Goal: Communication & Community: Answer question/provide support

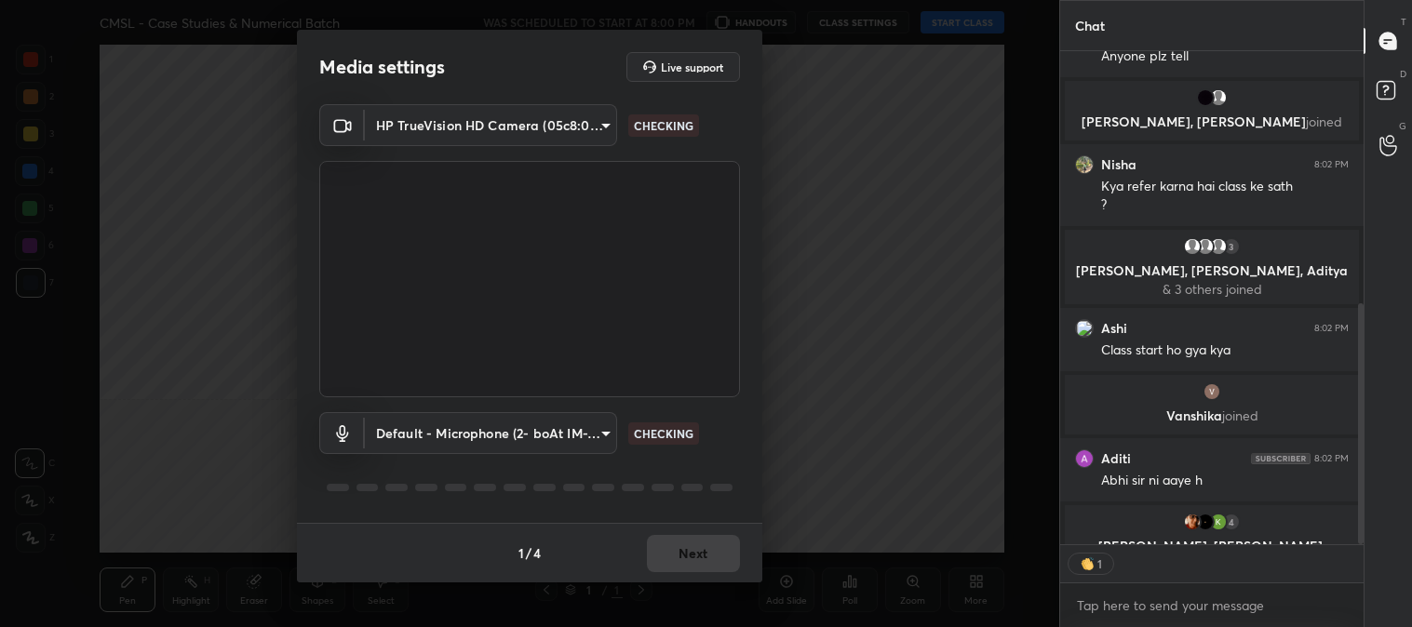
scroll to position [636, 0]
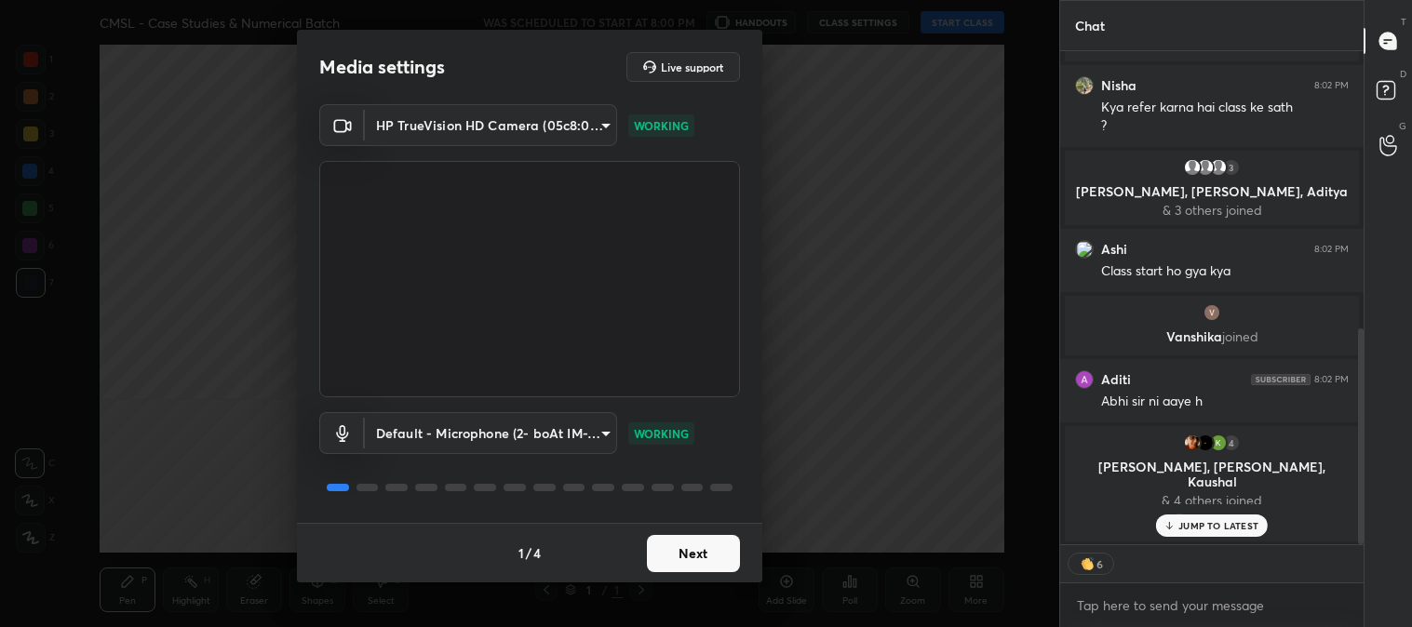
click at [692, 545] on button "Next" at bounding box center [693, 553] width 93 height 37
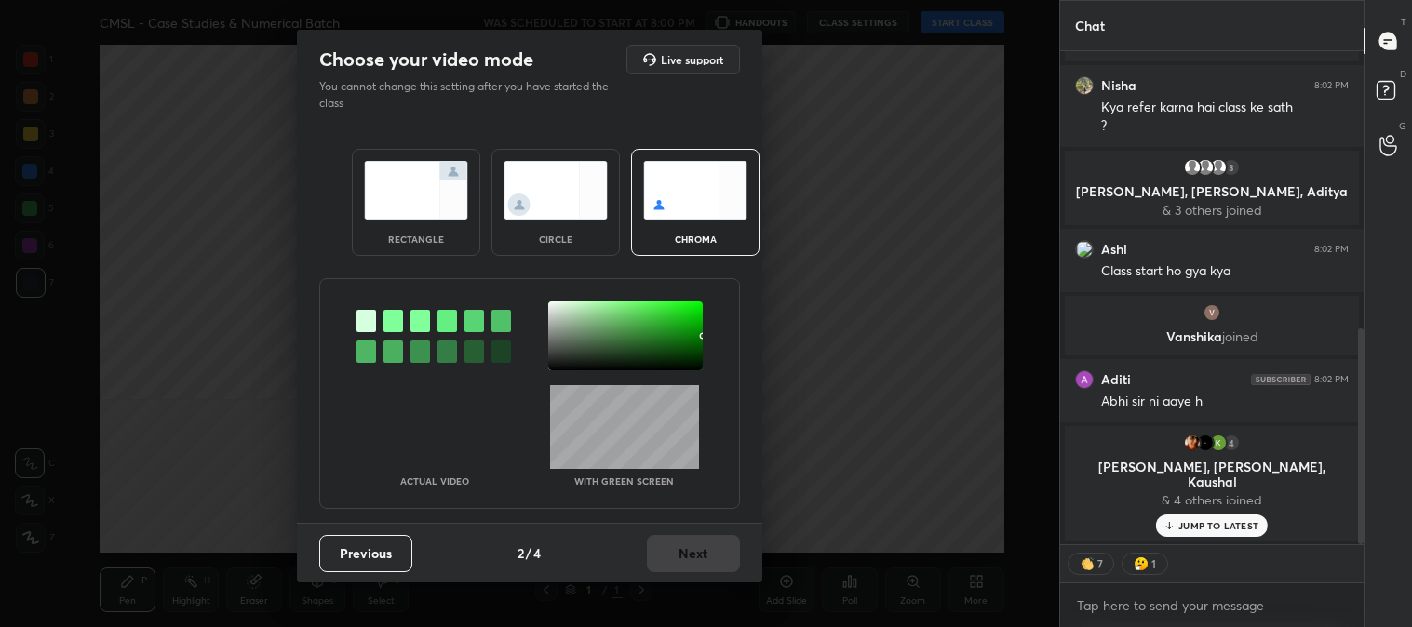
click at [396, 184] on img at bounding box center [416, 190] width 104 height 59
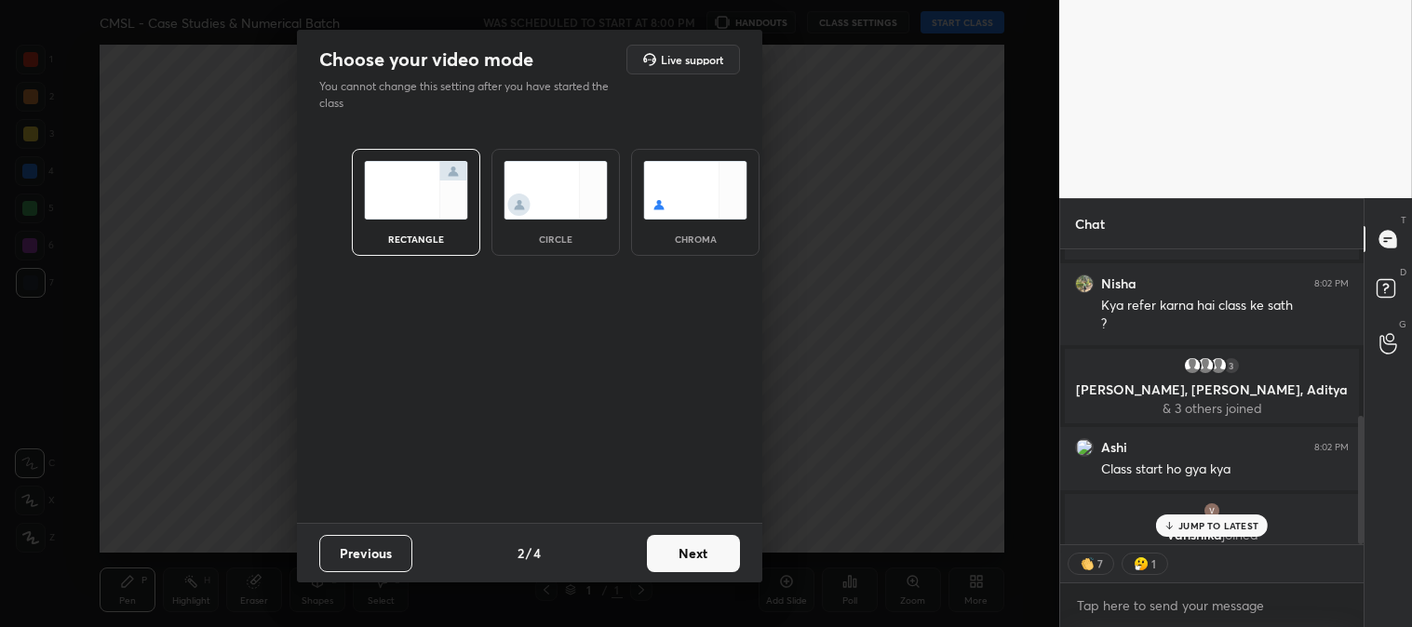
scroll to position [172, 298]
click at [691, 551] on button "Next" at bounding box center [693, 553] width 93 height 37
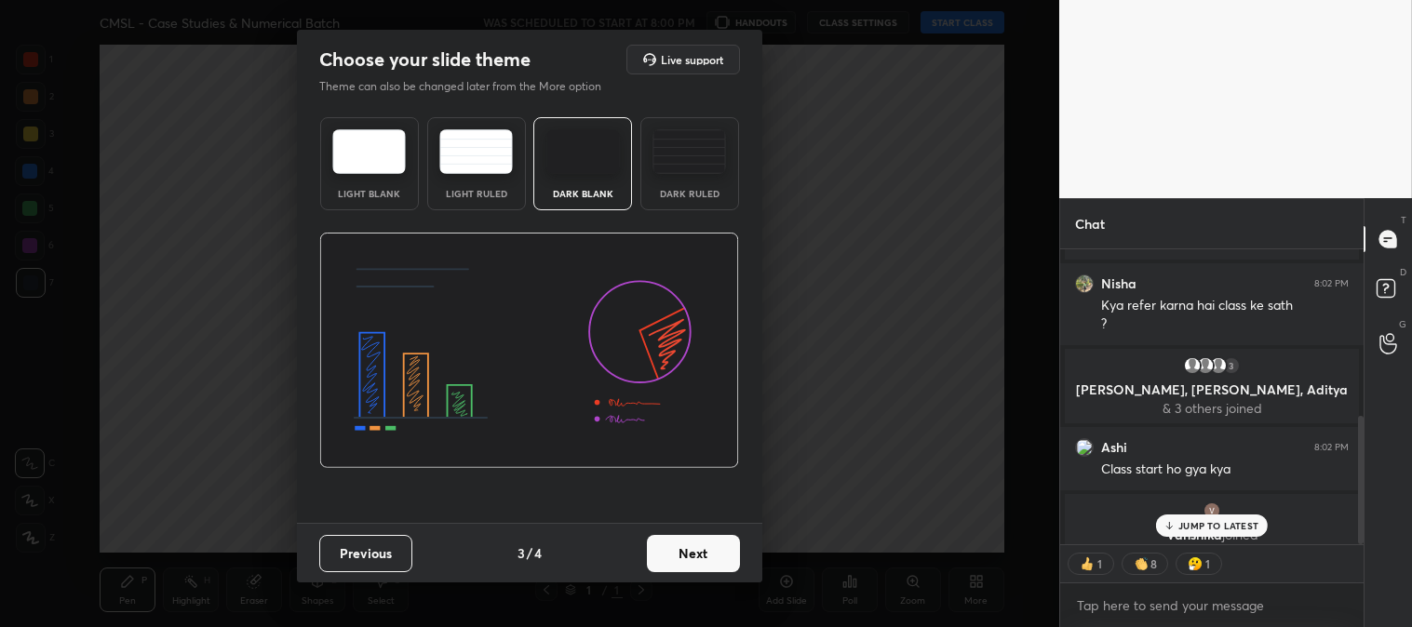
click at [709, 552] on button "Next" at bounding box center [693, 553] width 93 height 37
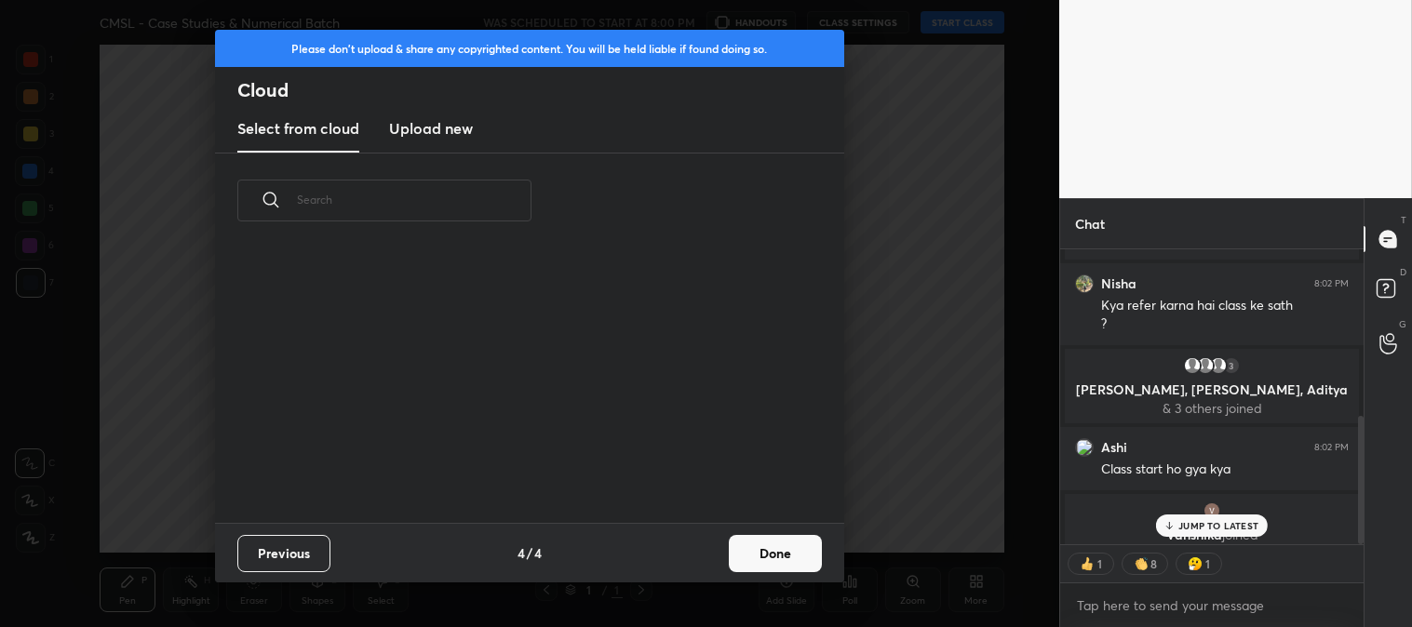
scroll to position [275, 597]
click at [780, 559] on button "Done" at bounding box center [775, 553] width 93 height 37
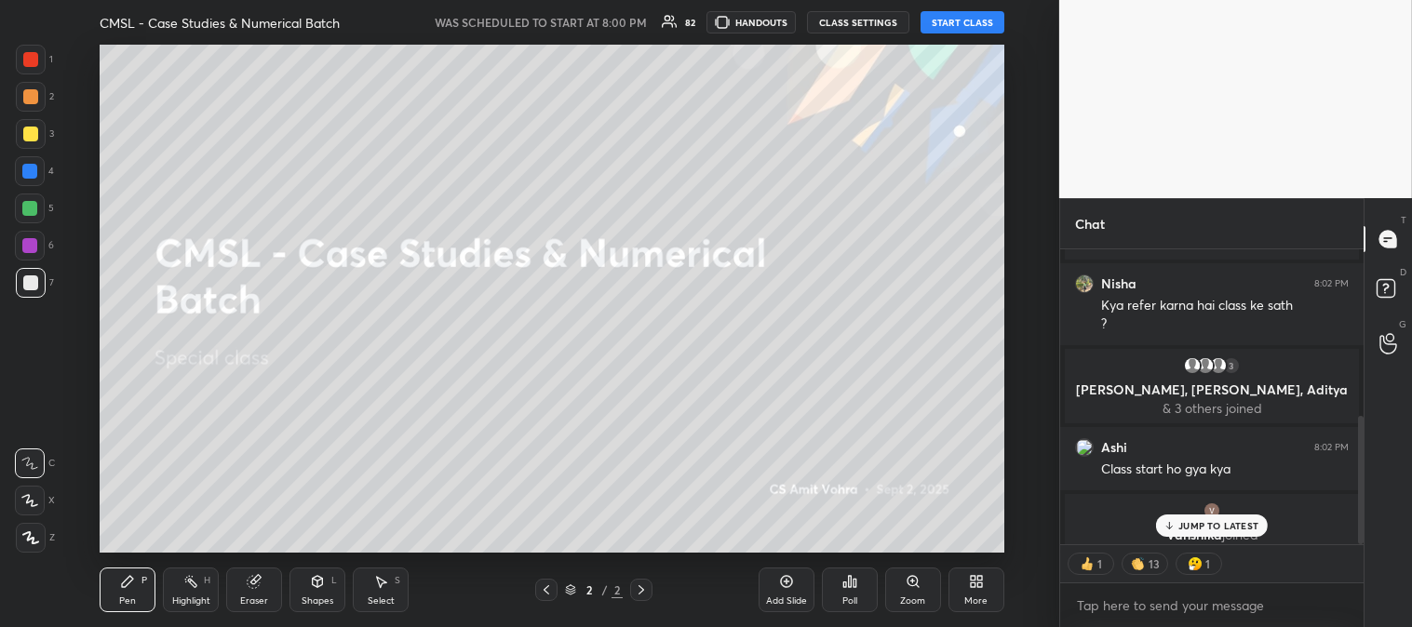
click at [25, 149] on div "3" at bounding box center [35, 137] width 38 height 37
click at [33, 496] on icon at bounding box center [29, 500] width 17 height 13
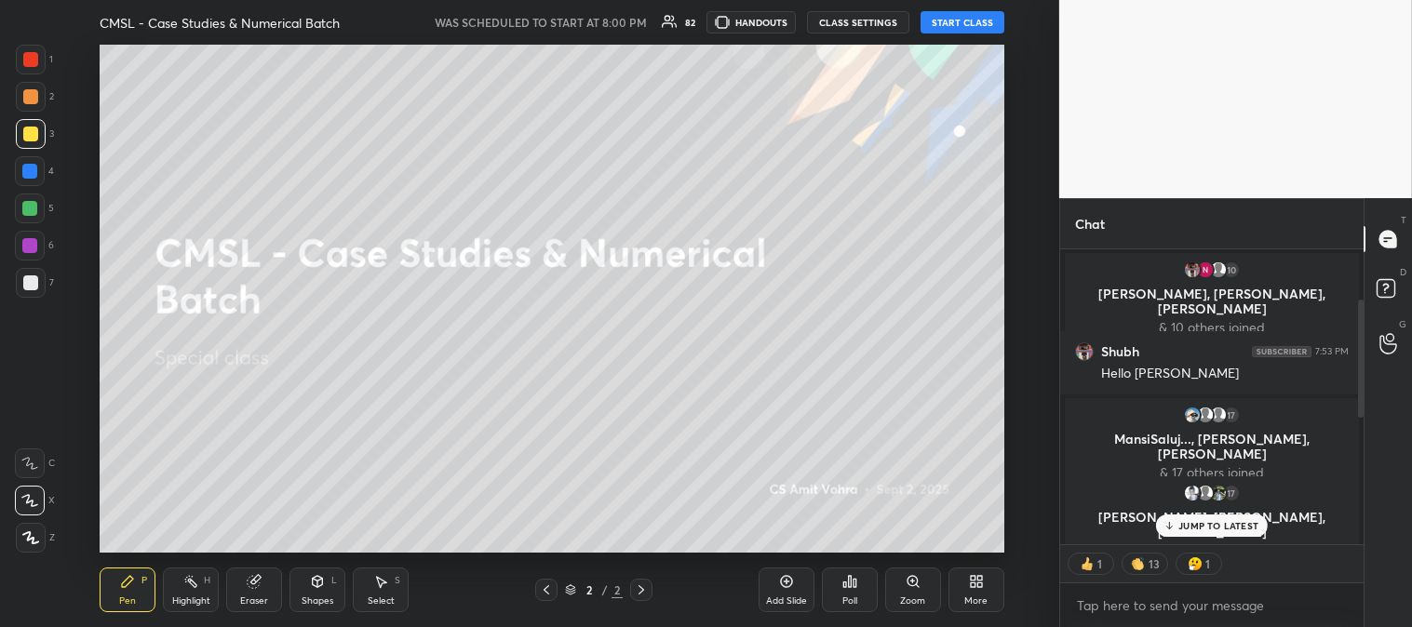
scroll to position [233, 0]
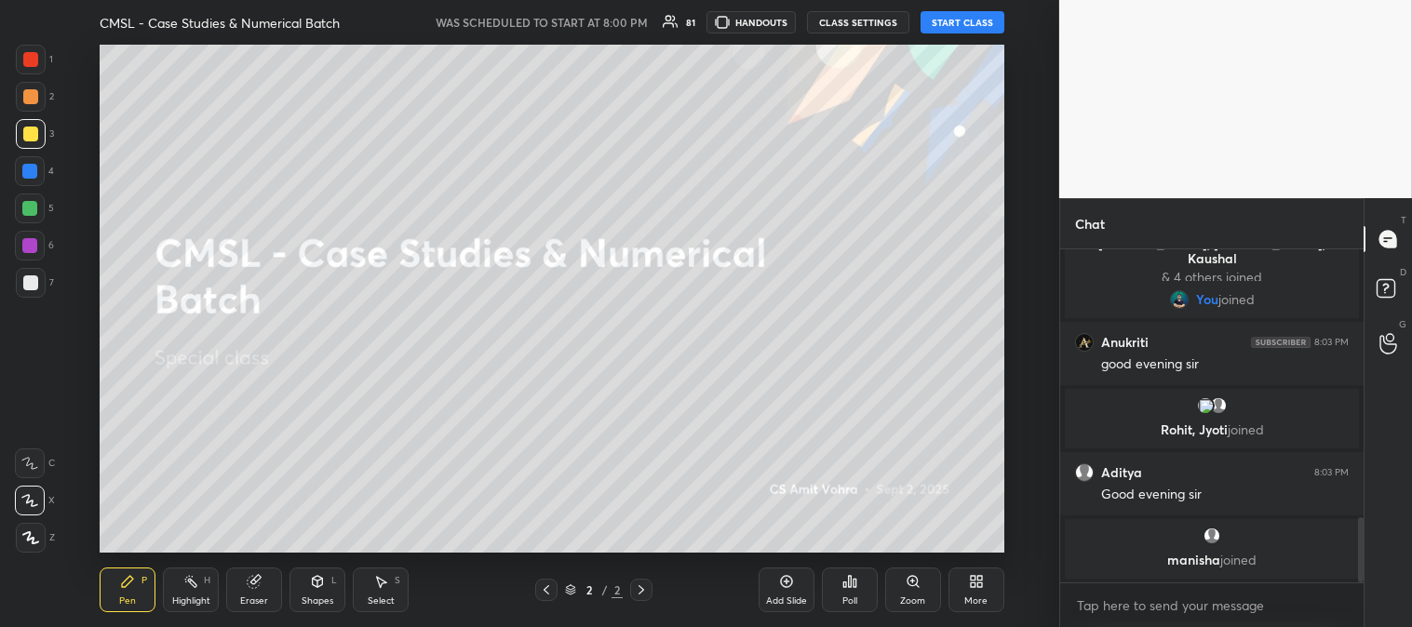
click at [958, 19] on button "START CLASS" at bounding box center [962, 22] width 84 height 22
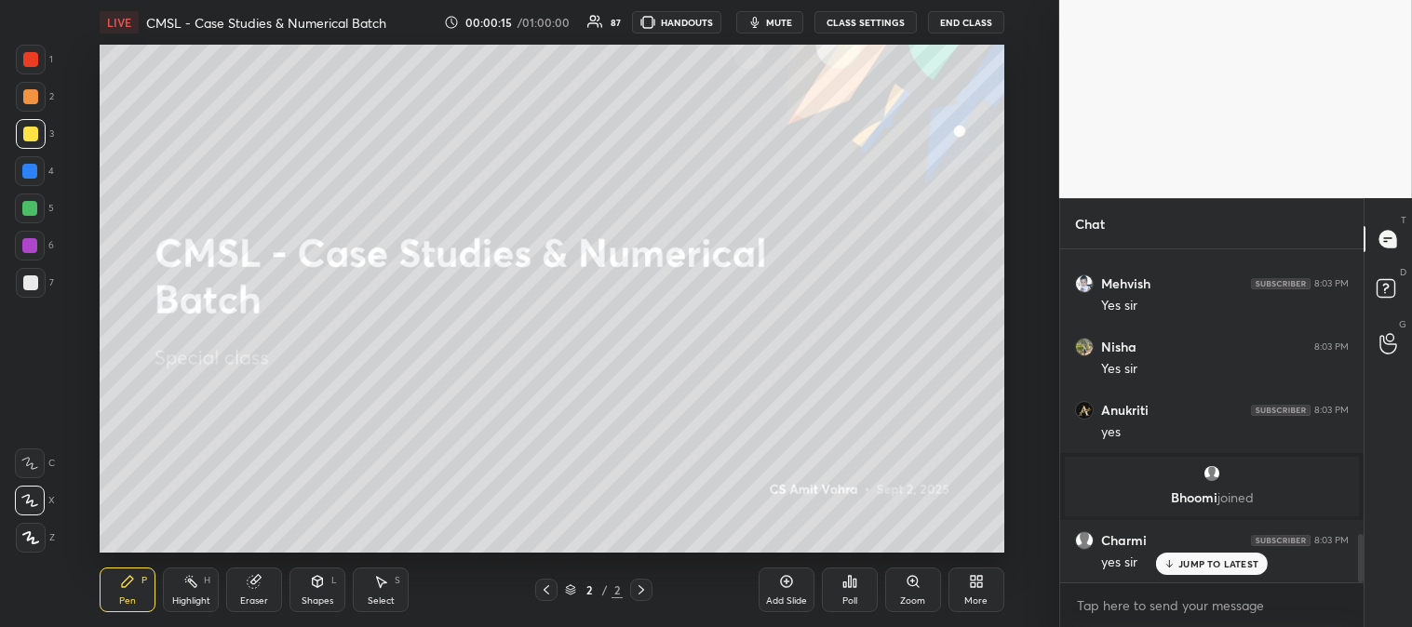
click at [787, 25] on span "mute" at bounding box center [779, 22] width 26 height 13
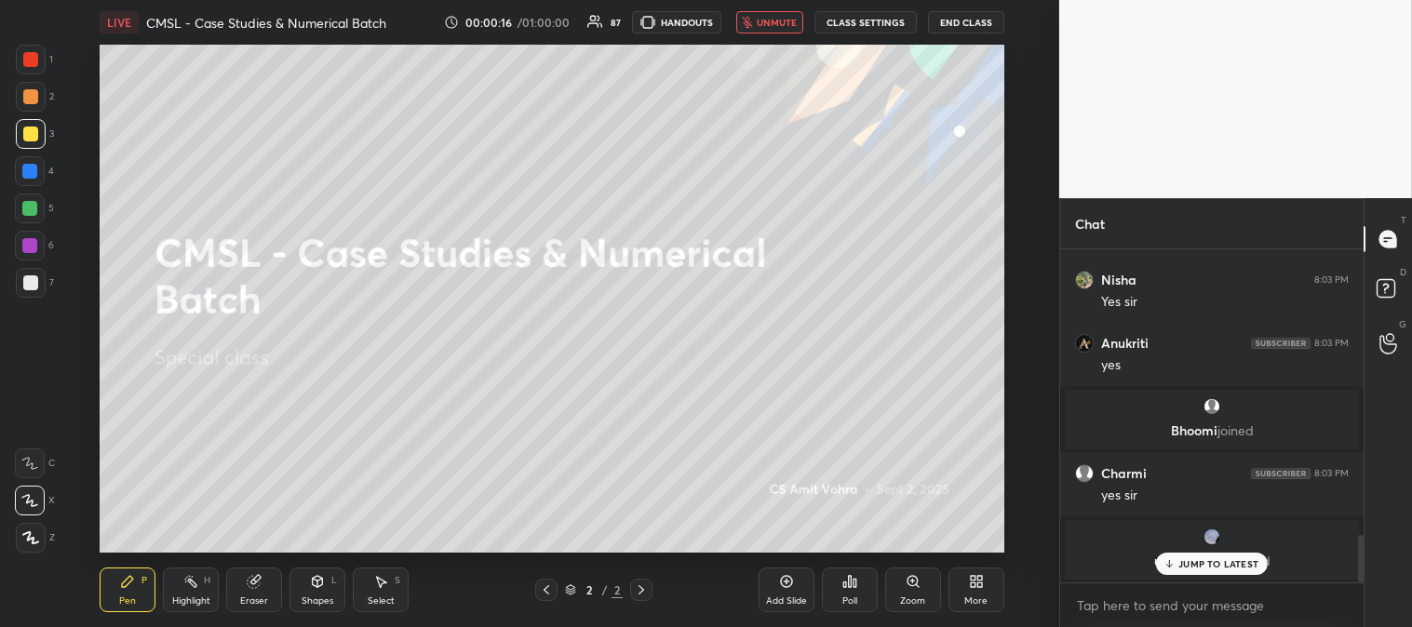
click at [779, 21] on span "unmute" at bounding box center [776, 22] width 40 height 13
click at [24, 134] on div at bounding box center [30, 134] width 15 height 15
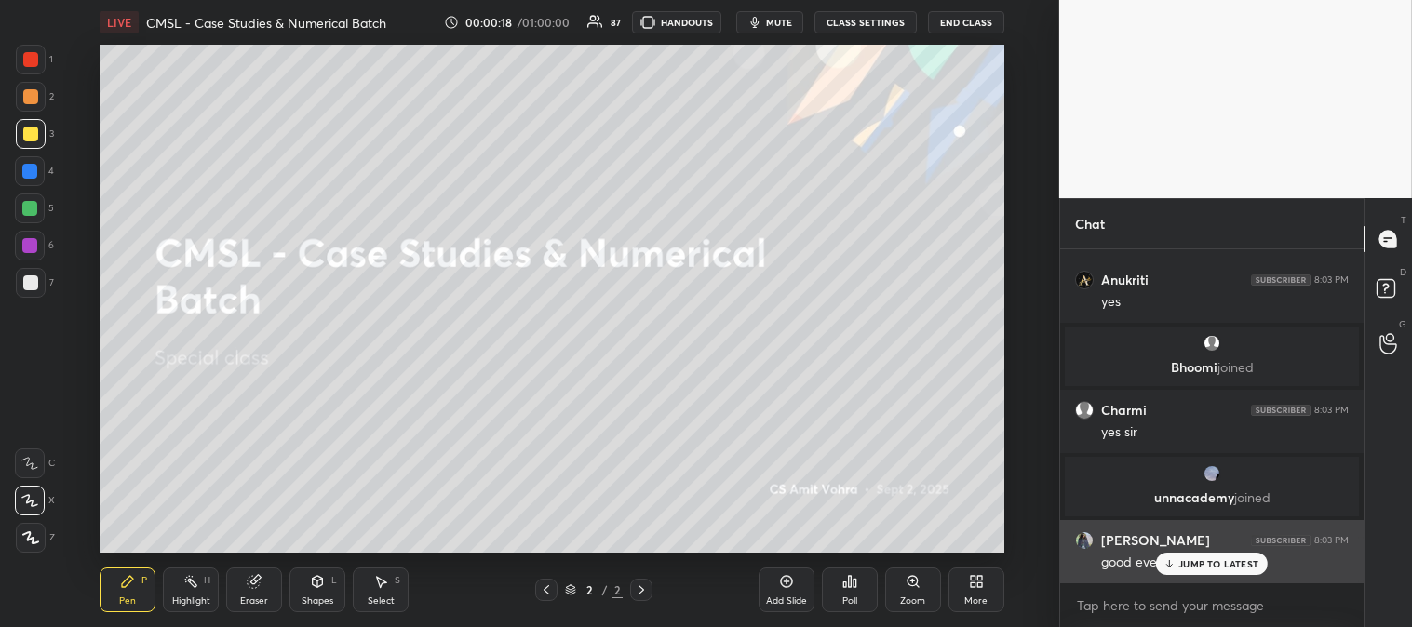
click at [1179, 561] on p "JUMP TO LATEST" at bounding box center [1218, 563] width 80 height 11
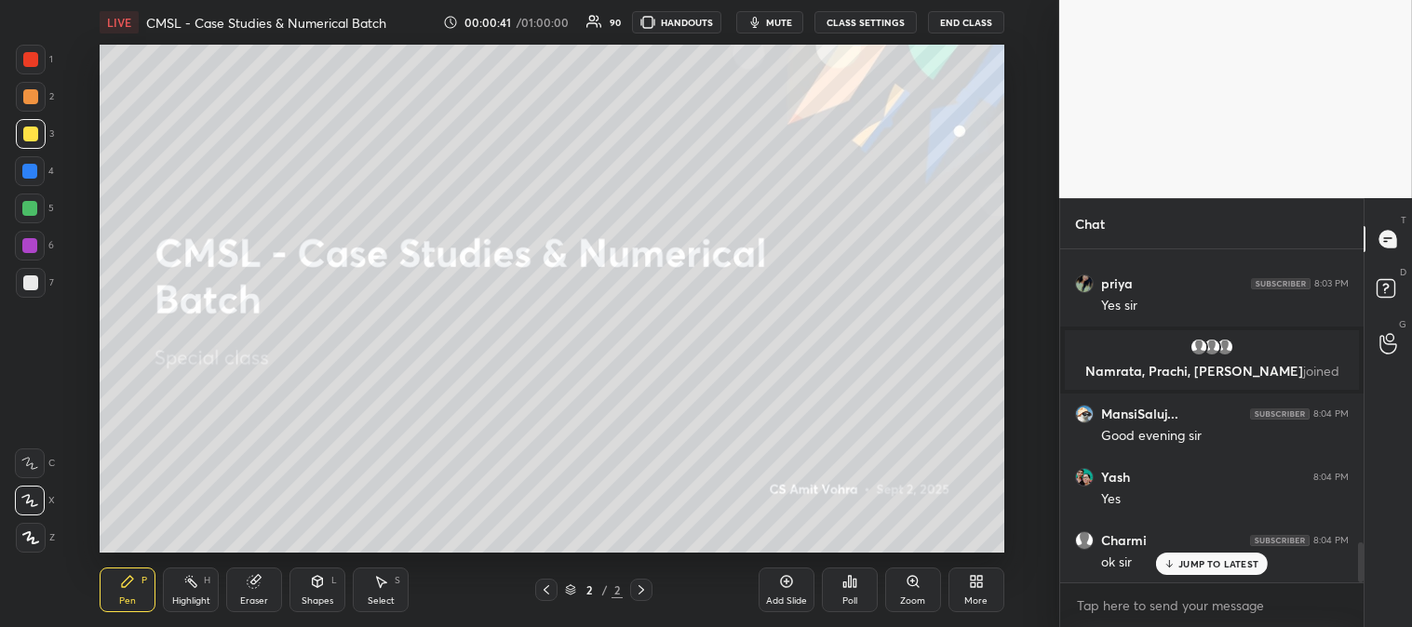
scroll to position [2531, 0]
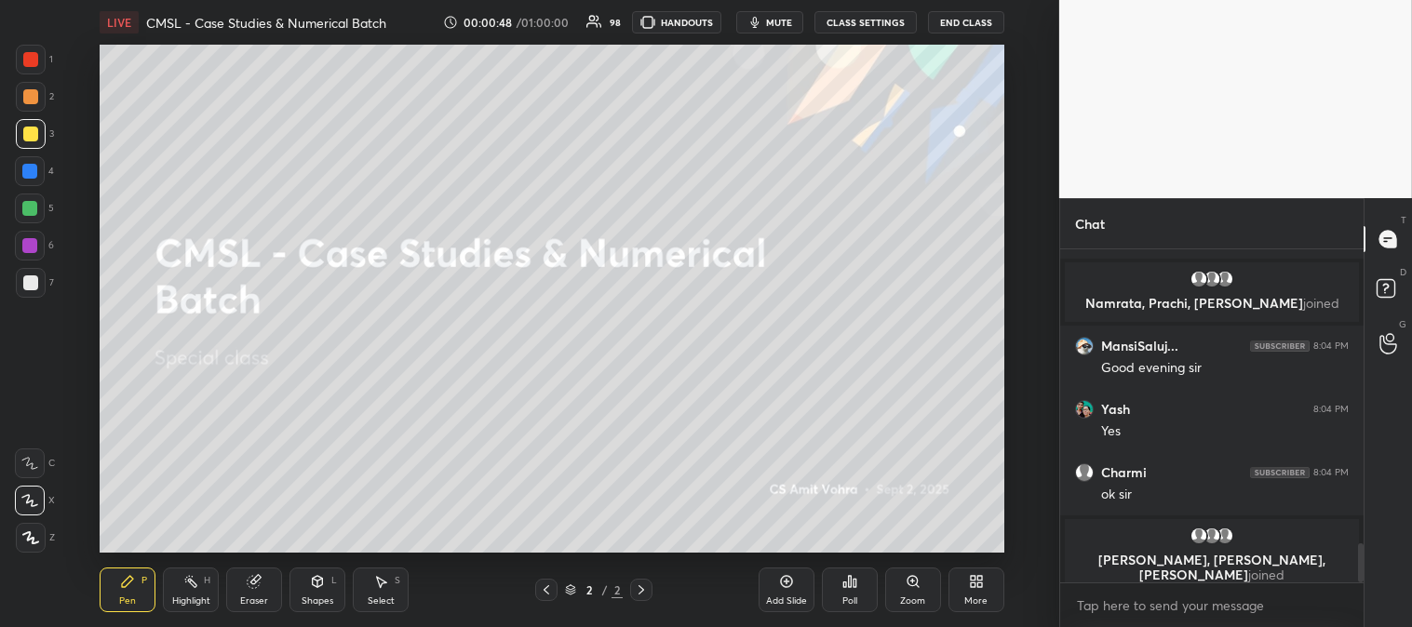
click at [776, 29] on button "mute" at bounding box center [769, 22] width 67 height 22
click at [776, 19] on span "unmute" at bounding box center [776, 22] width 40 height 13
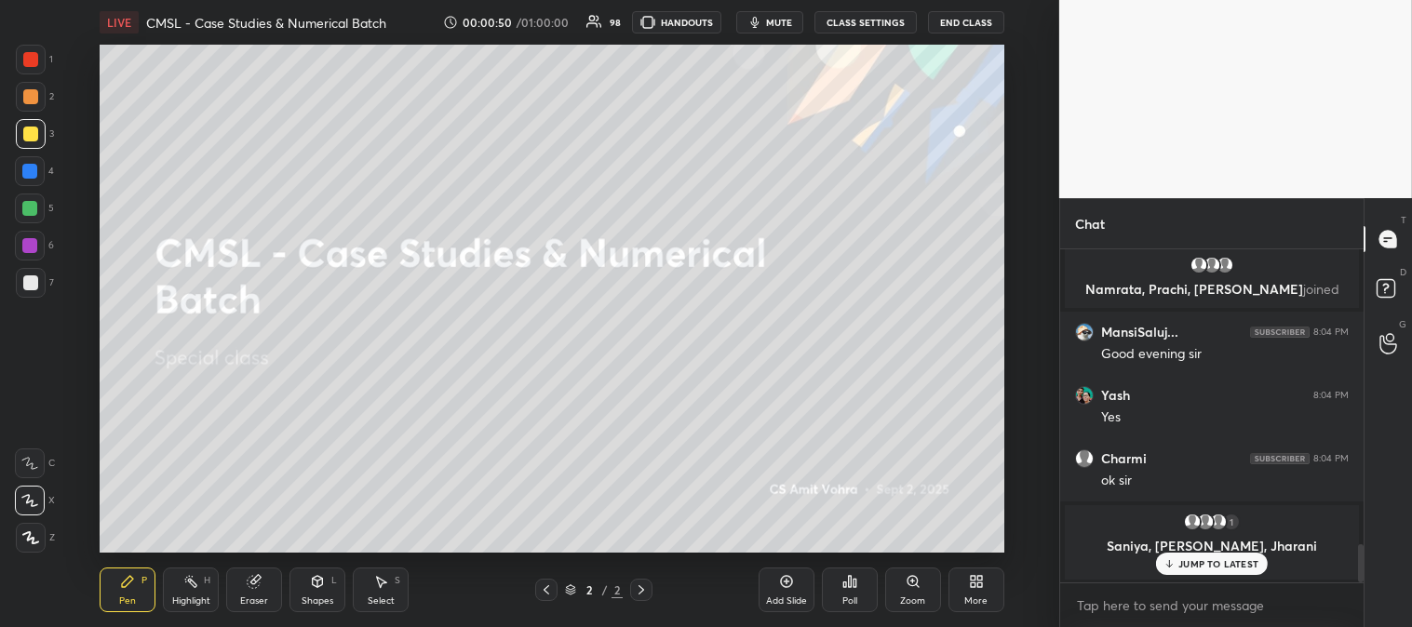
click at [789, 579] on icon at bounding box center [786, 581] width 15 height 15
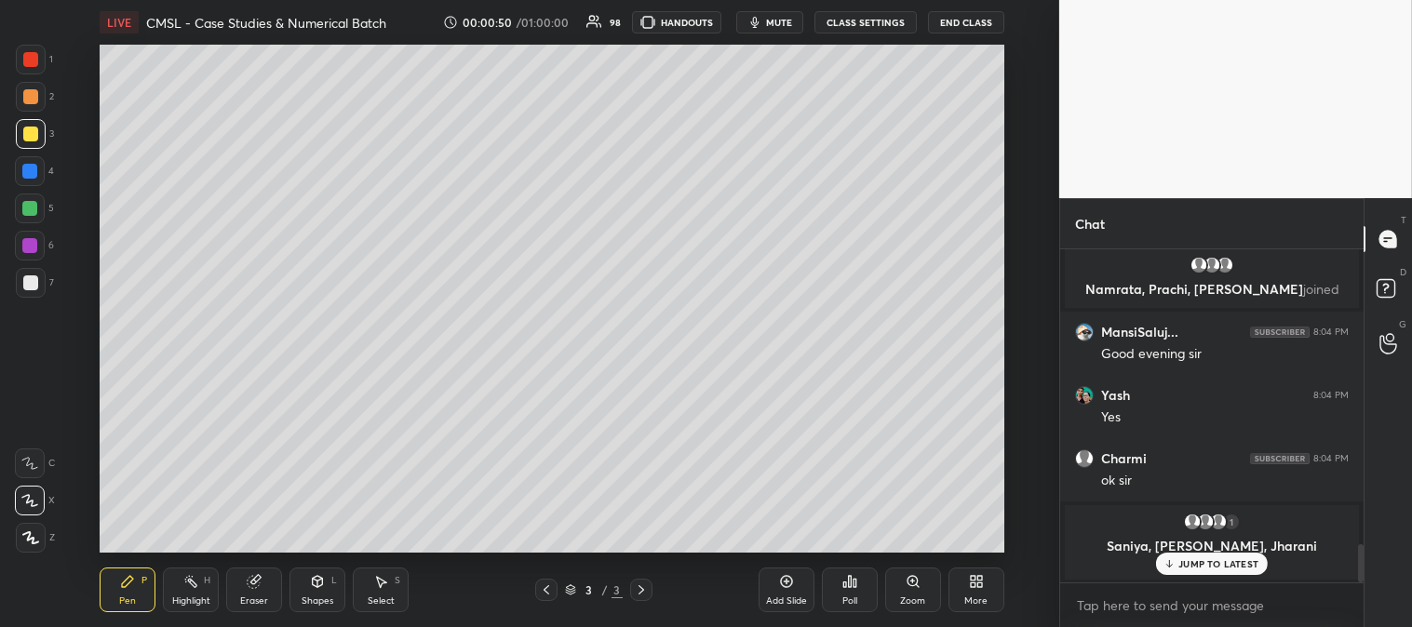
click at [905, 597] on div "Zoom" at bounding box center [912, 600] width 25 height 9
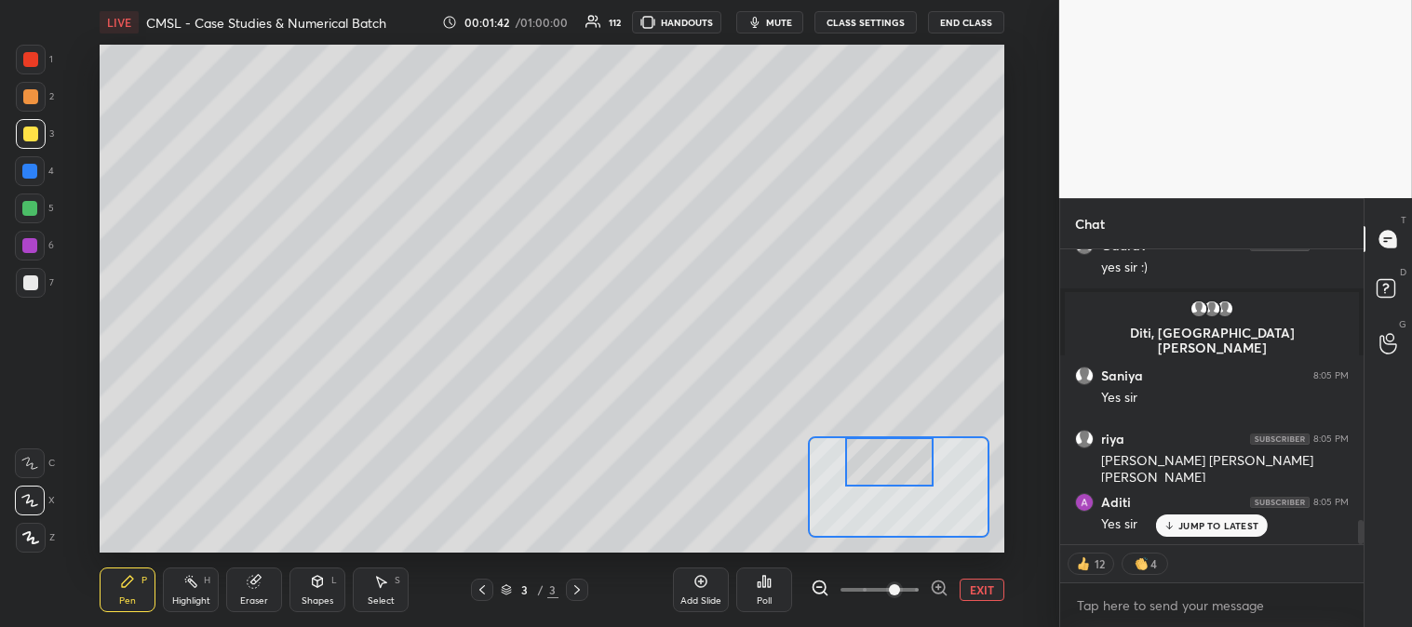
scroll to position [3353, 0]
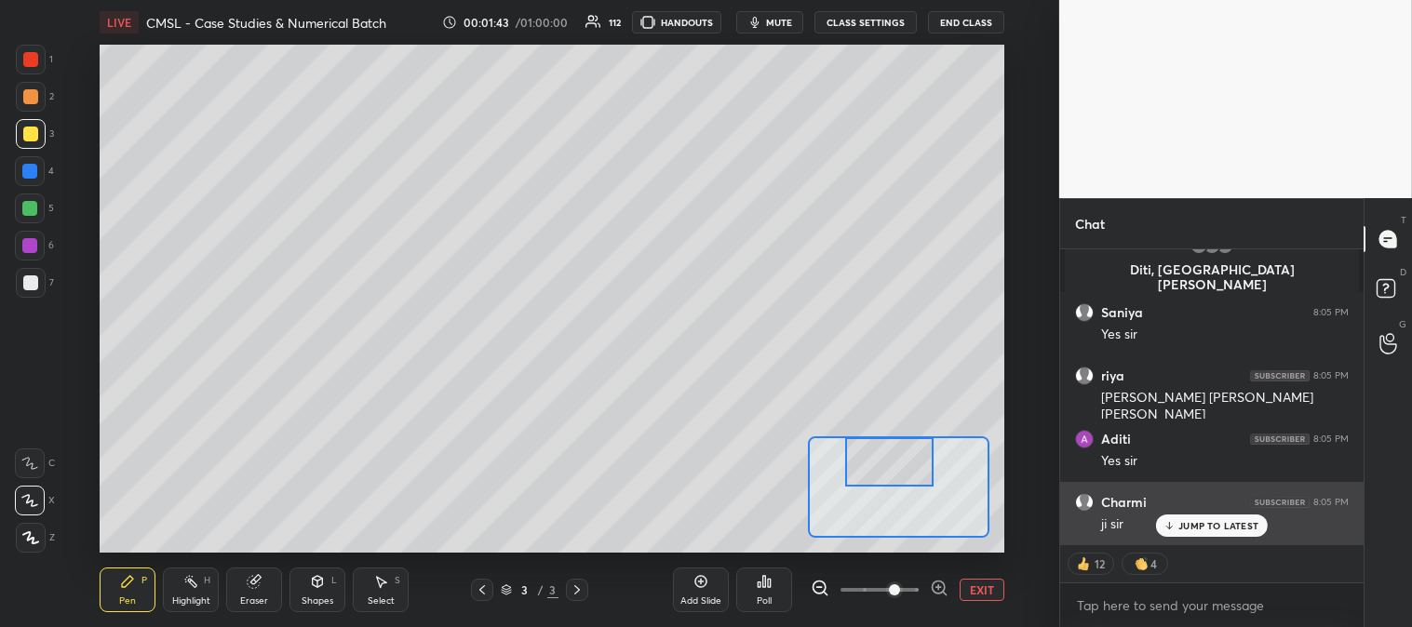
click at [1201, 526] on p "JUMP TO LATEST" at bounding box center [1218, 525] width 80 height 11
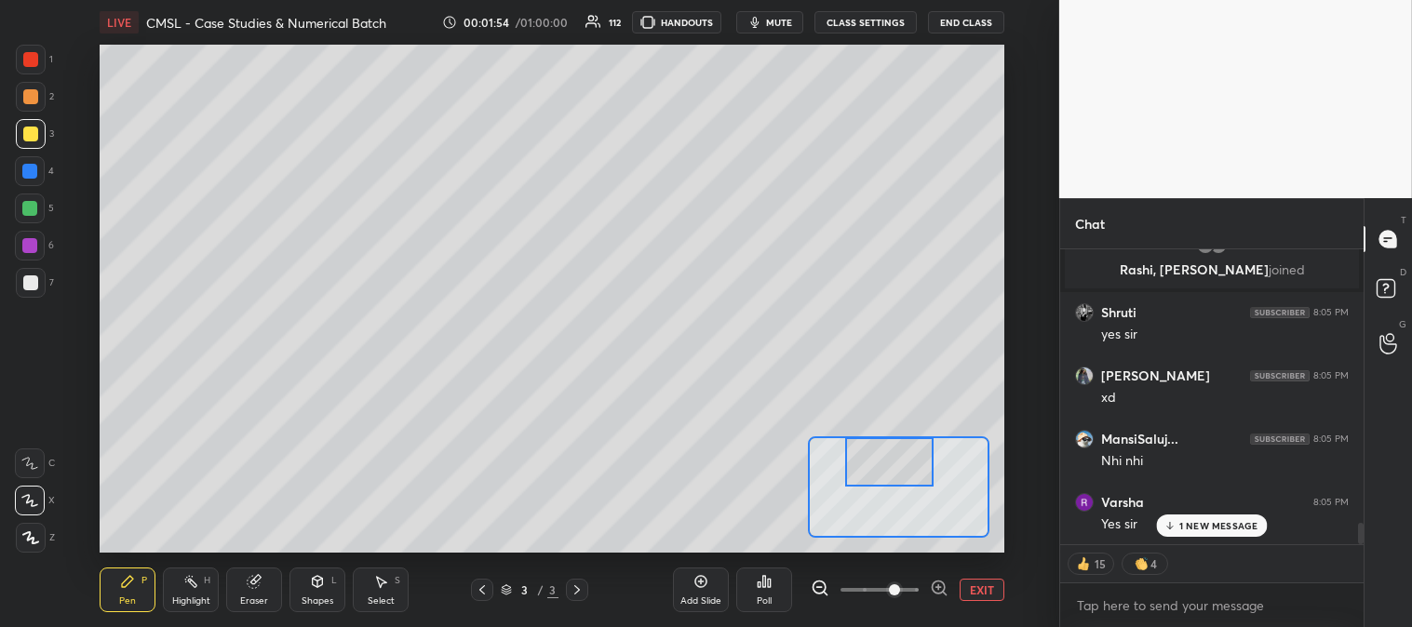
scroll to position [3804, 0]
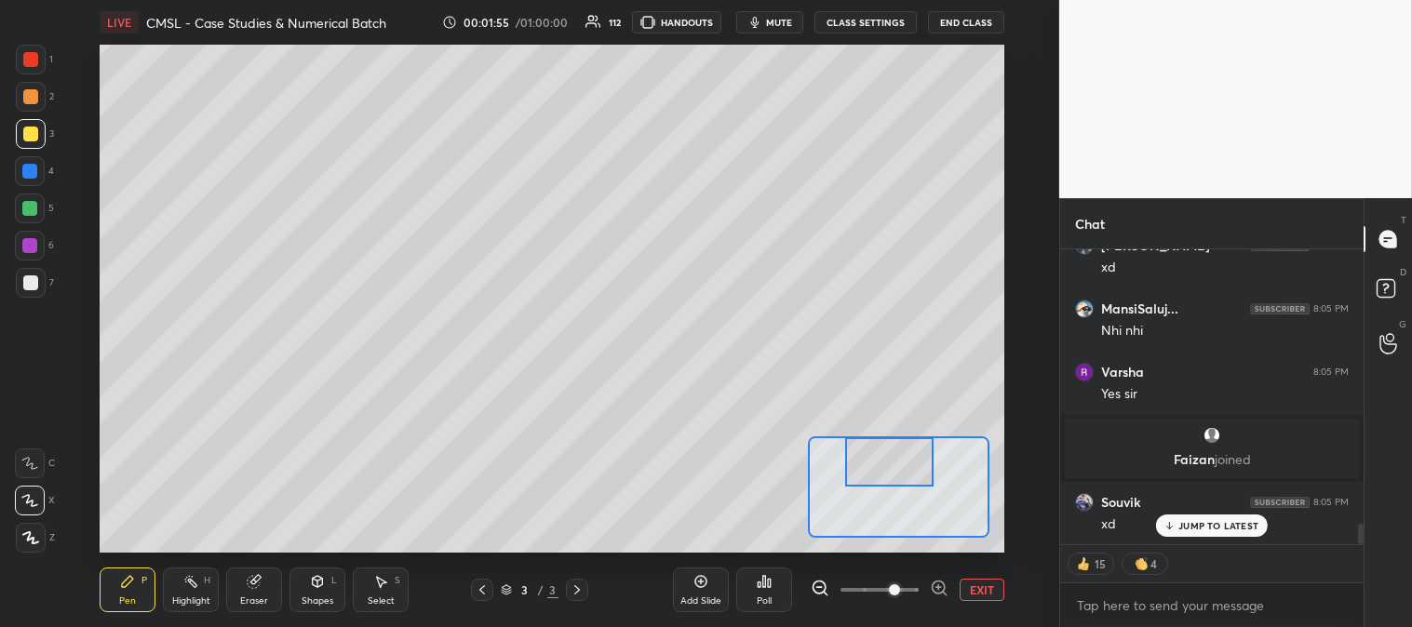
click at [34, 274] on div at bounding box center [31, 283] width 30 height 30
click at [770, 22] on span "mute" at bounding box center [779, 22] width 26 height 13
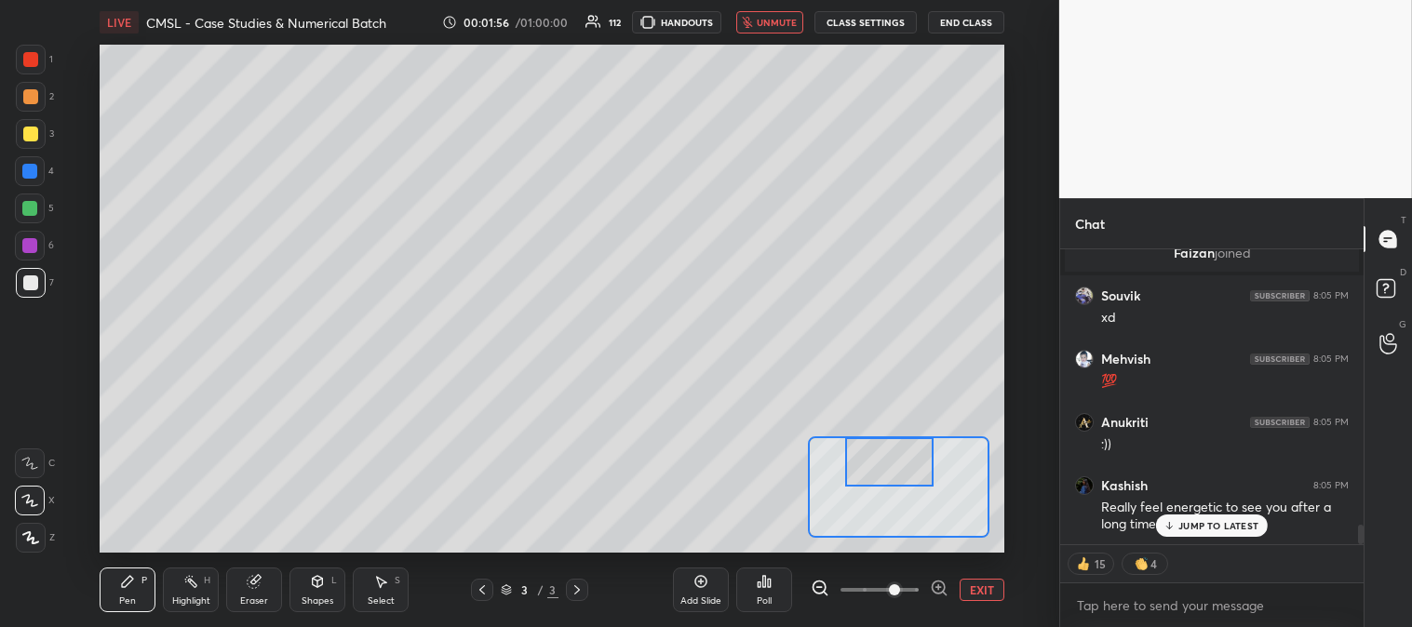
click at [774, 20] on span "unmute" at bounding box center [776, 22] width 40 height 13
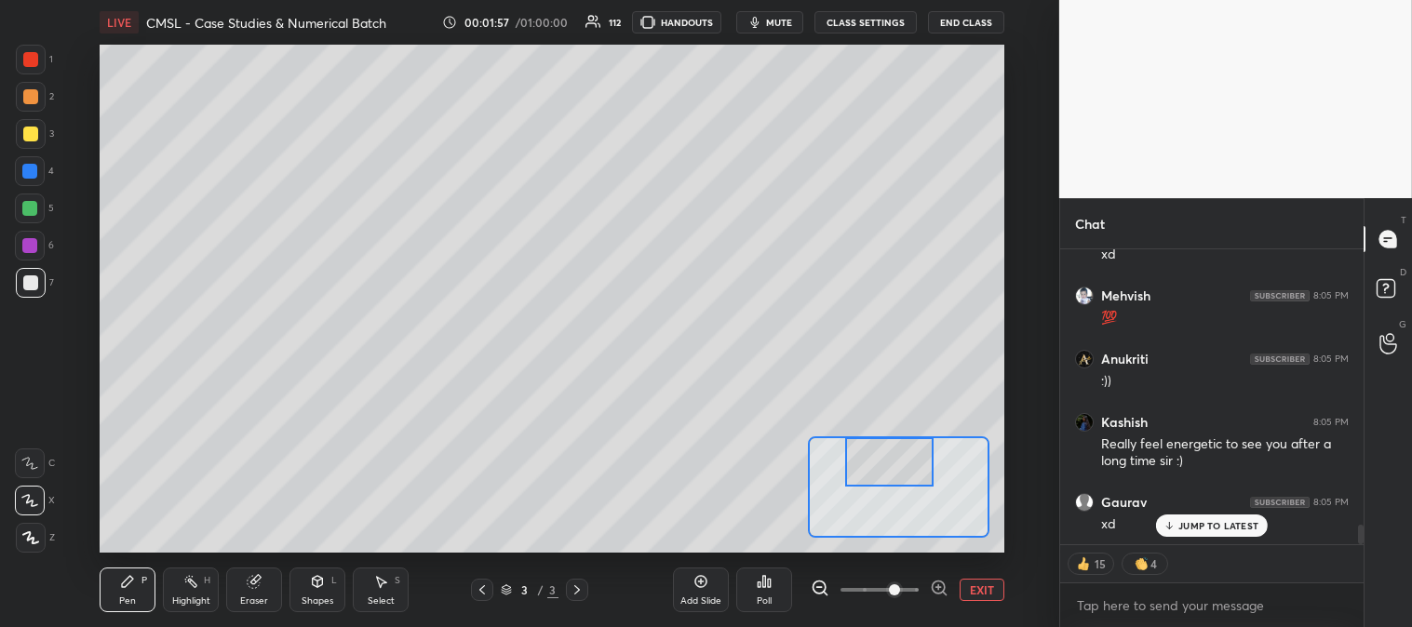
click at [982, 594] on button "EXIT" at bounding box center [981, 590] width 45 height 22
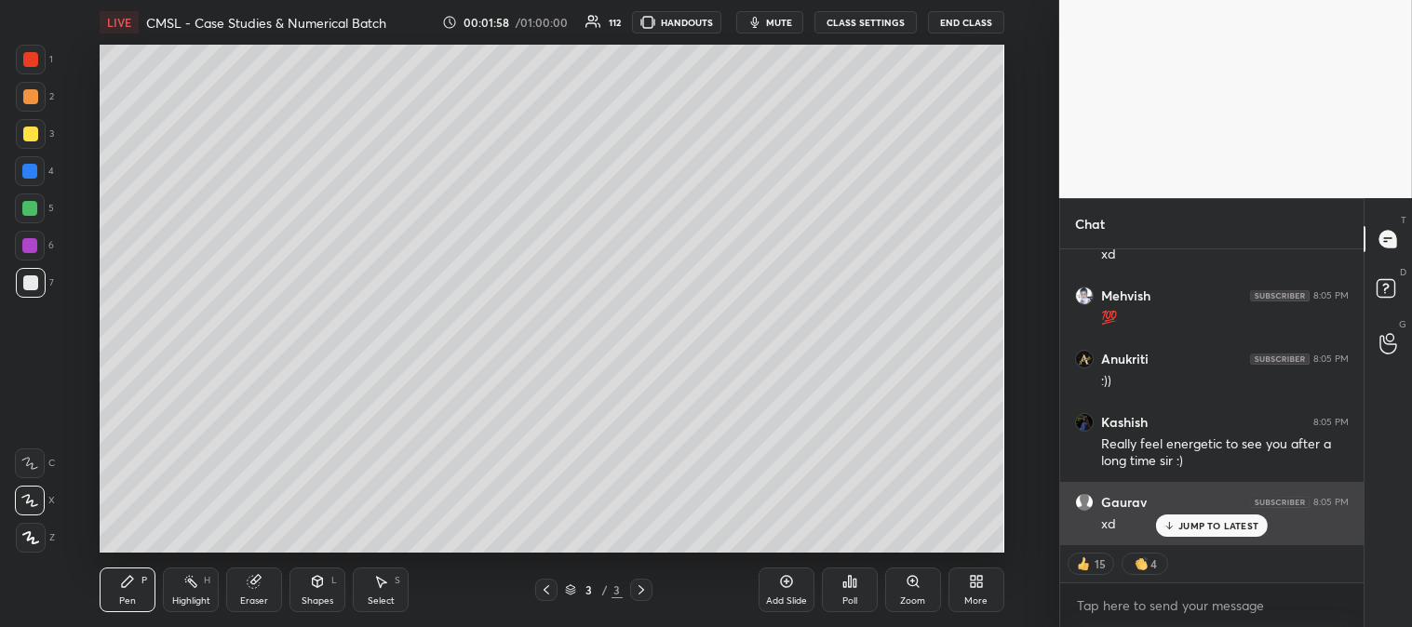
click at [1187, 530] on p "JUMP TO LATEST" at bounding box center [1218, 525] width 80 height 11
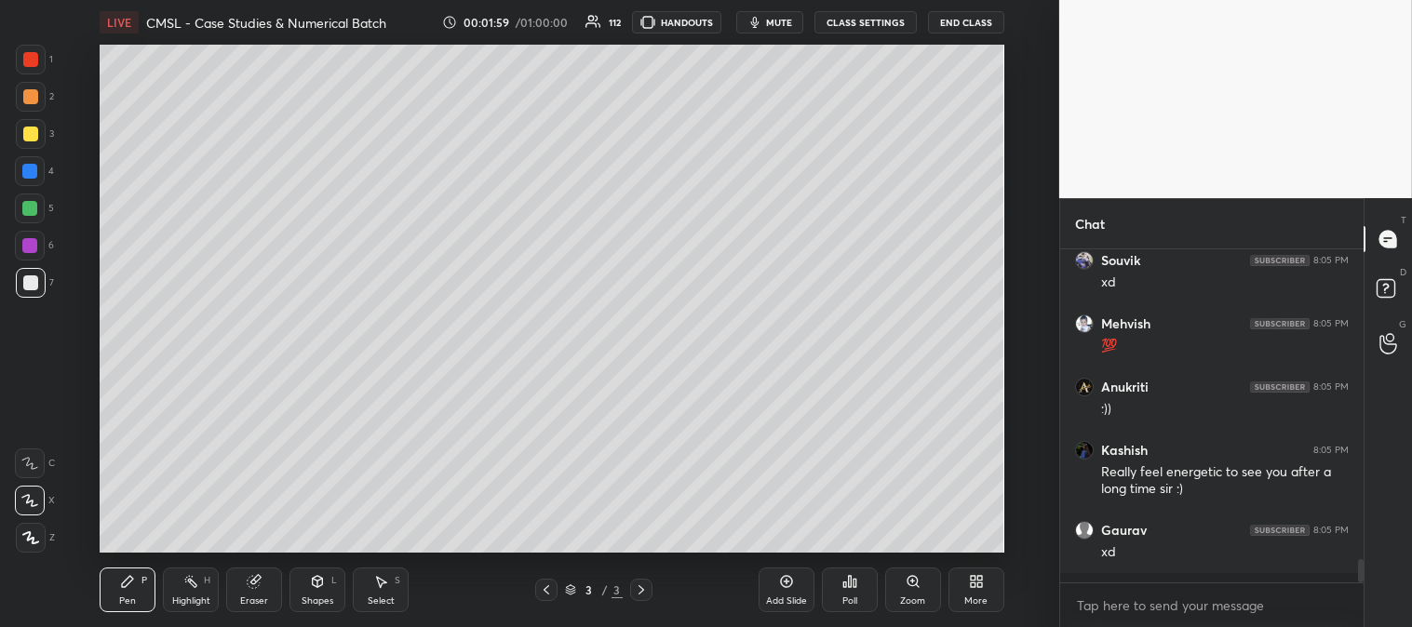
scroll to position [328, 298]
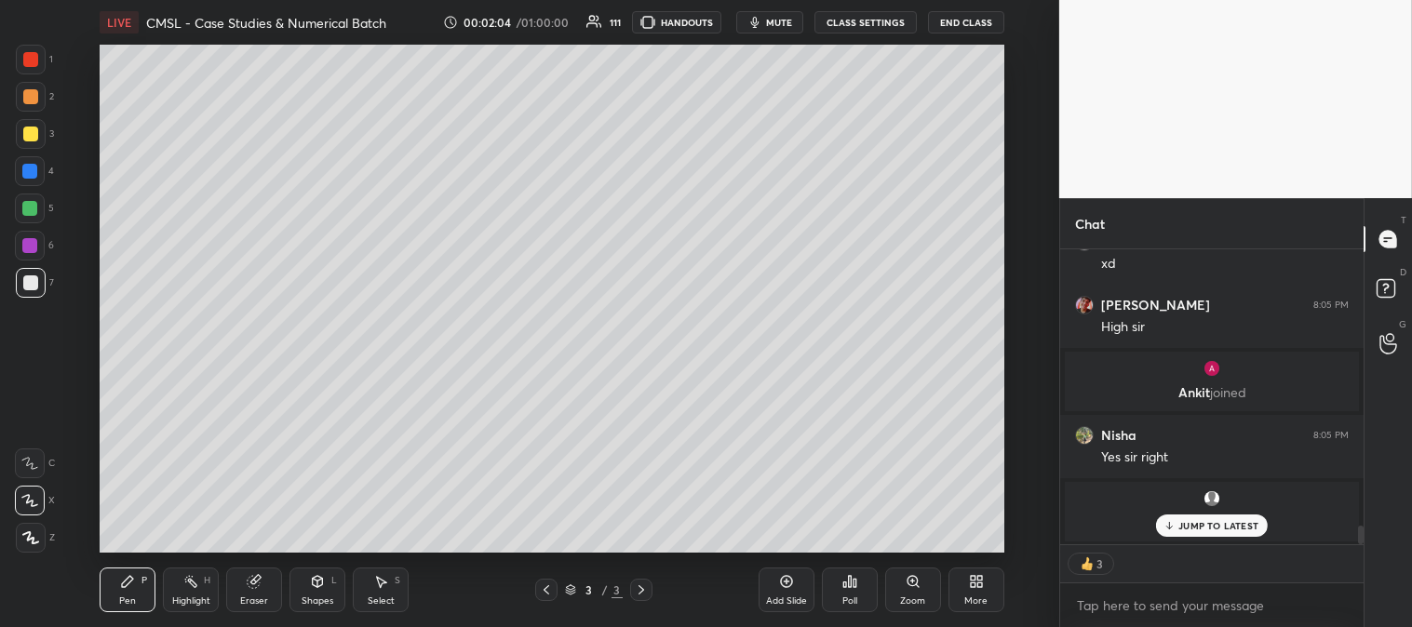
click at [905, 601] on div "Zoom" at bounding box center [912, 600] width 25 height 9
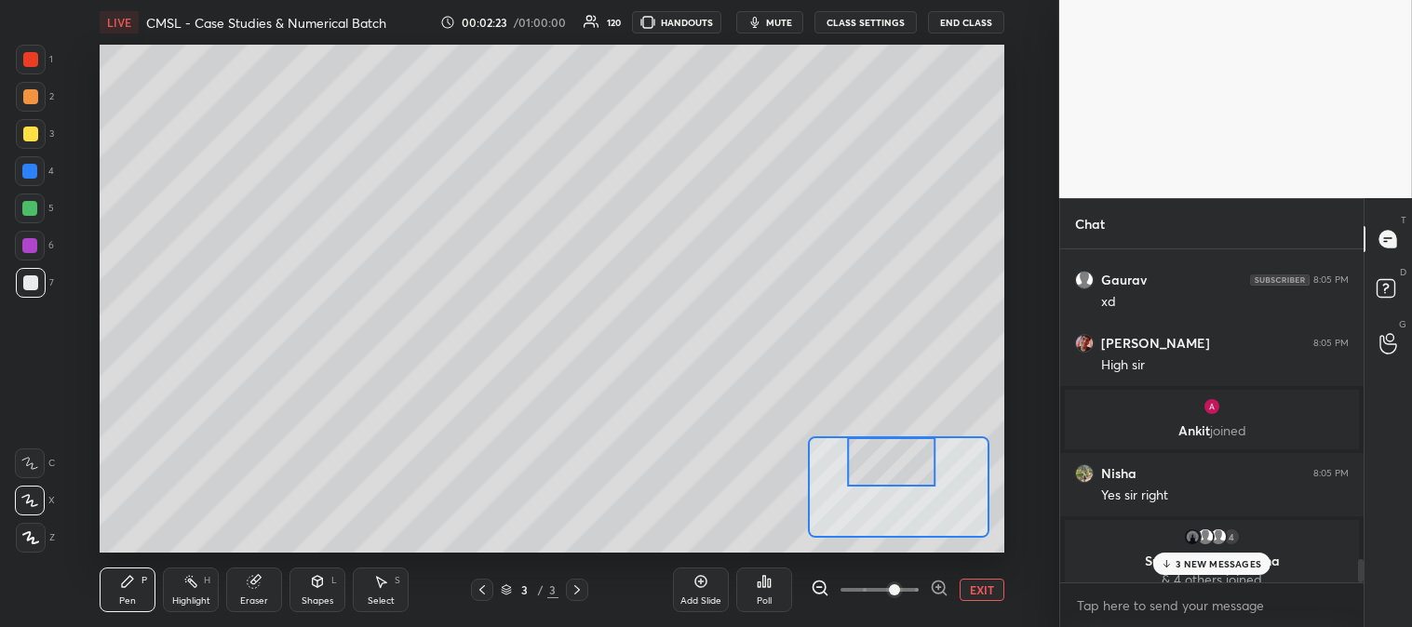
click at [1184, 569] on p "3 NEW MESSAGES" at bounding box center [1218, 563] width 86 height 11
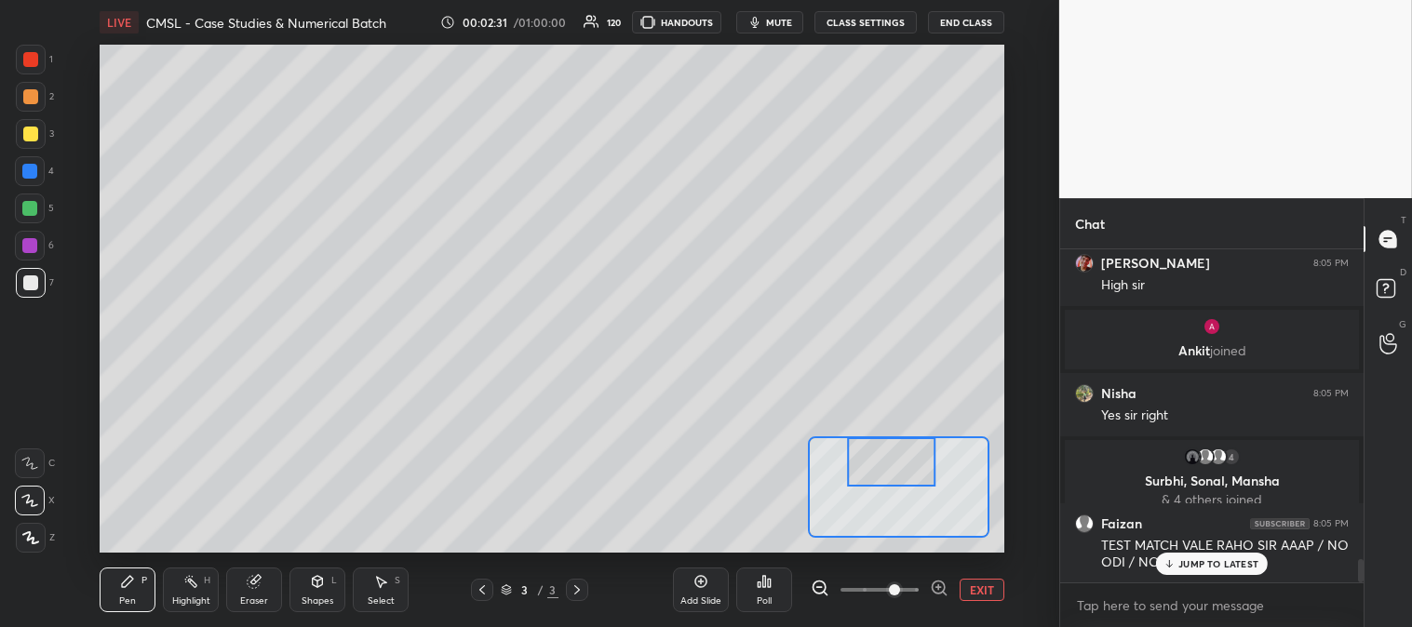
click at [40, 205] on div at bounding box center [30, 209] width 30 height 30
click at [484, 588] on icon at bounding box center [482, 589] width 15 height 15
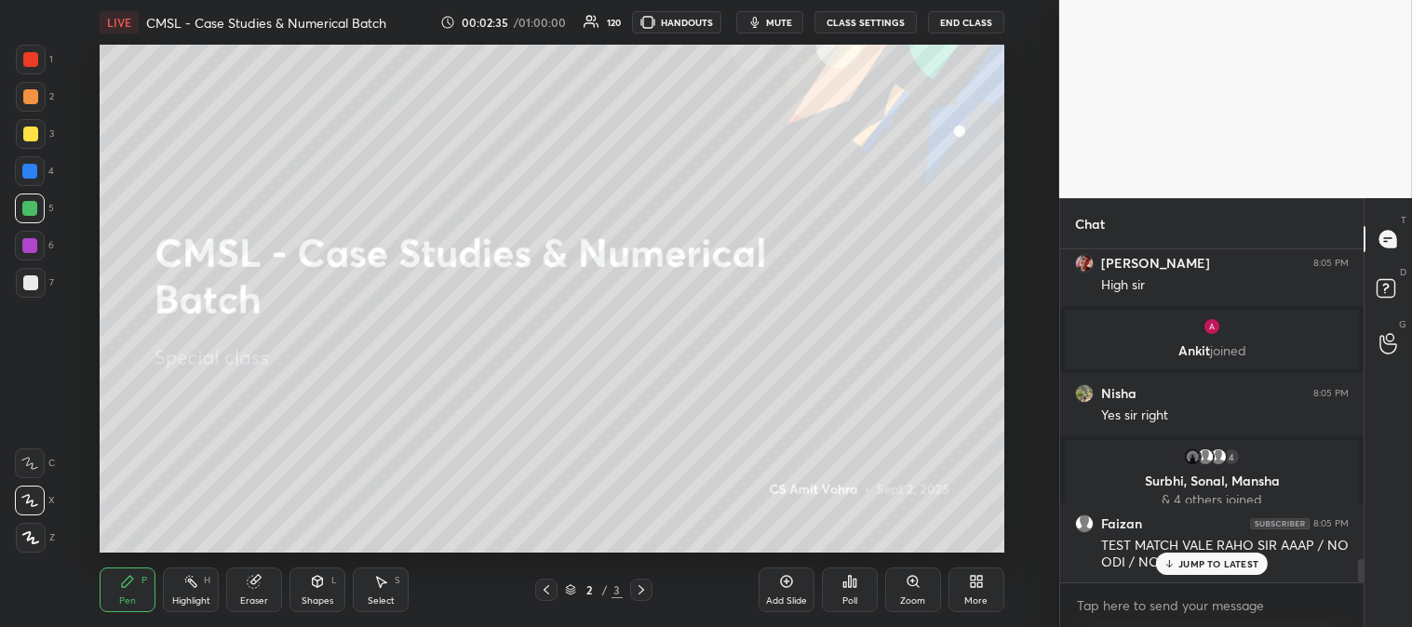
click at [910, 593] on div "Zoom" at bounding box center [913, 590] width 56 height 45
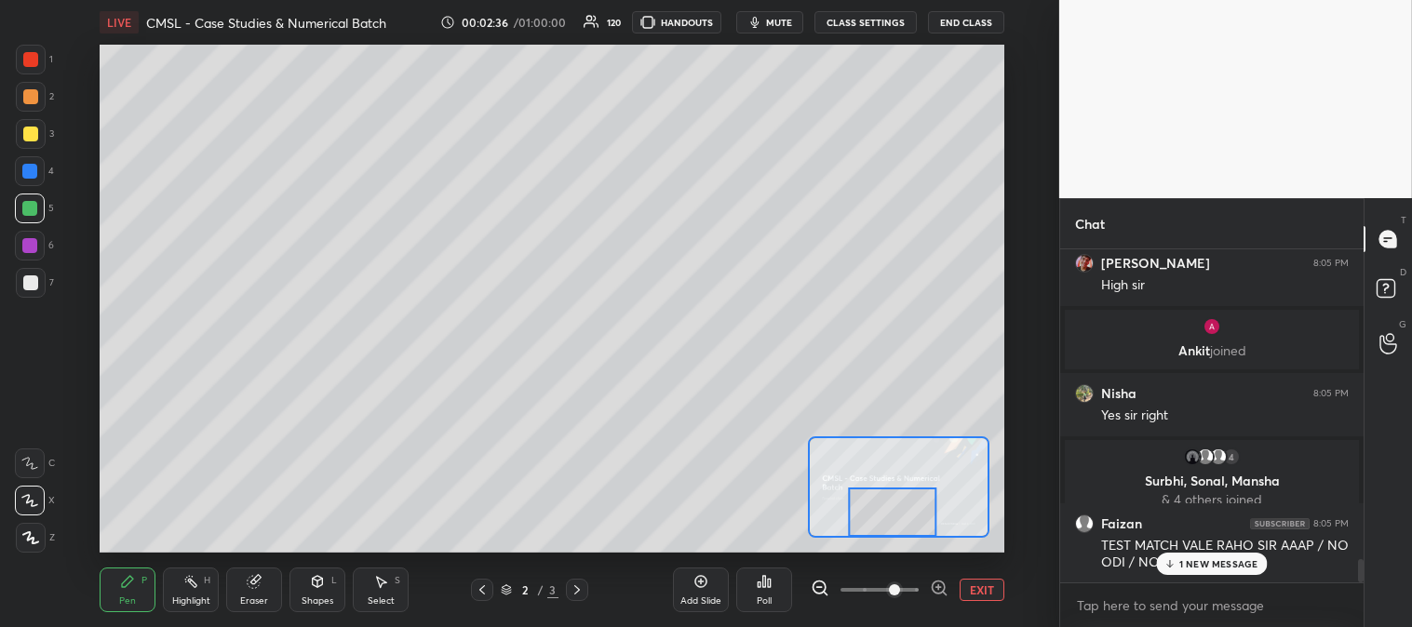
click at [1207, 563] on p "1 NEW MESSAGE" at bounding box center [1218, 563] width 79 height 11
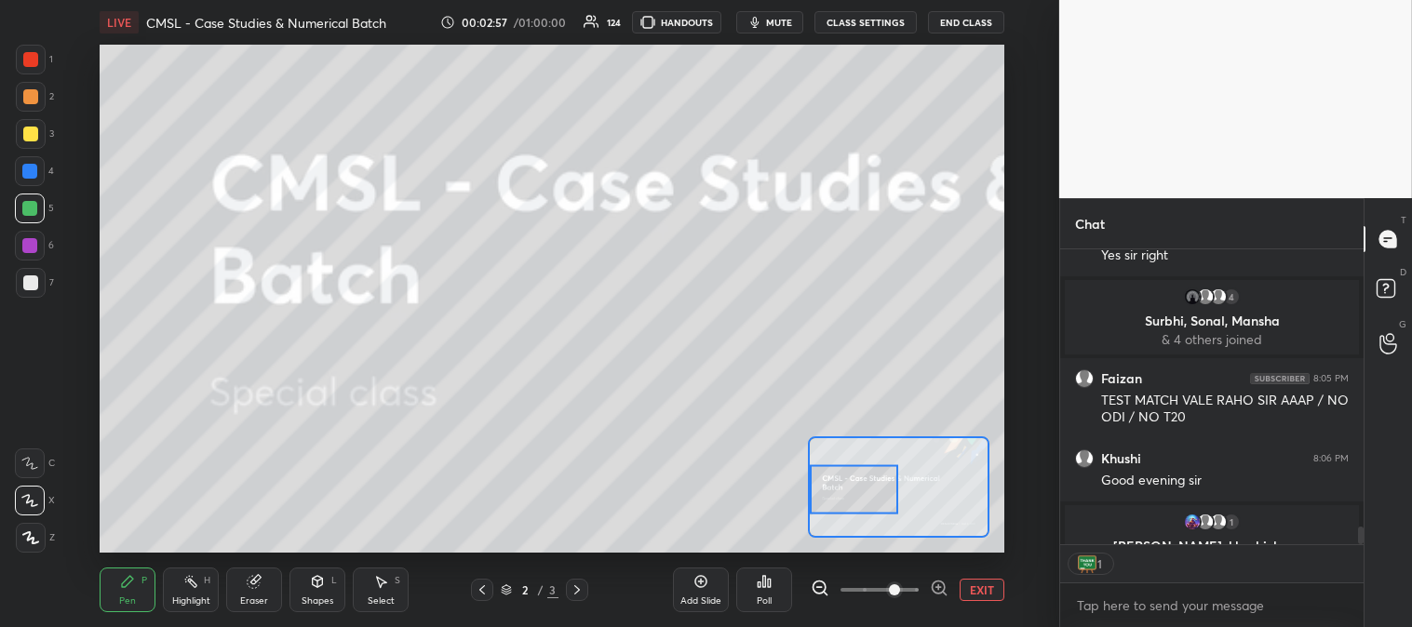
scroll to position [4638, 0]
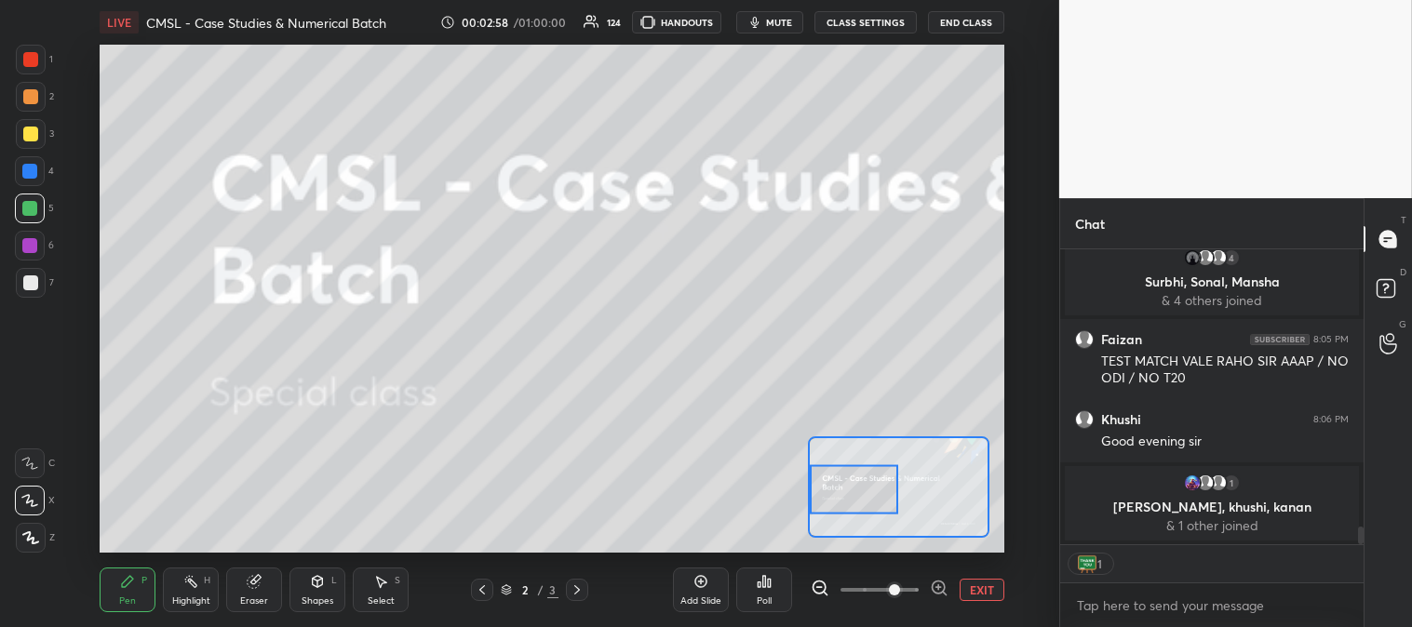
click at [580, 589] on icon at bounding box center [576, 589] width 15 height 15
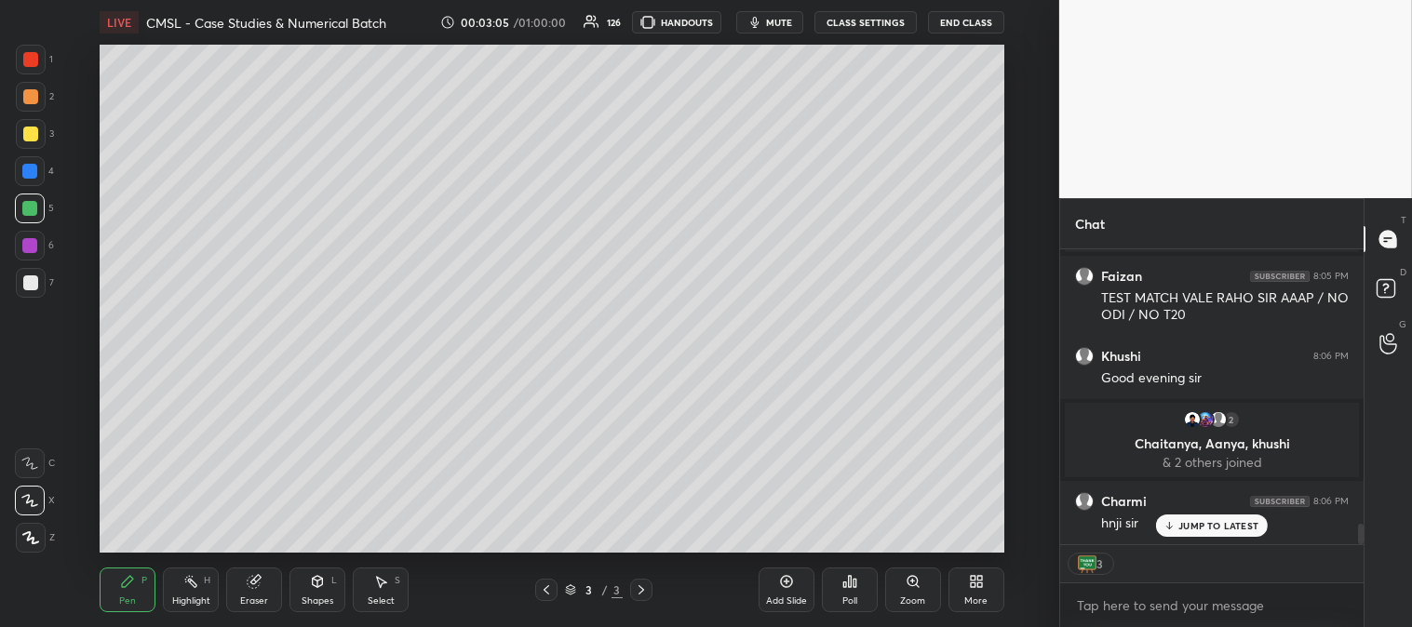
scroll to position [3958, 0]
click at [35, 175] on div at bounding box center [29, 171] width 15 height 15
click at [916, 597] on div "Zoom" at bounding box center [912, 600] width 25 height 9
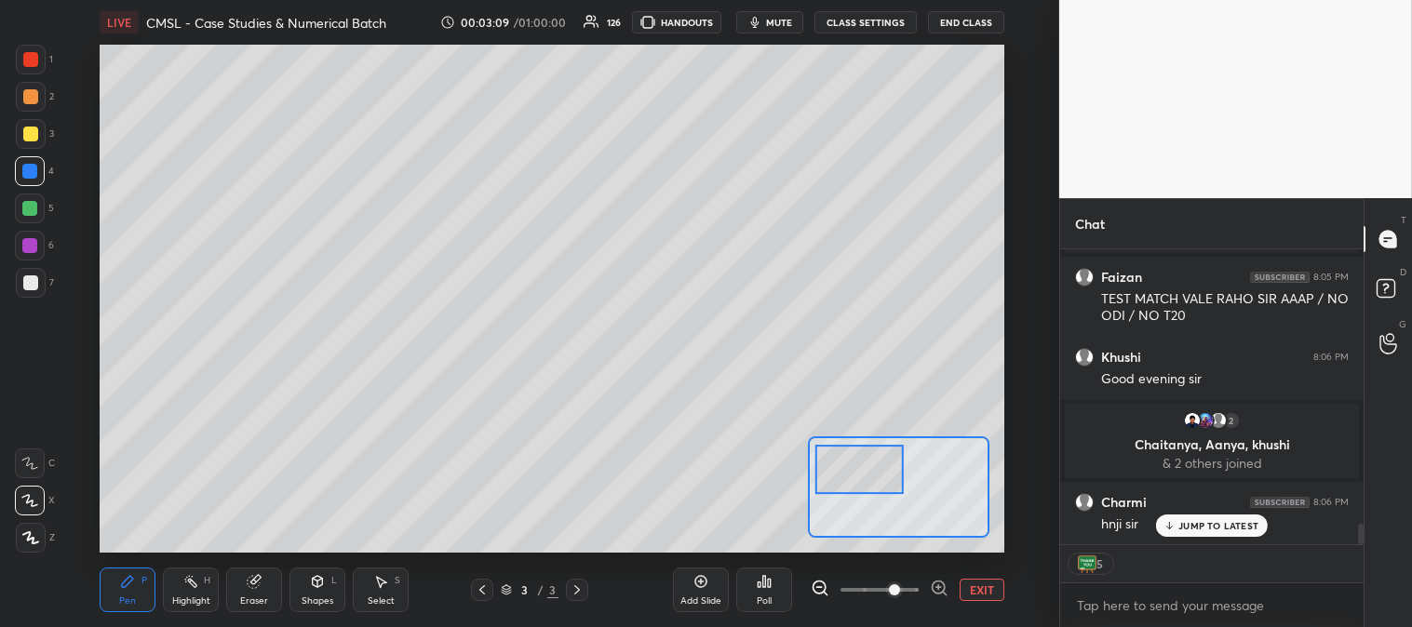
click at [1193, 525] on p "JUMP TO LATEST" at bounding box center [1218, 525] width 80 height 11
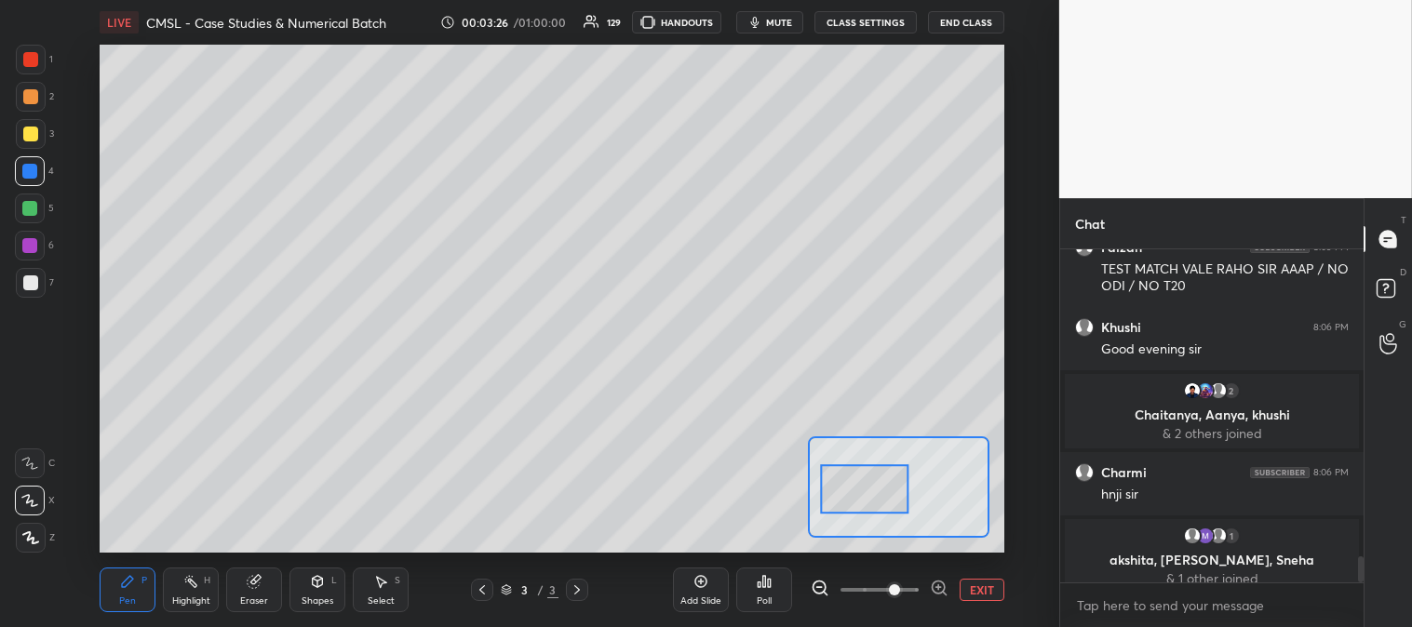
scroll to position [4002, 0]
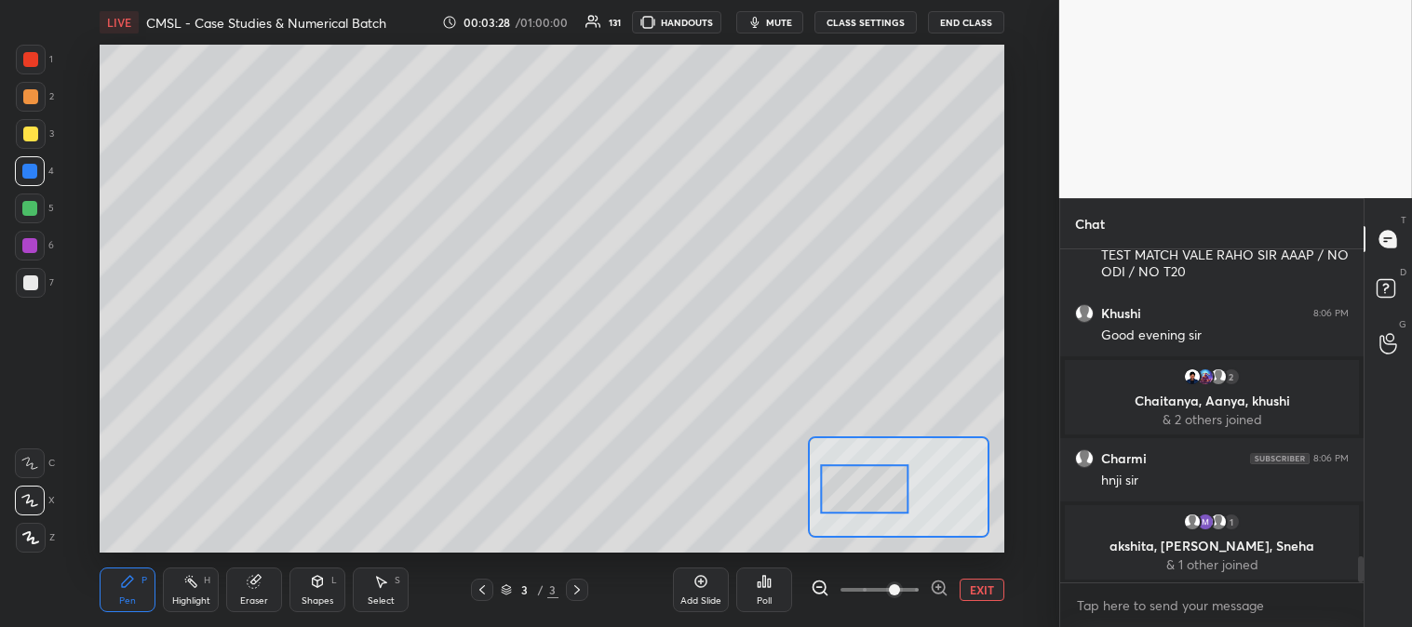
click at [40, 145] on div at bounding box center [31, 134] width 30 height 30
click at [983, 588] on button "EXIT" at bounding box center [981, 590] width 45 height 22
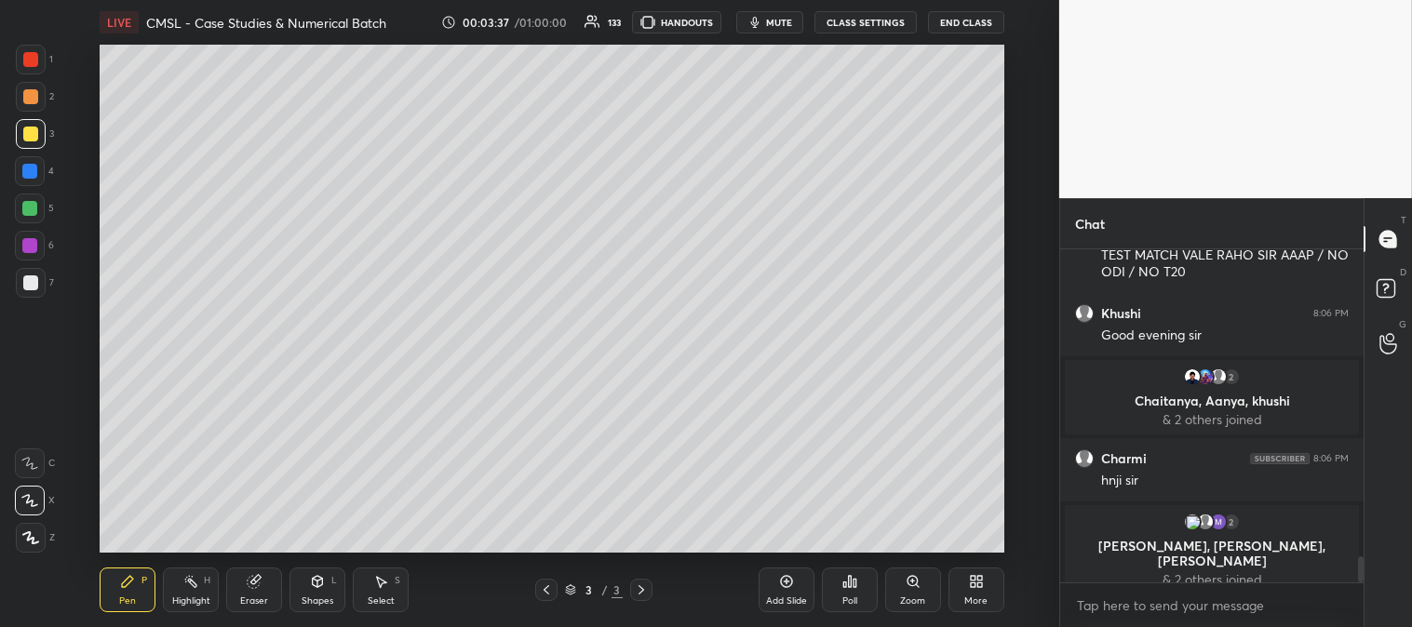
click at [907, 597] on div "Zoom" at bounding box center [912, 600] width 25 height 9
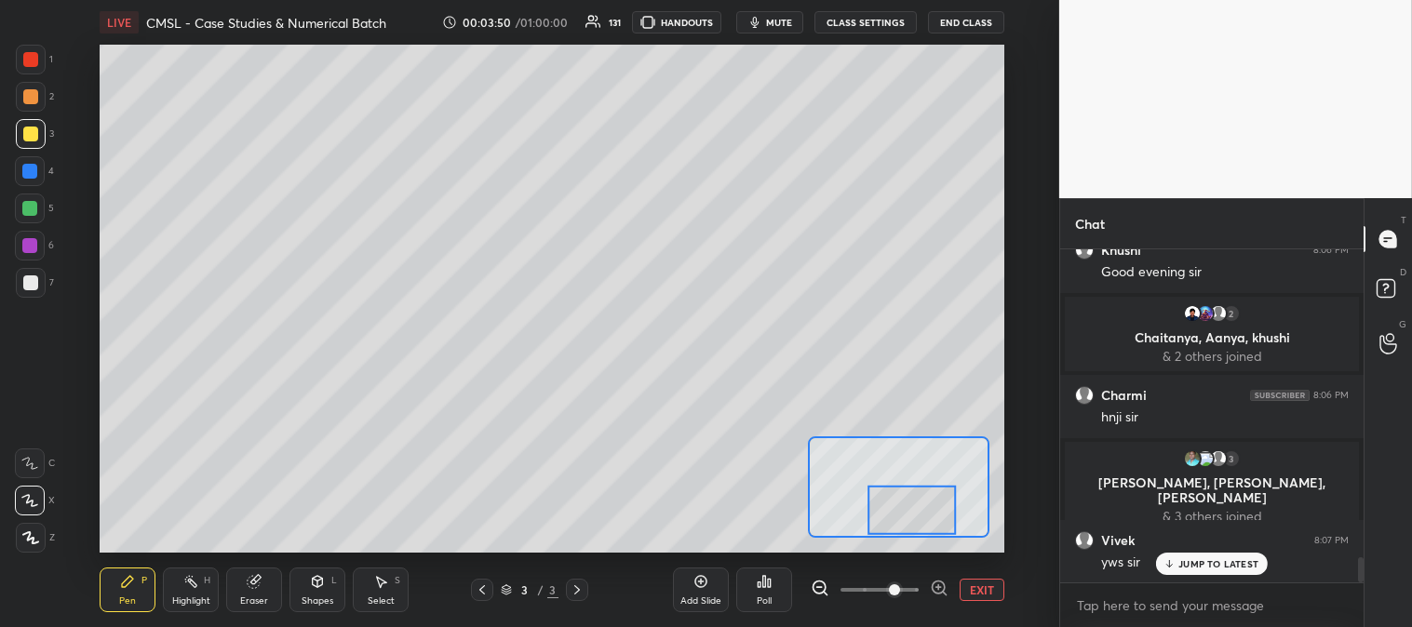
scroll to position [4099, 0]
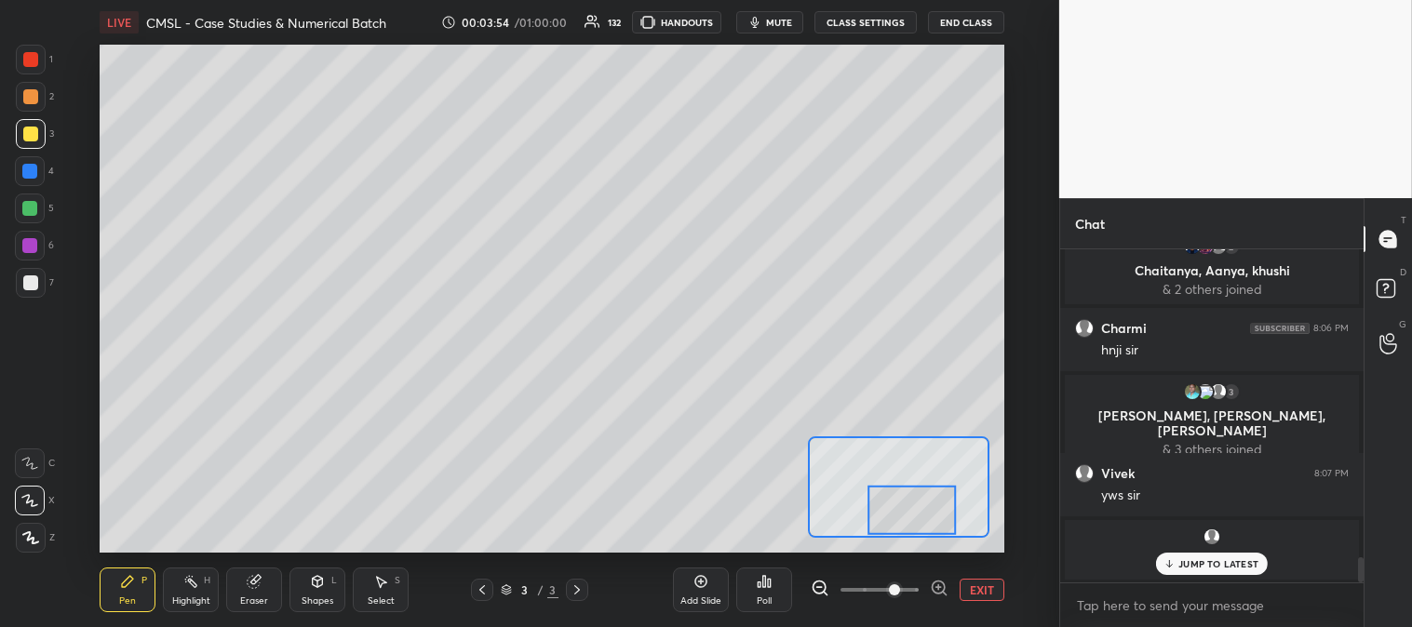
click at [979, 590] on button "EXIT" at bounding box center [981, 590] width 45 height 22
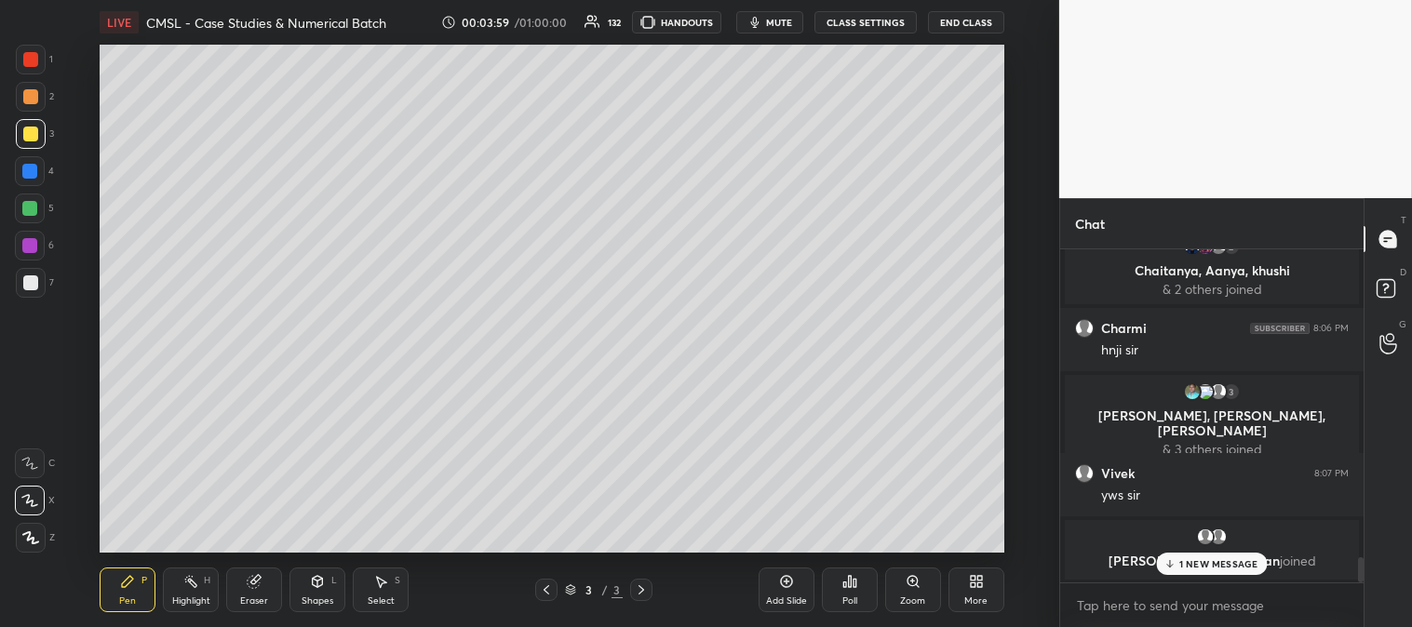
click at [1191, 569] on p "1 NEW MESSAGE" at bounding box center [1218, 563] width 79 height 11
click at [904, 590] on div "Zoom" at bounding box center [913, 590] width 56 height 45
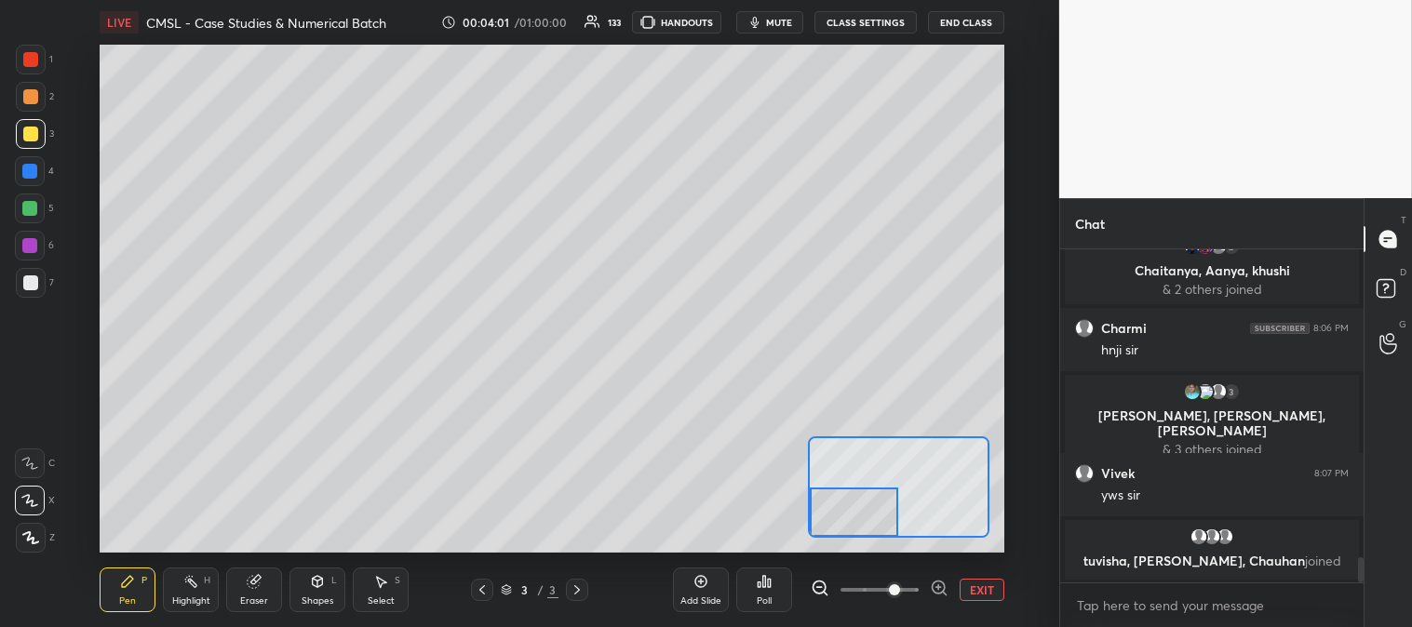
click at [131, 593] on div "Pen P" at bounding box center [128, 590] width 56 height 45
click at [29, 216] on div at bounding box center [30, 209] width 30 height 30
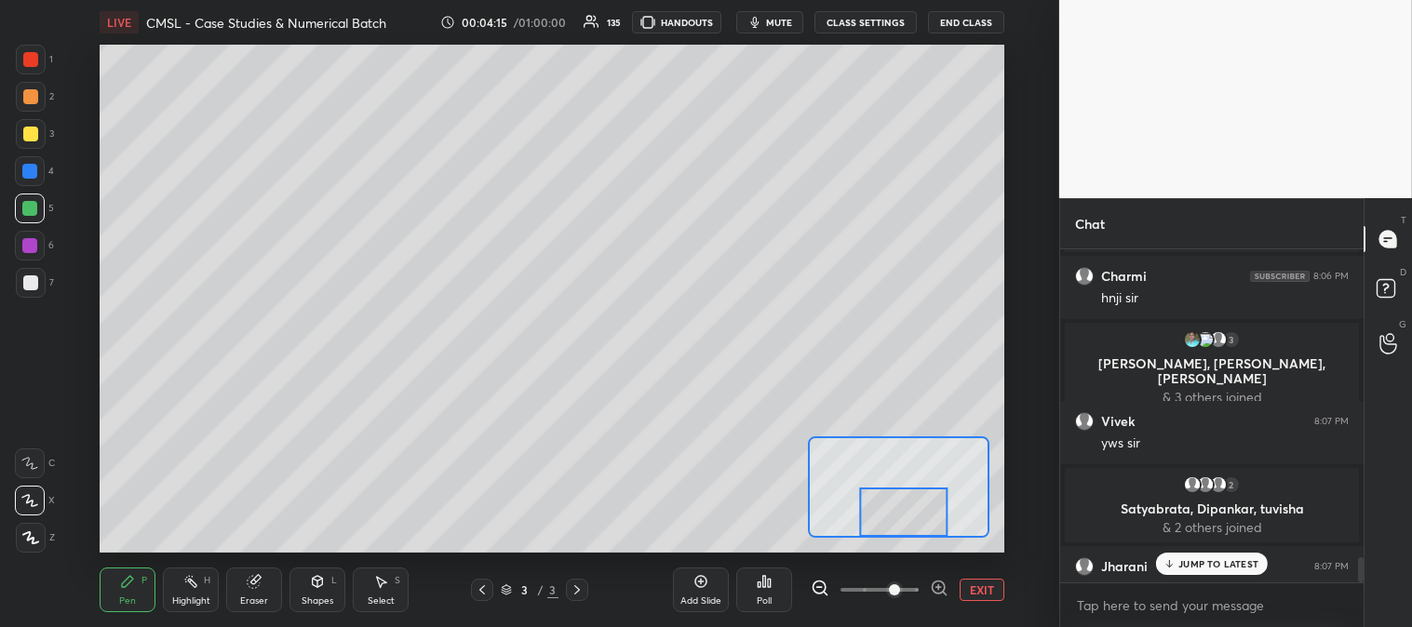
scroll to position [4156, 0]
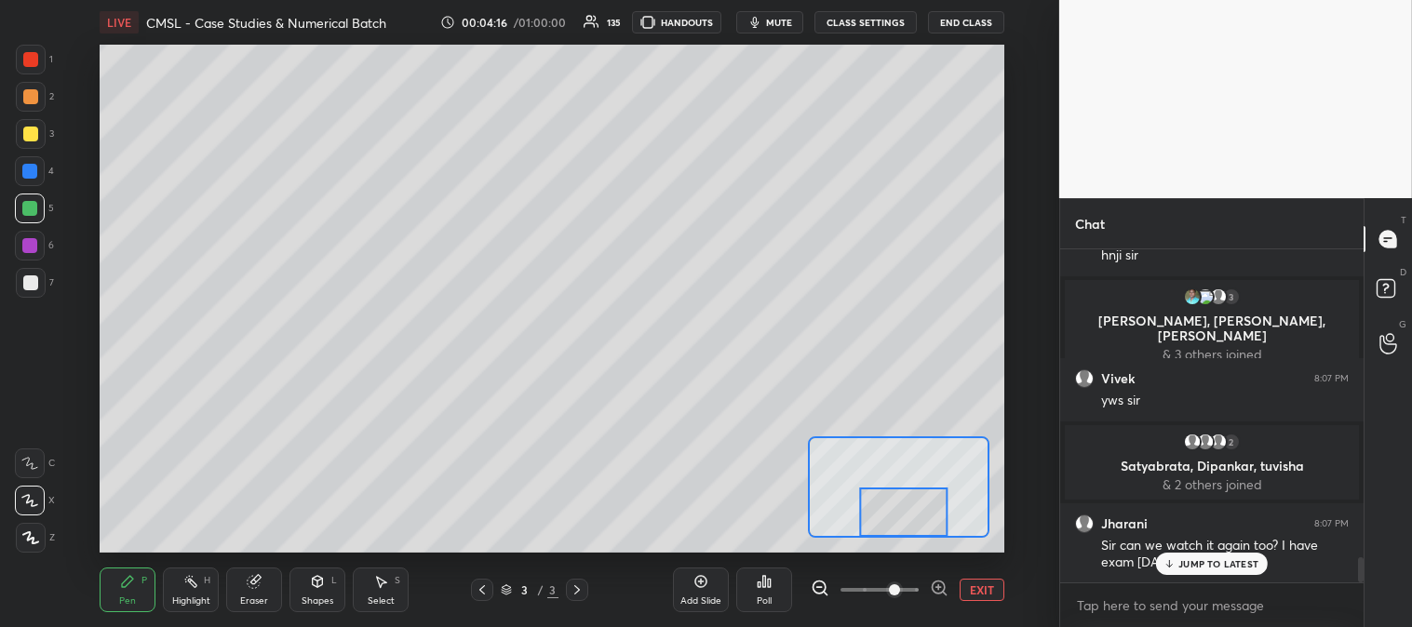
click at [33, 94] on div at bounding box center [30, 96] width 15 height 15
click at [1187, 568] on p "JUMP TO LATEST" at bounding box center [1218, 563] width 80 height 11
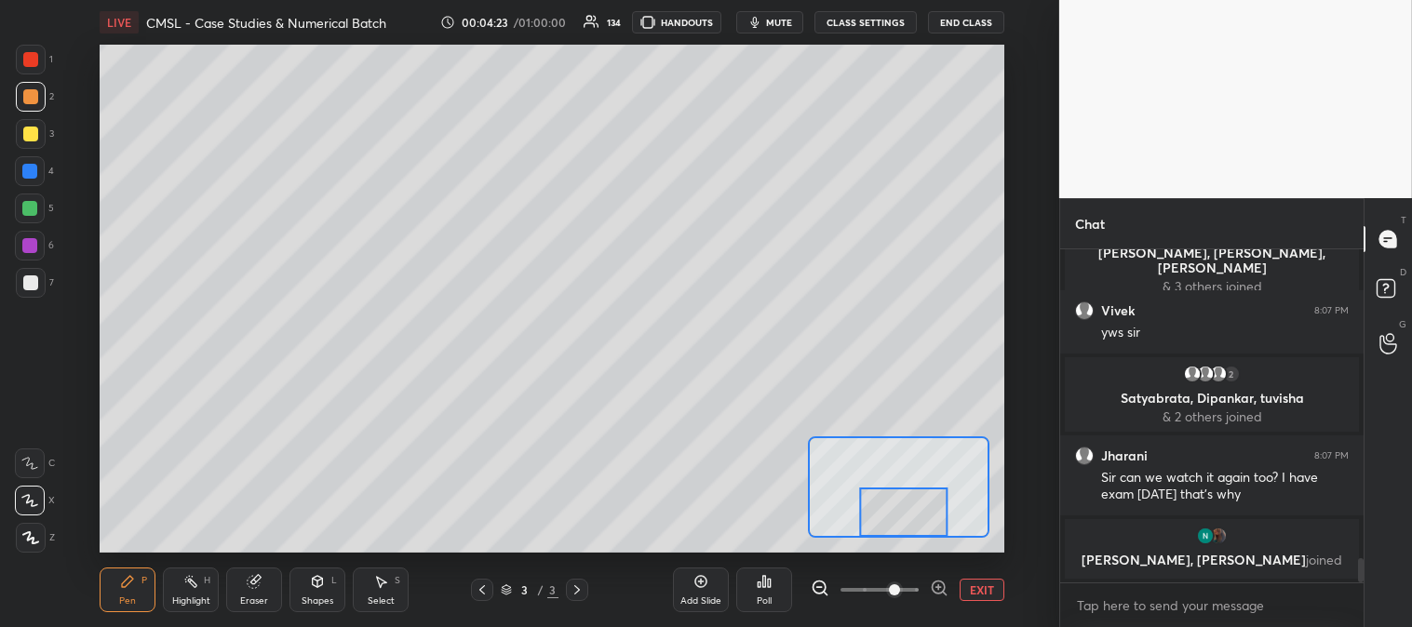
scroll to position [4287, 0]
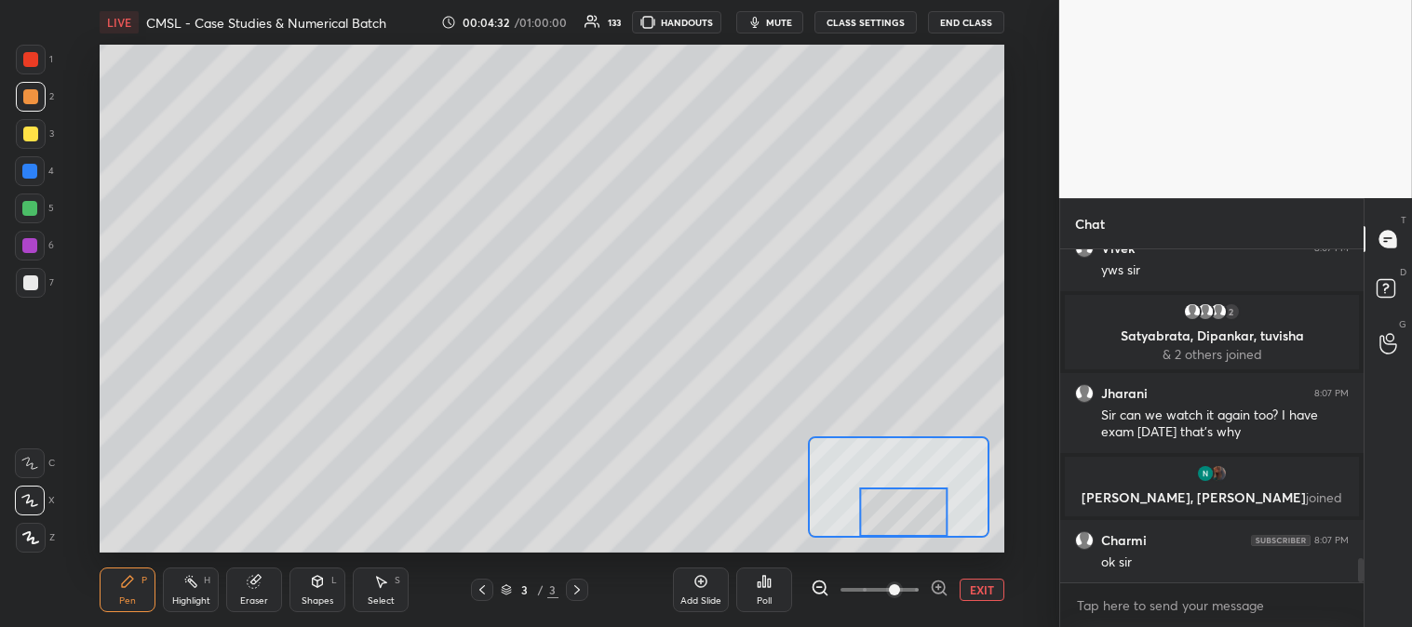
click at [988, 590] on button "EXIT" at bounding box center [981, 590] width 45 height 22
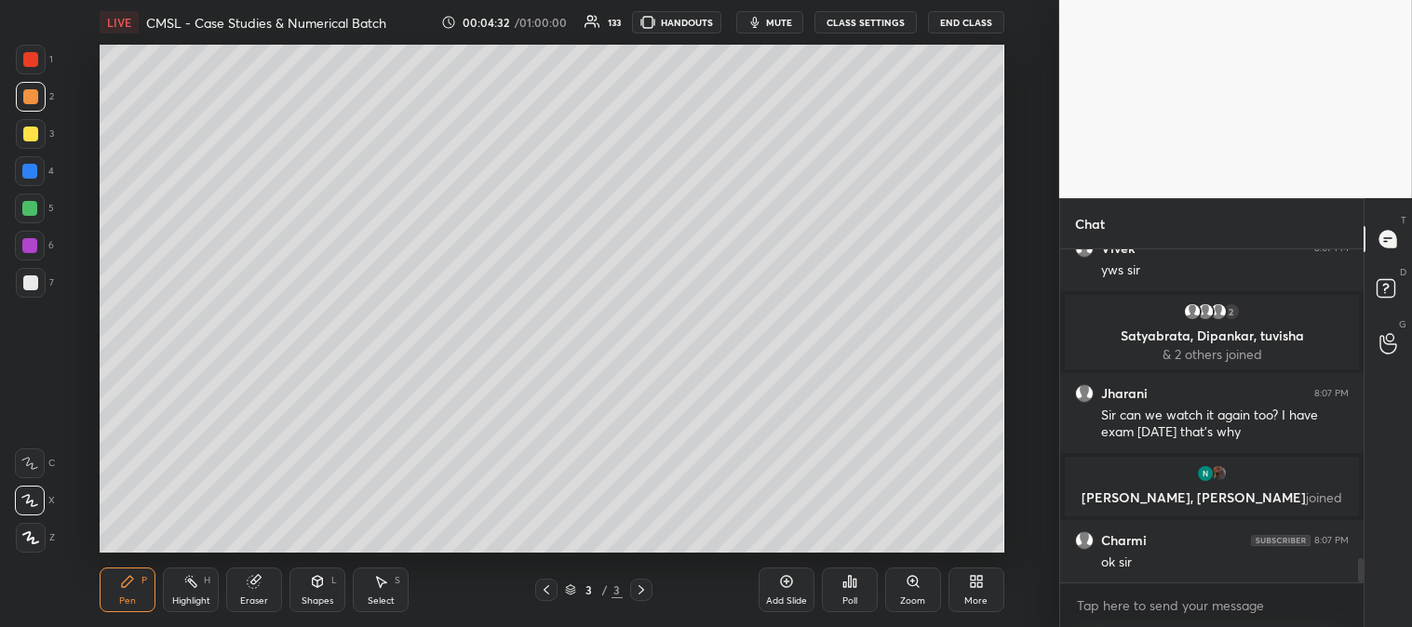
click at [542, 592] on icon at bounding box center [546, 589] width 15 height 15
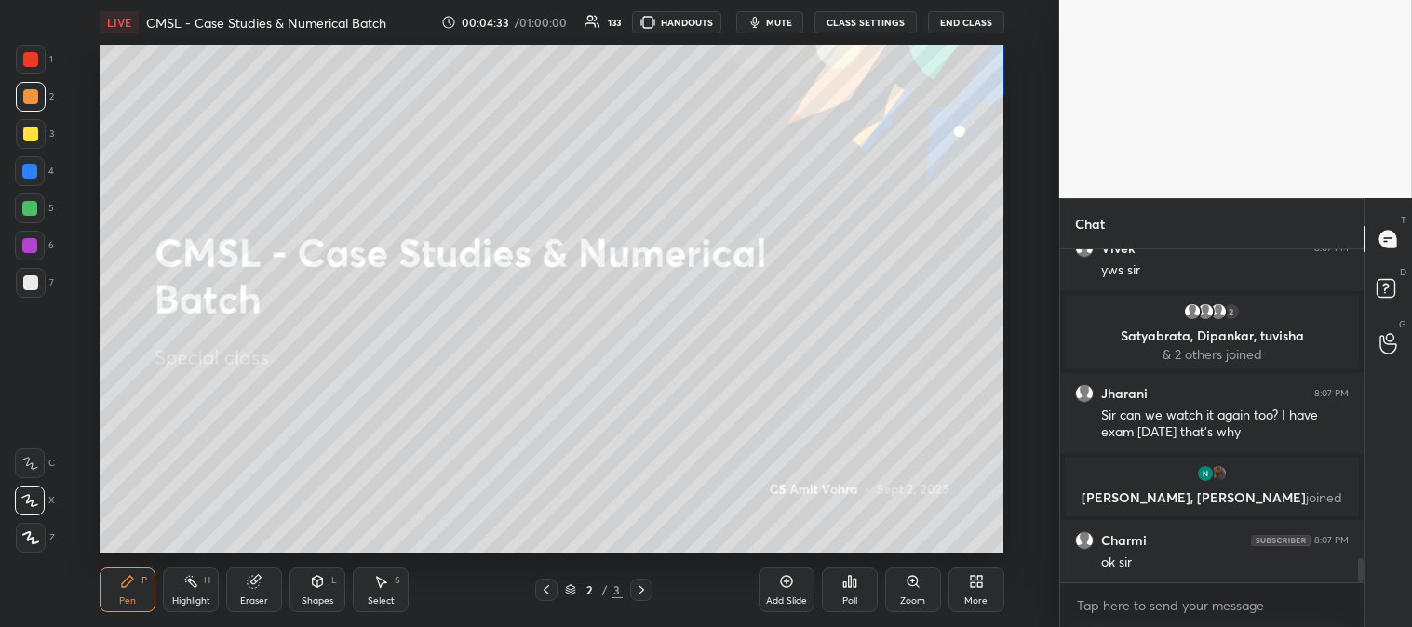
scroll to position [4355, 0]
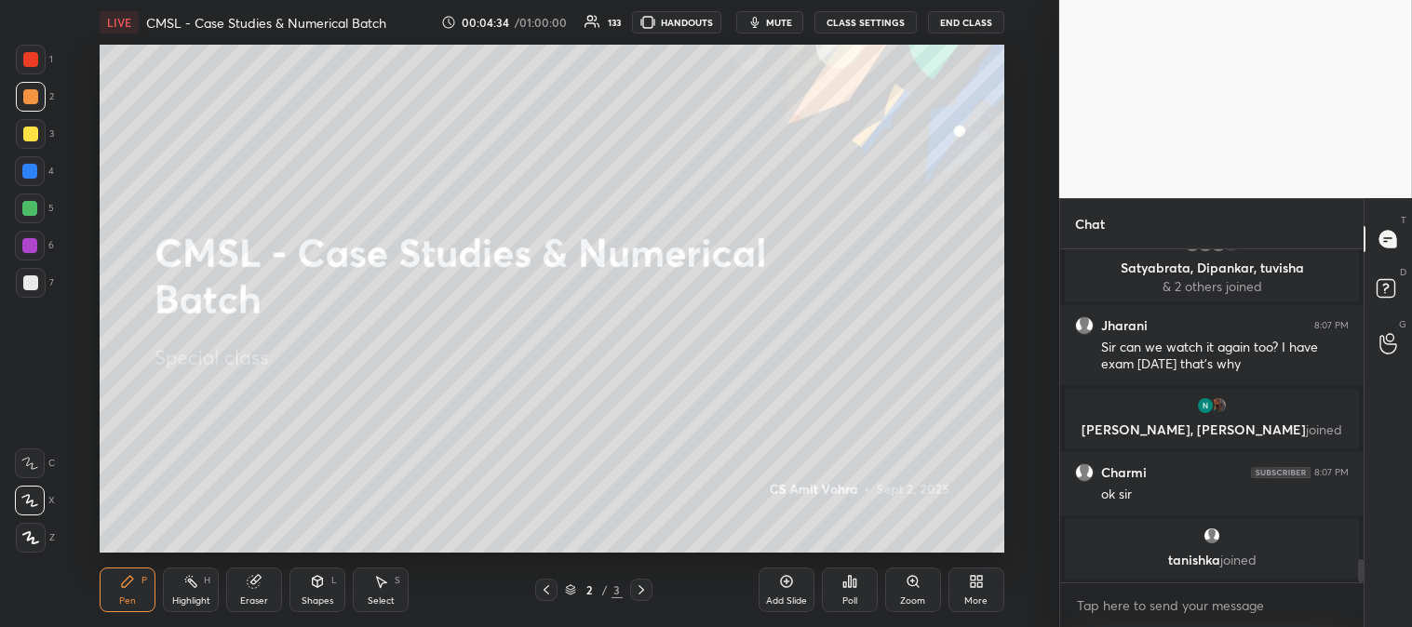
click at [649, 591] on div at bounding box center [641, 590] width 22 height 22
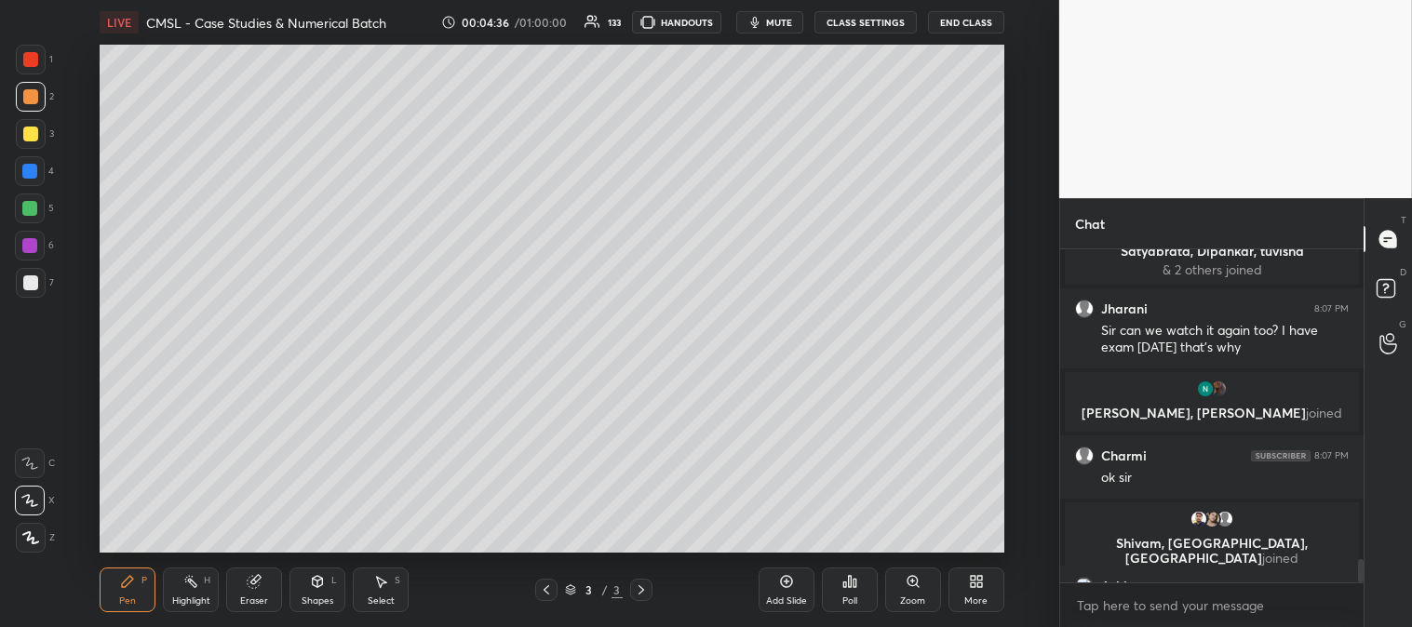
scroll to position [4401, 0]
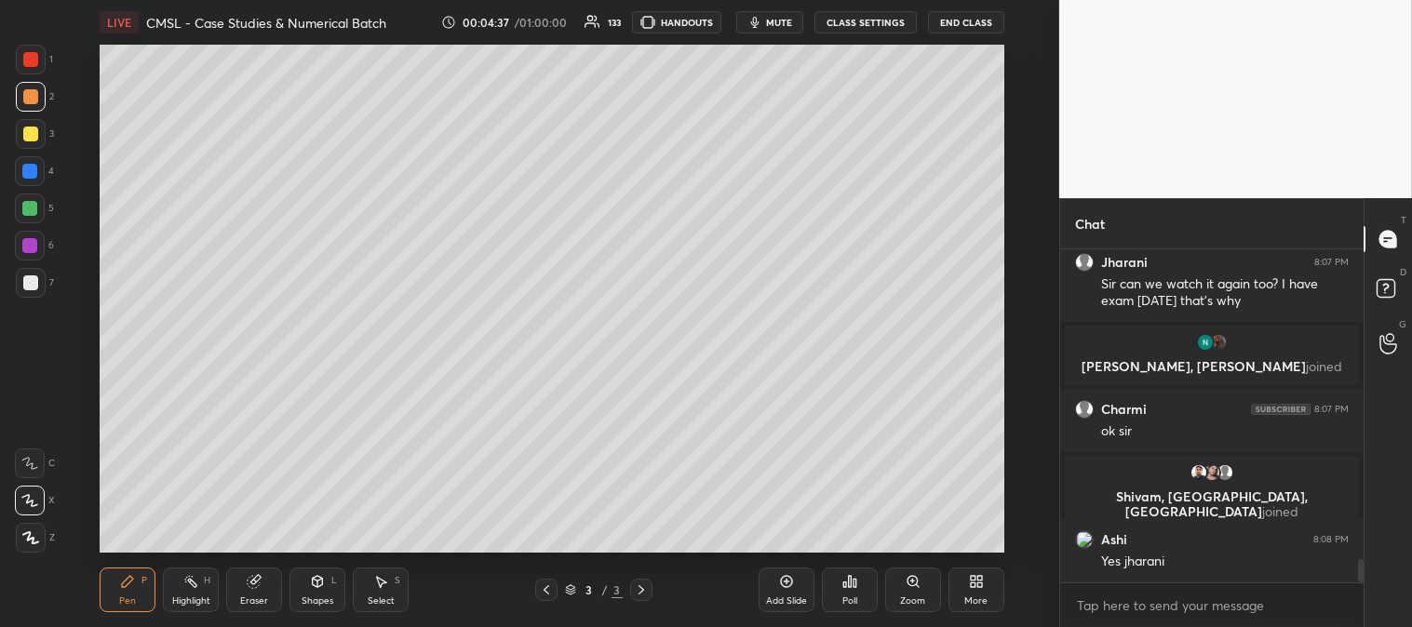
click at [908, 596] on div "Zoom" at bounding box center [912, 600] width 25 height 9
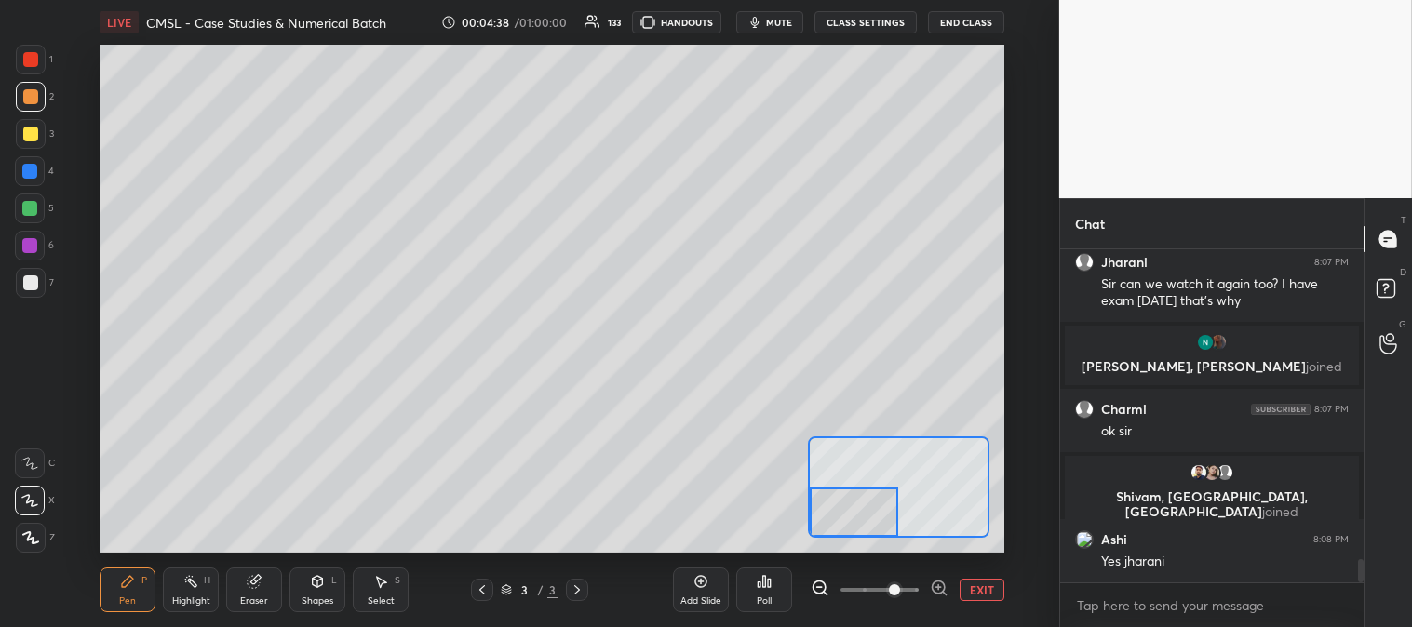
click at [38, 282] on div at bounding box center [31, 283] width 30 height 30
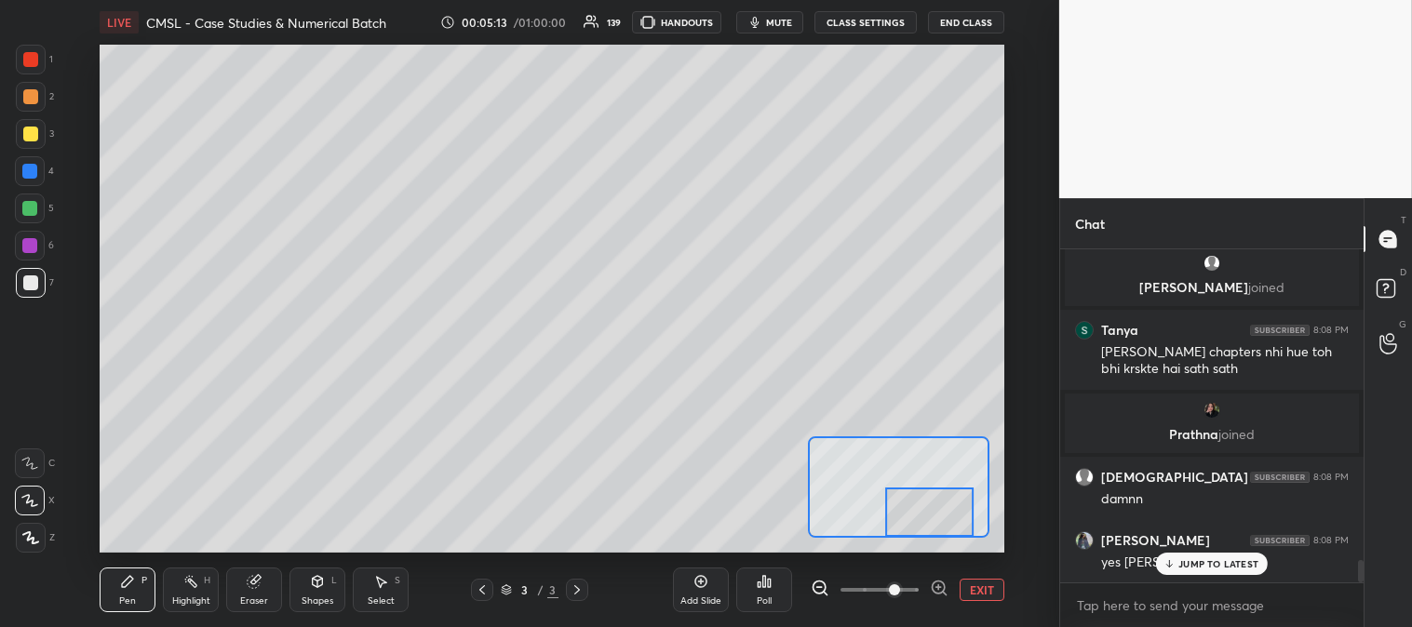
scroll to position [4724, 0]
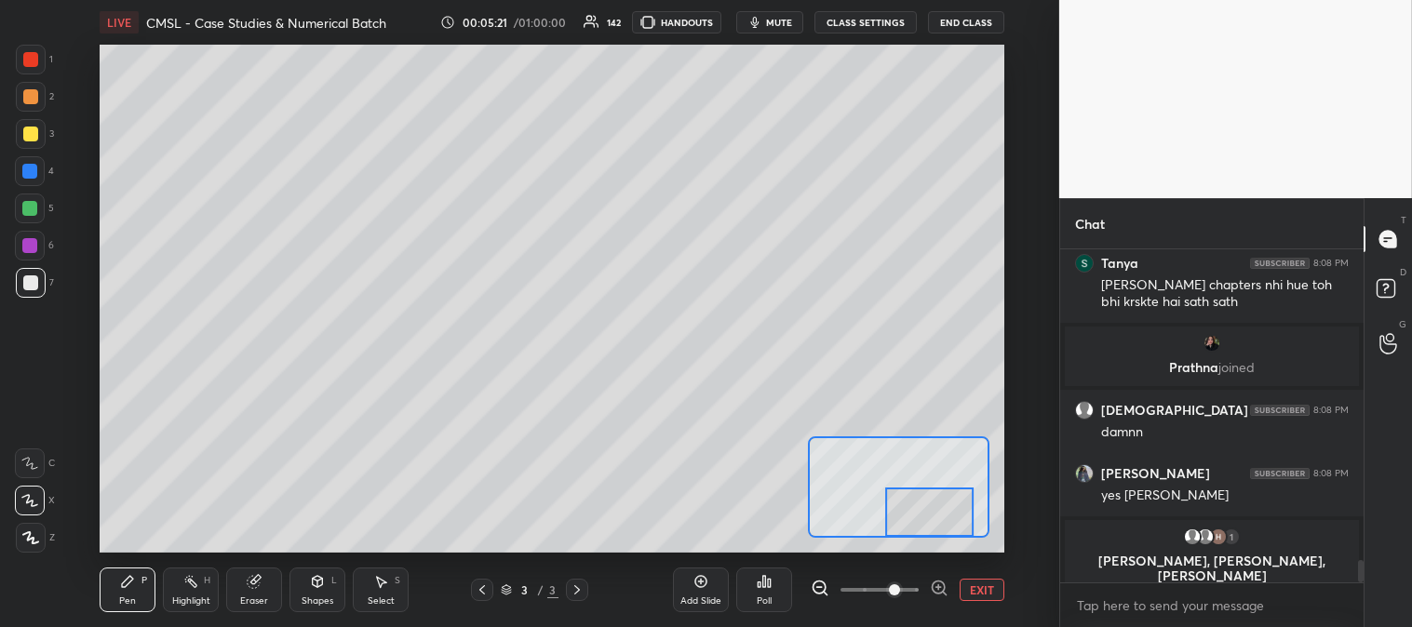
click at [988, 588] on button "EXIT" at bounding box center [981, 590] width 45 height 22
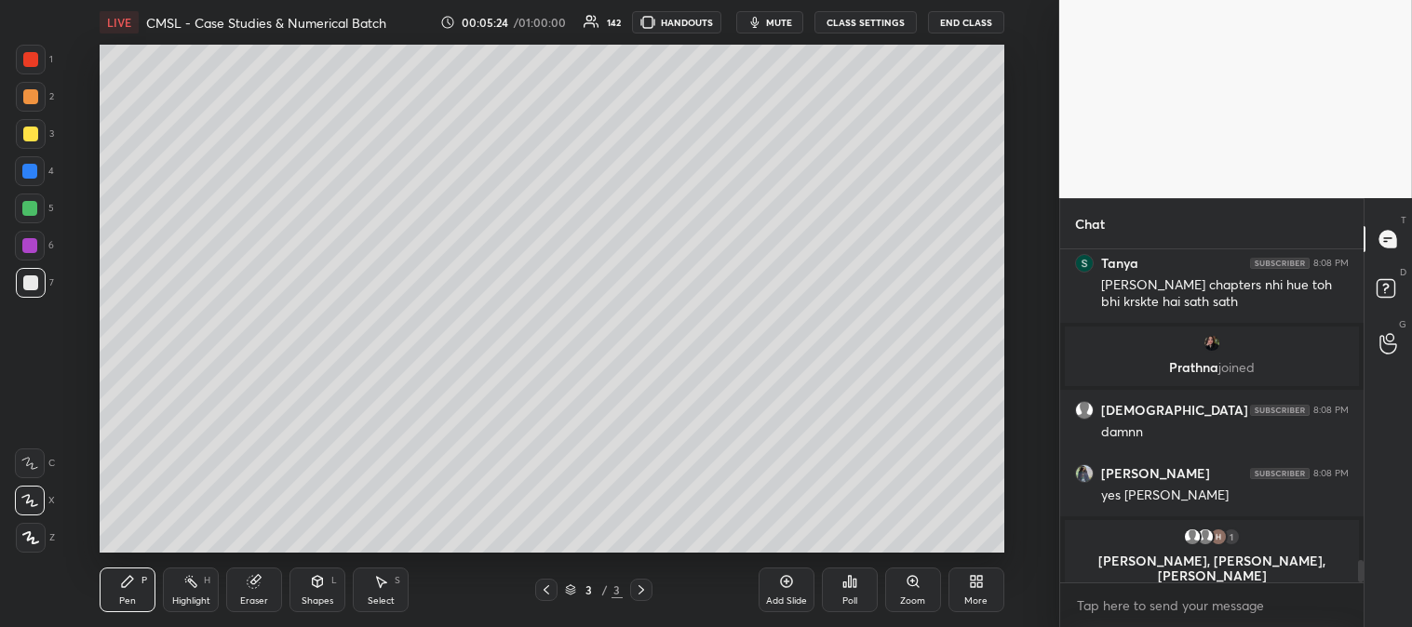
click at [181, 600] on div "Highlight" at bounding box center [191, 600] width 38 height 9
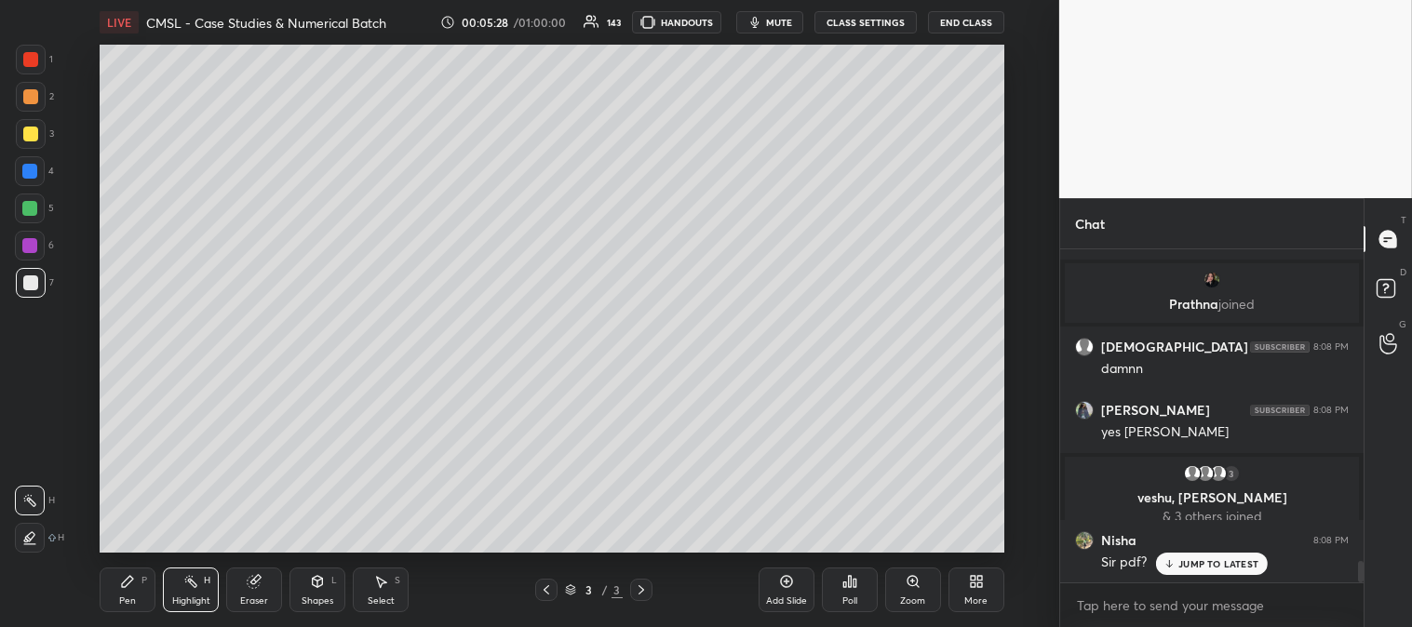
click at [123, 600] on div "Pen" at bounding box center [127, 600] width 17 height 9
click at [32, 202] on div at bounding box center [29, 208] width 15 height 15
click at [913, 592] on div "Zoom" at bounding box center [913, 590] width 56 height 45
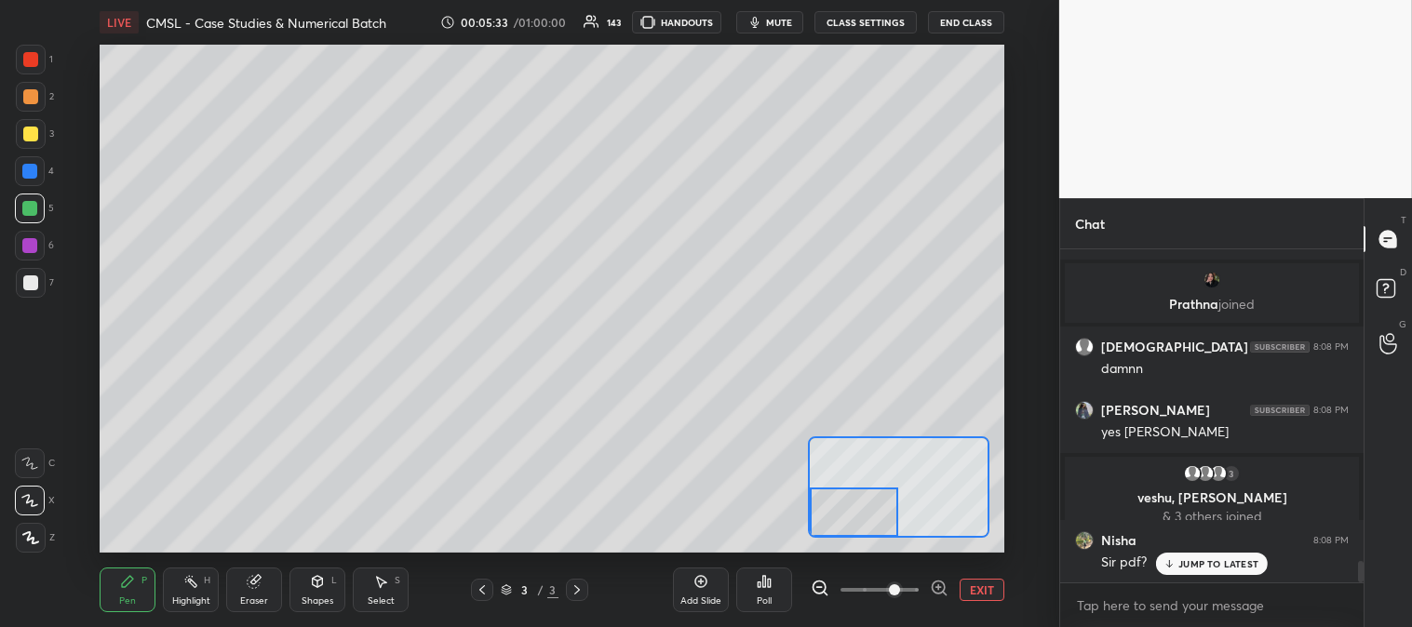
scroll to position [4854, 0]
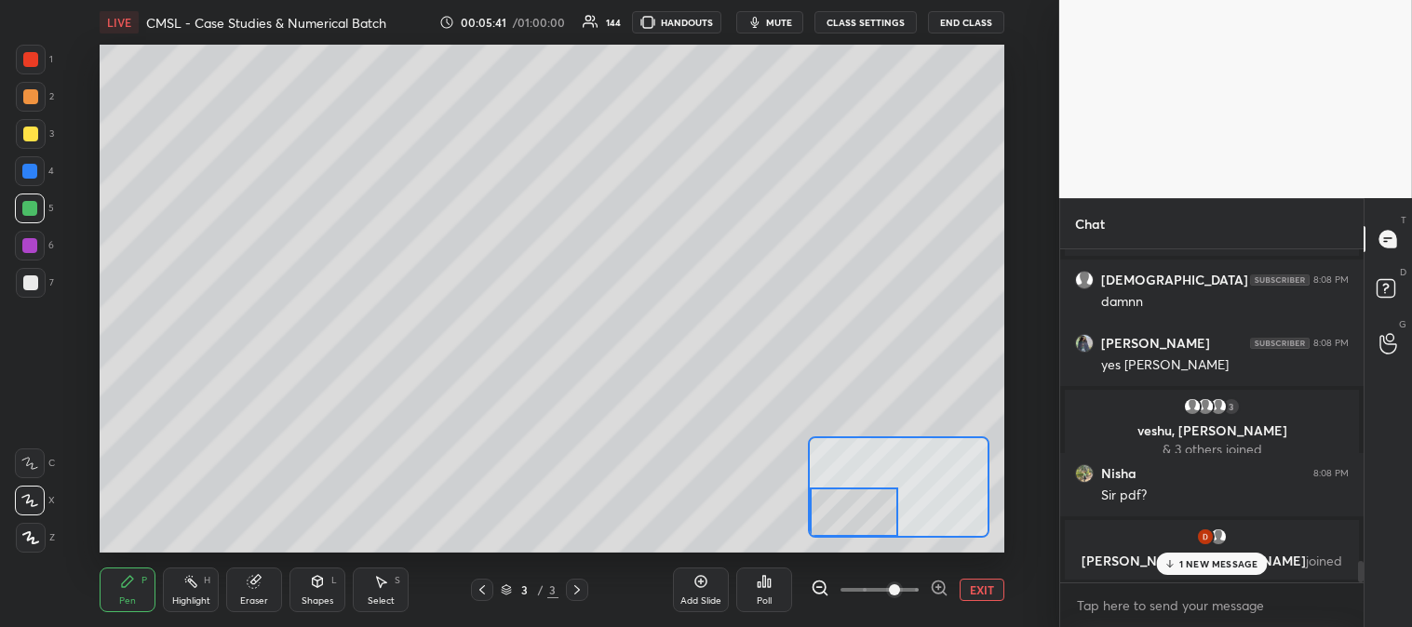
click at [984, 591] on button "EXIT" at bounding box center [981, 590] width 45 height 22
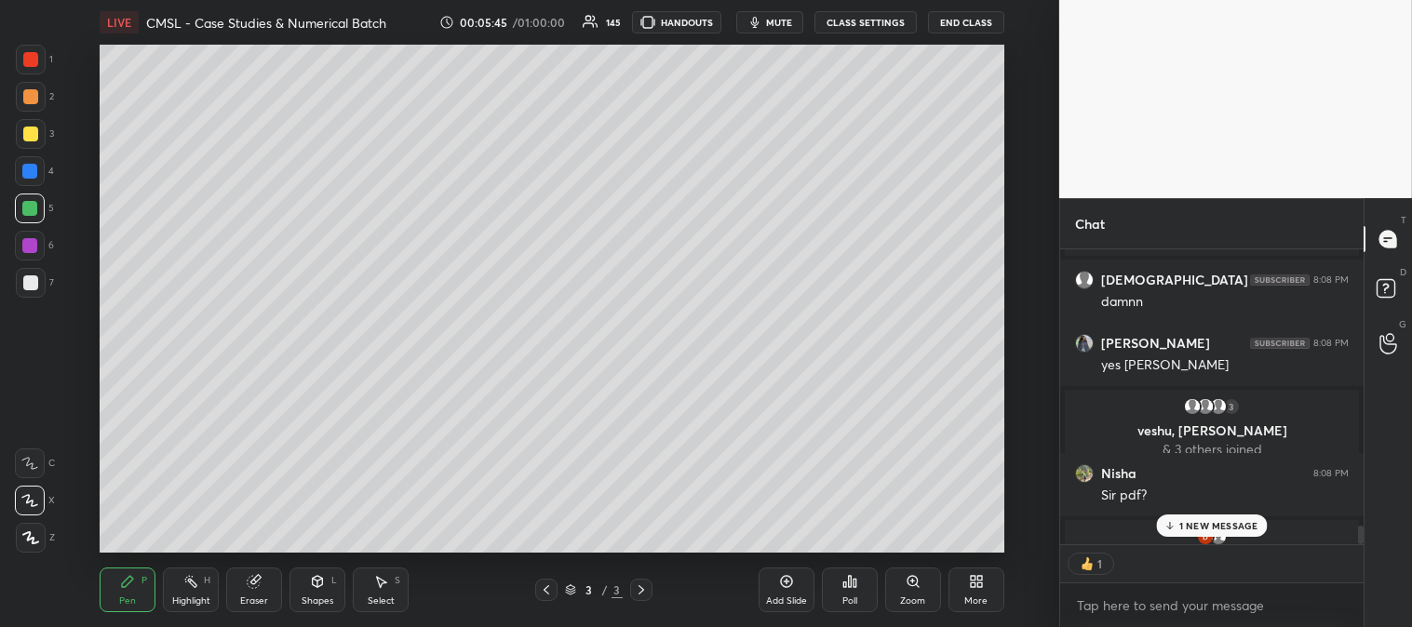
scroll to position [6, 5]
click at [783, 23] on span "mute" at bounding box center [779, 22] width 26 height 13
click at [776, 21] on span "unmute" at bounding box center [776, 22] width 40 height 13
click at [128, 609] on div "Pen P" at bounding box center [128, 590] width 56 height 45
click at [898, 586] on div "Zoom" at bounding box center [913, 590] width 56 height 45
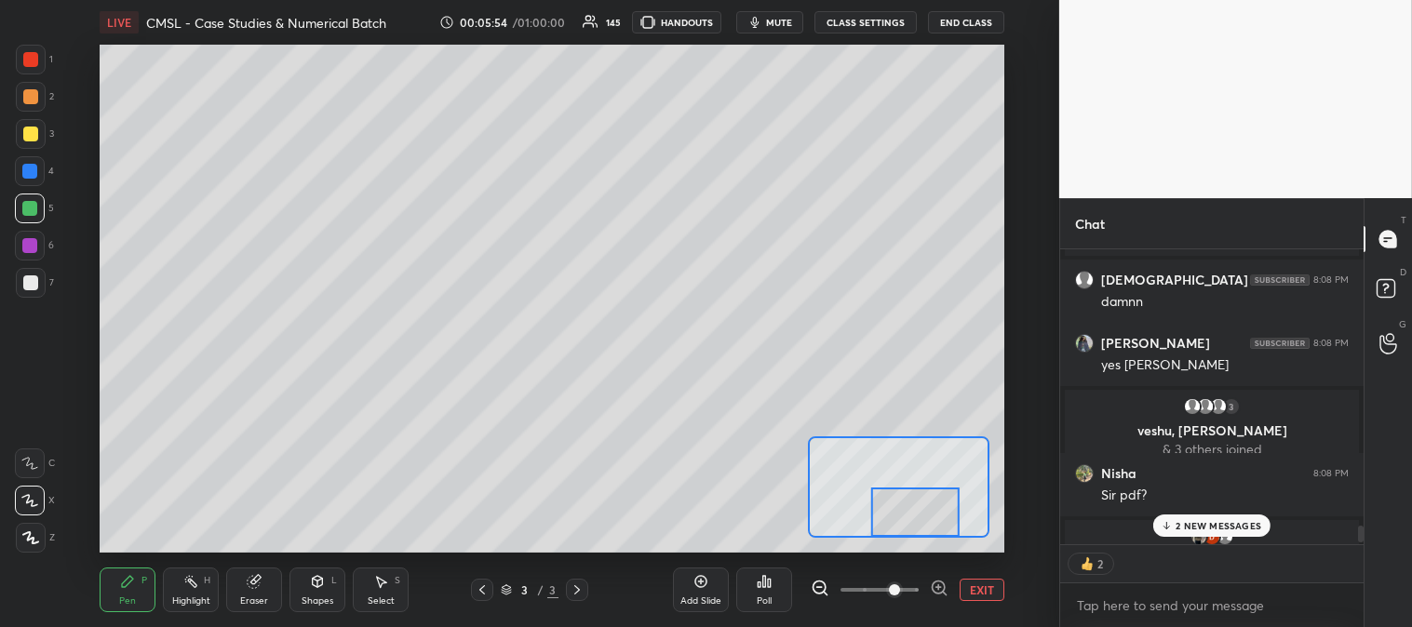
click at [40, 284] on div at bounding box center [31, 283] width 30 height 30
click at [33, 100] on div at bounding box center [30, 96] width 15 height 15
click at [38, 58] on div at bounding box center [31, 60] width 30 height 30
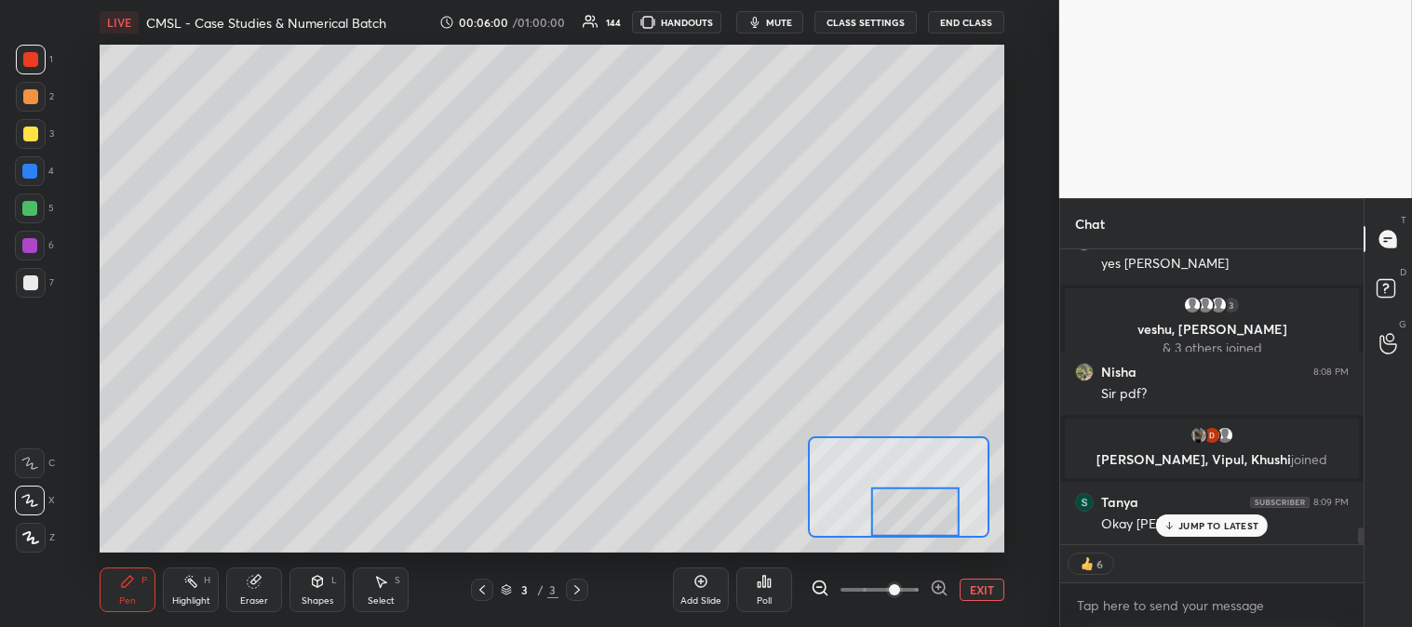
scroll to position [5036, 0]
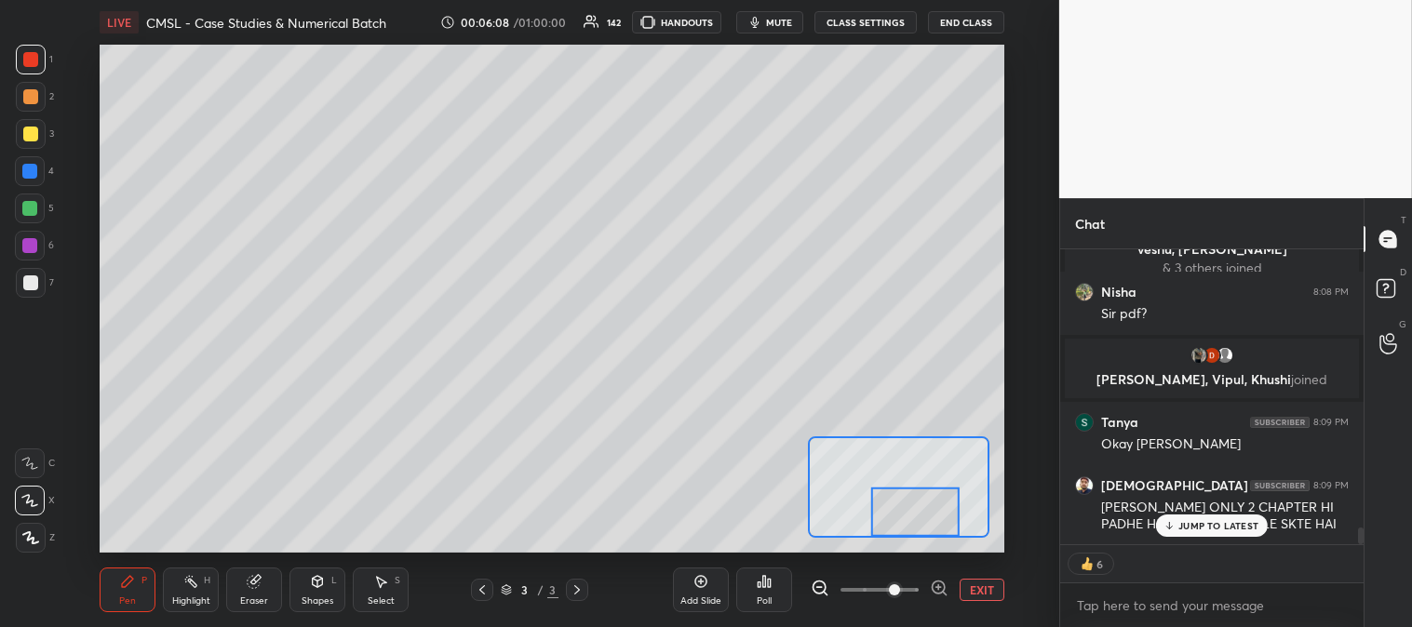
click at [986, 587] on button "EXIT" at bounding box center [981, 590] width 45 height 22
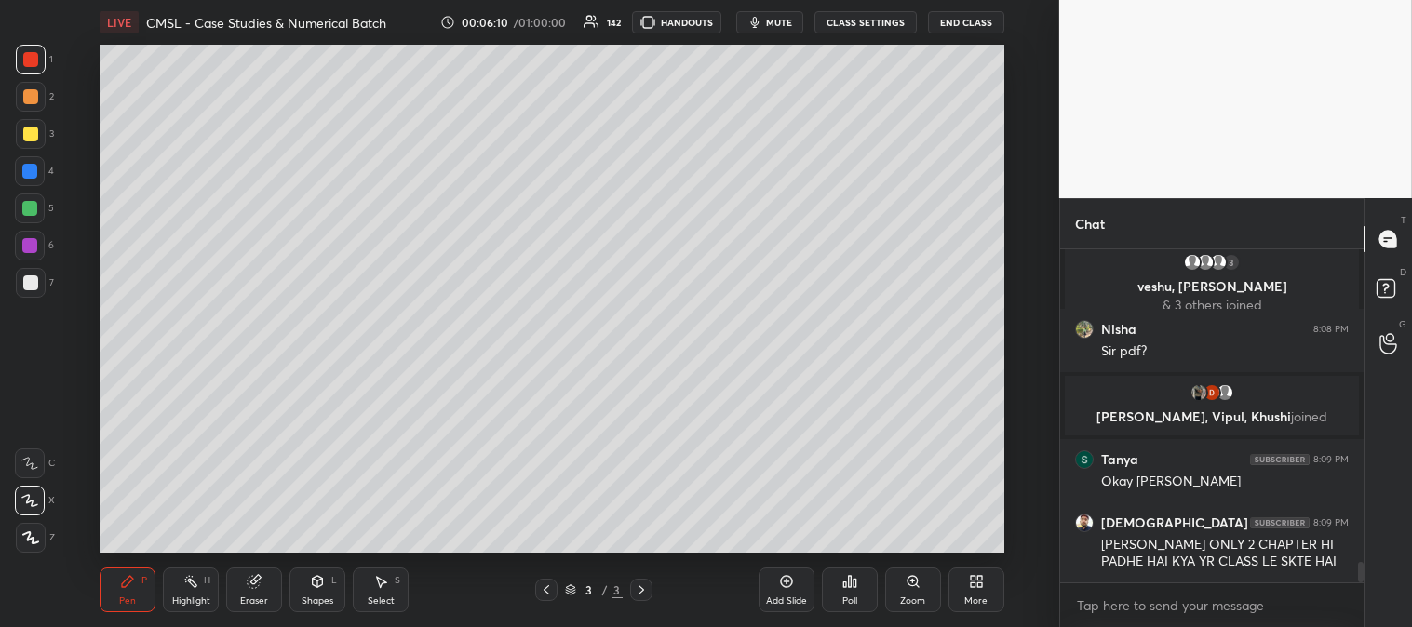
scroll to position [4998, 0]
click at [789, 590] on div "Add Slide" at bounding box center [786, 590] width 56 height 45
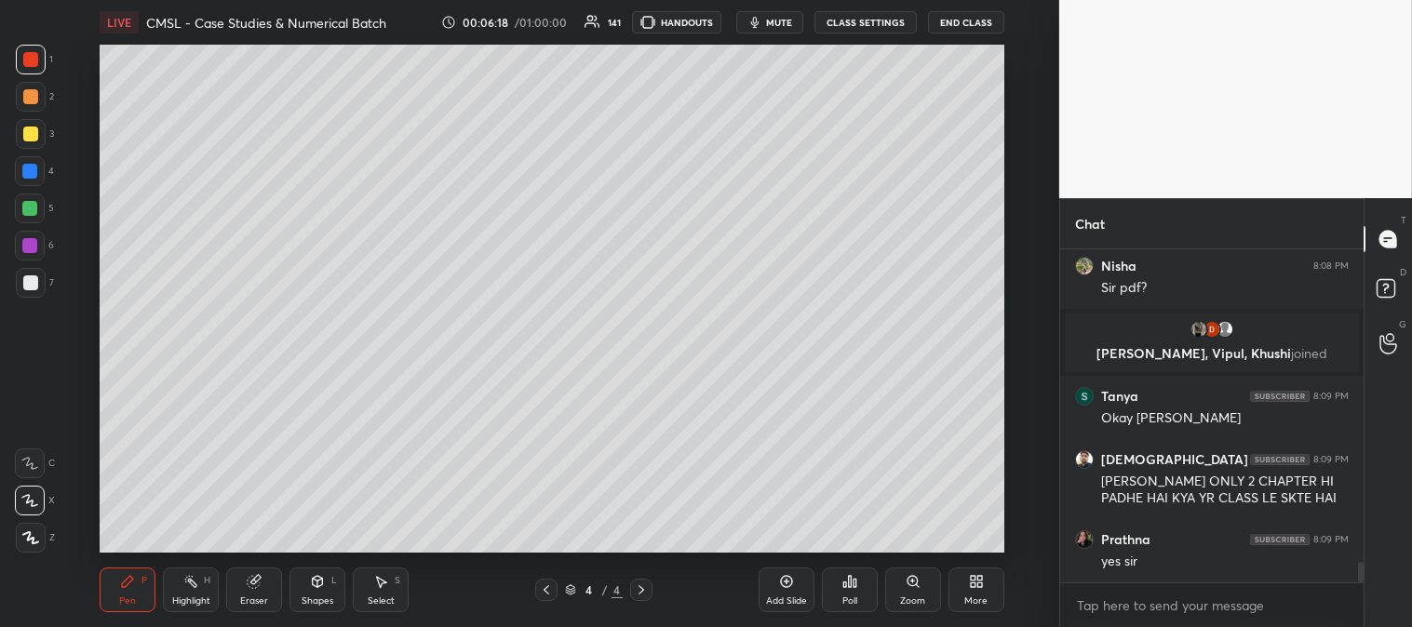
click at [907, 587] on icon at bounding box center [912, 581] width 15 height 15
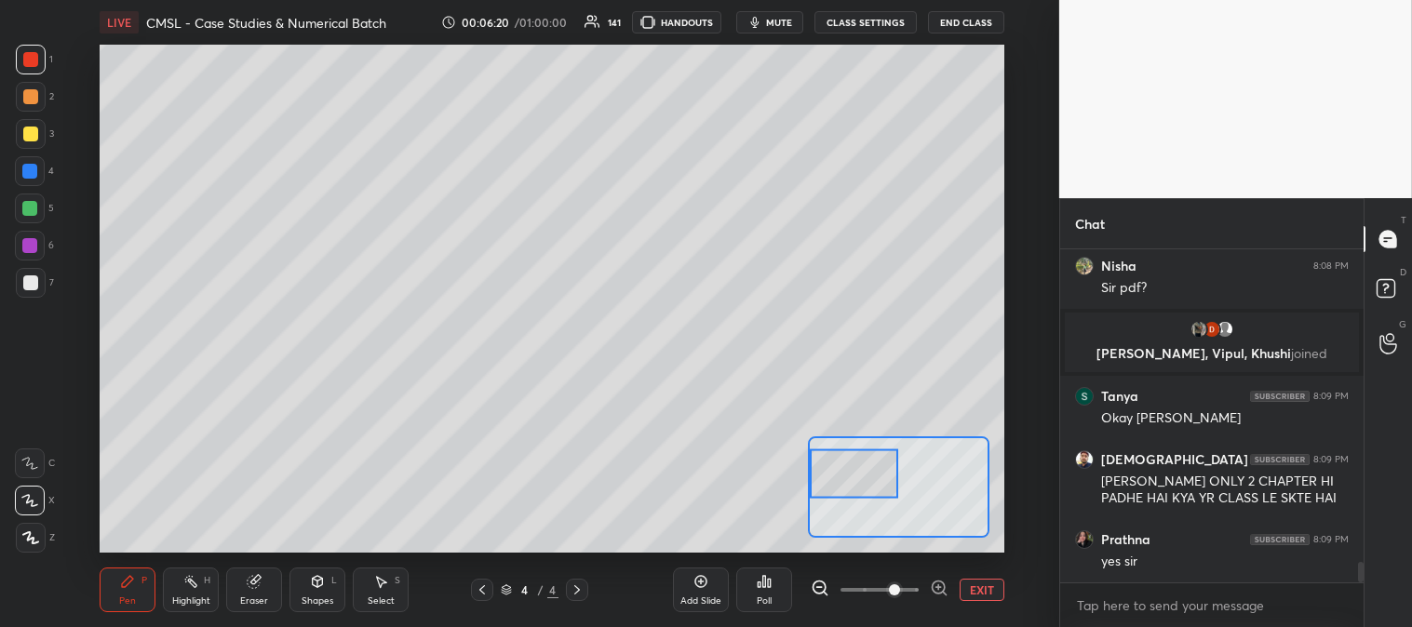
click at [34, 141] on div at bounding box center [31, 134] width 30 height 30
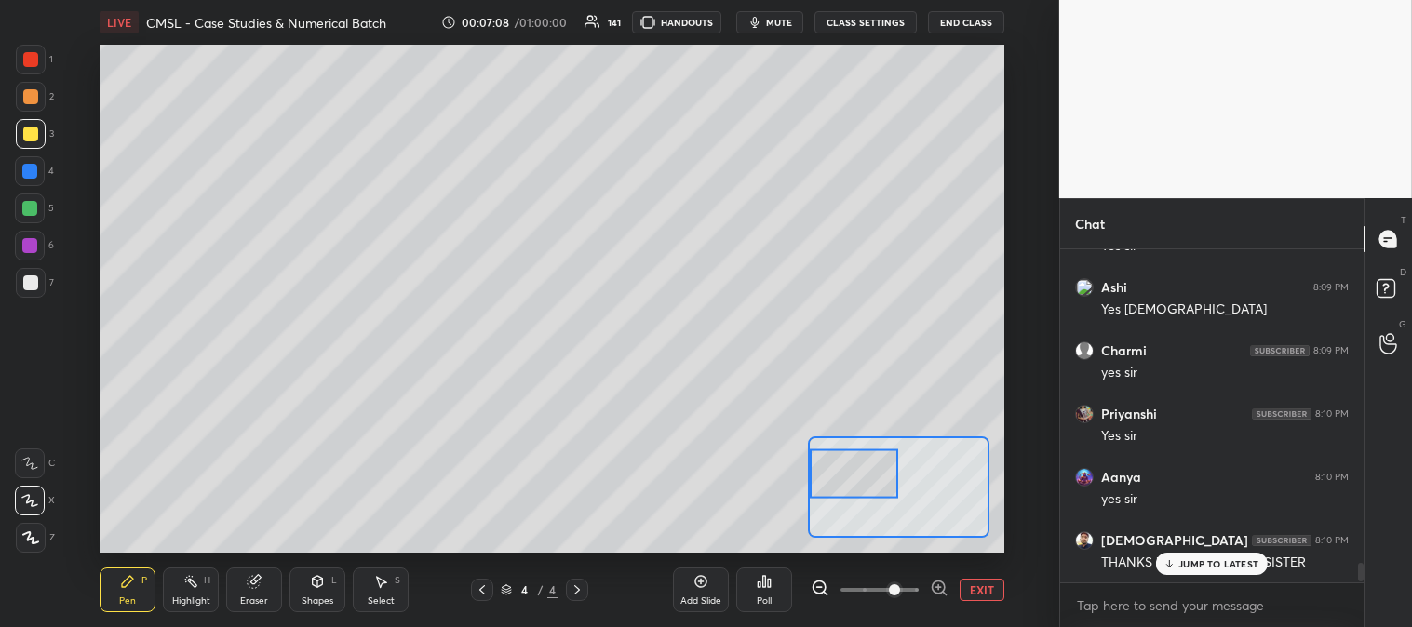
scroll to position [5508, 0]
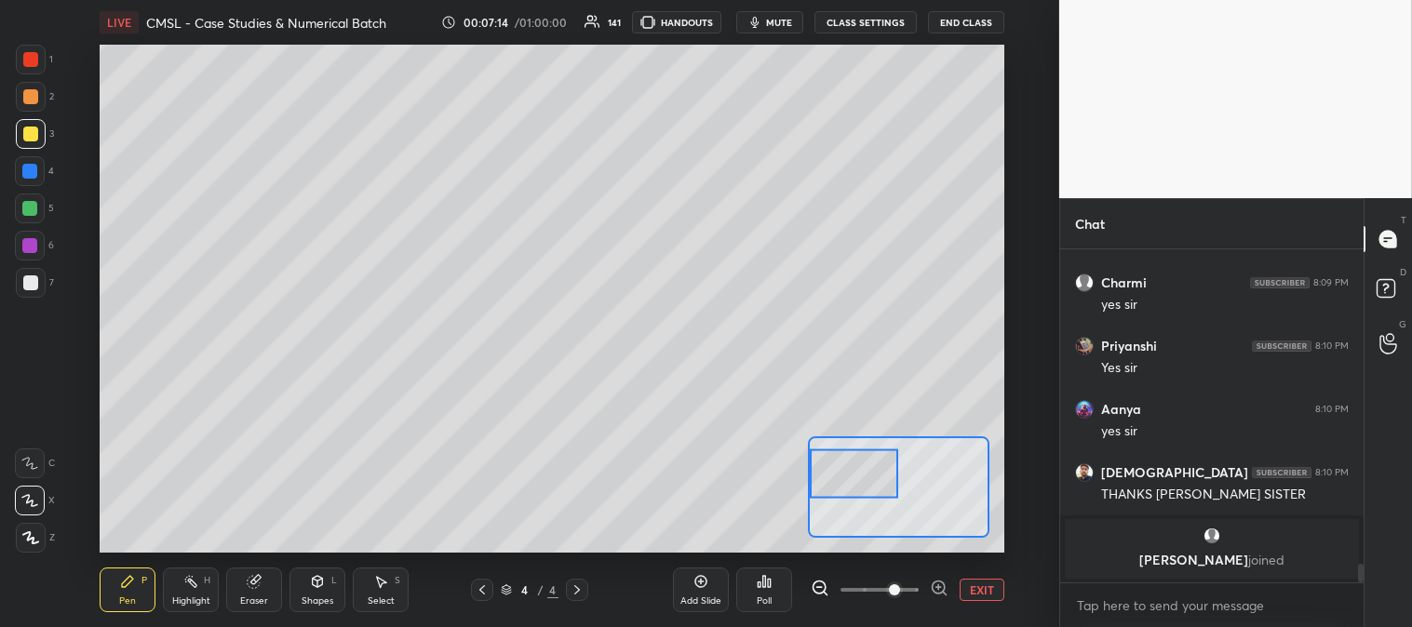
click at [991, 586] on button "EXIT" at bounding box center [981, 590] width 45 height 22
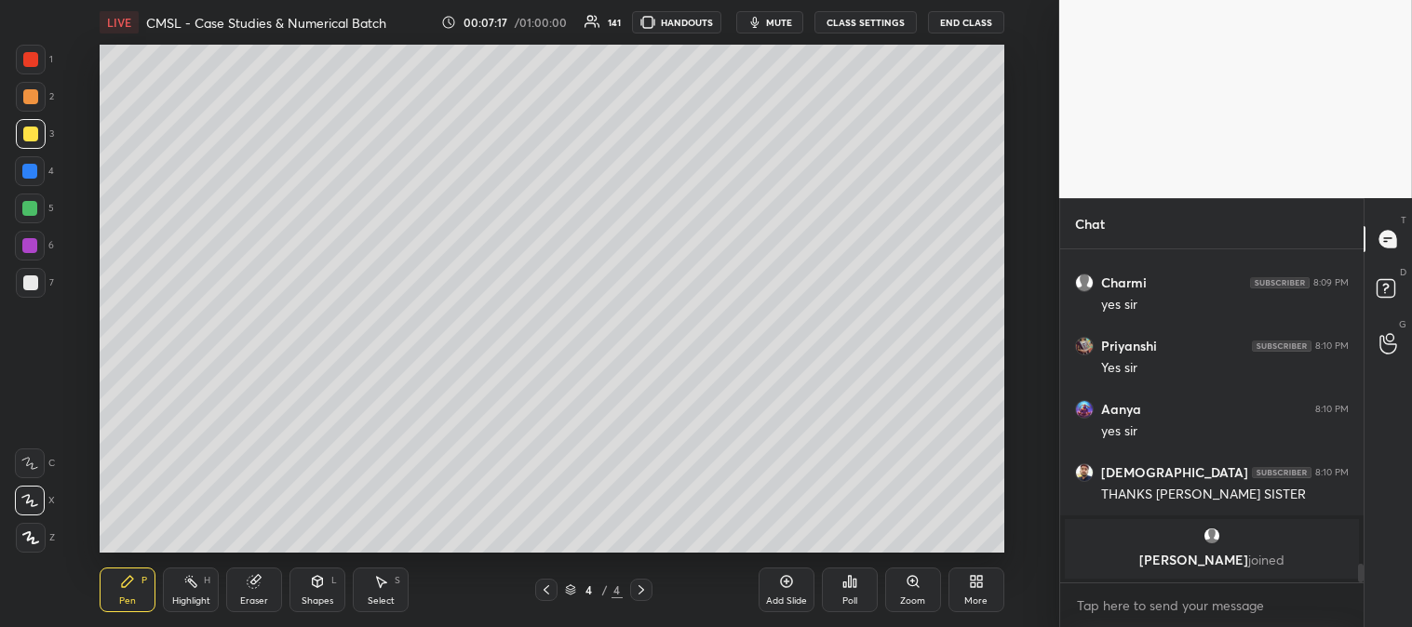
click at [33, 282] on div at bounding box center [30, 282] width 15 height 15
click at [912, 593] on div "Zoom" at bounding box center [913, 590] width 56 height 45
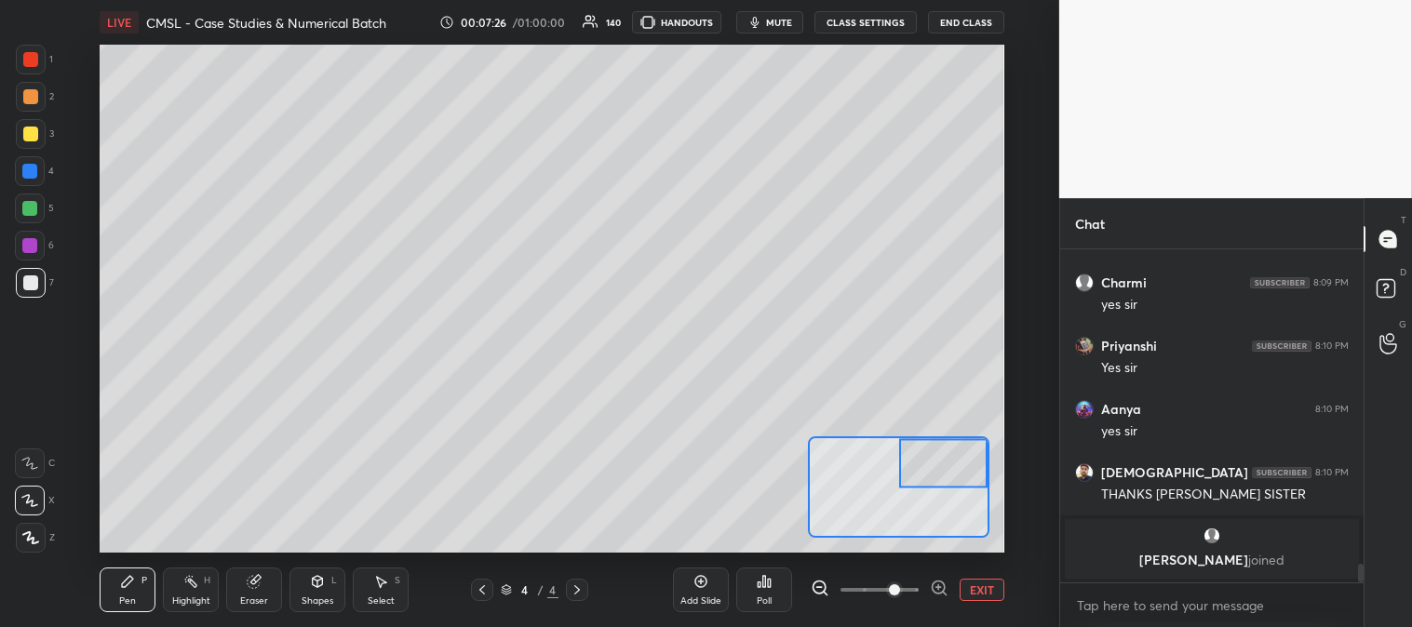
scroll to position [5571, 0]
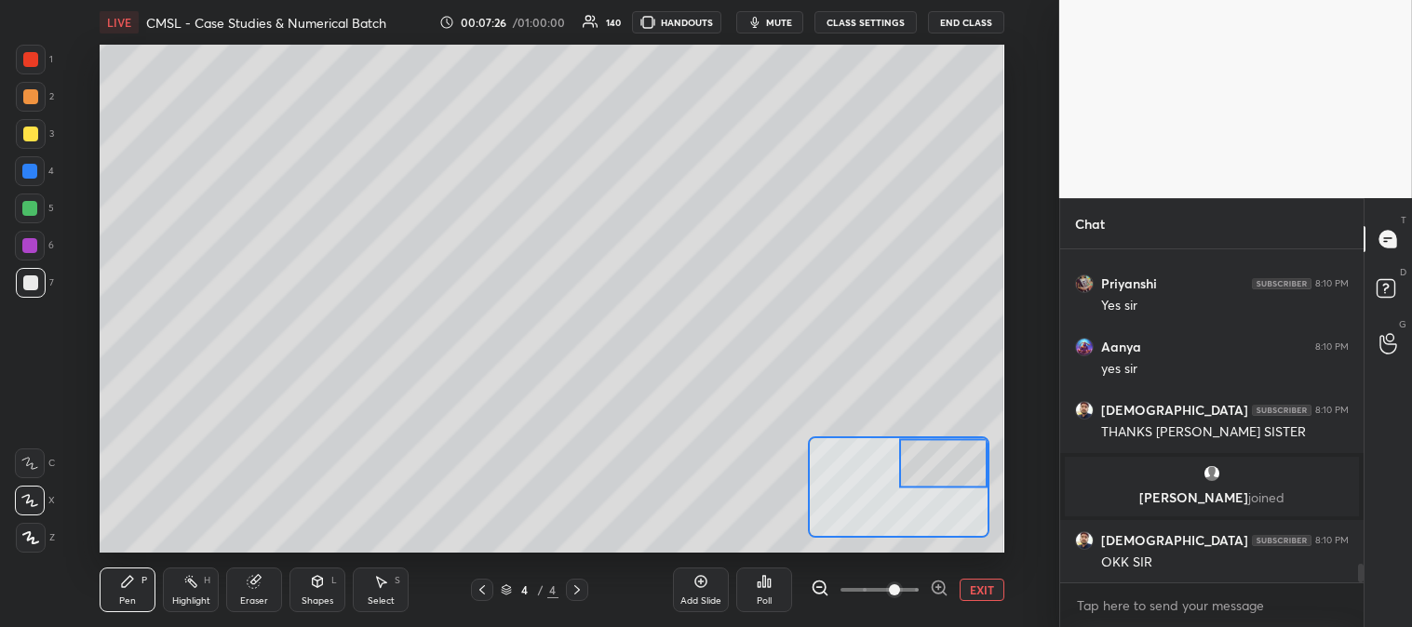
click at [990, 583] on button "EXIT" at bounding box center [981, 590] width 45 height 22
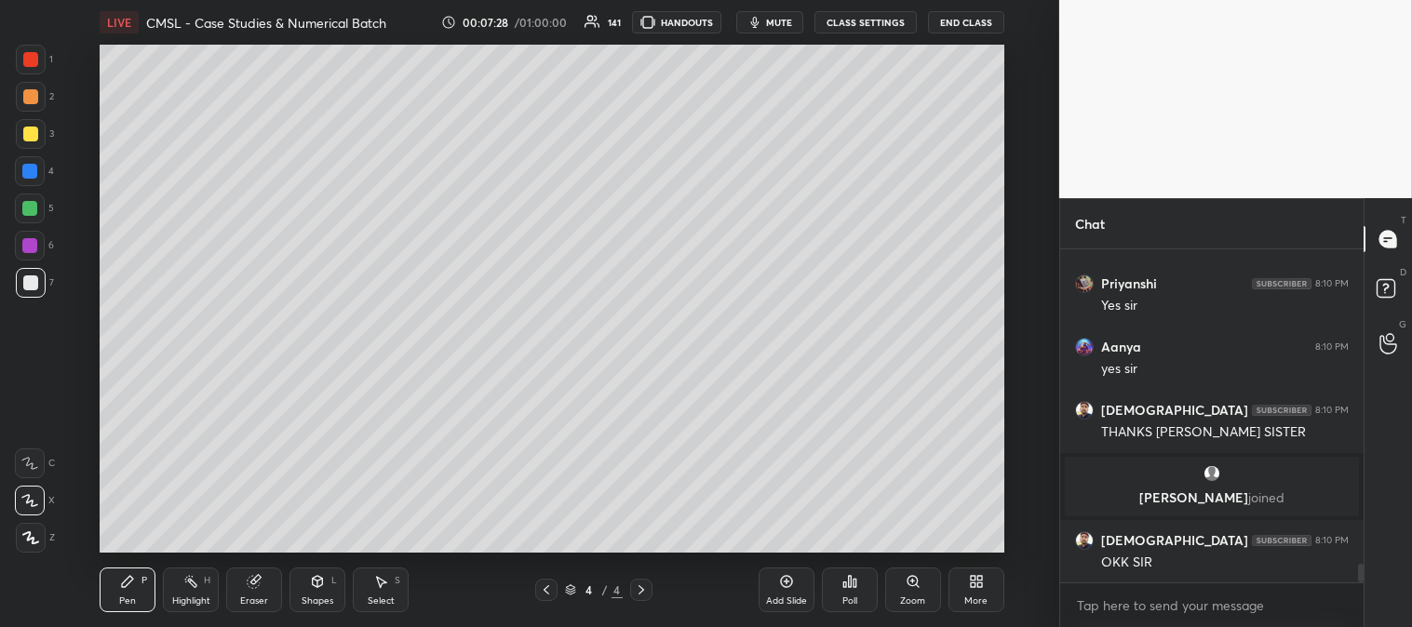
click at [252, 606] on div "Eraser" at bounding box center [254, 600] width 28 height 9
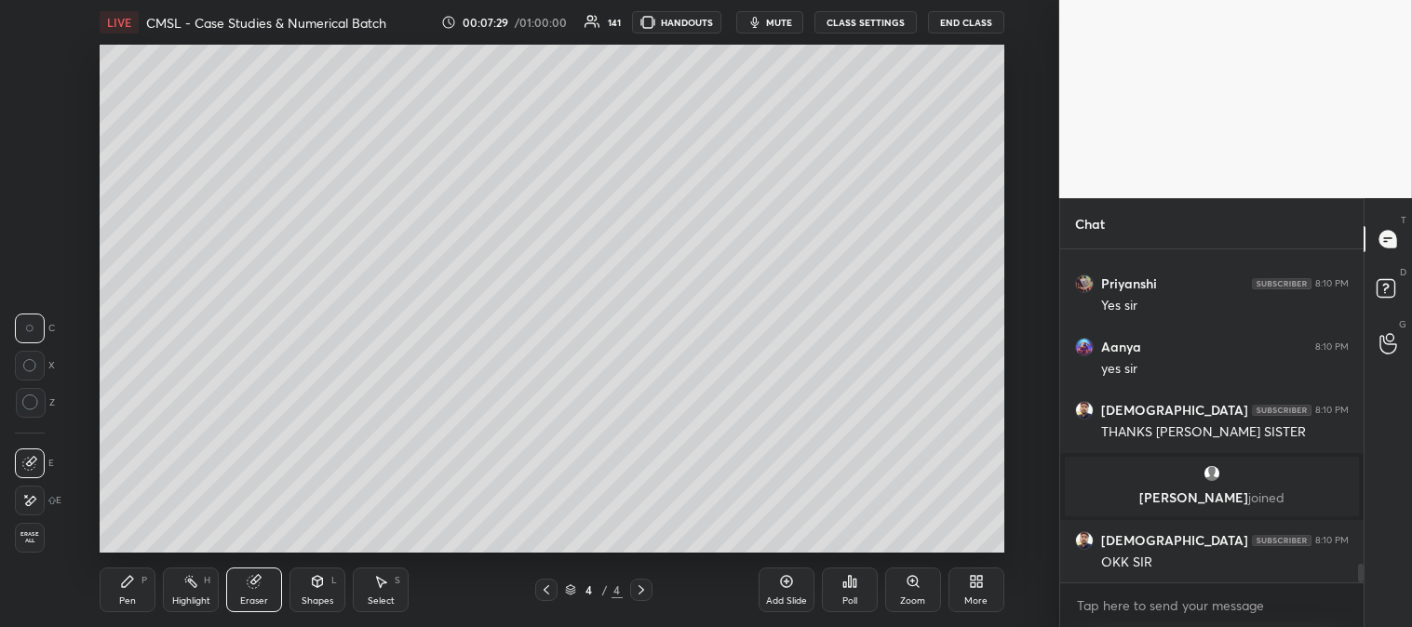
click at [131, 589] on icon at bounding box center [127, 581] width 15 height 15
click at [137, 587] on div "Pen P" at bounding box center [128, 590] width 56 height 45
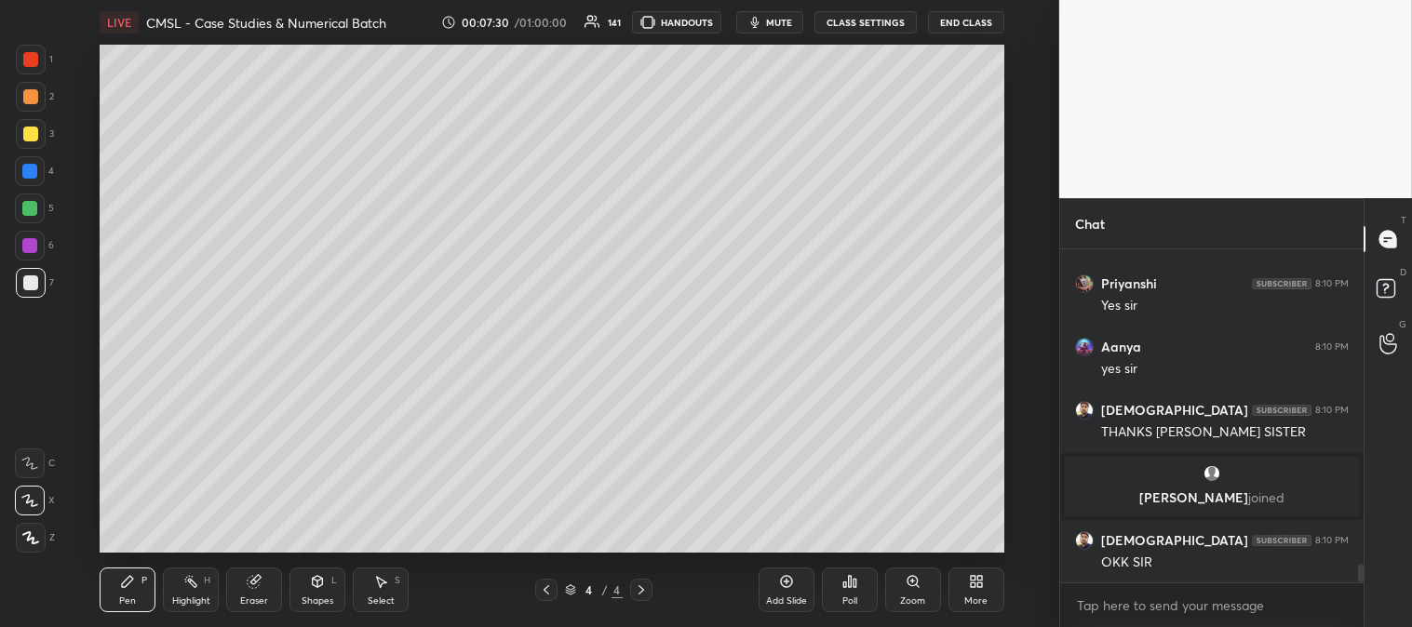
scroll to position [5634, 0]
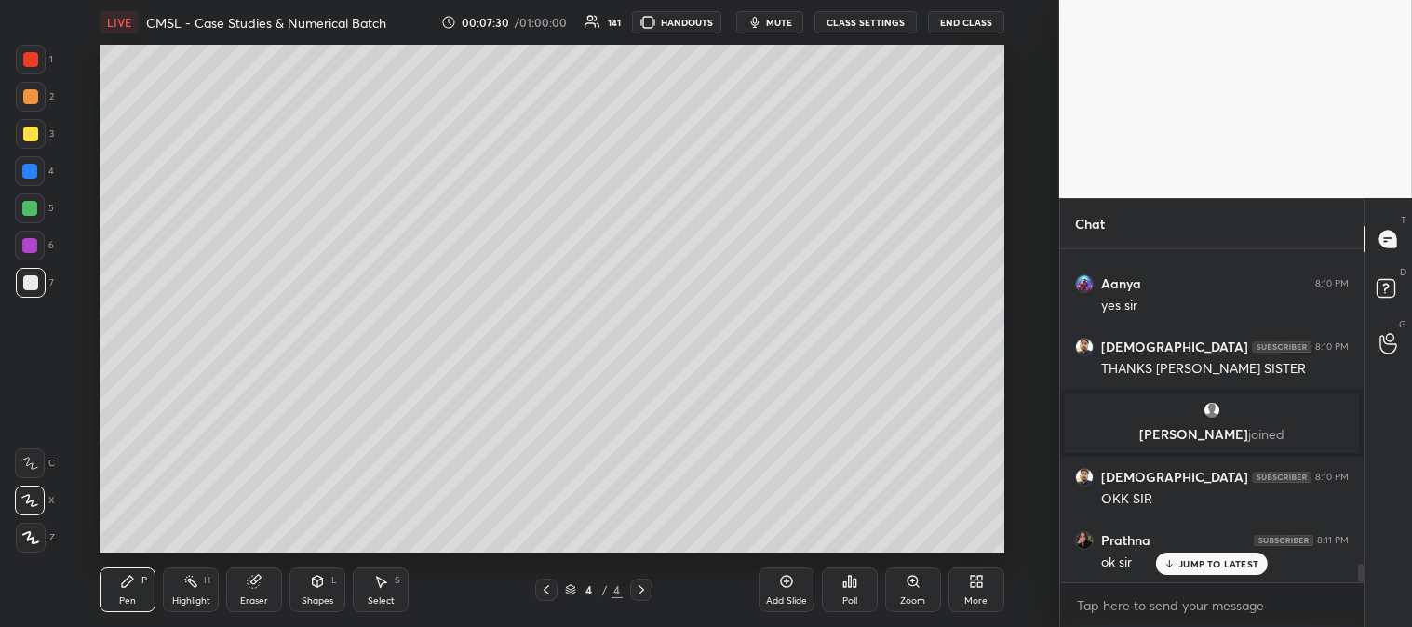
click at [917, 587] on icon at bounding box center [912, 581] width 15 height 15
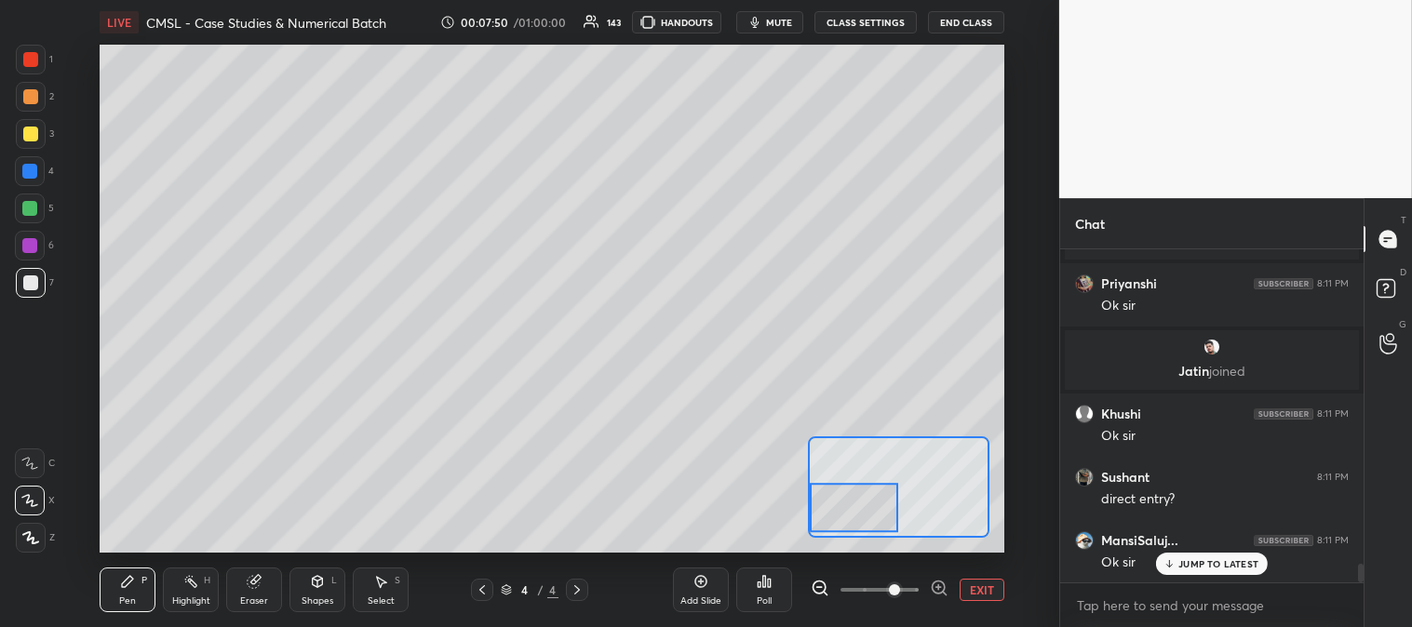
scroll to position [5632, 0]
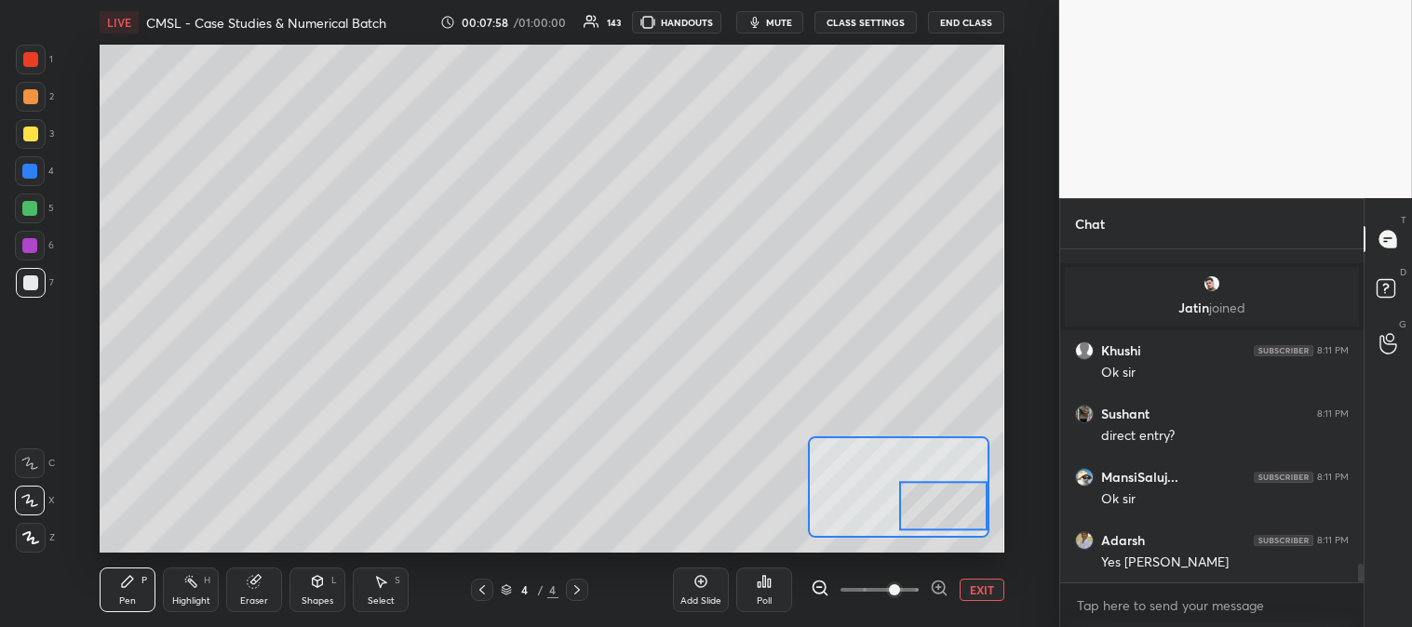
click at [30, 132] on div at bounding box center [30, 134] width 15 height 15
click at [33, 106] on div at bounding box center [31, 97] width 30 height 30
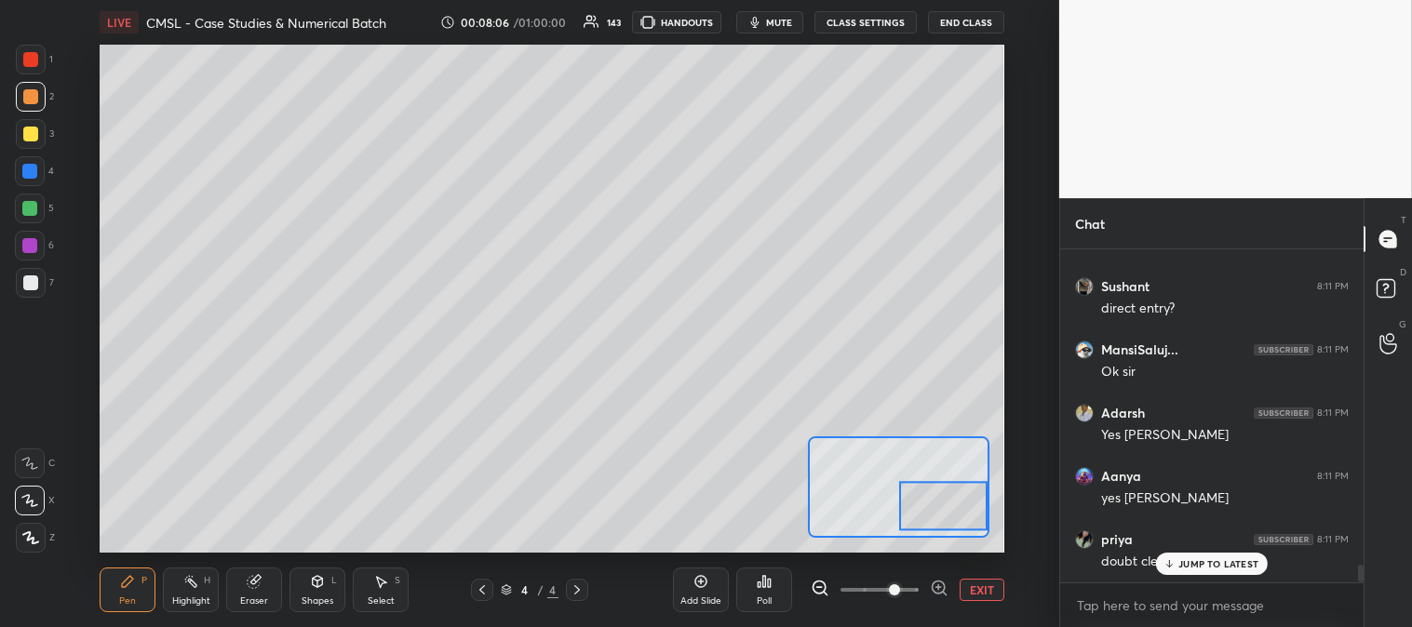
scroll to position [5826, 0]
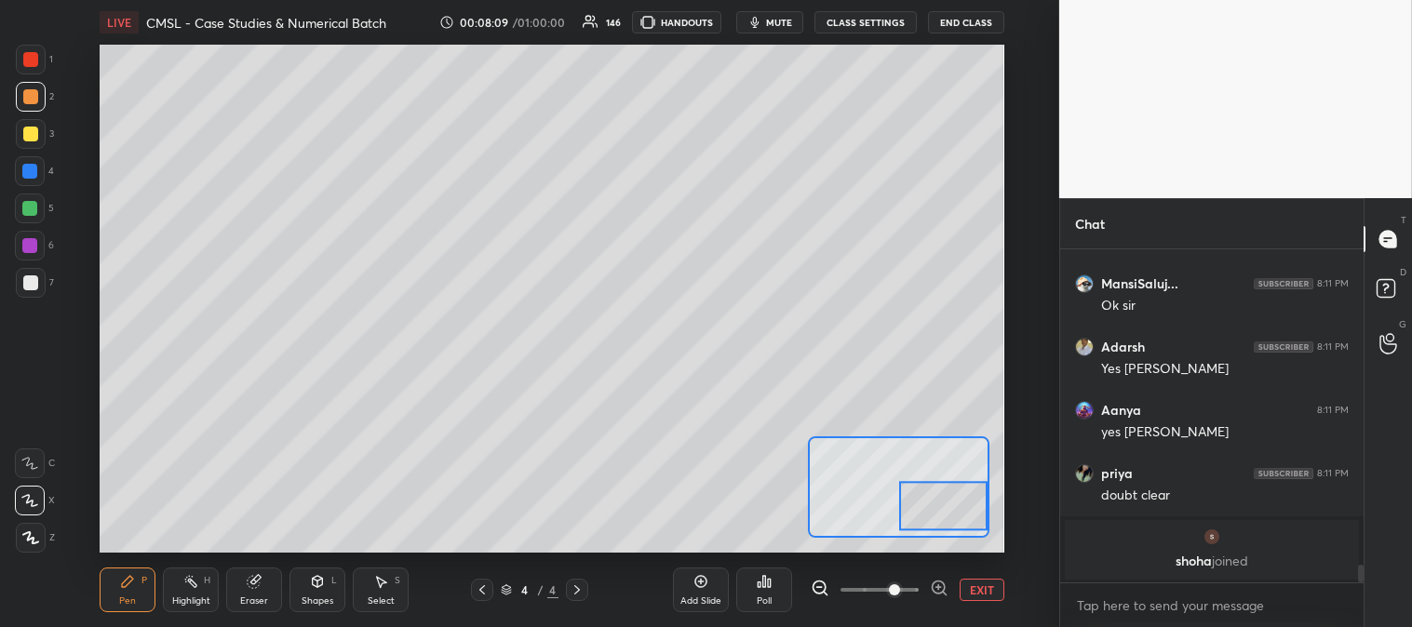
click at [30, 210] on div at bounding box center [29, 208] width 15 height 15
click at [257, 591] on div "Eraser" at bounding box center [254, 590] width 56 height 45
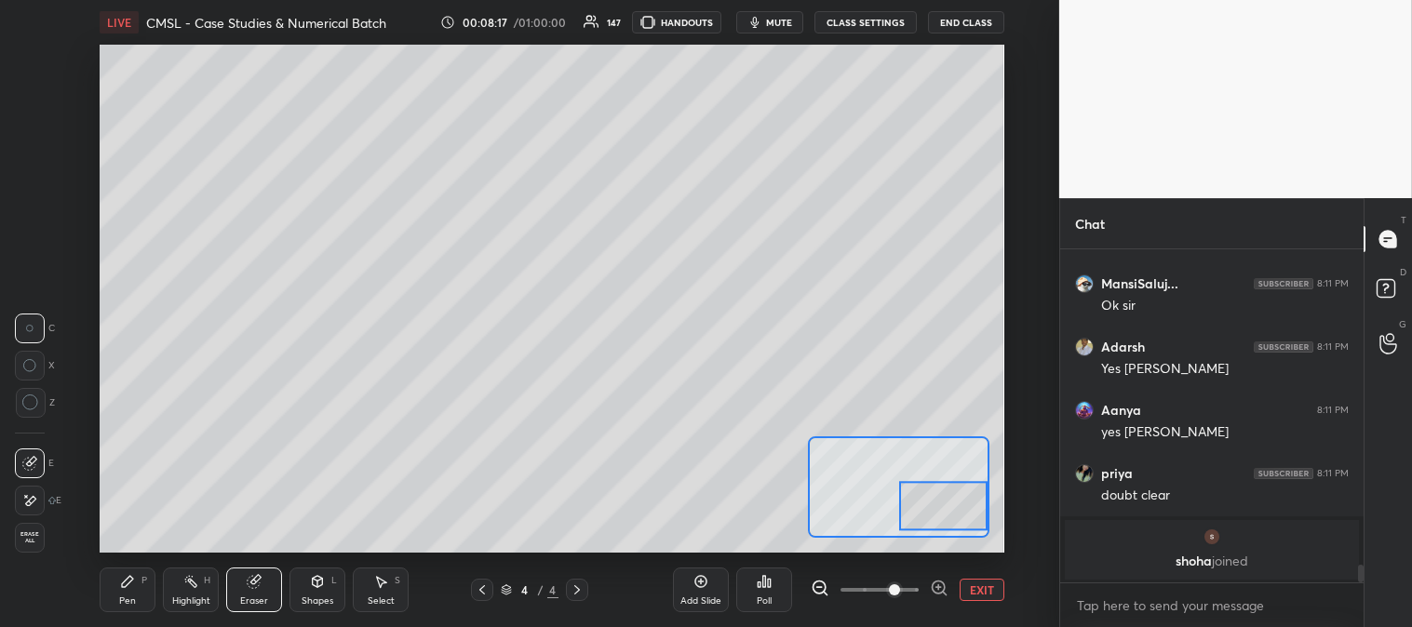
click at [134, 594] on div "Pen P" at bounding box center [128, 590] width 56 height 45
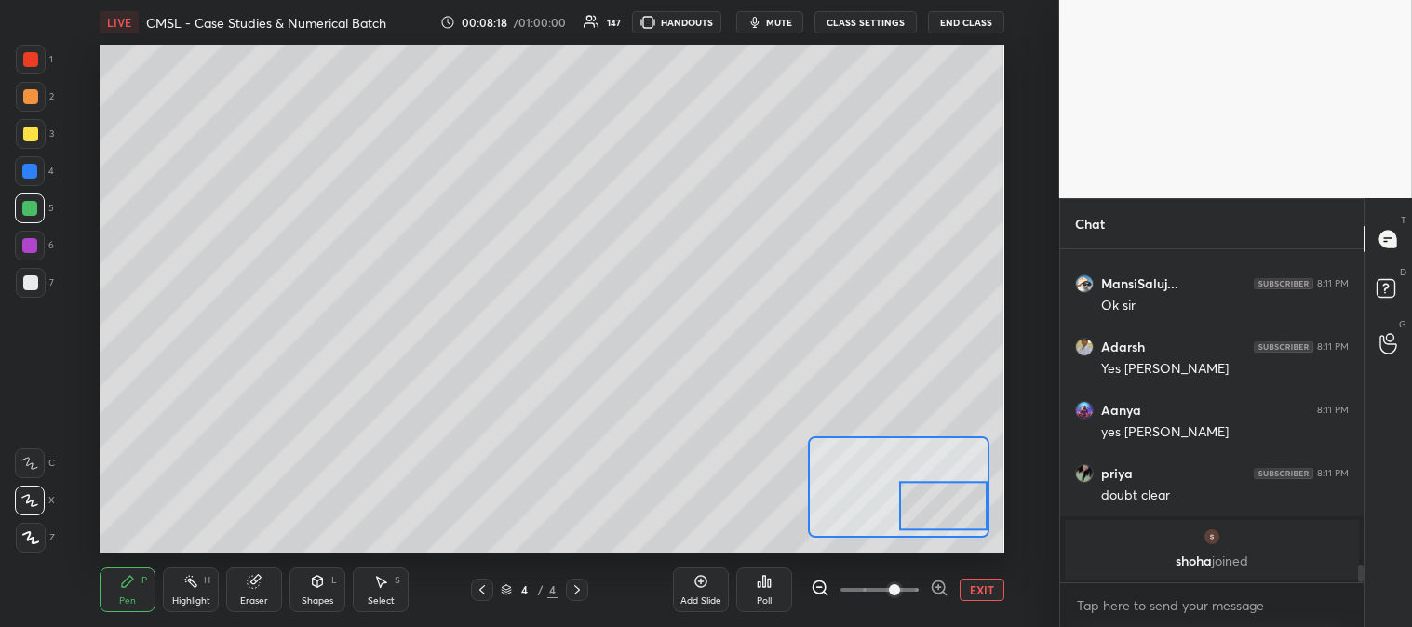
click at [136, 578] on div "Pen P" at bounding box center [128, 590] width 56 height 45
click at [28, 116] on div "2" at bounding box center [35, 100] width 38 height 37
click at [21, 87] on div at bounding box center [31, 97] width 30 height 30
click at [30, 49] on div at bounding box center [31, 60] width 30 height 30
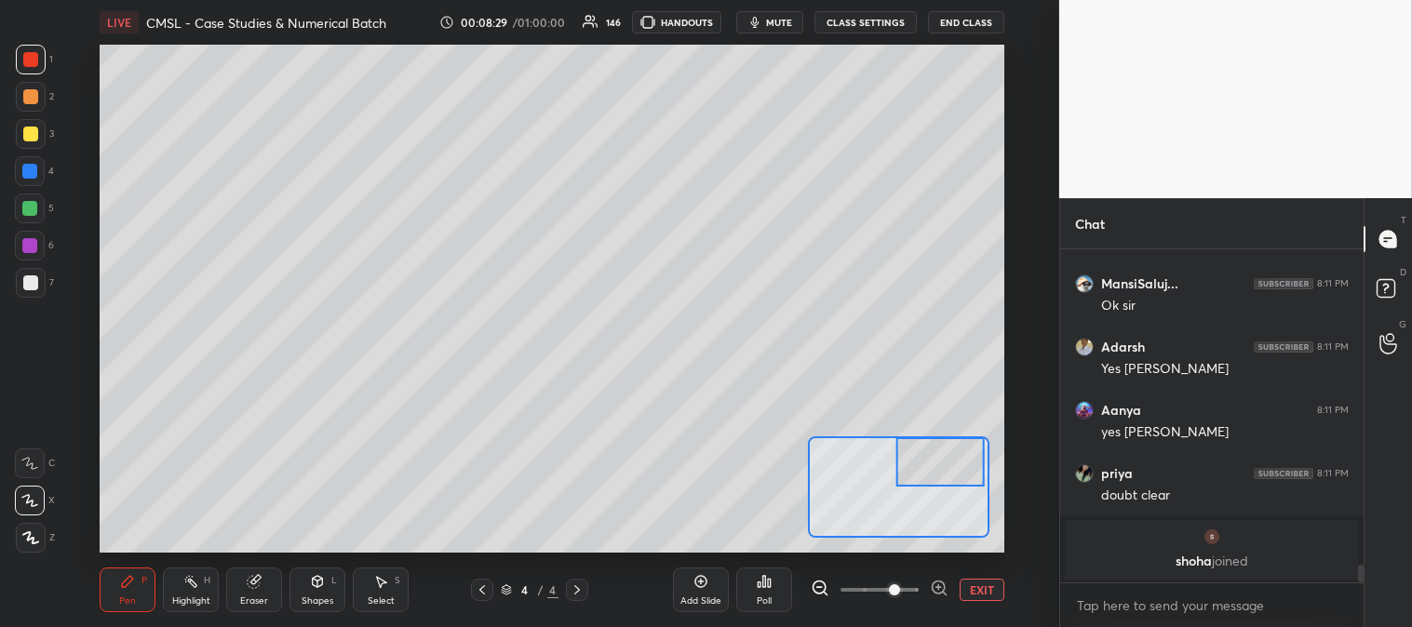
click at [981, 589] on button "EXIT" at bounding box center [981, 590] width 45 height 22
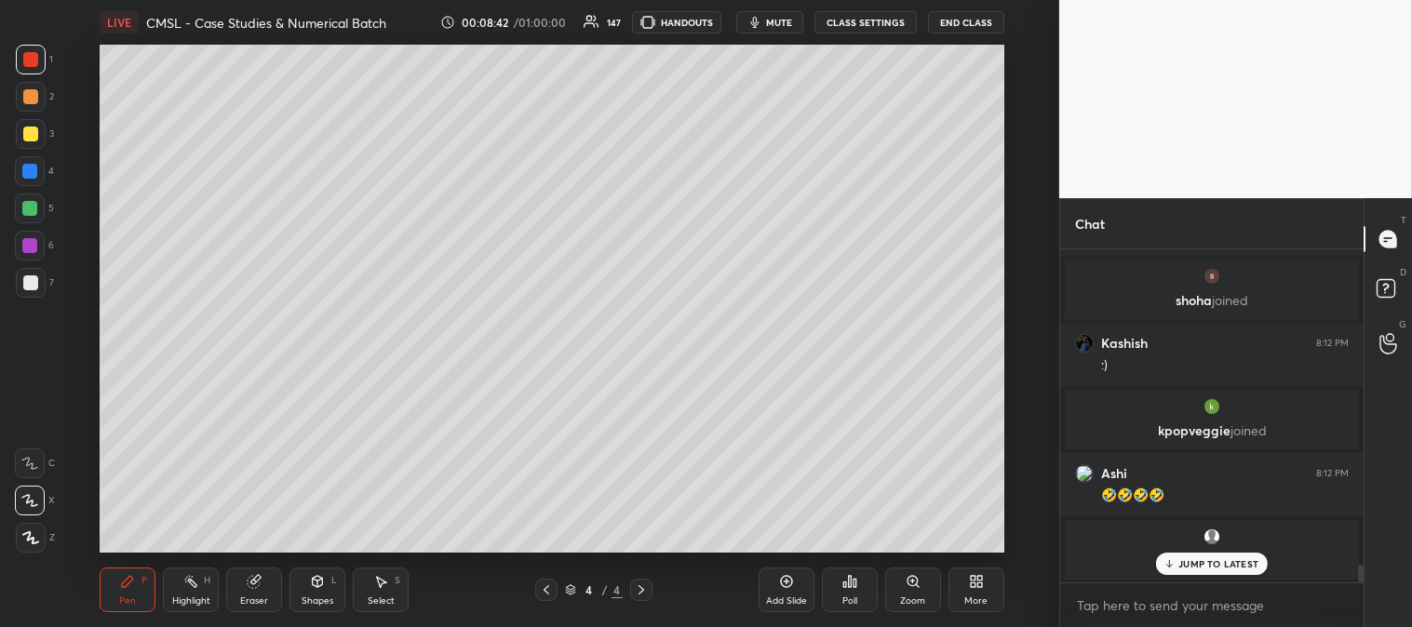
scroll to position [5995, 0]
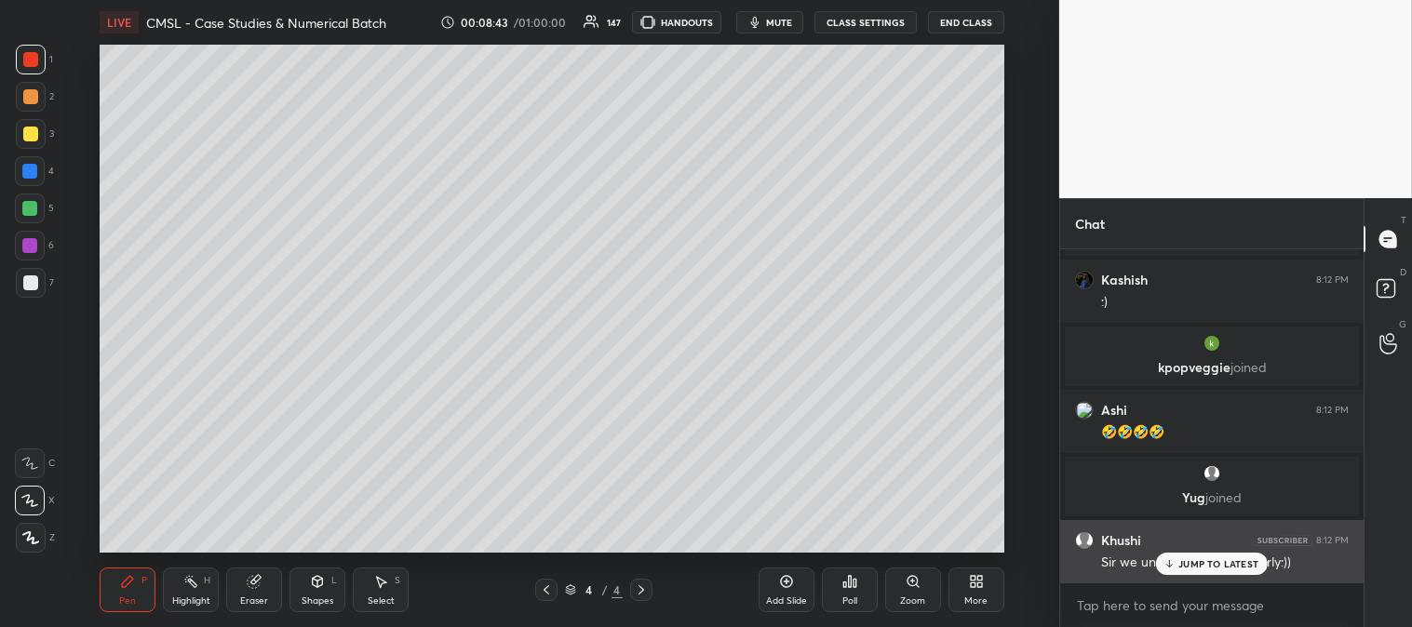
click at [1161, 530] on div "Khushi 8:12 PM Sir we understood very clearly:))" at bounding box center [1211, 551] width 303 height 63
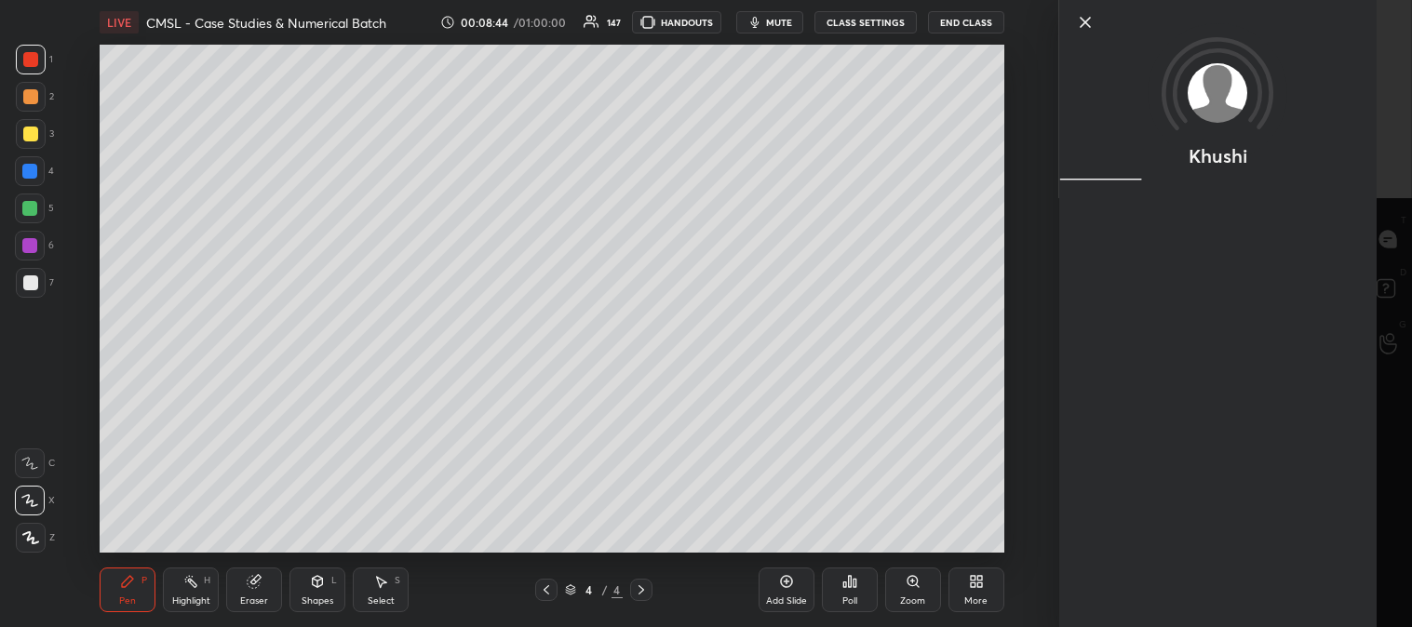
scroll to position [6058, 0]
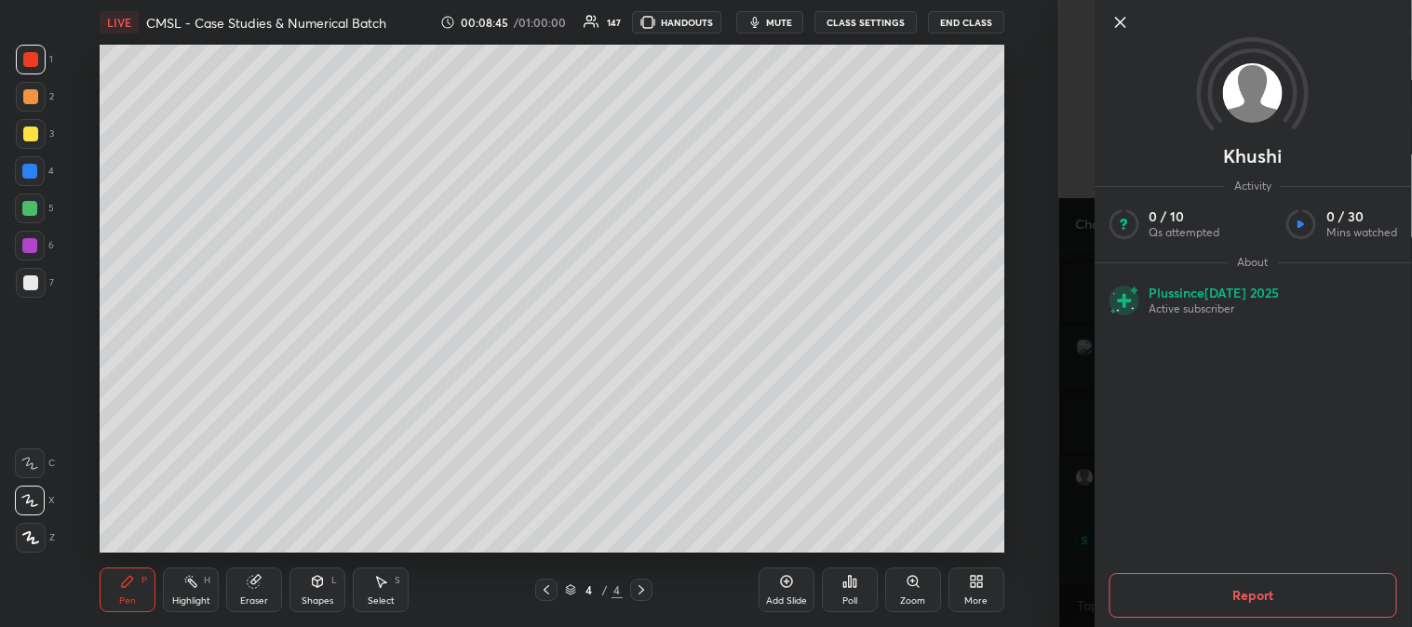
click at [1118, 23] on icon at bounding box center [1119, 22] width 9 height 9
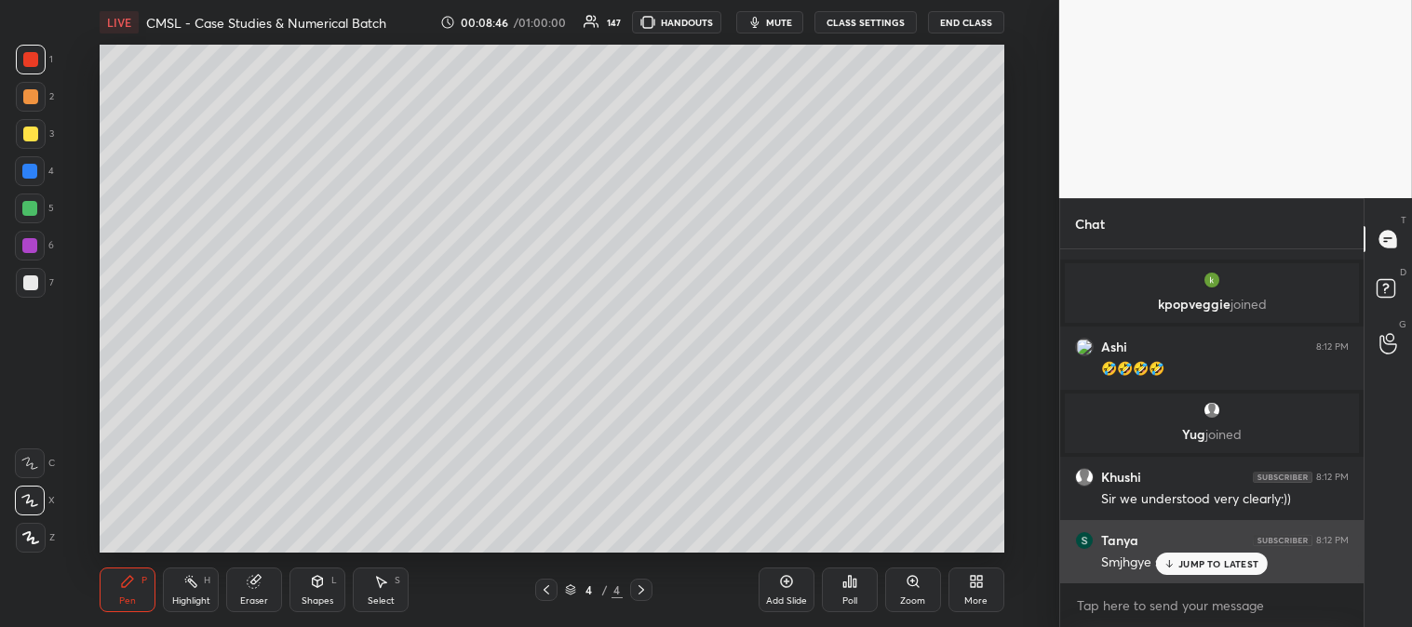
click at [1198, 569] on p "JUMP TO LATEST" at bounding box center [1218, 563] width 80 height 11
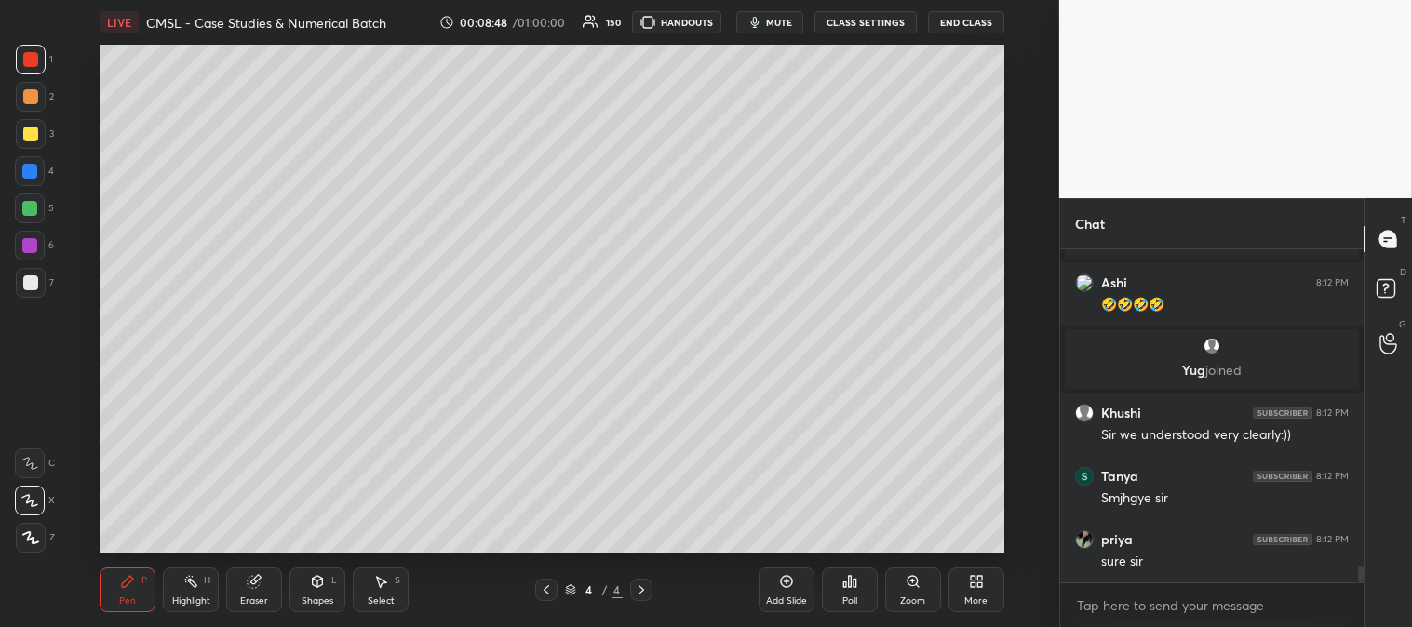
scroll to position [6189, 0]
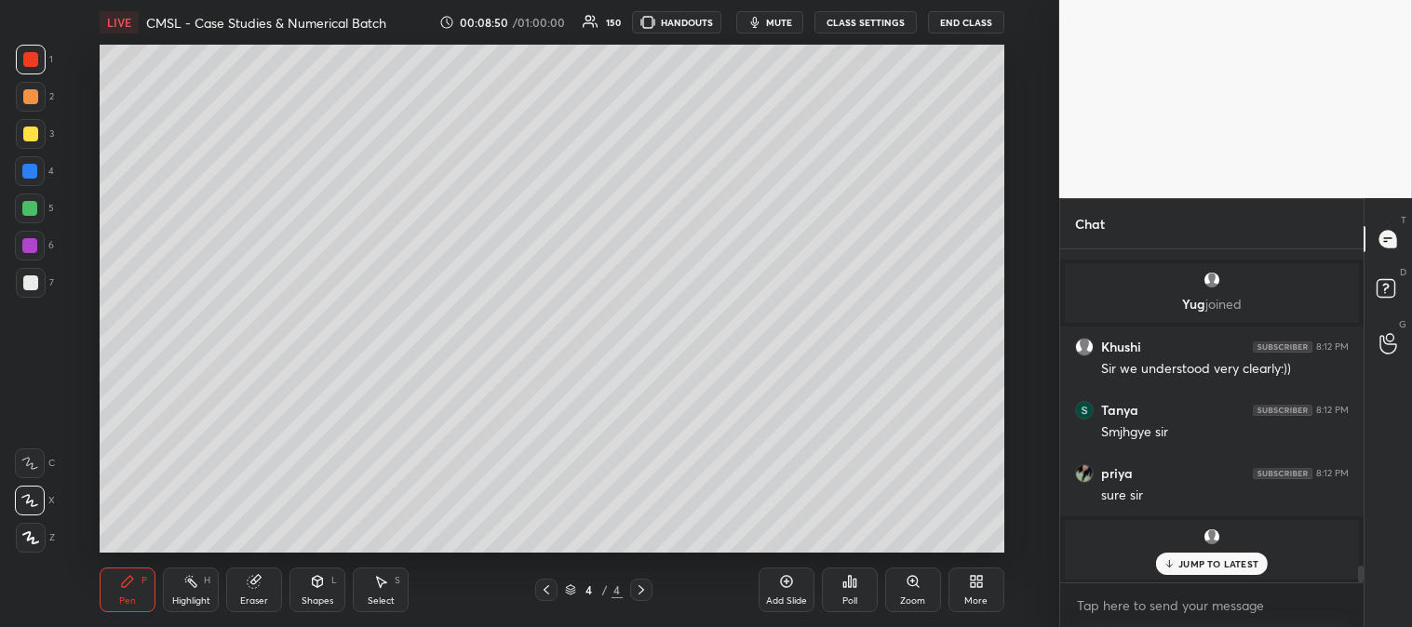
click at [644, 591] on icon at bounding box center [641, 589] width 15 height 15
click at [20, 143] on div at bounding box center [31, 134] width 30 height 30
click at [1186, 562] on p "JUMP TO LATEST" at bounding box center [1218, 563] width 80 height 11
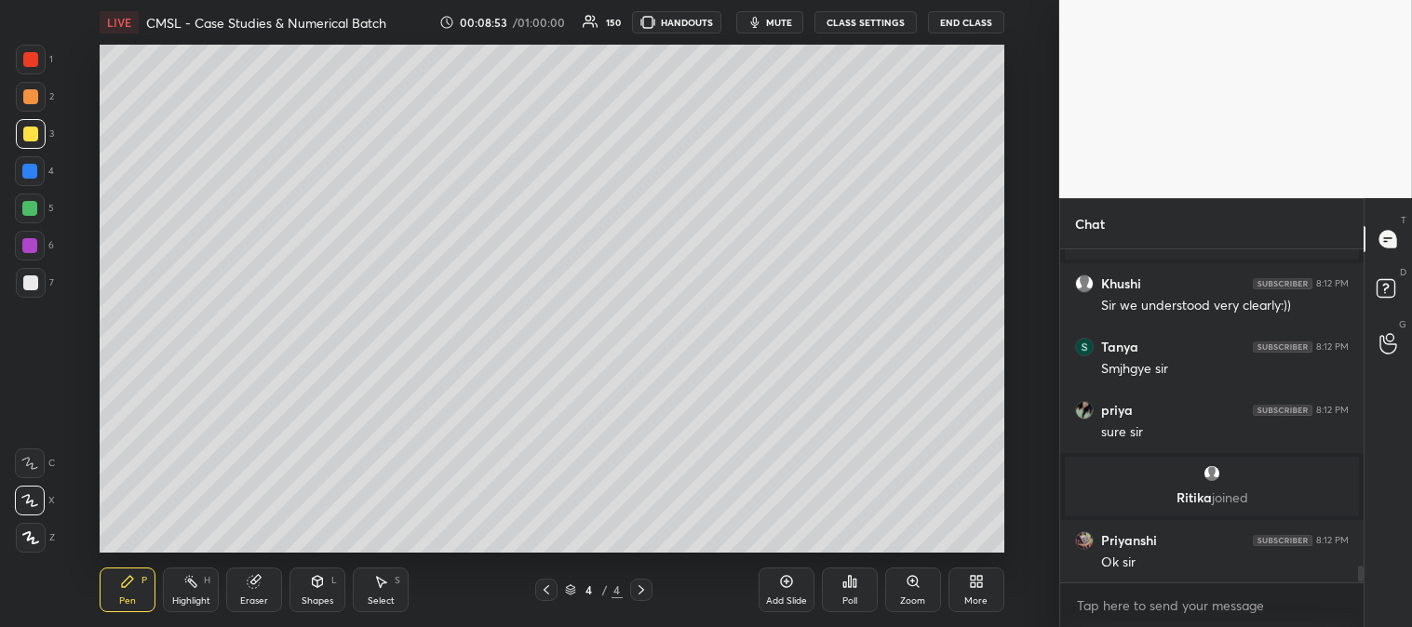
click at [783, 588] on icon at bounding box center [786, 581] width 15 height 15
click at [899, 591] on div "Zoom" at bounding box center [913, 590] width 56 height 45
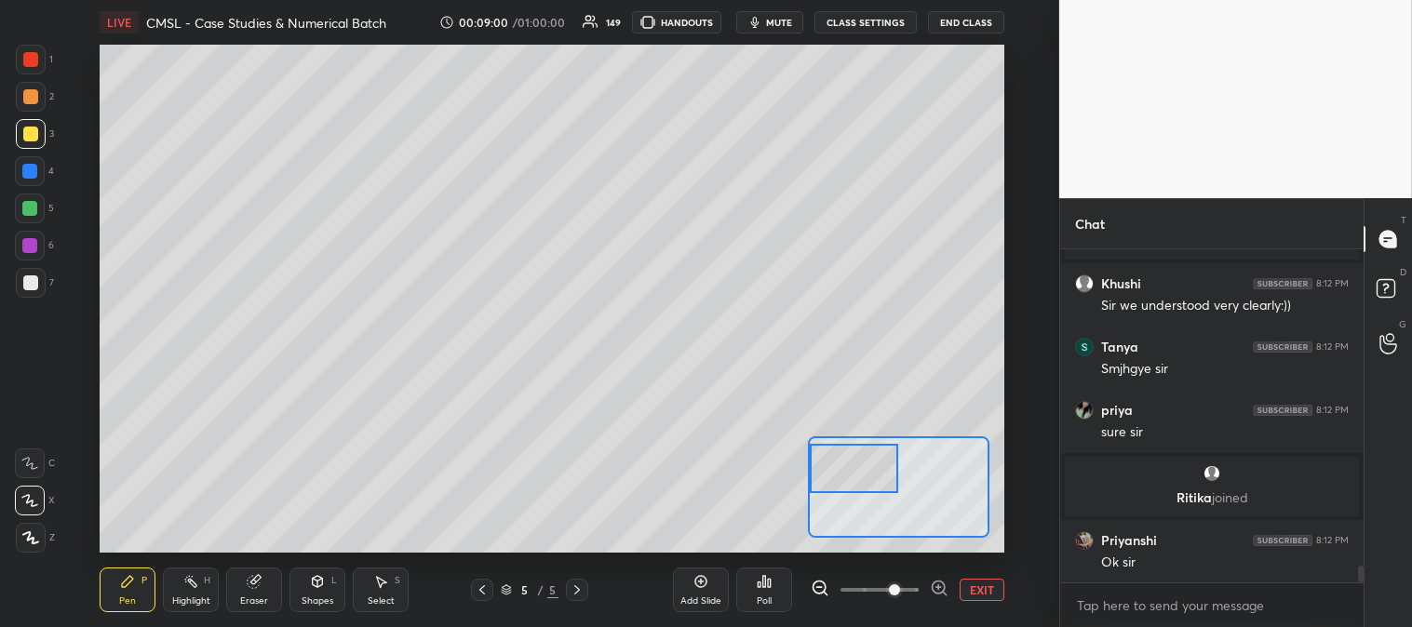
click at [29, 289] on div at bounding box center [30, 282] width 15 height 15
click at [265, 577] on div "Eraser" at bounding box center [254, 590] width 56 height 45
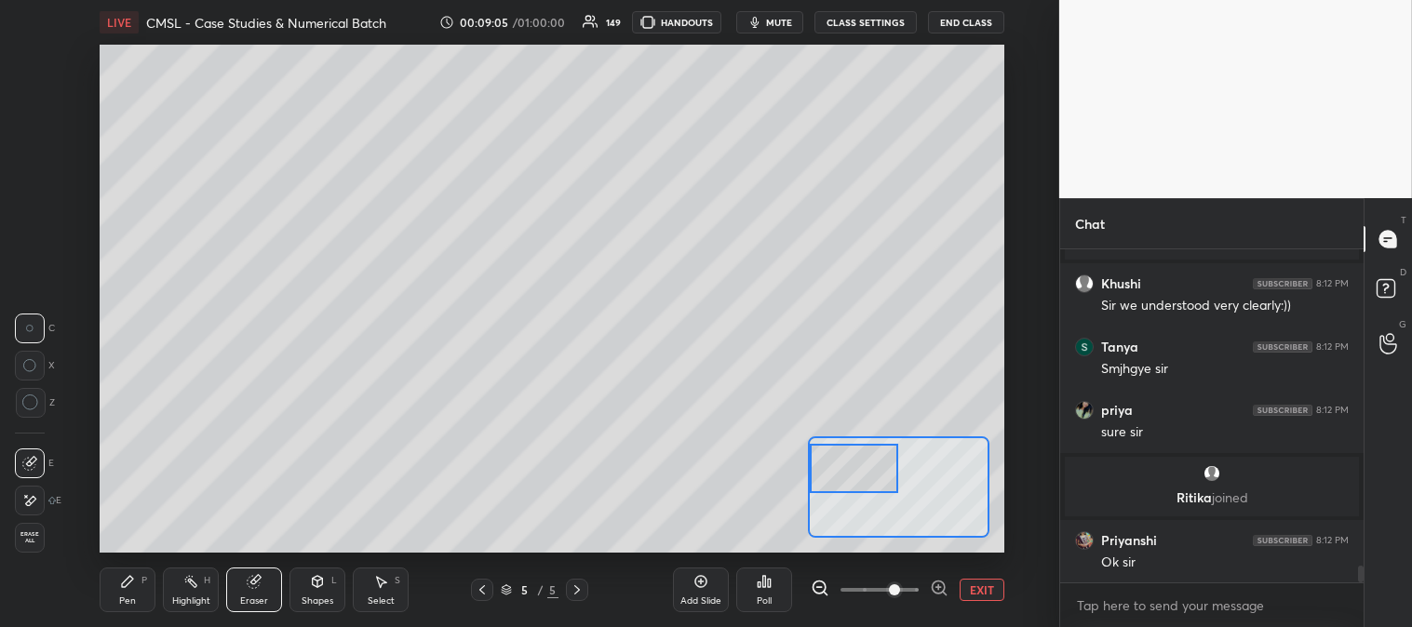
scroll to position [6178, 0]
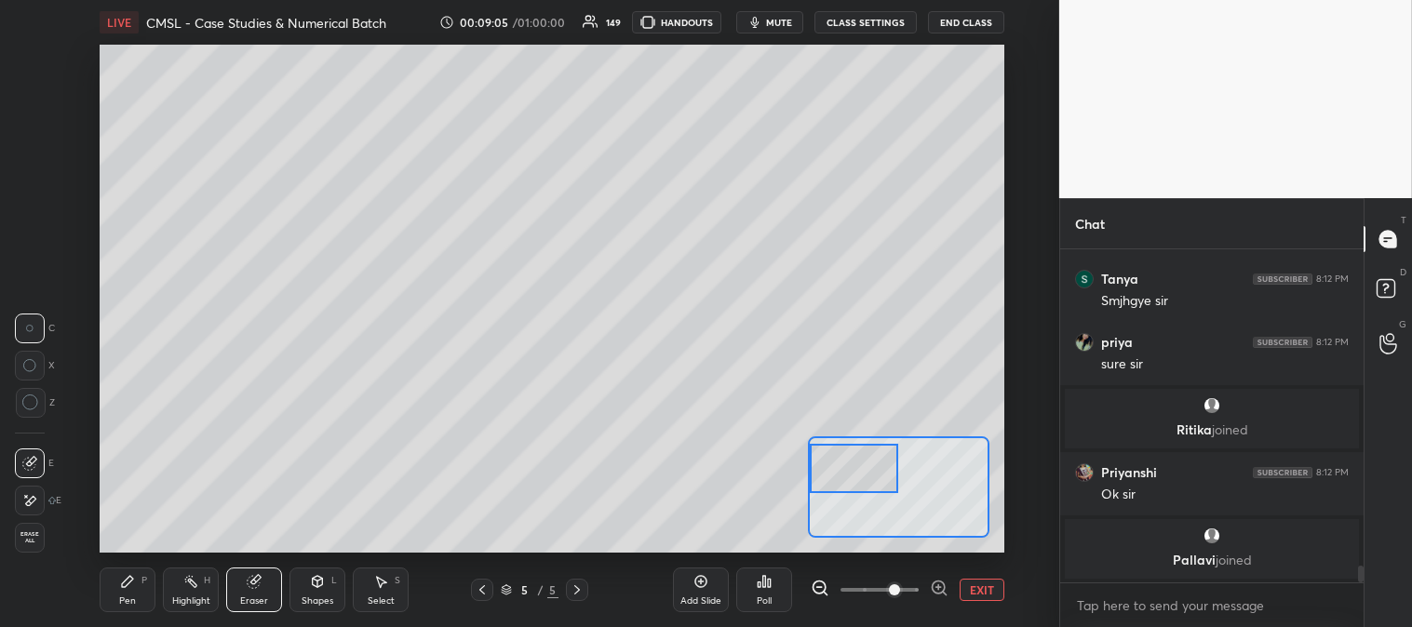
click at [141, 583] on div "P" at bounding box center [144, 580] width 6 height 9
click at [123, 587] on icon at bounding box center [127, 581] width 11 height 11
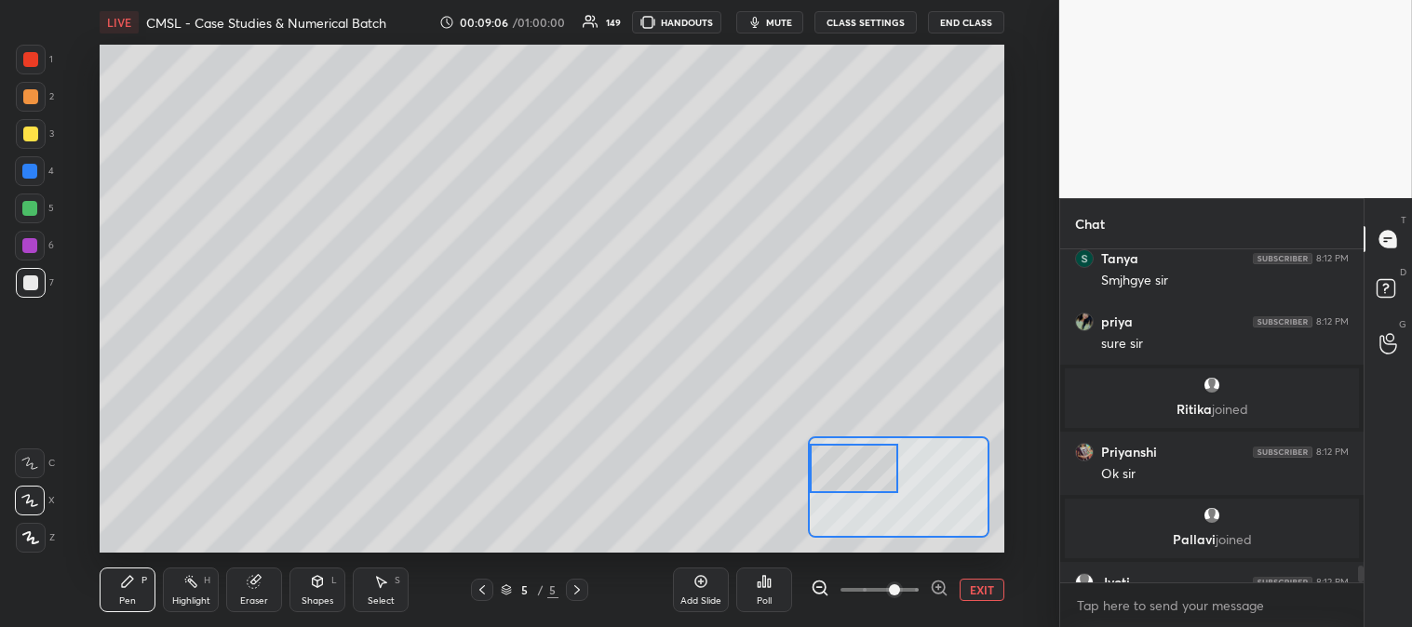
scroll to position [6220, 0]
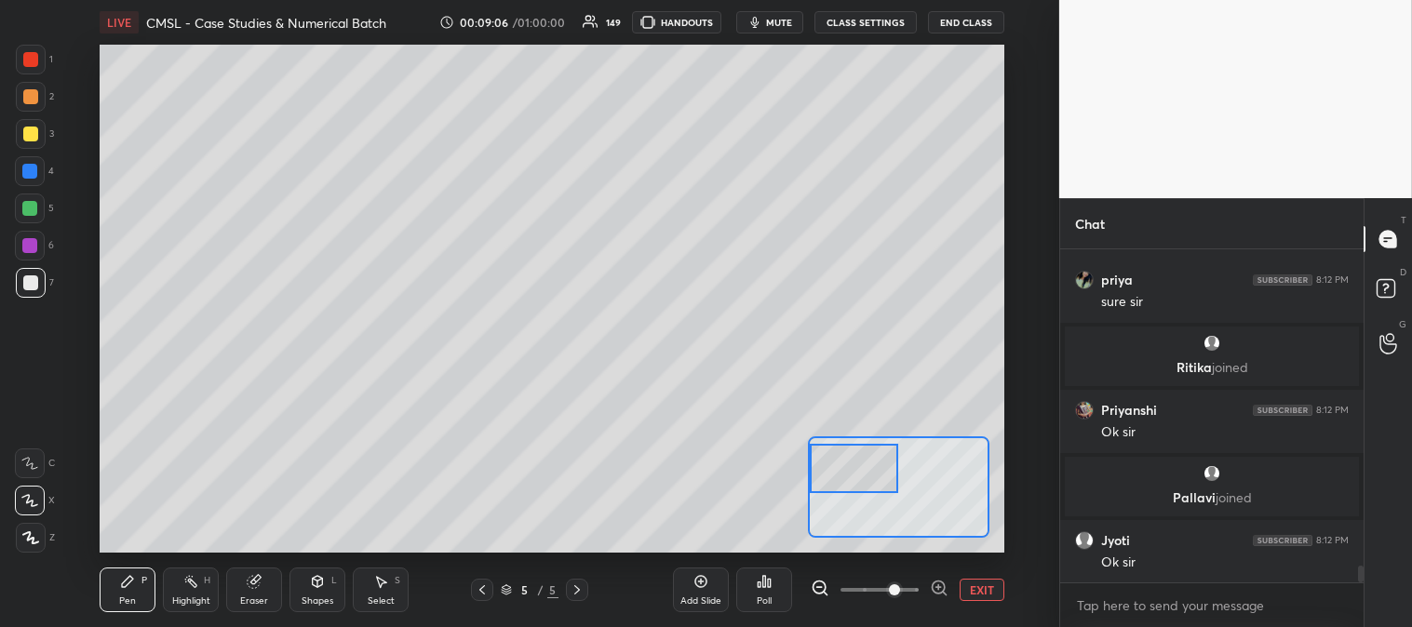
click at [127, 572] on div "Pen P" at bounding box center [128, 590] width 56 height 45
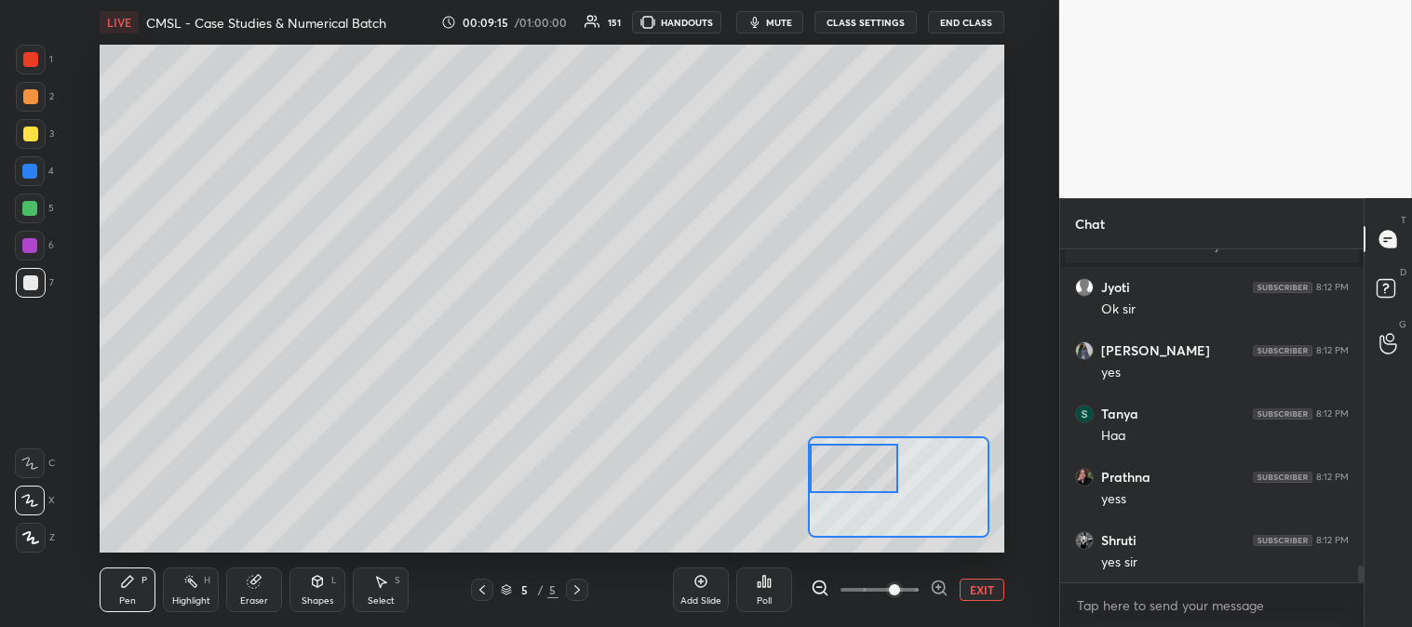
scroll to position [6537, 0]
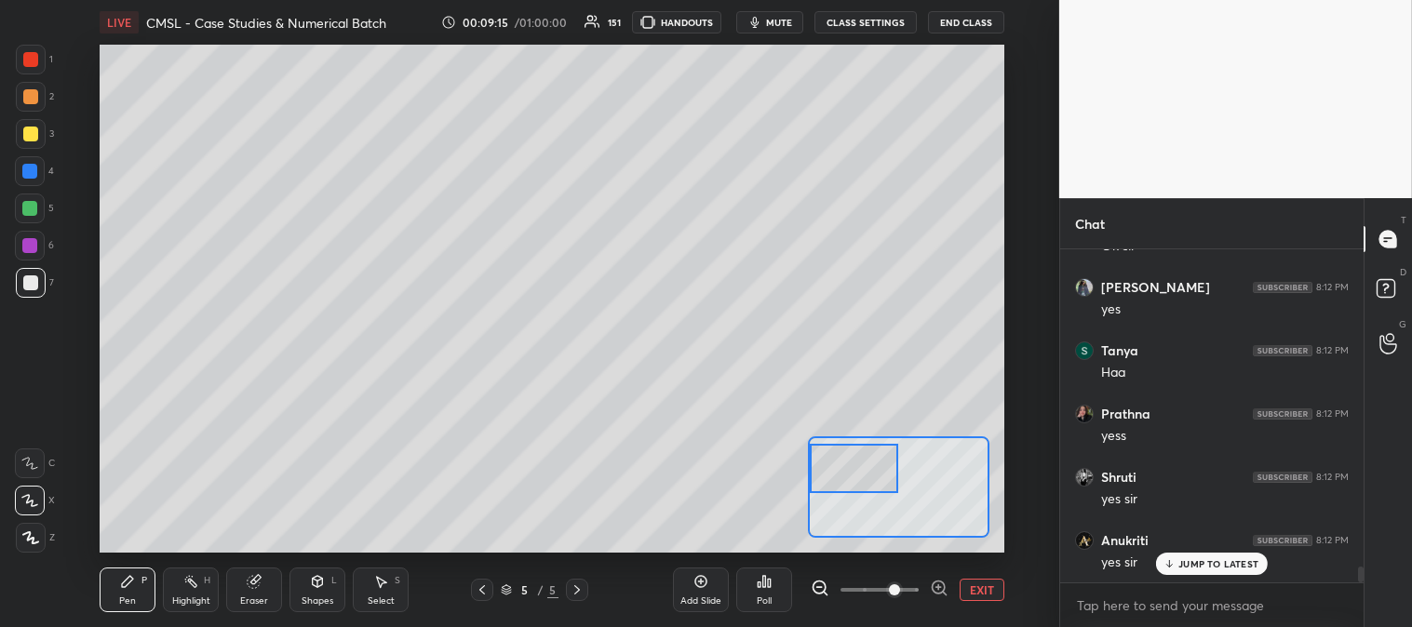
click at [43, 220] on div "5" at bounding box center [34, 209] width 39 height 30
click at [270, 586] on div "Eraser" at bounding box center [254, 590] width 56 height 45
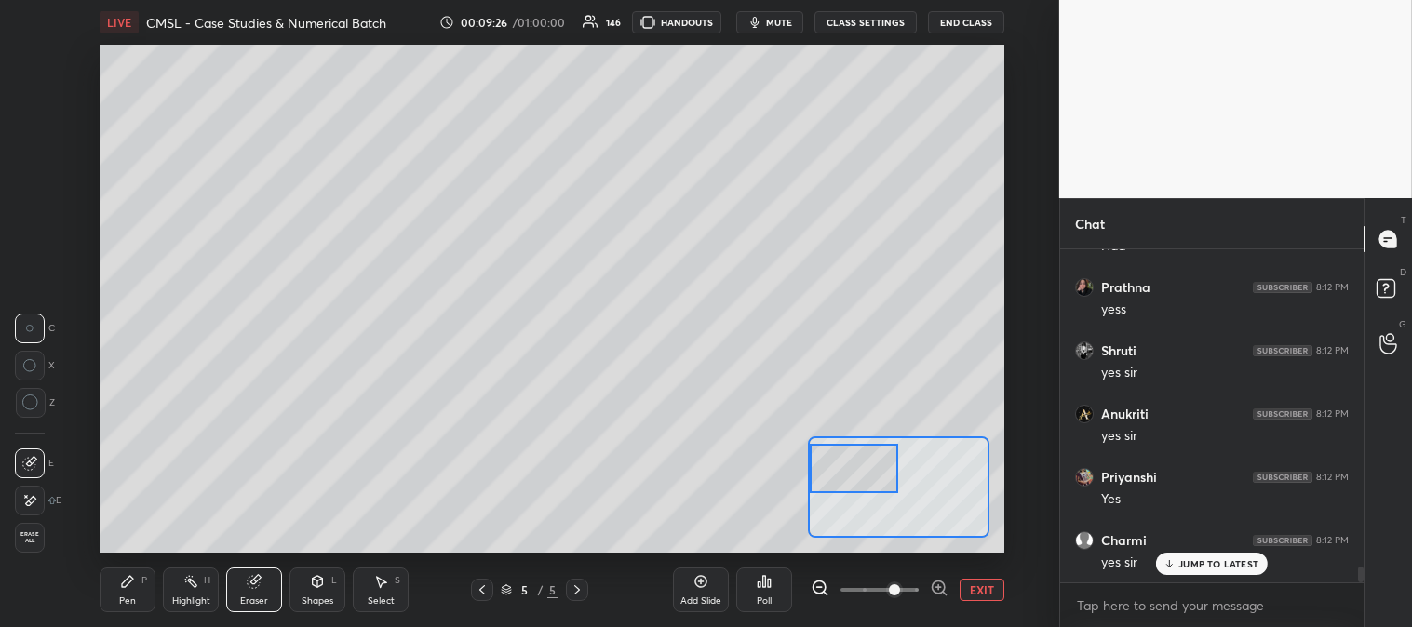
scroll to position [6727, 0]
click at [124, 574] on icon at bounding box center [127, 581] width 15 height 15
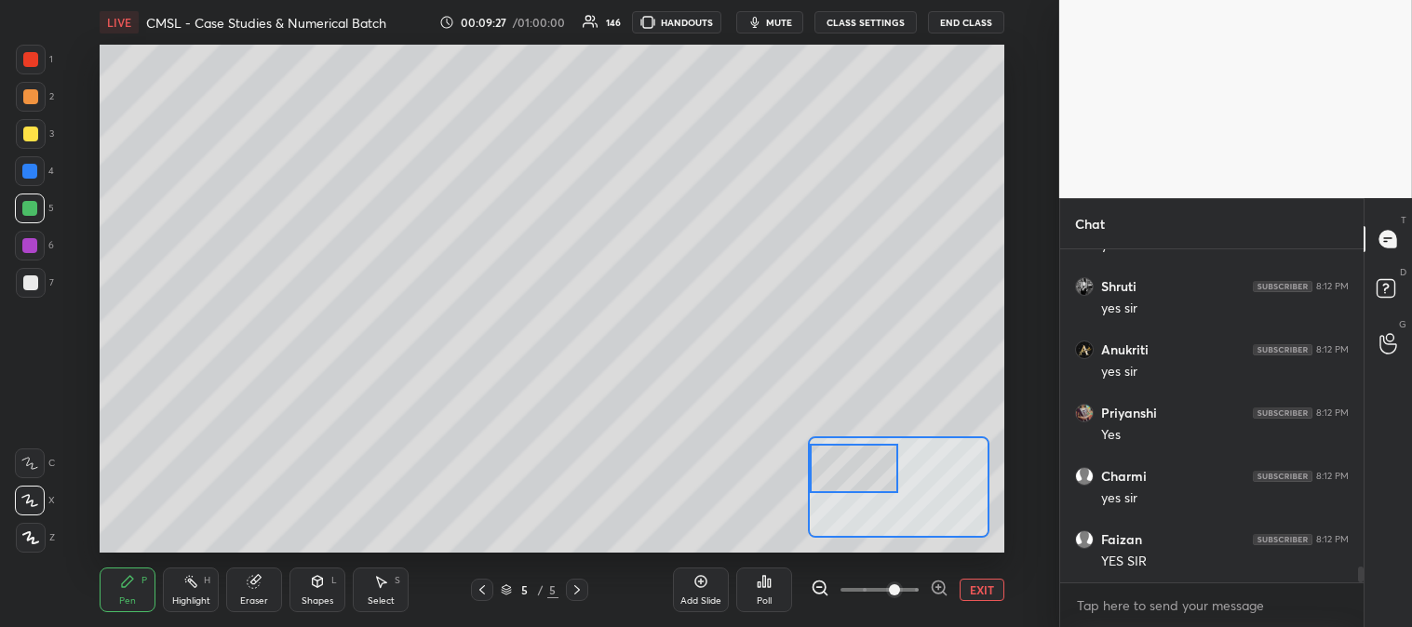
scroll to position [6793, 0]
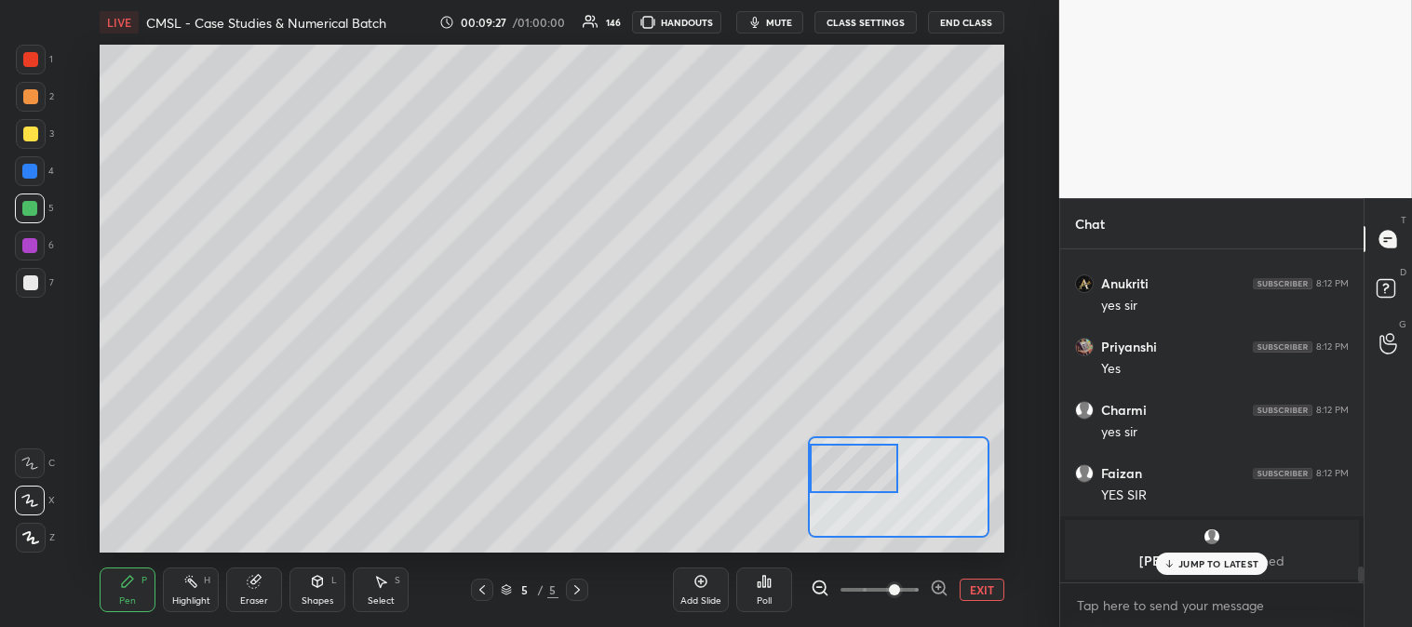
click at [35, 96] on div at bounding box center [30, 96] width 15 height 15
click at [28, 49] on div at bounding box center [31, 60] width 30 height 30
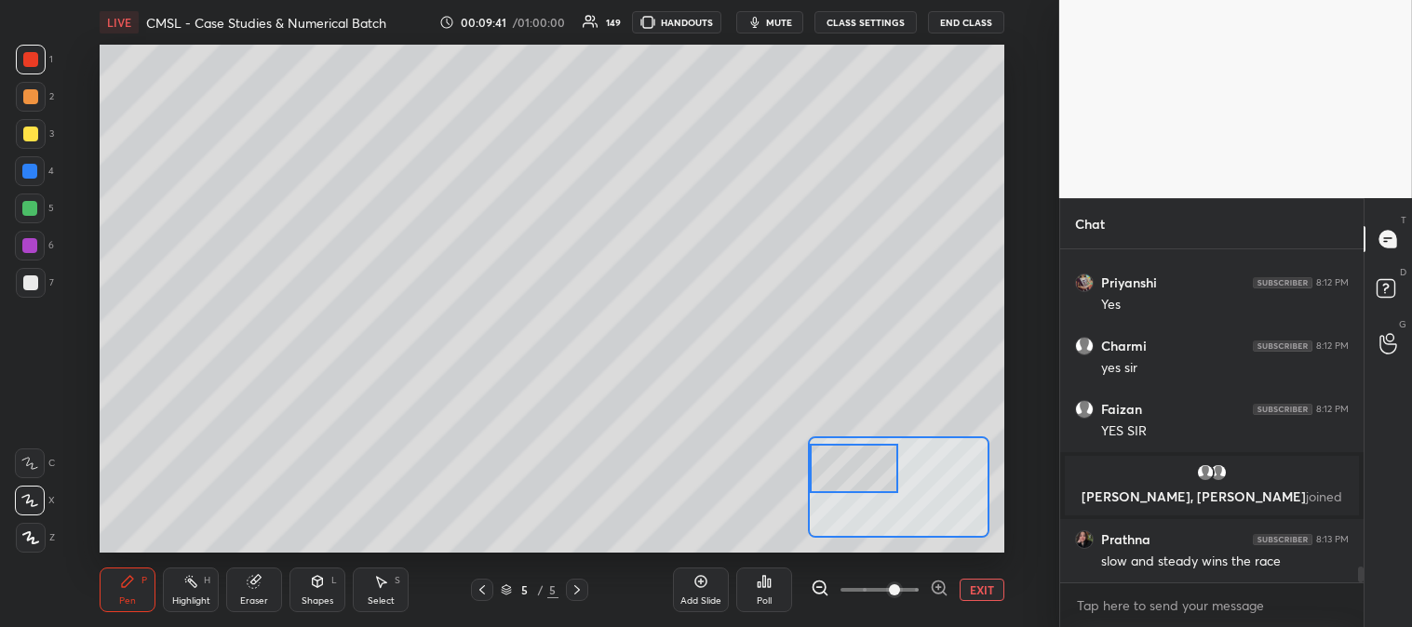
scroll to position [6725, 0]
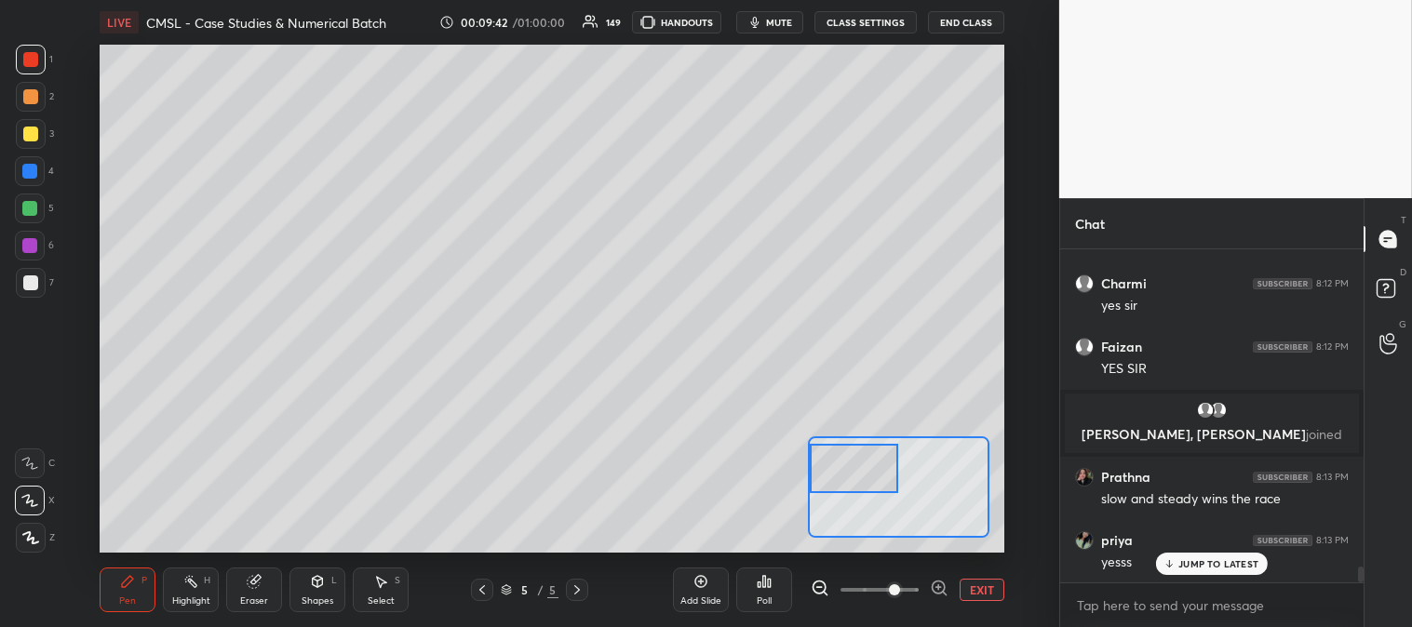
click at [252, 594] on div "Eraser" at bounding box center [254, 590] width 56 height 45
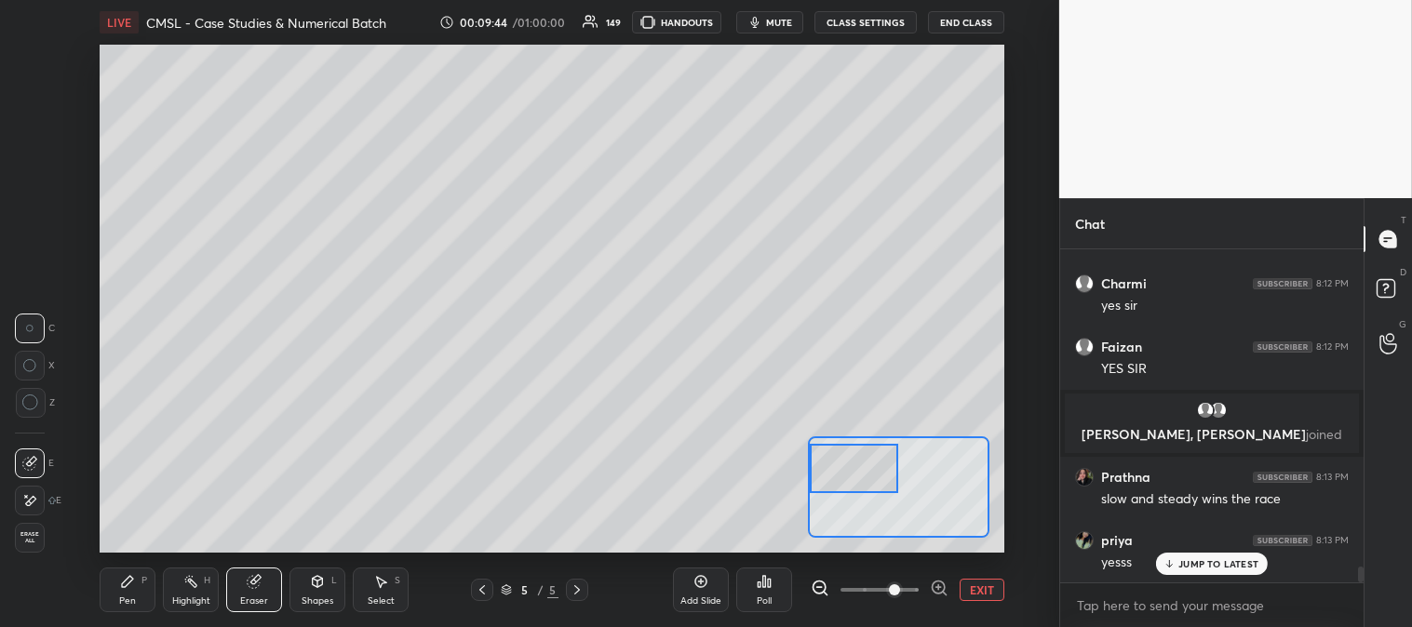
click at [137, 581] on div "Pen P" at bounding box center [128, 590] width 56 height 45
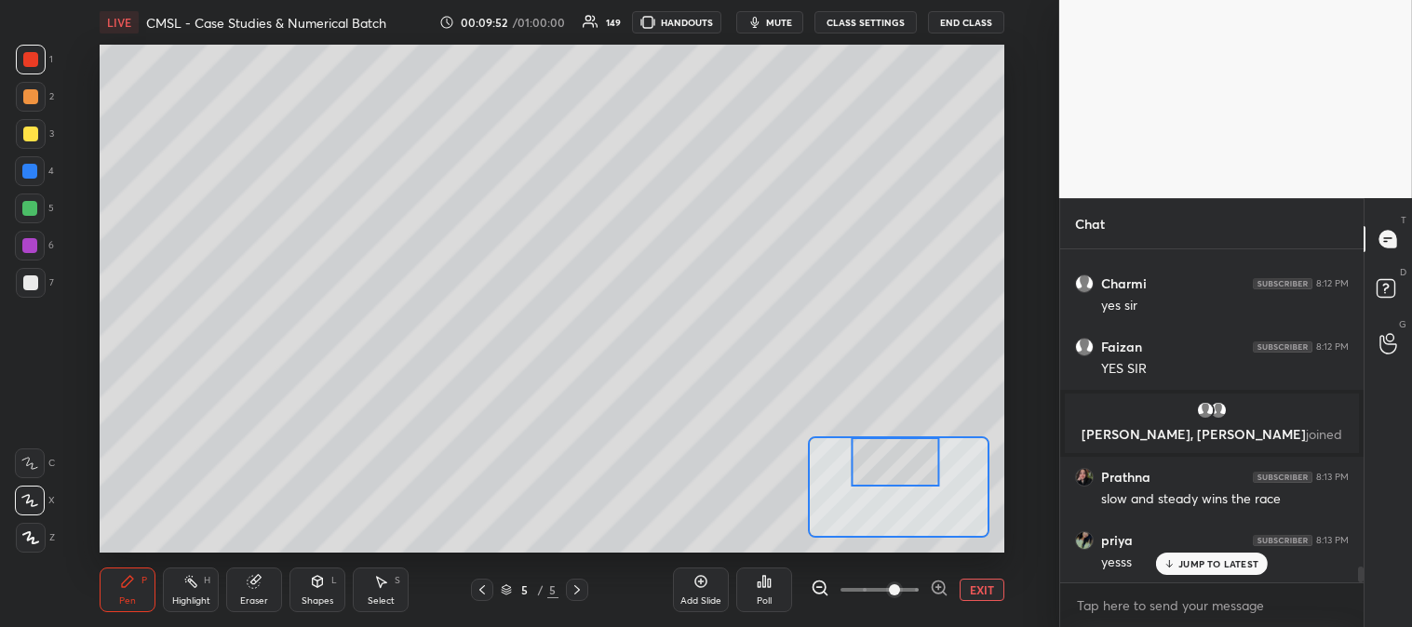
click at [984, 588] on button "EXIT" at bounding box center [981, 590] width 45 height 22
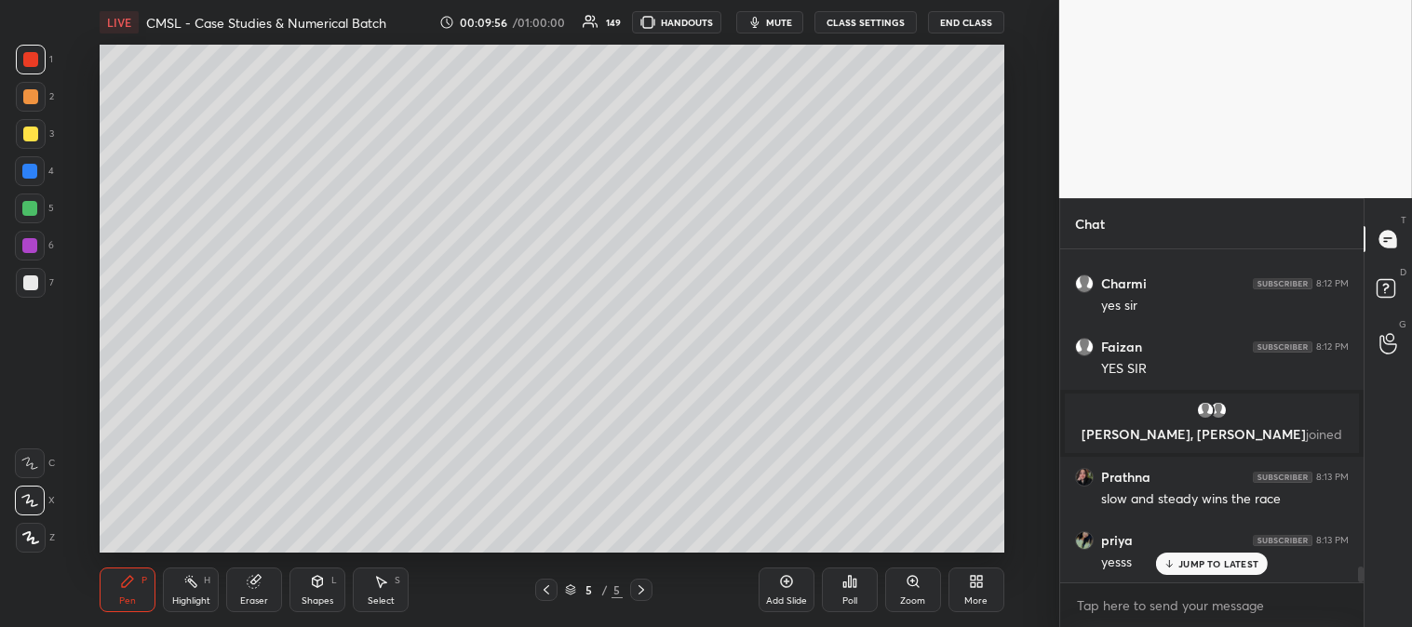
click at [31, 128] on div at bounding box center [30, 134] width 15 height 15
click at [26, 90] on div at bounding box center [30, 96] width 15 height 15
click at [908, 591] on div "Zoom" at bounding box center [913, 590] width 56 height 45
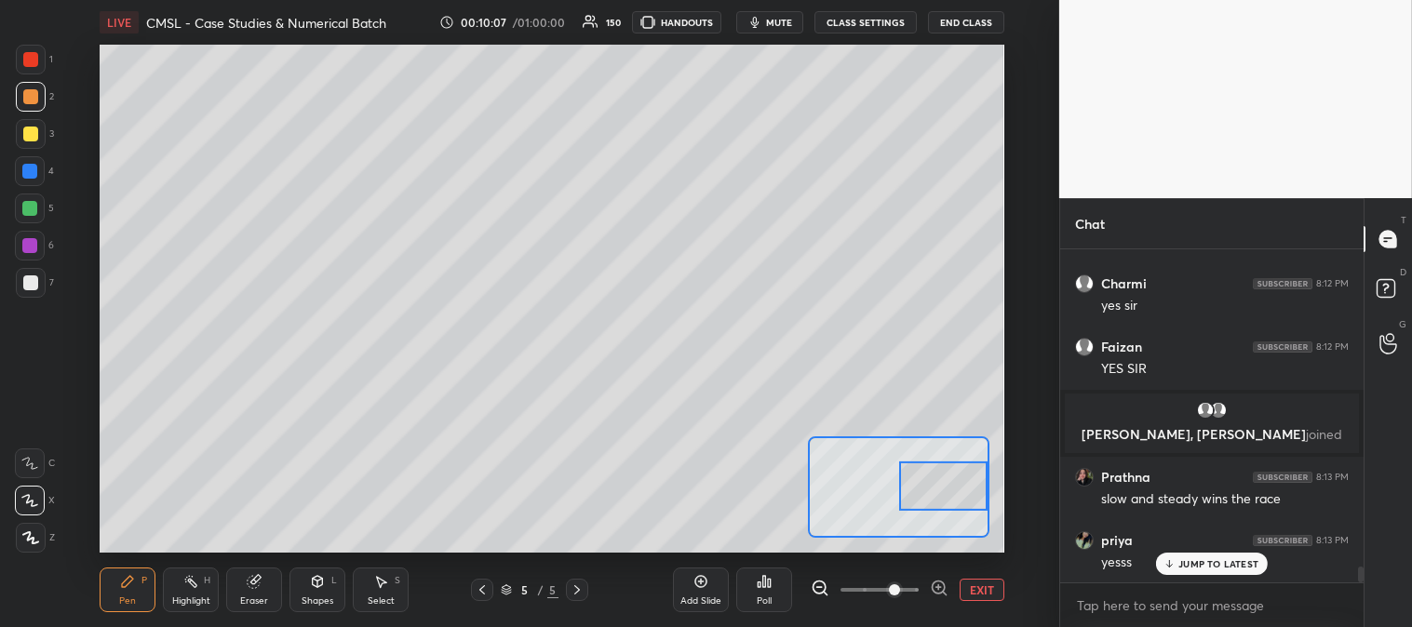
click at [975, 594] on button "EXIT" at bounding box center [981, 590] width 45 height 22
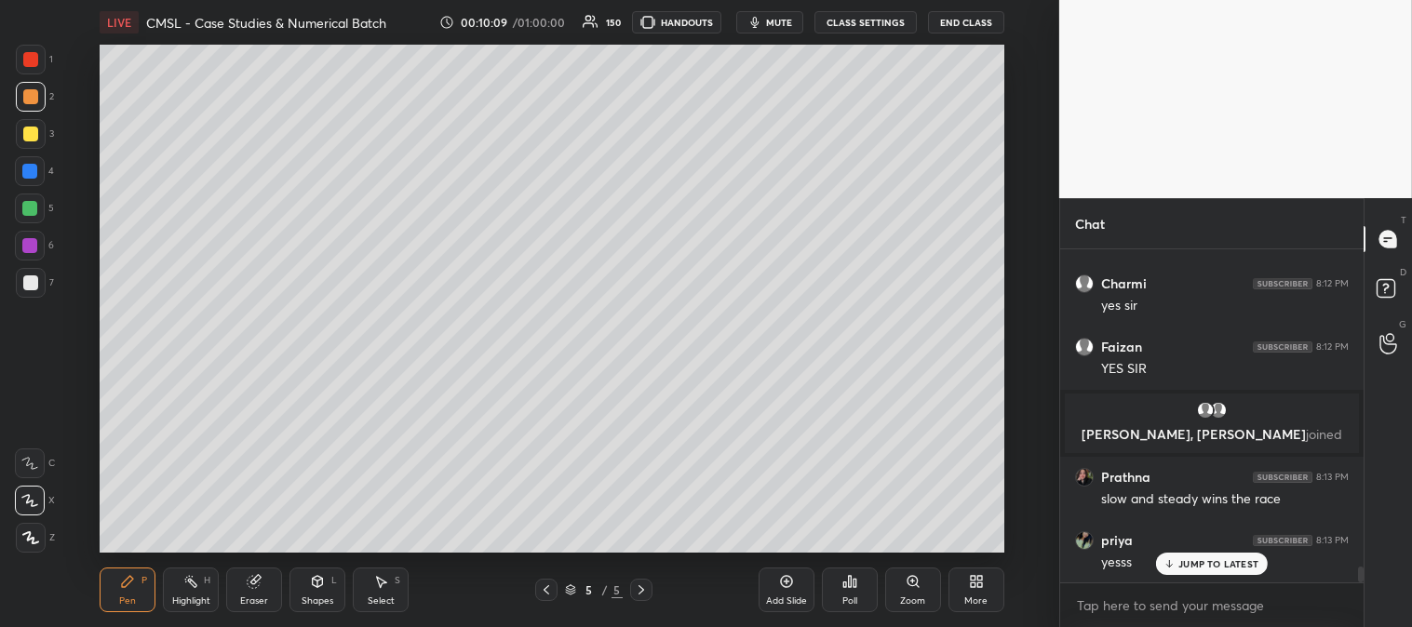
click at [1183, 559] on p "JUMP TO LATEST" at bounding box center [1218, 563] width 80 height 11
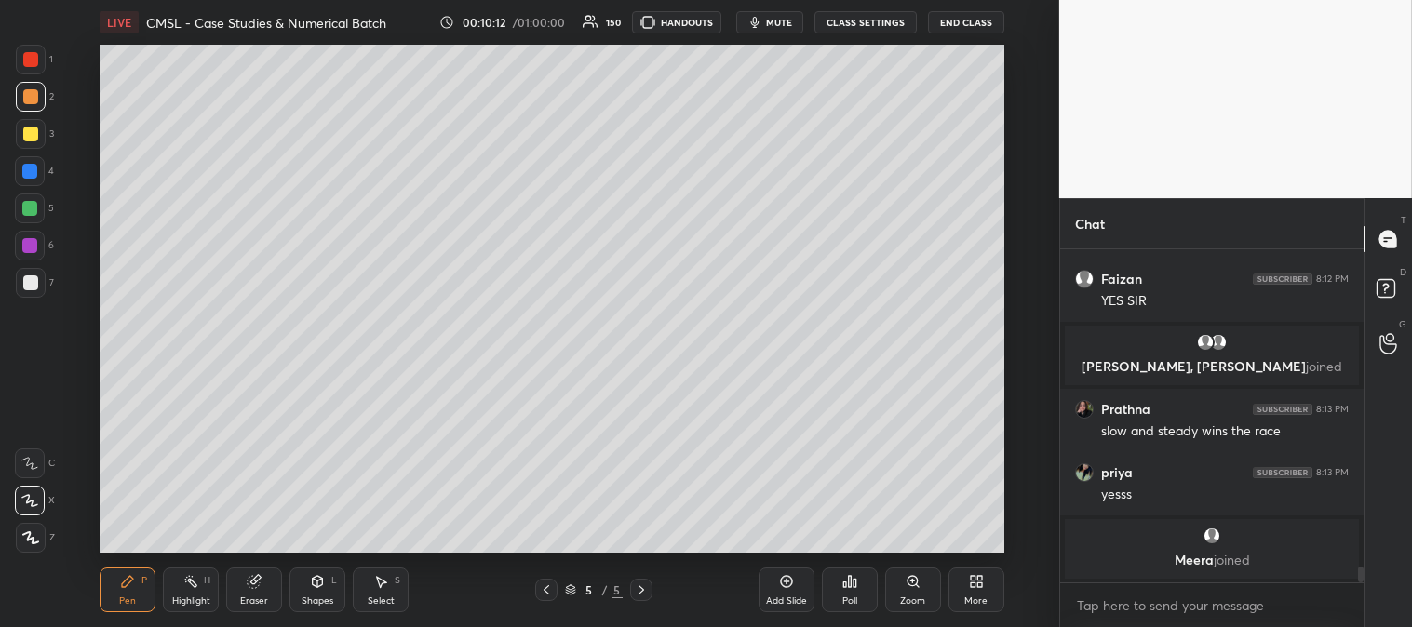
click at [33, 199] on div at bounding box center [30, 209] width 30 height 30
click at [32, 172] on div at bounding box center [29, 171] width 15 height 15
click at [905, 589] on icon at bounding box center [912, 581] width 15 height 15
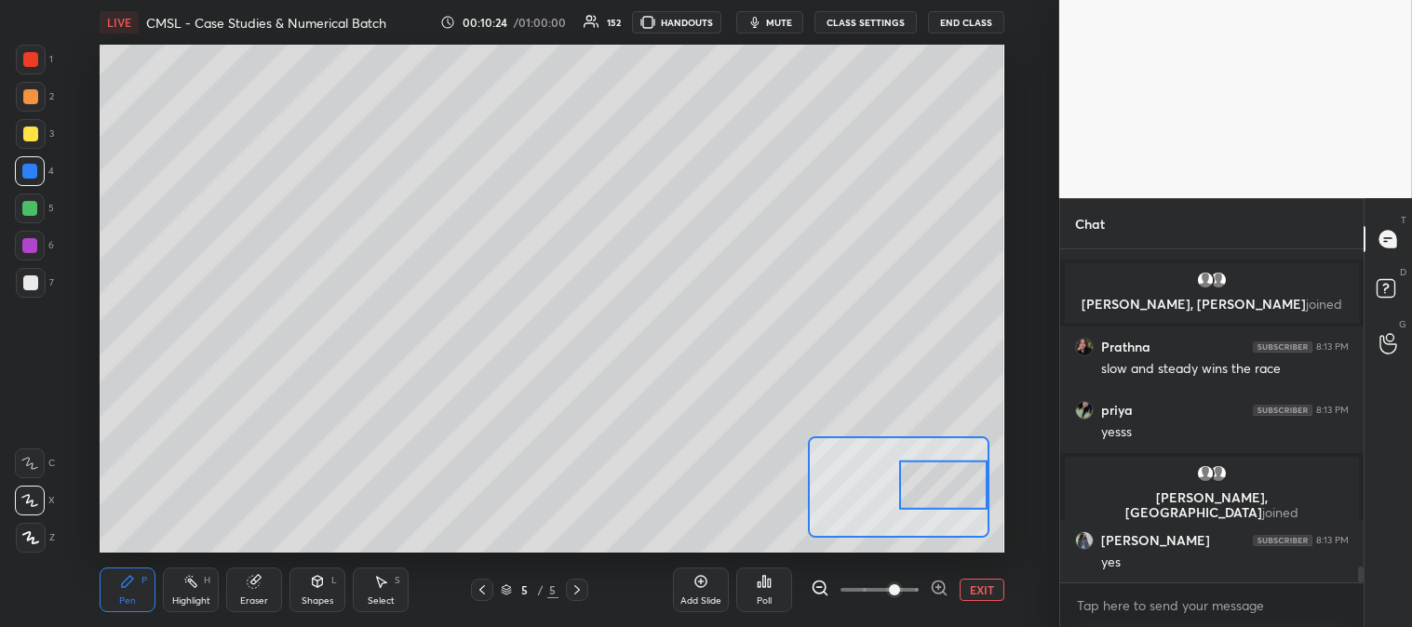
scroll to position [6885, 0]
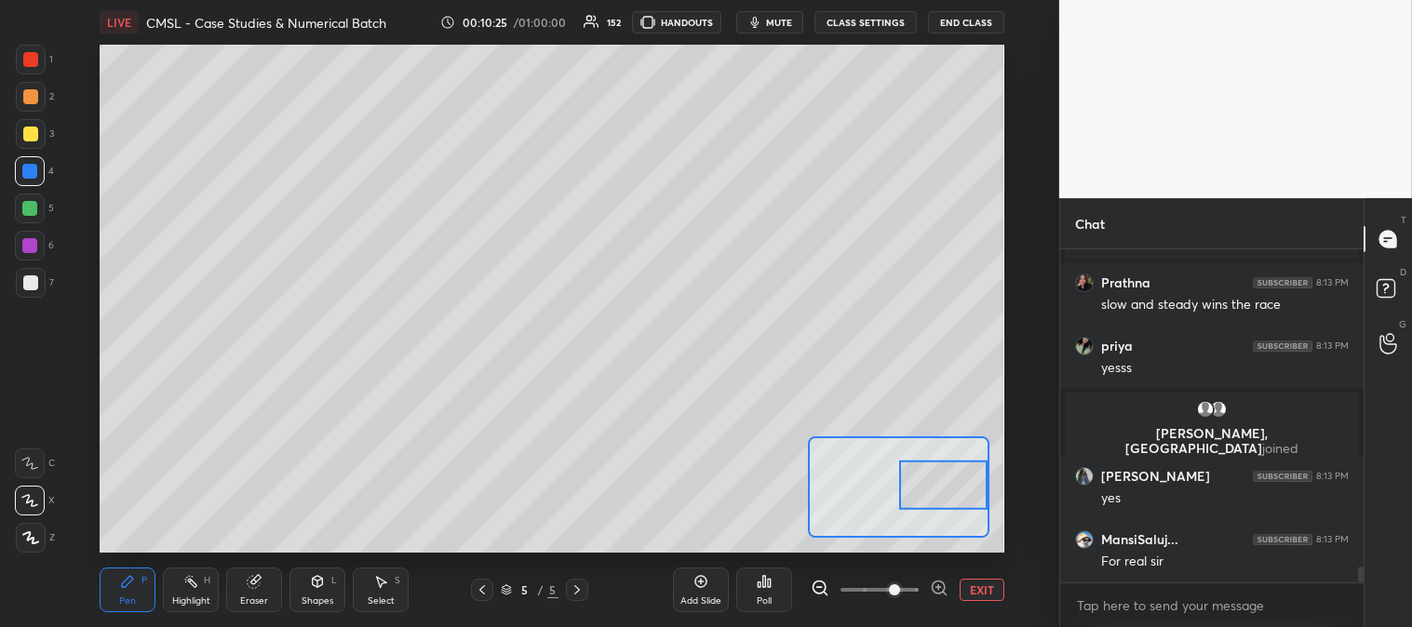
click at [992, 586] on button "EXIT" at bounding box center [981, 590] width 45 height 22
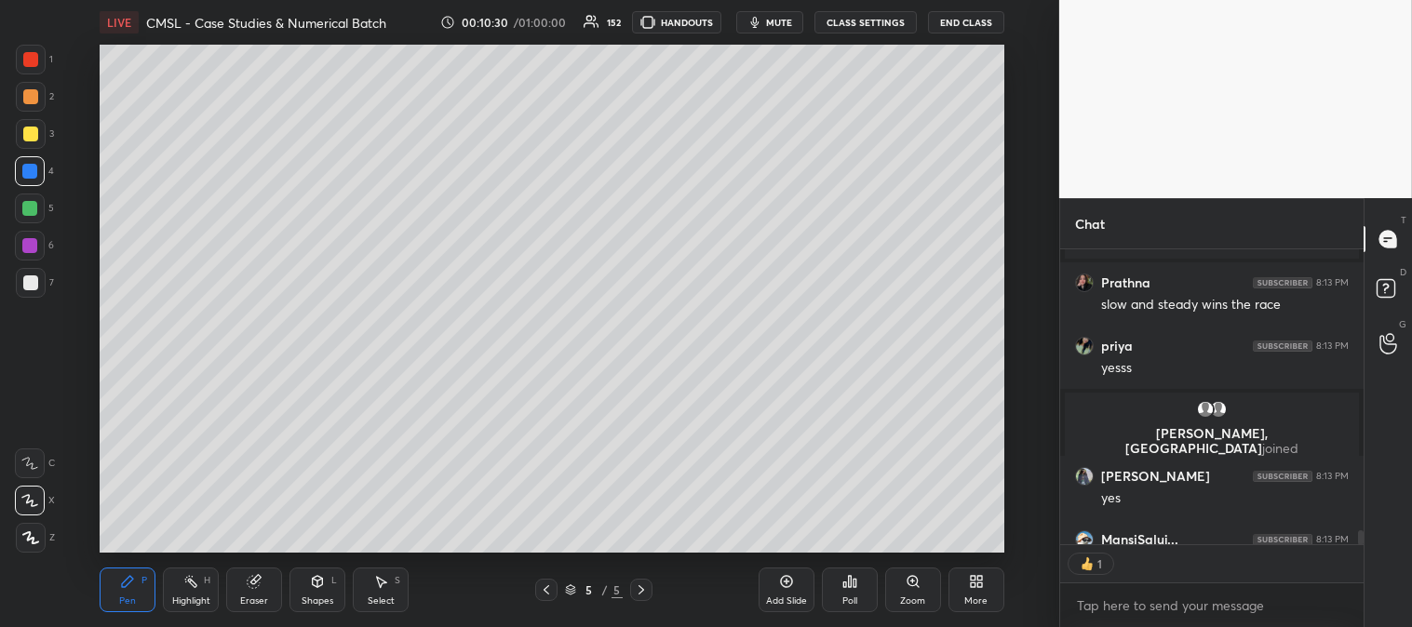
scroll to position [6, 5]
click at [33, 60] on div at bounding box center [30, 59] width 15 height 15
click at [34, 290] on div at bounding box center [31, 283] width 30 height 30
click at [906, 589] on icon at bounding box center [912, 581] width 15 height 15
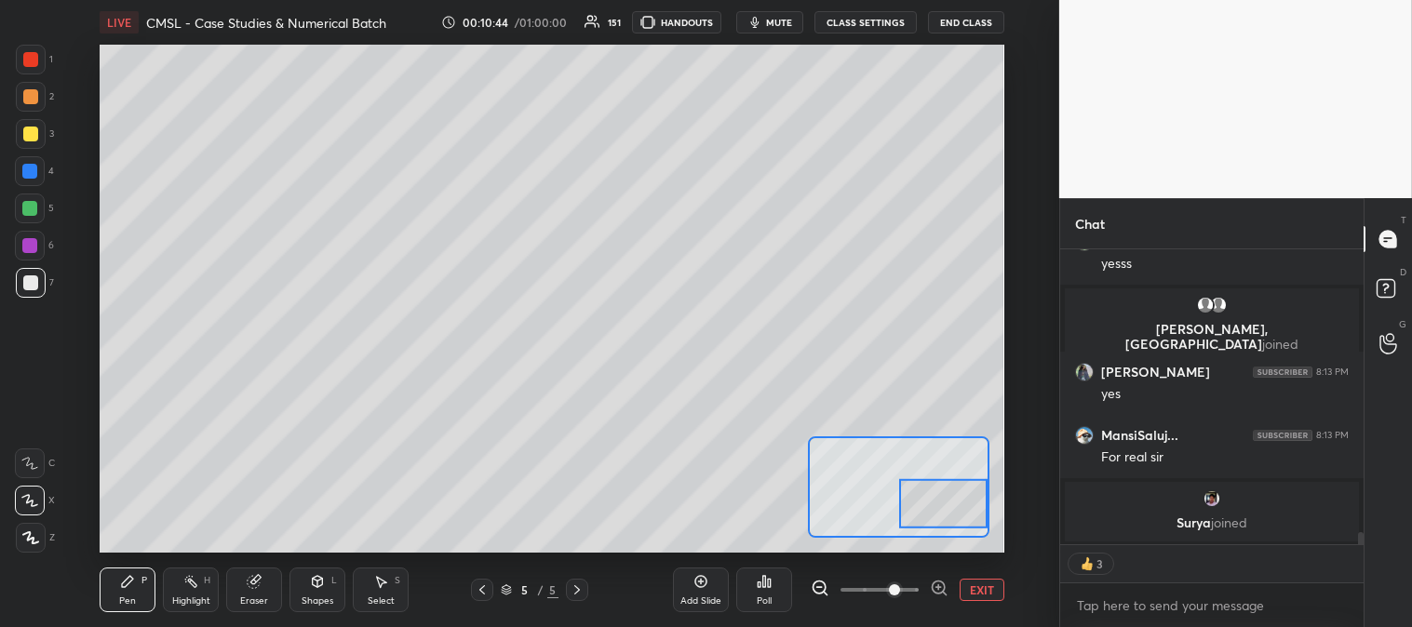
click at [981, 592] on button "EXIT" at bounding box center [981, 590] width 45 height 22
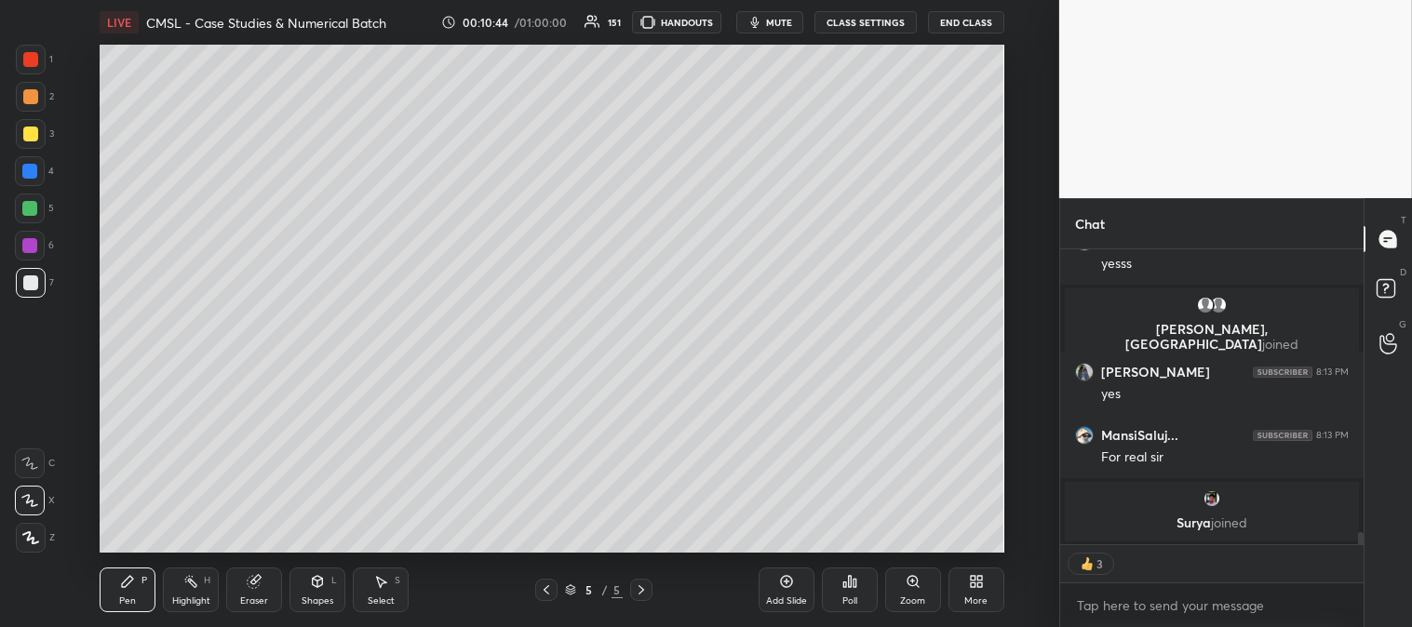
scroll to position [6991, 0]
click at [906, 593] on div "Zoom" at bounding box center [913, 590] width 56 height 45
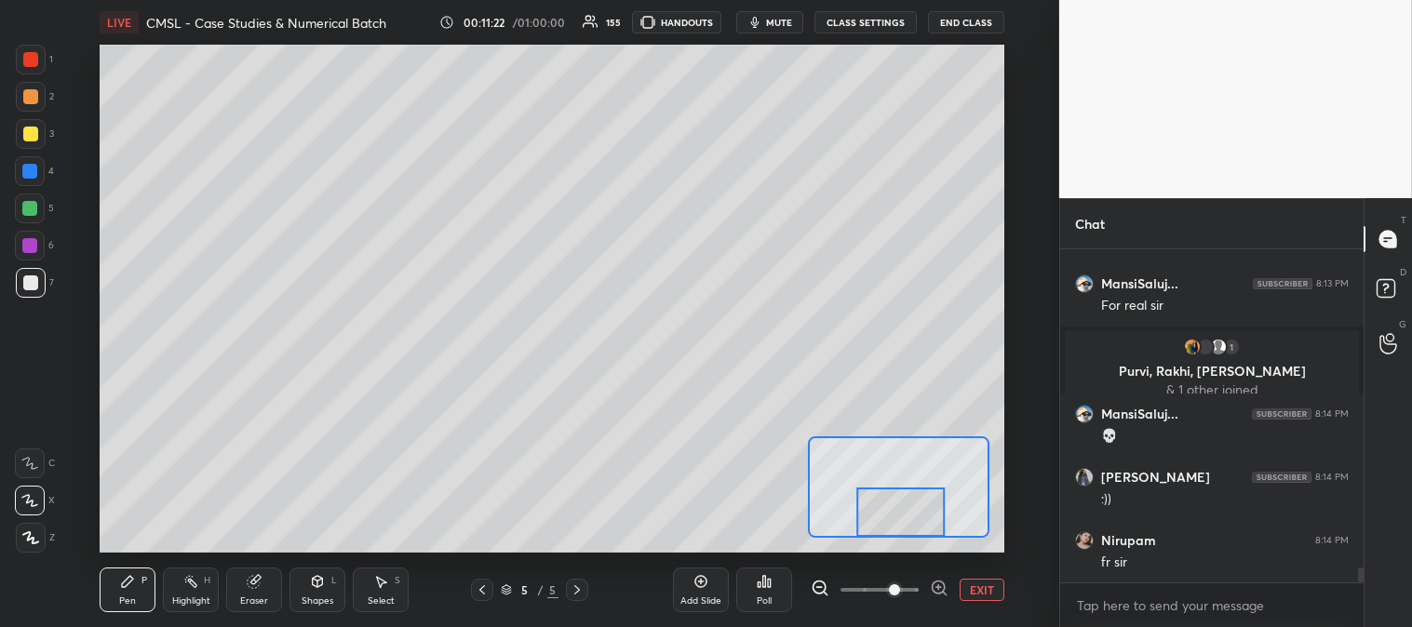
scroll to position [7130, 0]
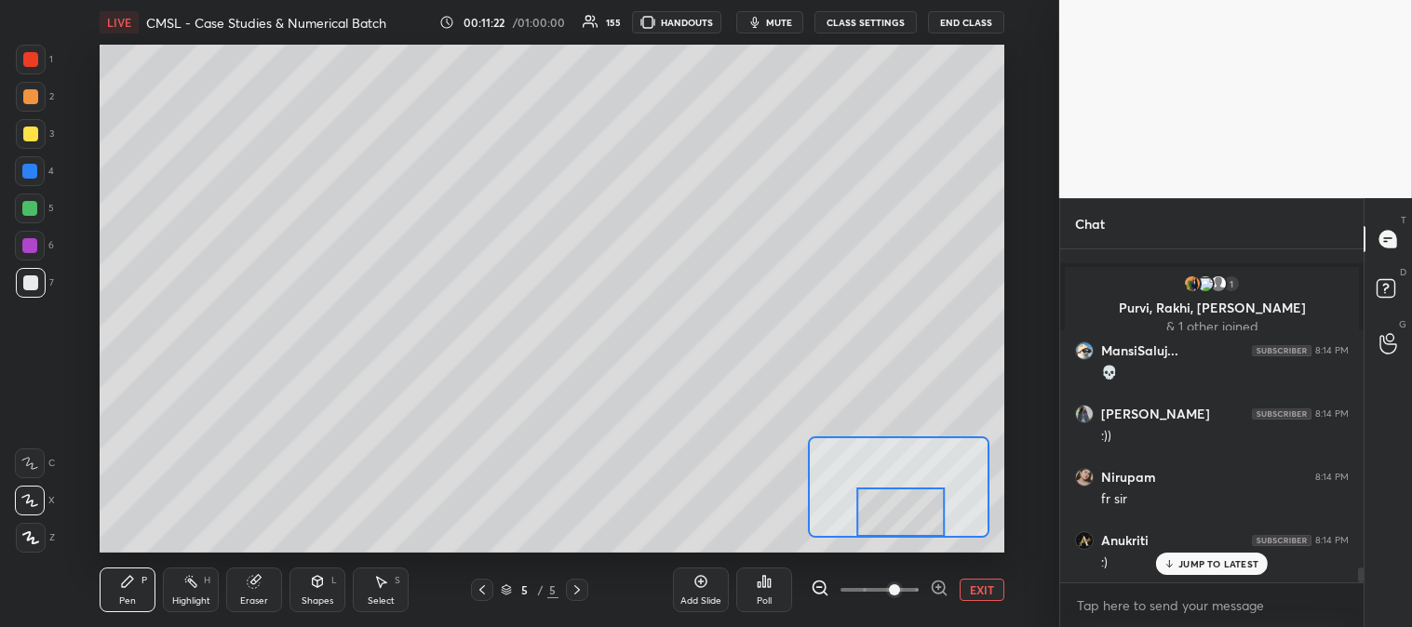
click at [987, 587] on button "EXIT" at bounding box center [981, 590] width 45 height 22
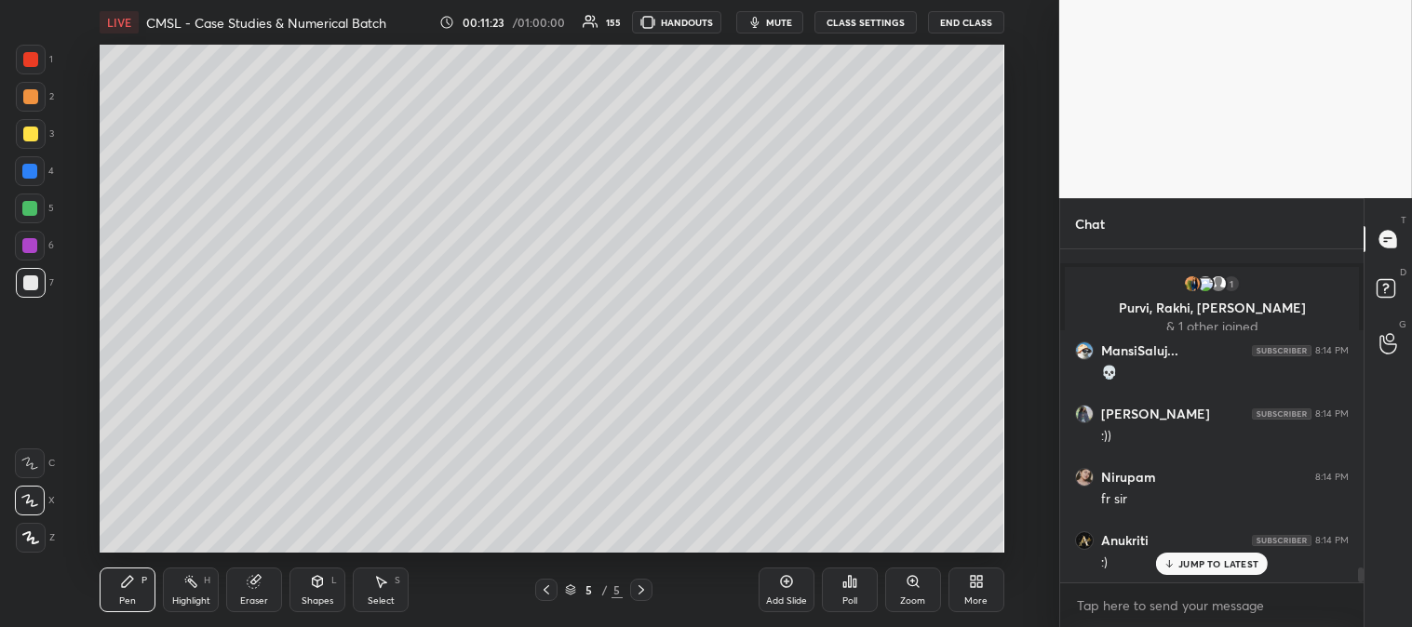
click at [192, 591] on div "Highlight H" at bounding box center [191, 590] width 56 height 45
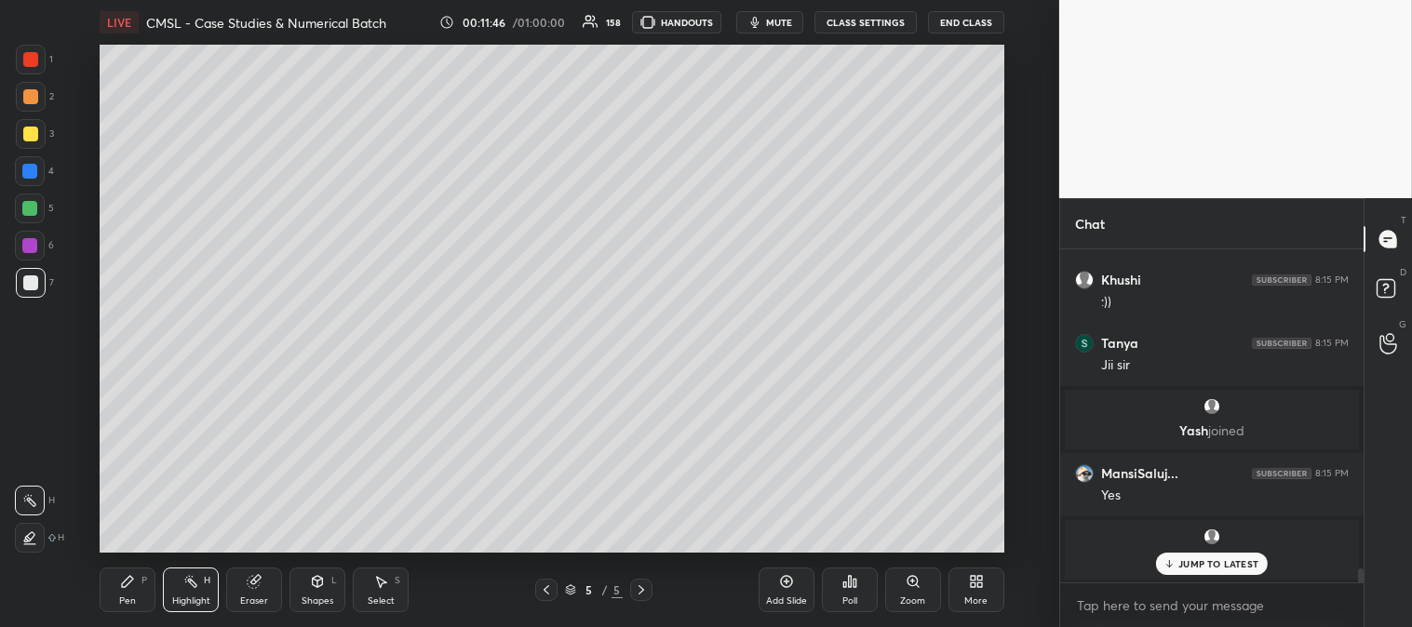
scroll to position [7644, 0]
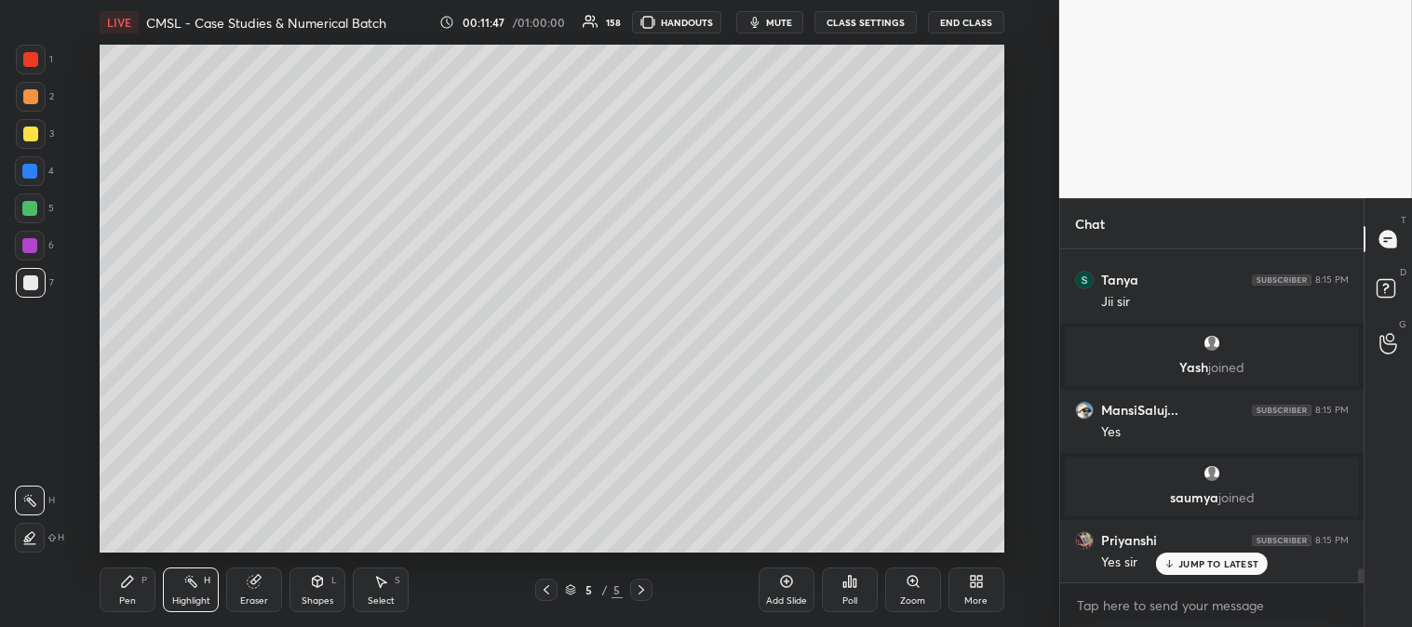
click at [193, 605] on div "Highlight" at bounding box center [191, 600] width 38 height 9
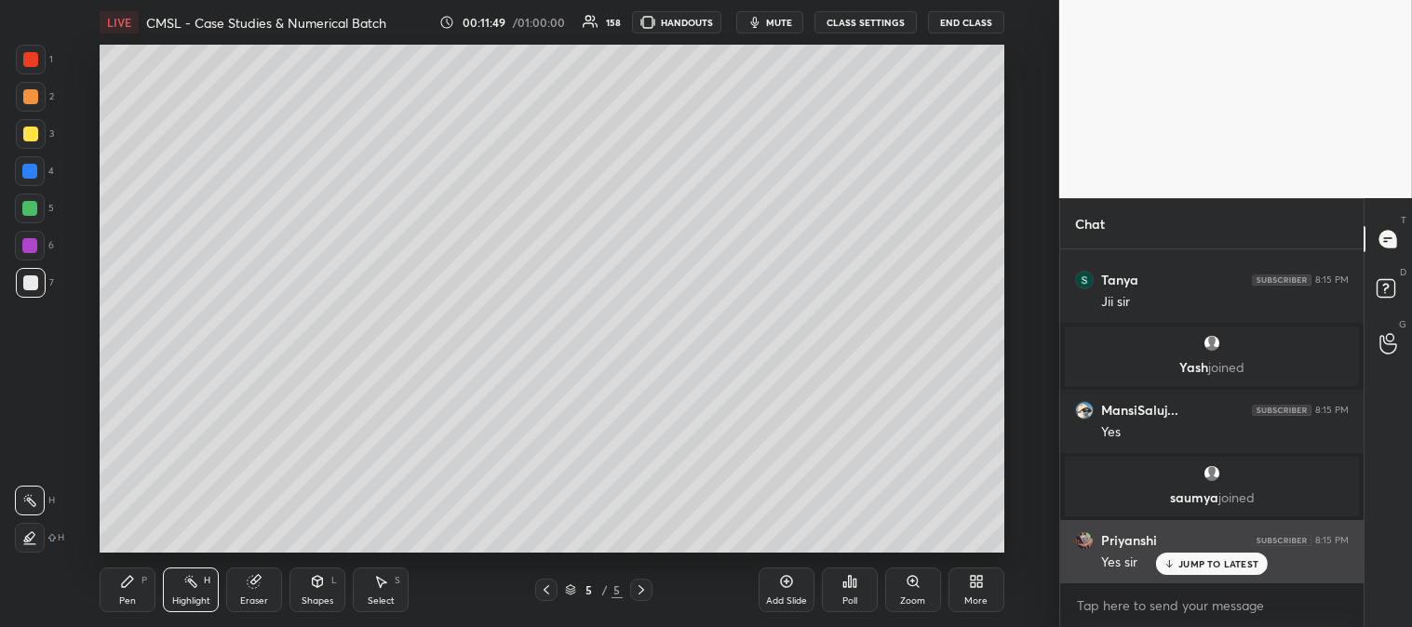
click at [1195, 569] on p "JUMP TO LATEST" at bounding box center [1218, 563] width 80 height 11
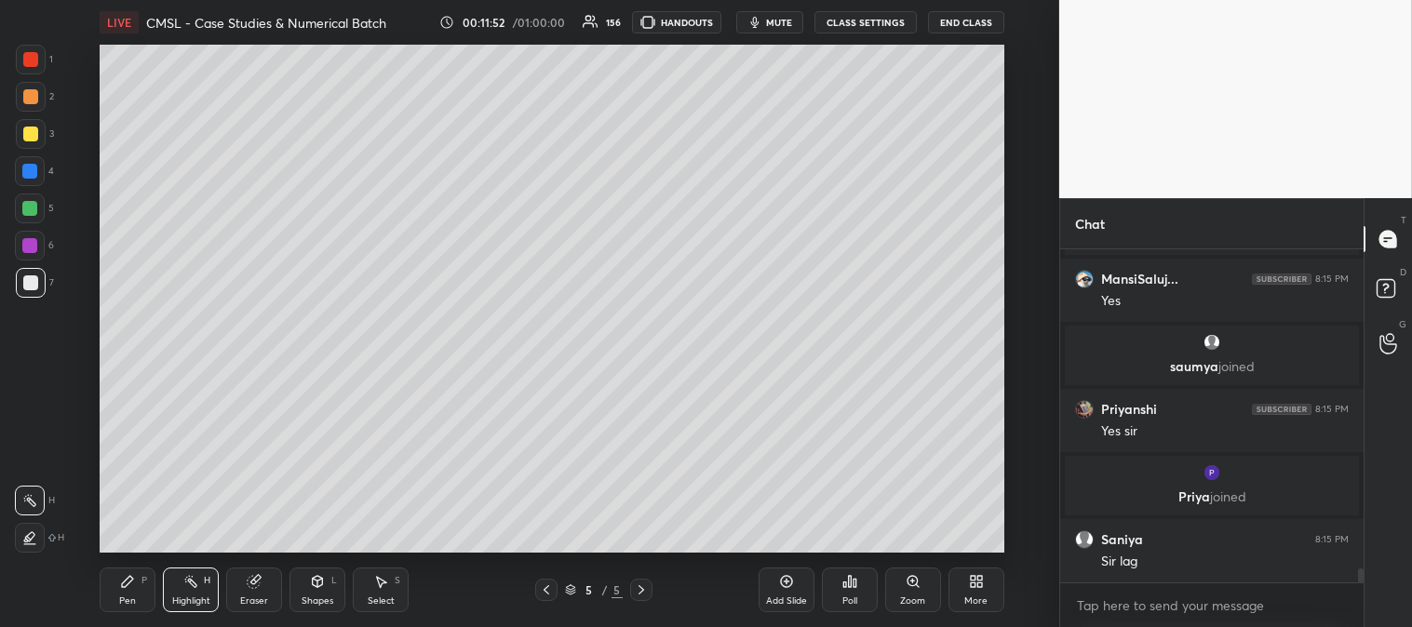
scroll to position [7686, 0]
click at [142, 599] on div "Pen P" at bounding box center [128, 590] width 56 height 45
click at [22, 103] on div at bounding box center [31, 97] width 30 height 30
click at [905, 589] on icon at bounding box center [912, 581] width 15 height 15
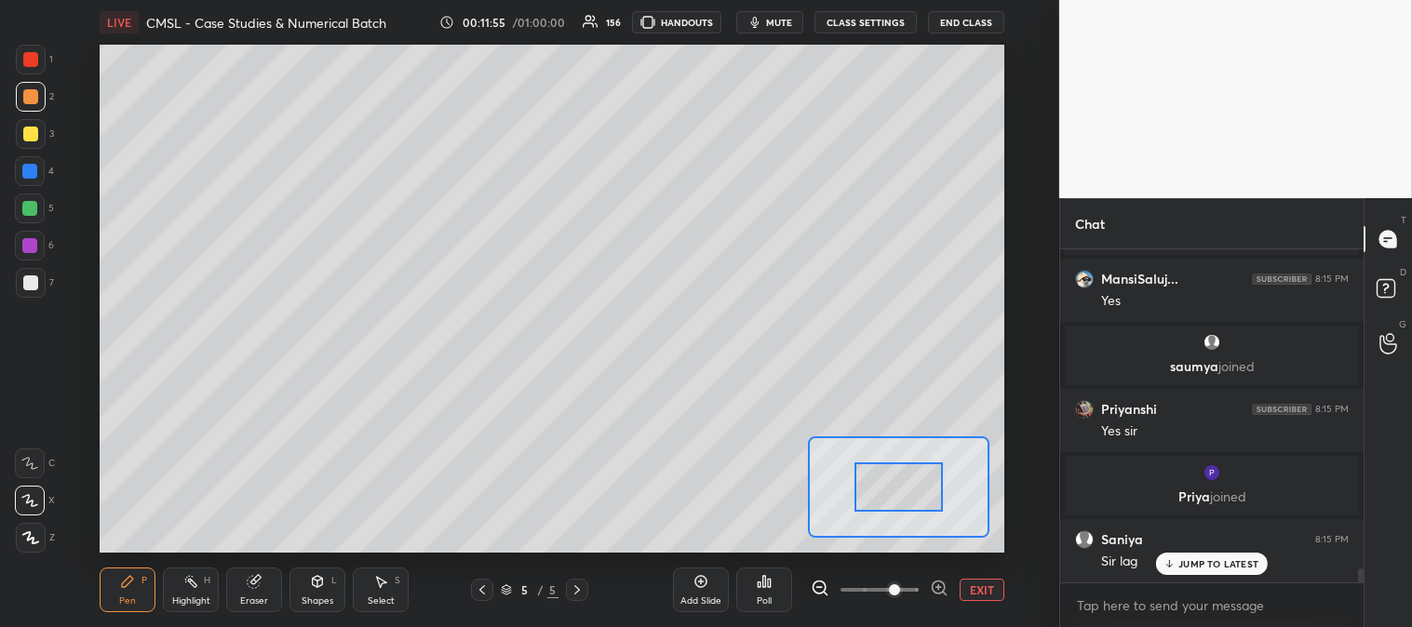
scroll to position [7748, 0]
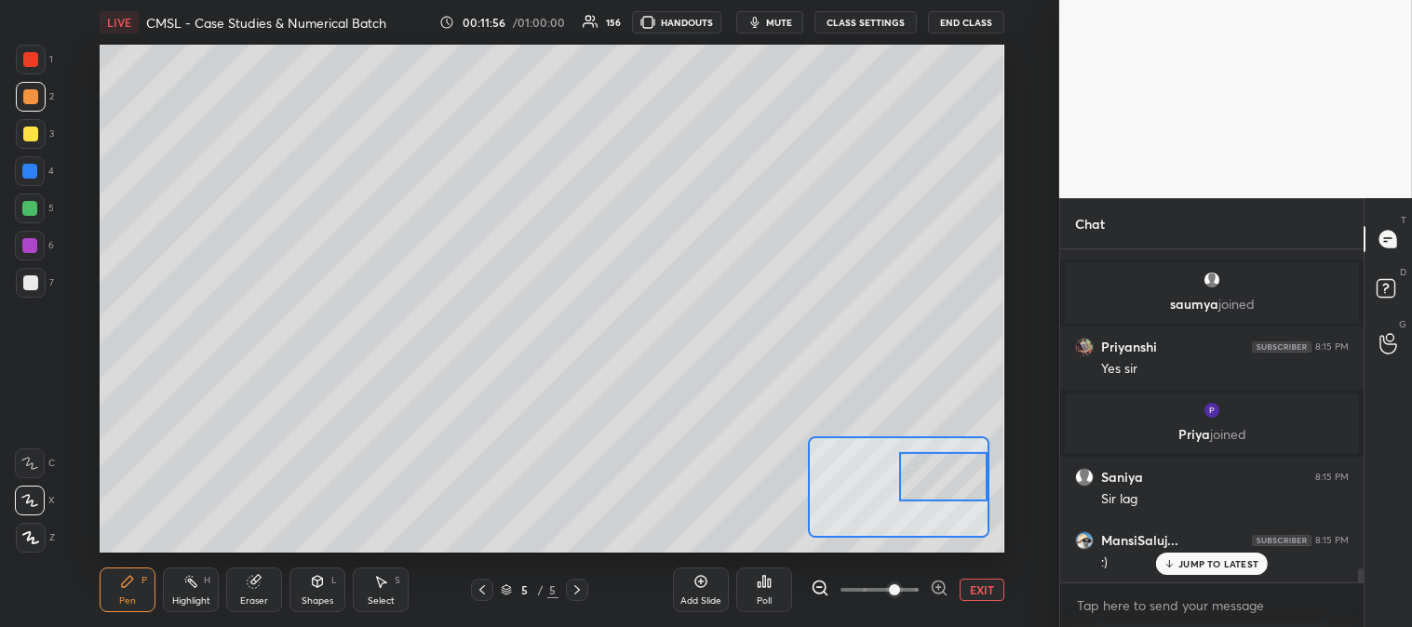
click at [12, 59] on div "1 2 3 4 5 6 7 C X Z C X Z E E Erase all H H" at bounding box center [30, 299] width 60 height 508
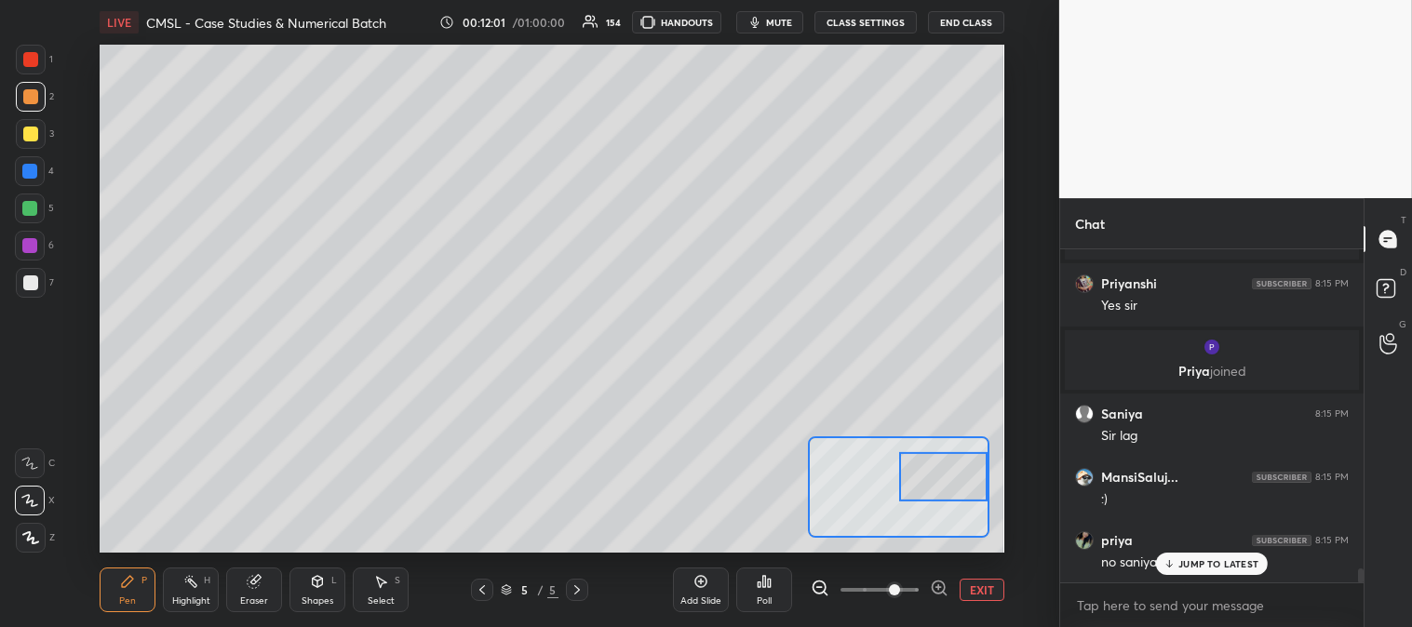
click at [23, 67] on div at bounding box center [31, 60] width 30 height 30
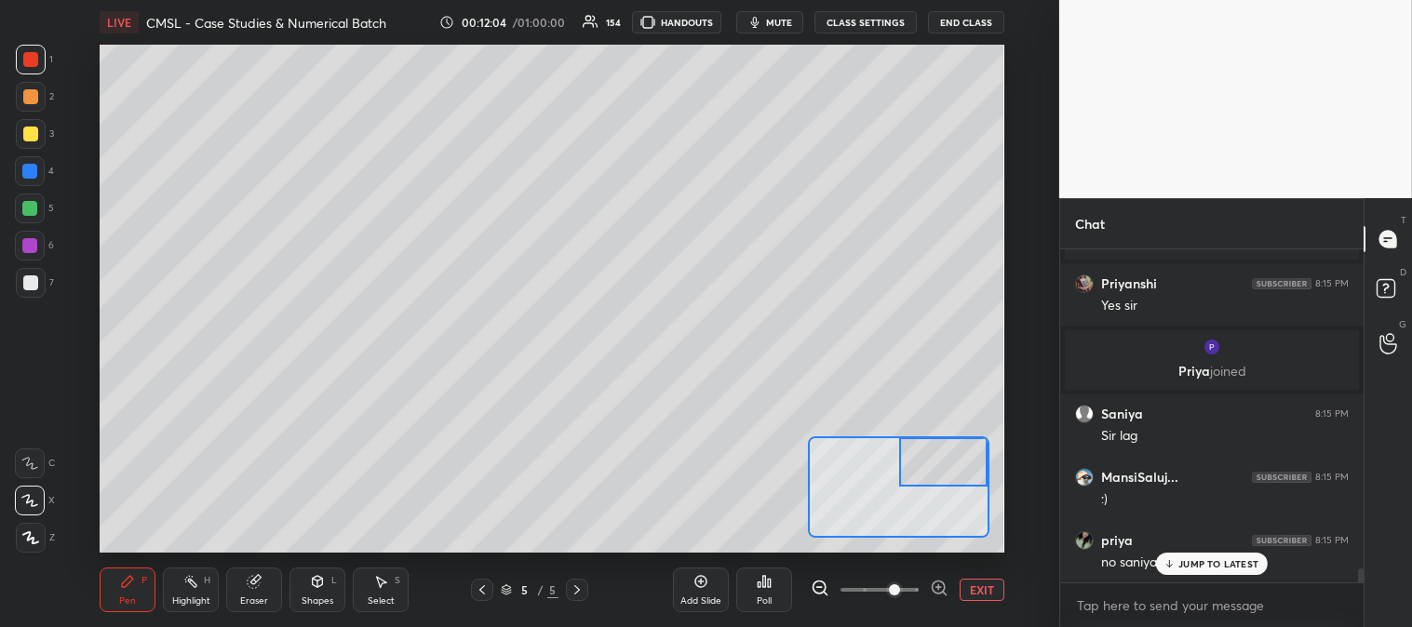
click at [26, 132] on div at bounding box center [30, 134] width 15 height 15
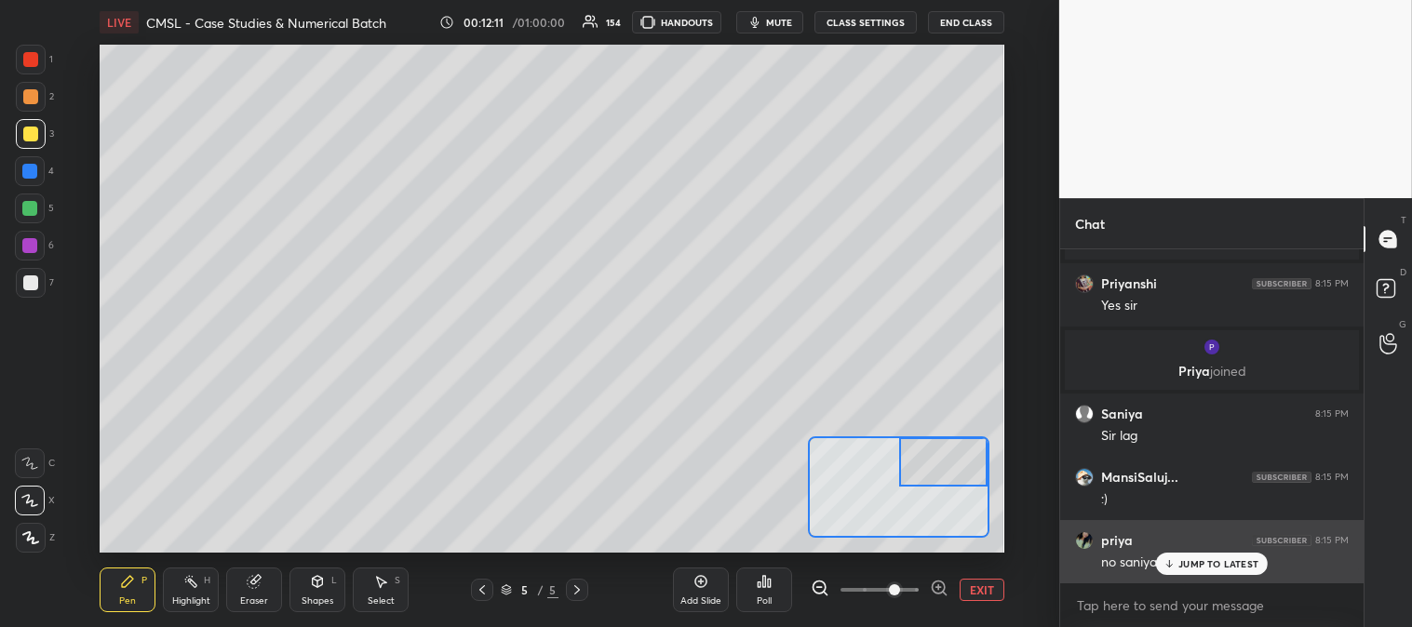
click at [1207, 563] on p "JUMP TO LATEST" at bounding box center [1218, 563] width 80 height 11
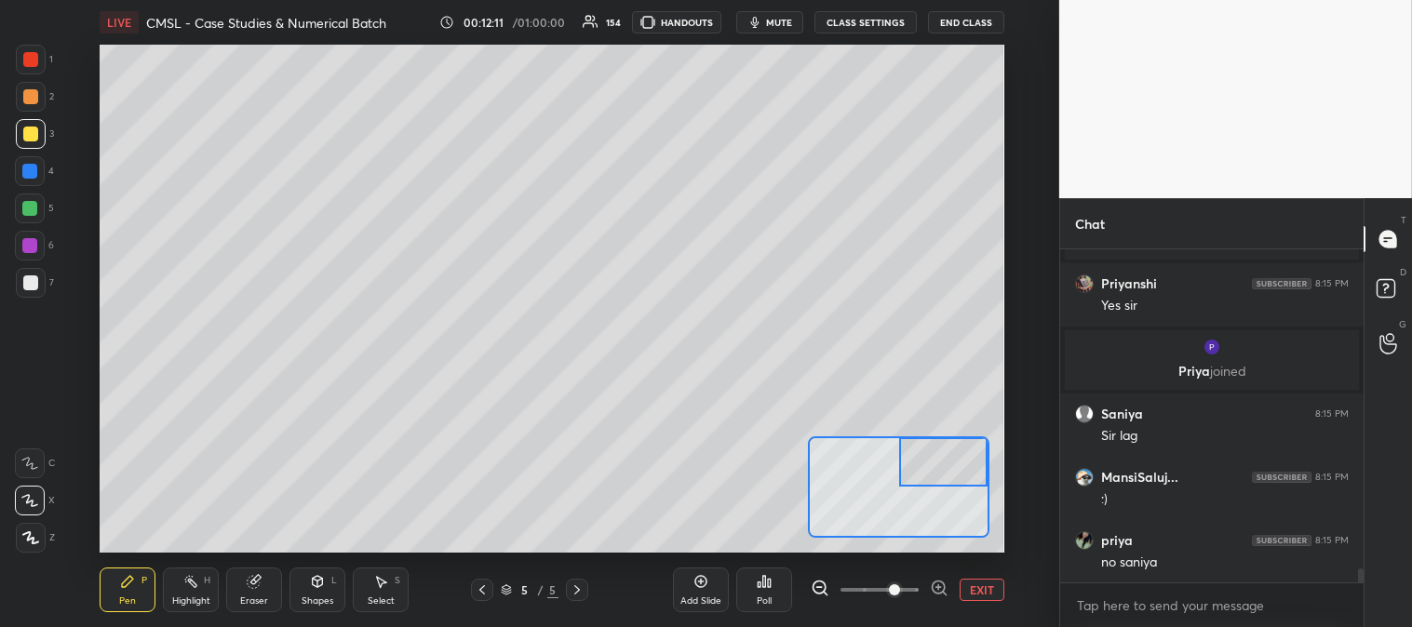
click at [979, 590] on button "EXIT" at bounding box center [981, 590] width 45 height 22
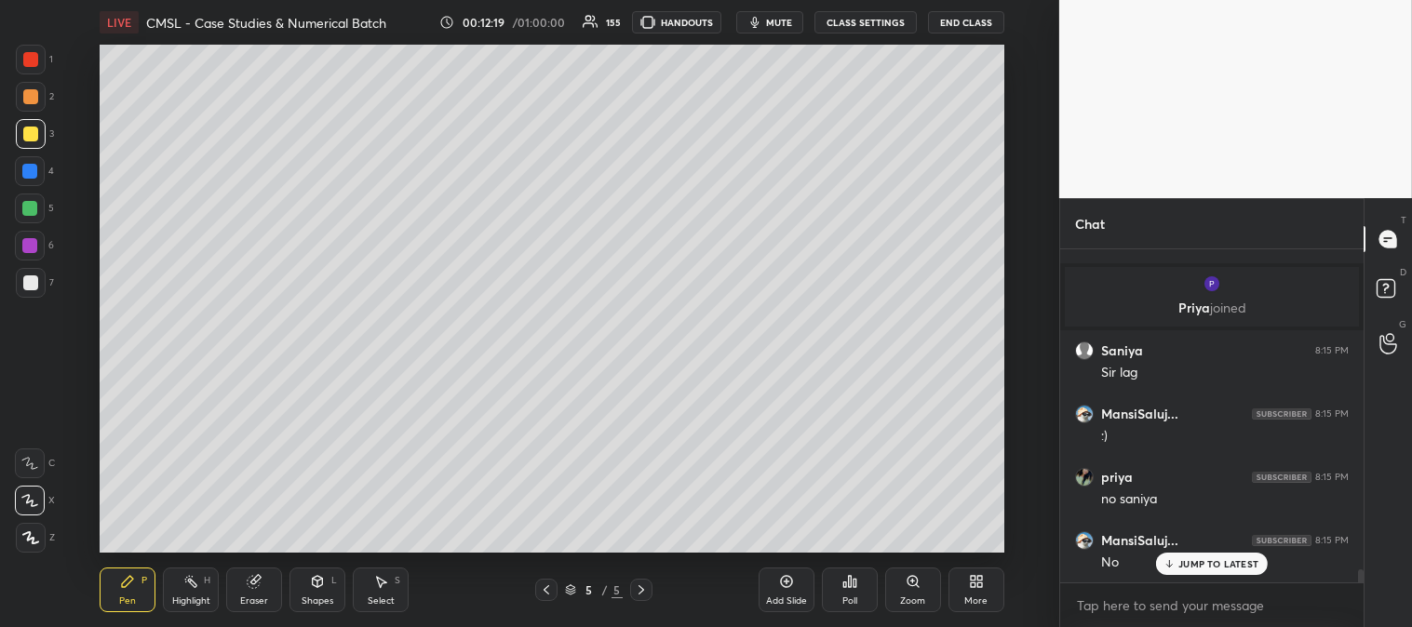
scroll to position [7942, 0]
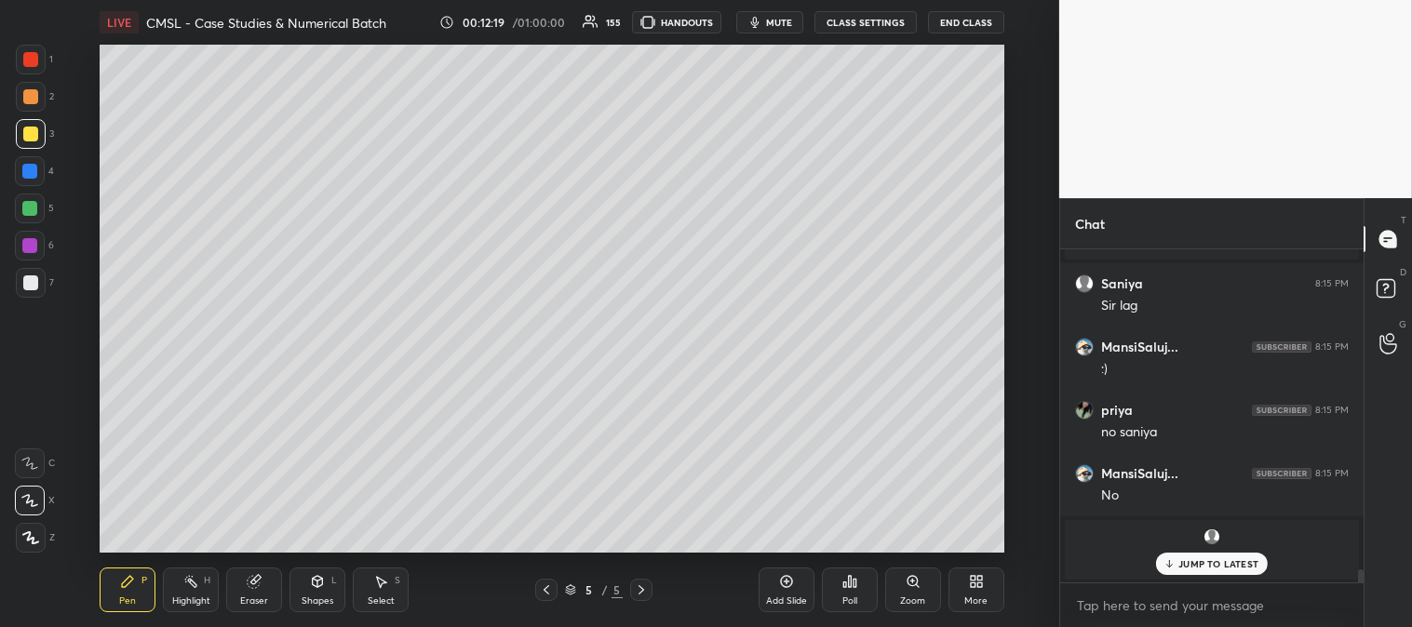
click at [198, 596] on div "Highlight" at bounding box center [191, 600] width 38 height 9
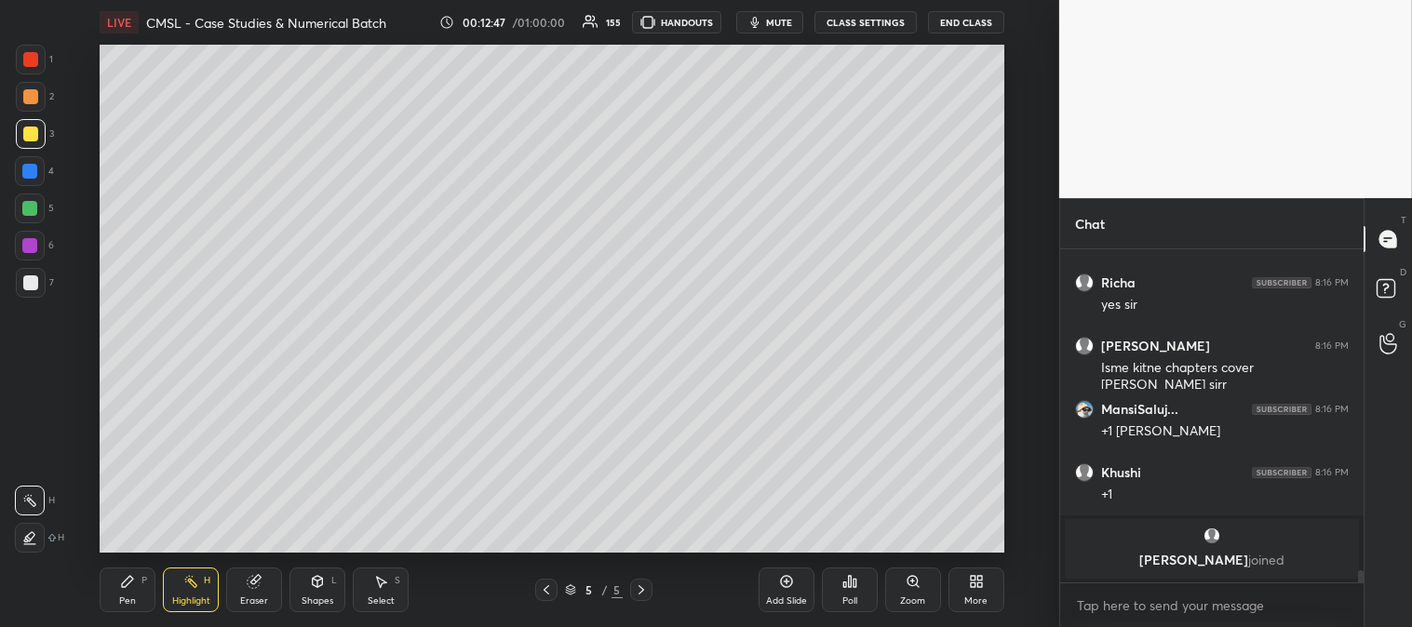
scroll to position [8725, 0]
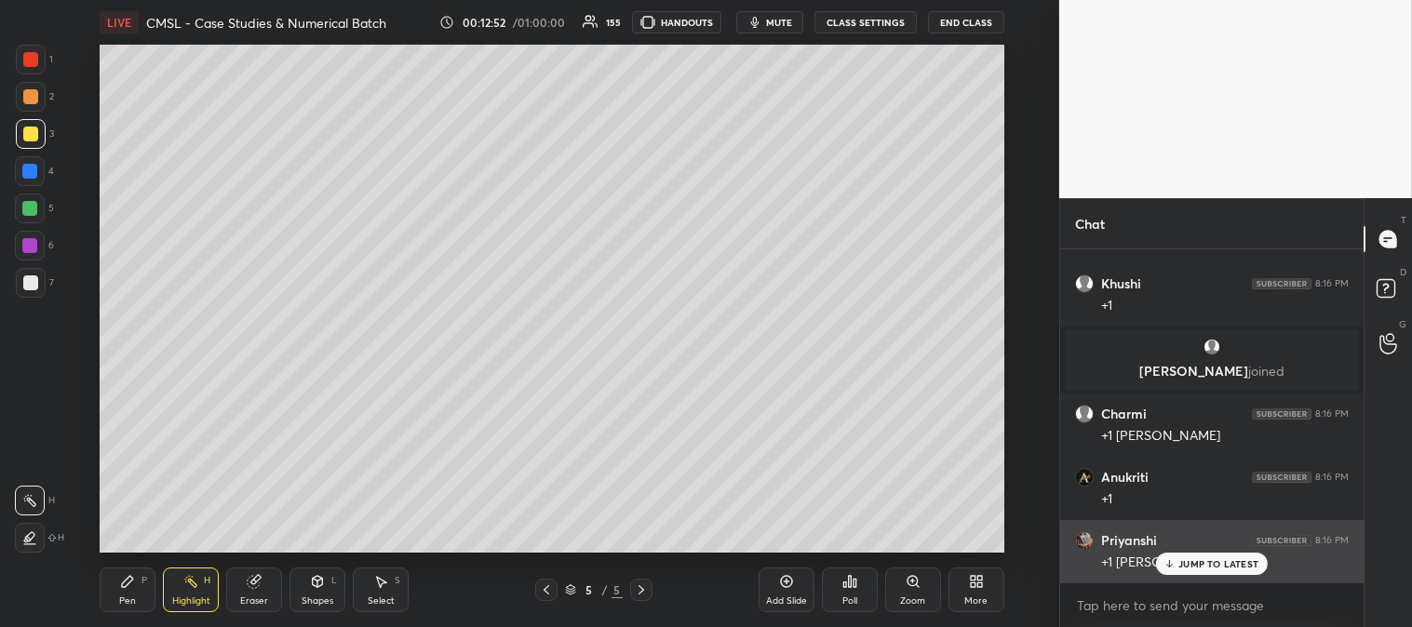
click at [1186, 561] on p "JUMP TO LATEST" at bounding box center [1218, 563] width 80 height 11
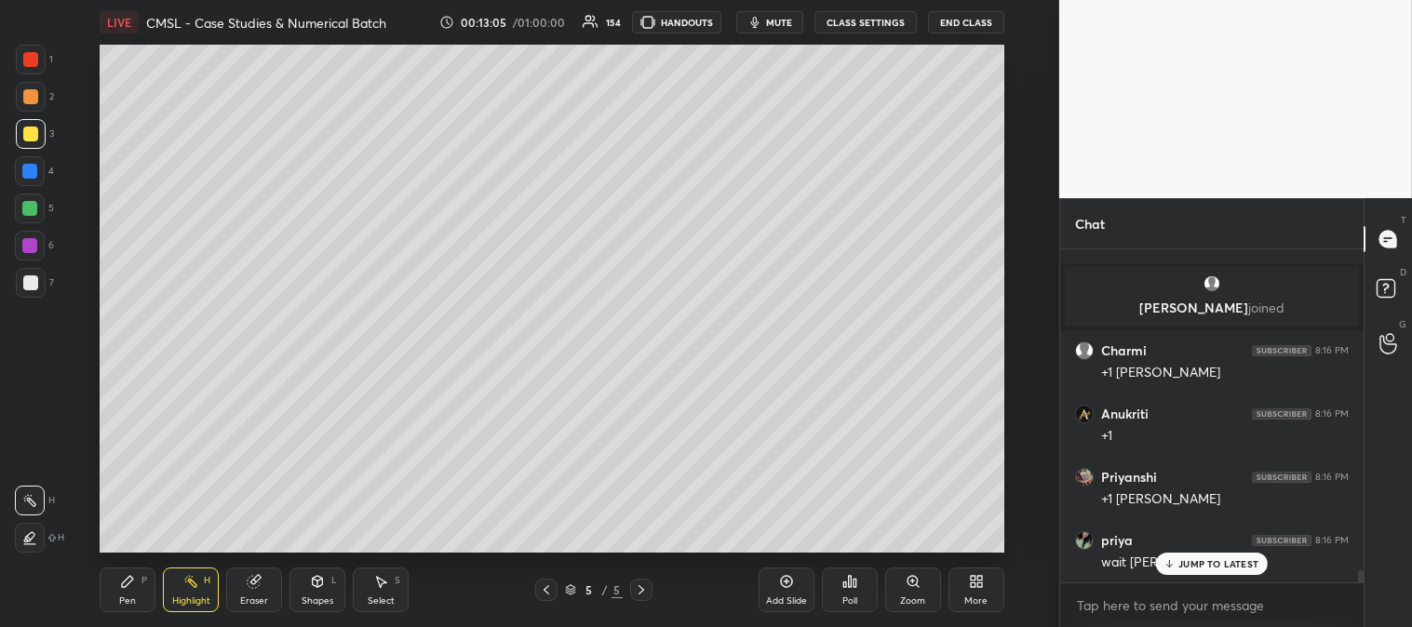
scroll to position [8979, 0]
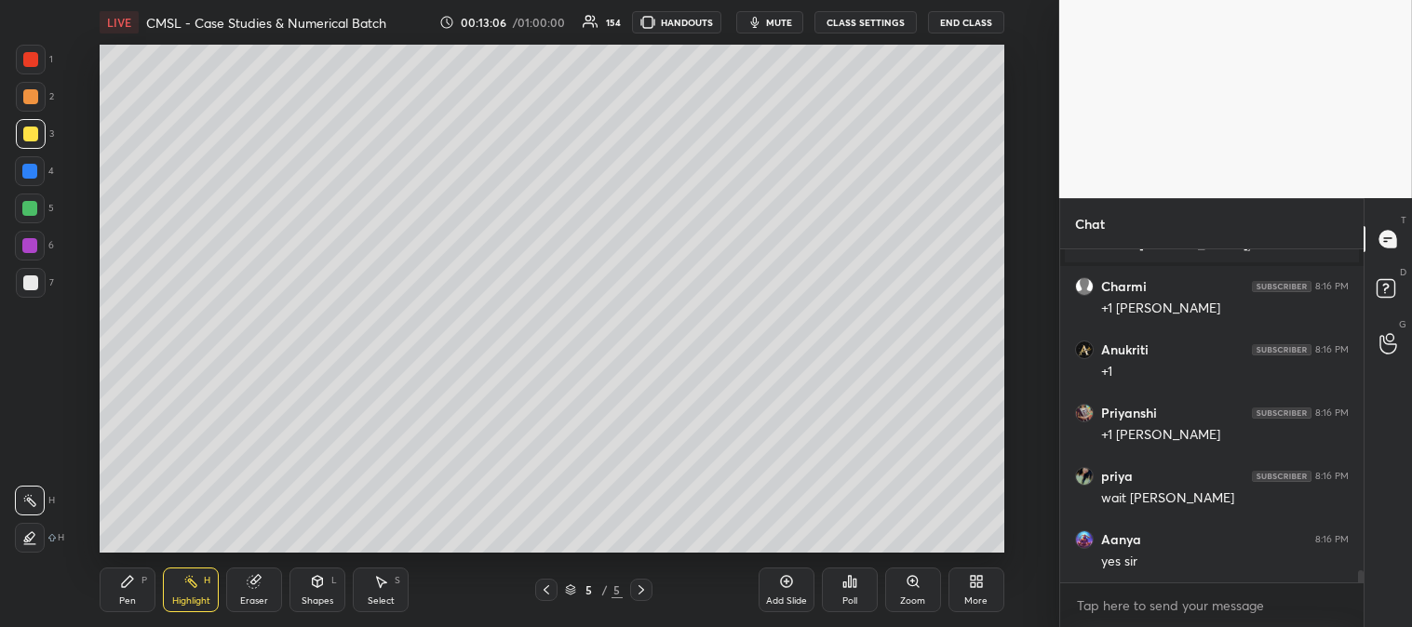
click at [783, 22] on span "mute" at bounding box center [779, 22] width 26 height 13
click at [782, 20] on span "unmute" at bounding box center [776, 22] width 40 height 13
click at [132, 596] on div "Pen" at bounding box center [127, 600] width 17 height 9
click at [30, 286] on div at bounding box center [30, 282] width 15 height 15
click at [543, 590] on icon at bounding box center [546, 589] width 6 height 9
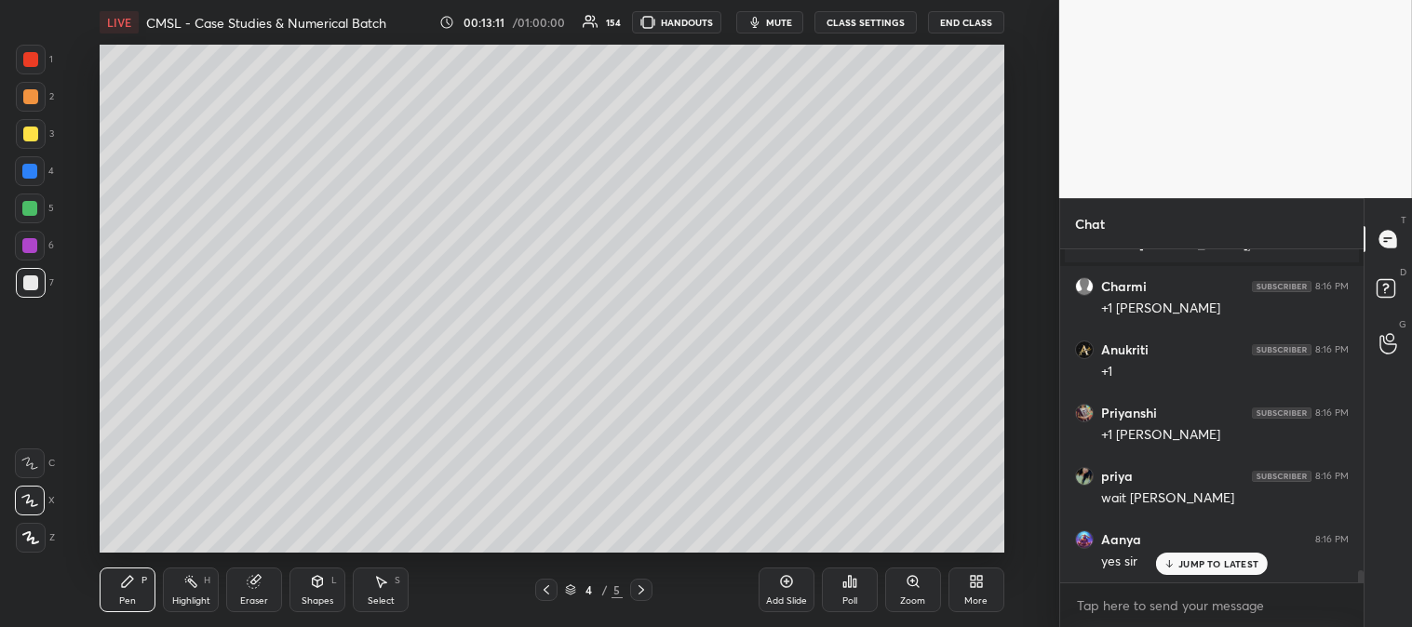
scroll to position [9041, 0]
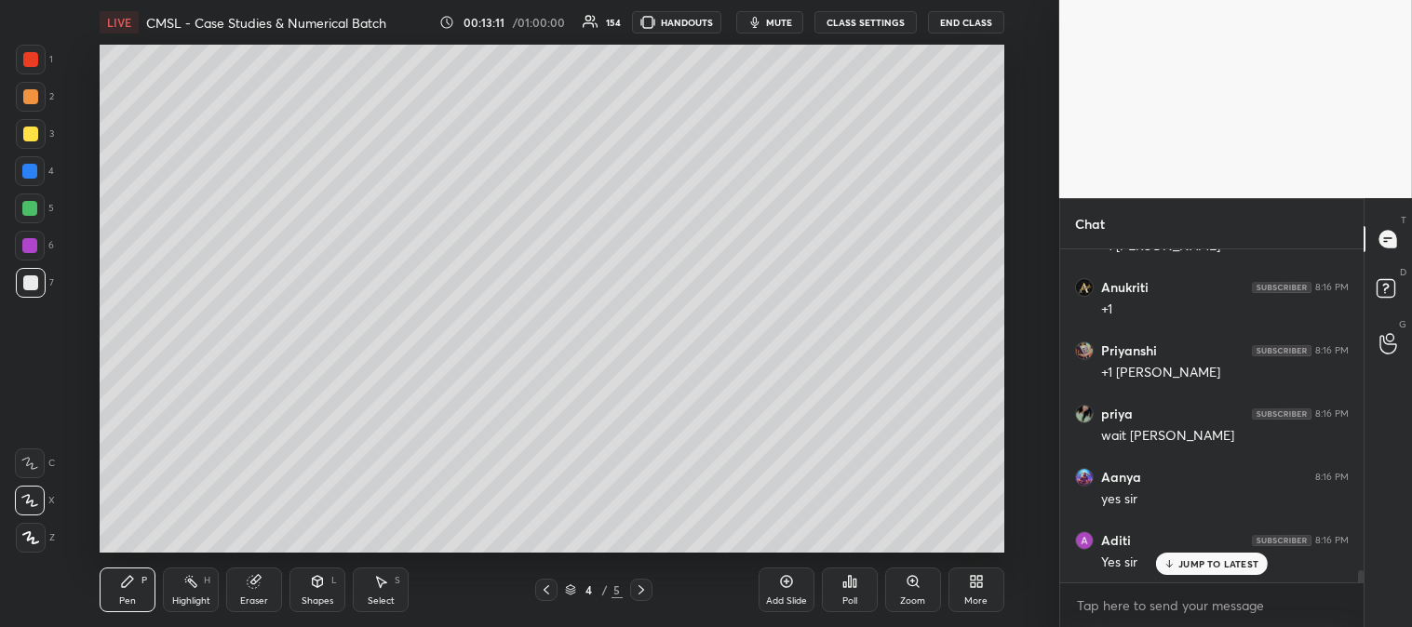
click at [547, 587] on icon at bounding box center [546, 589] width 6 height 9
click at [549, 587] on icon at bounding box center [546, 589] width 15 height 15
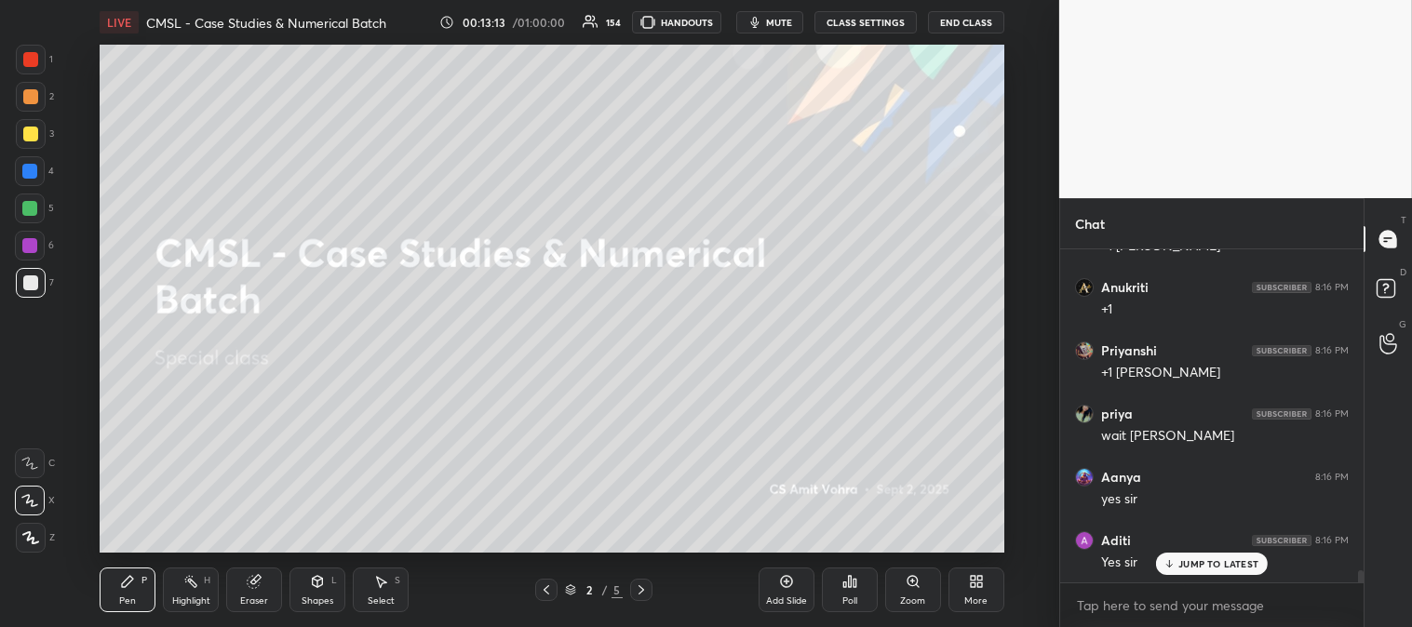
click at [197, 592] on div "Highlight H" at bounding box center [191, 590] width 56 height 45
click at [647, 587] on icon at bounding box center [641, 589] width 15 height 15
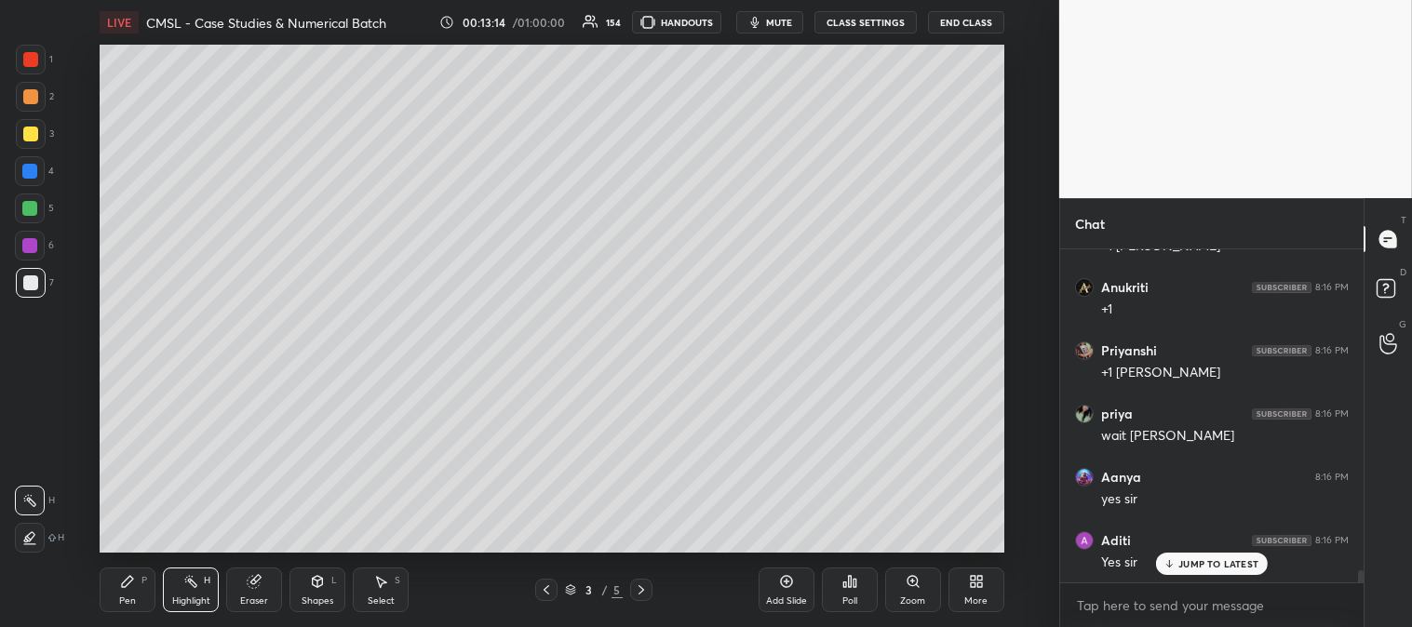
click at [198, 586] on icon at bounding box center [190, 581] width 15 height 15
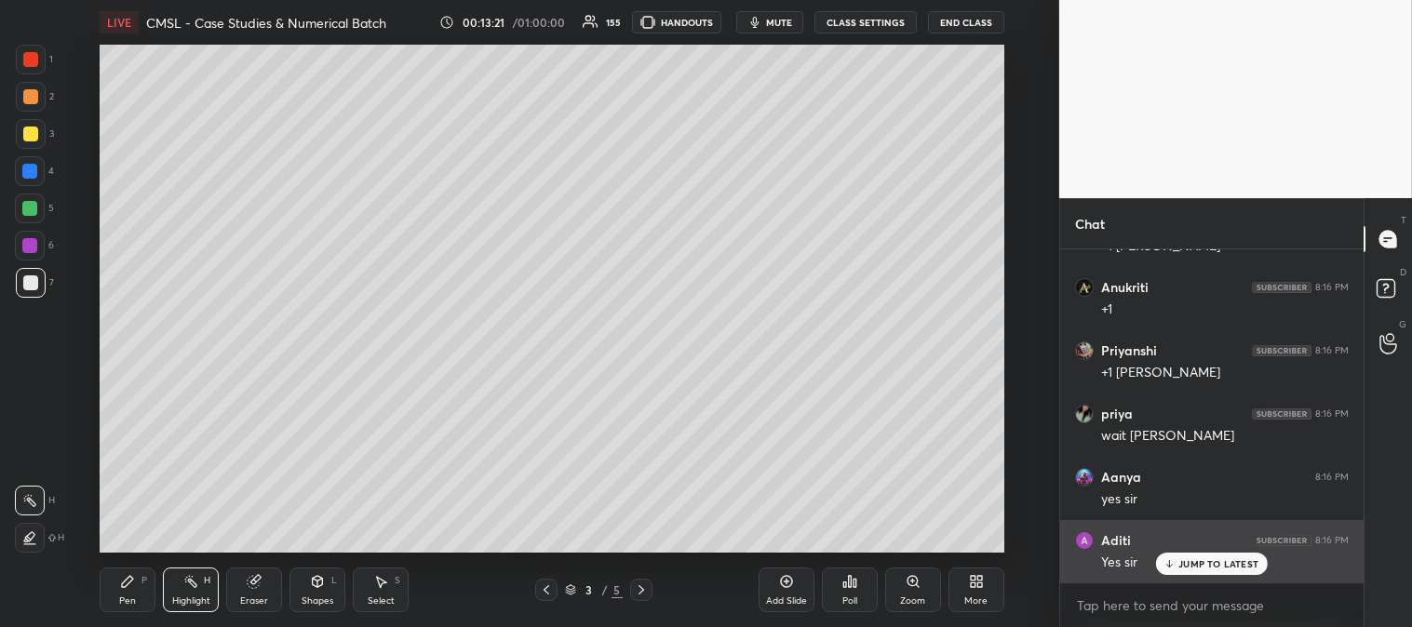
click at [1186, 566] on p "JUMP TO LATEST" at bounding box center [1218, 563] width 80 height 11
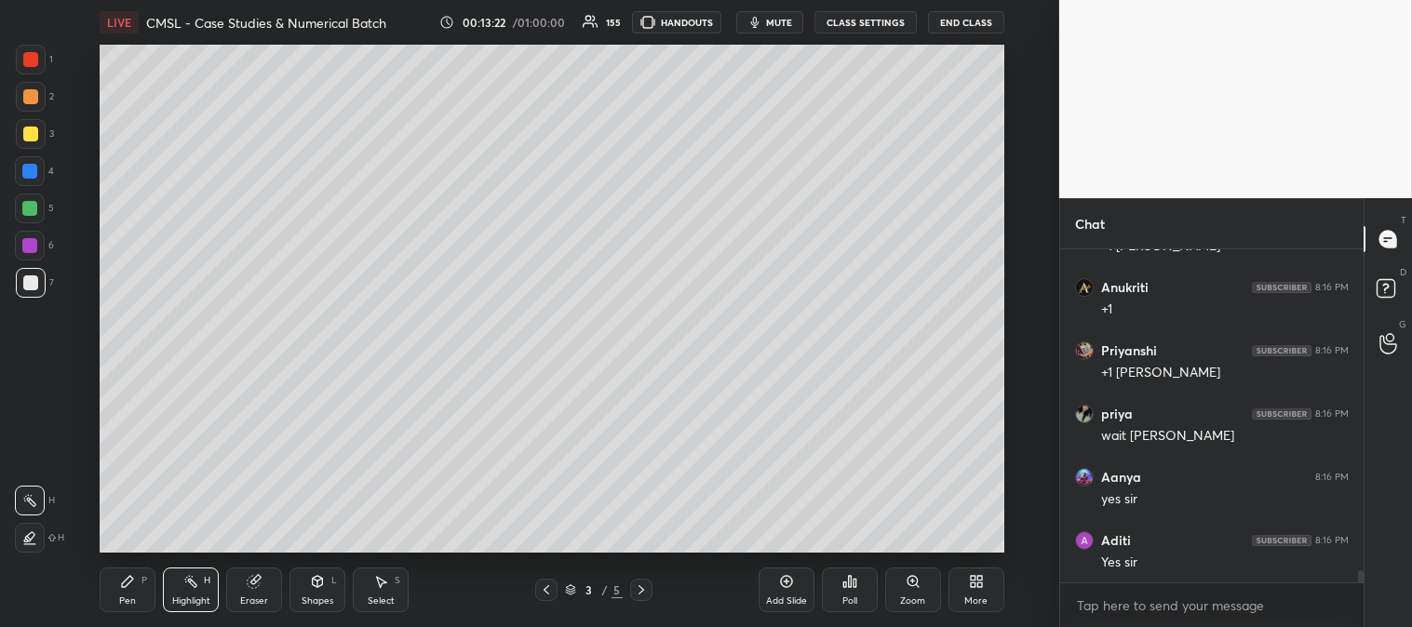
click at [643, 594] on icon at bounding box center [641, 589] width 15 height 15
click at [636, 592] on icon at bounding box center [641, 589] width 15 height 15
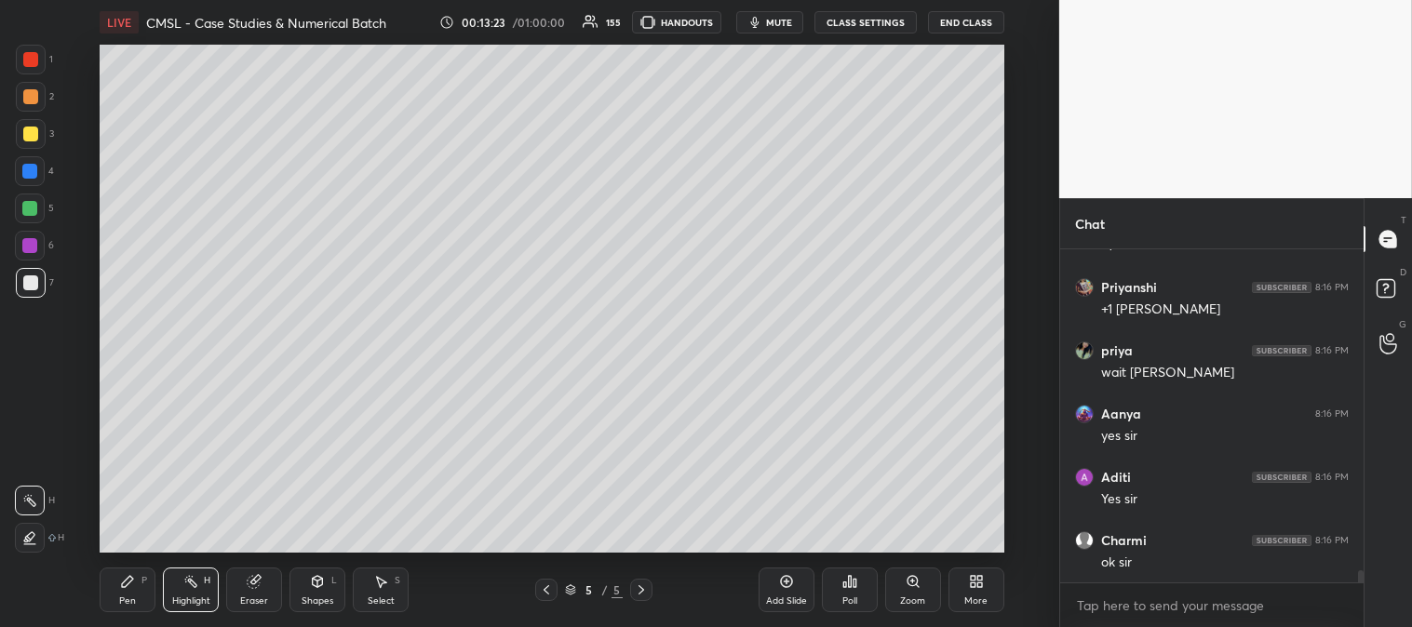
click at [539, 592] on icon at bounding box center [546, 589] width 15 height 15
click at [643, 591] on icon at bounding box center [641, 589] width 15 height 15
click at [637, 588] on icon at bounding box center [641, 589] width 15 height 15
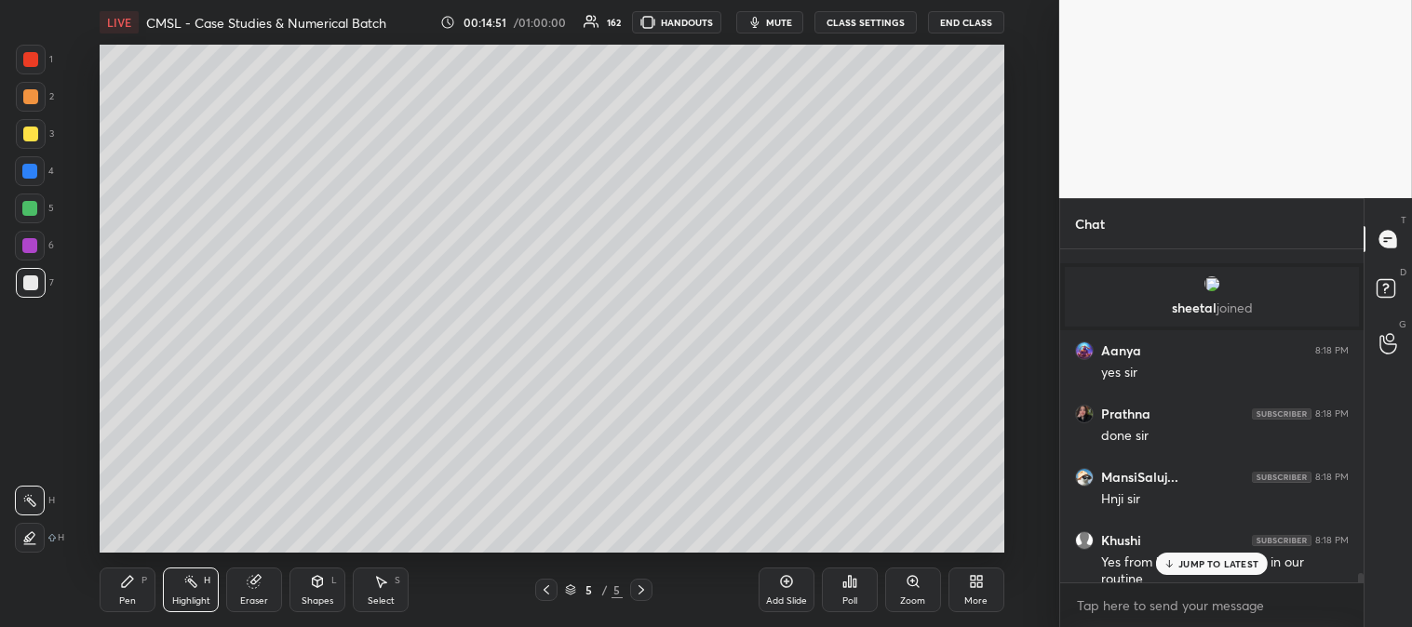
scroll to position [11124, 0]
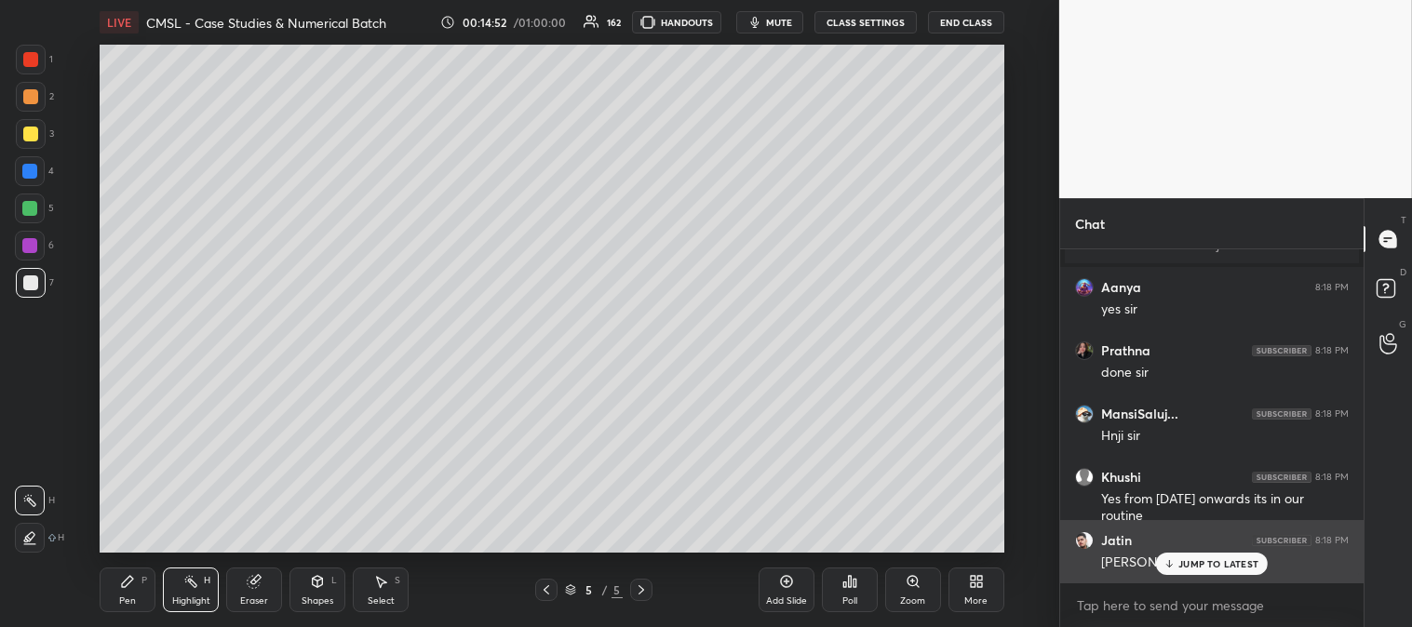
click at [1198, 568] on p "JUMP TO LATEST" at bounding box center [1218, 563] width 80 height 11
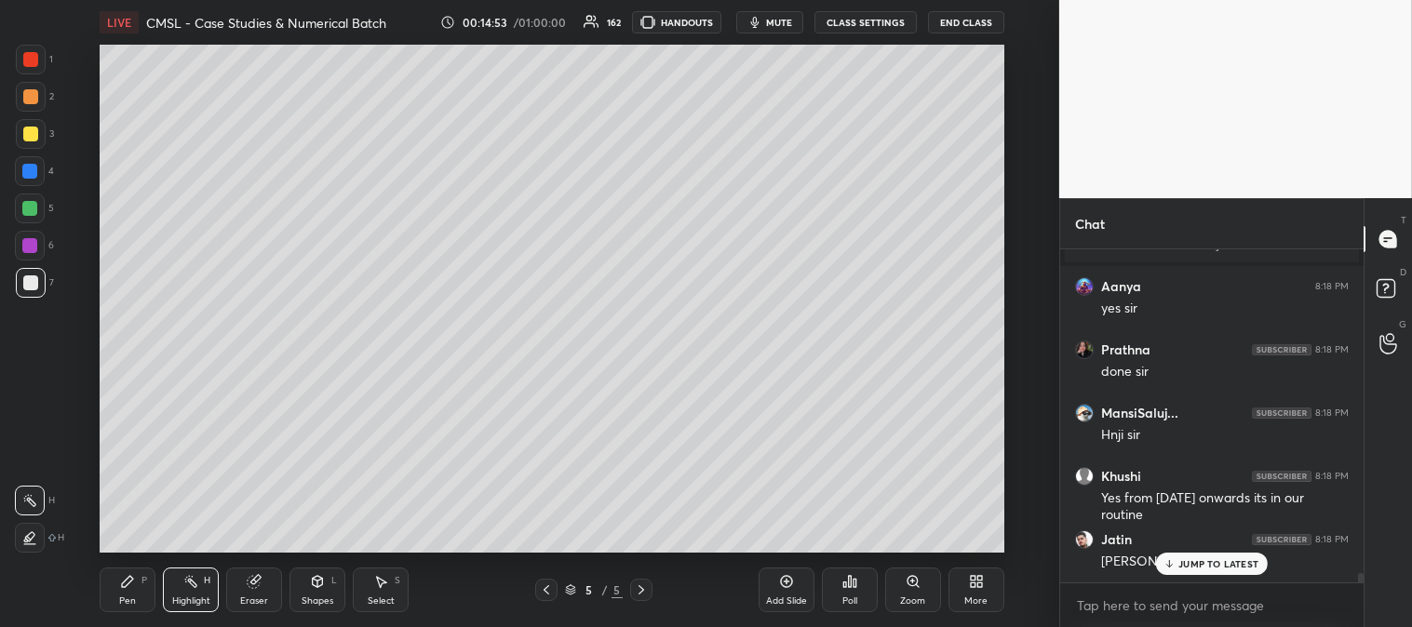
scroll to position [11191, 0]
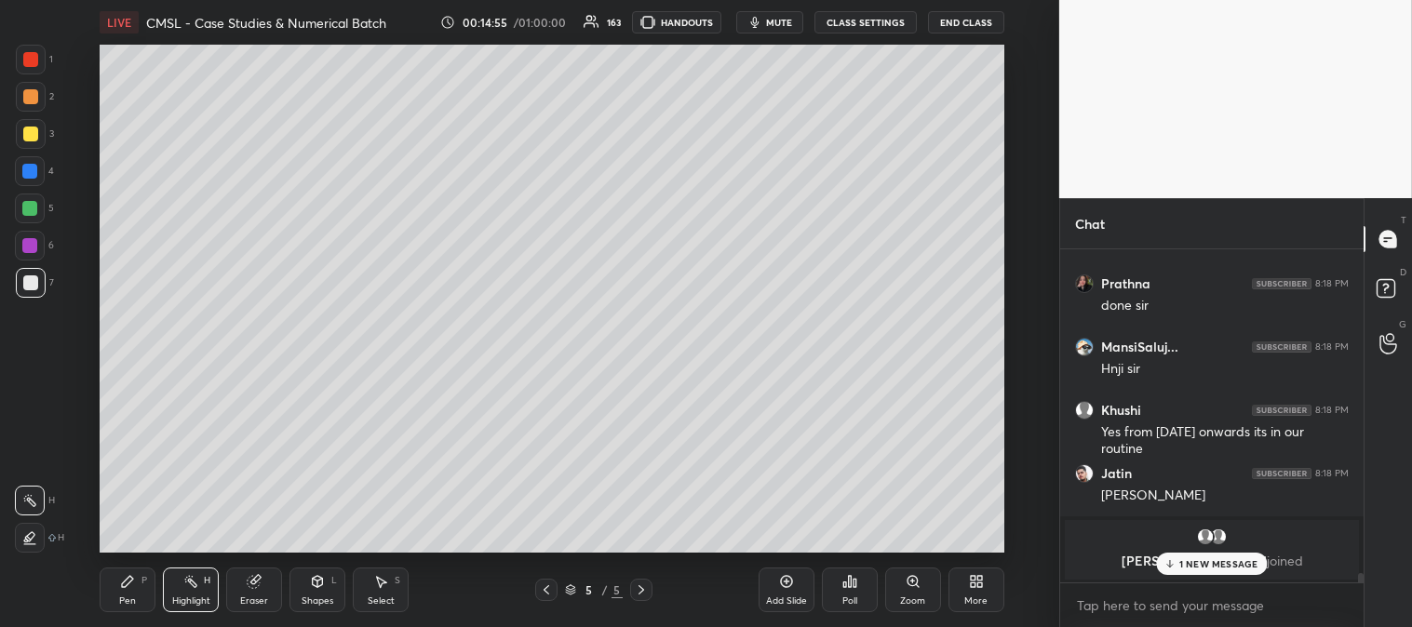
click at [1196, 566] on p "1 NEW MESSAGE" at bounding box center [1218, 563] width 79 height 11
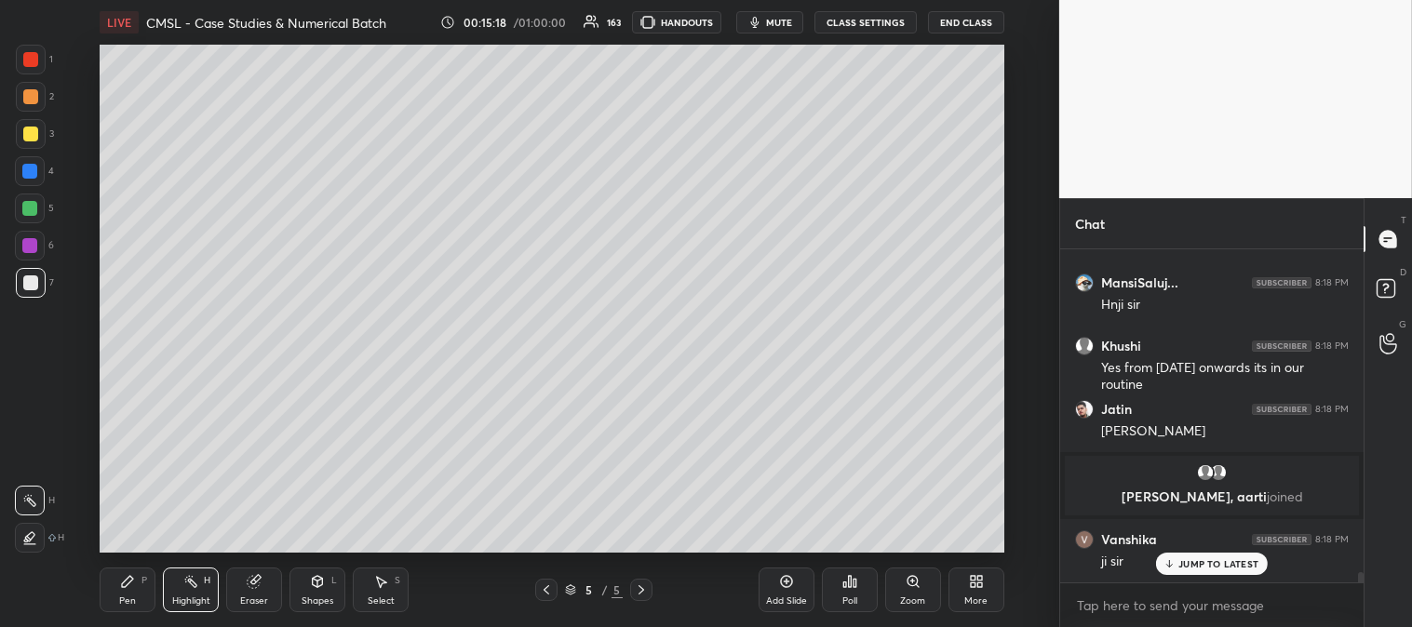
scroll to position [10632, 0]
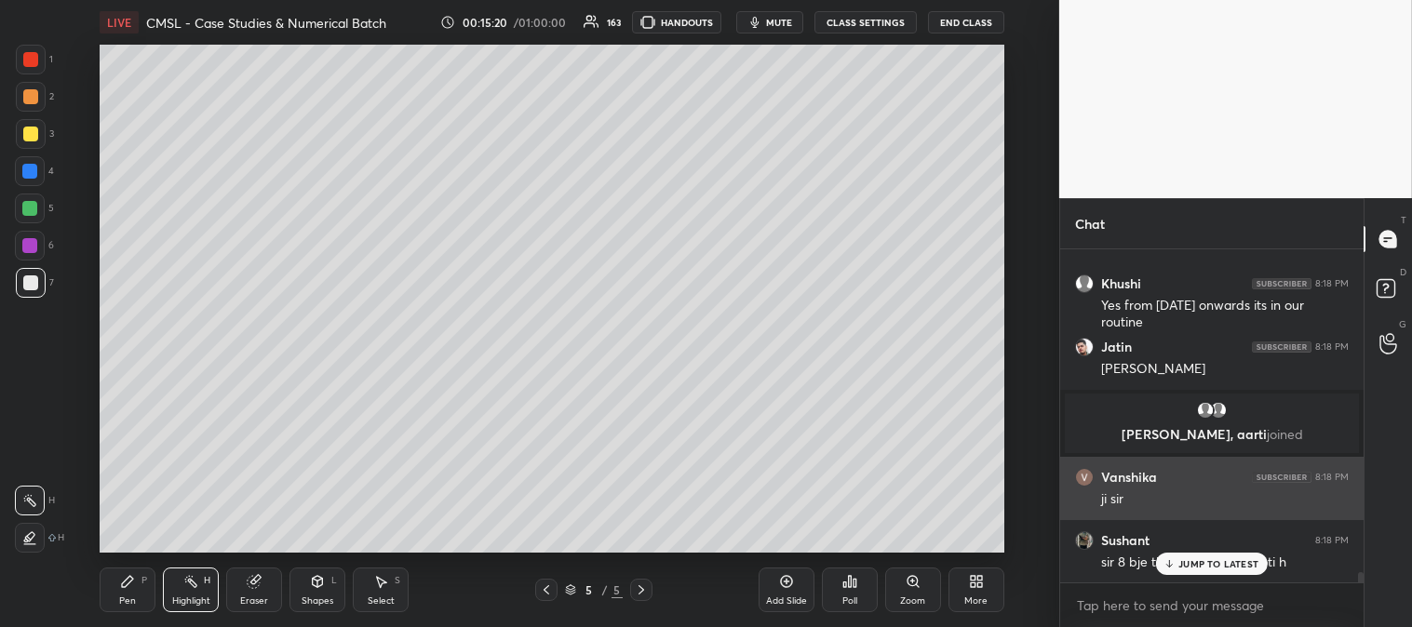
click at [1187, 564] on p "JUMP TO LATEST" at bounding box center [1218, 563] width 80 height 11
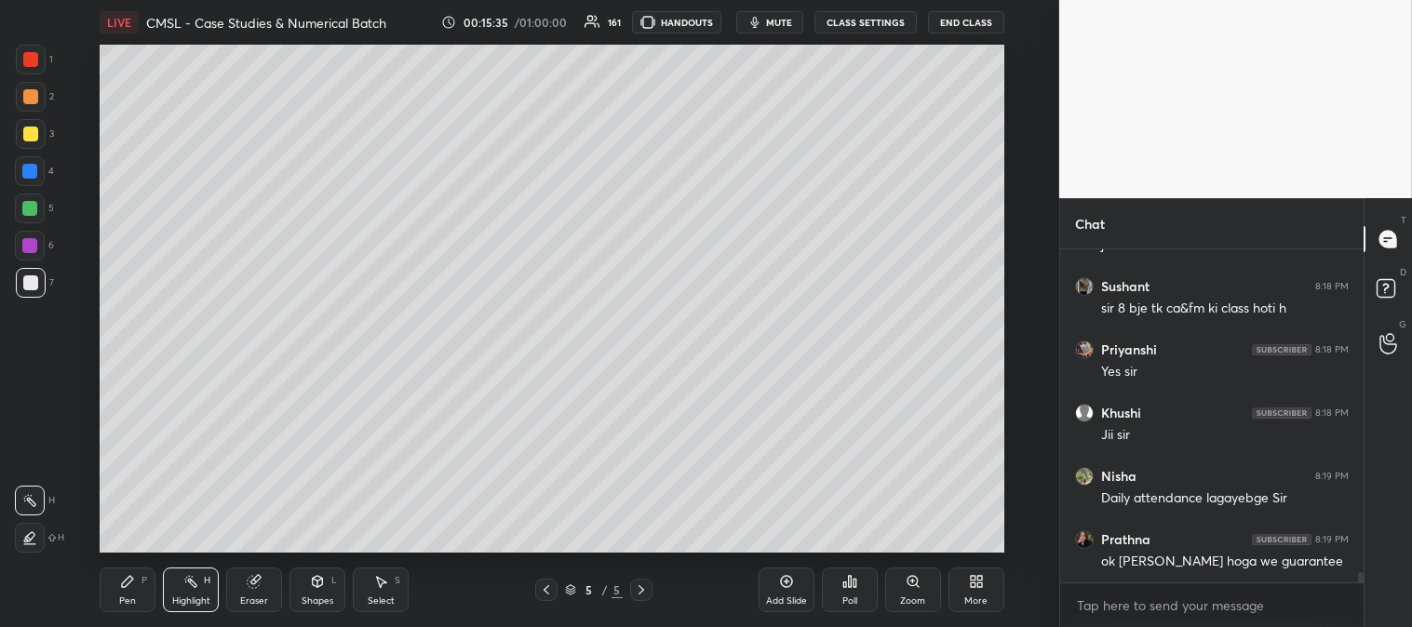
scroll to position [10949, 0]
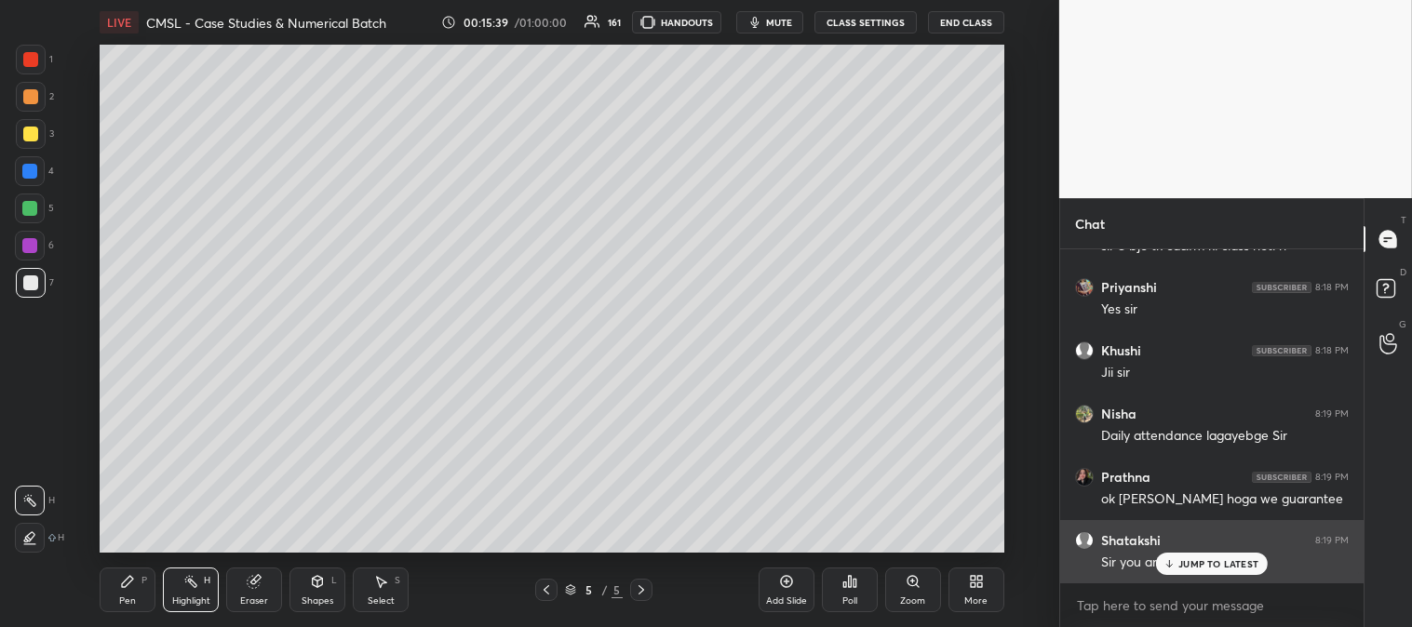
click at [1188, 564] on p "JUMP TO LATEST" at bounding box center [1218, 563] width 80 height 11
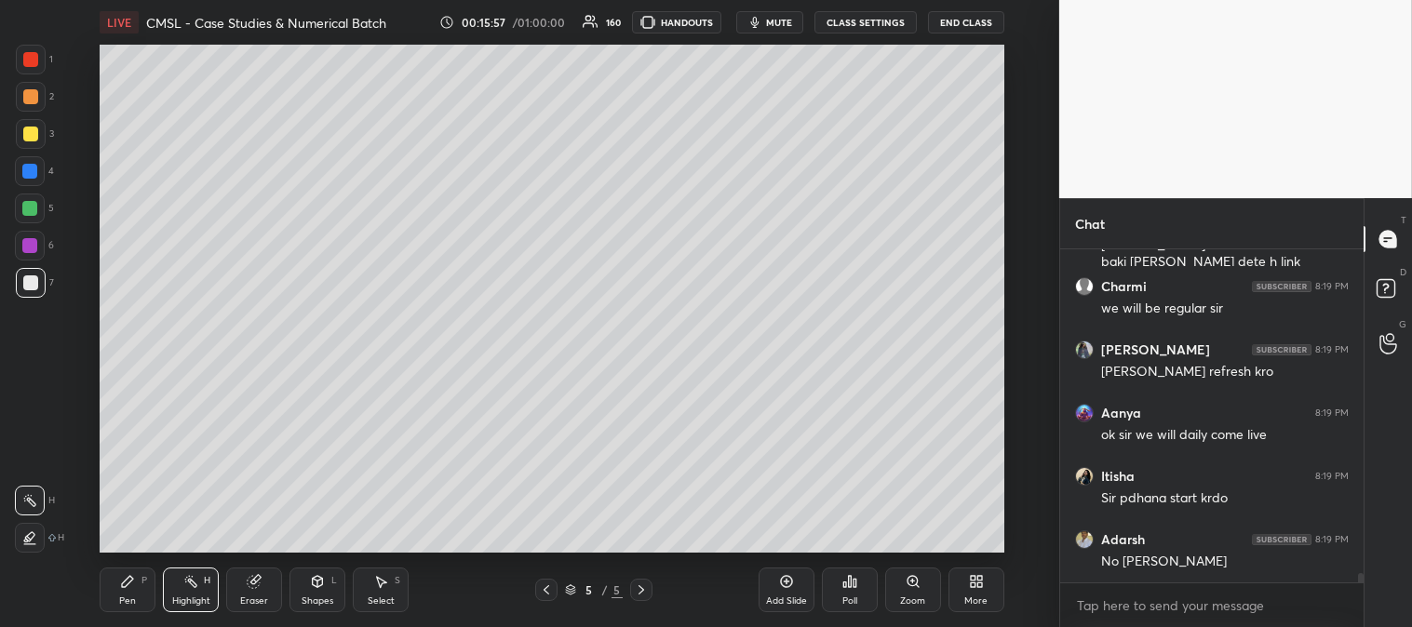
scroll to position [11619, 0]
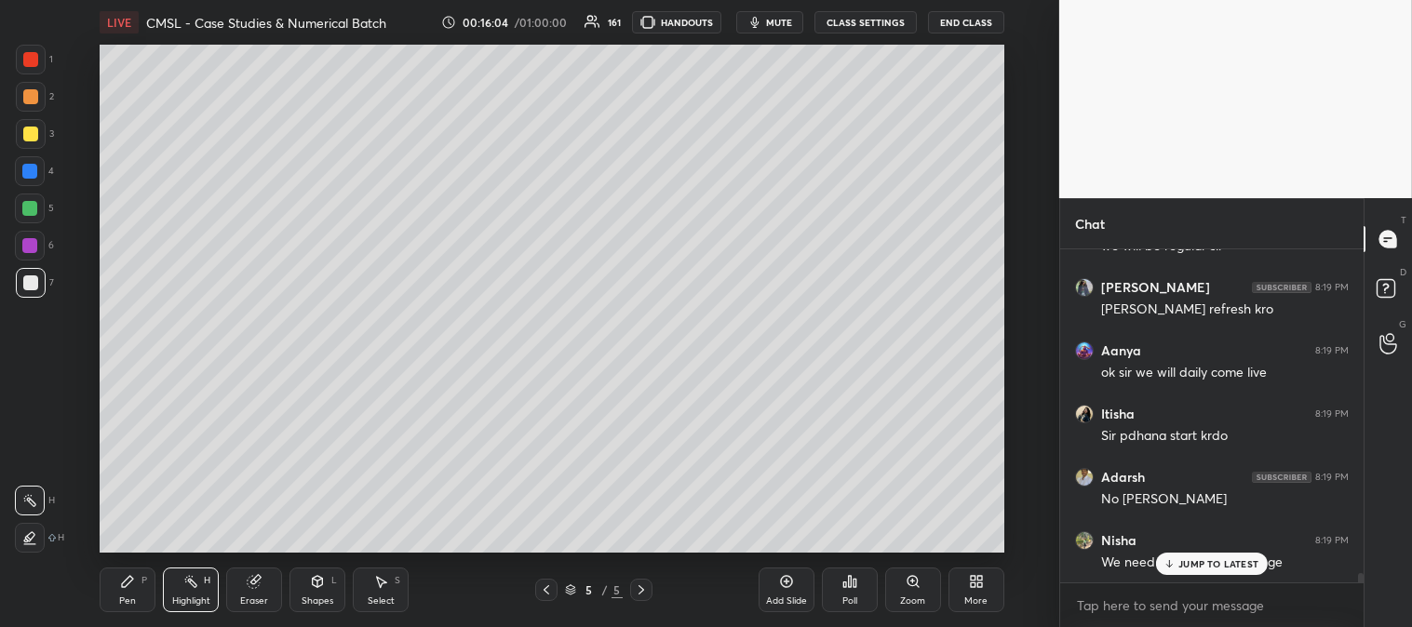
click at [1187, 568] on p "JUMP TO LATEST" at bounding box center [1218, 563] width 80 height 11
click at [132, 593] on div "Pen P" at bounding box center [128, 590] width 56 height 45
click at [30, 56] on div at bounding box center [30, 59] width 15 height 15
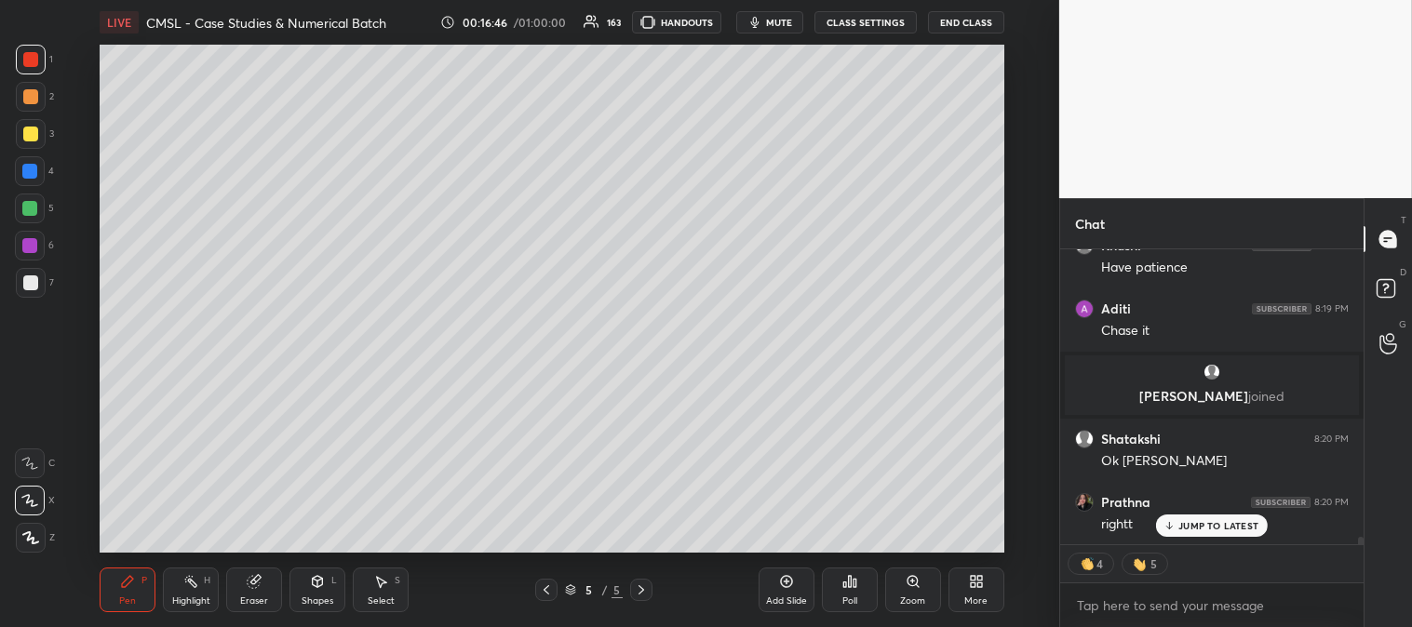
scroll to position [12107, 0]
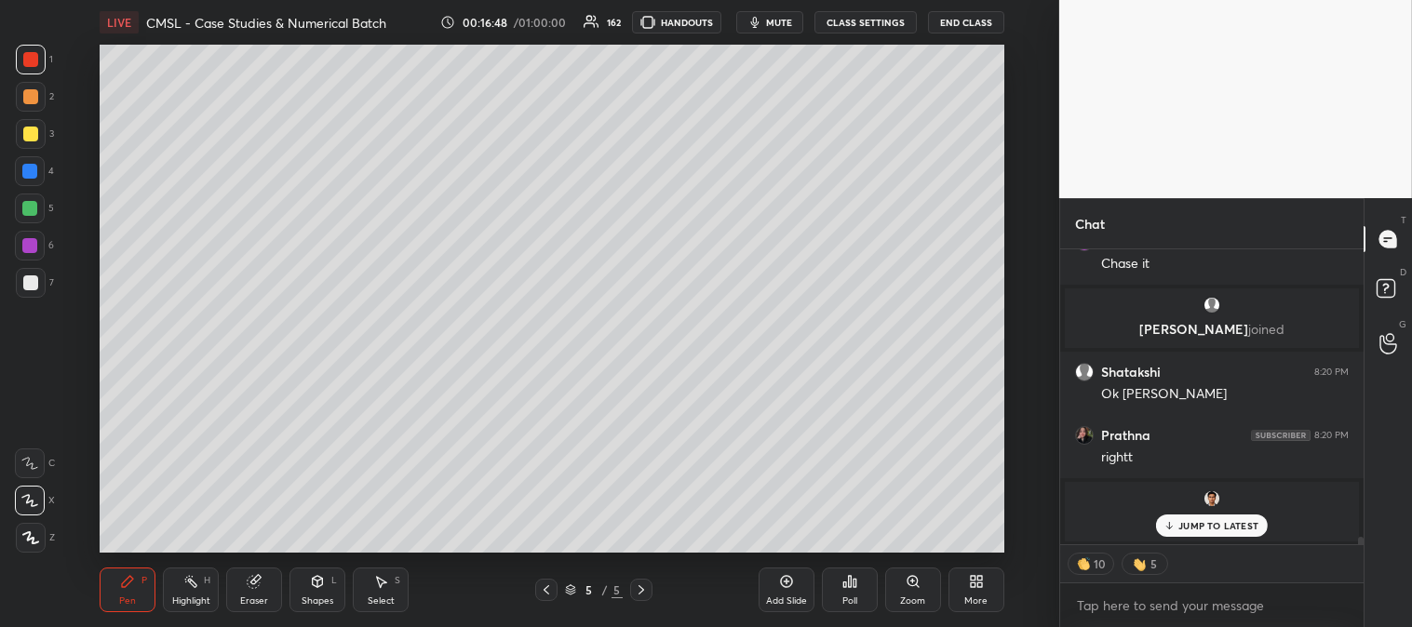
click at [777, 22] on span "mute" at bounding box center [779, 22] width 26 height 13
click at [774, 20] on span "unmute" at bounding box center [776, 22] width 40 height 13
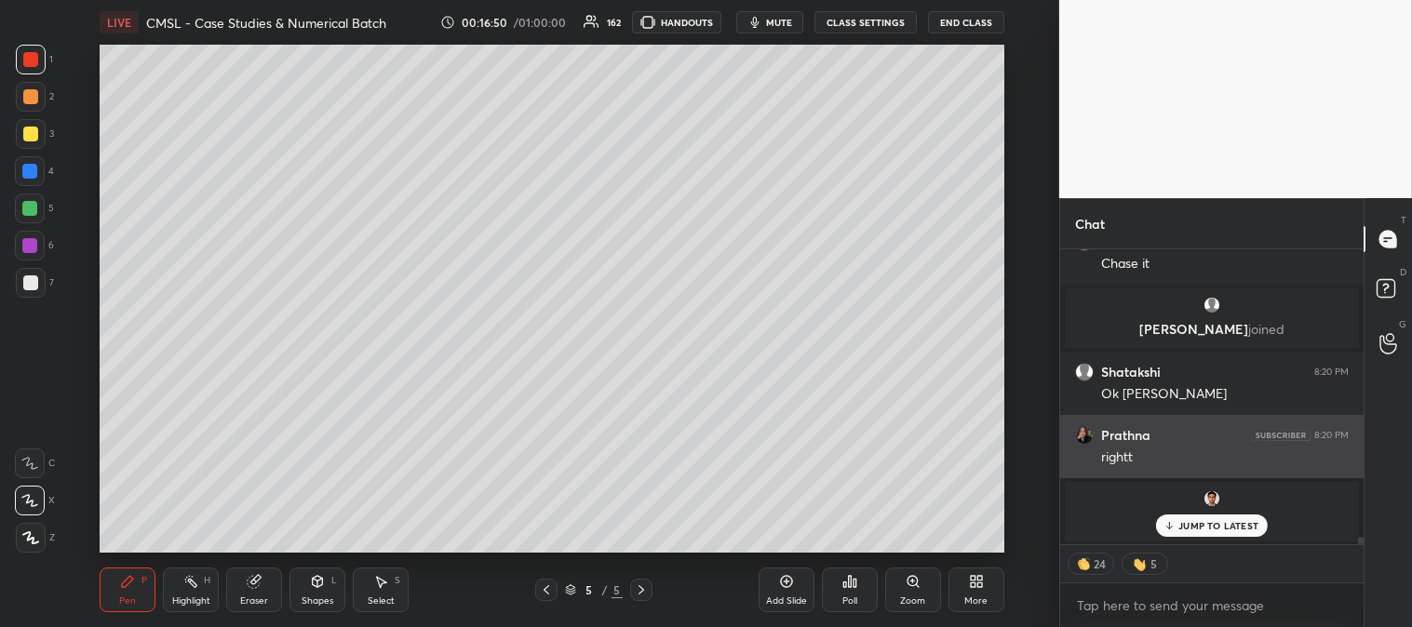
click at [1187, 527] on p "JUMP TO LATEST" at bounding box center [1218, 525] width 80 height 11
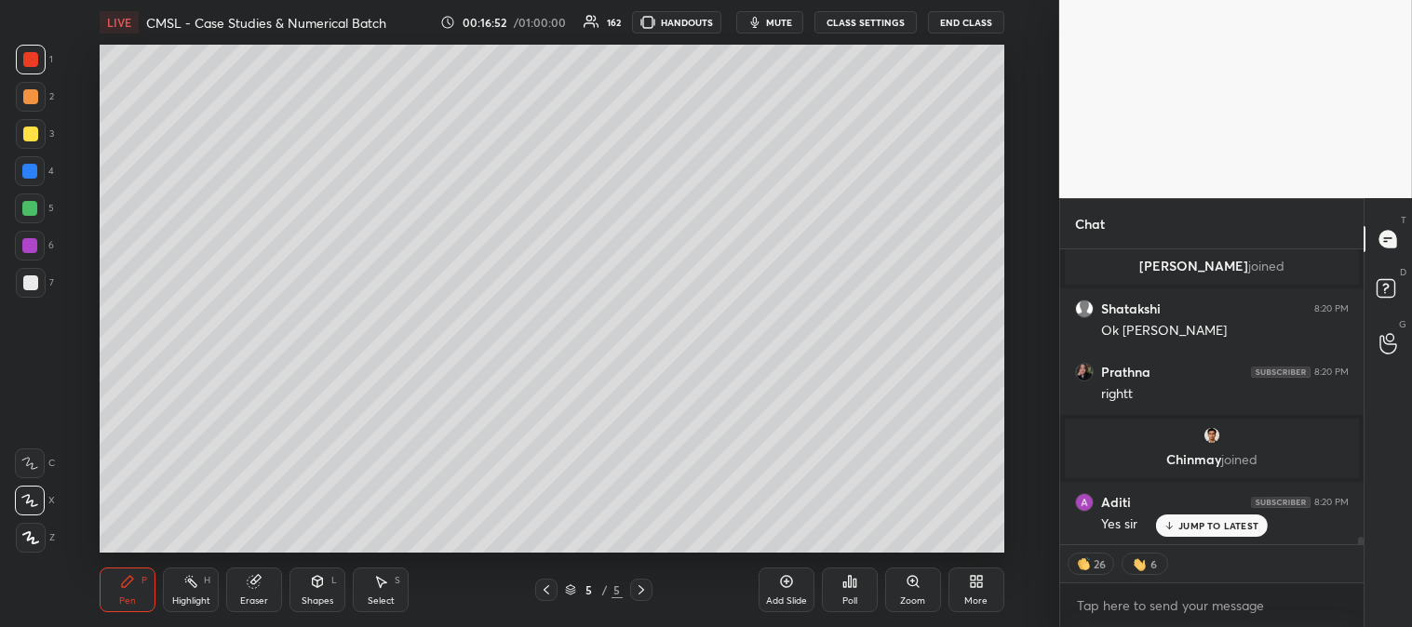
scroll to position [12234, 0]
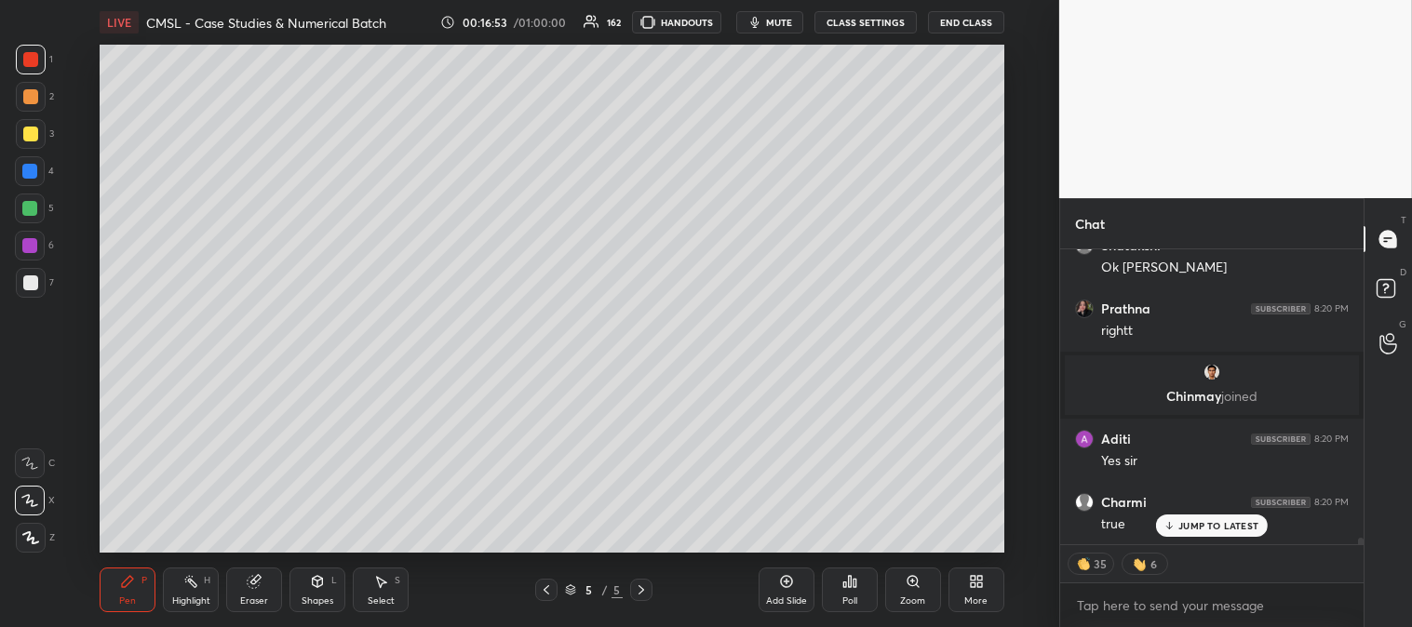
click at [128, 596] on div "Pen" at bounding box center [127, 600] width 17 height 9
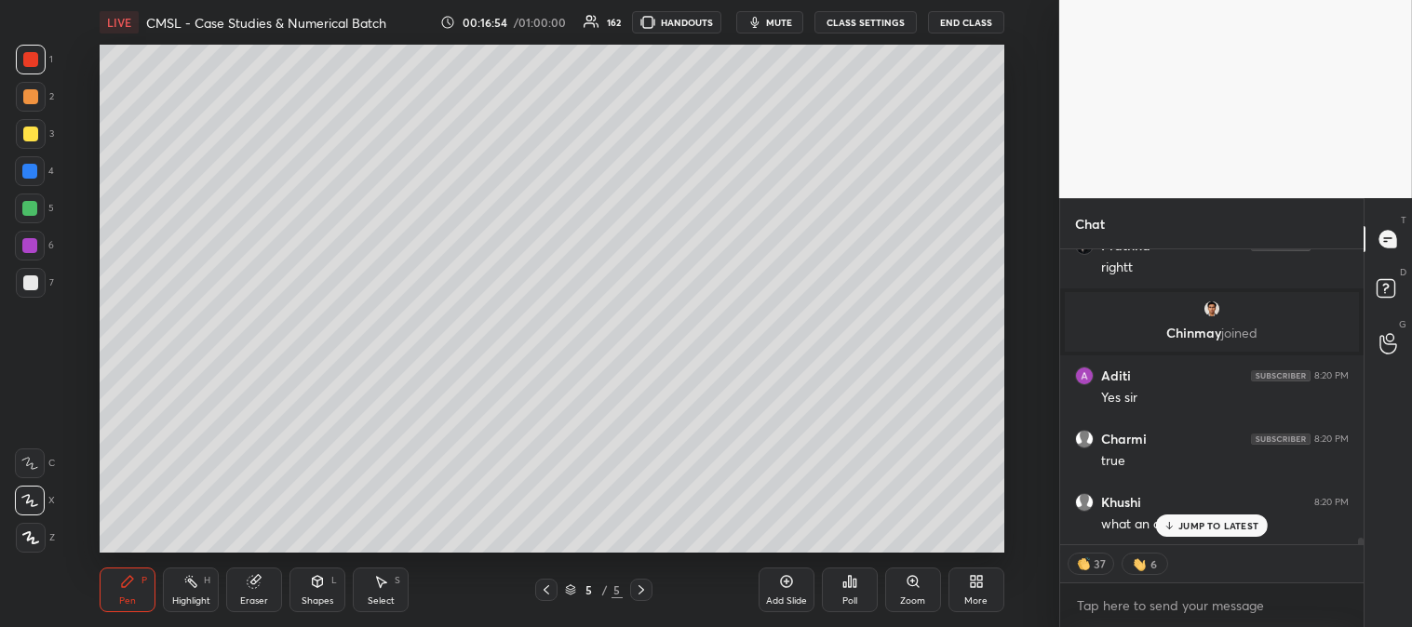
click at [33, 141] on div at bounding box center [30, 134] width 15 height 15
click at [1186, 529] on p "JUMP TO LATEST" at bounding box center [1218, 525] width 80 height 11
click at [646, 587] on icon at bounding box center [641, 589] width 15 height 15
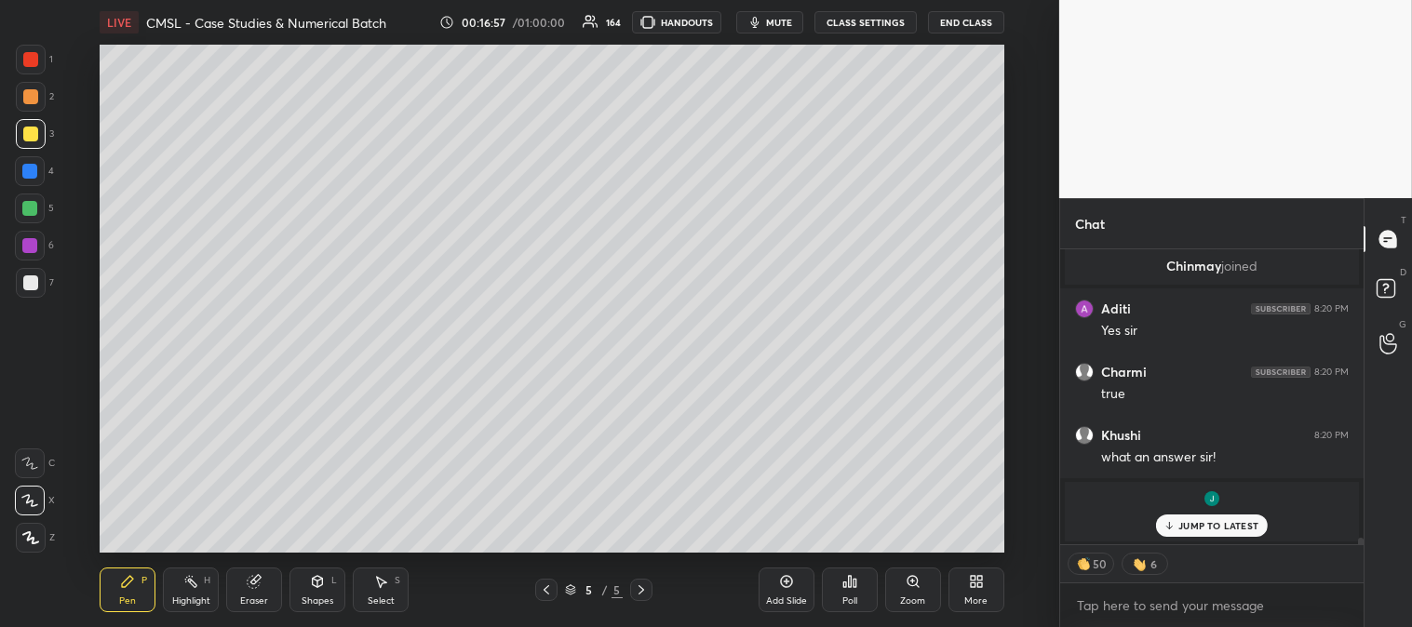
click at [542, 590] on icon at bounding box center [546, 589] width 15 height 15
click at [640, 587] on icon at bounding box center [641, 589] width 15 height 15
click at [786, 596] on div "Add Slide" at bounding box center [786, 600] width 41 height 9
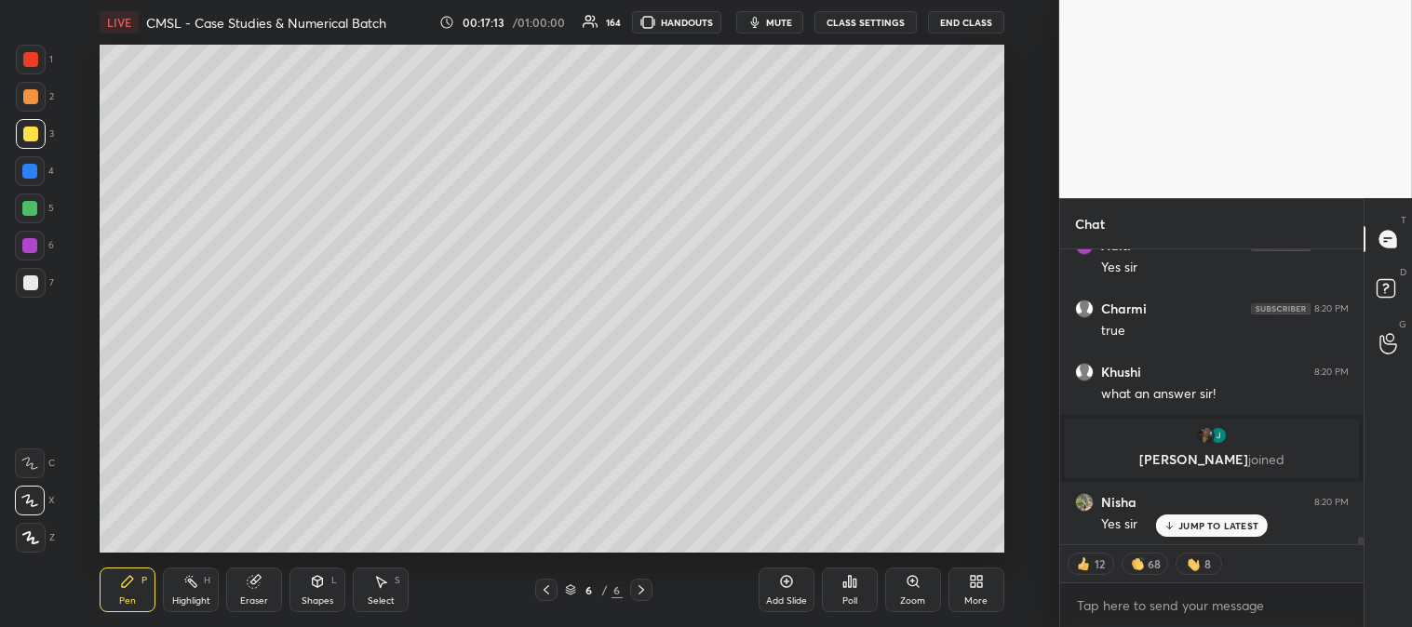
click at [913, 593] on div "Zoom" at bounding box center [913, 590] width 56 height 45
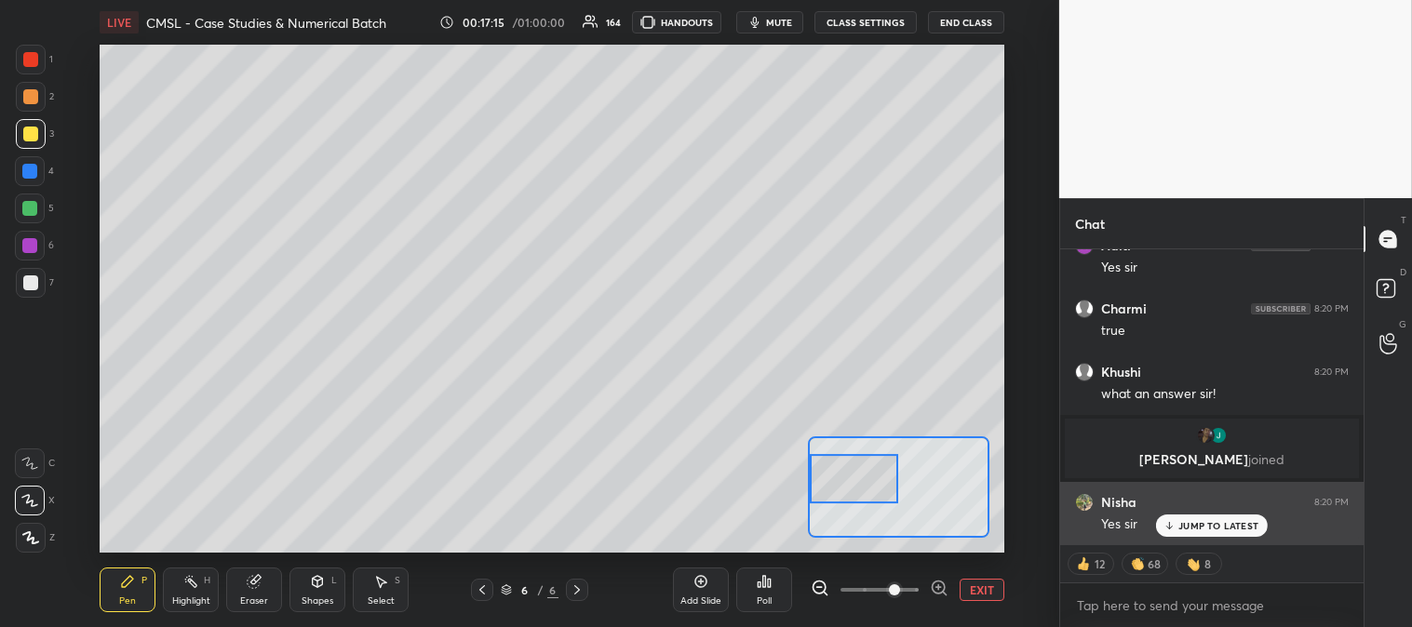
click at [1179, 527] on p "JUMP TO LATEST" at bounding box center [1218, 525] width 80 height 11
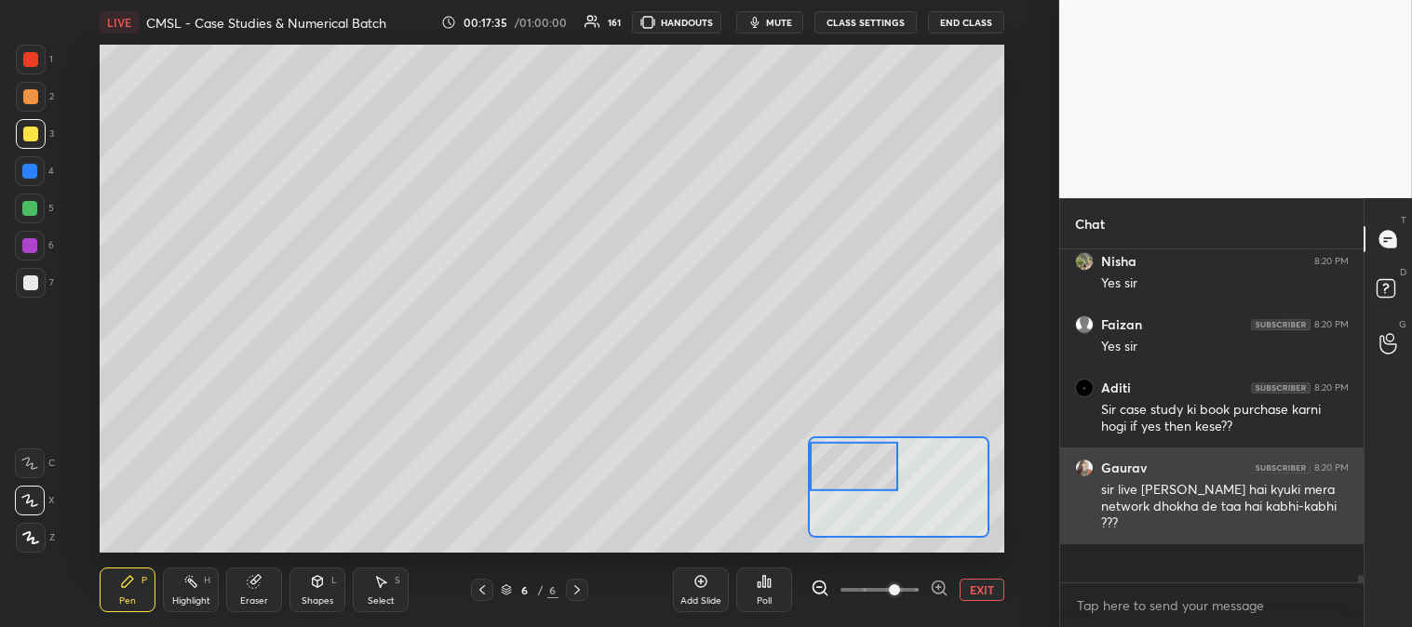
scroll to position [12096, 0]
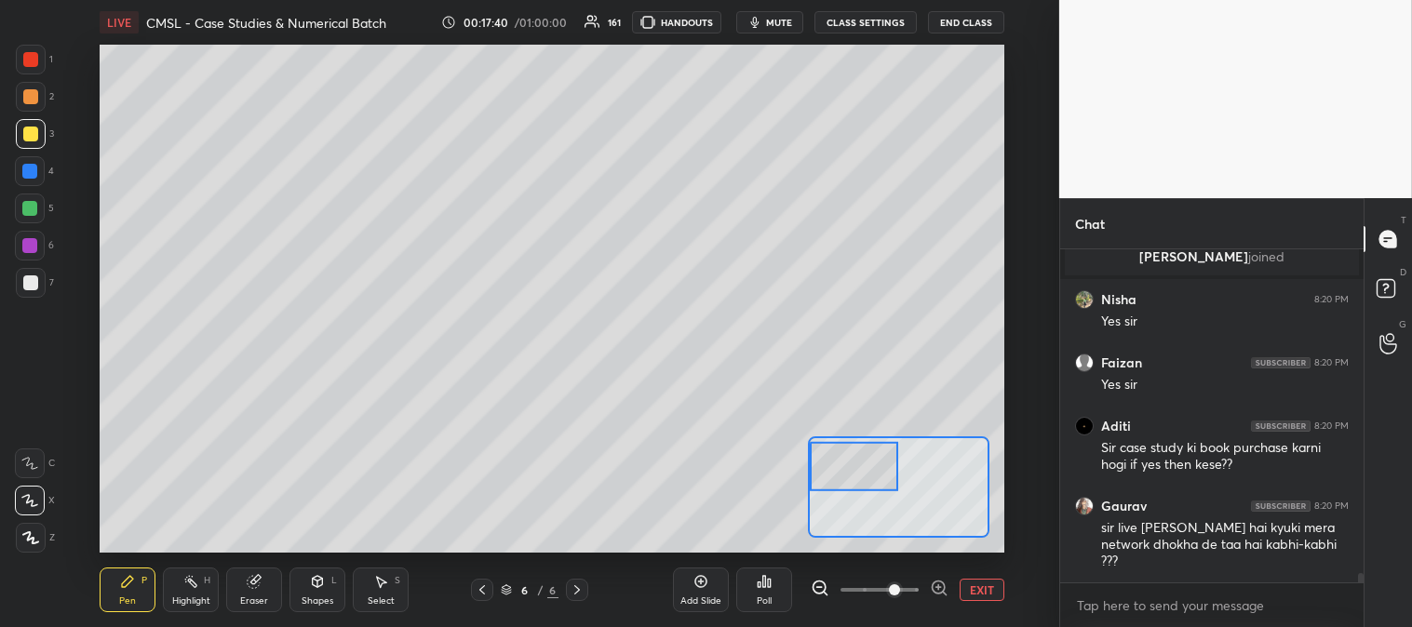
click at [35, 286] on div at bounding box center [30, 282] width 15 height 15
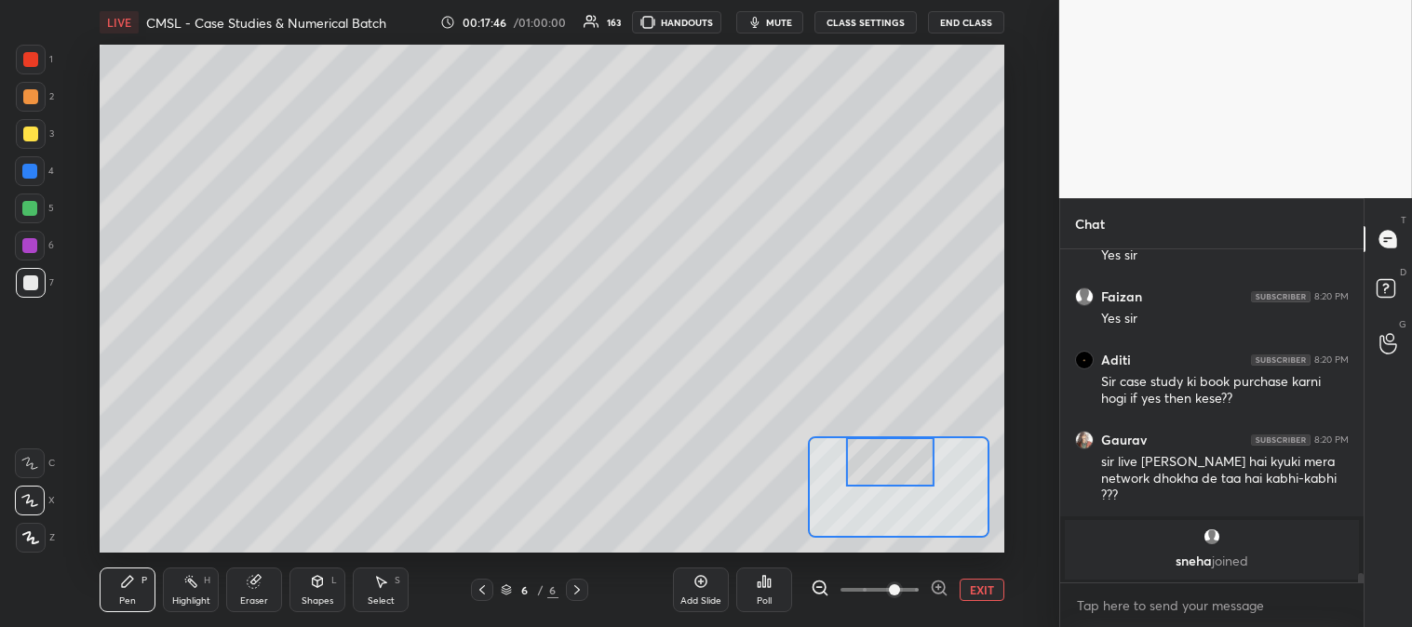
click at [33, 136] on div at bounding box center [30, 134] width 15 height 15
click at [987, 586] on button "EXIT" at bounding box center [981, 590] width 45 height 22
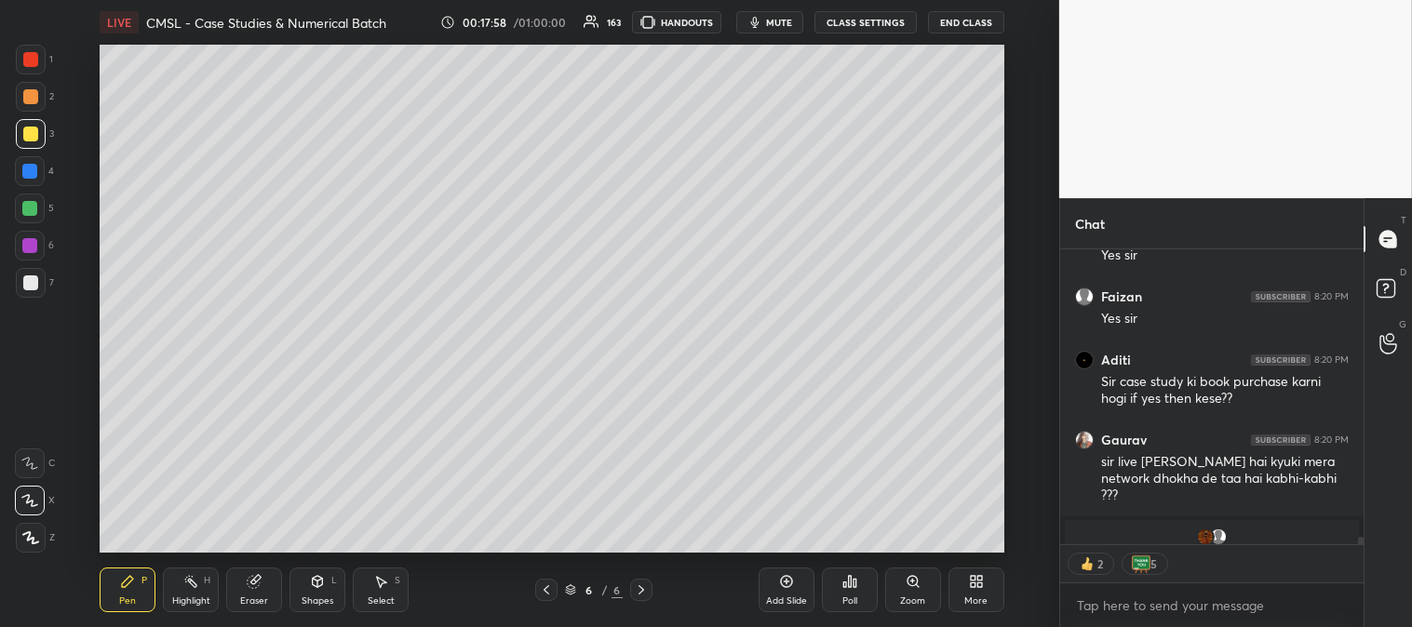
click at [919, 598] on div "Zoom" at bounding box center [912, 600] width 25 height 9
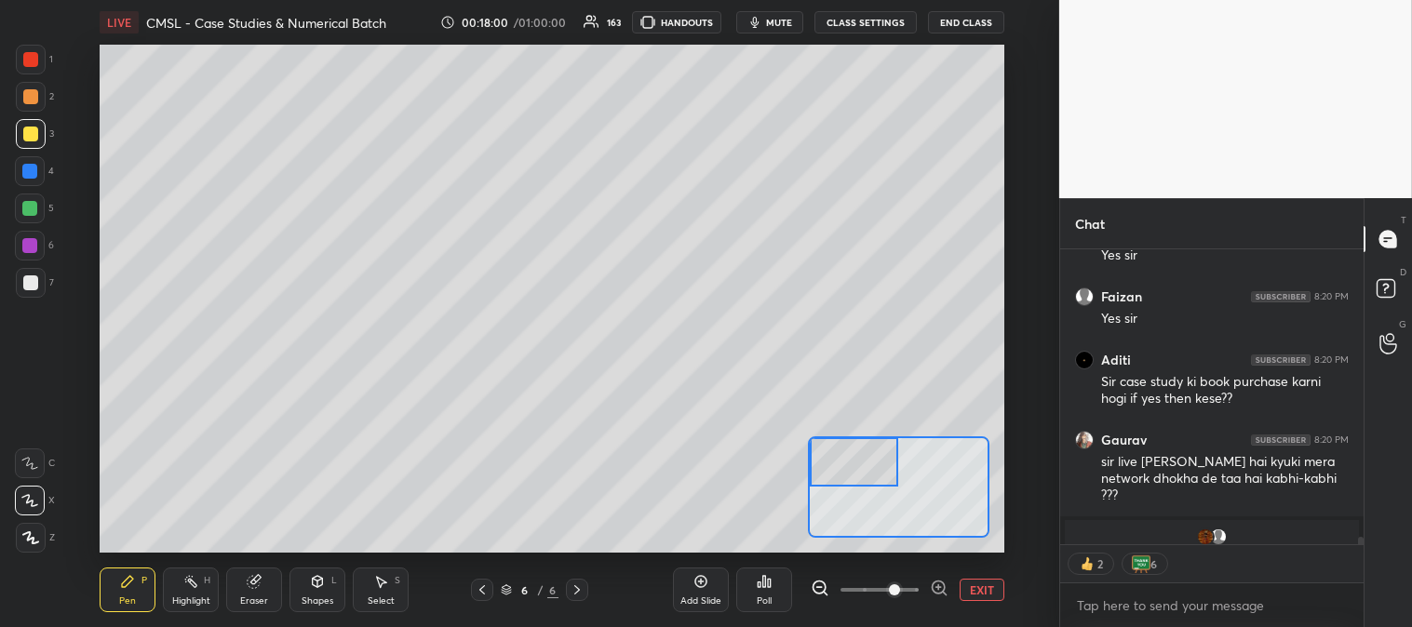
click at [135, 573] on div "Pen P" at bounding box center [128, 590] width 56 height 45
click at [32, 212] on div at bounding box center [29, 208] width 15 height 15
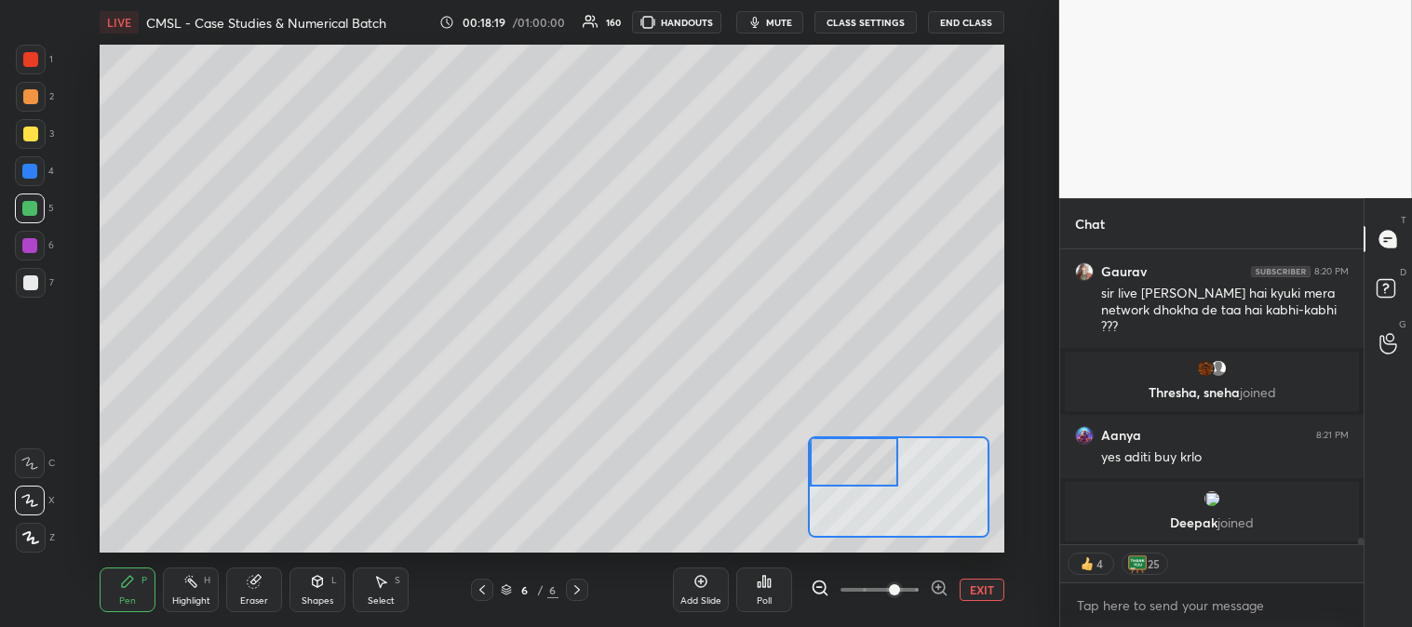
scroll to position [12360, 0]
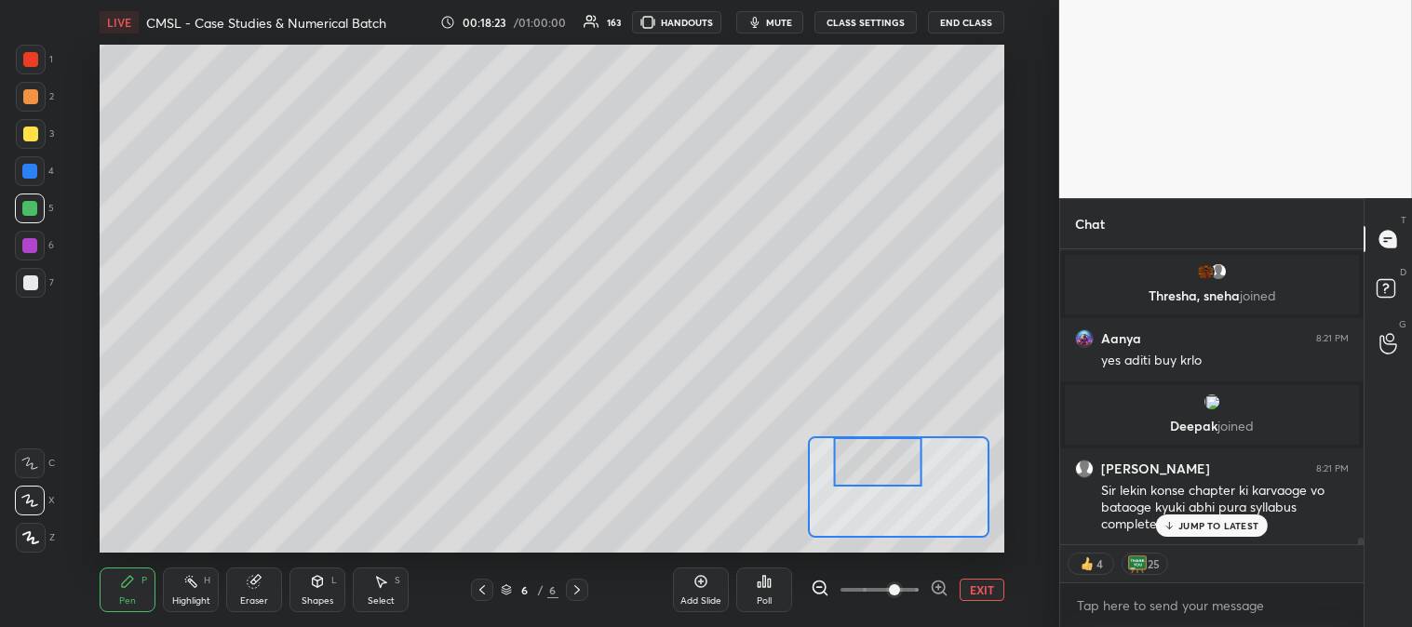
click at [997, 590] on button "EXIT" at bounding box center [981, 590] width 45 height 22
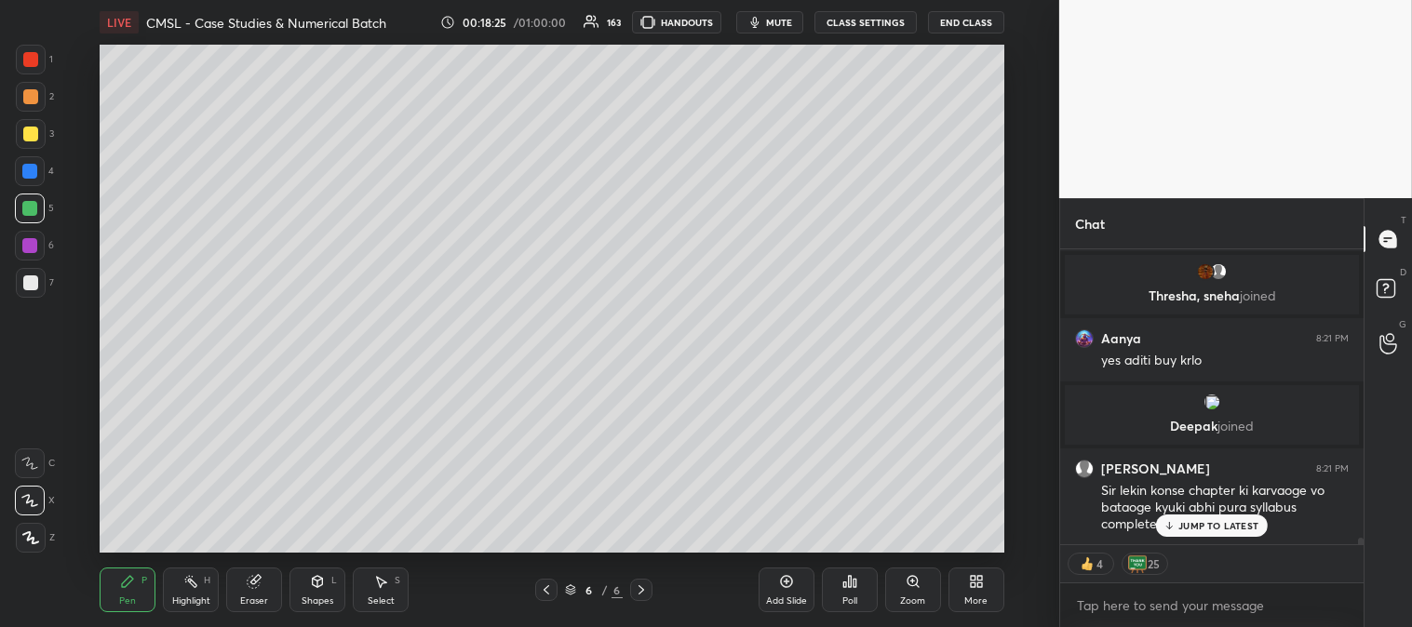
scroll to position [12424, 0]
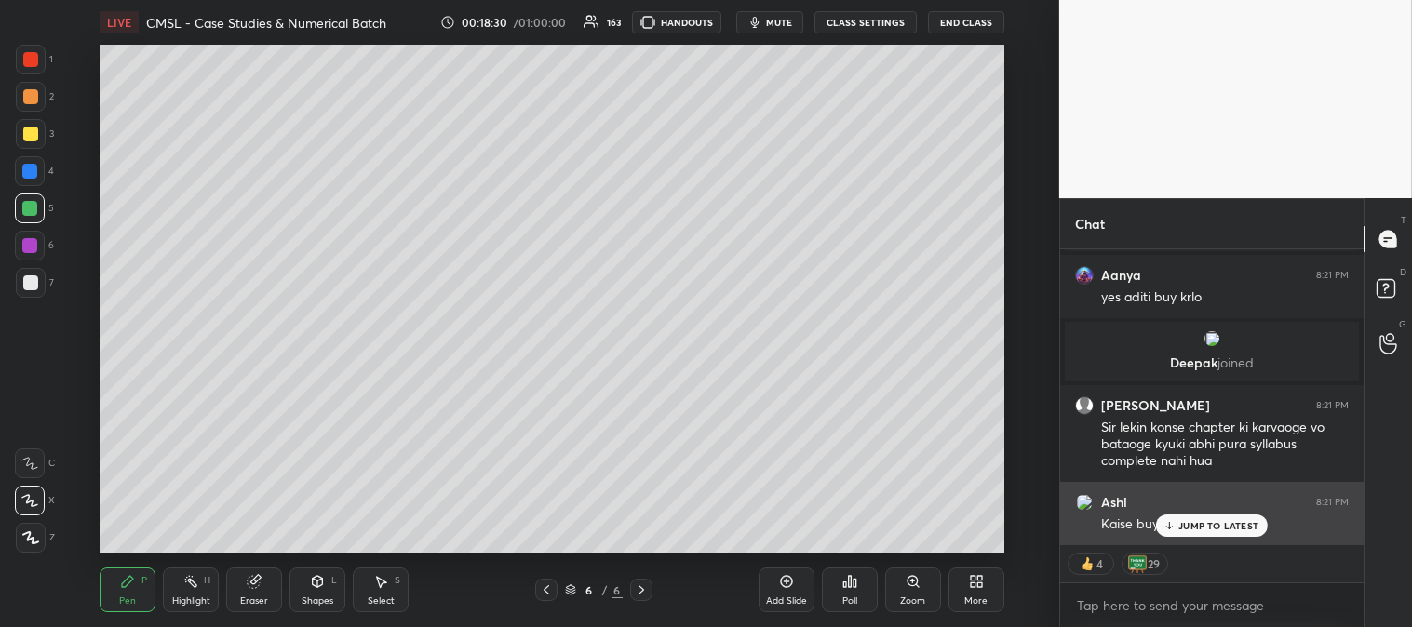
click at [1211, 526] on p "JUMP TO LATEST" at bounding box center [1218, 525] width 80 height 11
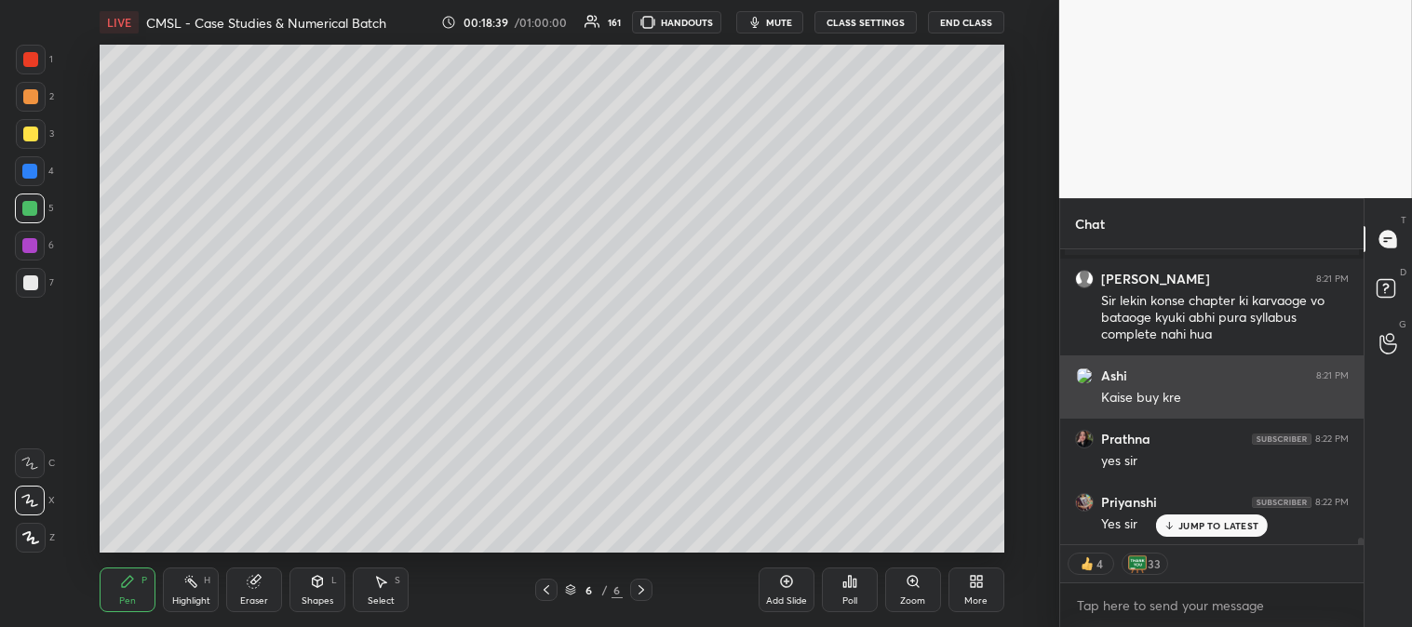
scroll to position [12613, 0]
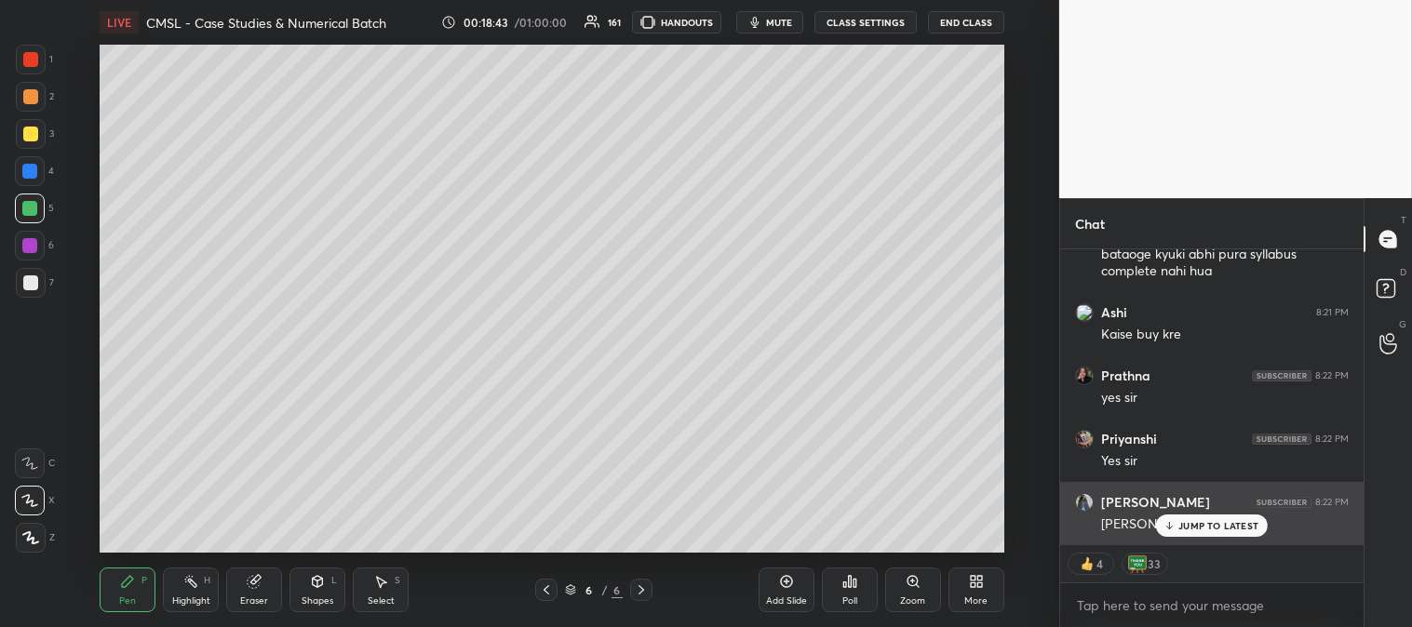
click at [1196, 528] on p "JUMP TO LATEST" at bounding box center [1218, 525] width 80 height 11
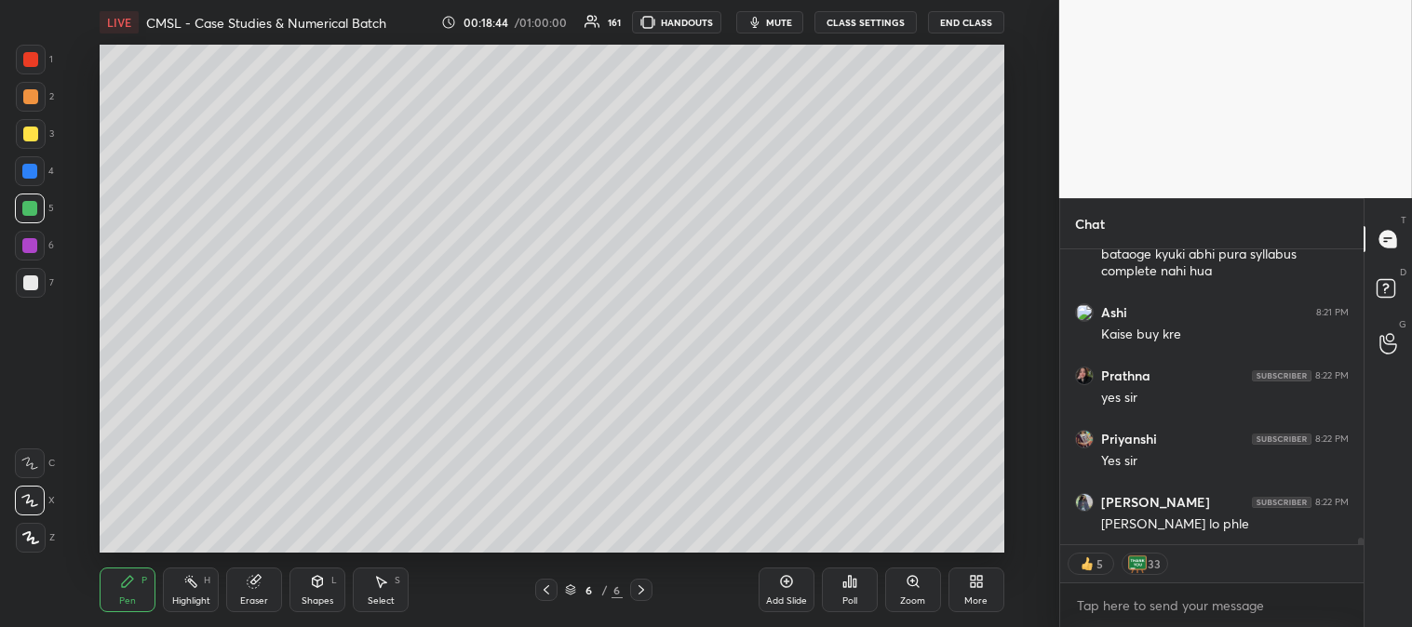
click at [24, 57] on div at bounding box center [30, 59] width 15 height 15
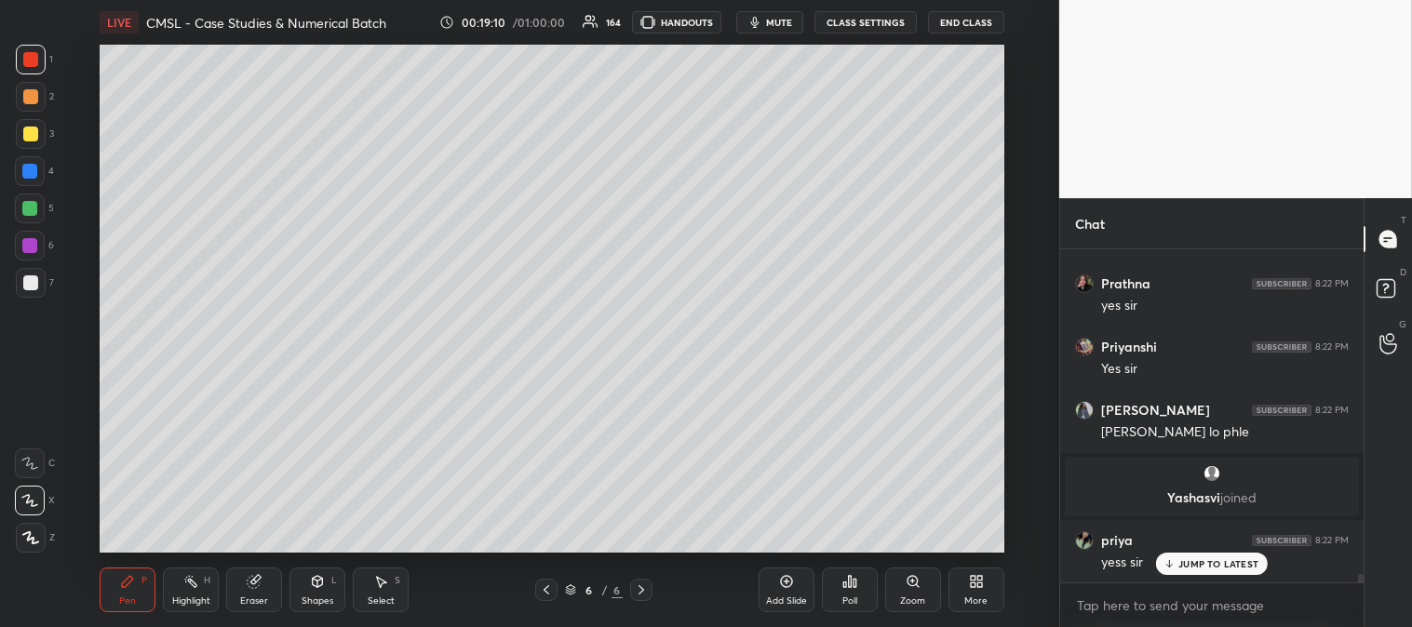
scroll to position [12769, 0]
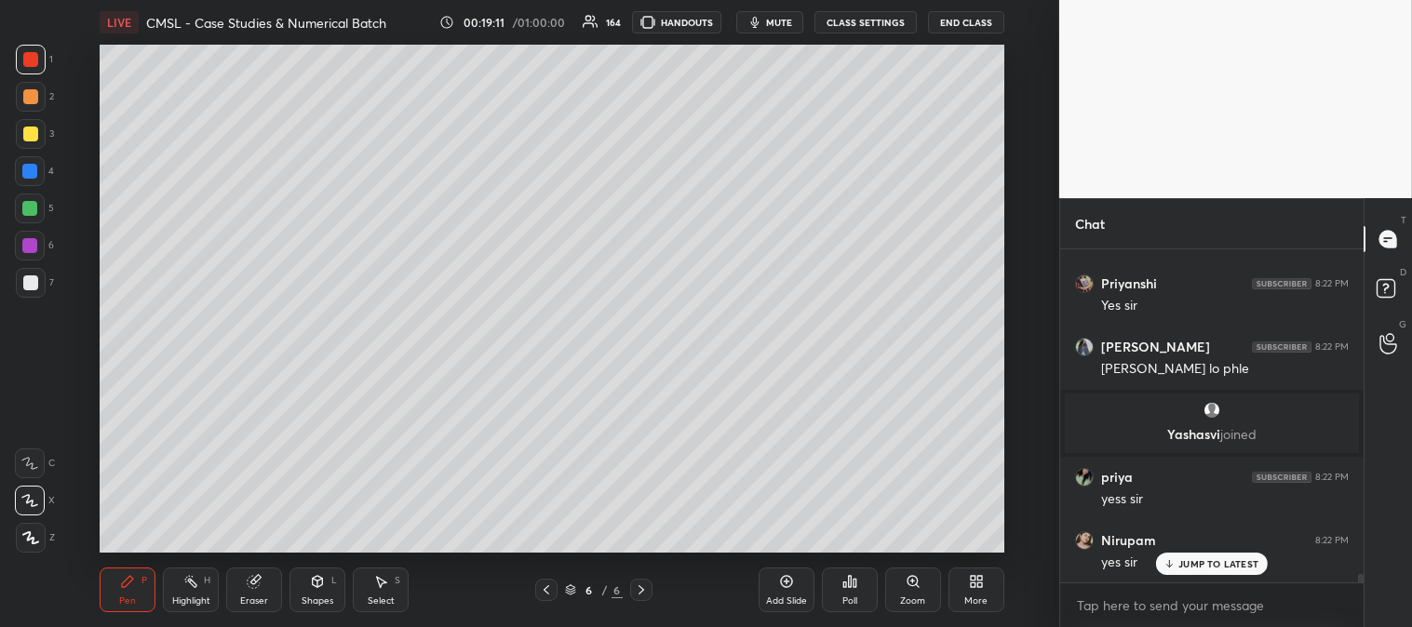
click at [977, 592] on div "More" at bounding box center [976, 590] width 56 height 45
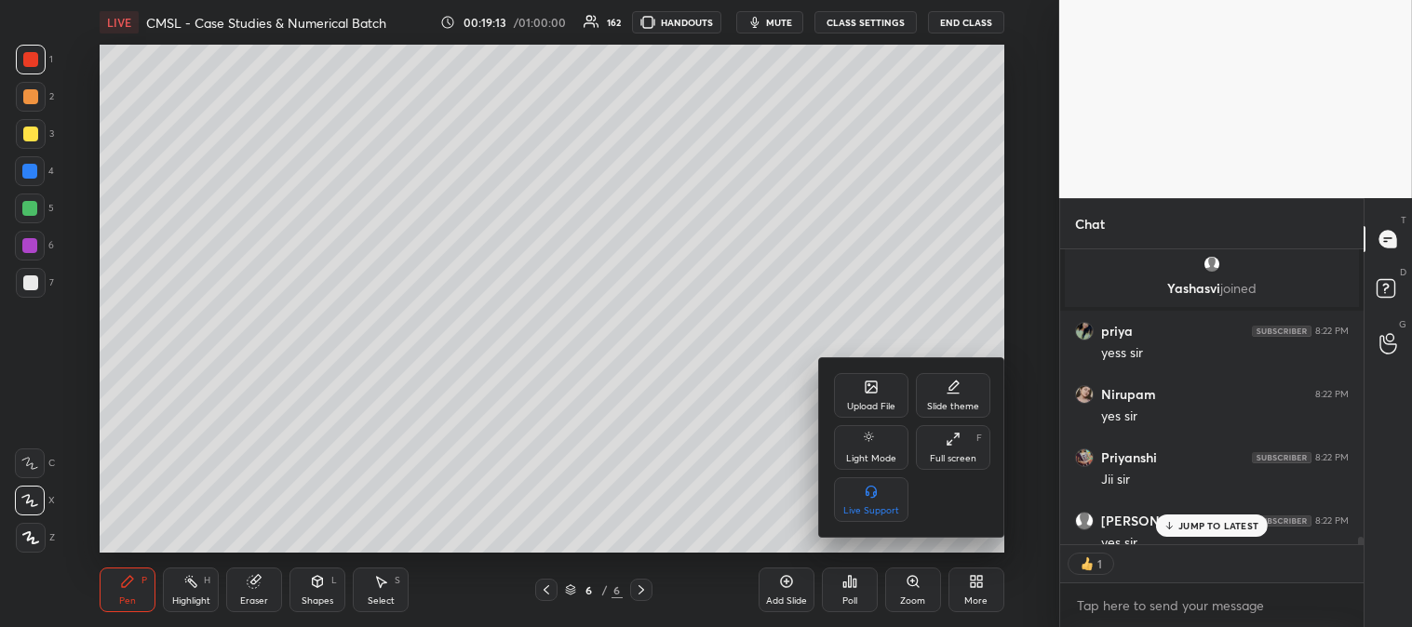
scroll to position [13123, 0]
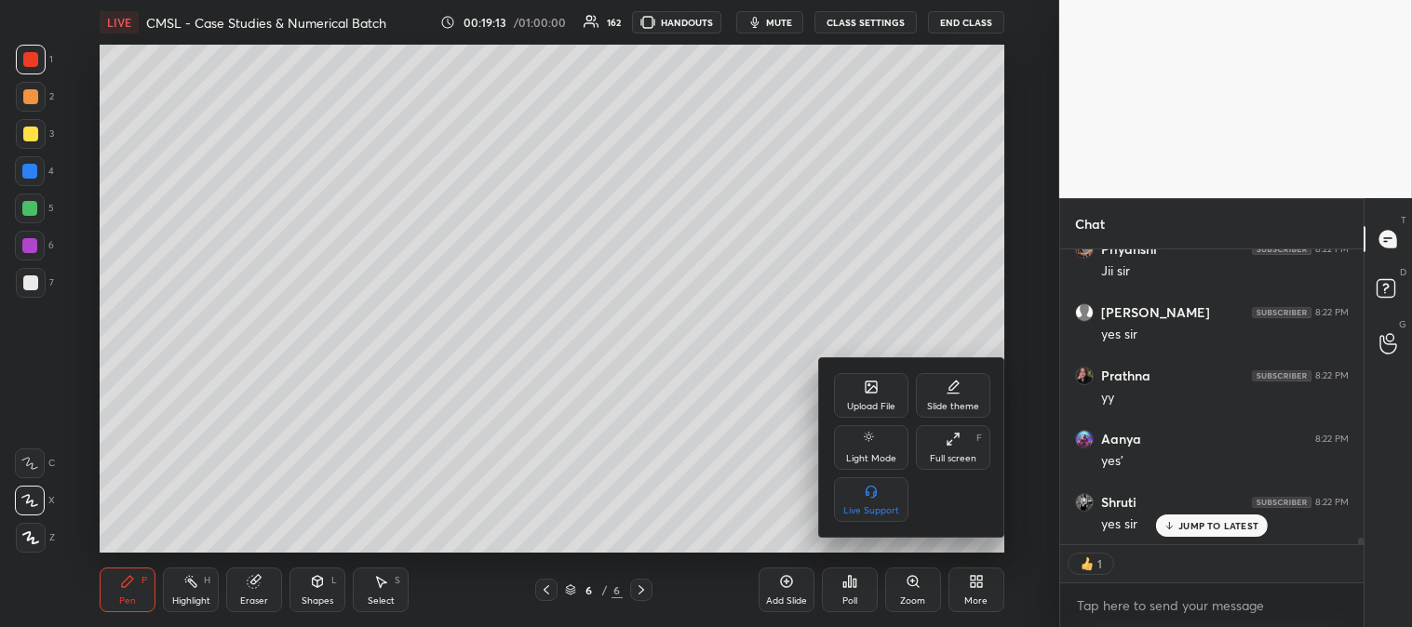
click at [869, 391] on icon at bounding box center [871, 389] width 10 height 7
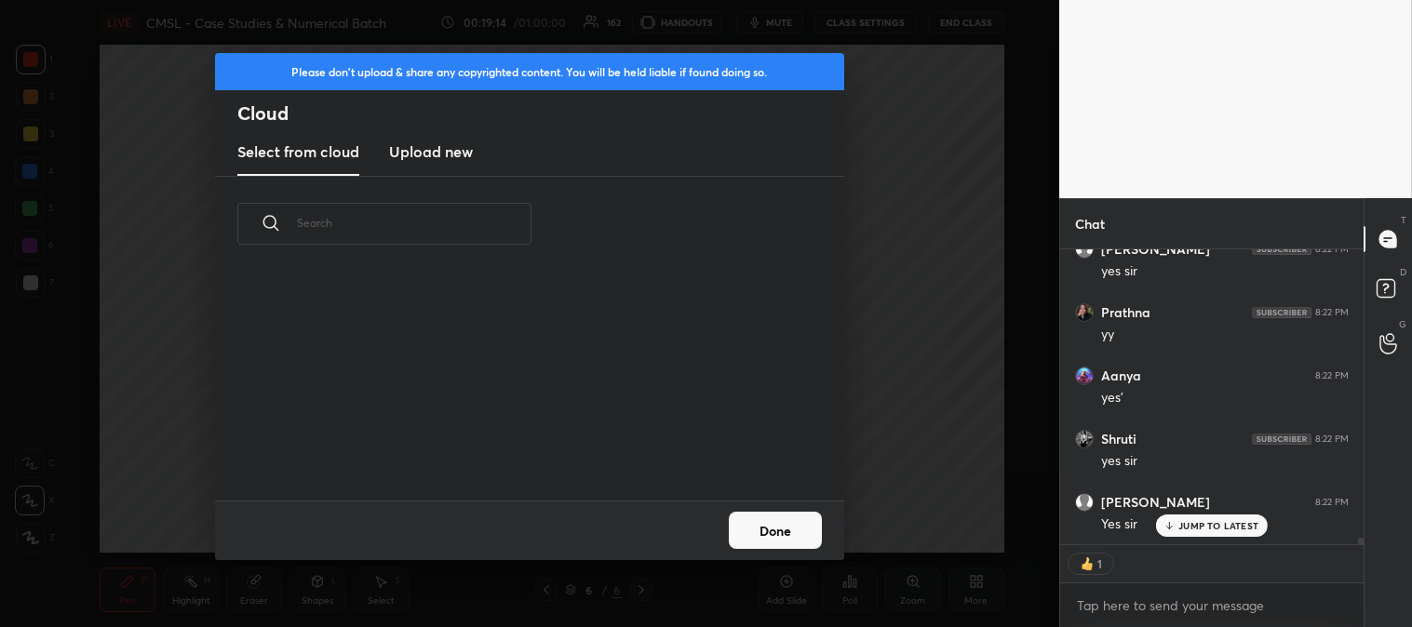
scroll to position [229, 597]
click at [434, 141] on h3 "Upload new" at bounding box center [431, 152] width 84 height 22
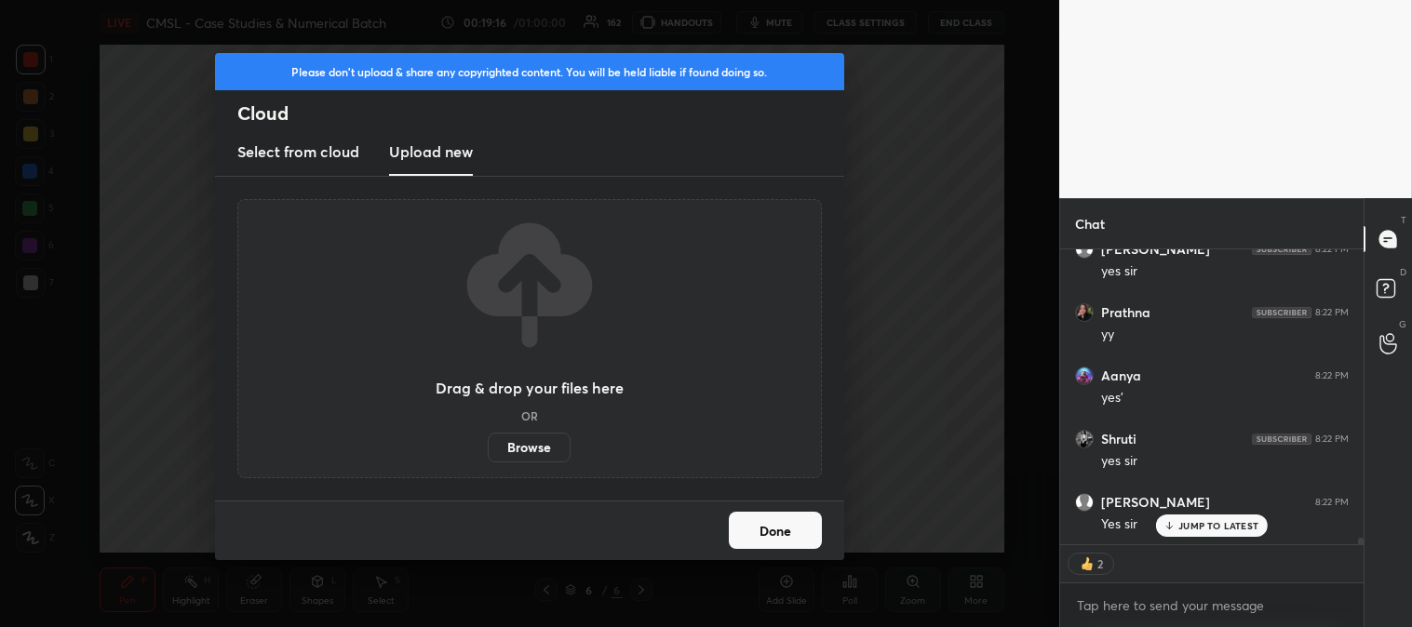
click at [515, 440] on label "Browse" at bounding box center [529, 448] width 83 height 30
click at [488, 440] on input "Browse" at bounding box center [488, 448] width 0 height 30
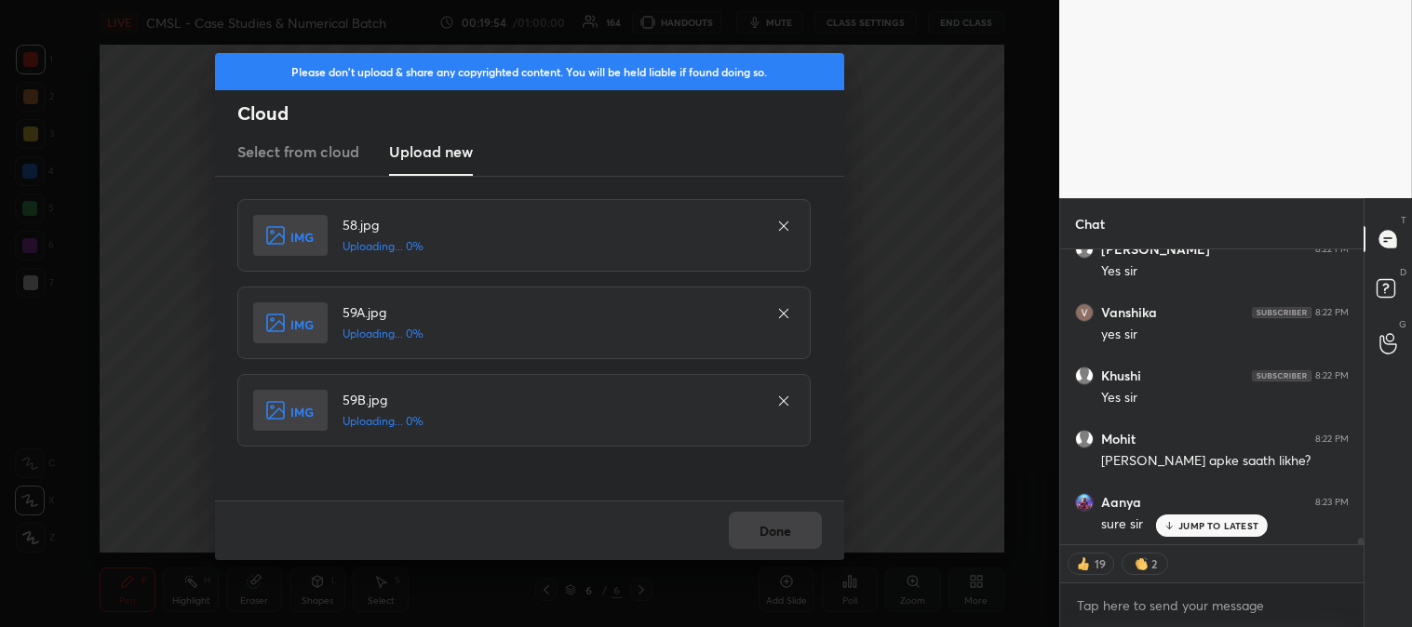
scroll to position [13507, 0]
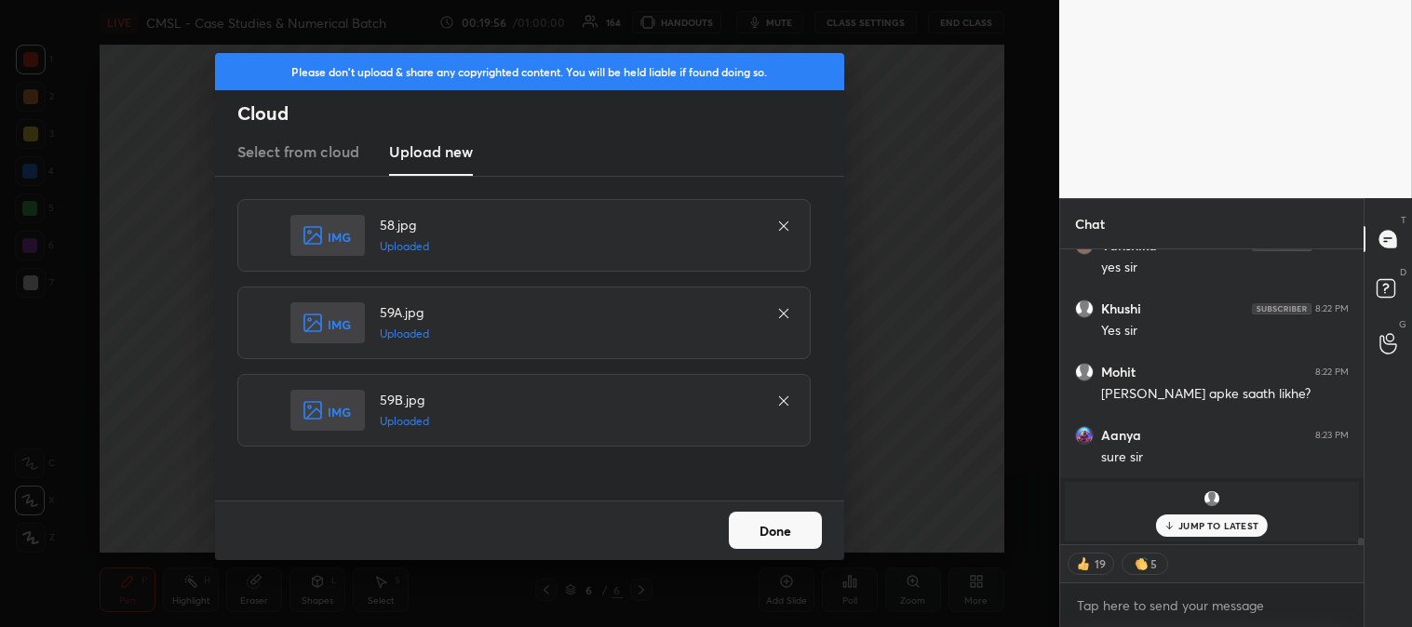
click at [760, 532] on button "Done" at bounding box center [775, 530] width 93 height 37
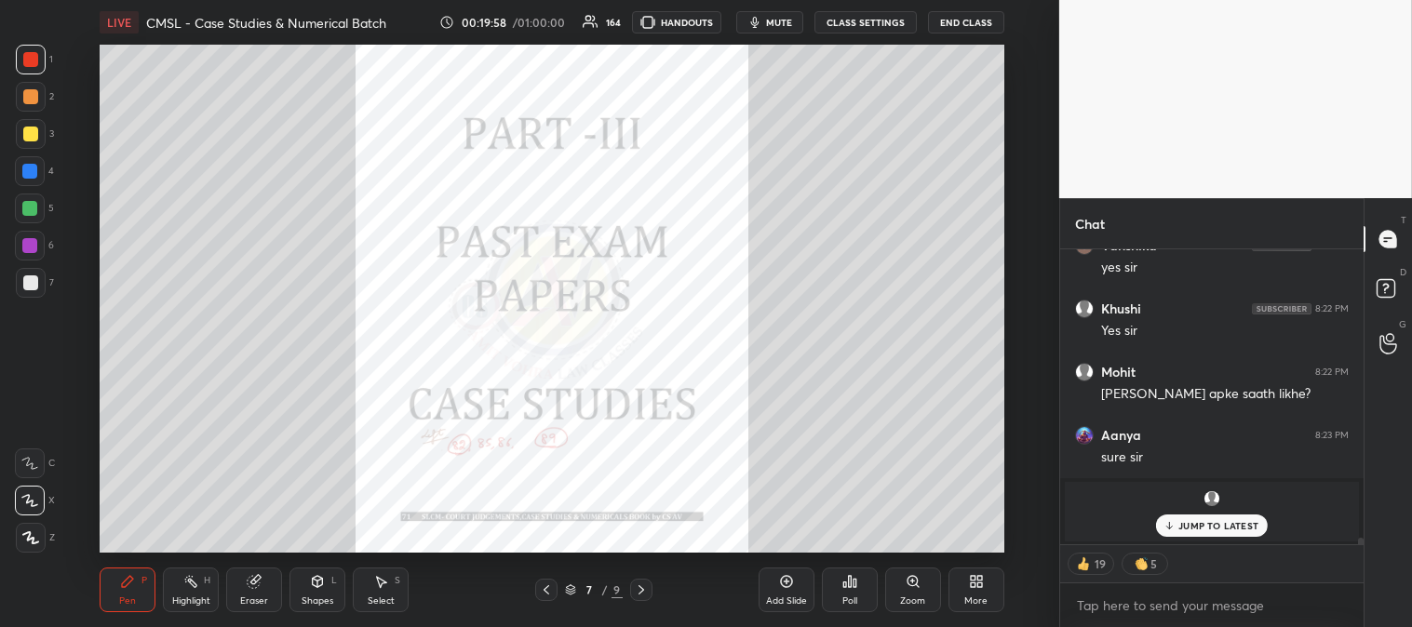
scroll to position [13570, 0]
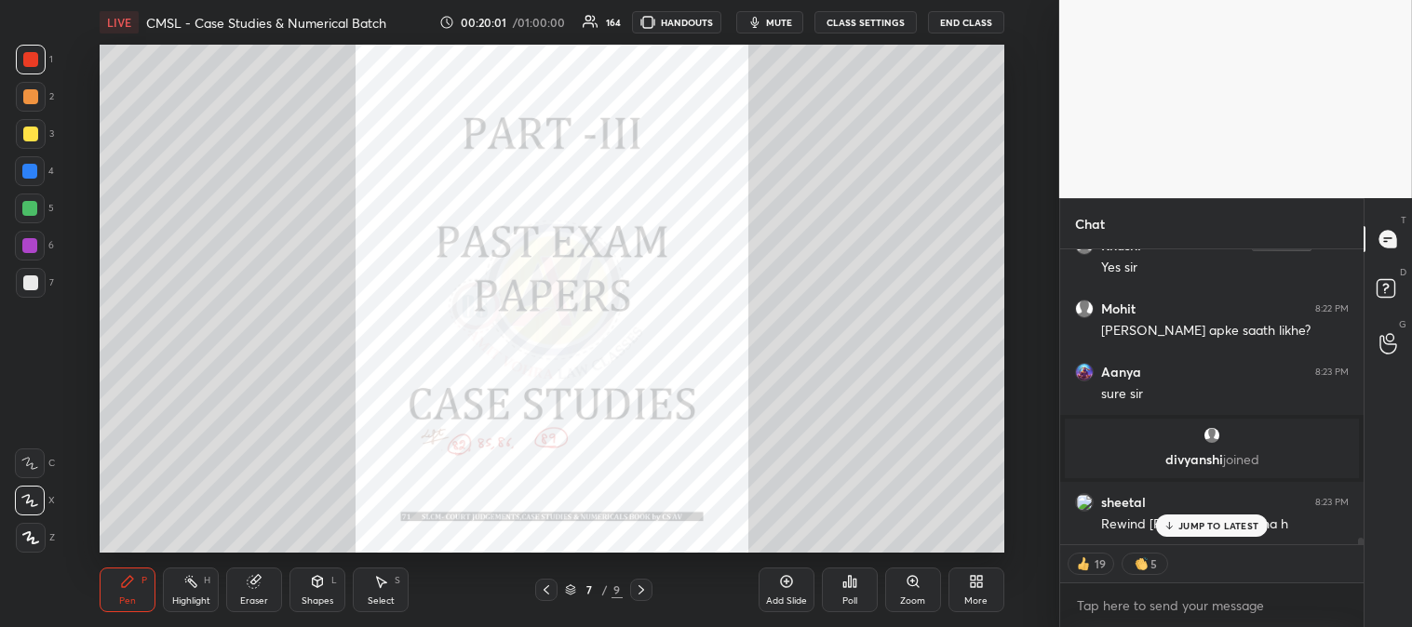
click at [636, 596] on icon at bounding box center [641, 589] width 15 height 15
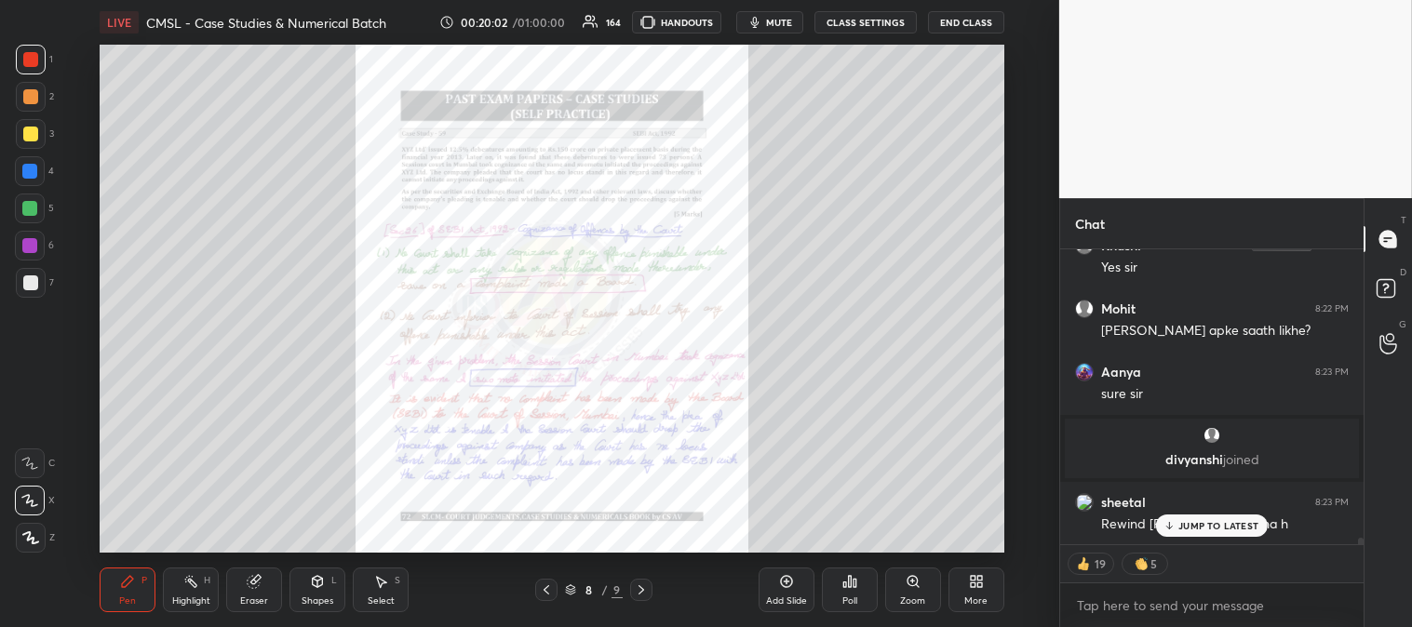
click at [640, 592] on icon at bounding box center [641, 589] width 6 height 9
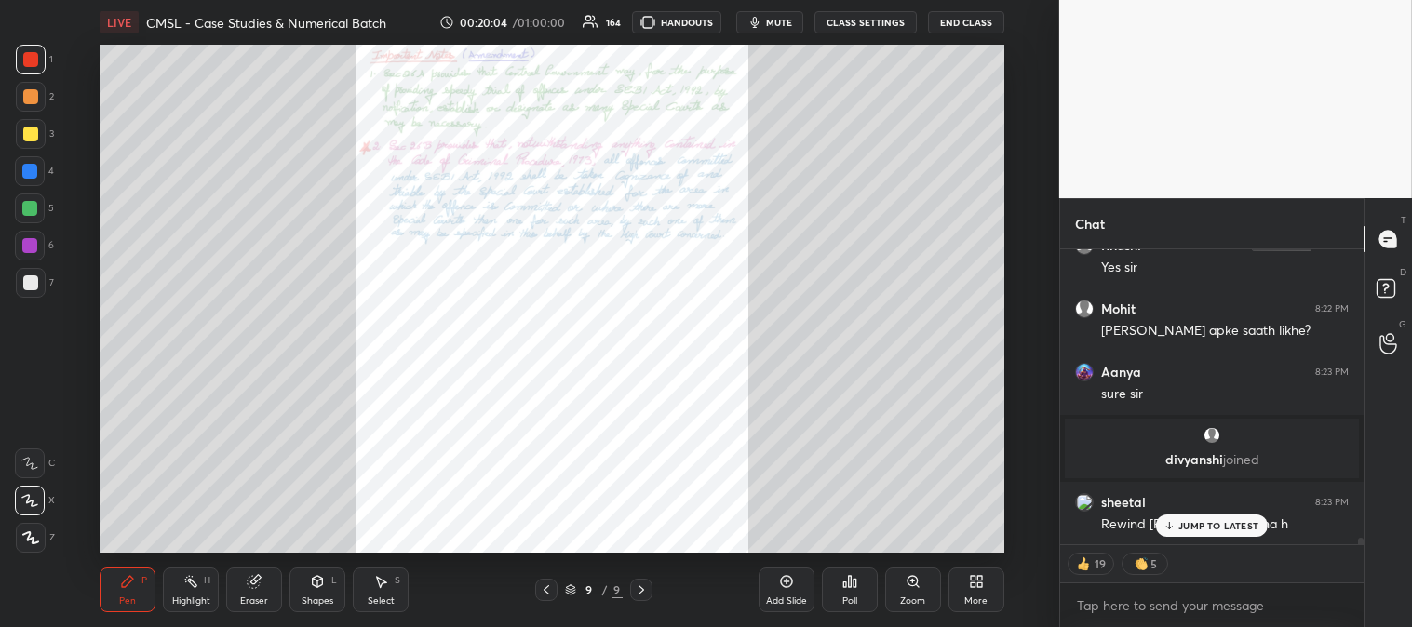
click at [544, 586] on icon at bounding box center [546, 589] width 15 height 15
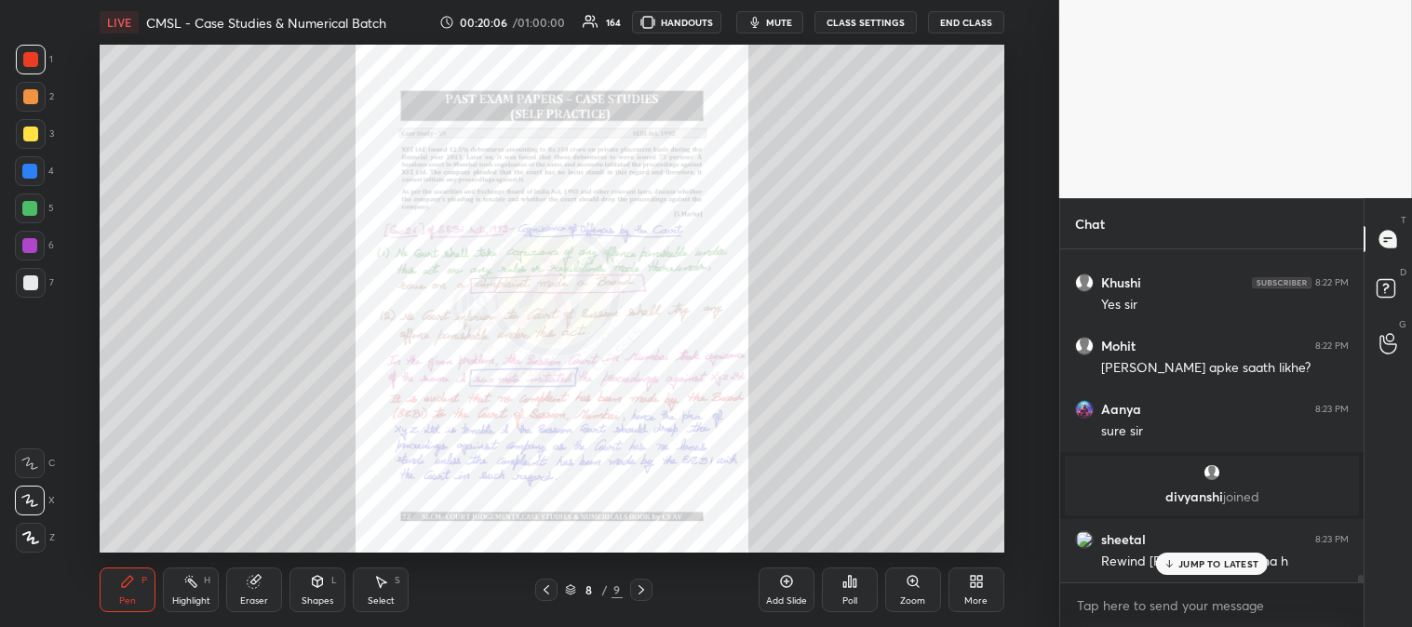
scroll to position [13533, 0]
click at [545, 589] on icon at bounding box center [546, 589] width 6 height 9
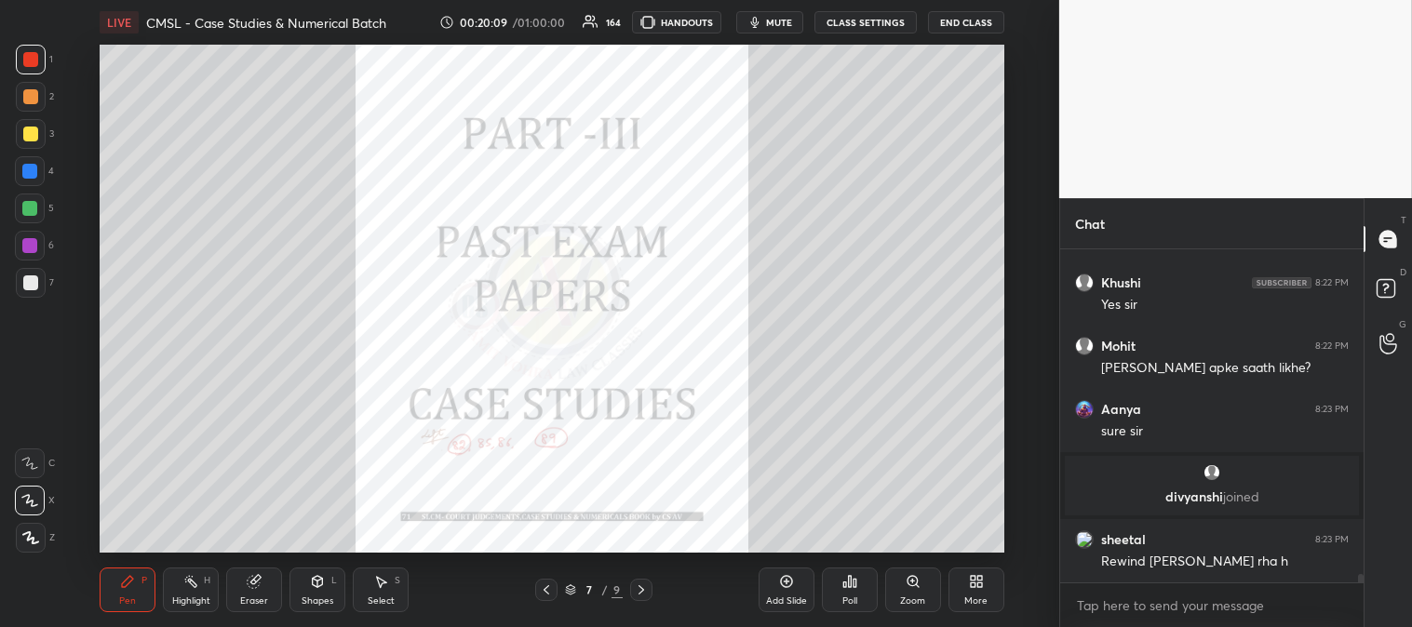
click at [546, 590] on icon at bounding box center [546, 589] width 15 height 15
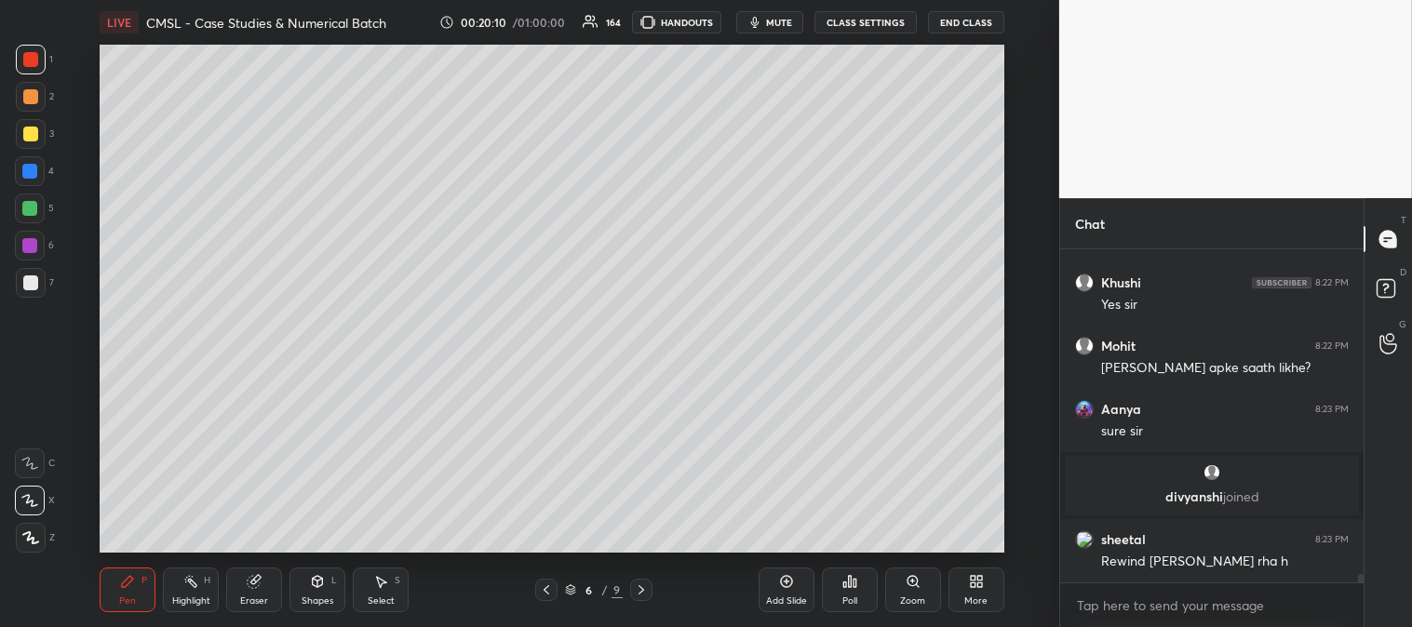
click at [637, 590] on icon at bounding box center [641, 589] width 15 height 15
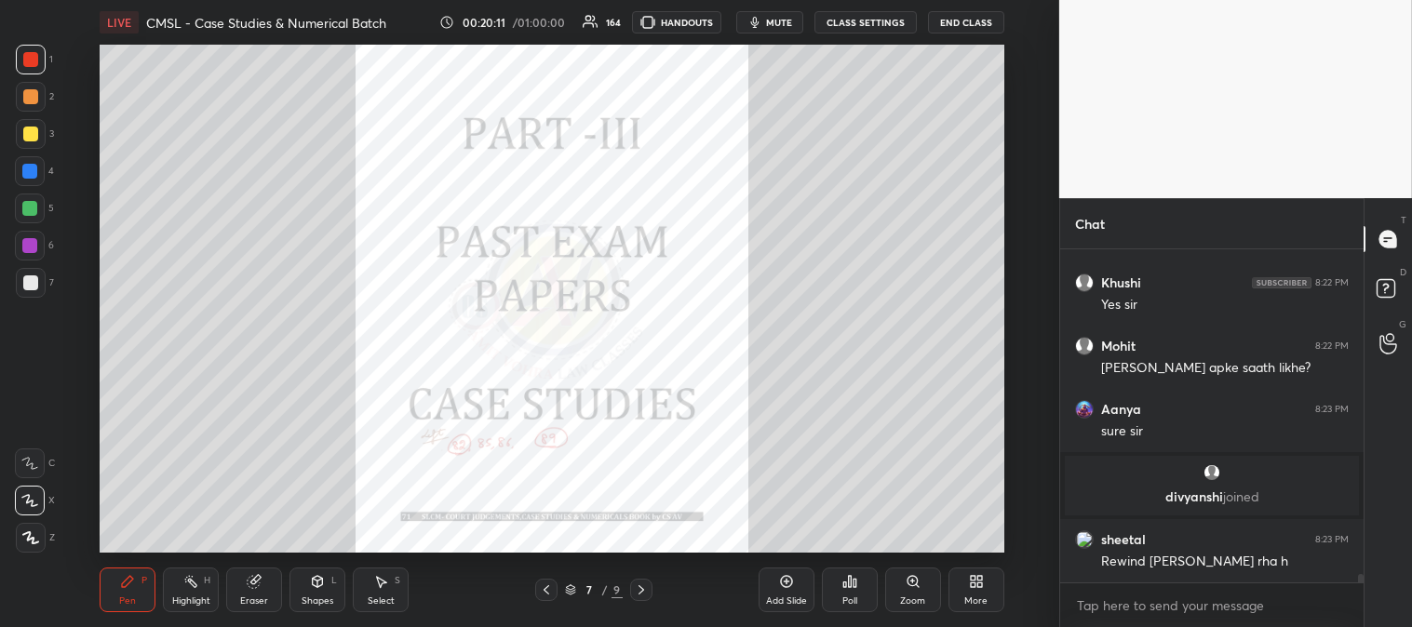
click at [199, 606] on div "Highlight" at bounding box center [191, 600] width 38 height 9
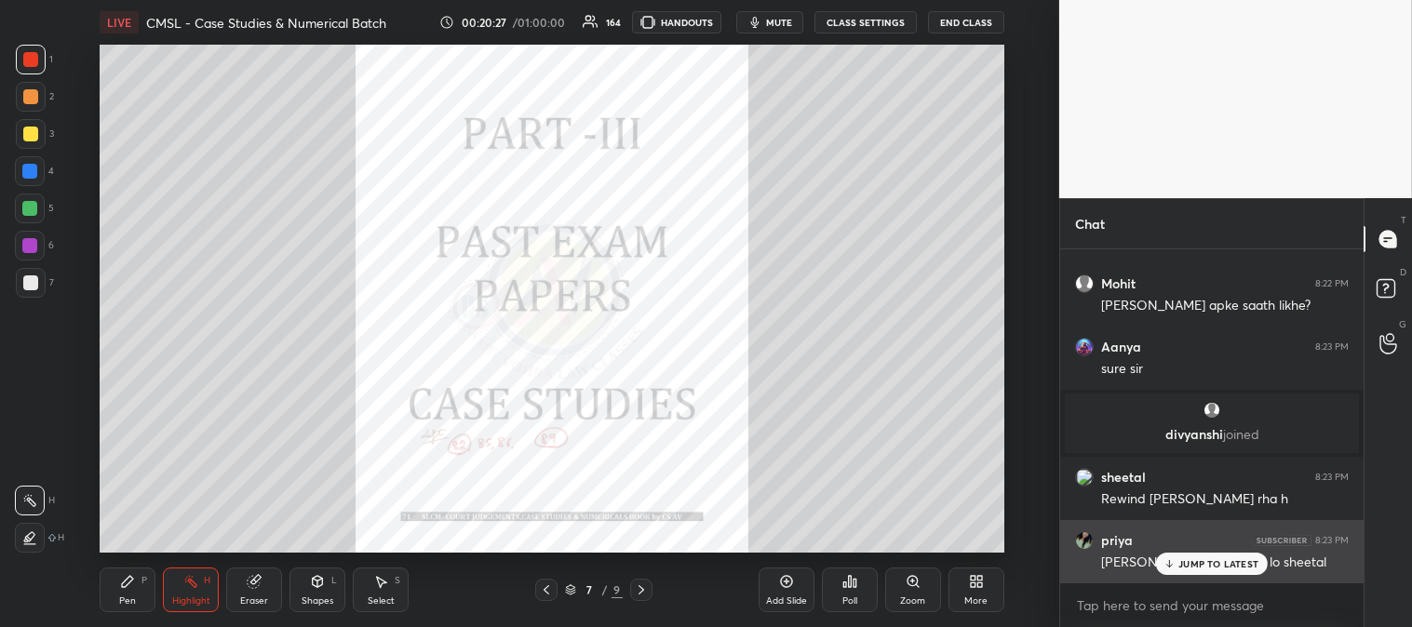
click at [1191, 566] on p "JUMP TO LATEST" at bounding box center [1218, 563] width 80 height 11
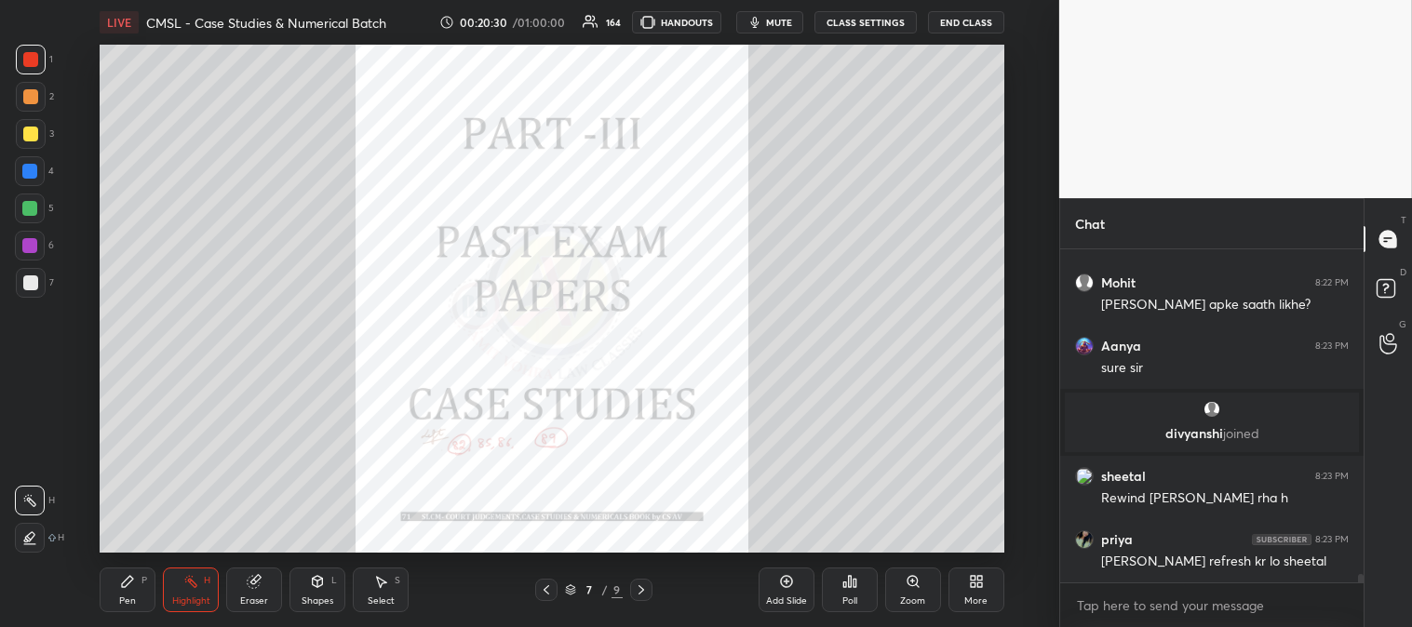
scroll to position [13659, 0]
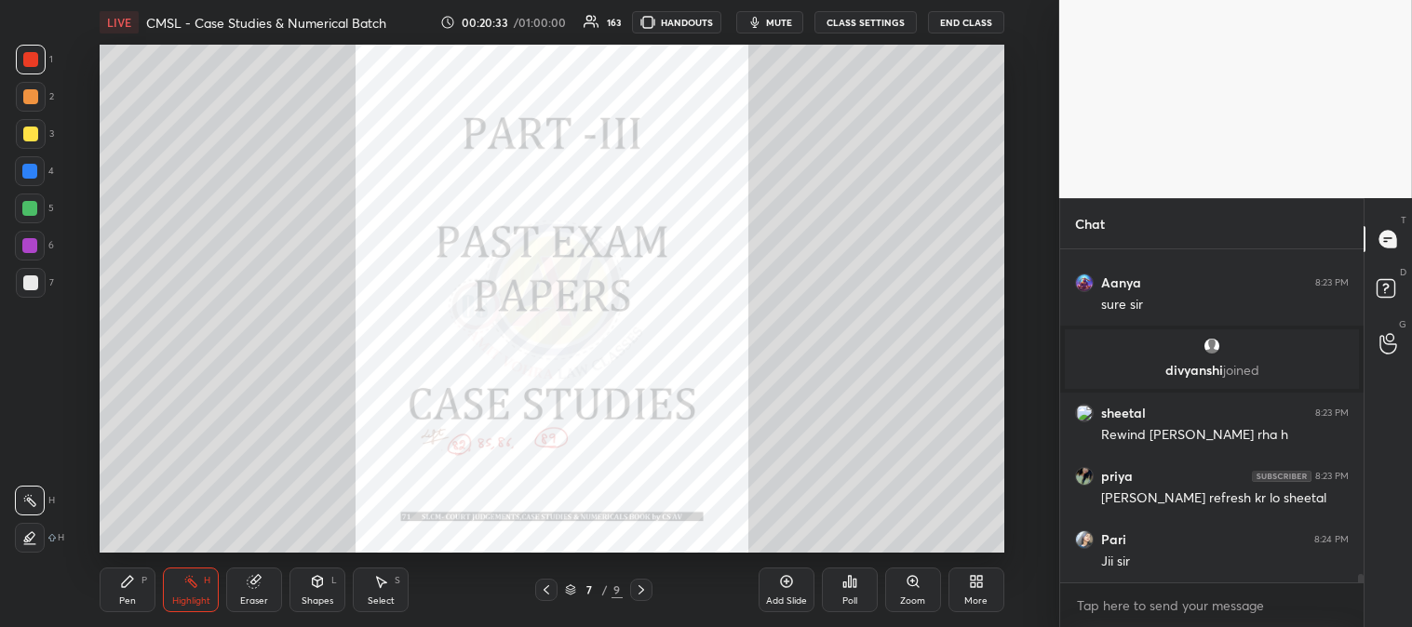
click at [39, 542] on div at bounding box center [30, 538] width 30 height 30
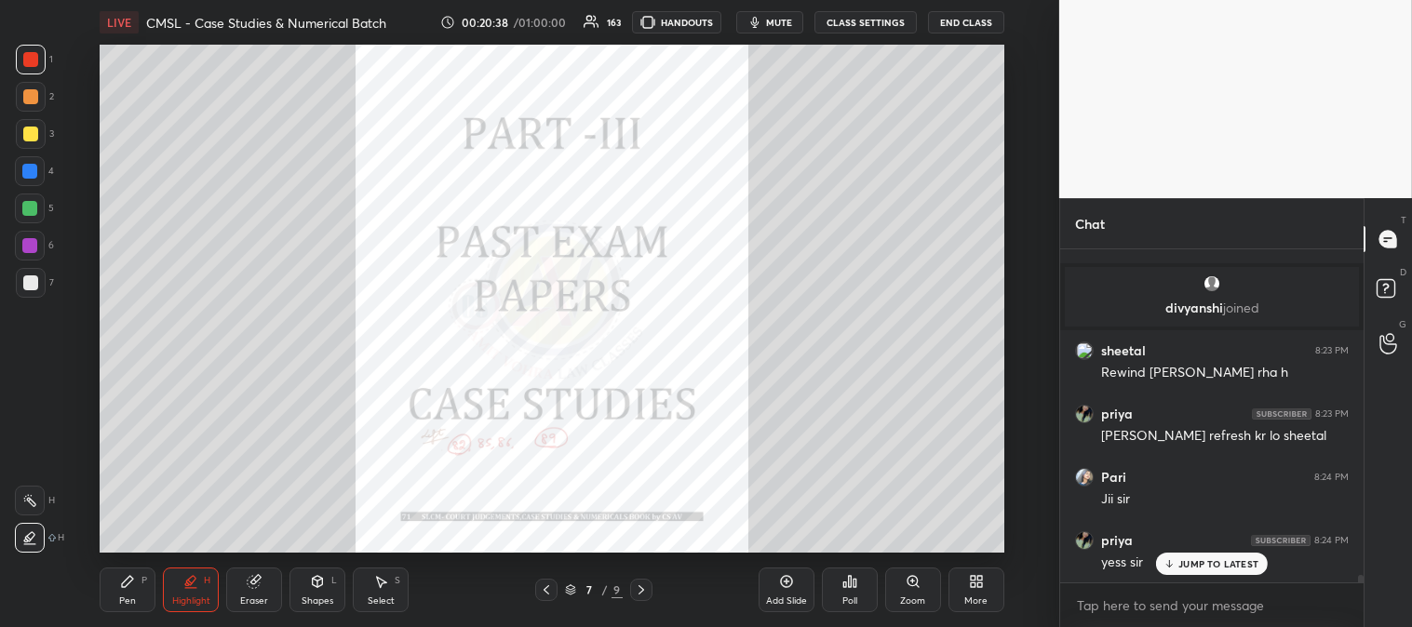
click at [34, 501] on icon at bounding box center [29, 500] width 15 height 15
click at [97, 586] on div "LIVE CMSL - Case Studies & Numerical Batch 00:20:38 / 01:00:00 163 HANDOUTS mut…" at bounding box center [552, 313] width 984 height 627
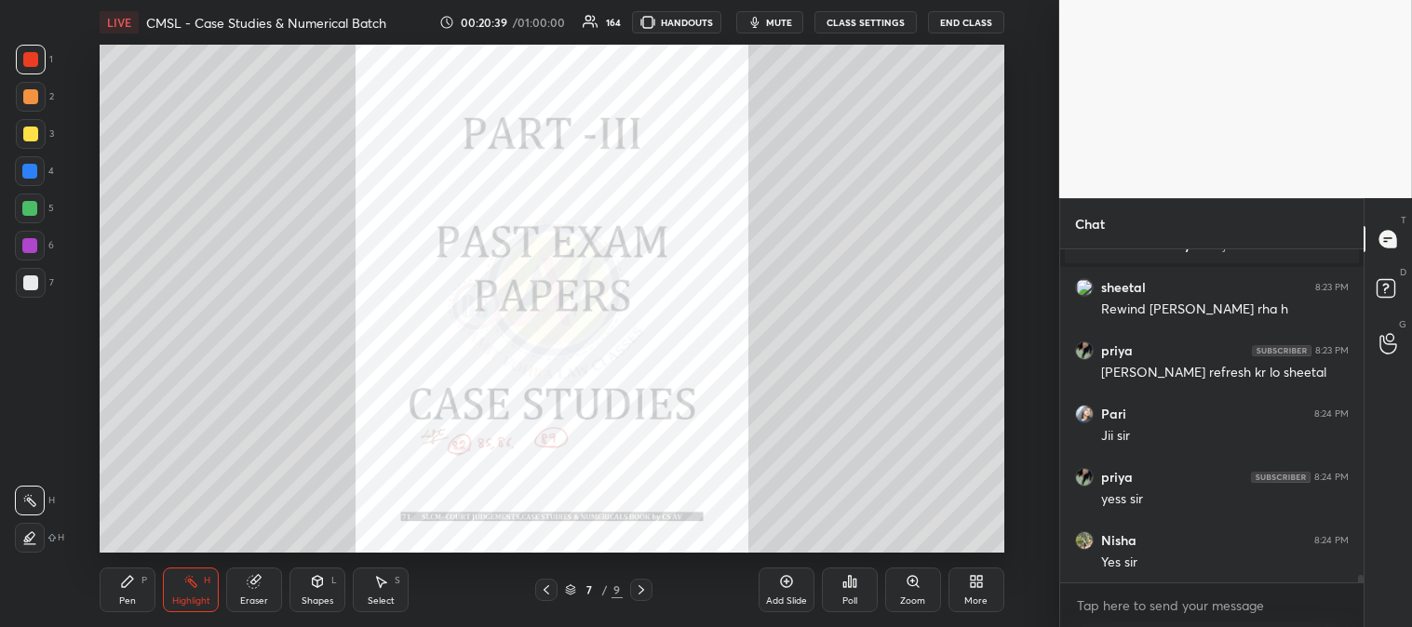
click at [130, 600] on div "Pen" at bounding box center [127, 600] width 17 height 9
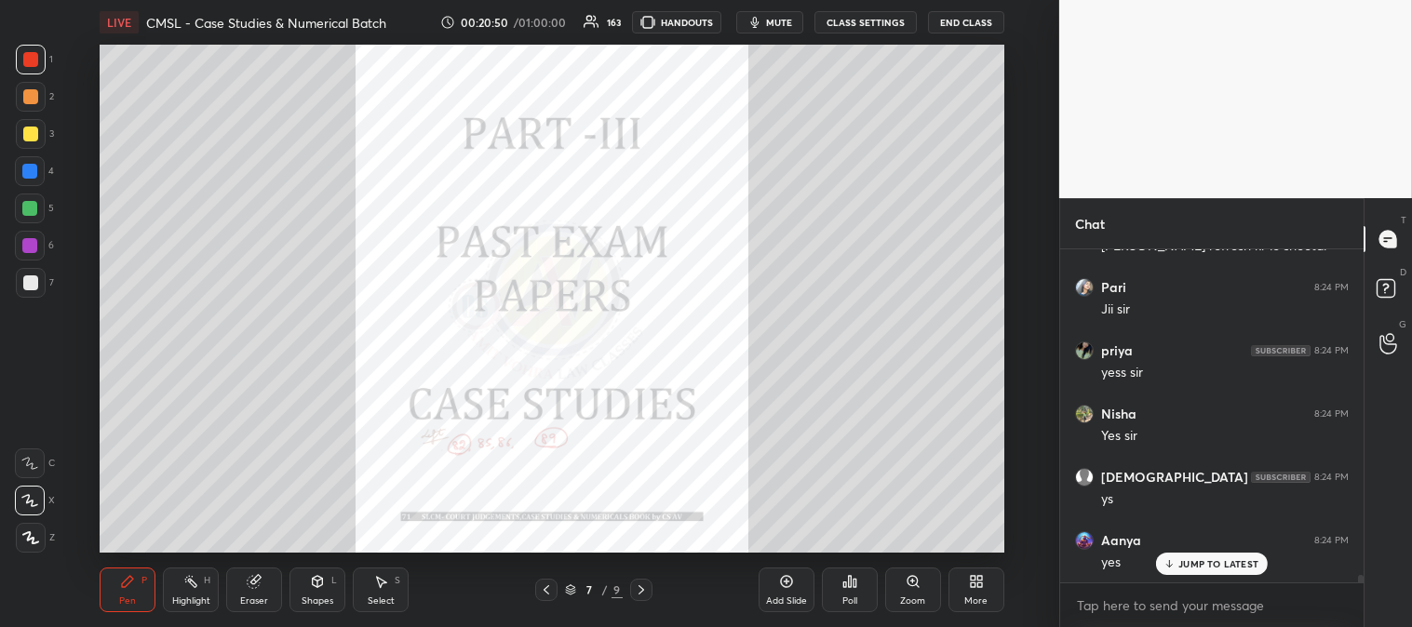
scroll to position [13978, 0]
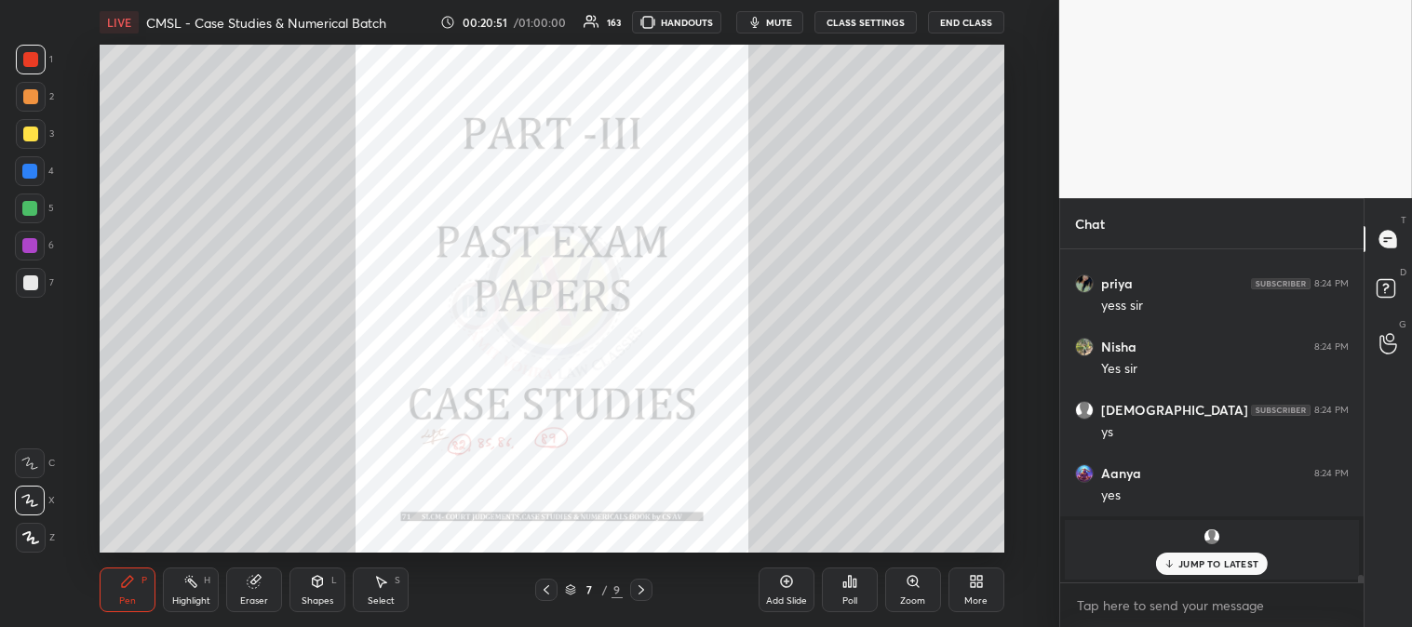
click at [644, 584] on icon at bounding box center [641, 589] width 15 height 15
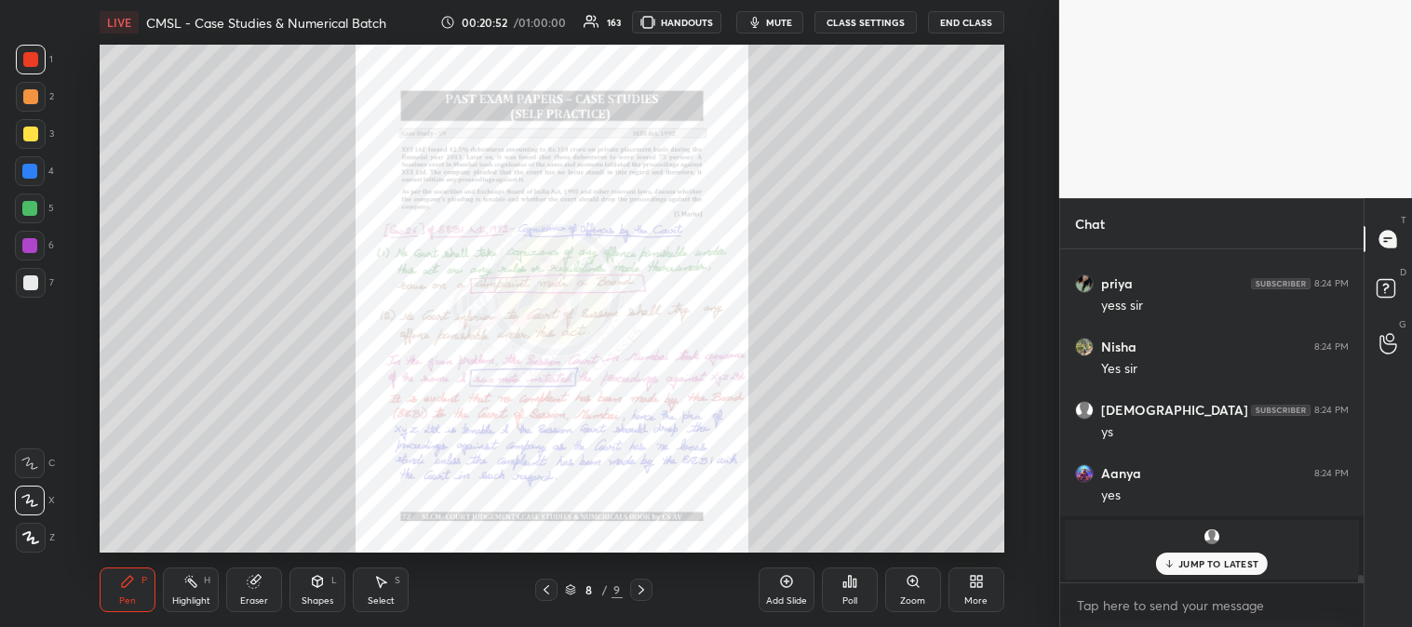
click at [179, 596] on div "Highlight" at bounding box center [191, 600] width 38 height 9
click at [32, 58] on div at bounding box center [30, 59] width 15 height 15
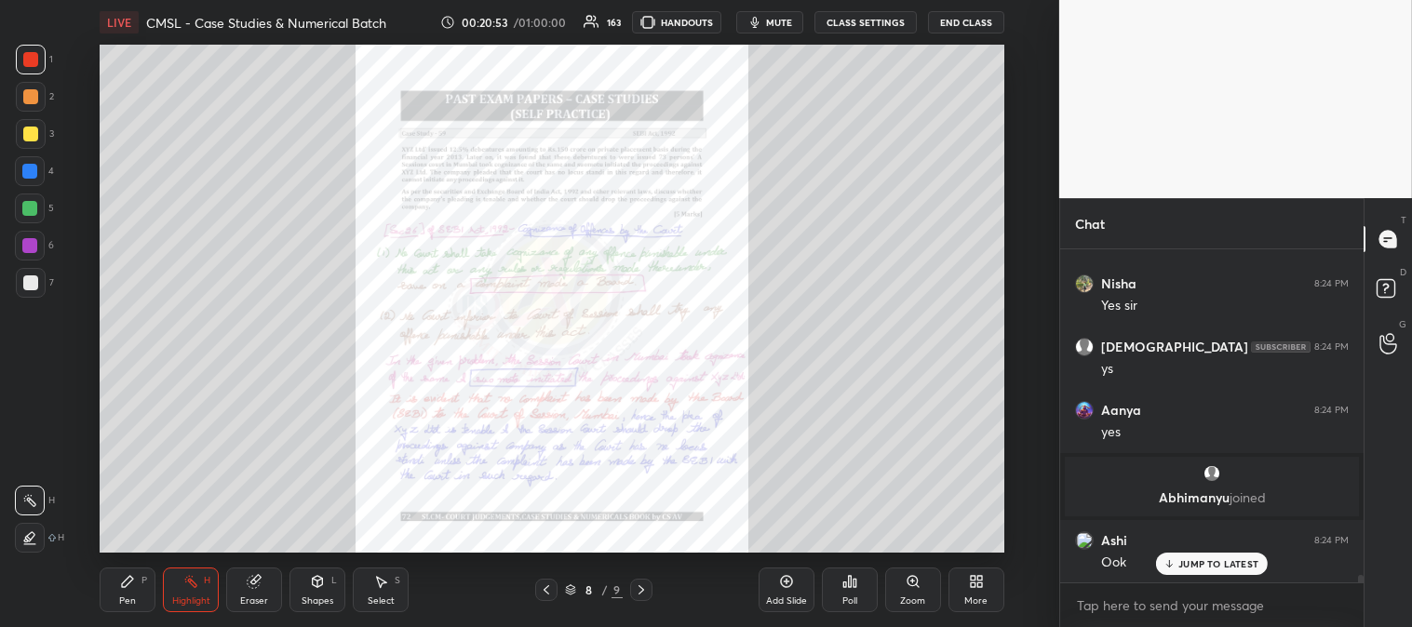
click at [913, 598] on div "Zoom" at bounding box center [912, 600] width 25 height 9
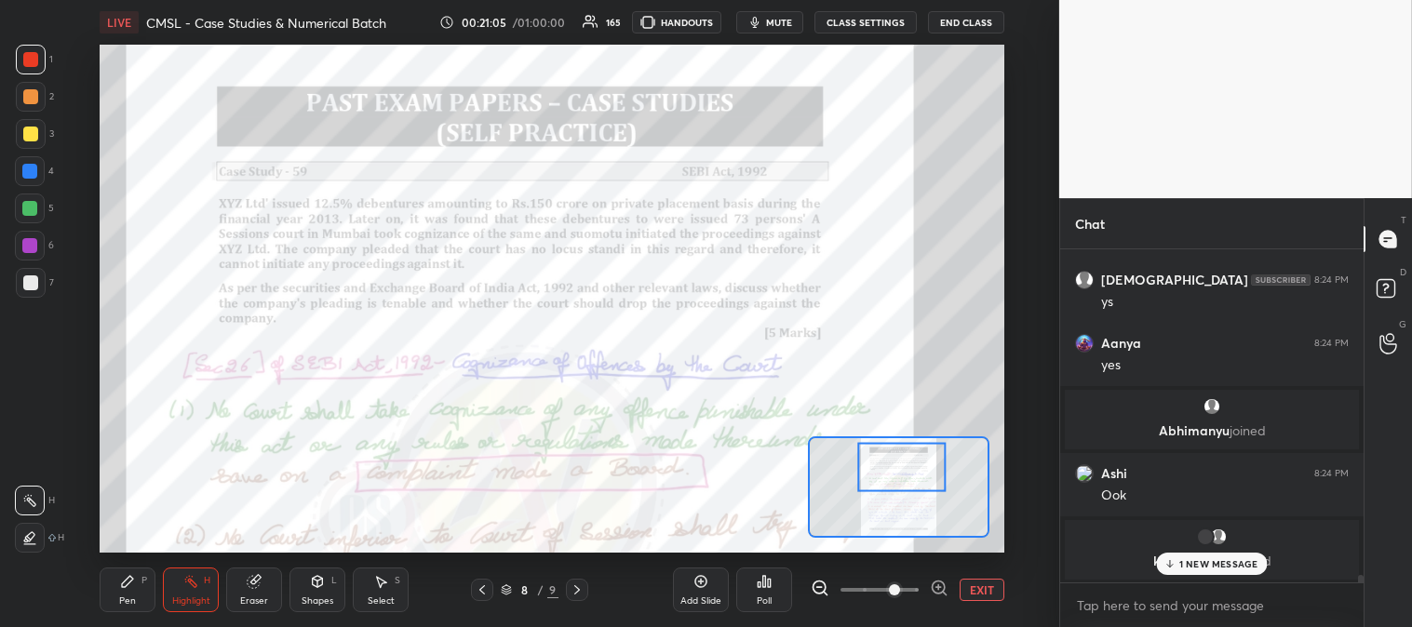
scroll to position [14236, 0]
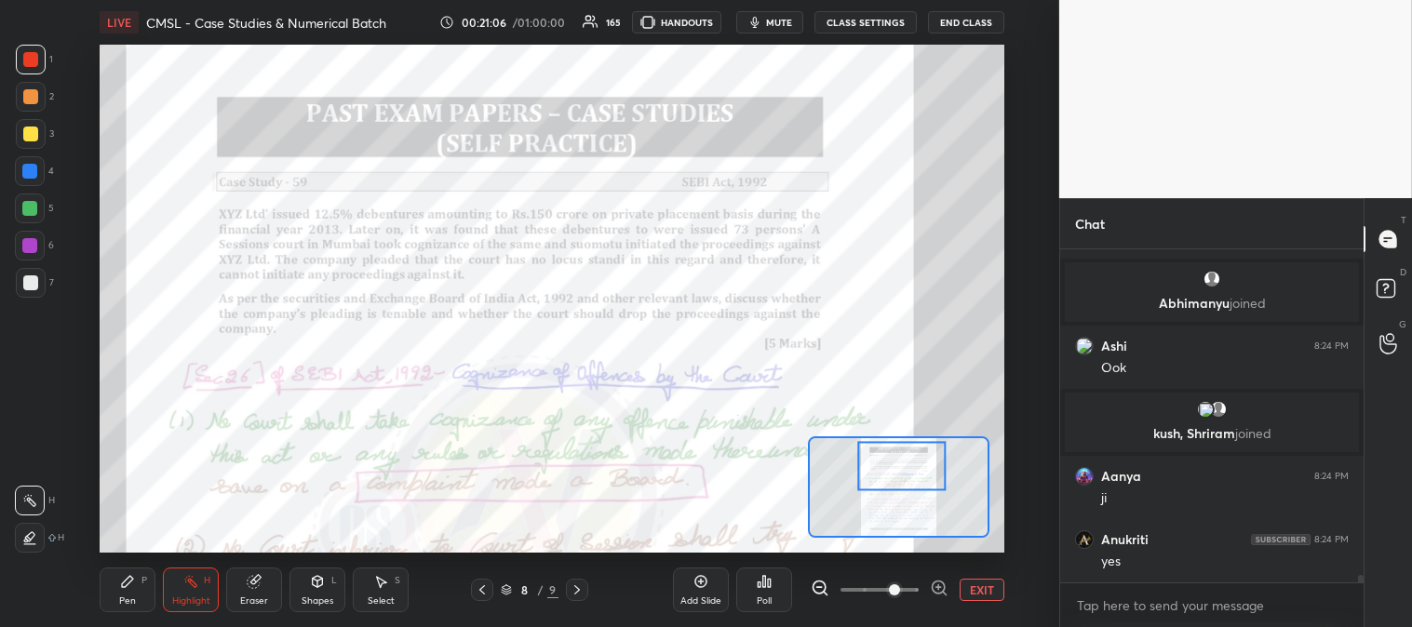
click at [486, 590] on icon at bounding box center [482, 589] width 15 height 15
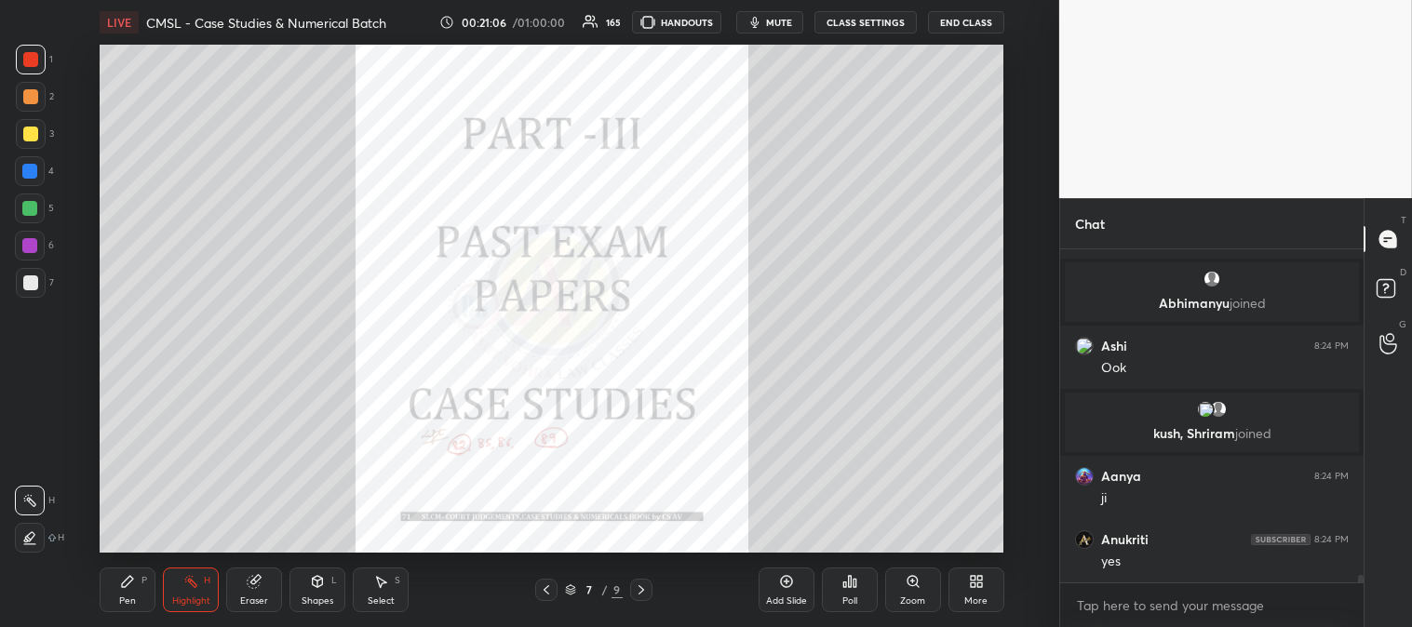
click at [549, 591] on icon at bounding box center [546, 589] width 15 height 15
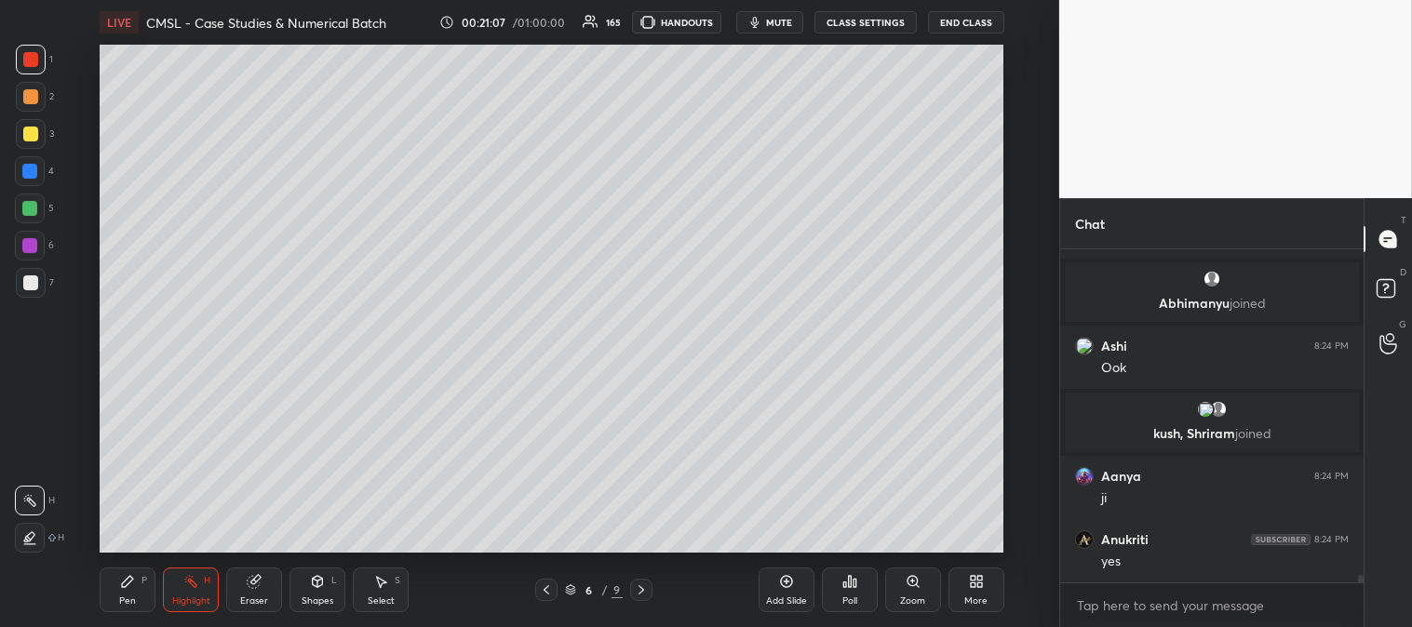
click at [189, 594] on div "Highlight H" at bounding box center [191, 590] width 56 height 45
click at [914, 591] on div "Zoom" at bounding box center [913, 590] width 56 height 45
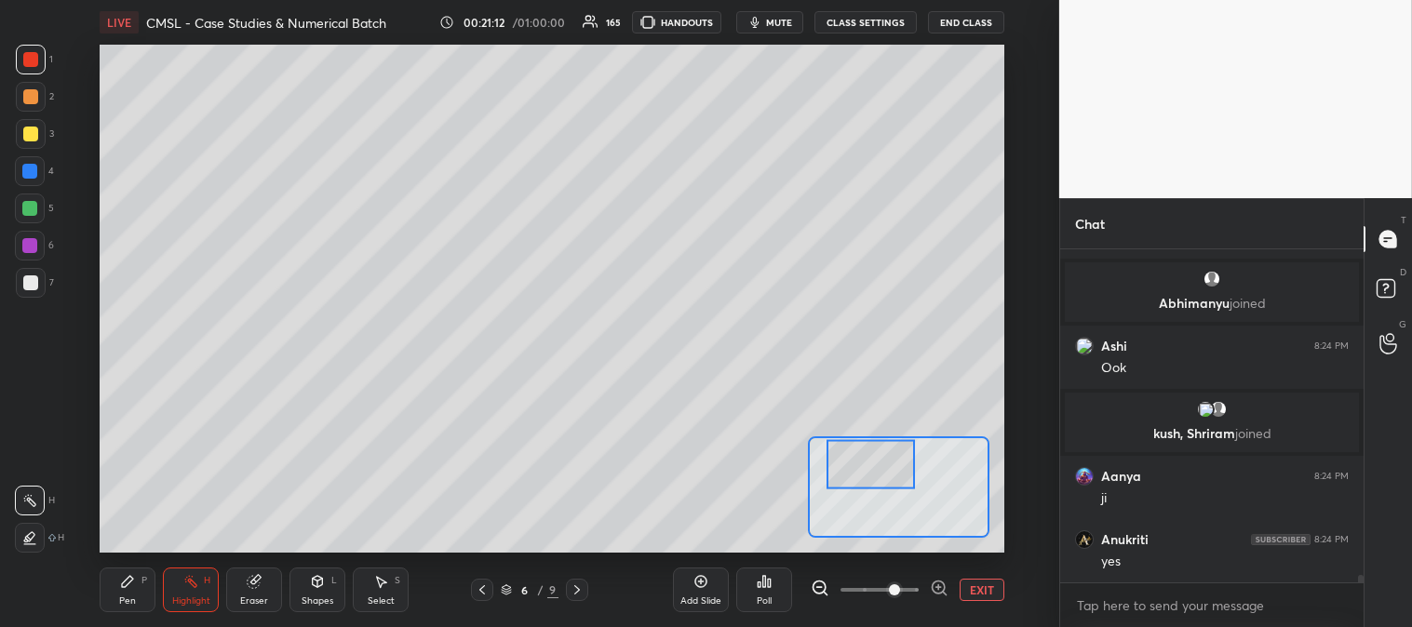
click at [982, 592] on button "EXIT" at bounding box center [981, 590] width 45 height 22
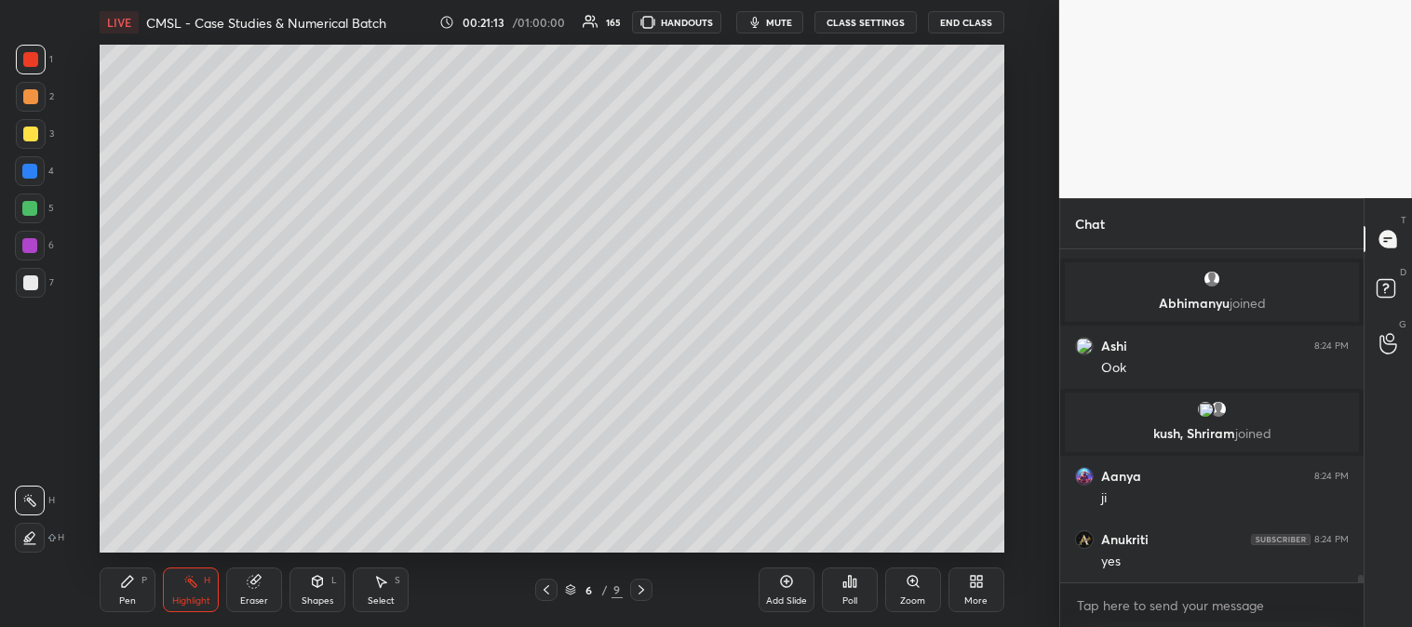
click at [135, 587] on div "Pen P" at bounding box center [128, 590] width 56 height 45
click at [32, 288] on div at bounding box center [30, 282] width 15 height 15
click at [899, 591] on div "Zoom" at bounding box center [913, 590] width 56 height 45
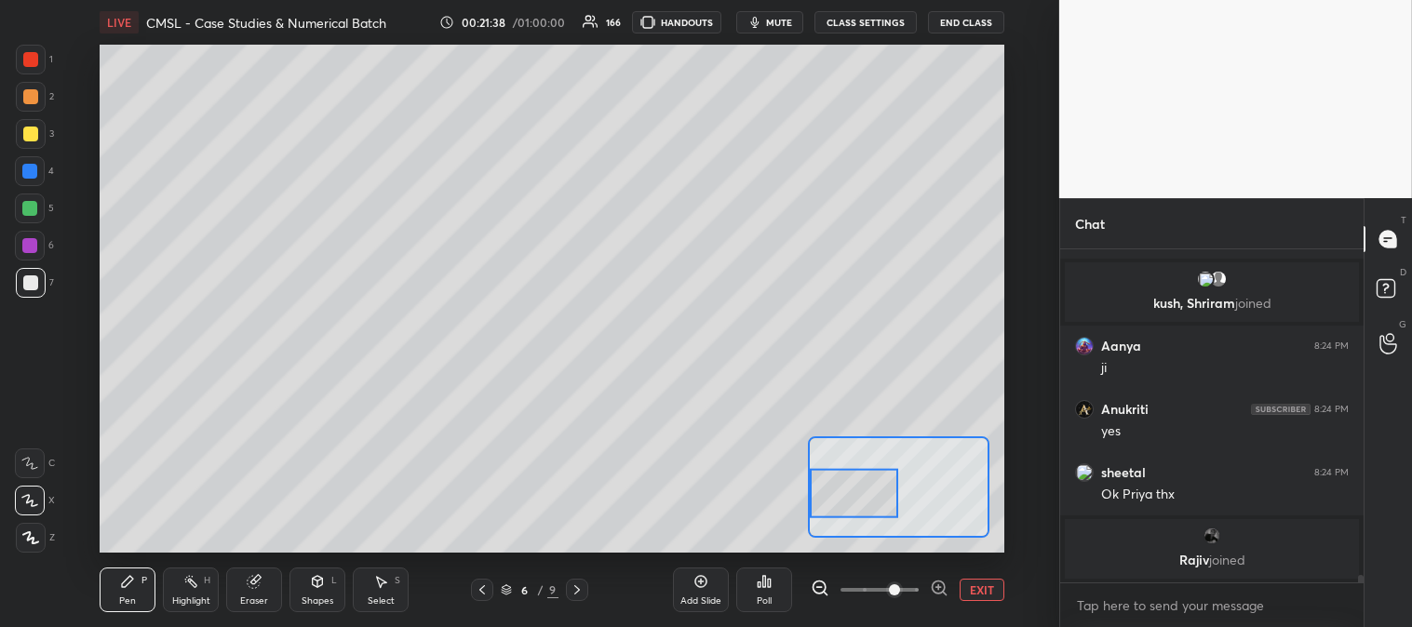
scroll to position [14429, 0]
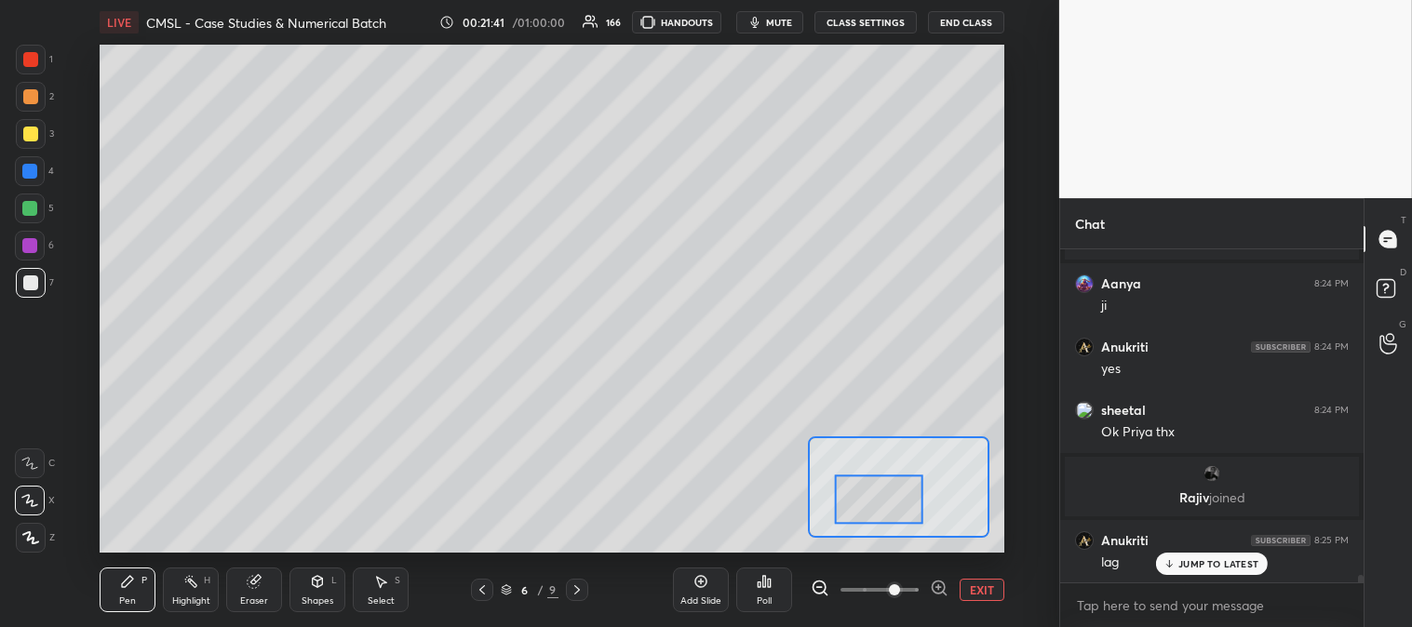
click at [258, 593] on div "Eraser" at bounding box center [254, 590] width 56 height 45
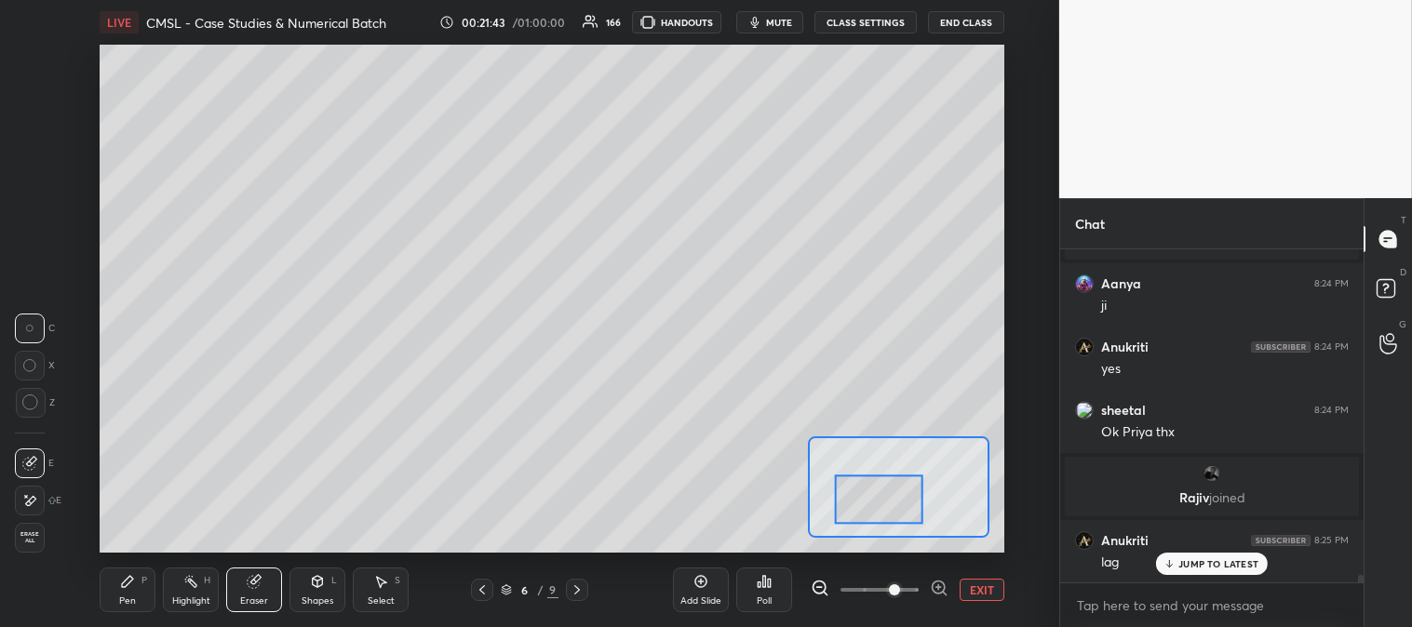
click at [131, 599] on div "Pen" at bounding box center [127, 600] width 17 height 9
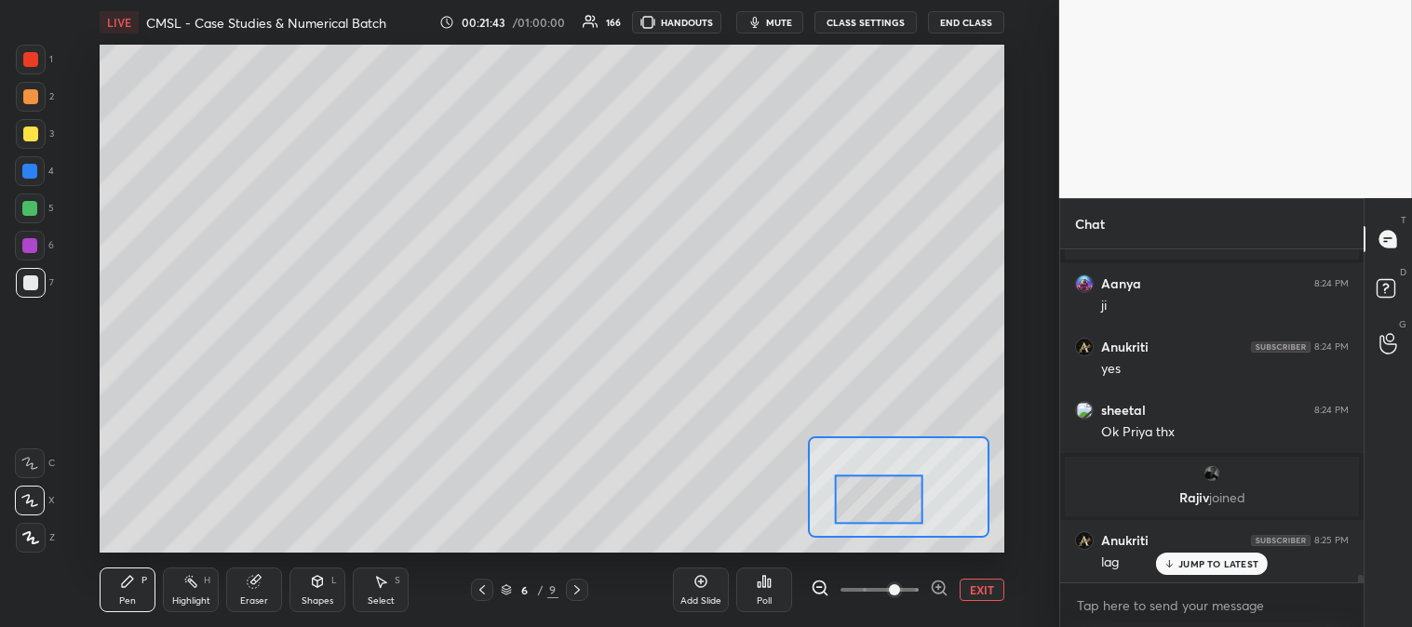
click at [133, 599] on div "Pen" at bounding box center [127, 600] width 17 height 9
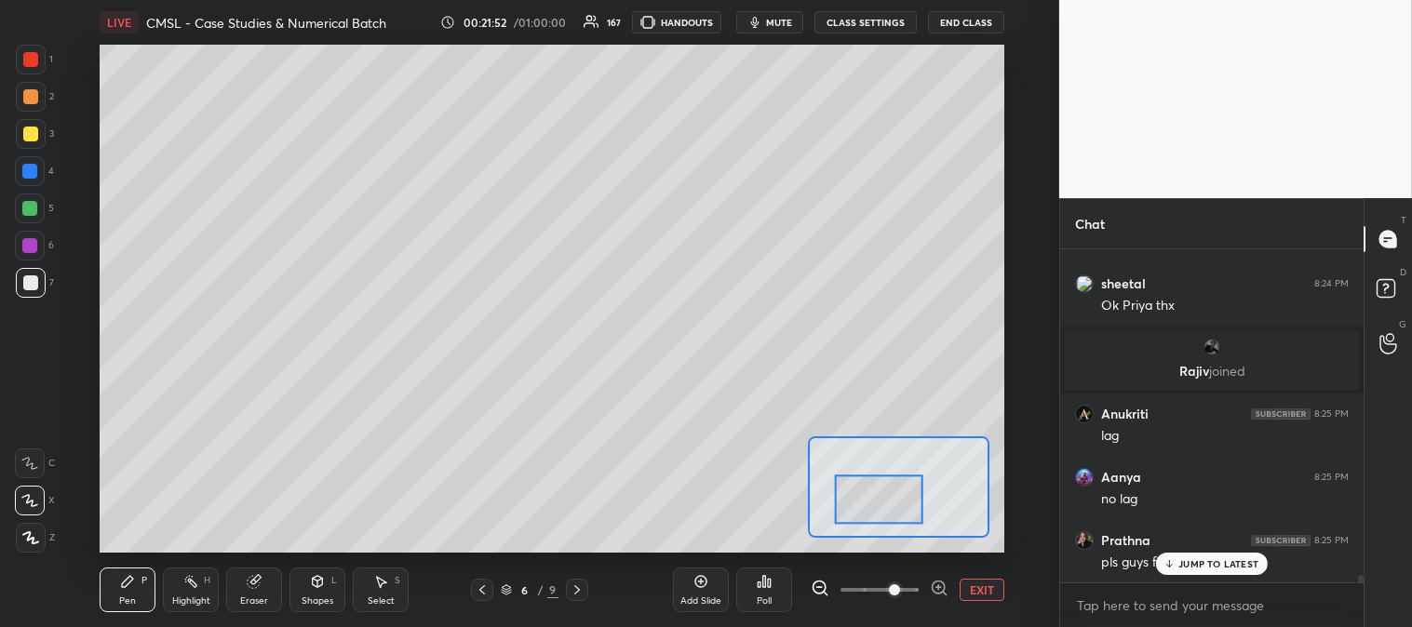
scroll to position [14619, 0]
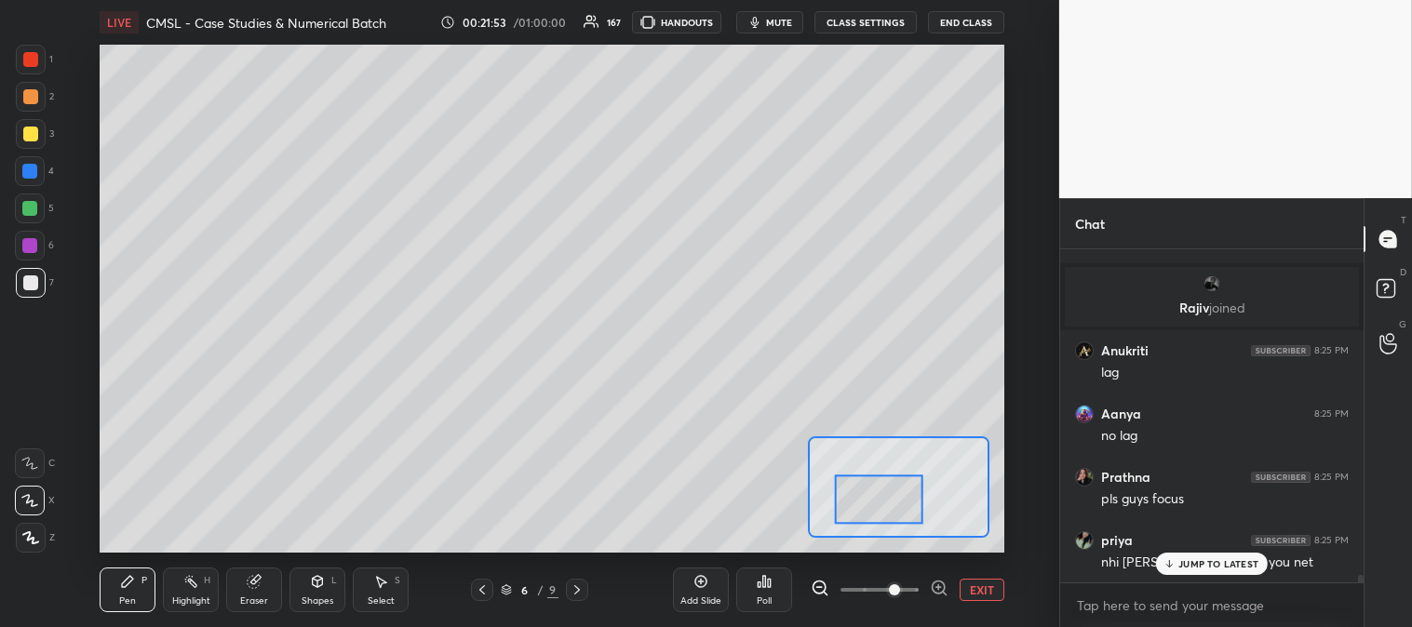
click at [982, 587] on button "EXIT" at bounding box center [981, 590] width 45 height 22
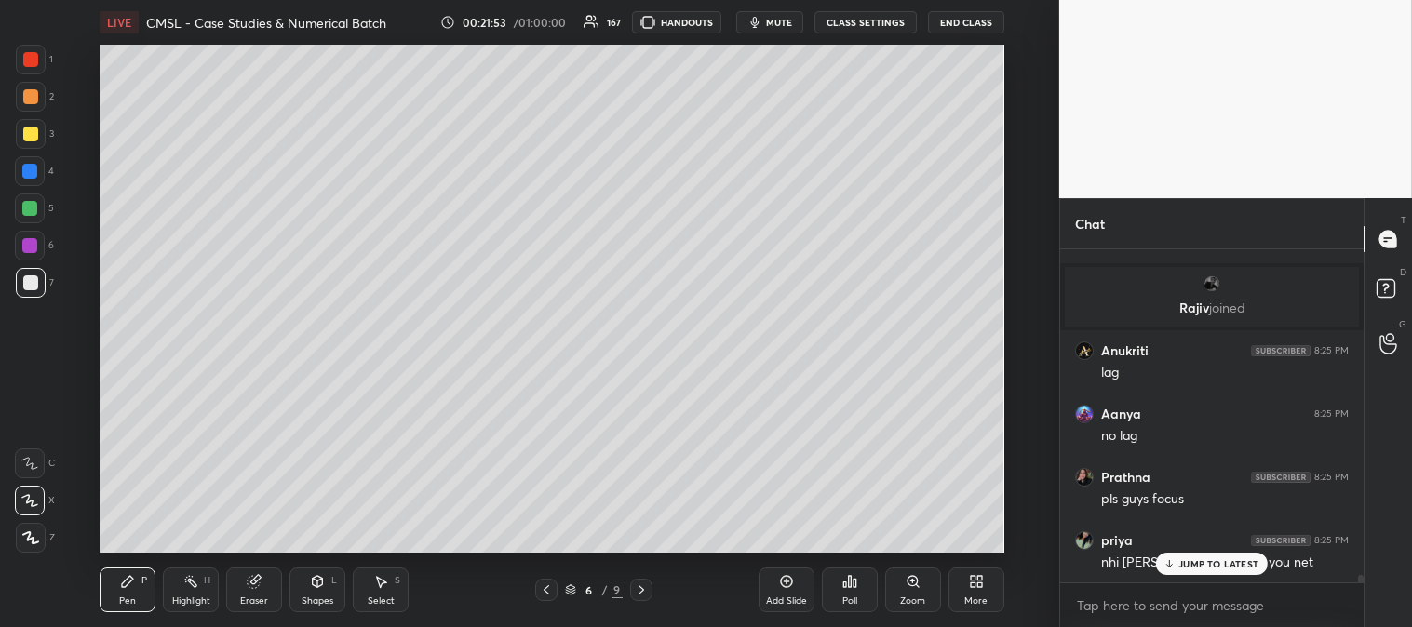
click at [1178, 563] on div "JUMP TO LATEST" at bounding box center [1212, 564] width 112 height 22
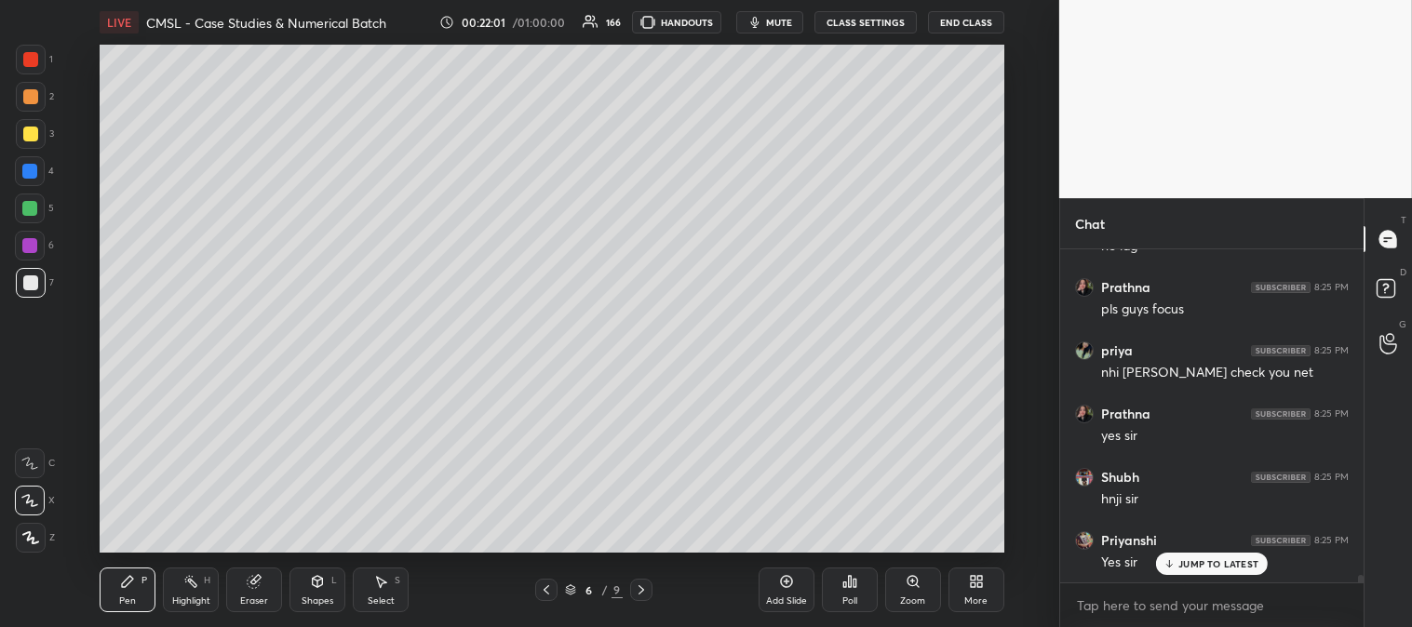
scroll to position [14872, 0]
click at [915, 587] on icon at bounding box center [912, 581] width 15 height 15
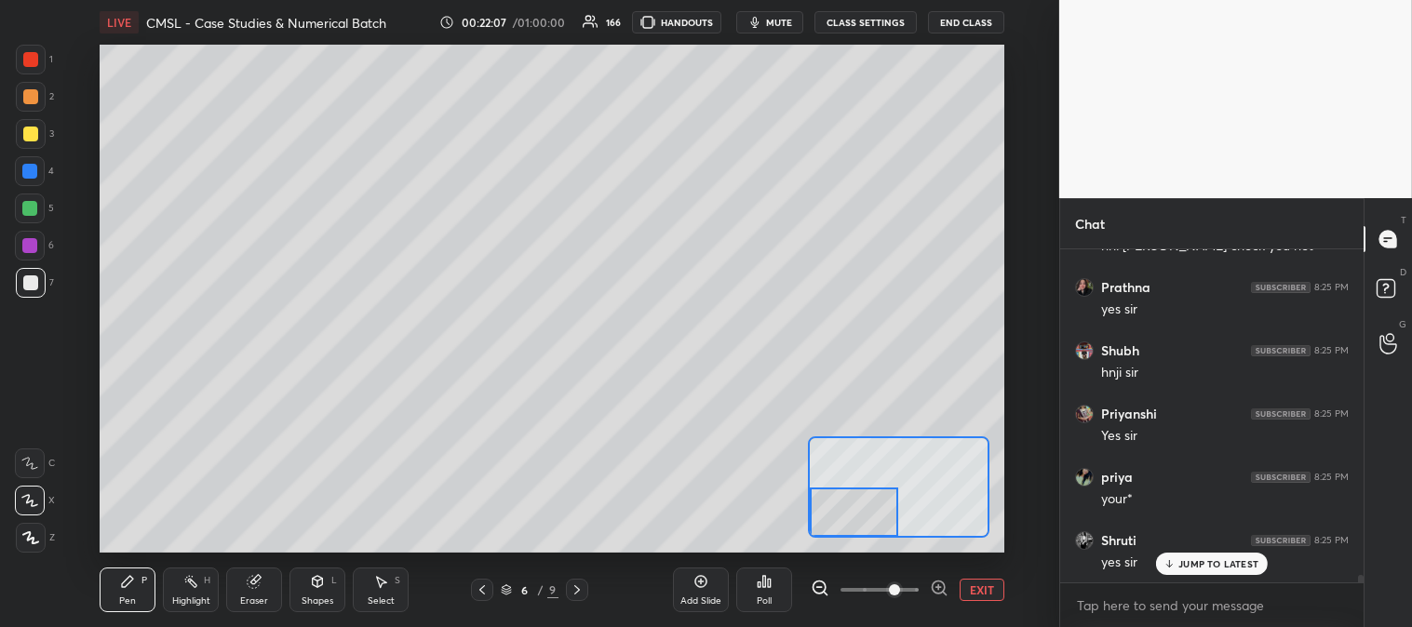
scroll to position [14999, 0]
click at [38, 202] on div at bounding box center [30, 209] width 30 height 30
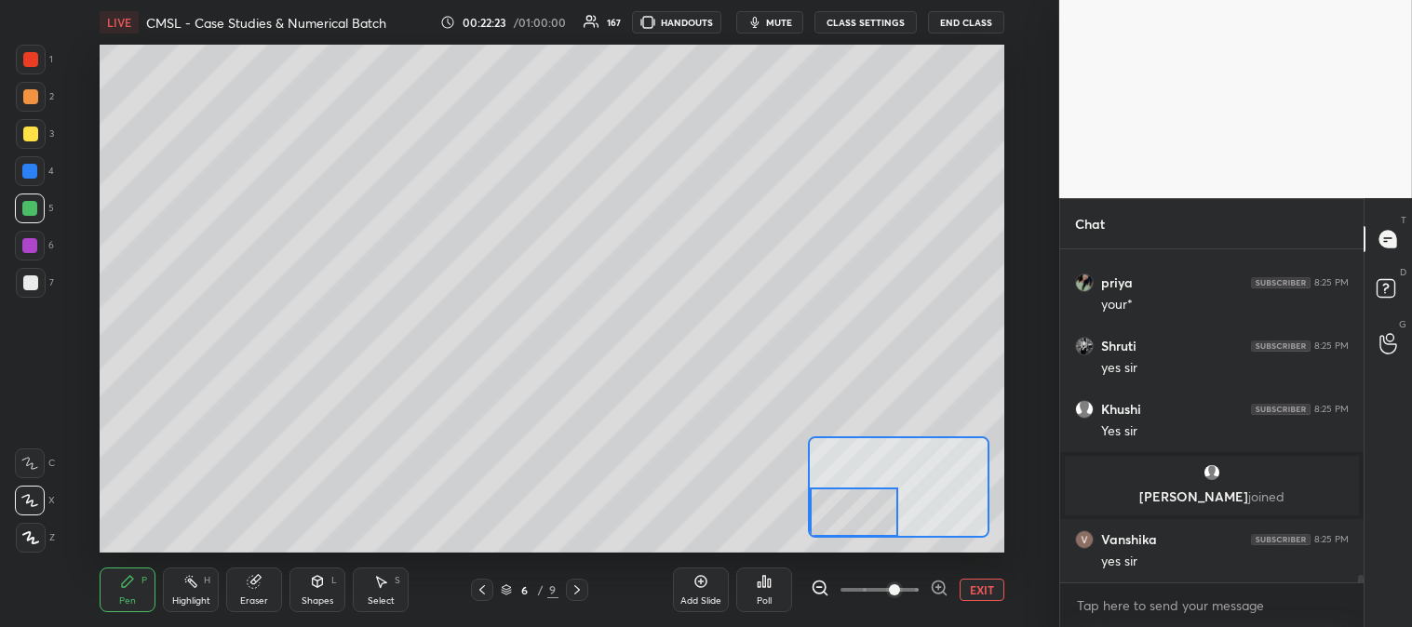
scroll to position [14245, 0]
click at [980, 591] on button "EXIT" at bounding box center [981, 590] width 45 height 22
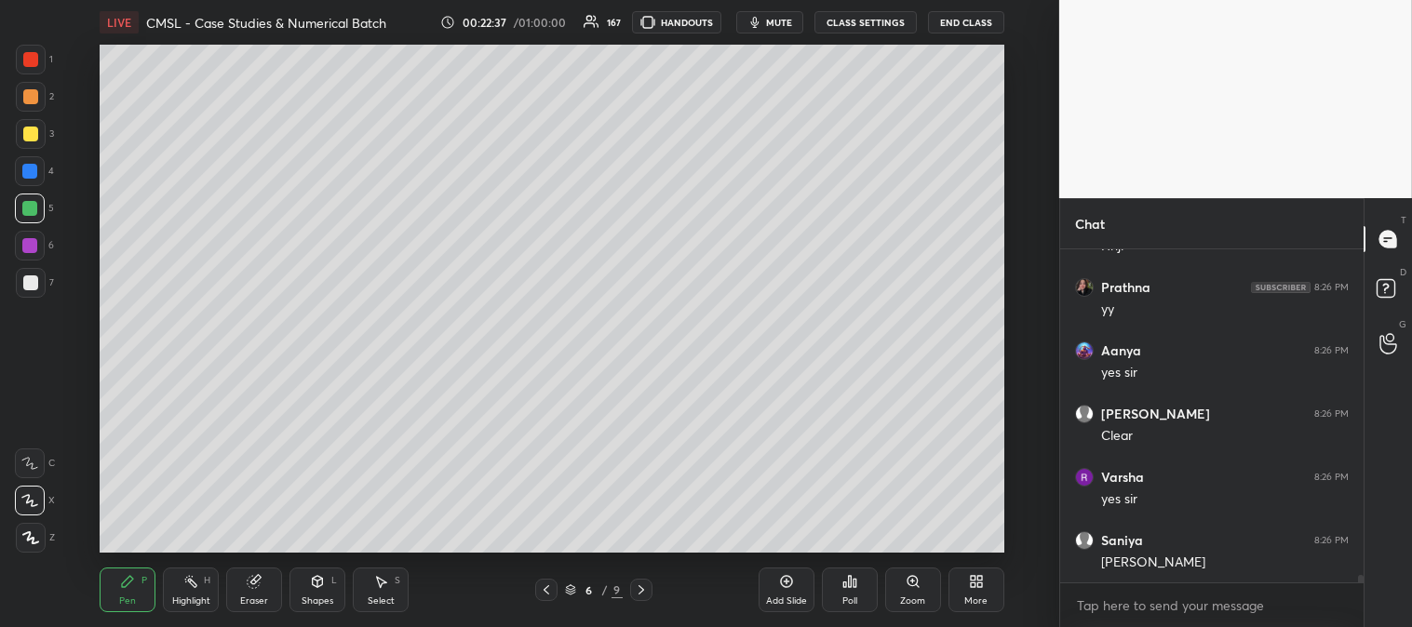
scroll to position [14687, 0]
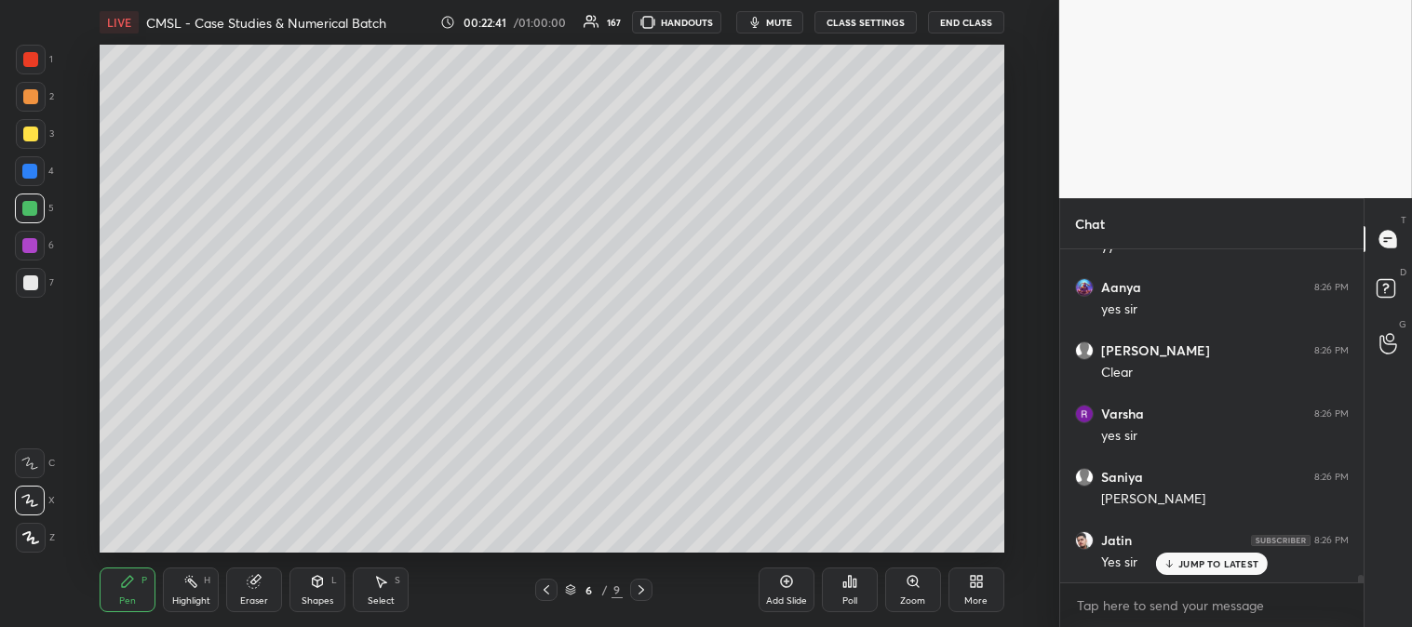
click at [638, 596] on icon at bounding box center [641, 589] width 15 height 15
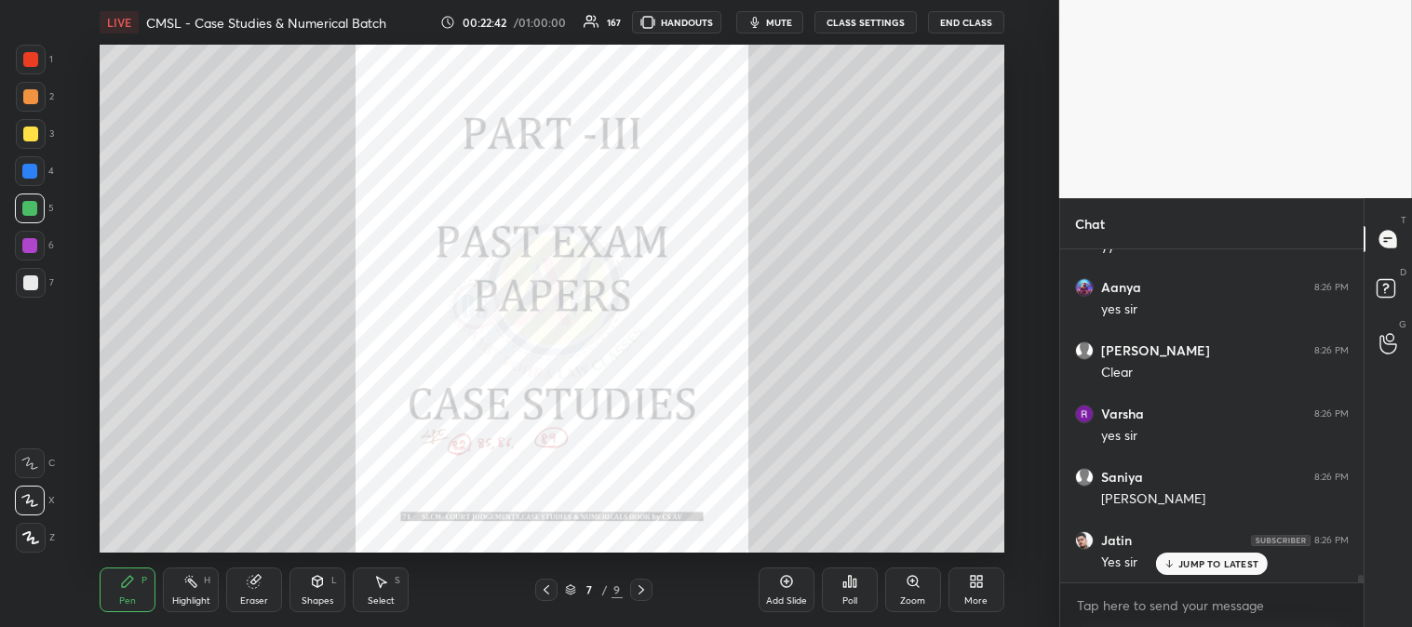
click at [188, 598] on div "Highlight" at bounding box center [191, 600] width 38 height 9
click at [643, 596] on icon at bounding box center [641, 589] width 15 height 15
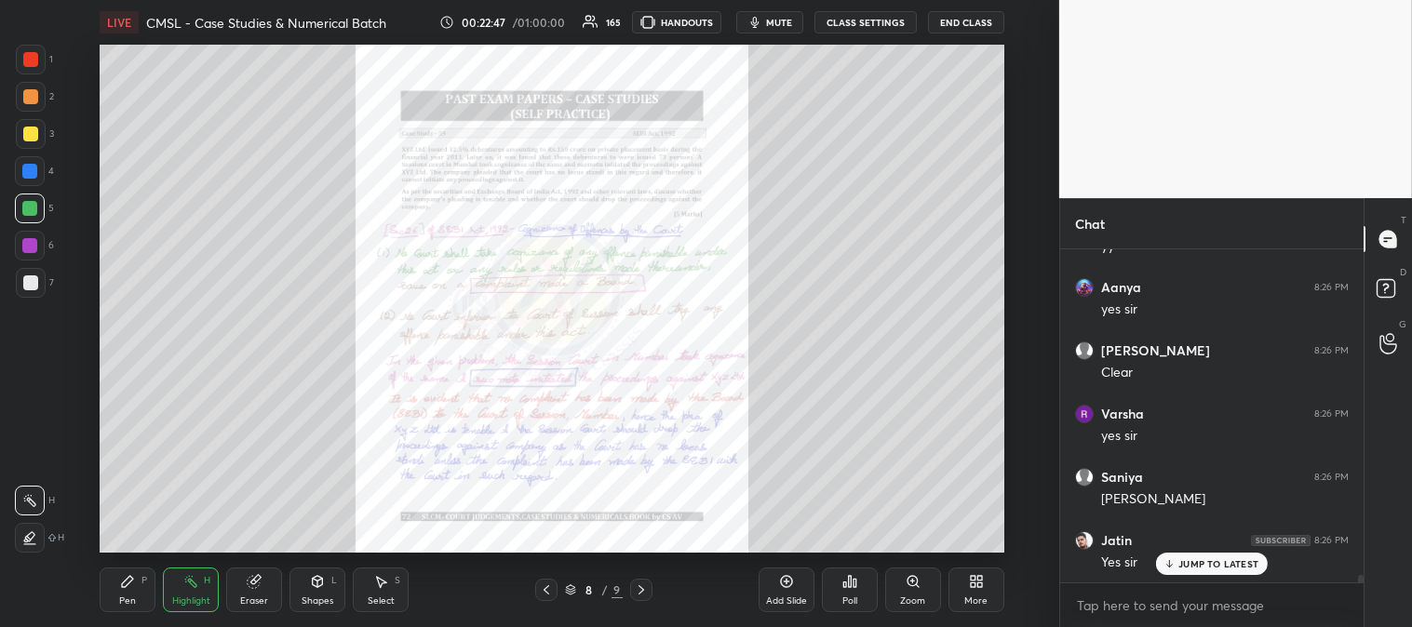
click at [543, 584] on icon at bounding box center [546, 589] width 15 height 15
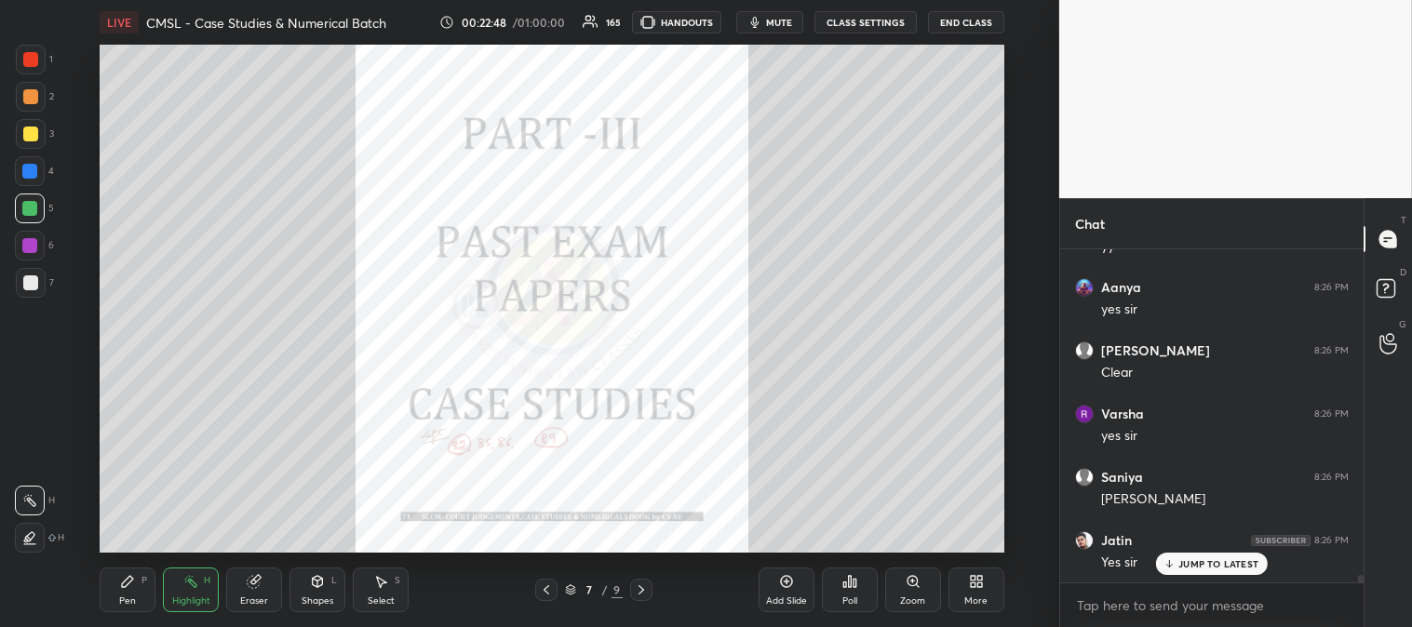
click at [542, 587] on icon at bounding box center [546, 589] width 15 height 15
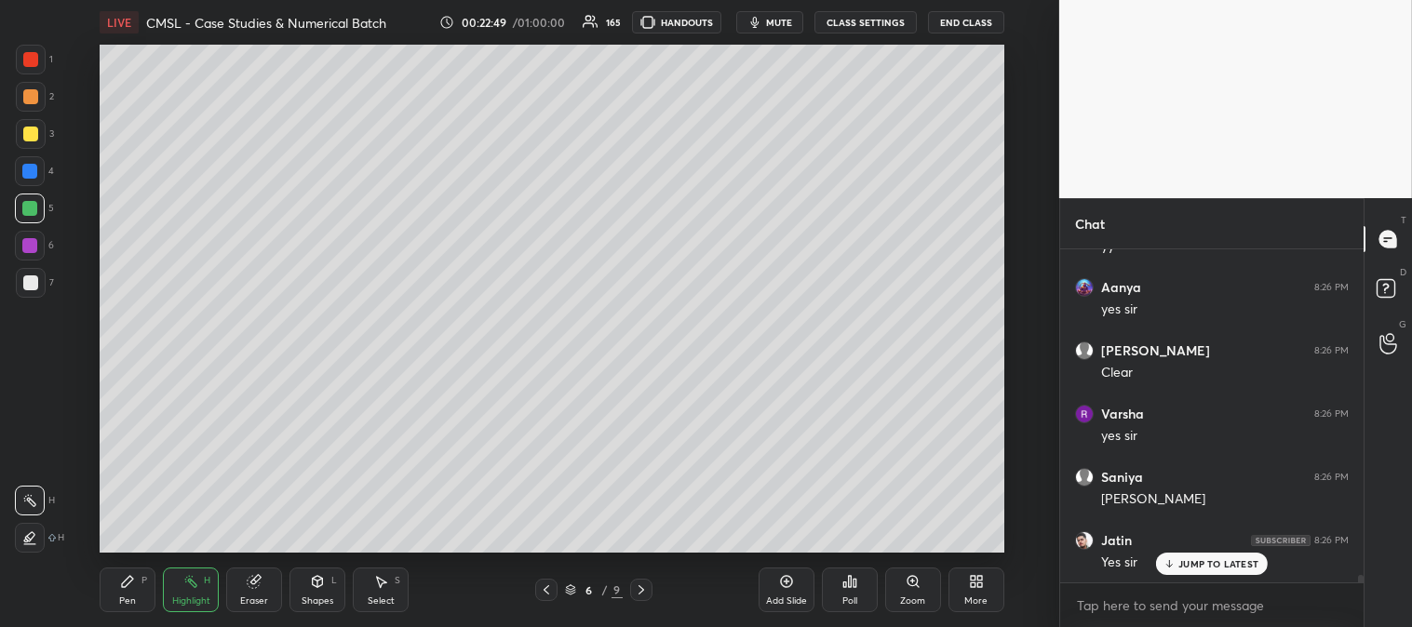
click at [912, 588] on icon at bounding box center [912, 581] width 15 height 15
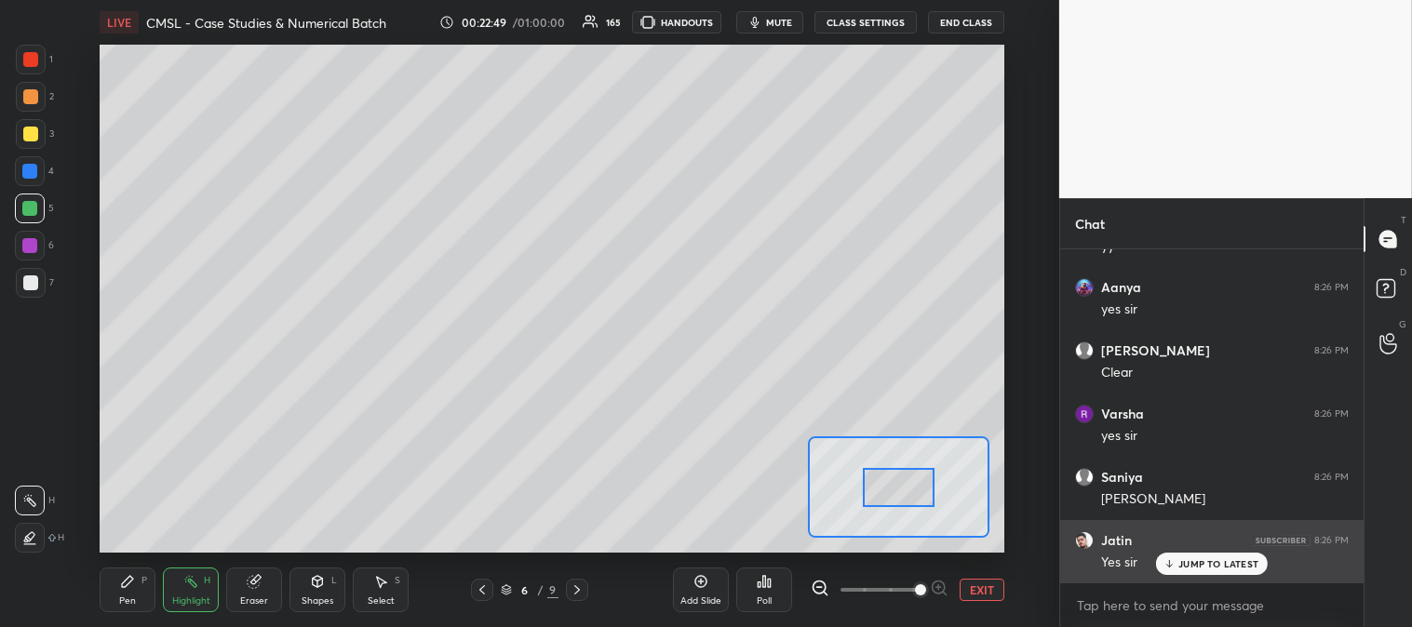
click at [989, 589] on button "EXIT" at bounding box center [981, 590] width 45 height 22
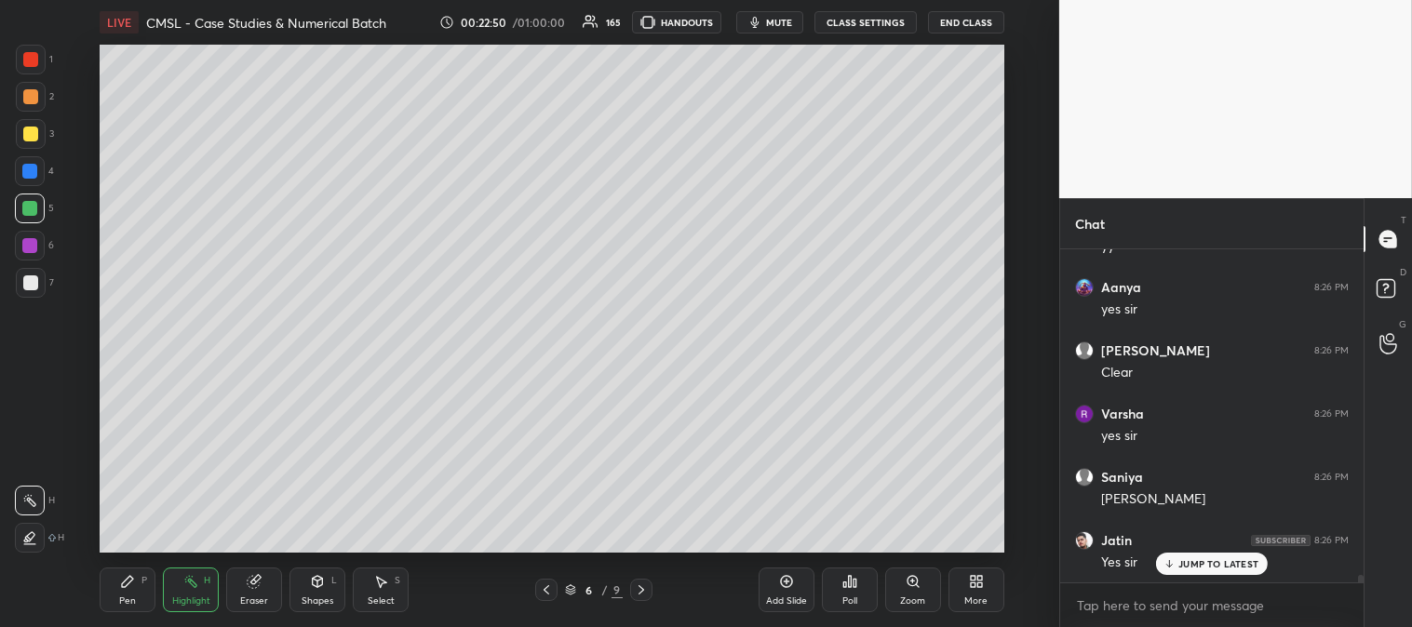
click at [1202, 560] on p "JUMP TO LATEST" at bounding box center [1218, 563] width 80 height 11
click at [118, 586] on div "Pen P" at bounding box center [128, 590] width 56 height 45
click at [31, 98] on div at bounding box center [30, 96] width 15 height 15
click at [905, 591] on div "Zoom" at bounding box center [913, 590] width 56 height 45
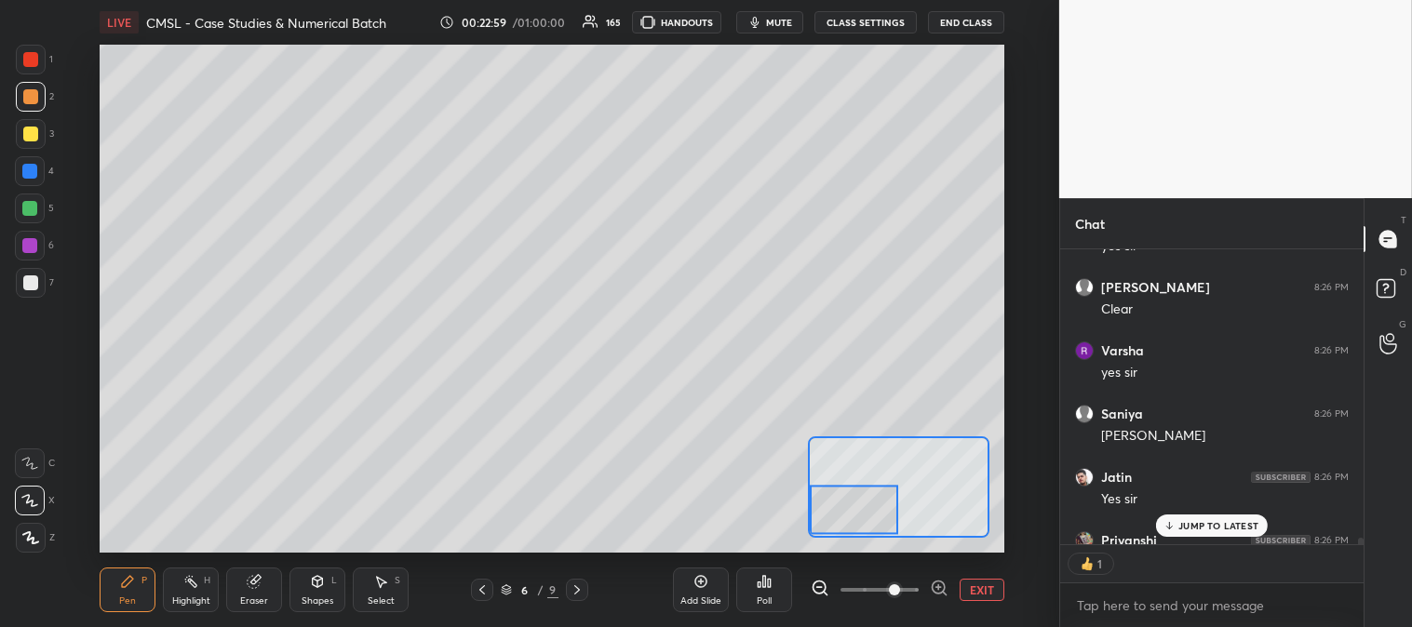
scroll to position [6, 5]
click at [1194, 526] on p "JUMP TO LATEST" at bounding box center [1218, 525] width 80 height 11
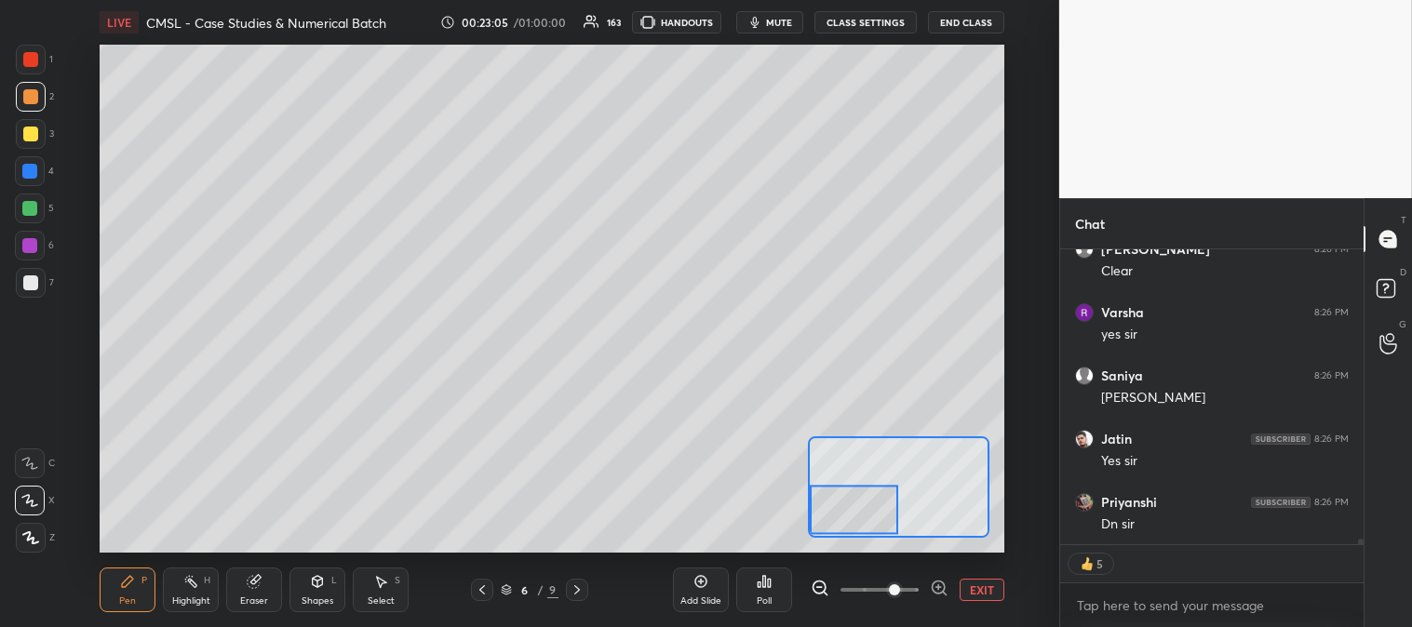
click at [981, 583] on button "EXIT" at bounding box center [981, 590] width 45 height 22
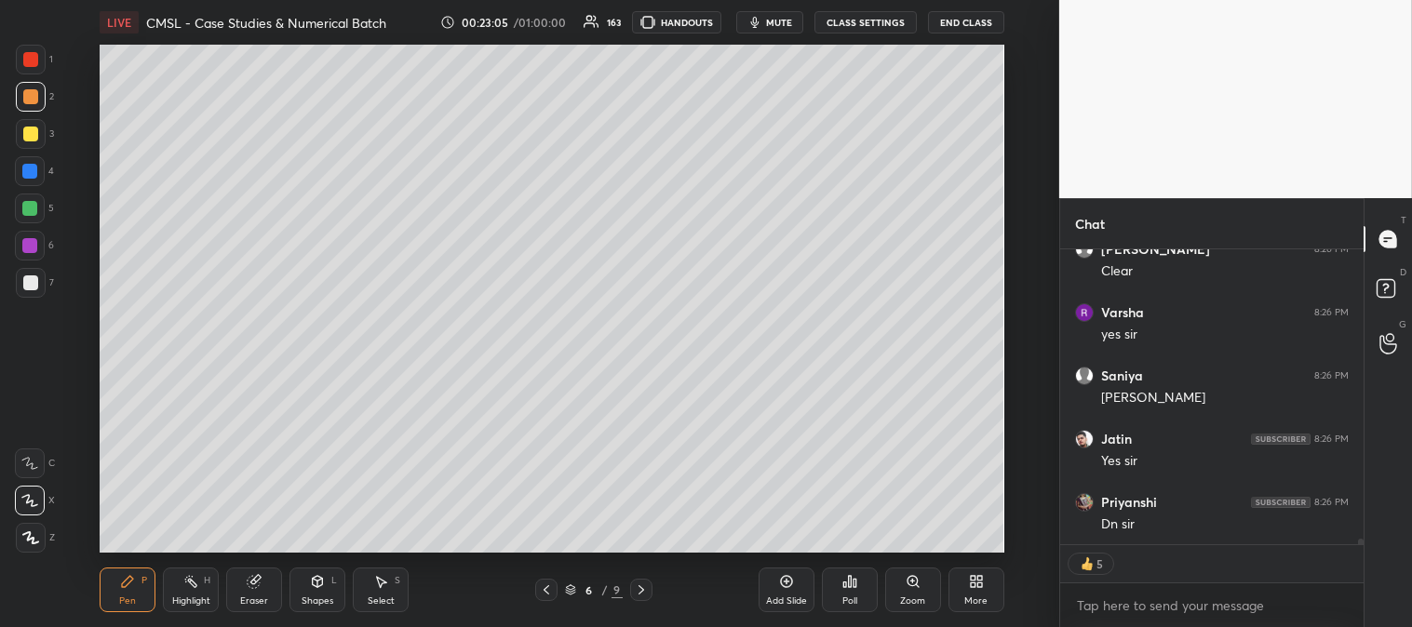
click at [905, 588] on icon at bounding box center [912, 581] width 15 height 15
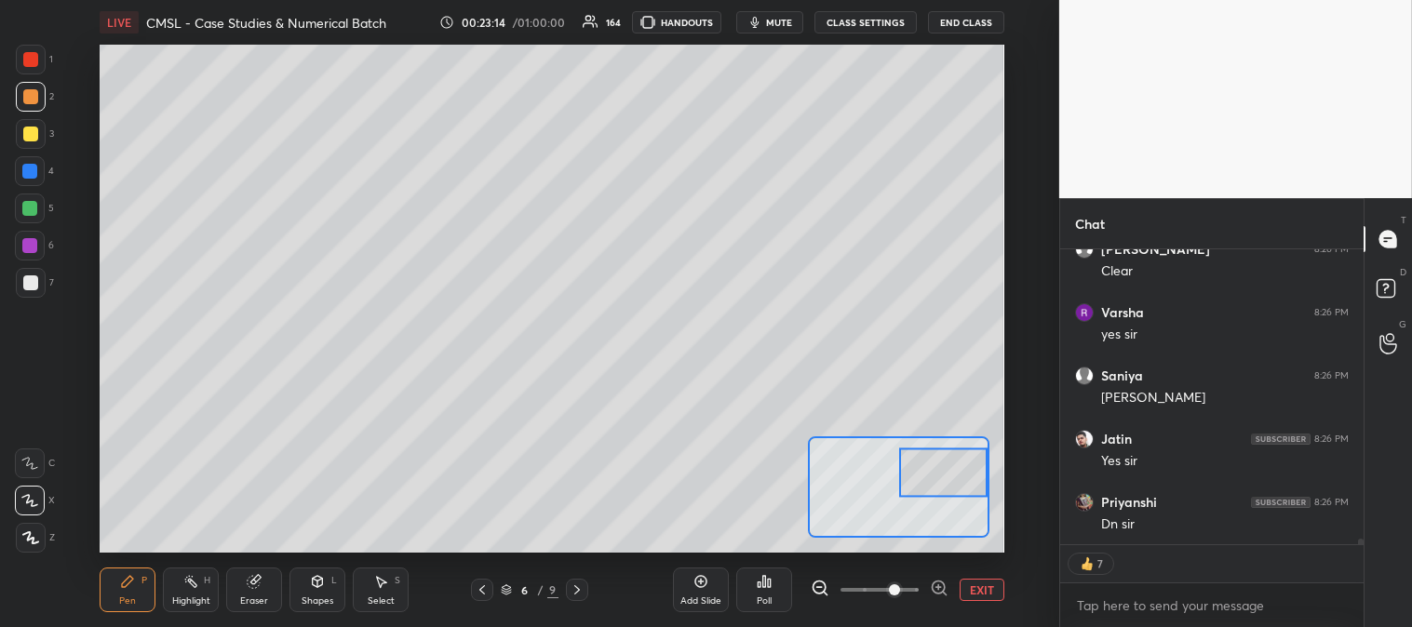
click at [981, 594] on button "EXIT" at bounding box center [981, 590] width 45 height 22
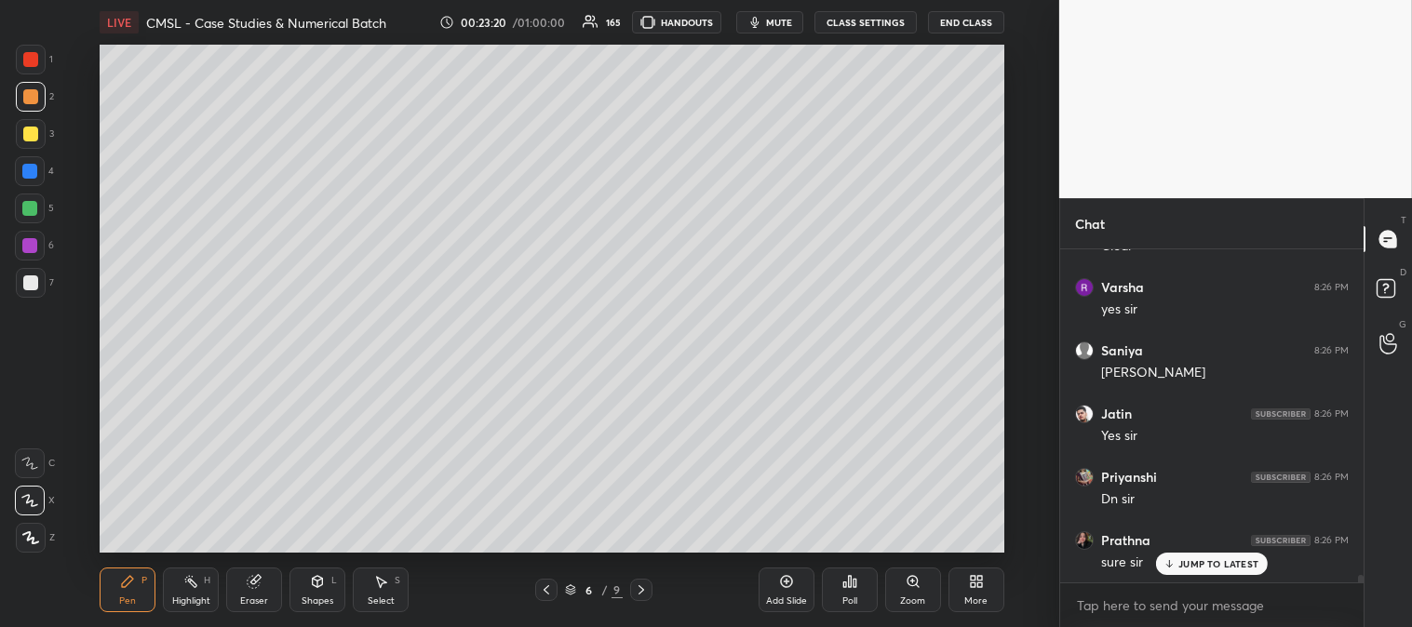
scroll to position [14814, 0]
click at [546, 589] on icon at bounding box center [546, 589] width 15 height 15
click at [545, 588] on icon at bounding box center [546, 589] width 6 height 9
click at [547, 589] on icon at bounding box center [546, 589] width 15 height 15
click at [33, 61] on div at bounding box center [30, 59] width 15 height 15
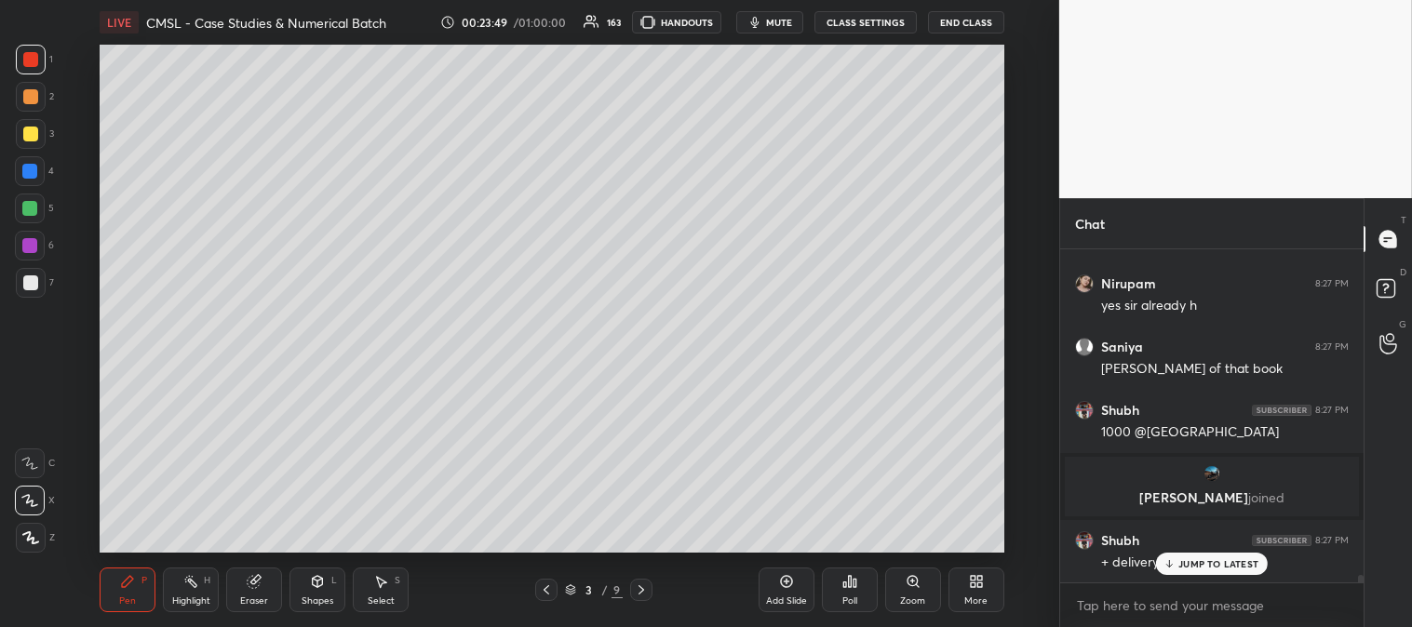
scroll to position [15197, 0]
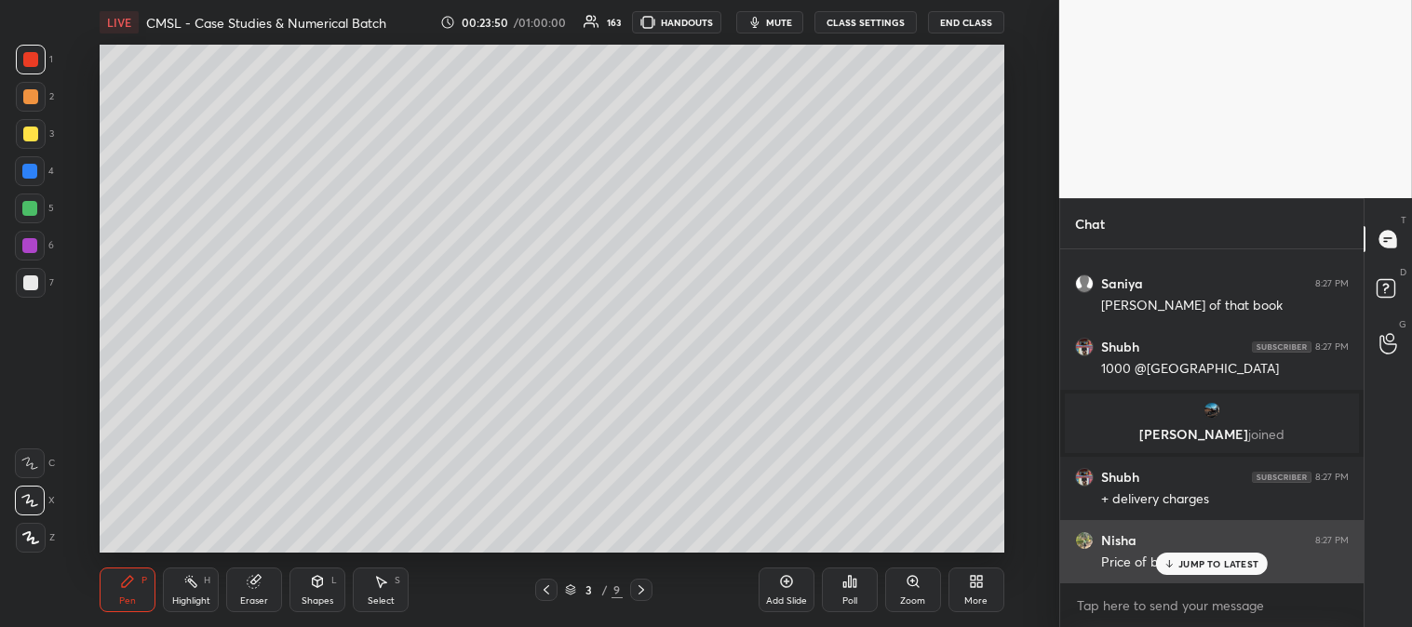
click at [1191, 570] on div "JUMP TO LATEST" at bounding box center [1212, 564] width 112 height 22
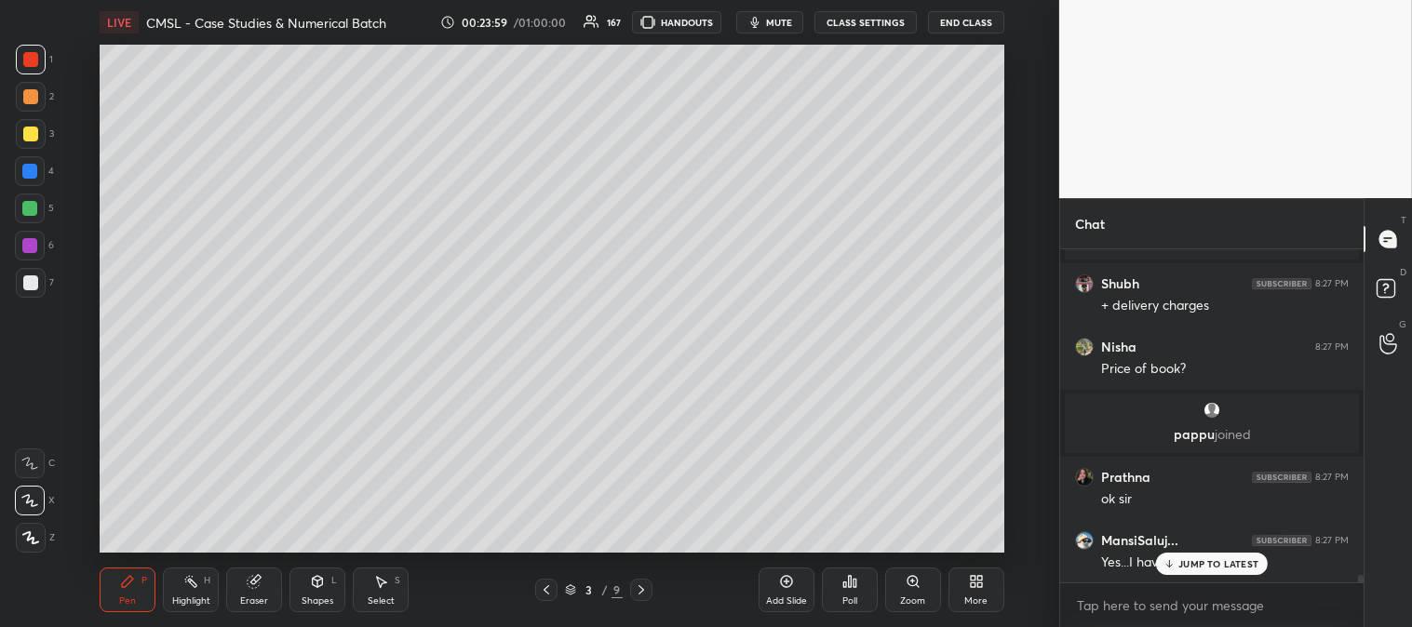
scroll to position [15158, 0]
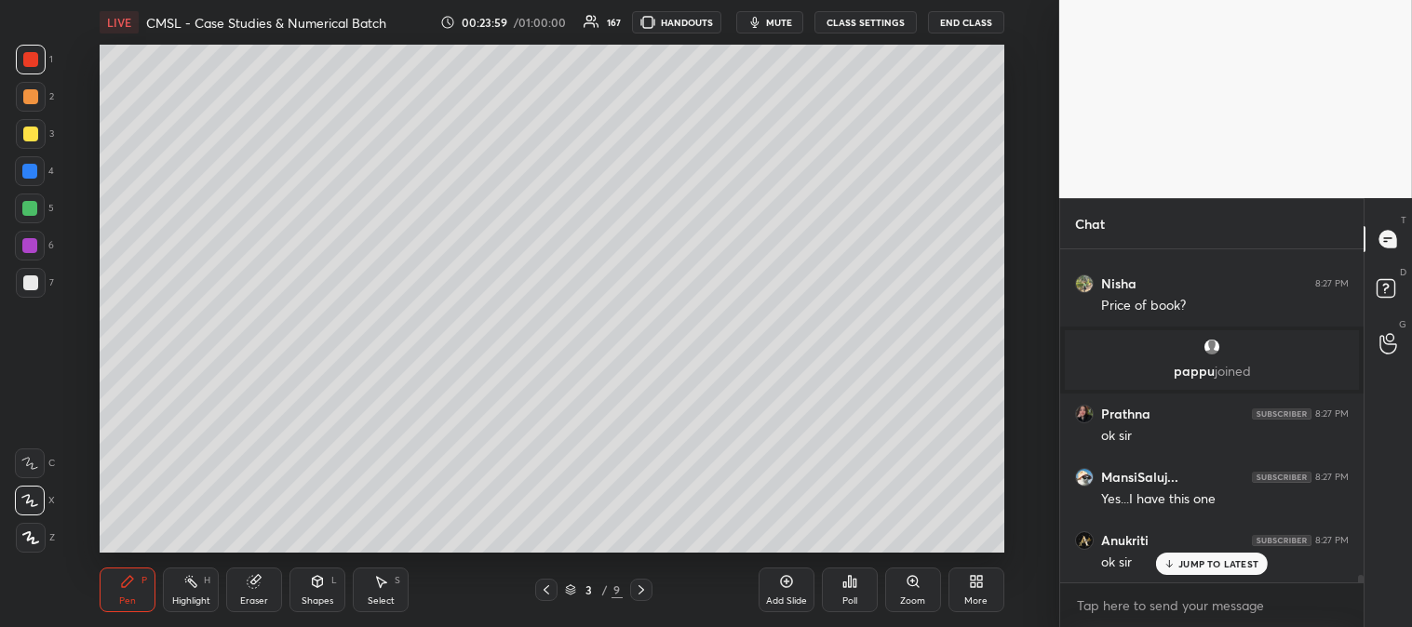
click at [186, 599] on div "Highlight" at bounding box center [191, 600] width 38 height 9
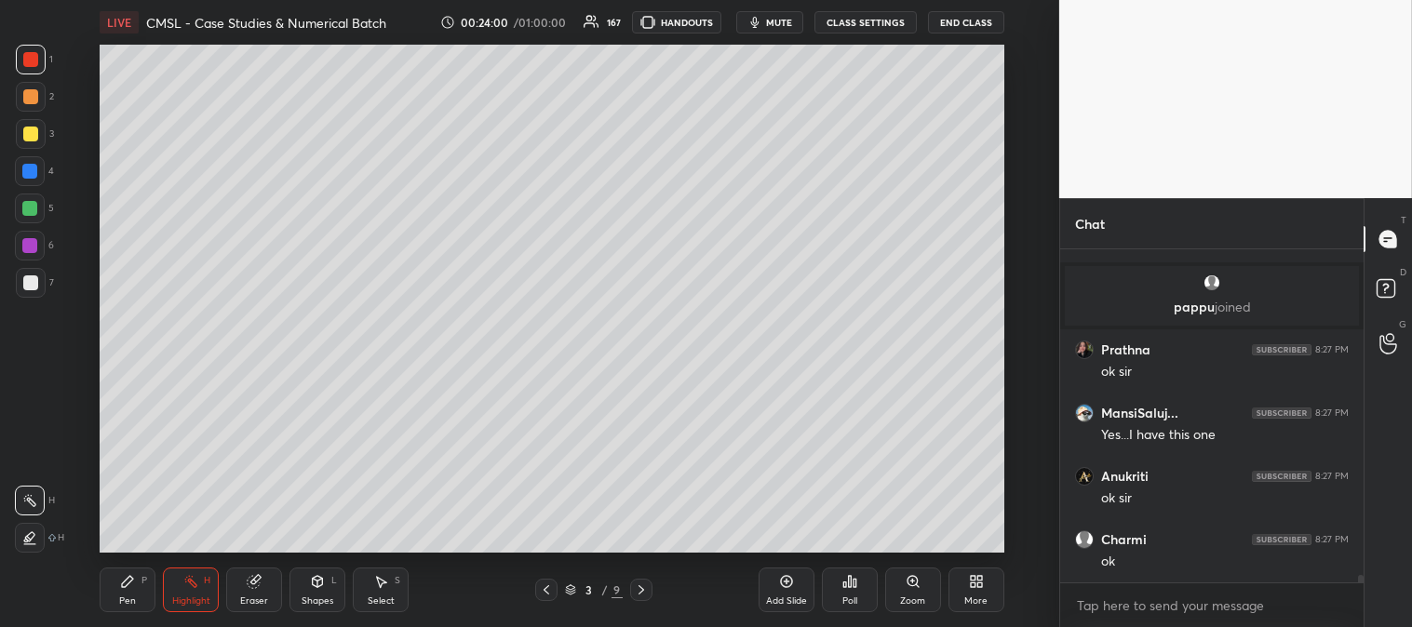
click at [31, 52] on div at bounding box center [30, 59] width 15 height 15
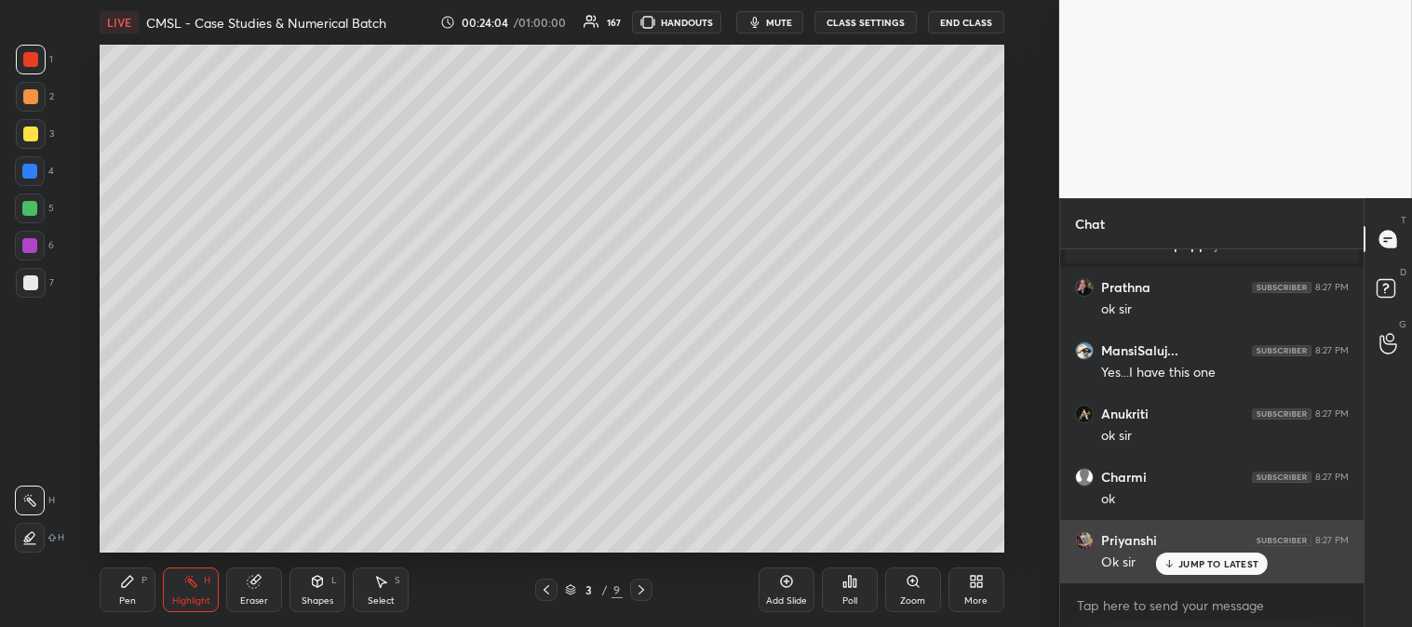
click at [1193, 568] on p "JUMP TO LATEST" at bounding box center [1218, 563] width 80 height 11
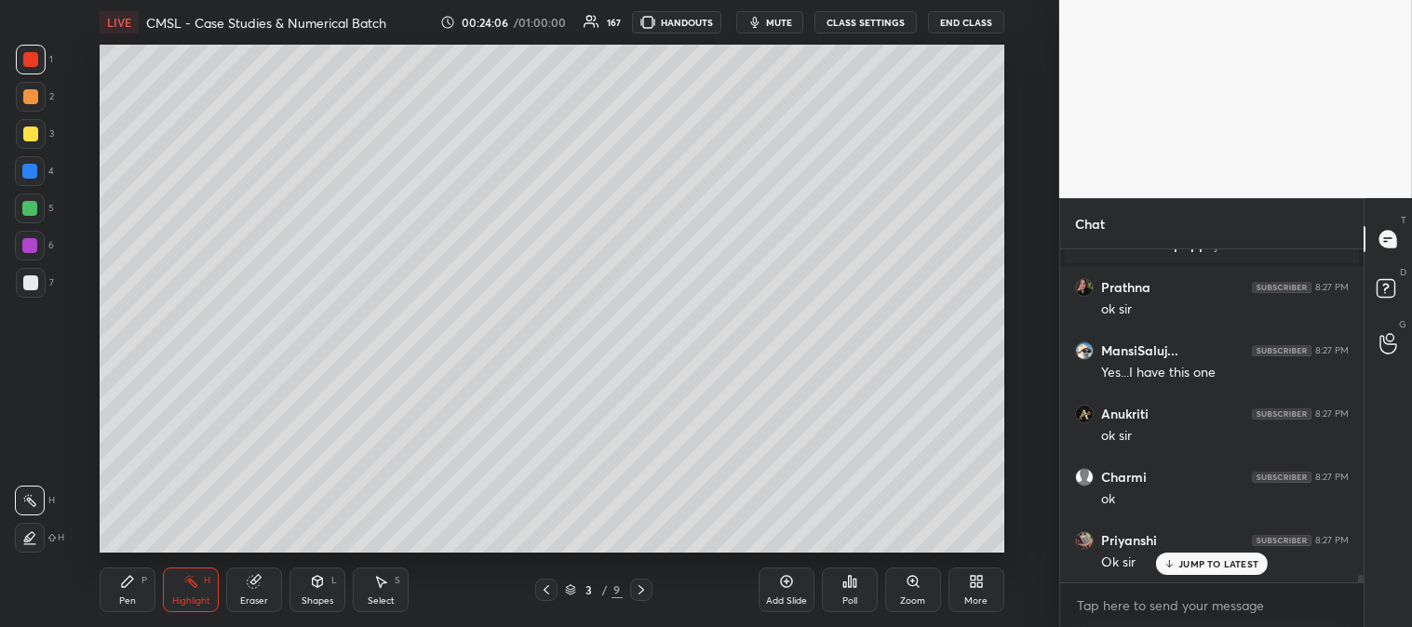
scroll to position [15348, 0]
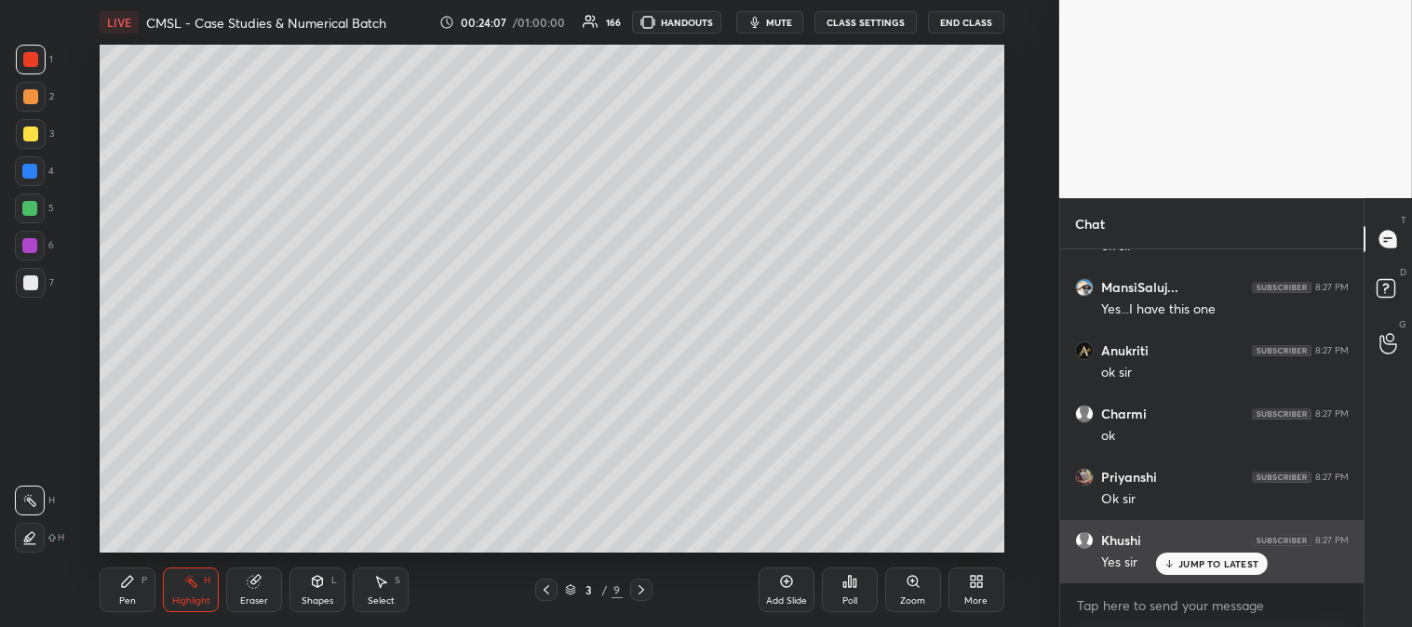
click at [1193, 563] on p "JUMP TO LATEST" at bounding box center [1218, 563] width 80 height 11
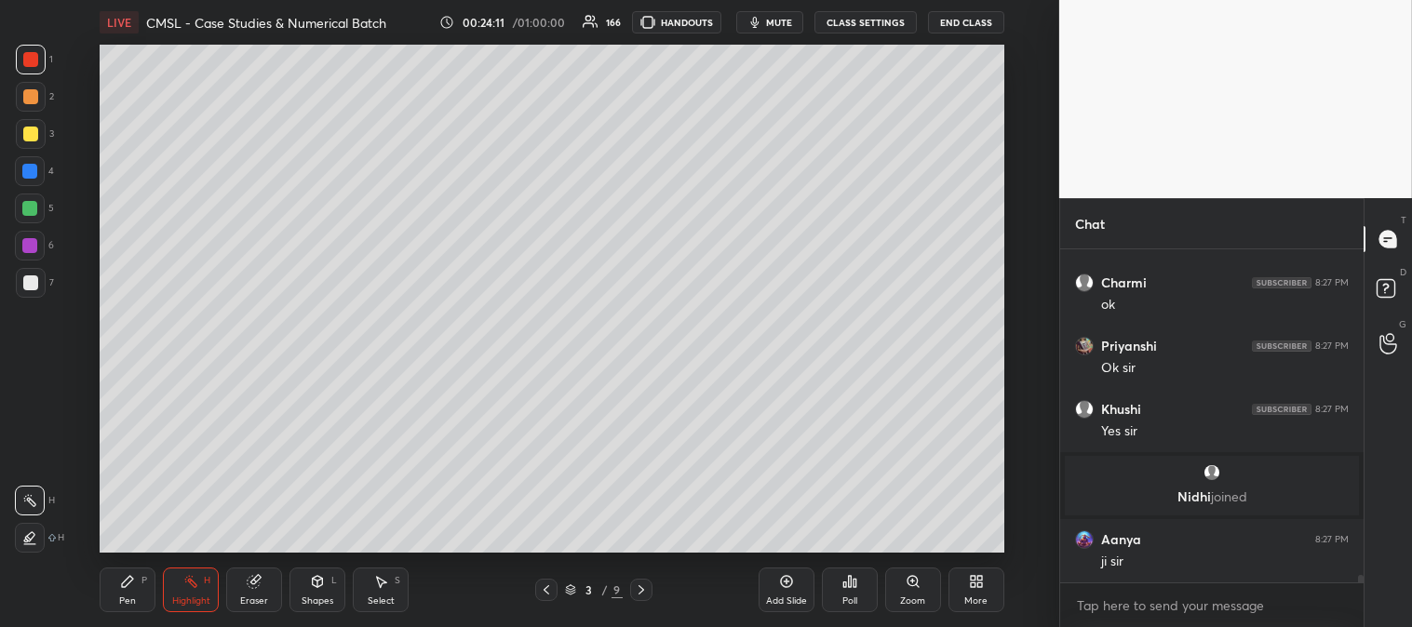
scroll to position [15362, 0]
click at [642, 587] on icon at bounding box center [641, 589] width 15 height 15
click at [638, 591] on icon at bounding box center [641, 589] width 15 height 15
click at [640, 582] on icon at bounding box center [641, 589] width 15 height 15
click at [107, 590] on div "Pen P" at bounding box center [128, 590] width 56 height 45
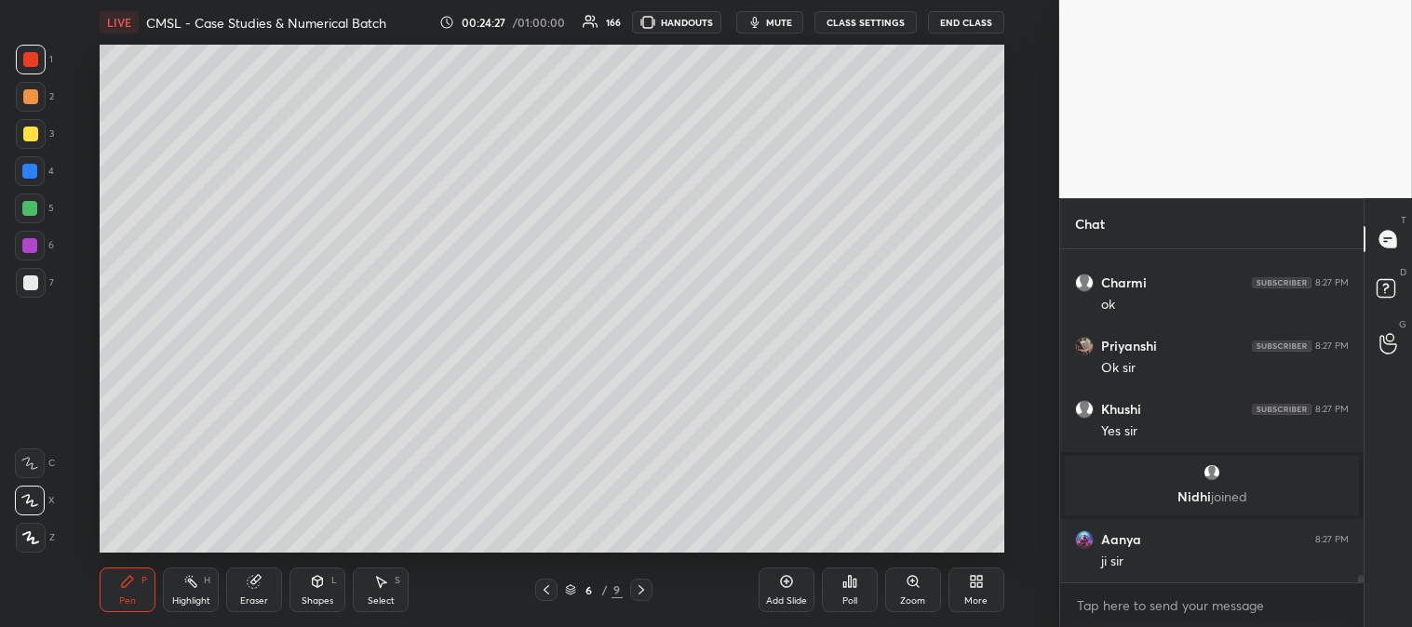
click at [35, 127] on div at bounding box center [30, 134] width 15 height 15
click at [903, 596] on div "Zoom" at bounding box center [912, 600] width 25 height 9
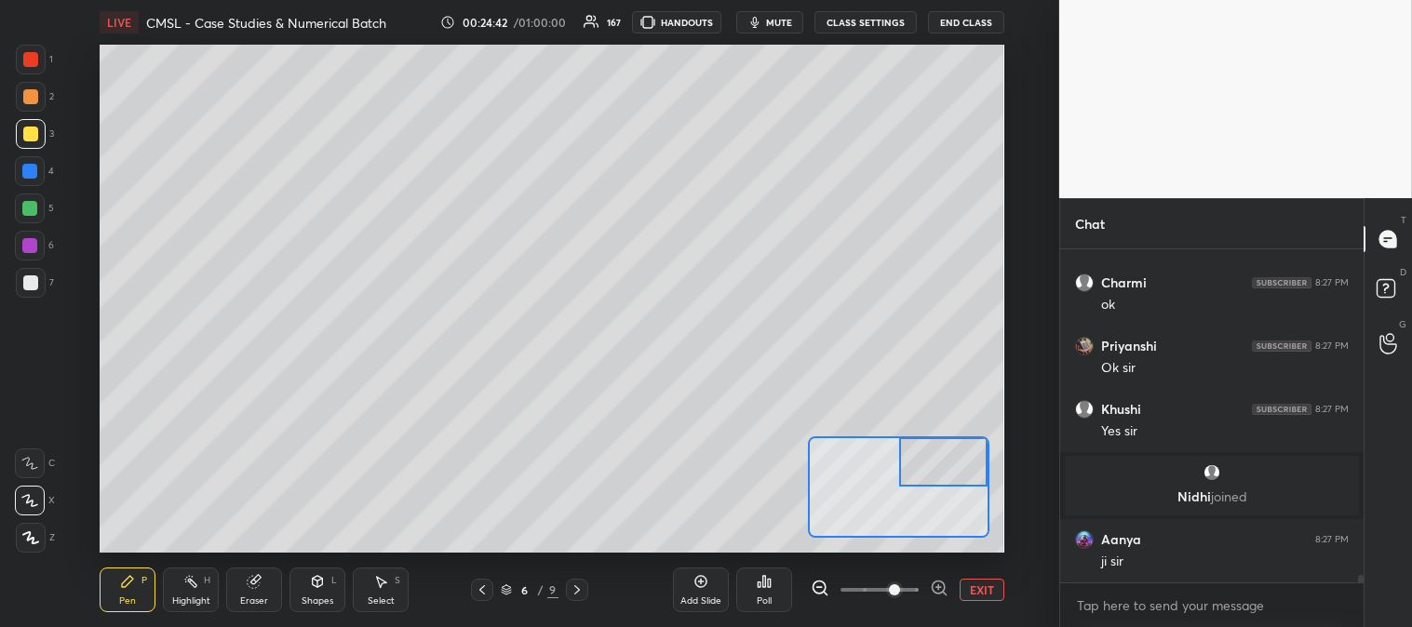
click at [983, 583] on button "EXIT" at bounding box center [981, 590] width 45 height 22
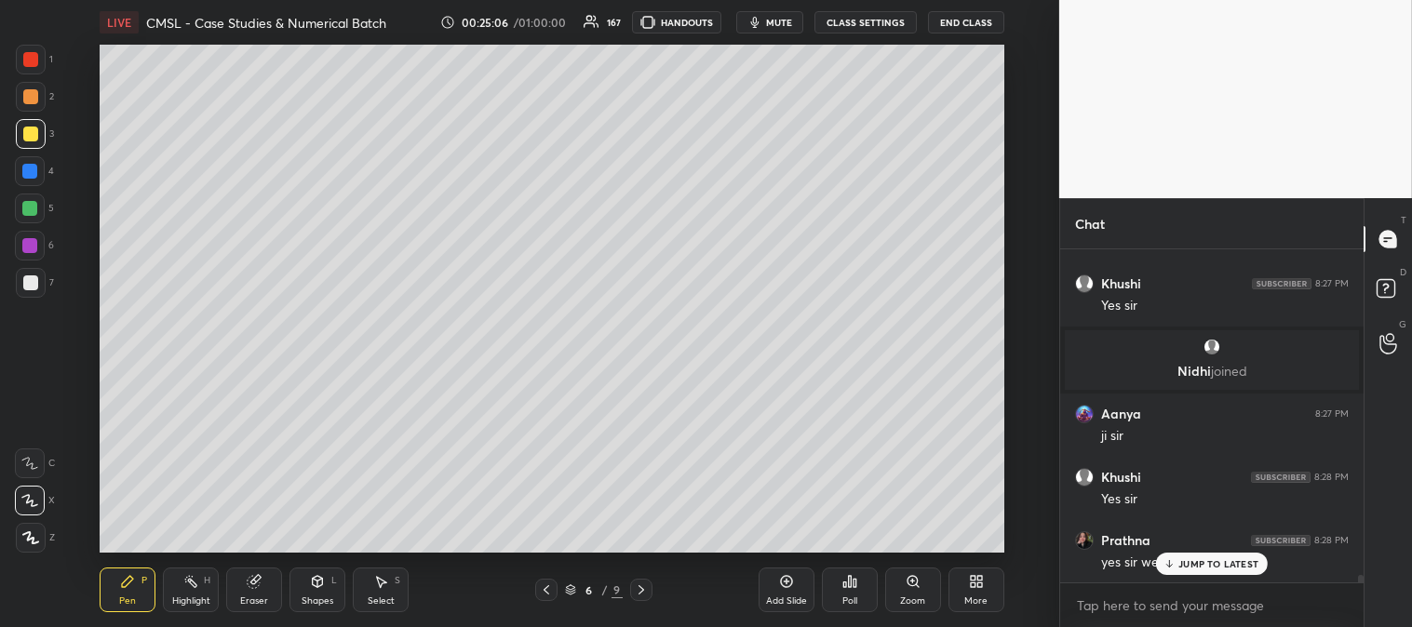
scroll to position [15551, 0]
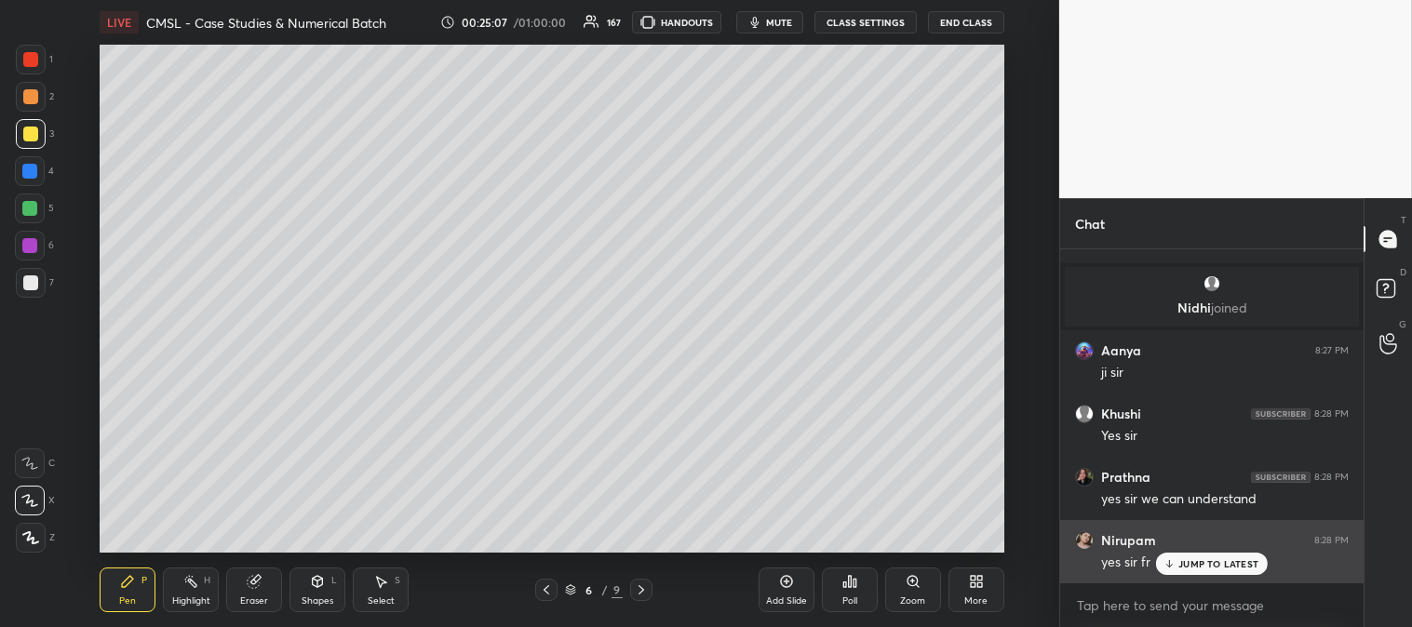
click at [1196, 569] on p "JUMP TO LATEST" at bounding box center [1218, 563] width 80 height 11
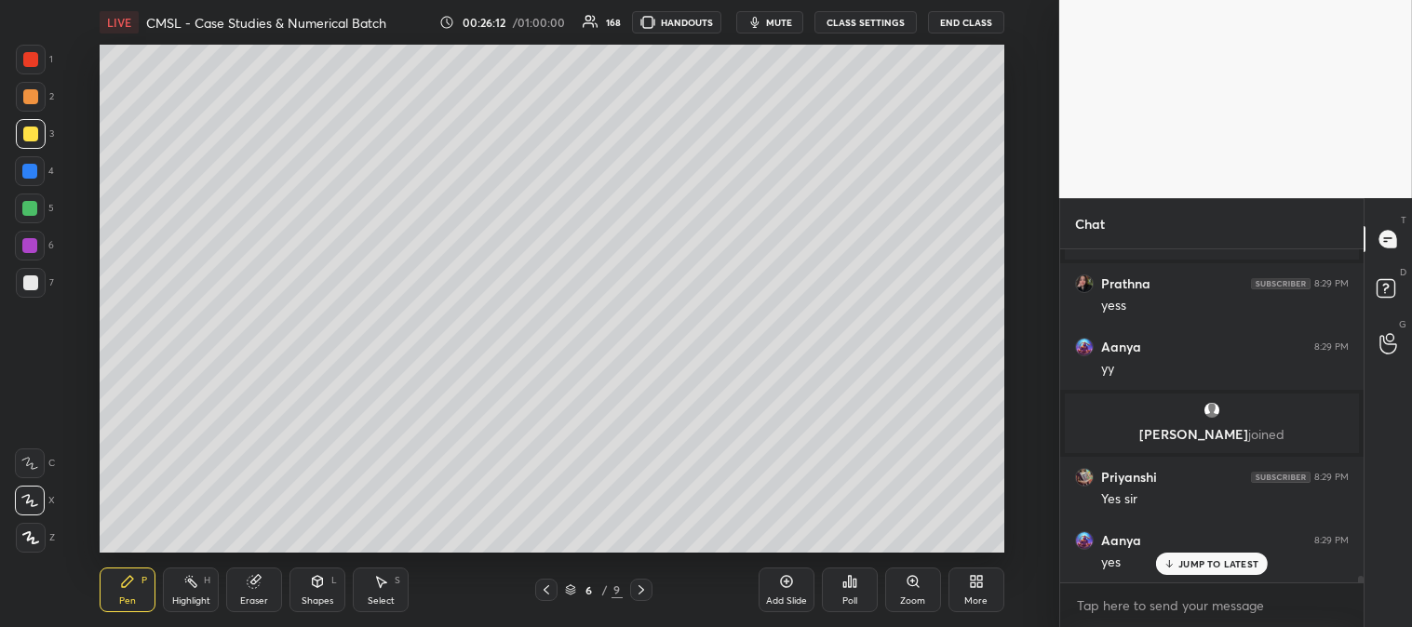
scroll to position [16011, 0]
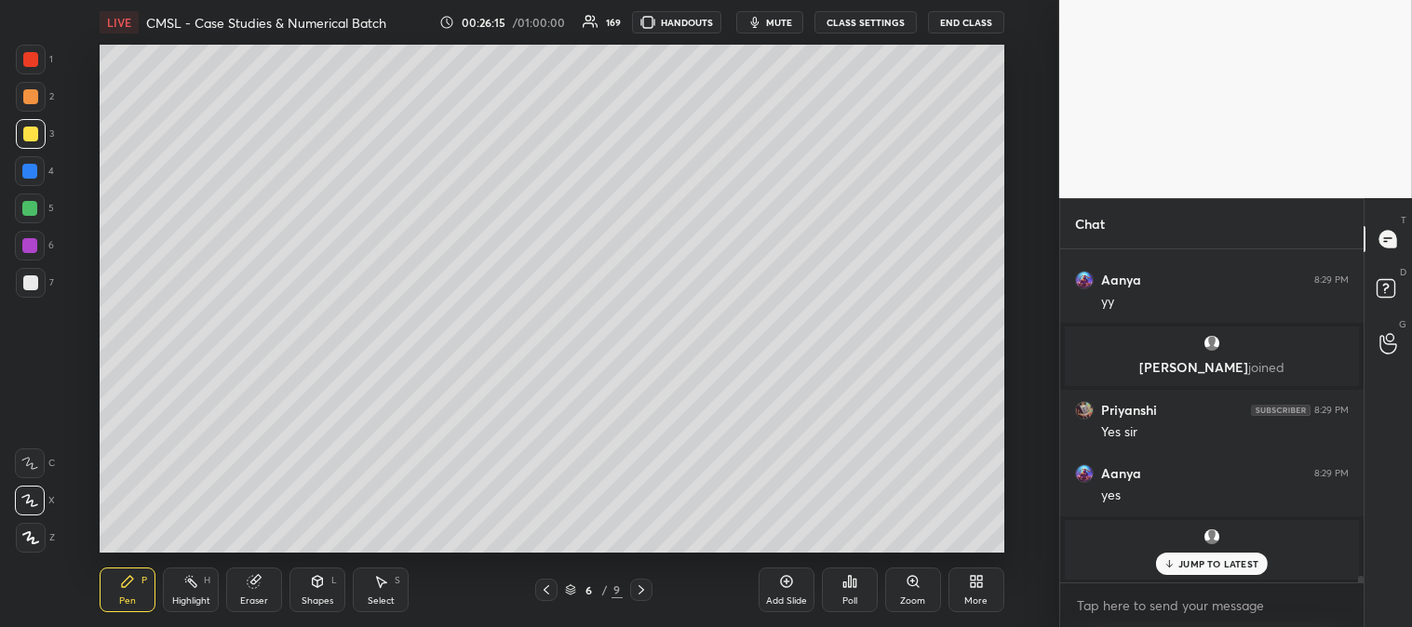
click at [777, 22] on span "mute" at bounding box center [779, 22] width 26 height 13
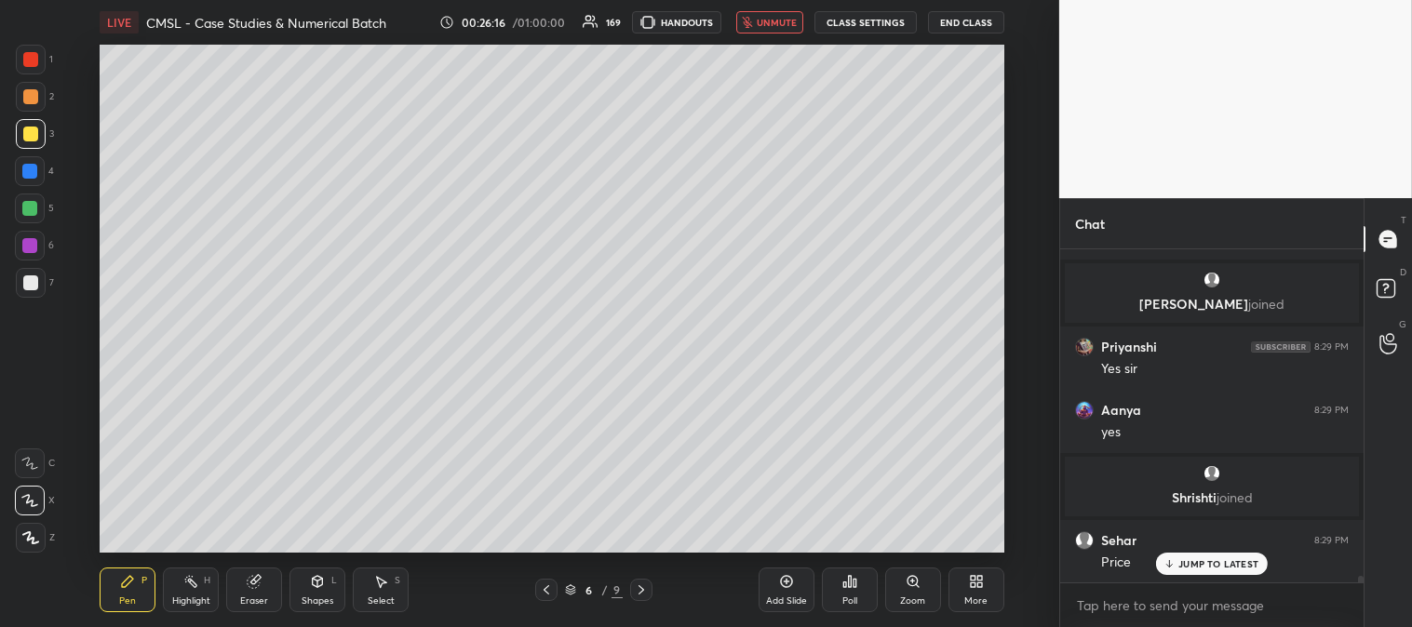
click at [775, 22] on span "unmute" at bounding box center [776, 22] width 40 height 13
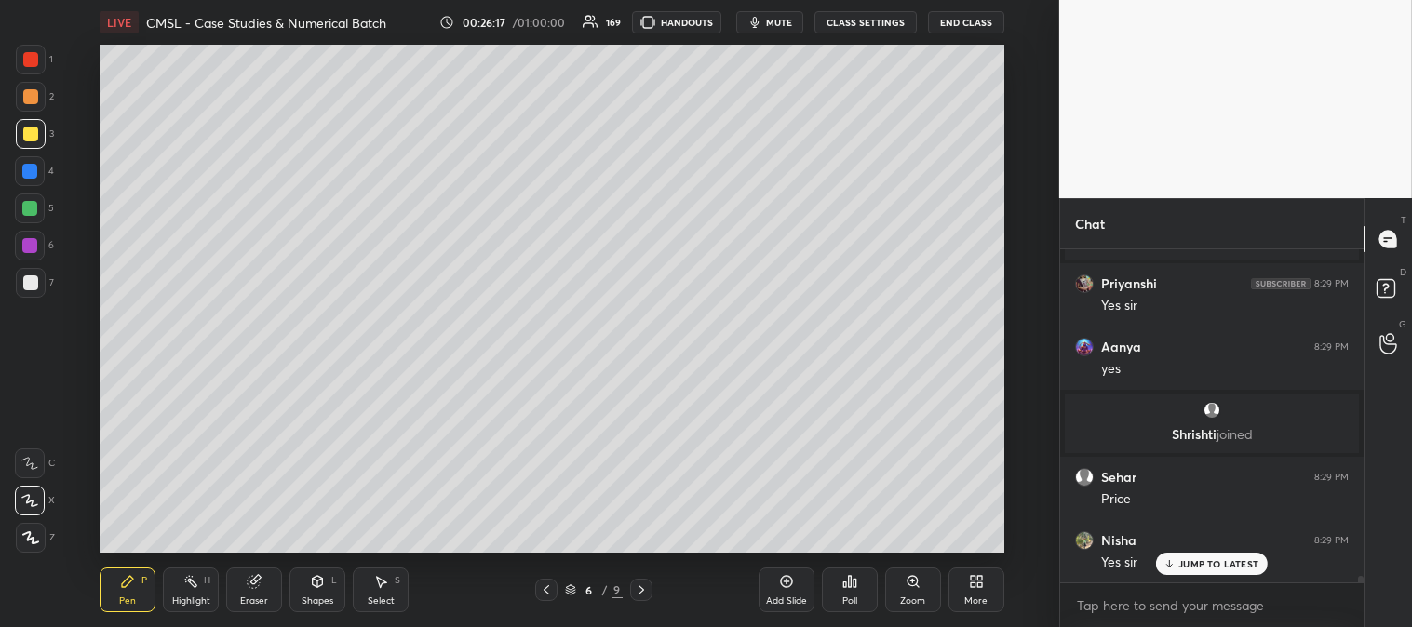
click at [190, 594] on div "Highlight H" at bounding box center [191, 590] width 56 height 45
click at [17, 59] on div at bounding box center [31, 60] width 30 height 30
click at [1189, 568] on p "JUMP TO LATEST" at bounding box center [1218, 563] width 80 height 11
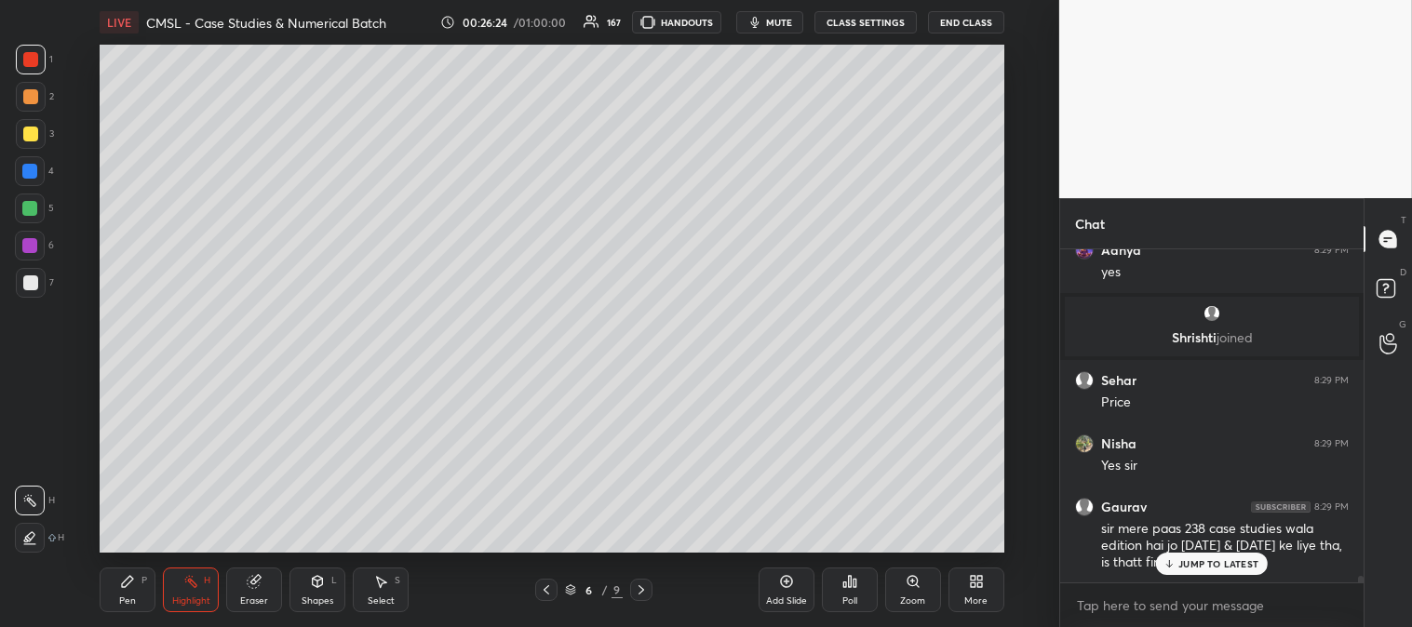
click at [1194, 566] on p "JUMP TO LATEST" at bounding box center [1218, 563] width 80 height 11
click at [542, 591] on icon at bounding box center [546, 589] width 15 height 15
click at [542, 592] on icon at bounding box center [546, 589] width 15 height 15
click at [550, 596] on icon at bounding box center [546, 589] width 15 height 15
click at [199, 589] on div "Highlight H" at bounding box center [191, 590] width 56 height 45
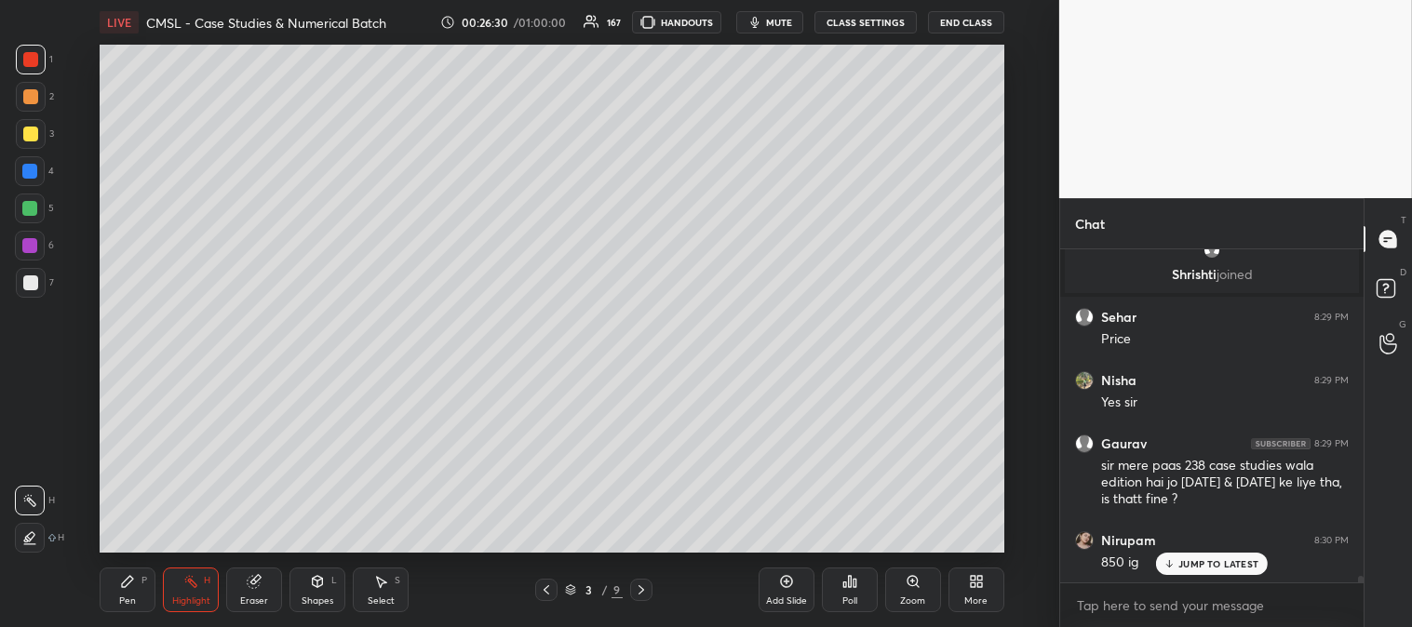
scroll to position [16360, 0]
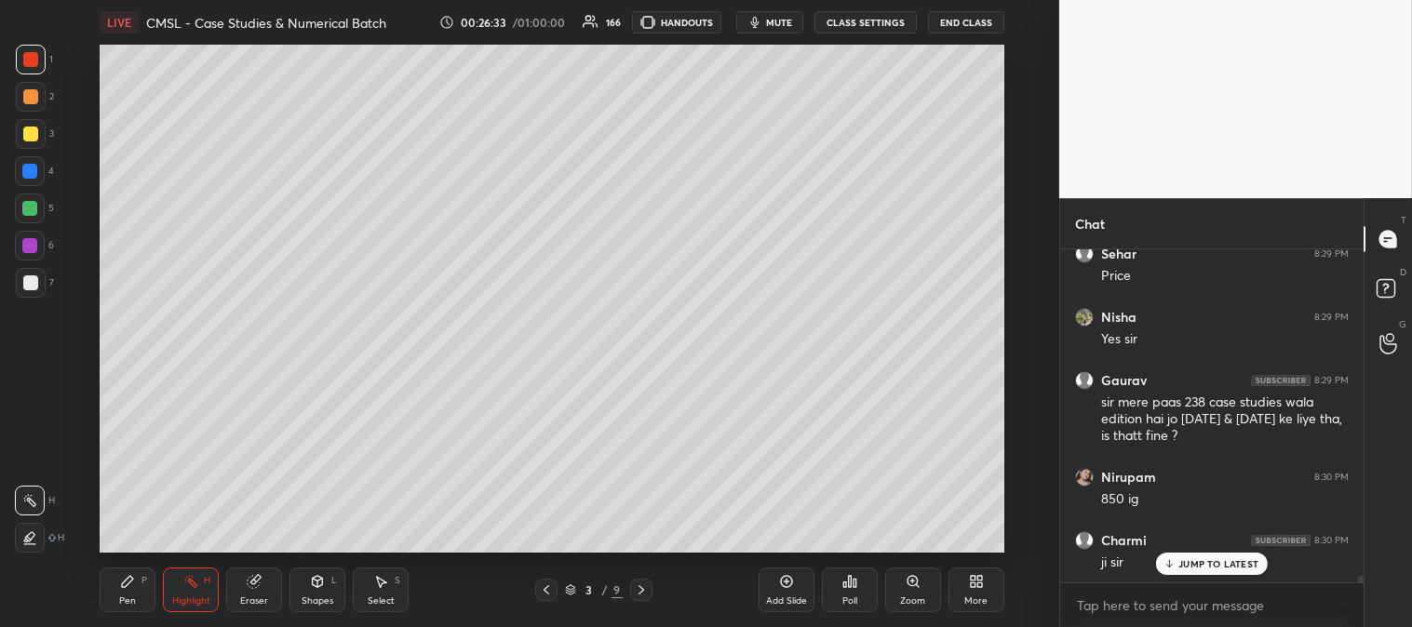
click at [635, 586] on icon at bounding box center [641, 589] width 15 height 15
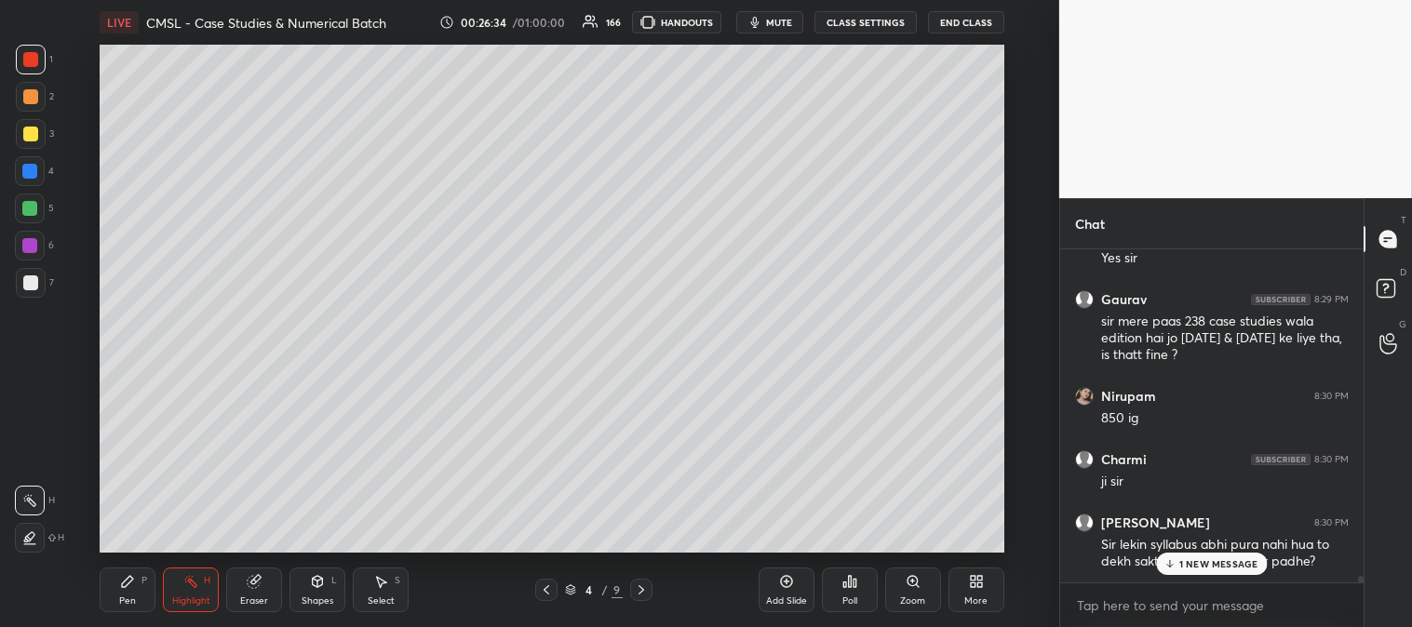
click at [640, 586] on icon at bounding box center [641, 589] width 15 height 15
click at [639, 583] on icon at bounding box center [641, 589] width 15 height 15
click at [904, 596] on div "Zoom" at bounding box center [912, 600] width 25 height 9
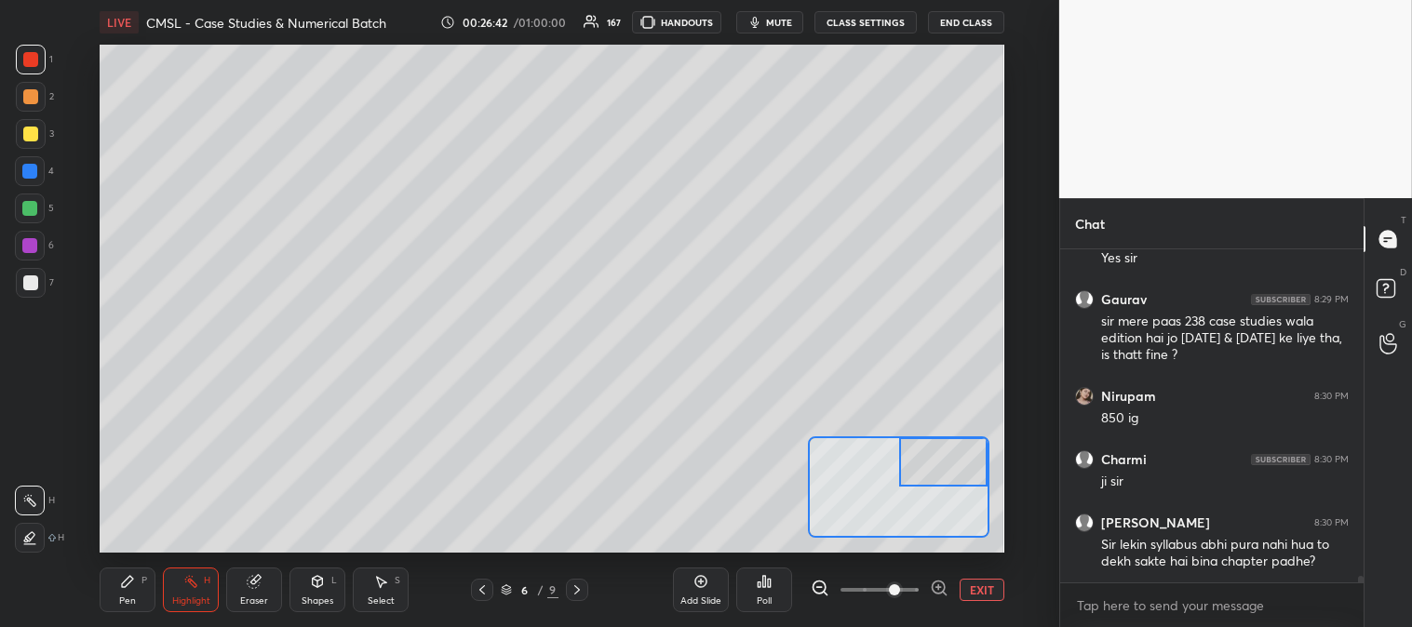
click at [782, 19] on span "mute" at bounding box center [779, 22] width 26 height 13
click at [776, 20] on span "unmute" at bounding box center [776, 22] width 40 height 13
click at [984, 582] on button "EXIT" at bounding box center [981, 590] width 45 height 22
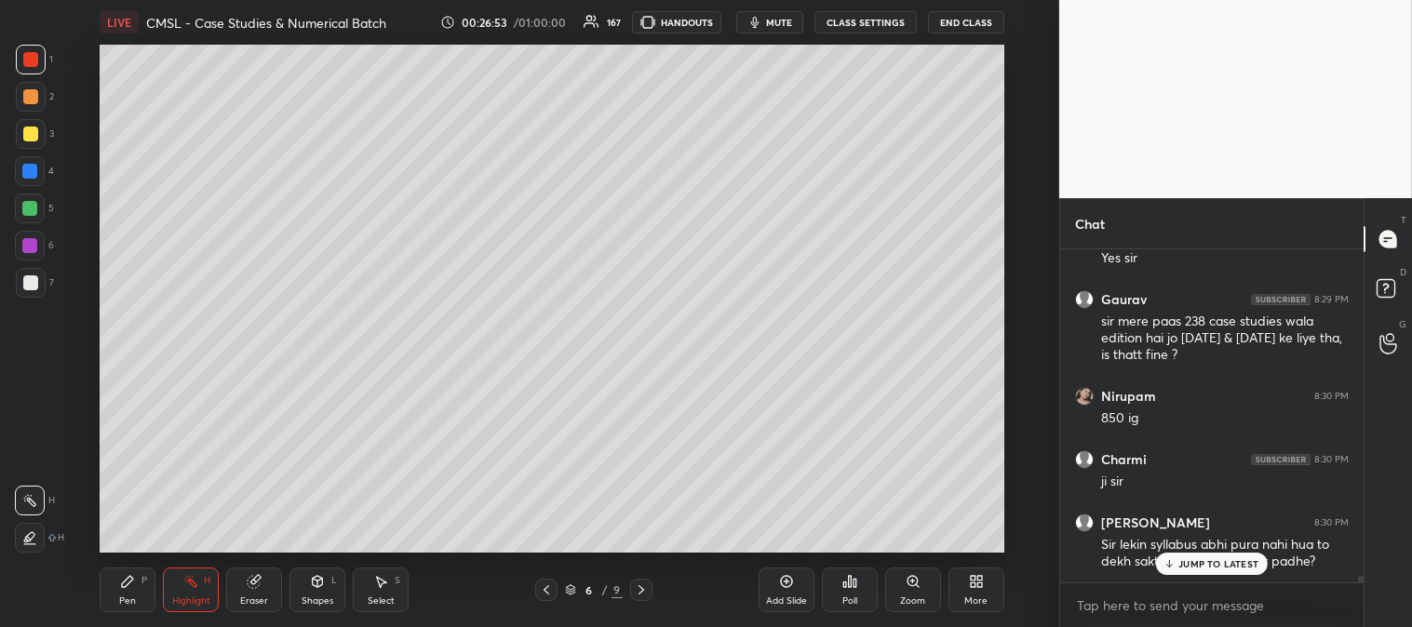
scroll to position [16504, 0]
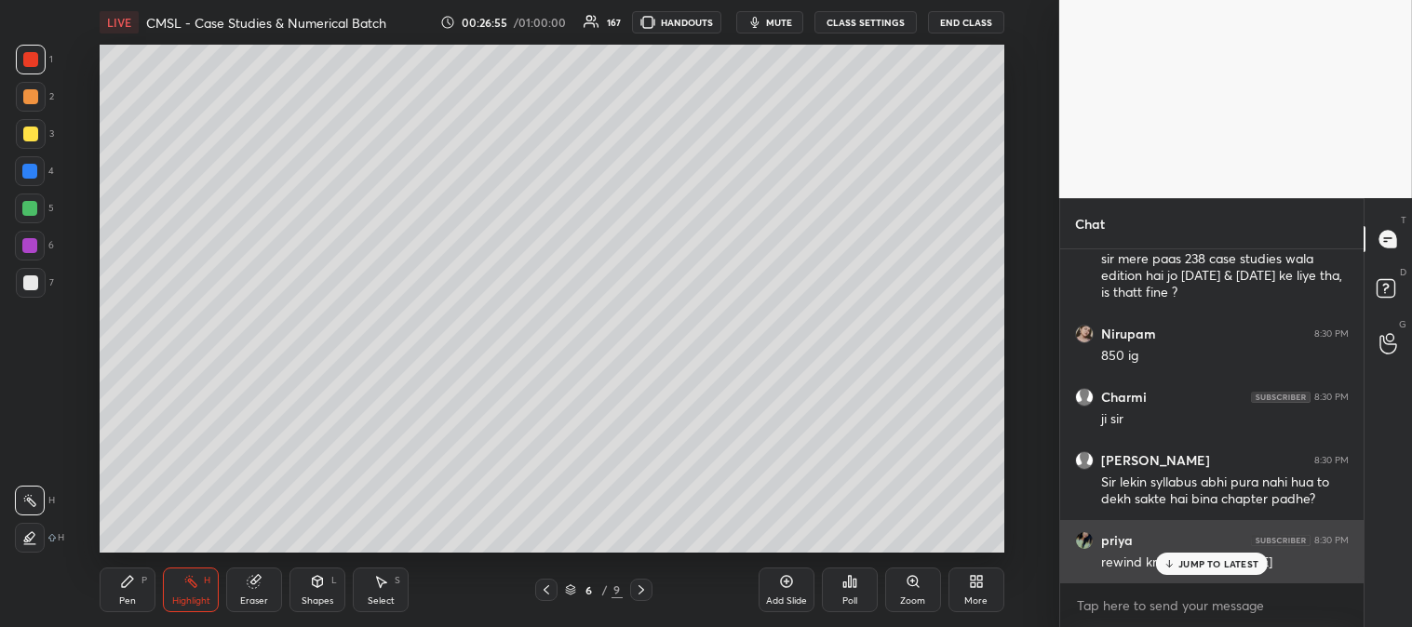
click at [1175, 569] on icon at bounding box center [1169, 563] width 12 height 11
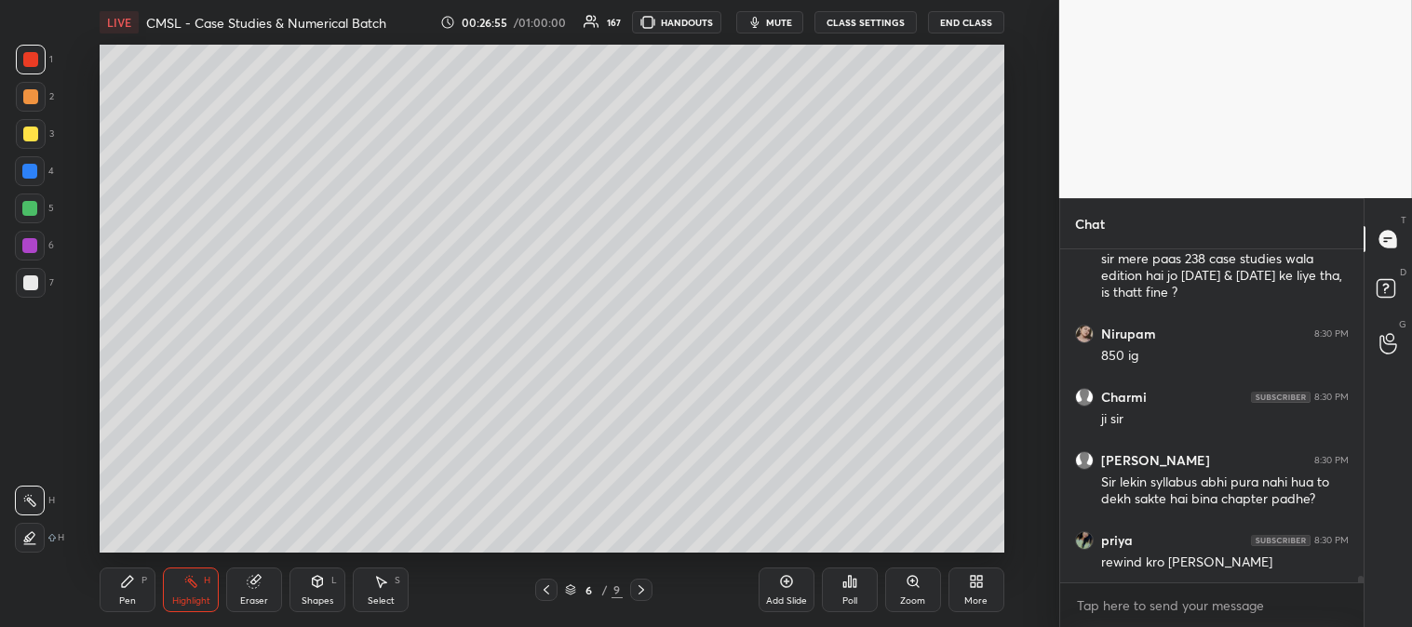
scroll to position [16567, 0]
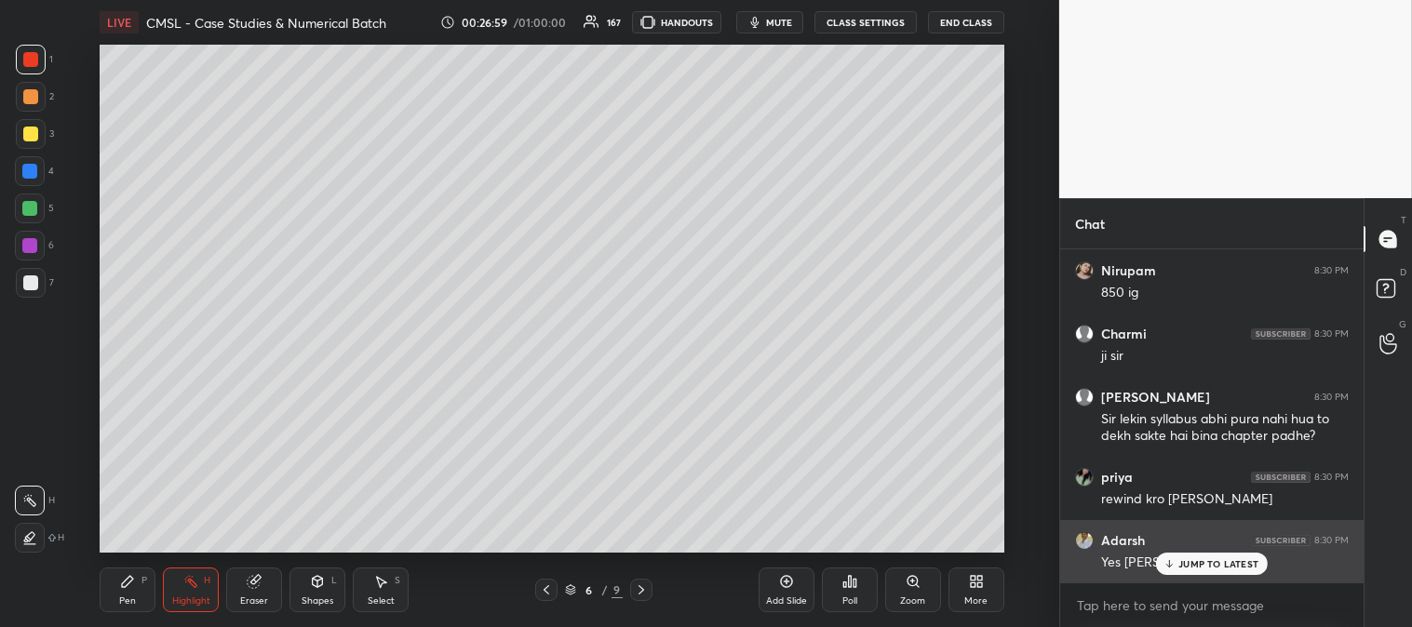
click at [1196, 562] on p "JUMP TO LATEST" at bounding box center [1218, 563] width 80 height 11
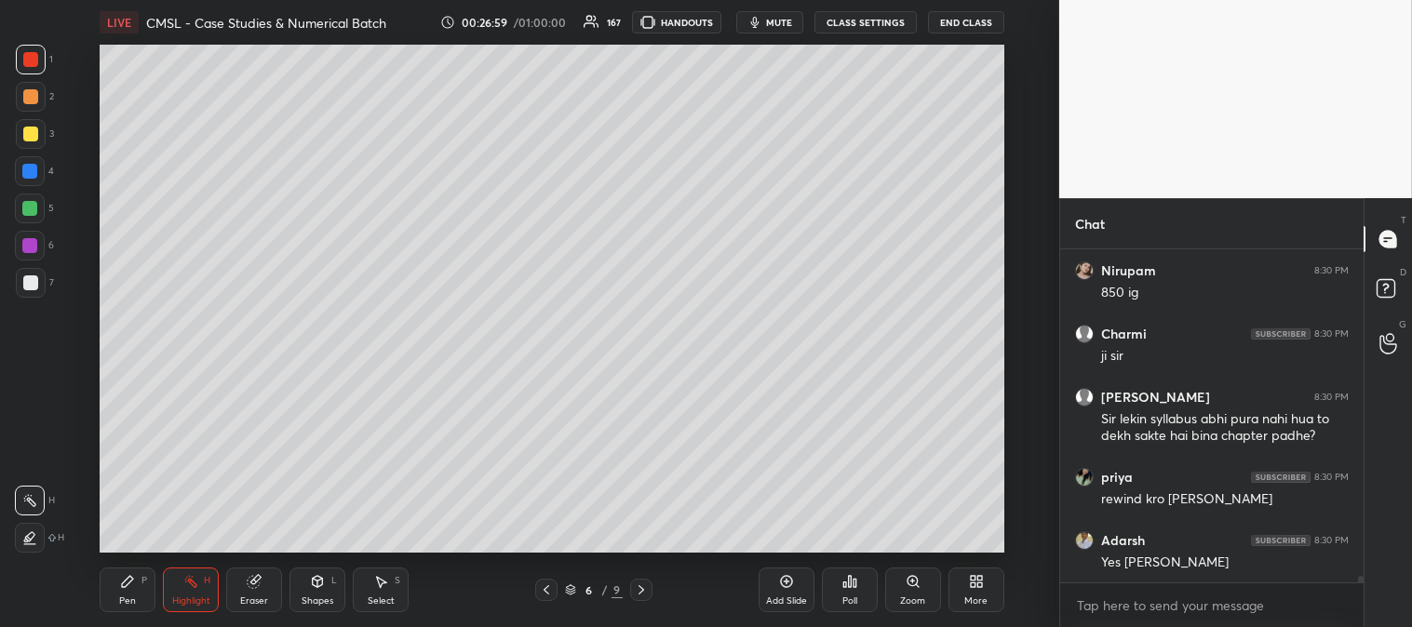
scroll to position [16568, 0]
click at [124, 586] on icon at bounding box center [127, 581] width 11 height 11
click at [190, 603] on div "Highlight" at bounding box center [191, 600] width 38 height 9
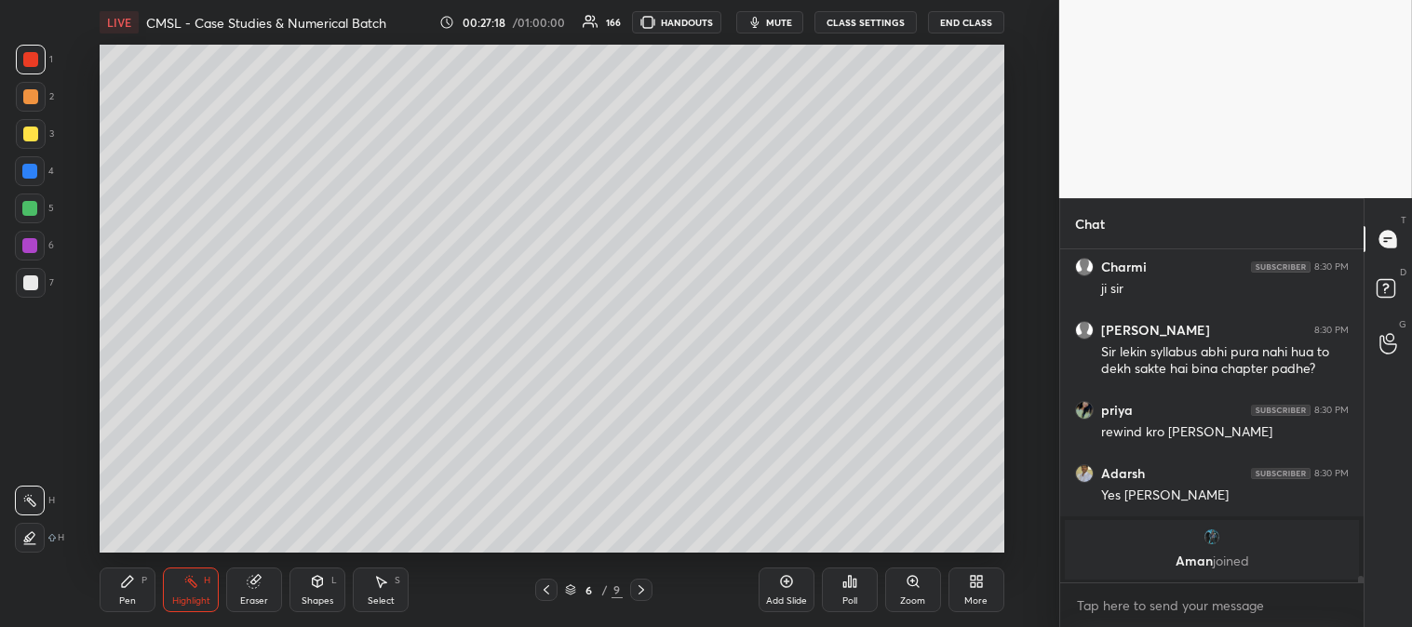
scroll to position [16418, 0]
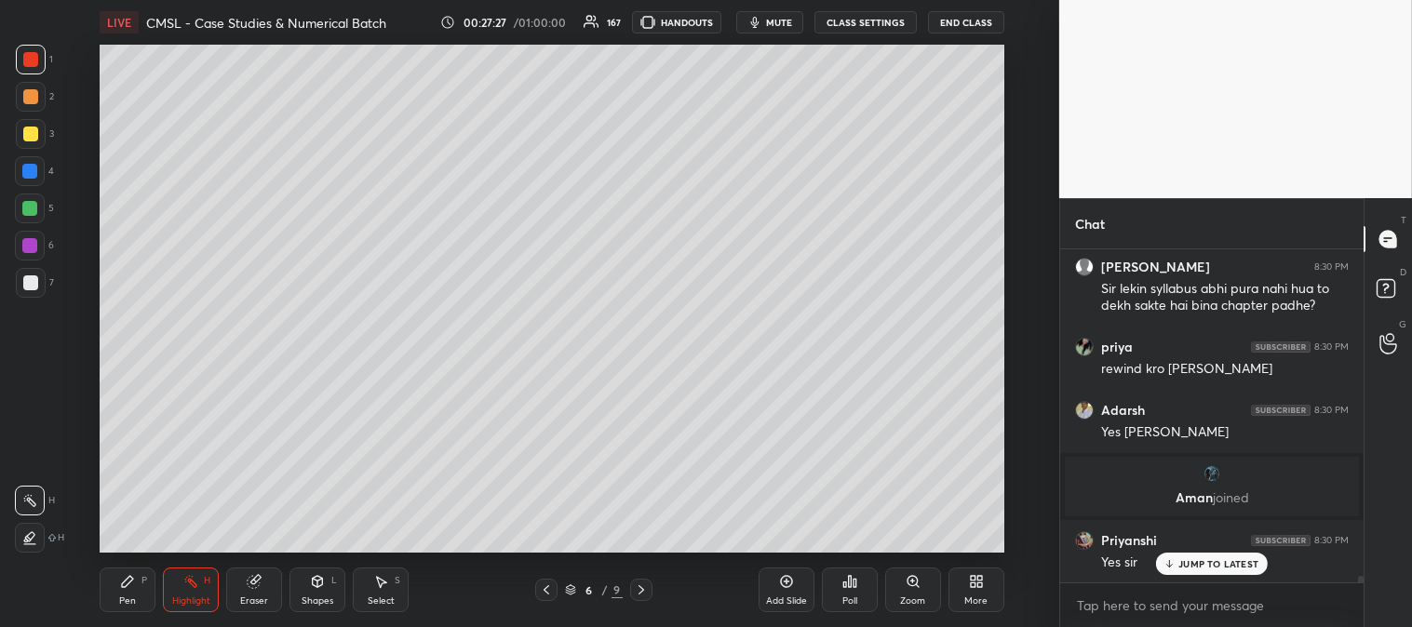
click at [779, 22] on span "mute" at bounding box center [779, 22] width 26 height 13
click at [779, 17] on span "unmute" at bounding box center [776, 22] width 40 height 13
click at [643, 590] on icon at bounding box center [641, 589] width 6 height 9
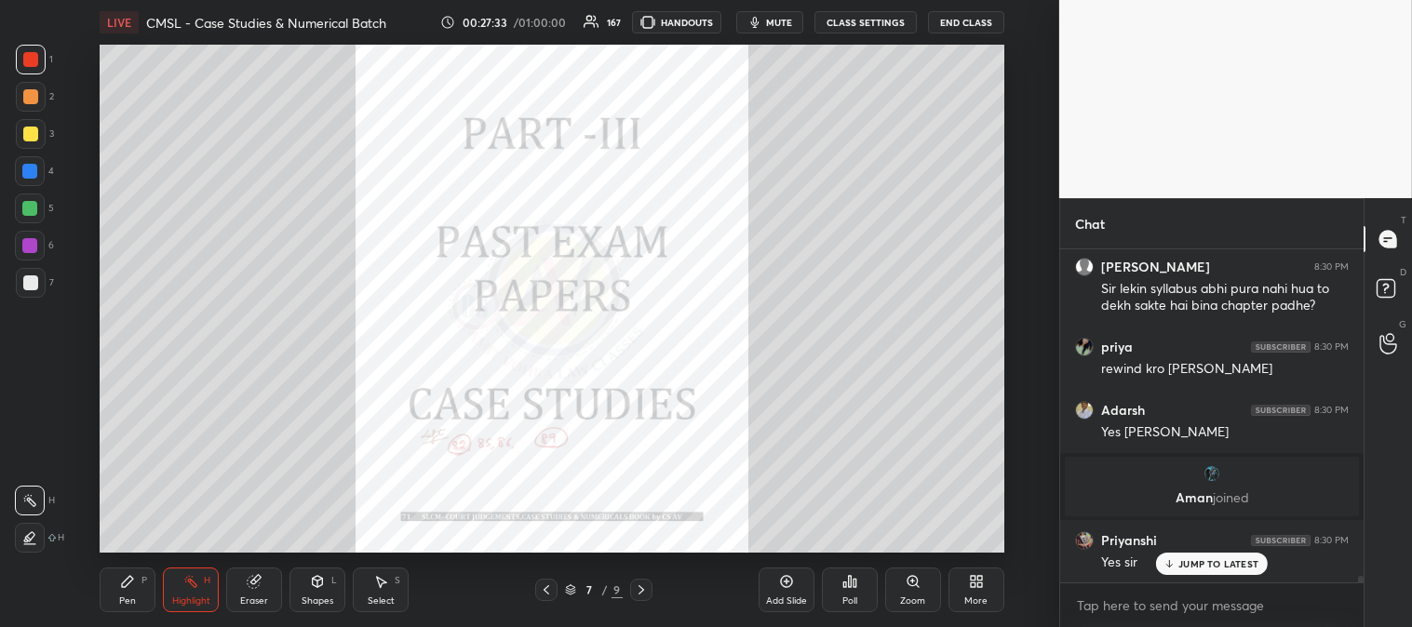
click at [637, 596] on icon at bounding box center [641, 589] width 15 height 15
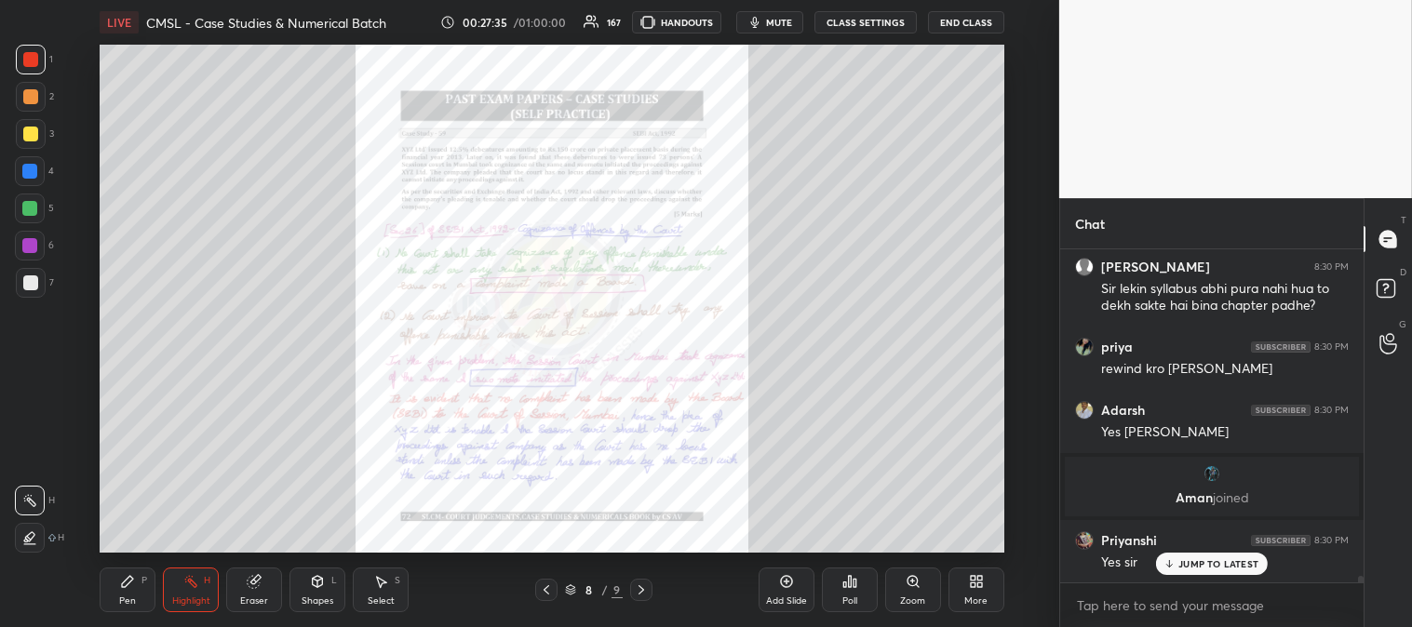
scroll to position [16481, 0]
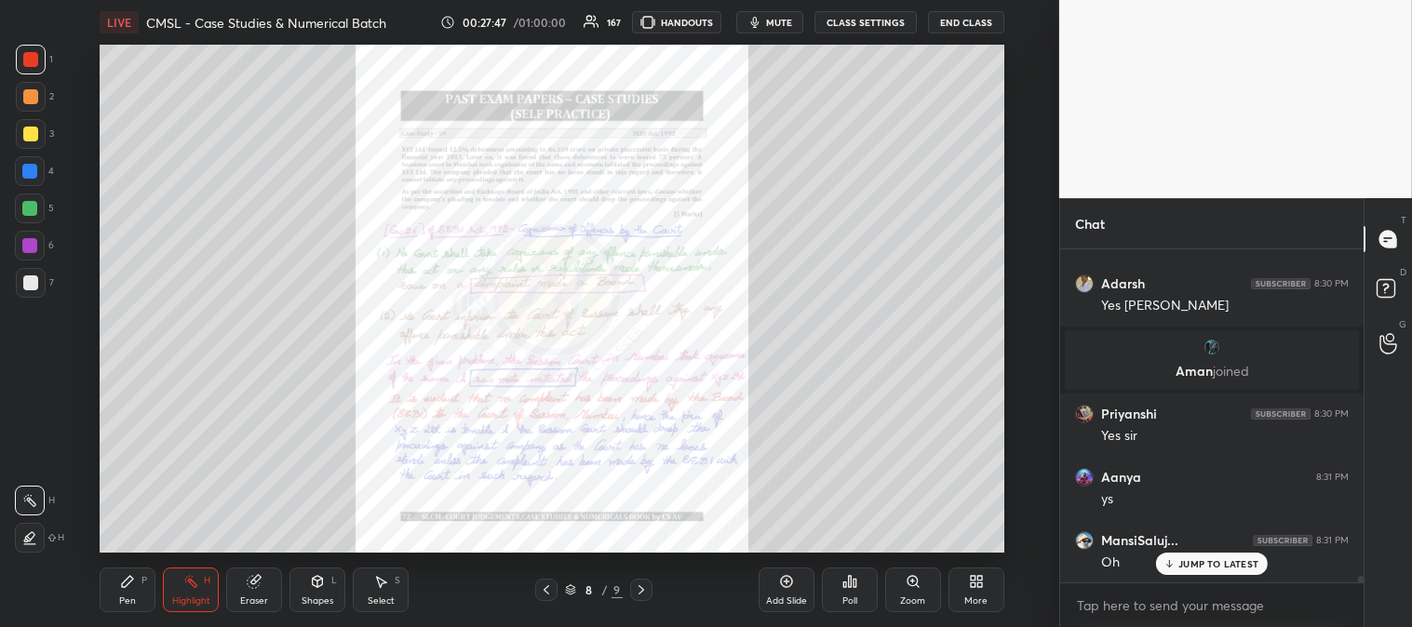
click at [547, 586] on icon at bounding box center [546, 589] width 6 height 9
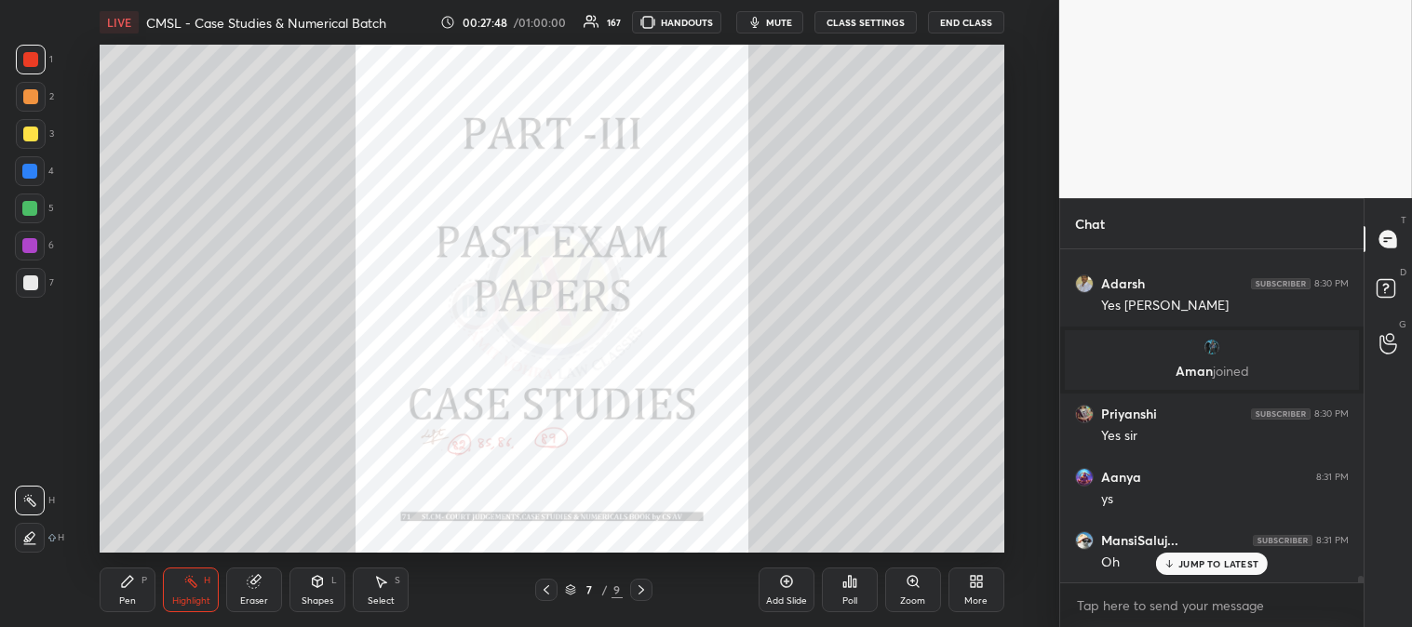
click at [547, 594] on icon at bounding box center [546, 589] width 6 height 9
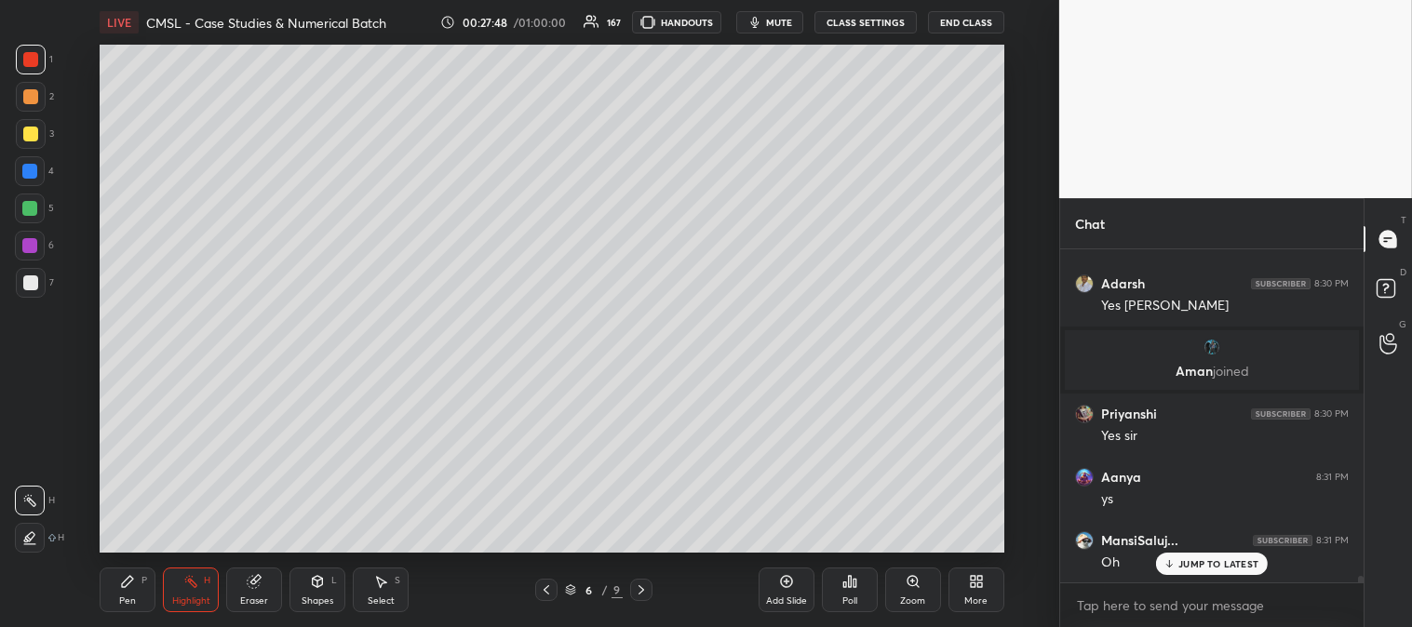
scroll to position [16609, 0]
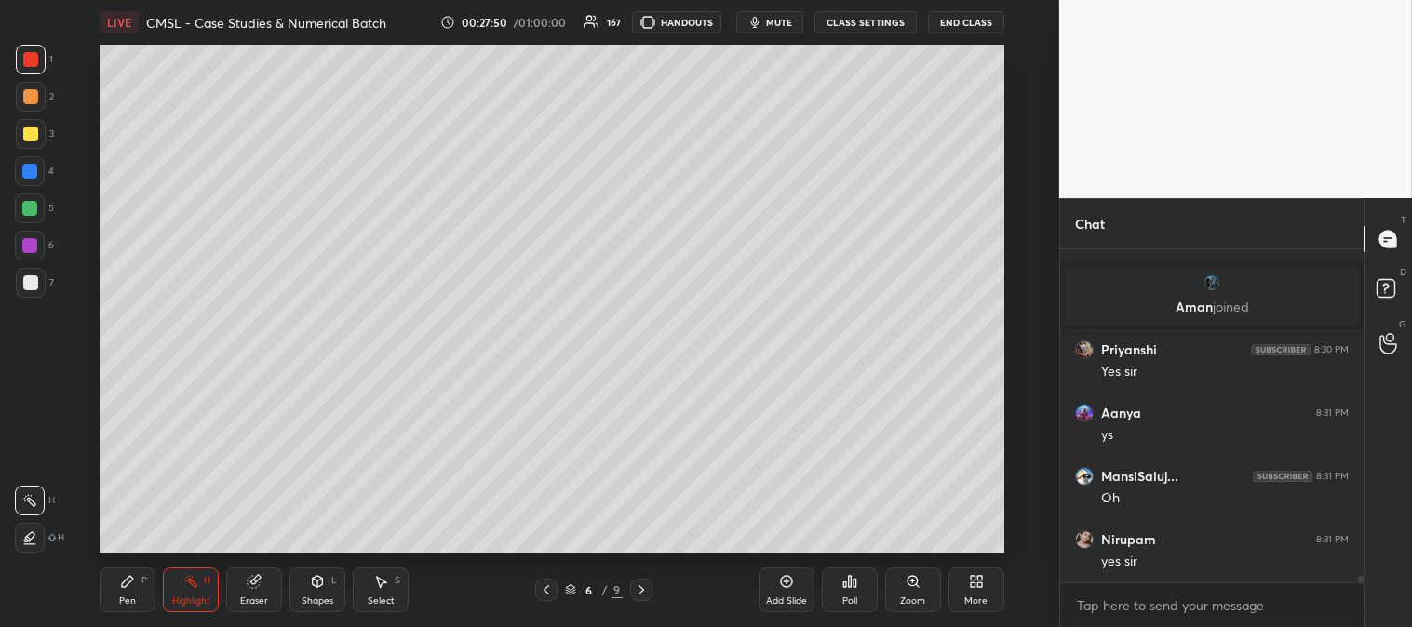
click at [113, 609] on div "Pen P" at bounding box center [128, 590] width 56 height 45
click at [33, 127] on div at bounding box center [30, 134] width 15 height 15
click at [32, 99] on div at bounding box center [30, 96] width 15 height 15
click at [904, 593] on div "Zoom" at bounding box center [913, 590] width 56 height 45
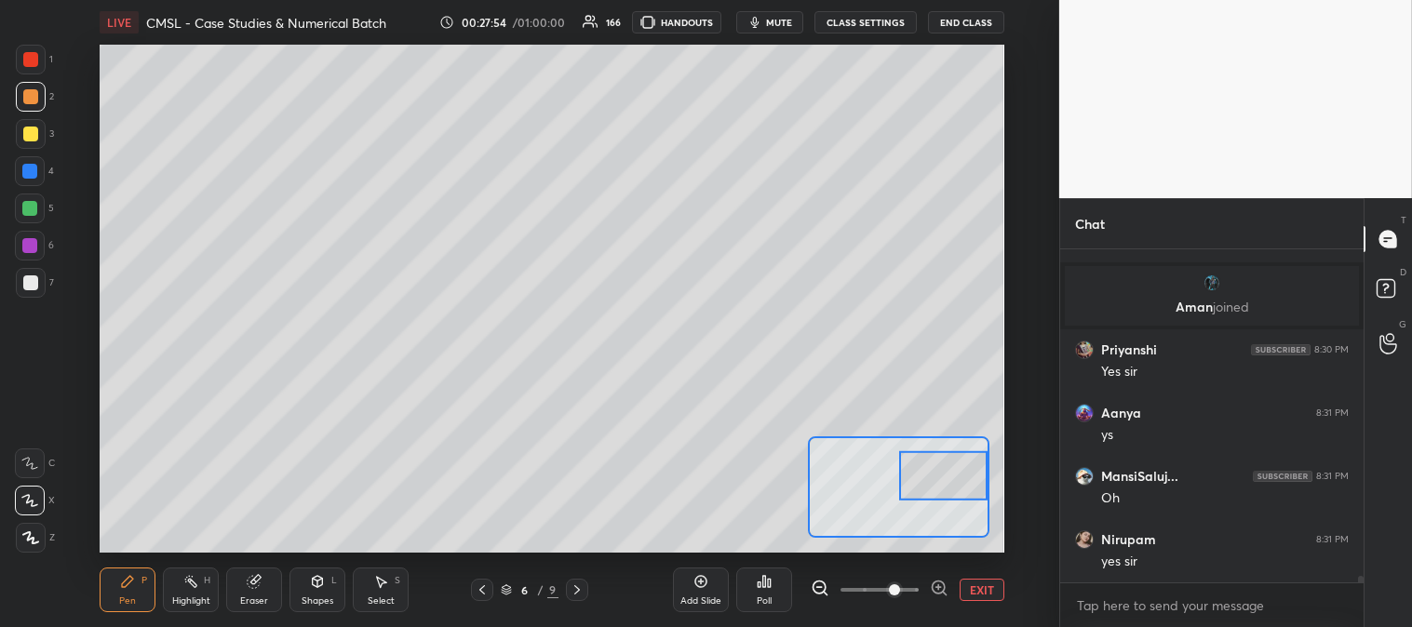
click at [29, 283] on div at bounding box center [30, 282] width 15 height 15
click at [26, 172] on div at bounding box center [29, 171] width 15 height 15
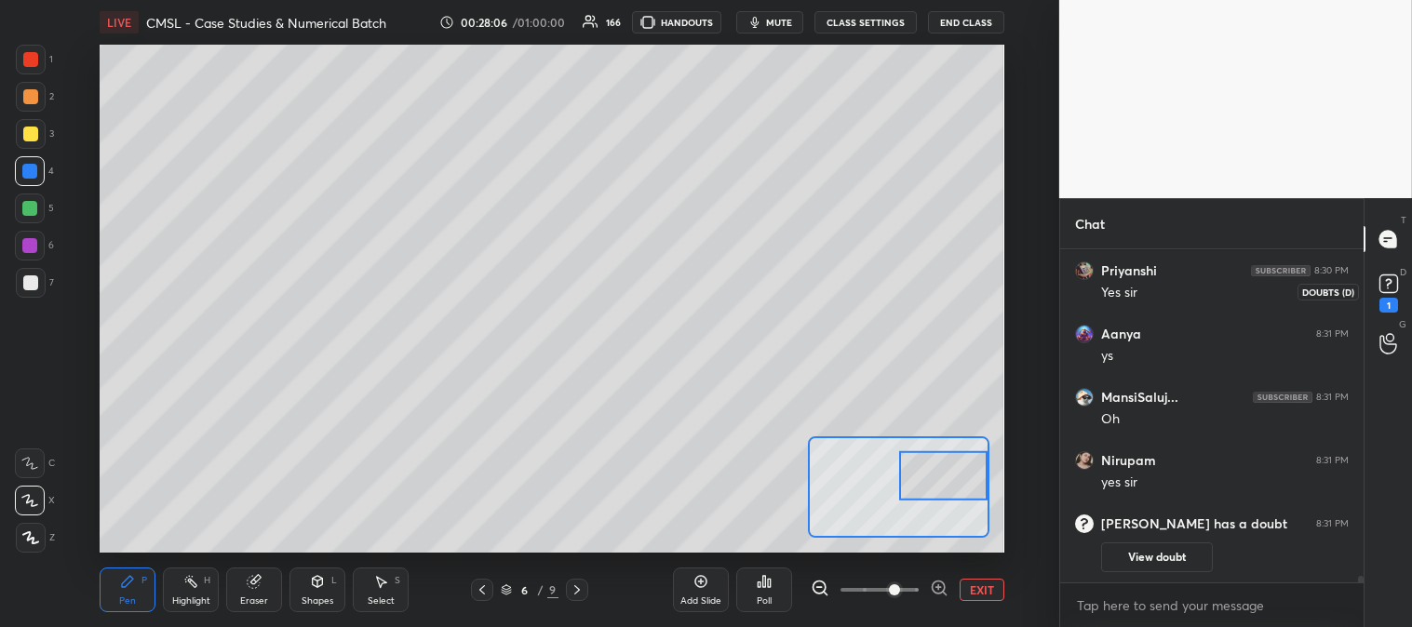
click at [1388, 281] on rect at bounding box center [1388, 284] width 18 height 18
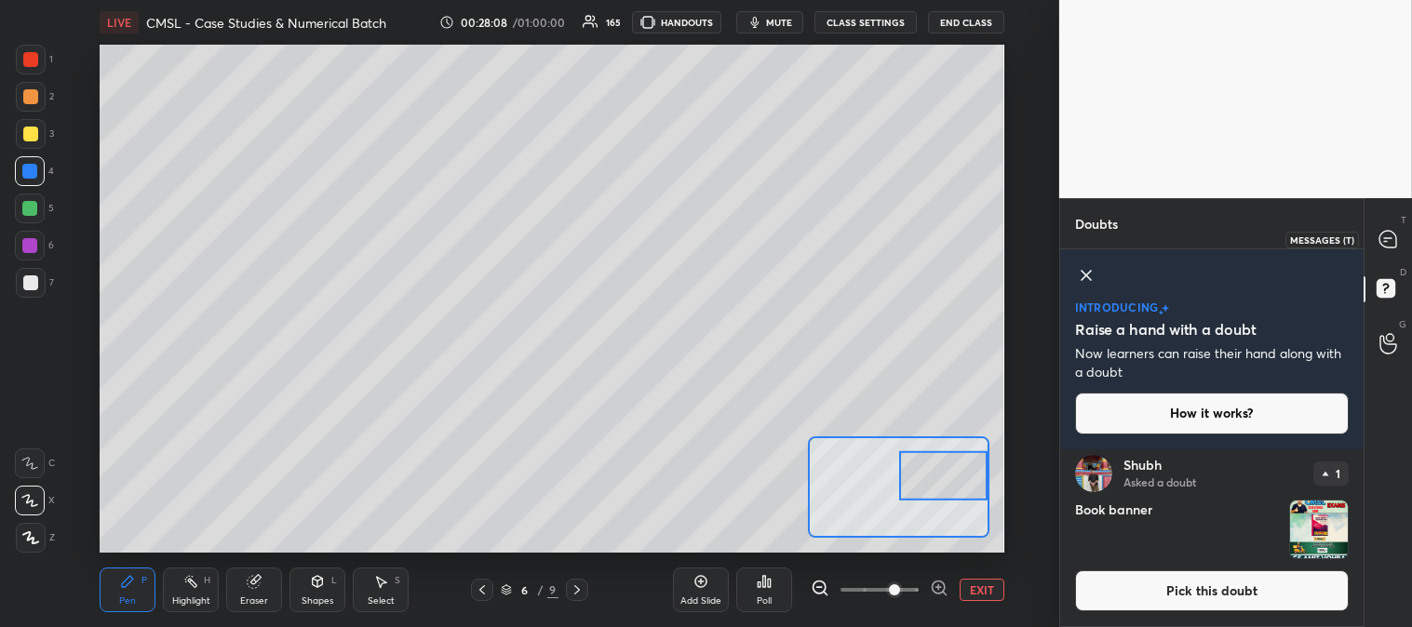
click at [1381, 240] on icon at bounding box center [1387, 239] width 17 height 17
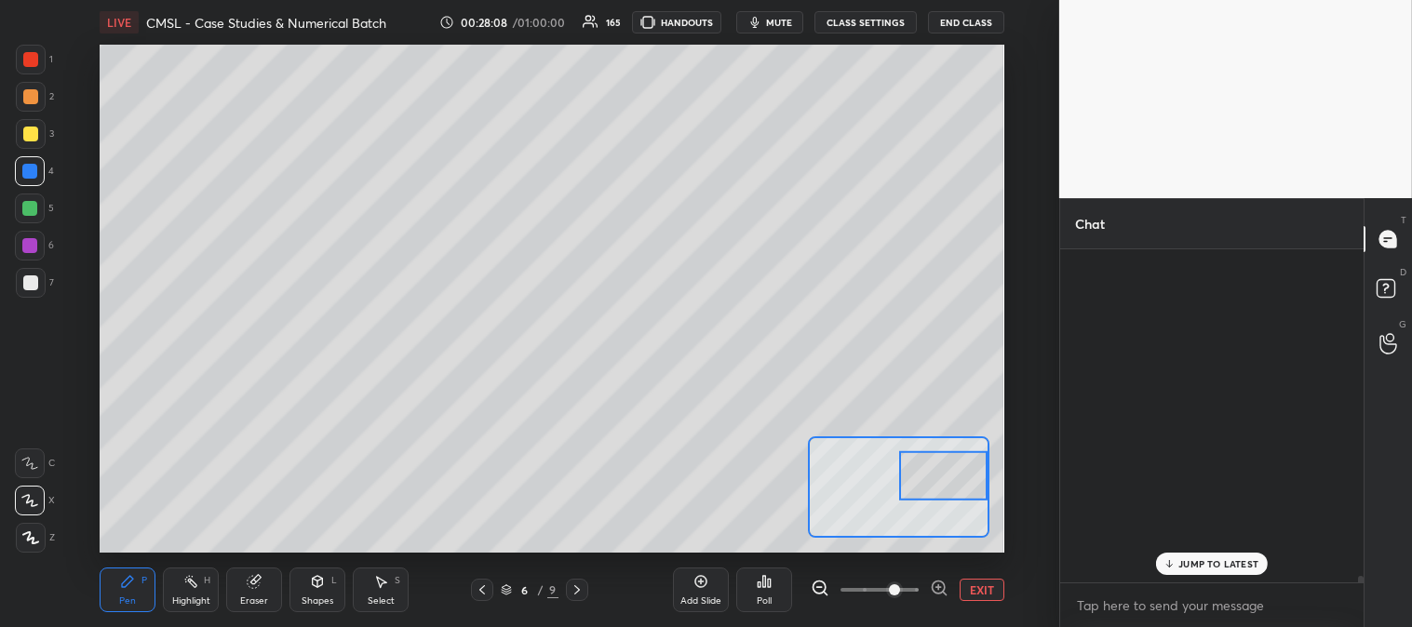
scroll to position [328, 298]
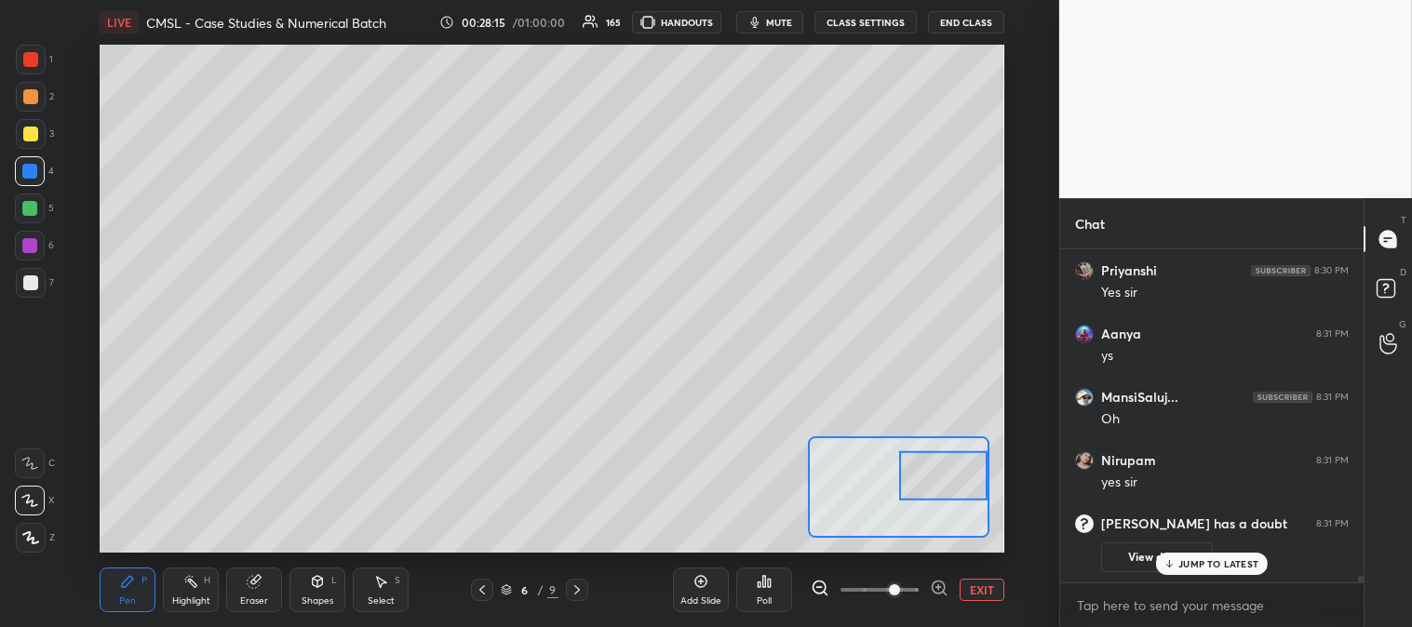
click at [1185, 564] on p "JUMP TO LATEST" at bounding box center [1218, 563] width 80 height 11
click at [982, 594] on button "EXIT" at bounding box center [981, 590] width 45 height 22
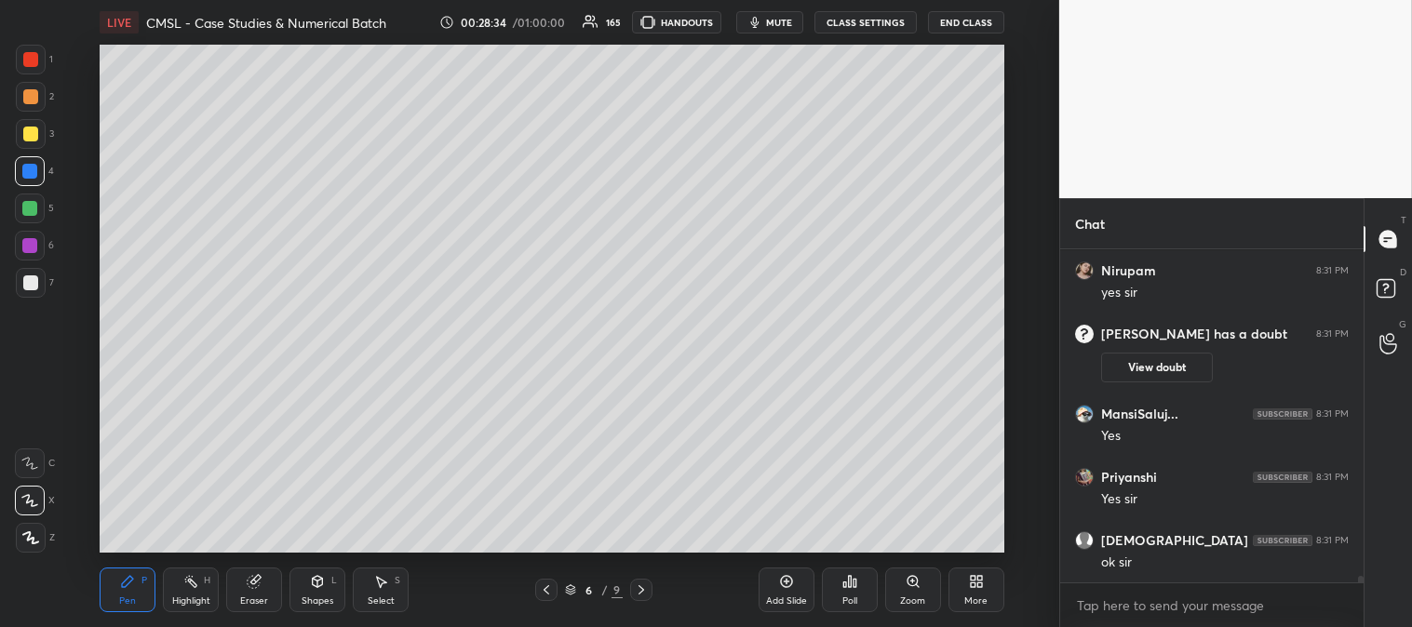
scroll to position [16925, 0]
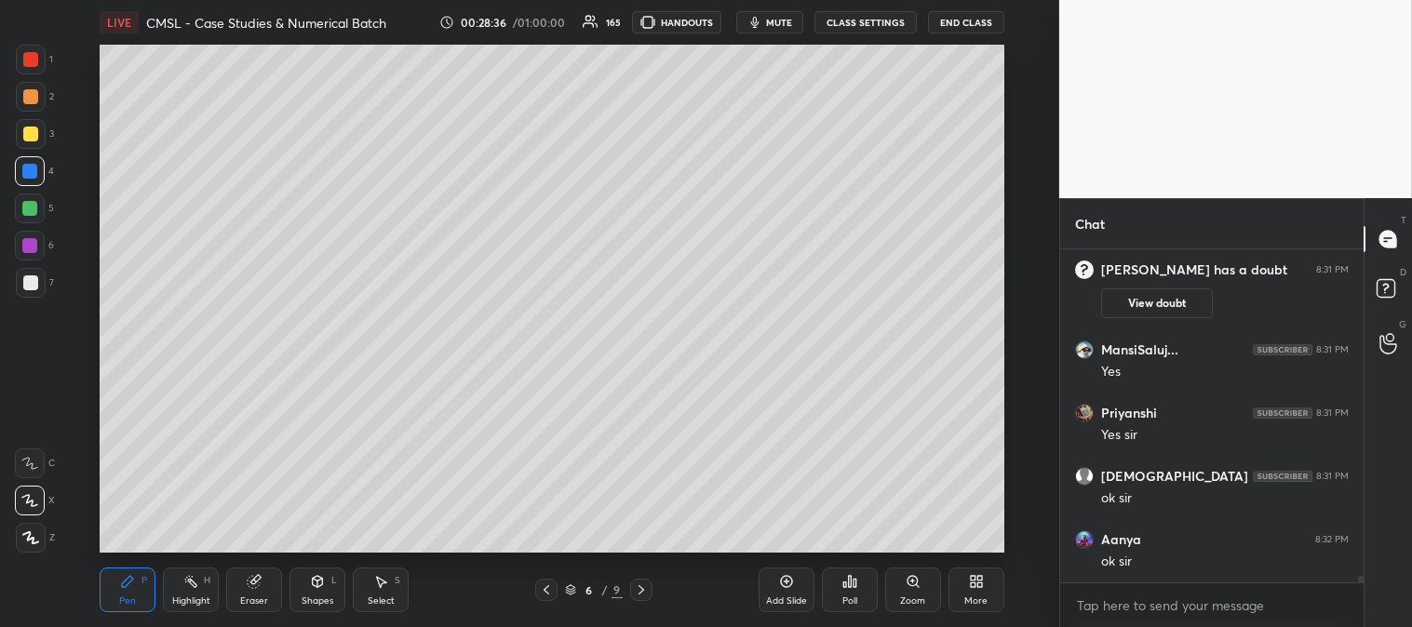
click at [130, 589] on icon at bounding box center [127, 581] width 15 height 15
click at [25, 96] on div at bounding box center [30, 96] width 15 height 15
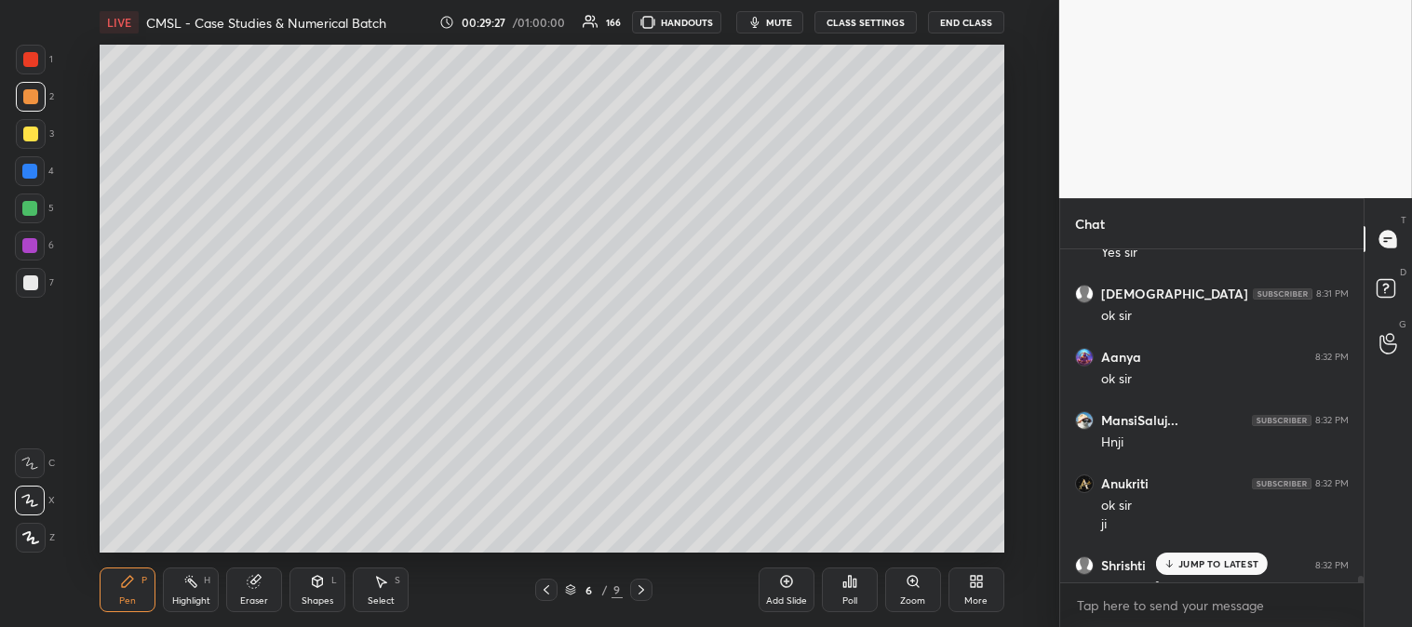
scroll to position [17025, 0]
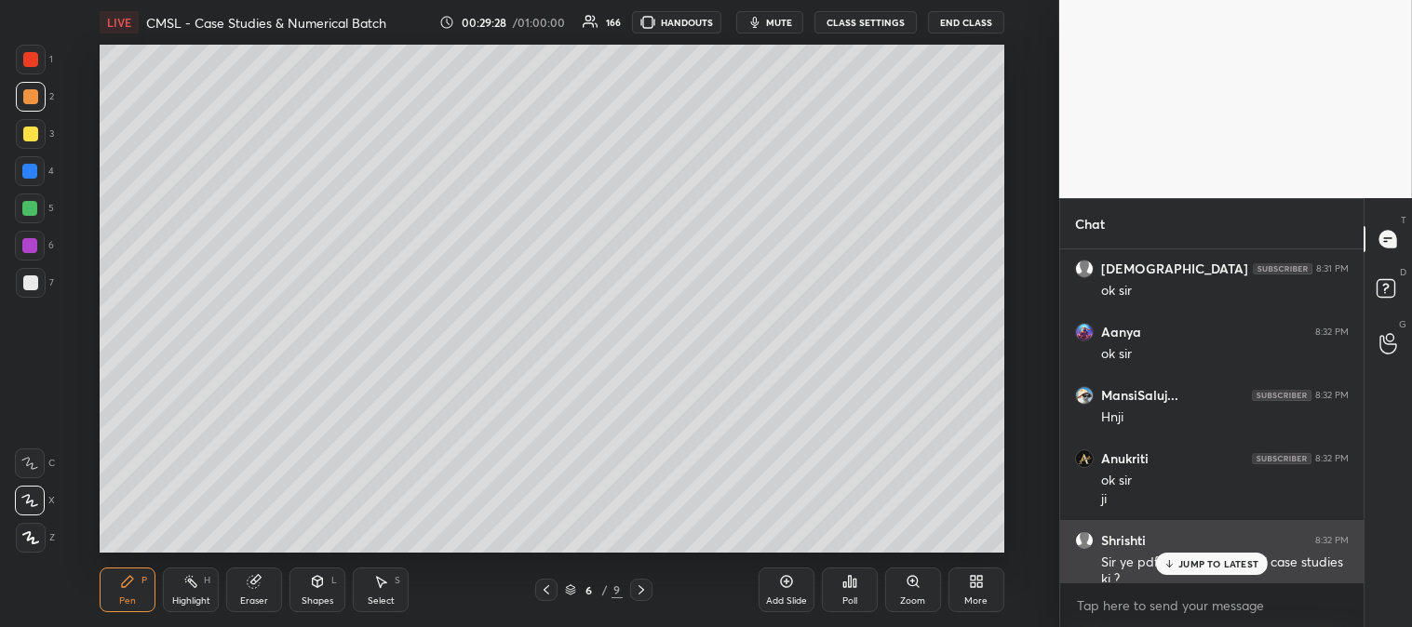
click at [1193, 568] on p "JUMP TO LATEST" at bounding box center [1218, 563] width 80 height 11
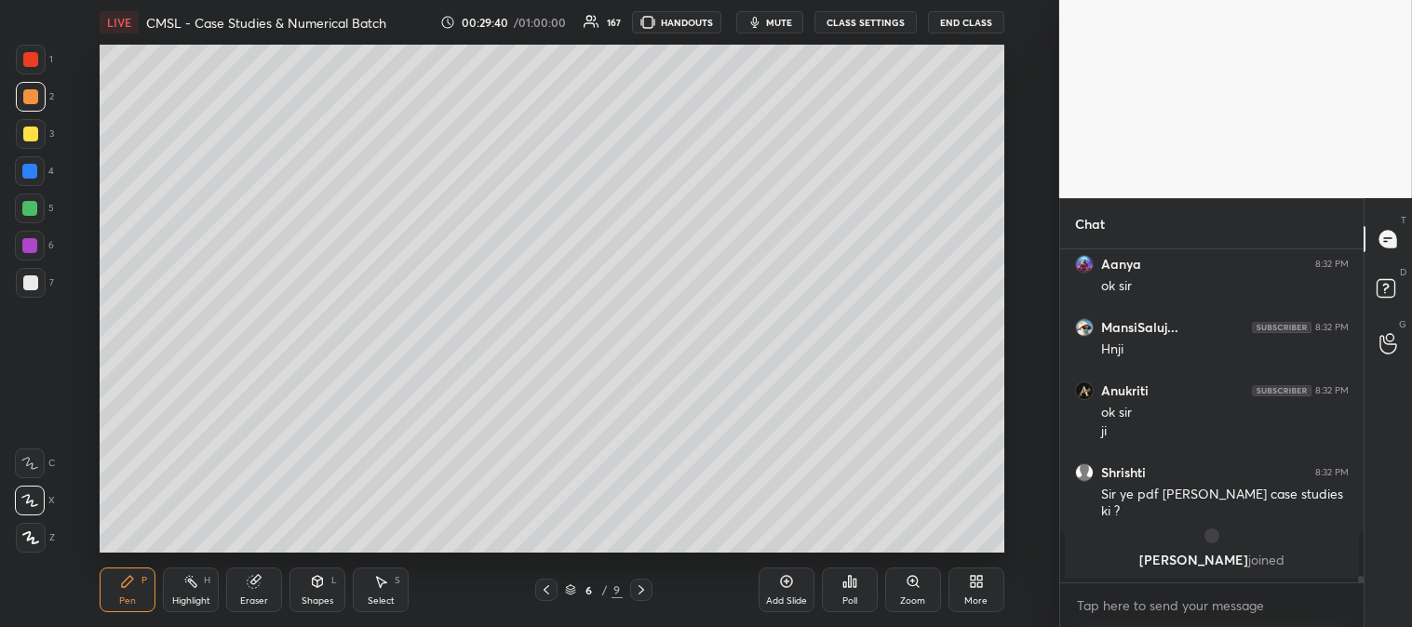
scroll to position [17071, 0]
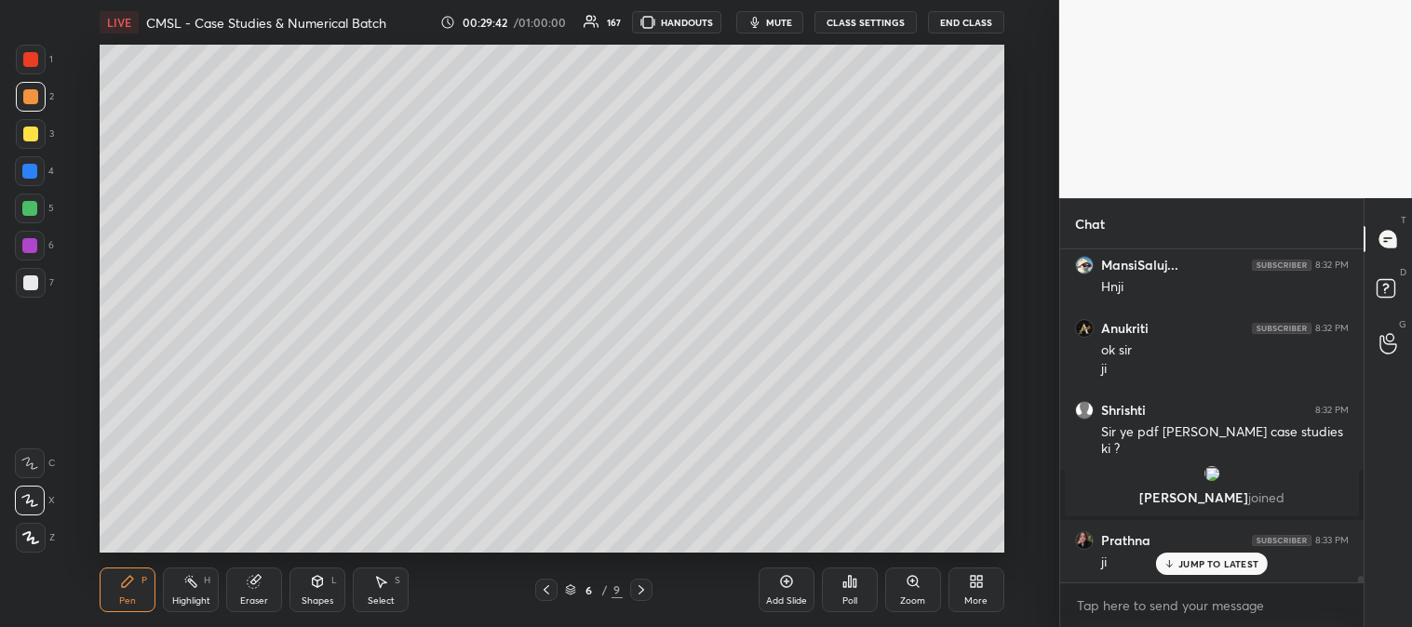
click at [638, 594] on icon at bounding box center [641, 589] width 6 height 9
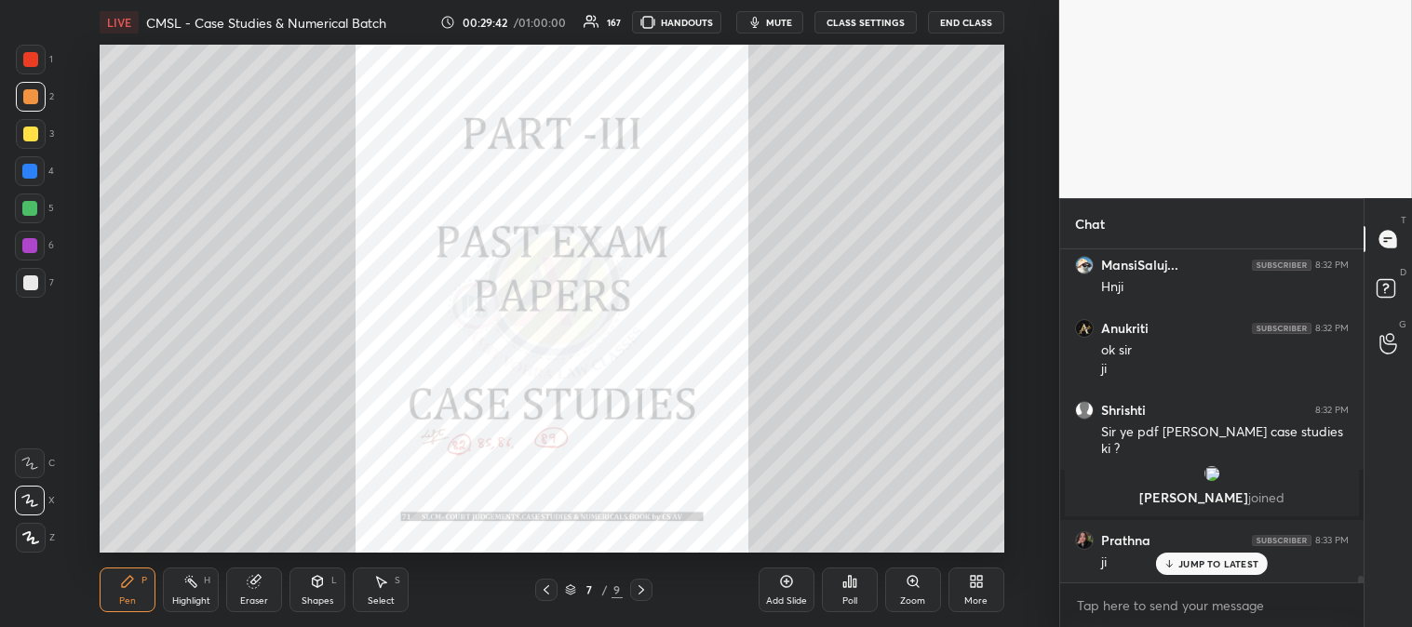
click at [642, 588] on icon at bounding box center [641, 589] width 15 height 15
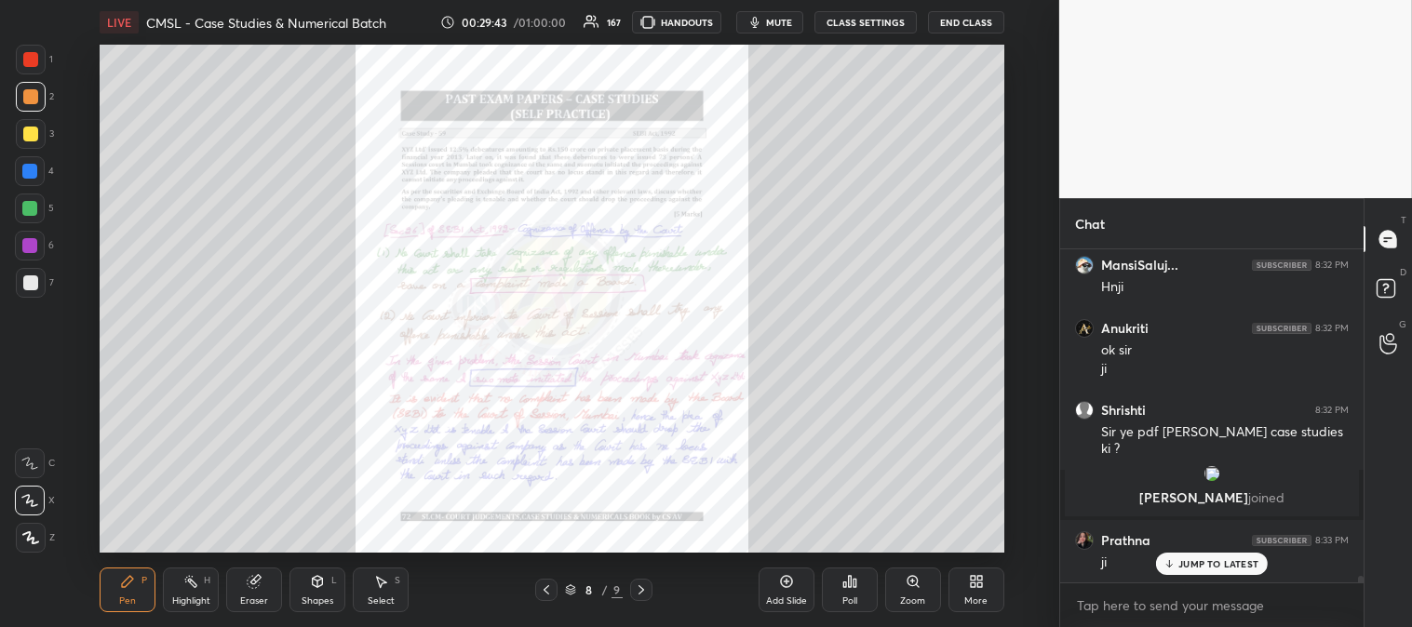
scroll to position [17135, 0]
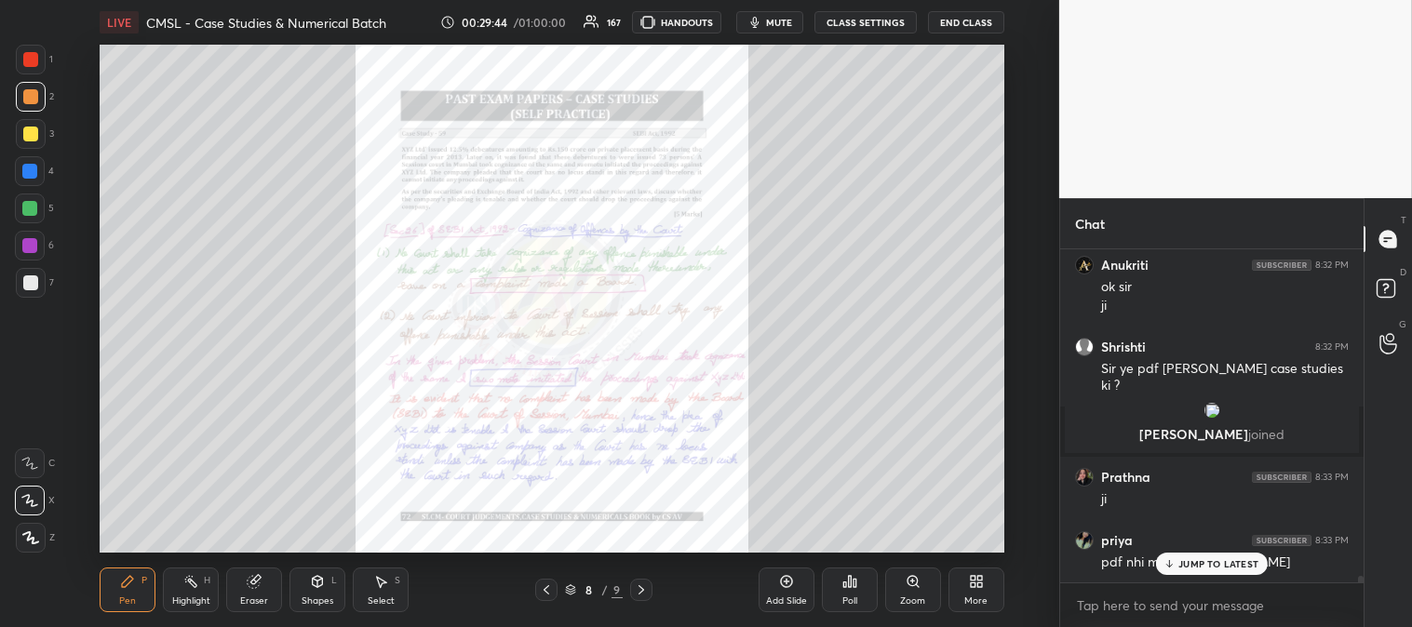
click at [180, 609] on div "Highlight H" at bounding box center [191, 590] width 56 height 45
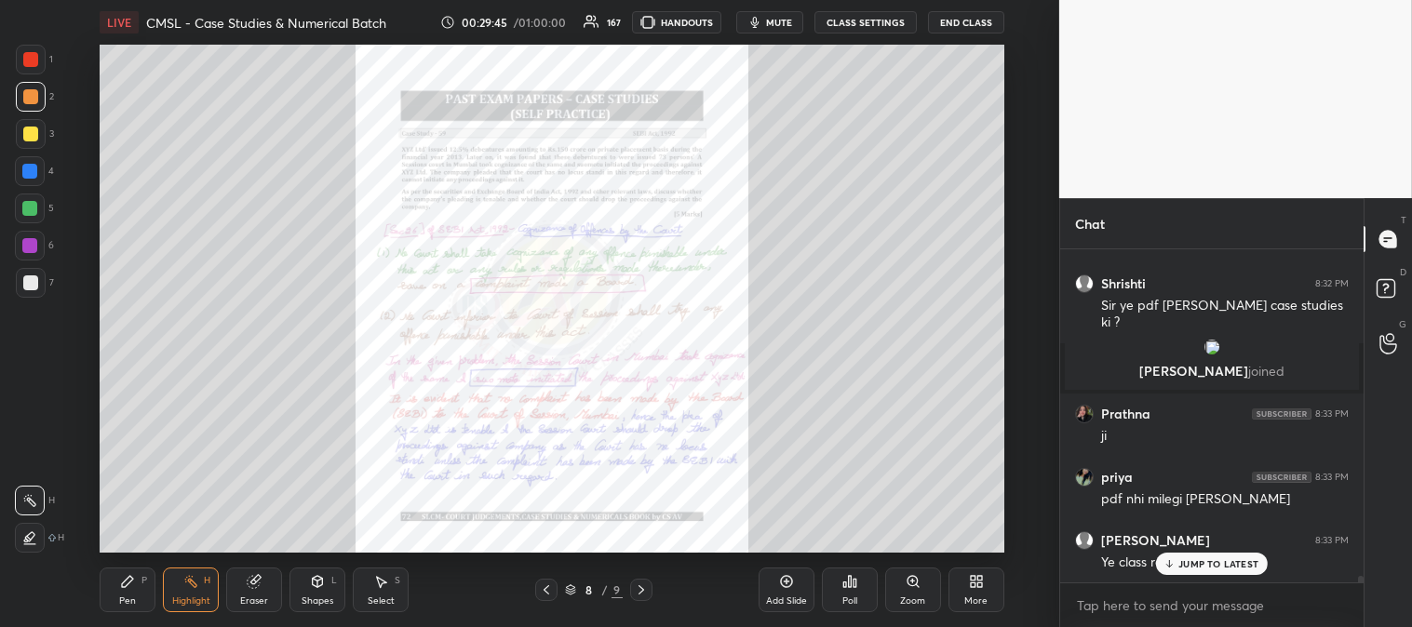
scroll to position [17261, 0]
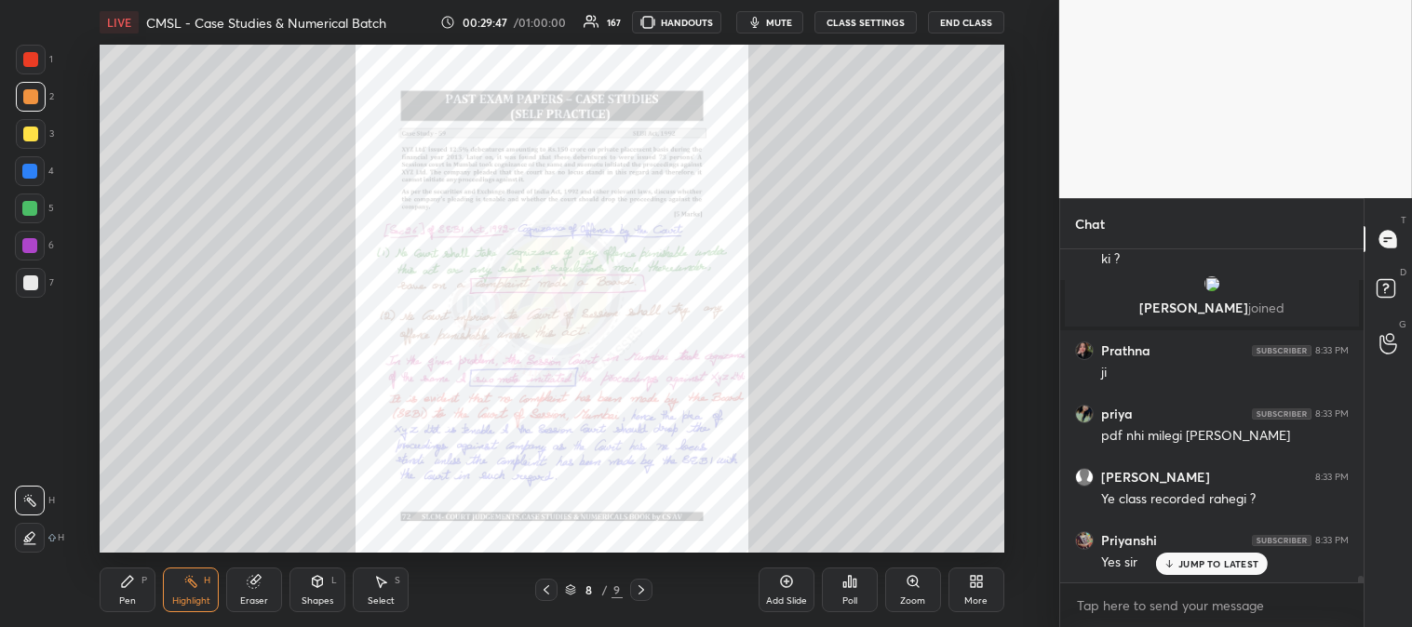
click at [1187, 569] on p "JUMP TO LATEST" at bounding box center [1218, 563] width 80 height 11
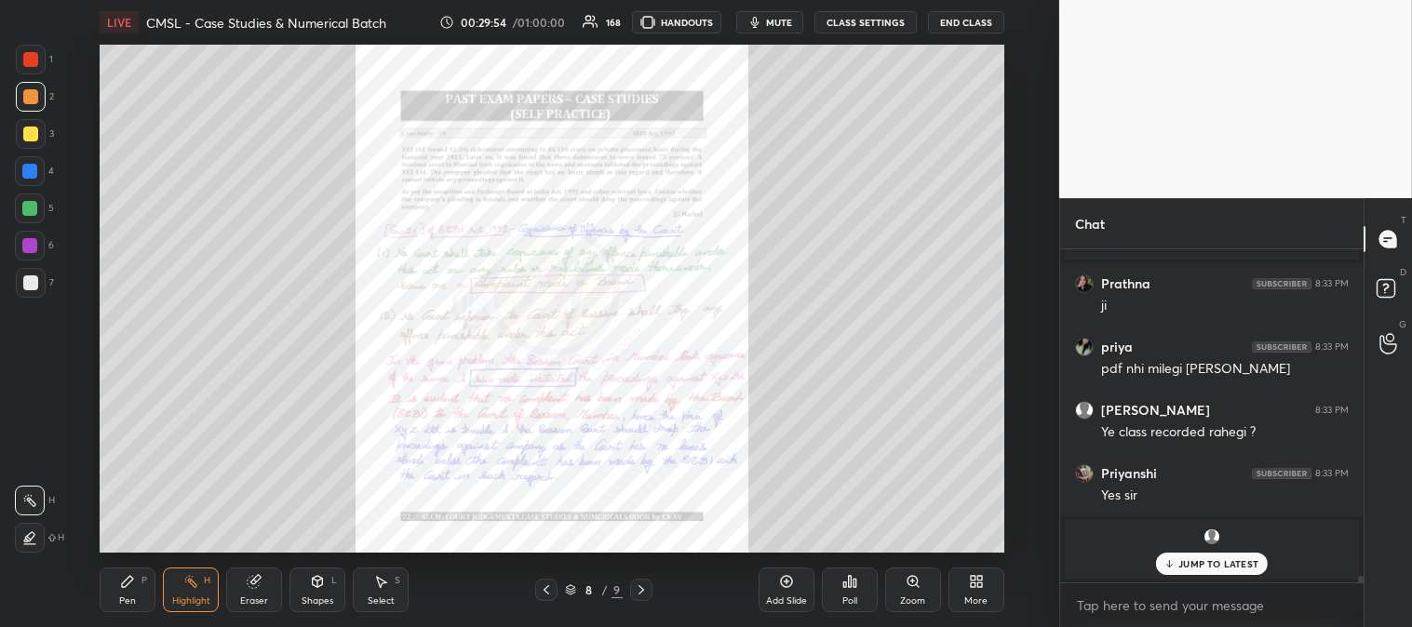
scroll to position [17254, 0]
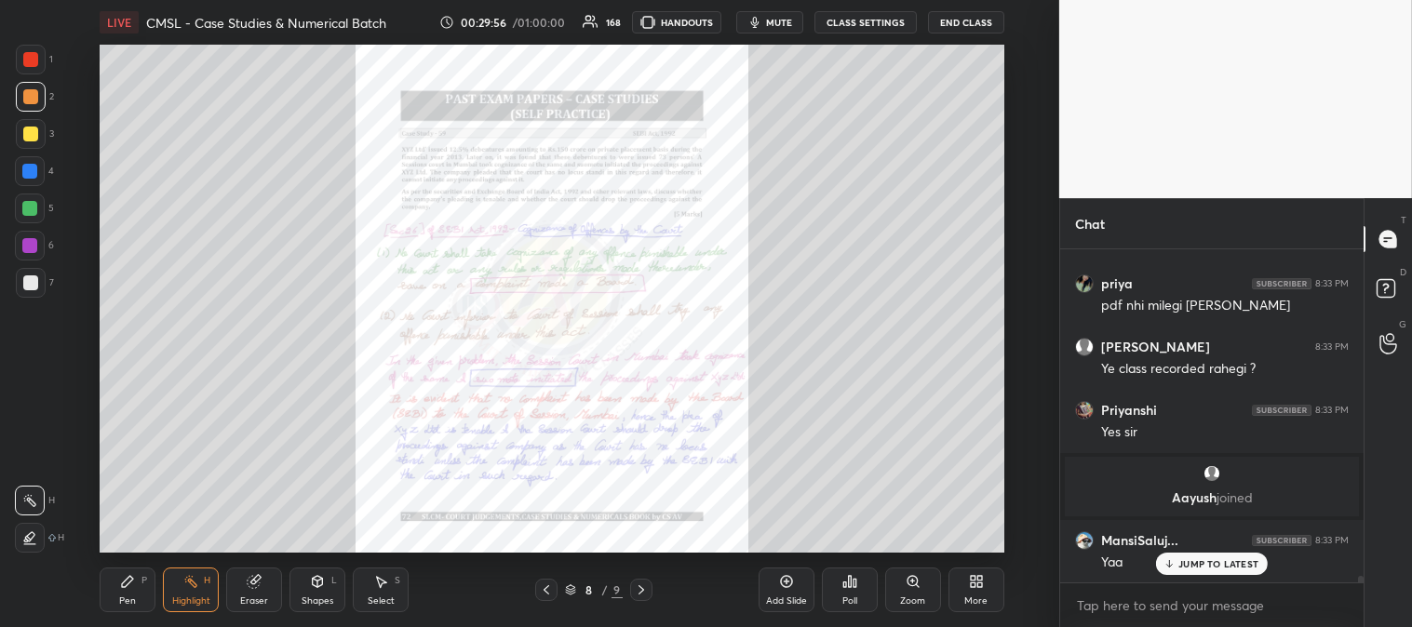
click at [542, 596] on icon at bounding box center [546, 589] width 15 height 15
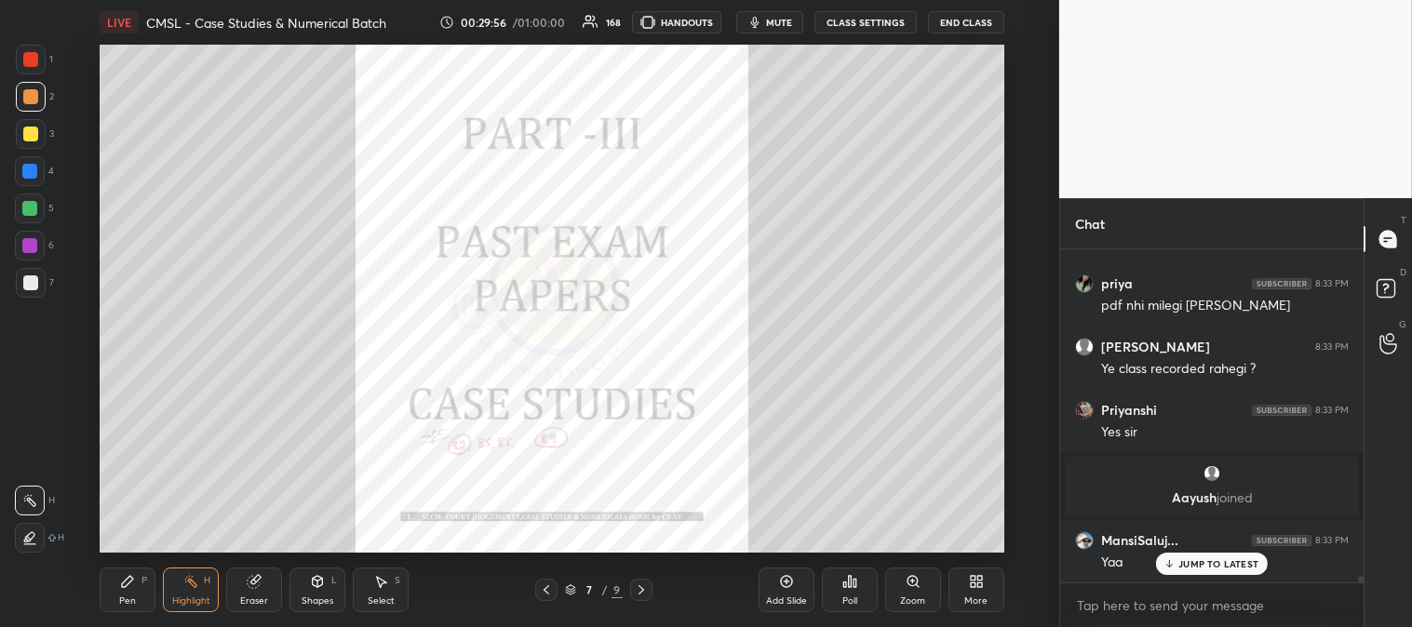
scroll to position [17317, 0]
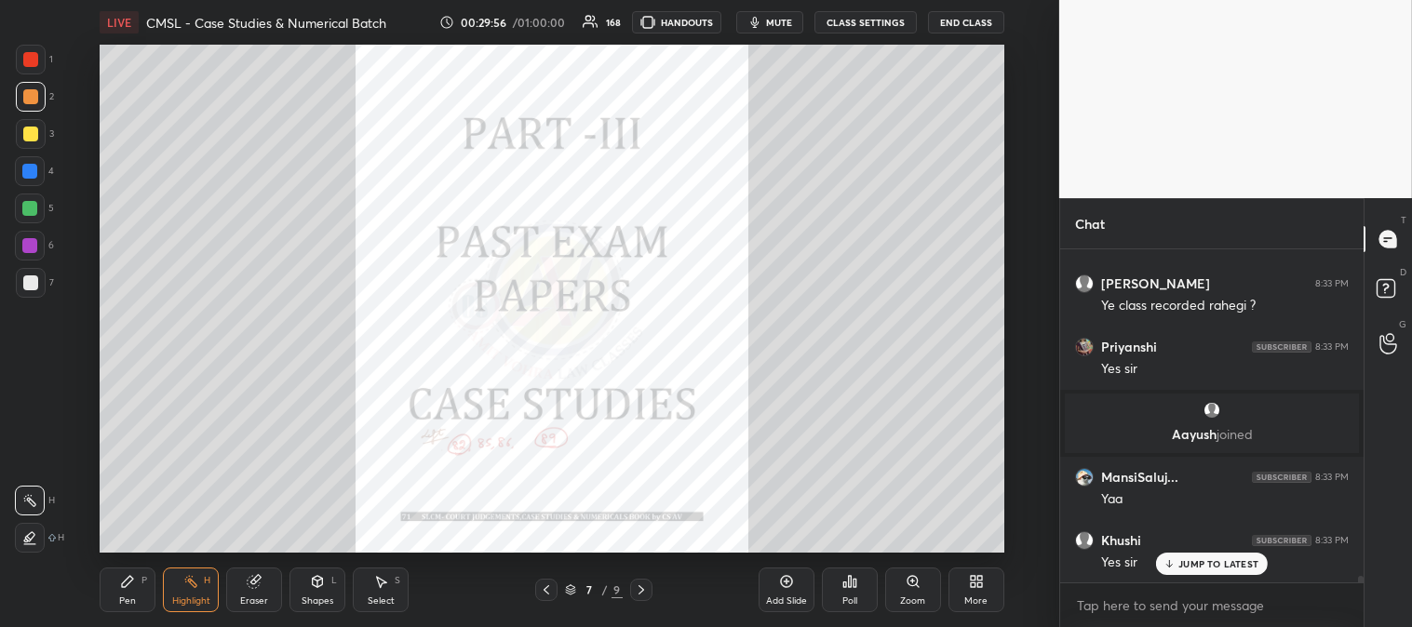
click at [125, 590] on div "Pen P" at bounding box center [128, 590] width 56 height 45
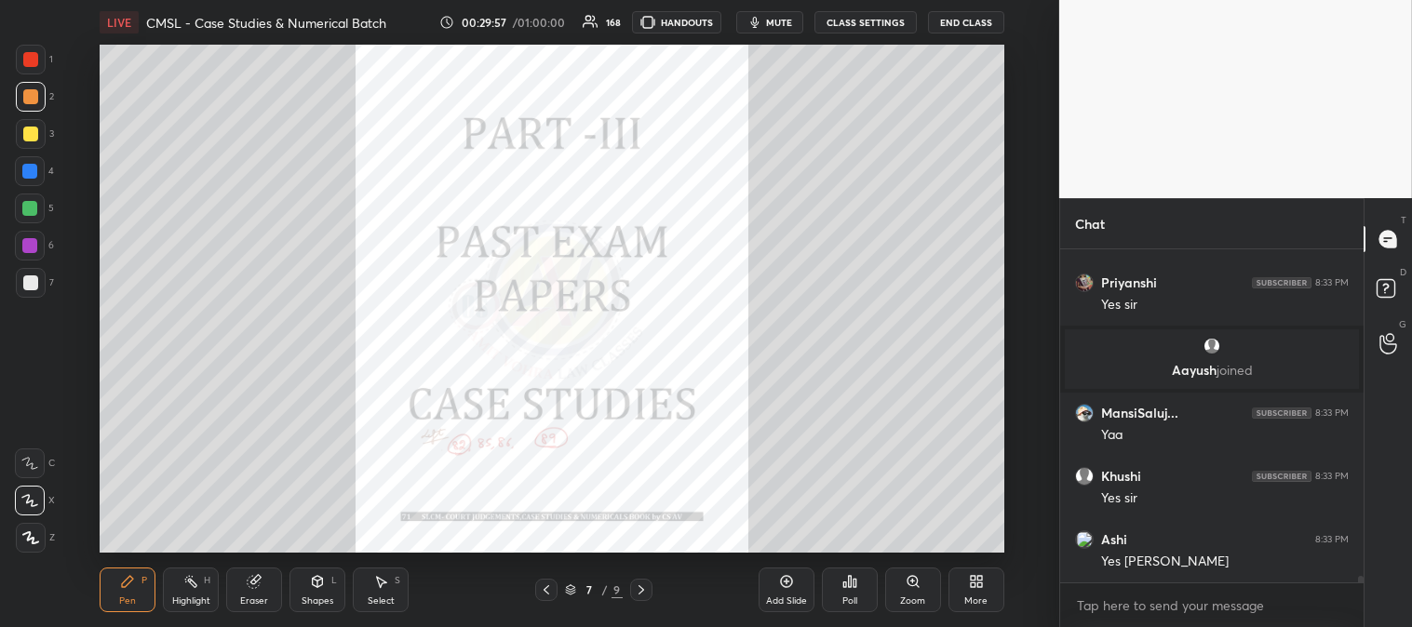
click at [636, 596] on icon at bounding box center [641, 589] width 15 height 15
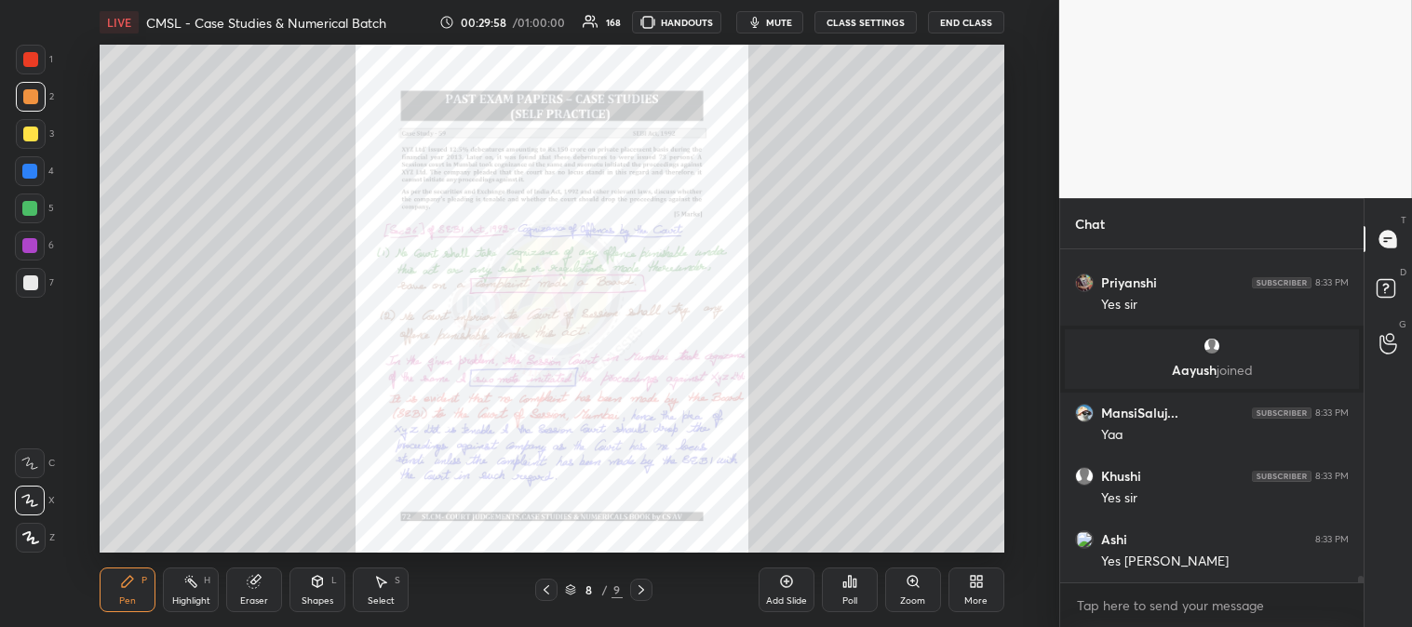
scroll to position [17444, 0]
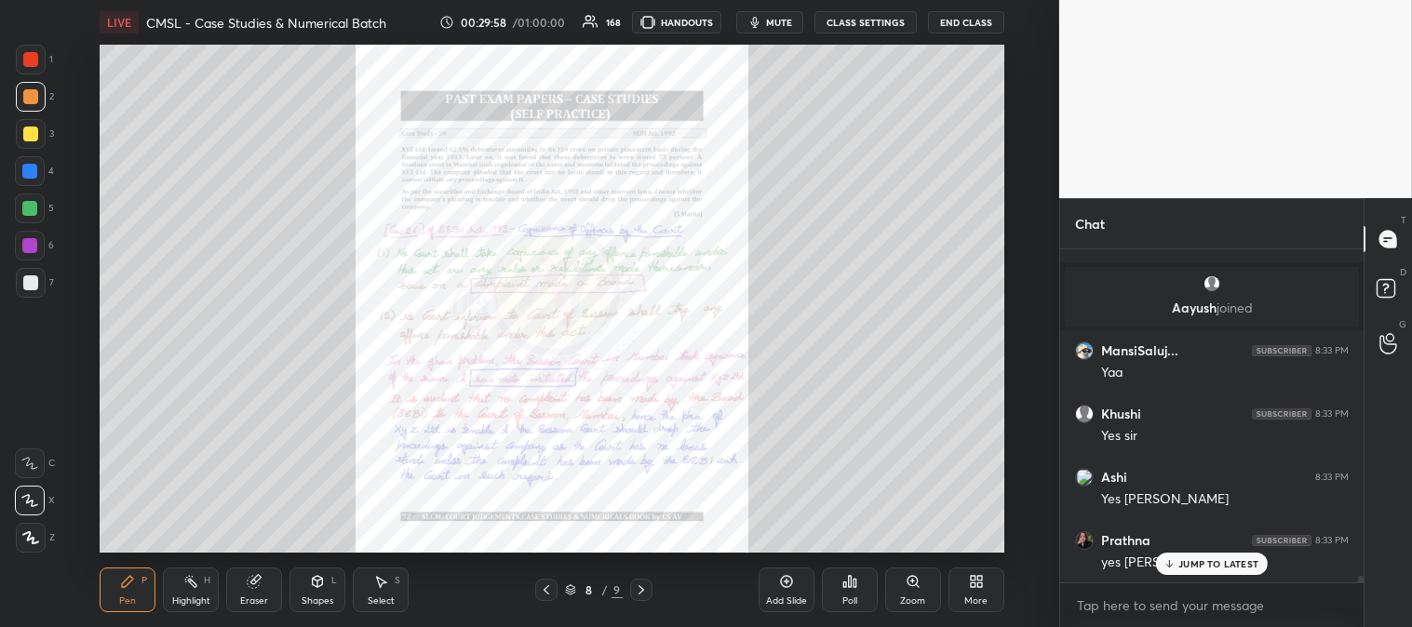
click at [901, 589] on div "Zoom" at bounding box center [913, 590] width 56 height 45
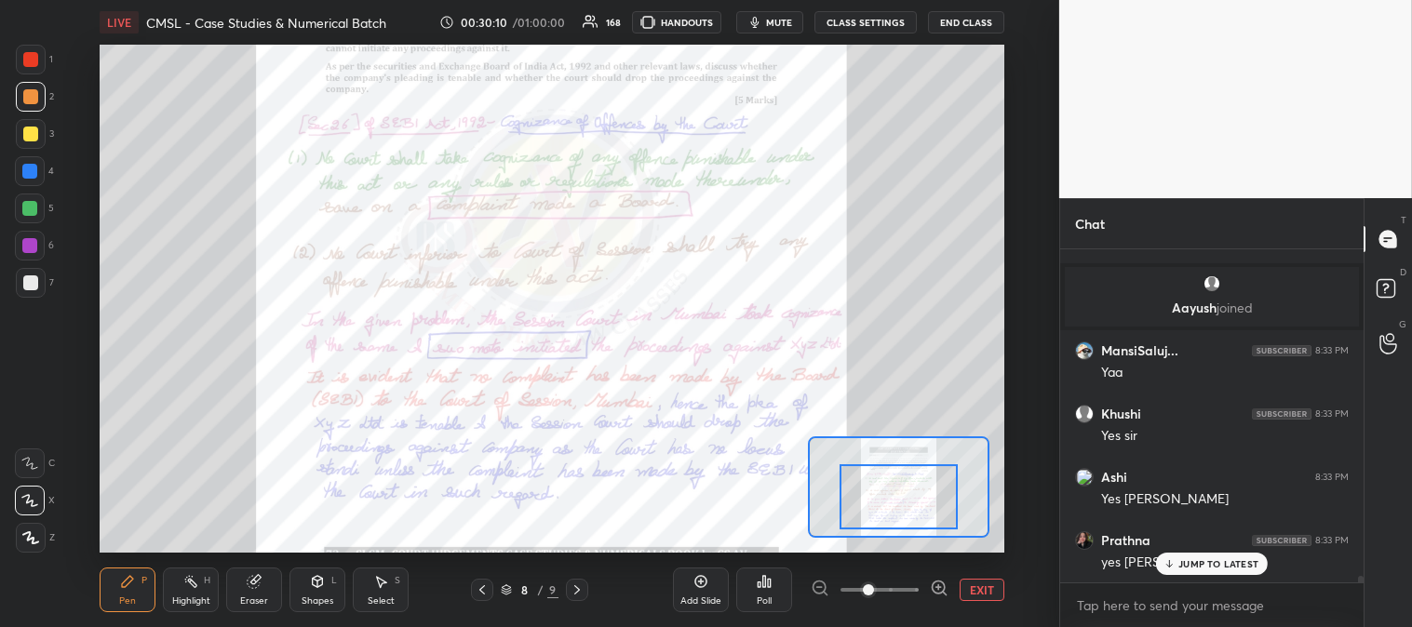
click at [480, 591] on icon at bounding box center [482, 589] width 6 height 9
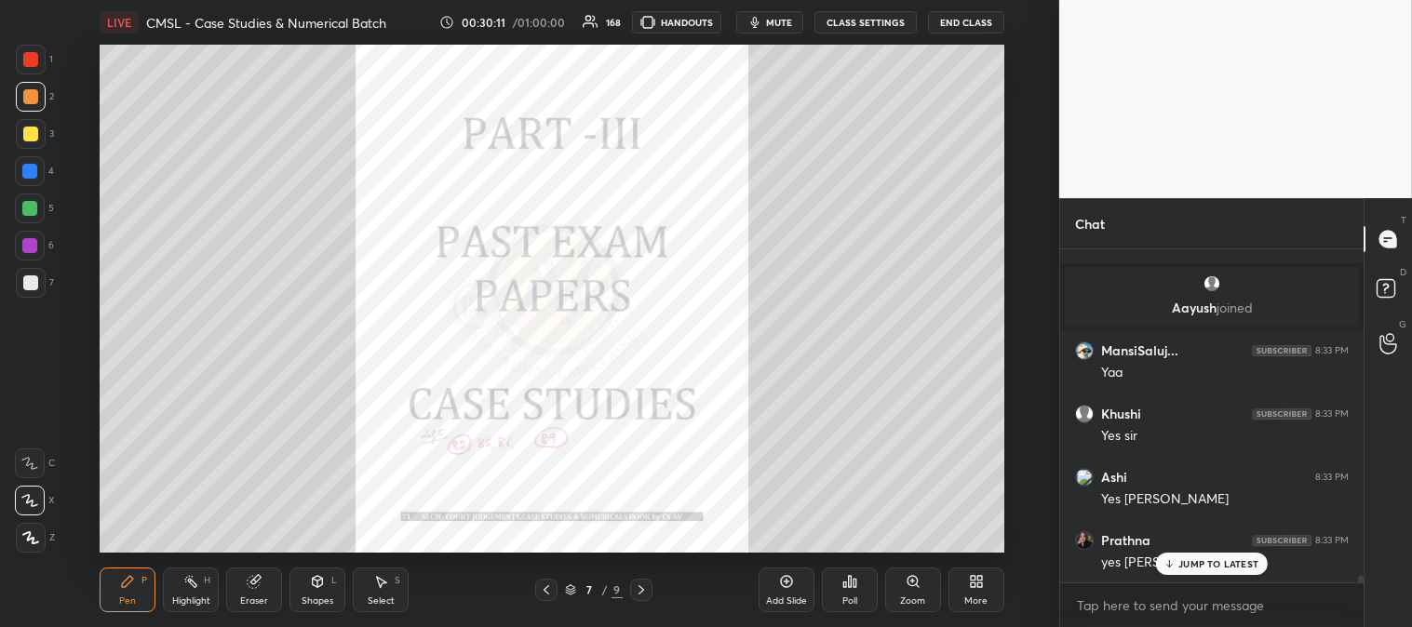
click at [549, 590] on icon at bounding box center [546, 589] width 15 height 15
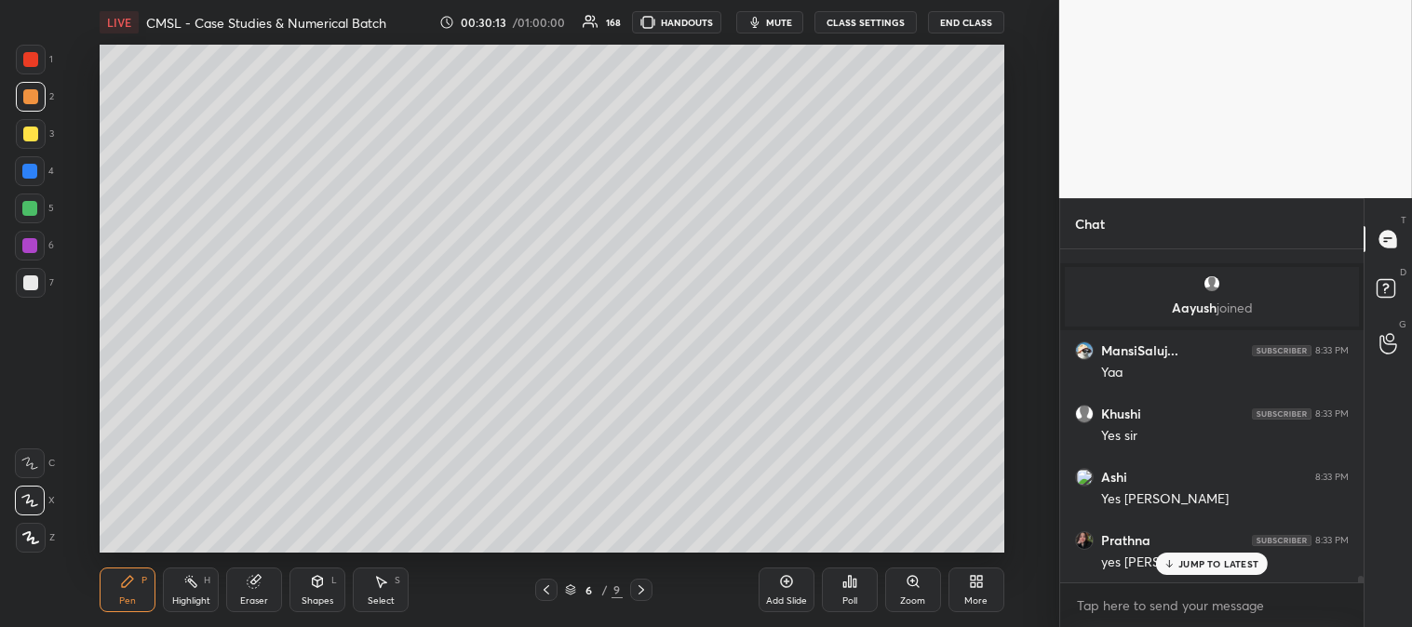
scroll to position [17507, 0]
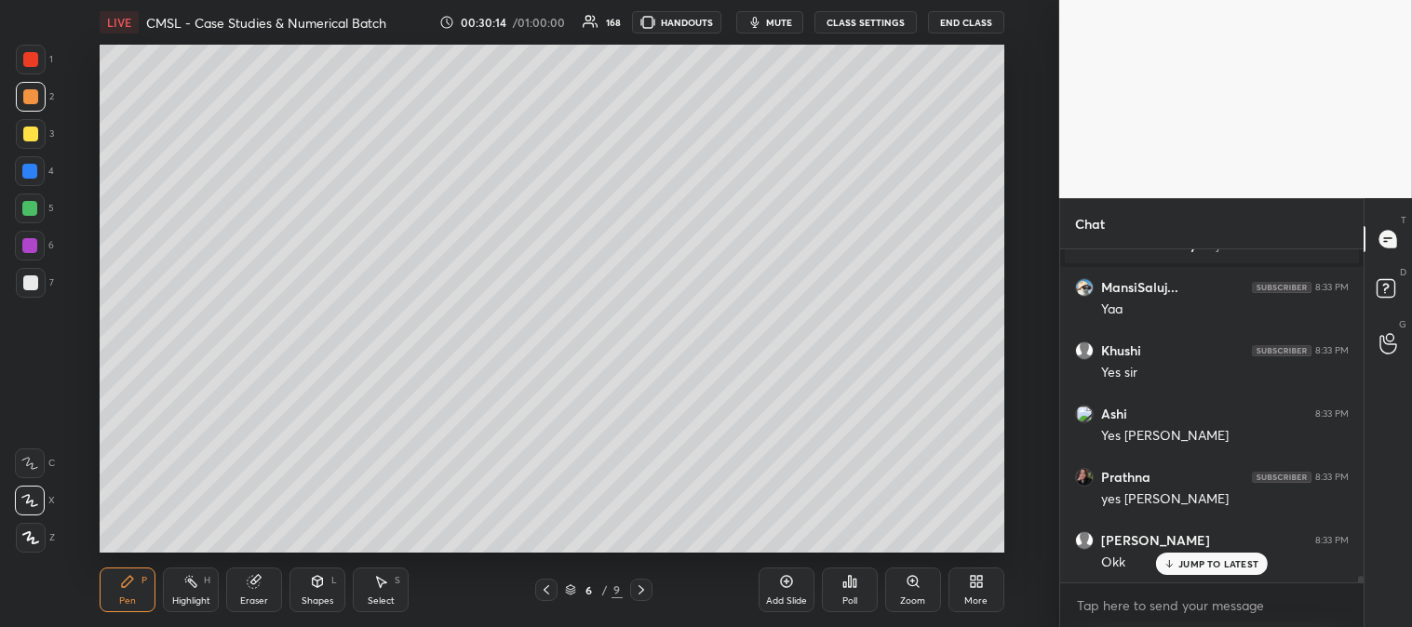
click at [640, 589] on icon at bounding box center [641, 589] width 15 height 15
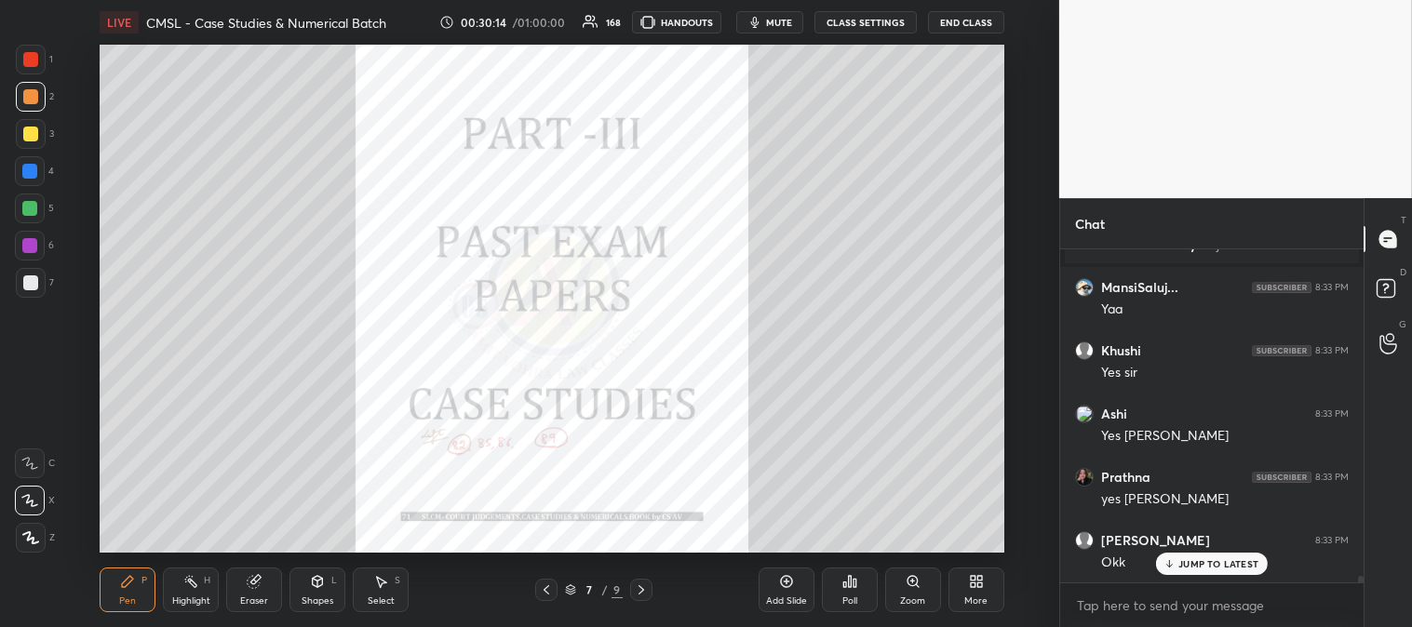
click at [642, 588] on icon at bounding box center [641, 589] width 15 height 15
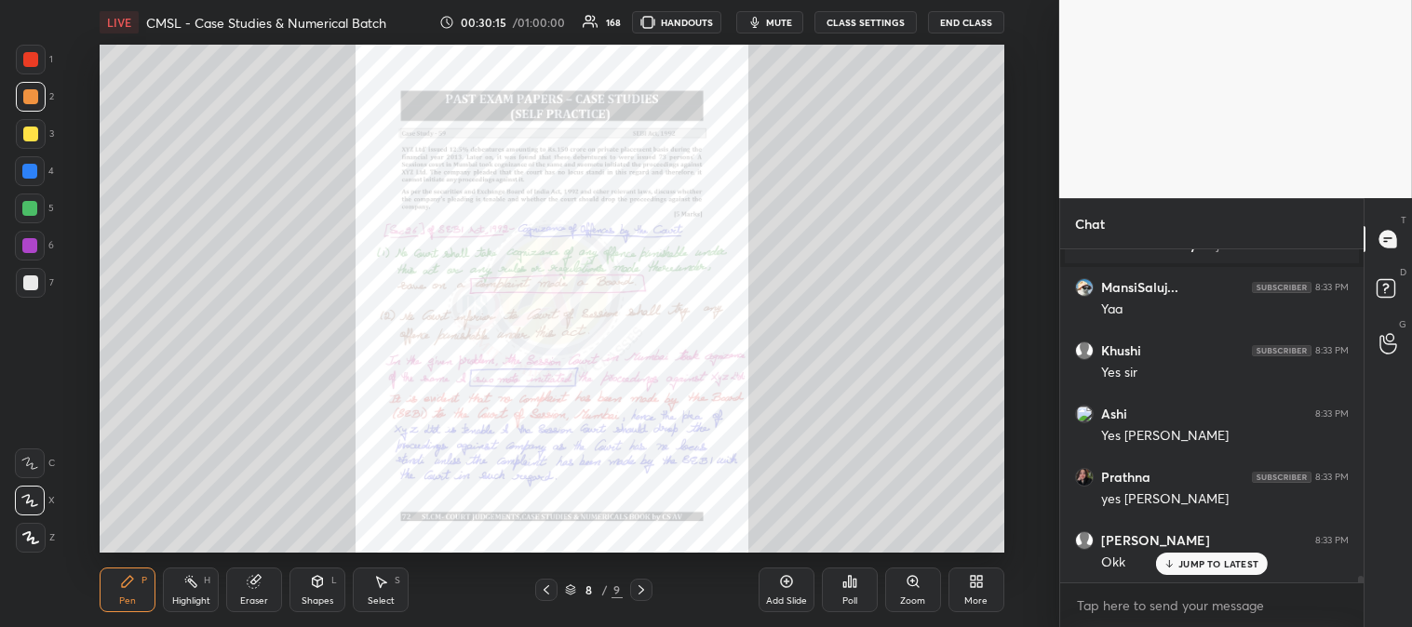
click at [912, 589] on icon at bounding box center [912, 581] width 15 height 15
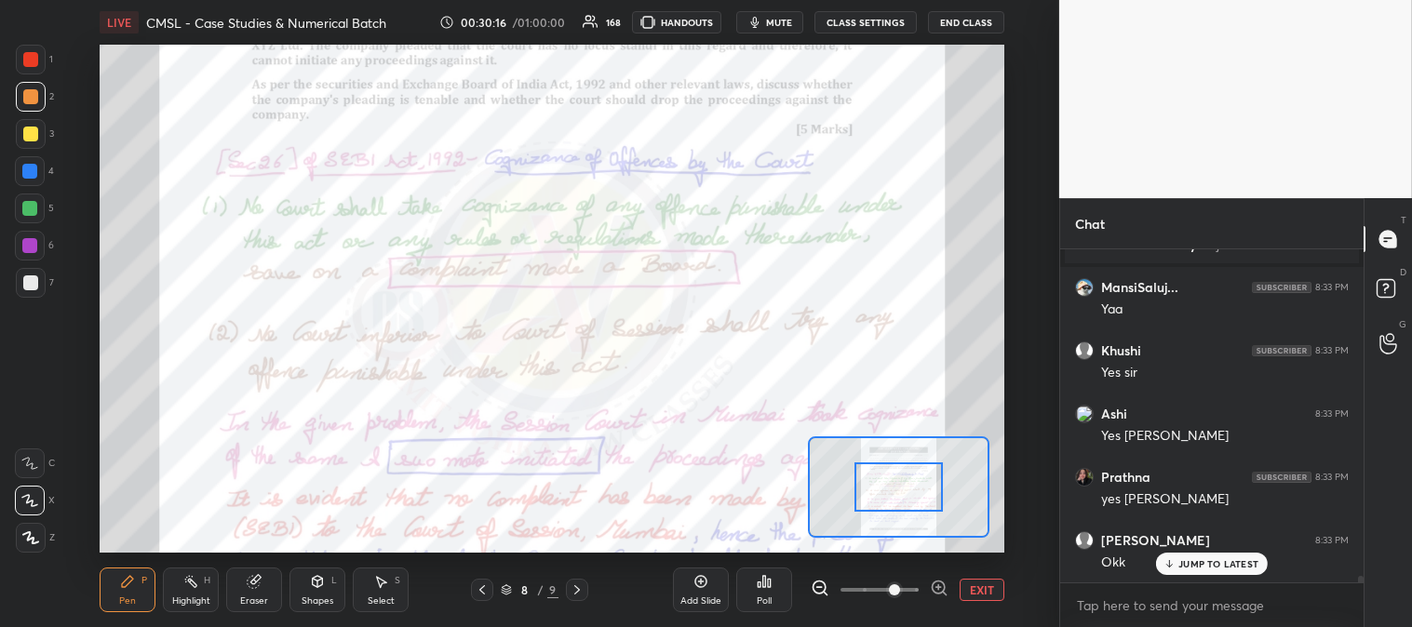
scroll to position [17570, 0]
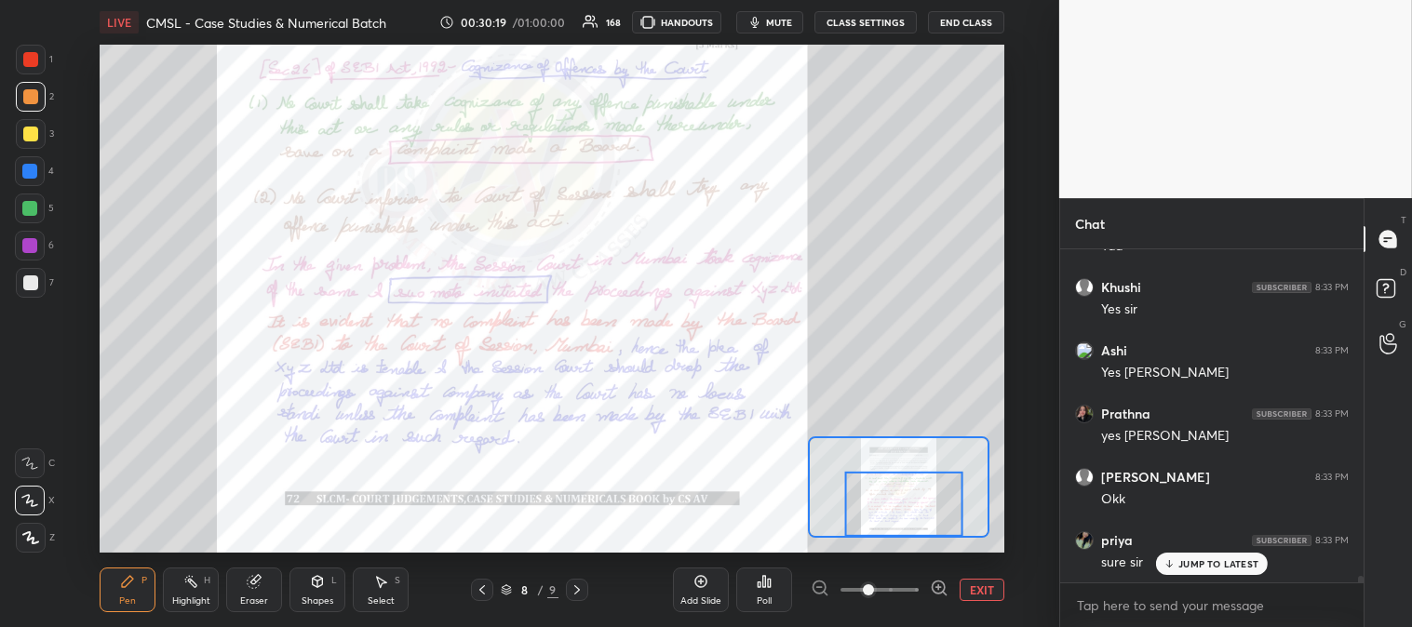
click at [252, 583] on icon at bounding box center [254, 582] width 12 height 12
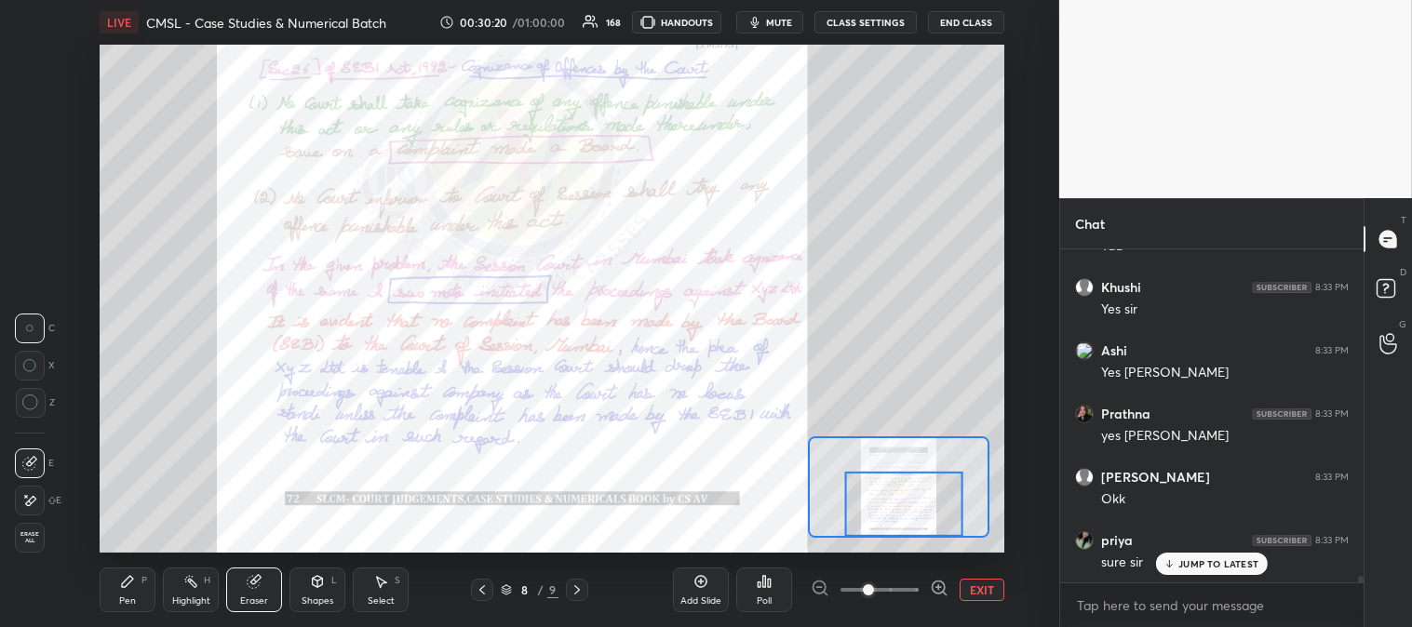
click at [192, 587] on icon at bounding box center [190, 581] width 15 height 15
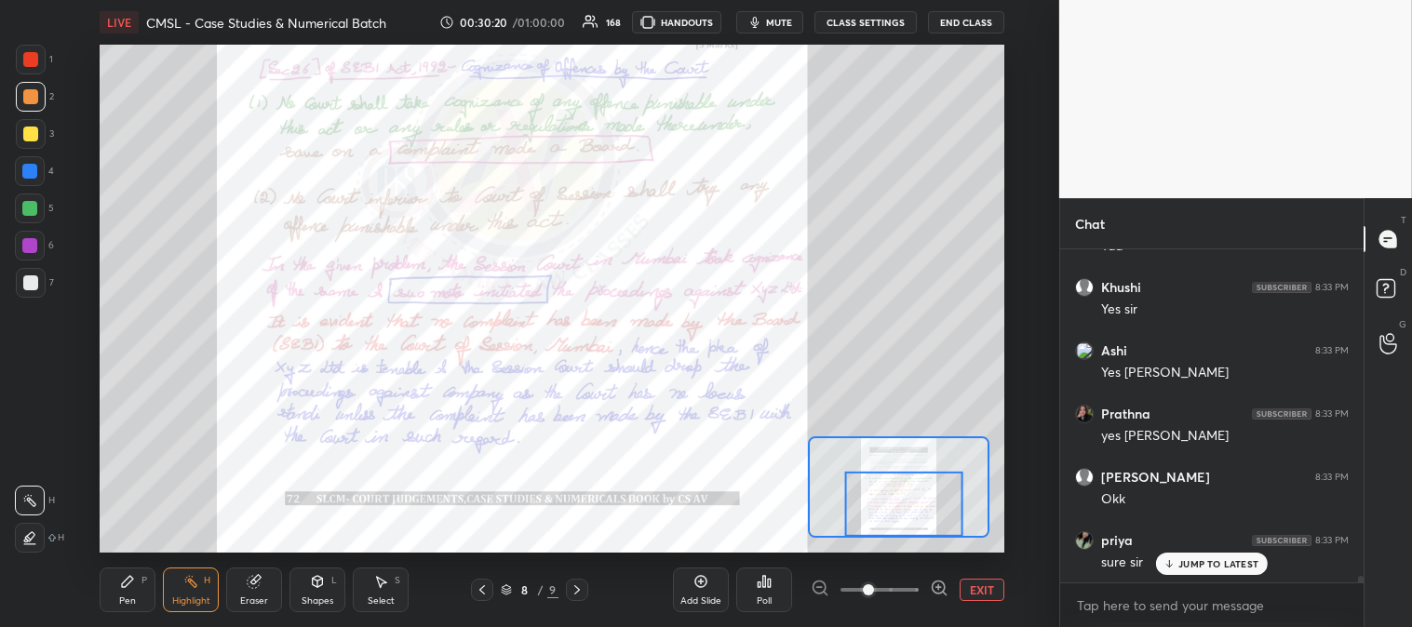
click at [189, 588] on icon at bounding box center [190, 581] width 15 height 15
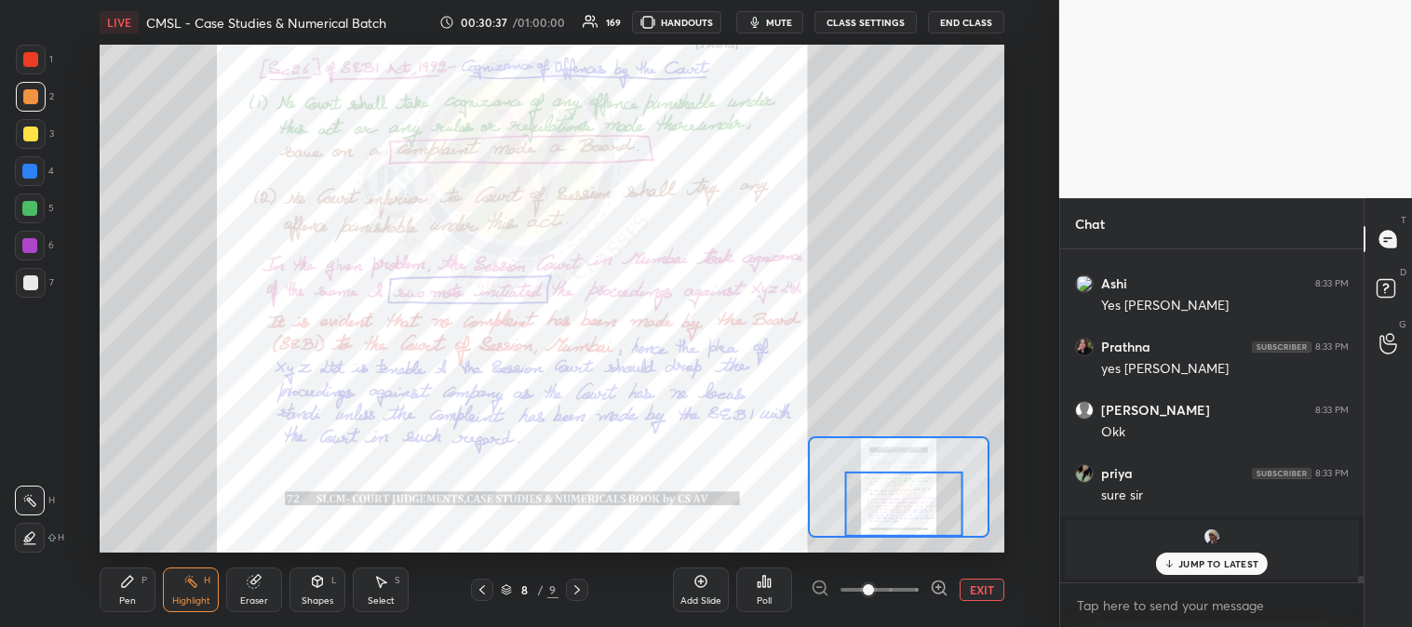
scroll to position [17700, 0]
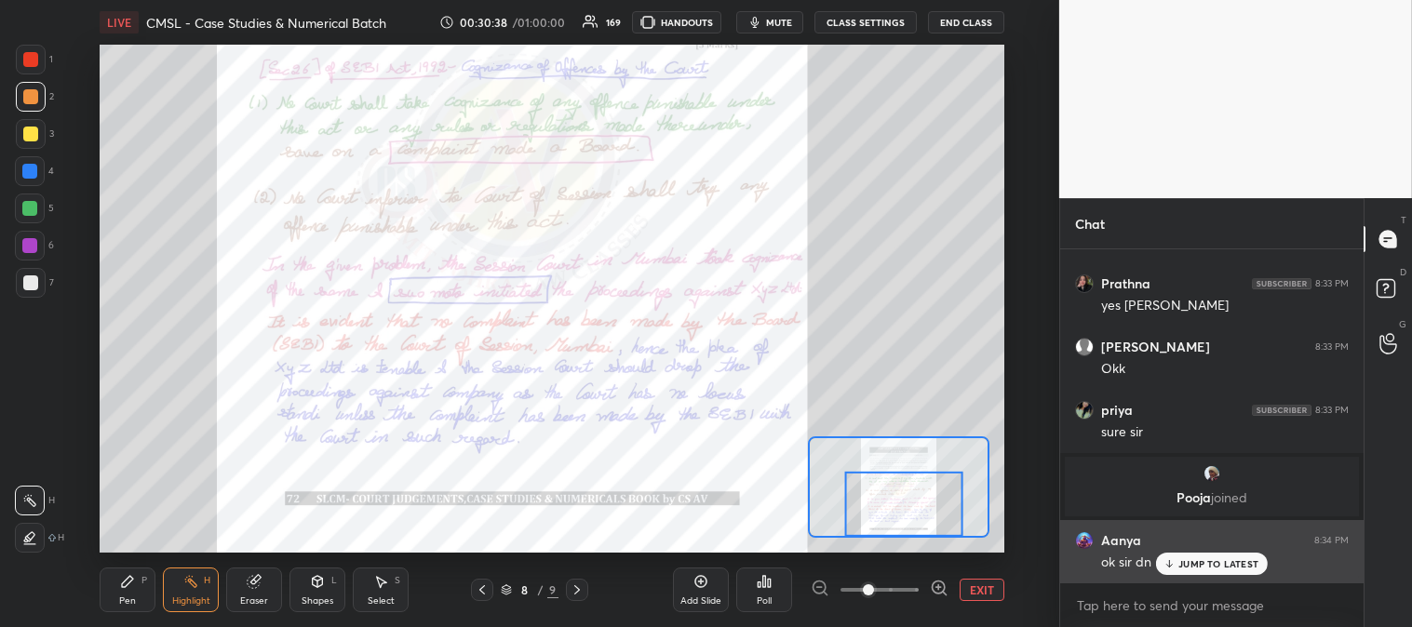
click at [1197, 565] on p "JUMP TO LATEST" at bounding box center [1218, 563] width 80 height 11
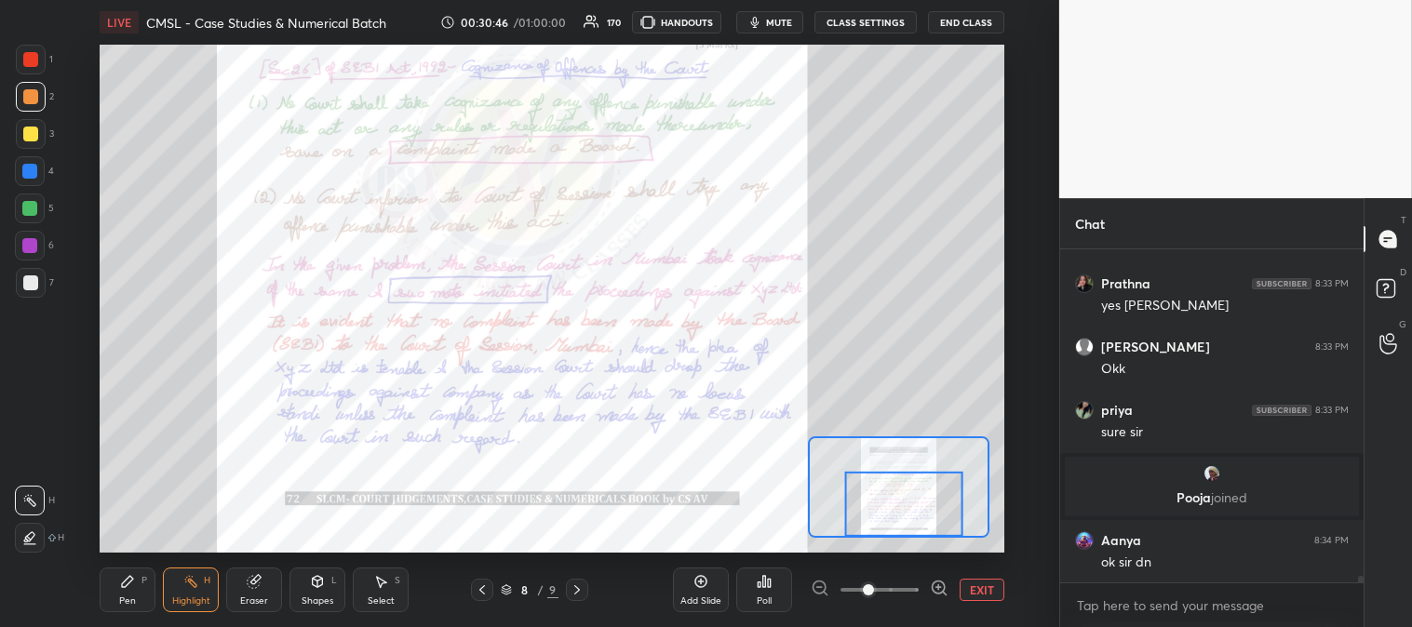
click at [477, 588] on icon at bounding box center [482, 589] width 15 height 15
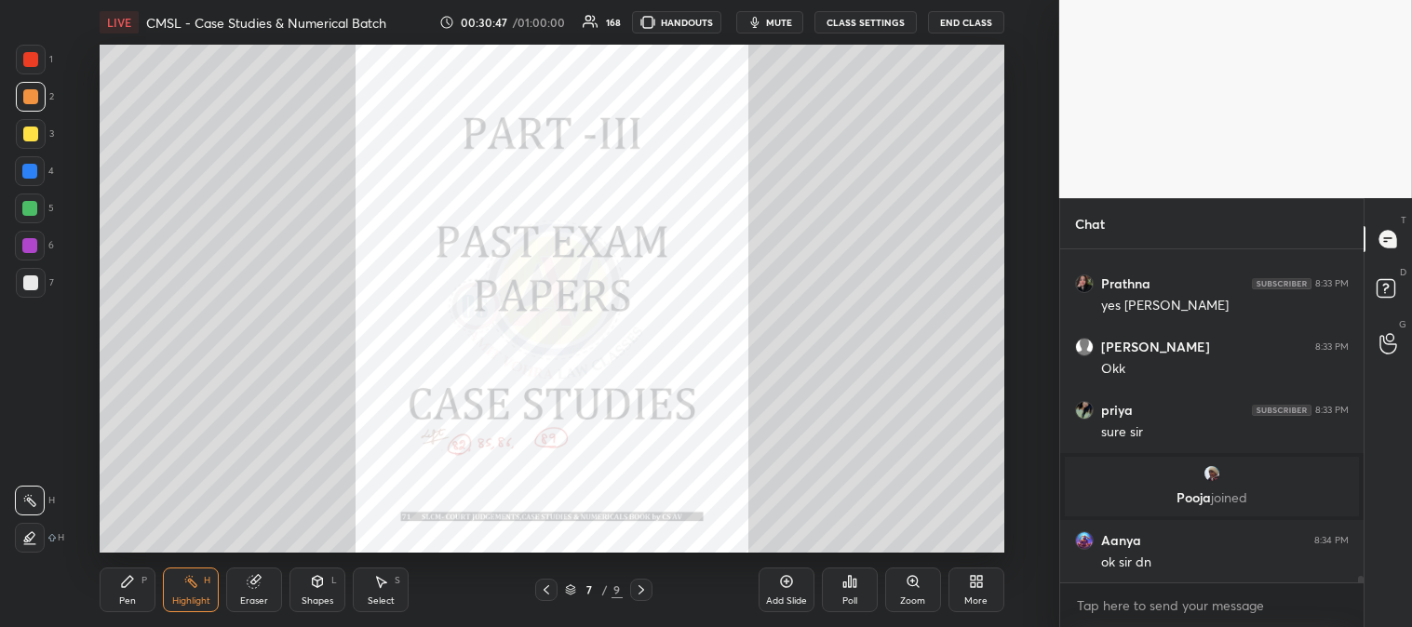
click at [540, 592] on icon at bounding box center [546, 589] width 15 height 15
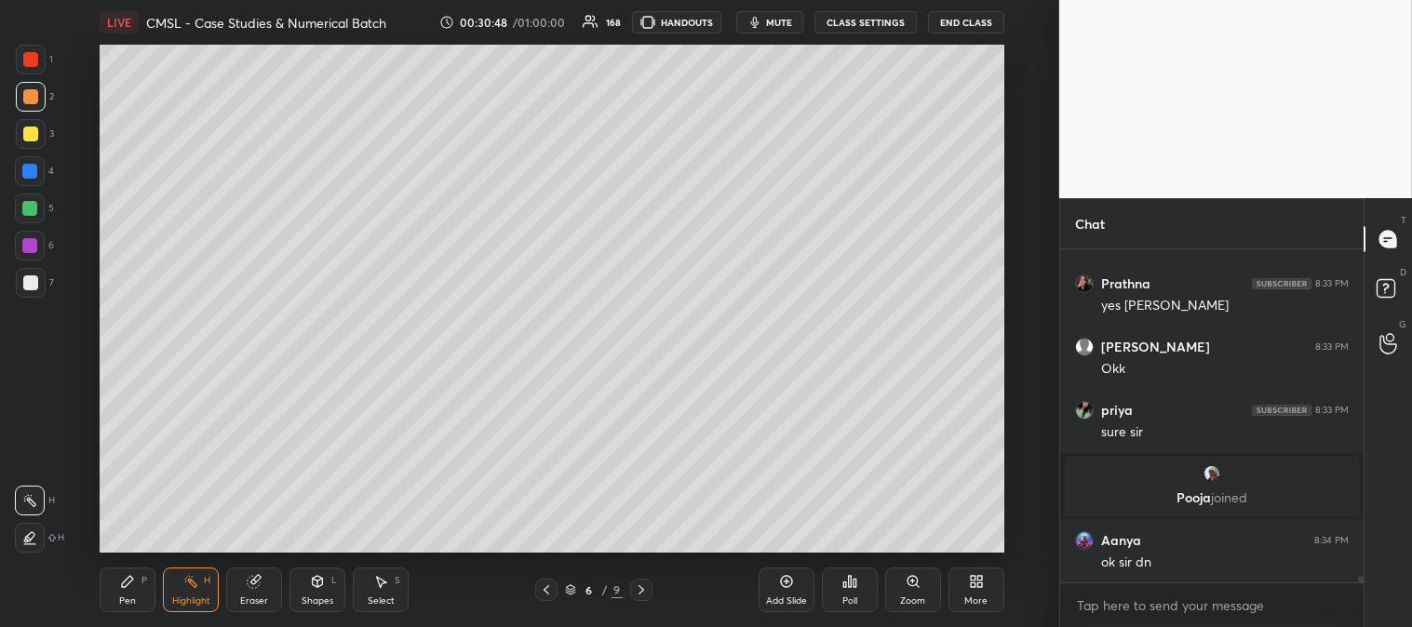
click at [125, 601] on div "Pen" at bounding box center [127, 600] width 17 height 9
click at [916, 591] on div "Zoom" at bounding box center [913, 590] width 56 height 45
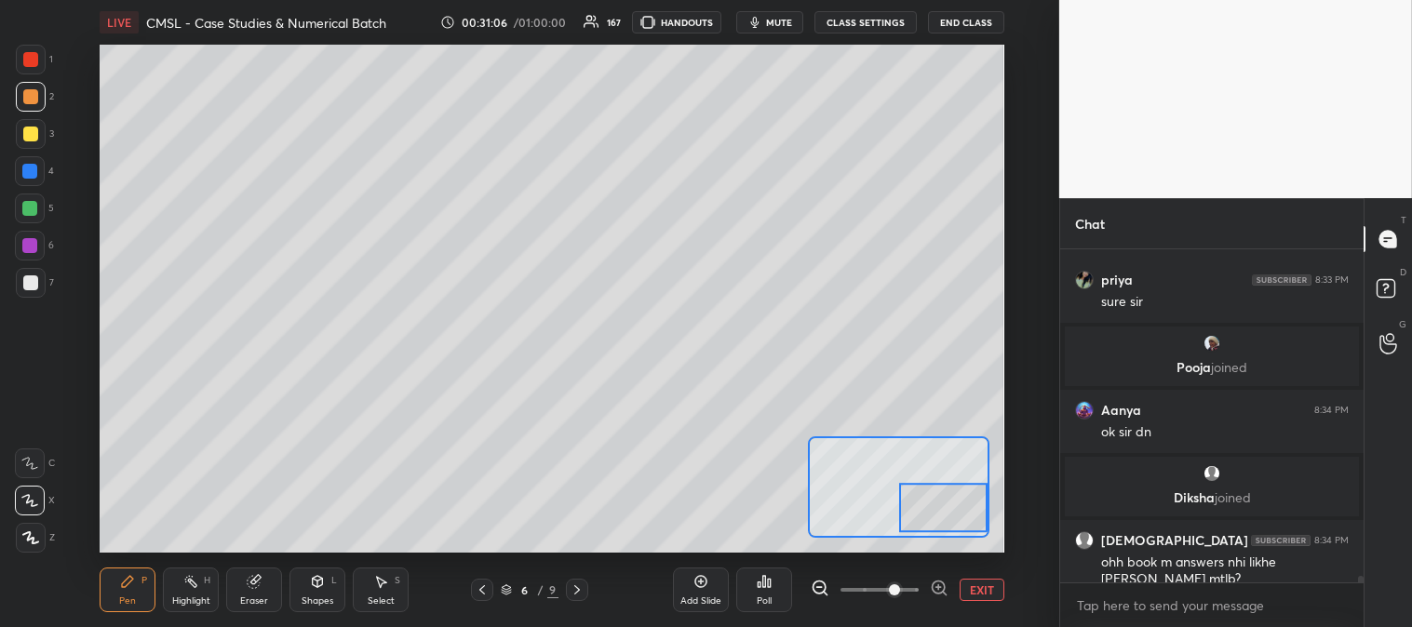
scroll to position [17708, 0]
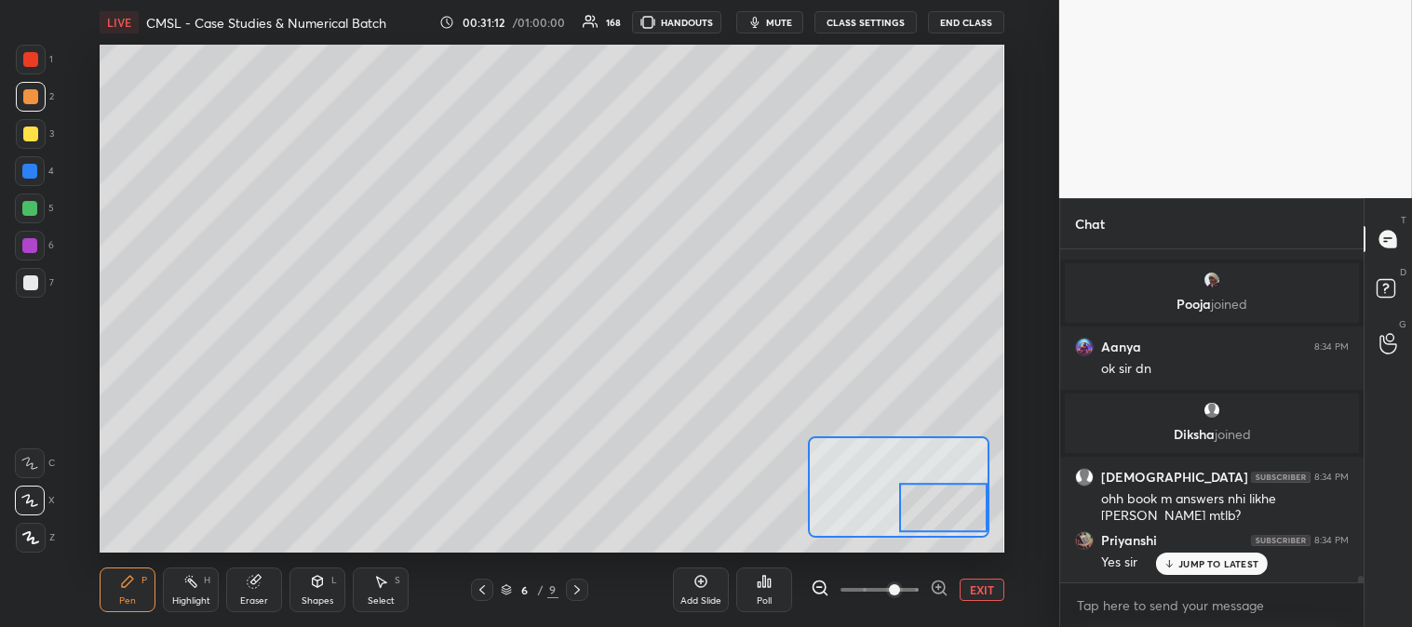
click at [23, 281] on div at bounding box center [30, 282] width 15 height 15
click at [42, 137] on div at bounding box center [31, 134] width 30 height 30
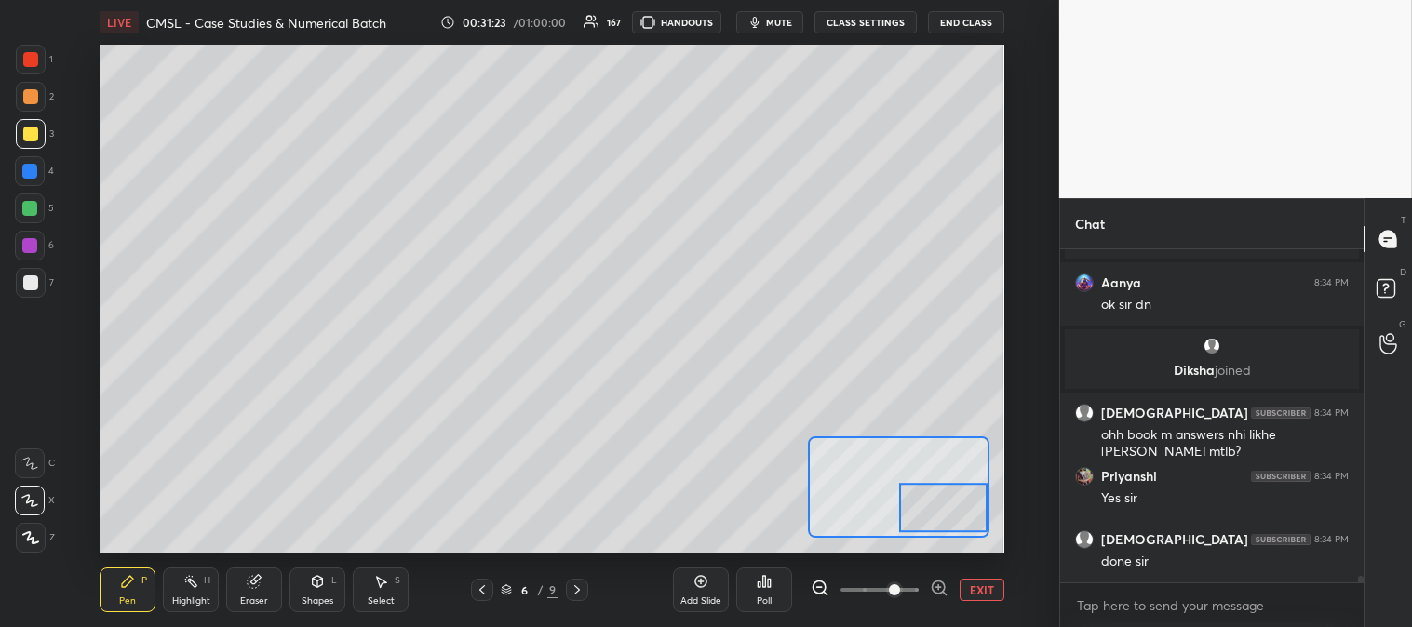
scroll to position [17838, 0]
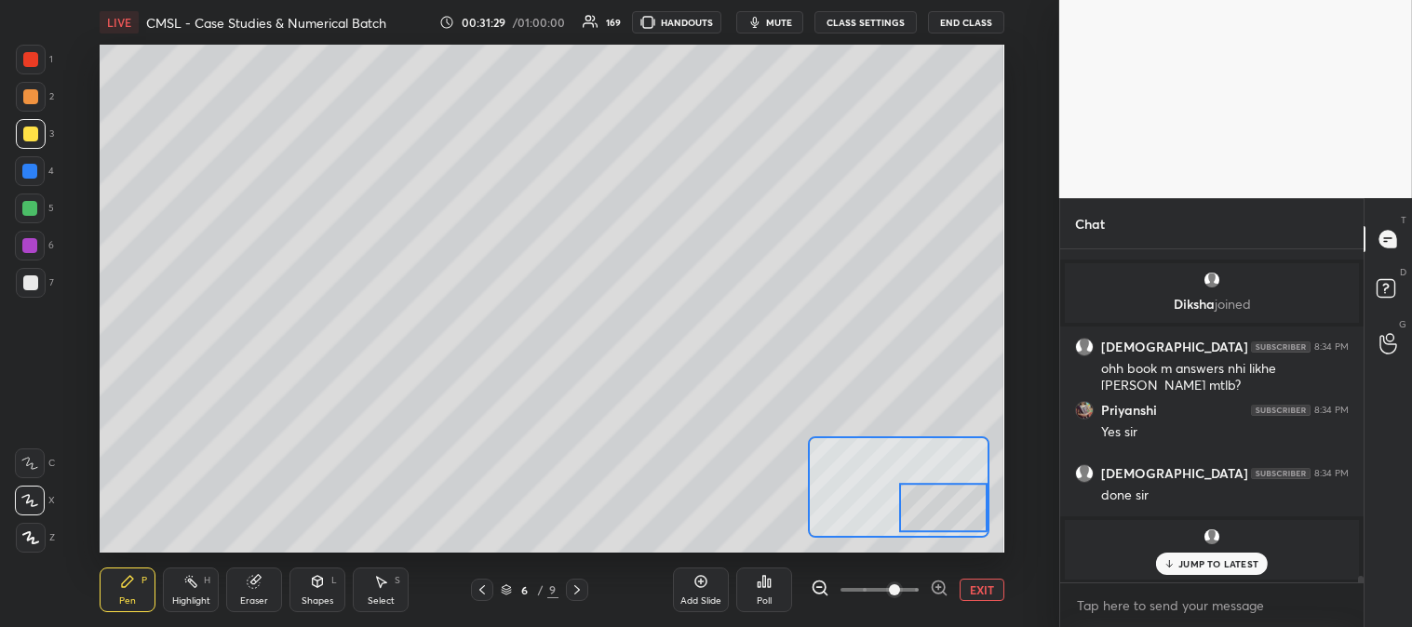
click at [988, 592] on button "EXIT" at bounding box center [981, 590] width 45 height 22
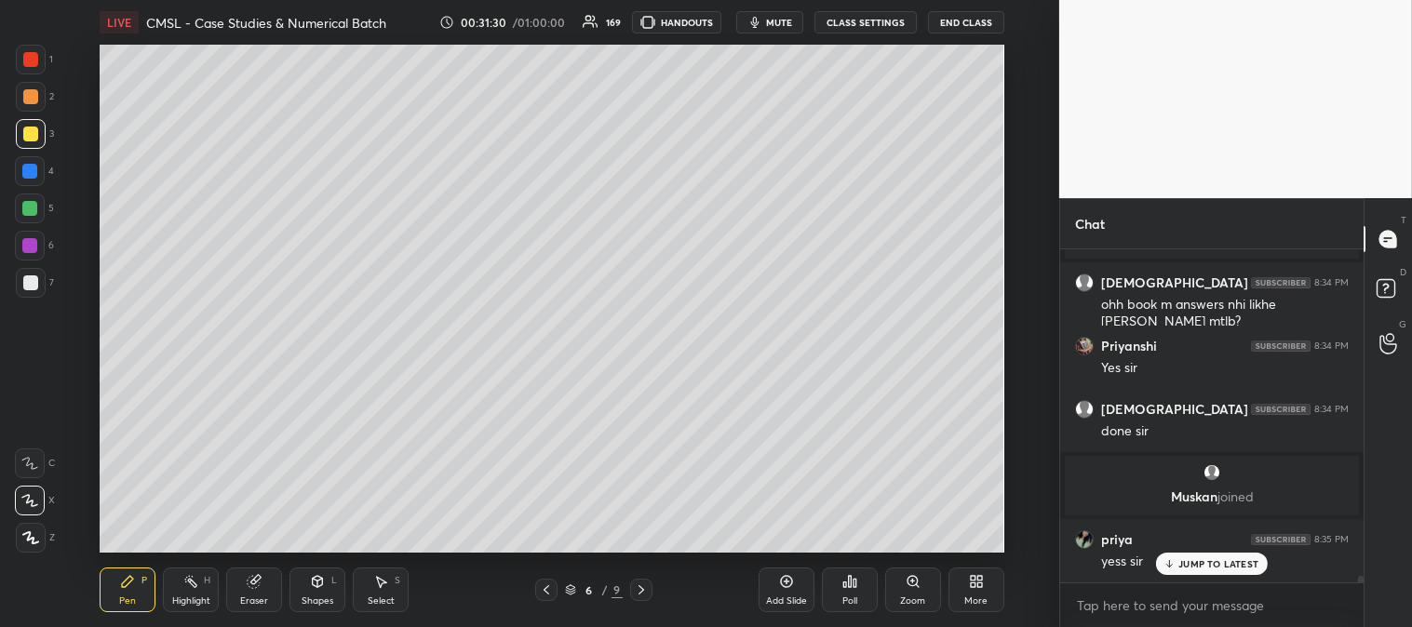
scroll to position [17831, 0]
click at [190, 589] on icon at bounding box center [190, 581] width 15 height 15
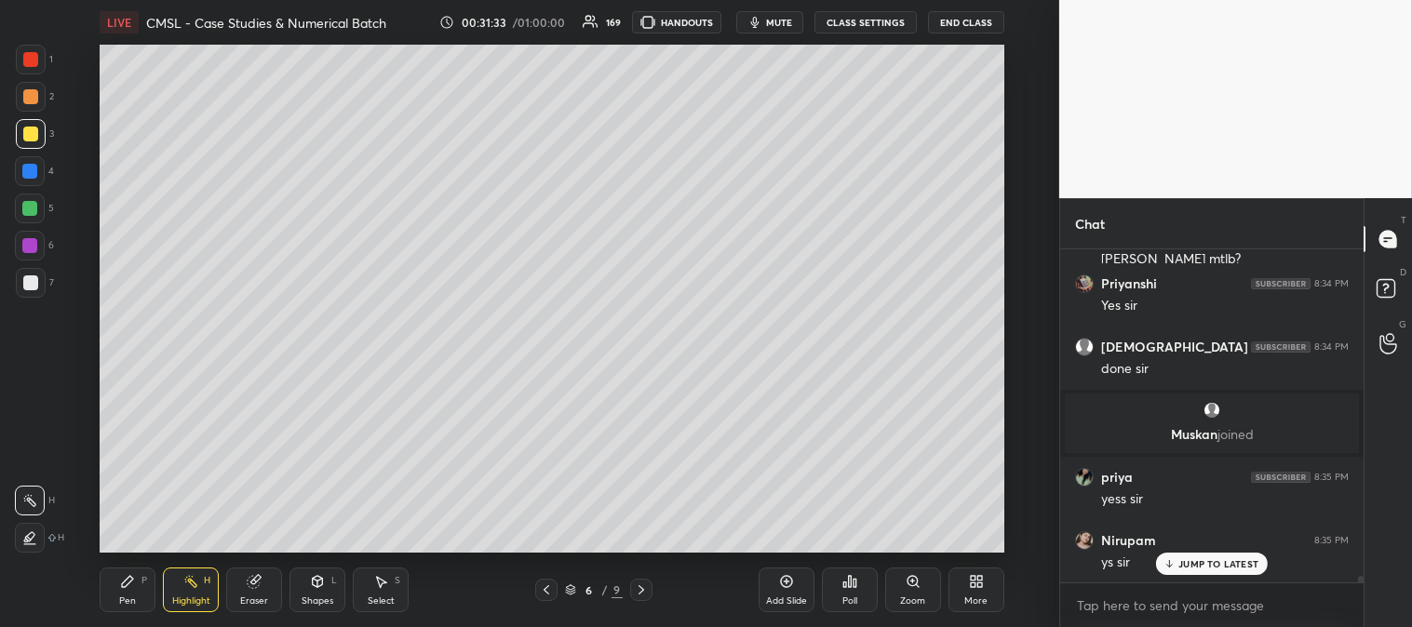
click at [644, 591] on icon at bounding box center [641, 589] width 15 height 15
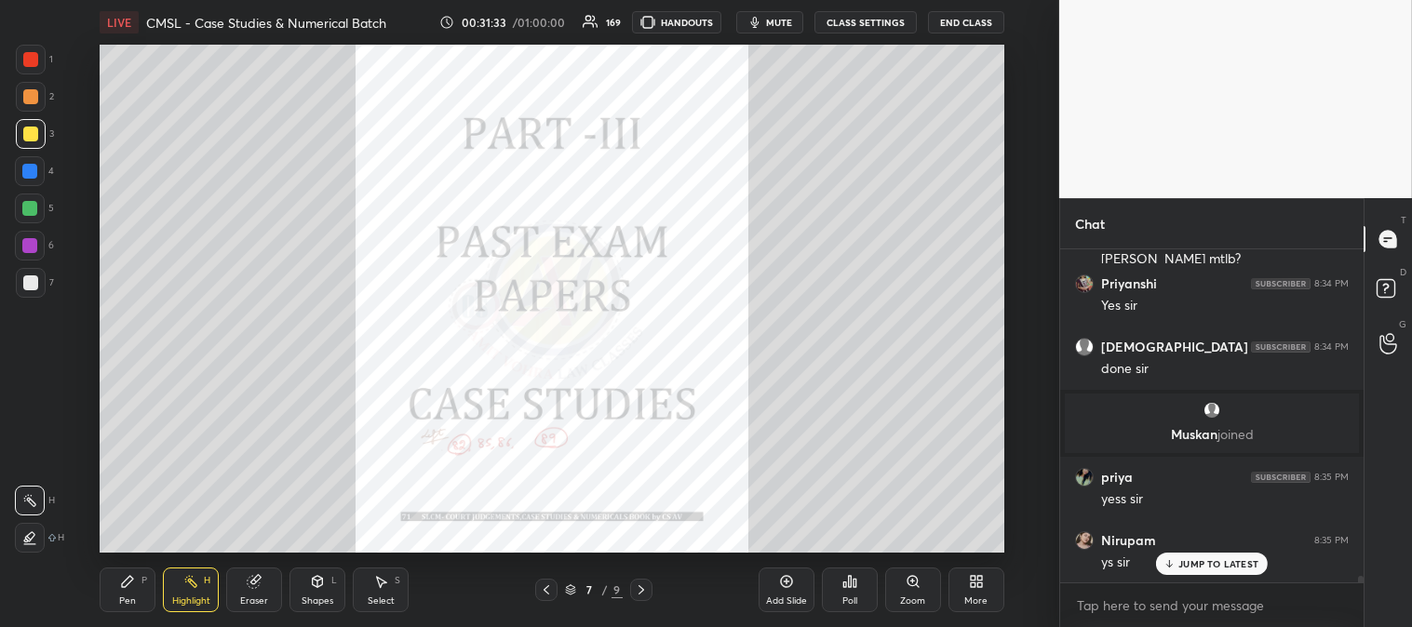
click at [647, 590] on icon at bounding box center [641, 589] width 15 height 15
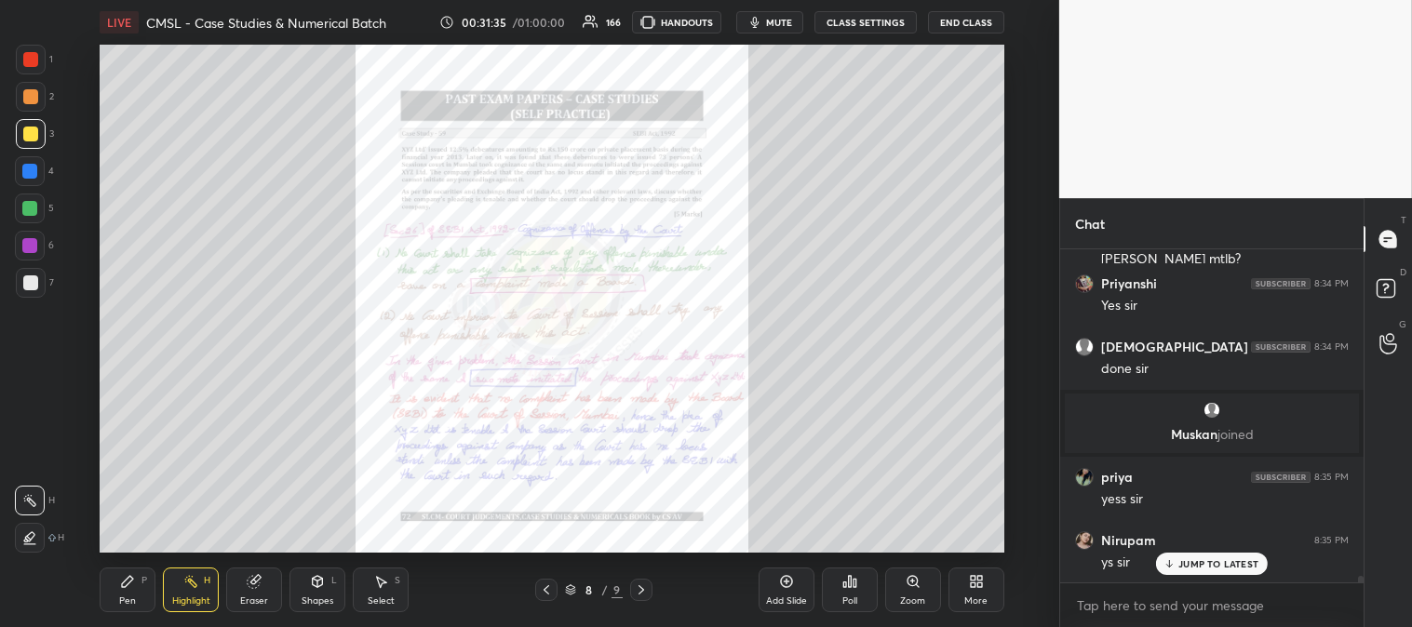
click at [201, 579] on div "Highlight H" at bounding box center [191, 590] width 56 height 45
click at [32, 56] on div at bounding box center [30, 59] width 15 height 15
click at [545, 588] on icon at bounding box center [546, 589] width 6 height 9
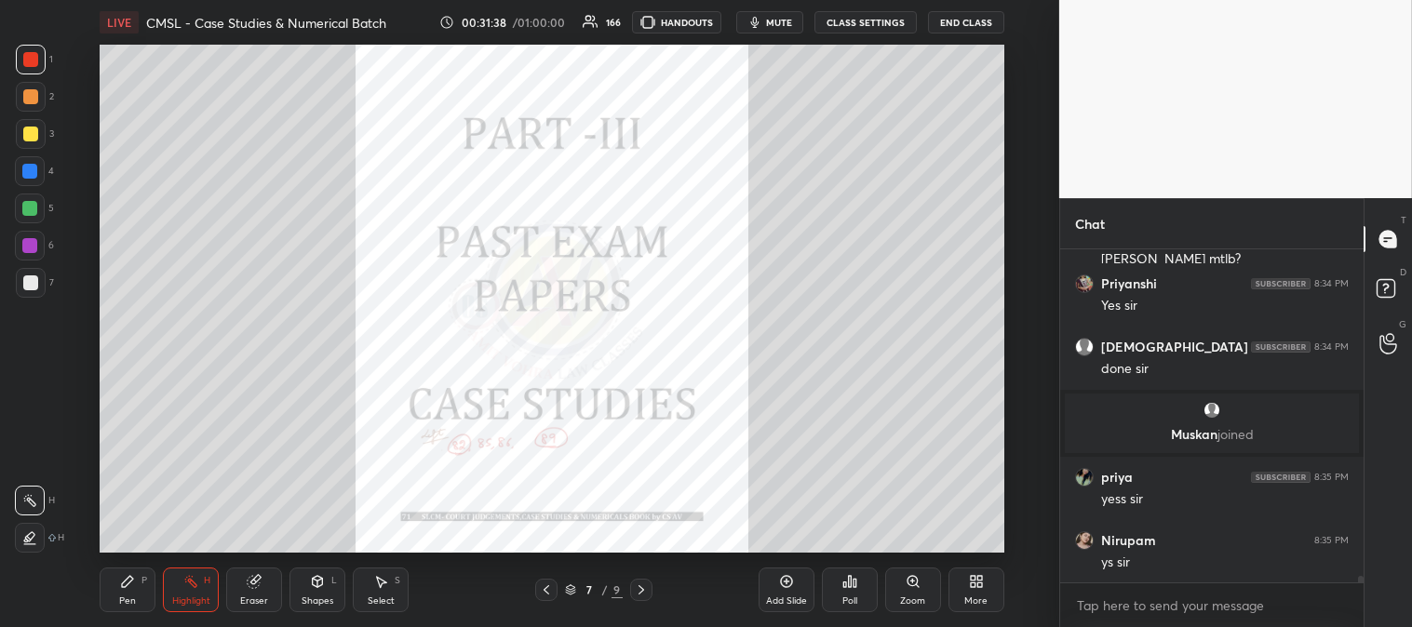
scroll to position [17961, 0]
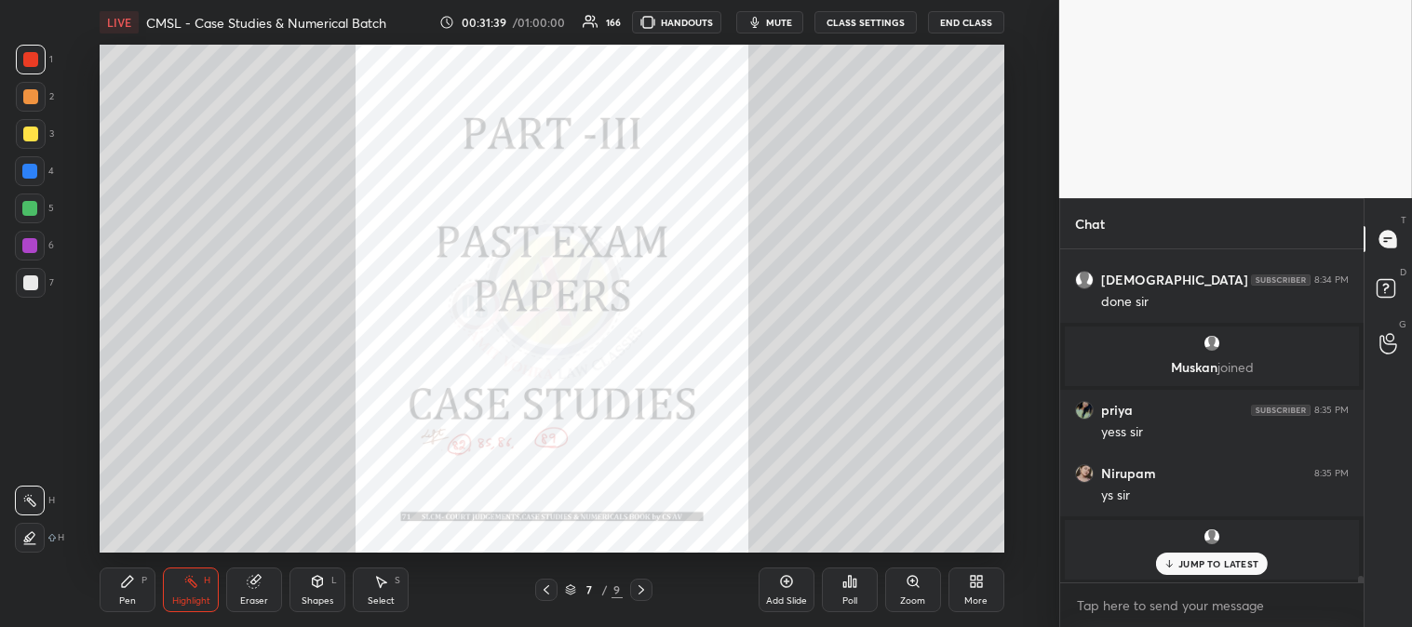
click at [545, 588] on icon at bounding box center [546, 589] width 6 height 9
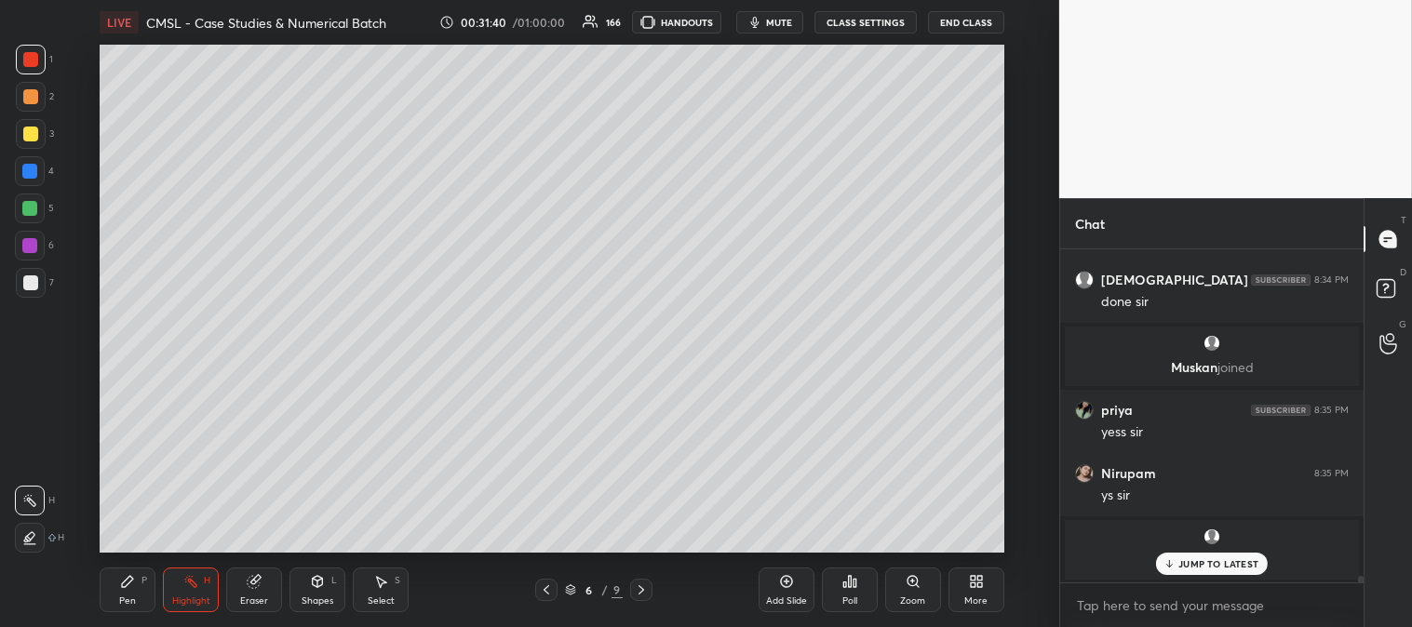
click at [1204, 565] on p "JUMP TO LATEST" at bounding box center [1218, 563] width 80 height 11
click at [636, 590] on icon at bounding box center [641, 589] width 15 height 15
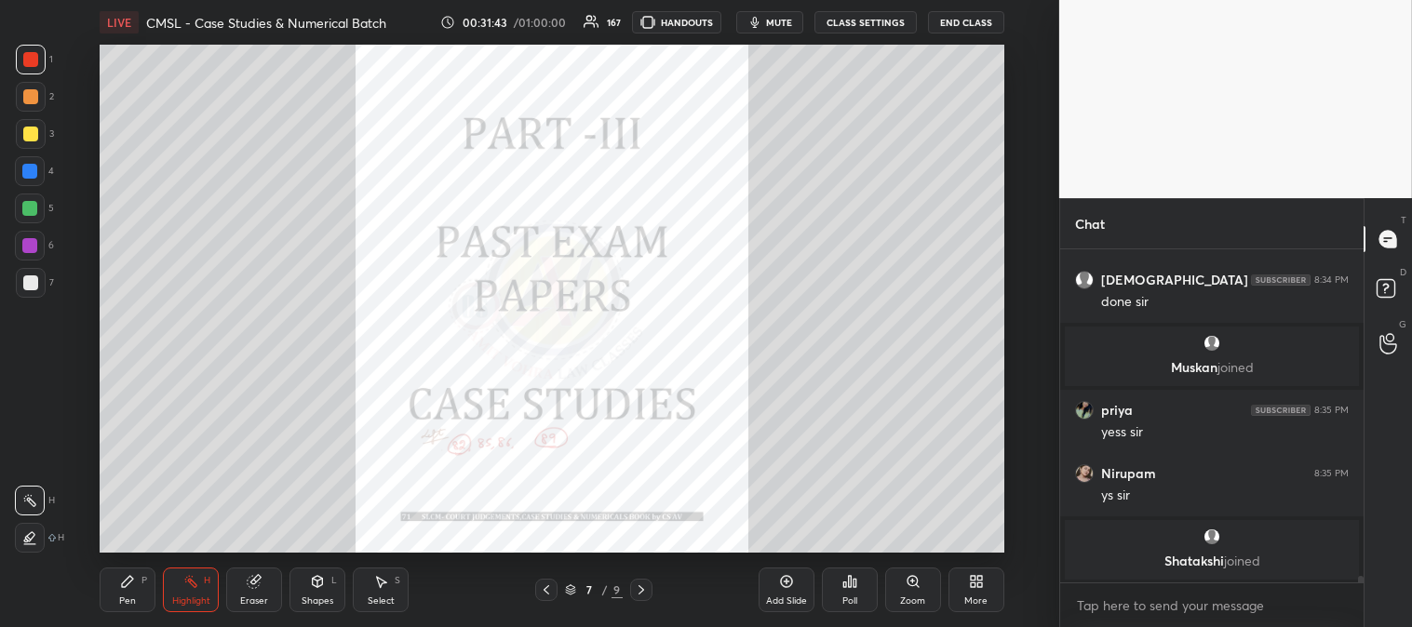
click at [642, 592] on icon at bounding box center [641, 589] width 15 height 15
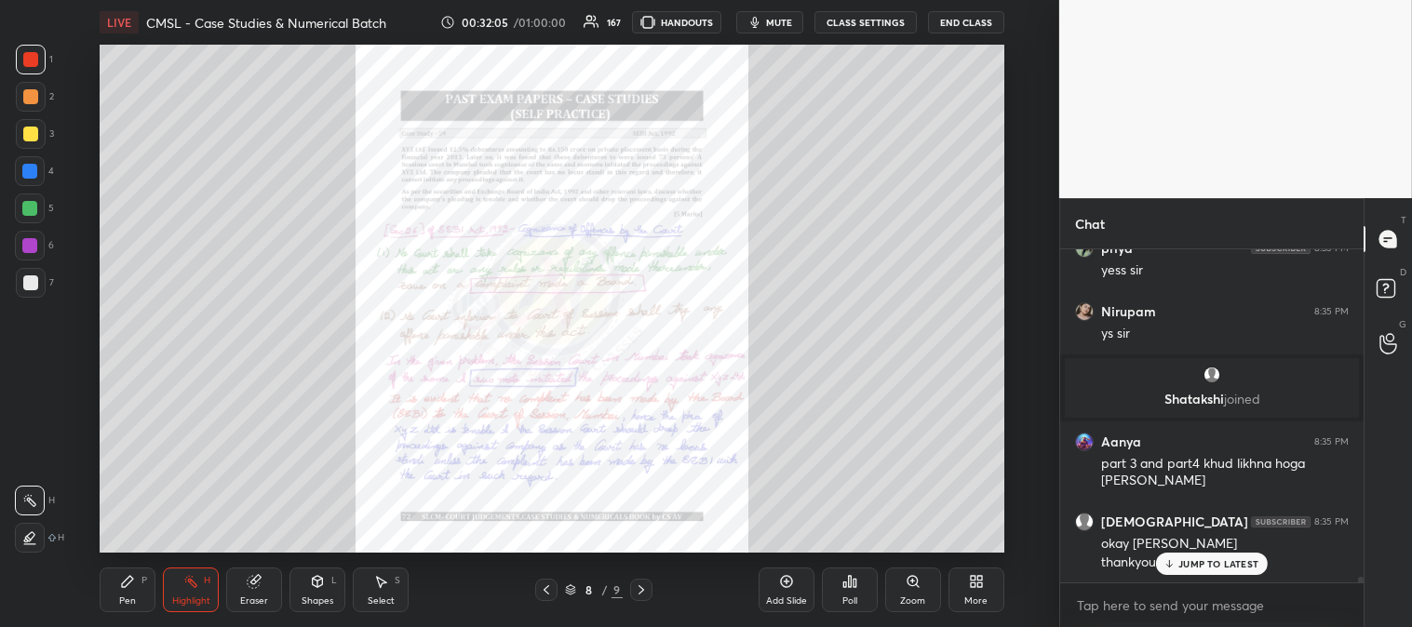
scroll to position [18186, 0]
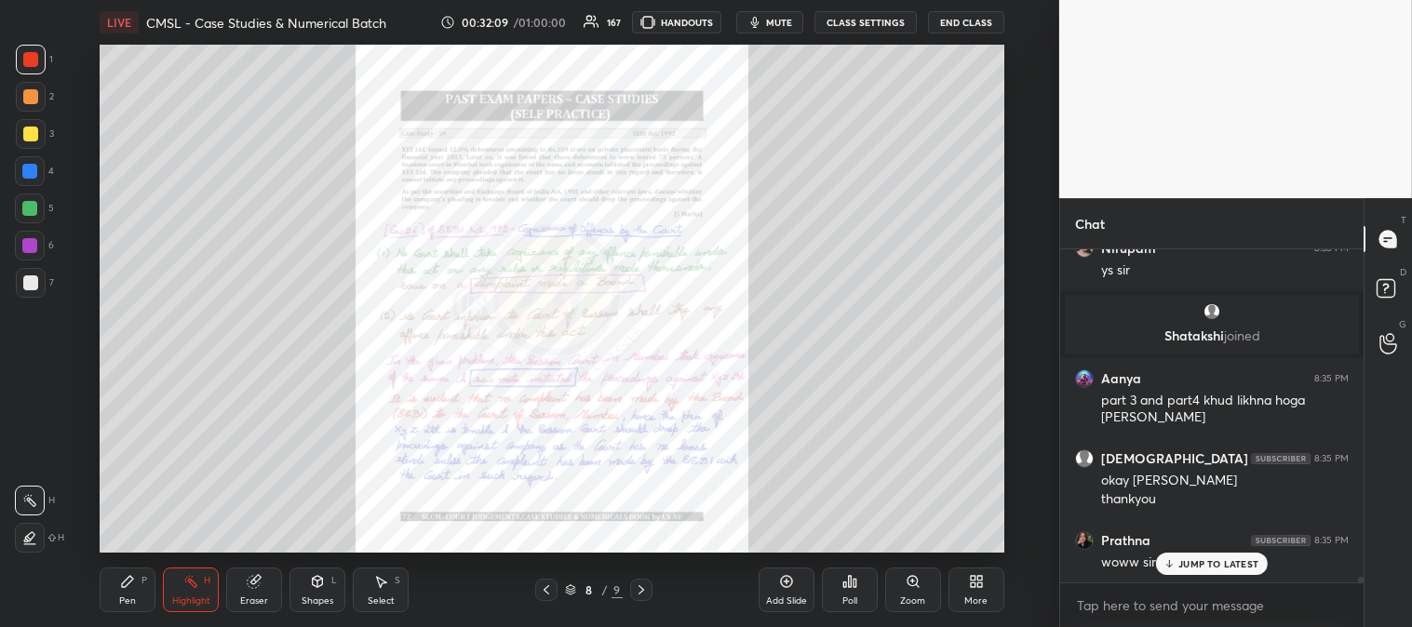
click at [122, 606] on div "Pen" at bounding box center [127, 600] width 17 height 9
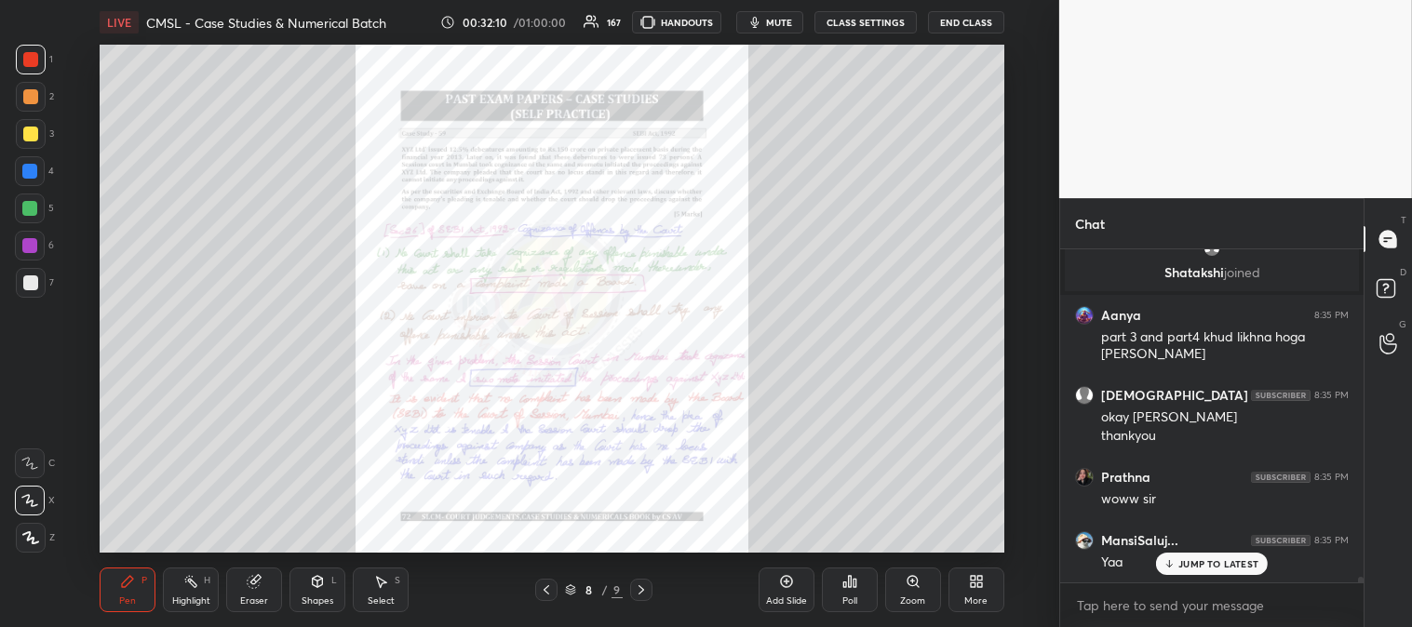
click at [31, 137] on div at bounding box center [30, 134] width 15 height 15
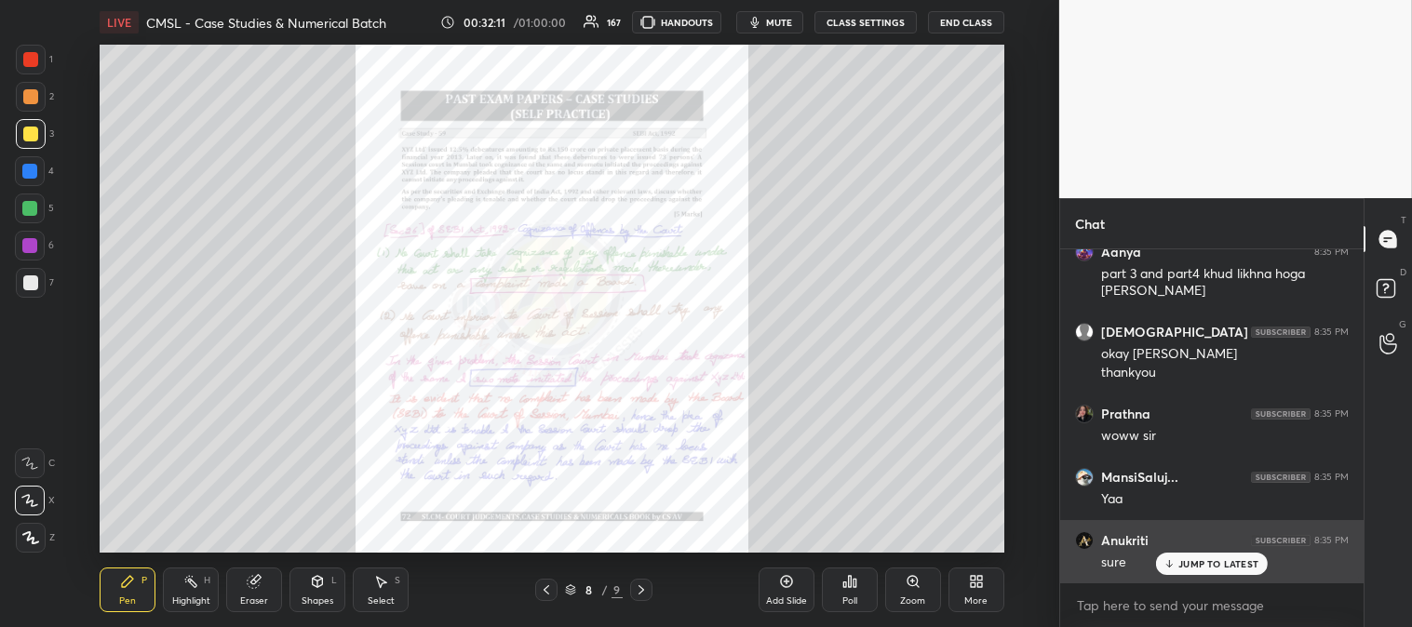
click at [1188, 571] on div "JUMP TO LATEST" at bounding box center [1212, 564] width 112 height 22
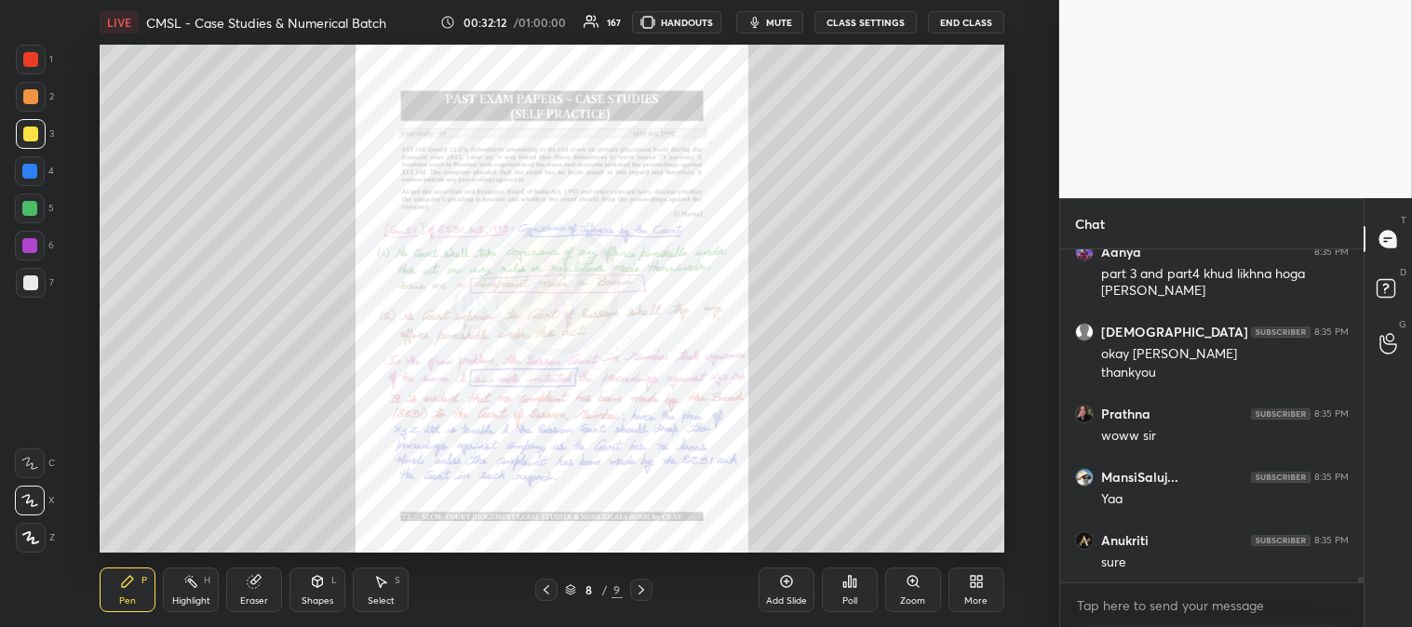
click at [192, 591] on div "Highlight H" at bounding box center [191, 590] width 56 height 45
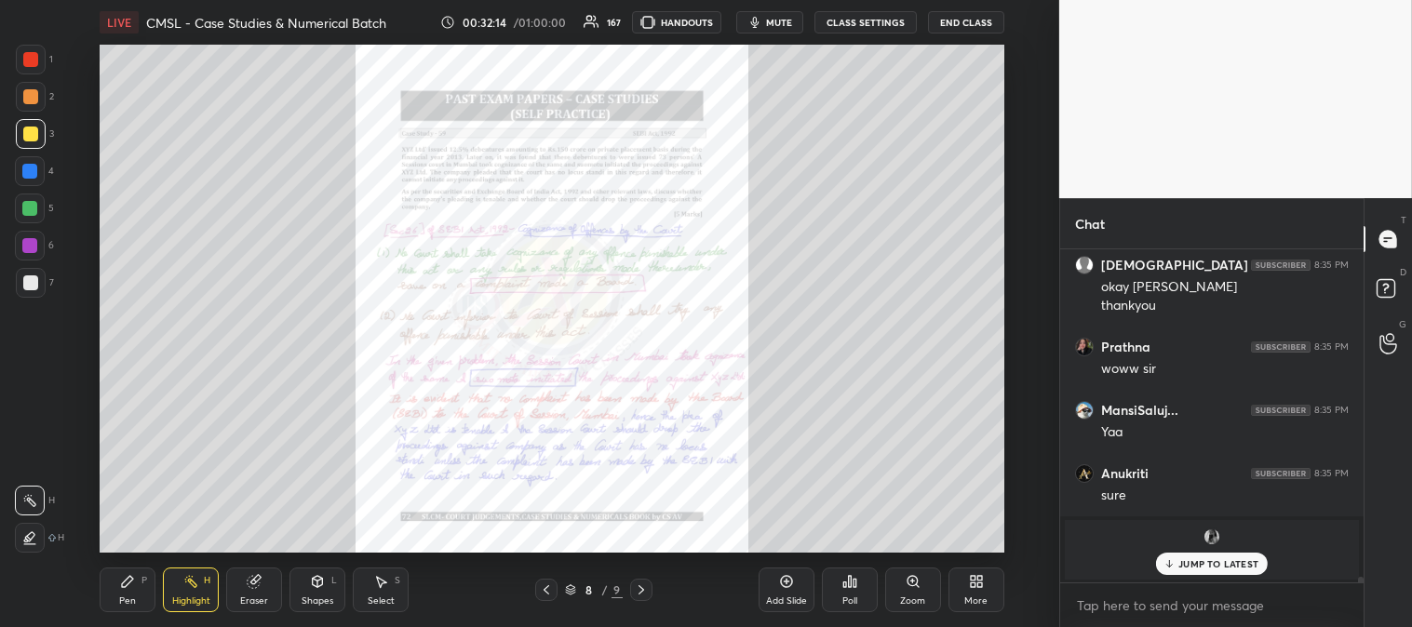
scroll to position [18395, 0]
click at [28, 60] on div at bounding box center [30, 59] width 15 height 15
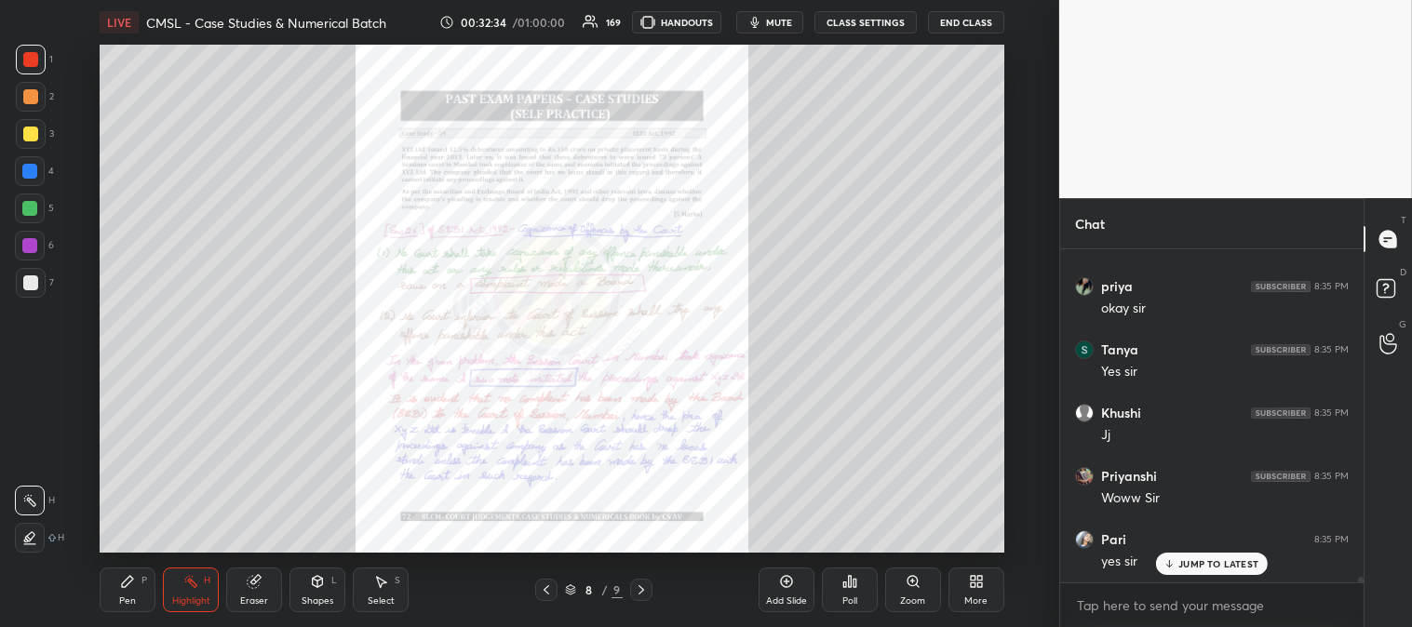
scroll to position [18774, 0]
click at [905, 587] on icon at bounding box center [912, 581] width 15 height 15
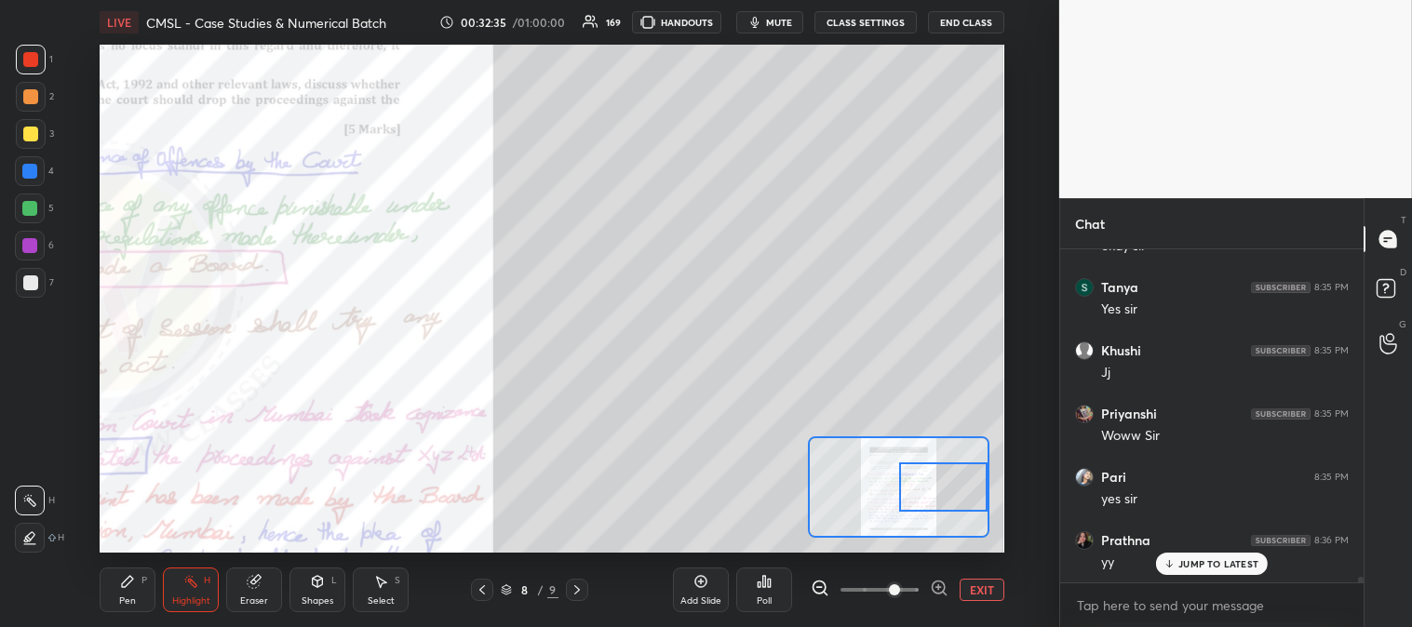
click at [142, 589] on div "Pen P" at bounding box center [128, 590] width 56 height 45
click at [33, 128] on div at bounding box center [30, 134] width 15 height 15
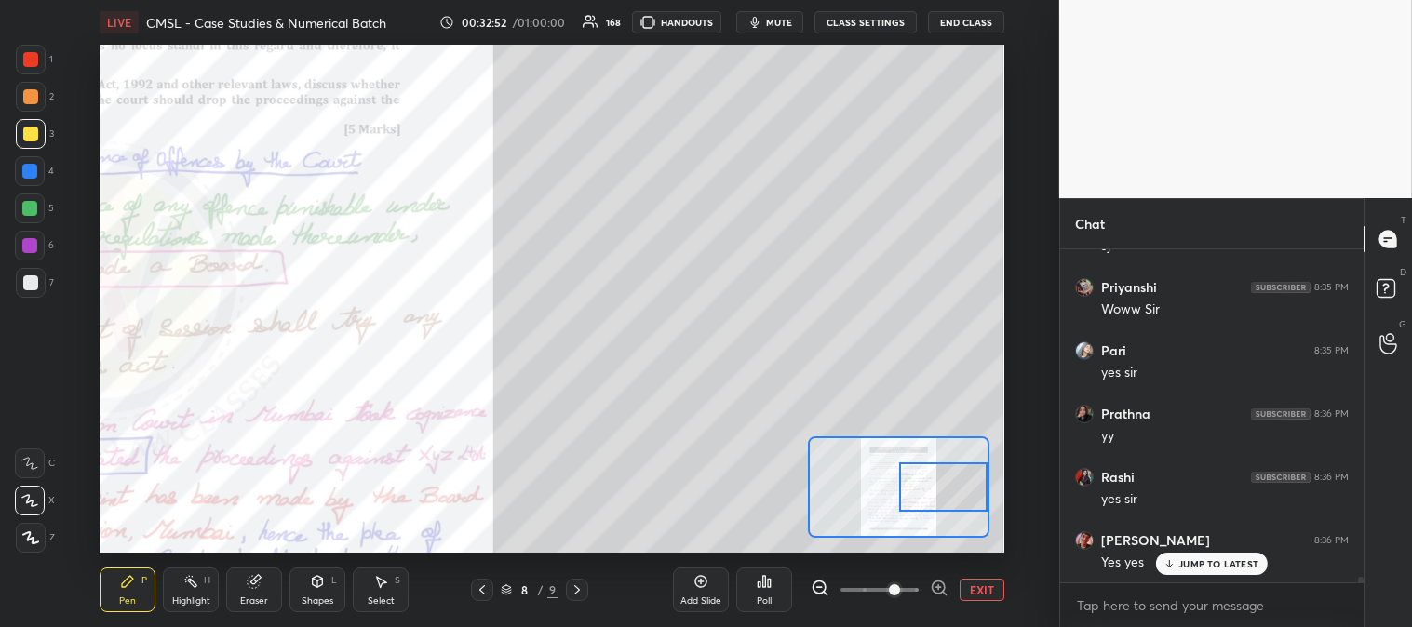
scroll to position [18964, 0]
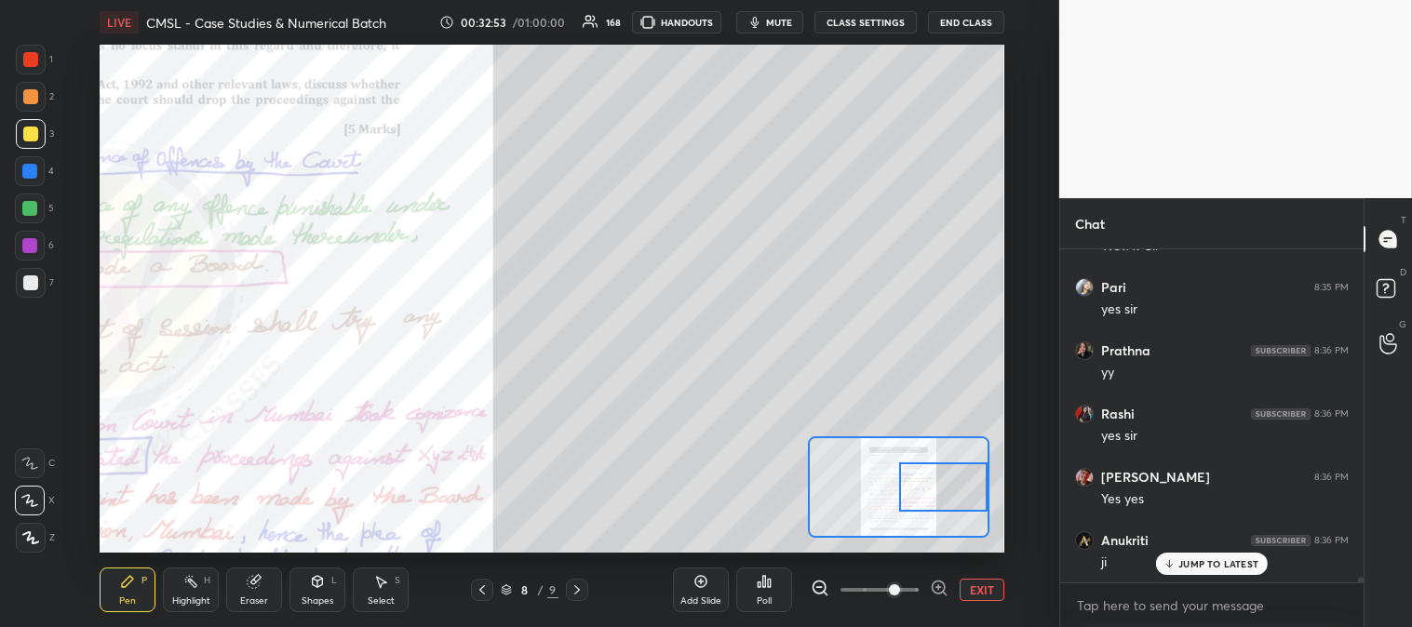
click at [38, 288] on div at bounding box center [31, 283] width 30 height 30
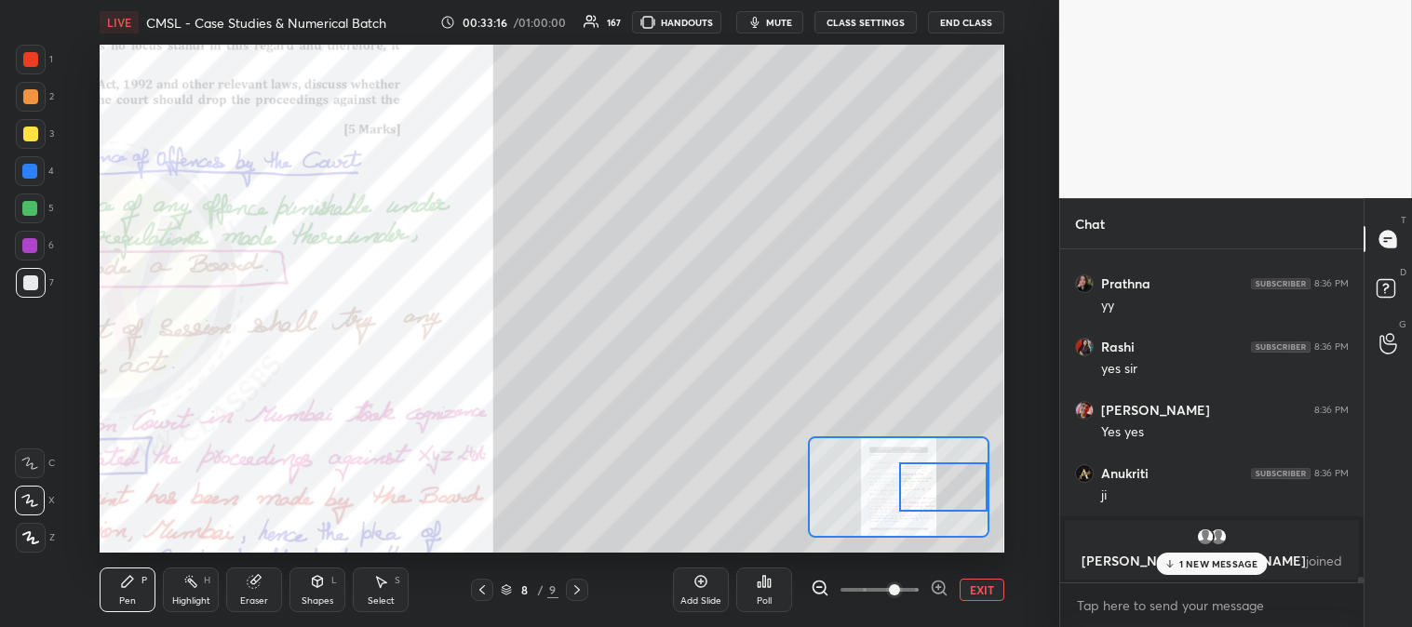
click at [1175, 564] on icon at bounding box center [1169, 563] width 12 height 11
click at [987, 589] on button "EXIT" at bounding box center [981, 590] width 45 height 22
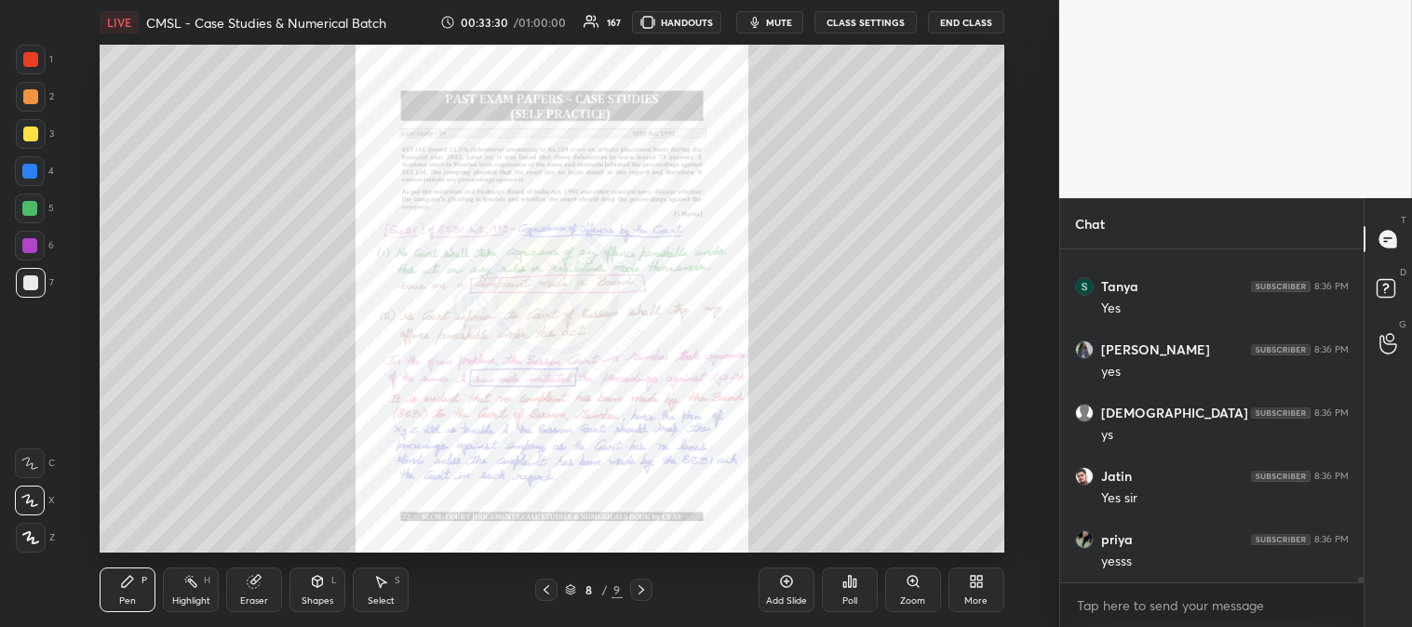
scroll to position [19537, 0]
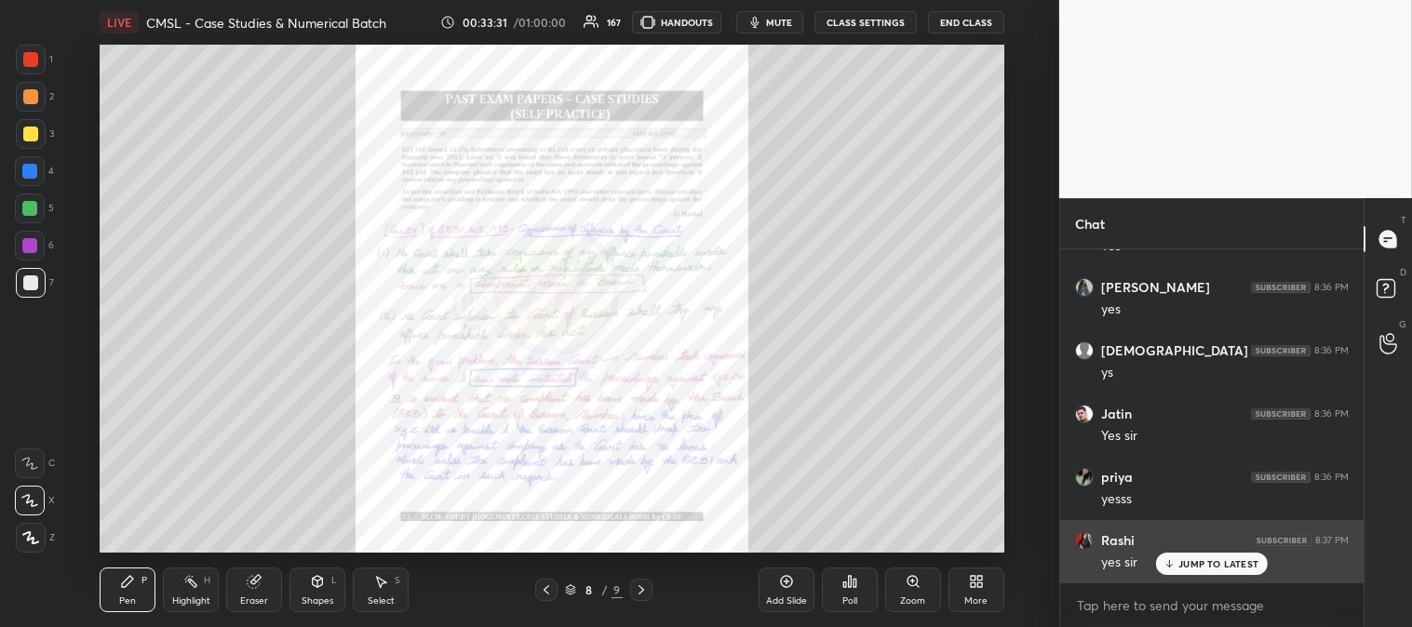
click at [1185, 564] on p "JUMP TO LATEST" at bounding box center [1218, 563] width 80 height 11
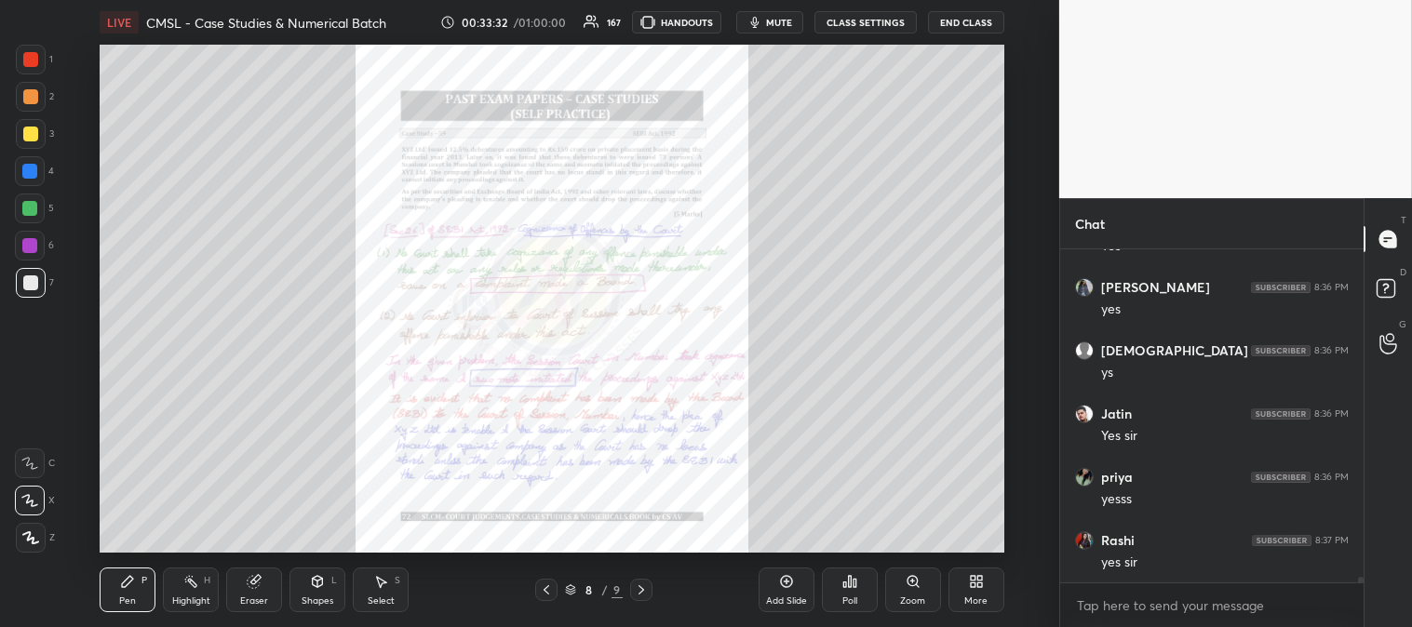
click at [30, 66] on div at bounding box center [30, 59] width 15 height 15
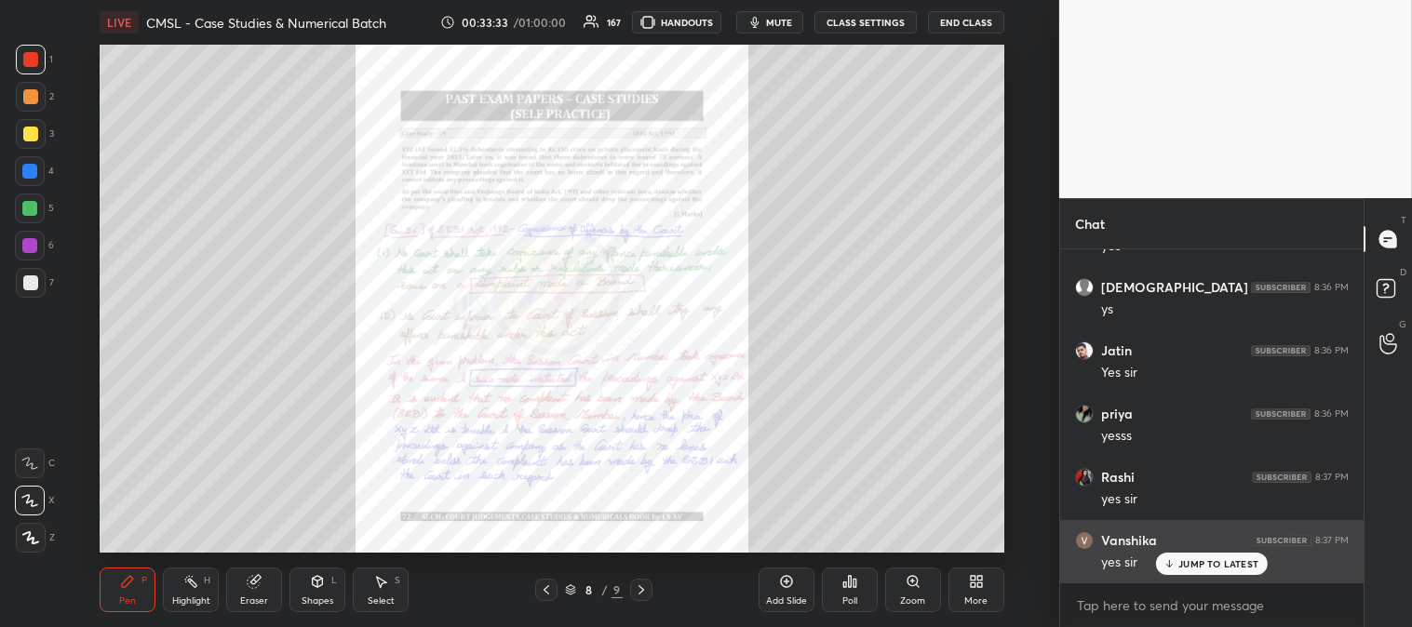
click at [1191, 571] on div "JUMP TO LATEST" at bounding box center [1212, 564] width 112 height 22
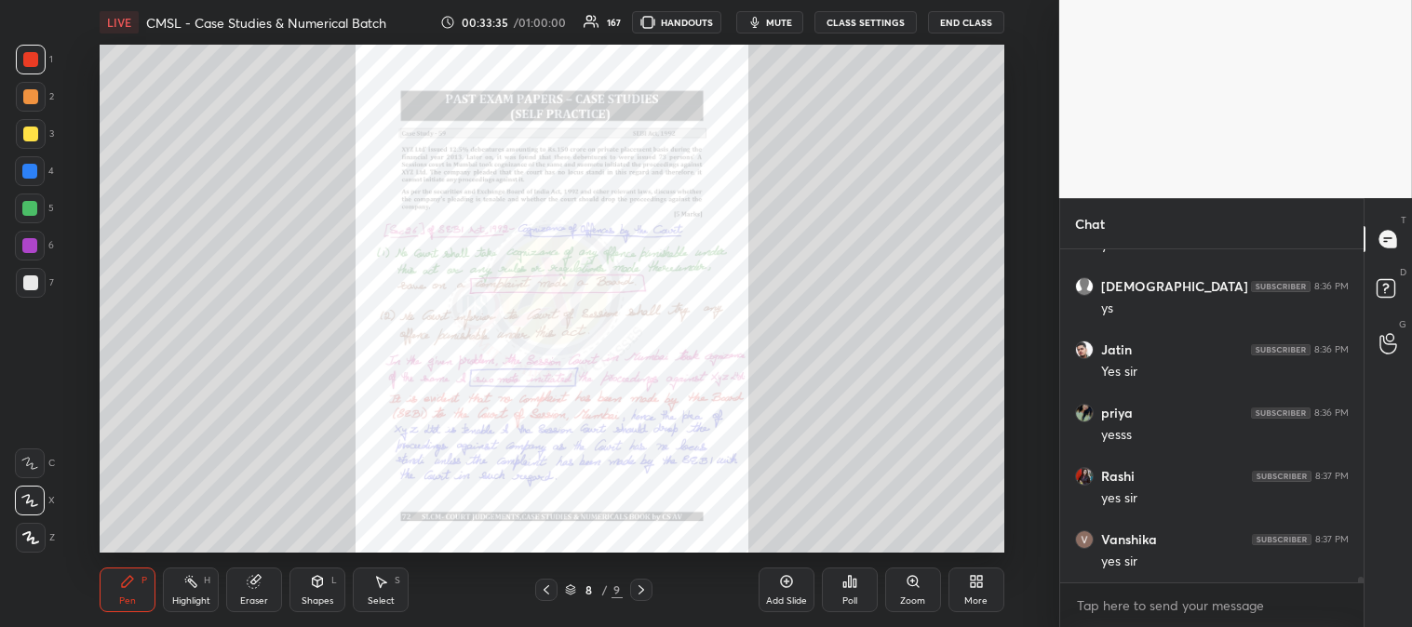
click at [542, 591] on icon at bounding box center [546, 589] width 15 height 15
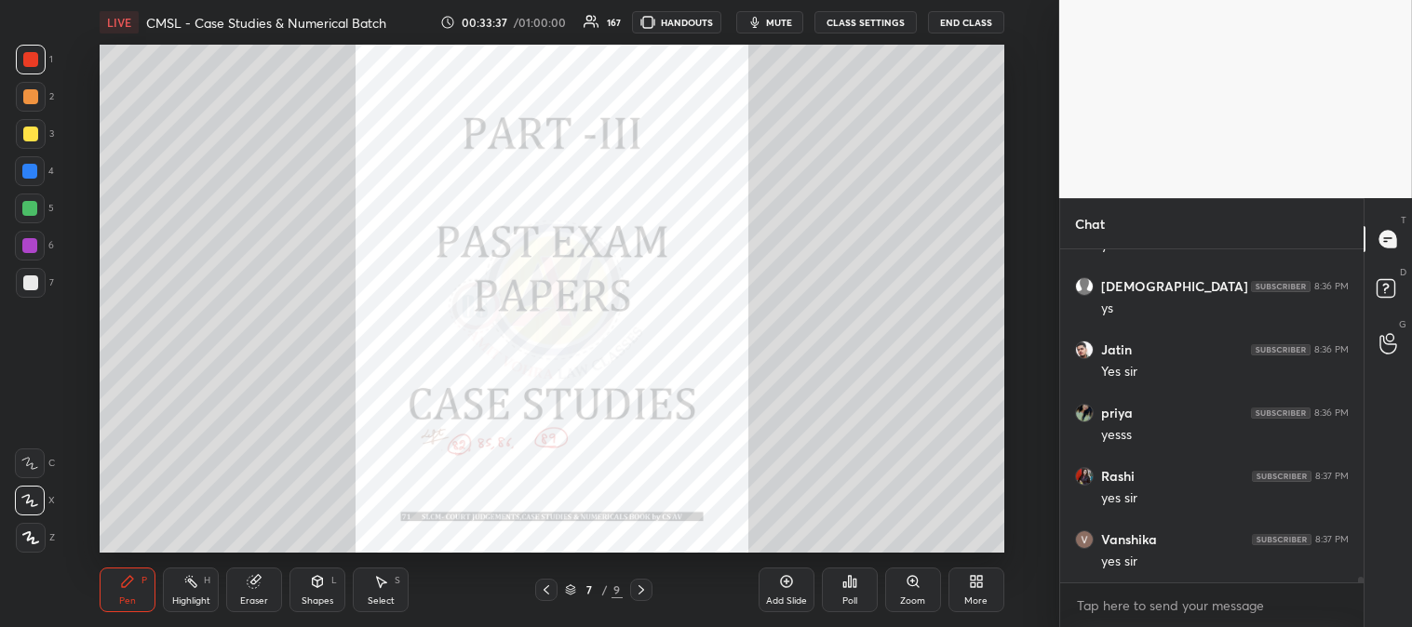
click at [541, 591] on icon at bounding box center [546, 589] width 15 height 15
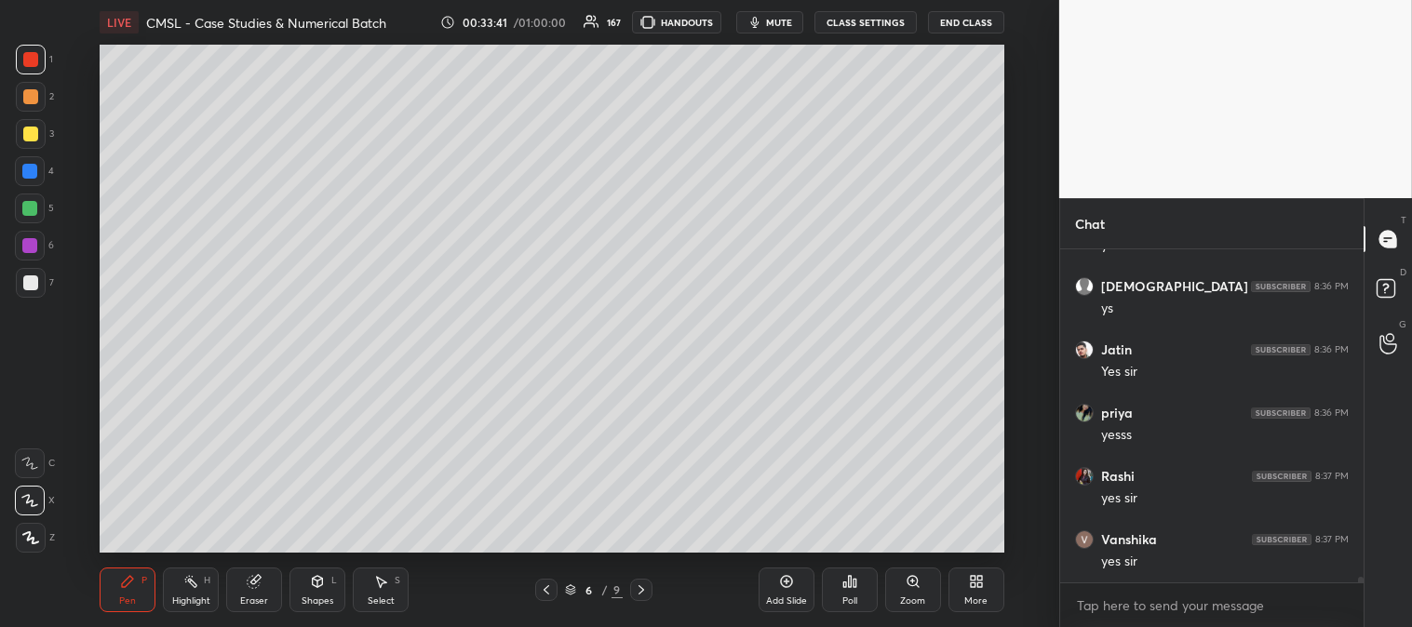
click at [642, 588] on icon at bounding box center [641, 589] width 15 height 15
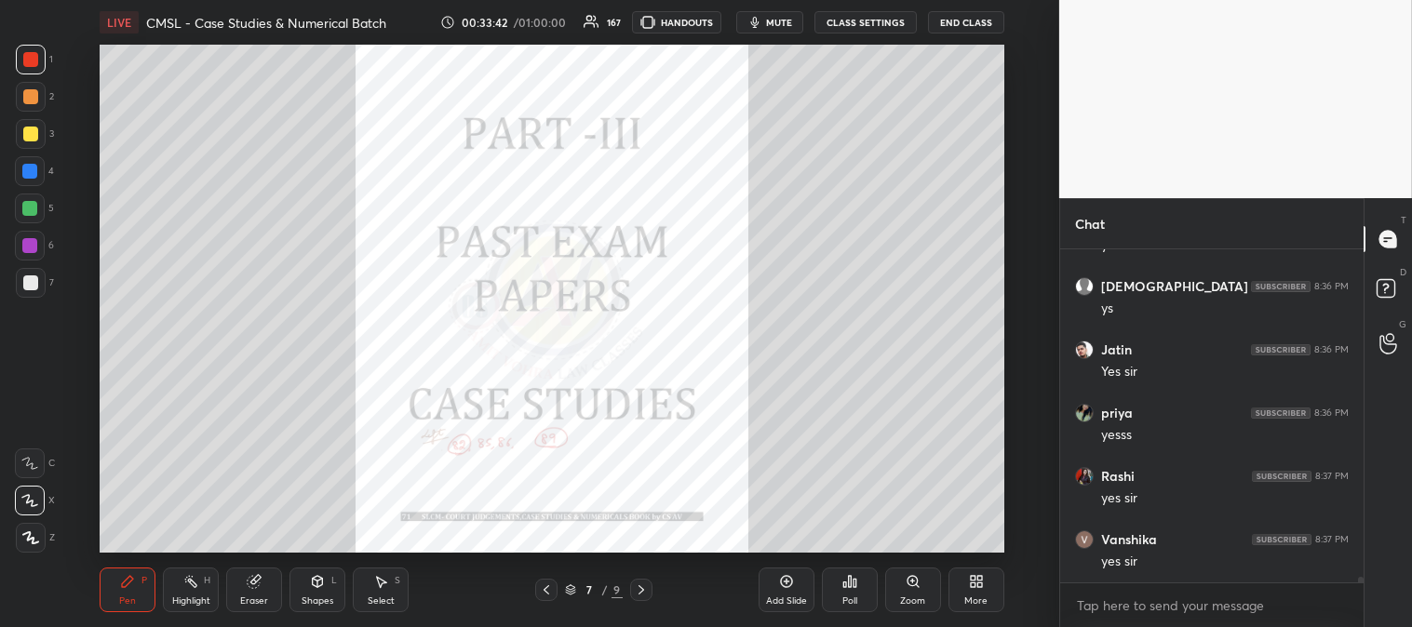
click at [639, 593] on icon at bounding box center [641, 589] width 6 height 9
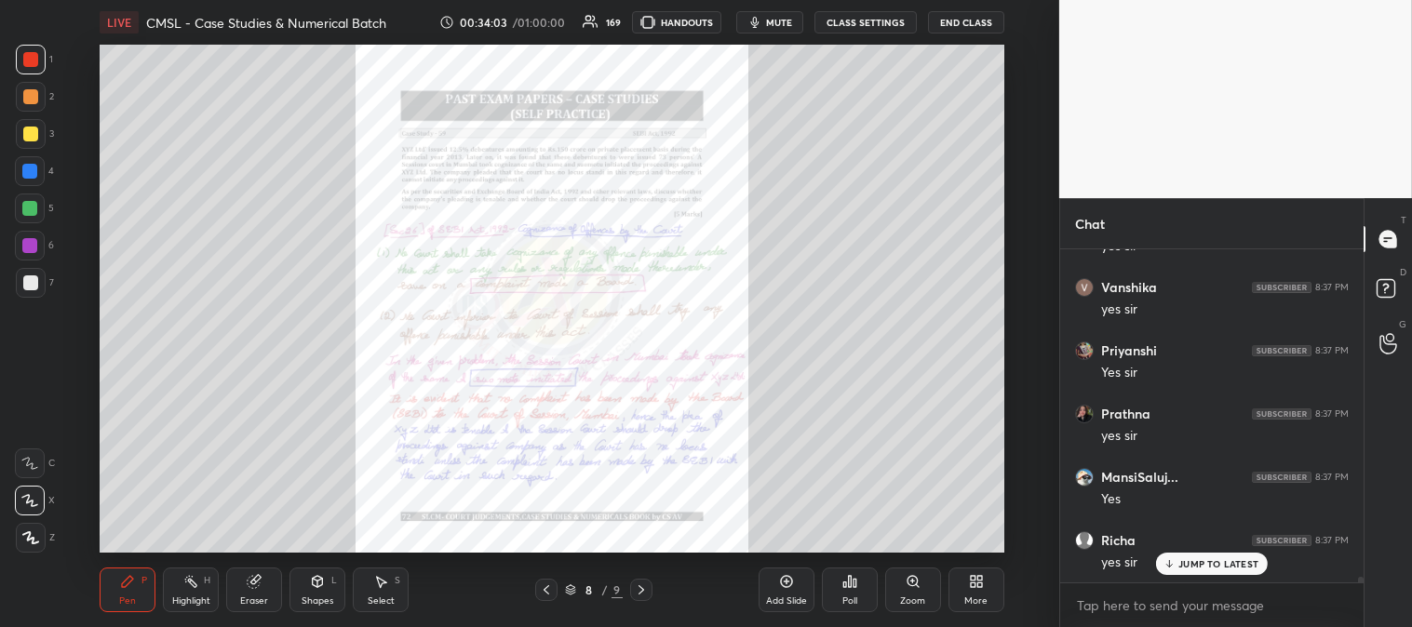
scroll to position [20043, 0]
click at [545, 588] on icon at bounding box center [546, 589] width 6 height 9
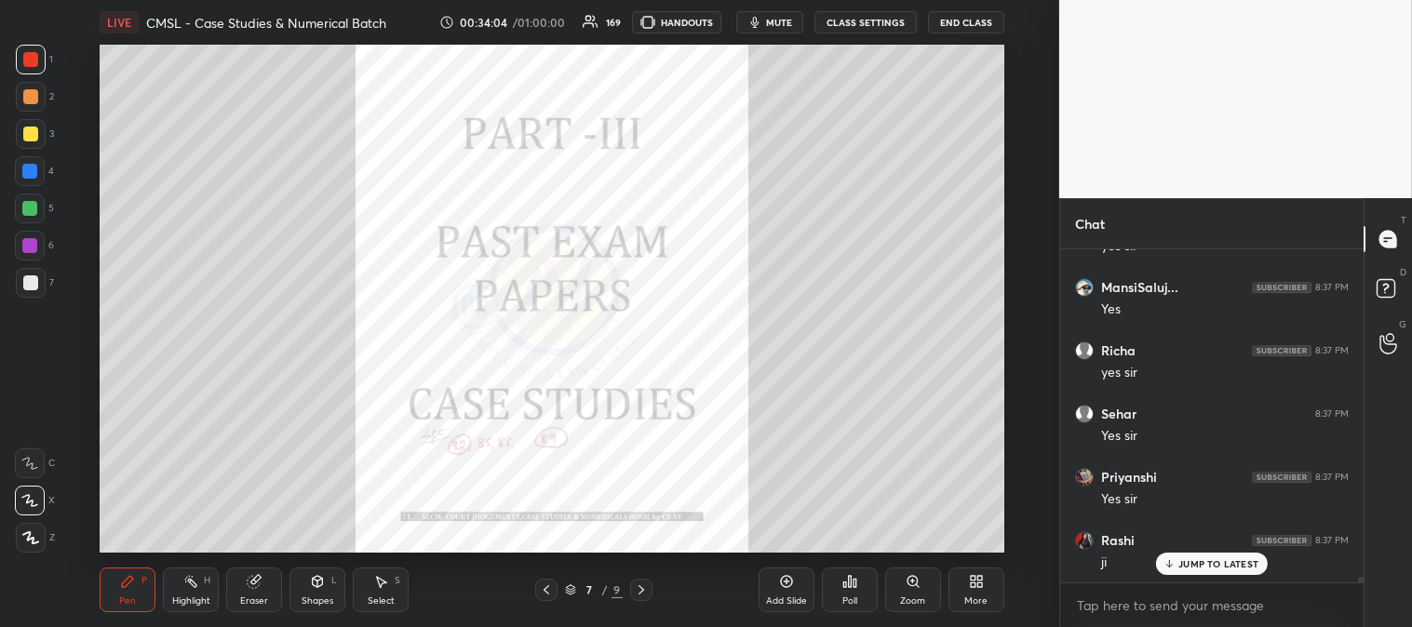
click at [638, 587] on icon at bounding box center [641, 589] width 15 height 15
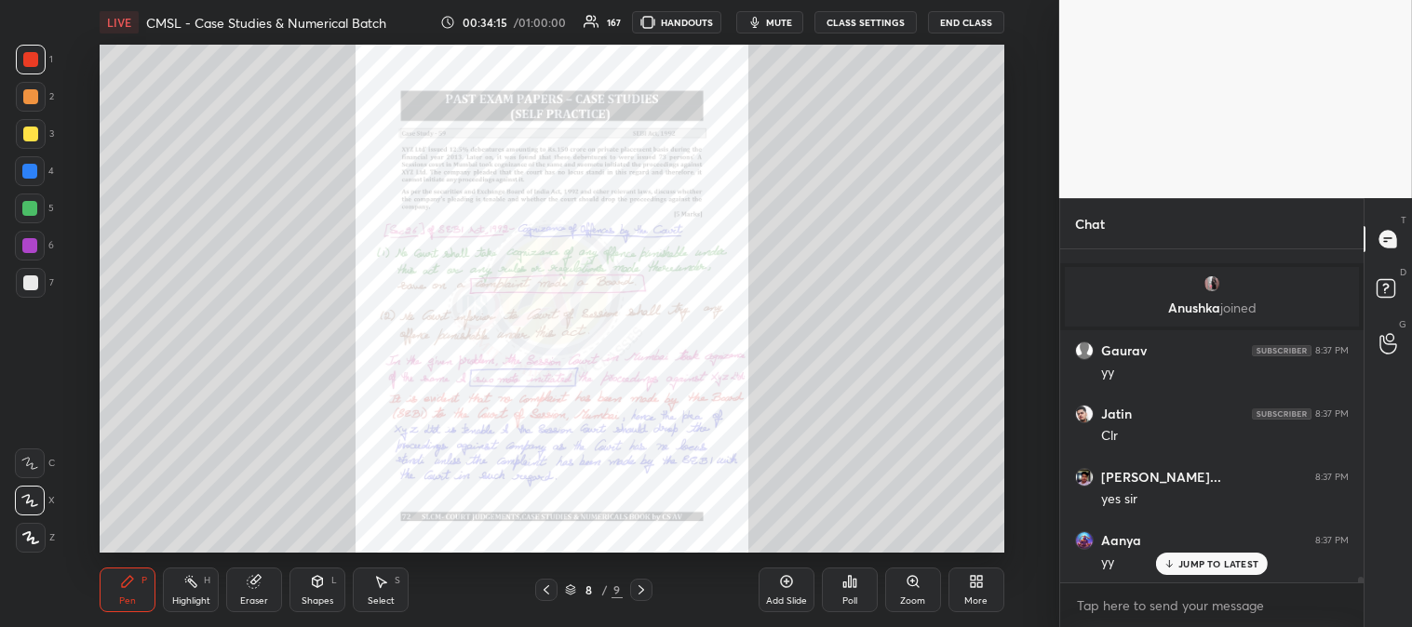
scroll to position [19933, 0]
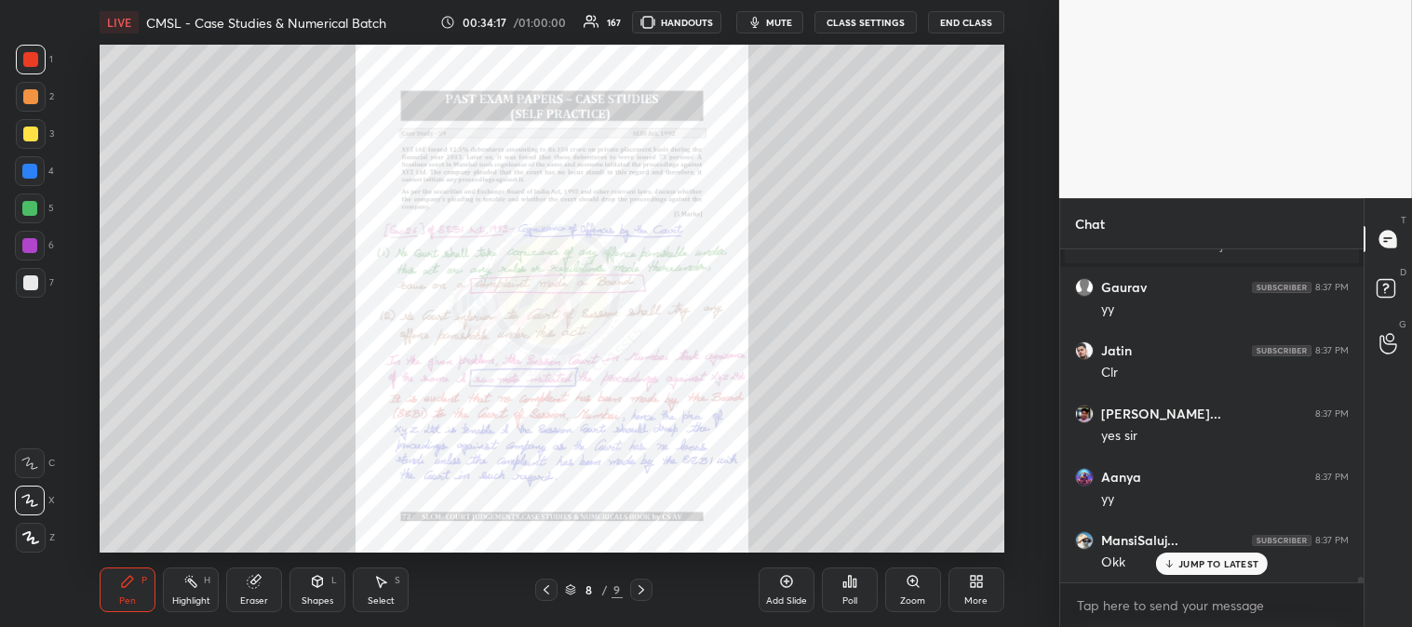
click at [544, 592] on icon at bounding box center [546, 589] width 15 height 15
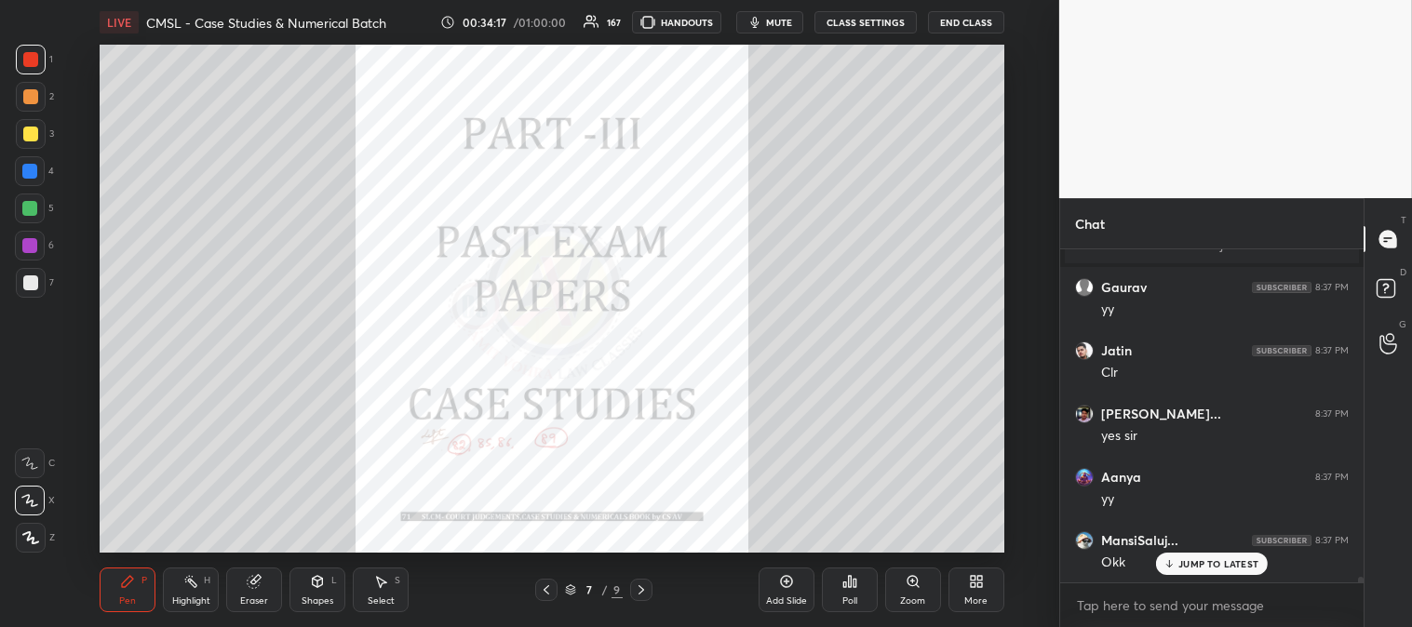
scroll to position [19997, 0]
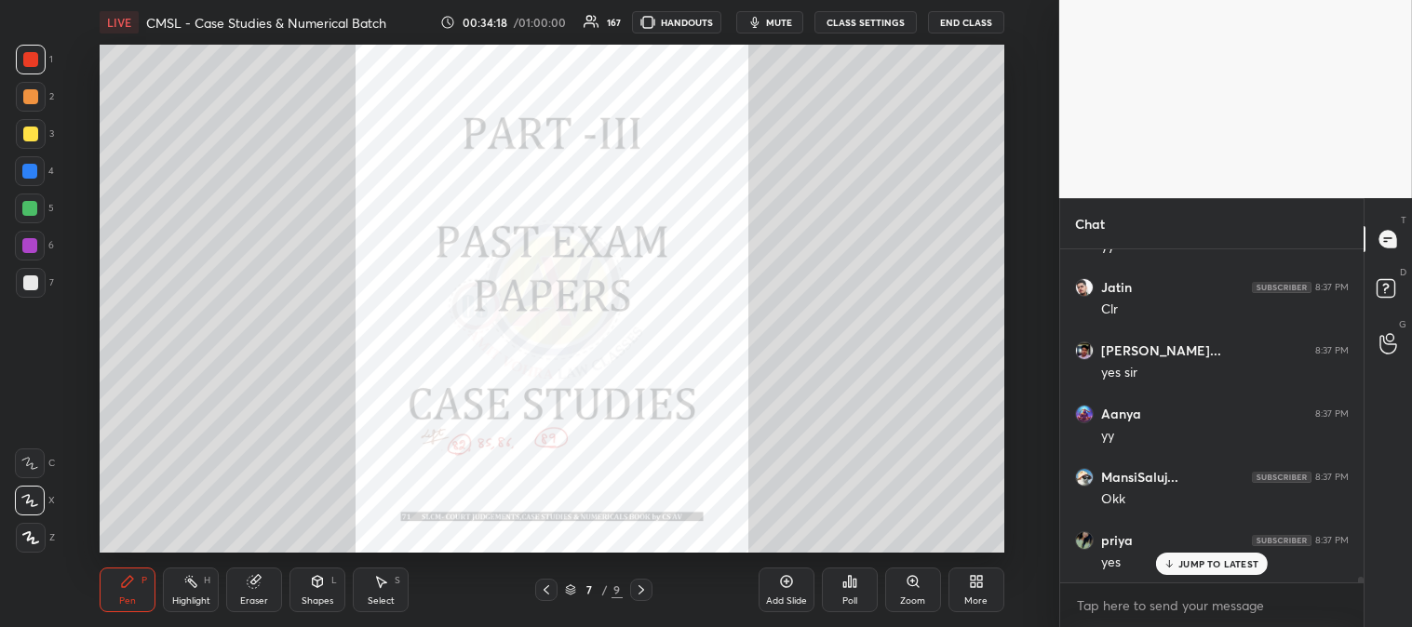
click at [543, 590] on icon at bounding box center [546, 589] width 6 height 9
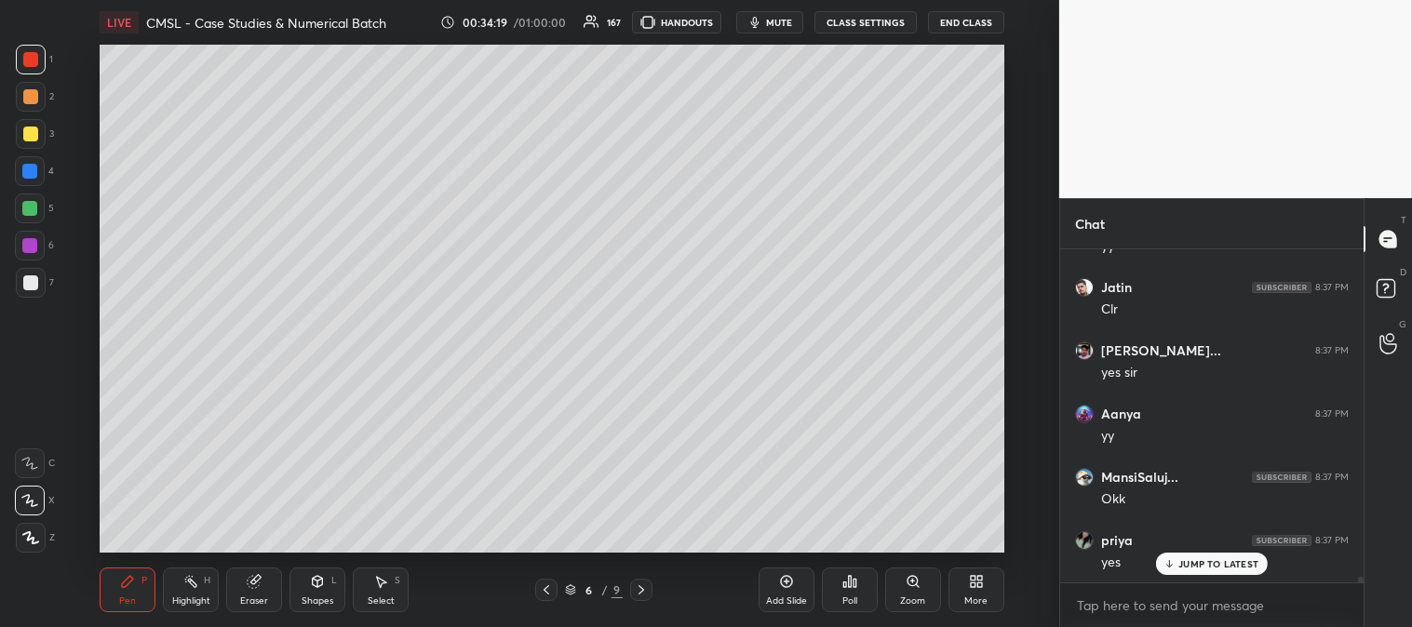
click at [544, 590] on icon at bounding box center [546, 589] width 6 height 9
click at [639, 592] on icon at bounding box center [641, 589] width 15 height 15
click at [636, 591] on icon at bounding box center [641, 589] width 15 height 15
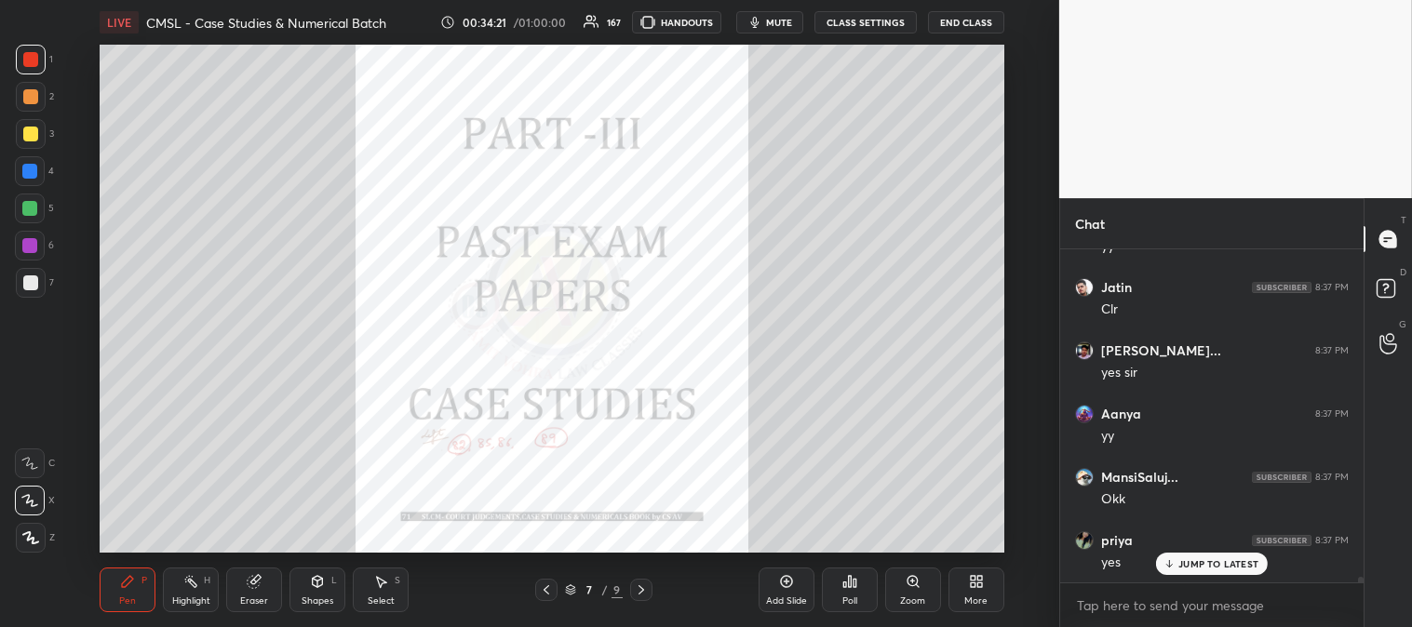
click at [1184, 566] on p "JUMP TO LATEST" at bounding box center [1218, 563] width 80 height 11
click at [542, 590] on icon at bounding box center [546, 589] width 15 height 15
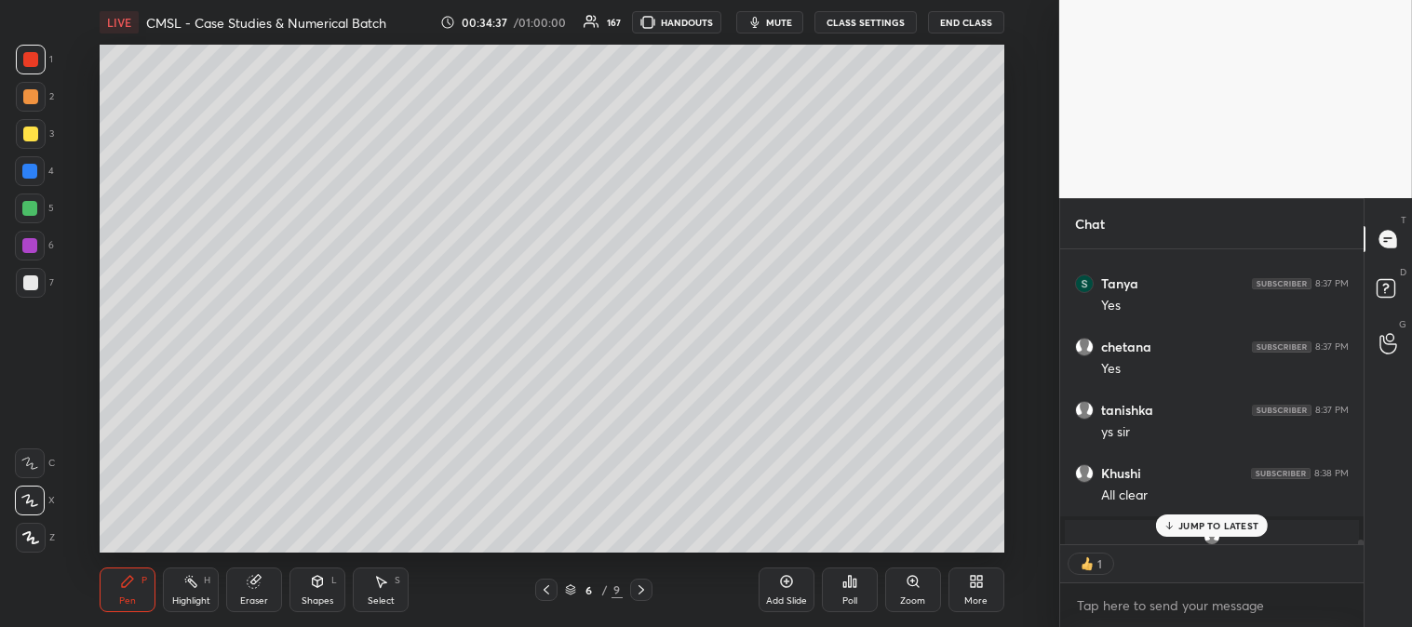
scroll to position [20418, 0]
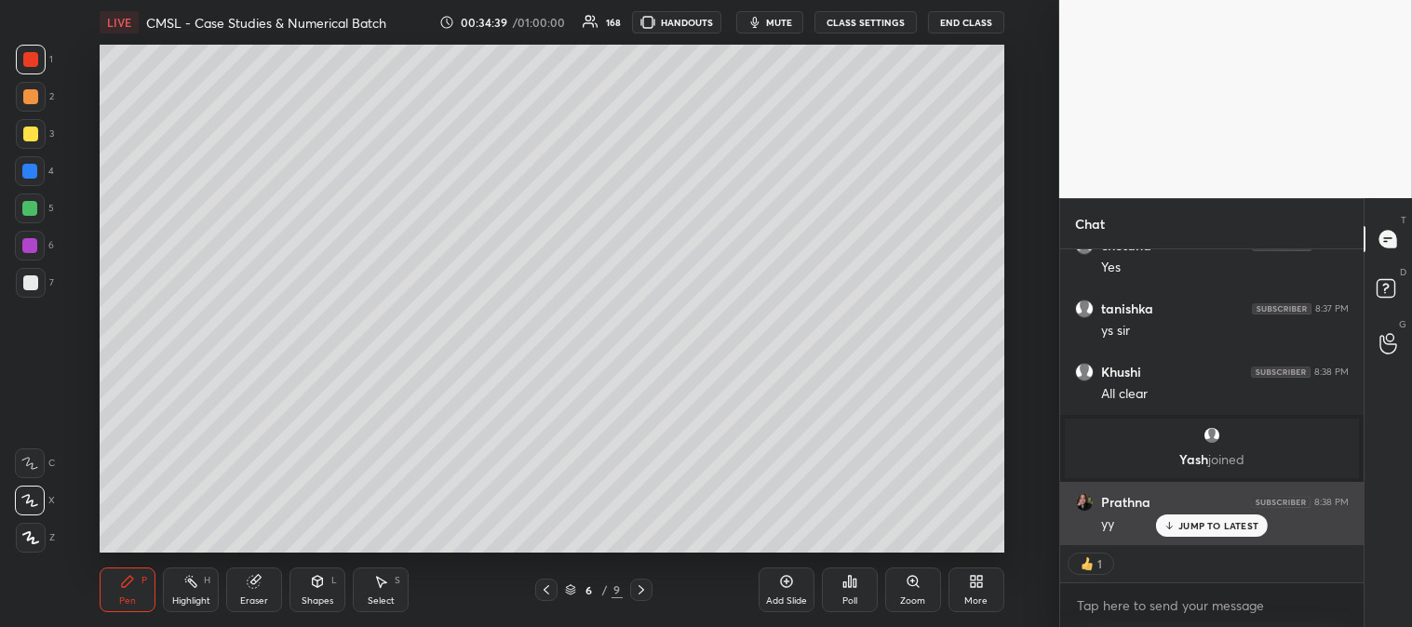
click at [1207, 526] on p "JUMP TO LATEST" at bounding box center [1218, 525] width 80 height 11
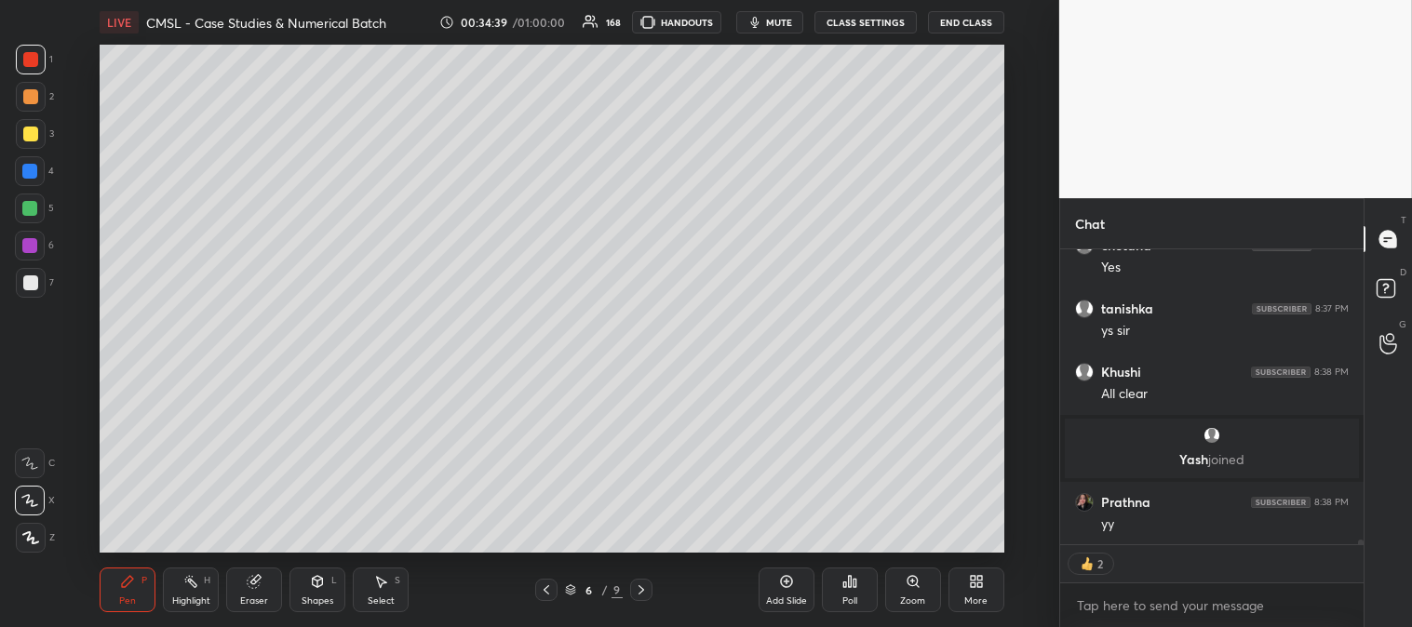
scroll to position [20419, 0]
click at [645, 583] on icon at bounding box center [641, 589] width 15 height 15
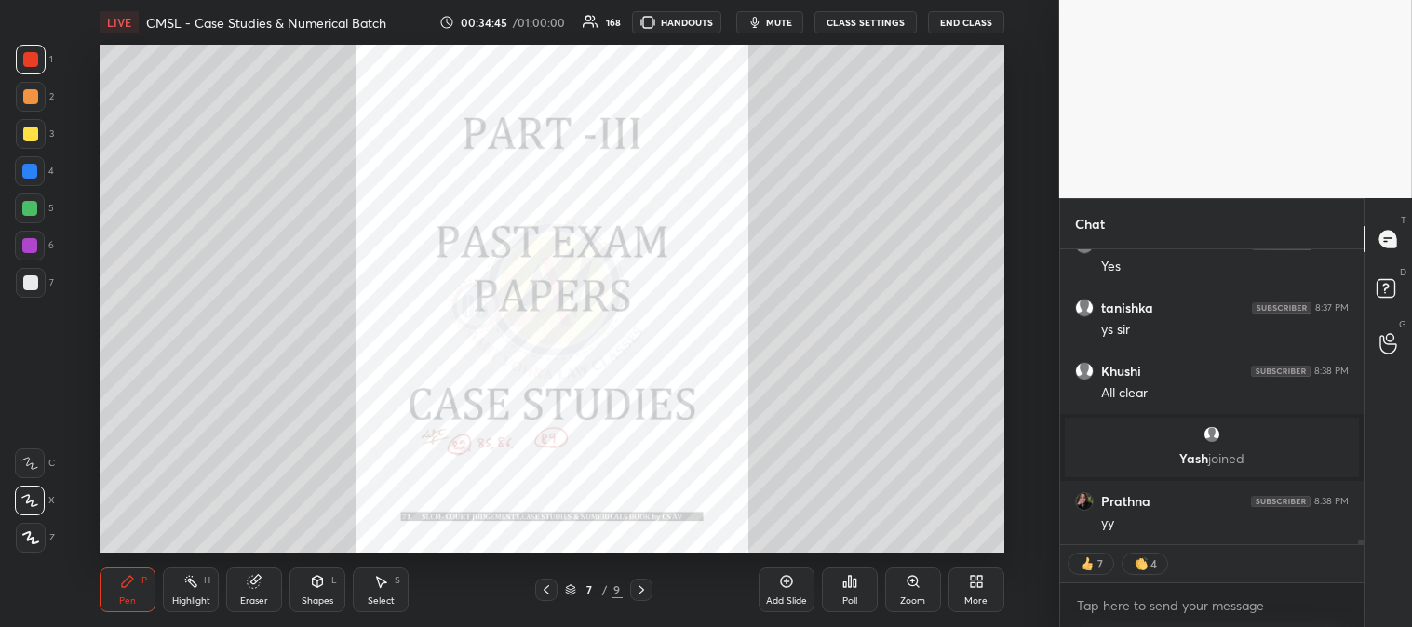
click at [638, 592] on icon at bounding box center [641, 589] width 15 height 15
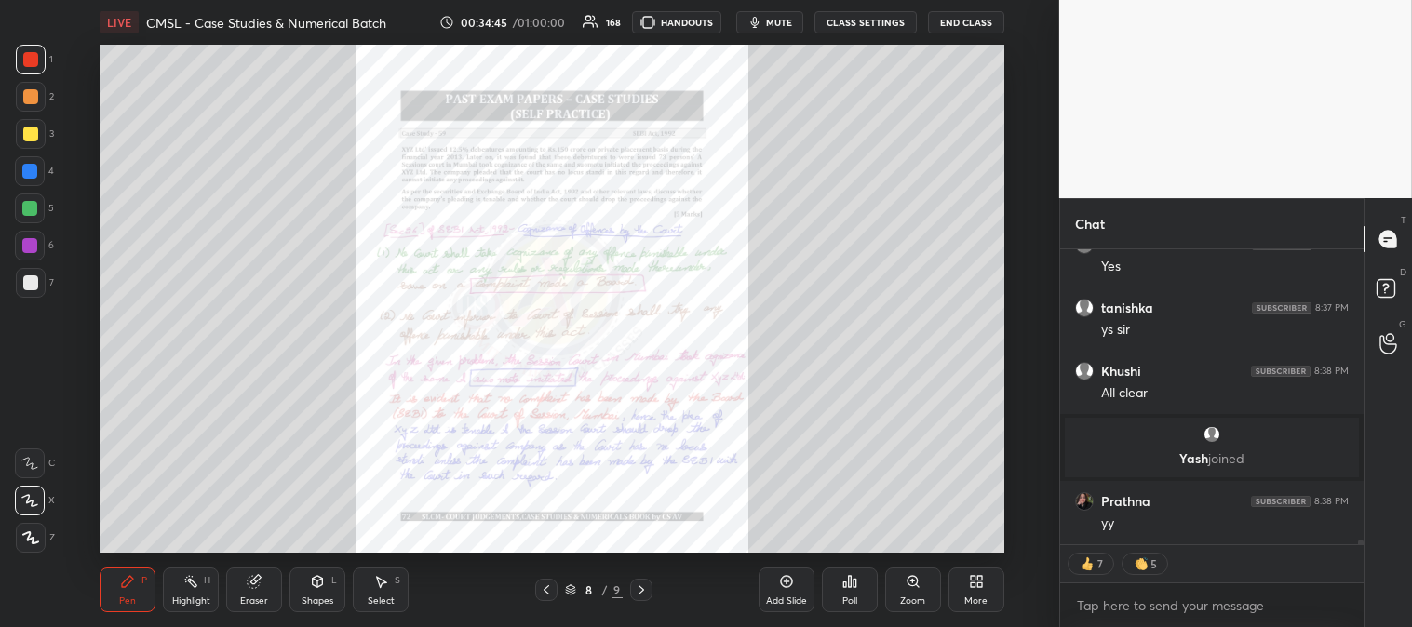
click at [640, 591] on icon at bounding box center [641, 589] width 15 height 15
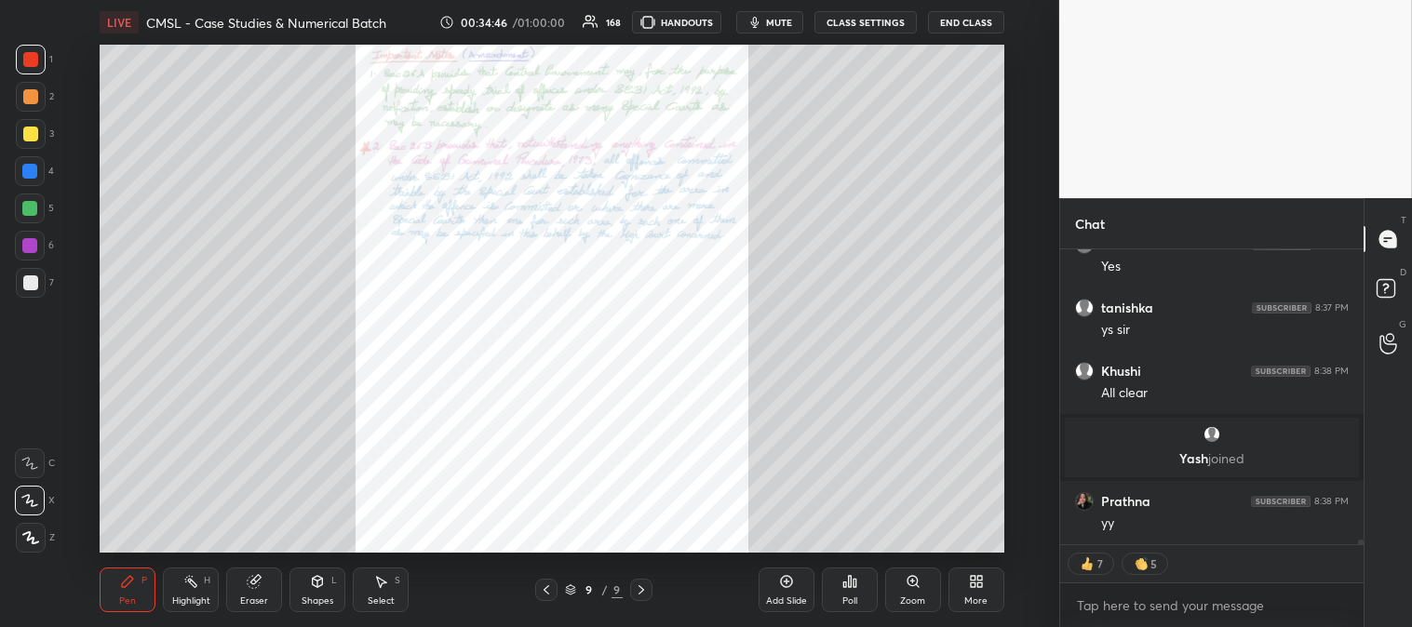
click at [640, 590] on icon at bounding box center [641, 589] width 15 height 15
click at [543, 589] on icon at bounding box center [546, 589] width 15 height 15
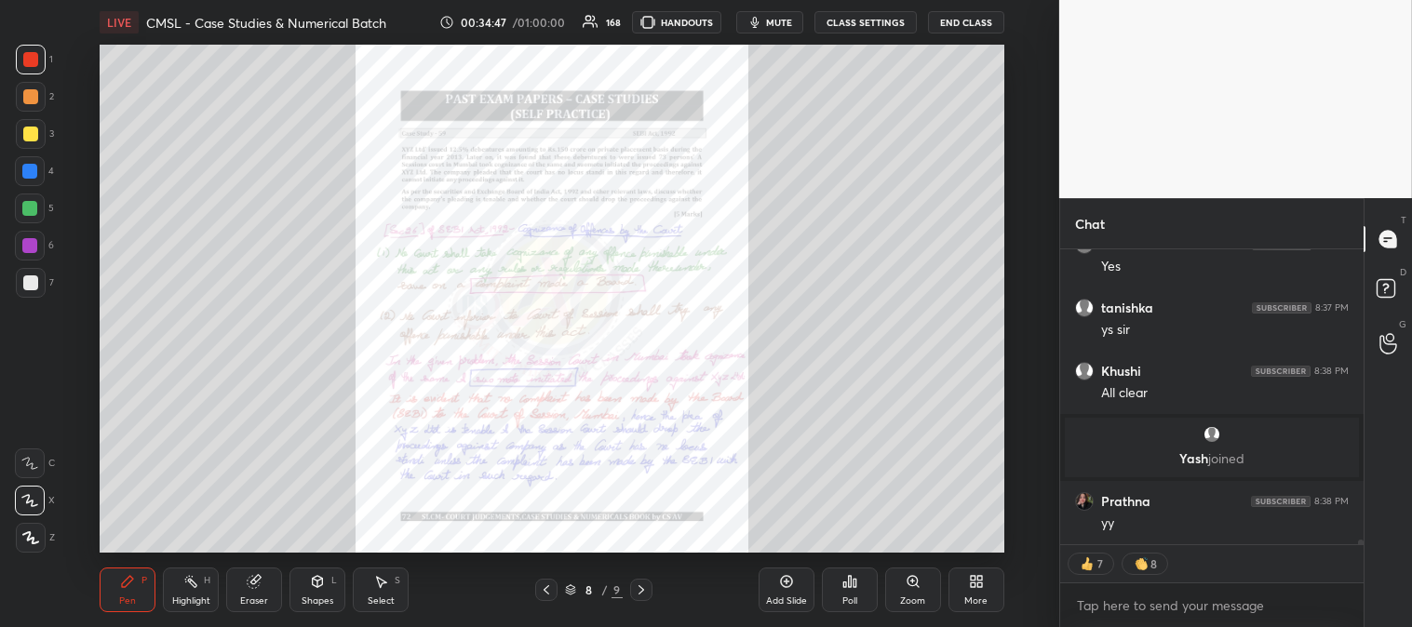
click at [544, 589] on icon at bounding box center [546, 589] width 6 height 9
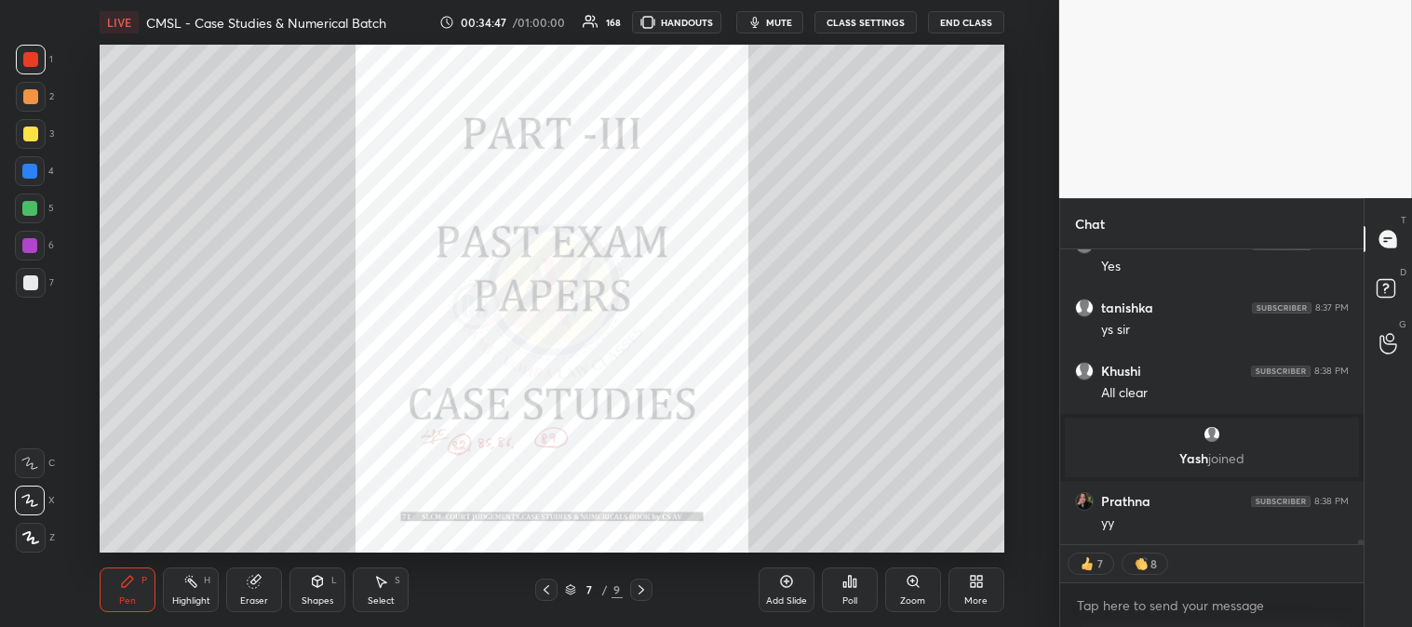
click at [542, 594] on icon at bounding box center [546, 589] width 15 height 15
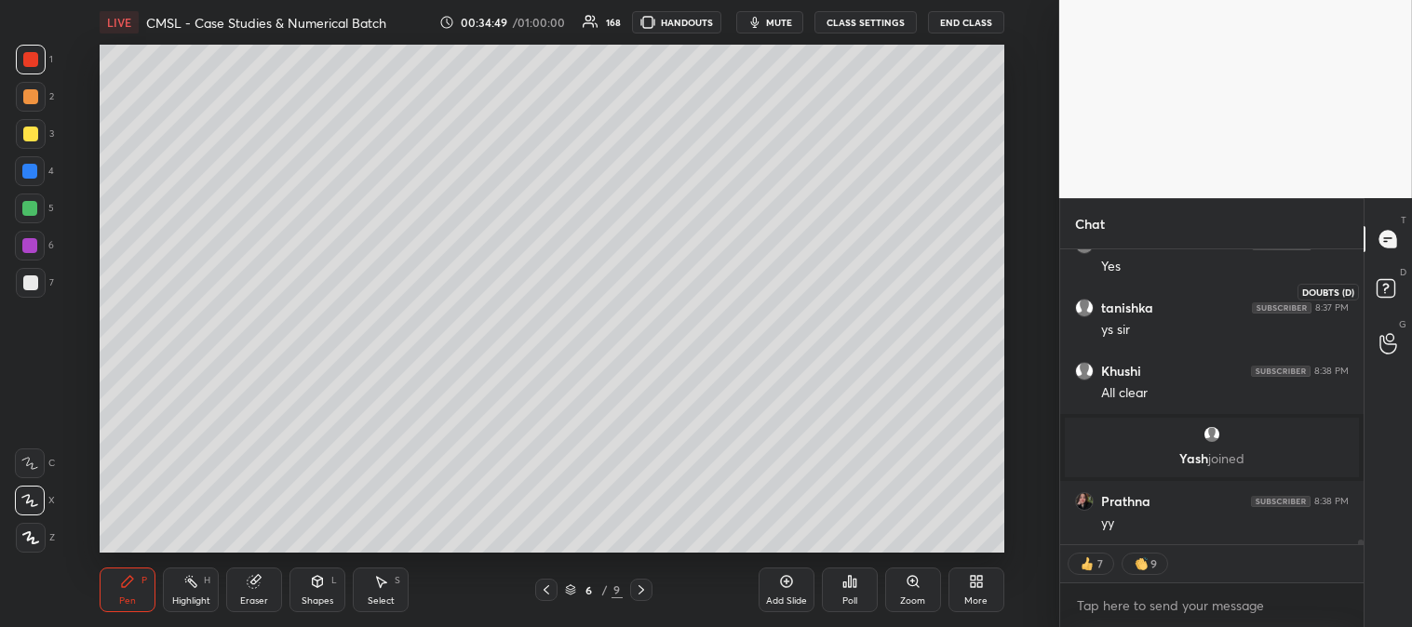
click at [1383, 285] on icon at bounding box center [1385, 287] width 7 height 7
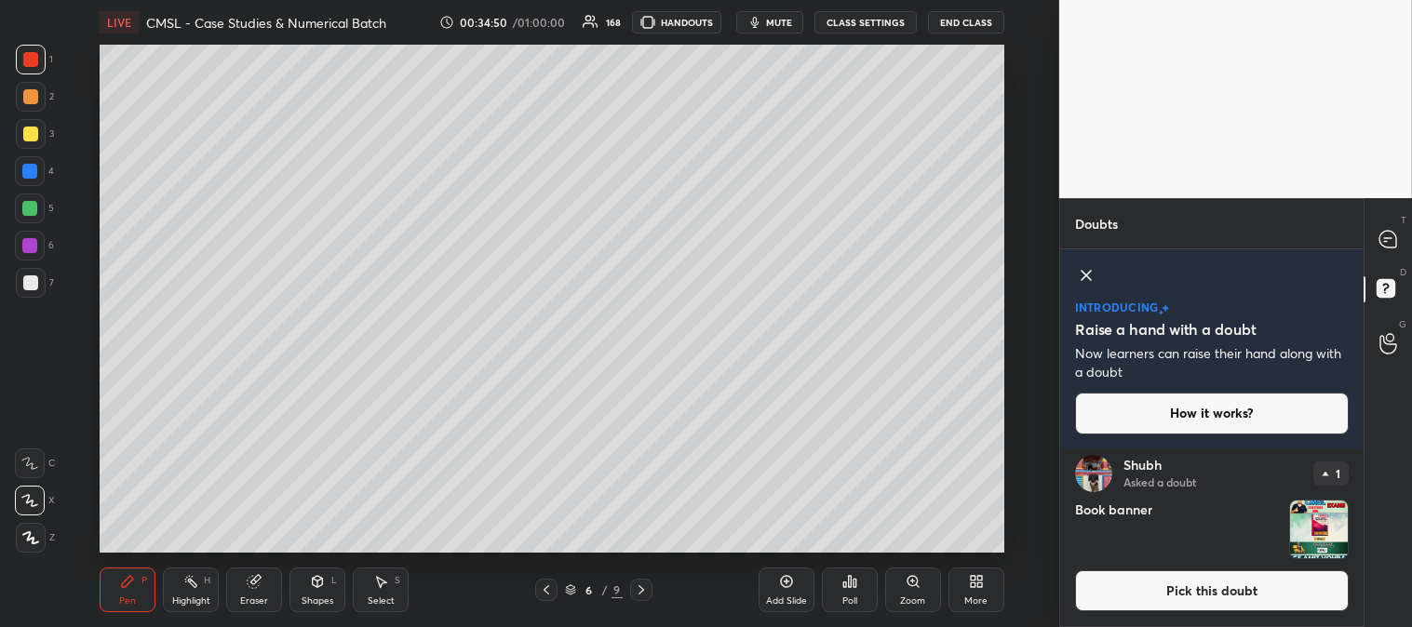
click at [1158, 600] on button "Pick this doubt" at bounding box center [1212, 590] width 274 height 41
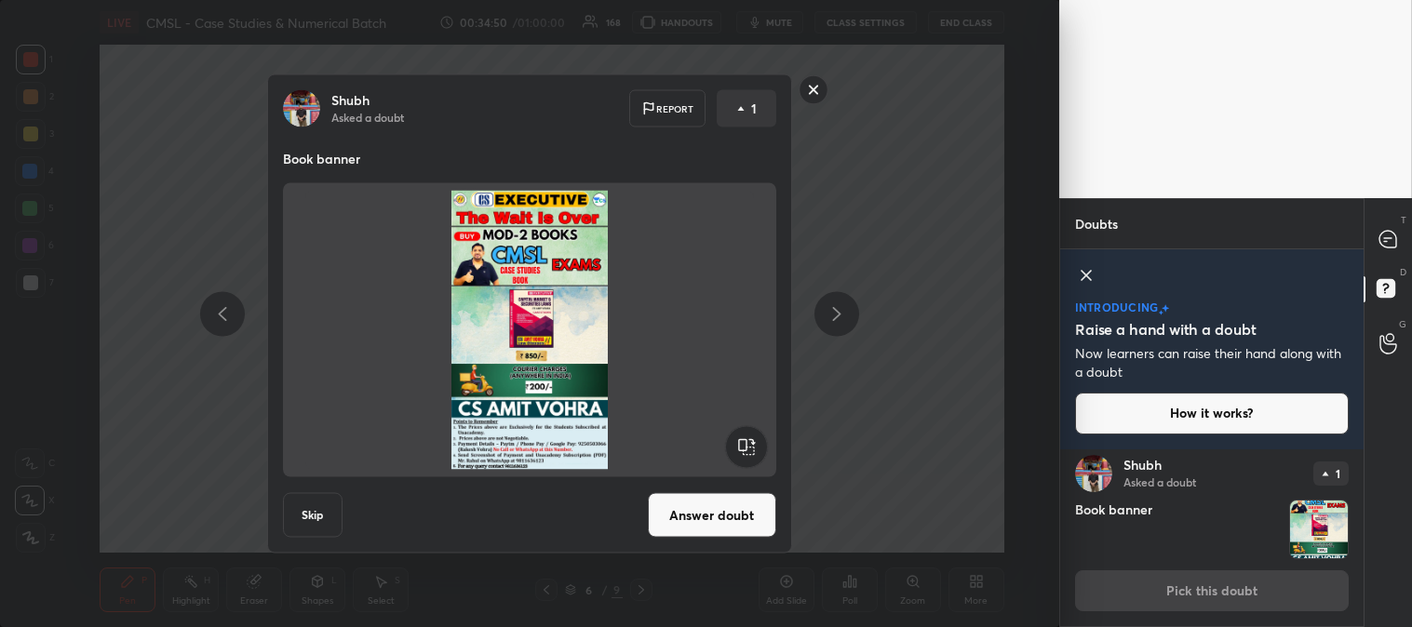
click at [738, 509] on button "Answer doubt" at bounding box center [712, 515] width 128 height 45
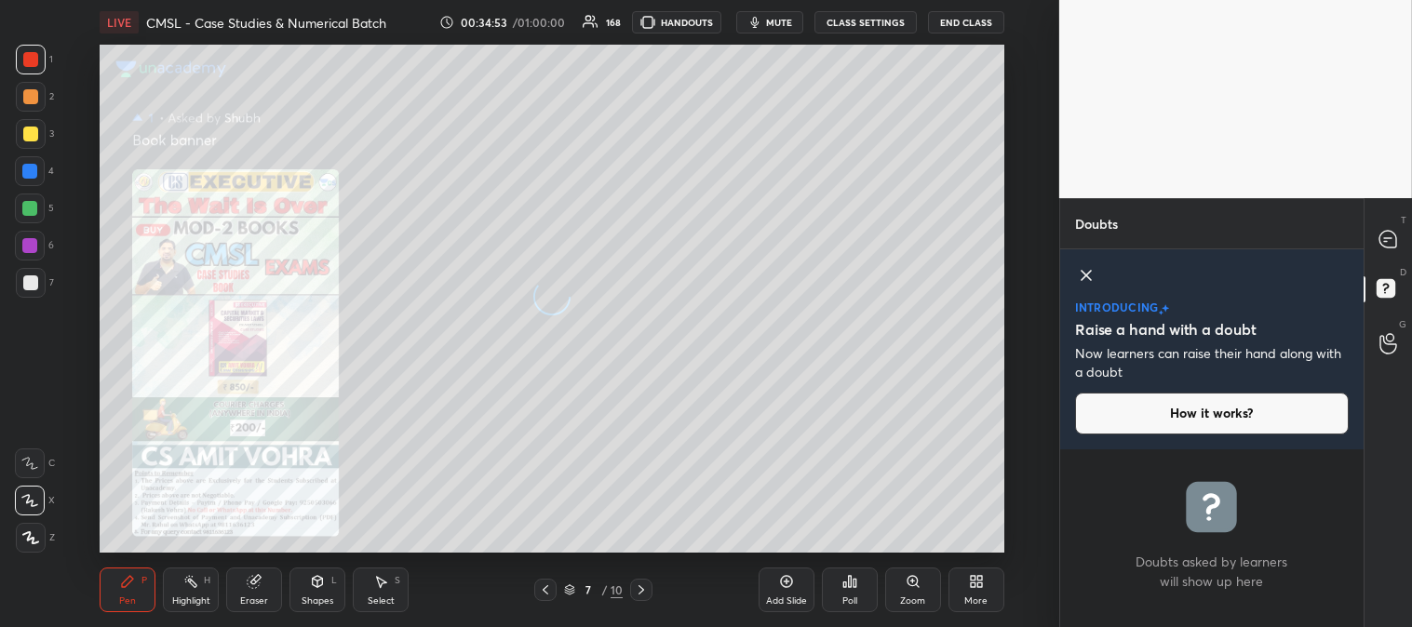
scroll to position [0, 0]
click at [905, 586] on icon at bounding box center [912, 581] width 15 height 15
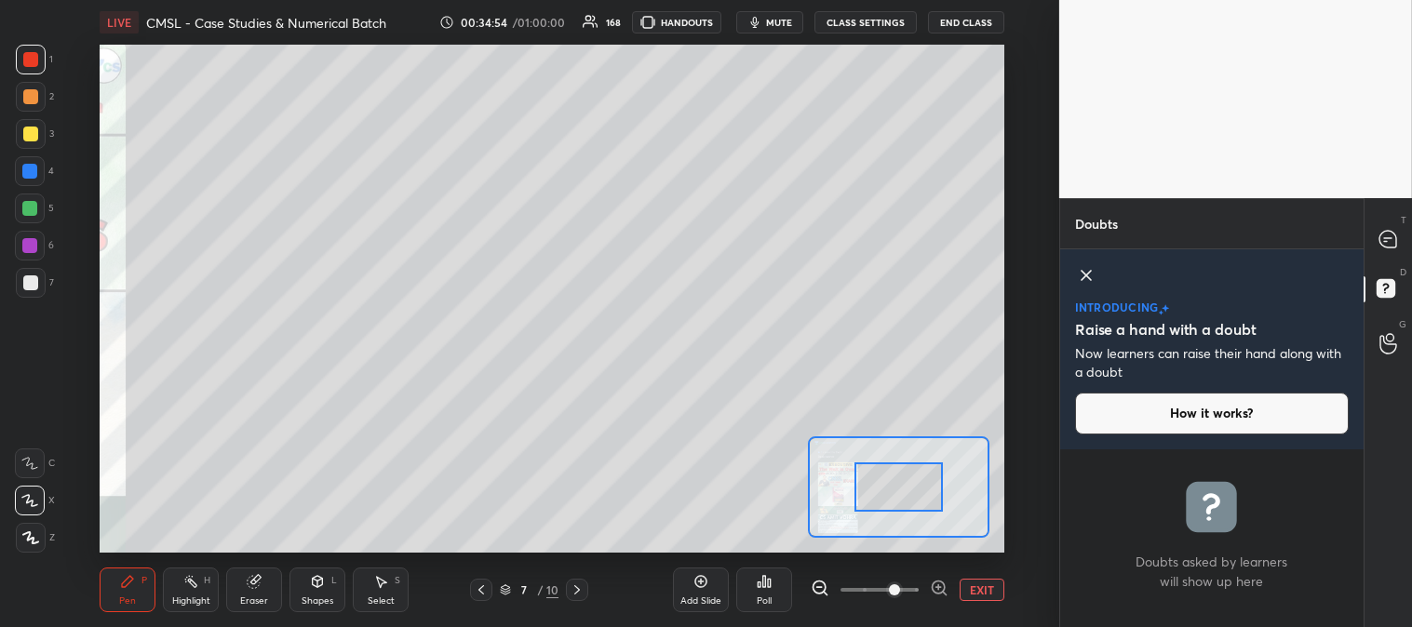
click at [900, 584] on span at bounding box center [894, 589] width 11 height 11
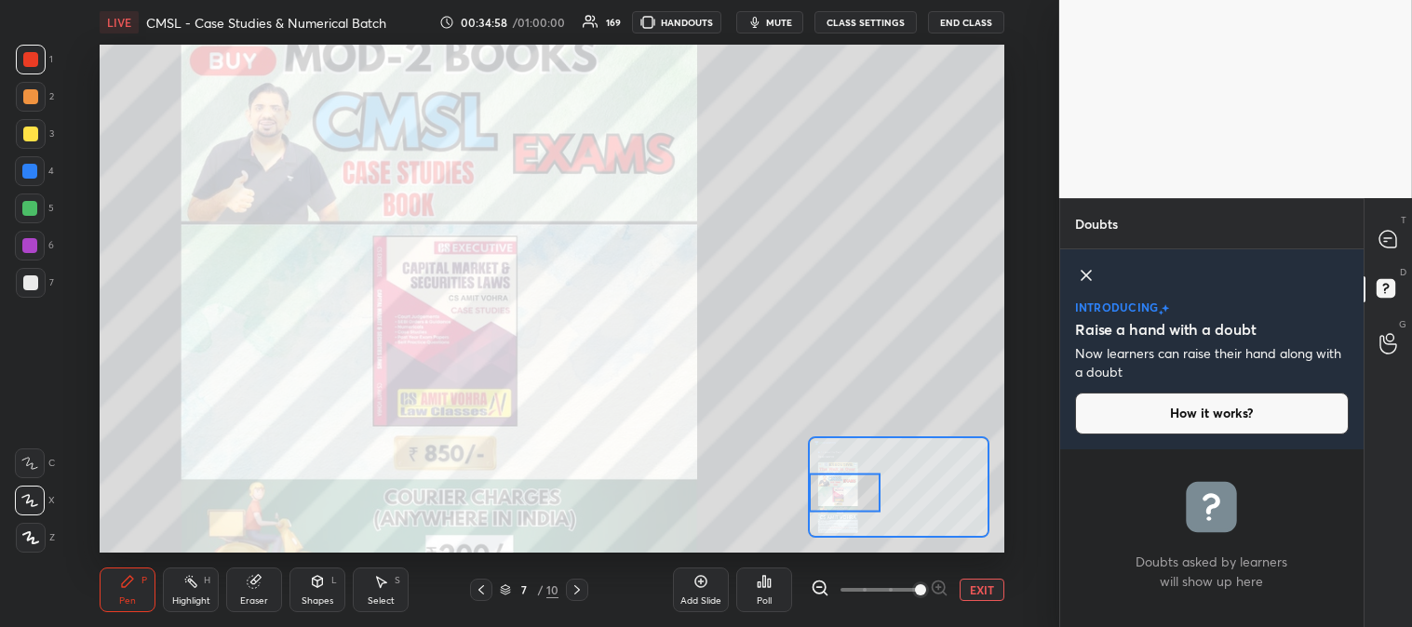
click at [177, 591] on div "Highlight H" at bounding box center [191, 590] width 56 height 45
click at [13, 135] on div "1 2 3 4 5 6 7 C X Z C X Z E E Erase all H H" at bounding box center [30, 299] width 60 height 508
click at [1389, 244] on icon at bounding box center [1387, 239] width 17 height 17
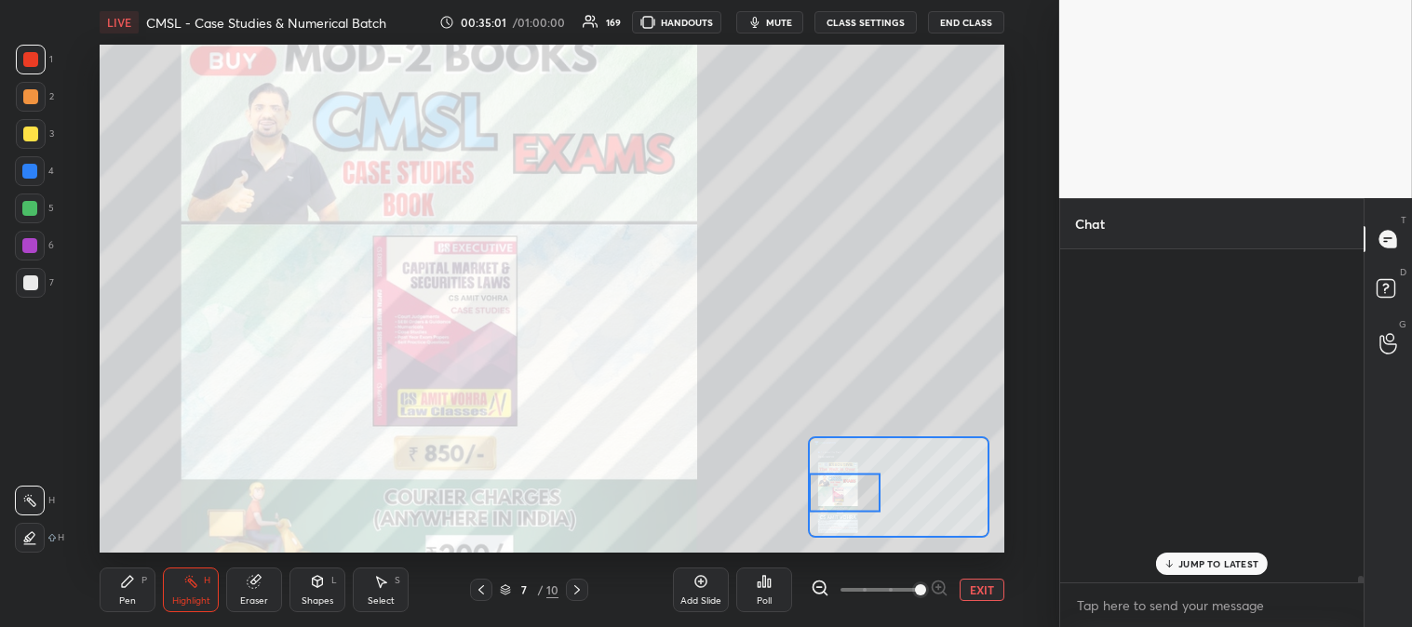
scroll to position [328, 298]
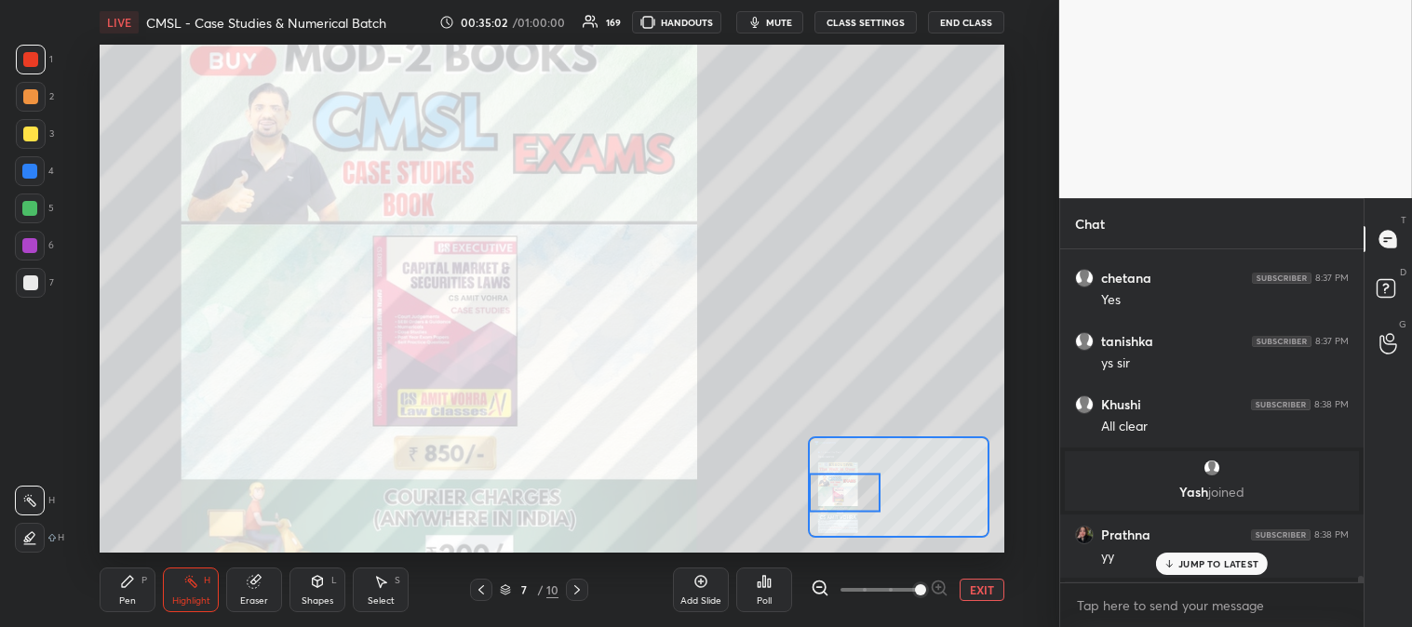
click at [128, 600] on div "Pen" at bounding box center [127, 600] width 17 height 9
click at [33, 131] on div at bounding box center [30, 134] width 15 height 15
click at [39, 56] on div at bounding box center [31, 60] width 30 height 30
click at [31, 177] on div at bounding box center [29, 171] width 15 height 15
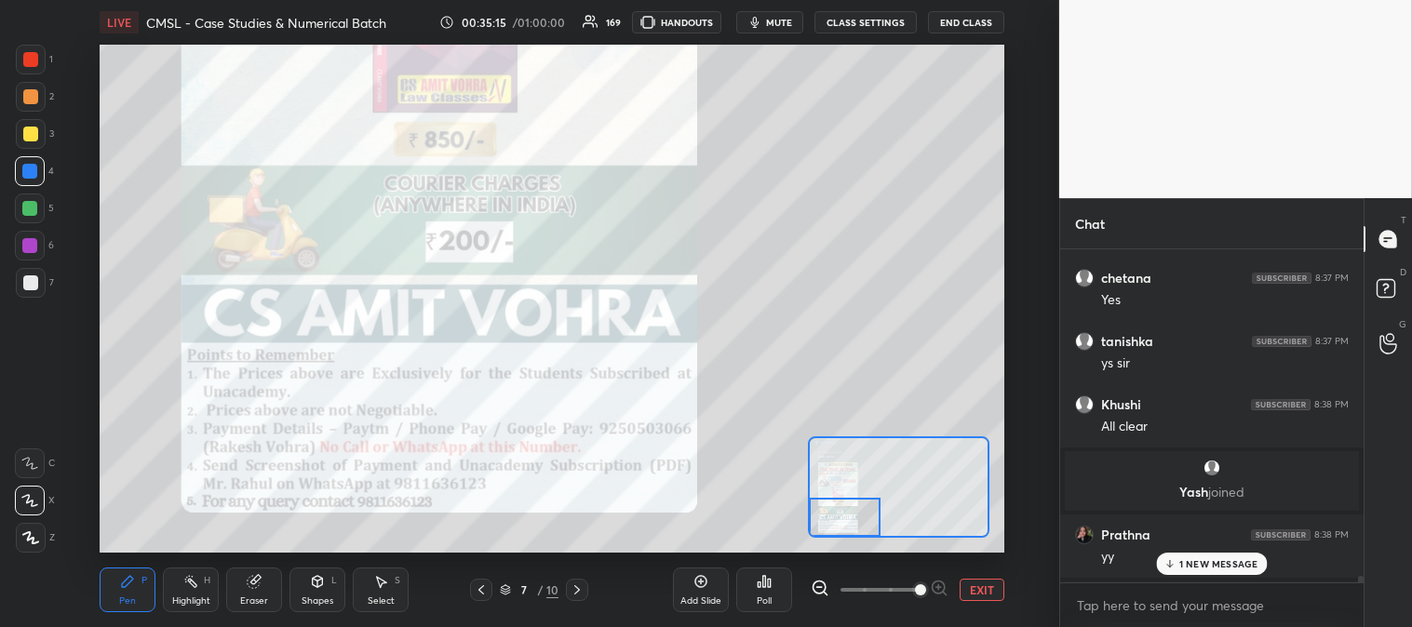
click at [32, 98] on div at bounding box center [30, 96] width 15 height 15
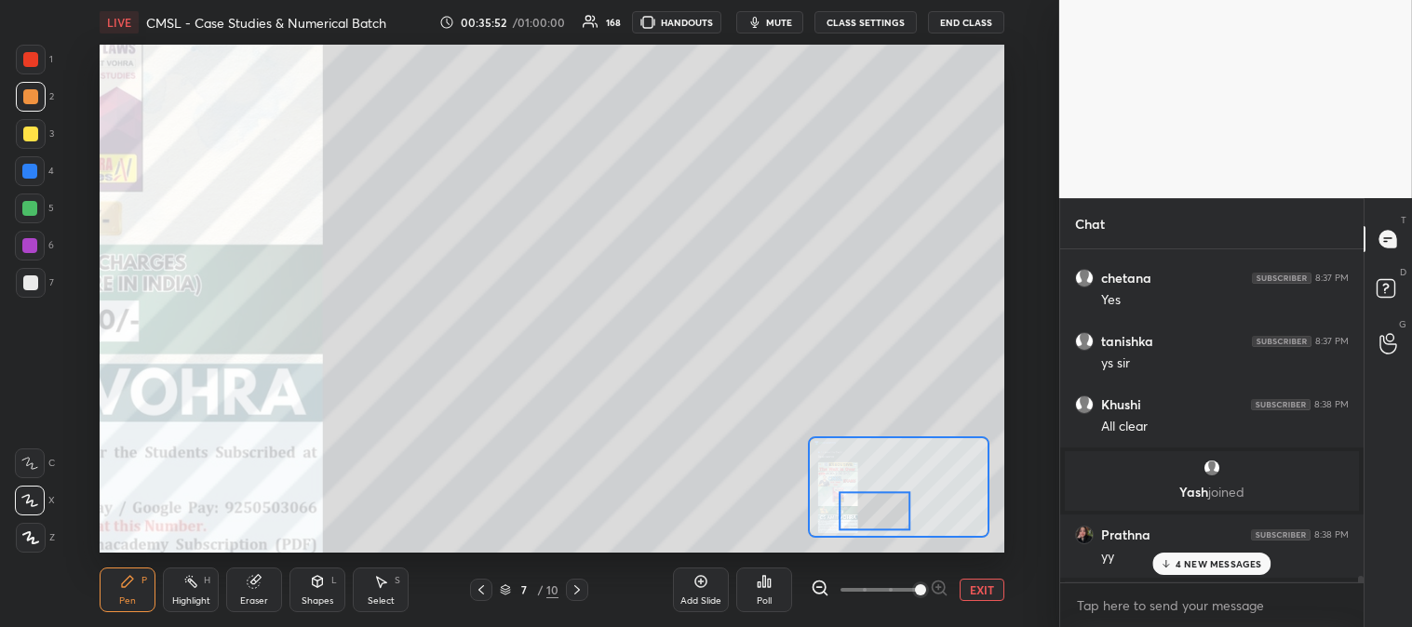
click at [984, 588] on button "EXIT" at bounding box center [981, 590] width 45 height 22
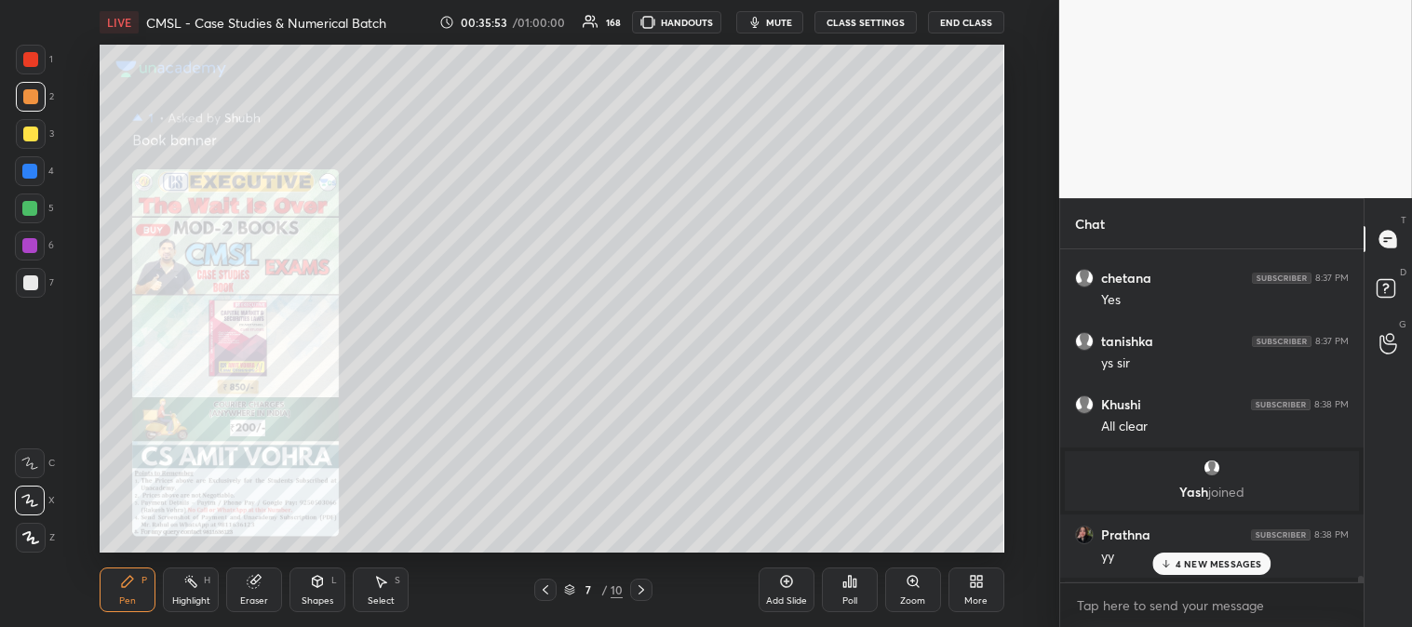
click at [189, 592] on div "Highlight H" at bounding box center [191, 590] width 56 height 45
click at [903, 596] on div "Zoom" at bounding box center [912, 600] width 25 height 9
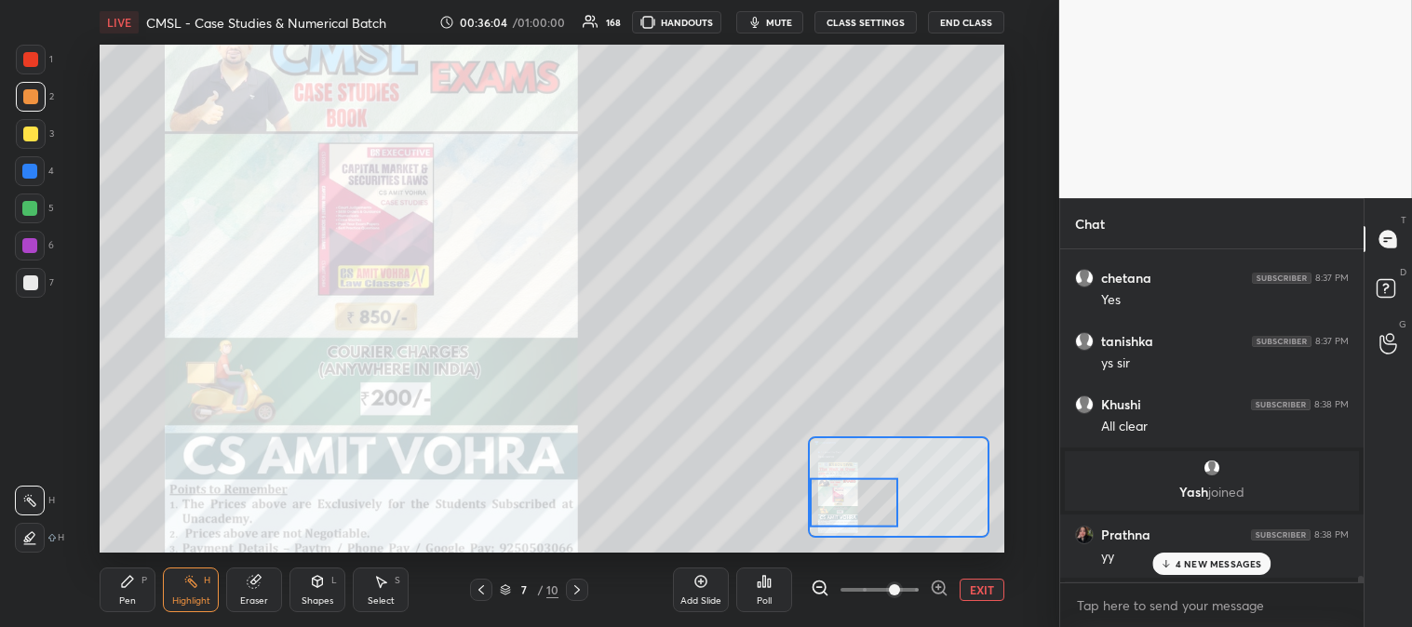
click at [1214, 566] on p "4 NEW MESSAGES" at bounding box center [1218, 563] width 87 height 11
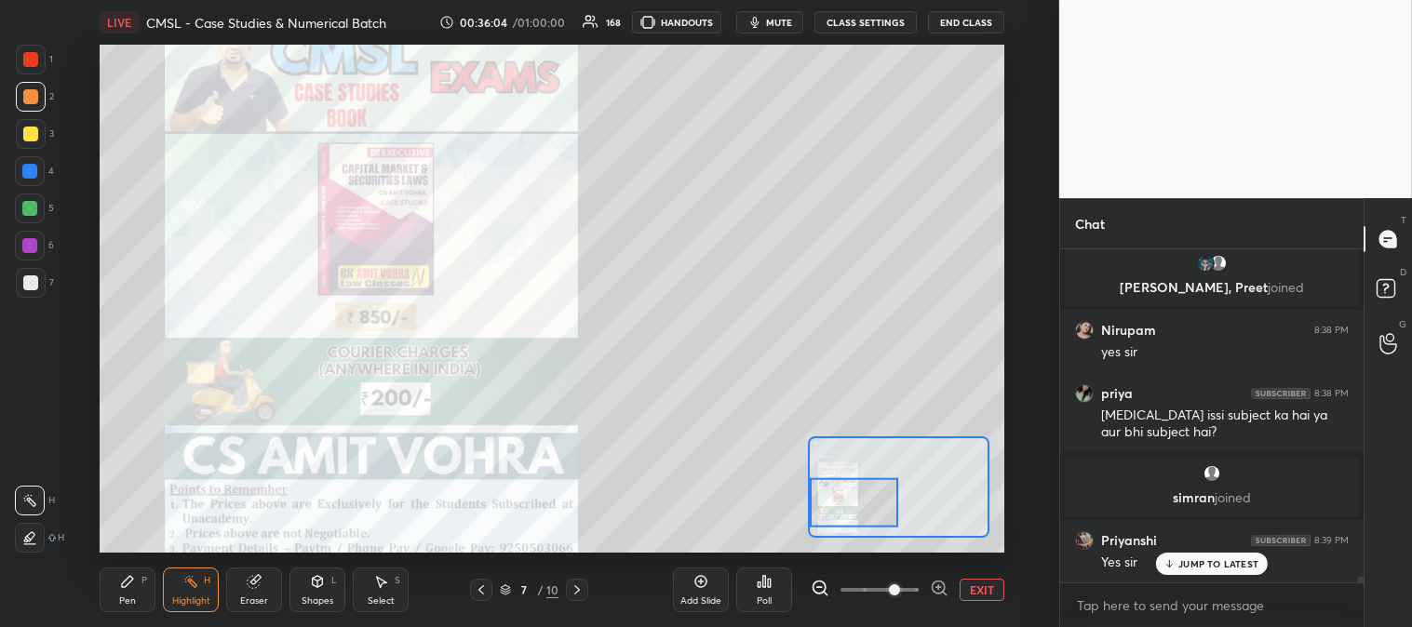
click at [987, 597] on button "EXIT" at bounding box center [981, 590] width 45 height 22
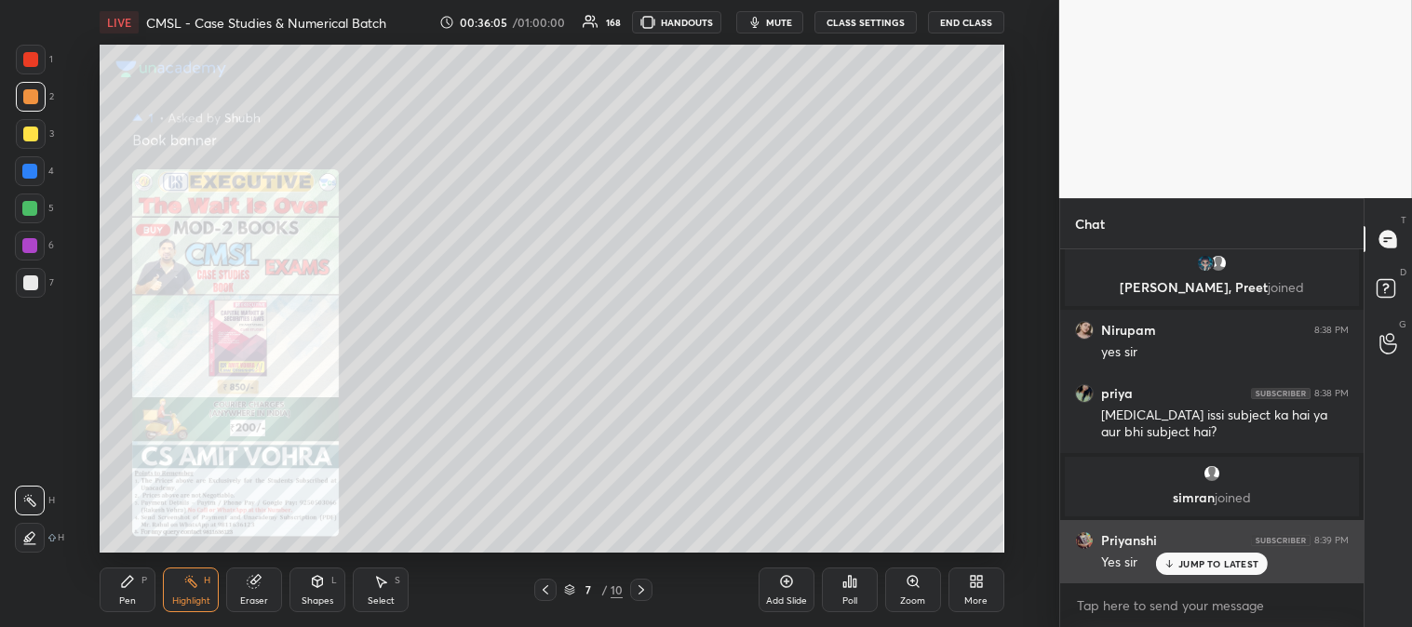
click at [1213, 562] on p "JUMP TO LATEST" at bounding box center [1218, 563] width 80 height 11
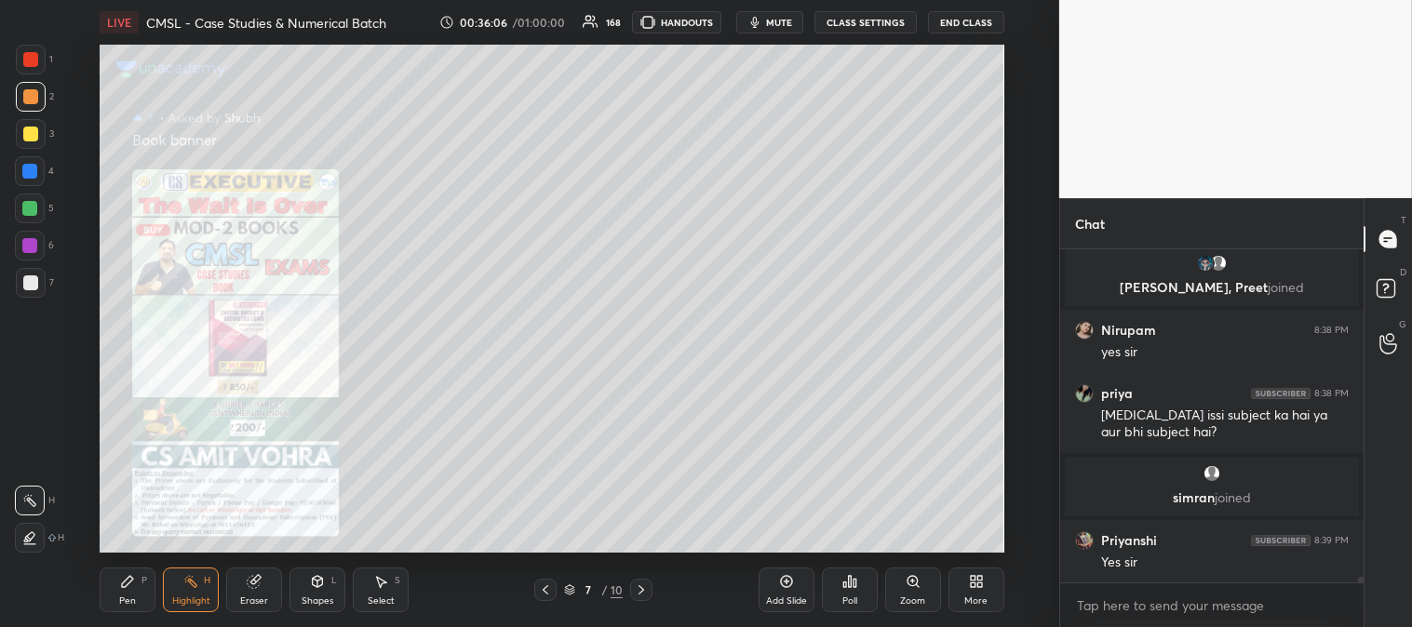
click at [905, 596] on div "Zoom" at bounding box center [912, 600] width 25 height 9
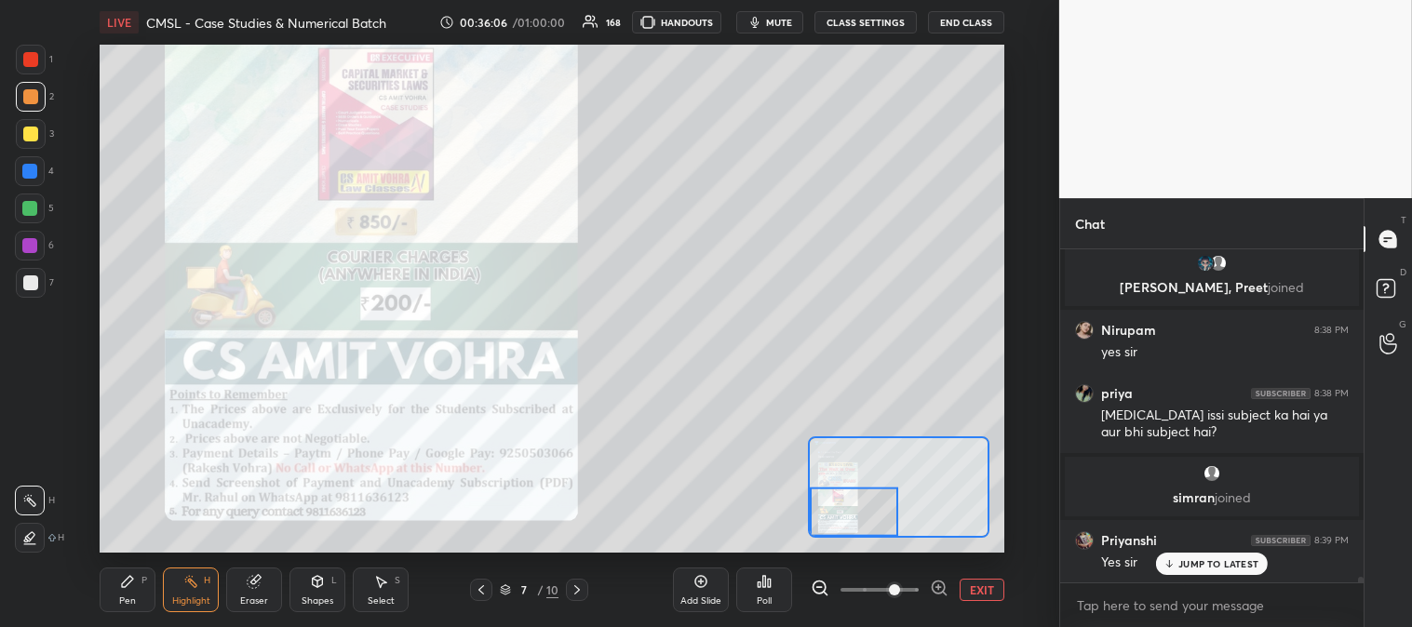
scroll to position [21227, 0]
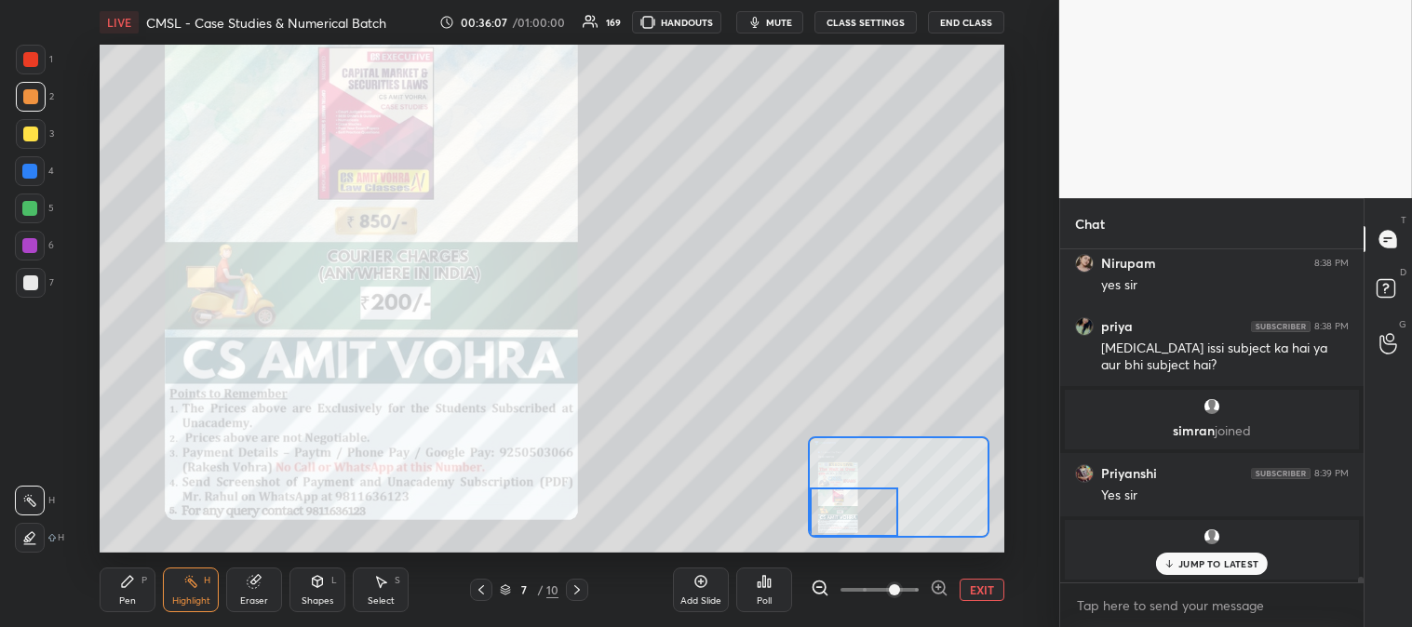
click at [988, 587] on button "EXIT" at bounding box center [981, 590] width 45 height 22
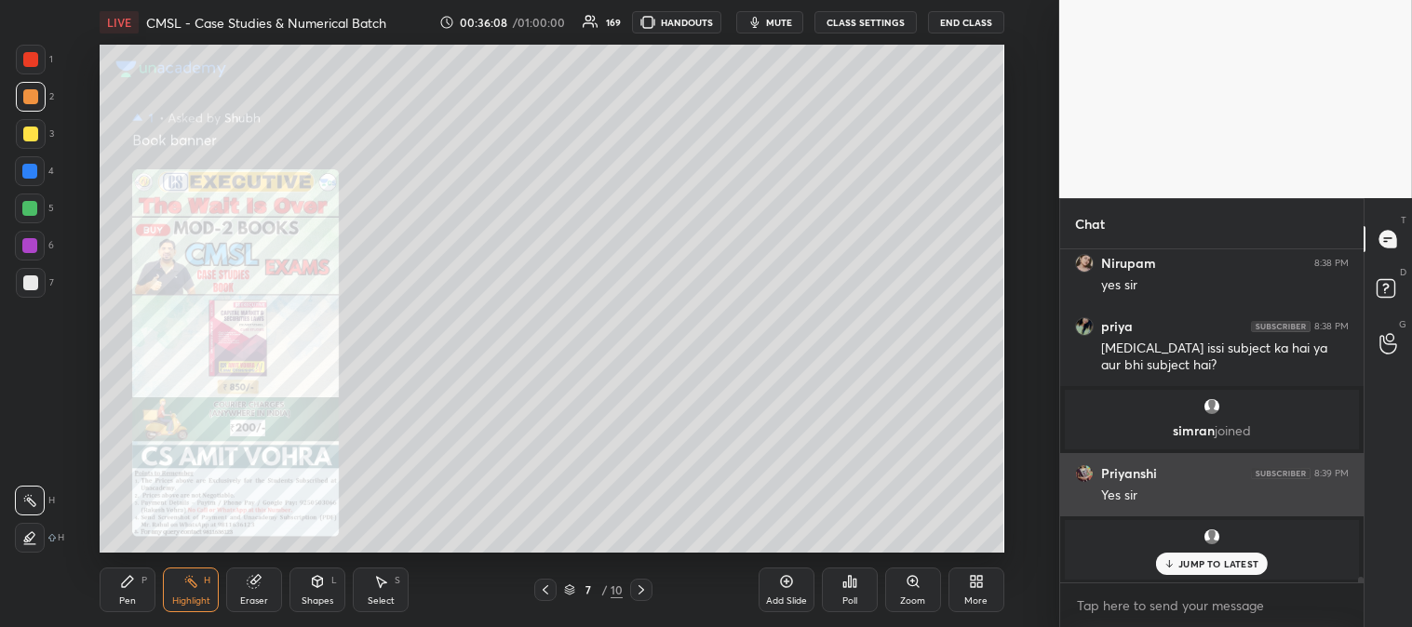
click at [1175, 560] on icon at bounding box center [1169, 563] width 12 height 11
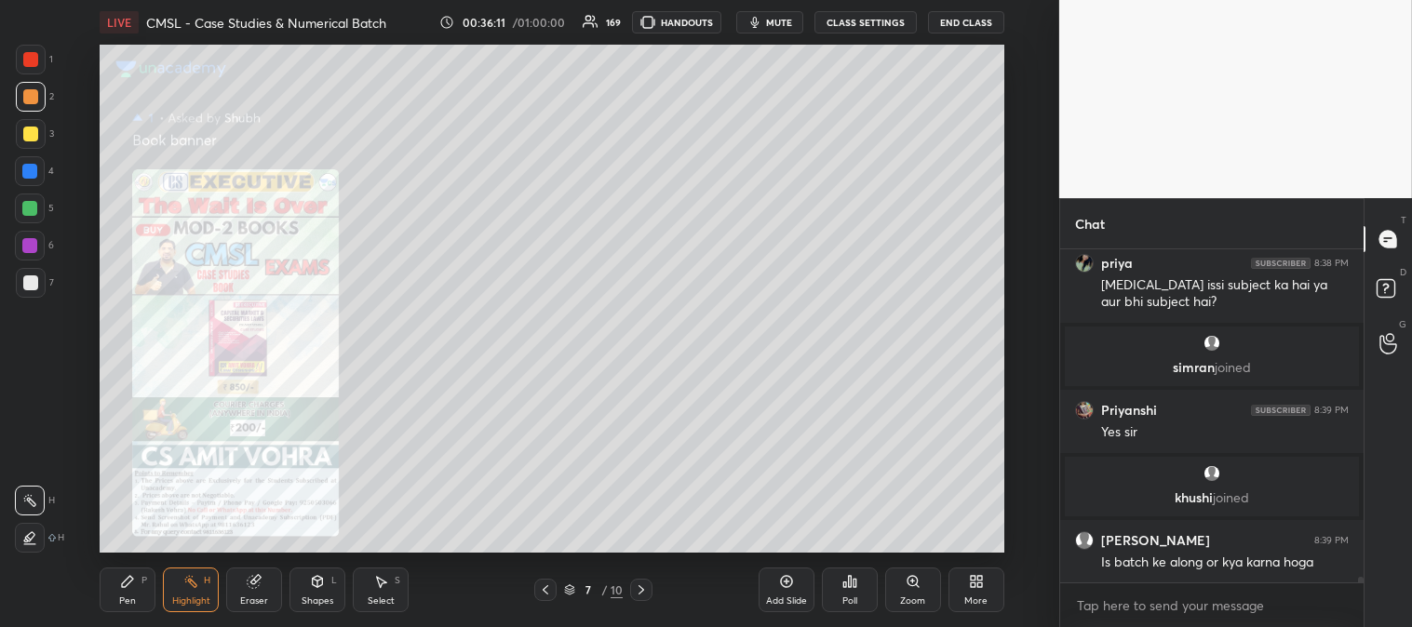
scroll to position [20563, 0]
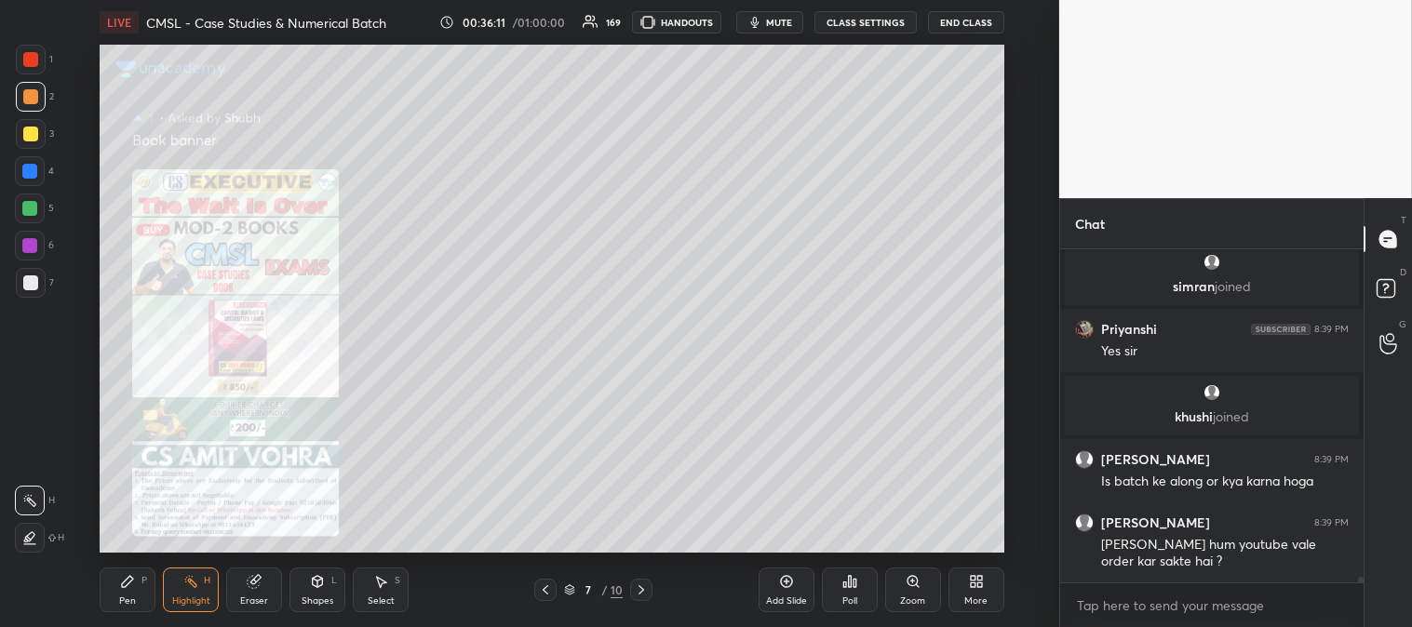
click at [1191, 562] on div "Sir kya hum youtube vale order kar sakte hai ?" at bounding box center [1225, 553] width 248 height 35
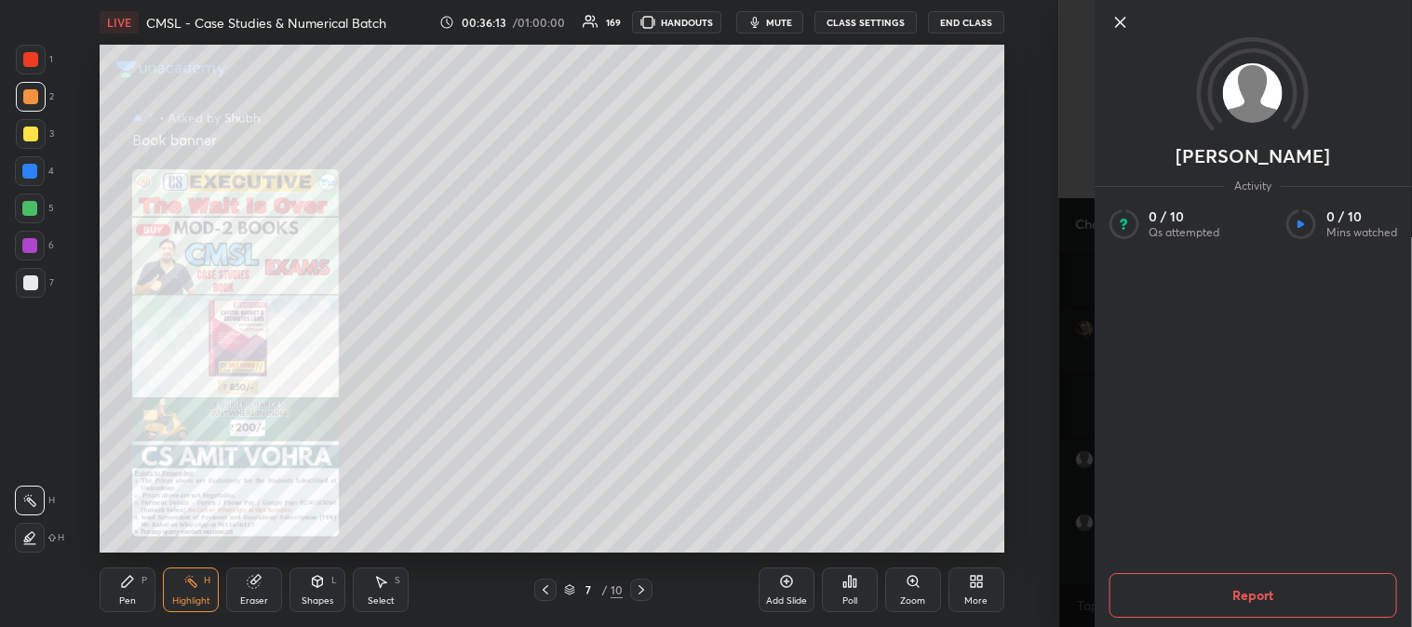
click at [1111, 24] on icon at bounding box center [1119, 22] width 22 height 22
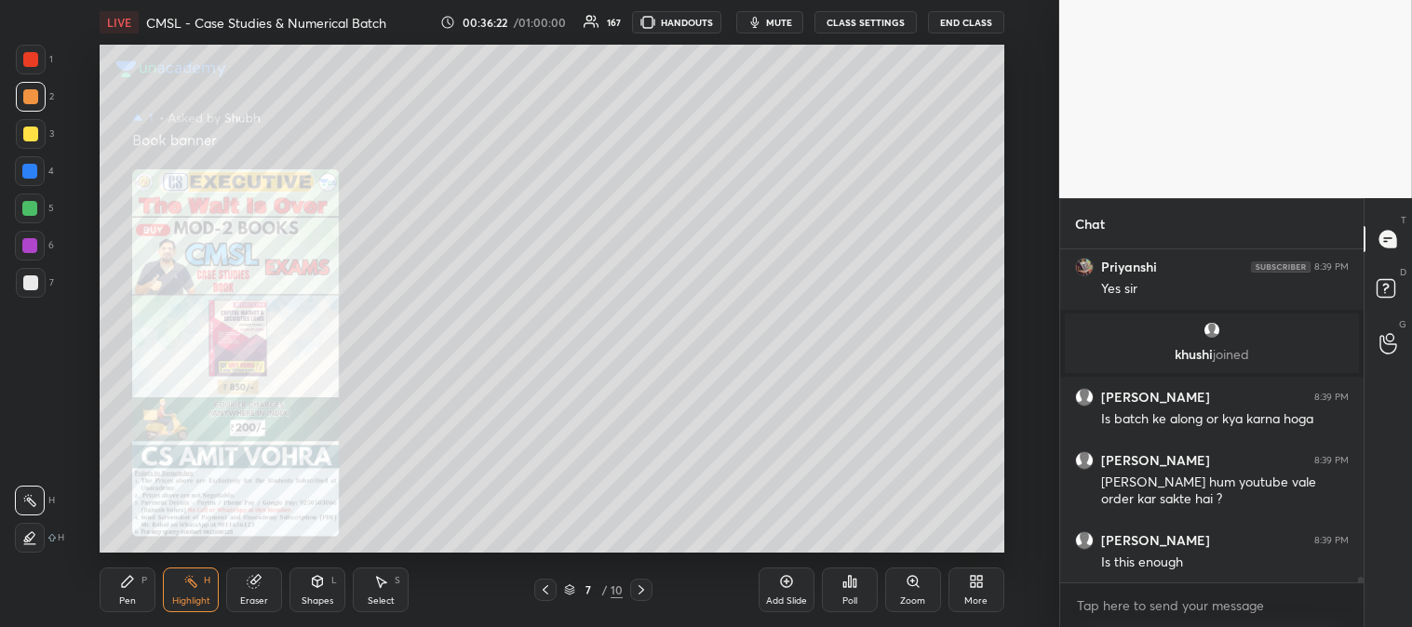
scroll to position [20694, 0]
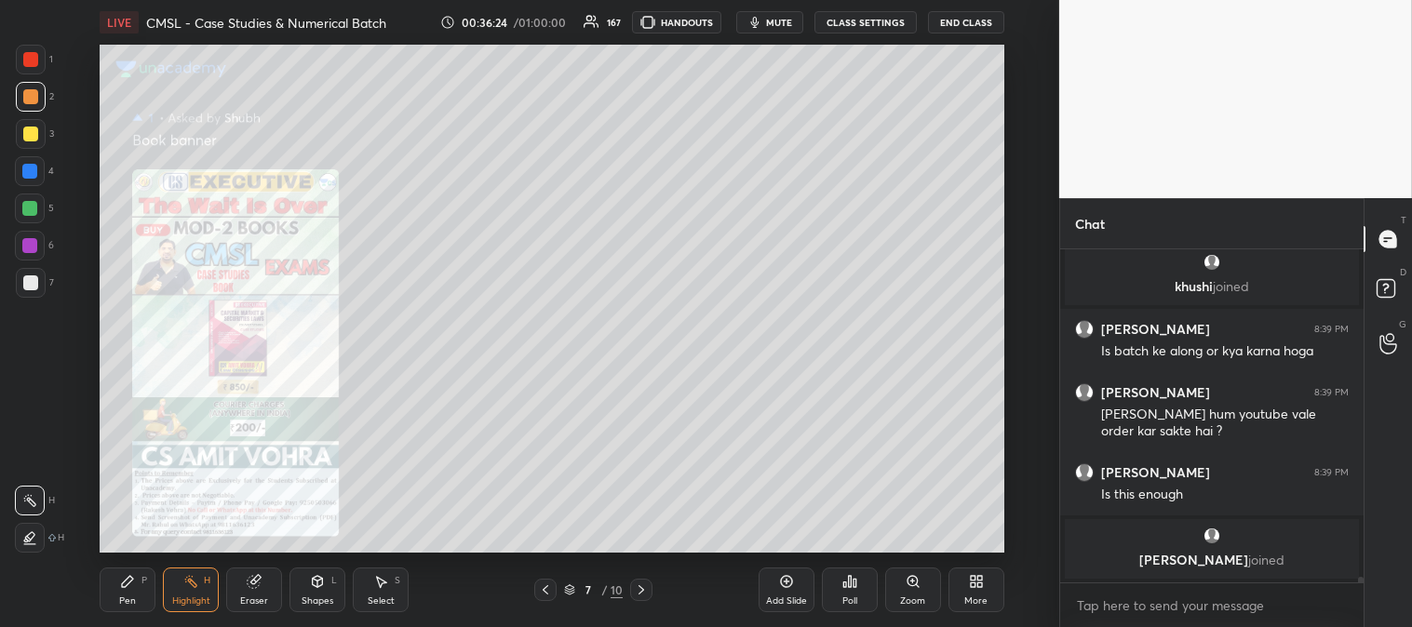
click at [906, 596] on div "Zoom" at bounding box center [912, 600] width 25 height 9
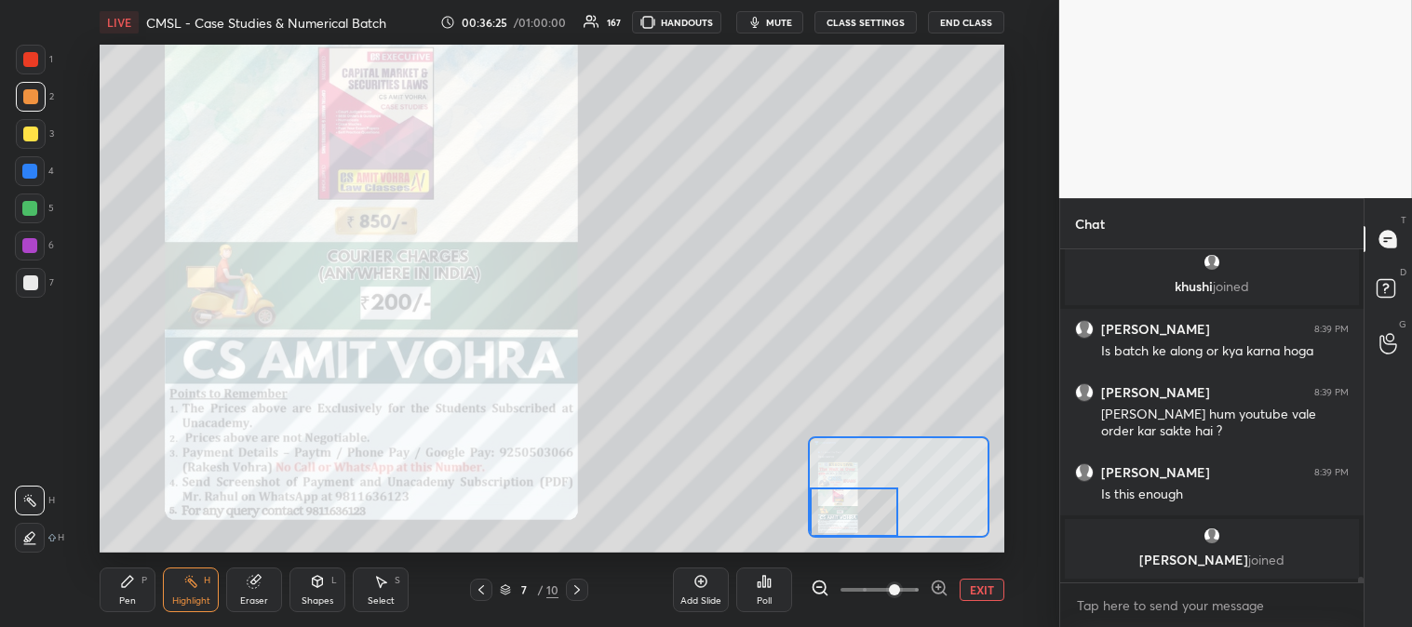
click at [984, 590] on button "EXIT" at bounding box center [981, 590] width 45 height 22
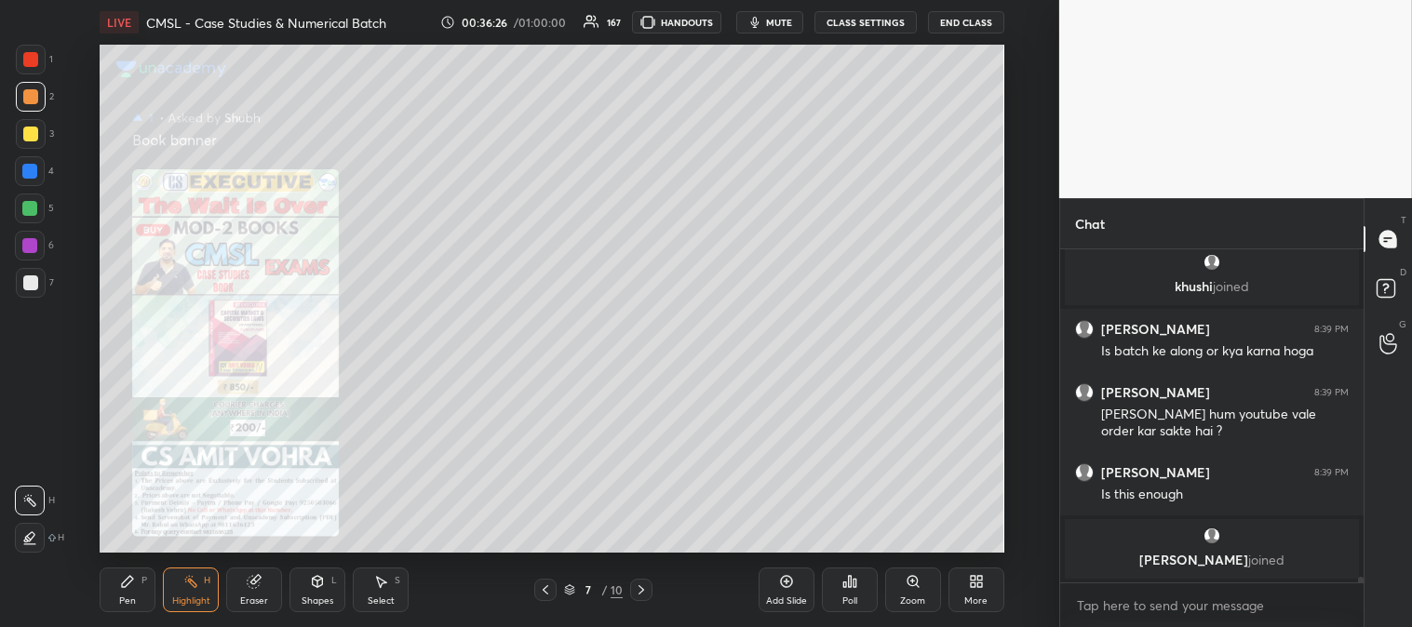
click at [142, 584] on div "P" at bounding box center [144, 580] width 6 height 9
click at [30, 138] on div at bounding box center [30, 134] width 15 height 15
click at [31, 281] on div at bounding box center [30, 282] width 15 height 15
click at [904, 598] on div "Zoom" at bounding box center [912, 600] width 25 height 9
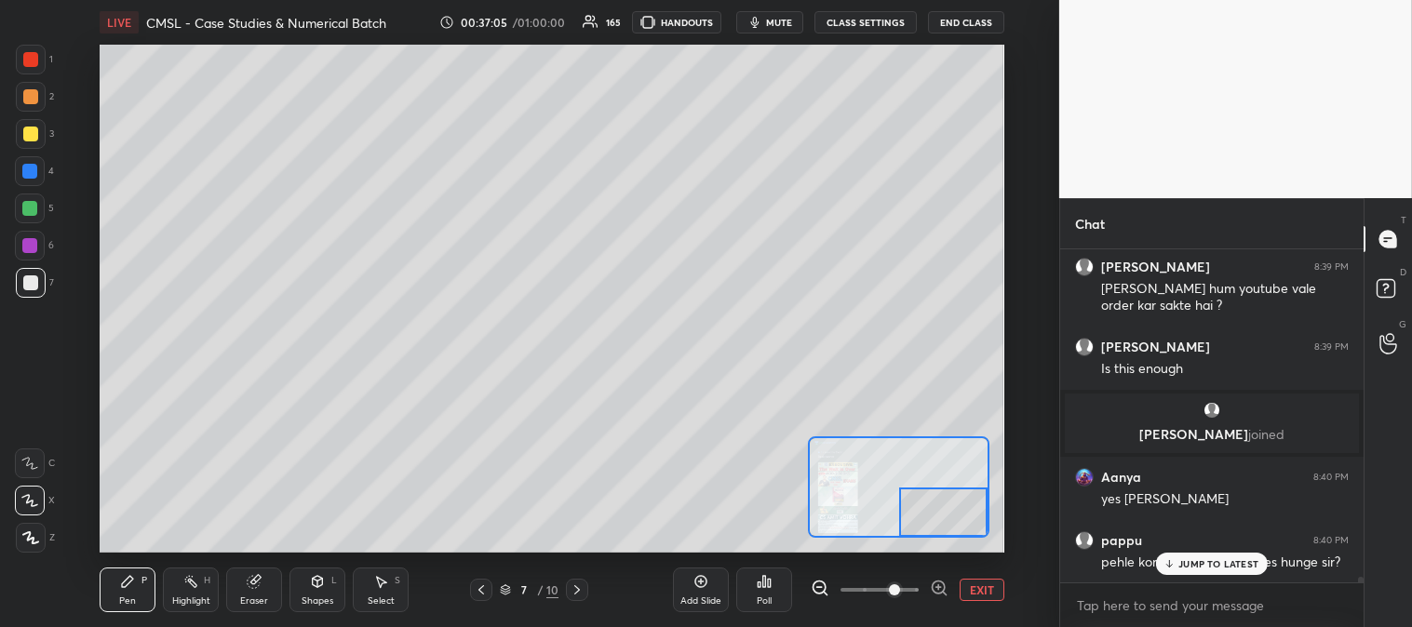
scroll to position [20886, 0]
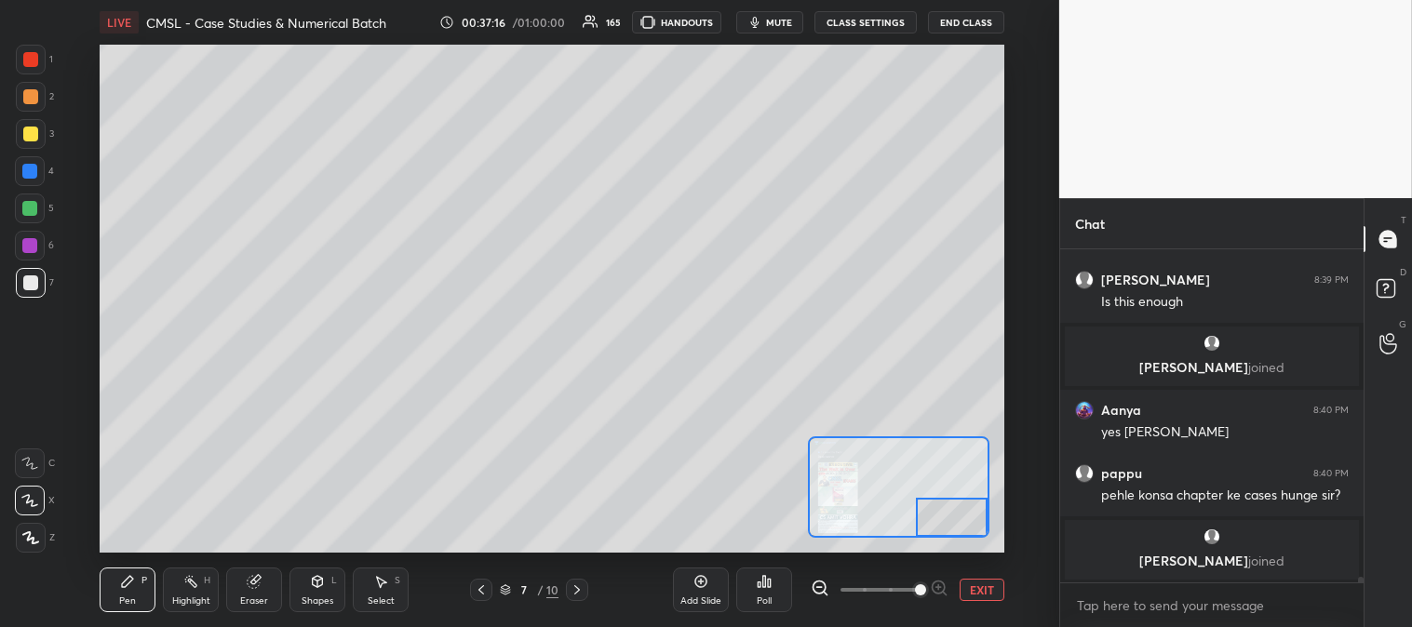
click at [979, 591] on button "EXIT" at bounding box center [981, 590] width 45 height 22
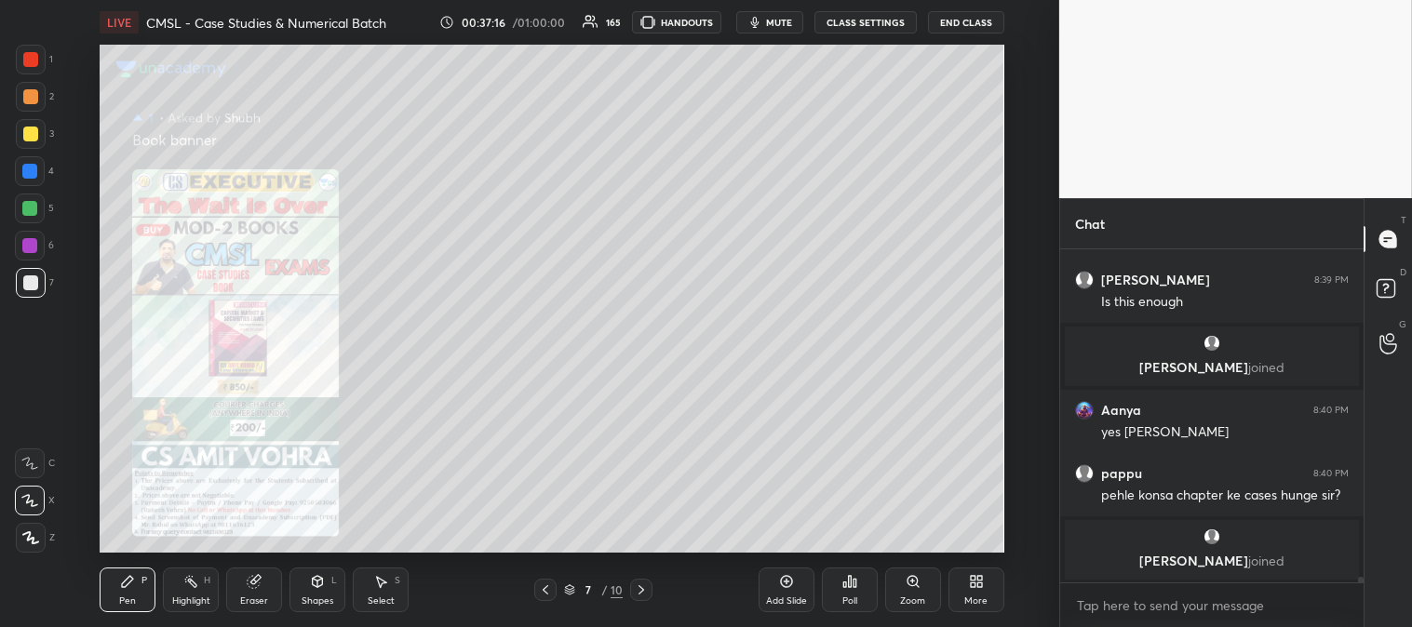
click at [183, 592] on div "Highlight H" at bounding box center [191, 590] width 56 height 45
click at [28, 54] on div at bounding box center [30, 59] width 15 height 15
click at [903, 592] on div "Zoom" at bounding box center [913, 590] width 56 height 45
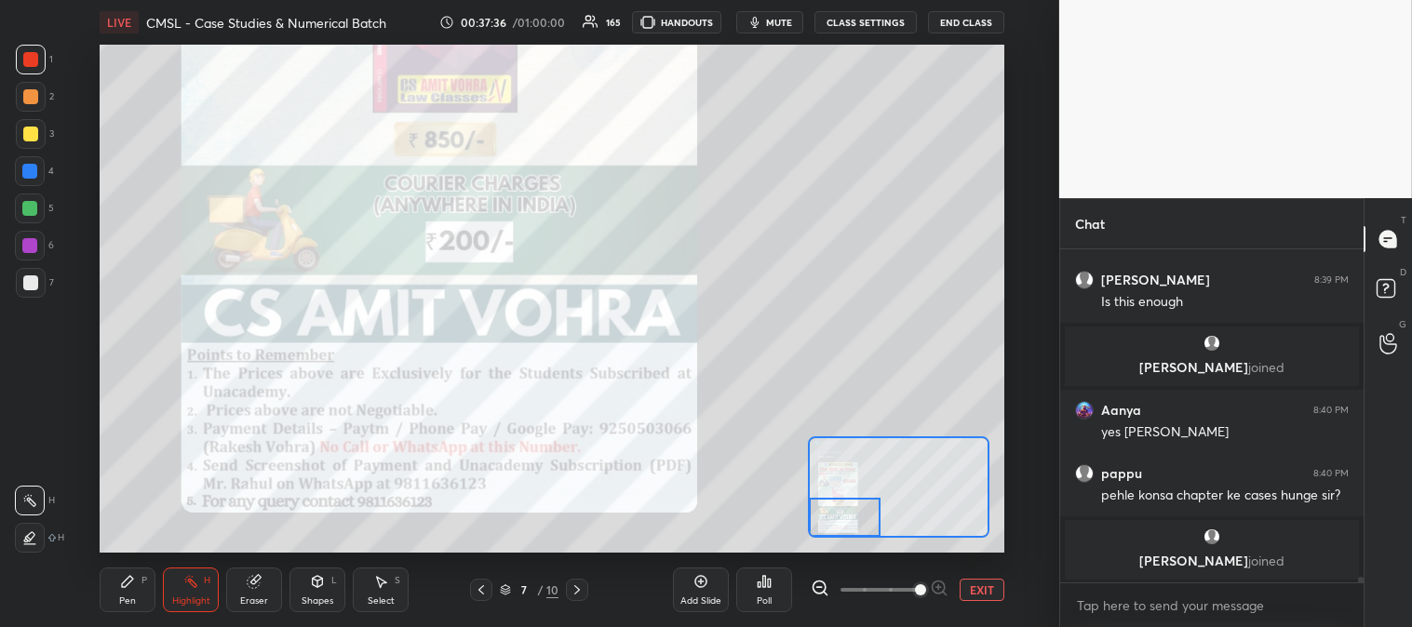
click at [166, 594] on div "Highlight H" at bounding box center [191, 590] width 56 height 45
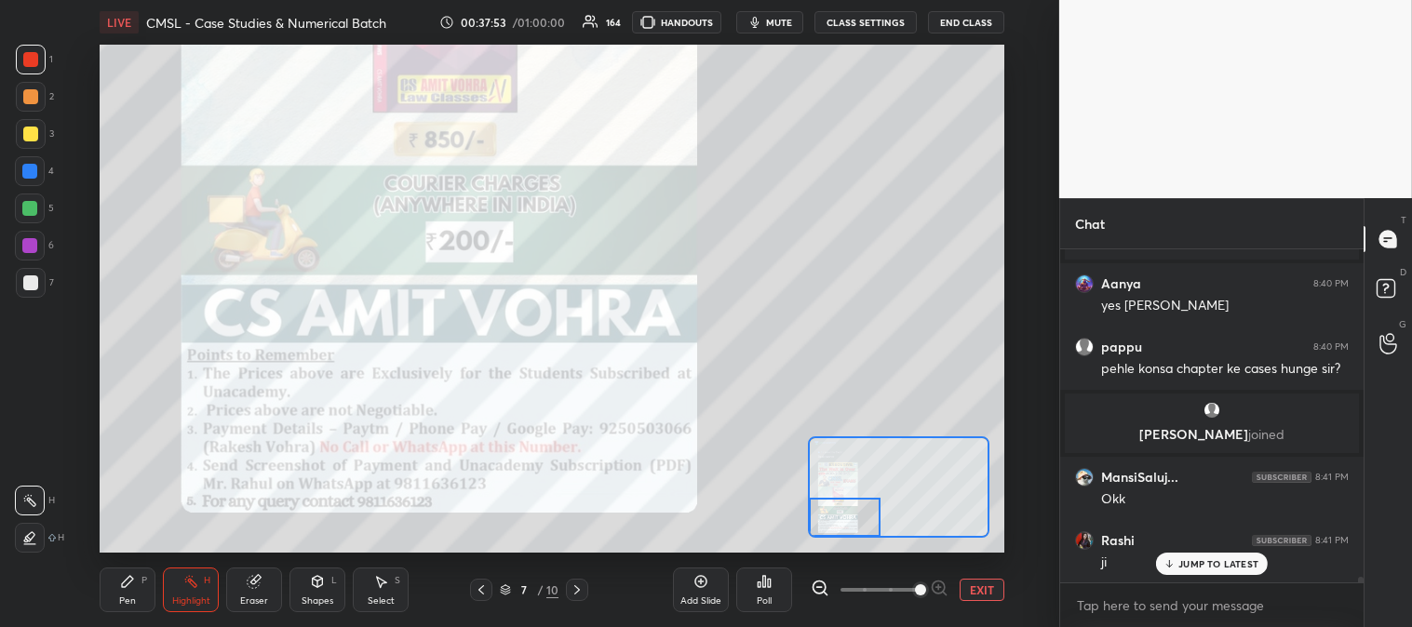
scroll to position [21076, 0]
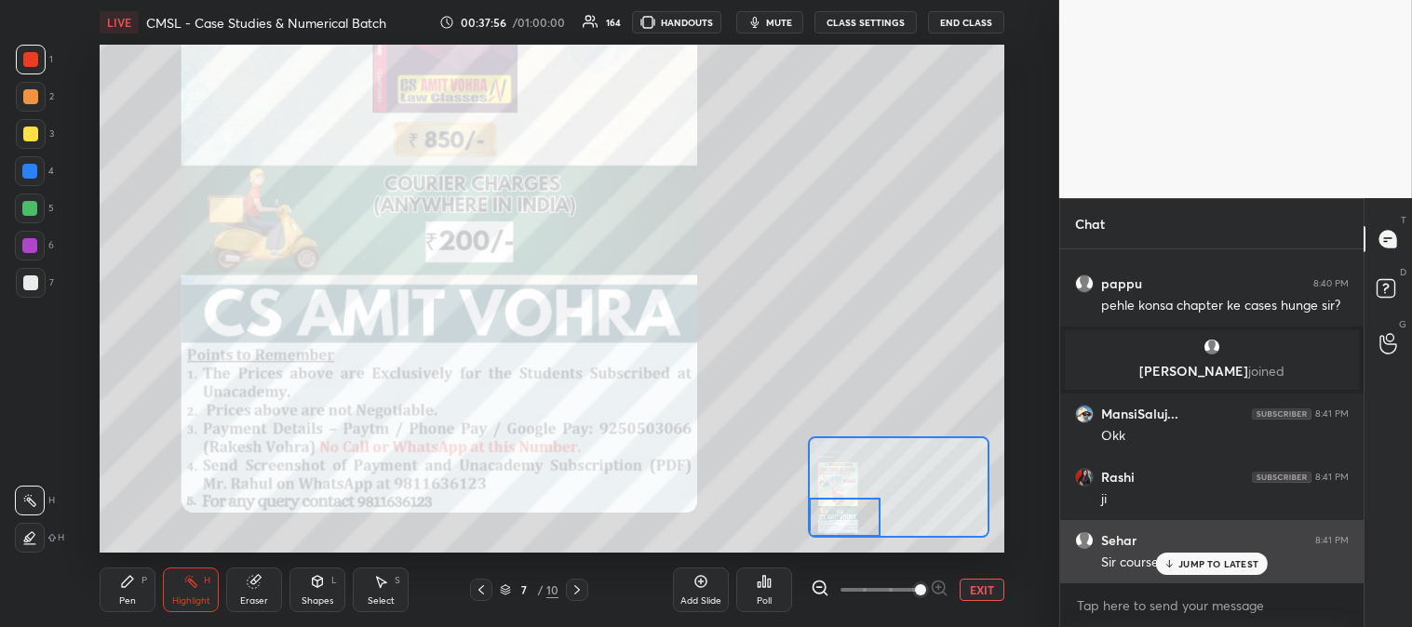
click at [1197, 565] on p "JUMP TO LATEST" at bounding box center [1218, 563] width 80 height 11
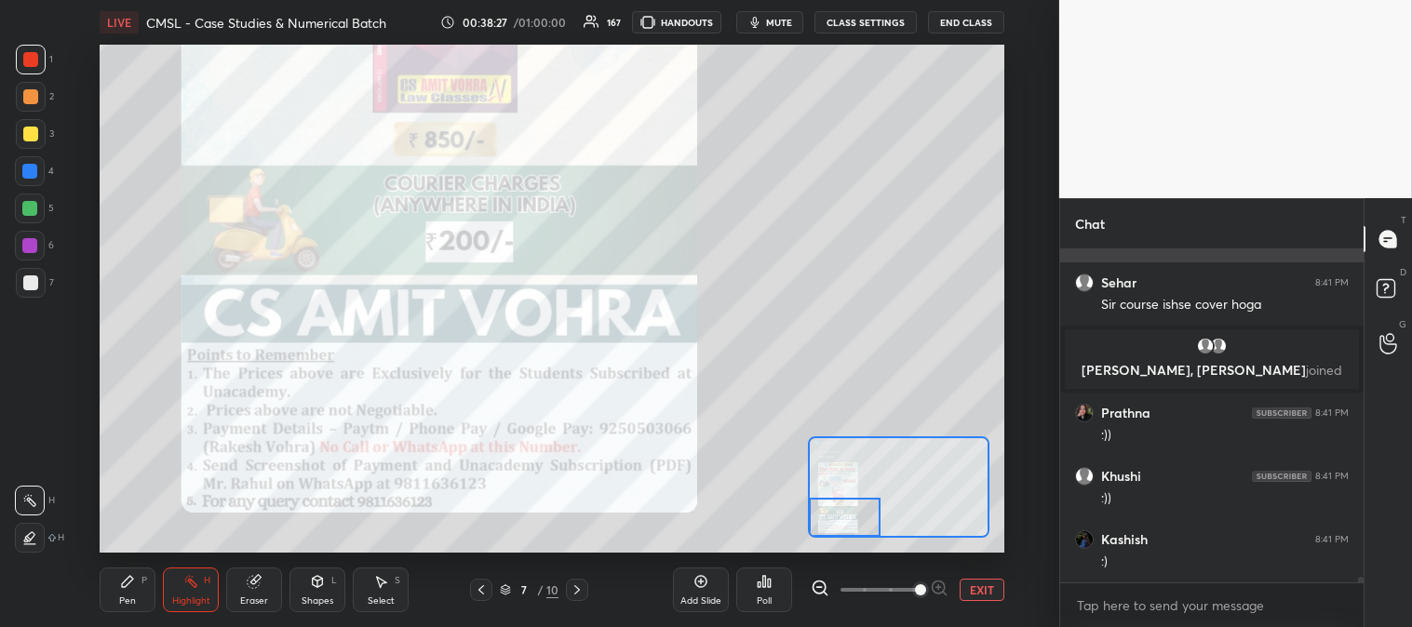
scroll to position [21238, 0]
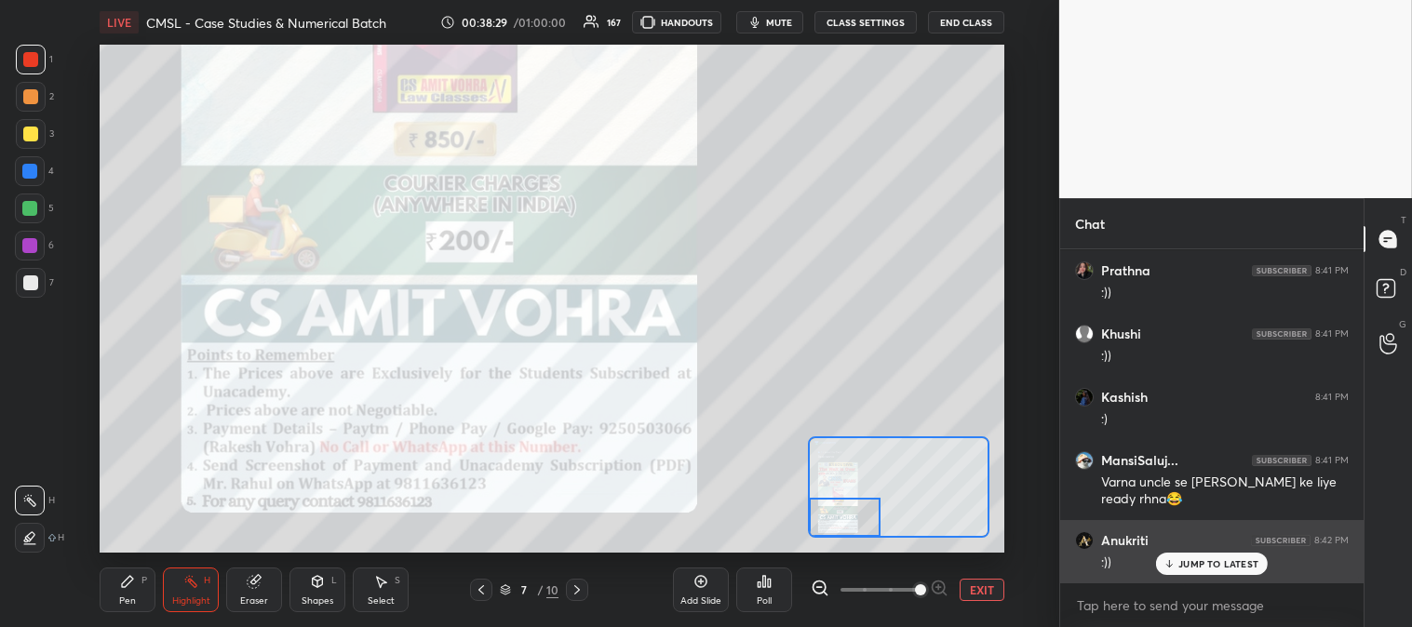
click at [1202, 572] on div "JUMP TO LATEST" at bounding box center [1212, 564] width 112 height 22
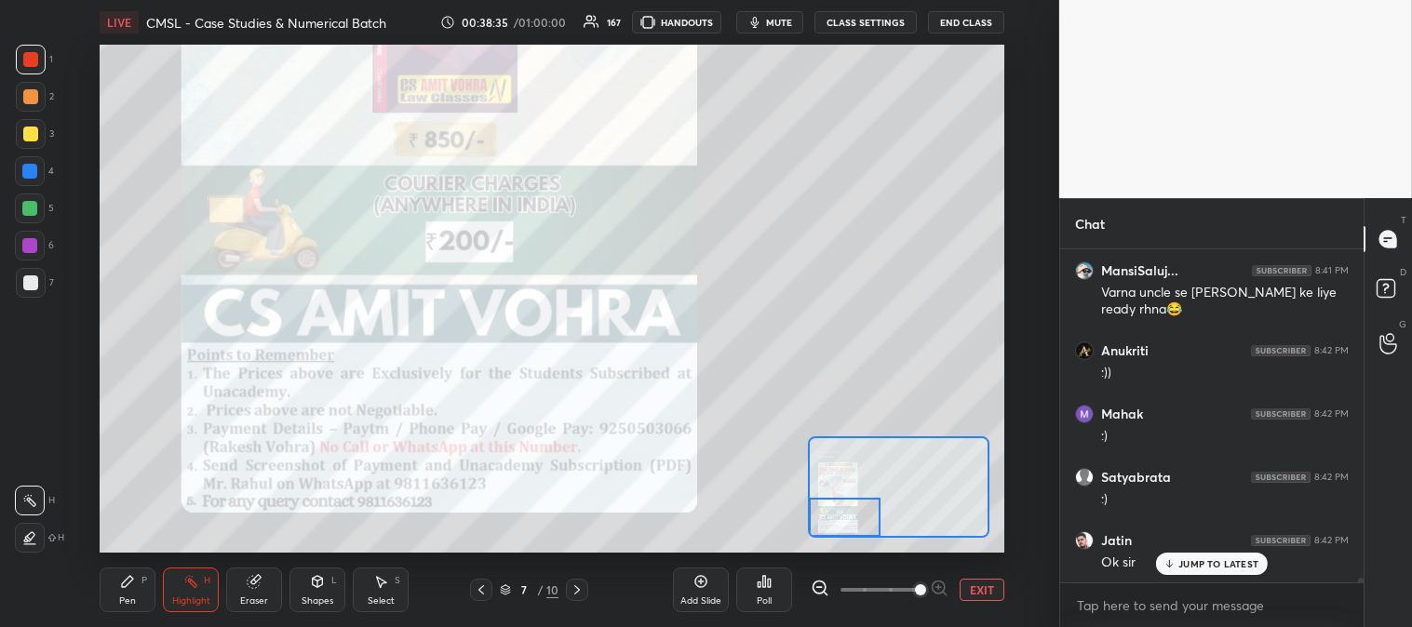
scroll to position [21554, 0]
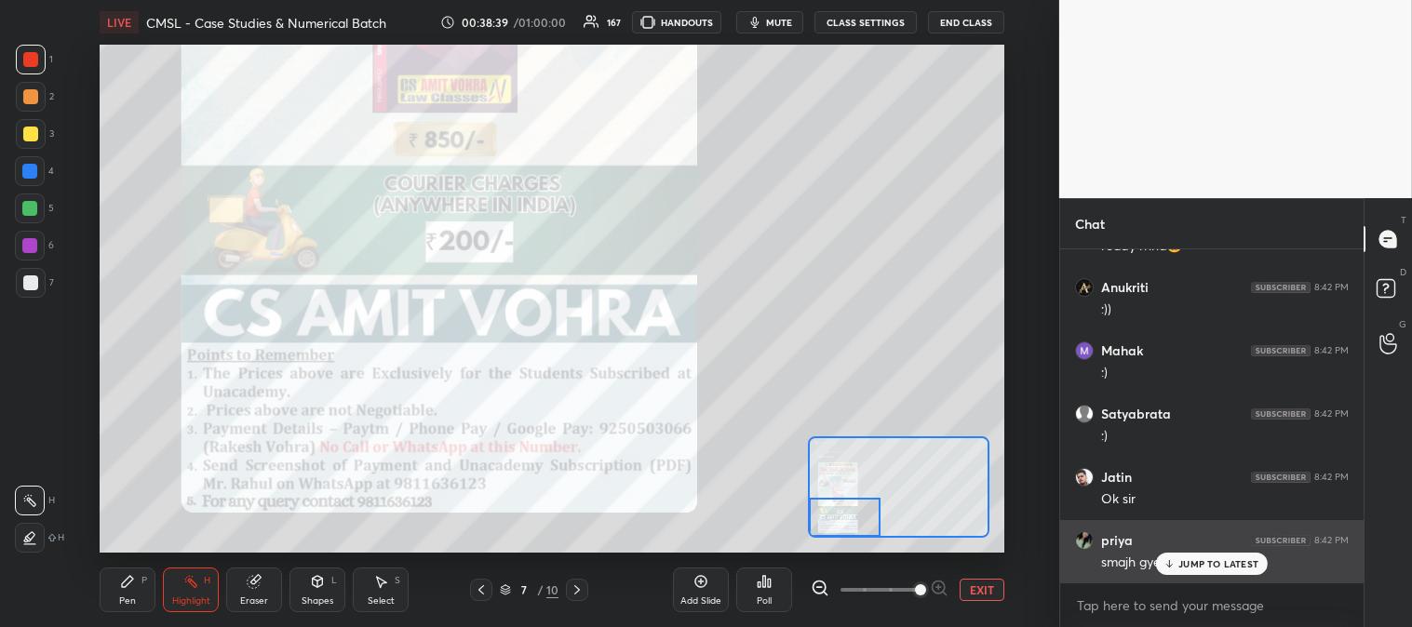
click at [1188, 561] on p "JUMP TO LATEST" at bounding box center [1218, 563] width 80 height 11
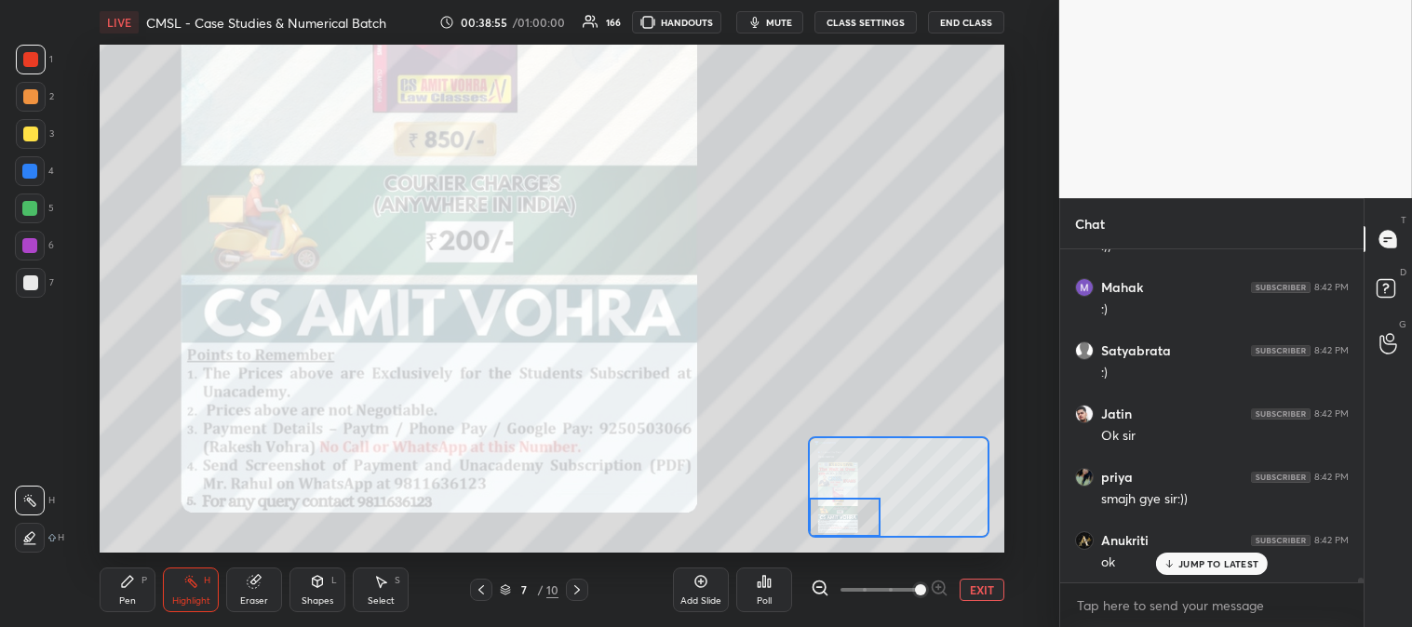
scroll to position [21681, 0]
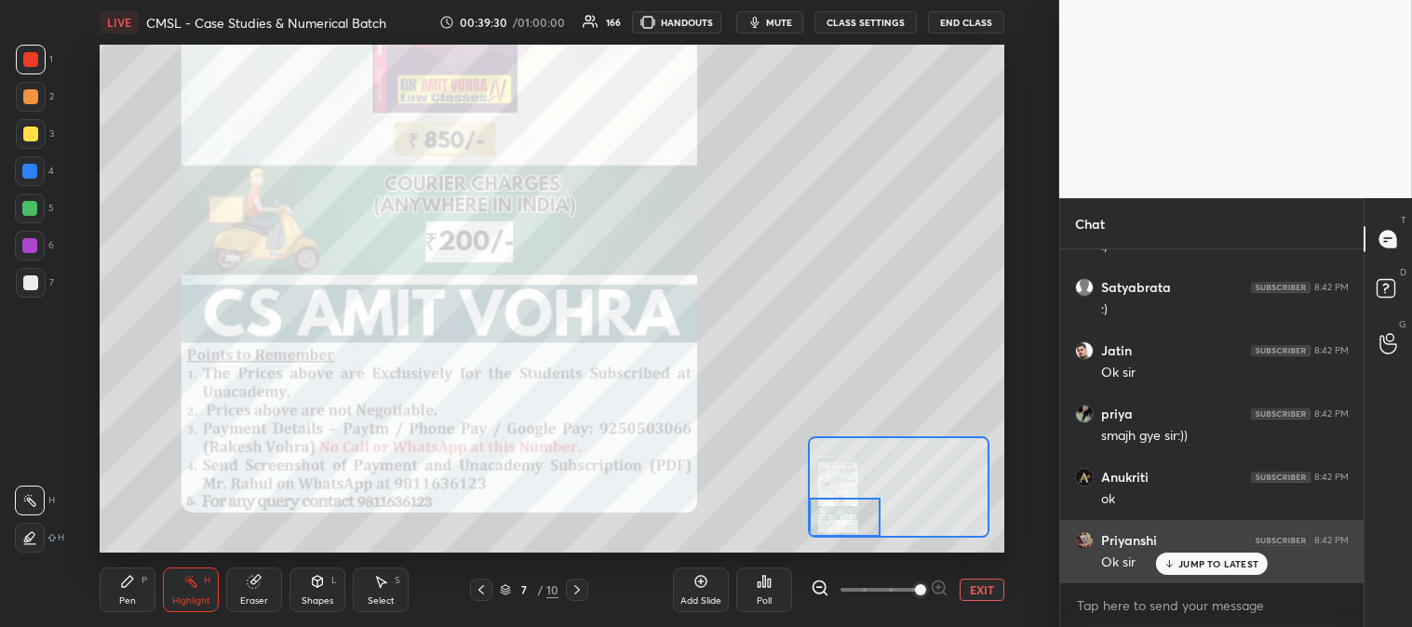
click at [986, 583] on button "EXIT" at bounding box center [981, 590] width 45 height 22
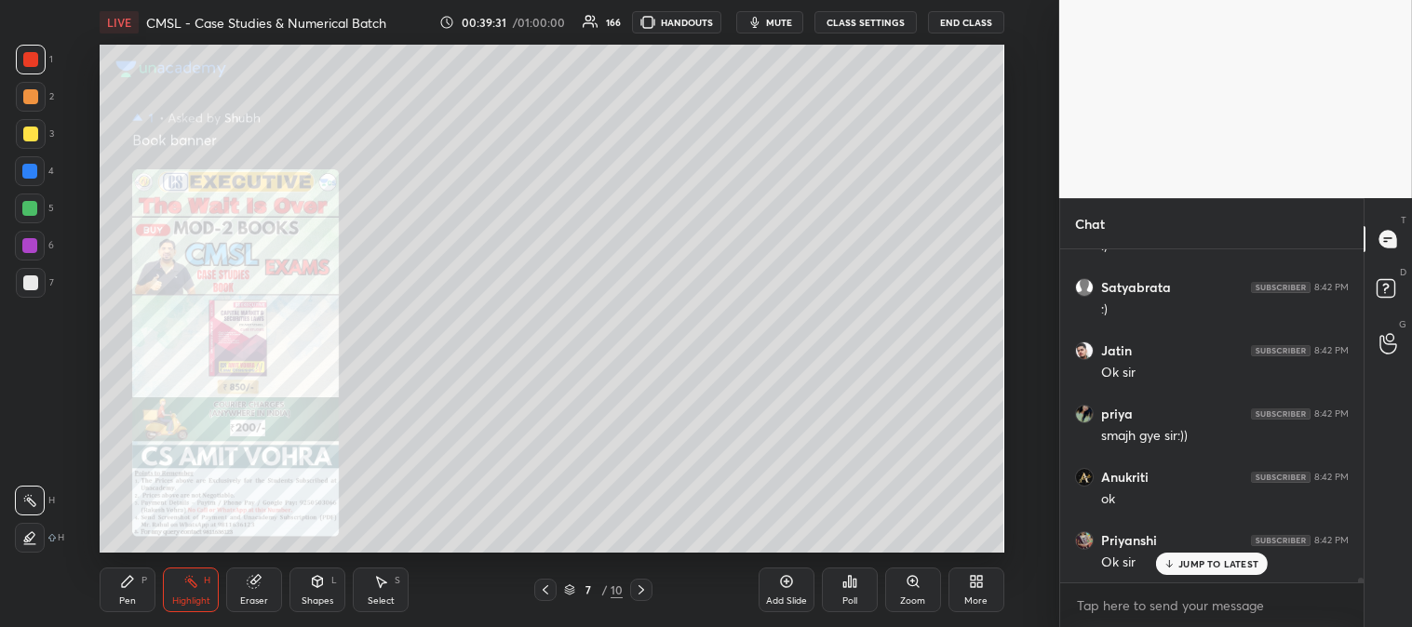
click at [1196, 562] on p "JUMP TO LATEST" at bounding box center [1218, 563] width 80 height 11
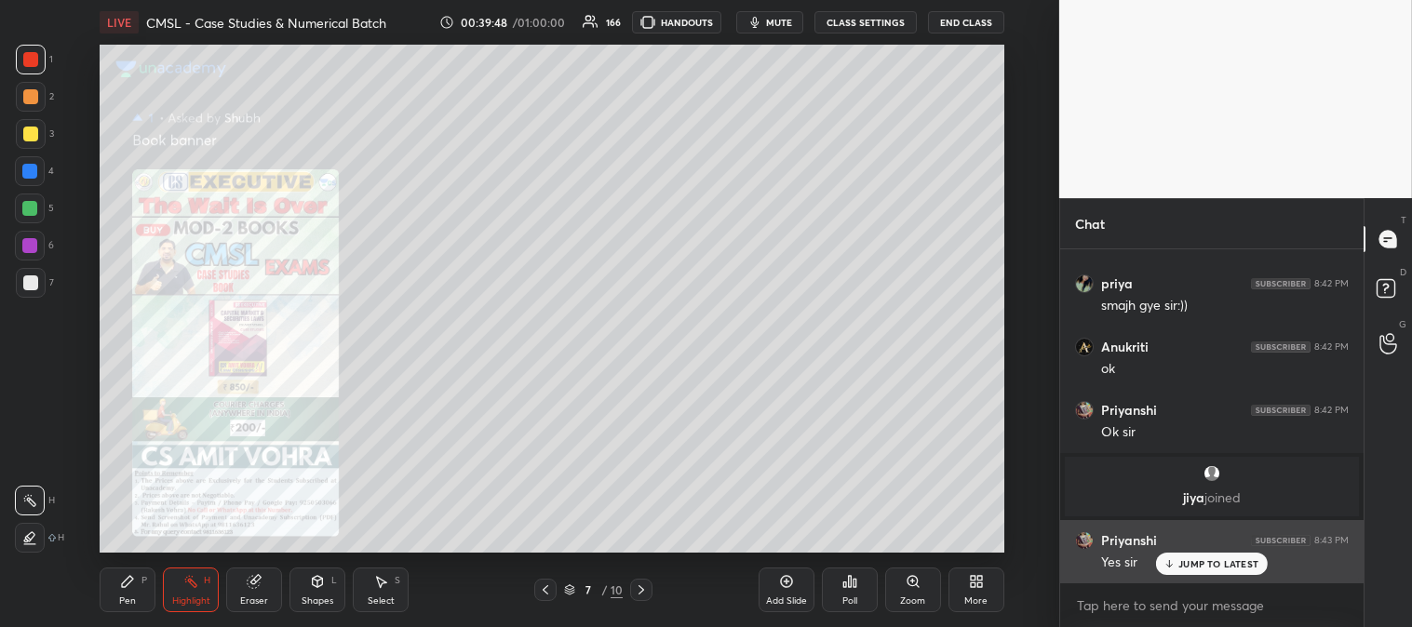
click at [1191, 564] on p "JUMP TO LATEST" at bounding box center [1218, 563] width 80 height 11
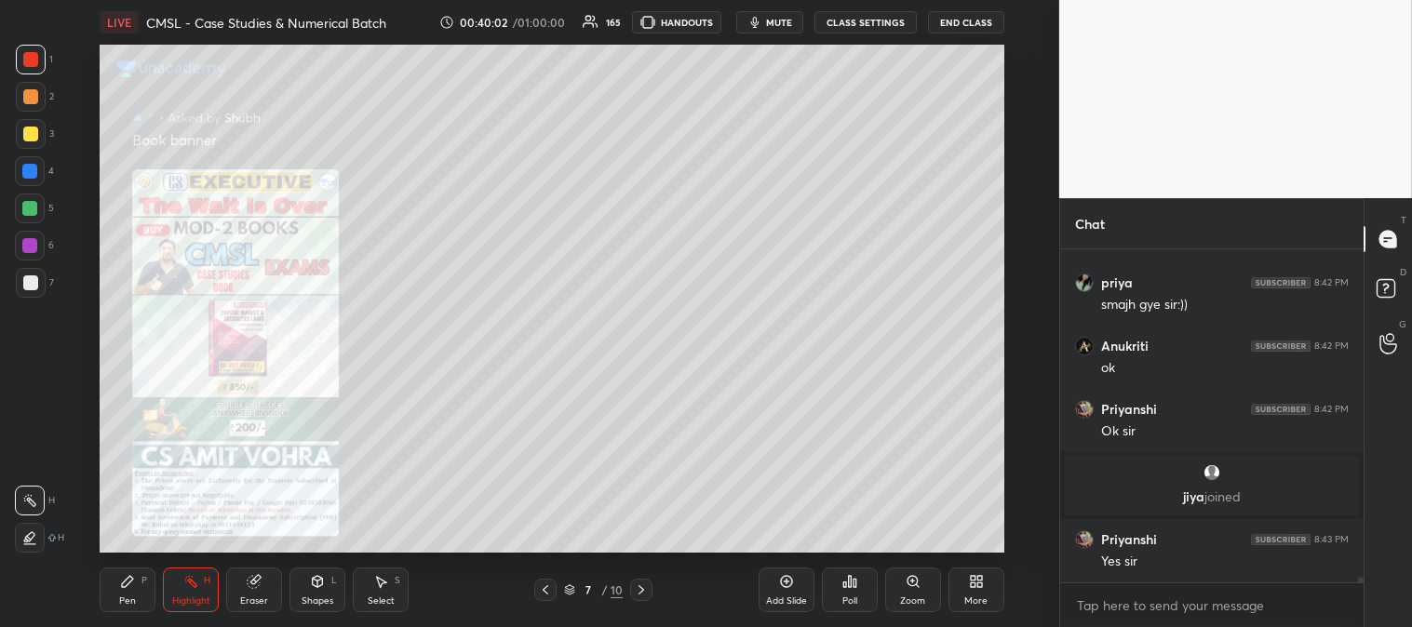
scroll to position [21659, 0]
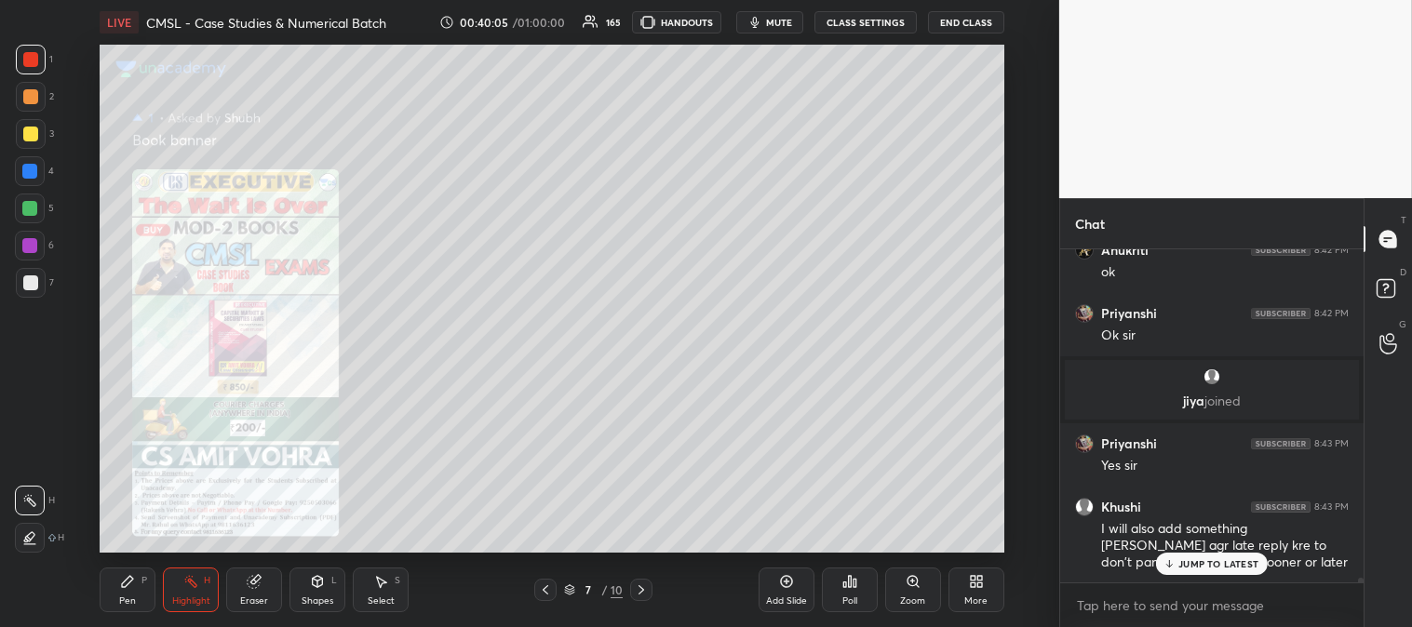
click at [1204, 571] on div "JUMP TO LATEST" at bounding box center [1212, 564] width 112 height 22
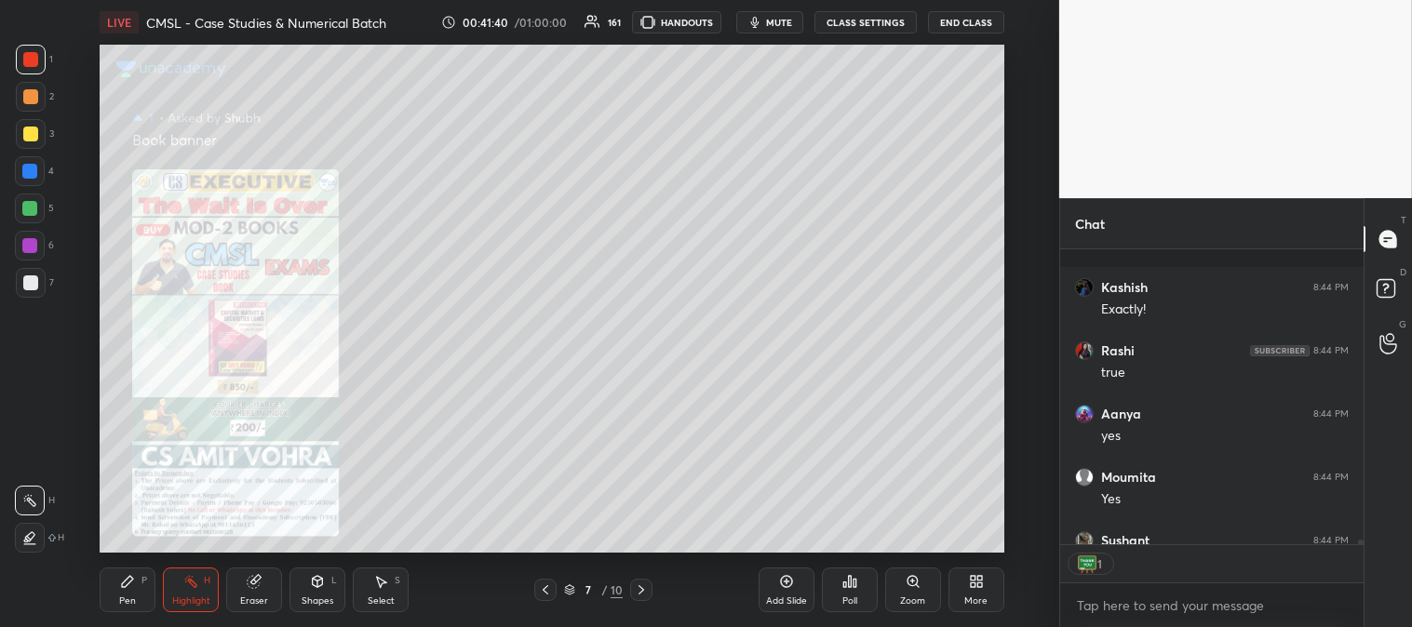
scroll to position [22367, 0]
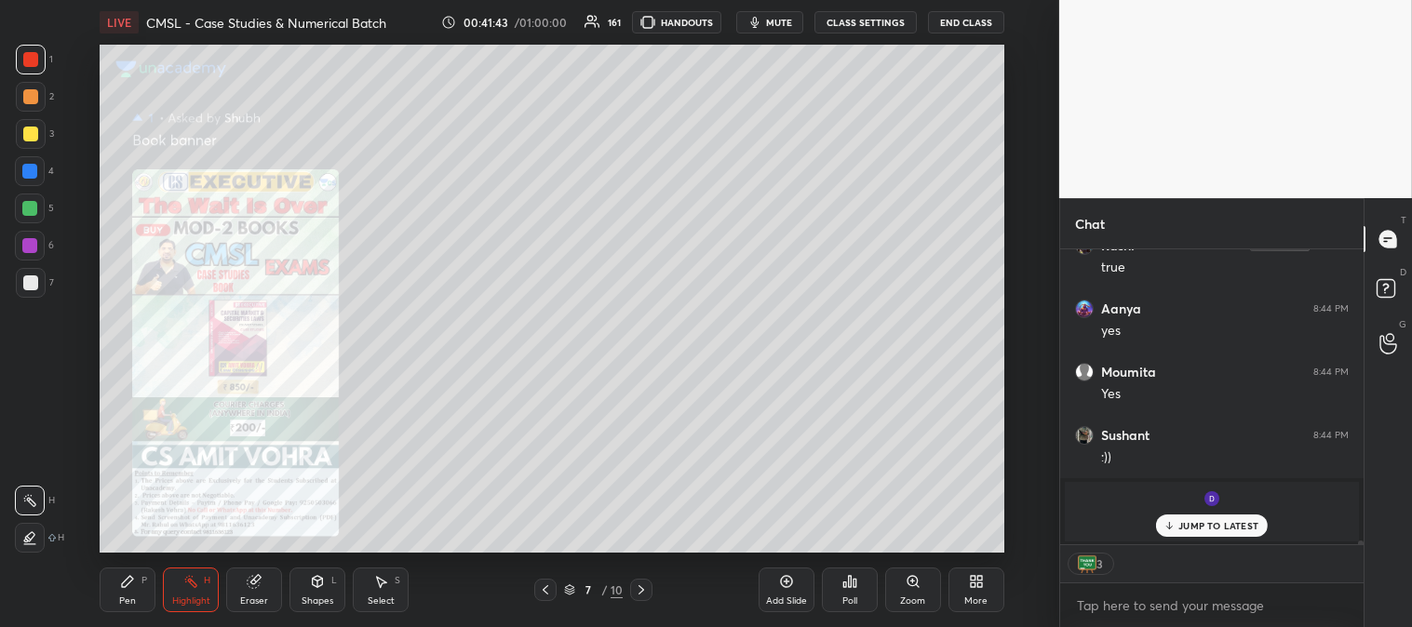
click at [1201, 522] on p "JUMP TO LATEST" at bounding box center [1218, 525] width 80 height 11
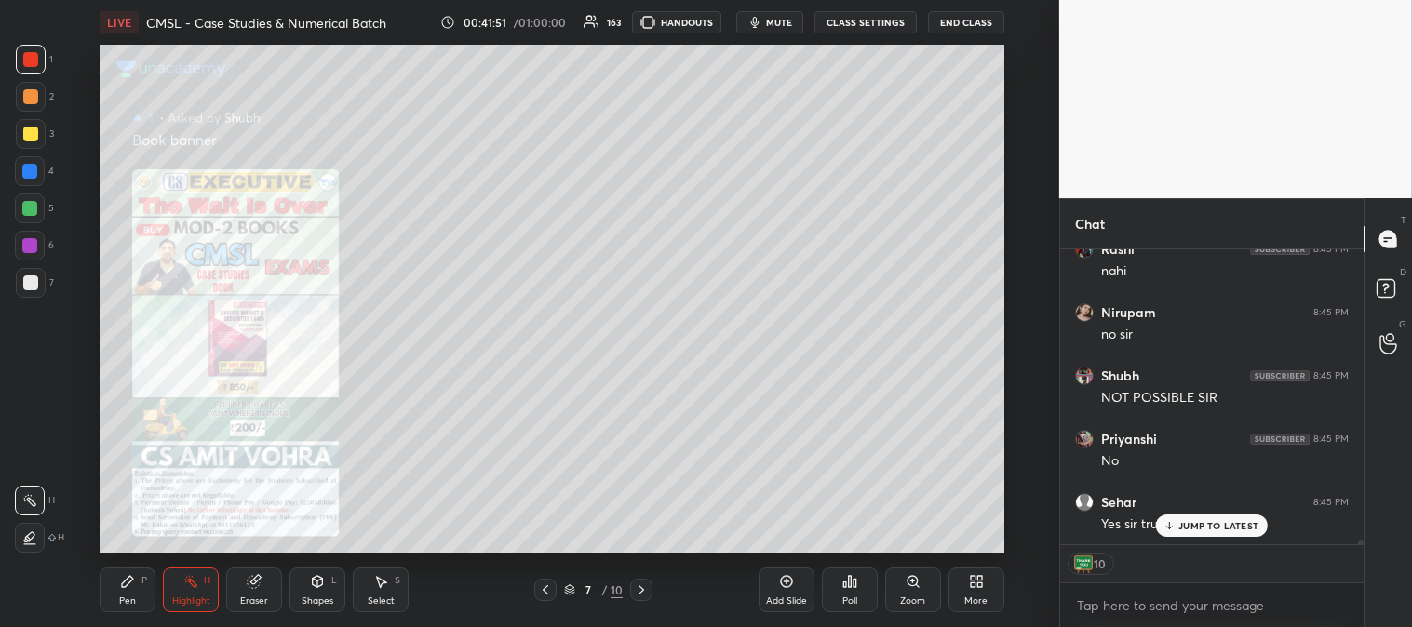
scroll to position [22810, 0]
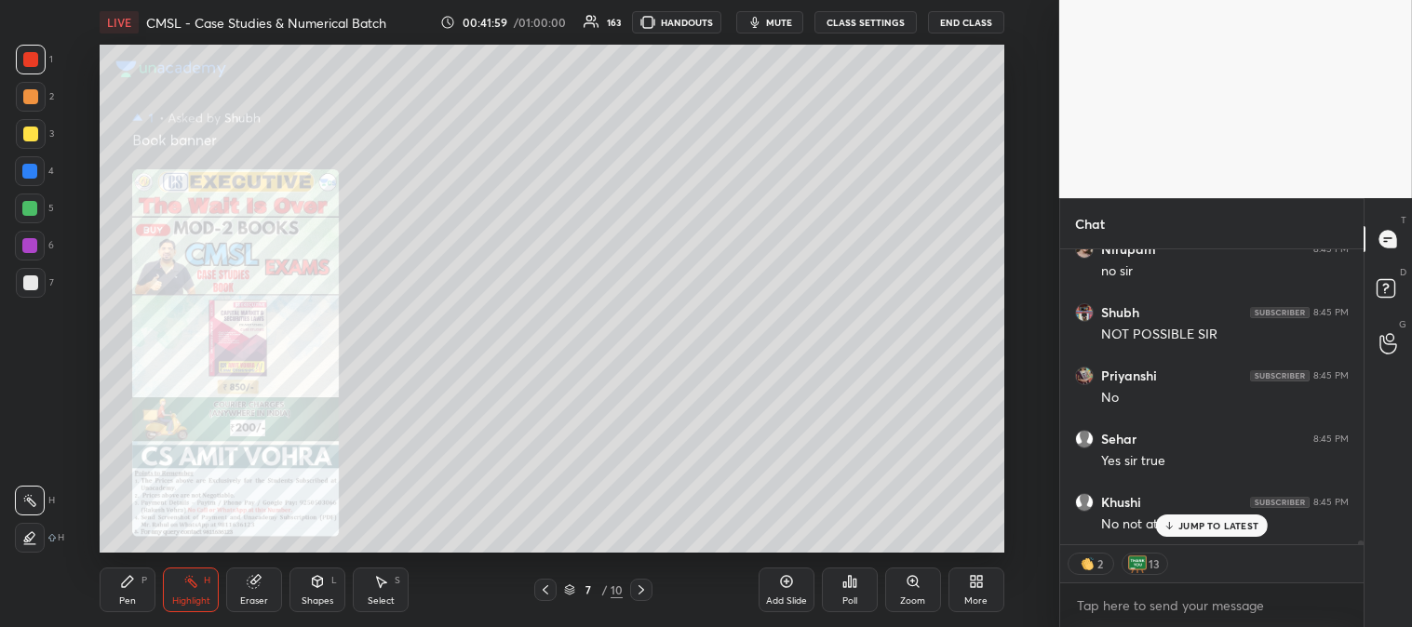
click at [1200, 525] on p "JUMP TO LATEST" at bounding box center [1218, 525] width 80 height 11
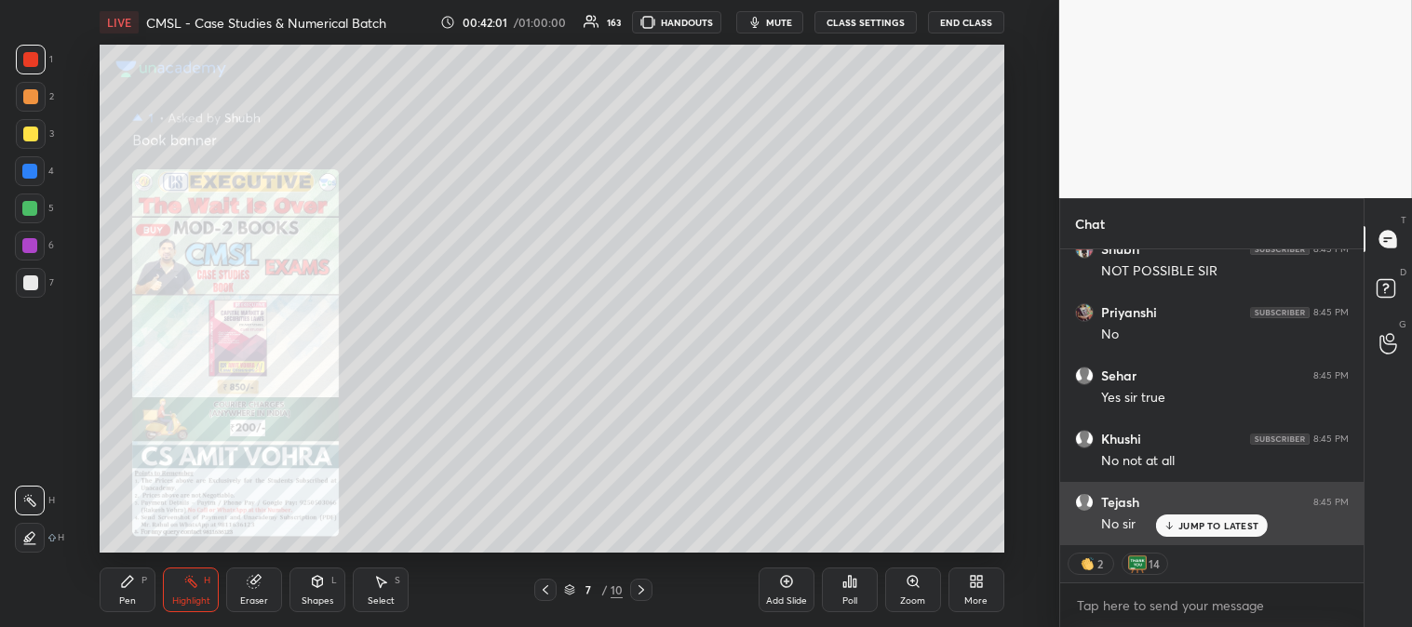
click at [1198, 527] on p "JUMP TO LATEST" at bounding box center [1218, 525] width 80 height 11
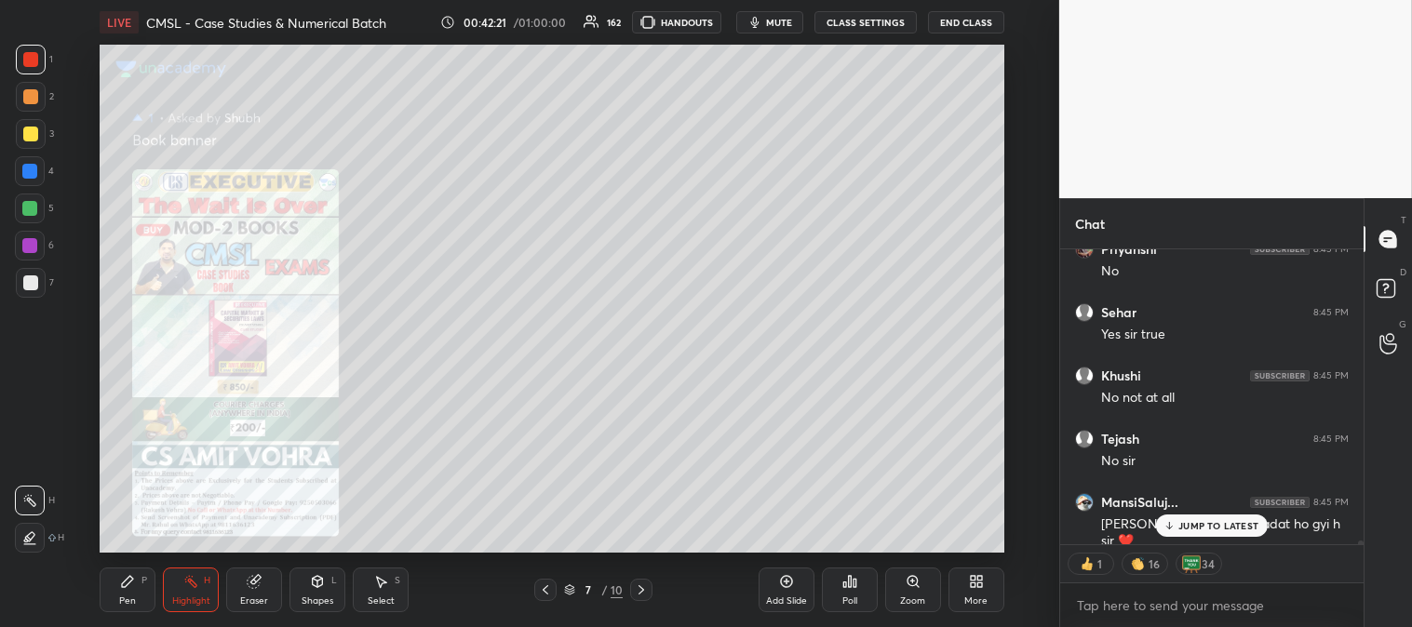
scroll to position [22999, 0]
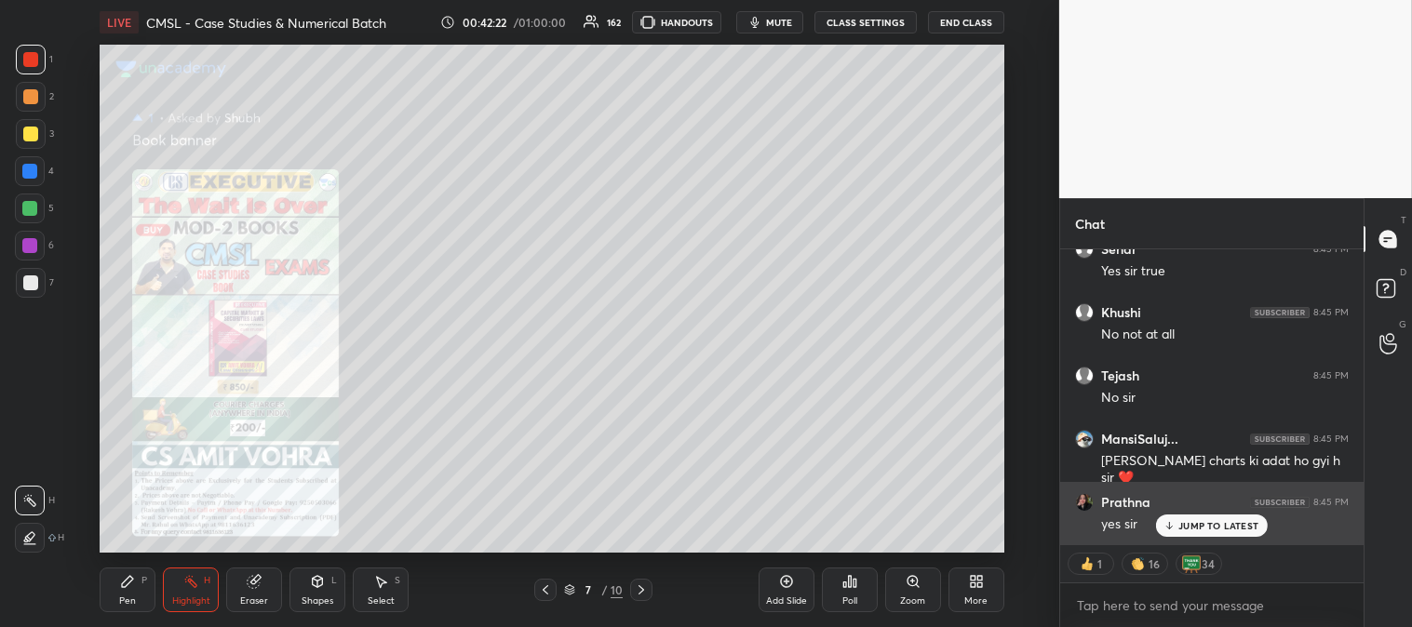
click at [1213, 529] on p "JUMP TO LATEST" at bounding box center [1218, 525] width 80 height 11
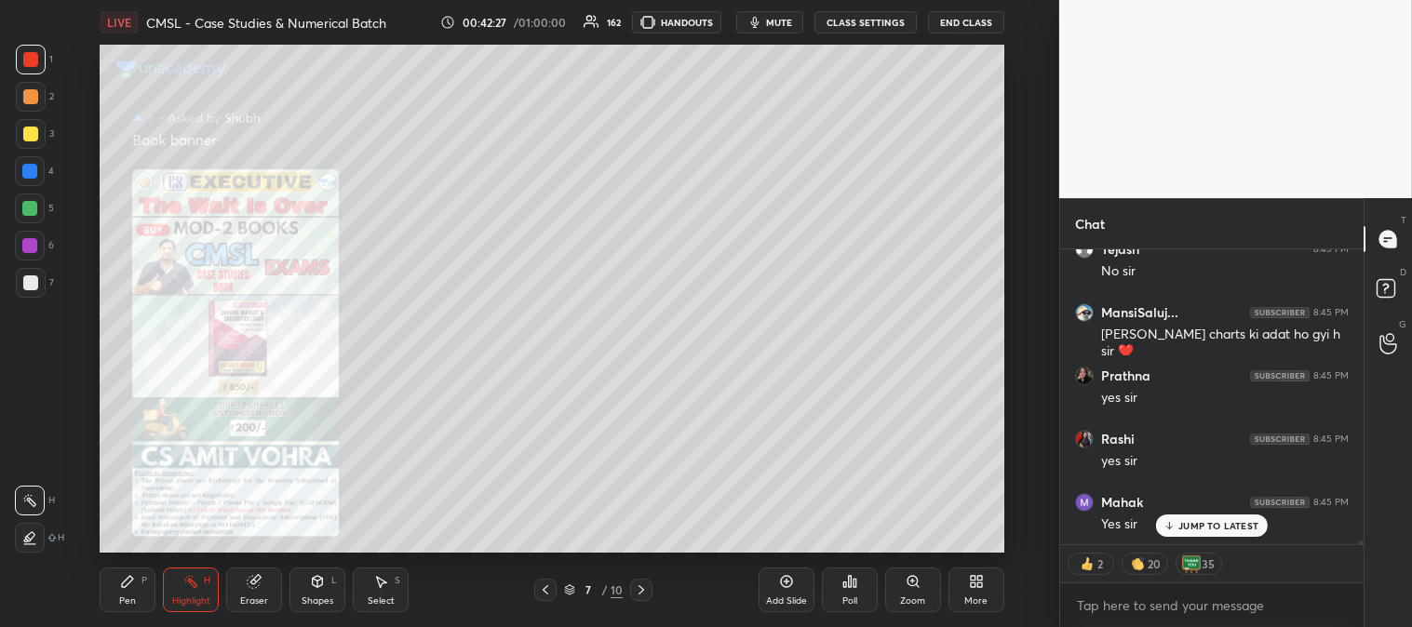
scroll to position [23252, 0]
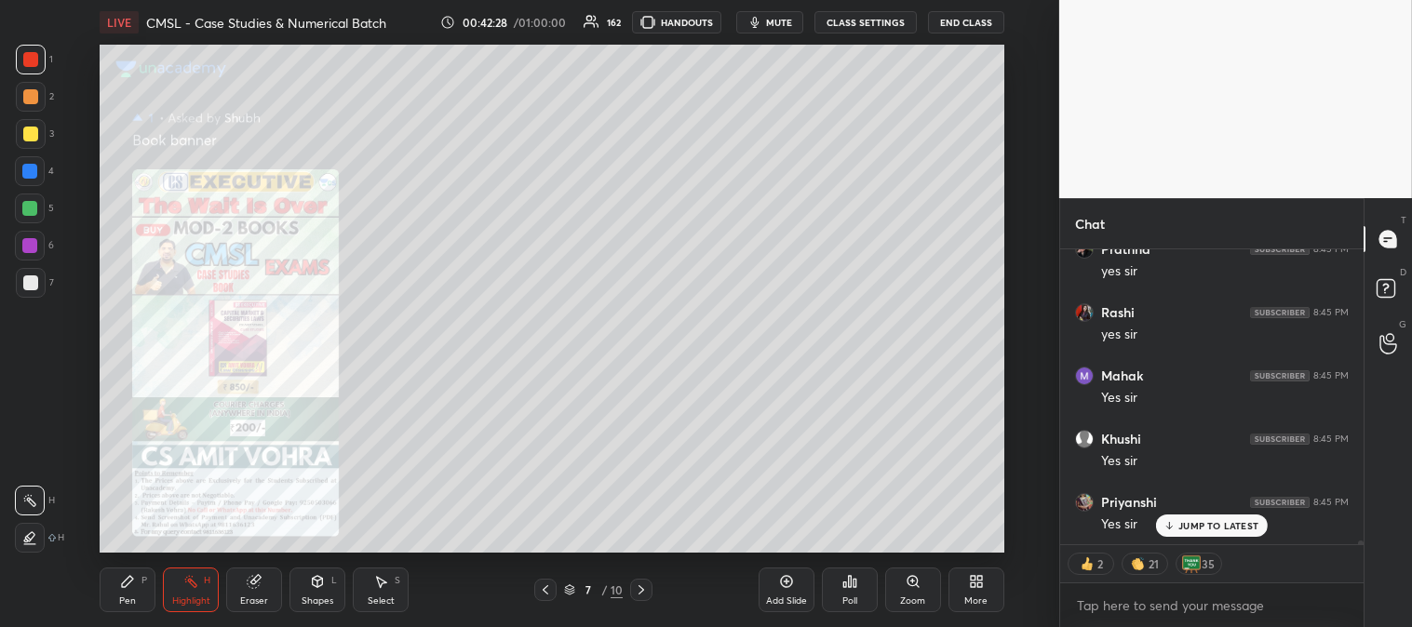
click at [542, 588] on icon at bounding box center [545, 589] width 15 height 15
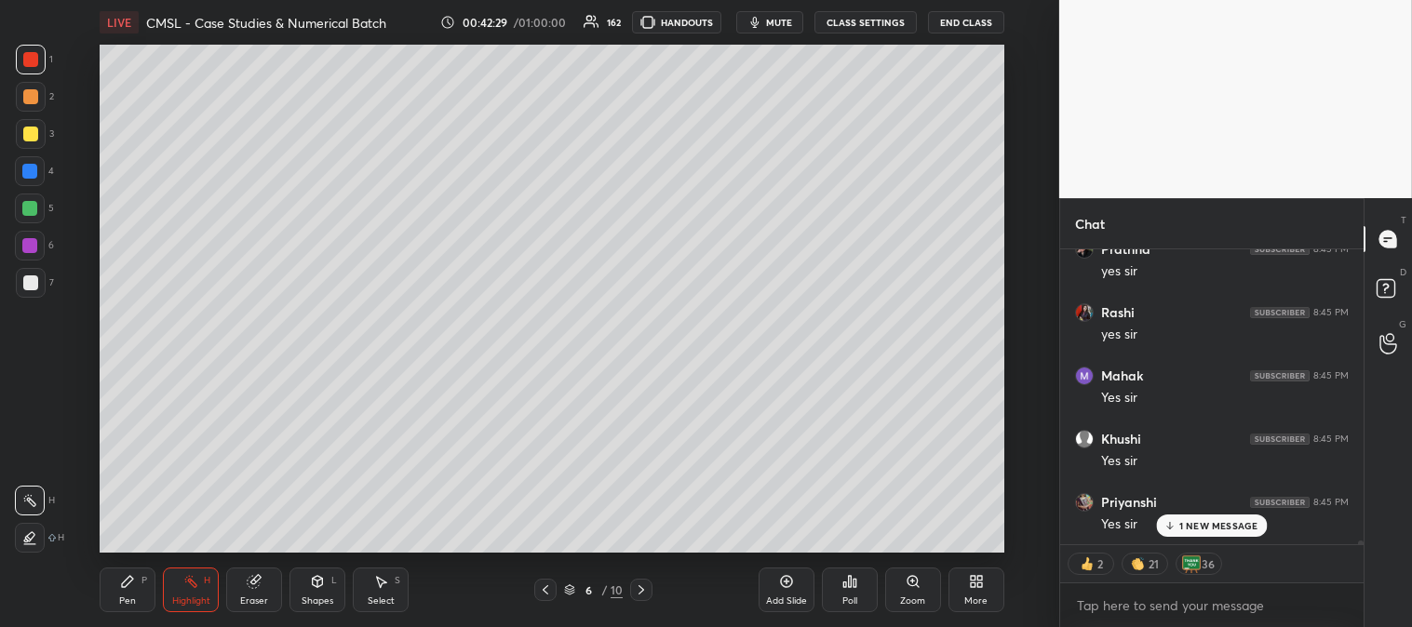
scroll to position [23316, 0]
click at [538, 590] on icon at bounding box center [545, 589] width 15 height 15
click at [642, 589] on icon at bounding box center [641, 589] width 6 height 9
click at [643, 591] on icon at bounding box center [641, 589] width 6 height 9
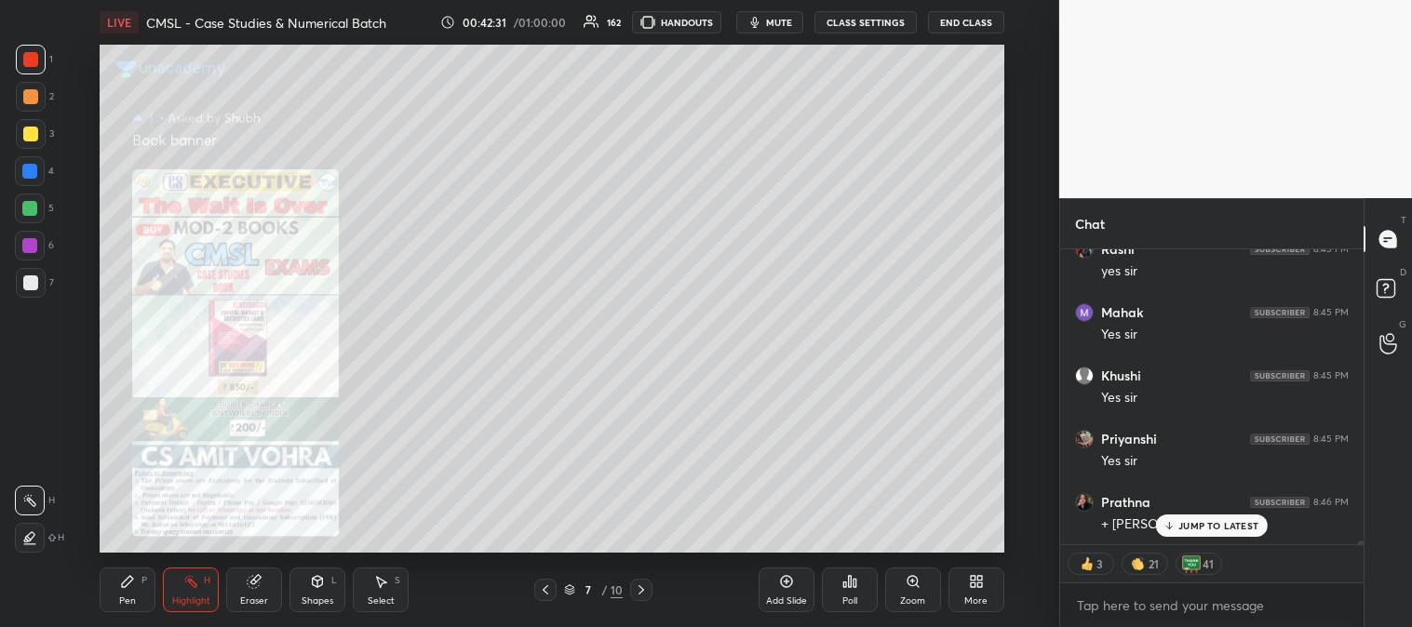
click at [639, 591] on icon at bounding box center [641, 589] width 15 height 15
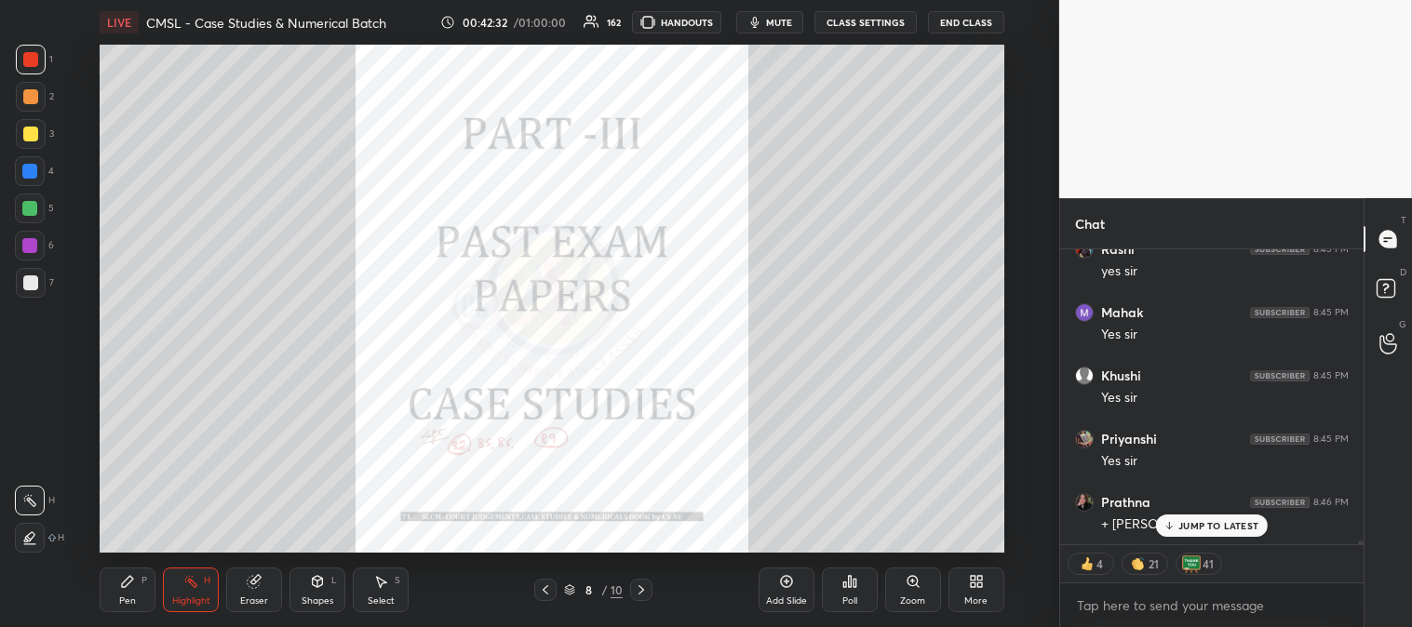
click at [643, 591] on icon at bounding box center [641, 589] width 6 height 9
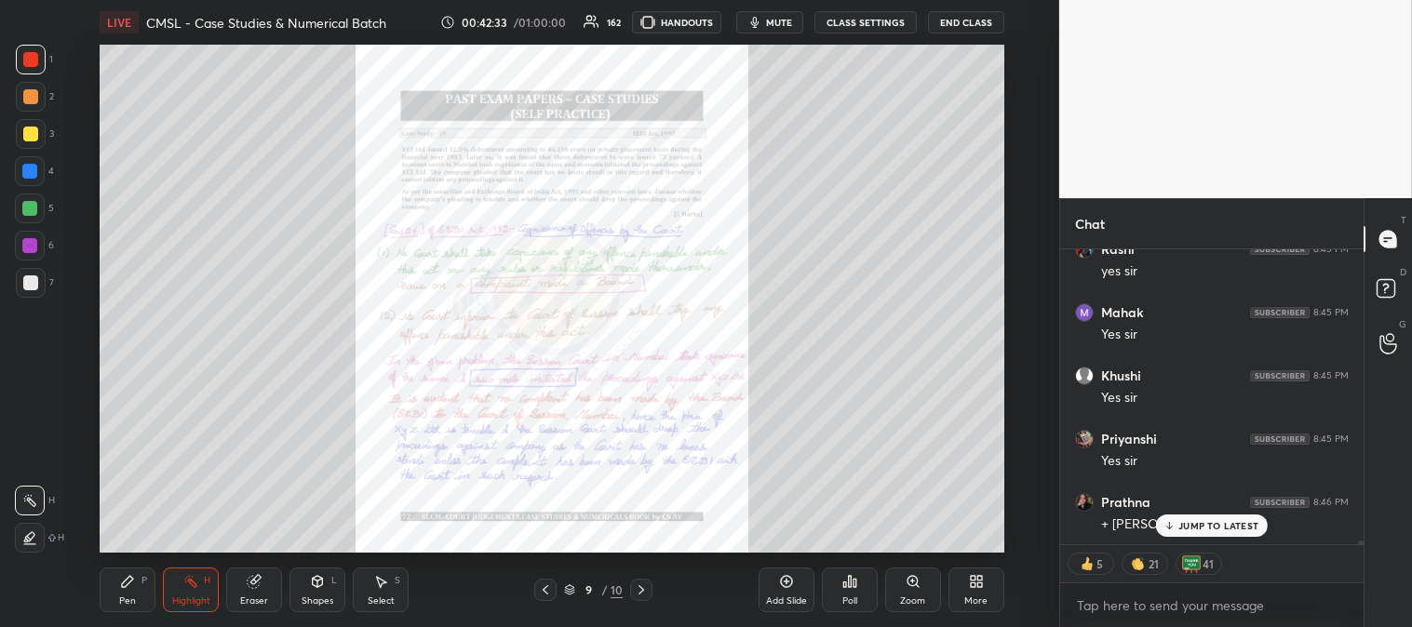
click at [1193, 521] on p "JUMP TO LATEST" at bounding box center [1218, 525] width 80 height 11
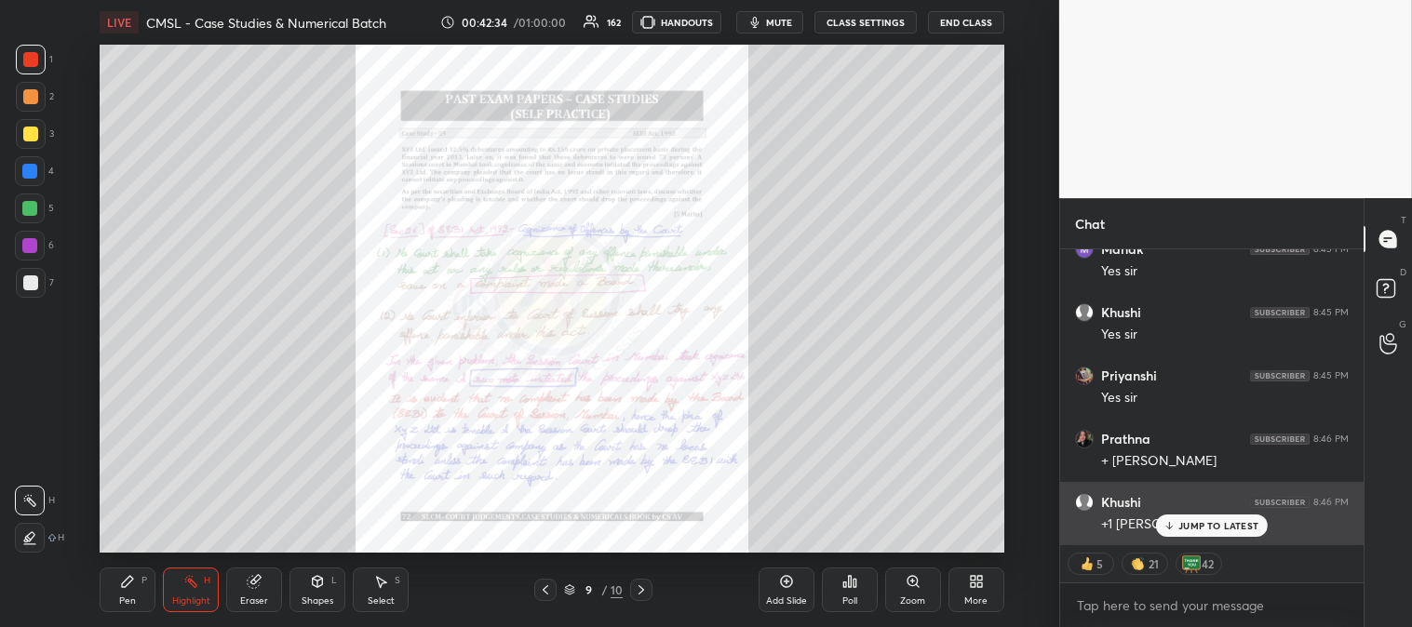
click at [1221, 525] on p "JUMP TO LATEST" at bounding box center [1218, 525] width 80 height 11
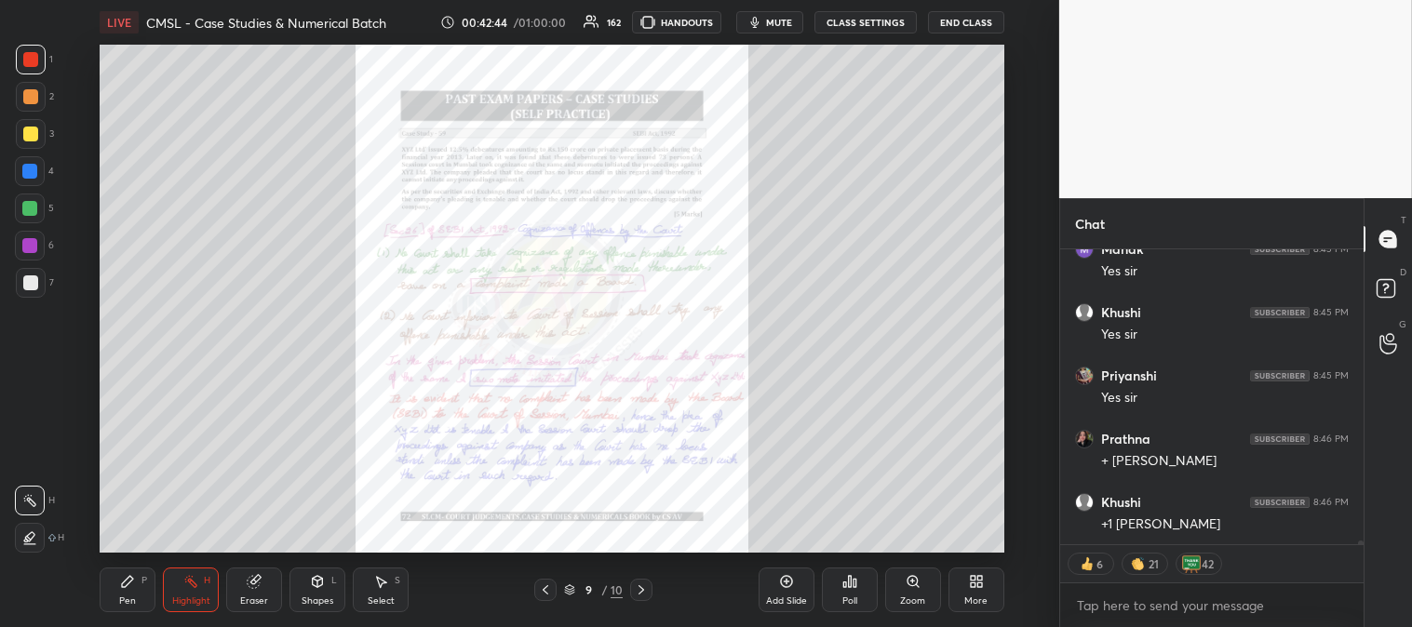
click at [546, 588] on icon at bounding box center [545, 589] width 6 height 9
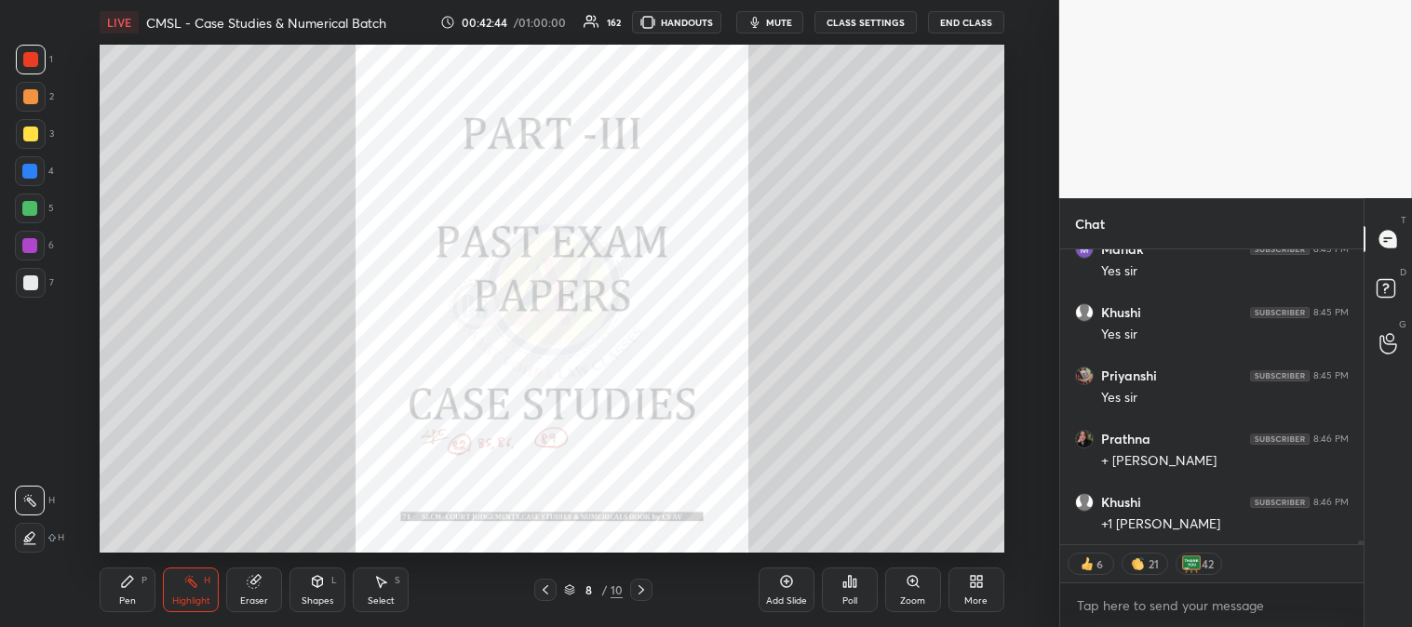
click at [547, 591] on icon at bounding box center [545, 589] width 15 height 15
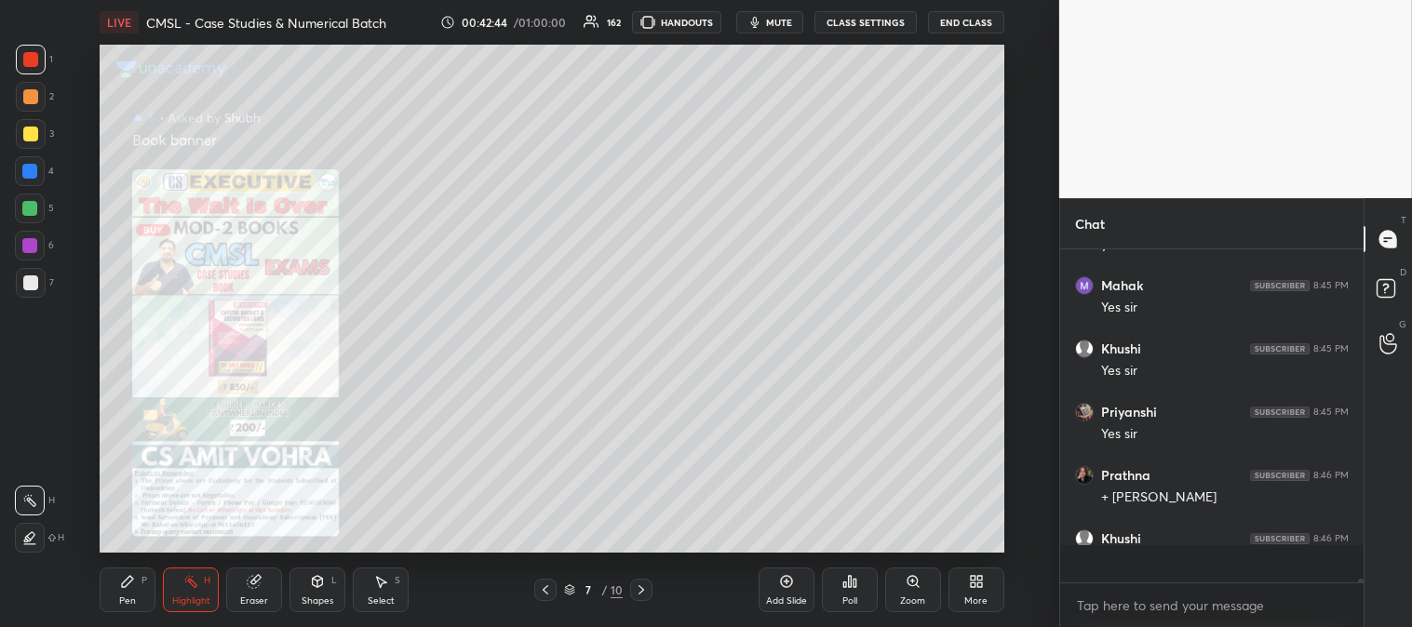
scroll to position [23342, 0]
click at [550, 593] on icon at bounding box center [545, 589] width 15 height 15
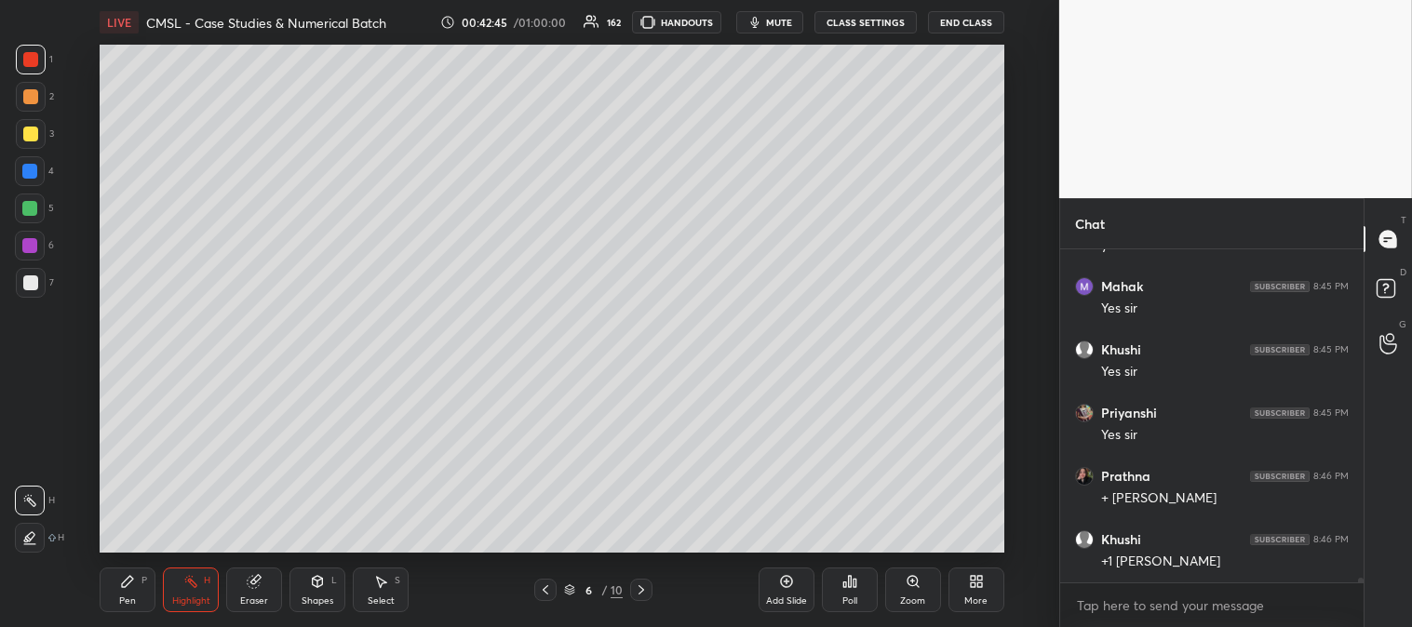
click at [549, 596] on icon at bounding box center [545, 589] width 15 height 15
click at [549, 591] on icon at bounding box center [545, 589] width 15 height 15
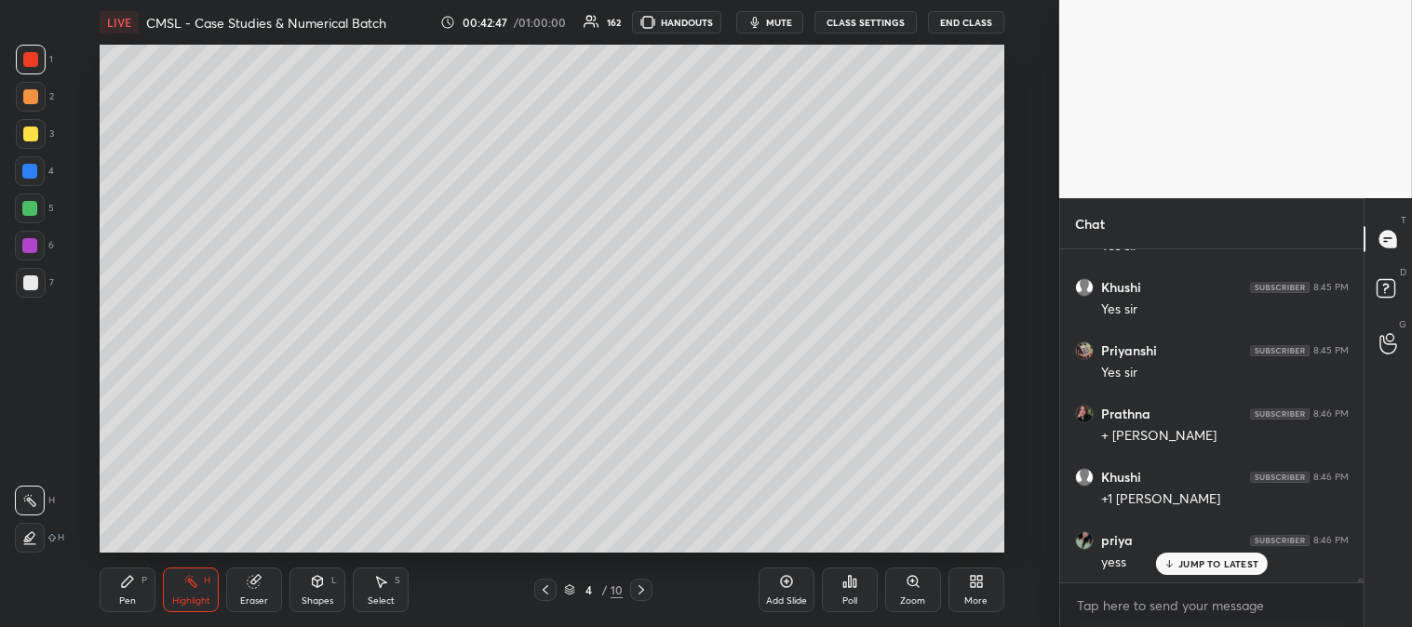
click at [545, 590] on icon at bounding box center [545, 589] width 15 height 15
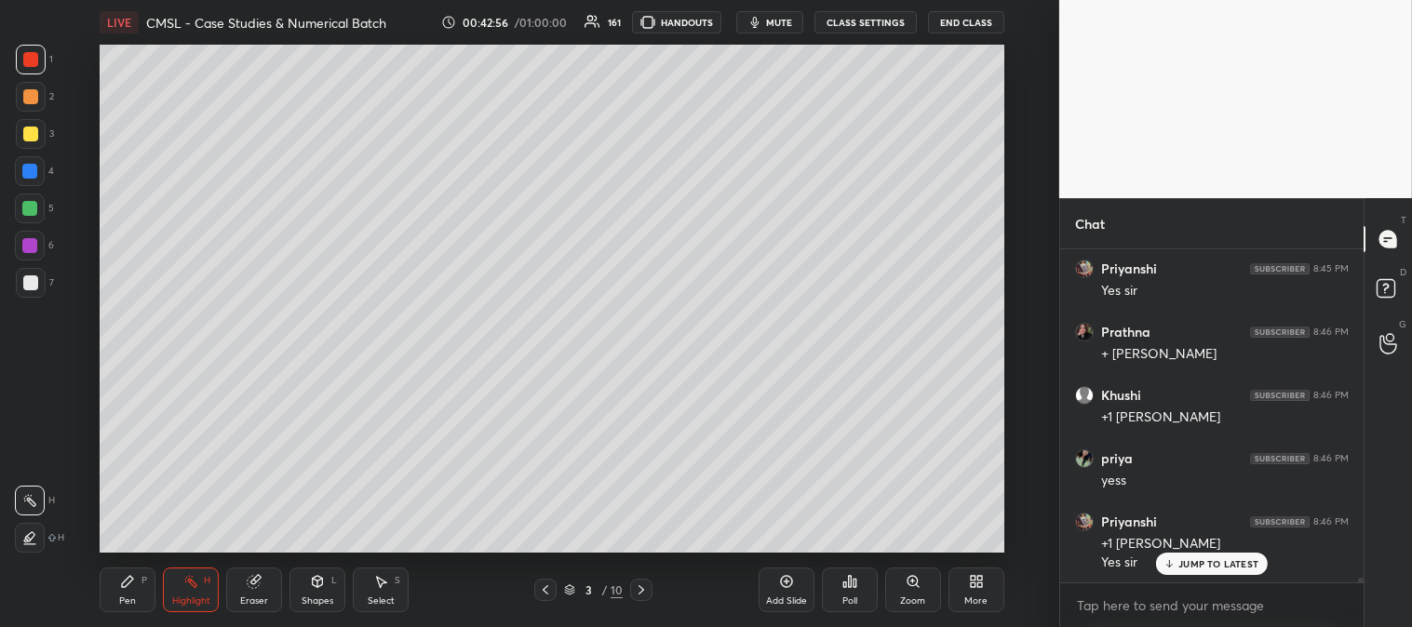
click at [1186, 565] on p "JUMP TO LATEST" at bounding box center [1218, 563] width 80 height 11
click at [640, 588] on icon at bounding box center [641, 589] width 6 height 9
click at [644, 591] on icon at bounding box center [641, 589] width 15 height 15
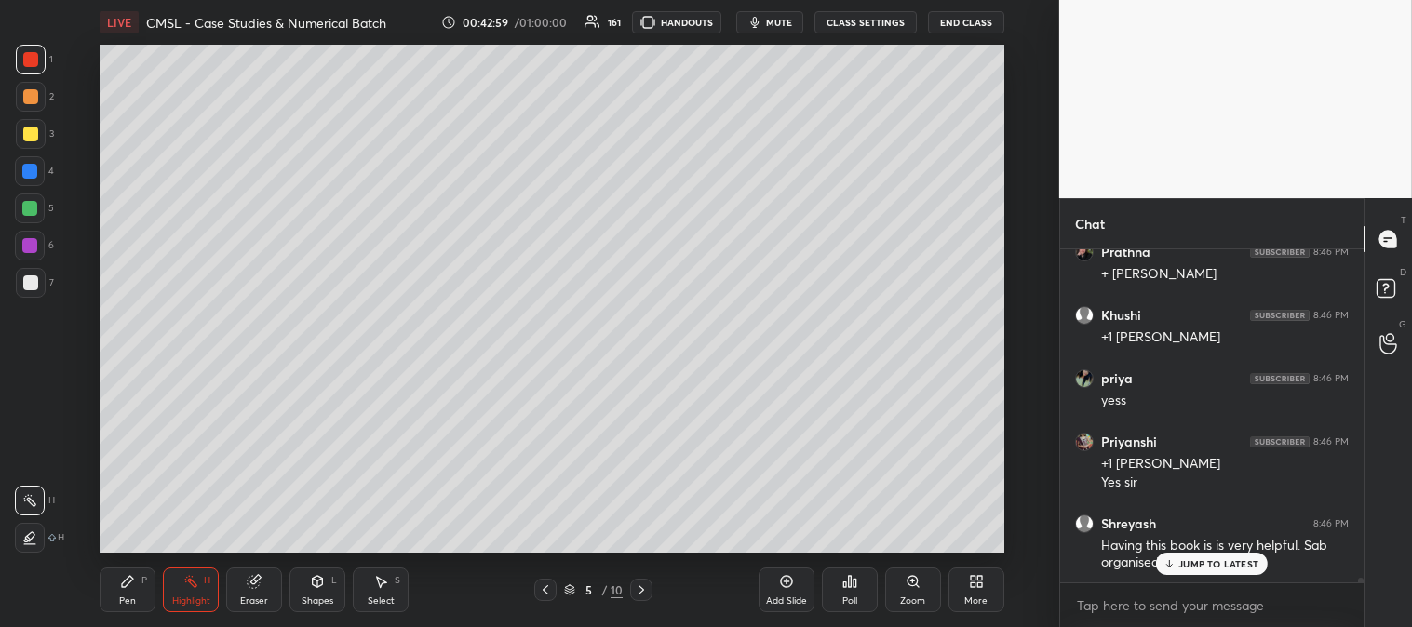
click at [644, 593] on icon at bounding box center [641, 589] width 15 height 15
click at [640, 594] on icon at bounding box center [641, 589] width 15 height 15
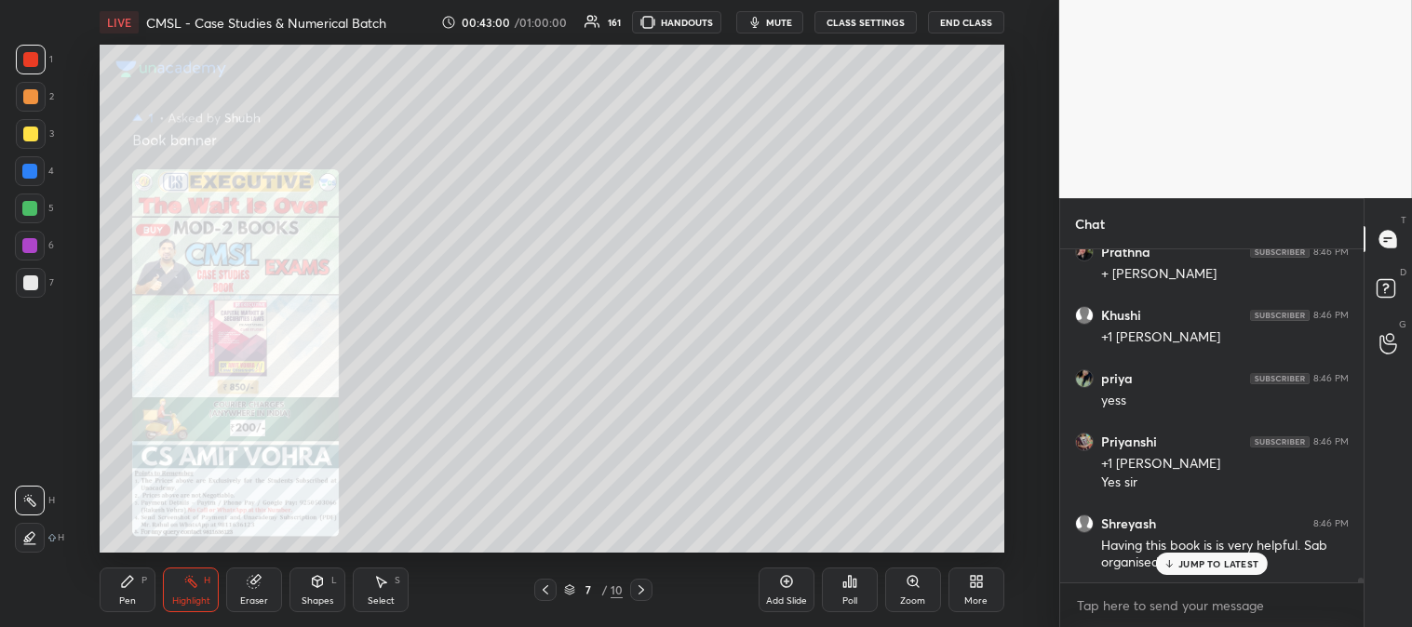
click at [637, 593] on icon at bounding box center [641, 589] width 15 height 15
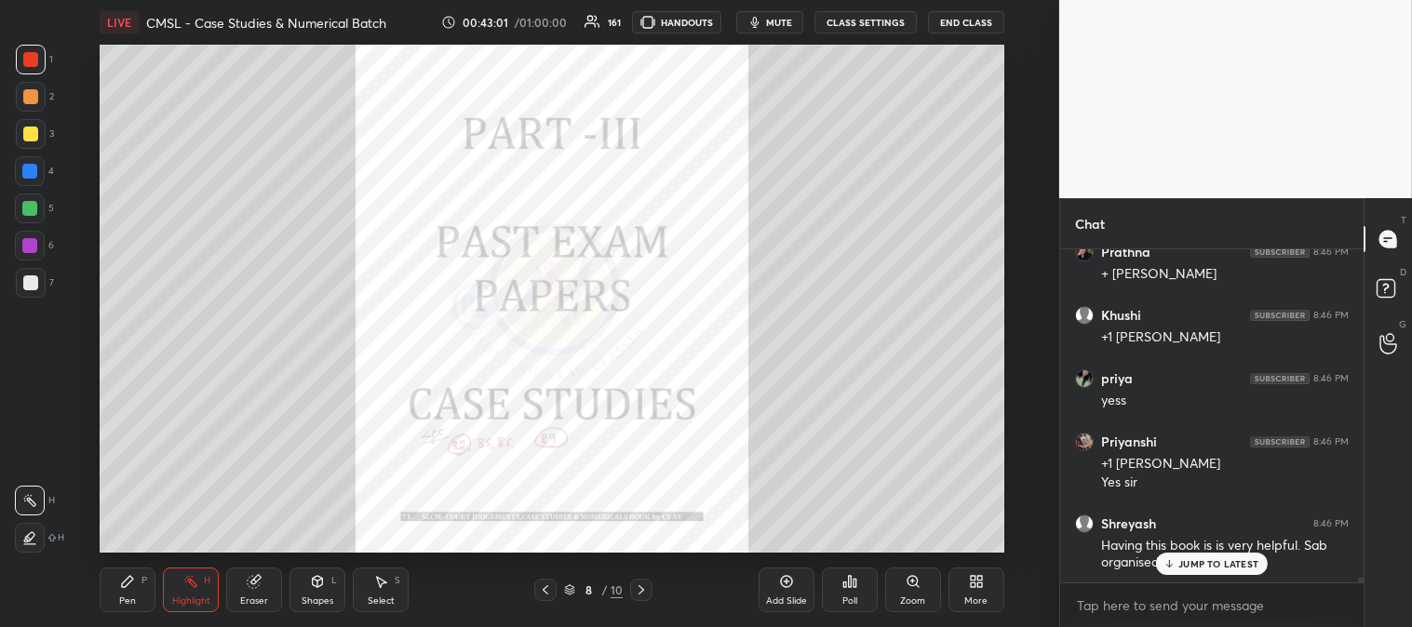
click at [1174, 562] on icon at bounding box center [1169, 563] width 12 height 11
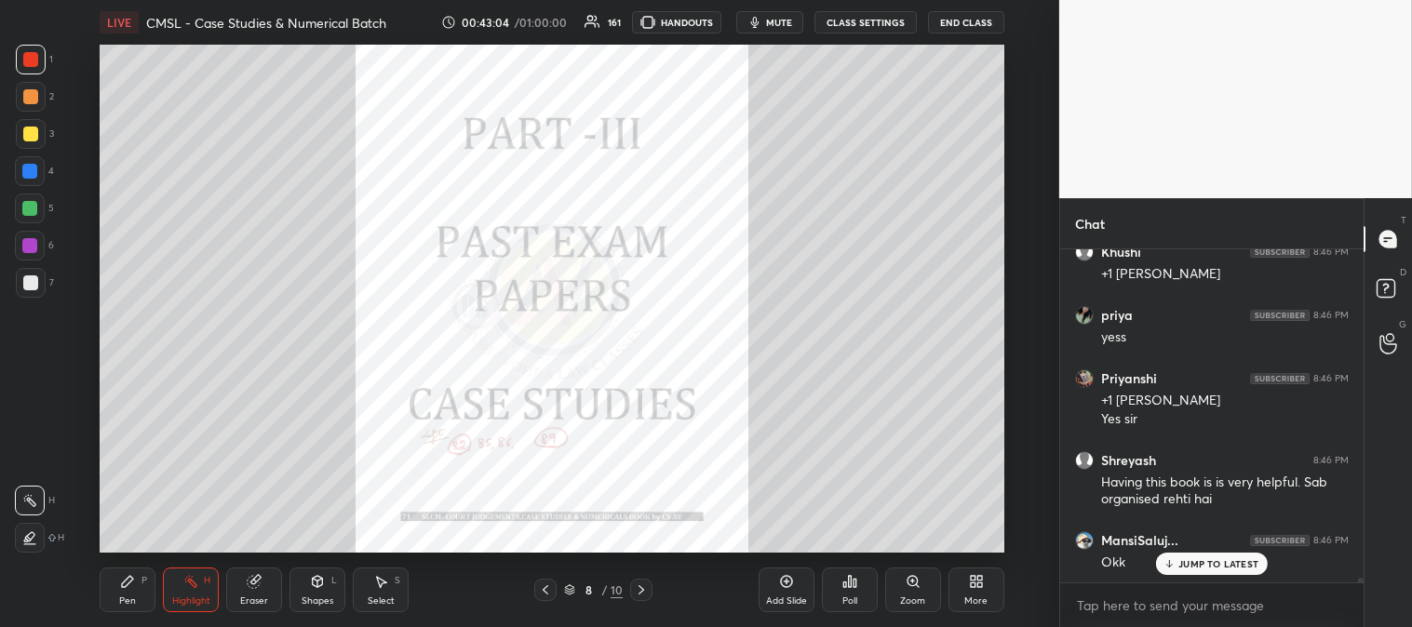
click at [645, 588] on icon at bounding box center [641, 589] width 15 height 15
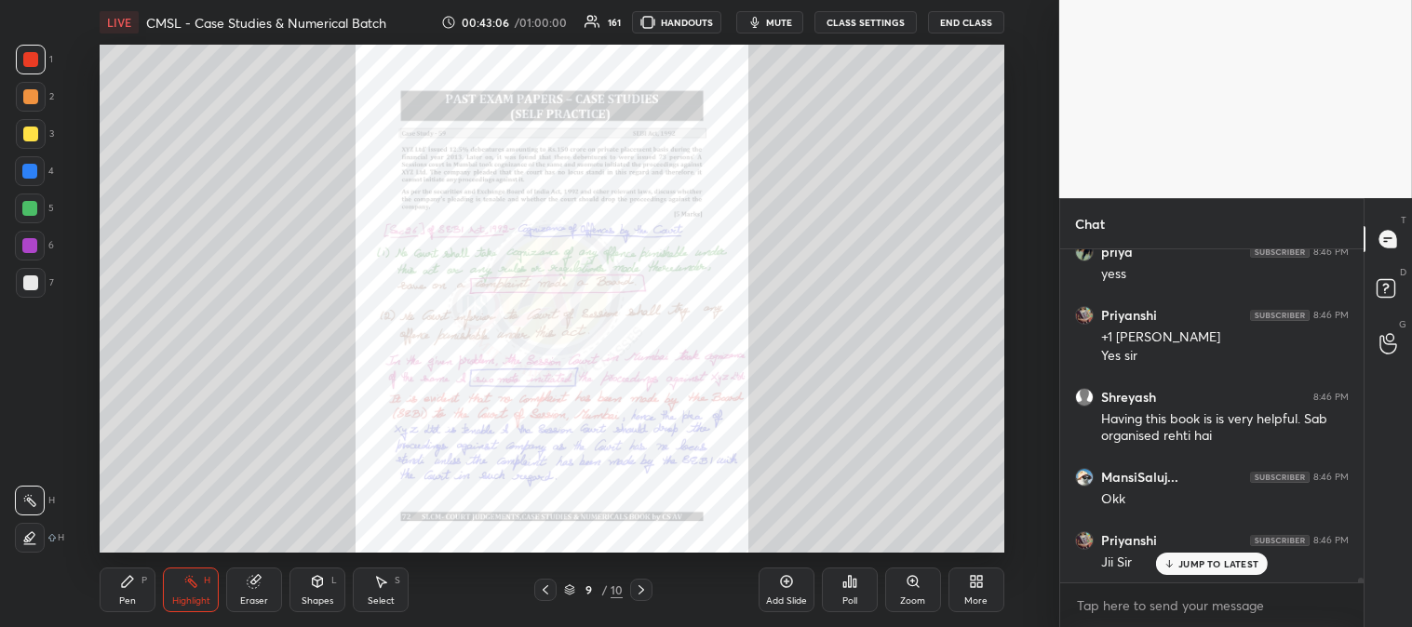
click at [910, 593] on div "Zoom" at bounding box center [913, 590] width 56 height 45
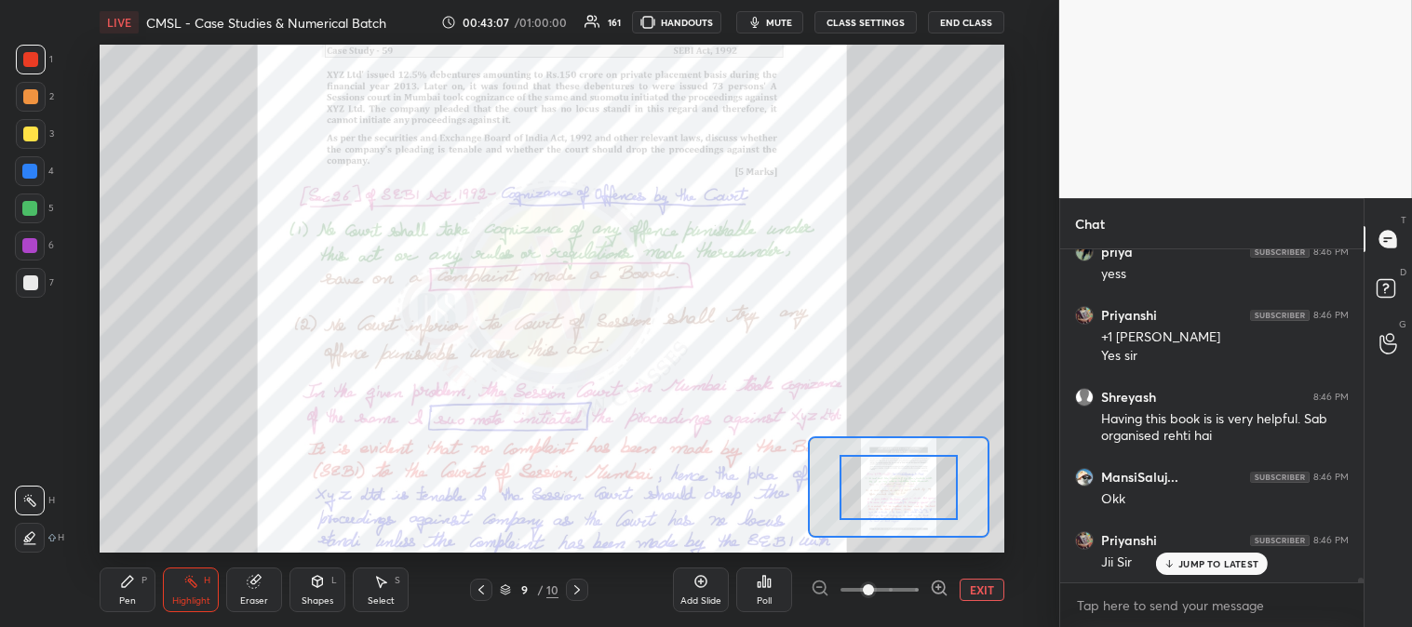
scroll to position [23789, 0]
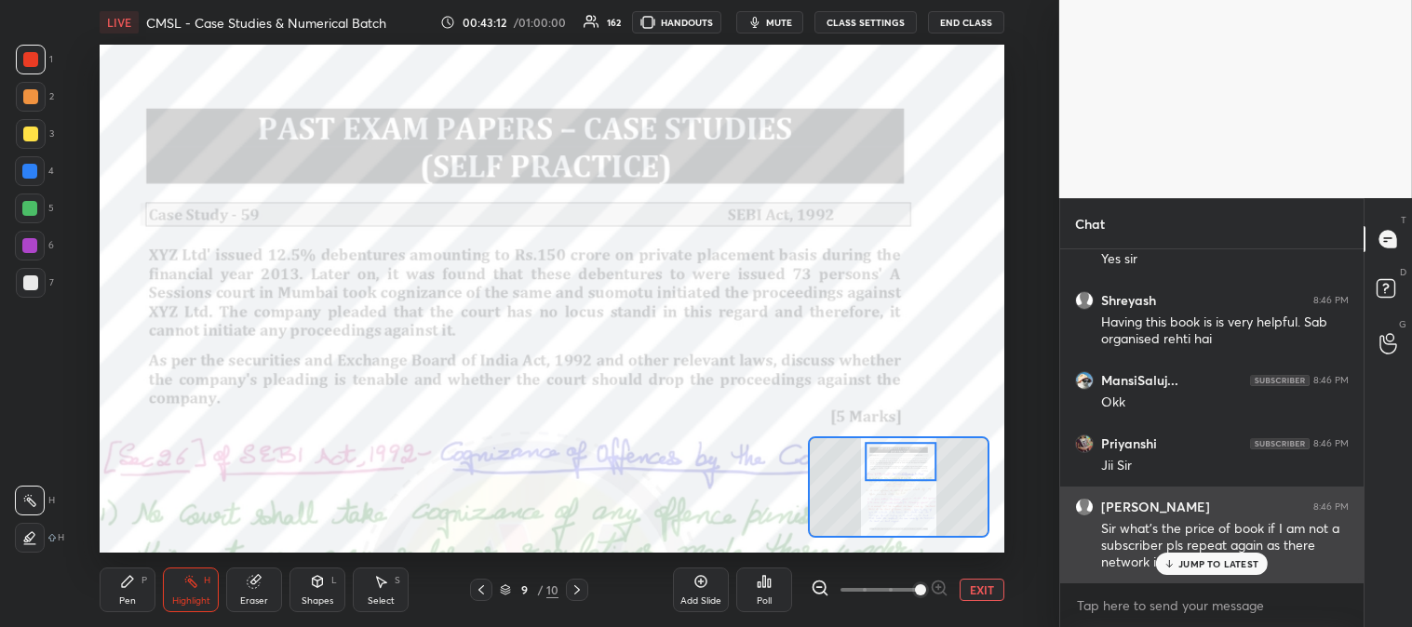
click at [1189, 564] on p "JUMP TO LATEST" at bounding box center [1218, 563] width 80 height 11
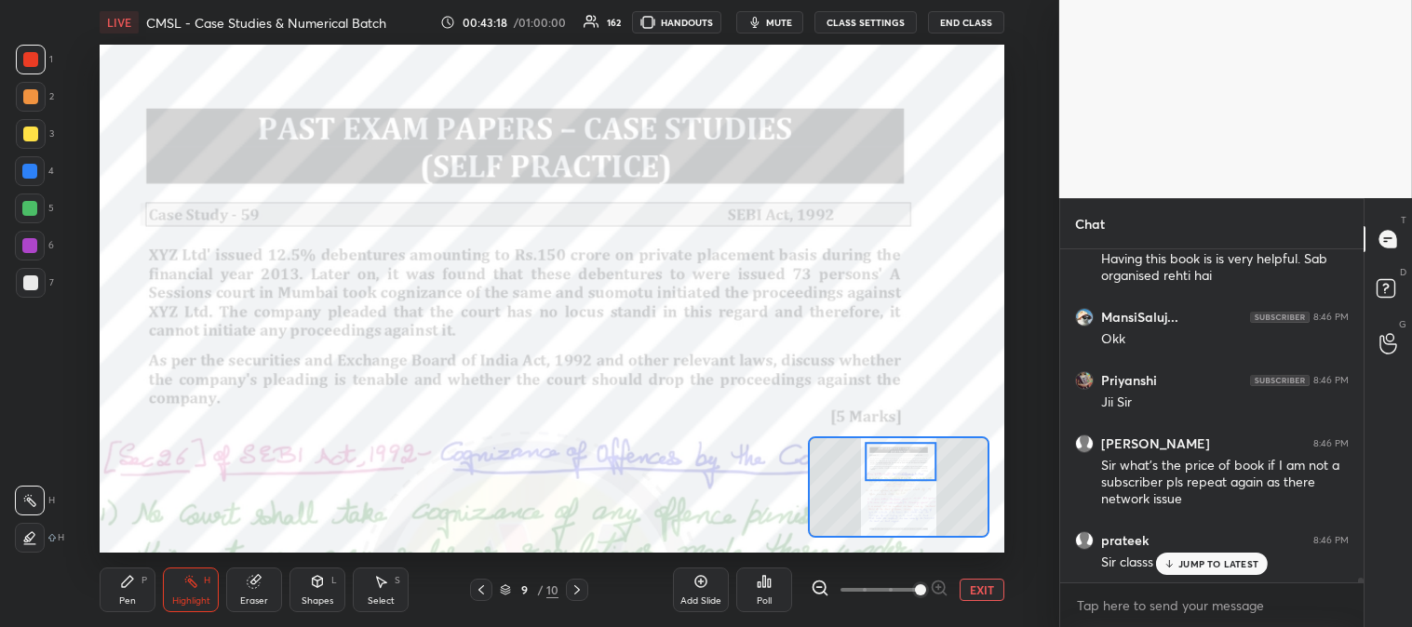
scroll to position [23916, 0]
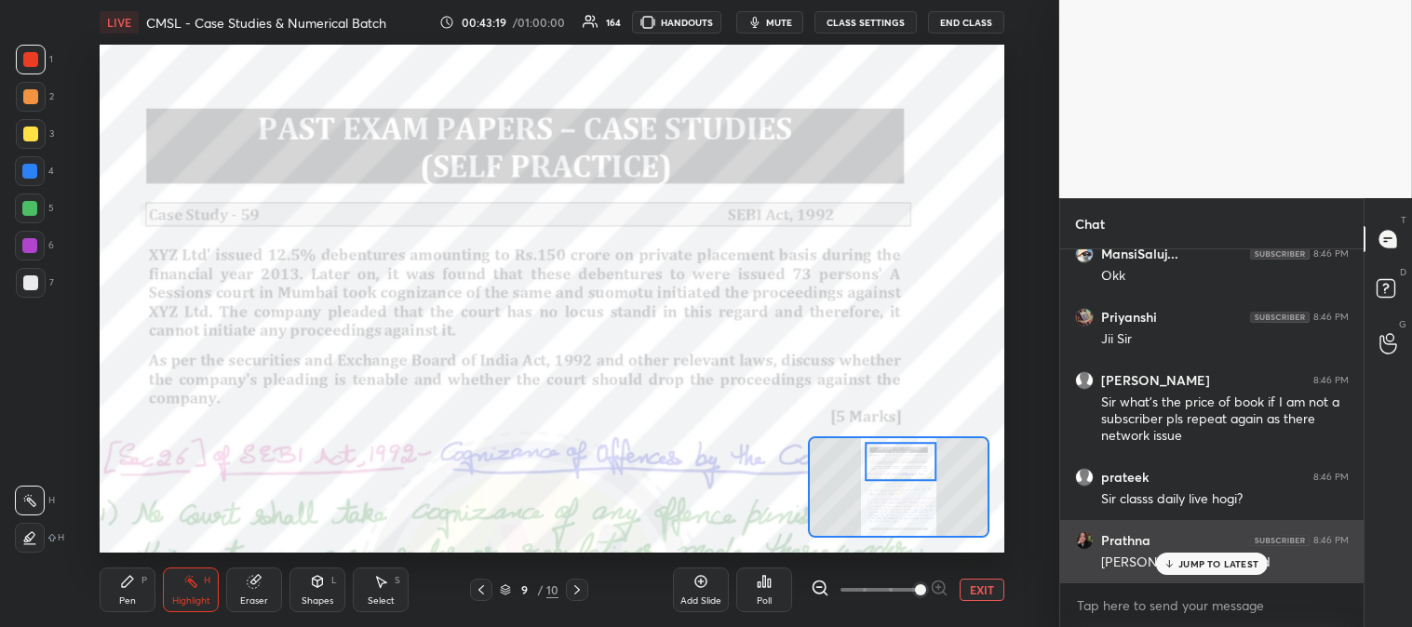
click at [1188, 564] on p "JUMP TO LATEST" at bounding box center [1218, 563] width 80 height 11
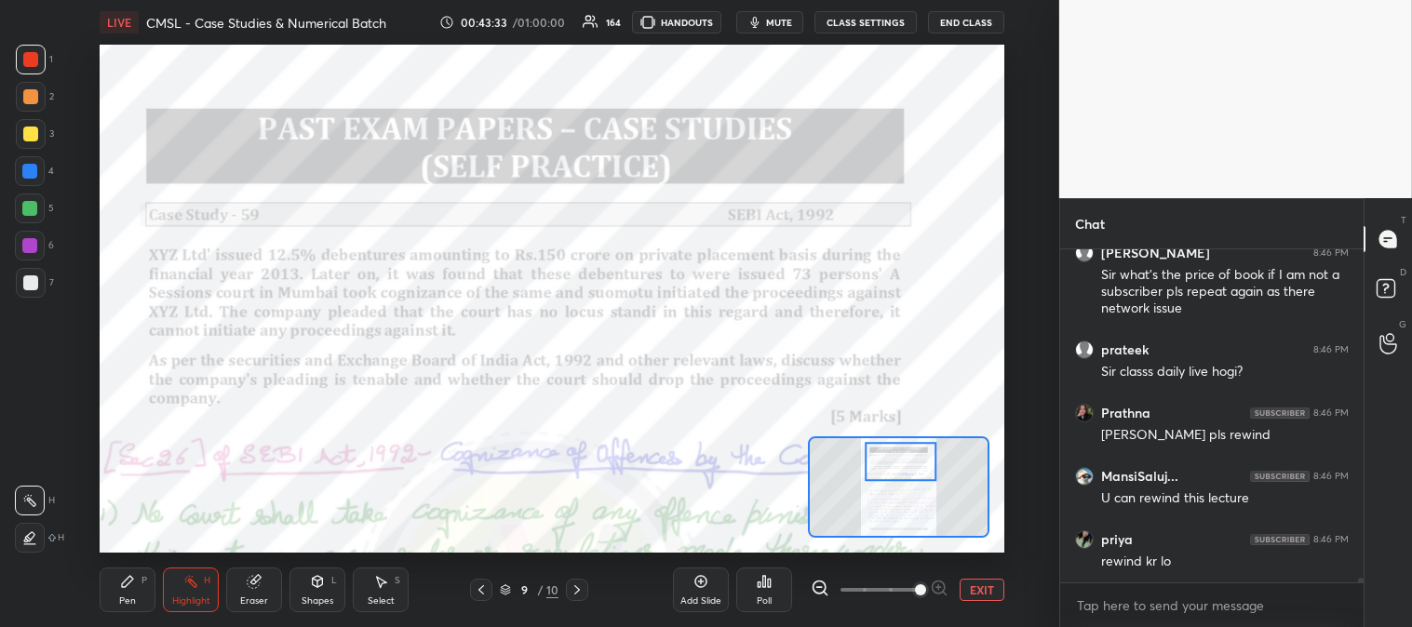
scroll to position [24106, 0]
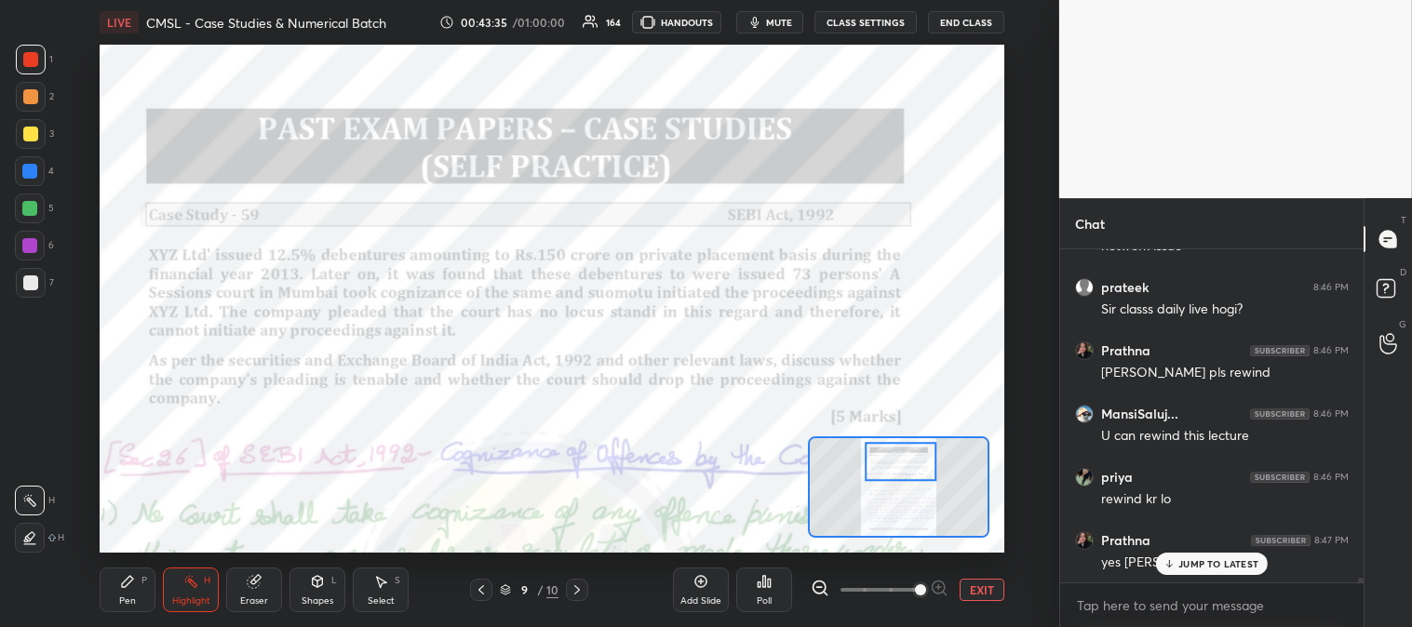
click at [1193, 566] on p "JUMP TO LATEST" at bounding box center [1218, 563] width 80 height 11
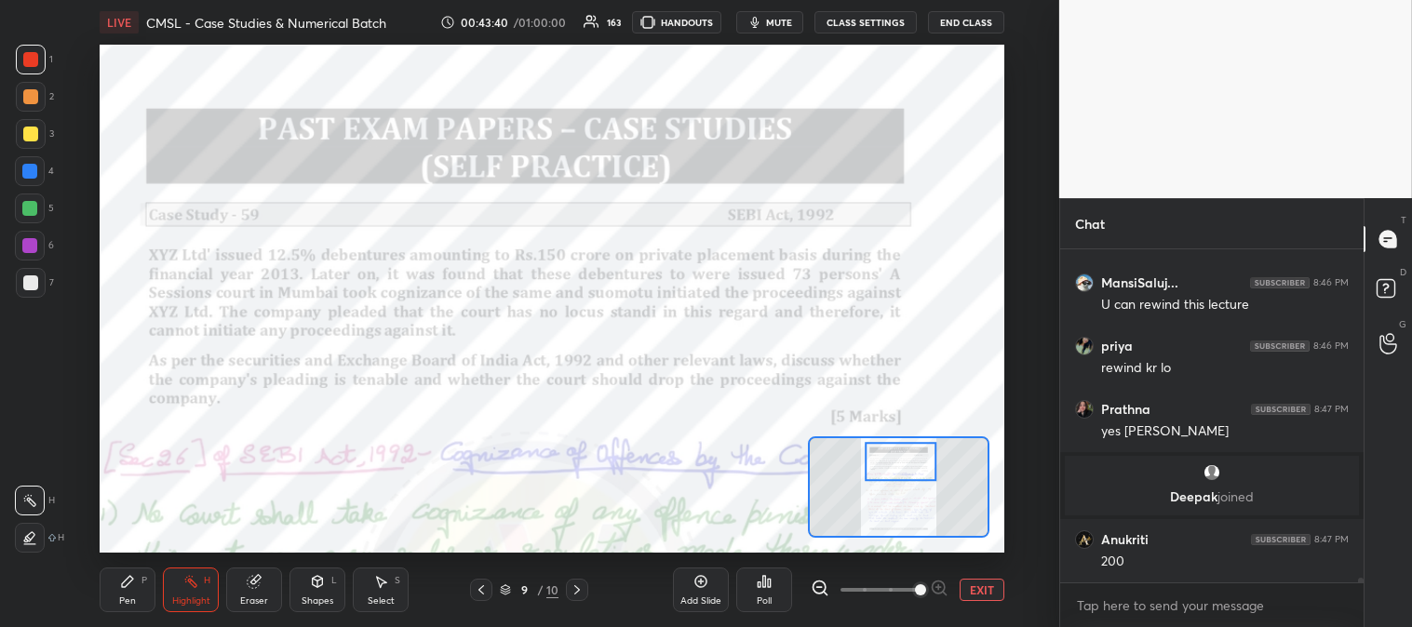
scroll to position [23534, 0]
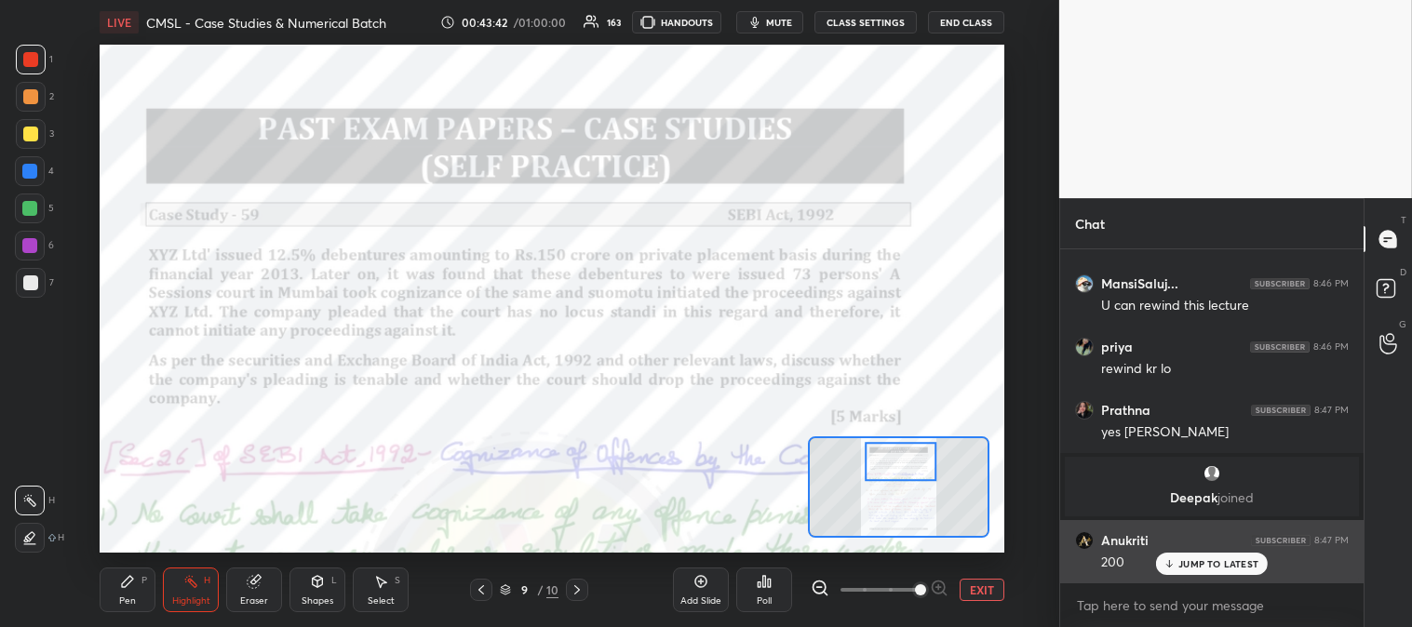
click at [1189, 566] on p "JUMP TO LATEST" at bounding box center [1218, 563] width 80 height 11
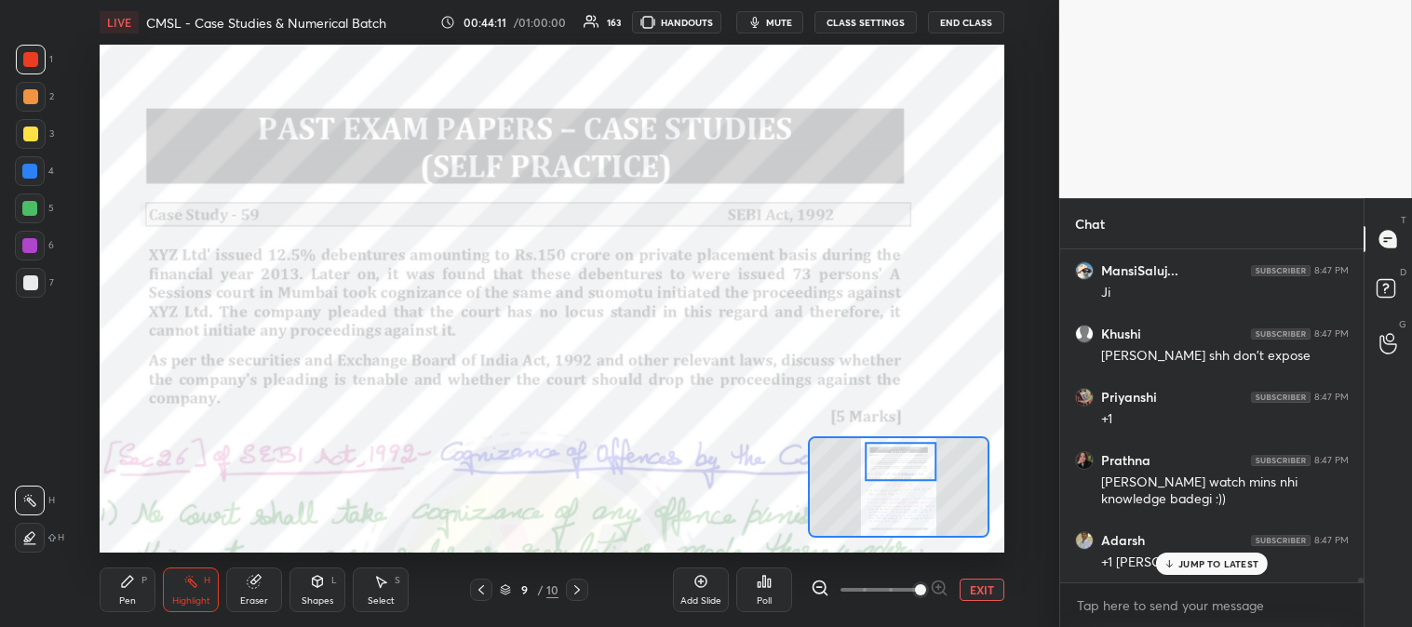
scroll to position [24137, 0]
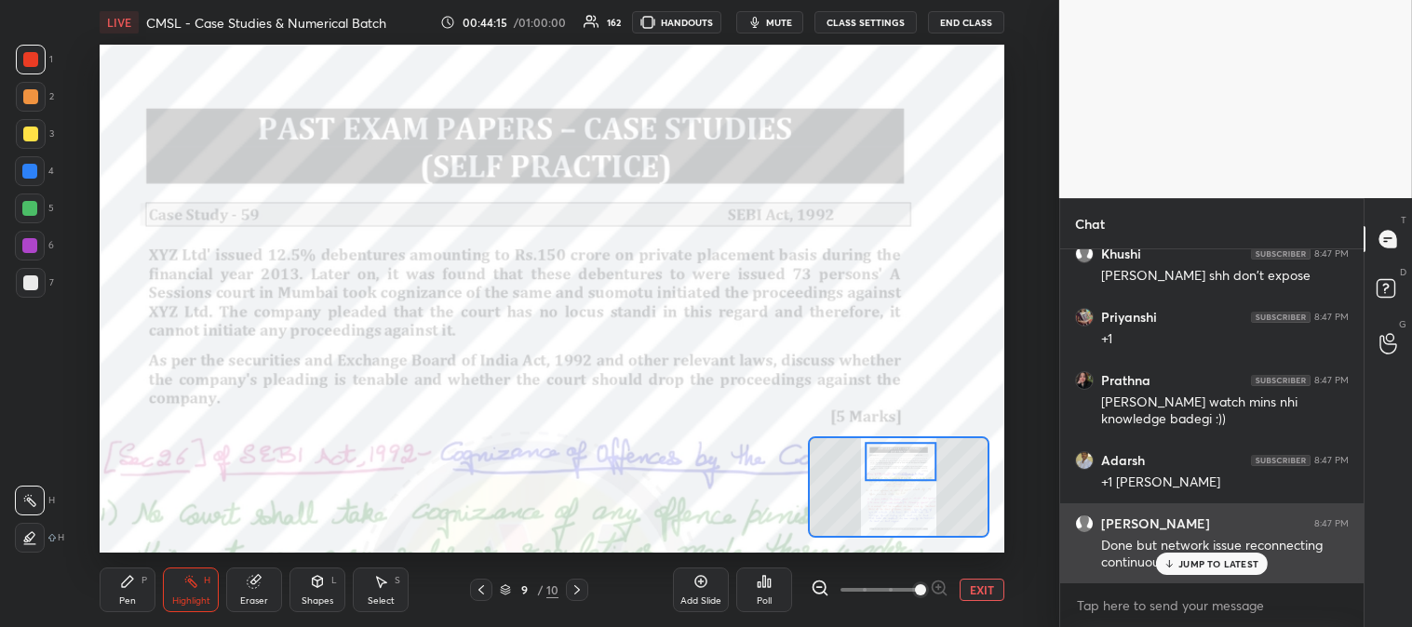
click at [1186, 565] on p "JUMP TO LATEST" at bounding box center [1218, 563] width 80 height 11
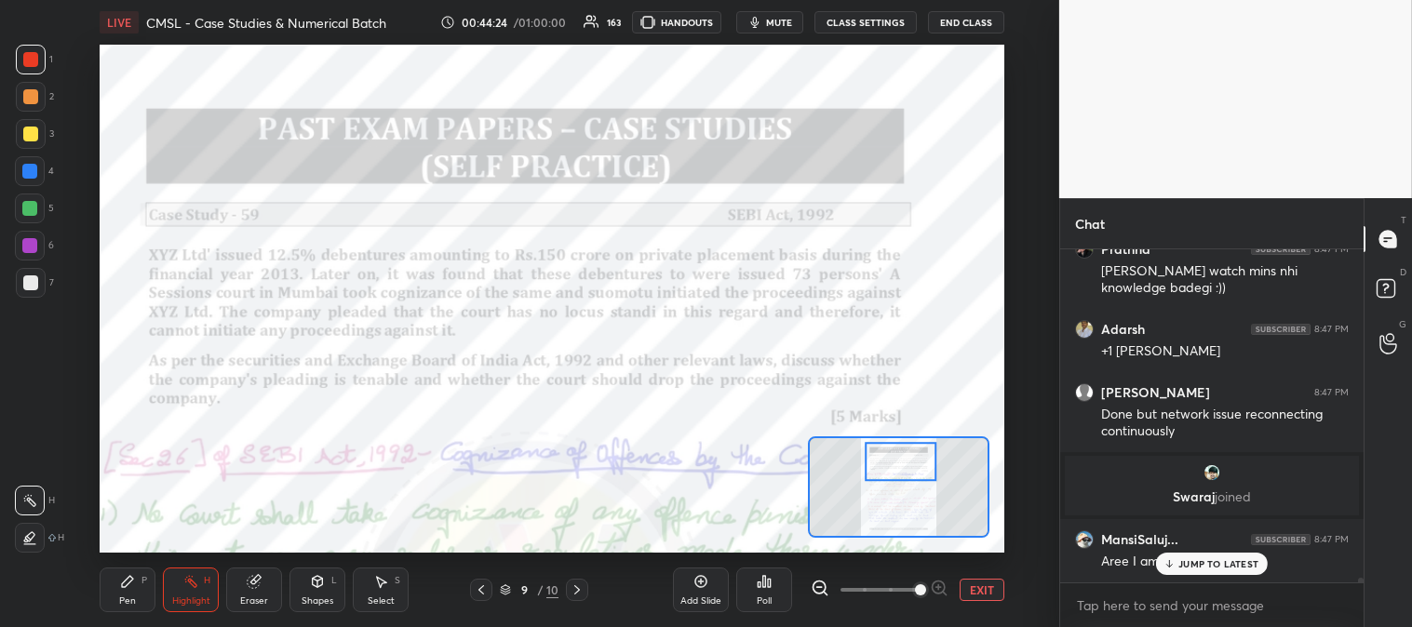
scroll to position [23981, 0]
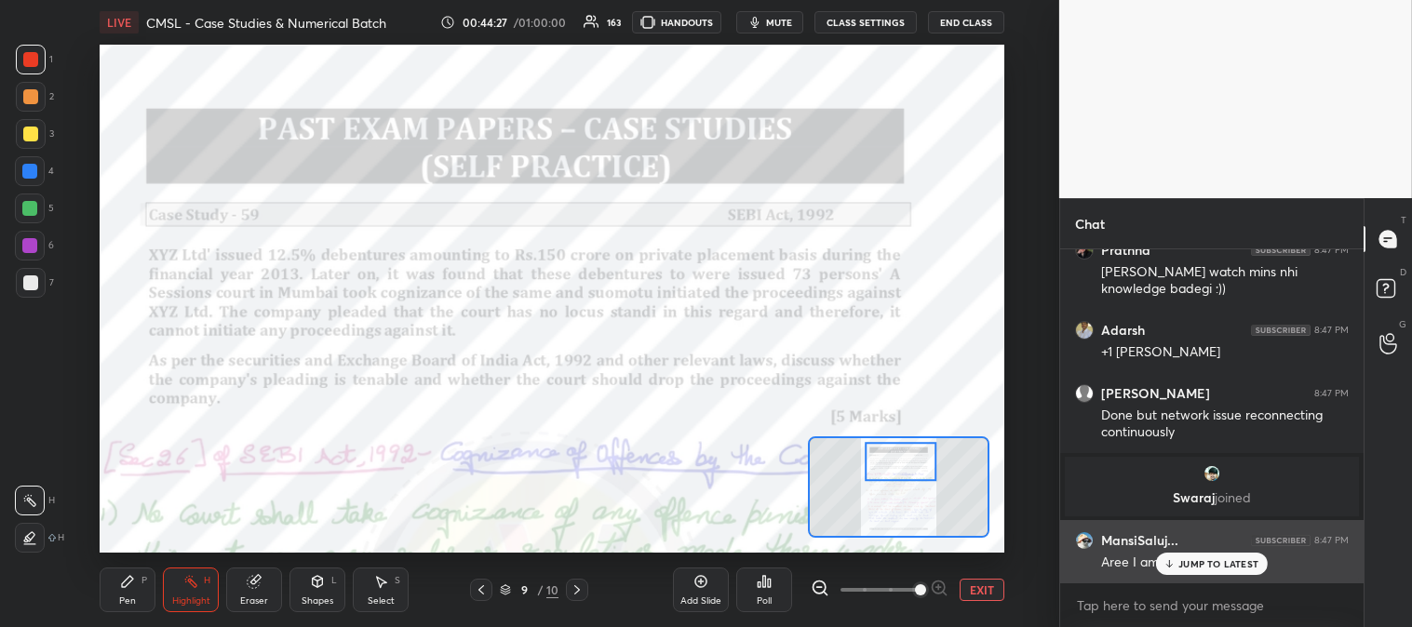
click at [1184, 566] on p "JUMP TO LATEST" at bounding box center [1218, 563] width 80 height 11
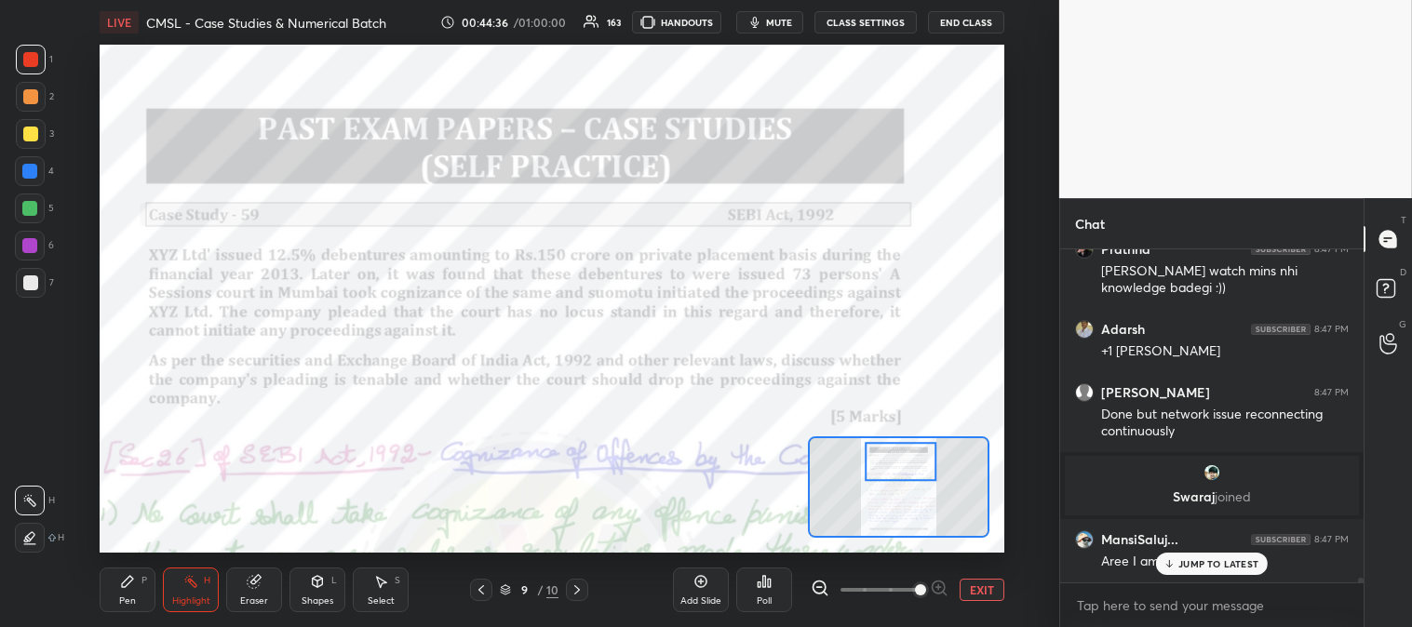
scroll to position [24044, 0]
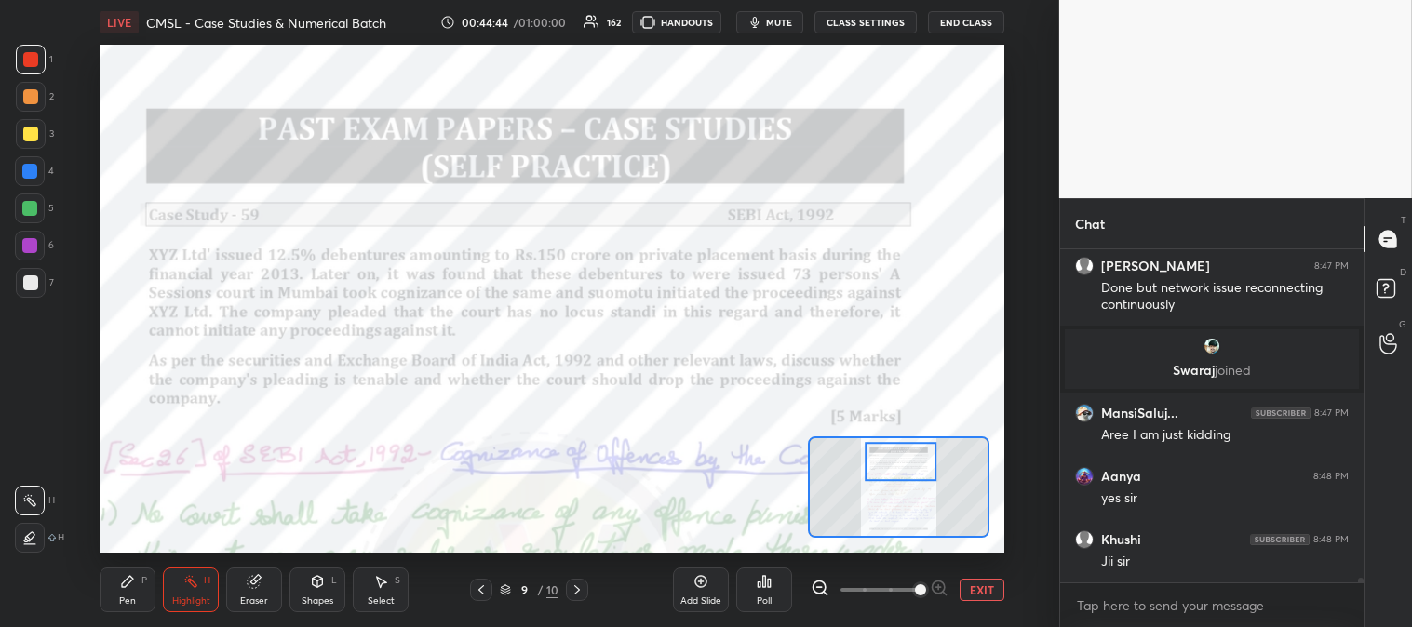
click at [978, 596] on button "EXIT" at bounding box center [981, 590] width 45 height 22
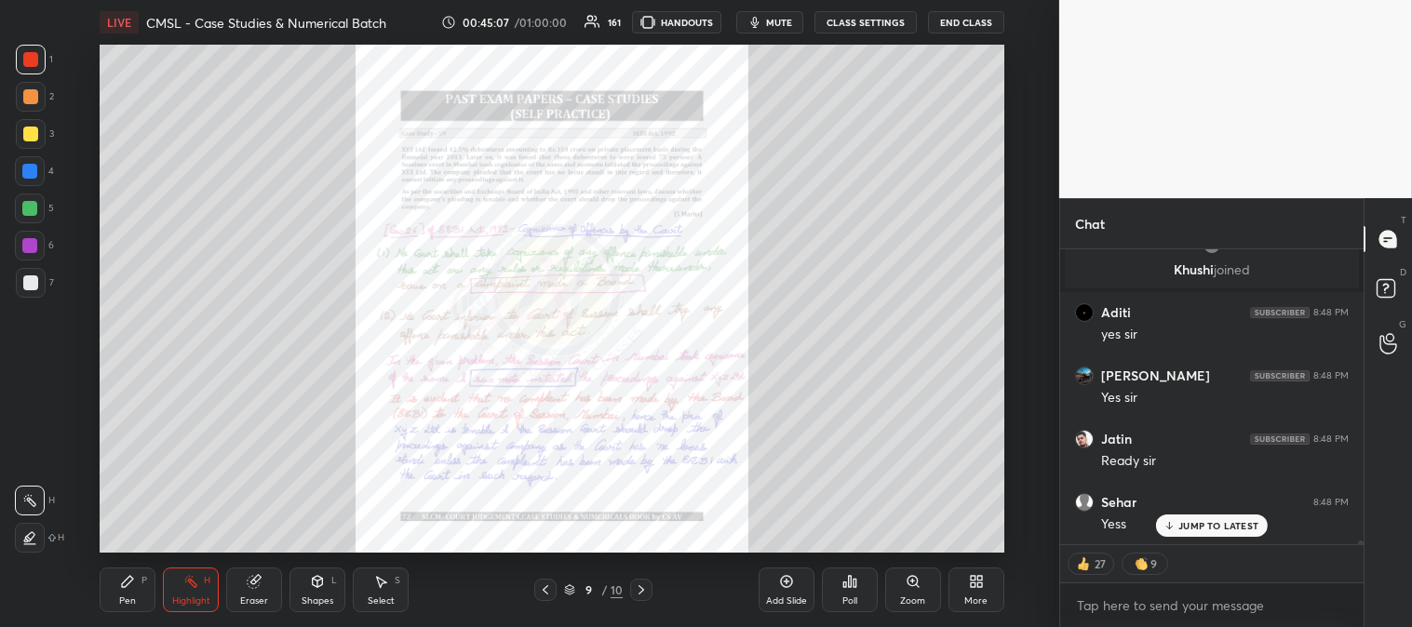
scroll to position [26364, 0]
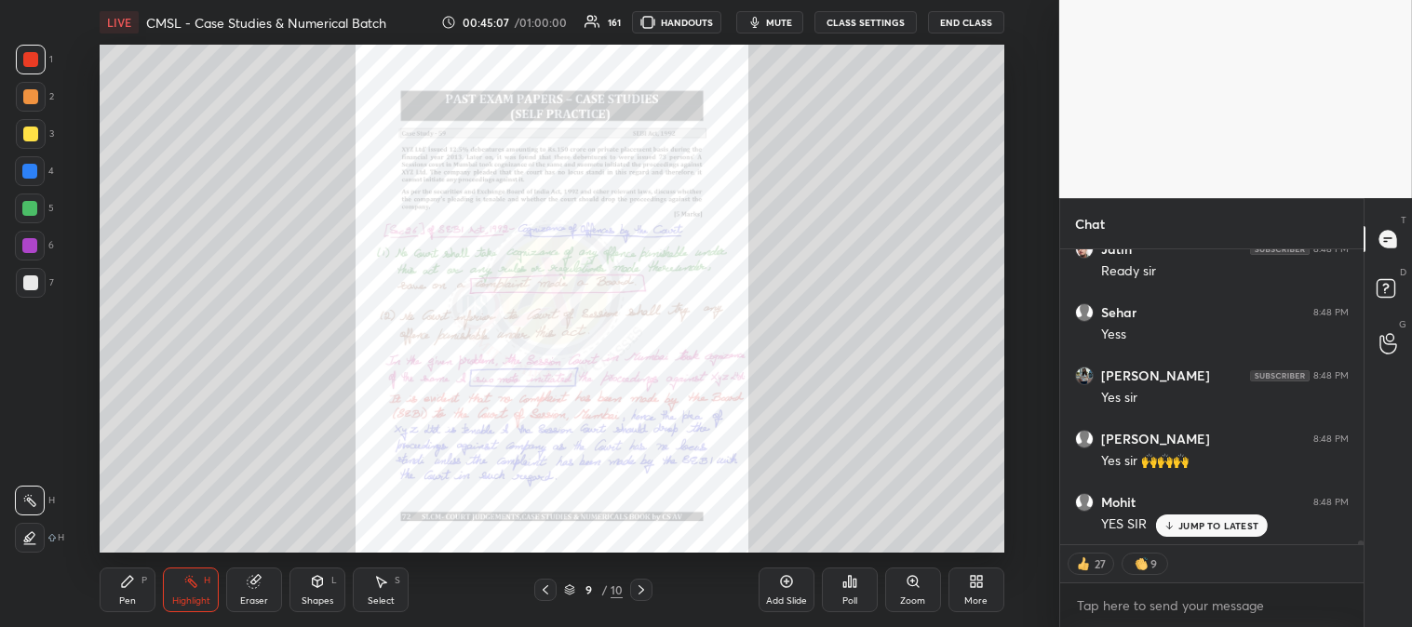
click at [25, 62] on div at bounding box center [30, 59] width 15 height 15
click at [1182, 528] on p "JUMP TO LATEST" at bounding box center [1218, 525] width 80 height 11
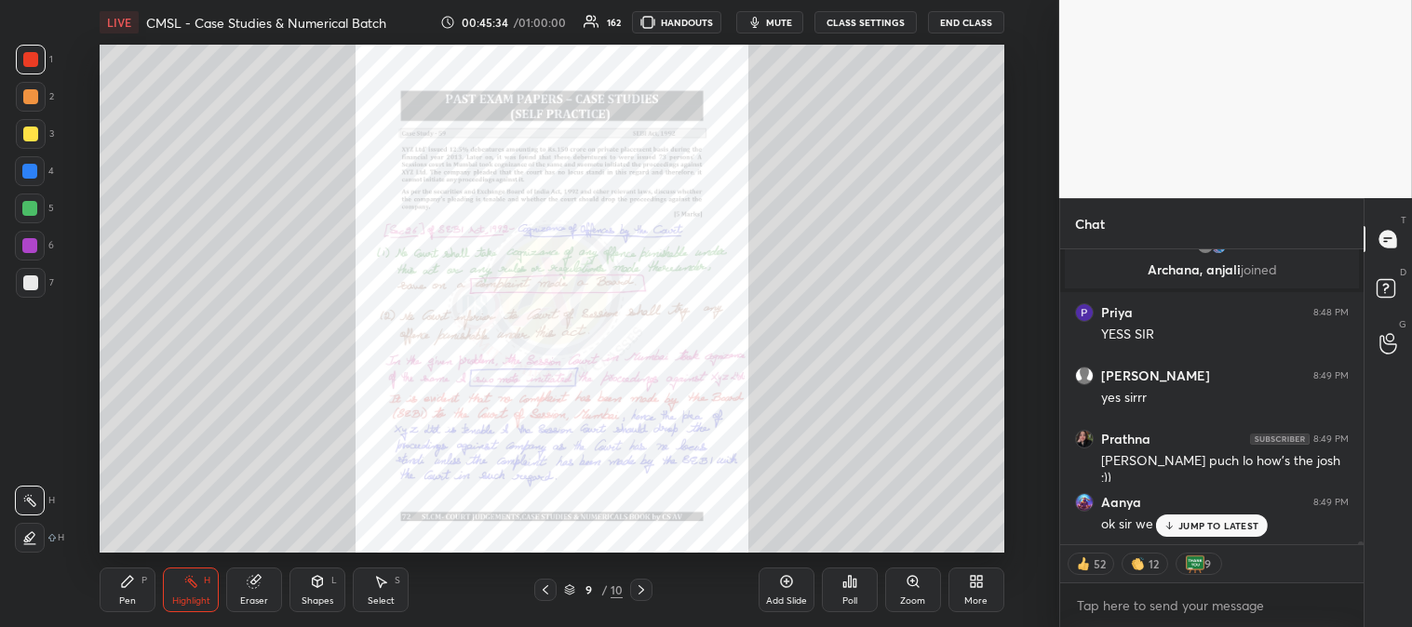
scroll to position [27064, 0]
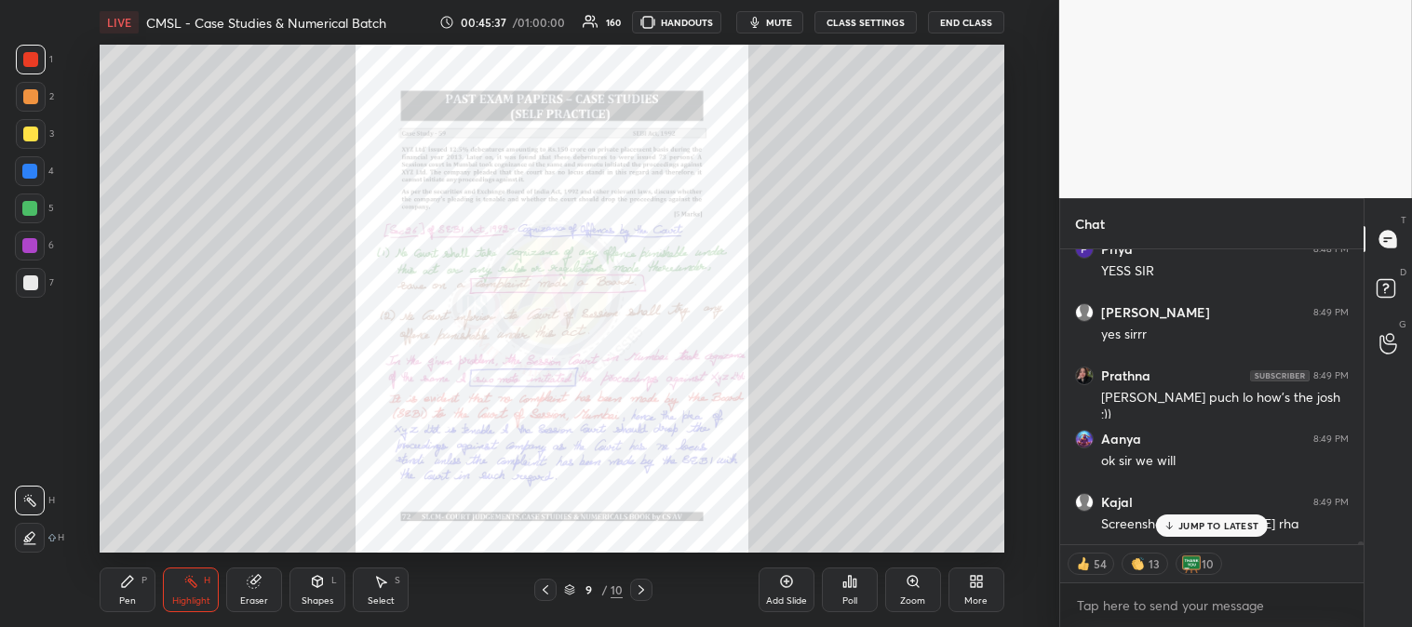
click at [1194, 524] on p "JUMP TO LATEST" at bounding box center [1218, 525] width 80 height 11
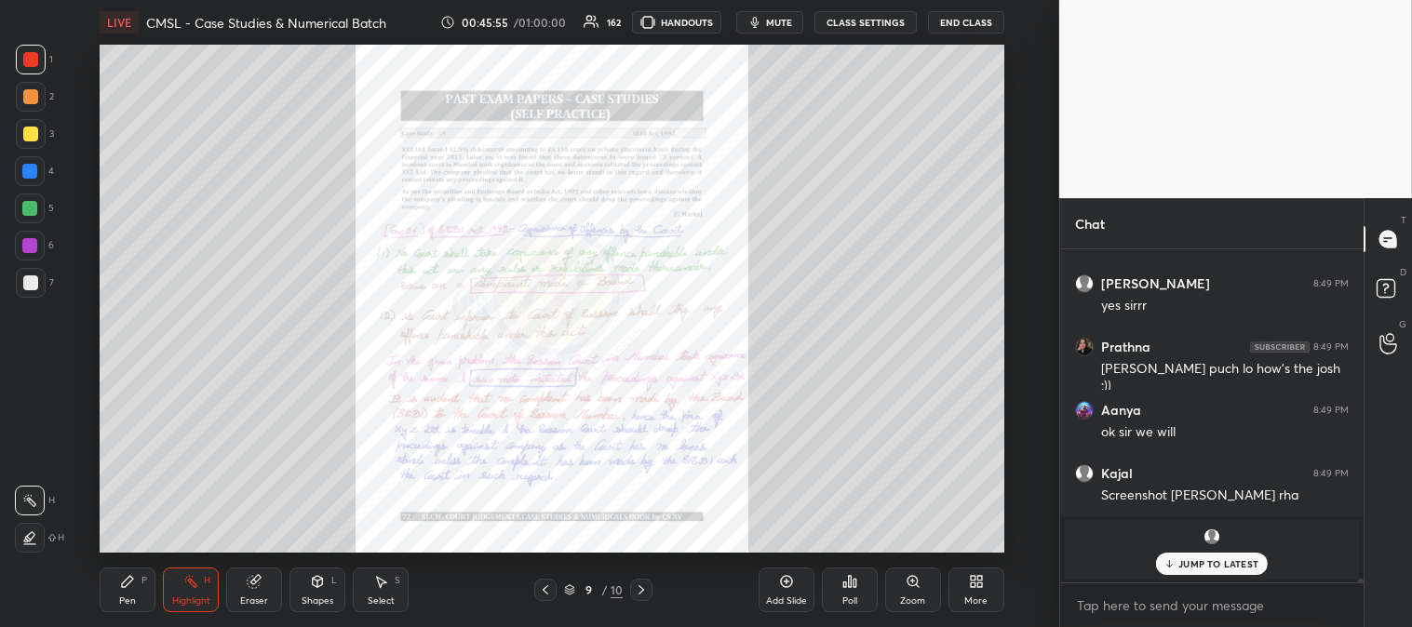
scroll to position [26290, 0]
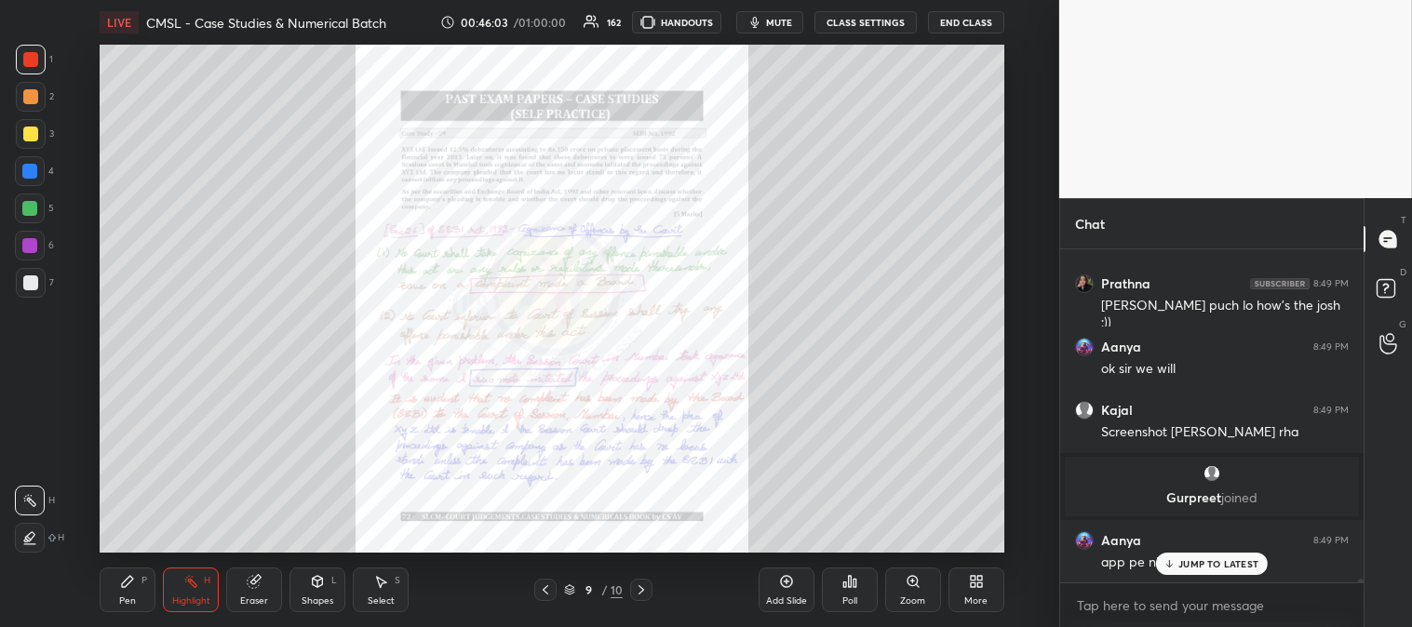
click at [1191, 570] on div "JUMP TO LATEST" at bounding box center [1212, 564] width 112 height 22
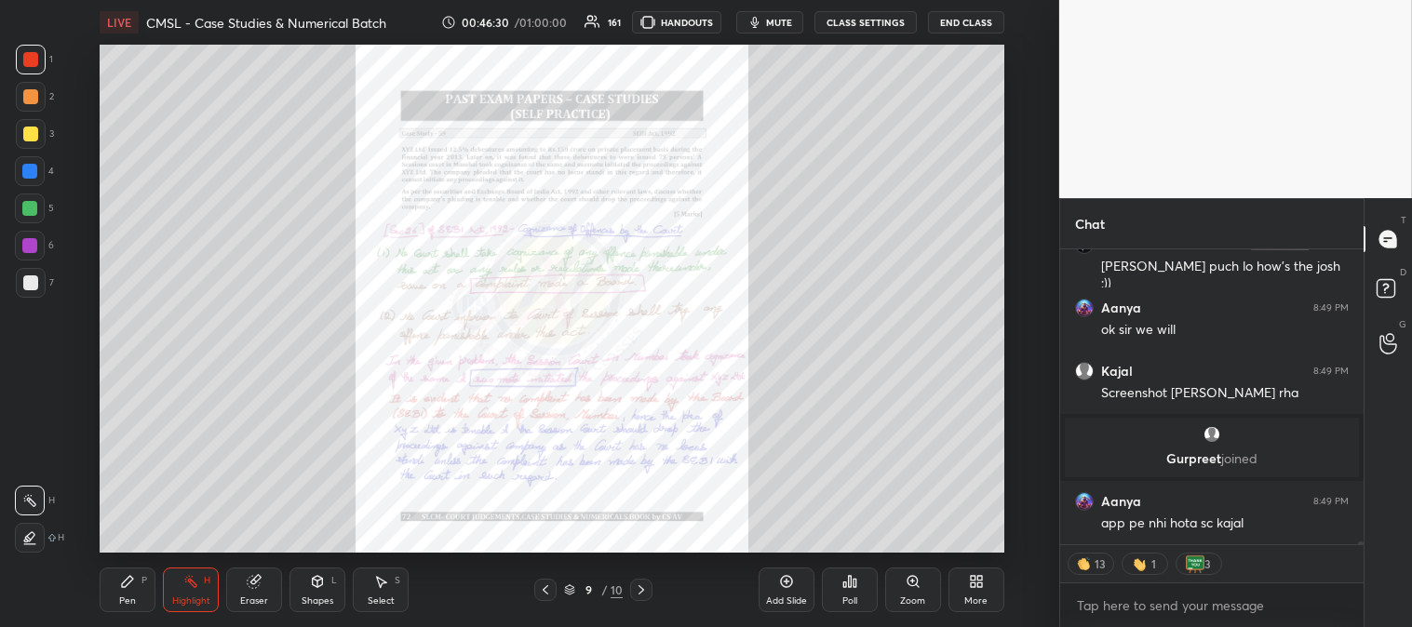
scroll to position [26392, 0]
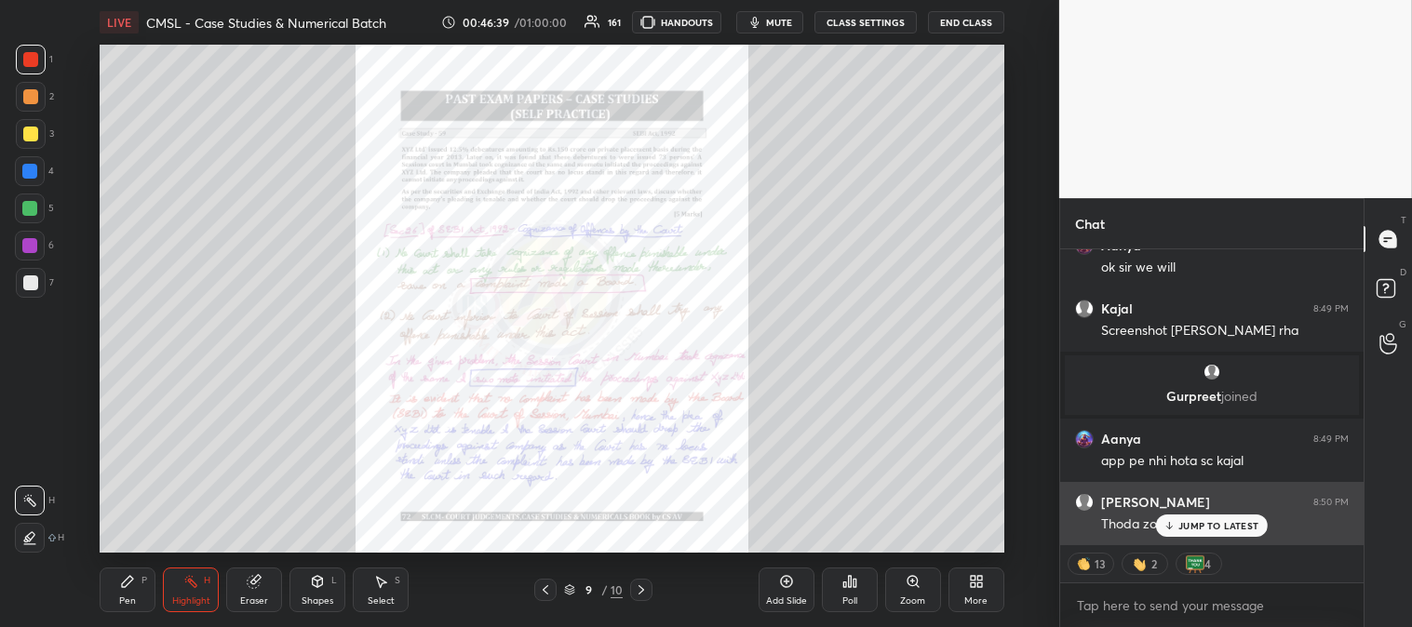
click at [1197, 524] on p "JUMP TO LATEST" at bounding box center [1218, 525] width 80 height 11
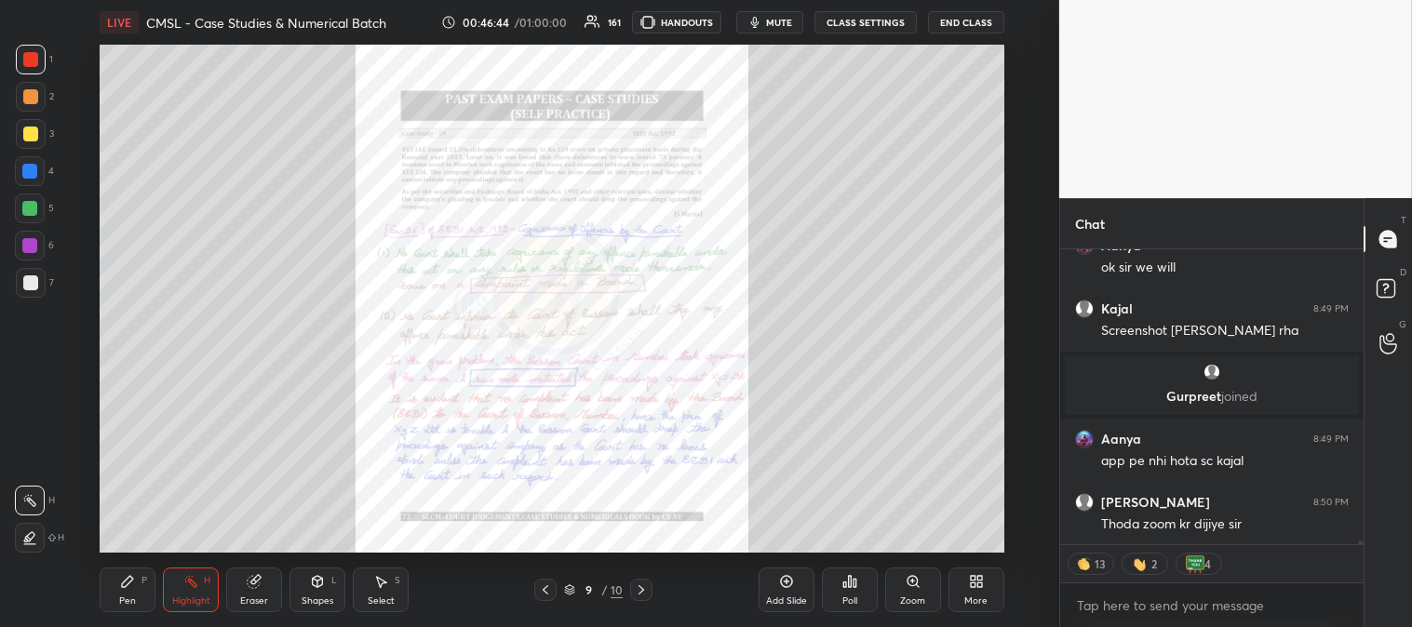
scroll to position [26355, 0]
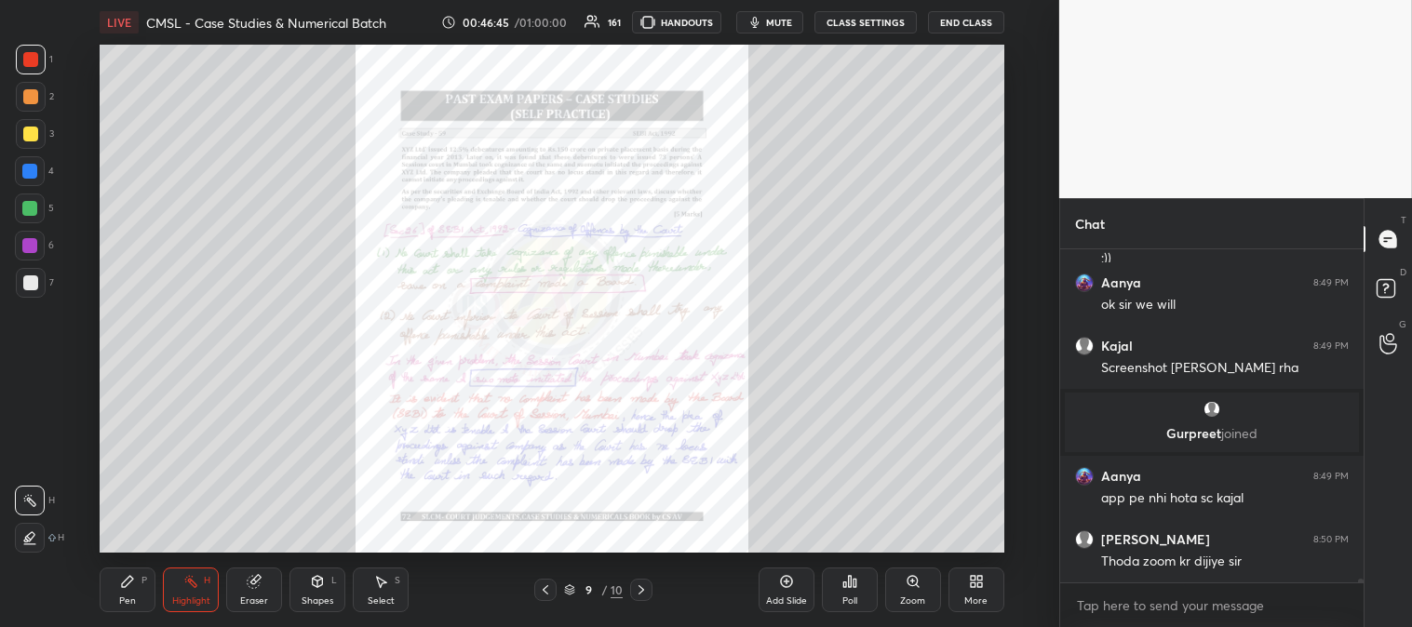
click at [903, 593] on div "Zoom" at bounding box center [913, 590] width 56 height 45
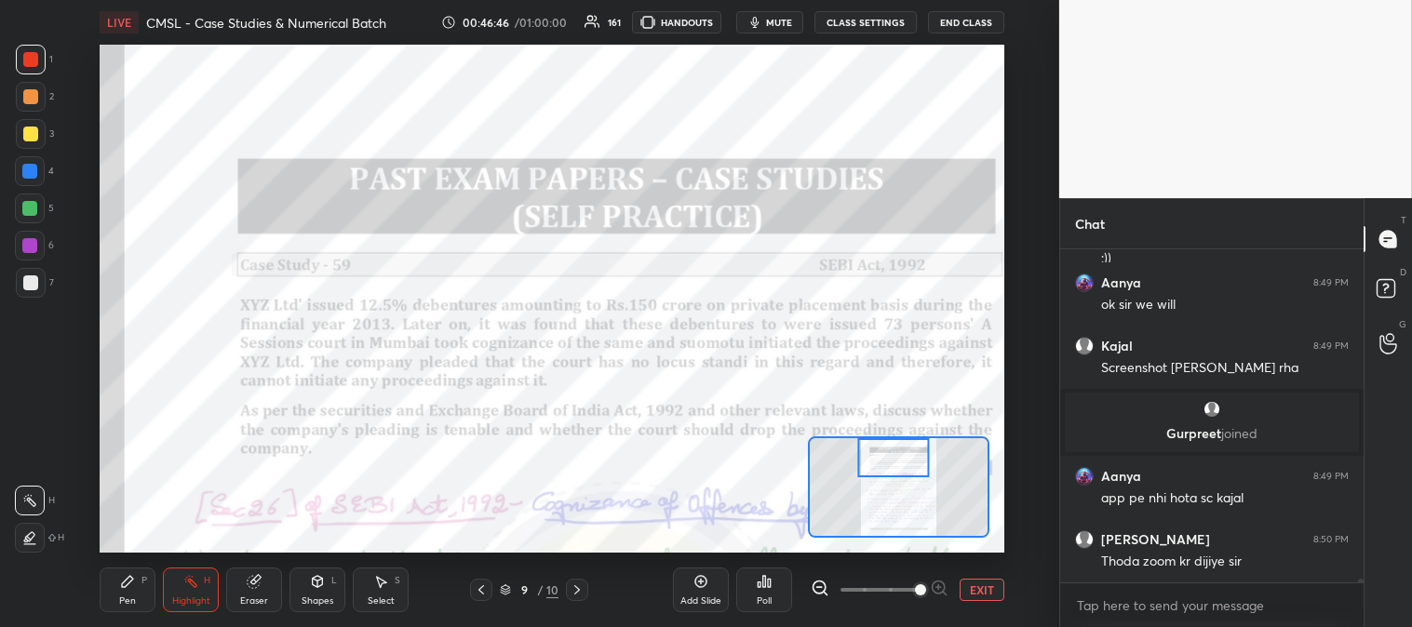
click at [208, 602] on div "Highlight" at bounding box center [191, 600] width 38 height 9
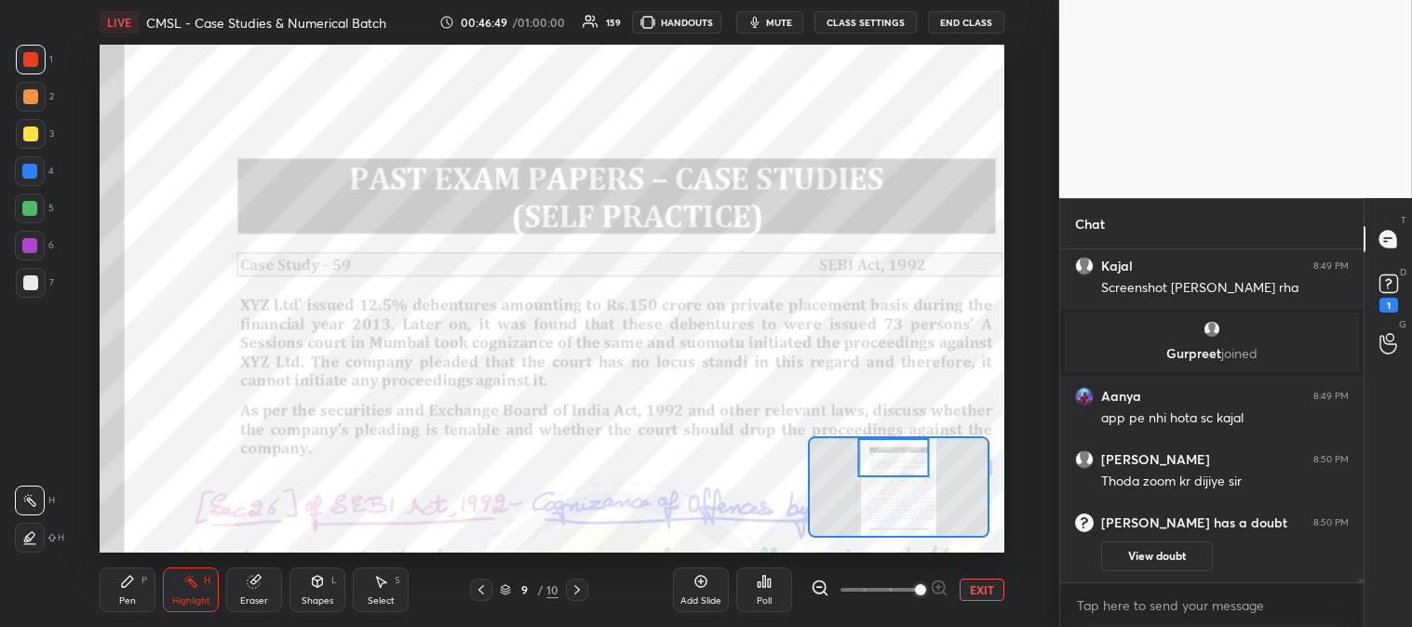
click at [981, 586] on button "EXIT" at bounding box center [981, 590] width 45 height 22
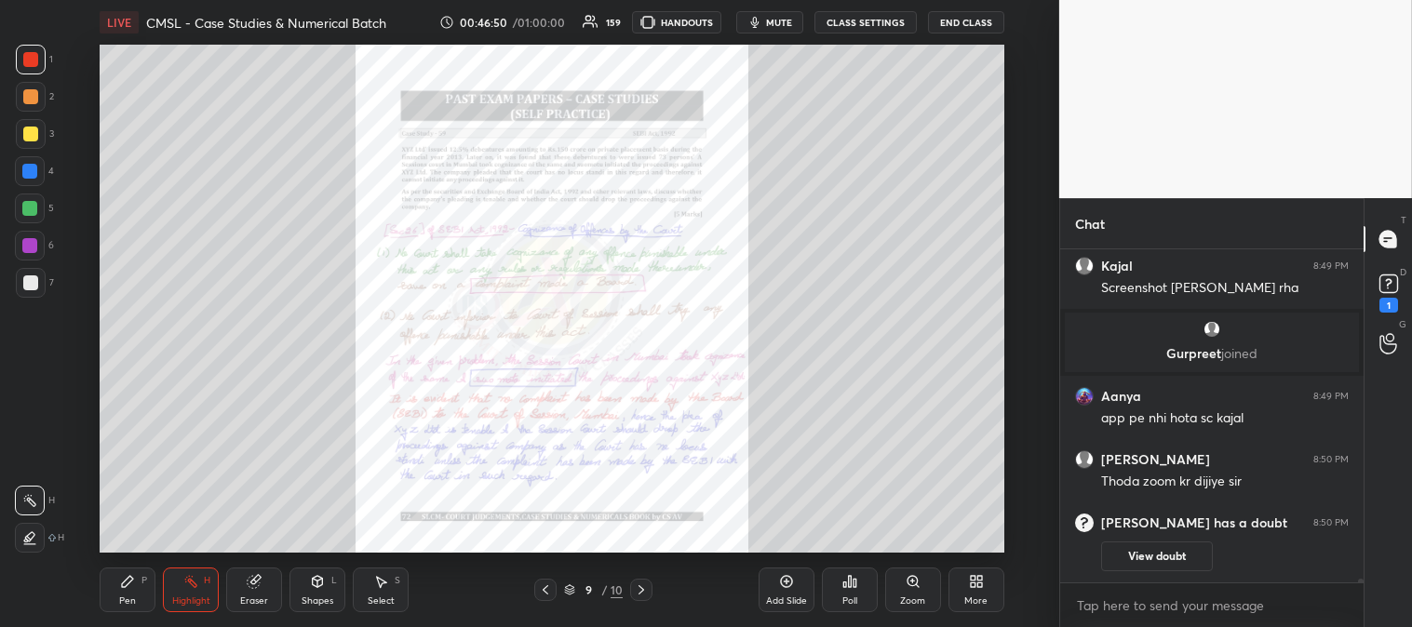
click at [1387, 282] on rect at bounding box center [1388, 284] width 18 height 18
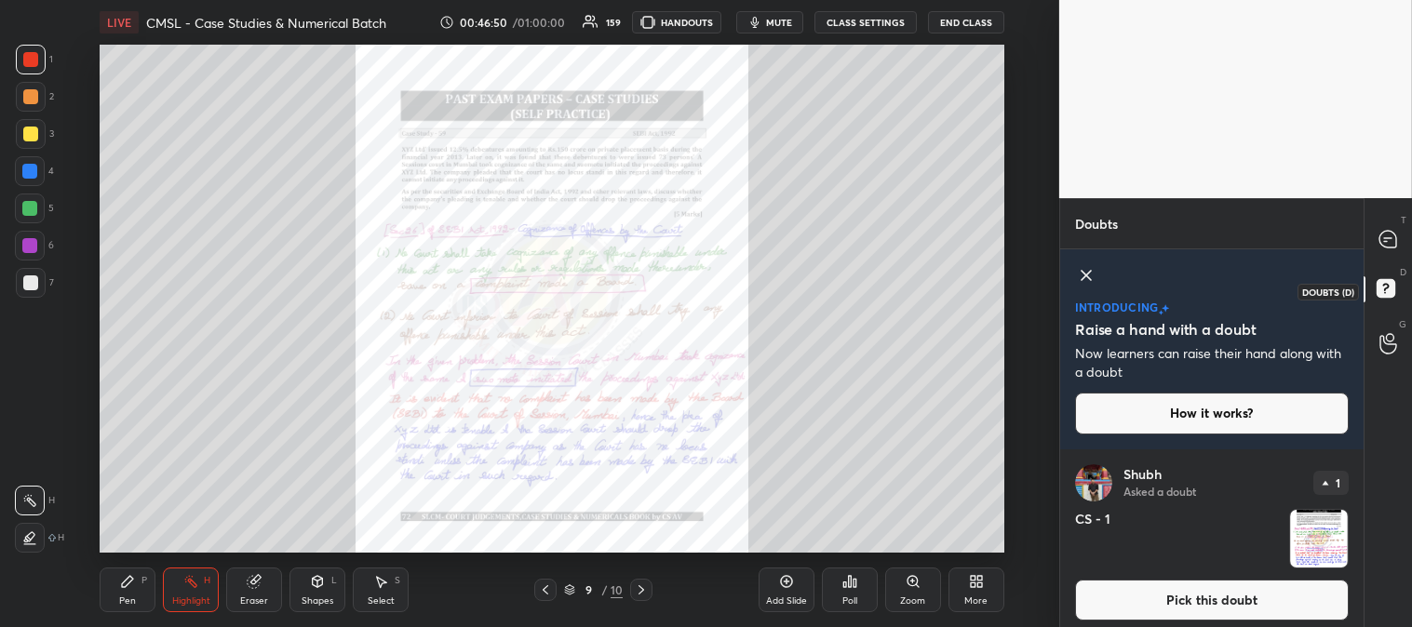
scroll to position [9, 0]
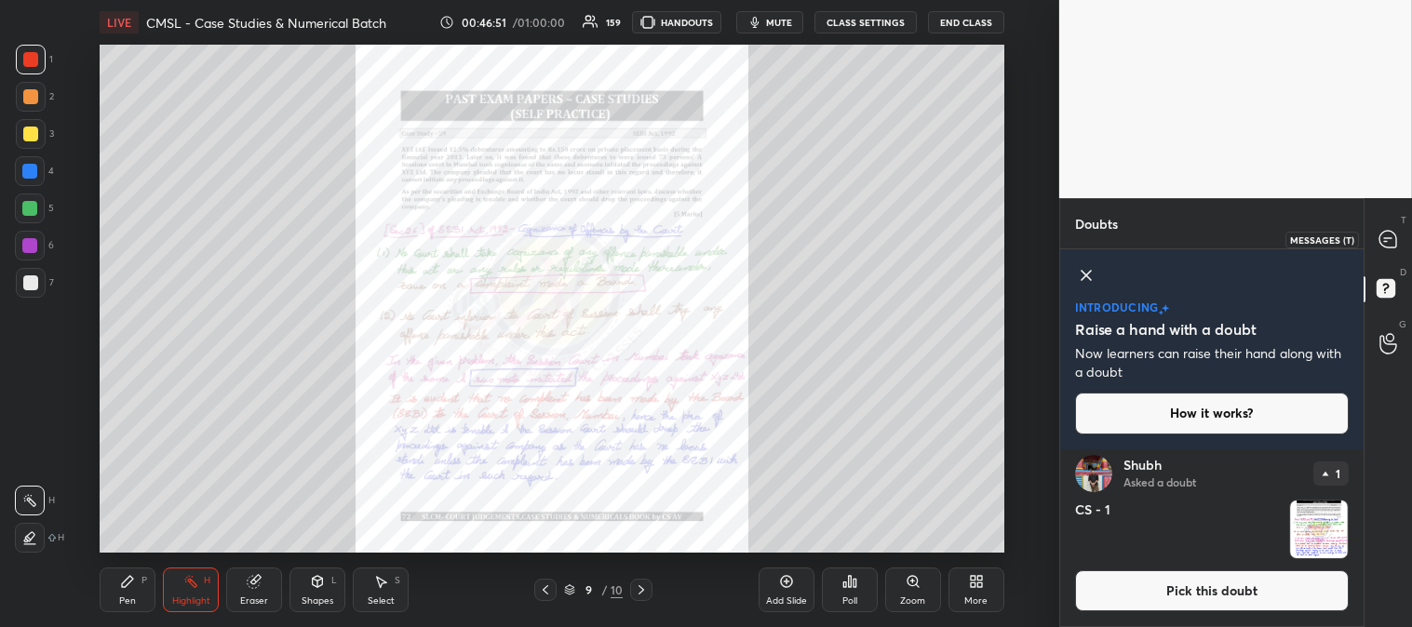
click at [1382, 236] on icon at bounding box center [1387, 239] width 17 height 17
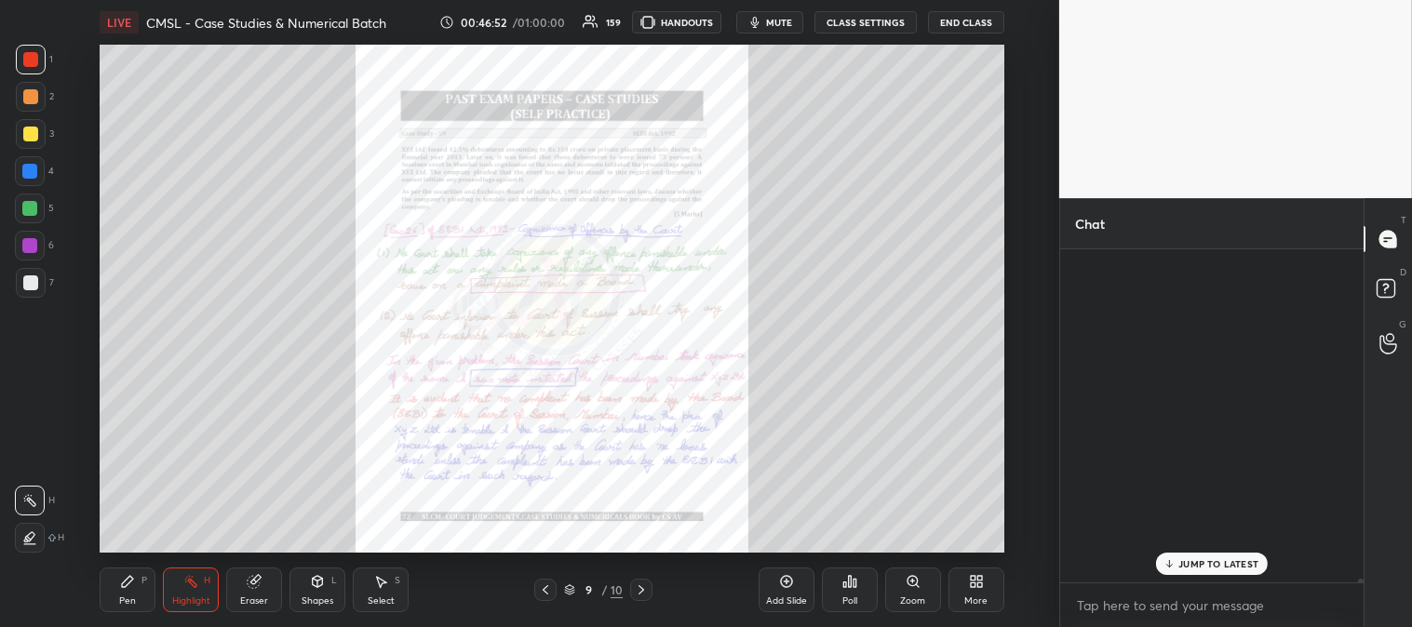
scroll to position [328, 298]
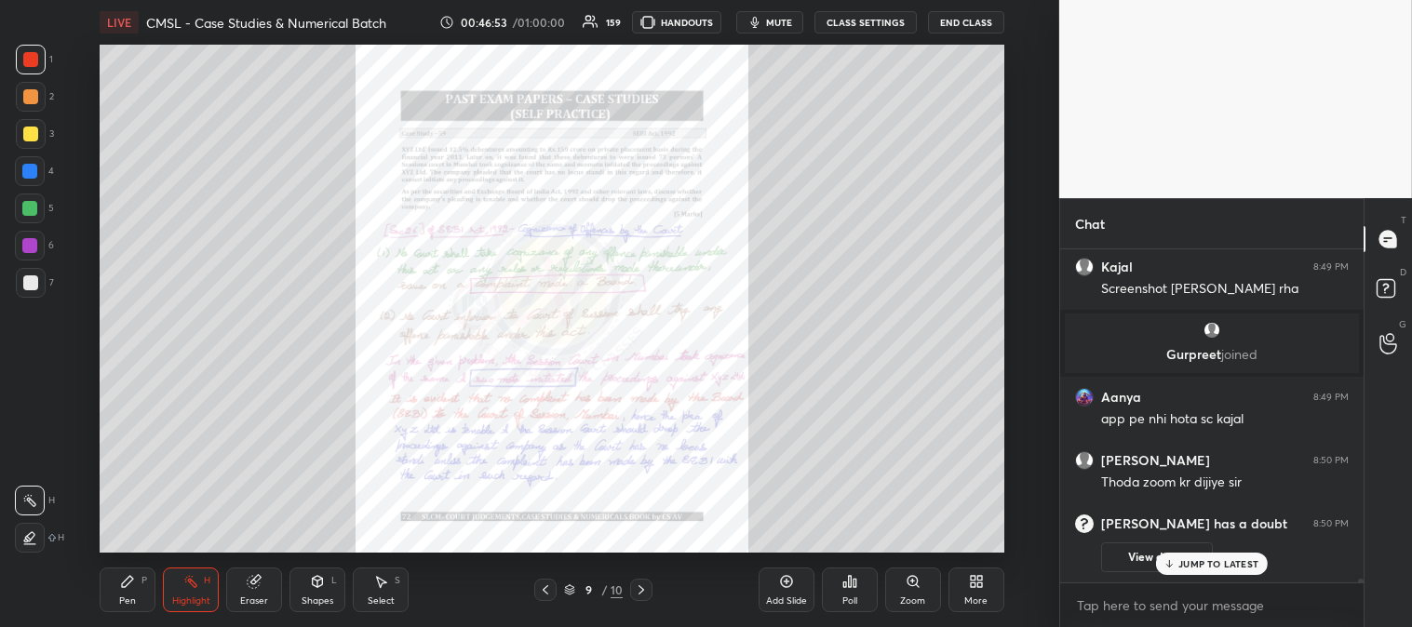
click at [1176, 571] on div "JUMP TO LATEST" at bounding box center [1212, 564] width 112 height 22
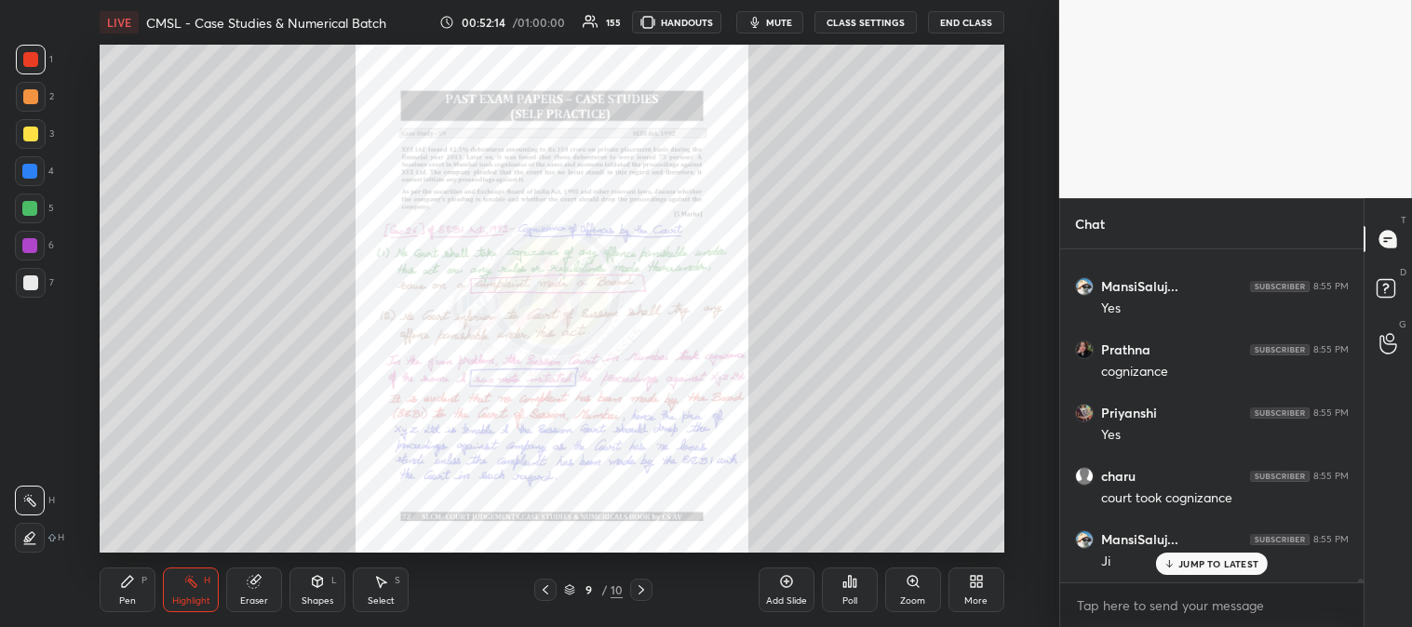
scroll to position [33569, 0]
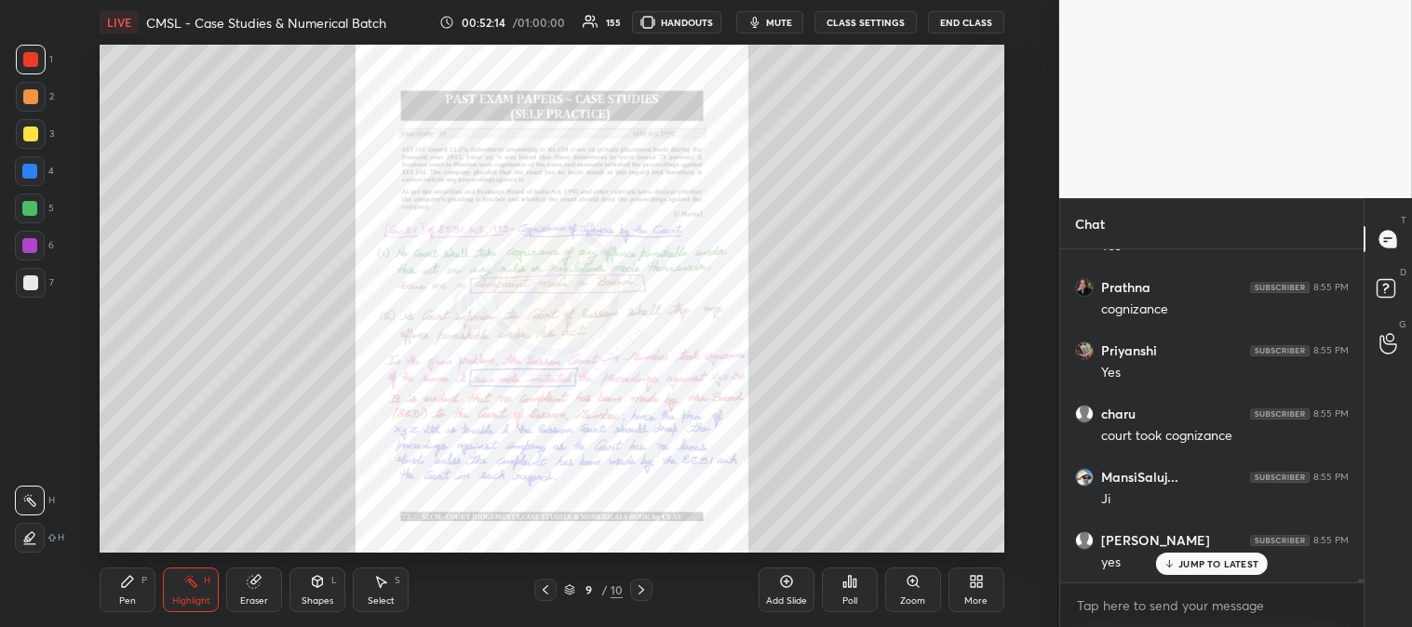
click at [903, 603] on div "Zoom" at bounding box center [912, 600] width 25 height 9
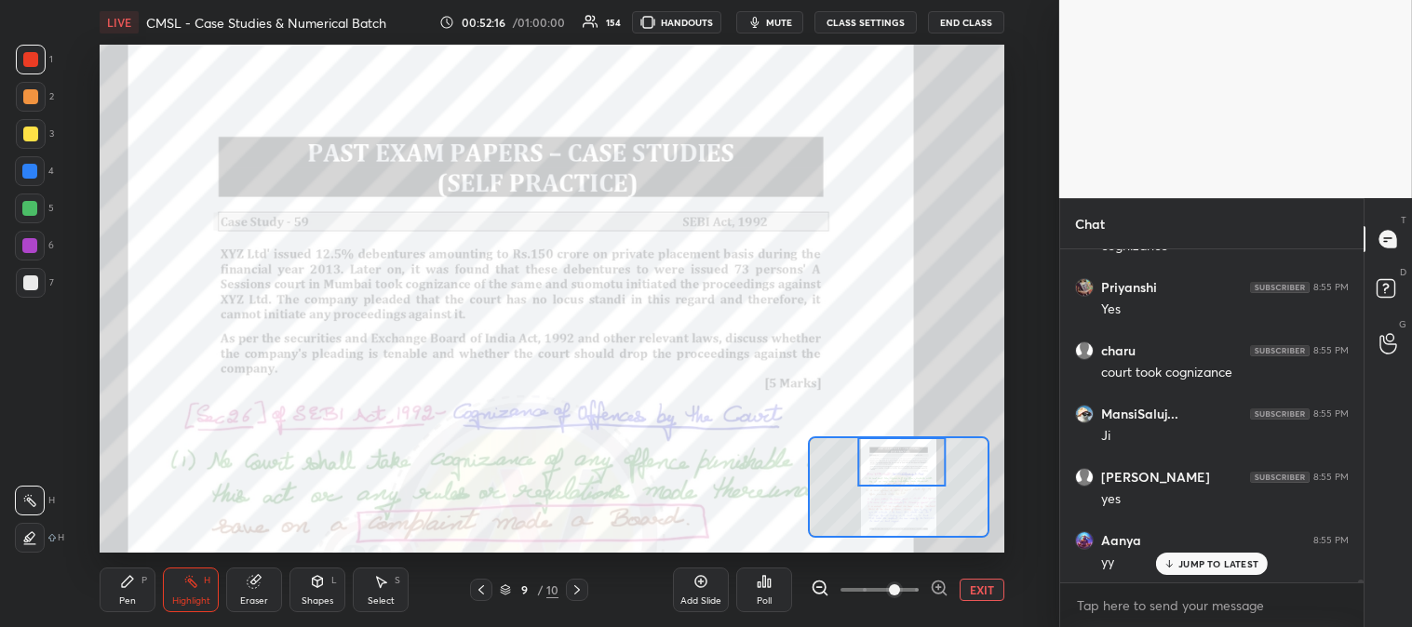
scroll to position [33838, 0]
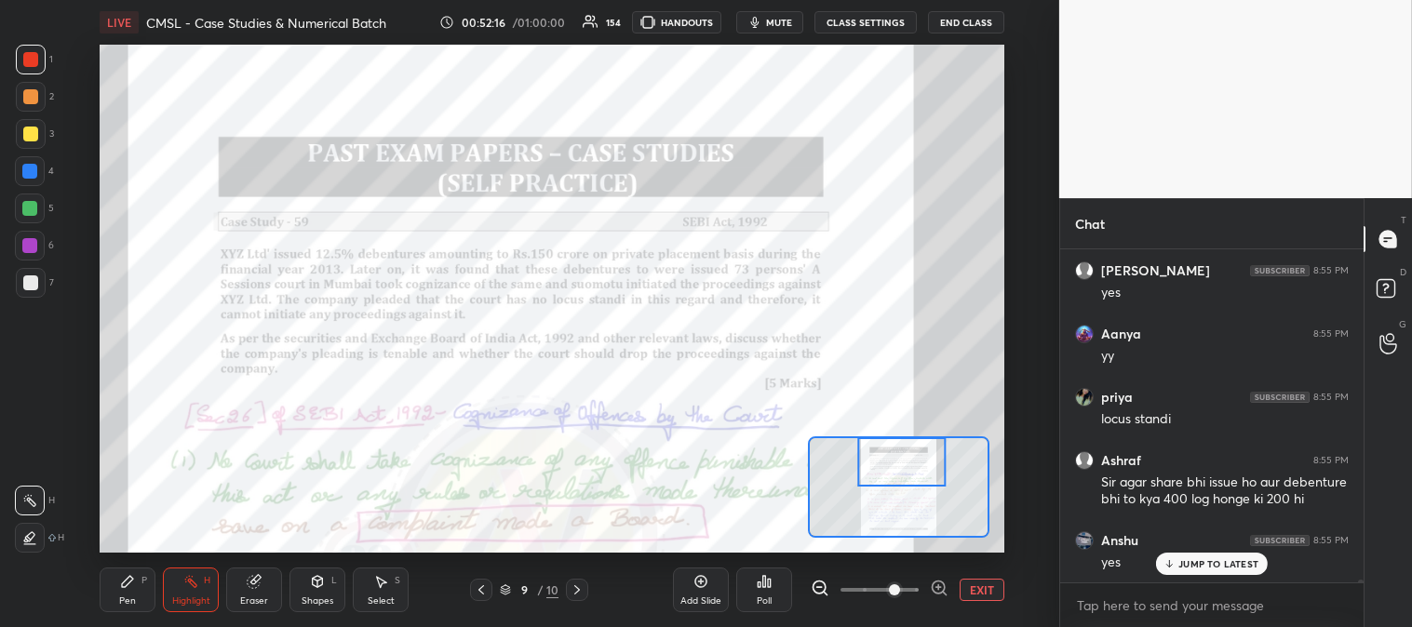
click at [122, 609] on div "Pen P" at bounding box center [128, 590] width 56 height 45
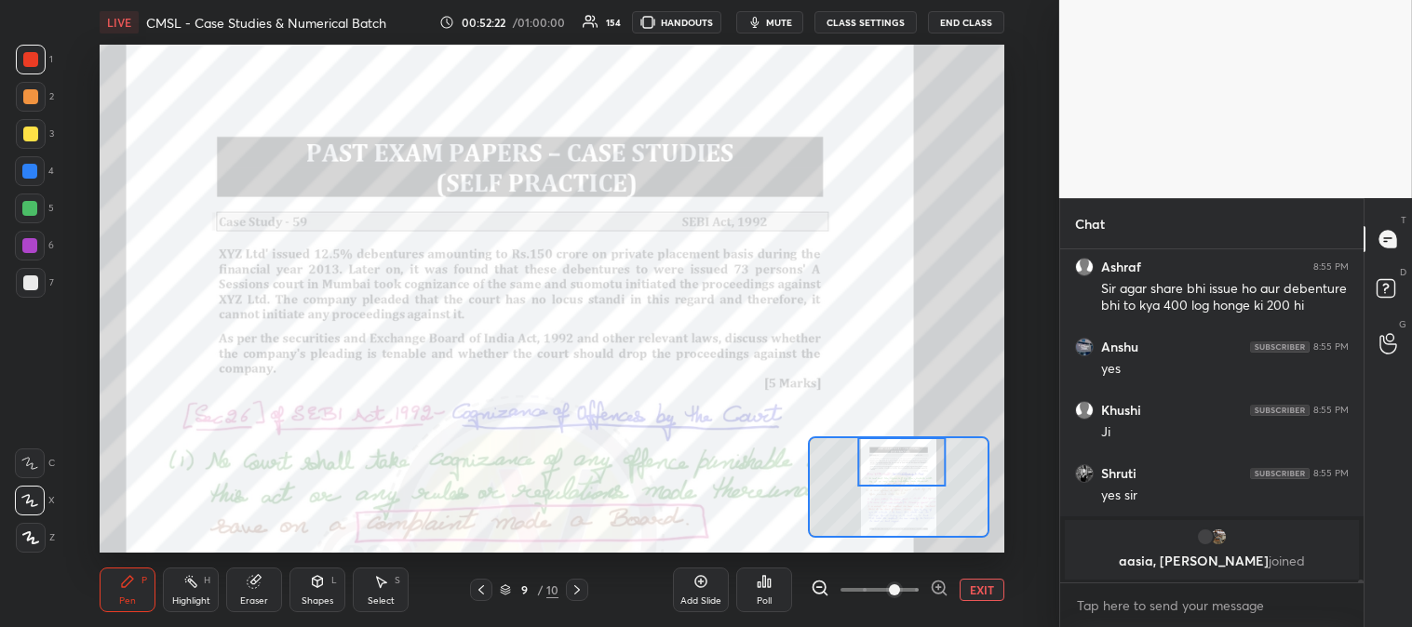
scroll to position [34095, 0]
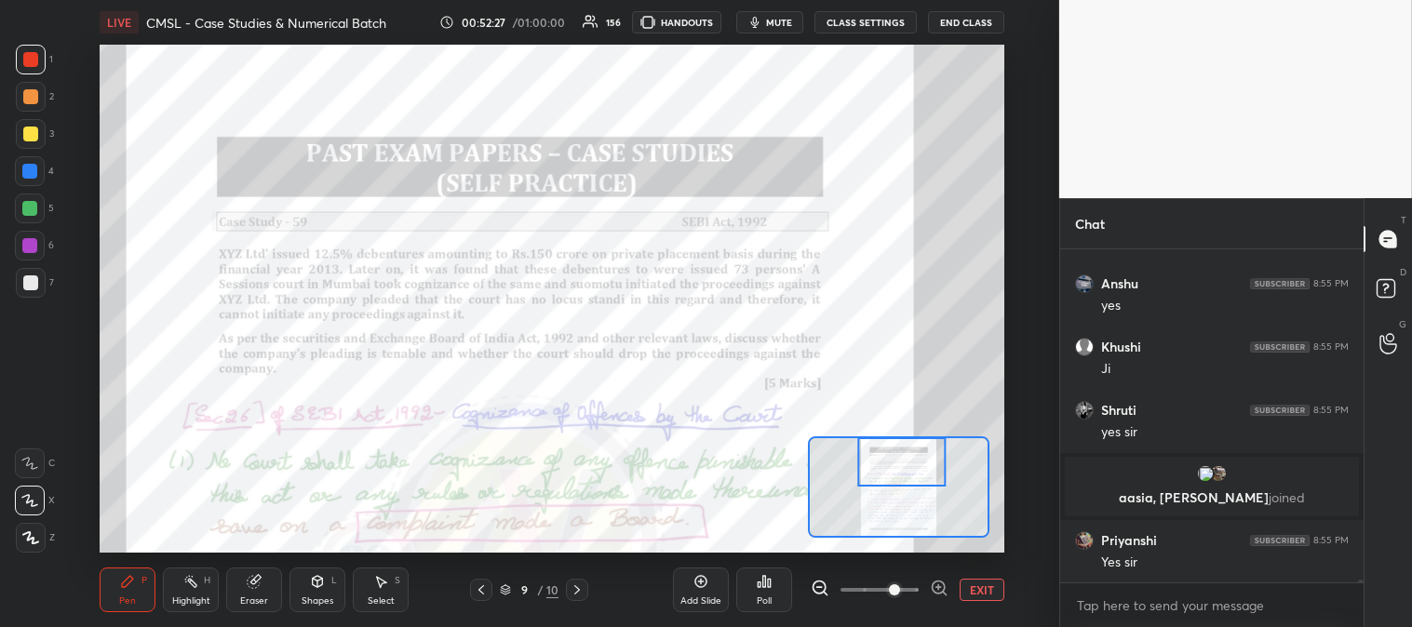
click at [244, 588] on div "Eraser" at bounding box center [254, 590] width 56 height 45
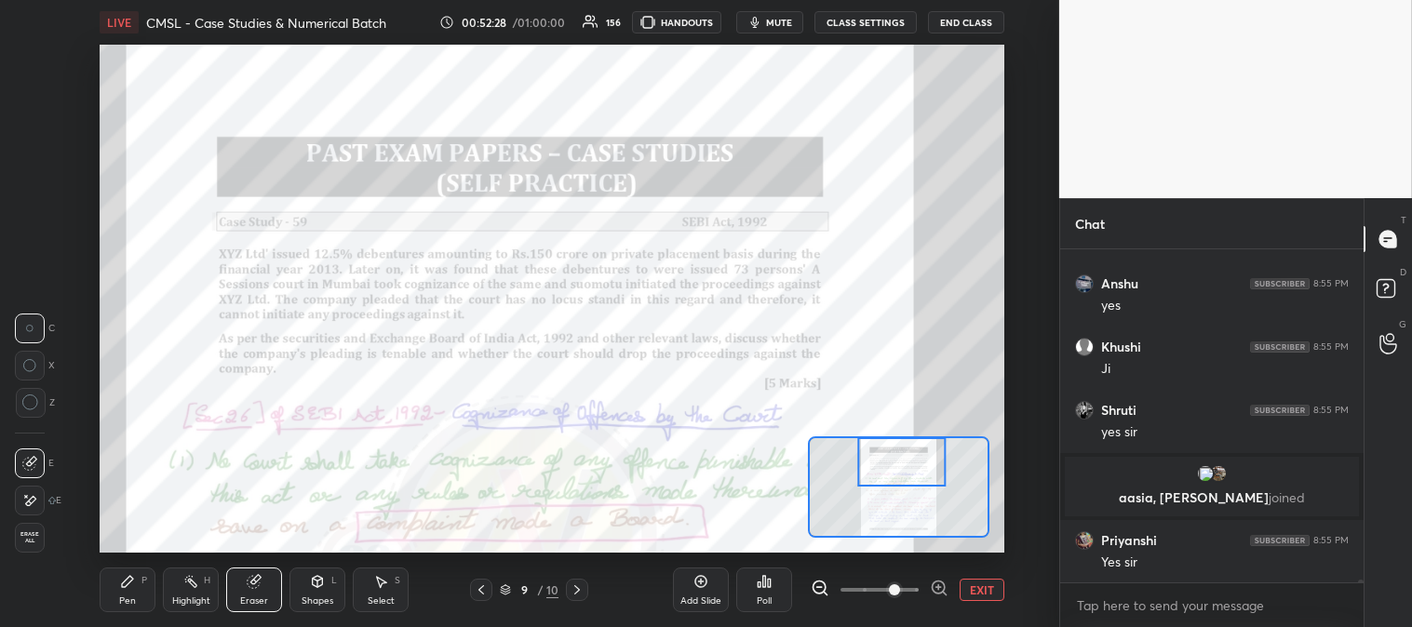
scroll to position [34158, 0]
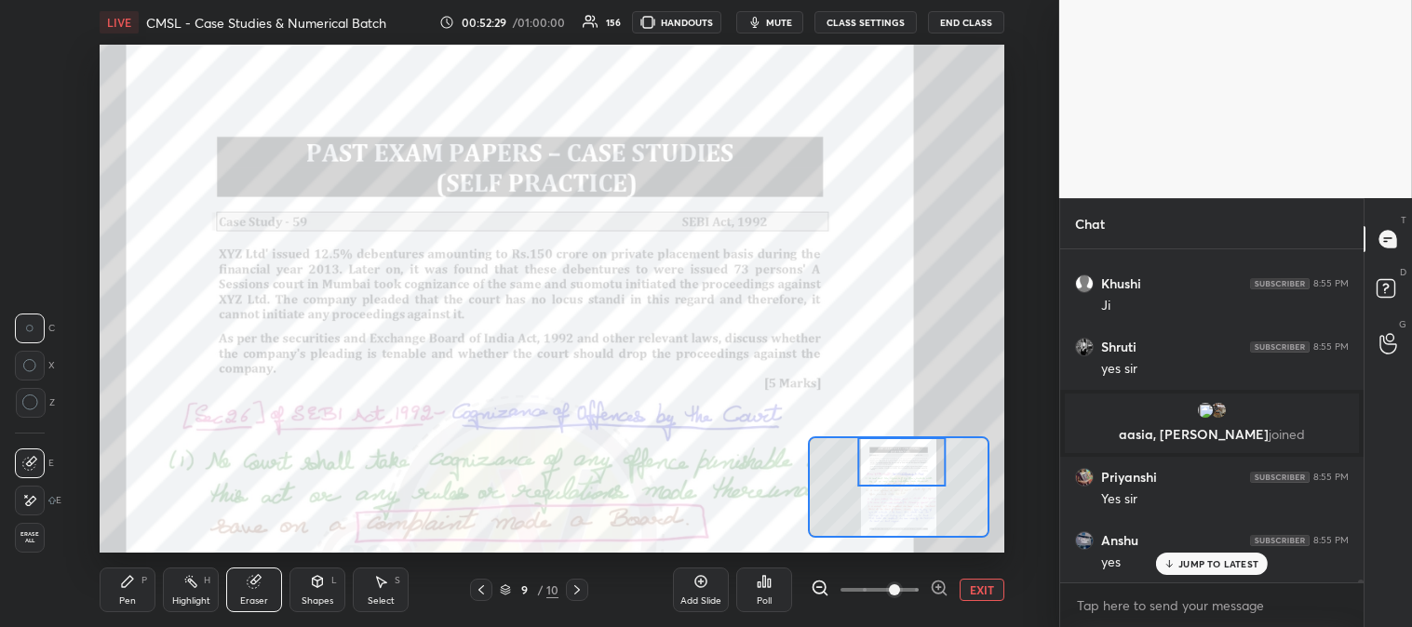
click at [119, 598] on div "Pen" at bounding box center [127, 600] width 17 height 9
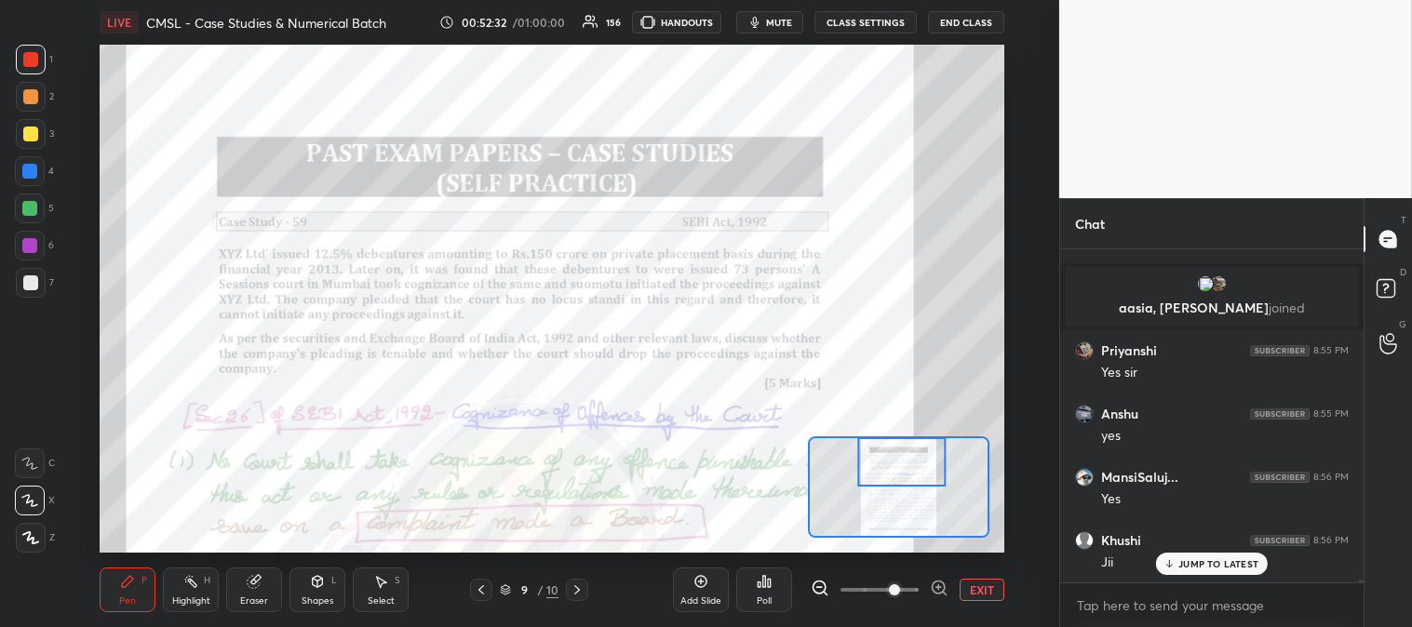
scroll to position [34348, 0]
click at [254, 587] on icon at bounding box center [254, 582] width 12 height 12
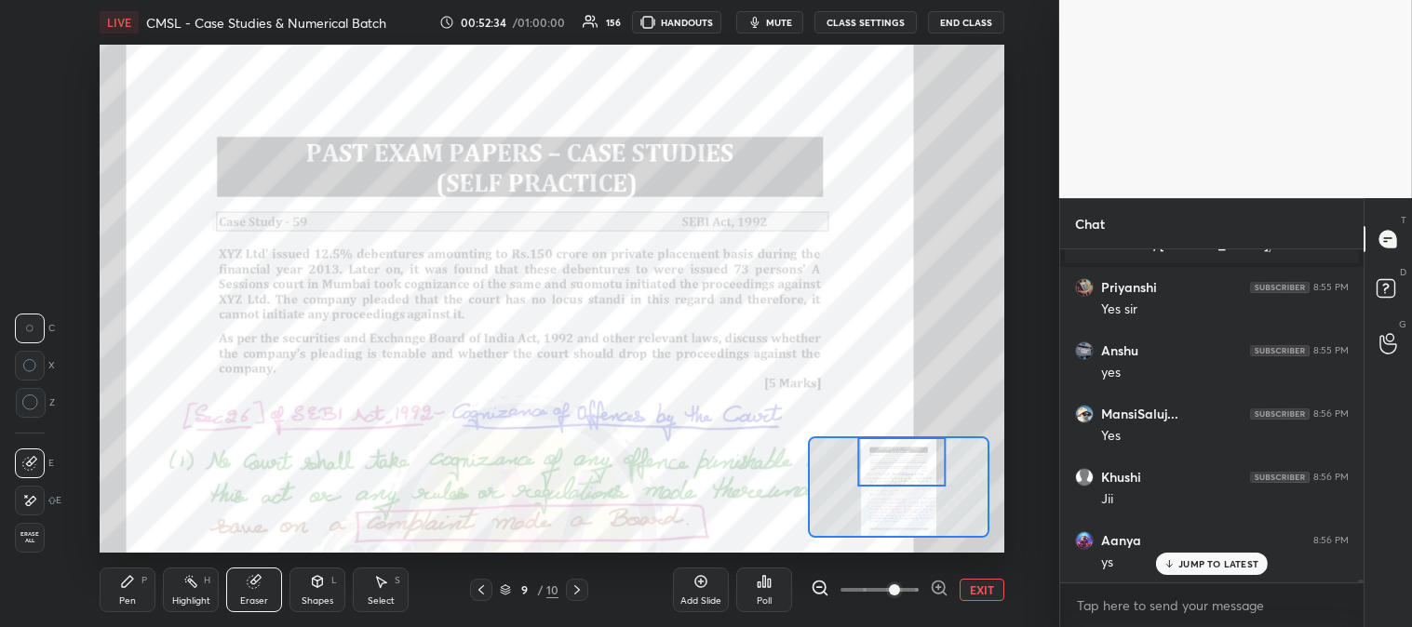
click at [122, 596] on div "Pen" at bounding box center [127, 600] width 17 height 9
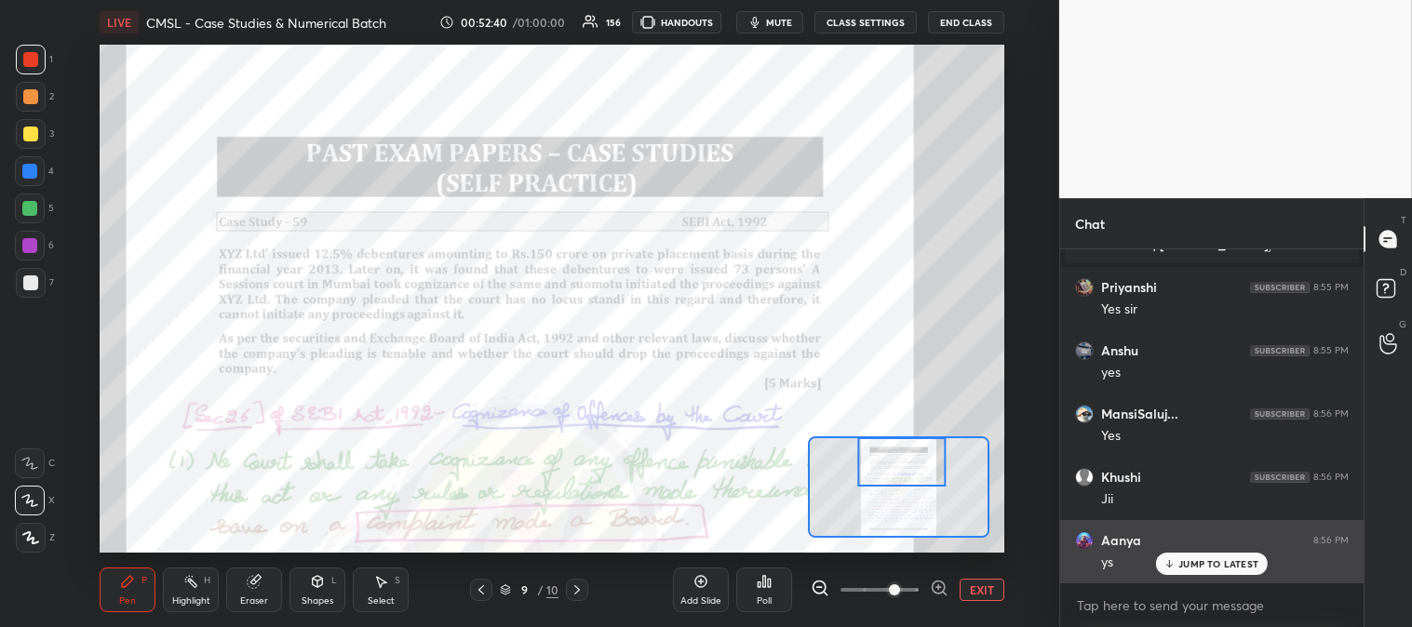
click at [1195, 562] on p "JUMP TO LATEST" at bounding box center [1218, 563] width 80 height 11
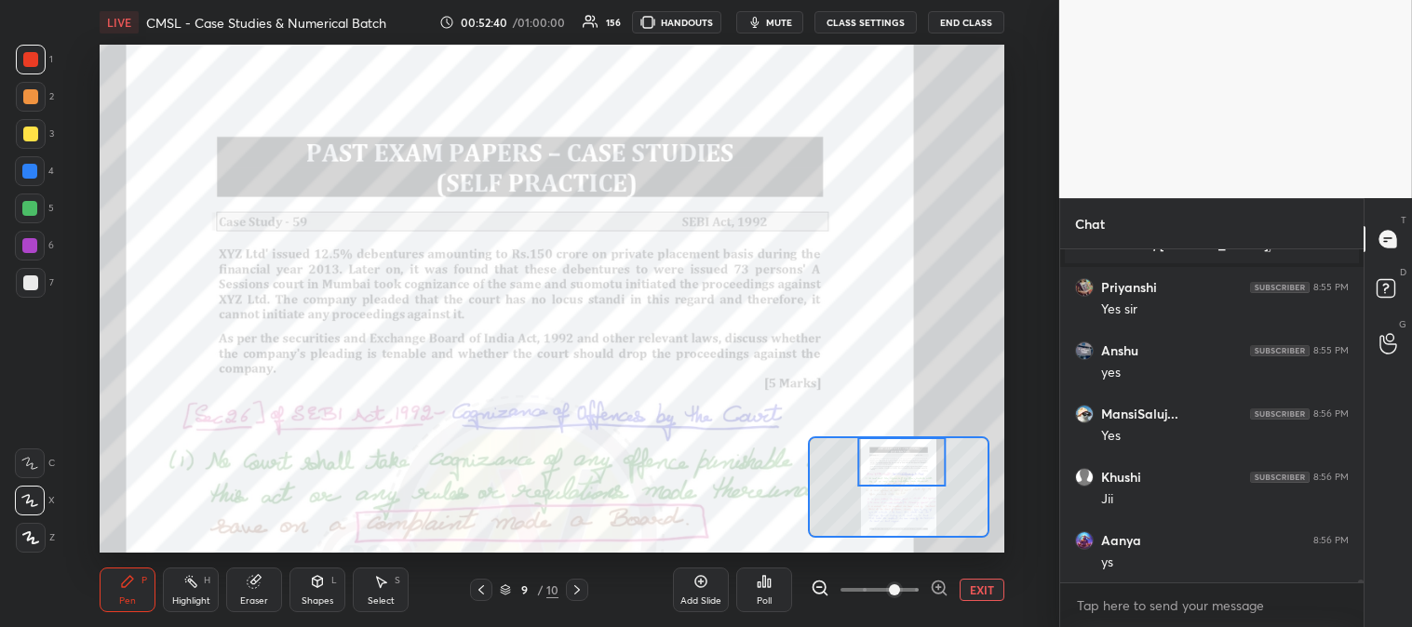
scroll to position [34412, 0]
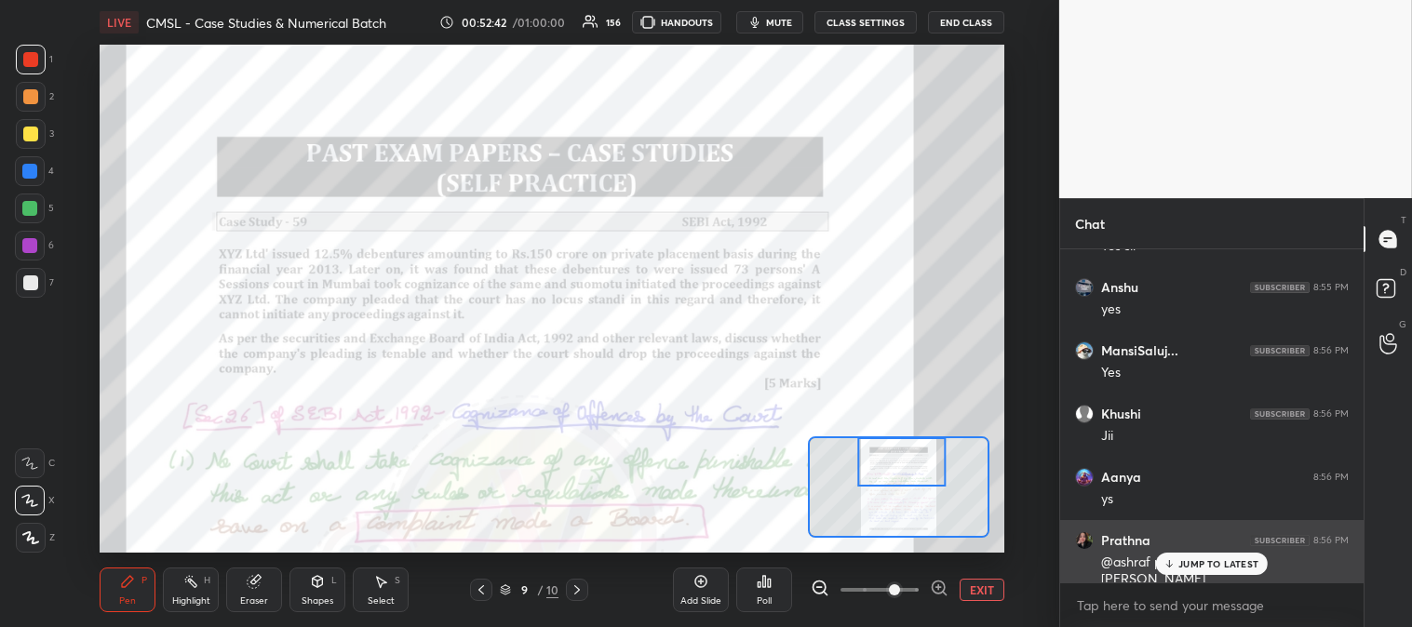
click at [1201, 569] on p "JUMP TO LATEST" at bounding box center [1218, 563] width 80 height 11
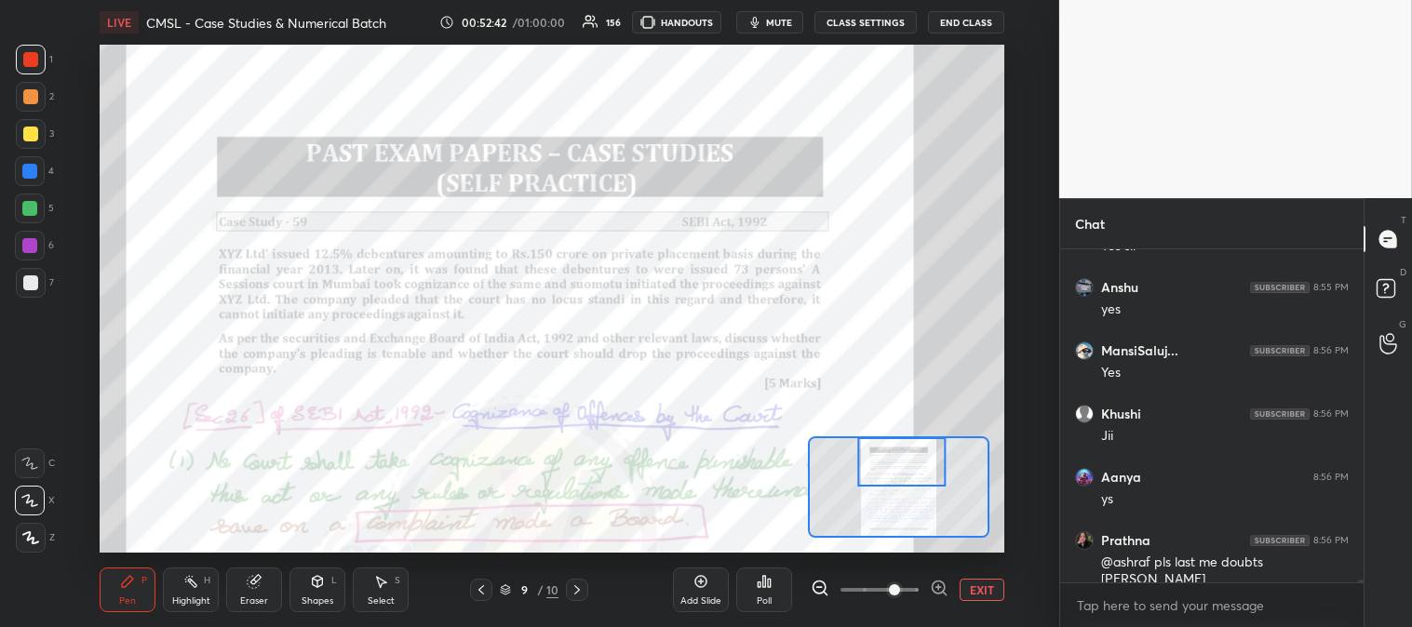
scroll to position [34412, 0]
click at [991, 586] on button "EXIT" at bounding box center [981, 590] width 45 height 22
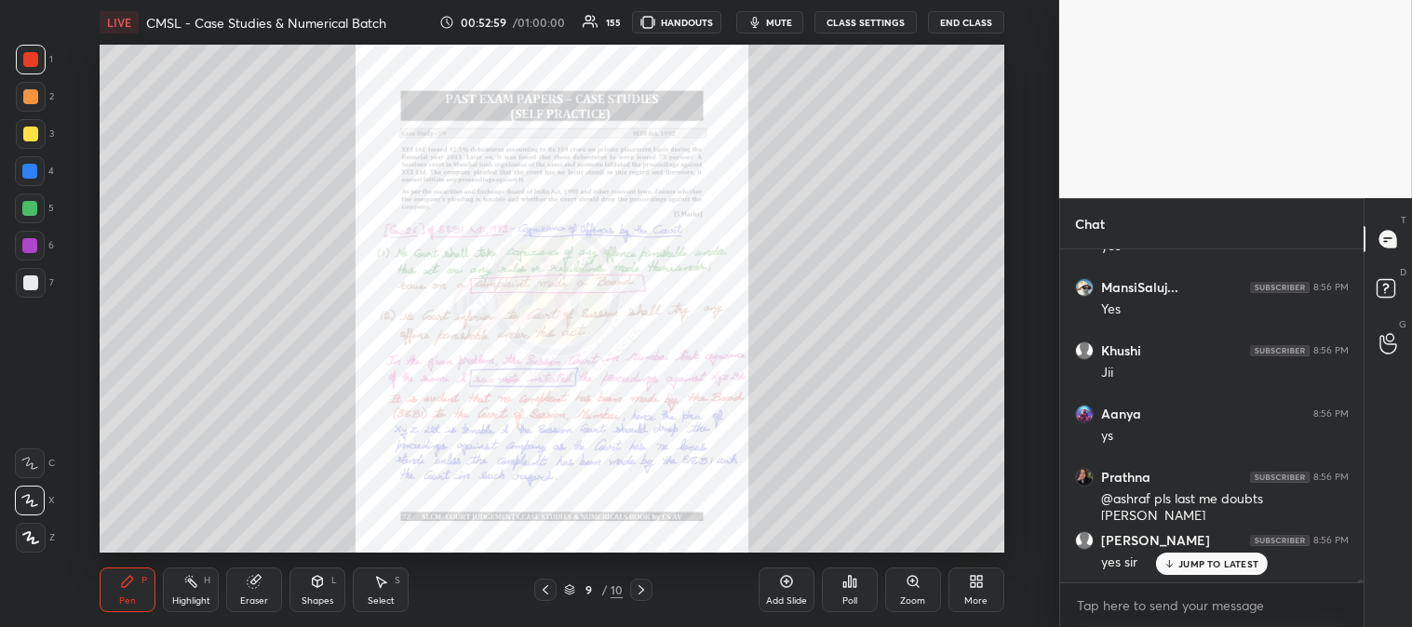
scroll to position [34601, 0]
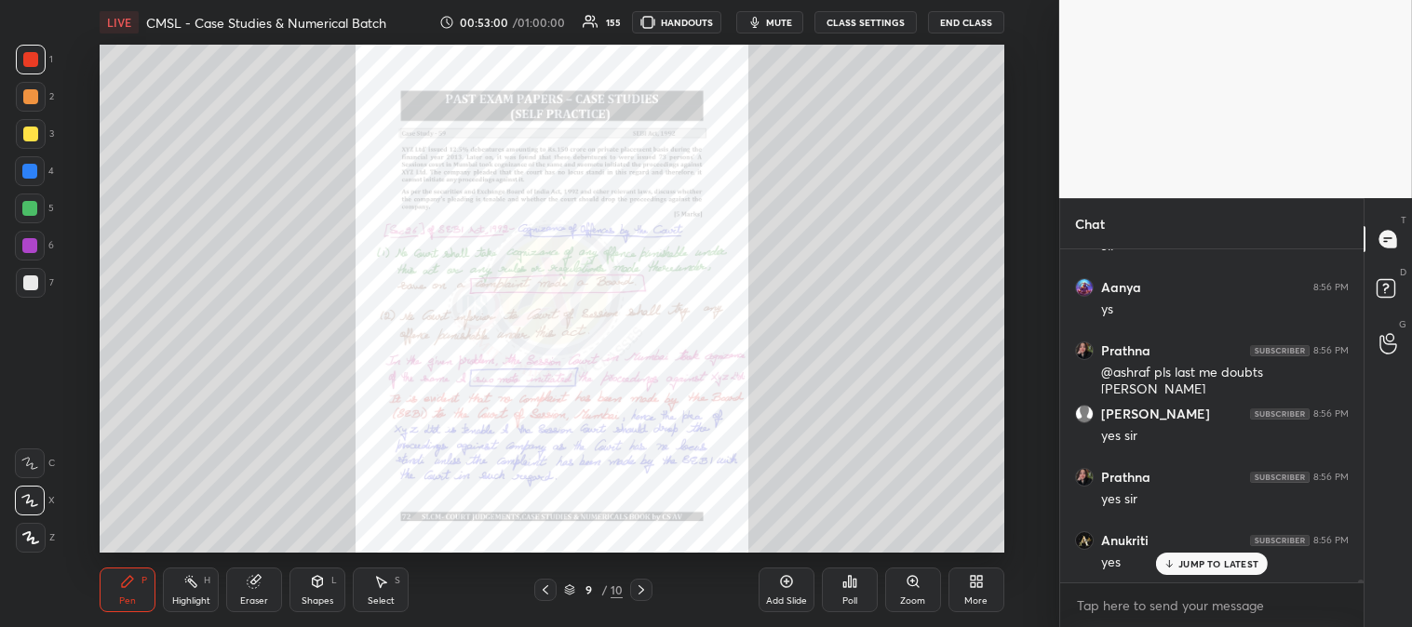
click at [1200, 569] on p "JUMP TO LATEST" at bounding box center [1218, 563] width 80 height 11
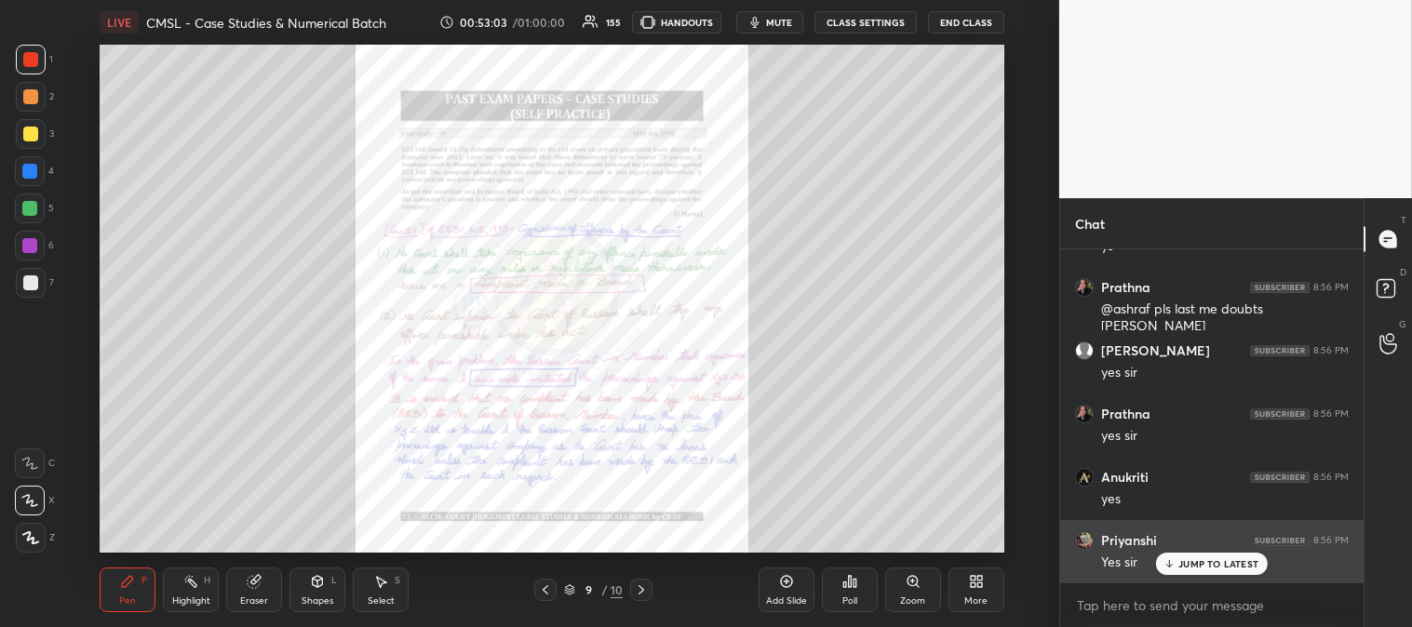
click at [1193, 565] on p "JUMP TO LATEST" at bounding box center [1218, 563] width 80 height 11
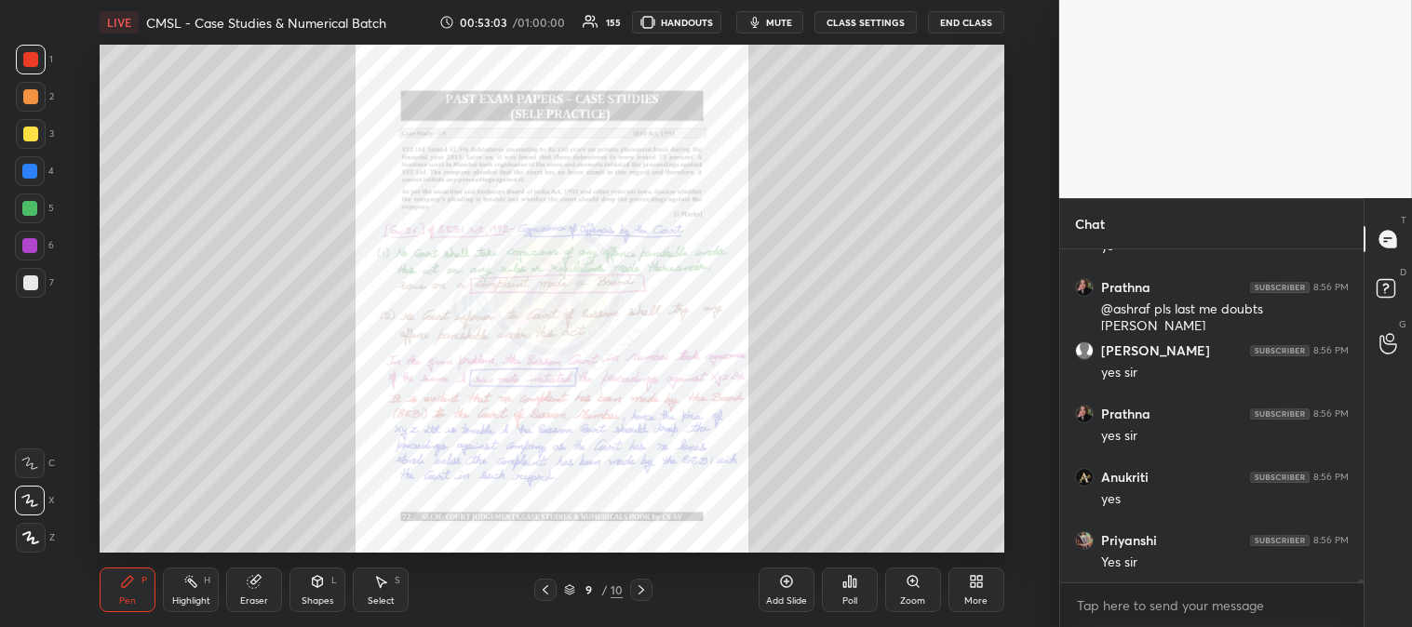
click at [917, 594] on div "Zoom" at bounding box center [913, 590] width 56 height 45
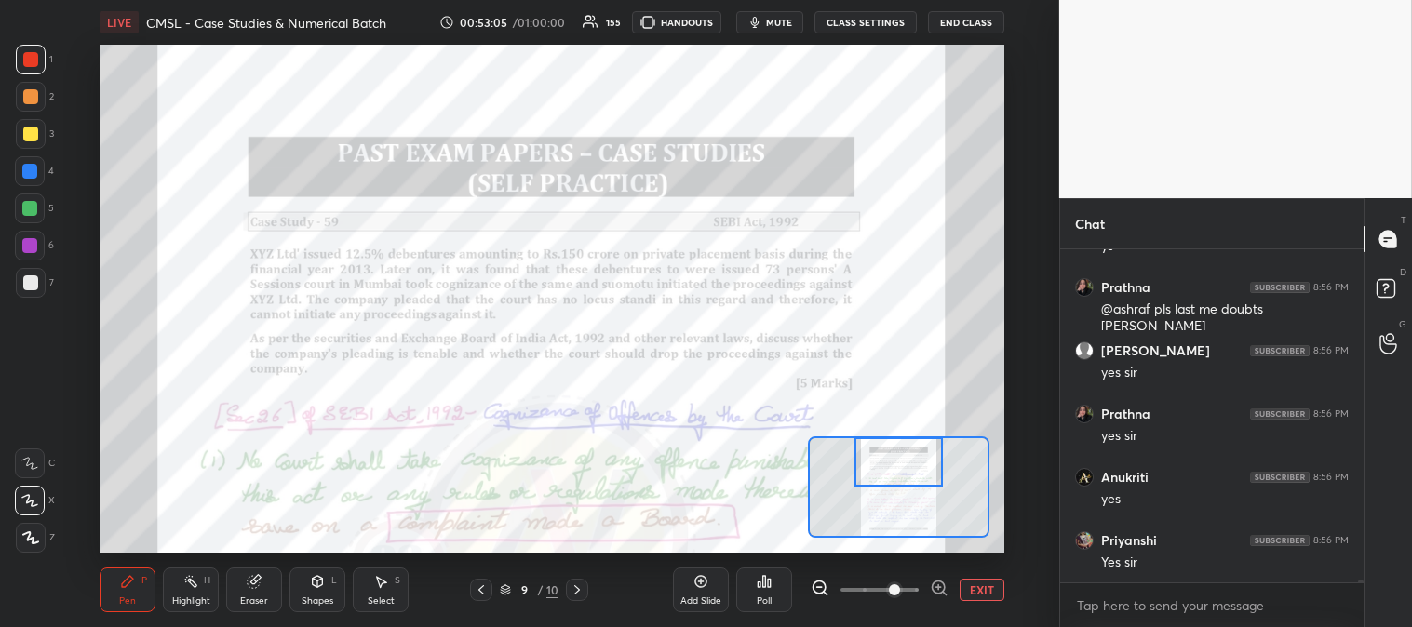
click at [255, 591] on div "Eraser" at bounding box center [254, 590] width 56 height 45
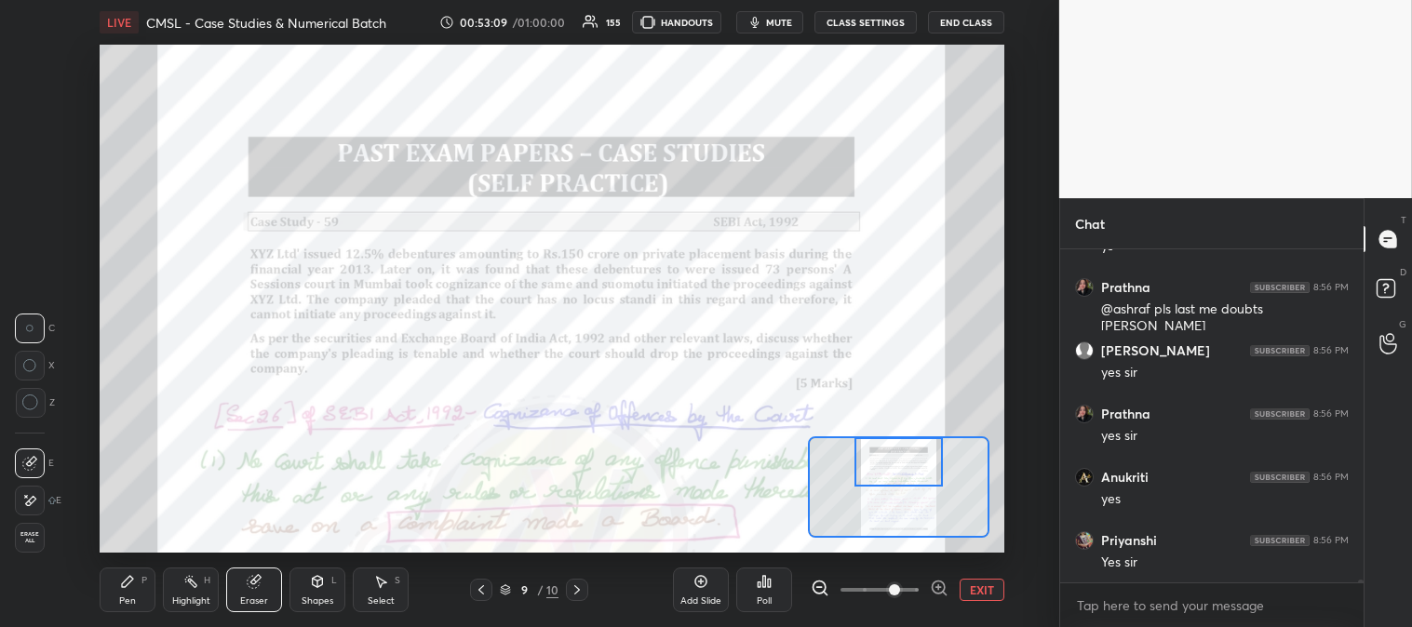
click at [123, 596] on div "Pen" at bounding box center [127, 600] width 17 height 9
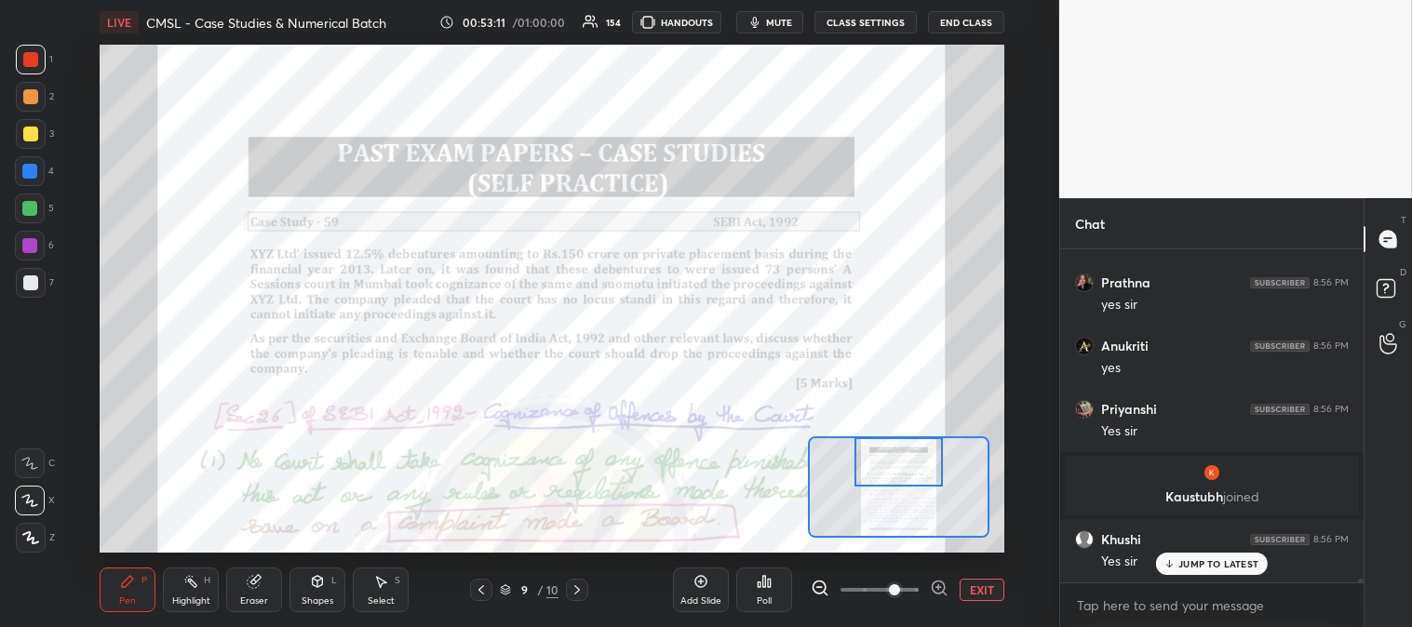
scroll to position [32541, 0]
click at [1194, 564] on p "JUMP TO LATEST" at bounding box center [1218, 563] width 80 height 11
click at [984, 589] on button "EXIT" at bounding box center [981, 590] width 45 height 22
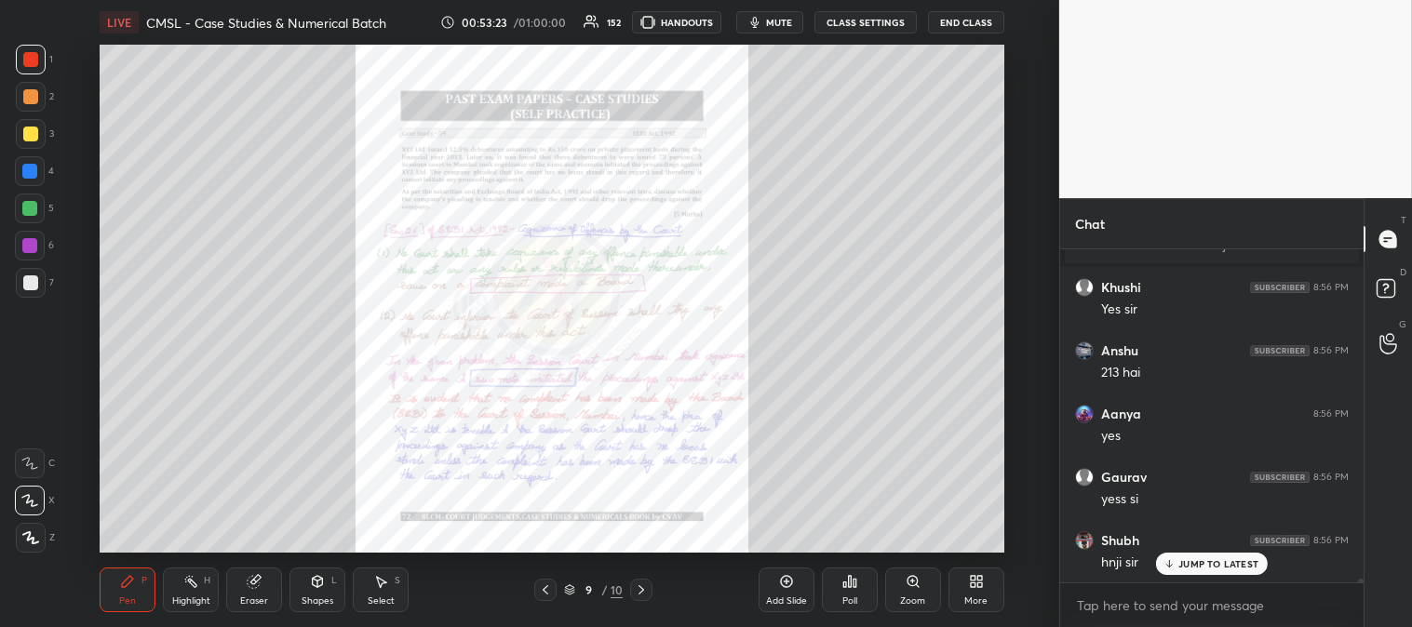
scroll to position [32858, 0]
click at [1184, 566] on p "JUMP TO LATEST" at bounding box center [1218, 563] width 80 height 11
click at [903, 588] on div "Zoom" at bounding box center [913, 590] width 56 height 45
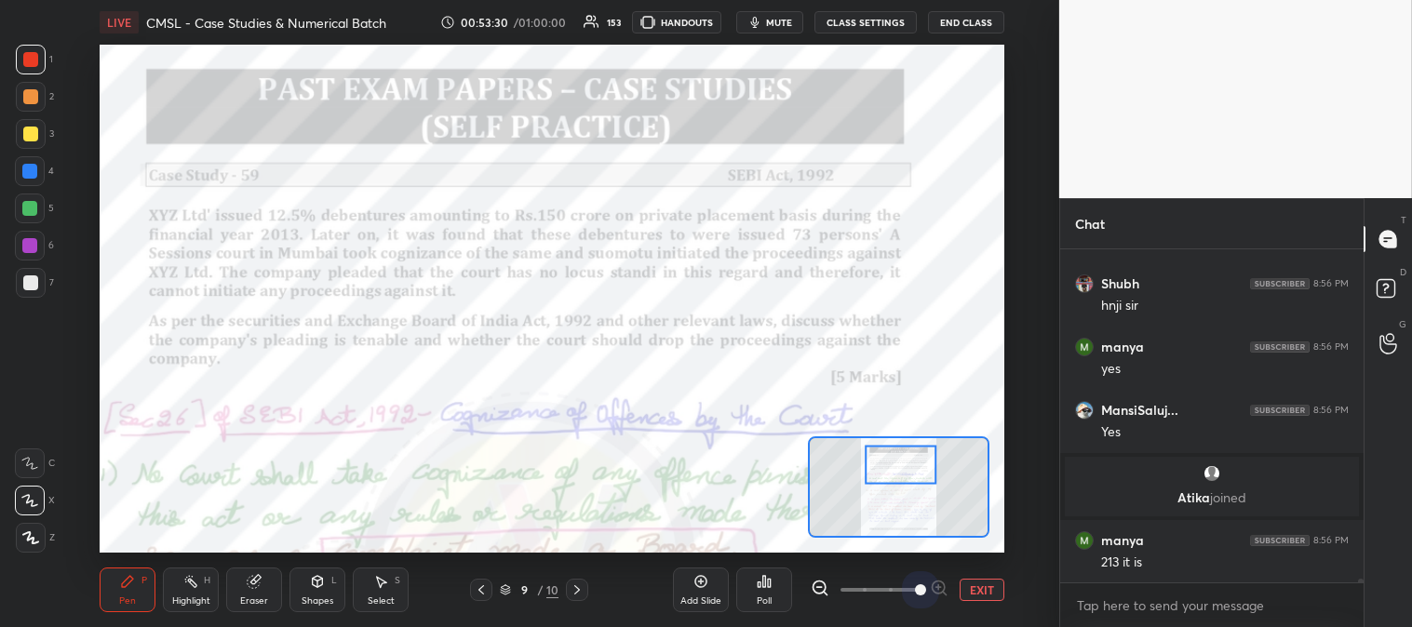
scroll to position [33115, 0]
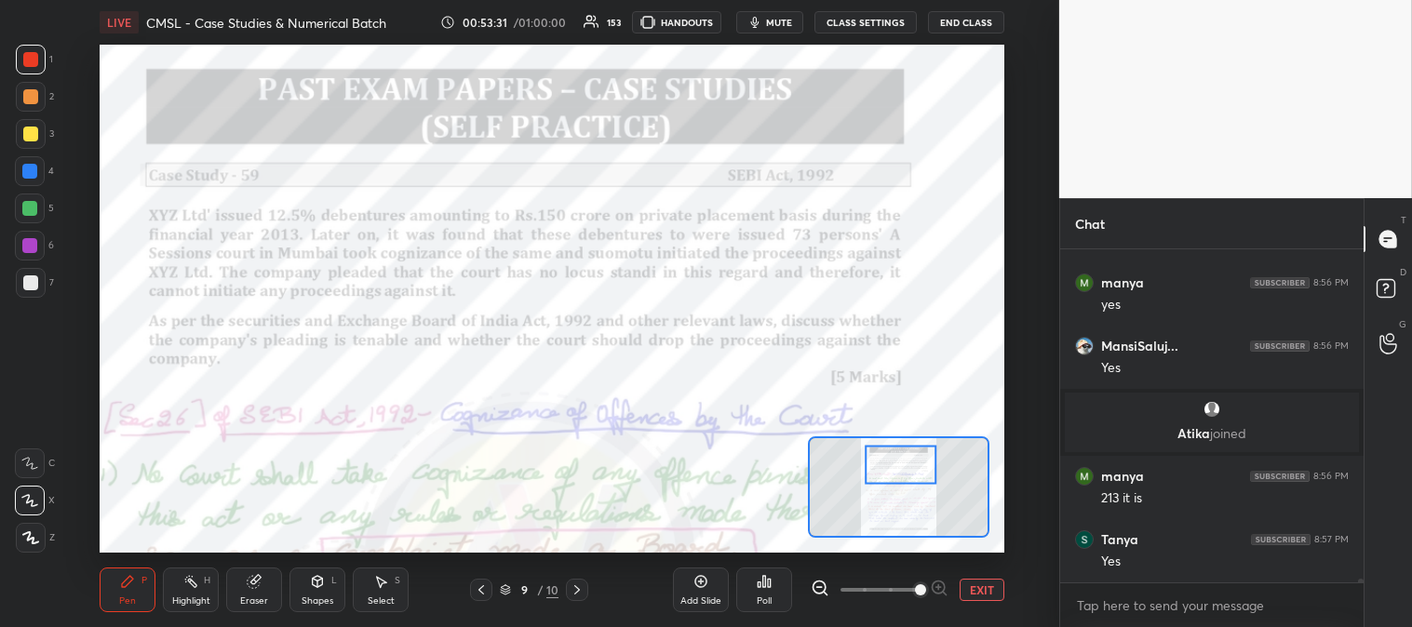
click at [180, 586] on div "Highlight H" at bounding box center [191, 590] width 56 height 45
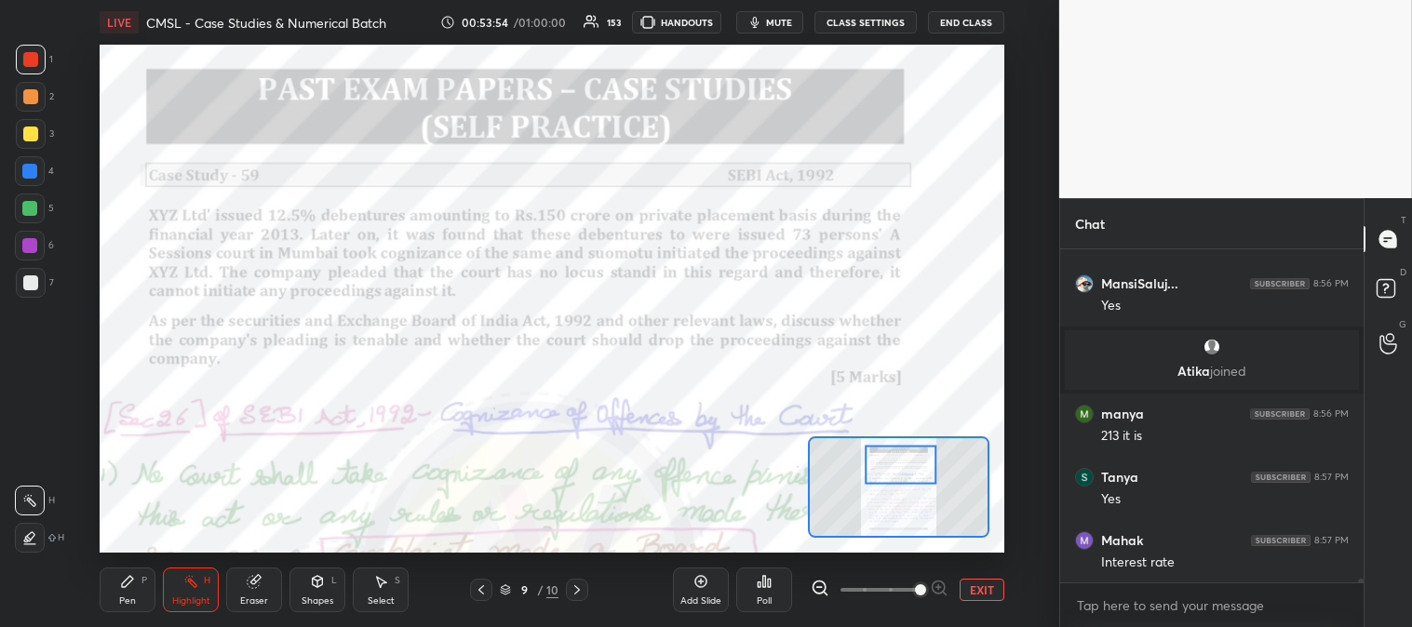
click at [38, 207] on div at bounding box center [30, 209] width 30 height 30
click at [149, 597] on div "Pen P" at bounding box center [128, 590] width 56 height 45
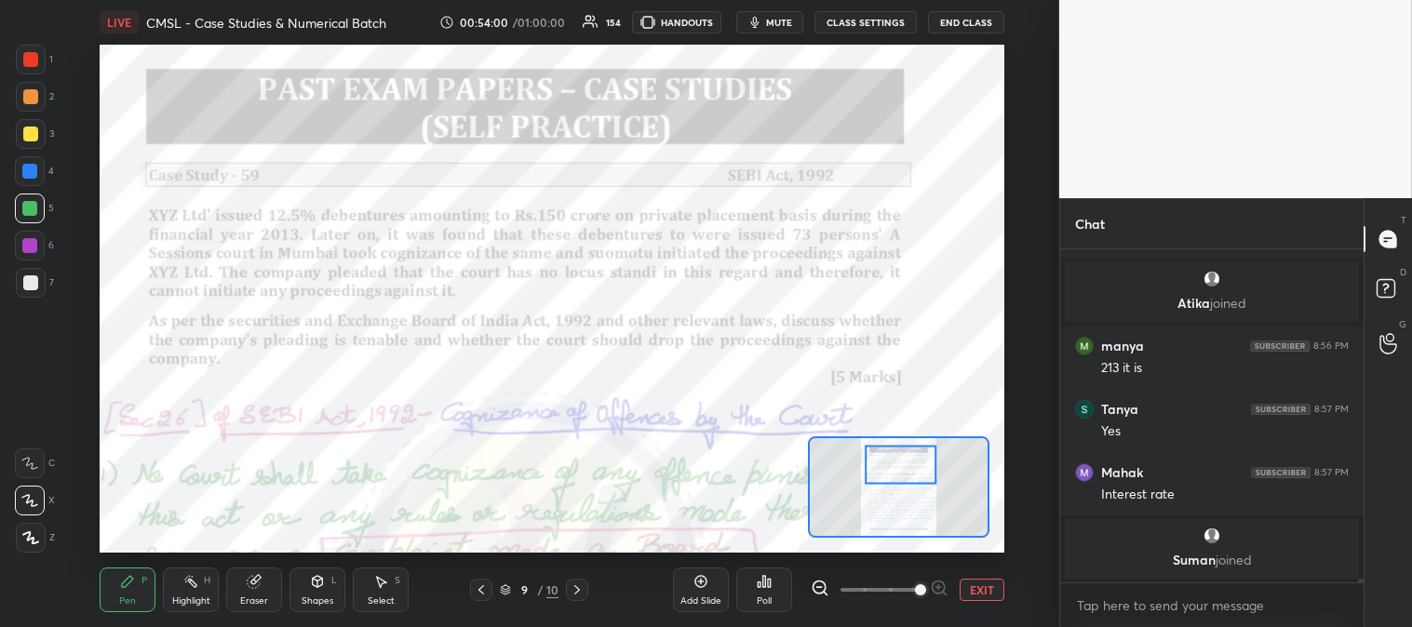
click at [177, 598] on div "Highlight" at bounding box center [191, 600] width 38 height 9
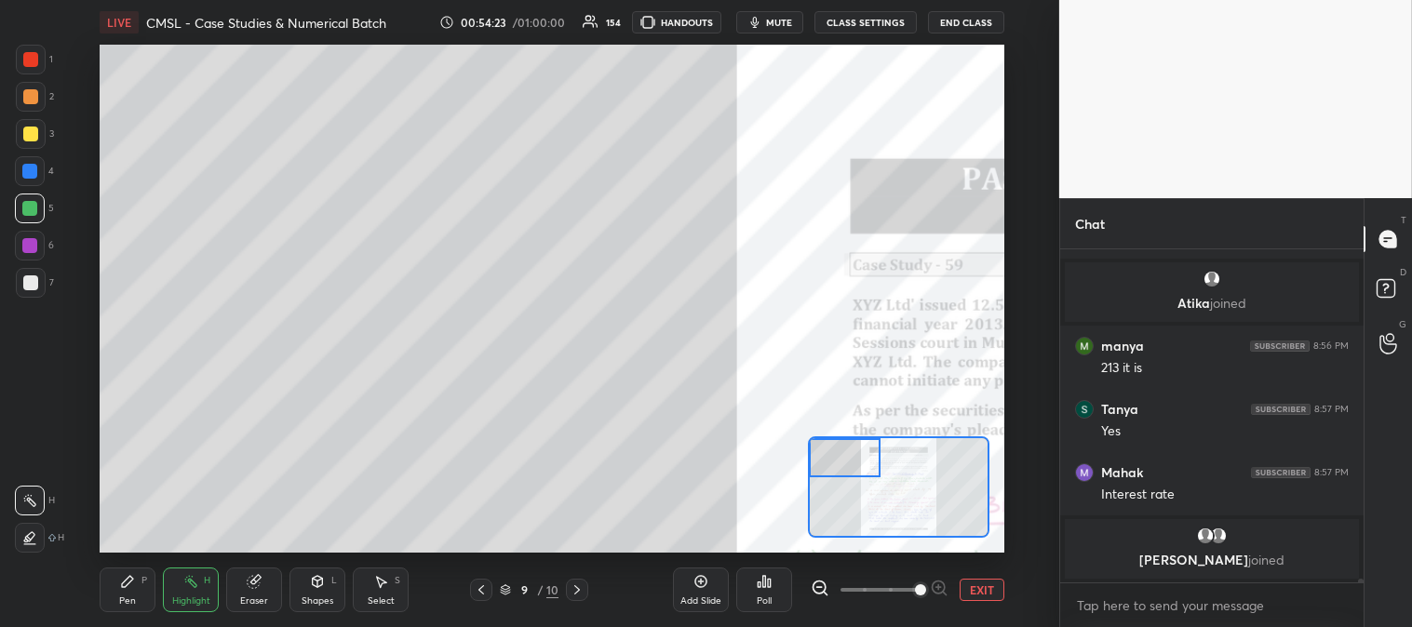
click at [114, 582] on div "Pen P" at bounding box center [128, 590] width 56 height 45
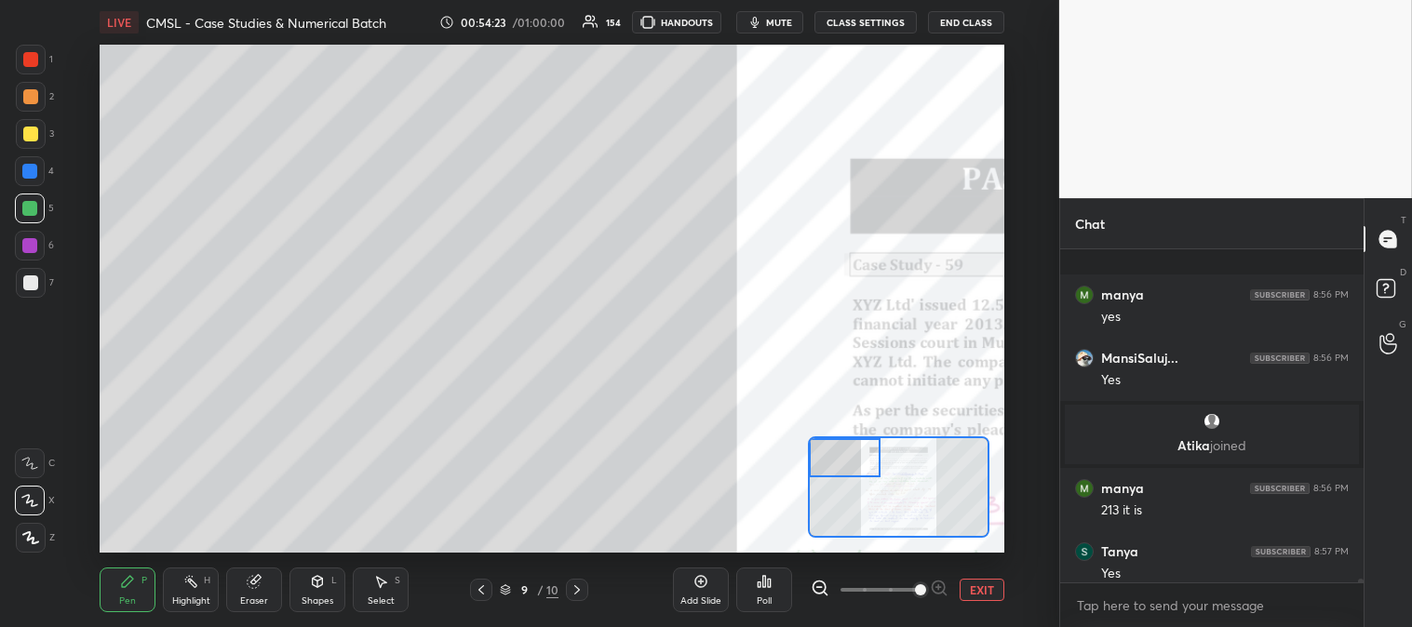
click at [34, 146] on div at bounding box center [31, 134] width 30 height 30
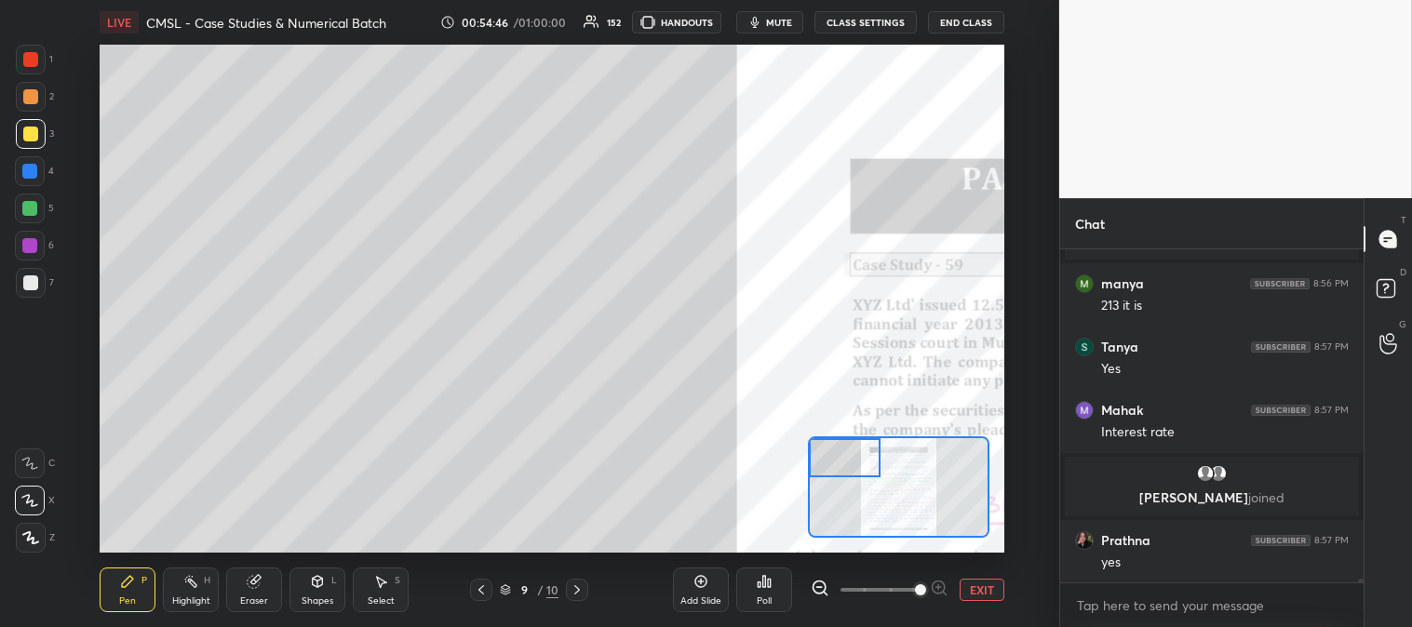
scroll to position [33167, 0]
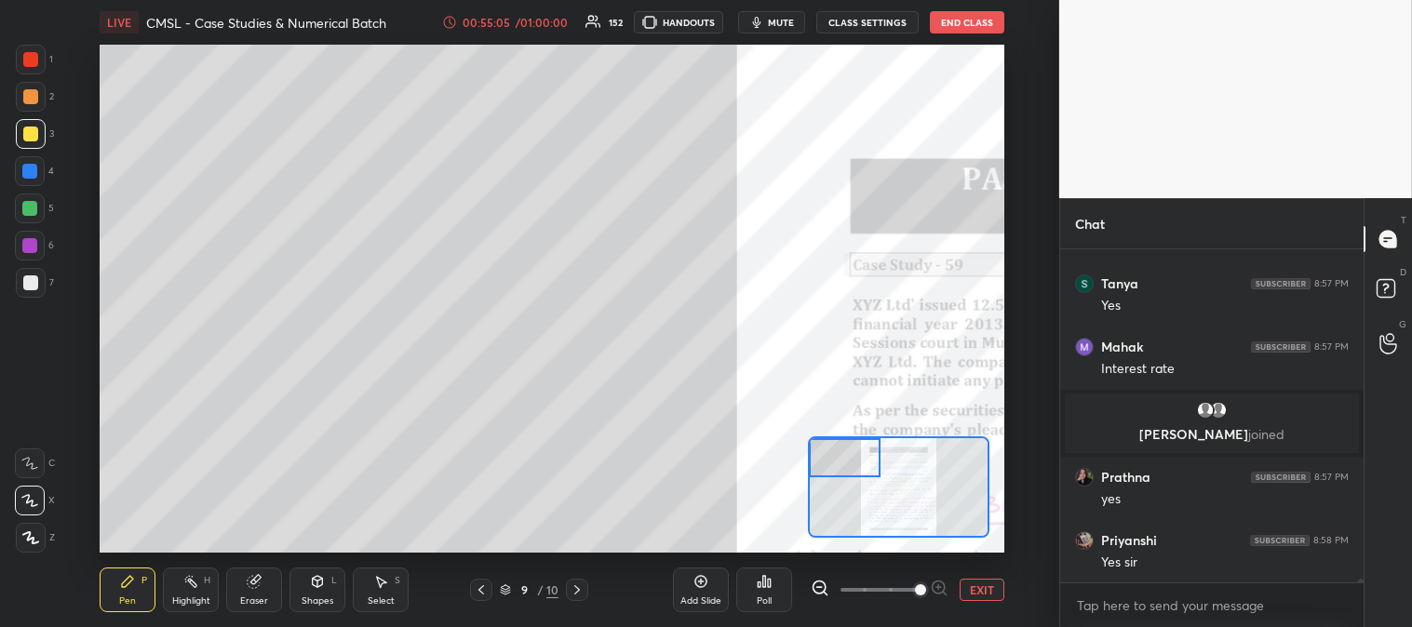
click at [996, 593] on button "EXIT" at bounding box center [981, 590] width 45 height 22
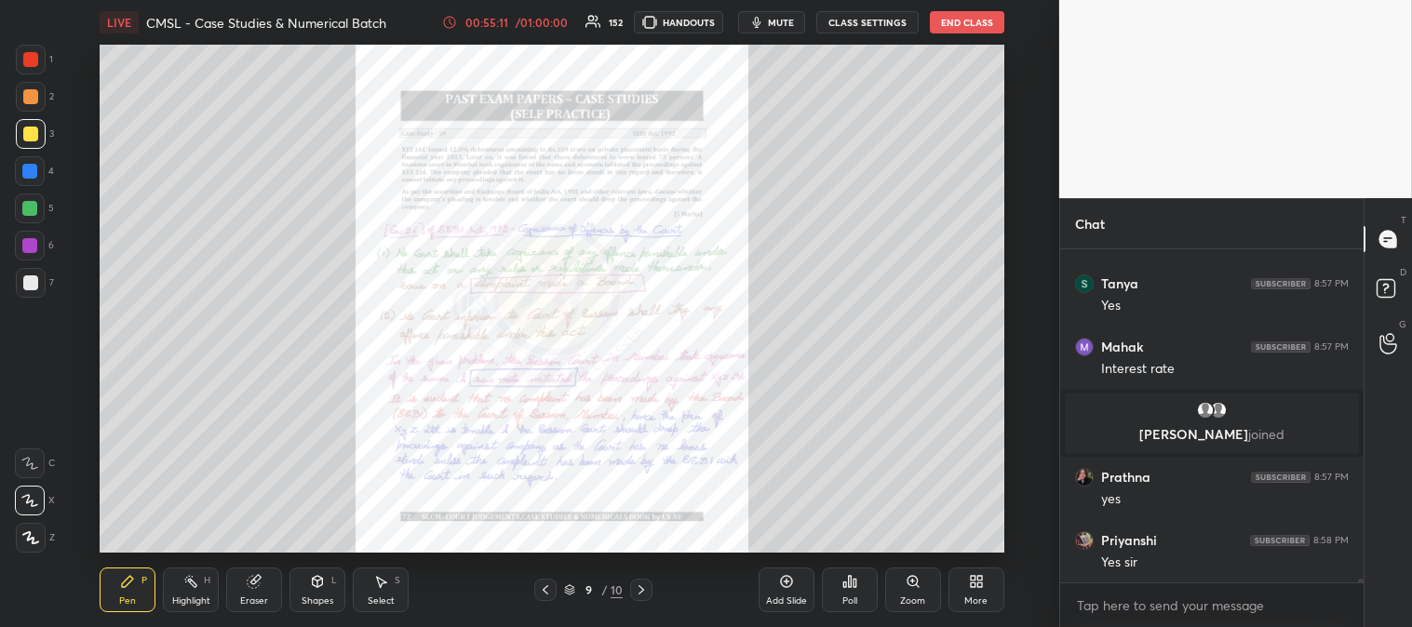
scroll to position [33230, 0]
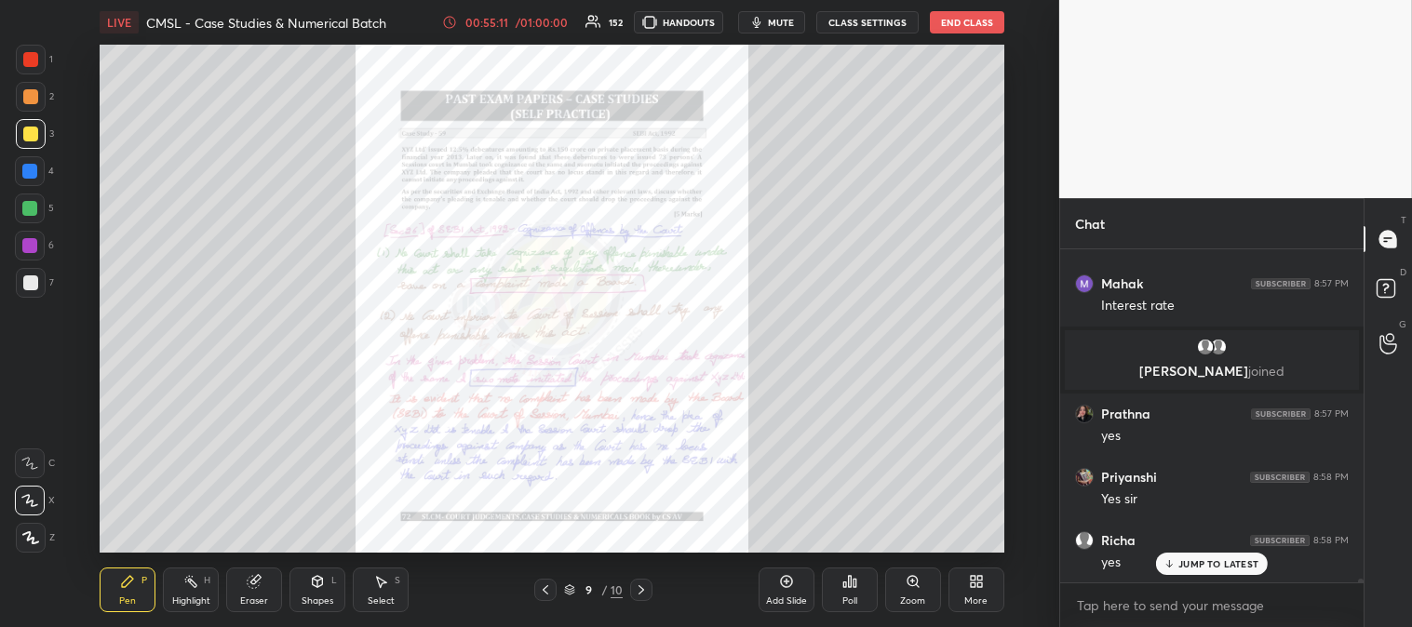
click at [899, 590] on div "Zoom" at bounding box center [913, 590] width 56 height 45
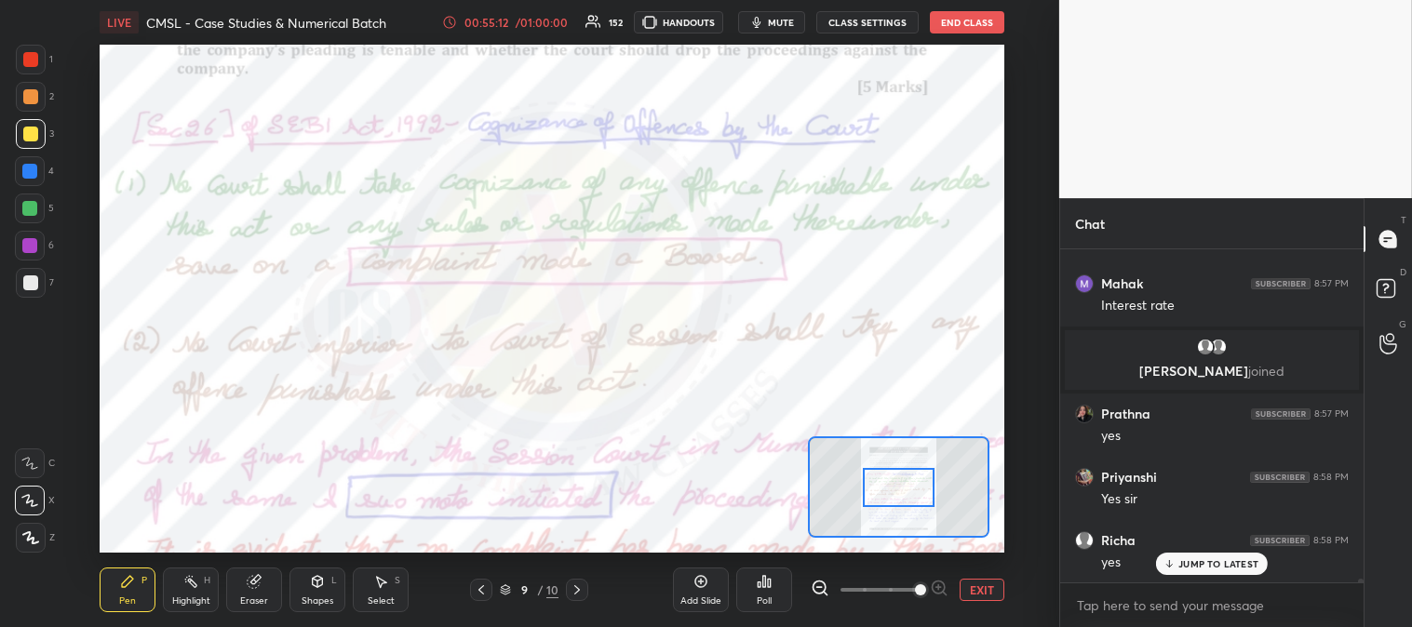
scroll to position [33293, 0]
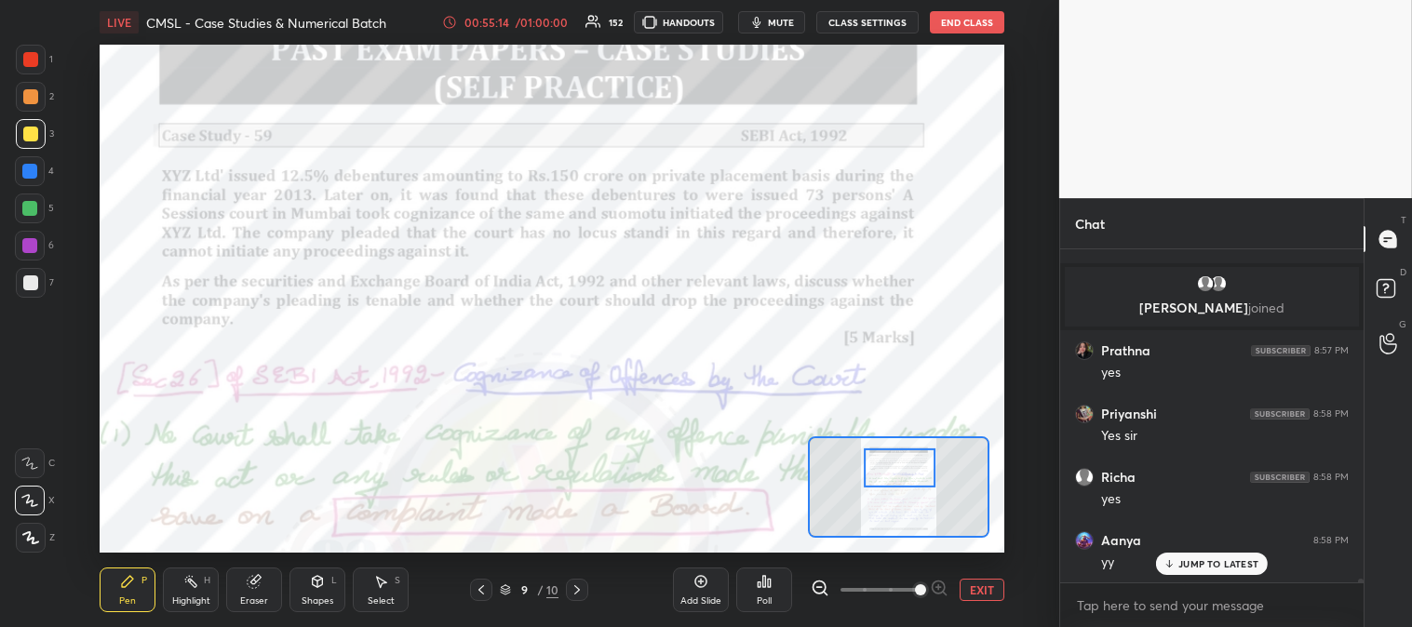
click at [203, 597] on div "Highlight" at bounding box center [191, 600] width 38 height 9
click at [26, 67] on div at bounding box center [31, 60] width 30 height 30
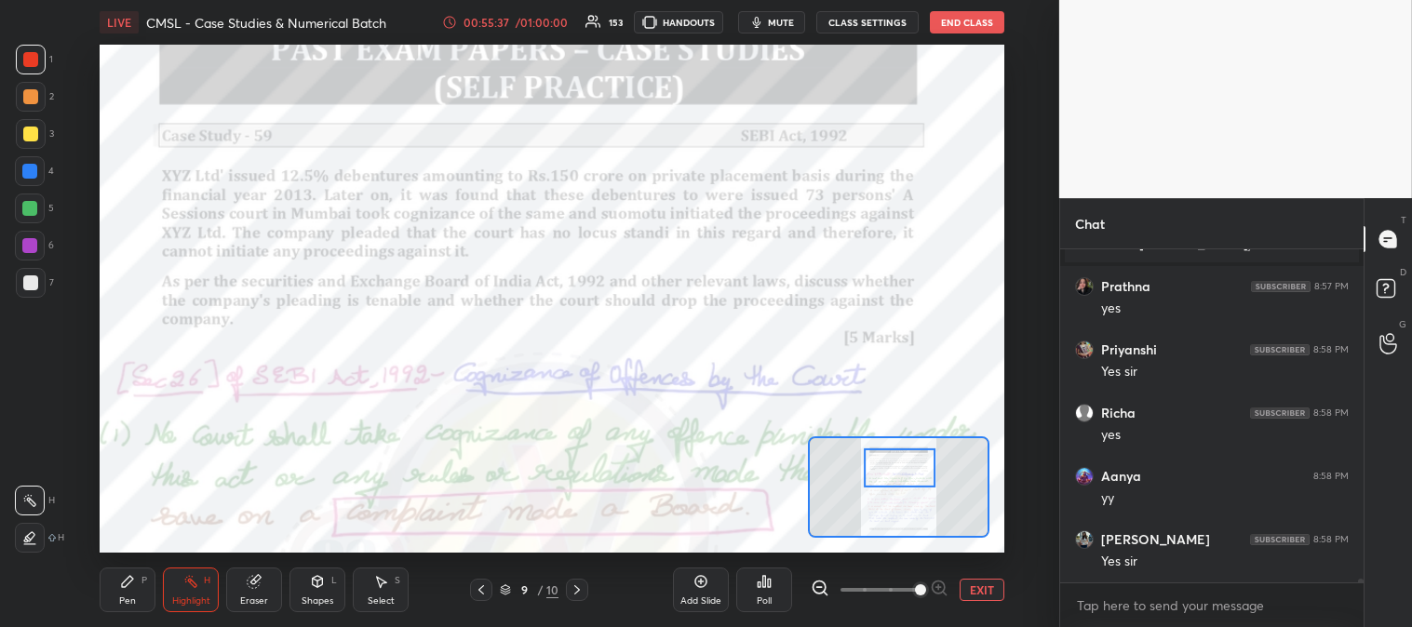
click at [127, 601] on div "Pen" at bounding box center [127, 600] width 17 height 9
click at [180, 591] on div "Highlight H" at bounding box center [191, 590] width 56 height 45
click at [980, 587] on button "EXIT" at bounding box center [981, 590] width 45 height 22
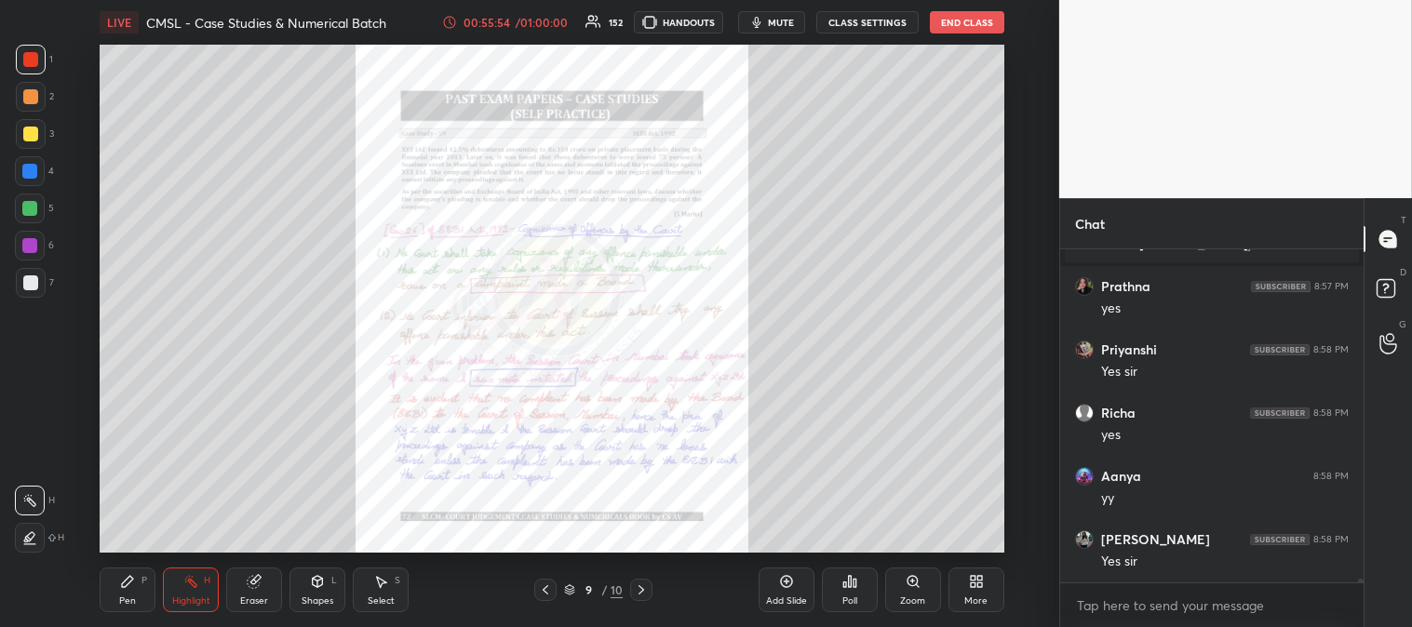
click at [907, 588] on icon at bounding box center [912, 581] width 15 height 15
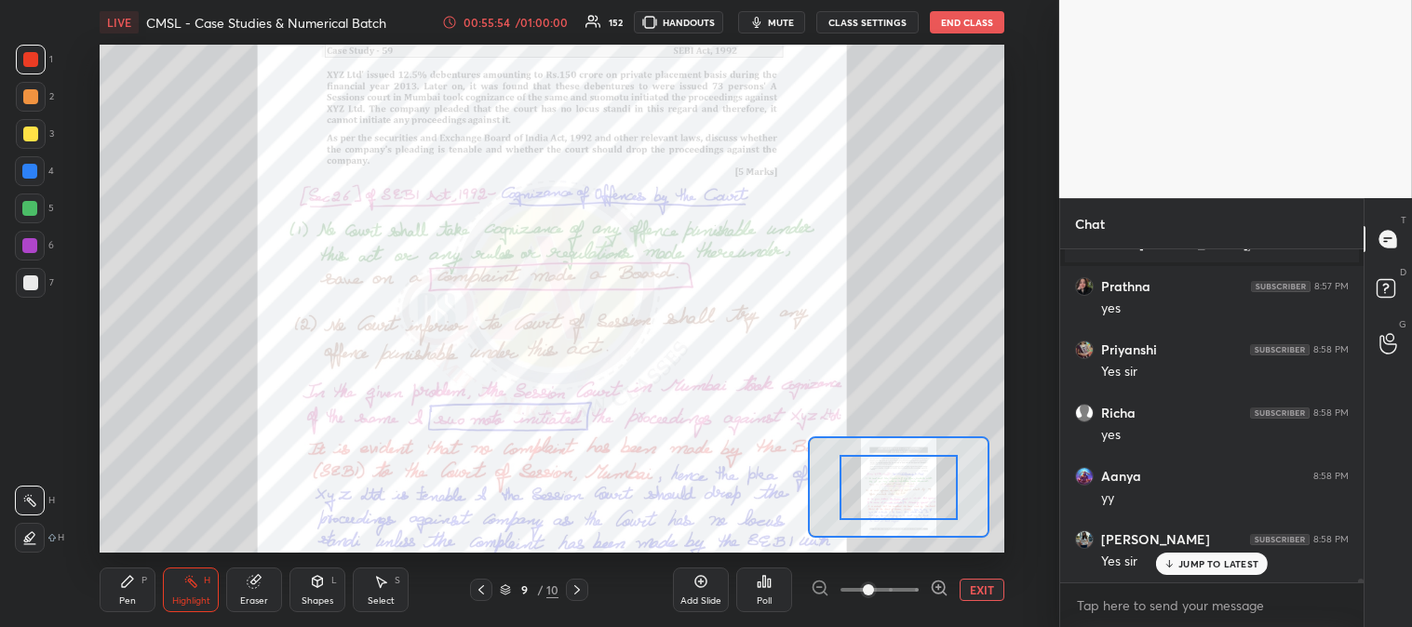
scroll to position [33423, 0]
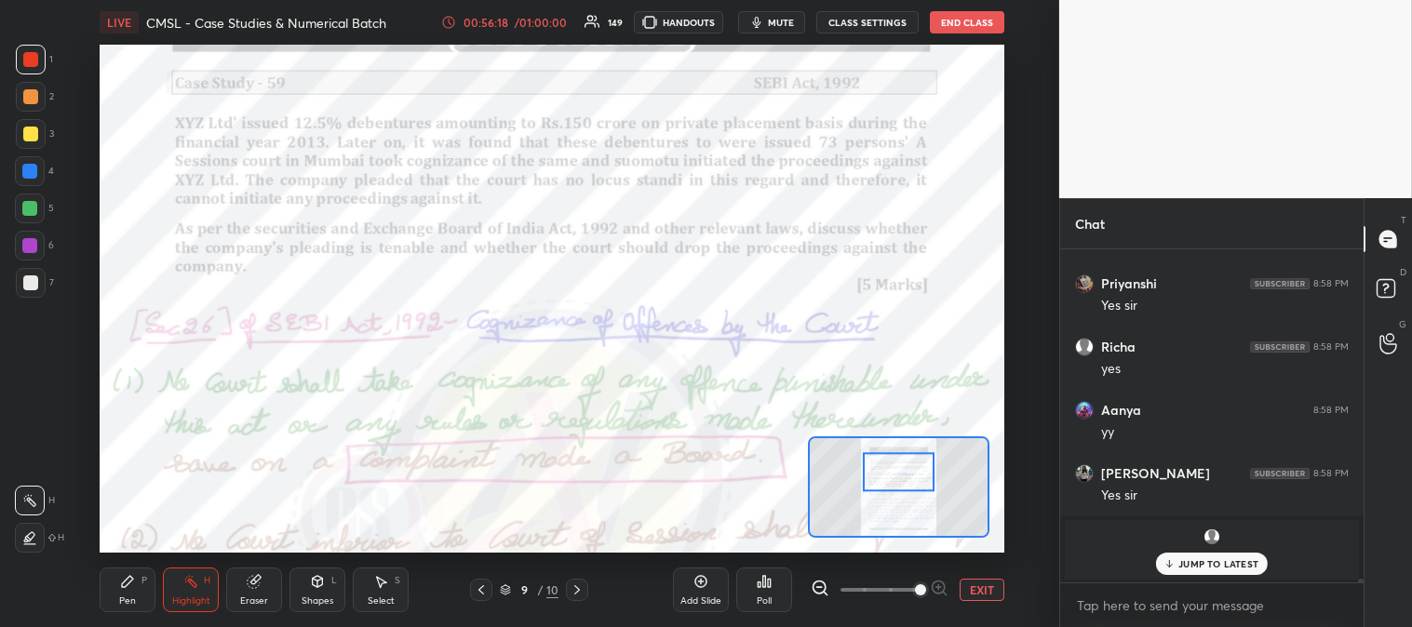
click at [123, 594] on div "Pen P" at bounding box center [128, 590] width 56 height 45
click at [978, 586] on button "EXIT" at bounding box center [981, 590] width 45 height 22
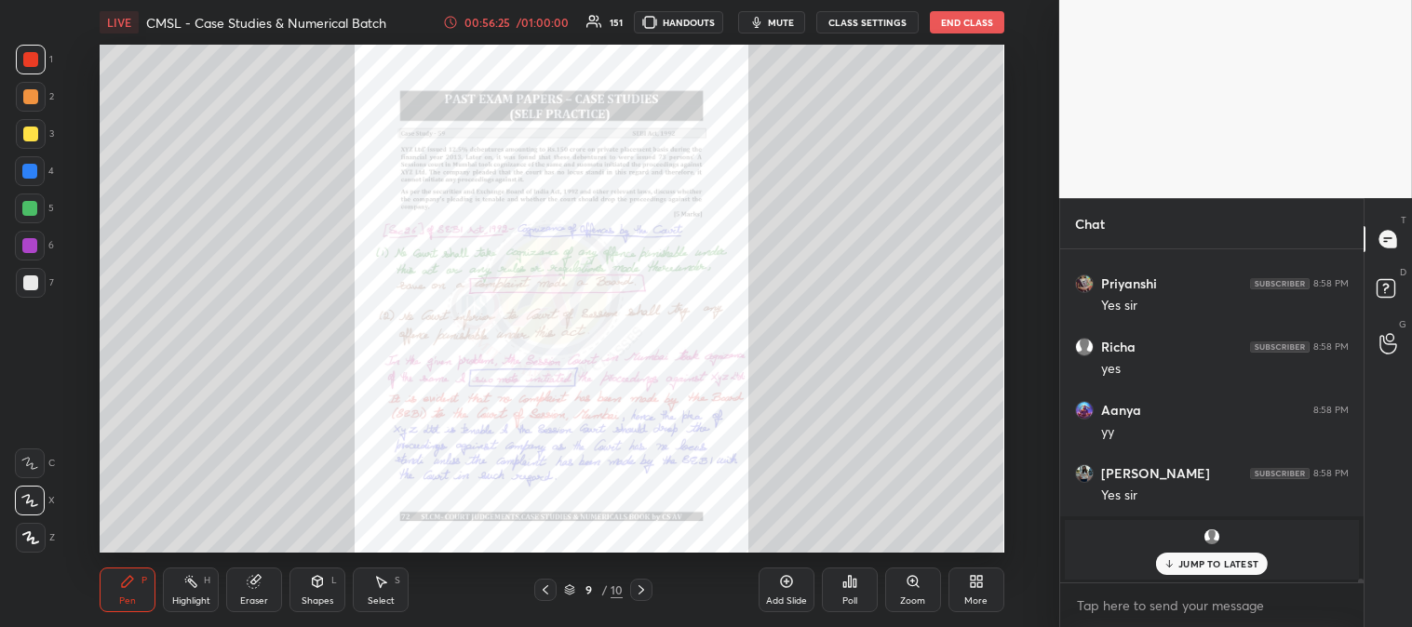
click at [1191, 561] on p "JUMP TO LATEST" at bounding box center [1218, 563] width 80 height 11
click at [263, 591] on div "Eraser" at bounding box center [254, 590] width 56 height 45
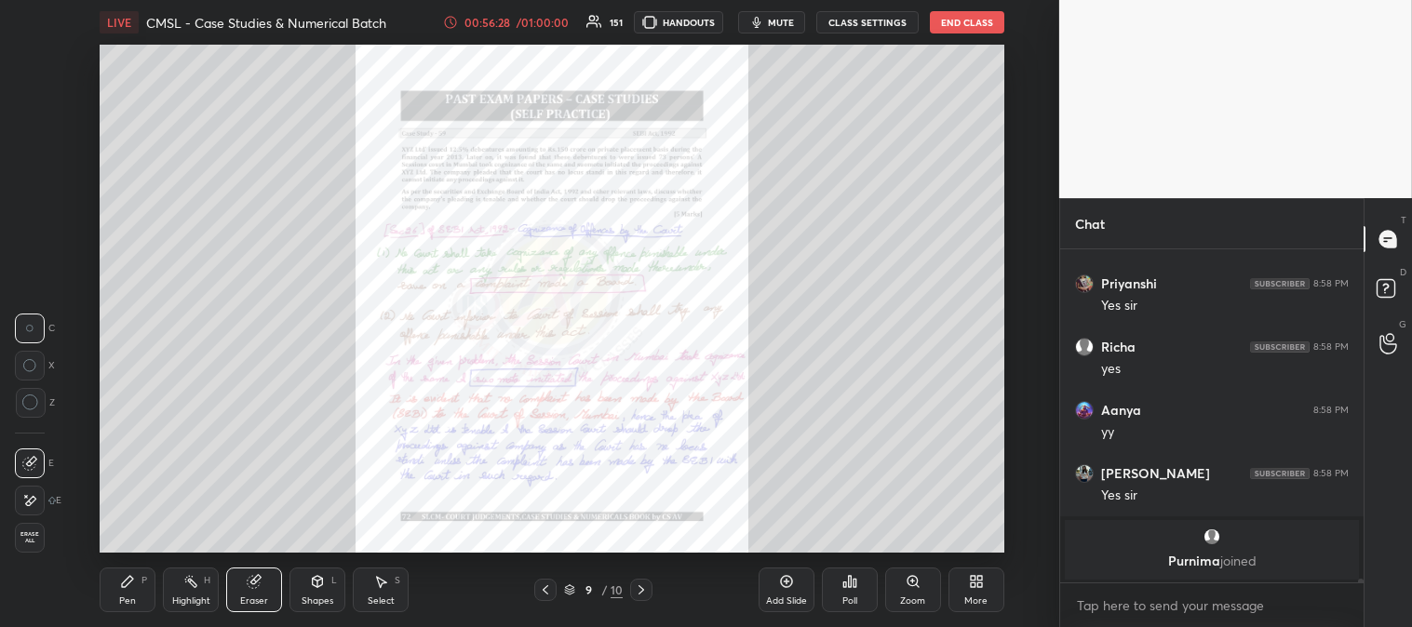
click at [914, 584] on icon at bounding box center [912, 581] width 10 height 10
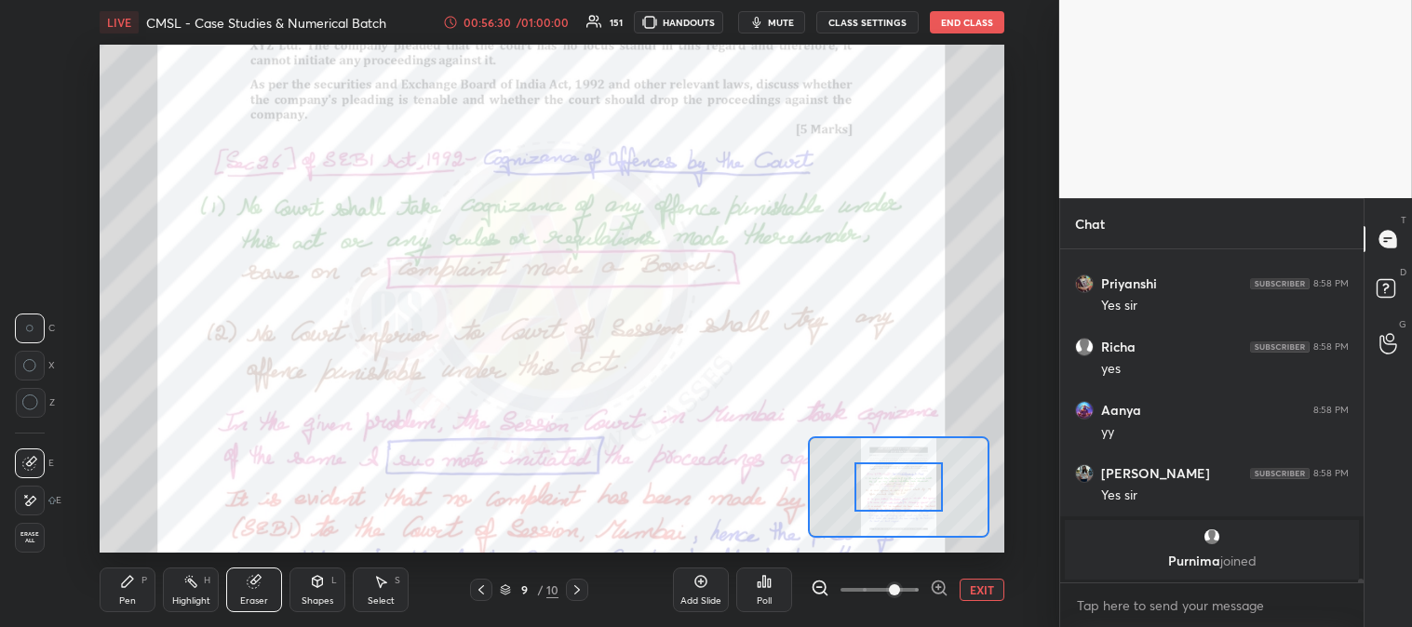
click at [123, 598] on div "Pen" at bounding box center [127, 600] width 17 height 9
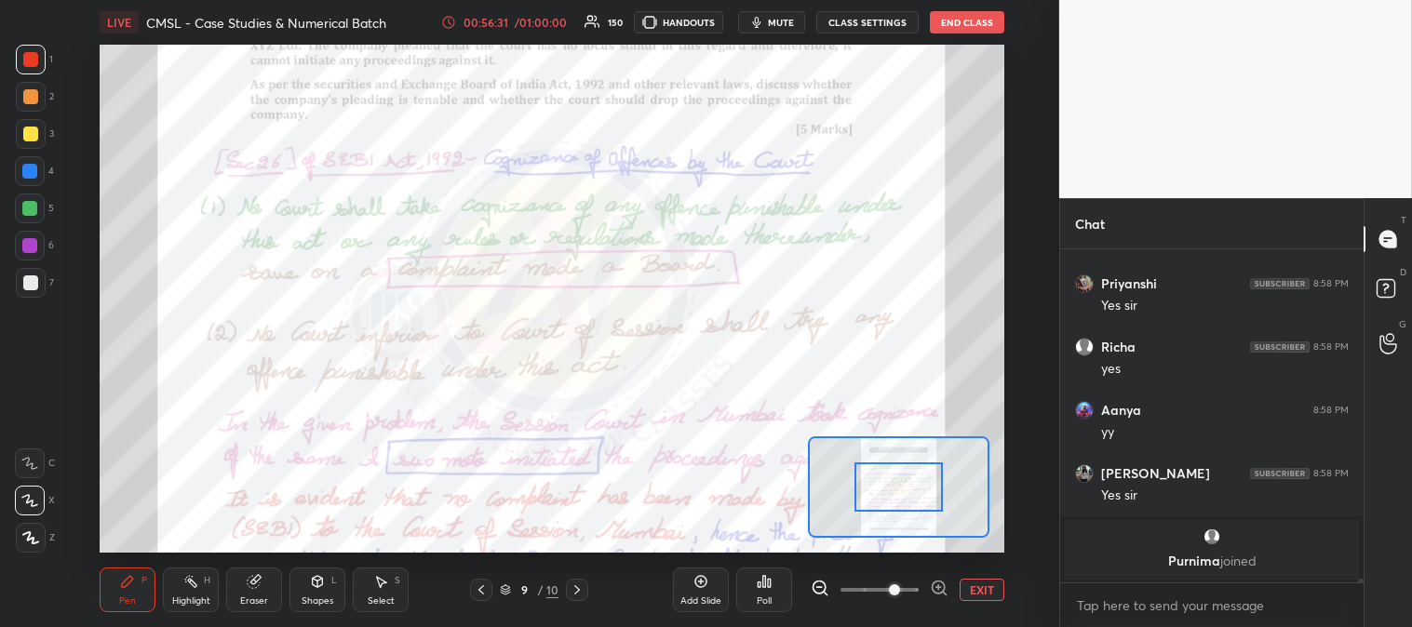
click at [987, 593] on button "EXIT" at bounding box center [981, 590] width 45 height 22
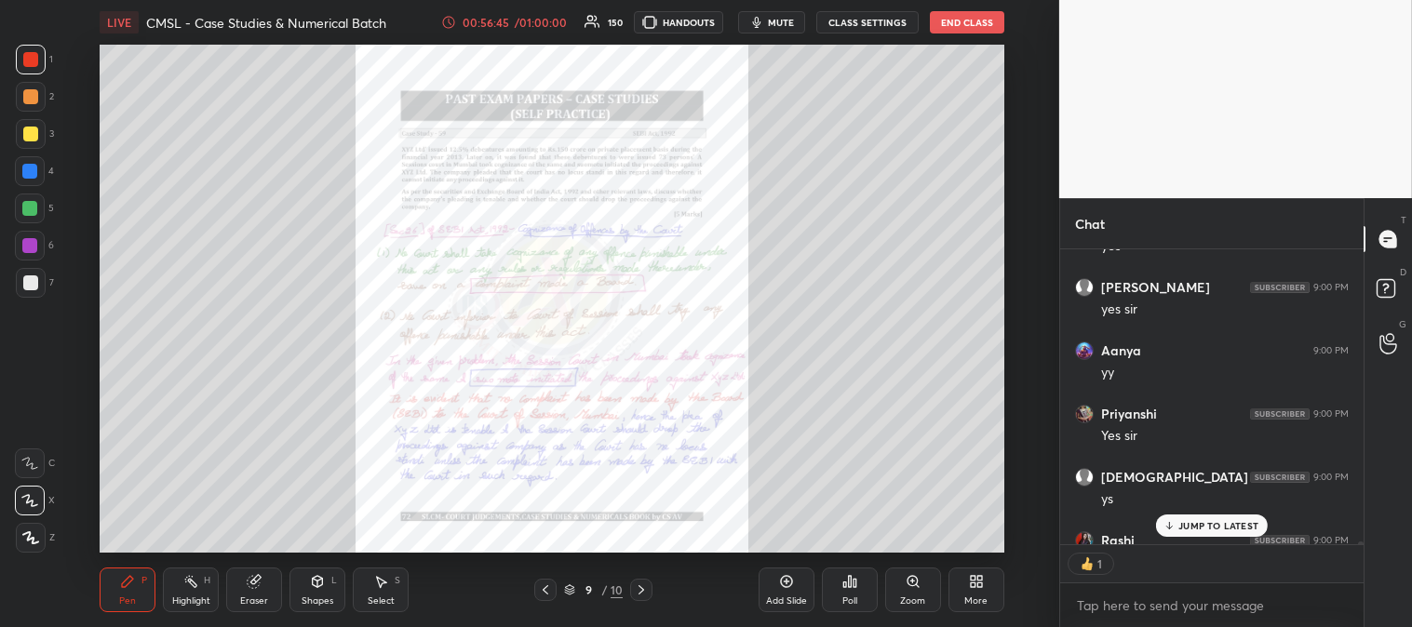
scroll to position [33910, 0]
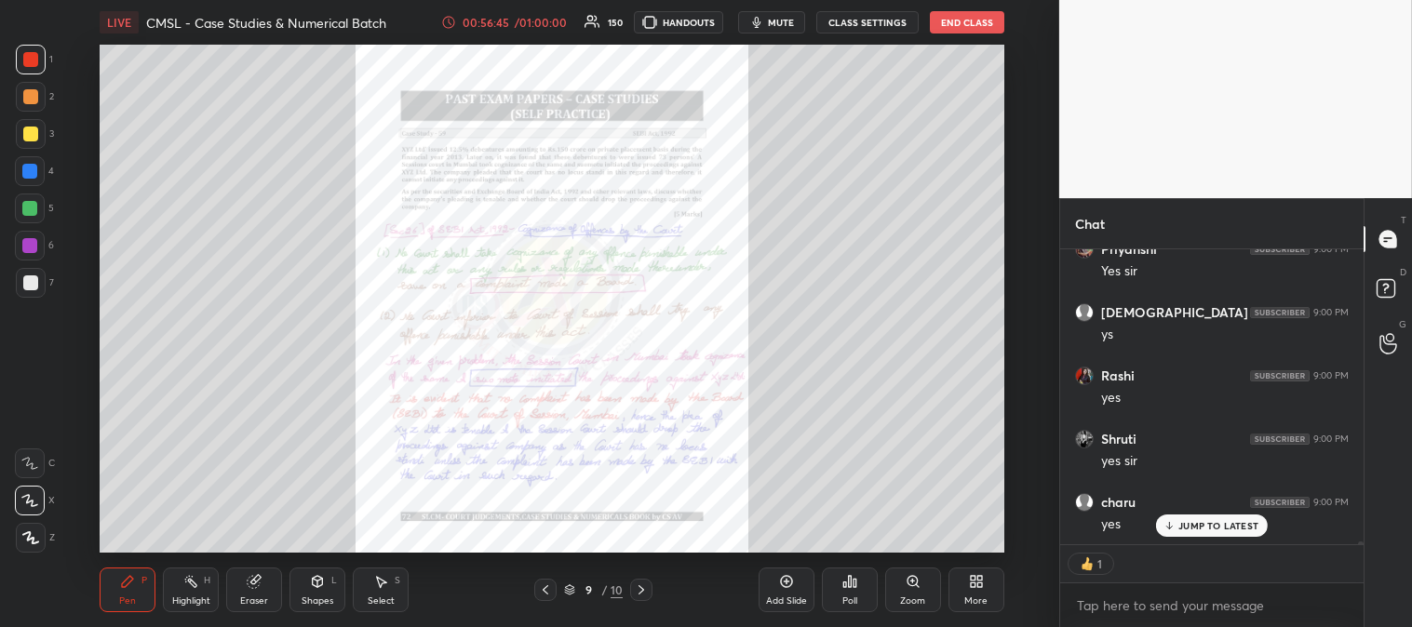
click at [144, 582] on div "P" at bounding box center [144, 580] width 6 height 9
click at [35, 145] on div at bounding box center [31, 134] width 30 height 30
click at [30, 286] on div at bounding box center [30, 282] width 15 height 15
click at [1186, 529] on p "JUMP TO LATEST" at bounding box center [1218, 525] width 80 height 11
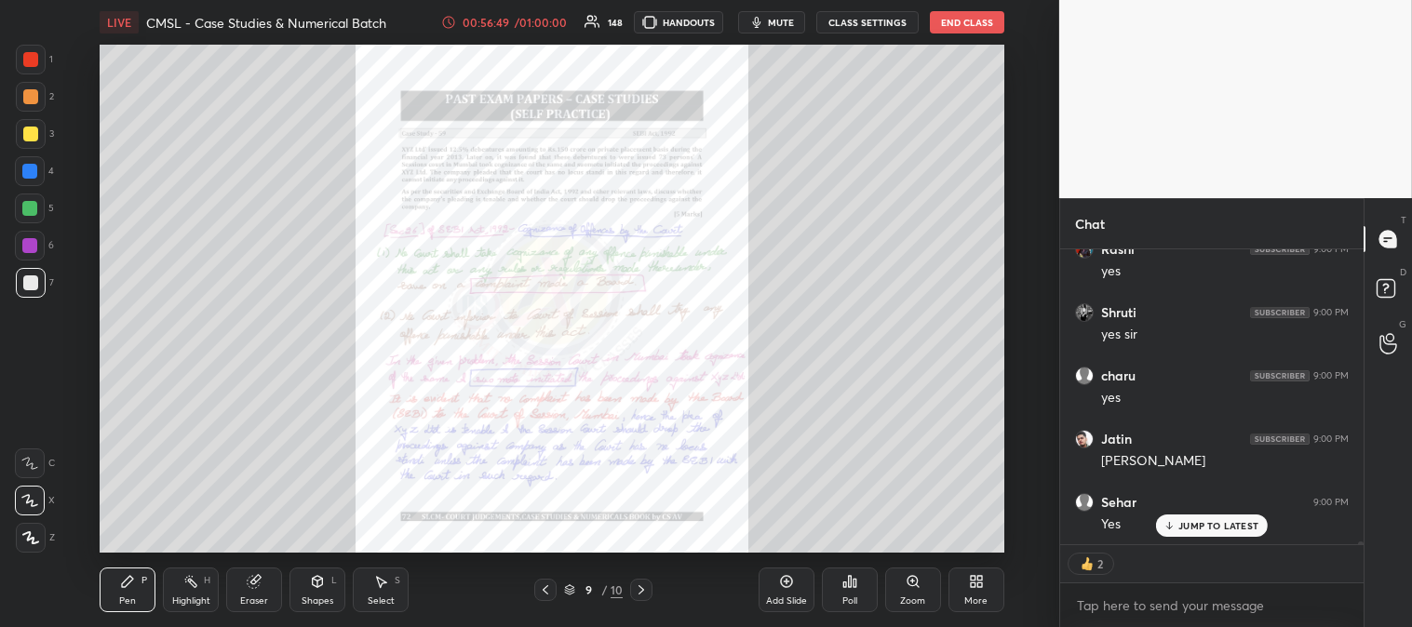
scroll to position [34100, 0]
click at [913, 591] on div "Zoom" at bounding box center [913, 590] width 56 height 45
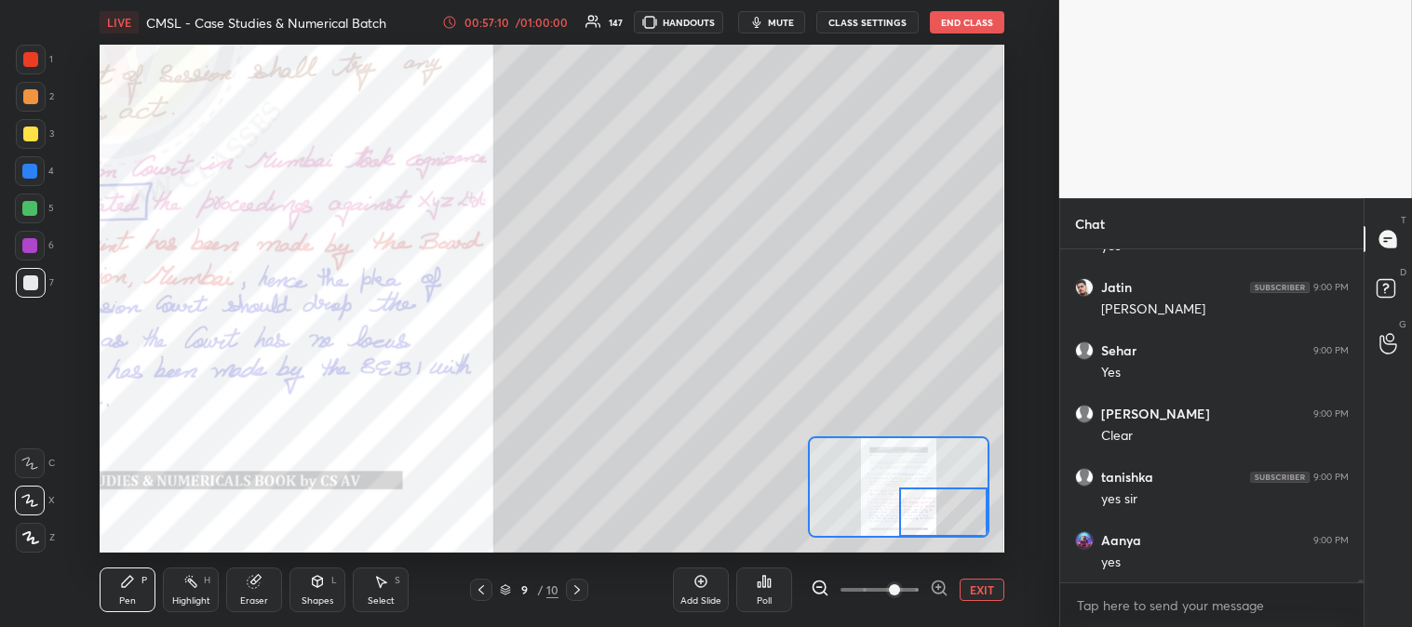
scroll to position [34255, 0]
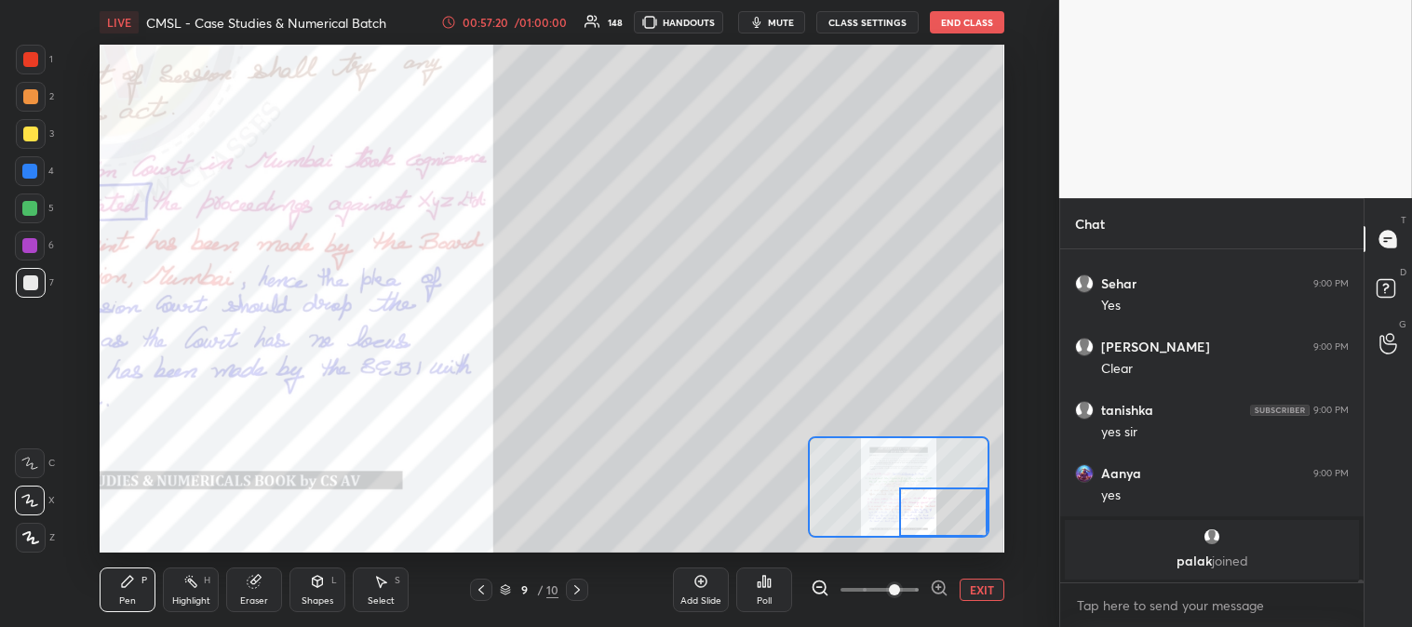
click at [982, 590] on button "EXIT" at bounding box center [981, 590] width 45 height 22
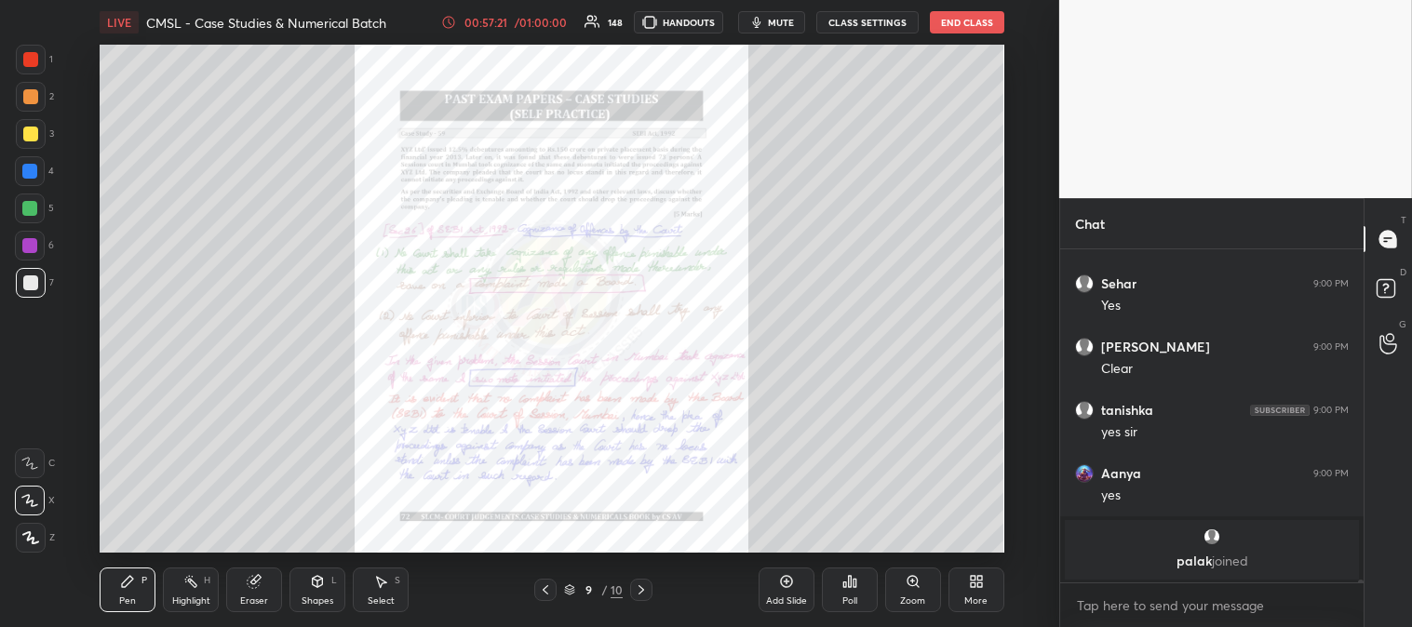
click at [195, 582] on icon at bounding box center [190, 581] width 15 height 15
click at [31, 57] on div at bounding box center [30, 59] width 15 height 15
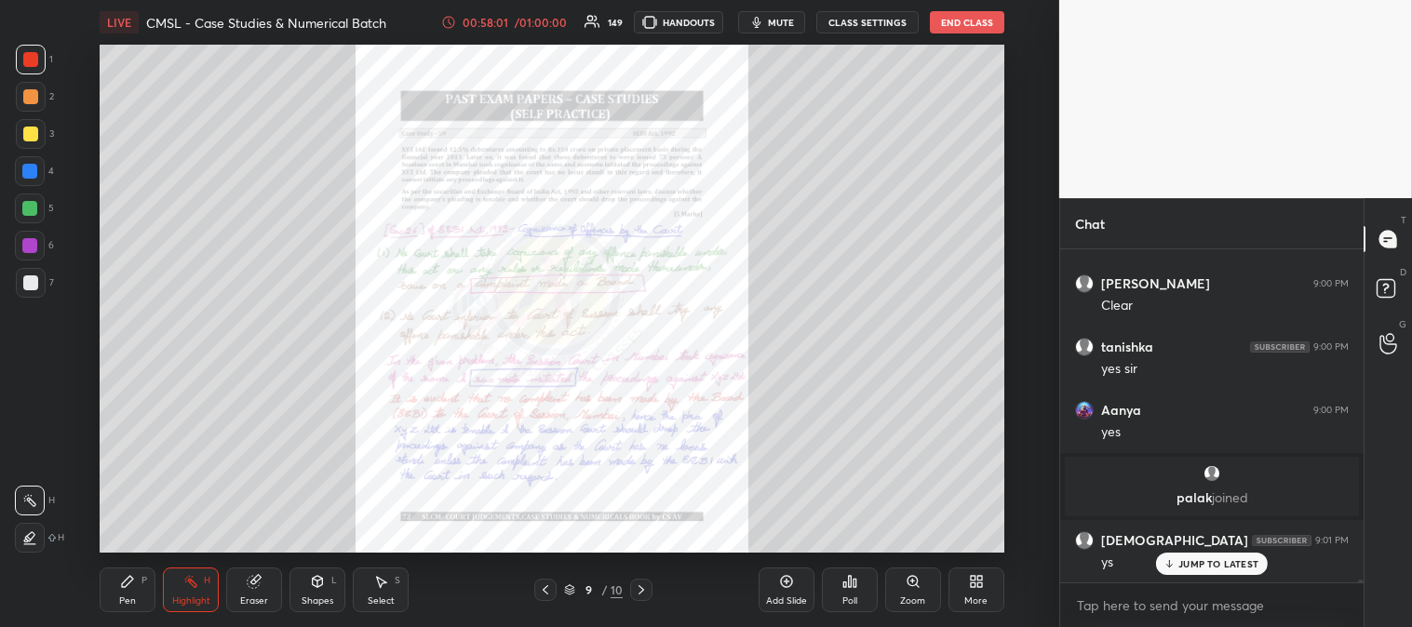
scroll to position [34382, 0]
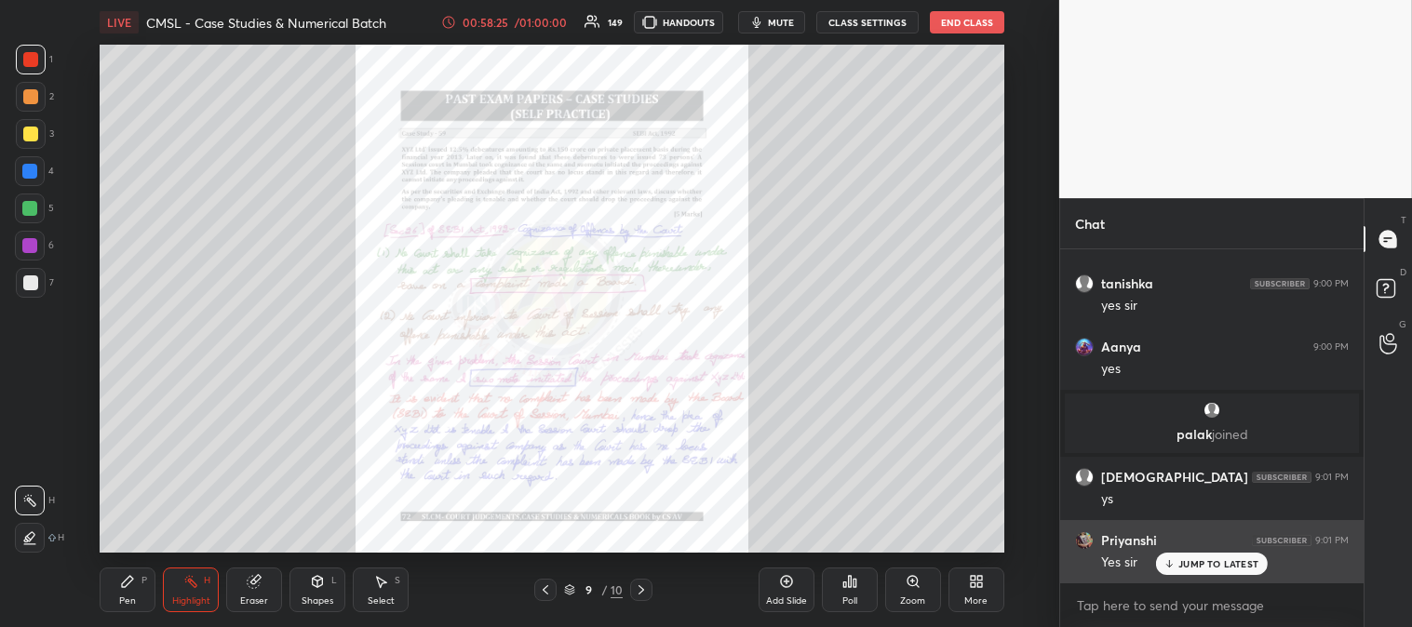
click at [1185, 562] on p "JUMP TO LATEST" at bounding box center [1218, 563] width 80 height 11
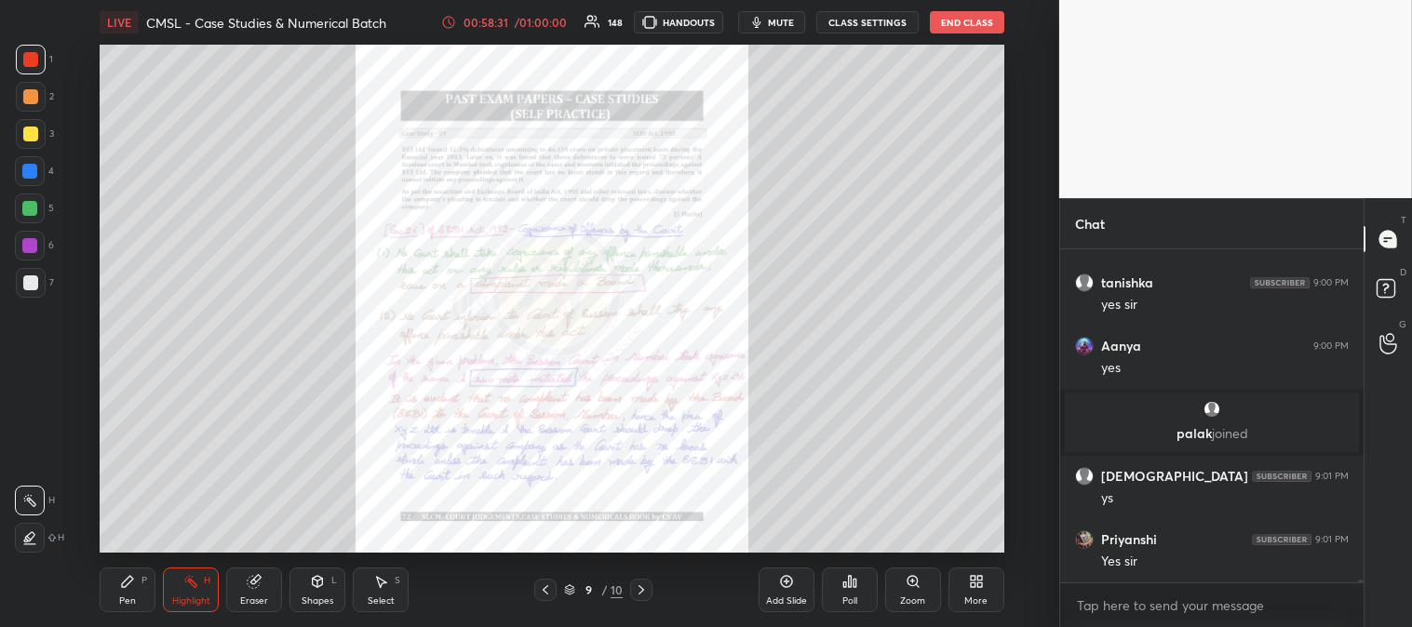
scroll to position [34446, 0]
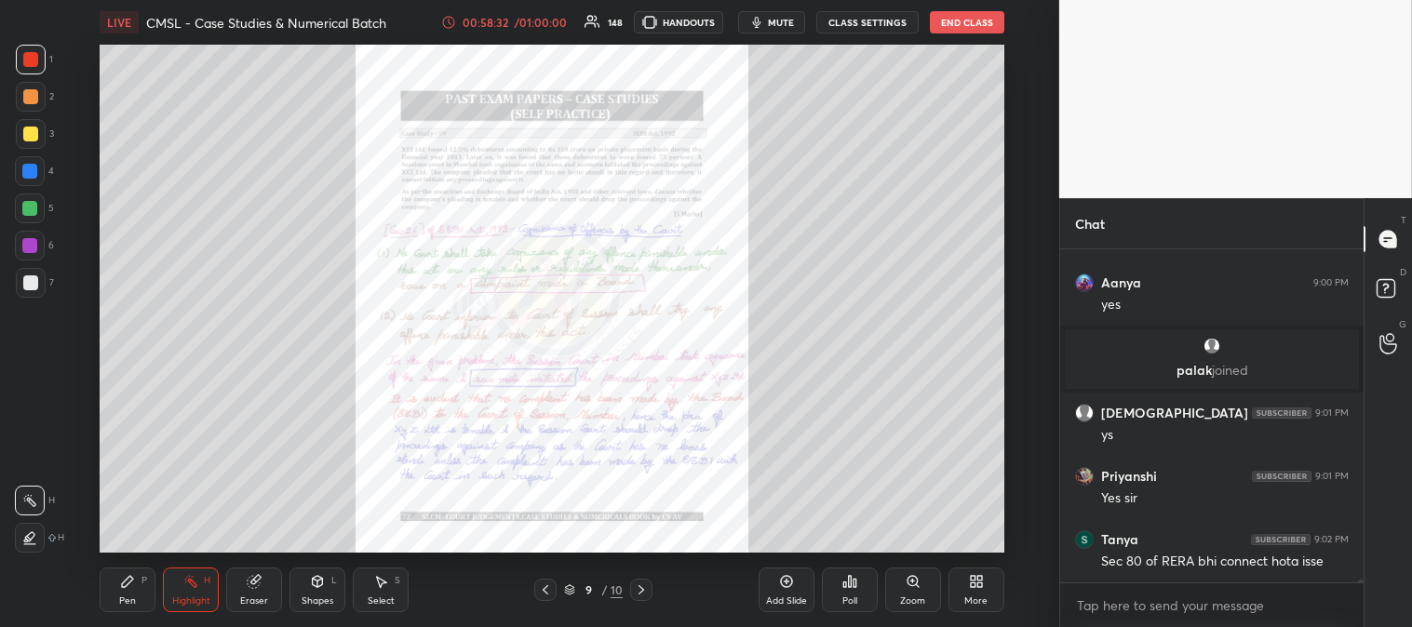
click at [898, 586] on div "Zoom" at bounding box center [913, 590] width 56 height 45
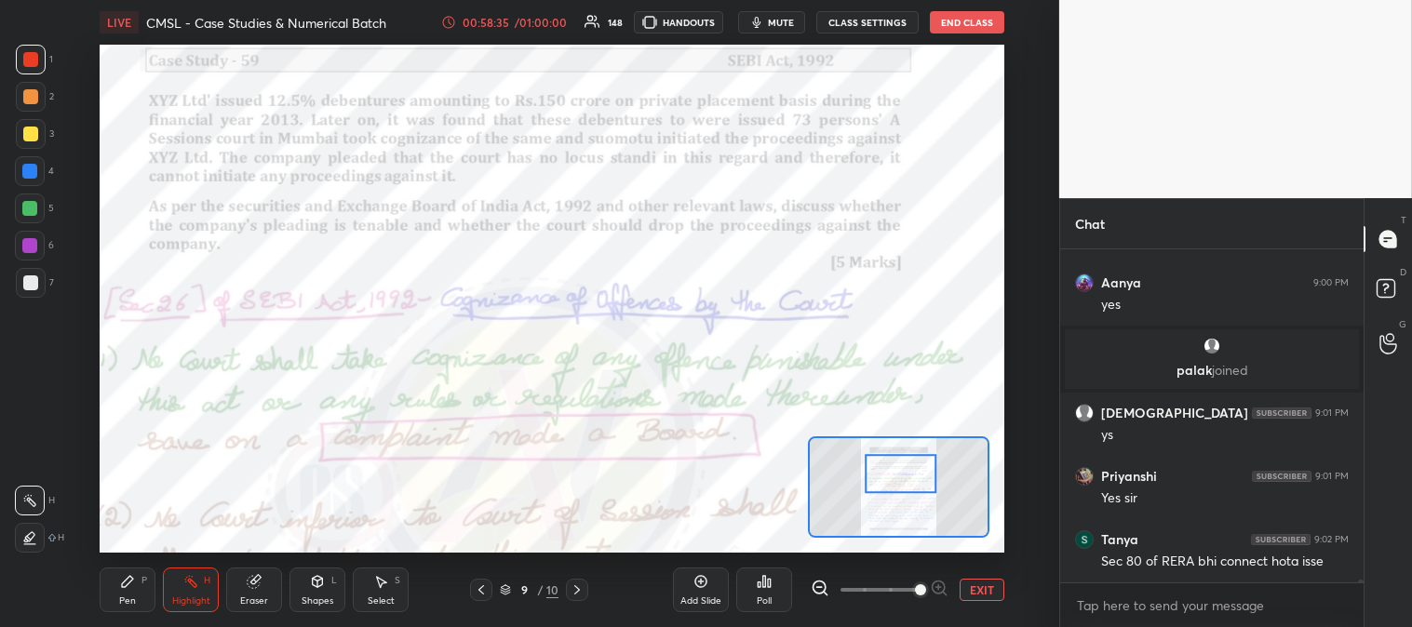
click at [181, 594] on div "Highlight H" at bounding box center [191, 590] width 56 height 45
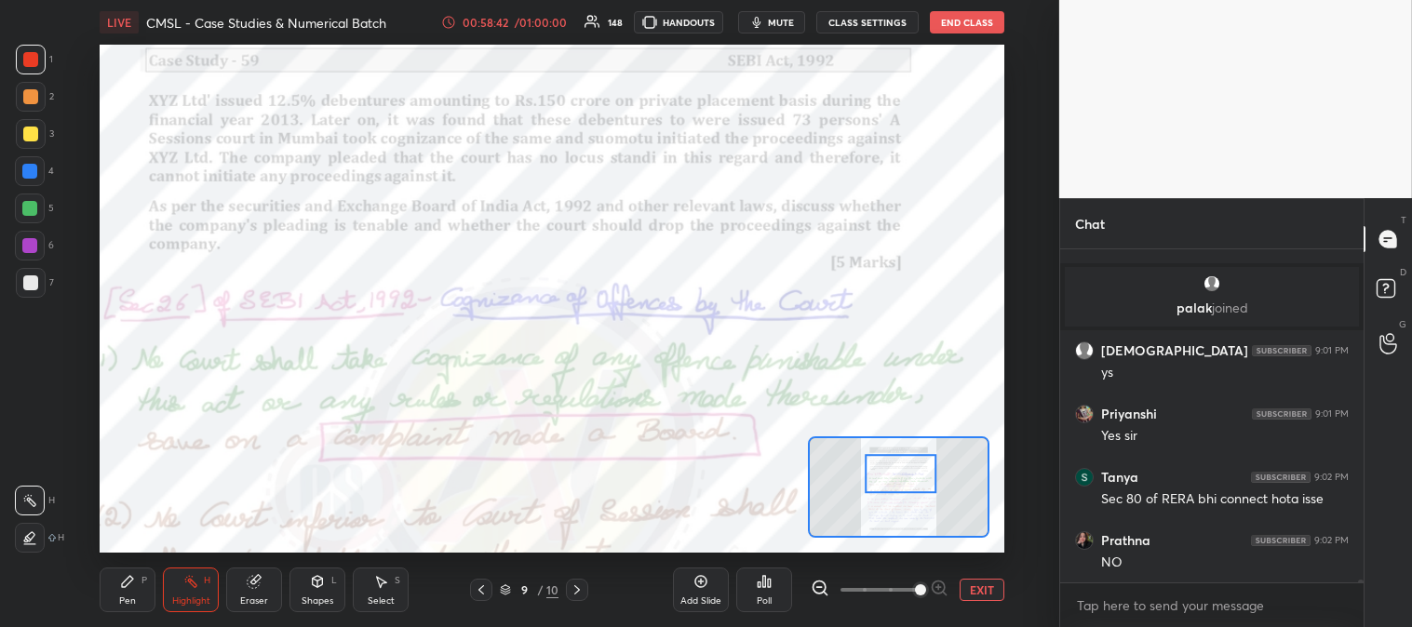
scroll to position [34572, 0]
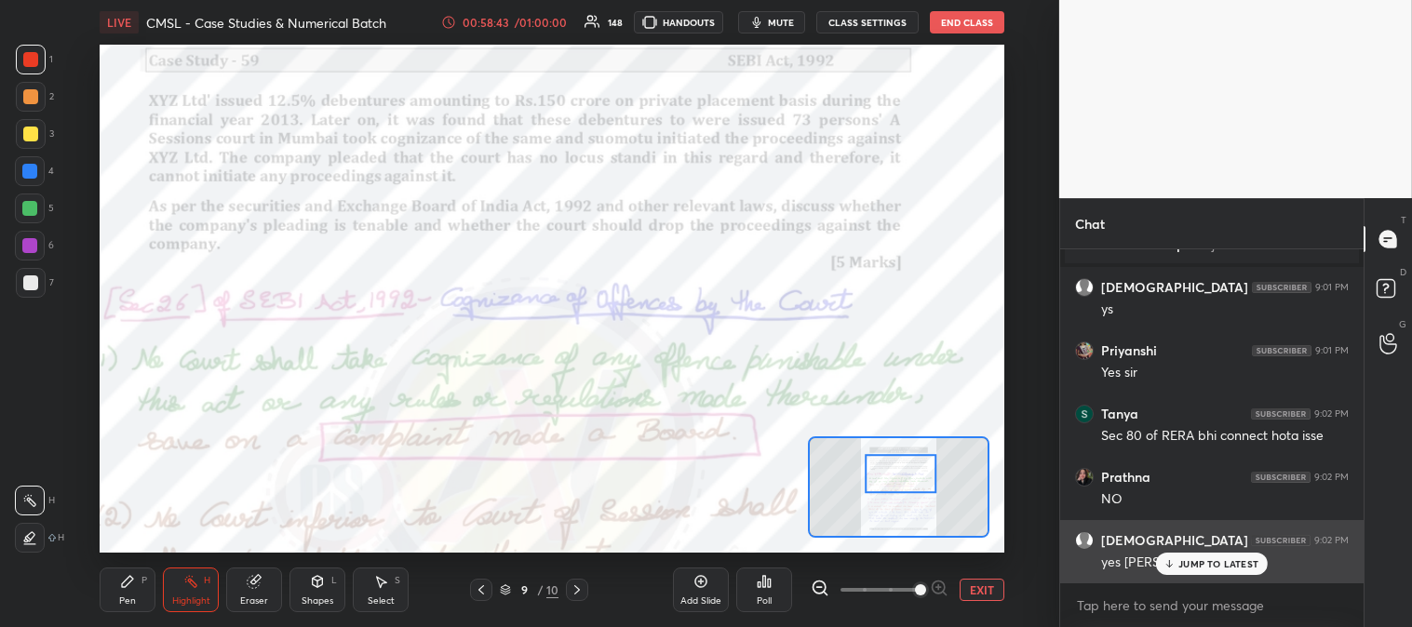
click at [981, 584] on button "EXIT" at bounding box center [981, 590] width 45 height 22
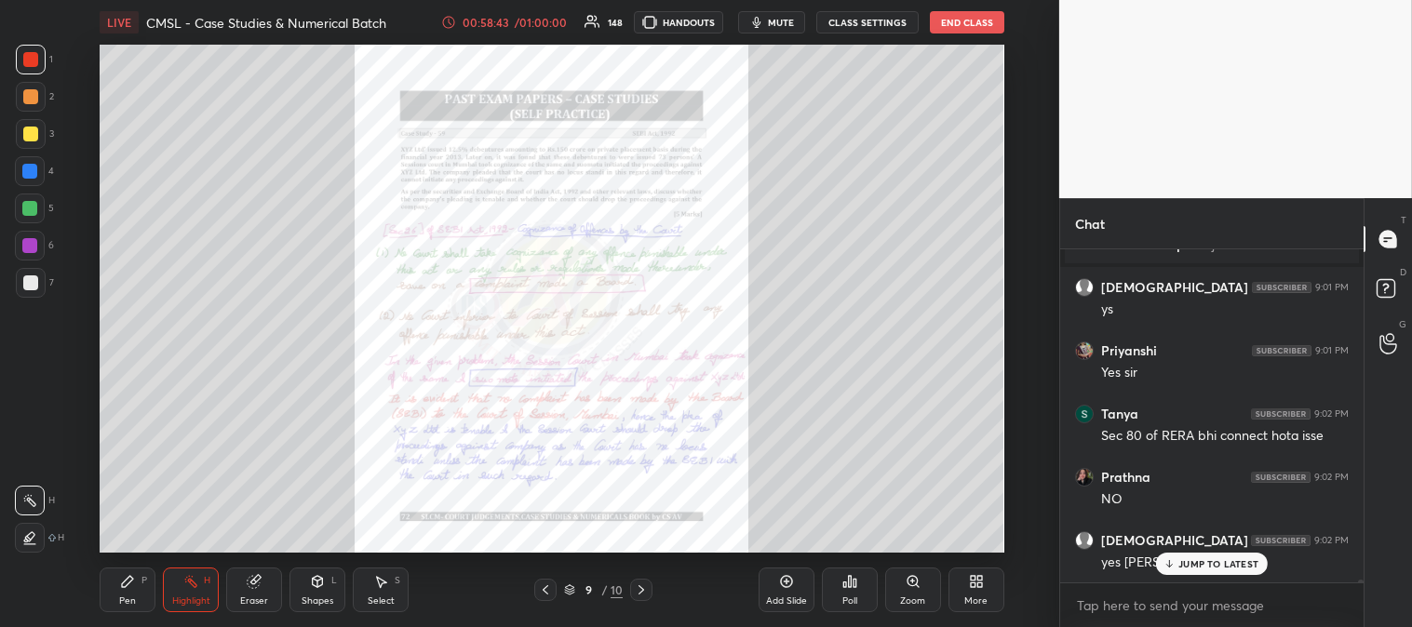
click at [1197, 558] on p "JUMP TO LATEST" at bounding box center [1218, 563] width 80 height 11
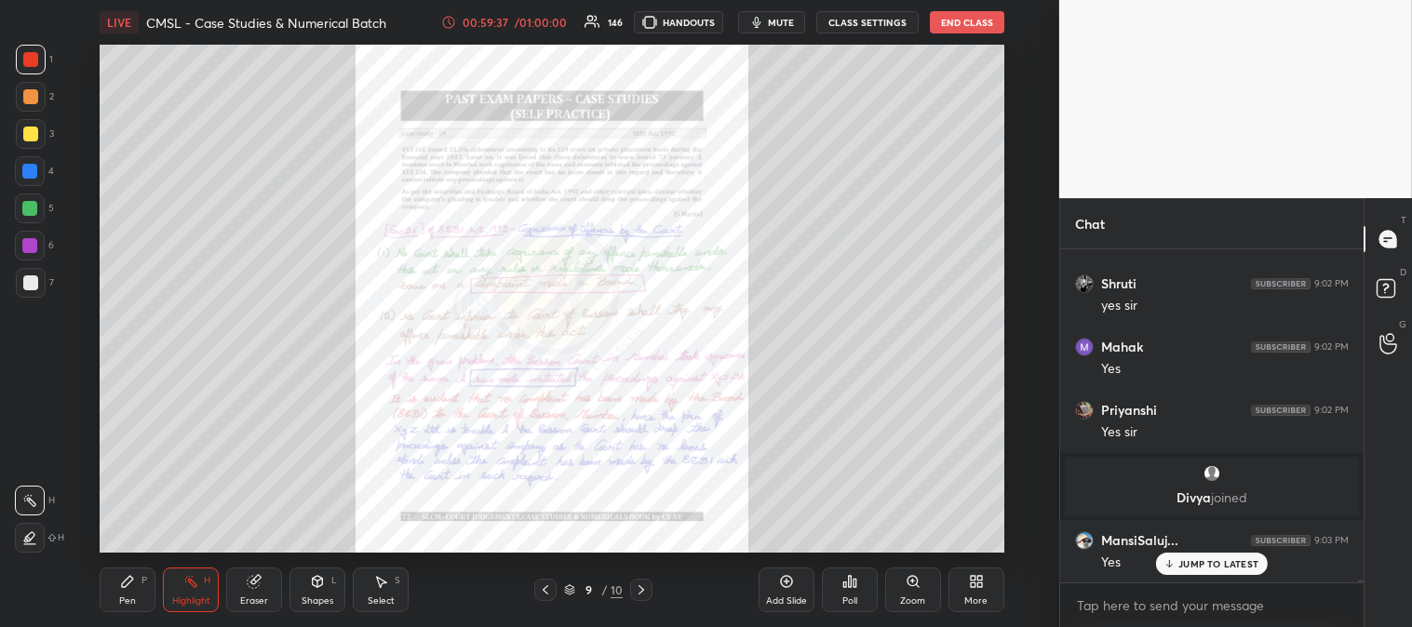
scroll to position [35480, 0]
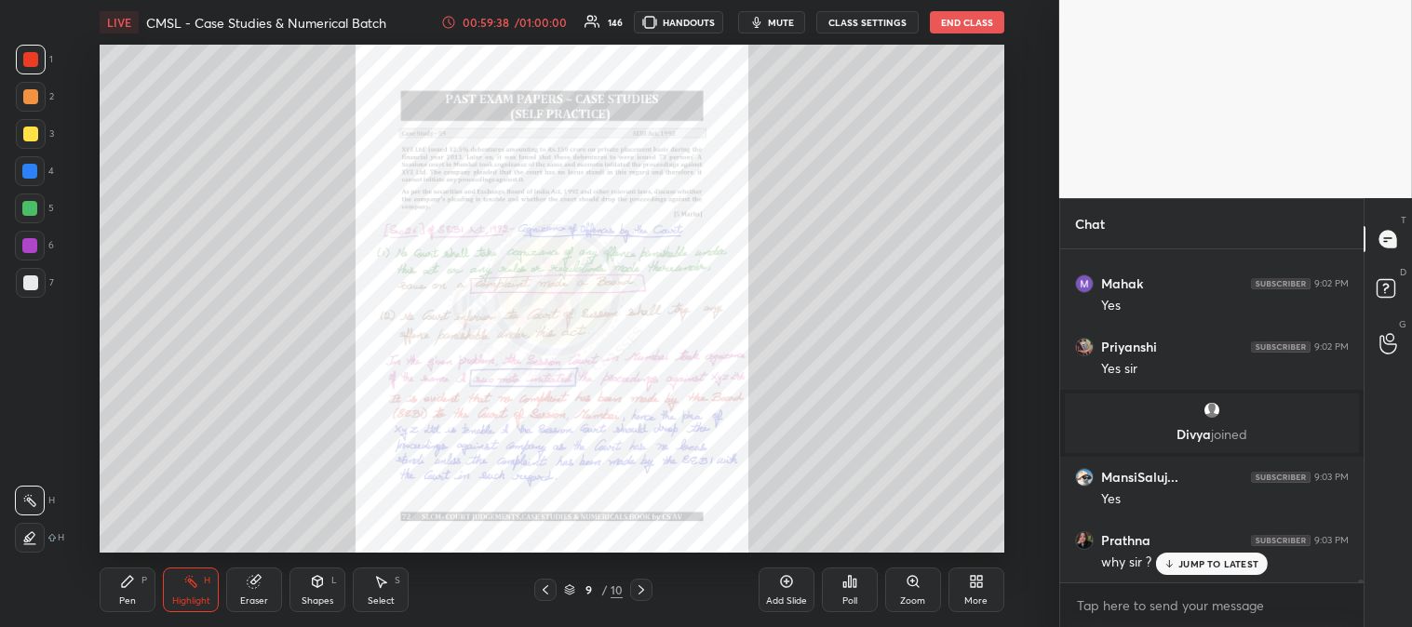
click at [908, 591] on div "Zoom" at bounding box center [913, 590] width 56 height 45
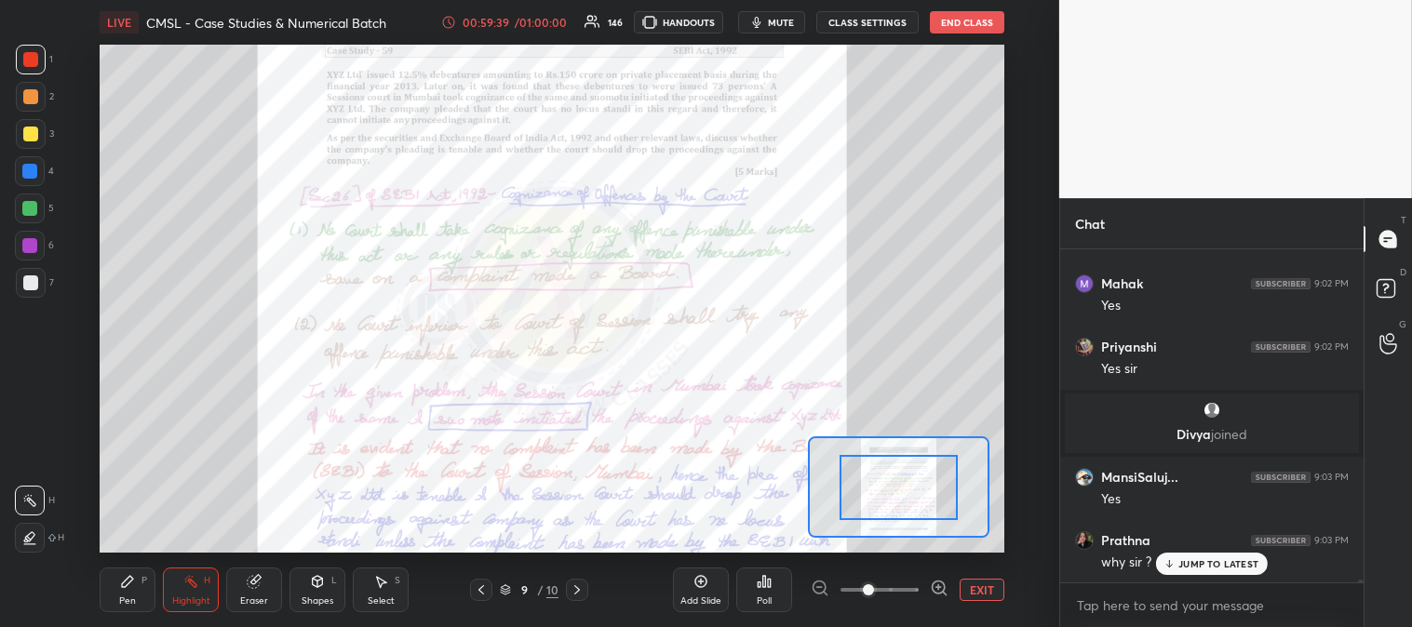
scroll to position [35544, 0]
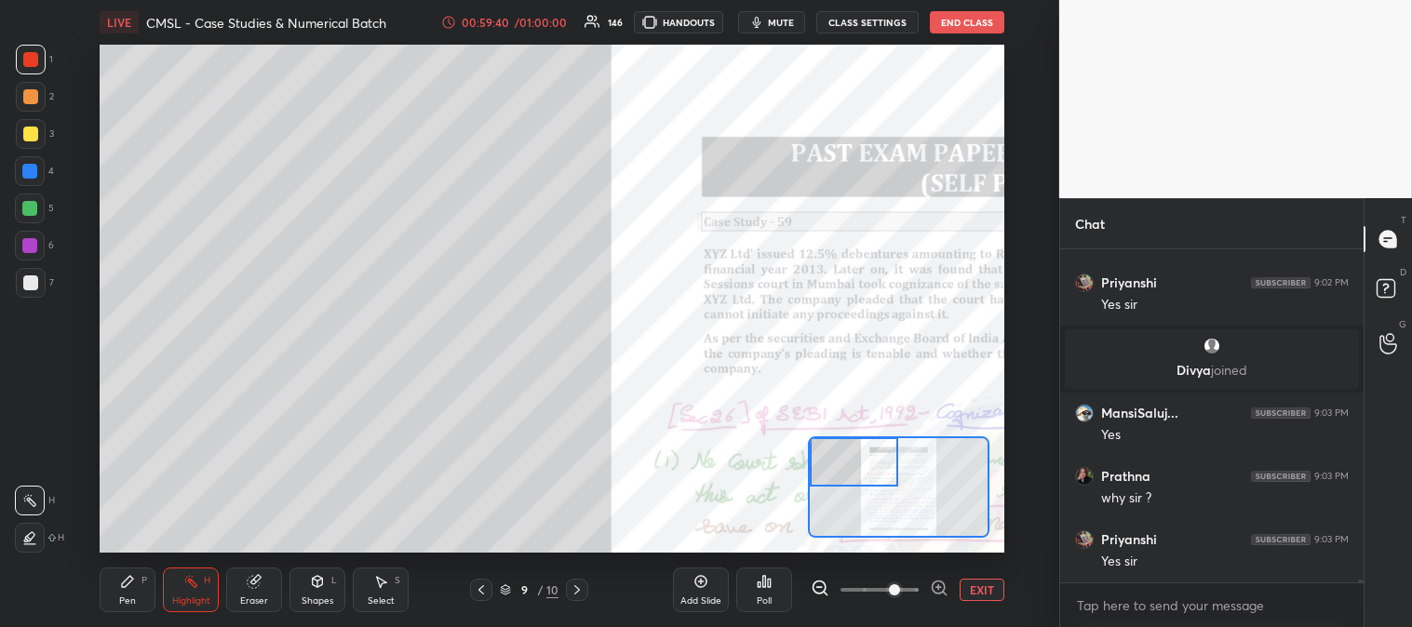
click at [113, 584] on div "Pen P" at bounding box center [128, 590] width 56 height 45
click at [30, 288] on div at bounding box center [30, 282] width 15 height 15
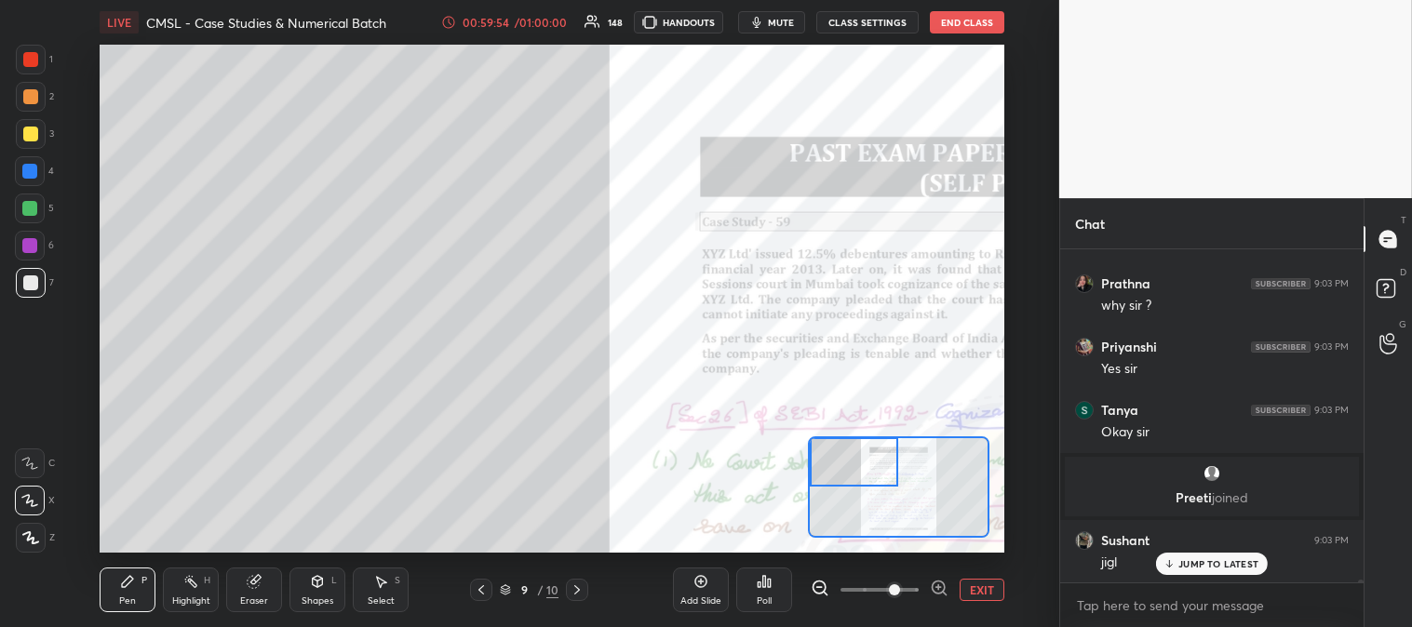
scroll to position [35800, 0]
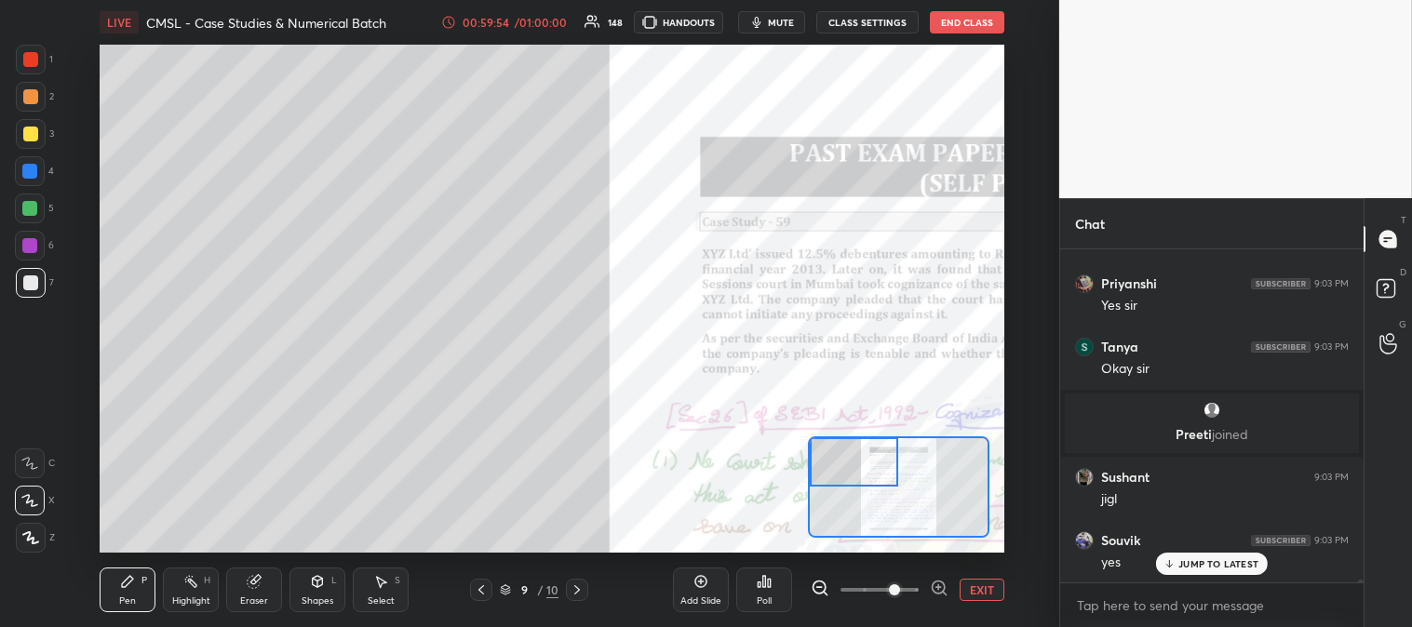
click at [271, 601] on div "Eraser" at bounding box center [254, 590] width 56 height 45
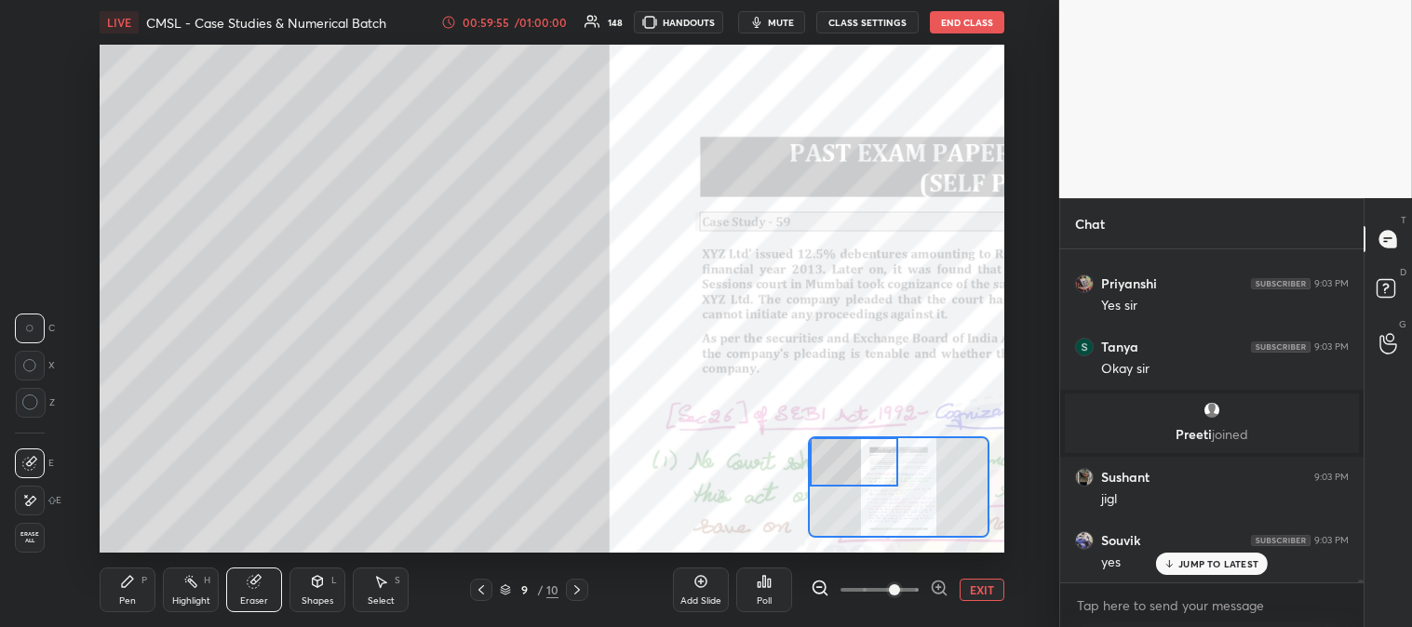
scroll to position [35863, 0]
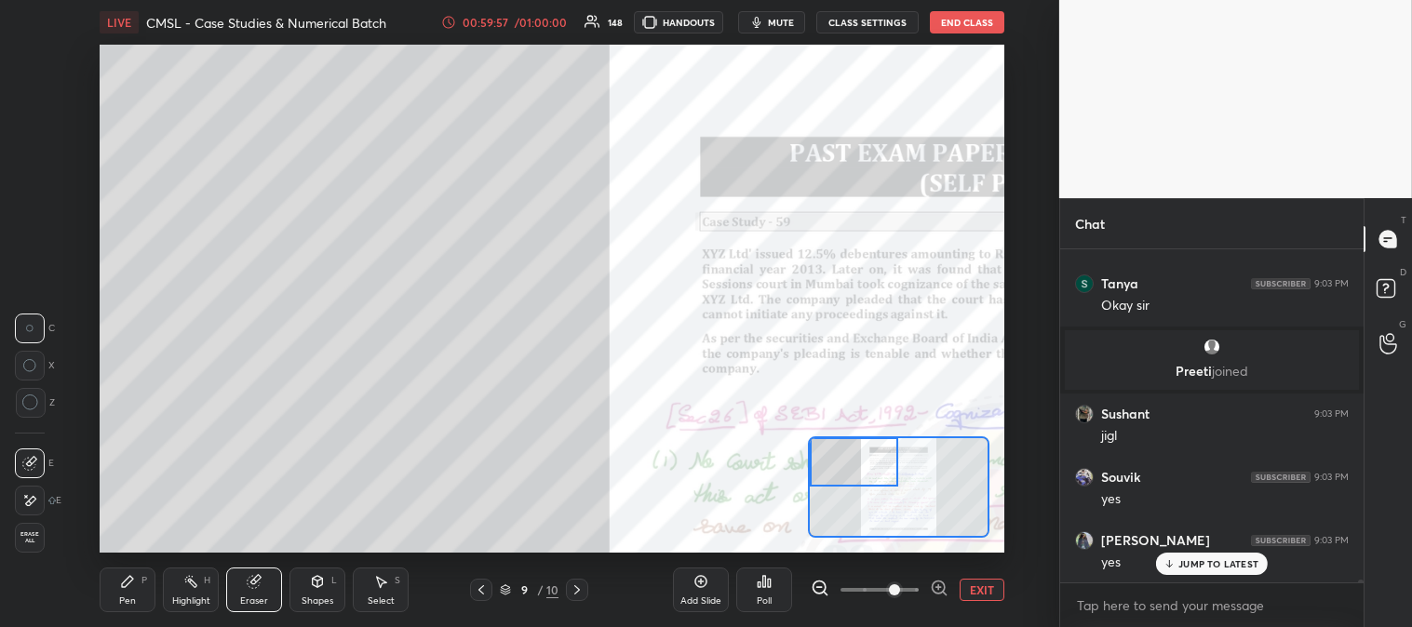
click at [146, 582] on div "P" at bounding box center [144, 580] width 6 height 9
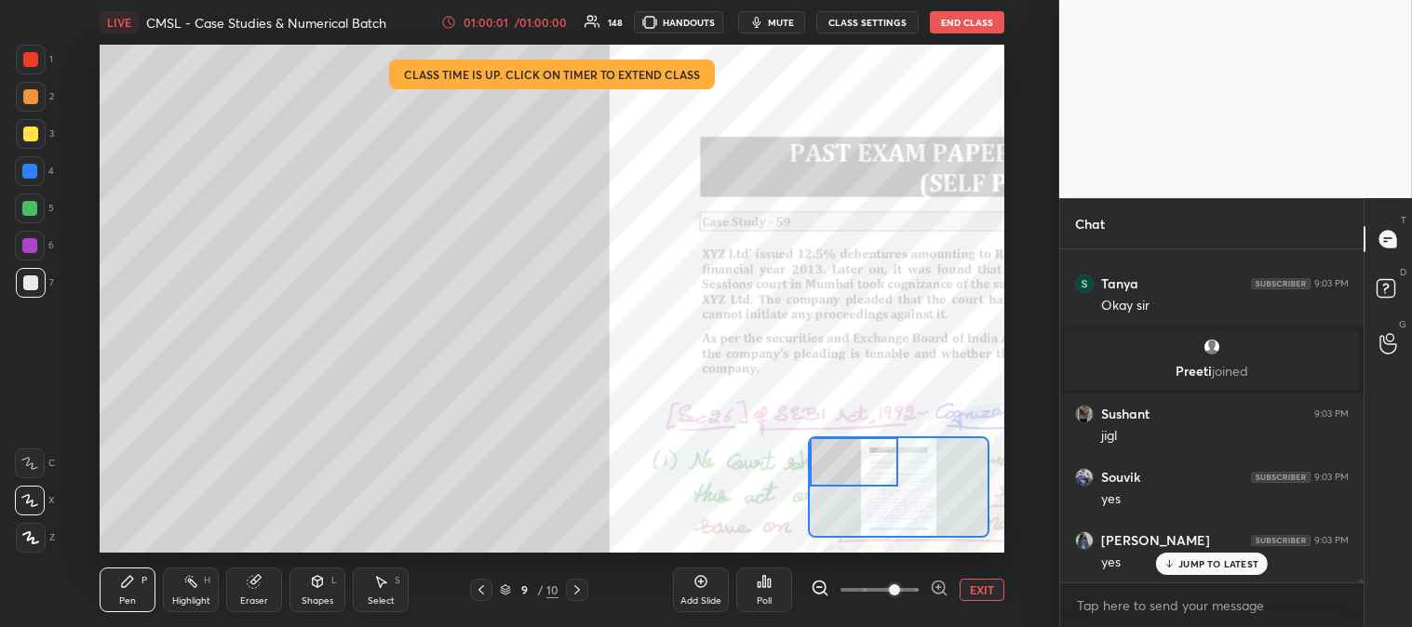
click at [984, 589] on button "EXIT" at bounding box center [981, 590] width 45 height 22
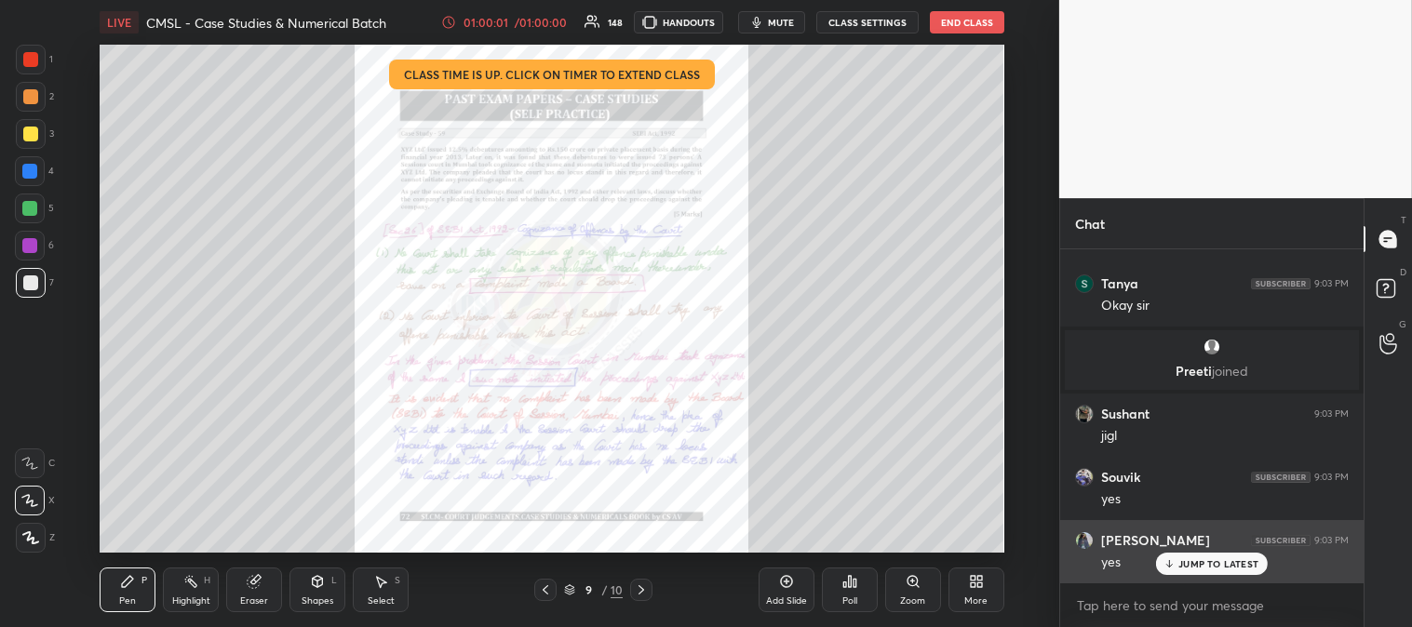
click at [1186, 565] on p "JUMP TO LATEST" at bounding box center [1218, 563] width 80 height 11
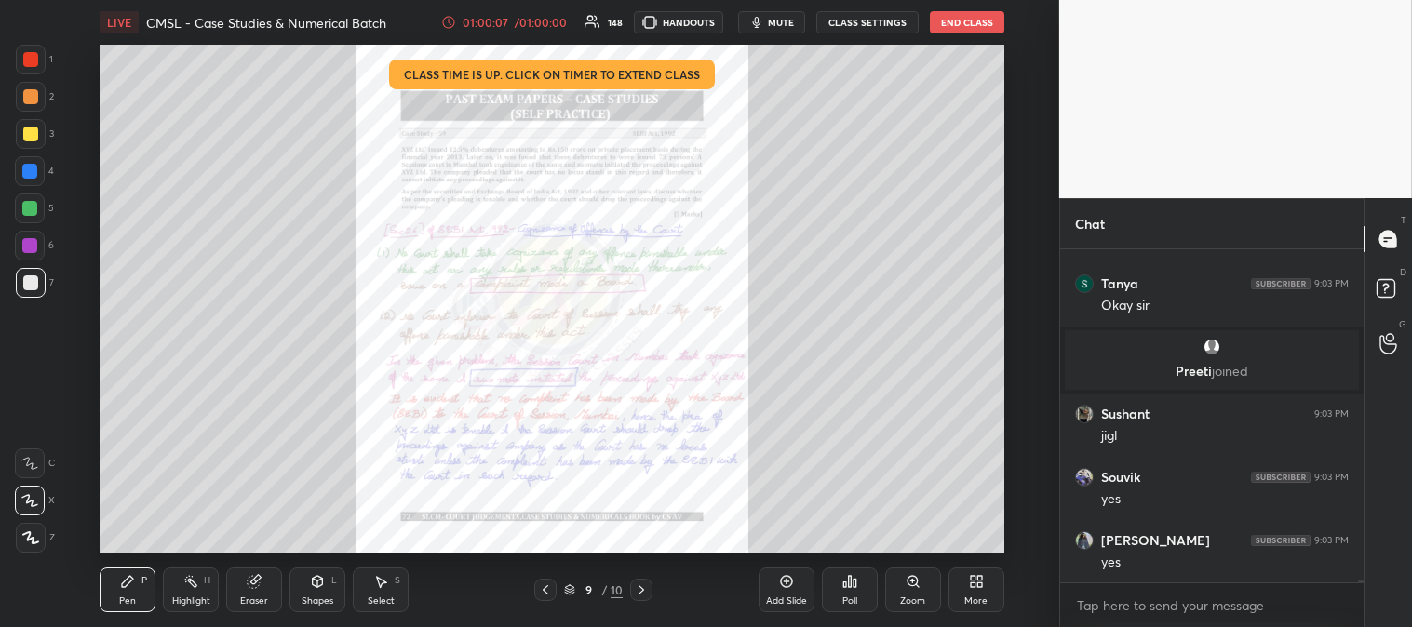
click at [535, 19] on div "/ 01:00:00" at bounding box center [541, 22] width 58 height 11
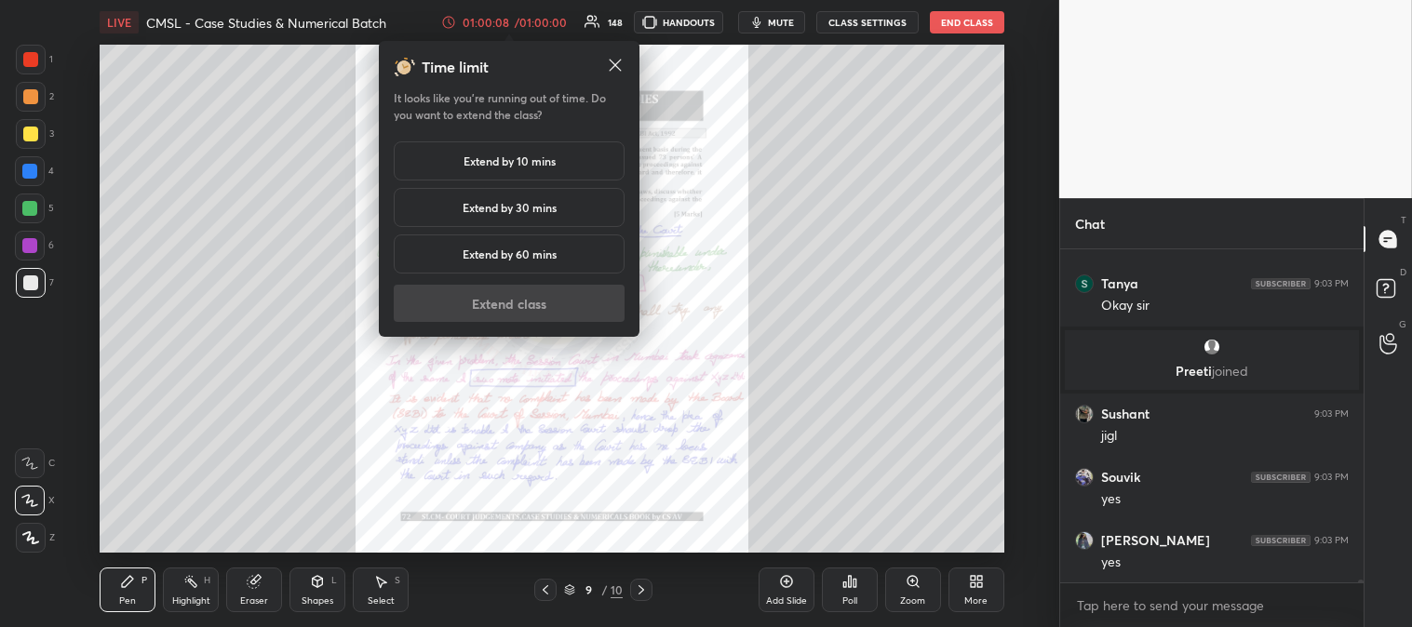
click at [550, 159] on h5 "Extend by 10 mins" at bounding box center [509, 161] width 92 height 17
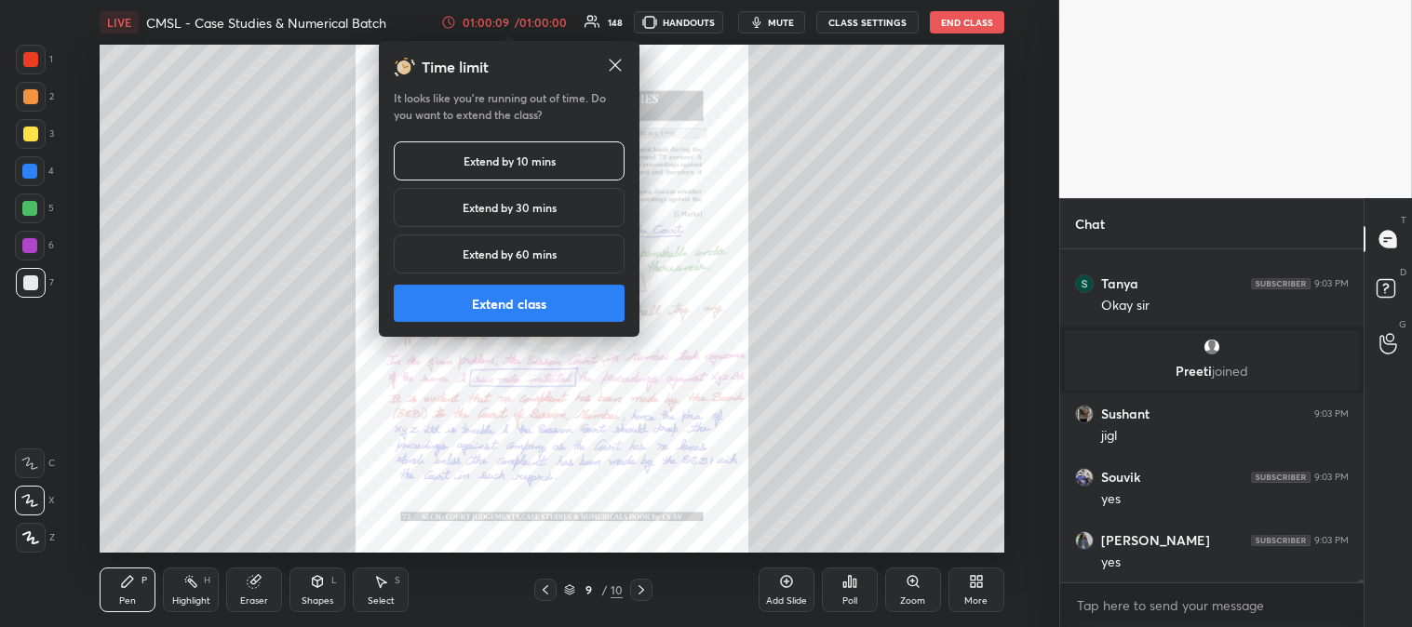
click at [555, 292] on button "Extend class" at bounding box center [509, 303] width 231 height 37
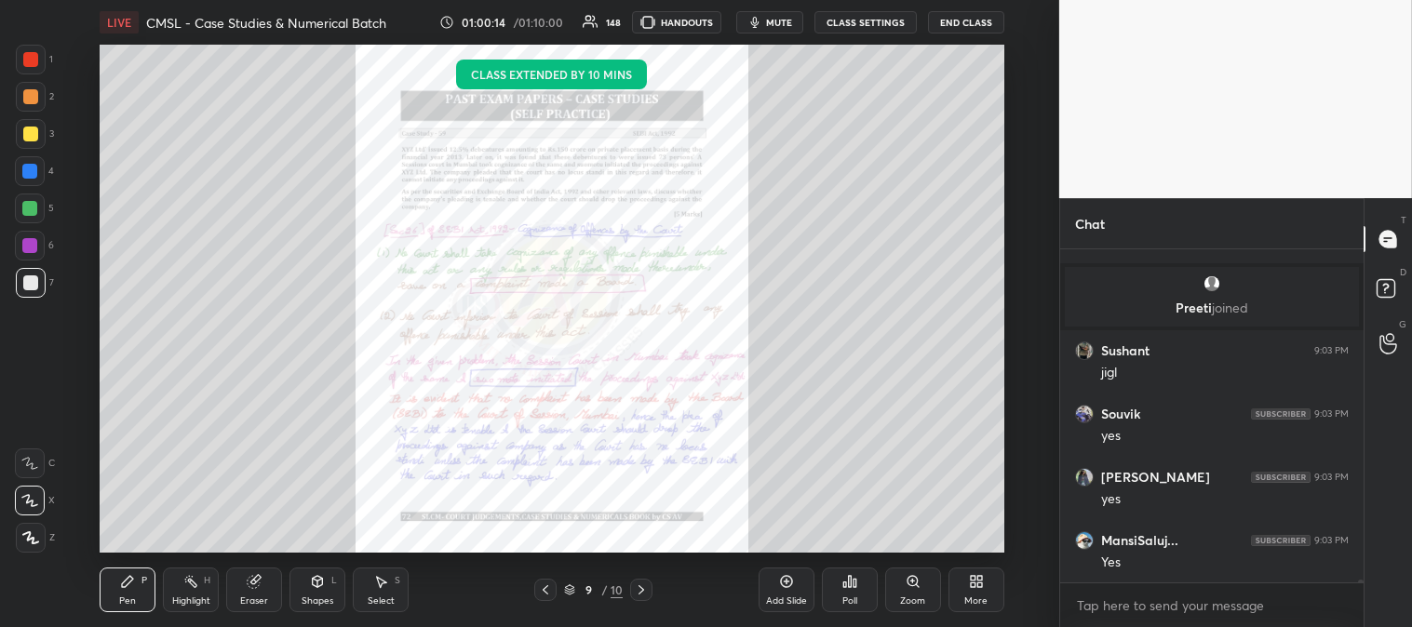
scroll to position [35991, 0]
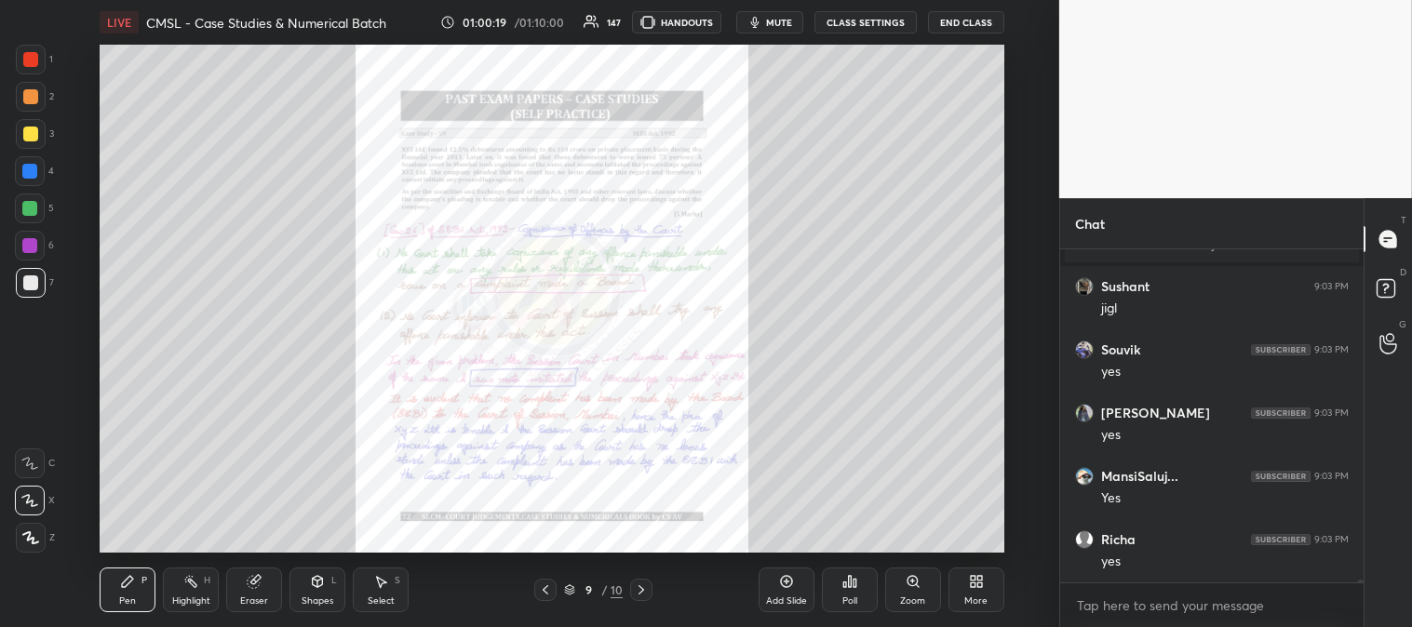
click at [190, 596] on div "Highlight" at bounding box center [191, 600] width 38 height 9
click at [31, 52] on div at bounding box center [30, 59] width 15 height 15
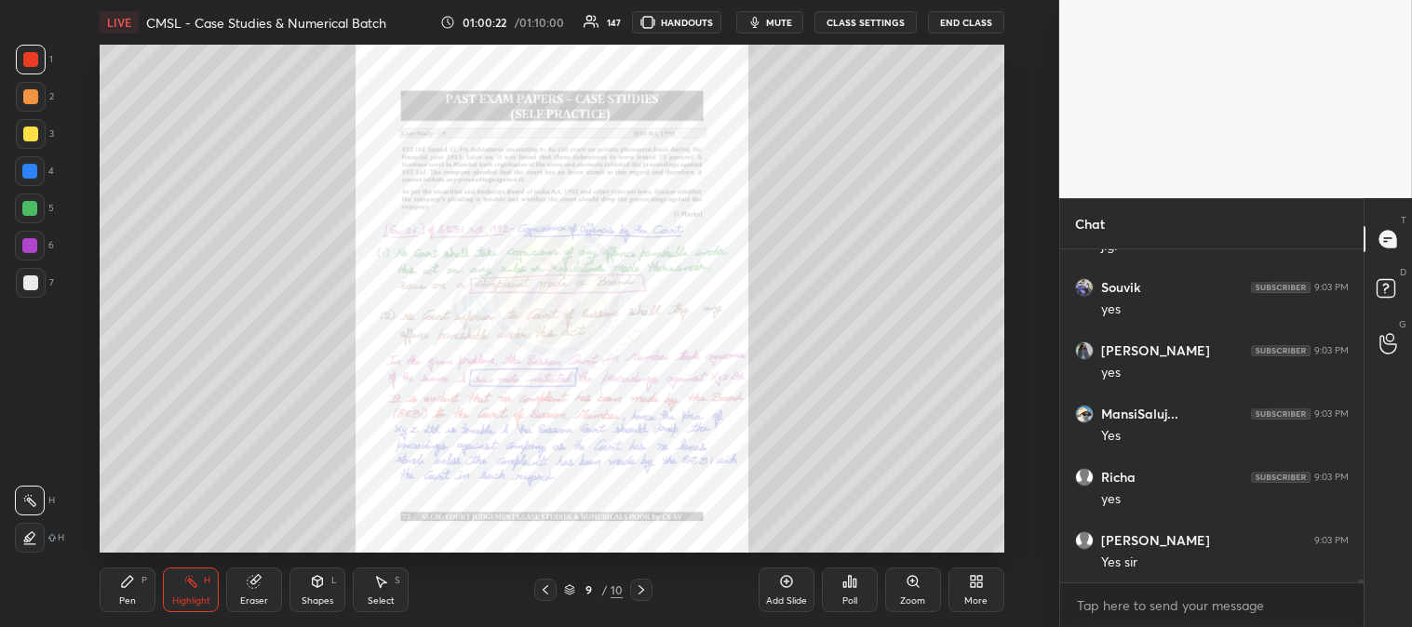
scroll to position [36116, 0]
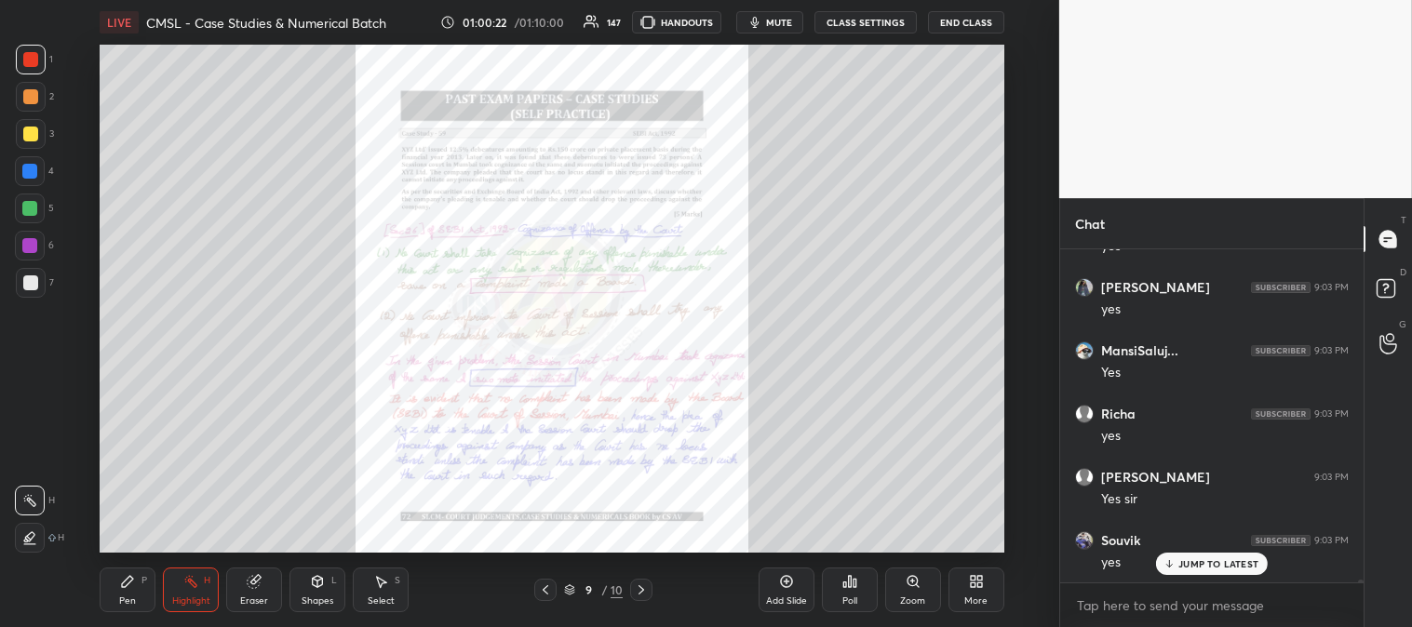
click at [1193, 565] on p "JUMP TO LATEST" at bounding box center [1218, 563] width 80 height 11
click at [915, 589] on icon at bounding box center [912, 581] width 15 height 15
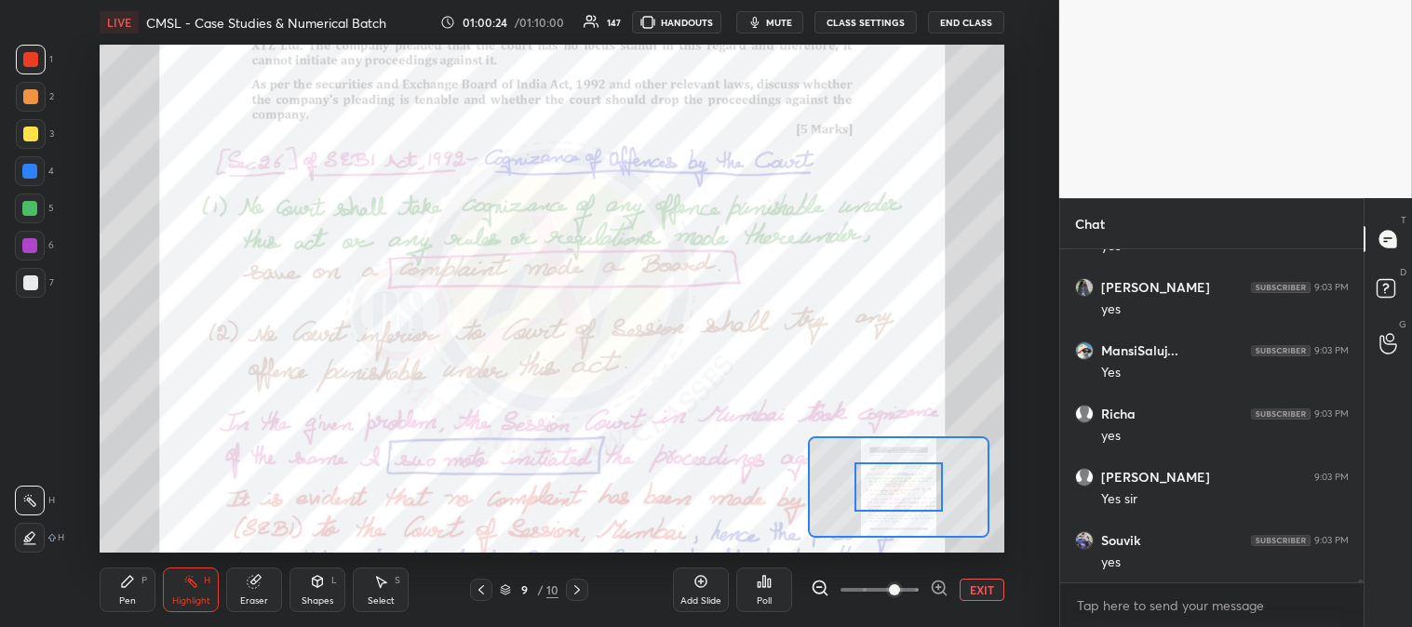
click at [783, 14] on button "mute" at bounding box center [769, 22] width 67 height 22
click at [780, 19] on span "unmute" at bounding box center [776, 22] width 40 height 13
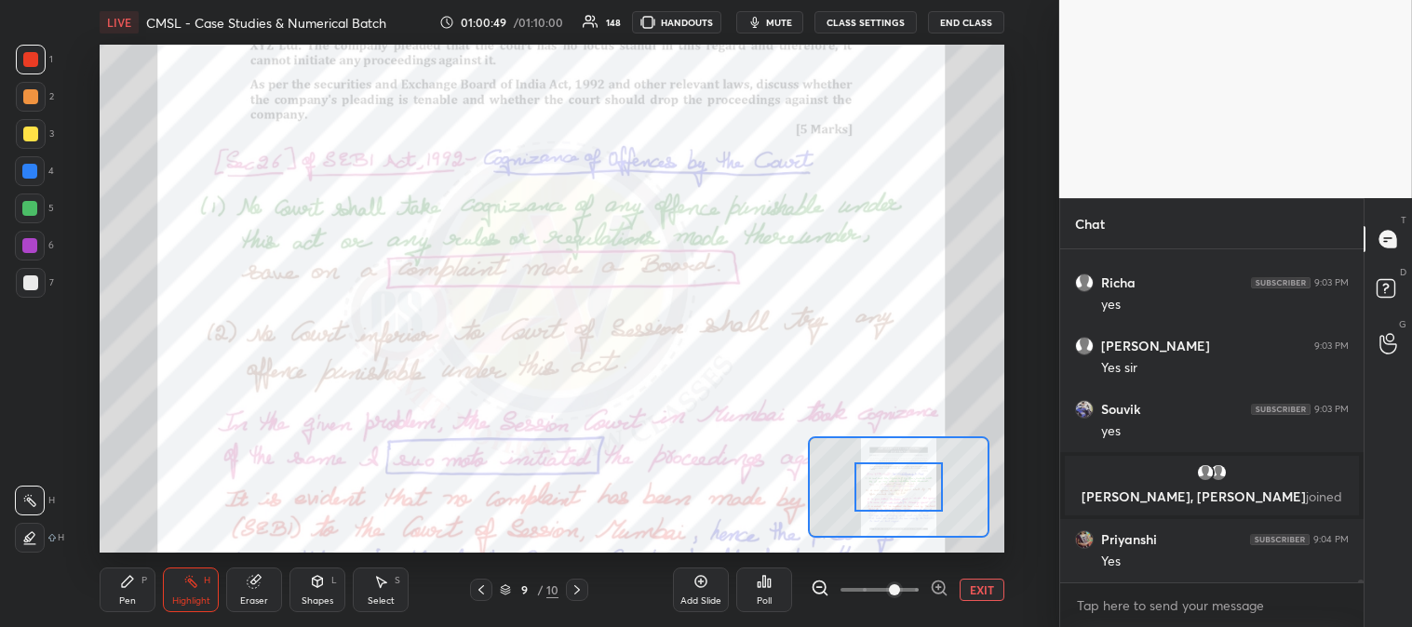
scroll to position [35460, 0]
click at [130, 588] on icon at bounding box center [127, 581] width 15 height 15
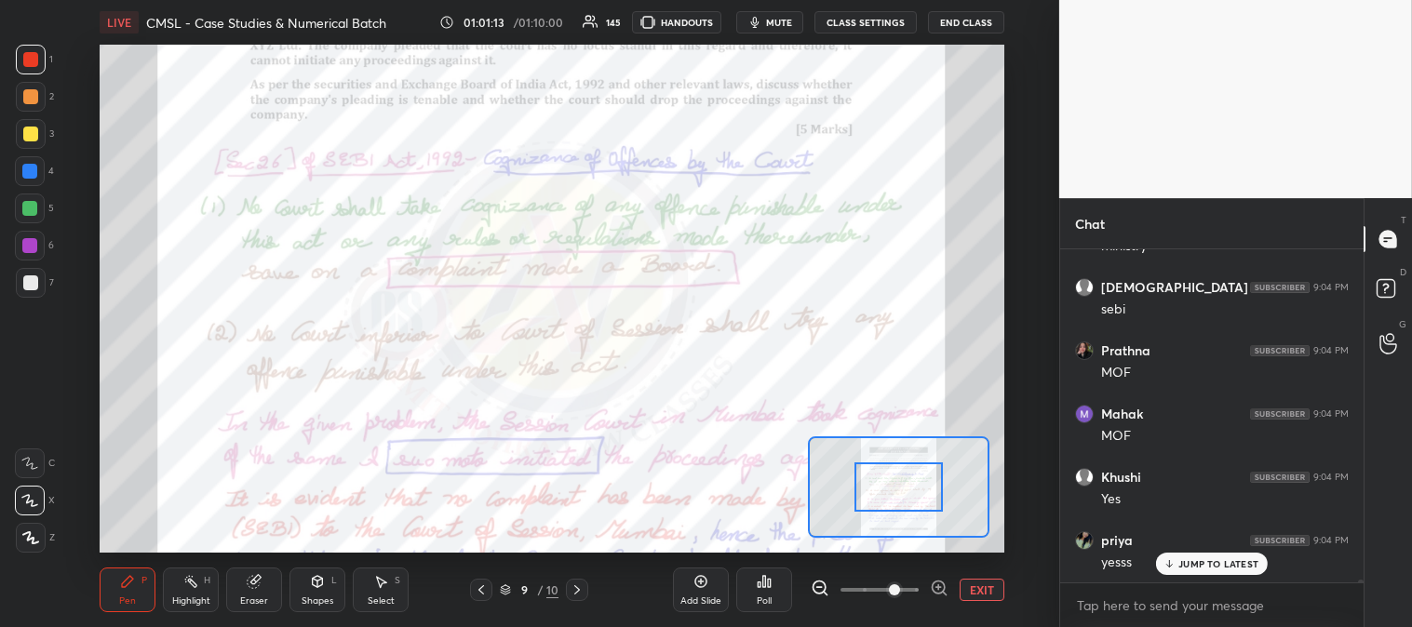
scroll to position [36155, 0]
click at [188, 597] on div "Highlight" at bounding box center [191, 600] width 38 height 9
click at [136, 589] on div "Pen P" at bounding box center [128, 590] width 56 height 45
click at [33, 164] on div at bounding box center [29, 171] width 15 height 15
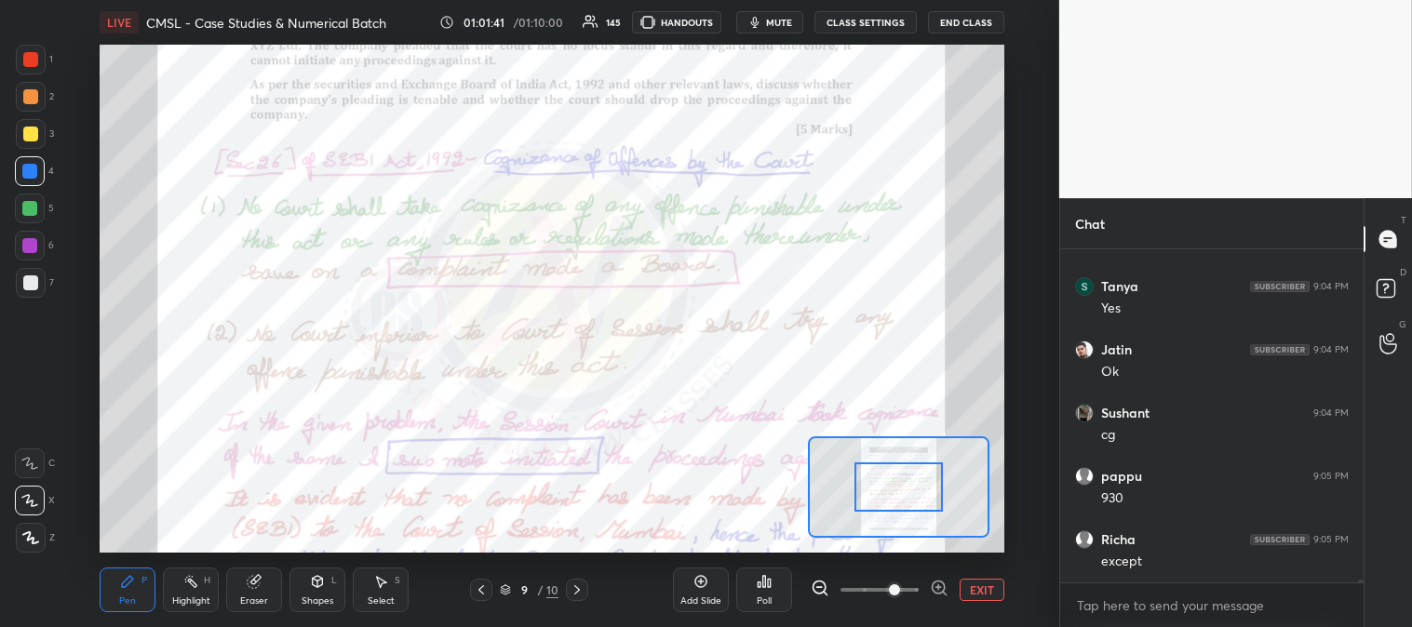
scroll to position [36472, 0]
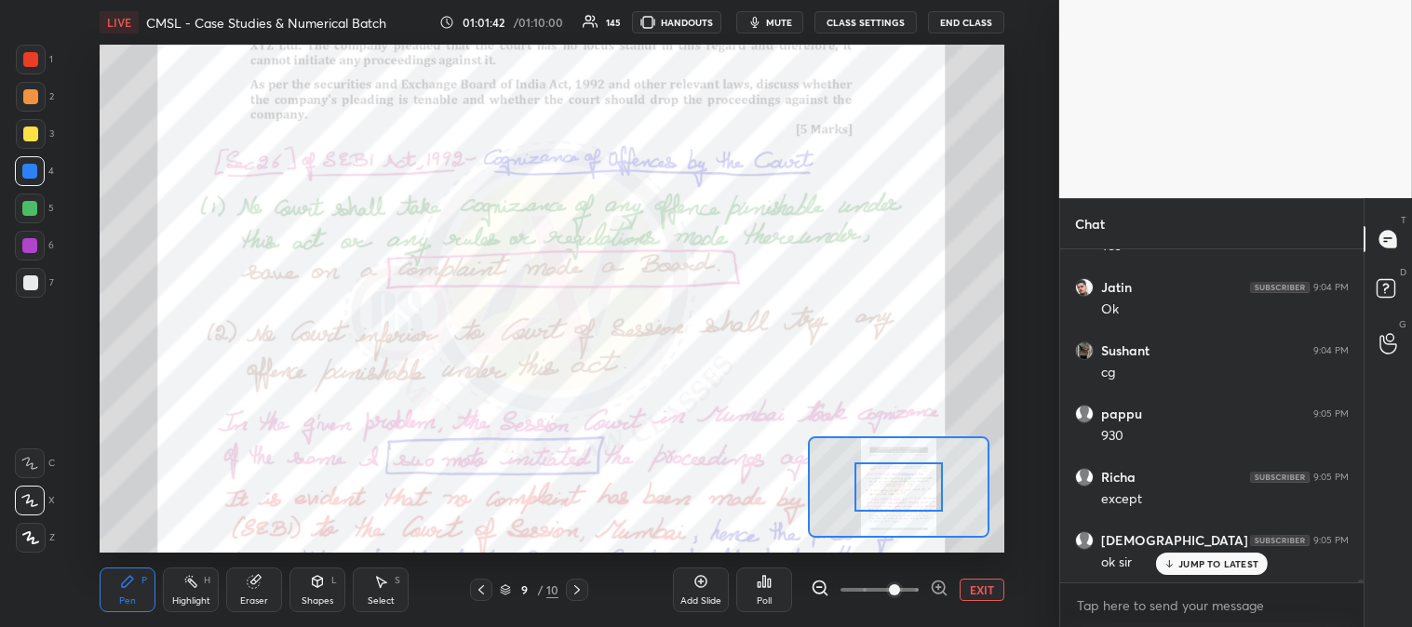
click at [187, 591] on div "Highlight H" at bounding box center [191, 590] width 56 height 45
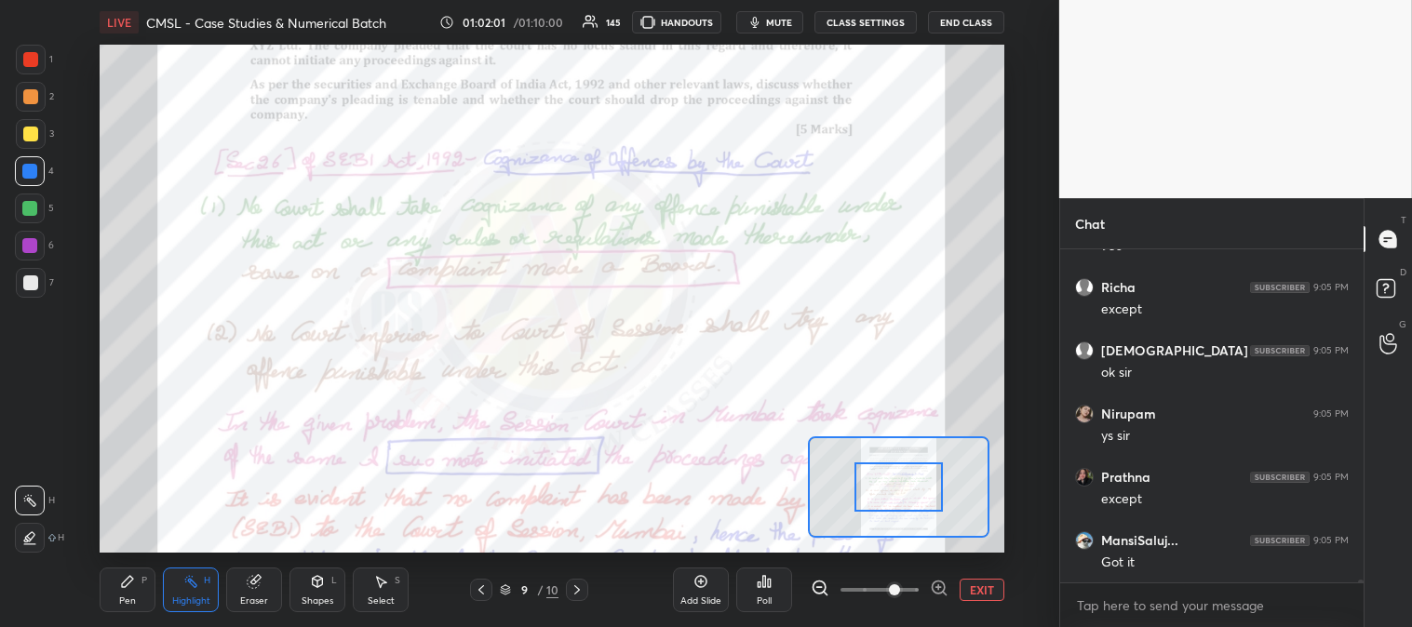
scroll to position [36726, 0]
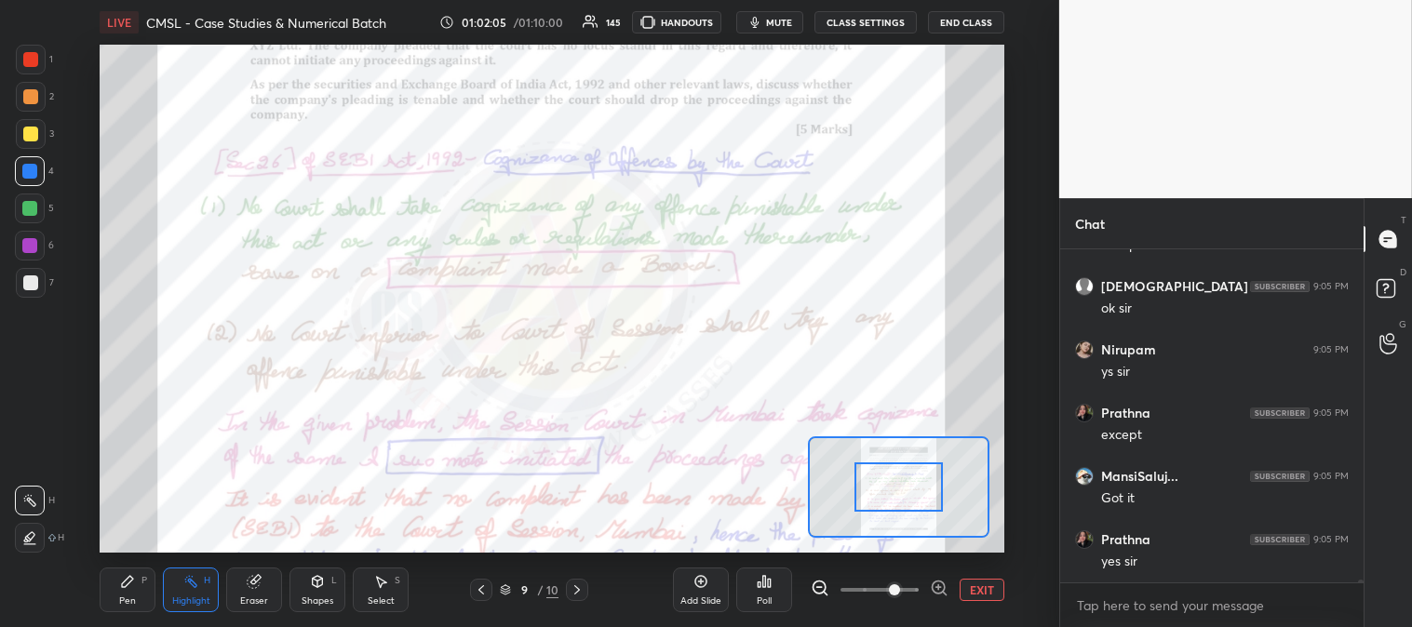
click at [217, 598] on div "Highlight H" at bounding box center [191, 590] width 56 height 45
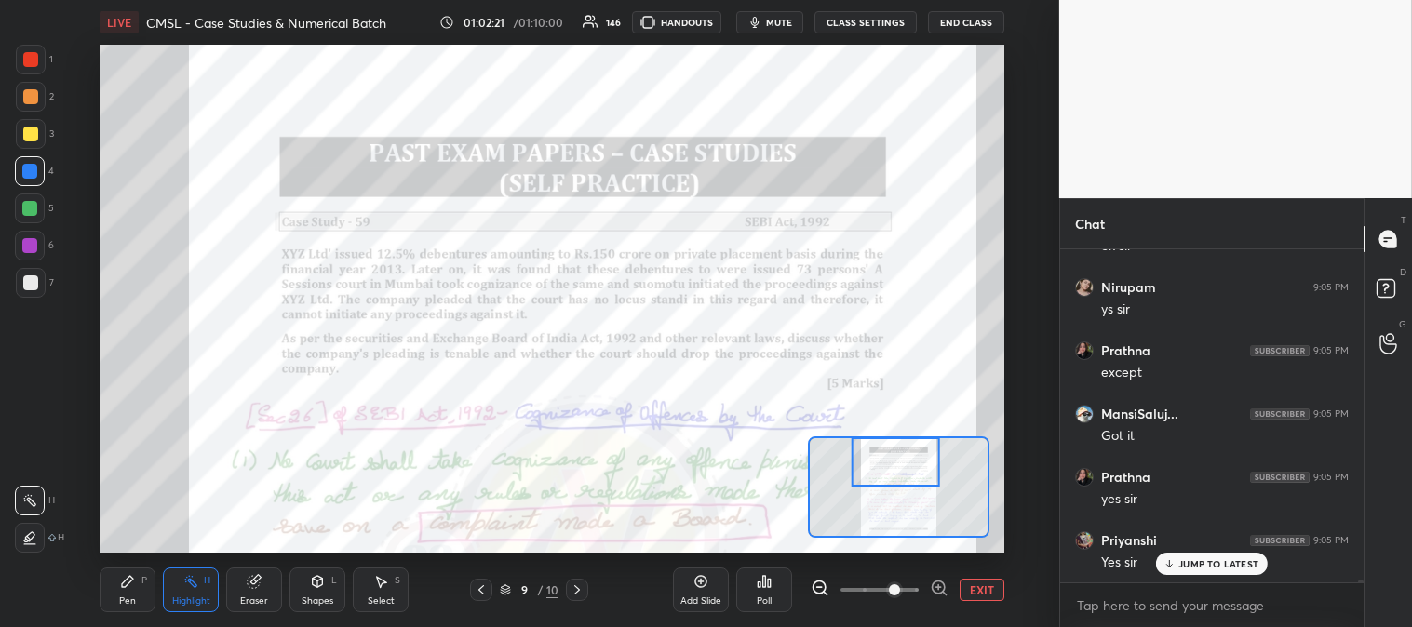
click at [900, 593] on span at bounding box center [894, 589] width 11 height 11
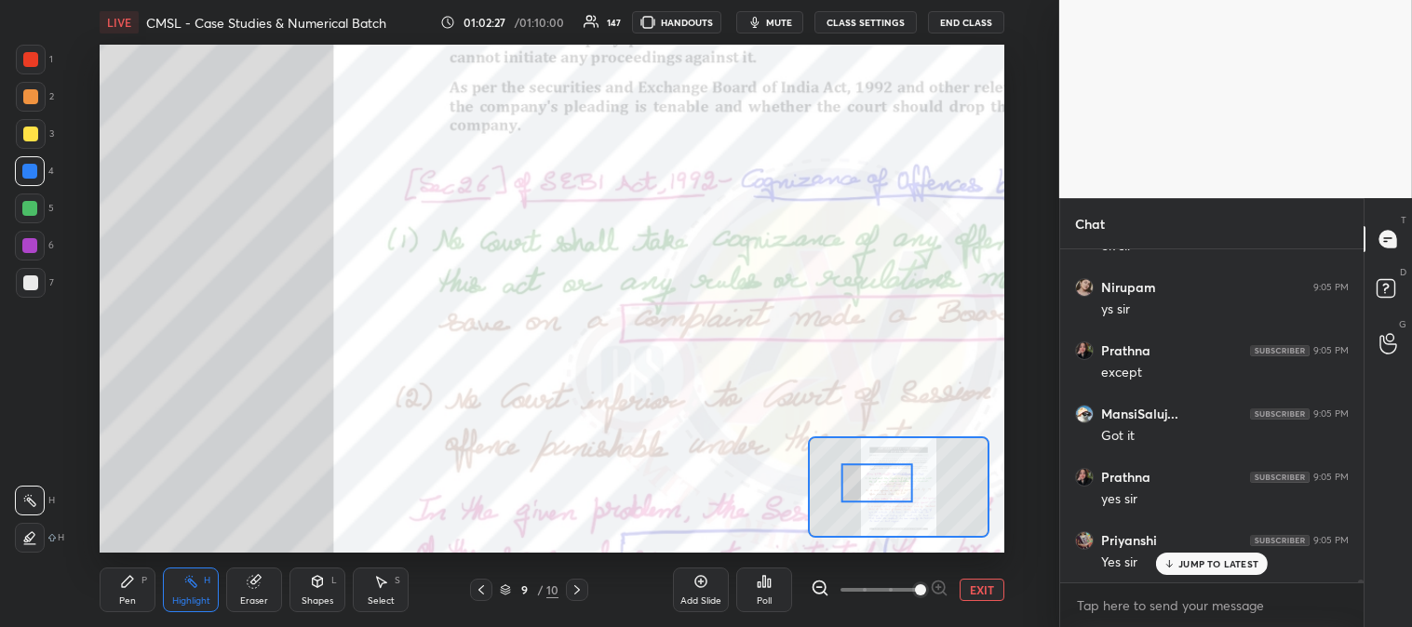
scroll to position [36851, 0]
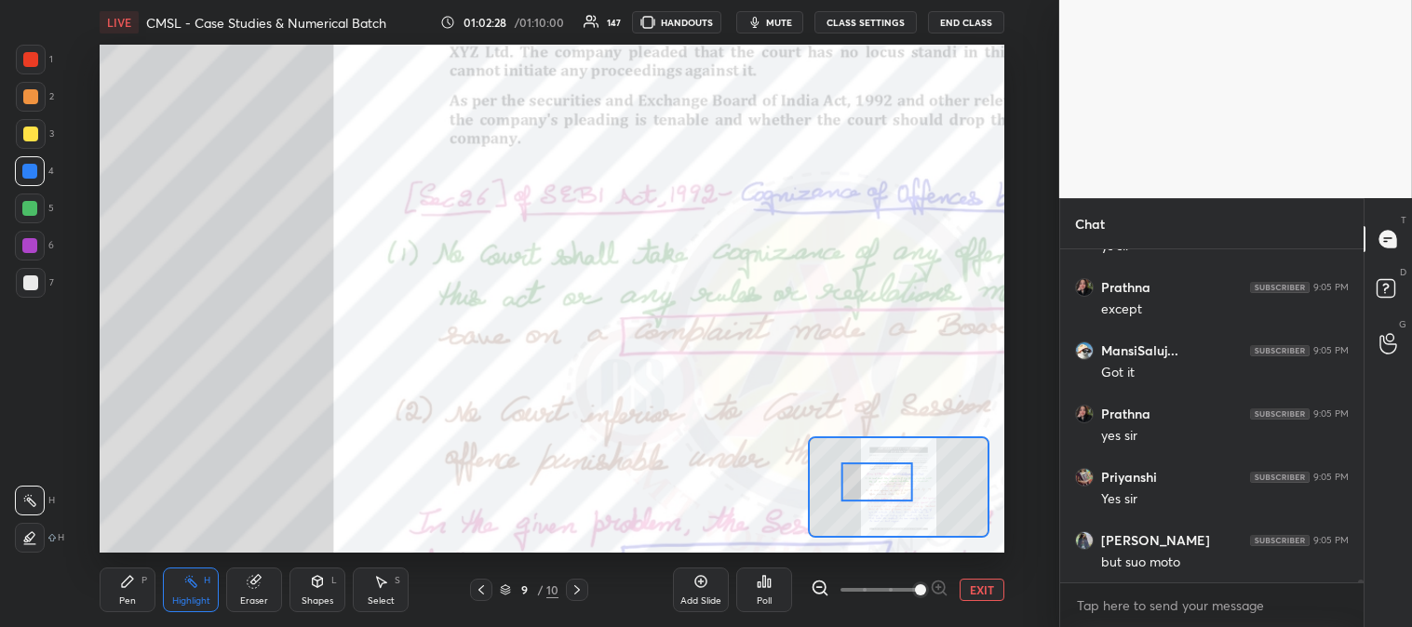
click at [103, 593] on div "Pen P" at bounding box center [128, 590] width 56 height 45
click at [32, 207] on div at bounding box center [29, 208] width 15 height 15
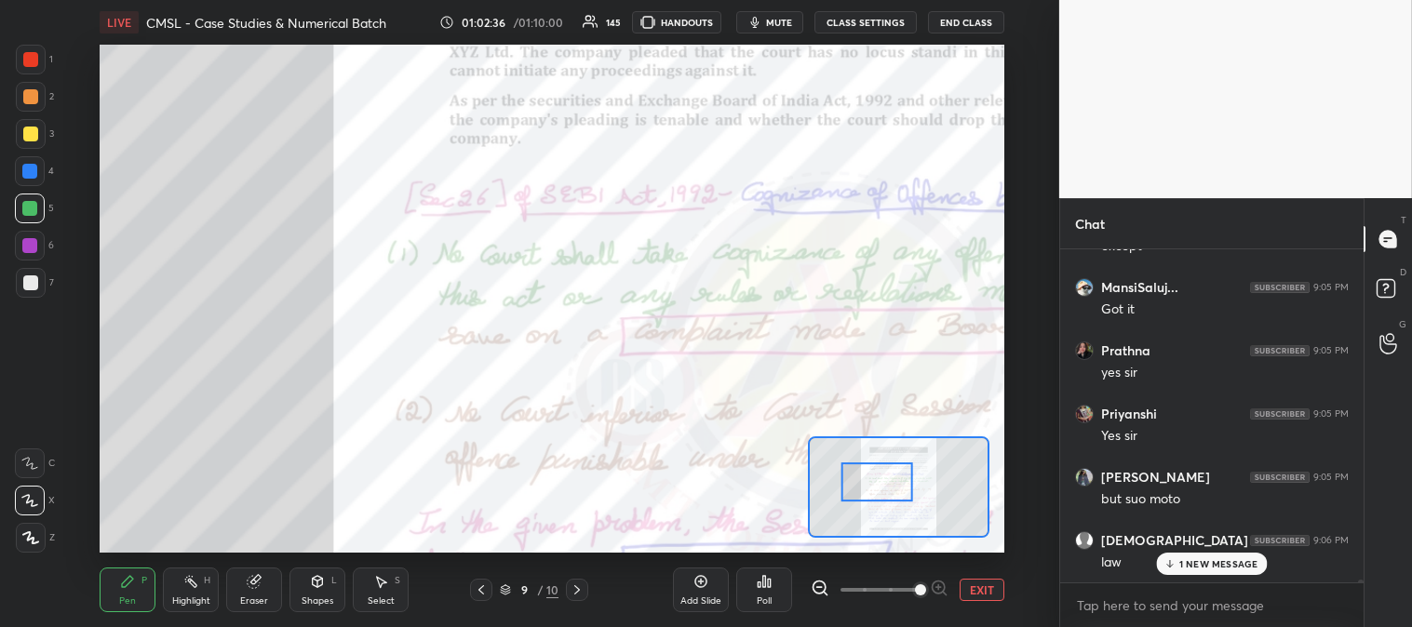
scroll to position [36978, 0]
click at [1198, 564] on p "1 NEW MESSAGE" at bounding box center [1218, 563] width 79 height 11
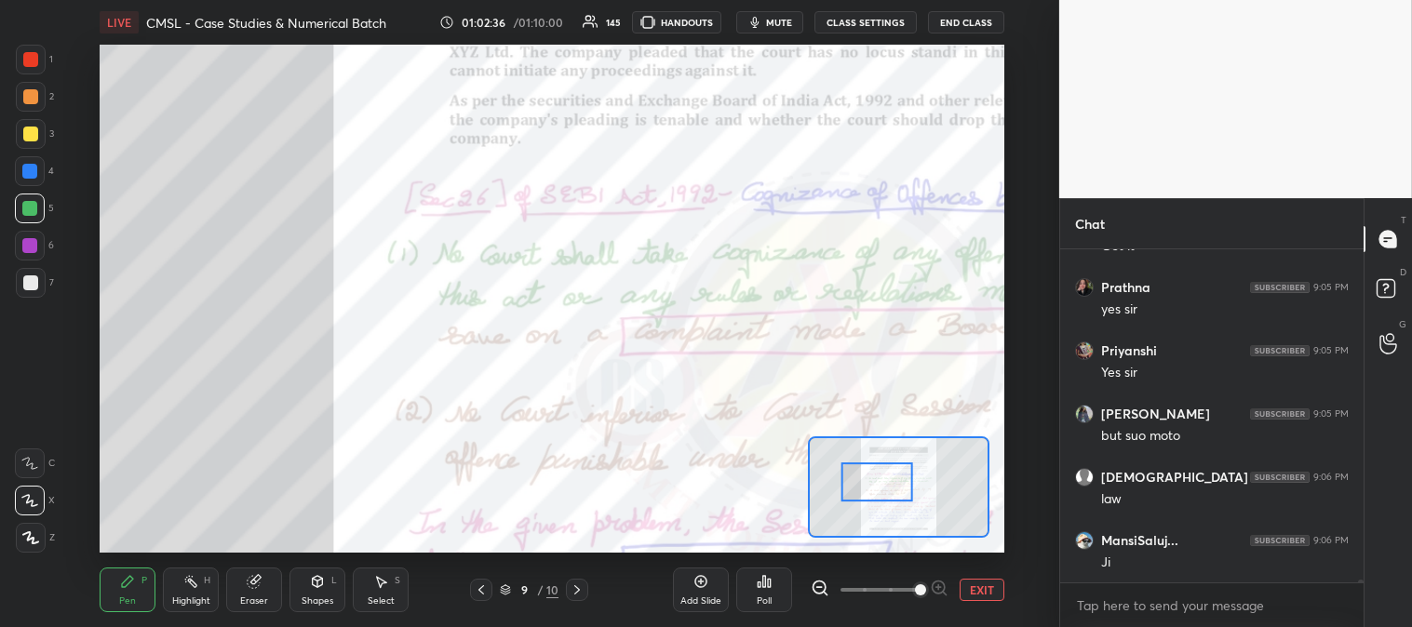
click at [972, 589] on button "EXIT" at bounding box center [981, 590] width 45 height 22
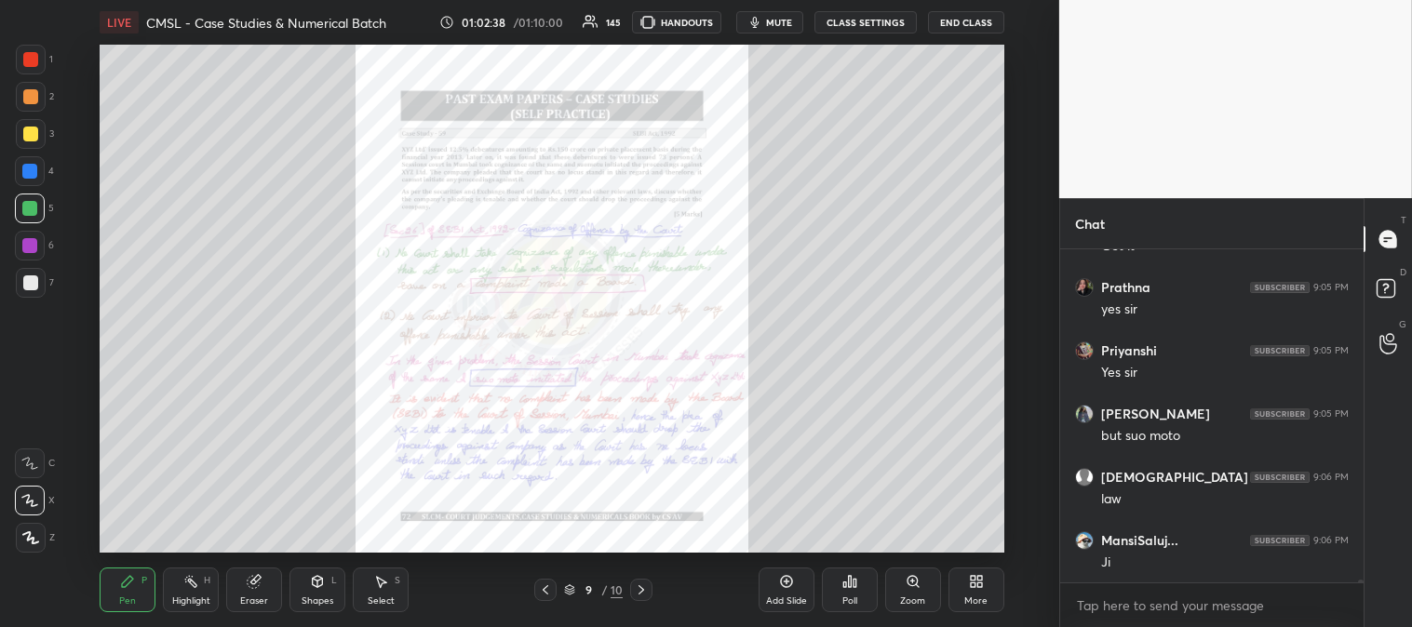
click at [900, 582] on div "Zoom" at bounding box center [913, 590] width 56 height 45
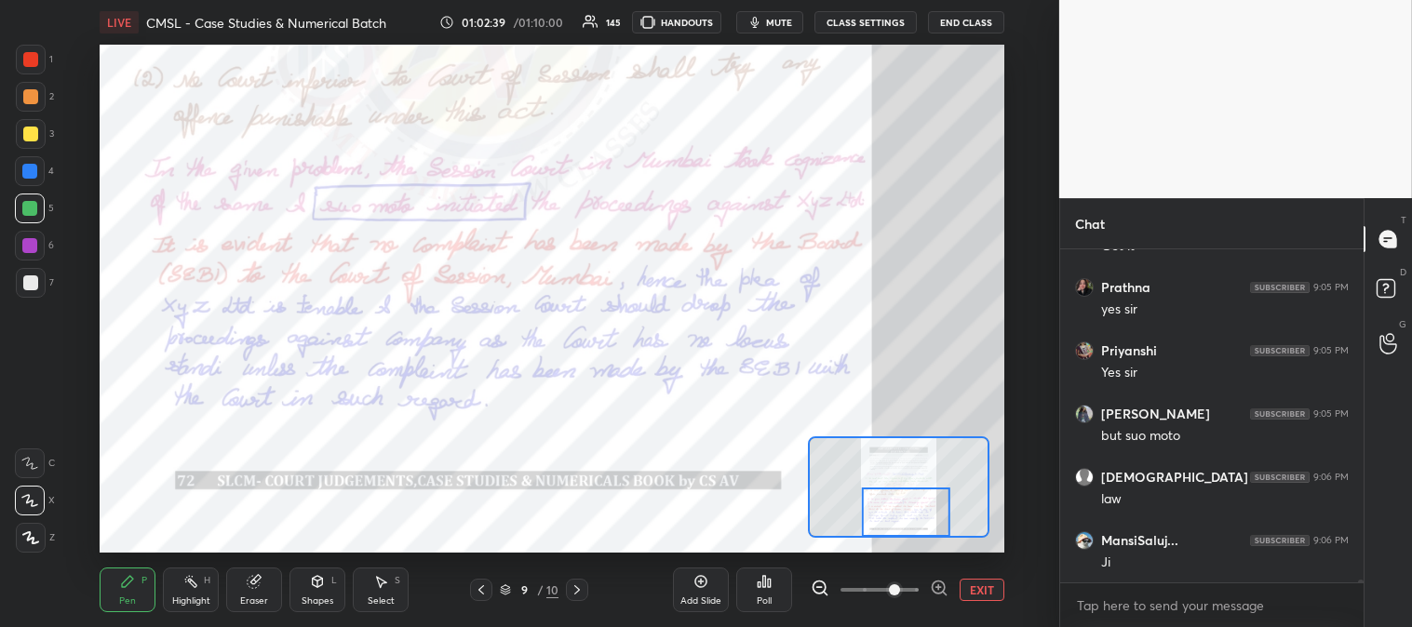
click at [900, 586] on span at bounding box center [894, 589] width 11 height 11
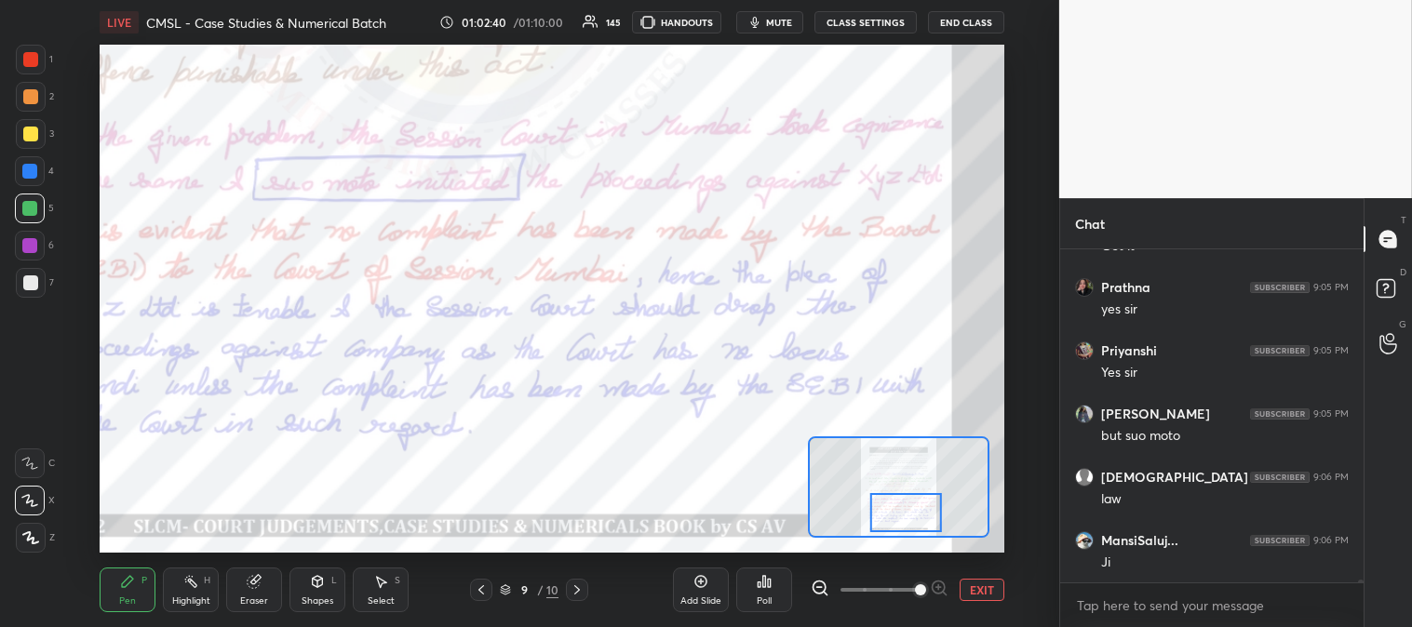
click at [187, 588] on icon at bounding box center [190, 581] width 15 height 15
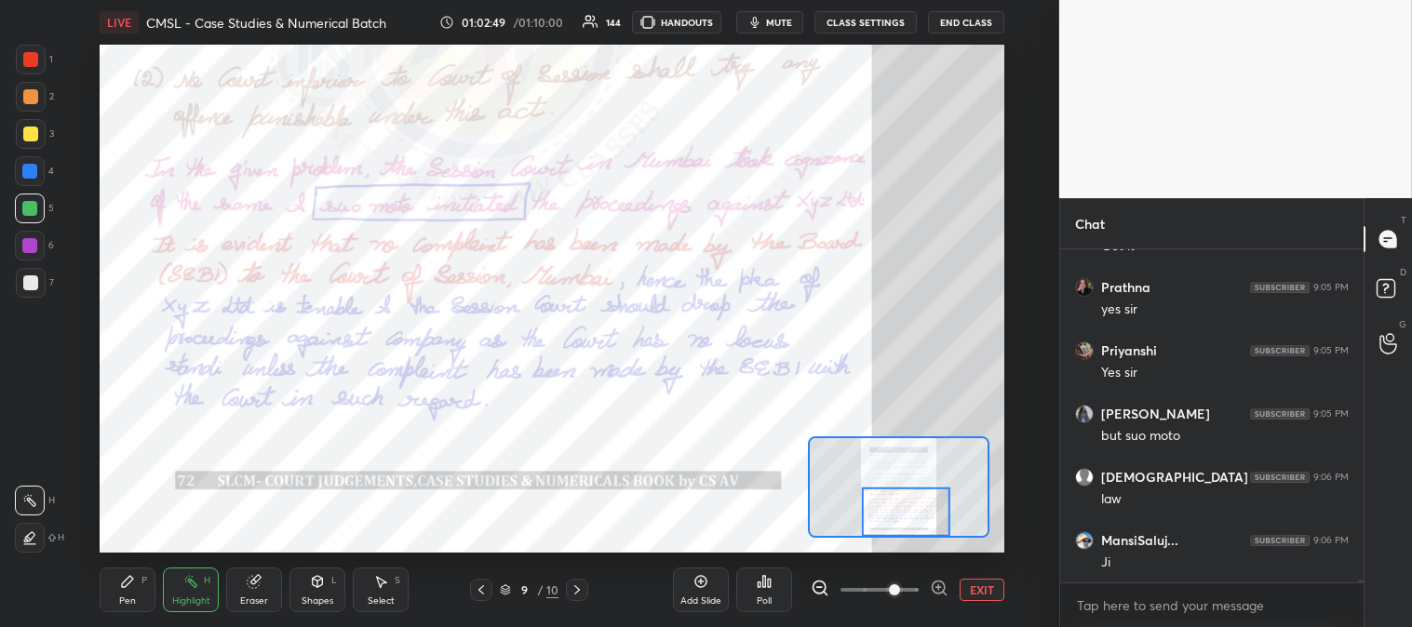
click at [138, 592] on div "Pen P" at bounding box center [128, 590] width 56 height 45
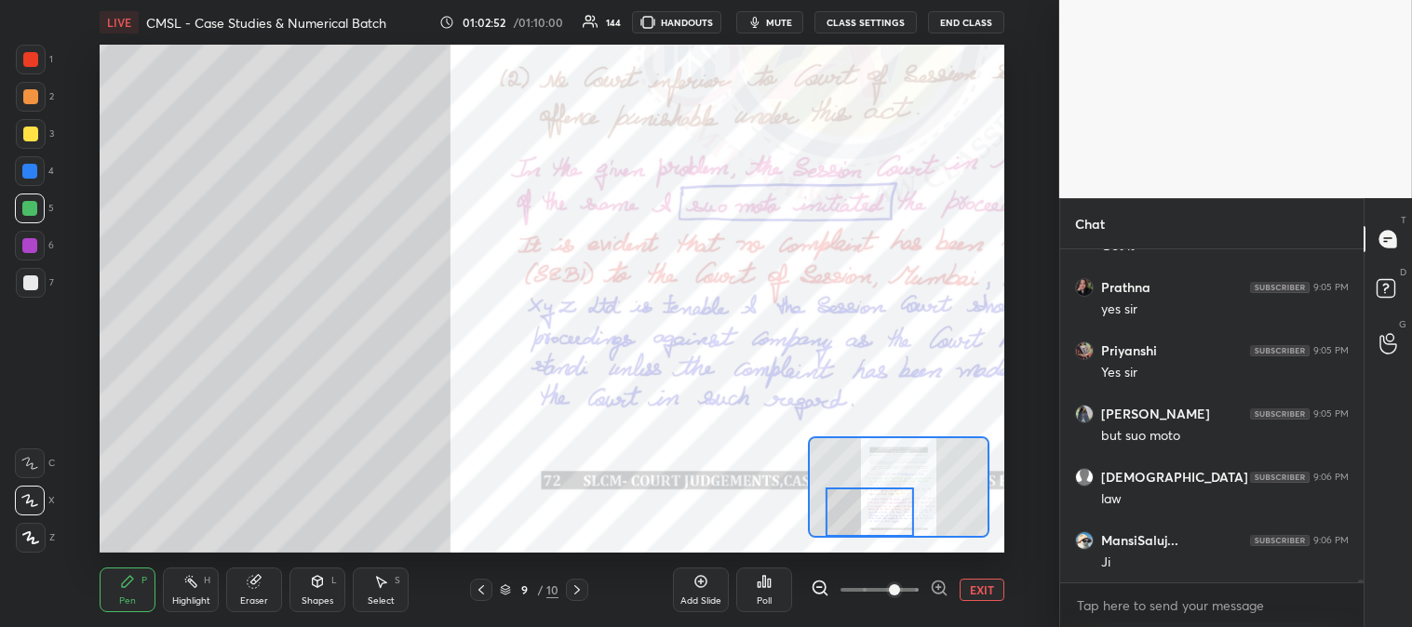
click at [30, 178] on div at bounding box center [29, 171] width 15 height 15
click at [22, 62] on div at bounding box center [31, 60] width 30 height 30
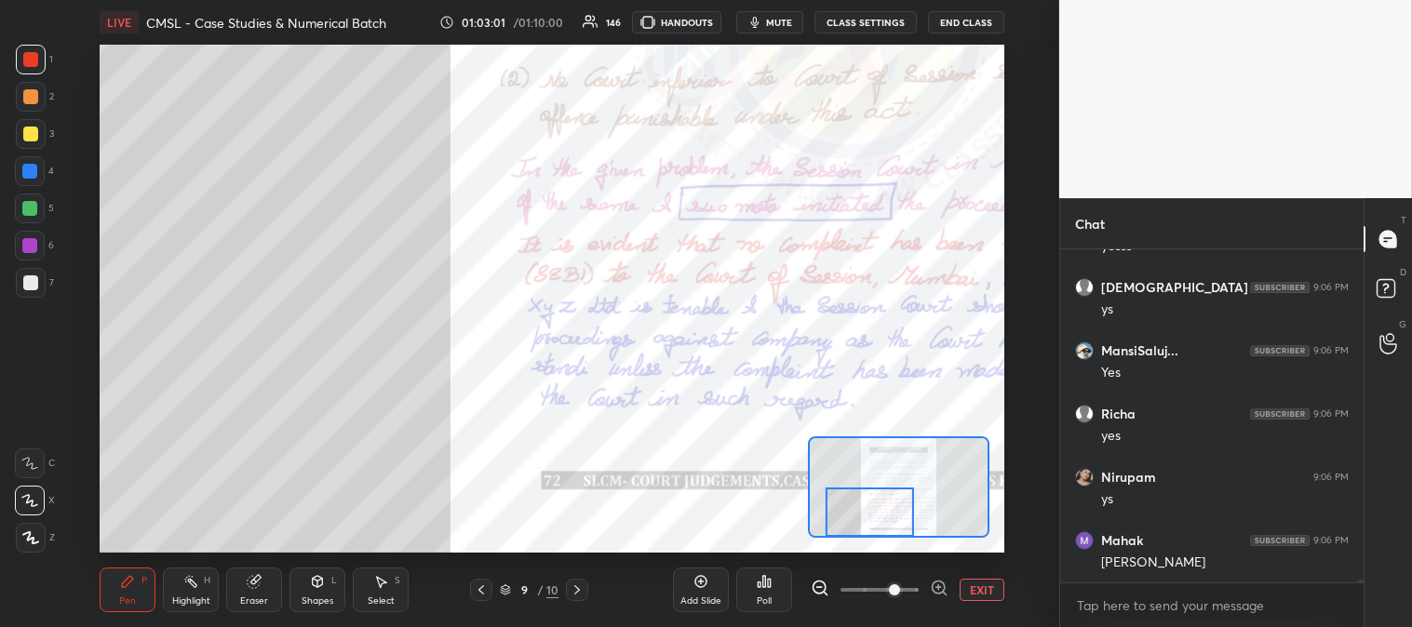
scroll to position [37610, 0]
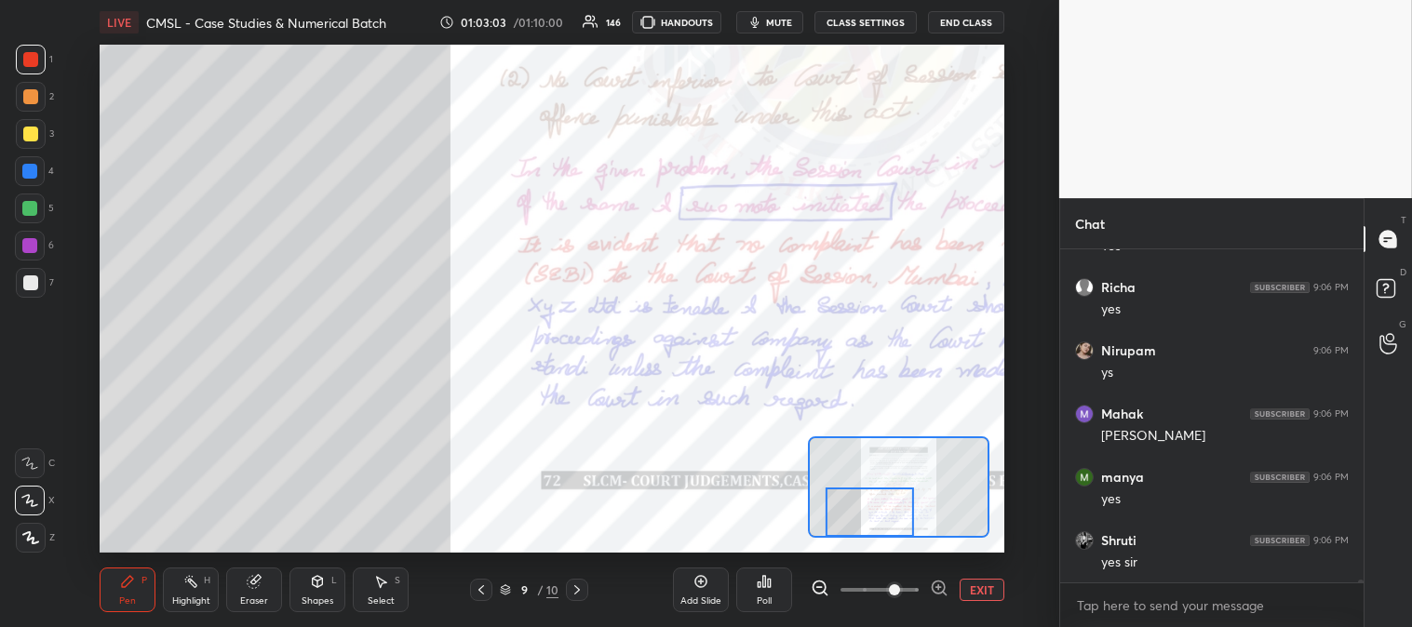
click at [31, 247] on div at bounding box center [29, 245] width 15 height 15
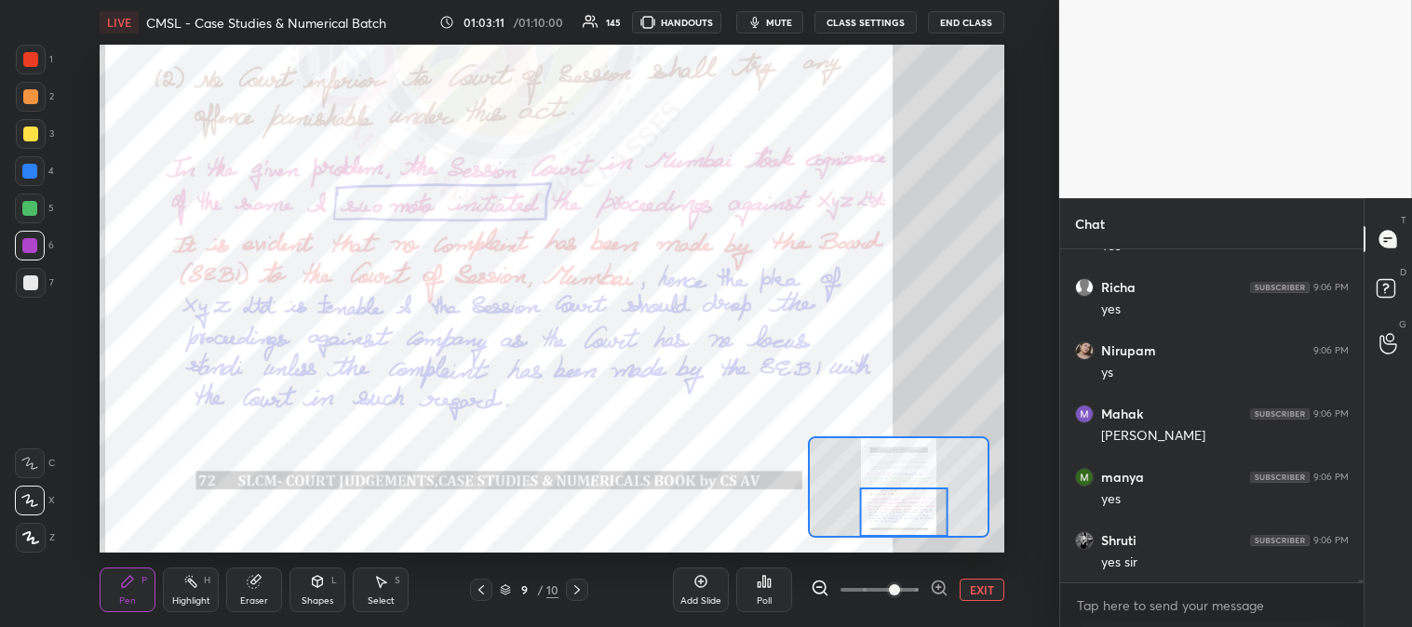
click at [189, 582] on icon at bounding box center [190, 581] width 15 height 15
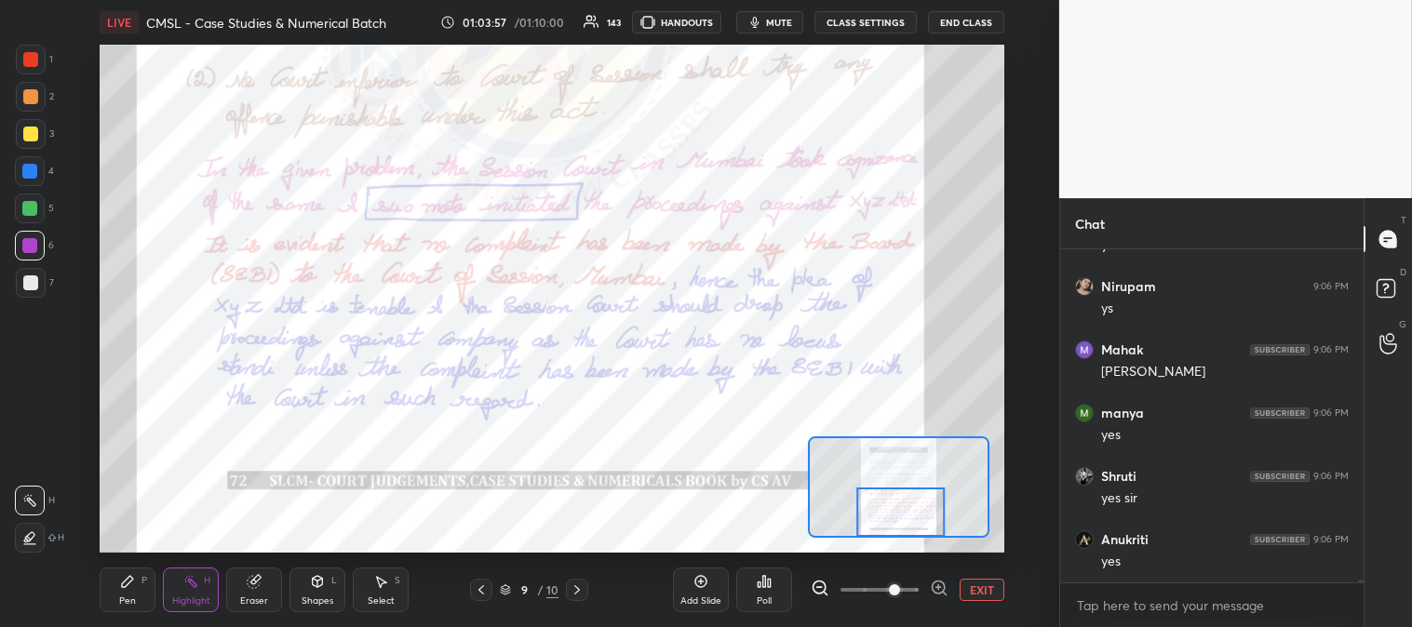
click at [980, 587] on button "EXIT" at bounding box center [981, 590] width 45 height 22
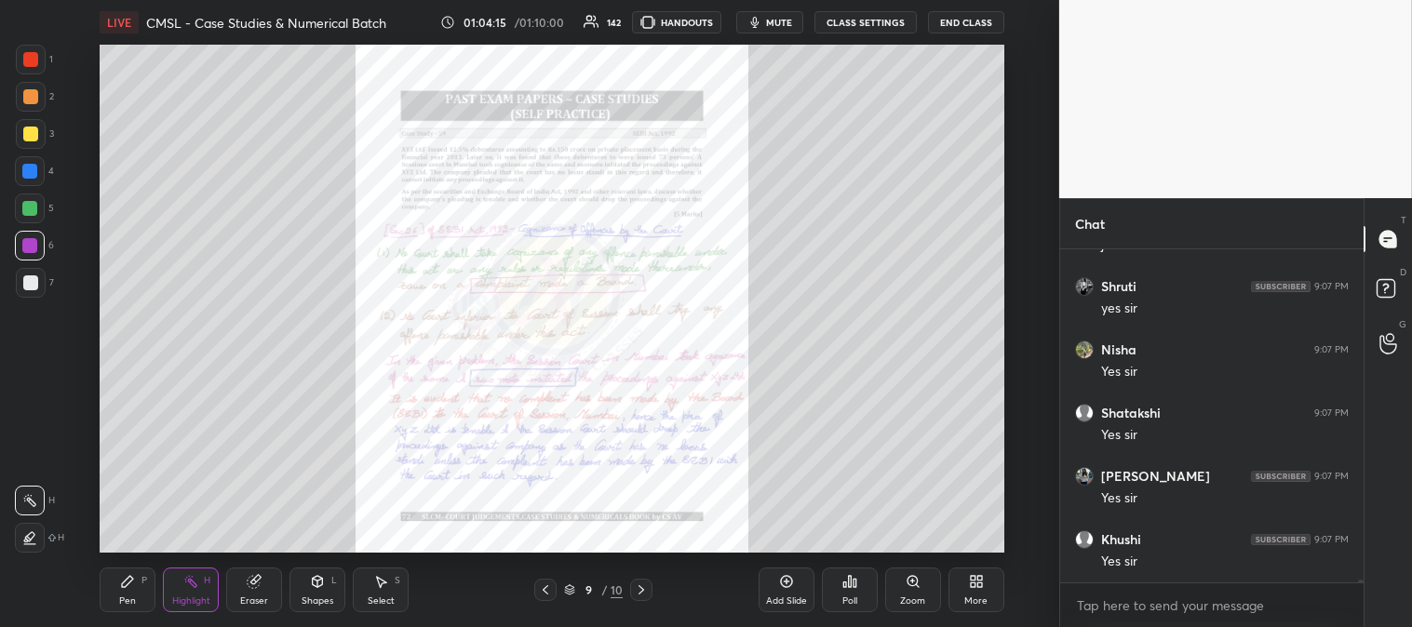
scroll to position [38433, 0]
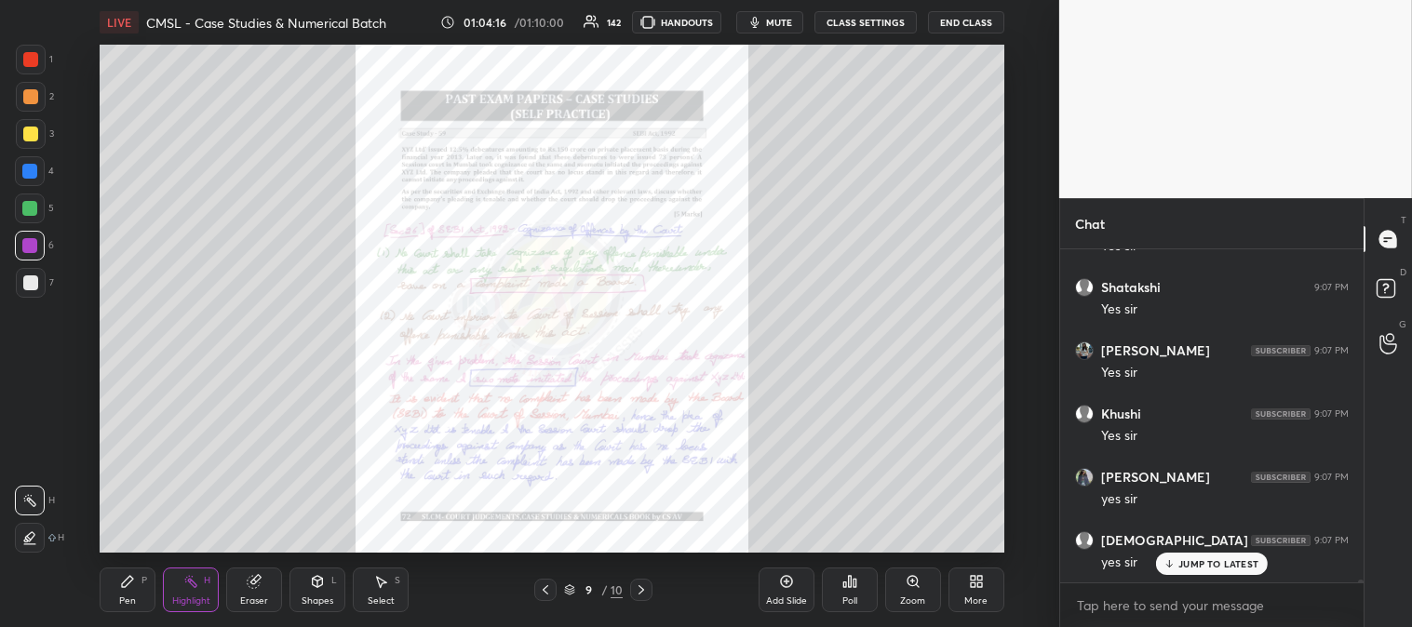
click at [131, 588] on icon at bounding box center [127, 581] width 15 height 15
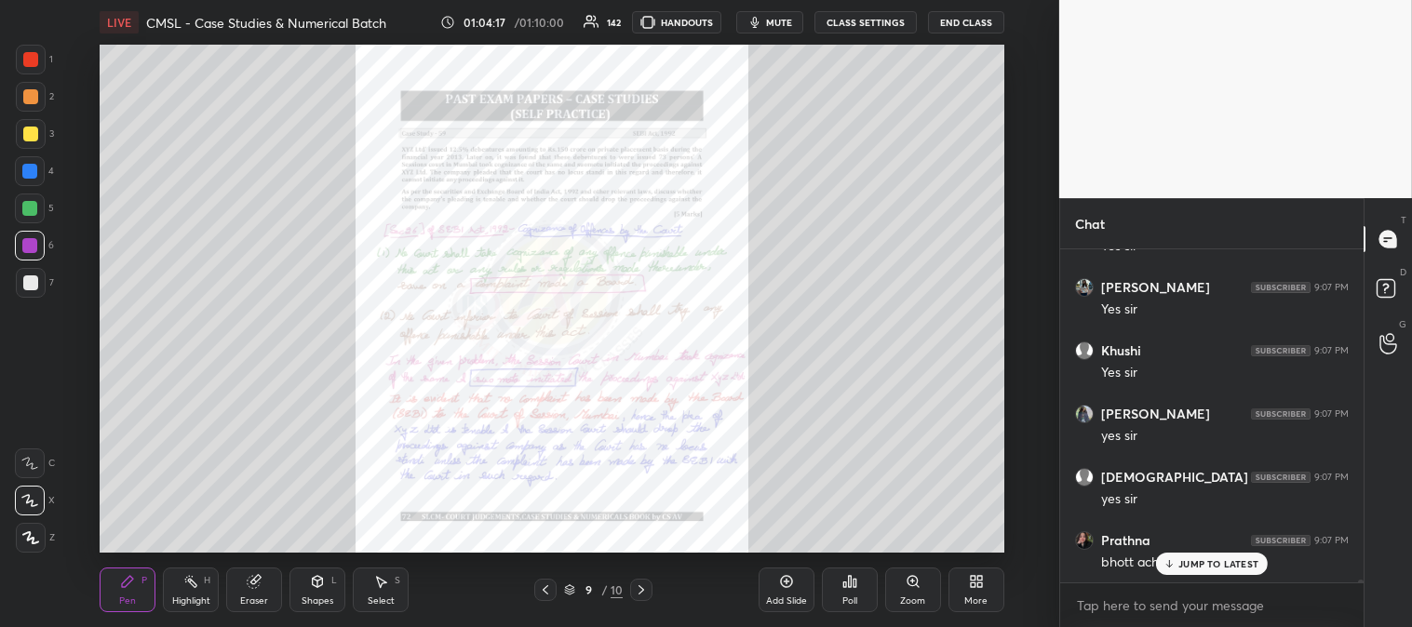
click at [24, 59] on div at bounding box center [30, 59] width 15 height 15
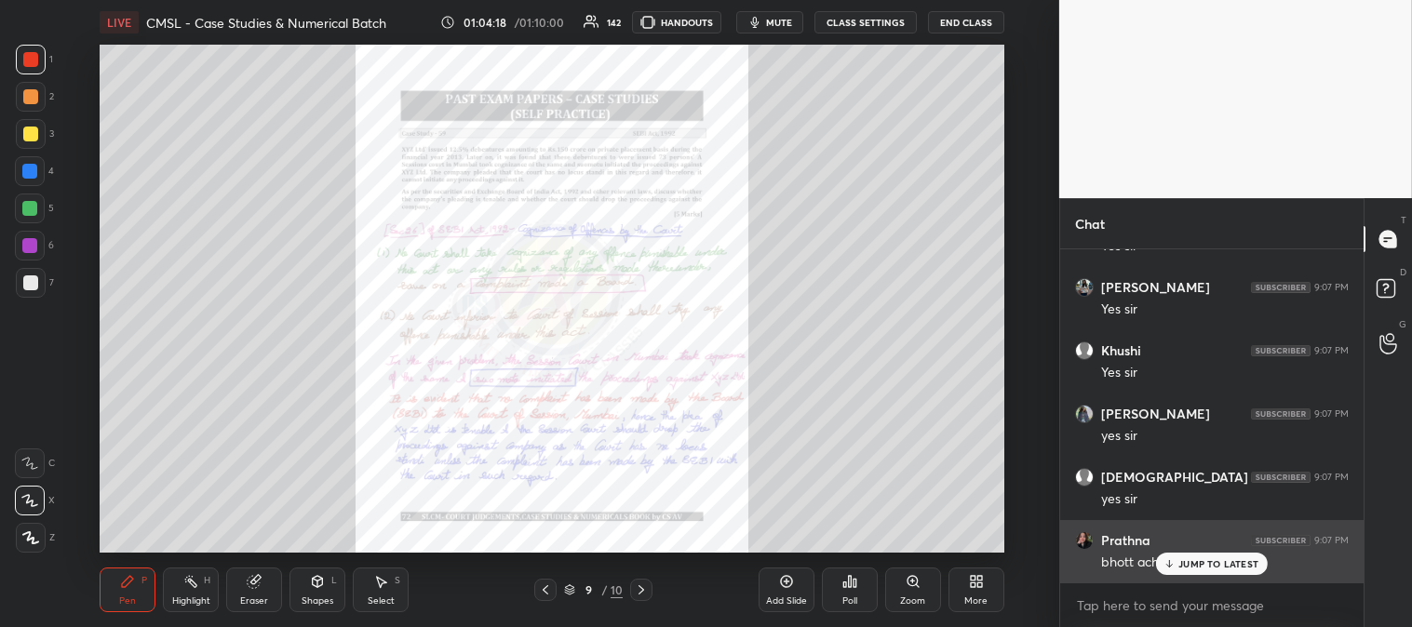
click at [1187, 564] on p "JUMP TO LATEST" at bounding box center [1218, 563] width 80 height 11
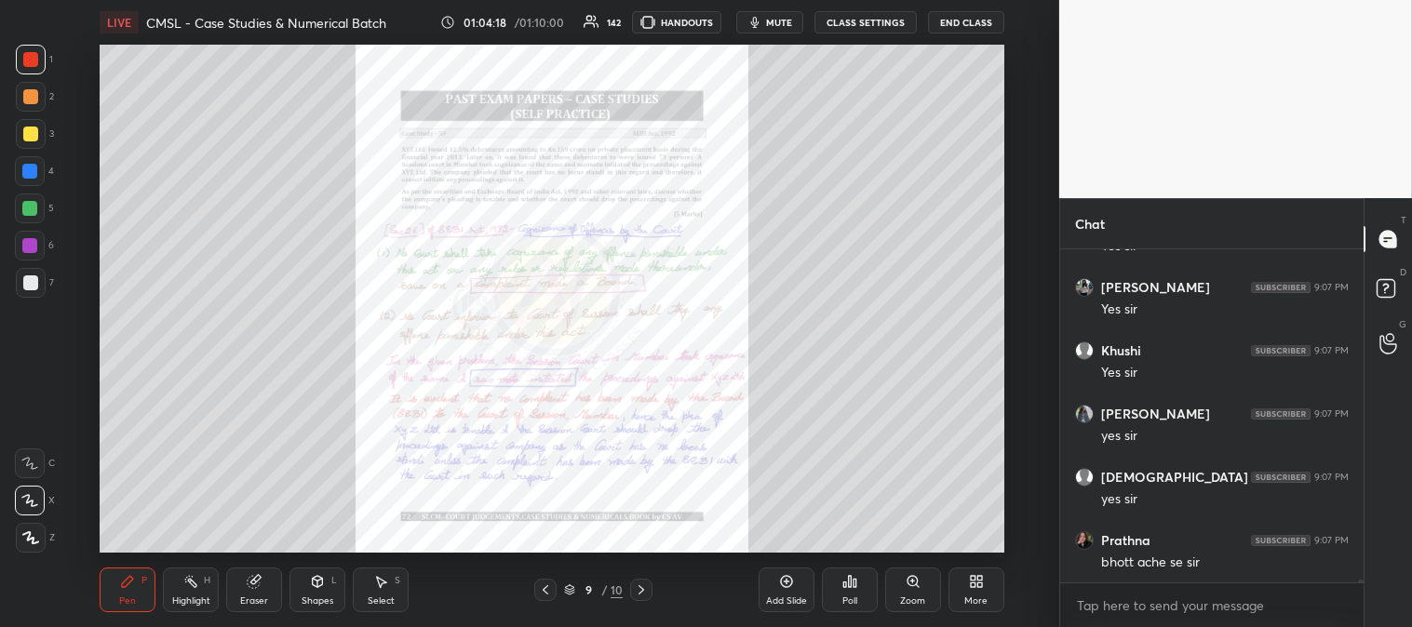
click at [908, 591] on div "Zoom" at bounding box center [913, 590] width 56 height 45
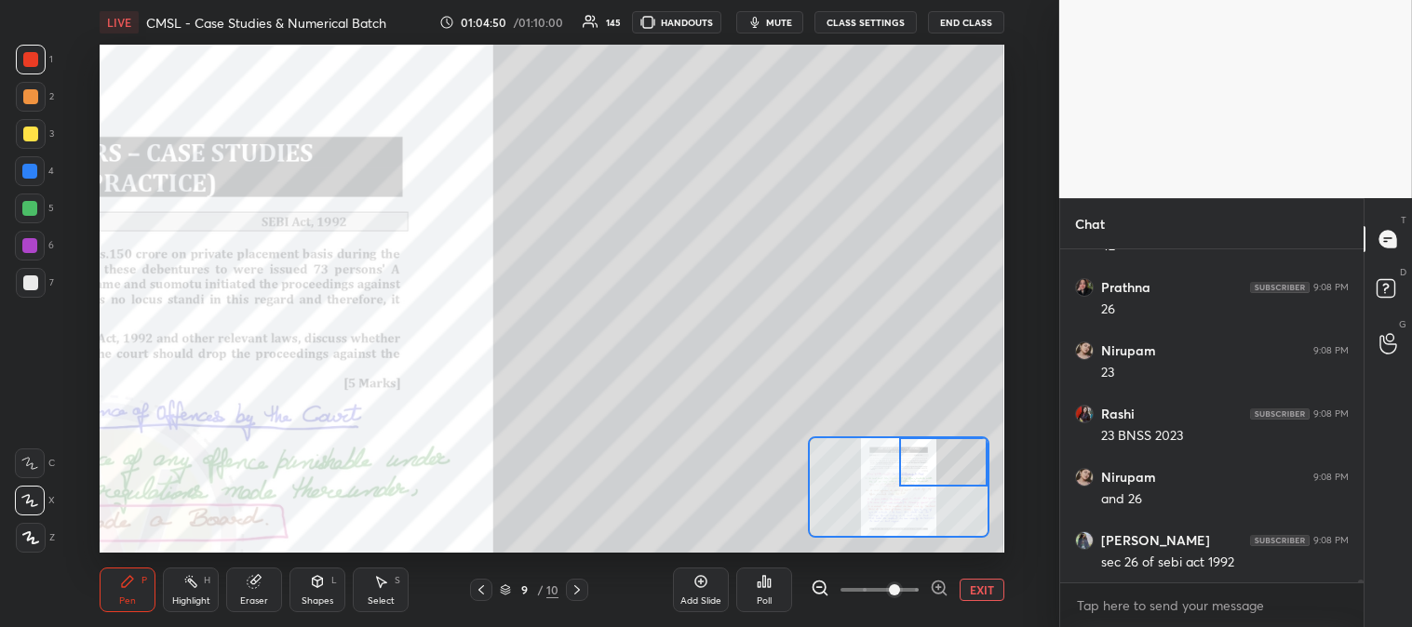
scroll to position [38438, 0]
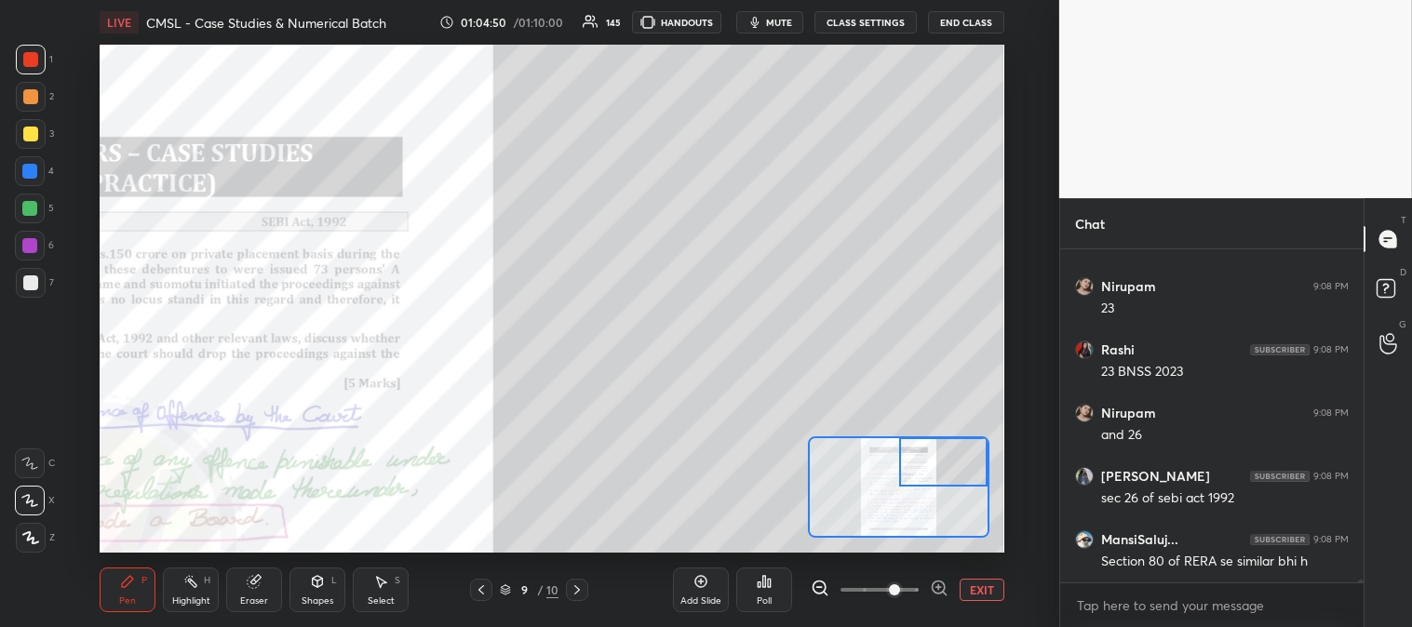
click at [184, 594] on div "Highlight H" at bounding box center [191, 590] width 56 height 45
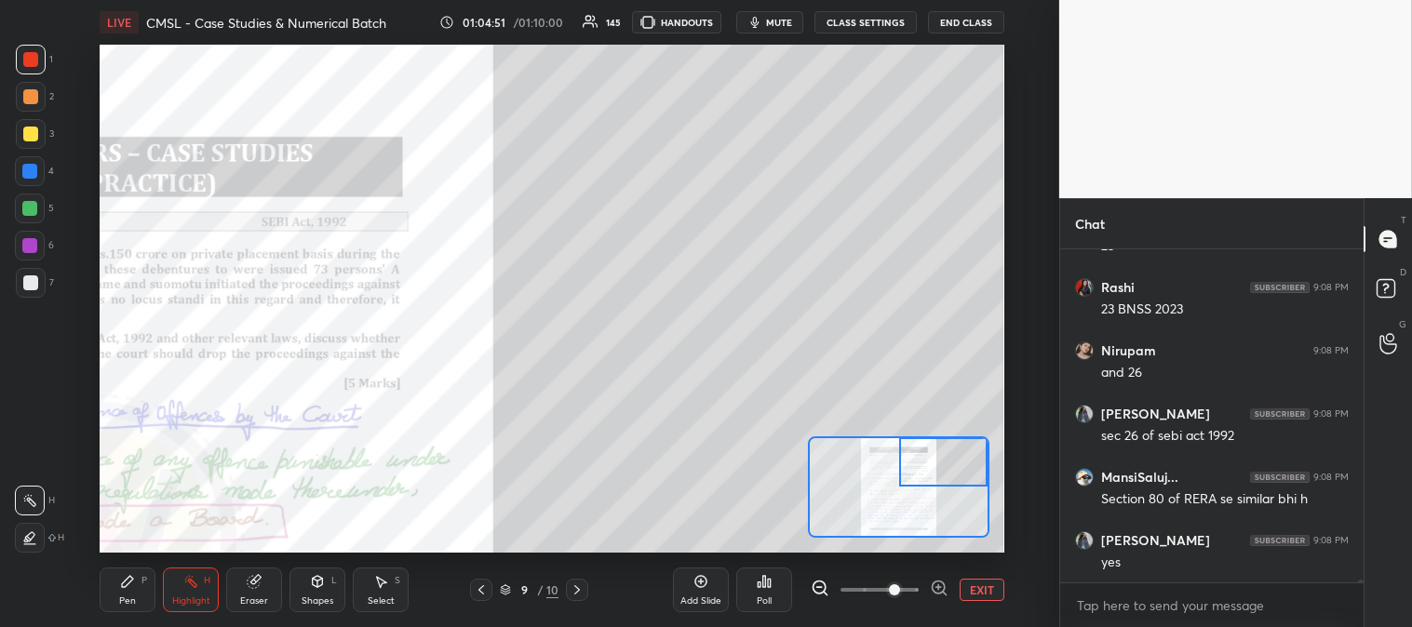
scroll to position [38563, 0]
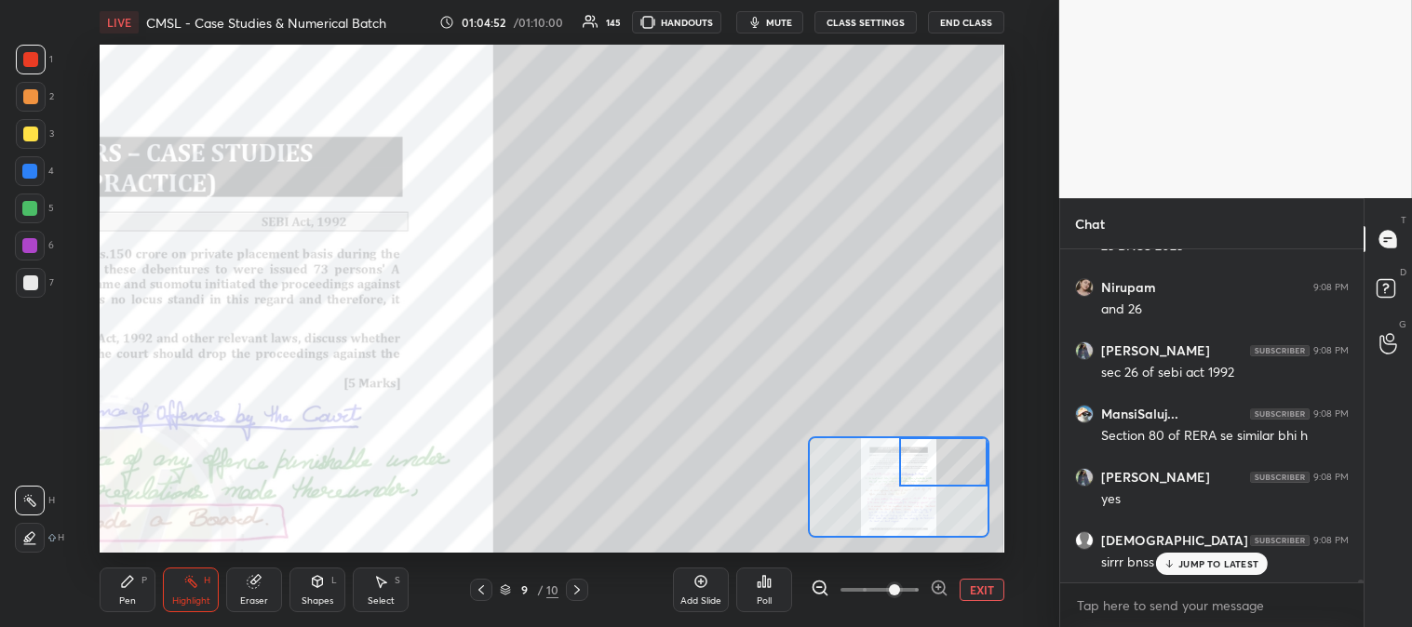
click at [978, 586] on button "EXIT" at bounding box center [981, 590] width 45 height 22
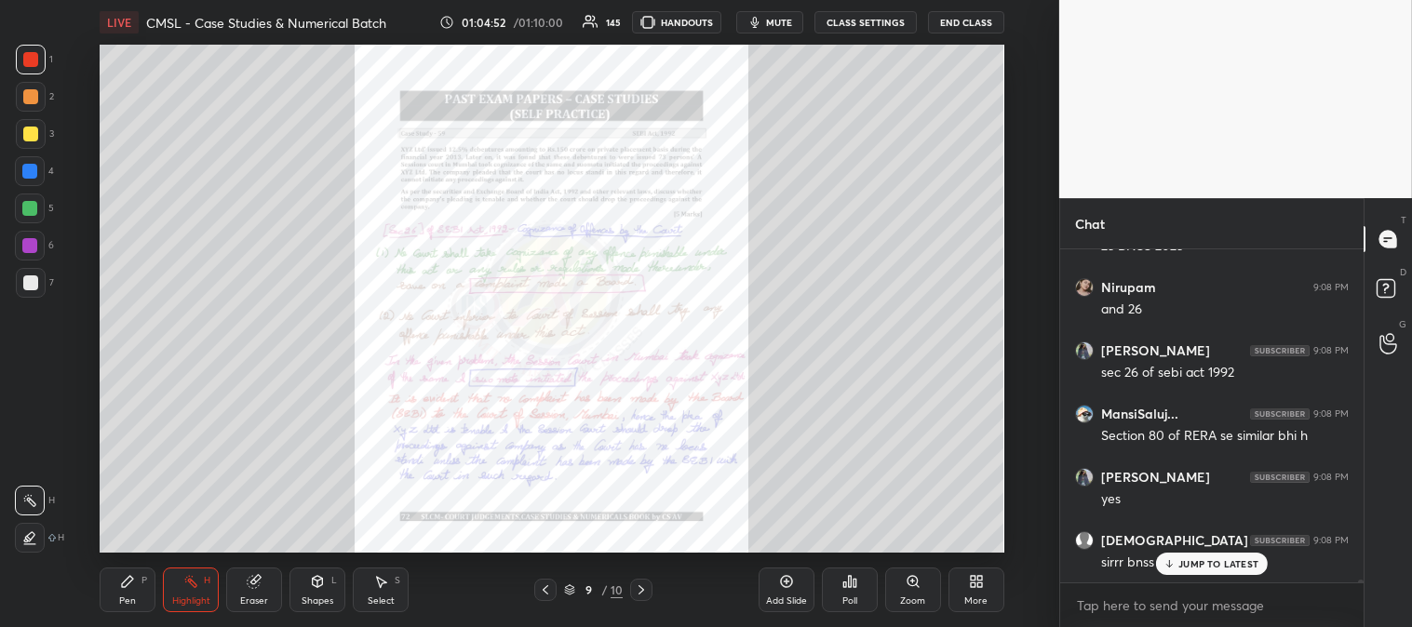
scroll to position [38627, 0]
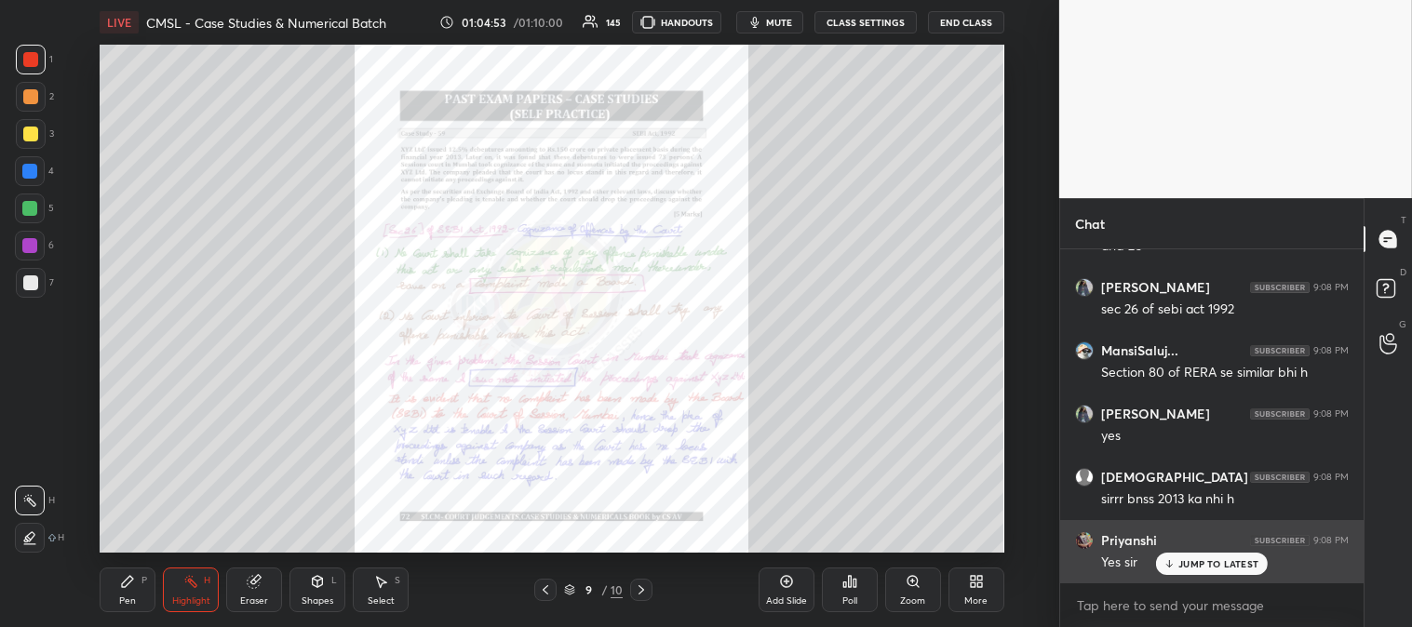
click at [1188, 564] on p "JUMP TO LATEST" at bounding box center [1218, 563] width 80 height 11
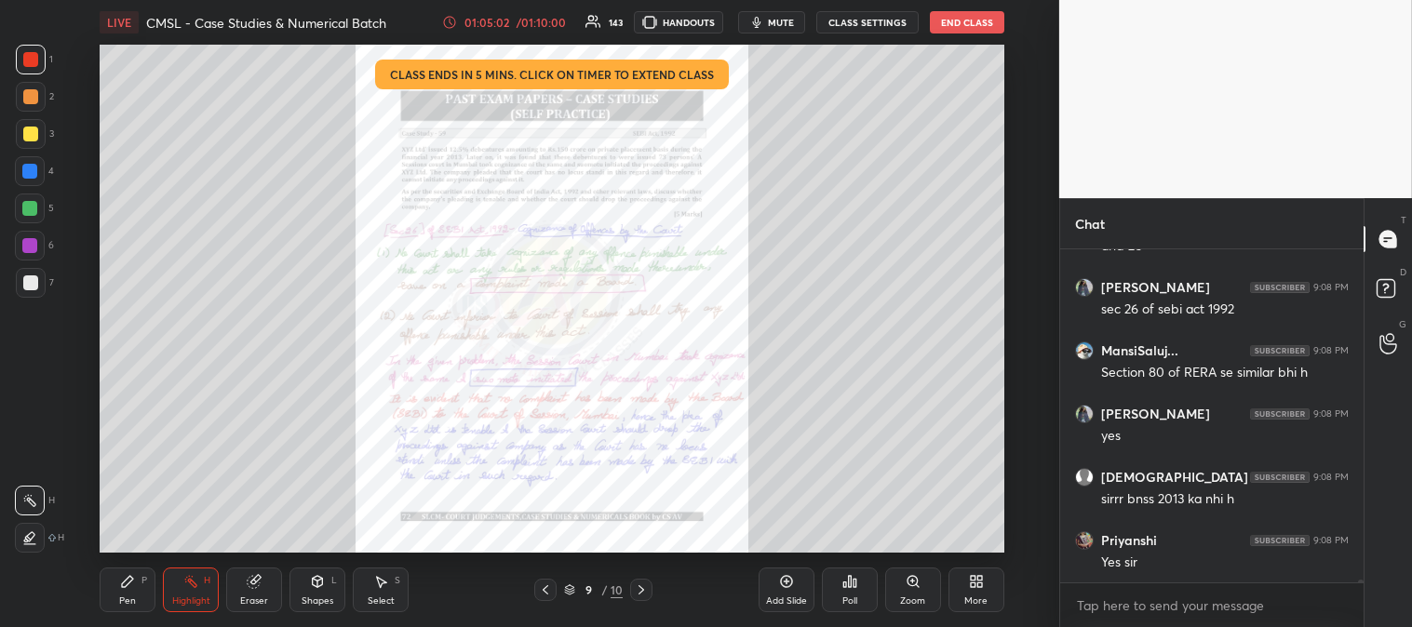
scroll to position [38690, 0]
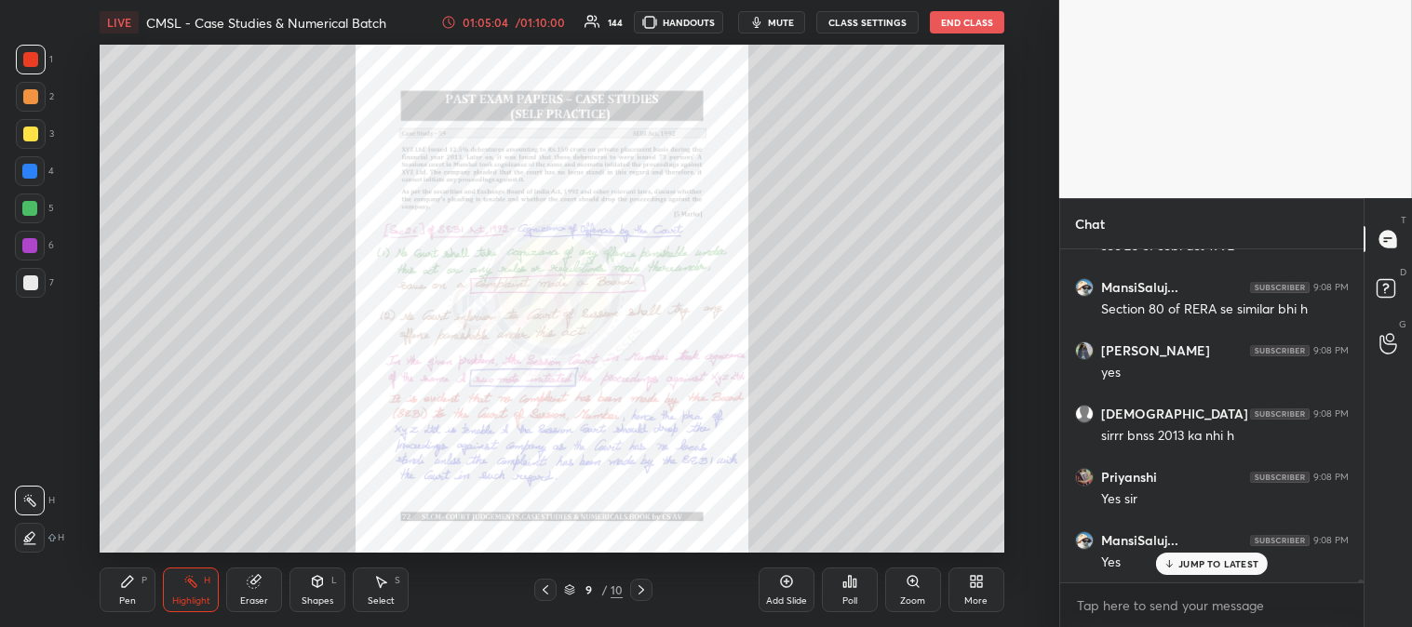
click at [637, 590] on icon at bounding box center [641, 589] width 15 height 15
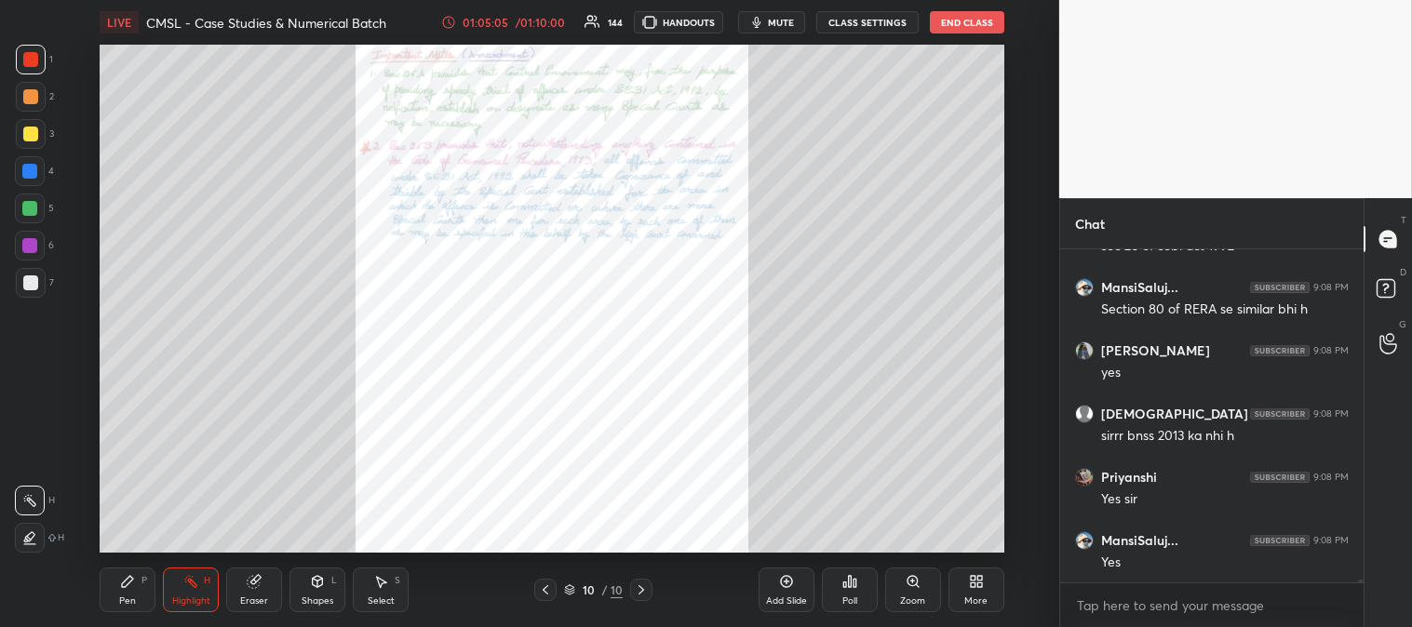
scroll to position [38754, 0]
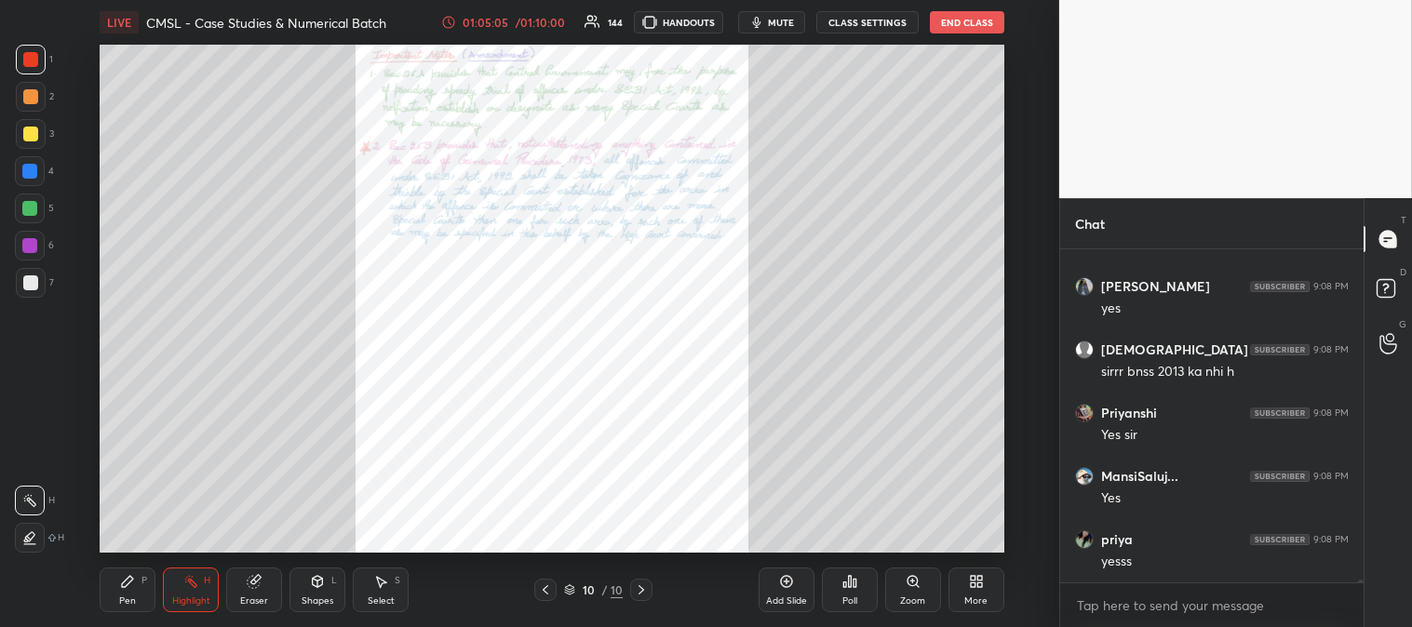
click at [638, 589] on icon at bounding box center [641, 589] width 15 height 15
click at [549, 591] on icon at bounding box center [545, 589] width 15 height 15
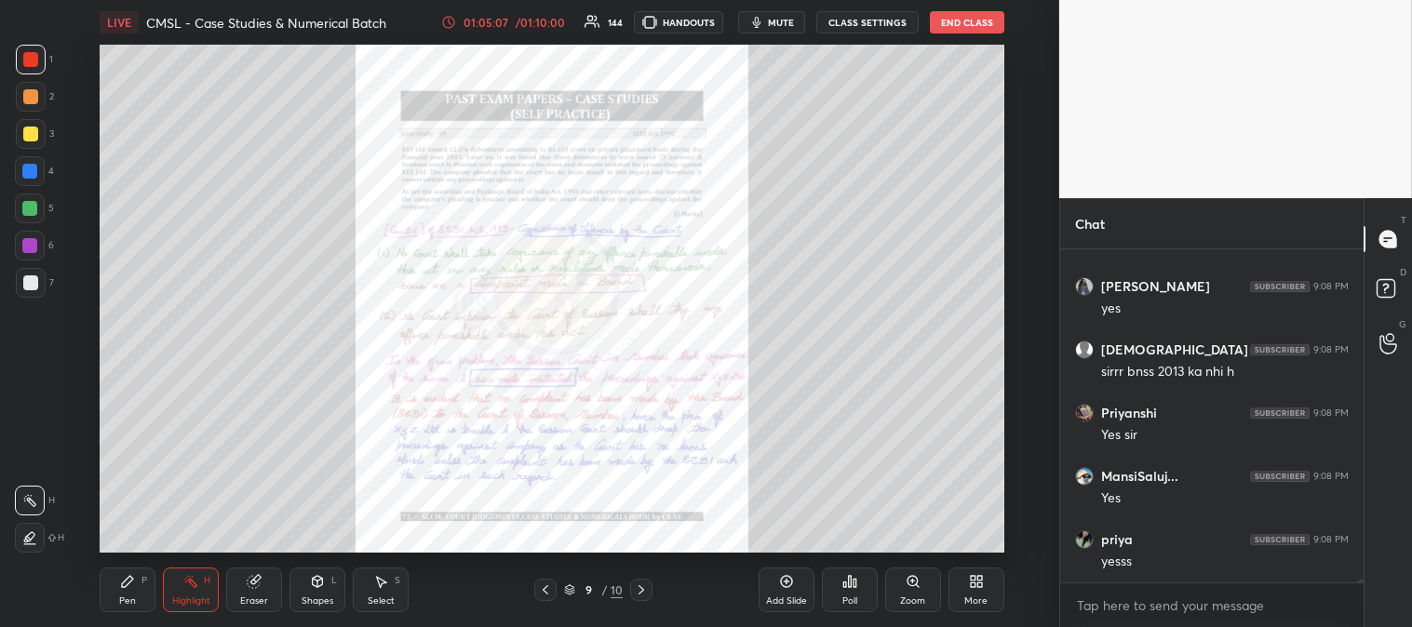
click at [642, 587] on icon at bounding box center [641, 589] width 15 height 15
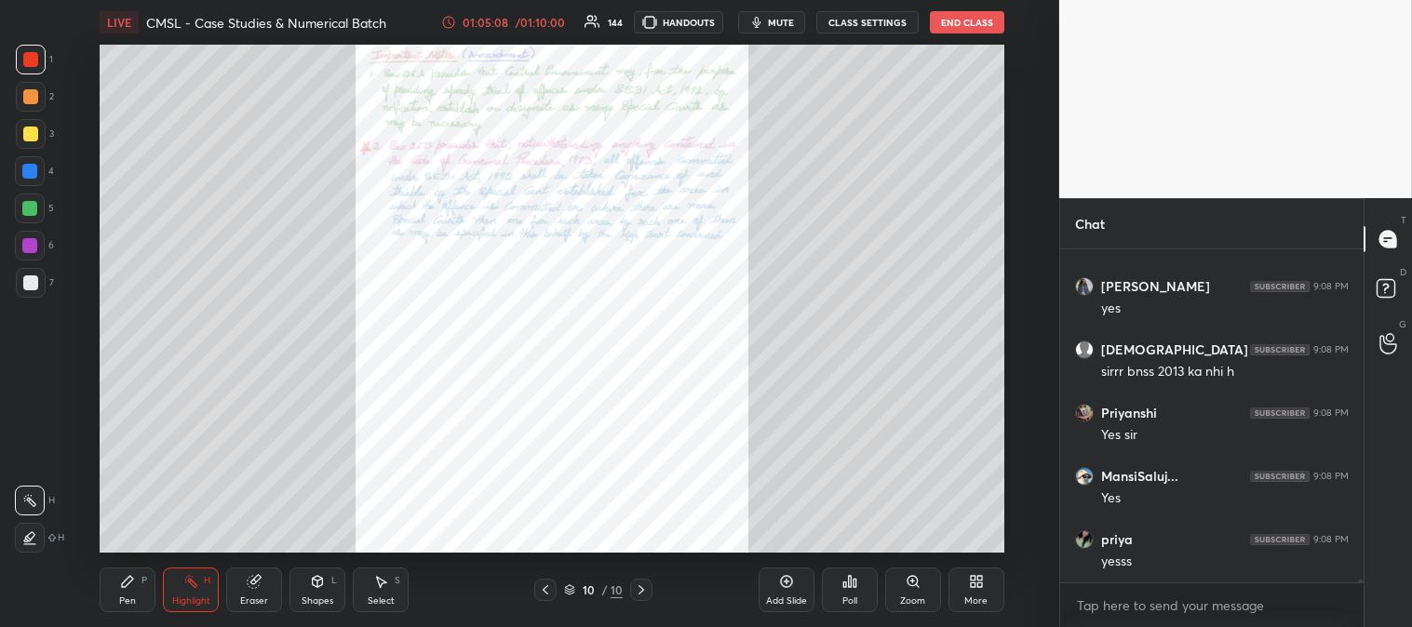
click at [127, 574] on icon at bounding box center [127, 581] width 15 height 15
click at [35, 45] on div at bounding box center [31, 60] width 30 height 30
click at [907, 593] on div "Zoom" at bounding box center [913, 590] width 56 height 45
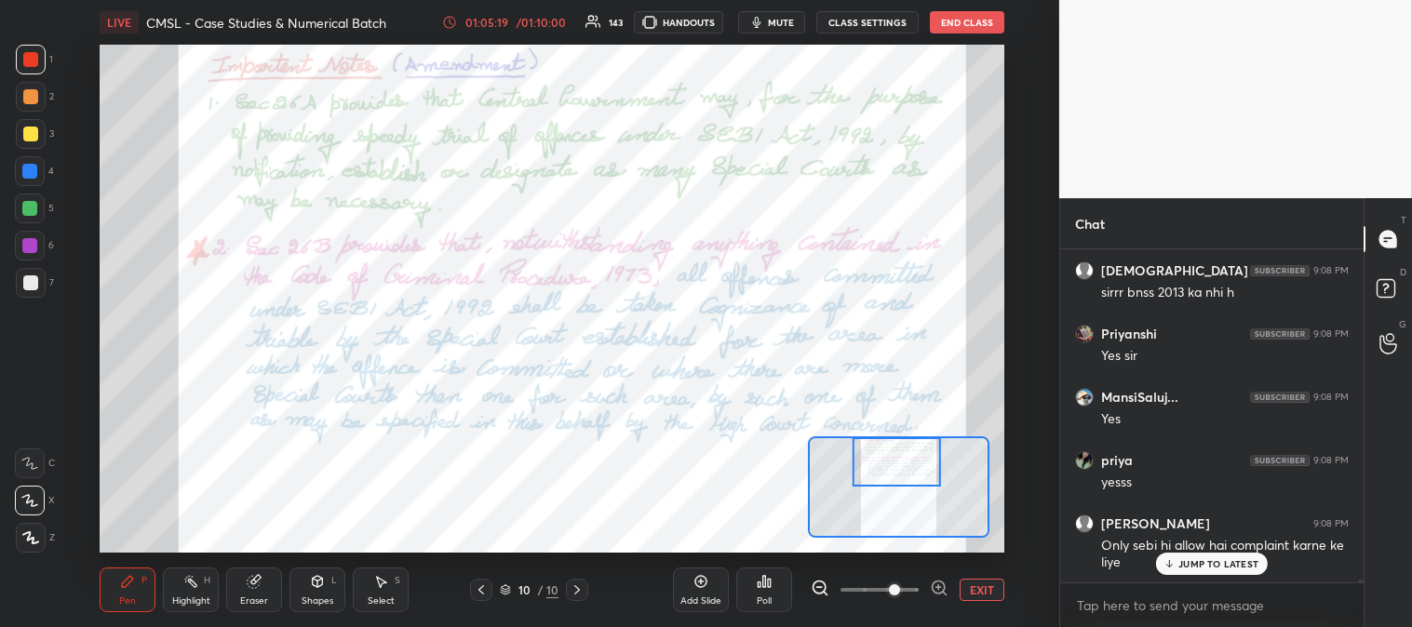
scroll to position [38896, 0]
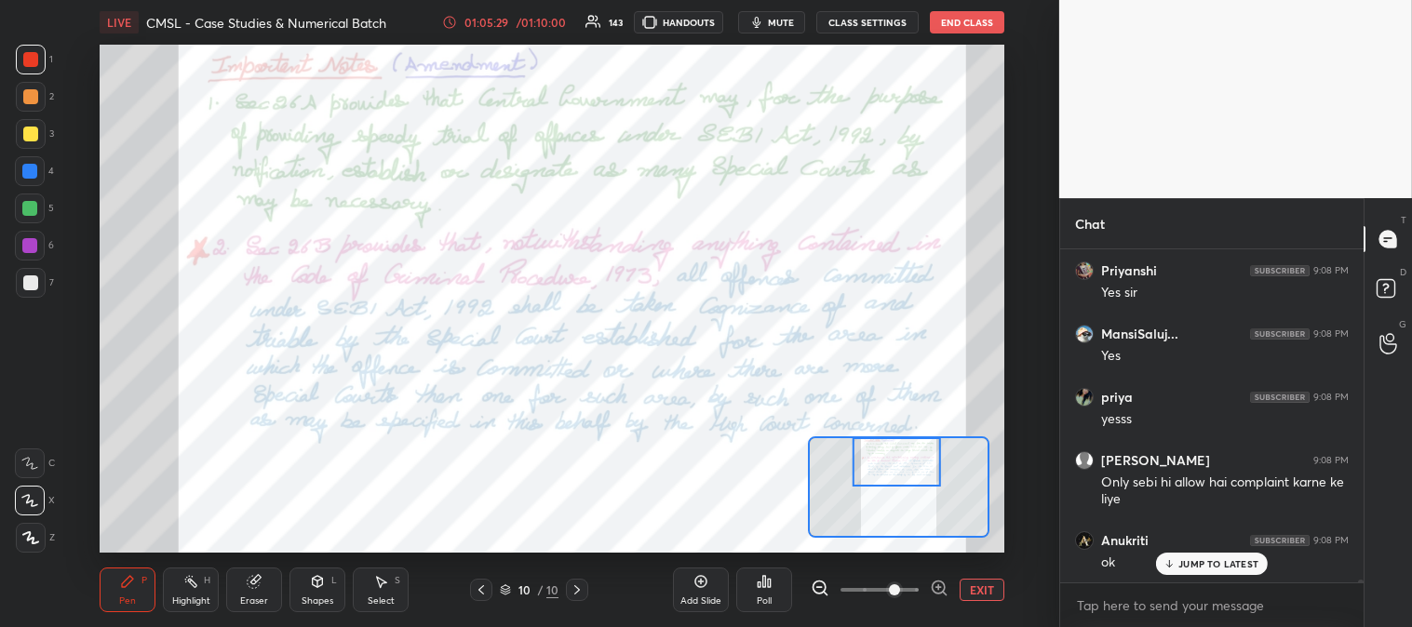
click at [195, 593] on div "Highlight H" at bounding box center [191, 590] width 56 height 45
click at [484, 588] on icon at bounding box center [481, 589] width 15 height 15
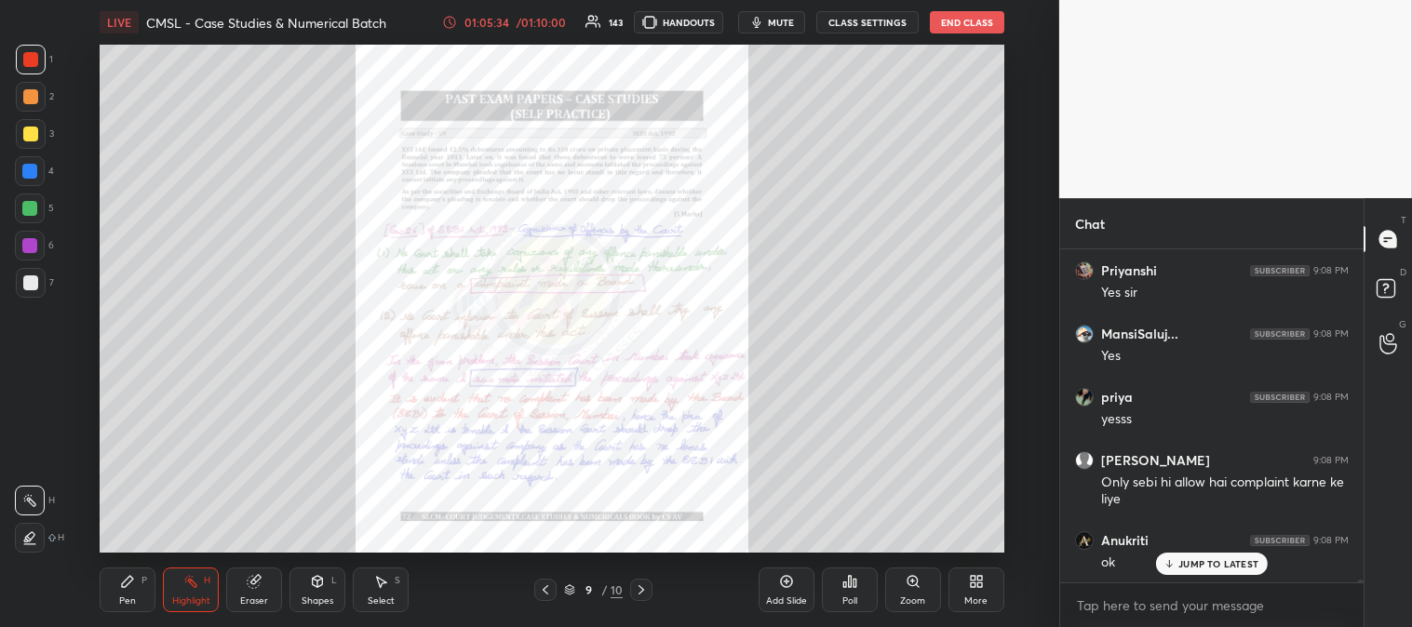
scroll to position [38960, 0]
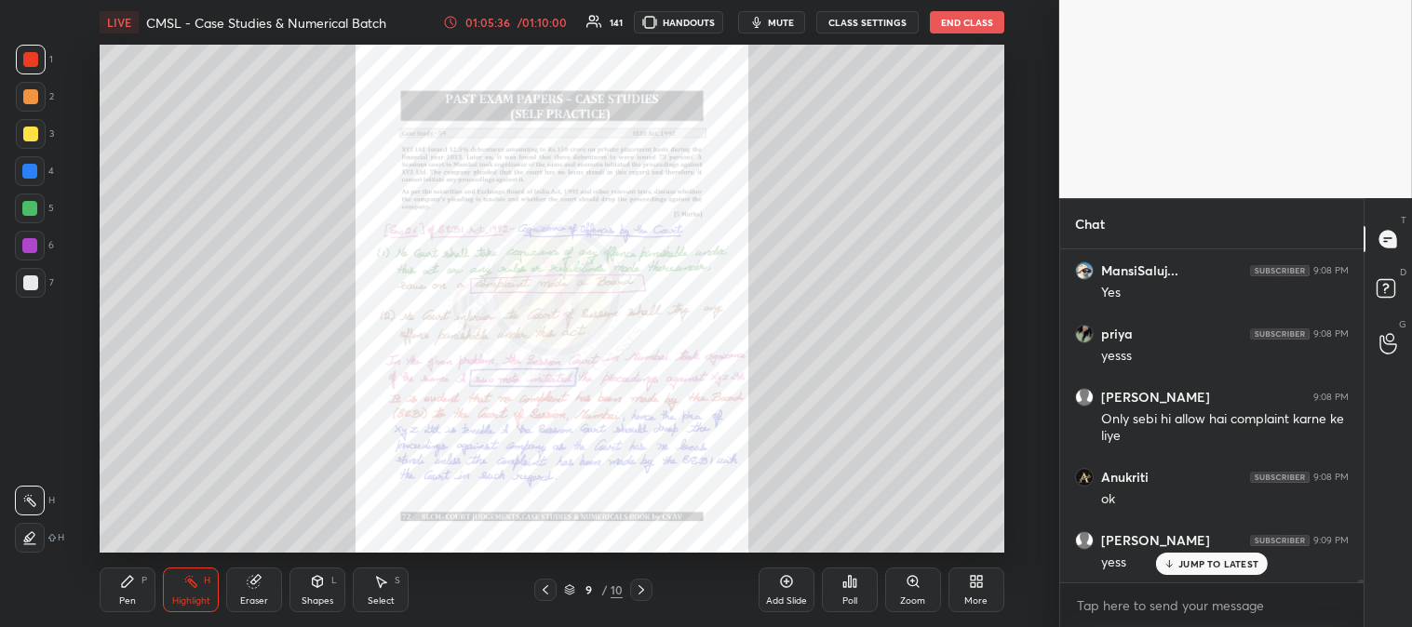
click at [912, 589] on icon at bounding box center [912, 581] width 15 height 15
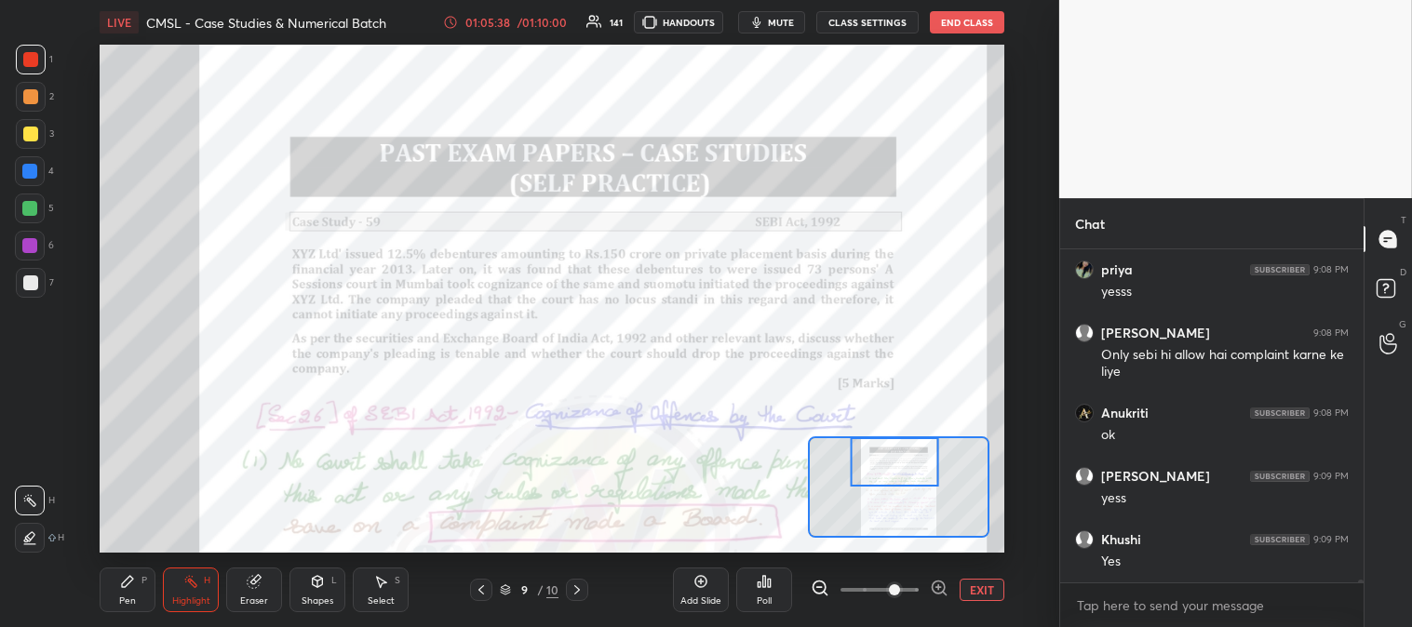
scroll to position [39276, 0]
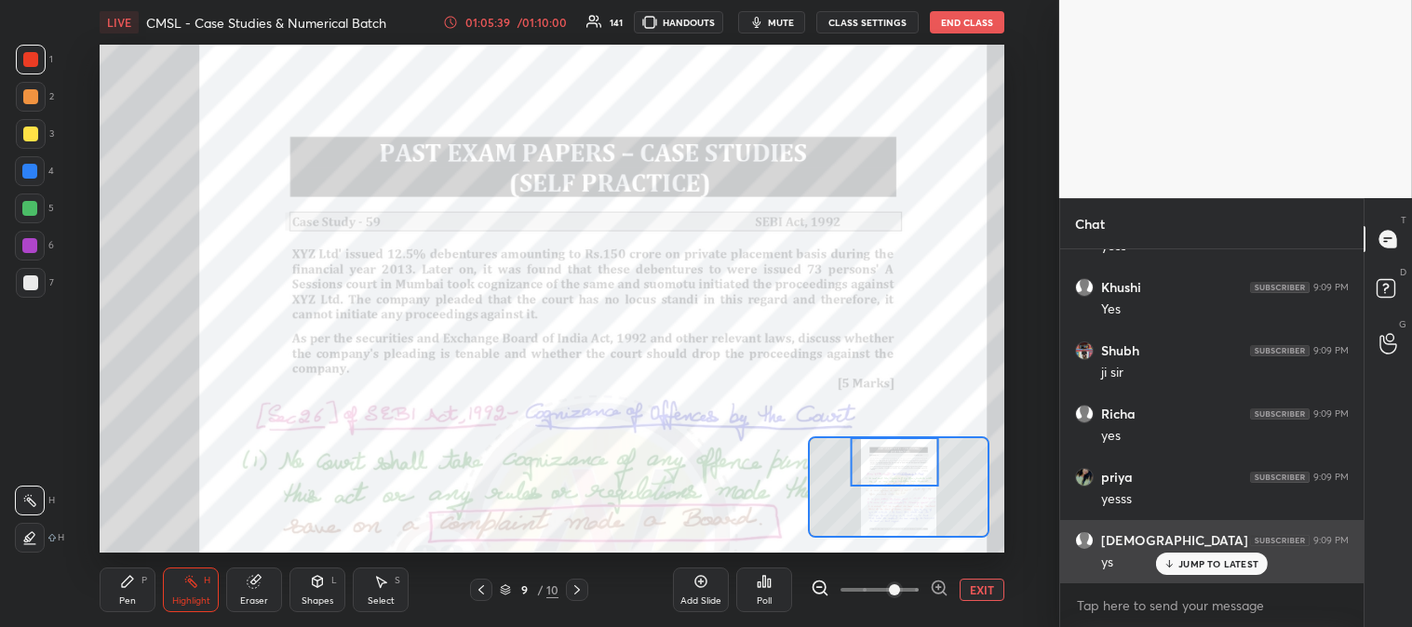
click at [1207, 561] on p "JUMP TO LATEST" at bounding box center [1218, 563] width 80 height 11
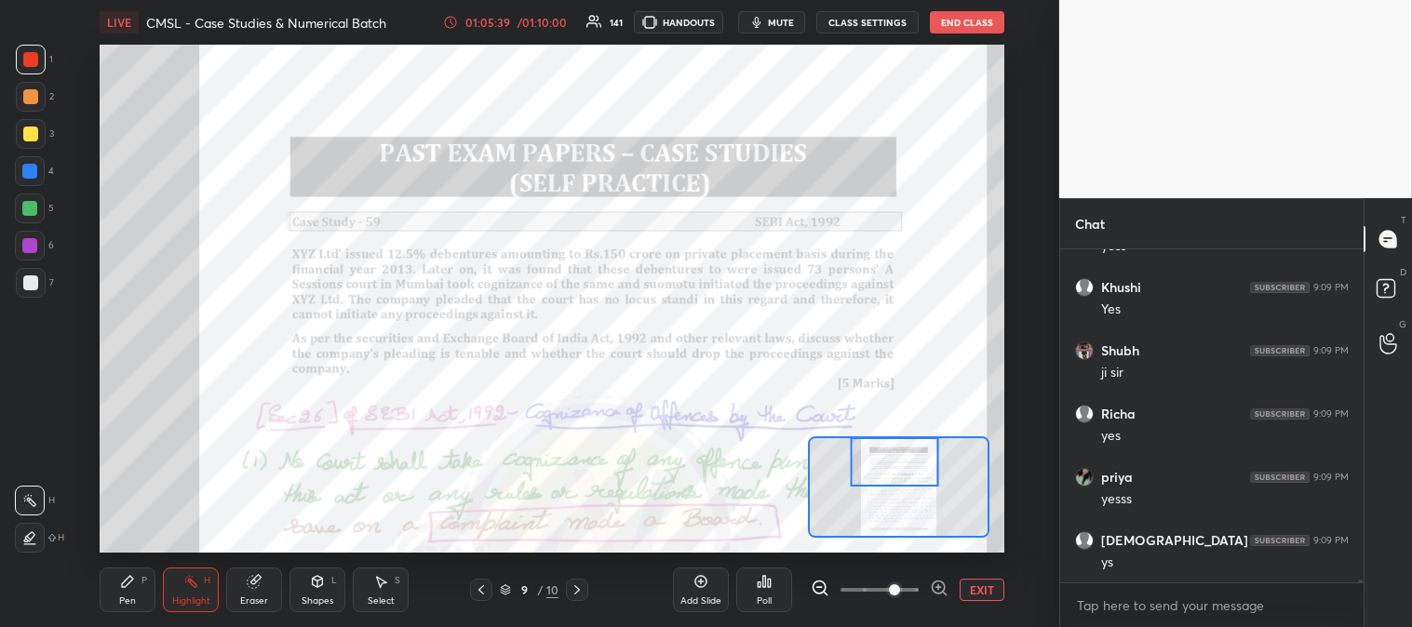
scroll to position [39403, 0]
click at [984, 589] on button "EXIT" at bounding box center [981, 590] width 45 height 22
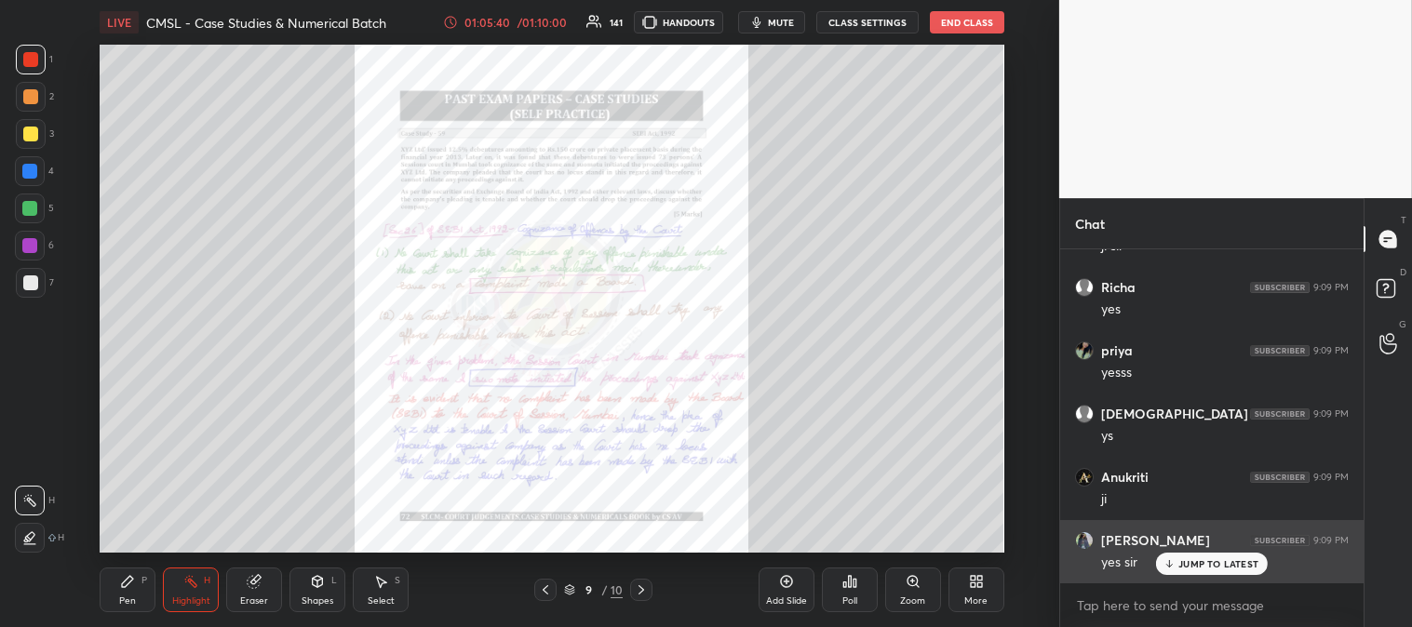
click at [1187, 572] on div "JUMP TO LATEST" at bounding box center [1212, 564] width 112 height 22
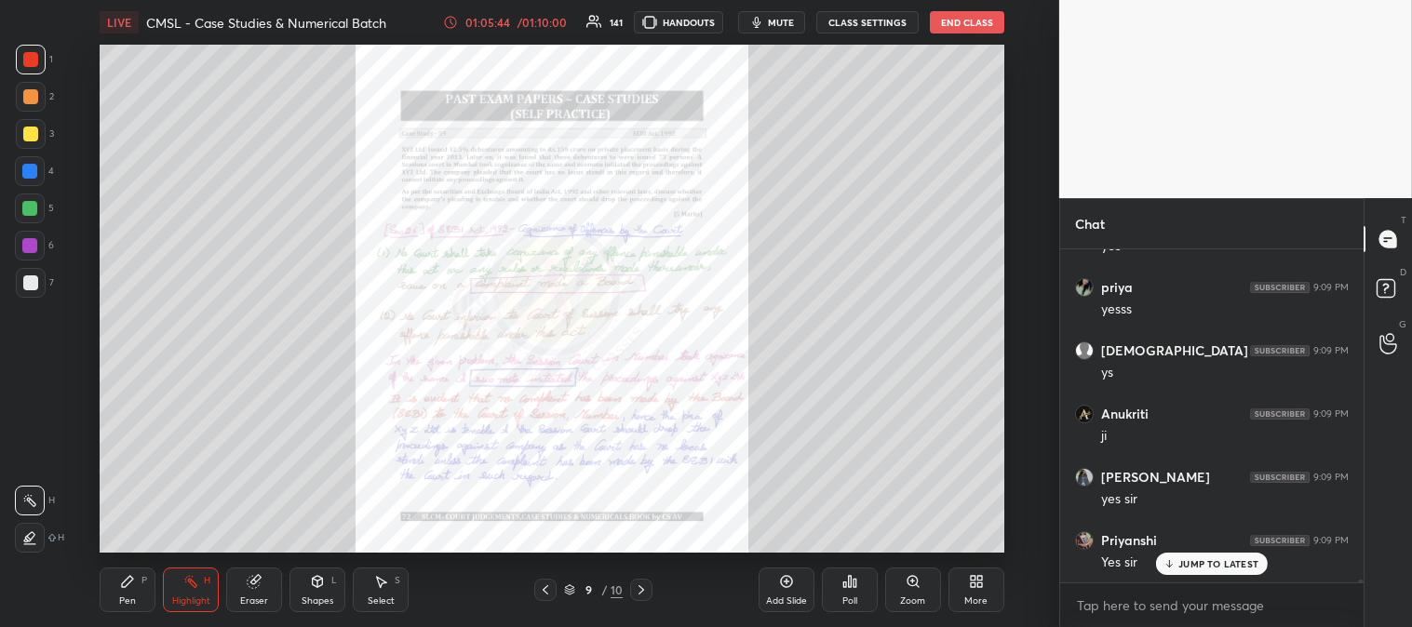
scroll to position [39529, 0]
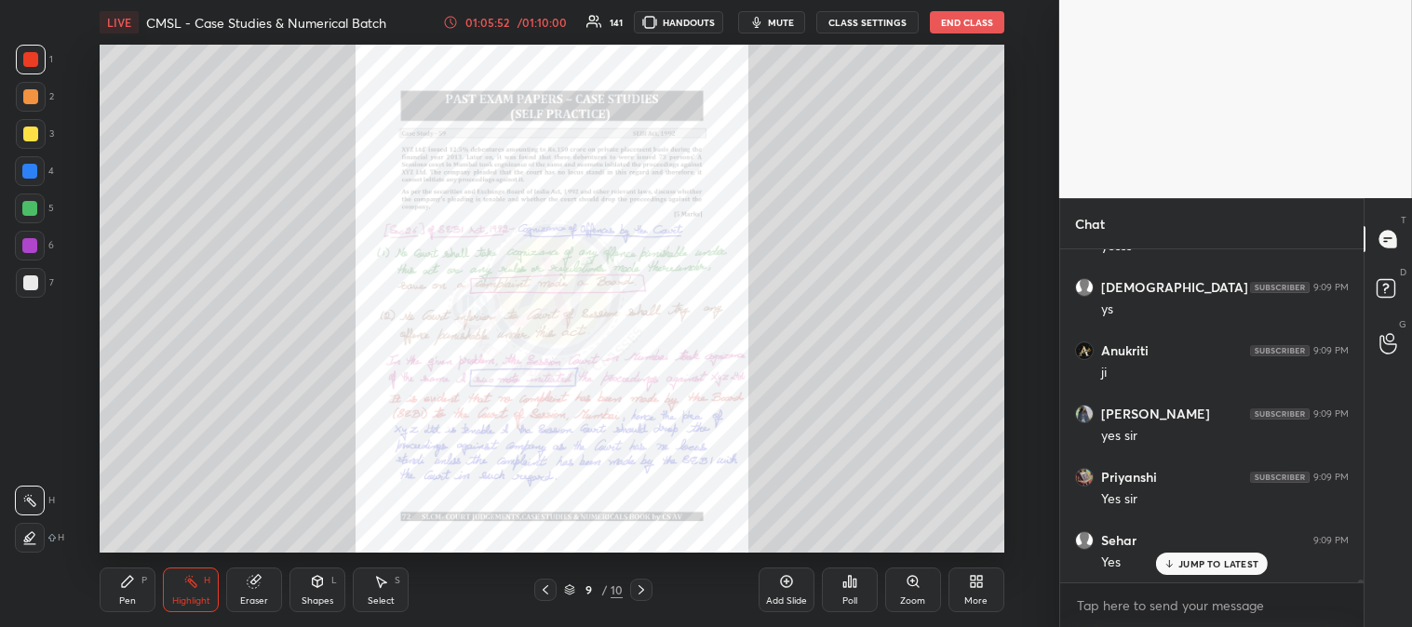
click at [637, 586] on icon at bounding box center [641, 589] width 15 height 15
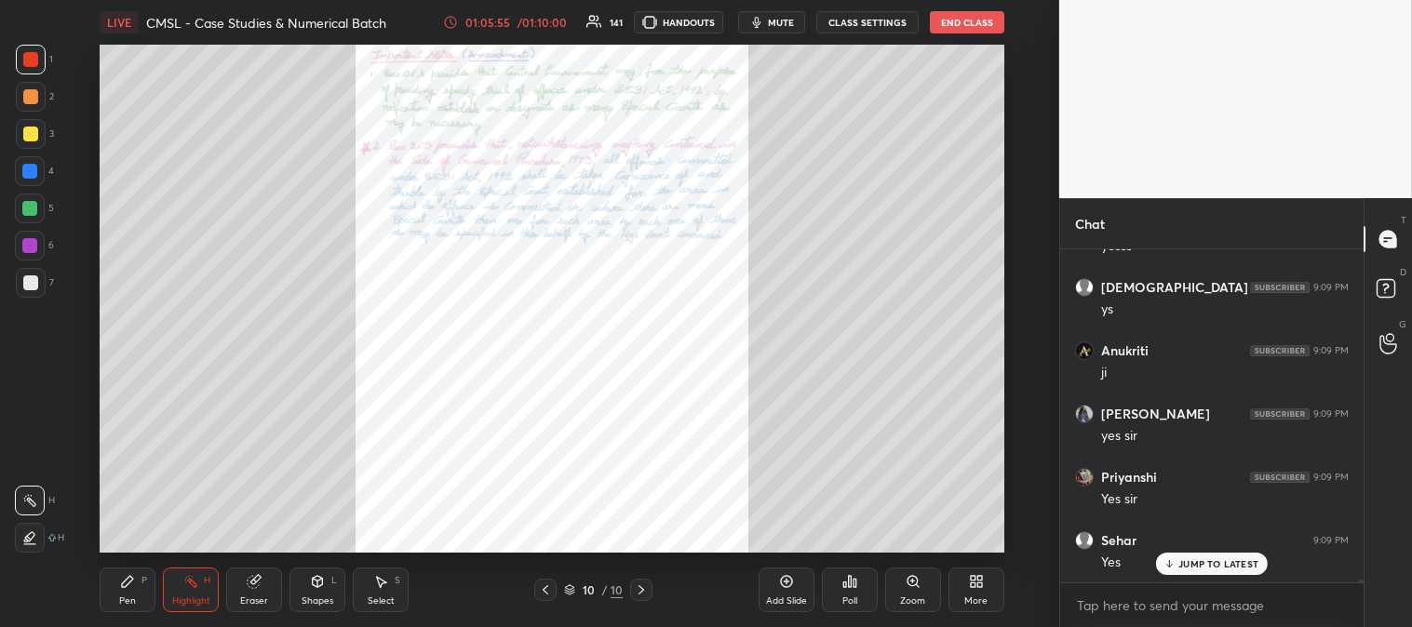
click at [537, 584] on div at bounding box center [545, 590] width 22 height 22
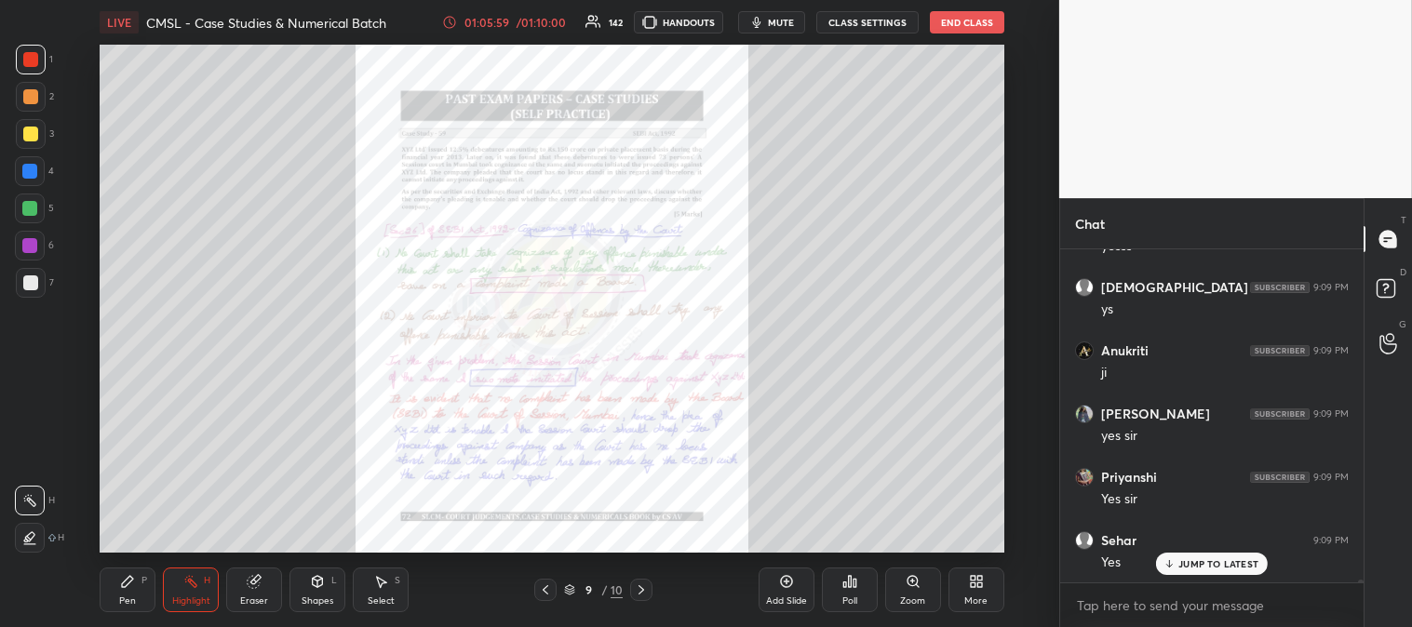
click at [1185, 563] on p "JUMP TO LATEST" at bounding box center [1218, 563] width 80 height 11
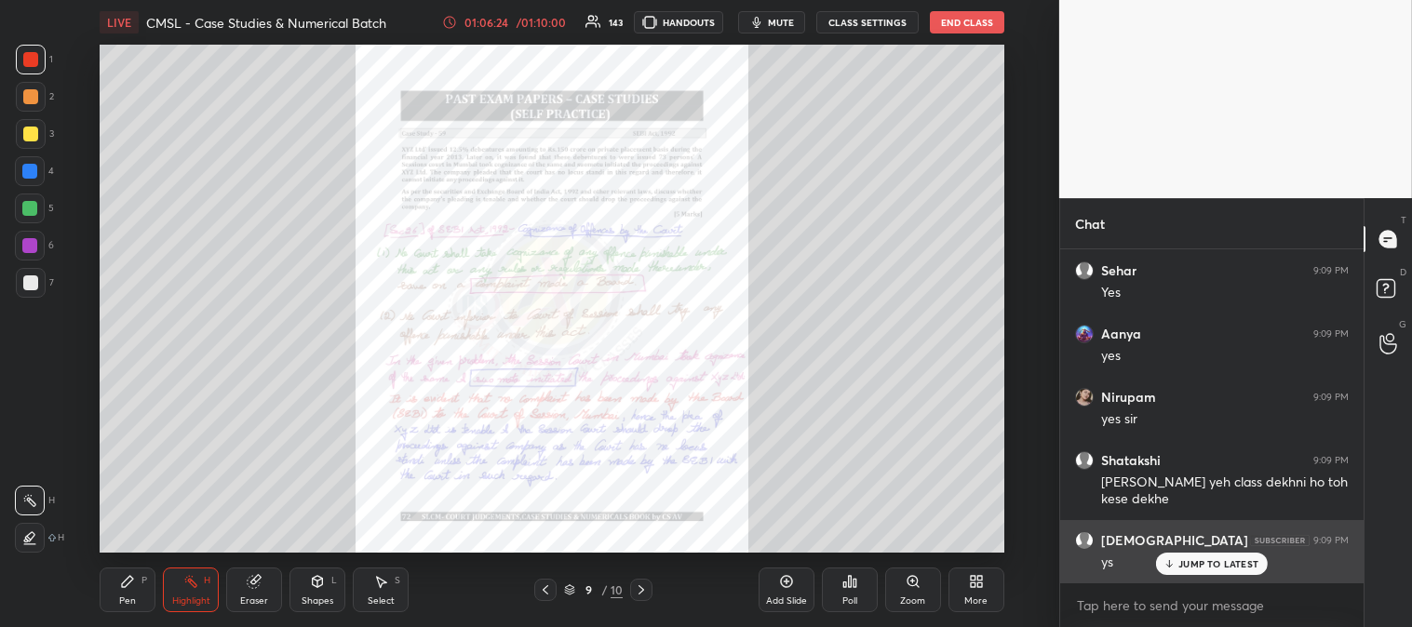
click at [1198, 565] on p "JUMP TO LATEST" at bounding box center [1218, 563] width 80 height 11
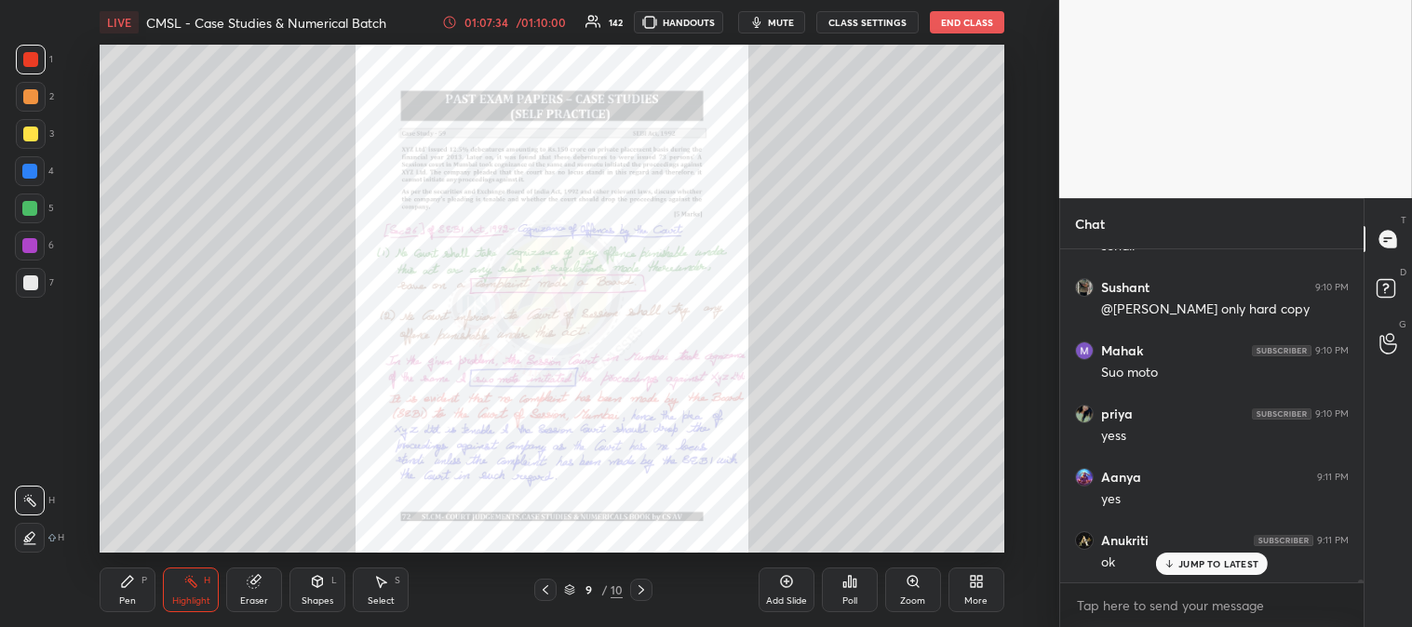
scroll to position [42114, 0]
click at [540, 583] on icon at bounding box center [545, 589] width 15 height 15
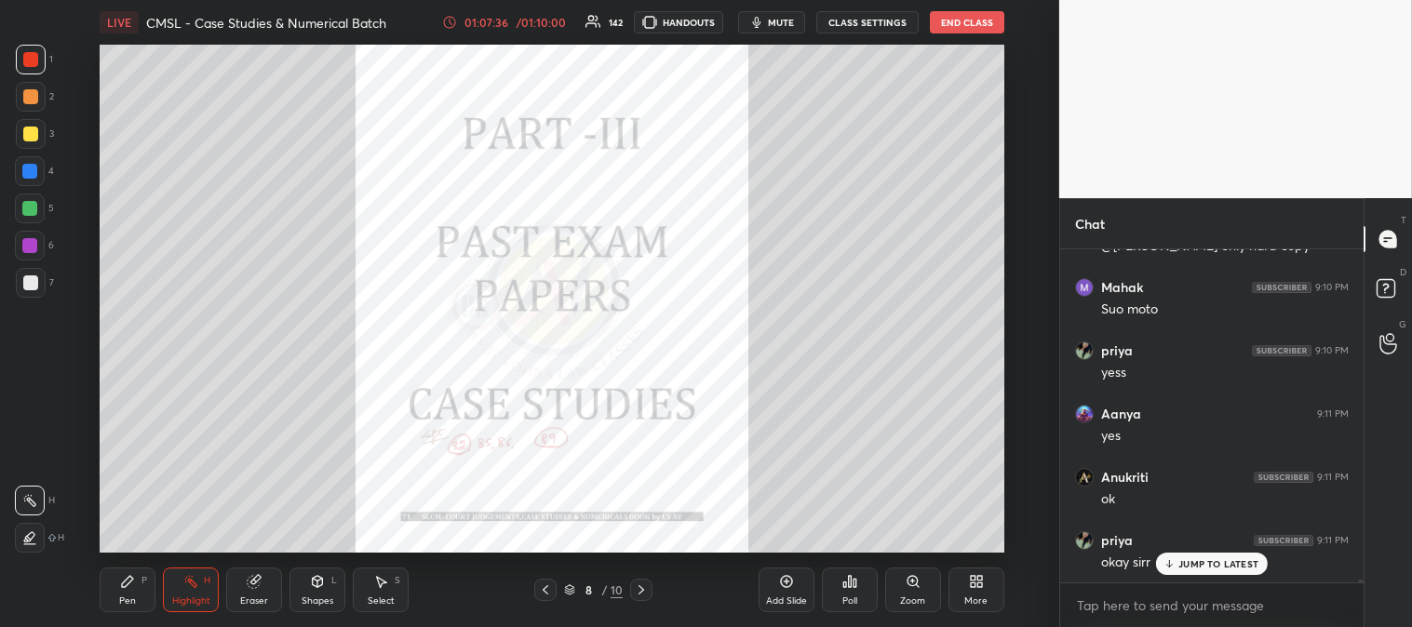
click at [550, 590] on icon at bounding box center [545, 589] width 15 height 15
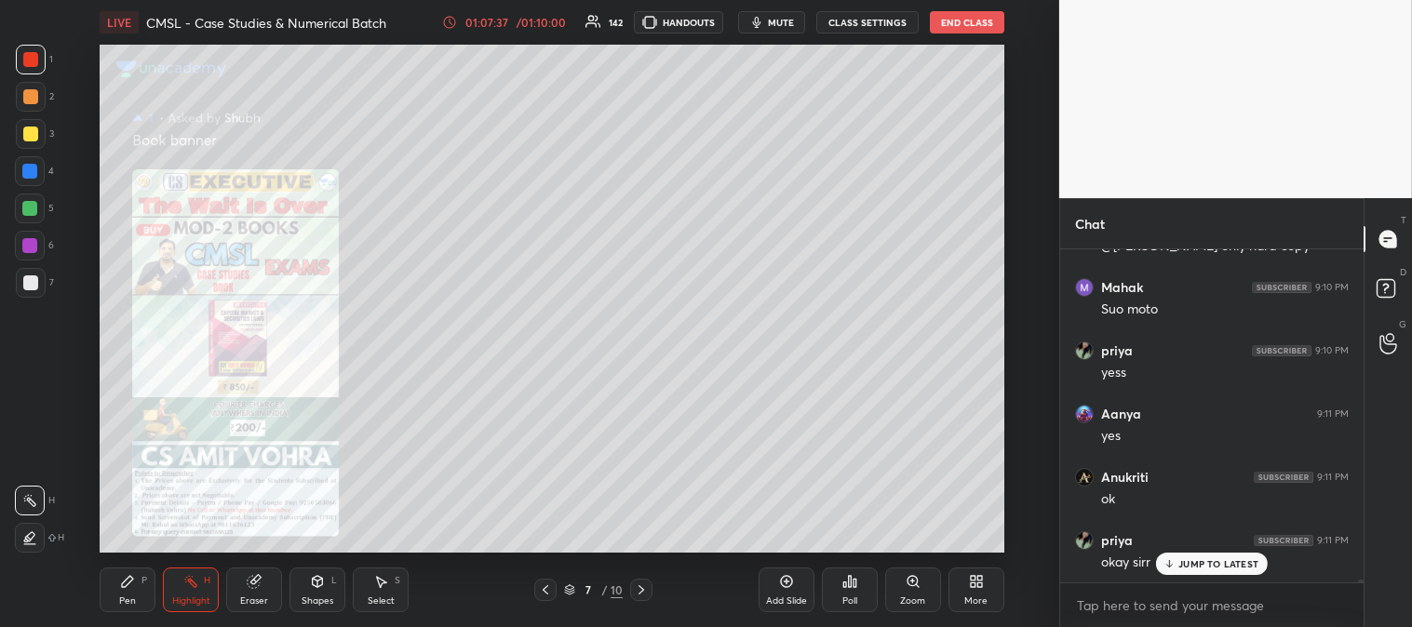
click at [547, 587] on icon at bounding box center [545, 589] width 6 height 9
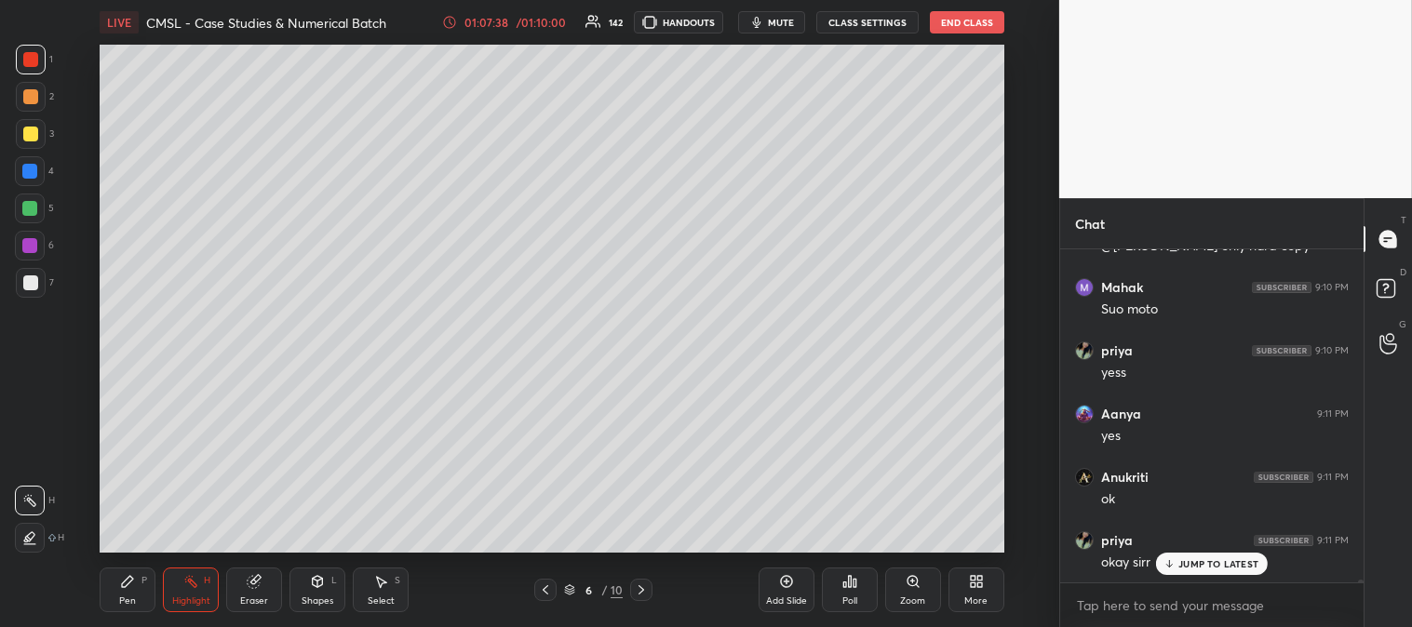
click at [550, 590] on icon at bounding box center [545, 589] width 15 height 15
click at [549, 591] on icon at bounding box center [545, 589] width 15 height 15
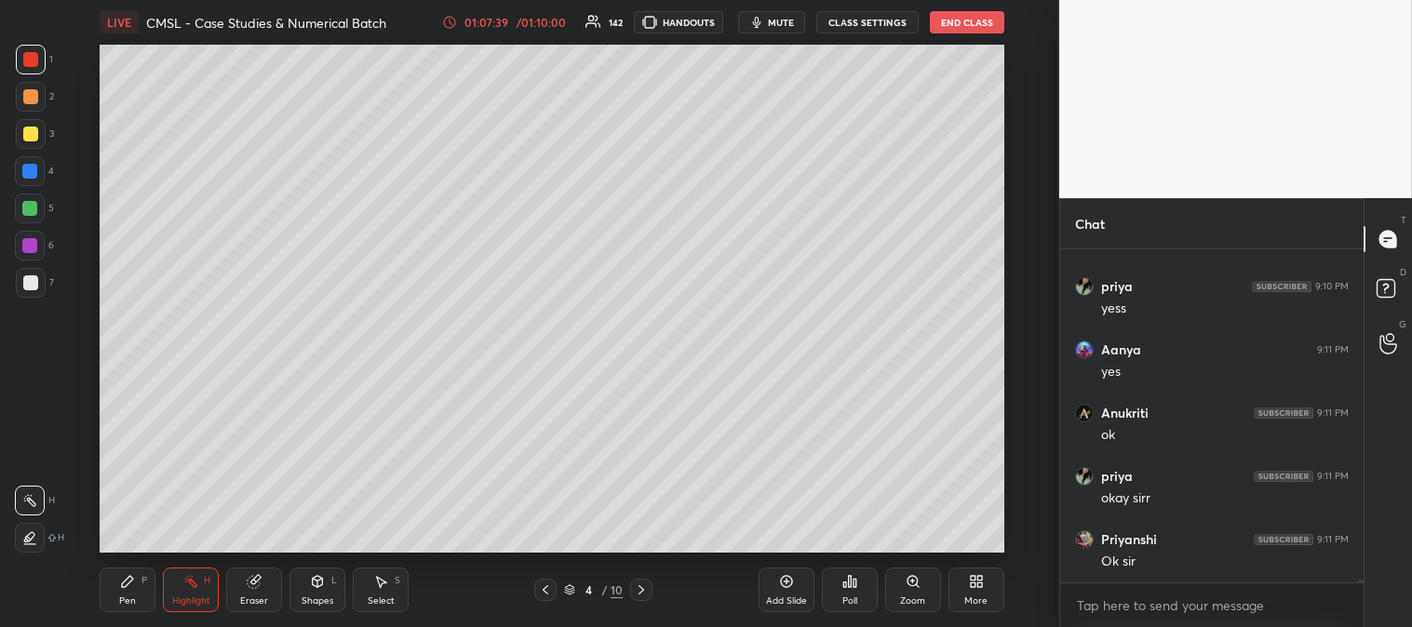
click at [547, 591] on icon at bounding box center [545, 589] width 15 height 15
click at [193, 594] on div "Highlight H" at bounding box center [191, 590] width 56 height 45
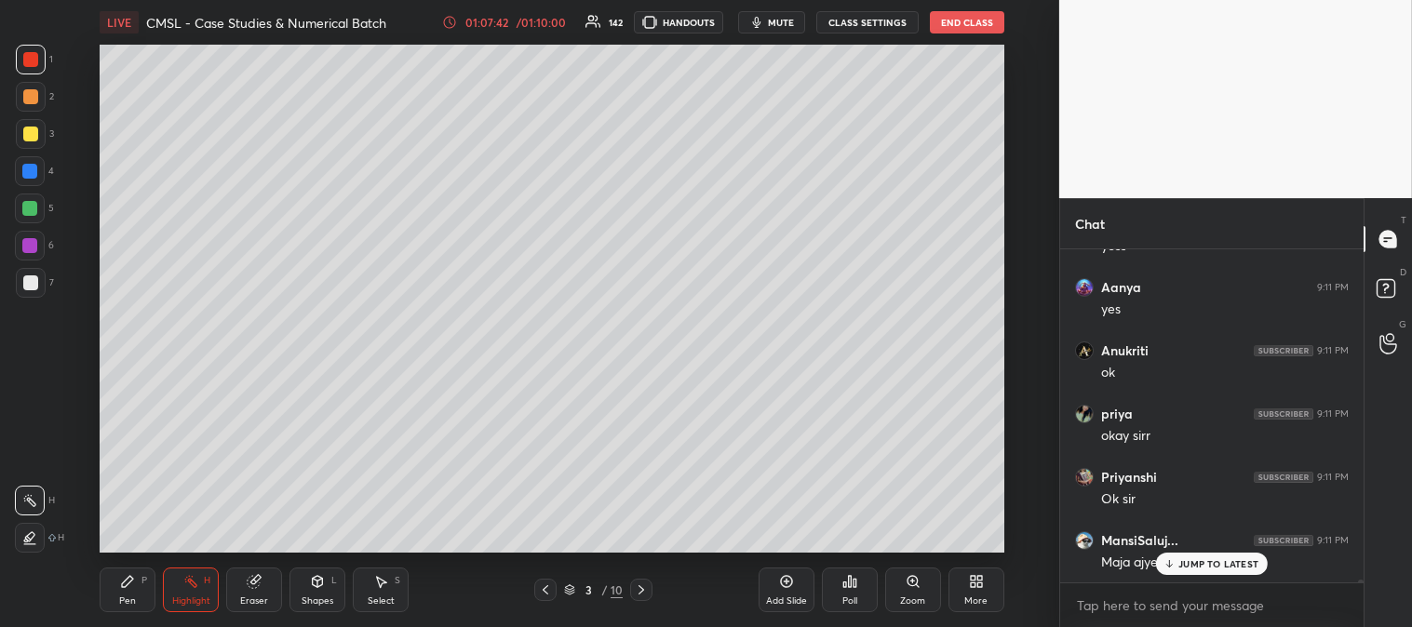
scroll to position [42304, 0]
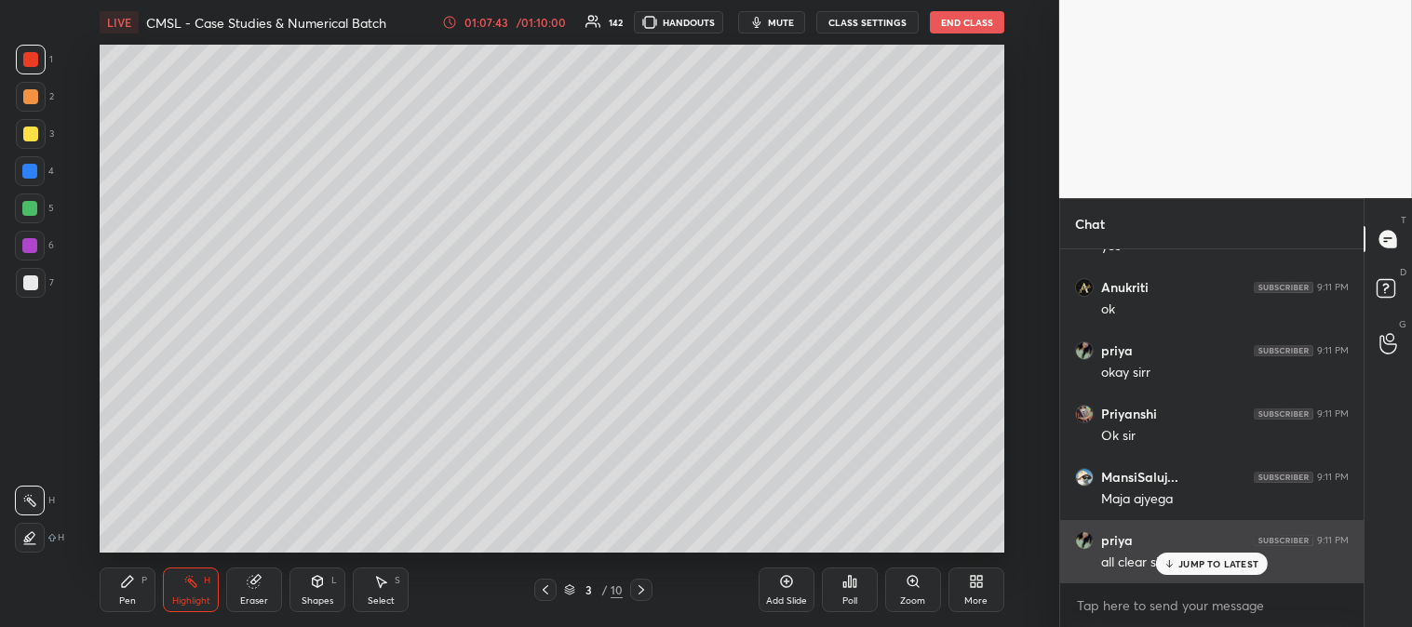
click at [1197, 565] on p "JUMP TO LATEST" at bounding box center [1218, 563] width 80 height 11
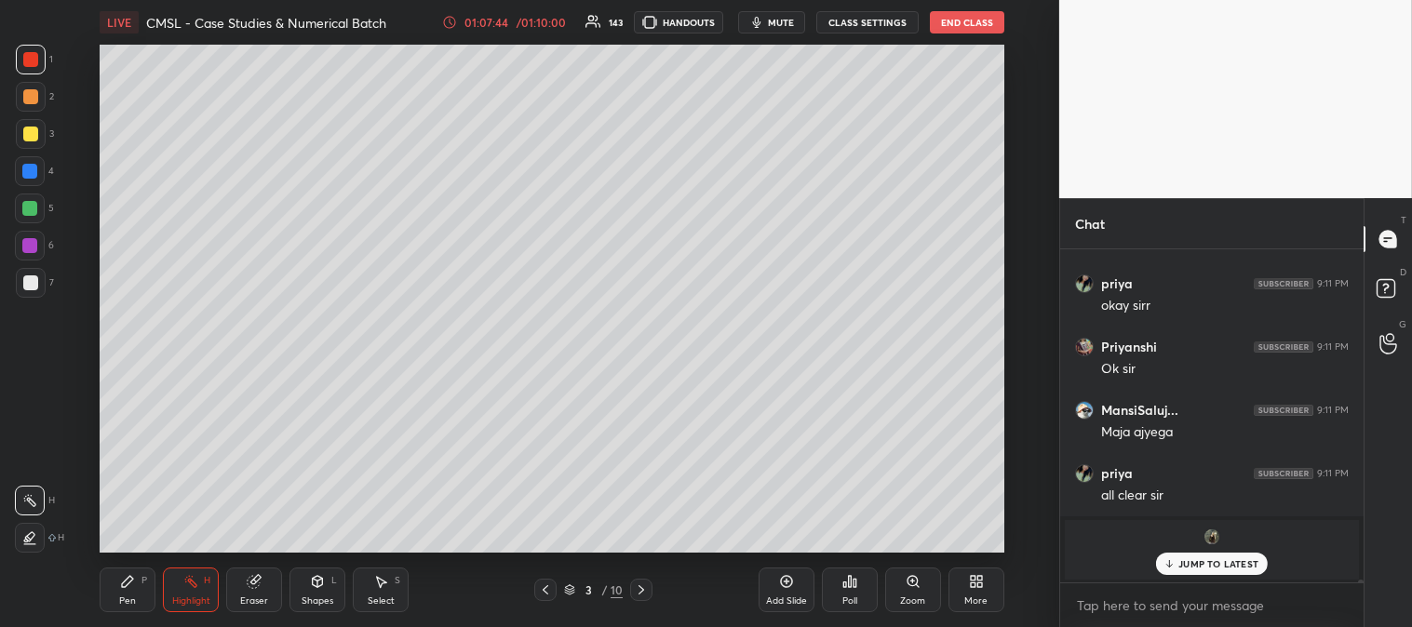
click at [1197, 562] on p "JUMP TO LATEST" at bounding box center [1218, 563] width 80 height 11
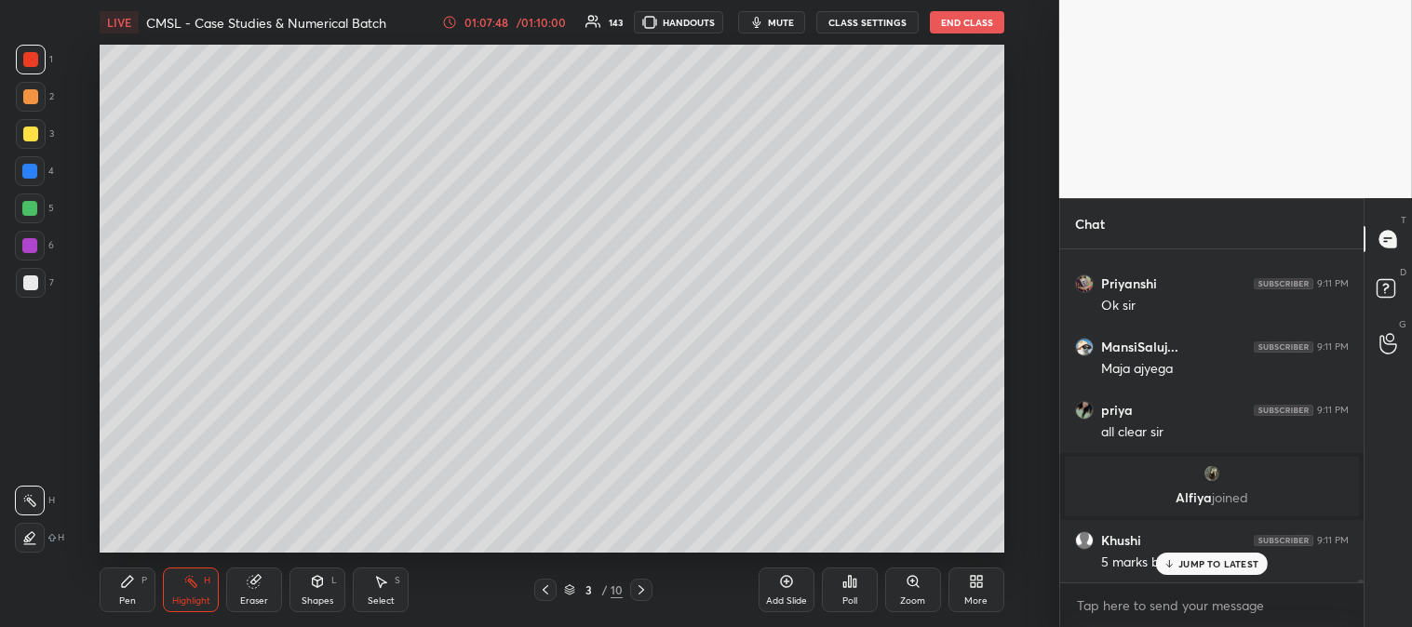
click at [1192, 563] on p "JUMP TO LATEST" at bounding box center [1218, 563] width 80 height 11
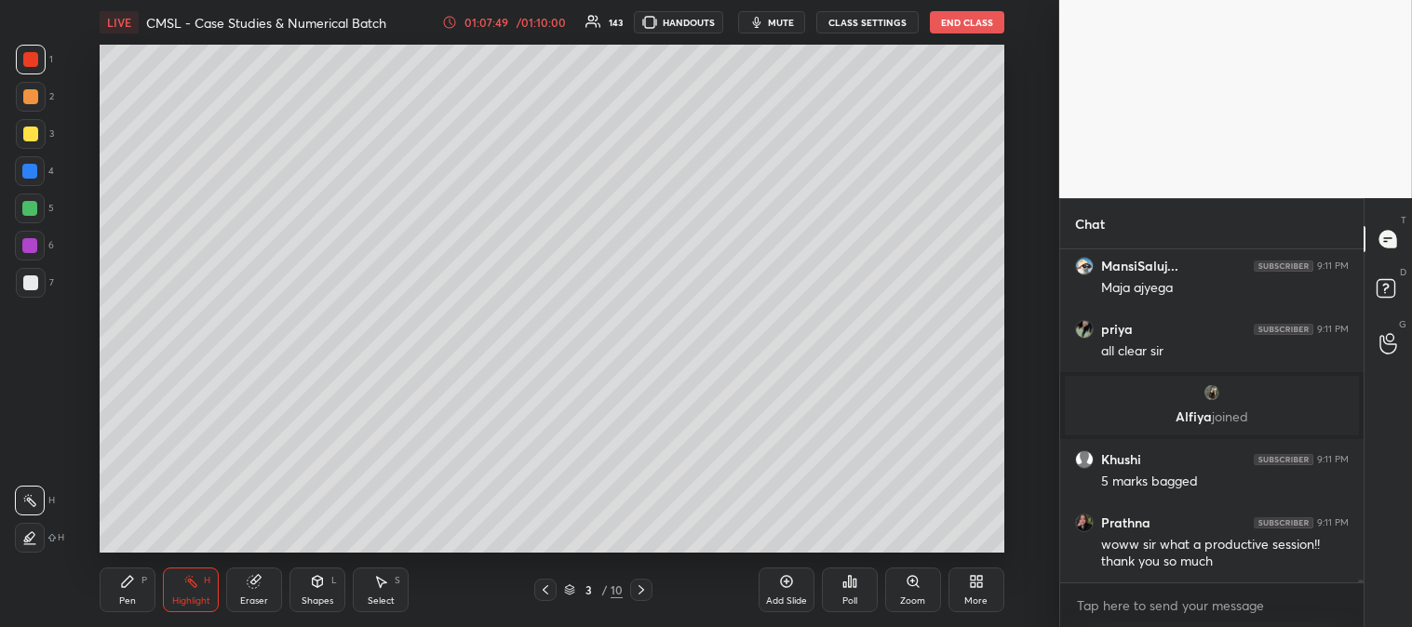
click at [644, 584] on icon at bounding box center [641, 589] width 15 height 15
click at [638, 587] on icon at bounding box center [641, 589] width 15 height 15
click at [639, 590] on icon at bounding box center [641, 589] width 15 height 15
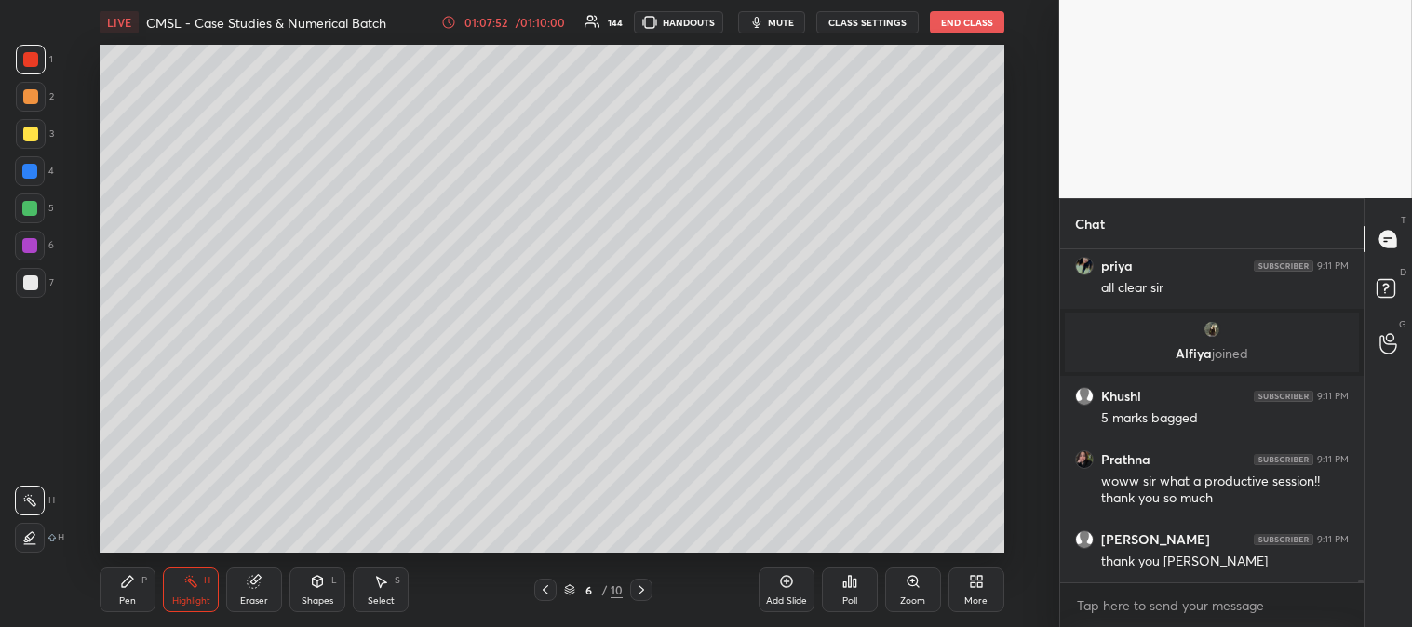
click at [640, 589] on icon at bounding box center [641, 589] width 15 height 15
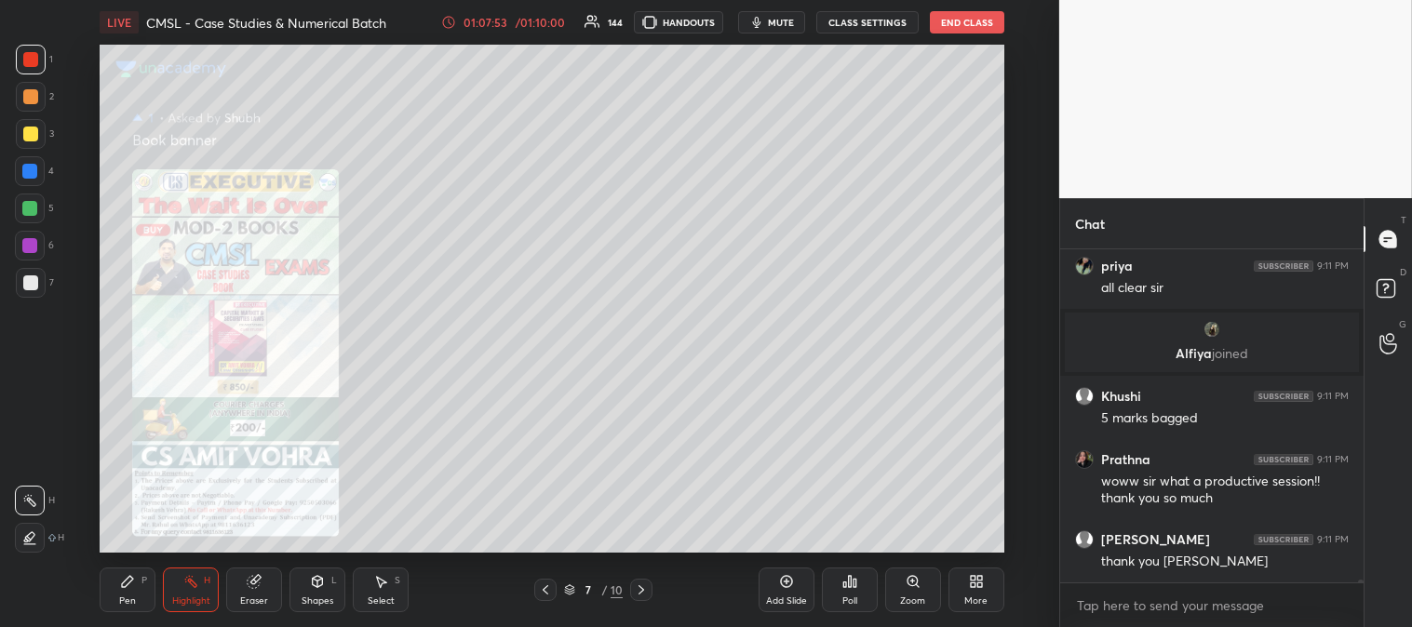
scroll to position [41478, 0]
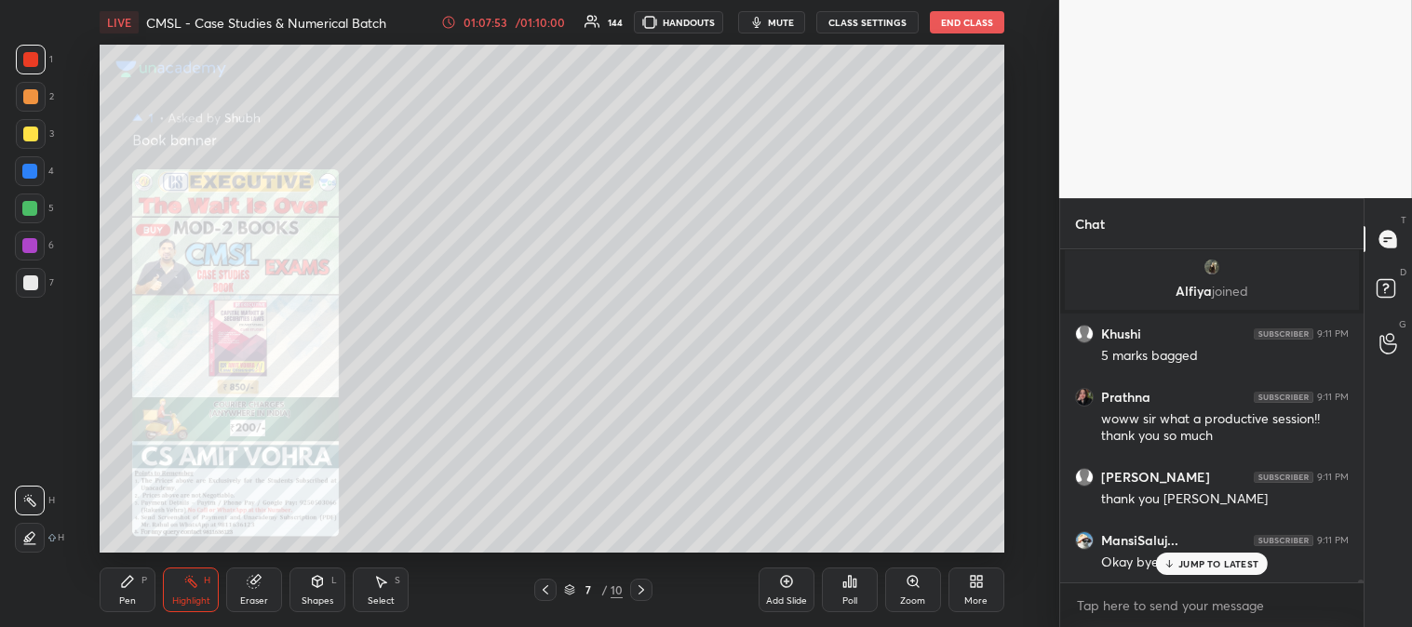
click at [638, 589] on icon at bounding box center [641, 589] width 15 height 15
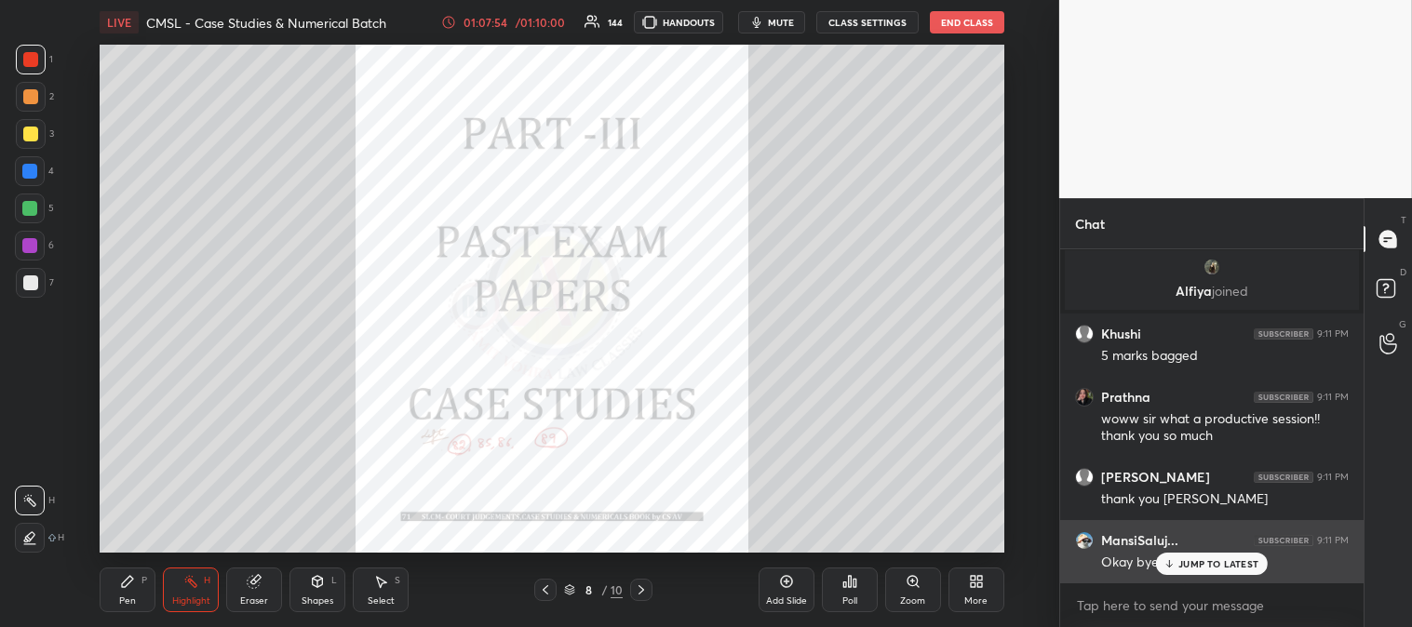
click at [1187, 563] on p "JUMP TO LATEST" at bounding box center [1218, 563] width 80 height 11
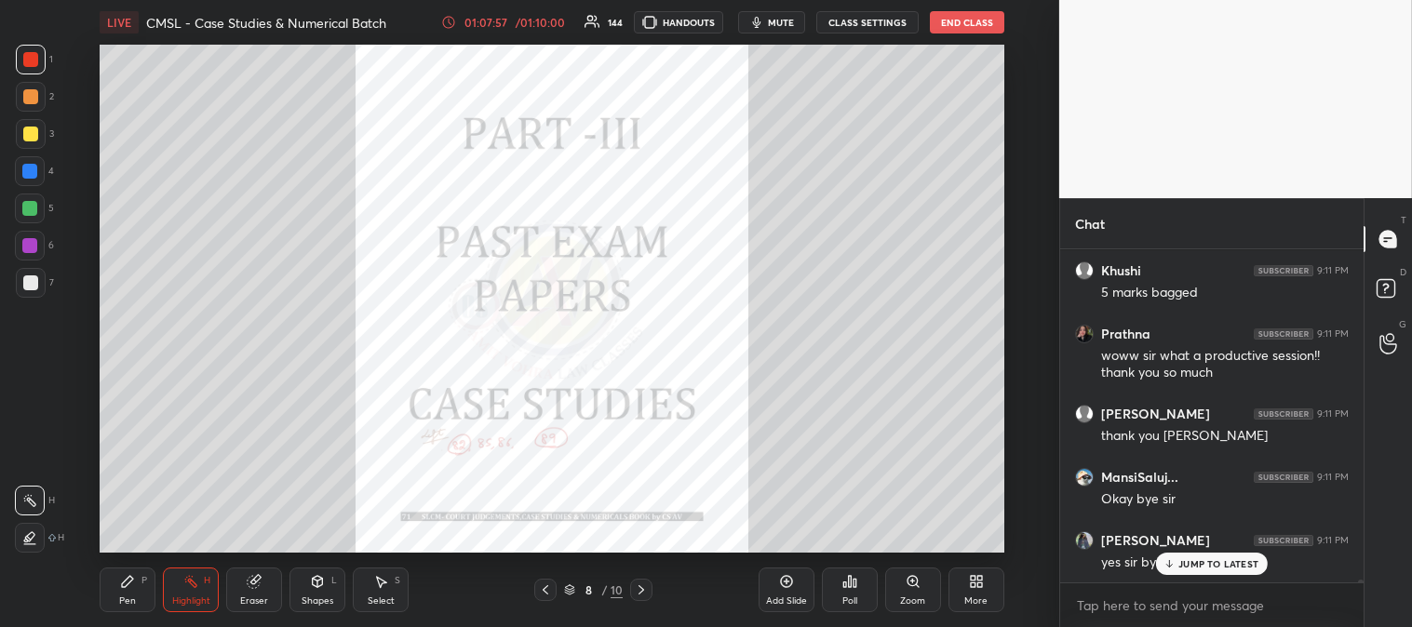
scroll to position [41604, 0]
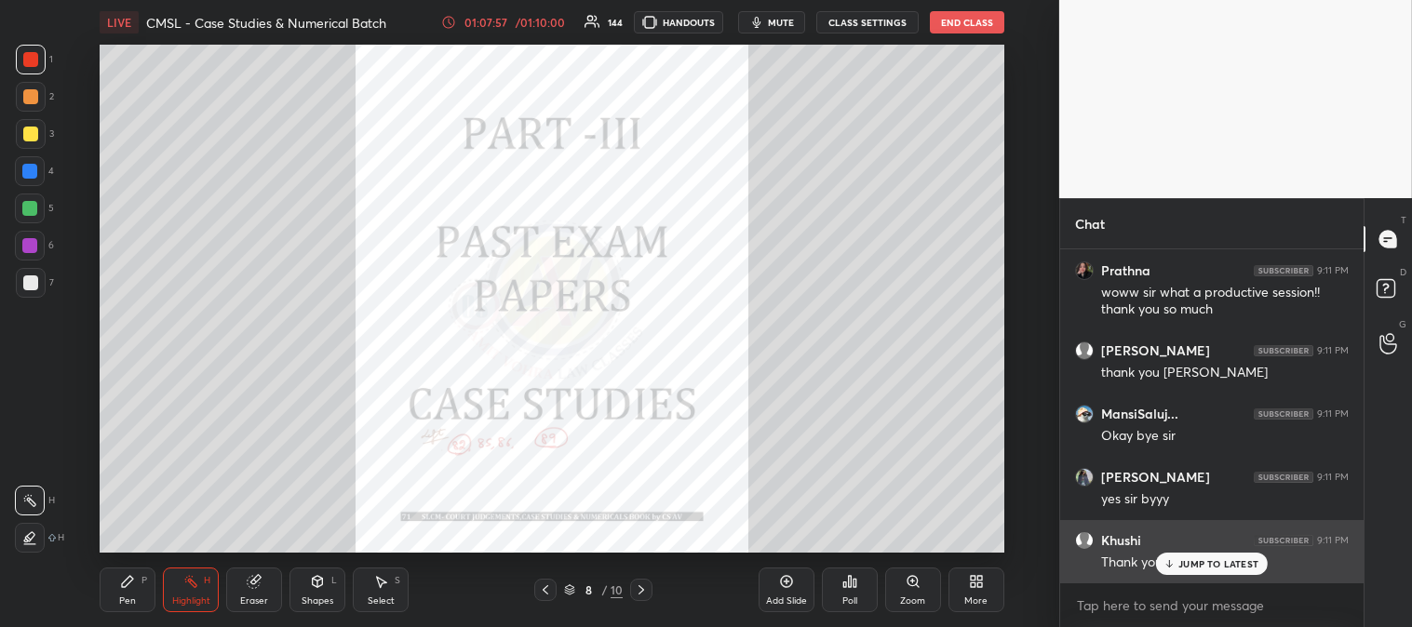
click at [1197, 565] on p "JUMP TO LATEST" at bounding box center [1218, 563] width 80 height 11
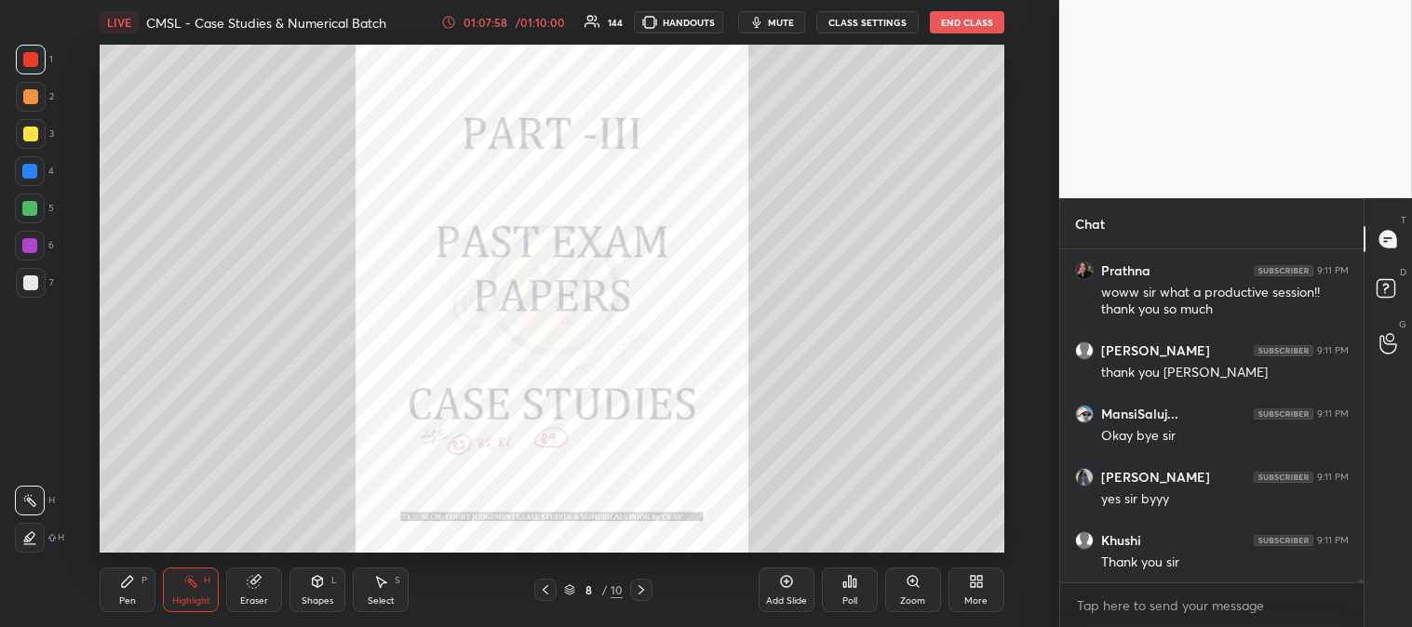
scroll to position [41857, 0]
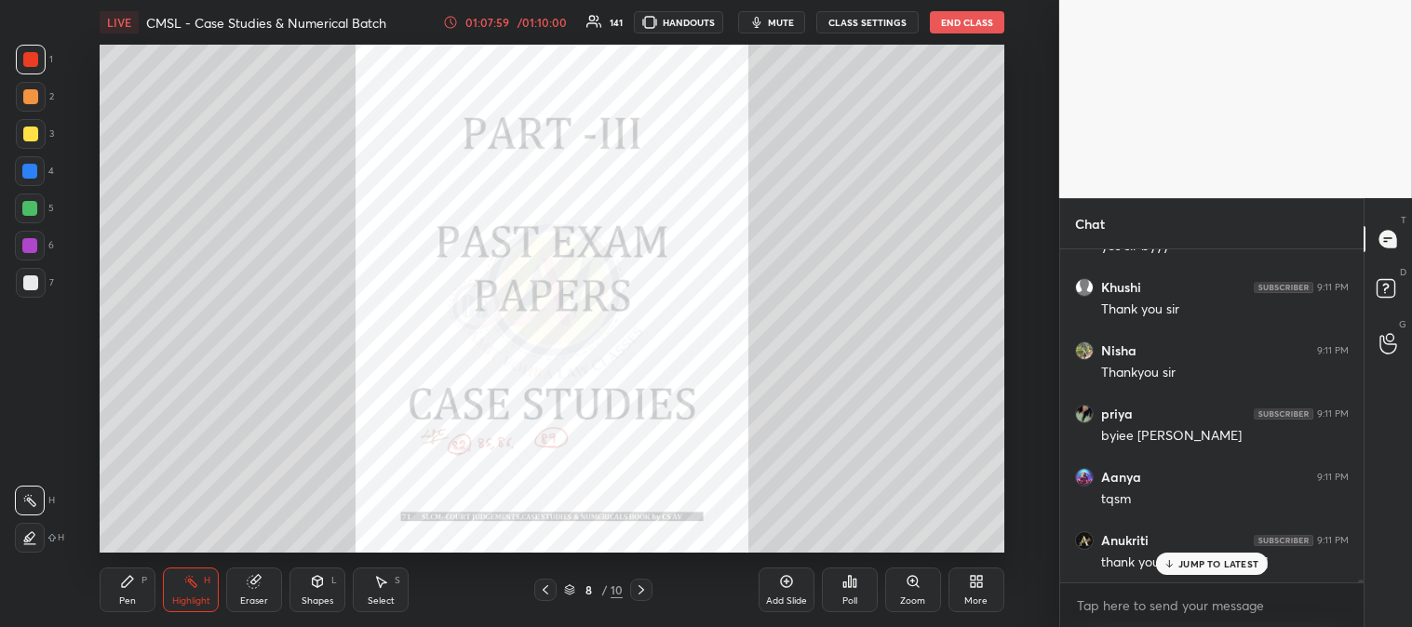
click at [963, 24] on button "End Class" at bounding box center [967, 22] width 74 height 22
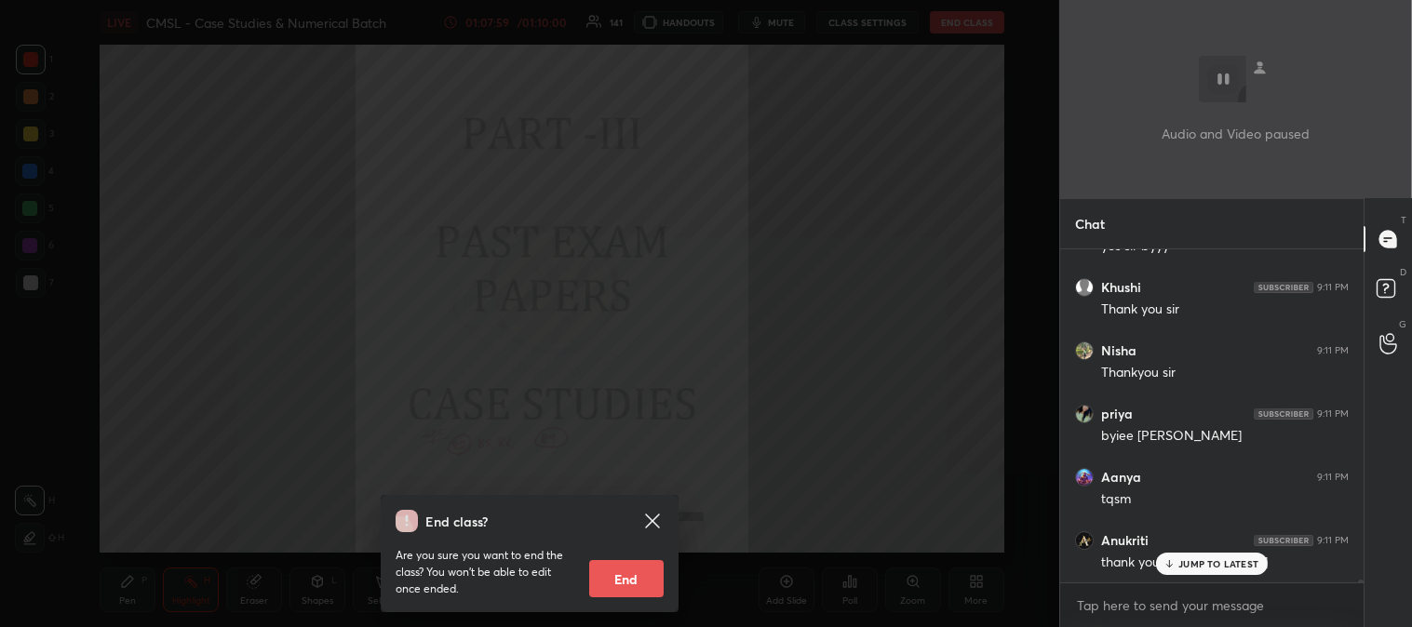
scroll to position [41920, 0]
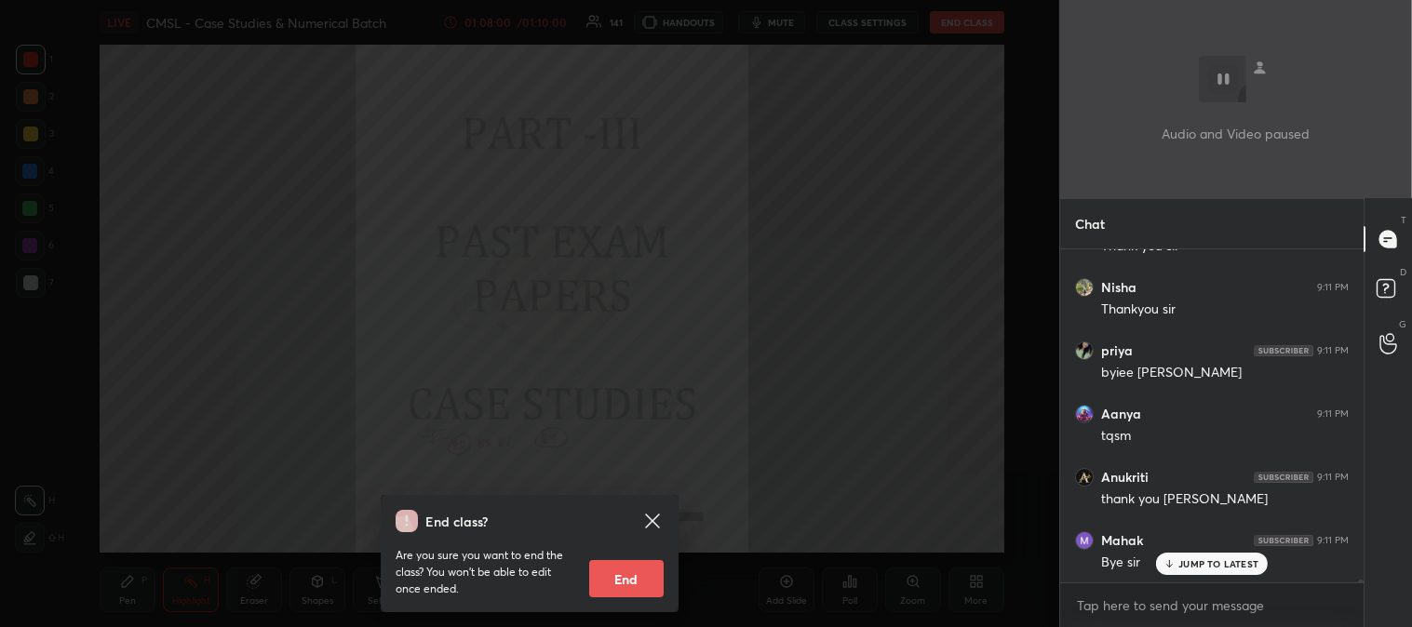
click at [640, 586] on button "End" at bounding box center [626, 578] width 74 height 37
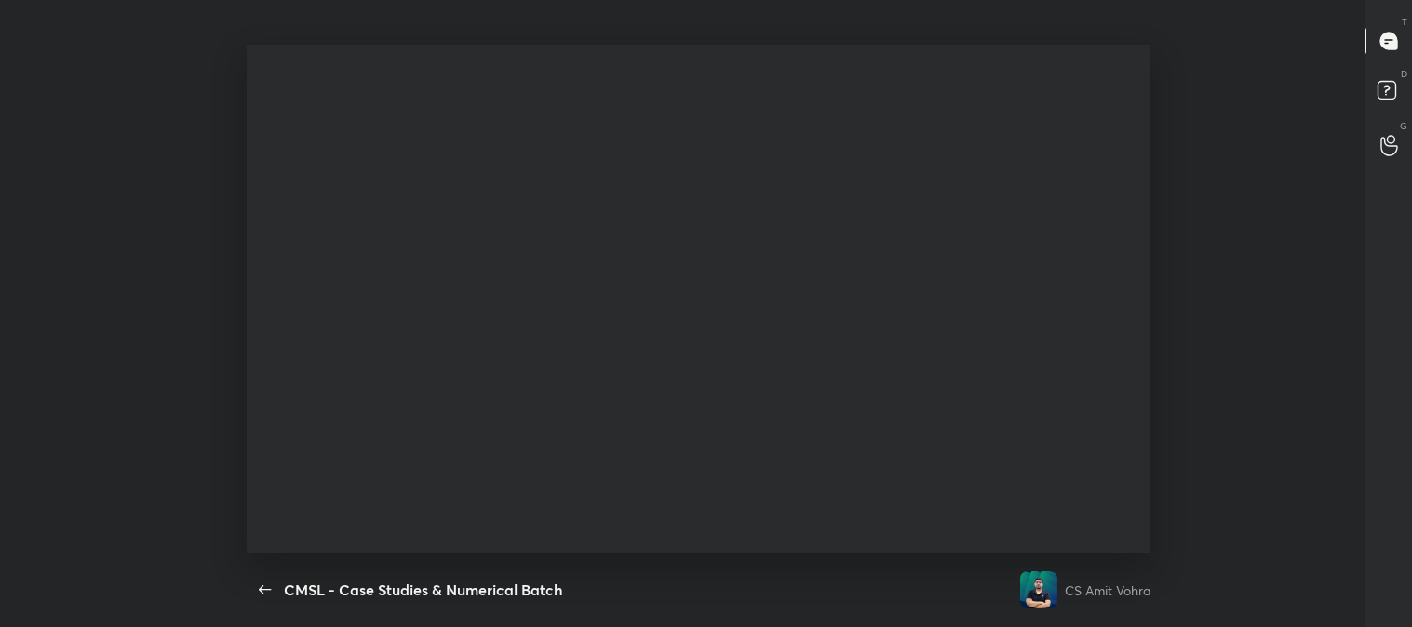
scroll to position [0, 0]
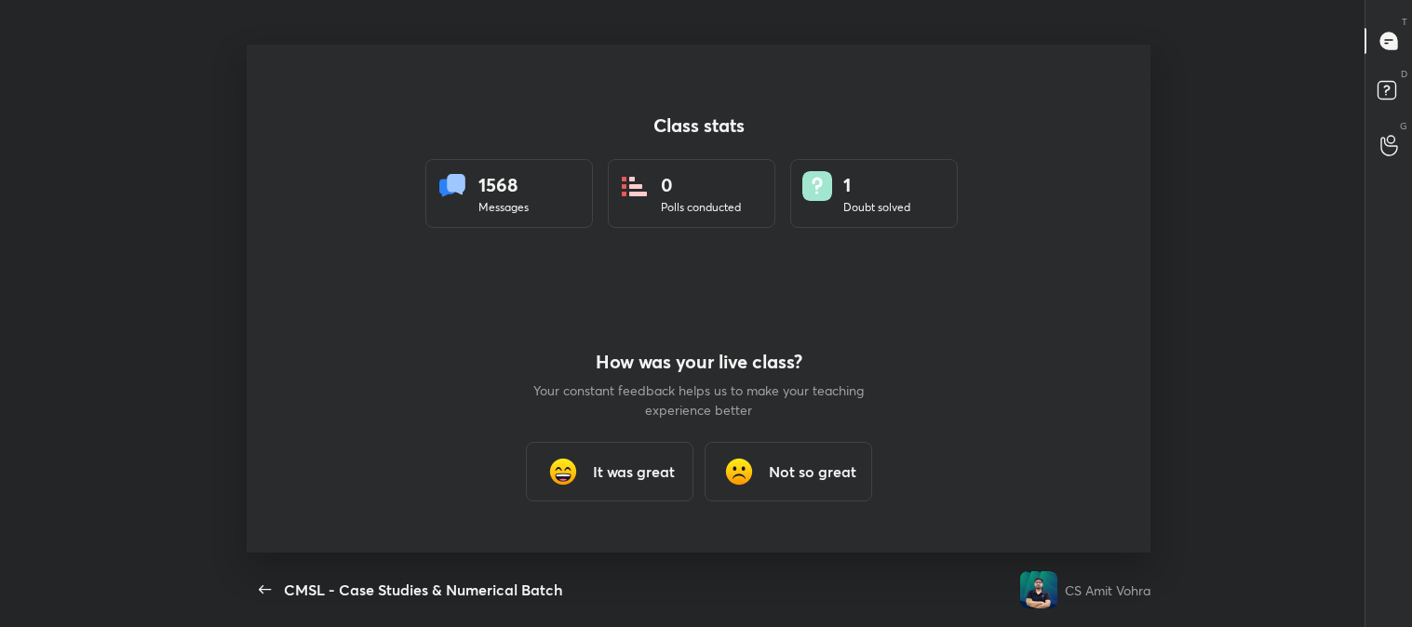
type textarea "x"
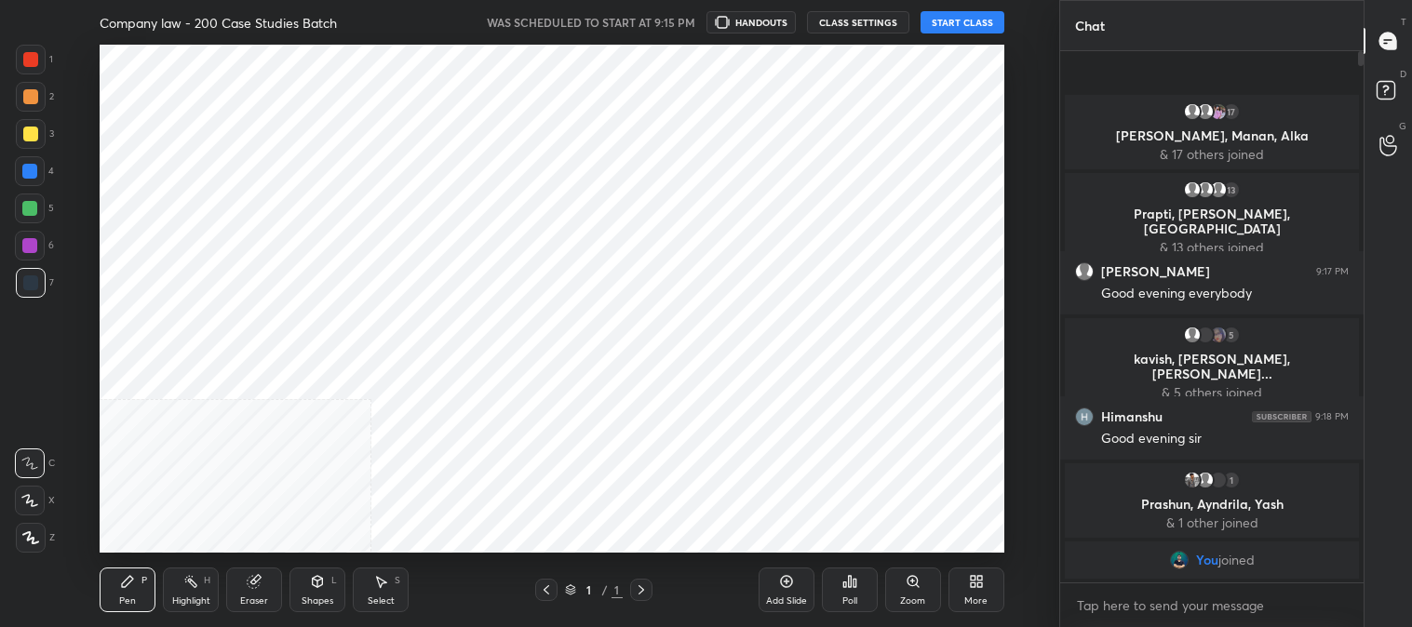
scroll to position [508, 984]
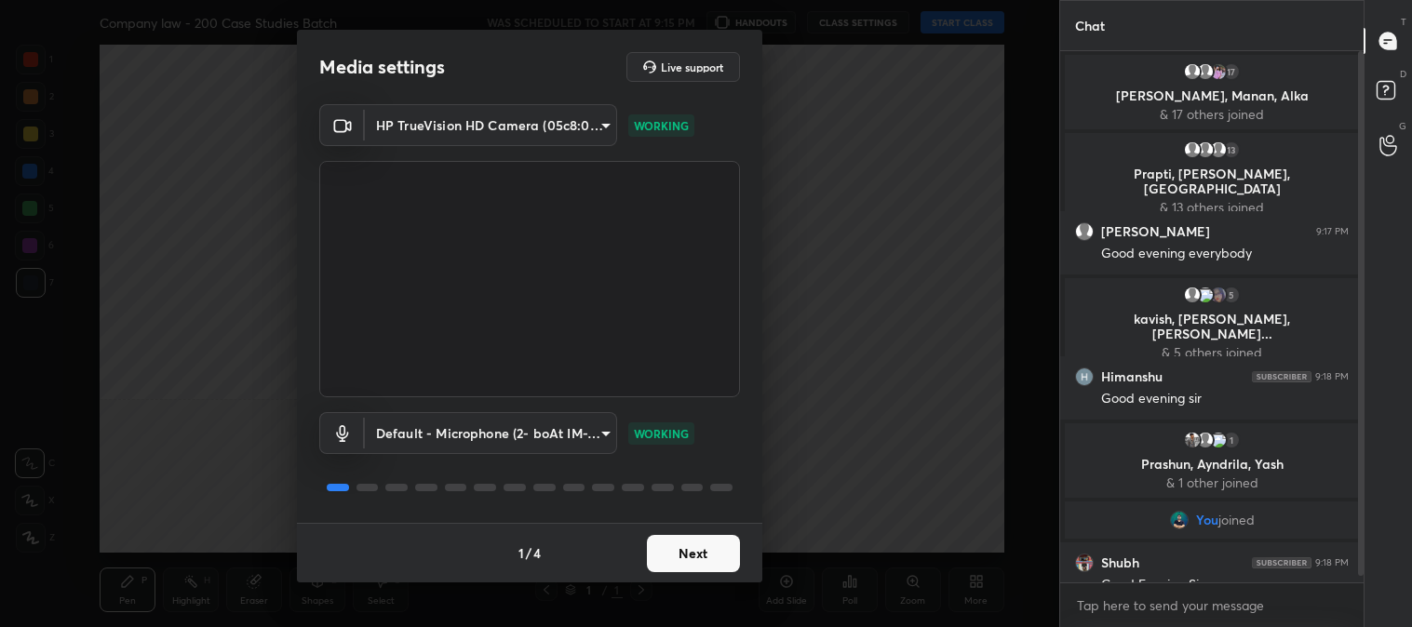
click at [689, 556] on button "Next" at bounding box center [693, 553] width 93 height 37
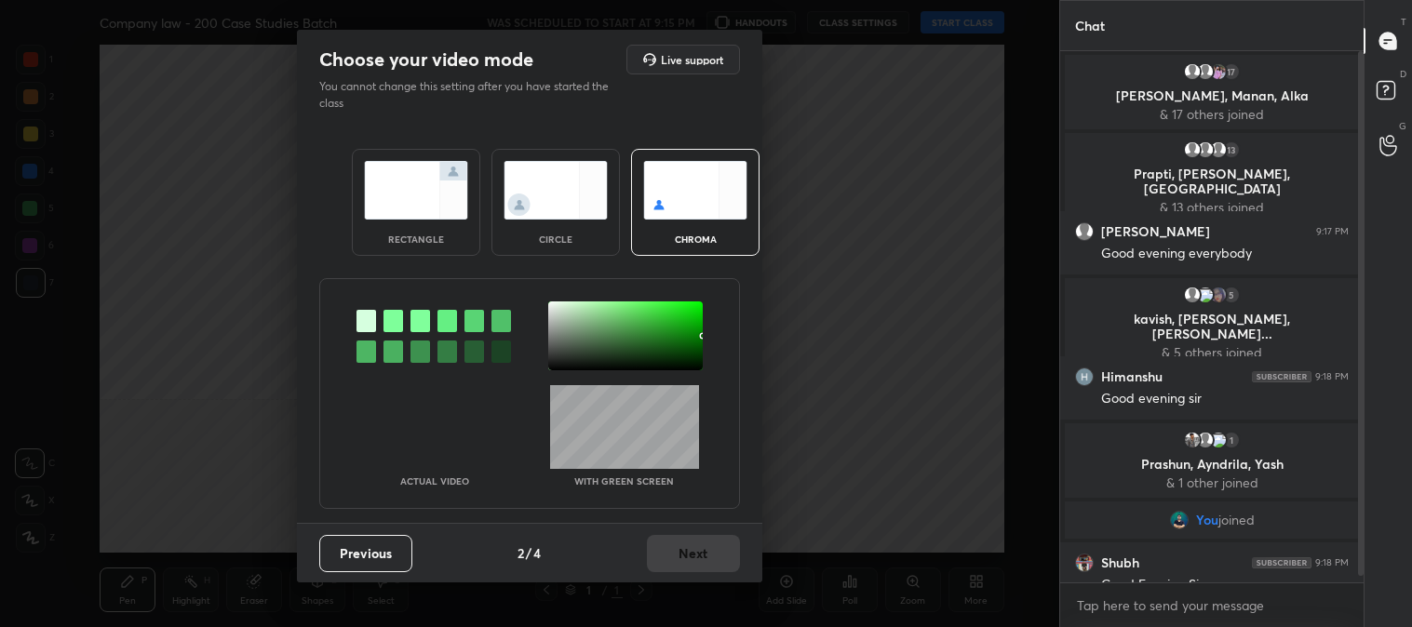
click at [409, 206] on img at bounding box center [416, 190] width 104 height 59
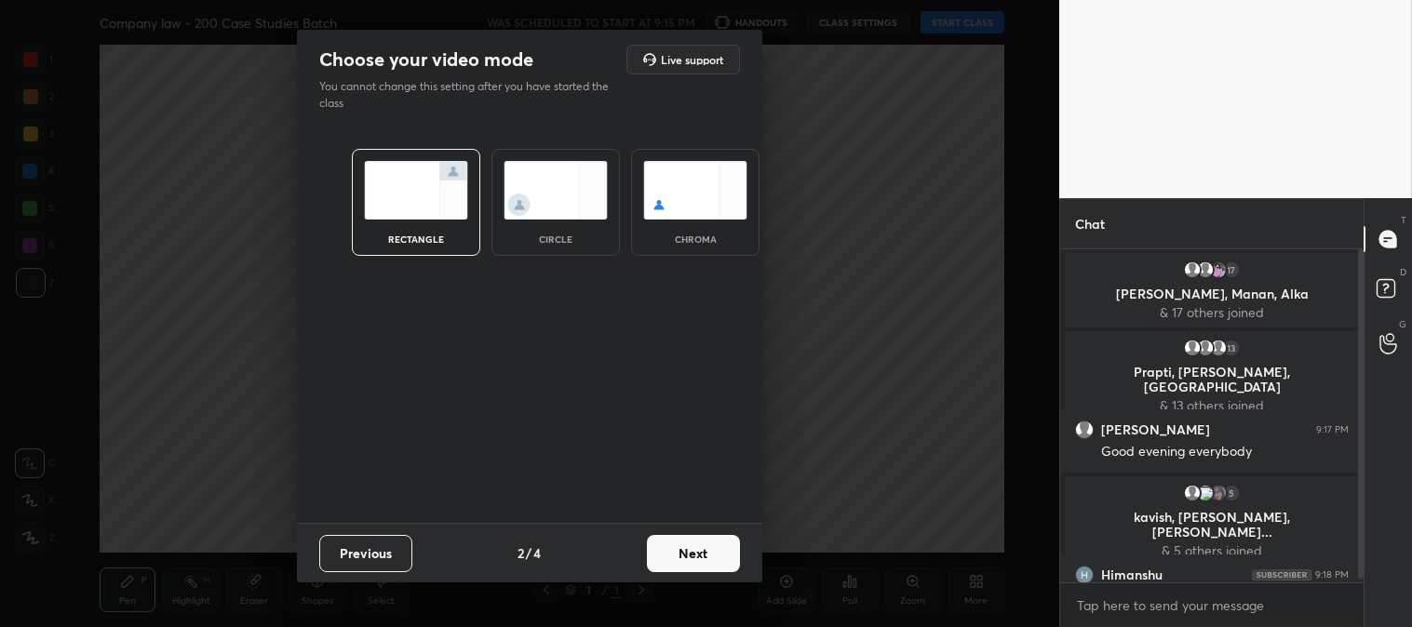
scroll to position [172, 298]
click at [690, 551] on button "Next" at bounding box center [693, 553] width 93 height 37
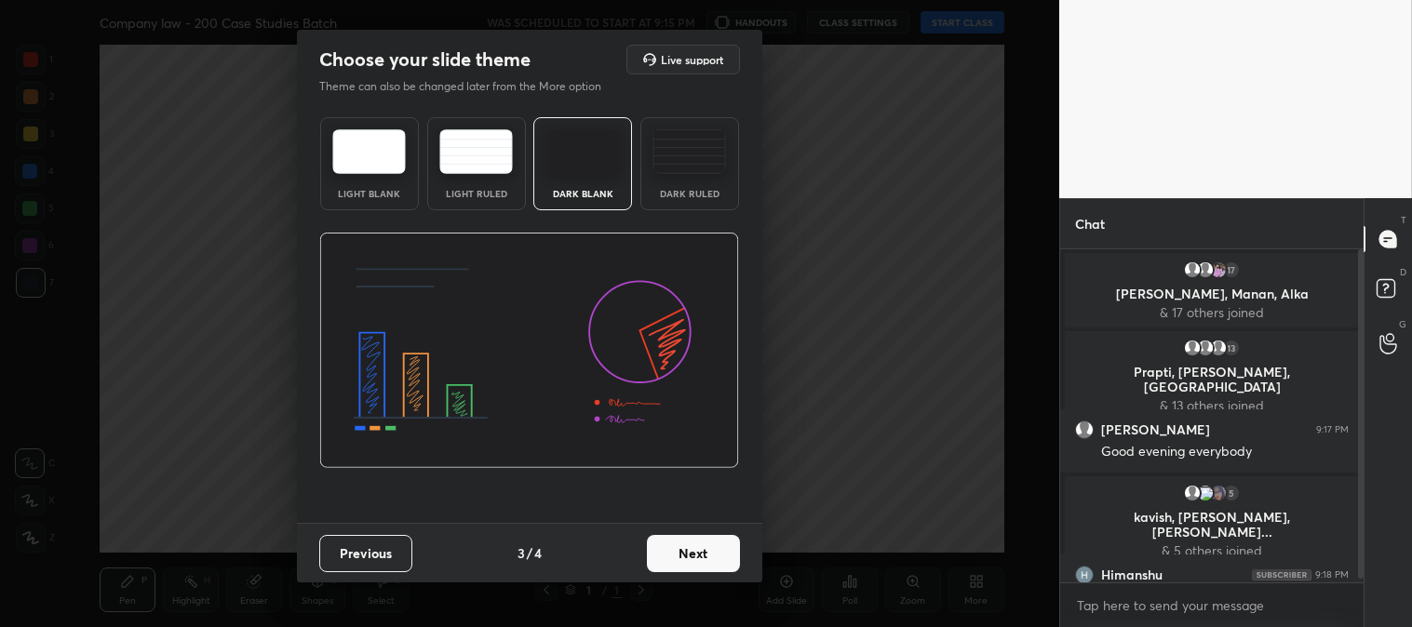
click at [732, 550] on button "Next" at bounding box center [693, 553] width 93 height 37
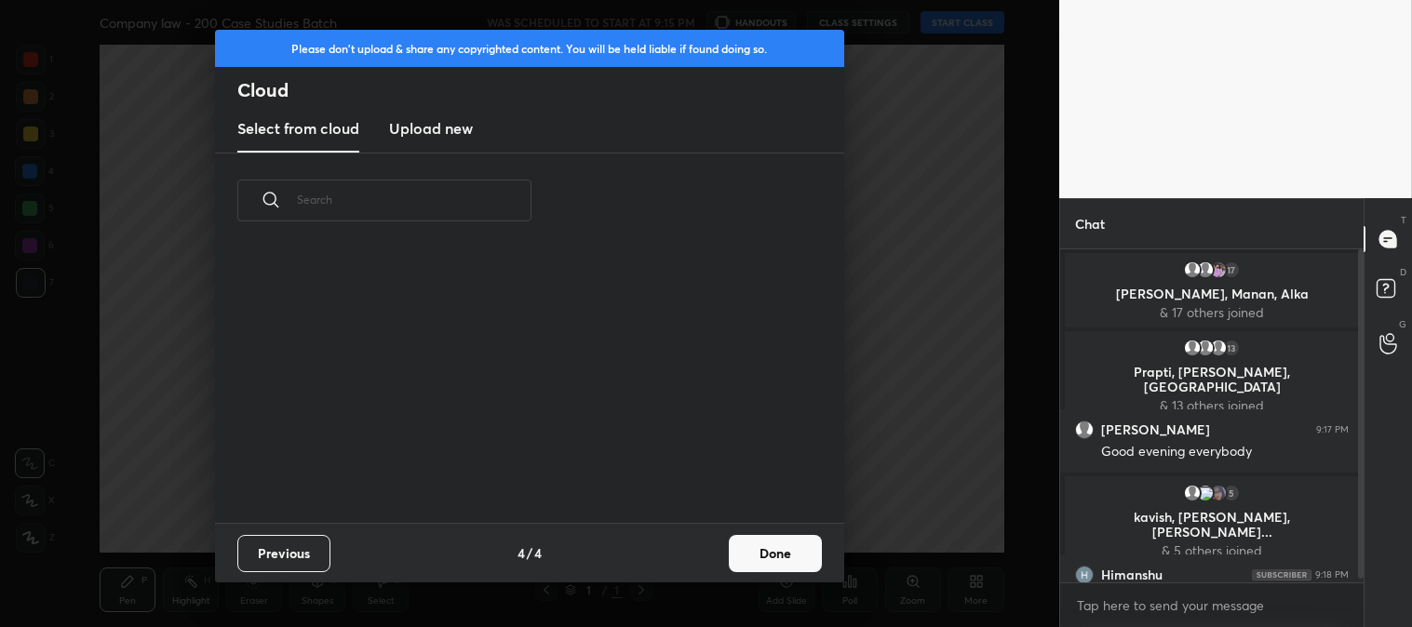
click at [792, 555] on button "Done" at bounding box center [775, 553] width 93 height 37
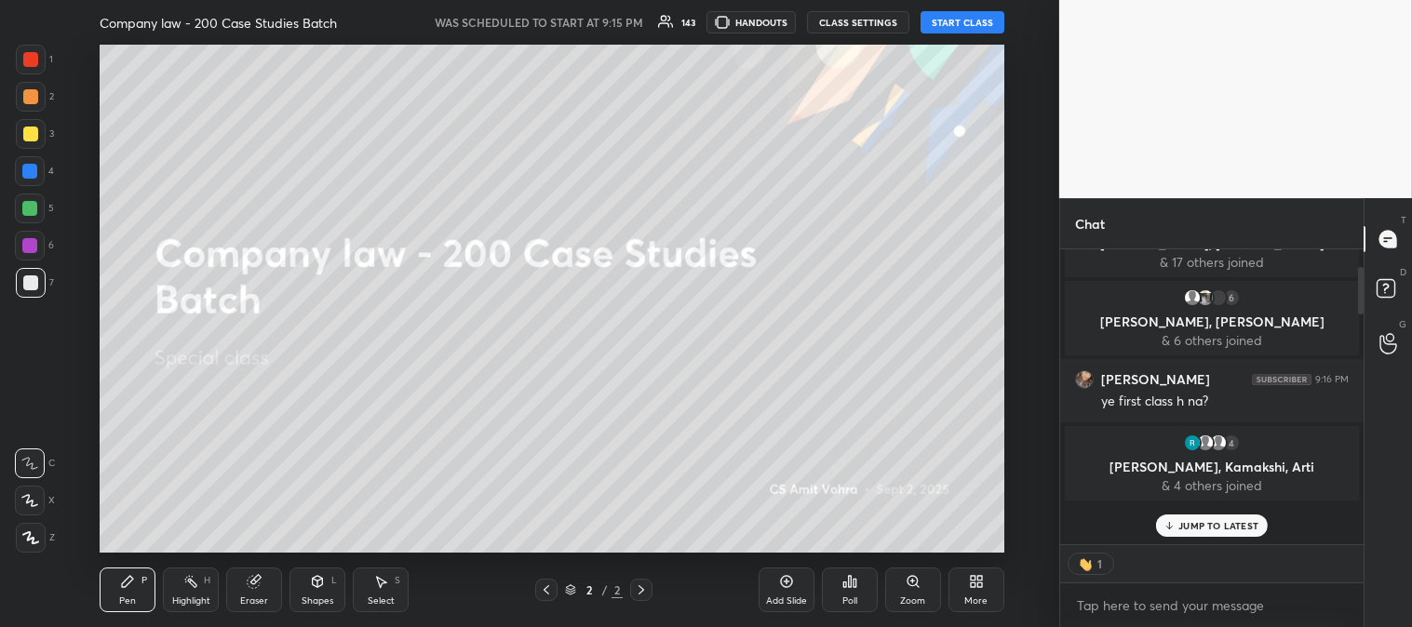
scroll to position [0, 0]
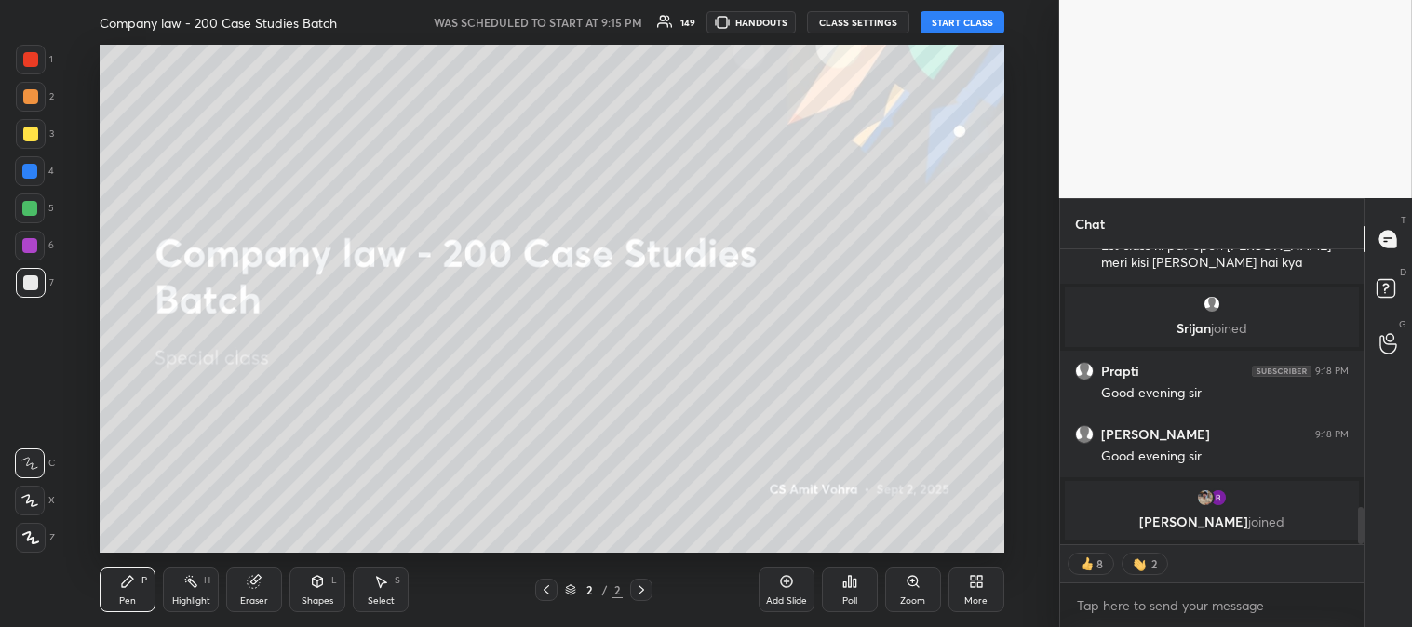
click at [35, 121] on div at bounding box center [31, 134] width 30 height 30
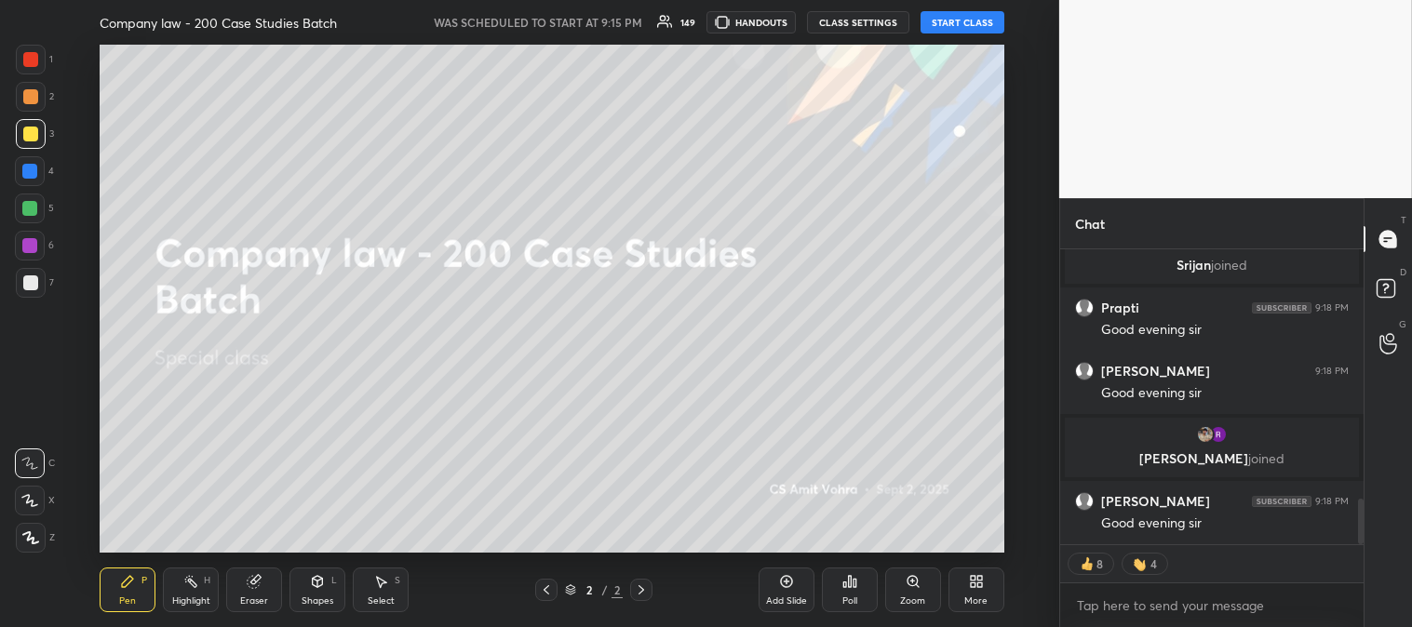
click at [34, 500] on icon at bounding box center [29, 500] width 17 height 13
click at [960, 17] on button "START CLASS" at bounding box center [962, 22] width 84 height 22
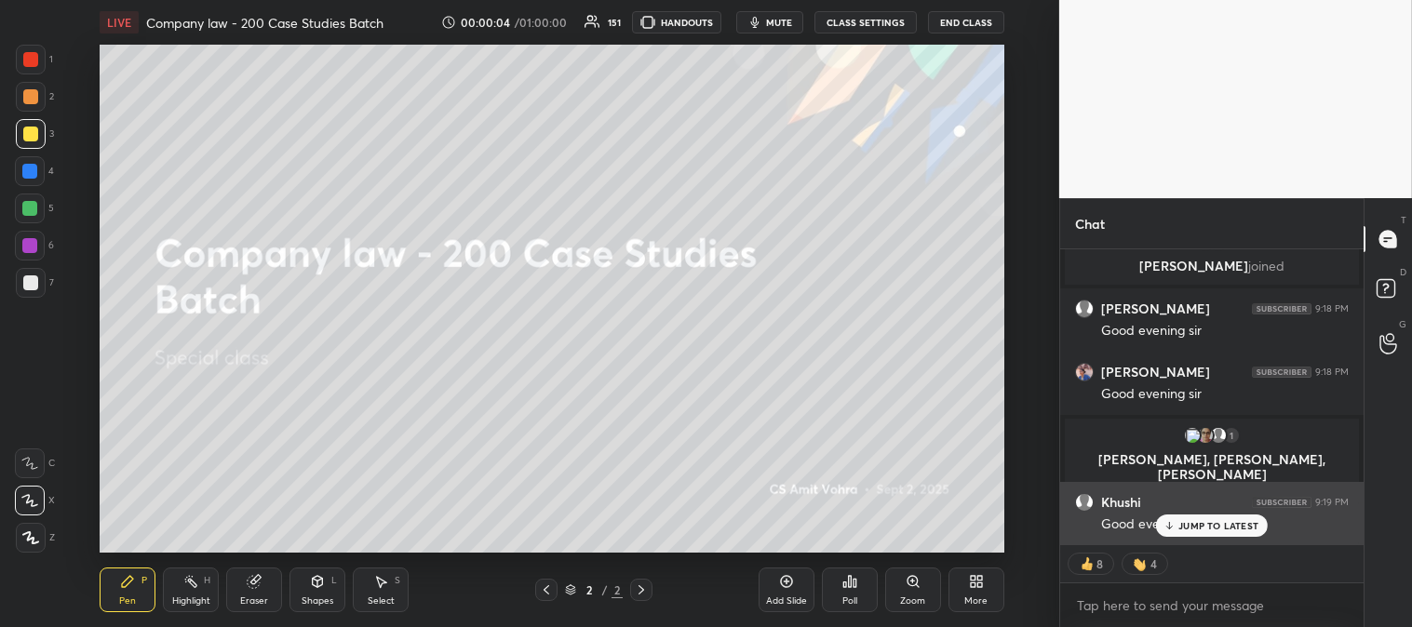
click at [1171, 508] on div "Khushi 9:19 PM" at bounding box center [1212, 502] width 274 height 19
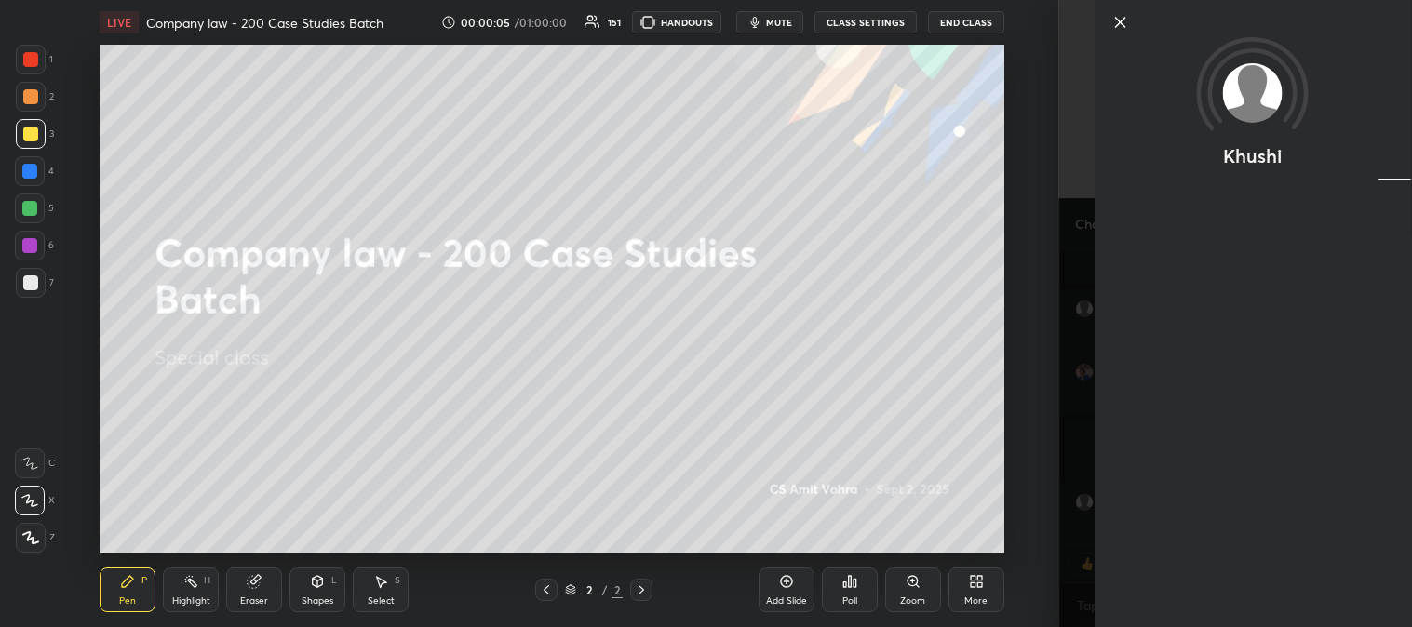
click at [1122, 21] on icon at bounding box center [1119, 22] width 22 height 22
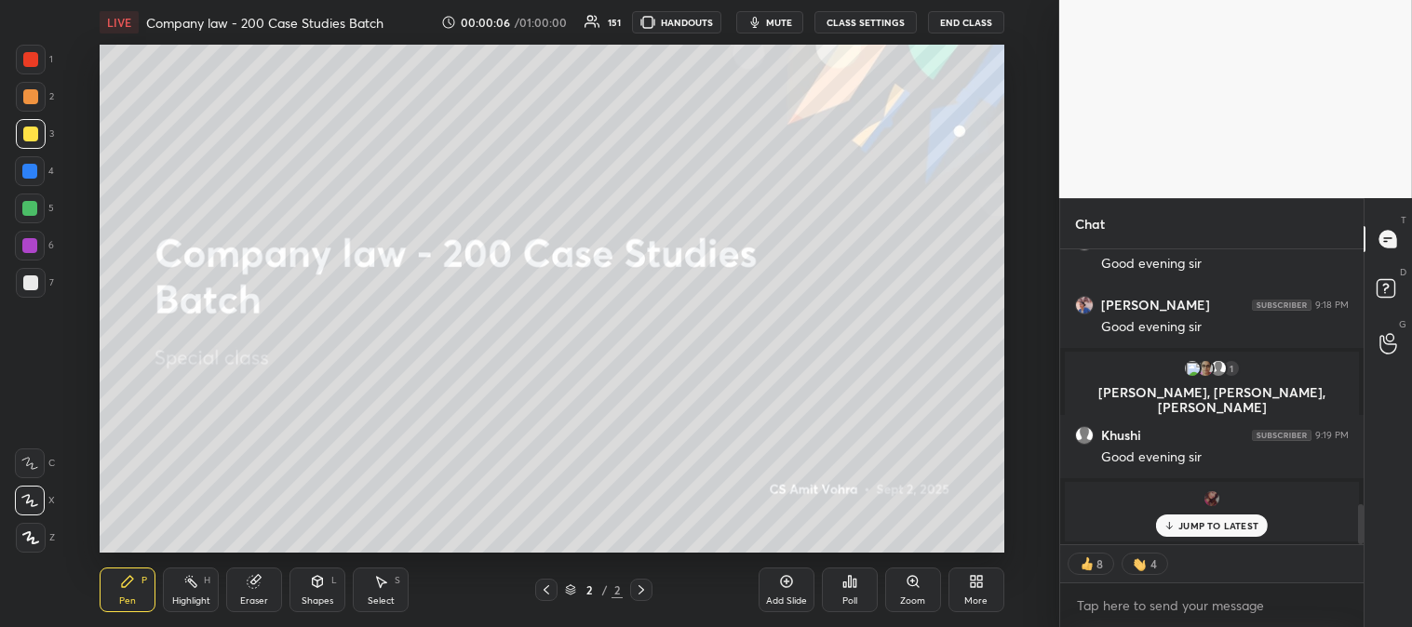
click at [1198, 529] on p "JUMP TO LATEST" at bounding box center [1218, 525] width 80 height 11
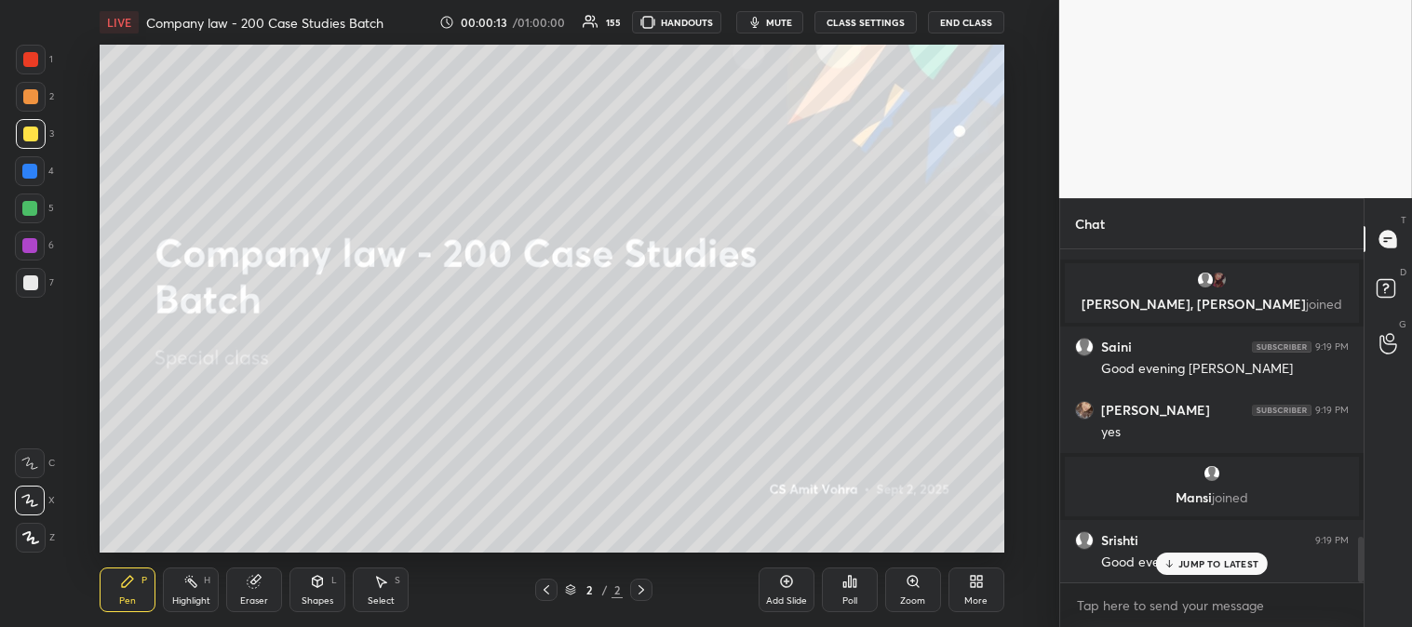
click at [784, 590] on div "Add Slide" at bounding box center [786, 590] width 56 height 45
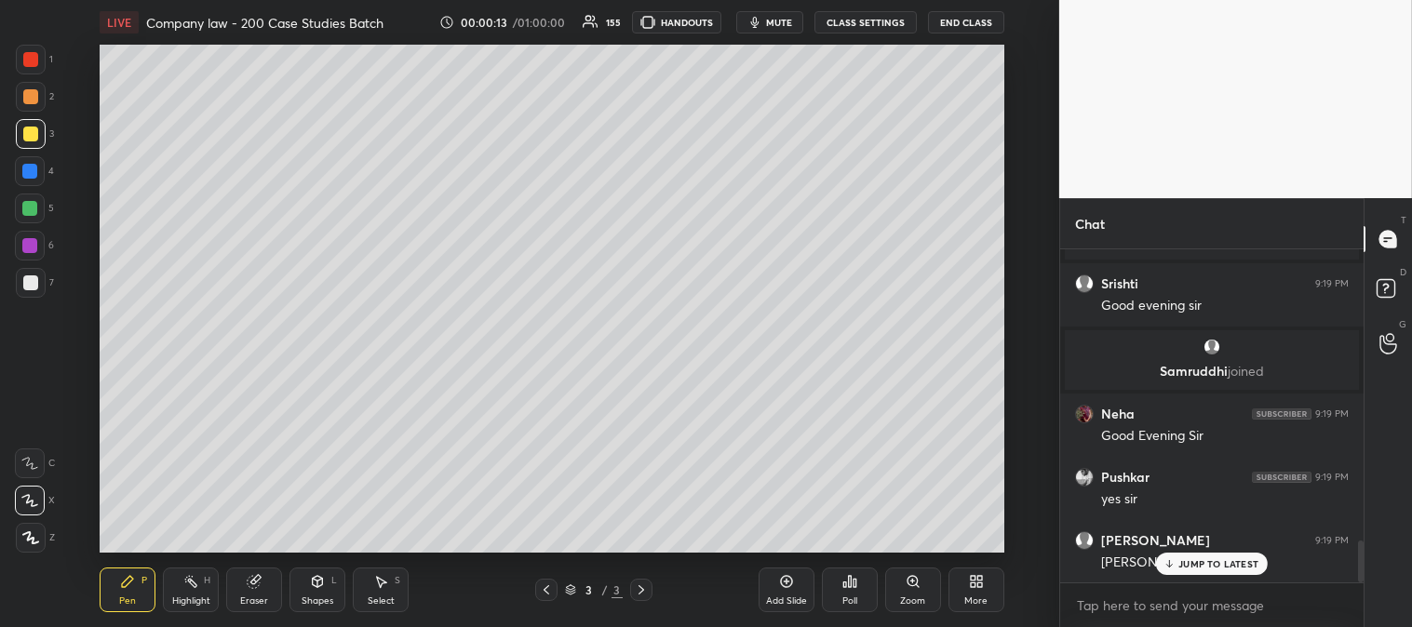
click at [35, 138] on div at bounding box center [30, 134] width 15 height 15
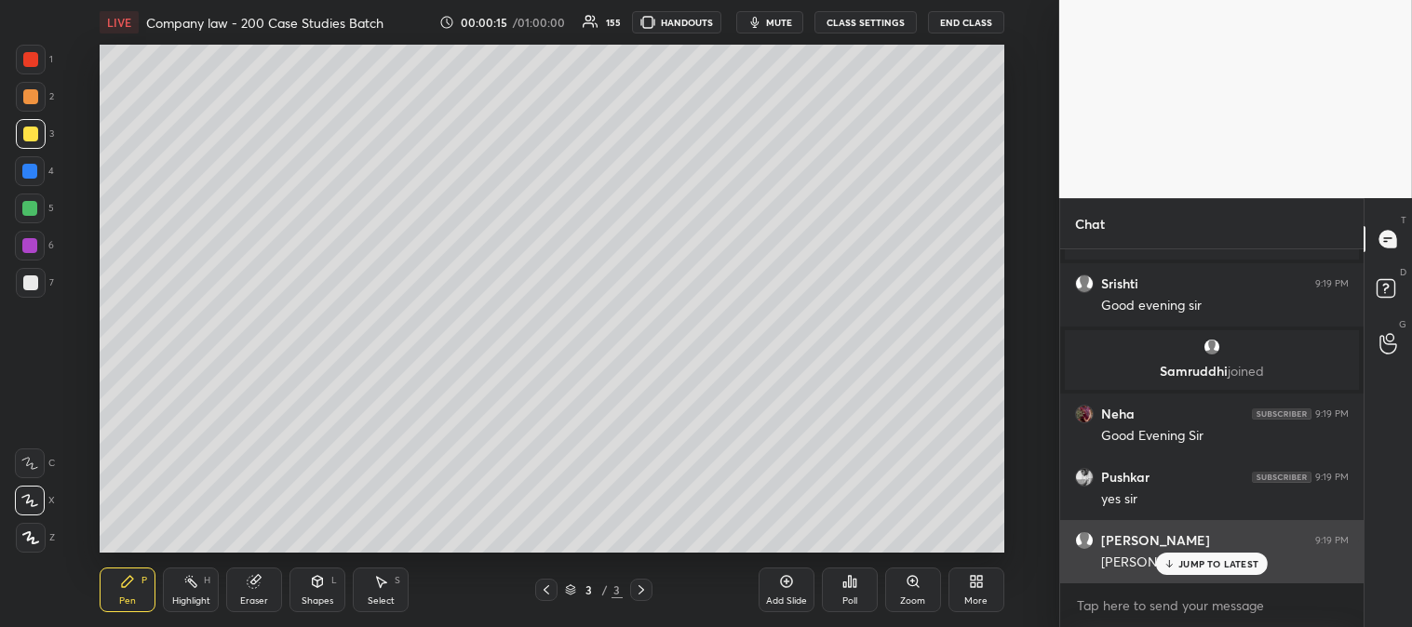
click at [1197, 566] on p "JUMP TO LATEST" at bounding box center [1218, 563] width 80 height 11
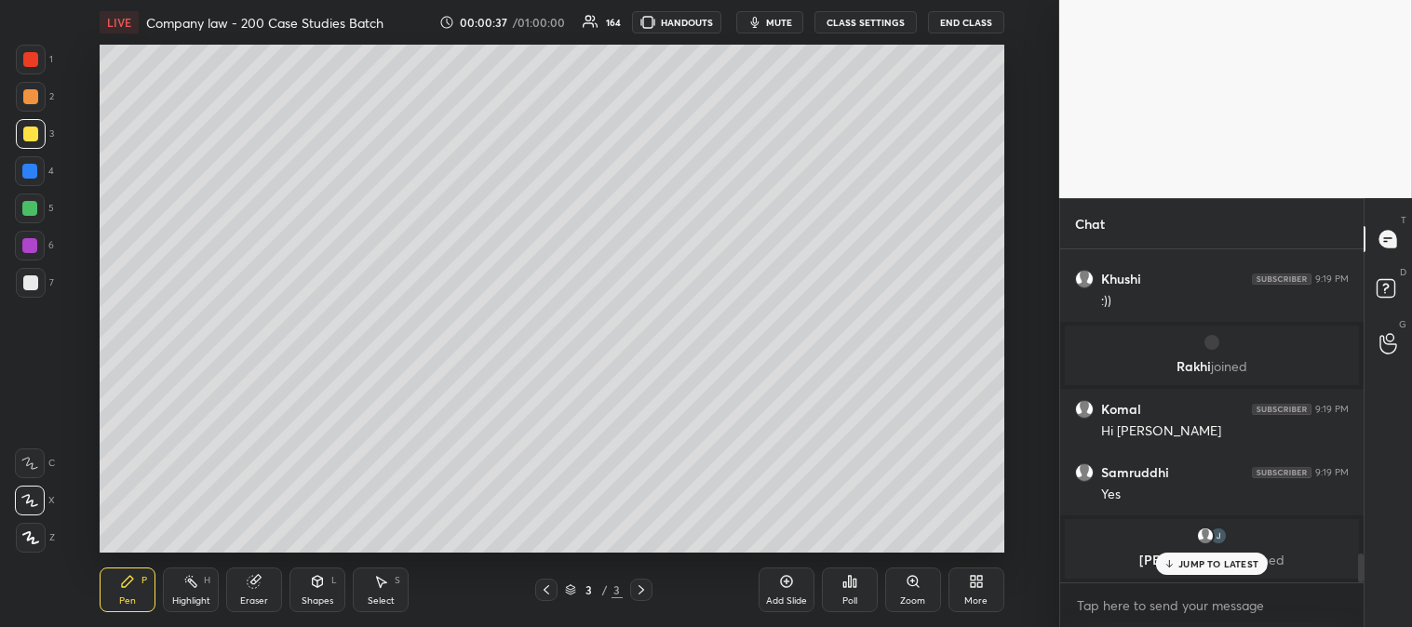
click at [1176, 570] on div "JUMP TO LATEST" at bounding box center [1212, 564] width 112 height 22
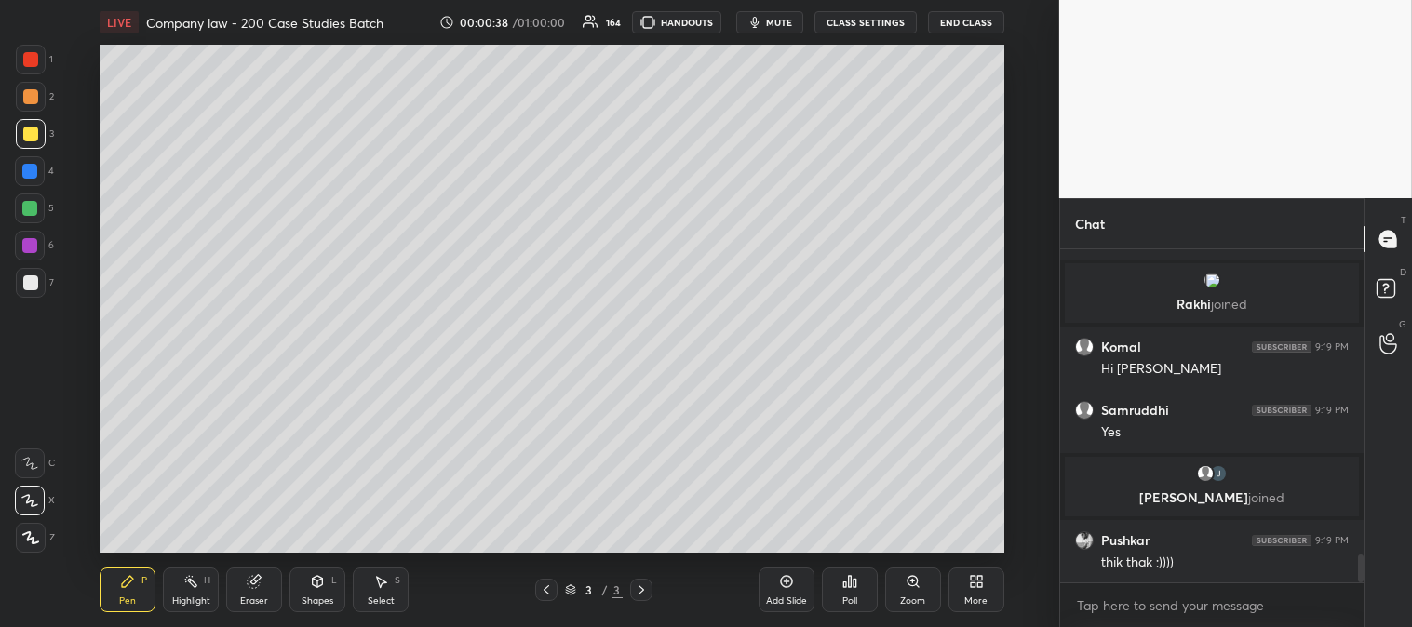
click at [191, 589] on icon at bounding box center [190, 581] width 15 height 15
click at [138, 592] on div "Pen P" at bounding box center [128, 590] width 56 height 45
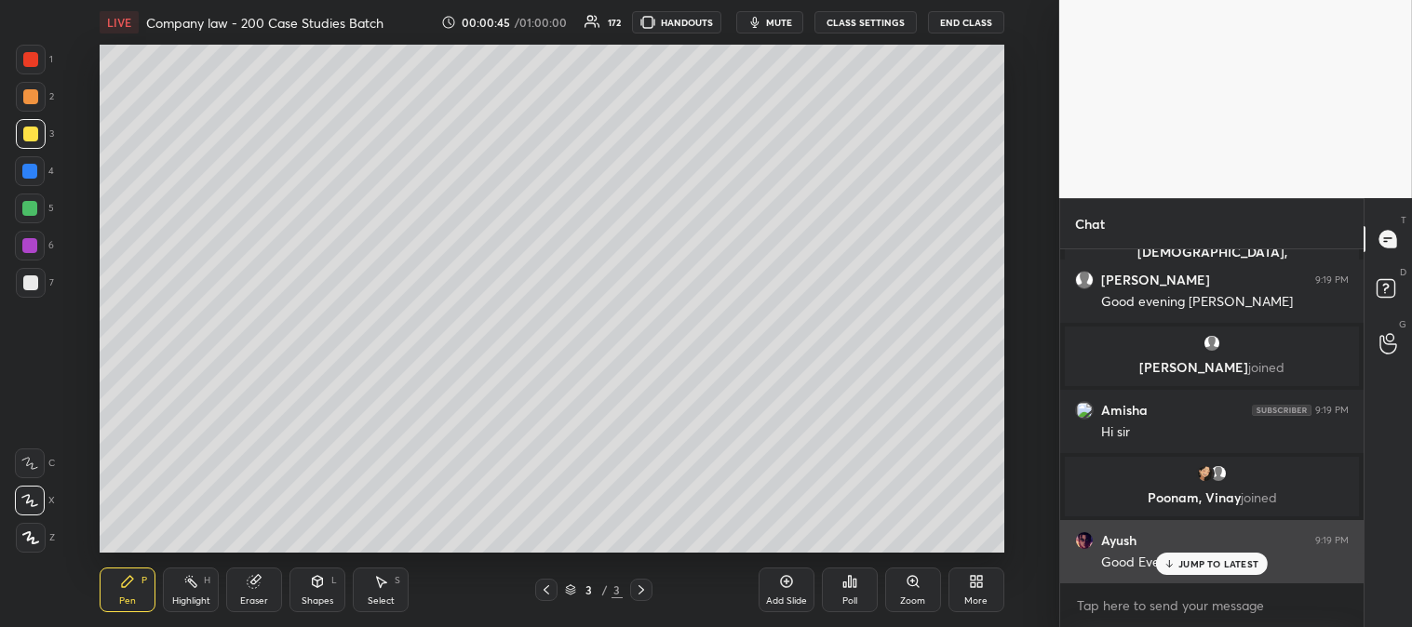
click at [1207, 569] on p "JUMP TO LATEST" at bounding box center [1218, 563] width 80 height 11
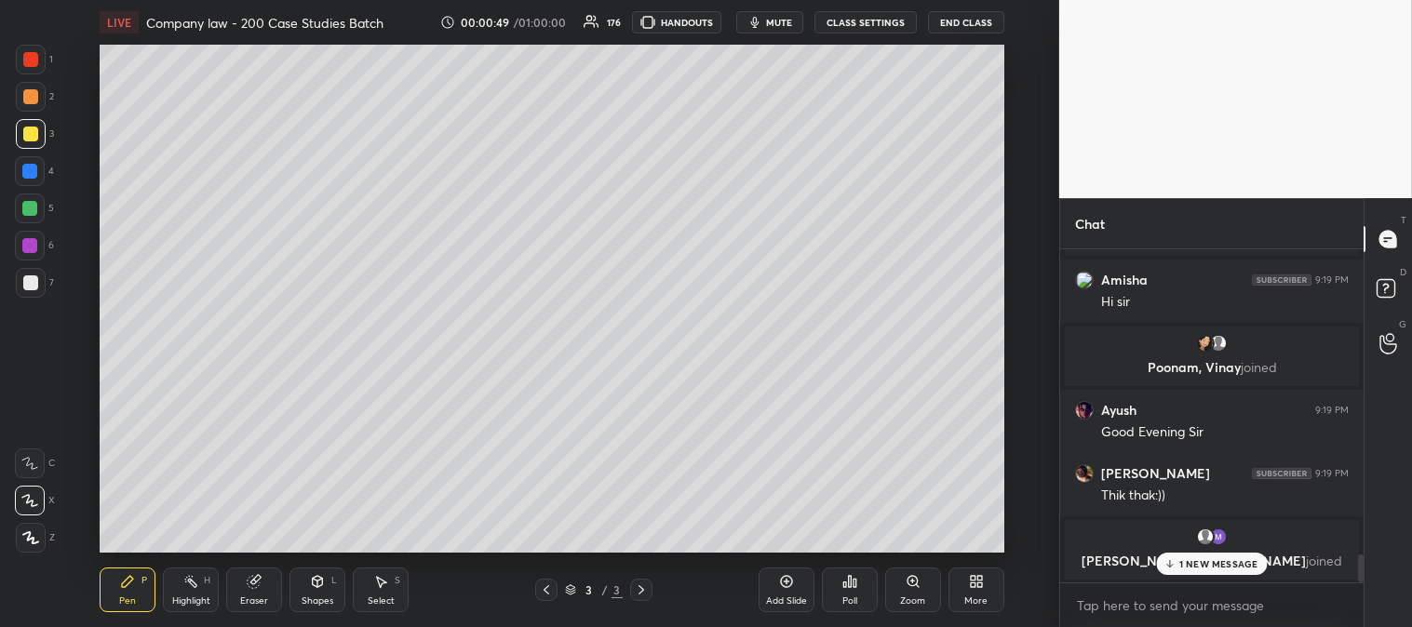
click at [1194, 569] on p "1 NEW MESSAGE" at bounding box center [1218, 563] width 79 height 11
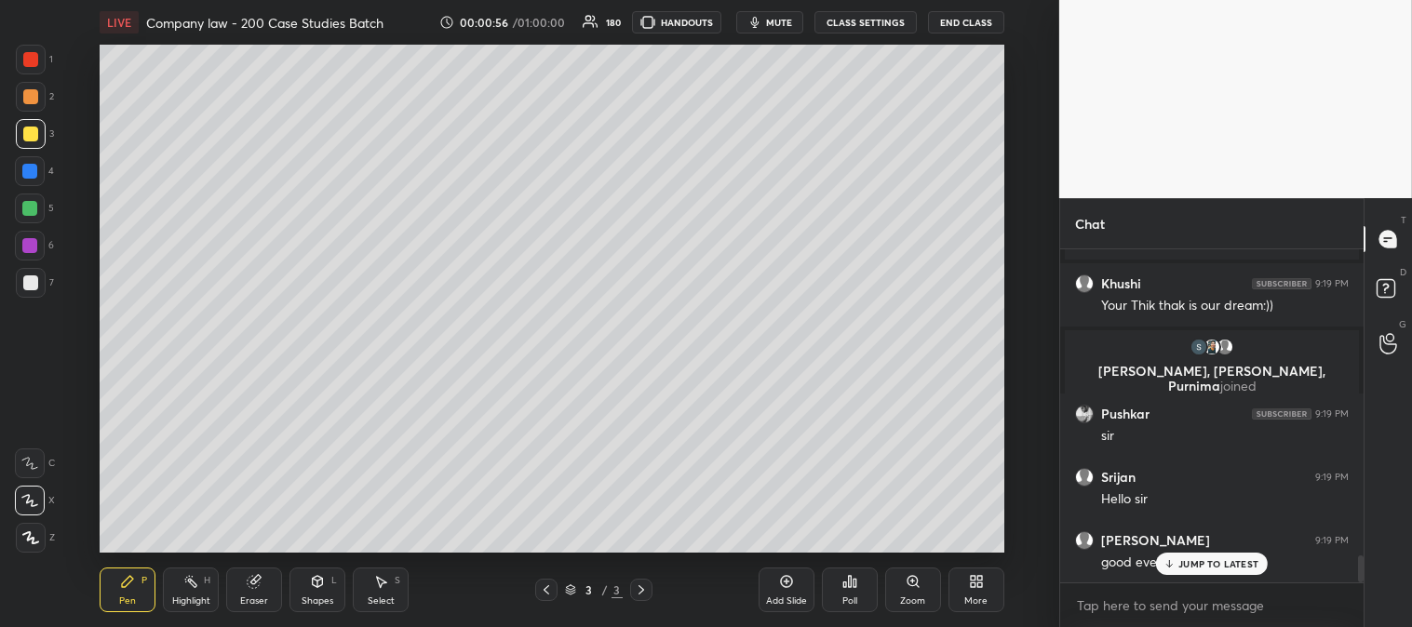
click at [906, 592] on div "Zoom" at bounding box center [913, 590] width 56 height 45
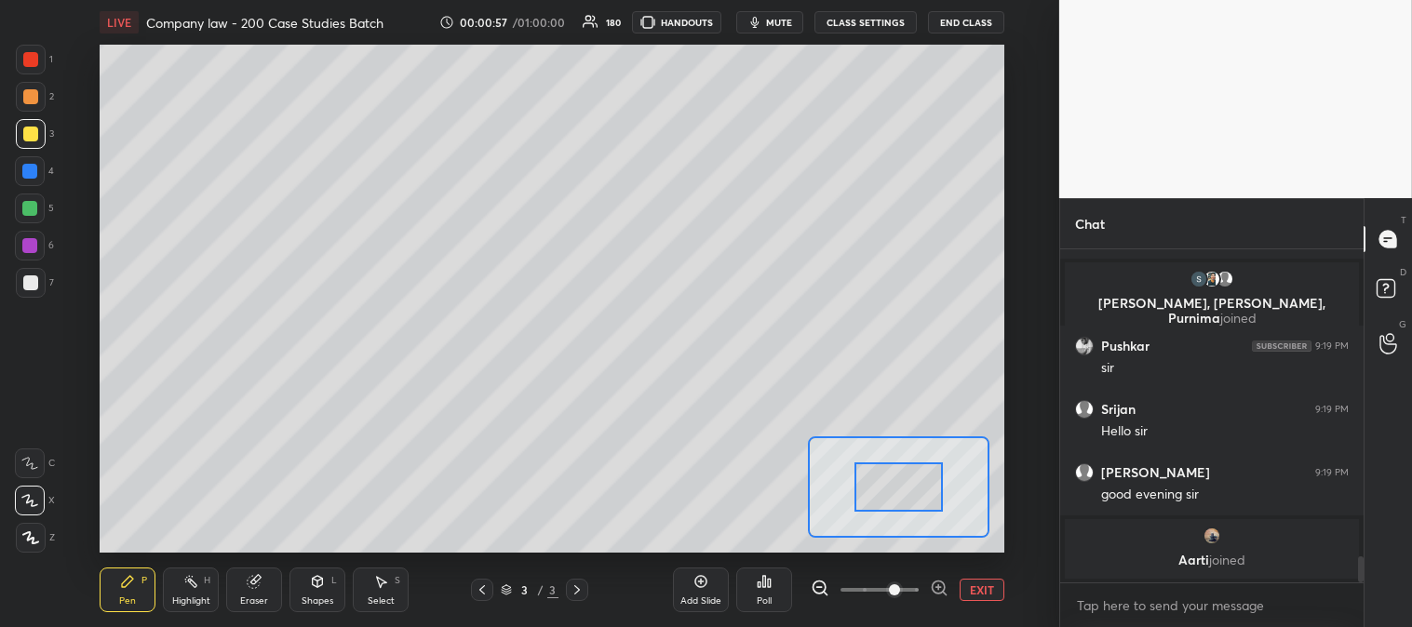
click at [975, 583] on button "EXIT" at bounding box center [981, 590] width 45 height 22
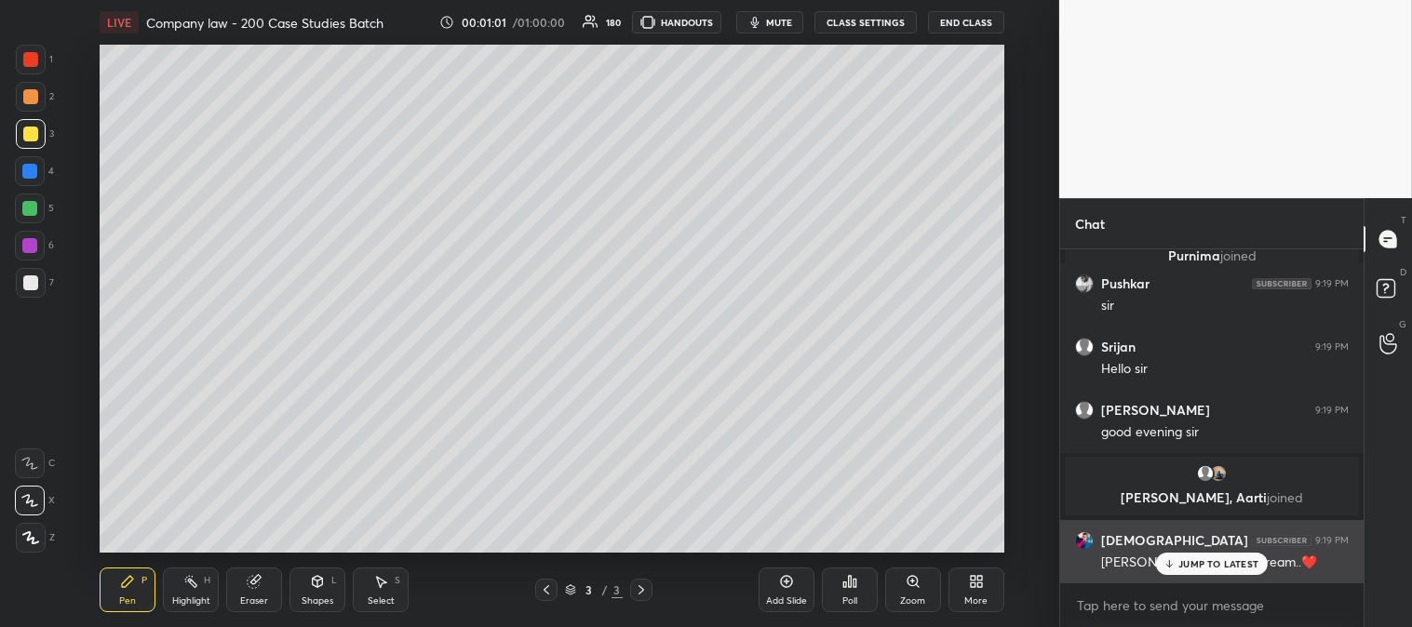
click at [1177, 561] on div "JUMP TO LATEST" at bounding box center [1212, 564] width 112 height 22
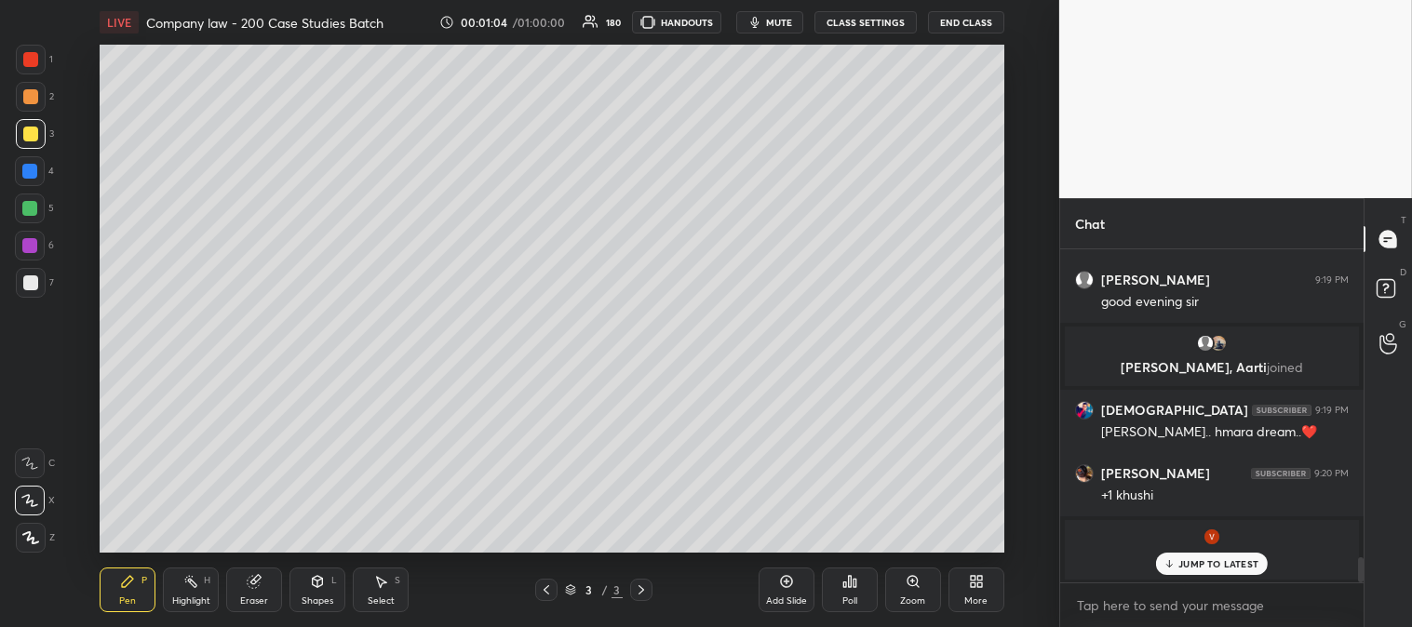
click at [1184, 565] on p "JUMP TO LATEST" at bounding box center [1218, 563] width 80 height 11
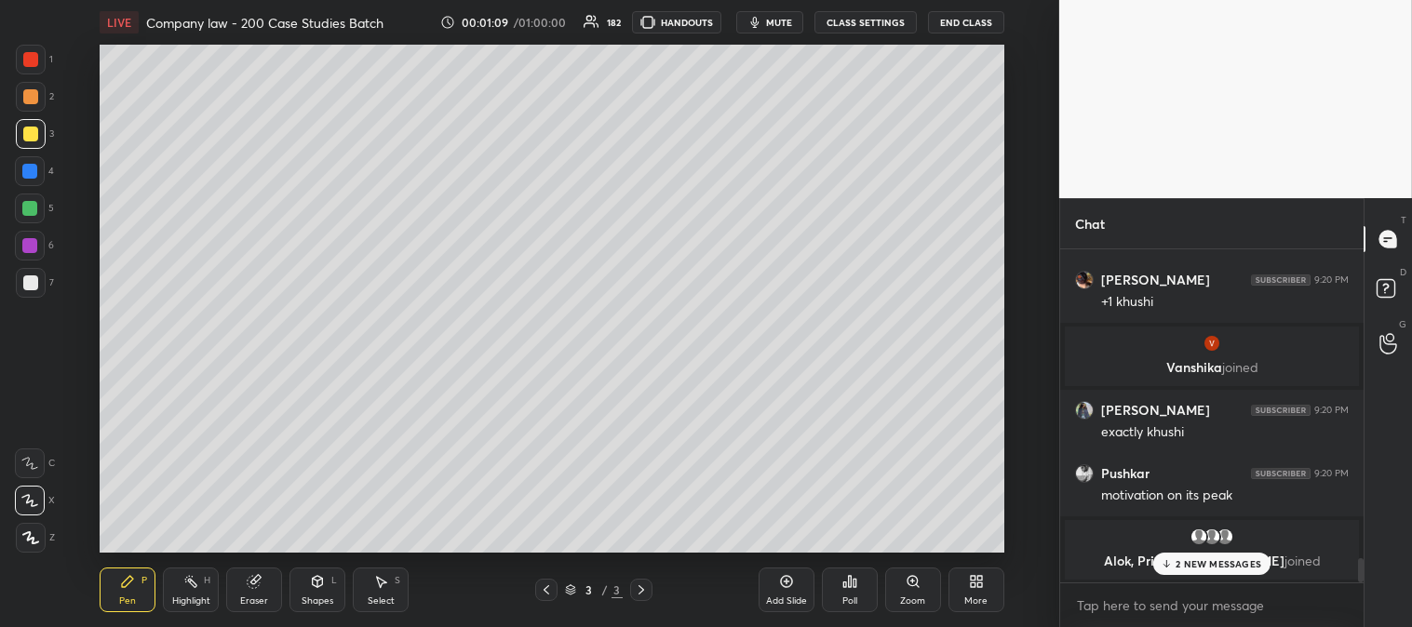
click at [1194, 566] on p "2 NEW MESSAGES" at bounding box center [1218, 563] width 86 height 11
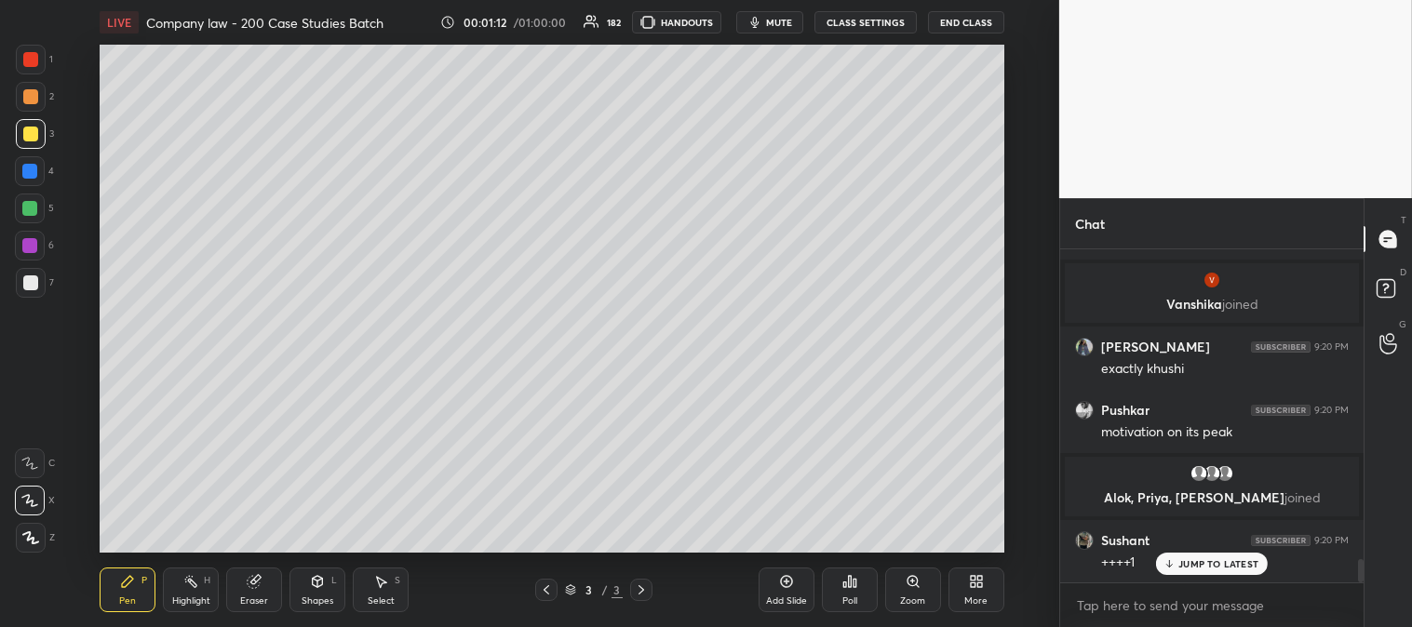
click at [1196, 563] on p "JUMP TO LATEST" at bounding box center [1218, 563] width 80 height 11
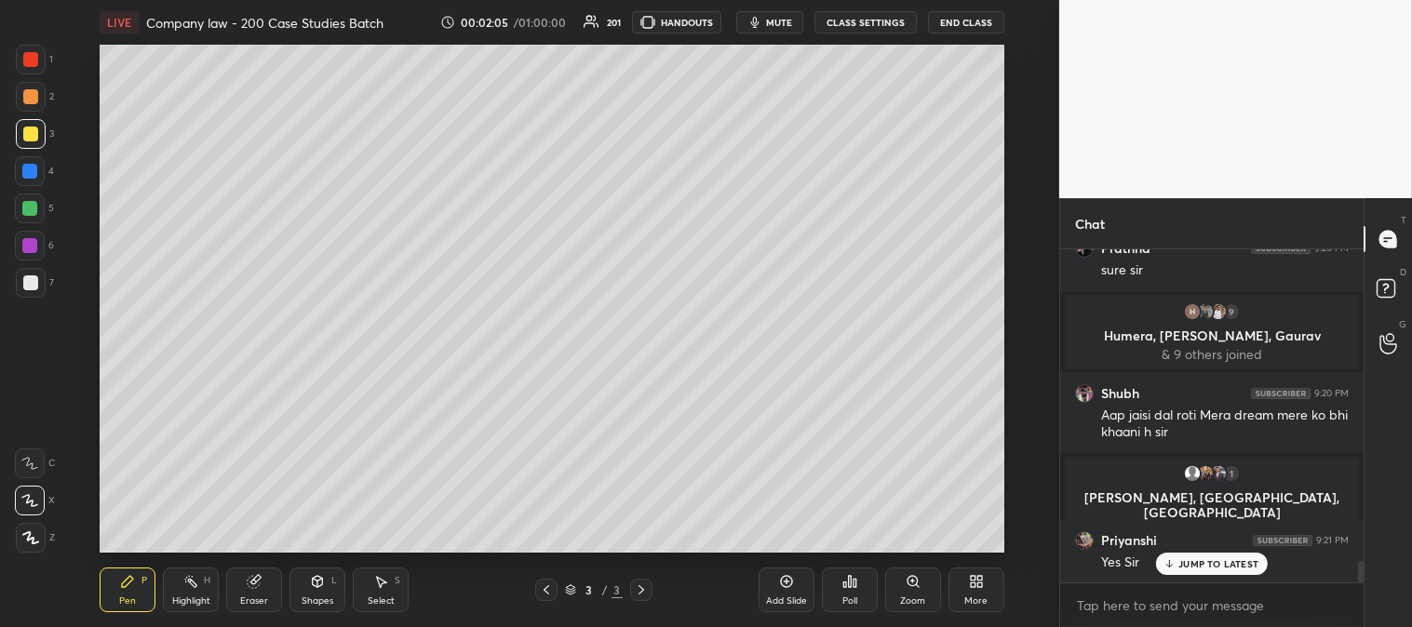
scroll to position [4797, 0]
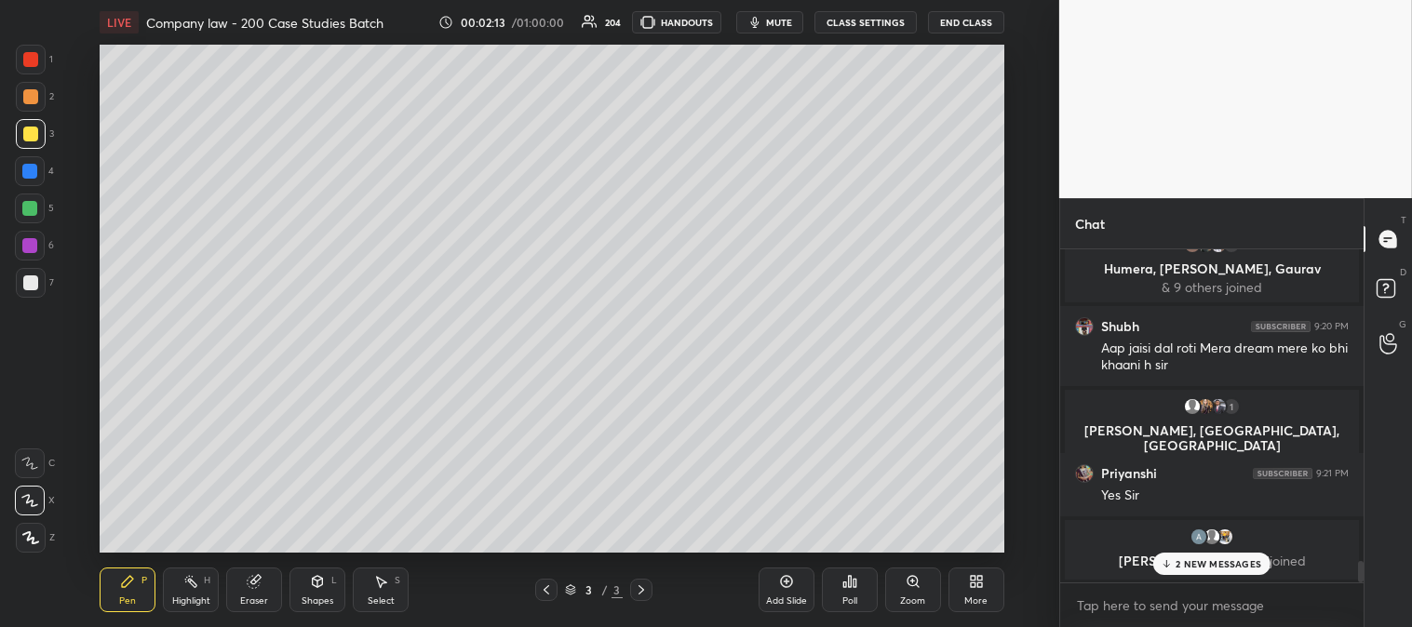
click at [1182, 569] on p "2 NEW MESSAGES" at bounding box center [1218, 563] width 86 height 11
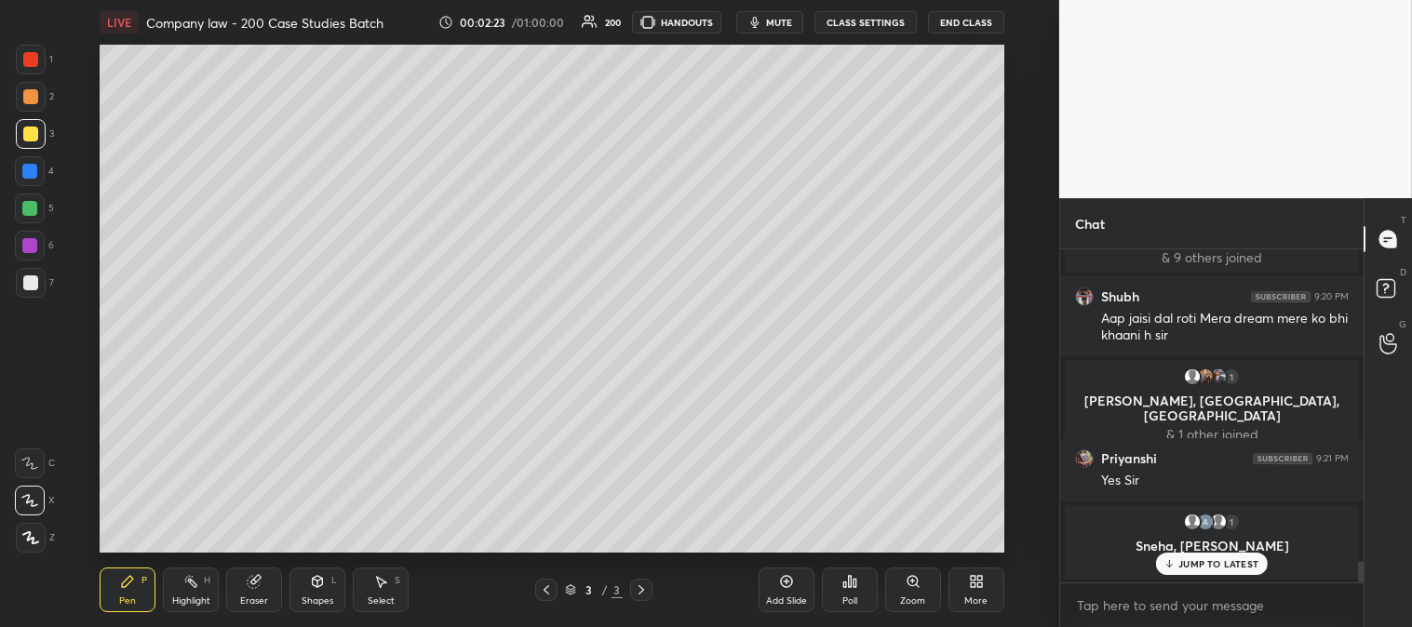
click at [1196, 561] on p "JUMP TO LATEST" at bounding box center [1218, 563] width 80 height 11
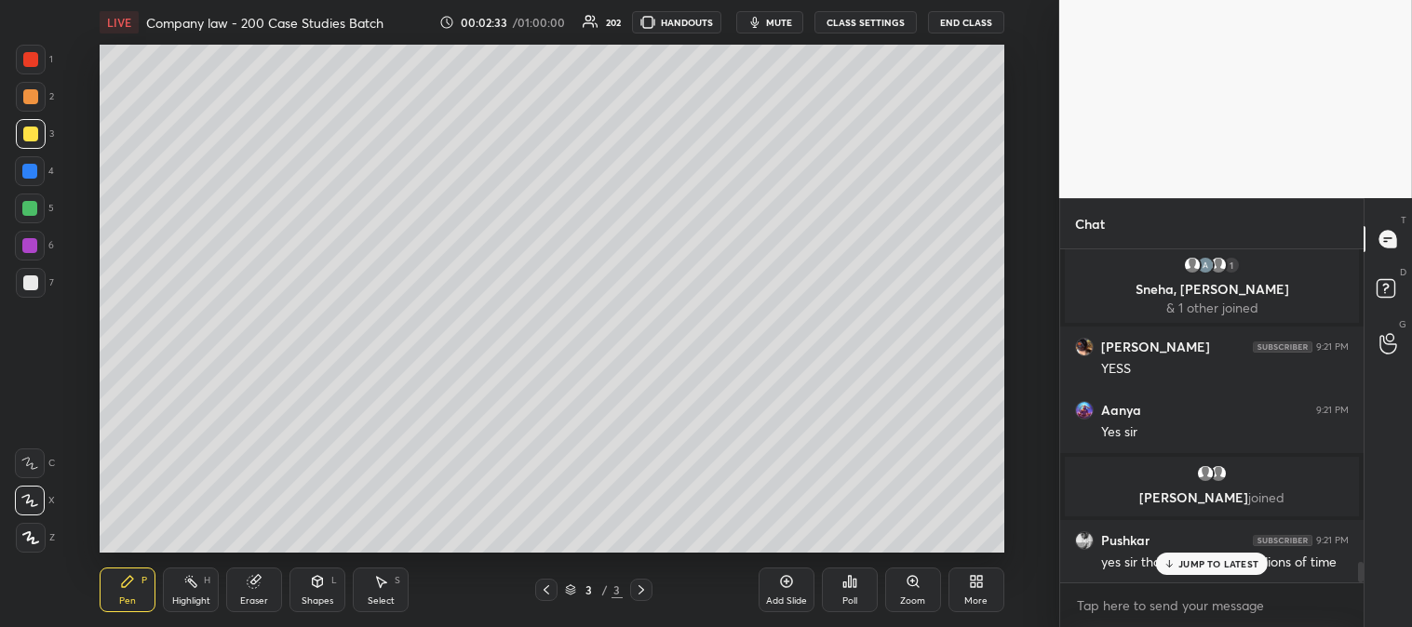
scroll to position [5118, 0]
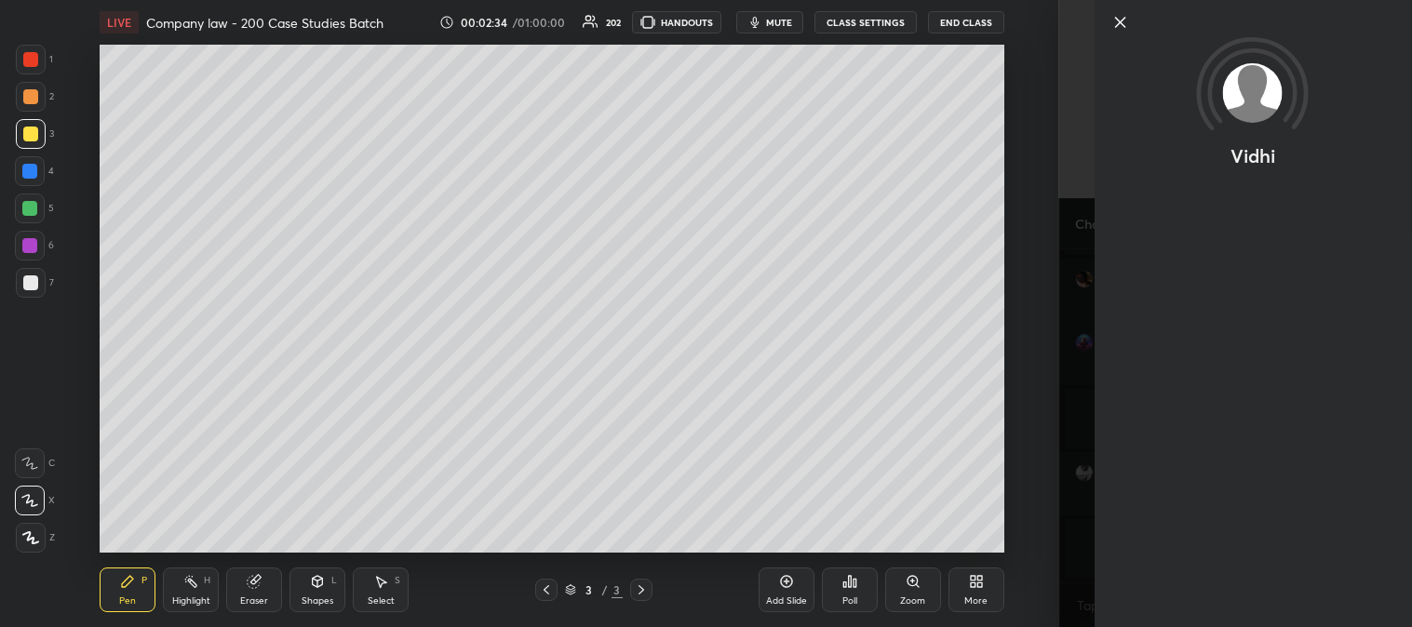
click at [1115, 20] on icon at bounding box center [1119, 22] width 22 height 22
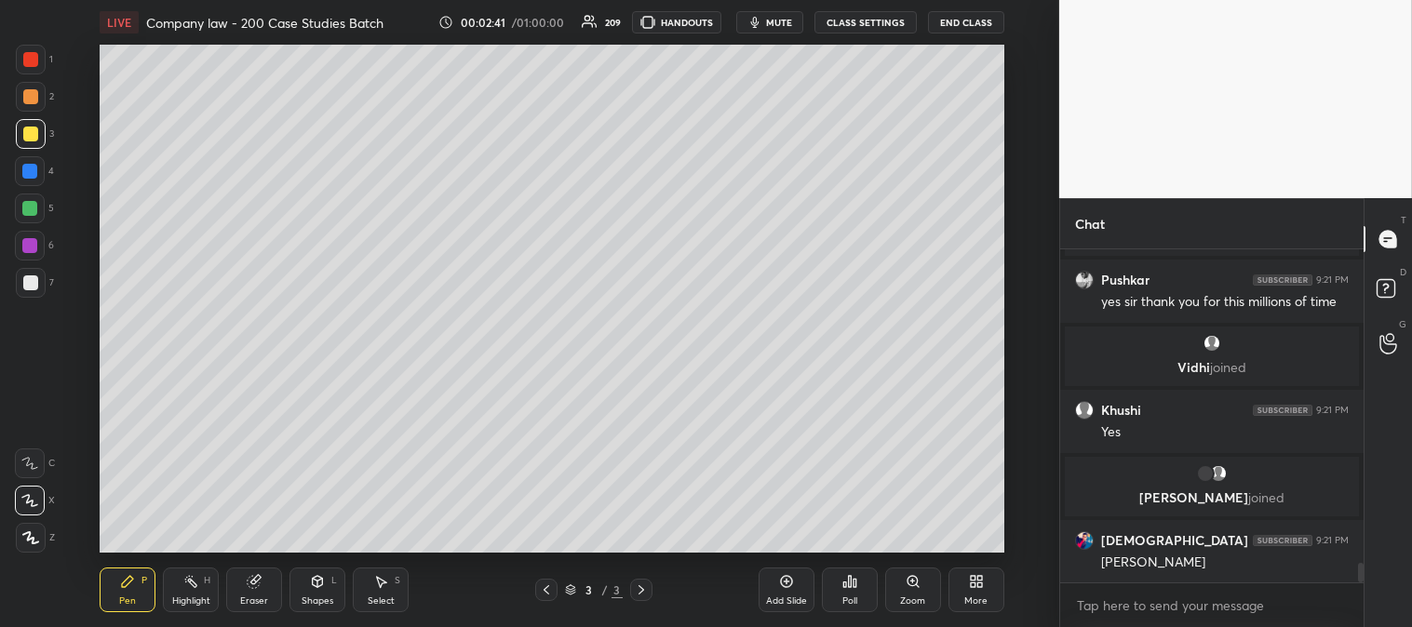
scroll to position [5378, 0]
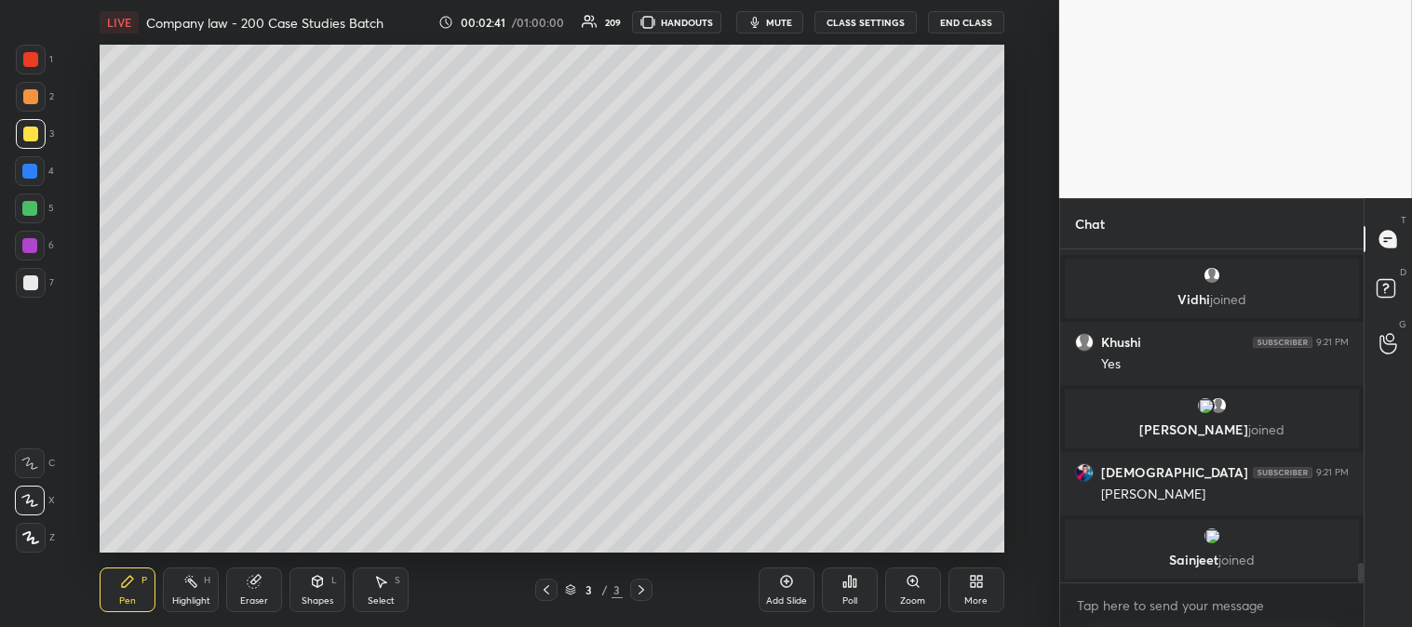
click at [1198, 565] on p "[PERSON_NAME] joined" at bounding box center [1212, 560] width 272 height 15
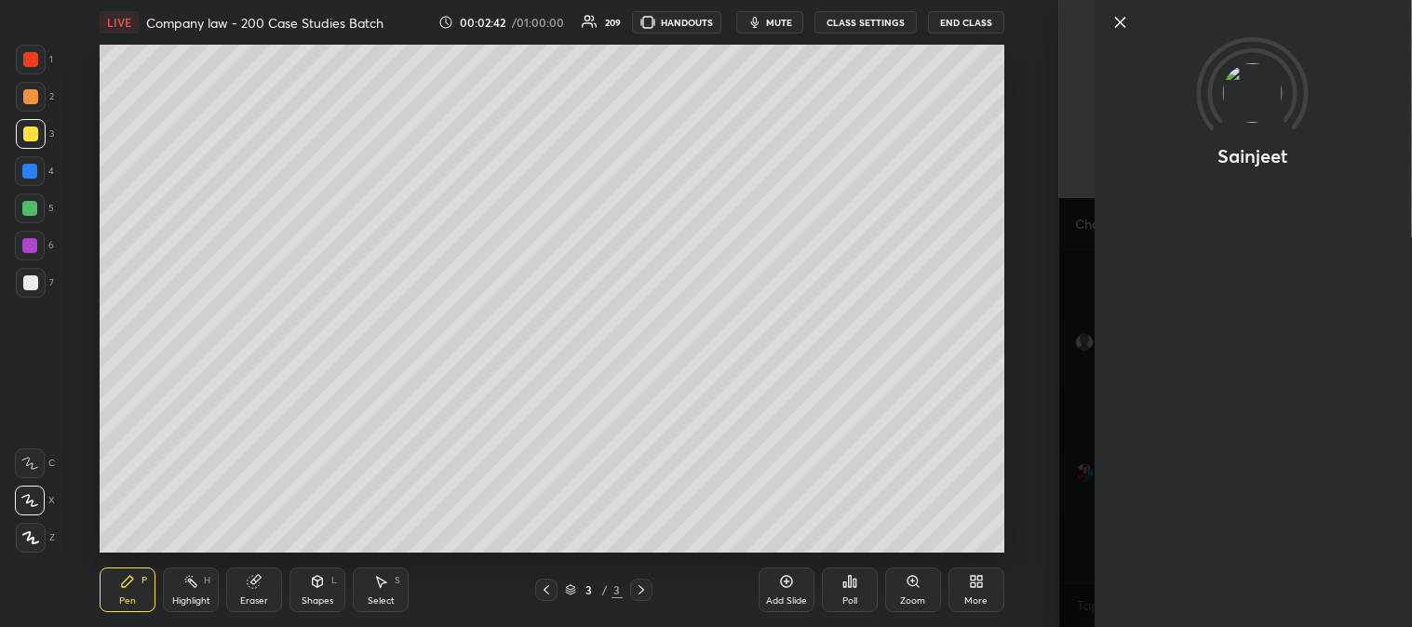
click at [1120, 21] on icon at bounding box center [1119, 22] width 9 height 9
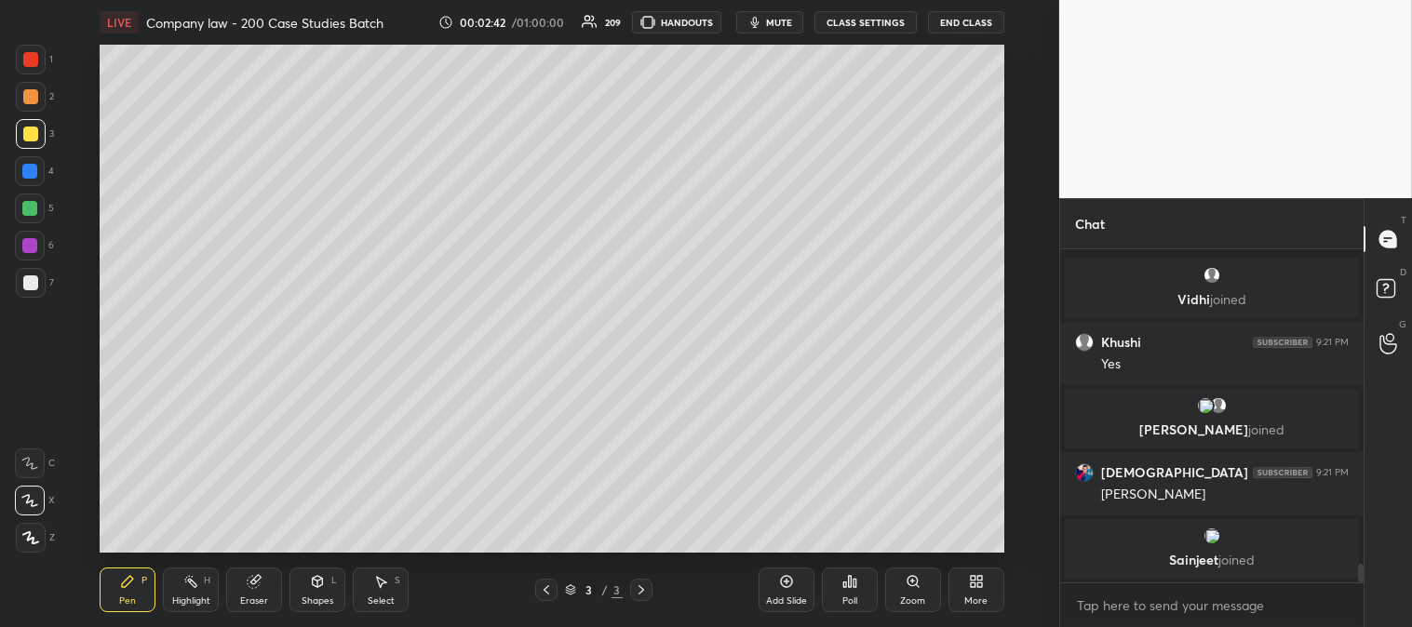
scroll to position [5508, 0]
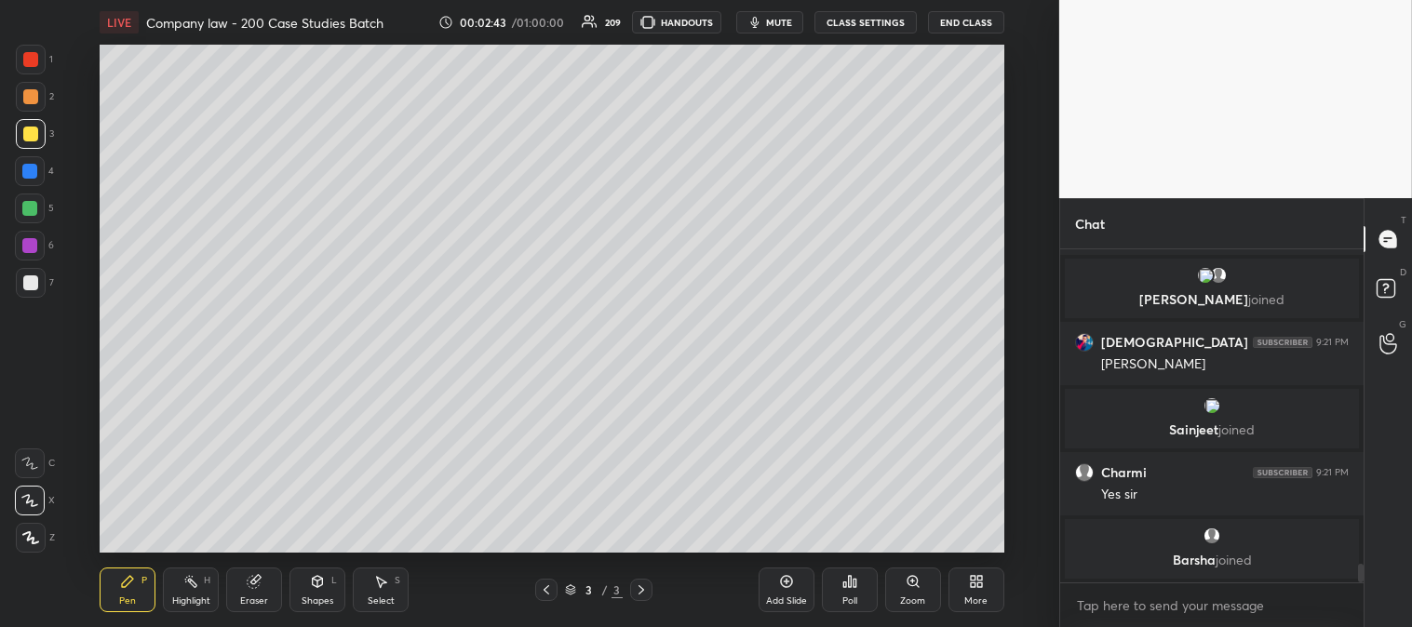
click at [904, 600] on div "Zoom" at bounding box center [912, 600] width 25 height 9
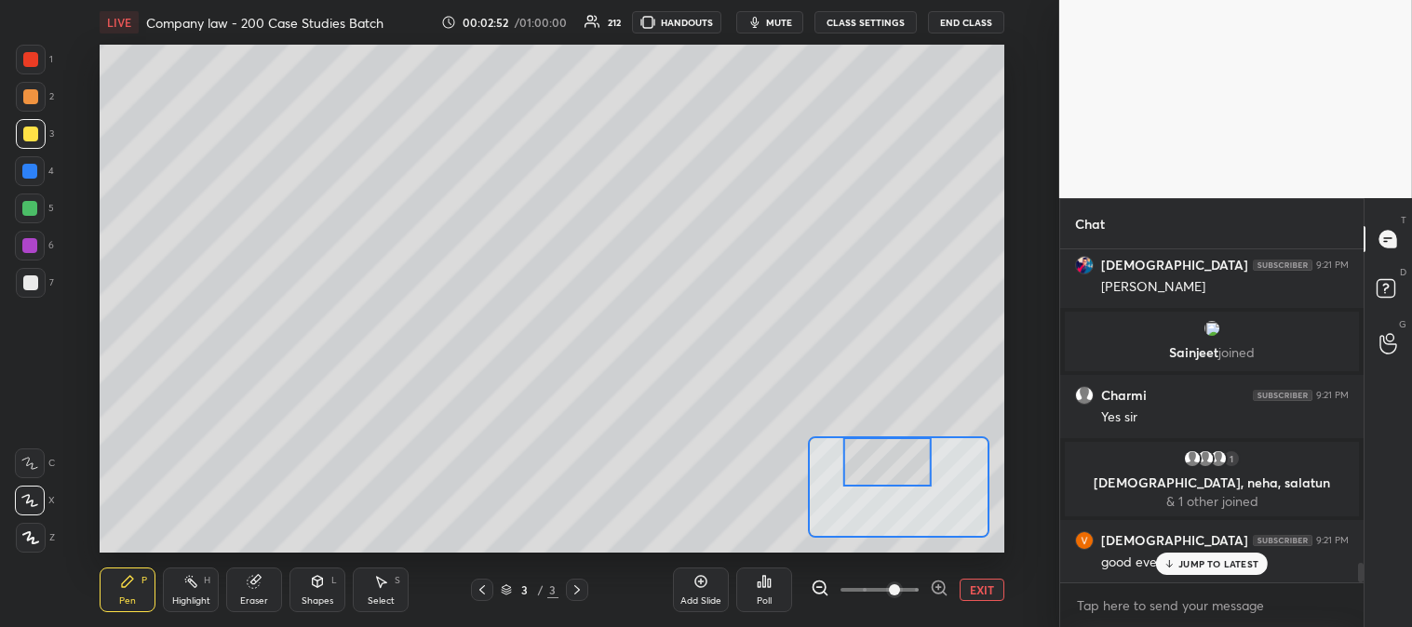
scroll to position [5435, 0]
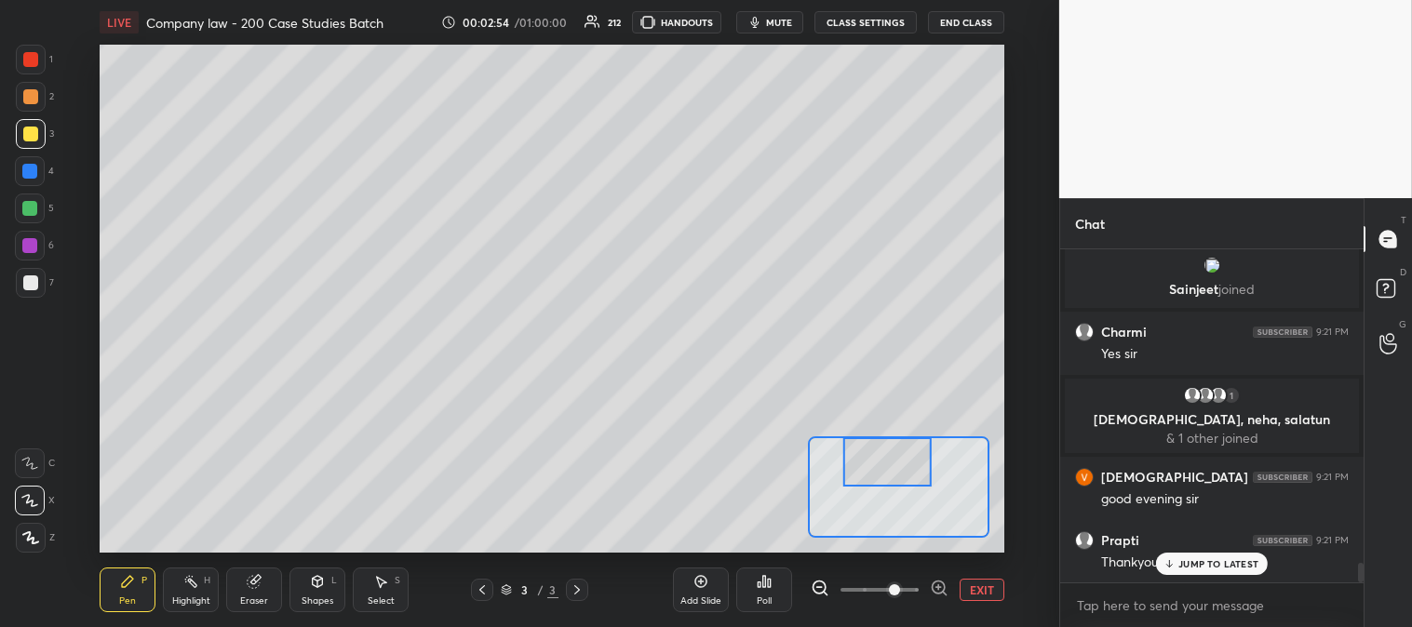
click at [30, 207] on div at bounding box center [29, 208] width 15 height 15
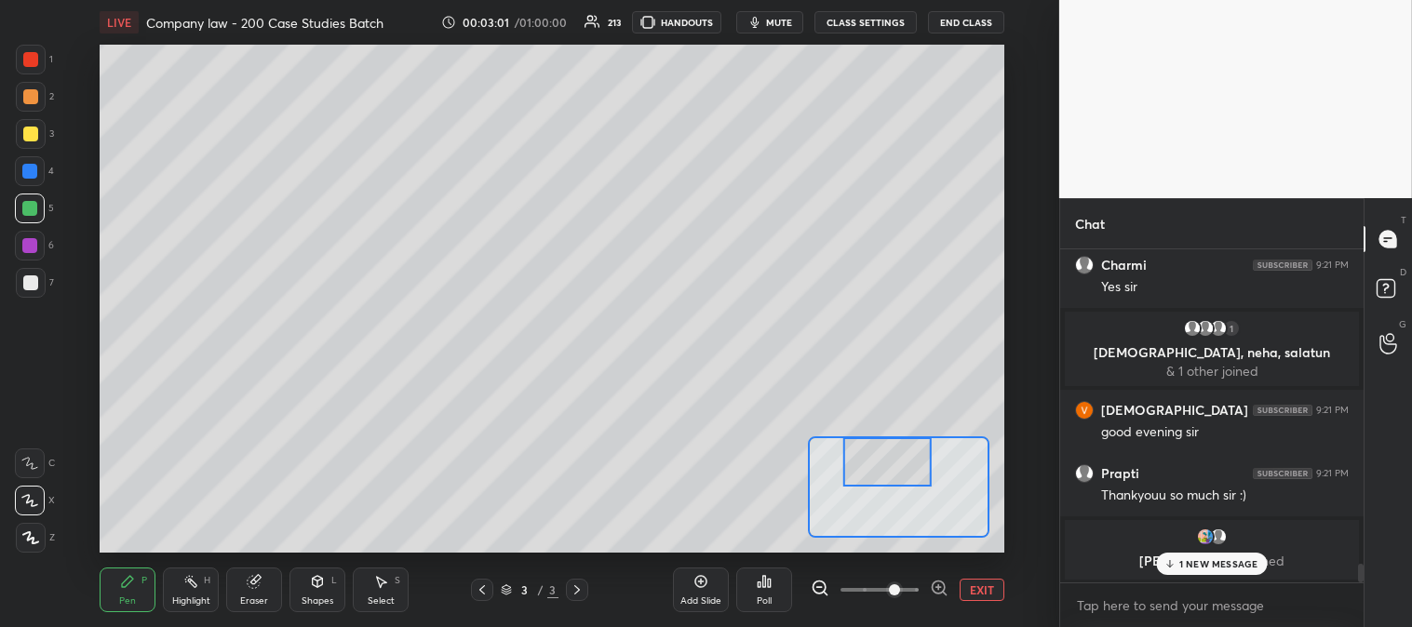
click at [34, 284] on div at bounding box center [30, 282] width 15 height 15
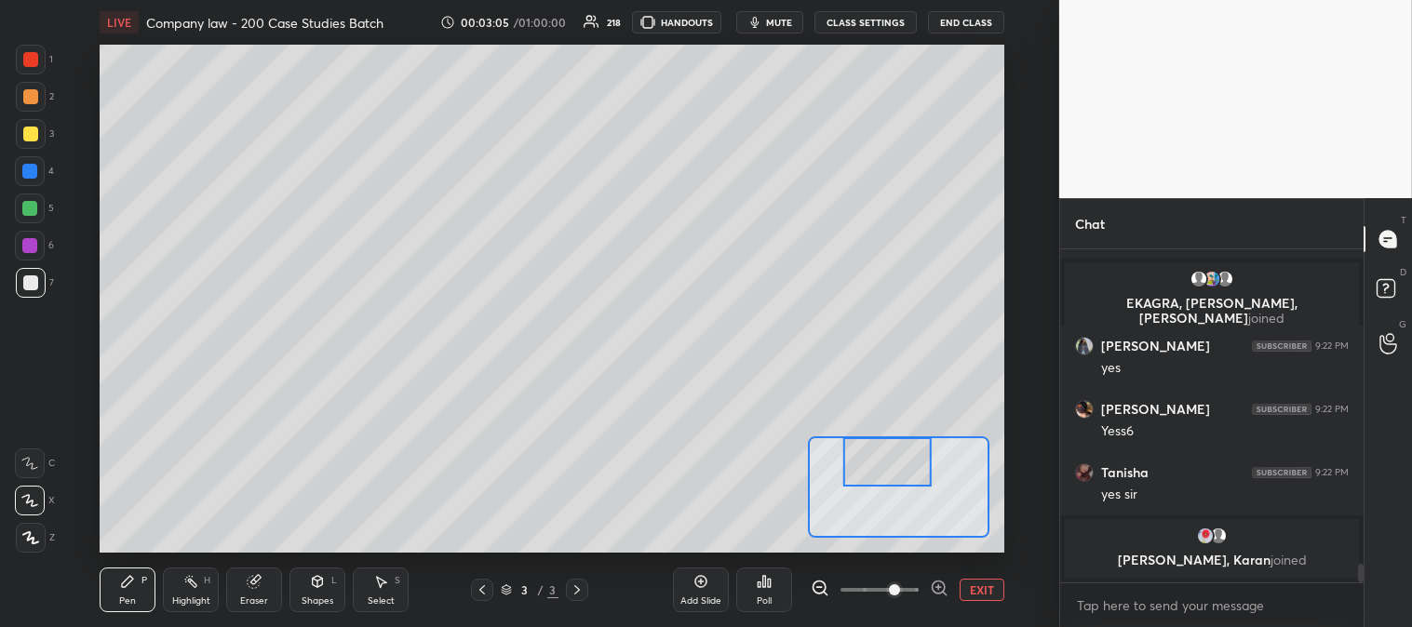
scroll to position [5885, 0]
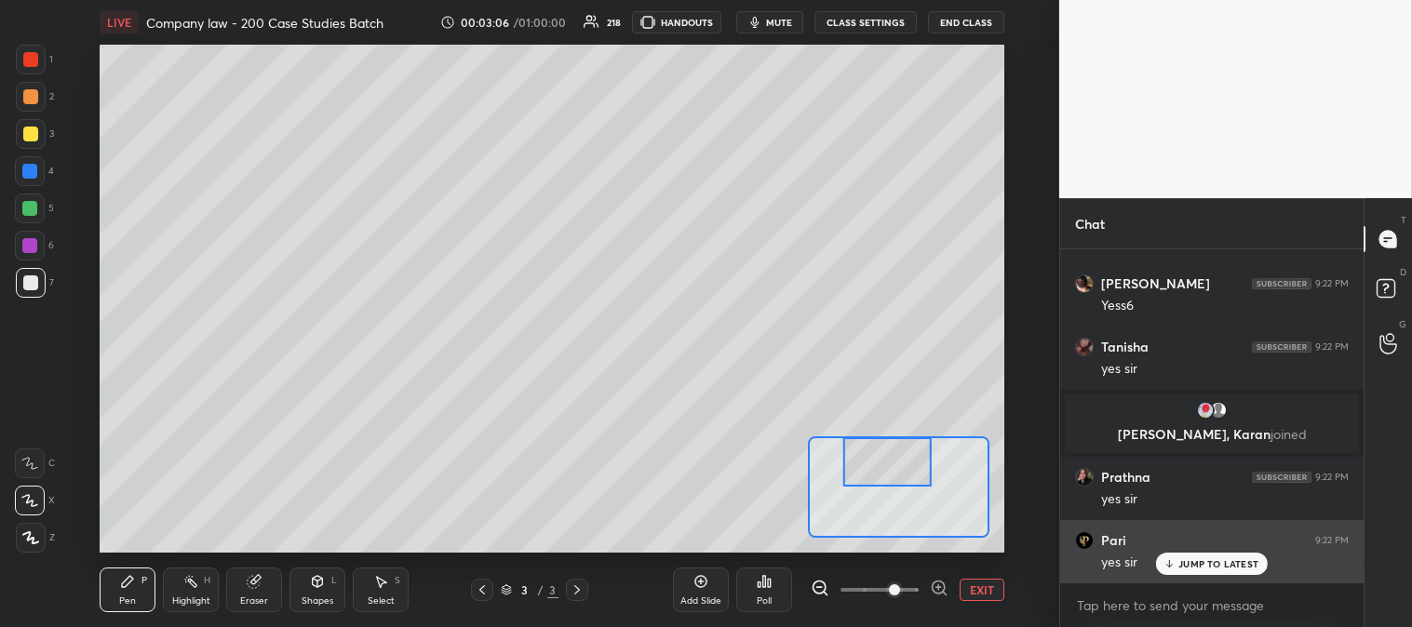
click at [1193, 566] on p "JUMP TO LATEST" at bounding box center [1218, 563] width 80 height 11
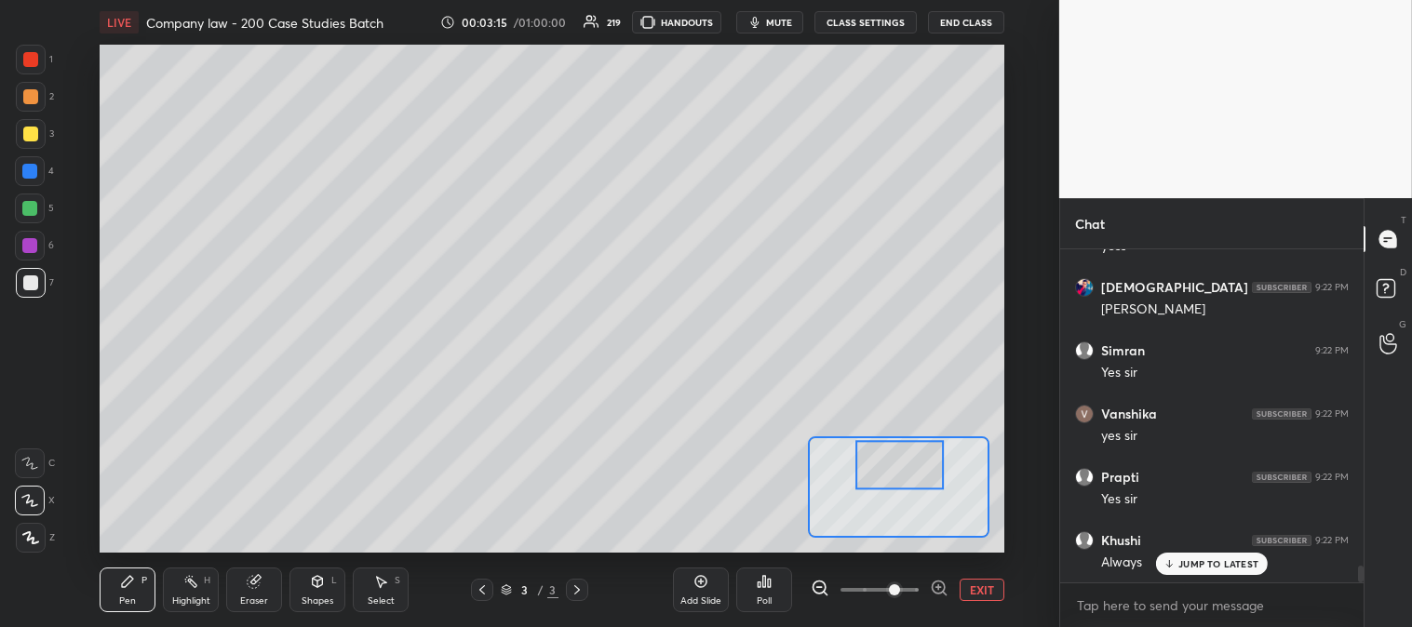
scroll to position [6183, 0]
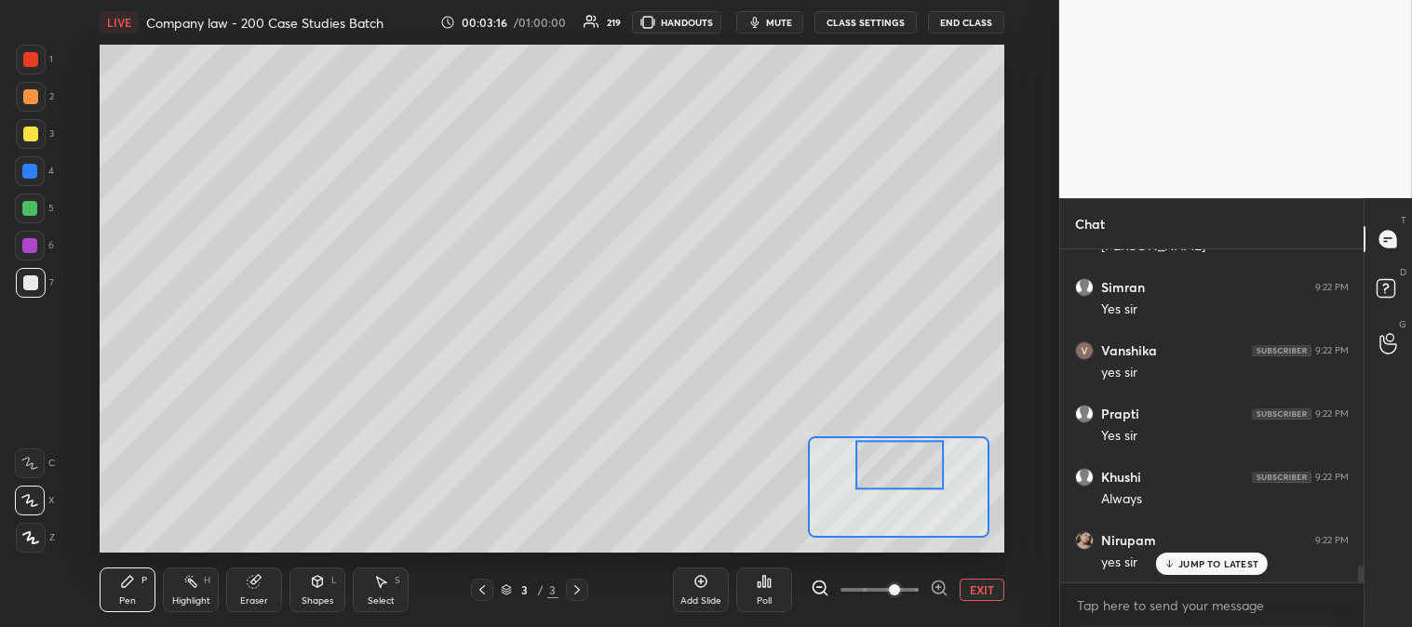
click at [979, 580] on button "EXIT" at bounding box center [981, 590] width 45 height 22
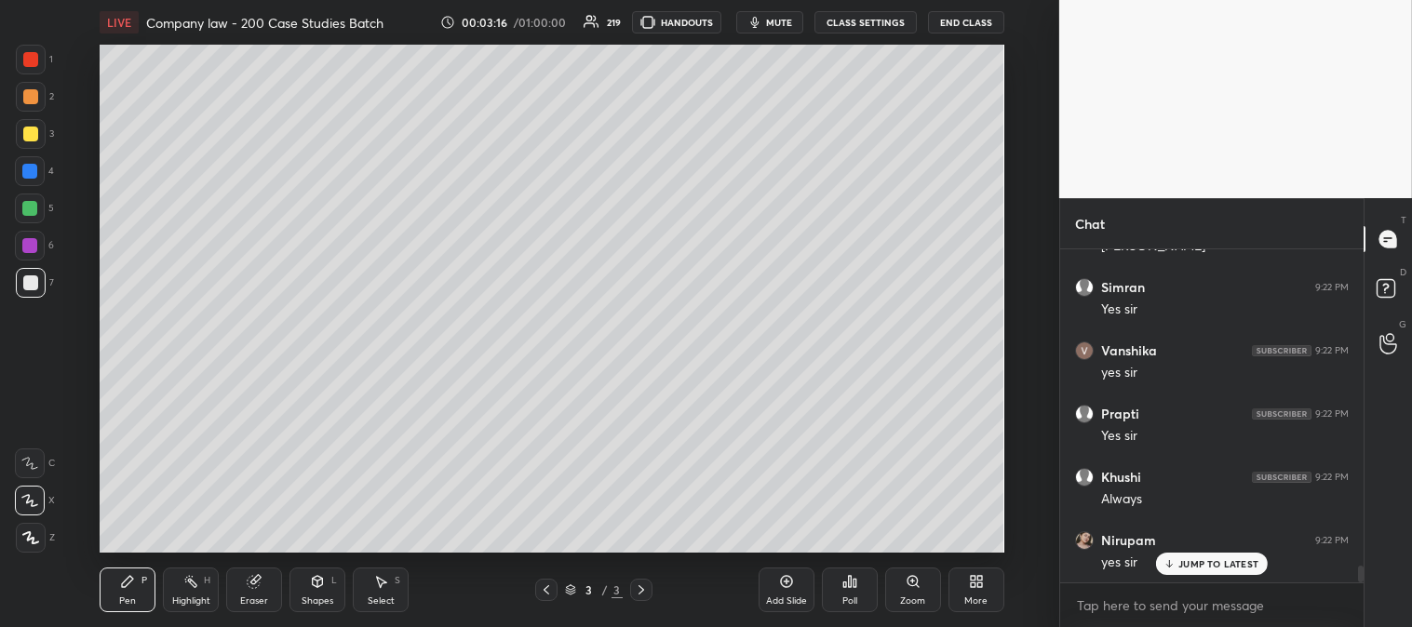
scroll to position [6246, 0]
click at [1186, 559] on p "JUMP TO LATEST" at bounding box center [1218, 563] width 80 height 11
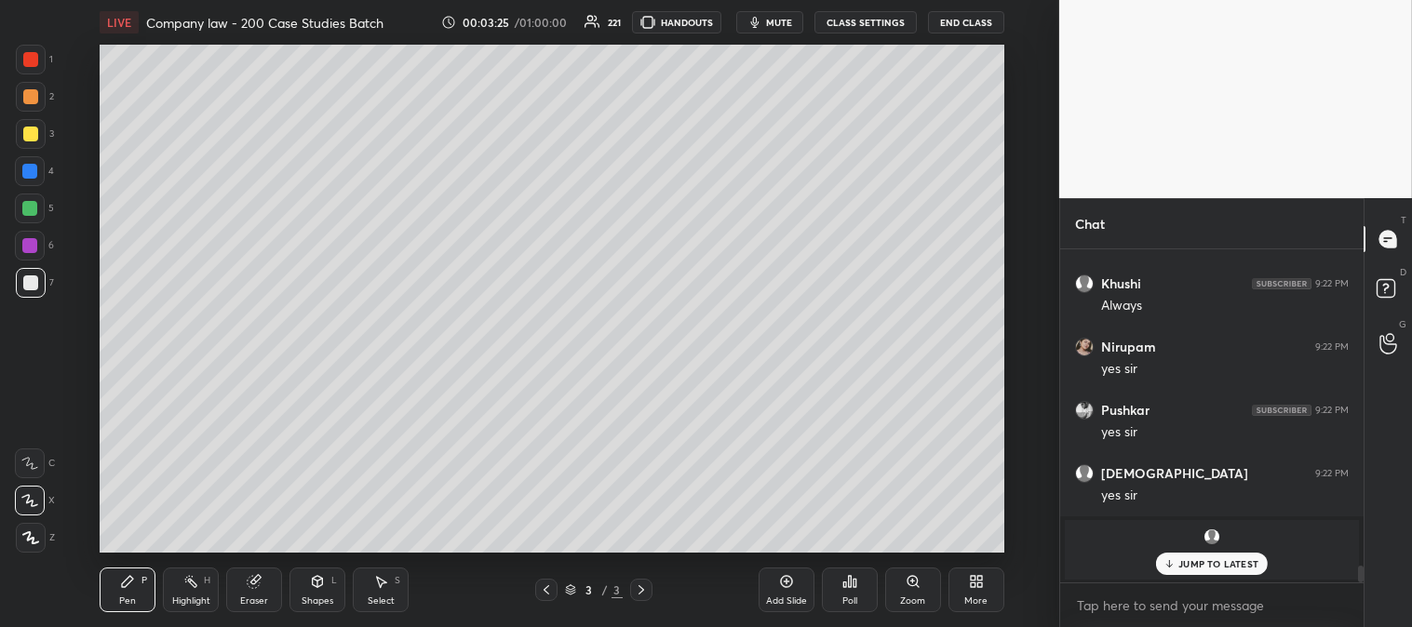
click at [906, 582] on icon at bounding box center [912, 581] width 15 height 15
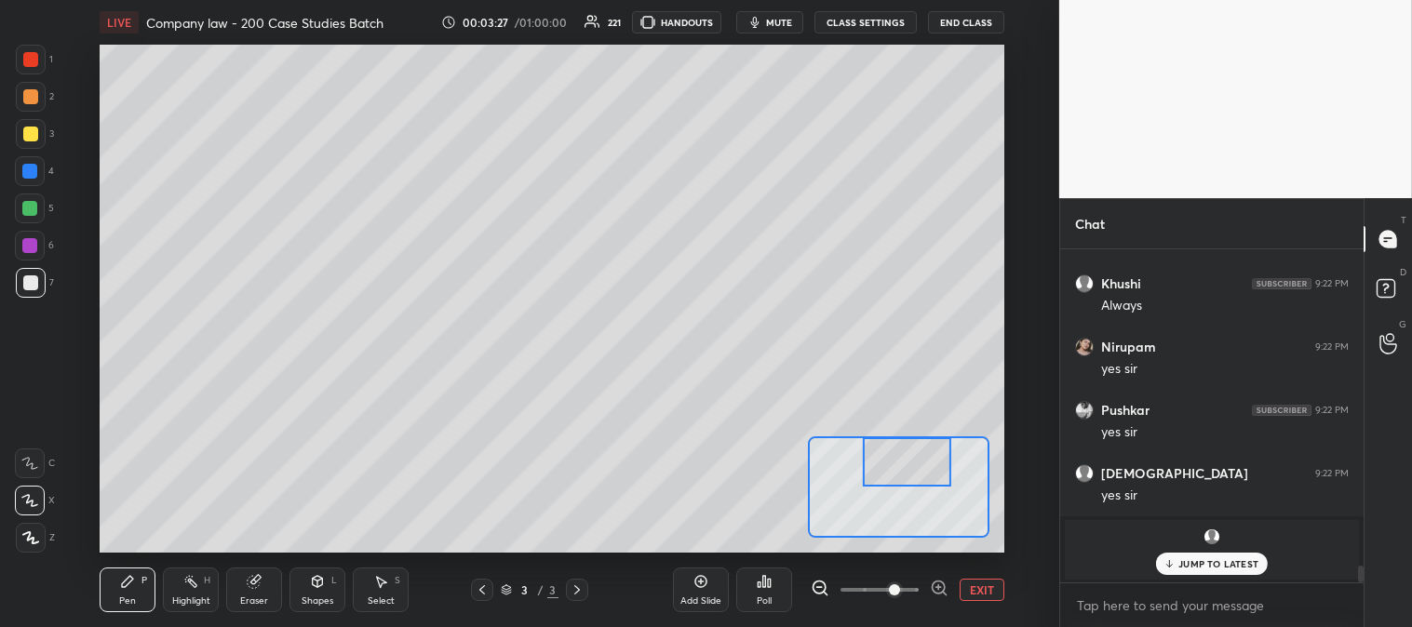
click at [128, 586] on icon at bounding box center [127, 581] width 15 height 15
click at [34, 97] on div at bounding box center [30, 96] width 15 height 15
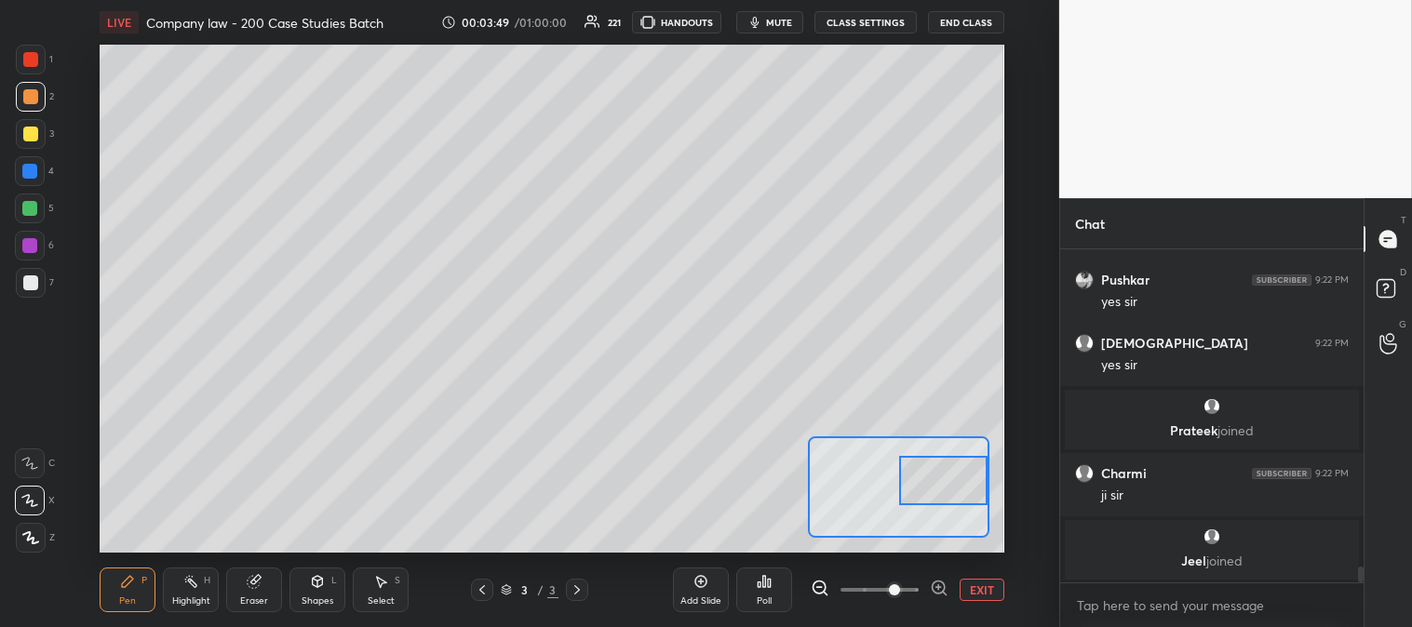
scroll to position [6570, 0]
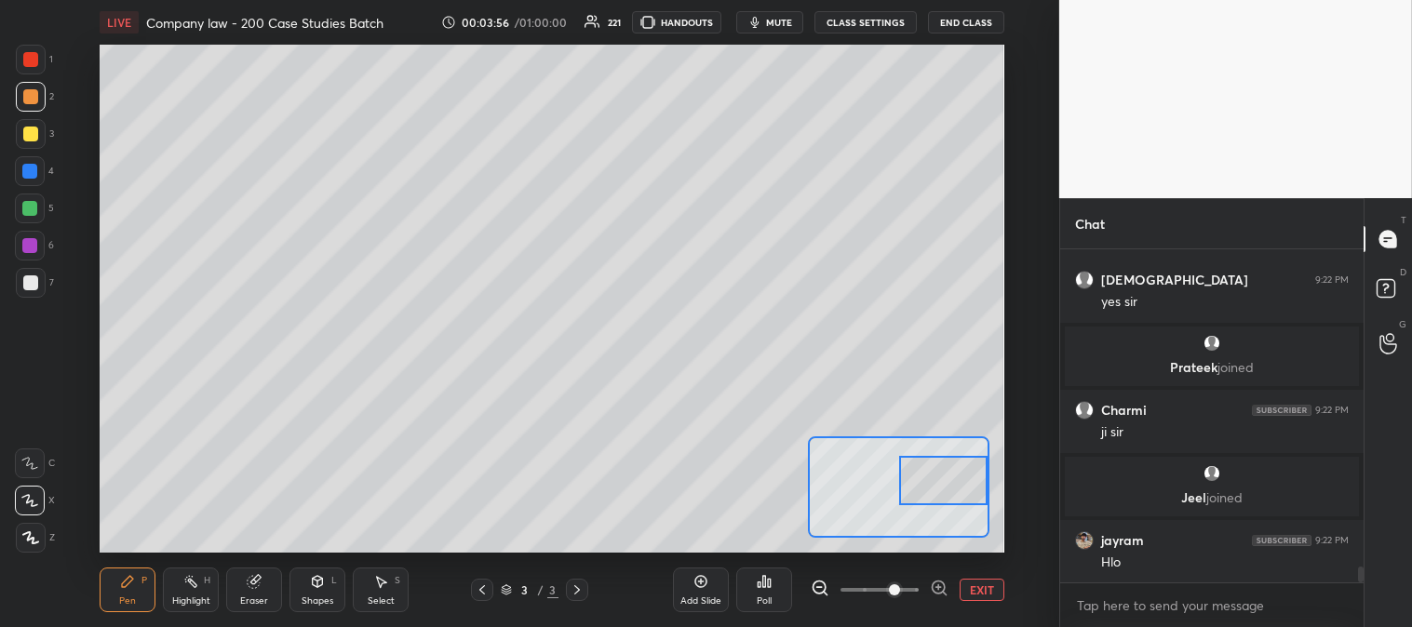
click at [987, 586] on button "EXIT" at bounding box center [981, 590] width 45 height 22
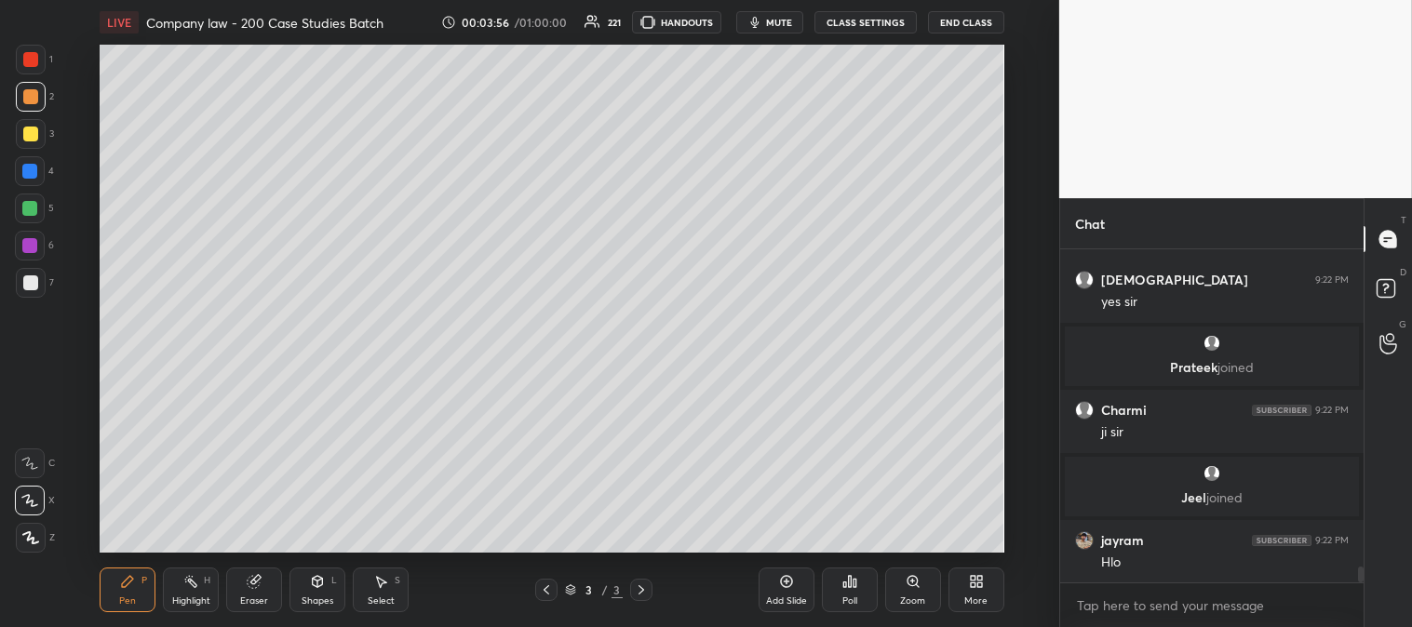
scroll to position [6634, 0]
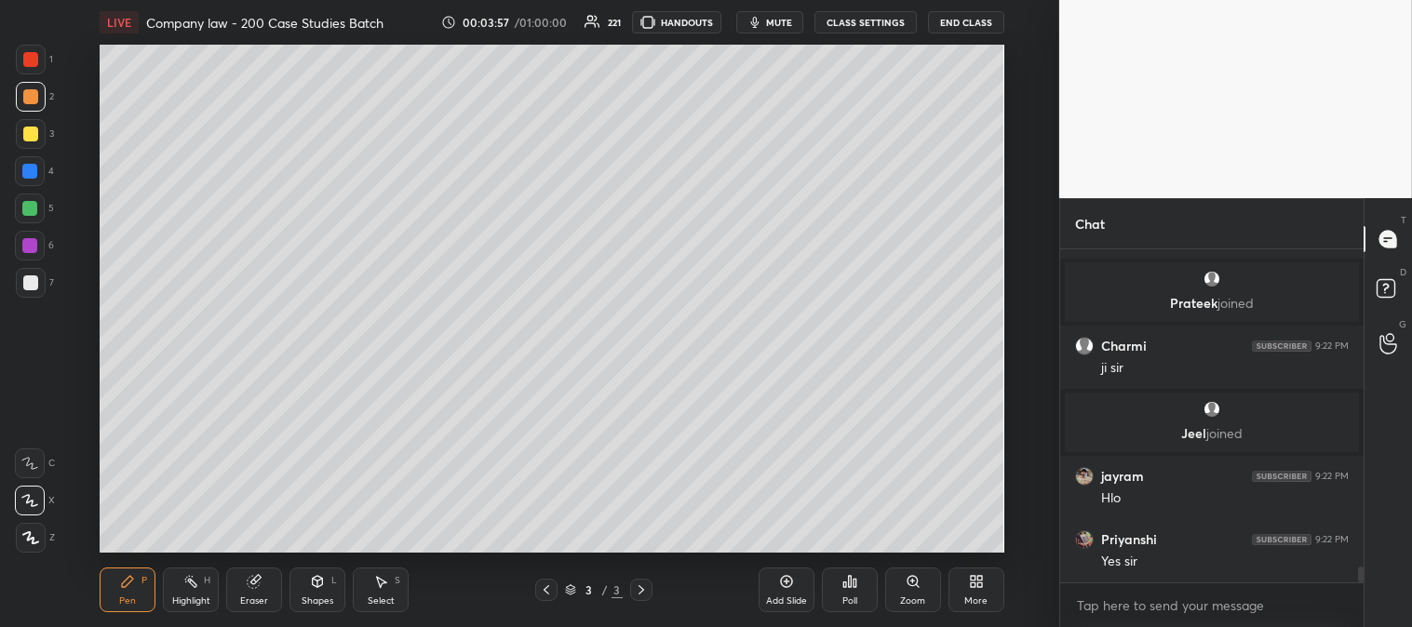
click at [201, 596] on div "Highlight" at bounding box center [191, 600] width 38 height 9
click at [28, 138] on div at bounding box center [30, 134] width 15 height 15
click at [897, 599] on div "Zoom" at bounding box center [913, 590] width 56 height 45
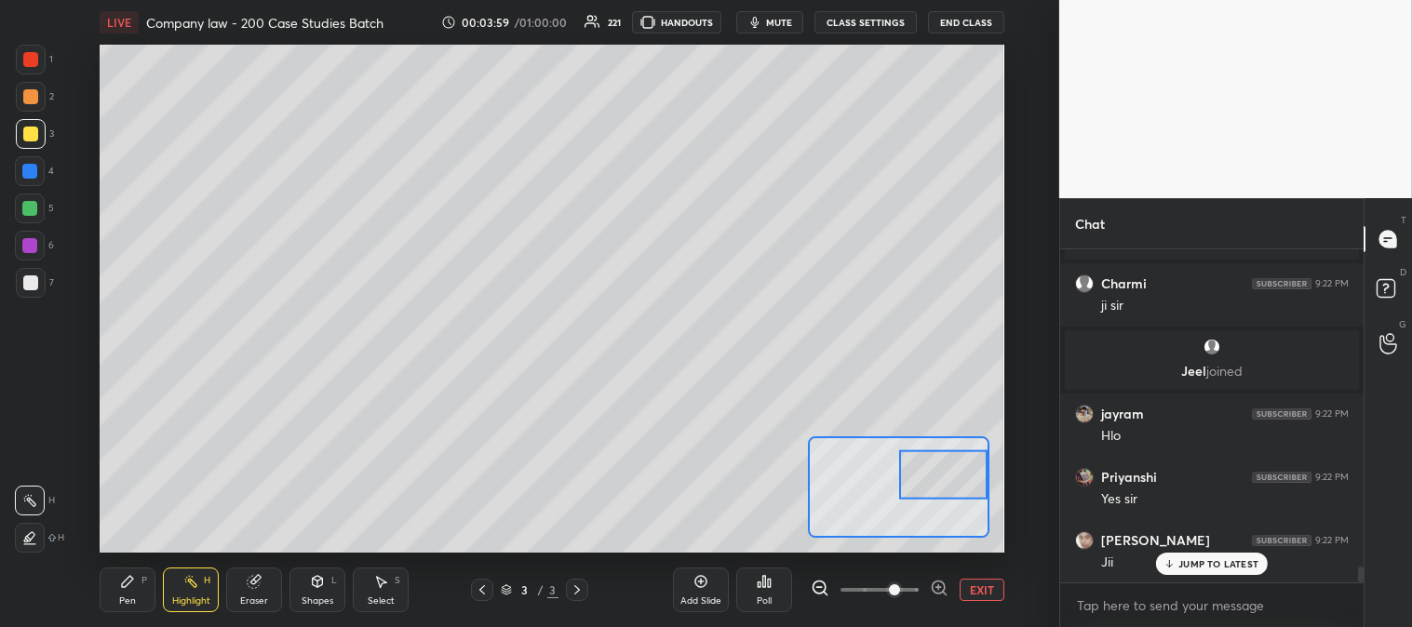
scroll to position [6760, 0]
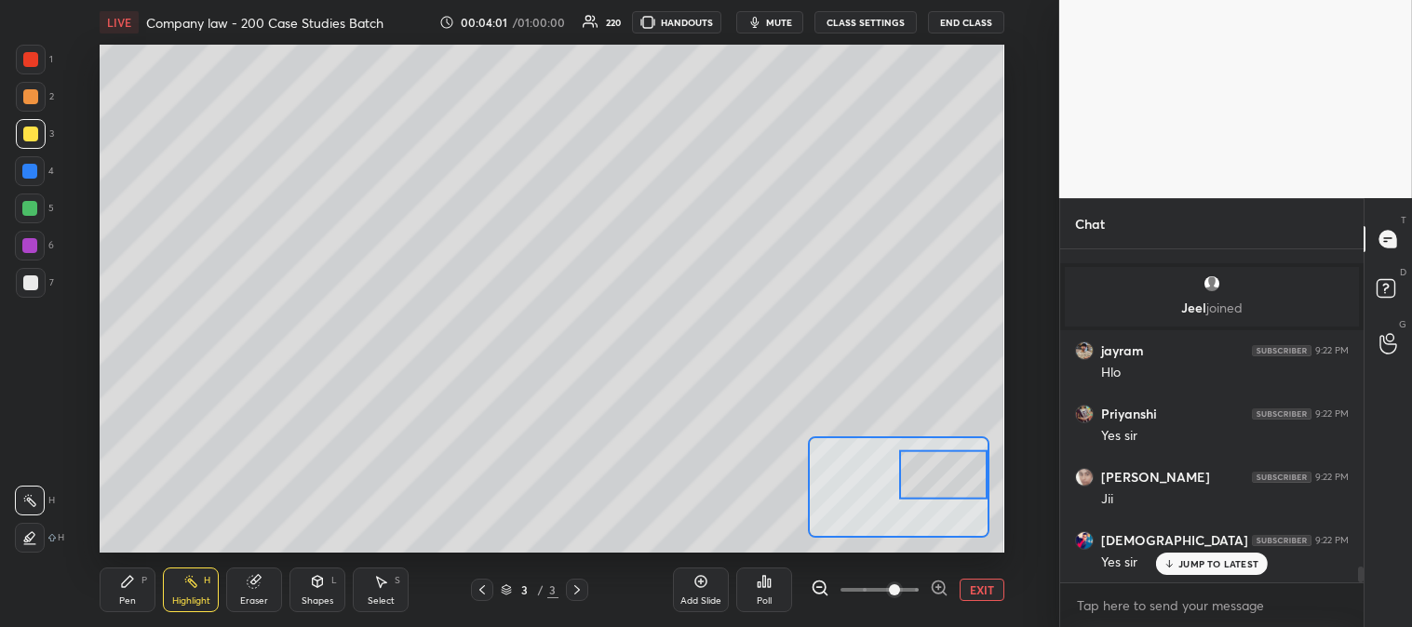
click at [44, 542] on div at bounding box center [30, 538] width 30 height 30
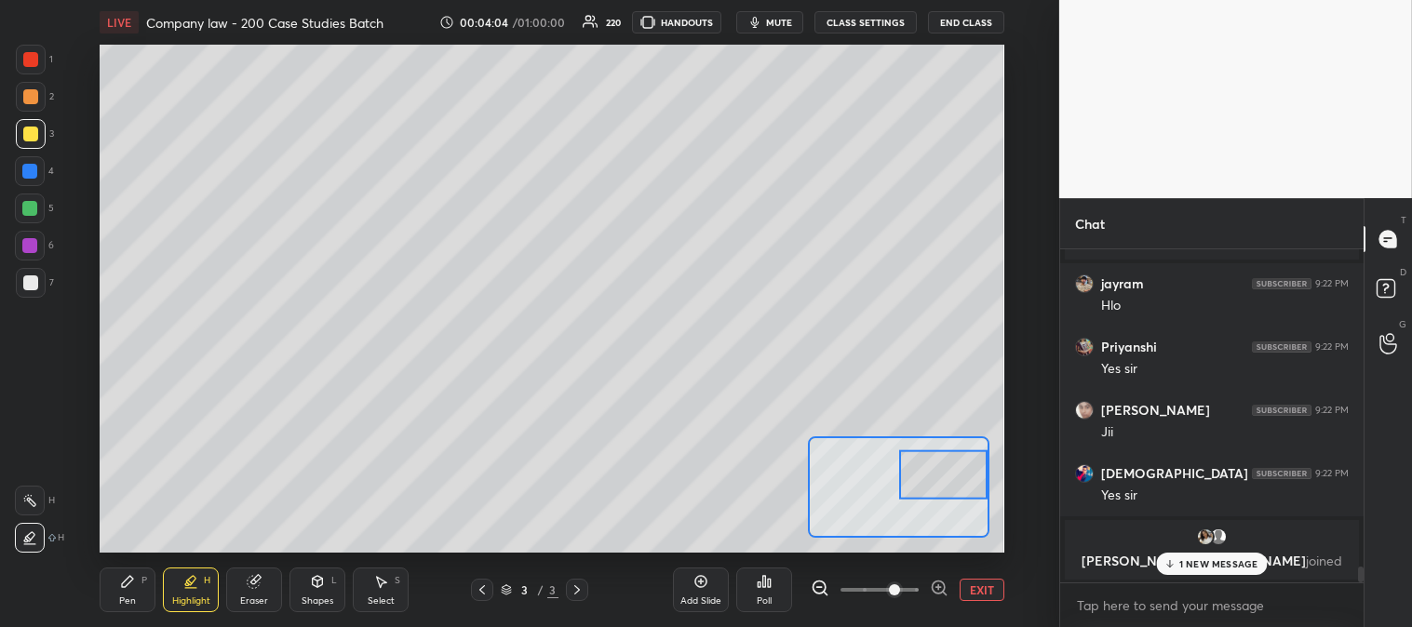
click at [23, 501] on icon at bounding box center [29, 500] width 15 height 15
click at [117, 589] on div "Pen P" at bounding box center [128, 590] width 56 height 45
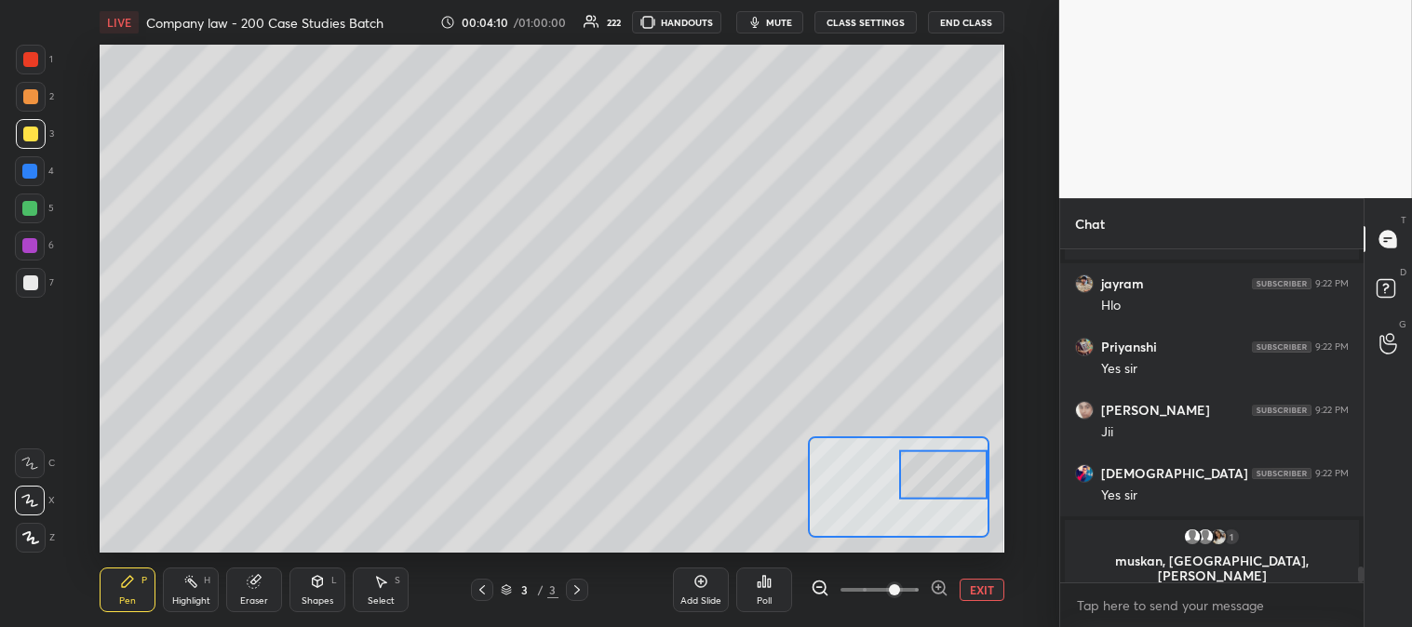
click at [987, 591] on button "EXIT" at bounding box center [981, 590] width 45 height 22
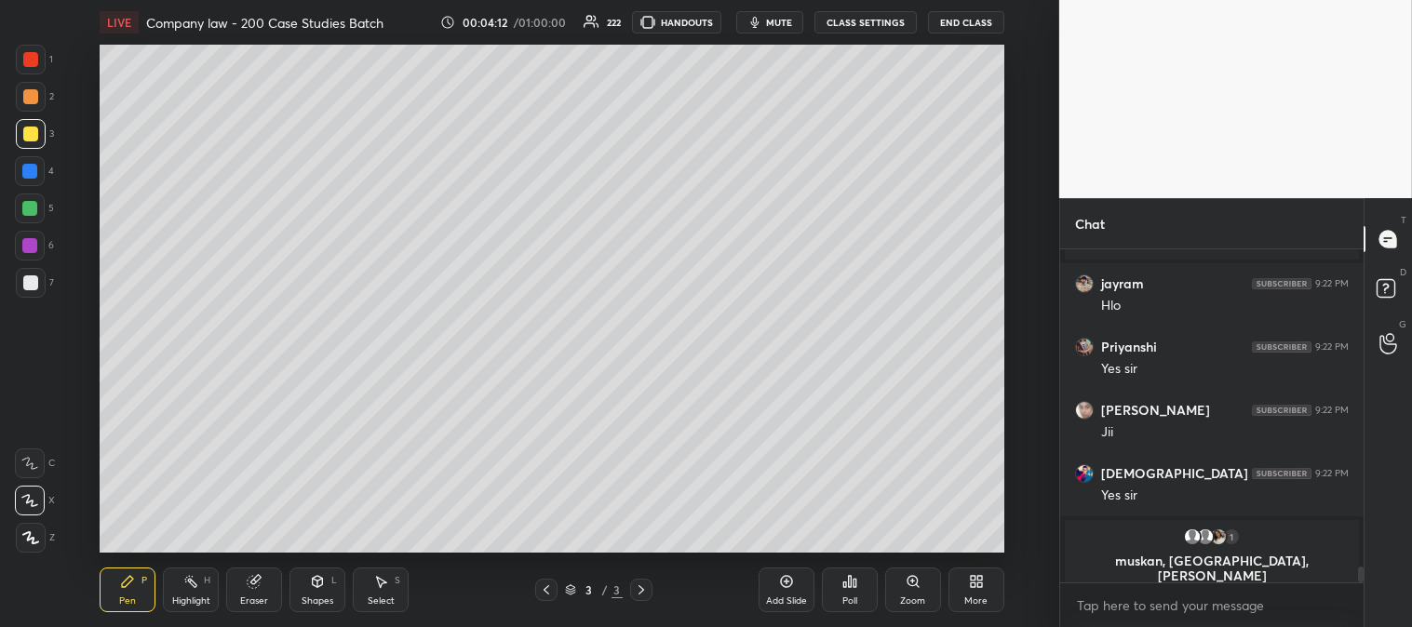
scroll to position [6890, 0]
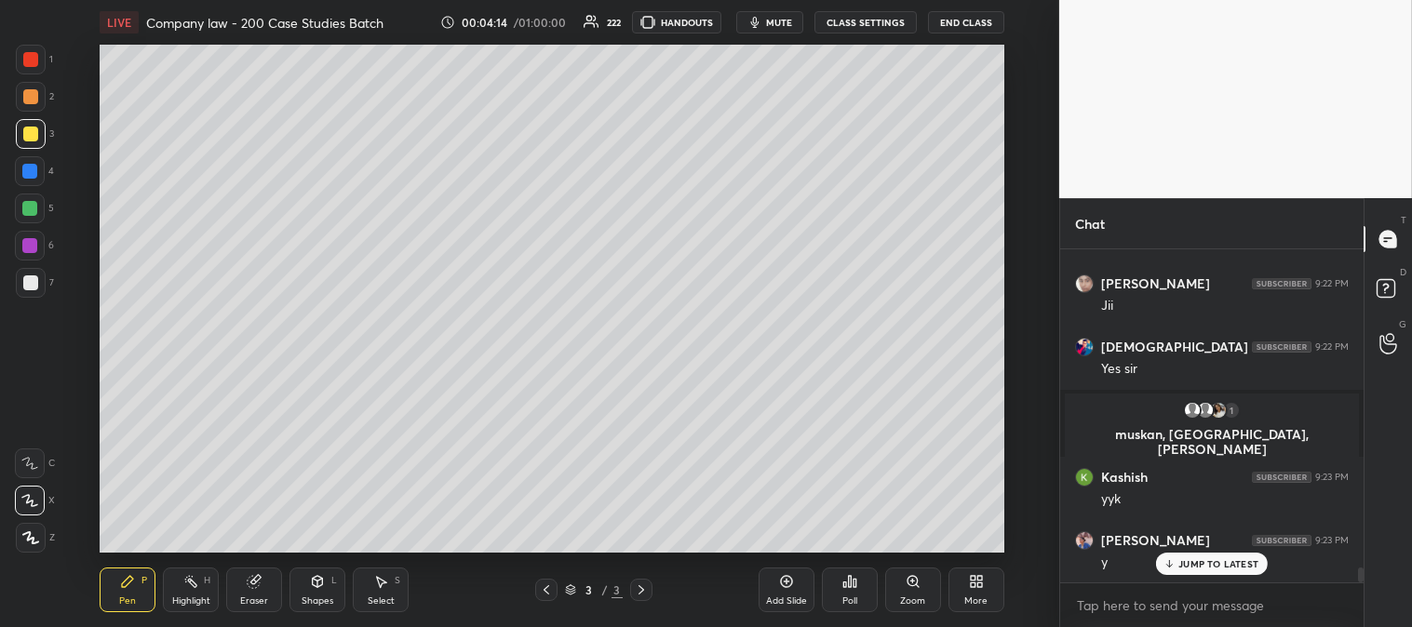
click at [904, 596] on div "Zoom" at bounding box center [912, 600] width 25 height 9
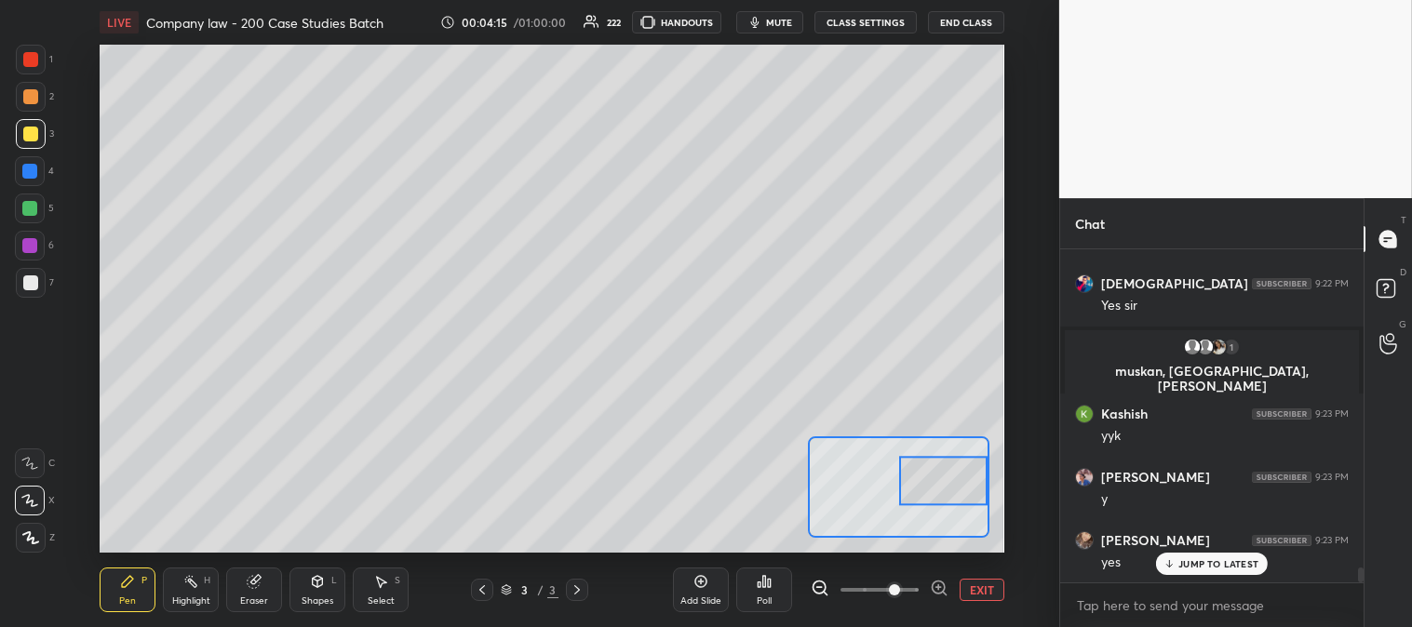
scroll to position [7211, 0]
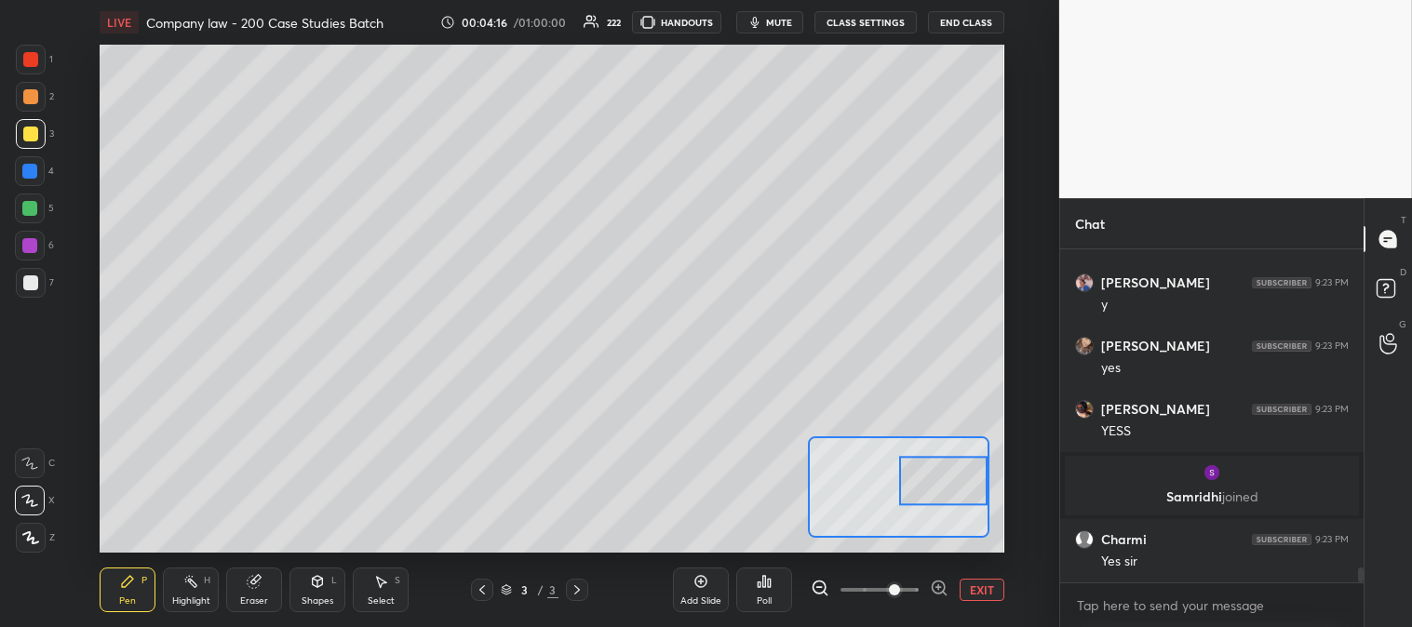
click at [34, 133] on div at bounding box center [30, 134] width 15 height 15
click at [192, 593] on div "Highlight H" at bounding box center [191, 590] width 56 height 45
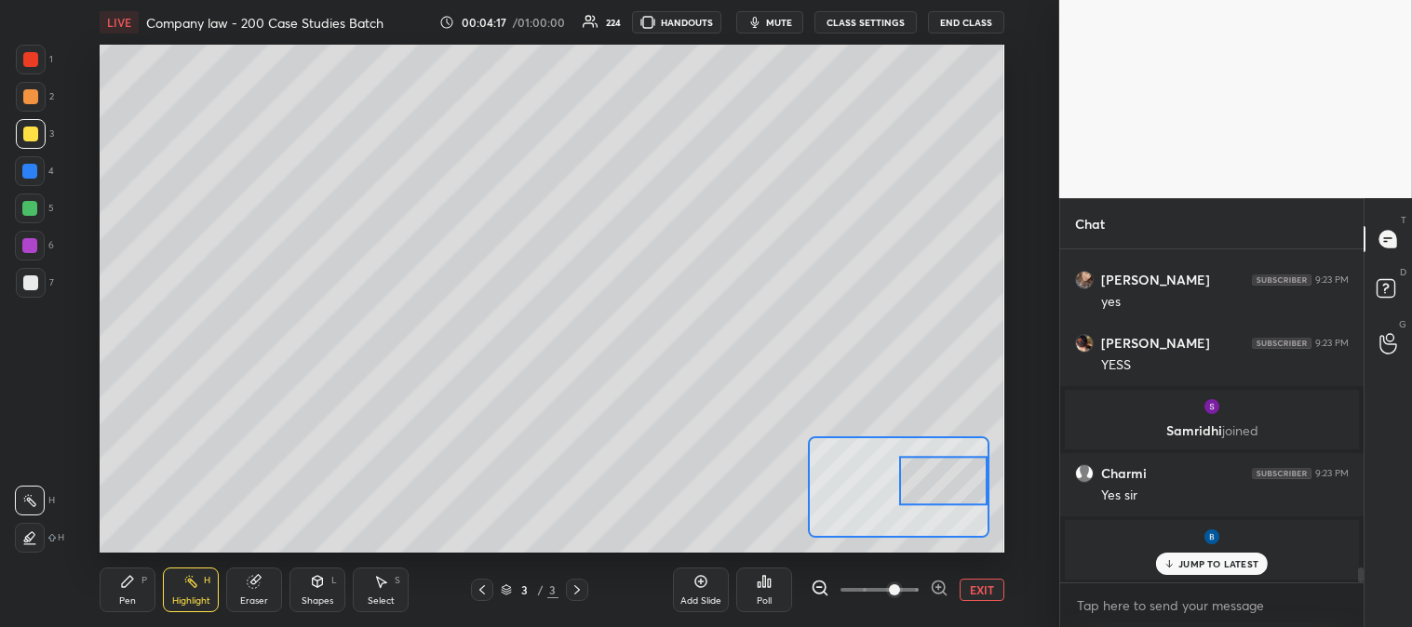
click at [25, 540] on icon at bounding box center [26, 540] width 4 height 3
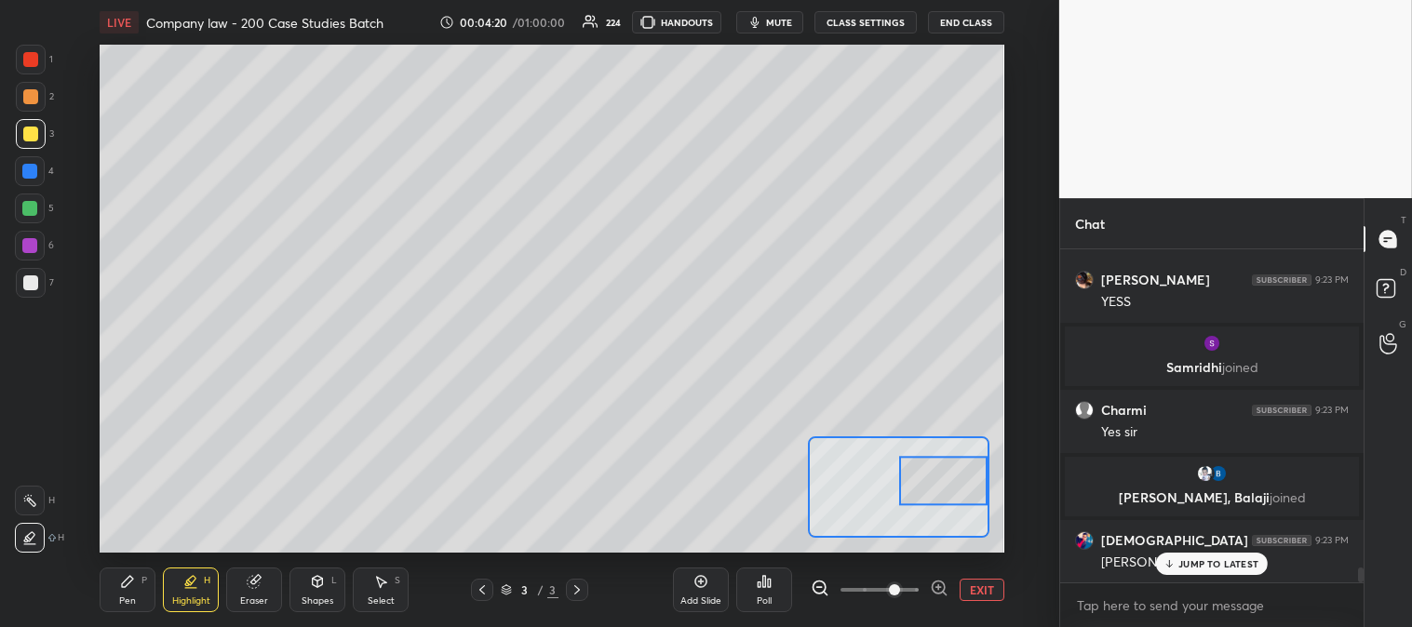
click at [136, 587] on div "Pen P" at bounding box center [128, 590] width 56 height 45
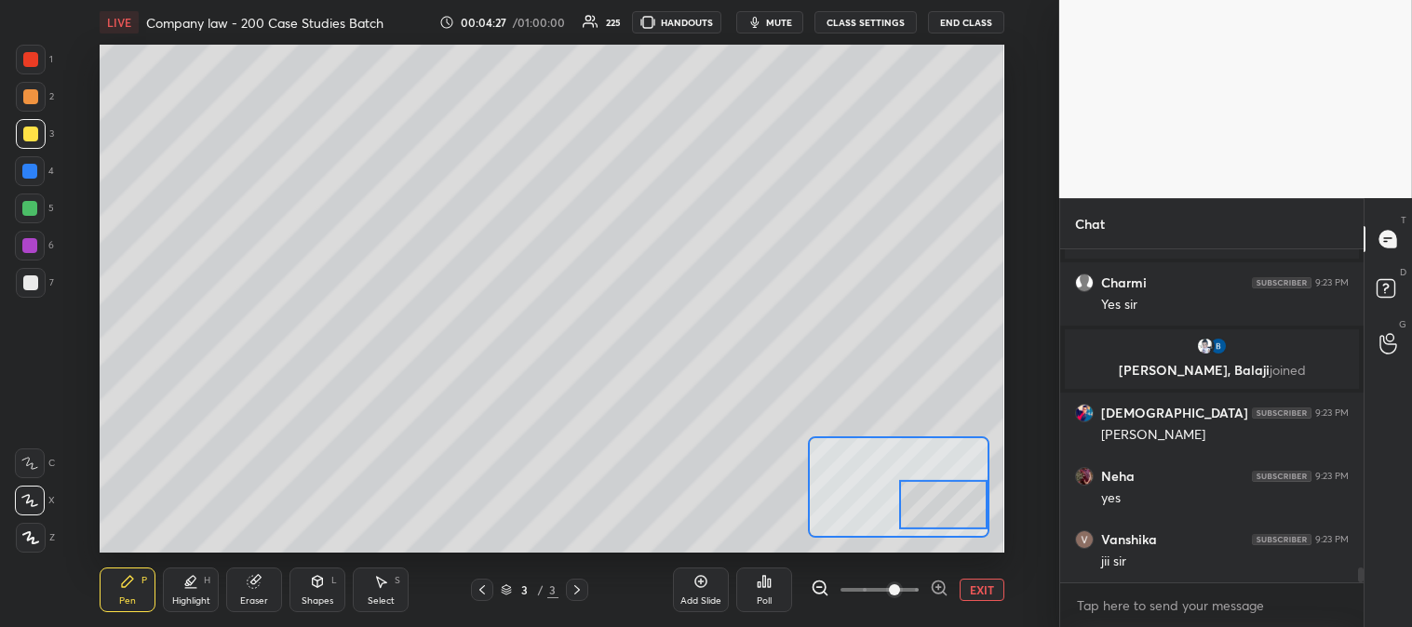
scroll to position [7106, 0]
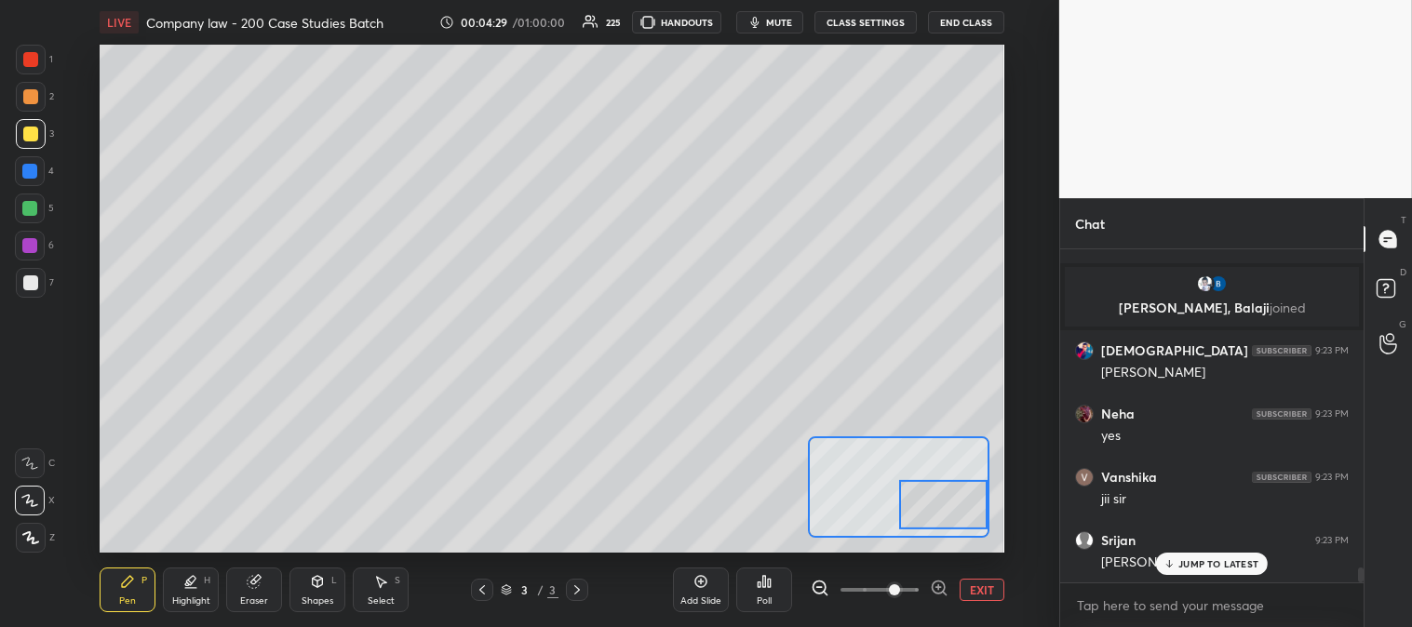
click at [978, 592] on button "EXIT" at bounding box center [981, 590] width 45 height 22
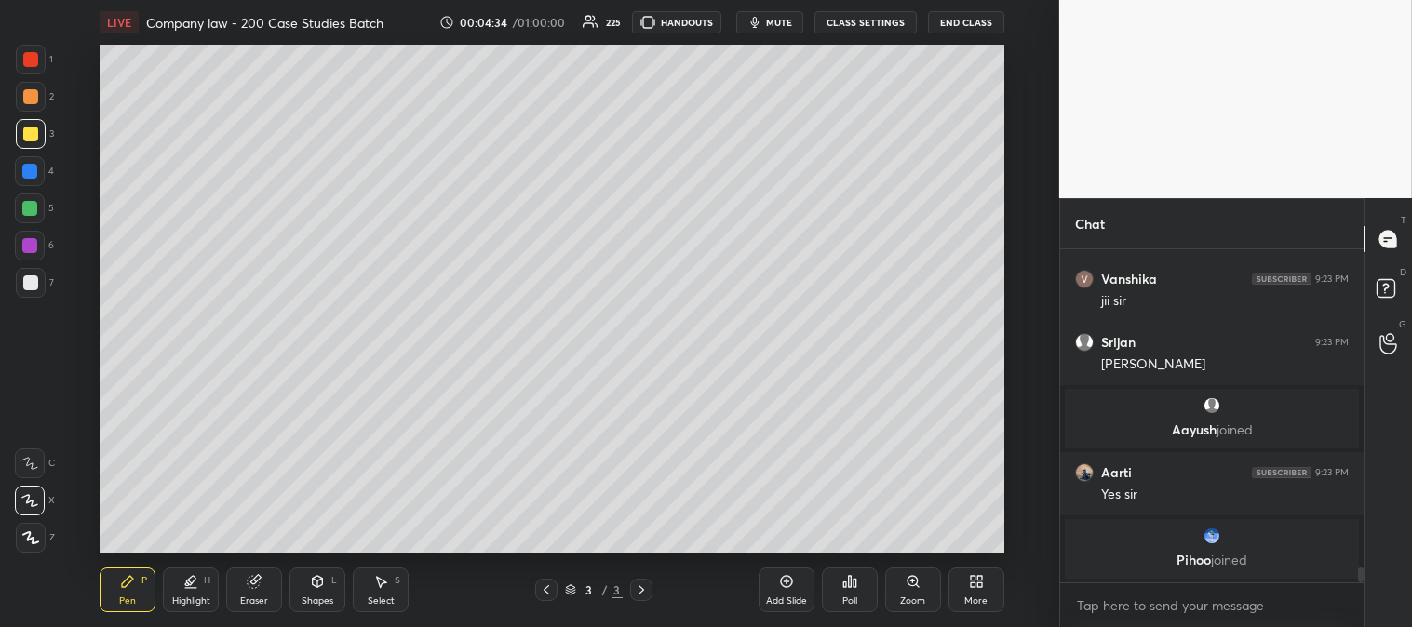
scroll to position [7367, 0]
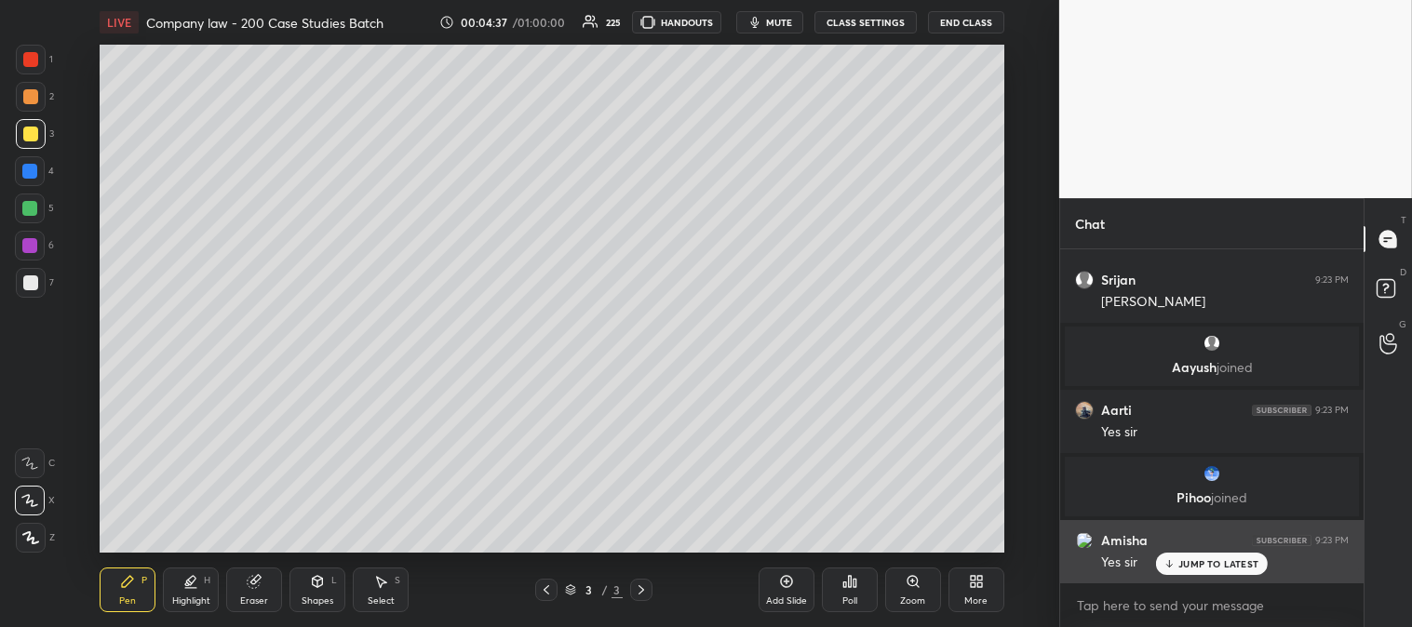
click at [1201, 561] on p "JUMP TO LATEST" at bounding box center [1218, 563] width 80 height 11
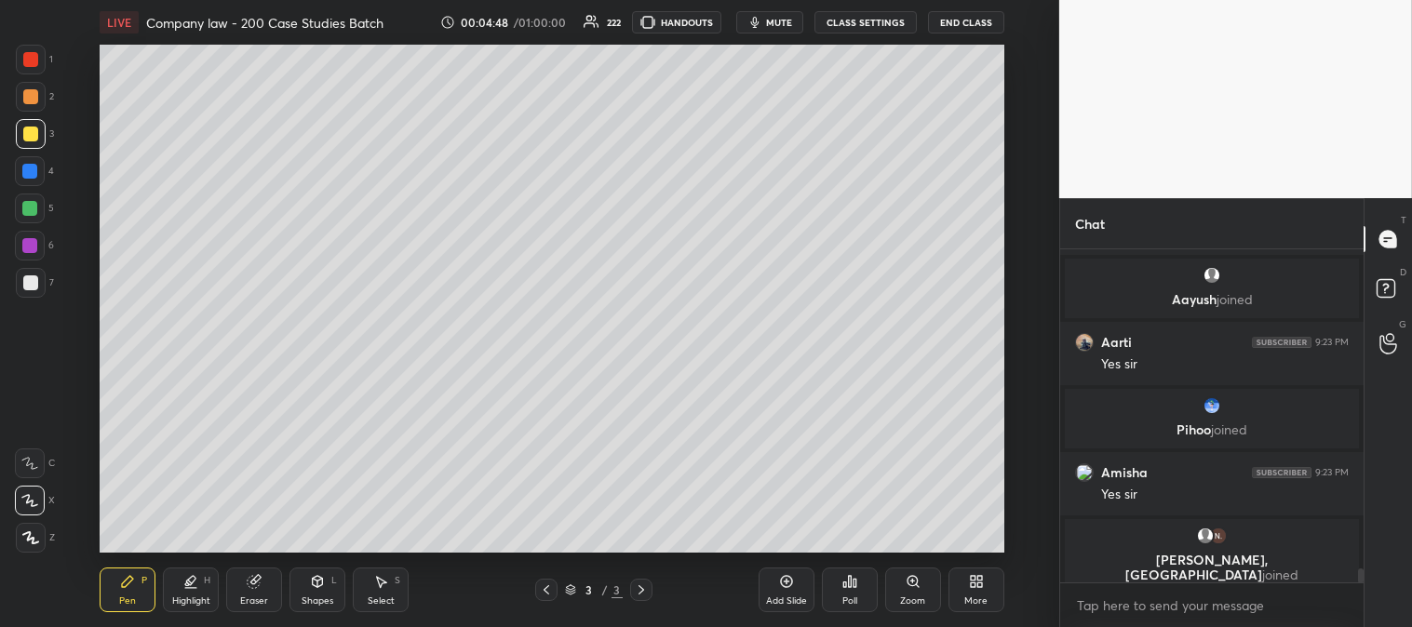
scroll to position [7355, 0]
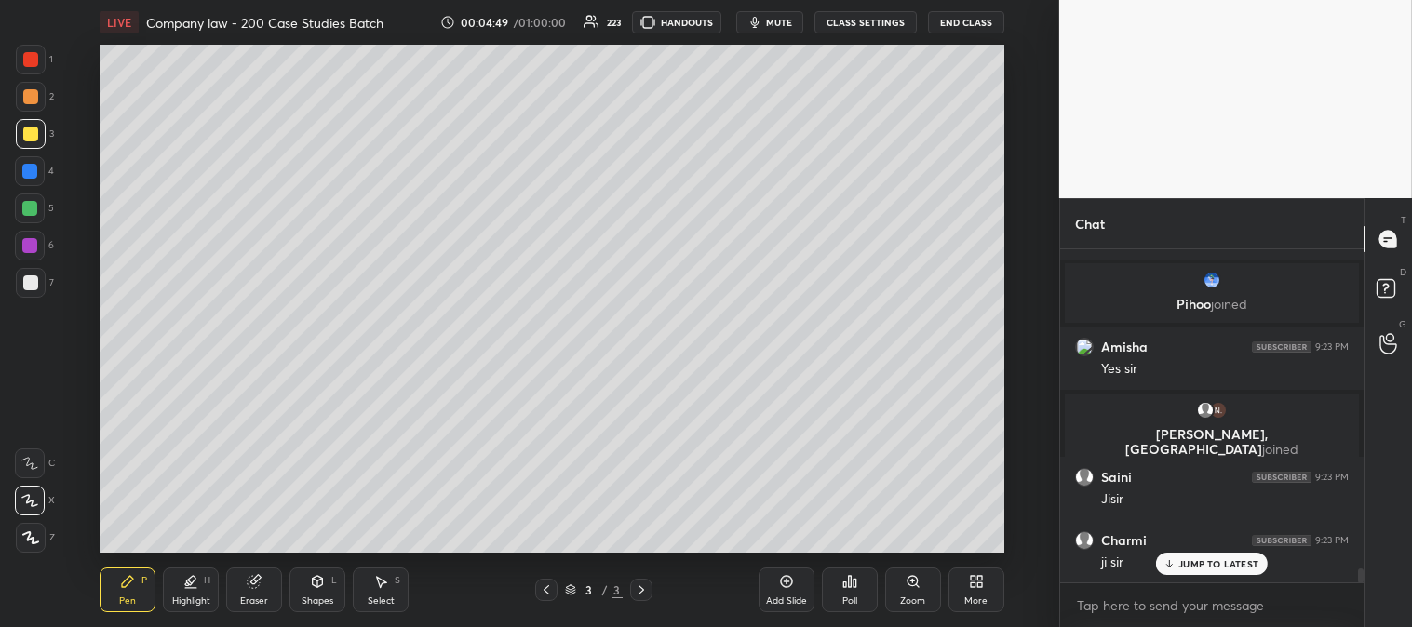
click at [1184, 560] on p "JUMP TO LATEST" at bounding box center [1218, 563] width 80 height 11
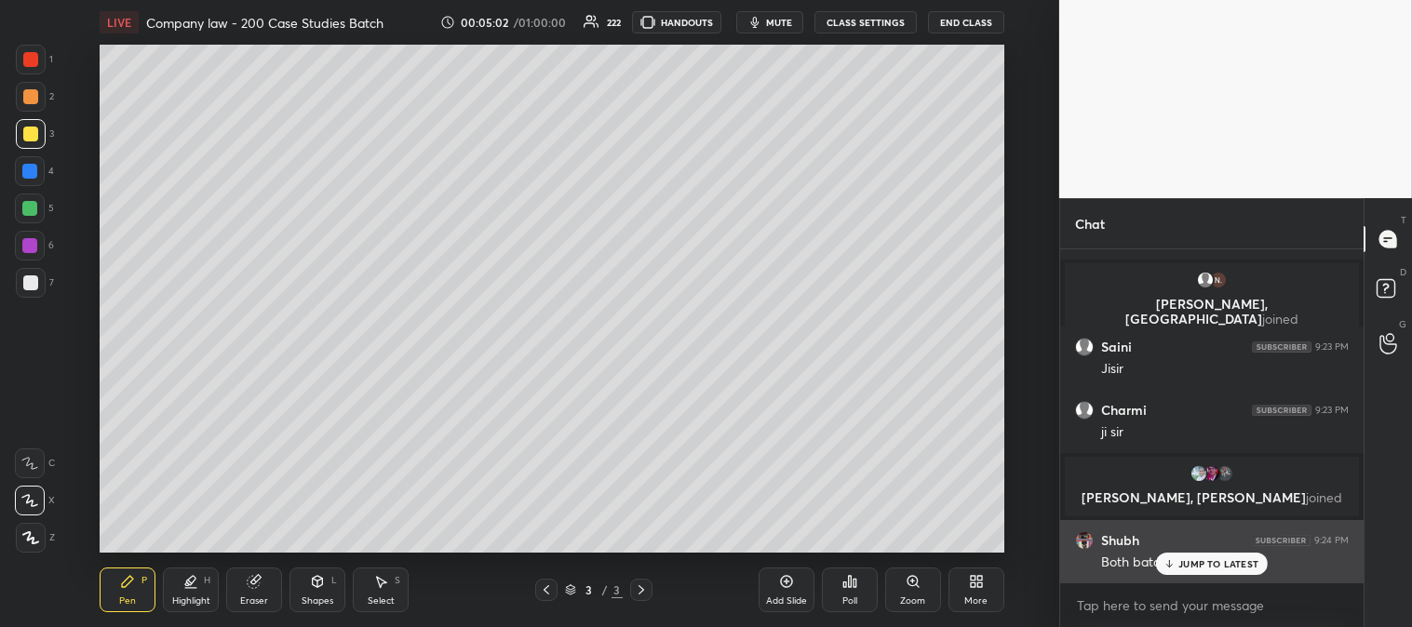
click at [1208, 565] on p "JUMP TO LATEST" at bounding box center [1218, 563] width 80 height 11
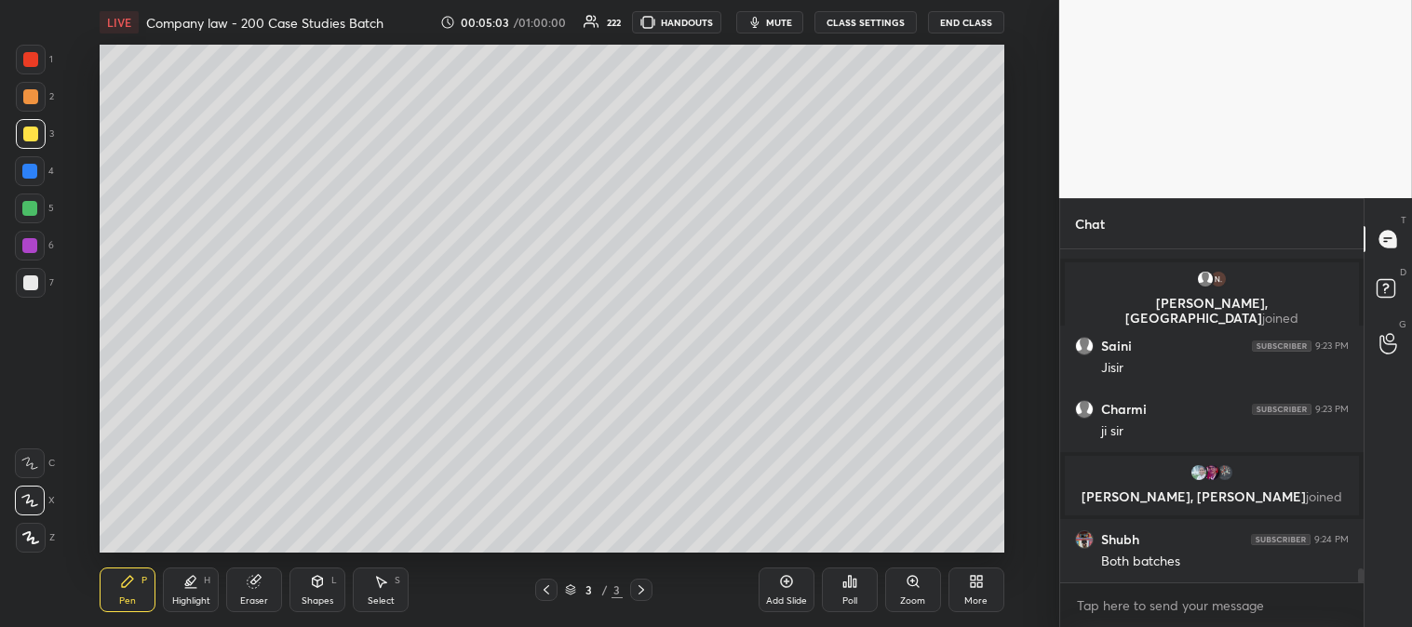
scroll to position [7530, 0]
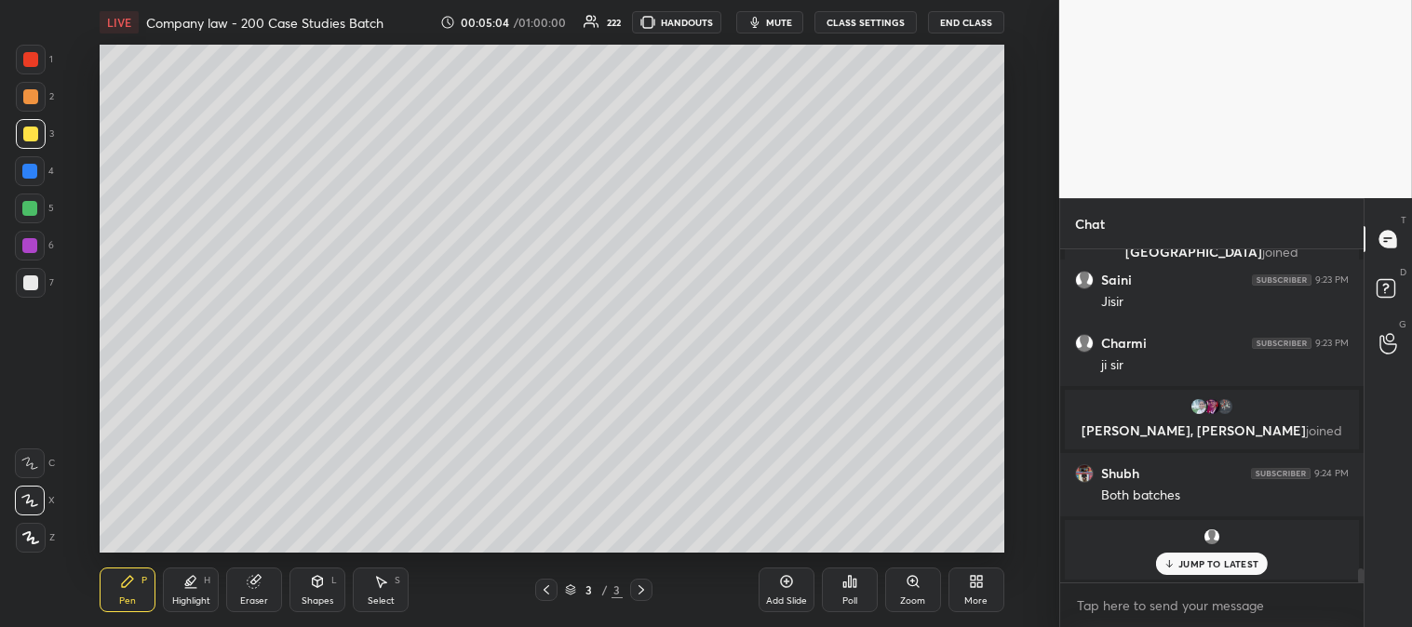
click at [1192, 564] on p "JUMP TO LATEST" at bounding box center [1218, 563] width 80 height 11
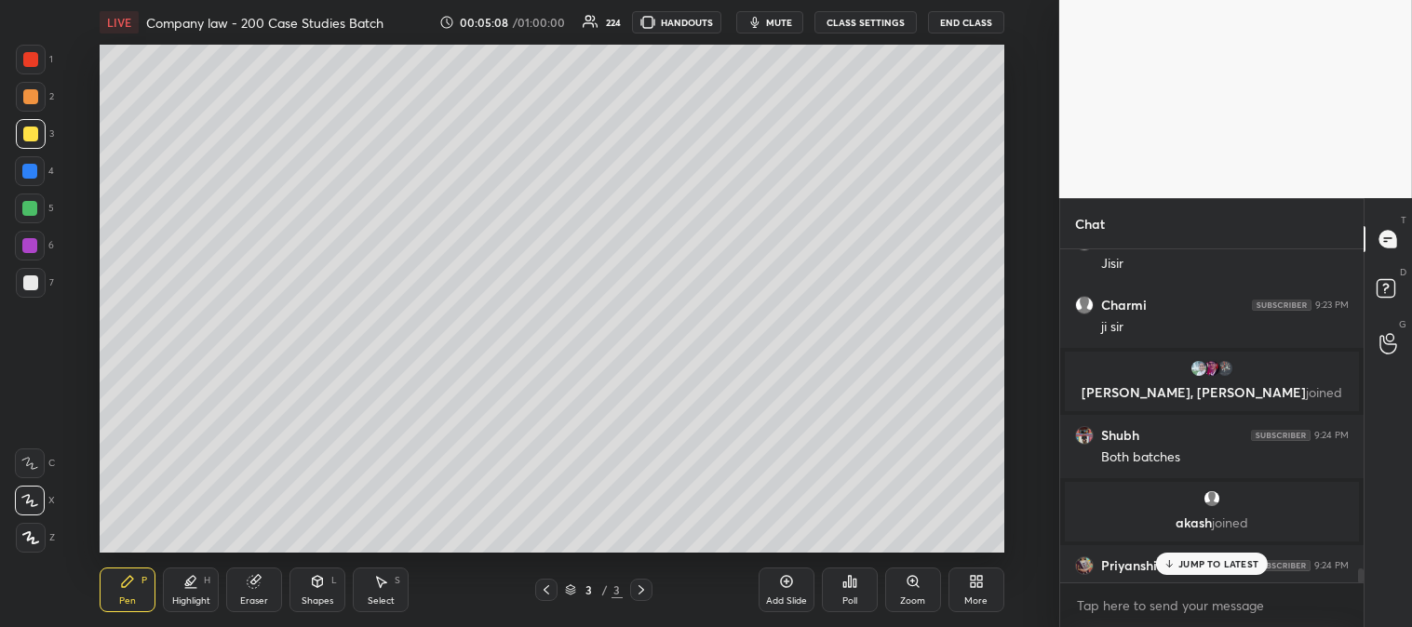
scroll to position [7556, 0]
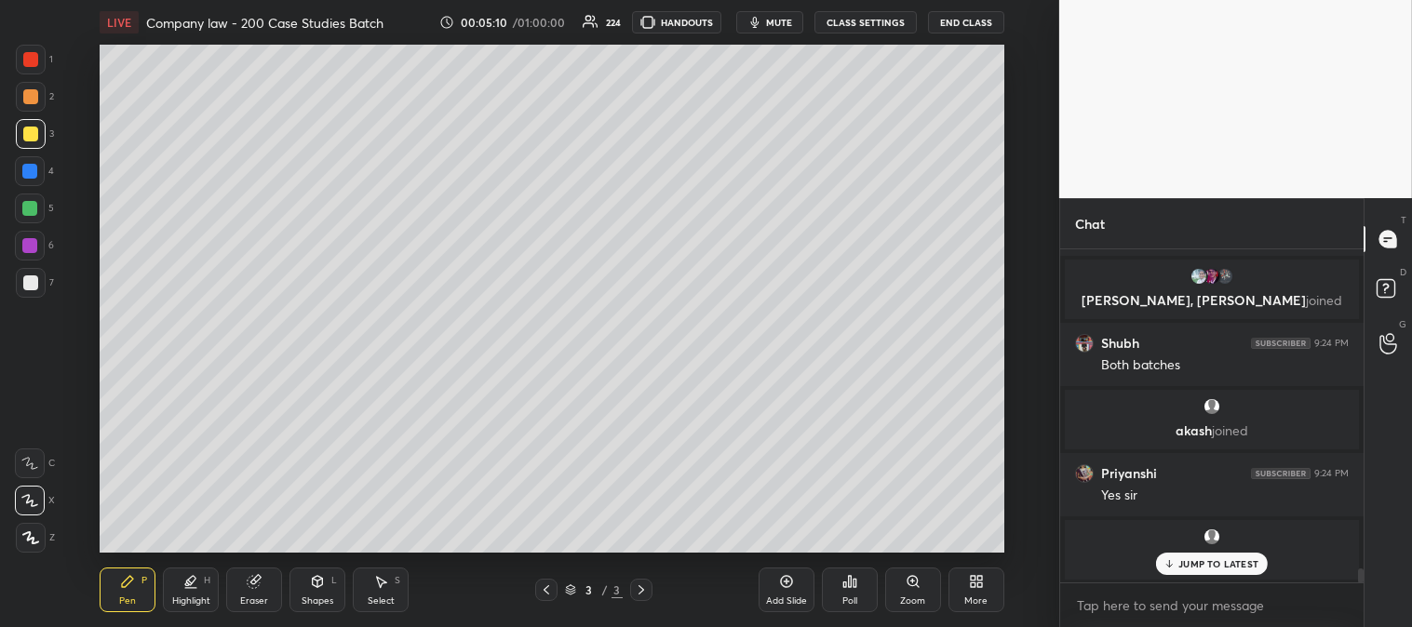
click at [1202, 564] on p "JUMP TO LATEST" at bounding box center [1218, 563] width 80 height 11
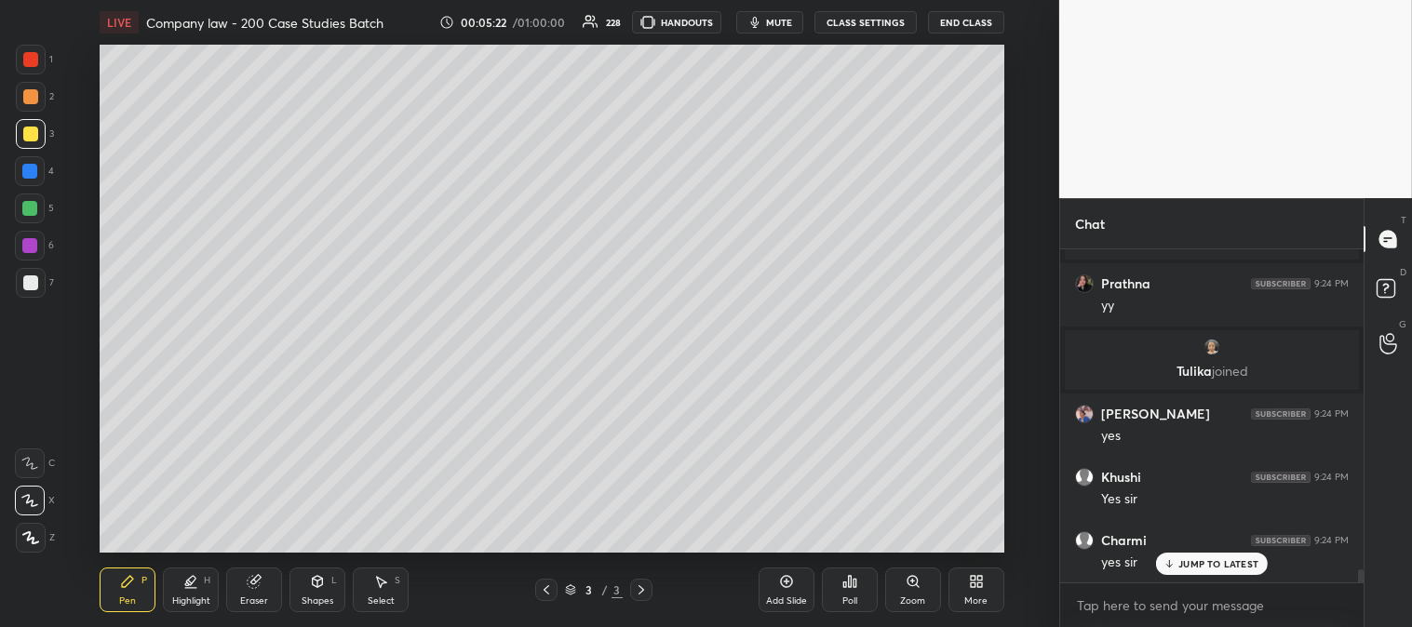
scroll to position [8011, 0]
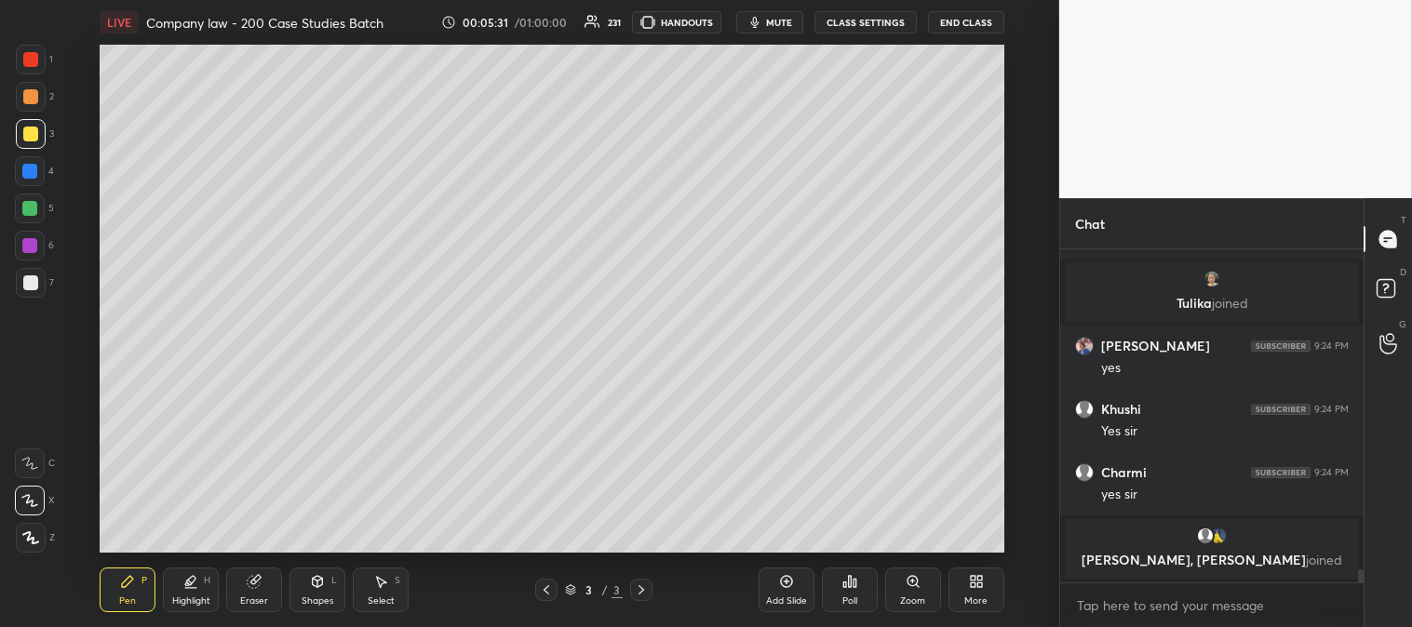
click at [190, 609] on div "Highlight H" at bounding box center [191, 590] width 56 height 45
click at [25, 512] on div at bounding box center [30, 501] width 30 height 30
click at [33, 293] on div at bounding box center [31, 283] width 30 height 30
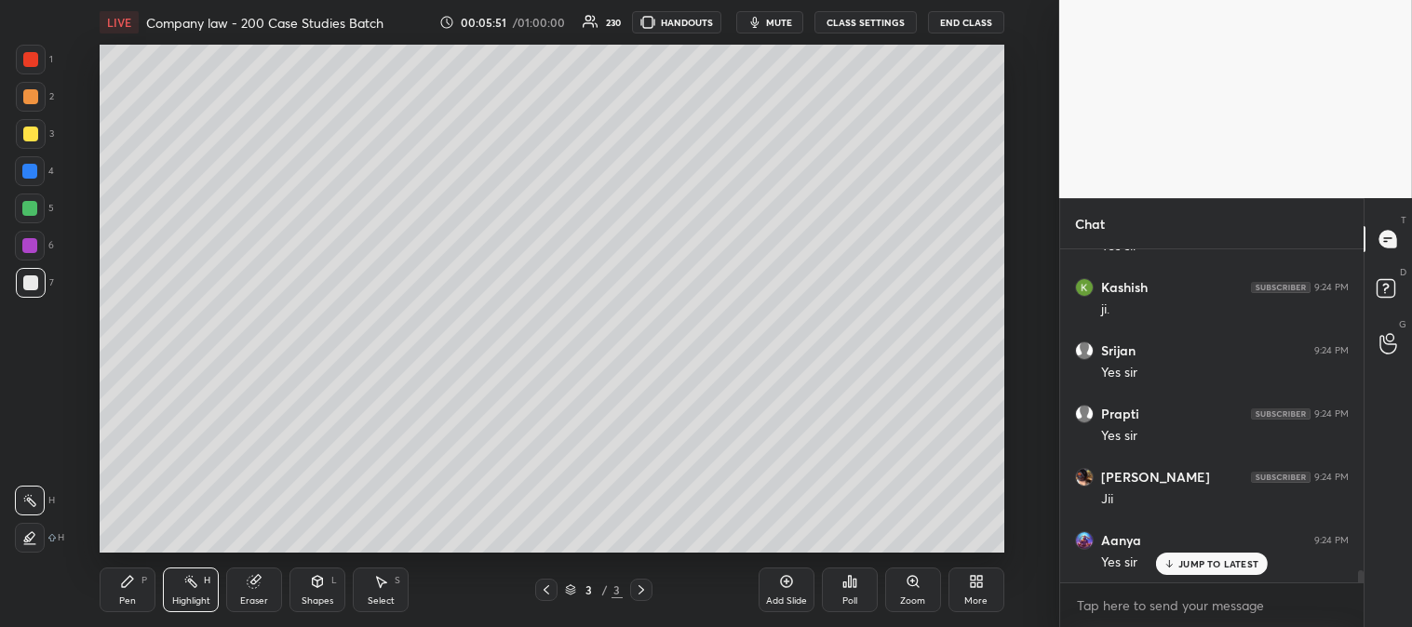
scroll to position [8714, 0]
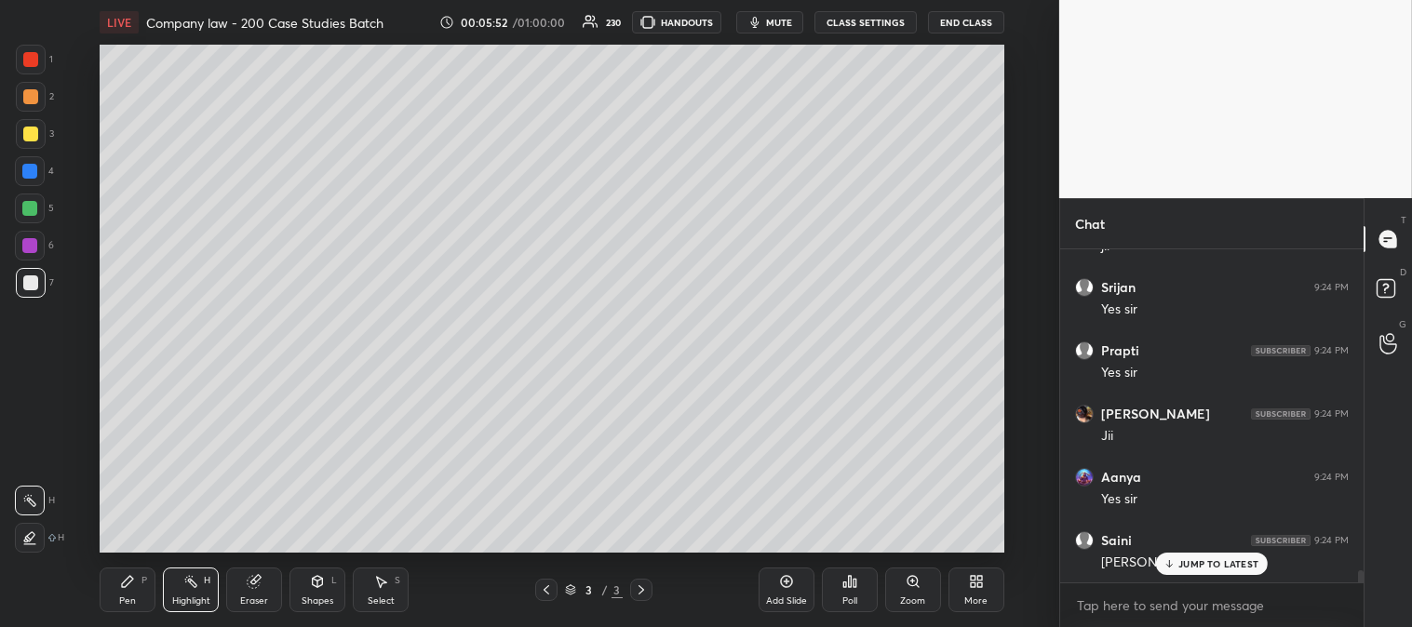
click at [115, 598] on div "Pen P" at bounding box center [128, 590] width 56 height 45
click at [28, 207] on div at bounding box center [29, 208] width 15 height 15
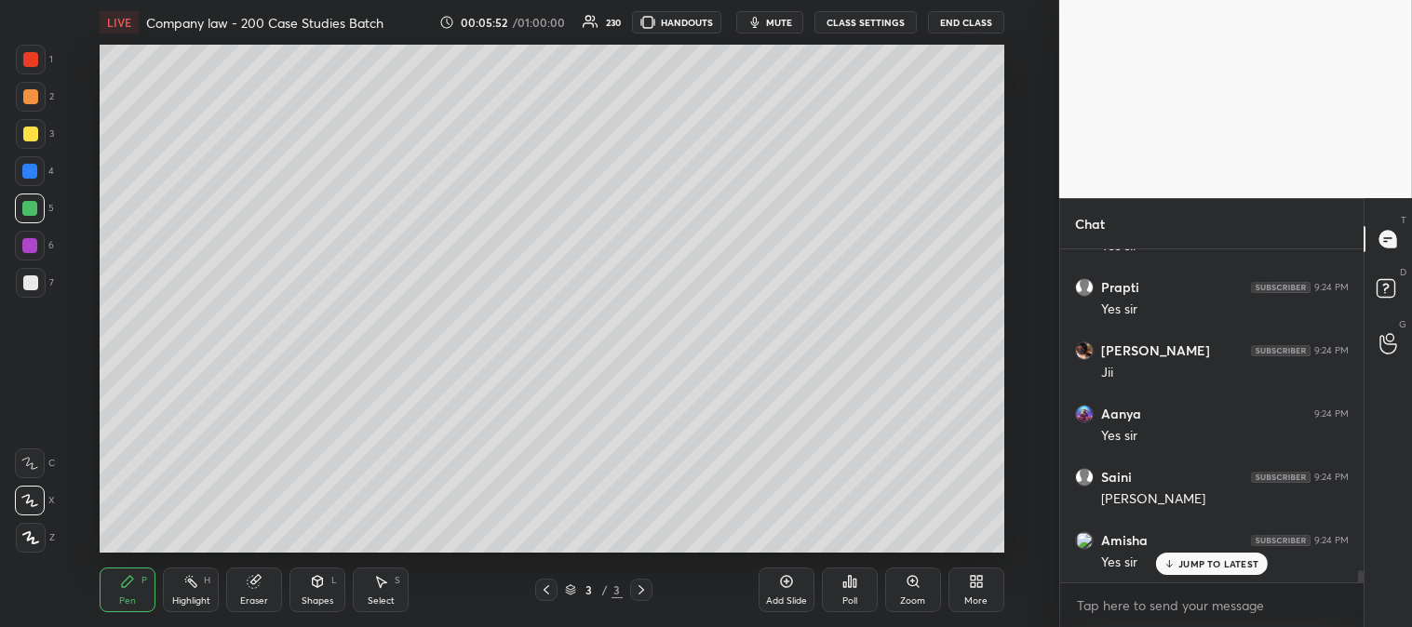
click at [33, 167] on div at bounding box center [29, 171] width 15 height 15
click at [903, 589] on div "Zoom" at bounding box center [913, 590] width 56 height 45
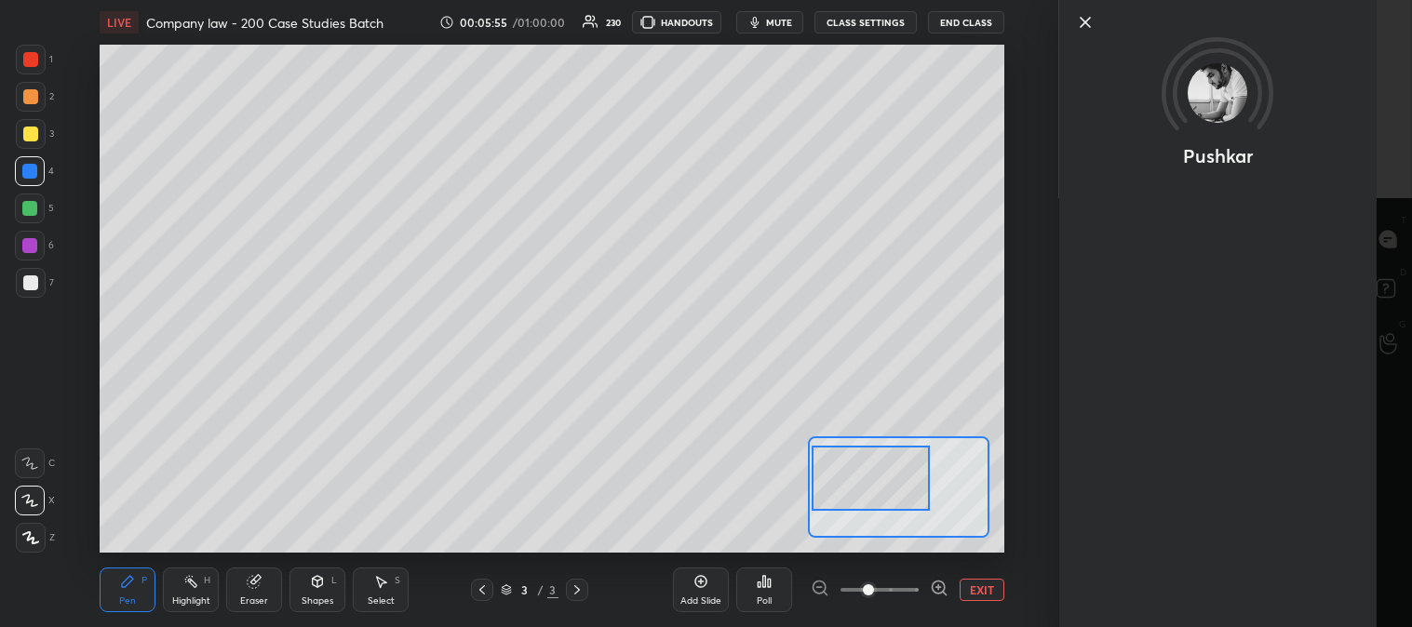
scroll to position [8905, 0]
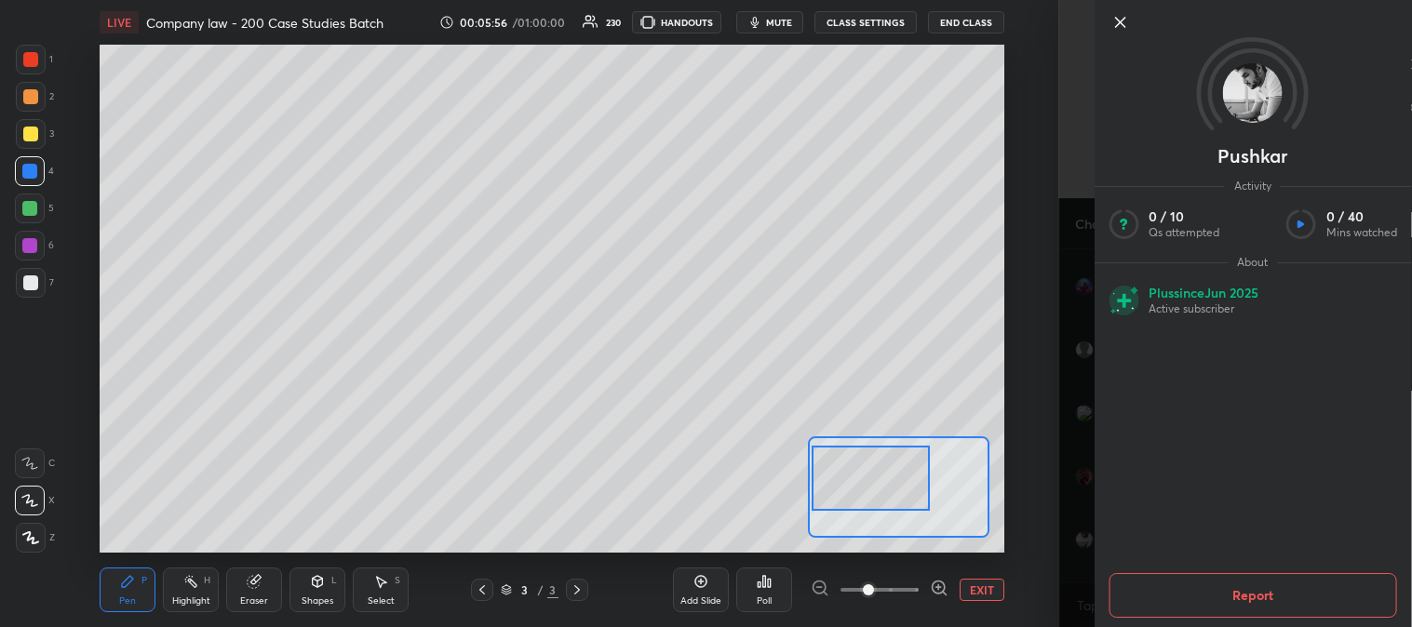
click at [1118, 17] on icon at bounding box center [1119, 22] width 22 height 22
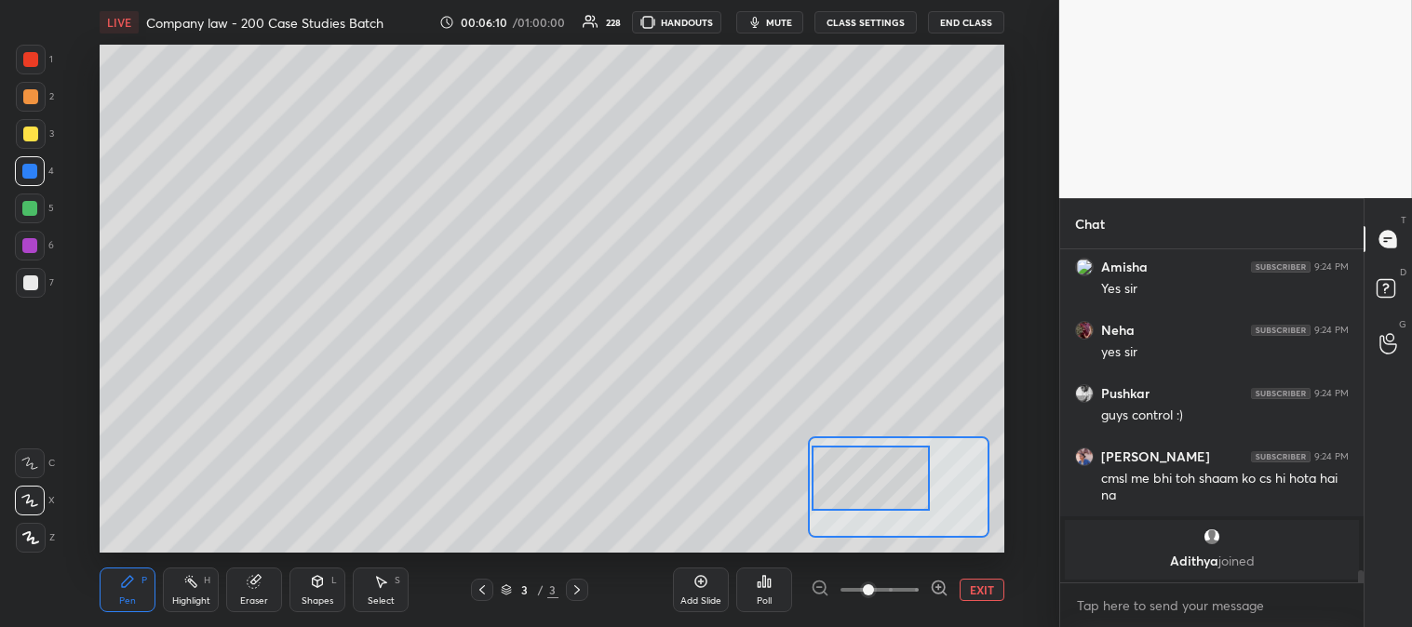
scroll to position [9114, 0]
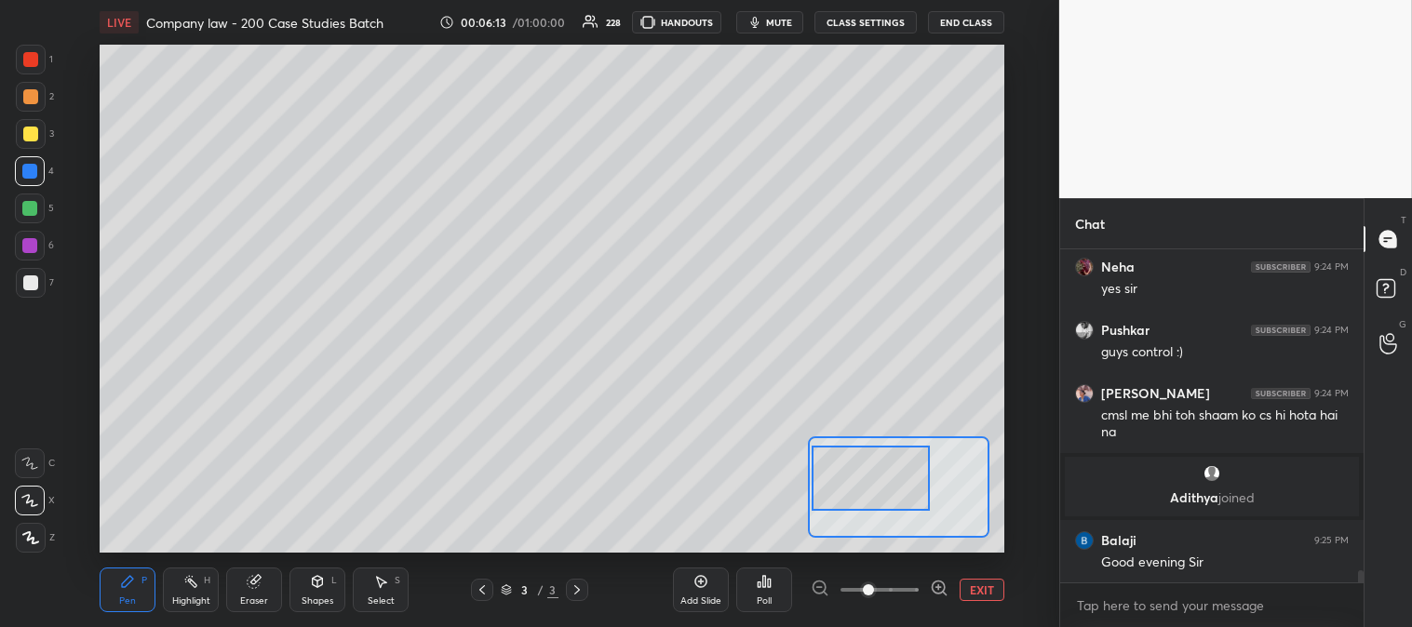
click at [28, 275] on div at bounding box center [30, 282] width 15 height 15
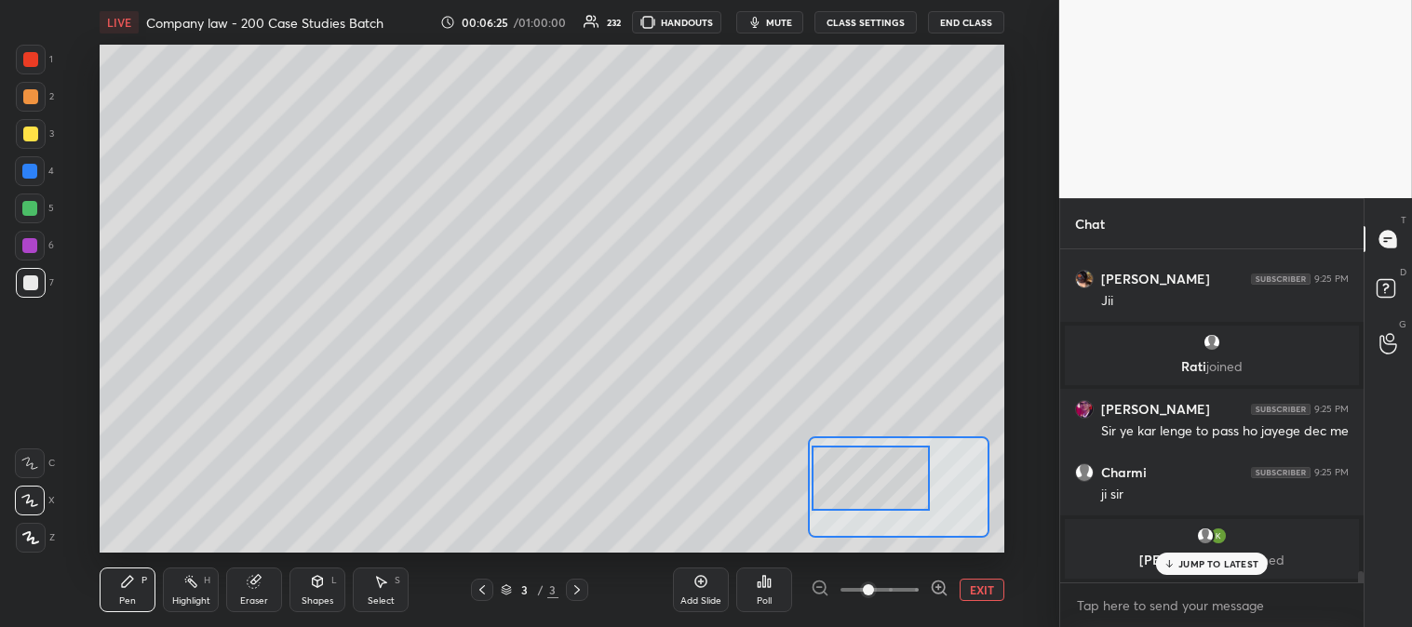
scroll to position [9628, 0]
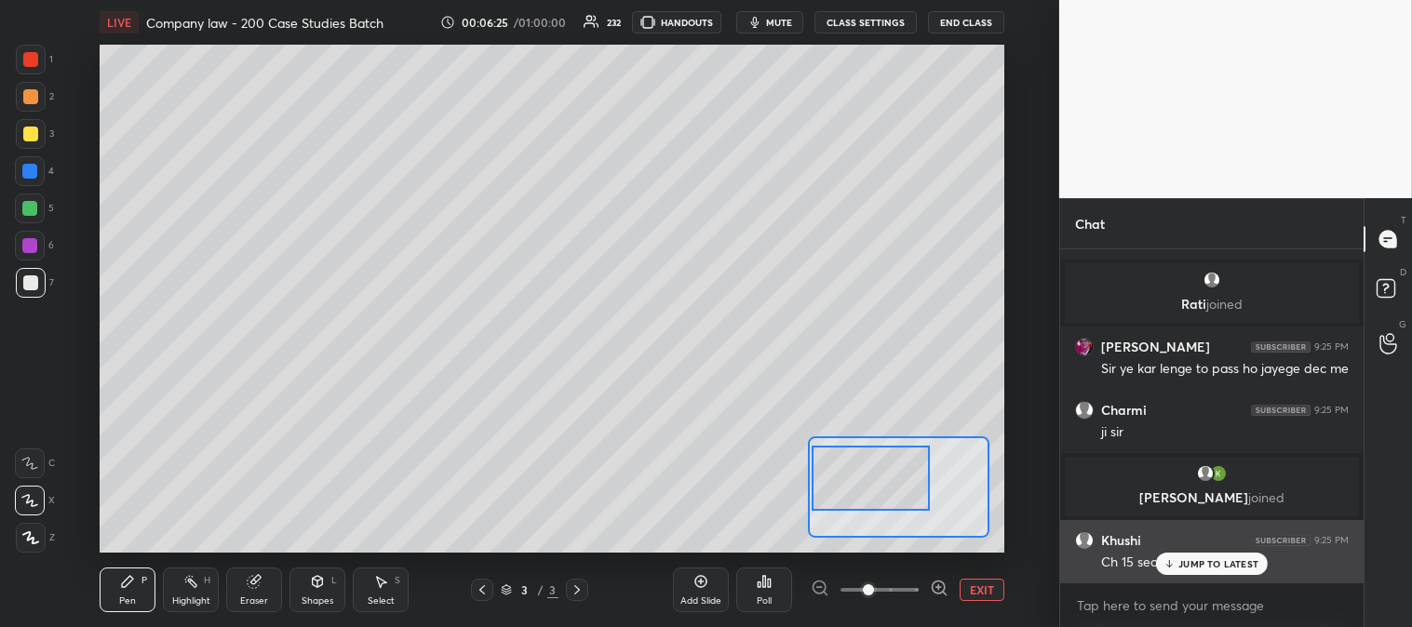
click at [975, 592] on button "EXIT" at bounding box center [981, 590] width 45 height 22
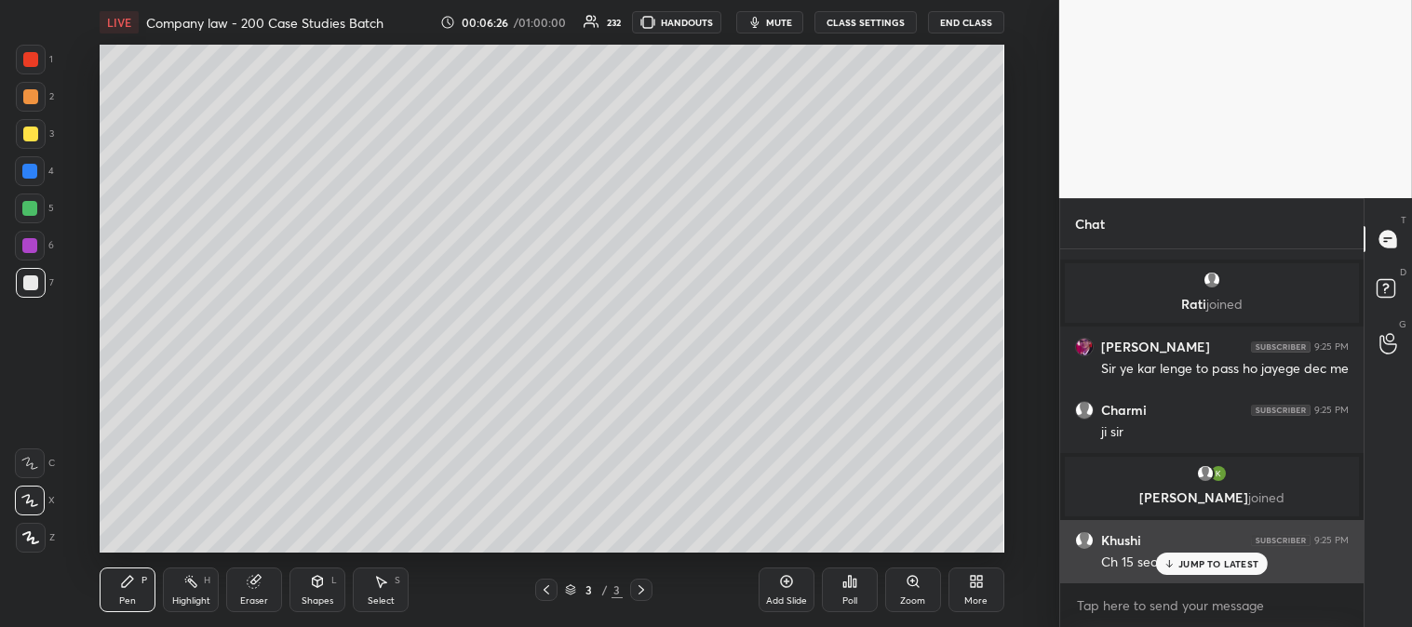
click at [1185, 564] on p "JUMP TO LATEST" at bounding box center [1218, 563] width 80 height 11
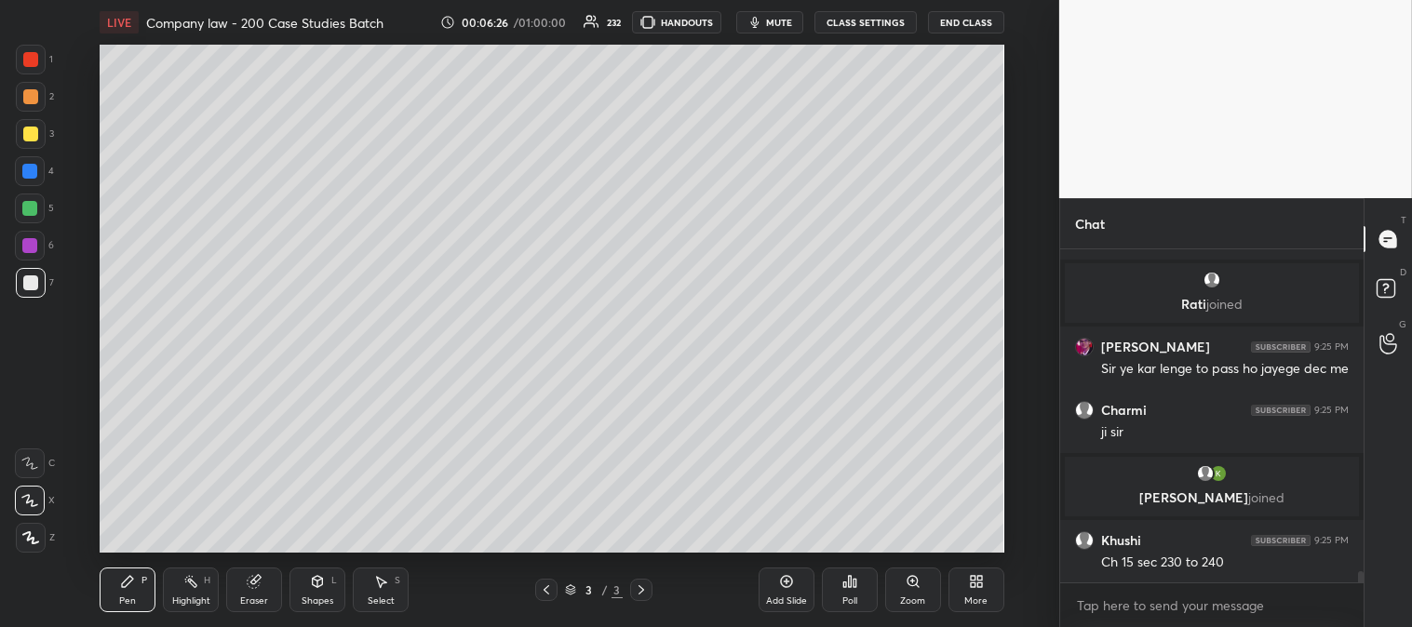
scroll to position [9695, 0]
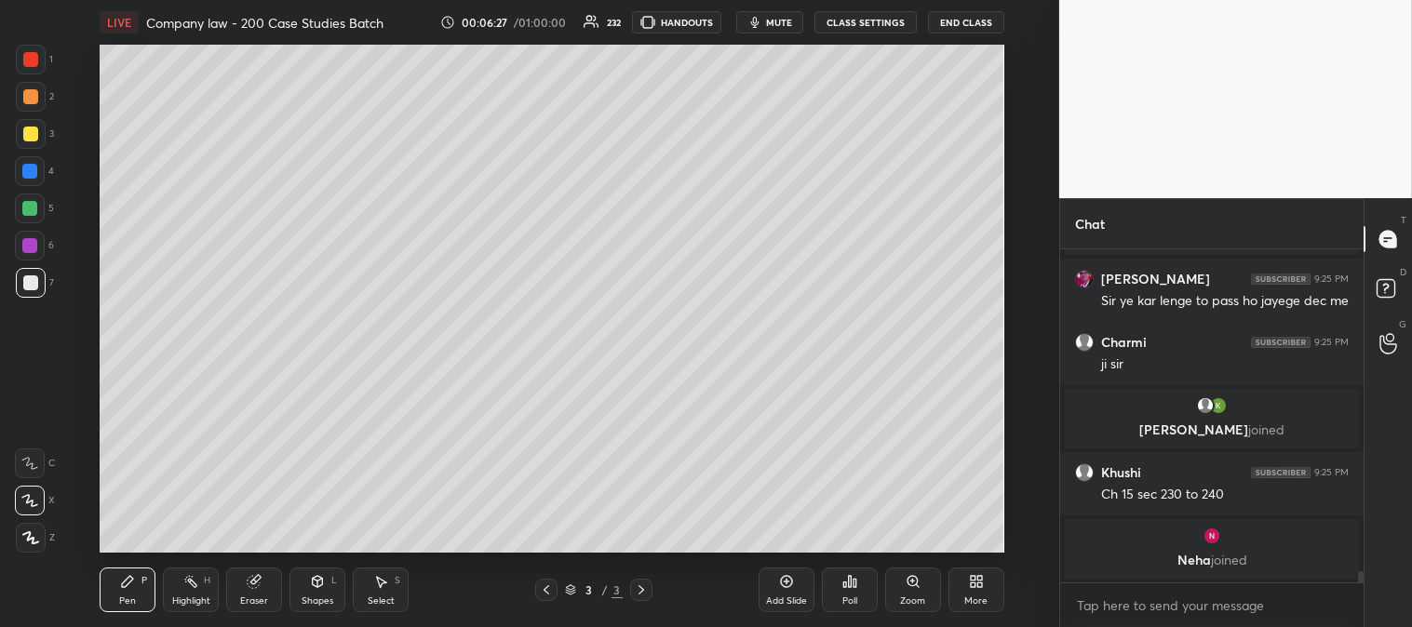
click at [186, 596] on div "Highlight" at bounding box center [191, 600] width 38 height 9
click at [33, 56] on div at bounding box center [30, 59] width 15 height 15
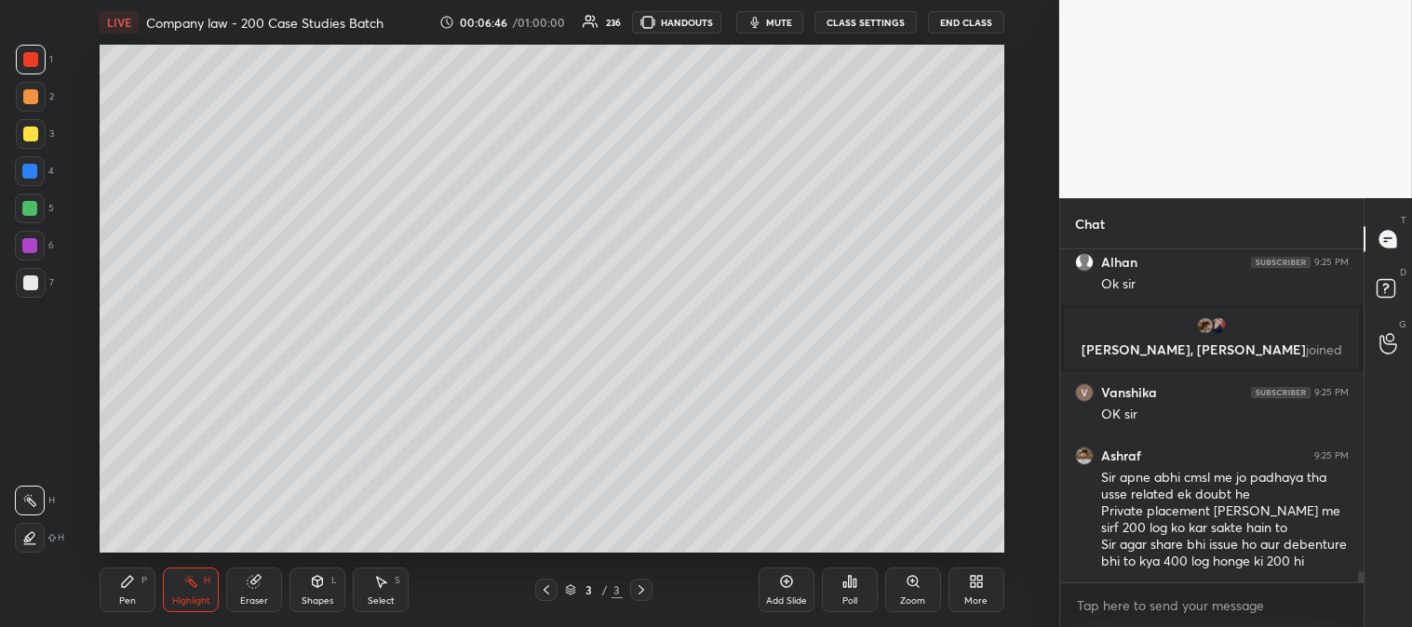
scroll to position [9808, 0]
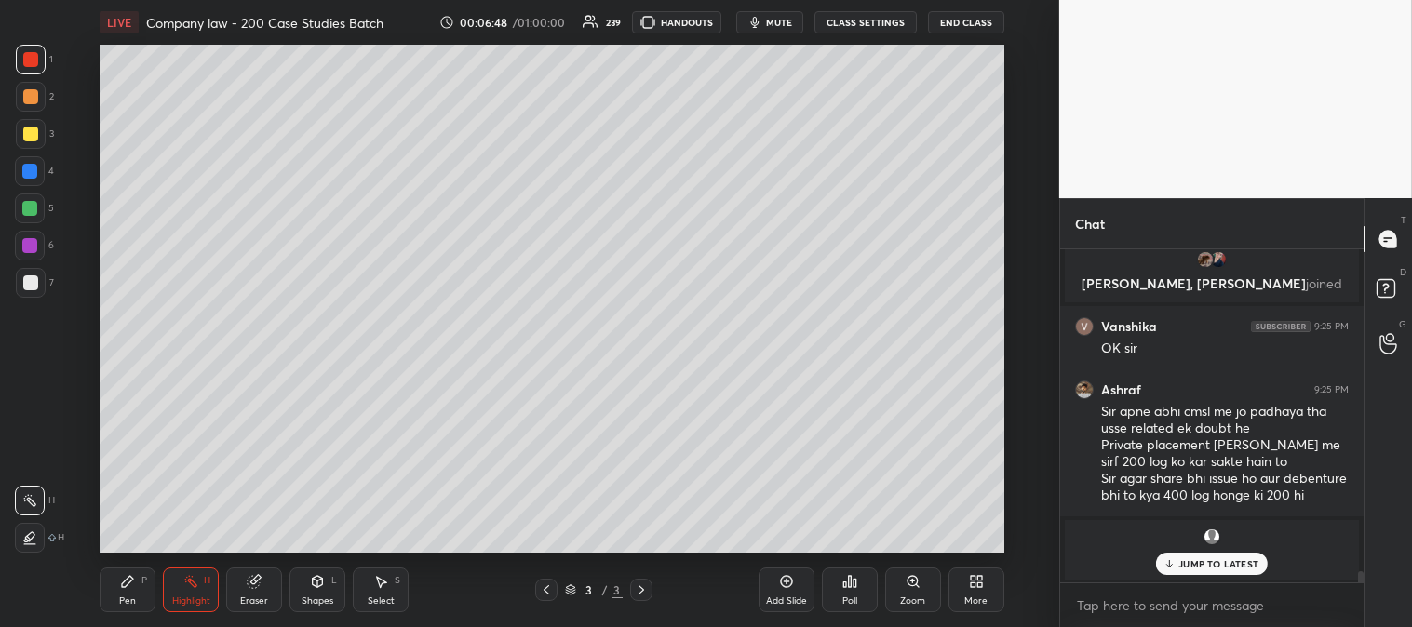
click at [1193, 565] on p "JUMP TO LATEST" at bounding box center [1218, 563] width 80 height 11
click at [1382, 286] on rect at bounding box center [1385, 289] width 18 height 18
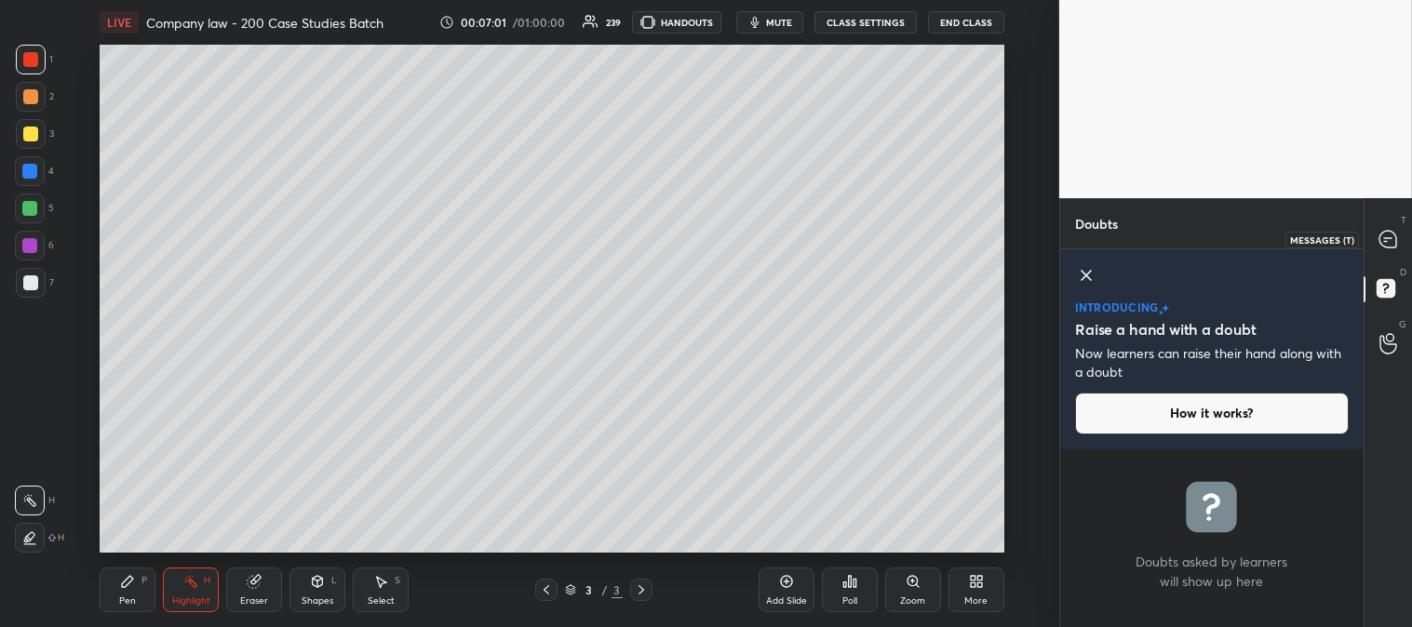
click at [1387, 236] on icon at bounding box center [1387, 239] width 17 height 17
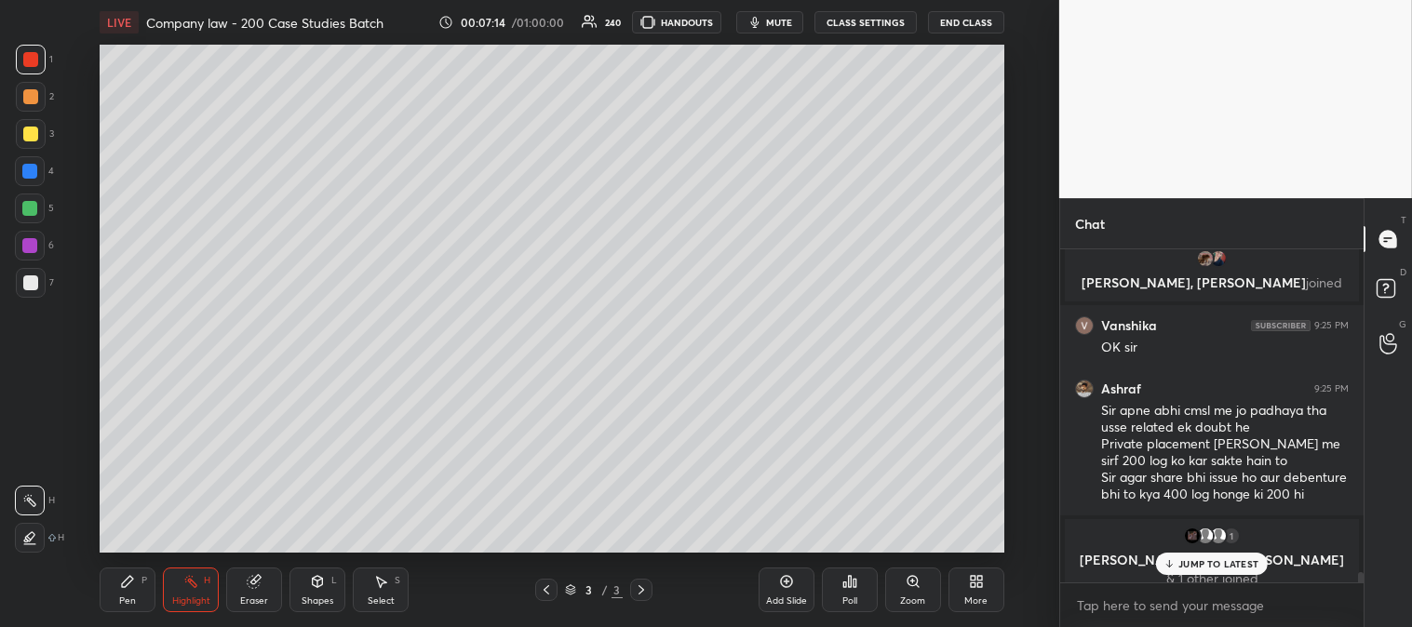
scroll to position [10156, 0]
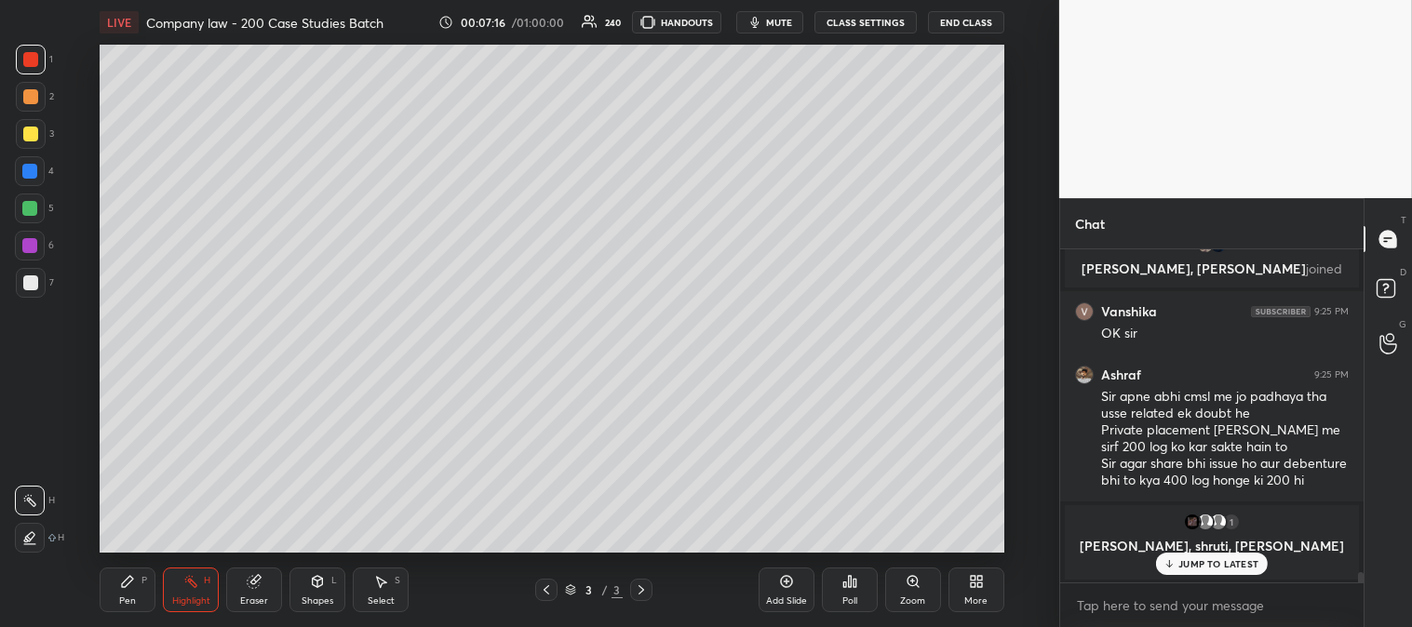
click at [1191, 569] on p "JUMP TO LATEST" at bounding box center [1218, 563] width 80 height 11
click at [31, 288] on div at bounding box center [30, 282] width 15 height 15
click at [32, 207] on div at bounding box center [29, 208] width 15 height 15
click at [905, 602] on div "Zoom" at bounding box center [912, 600] width 25 height 9
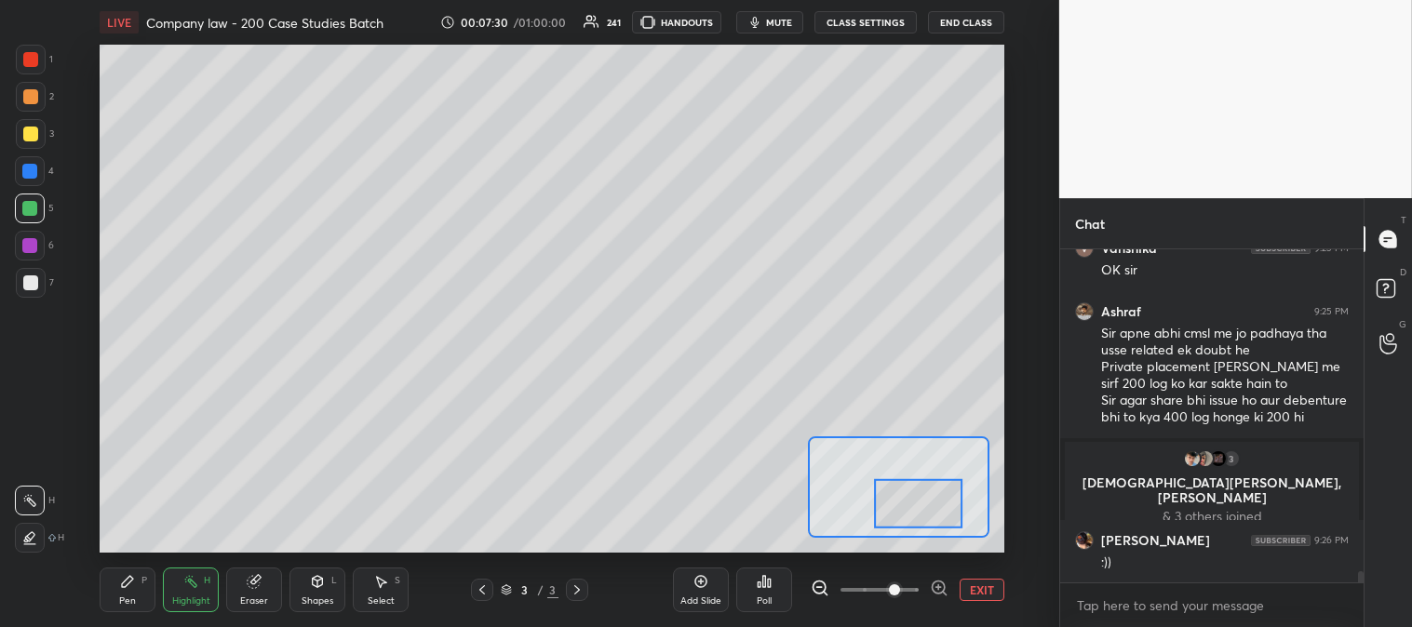
scroll to position [9779, 0]
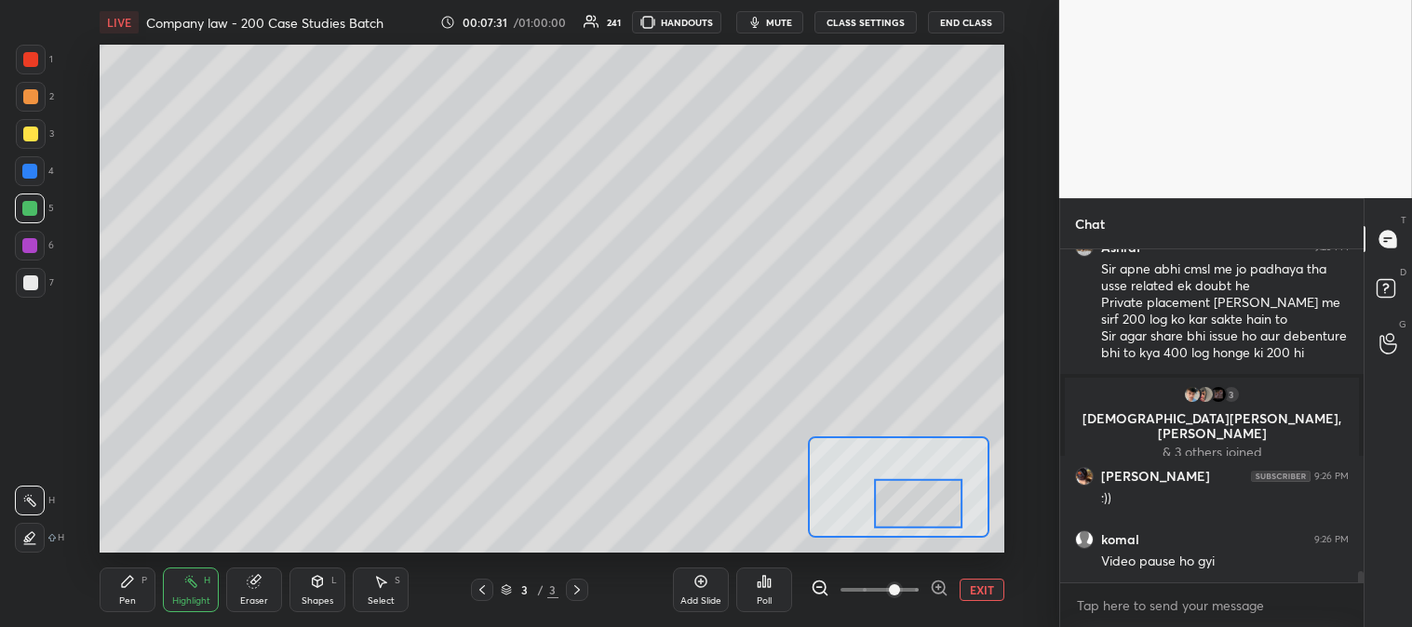
click at [121, 598] on div "Pen" at bounding box center [127, 600] width 17 height 9
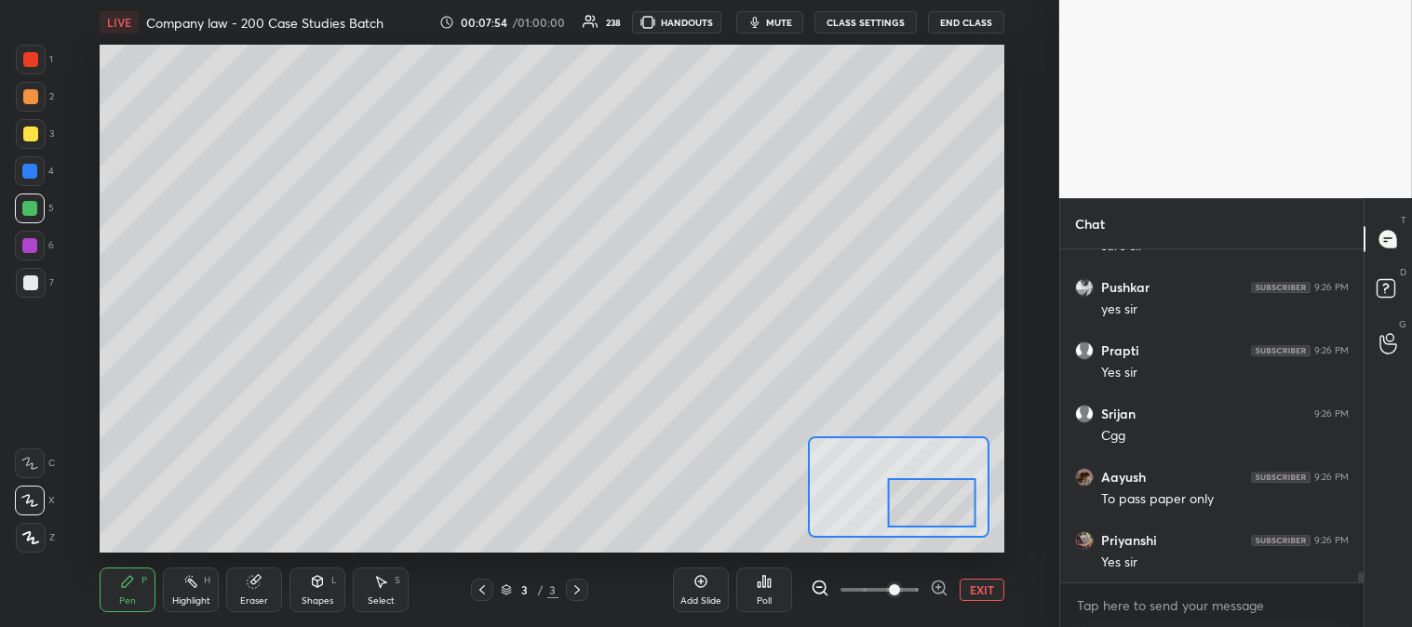
scroll to position [10731, 0]
click at [261, 588] on icon at bounding box center [254, 581] width 15 height 15
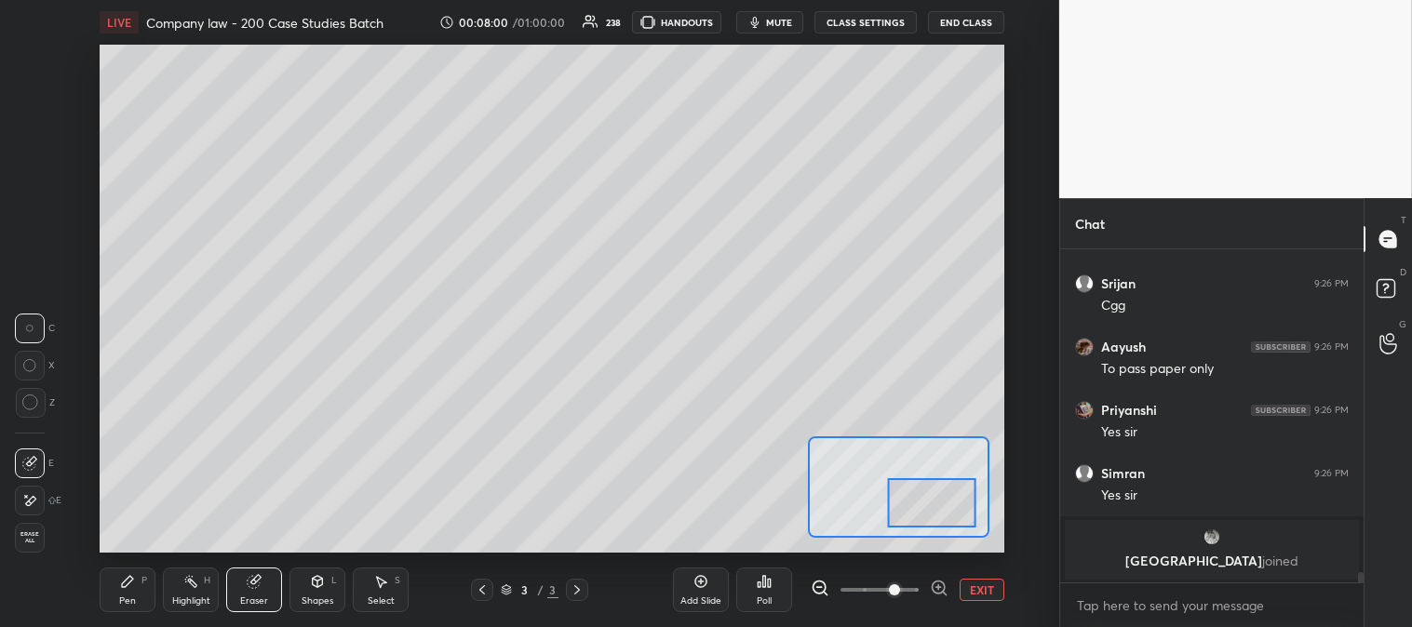
click at [128, 591] on div "Pen P" at bounding box center [128, 590] width 56 height 45
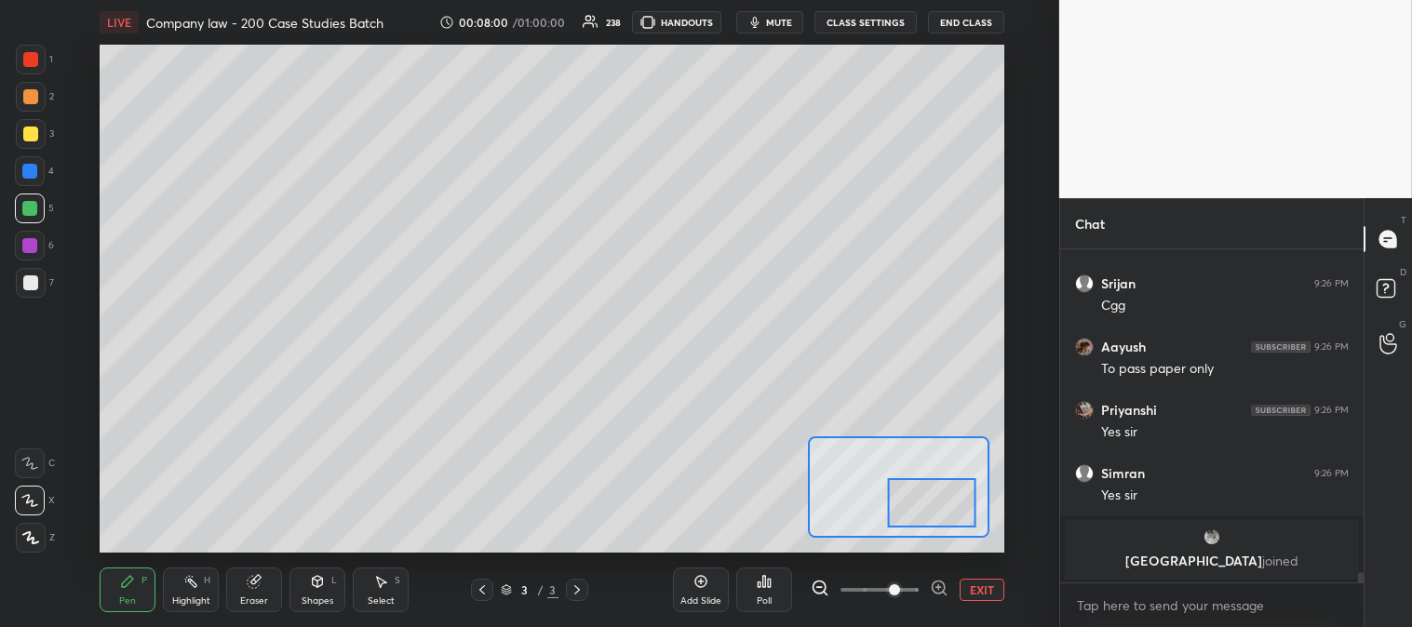
click at [143, 598] on div "Pen P" at bounding box center [128, 590] width 56 height 45
click at [980, 591] on button "EXIT" at bounding box center [981, 590] width 45 height 22
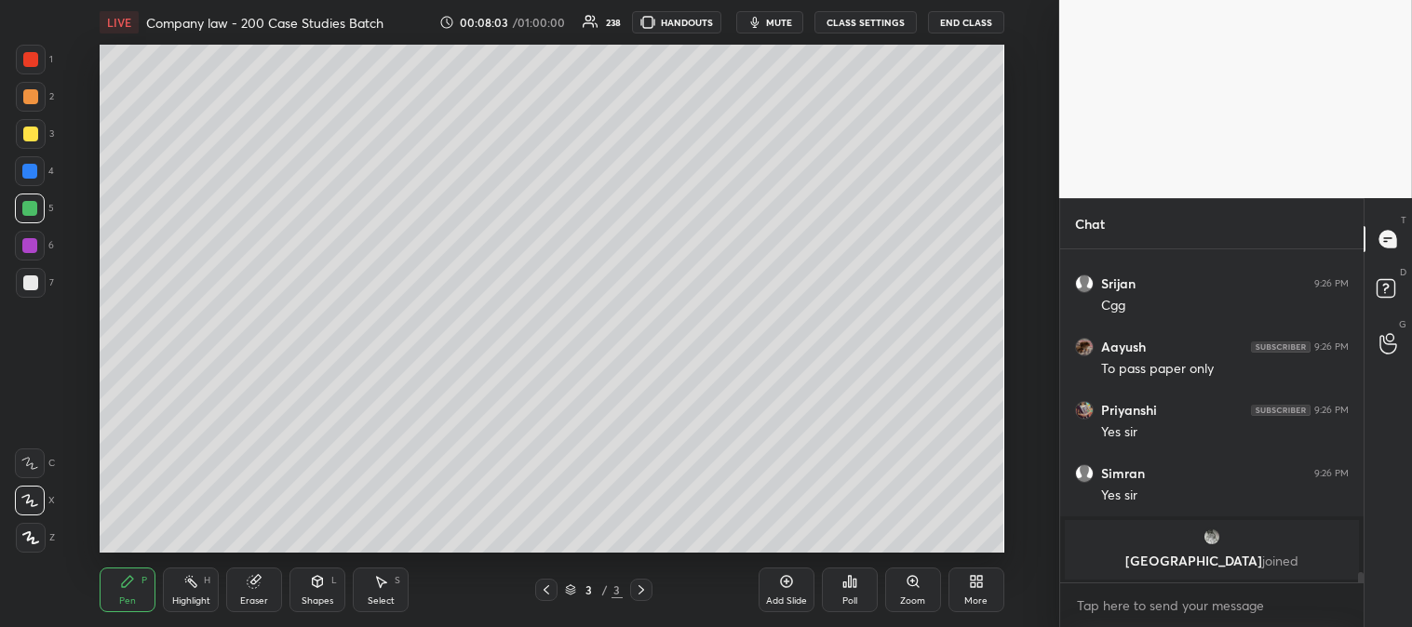
click at [181, 592] on div "Highlight H" at bounding box center [191, 590] width 56 height 45
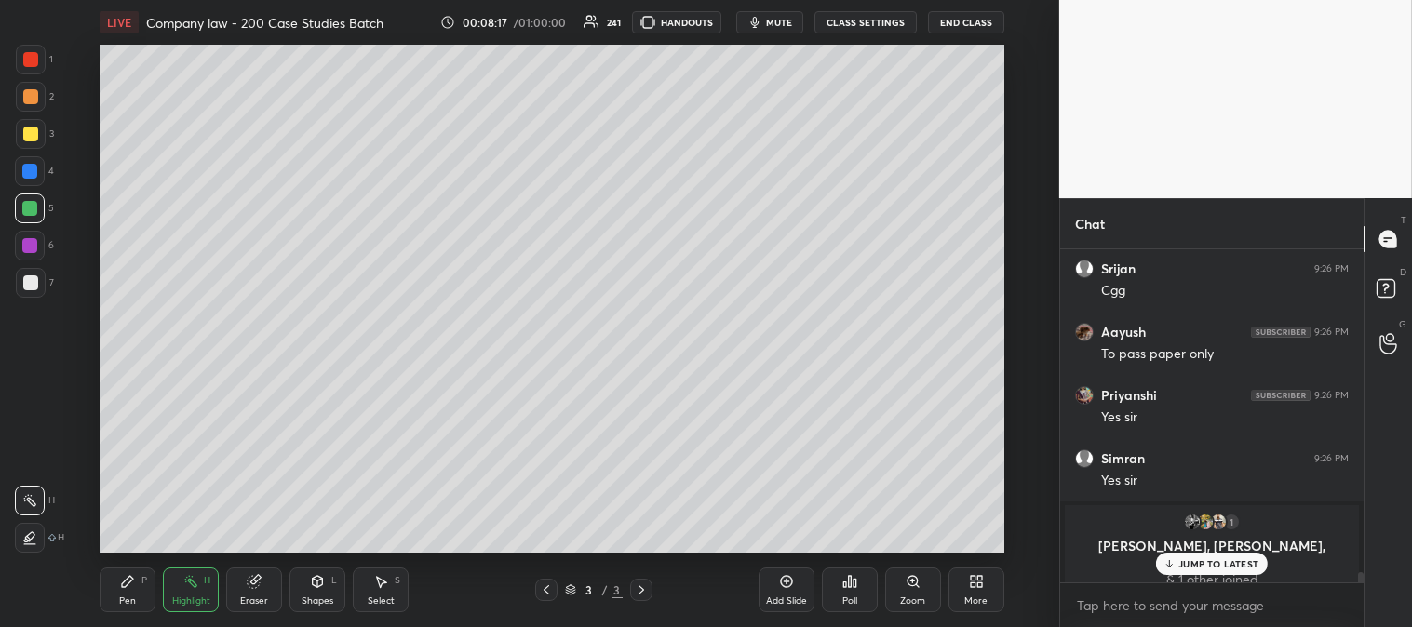
click at [124, 607] on div "Pen P" at bounding box center [128, 590] width 56 height 45
click at [39, 287] on div at bounding box center [31, 283] width 30 height 30
click at [1192, 566] on p "2 NEW MESSAGES" at bounding box center [1218, 563] width 86 height 11
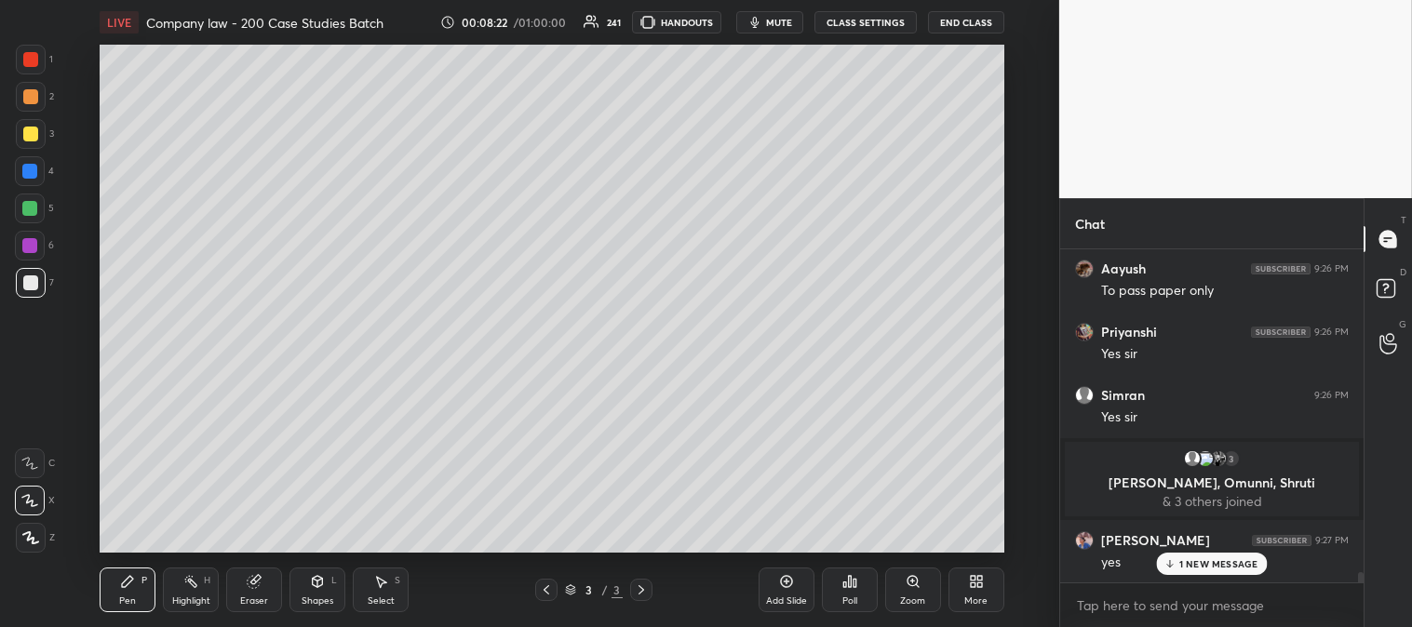
scroll to position [10538, 0]
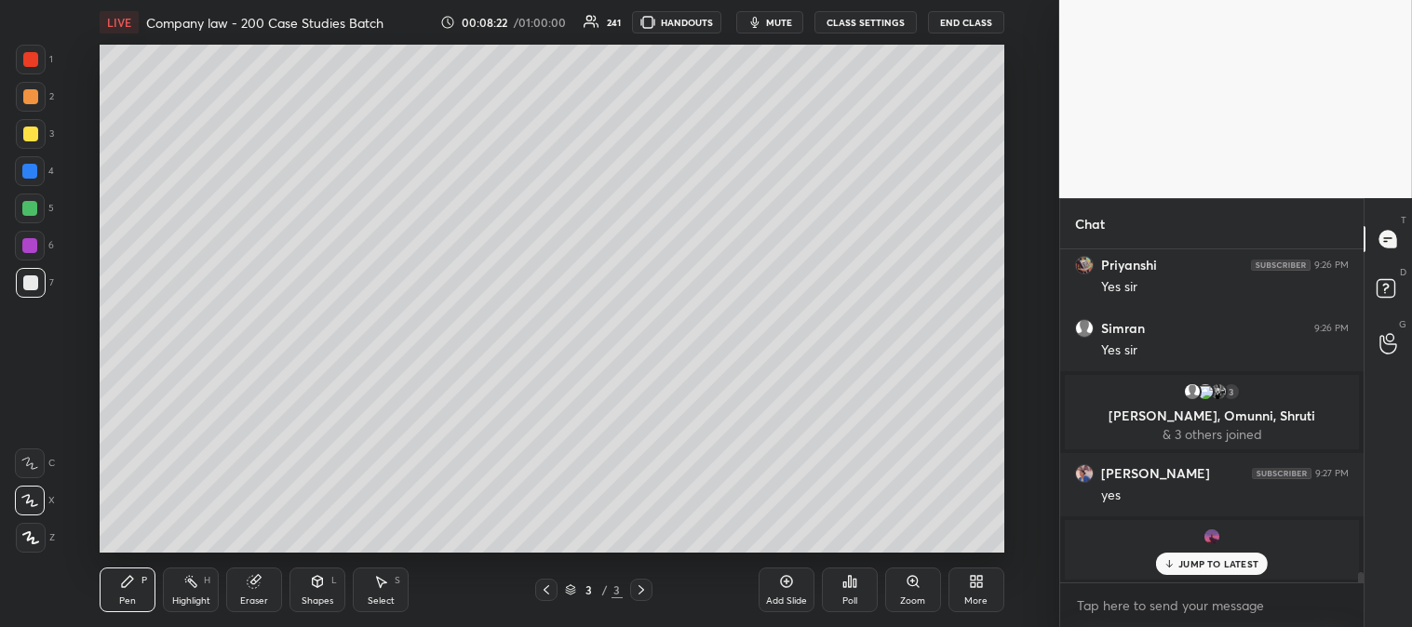
click at [1174, 563] on icon at bounding box center [1169, 563] width 12 height 11
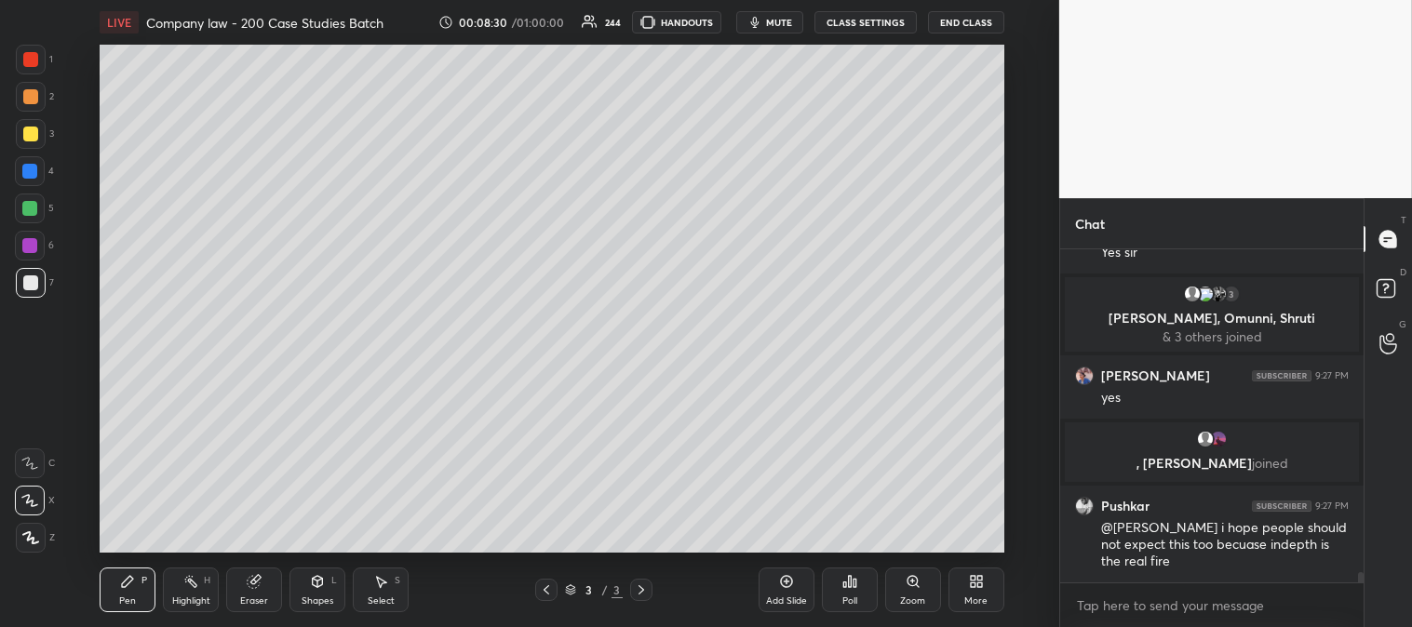
scroll to position [10701, 0]
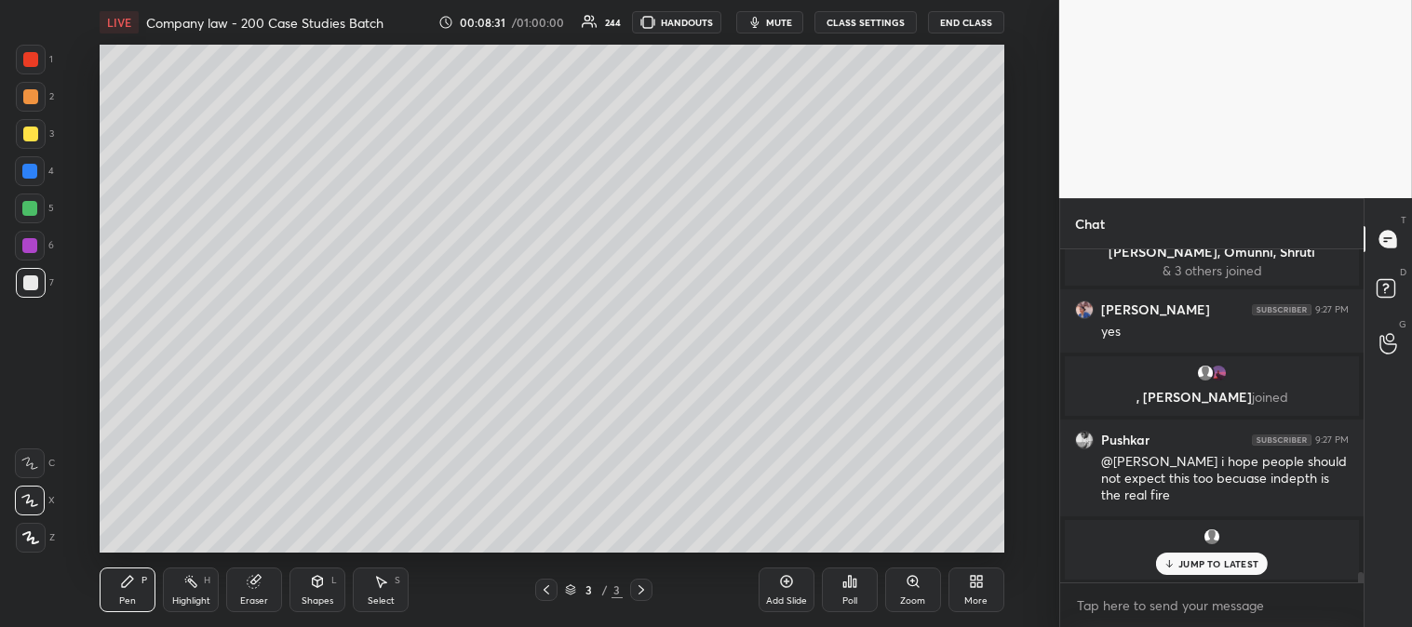
click at [1186, 562] on p "JUMP TO LATEST" at bounding box center [1218, 563] width 80 height 11
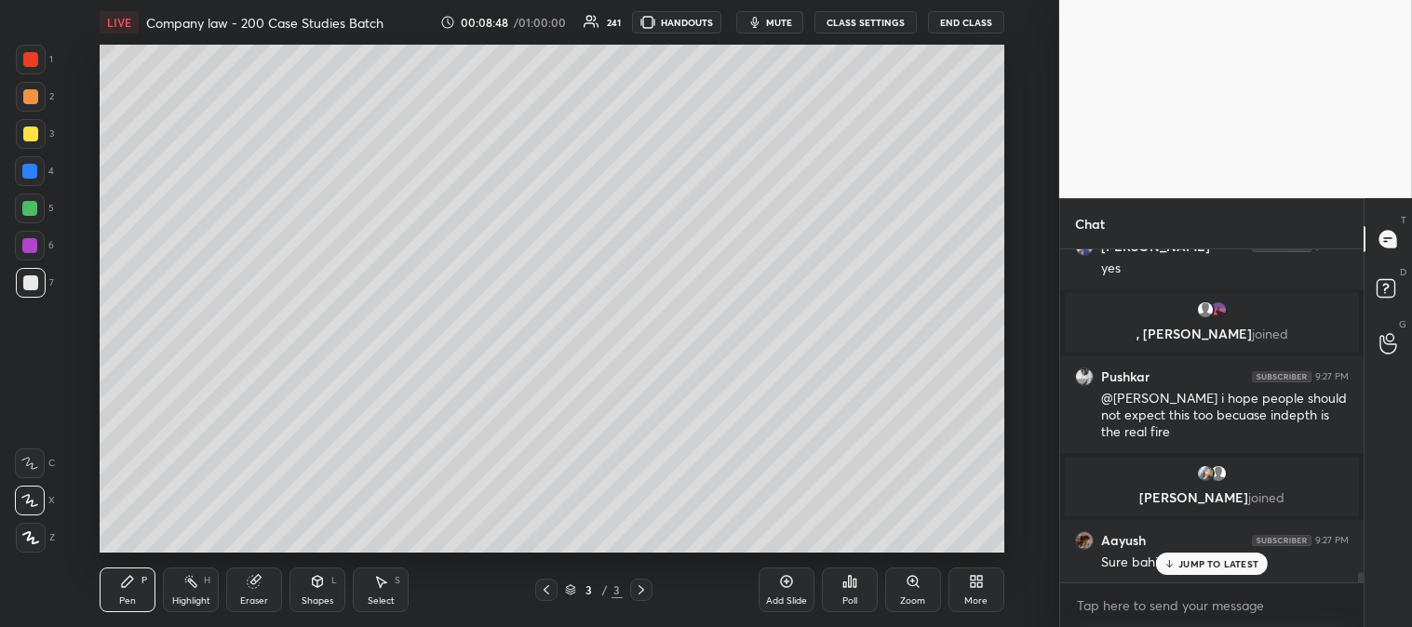
click at [1179, 564] on p "JUMP TO LATEST" at bounding box center [1218, 563] width 80 height 11
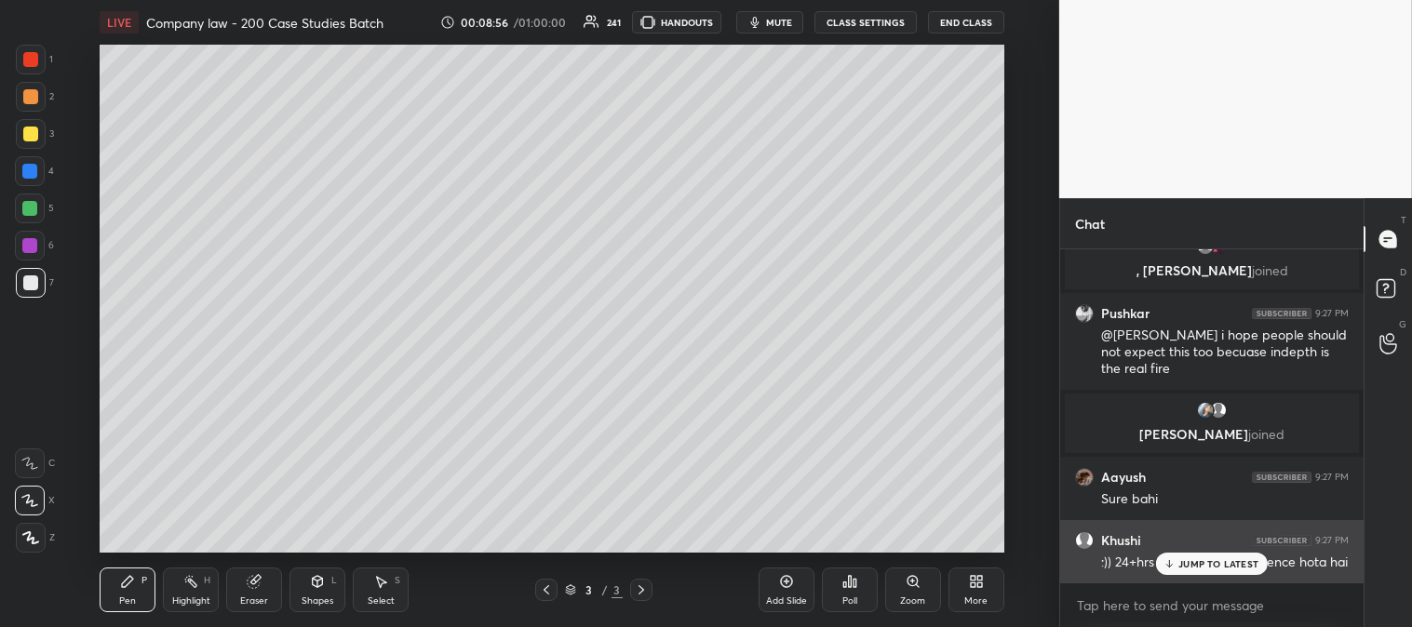
click at [1179, 568] on p "JUMP TO LATEST" at bounding box center [1218, 563] width 80 height 11
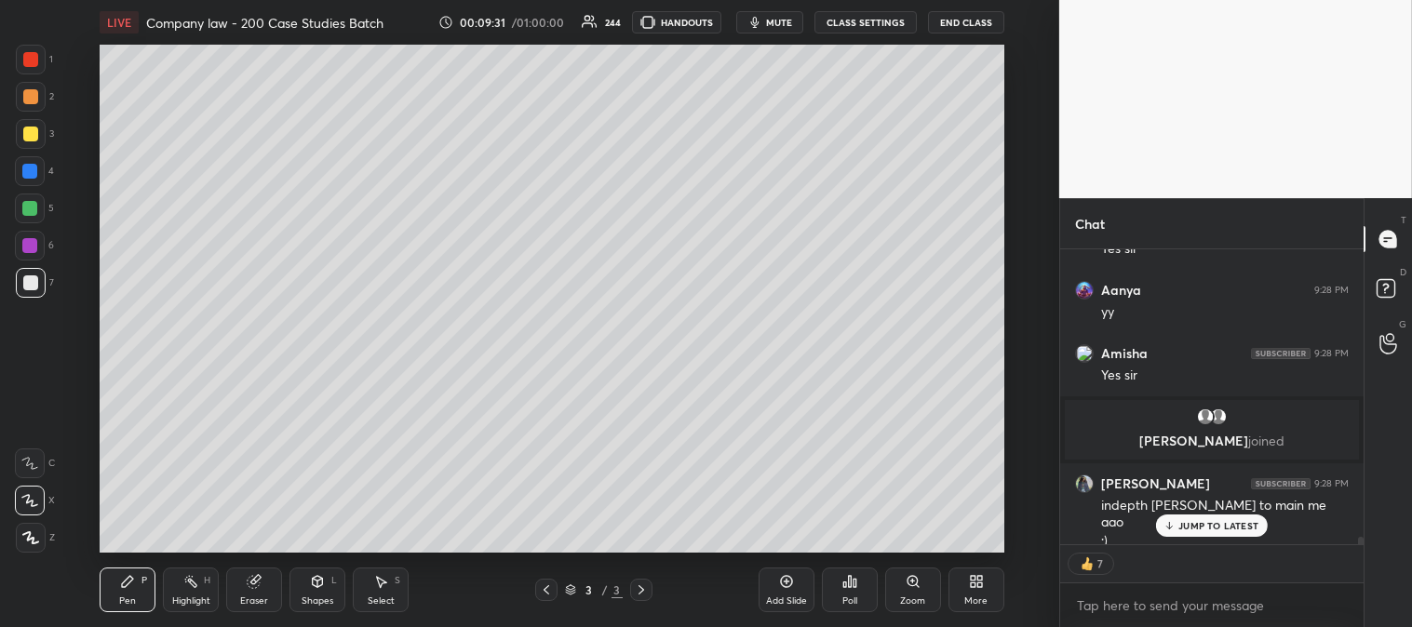
scroll to position [12098, 0]
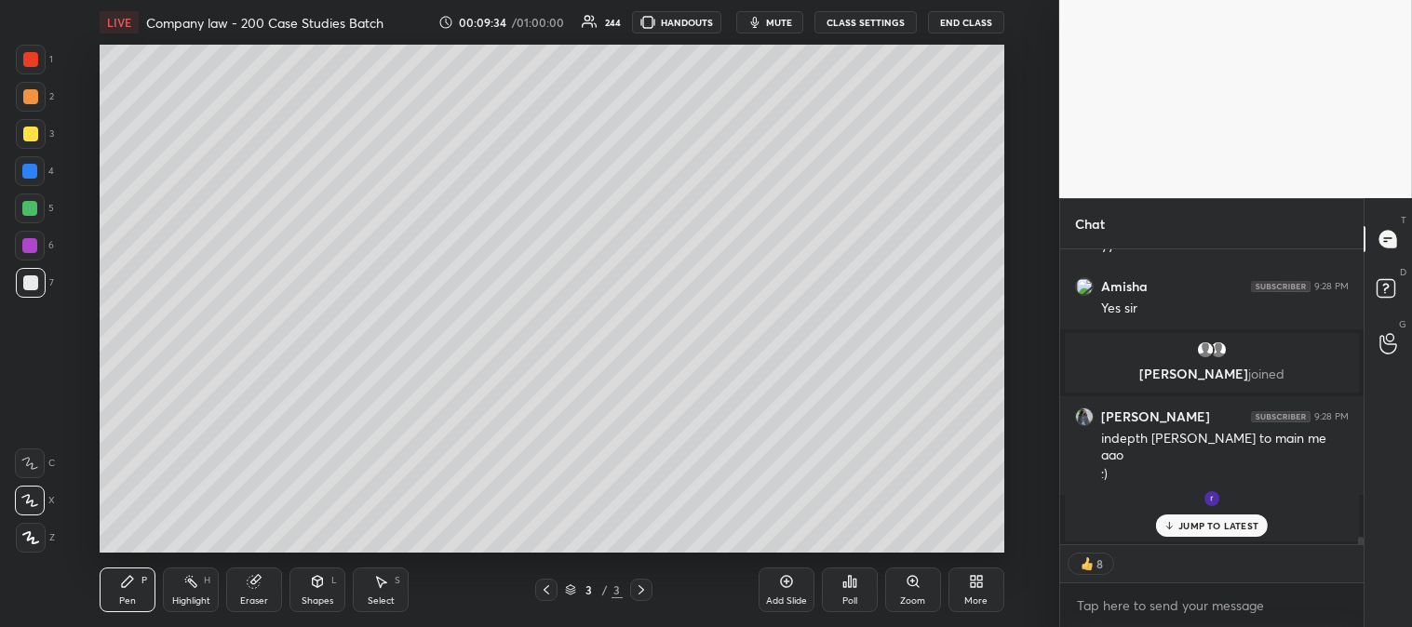
click at [1197, 523] on p "JUMP TO LATEST" at bounding box center [1218, 525] width 80 height 11
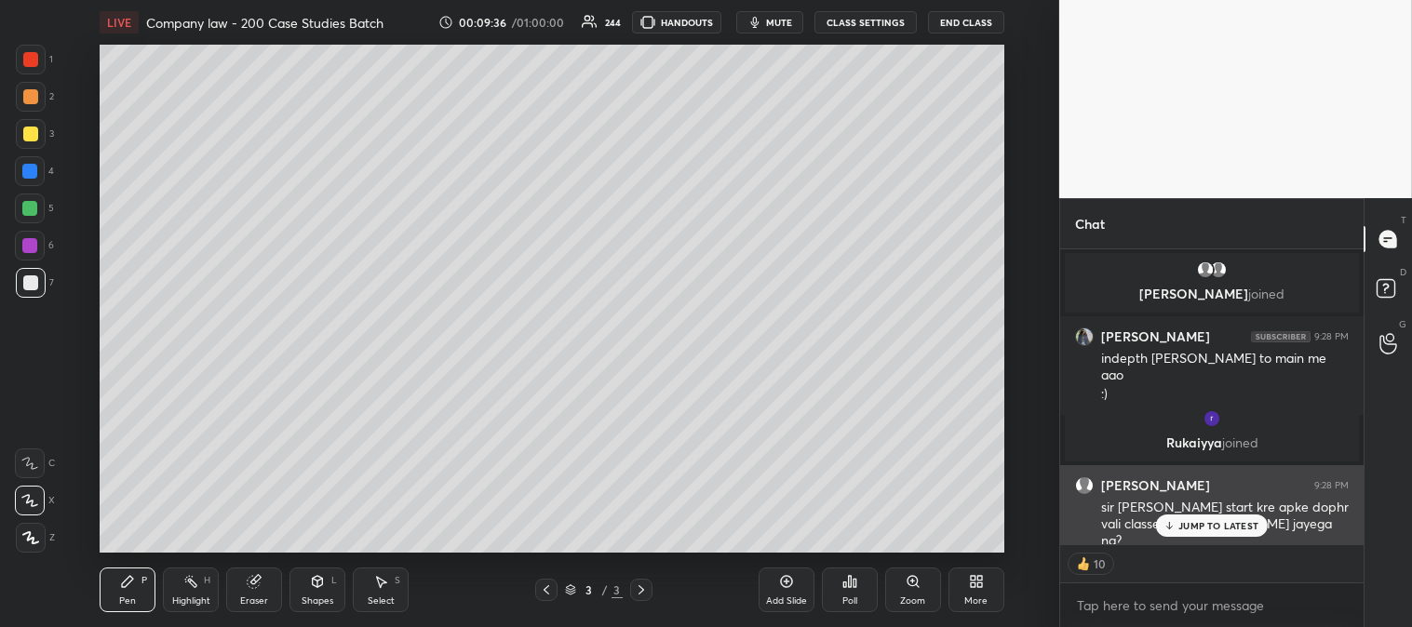
click at [1189, 527] on p "JUMP TO LATEST" at bounding box center [1218, 525] width 80 height 11
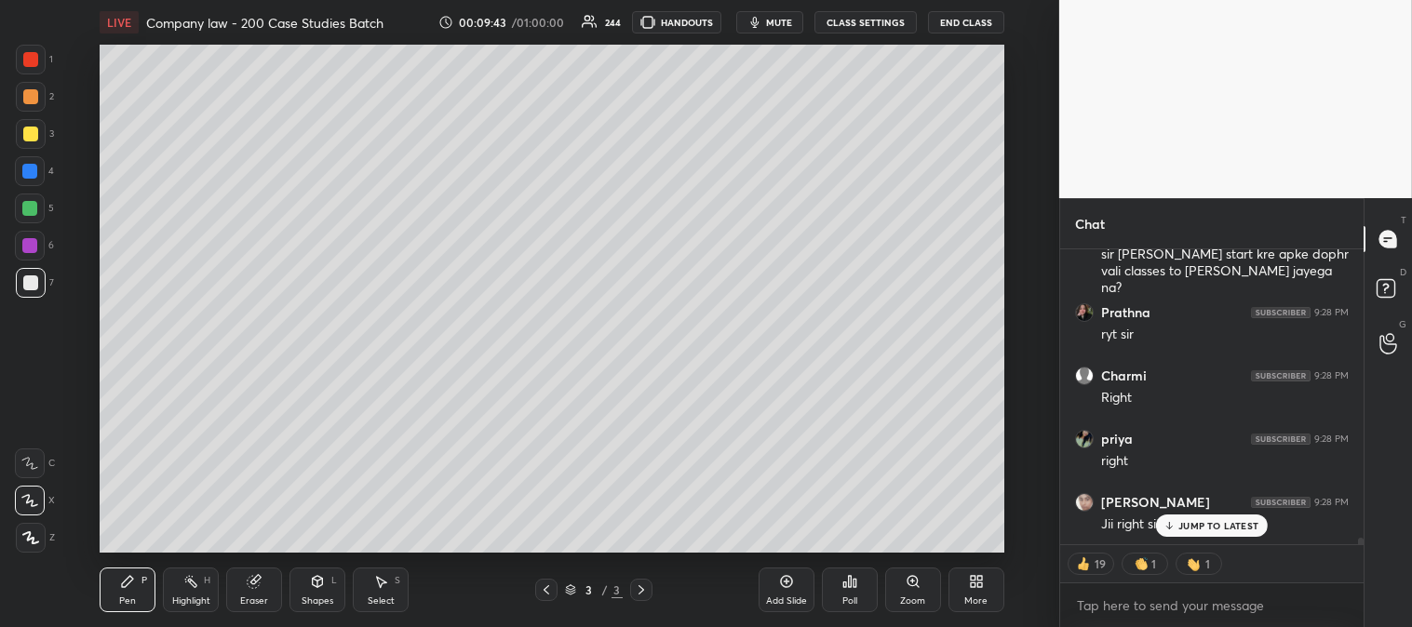
scroll to position [12494, 0]
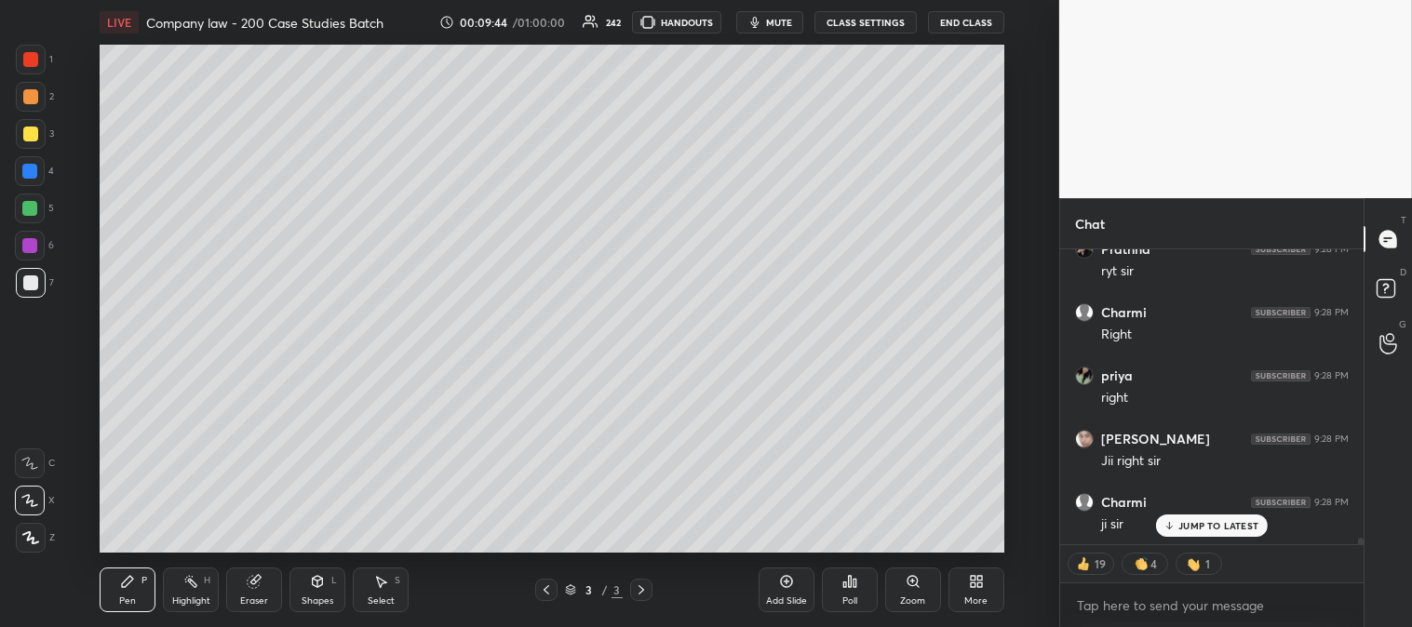
click at [190, 596] on div "Highlight" at bounding box center [191, 600] width 38 height 9
click at [41, 293] on div at bounding box center [31, 283] width 30 height 30
click at [34, 536] on icon at bounding box center [29, 537] width 15 height 15
click at [33, 498] on icon at bounding box center [29, 500] width 15 height 15
click at [124, 588] on icon at bounding box center [127, 581] width 15 height 15
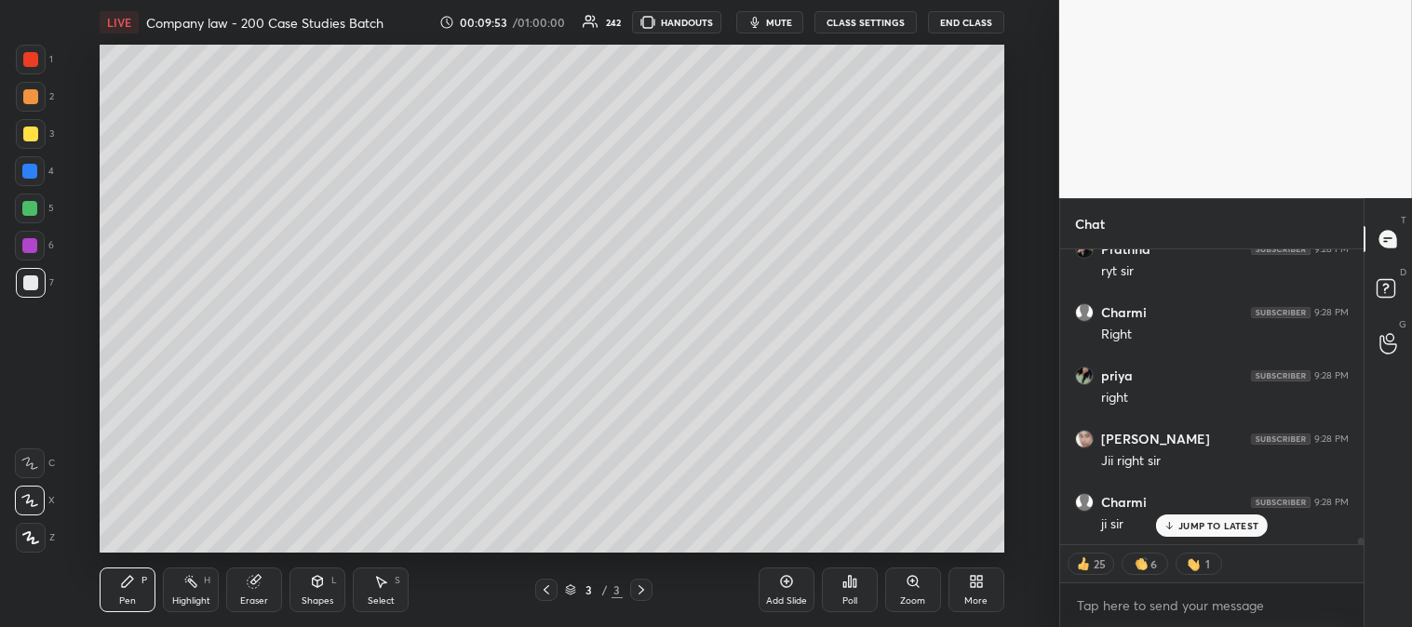
click at [1187, 529] on p "JUMP TO LATEST" at bounding box center [1218, 525] width 80 height 11
click at [26, 48] on div at bounding box center [31, 60] width 30 height 30
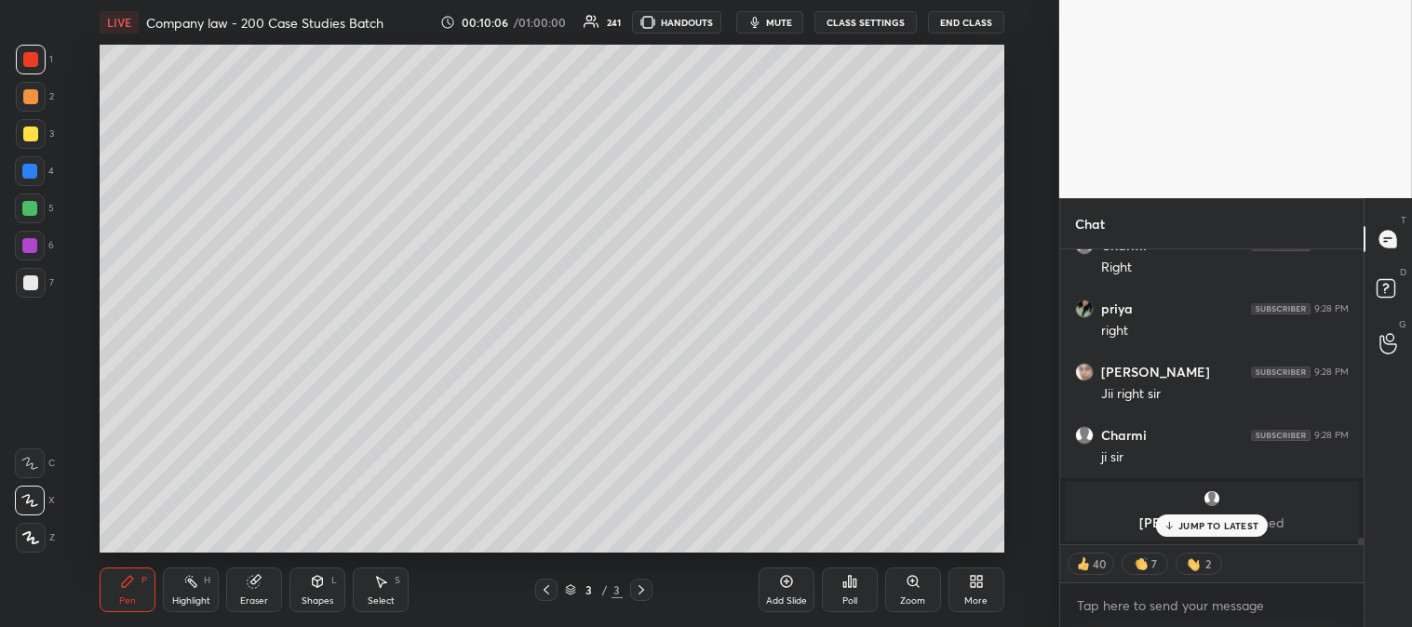
click at [854, 584] on icon at bounding box center [854, 583] width 3 height 8
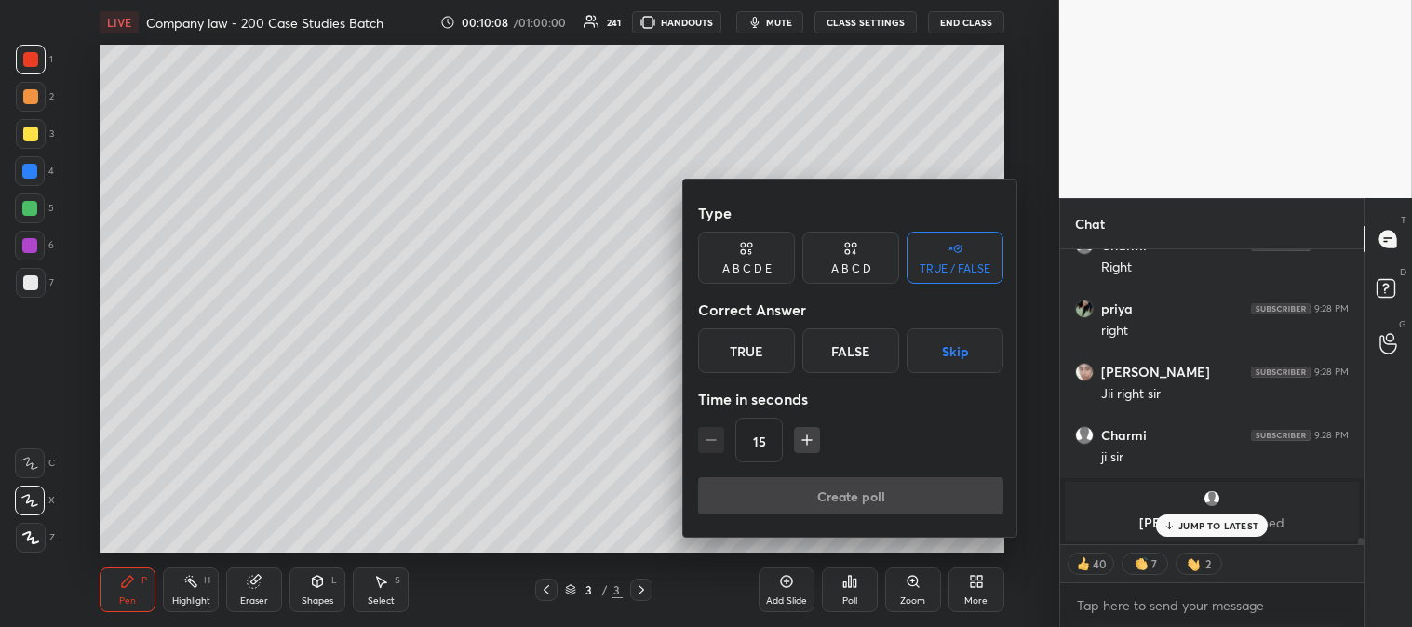
click at [1188, 527] on div at bounding box center [706, 313] width 1412 height 627
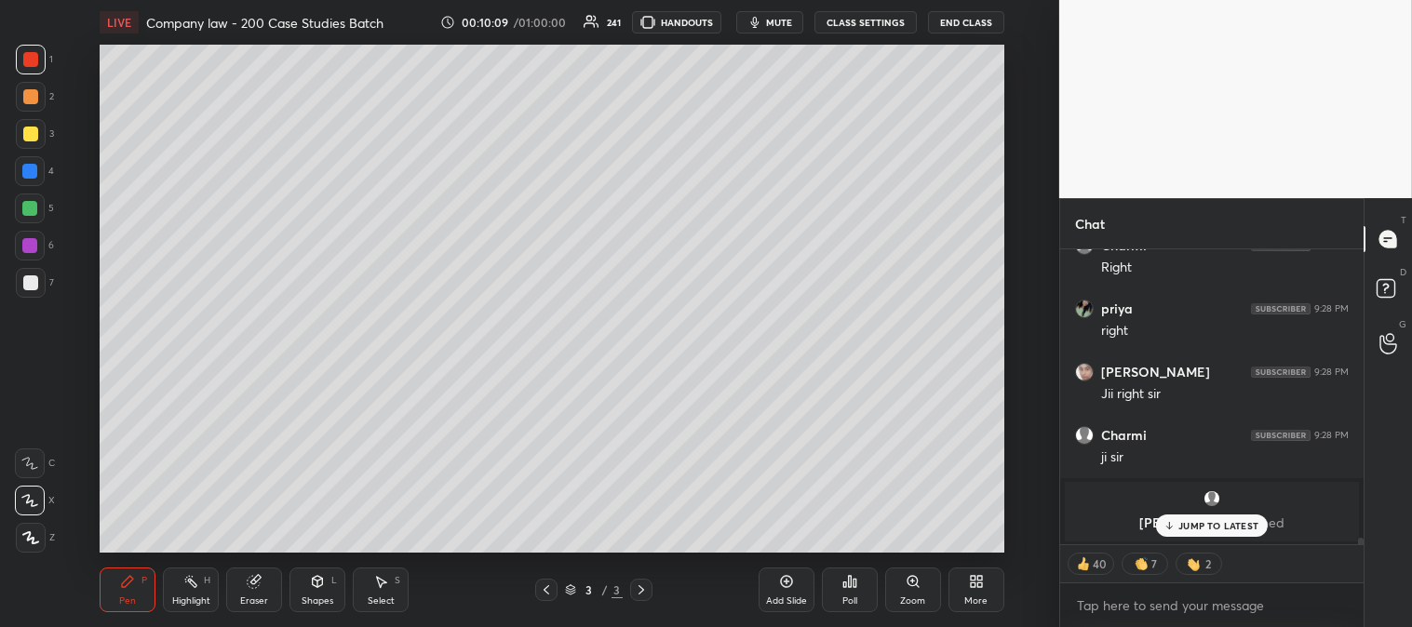
click at [1175, 524] on icon at bounding box center [1169, 525] width 12 height 11
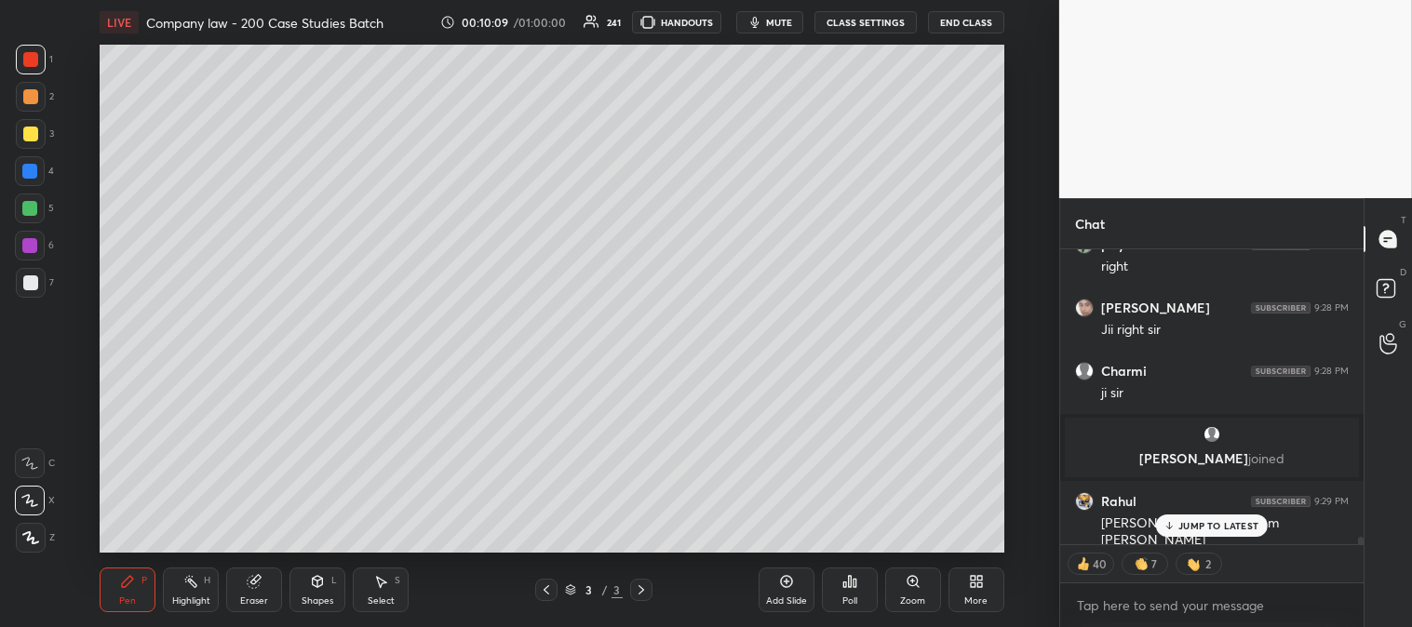
scroll to position [12072, 0]
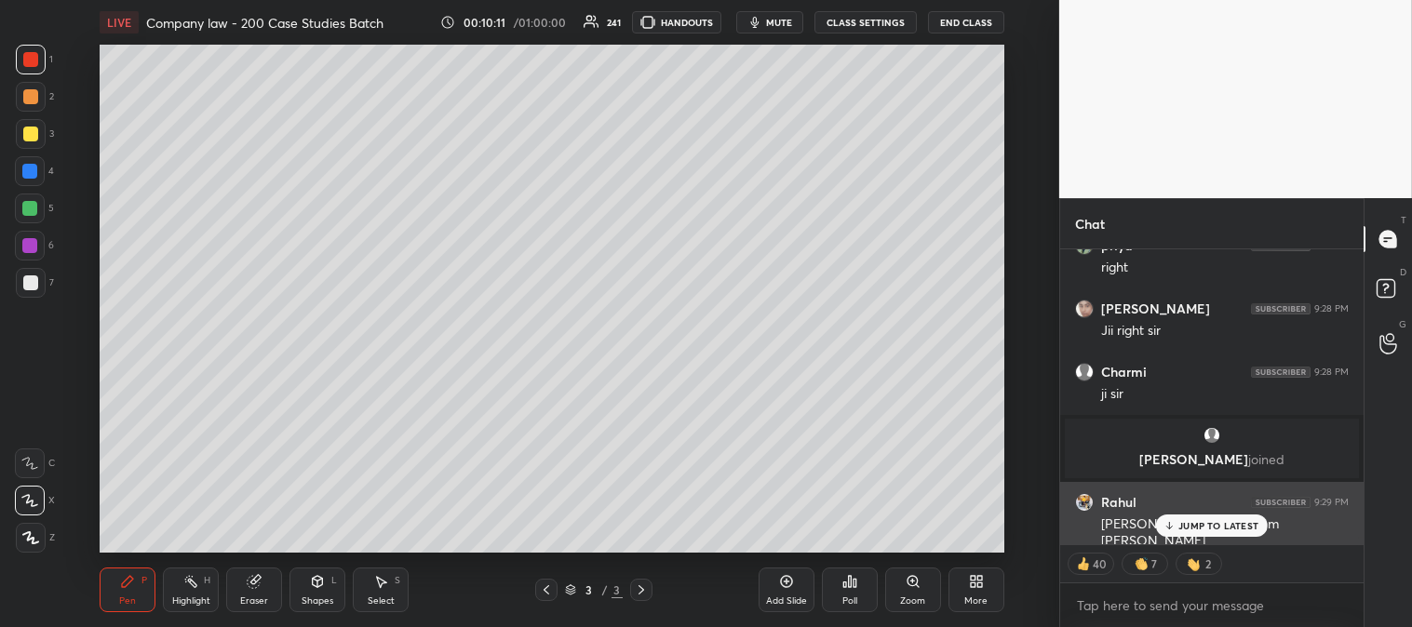
click at [1200, 526] on p "JUMP TO LATEST" at bounding box center [1218, 525] width 80 height 11
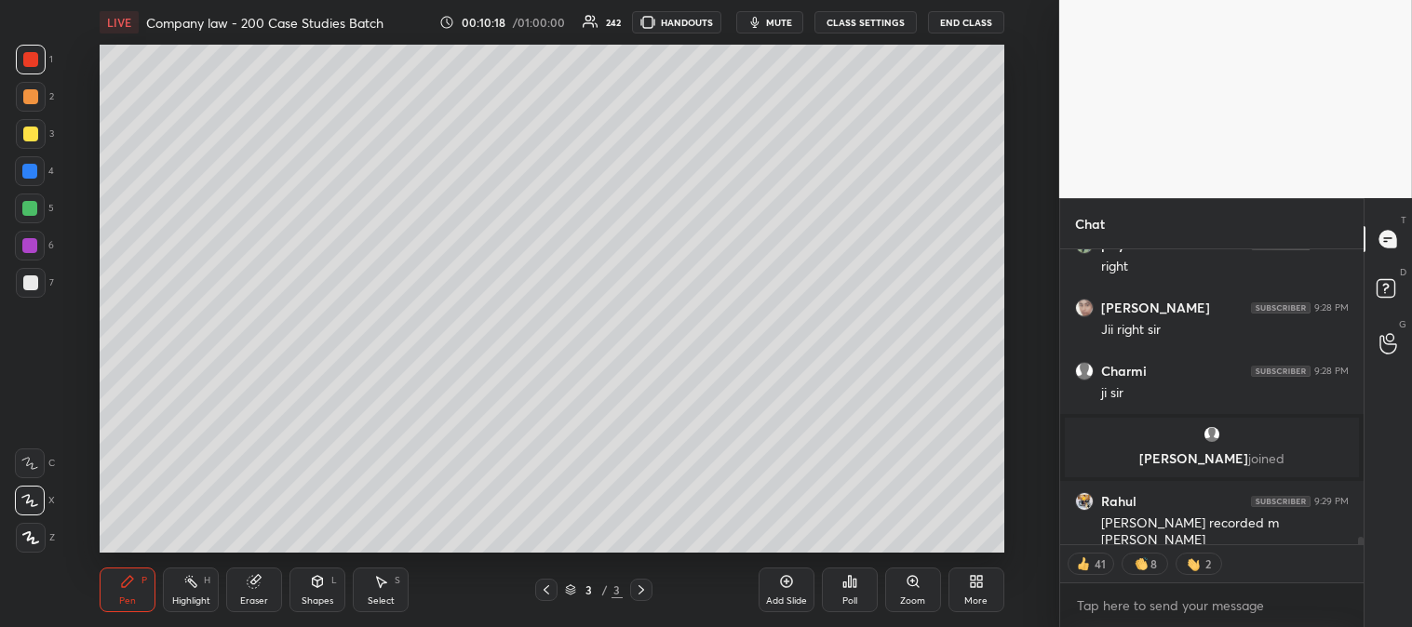
scroll to position [12139, 0]
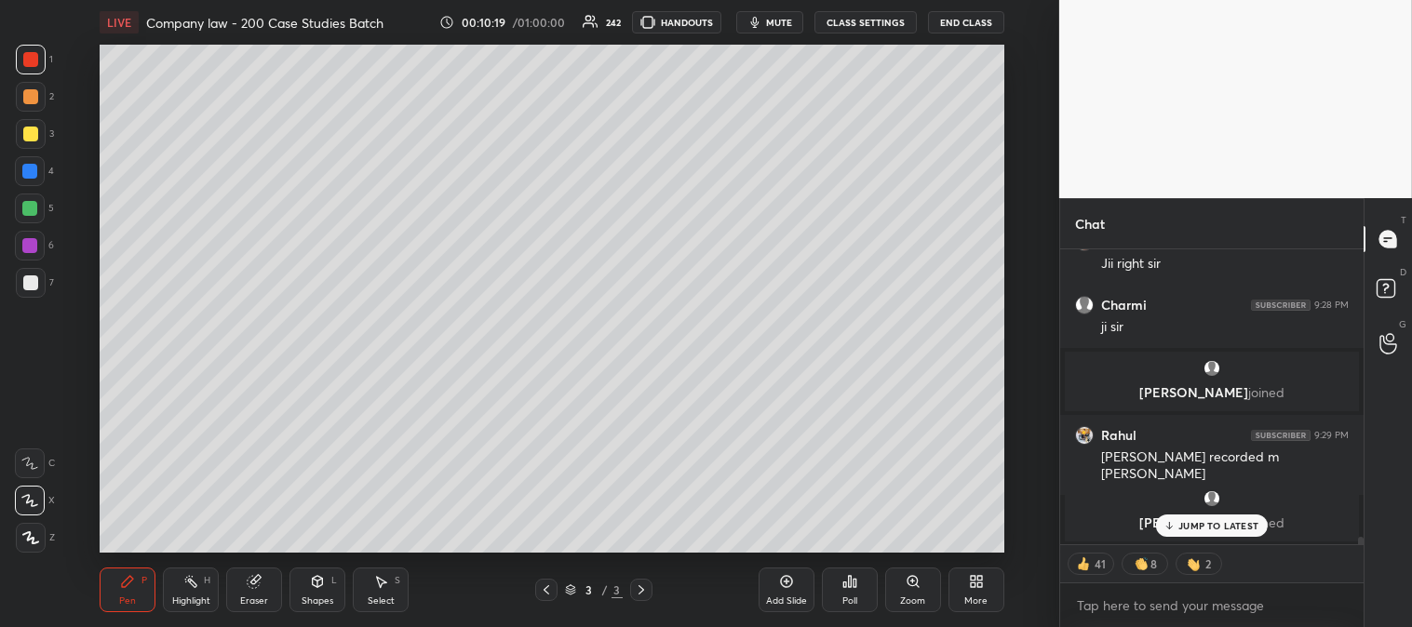
click at [858, 588] on div "Poll" at bounding box center [850, 590] width 56 height 45
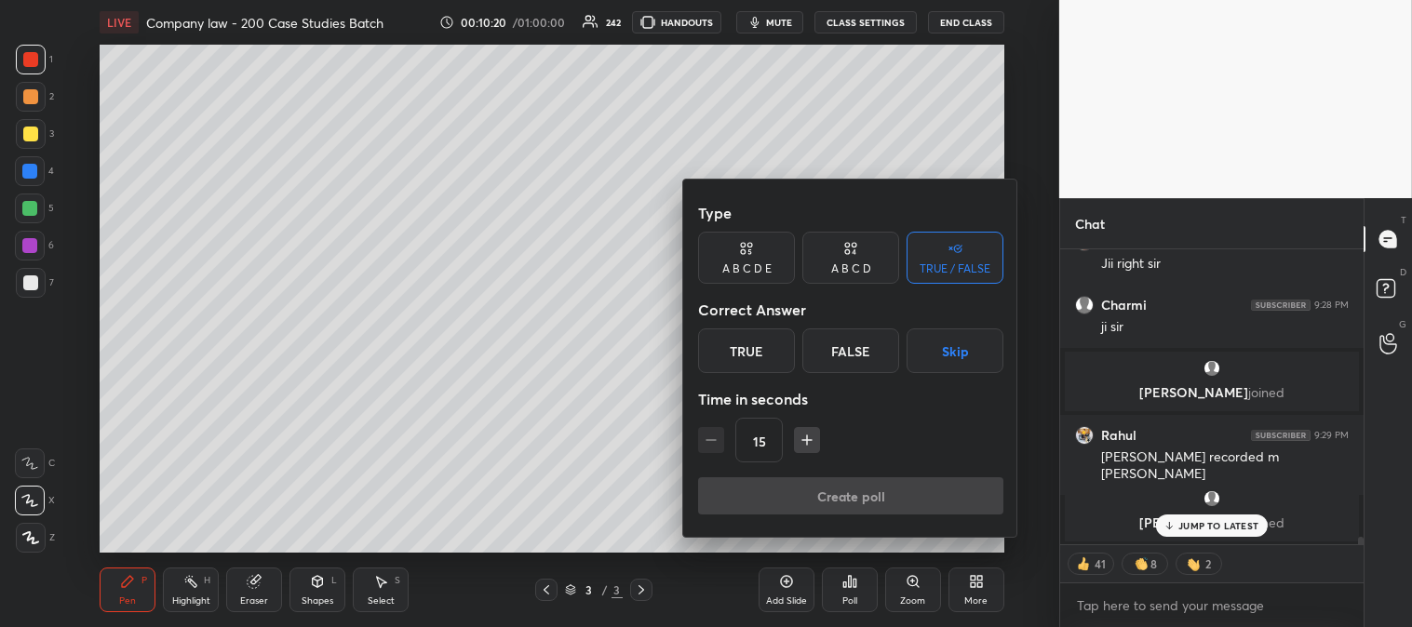
click at [761, 349] on div "True" at bounding box center [746, 350] width 97 height 45
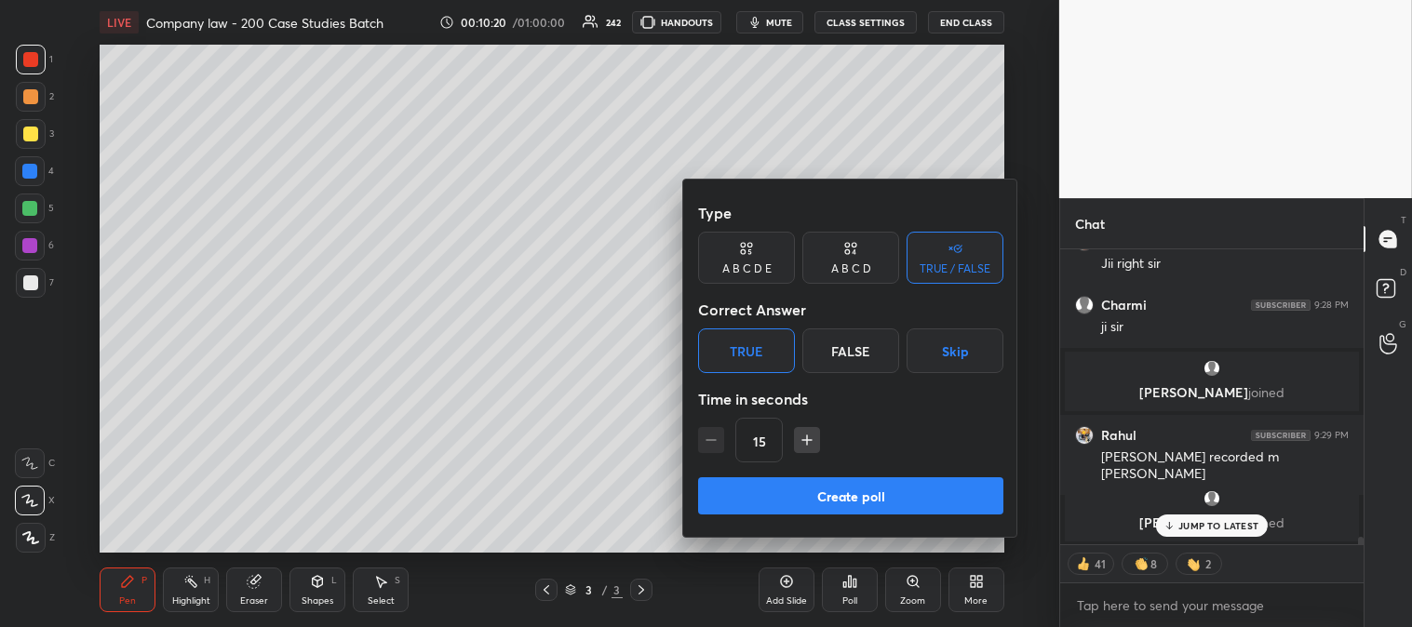
scroll to position [12165, 0]
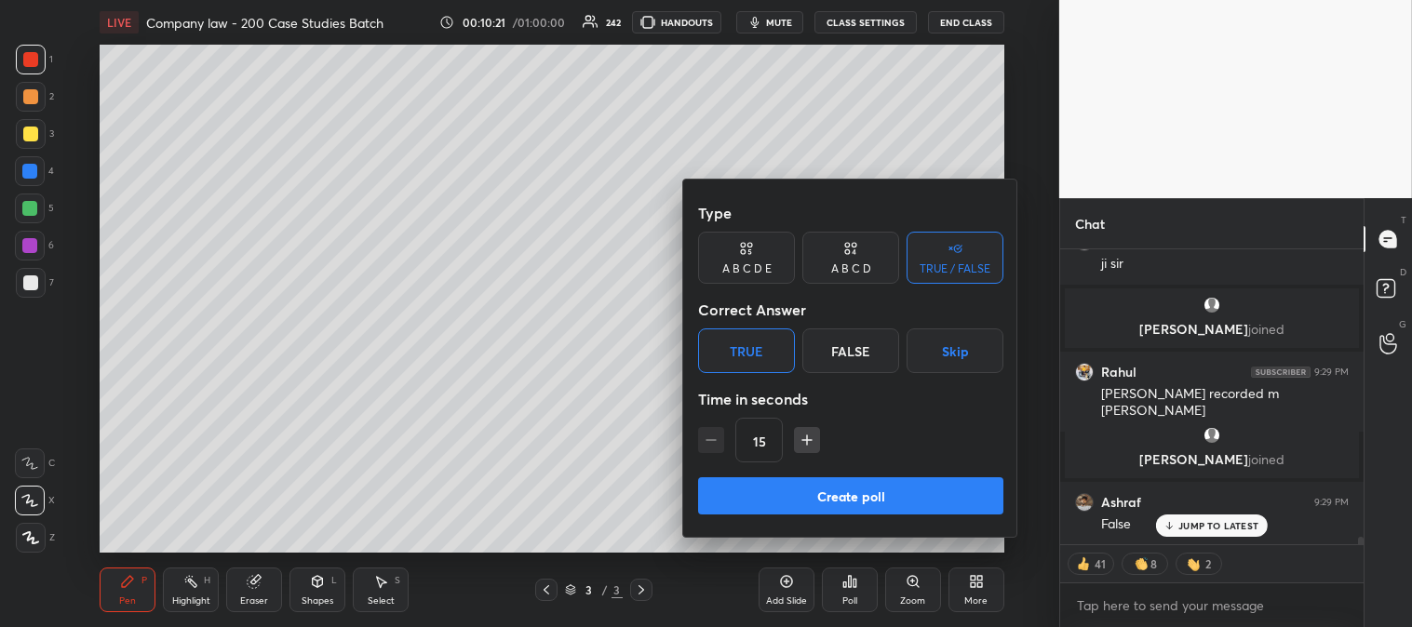
click at [839, 493] on button "Create poll" at bounding box center [850, 495] width 305 height 37
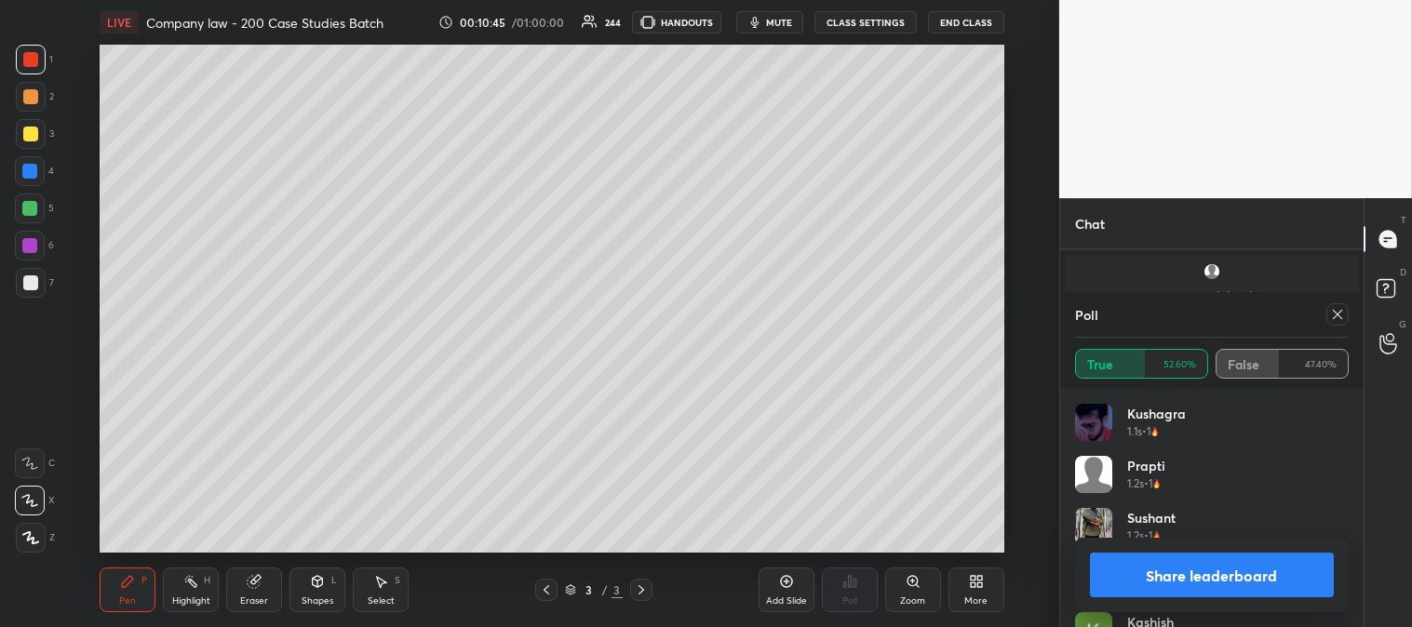
scroll to position [12741, 0]
click at [1328, 313] on div at bounding box center [1337, 314] width 22 height 22
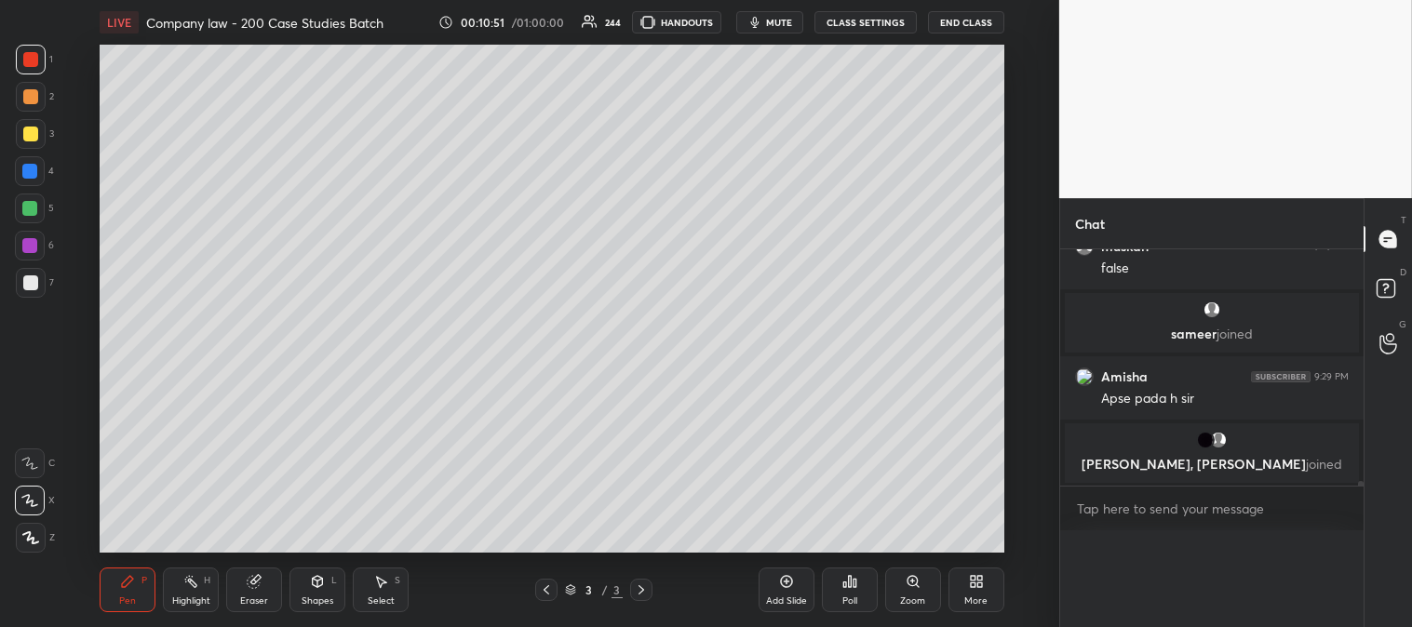
scroll to position [0, 6]
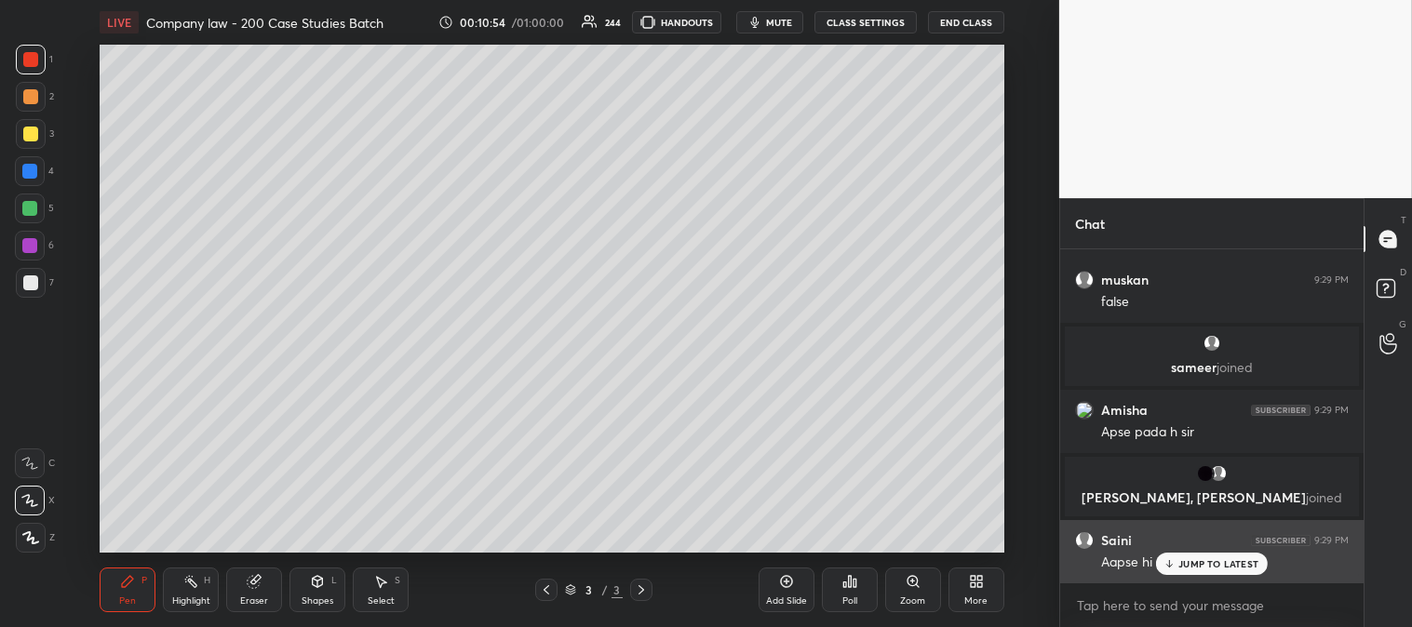
click at [1185, 569] on p "JUMP TO LATEST" at bounding box center [1218, 563] width 80 height 11
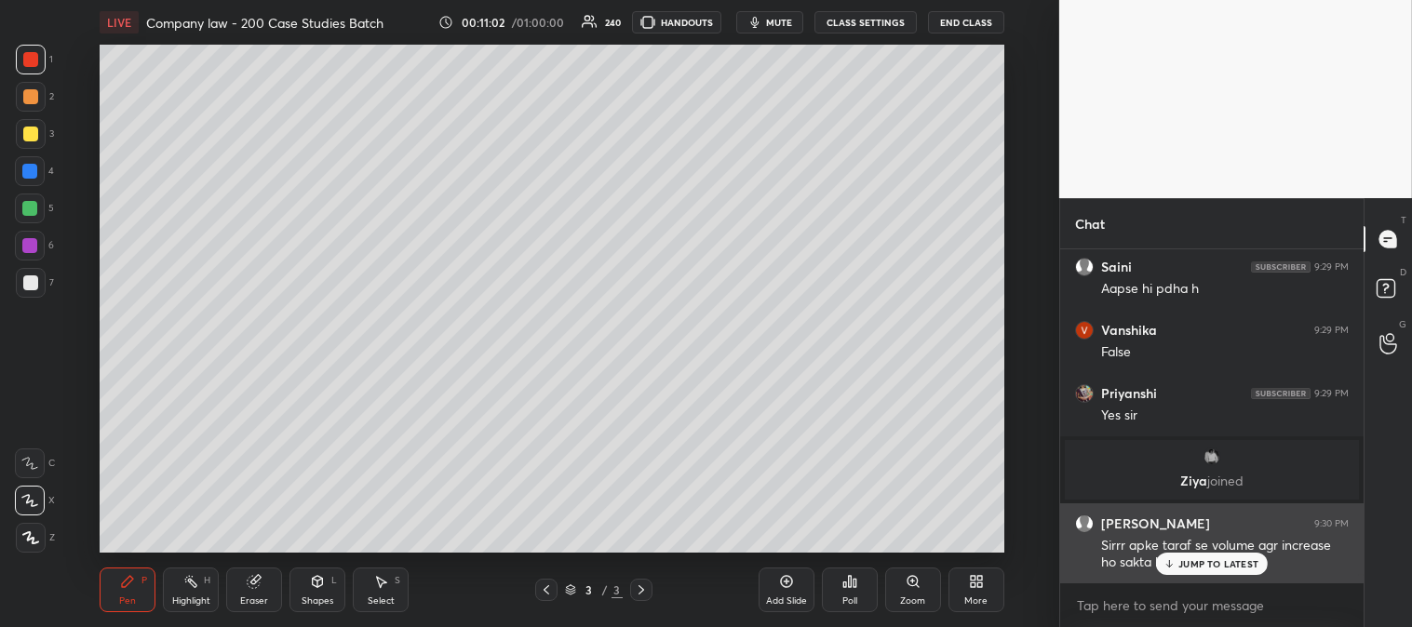
click at [1202, 566] on p "JUMP TO LATEST" at bounding box center [1218, 563] width 80 height 11
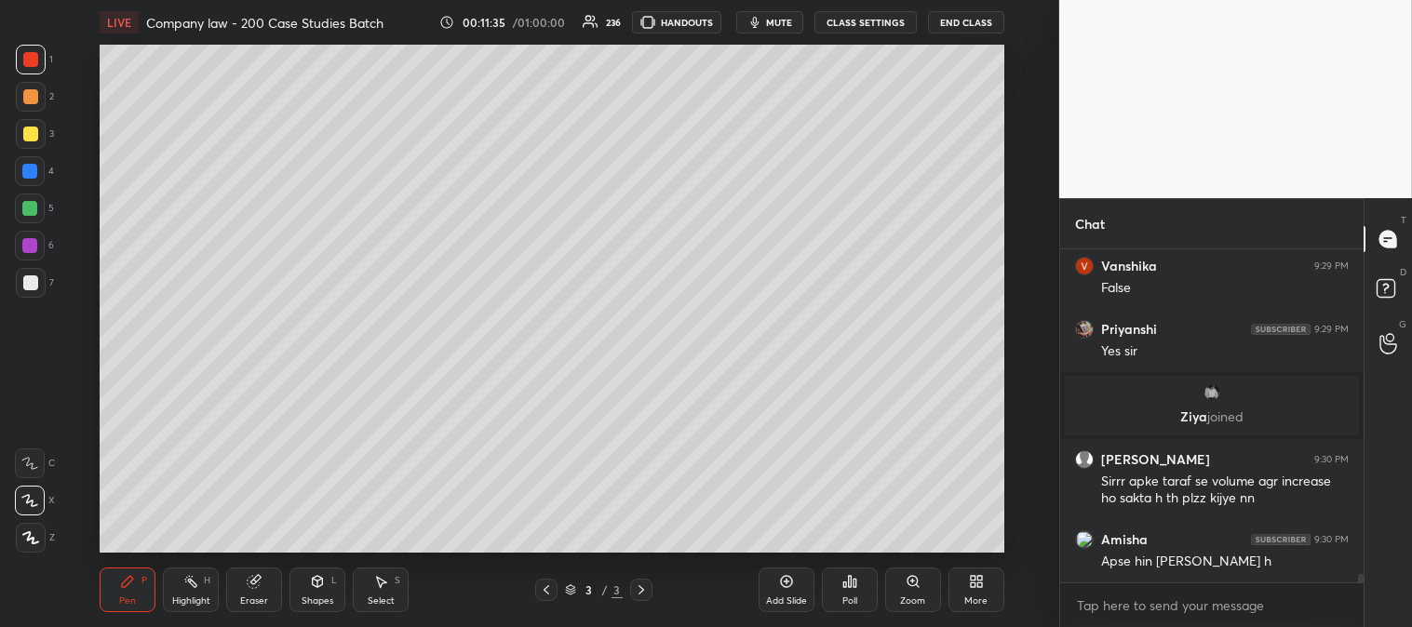
scroll to position [13111, 0]
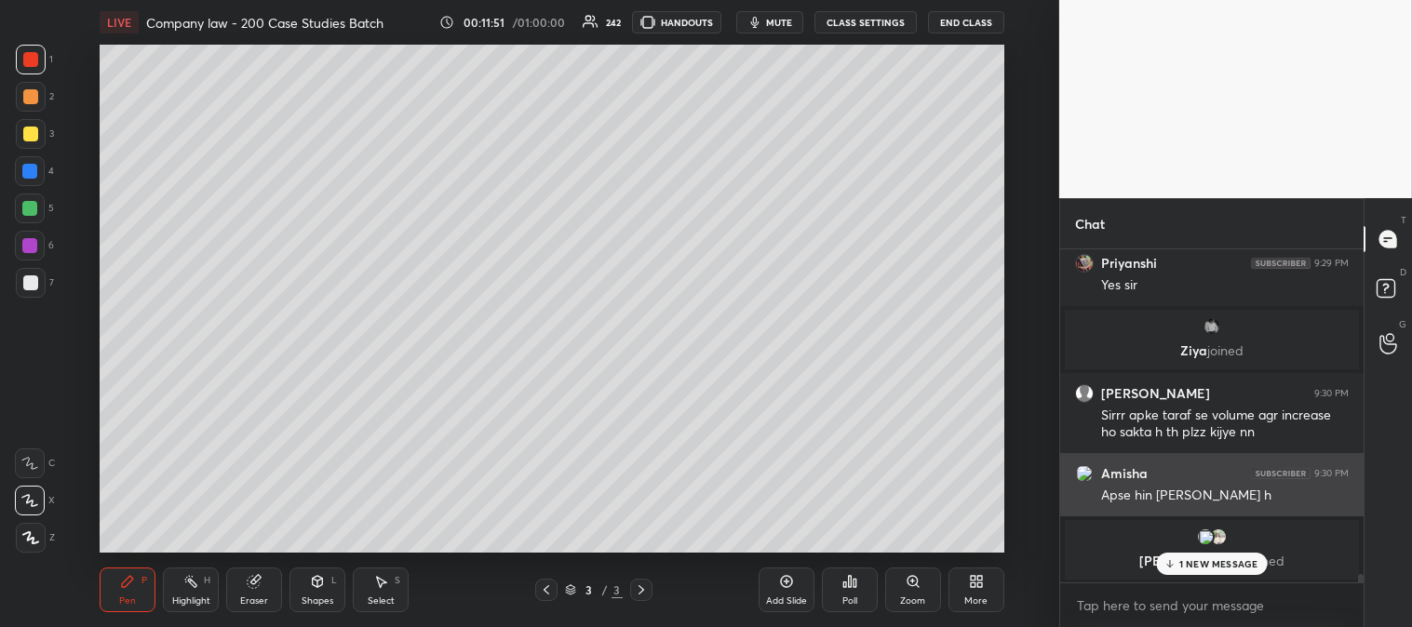
click at [1186, 568] on p "1 NEW MESSAGE" at bounding box center [1218, 563] width 79 height 11
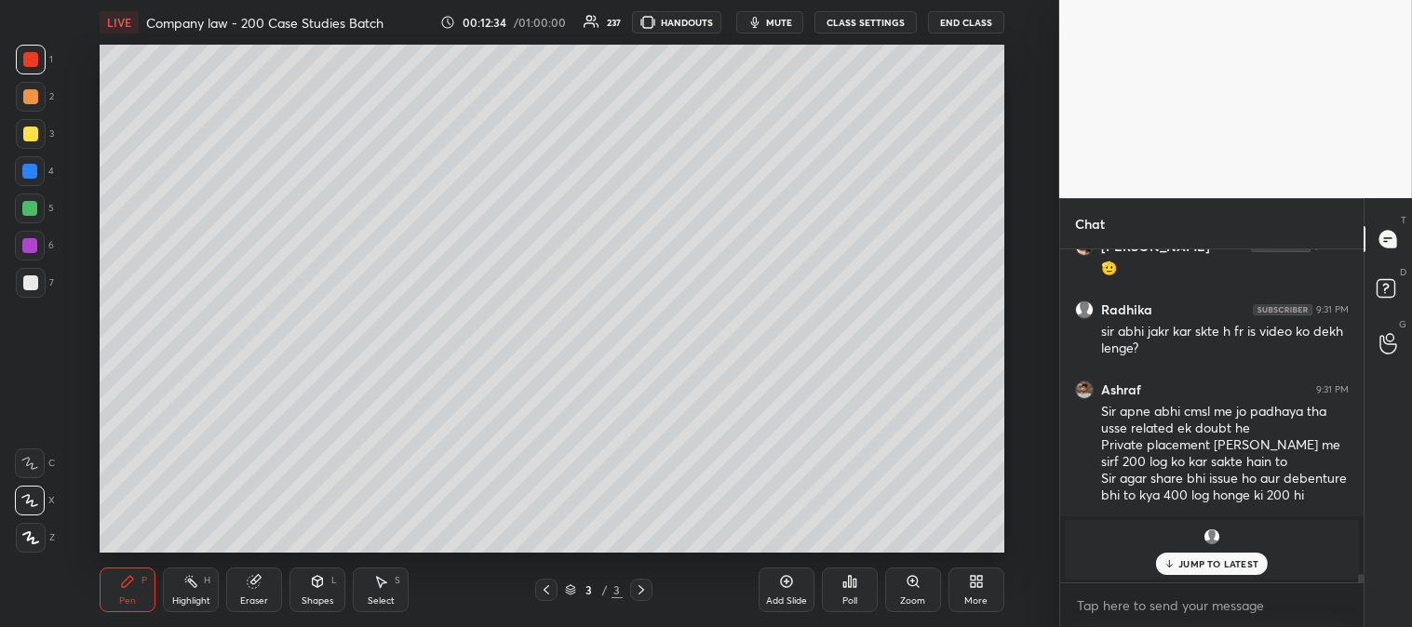
scroll to position [13231, 0]
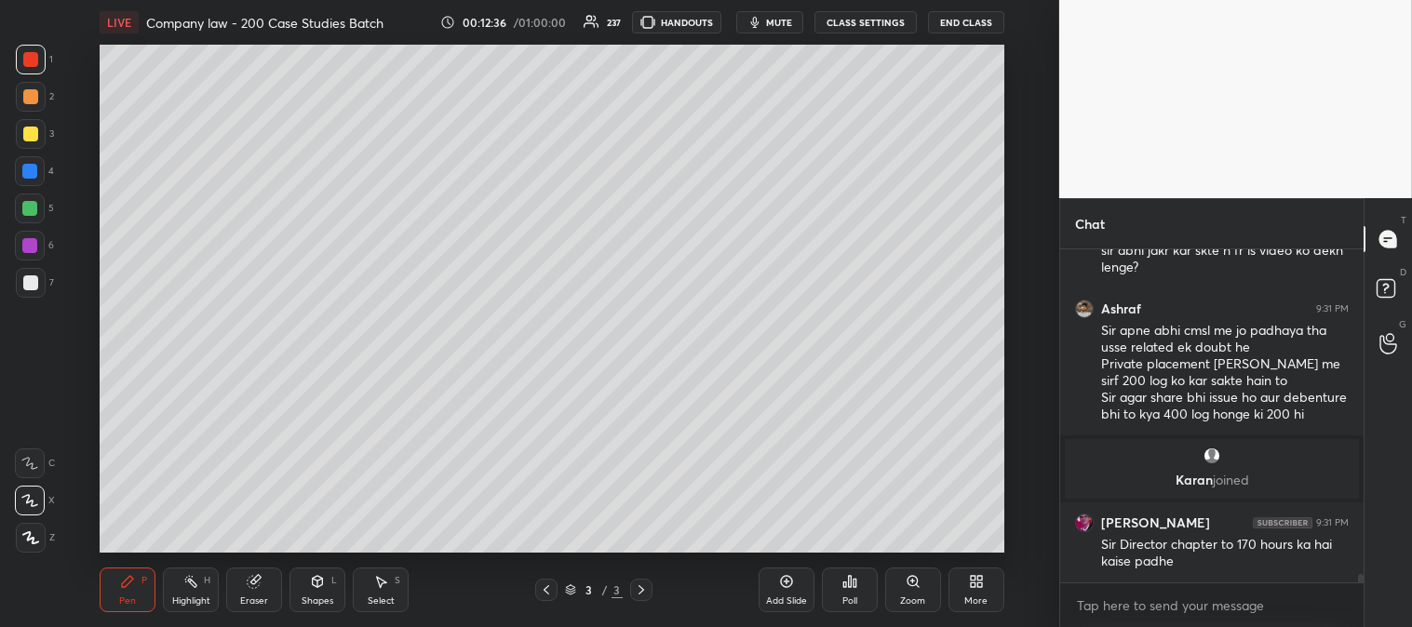
click at [172, 598] on div "Highlight" at bounding box center [191, 600] width 38 height 9
click at [117, 582] on div "Pen P" at bounding box center [128, 590] width 56 height 45
click at [161, 591] on div "Pen P Highlight H Eraser Shapes L Select S" at bounding box center [264, 590] width 329 height 45
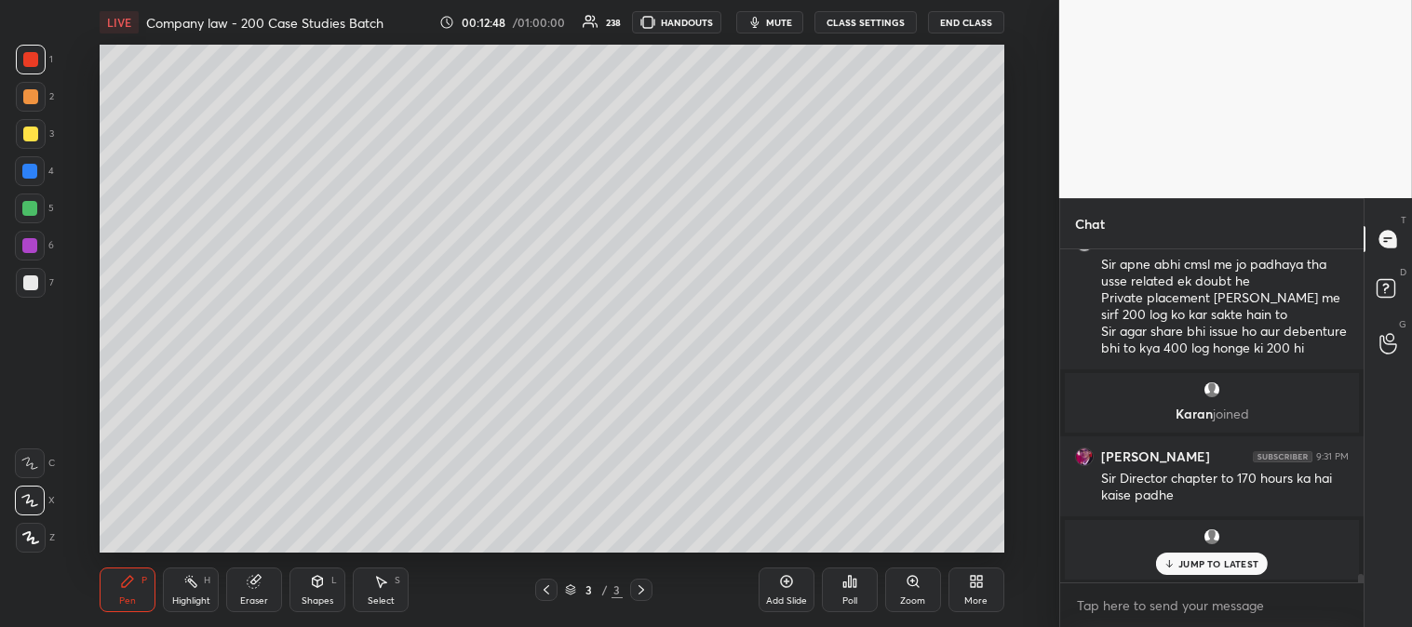
scroll to position [13236, 0]
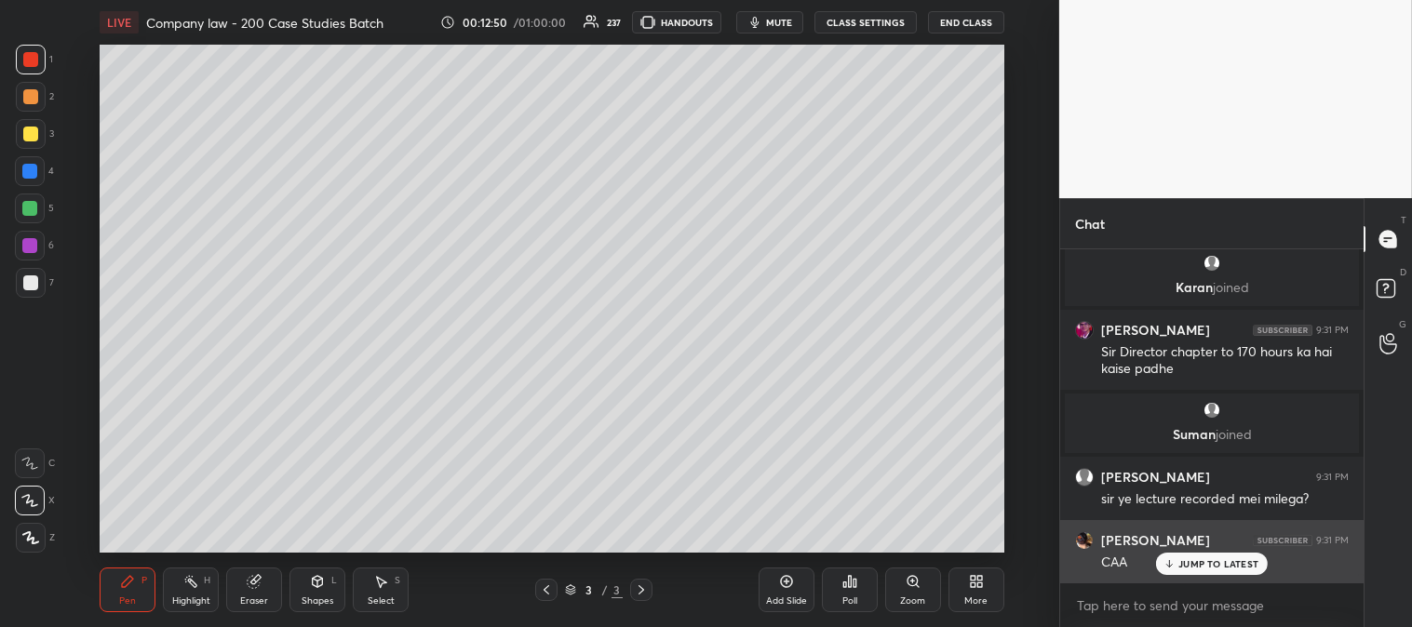
click at [1185, 565] on p "JUMP TO LATEST" at bounding box center [1218, 563] width 80 height 11
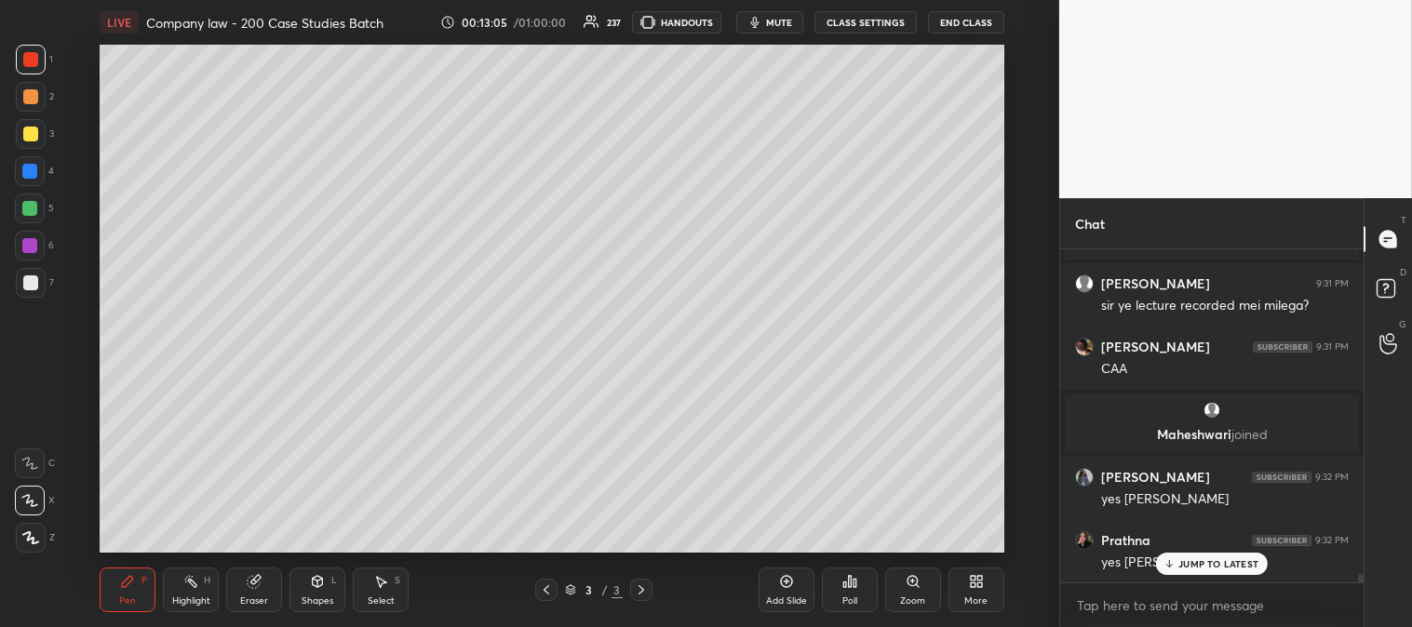
scroll to position [13523, 0]
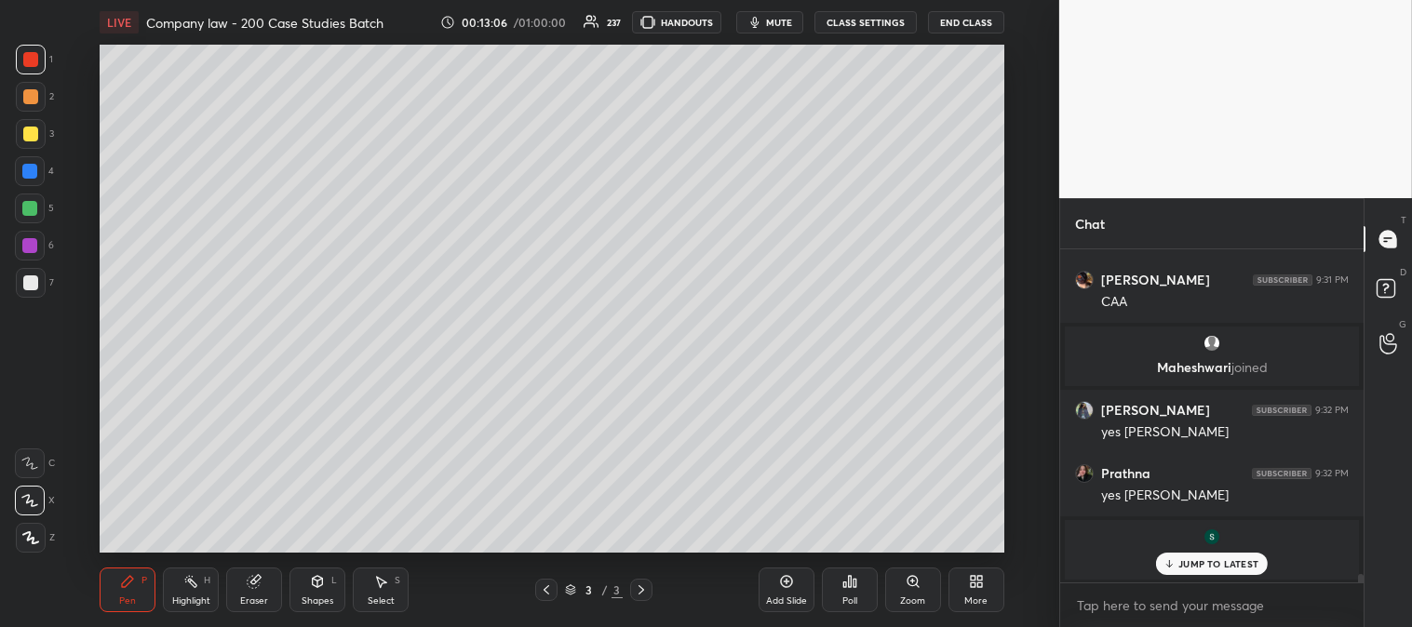
click at [1186, 566] on p "JUMP TO LATEST" at bounding box center [1218, 563] width 80 height 11
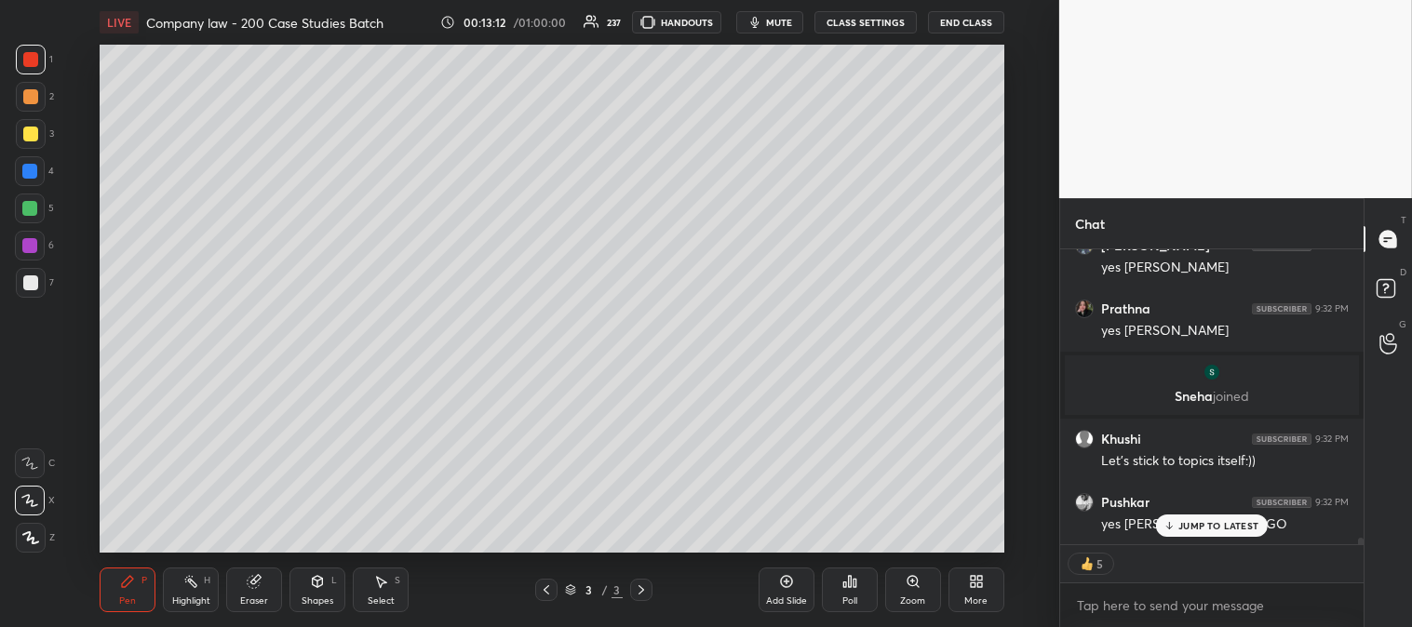
scroll to position [13750, 0]
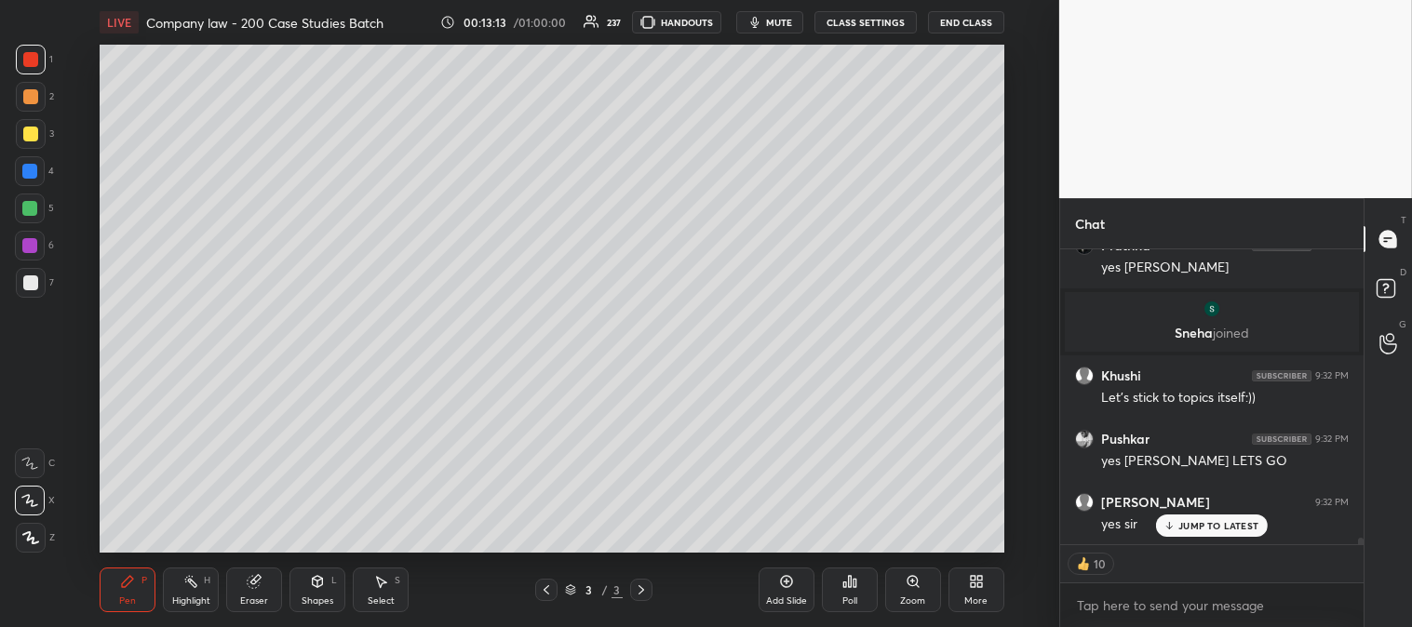
click at [1195, 529] on p "JUMP TO LATEST" at bounding box center [1218, 525] width 80 height 11
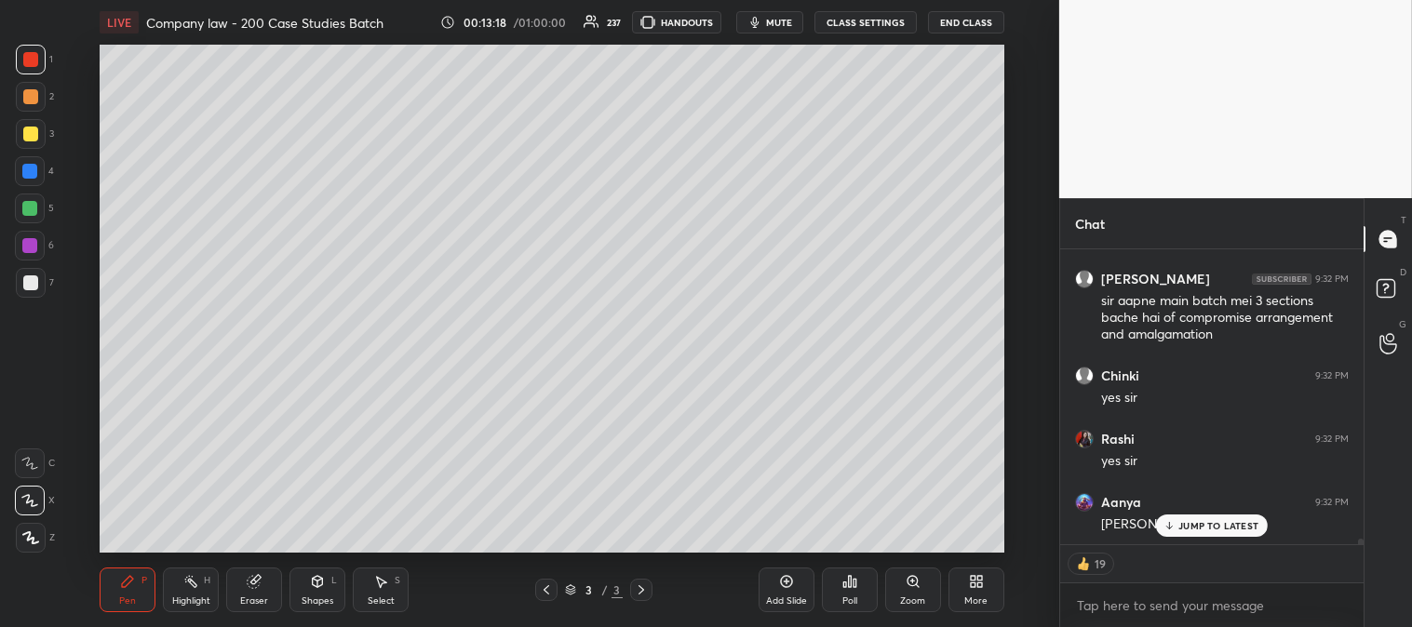
scroll to position [14231, 0]
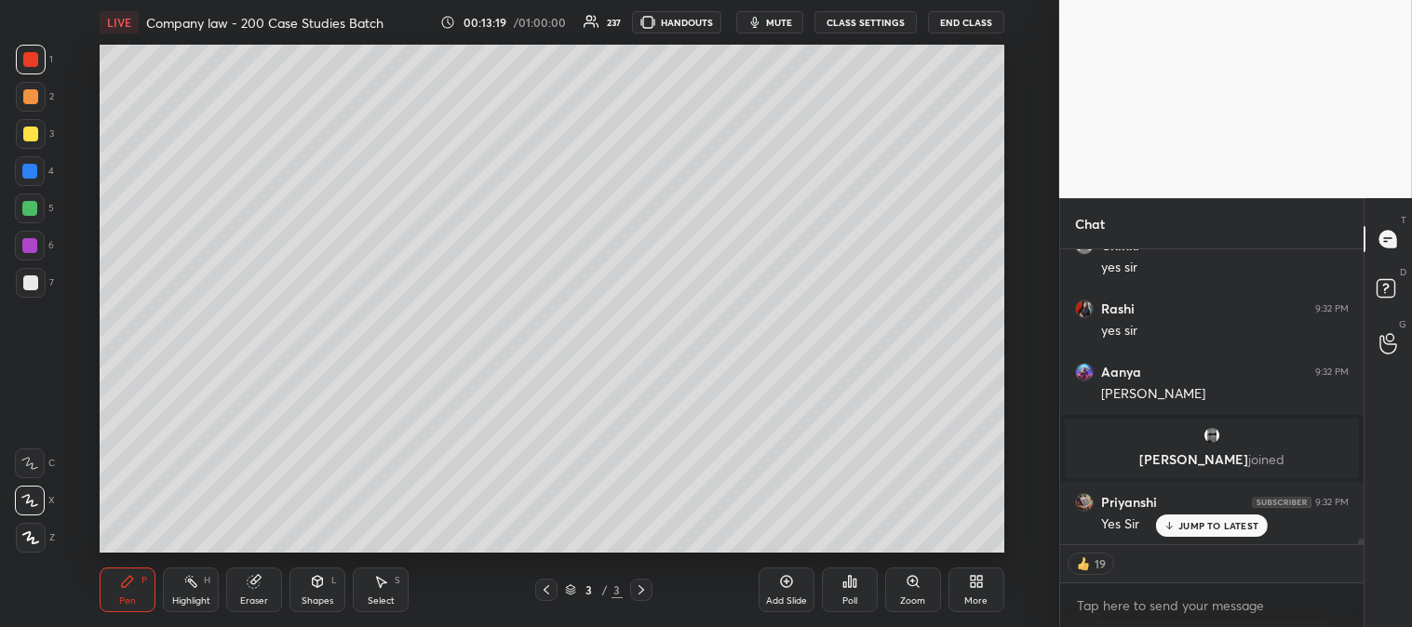
click at [962, 582] on div "More" at bounding box center [976, 590] width 56 height 45
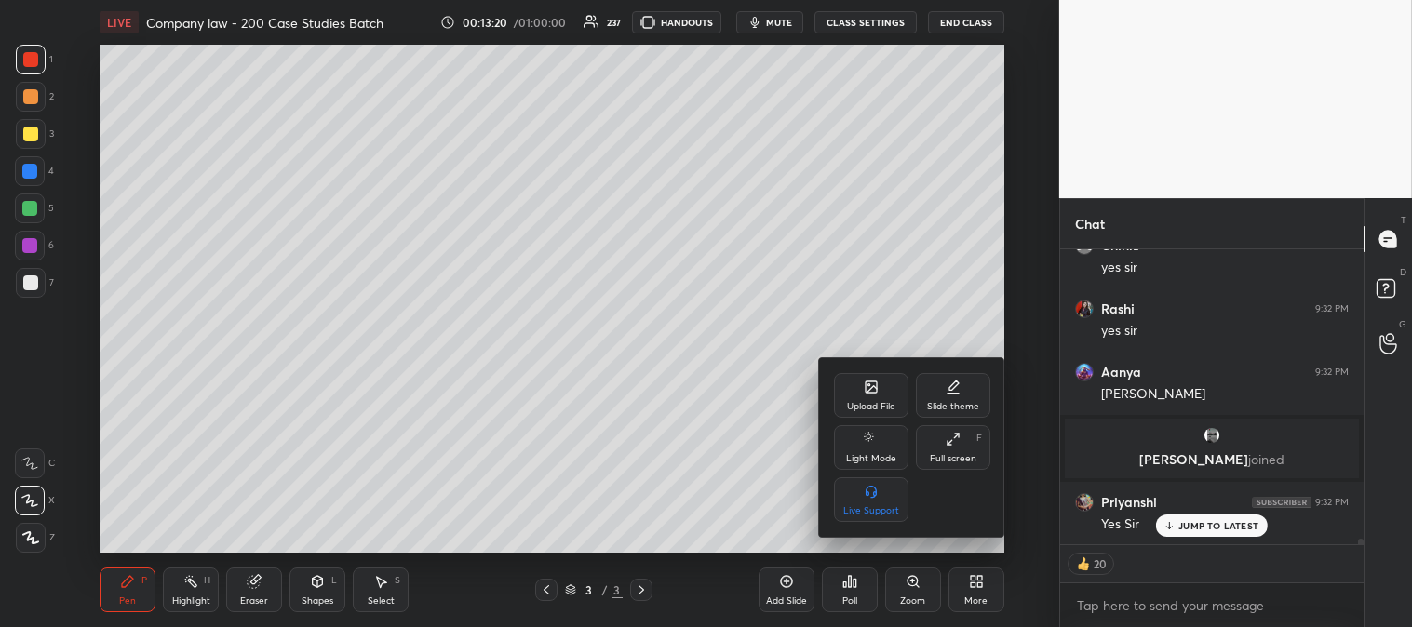
scroll to position [14294, 0]
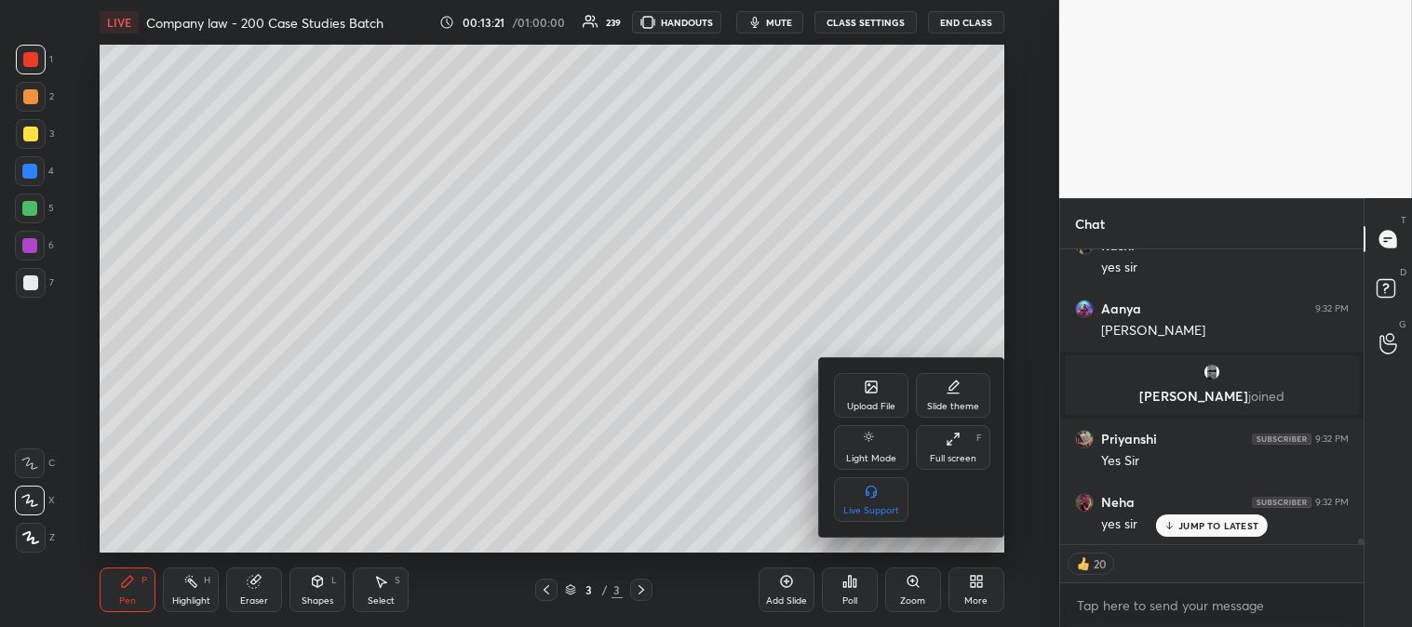
click at [878, 384] on icon at bounding box center [870, 387] width 15 height 15
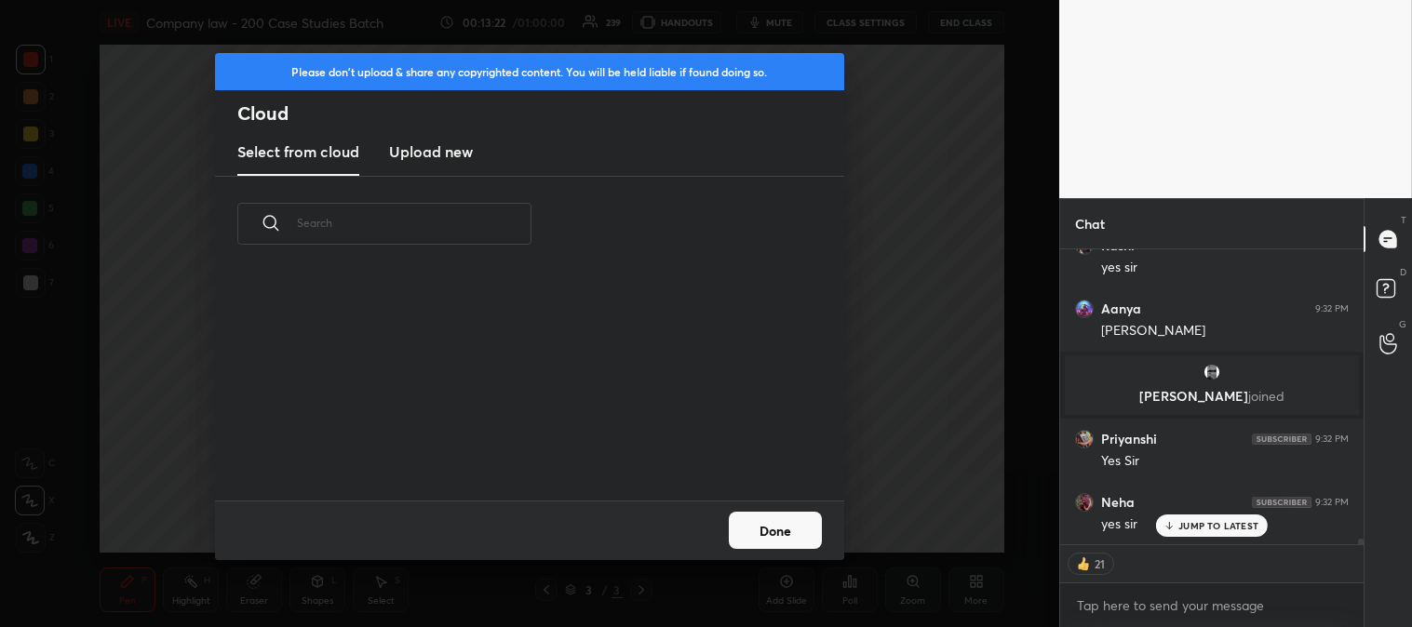
scroll to position [14361, 0]
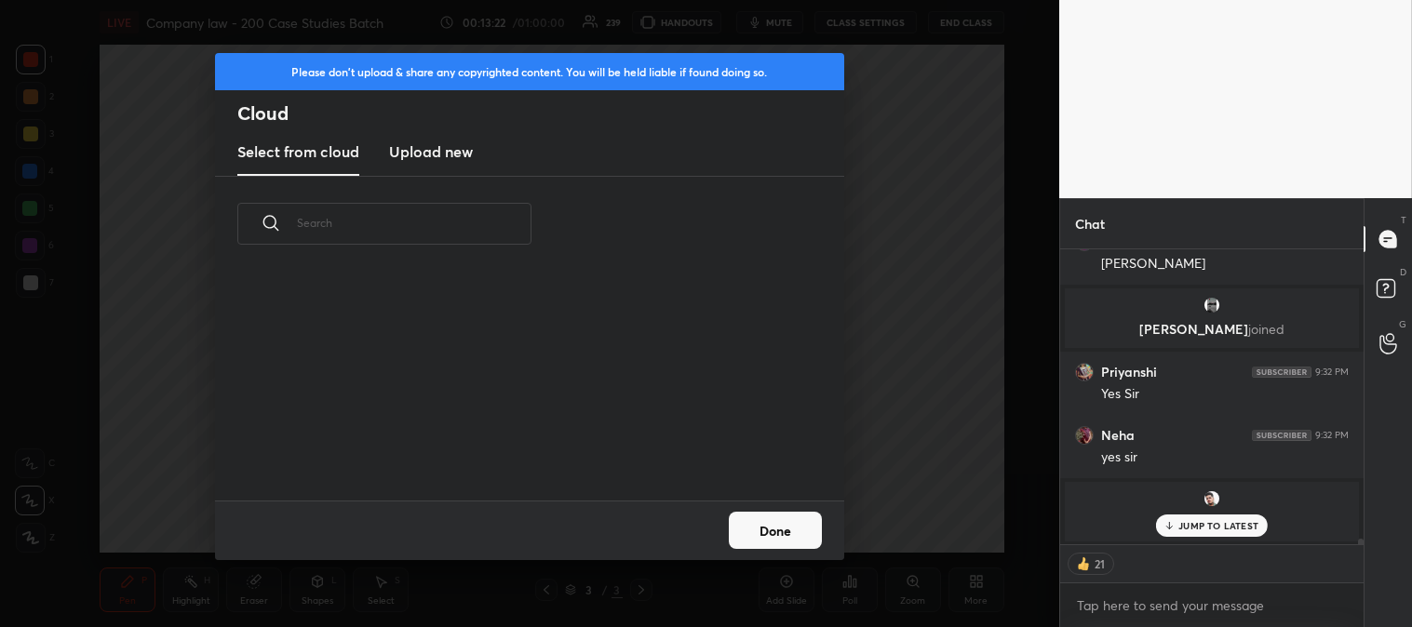
click at [426, 144] on h3 "Upload new" at bounding box center [431, 152] width 84 height 22
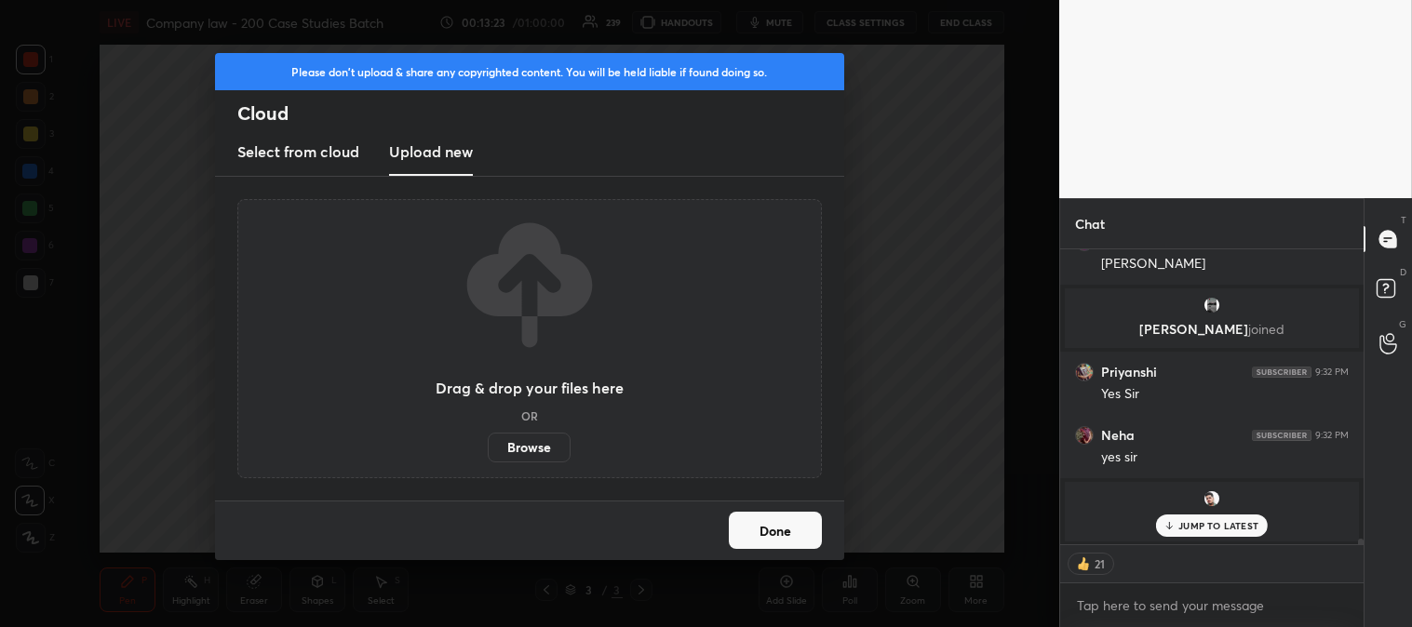
scroll to position [14424, 0]
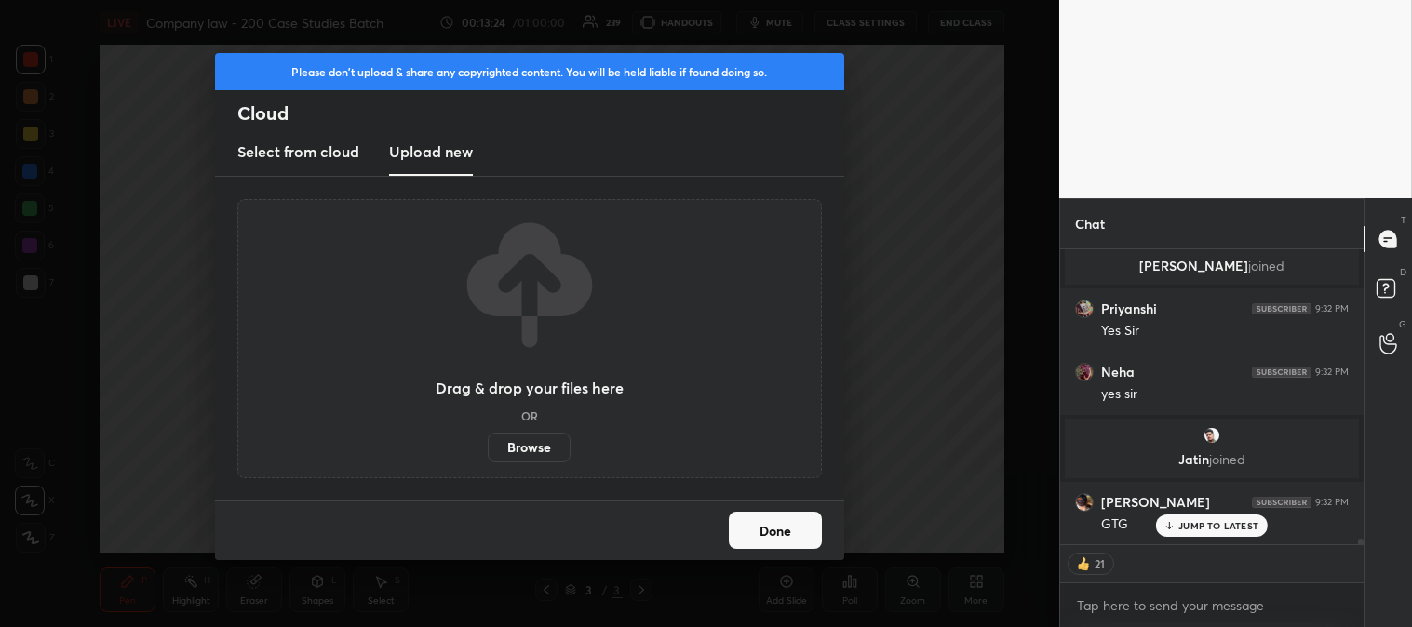
click at [521, 442] on label "Browse" at bounding box center [529, 448] width 83 height 30
click at [488, 442] on input "Browse" at bounding box center [488, 448] width 0 height 30
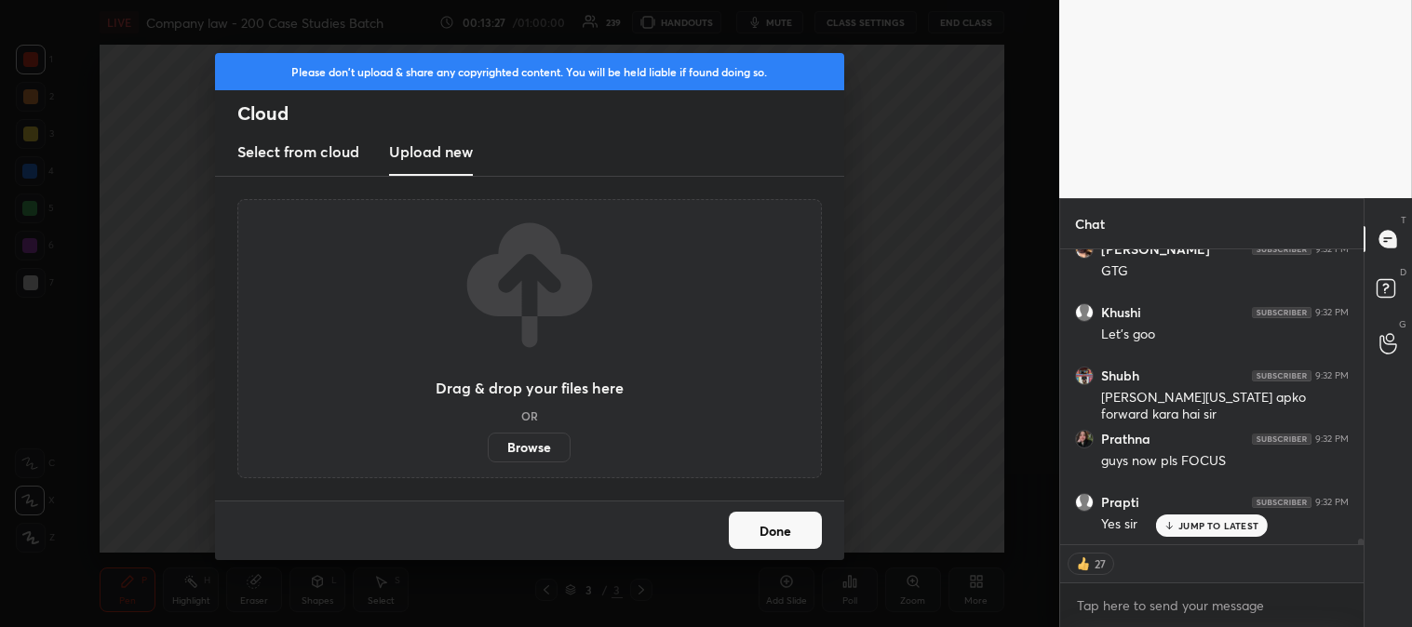
scroll to position [14744, 0]
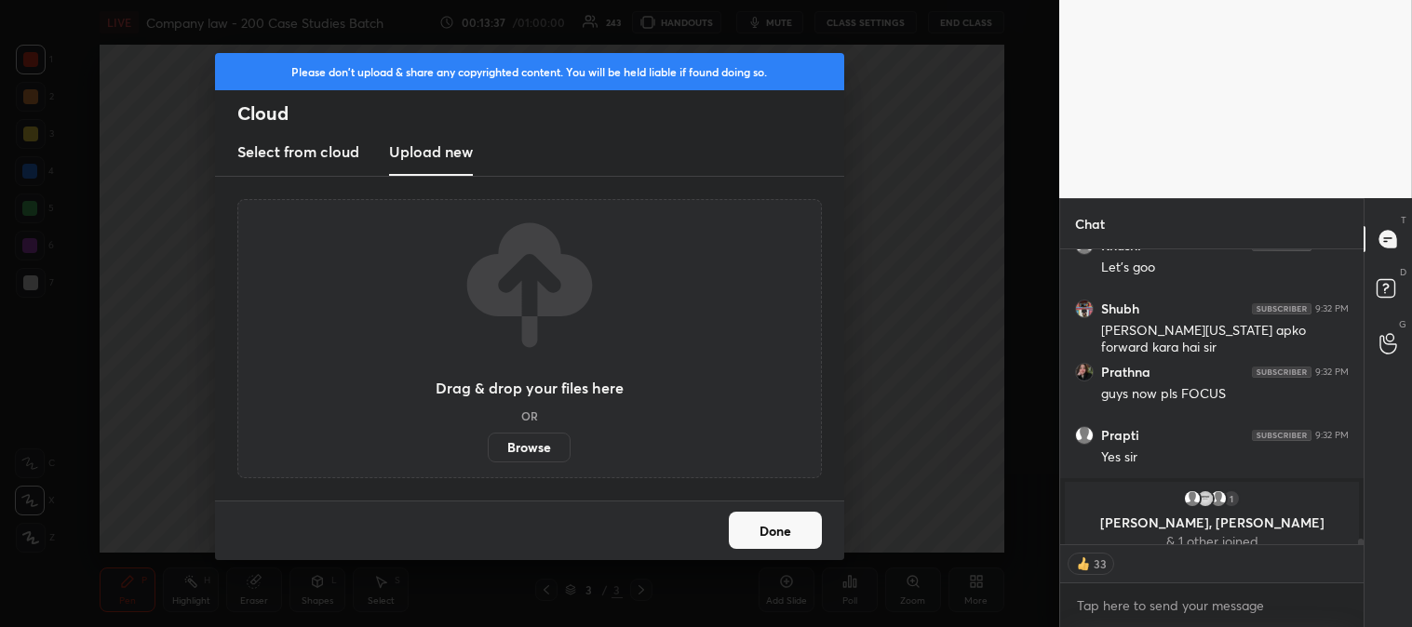
click at [768, 530] on button "Done" at bounding box center [775, 530] width 93 height 37
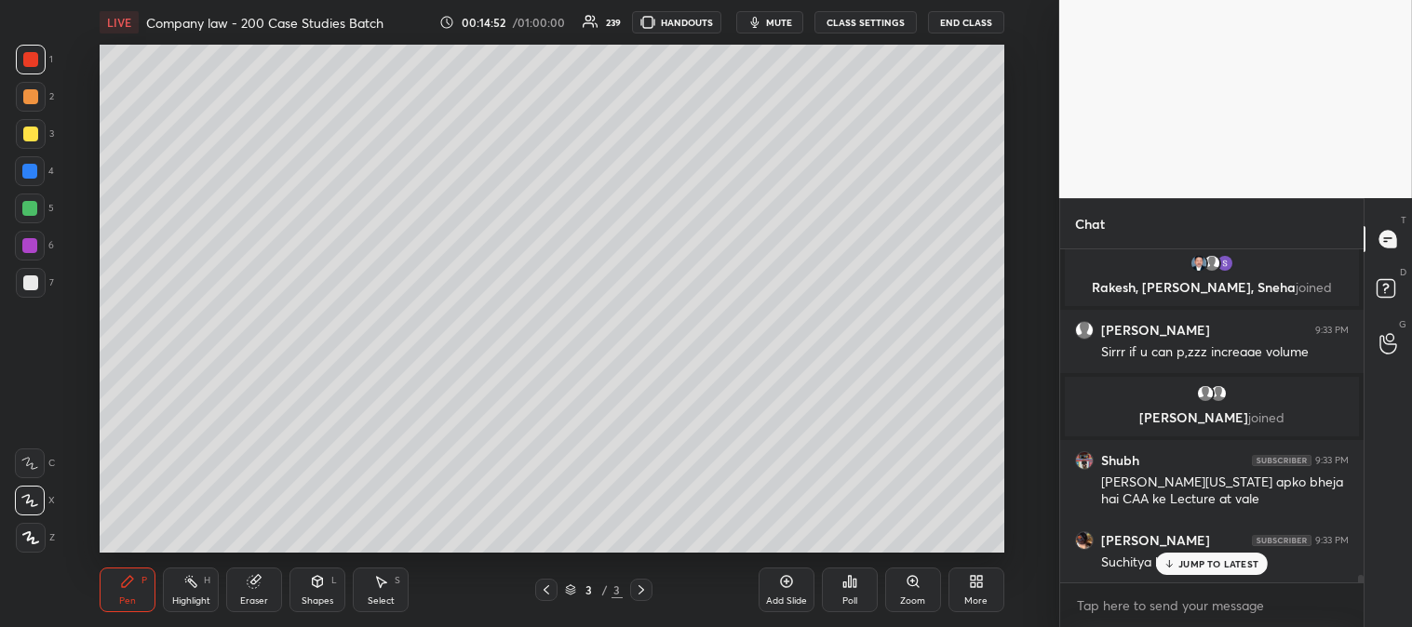
scroll to position [15514, 0]
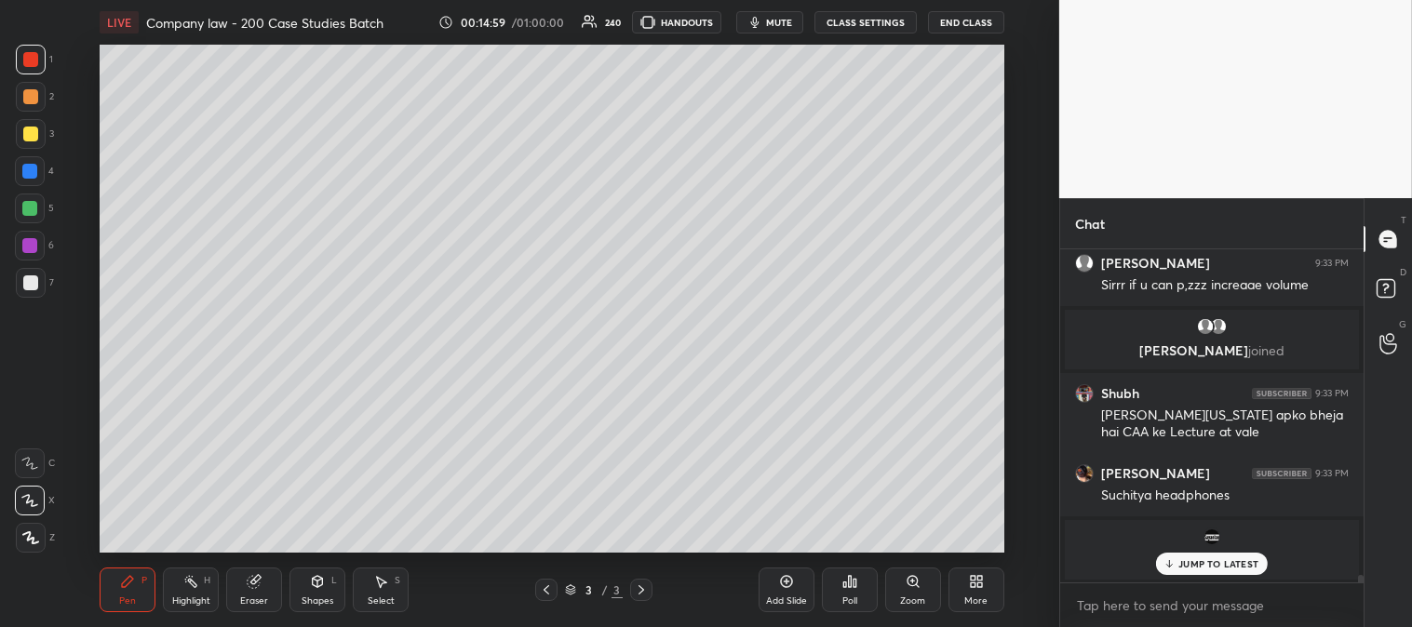
click at [972, 588] on icon at bounding box center [976, 581] width 15 height 15
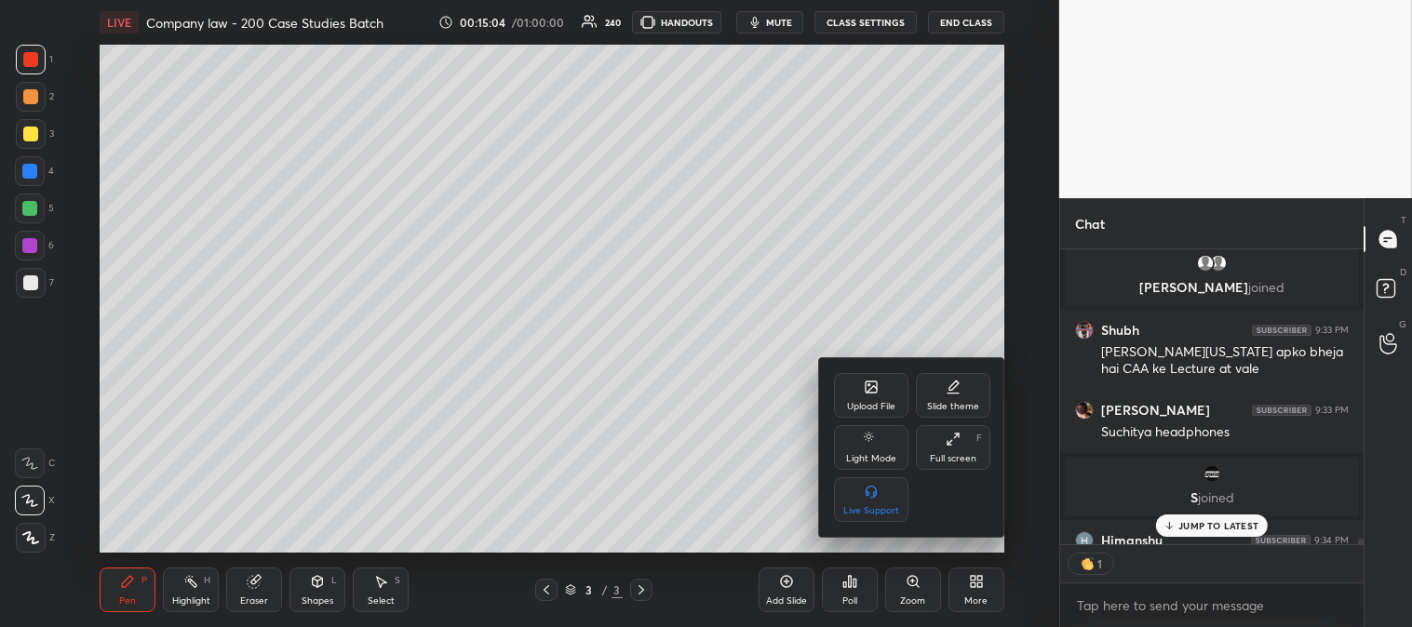
scroll to position [15682, 0]
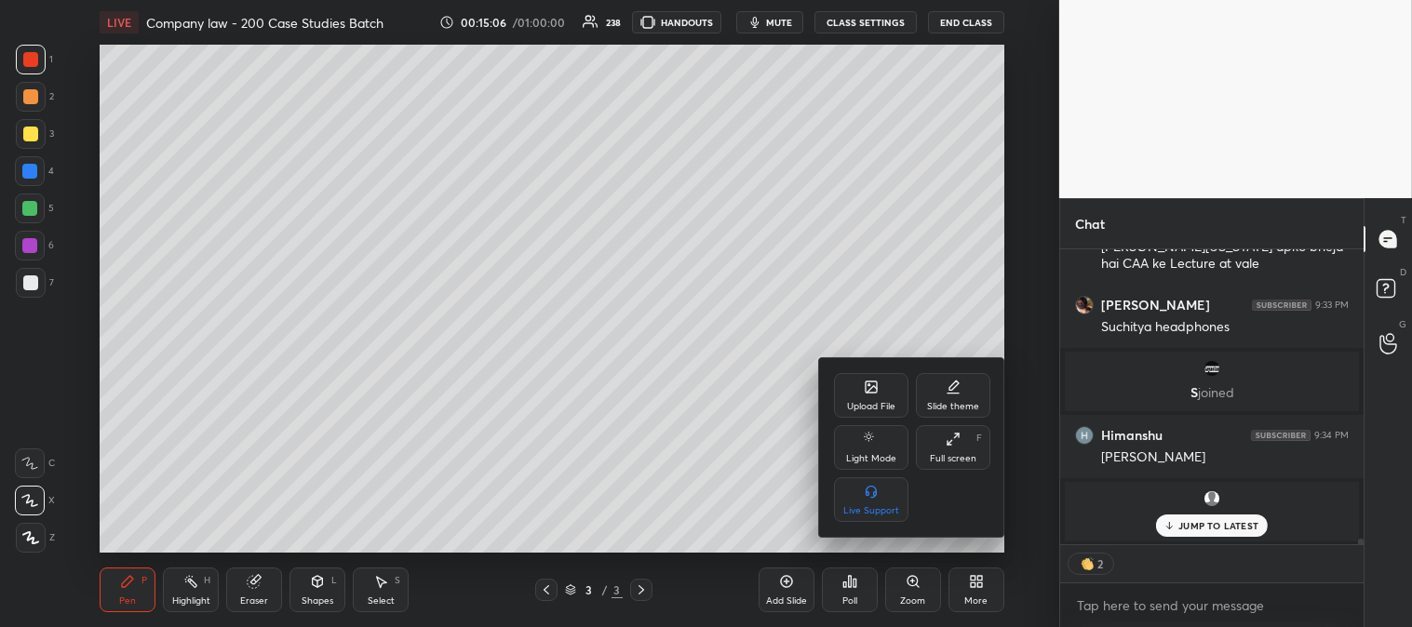
click at [779, 24] on div at bounding box center [706, 313] width 1412 height 627
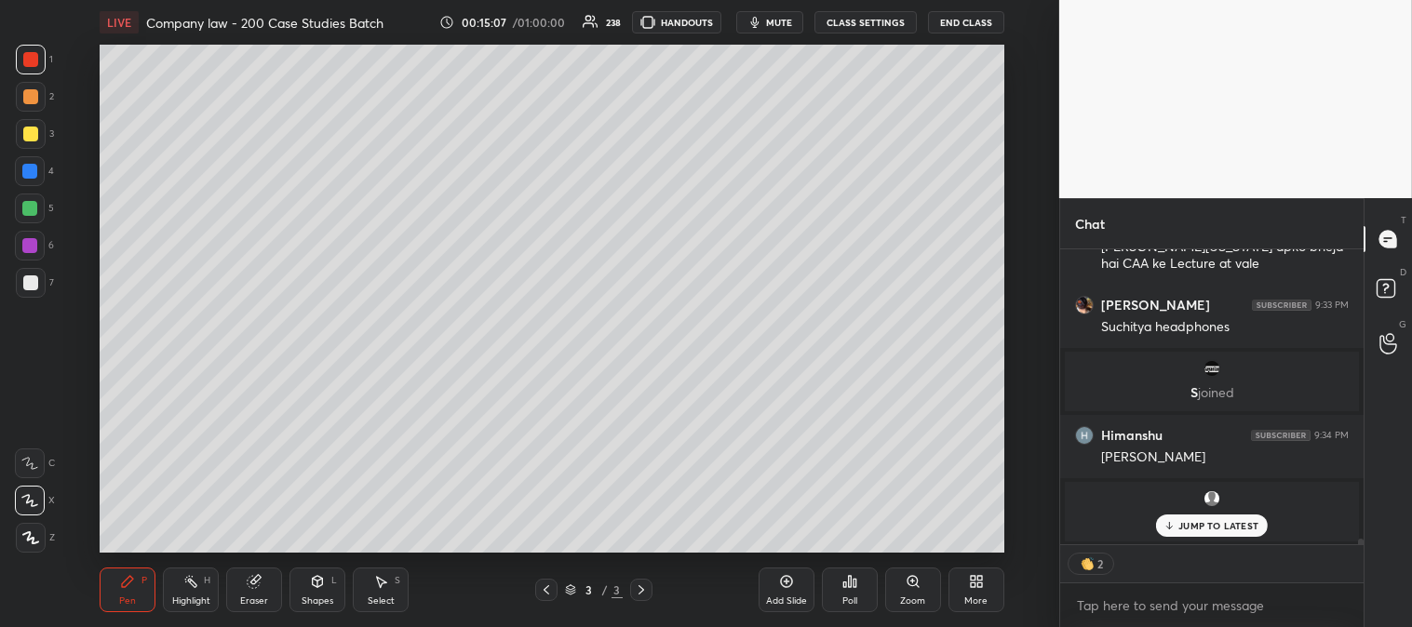
click at [778, 24] on span "mute" at bounding box center [779, 22] width 26 height 13
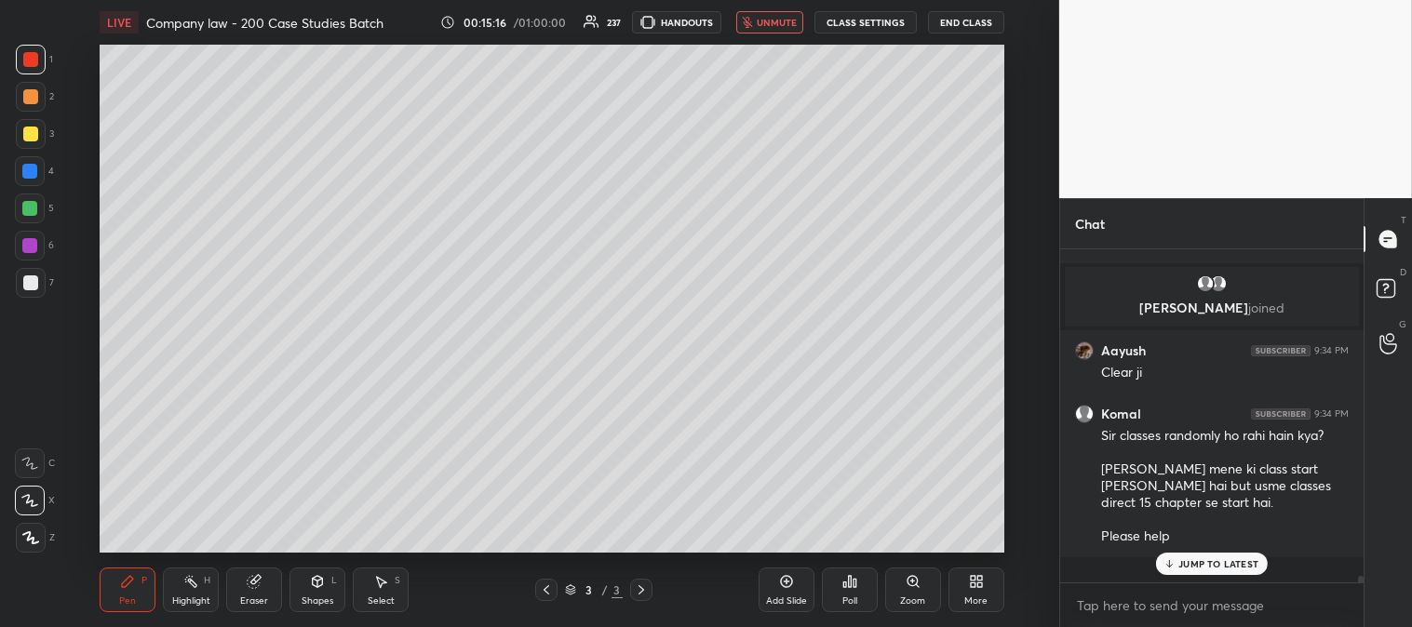
scroll to position [15871, 0]
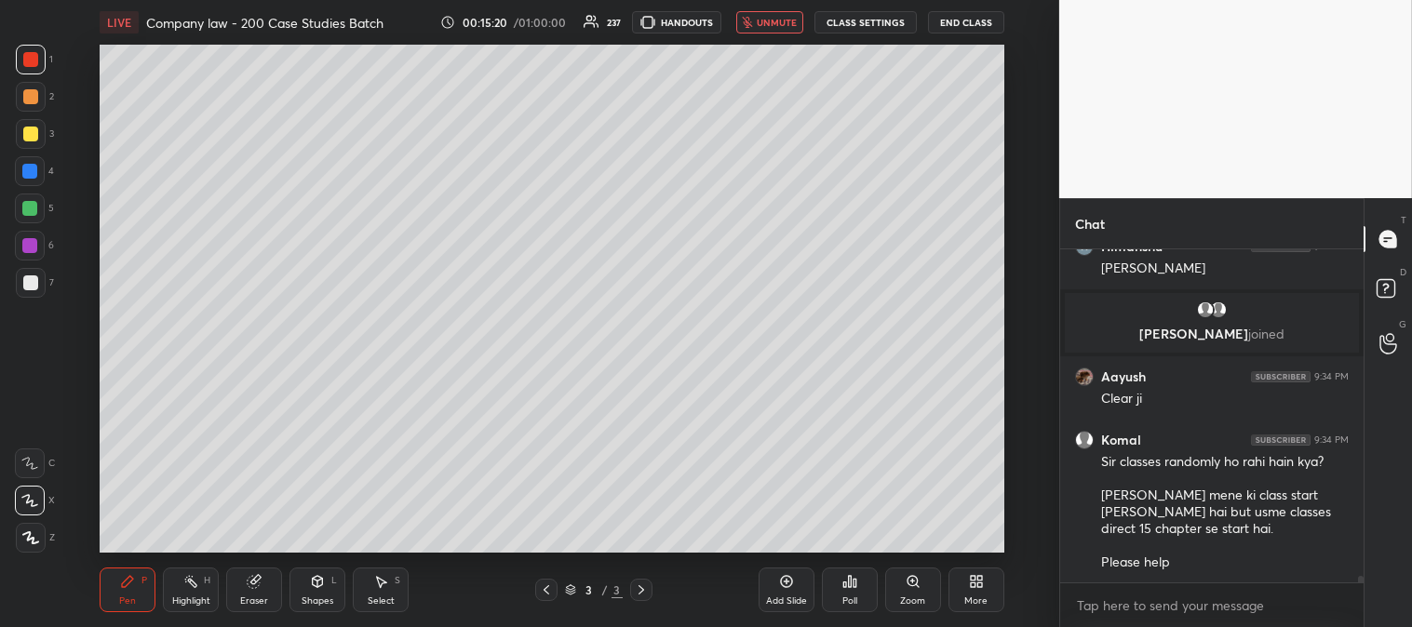
click at [769, 28] on span "unmute" at bounding box center [776, 22] width 40 height 13
click at [965, 596] on div "More" at bounding box center [975, 600] width 23 height 9
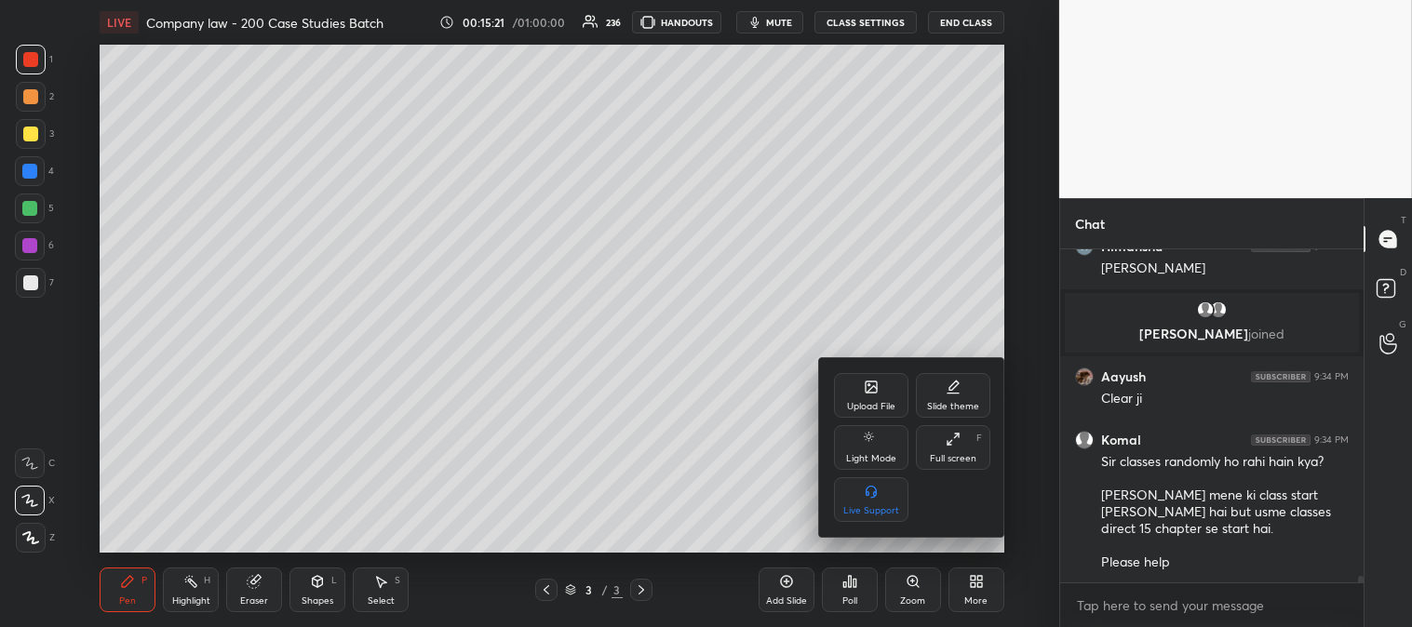
click at [866, 393] on icon at bounding box center [870, 386] width 11 height 11
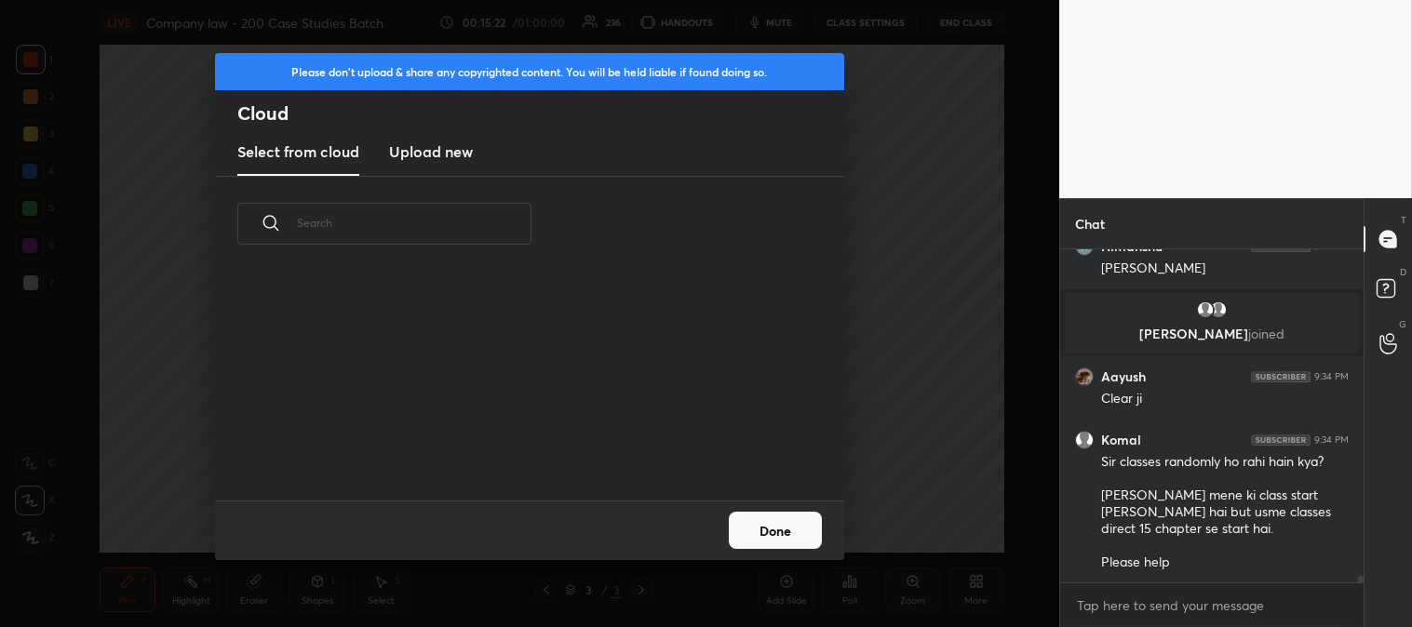
scroll to position [229, 597]
click at [430, 154] on h3 "Upload new" at bounding box center [431, 152] width 84 height 22
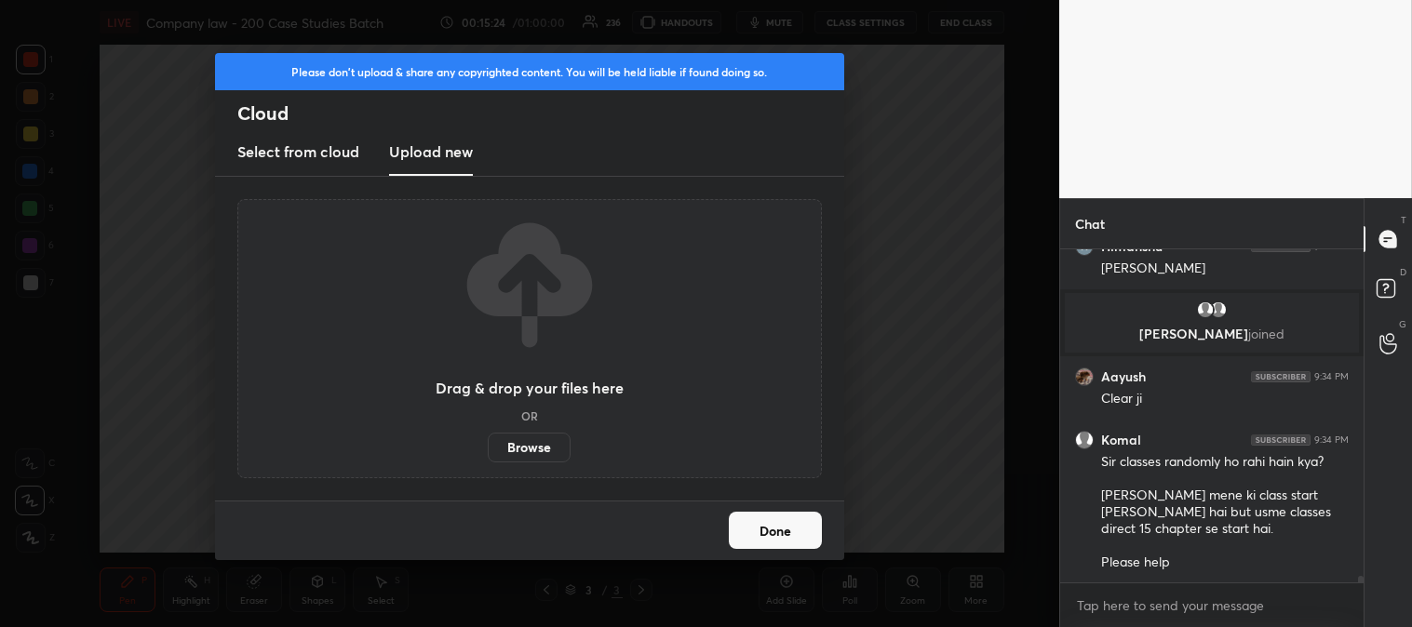
click at [524, 448] on label "Browse" at bounding box center [529, 448] width 83 height 30
click at [488, 448] on input "Browse" at bounding box center [488, 448] width 0 height 30
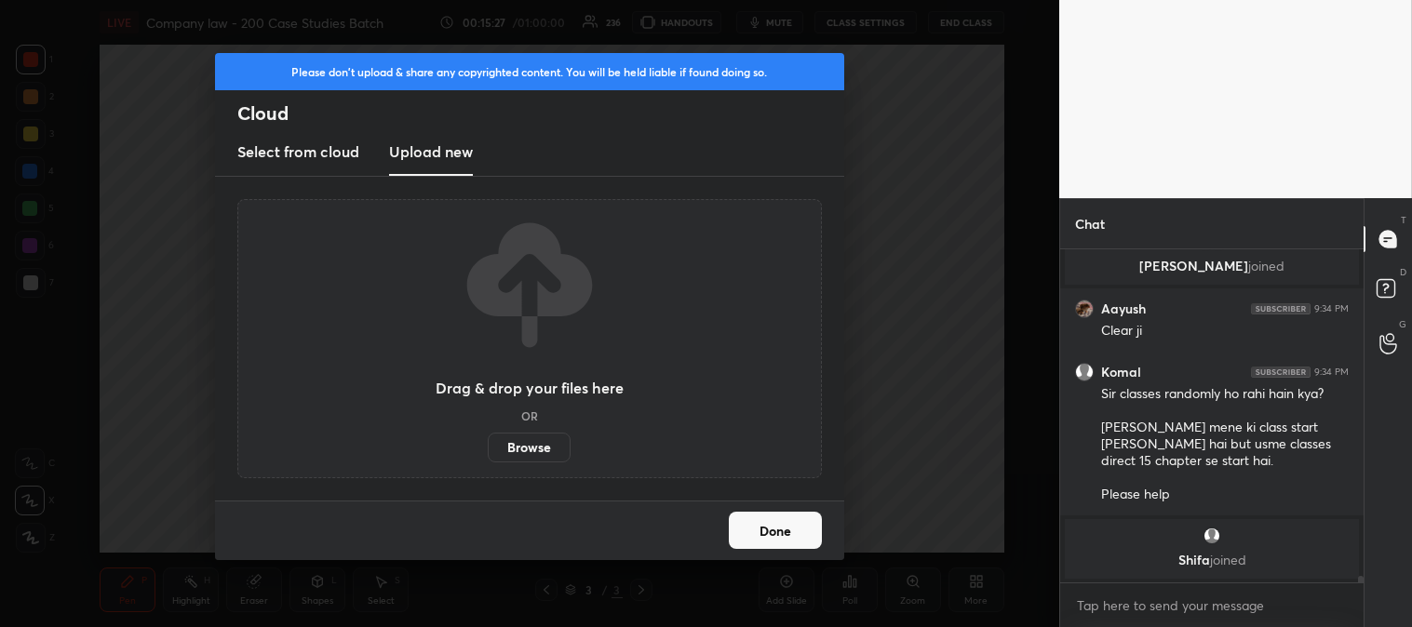
scroll to position [15181, 0]
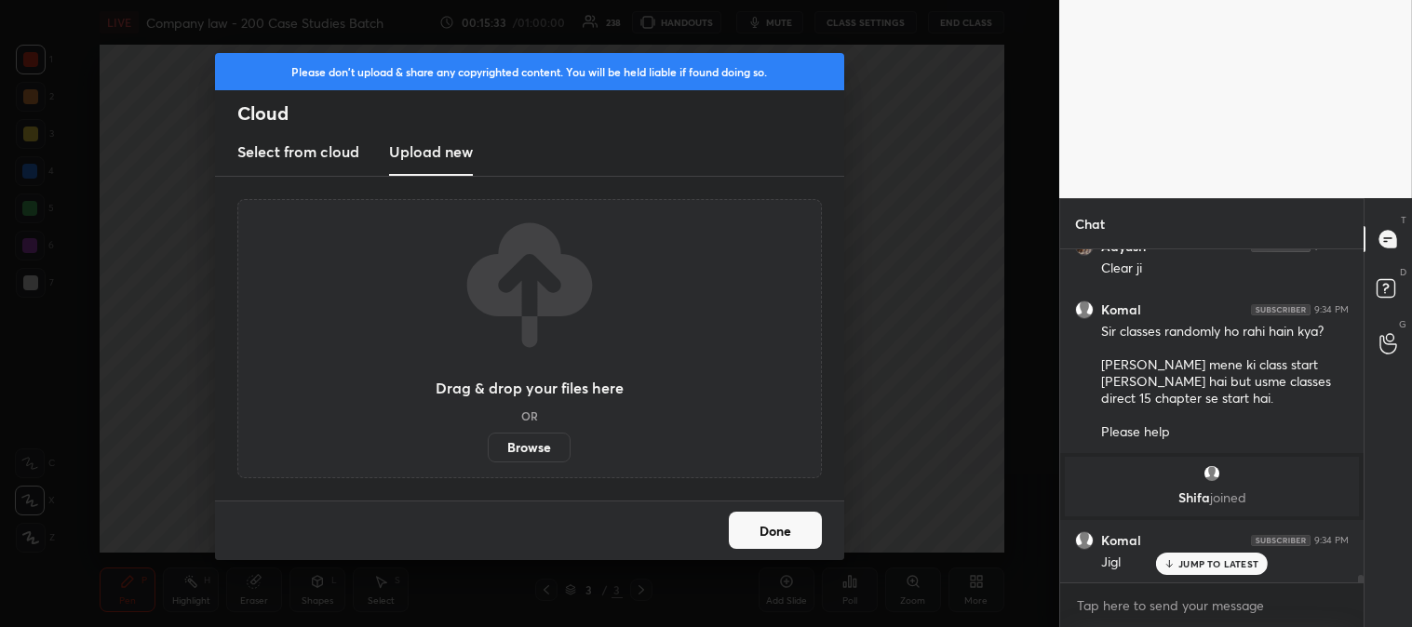
click at [525, 450] on label "Browse" at bounding box center [529, 448] width 83 height 30
click at [488, 450] on input "Browse" at bounding box center [488, 448] width 0 height 30
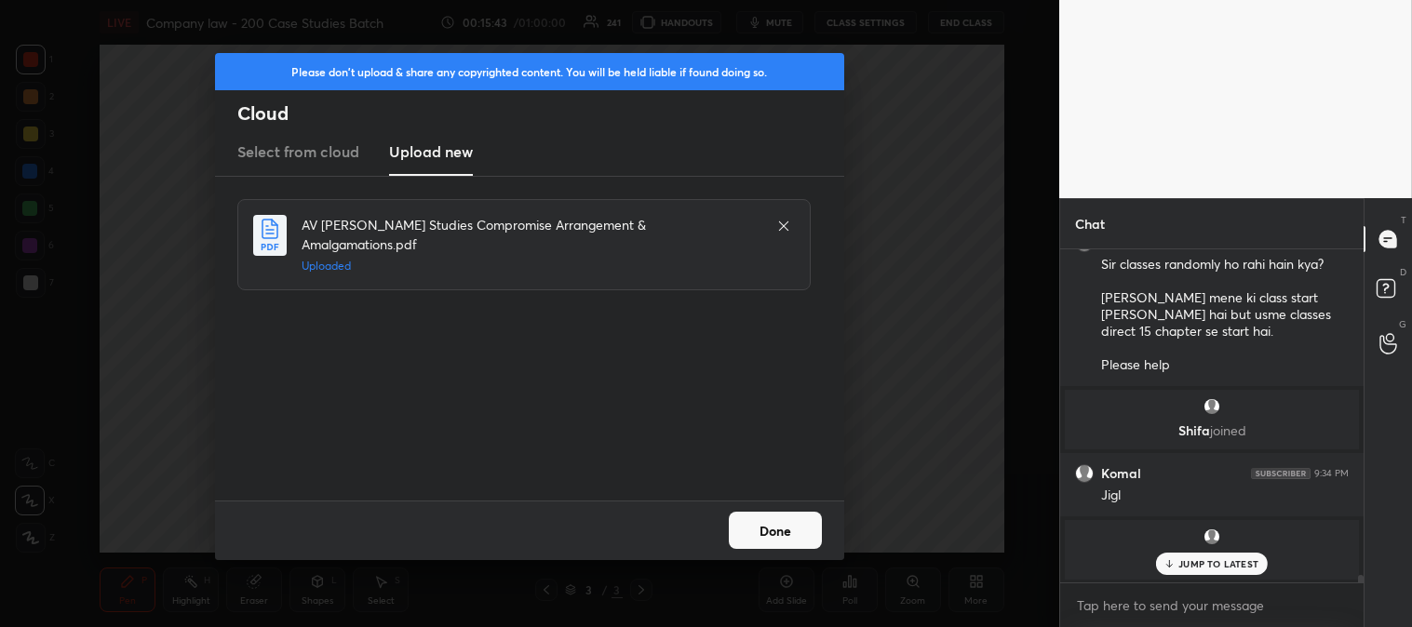
click at [764, 528] on button "Done" at bounding box center [775, 530] width 93 height 37
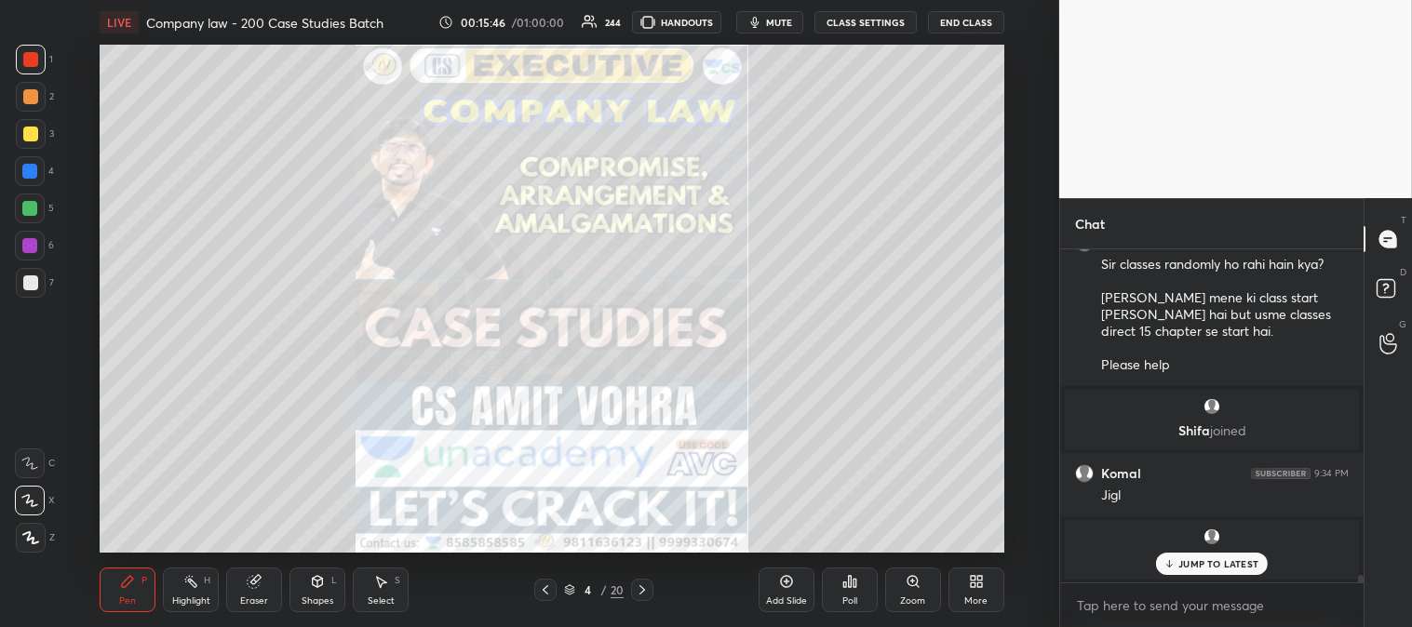
click at [28, 63] on div at bounding box center [30, 59] width 15 height 15
click at [642, 590] on icon at bounding box center [642, 589] width 15 height 15
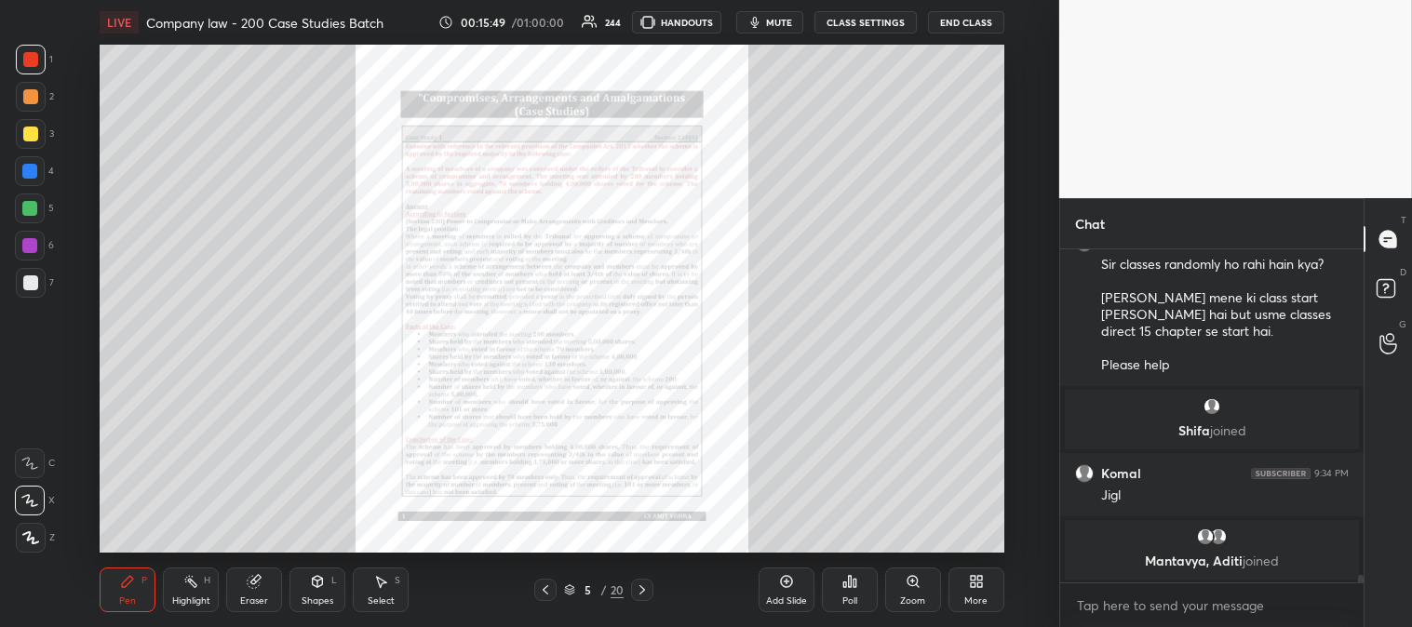
scroll to position [15311, 0]
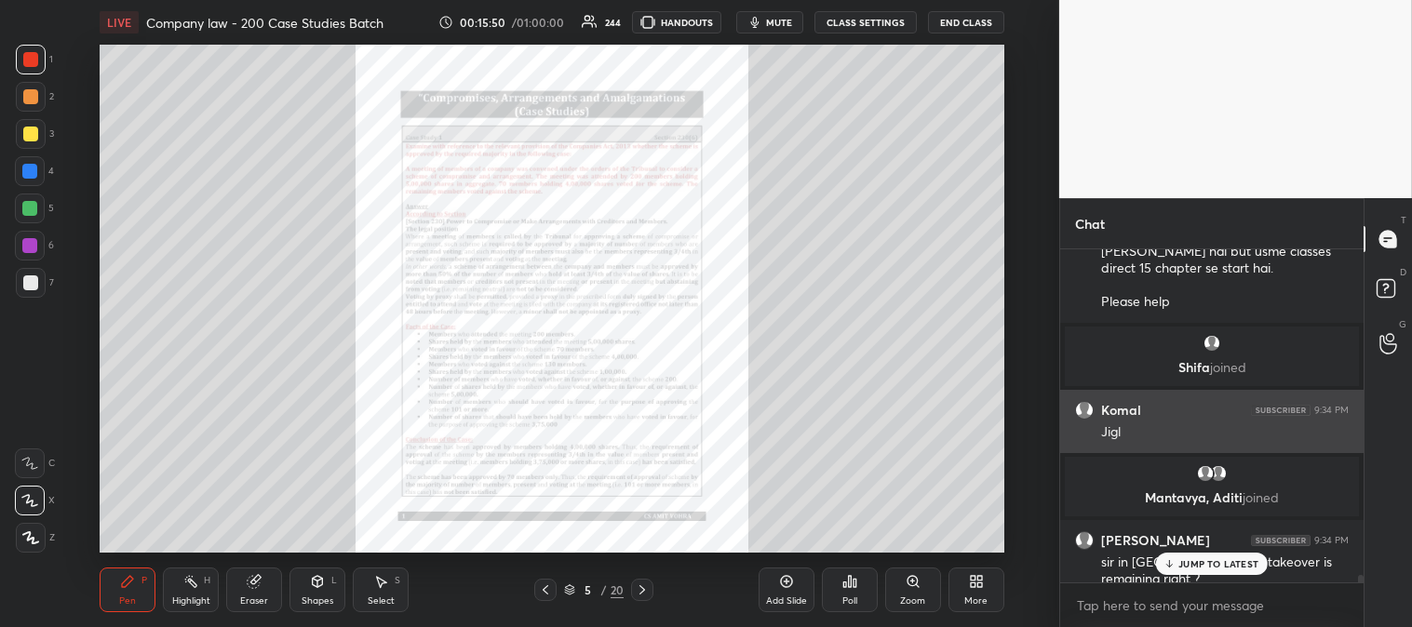
click at [1193, 563] on p "JUMP TO LATEST" at bounding box center [1218, 563] width 80 height 11
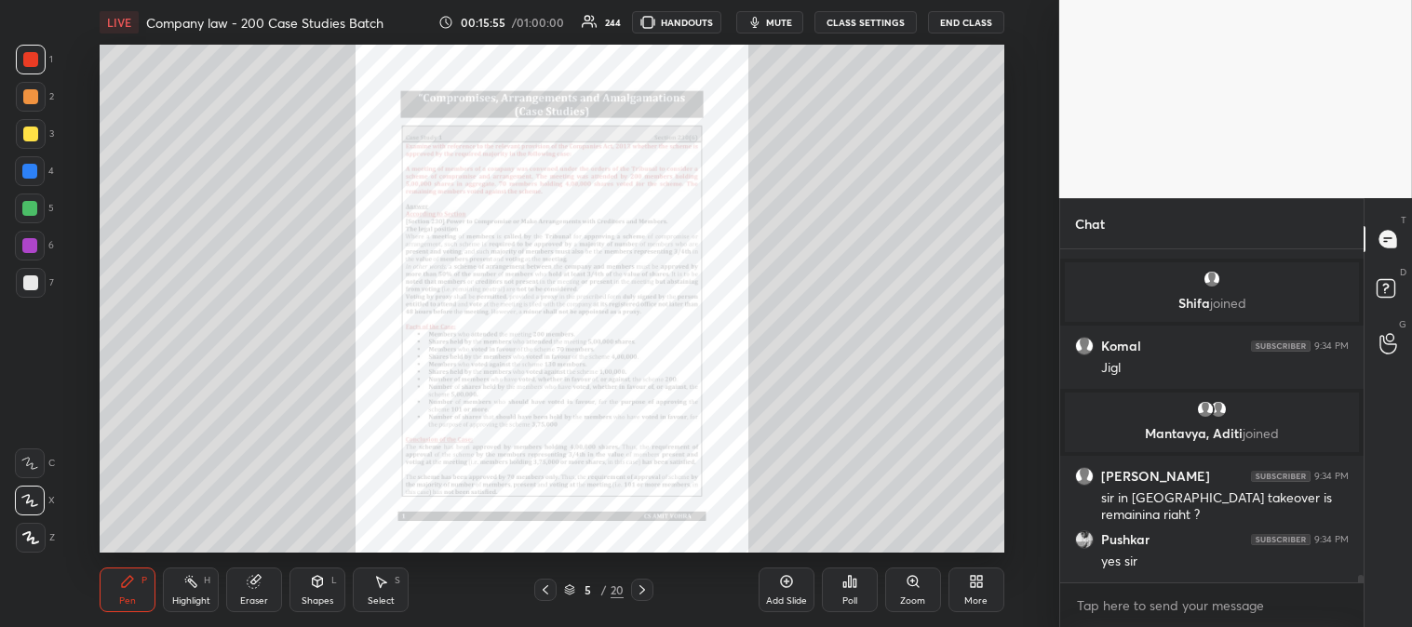
scroll to position [15493, 0]
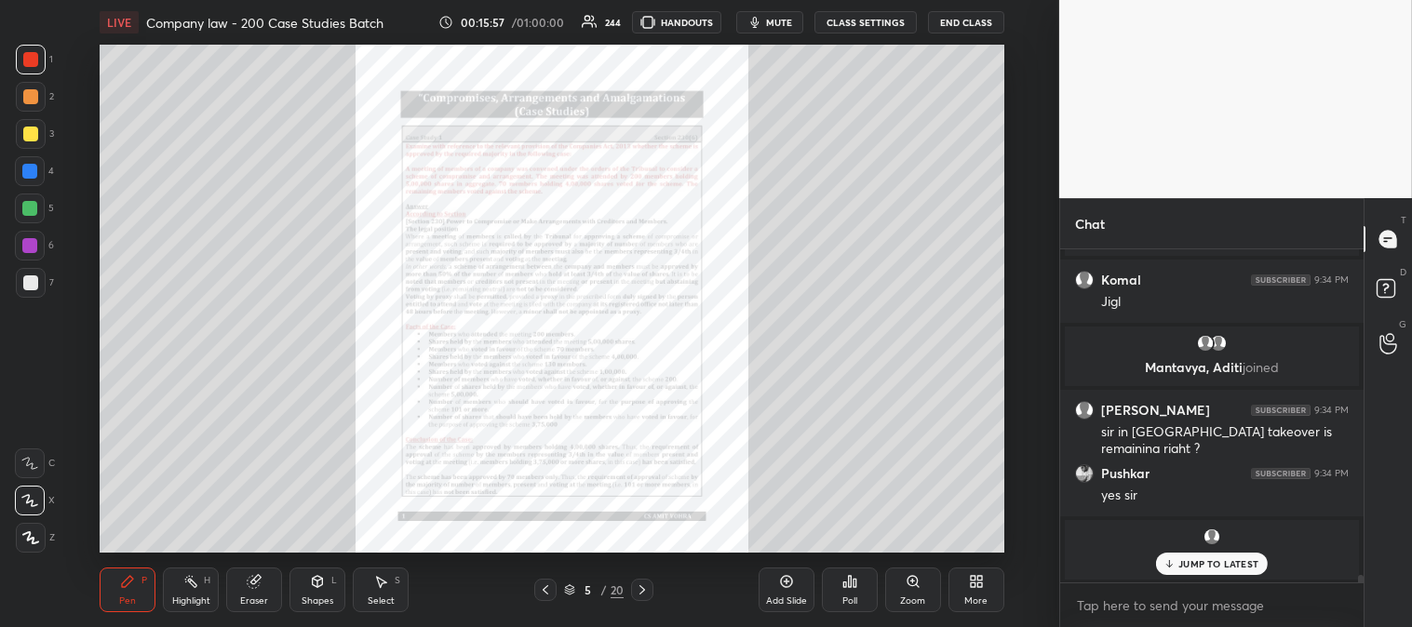
click at [188, 601] on div "Highlight" at bounding box center [191, 600] width 38 height 9
click at [127, 593] on div "Pen P" at bounding box center [128, 590] width 56 height 45
click at [24, 68] on div at bounding box center [31, 60] width 30 height 30
click at [29, 212] on div at bounding box center [29, 208] width 15 height 15
click at [22, 469] on icon at bounding box center [29, 463] width 17 height 13
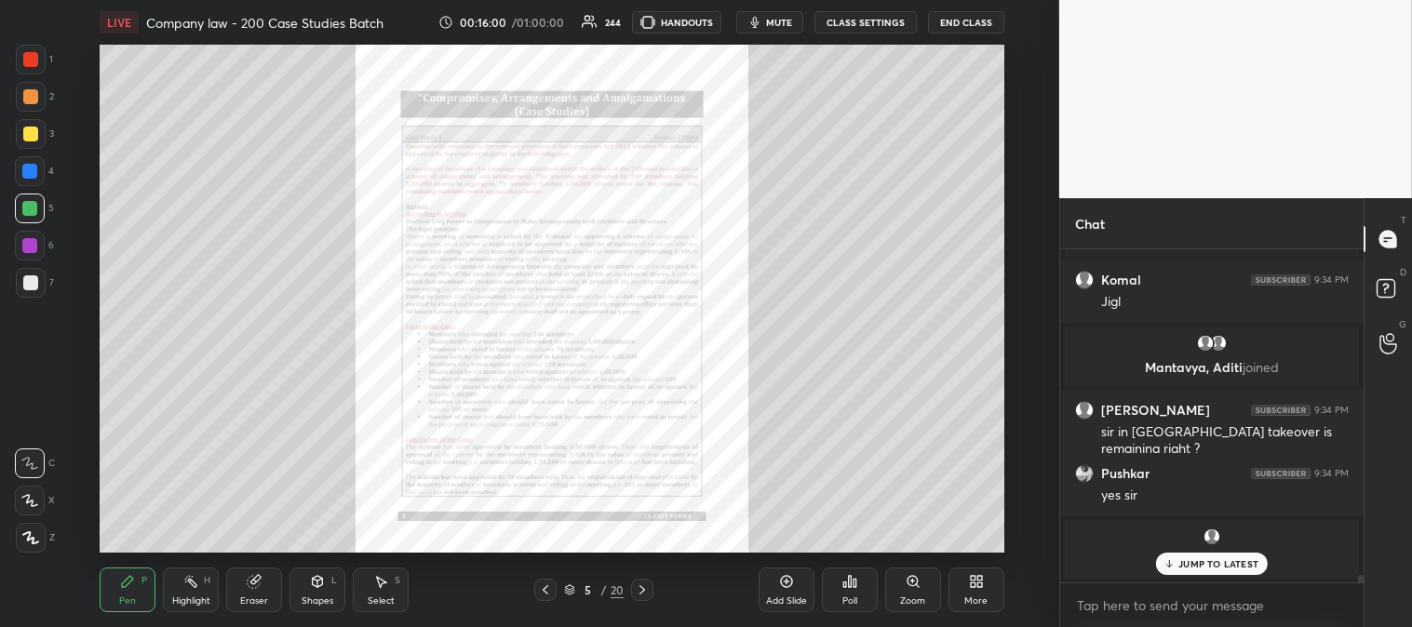
click at [542, 592] on icon at bounding box center [545, 589] width 15 height 15
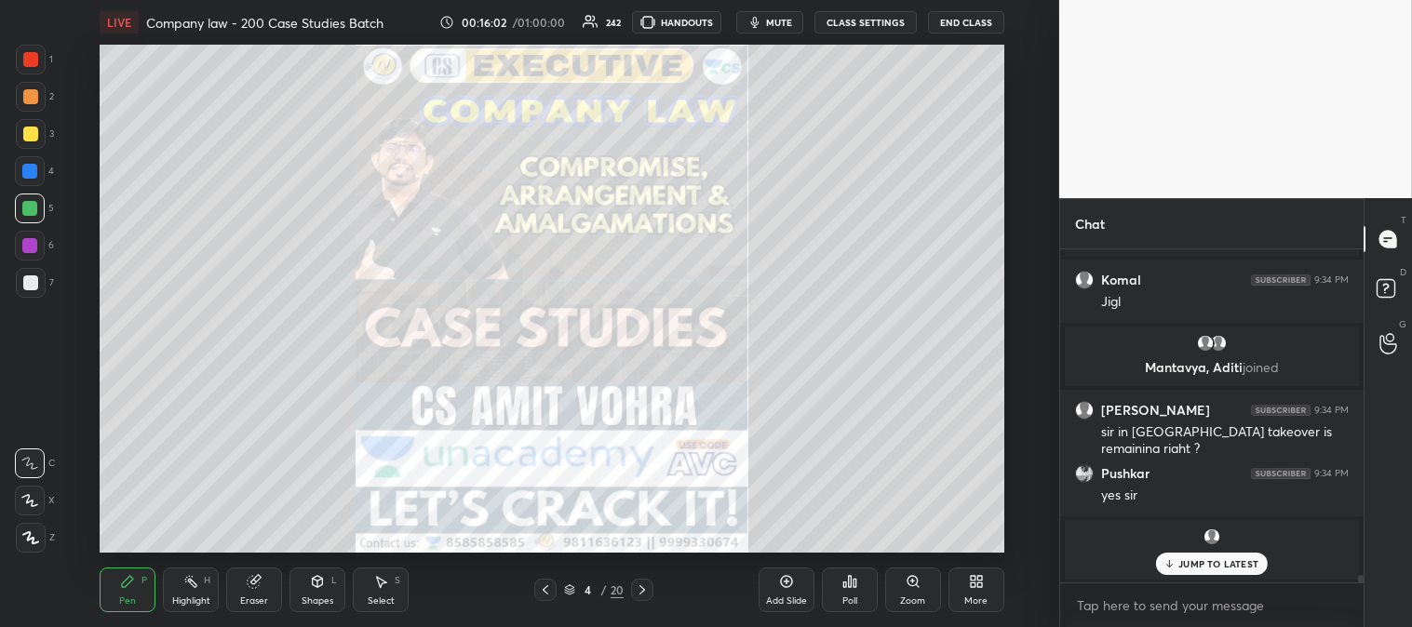
click at [644, 587] on icon at bounding box center [642, 589] width 15 height 15
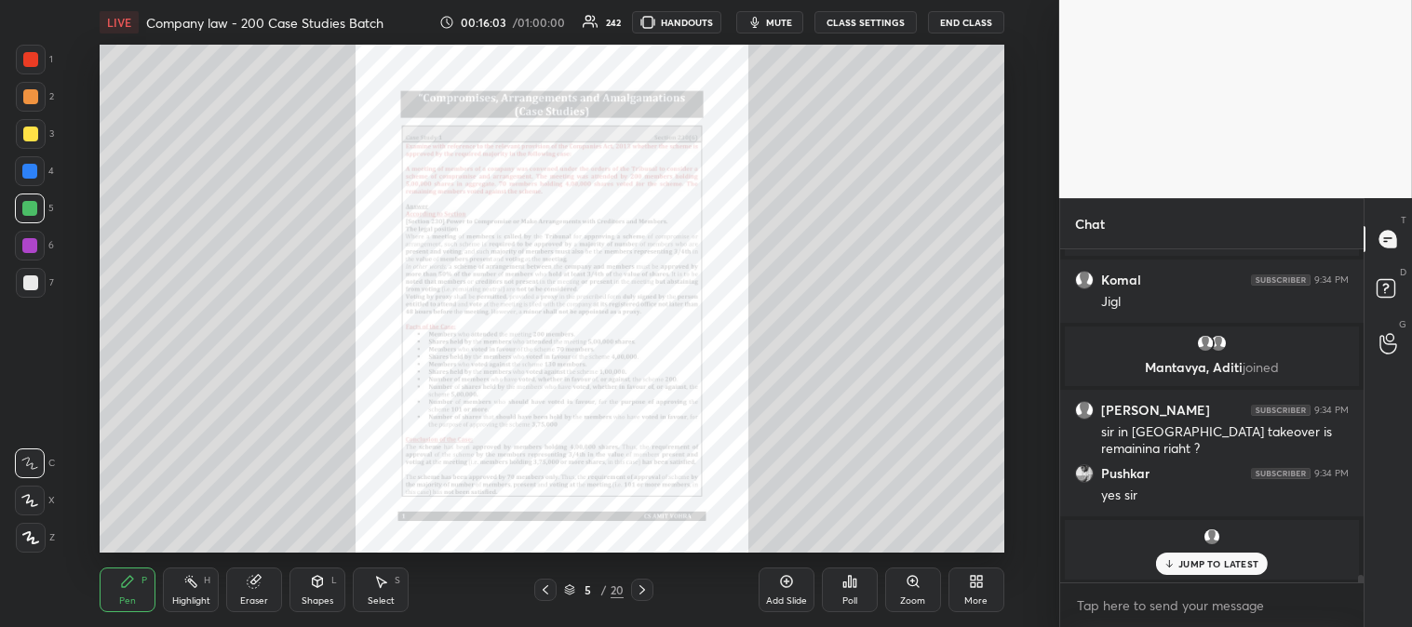
scroll to position [15400, 0]
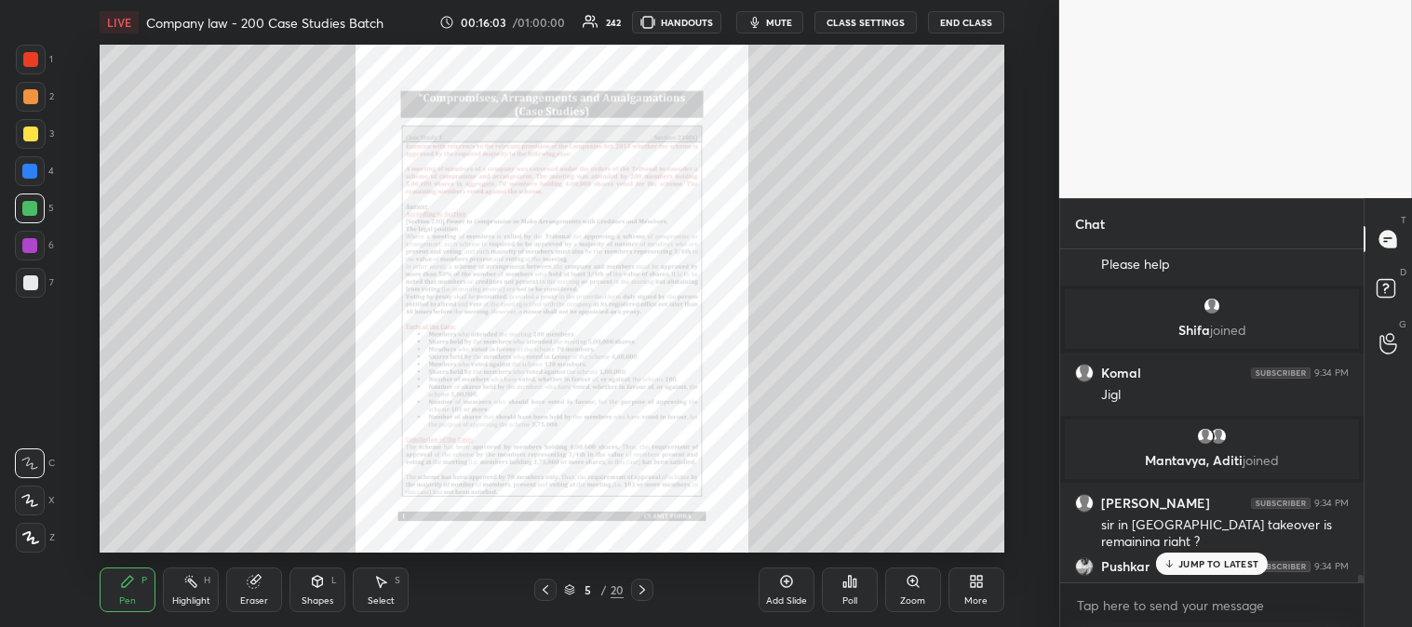
click at [644, 587] on icon at bounding box center [642, 589] width 15 height 15
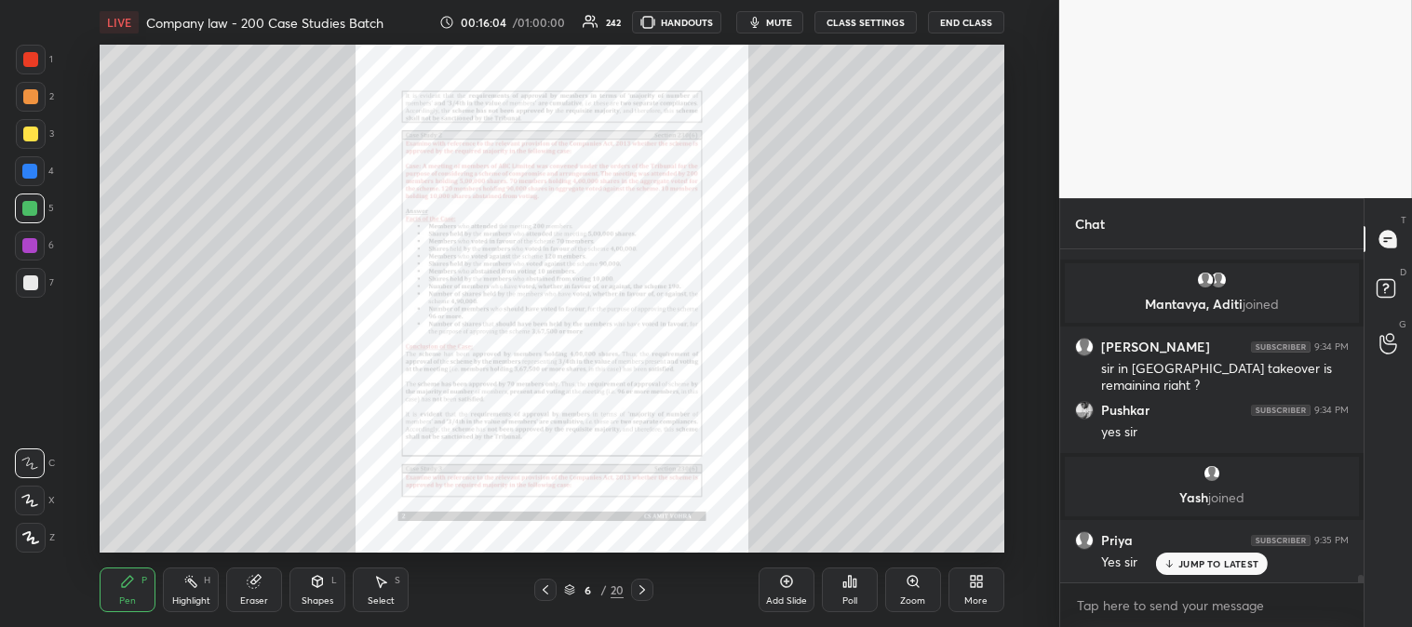
click at [643, 590] on icon at bounding box center [642, 589] width 15 height 15
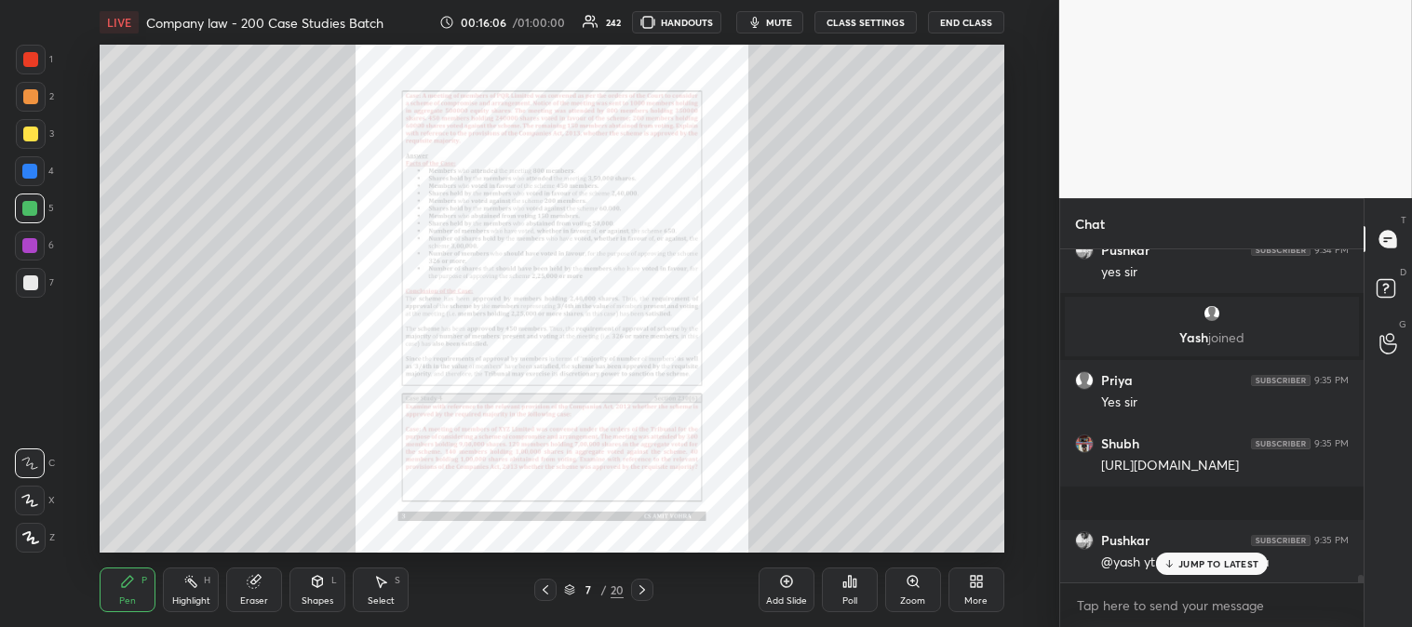
click at [542, 593] on icon at bounding box center [545, 589] width 15 height 15
click at [542, 588] on icon at bounding box center [545, 589] width 15 height 15
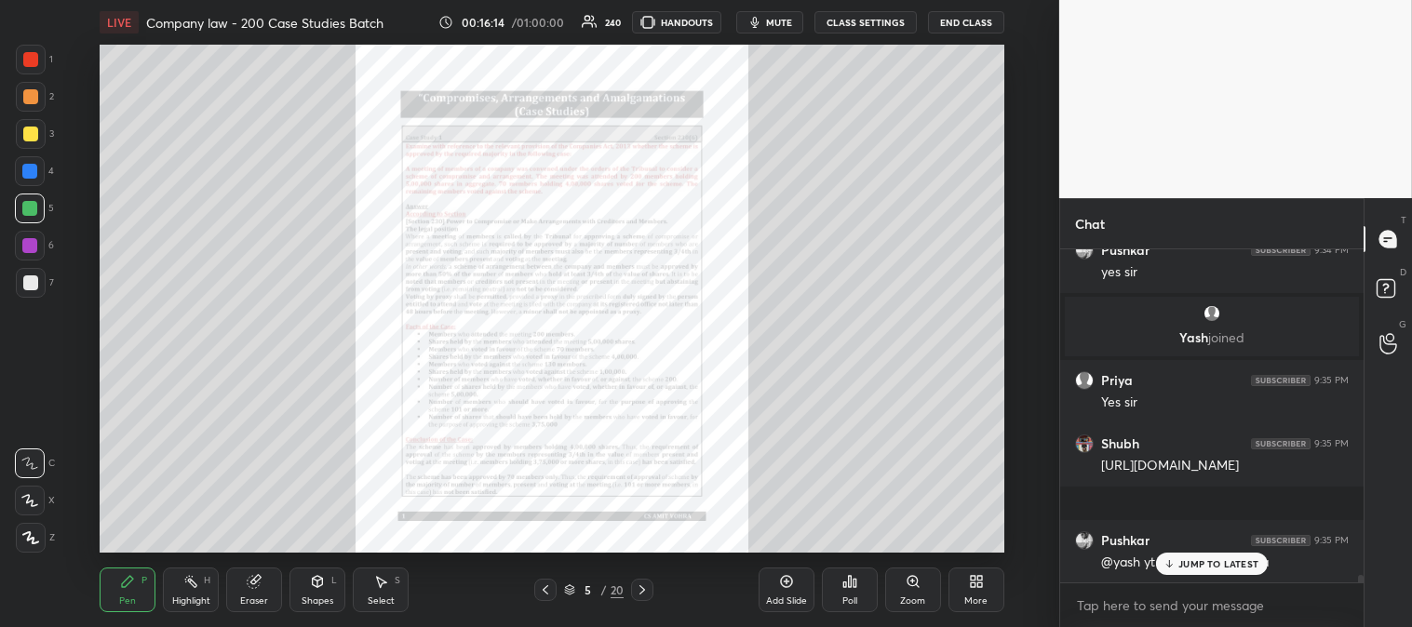
click at [37, 56] on div at bounding box center [30, 59] width 15 height 15
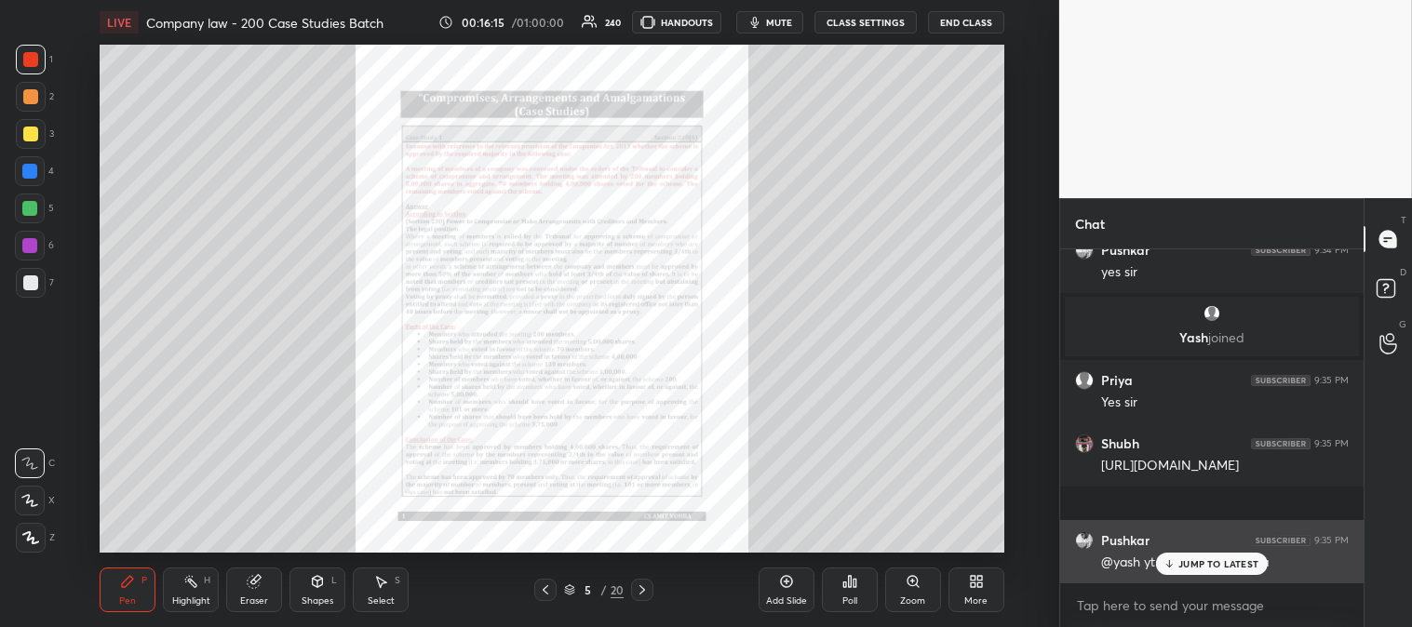
click at [1193, 569] on p "JUMP TO LATEST" at bounding box center [1218, 563] width 80 height 11
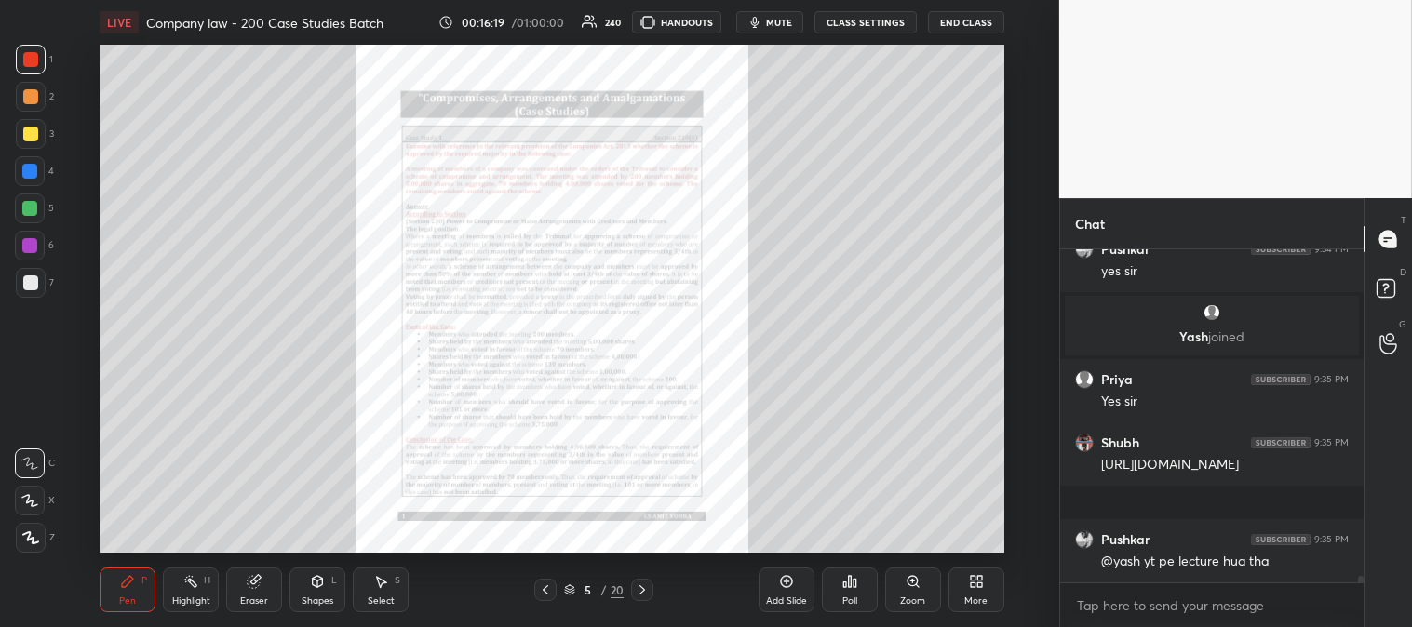
click at [917, 589] on icon at bounding box center [912, 581] width 15 height 15
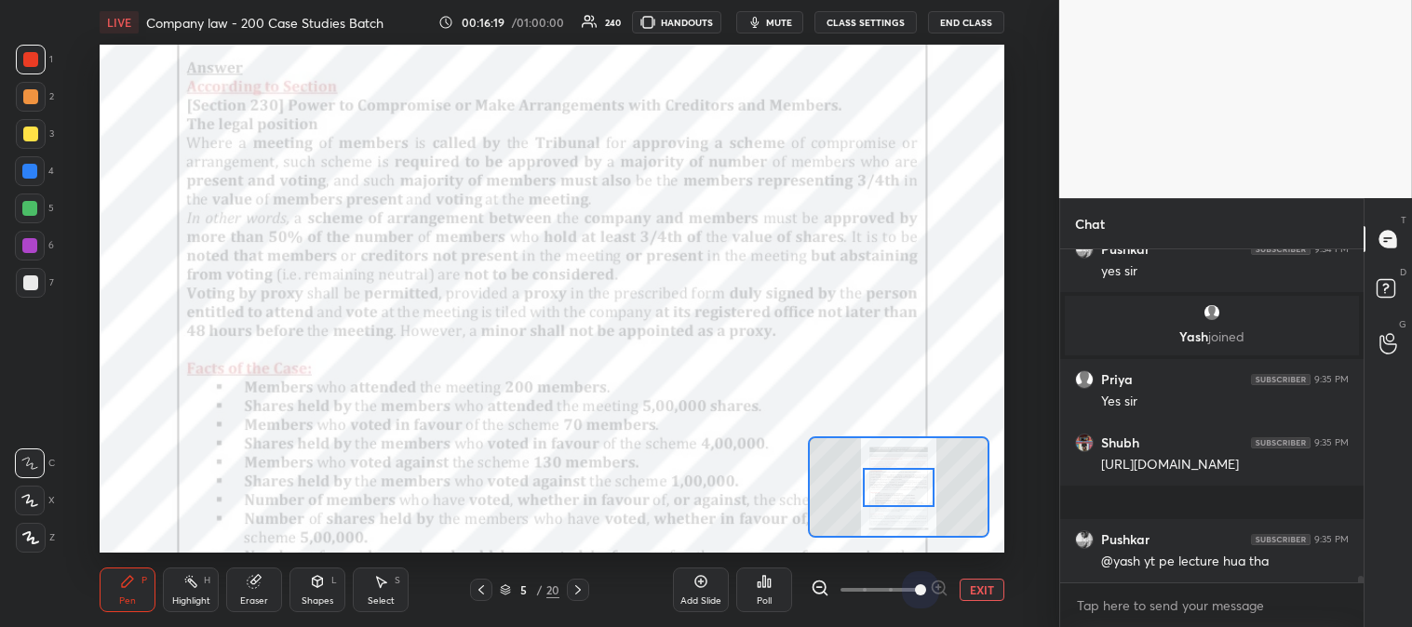
click at [917, 591] on span at bounding box center [920, 589] width 11 height 11
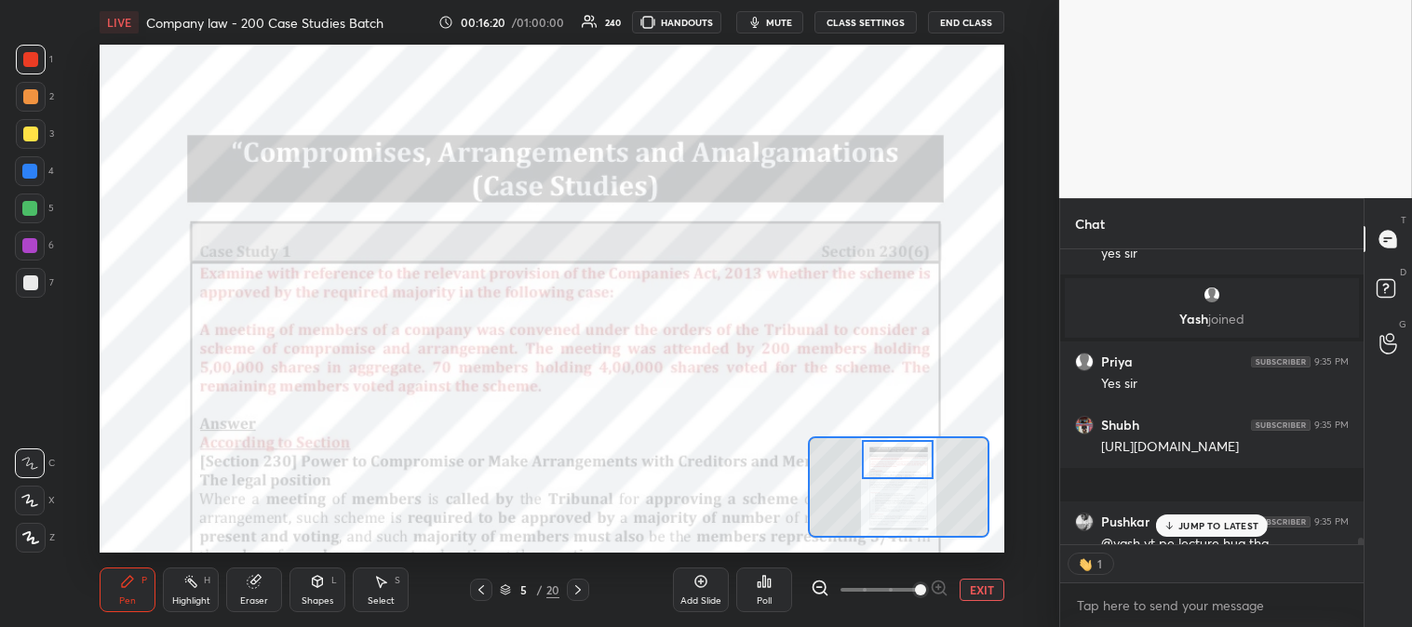
scroll to position [6, 5]
click at [197, 583] on icon at bounding box center [190, 581] width 15 height 15
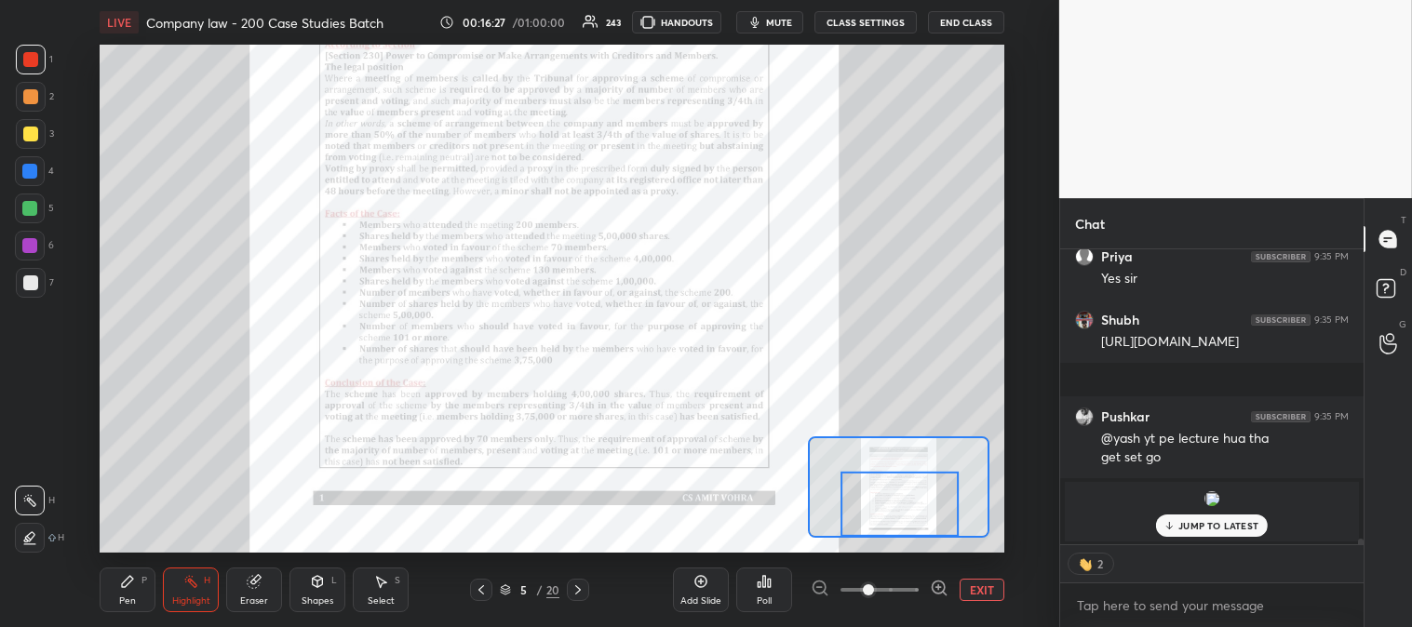
click at [978, 591] on button "EXIT" at bounding box center [981, 590] width 45 height 22
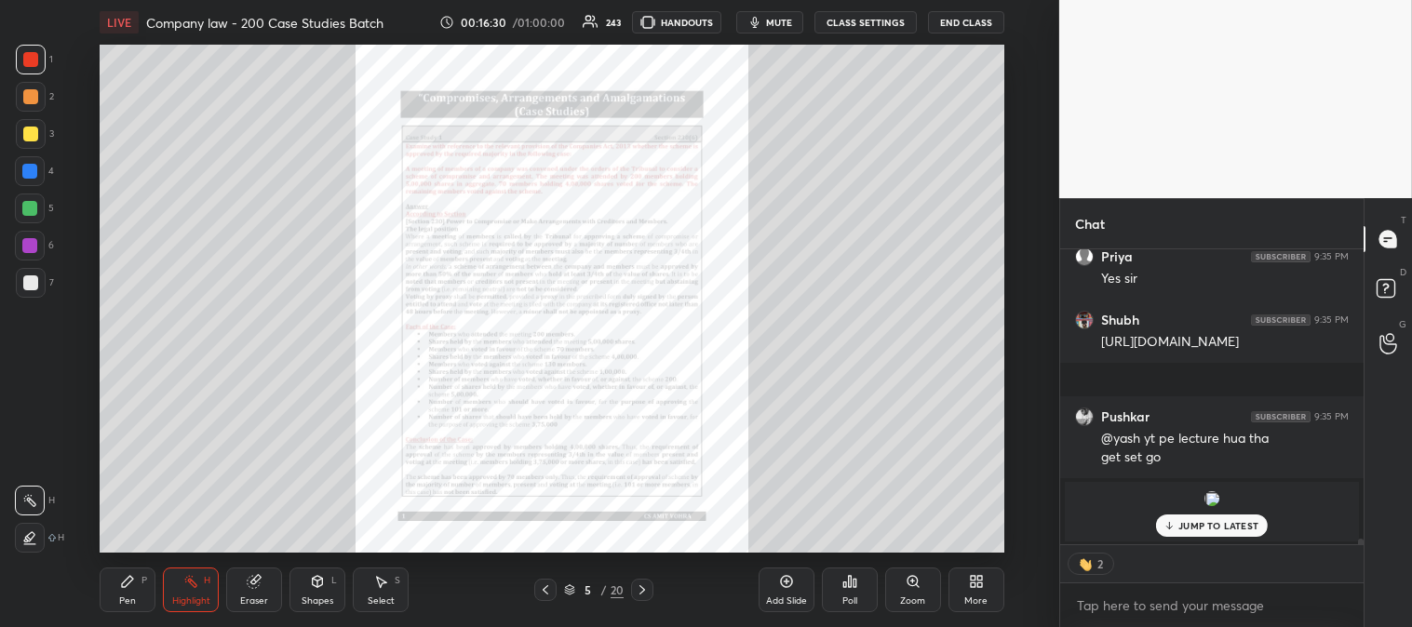
click at [645, 588] on icon at bounding box center [642, 589] width 15 height 15
click at [545, 594] on icon at bounding box center [545, 589] width 15 height 15
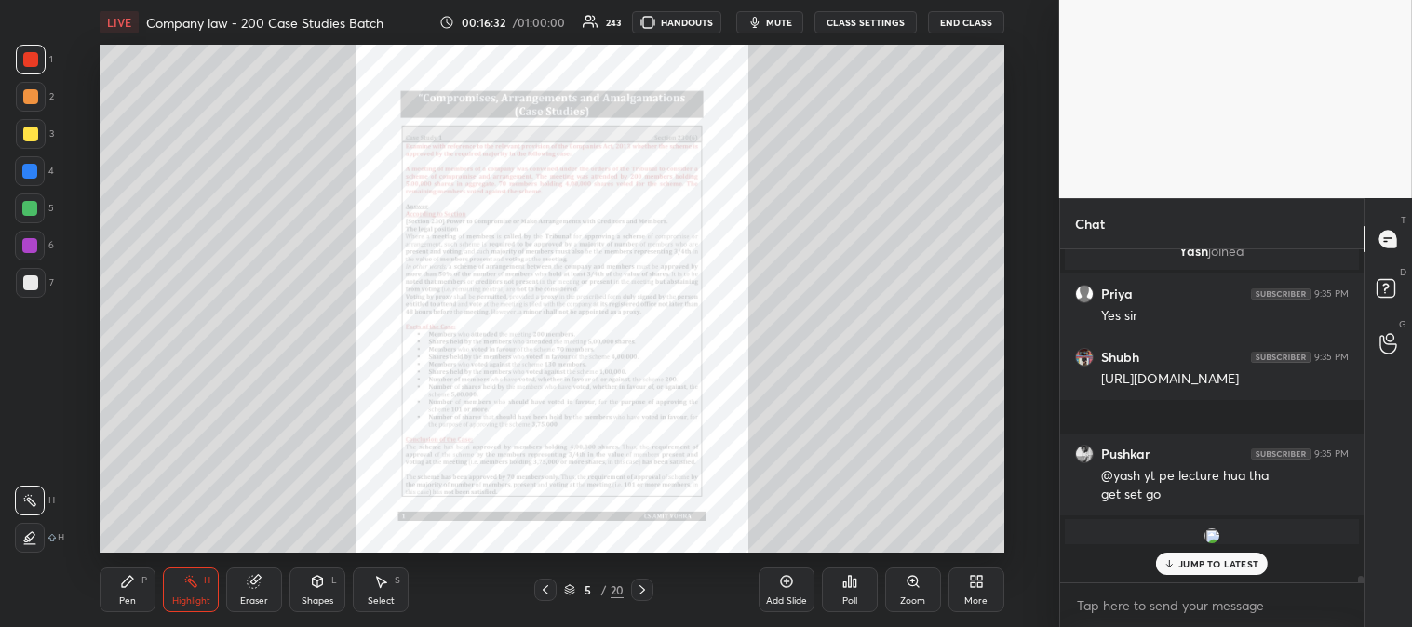
click at [907, 591] on div "Zoom" at bounding box center [913, 590] width 56 height 45
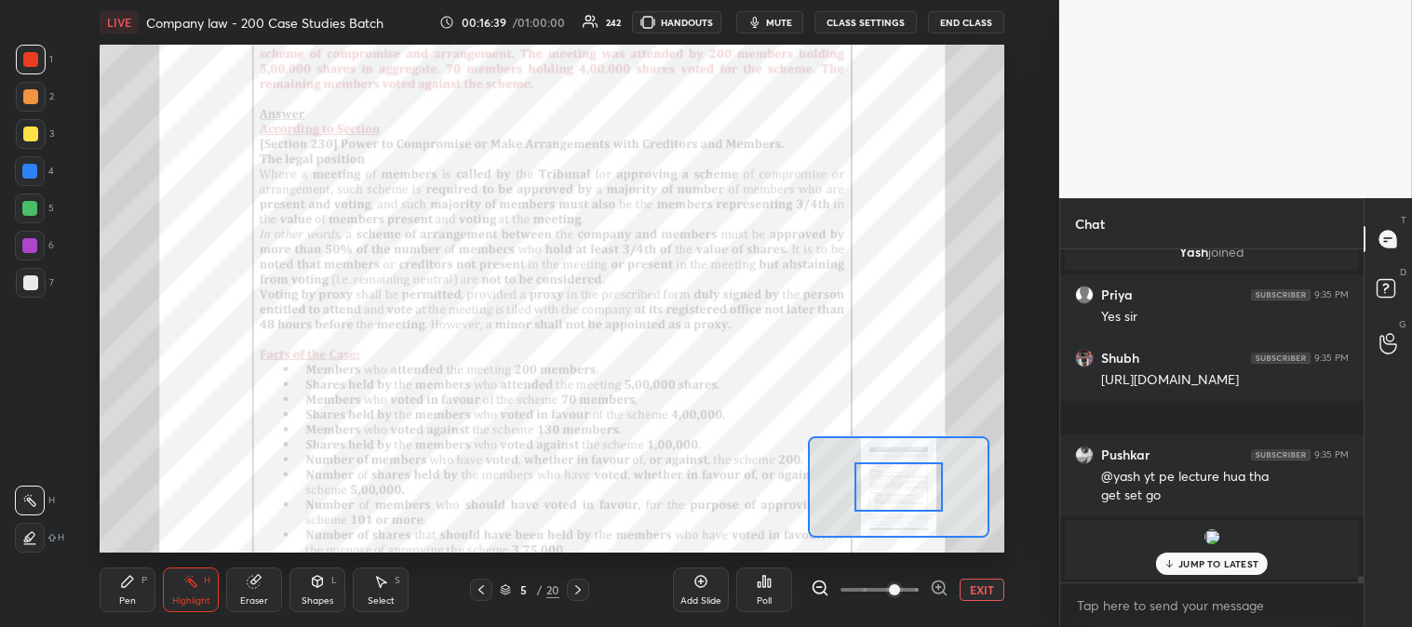
scroll to position [15709, 0]
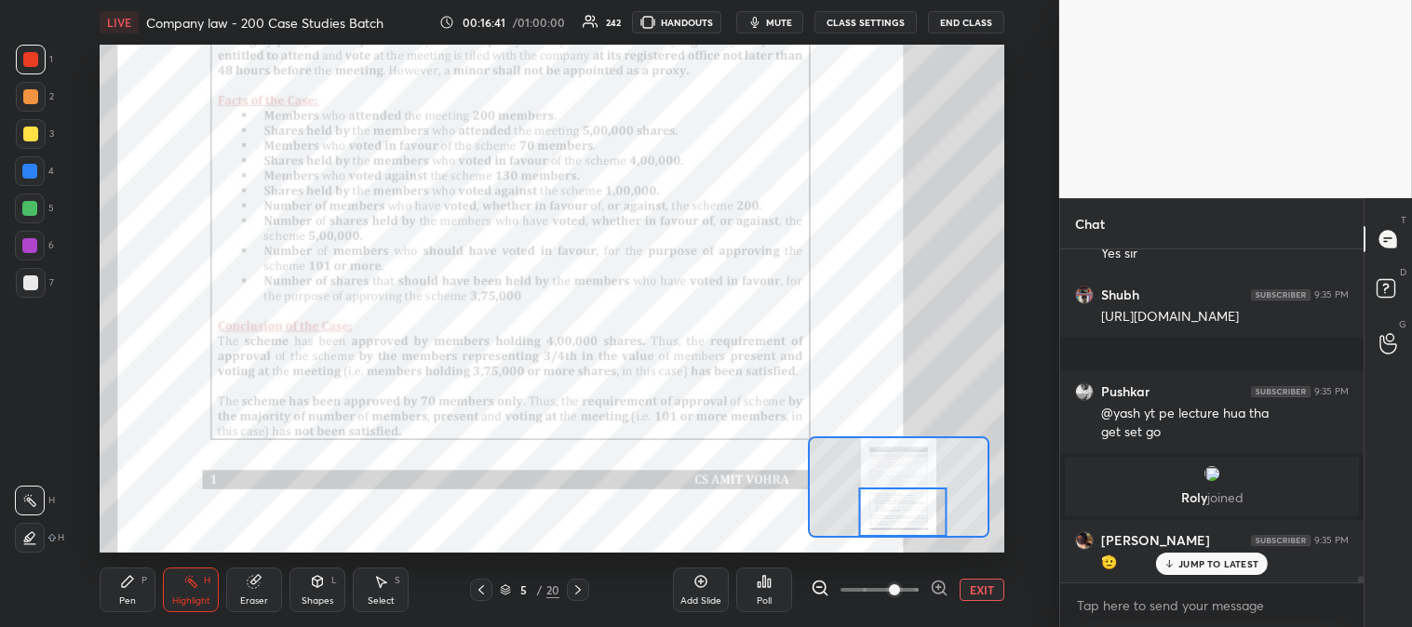
click at [582, 589] on icon at bounding box center [577, 589] width 15 height 15
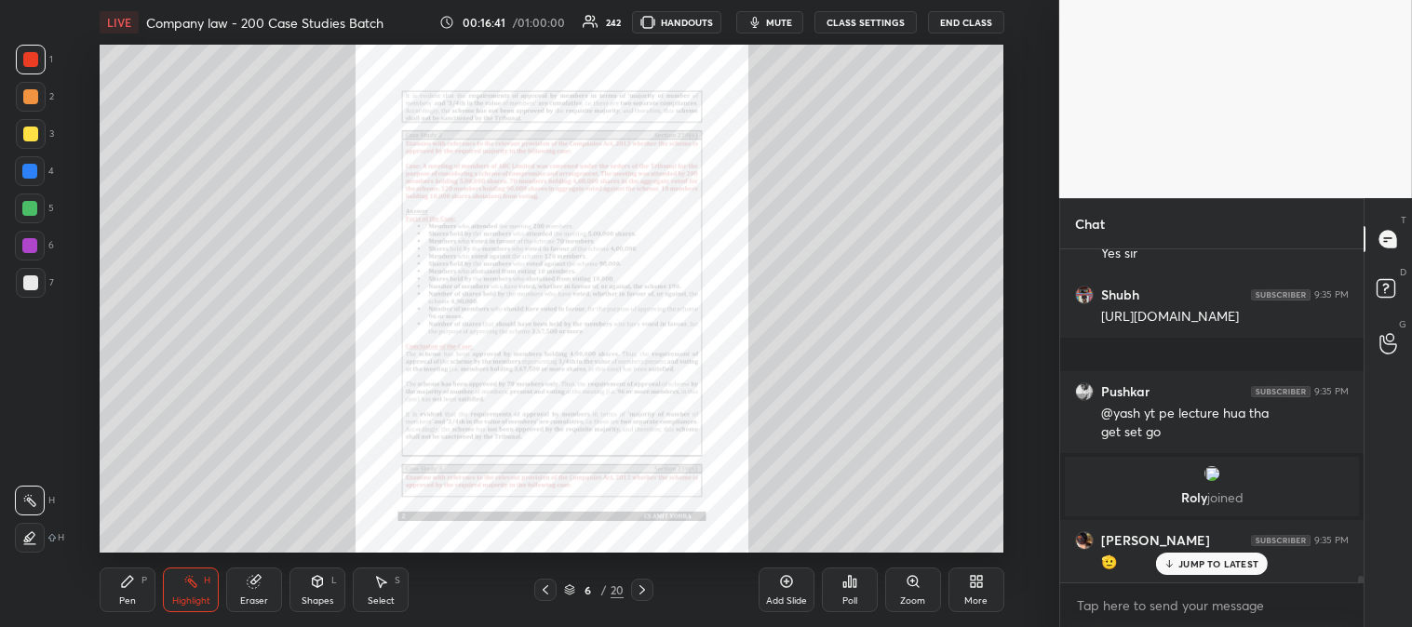
click at [644, 590] on icon at bounding box center [642, 589] width 6 height 9
click at [646, 590] on icon at bounding box center [642, 589] width 15 height 15
click at [644, 591] on icon at bounding box center [642, 589] width 15 height 15
click at [914, 588] on icon at bounding box center [912, 581] width 15 height 15
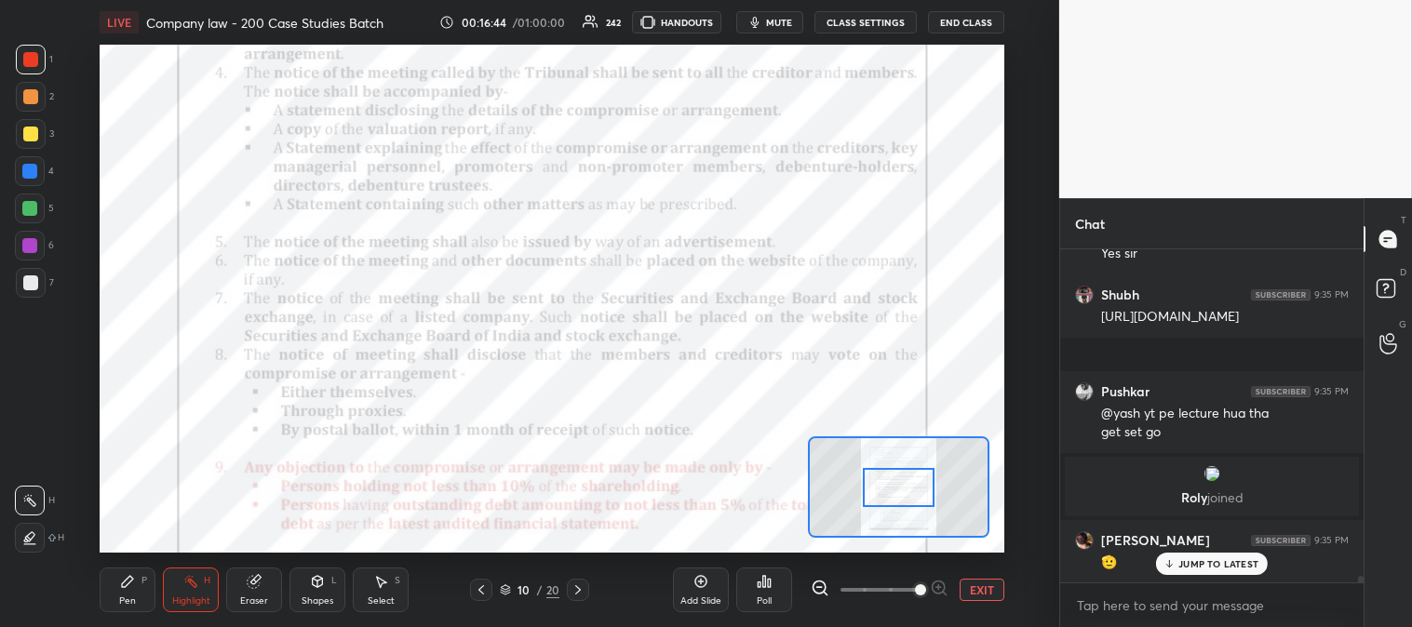
scroll to position [15776, 0]
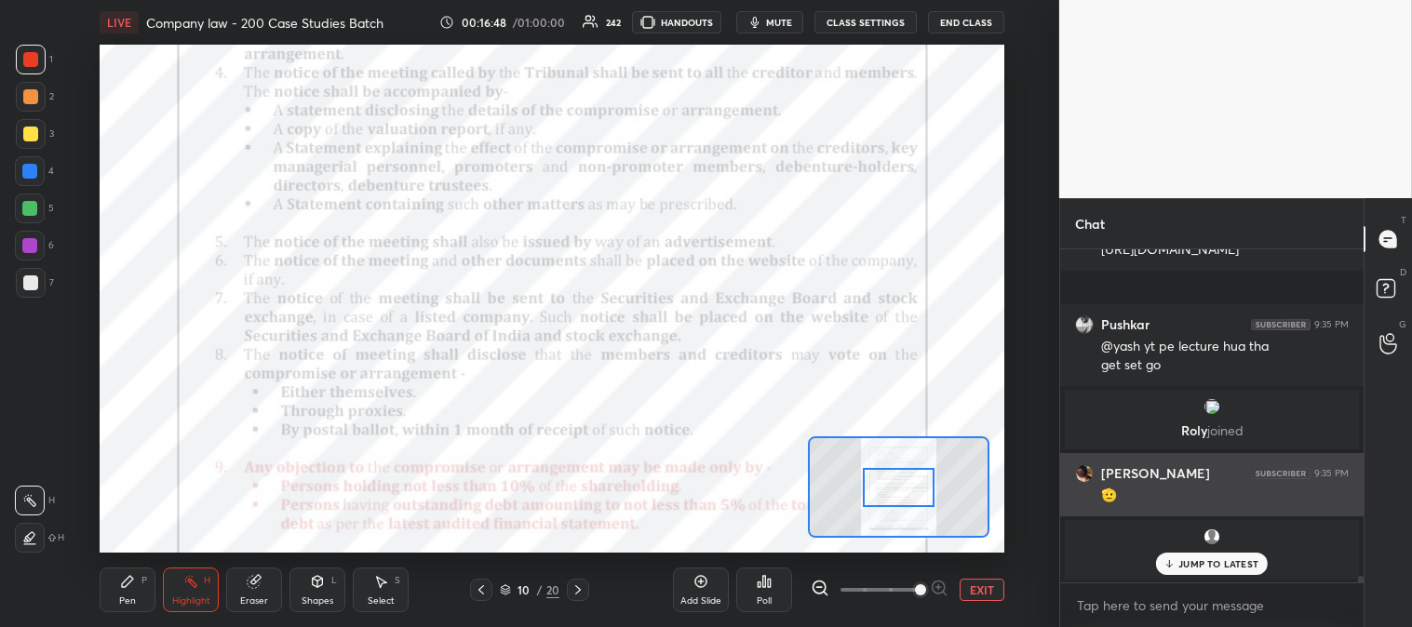
click at [1184, 569] on p "JUMP TO LATEST" at bounding box center [1218, 563] width 80 height 11
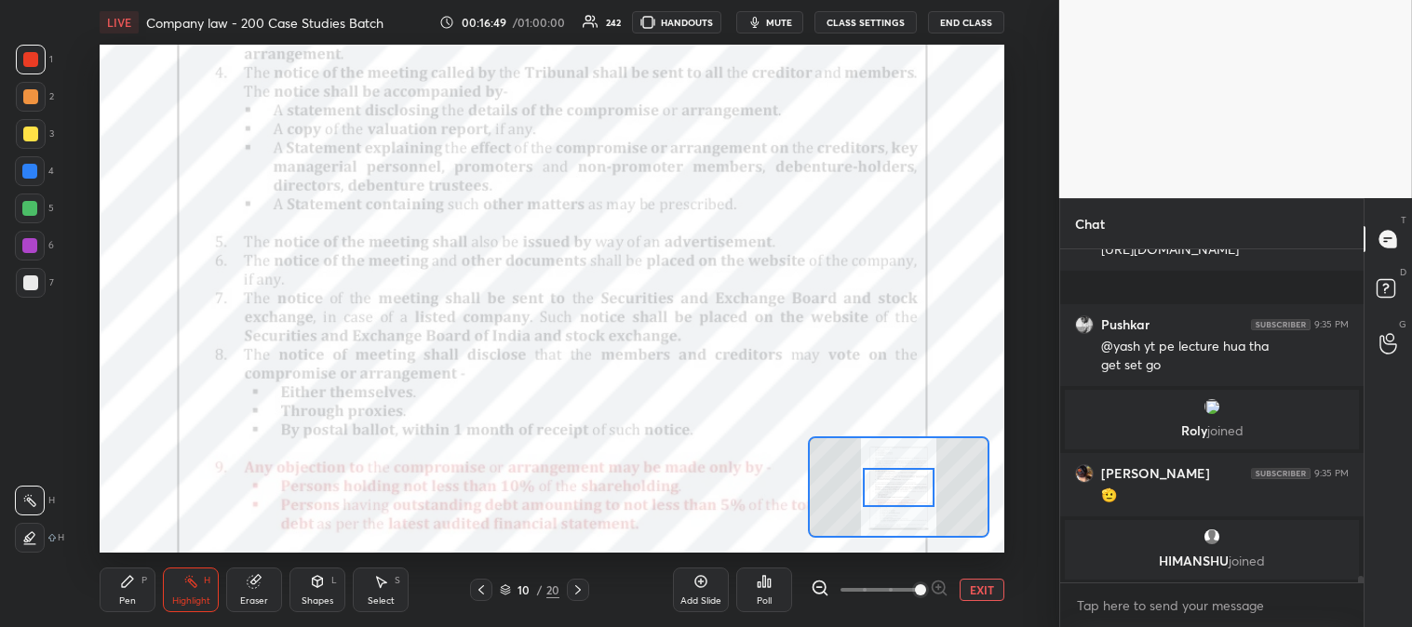
click at [481, 596] on icon at bounding box center [481, 589] width 15 height 15
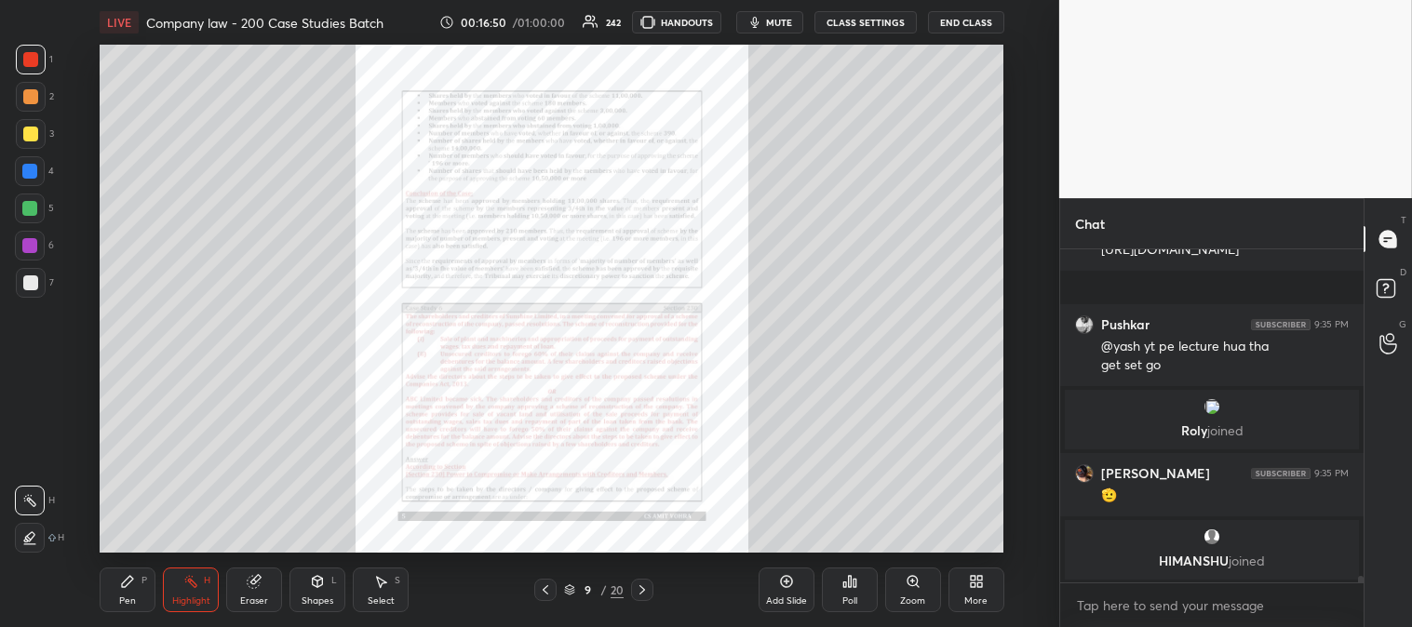
click at [547, 589] on icon at bounding box center [545, 589] width 15 height 15
click at [542, 591] on icon at bounding box center [545, 589] width 15 height 15
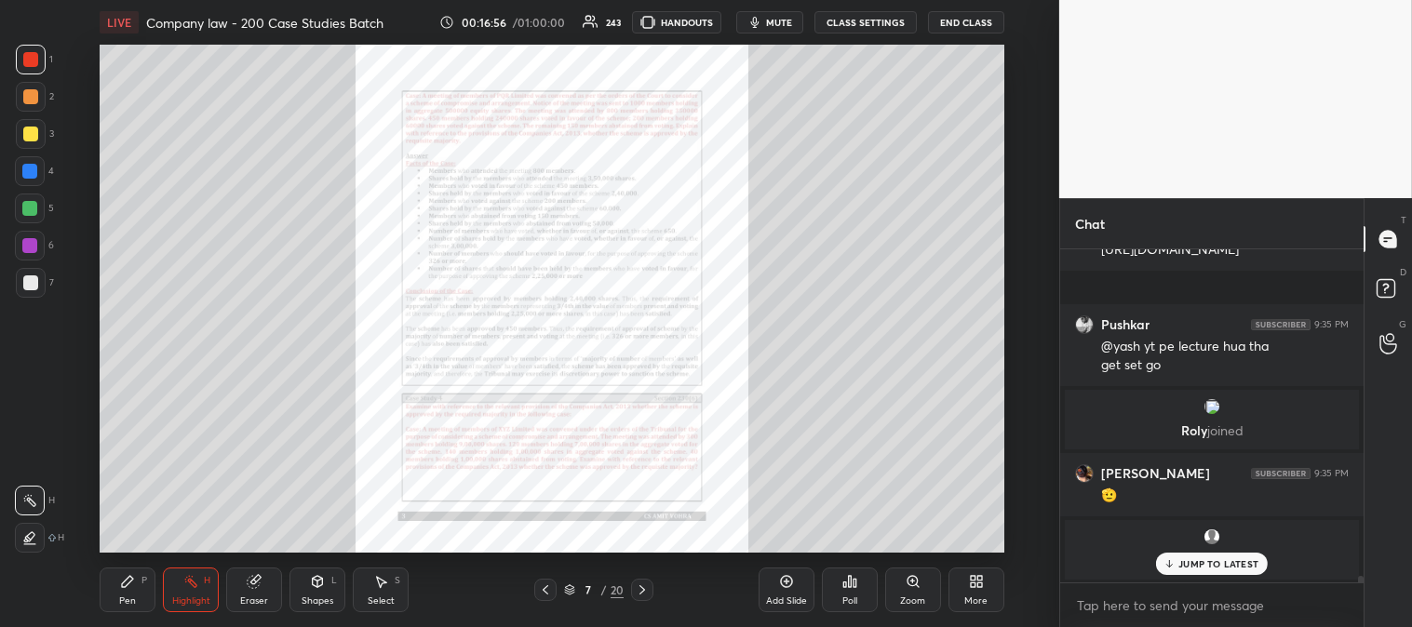
scroll to position [15839, 0]
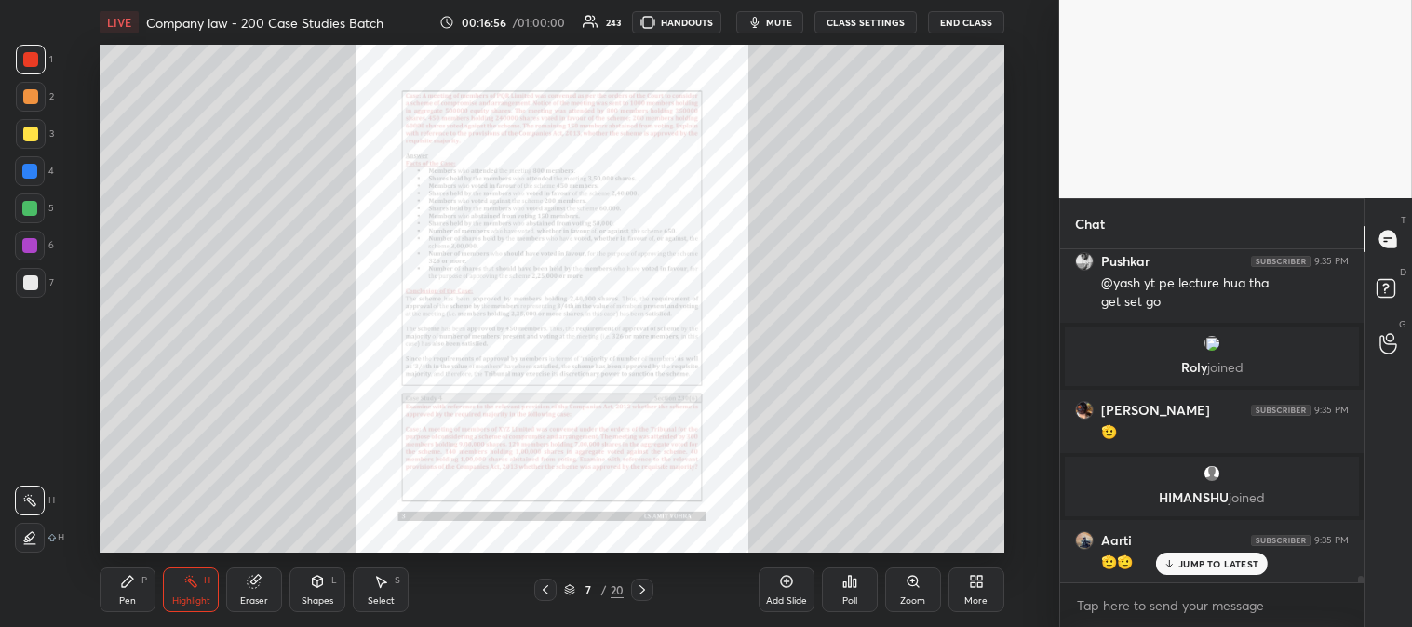
click at [542, 584] on icon at bounding box center [545, 589] width 15 height 15
click at [545, 589] on icon at bounding box center [545, 589] width 15 height 15
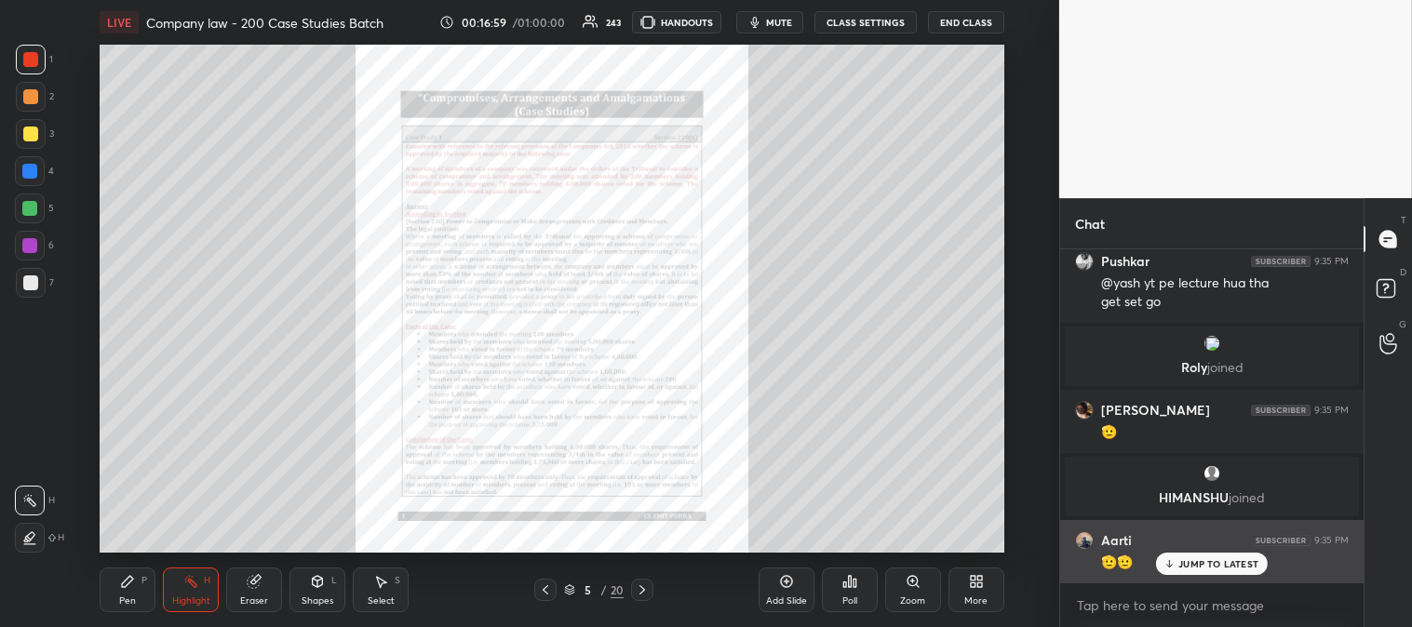
click at [1184, 568] on p "JUMP TO LATEST" at bounding box center [1218, 563] width 80 height 11
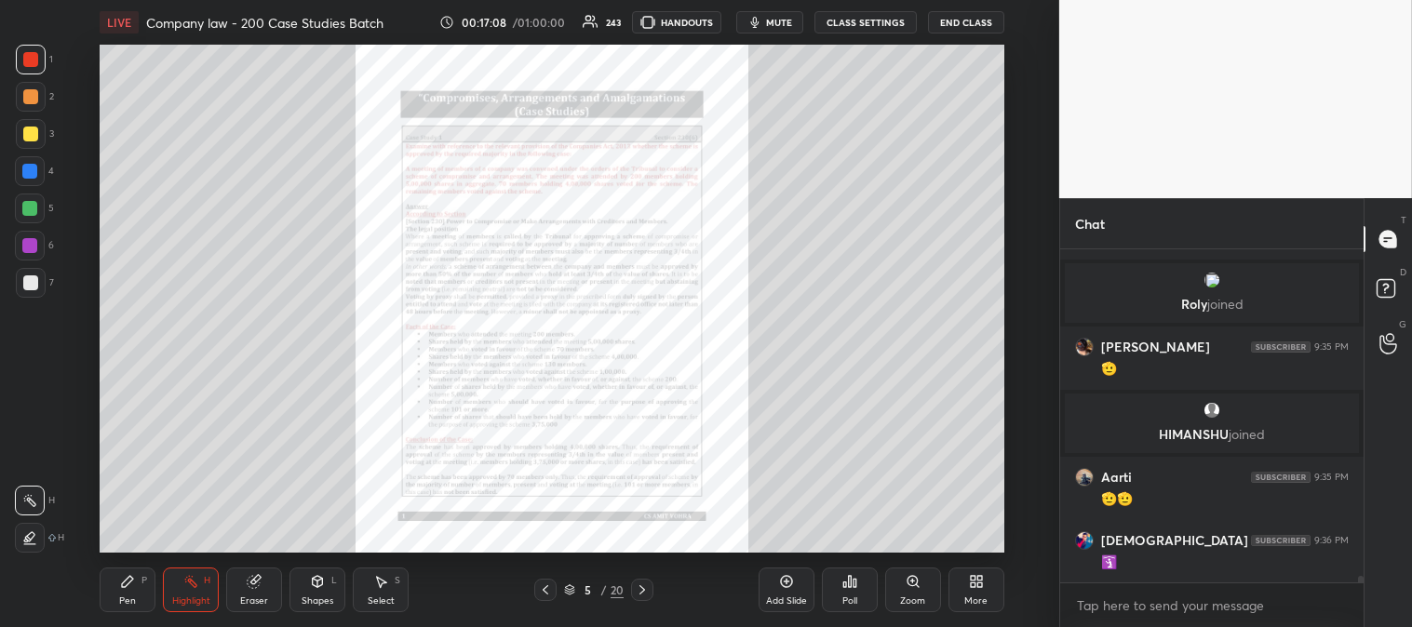
scroll to position [15967, 0]
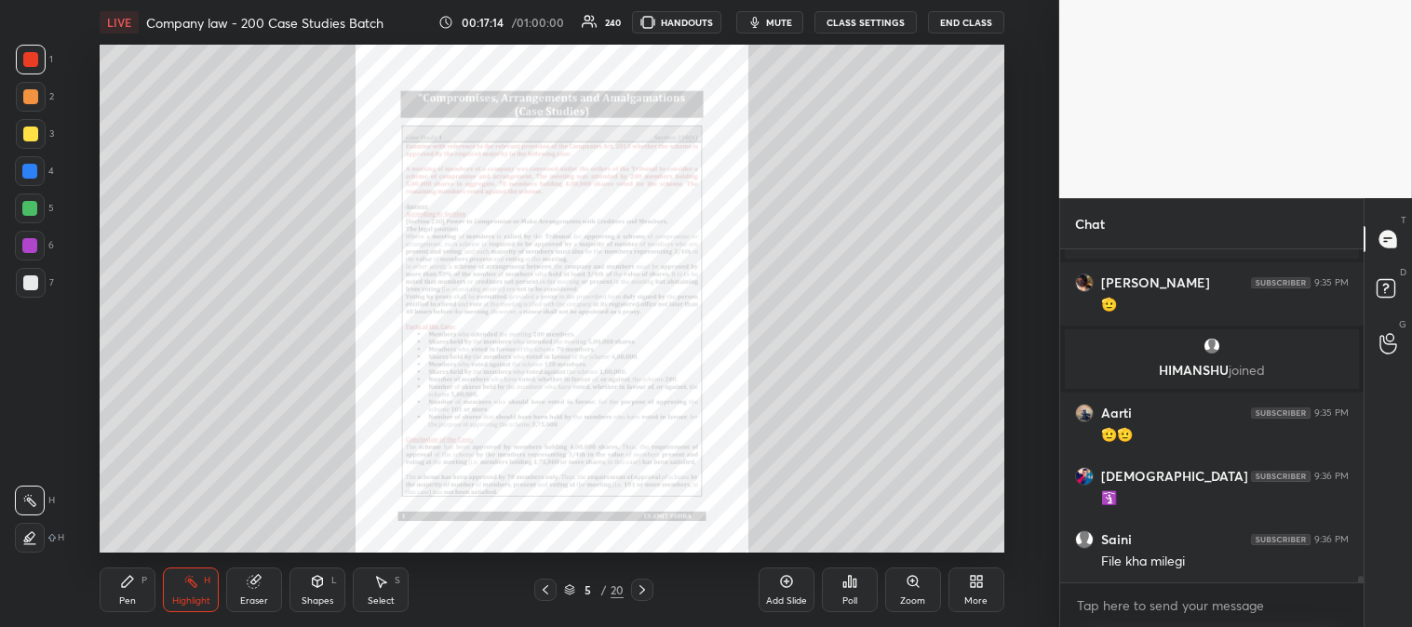
click at [541, 596] on icon at bounding box center [545, 589] width 15 height 15
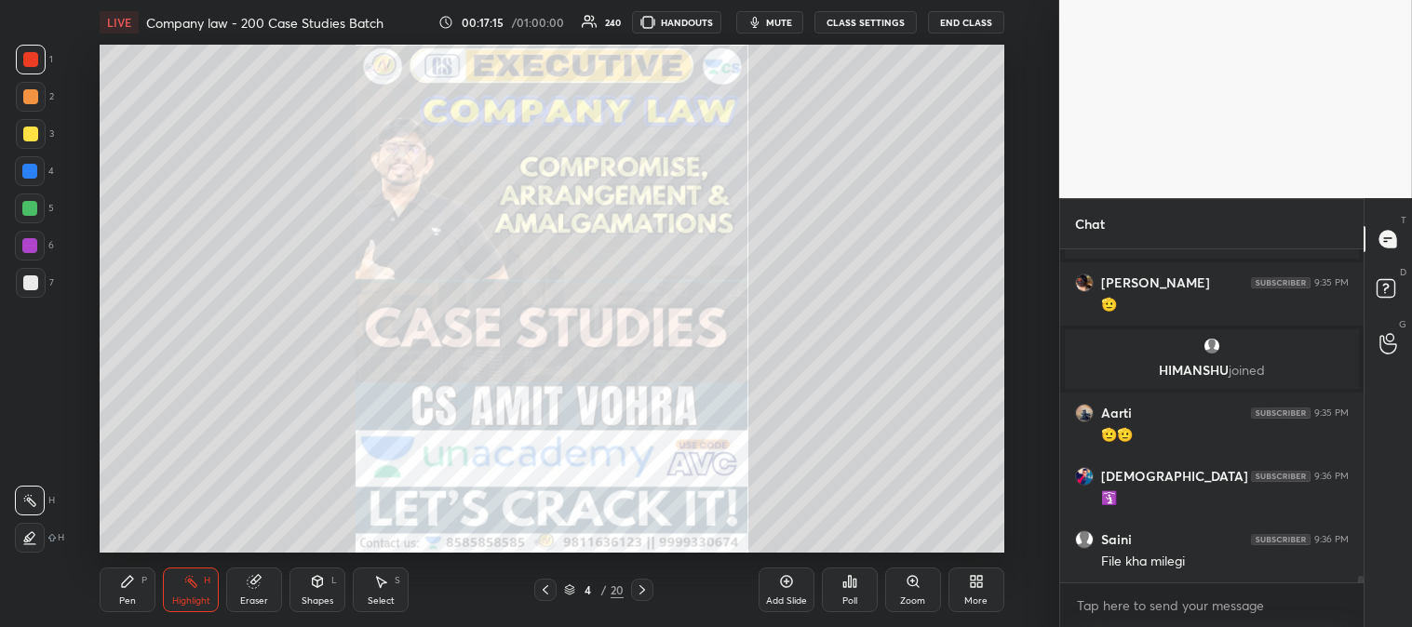
click at [119, 601] on div "Pen" at bounding box center [127, 600] width 17 height 9
click at [33, 130] on div at bounding box center [30, 134] width 15 height 15
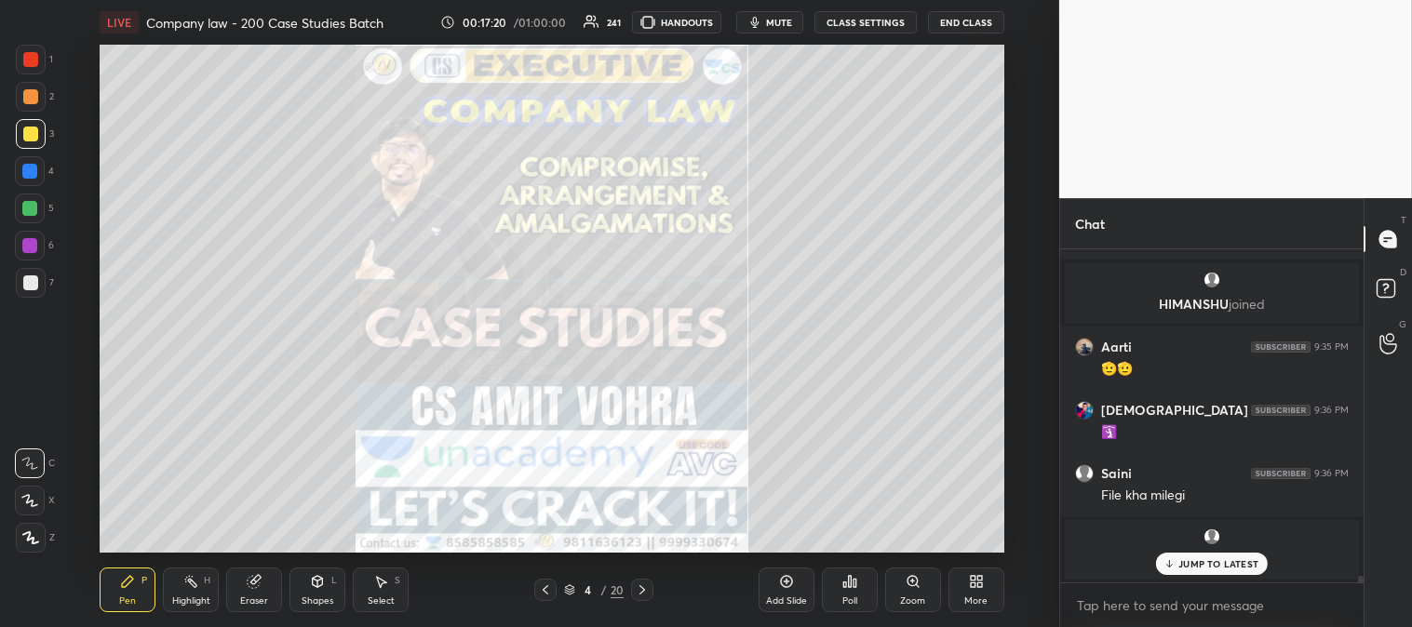
click at [784, 584] on icon at bounding box center [786, 581] width 15 height 15
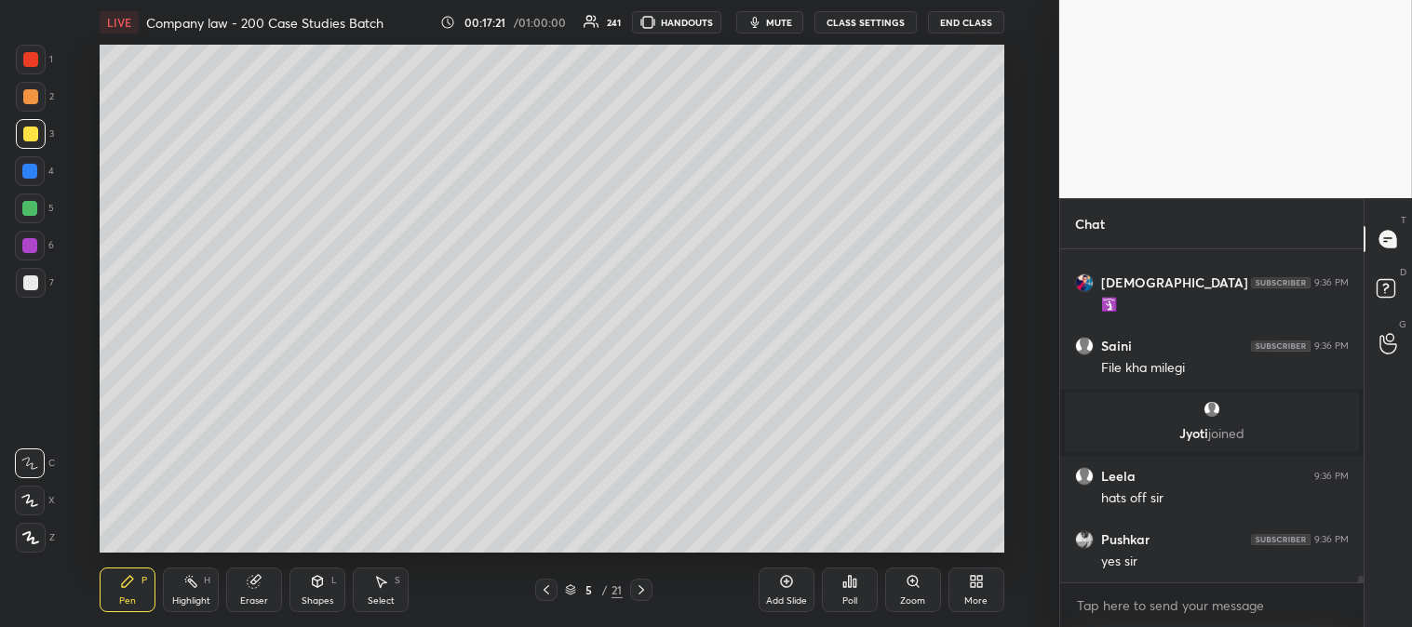
scroll to position [15860, 0]
click at [908, 596] on div "Zoom" at bounding box center [912, 600] width 25 height 9
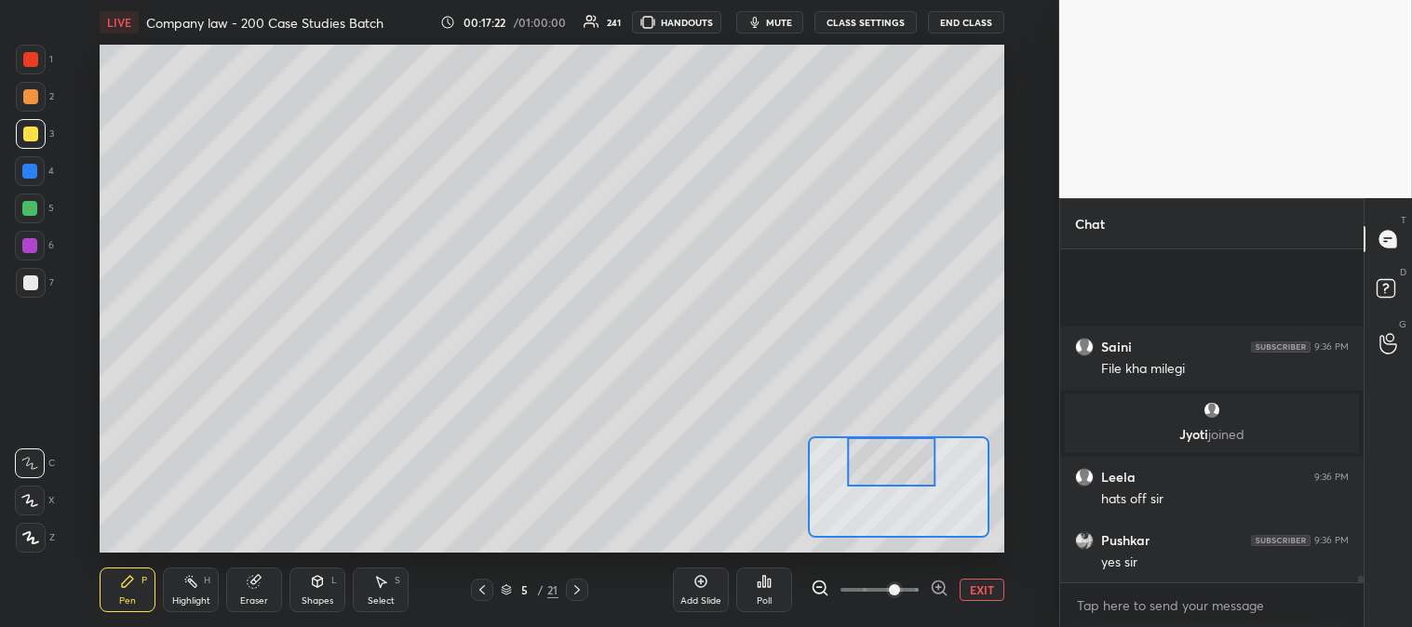
scroll to position [16004, 0]
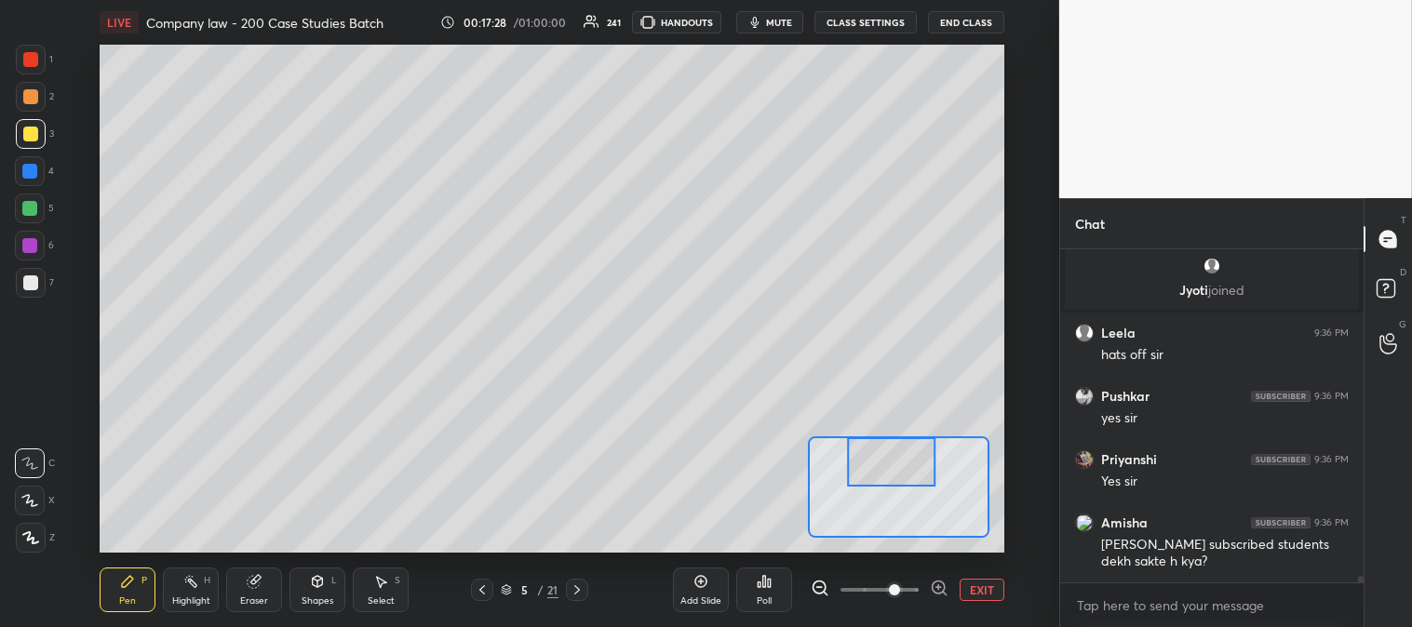
click at [30, 137] on div at bounding box center [30, 134] width 15 height 15
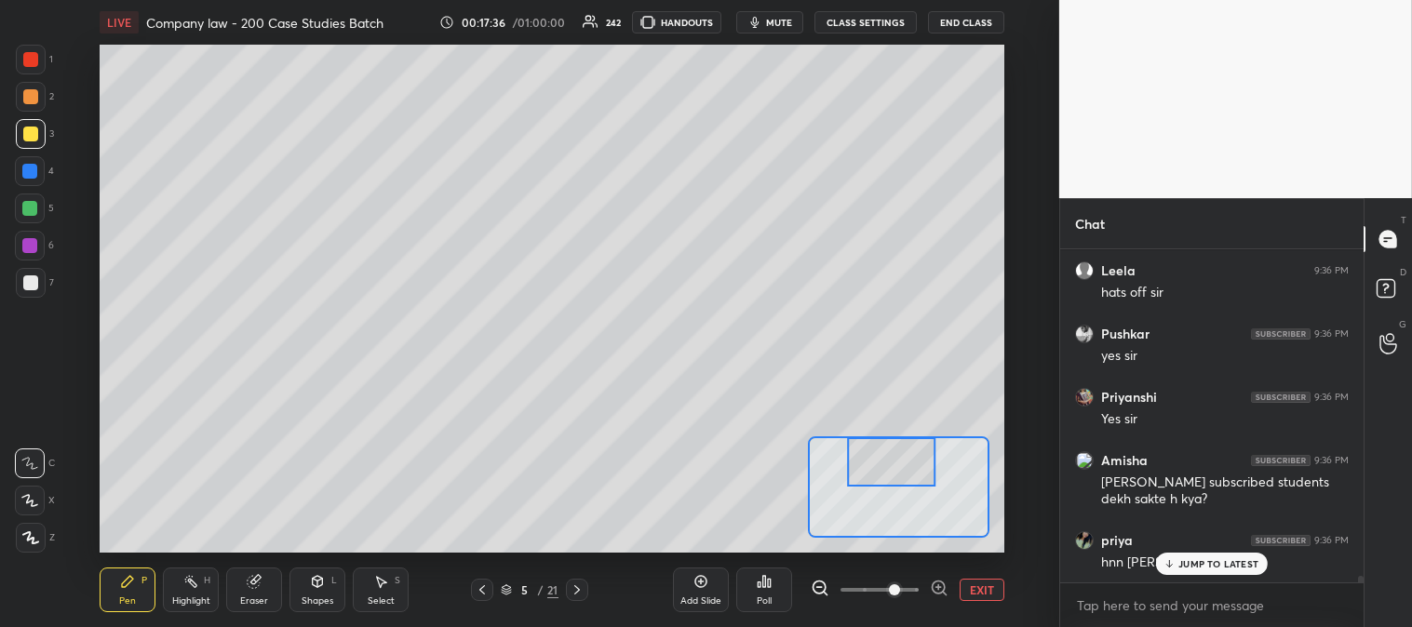
click at [23, 502] on icon at bounding box center [29, 500] width 17 height 13
click at [239, 587] on div "Eraser" at bounding box center [254, 590] width 56 height 45
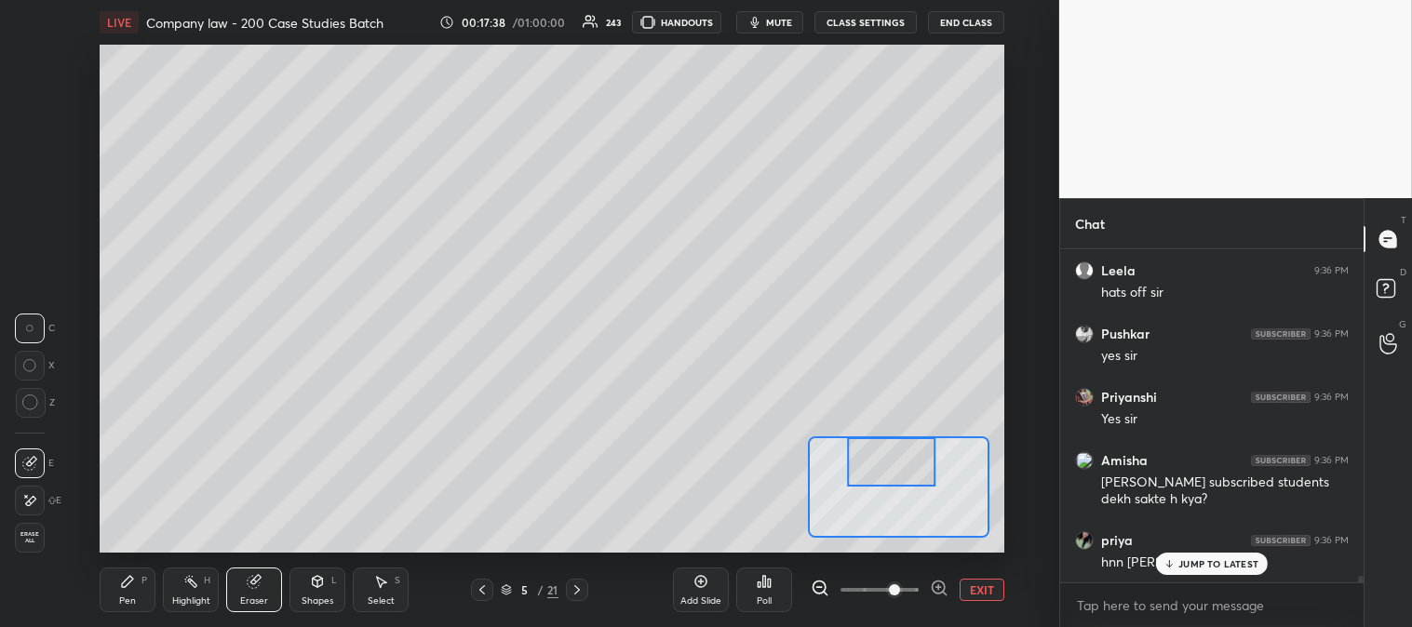
click at [134, 590] on div "Pen P" at bounding box center [128, 590] width 56 height 45
click at [132, 594] on div "Pen P" at bounding box center [128, 590] width 56 height 45
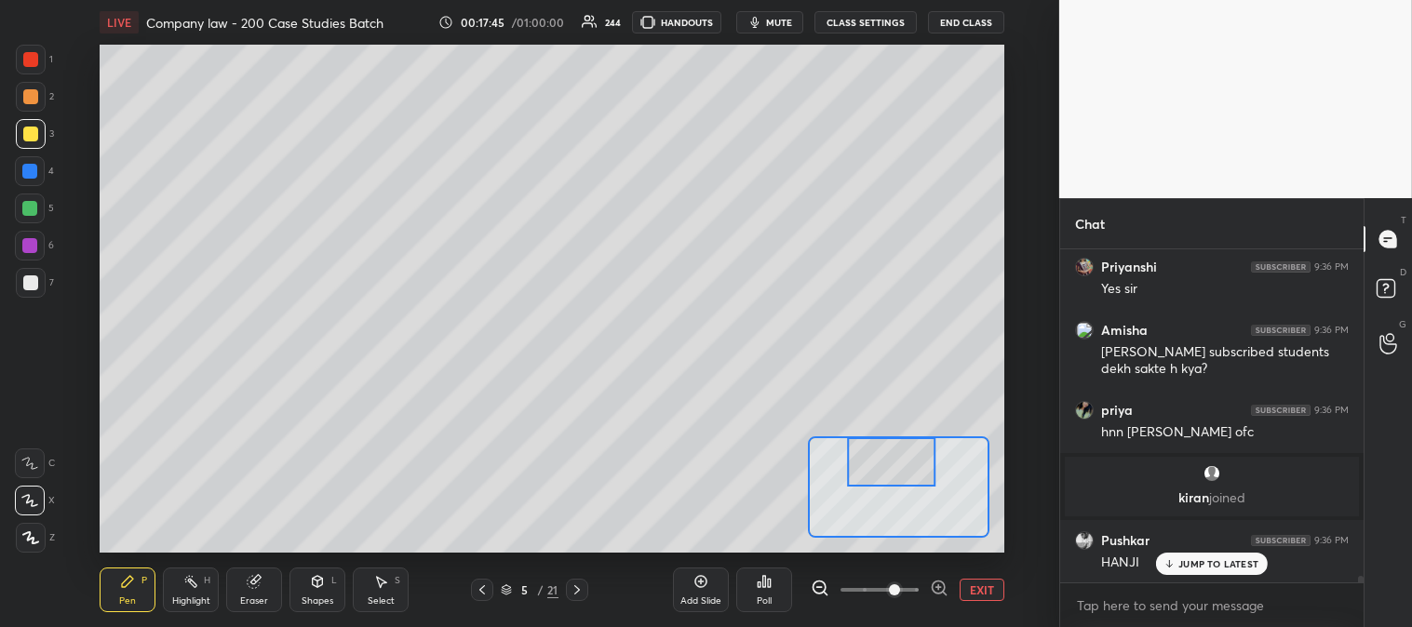
scroll to position [16260, 0]
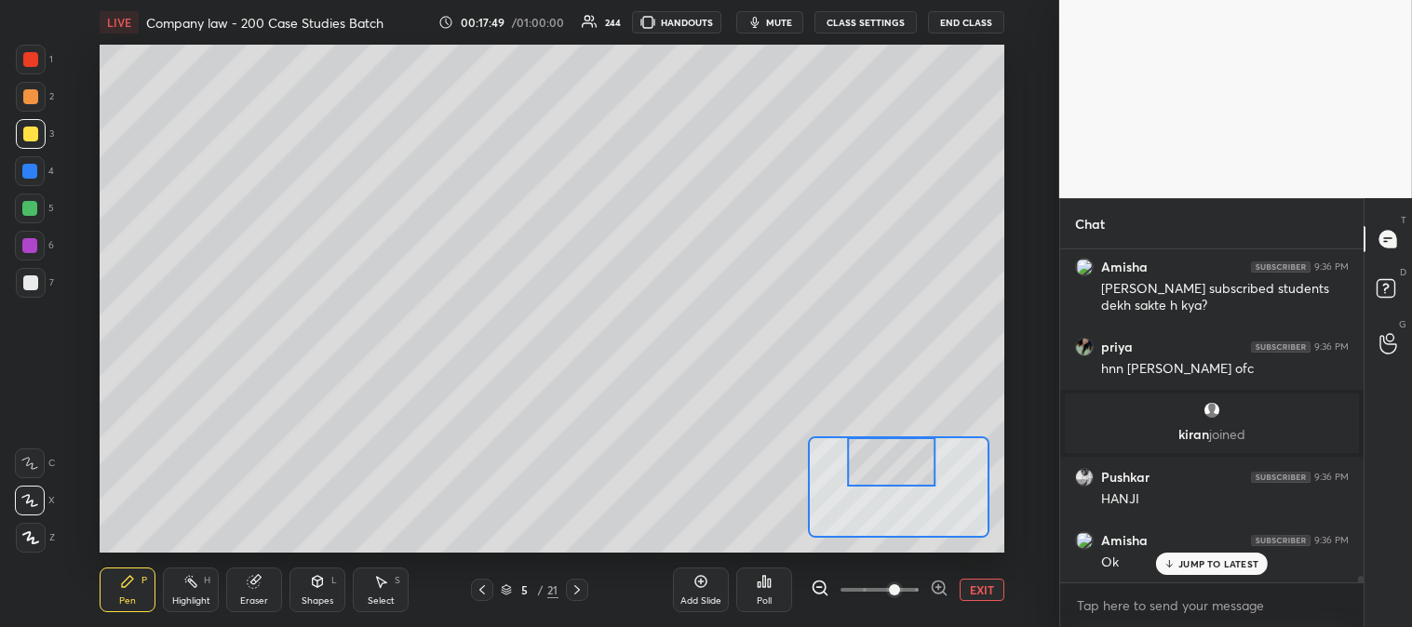
click at [33, 284] on div at bounding box center [30, 282] width 15 height 15
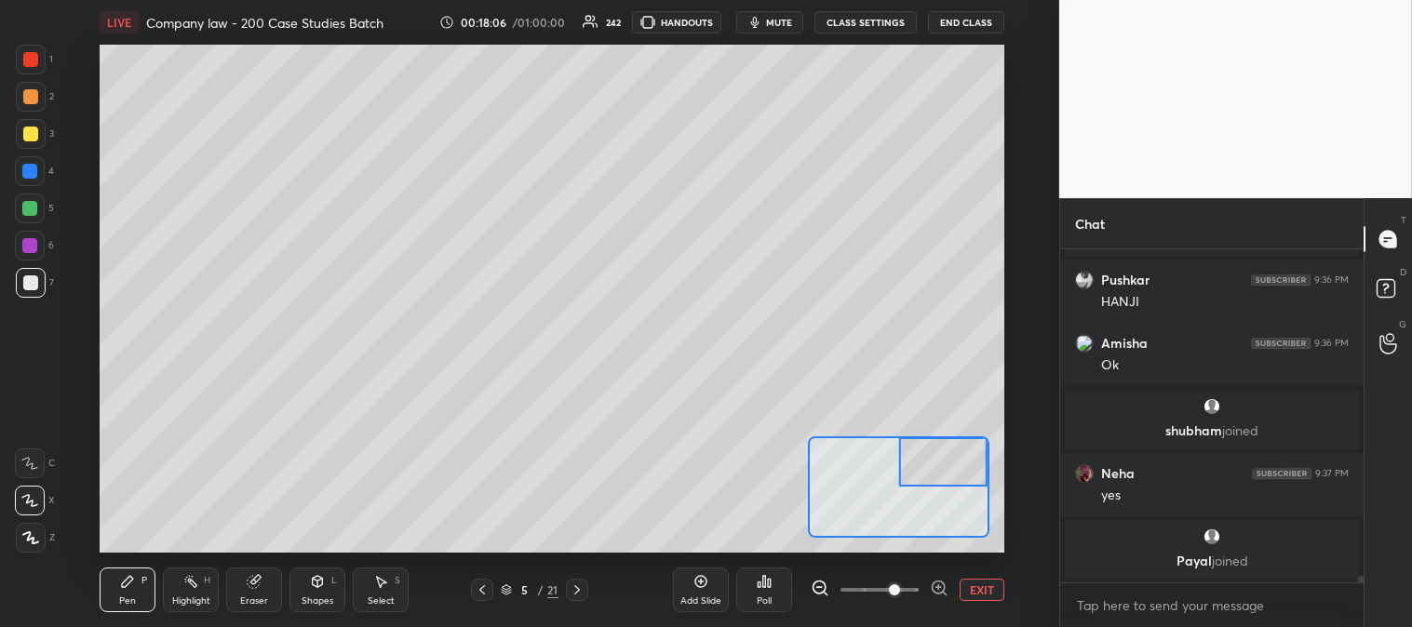
scroll to position [16269, 0]
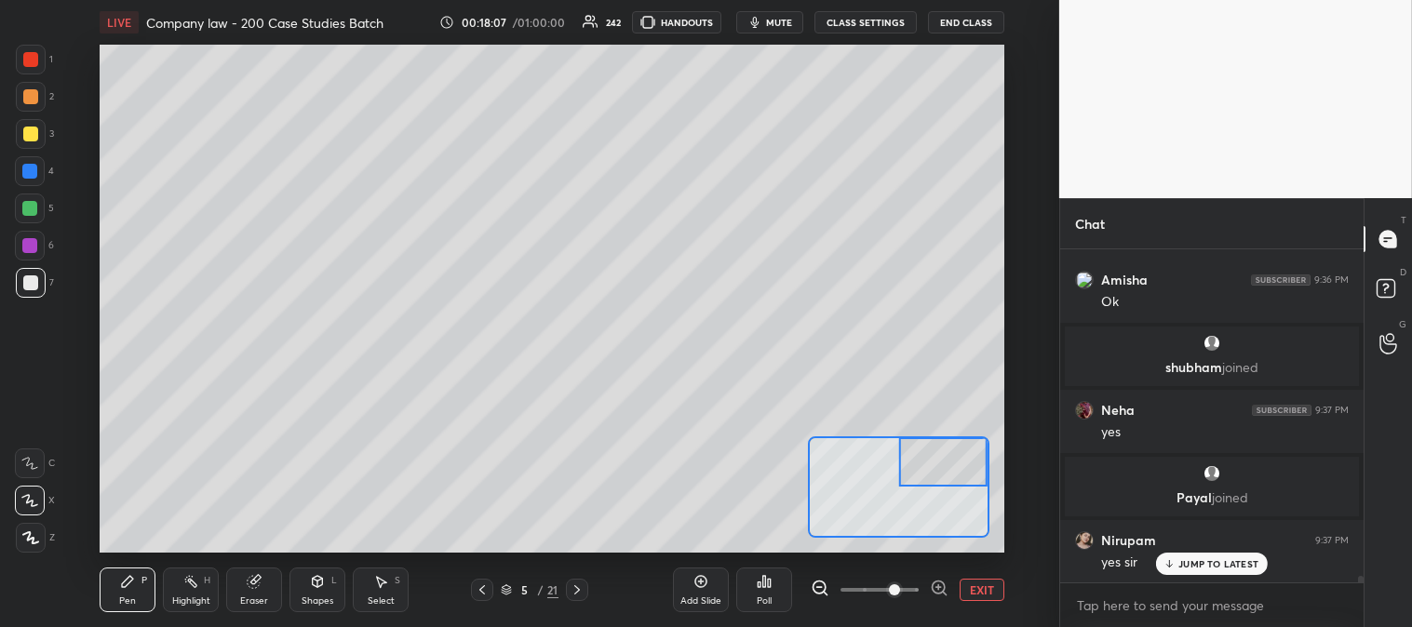
click at [984, 593] on button "EXIT" at bounding box center [981, 590] width 45 height 22
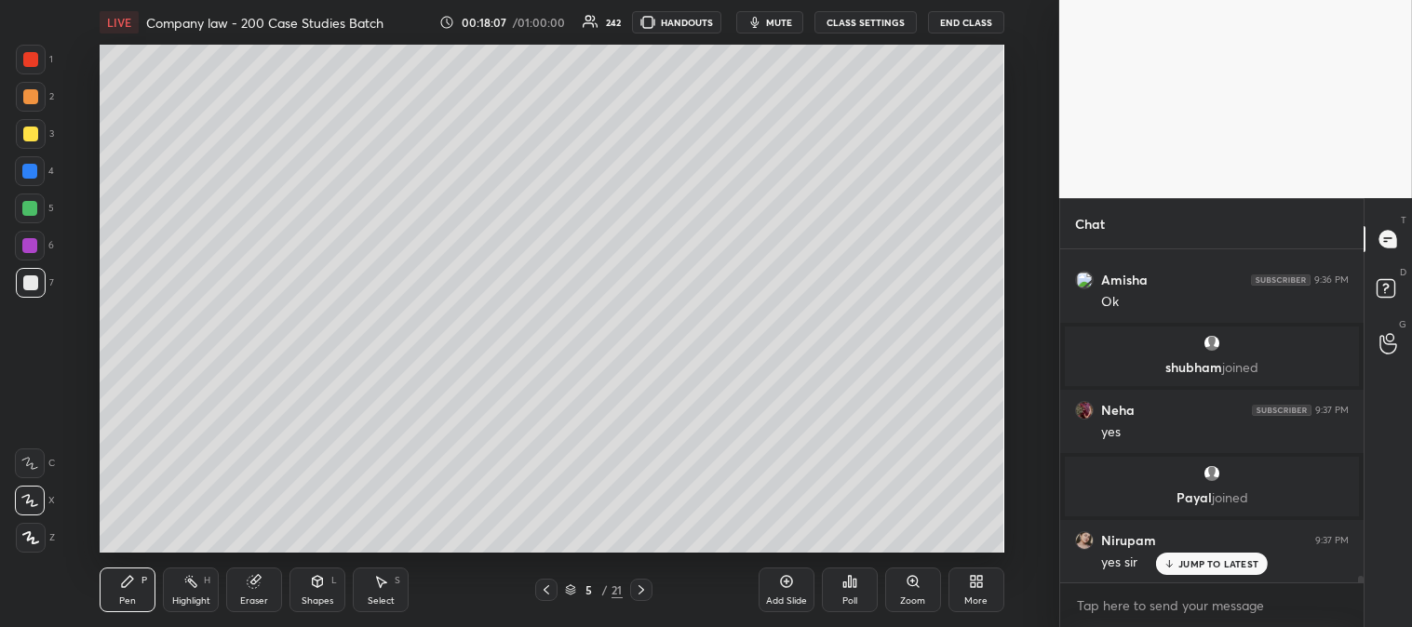
scroll to position [16333, 0]
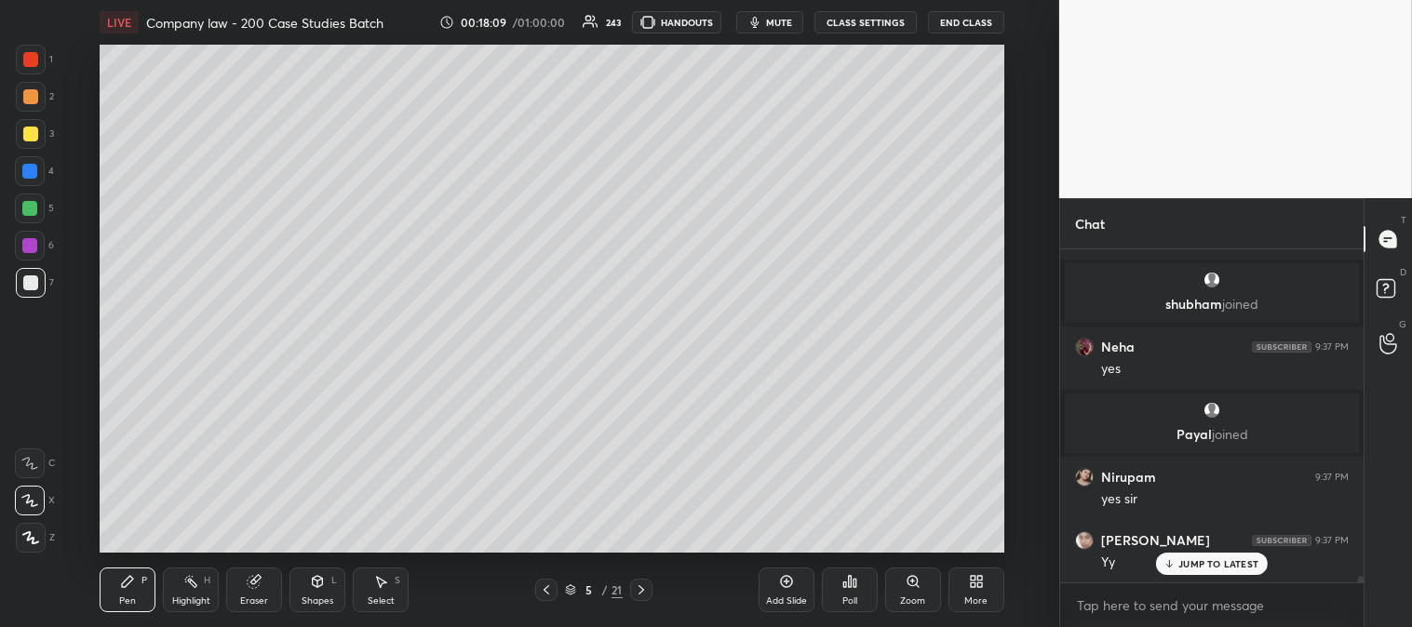
click at [908, 584] on icon at bounding box center [912, 581] width 10 height 10
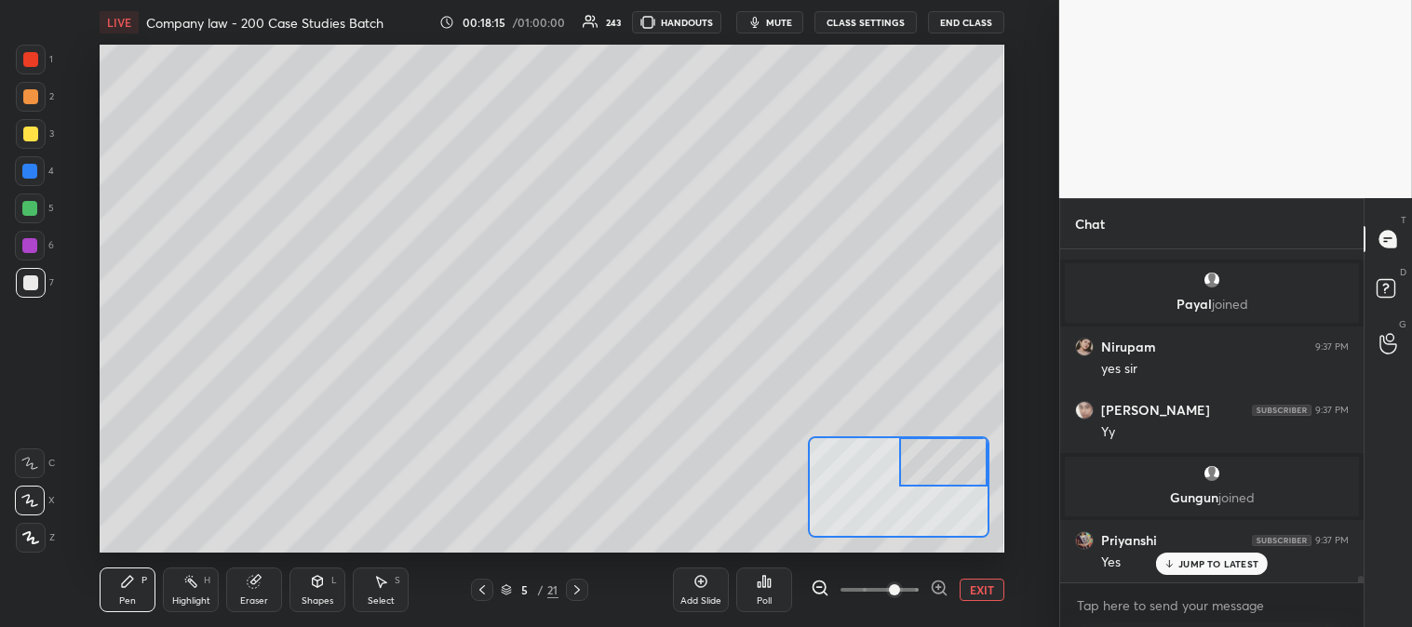
scroll to position [16526, 0]
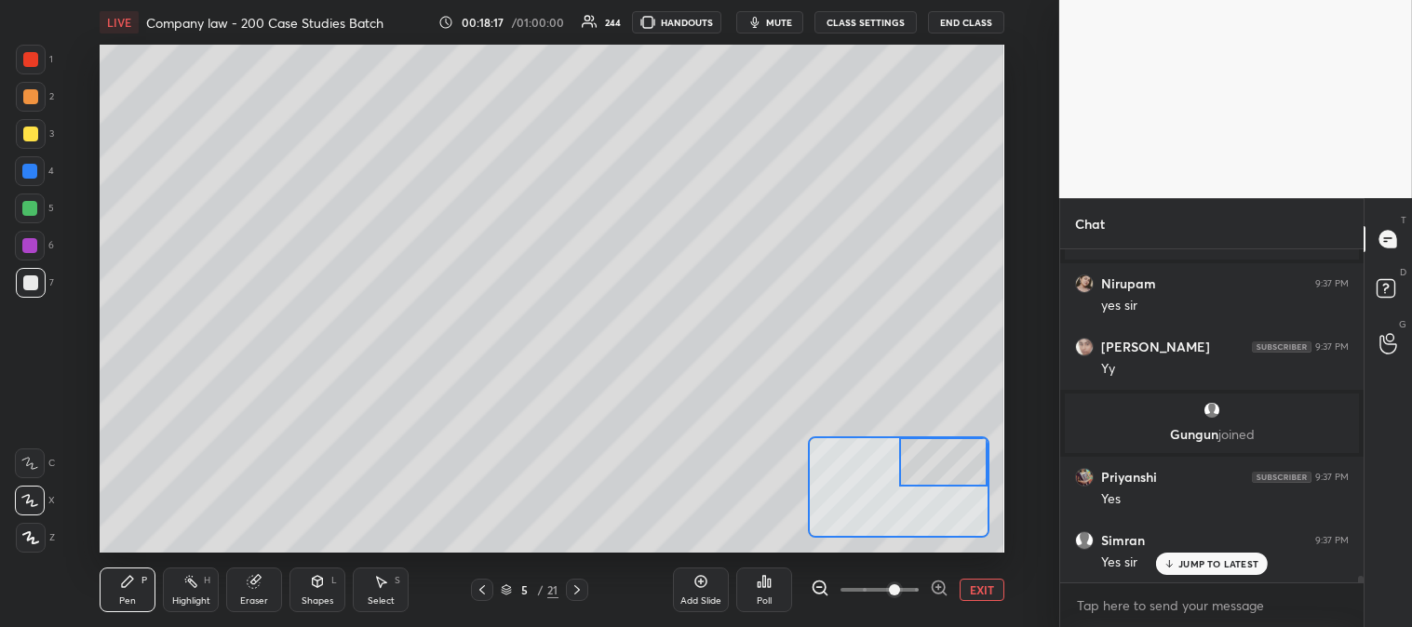
click at [983, 596] on button "EXIT" at bounding box center [981, 590] width 45 height 22
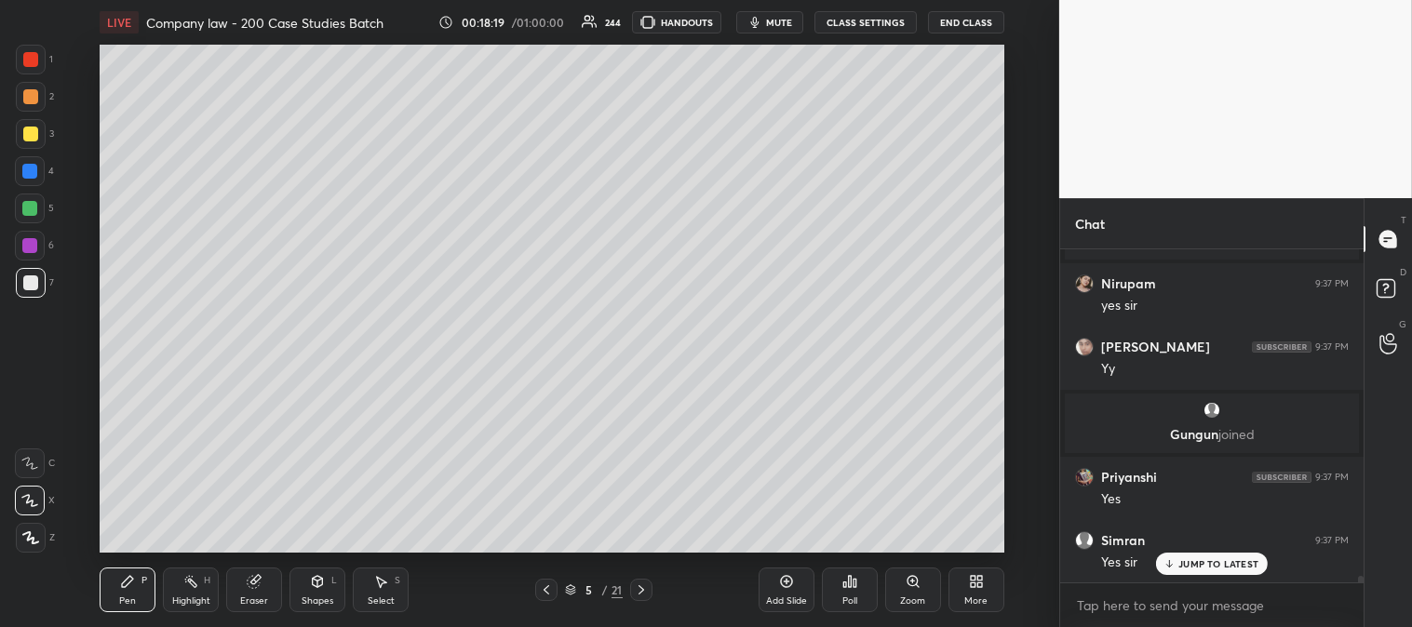
click at [906, 591] on div "Zoom" at bounding box center [913, 590] width 56 height 45
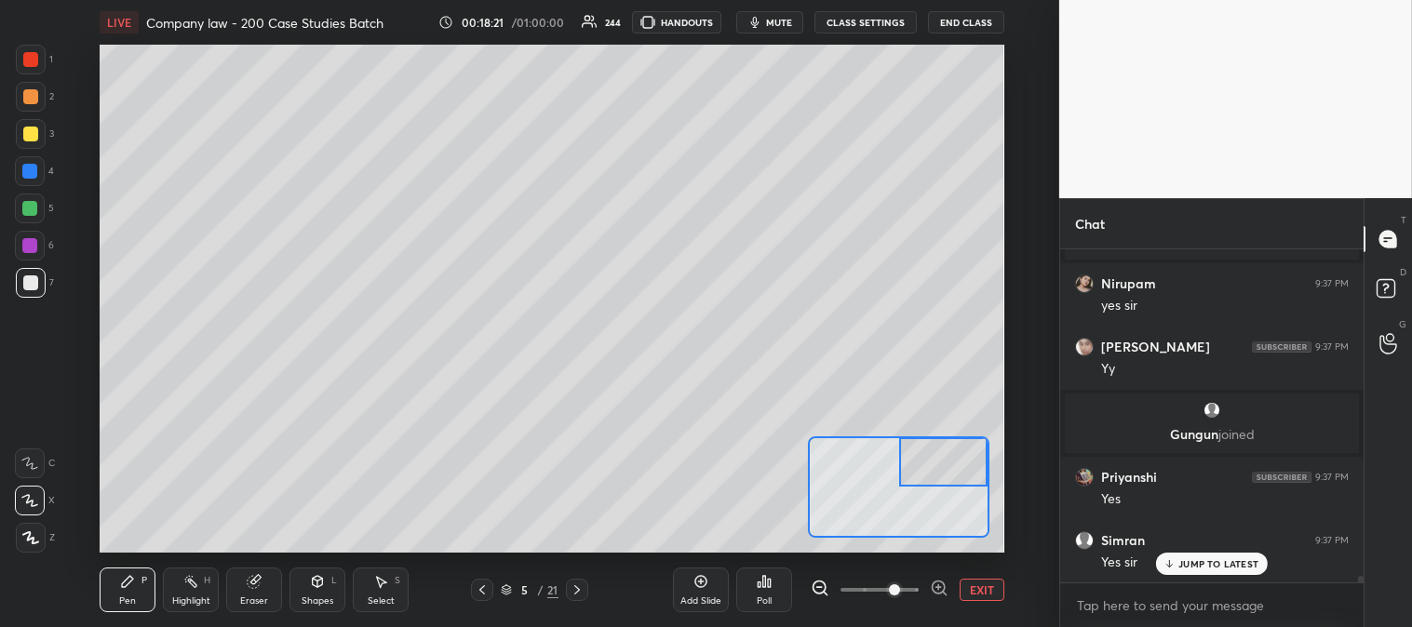
click at [262, 589] on div "Eraser" at bounding box center [254, 590] width 56 height 45
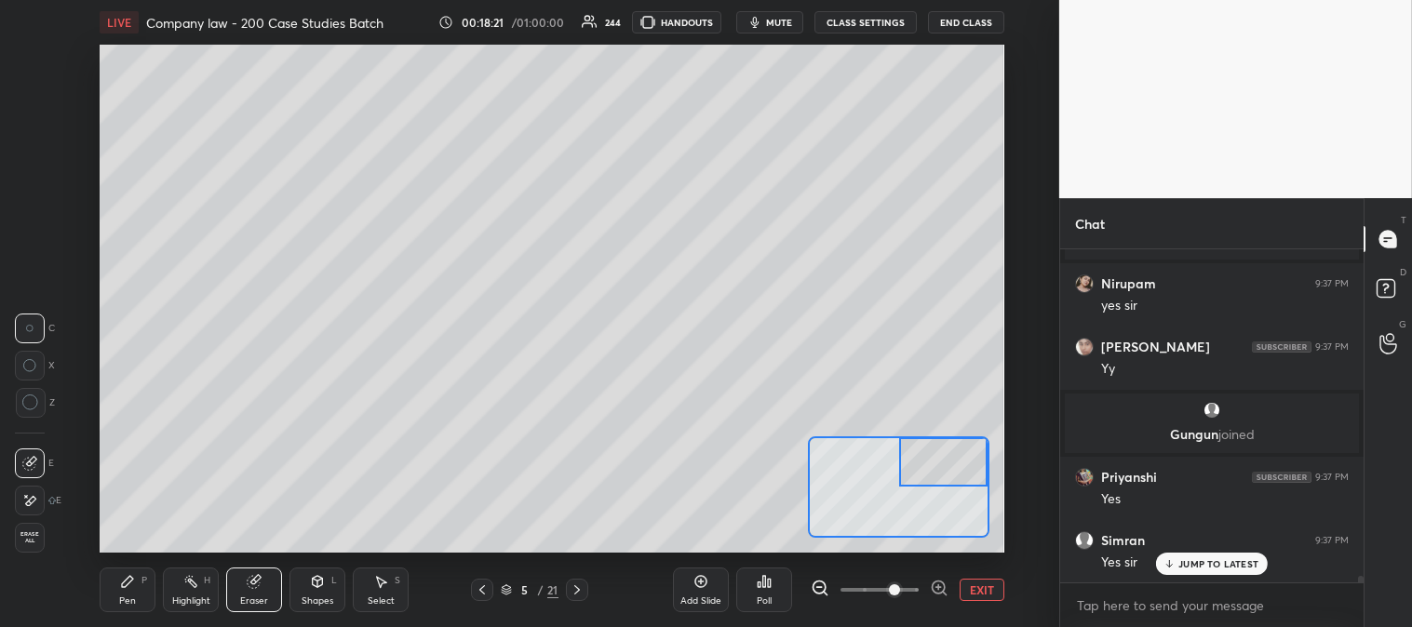
scroll to position [16590, 0]
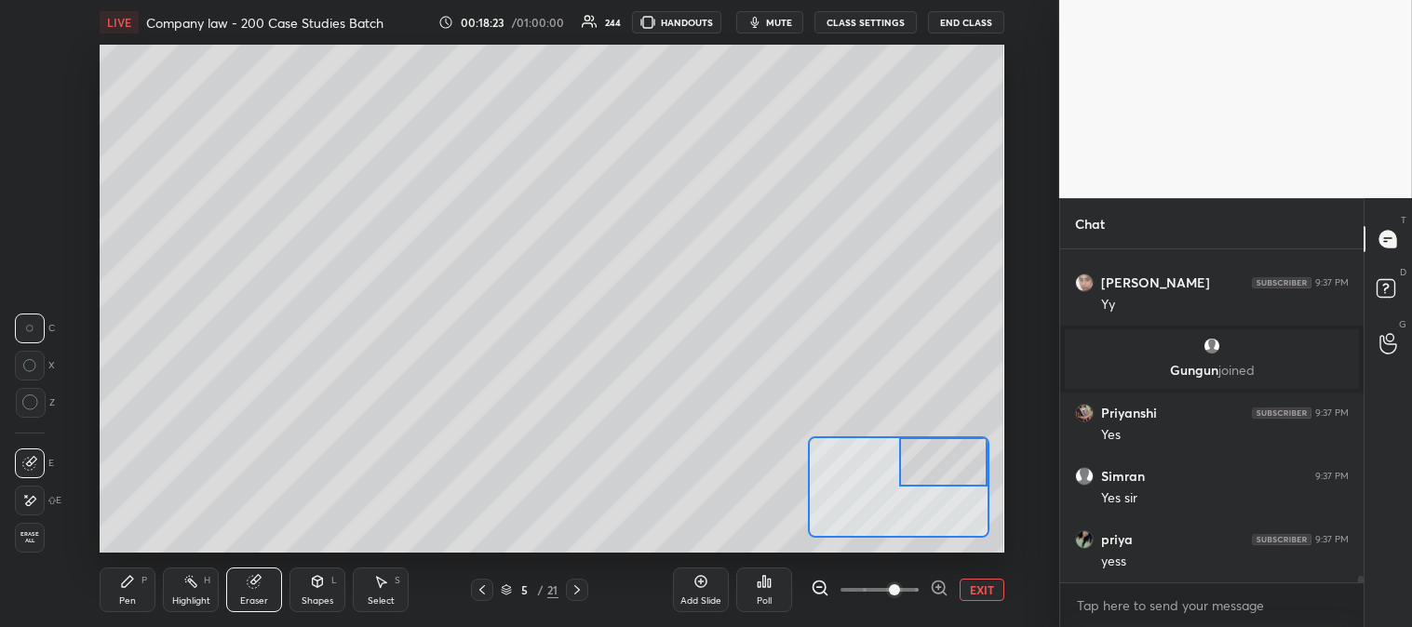
click at [126, 589] on icon at bounding box center [127, 581] width 15 height 15
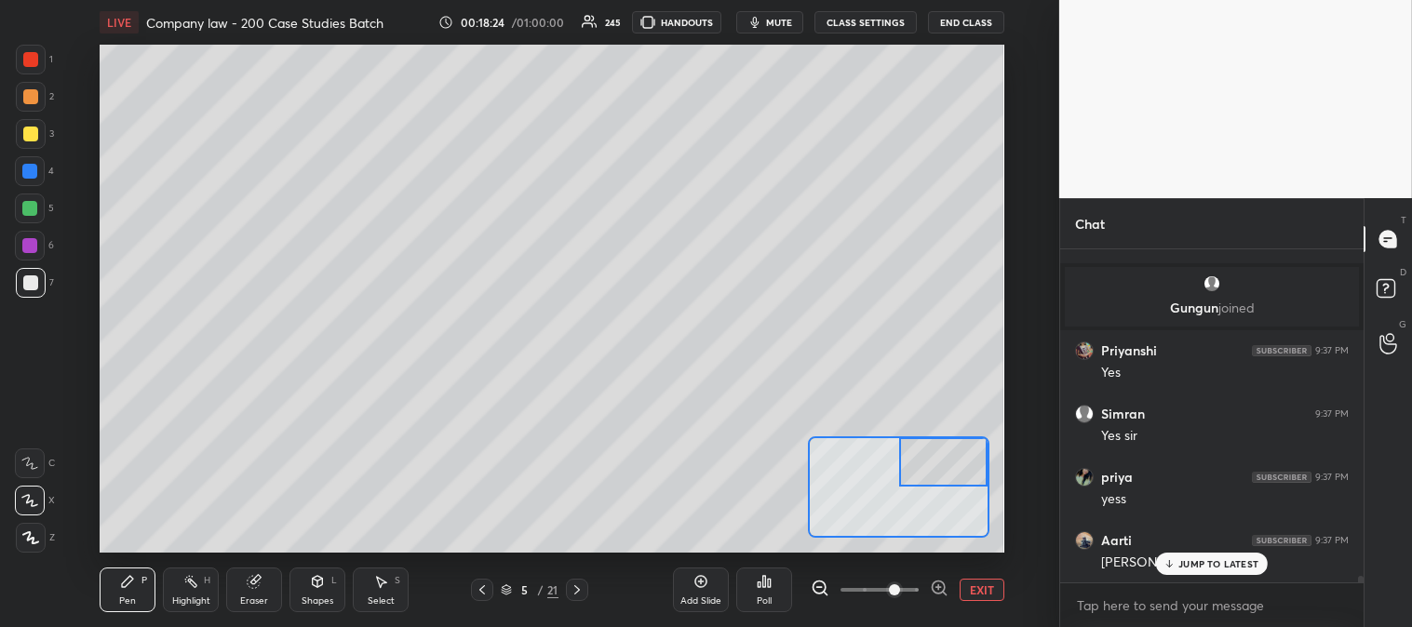
scroll to position [16721, 0]
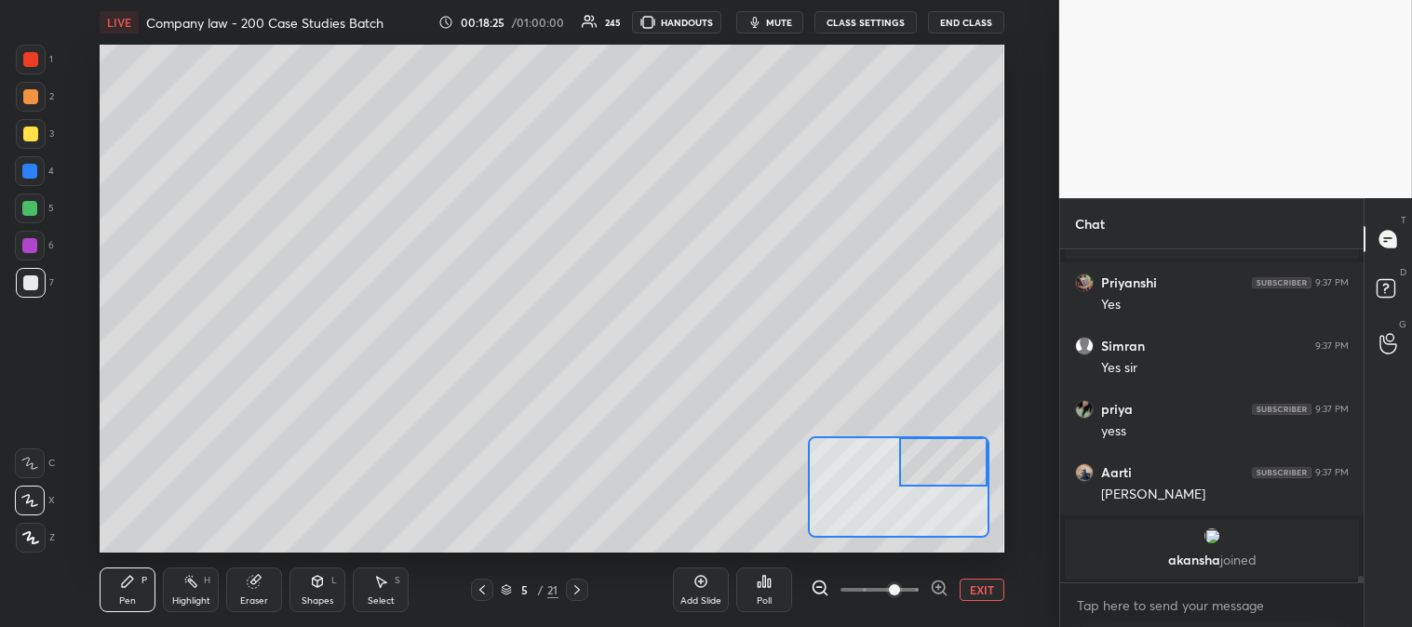
click at [975, 592] on button "EXIT" at bounding box center [981, 590] width 45 height 22
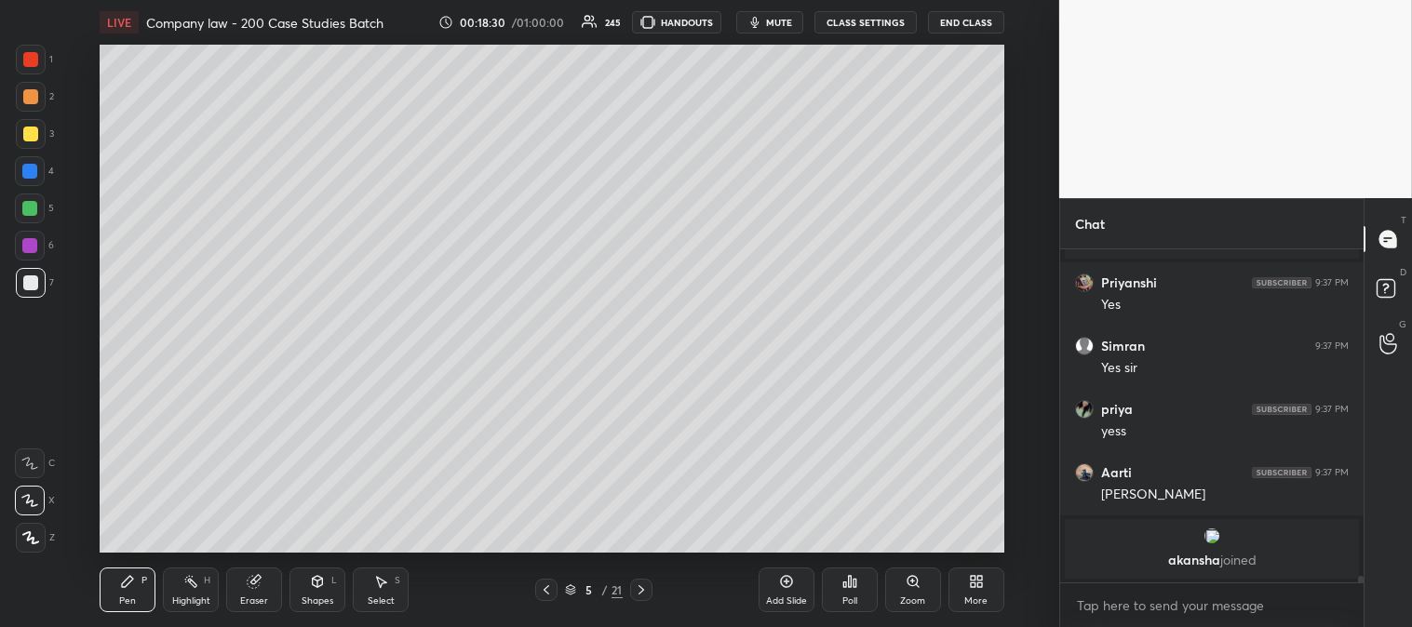
scroll to position [16800, 0]
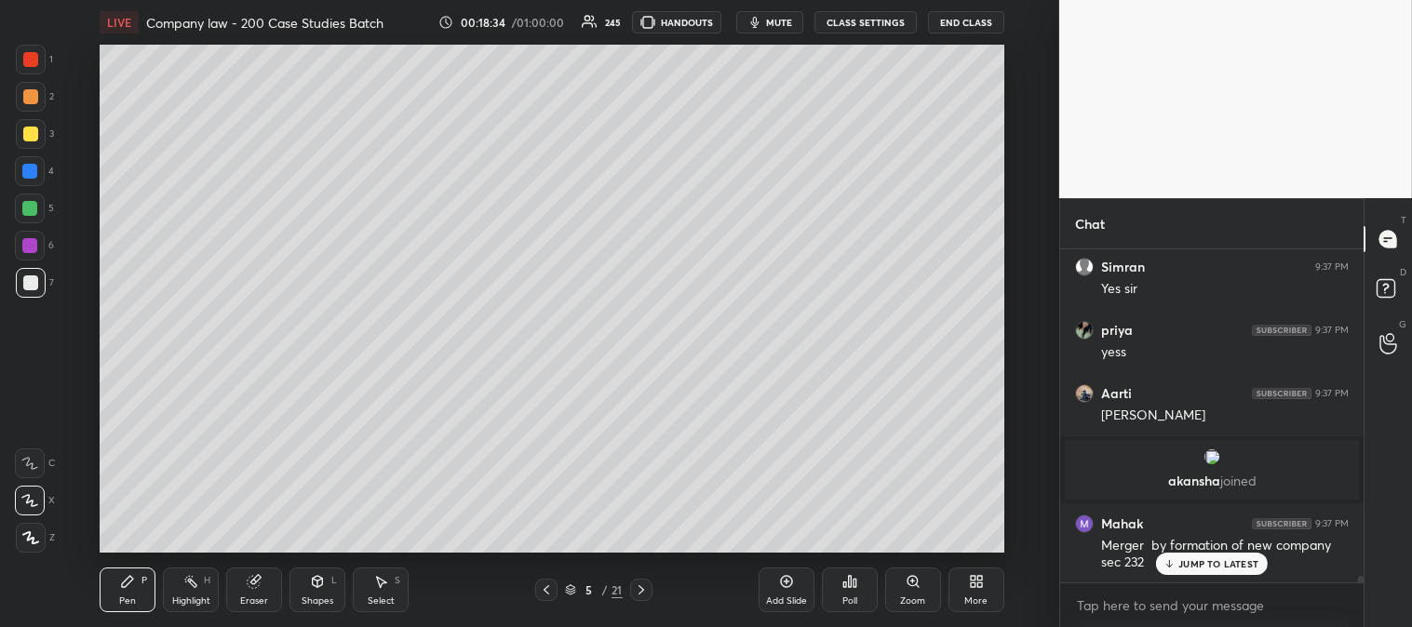
click at [907, 596] on div "Zoom" at bounding box center [912, 600] width 25 height 9
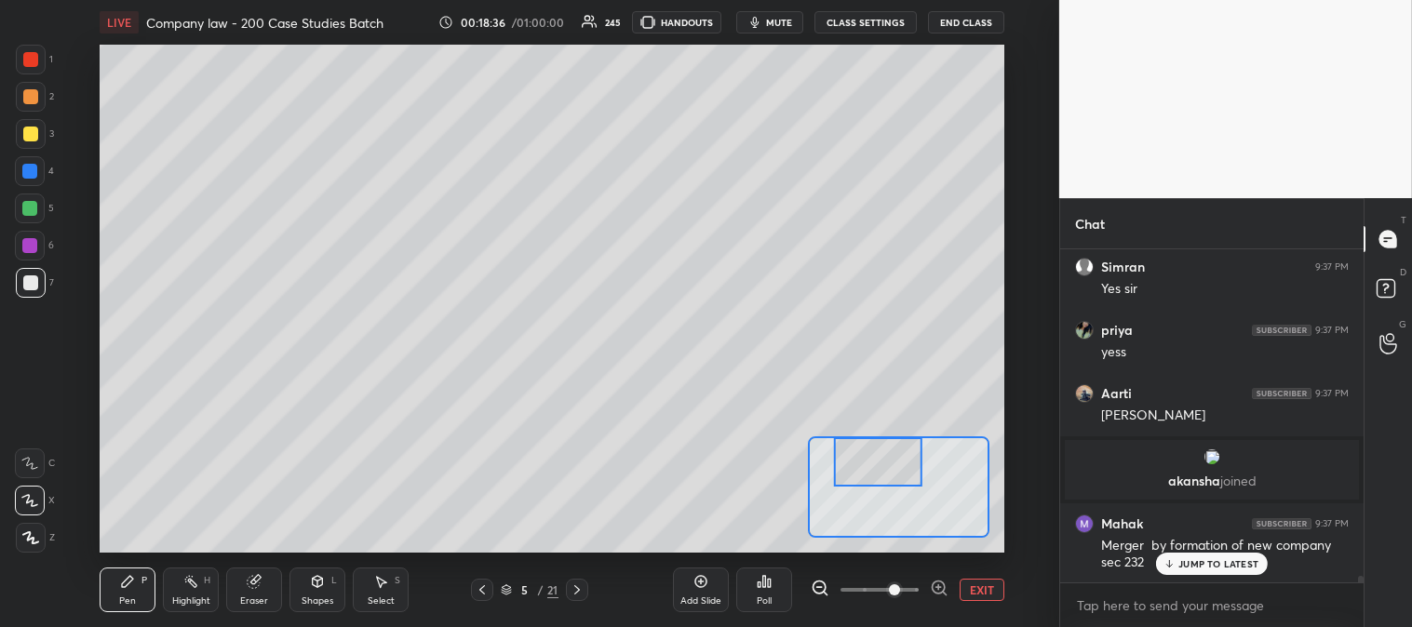
click at [31, 202] on div at bounding box center [29, 208] width 15 height 15
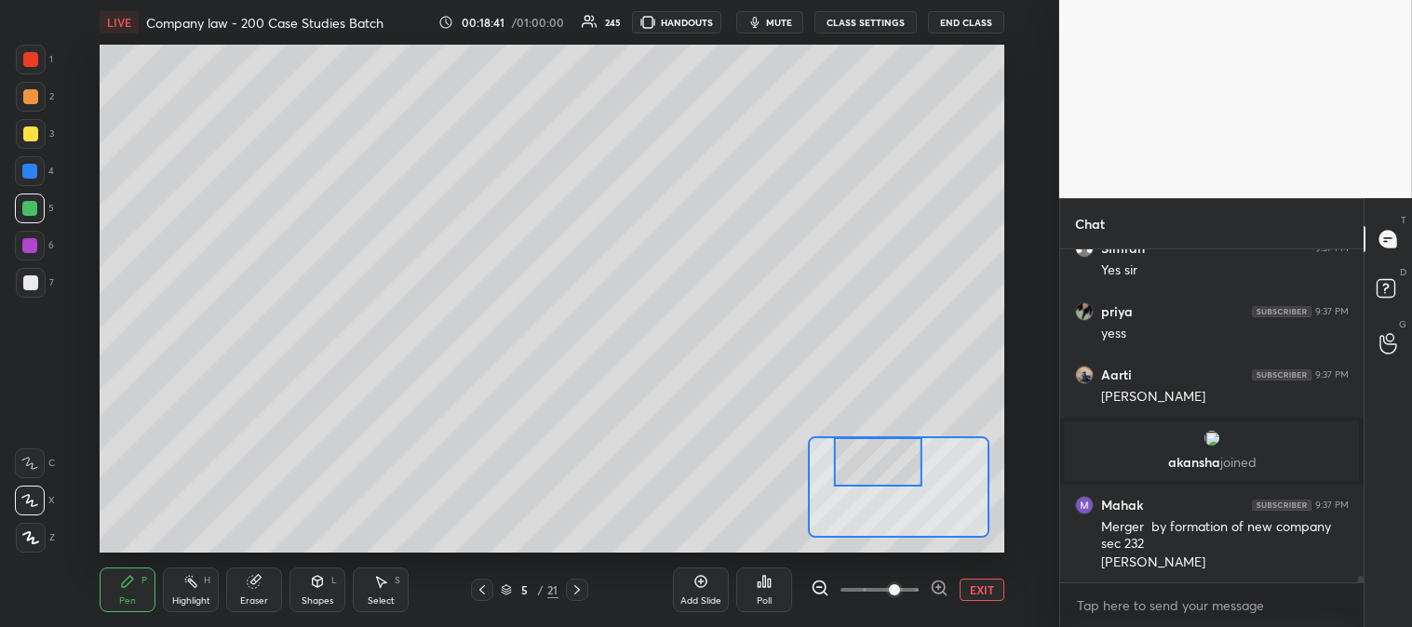
click at [261, 588] on icon at bounding box center [254, 581] width 15 height 15
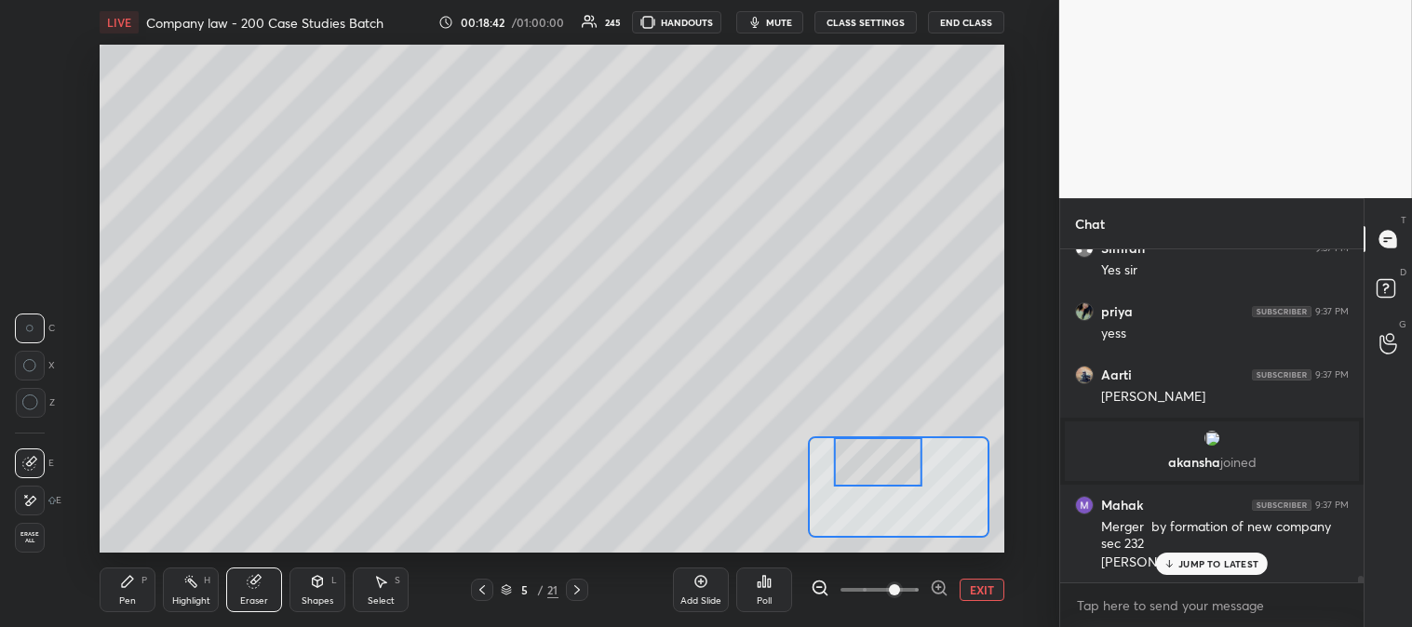
scroll to position [16885, 0]
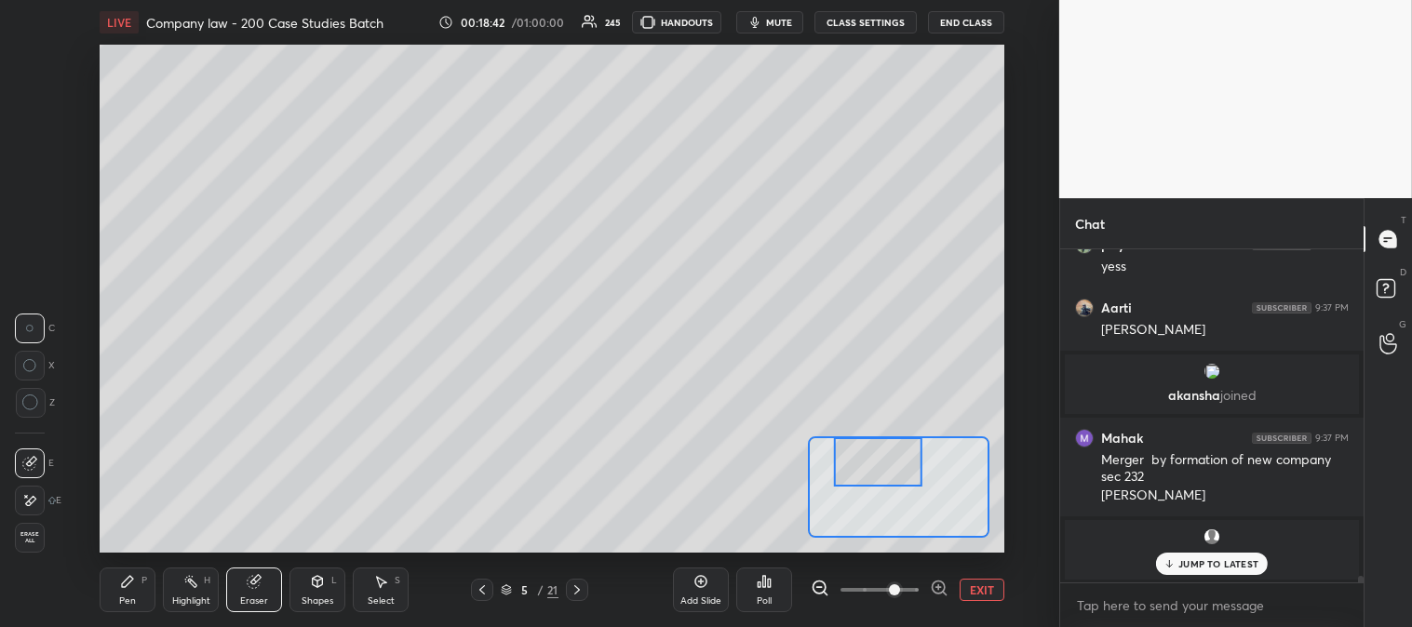
click at [121, 602] on div "Pen" at bounding box center [127, 600] width 17 height 9
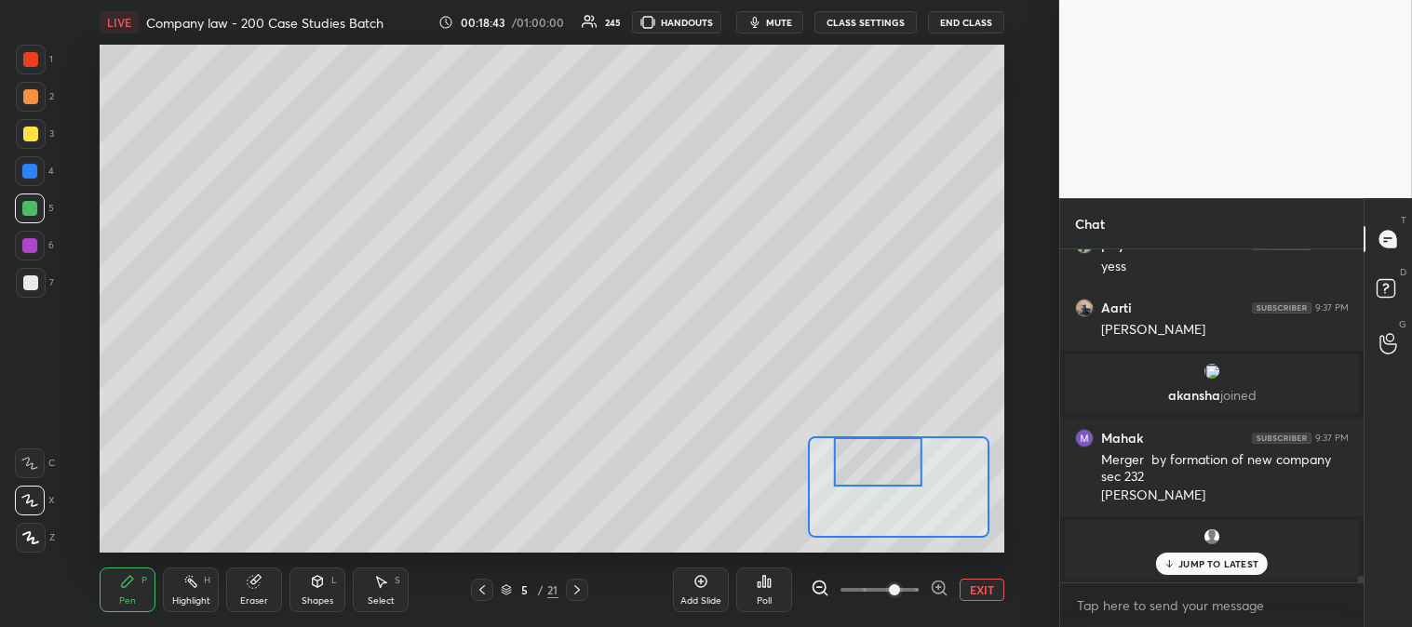
click at [134, 599] on div "Pen" at bounding box center [127, 600] width 17 height 9
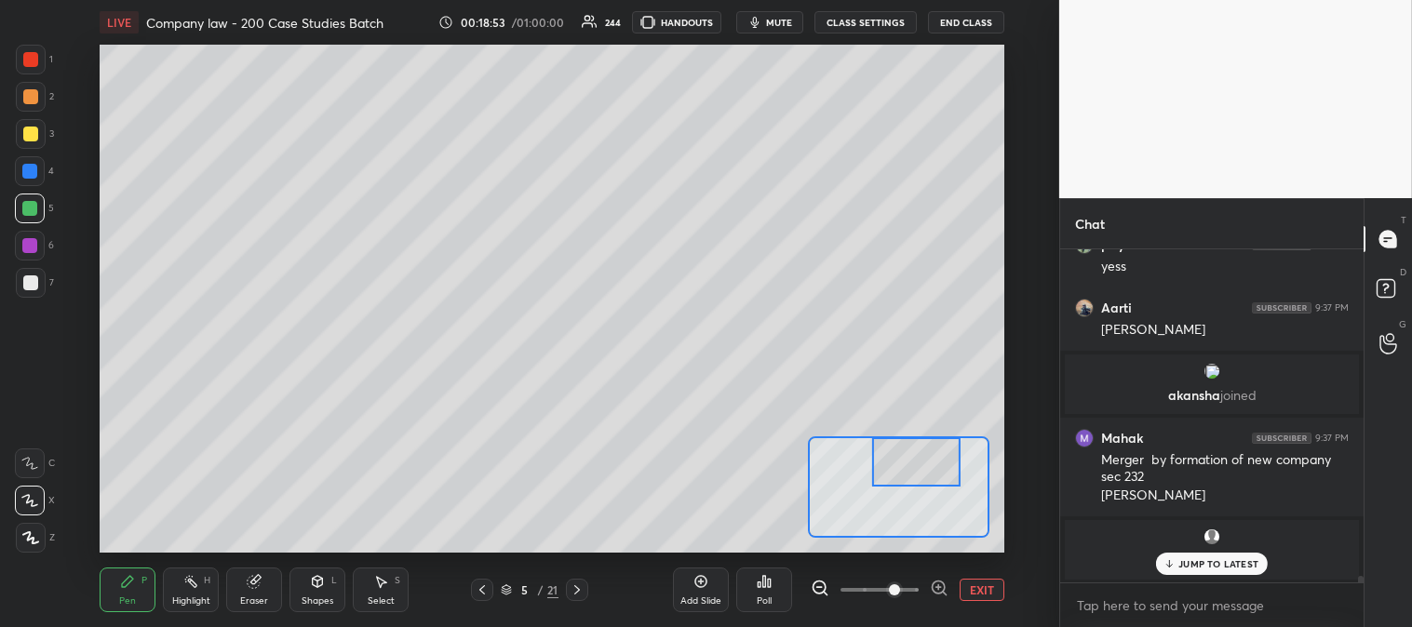
click at [984, 594] on button "EXIT" at bounding box center [981, 590] width 45 height 22
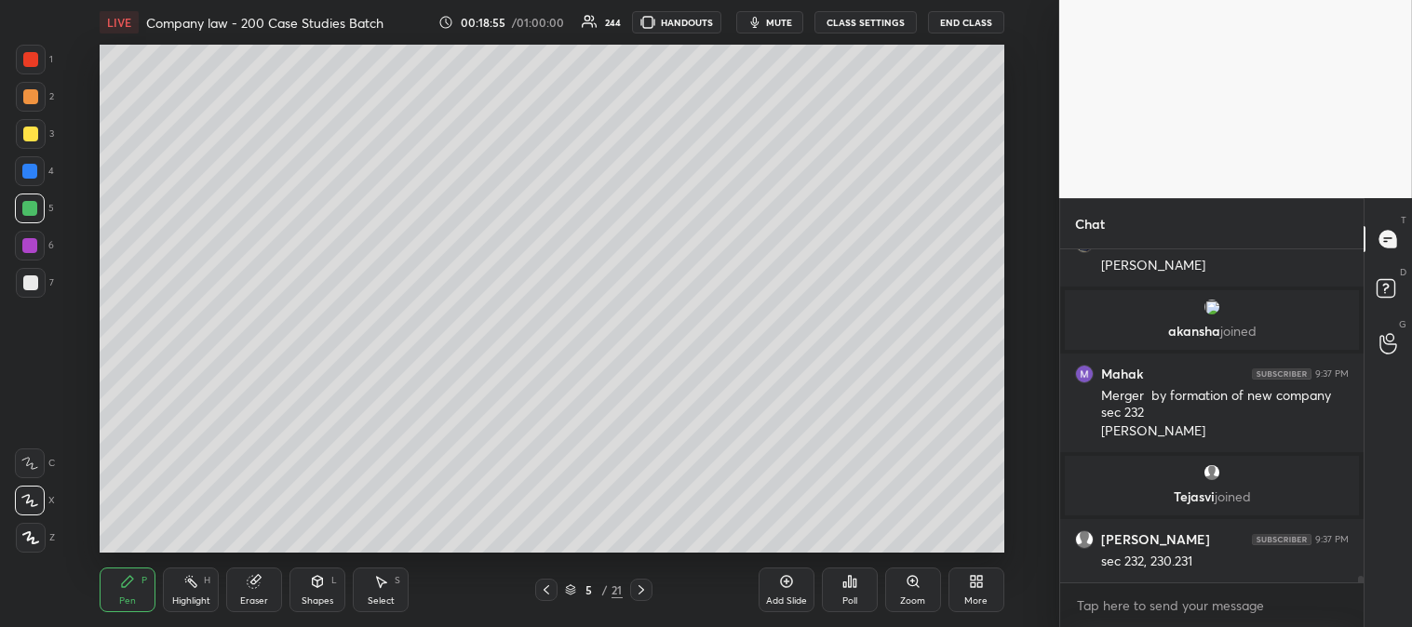
scroll to position [16736, 0]
click at [187, 589] on icon at bounding box center [190, 581] width 15 height 15
click at [112, 605] on div "Pen P" at bounding box center [128, 590] width 56 height 45
click at [110, 571] on div "Pen P" at bounding box center [128, 590] width 56 height 45
click at [25, 285] on div at bounding box center [30, 282] width 15 height 15
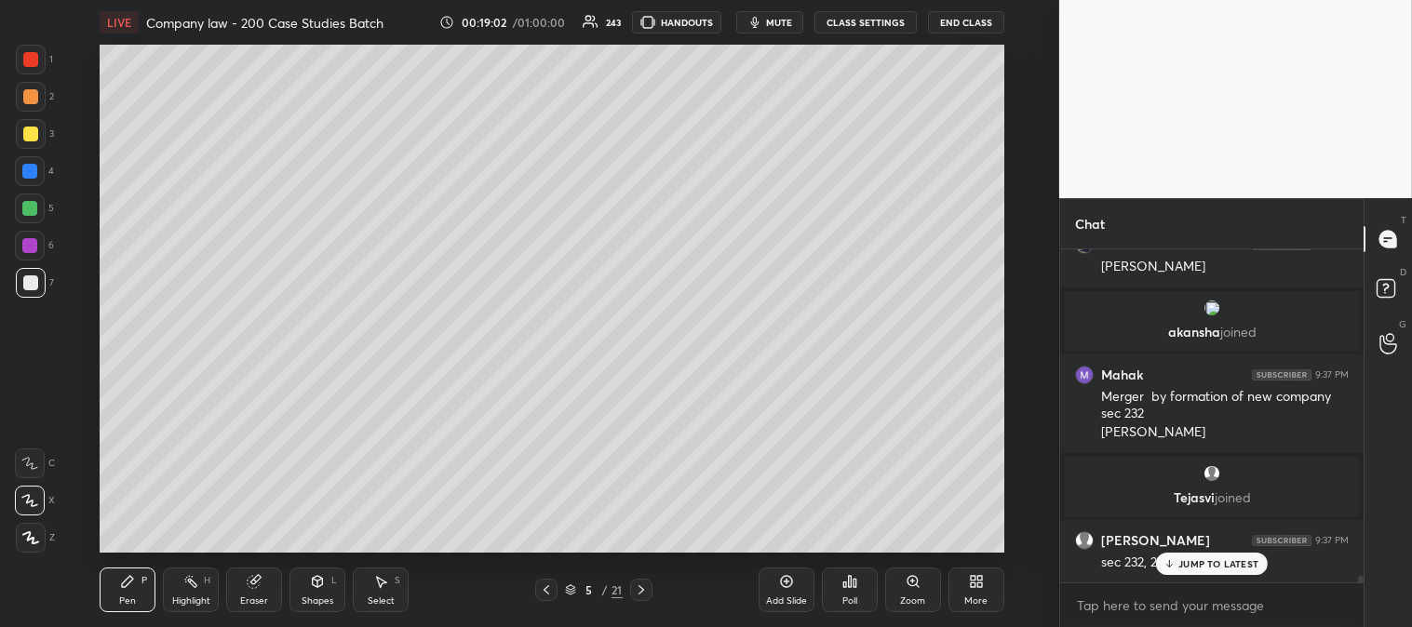
click at [31, 102] on div at bounding box center [30, 96] width 15 height 15
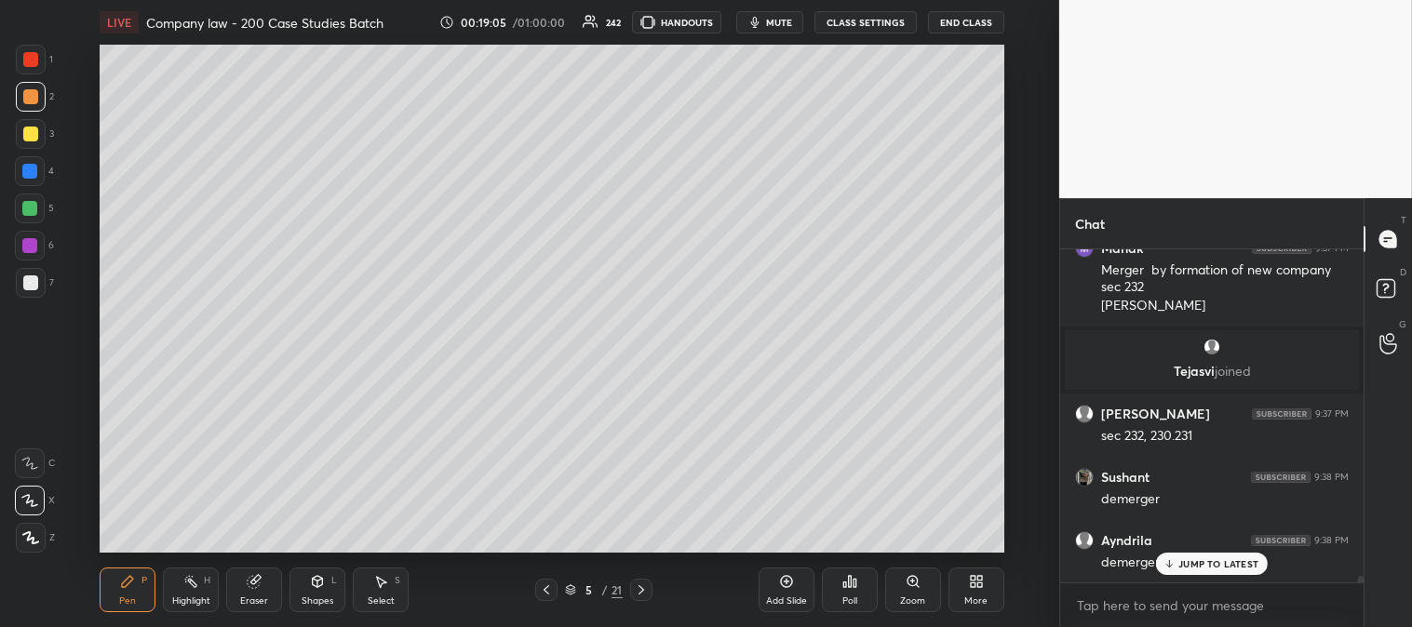
scroll to position [16990, 0]
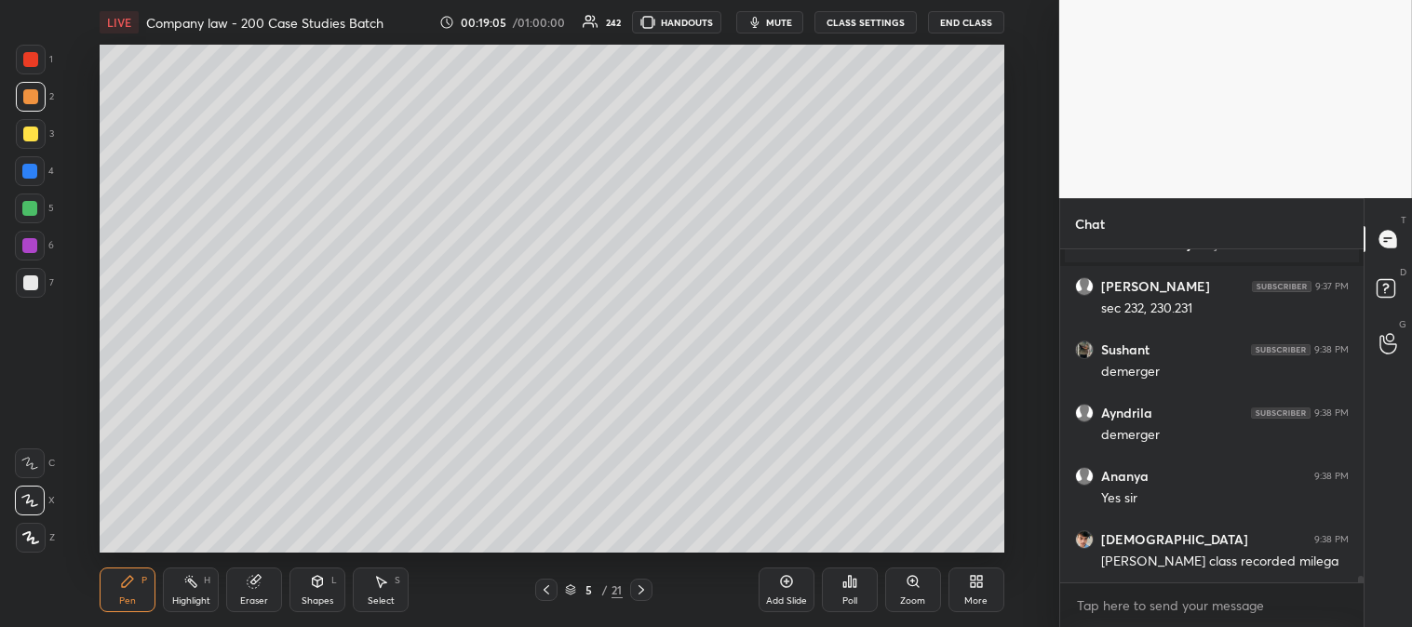
click at [907, 589] on icon at bounding box center [912, 581] width 15 height 15
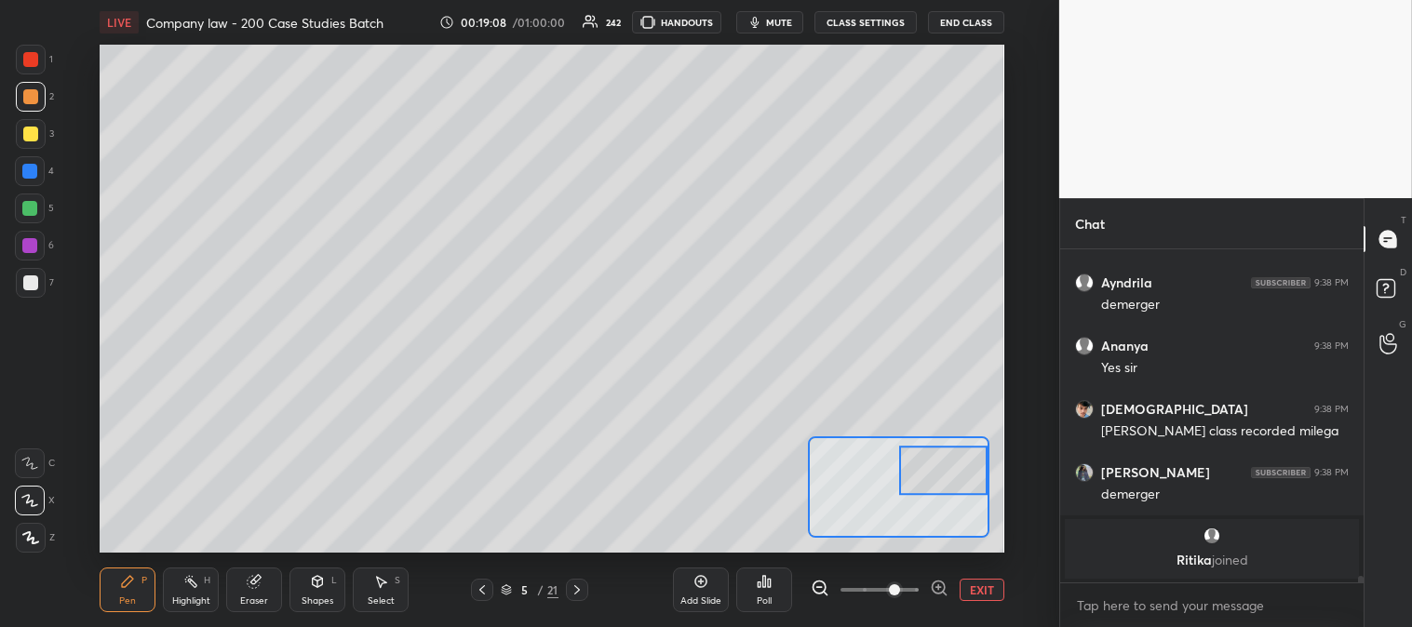
scroll to position [17183, 0]
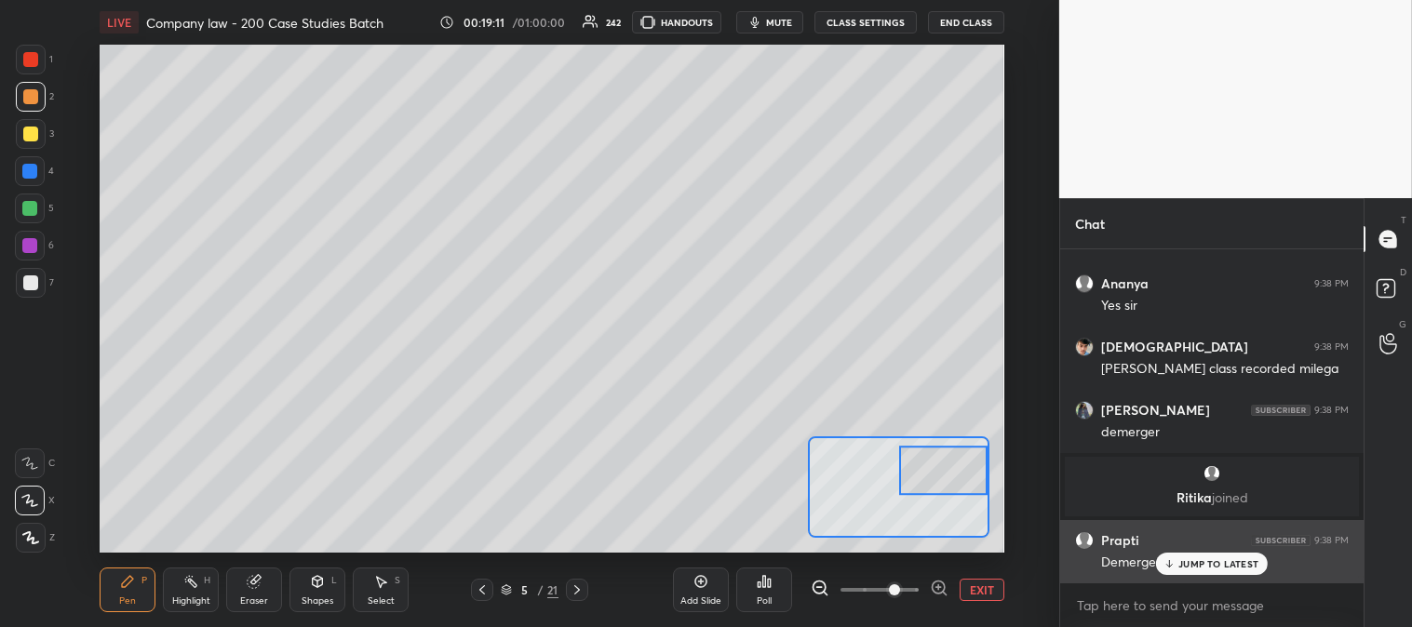
click at [981, 593] on button "EXIT" at bounding box center [981, 590] width 45 height 22
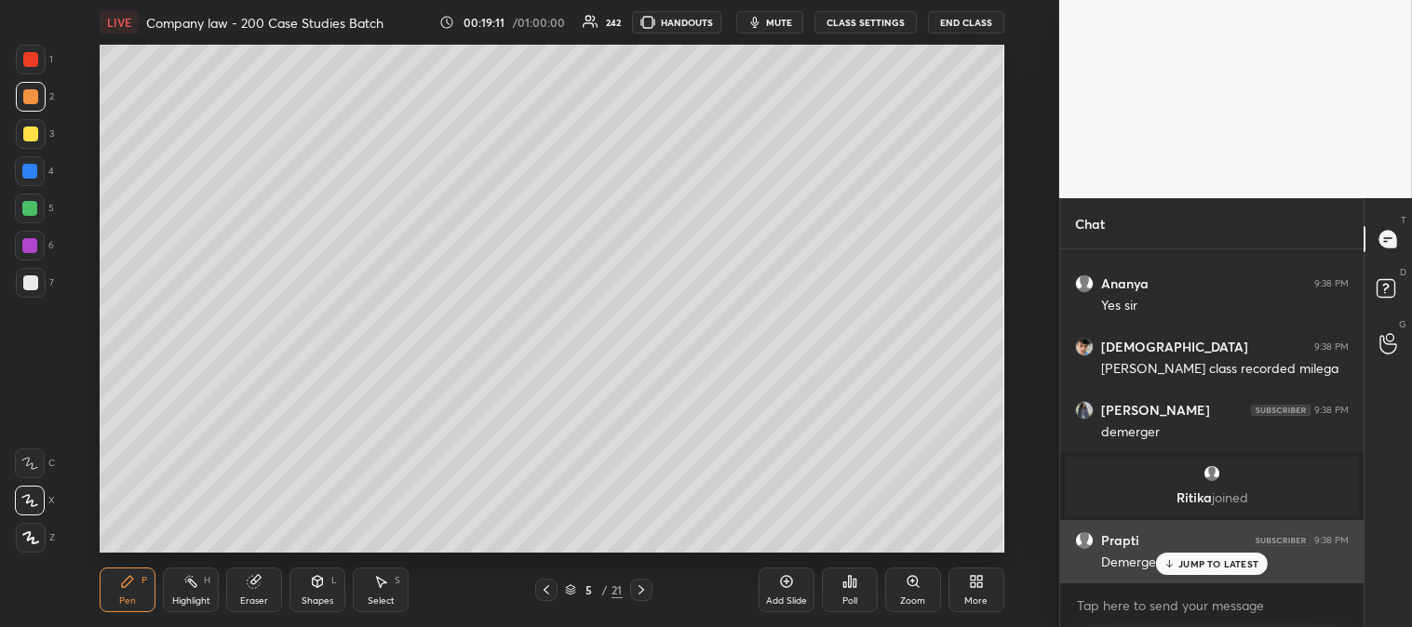
click at [1177, 559] on div "JUMP TO LATEST" at bounding box center [1212, 564] width 112 height 22
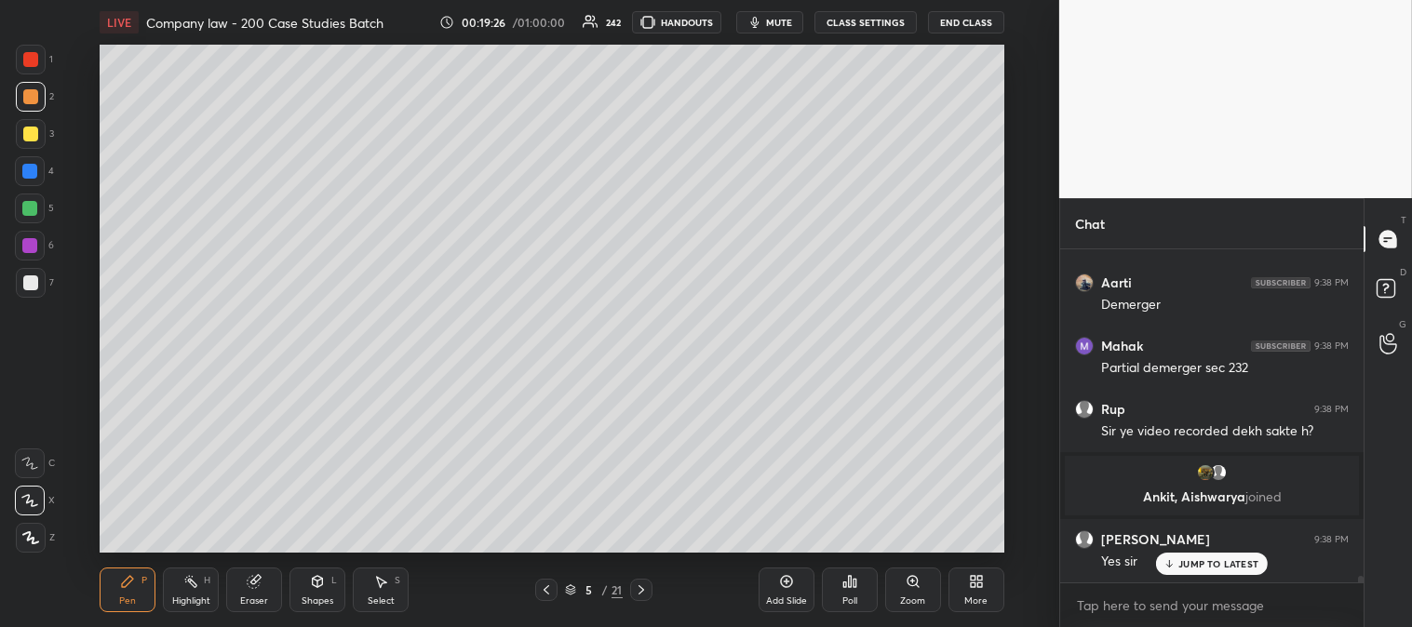
scroll to position [17544, 0]
click at [37, 281] on div at bounding box center [30, 282] width 15 height 15
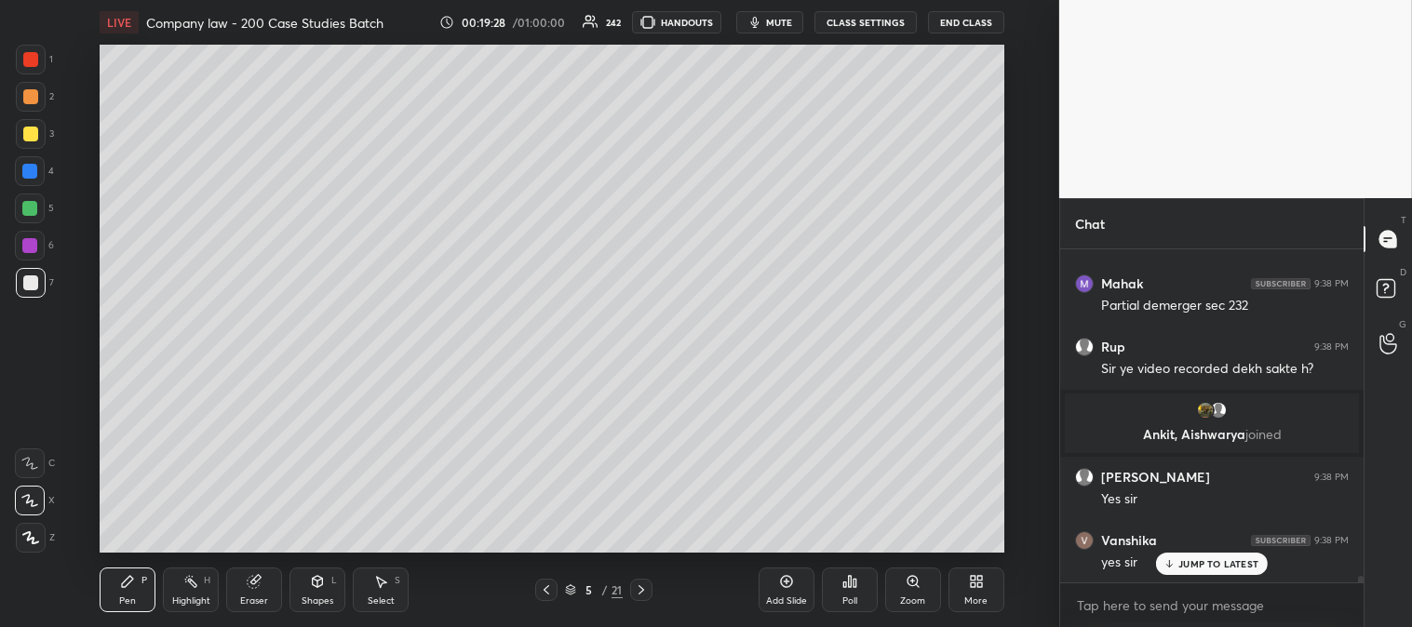
click at [903, 590] on div "Zoom" at bounding box center [913, 590] width 56 height 45
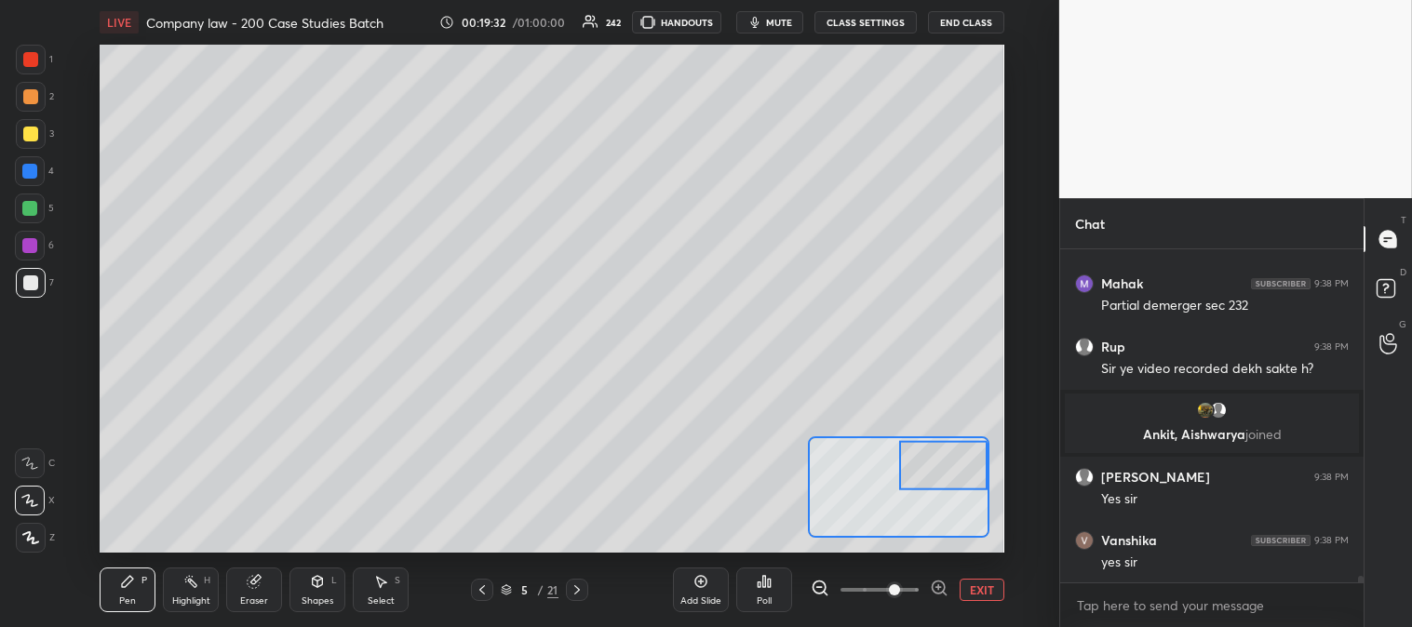
scroll to position [17671, 0]
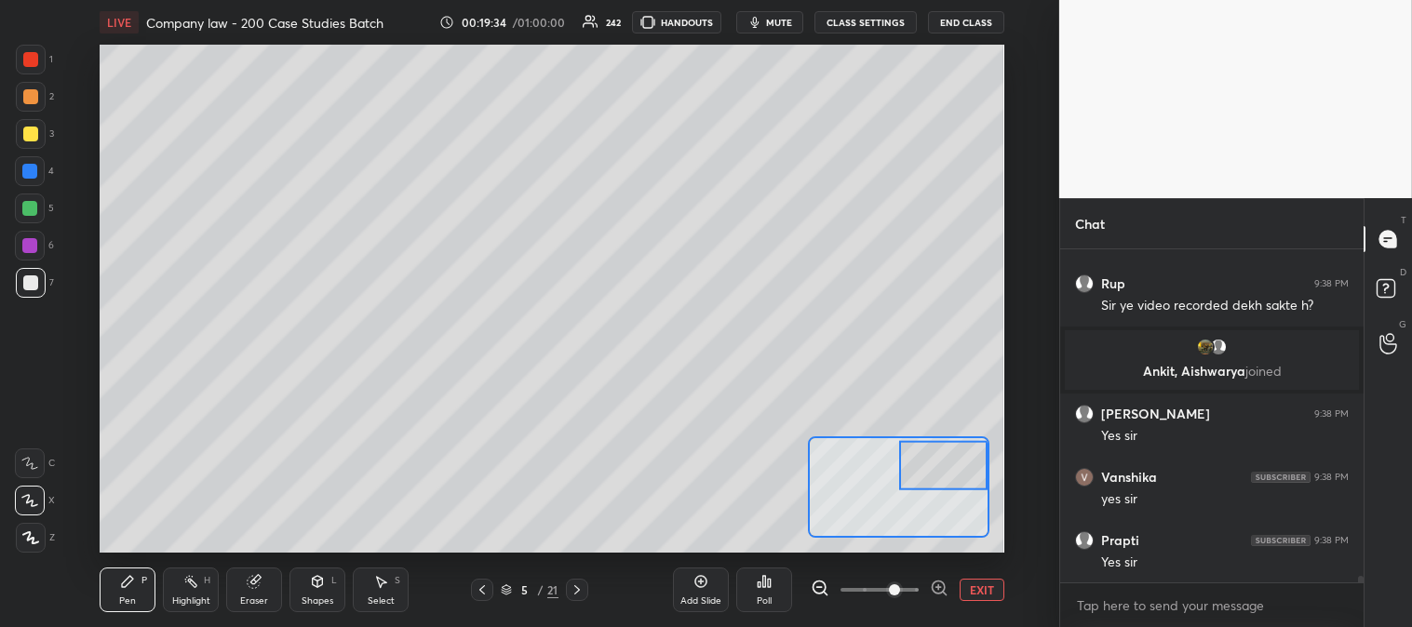
click at [991, 593] on button "EXIT" at bounding box center [981, 590] width 45 height 22
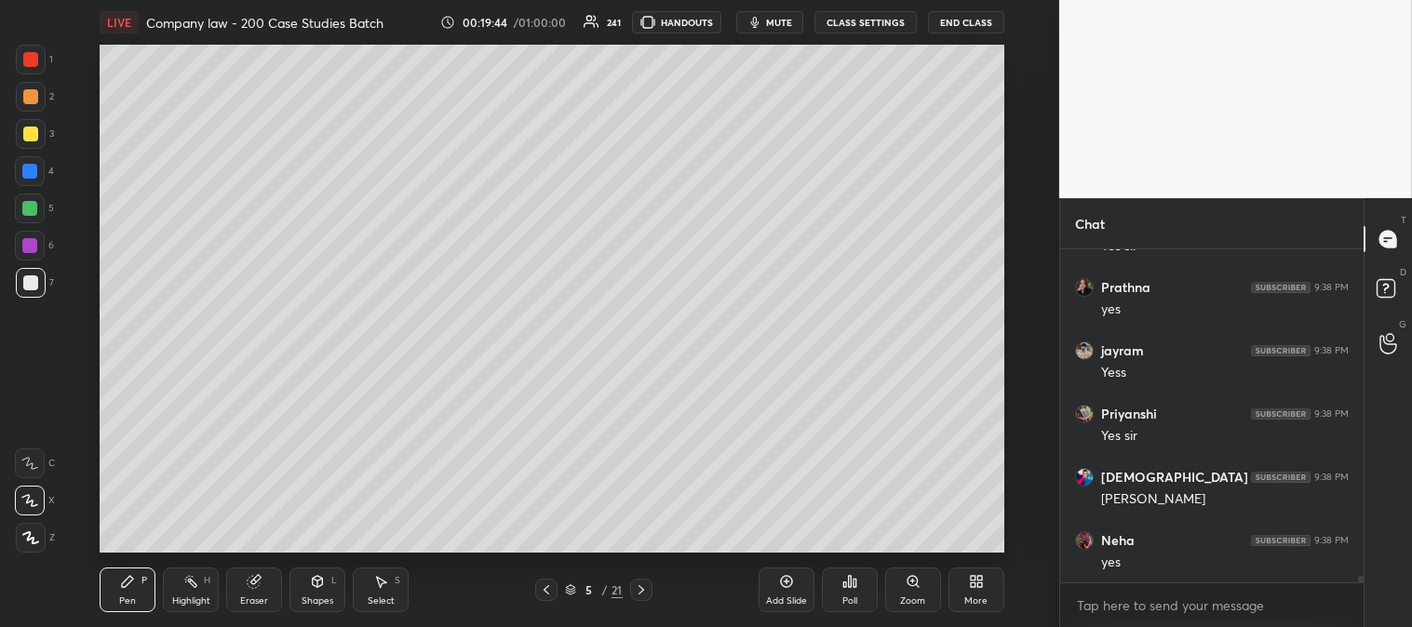
scroll to position [18051, 0]
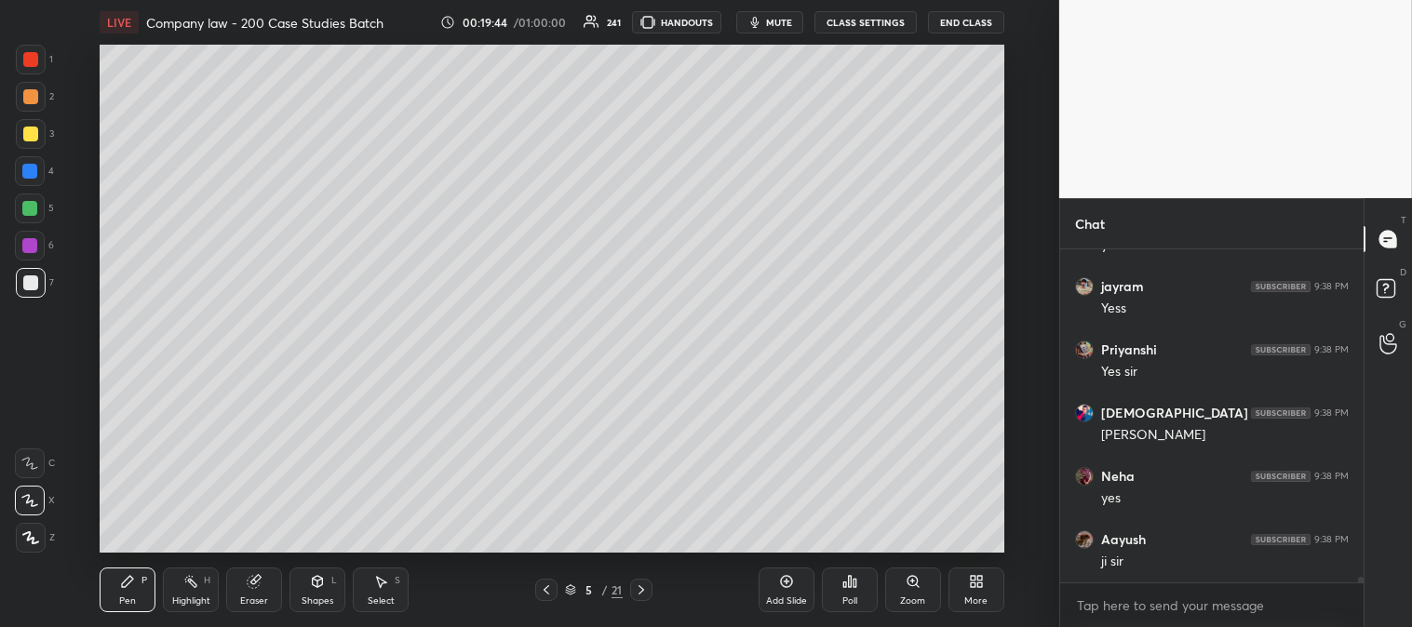
click at [35, 102] on div at bounding box center [30, 96] width 15 height 15
click at [29, 52] on div at bounding box center [30, 59] width 15 height 15
click at [903, 596] on div "Zoom" at bounding box center [912, 600] width 25 height 9
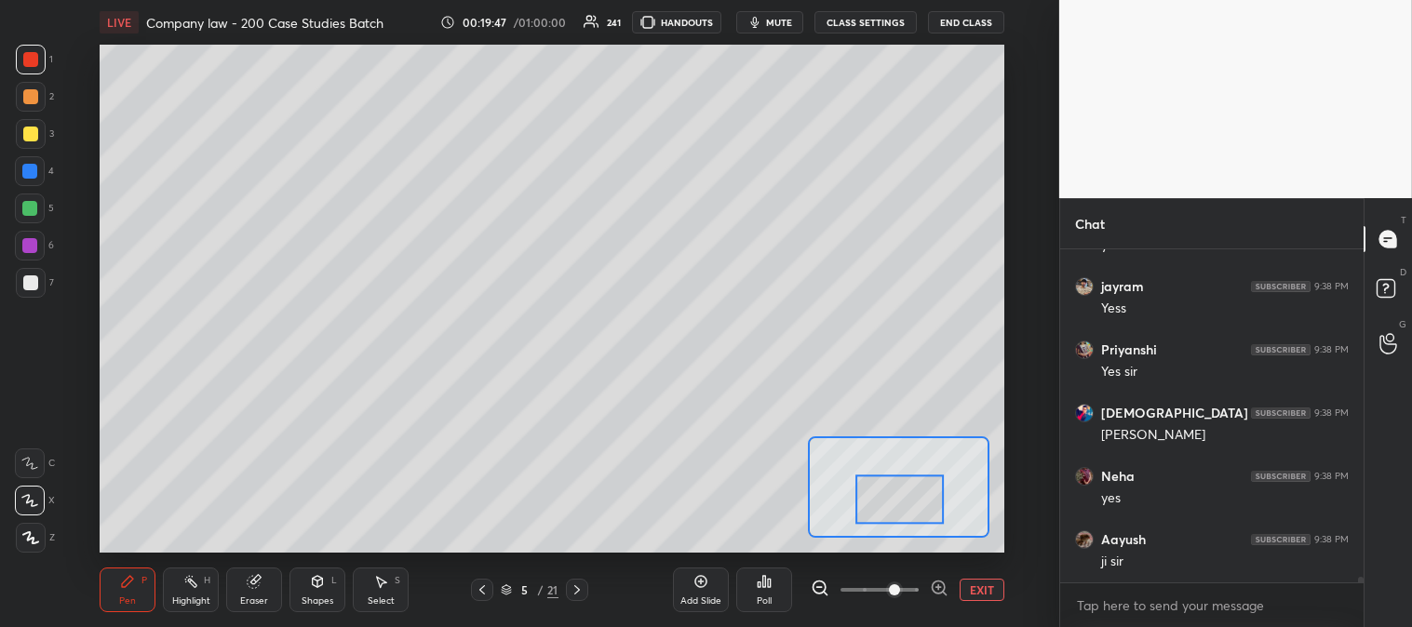
scroll to position [18113, 0]
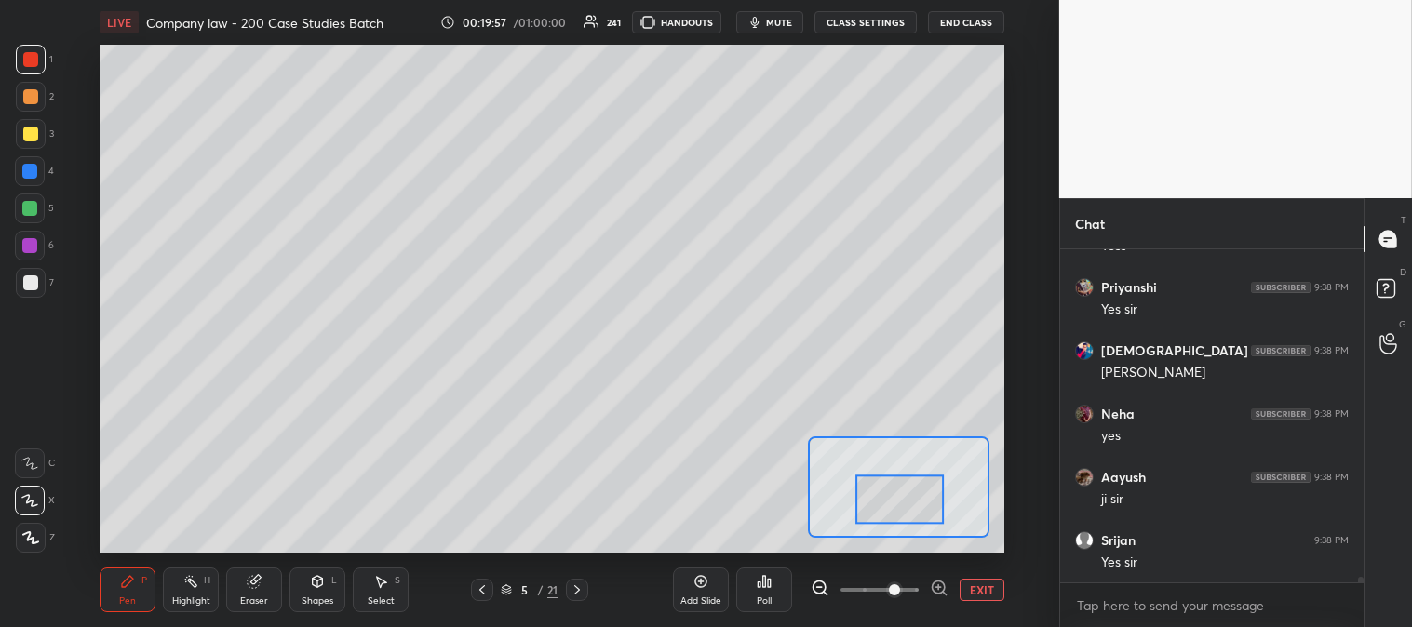
click at [33, 281] on div at bounding box center [30, 282] width 15 height 15
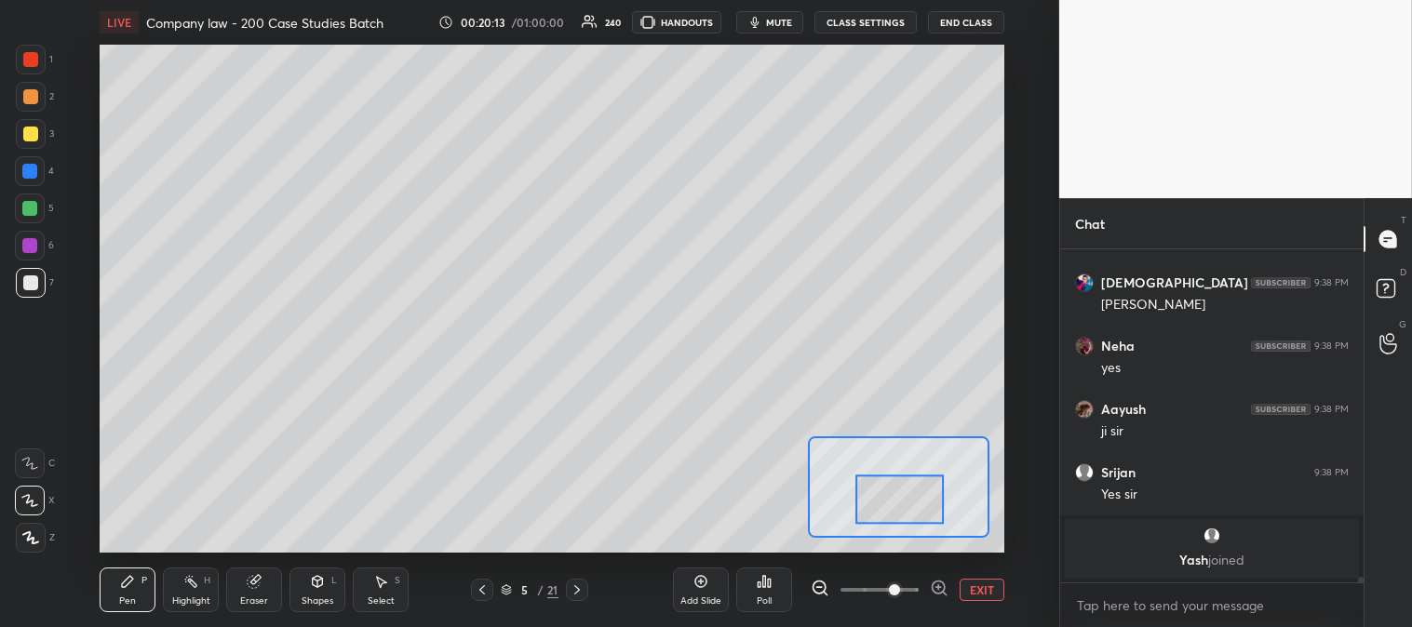
click at [990, 583] on button "EXIT" at bounding box center [981, 590] width 45 height 22
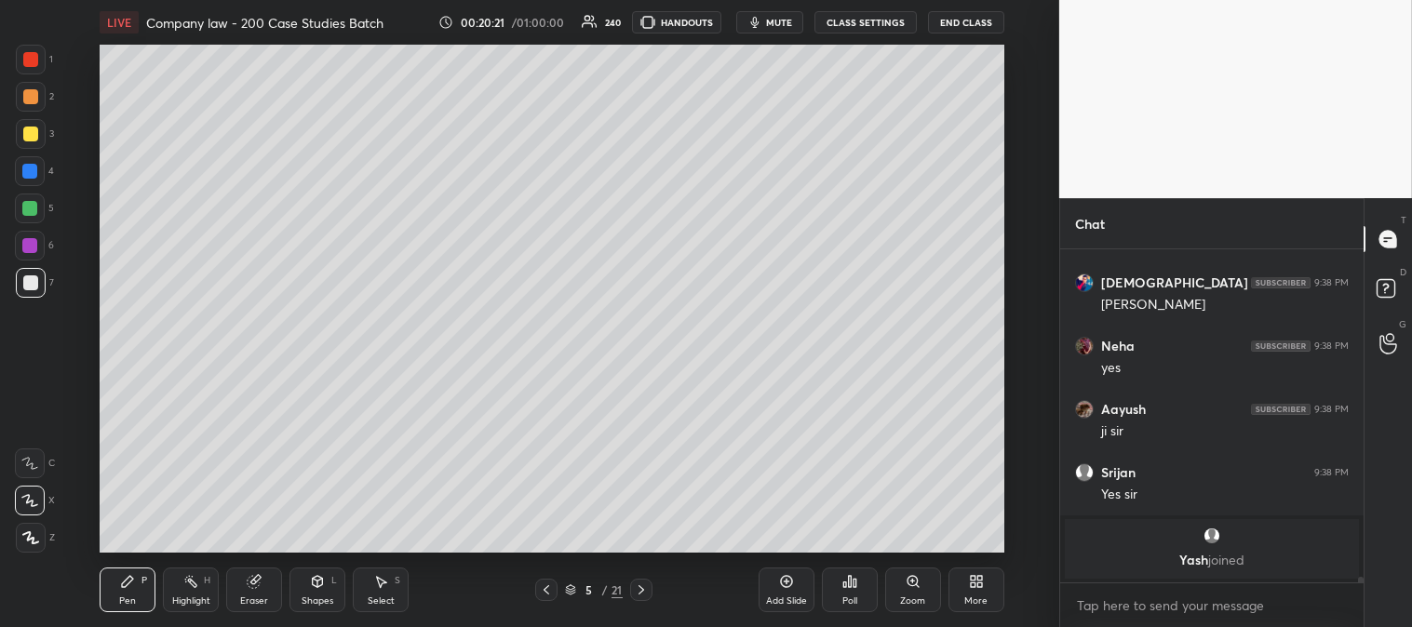
click at [909, 591] on div "Zoom" at bounding box center [913, 590] width 56 height 45
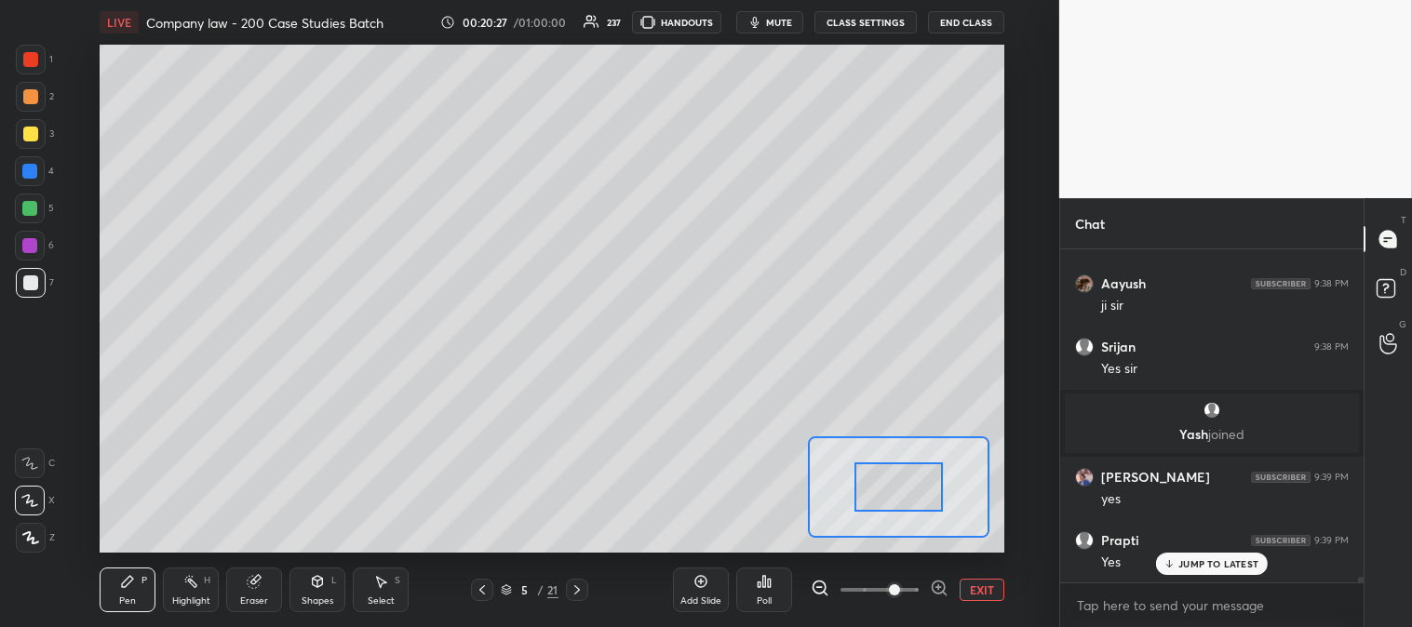
scroll to position [18203, 0]
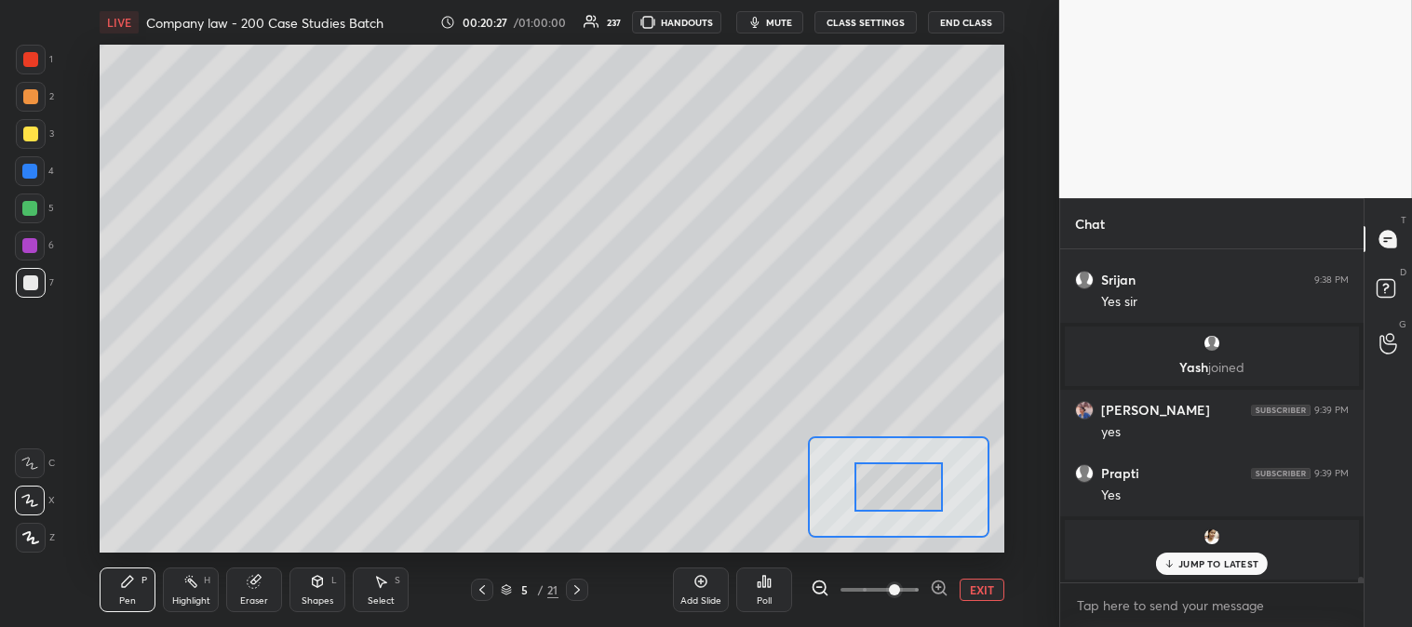
click at [975, 584] on button "EXIT" at bounding box center [981, 590] width 45 height 22
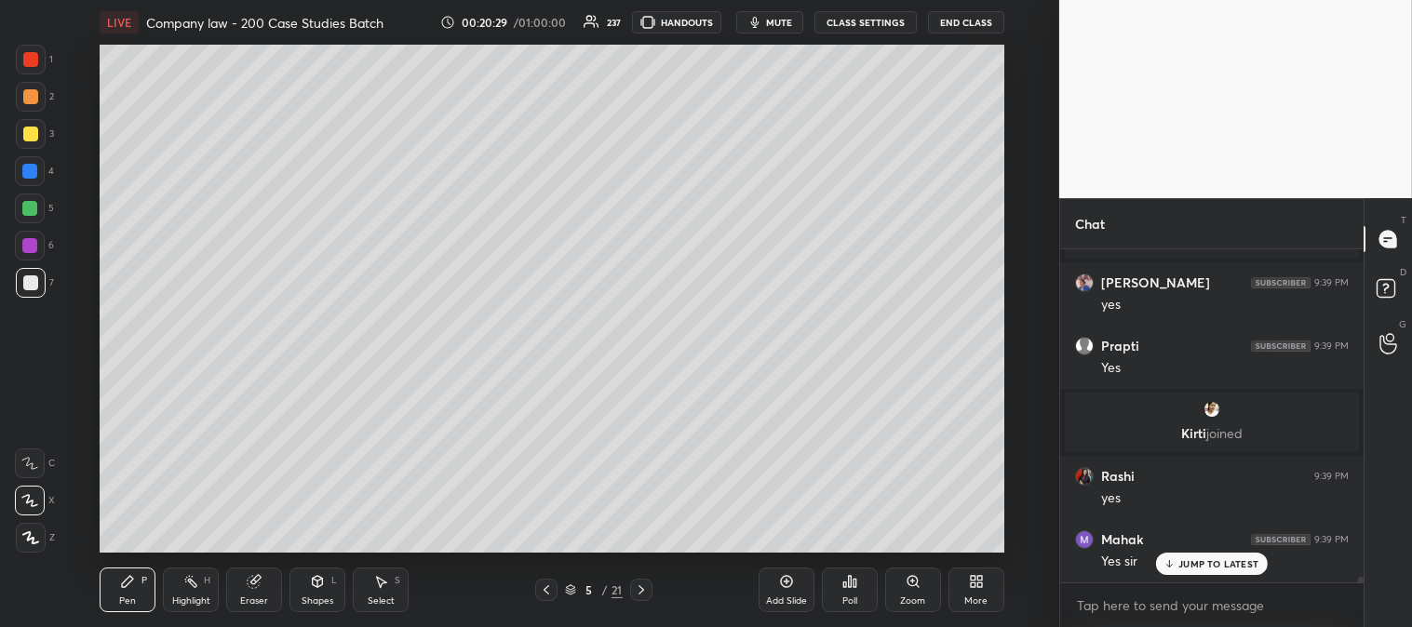
scroll to position [18519, 0]
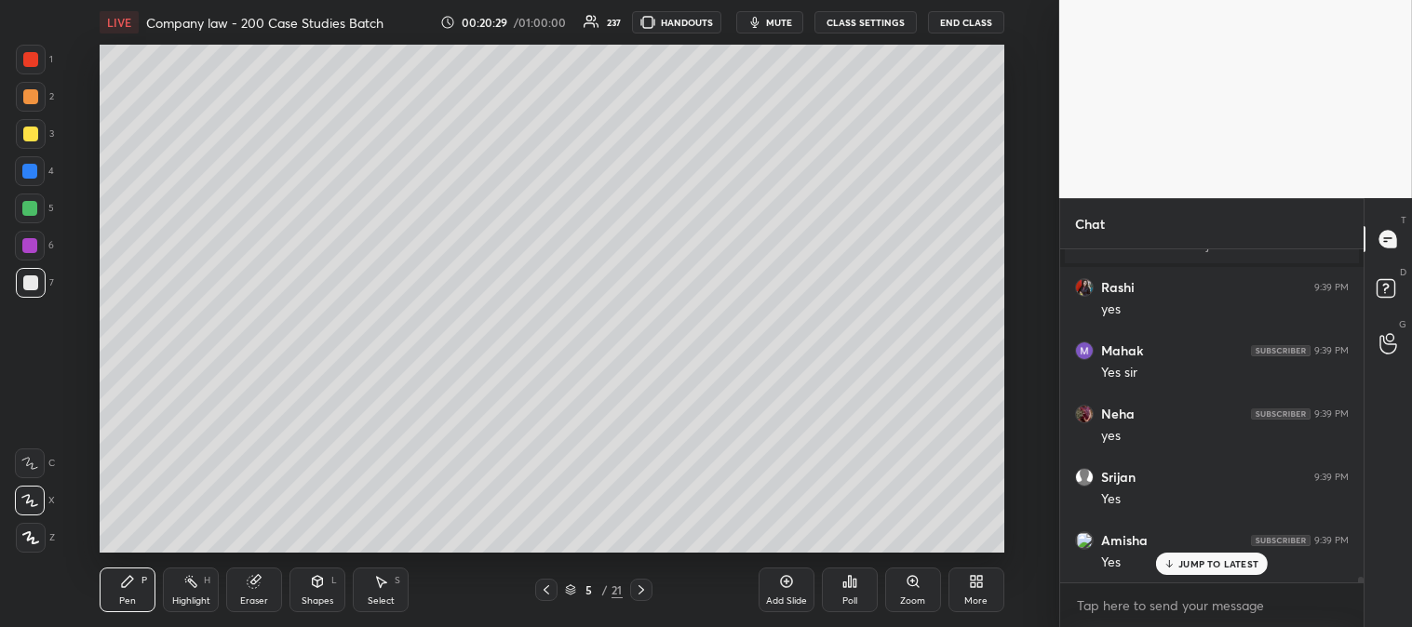
click at [903, 589] on div "Zoom" at bounding box center [913, 590] width 56 height 45
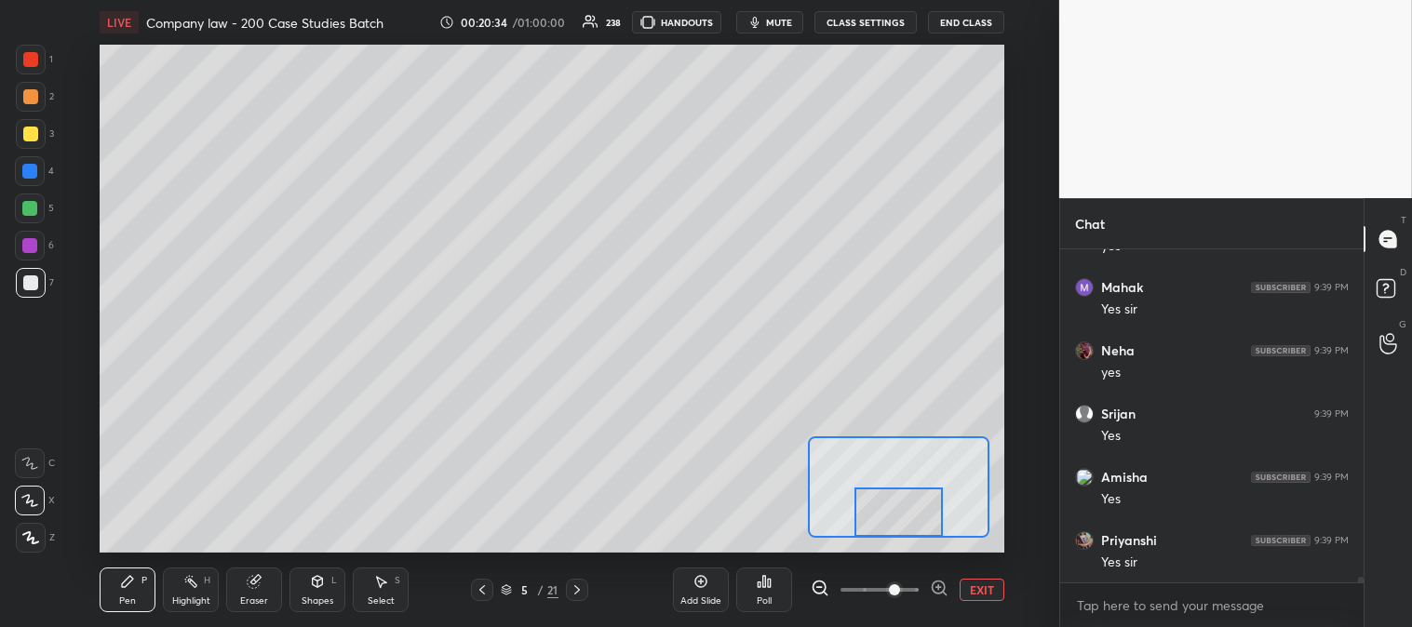
scroll to position [18647, 0]
click at [986, 583] on button "EXIT" at bounding box center [981, 590] width 45 height 22
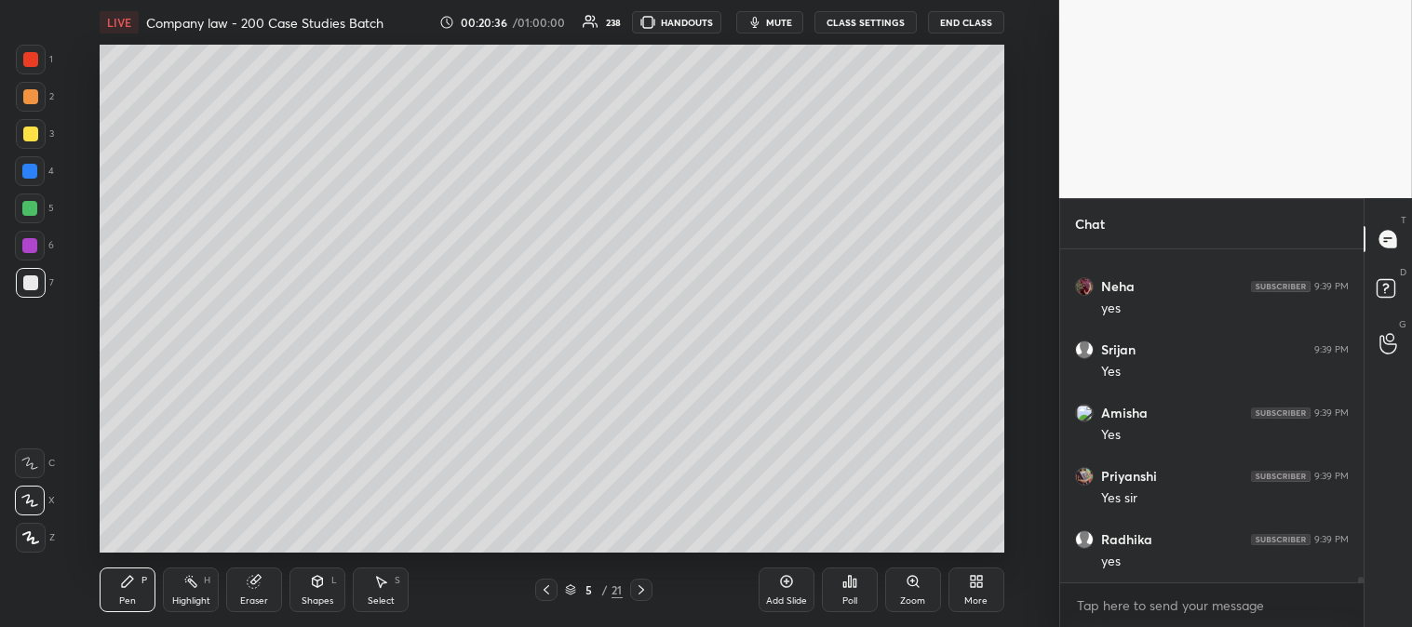
scroll to position [18713, 0]
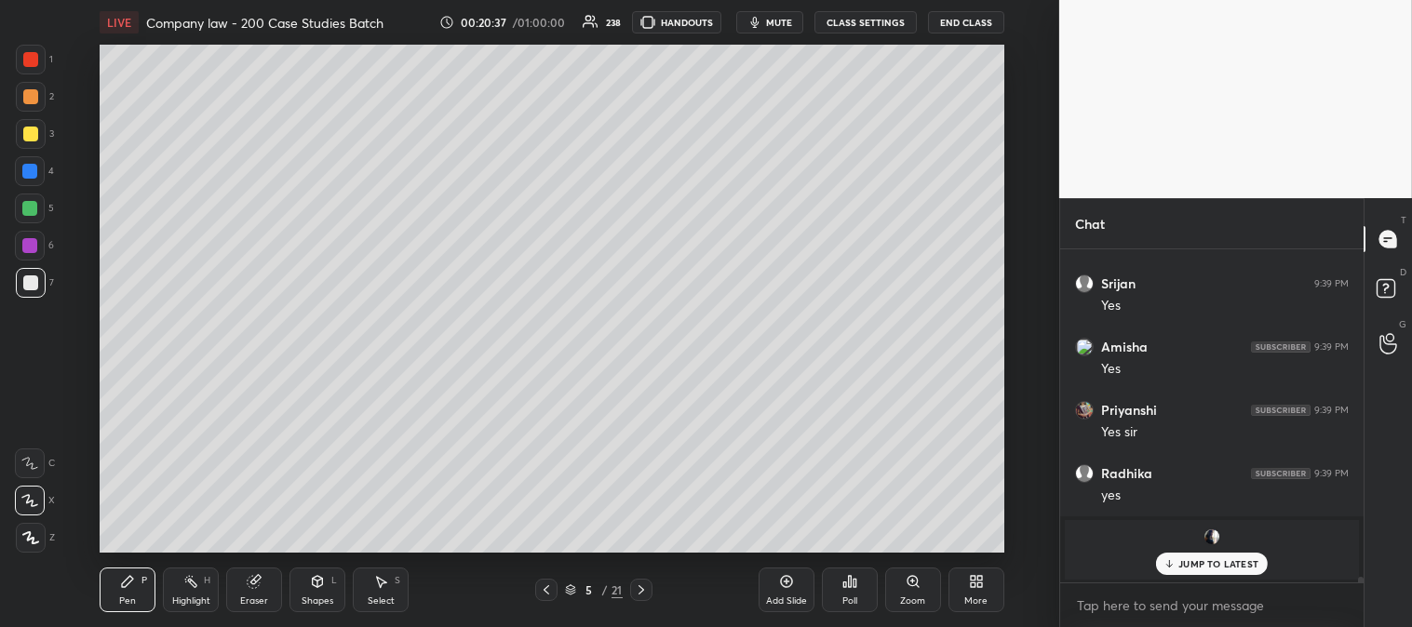
click at [906, 602] on div "Zoom" at bounding box center [912, 600] width 25 height 9
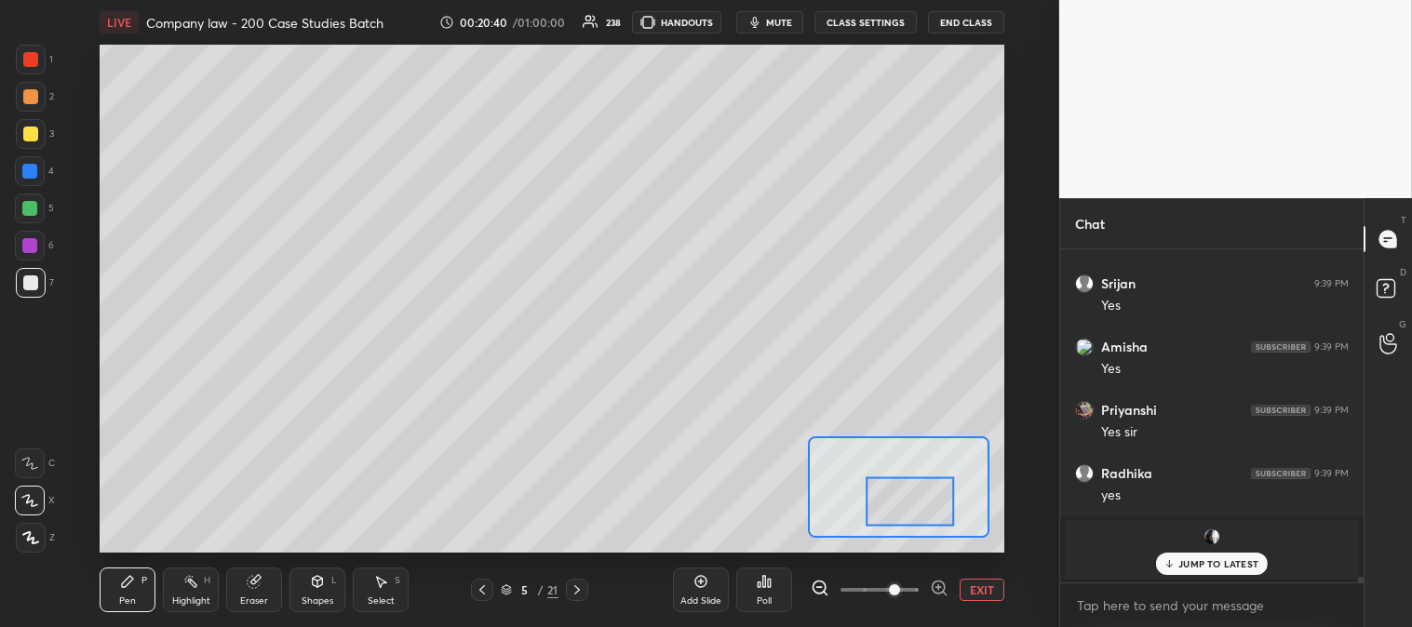
click at [35, 130] on div at bounding box center [30, 134] width 15 height 15
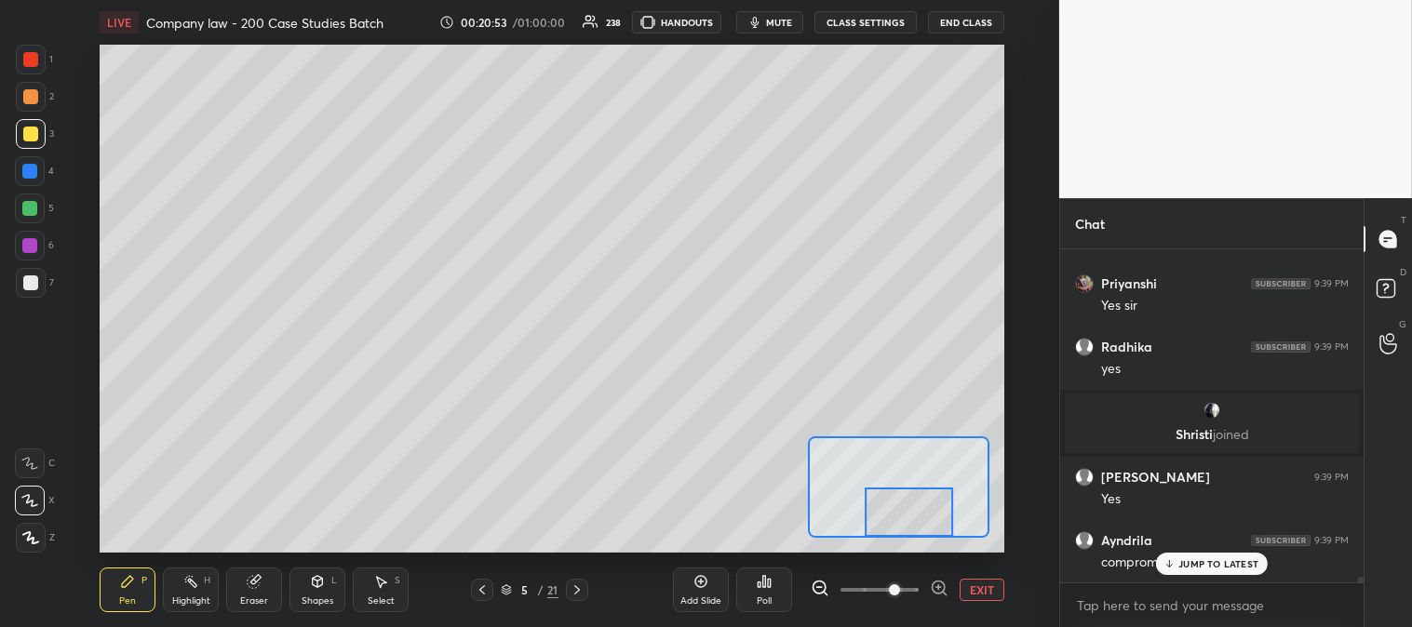
scroll to position [18698, 0]
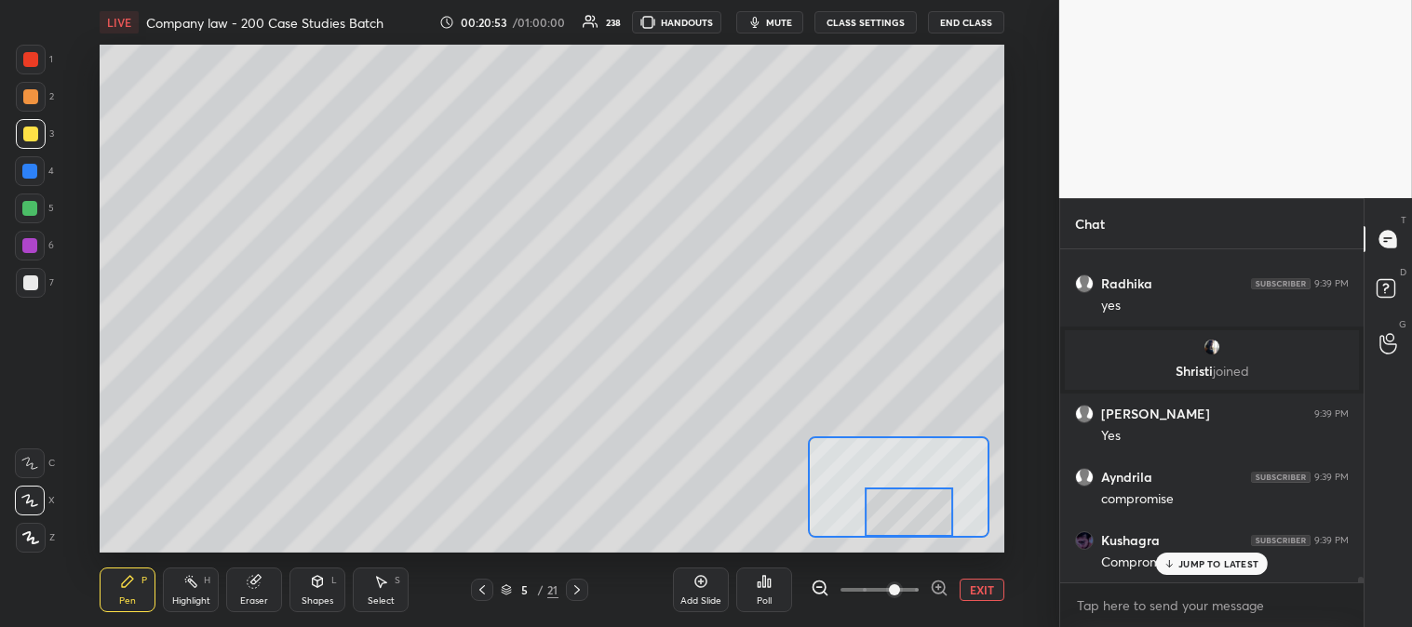
click at [32, 184] on div at bounding box center [30, 171] width 30 height 30
click at [1179, 565] on p "JUMP TO LATEST" at bounding box center [1218, 563] width 80 height 11
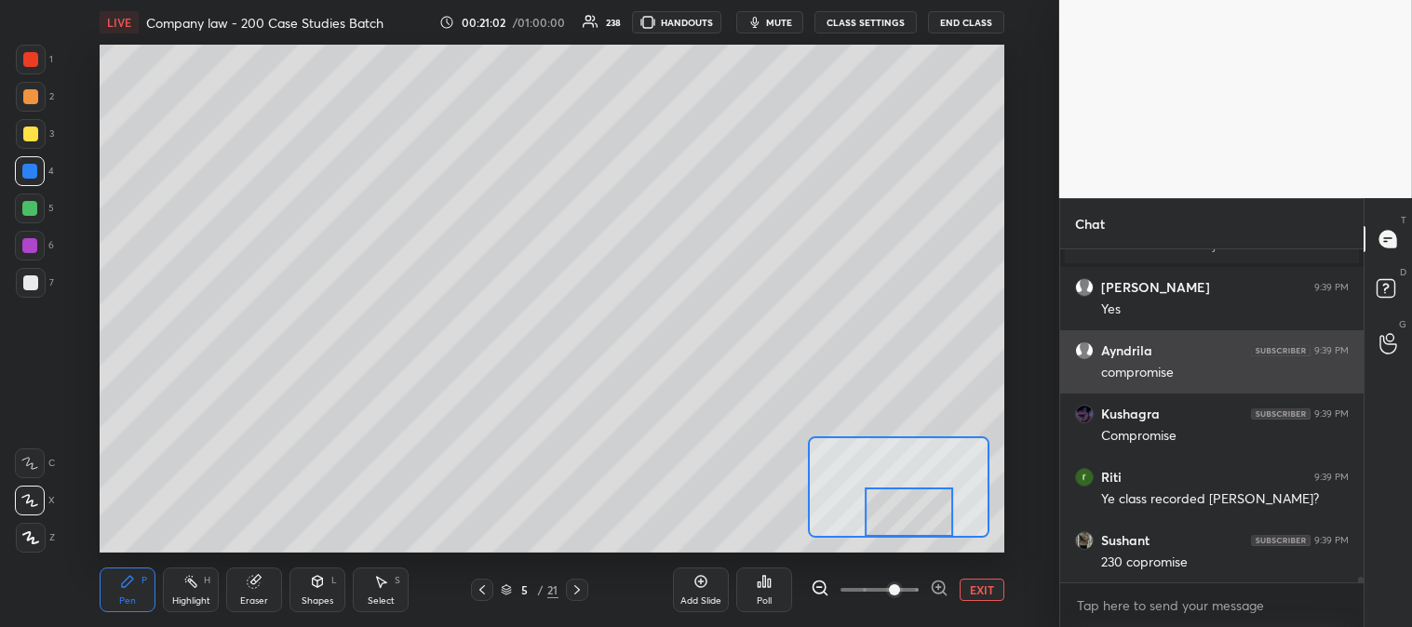
scroll to position [18889, 0]
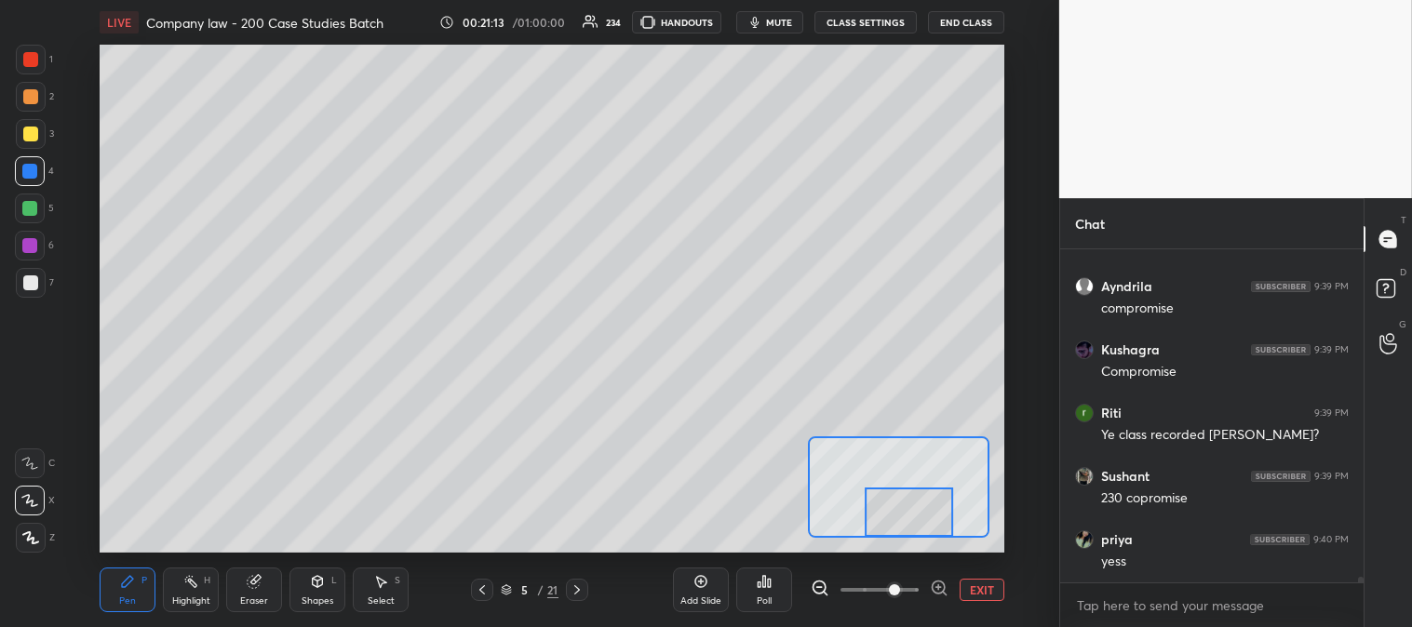
click at [978, 591] on button "EXIT" at bounding box center [981, 590] width 45 height 22
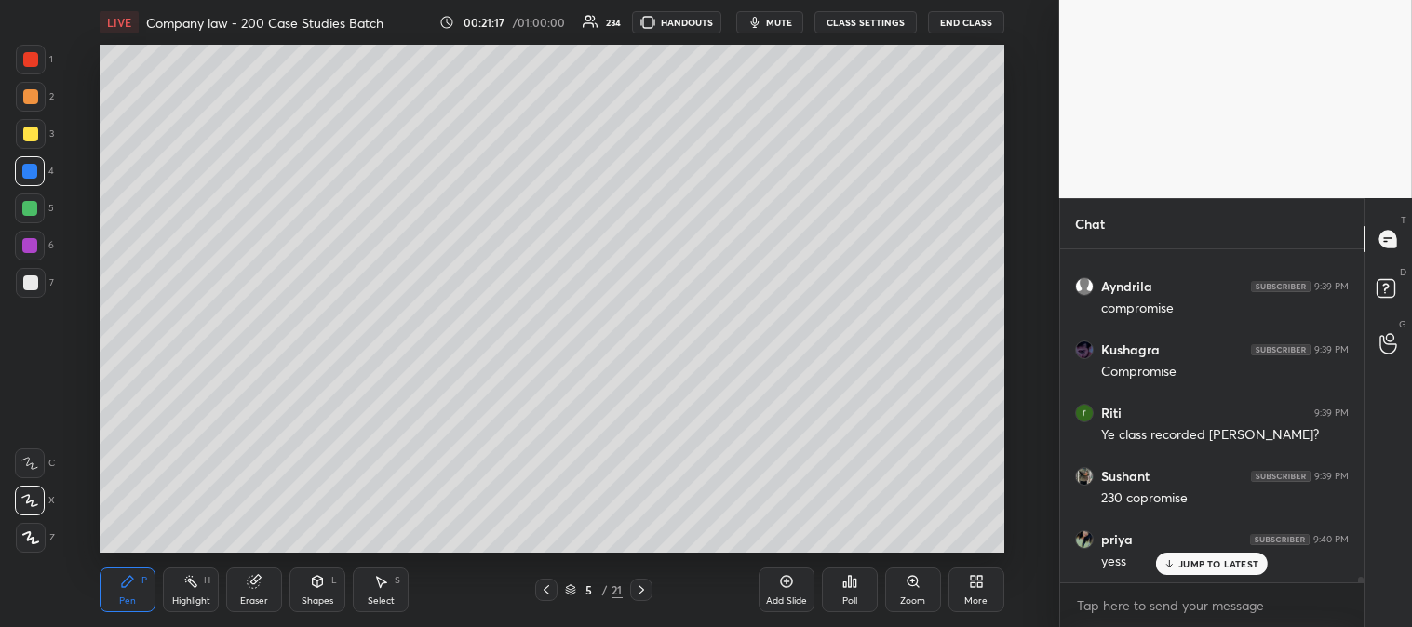
scroll to position [18951, 0]
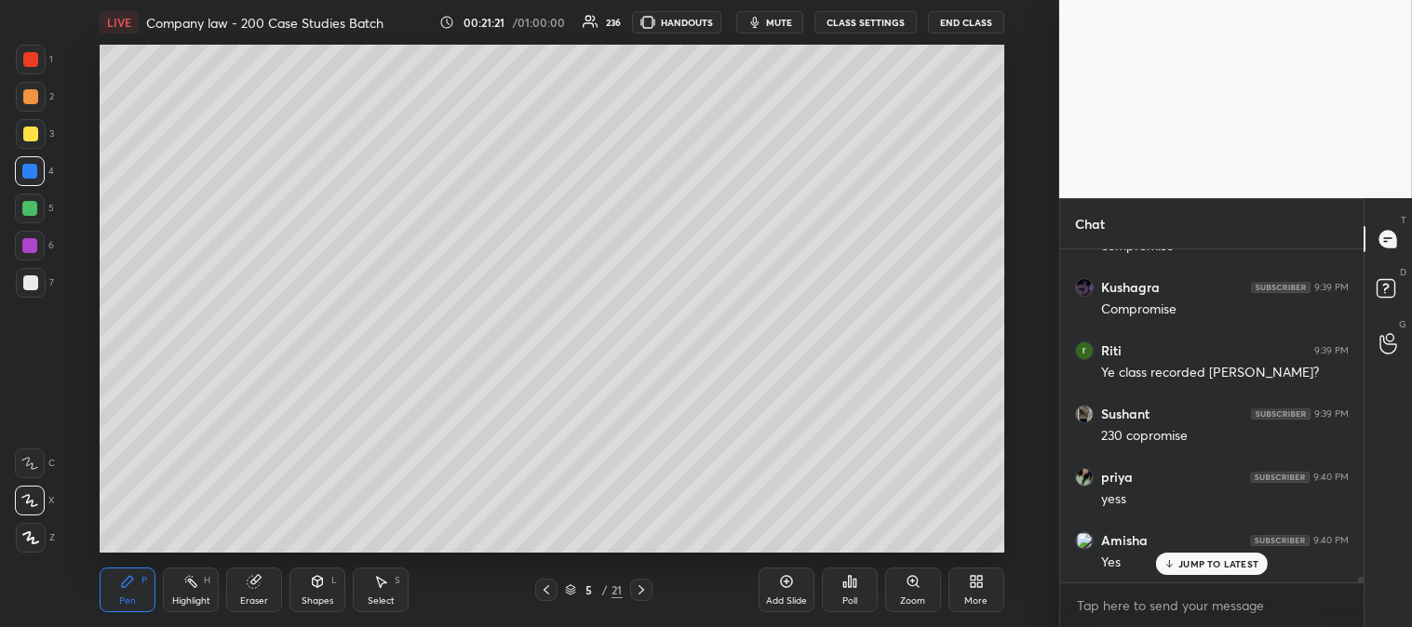
click at [30, 275] on div at bounding box center [30, 282] width 15 height 15
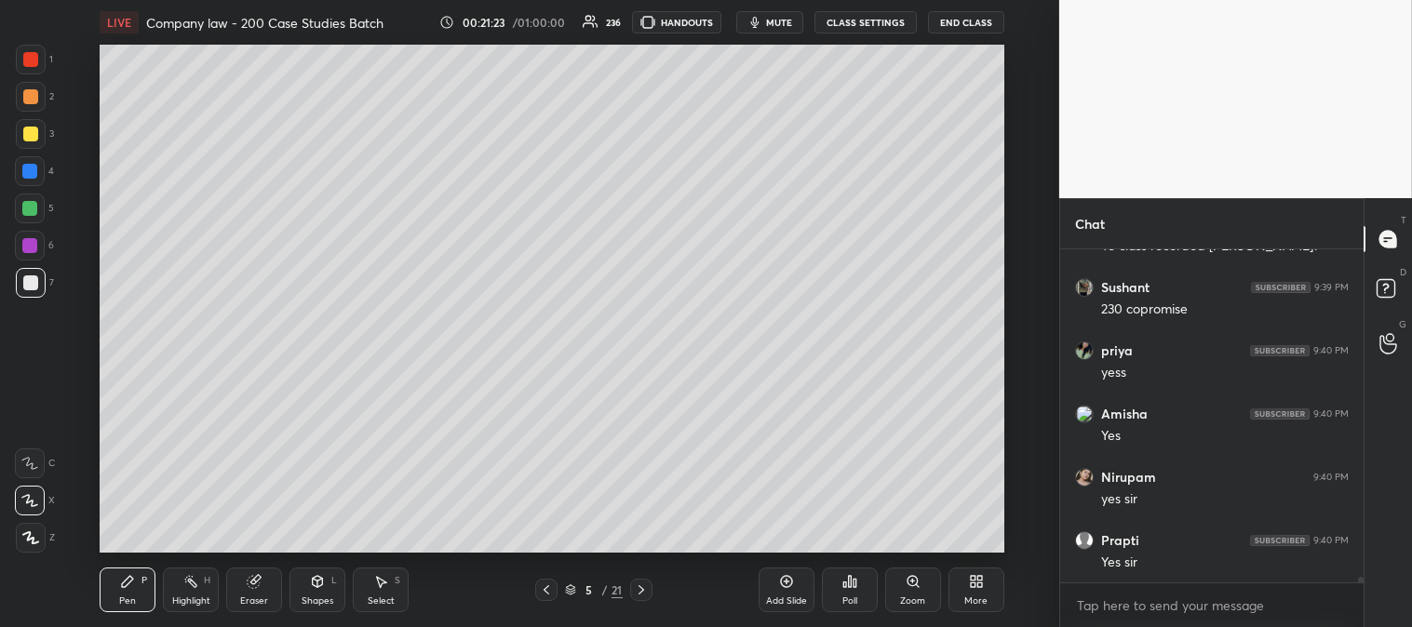
scroll to position [19141, 0]
click at [897, 590] on div "Zoom" at bounding box center [913, 590] width 56 height 45
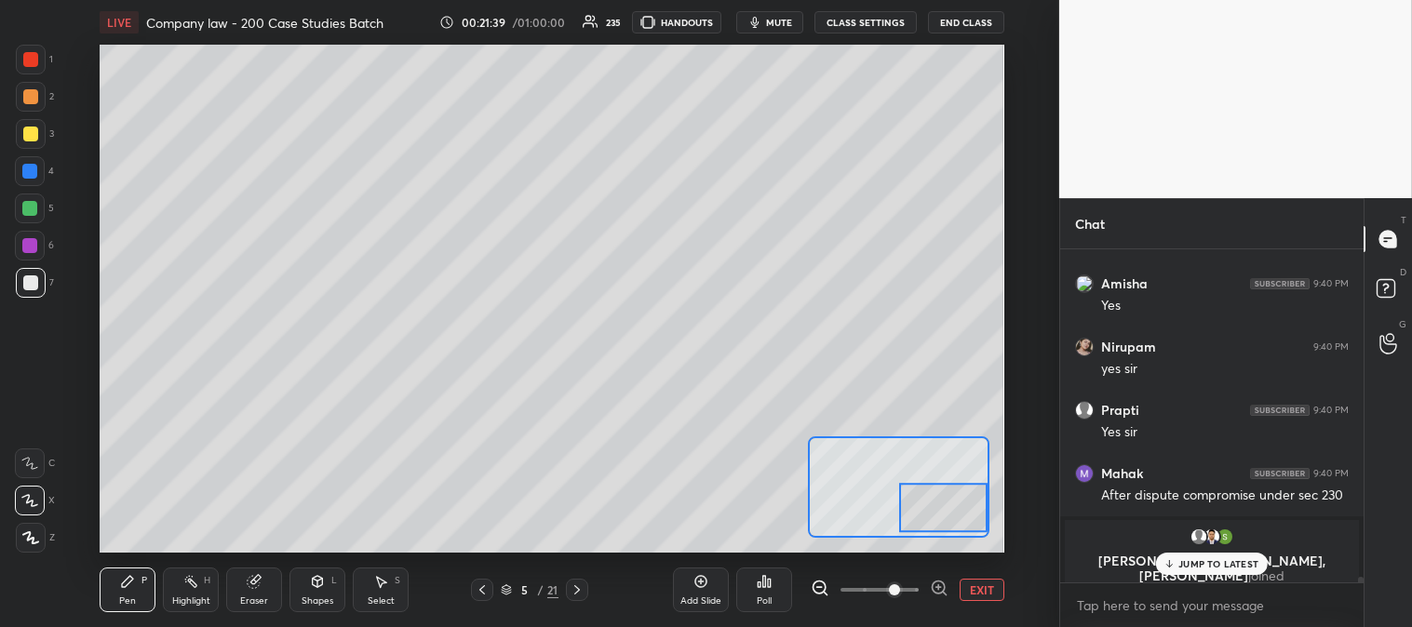
scroll to position [19271, 0]
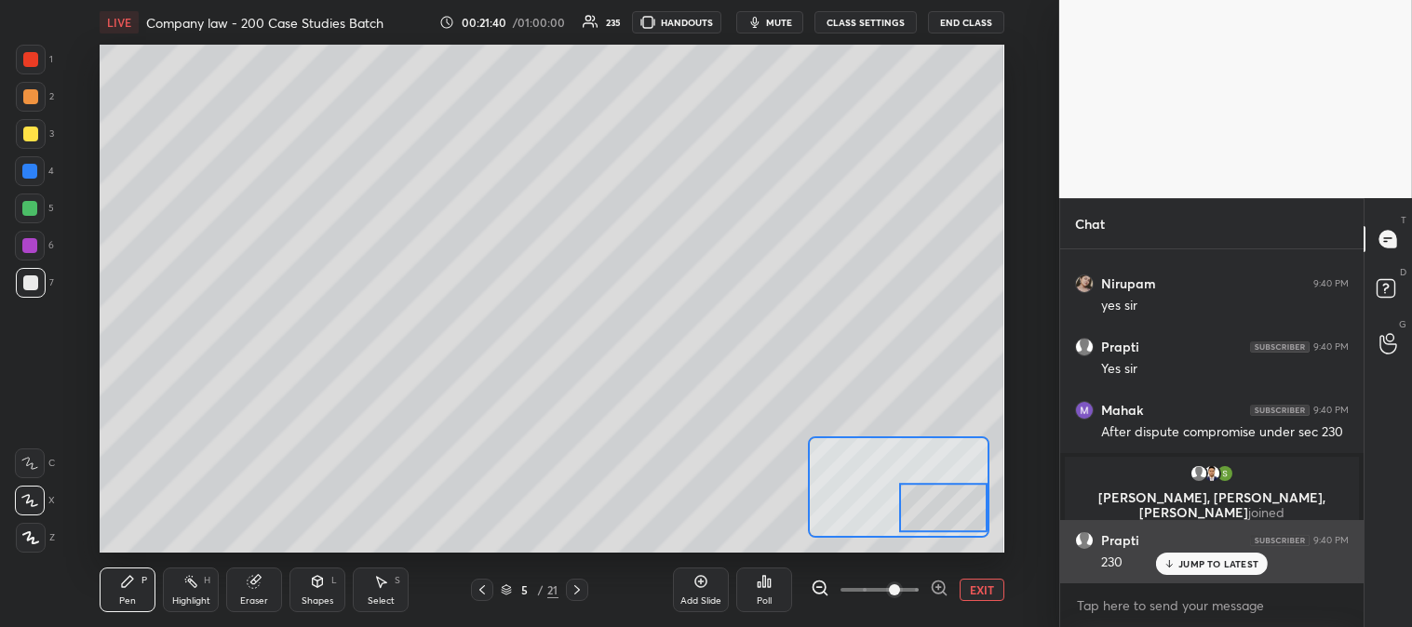
click at [984, 588] on button "EXIT" at bounding box center [981, 590] width 45 height 22
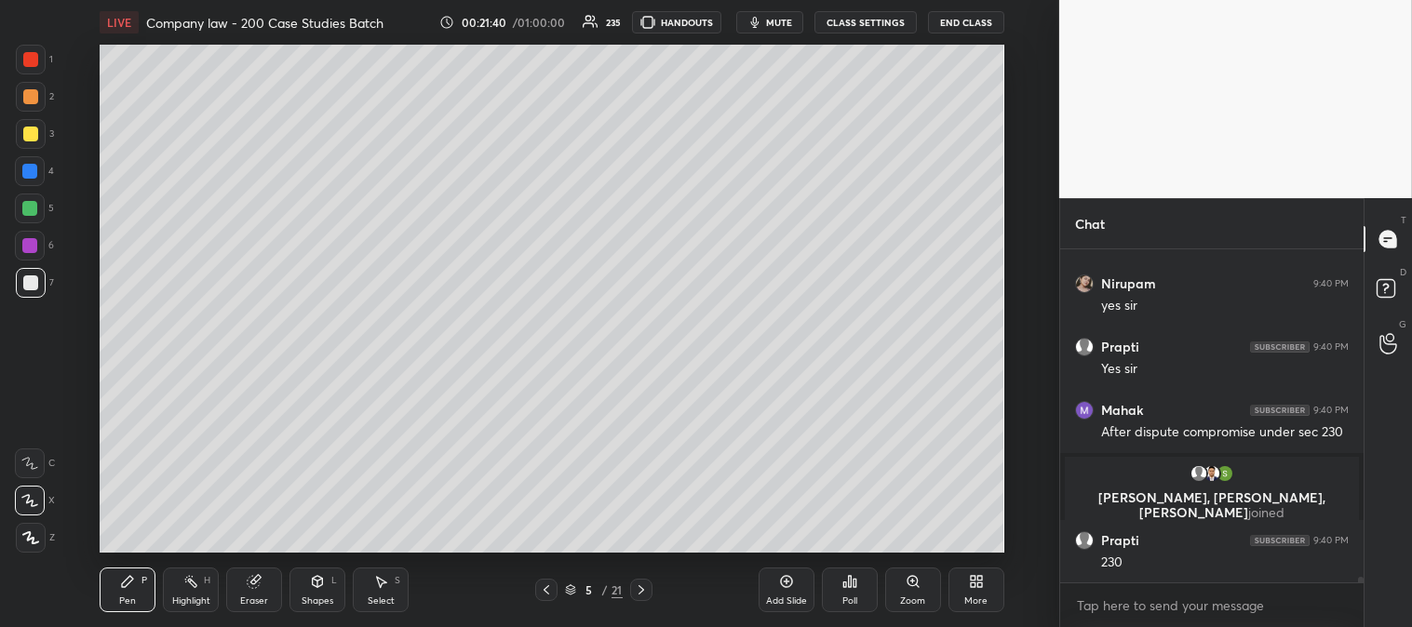
scroll to position [19335, 0]
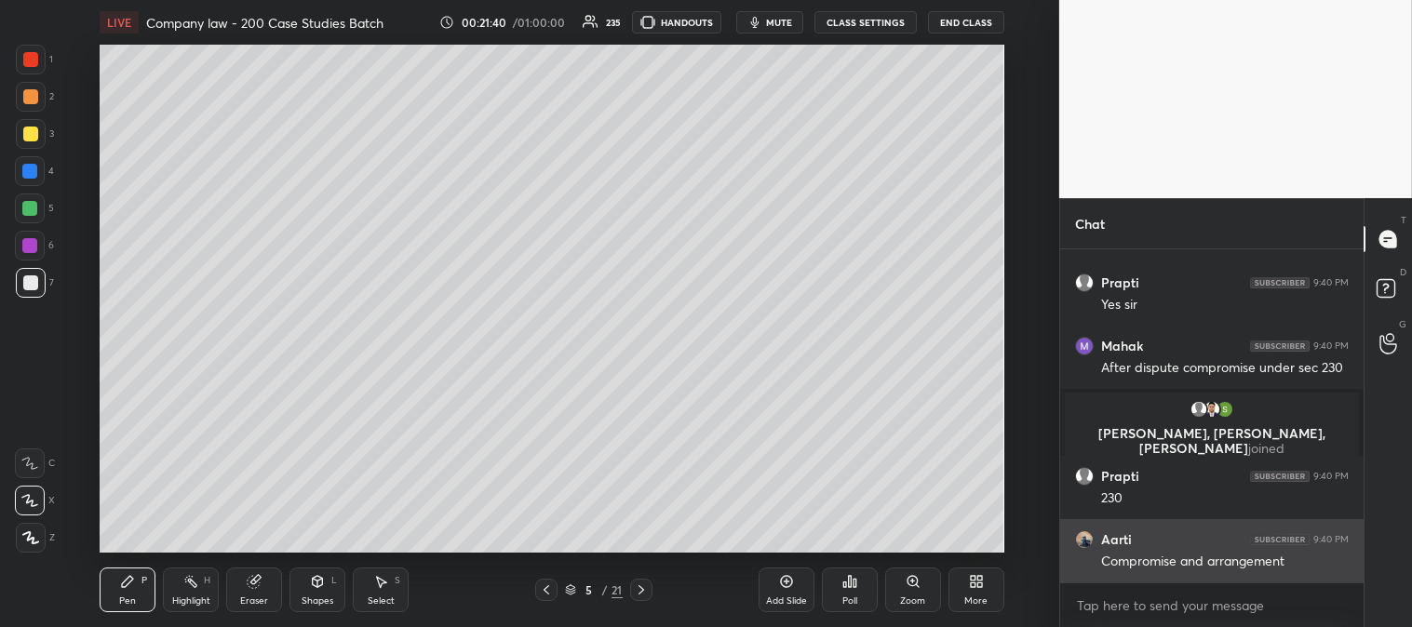
click at [1197, 555] on div "Compromise and arrangement" at bounding box center [1225, 562] width 248 height 19
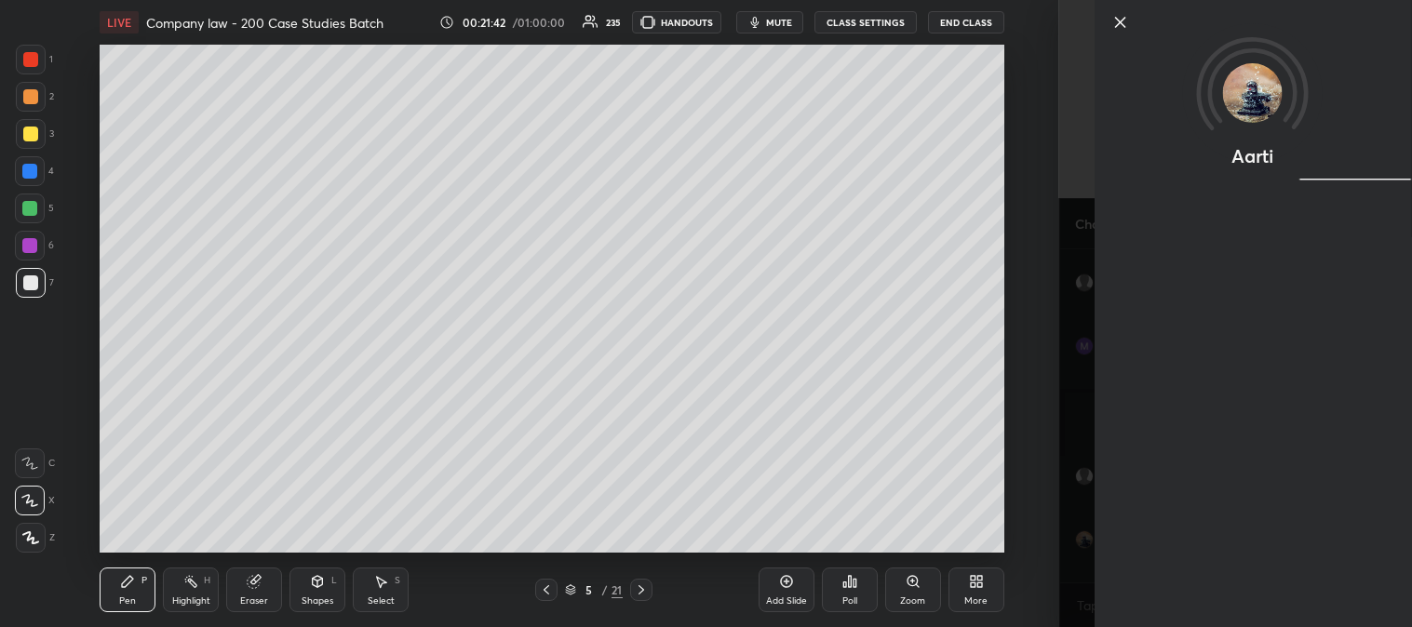
click at [1123, 17] on icon at bounding box center [1119, 22] width 22 height 22
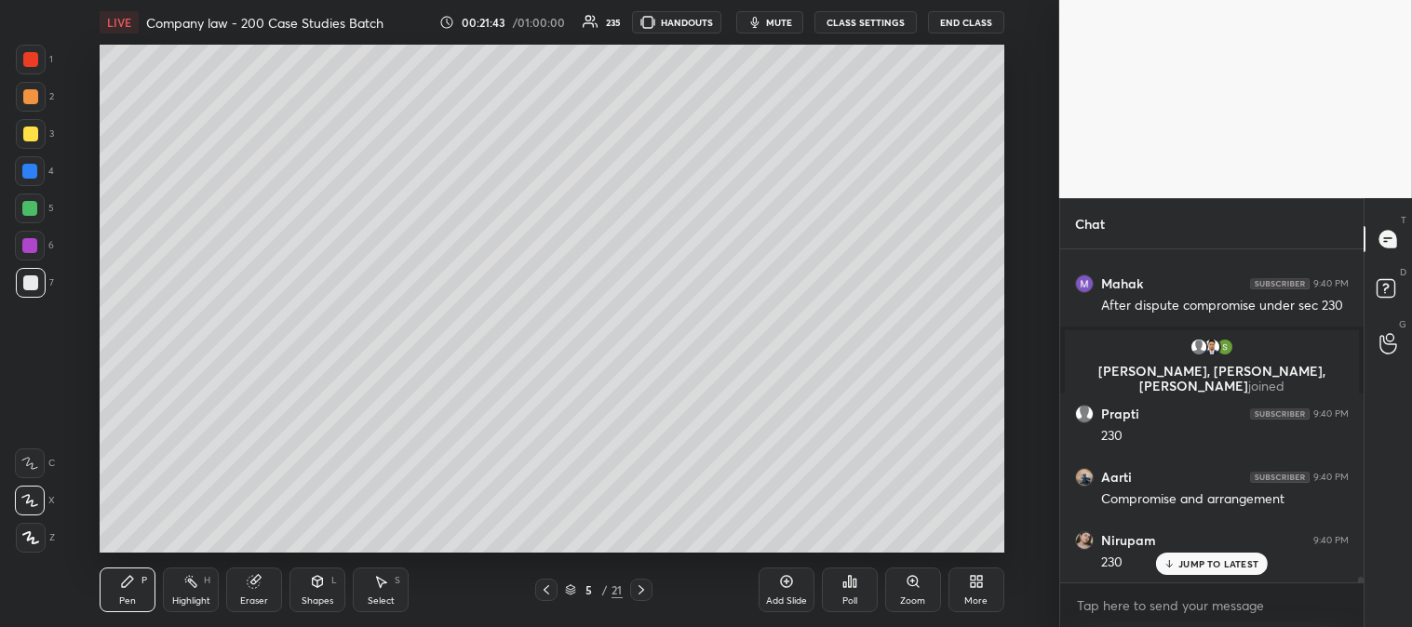
click at [201, 586] on div "Highlight H" at bounding box center [191, 590] width 56 height 45
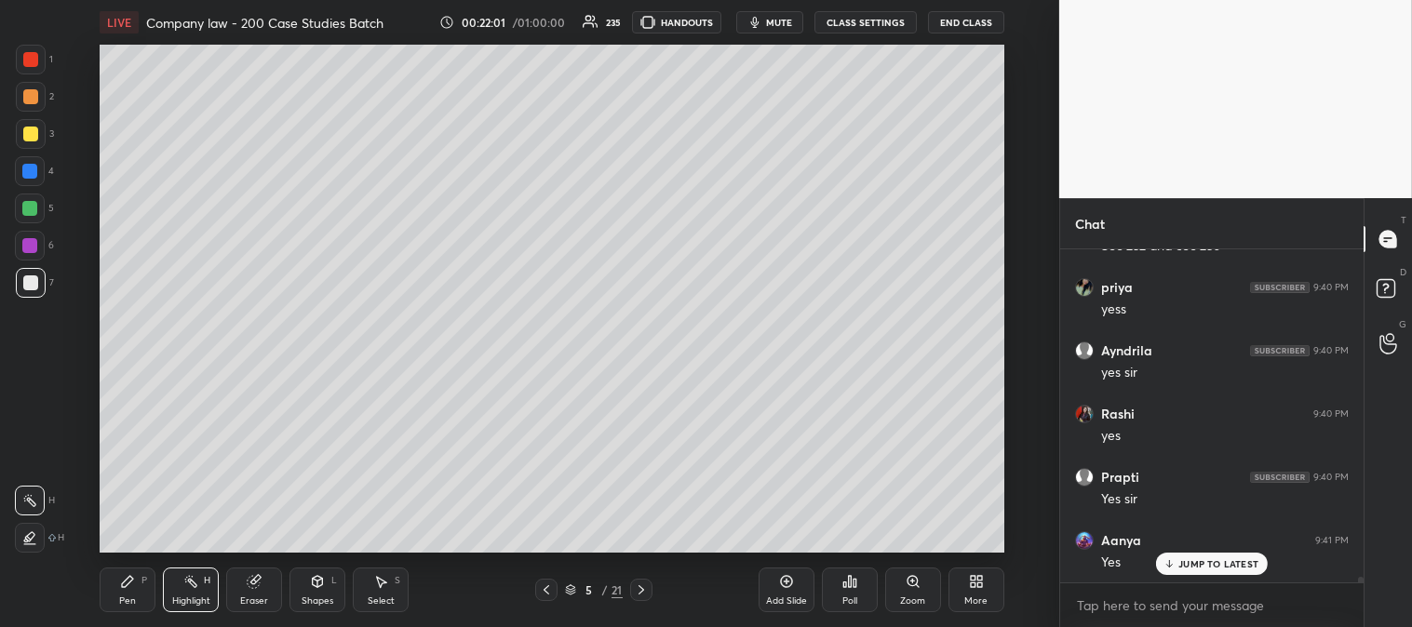
scroll to position [20160, 0]
click at [123, 594] on div "Pen P" at bounding box center [128, 590] width 56 height 45
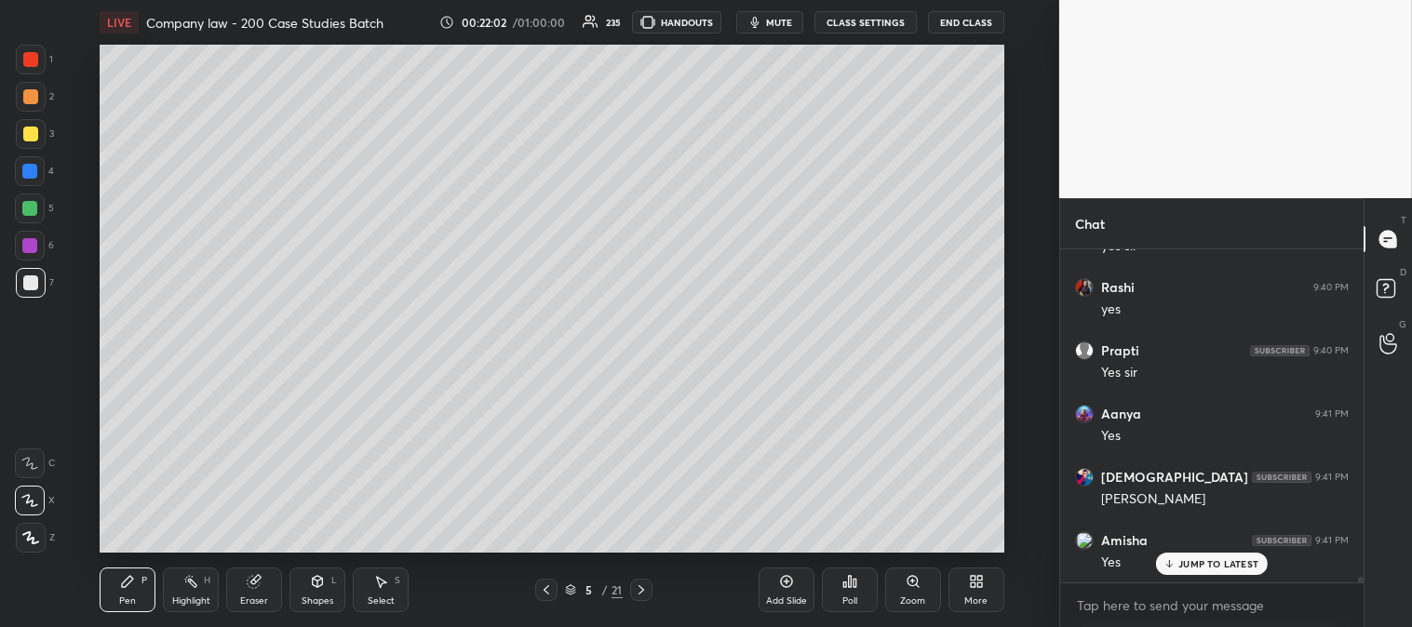
click at [130, 590] on div "Pen P" at bounding box center [128, 590] width 56 height 45
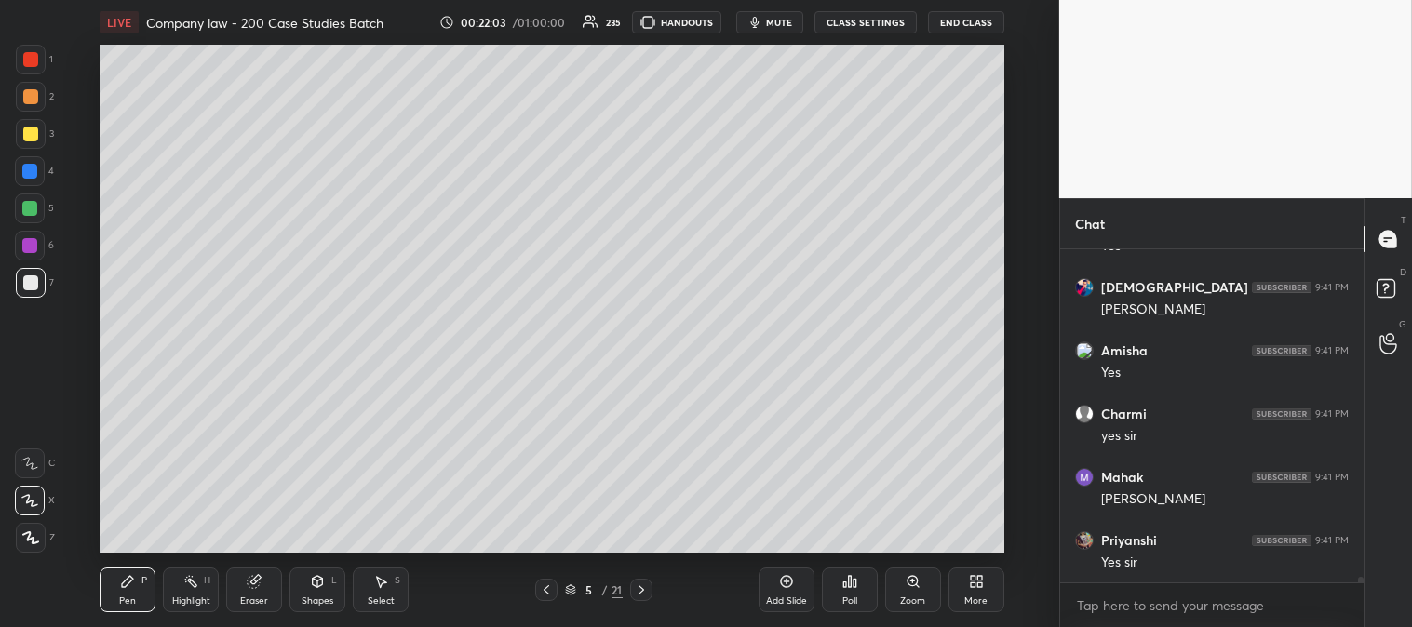
click at [34, 208] on div at bounding box center [29, 208] width 15 height 15
click at [1211, 562] on p "JUMP TO LATEST" at bounding box center [1218, 563] width 80 height 11
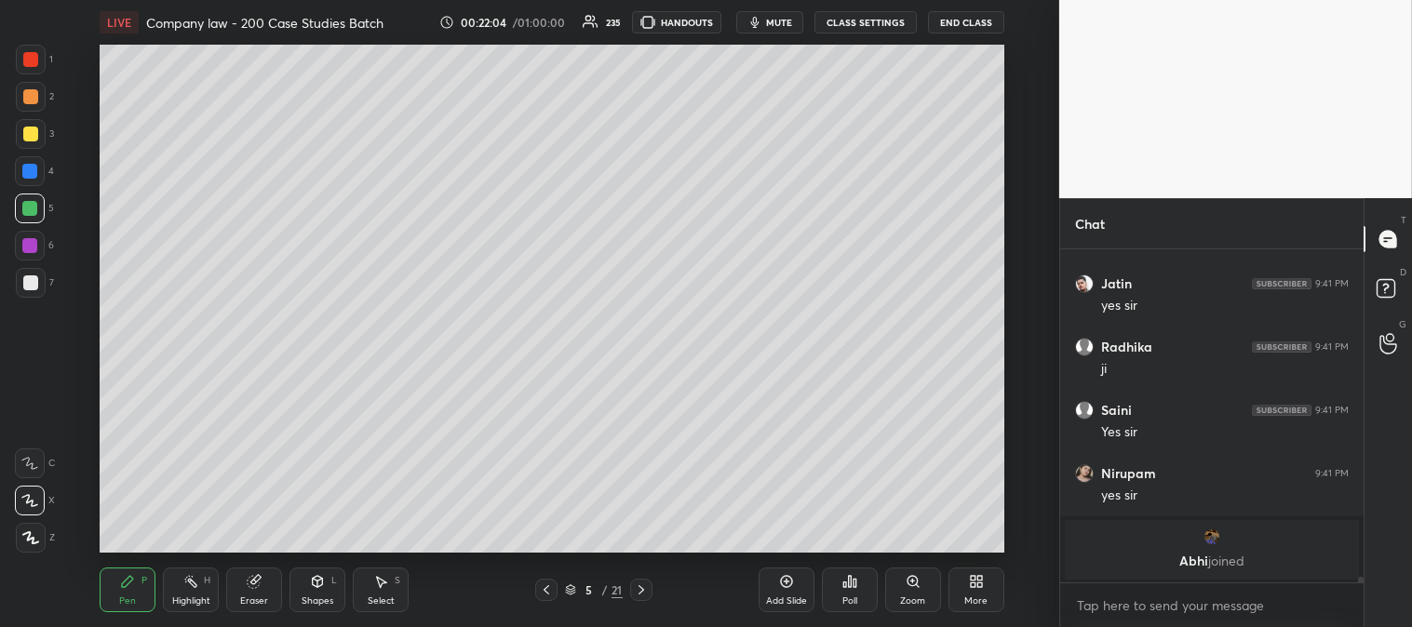
click at [903, 593] on div "Zoom" at bounding box center [913, 590] width 56 height 45
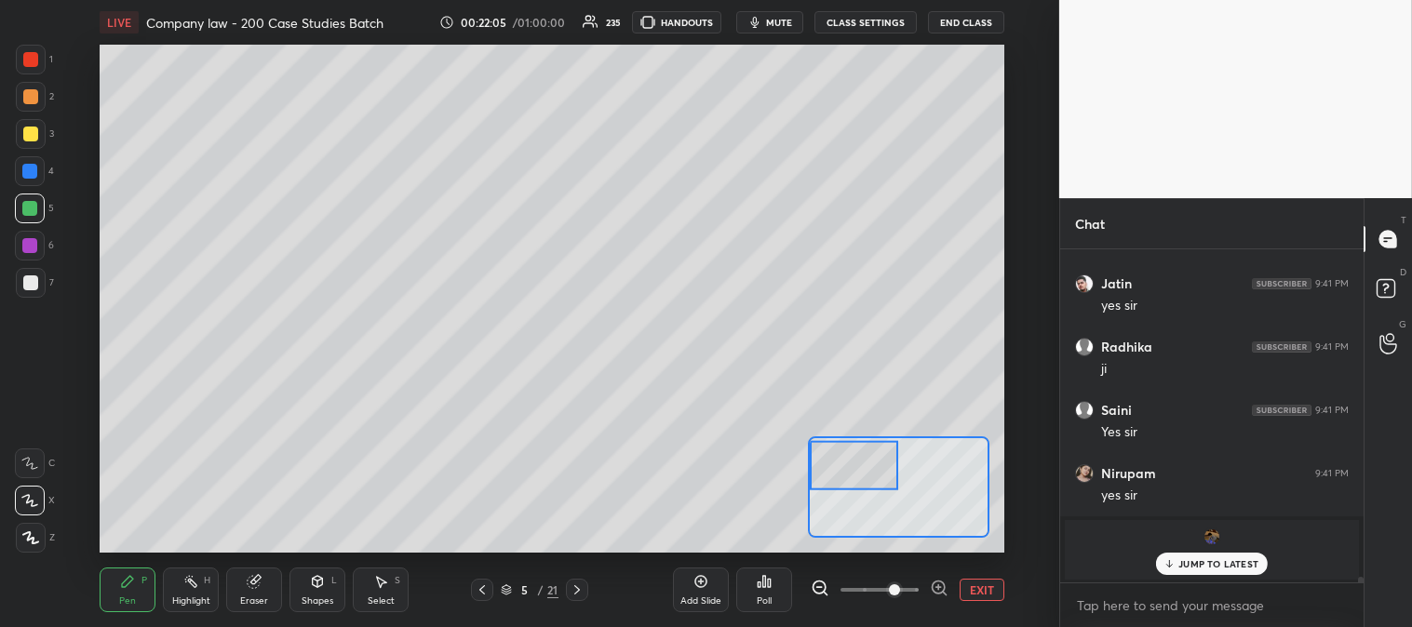
scroll to position [20734, 0]
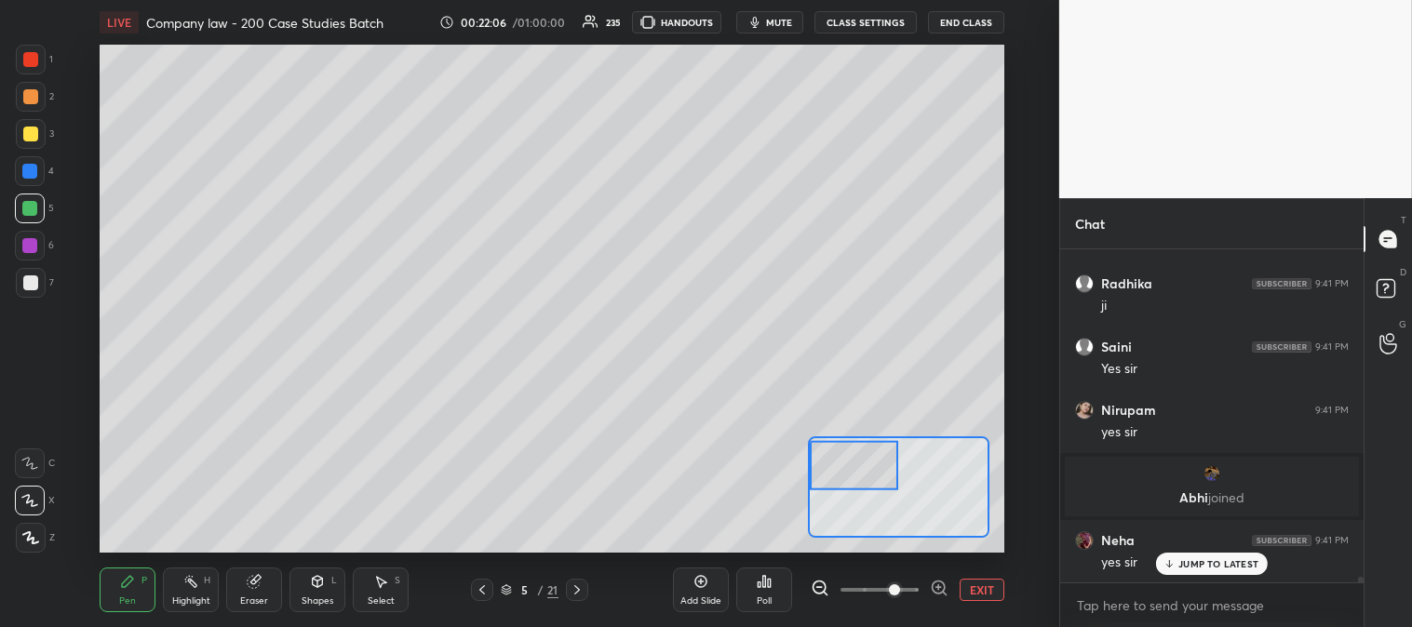
click at [984, 587] on button "EXIT" at bounding box center [981, 590] width 45 height 22
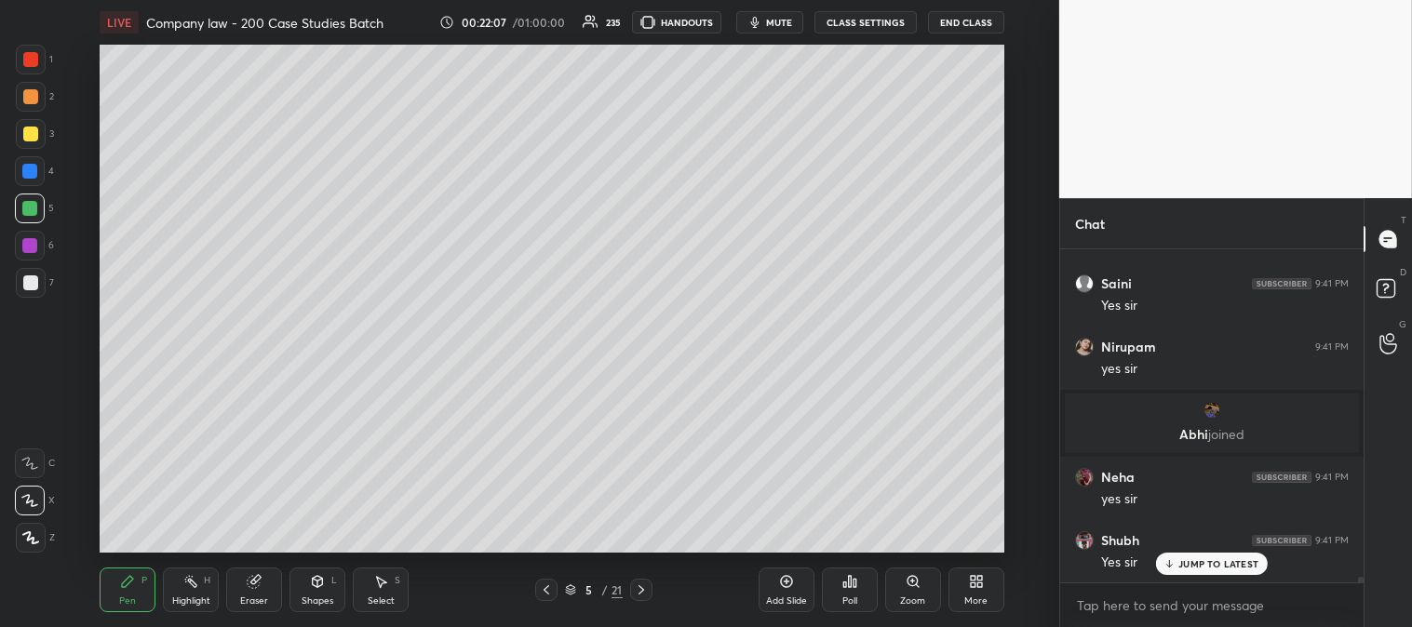
scroll to position [20861, 0]
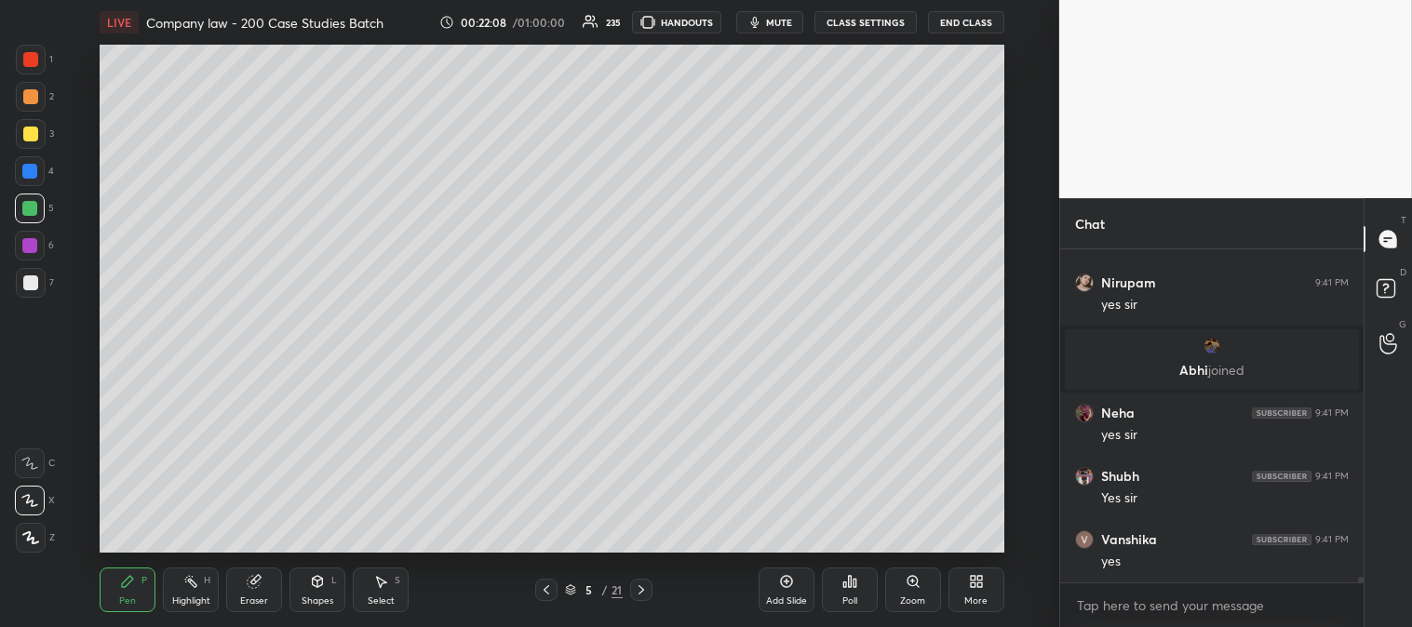
click at [32, 132] on div at bounding box center [30, 134] width 15 height 15
click at [907, 594] on div "Zoom" at bounding box center [913, 590] width 56 height 45
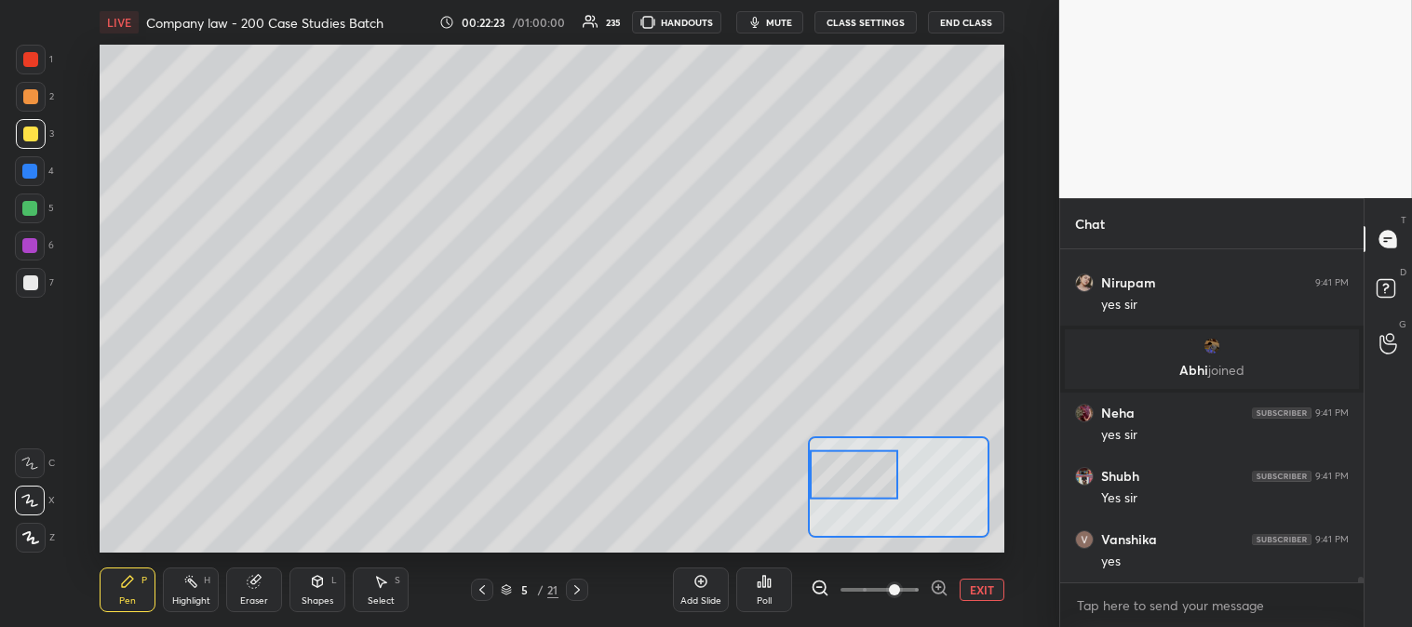
scroll to position [20923, 0]
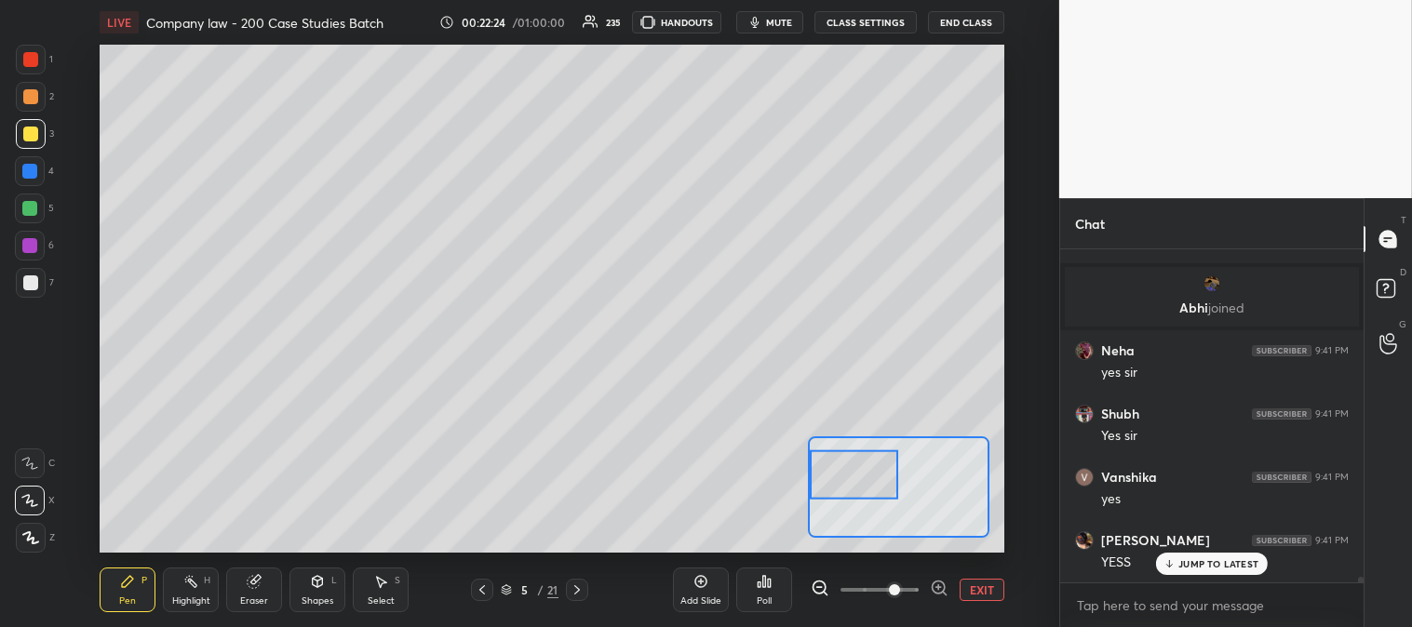
click at [990, 593] on button "EXIT" at bounding box center [981, 590] width 45 height 22
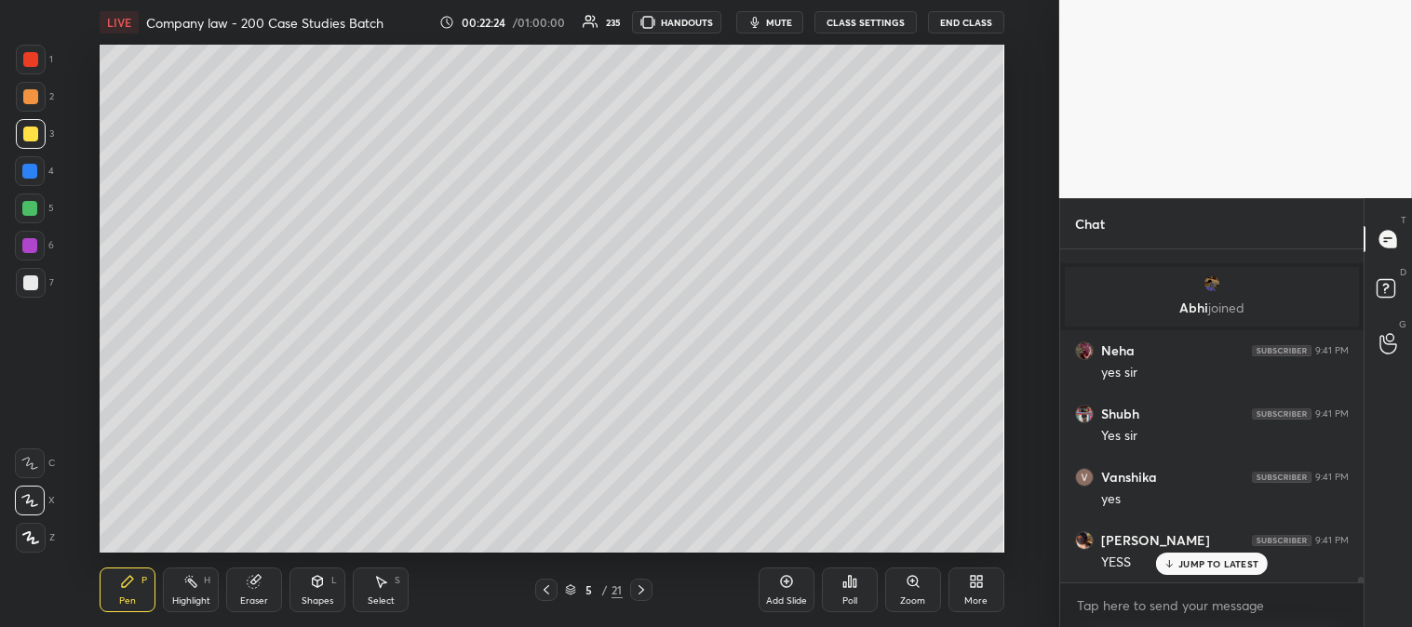
click at [194, 599] on div "Highlight" at bounding box center [191, 600] width 38 height 9
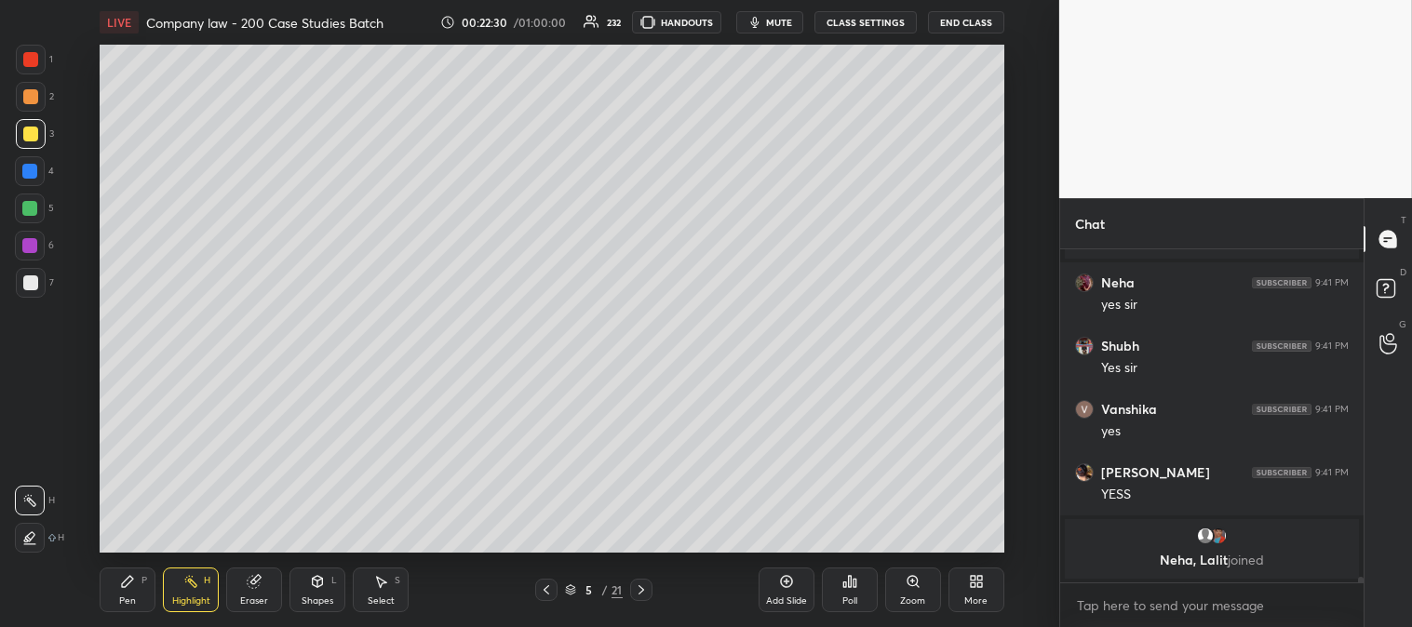
scroll to position [21054, 0]
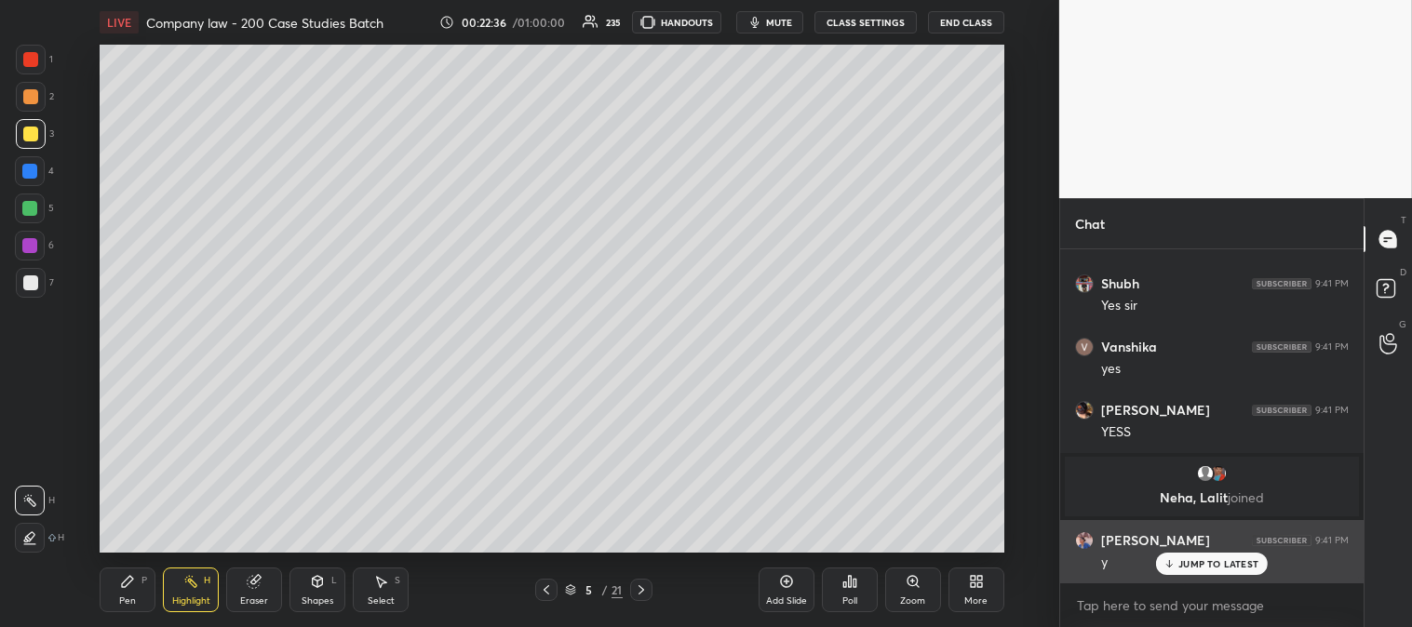
click at [1177, 562] on div "JUMP TO LATEST" at bounding box center [1212, 564] width 112 height 22
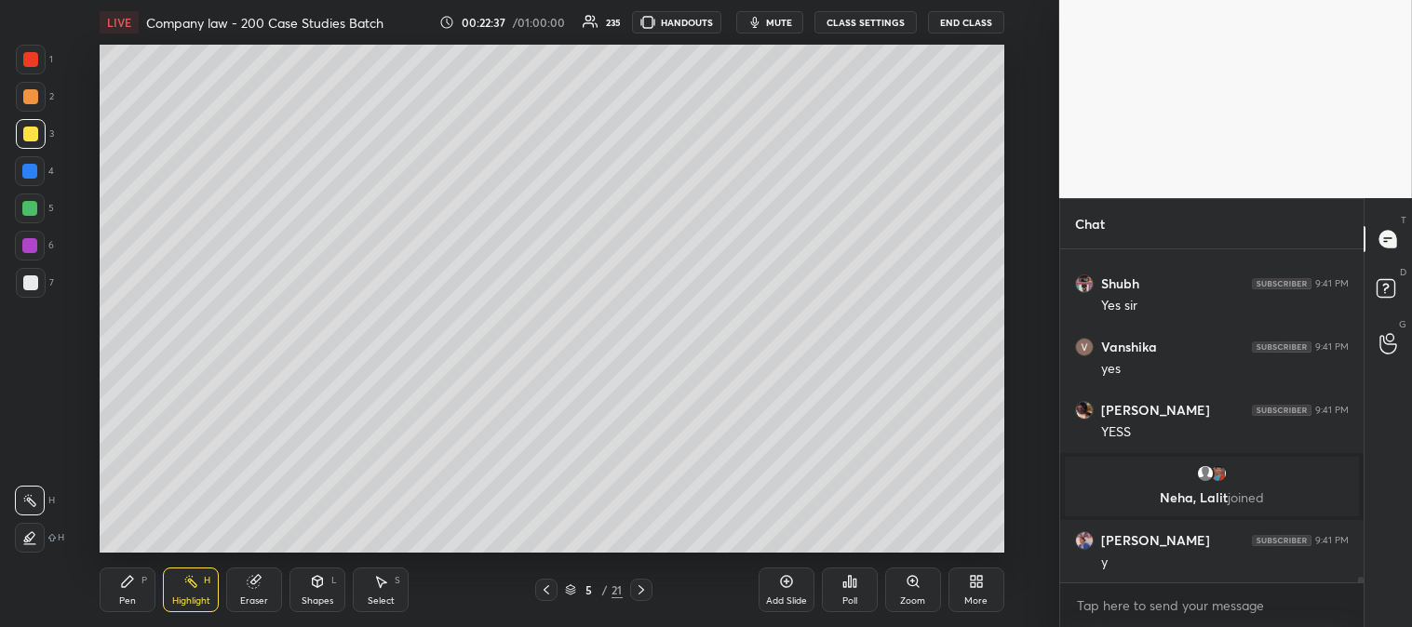
click at [123, 599] on div "Pen" at bounding box center [127, 600] width 17 height 9
click at [123, 584] on icon at bounding box center [127, 581] width 11 height 11
click at [33, 209] on div at bounding box center [29, 208] width 15 height 15
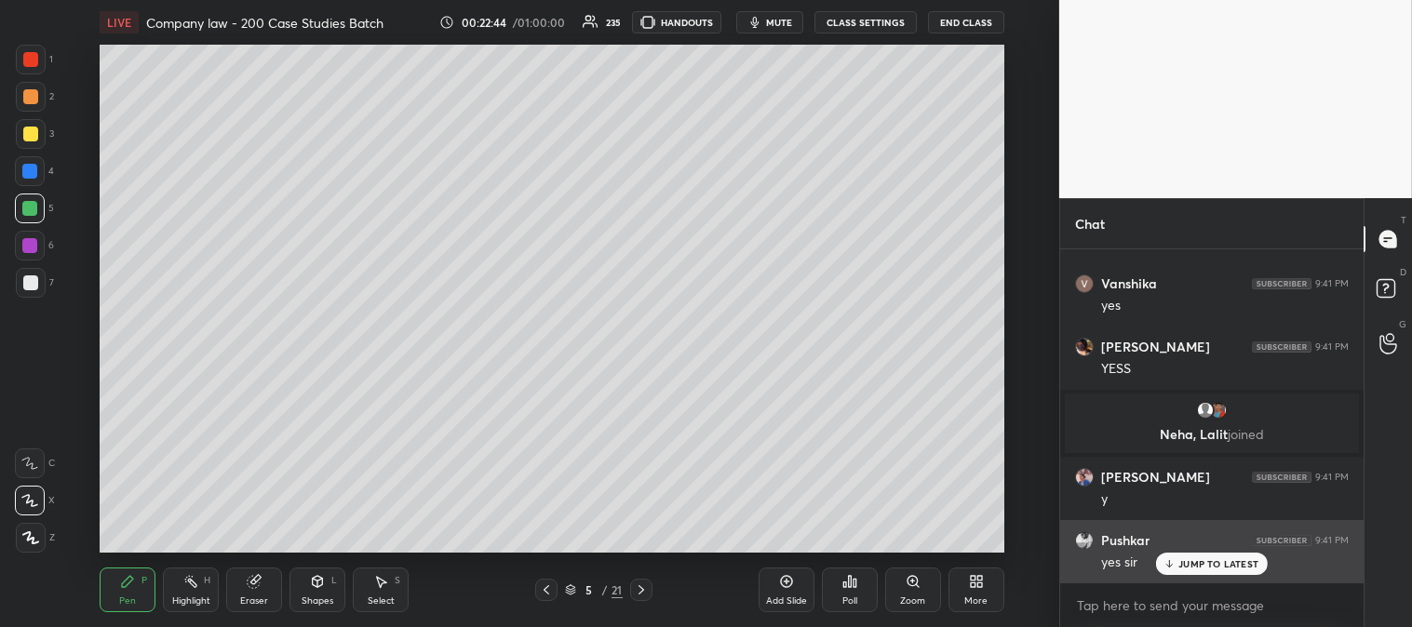
click at [1198, 568] on p "JUMP TO LATEST" at bounding box center [1218, 563] width 80 height 11
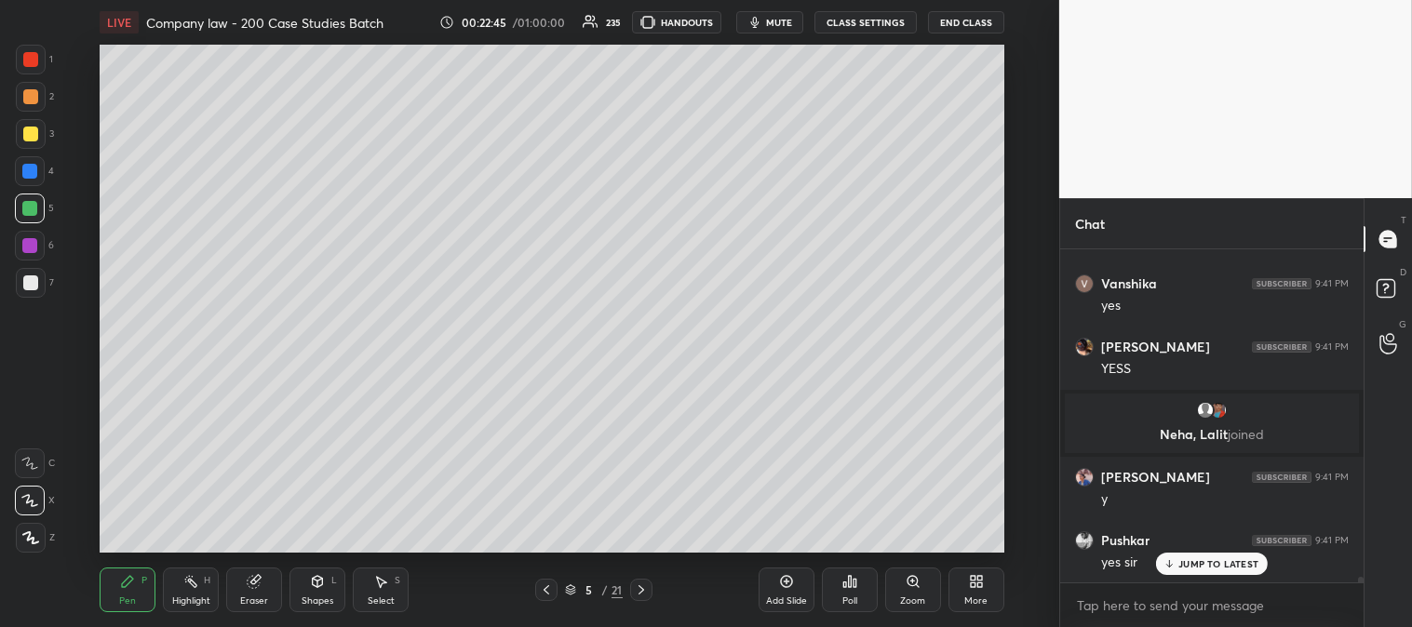
scroll to position [21180, 0]
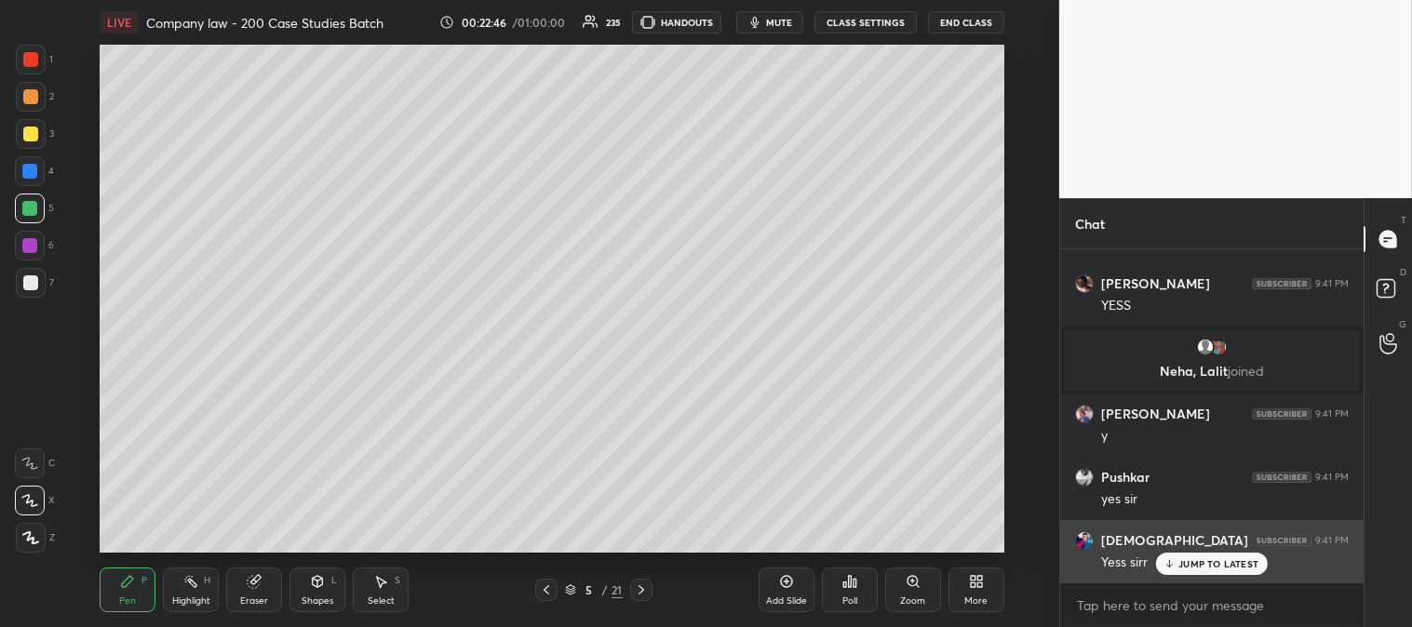
click at [1192, 566] on p "JUMP TO LATEST" at bounding box center [1218, 563] width 80 height 11
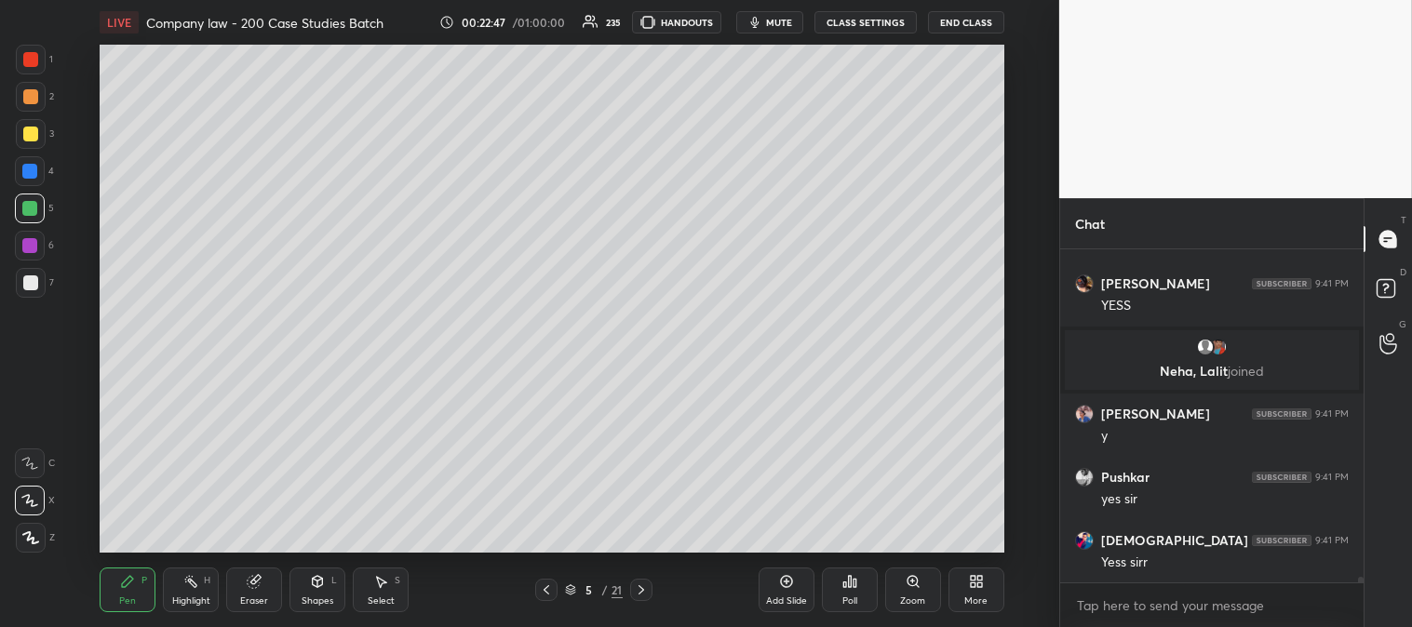
click at [909, 588] on icon at bounding box center [912, 581] width 15 height 15
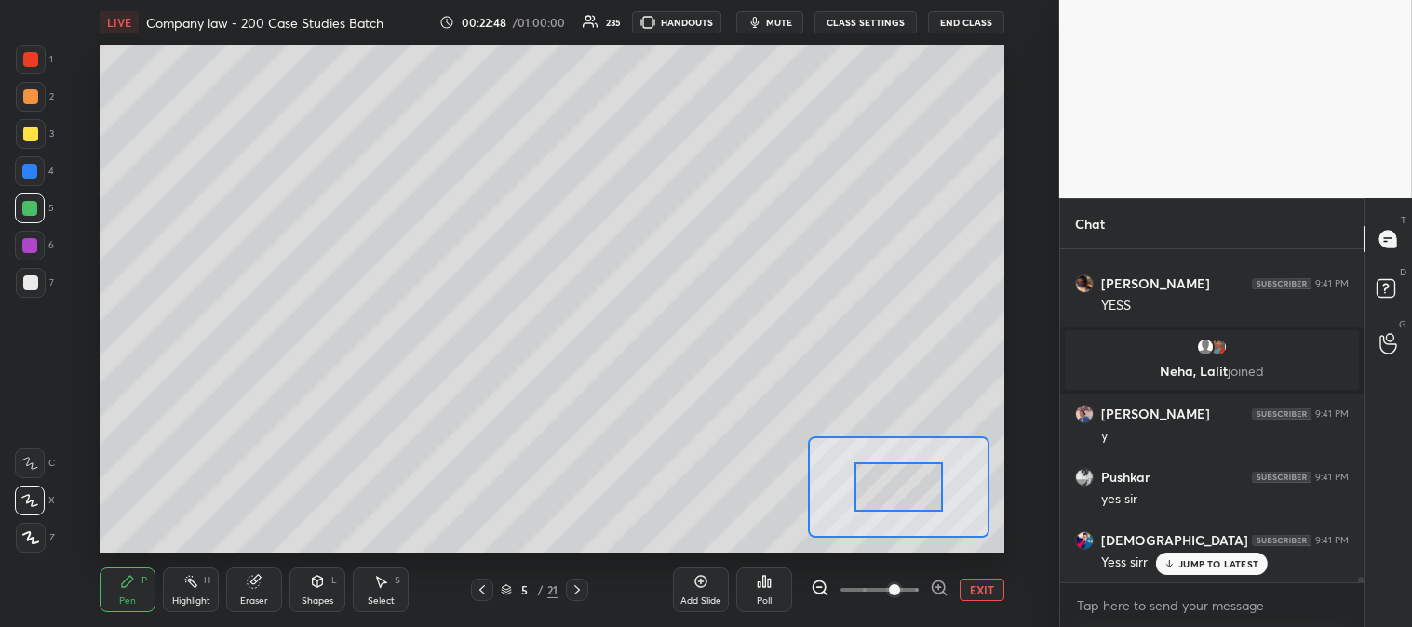
scroll to position [21247, 0]
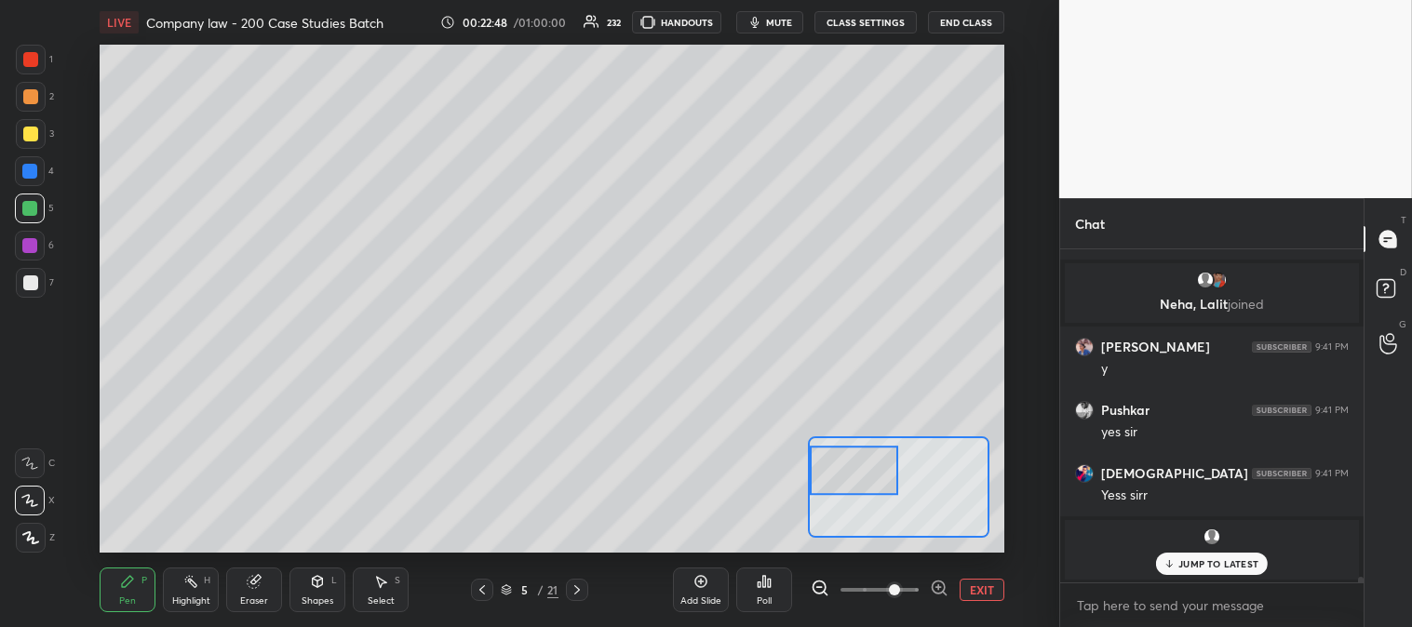
click at [108, 596] on div "Pen P" at bounding box center [128, 590] width 56 height 45
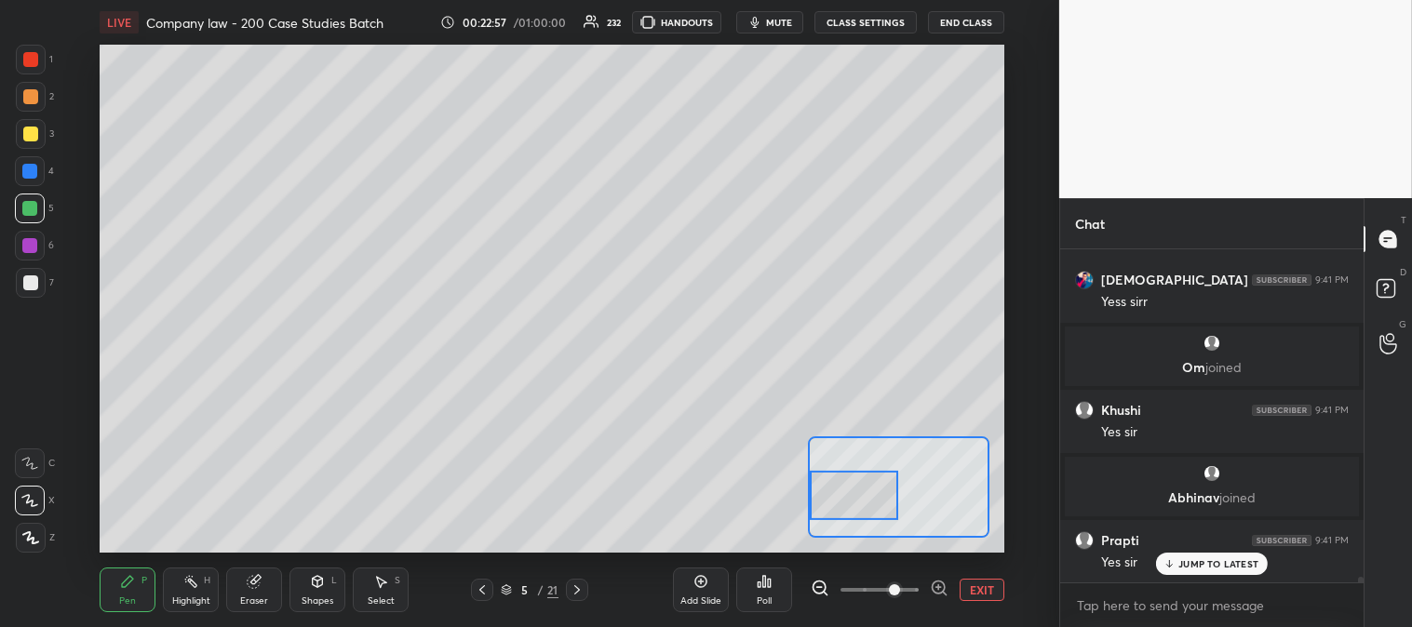
scroll to position [20732, 0]
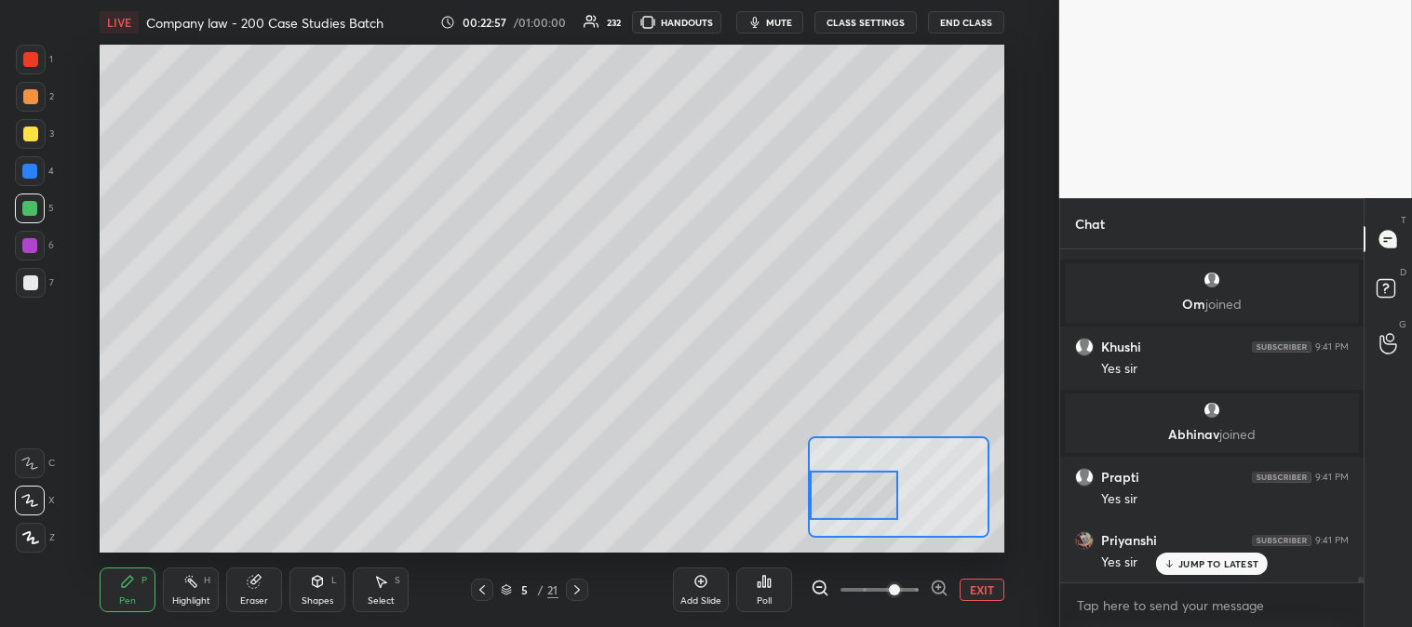
click at [30, 288] on div at bounding box center [30, 282] width 15 height 15
click at [984, 584] on button "EXIT" at bounding box center [981, 590] width 45 height 22
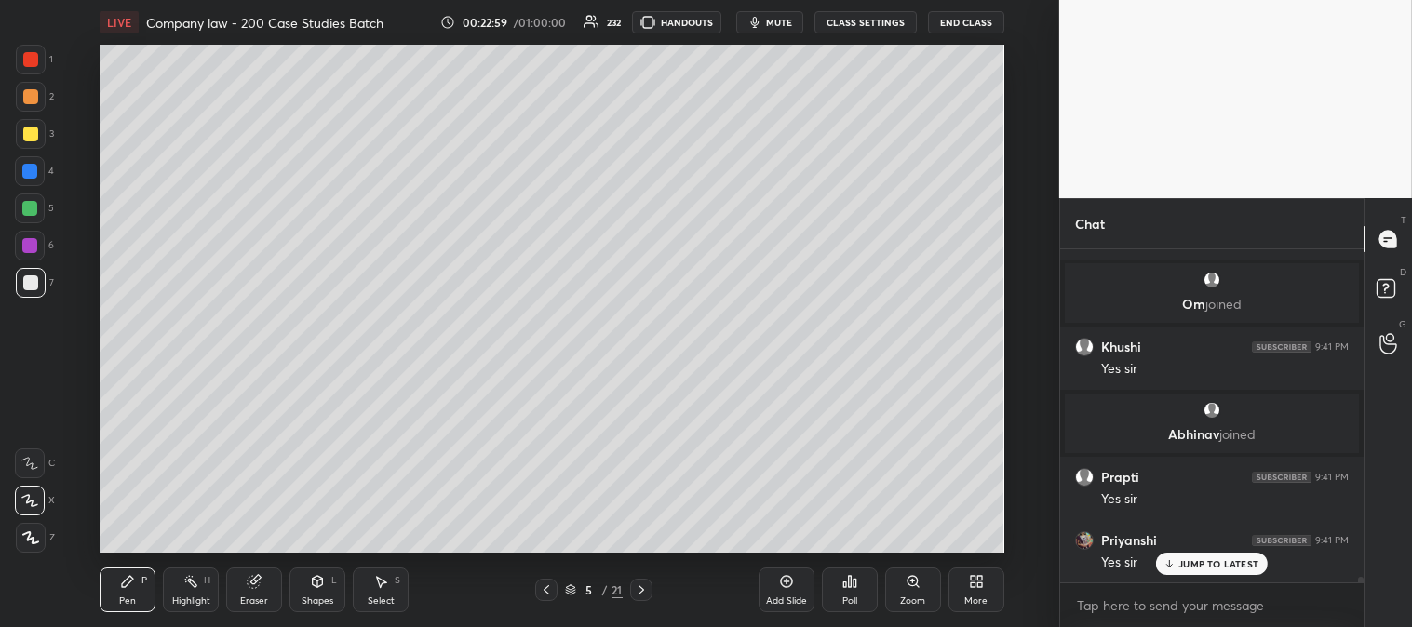
click at [1185, 558] on p "JUMP TO LATEST" at bounding box center [1218, 563] width 80 height 11
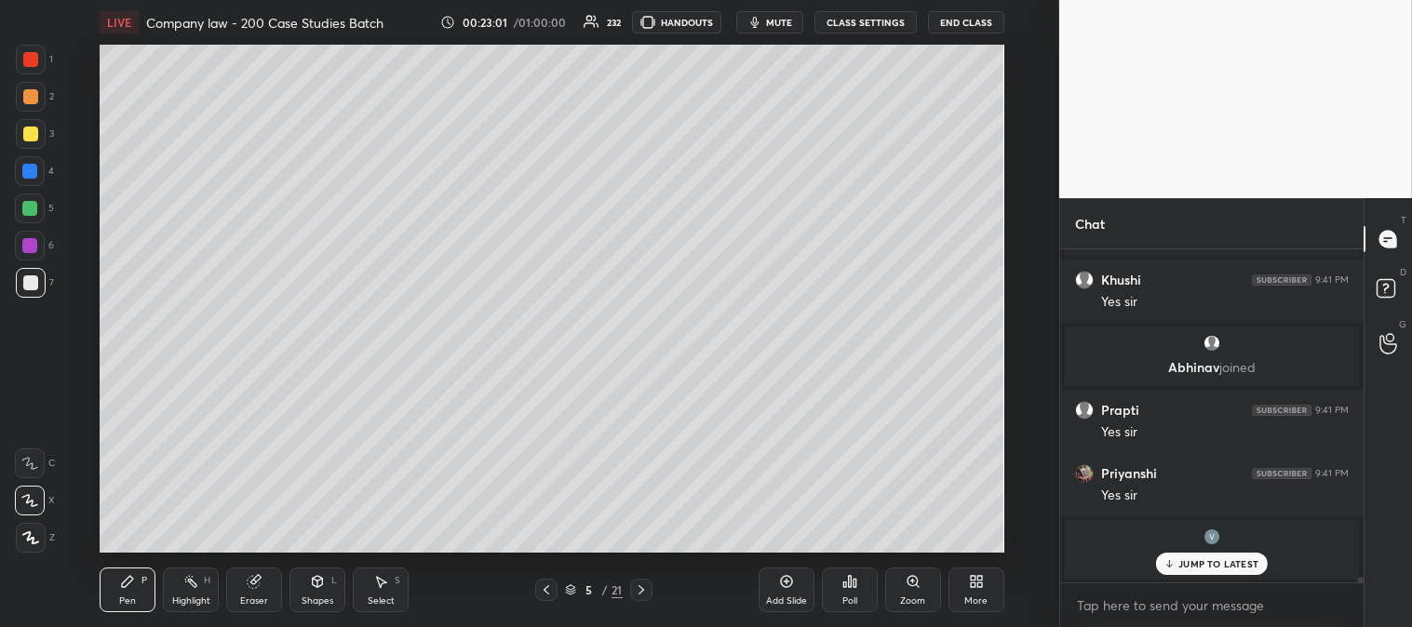
click at [1220, 570] on div "JUMP TO LATEST" at bounding box center [1212, 564] width 112 height 22
click at [30, 60] on div at bounding box center [30, 59] width 15 height 15
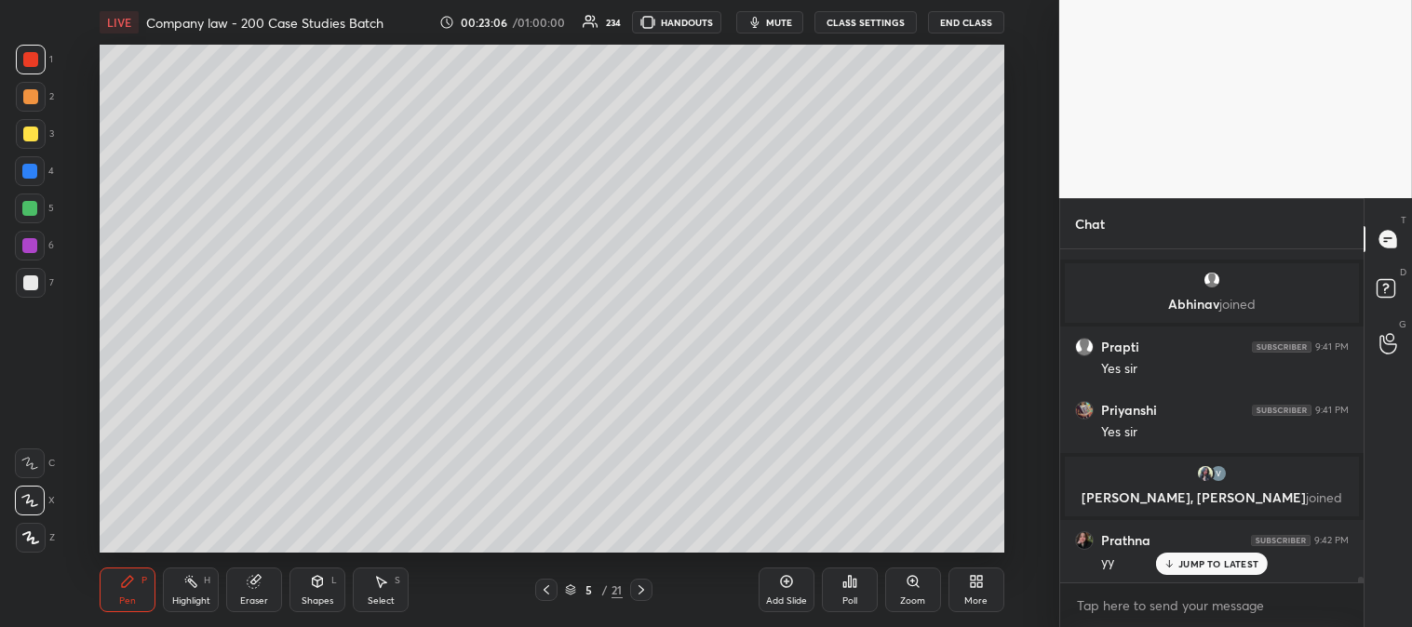
click at [638, 586] on icon at bounding box center [641, 589] width 6 height 9
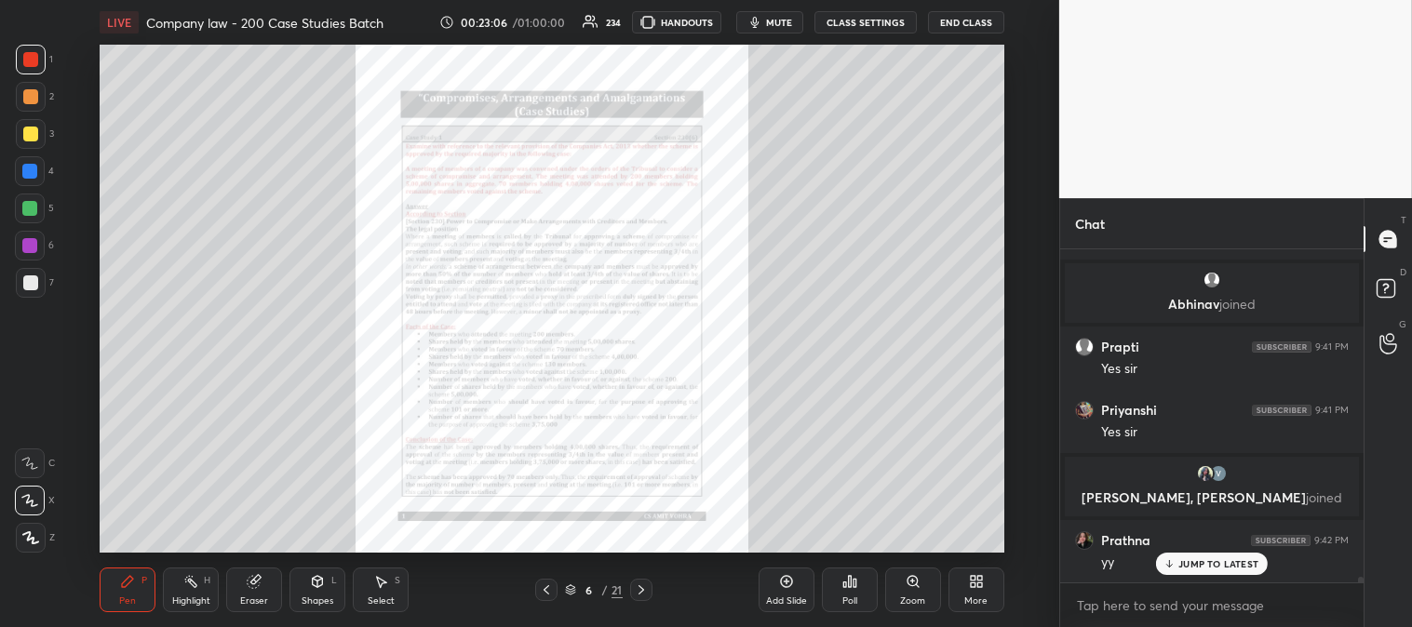
click at [542, 591] on icon at bounding box center [546, 589] width 15 height 15
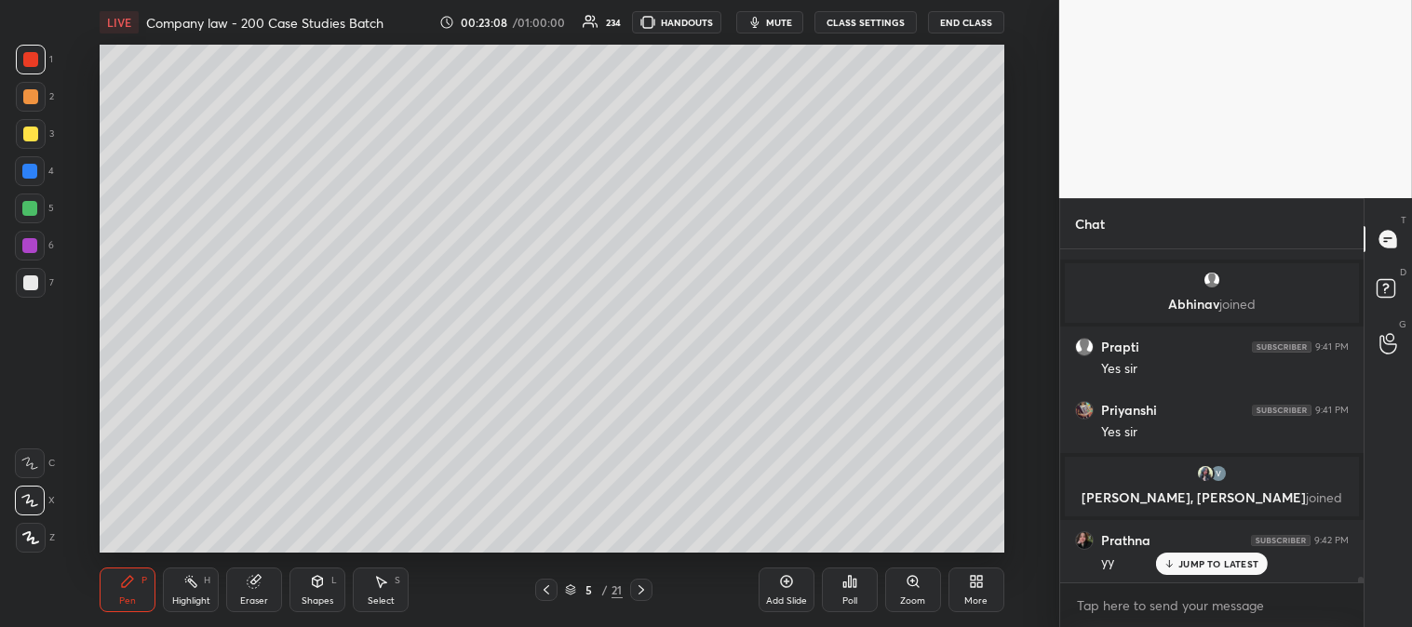
click at [776, 584] on div "Add Slide" at bounding box center [786, 590] width 56 height 45
click at [903, 589] on div "Zoom" at bounding box center [913, 590] width 56 height 45
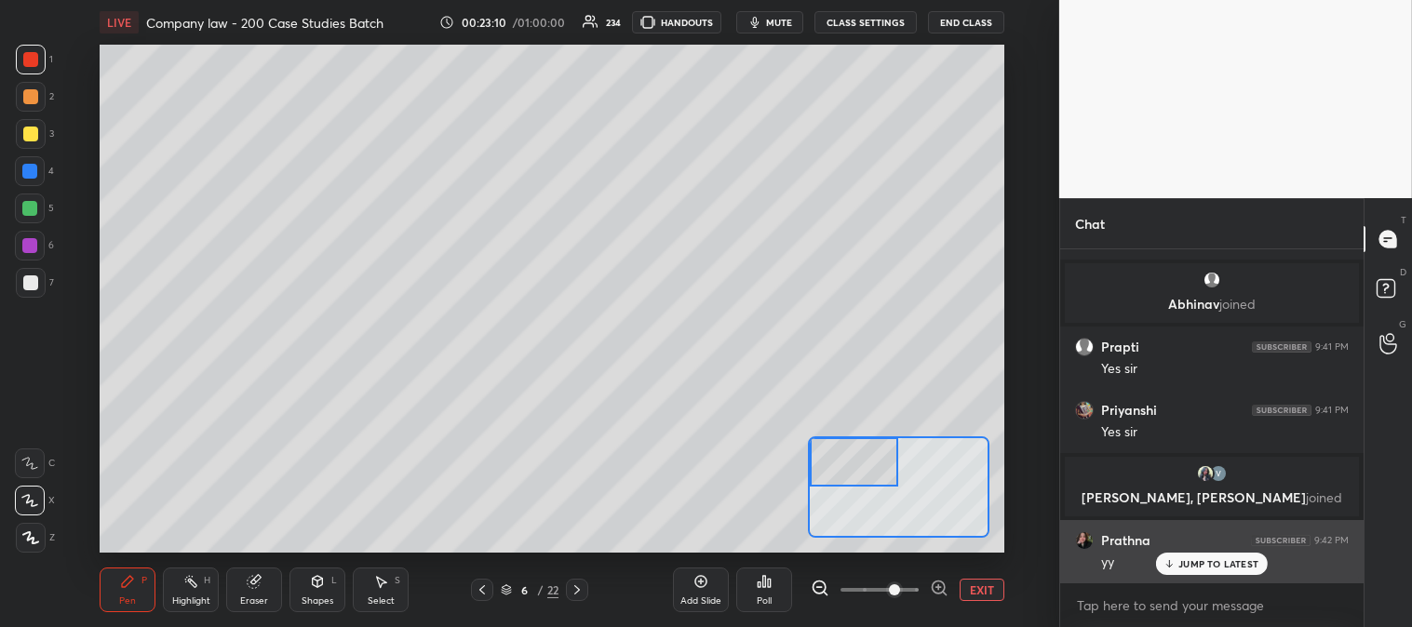
click at [1194, 558] on p "JUMP TO LATEST" at bounding box center [1218, 563] width 80 height 11
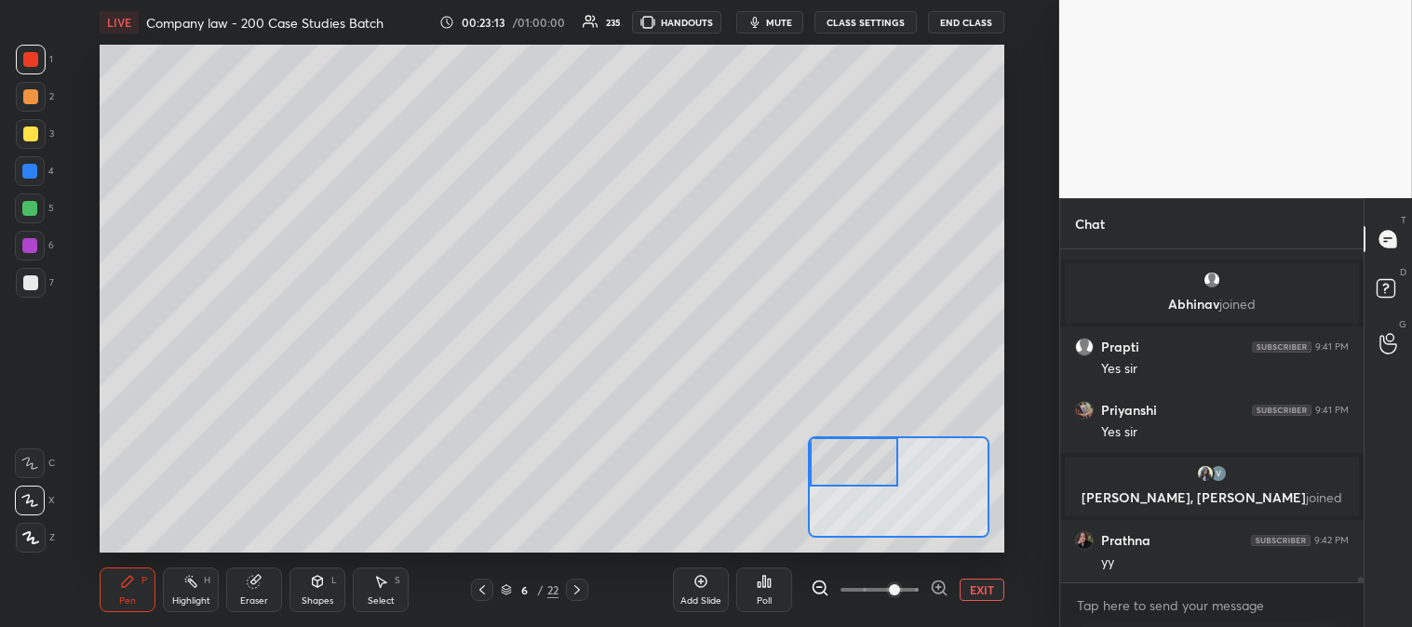
click at [484, 586] on icon at bounding box center [482, 589] width 6 height 9
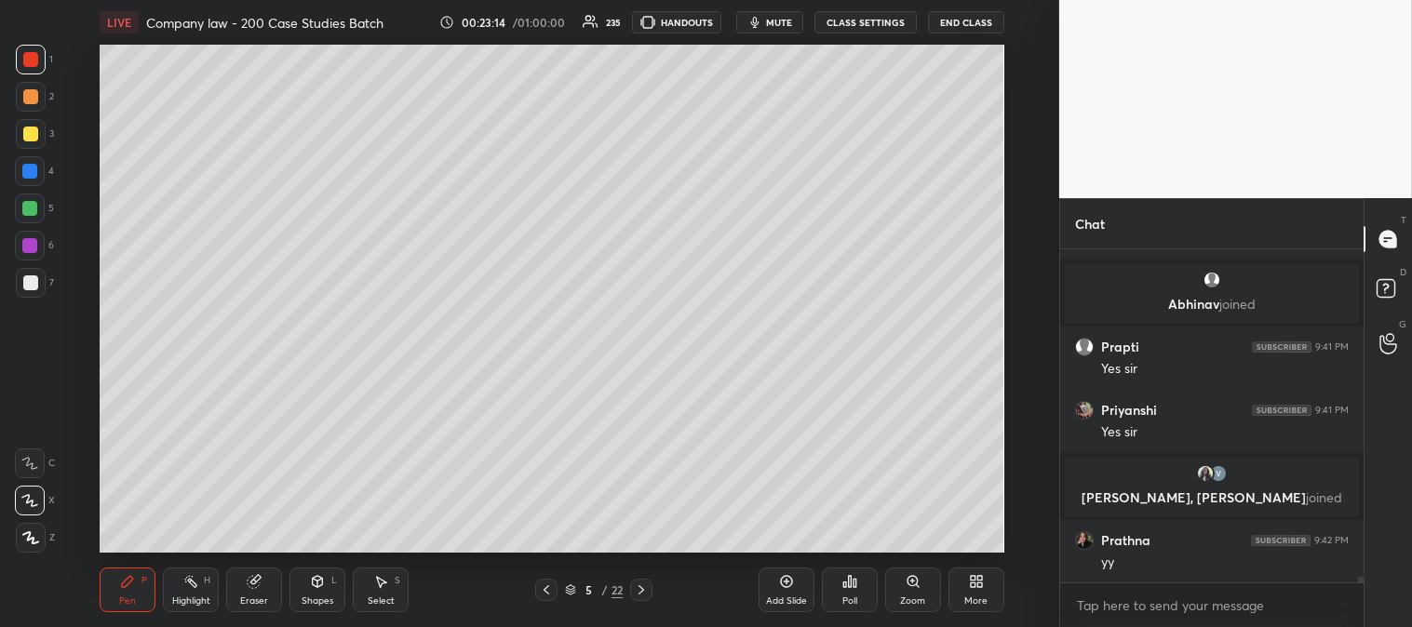
click at [208, 596] on div "Highlight" at bounding box center [191, 600] width 38 height 9
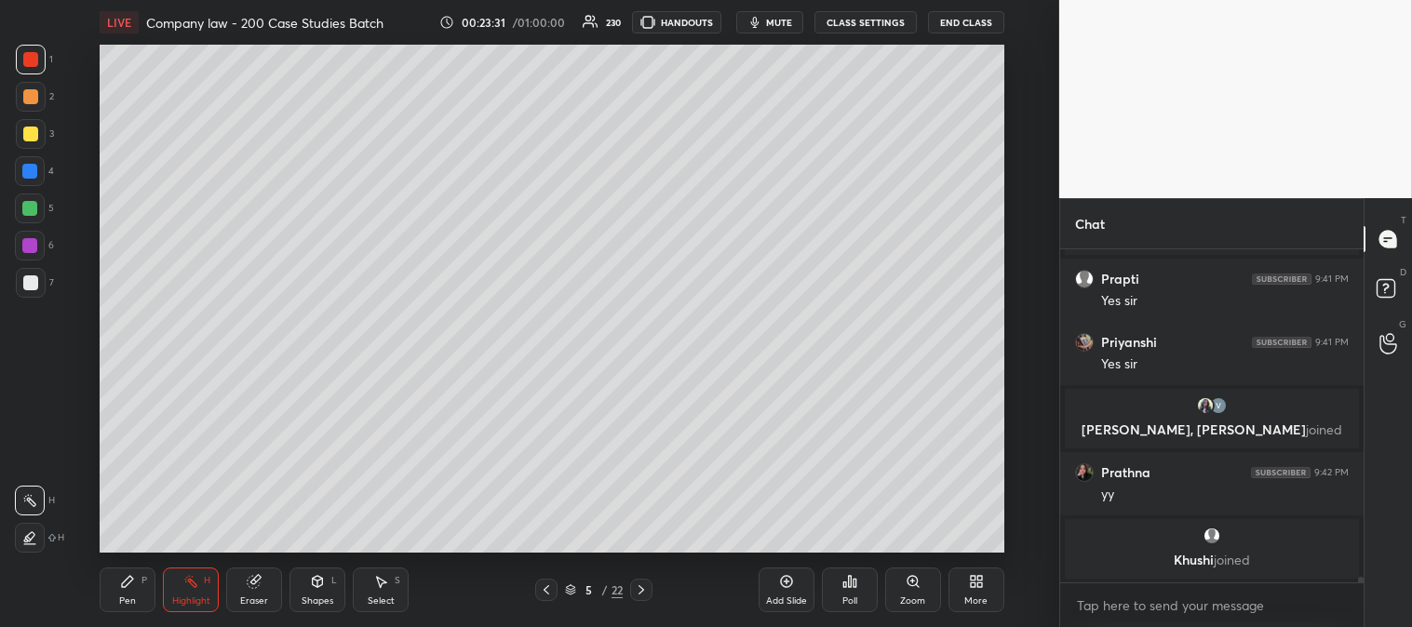
click at [638, 593] on icon at bounding box center [641, 589] width 15 height 15
click at [907, 597] on div "Zoom" at bounding box center [912, 600] width 25 height 9
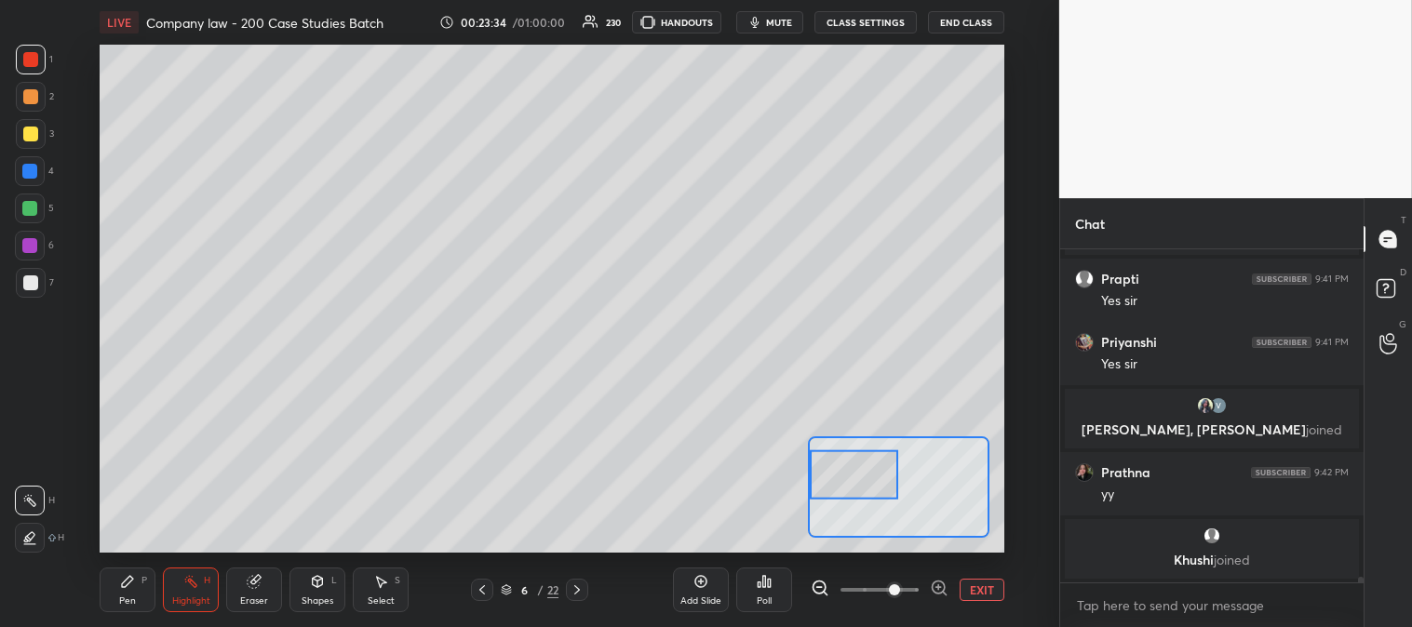
click at [569, 593] on div at bounding box center [577, 590] width 22 height 22
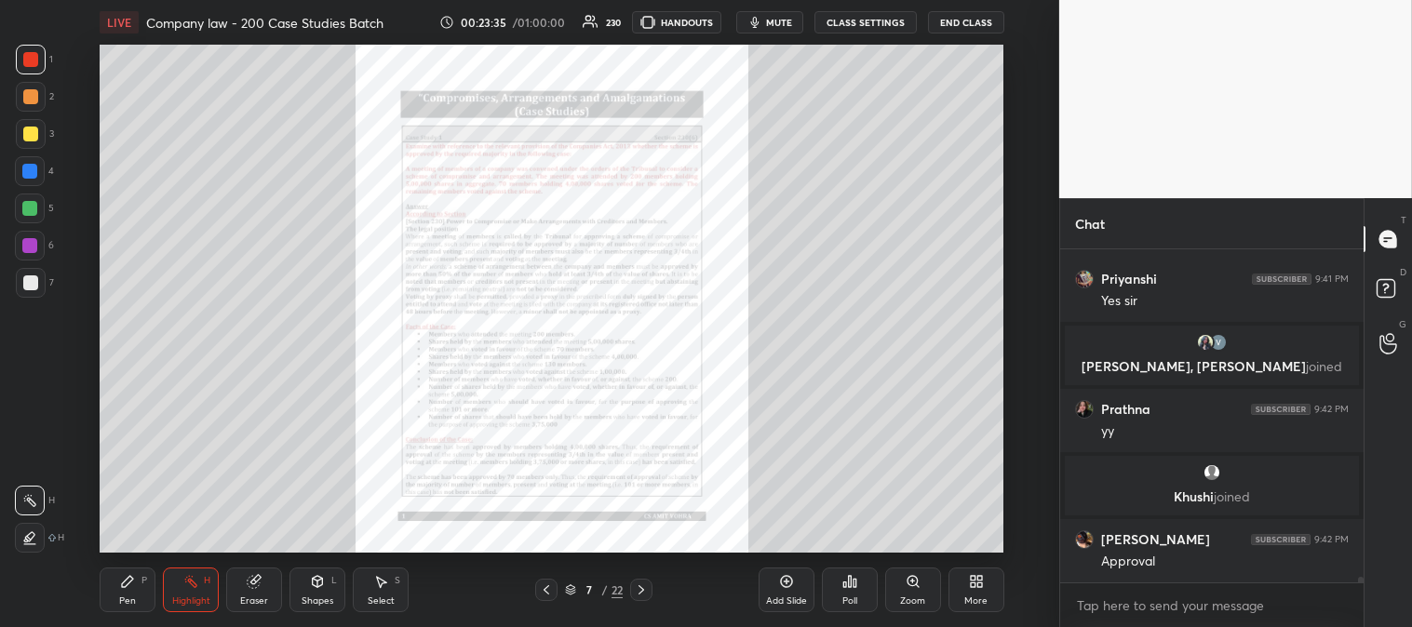
click at [544, 593] on icon at bounding box center [546, 589] width 15 height 15
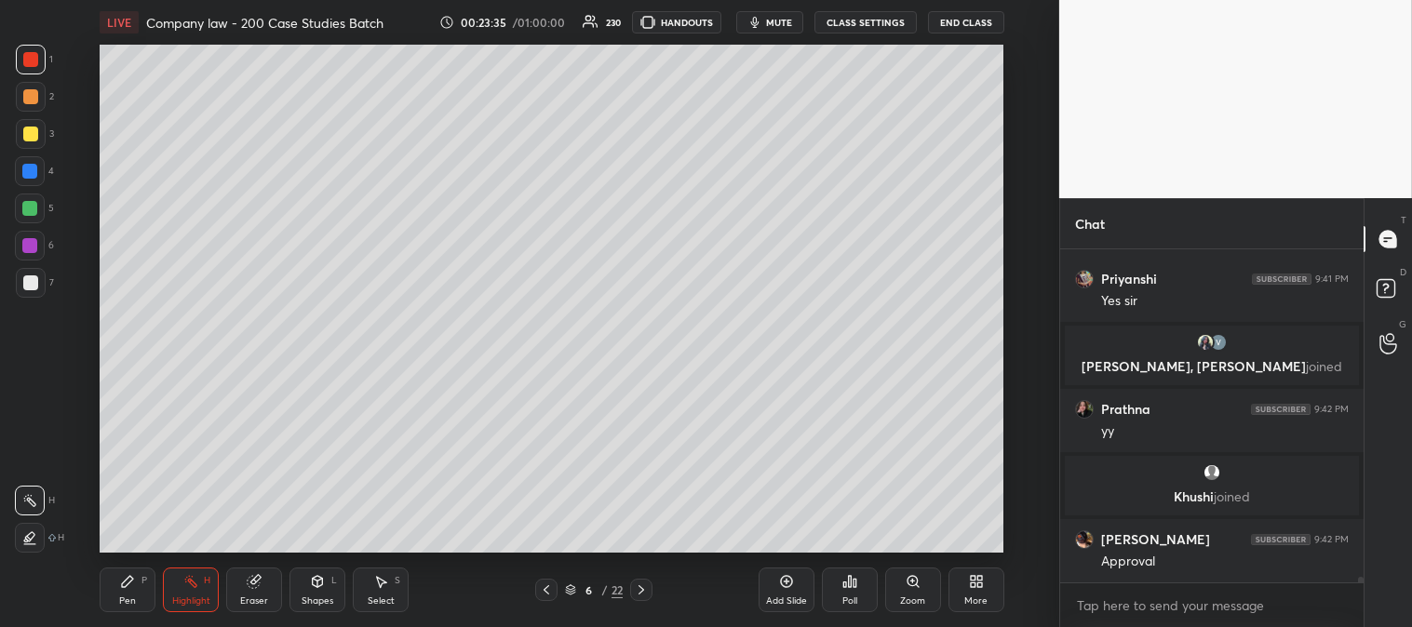
click at [923, 592] on div "Zoom" at bounding box center [913, 590] width 56 height 45
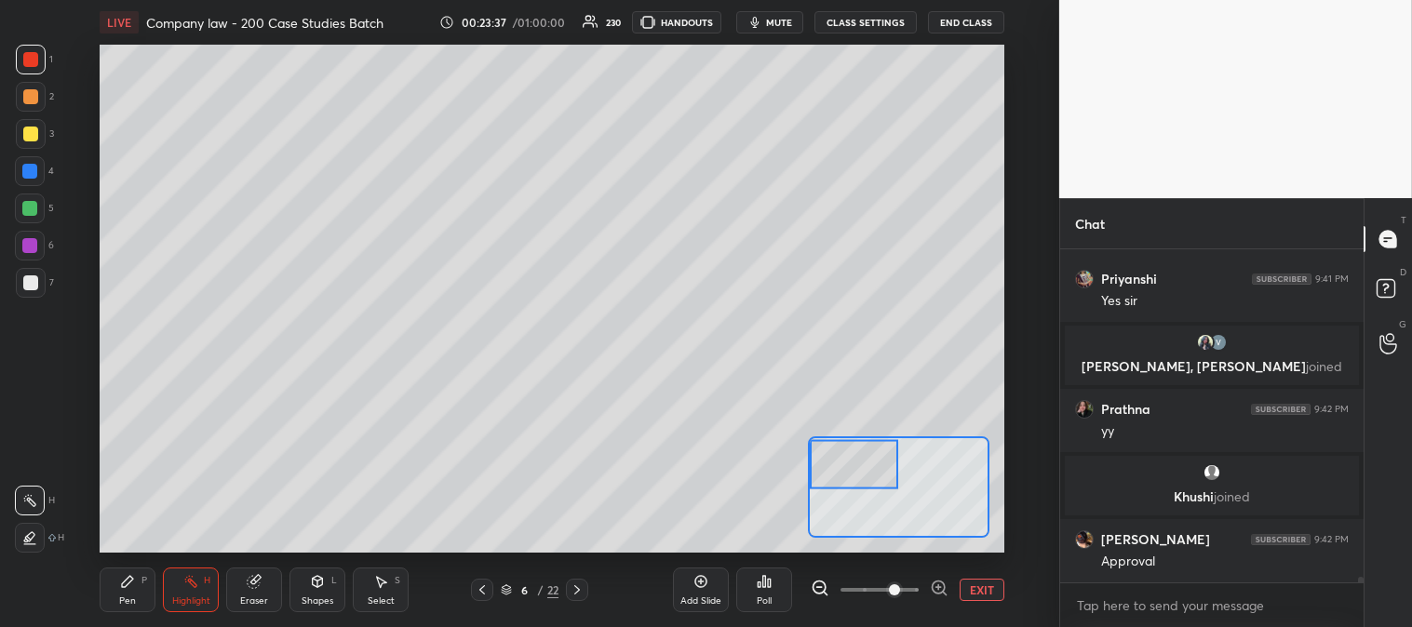
click at [128, 598] on div "Pen" at bounding box center [127, 600] width 17 height 9
click at [25, 138] on div at bounding box center [30, 134] width 15 height 15
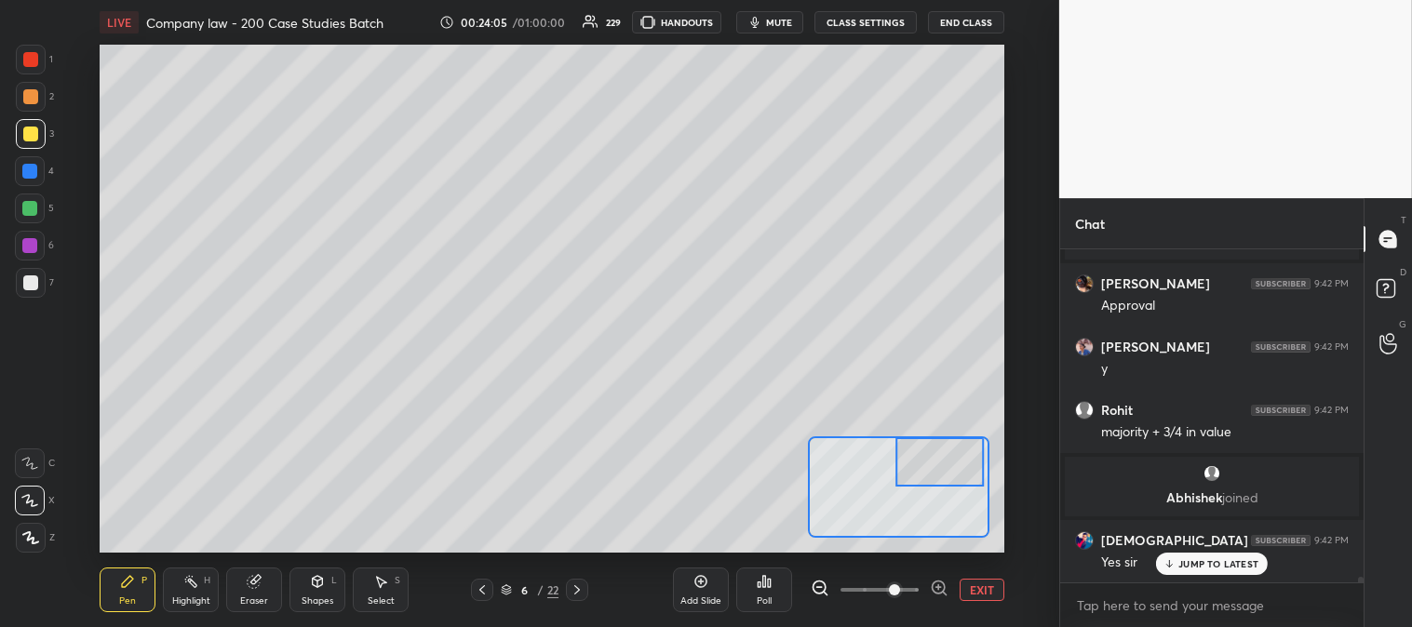
scroll to position [21162, 0]
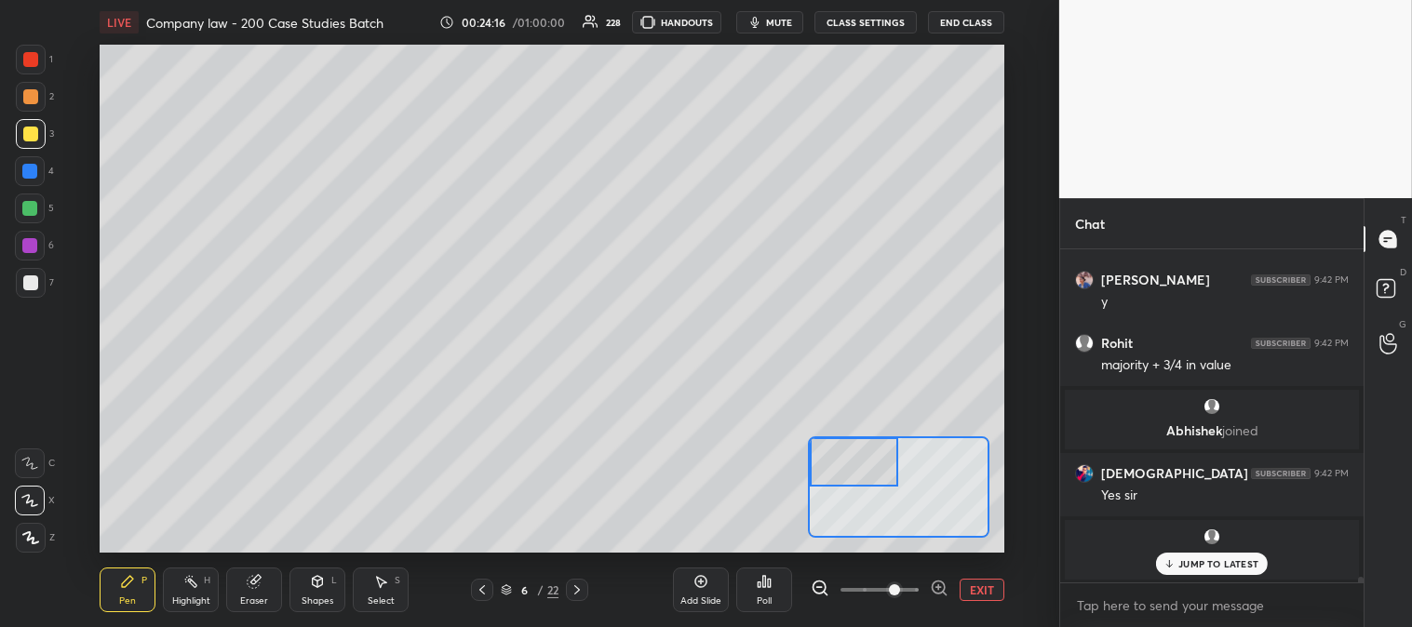
click at [987, 586] on button "EXIT" at bounding box center [981, 590] width 45 height 22
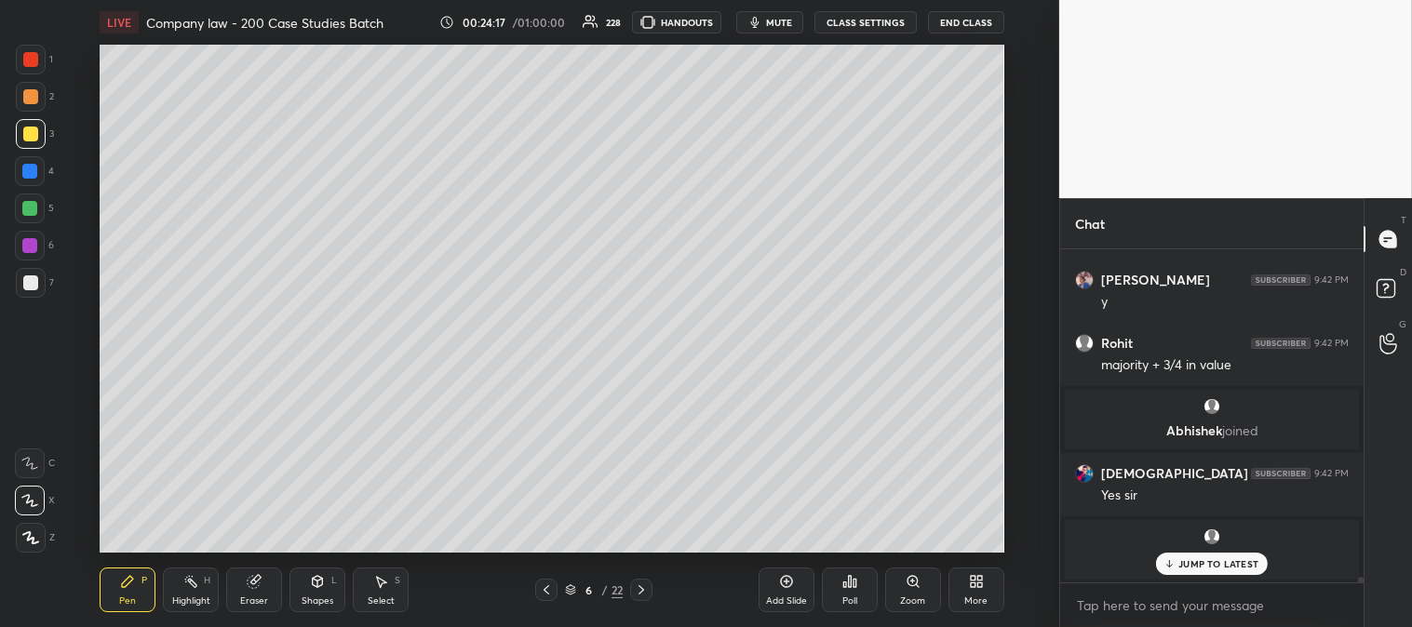
scroll to position [21225, 0]
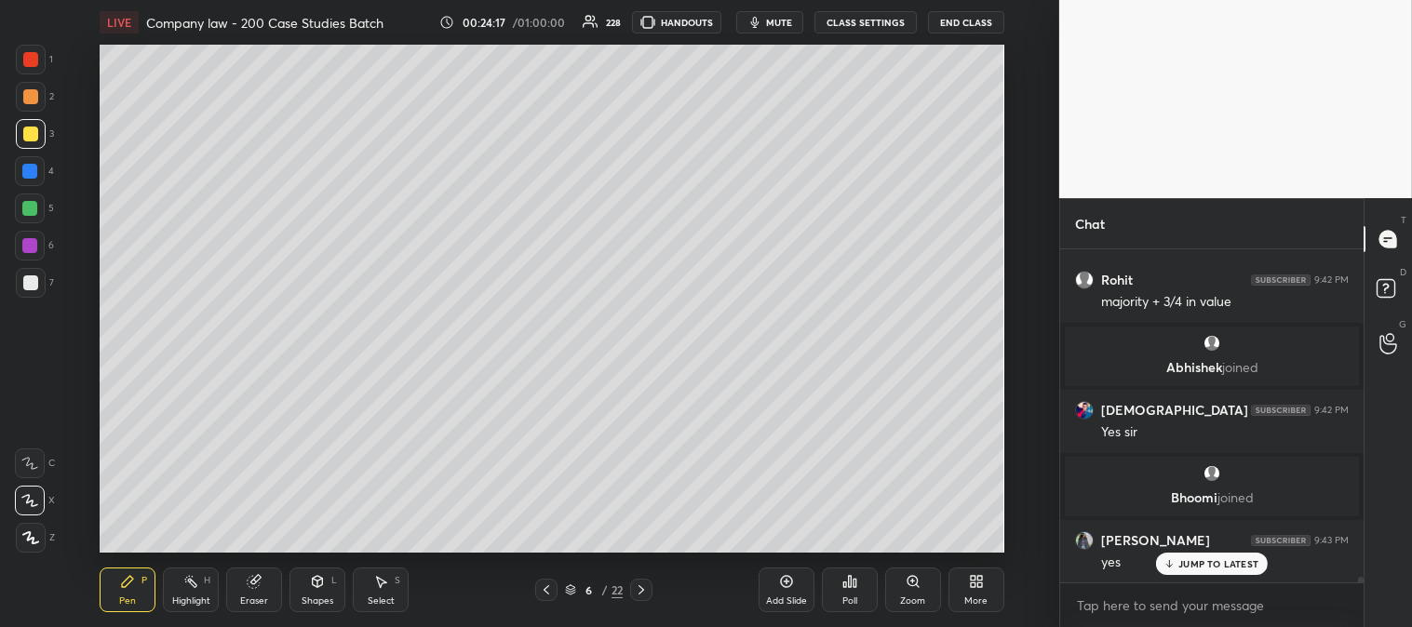
click at [29, 288] on div at bounding box center [30, 282] width 15 height 15
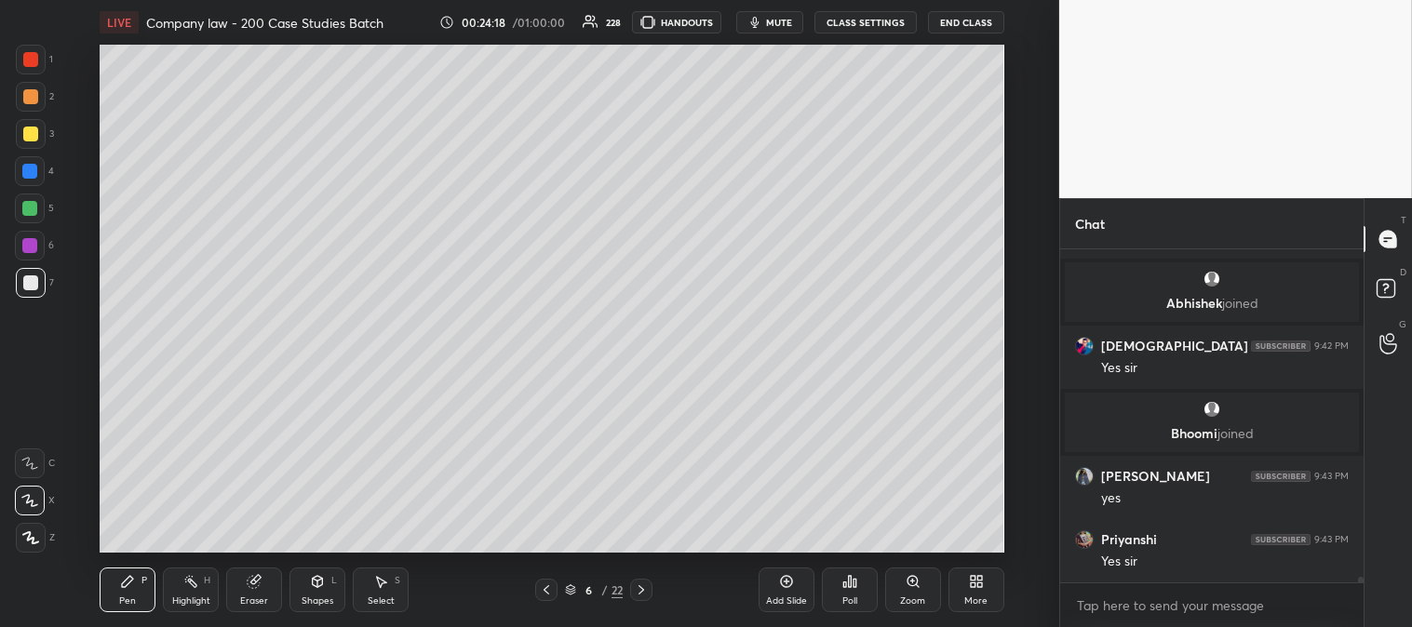
click at [900, 584] on div "Zoom" at bounding box center [913, 590] width 56 height 45
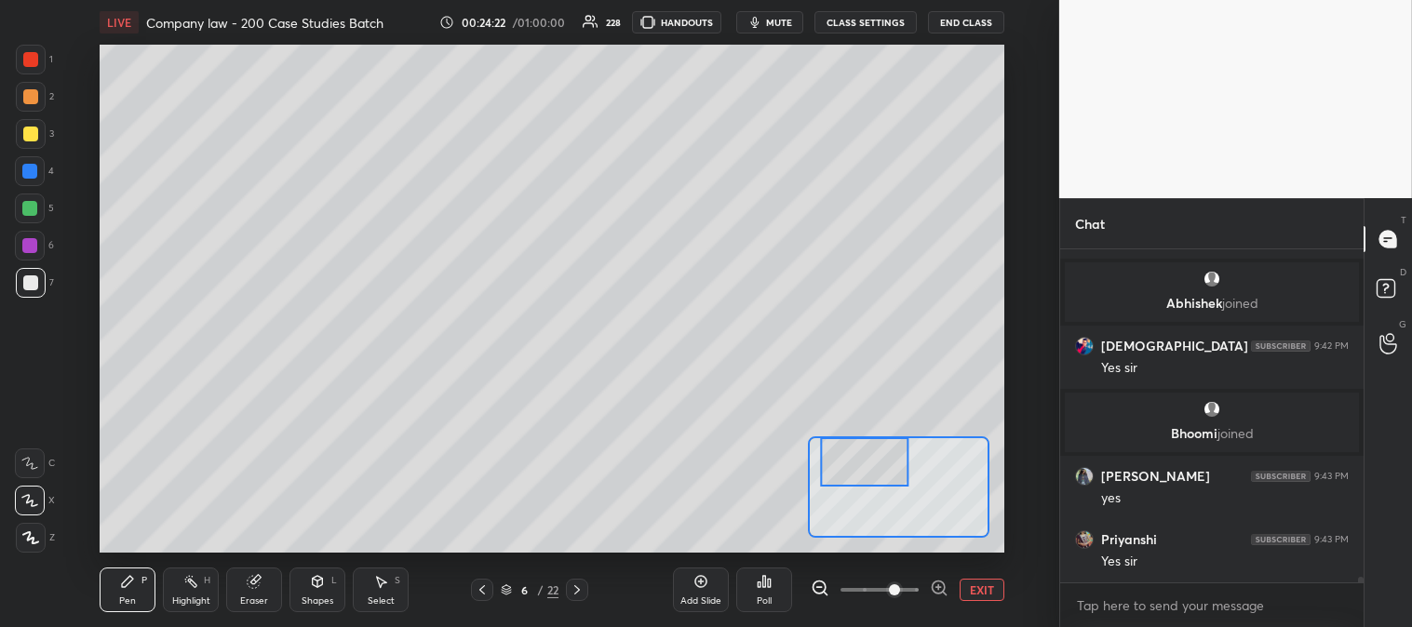
click at [984, 593] on button "EXIT" at bounding box center [981, 590] width 45 height 22
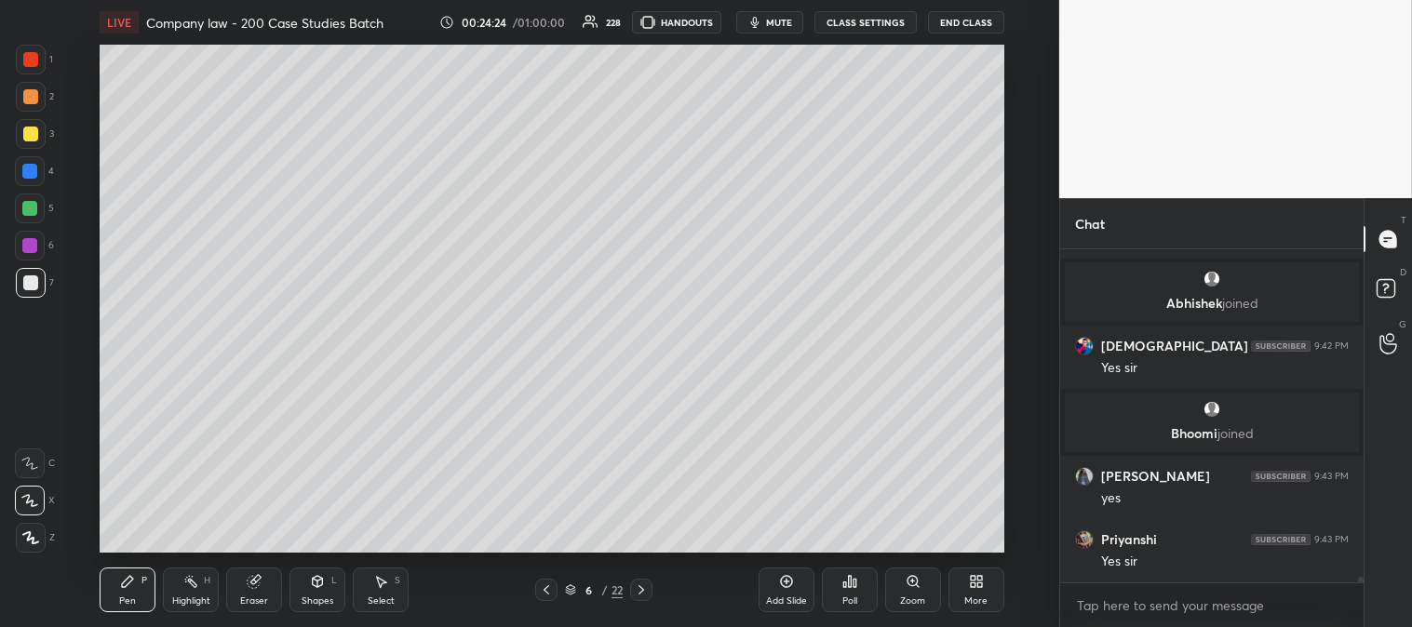
click at [903, 596] on div "Zoom" at bounding box center [912, 600] width 25 height 9
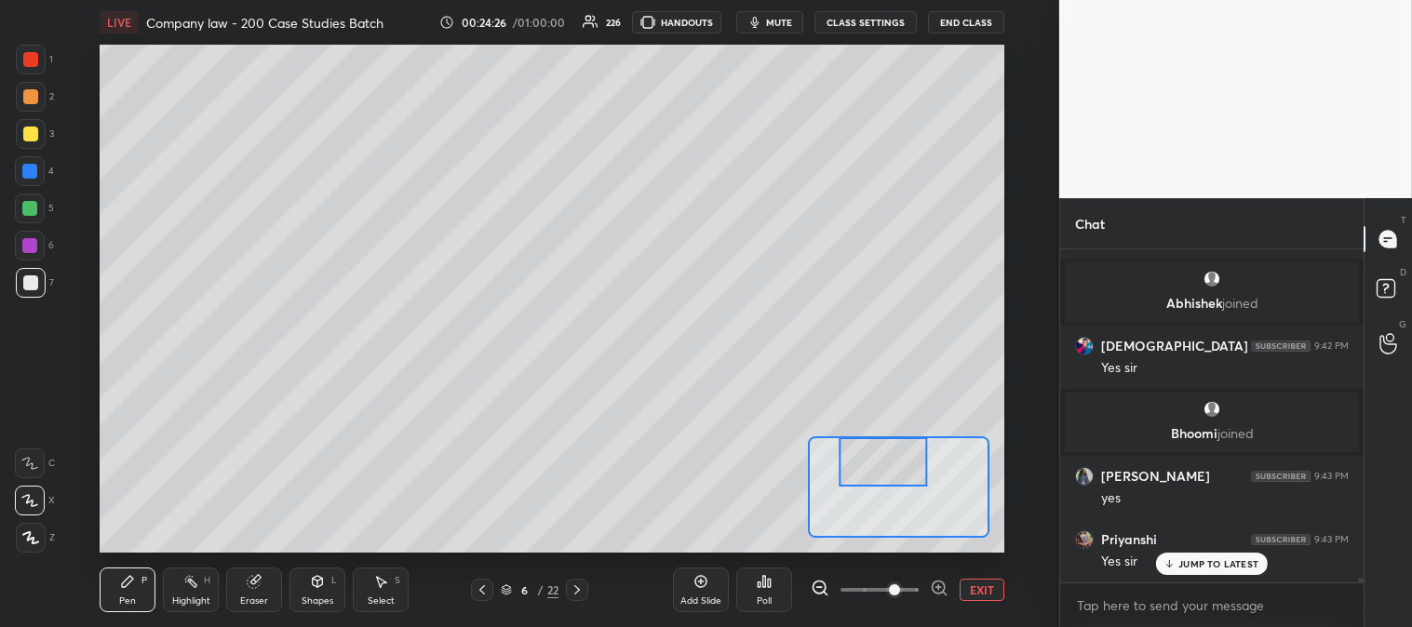
scroll to position [21351, 0]
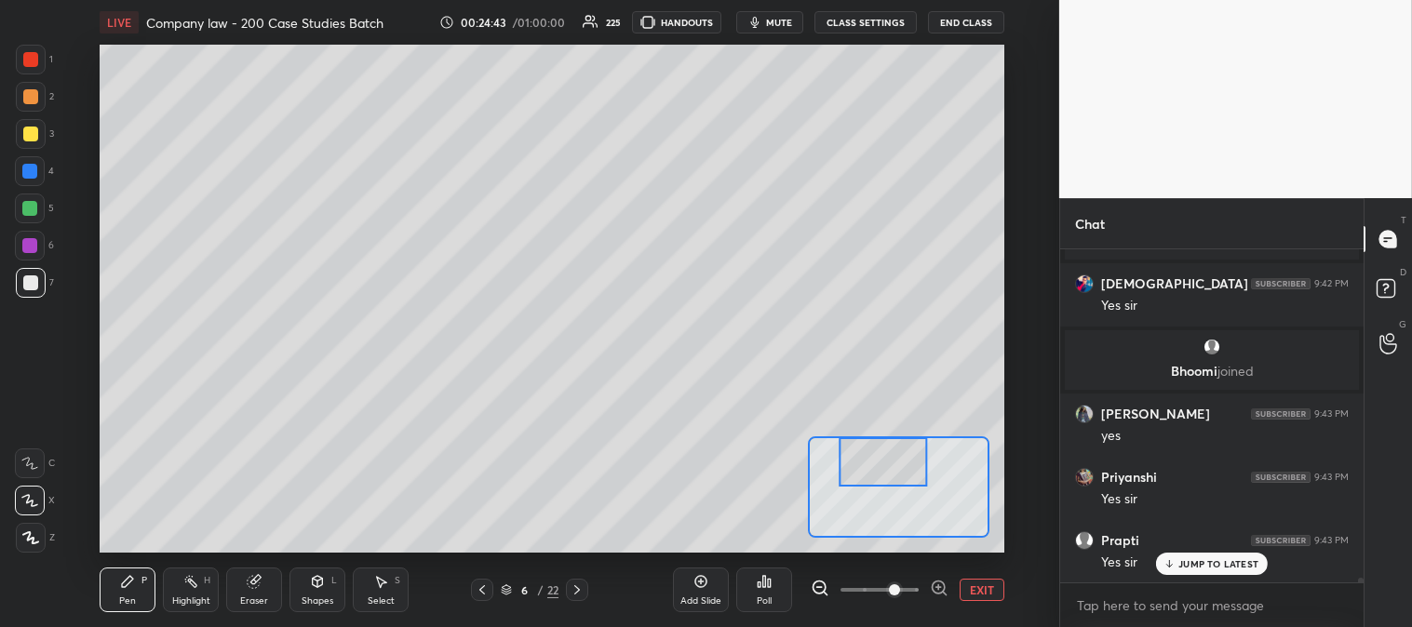
click at [979, 593] on button "EXIT" at bounding box center [981, 590] width 45 height 22
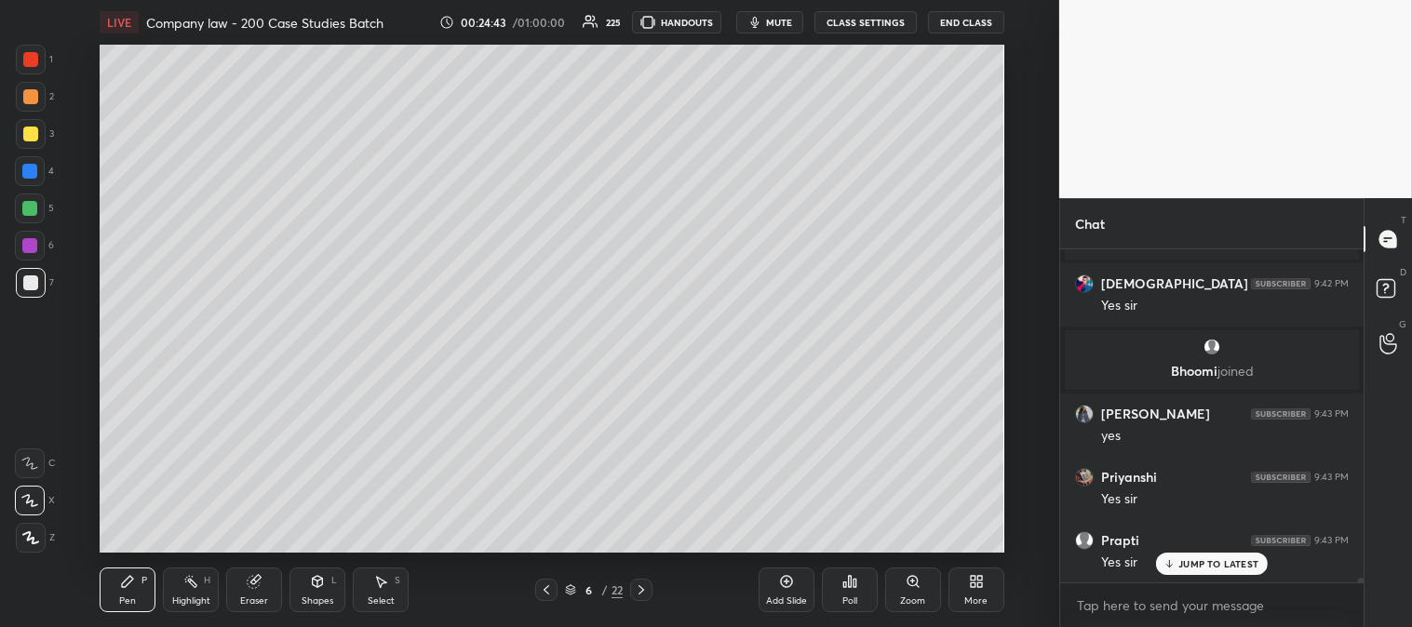
click at [1198, 563] on p "JUMP TO LATEST" at bounding box center [1218, 563] width 80 height 11
click at [774, 23] on span "mute" at bounding box center [779, 22] width 26 height 13
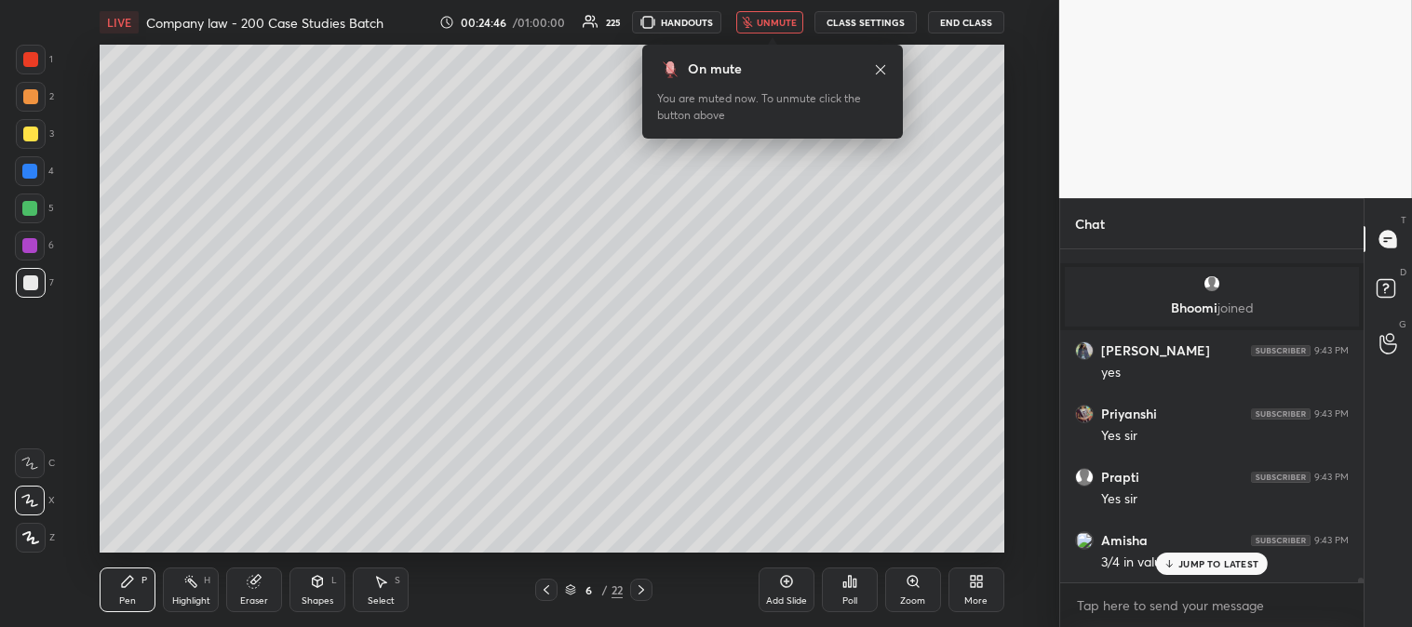
click at [775, 26] on span "unmute" at bounding box center [776, 22] width 40 height 13
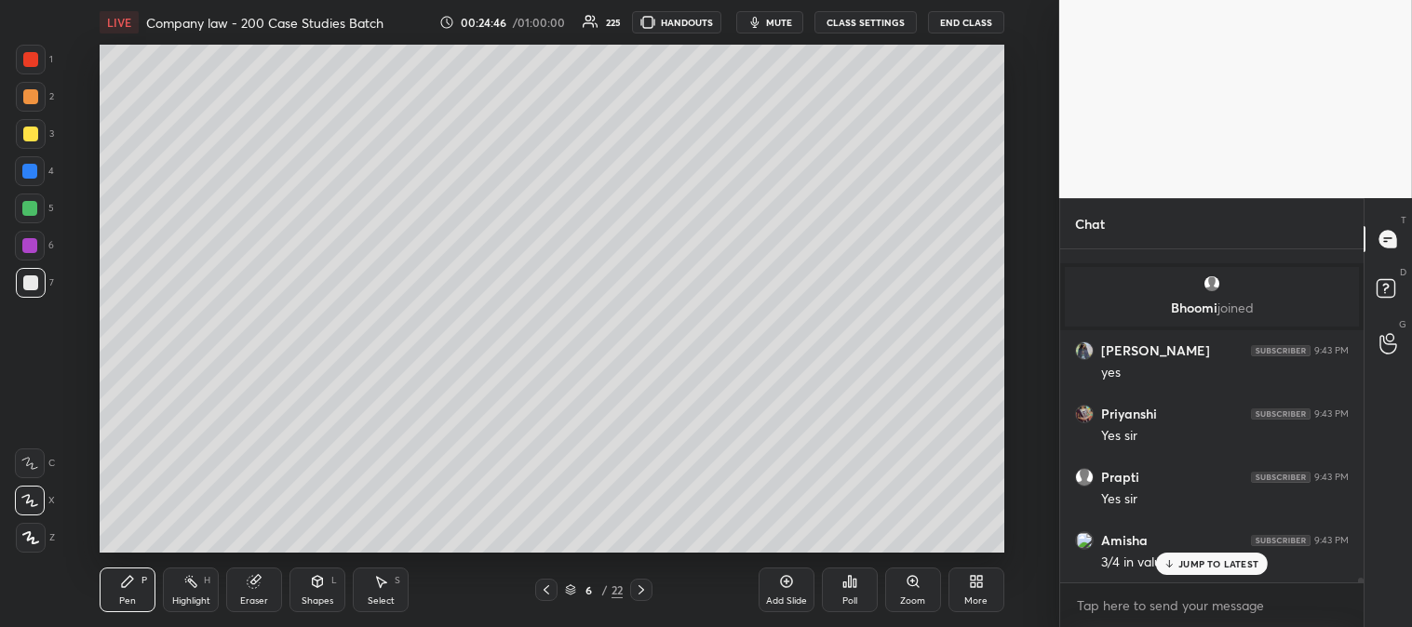
click at [196, 574] on icon at bounding box center [190, 581] width 15 height 15
click at [30, 94] on div at bounding box center [30, 96] width 15 height 15
click at [1176, 569] on div "JUMP TO LATEST" at bounding box center [1212, 564] width 112 height 22
click at [119, 600] on div "Pen" at bounding box center [127, 600] width 17 height 9
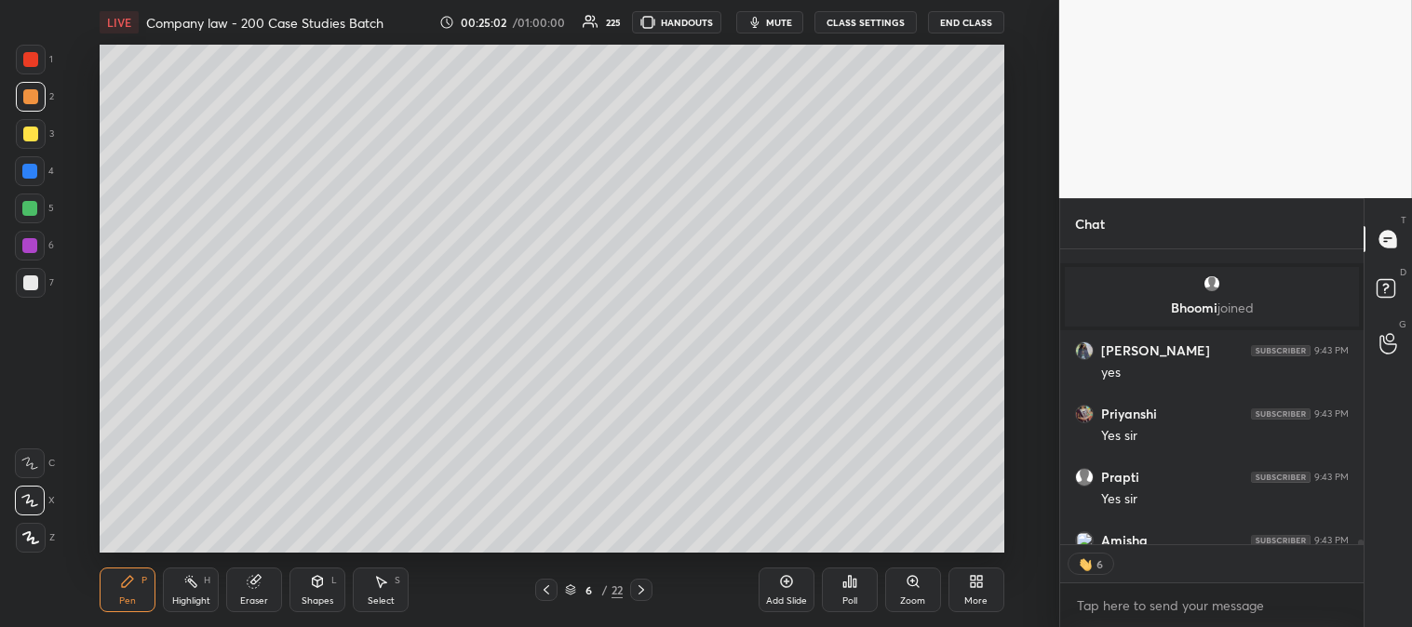
click at [643, 588] on icon at bounding box center [641, 589] width 15 height 15
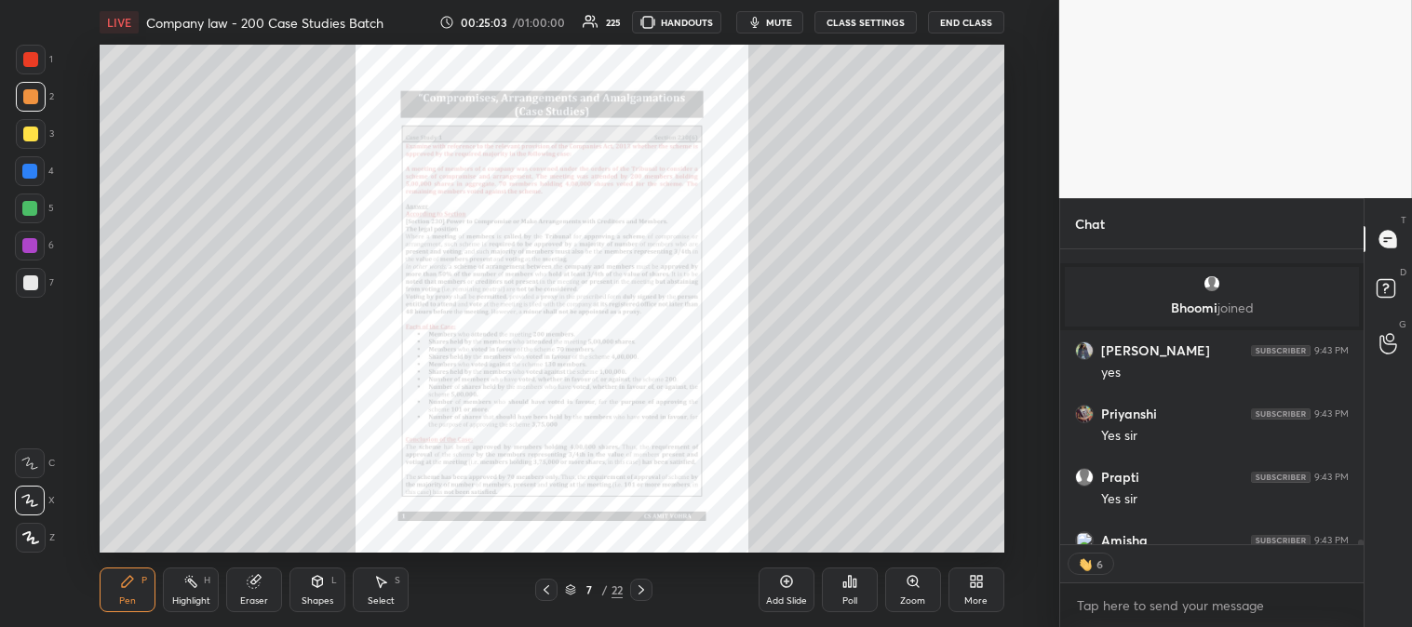
click at [644, 590] on icon at bounding box center [641, 589] width 6 height 9
click at [646, 591] on icon at bounding box center [641, 589] width 15 height 15
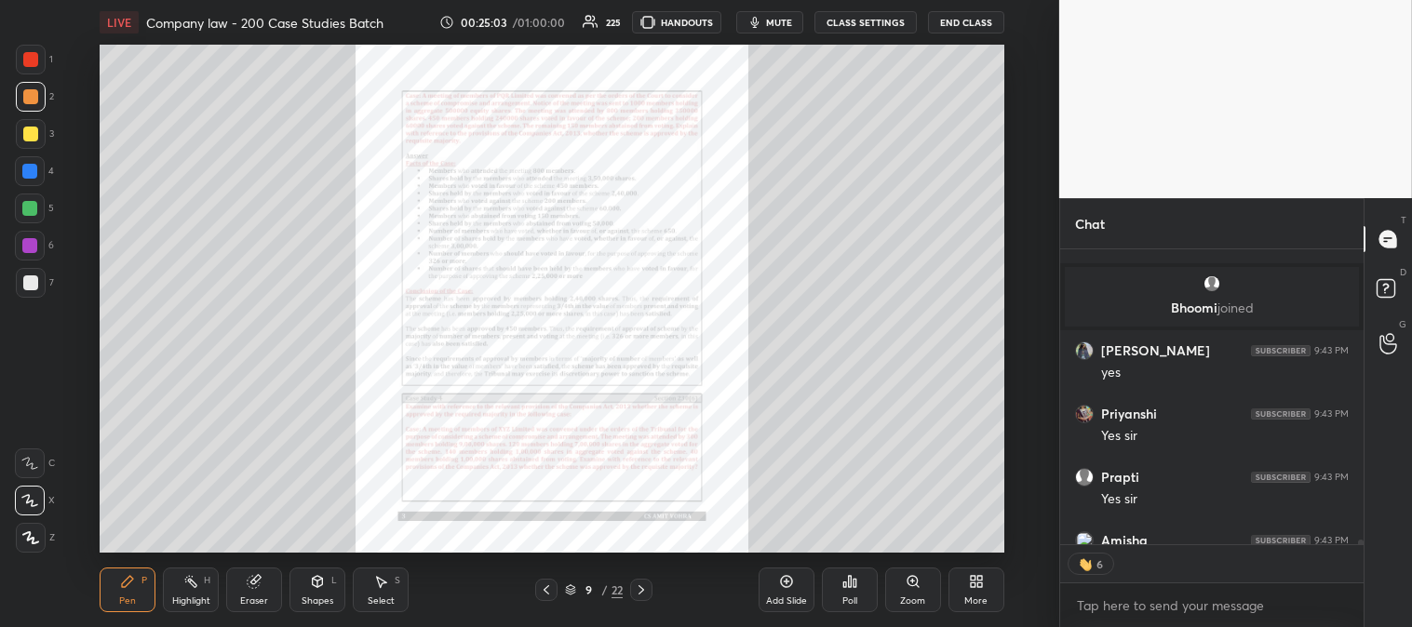
click at [645, 587] on icon at bounding box center [641, 589] width 15 height 15
click at [545, 587] on icon at bounding box center [546, 589] width 15 height 15
click at [543, 586] on icon at bounding box center [546, 589] width 15 height 15
click at [542, 586] on icon at bounding box center [546, 589] width 15 height 15
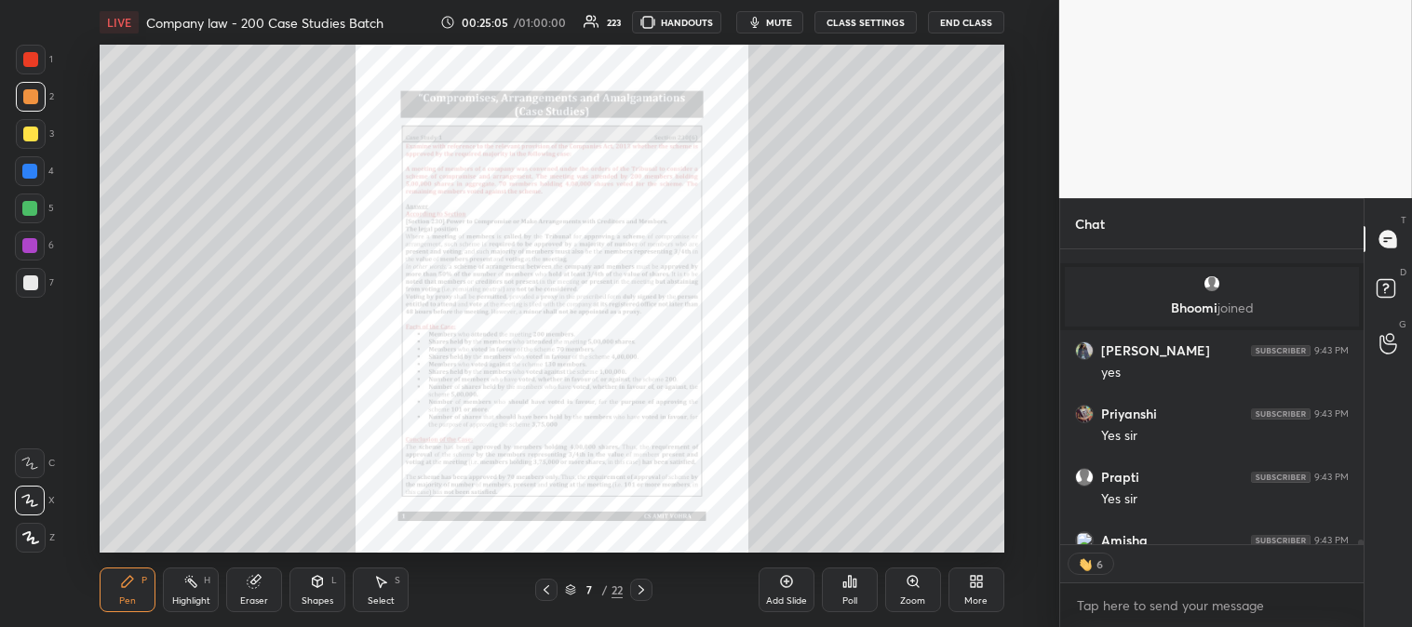
click at [543, 588] on icon at bounding box center [546, 589] width 15 height 15
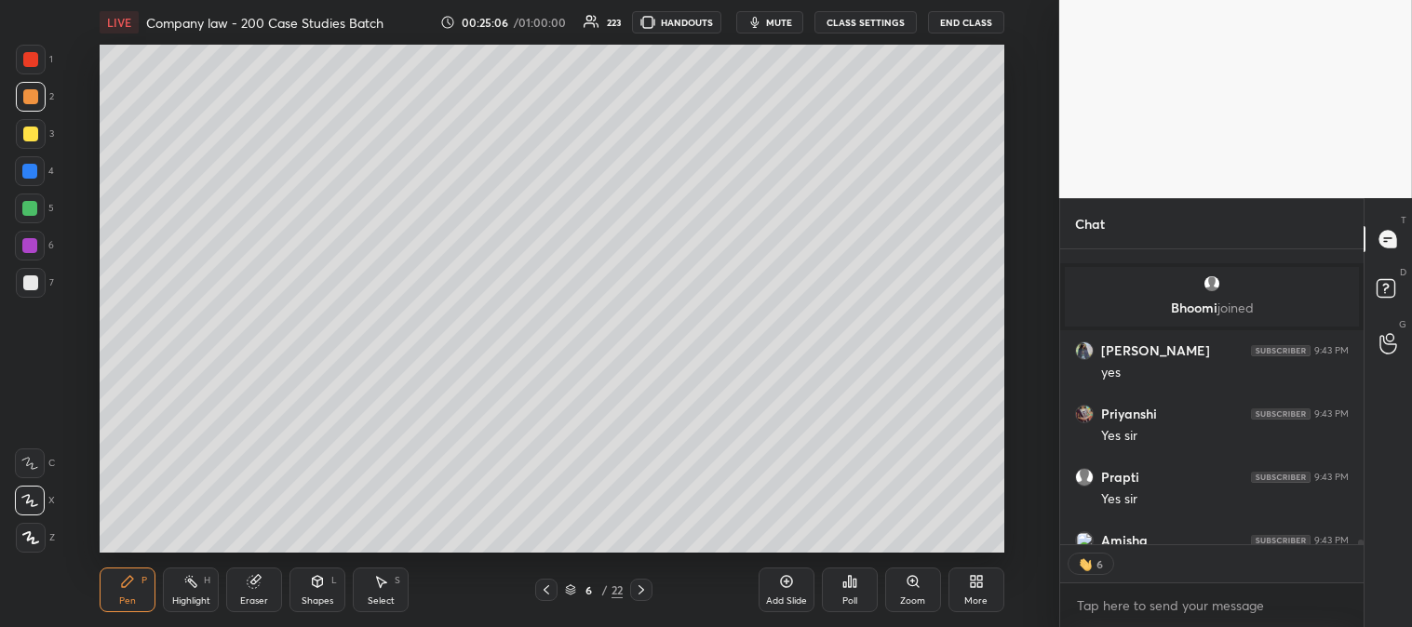
scroll to position [21516, 0]
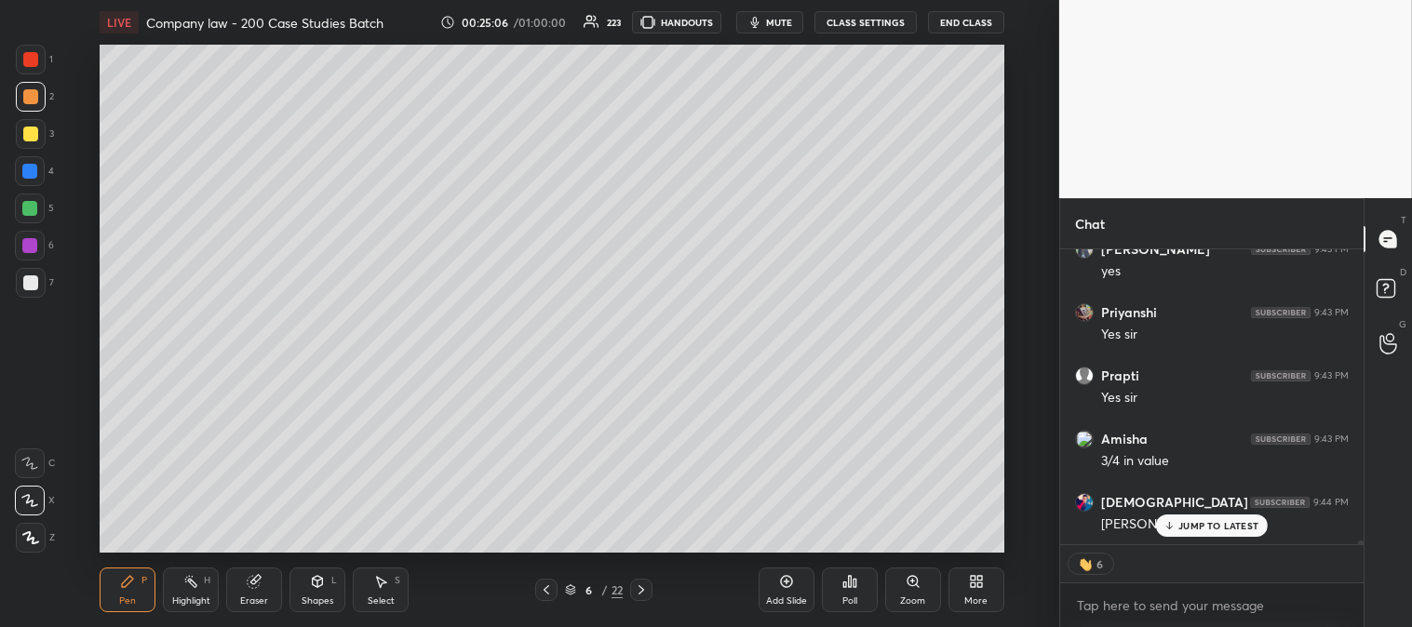
click at [905, 589] on icon at bounding box center [912, 581] width 15 height 15
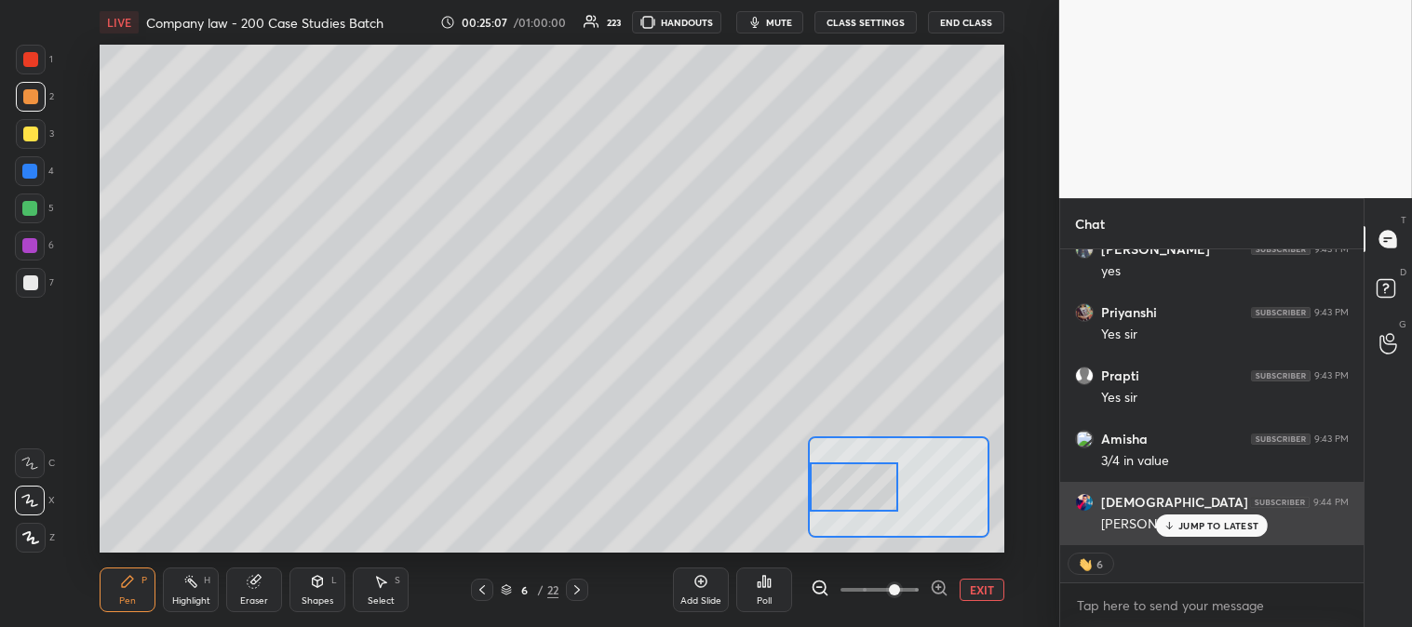
click at [1178, 528] on div "JUMP TO LATEST" at bounding box center [1212, 526] width 112 height 22
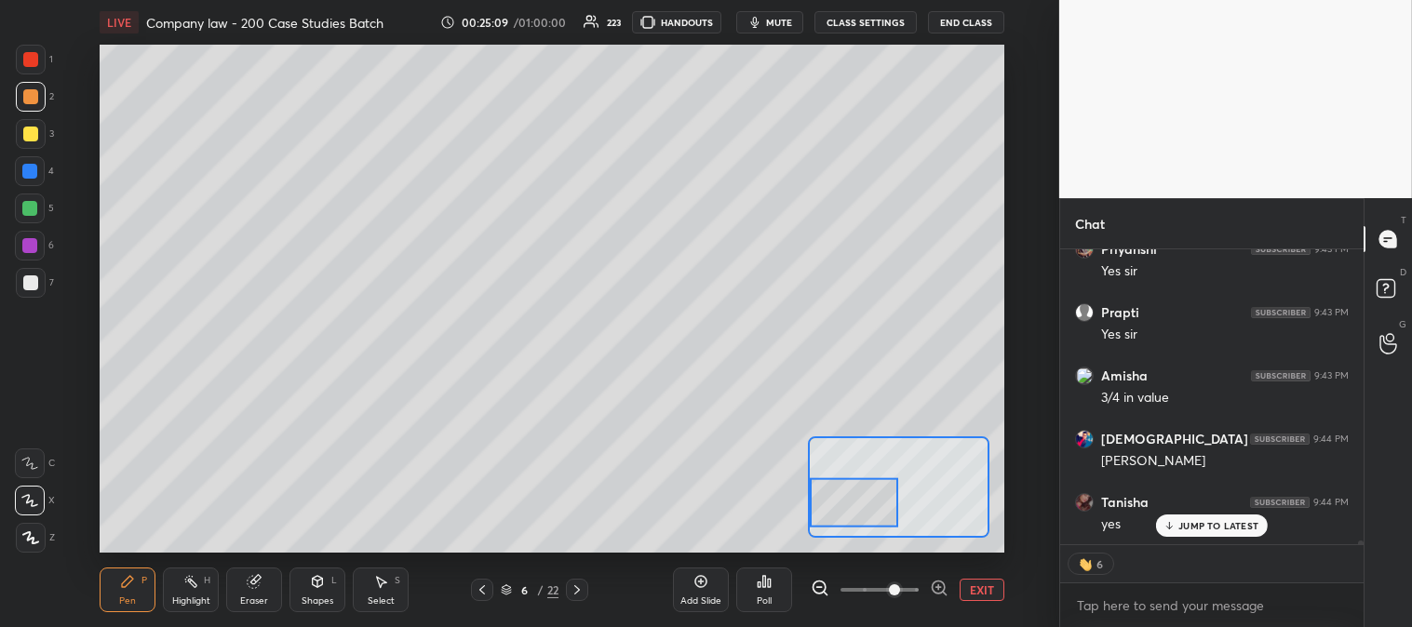
scroll to position [21643, 0]
click at [971, 587] on button "EXIT" at bounding box center [981, 590] width 45 height 22
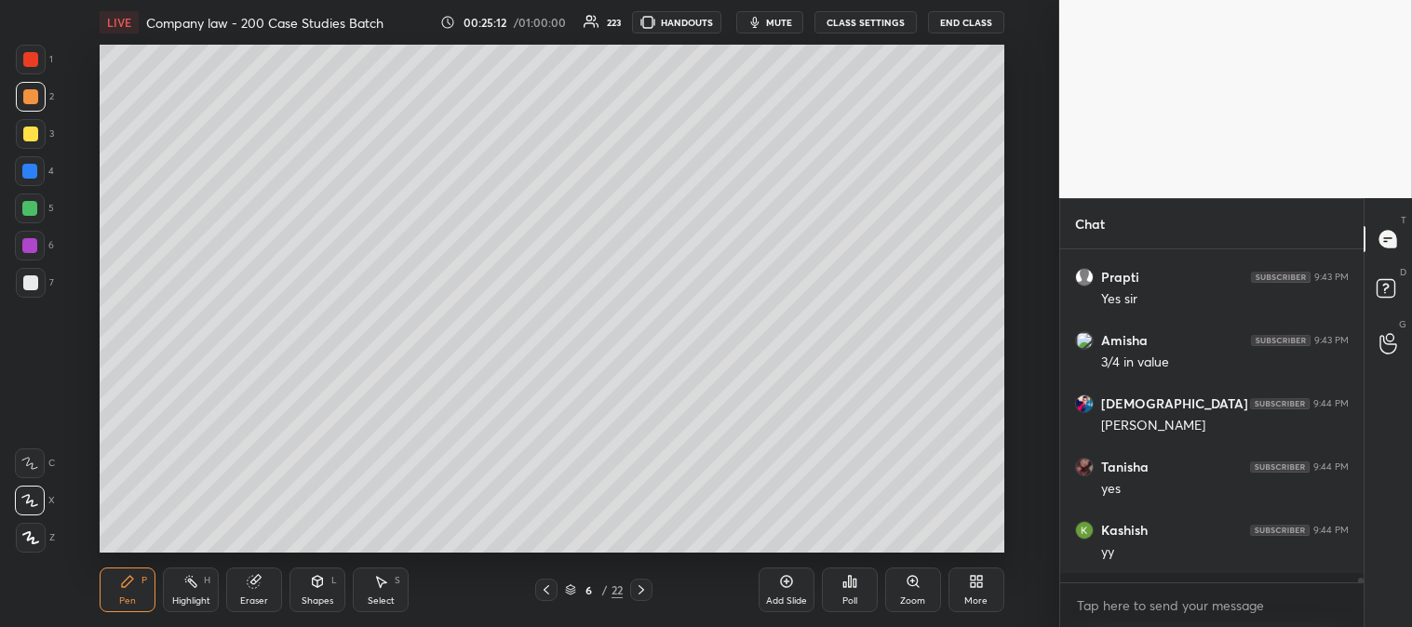
scroll to position [21605, 0]
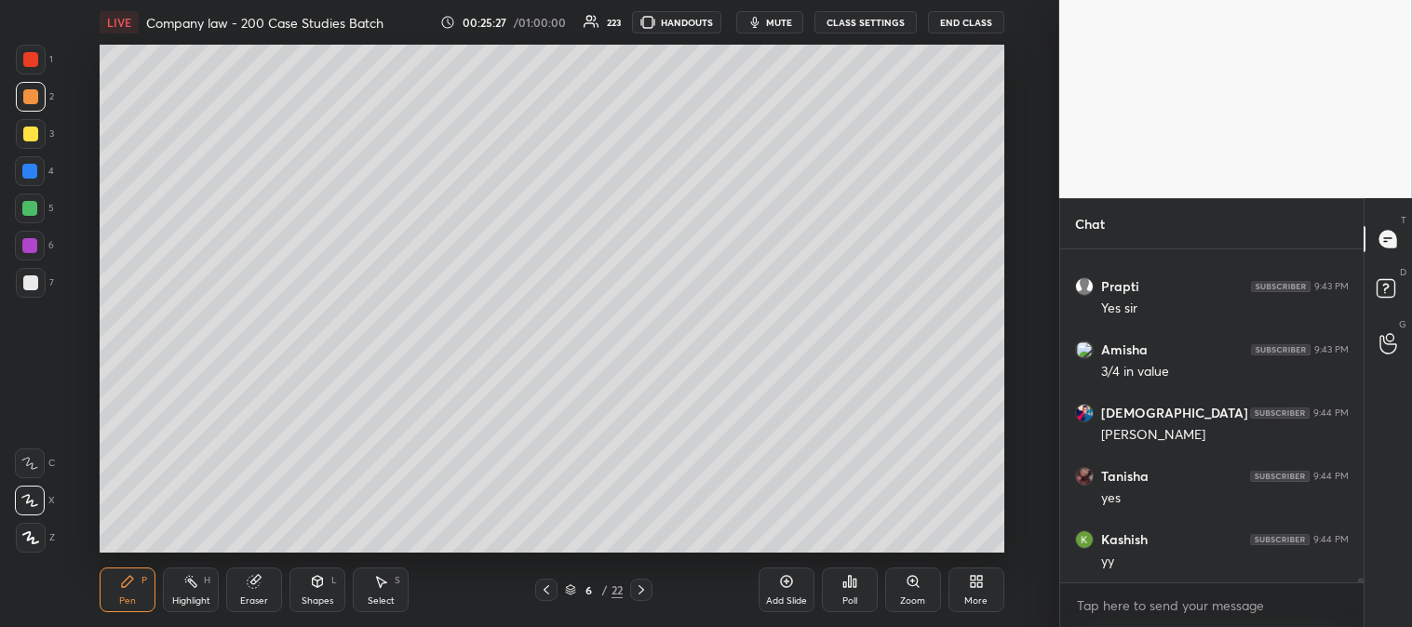
click at [907, 592] on div "Zoom" at bounding box center [913, 590] width 56 height 45
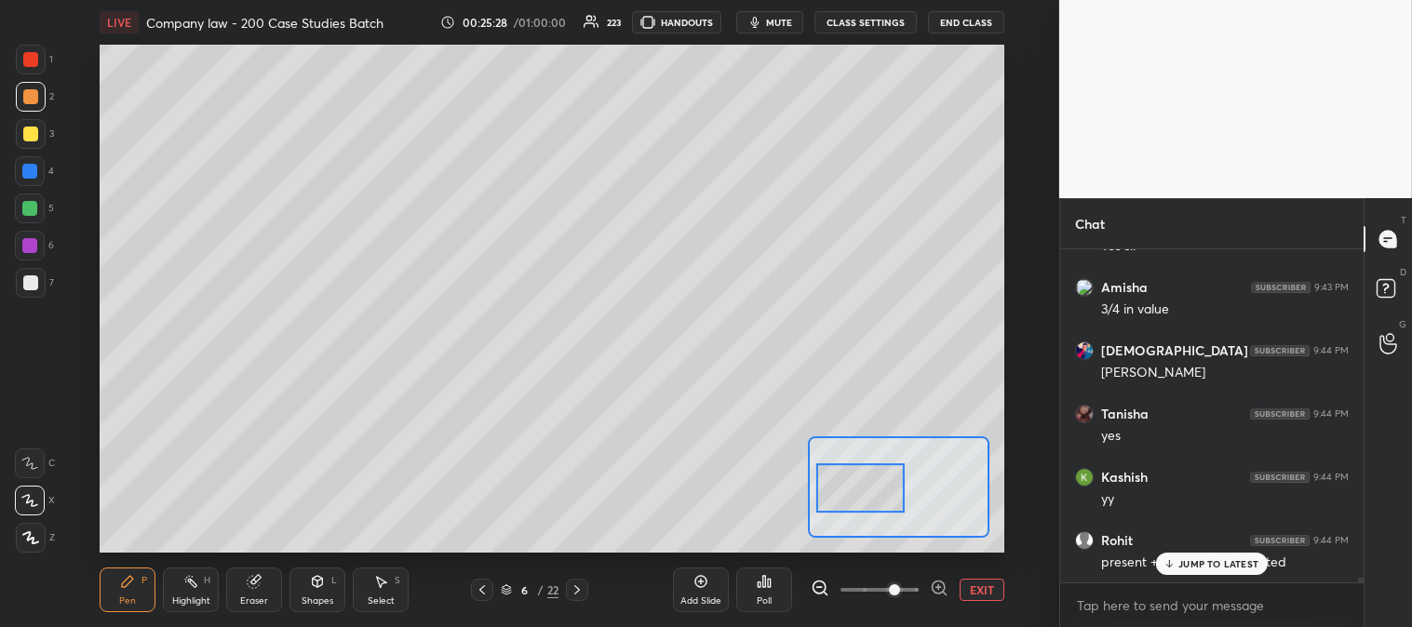
scroll to position [21731, 0]
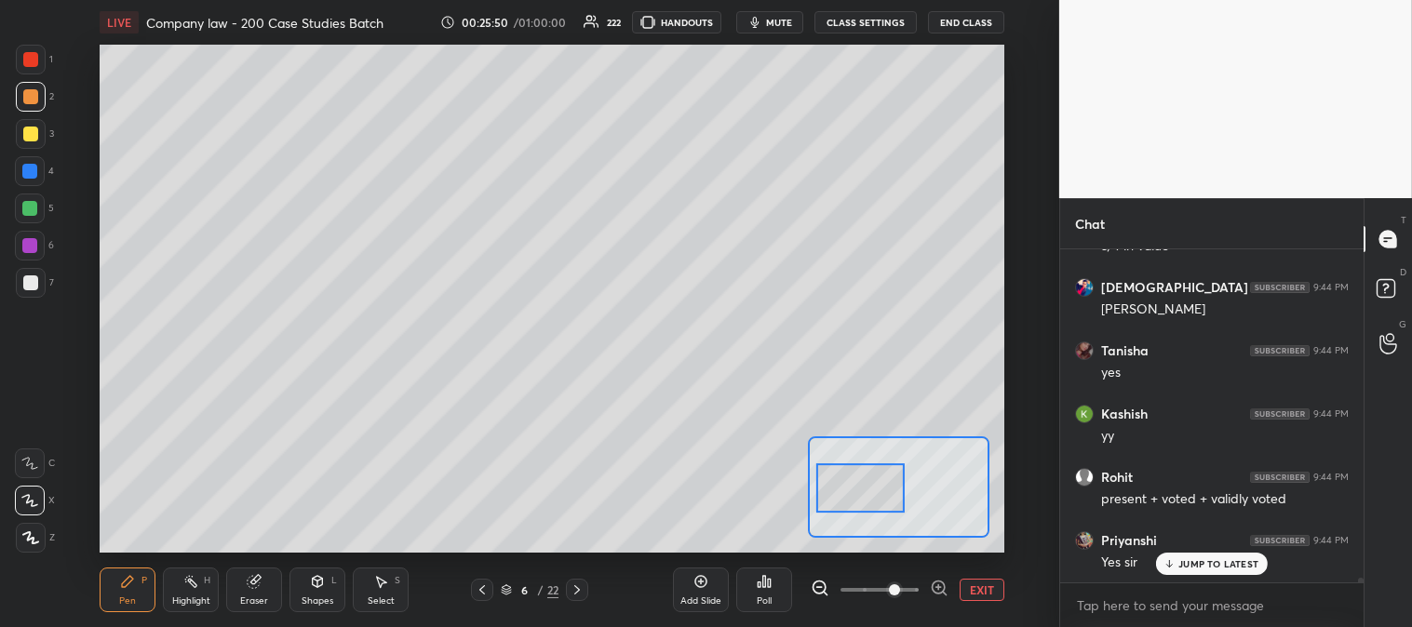
click at [987, 586] on button "EXIT" at bounding box center [981, 590] width 45 height 22
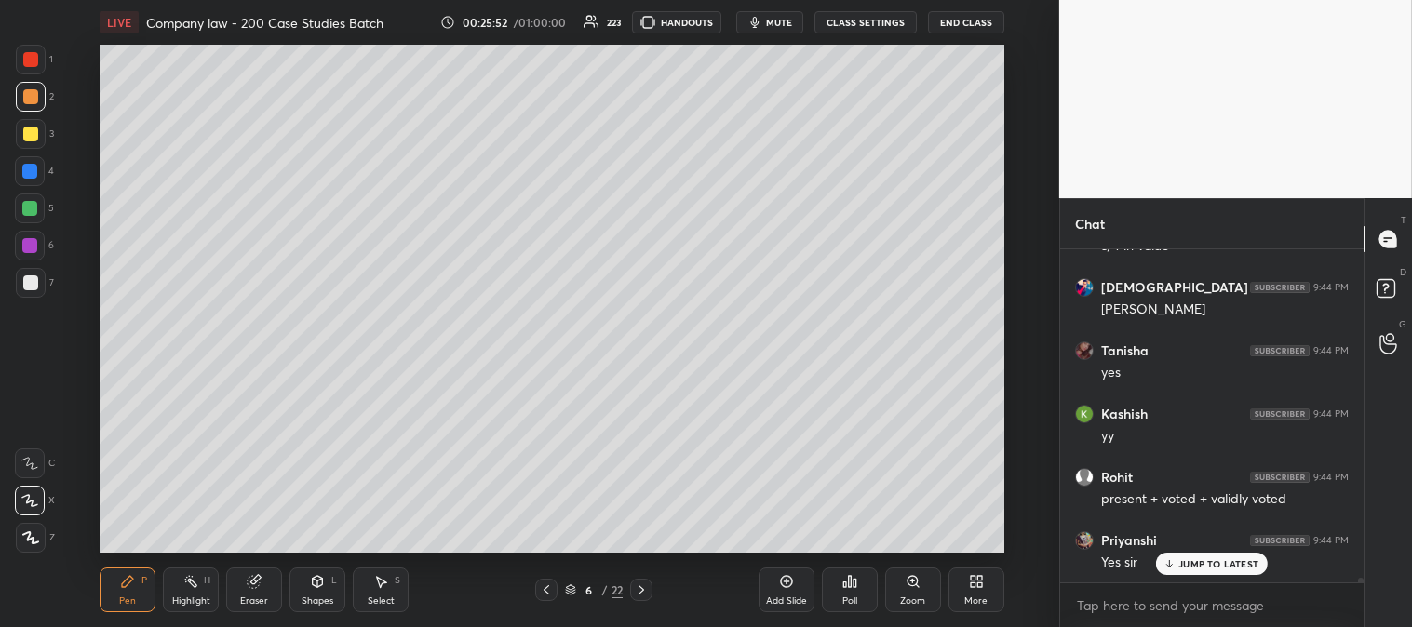
click at [258, 587] on icon at bounding box center [254, 581] width 15 height 15
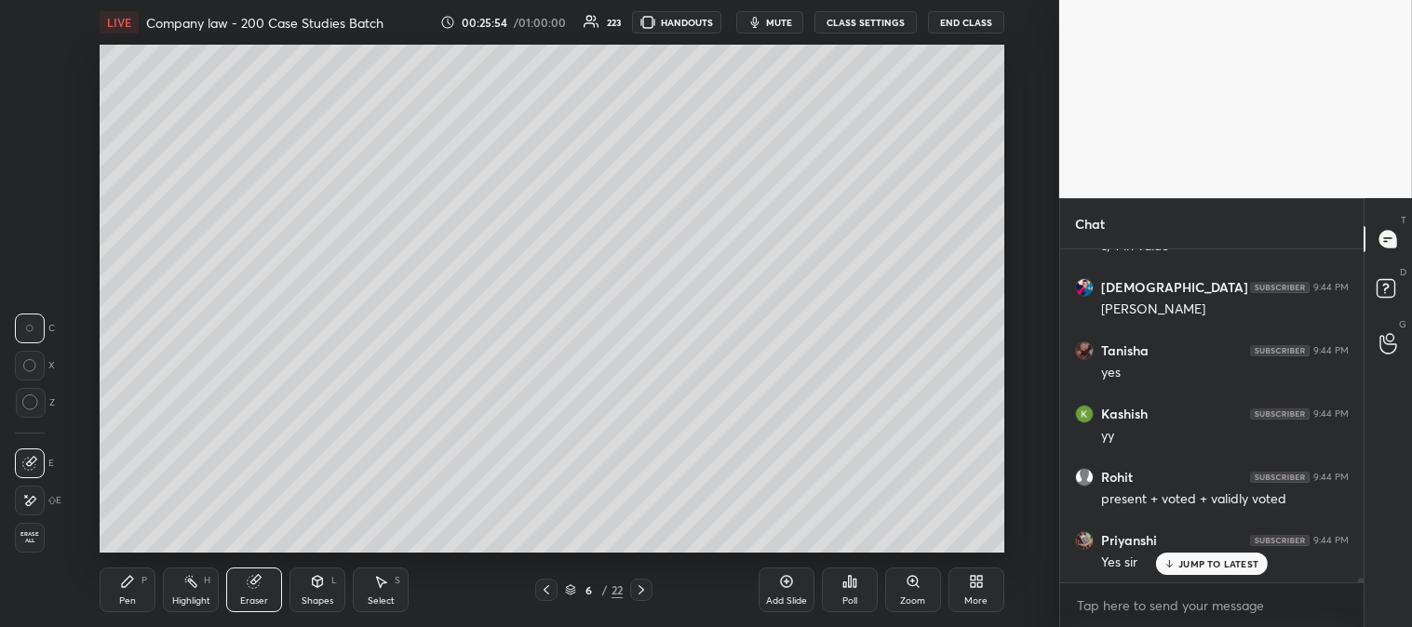
click at [131, 596] on div "Pen" at bounding box center [127, 600] width 17 height 9
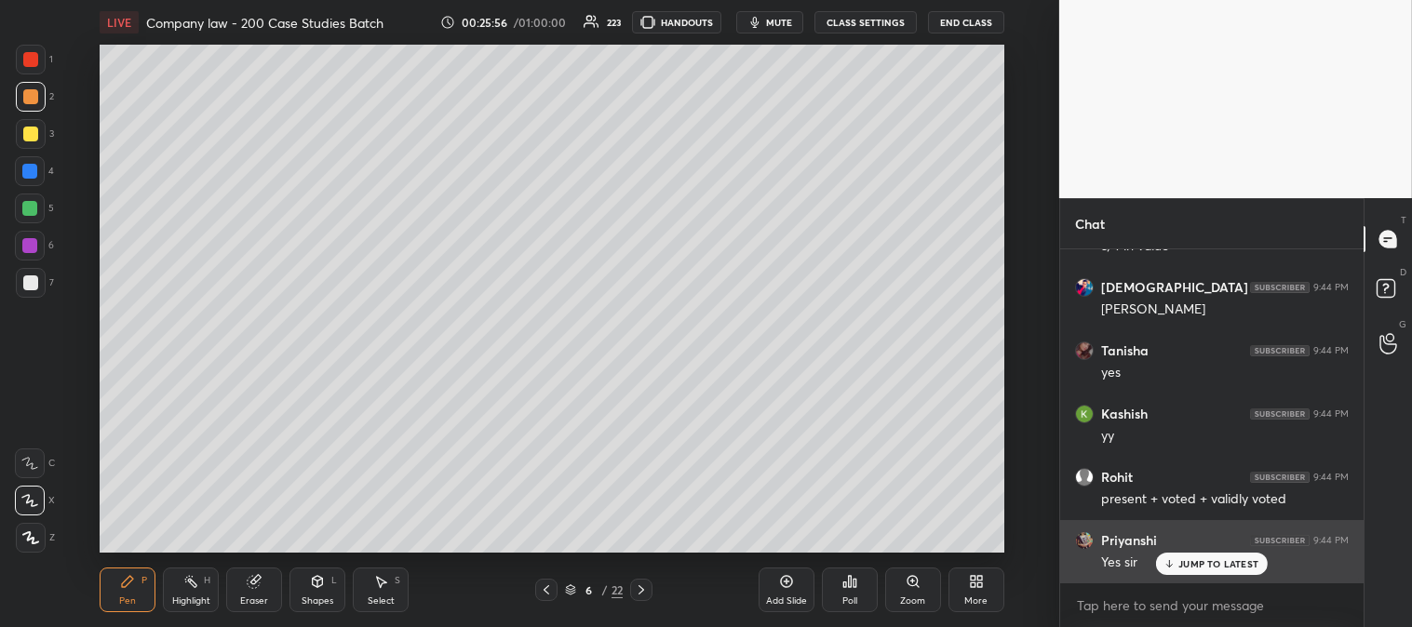
click at [1180, 566] on p "JUMP TO LATEST" at bounding box center [1218, 563] width 80 height 11
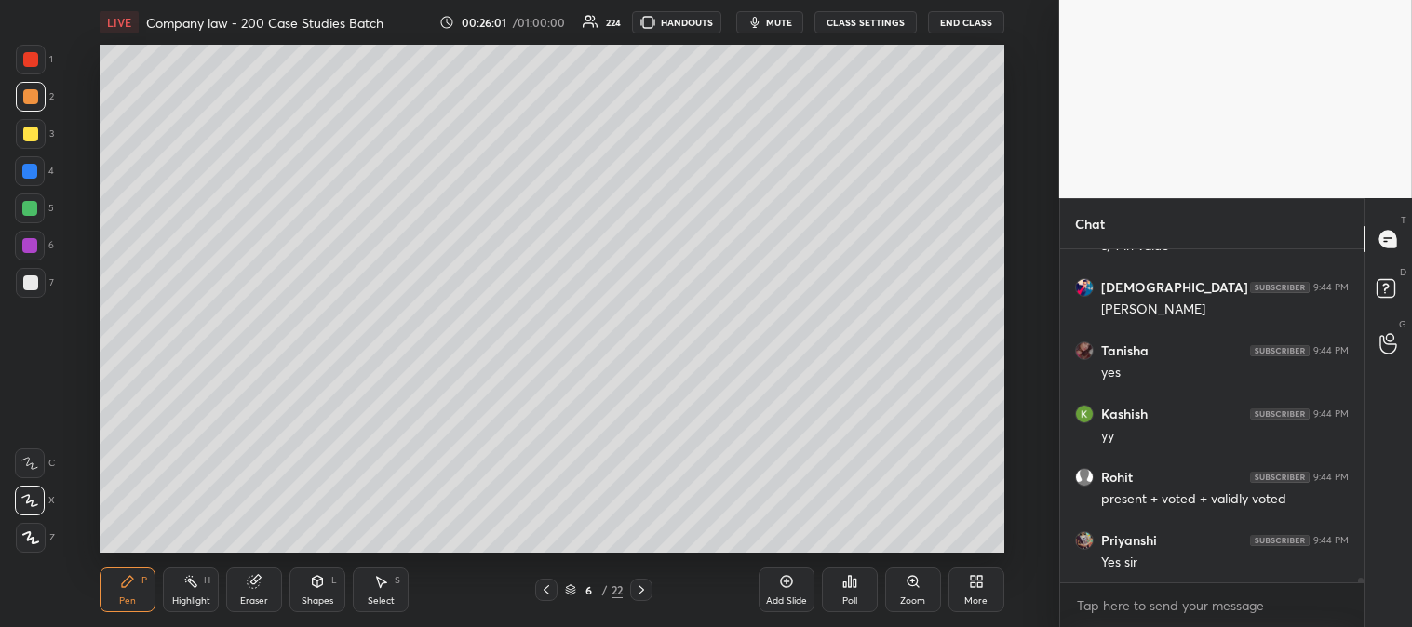
click at [190, 596] on div "Highlight" at bounding box center [191, 600] width 38 height 9
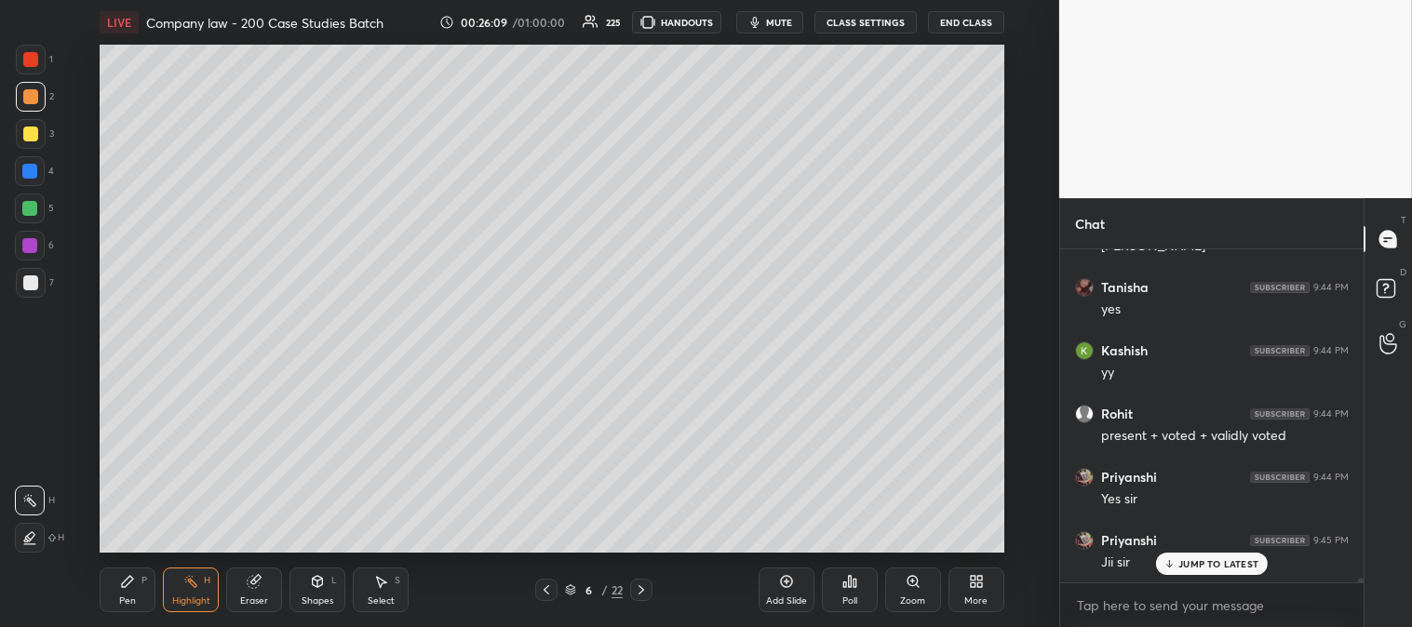
scroll to position [21861, 0]
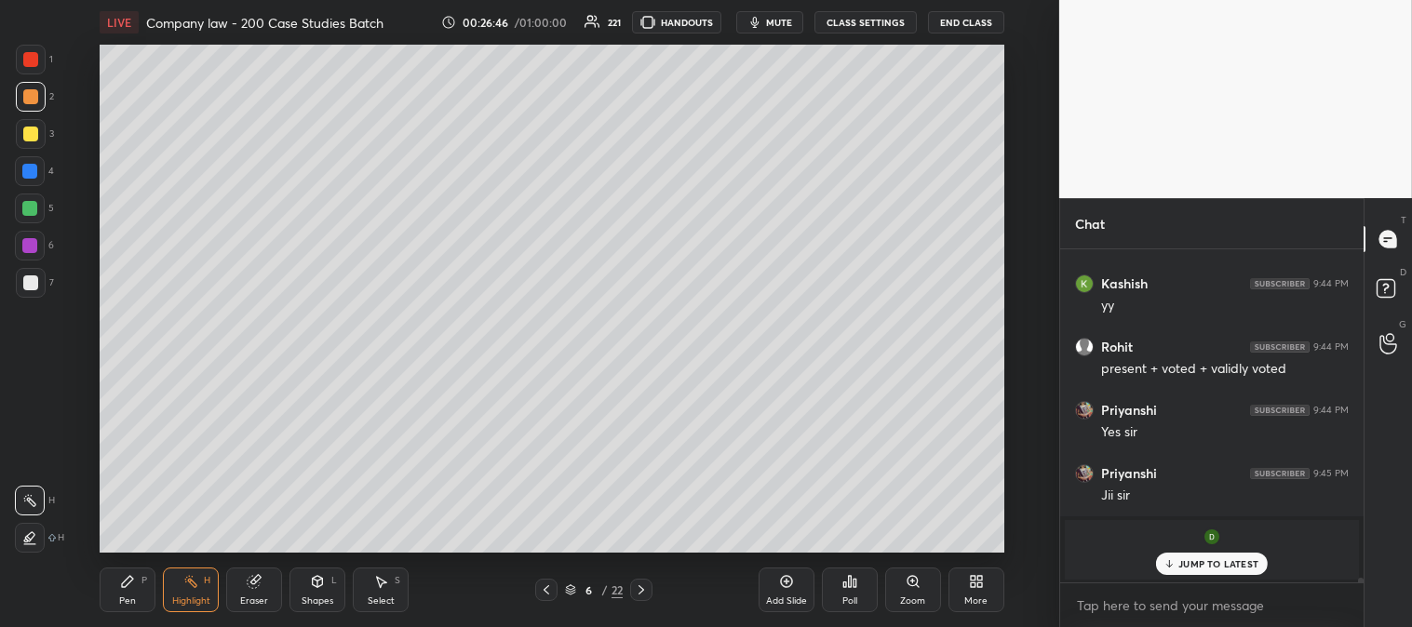
click at [112, 596] on div "Pen P" at bounding box center [128, 590] width 56 height 45
click at [32, 288] on div at bounding box center [30, 282] width 15 height 15
click at [912, 602] on div "Zoom" at bounding box center [912, 600] width 25 height 9
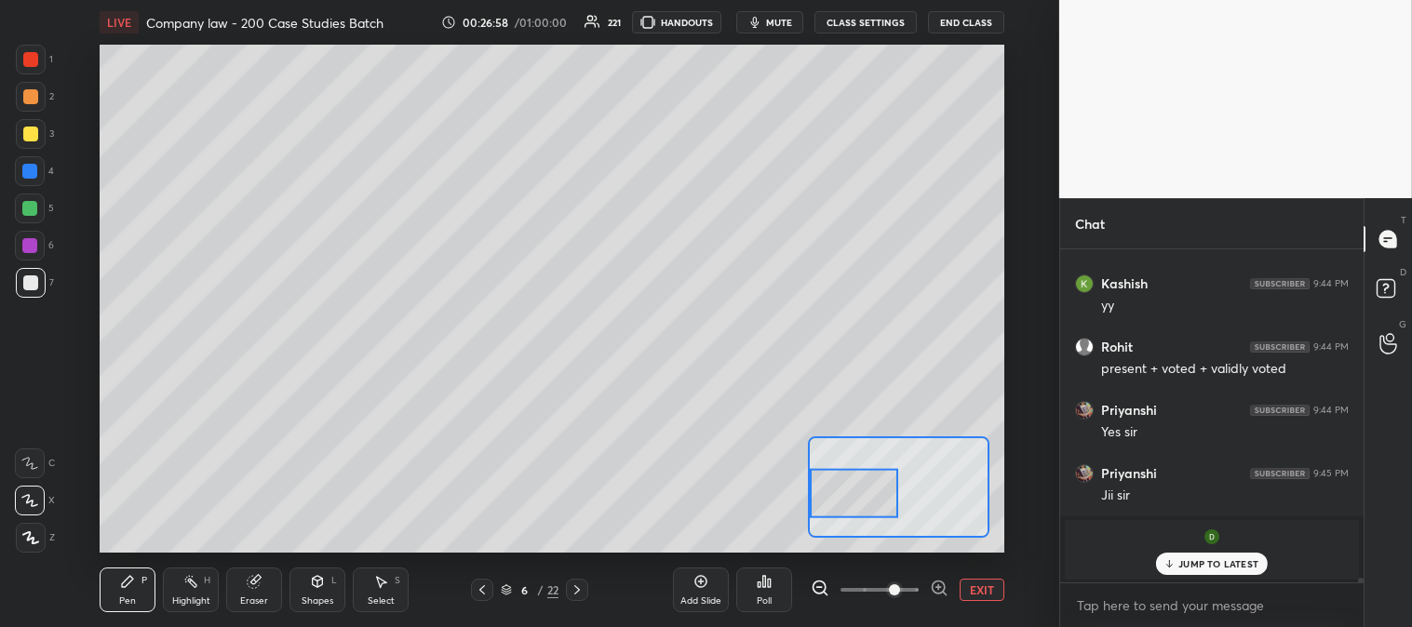
click at [982, 587] on button "EXIT" at bounding box center [981, 590] width 45 height 22
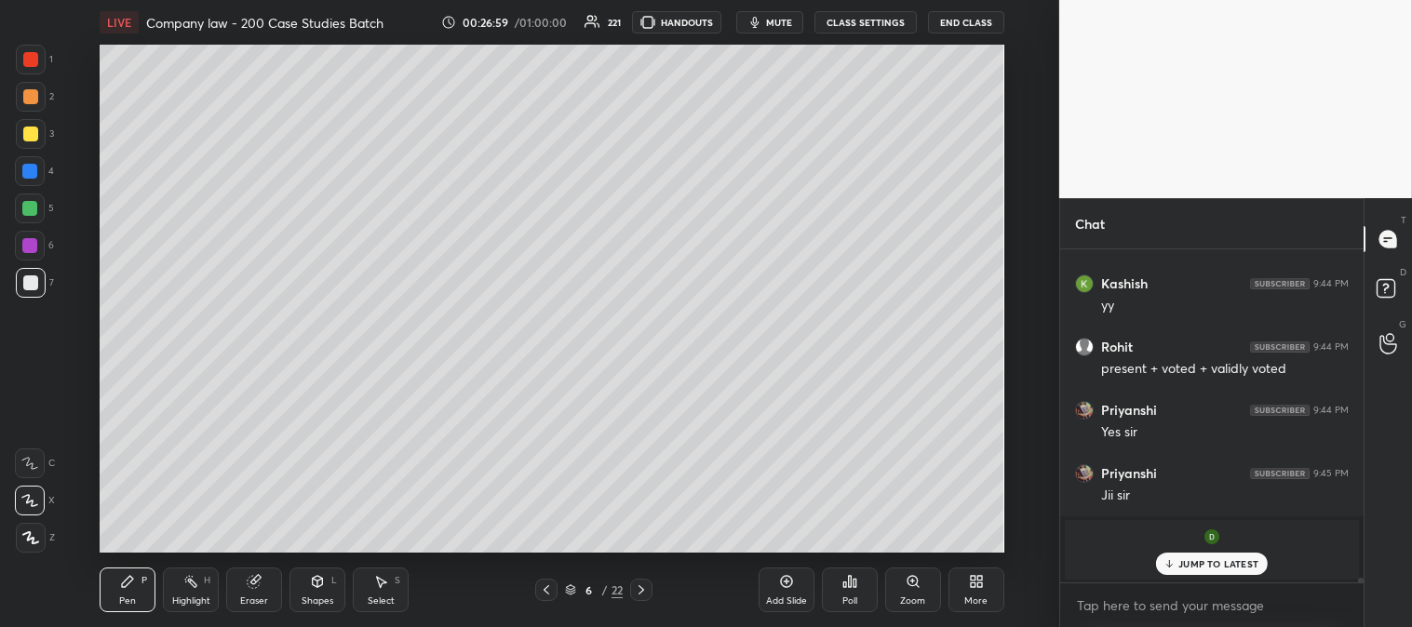
click at [901, 590] on div "Zoom" at bounding box center [913, 590] width 56 height 45
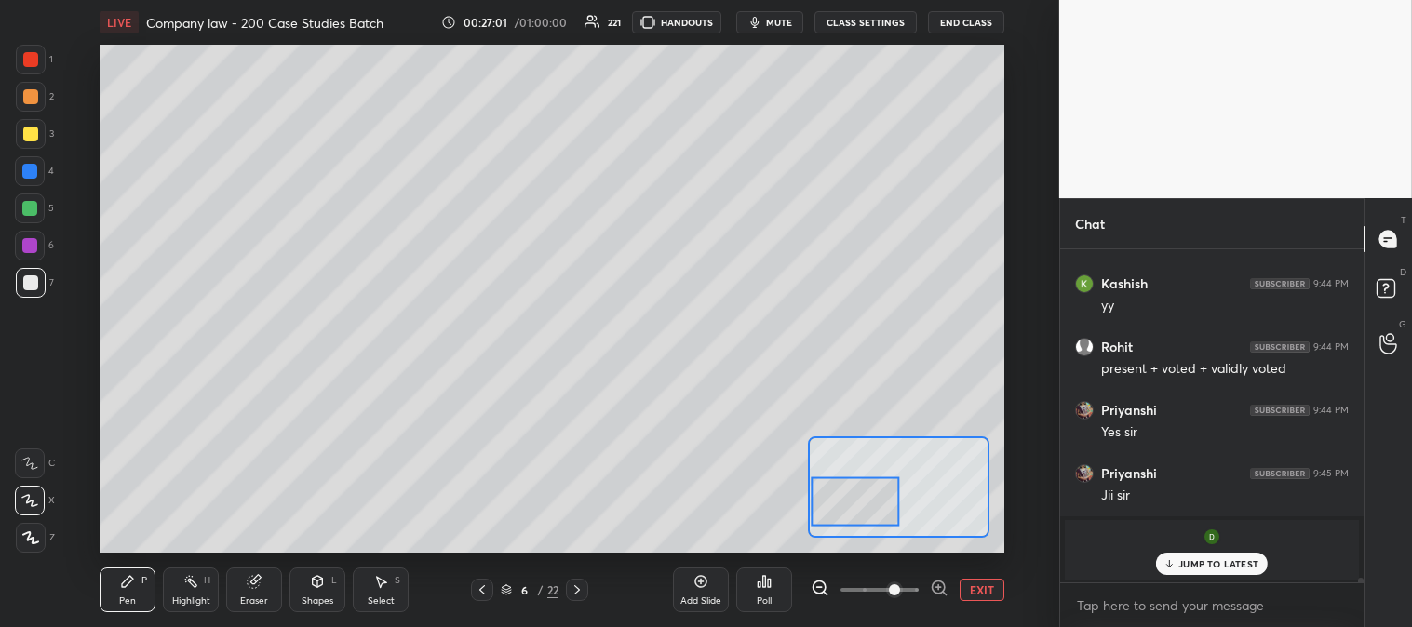
click at [31, 134] on div at bounding box center [30, 134] width 15 height 15
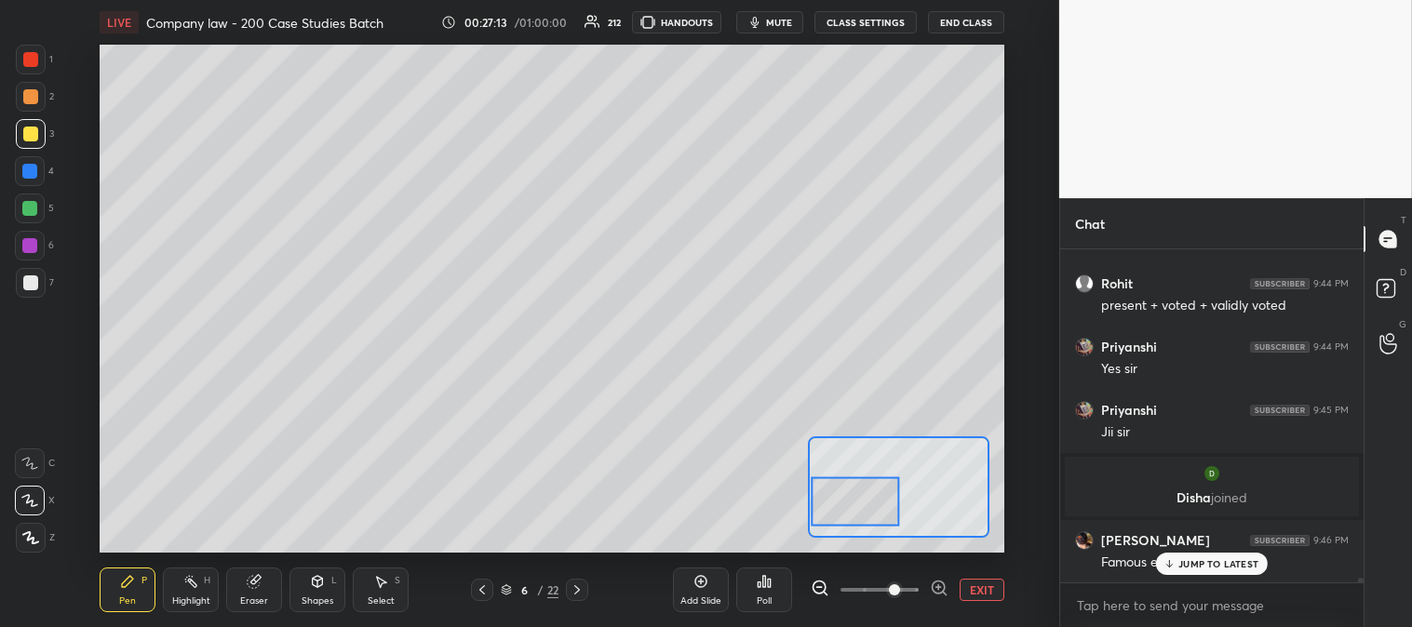
scroll to position [21992, 0]
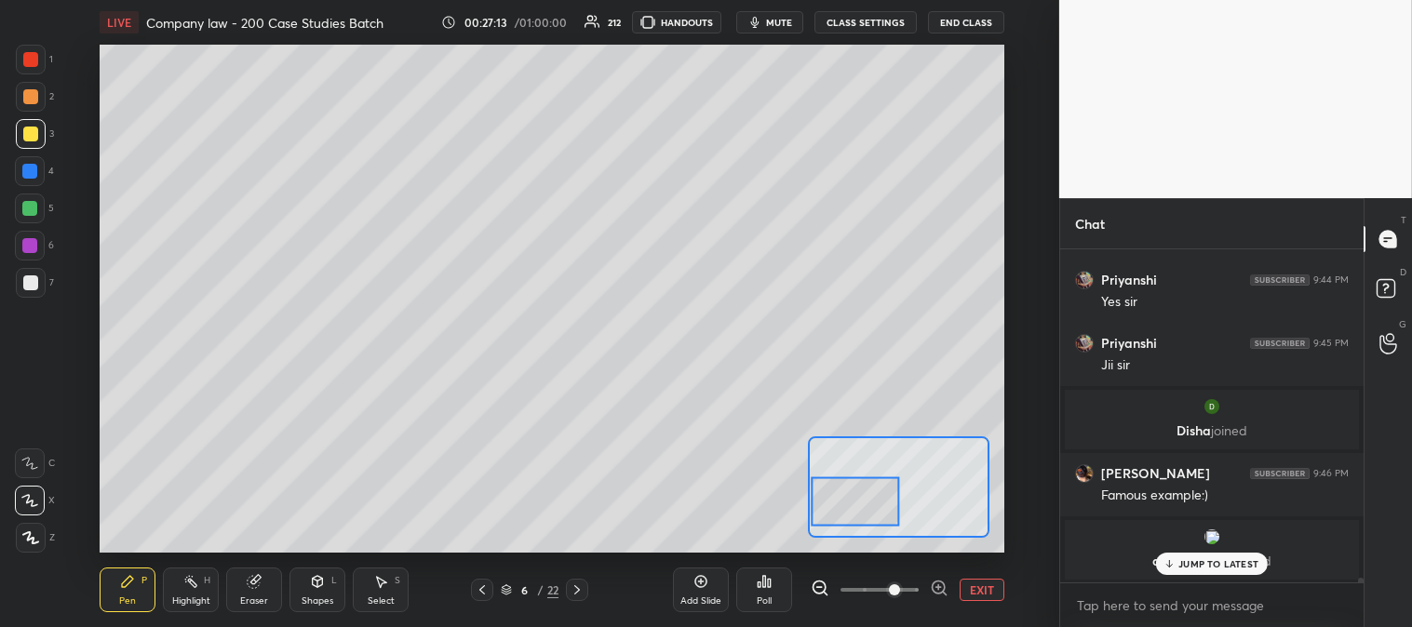
click at [328, 594] on div "Shapes L" at bounding box center [317, 590] width 56 height 45
click at [263, 596] on div "Eraser" at bounding box center [254, 600] width 28 height 9
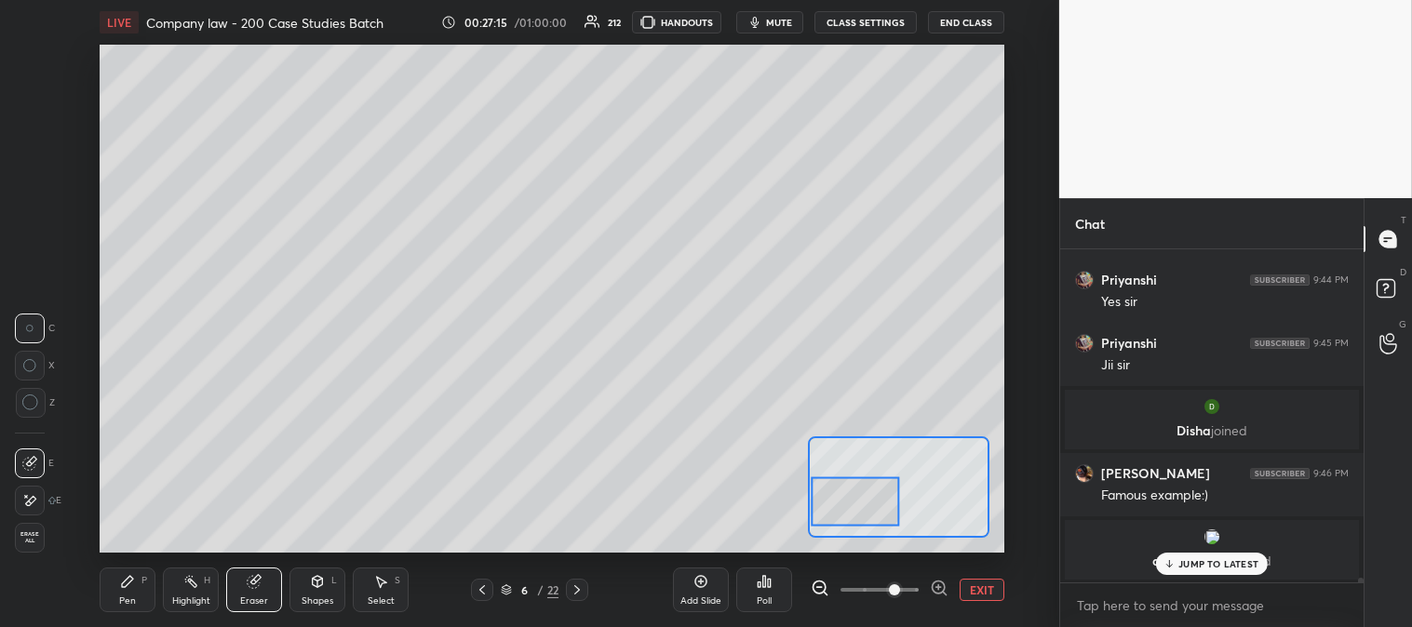
click at [124, 584] on icon at bounding box center [127, 581] width 11 height 11
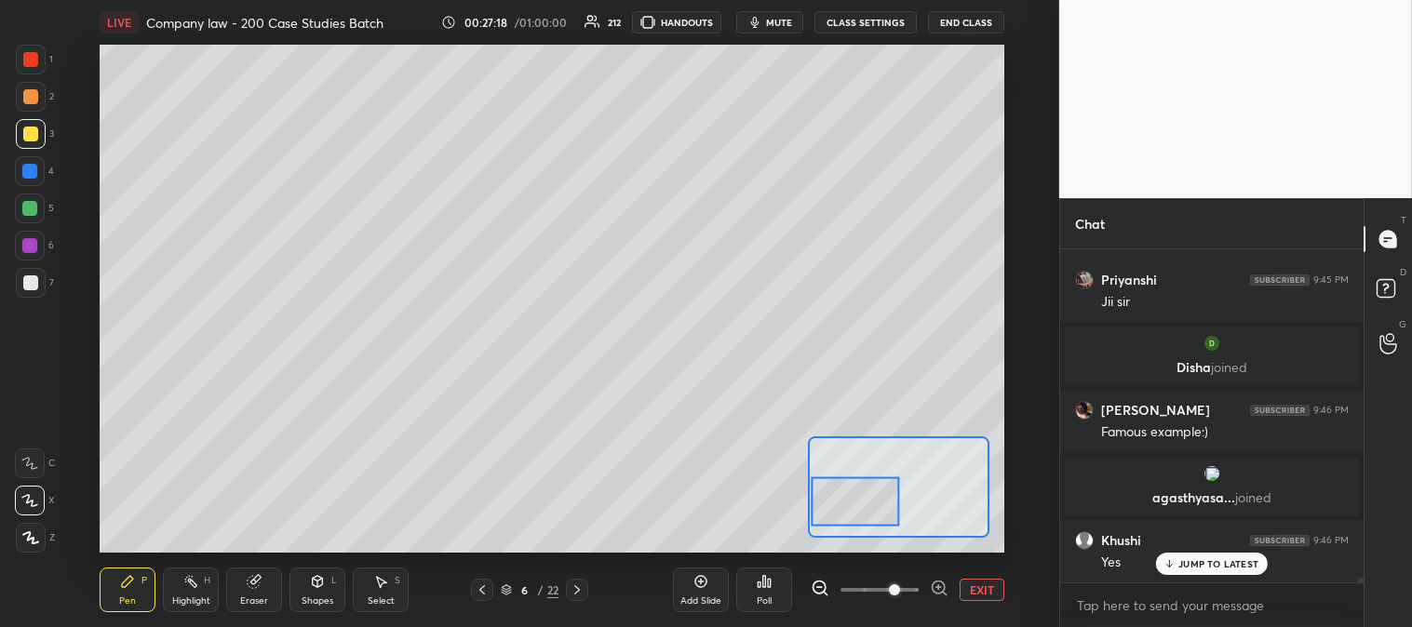
scroll to position [22118, 0]
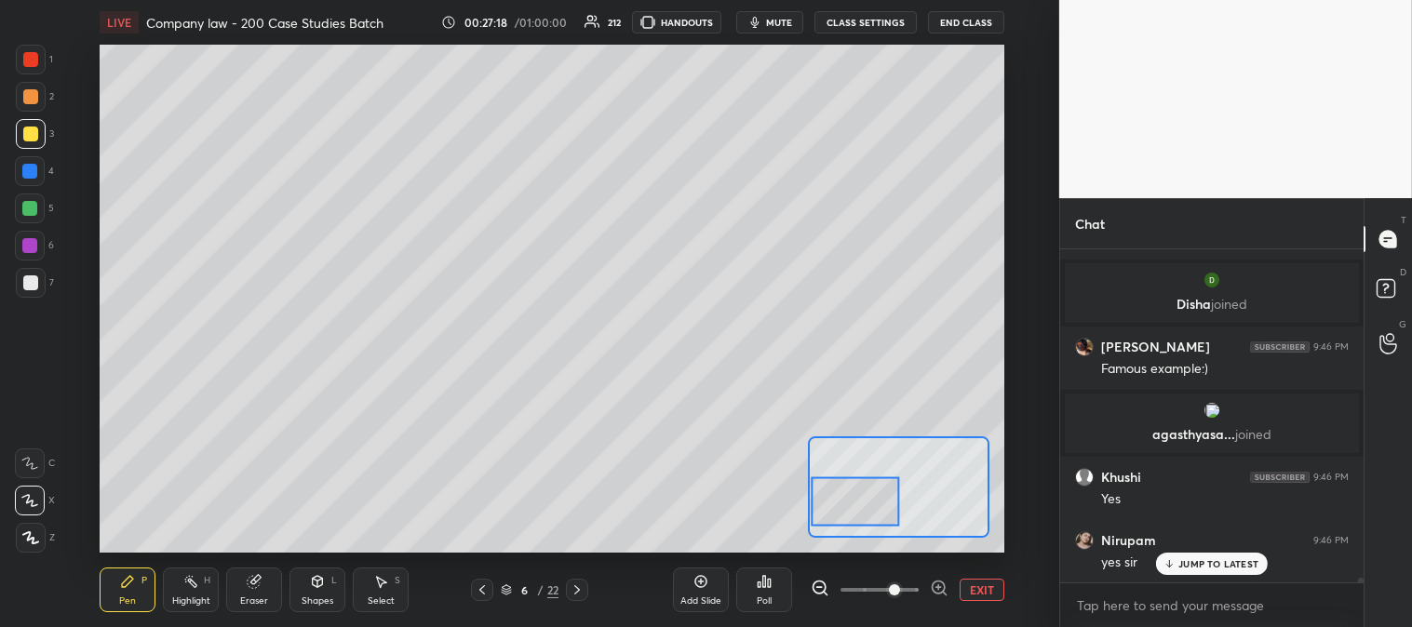
click at [997, 589] on button "EXIT" at bounding box center [981, 590] width 45 height 22
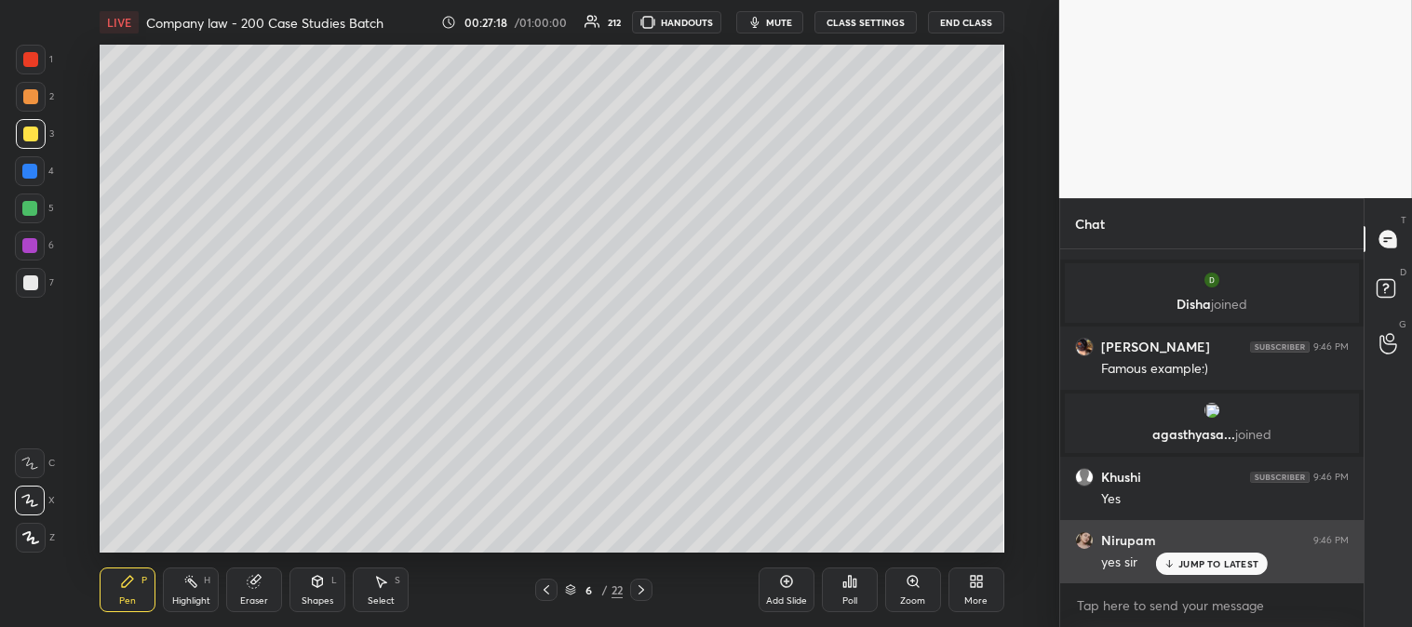
click at [1202, 563] on p "JUMP TO LATEST" at bounding box center [1218, 563] width 80 height 11
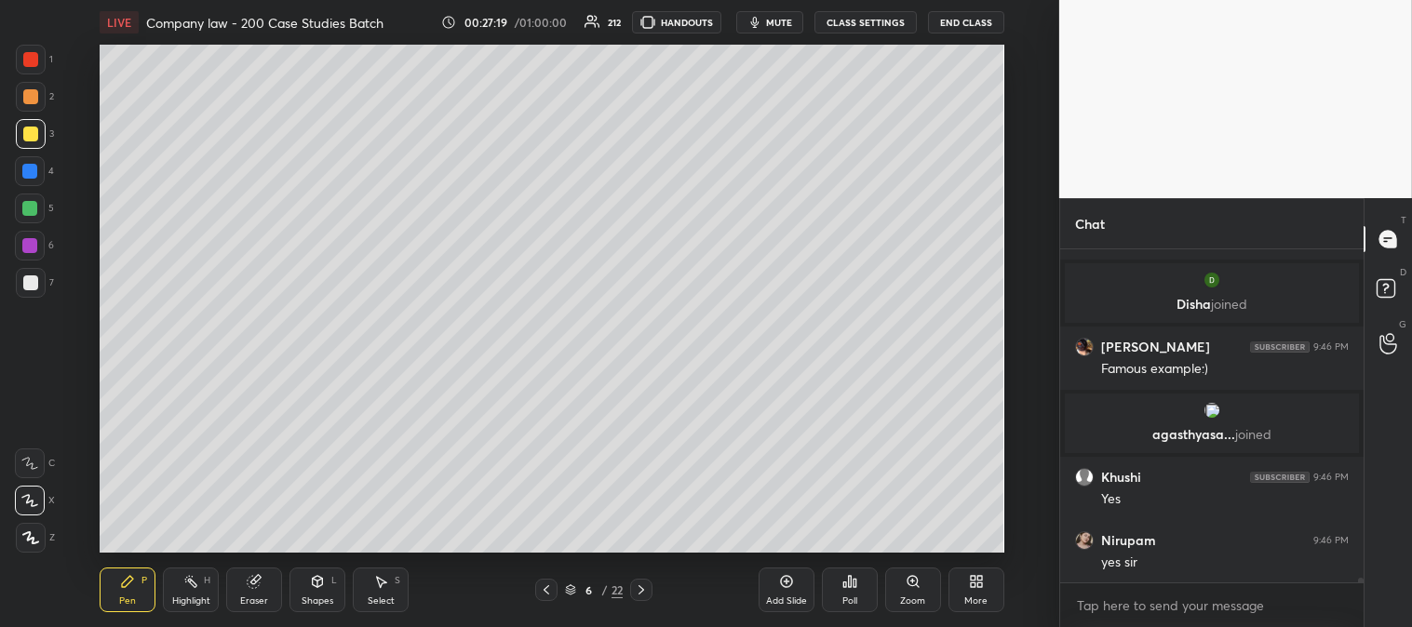
click at [909, 591] on div "Zoom" at bounding box center [913, 590] width 56 height 45
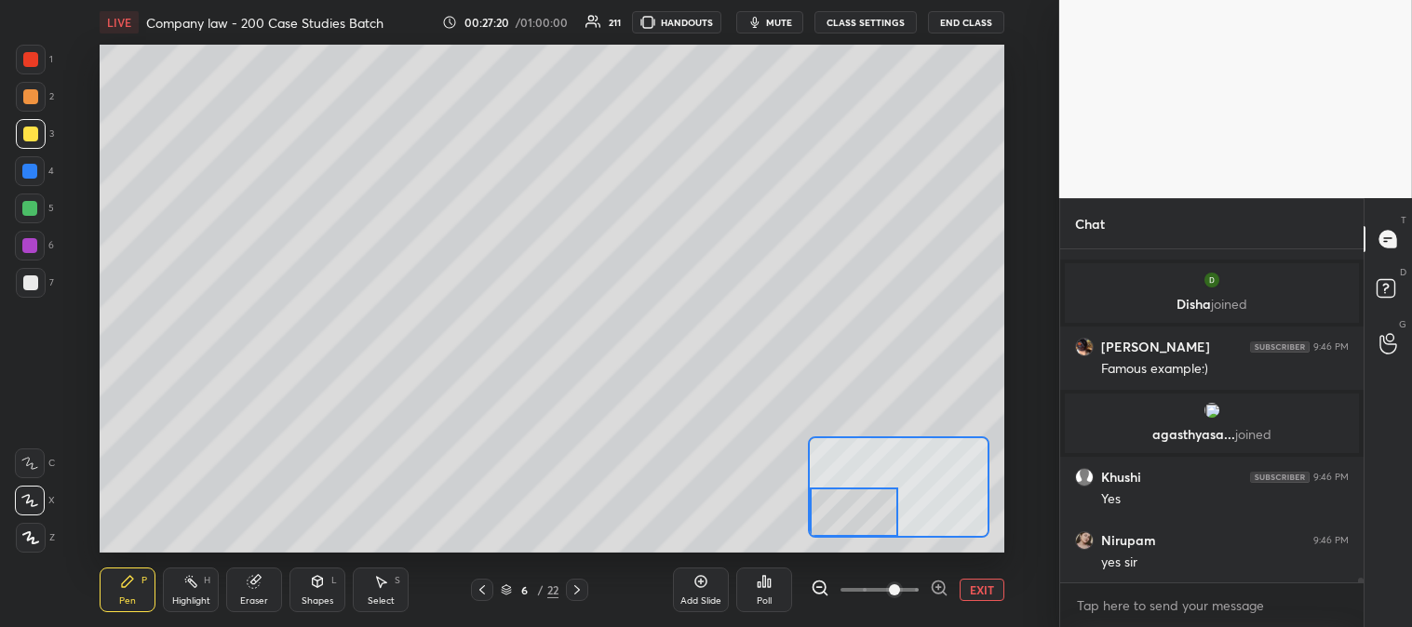
click at [116, 594] on div "Pen P" at bounding box center [128, 590] width 56 height 45
click at [30, 209] on div at bounding box center [29, 208] width 15 height 15
click at [970, 593] on button "EXIT" at bounding box center [981, 590] width 45 height 22
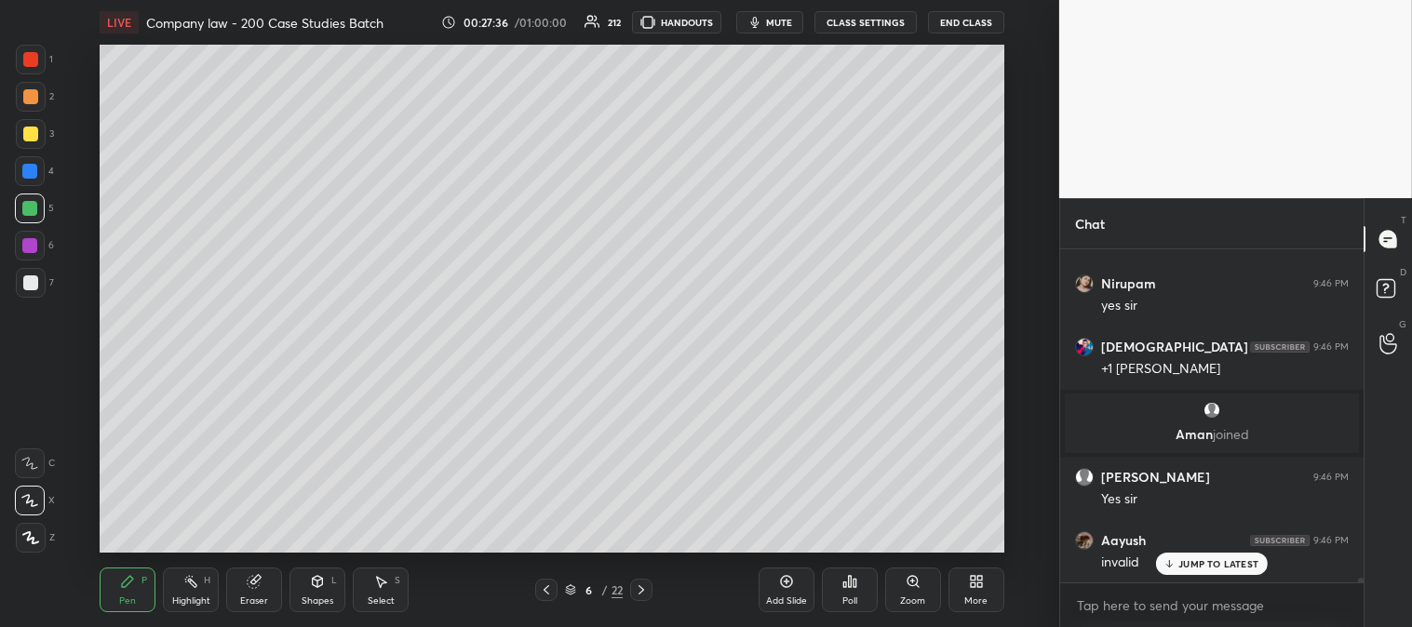
scroll to position [22094, 0]
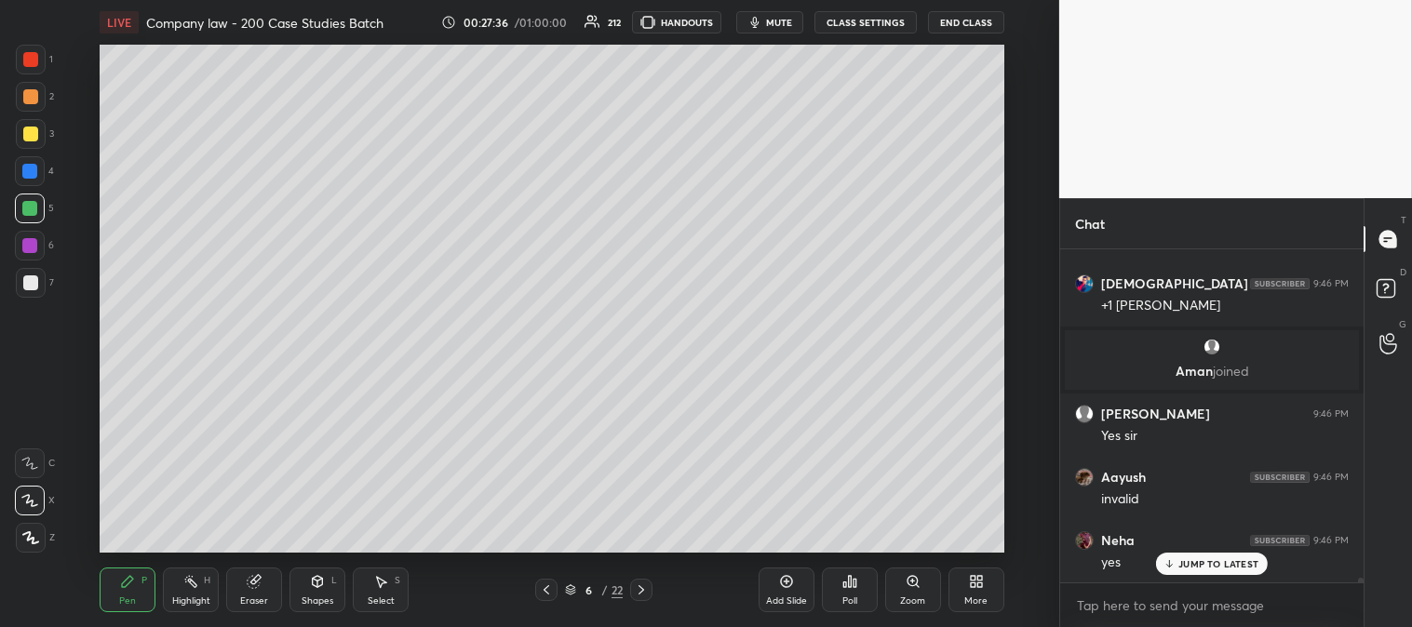
click at [901, 590] on div "Zoom" at bounding box center [913, 590] width 56 height 45
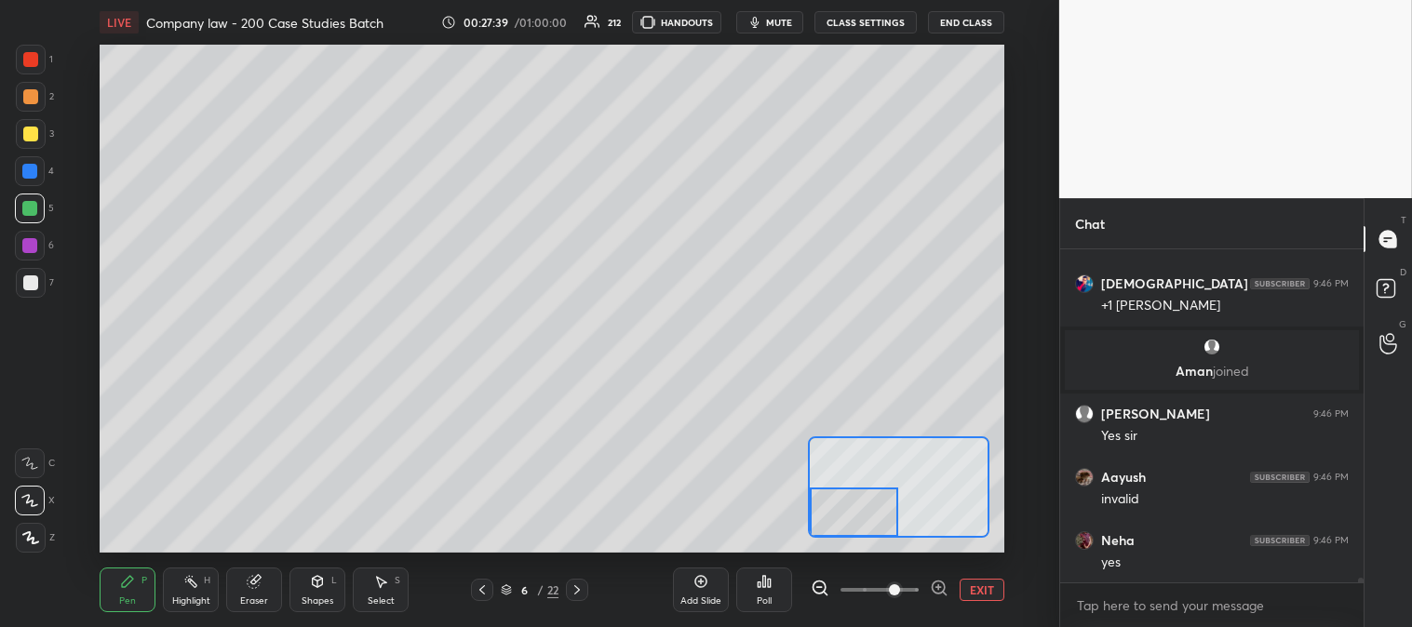
scroll to position [22161, 0]
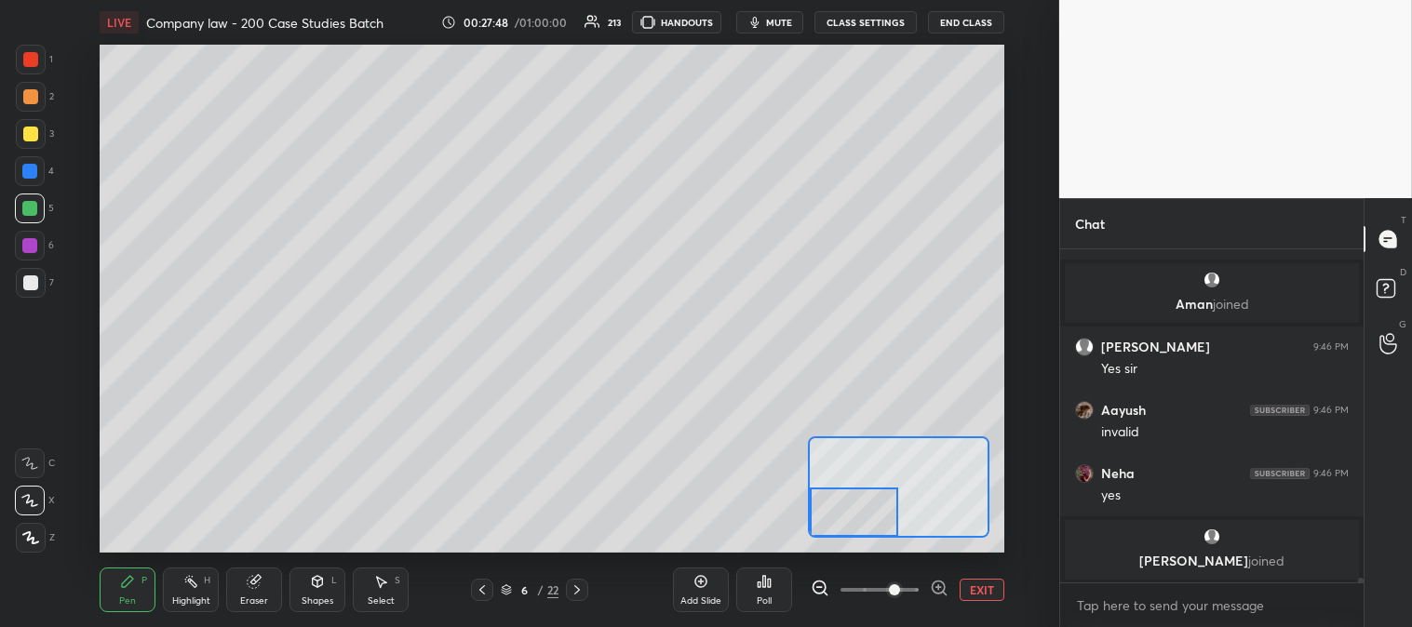
click at [30, 170] on div at bounding box center [29, 171] width 15 height 15
click at [984, 582] on button "EXIT" at bounding box center [981, 590] width 45 height 22
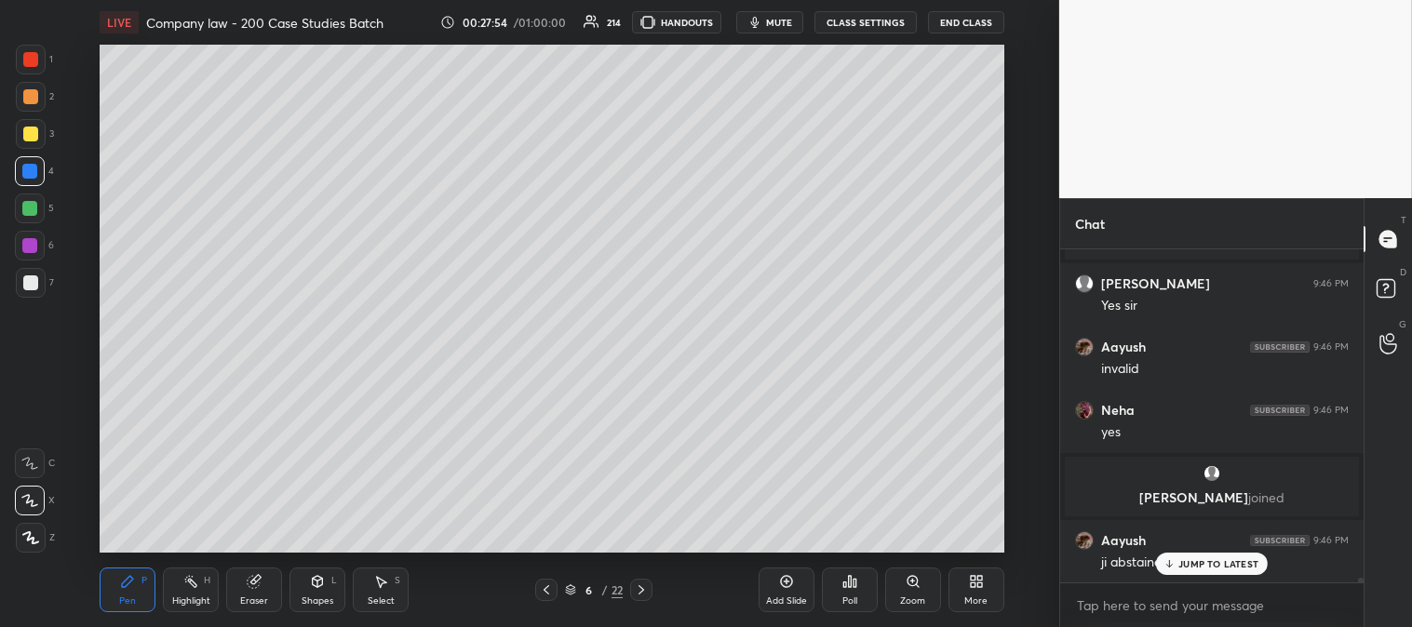
scroll to position [22288, 0]
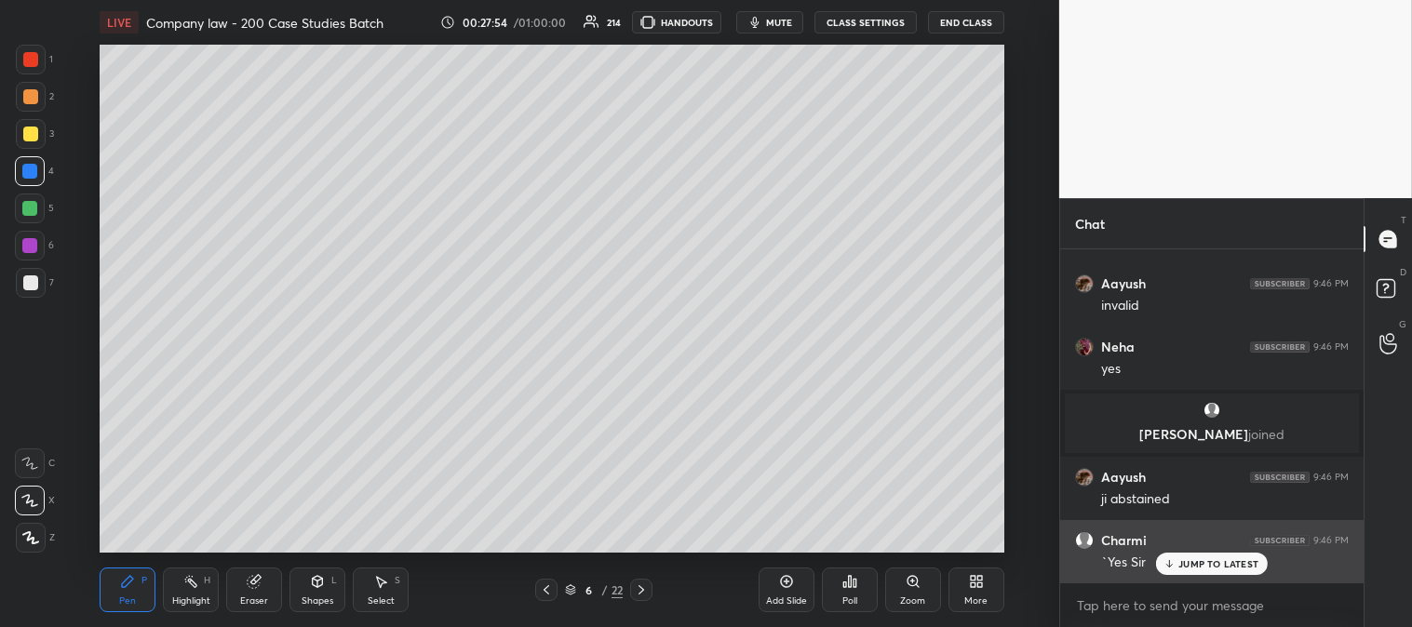
click at [1179, 561] on p "JUMP TO LATEST" at bounding box center [1218, 563] width 80 height 11
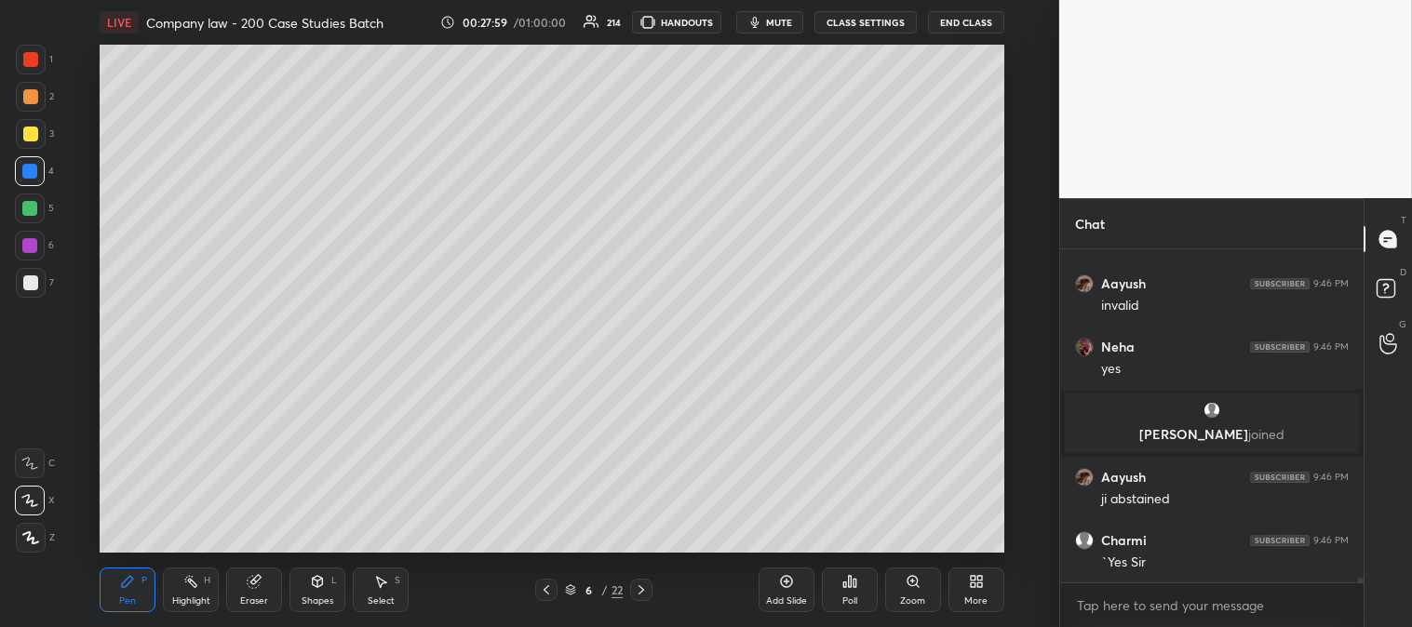
click at [906, 587] on icon at bounding box center [912, 581] width 15 height 15
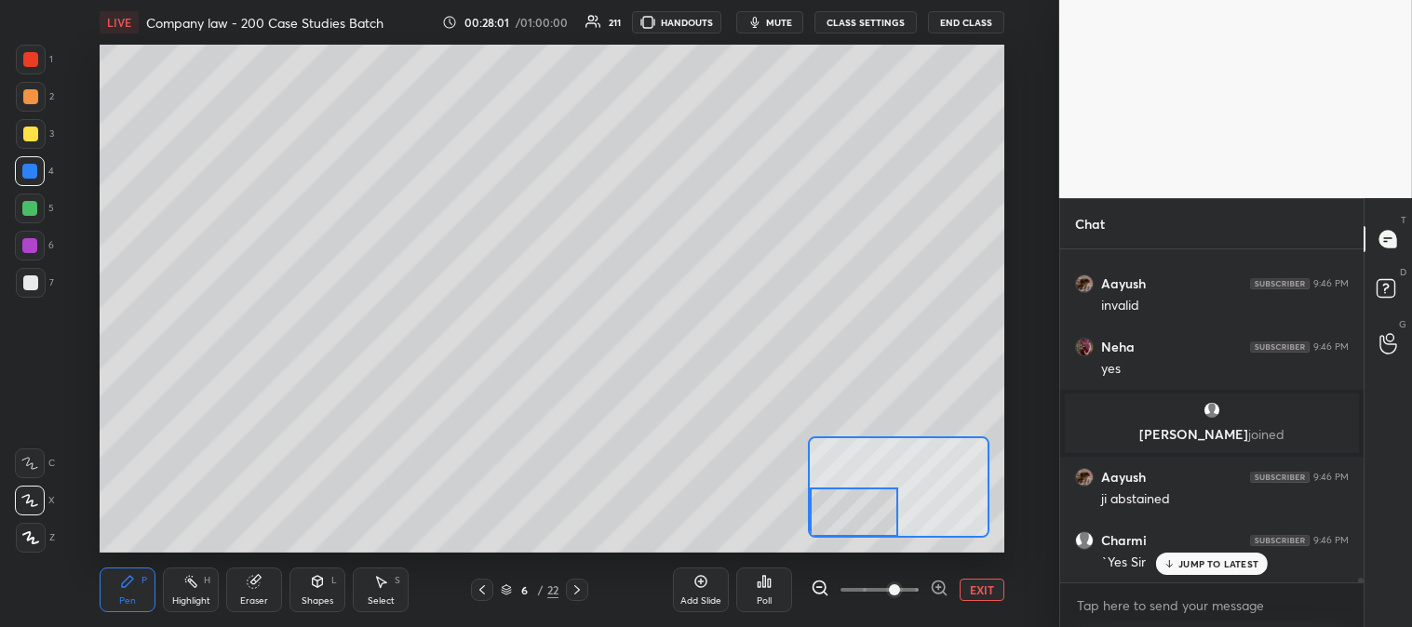
scroll to position [22351, 0]
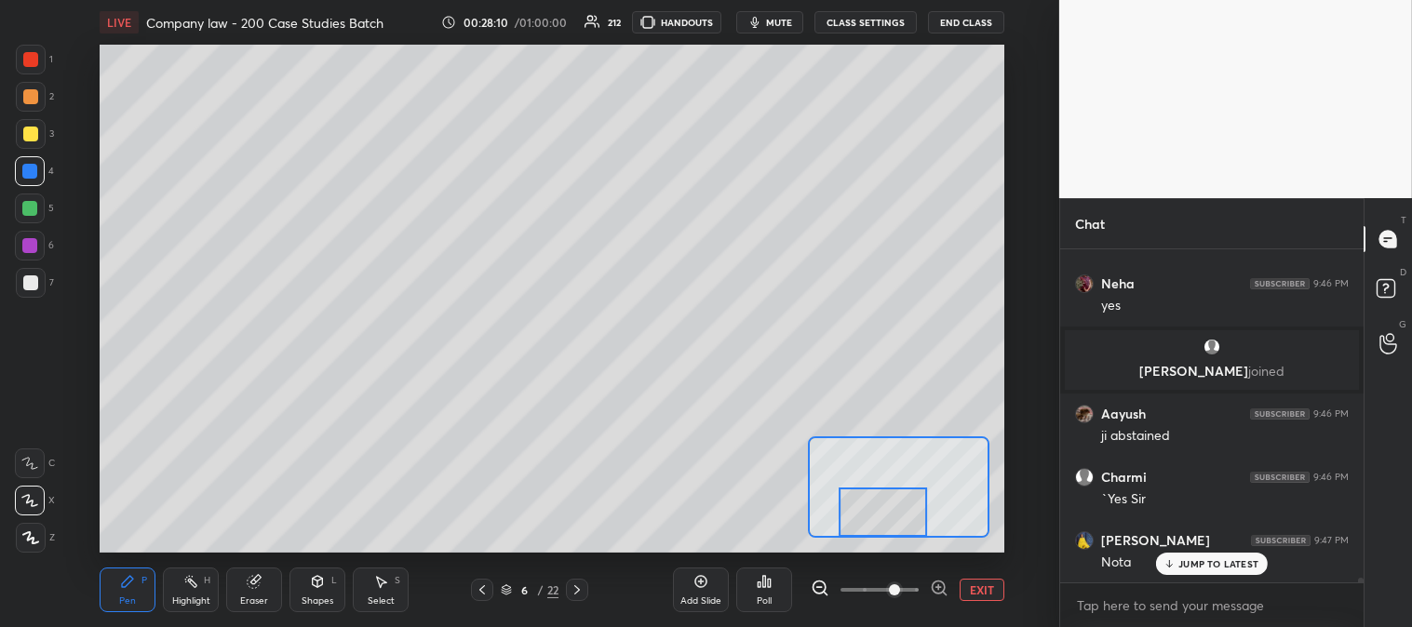
click at [253, 588] on icon at bounding box center [254, 582] width 12 height 12
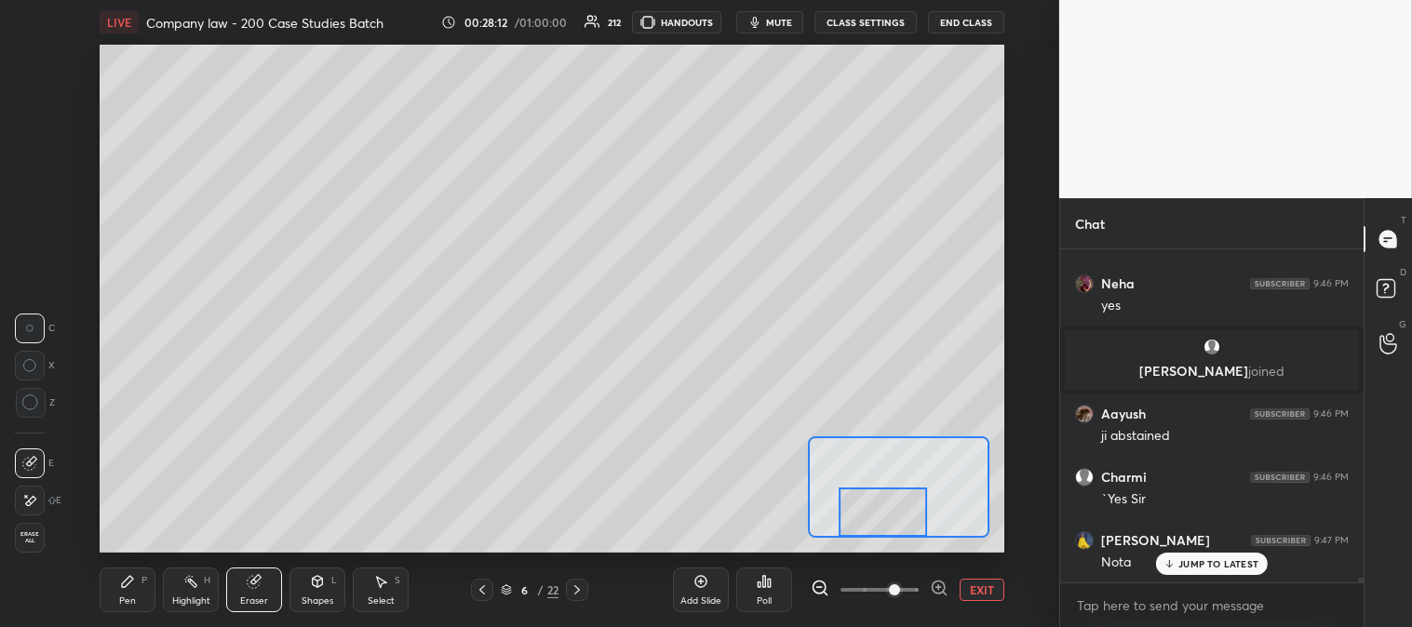
click at [125, 592] on div "Pen P" at bounding box center [128, 590] width 56 height 45
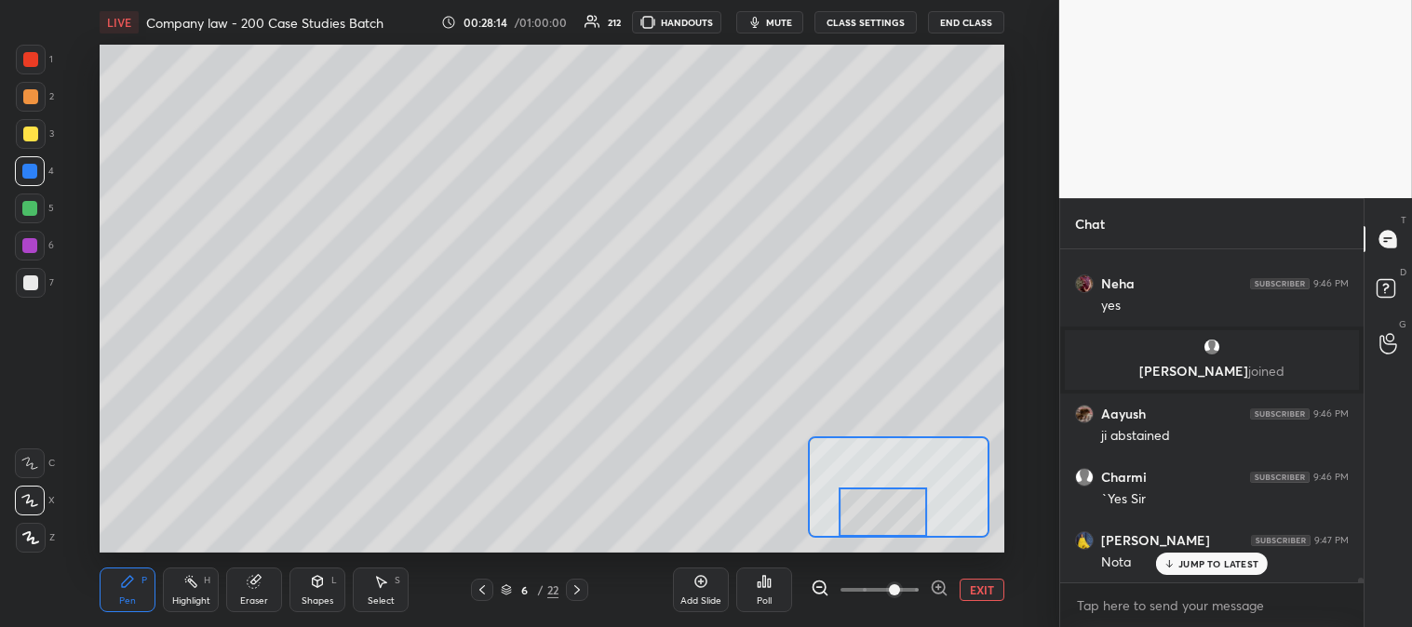
click at [983, 593] on button "EXIT" at bounding box center [981, 590] width 45 height 22
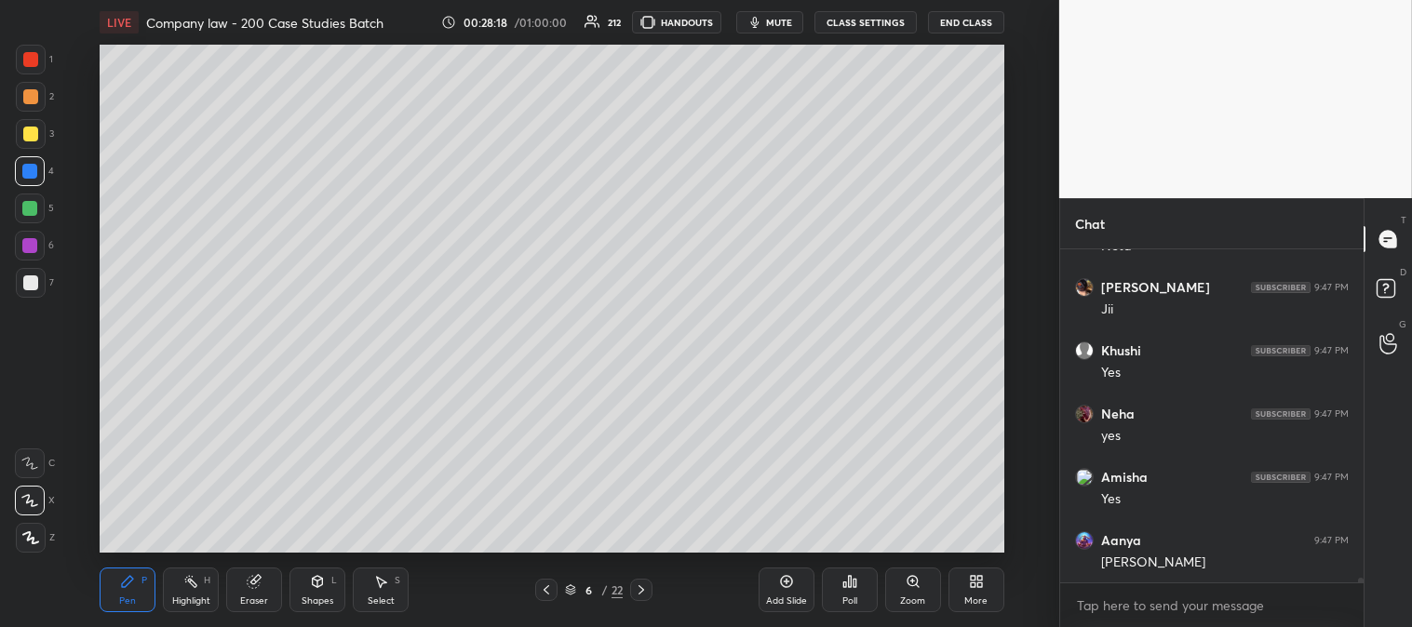
scroll to position [22731, 0]
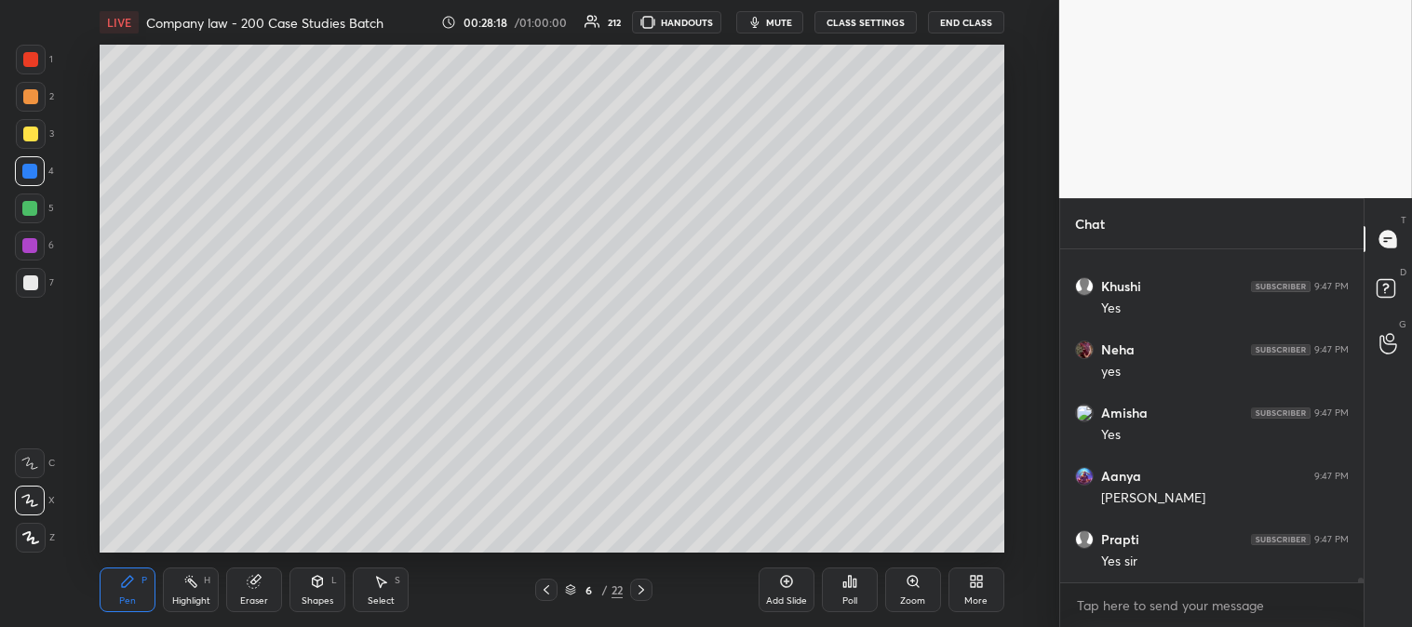
click at [23, 100] on div at bounding box center [30, 96] width 15 height 15
click at [32, 285] on div at bounding box center [30, 282] width 15 height 15
click at [25, 57] on div at bounding box center [30, 59] width 15 height 15
click at [901, 587] on div "Zoom" at bounding box center [913, 590] width 56 height 45
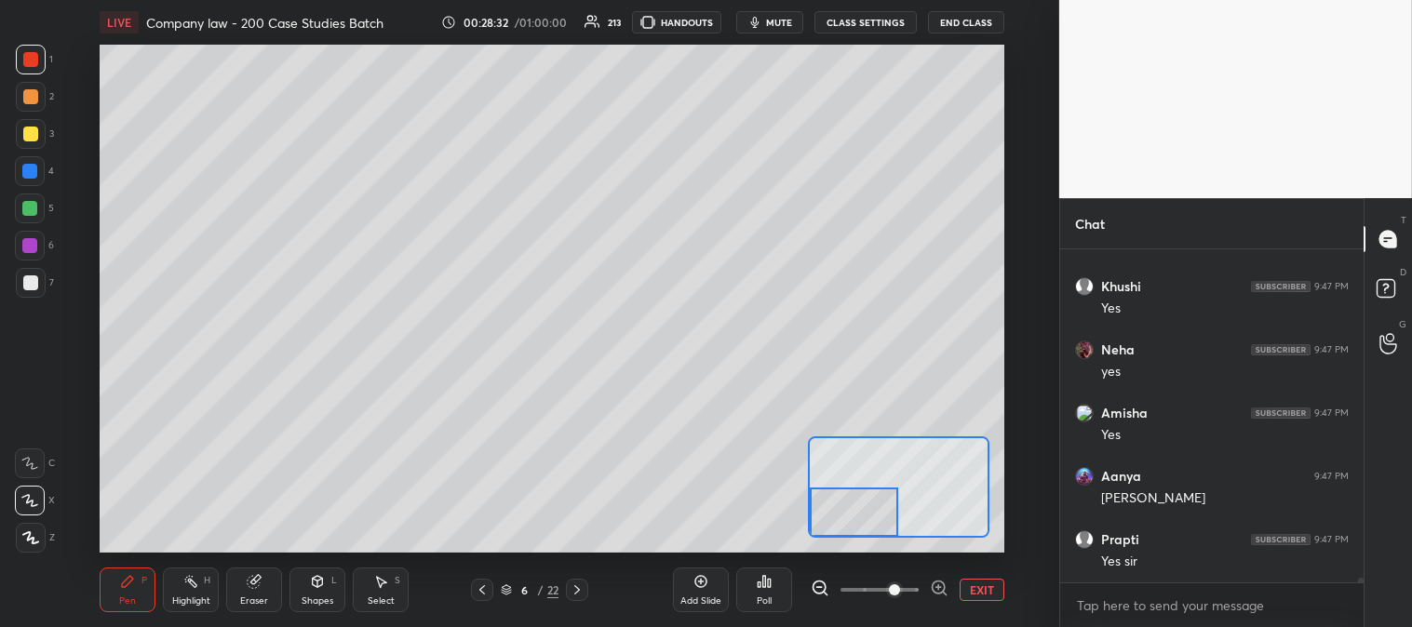
click at [988, 591] on button "EXIT" at bounding box center [981, 590] width 45 height 22
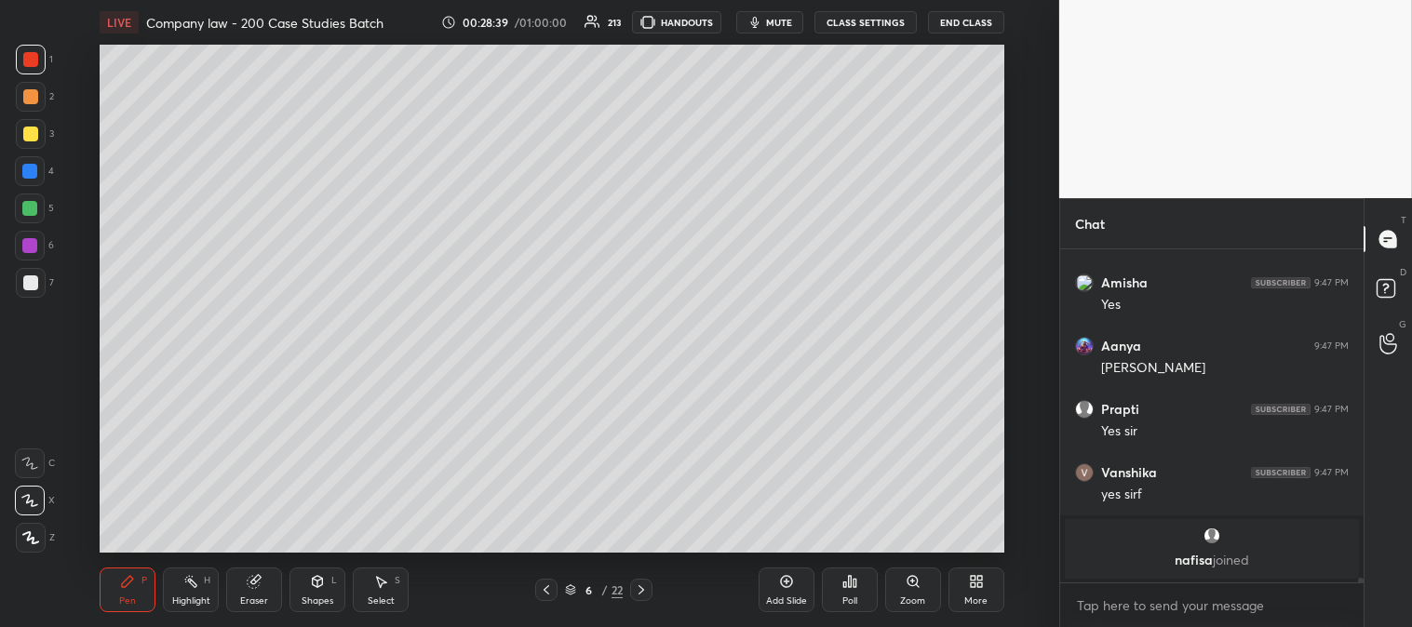
scroll to position [22924, 0]
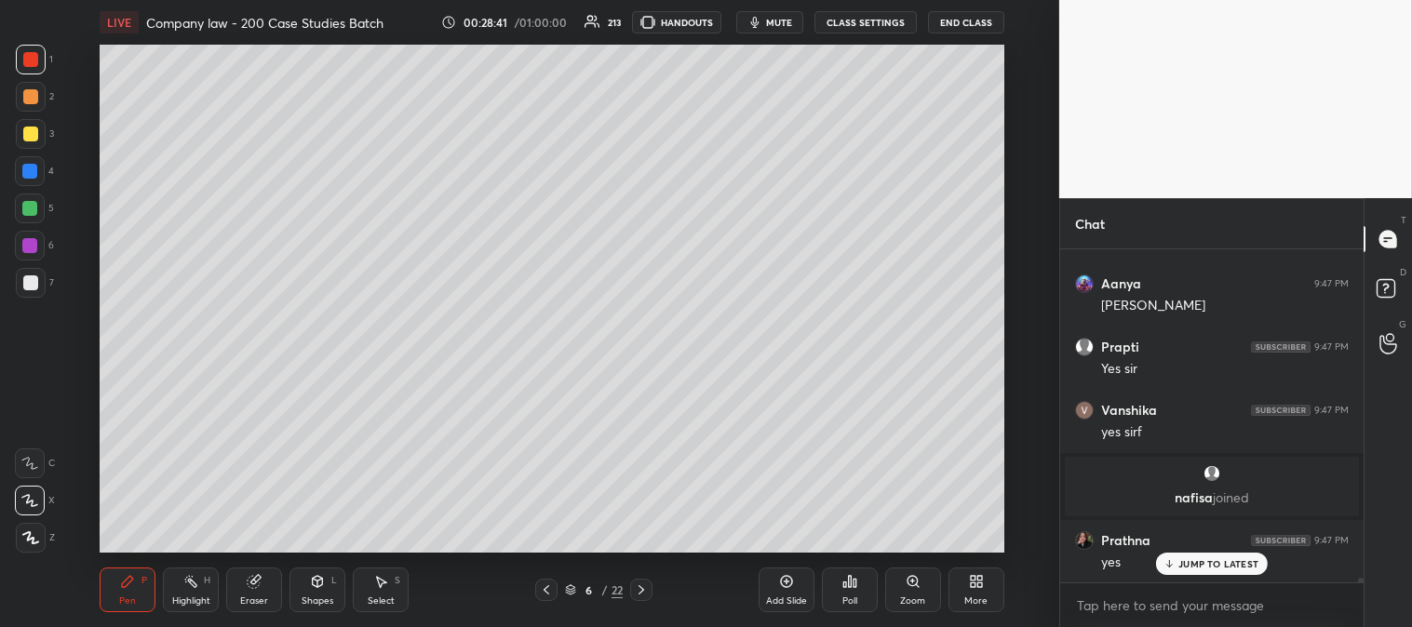
click at [908, 592] on div "Zoom" at bounding box center [913, 590] width 56 height 45
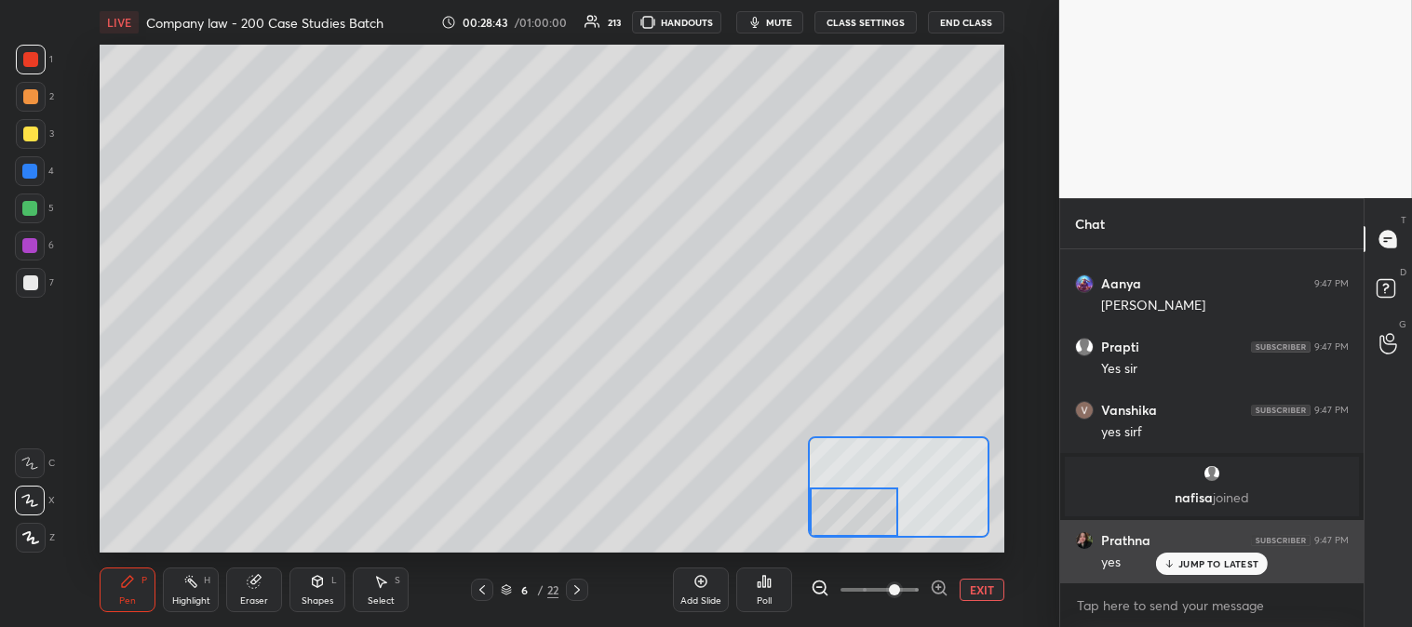
click at [1200, 561] on p "JUMP TO LATEST" at bounding box center [1218, 563] width 80 height 11
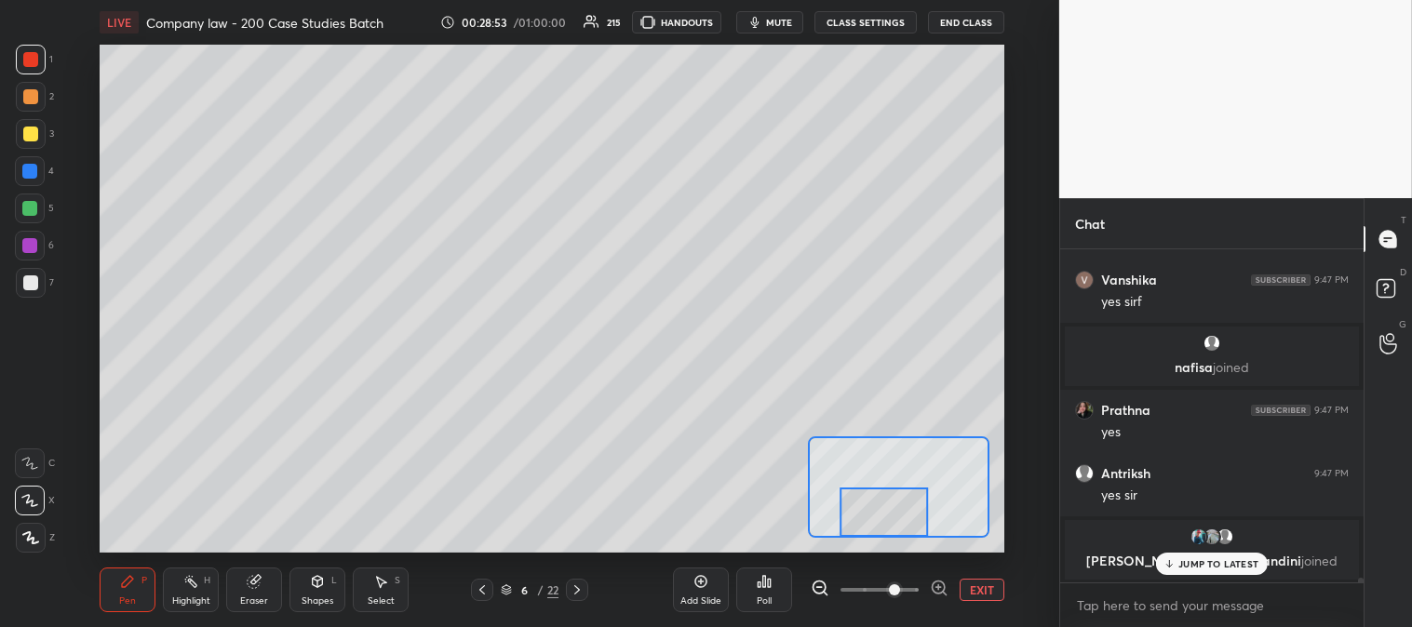
scroll to position [23118, 0]
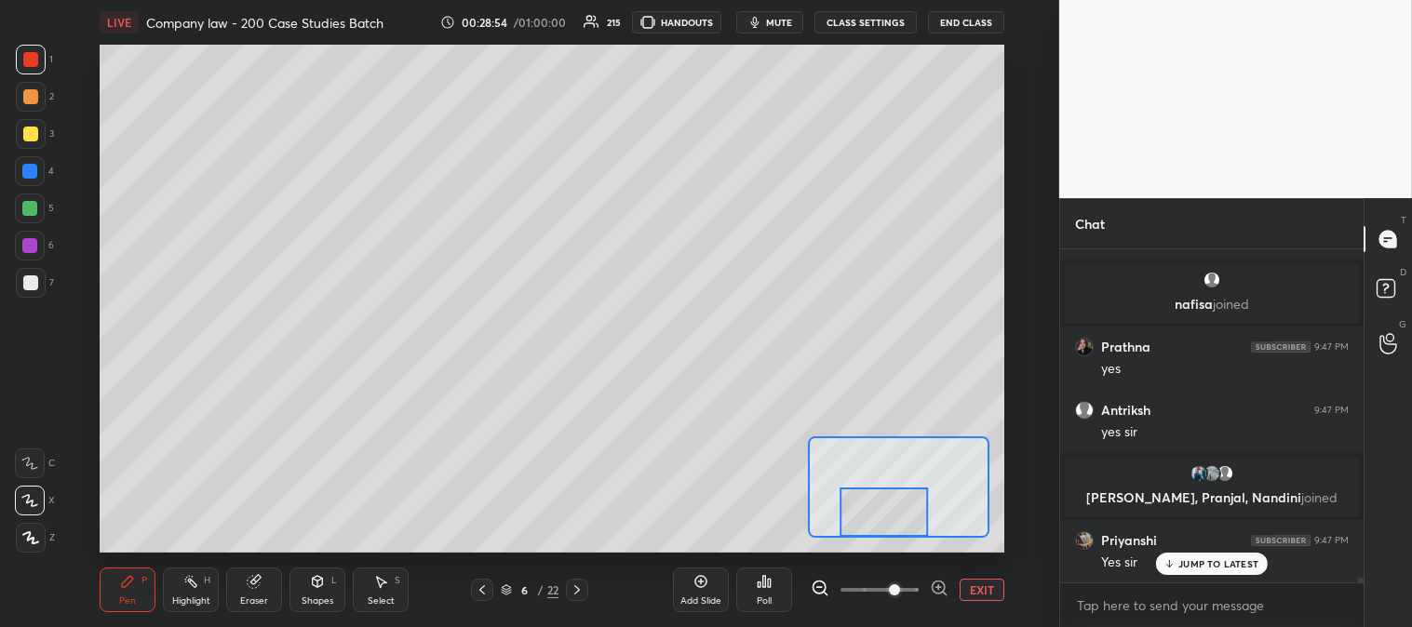
click at [971, 592] on button "EXIT" at bounding box center [981, 590] width 45 height 22
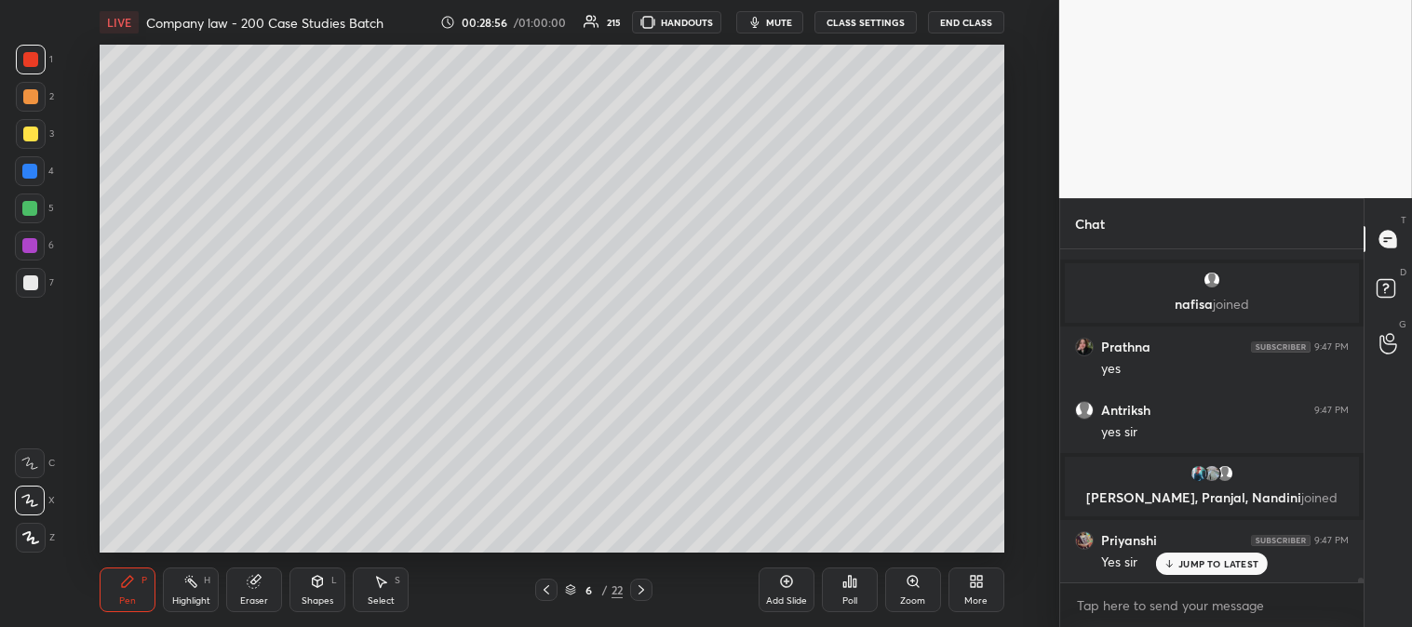
click at [25, 254] on div at bounding box center [30, 246] width 30 height 30
click at [907, 591] on div "Zoom" at bounding box center [913, 590] width 56 height 45
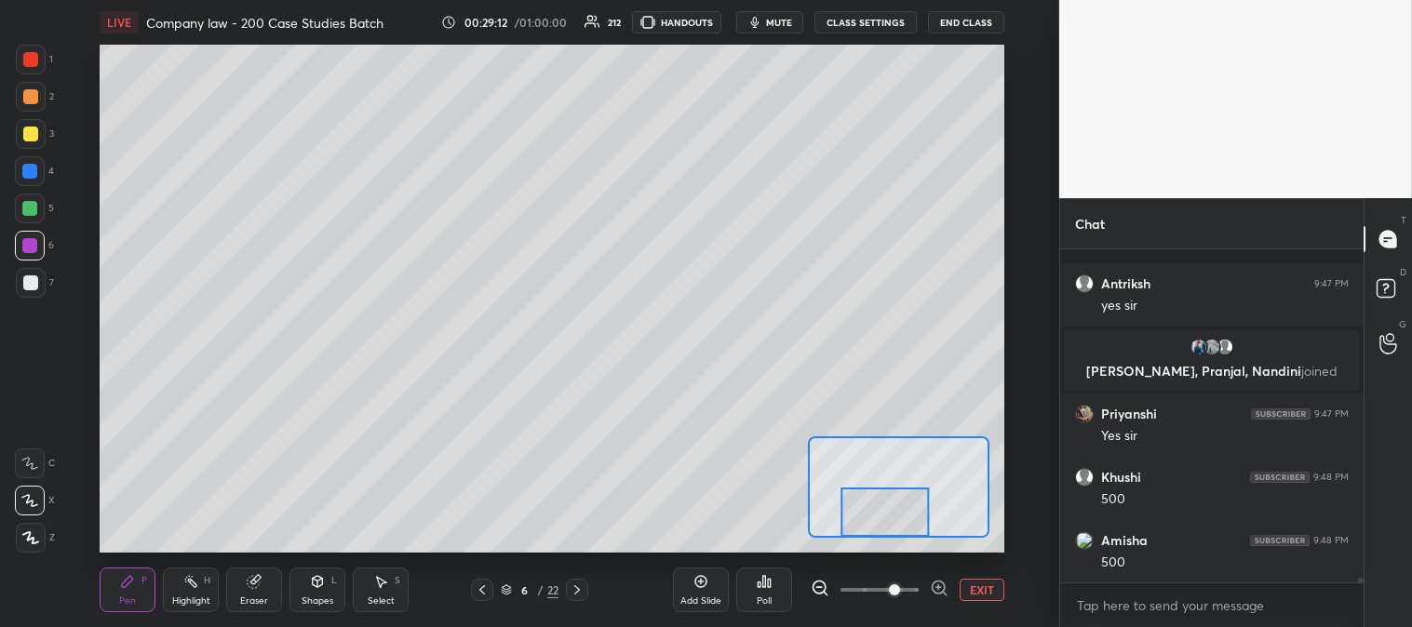
scroll to position [23374, 0]
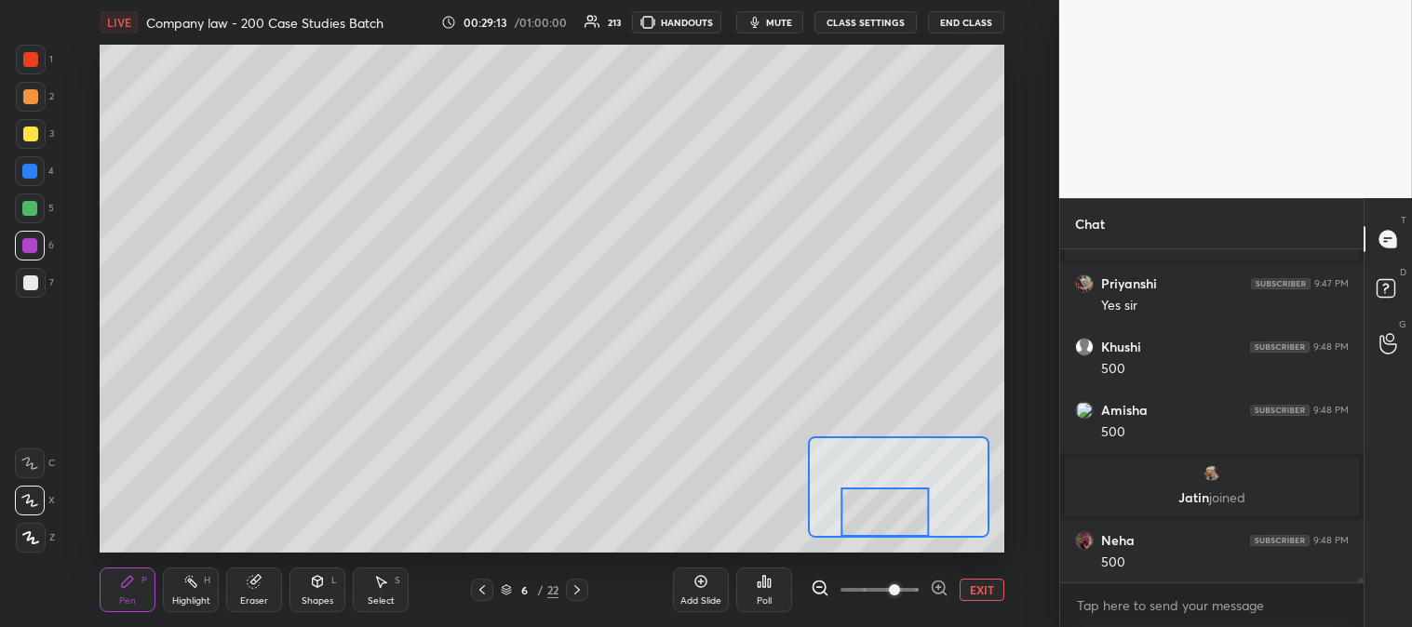
click at [993, 586] on button "EXIT" at bounding box center [981, 590] width 45 height 22
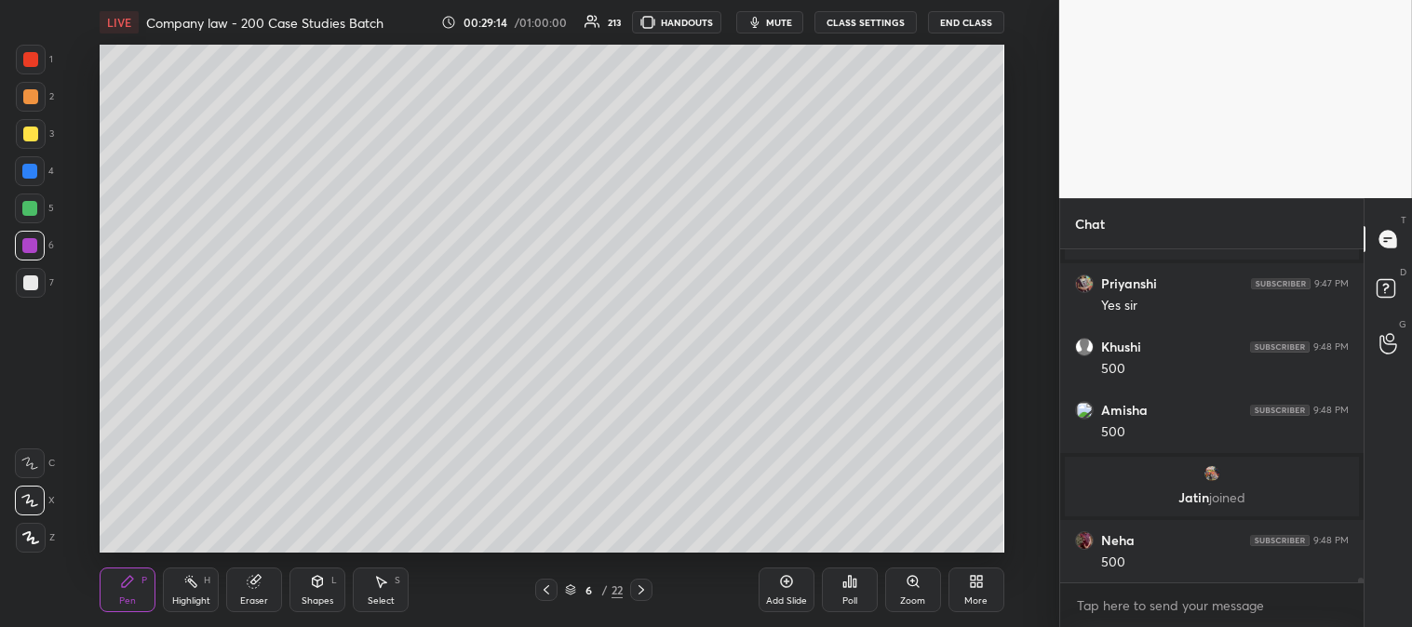
click at [198, 586] on icon at bounding box center [190, 581] width 15 height 15
click at [16, 532] on div at bounding box center [30, 538] width 30 height 30
click at [30, 284] on div at bounding box center [30, 282] width 15 height 15
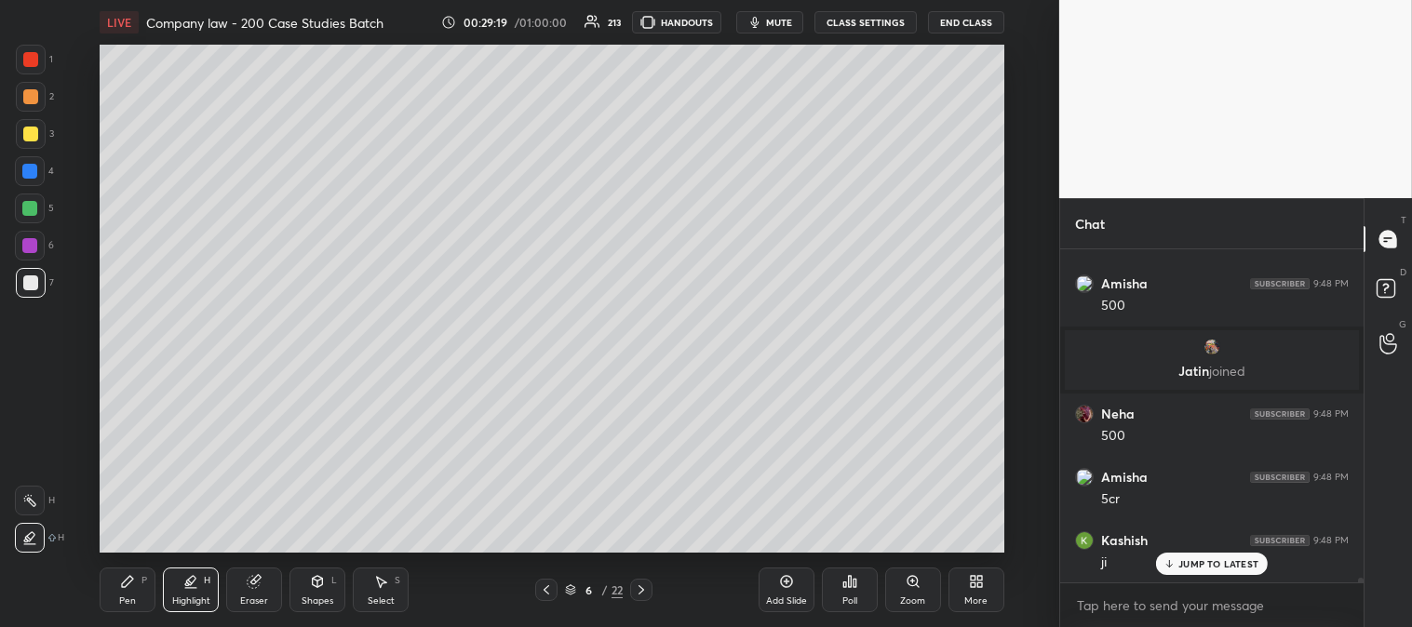
scroll to position [23569, 0]
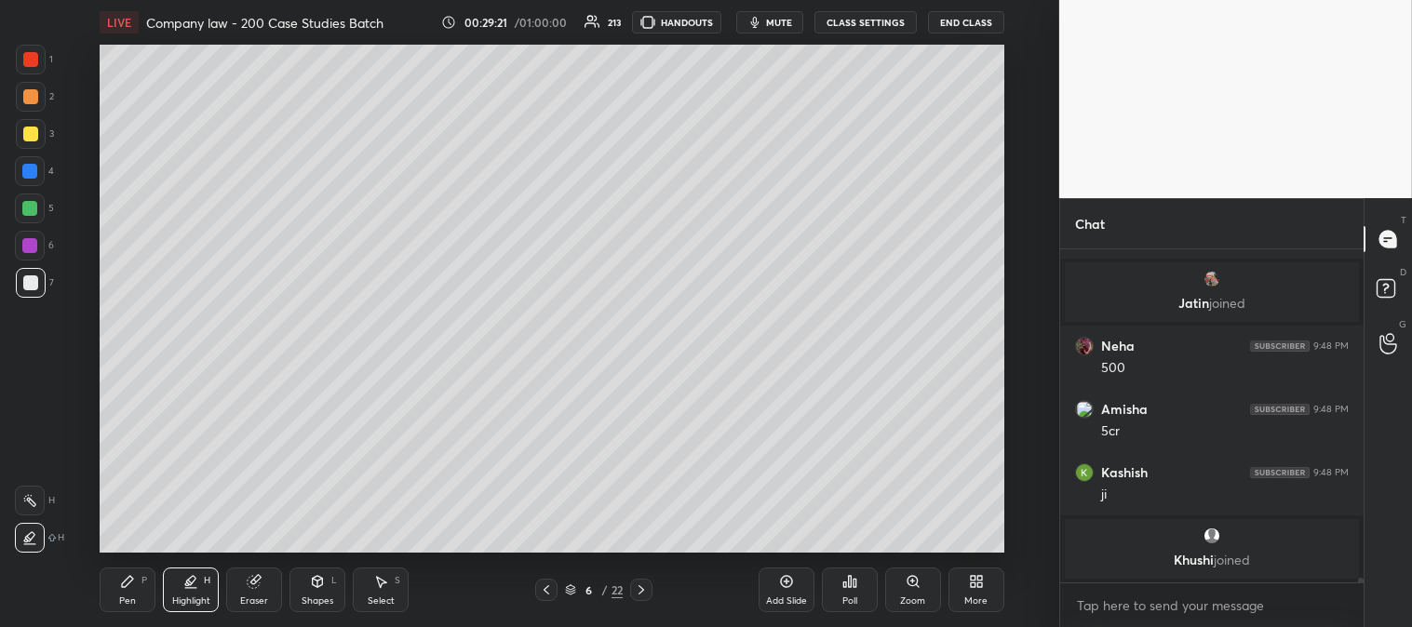
click at [117, 600] on div "Pen P" at bounding box center [128, 590] width 56 height 45
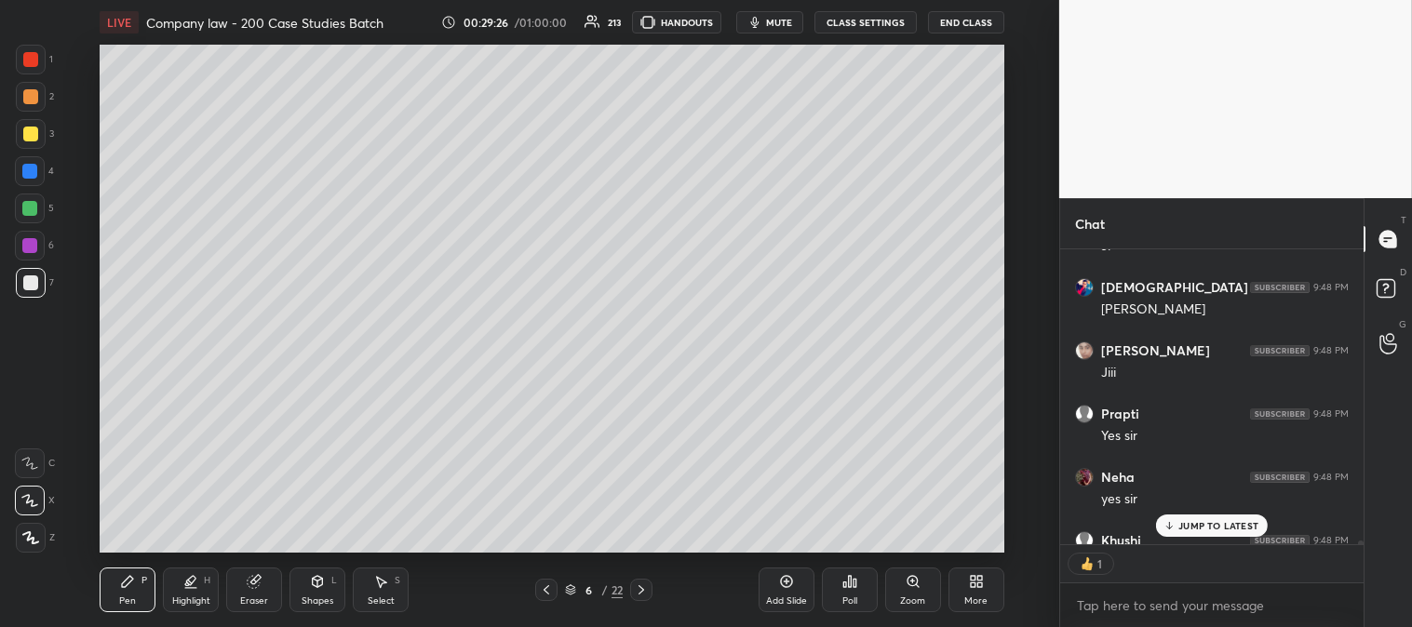
scroll to position [24175, 0]
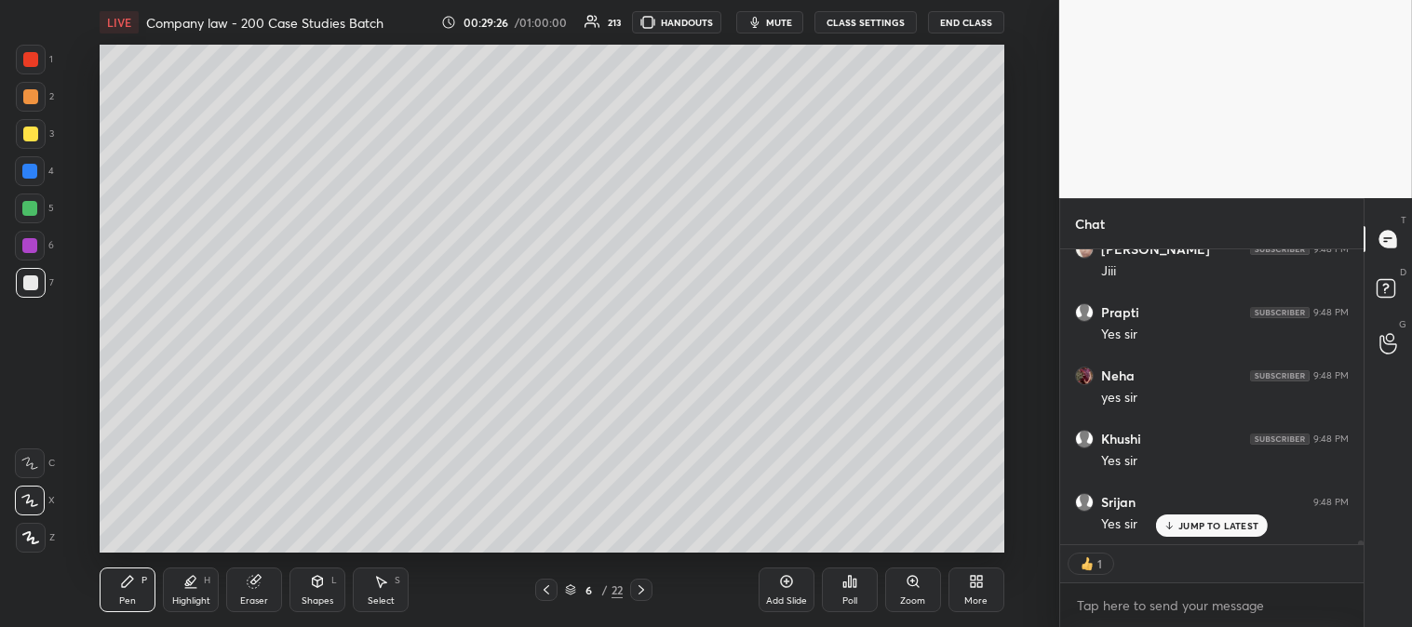
click at [25, 133] on div at bounding box center [30, 134] width 15 height 15
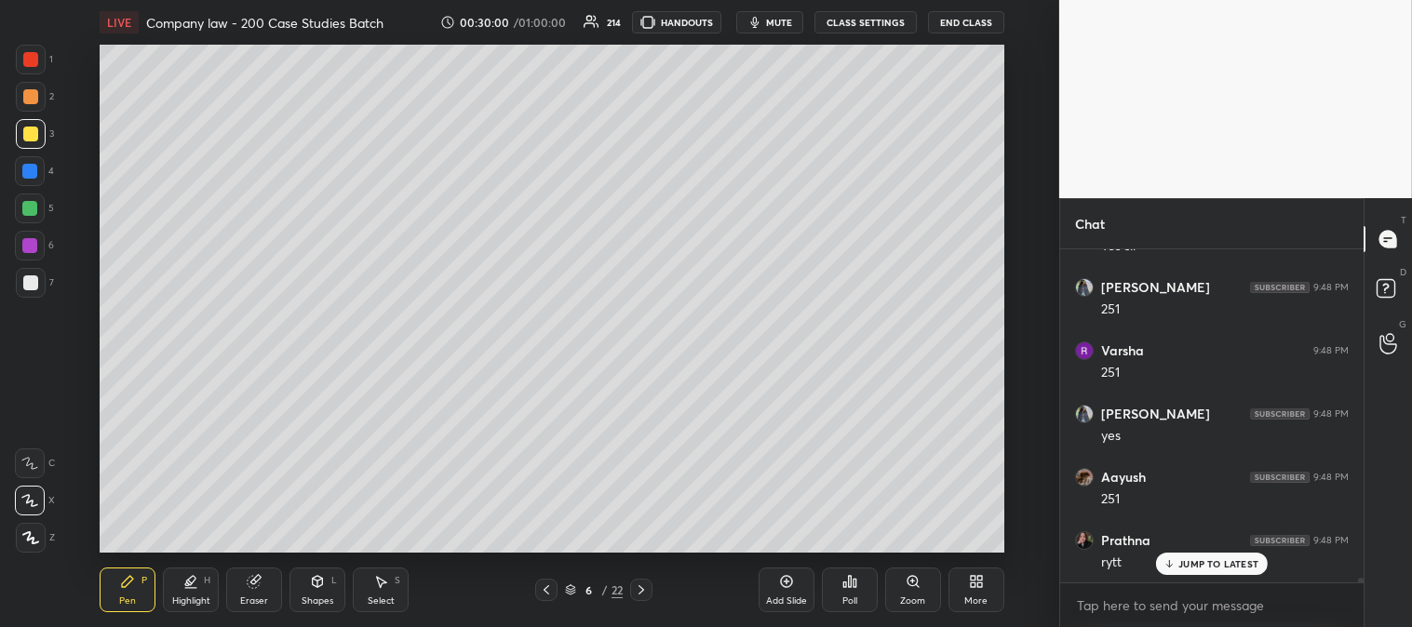
scroll to position [25403, 0]
click at [168, 603] on div "Highlight H" at bounding box center [191, 590] width 56 height 45
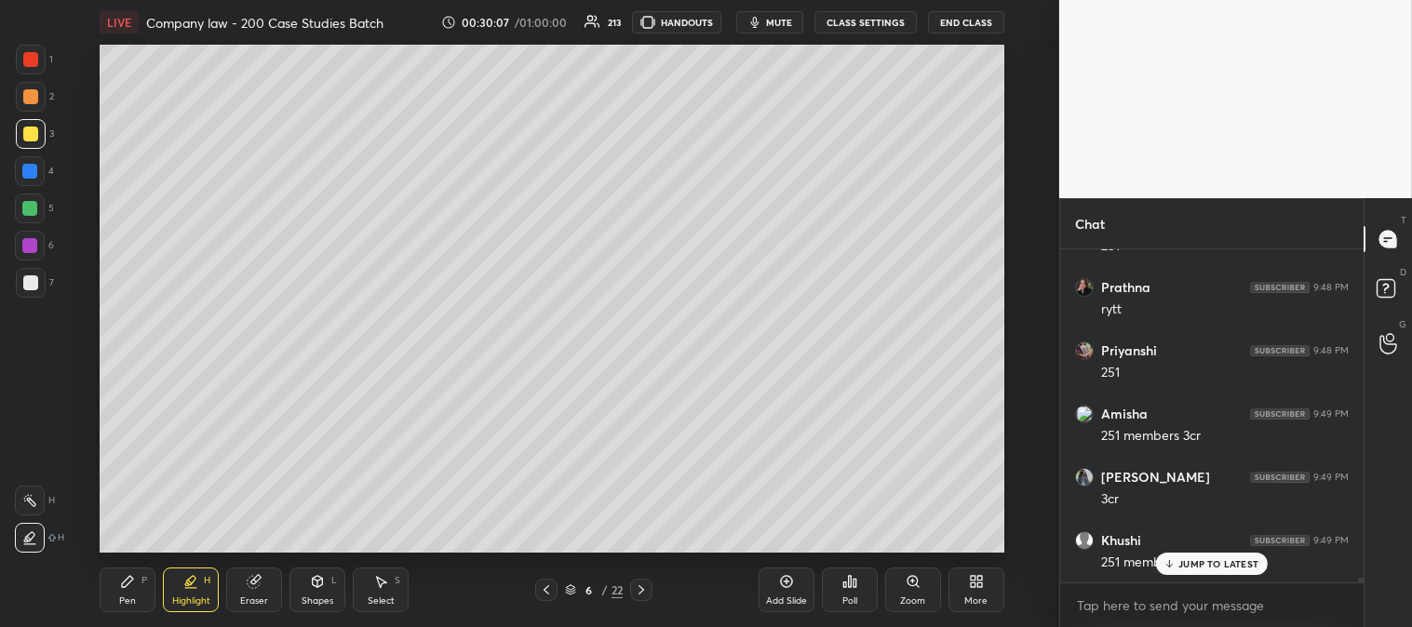
click at [114, 588] on div "Pen P" at bounding box center [128, 590] width 56 height 45
click at [31, 527] on div at bounding box center [31, 538] width 30 height 30
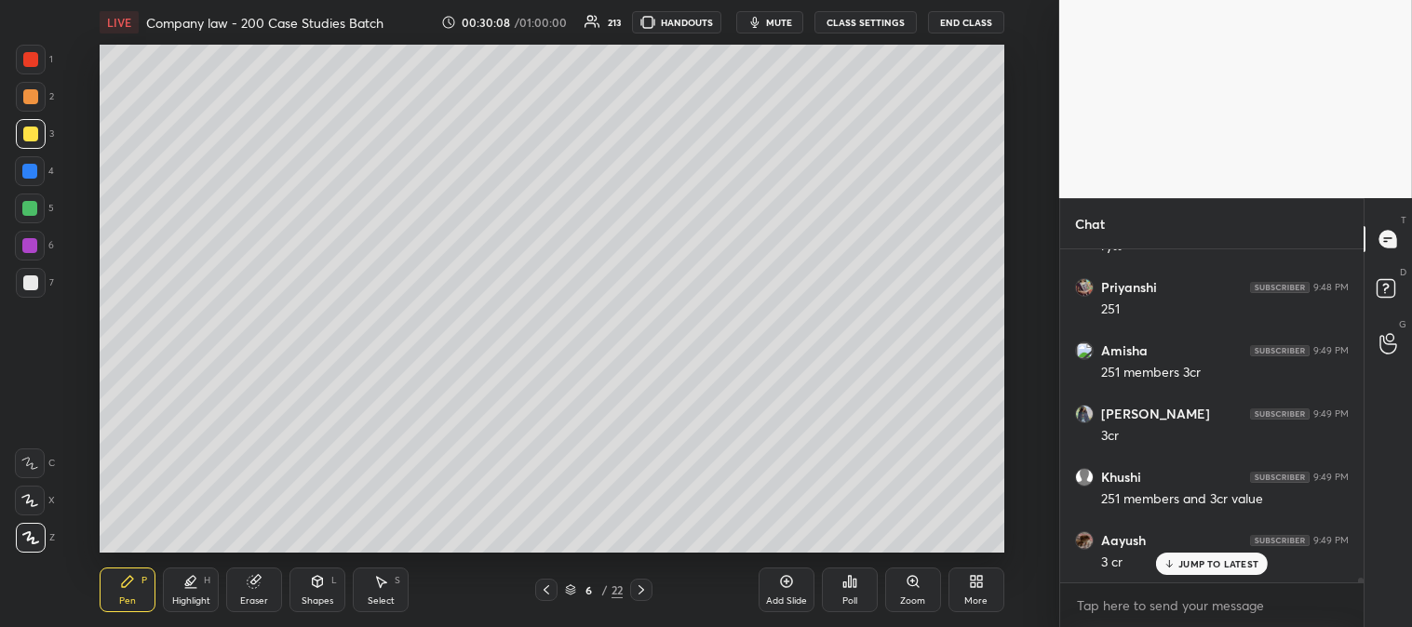
click at [192, 592] on div "Highlight H" at bounding box center [191, 590] width 56 height 45
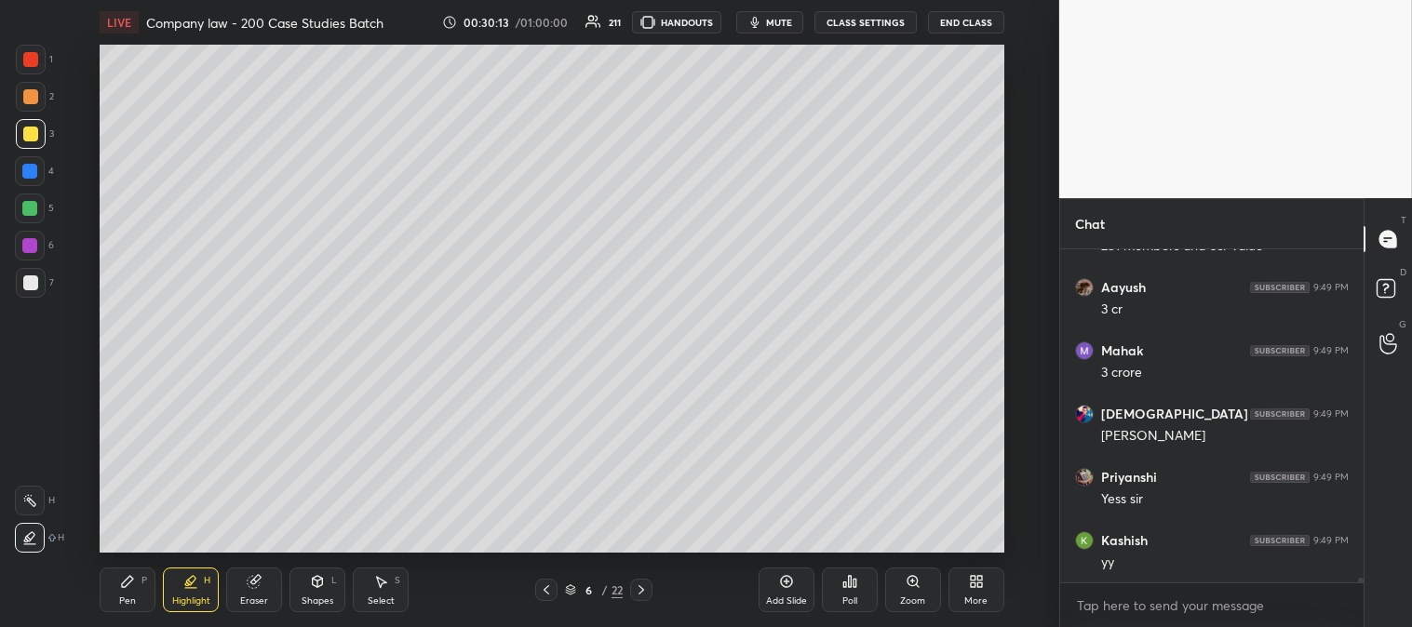
click at [24, 506] on icon at bounding box center [29, 500] width 15 height 15
click at [123, 586] on icon at bounding box center [127, 581] width 11 height 11
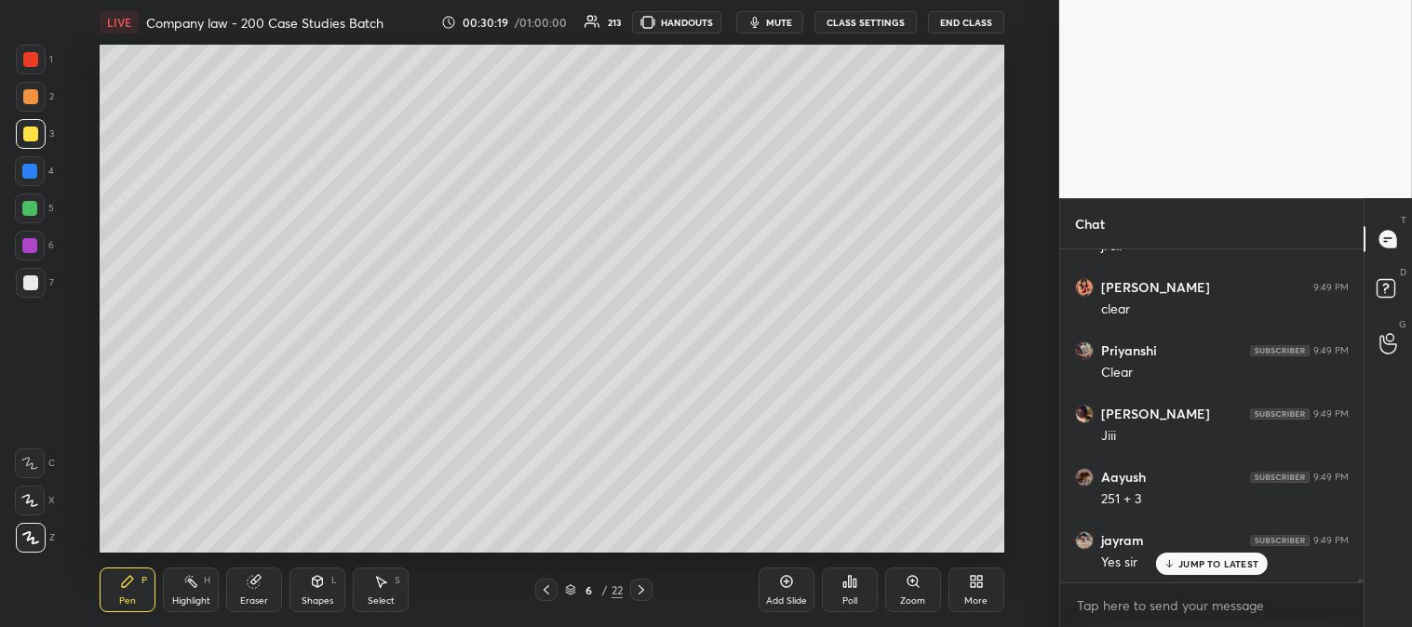
click at [187, 597] on div "Highlight" at bounding box center [191, 600] width 38 height 9
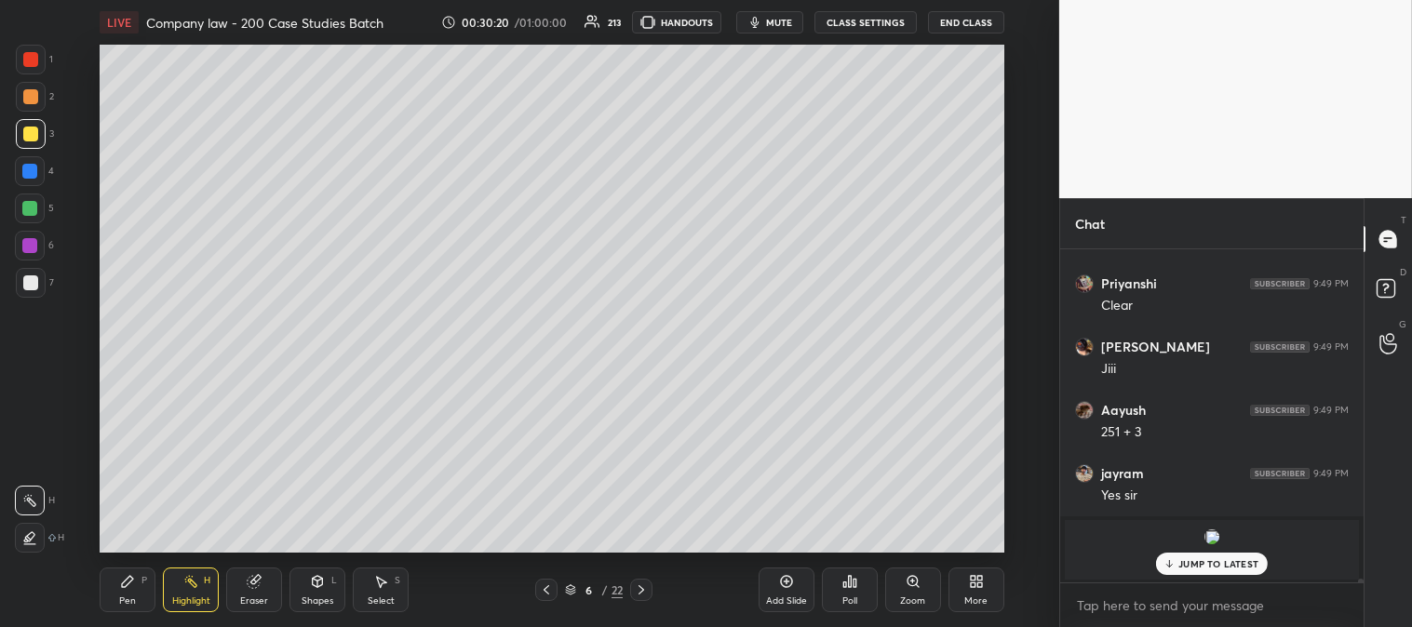
click at [1183, 571] on div "JUMP TO LATEST" at bounding box center [1212, 564] width 112 height 22
click at [132, 593] on div "Pen P" at bounding box center [128, 590] width 56 height 45
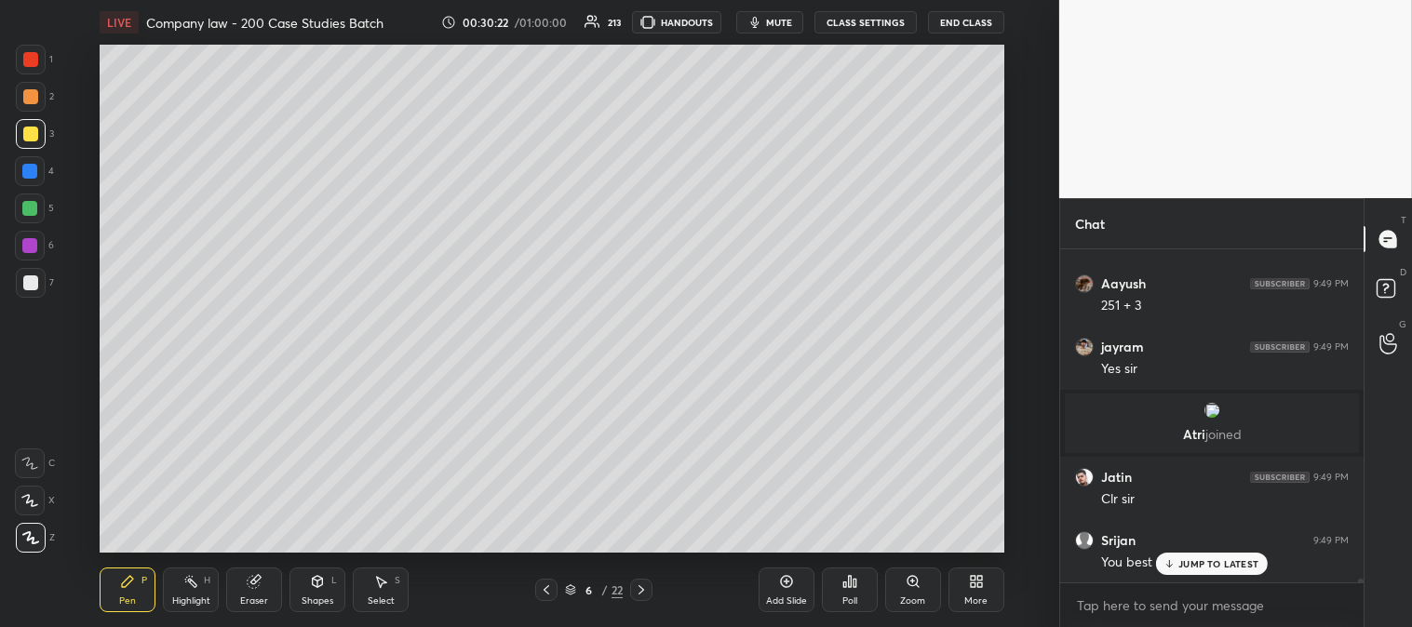
click at [1215, 562] on p "JUMP TO LATEST" at bounding box center [1218, 563] width 80 height 11
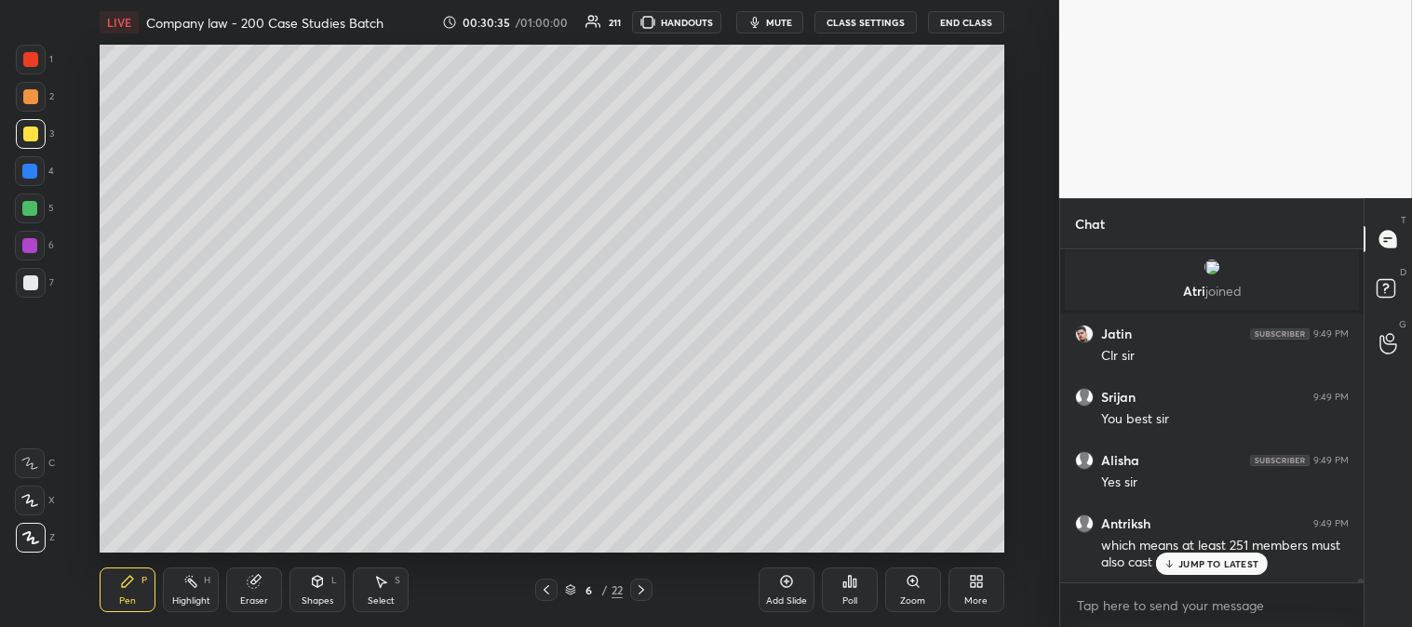
scroll to position [26689, 0]
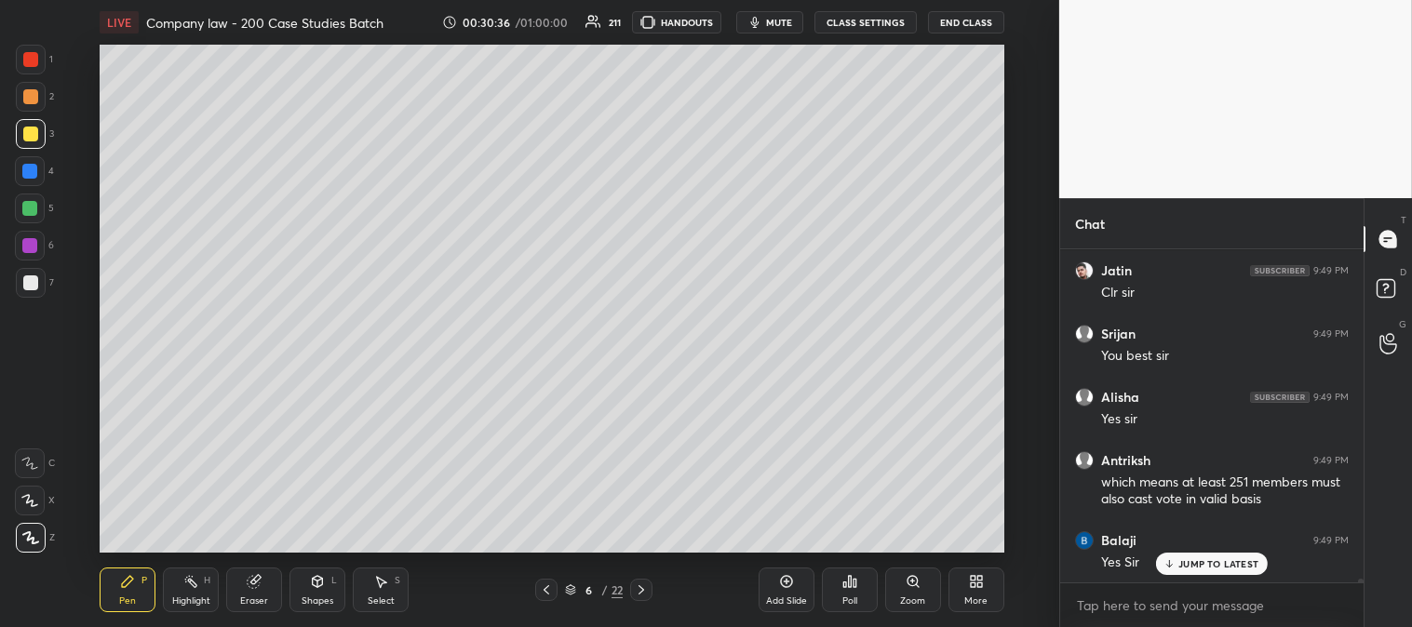
click at [1213, 561] on p "JUMP TO LATEST" at bounding box center [1218, 563] width 80 height 11
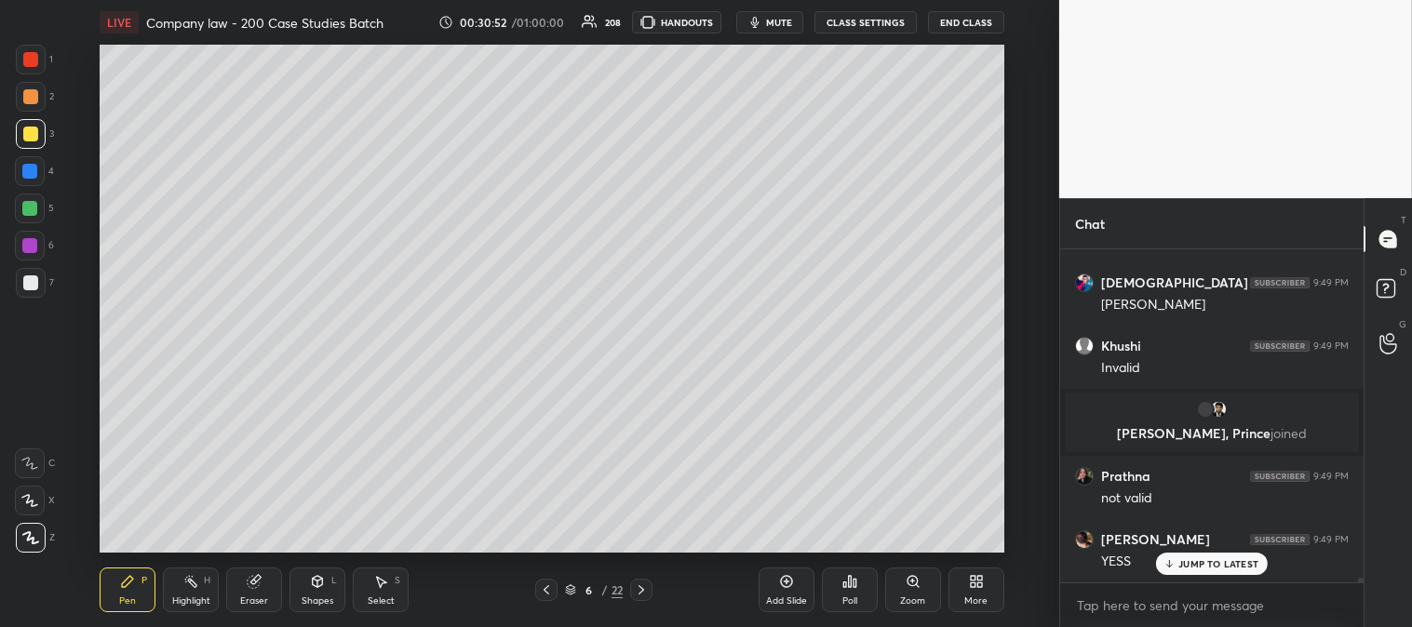
scroll to position [25656, 0]
click at [190, 609] on div "Highlight H" at bounding box center [191, 590] width 56 height 45
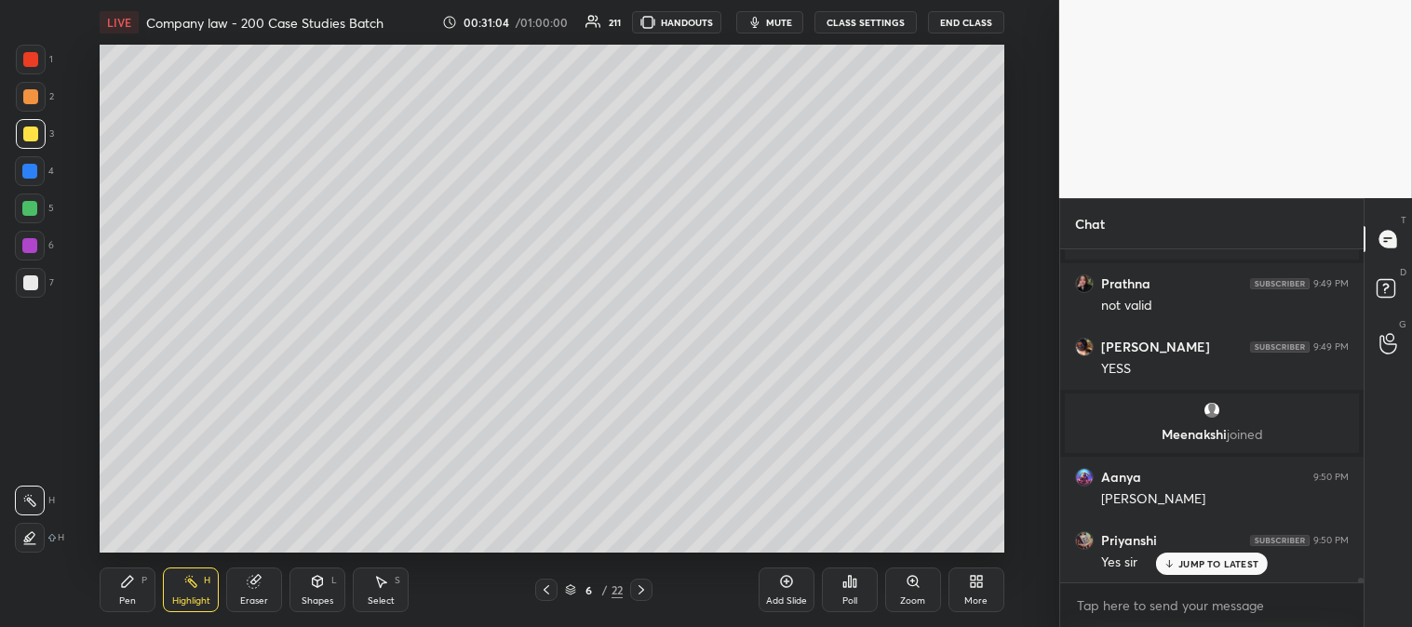
scroll to position [25914, 0]
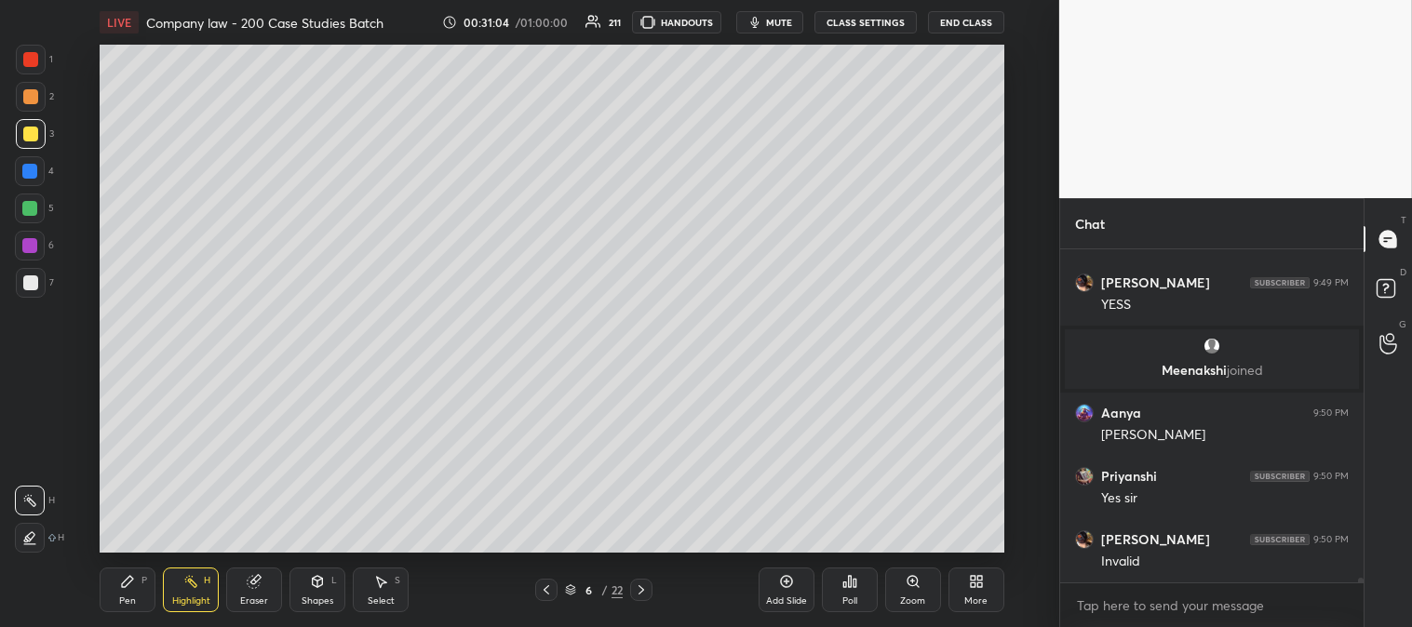
click at [125, 591] on div "Pen P" at bounding box center [128, 590] width 56 height 45
click at [201, 581] on div "Highlight H" at bounding box center [191, 590] width 56 height 45
click at [24, 535] on icon at bounding box center [29, 537] width 15 height 15
click at [31, 496] on circle at bounding box center [31, 496] width 2 height 2
click at [140, 589] on div "Pen P" at bounding box center [128, 590] width 56 height 45
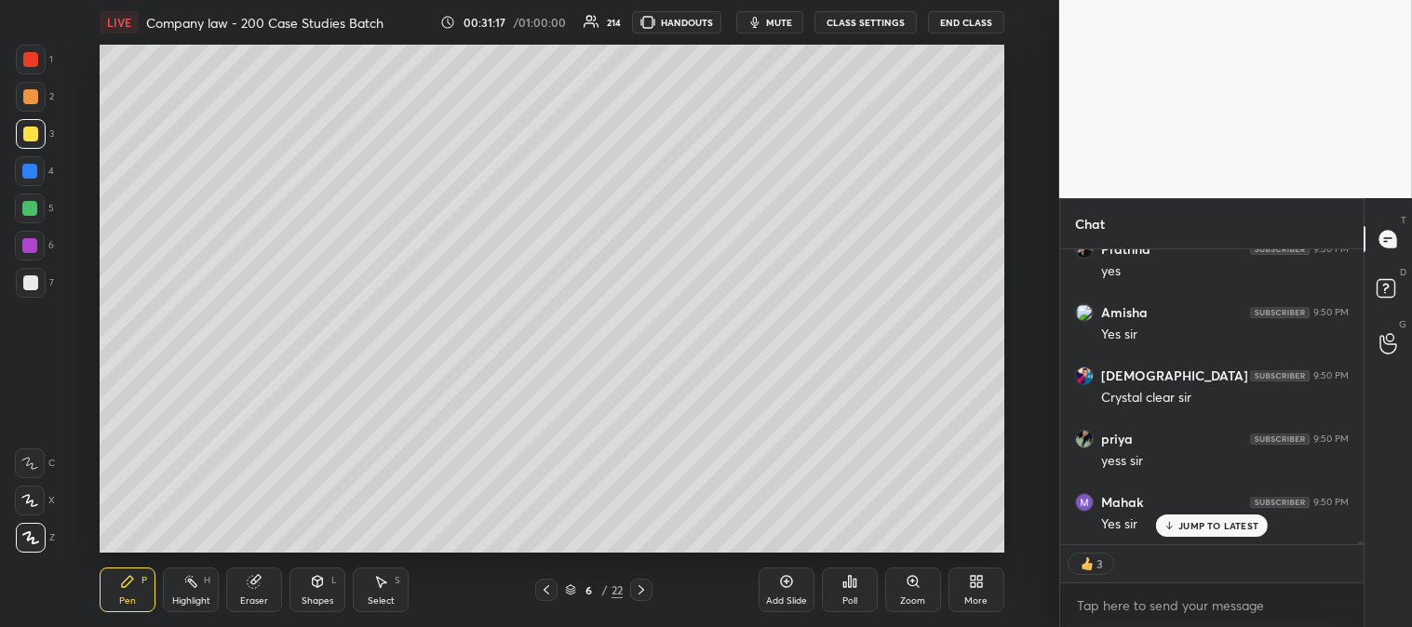
scroll to position [26530, 0]
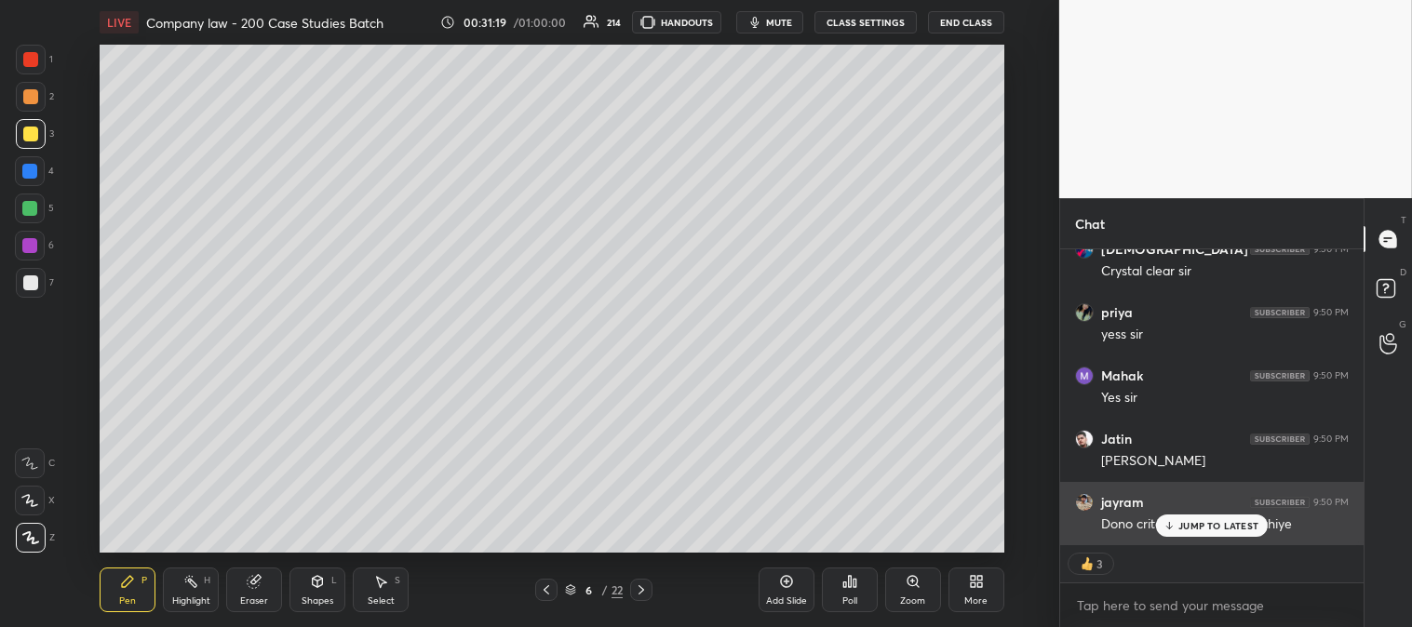
click at [1204, 522] on p "JUMP TO LATEST" at bounding box center [1218, 525] width 80 height 11
click at [1204, 521] on div "Dono criteria fulfill hona chahiye" at bounding box center [1225, 524] width 248 height 19
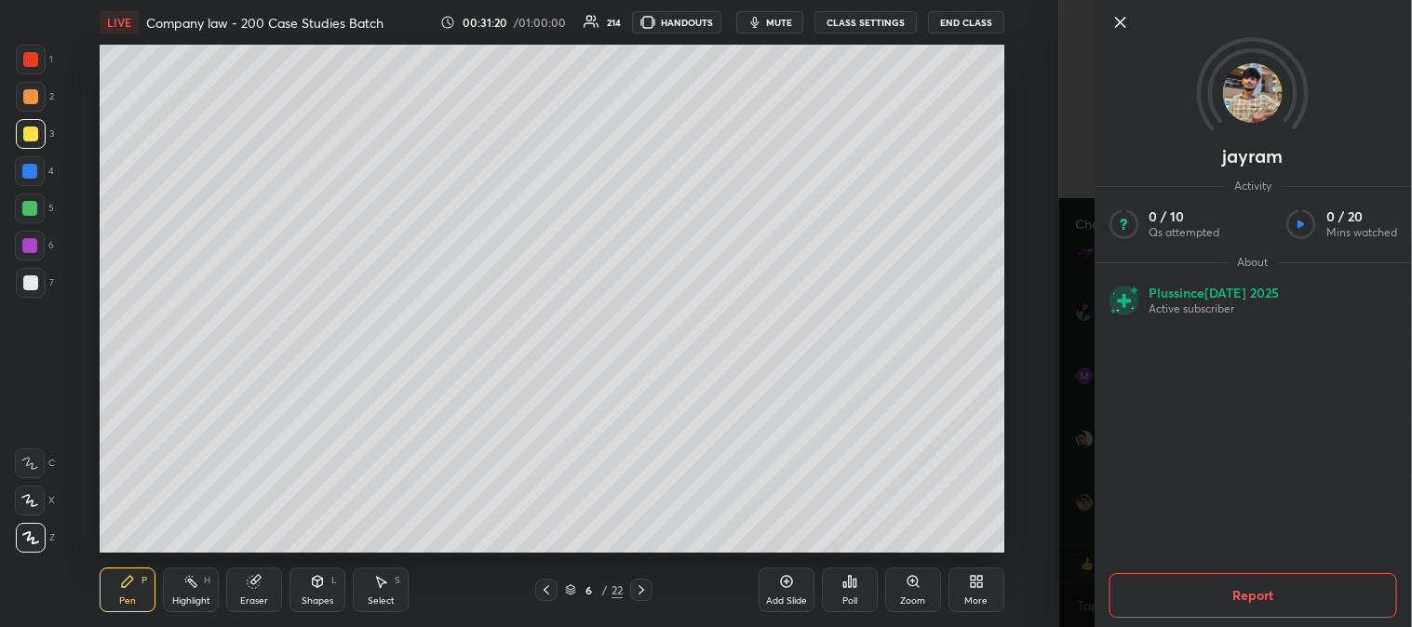
click at [1122, 20] on icon at bounding box center [1119, 22] width 9 height 9
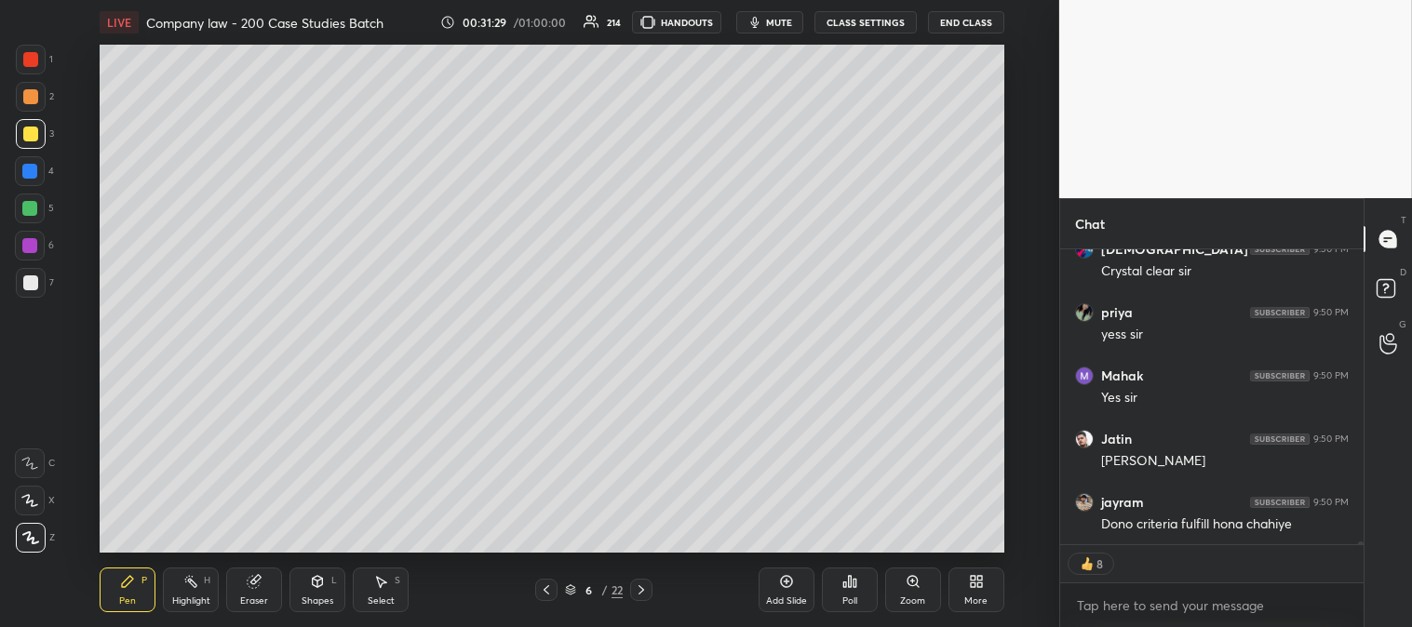
scroll to position [26593, 0]
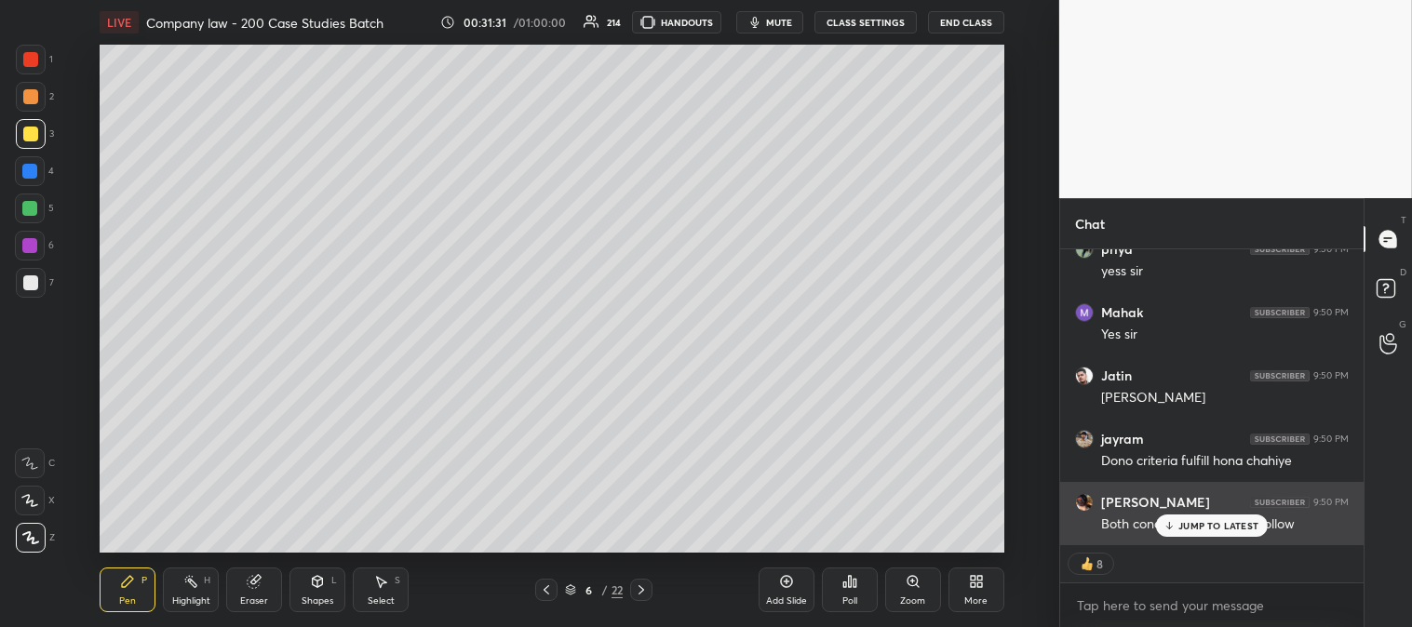
click at [1187, 527] on p "JUMP TO LATEST" at bounding box center [1218, 525] width 80 height 11
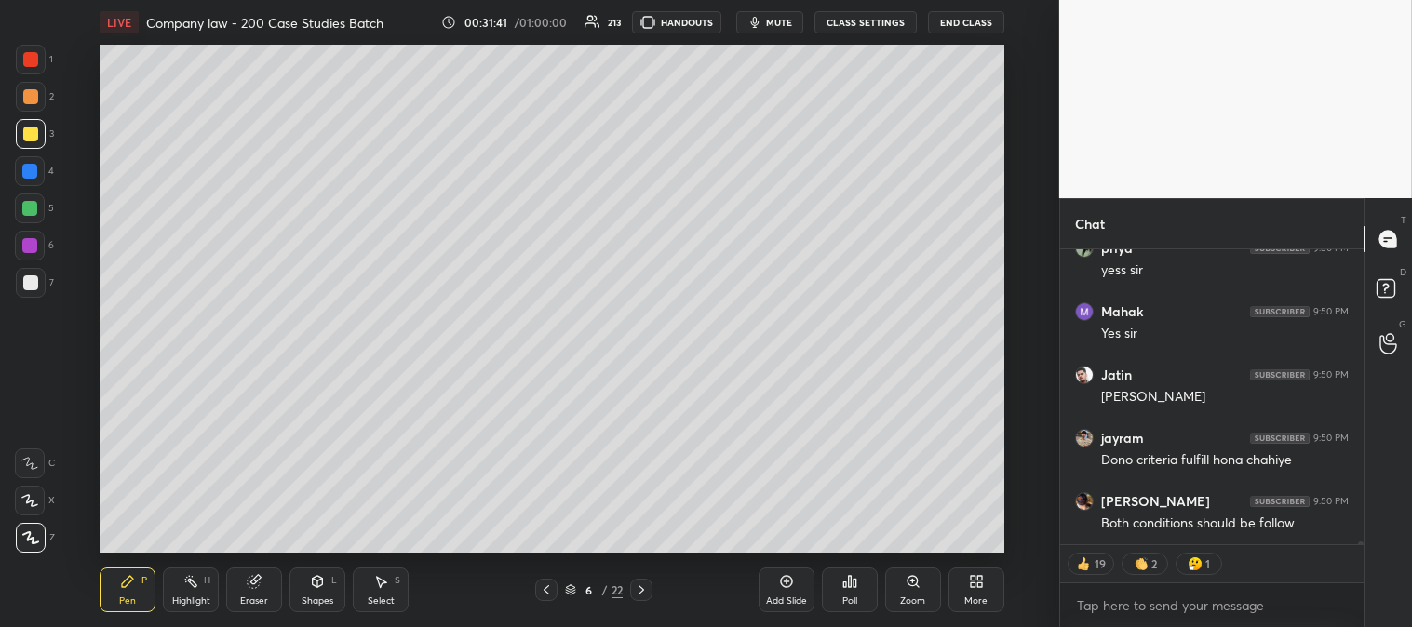
scroll to position [26656, 0]
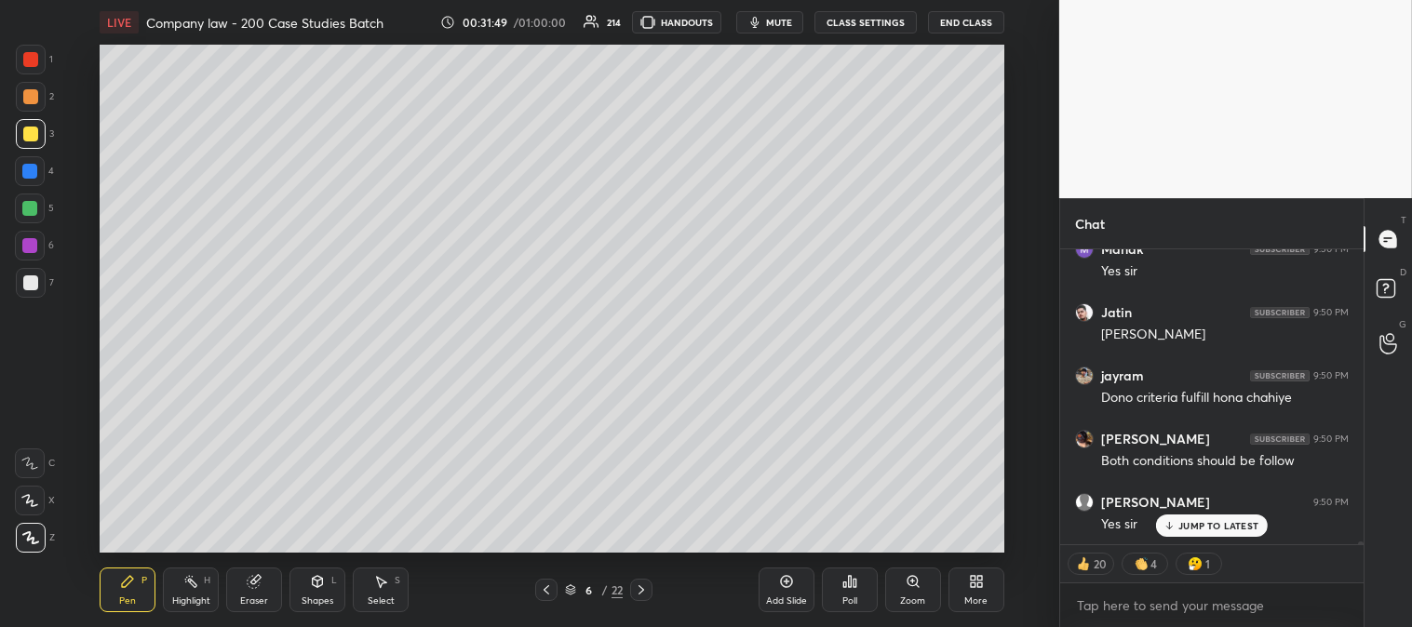
click at [544, 598] on div at bounding box center [546, 590] width 22 height 22
click at [191, 593] on div "Highlight H" at bounding box center [191, 590] width 56 height 45
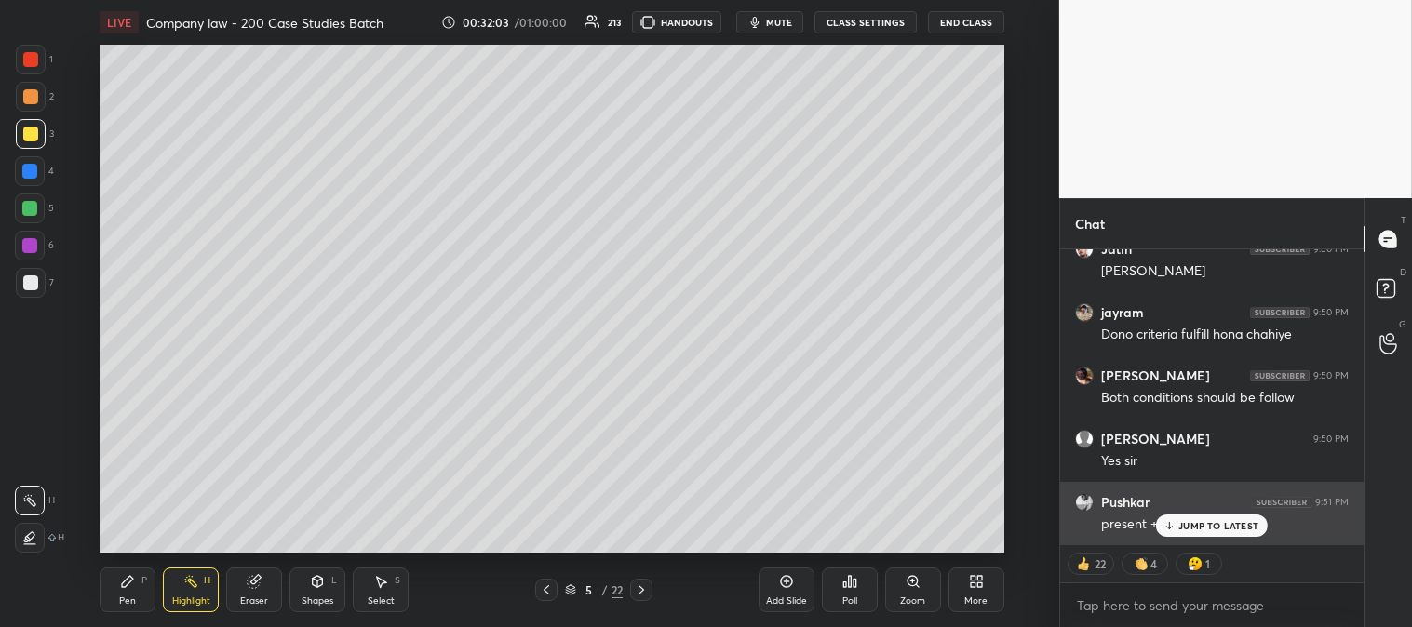
click at [1196, 525] on p "JUMP TO LATEST" at bounding box center [1218, 525] width 80 height 11
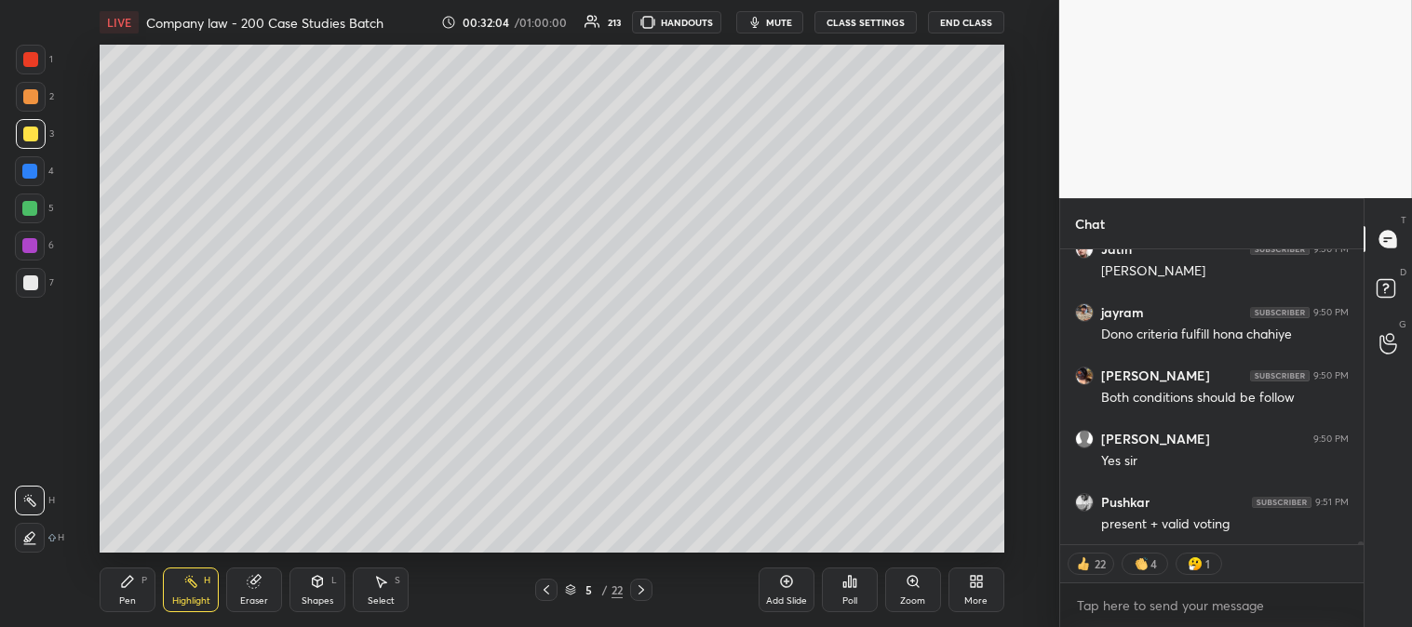
scroll to position [26720, 0]
click at [640, 596] on icon at bounding box center [641, 589] width 15 height 15
click at [640, 589] on icon at bounding box center [641, 589] width 15 height 15
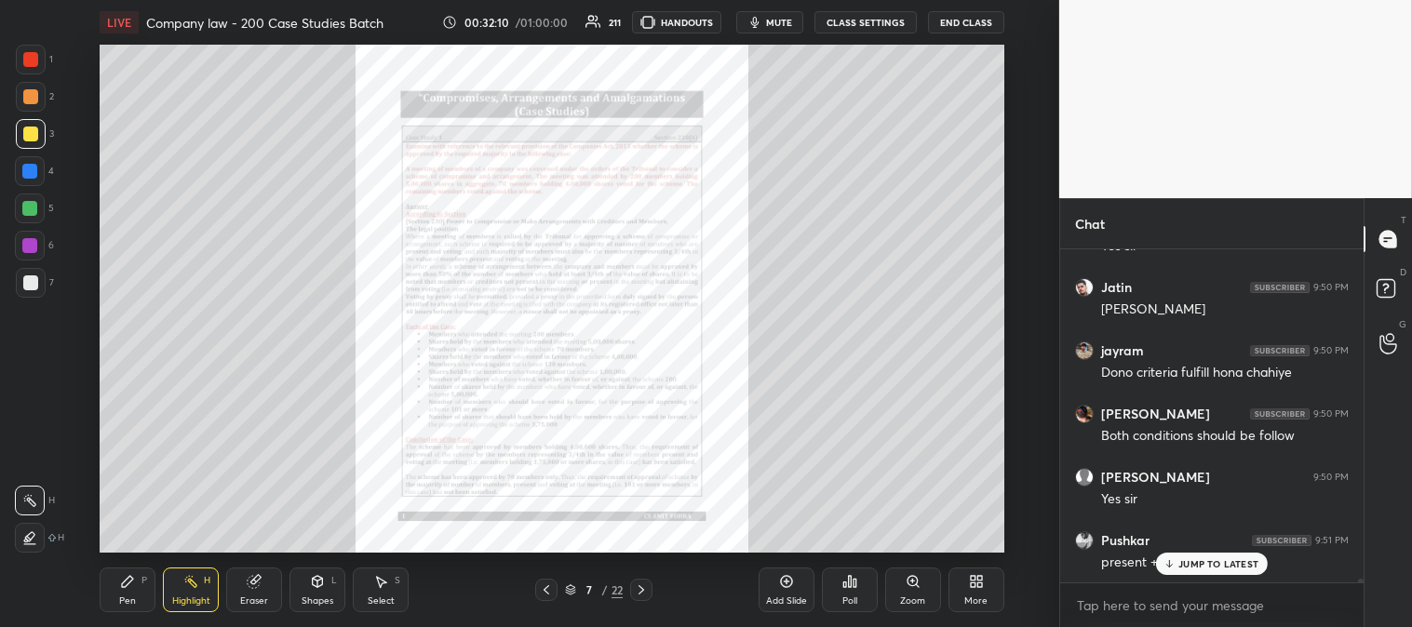
scroll to position [26748, 0]
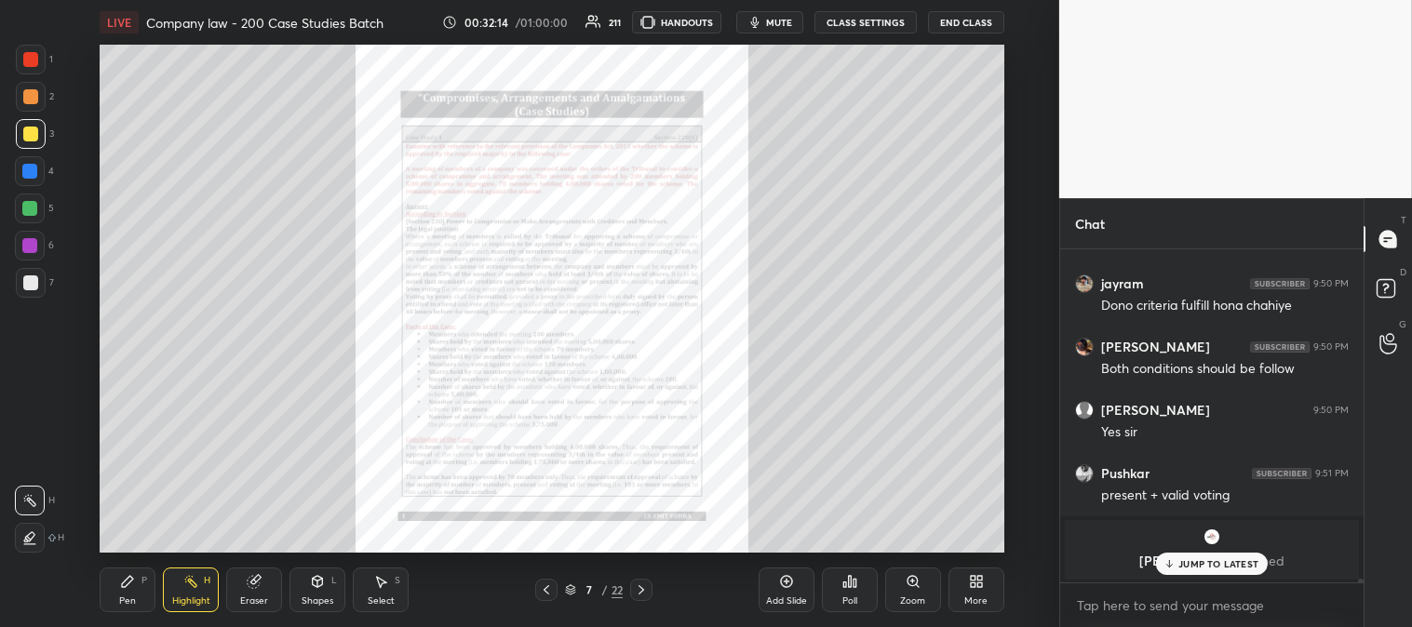
click at [1176, 563] on div "JUMP TO LATEST" at bounding box center [1212, 564] width 112 height 22
click at [903, 596] on div "Zoom" at bounding box center [912, 600] width 25 height 9
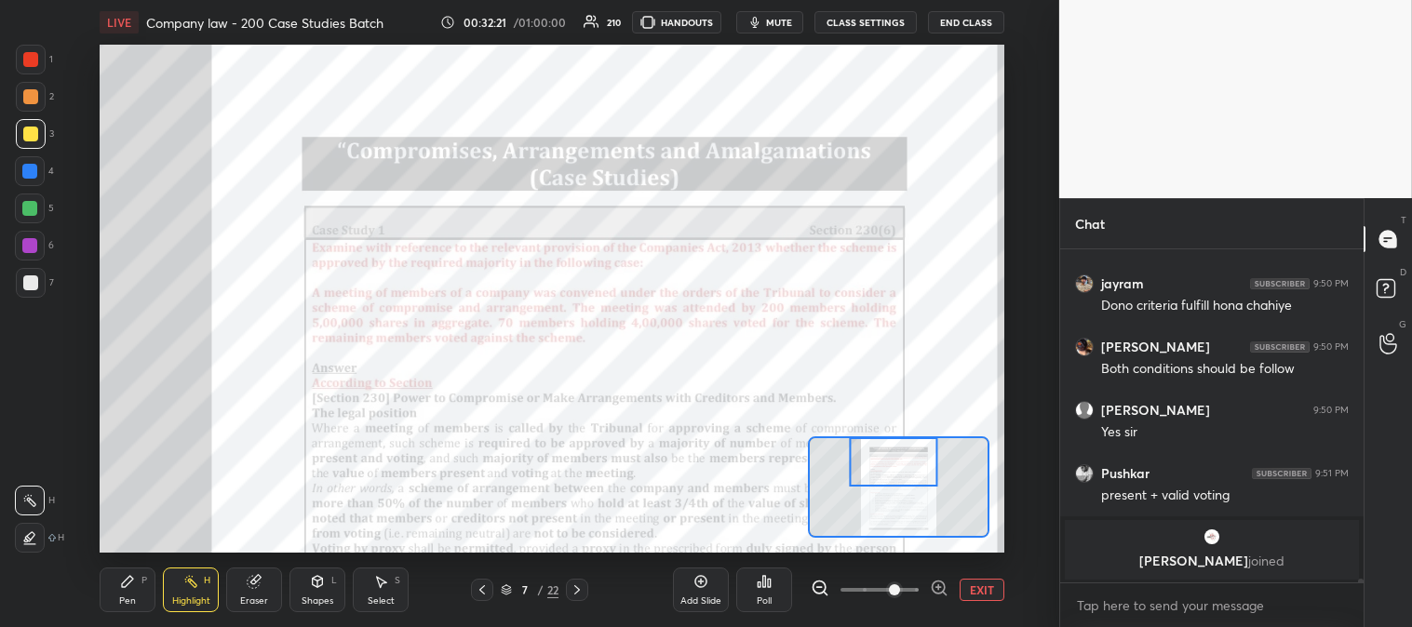
click at [188, 581] on rect at bounding box center [192, 583] width 9 height 9
click at [40, 60] on div at bounding box center [31, 60] width 30 height 30
click at [571, 593] on icon at bounding box center [576, 589] width 15 height 15
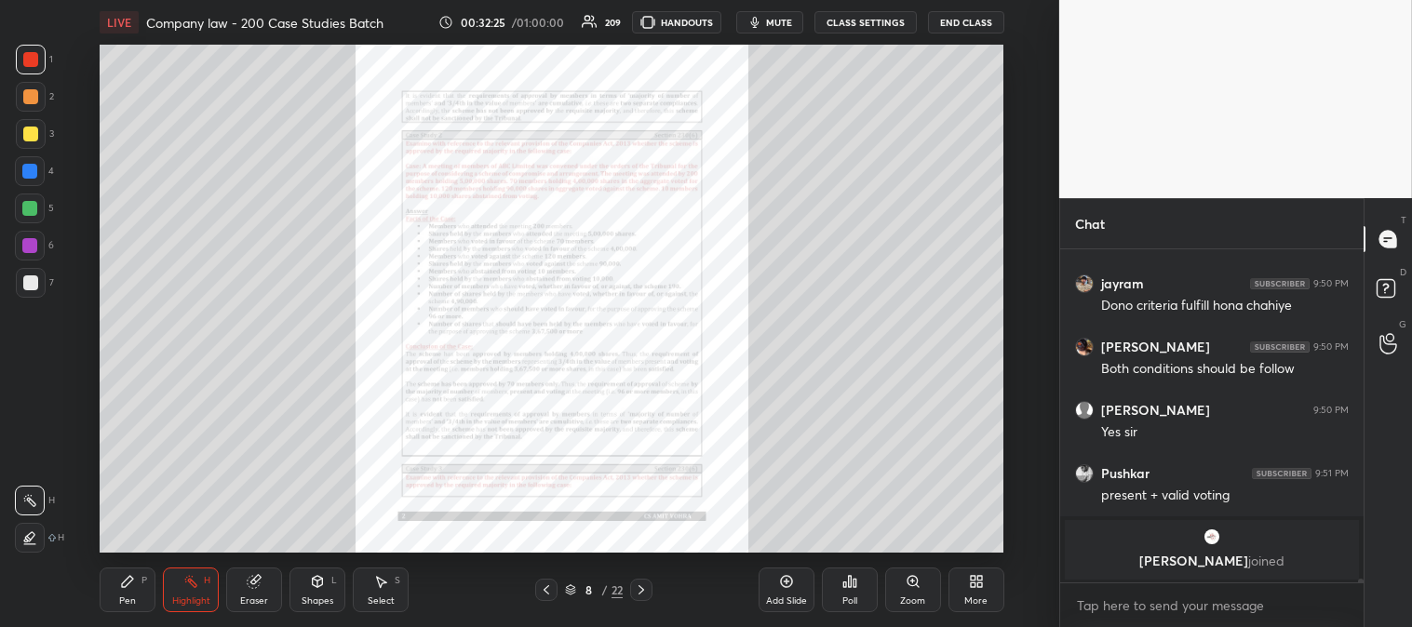
click at [916, 588] on icon at bounding box center [912, 581] width 15 height 15
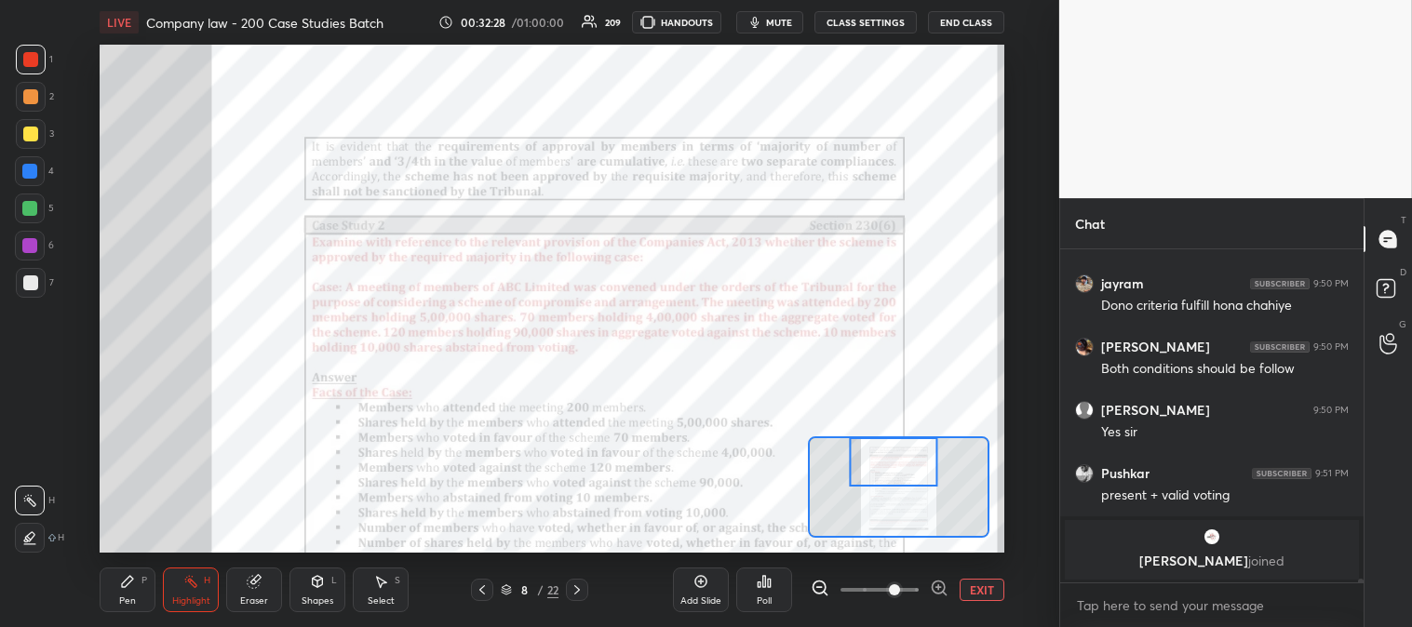
click at [573, 586] on icon at bounding box center [576, 589] width 15 height 15
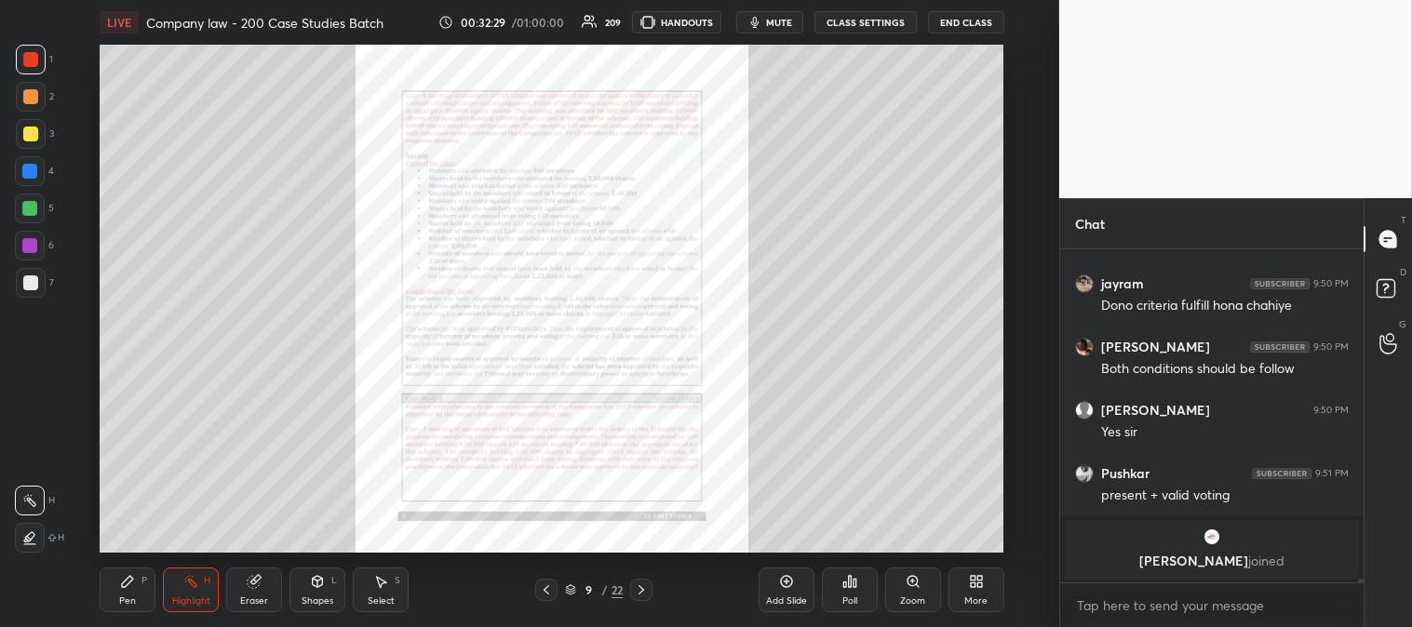
click at [897, 586] on div "Zoom" at bounding box center [913, 590] width 56 height 45
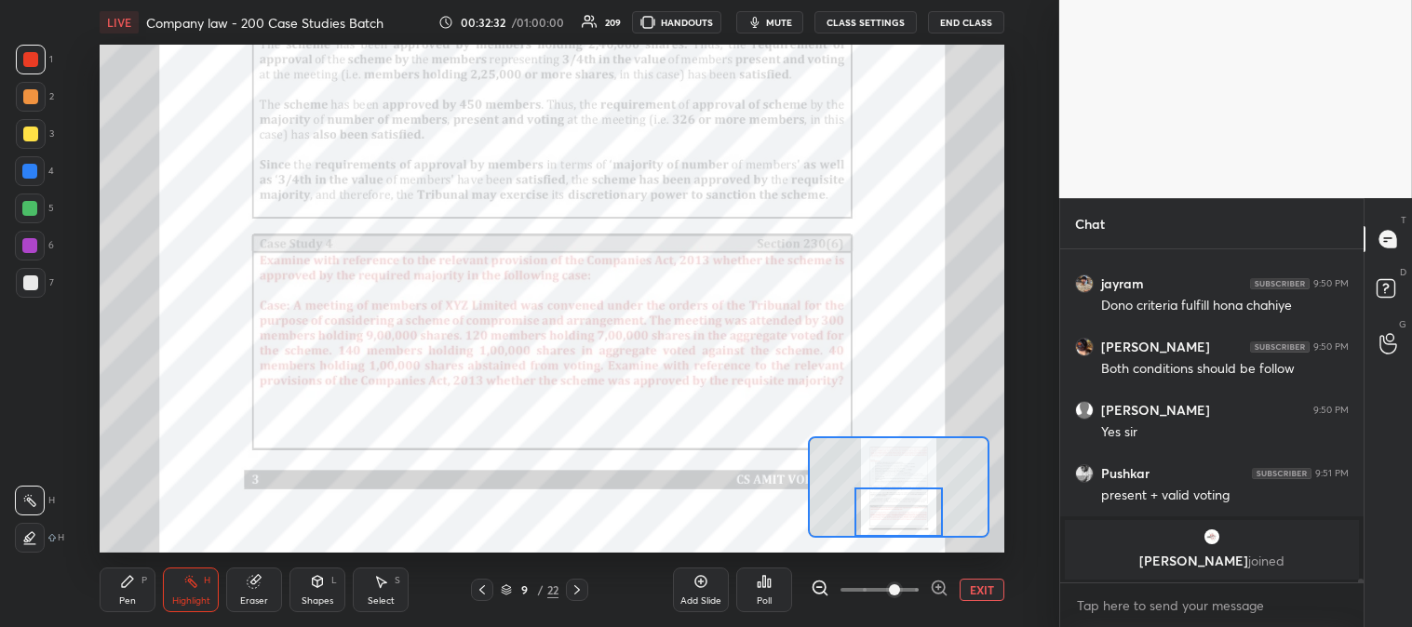
click at [577, 587] on icon at bounding box center [577, 589] width 6 height 9
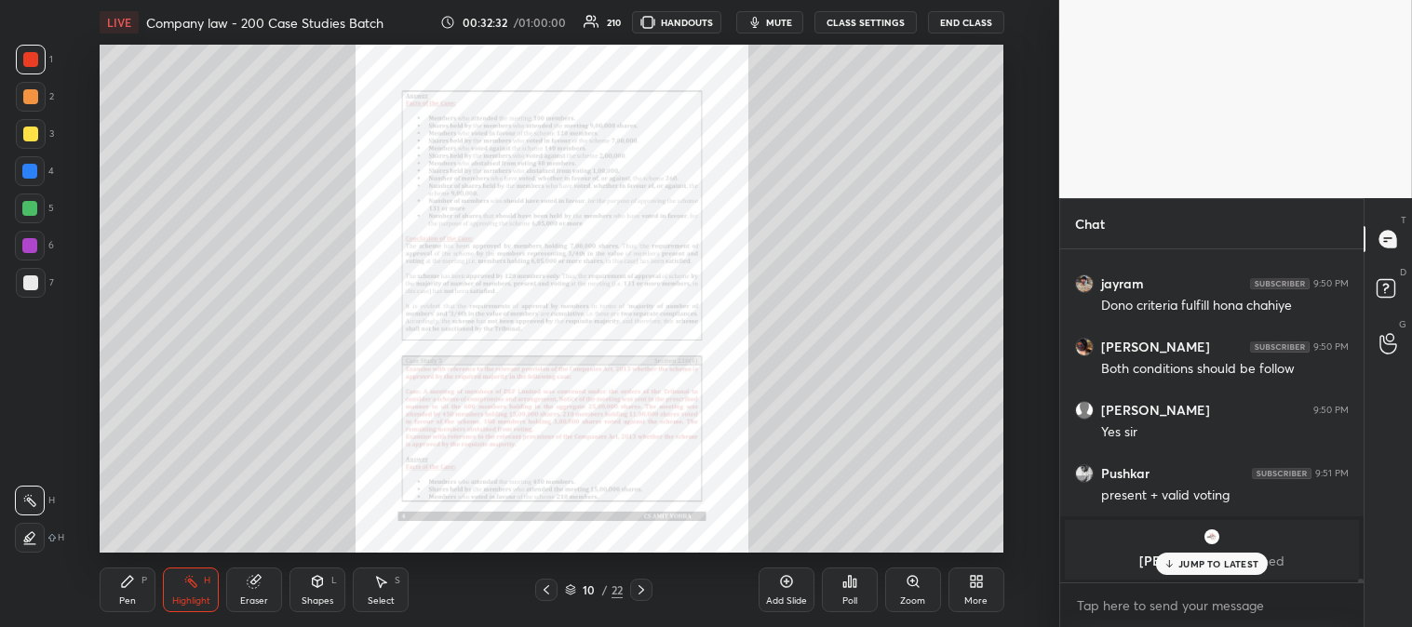
scroll to position [26811, 0]
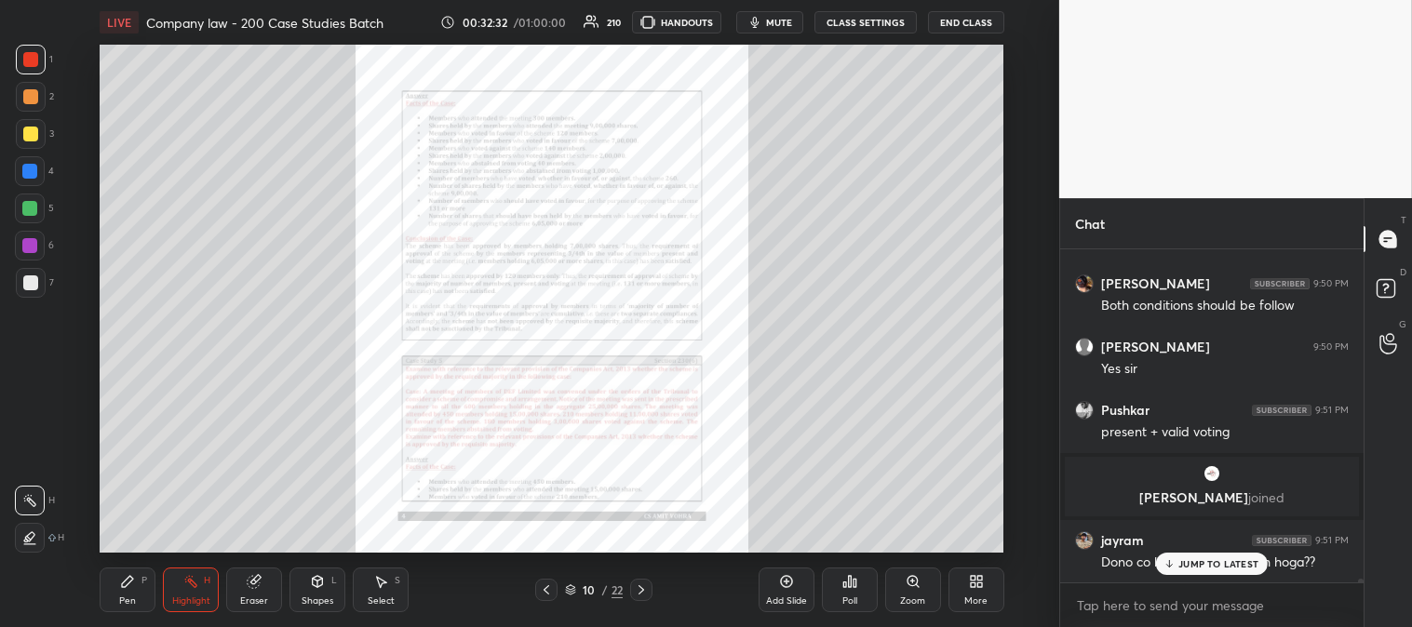
click at [914, 588] on icon at bounding box center [912, 581] width 15 height 15
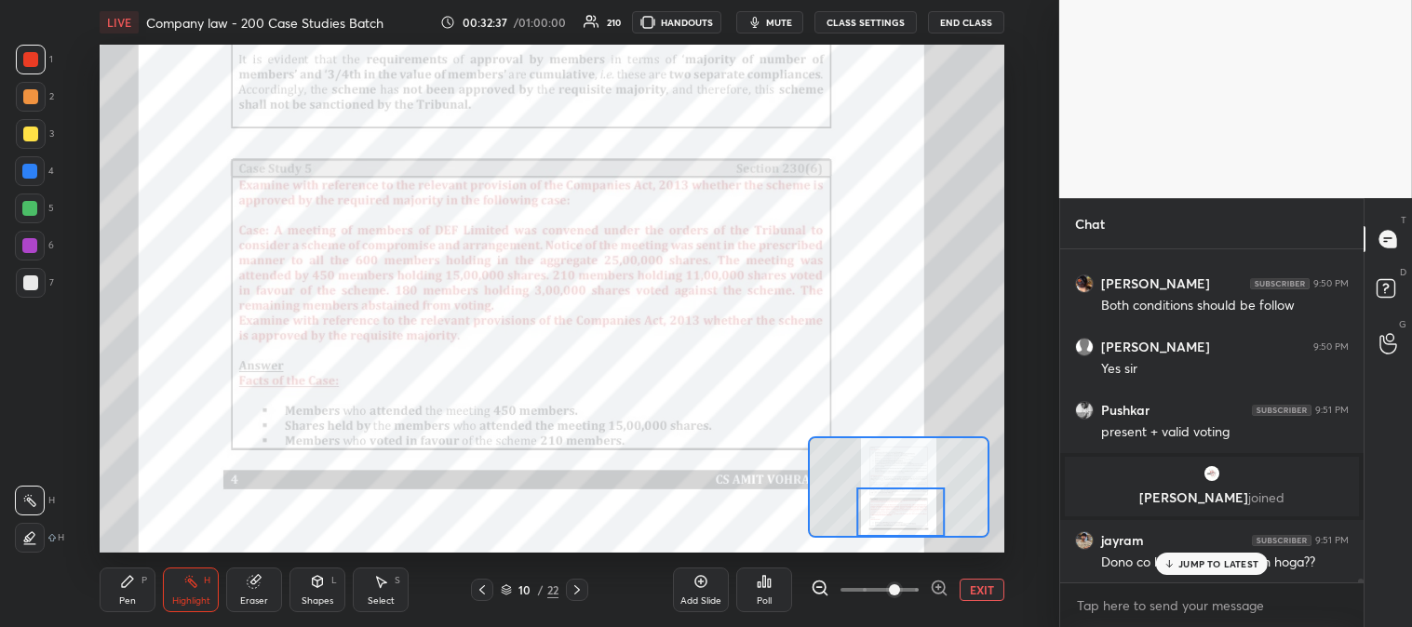
click at [579, 590] on icon at bounding box center [577, 589] width 6 height 9
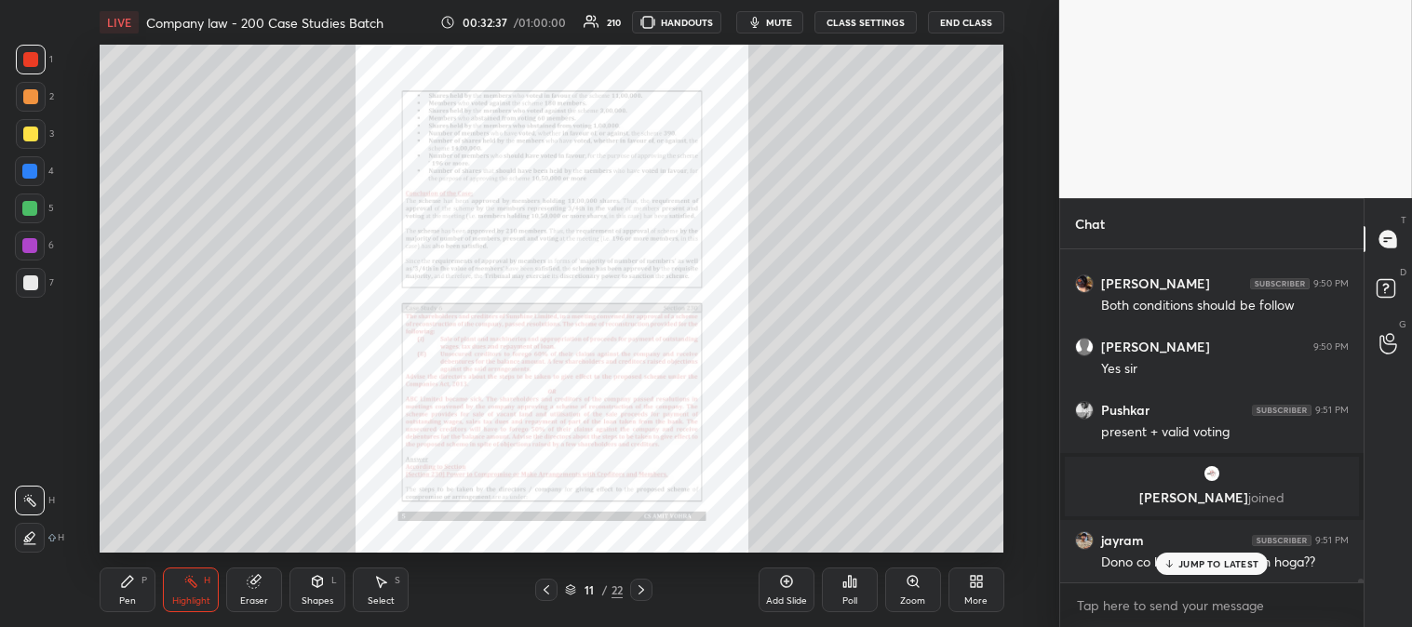
click at [900, 587] on div "Zoom" at bounding box center [913, 590] width 56 height 45
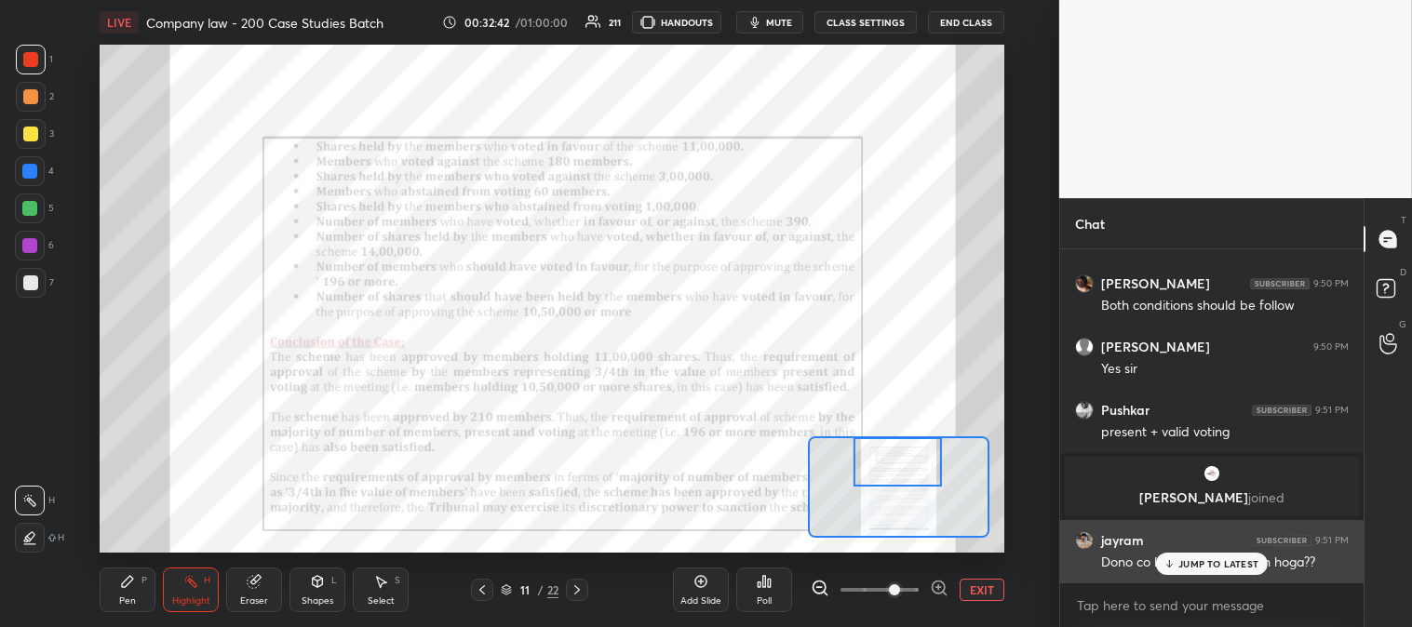
click at [1192, 565] on p "JUMP TO LATEST" at bounding box center [1218, 563] width 80 height 11
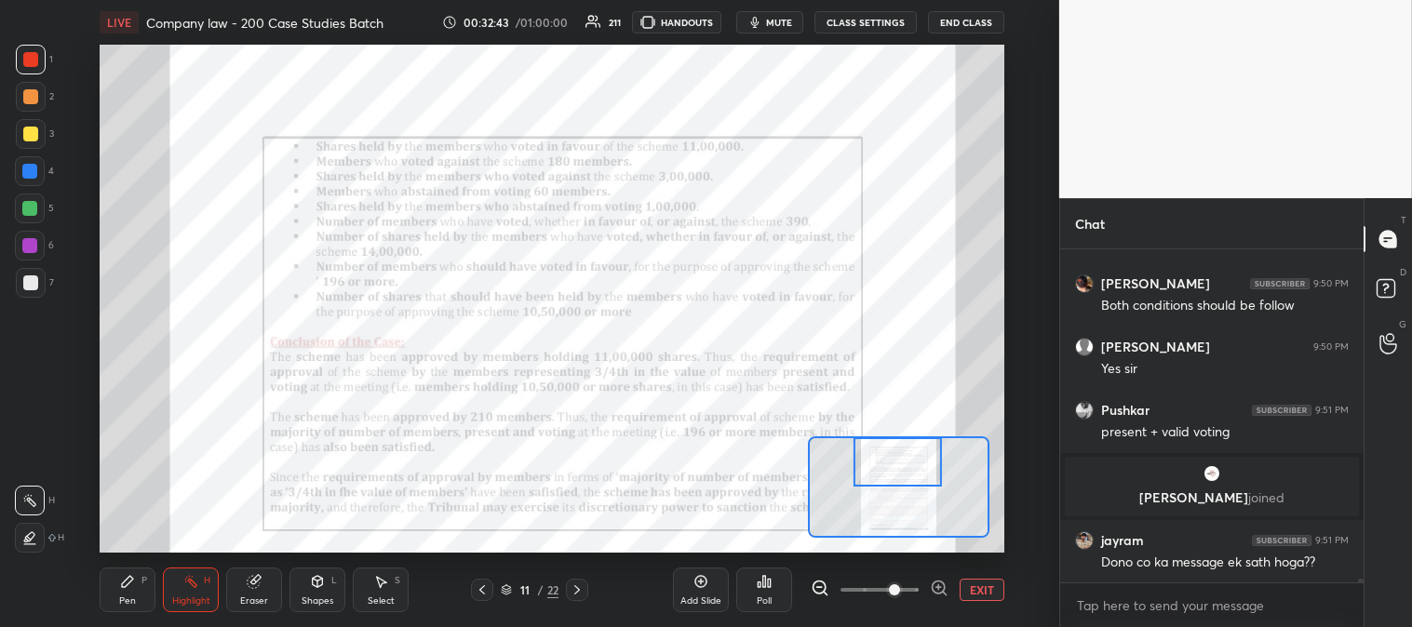
scroll to position [26875, 0]
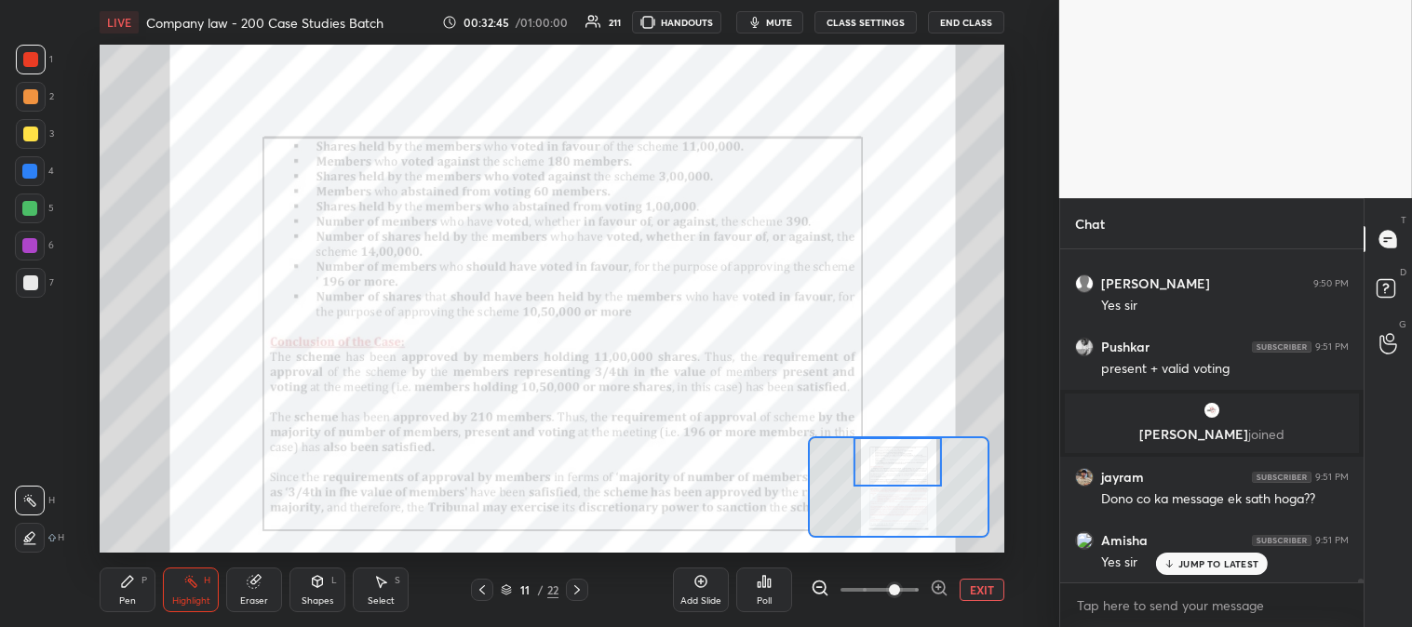
click at [484, 588] on icon at bounding box center [482, 589] width 15 height 15
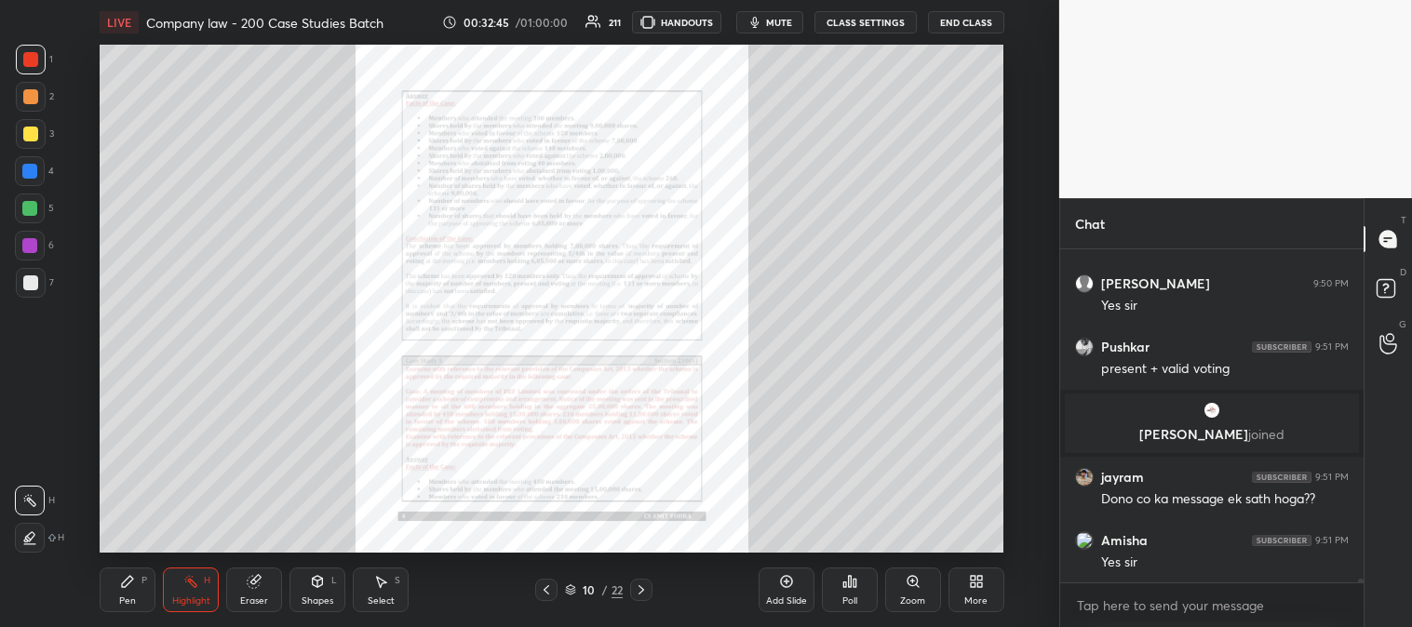
scroll to position [26938, 0]
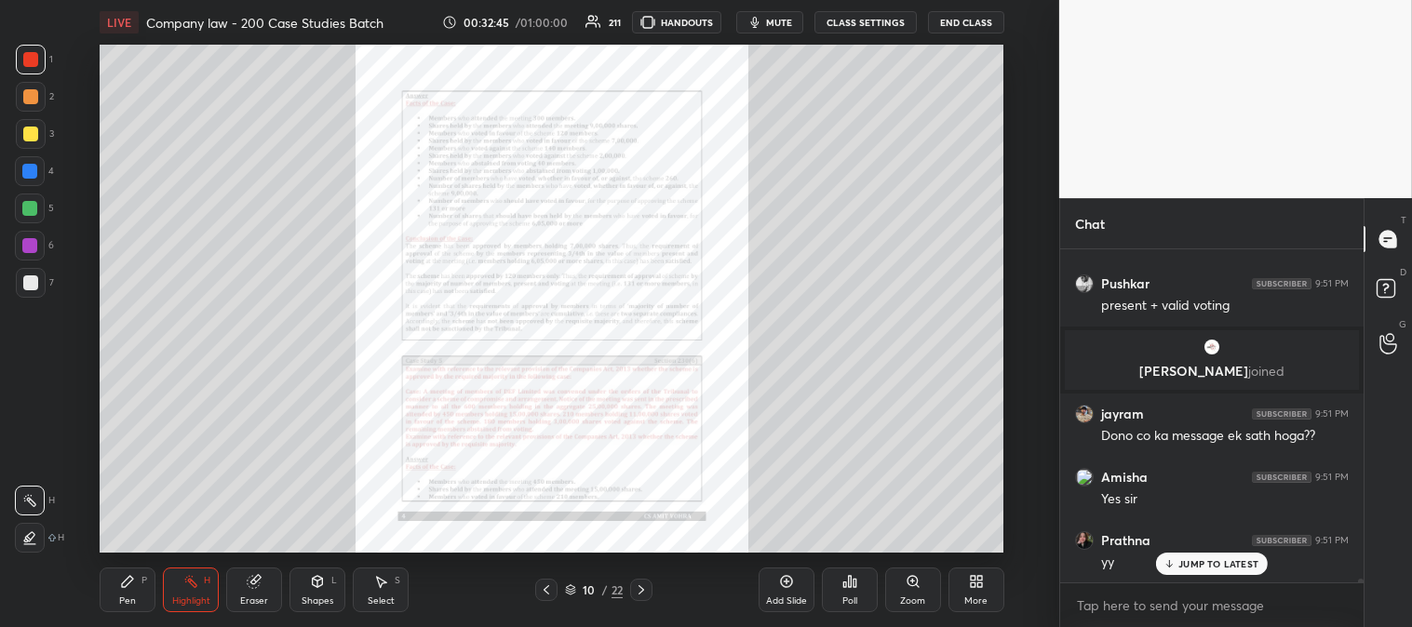
click at [550, 586] on icon at bounding box center [546, 589] width 15 height 15
click at [547, 587] on icon at bounding box center [546, 589] width 6 height 9
click at [546, 586] on icon at bounding box center [546, 589] width 15 height 15
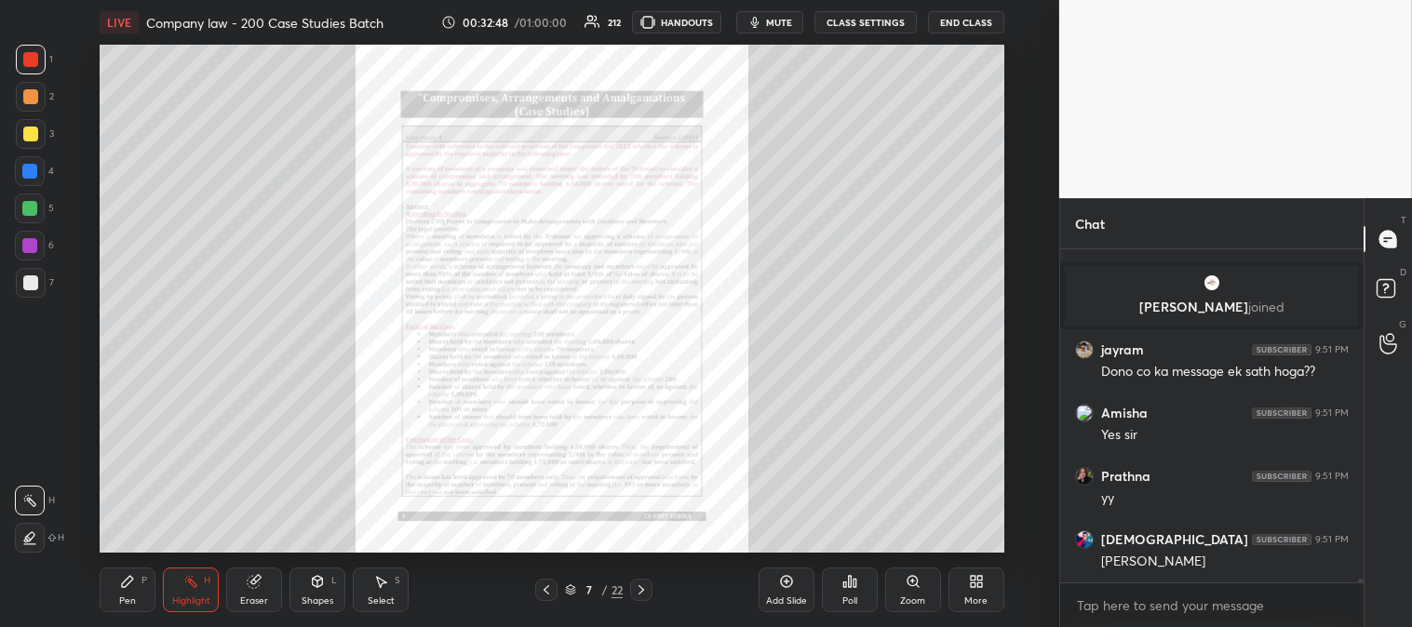
scroll to position [27254, 0]
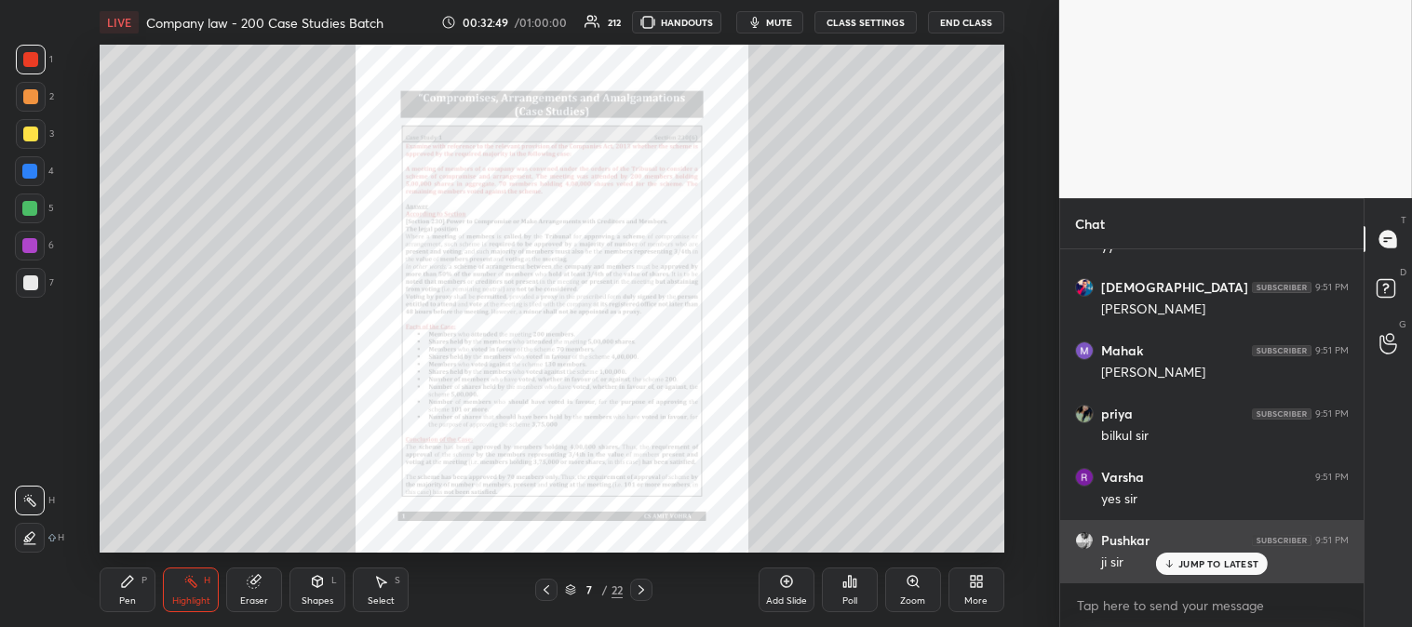
click at [1194, 565] on p "JUMP TO LATEST" at bounding box center [1218, 563] width 80 height 11
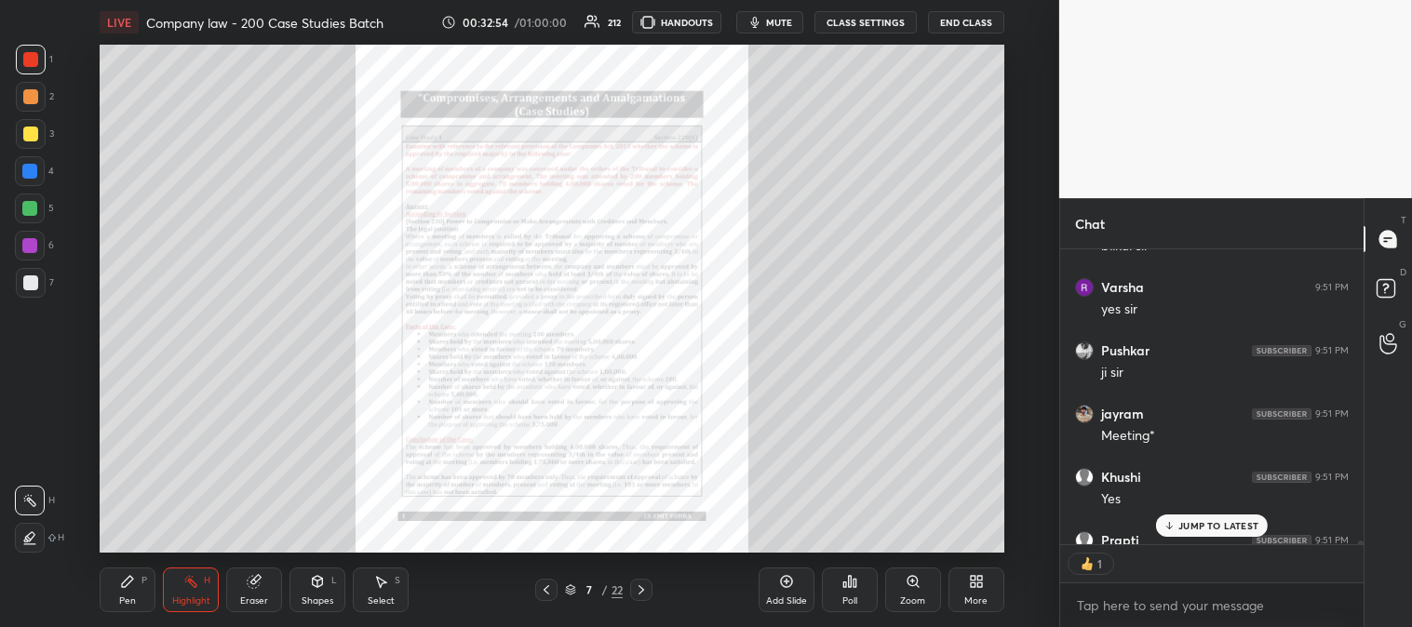
scroll to position [6, 5]
click at [897, 594] on div "Zoom" at bounding box center [913, 590] width 56 height 45
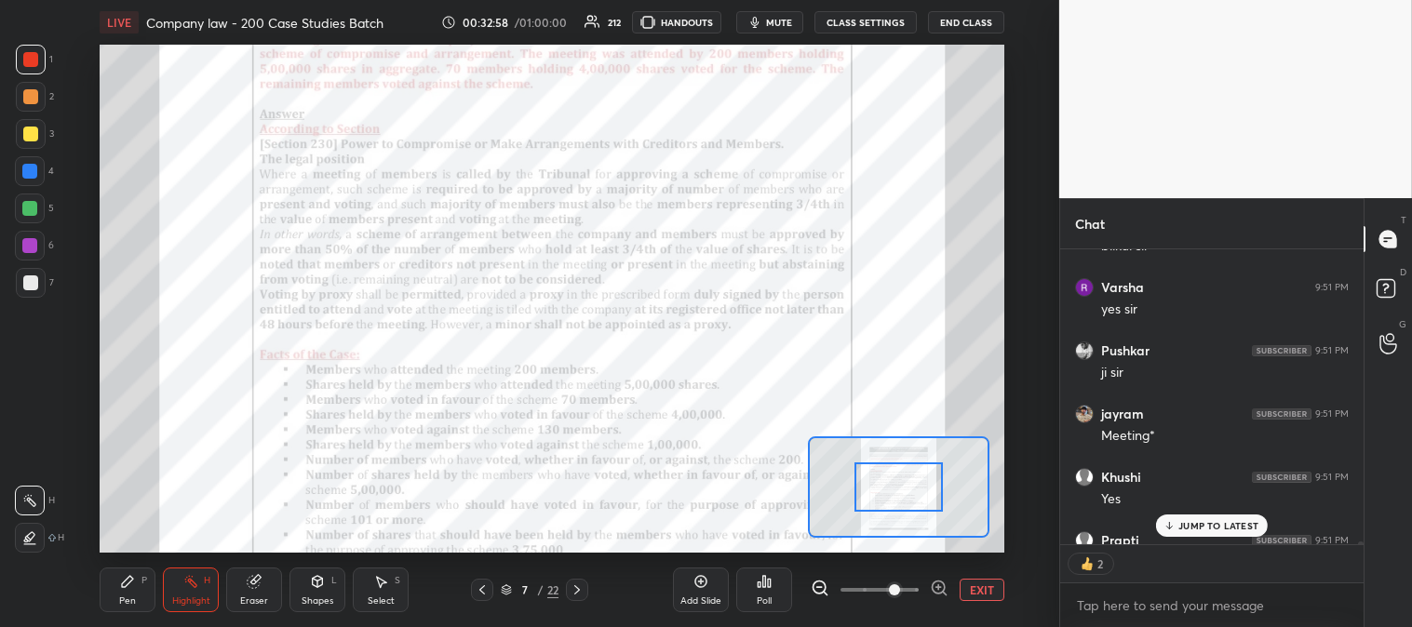
scroll to position [27546, 0]
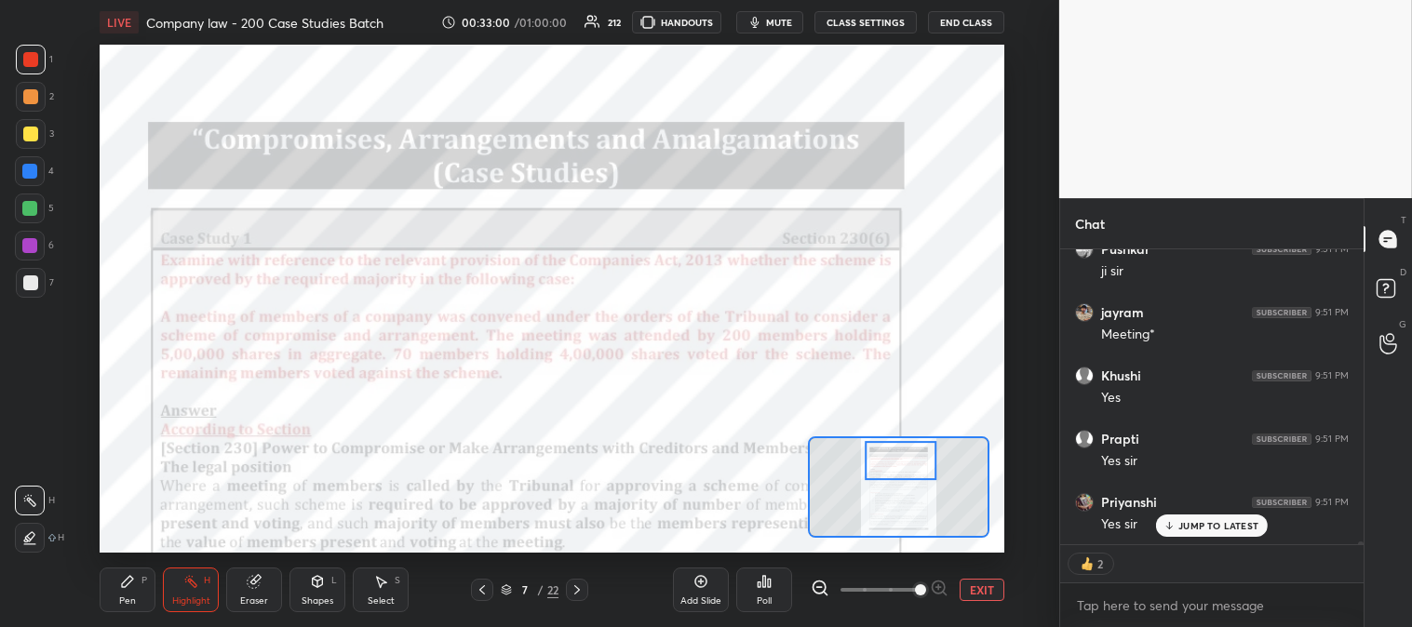
click at [123, 589] on icon at bounding box center [127, 581] width 15 height 15
click at [37, 207] on div at bounding box center [29, 208] width 15 height 15
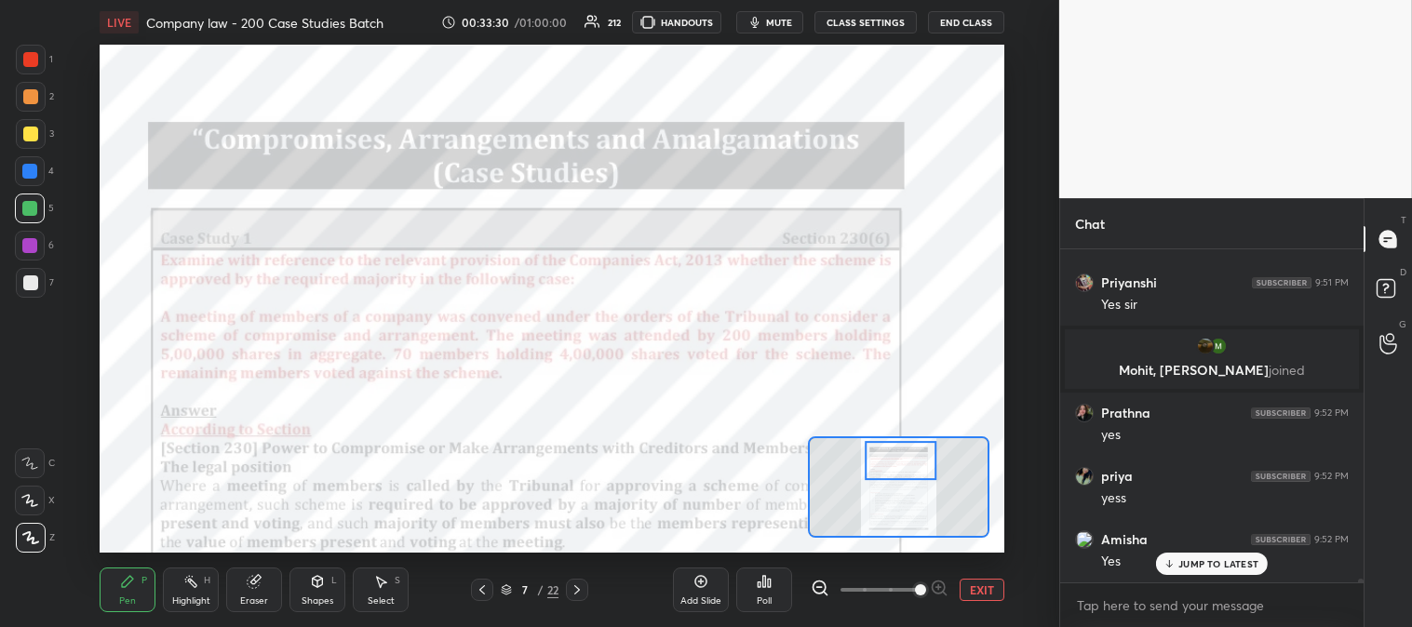
scroll to position [27954, 0]
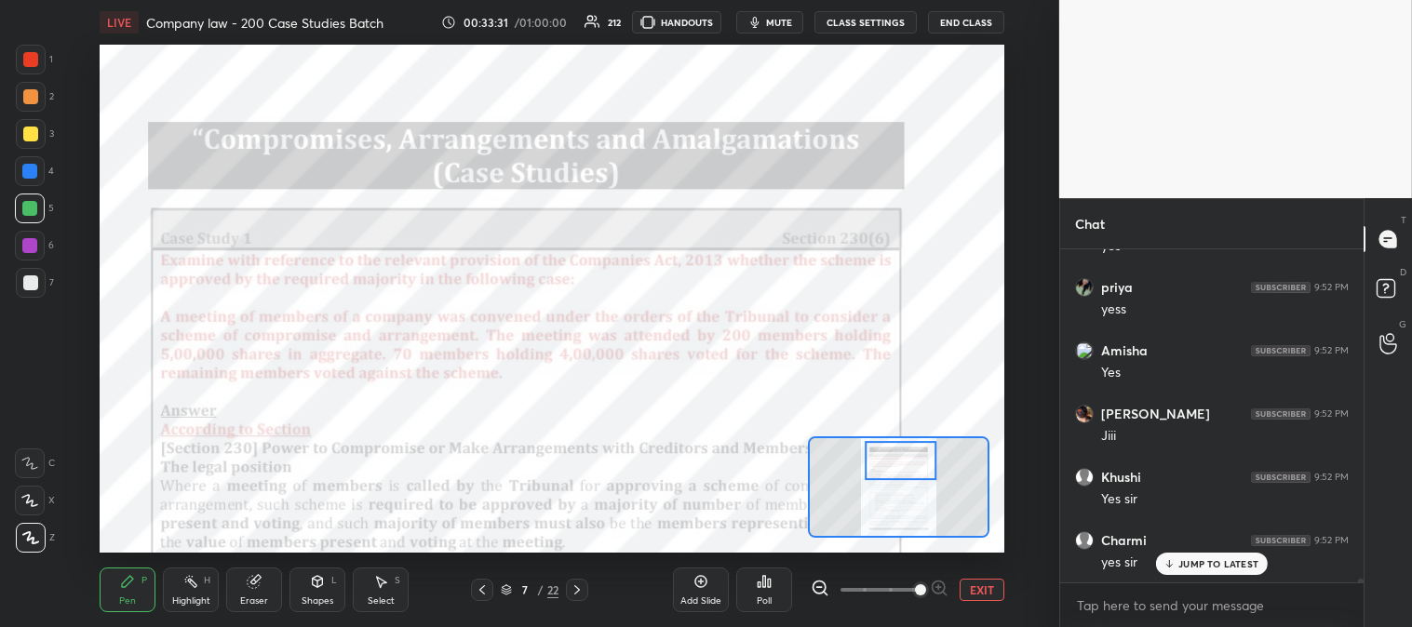
click at [486, 582] on icon at bounding box center [482, 589] width 15 height 15
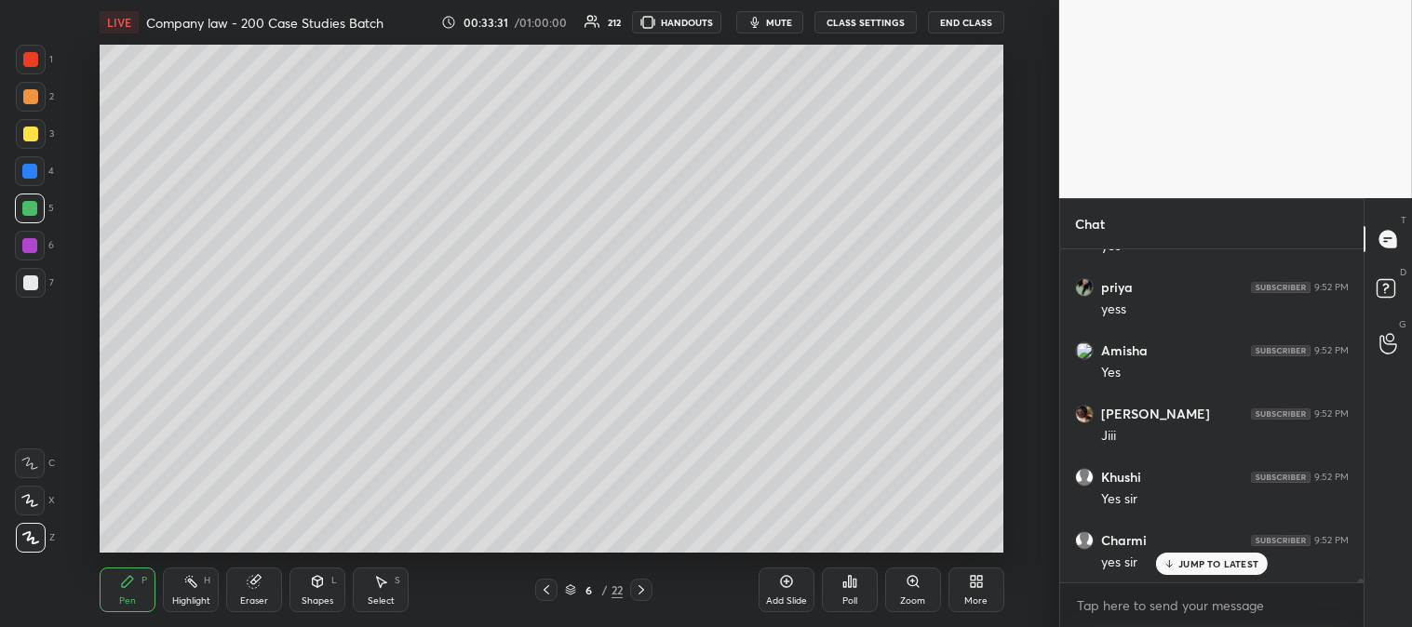
scroll to position [28017, 0]
click at [170, 586] on div "Highlight H" at bounding box center [191, 590] width 56 height 45
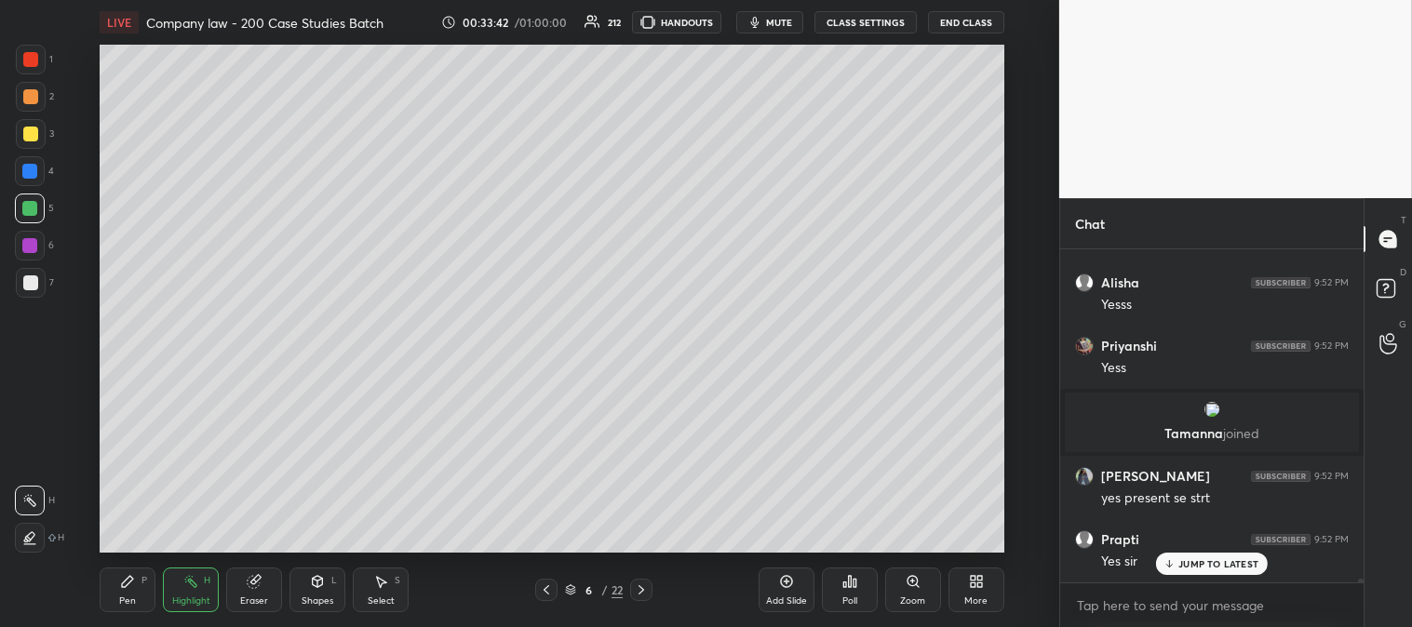
scroll to position [28591, 0]
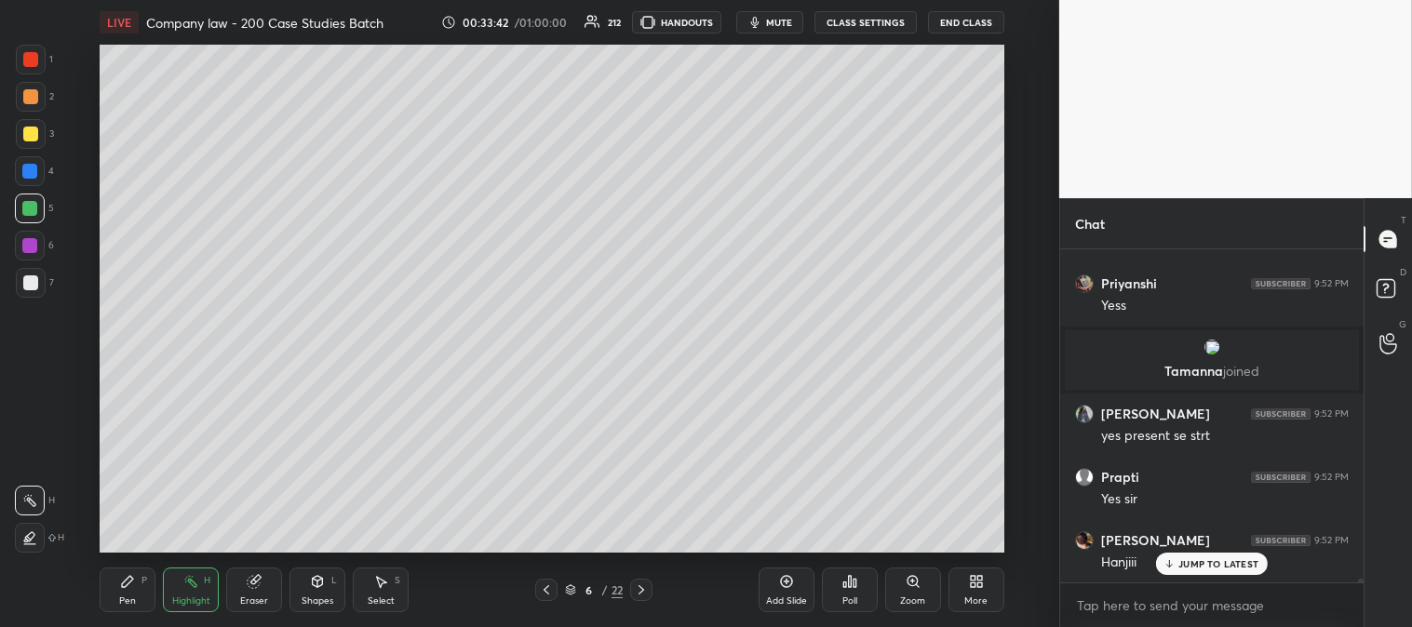
click at [636, 583] on icon at bounding box center [641, 589] width 15 height 15
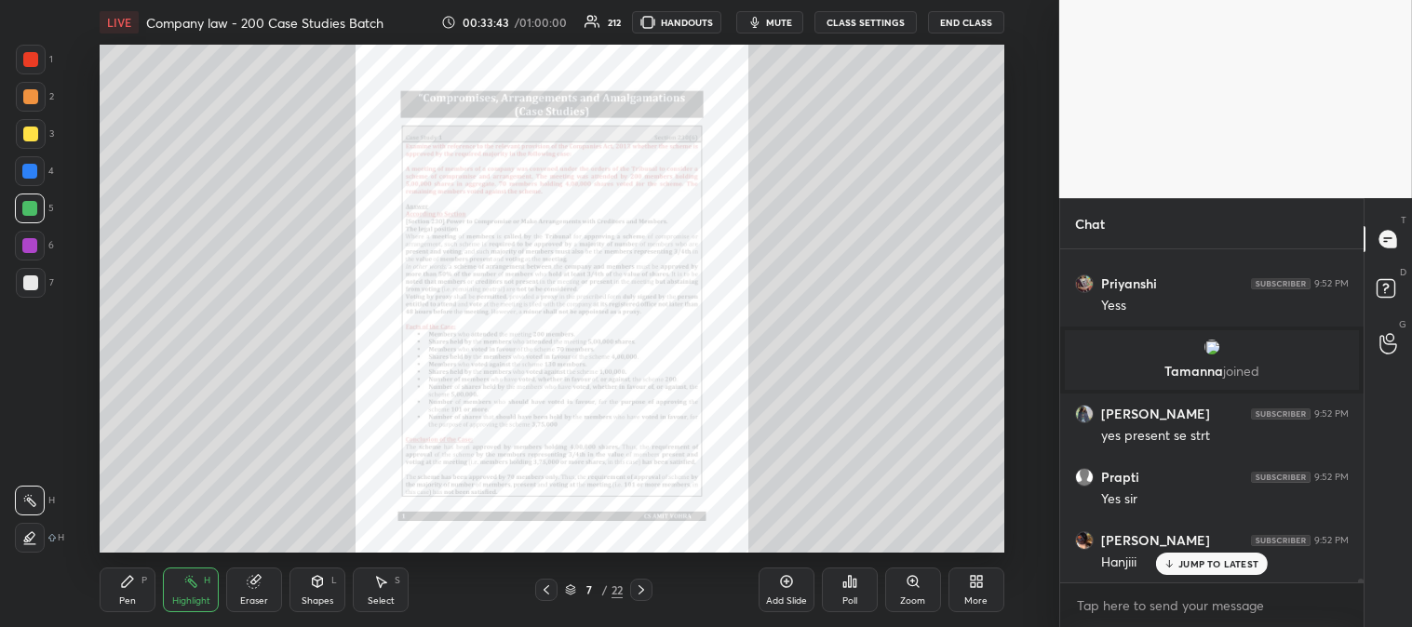
click at [907, 590] on div "Zoom" at bounding box center [913, 590] width 56 height 45
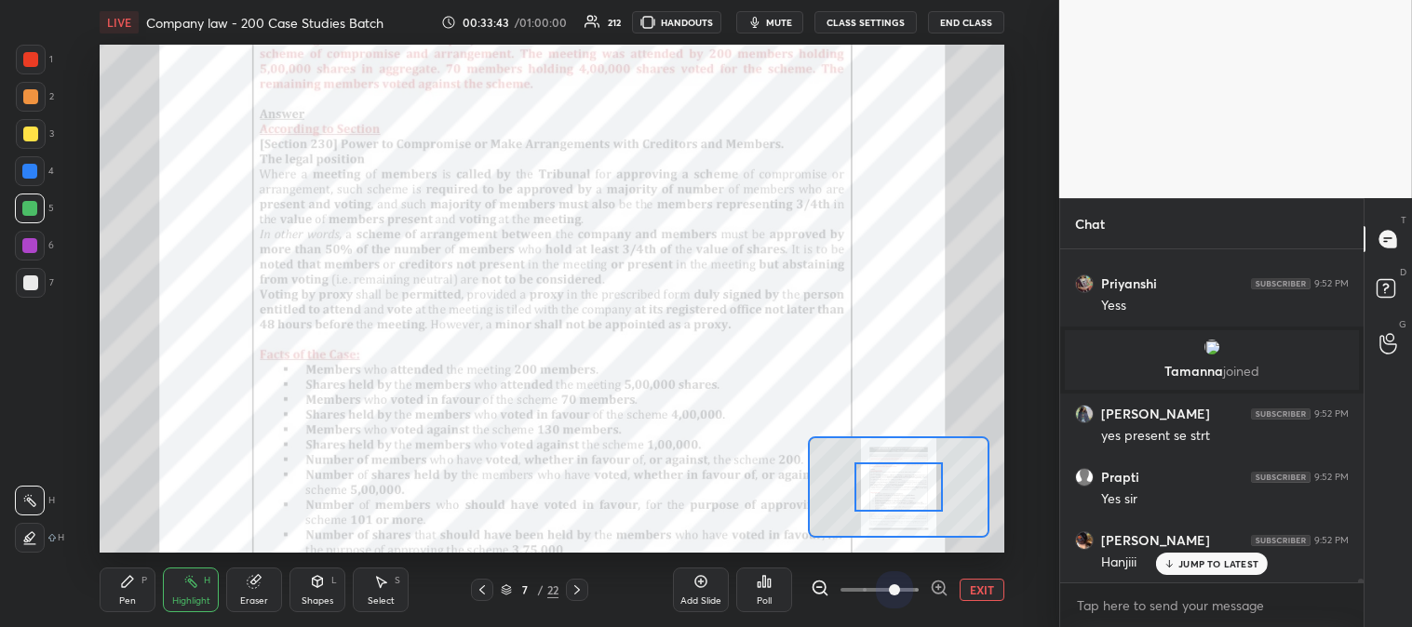
click at [900, 584] on span at bounding box center [894, 589] width 11 height 11
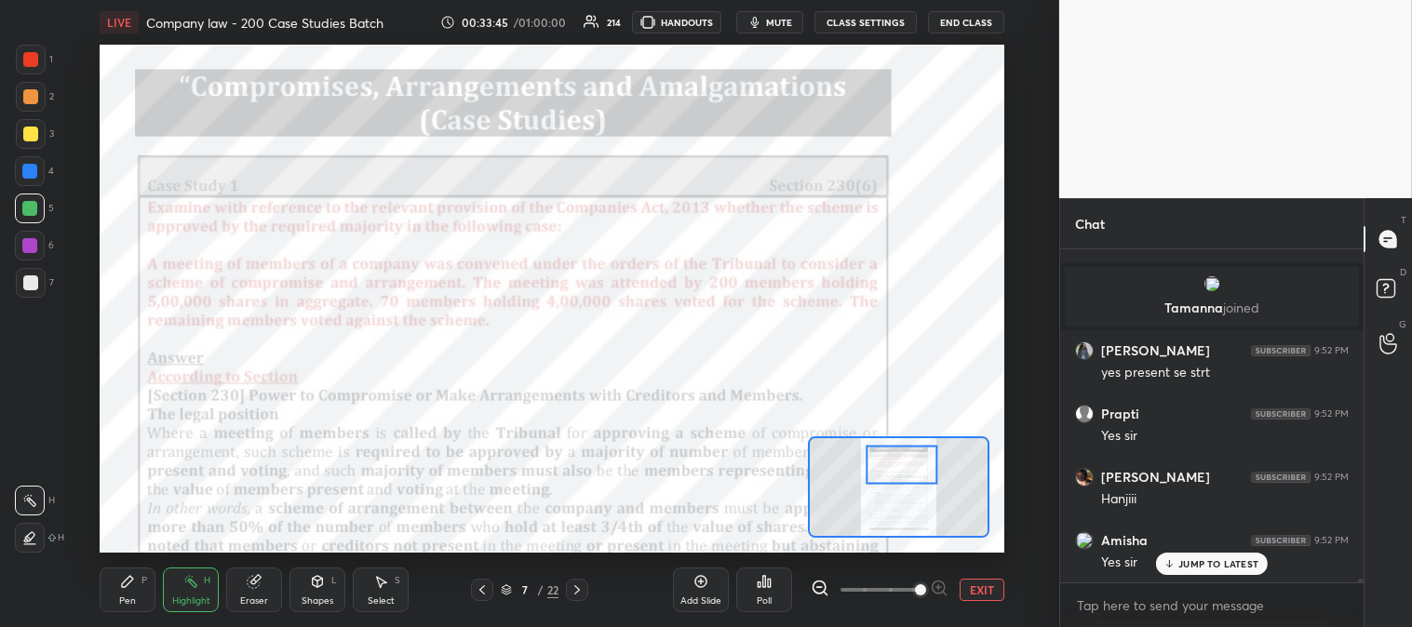
scroll to position [28780, 0]
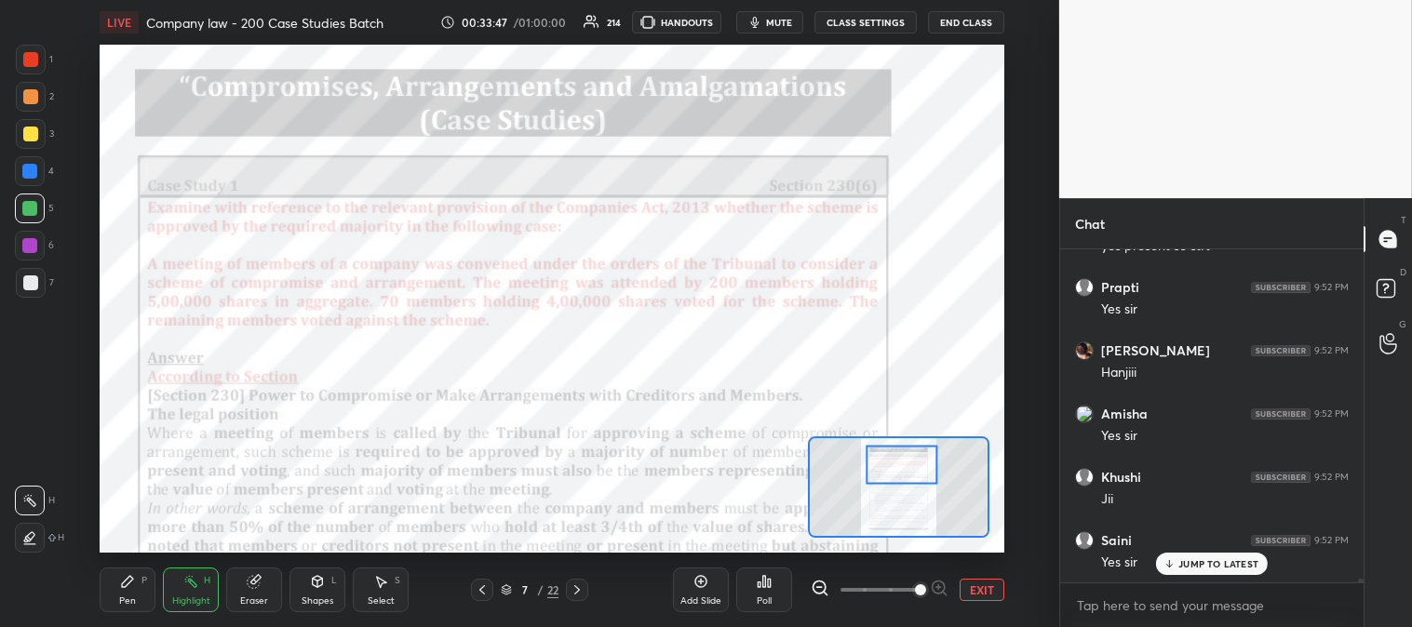
click at [121, 579] on icon at bounding box center [127, 581] width 15 height 15
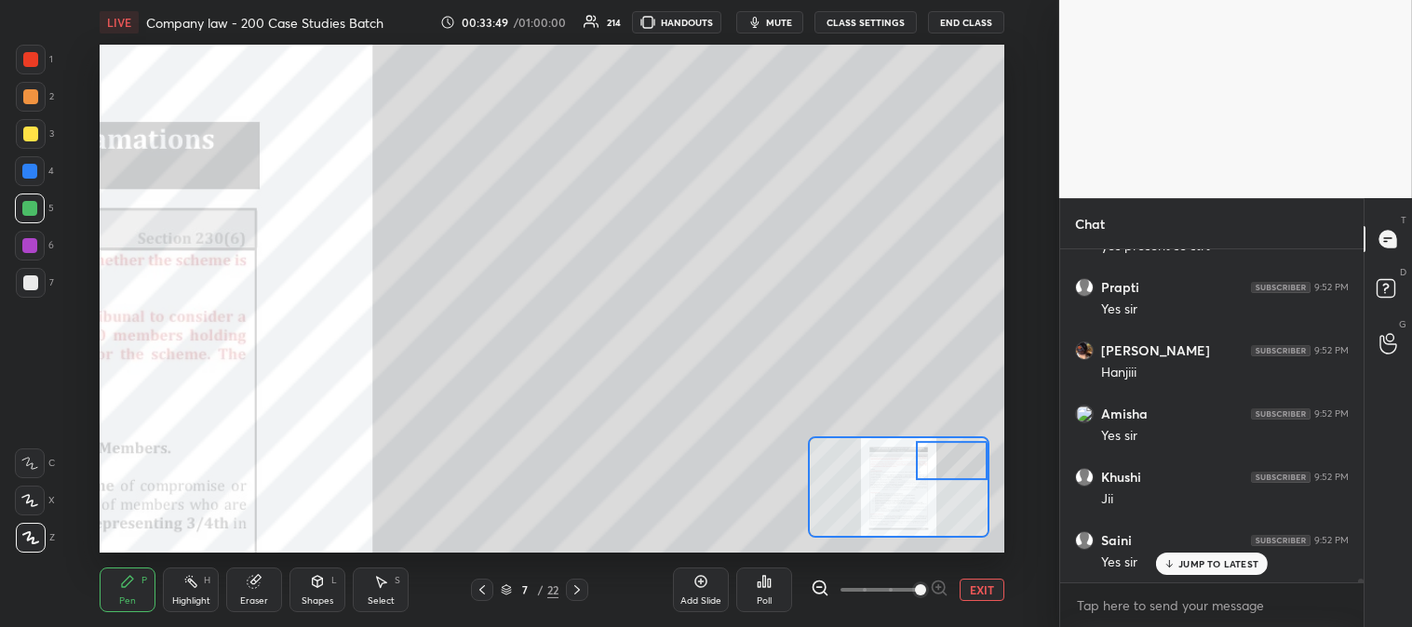
click at [30, 131] on div at bounding box center [30, 134] width 15 height 15
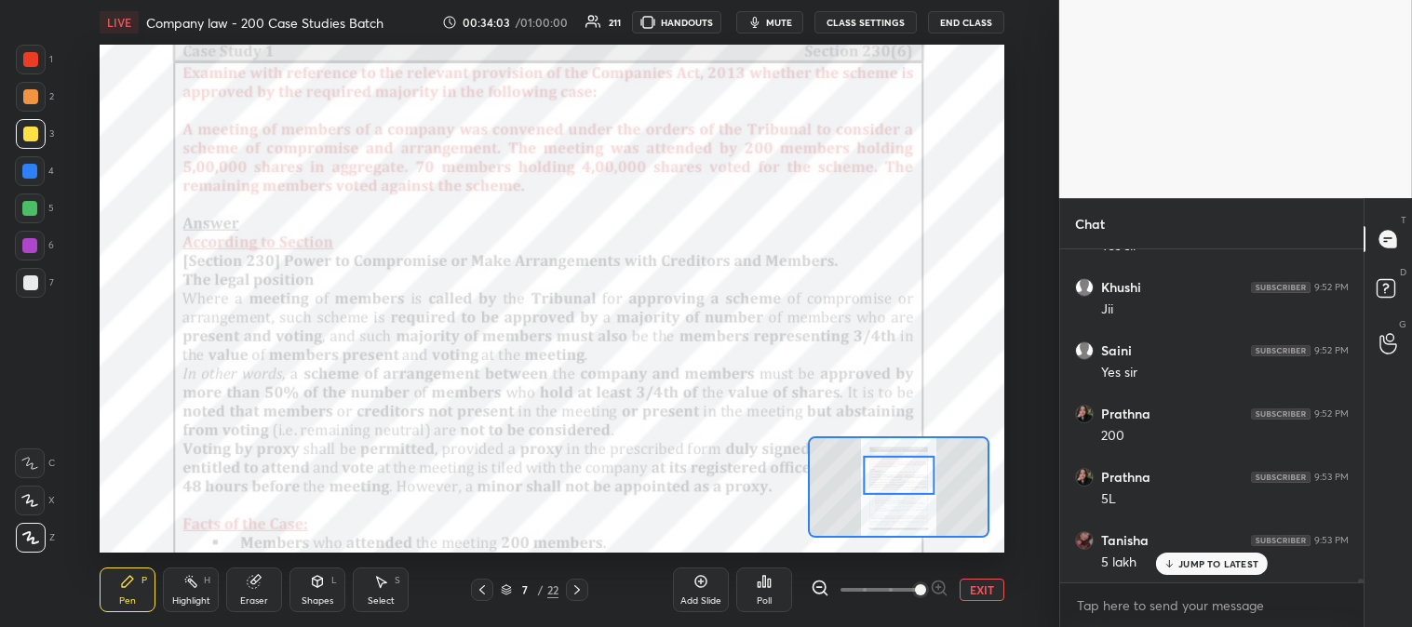
scroll to position [29033, 0]
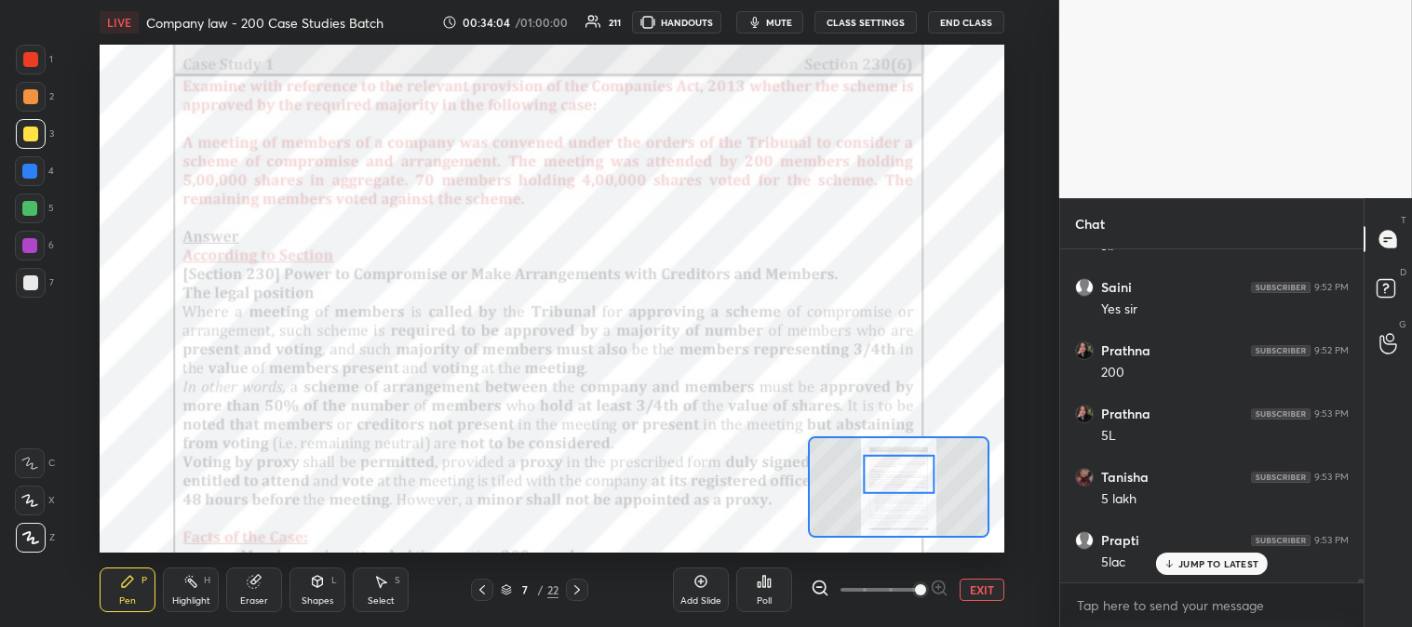
click at [190, 579] on rect at bounding box center [192, 583] width 9 height 9
click at [31, 47] on div at bounding box center [31, 60] width 30 height 30
click at [24, 211] on div at bounding box center [29, 208] width 15 height 15
click at [134, 584] on icon at bounding box center [127, 581] width 15 height 15
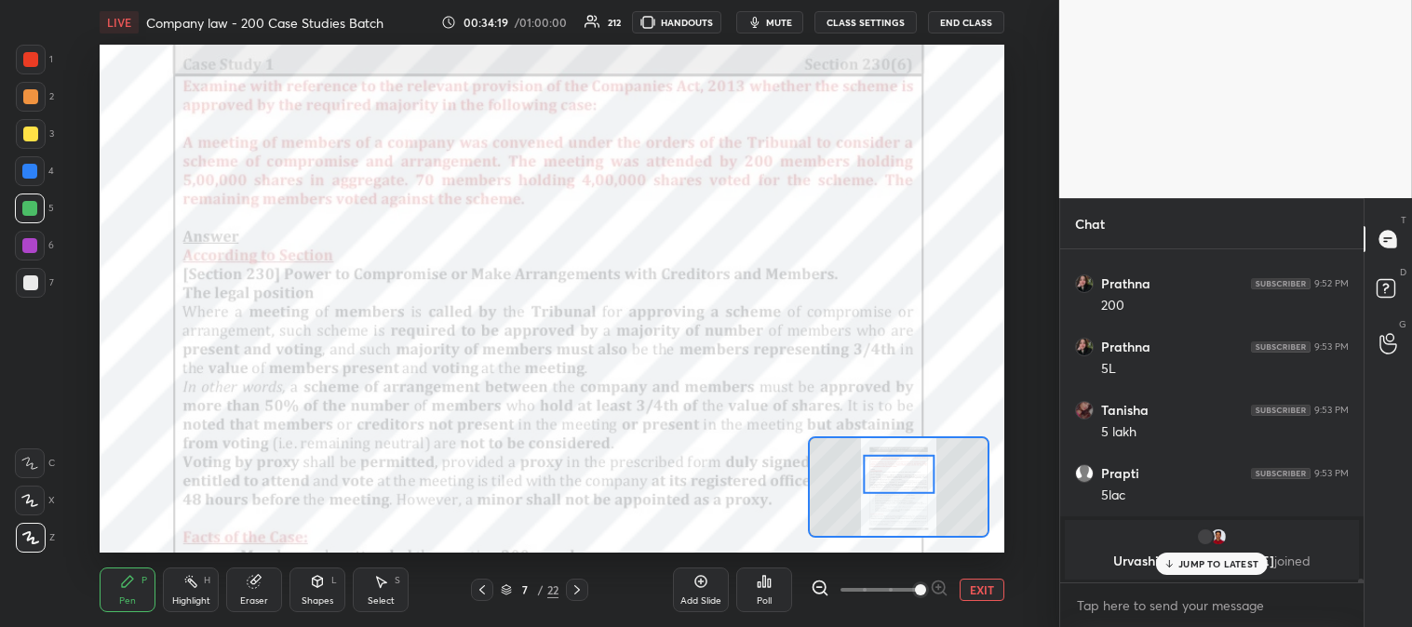
scroll to position [29164, 0]
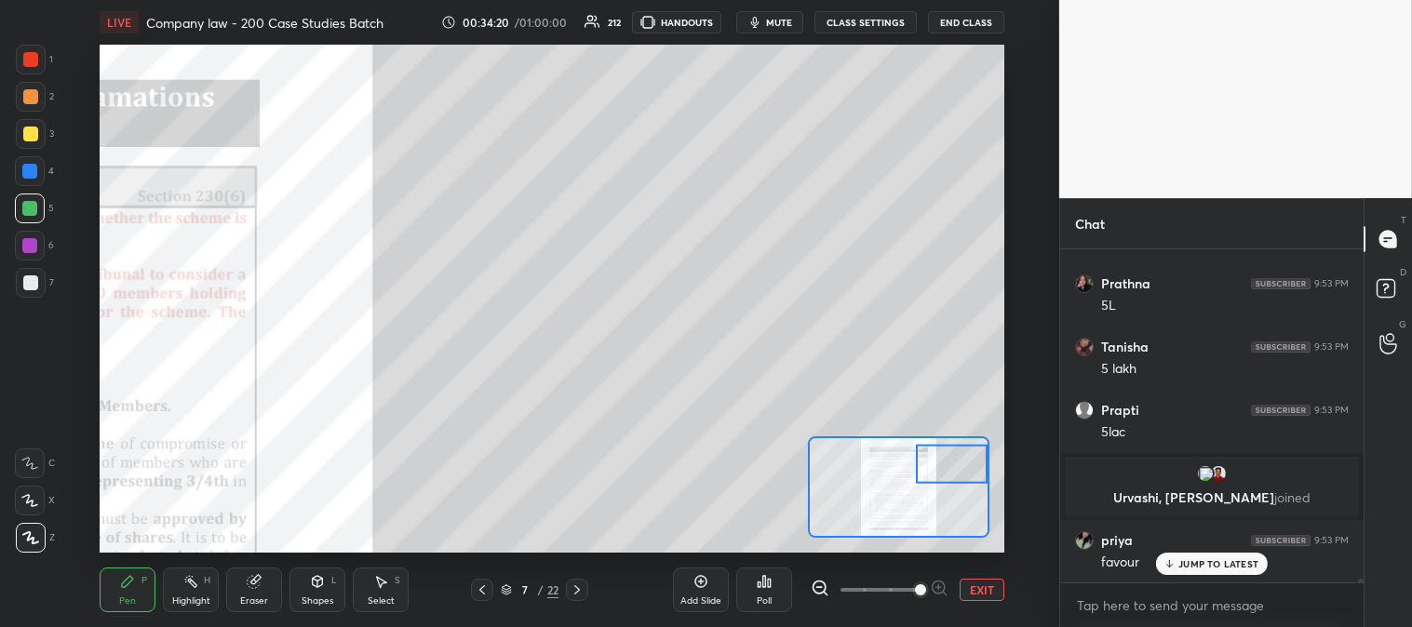
click at [124, 582] on icon at bounding box center [127, 581] width 11 height 11
click at [41, 201] on div at bounding box center [30, 209] width 30 height 30
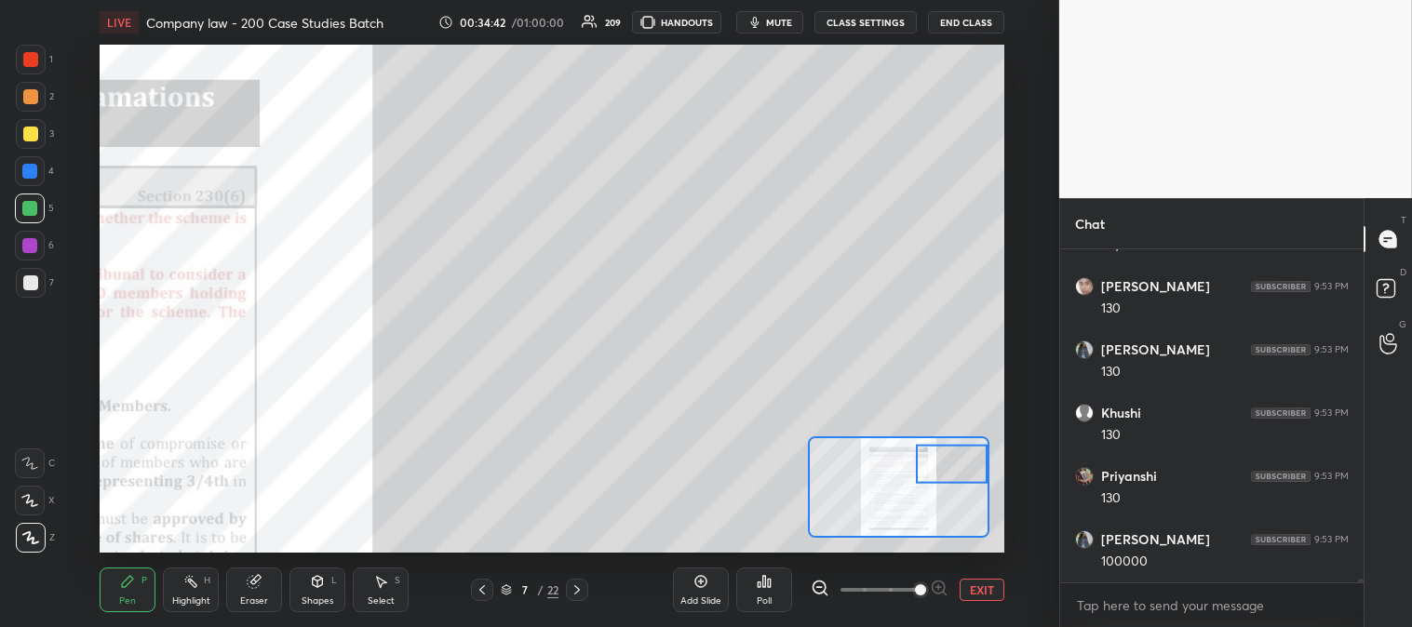
scroll to position [30005, 0]
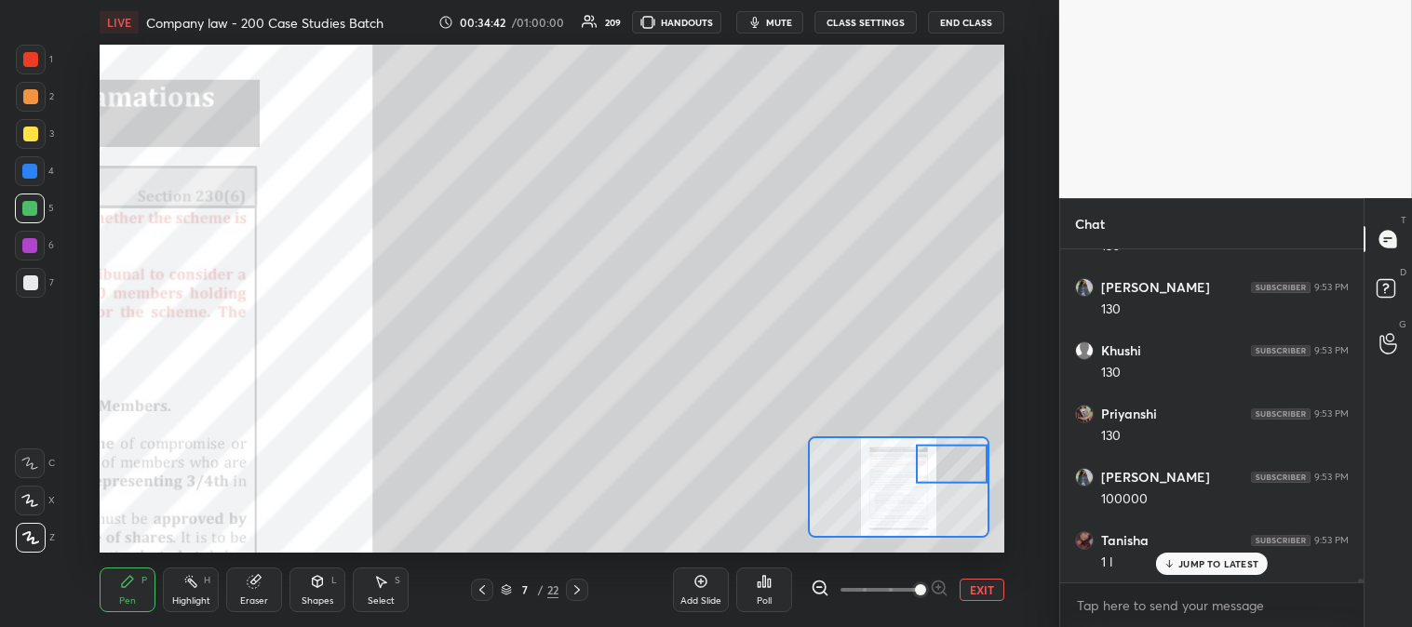
click at [264, 592] on div "Eraser" at bounding box center [254, 590] width 56 height 45
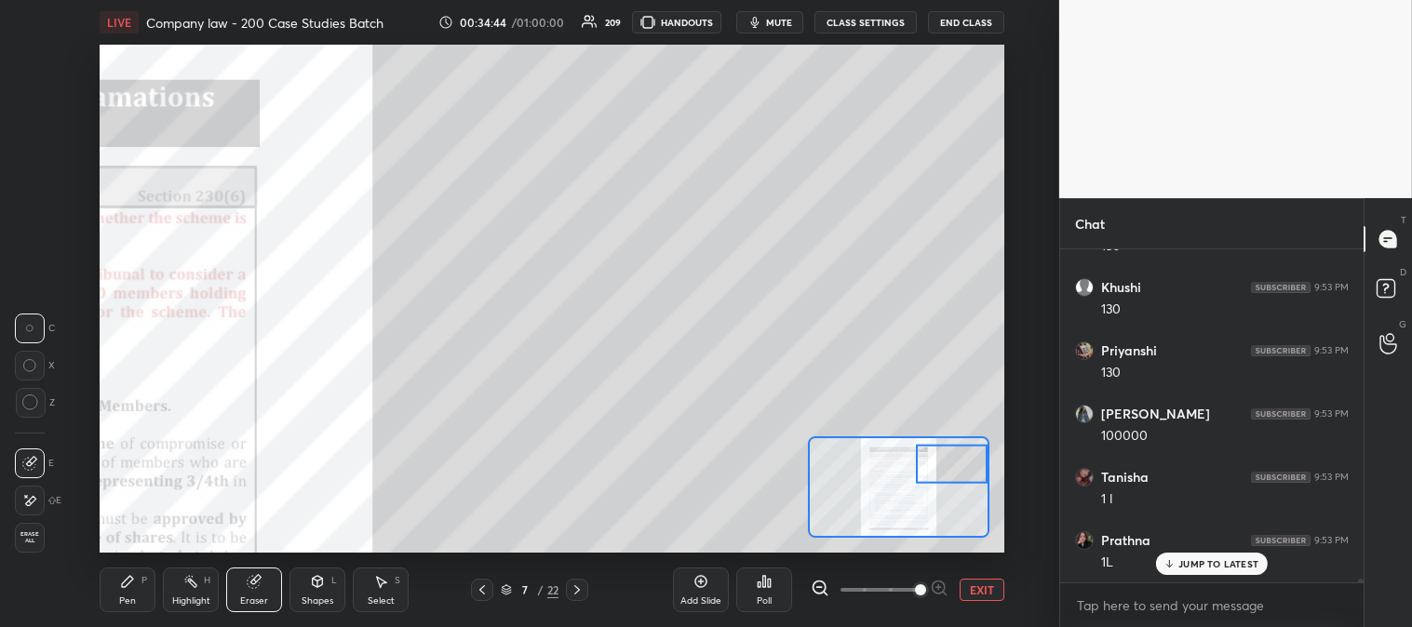
scroll to position [30131, 0]
click at [131, 582] on icon at bounding box center [127, 581] width 15 height 15
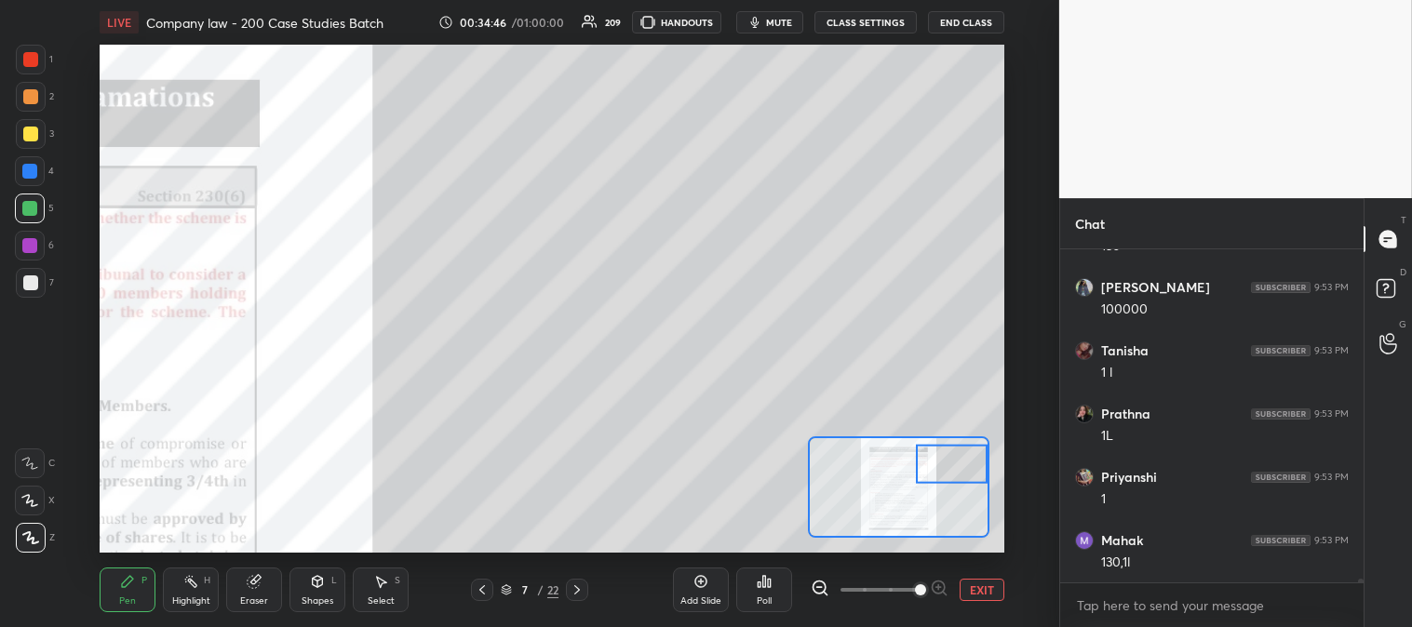
scroll to position [30259, 0]
click at [266, 583] on div "Eraser" at bounding box center [254, 590] width 56 height 45
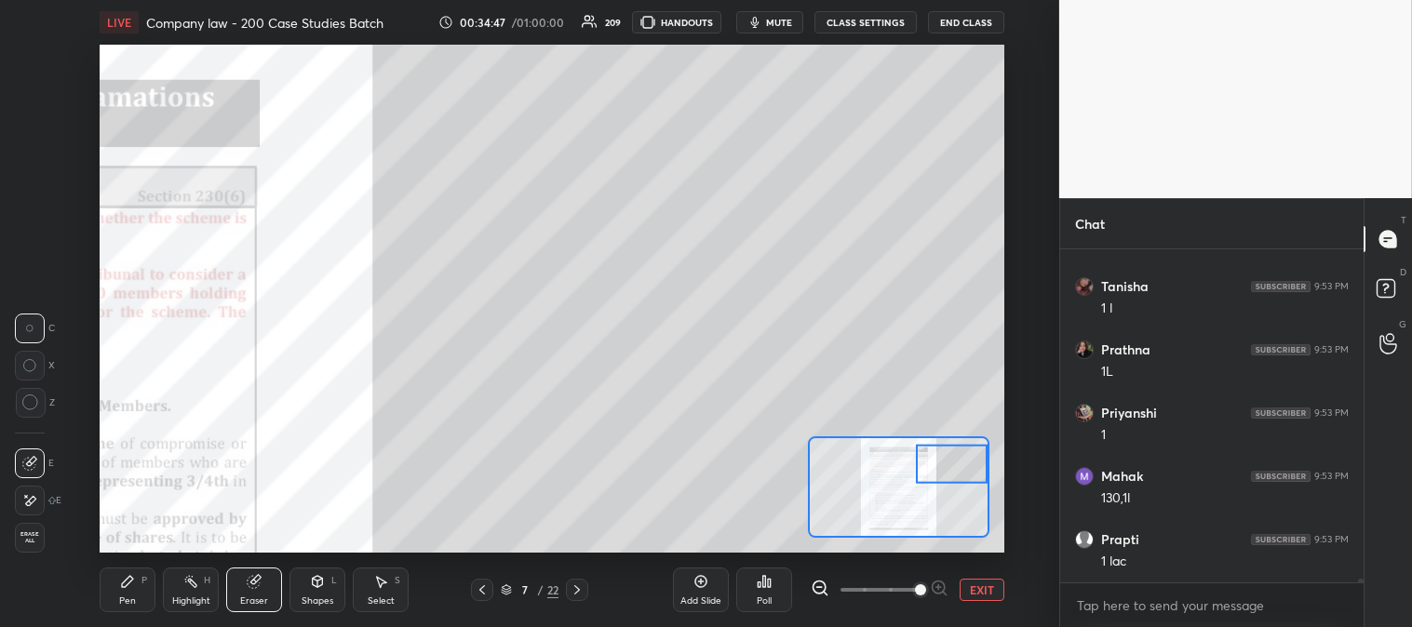
scroll to position [30321, 0]
click at [122, 601] on div "Pen" at bounding box center [127, 600] width 17 height 9
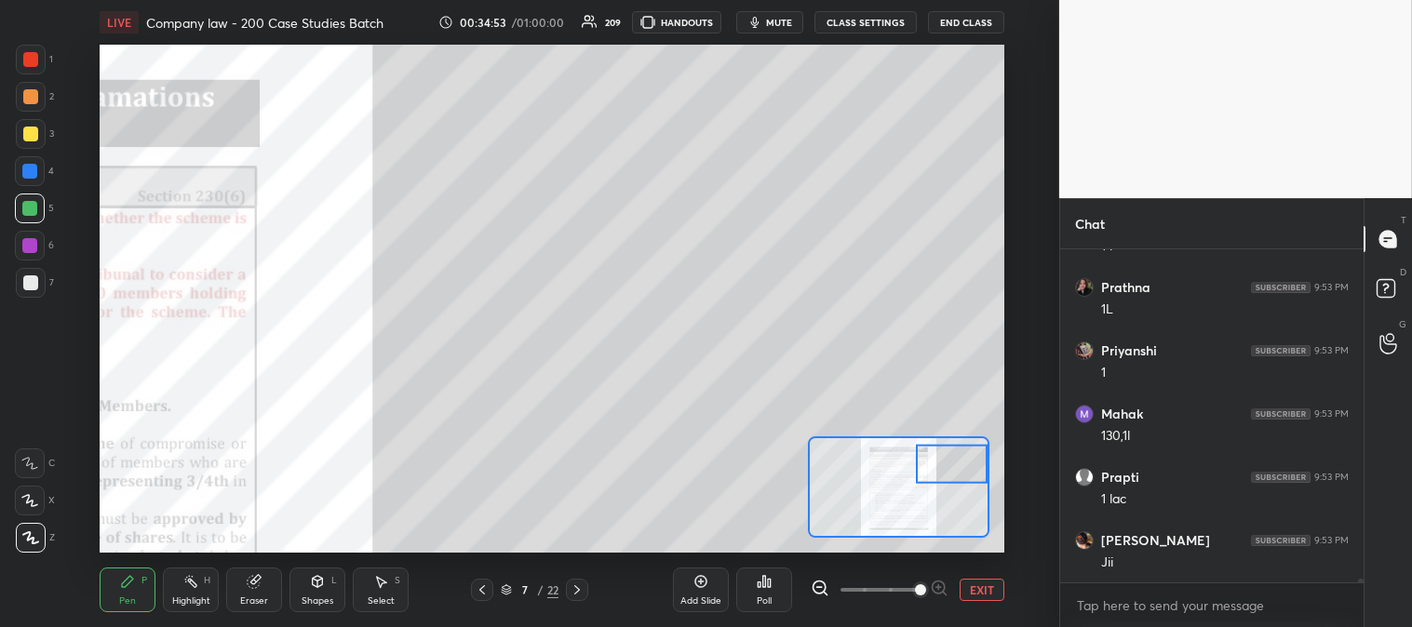
scroll to position [30384, 0]
click at [209, 591] on div "Highlight H" at bounding box center [191, 590] width 56 height 45
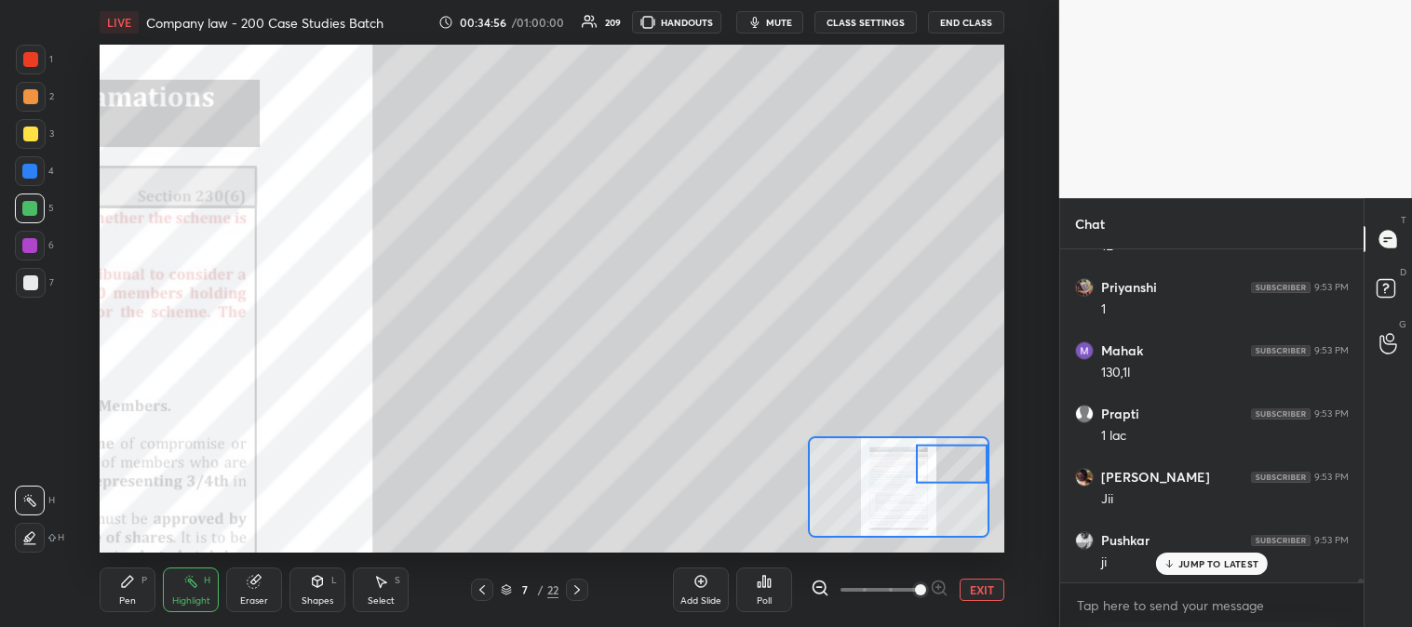
scroll to position [30448, 0]
click at [1187, 566] on p "JUMP TO LATEST" at bounding box center [1218, 563] width 80 height 11
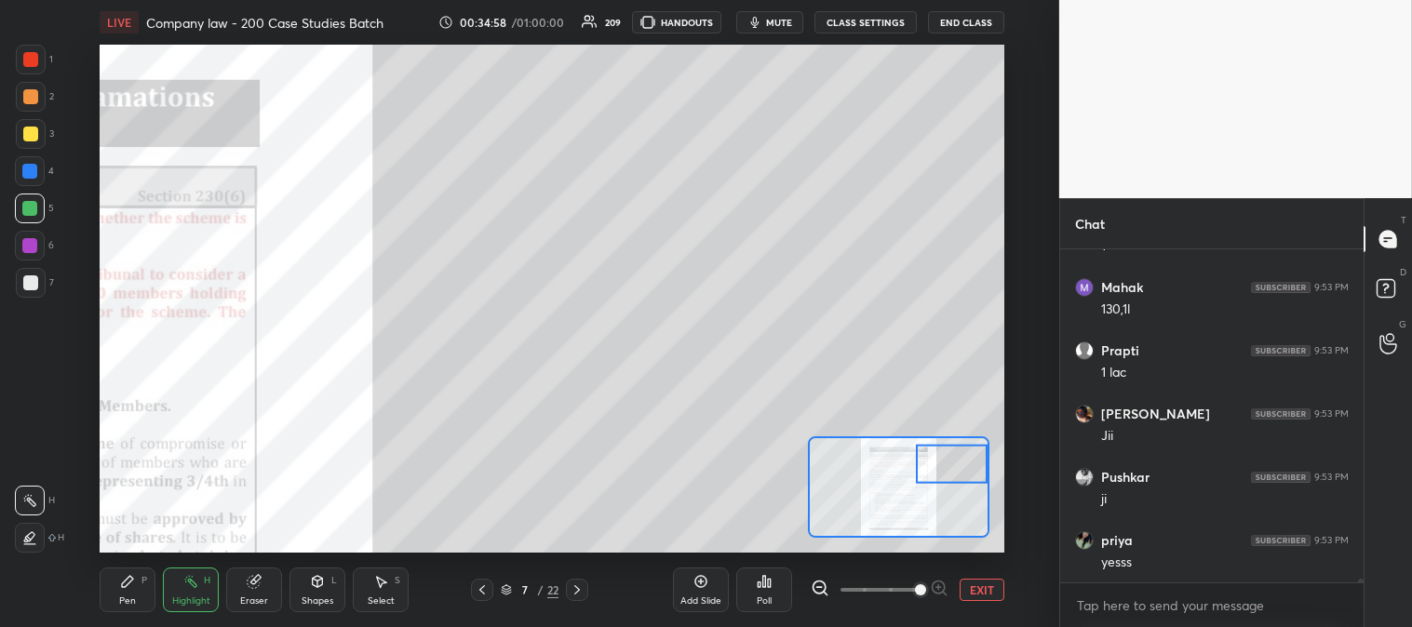
click at [982, 593] on button "EXIT" at bounding box center [981, 590] width 45 height 22
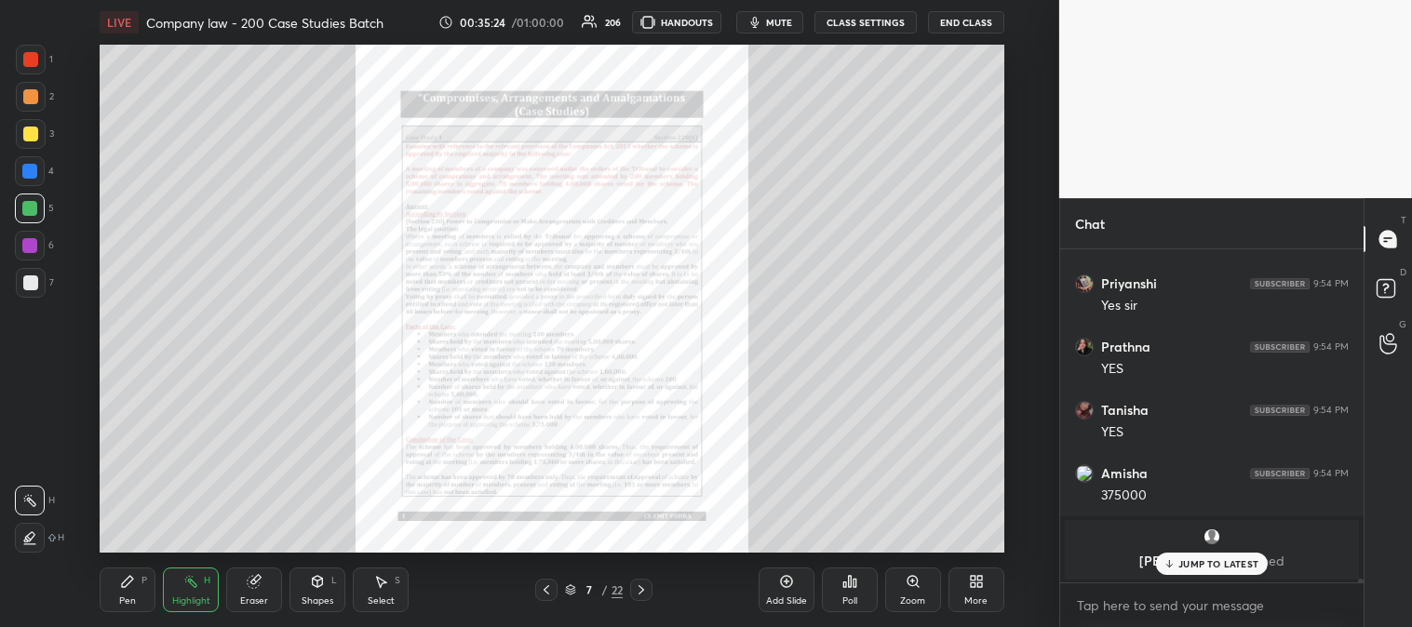
scroll to position [30119, 0]
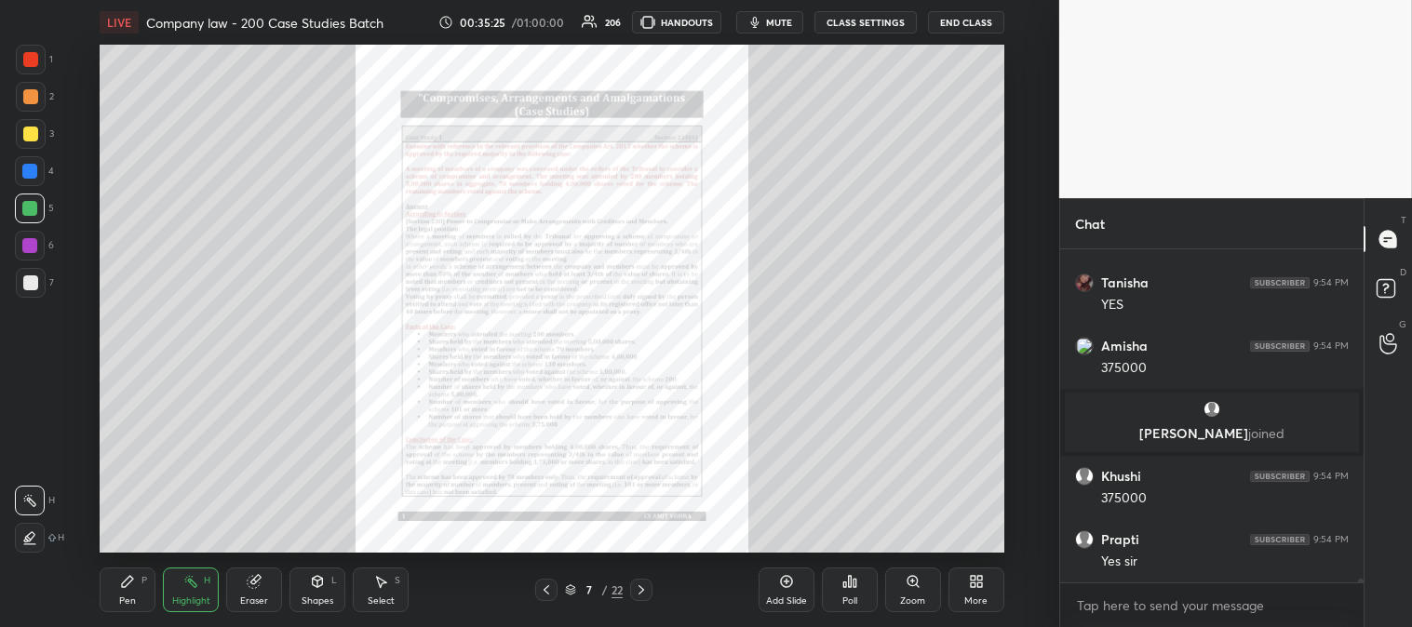
click at [900, 598] on div "Zoom" at bounding box center [912, 600] width 25 height 9
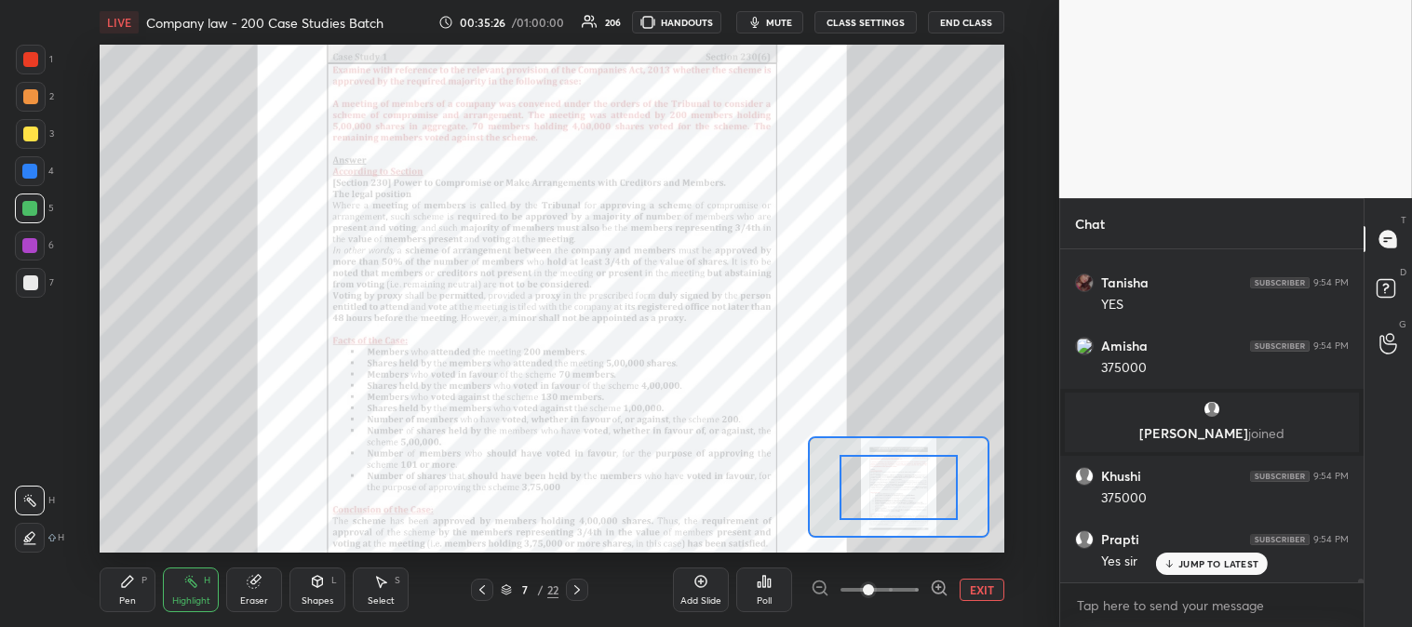
scroll to position [30308, 0]
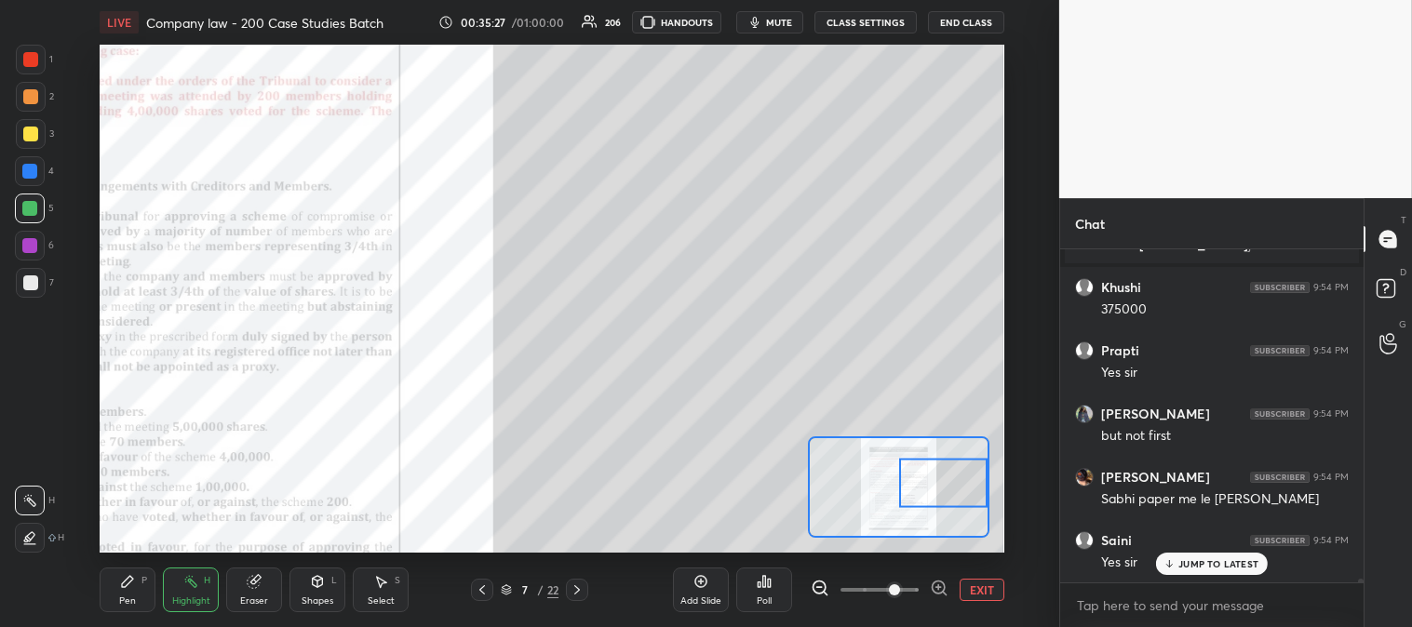
click at [134, 582] on icon at bounding box center [127, 581] width 15 height 15
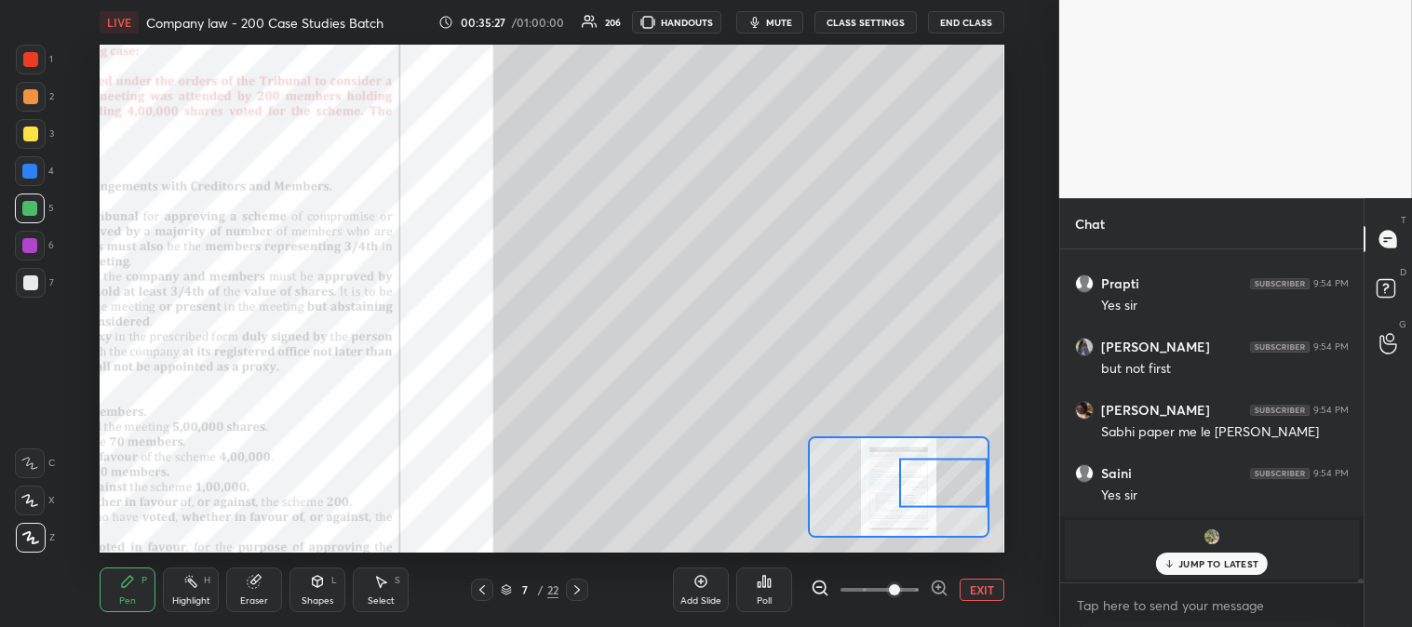
click at [37, 287] on div at bounding box center [31, 283] width 30 height 30
click at [270, 589] on div "Eraser" at bounding box center [254, 590] width 56 height 45
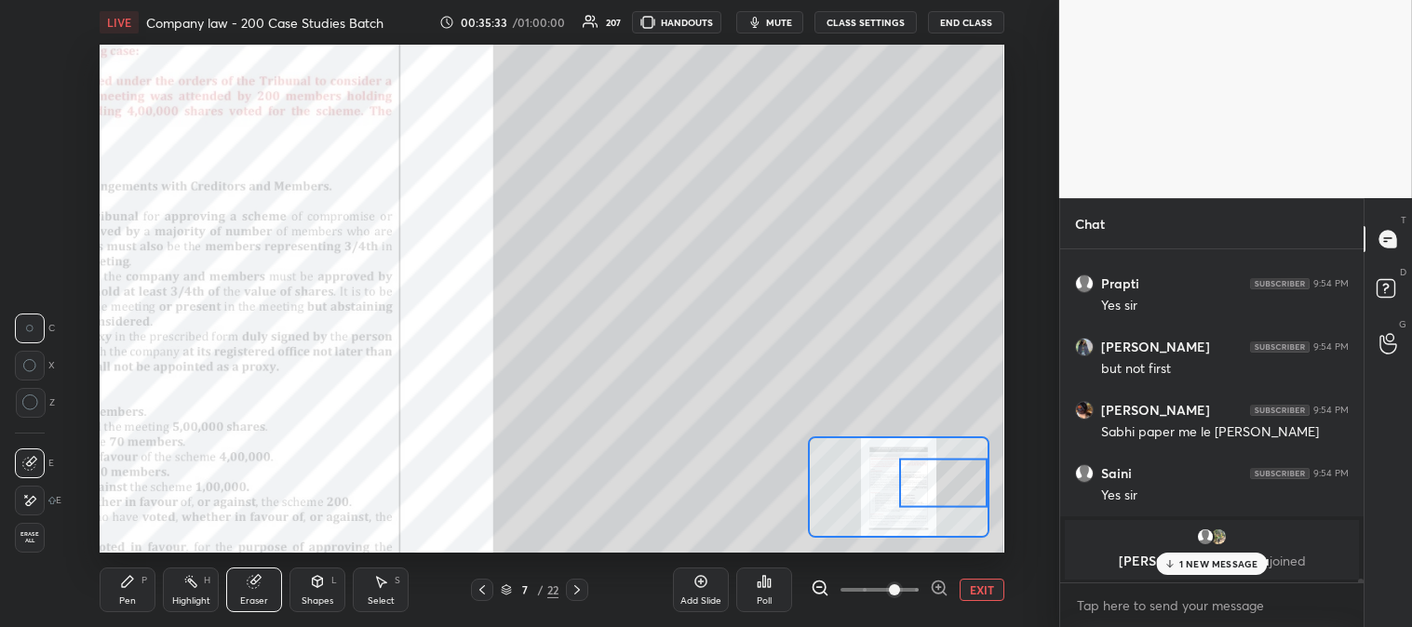
click at [127, 569] on div "Pen P" at bounding box center [128, 590] width 56 height 45
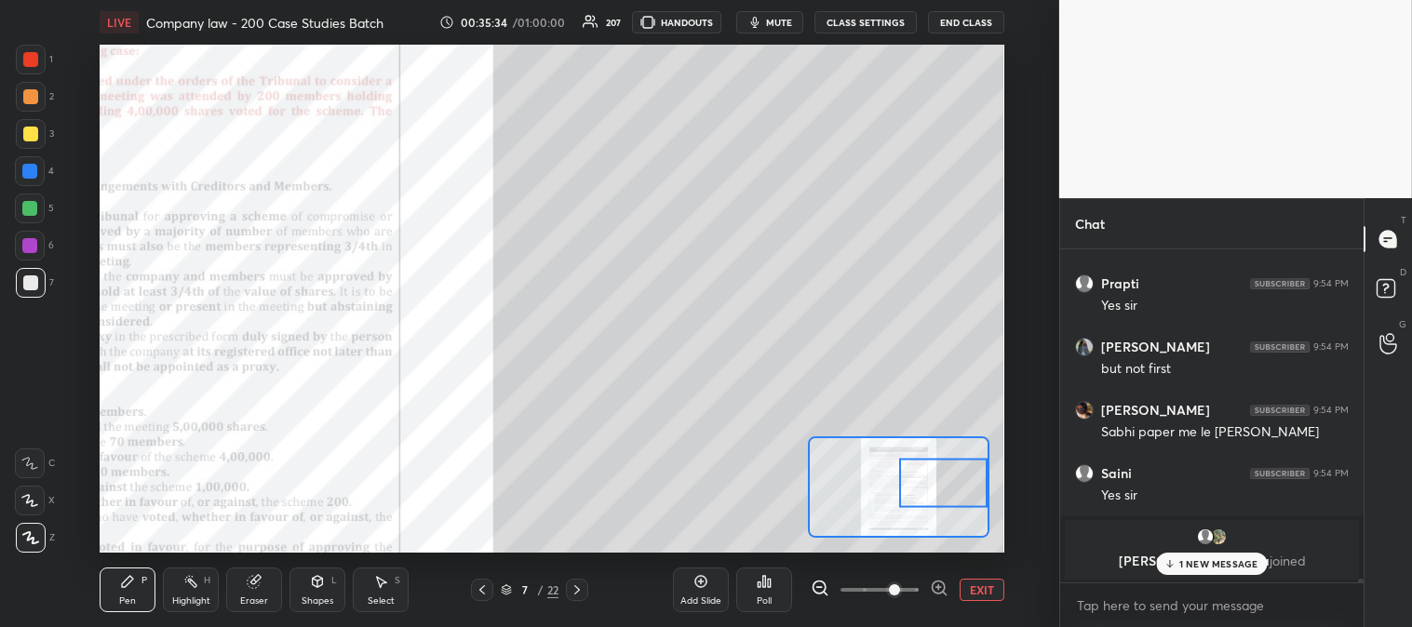
click at [37, 500] on icon at bounding box center [29, 500] width 17 height 13
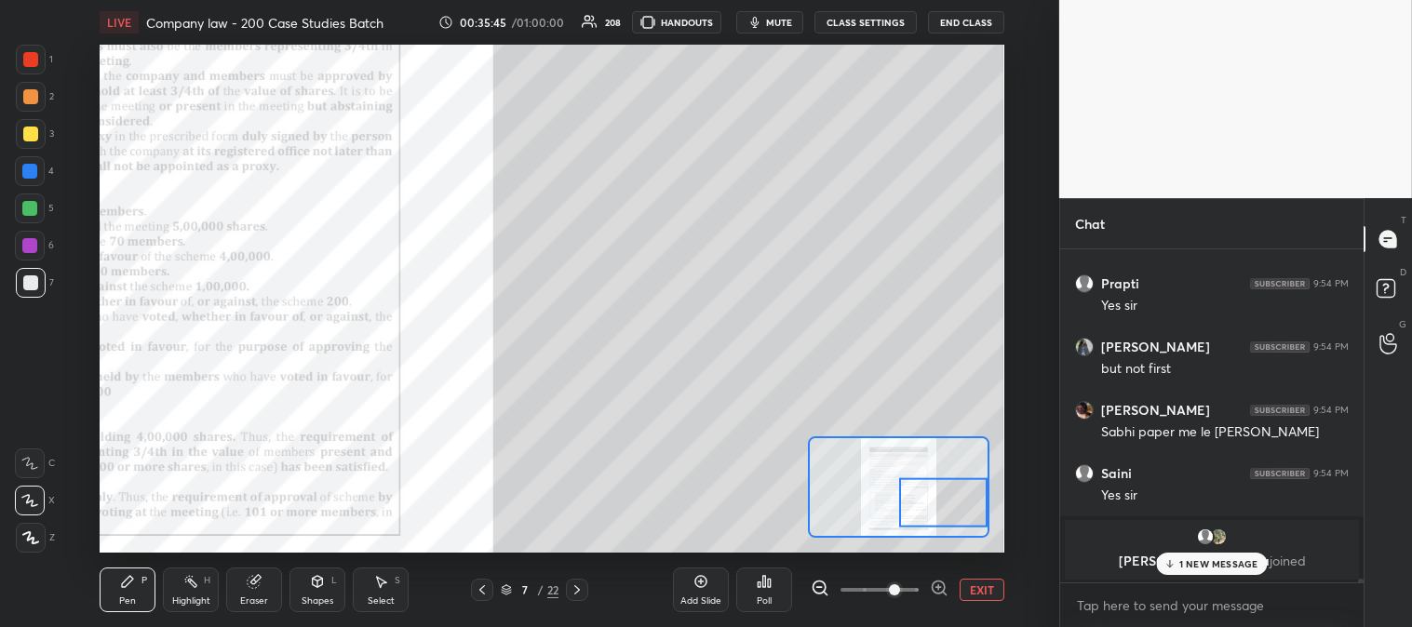
click at [143, 590] on div "Pen P" at bounding box center [128, 590] width 56 height 45
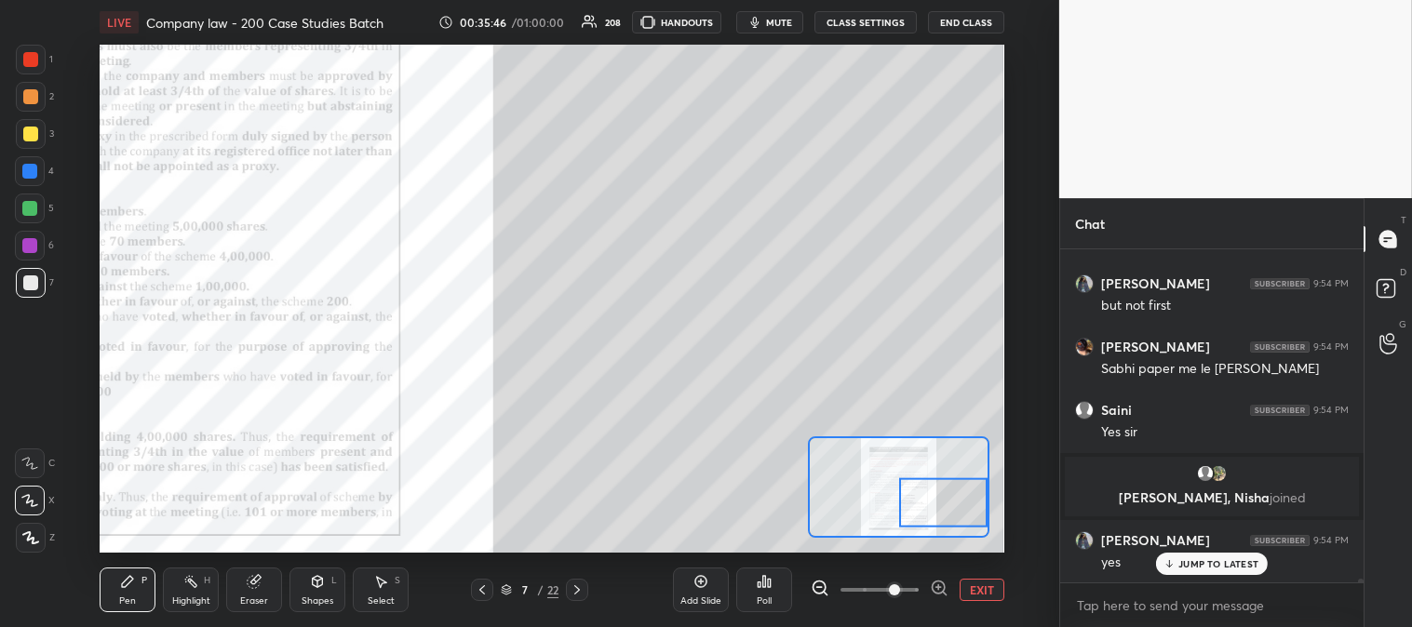
click at [35, 207] on div at bounding box center [29, 208] width 15 height 15
click at [978, 586] on button "EXIT" at bounding box center [981, 590] width 45 height 22
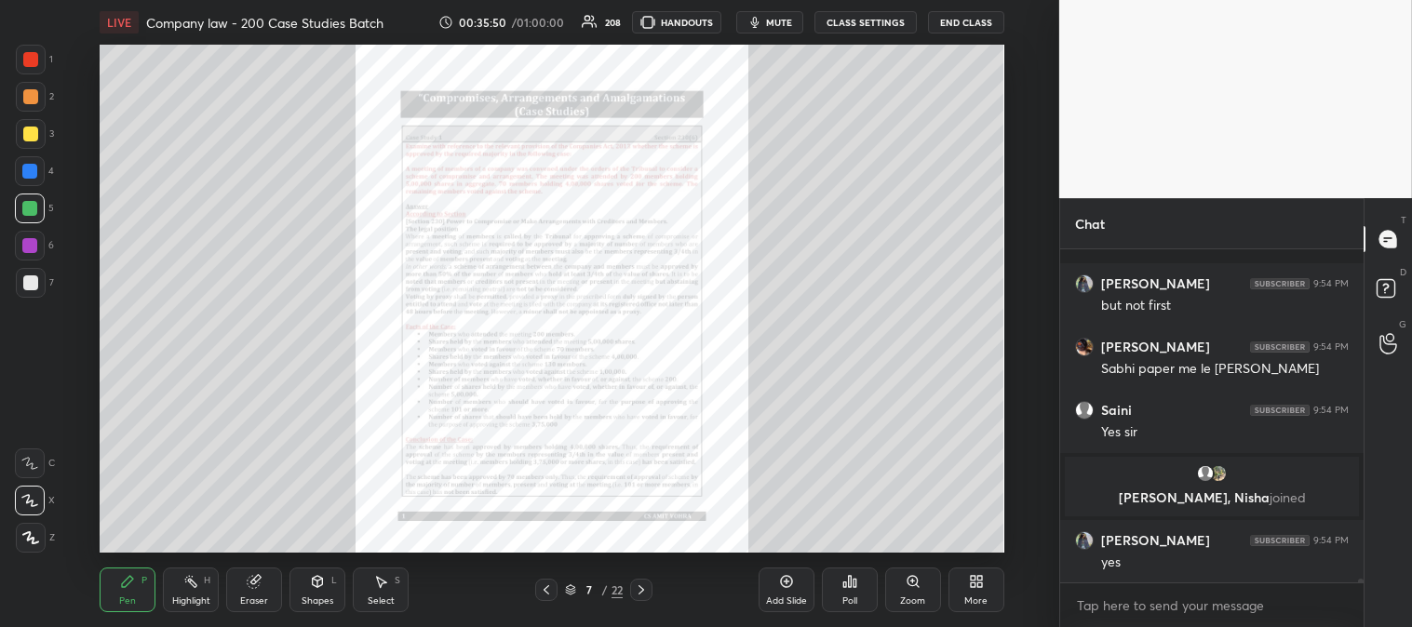
scroll to position [30519, 0]
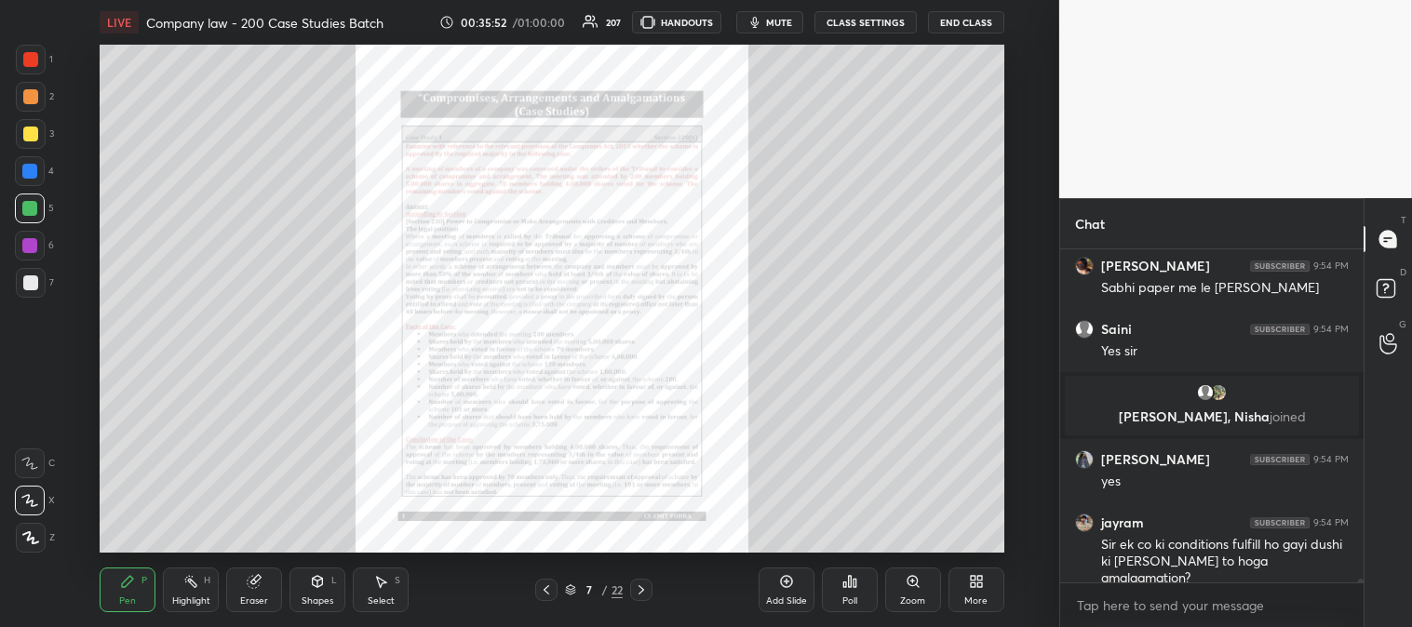
click at [906, 583] on icon at bounding box center [912, 581] width 15 height 15
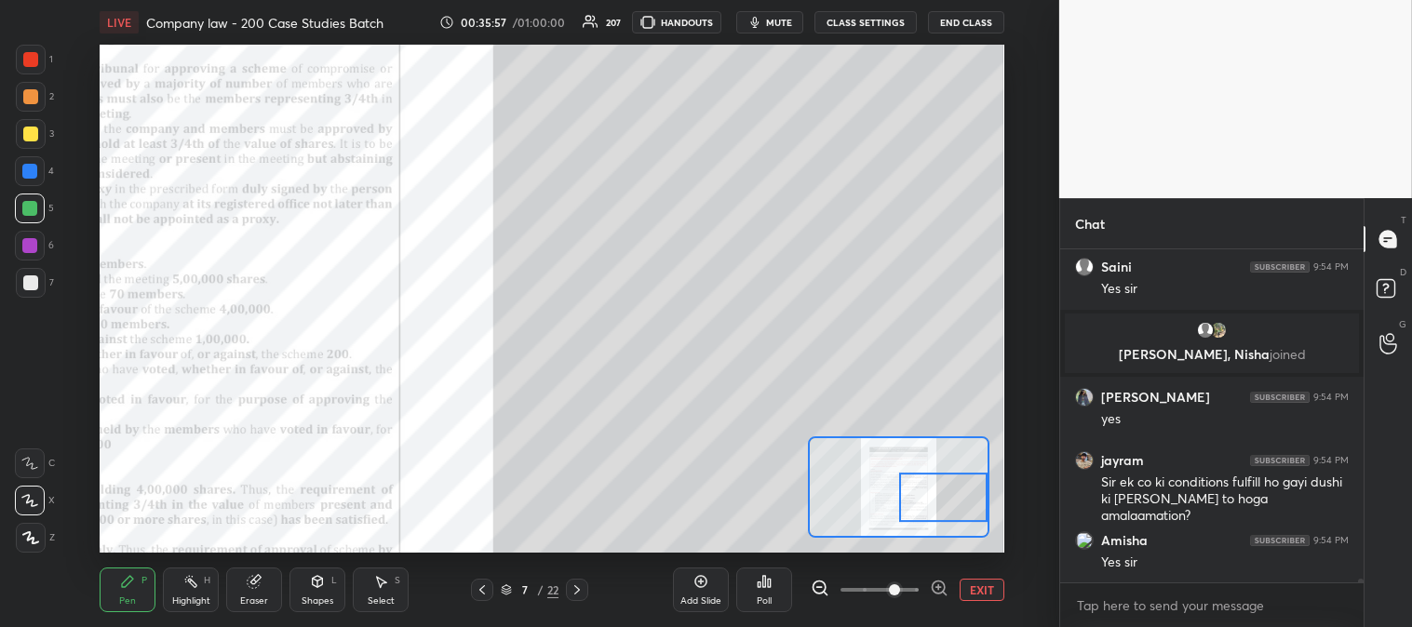
scroll to position [30645, 0]
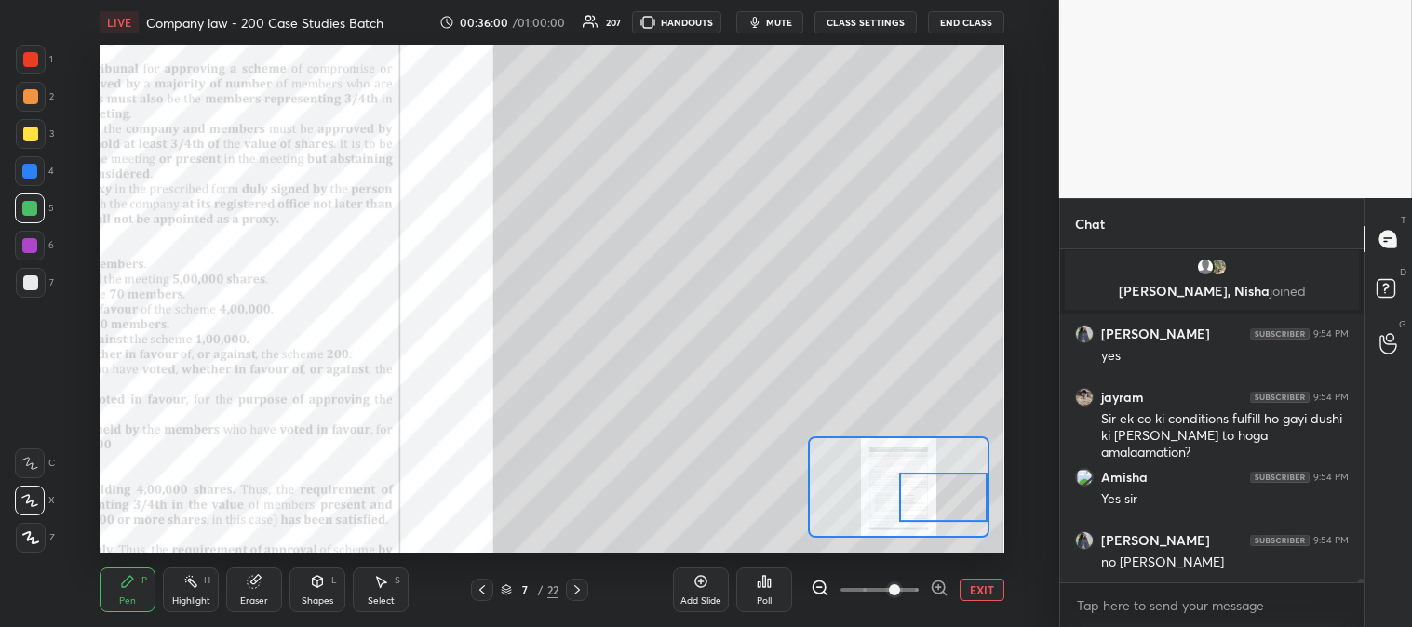
click at [984, 586] on button "EXIT" at bounding box center [981, 590] width 45 height 22
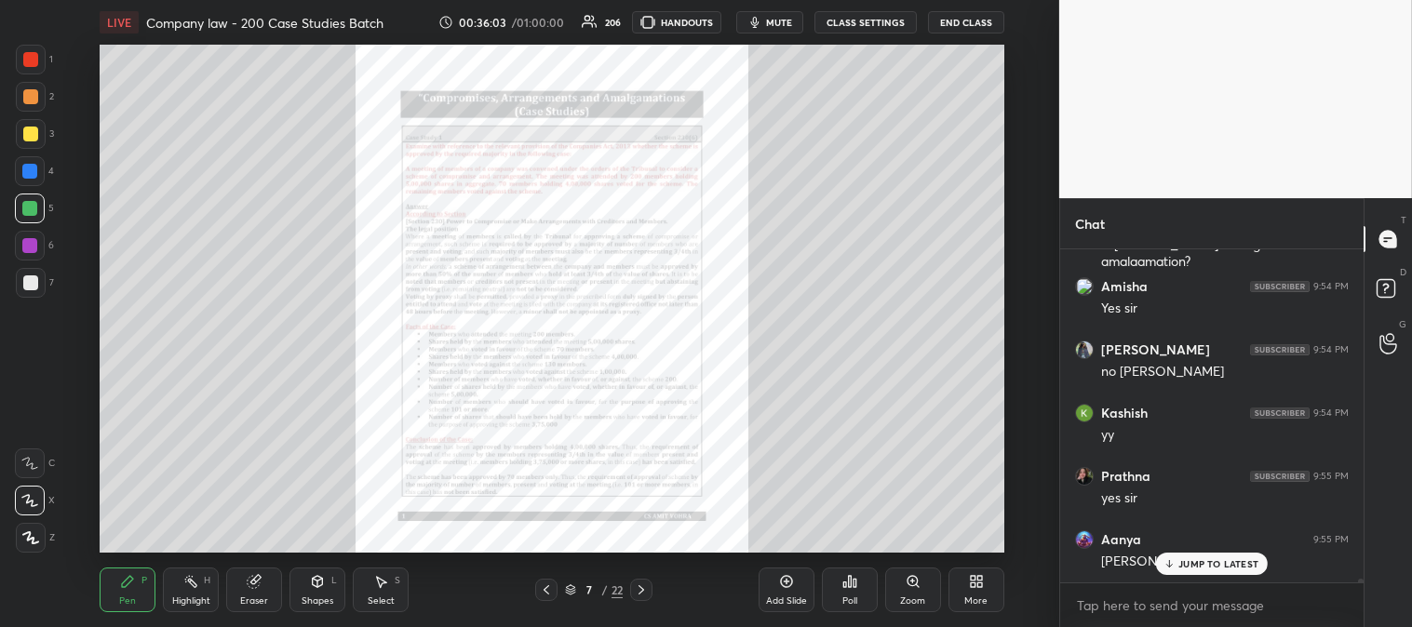
scroll to position [30898, 0]
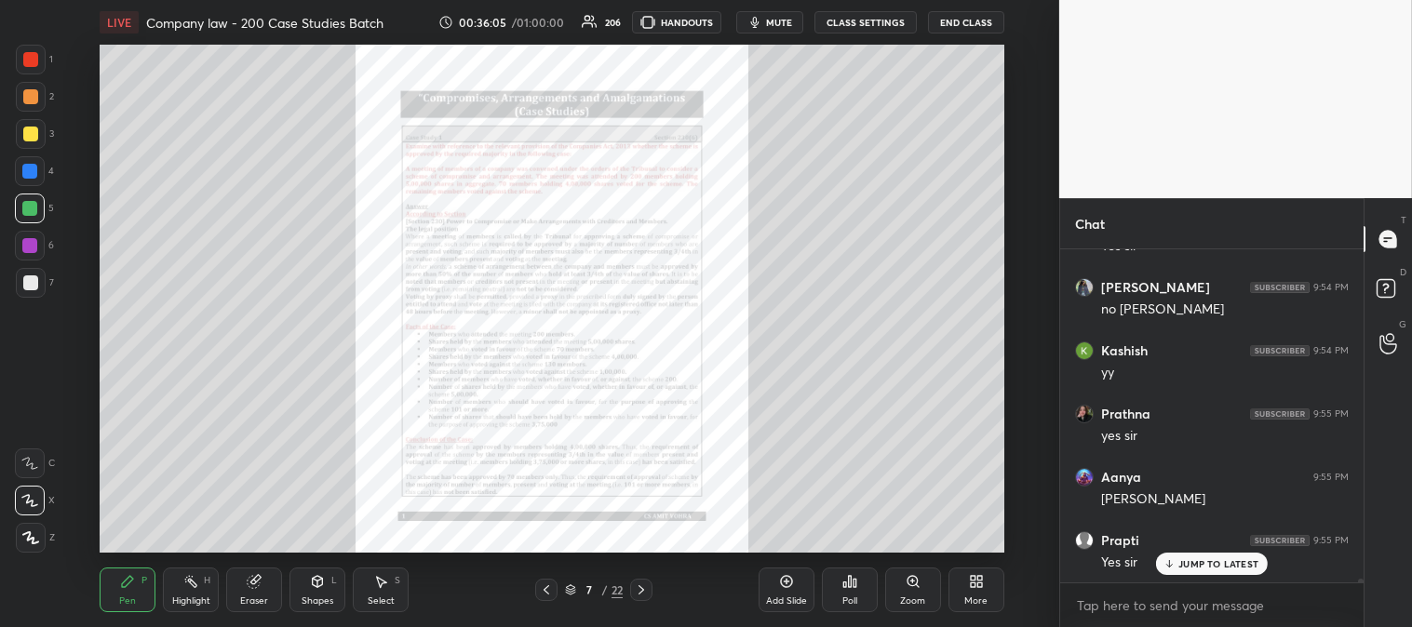
click at [905, 596] on div "Zoom" at bounding box center [912, 600] width 25 height 9
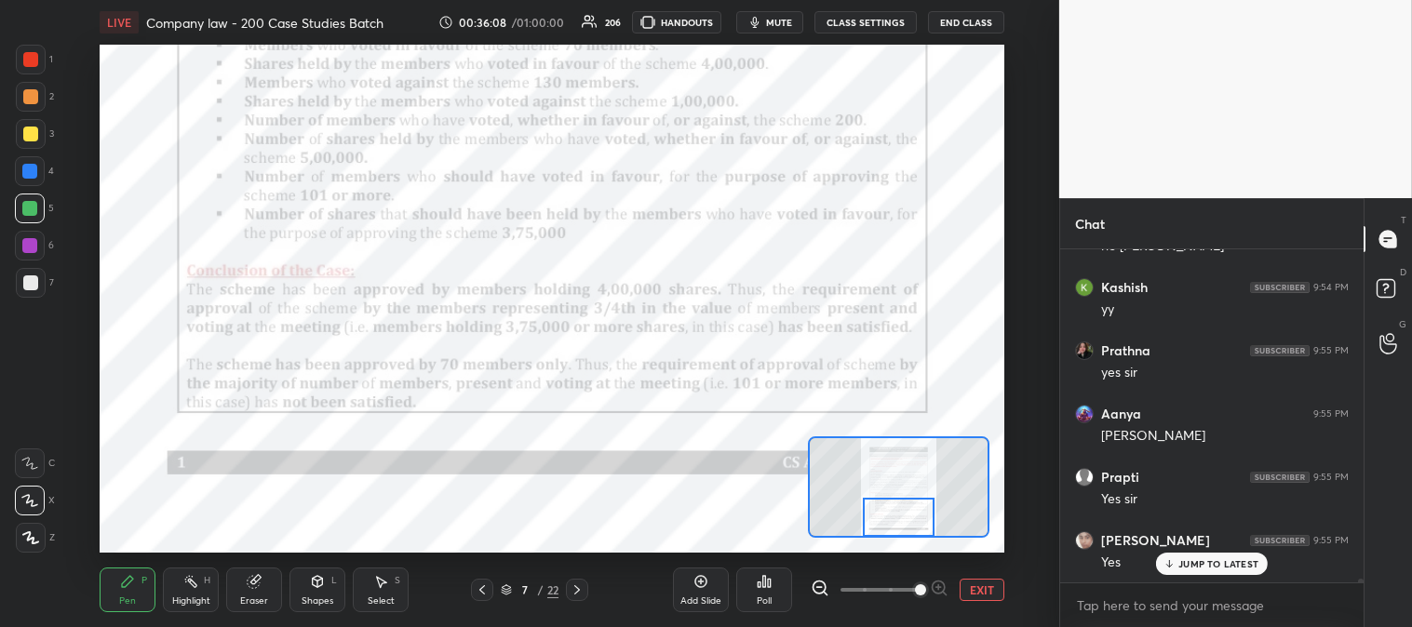
scroll to position [31028, 0]
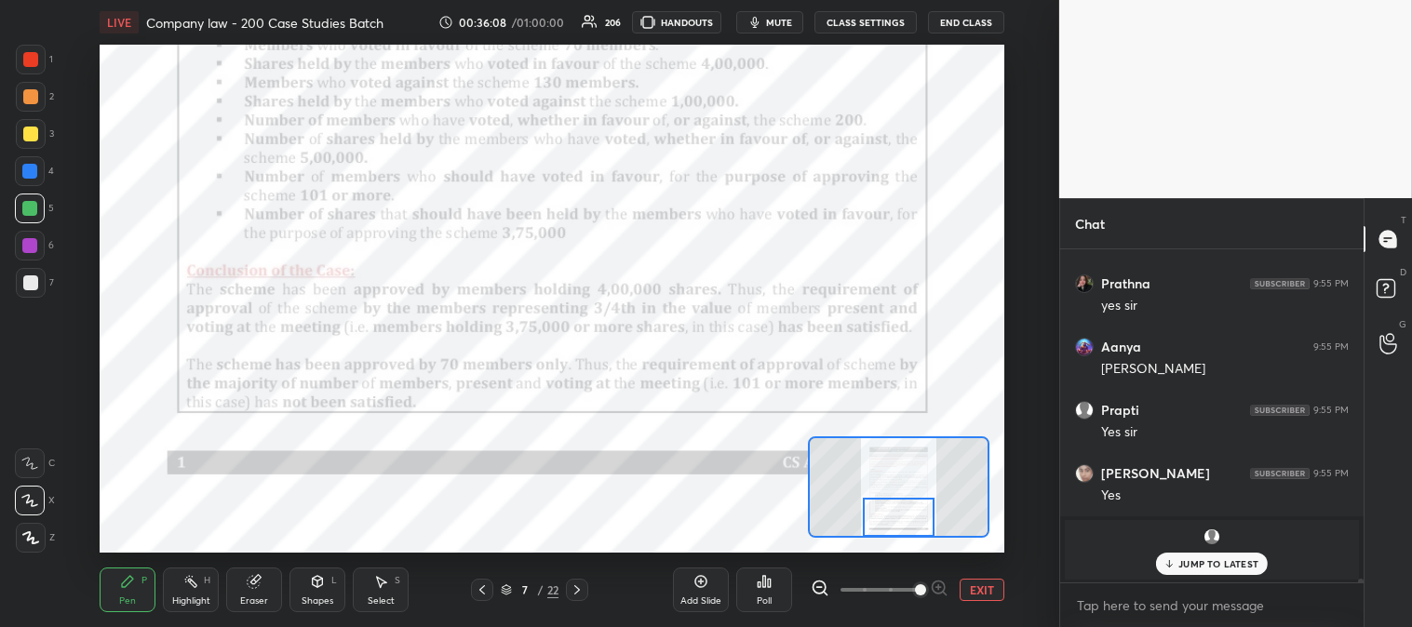
click at [190, 572] on div "Highlight H" at bounding box center [191, 590] width 56 height 45
click at [43, 56] on div at bounding box center [31, 60] width 30 height 30
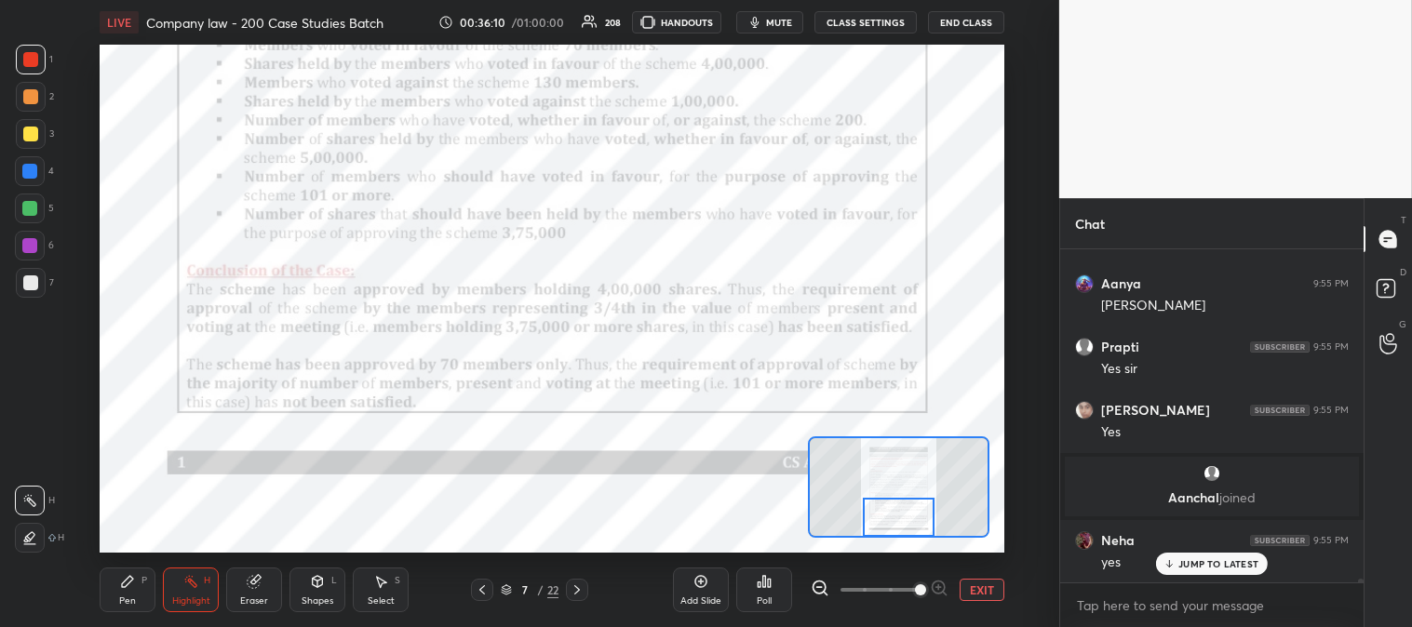
scroll to position [31155, 0]
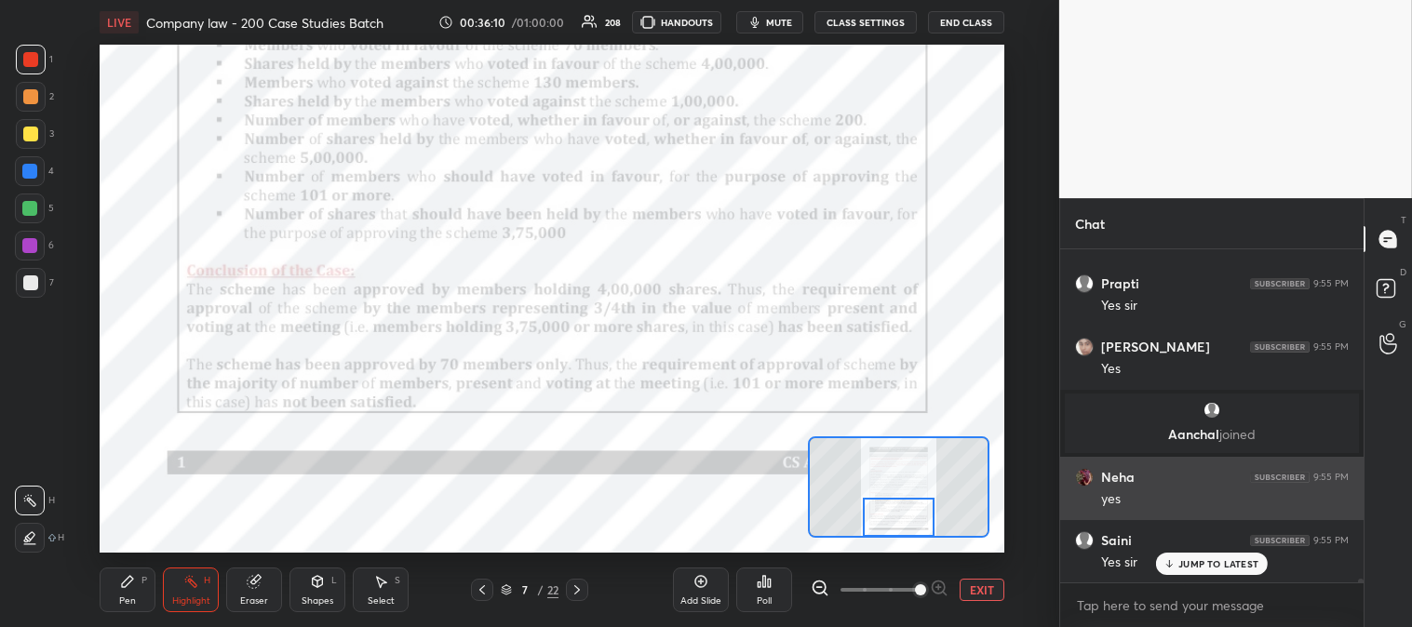
click at [1188, 569] on p "JUMP TO LATEST" at bounding box center [1218, 563] width 80 height 11
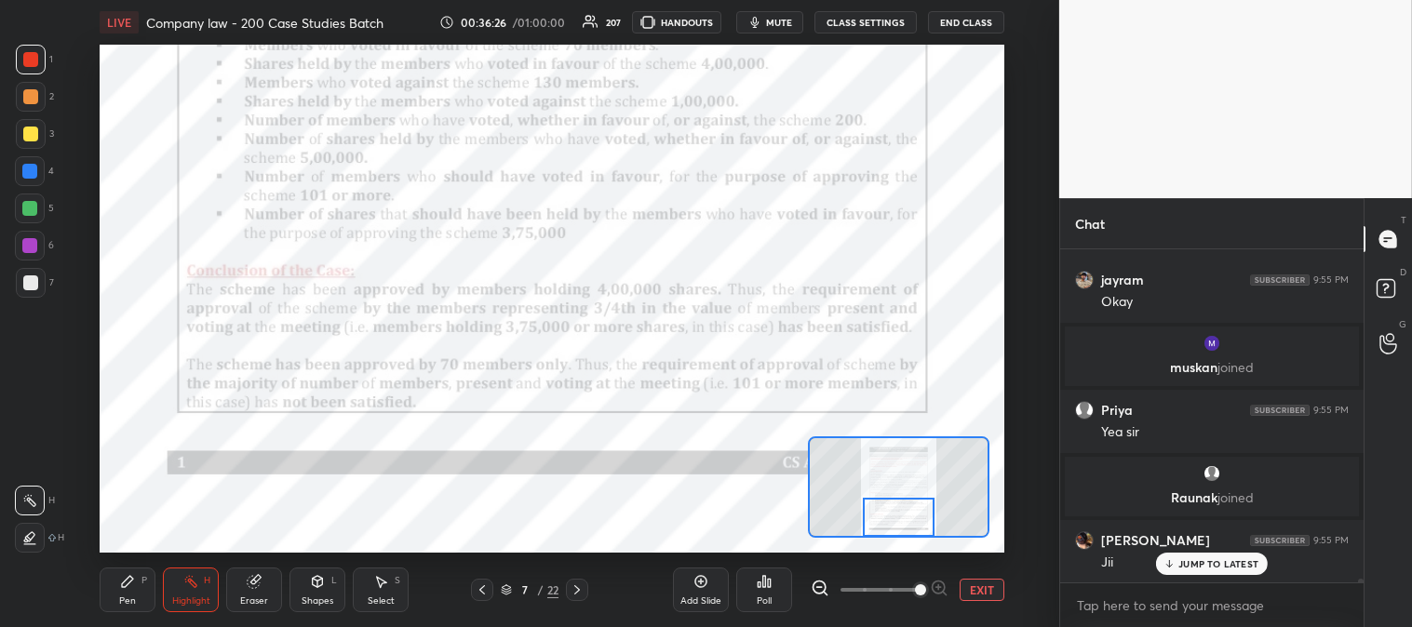
scroll to position [31313, 0]
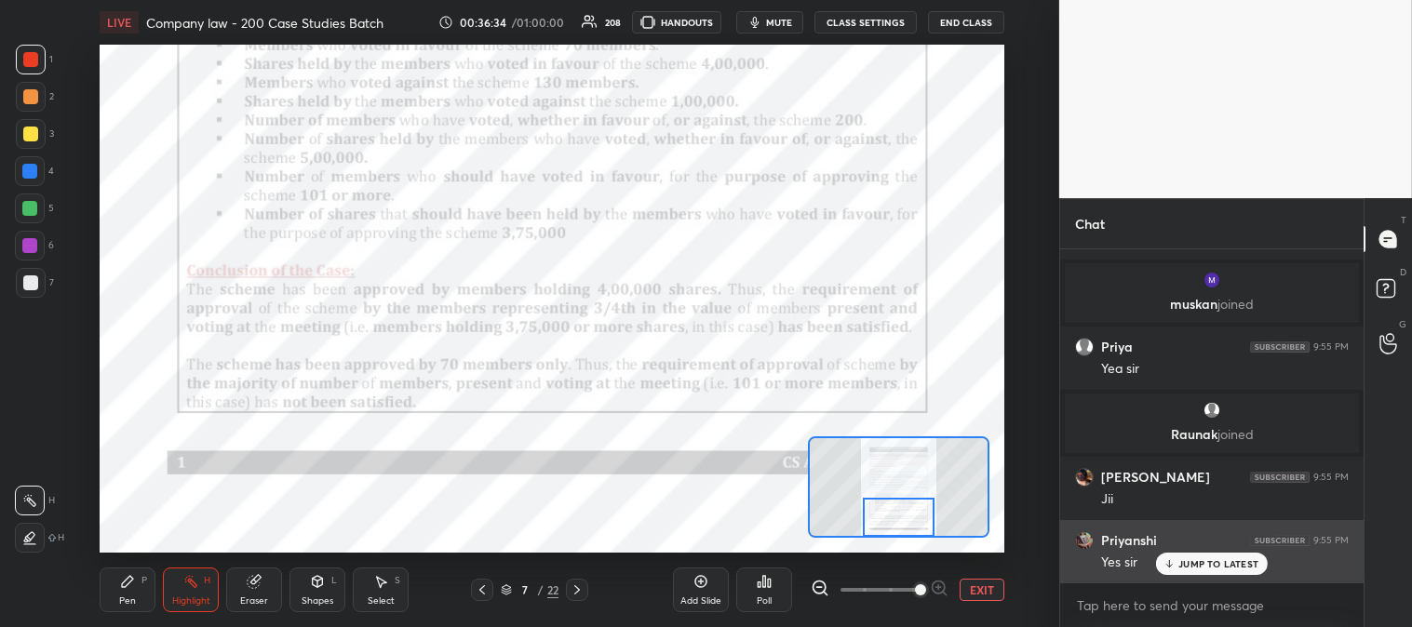
click at [1168, 558] on icon at bounding box center [1169, 563] width 12 height 11
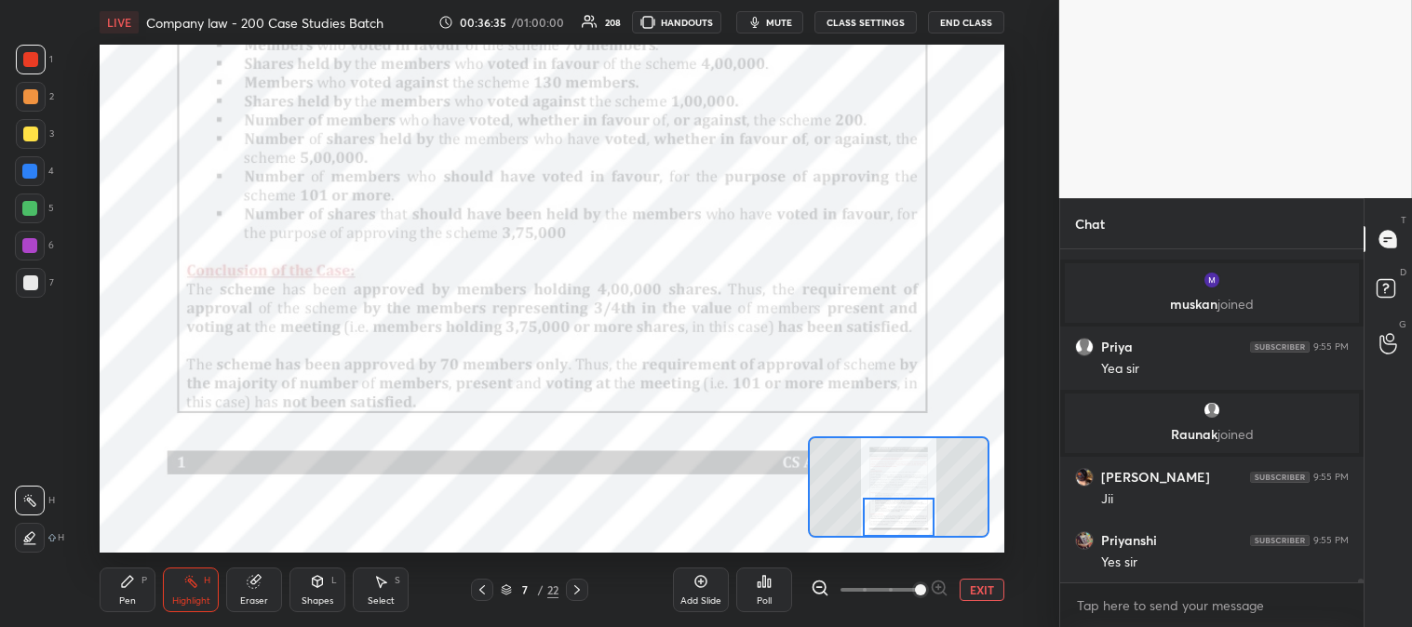
click at [980, 594] on button "EXIT" at bounding box center [981, 590] width 45 height 22
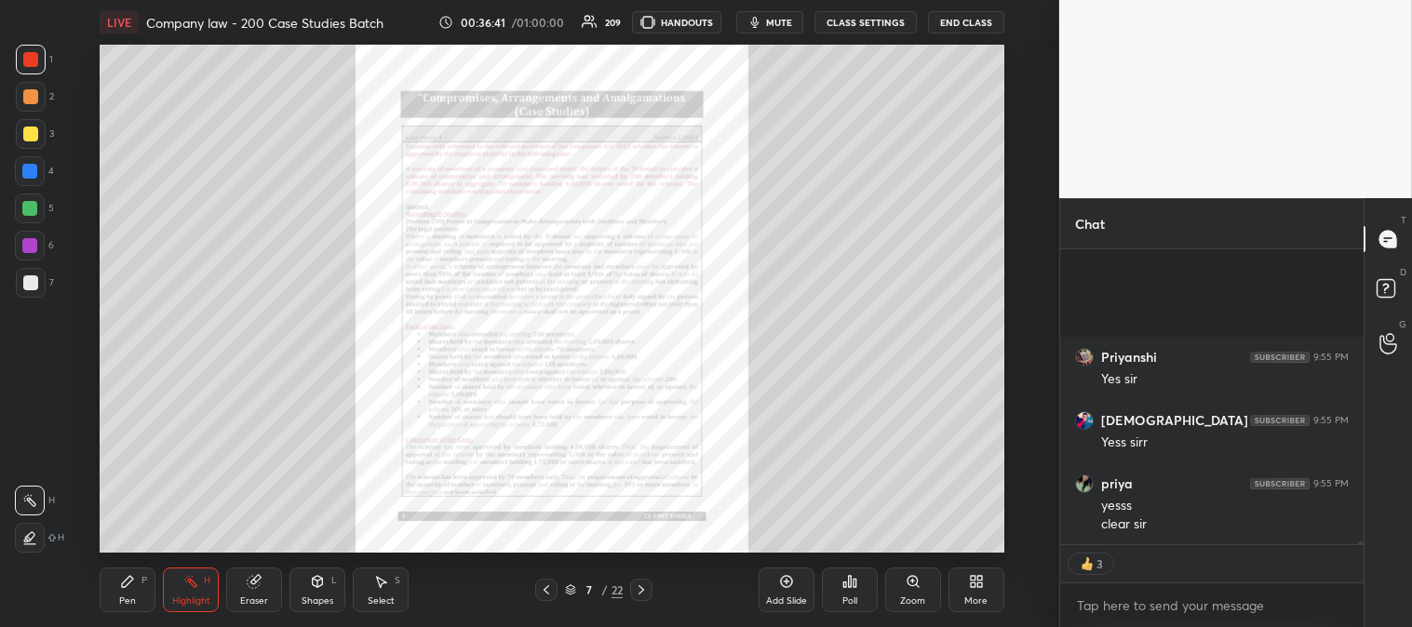
scroll to position [31749, 0]
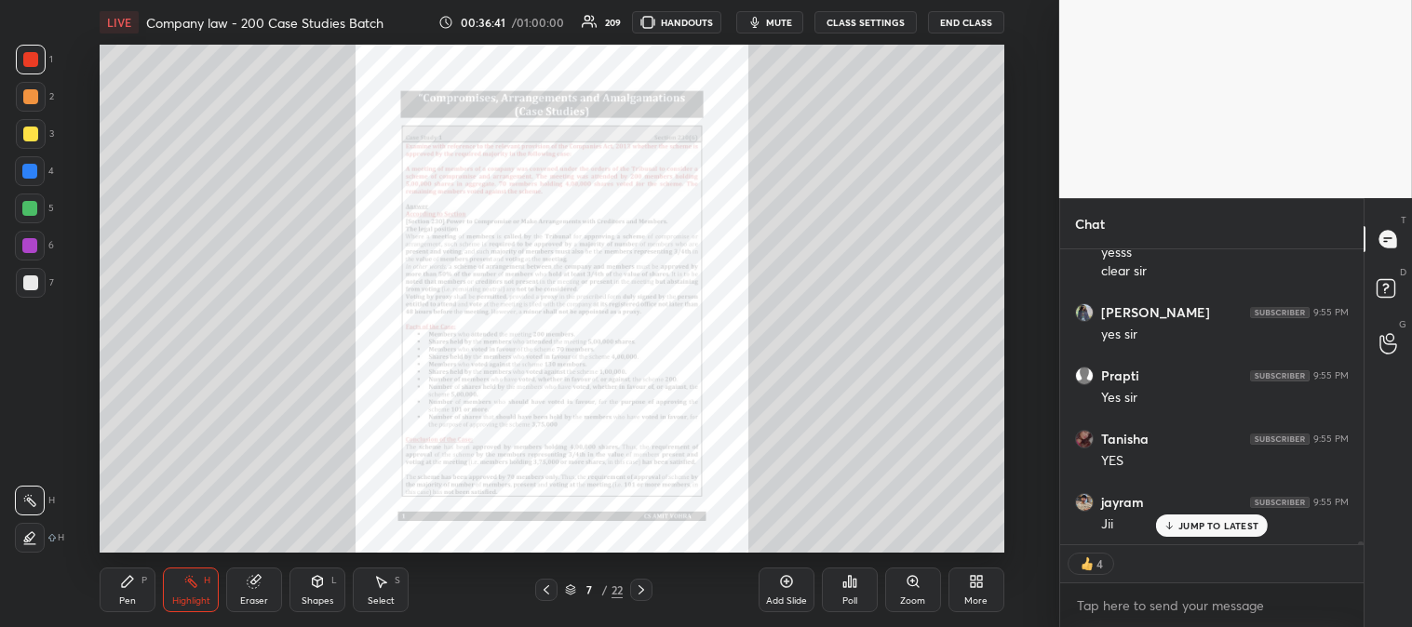
click at [549, 586] on icon at bounding box center [546, 589] width 15 height 15
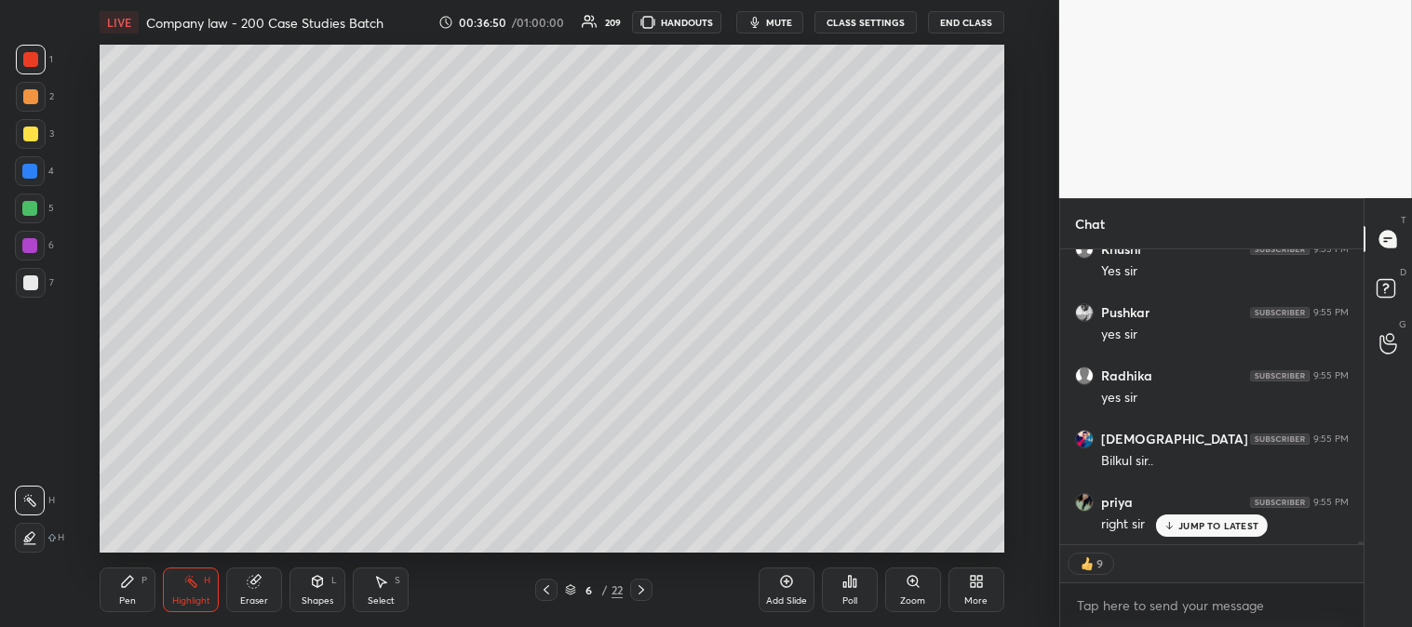
scroll to position [32509, 0]
click at [643, 592] on icon at bounding box center [641, 589] width 15 height 15
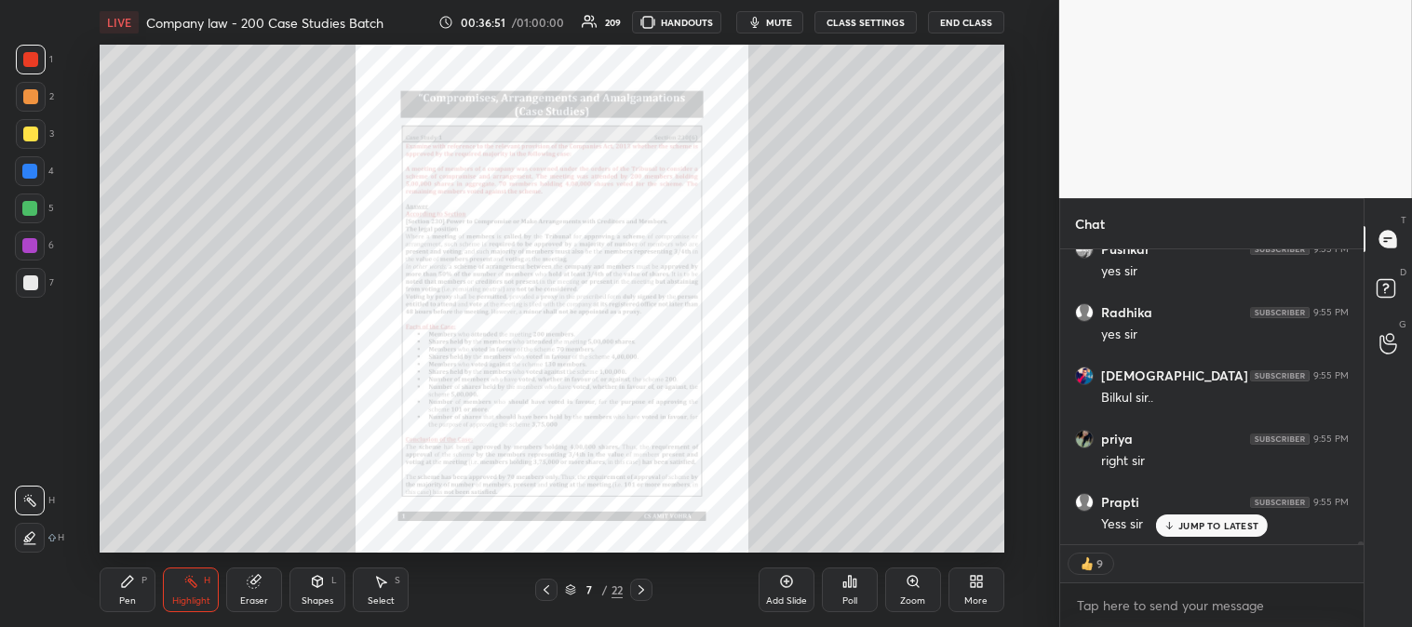
scroll to position [32635, 0]
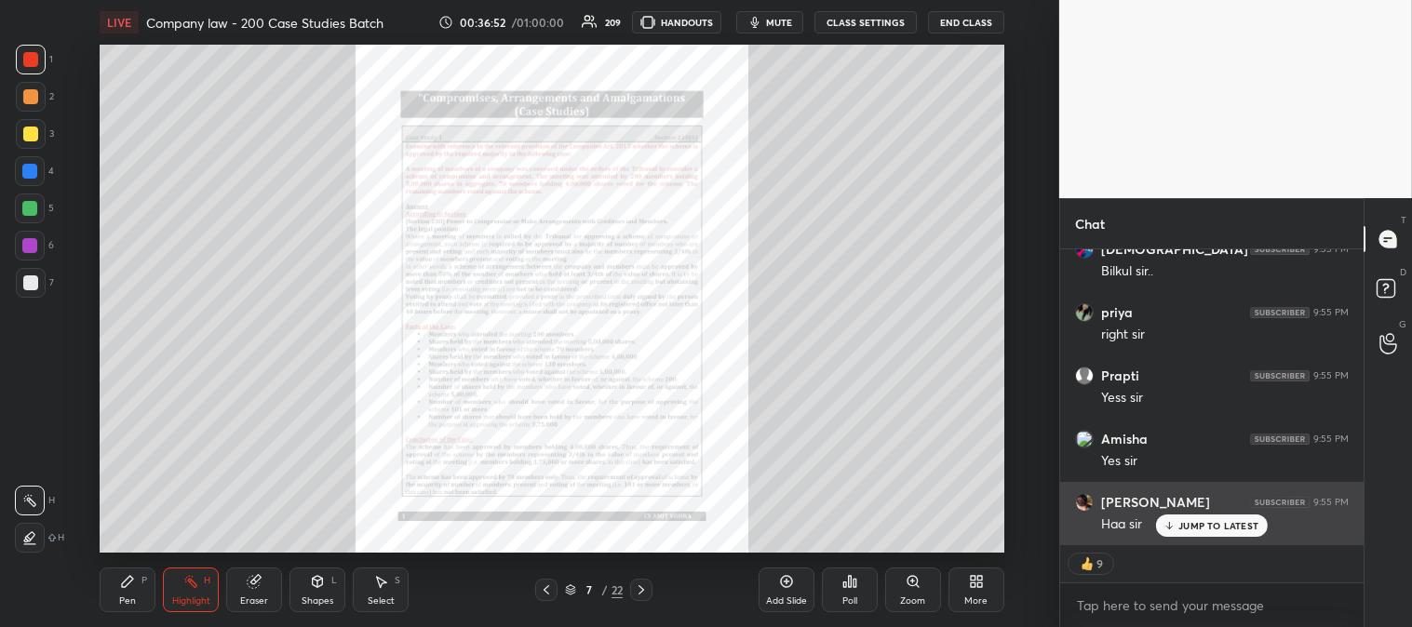
click at [1187, 526] on p "JUMP TO LATEST" at bounding box center [1218, 525] width 80 height 11
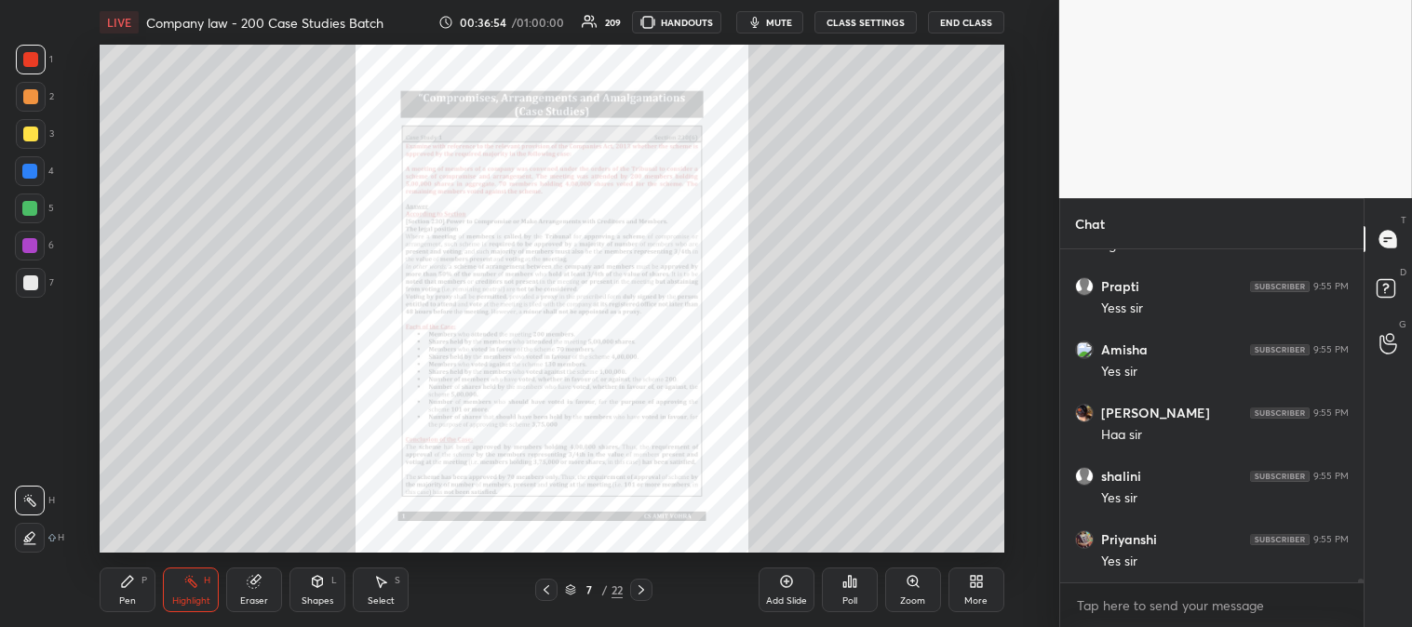
scroll to position [32787, 0]
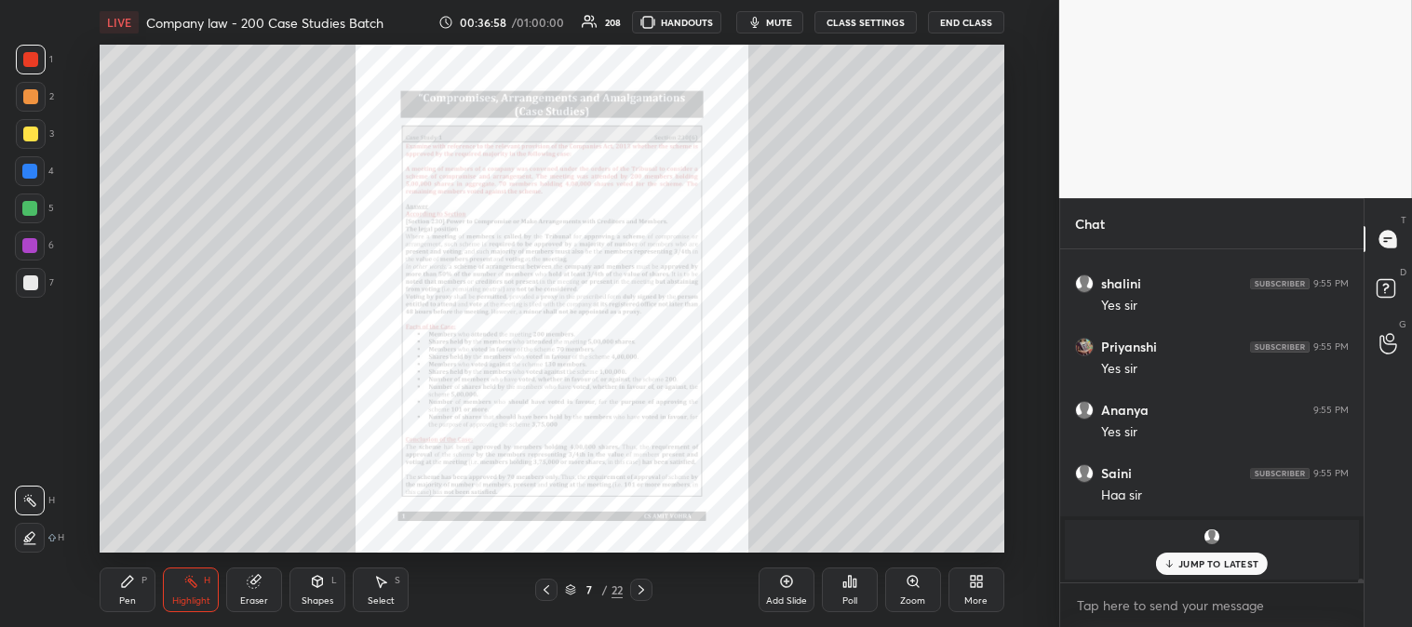
click at [1180, 565] on p "JUMP TO LATEST" at bounding box center [1218, 563] width 80 height 11
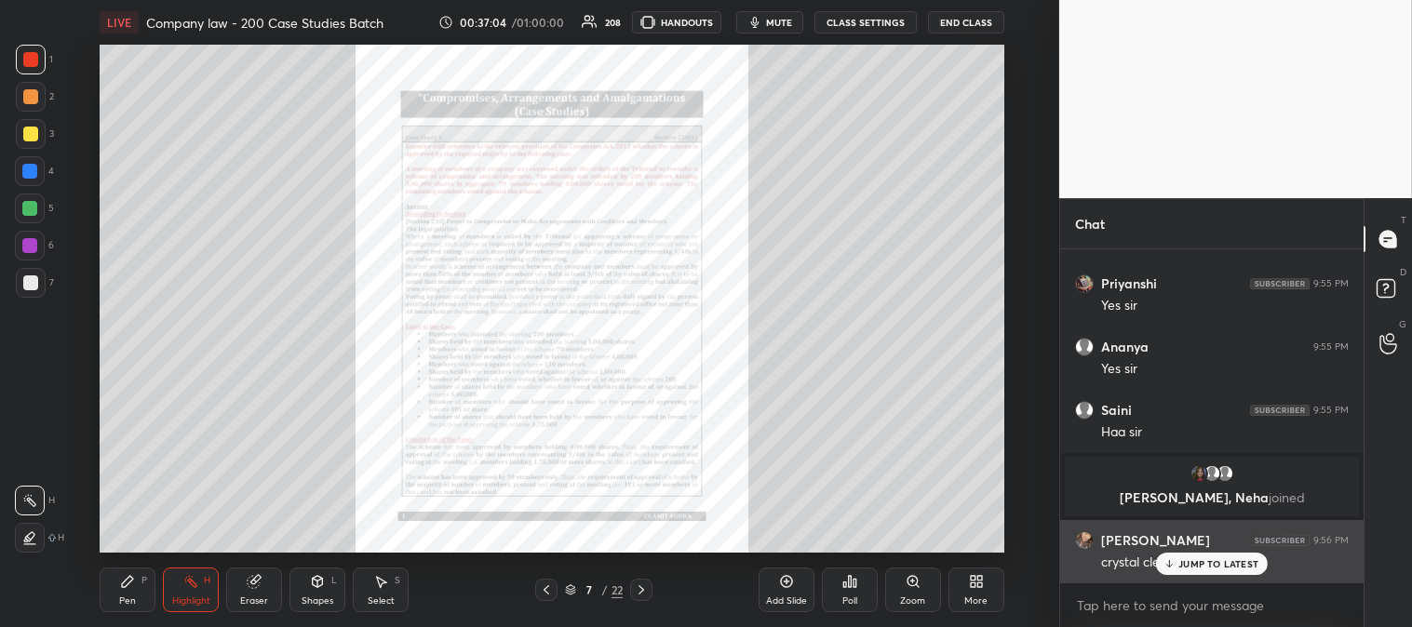
click at [1200, 569] on p "JUMP TO LATEST" at bounding box center [1218, 563] width 80 height 11
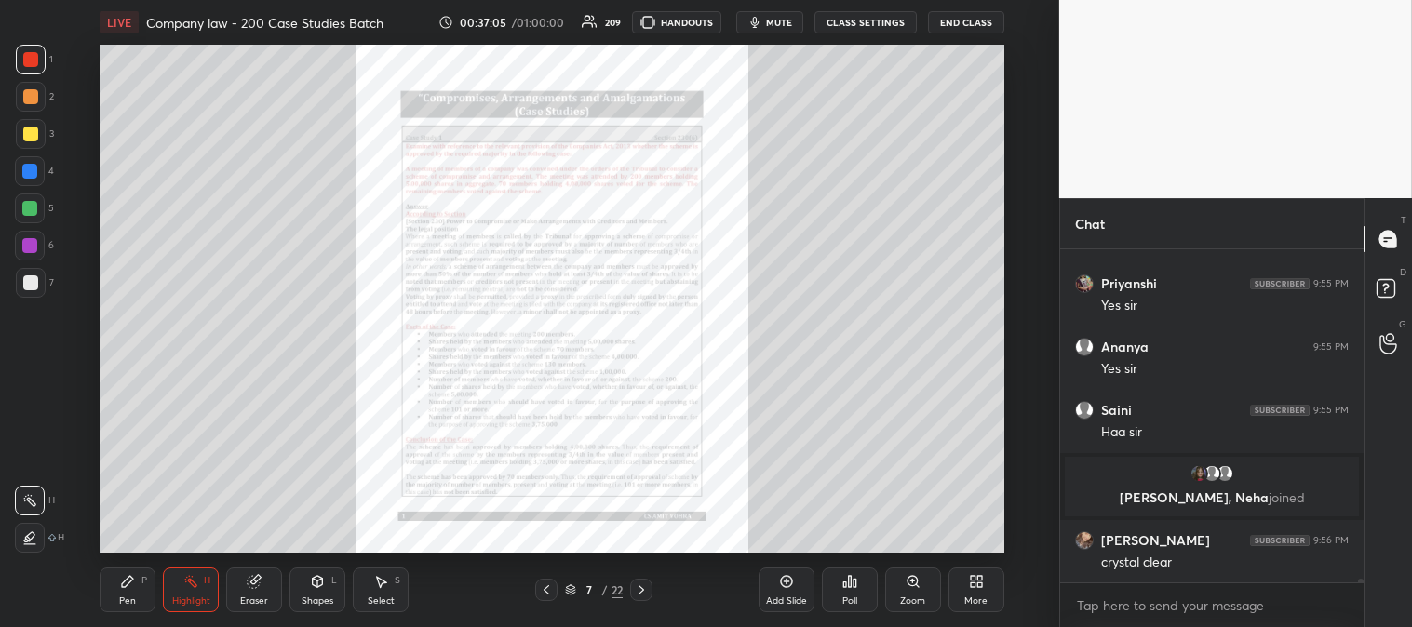
click at [907, 586] on icon at bounding box center [912, 581] width 15 height 15
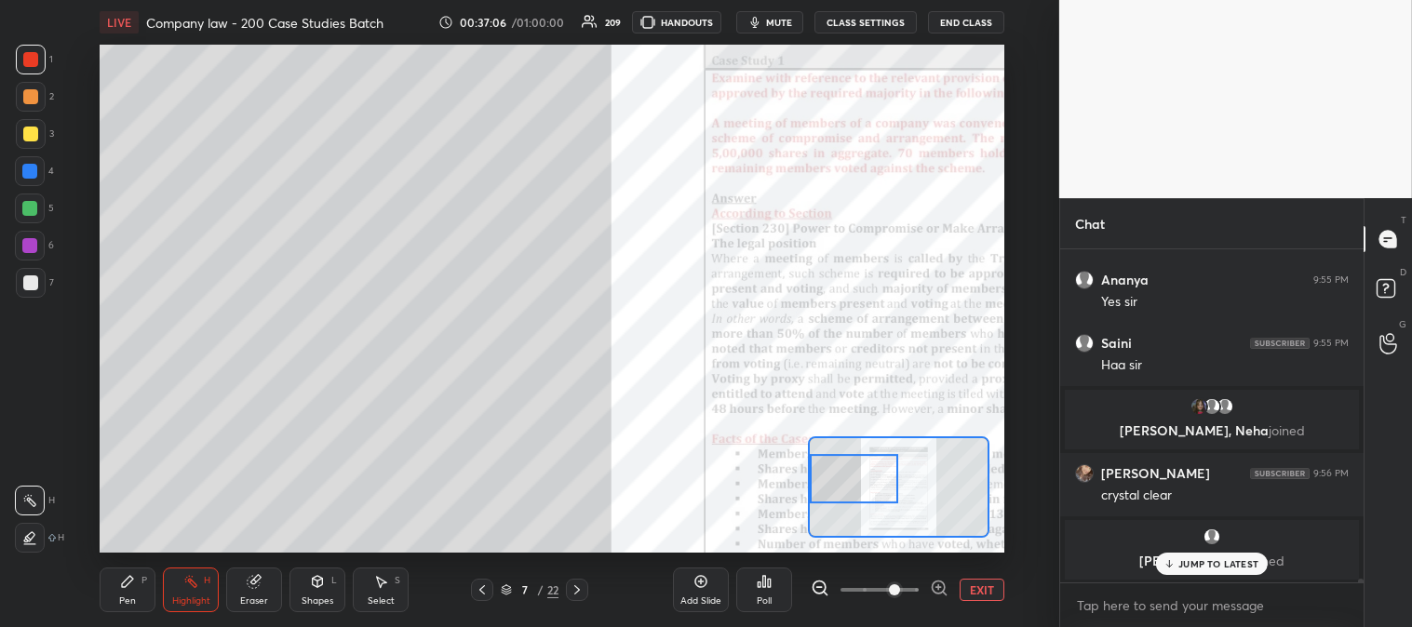
click at [117, 594] on div "Pen P" at bounding box center [128, 590] width 56 height 45
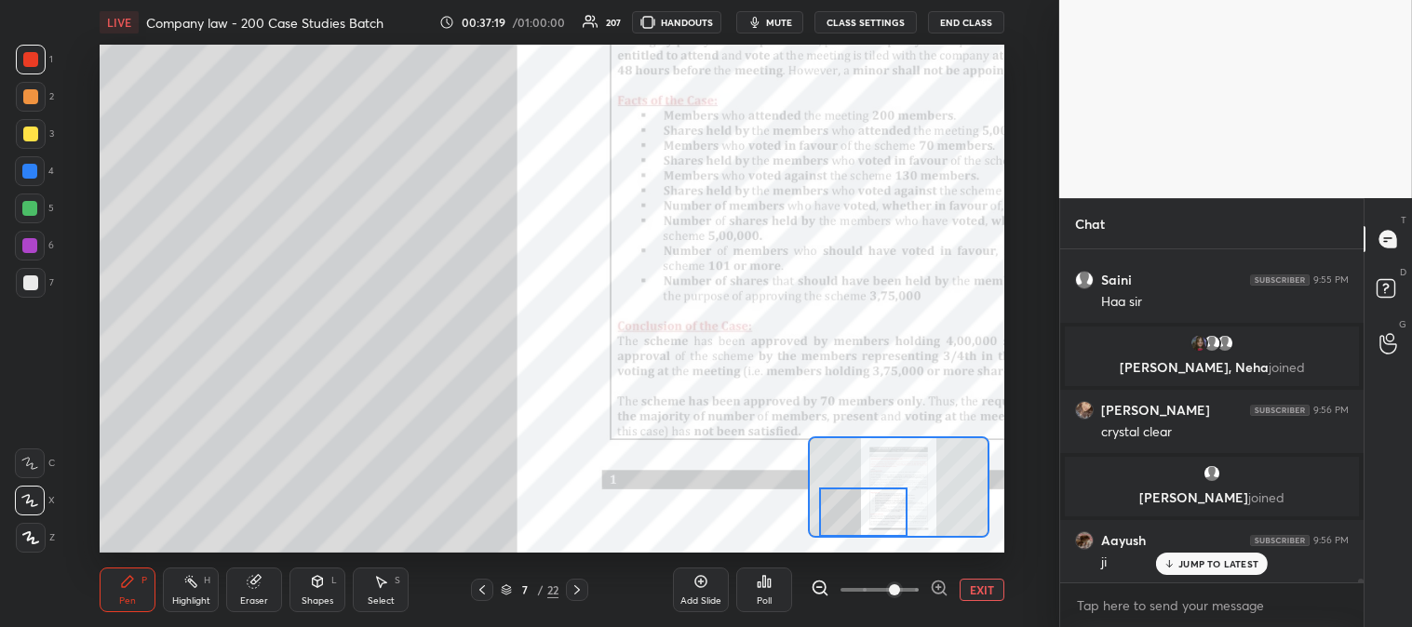
click at [270, 593] on div "Eraser" at bounding box center [254, 590] width 56 height 45
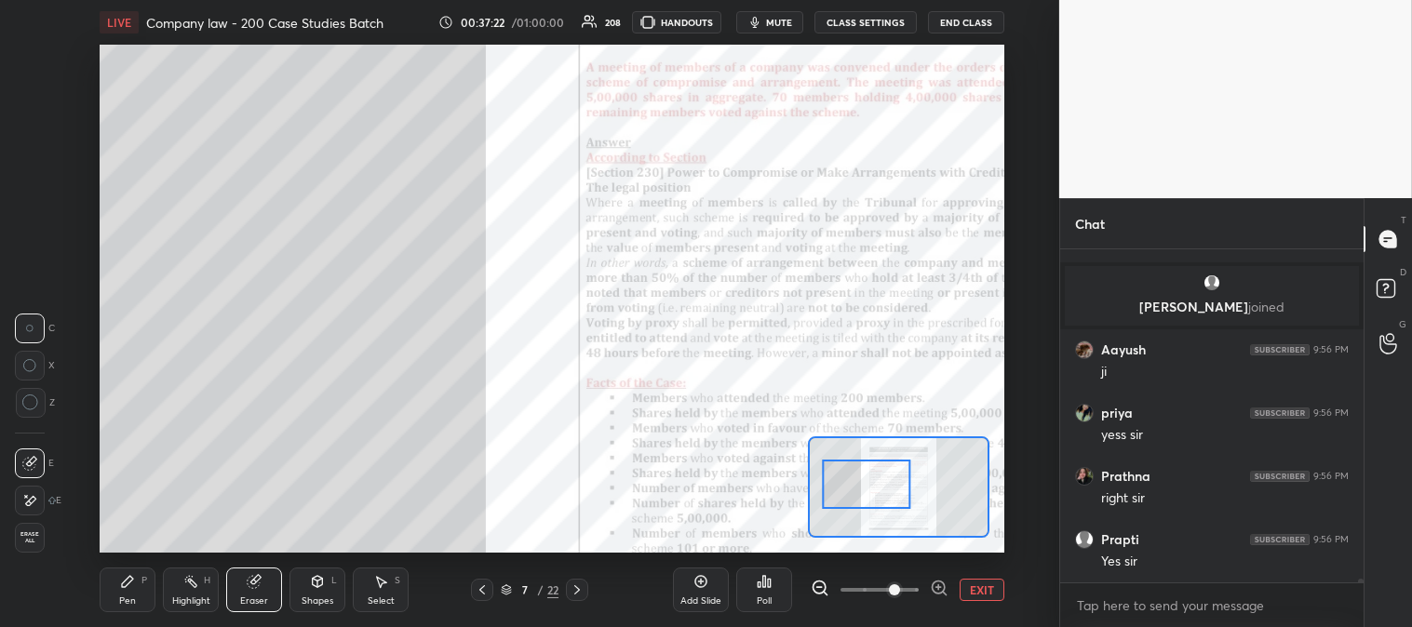
scroll to position [32778, 0]
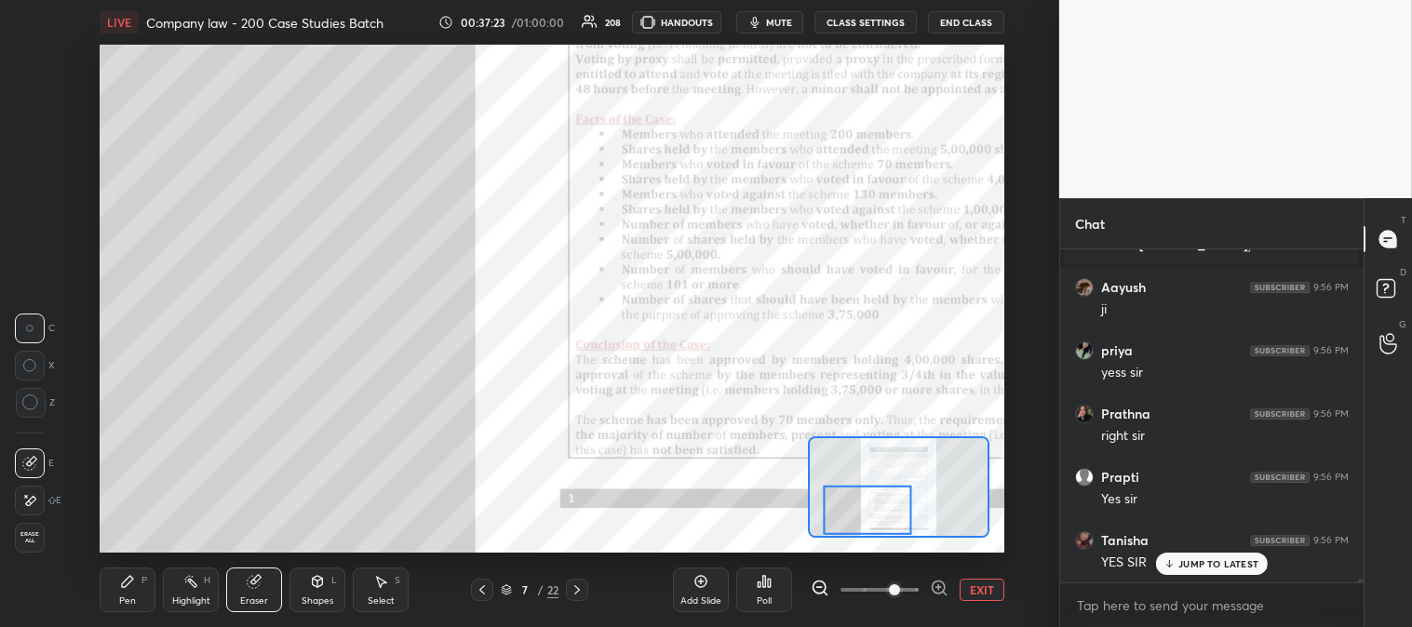
click at [982, 587] on button "EXIT" at bounding box center [981, 590] width 45 height 22
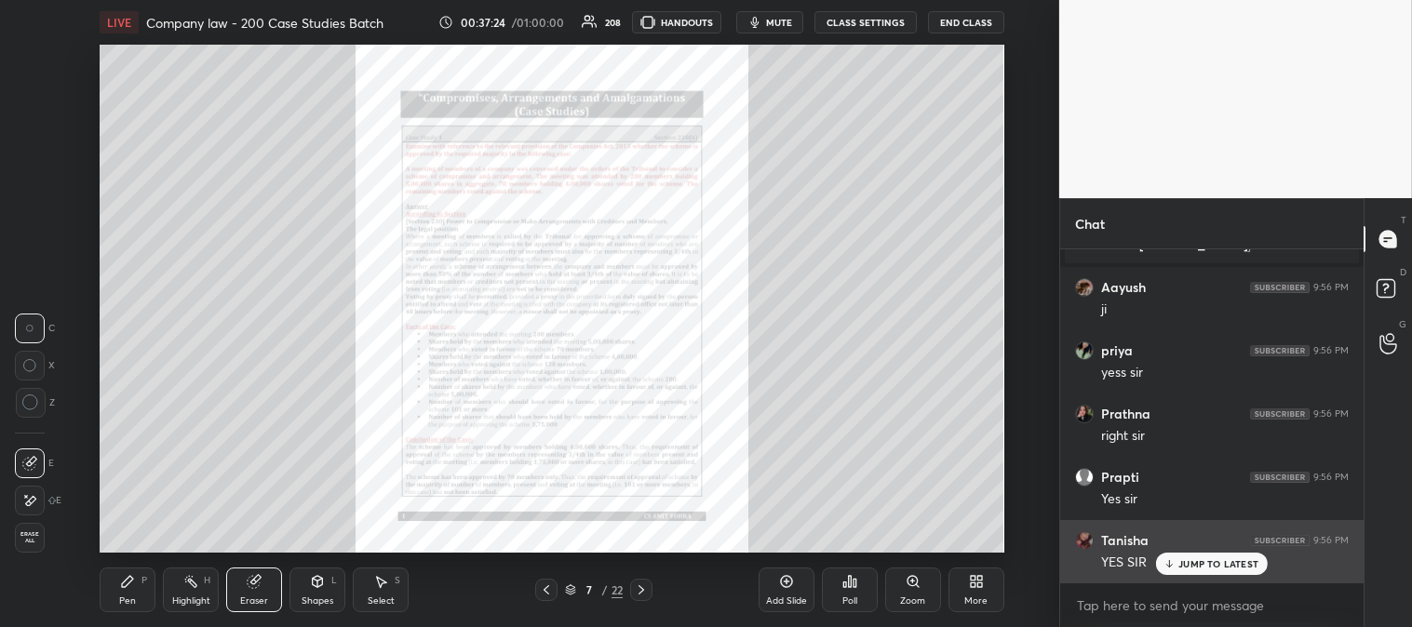
click at [1177, 563] on div "JUMP TO LATEST" at bounding box center [1212, 564] width 112 height 22
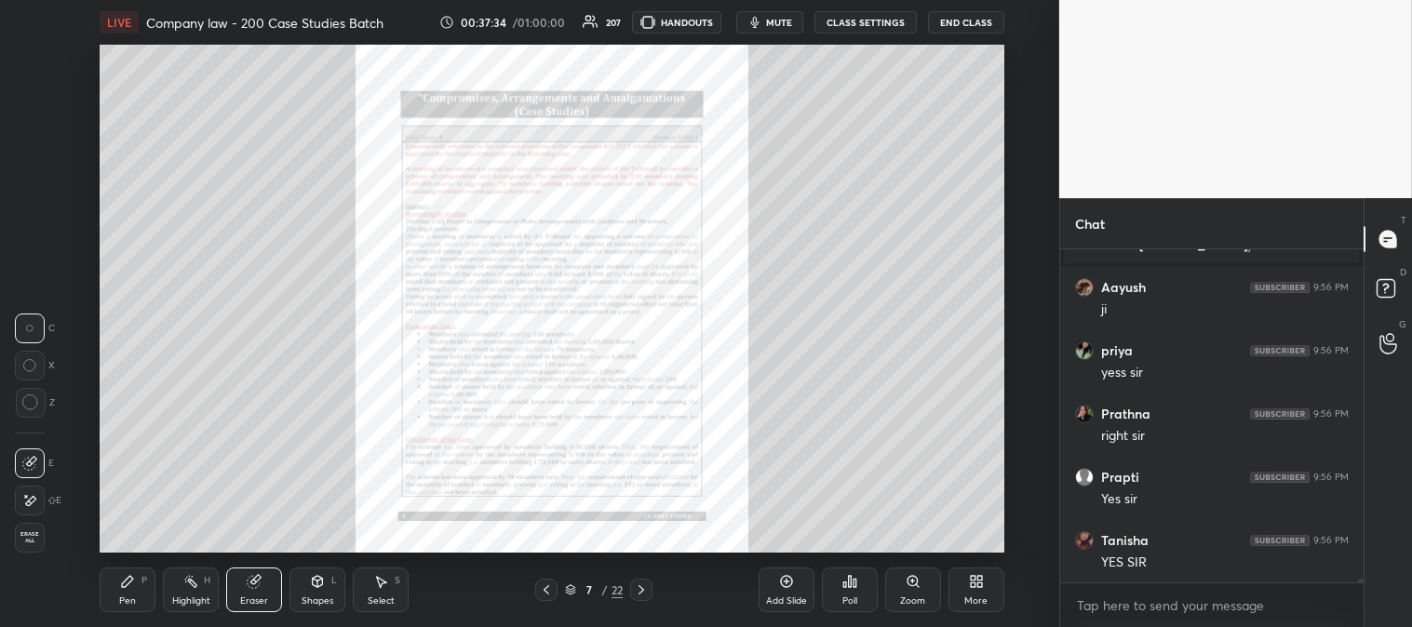
click at [124, 592] on div "Pen P" at bounding box center [128, 590] width 56 height 45
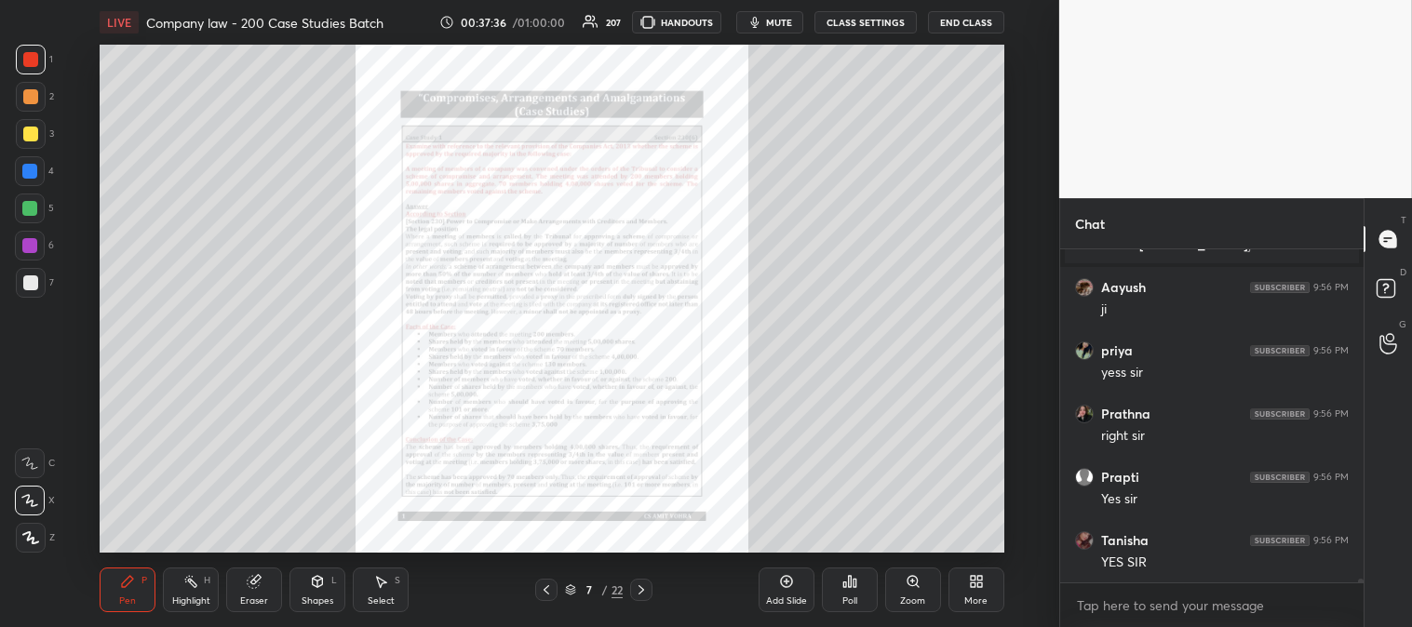
click at [542, 588] on icon at bounding box center [546, 589] width 15 height 15
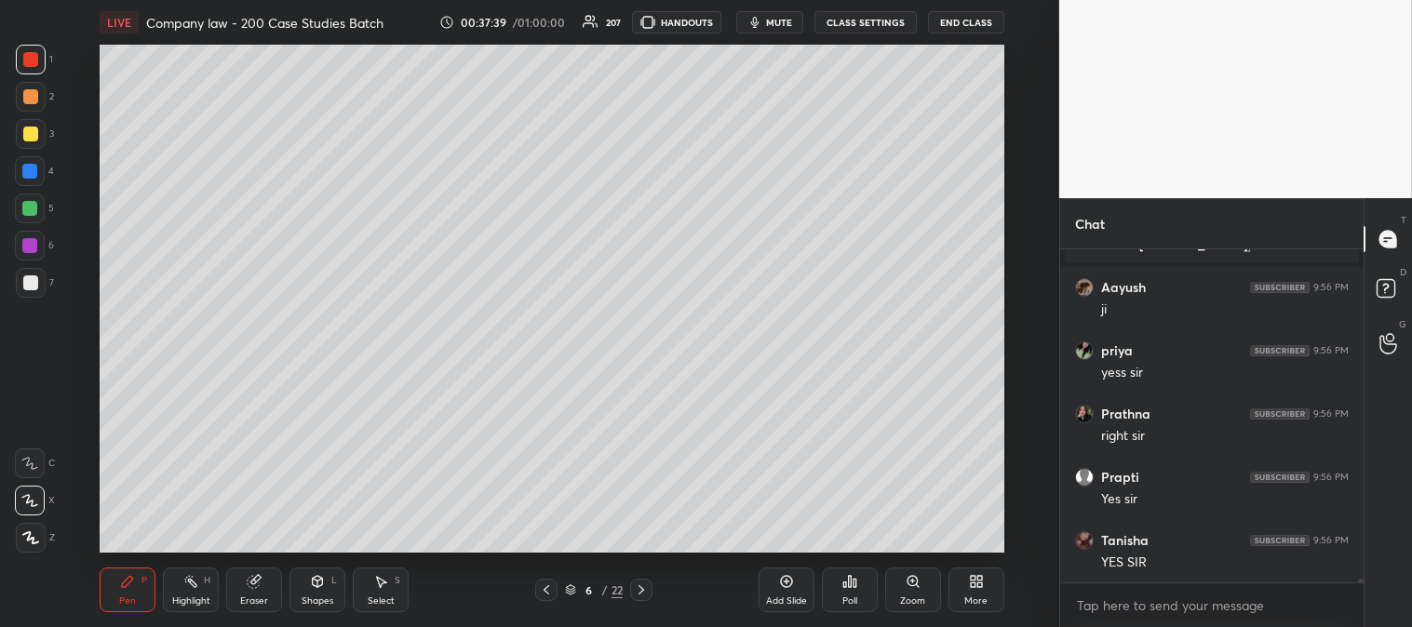
click at [179, 596] on div "Highlight" at bounding box center [191, 600] width 38 height 9
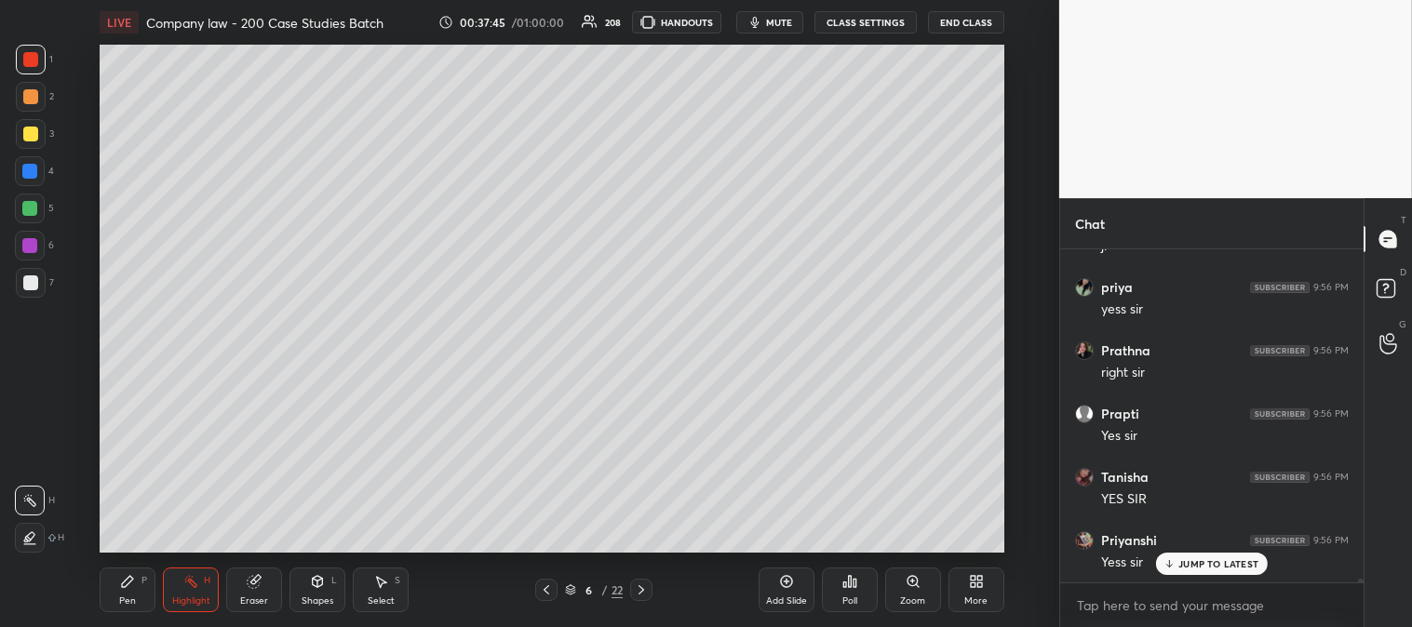
click at [1203, 566] on p "JUMP TO LATEST" at bounding box center [1218, 563] width 80 height 11
click at [647, 582] on icon at bounding box center [641, 589] width 15 height 15
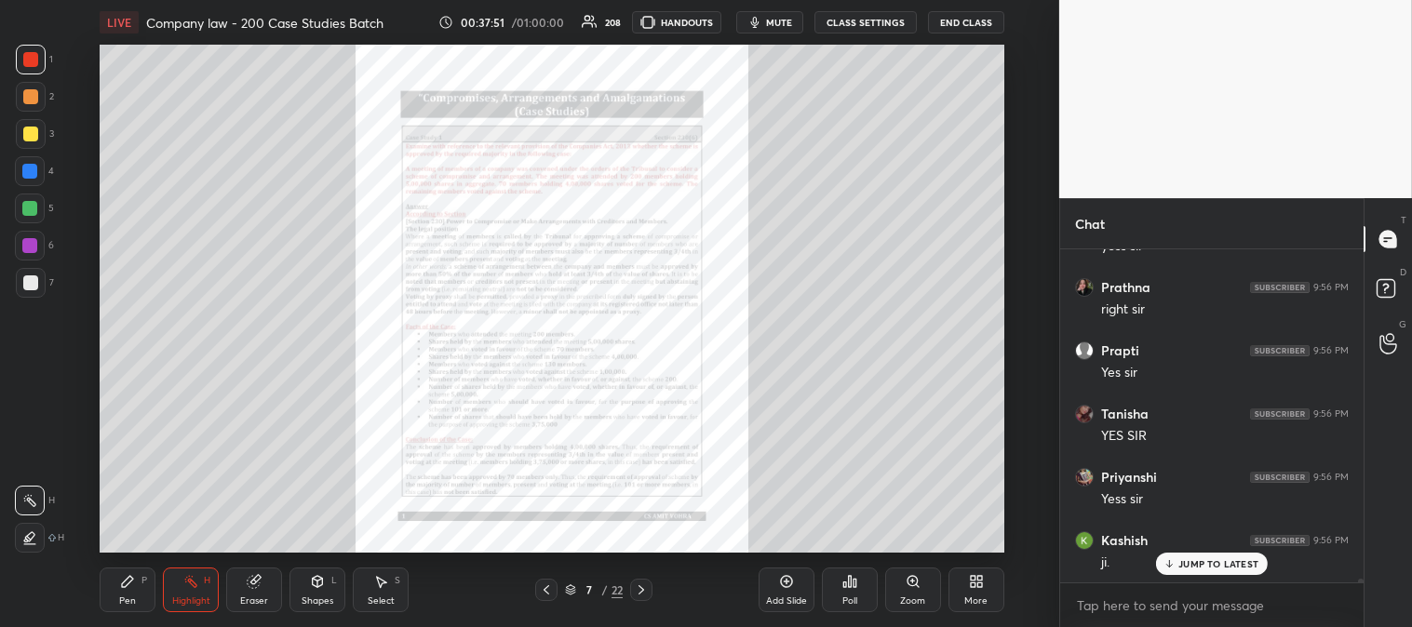
scroll to position [32967, 0]
click at [903, 594] on div "Zoom" at bounding box center [913, 590] width 56 height 45
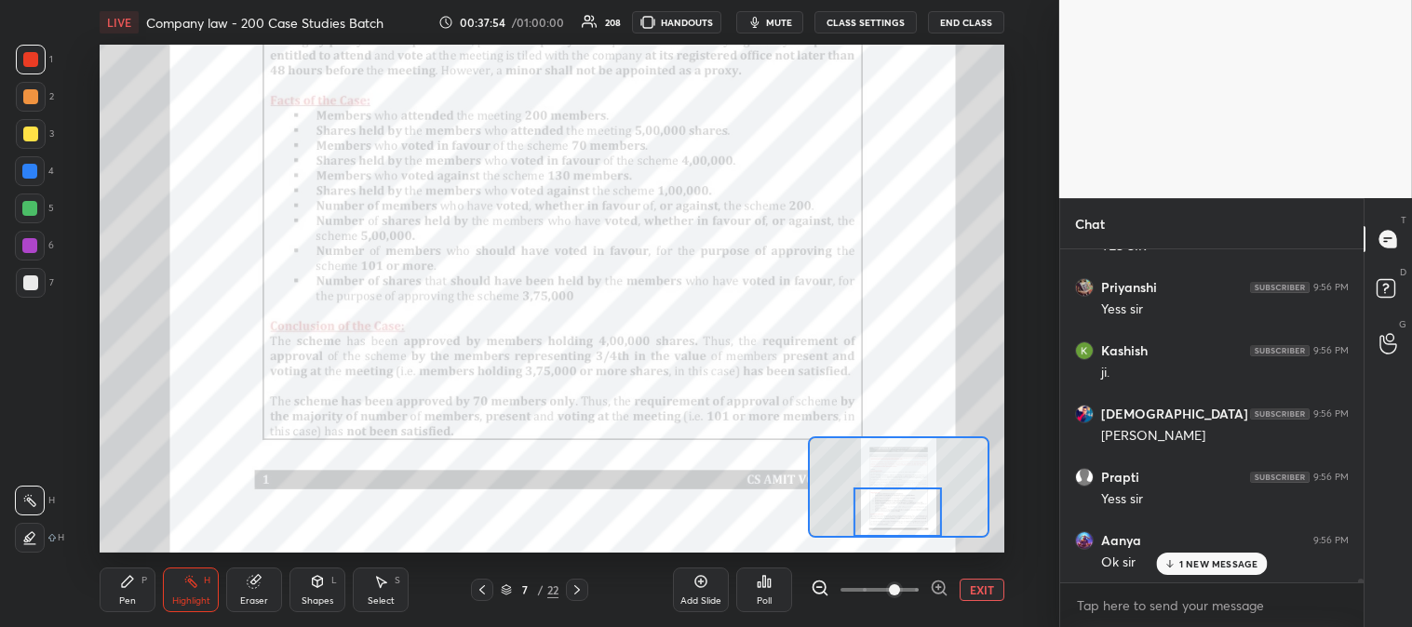
scroll to position [33157, 0]
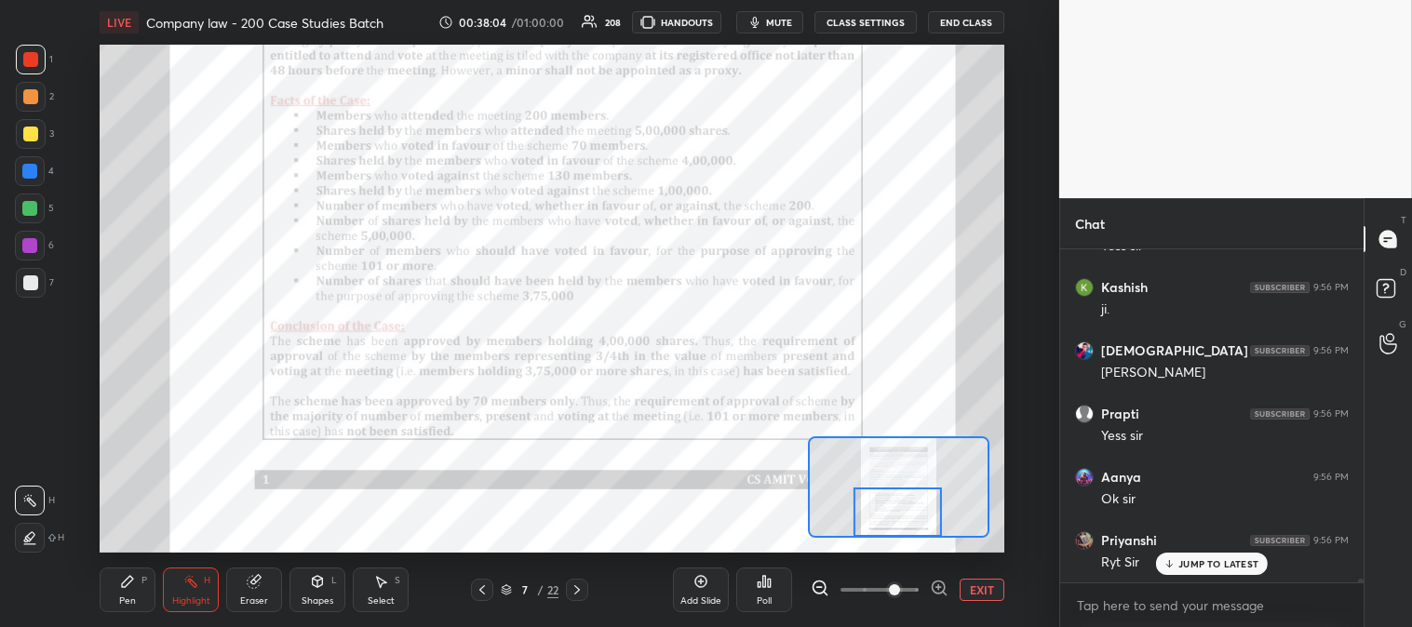
click at [485, 593] on icon at bounding box center [482, 589] width 15 height 15
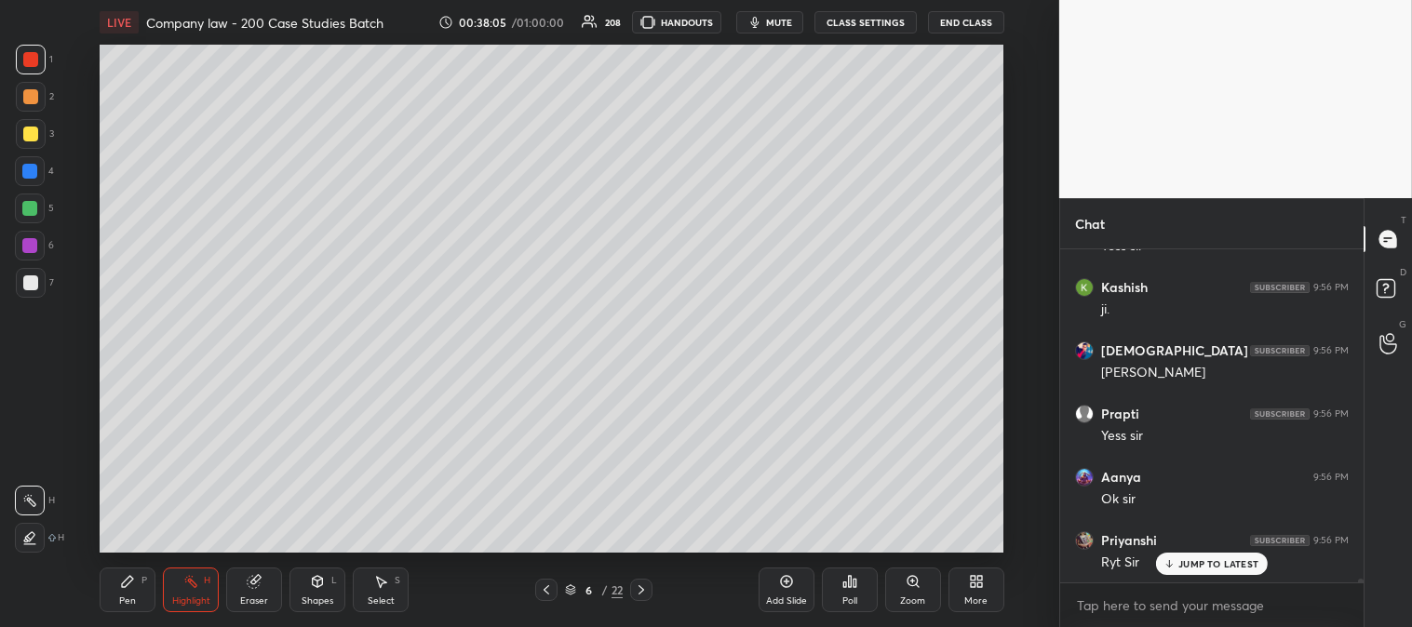
scroll to position [33221, 0]
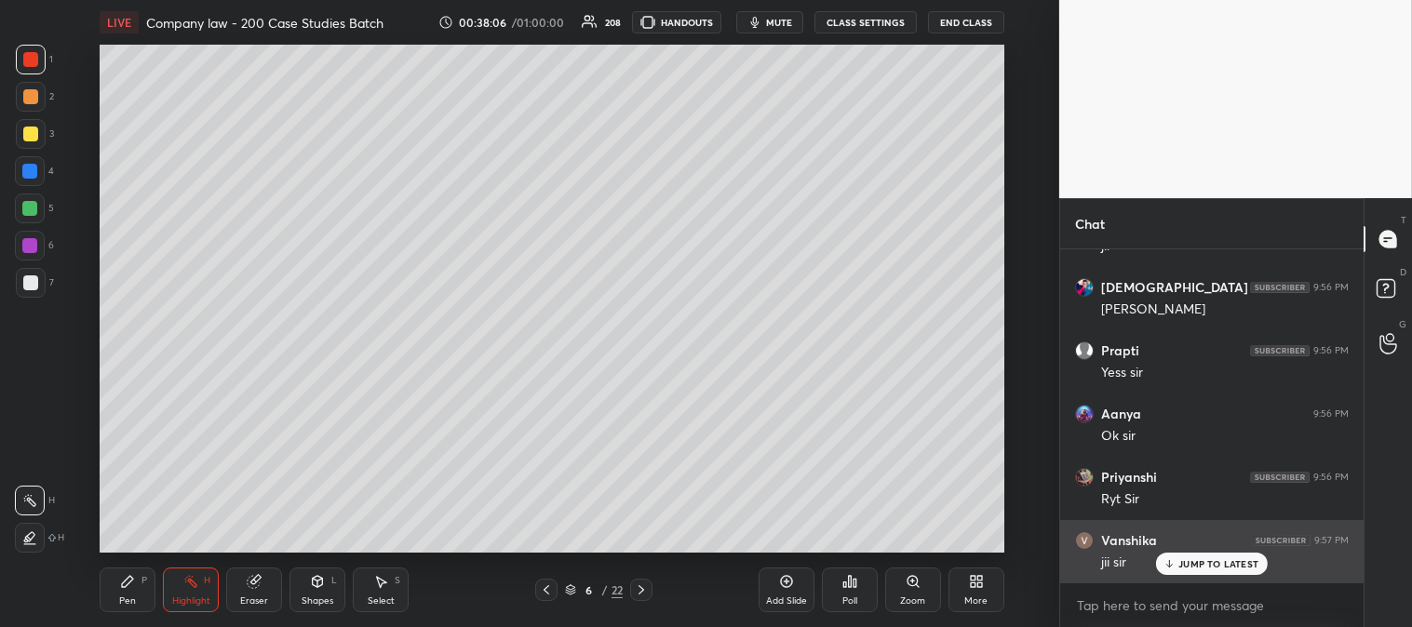
click at [1179, 559] on p "JUMP TO LATEST" at bounding box center [1218, 563] width 80 height 11
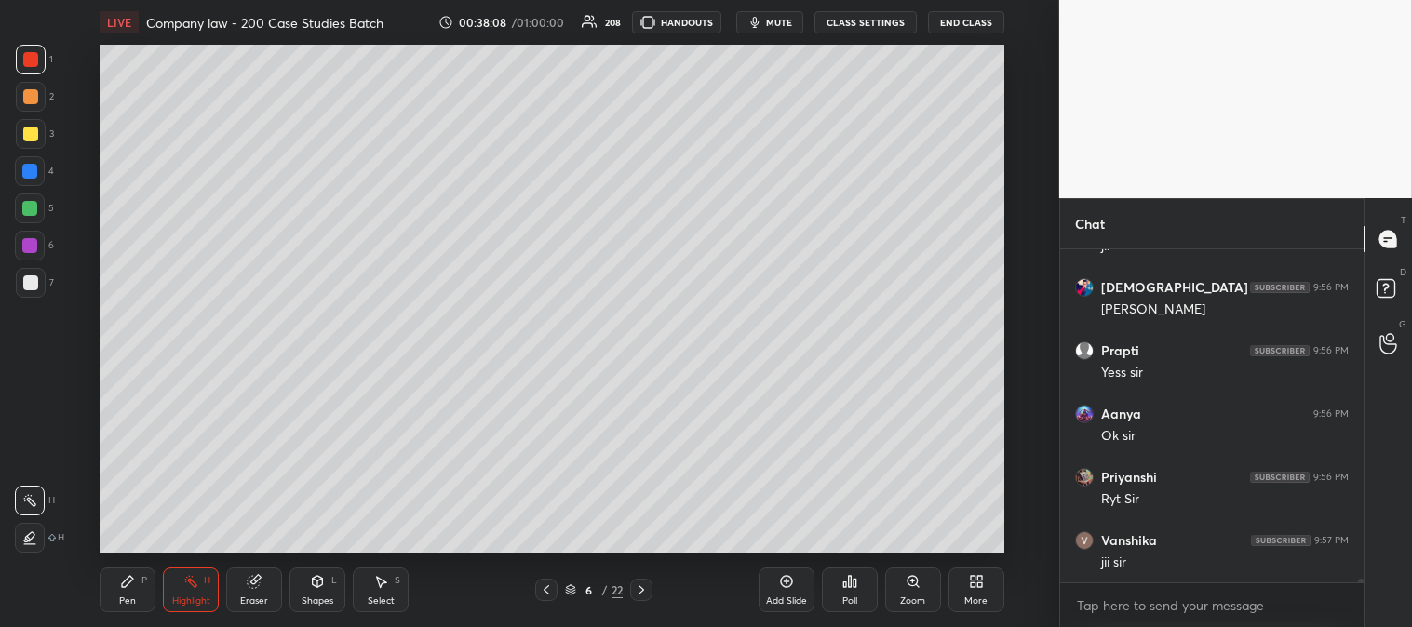
scroll to position [33284, 0]
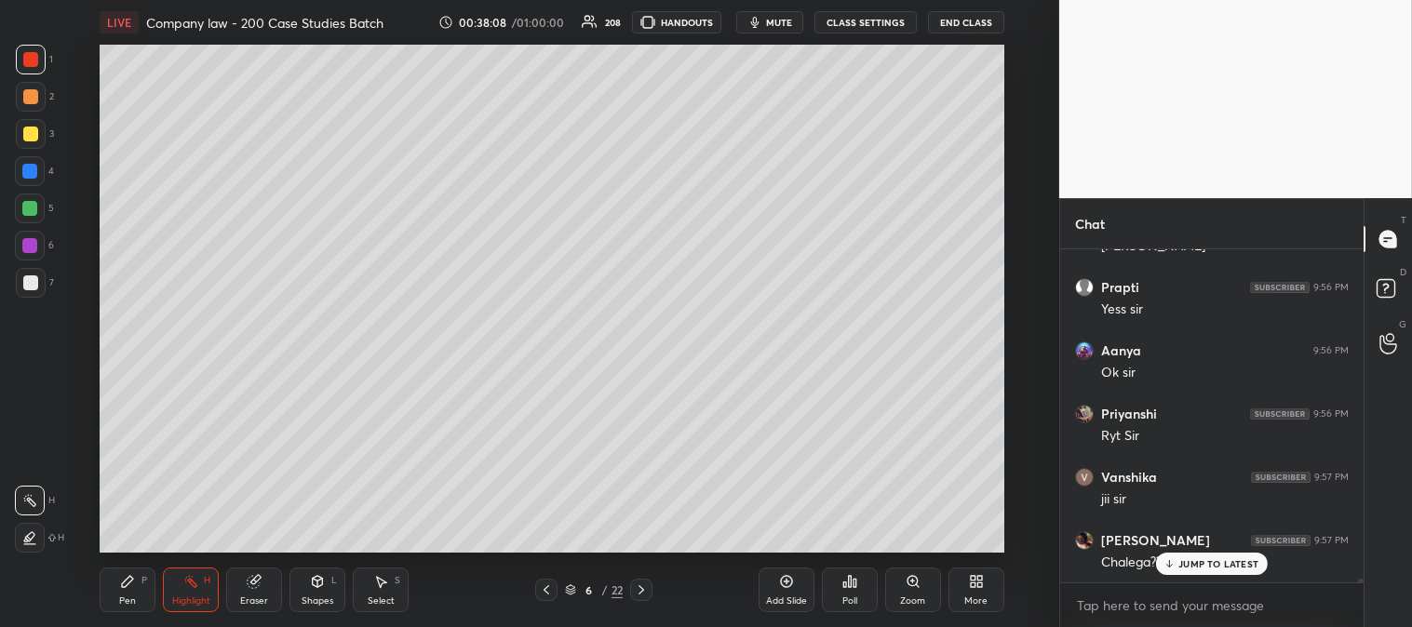
click at [640, 591] on icon at bounding box center [641, 589] width 15 height 15
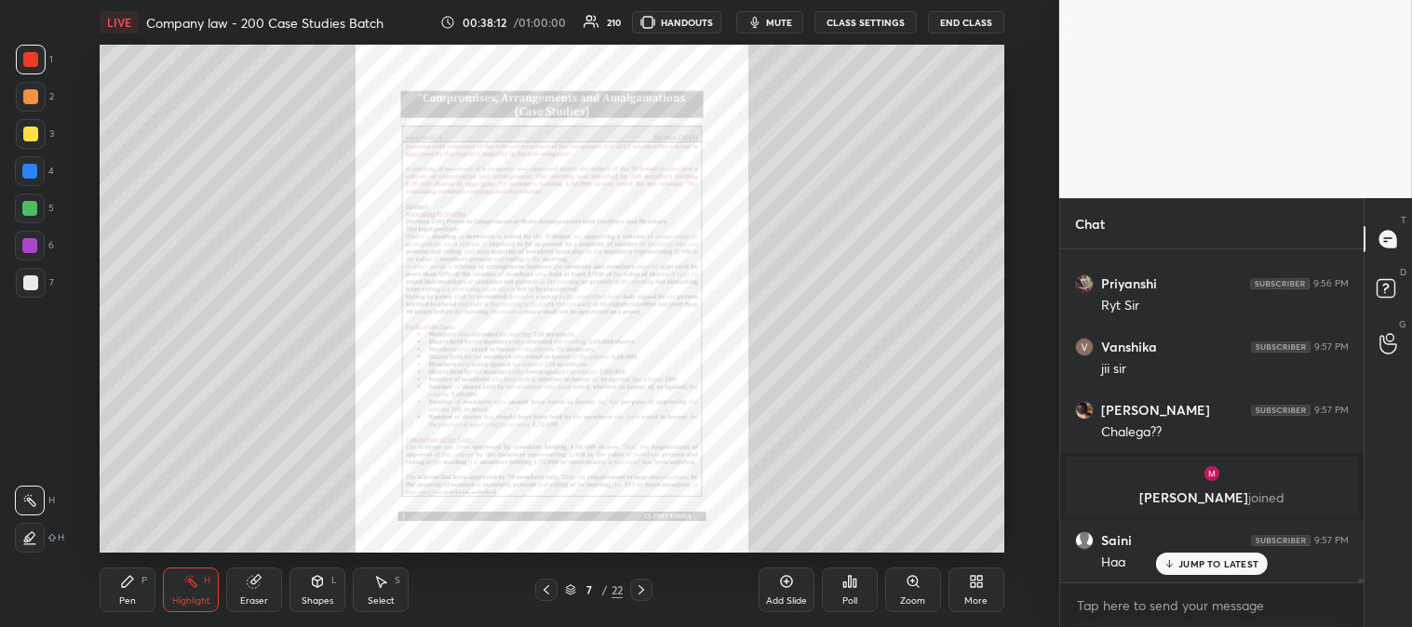
scroll to position [33604, 0]
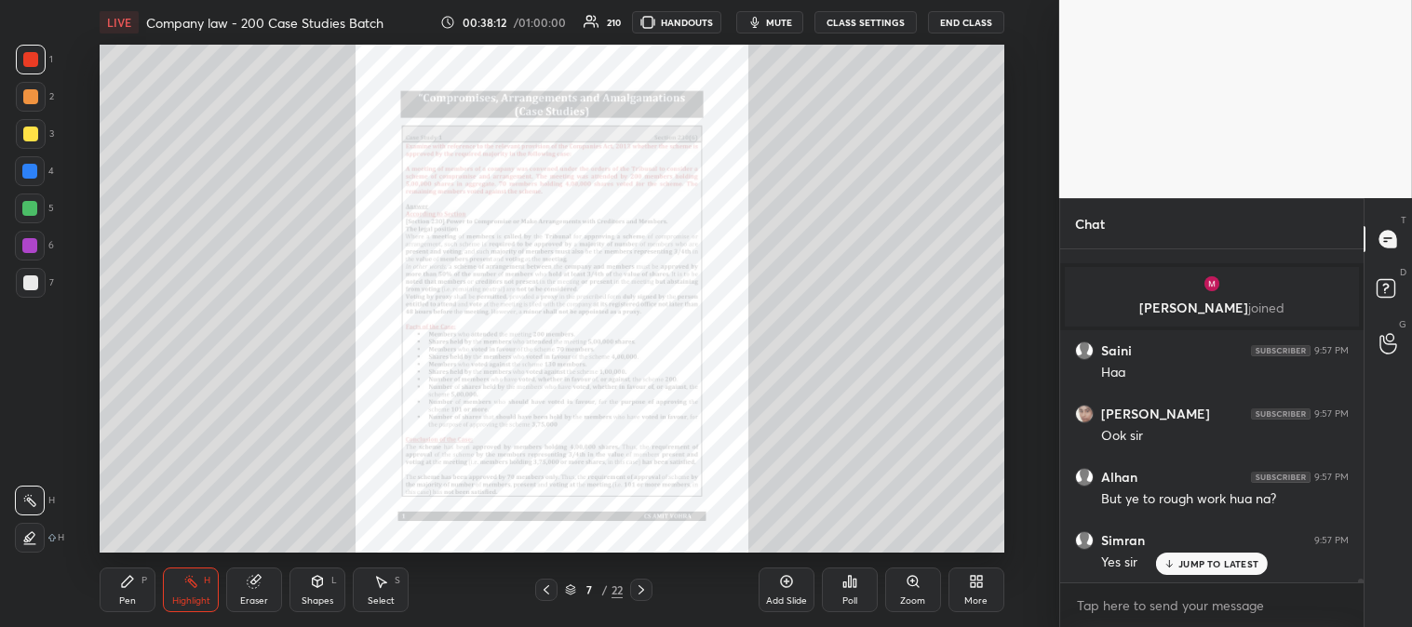
click at [640, 586] on icon at bounding box center [641, 589] width 15 height 15
click at [909, 591] on div "Zoom" at bounding box center [913, 590] width 56 height 45
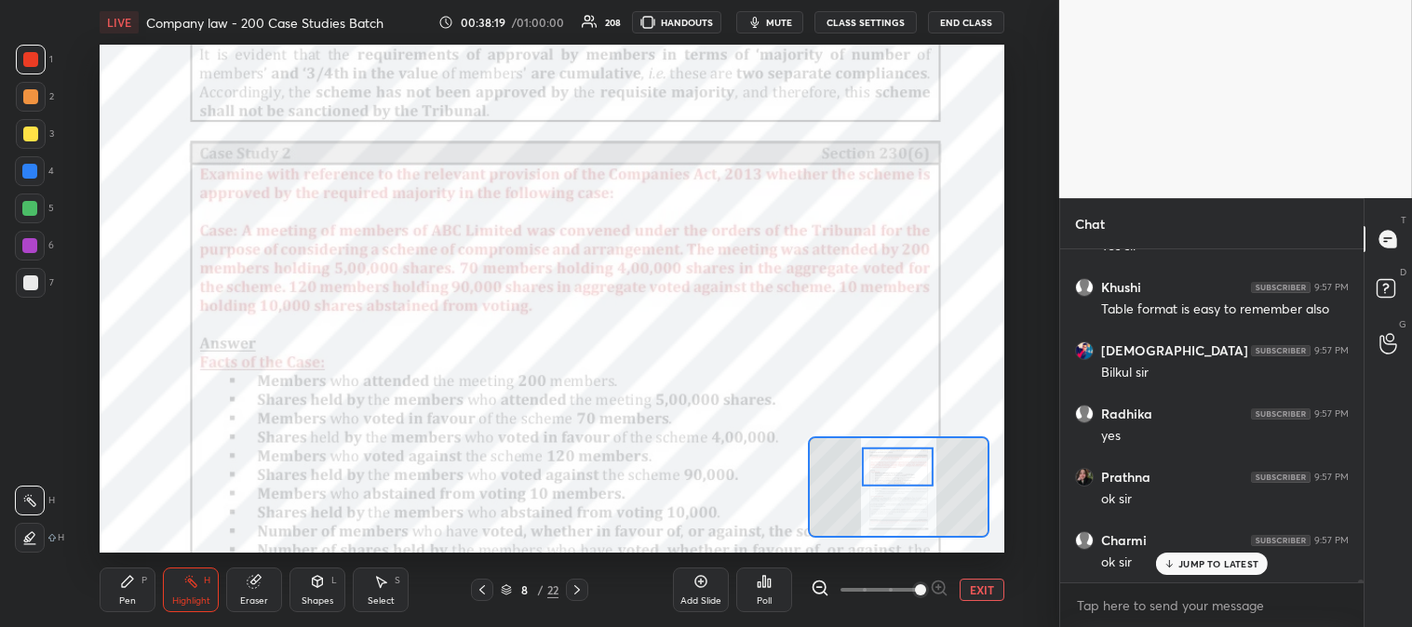
scroll to position [33984, 0]
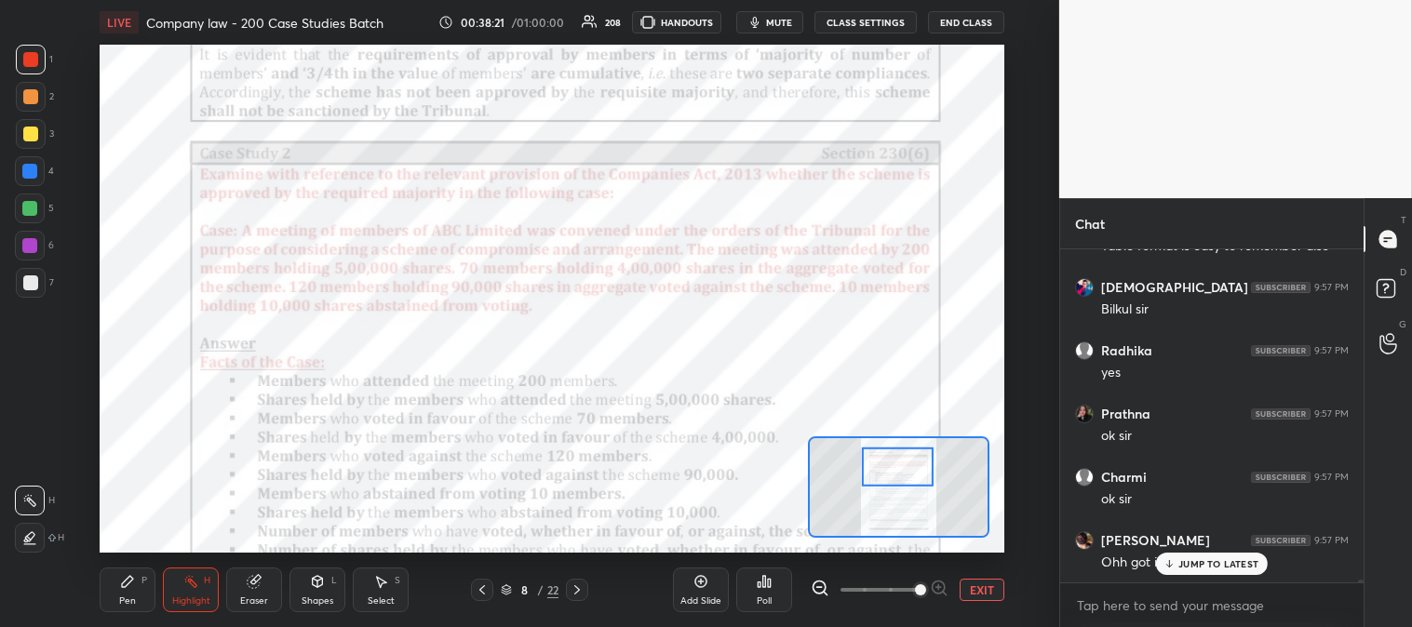
click at [128, 588] on icon at bounding box center [127, 581] width 15 height 15
click at [32, 206] on div at bounding box center [29, 208] width 15 height 15
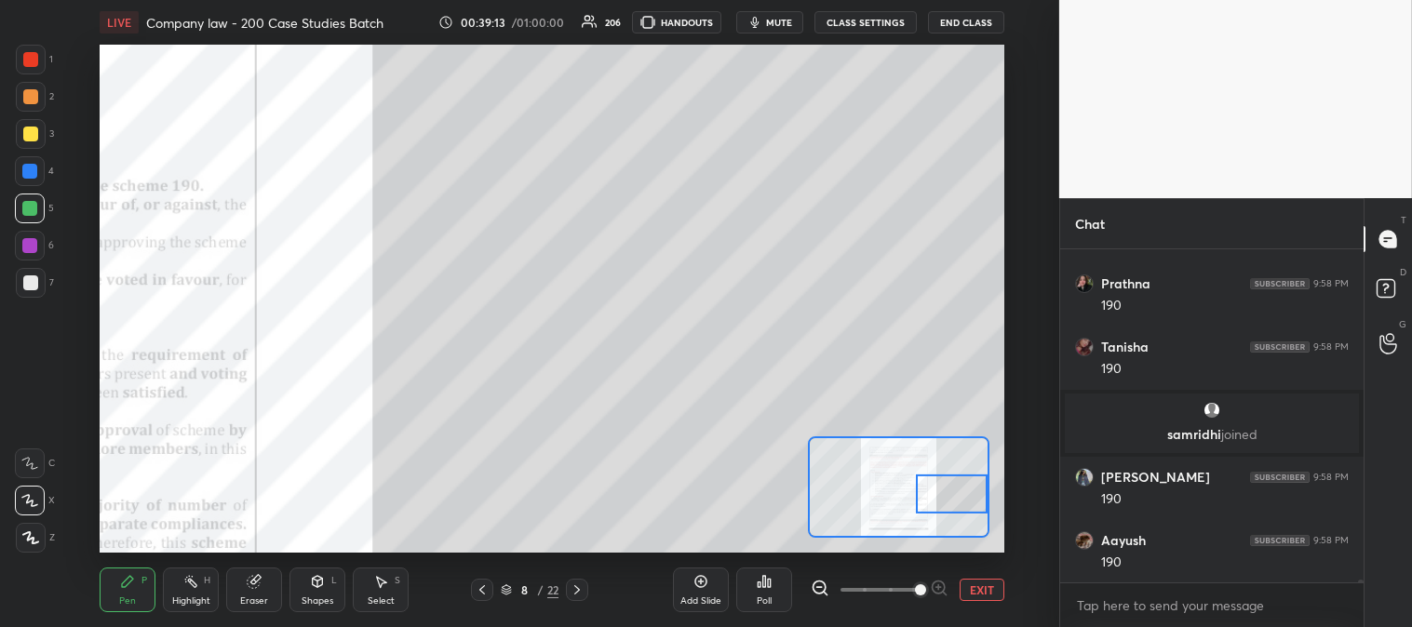
scroll to position [34888, 0]
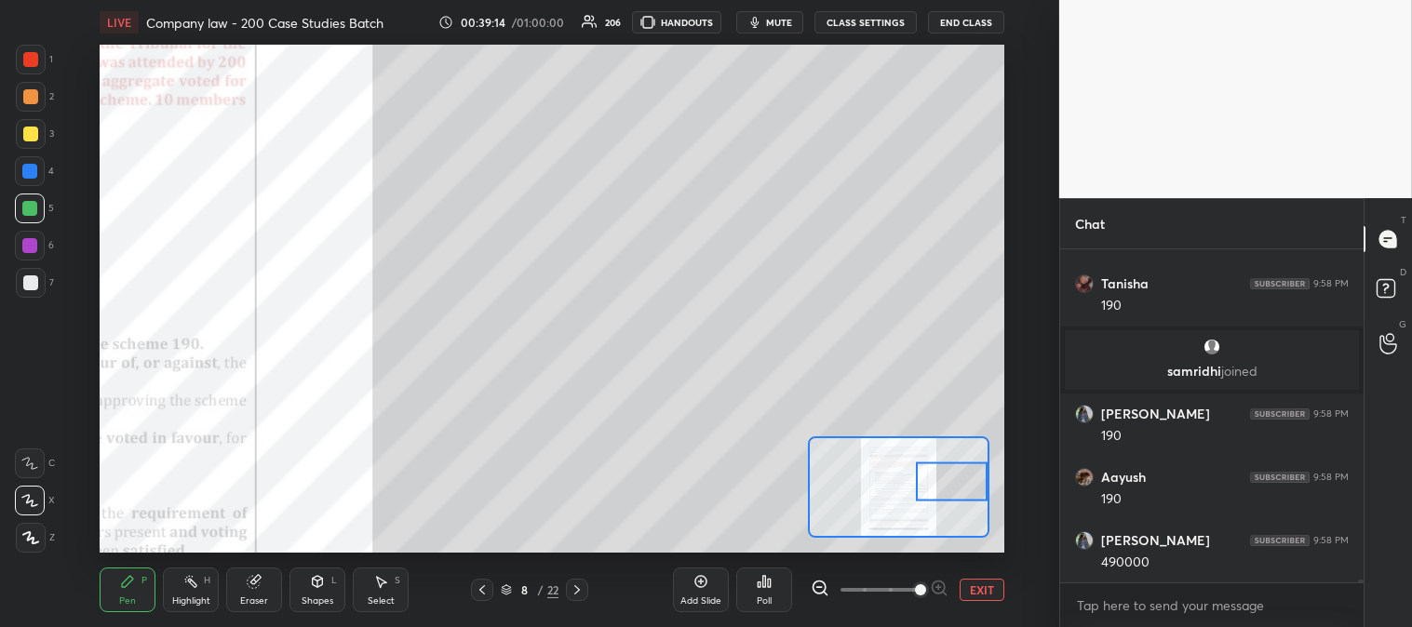
click at [127, 575] on icon at bounding box center [127, 581] width 15 height 15
click at [33, 169] on div at bounding box center [29, 171] width 15 height 15
click at [25, 121] on div at bounding box center [31, 134] width 30 height 30
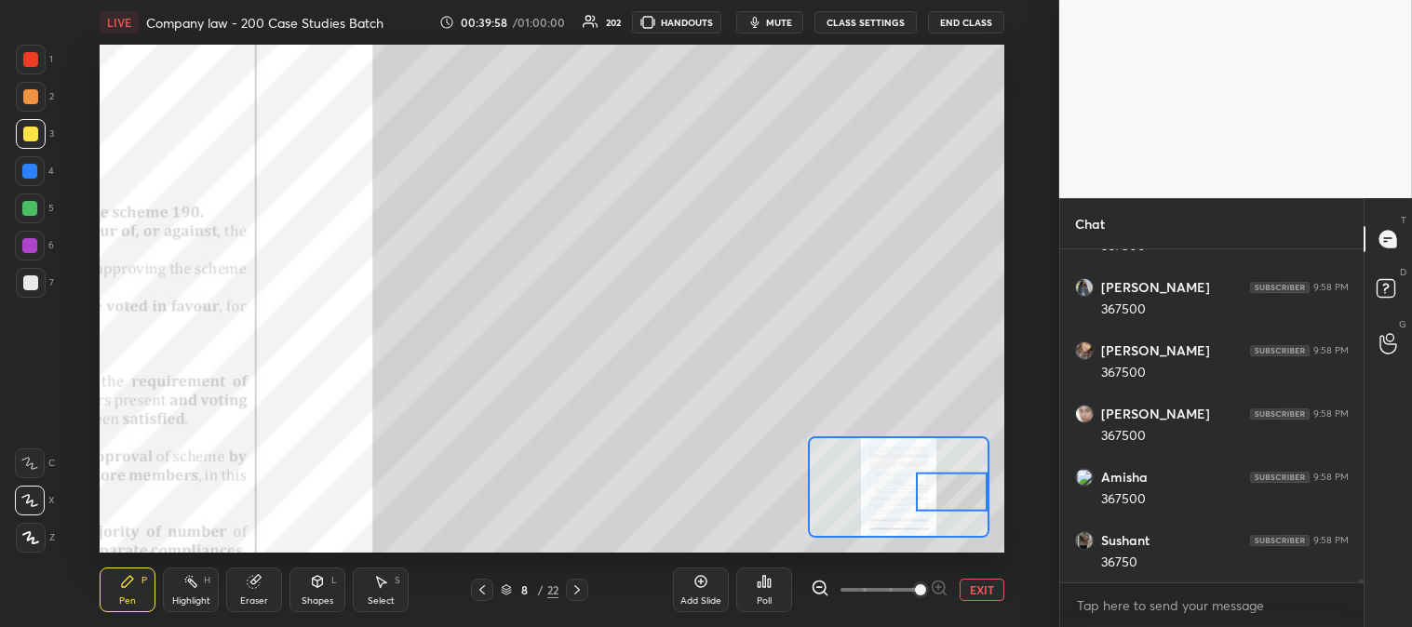
scroll to position [36533, 0]
click at [973, 591] on button "EXIT" at bounding box center [981, 590] width 45 height 22
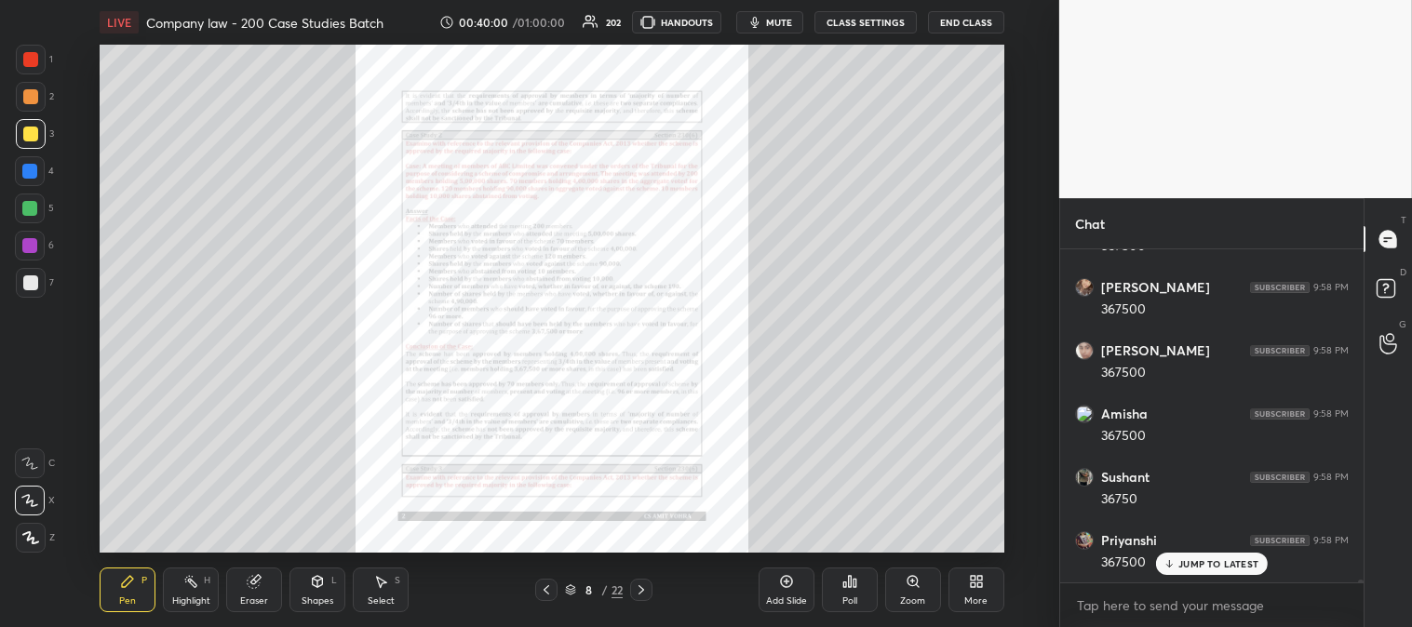
scroll to position [36600, 0]
click at [908, 599] on div "Zoom" at bounding box center [912, 600] width 25 height 9
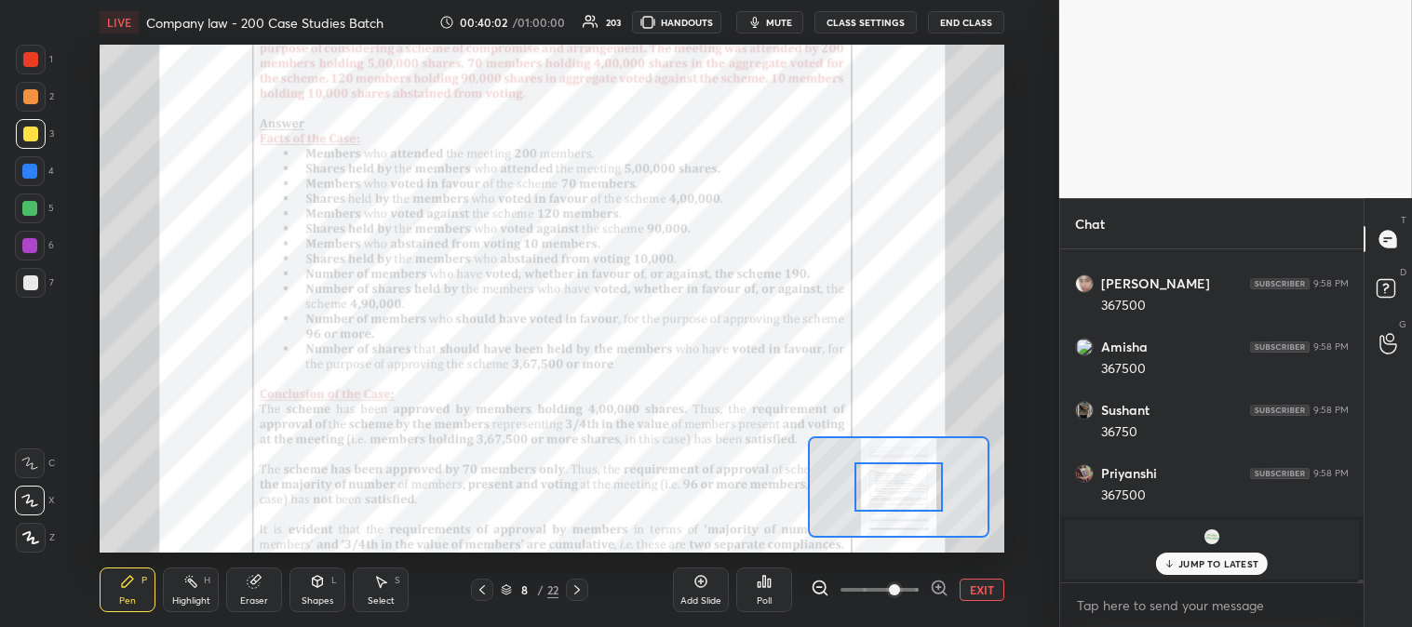
click at [187, 592] on div "Highlight H" at bounding box center [191, 590] width 56 height 45
click at [34, 67] on div at bounding box center [31, 60] width 30 height 30
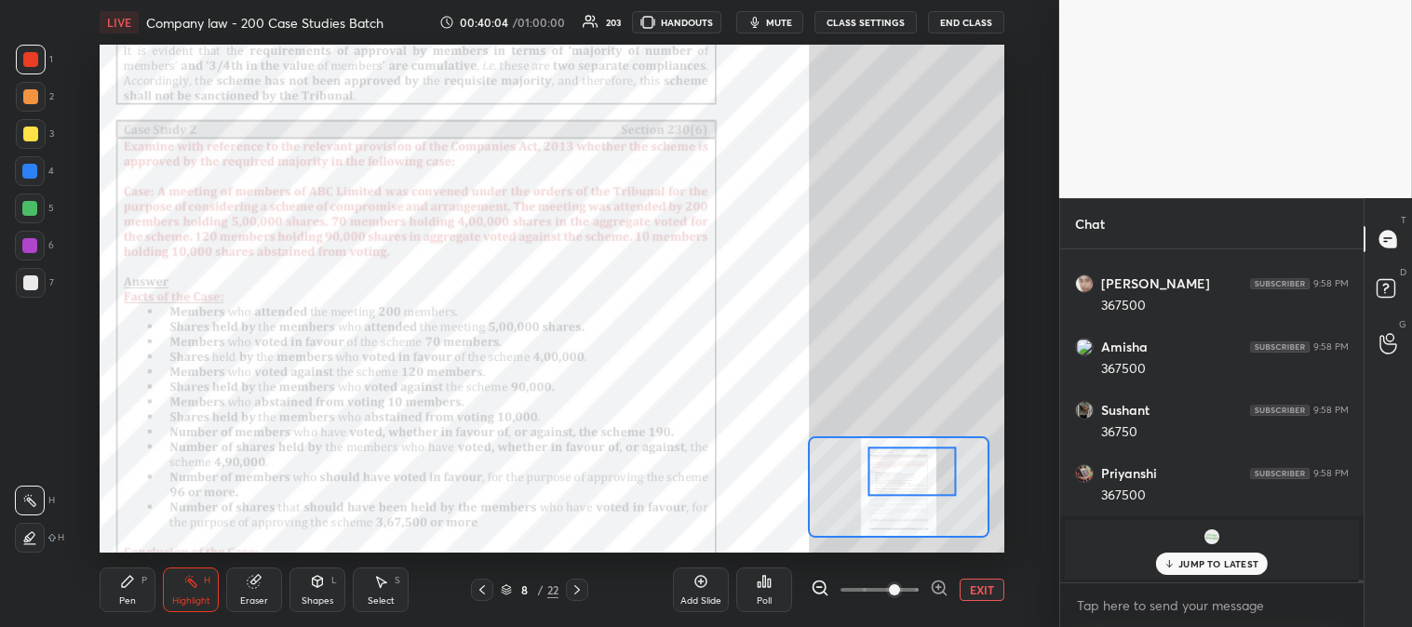
scroll to position [36663, 0]
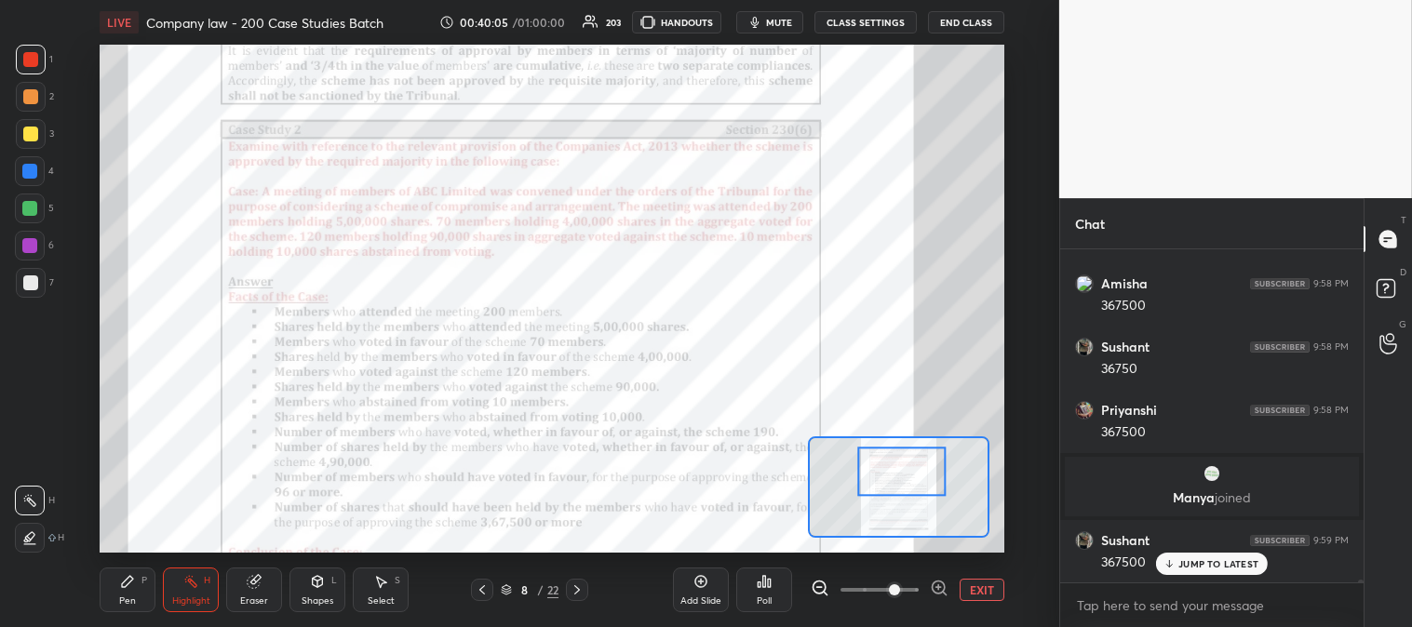
click at [189, 596] on div "Highlight" at bounding box center [191, 600] width 38 height 9
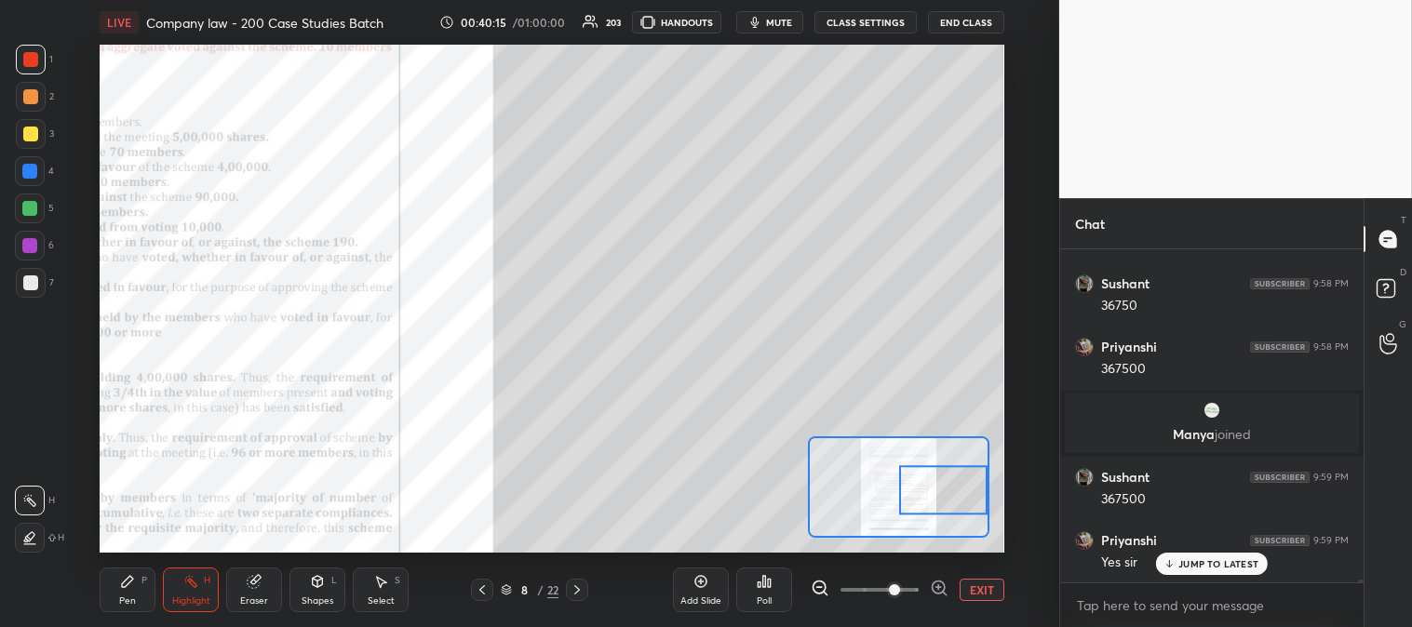
click at [979, 584] on button "EXIT" at bounding box center [981, 590] width 45 height 22
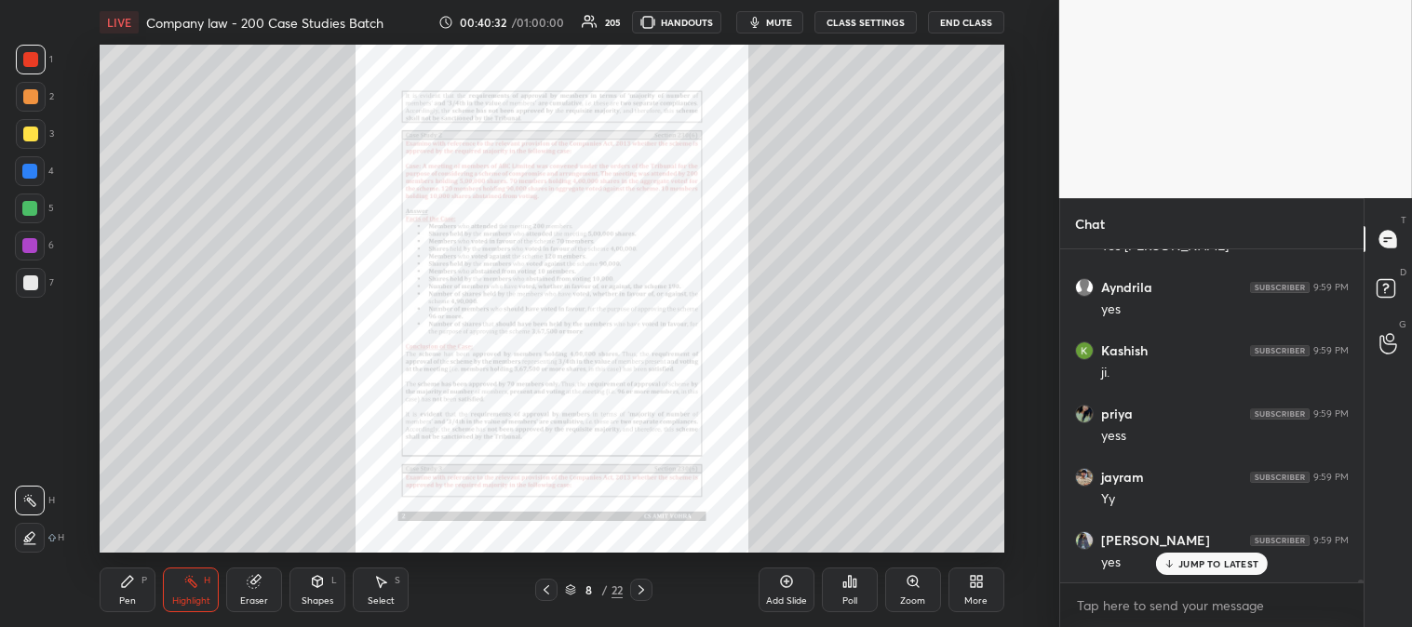
scroll to position [38312, 0]
click at [644, 592] on icon at bounding box center [641, 589] width 15 height 15
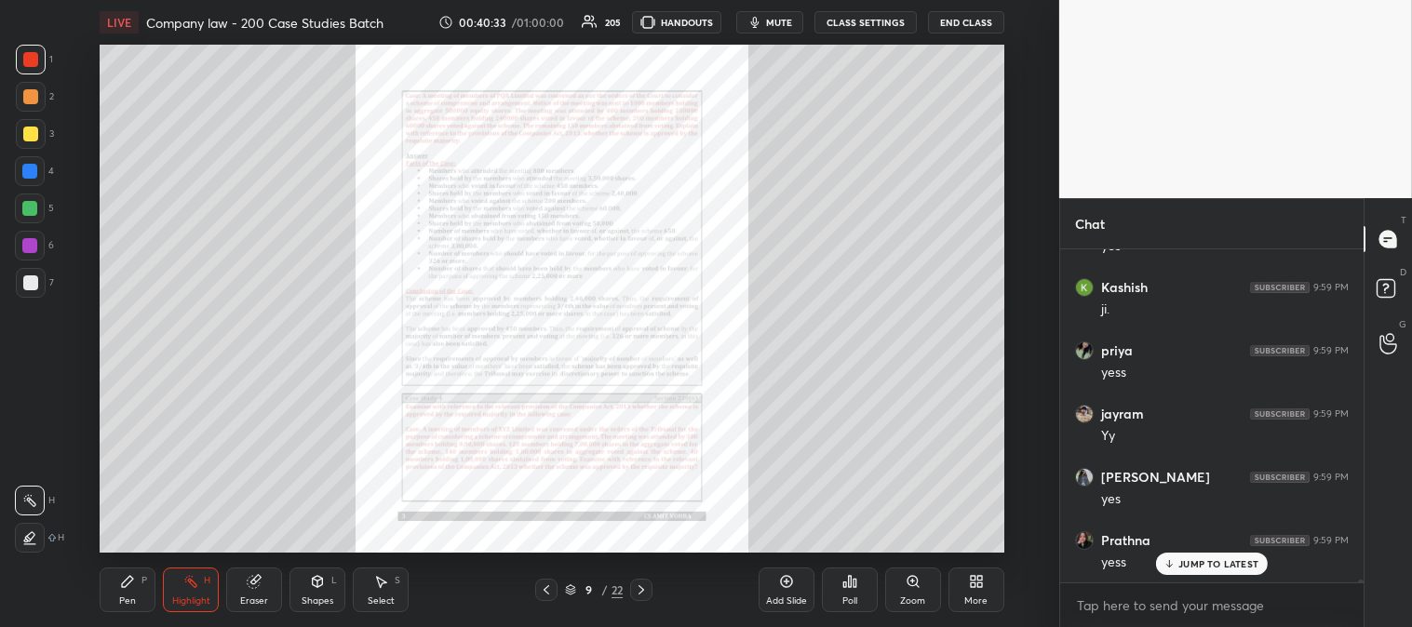
scroll to position [38375, 0]
click at [906, 594] on div "Zoom" at bounding box center [913, 590] width 56 height 45
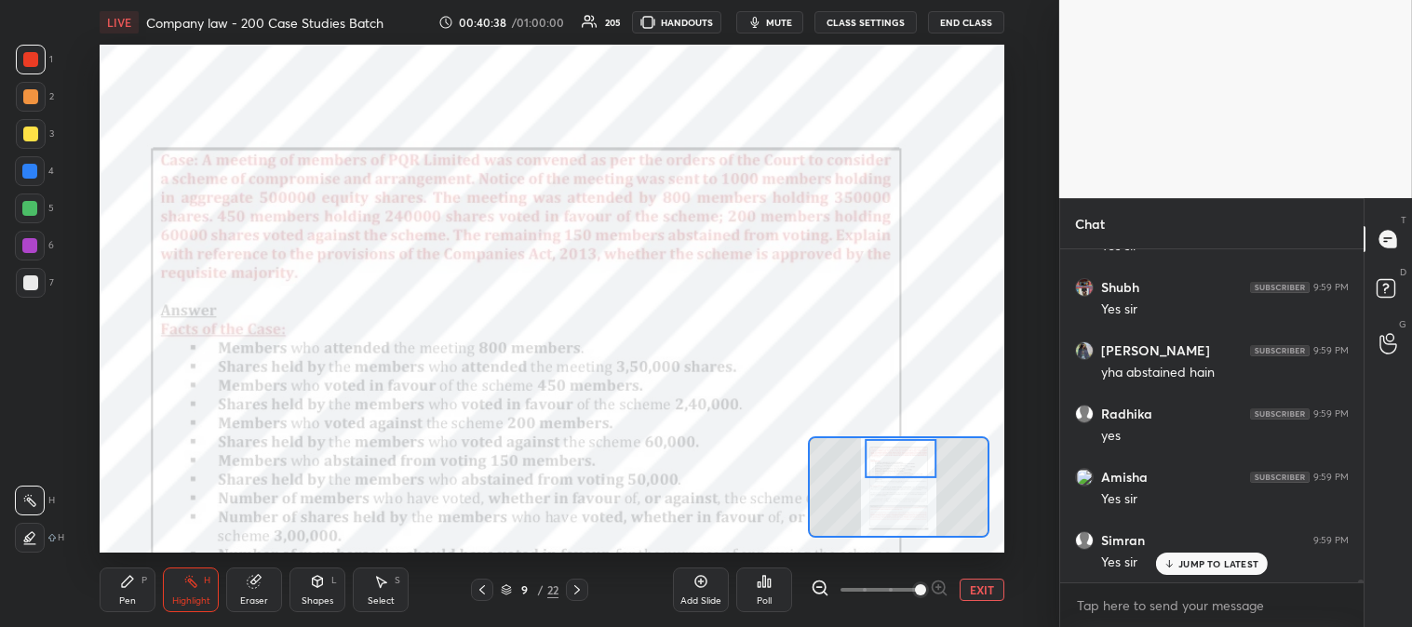
scroll to position [38819, 0]
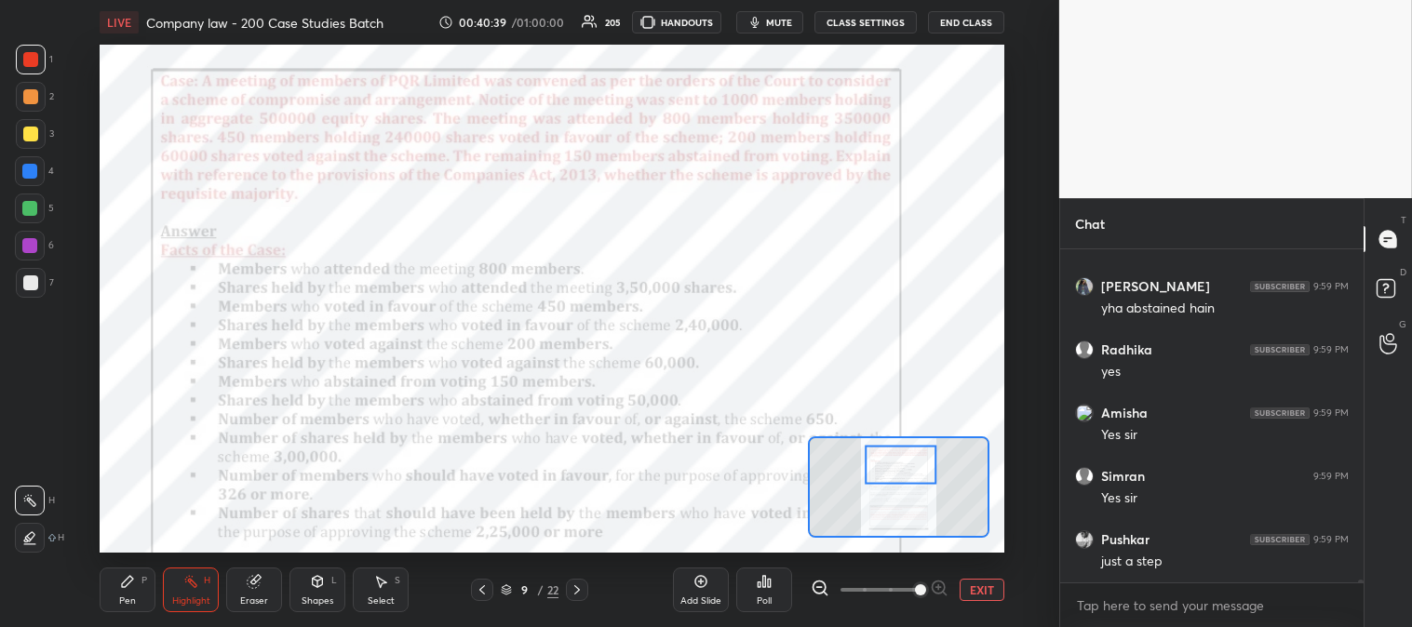
click at [125, 589] on icon at bounding box center [127, 581] width 15 height 15
click at [33, 216] on div at bounding box center [30, 209] width 30 height 30
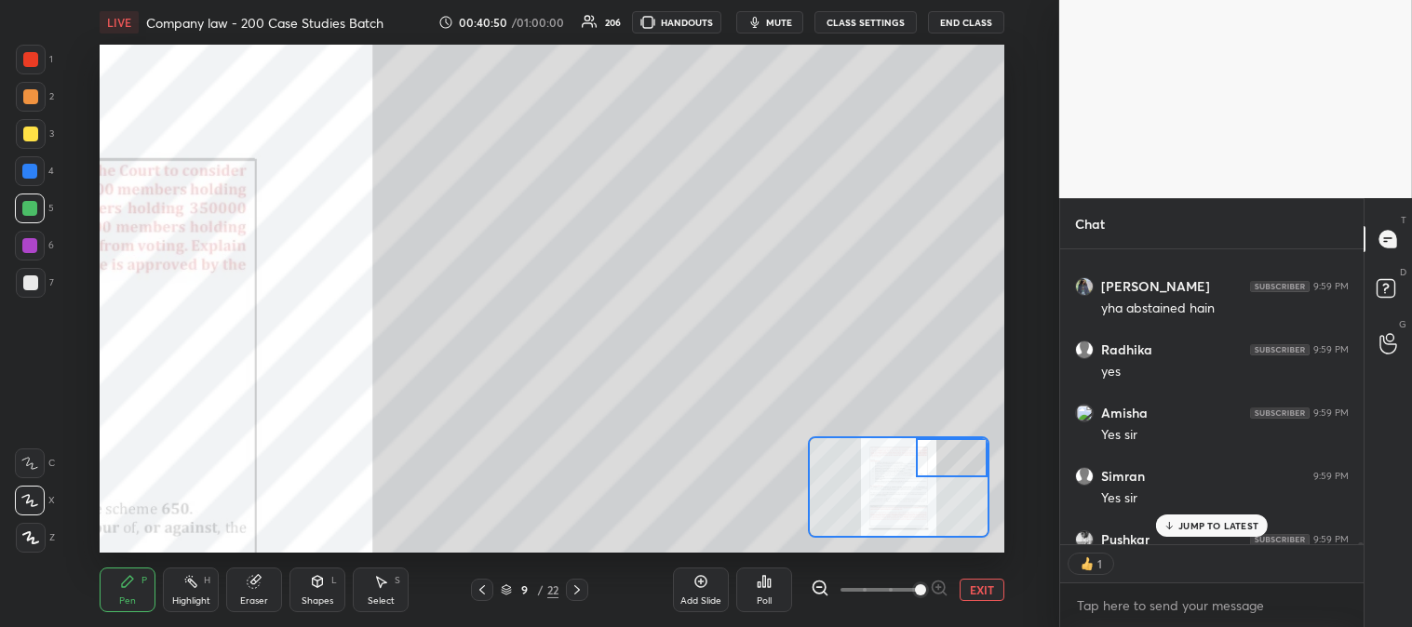
scroll to position [38923, 0]
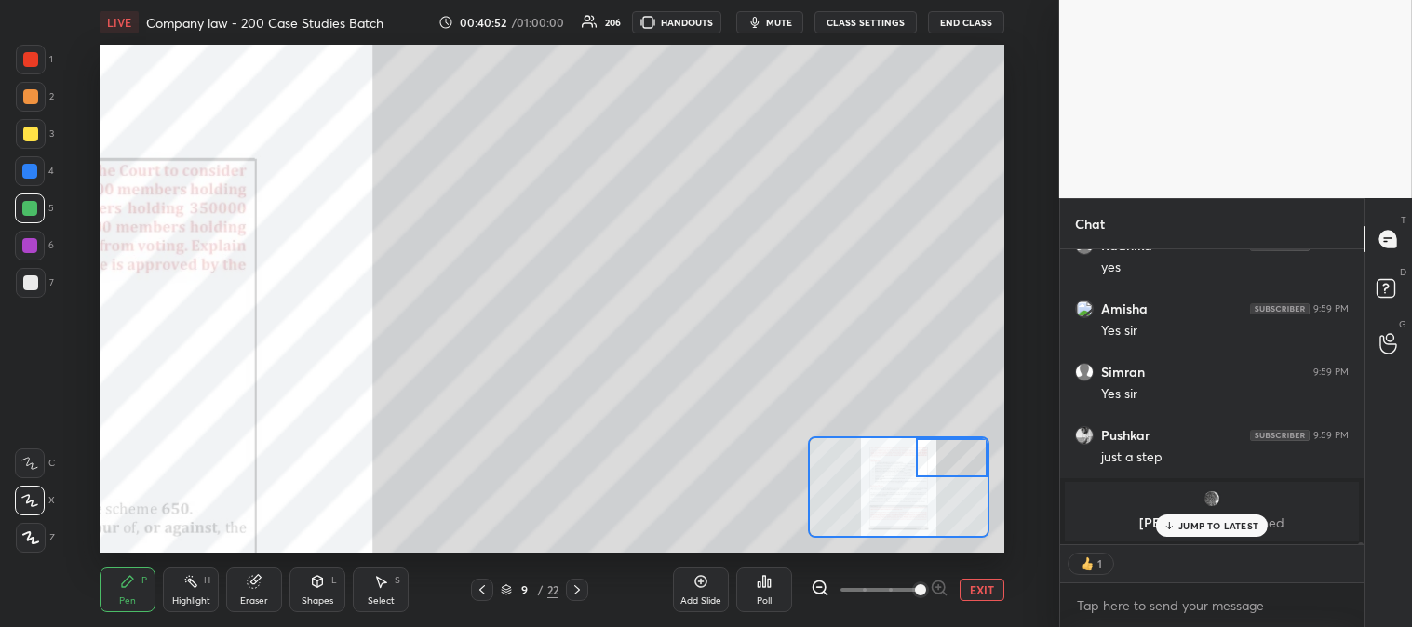
click at [776, 26] on span "mute" at bounding box center [779, 22] width 26 height 13
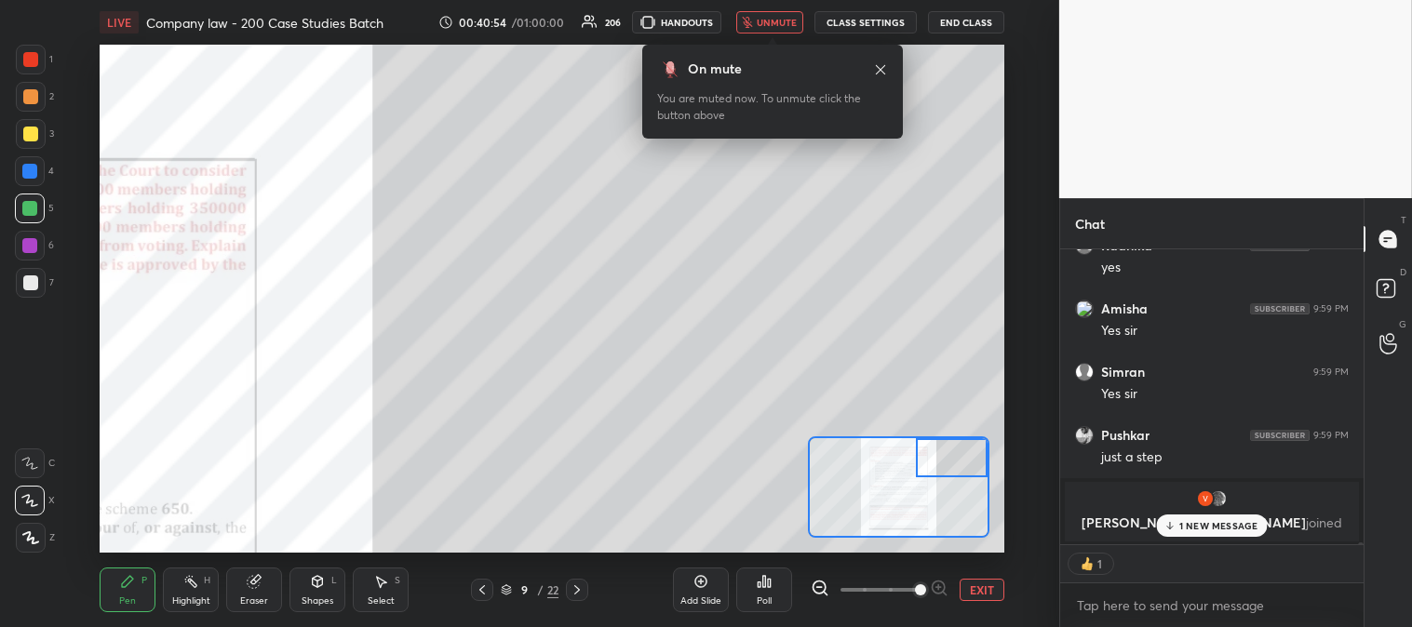
scroll to position [37195, 0]
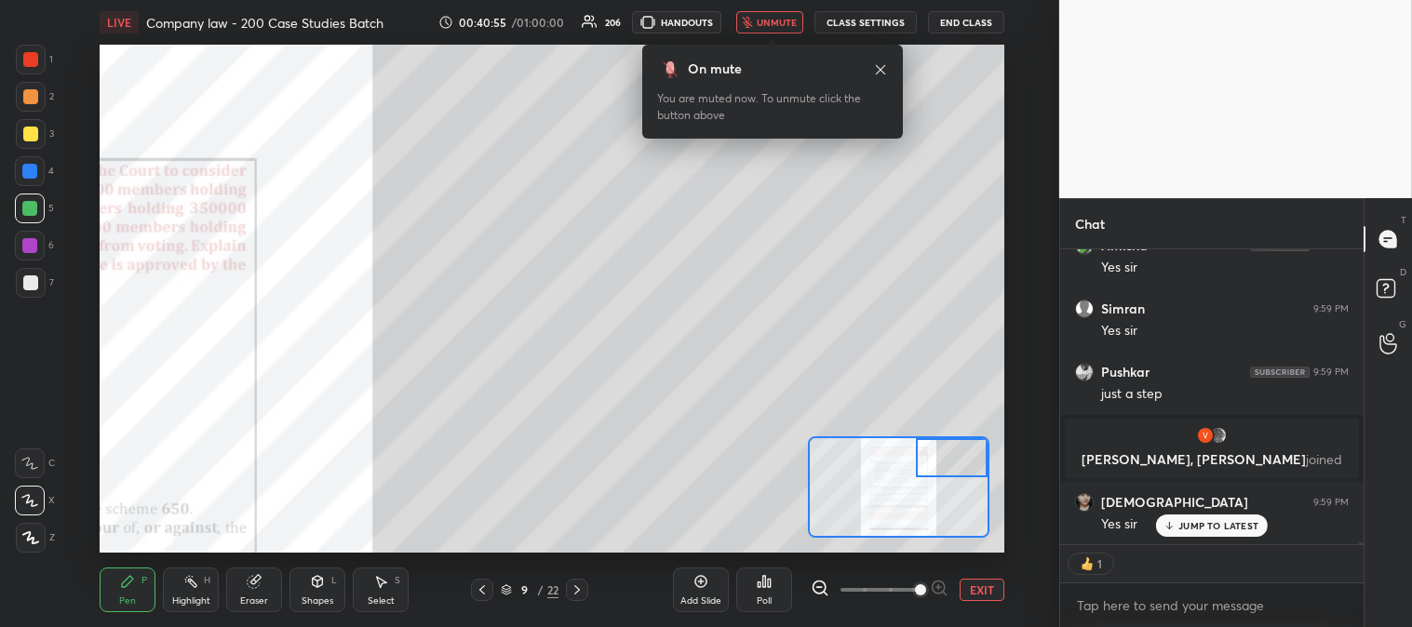
click at [777, 20] on span "unmute" at bounding box center [776, 22] width 40 height 13
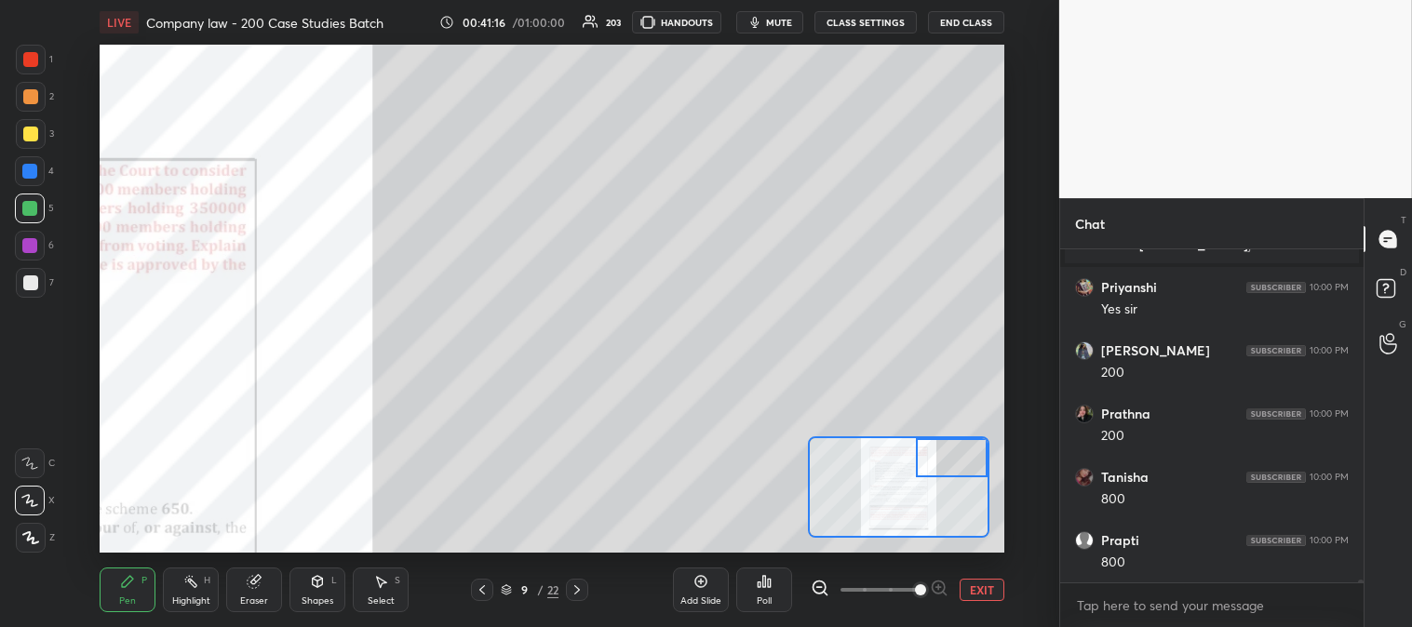
scroll to position [37666, 0]
click at [987, 591] on button "EXIT" at bounding box center [981, 590] width 45 height 22
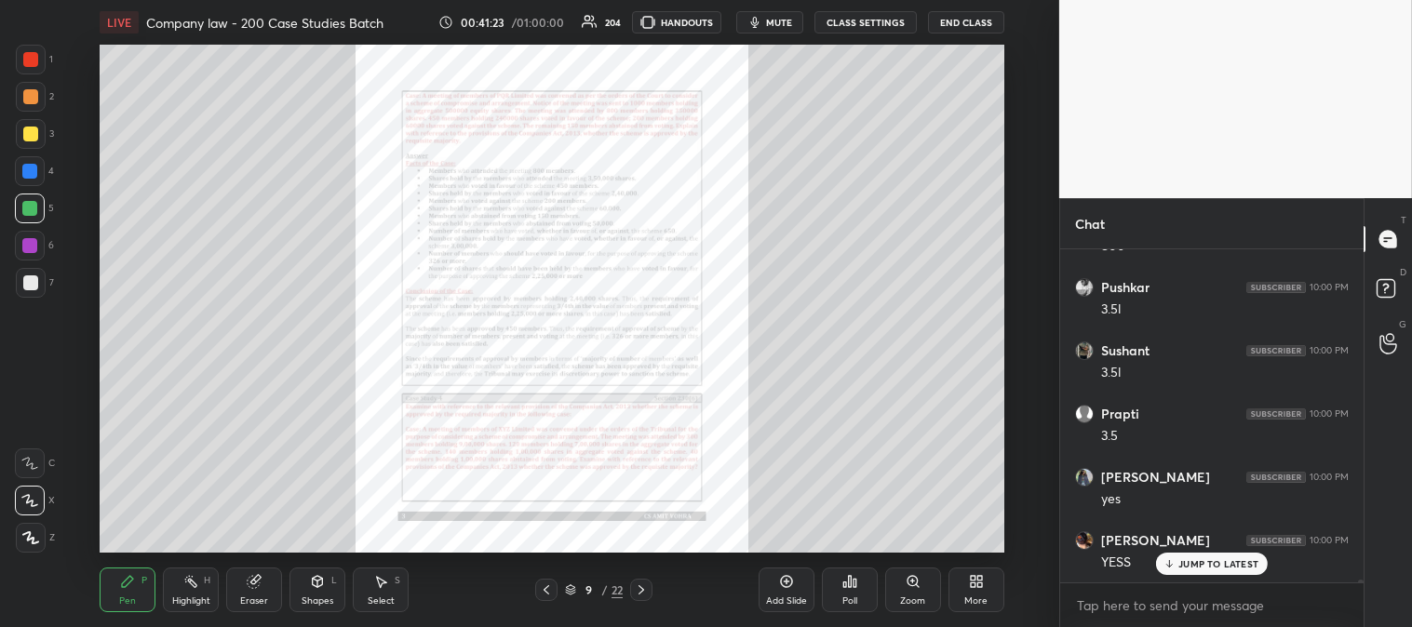
scroll to position [38047, 0]
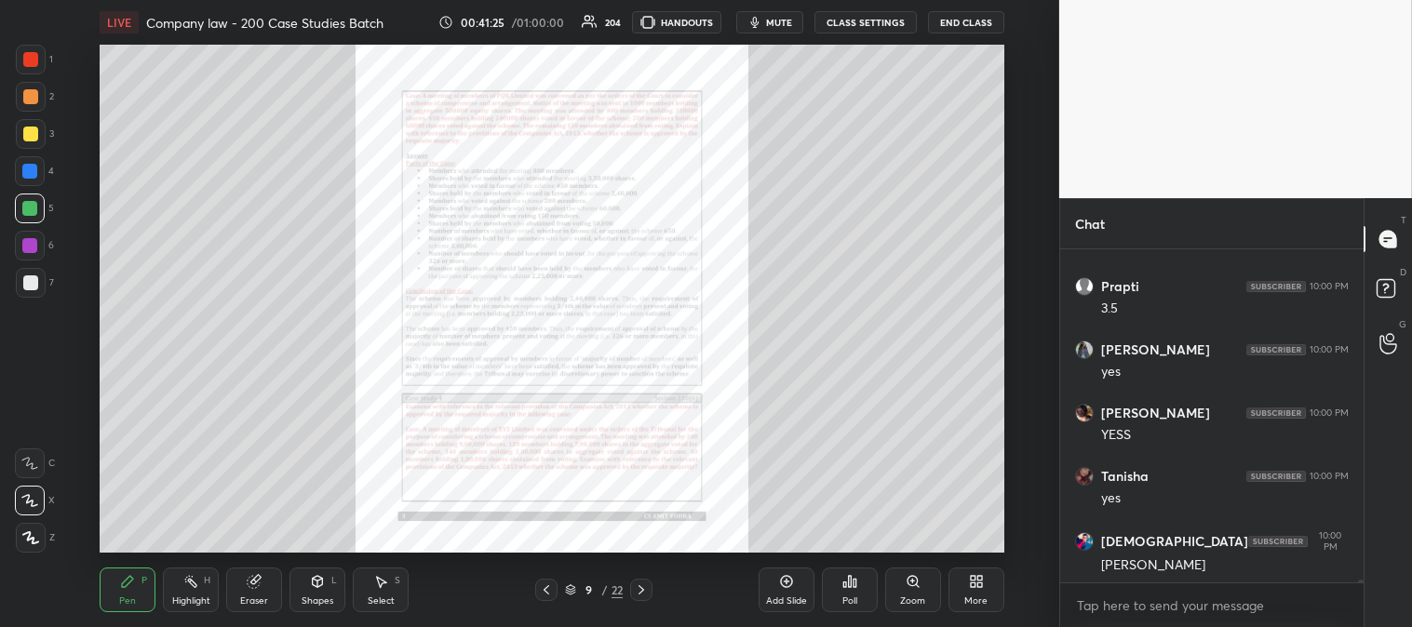
click at [901, 596] on div "Zoom" at bounding box center [912, 600] width 25 height 9
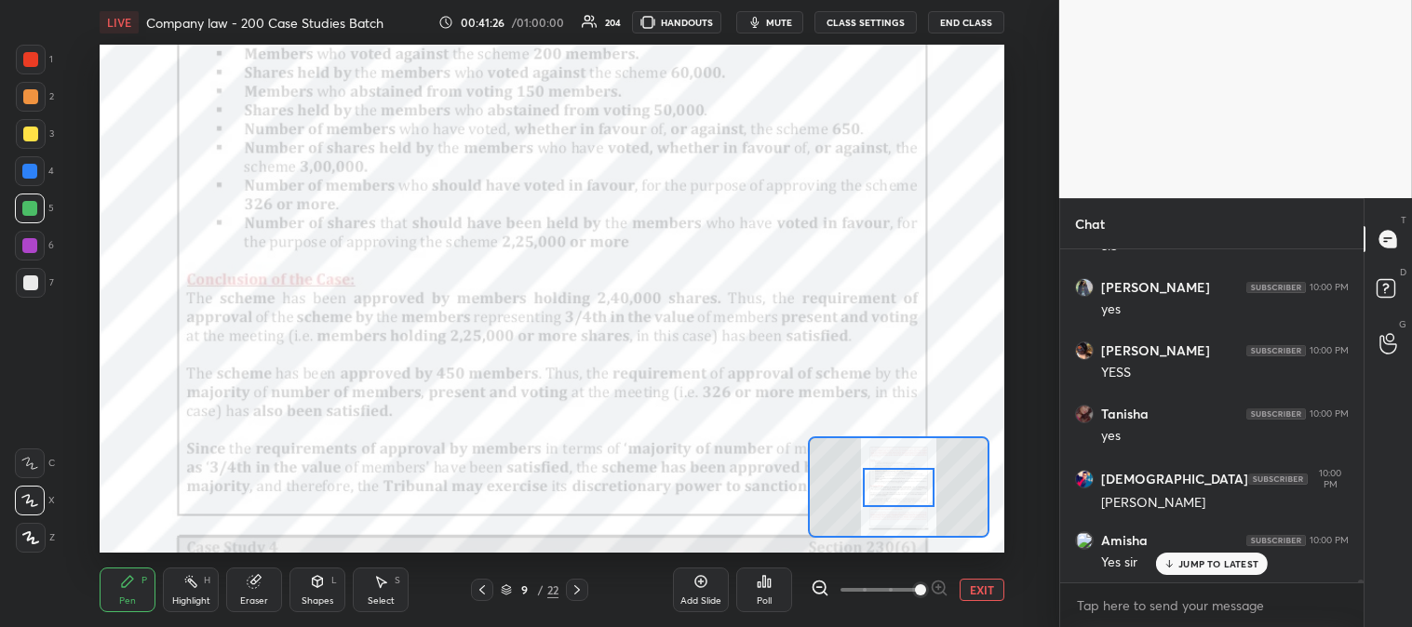
scroll to position [38173, 0]
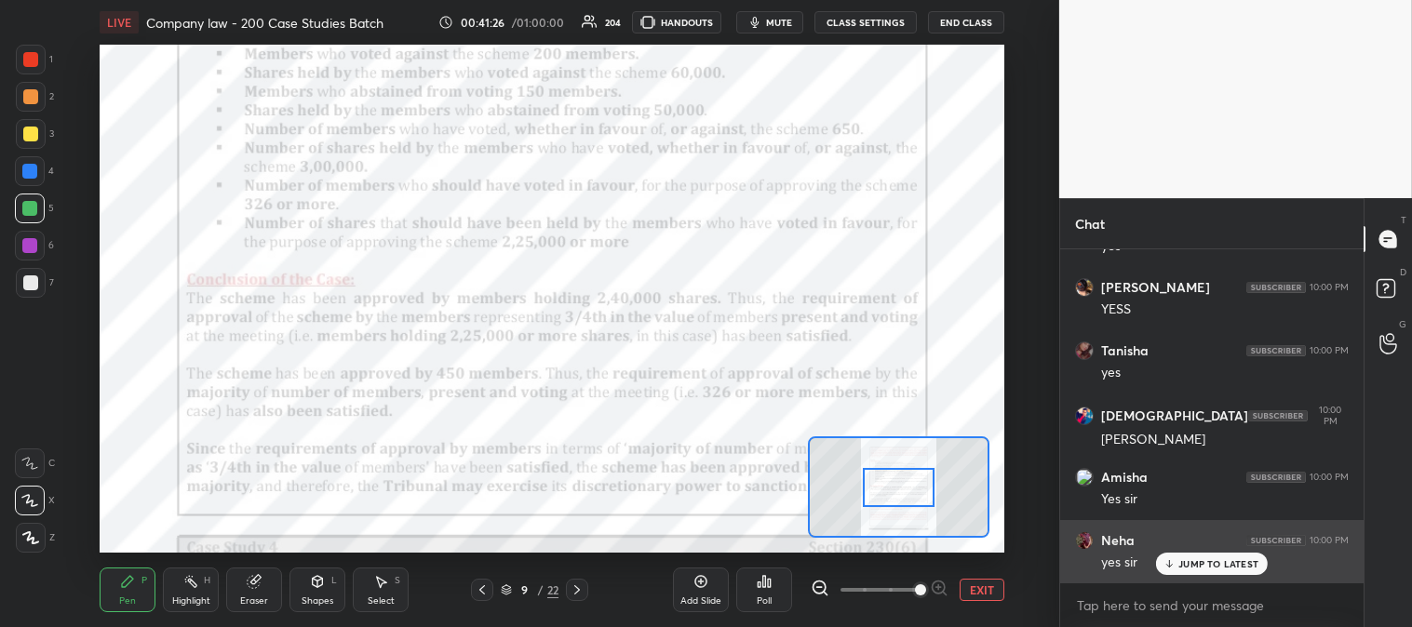
click at [1201, 565] on p "JUMP TO LATEST" at bounding box center [1218, 563] width 80 height 11
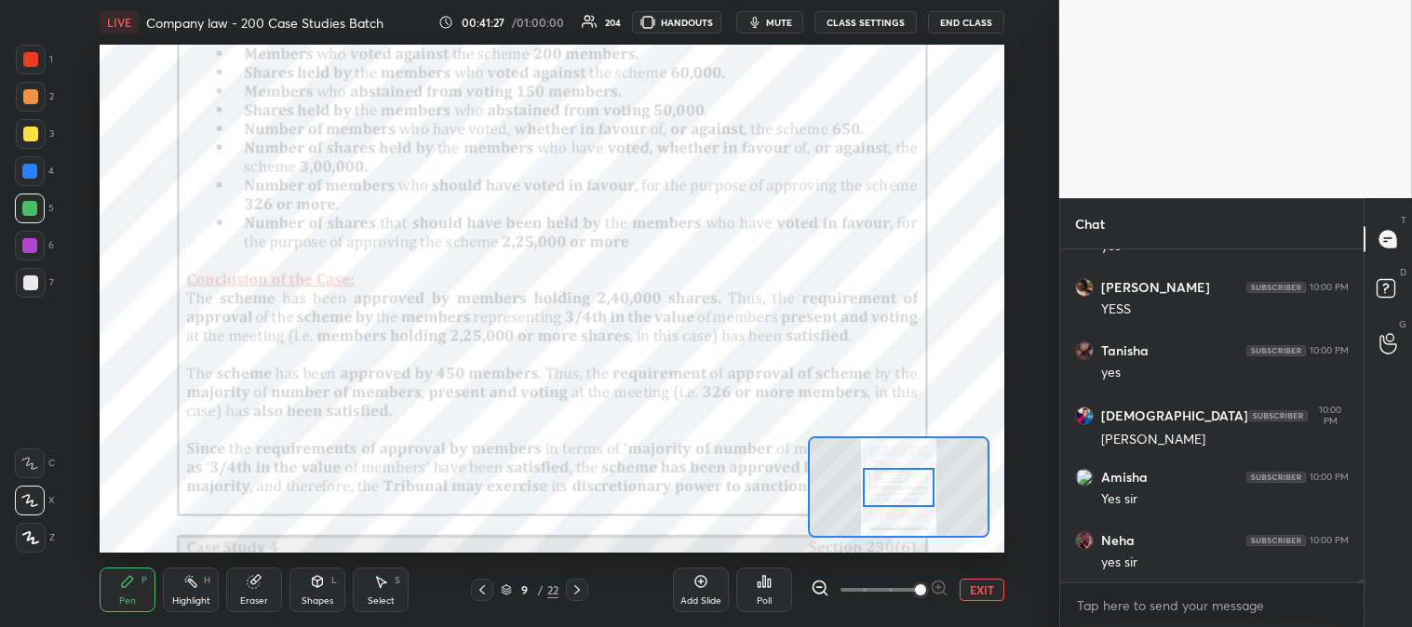
click at [975, 590] on button "EXIT" at bounding box center [981, 590] width 45 height 22
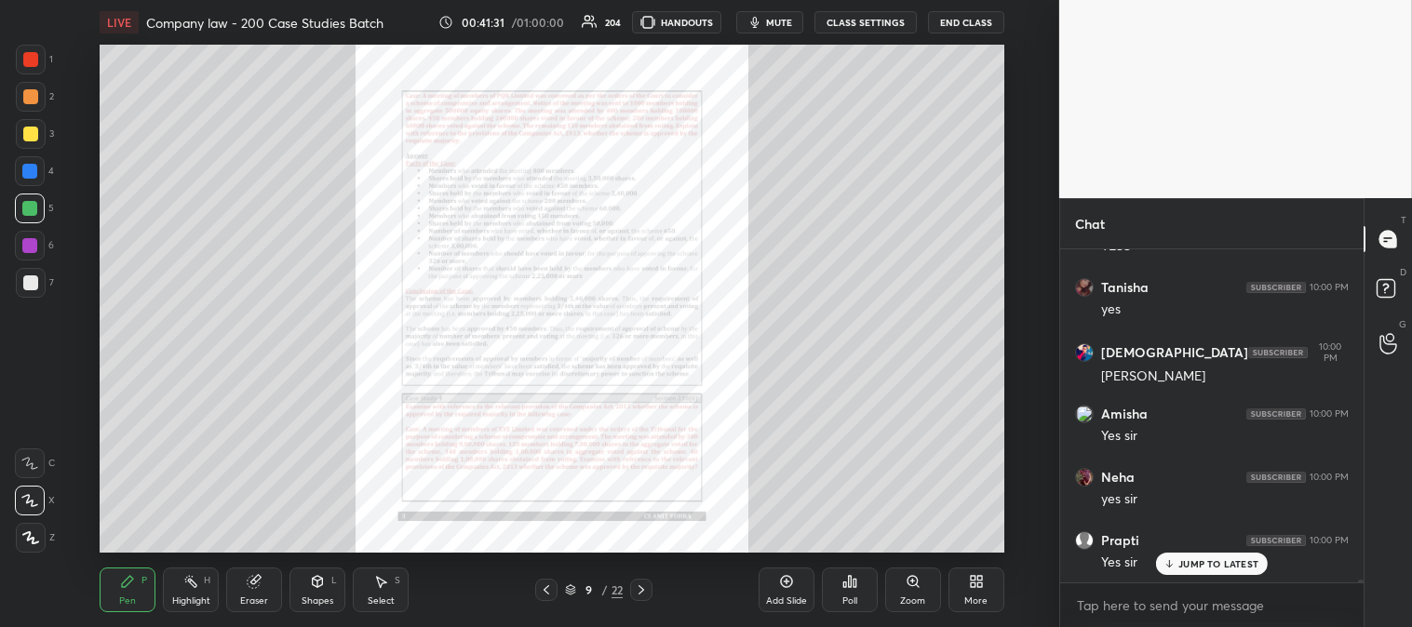
scroll to position [38299, 0]
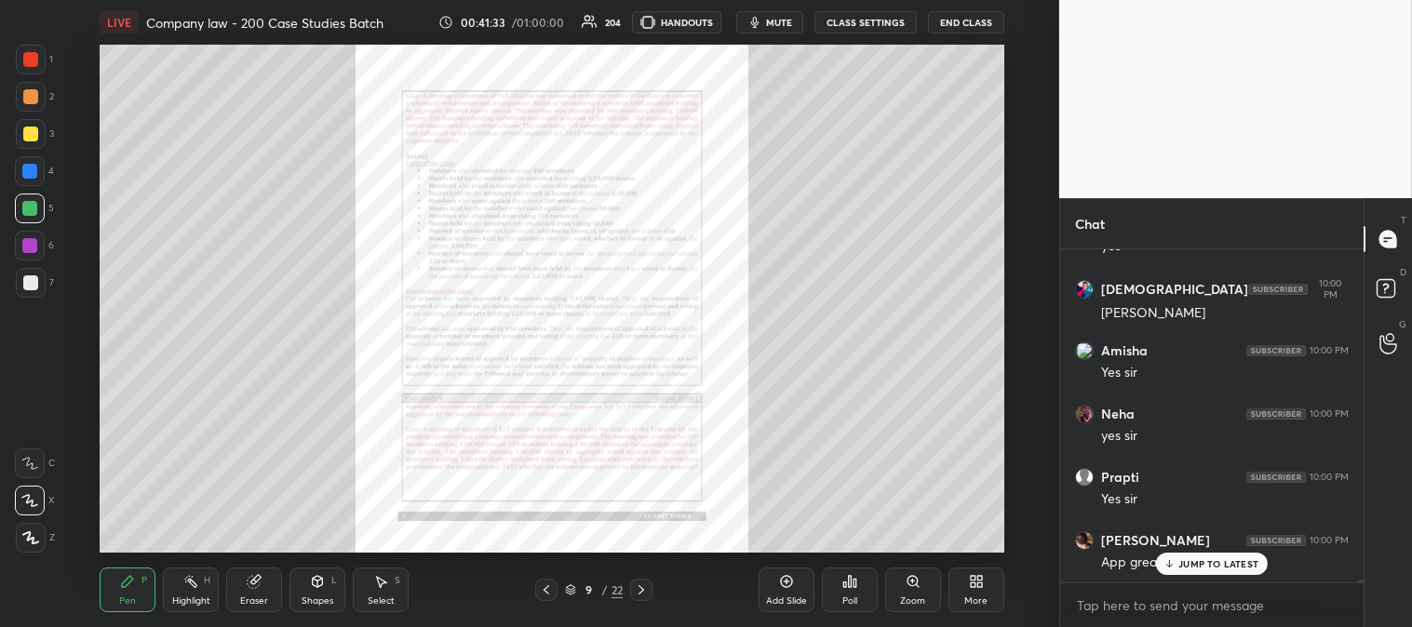
click at [896, 589] on div "Zoom" at bounding box center [913, 590] width 56 height 45
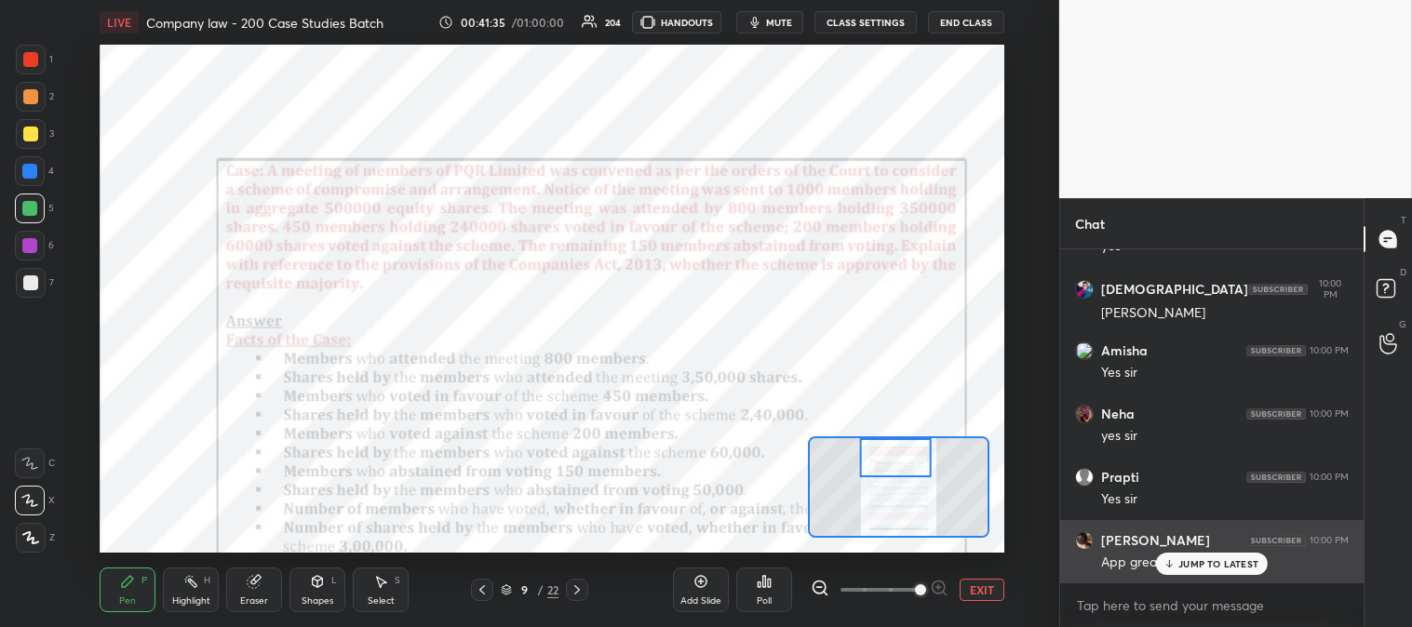
click at [1174, 560] on icon at bounding box center [1169, 563] width 12 height 11
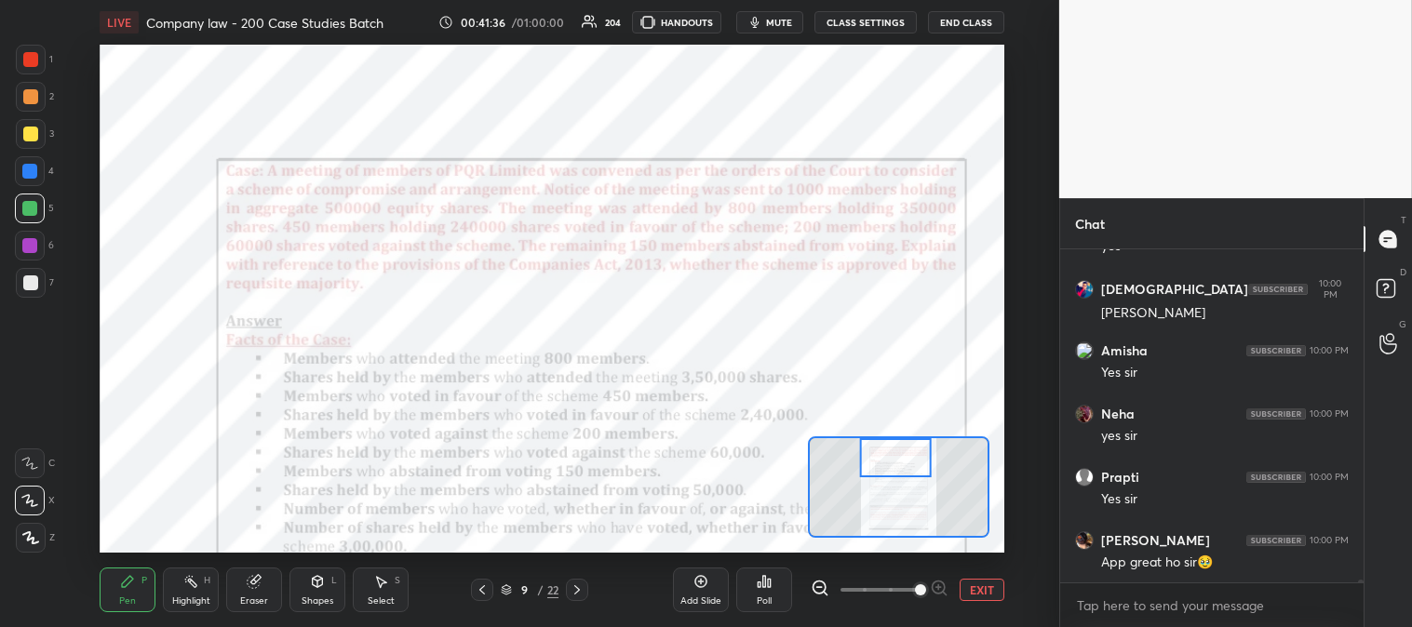
click at [201, 583] on div "Highlight H" at bounding box center [191, 590] width 56 height 45
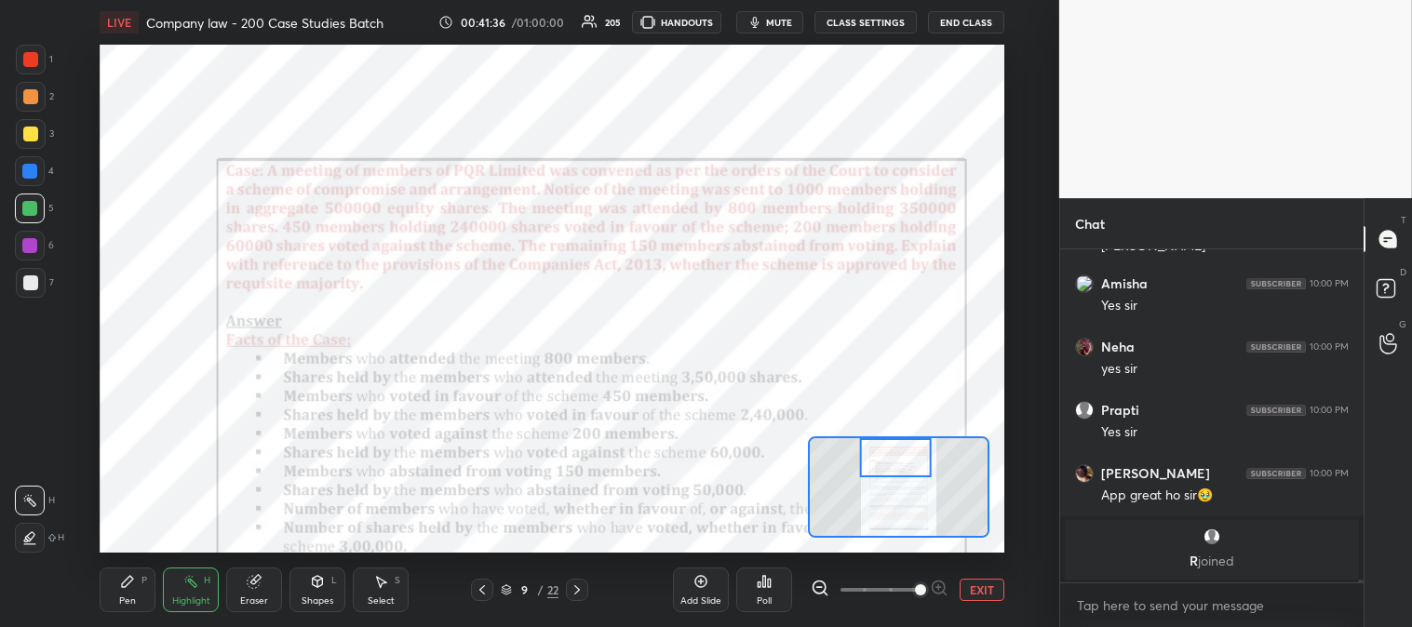
click at [33, 58] on div at bounding box center [30, 59] width 15 height 15
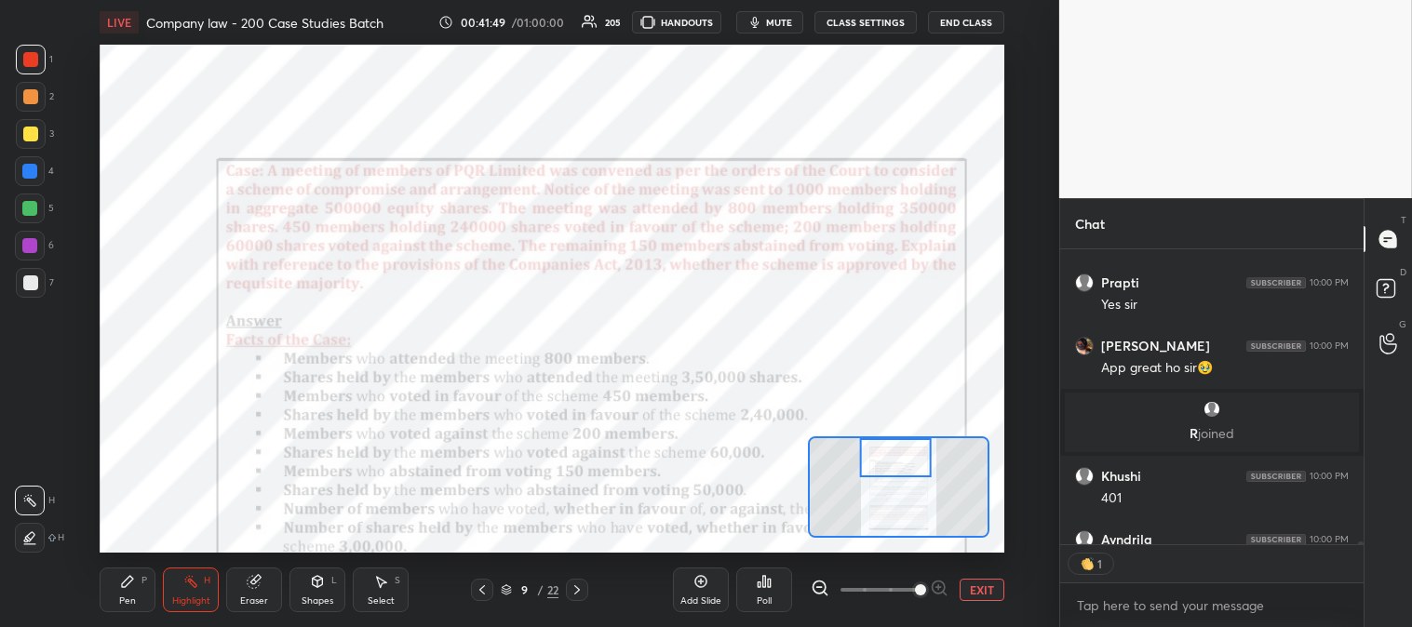
scroll to position [38268, 0]
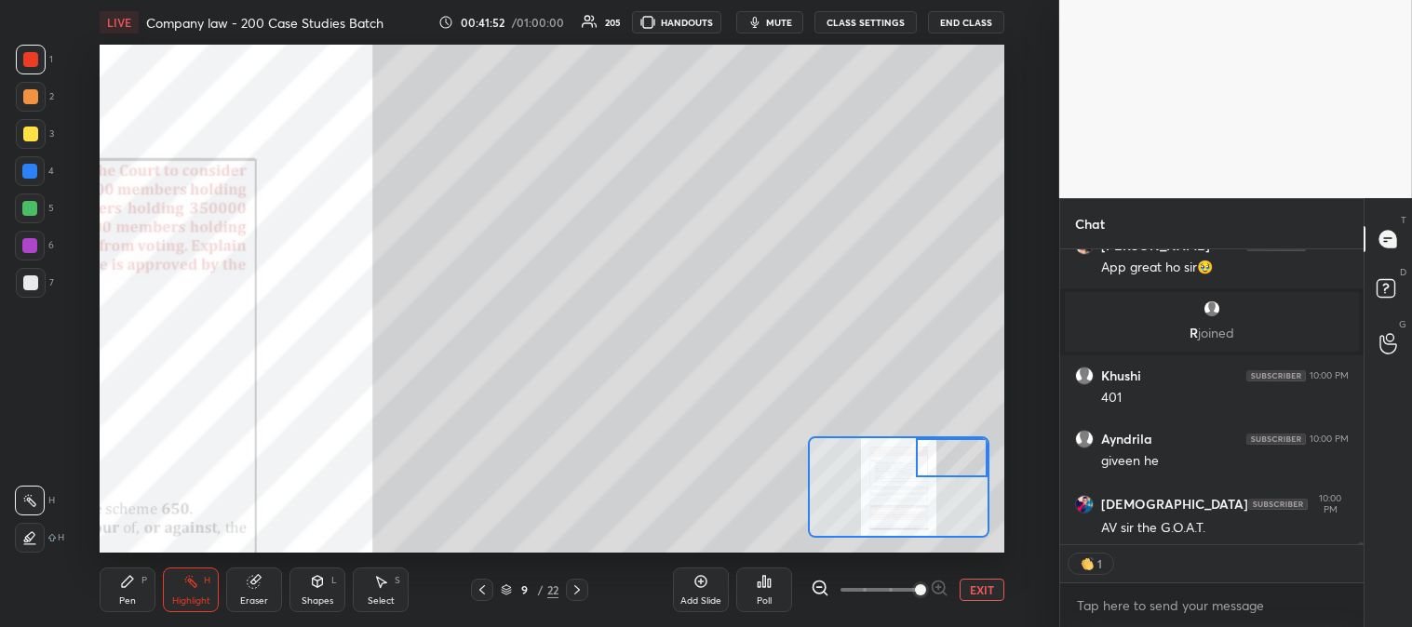
click at [135, 578] on div "Pen P" at bounding box center [128, 590] width 56 height 45
click at [35, 290] on div at bounding box center [31, 283] width 30 height 30
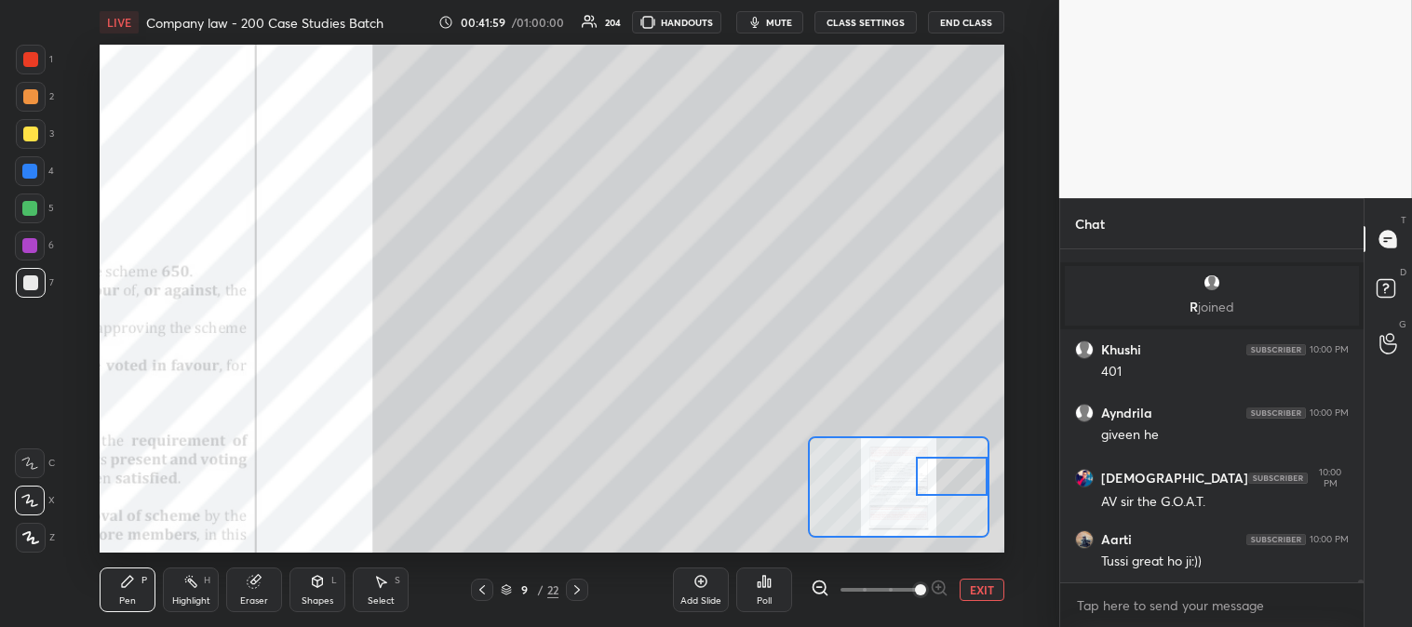
scroll to position [38357, 0]
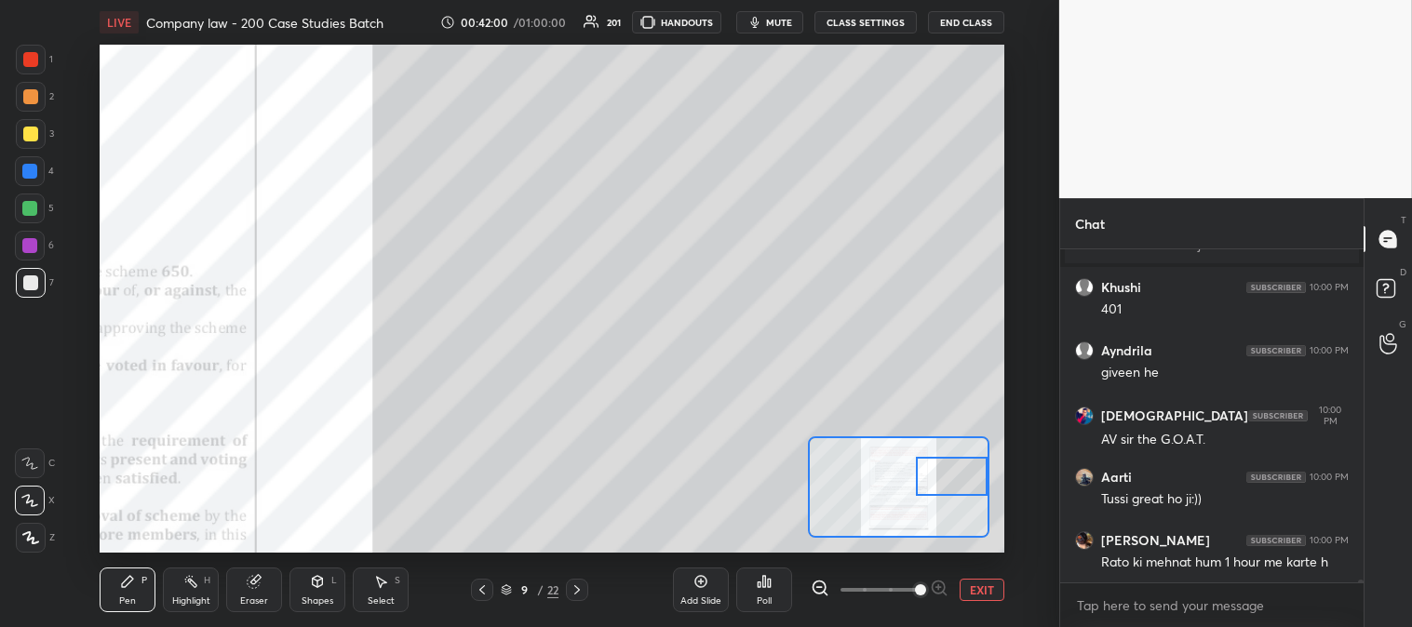
click at [34, 143] on div at bounding box center [31, 134] width 30 height 30
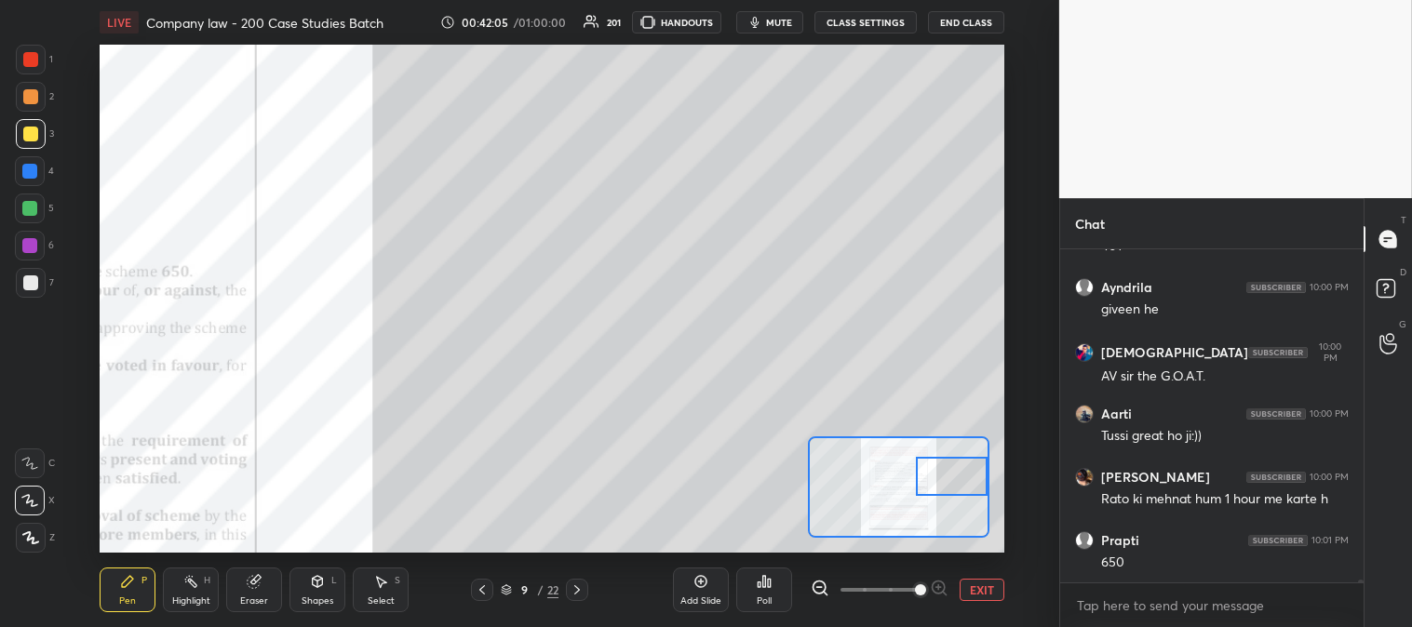
scroll to position [38484, 0]
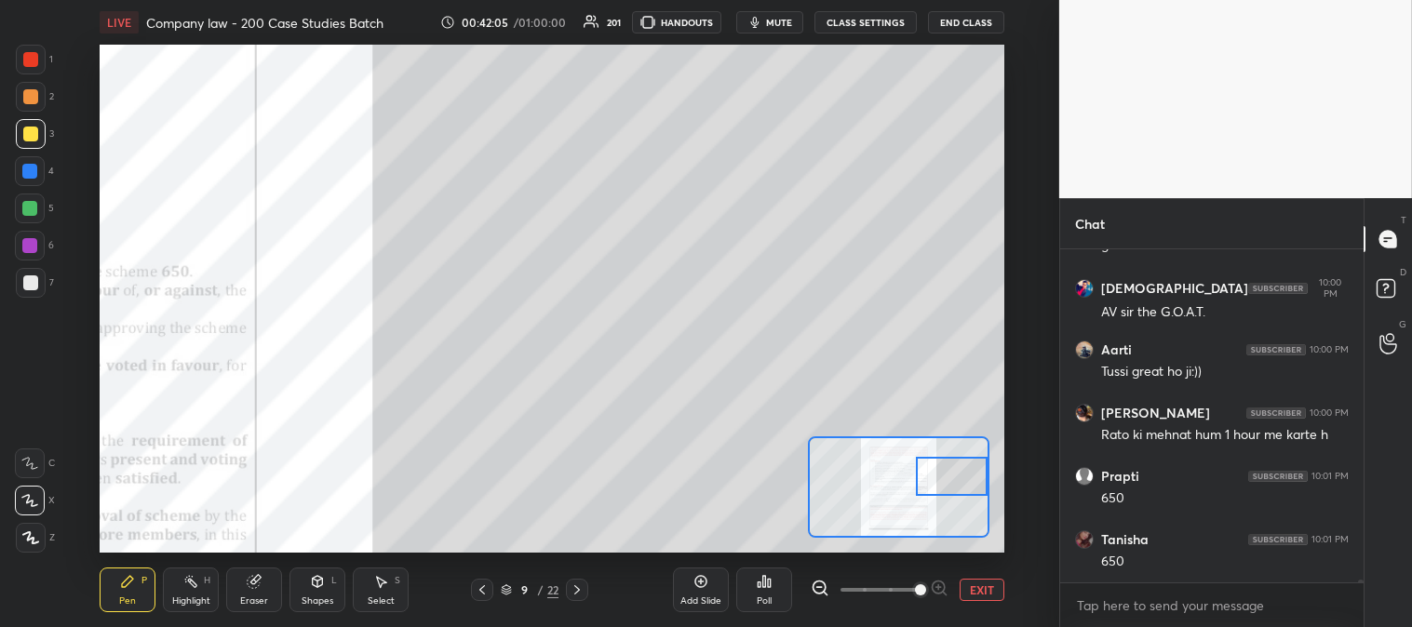
click at [974, 584] on button "EXIT" at bounding box center [981, 590] width 45 height 22
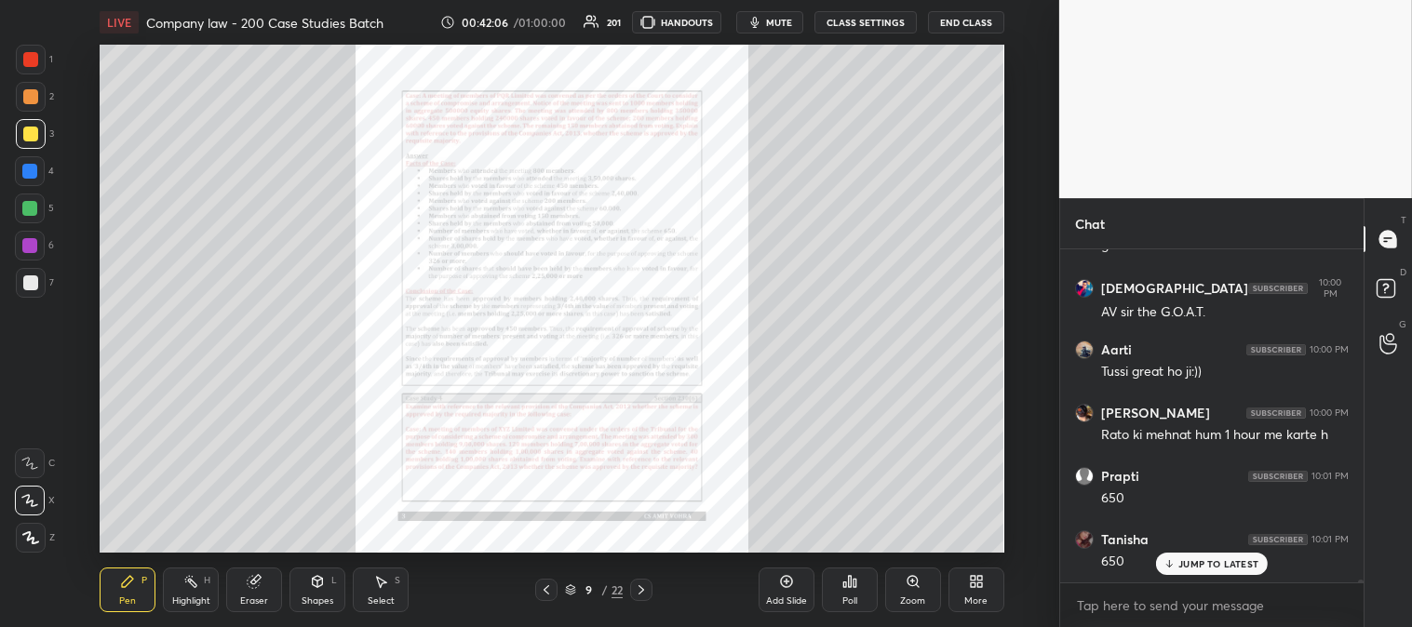
scroll to position [38547, 0]
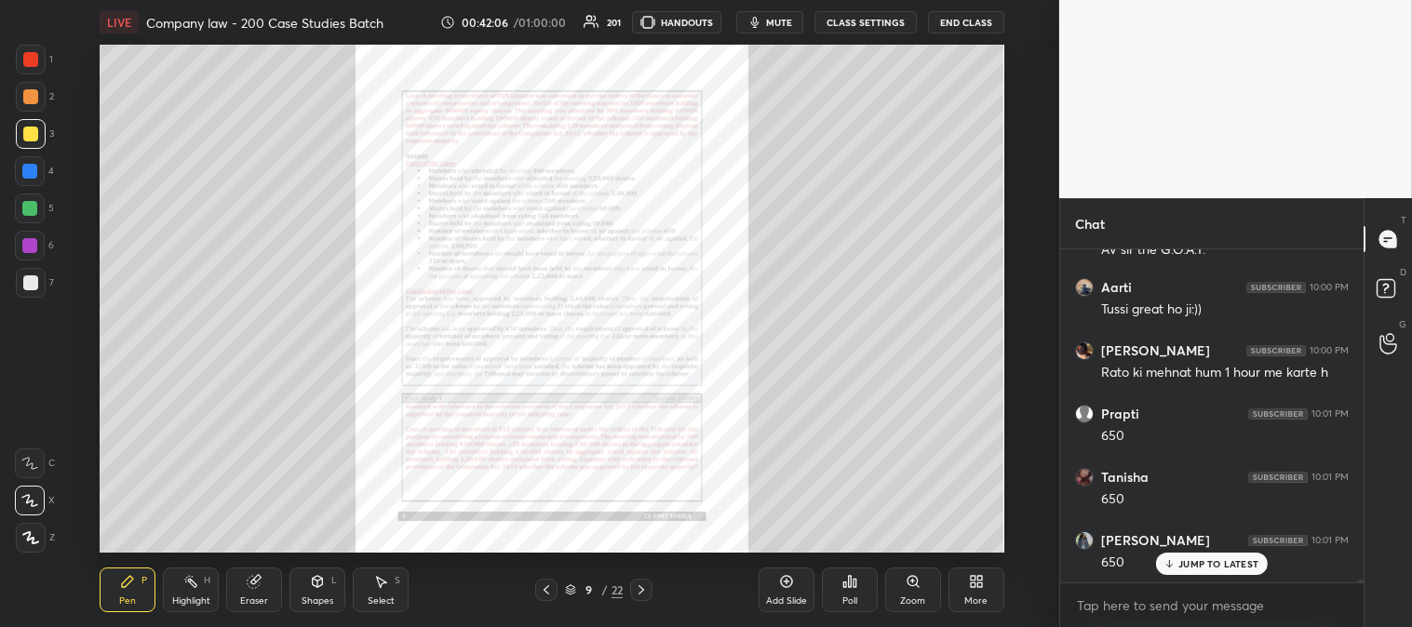
click at [192, 596] on div "Highlight" at bounding box center [191, 600] width 38 height 9
click at [33, 66] on div at bounding box center [30, 59] width 15 height 15
click at [903, 591] on div "Zoom" at bounding box center [913, 590] width 56 height 45
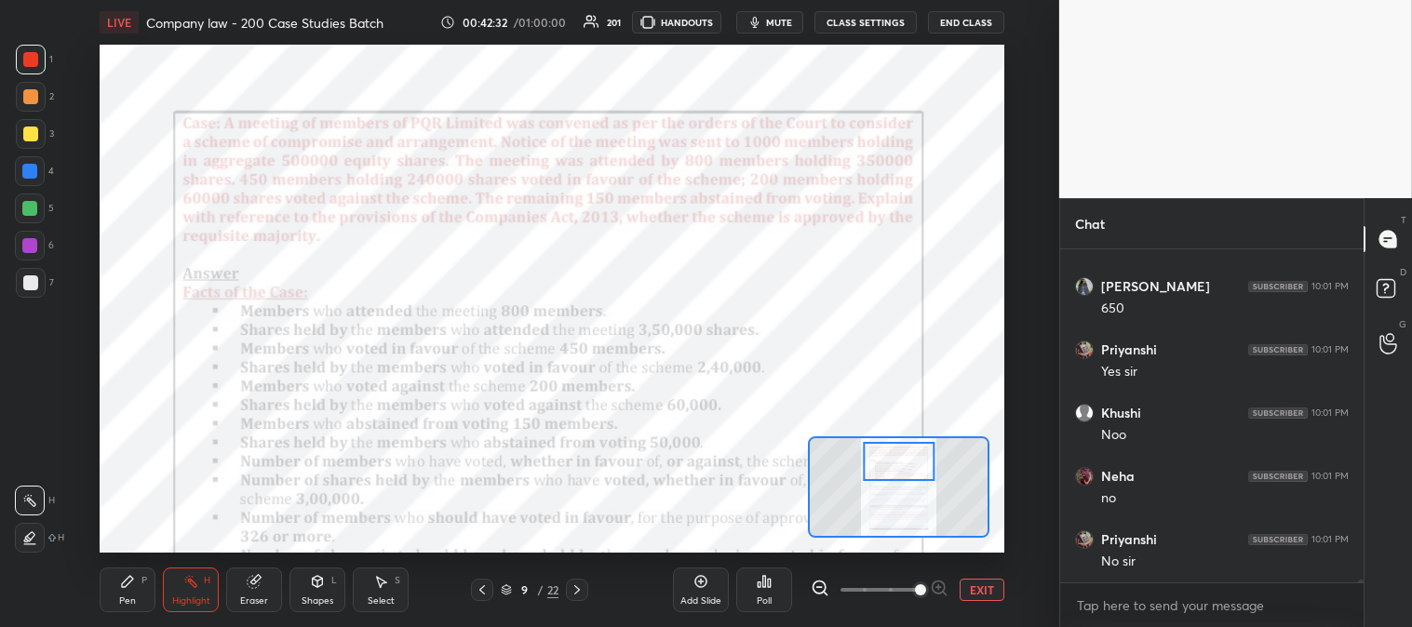
scroll to position [38867, 0]
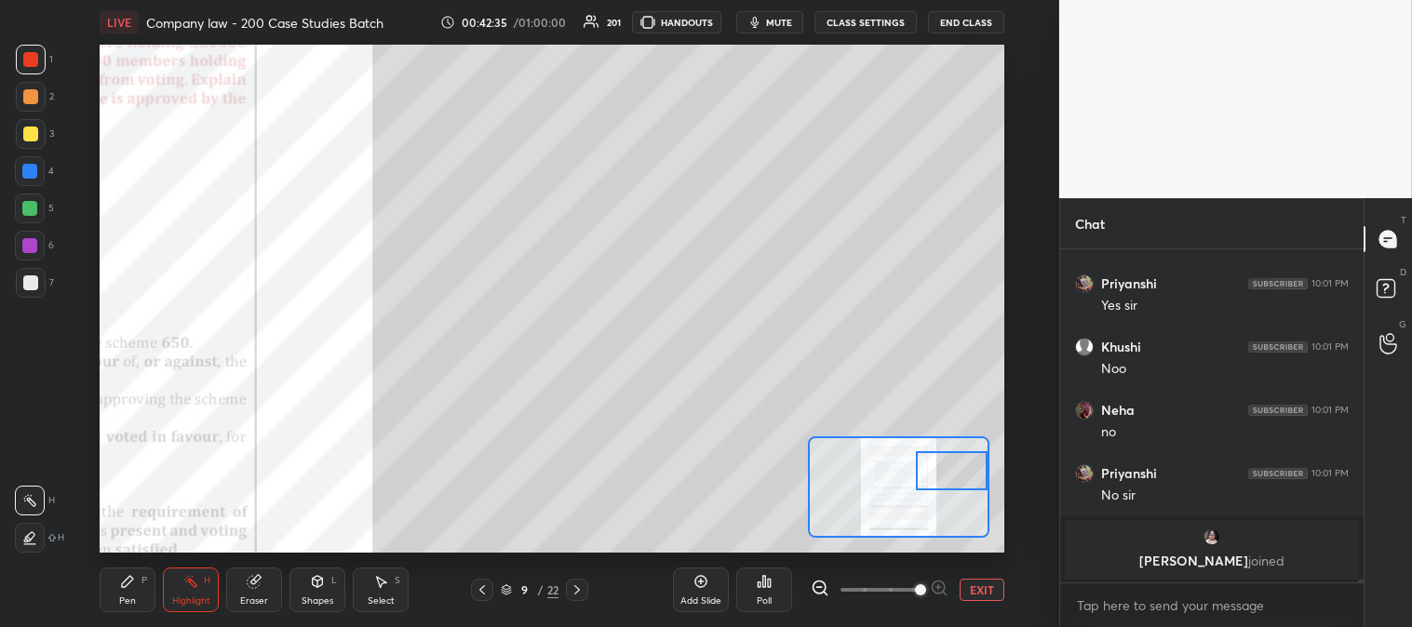
click at [140, 602] on div "Pen P" at bounding box center [128, 590] width 56 height 45
click at [31, 288] on div at bounding box center [30, 282] width 15 height 15
click at [280, 583] on div "Eraser" at bounding box center [254, 590] width 56 height 45
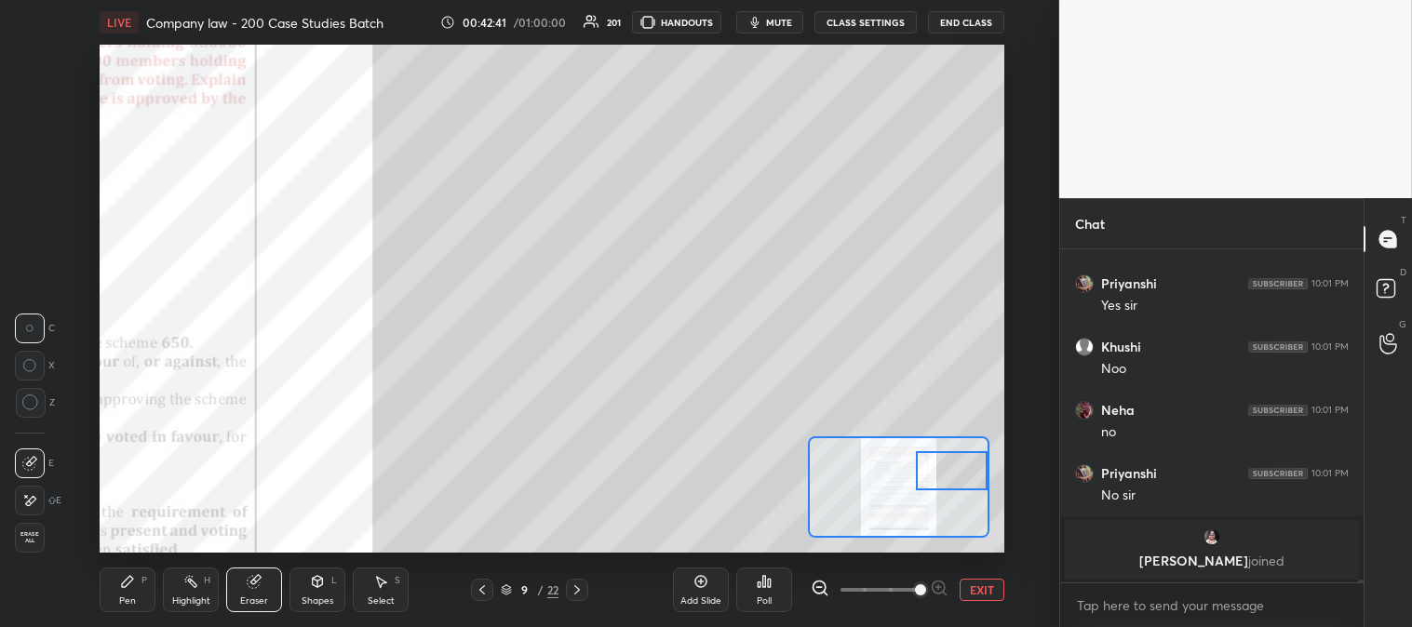
click at [131, 596] on div "Pen" at bounding box center [127, 600] width 17 height 9
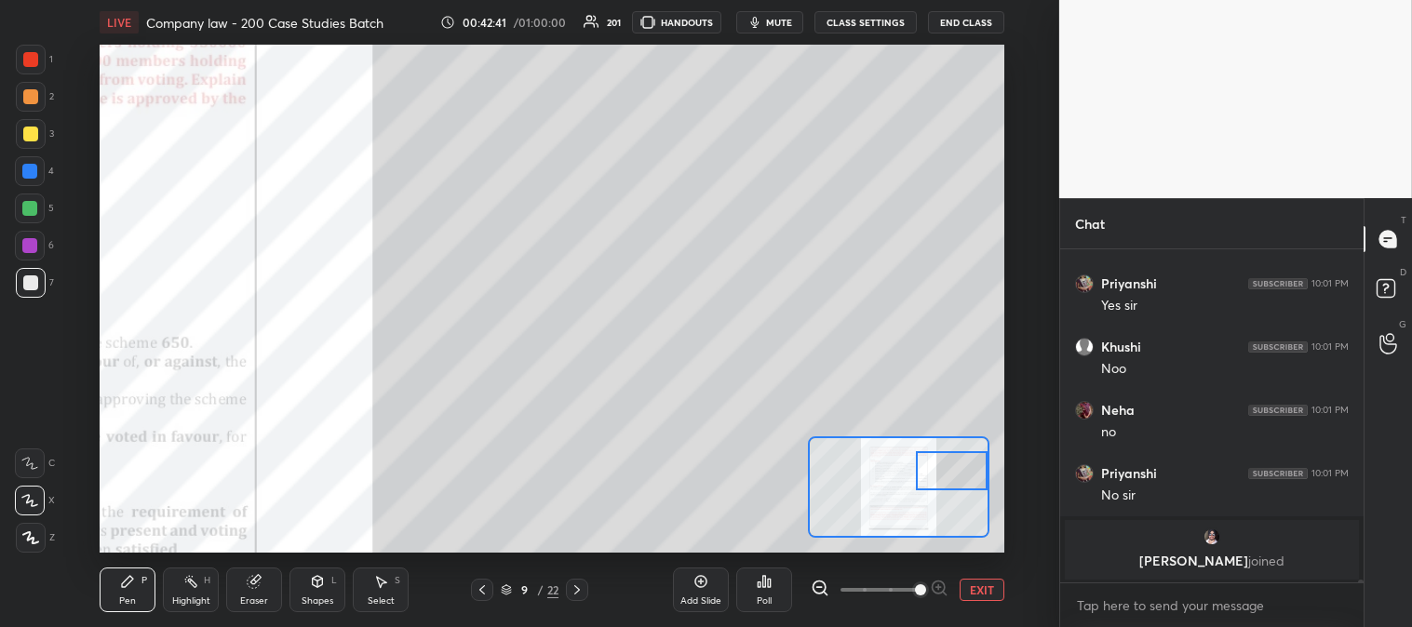
click at [135, 596] on div "Pen P" at bounding box center [128, 590] width 56 height 45
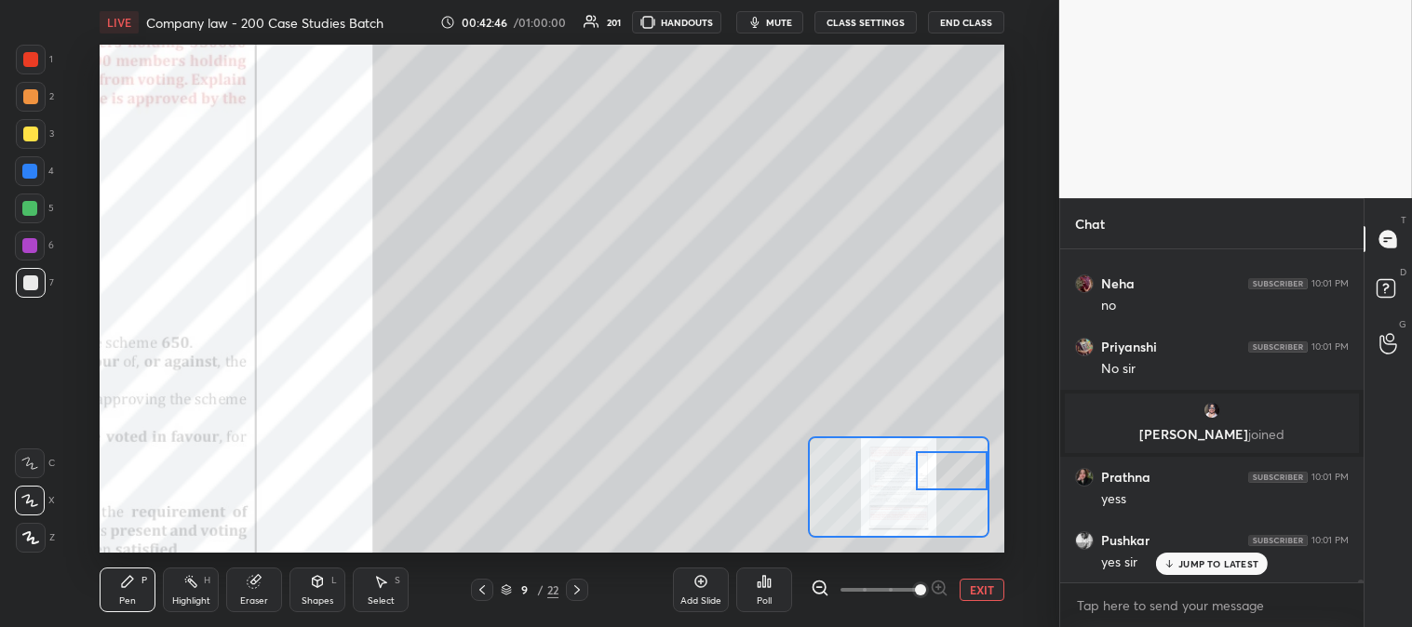
scroll to position [38839, 0]
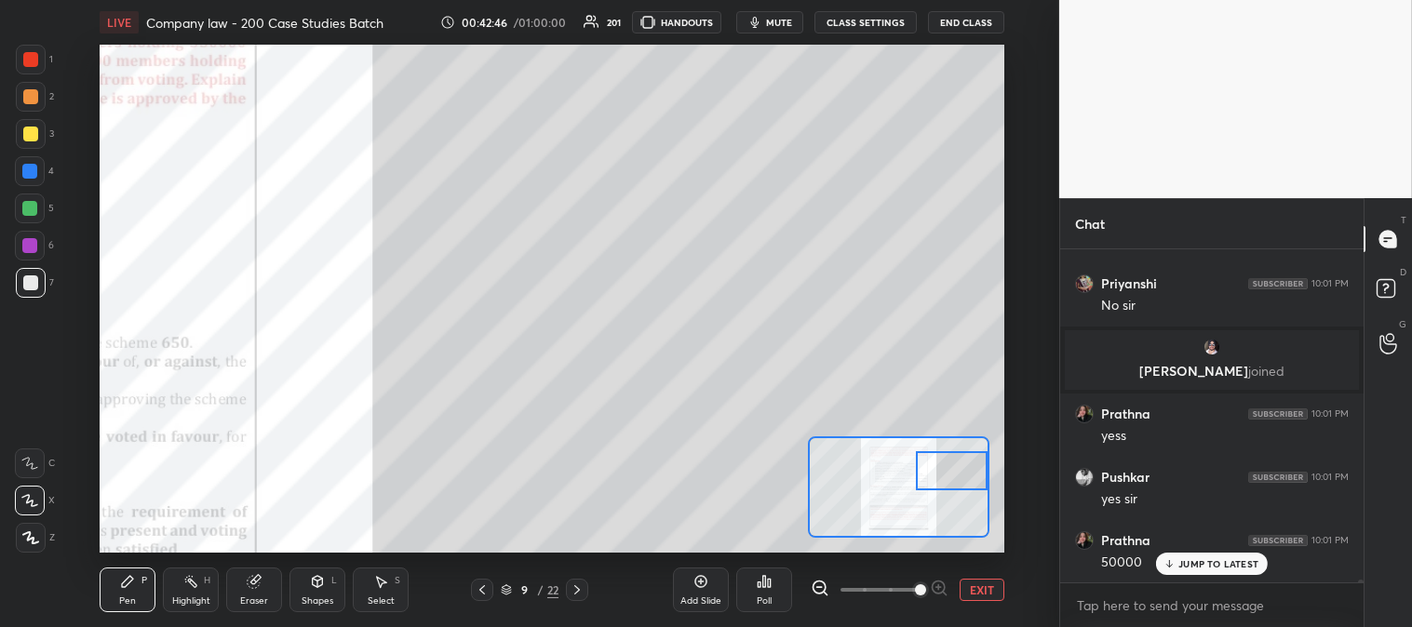
click at [29, 127] on div at bounding box center [30, 134] width 15 height 15
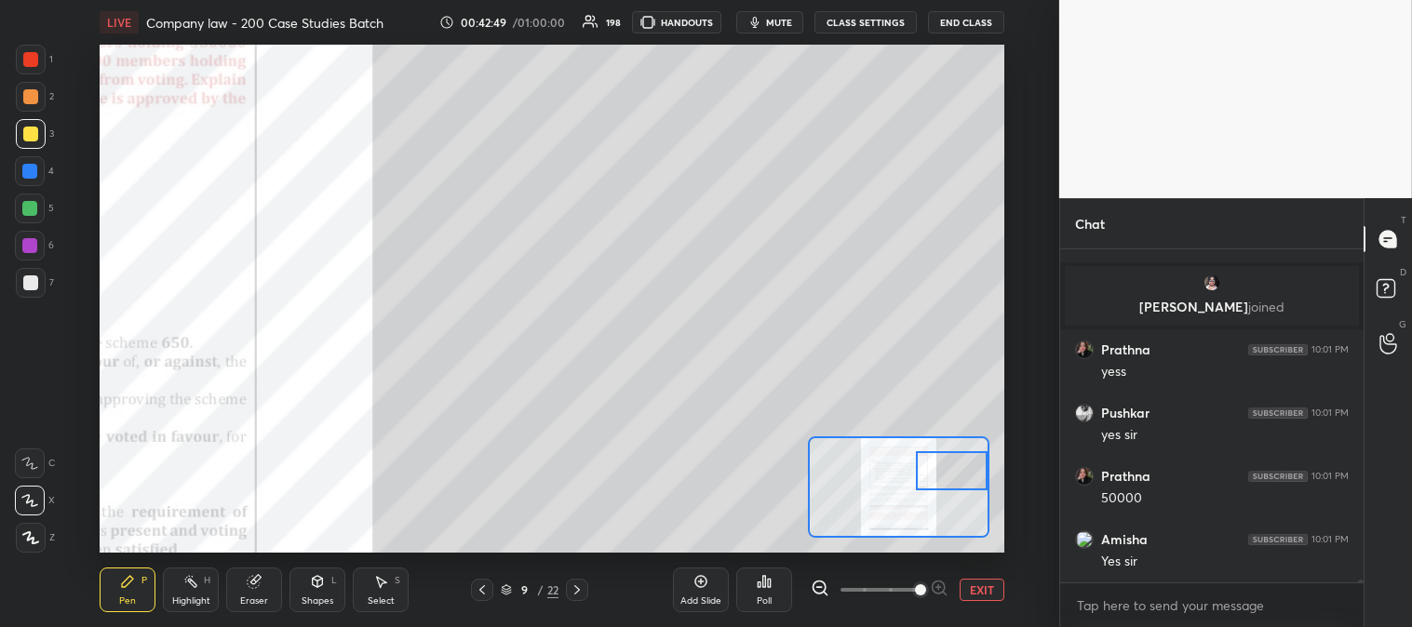
click at [978, 590] on button "EXIT" at bounding box center [981, 590] width 45 height 22
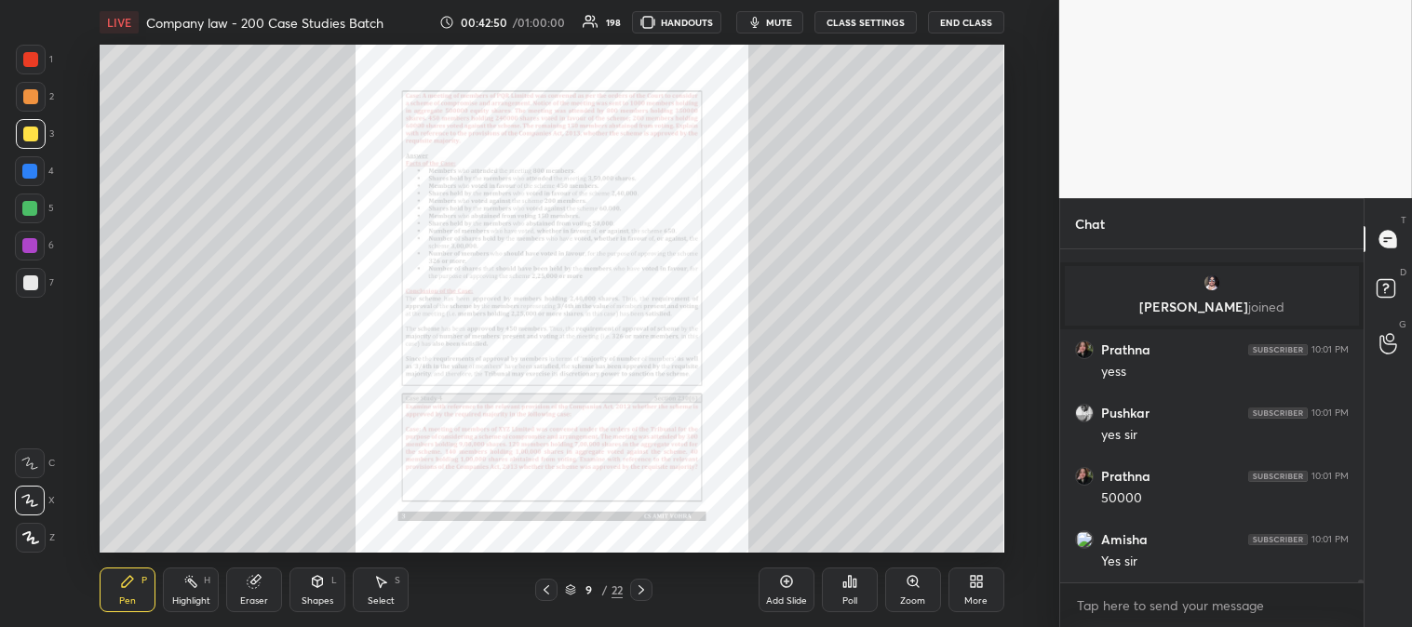
click at [914, 594] on div "Zoom" at bounding box center [913, 590] width 56 height 45
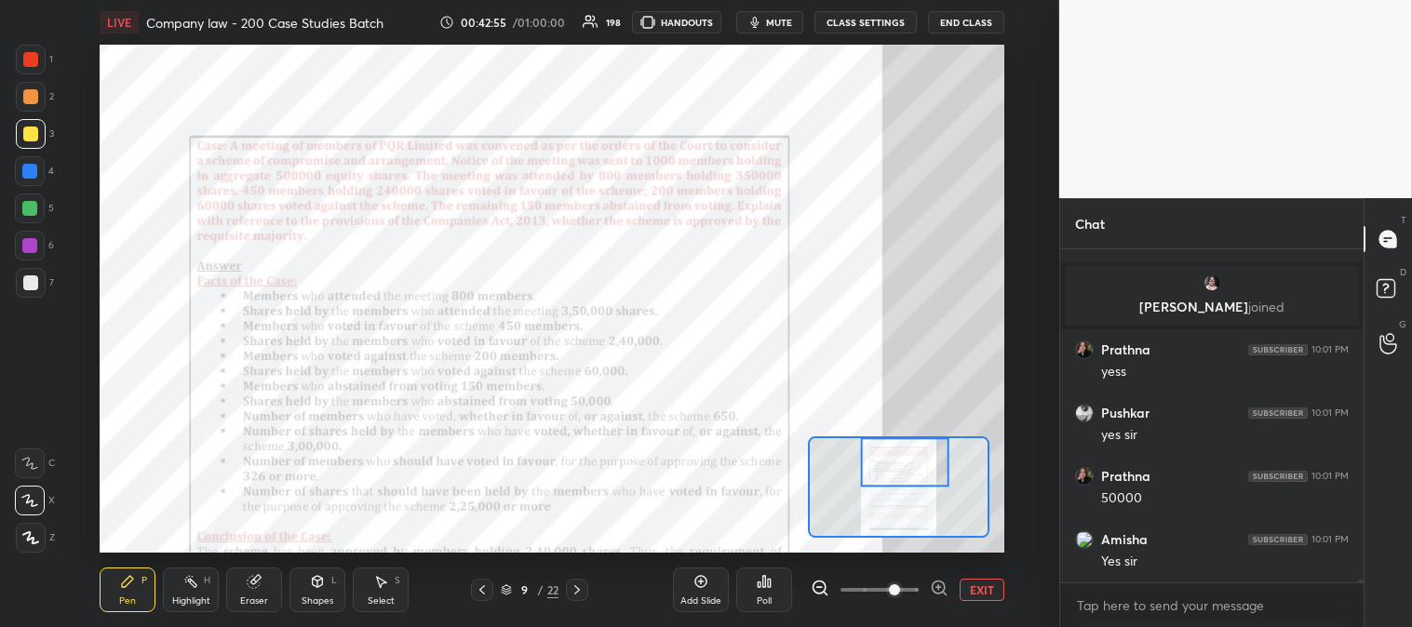
scroll to position [38965, 0]
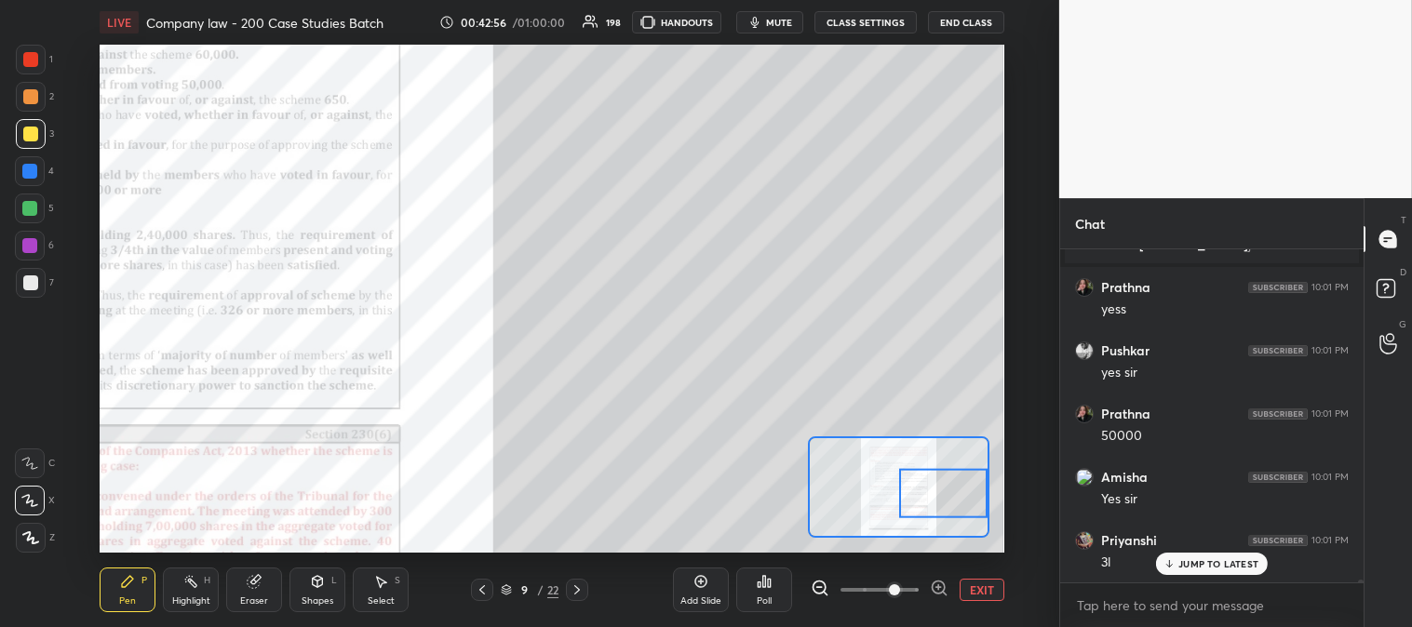
click at [120, 574] on icon at bounding box center [127, 581] width 15 height 15
click at [34, 284] on div at bounding box center [30, 282] width 15 height 15
click at [32, 54] on div at bounding box center [30, 59] width 15 height 15
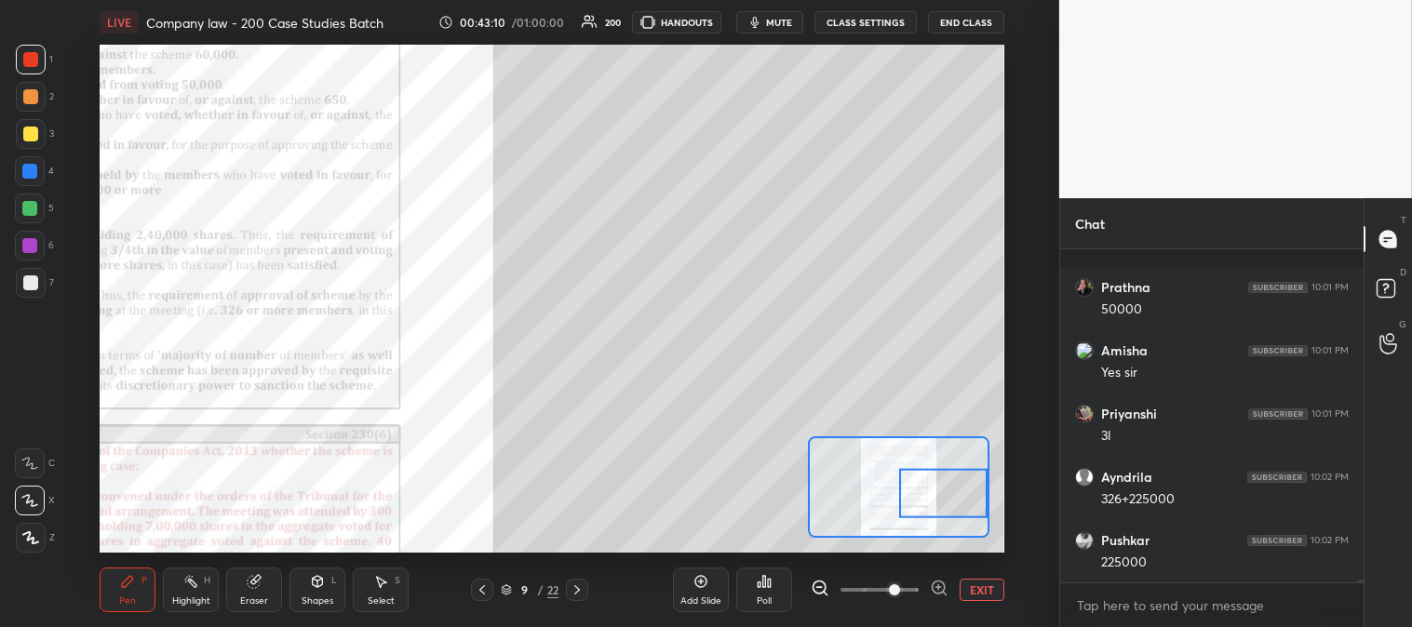
scroll to position [39219, 0]
click at [979, 594] on button "EXIT" at bounding box center [981, 590] width 45 height 22
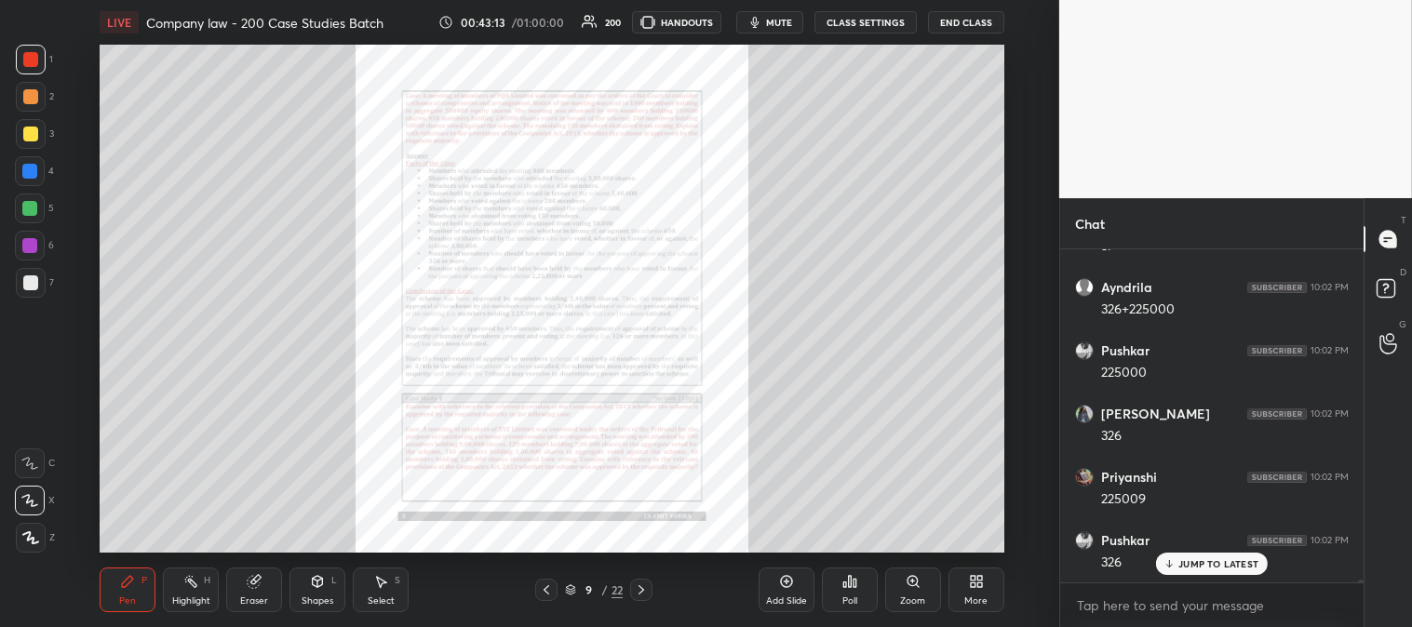
scroll to position [39345, 0]
click at [905, 580] on icon at bounding box center [912, 581] width 15 height 15
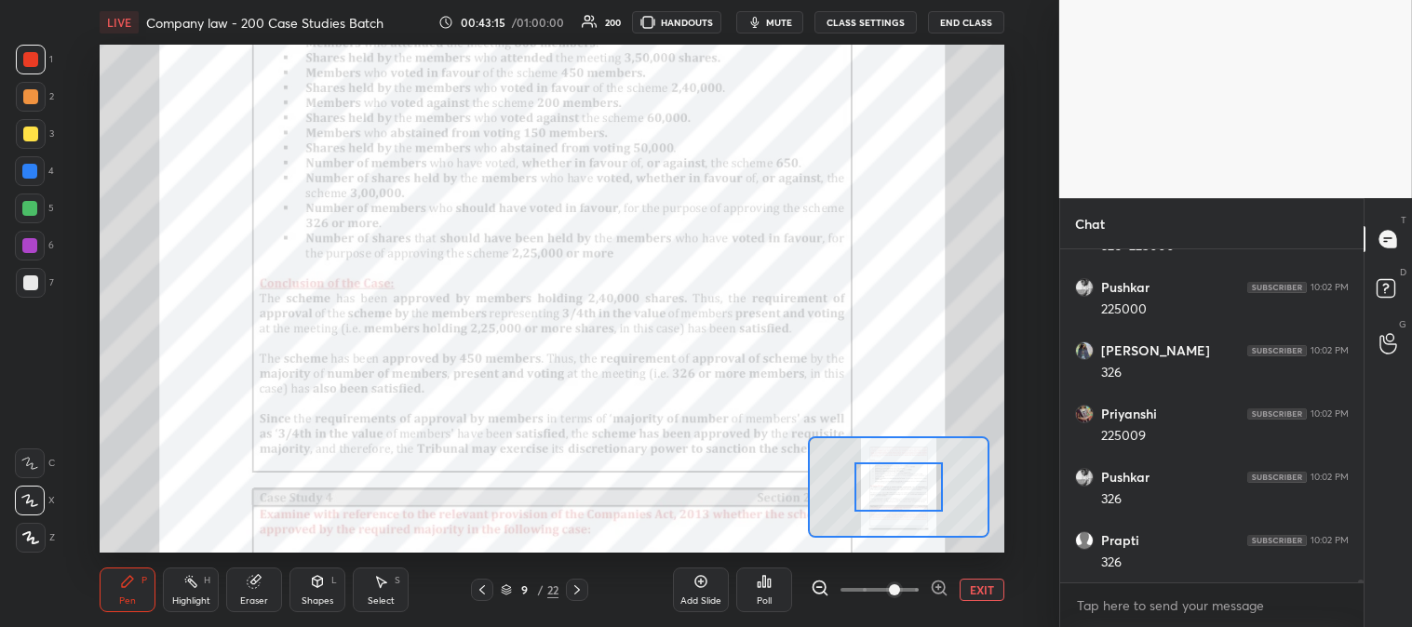
scroll to position [39408, 0]
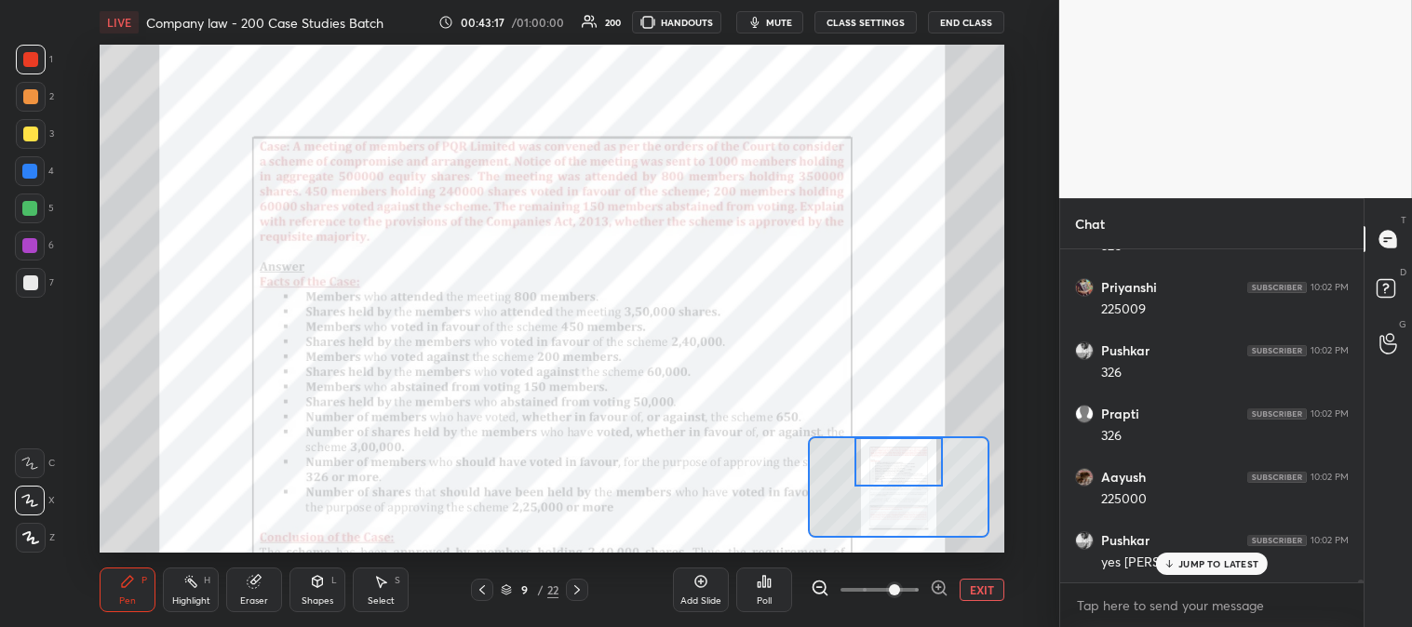
click at [191, 577] on icon at bounding box center [190, 581] width 15 height 15
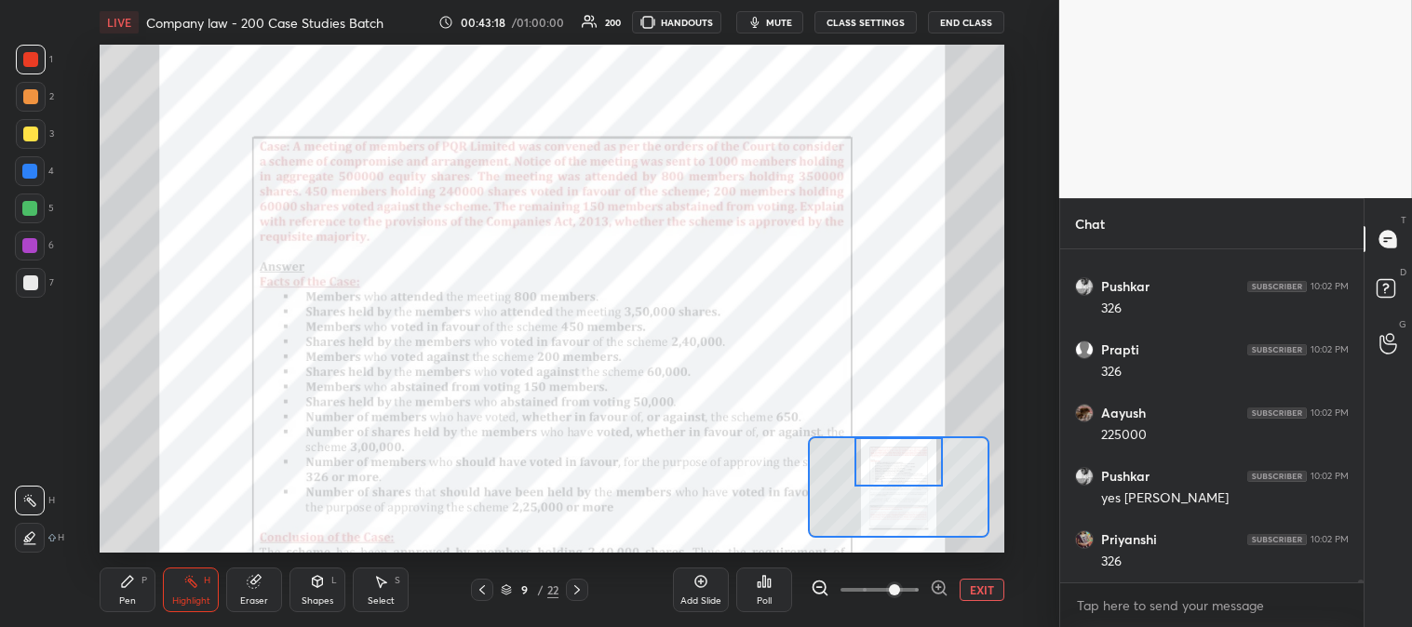
click at [31, 59] on div at bounding box center [30, 59] width 15 height 15
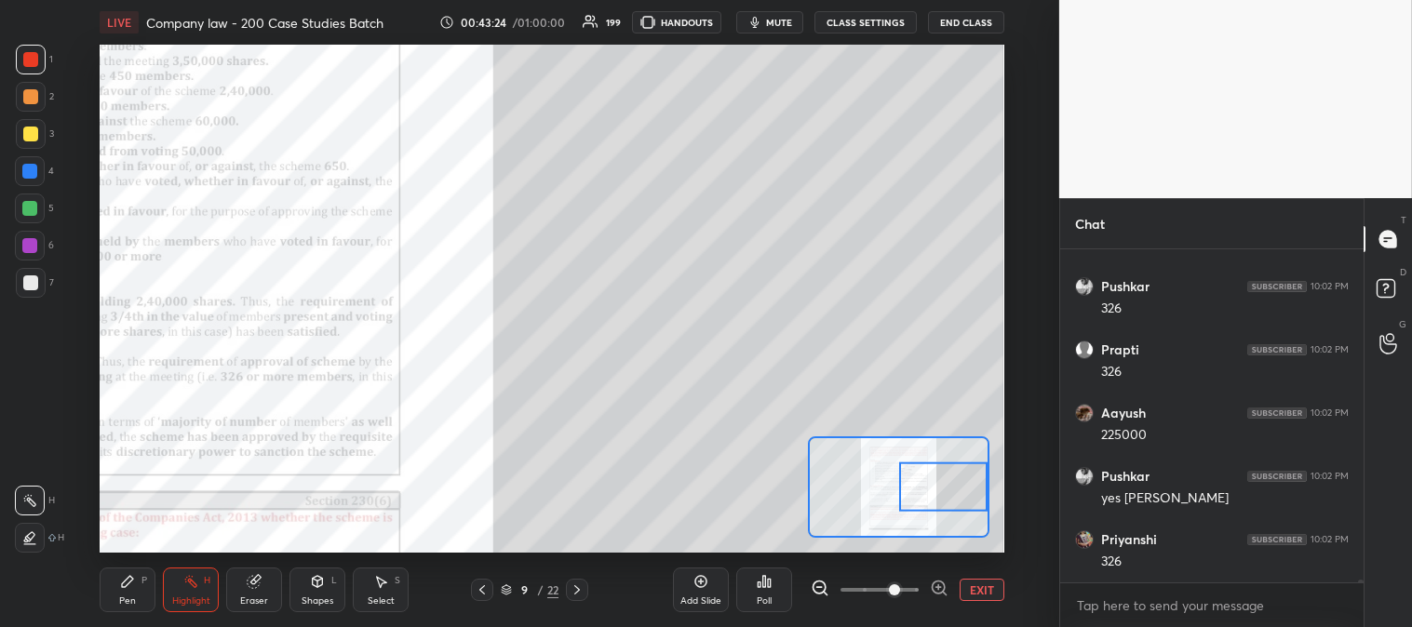
click at [137, 596] on div "Pen P" at bounding box center [128, 590] width 56 height 45
click at [135, 562] on div "Pen P Highlight H Eraser Shapes L Select S 9 / 22 Add Slide Poll EXIT" at bounding box center [551, 590] width 903 height 74
click at [37, 285] on div at bounding box center [30, 282] width 15 height 15
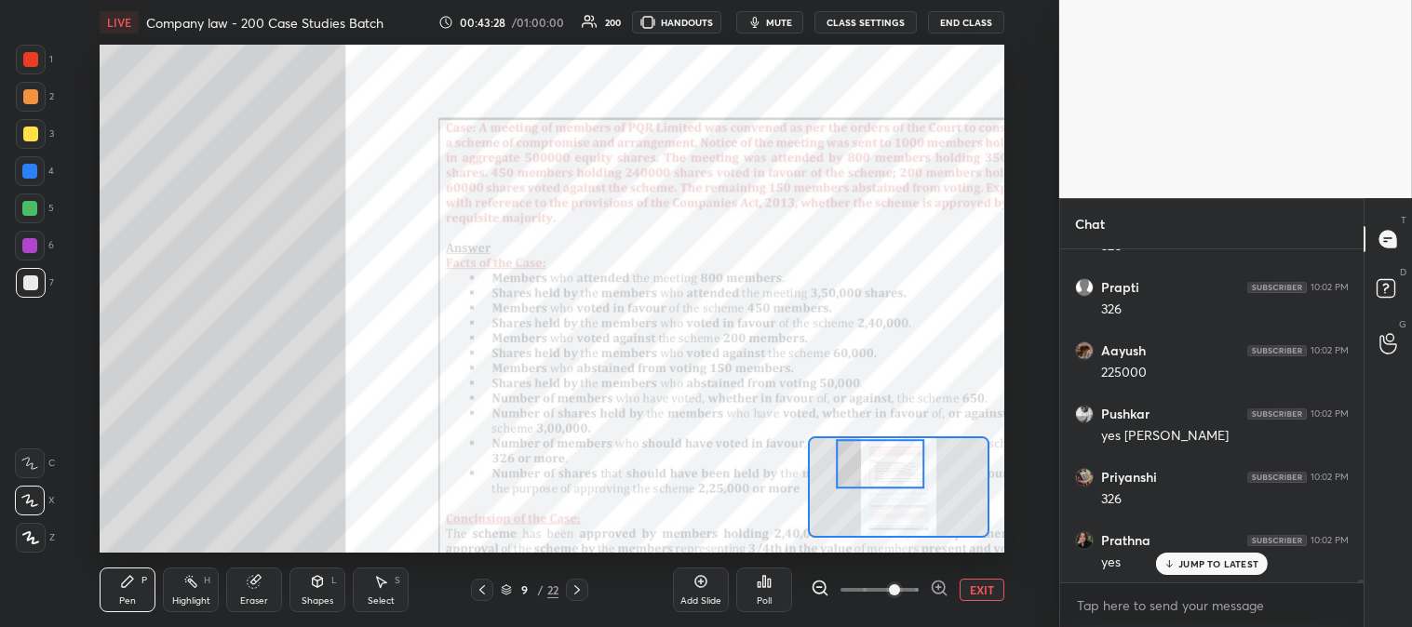
scroll to position [39661, 0]
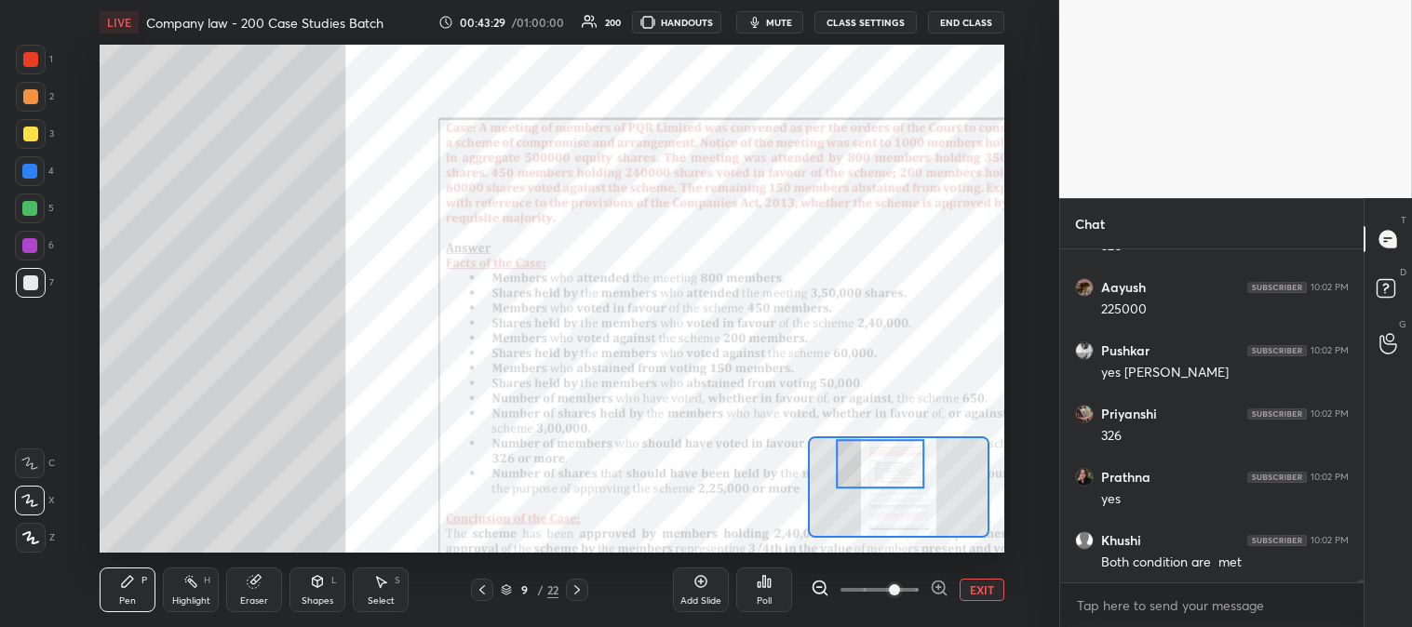
click at [21, 63] on div at bounding box center [31, 60] width 30 height 30
click at [34, 174] on div at bounding box center [29, 171] width 15 height 15
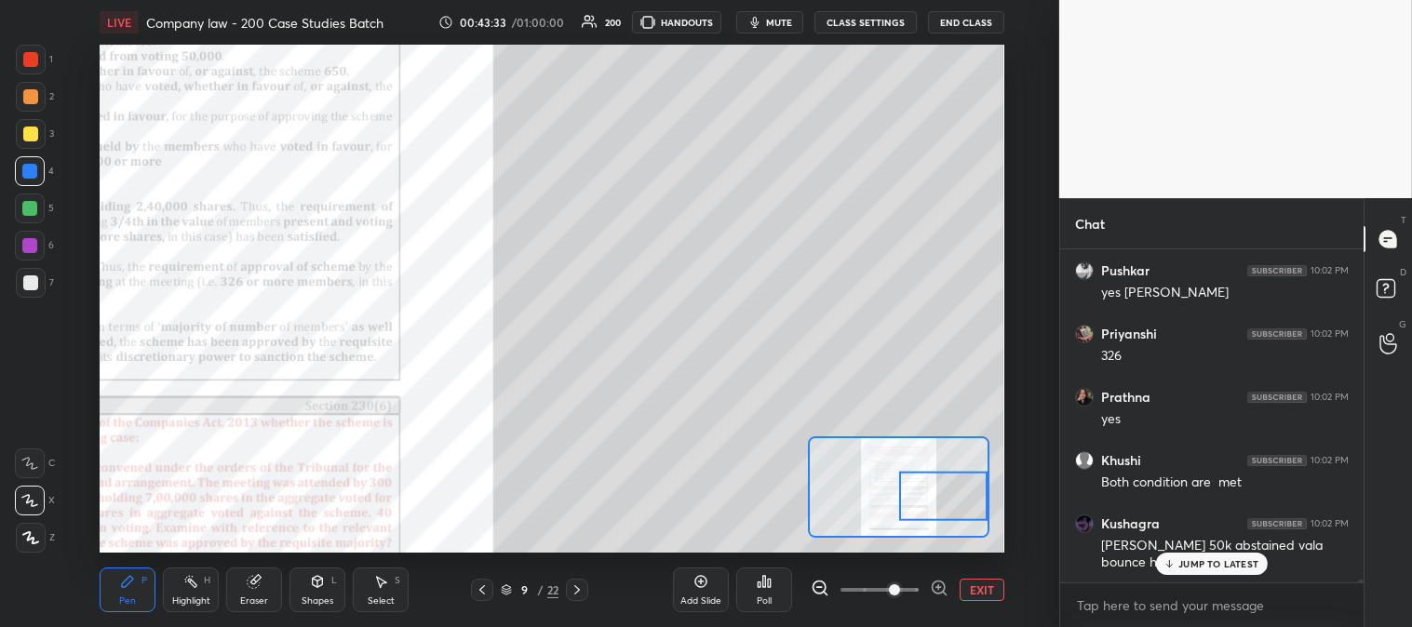
click at [1185, 568] on p "JUMP TO LATEST" at bounding box center [1218, 563] width 80 height 11
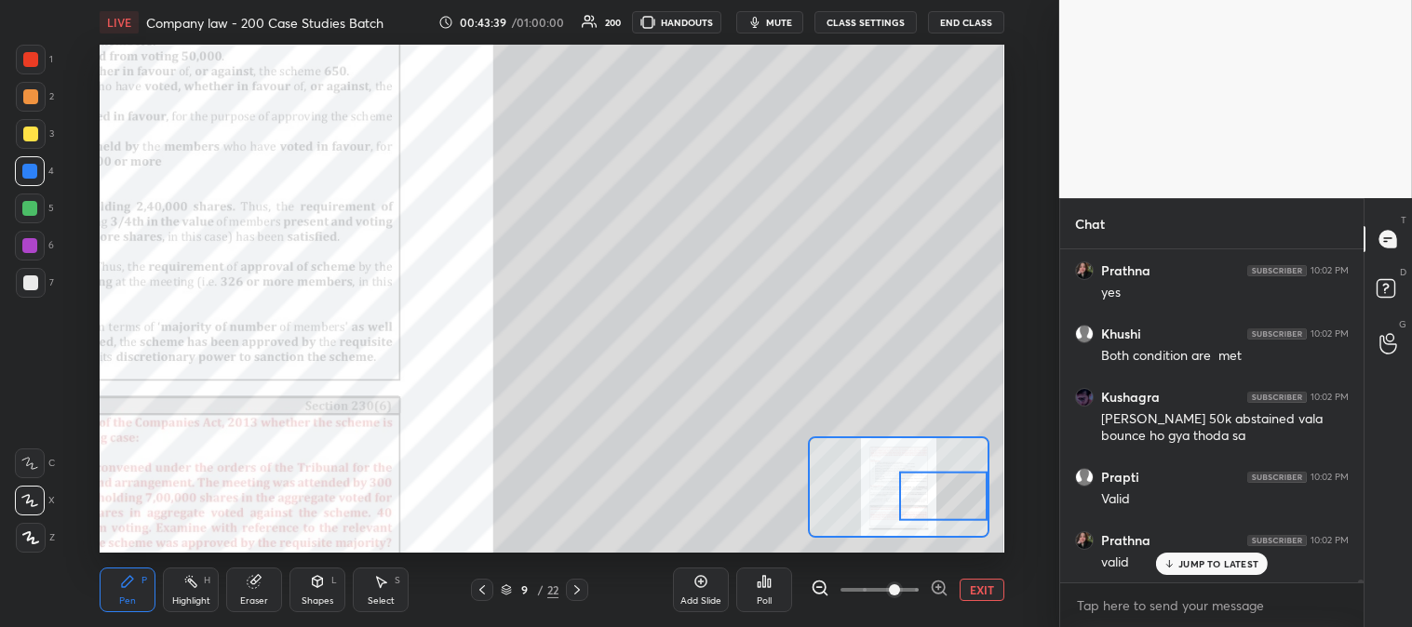
scroll to position [39936, 0]
click at [31, 286] on div at bounding box center [30, 282] width 15 height 15
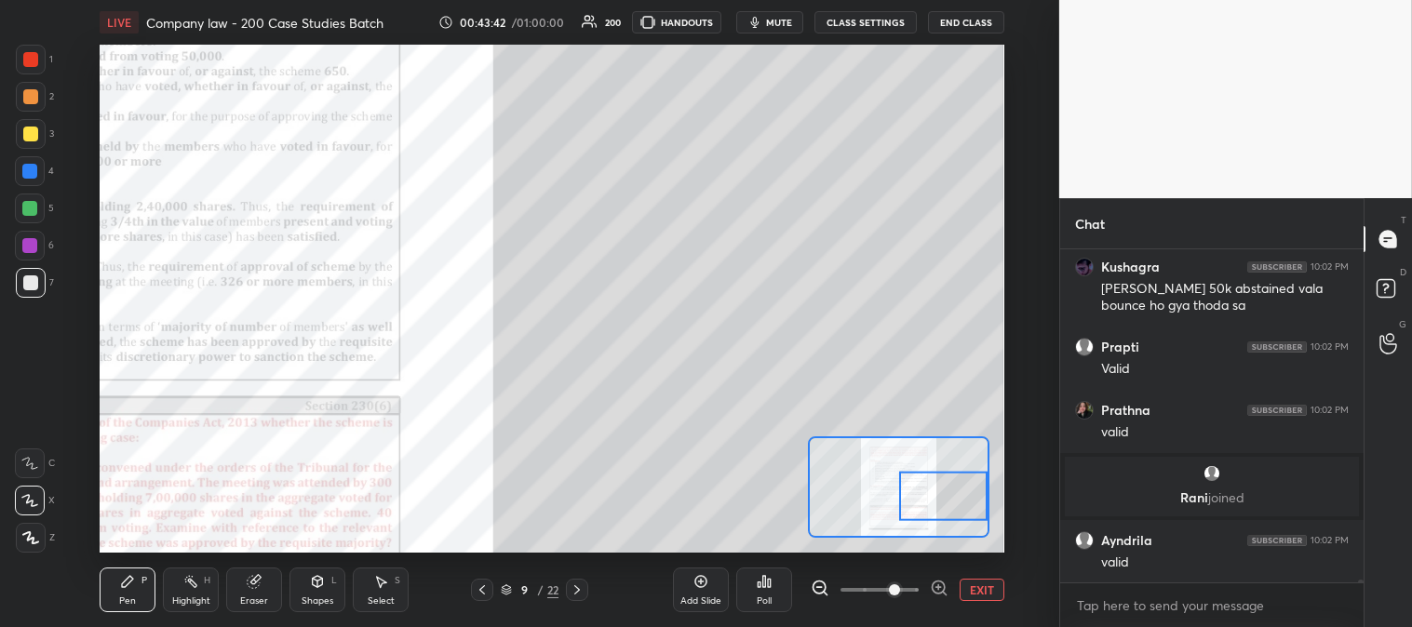
scroll to position [40061, 0]
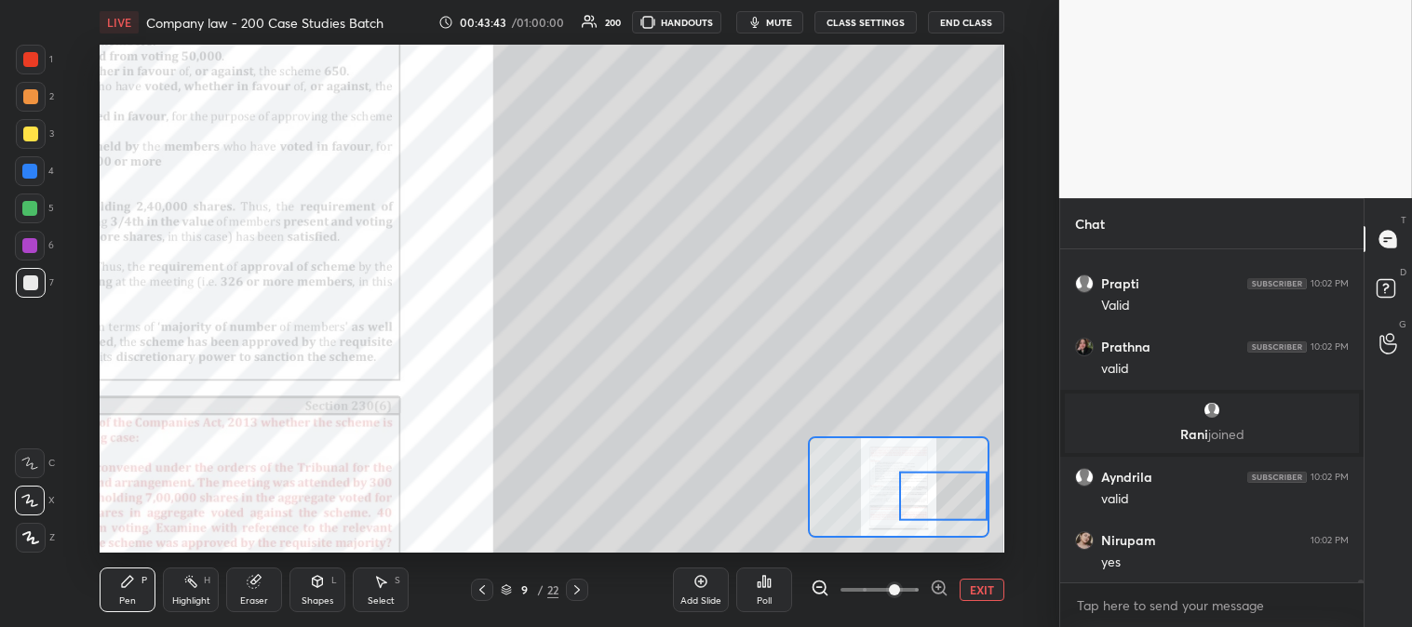
click at [988, 588] on button "EXIT" at bounding box center [981, 590] width 45 height 22
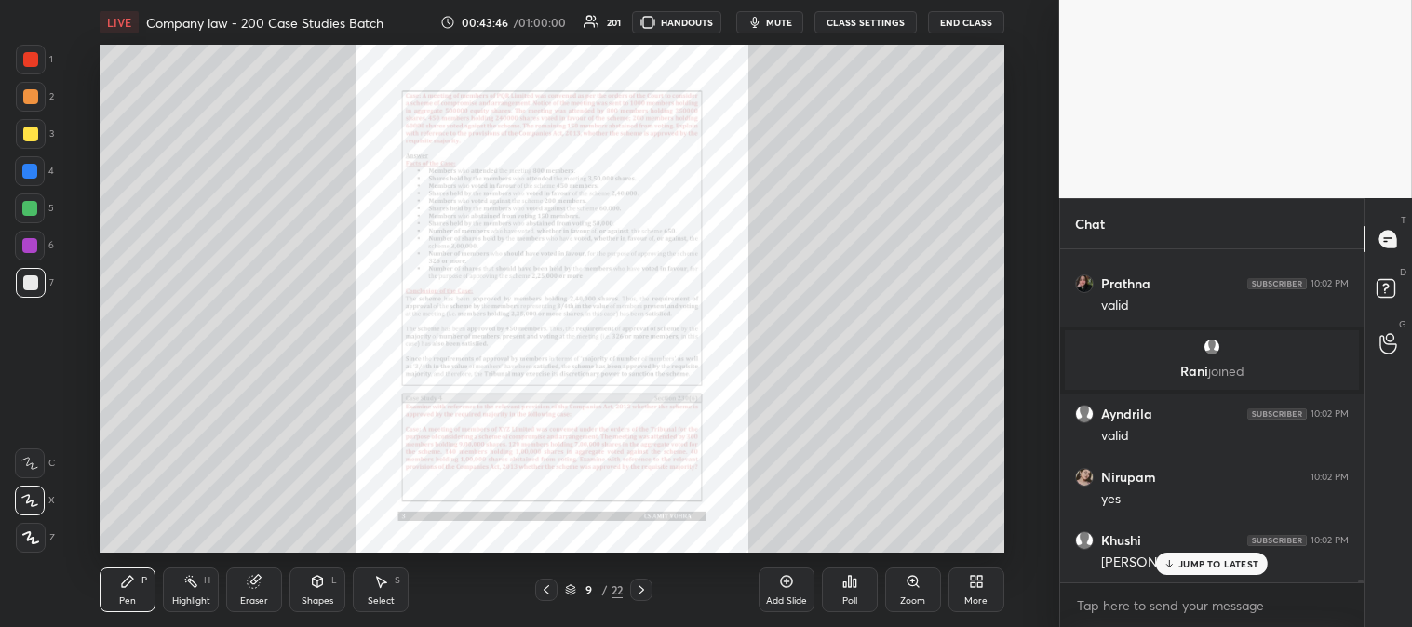
scroll to position [40188, 0]
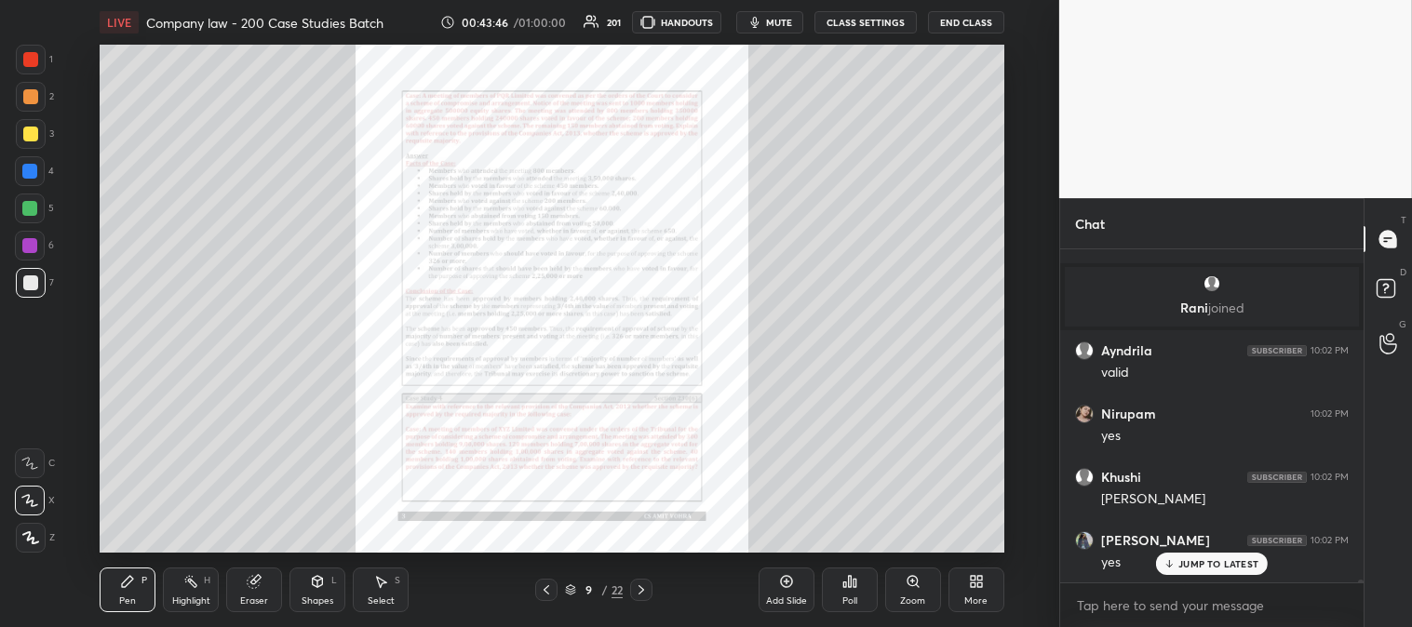
click at [171, 614] on div "Pen P Highlight H Eraser Shapes L Select S 9 / 22 Add Slide Poll Zoom More" at bounding box center [551, 590] width 903 height 74
click at [31, 50] on div at bounding box center [31, 60] width 30 height 30
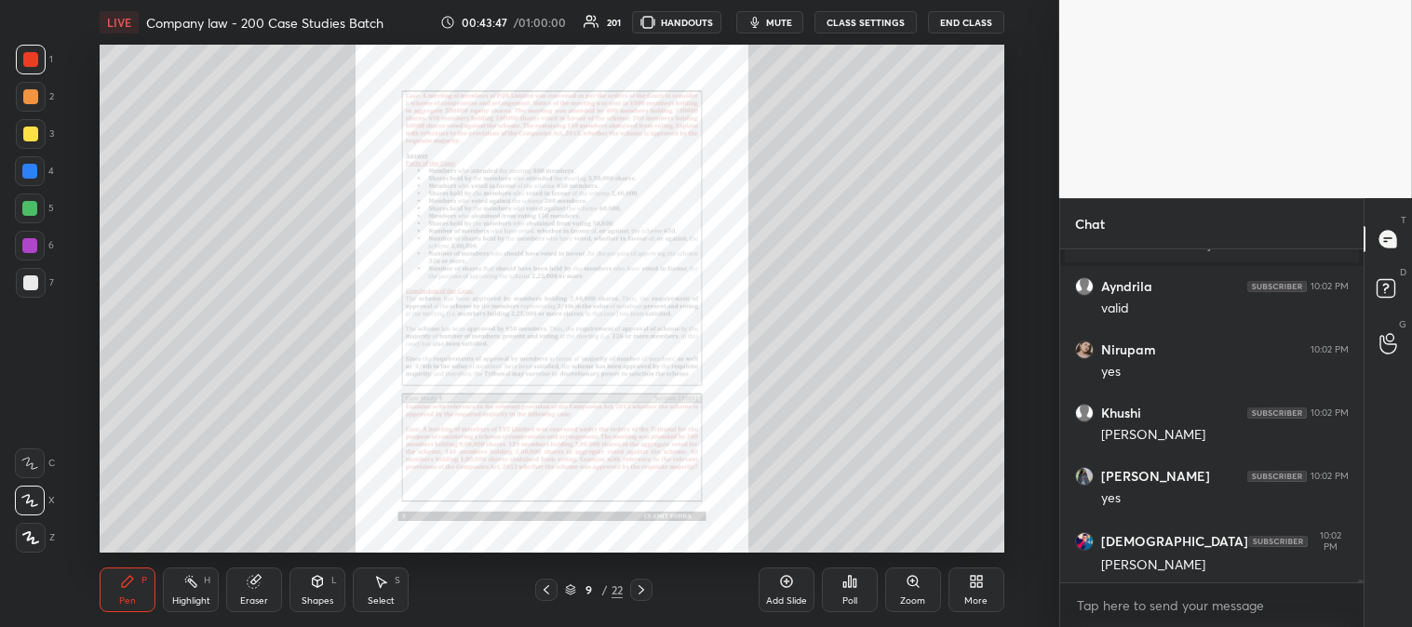
click at [105, 587] on div "Pen P" at bounding box center [128, 590] width 56 height 45
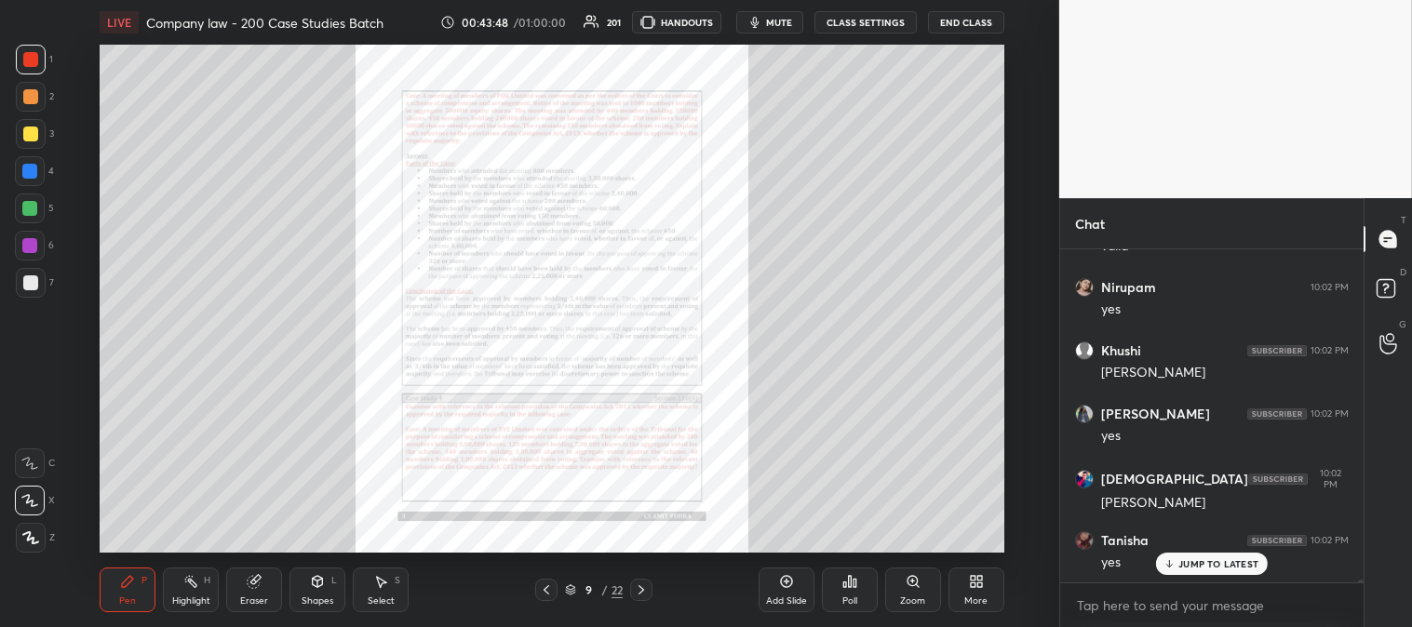
click at [30, 214] on div at bounding box center [29, 208] width 15 height 15
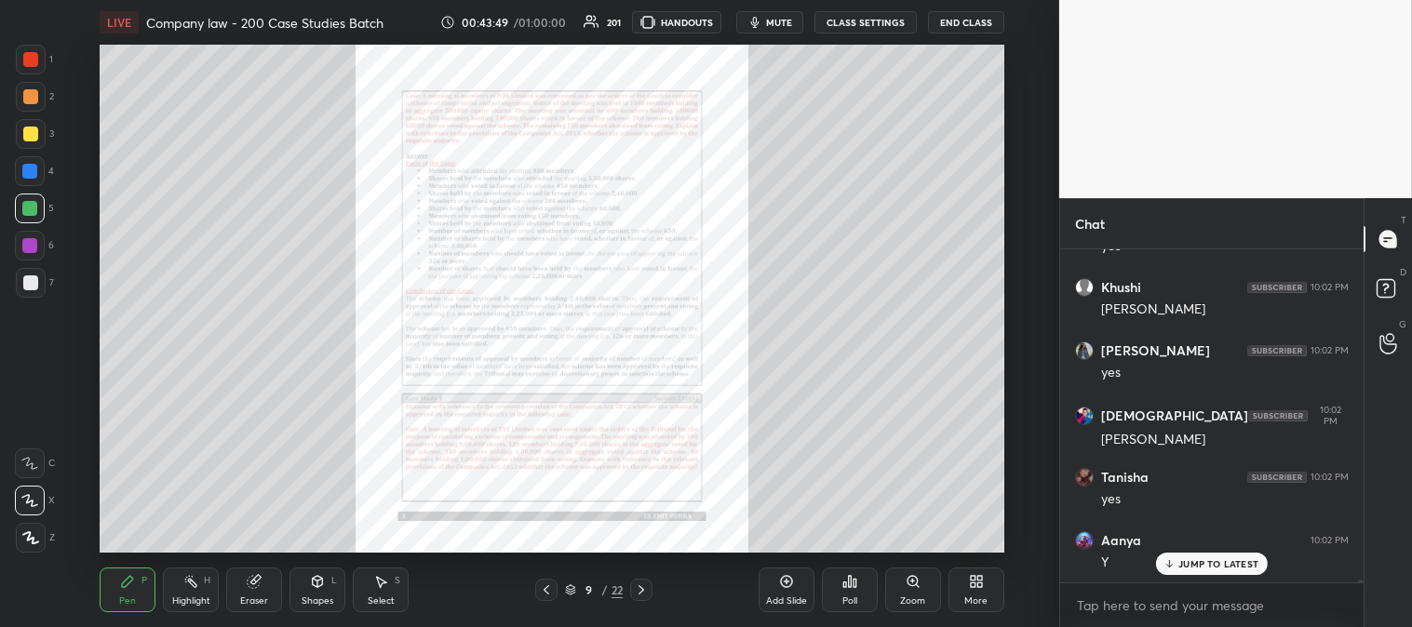
click at [26, 141] on div at bounding box center [30, 134] width 15 height 15
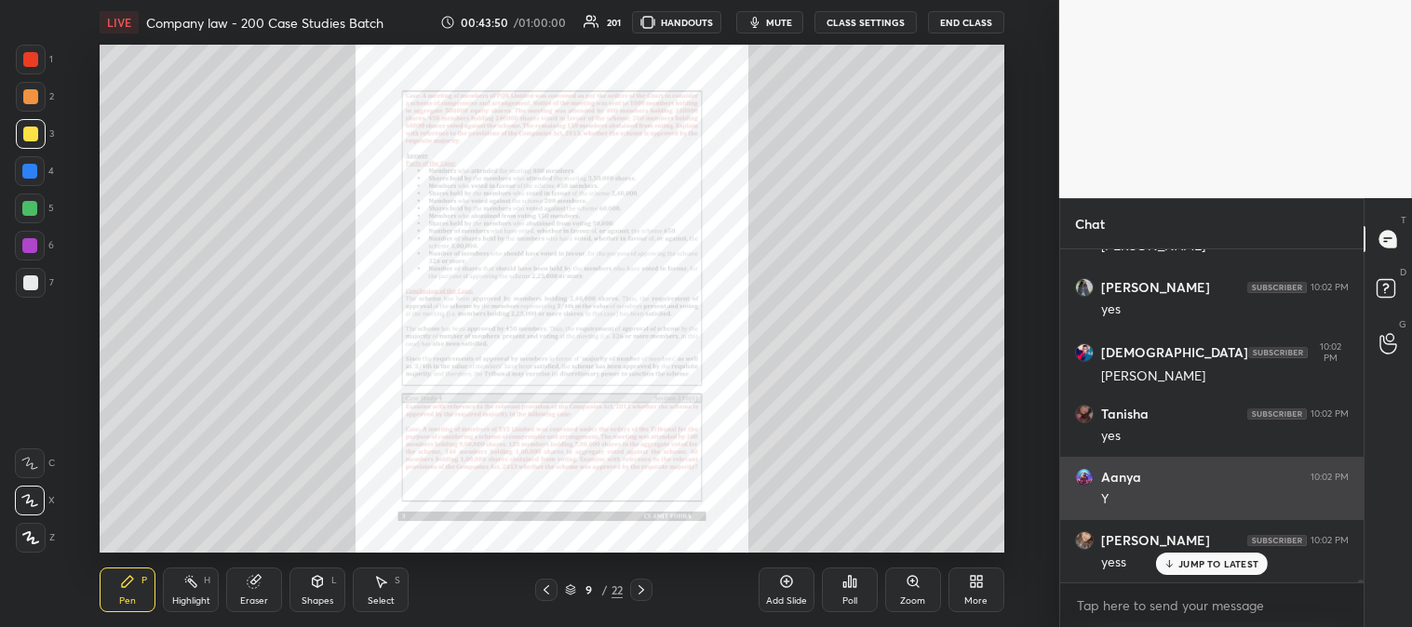
click at [1196, 561] on p "JUMP TO LATEST" at bounding box center [1218, 563] width 80 height 11
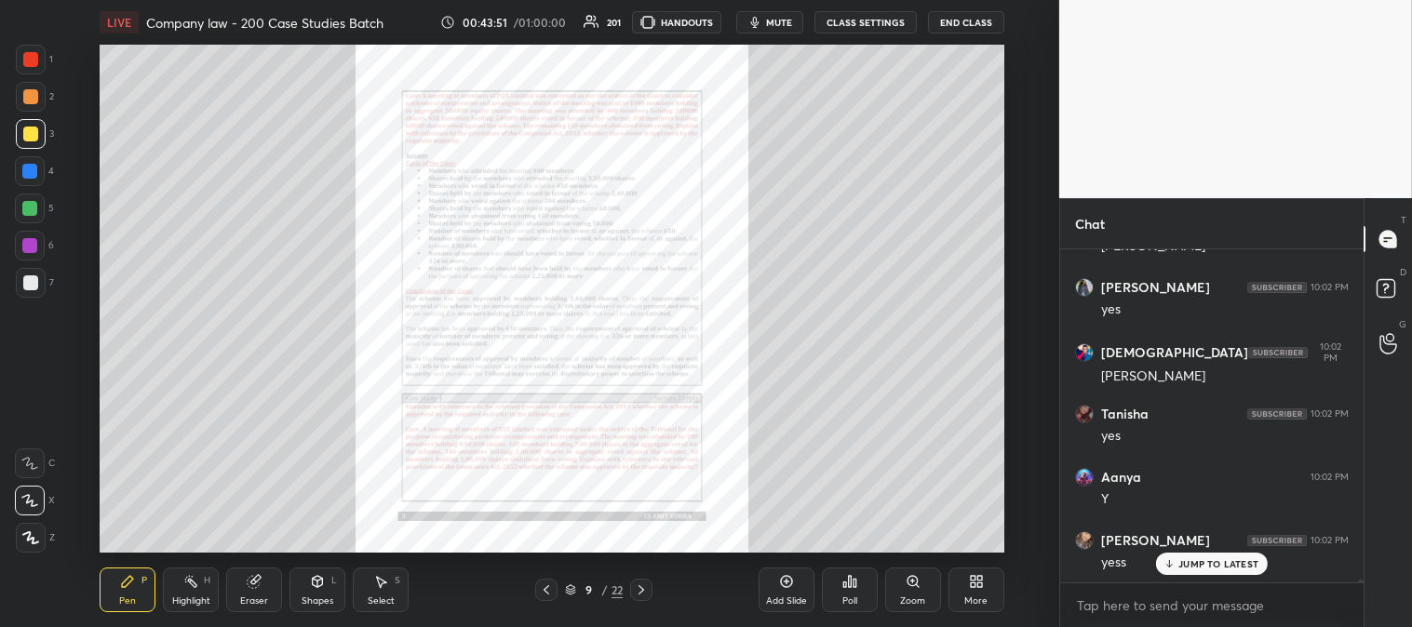
scroll to position [40504, 0]
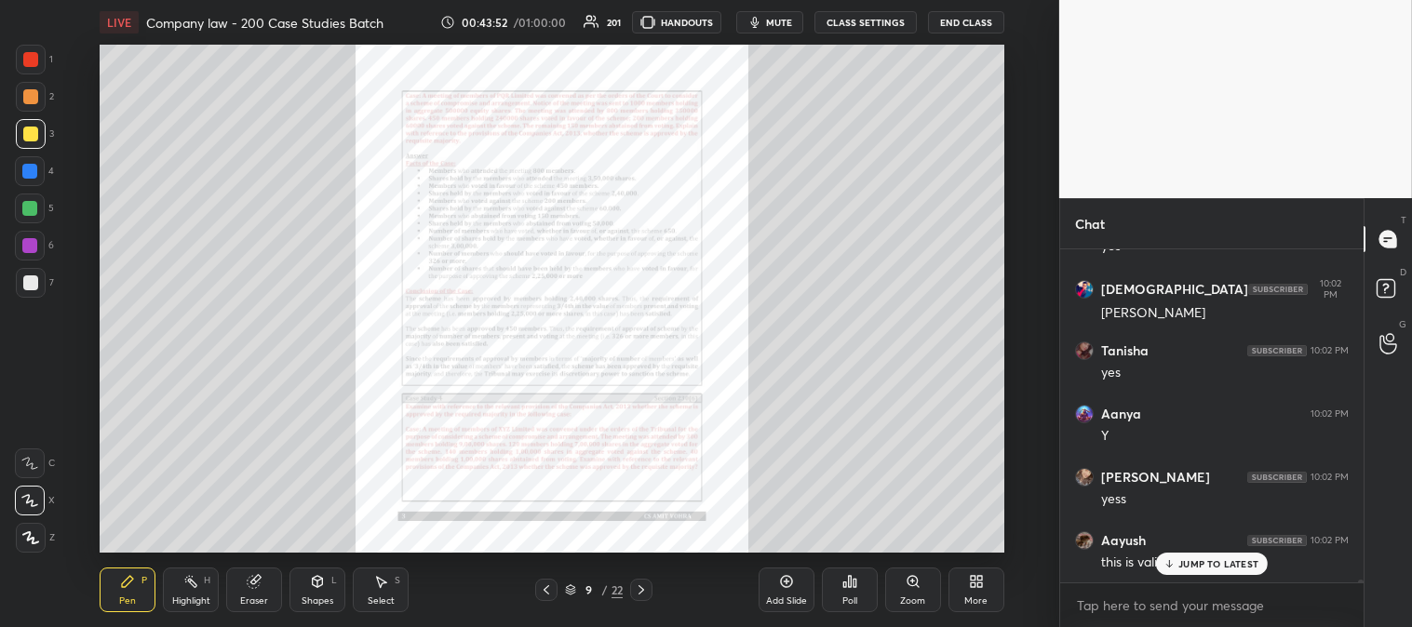
click at [908, 586] on icon at bounding box center [912, 581] width 15 height 15
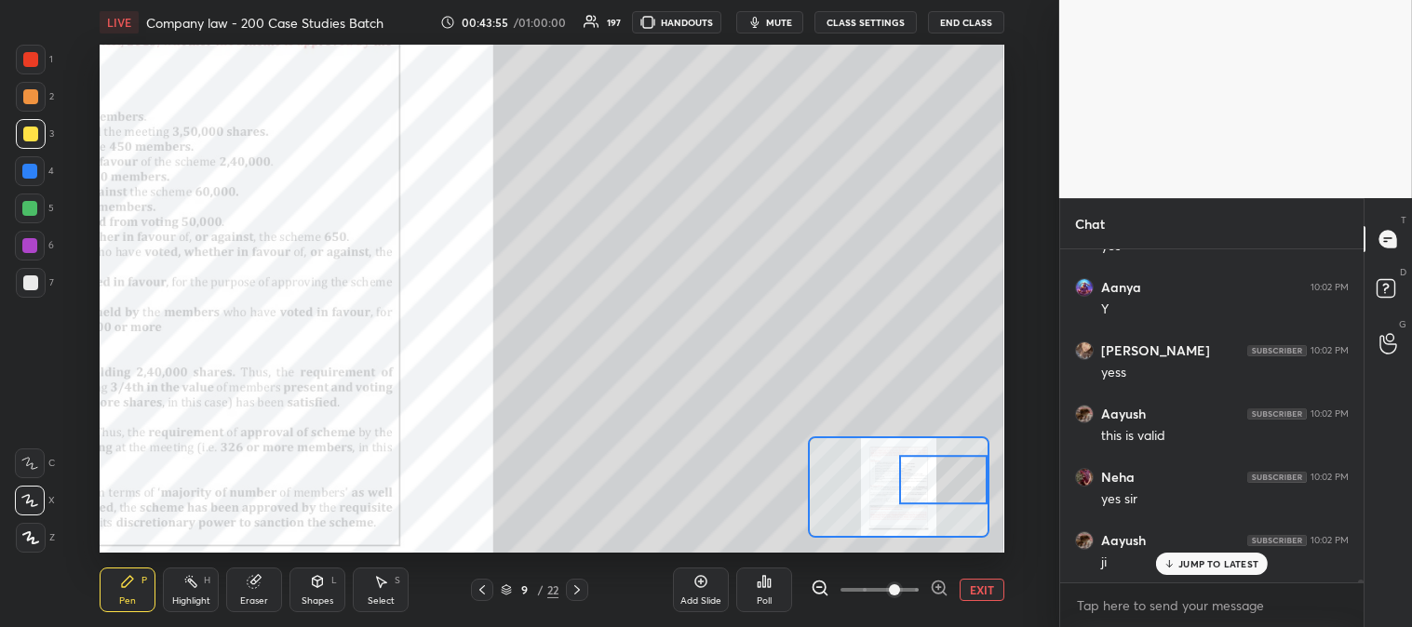
scroll to position [40694, 0]
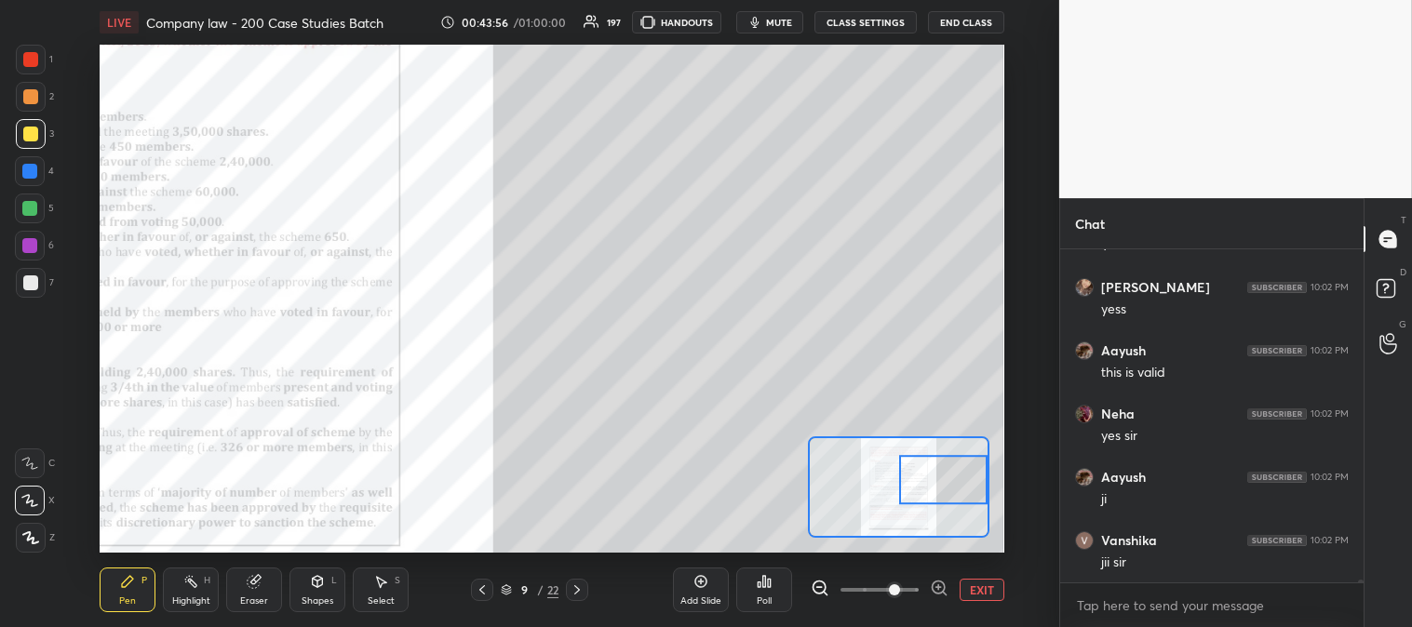
click at [988, 591] on button "EXIT" at bounding box center [981, 590] width 45 height 22
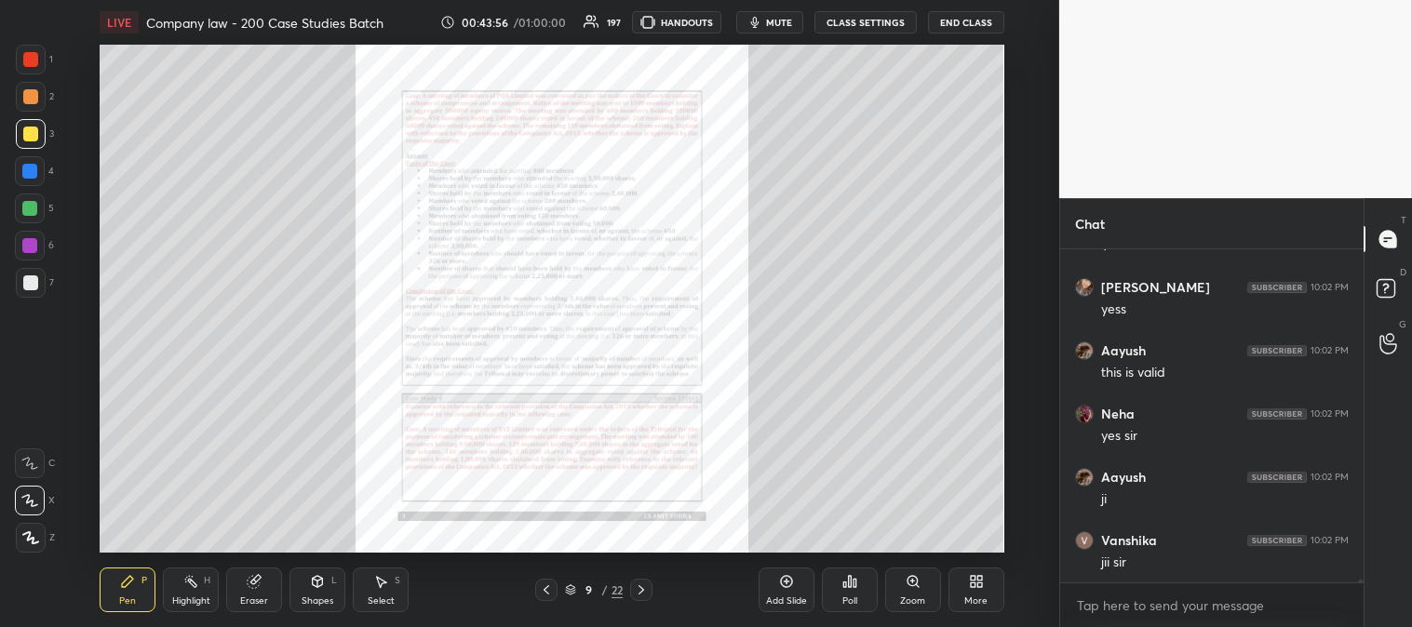
click at [980, 586] on icon at bounding box center [979, 584] width 5 height 5
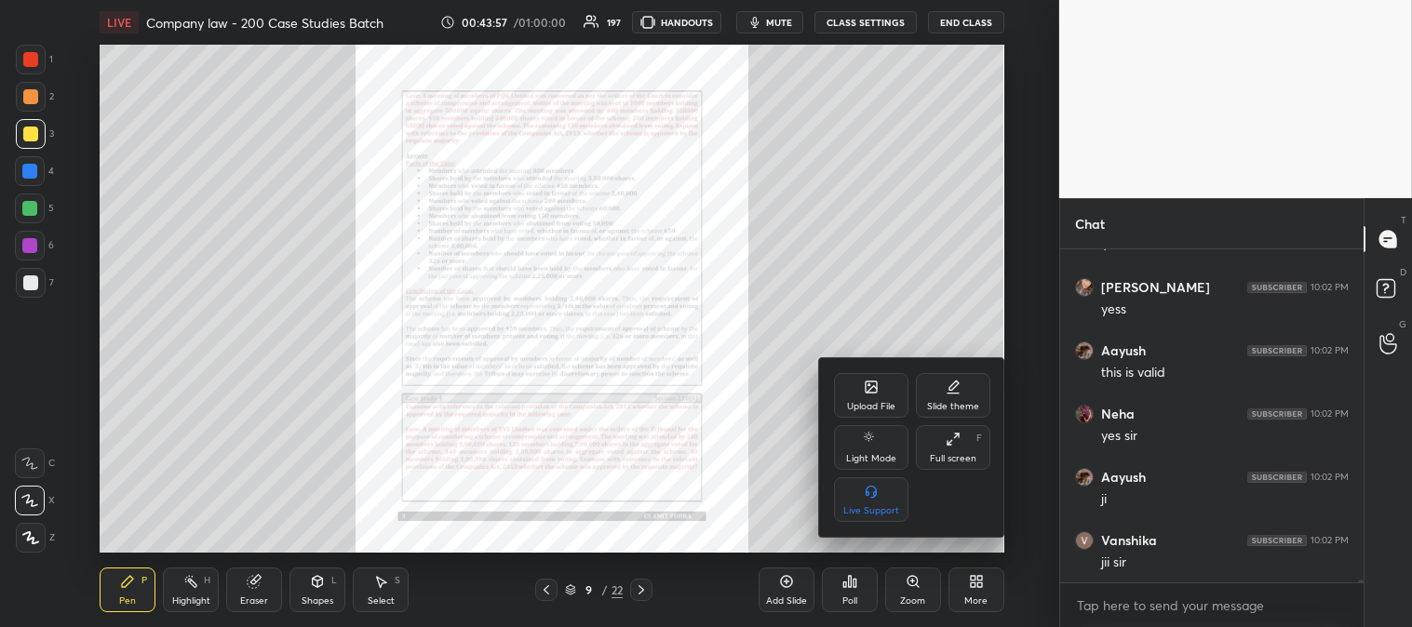
click at [189, 594] on div at bounding box center [706, 313] width 1412 height 627
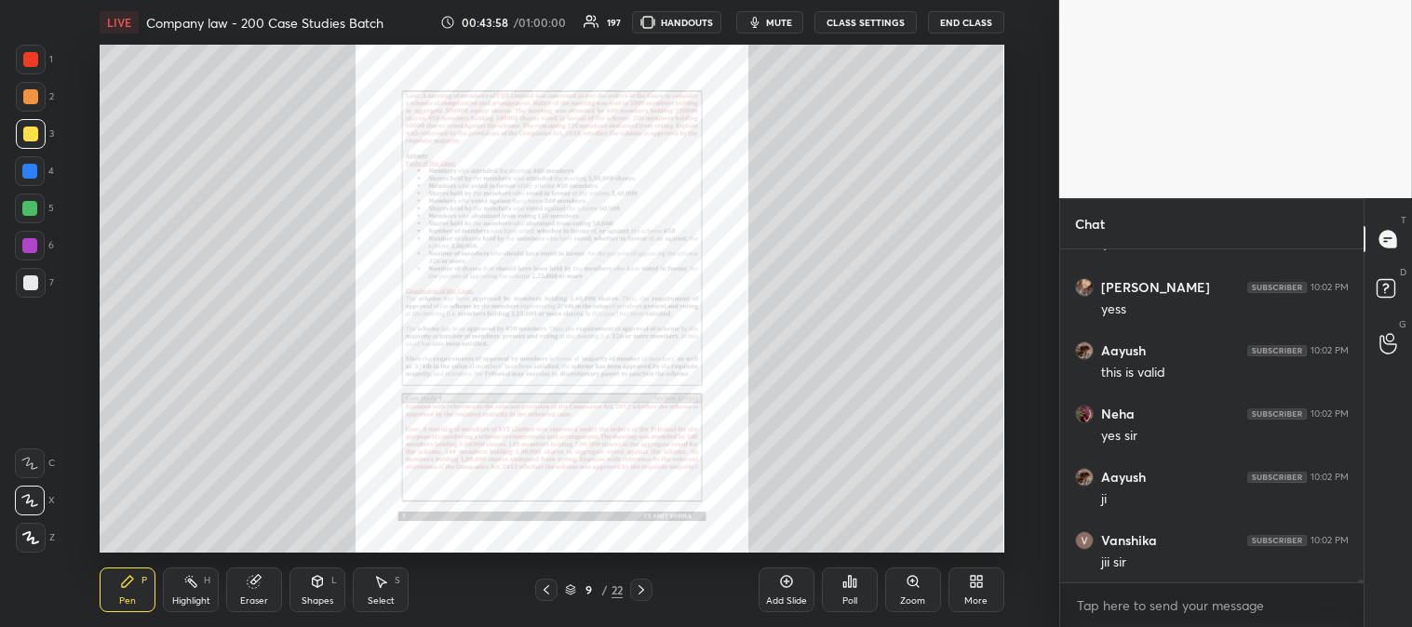
click at [191, 602] on div "Highlight" at bounding box center [191, 600] width 38 height 9
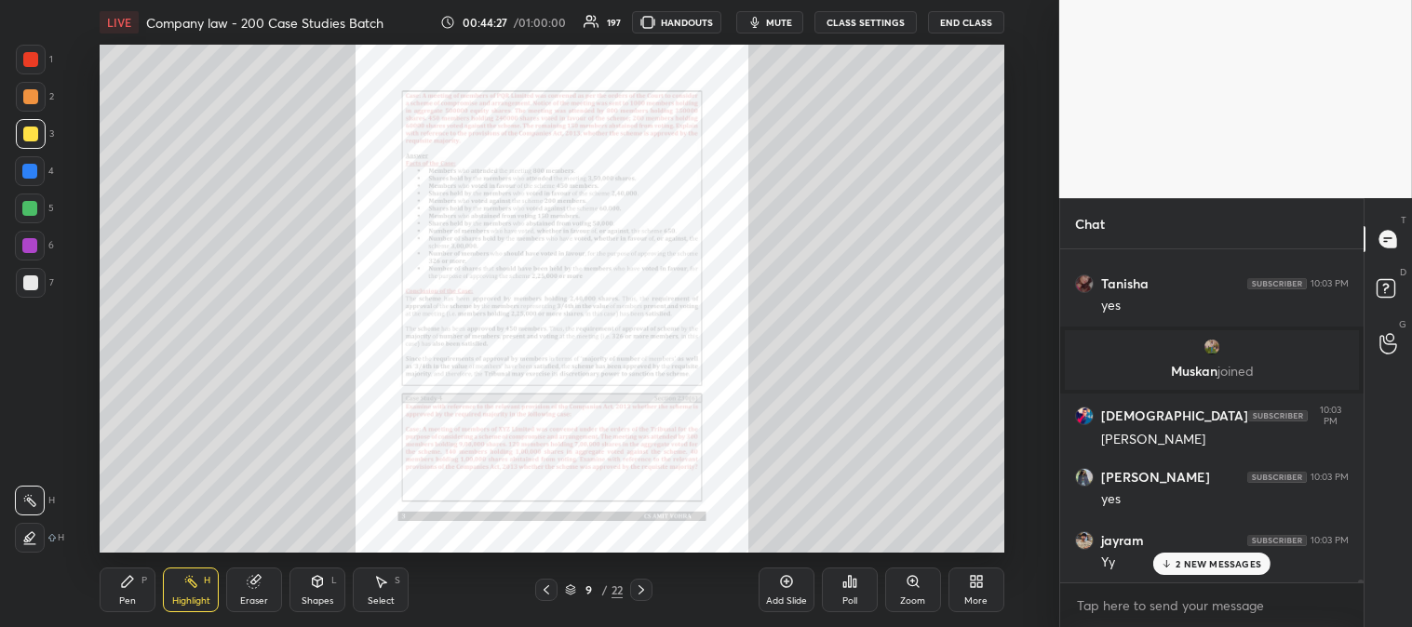
scroll to position [40931, 0]
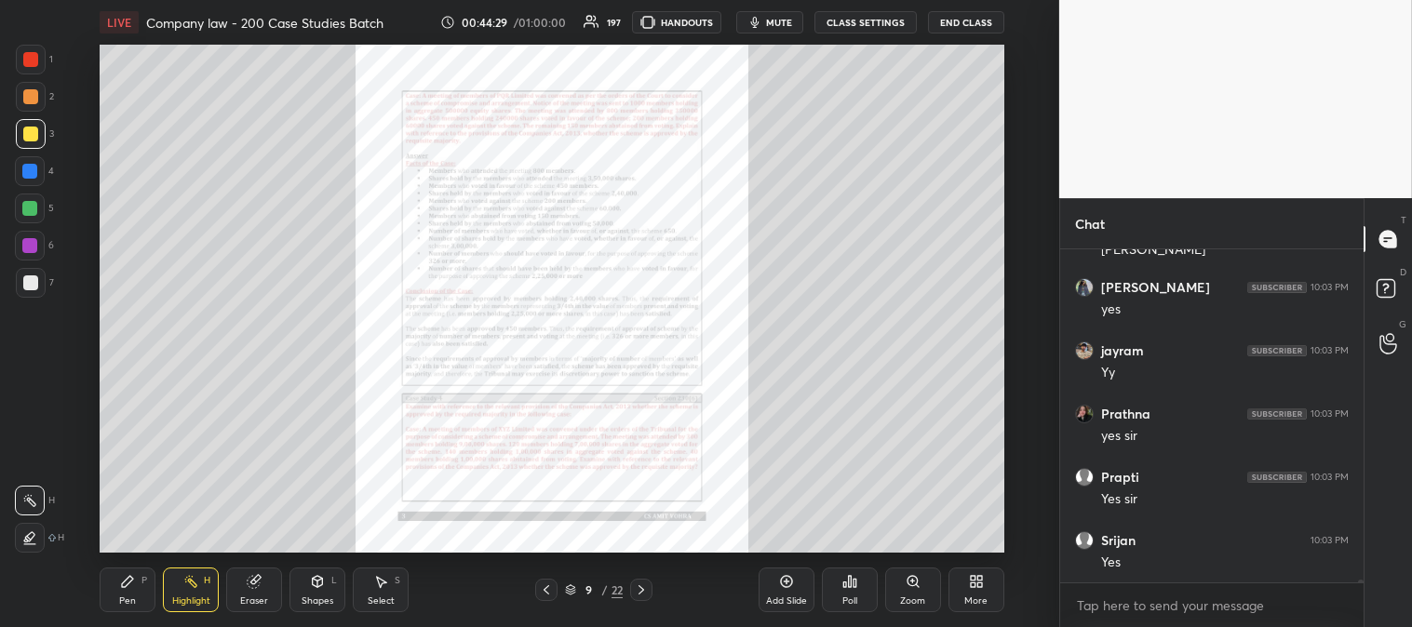
click at [644, 587] on icon at bounding box center [641, 589] width 15 height 15
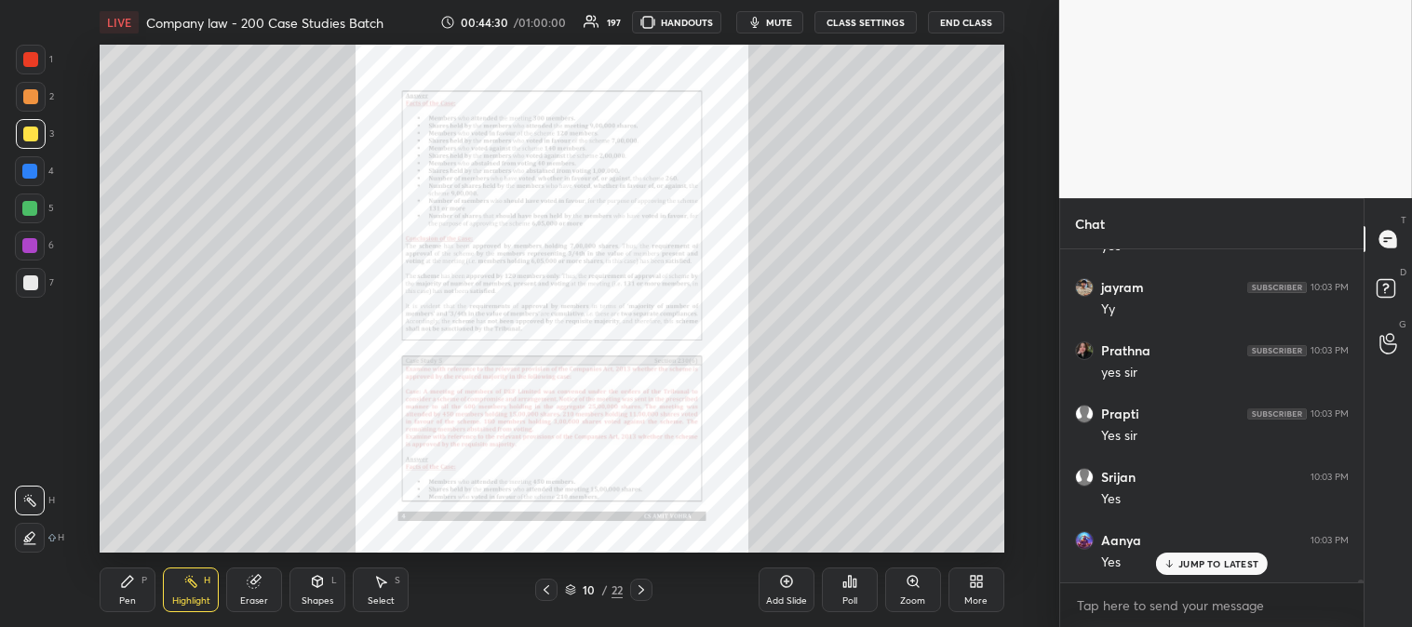
click at [540, 583] on icon at bounding box center [546, 589] width 15 height 15
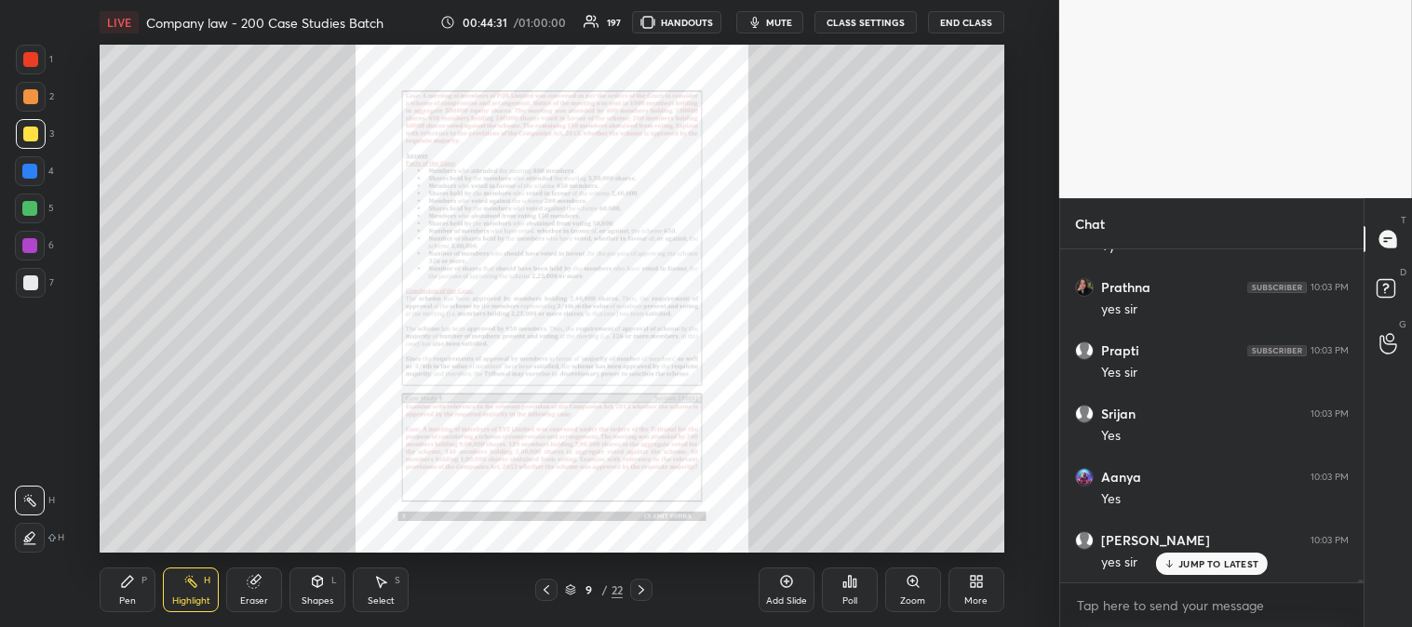
click at [900, 592] on div "Zoom" at bounding box center [913, 590] width 56 height 45
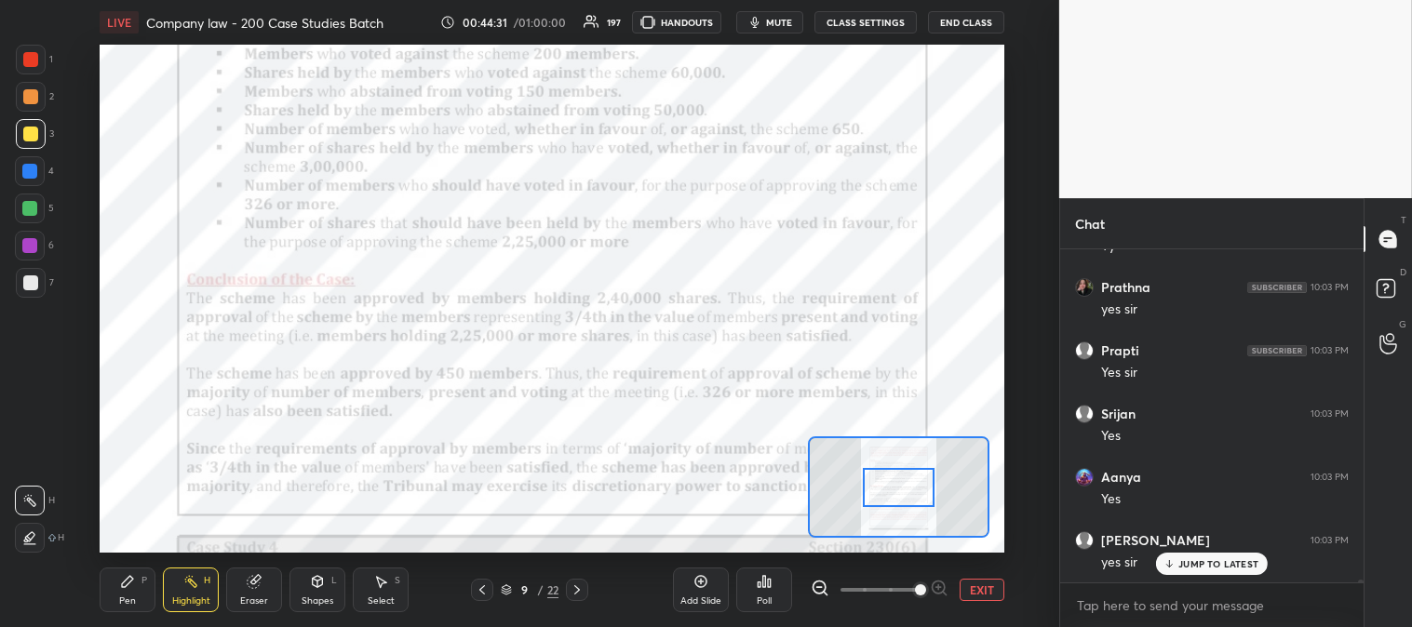
scroll to position [41248, 0]
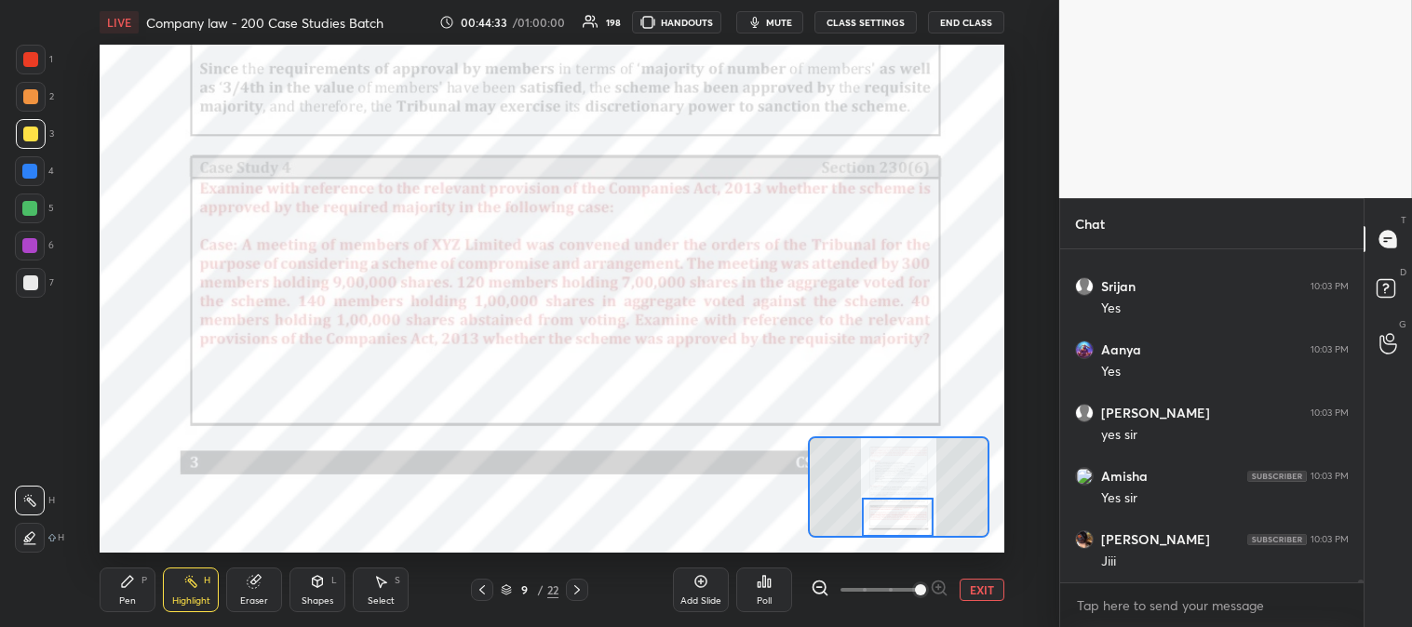
click at [33, 61] on div at bounding box center [30, 59] width 15 height 15
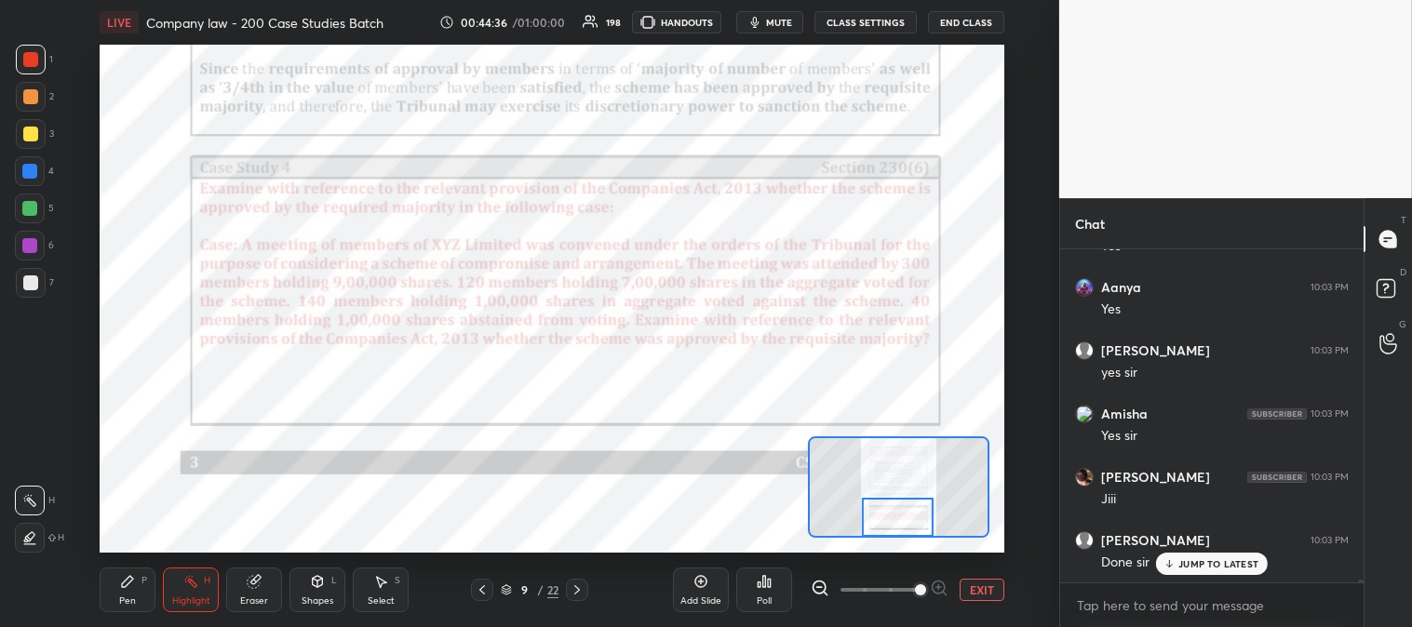
click at [26, 226] on div "5" at bounding box center [34, 212] width 39 height 37
click at [131, 597] on div "Pen" at bounding box center [127, 600] width 17 height 9
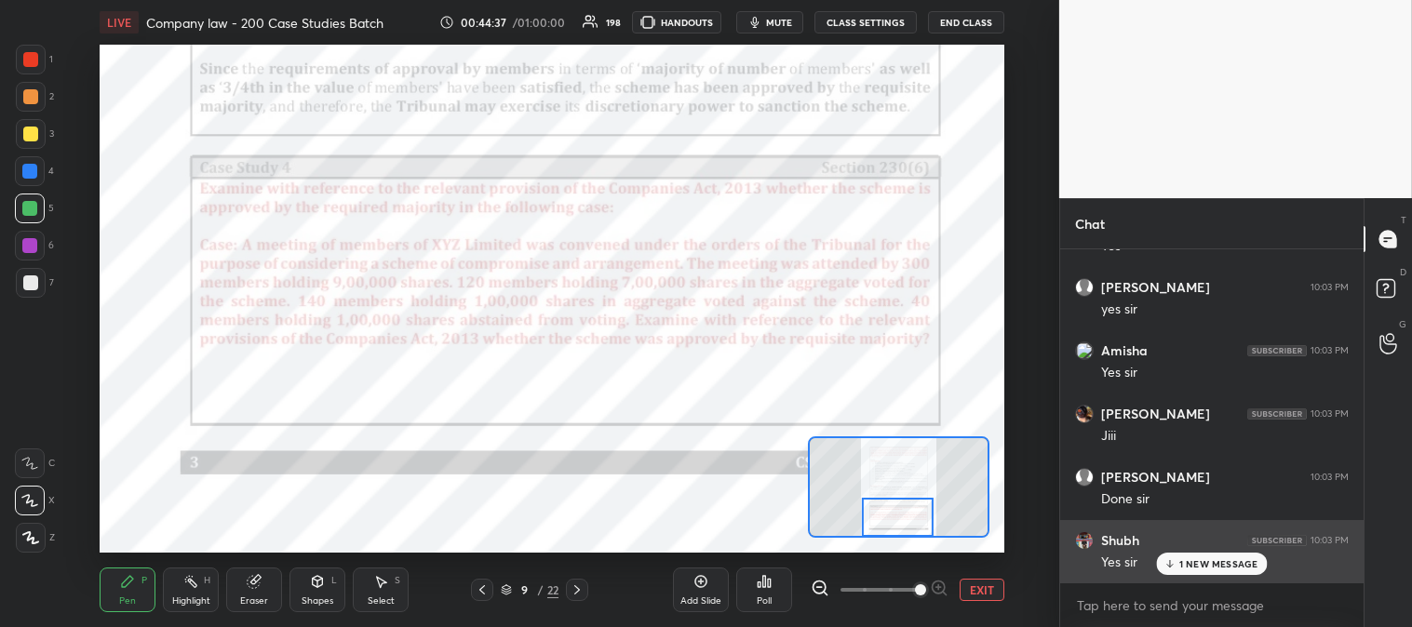
click at [1180, 562] on p "1 NEW MESSAGE" at bounding box center [1218, 563] width 79 height 11
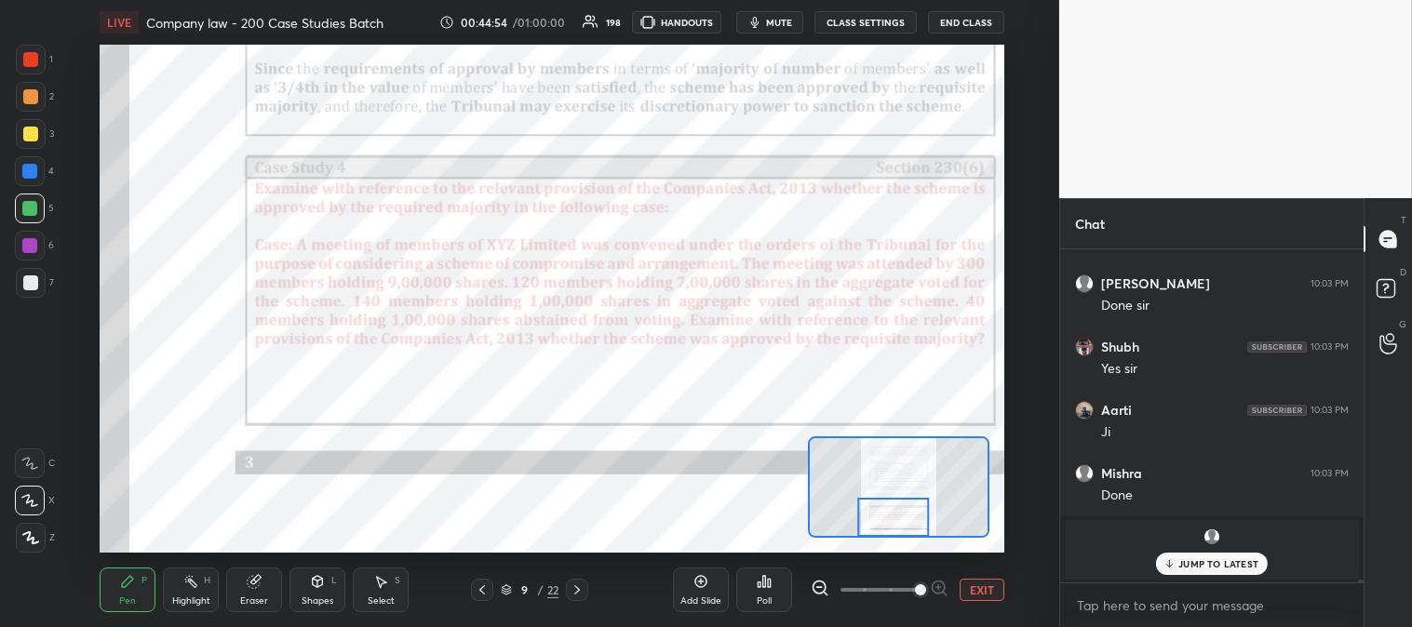
scroll to position [41630, 0]
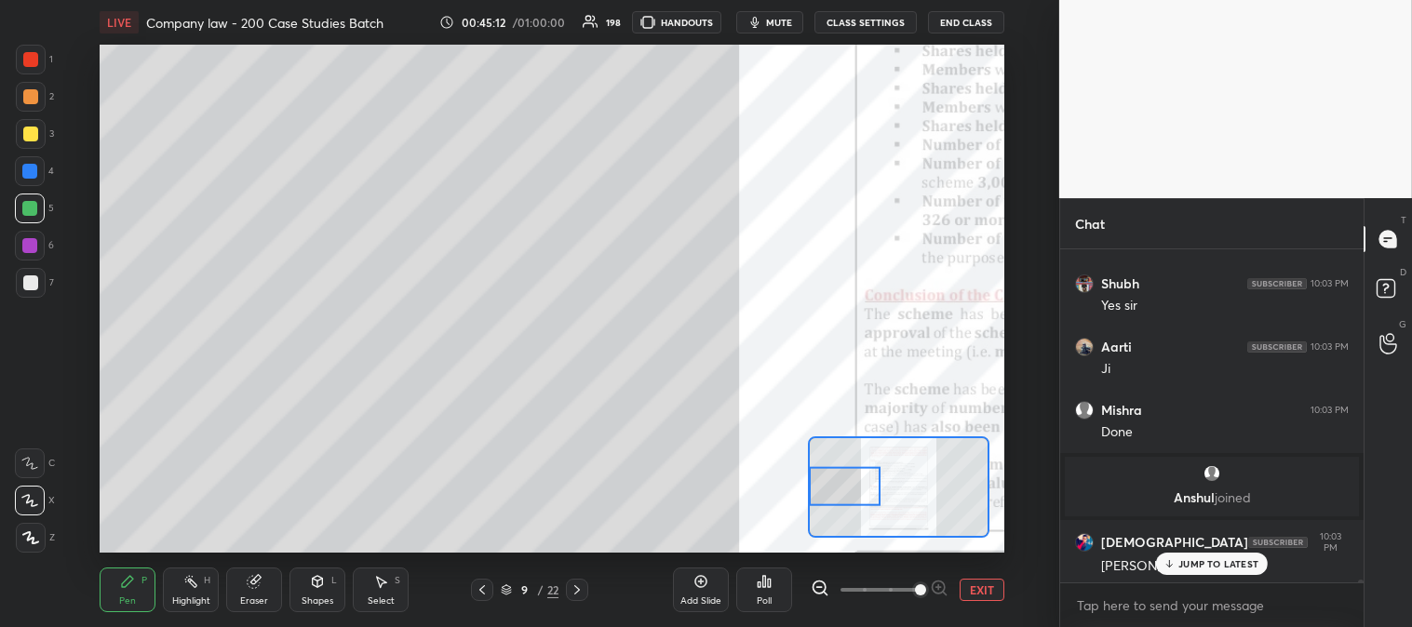
click at [34, 288] on div at bounding box center [30, 282] width 15 height 15
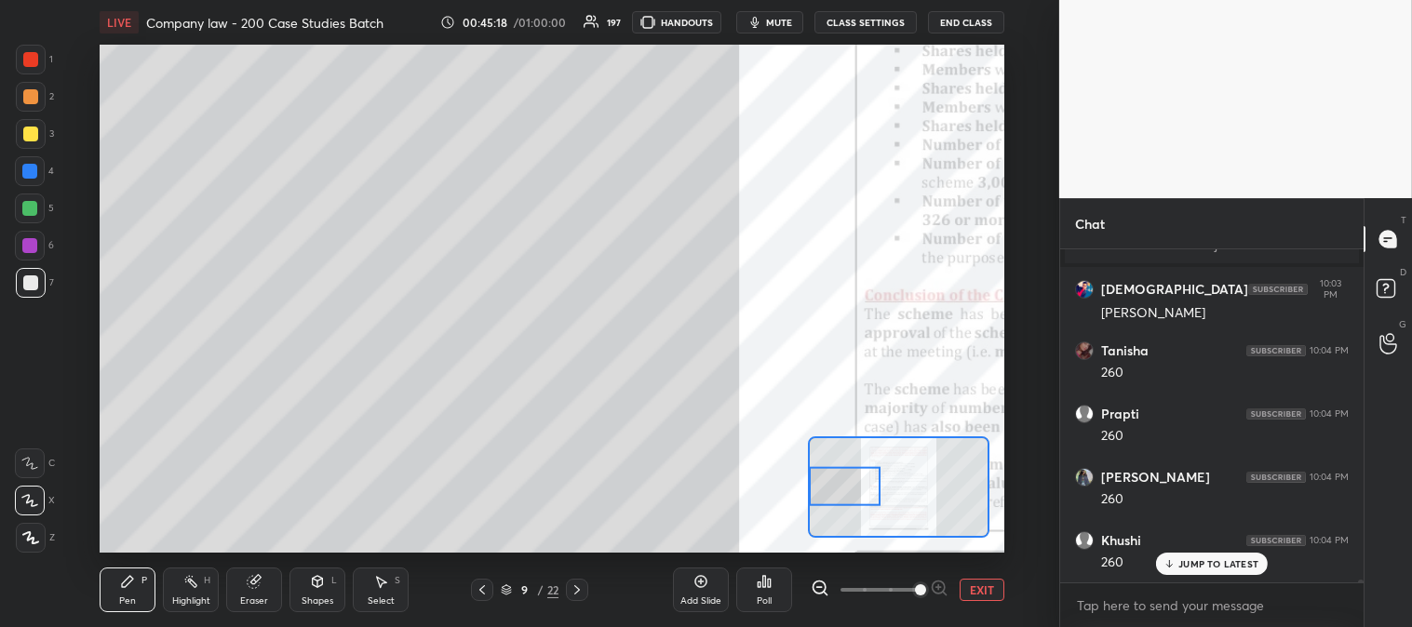
scroll to position [41946, 0]
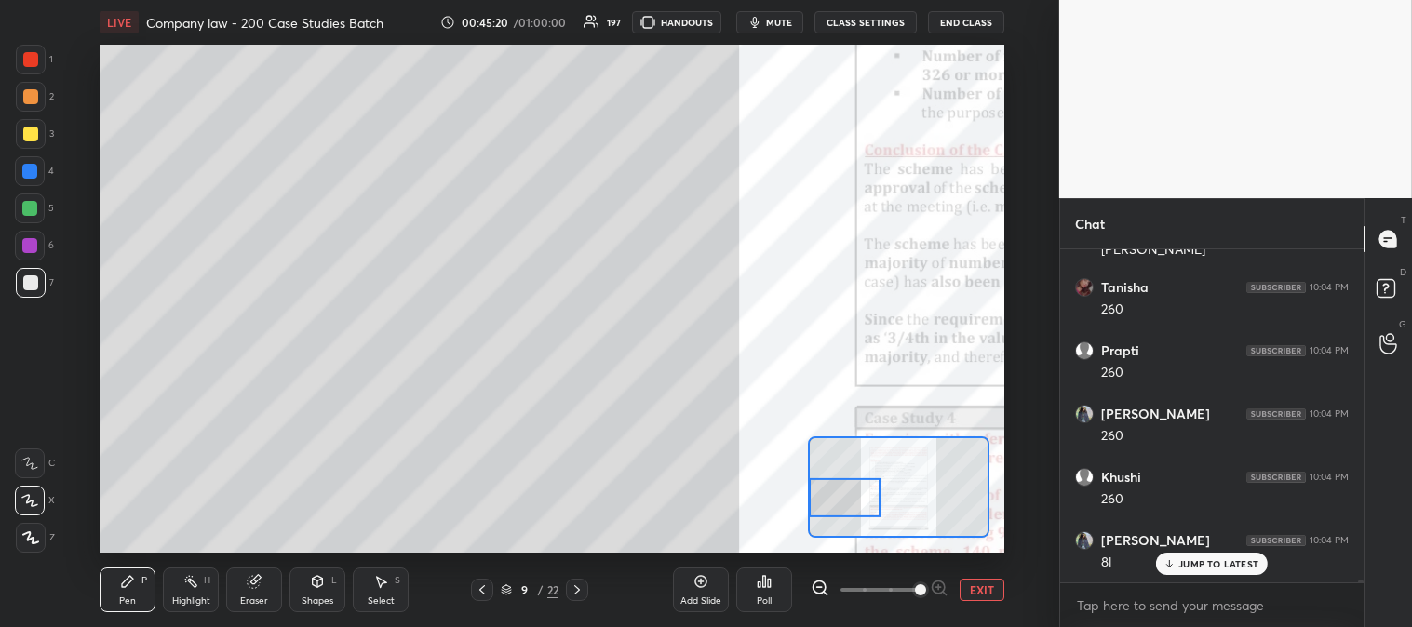
click at [37, 137] on div at bounding box center [31, 134] width 30 height 30
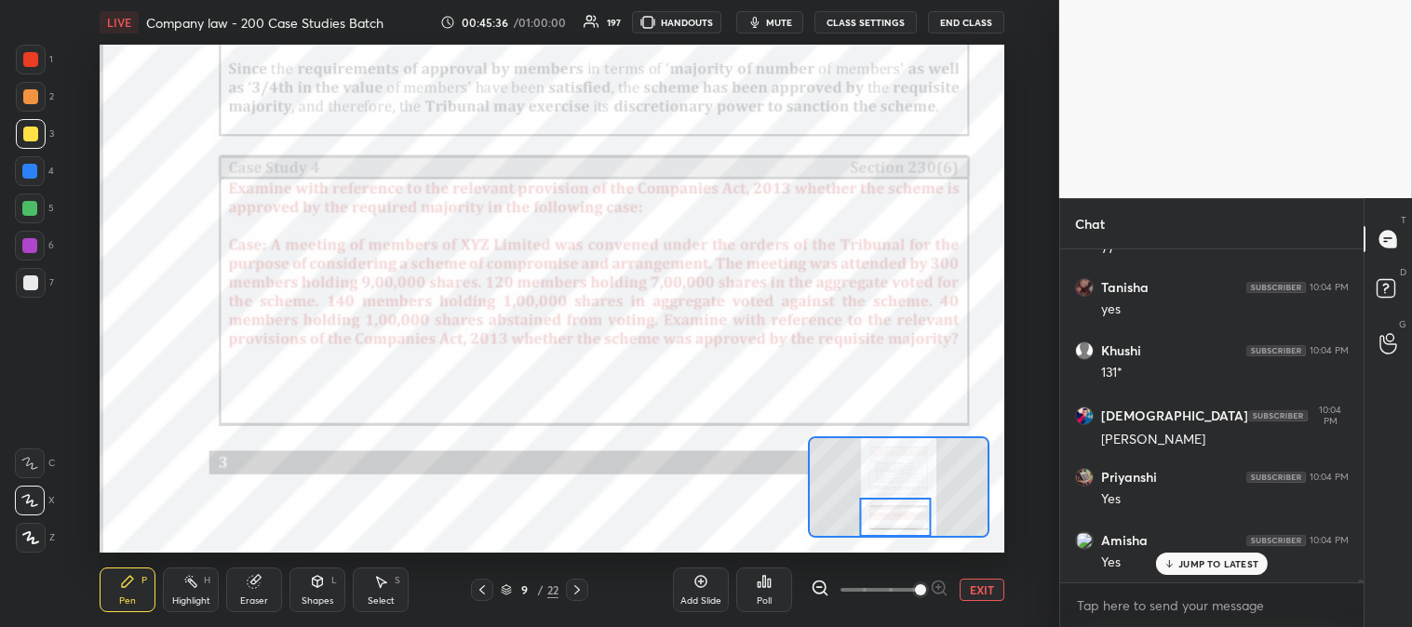
scroll to position [42832, 0]
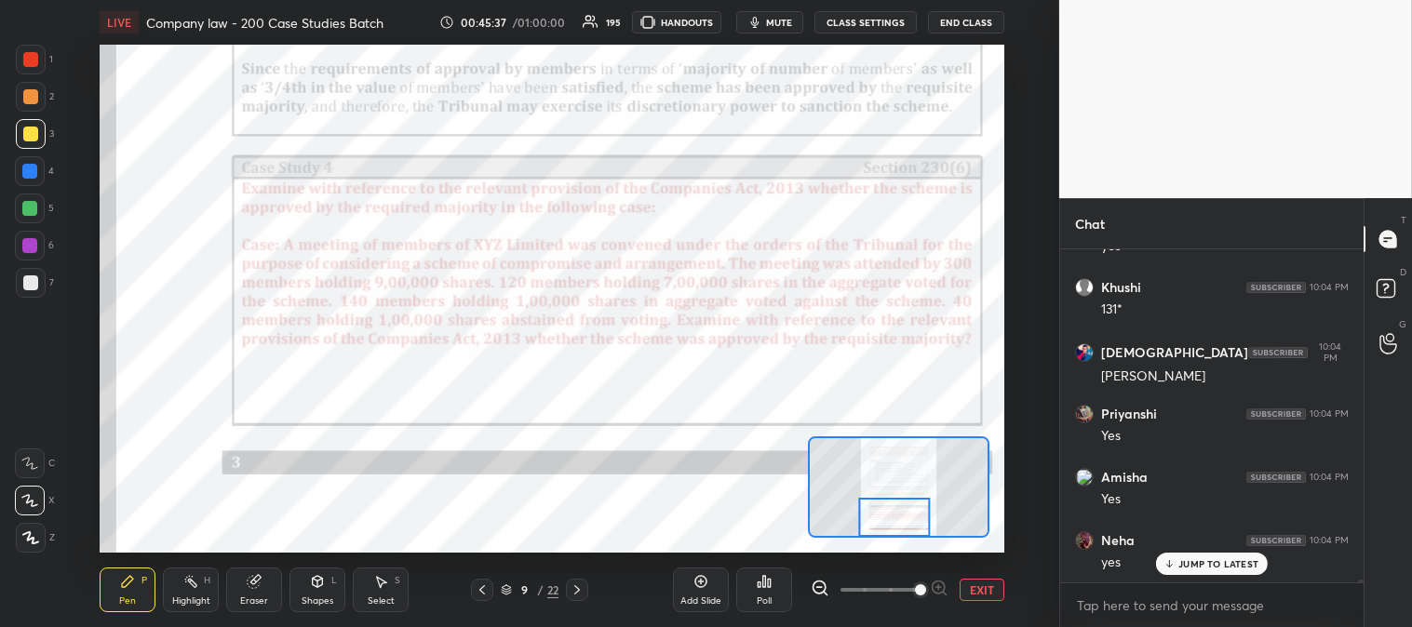
click at [33, 62] on div at bounding box center [30, 59] width 15 height 15
click at [200, 593] on div "Highlight H" at bounding box center [191, 590] width 56 height 45
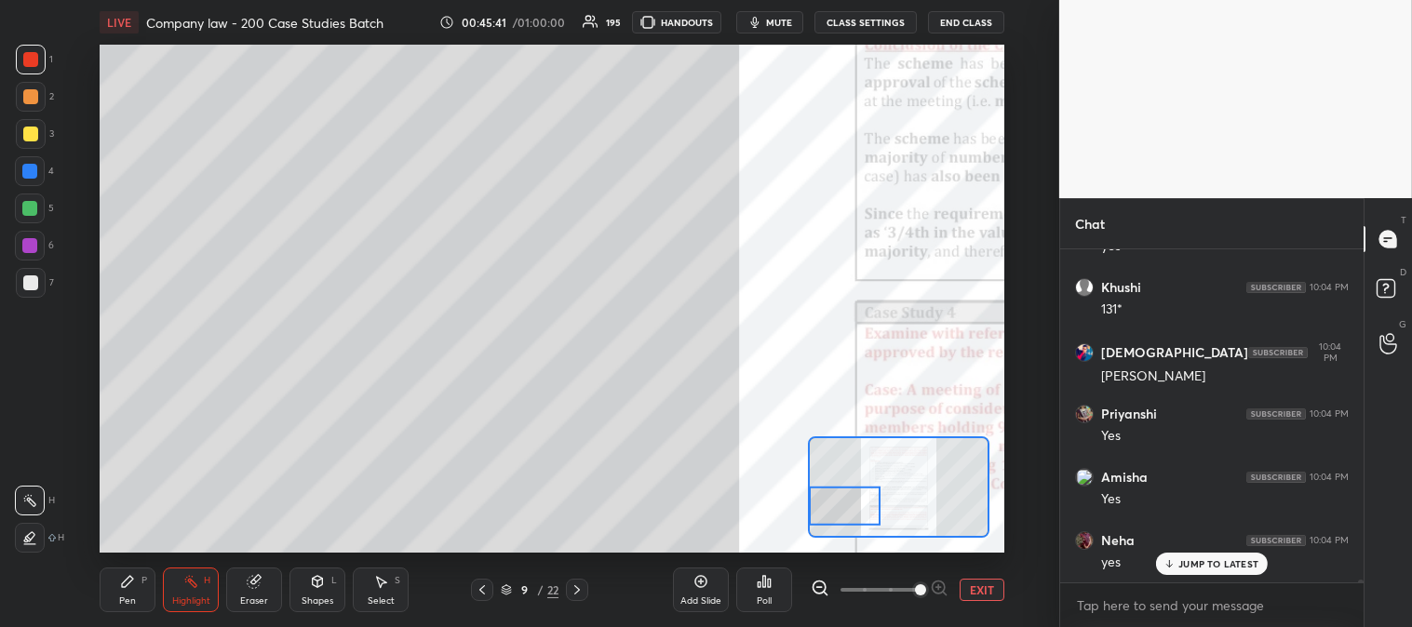
scroll to position [42896, 0]
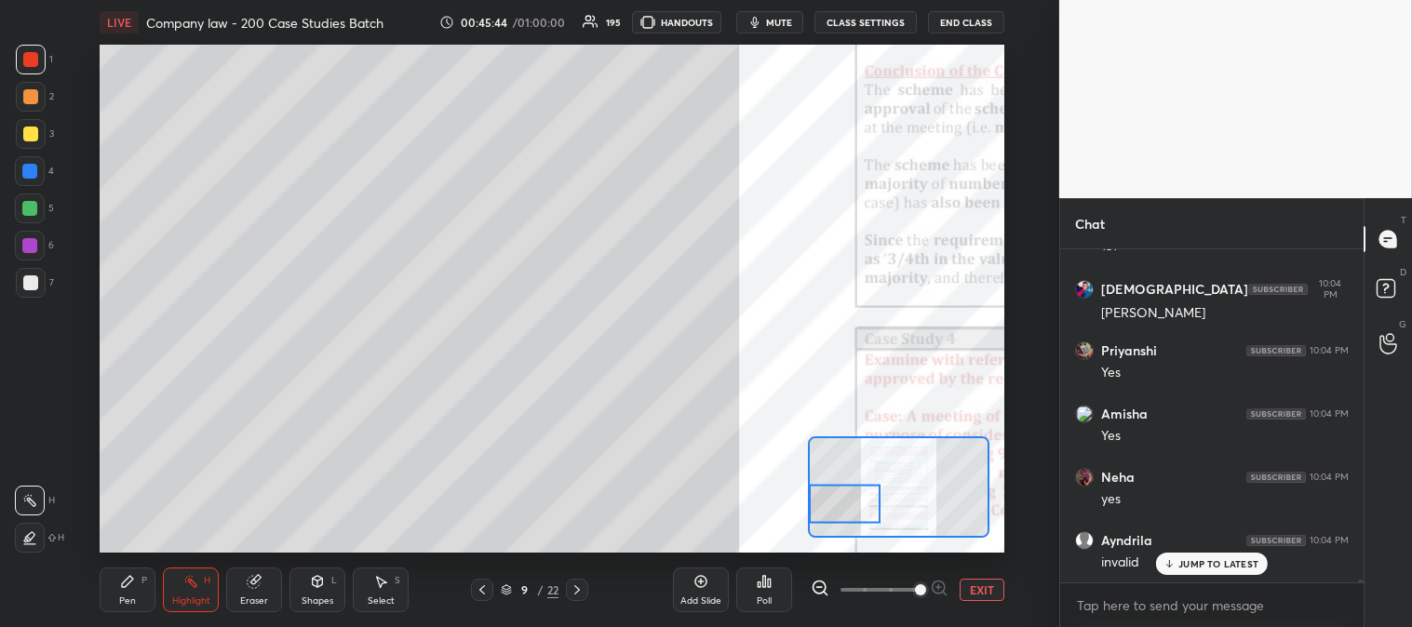
click at [132, 581] on icon at bounding box center [127, 581] width 11 height 11
click at [983, 583] on button "EXIT" at bounding box center [981, 590] width 45 height 22
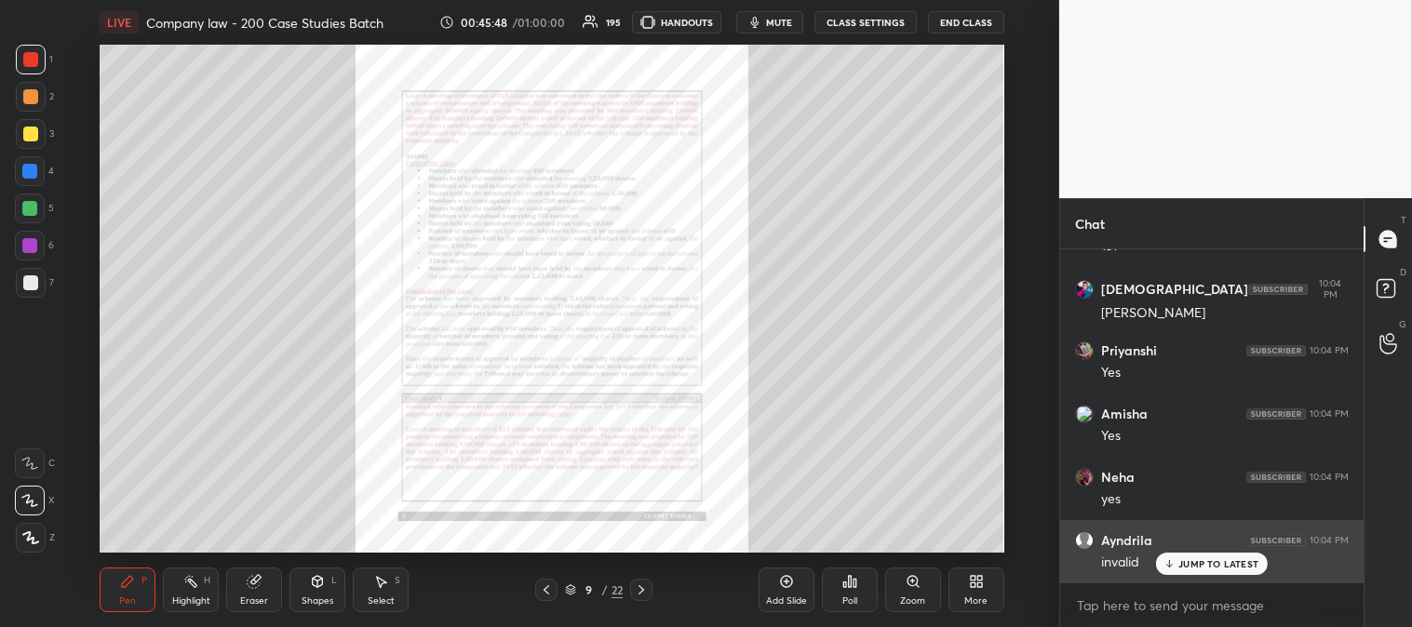
click at [1183, 562] on p "JUMP TO LATEST" at bounding box center [1218, 563] width 80 height 11
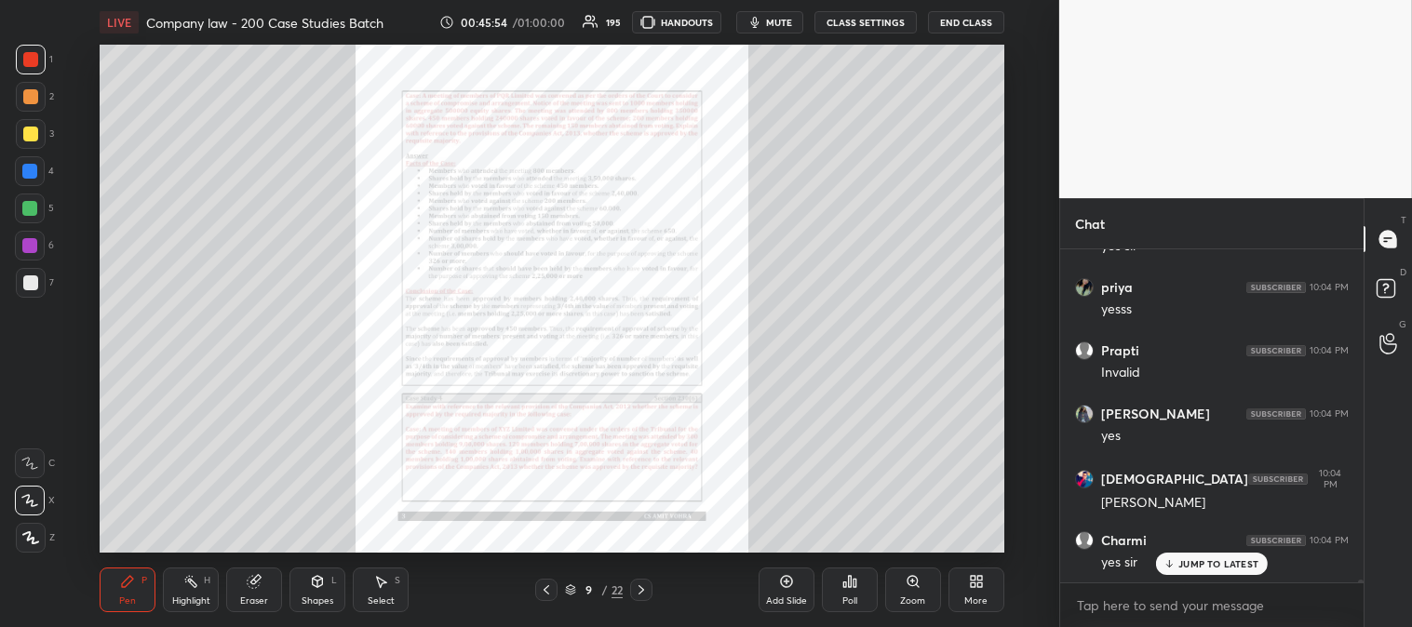
scroll to position [43528, 0]
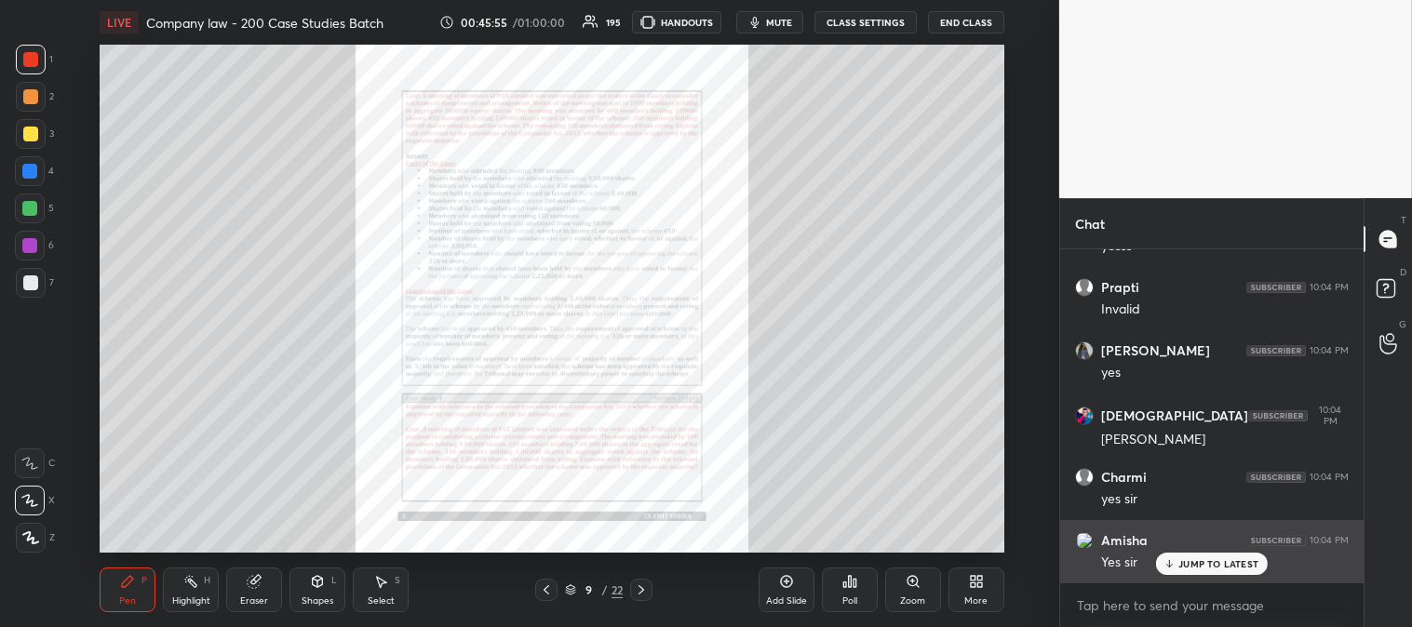
click at [1208, 571] on div "JUMP TO LATEST" at bounding box center [1212, 564] width 112 height 22
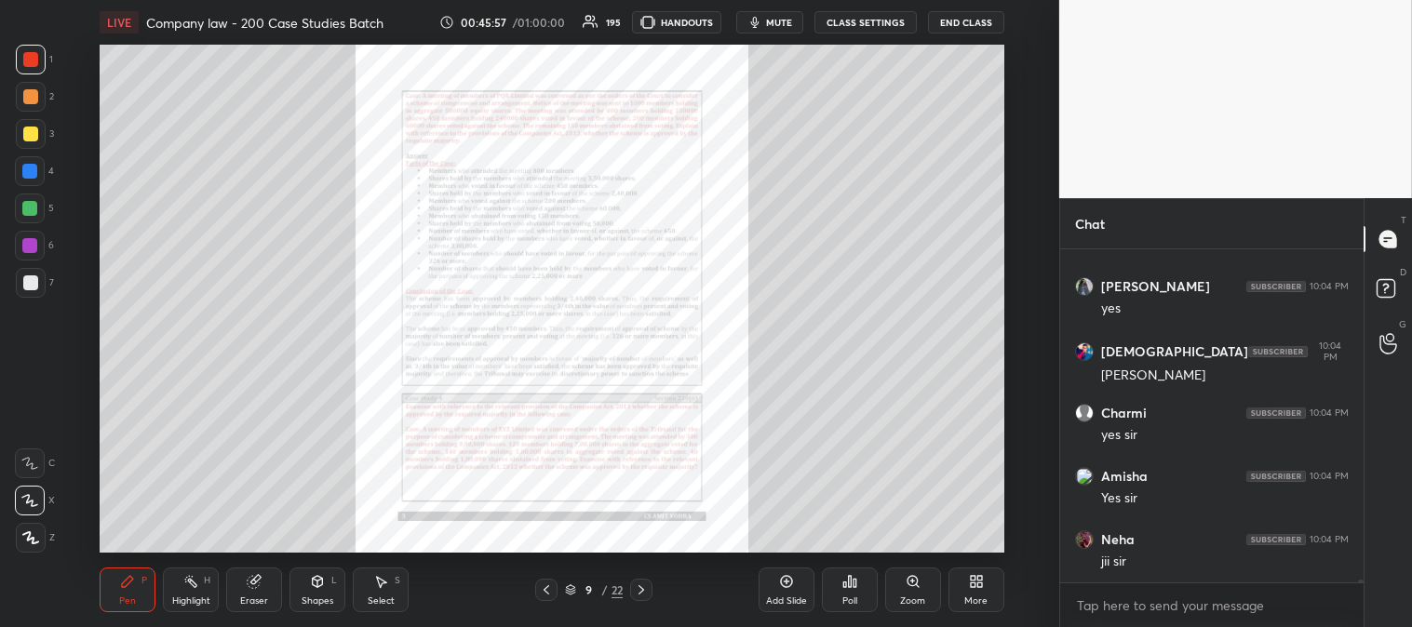
scroll to position [43655, 0]
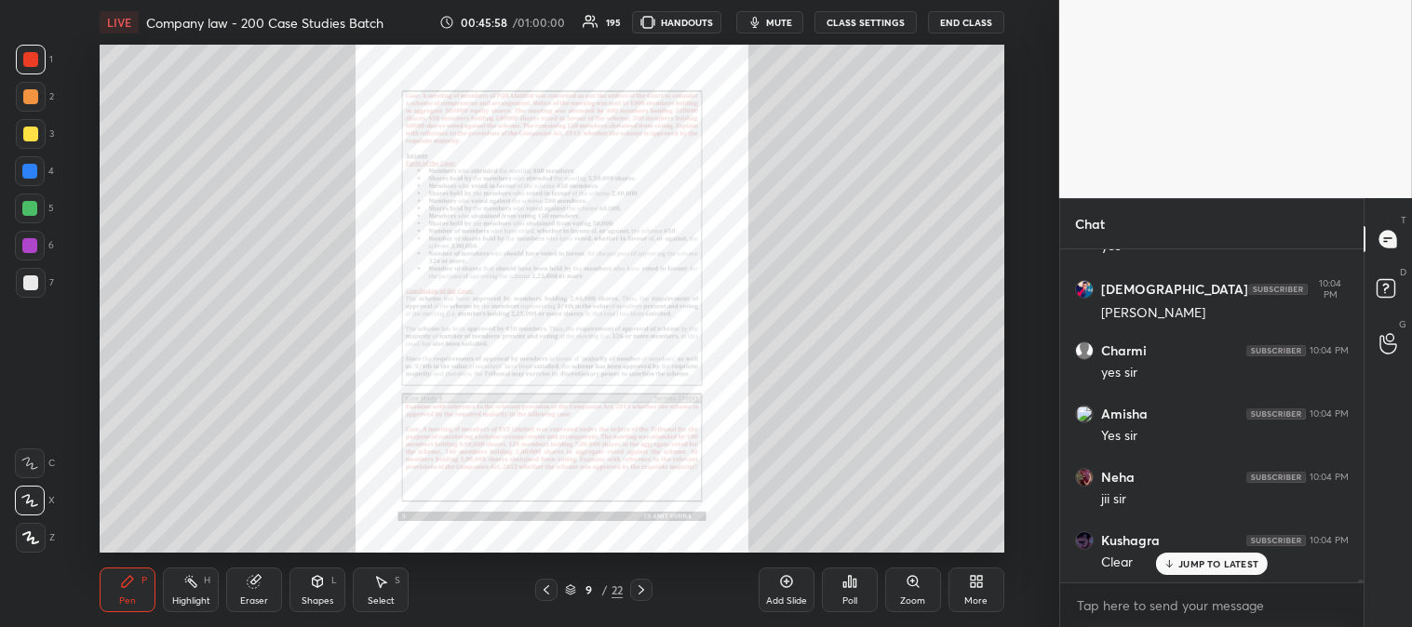
click at [1195, 565] on p "JUMP TO LATEST" at bounding box center [1218, 563] width 80 height 11
click at [1180, 568] on p "JUMP TO LATEST" at bounding box center [1218, 563] width 80 height 11
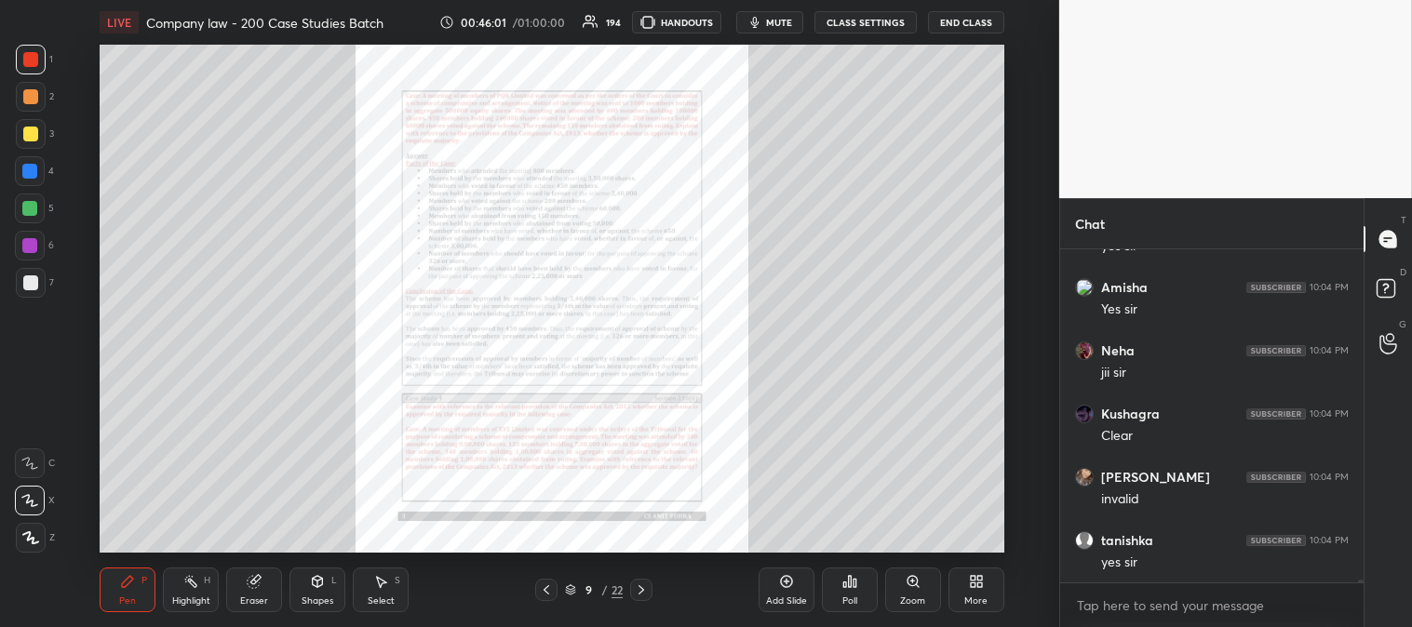
scroll to position [43845, 0]
click at [1193, 569] on p "JUMP TO LATEST" at bounding box center [1218, 563] width 80 height 11
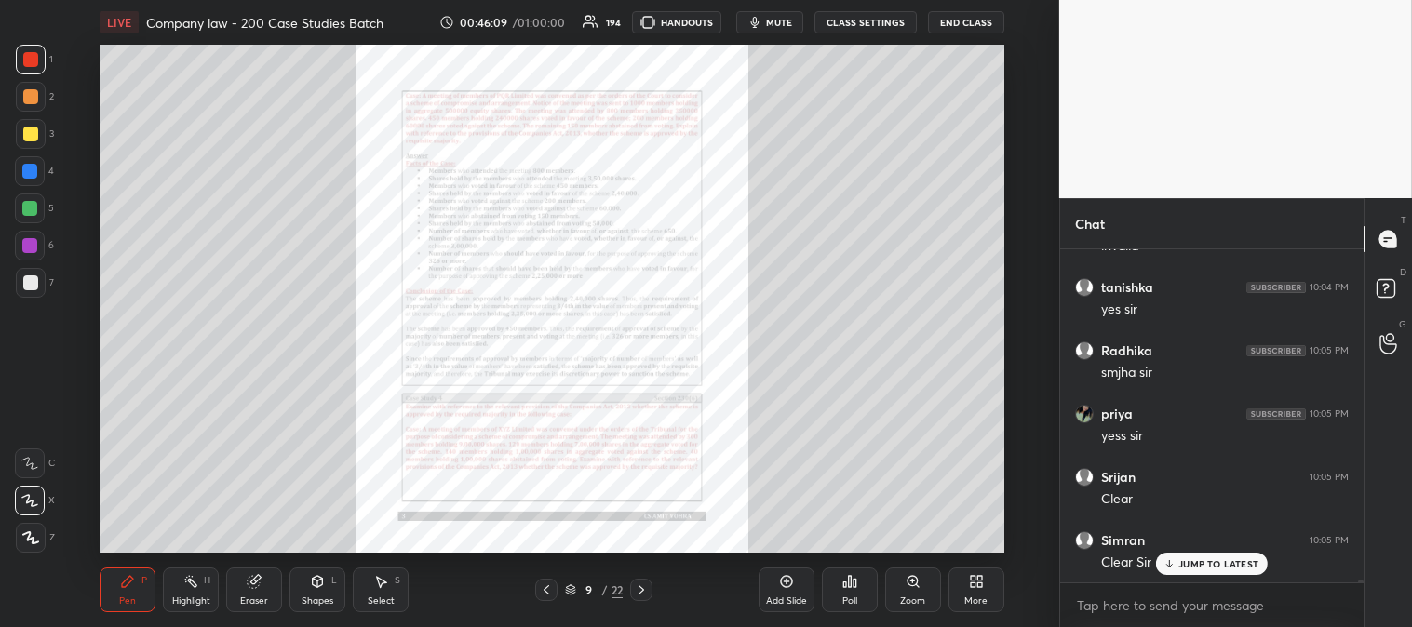
click at [638, 591] on icon at bounding box center [641, 589] width 15 height 15
click at [907, 591] on div "Zoom" at bounding box center [913, 590] width 56 height 45
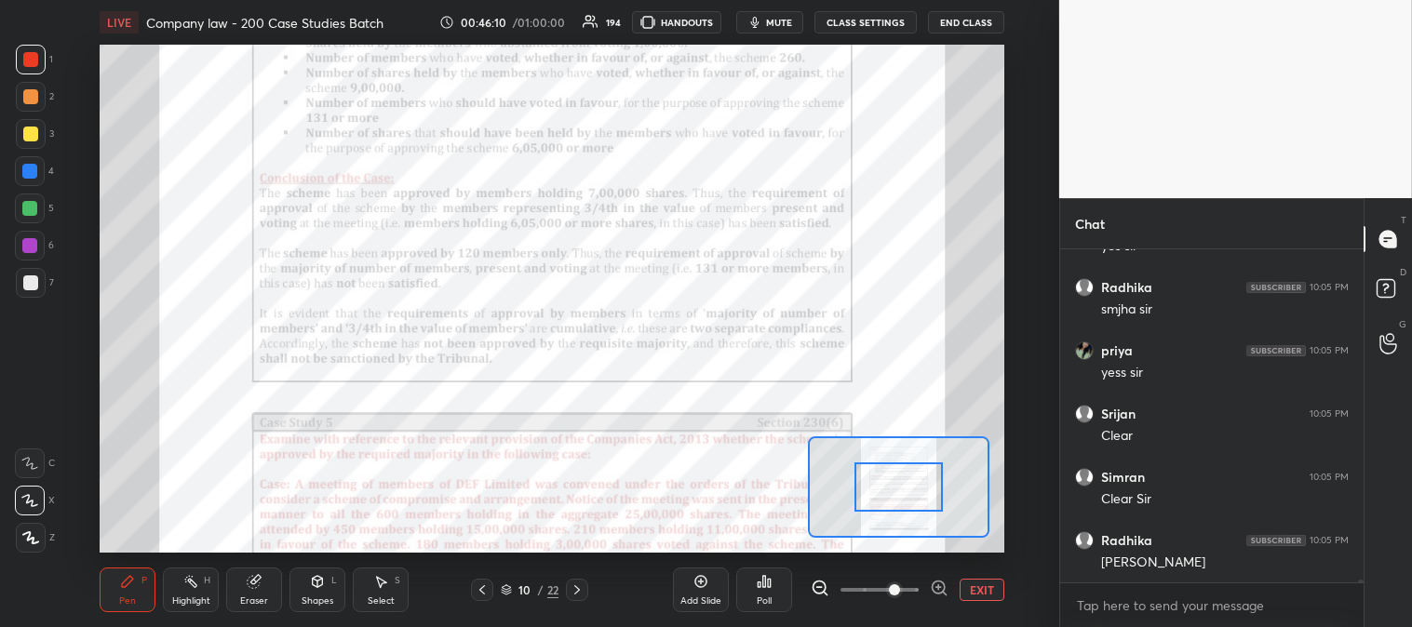
click at [900, 588] on span at bounding box center [894, 589] width 11 height 11
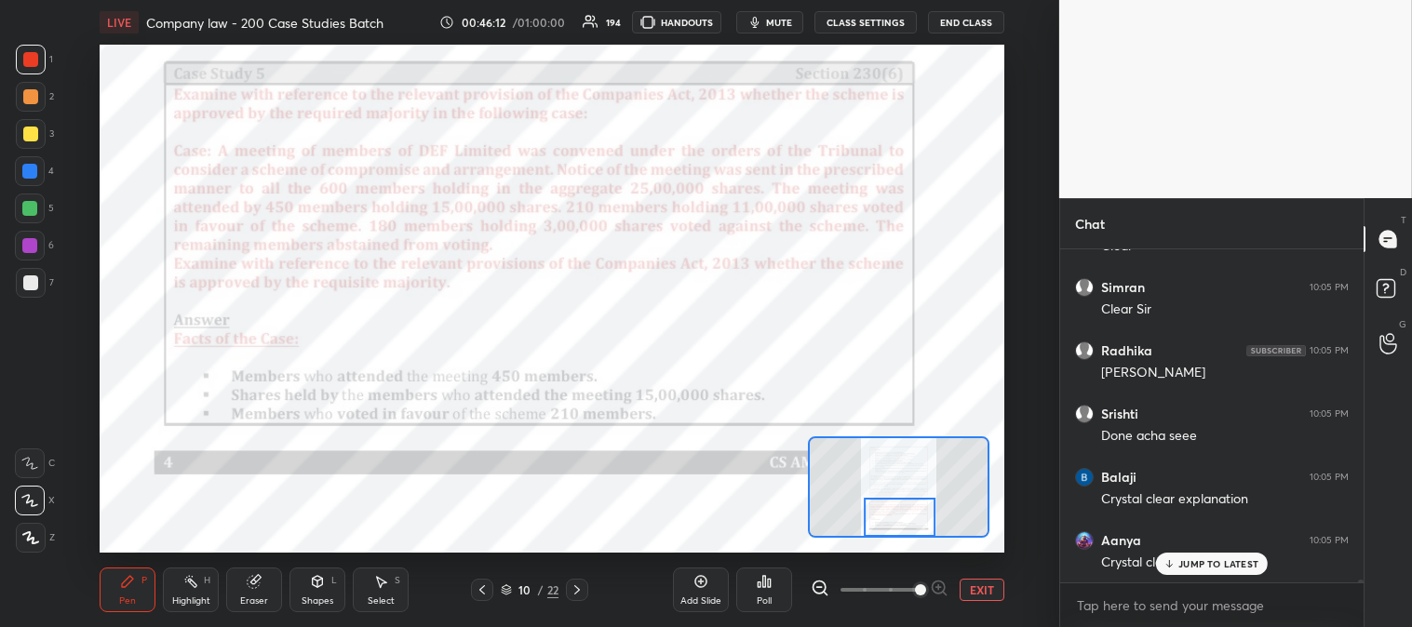
scroll to position [44351, 0]
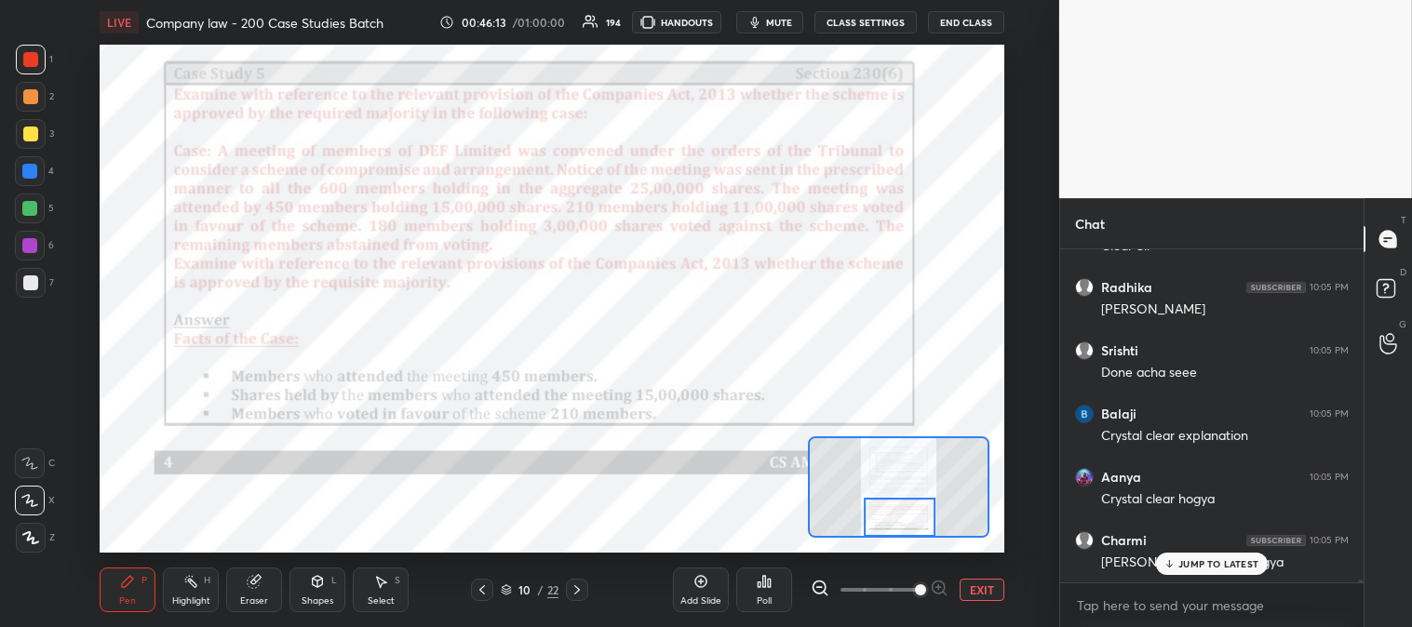
click at [1180, 568] on p "JUMP TO LATEST" at bounding box center [1218, 563] width 80 height 11
click at [121, 597] on div "Pen" at bounding box center [127, 600] width 17 height 9
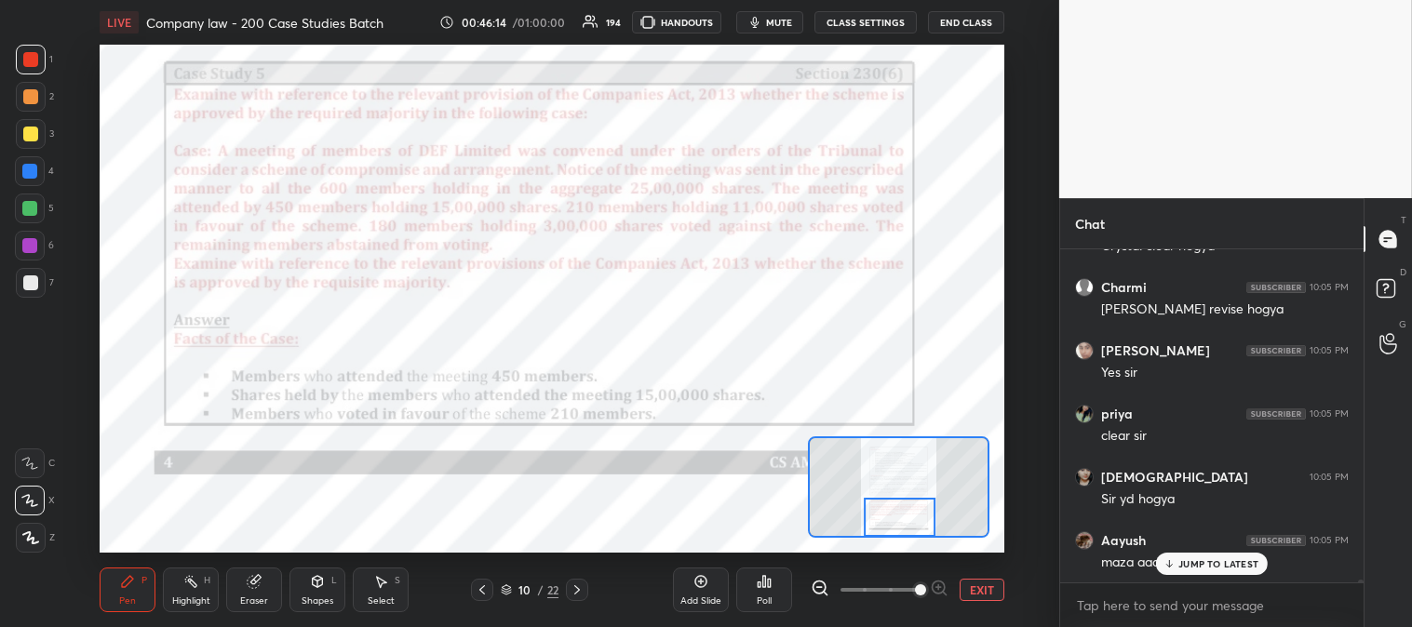
click at [33, 209] on div at bounding box center [29, 208] width 15 height 15
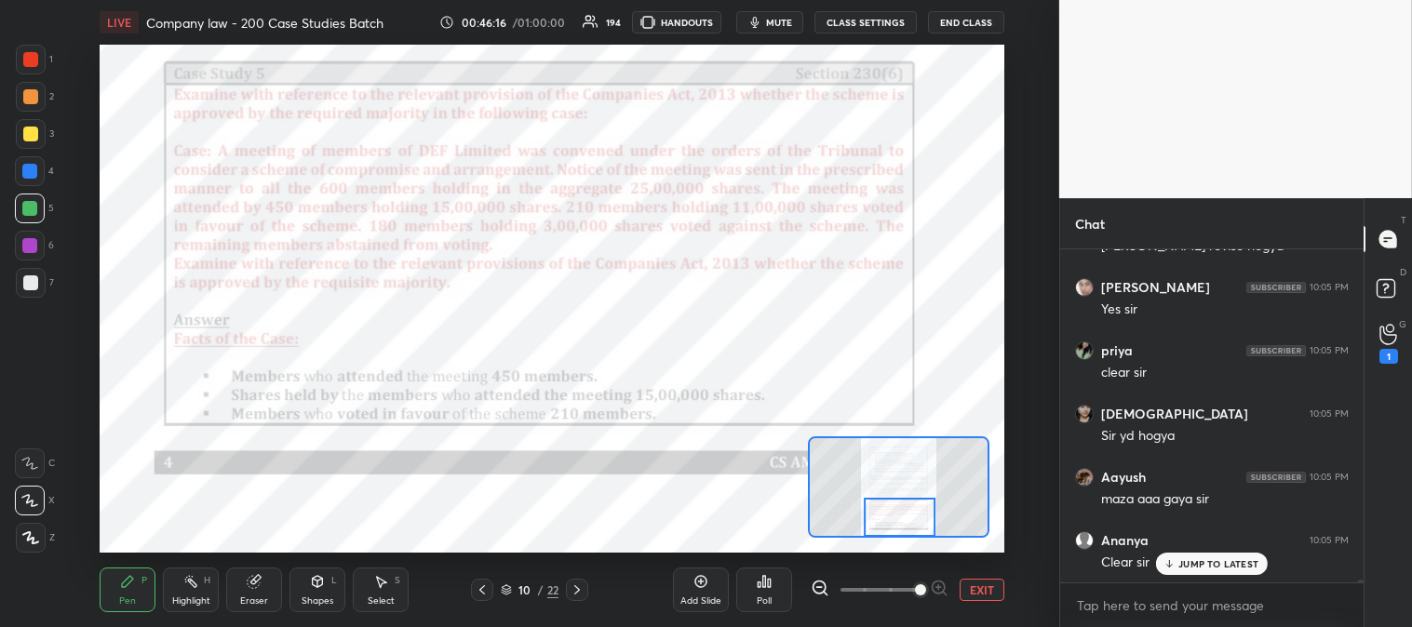
click at [172, 596] on div "Highlight" at bounding box center [191, 600] width 38 height 9
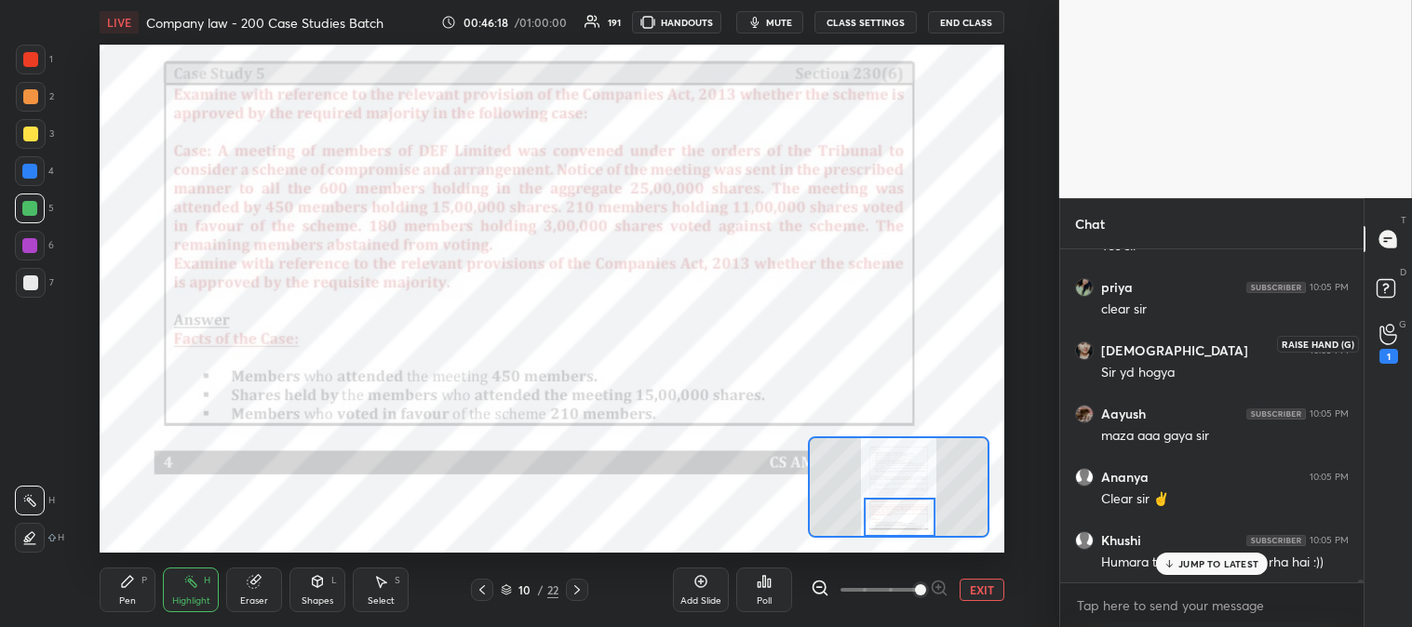
scroll to position [44794, 0]
click at [1389, 339] on icon at bounding box center [1388, 334] width 18 height 21
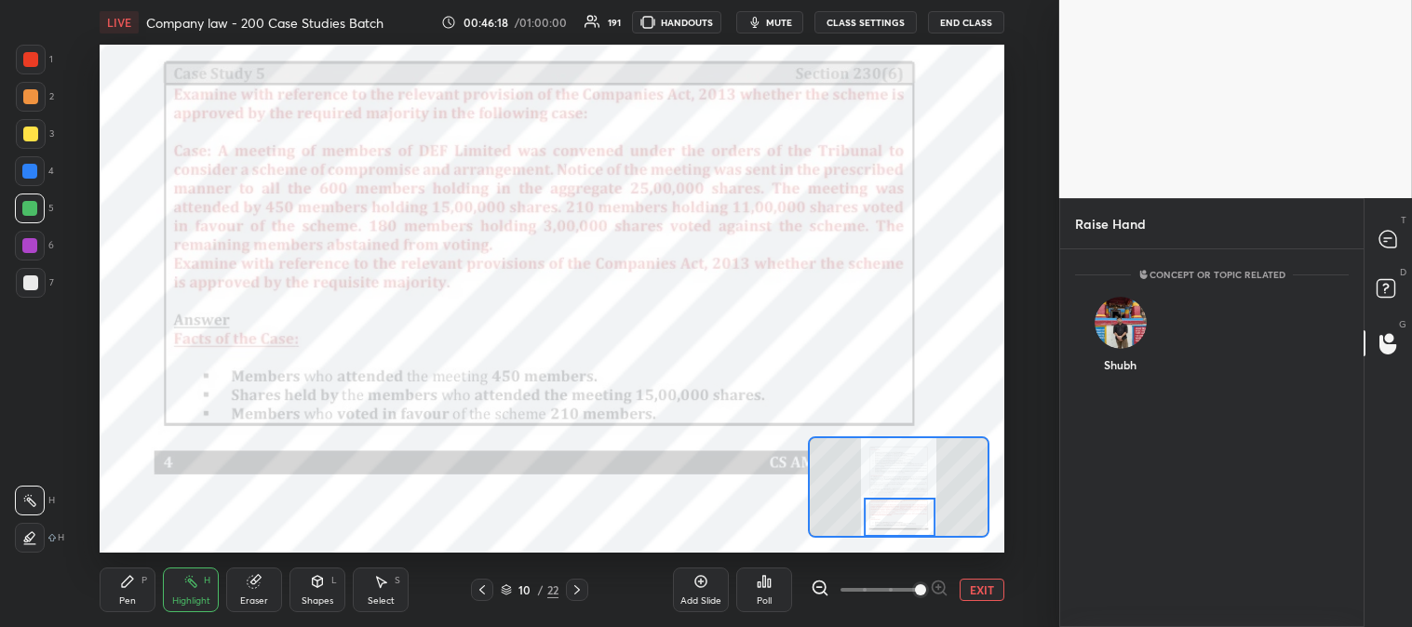
scroll to position [373, 298]
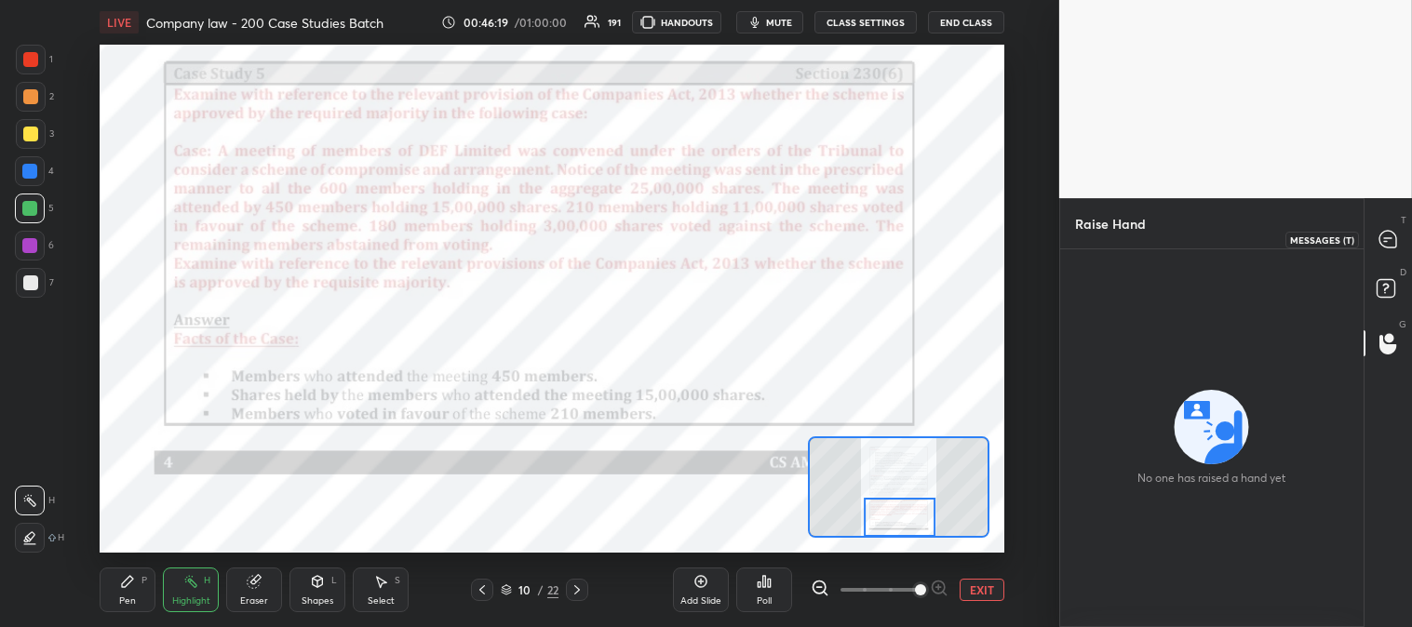
click at [1386, 235] on icon at bounding box center [1387, 239] width 17 height 17
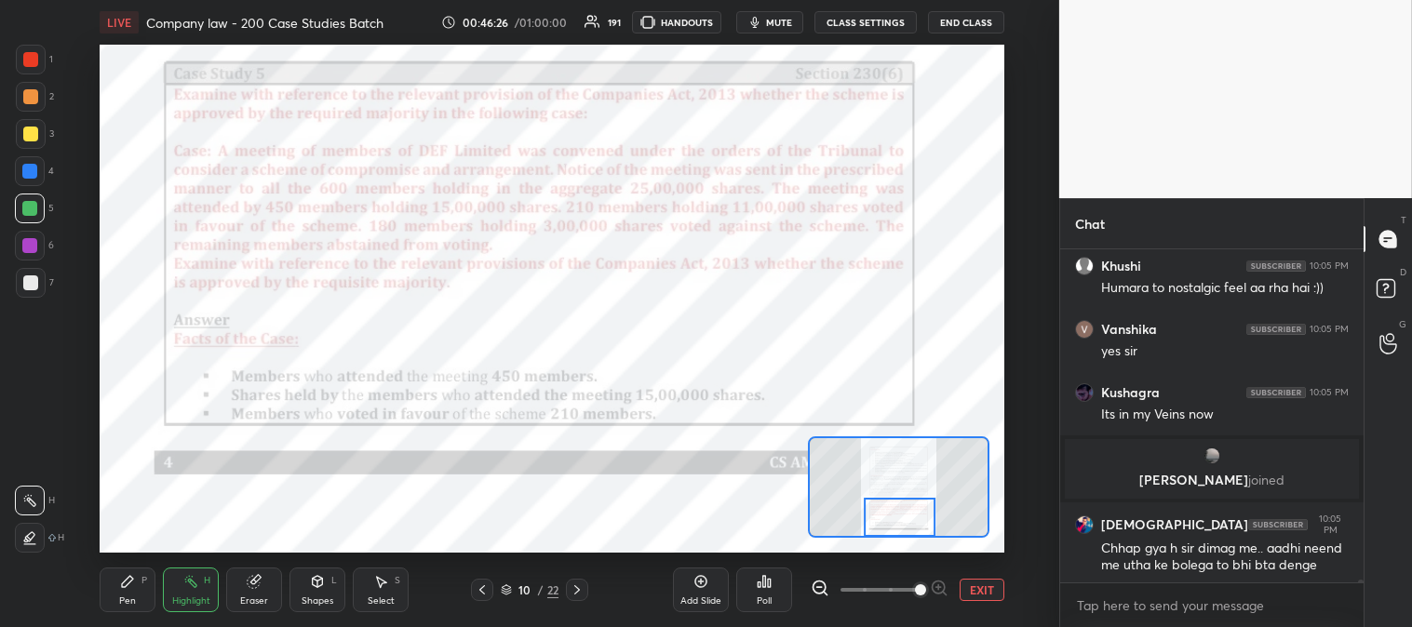
click at [145, 587] on div "Pen P" at bounding box center [128, 590] width 56 height 45
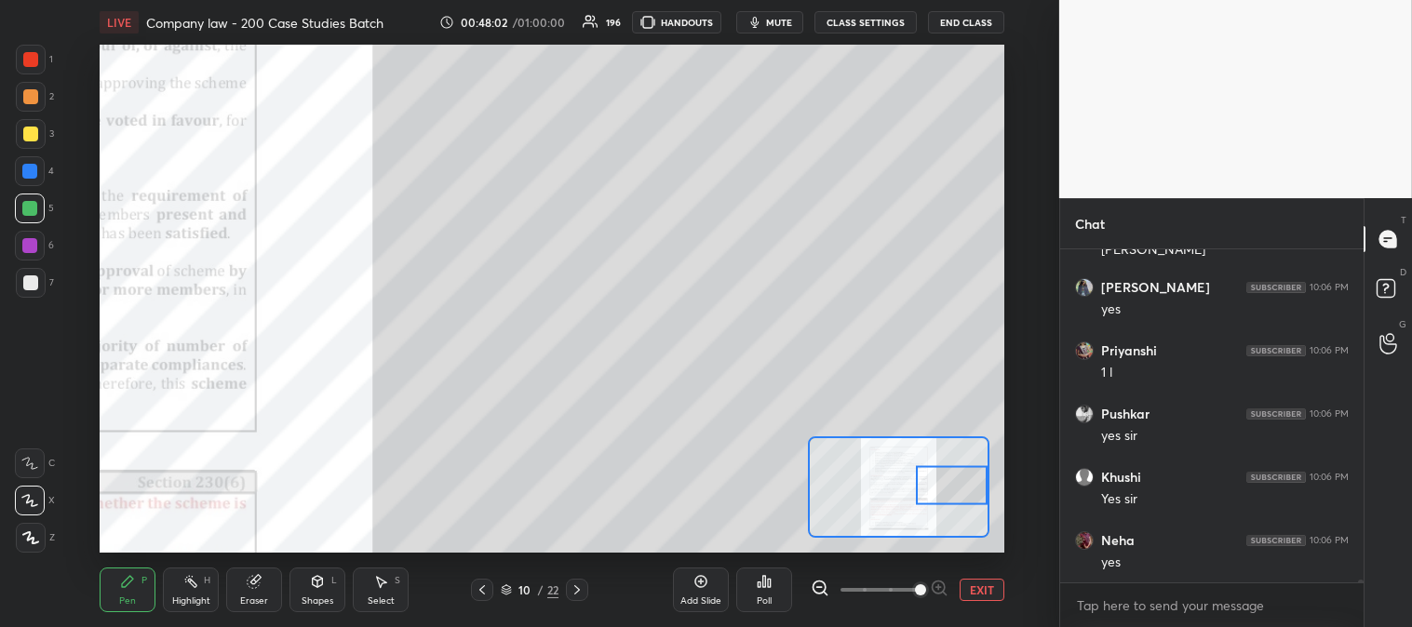
scroll to position [46673, 0]
click at [37, 281] on div at bounding box center [30, 282] width 15 height 15
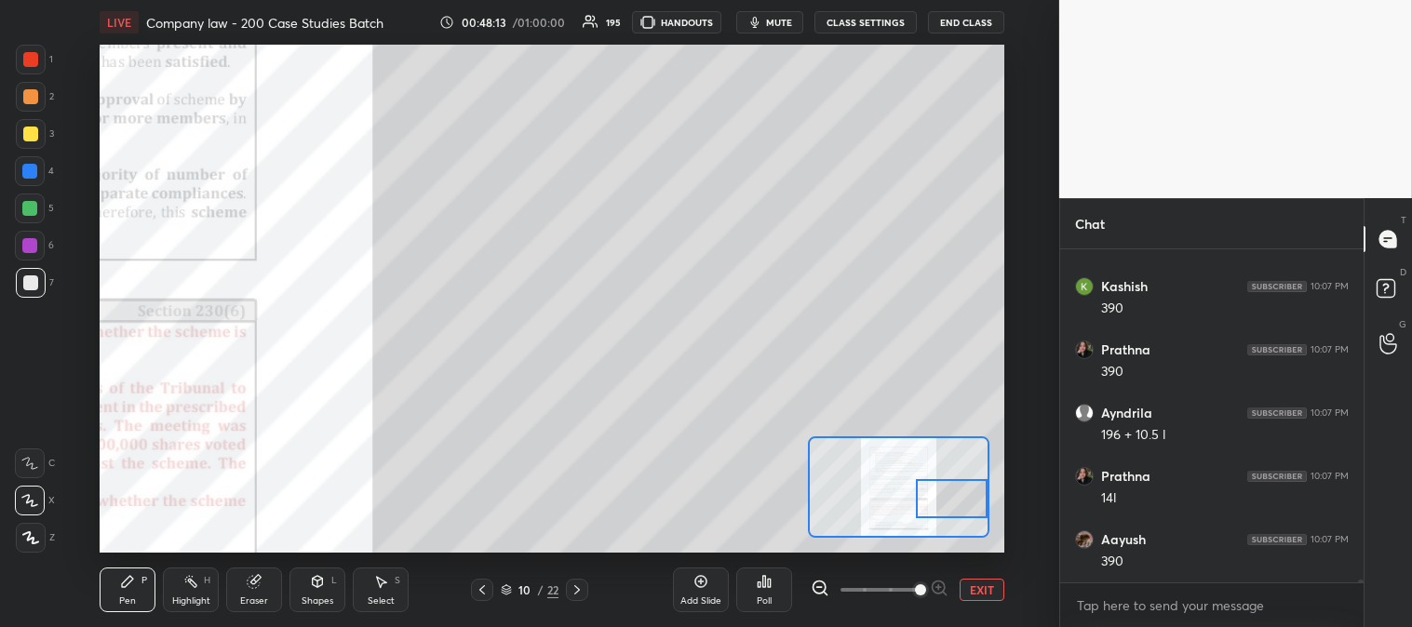
scroll to position [47116, 0]
click at [1195, 569] on p "JUMP TO LATEST" at bounding box center [1218, 563] width 80 height 11
click at [1200, 563] on p "JUMP TO LATEST" at bounding box center [1218, 563] width 80 height 11
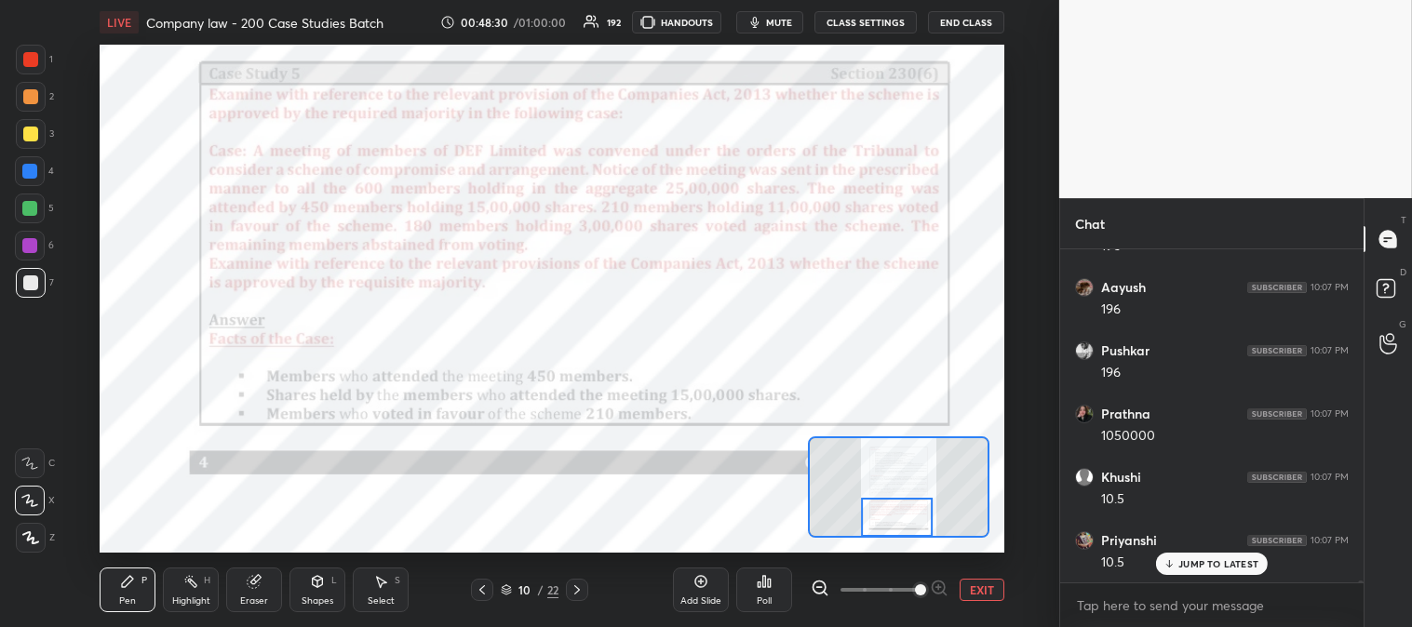
scroll to position [47939, 0]
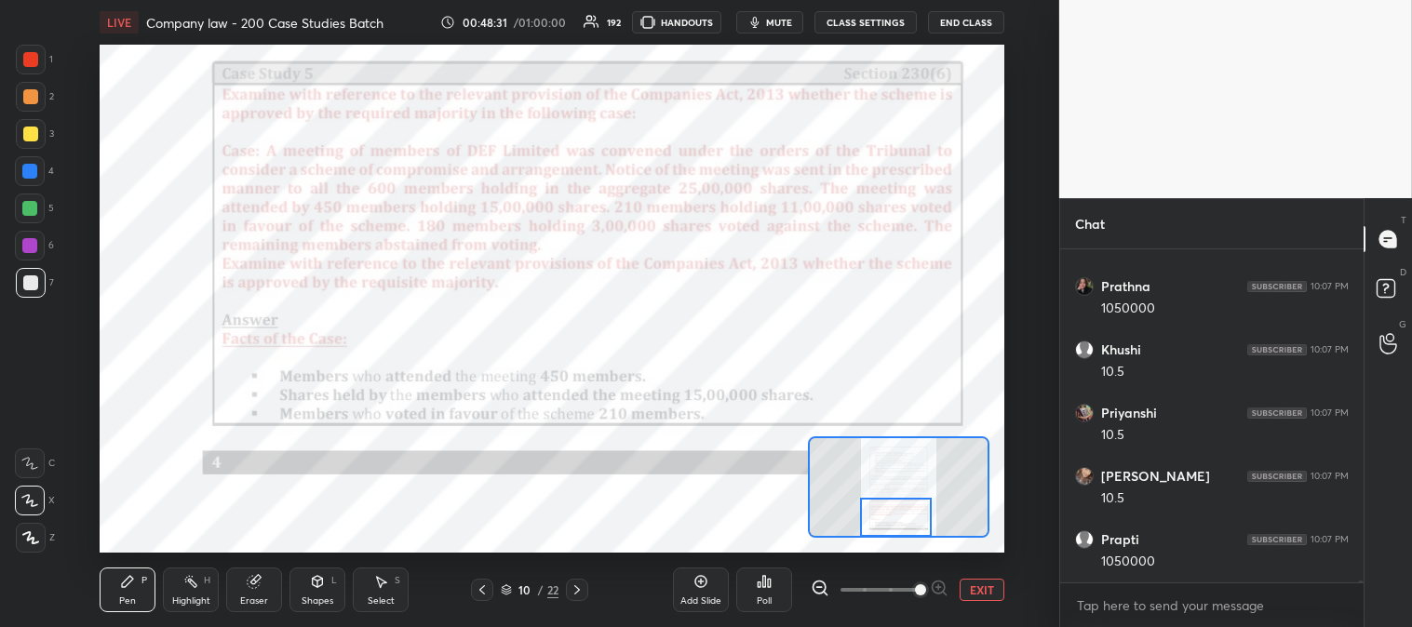
click at [183, 600] on div "Highlight" at bounding box center [191, 600] width 38 height 9
click at [32, 58] on div at bounding box center [30, 59] width 15 height 15
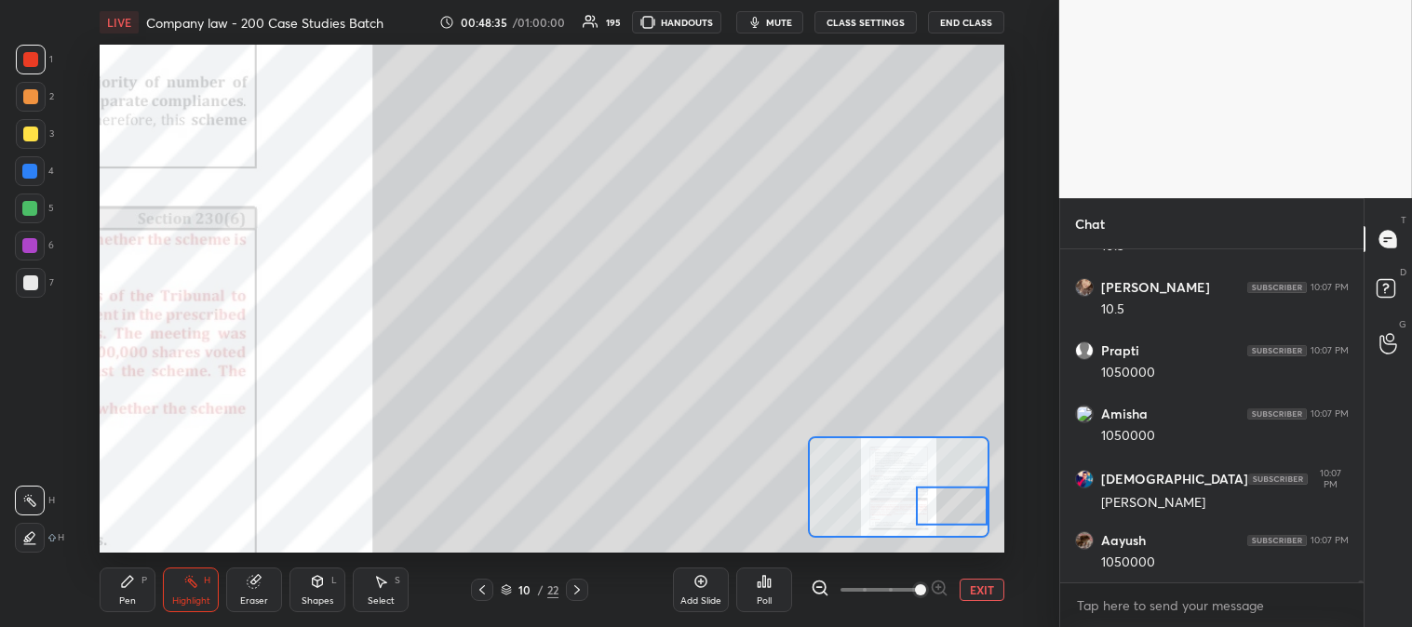
scroll to position [48259, 0]
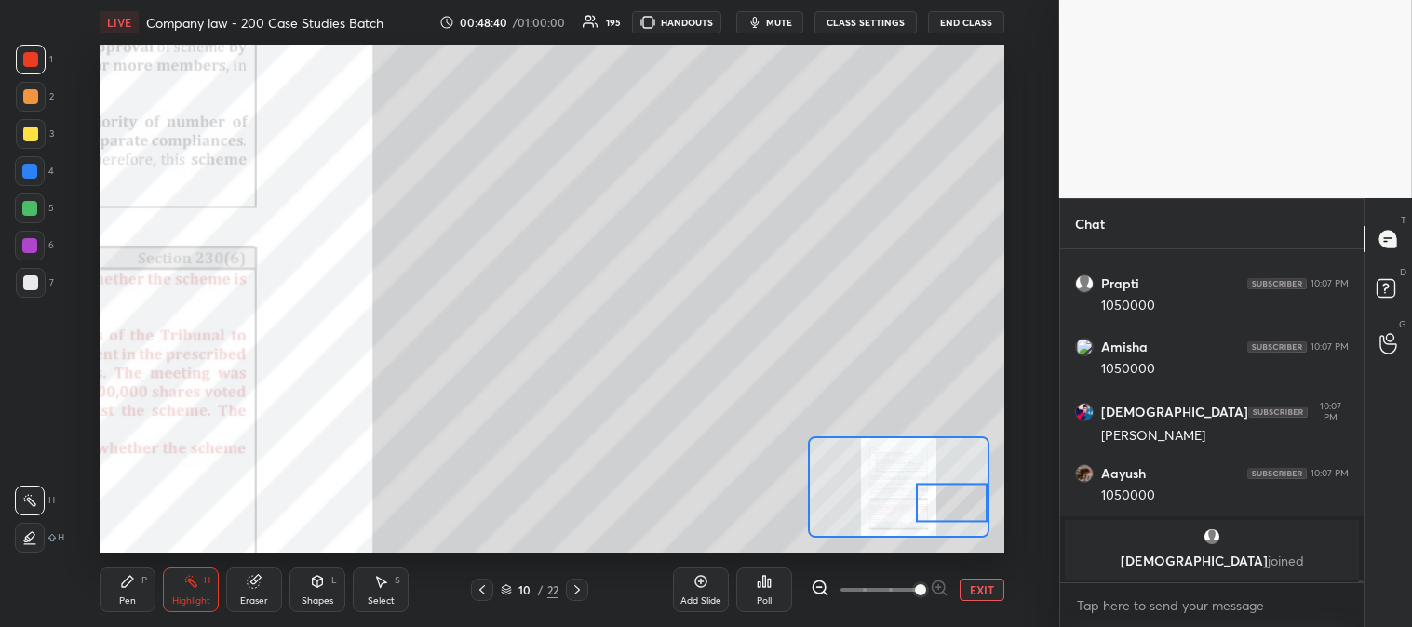
click at [141, 590] on div "Pen P" at bounding box center [128, 590] width 56 height 45
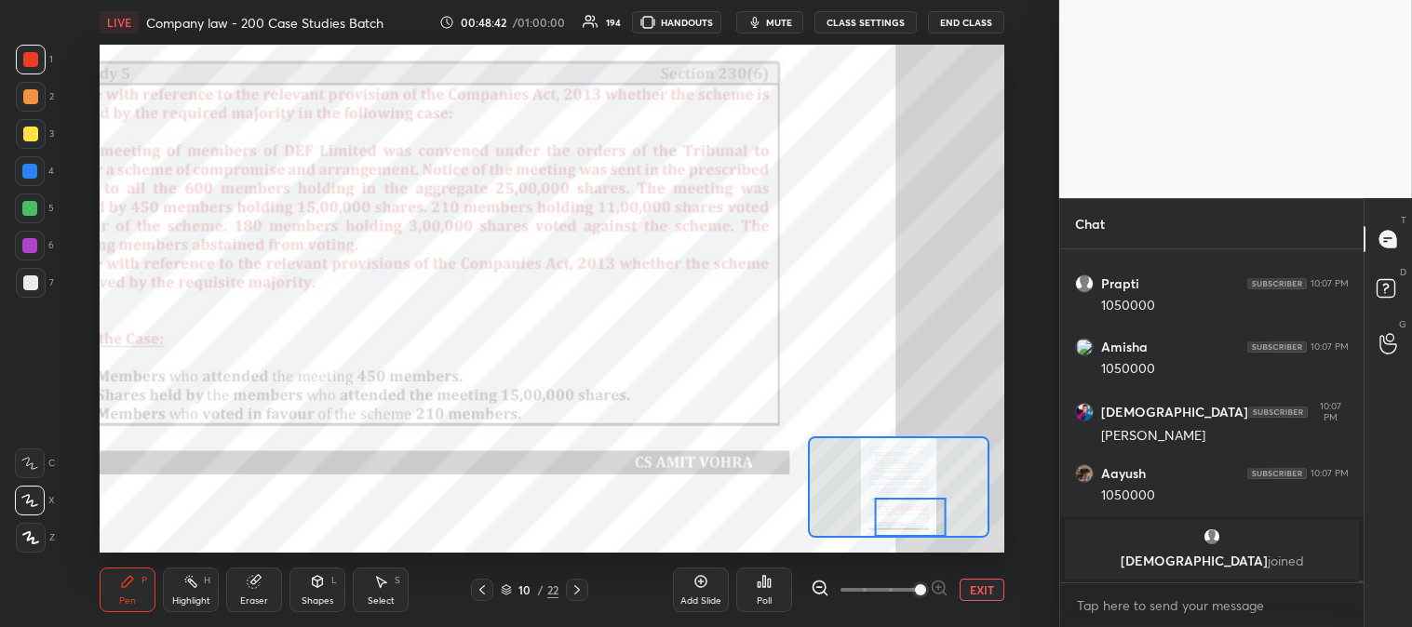
click at [193, 600] on div "Highlight" at bounding box center [191, 600] width 38 height 9
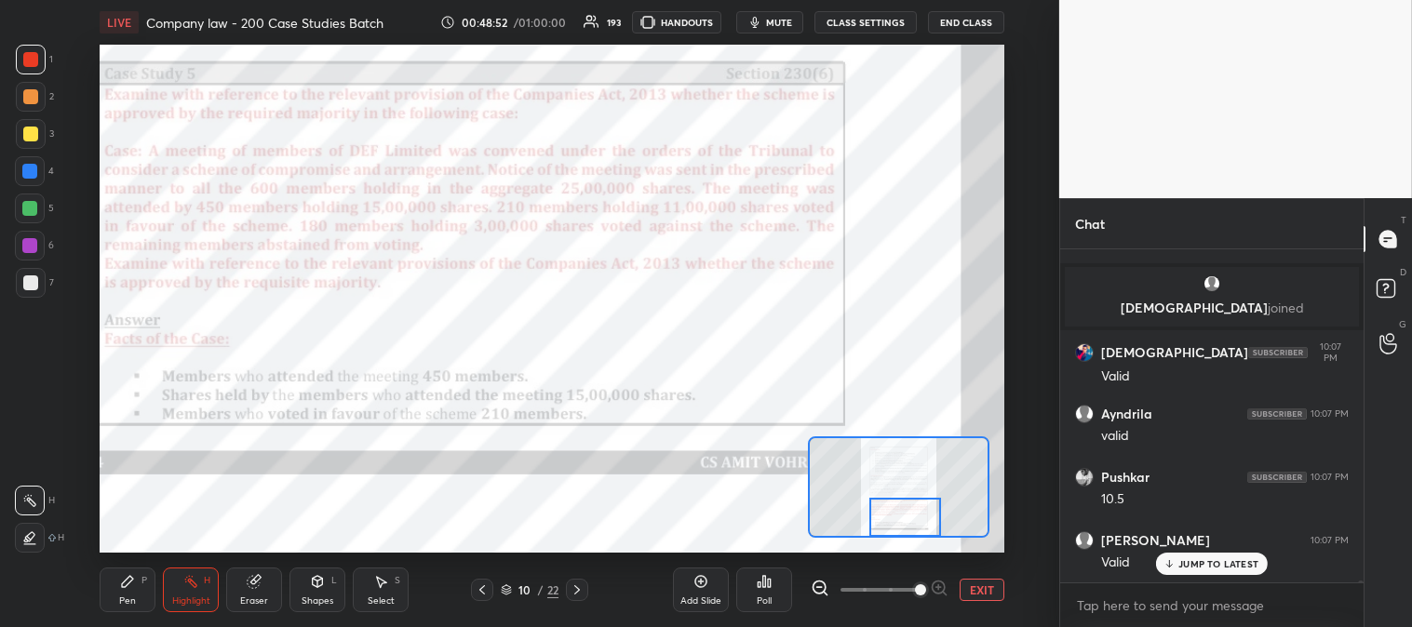
scroll to position [48575, 0]
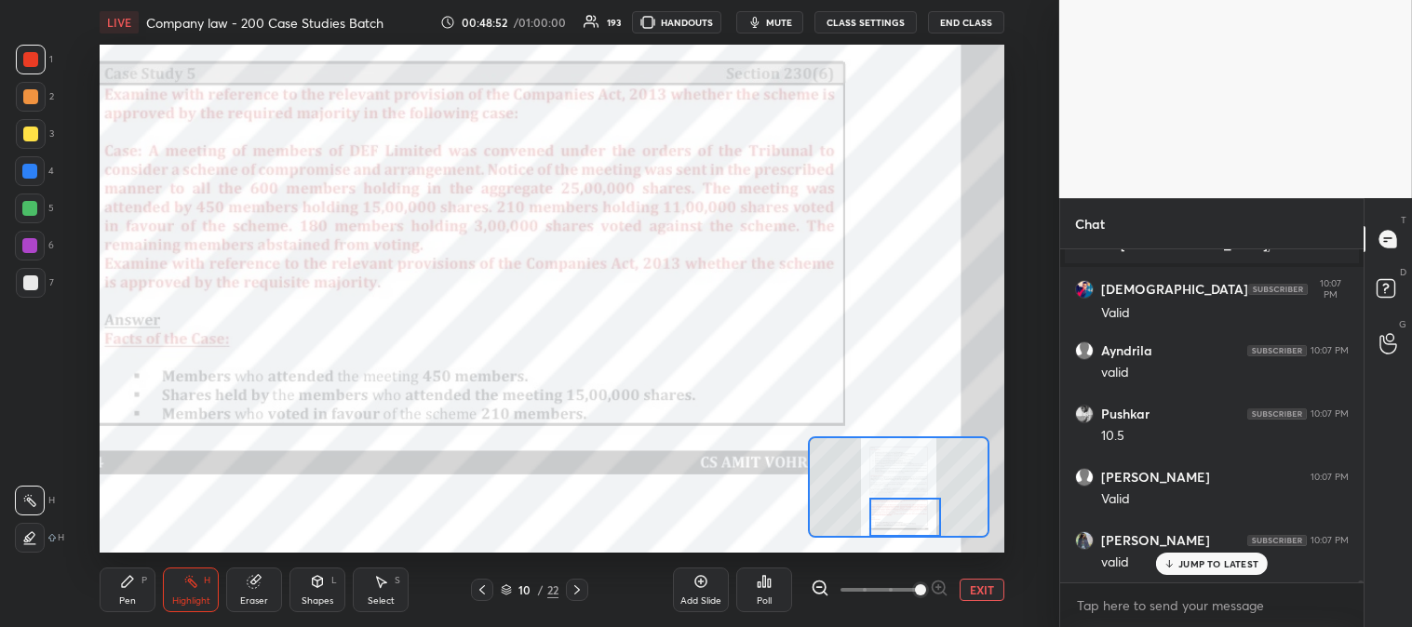
click at [140, 594] on div "Pen P" at bounding box center [128, 590] width 56 height 45
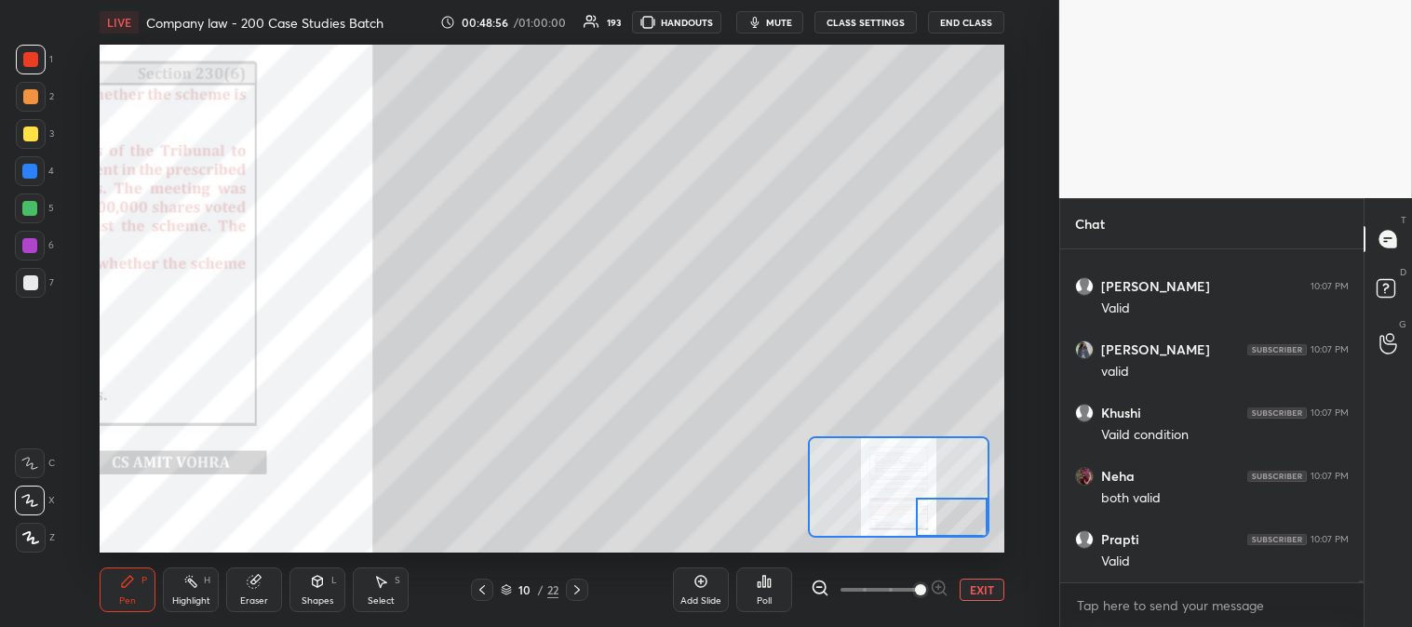
scroll to position [48828, 0]
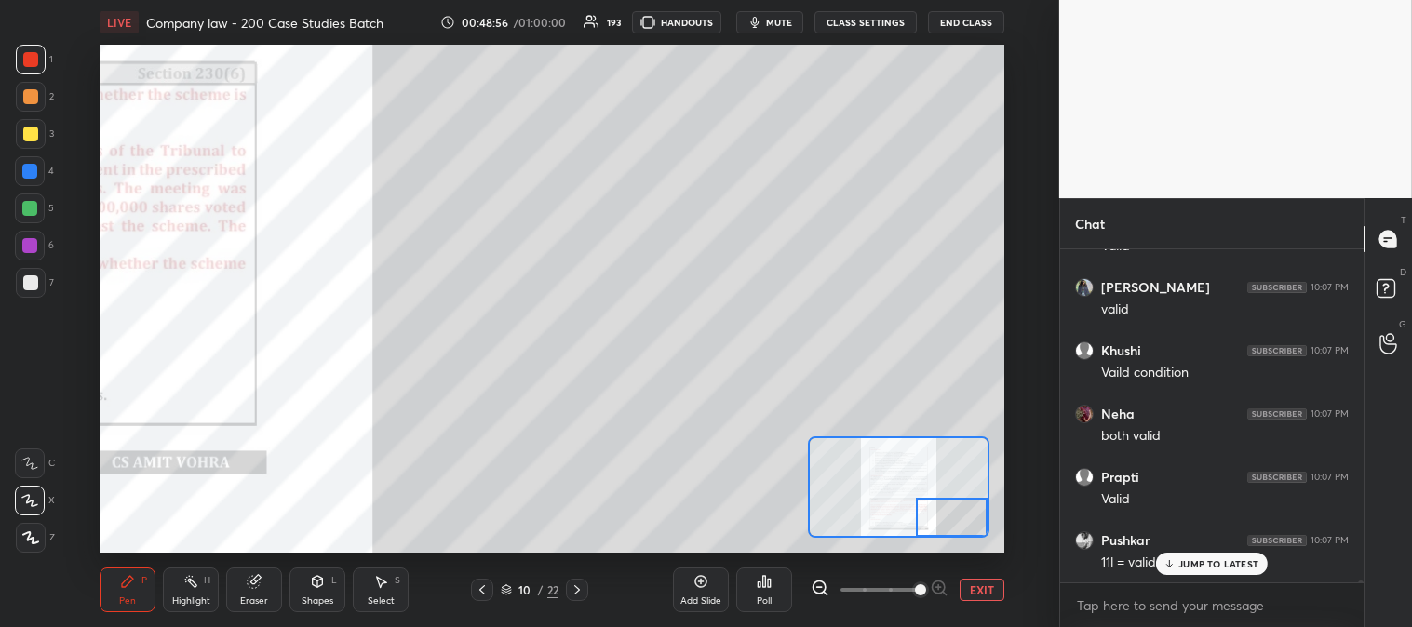
click at [988, 592] on button "EXIT" at bounding box center [981, 590] width 45 height 22
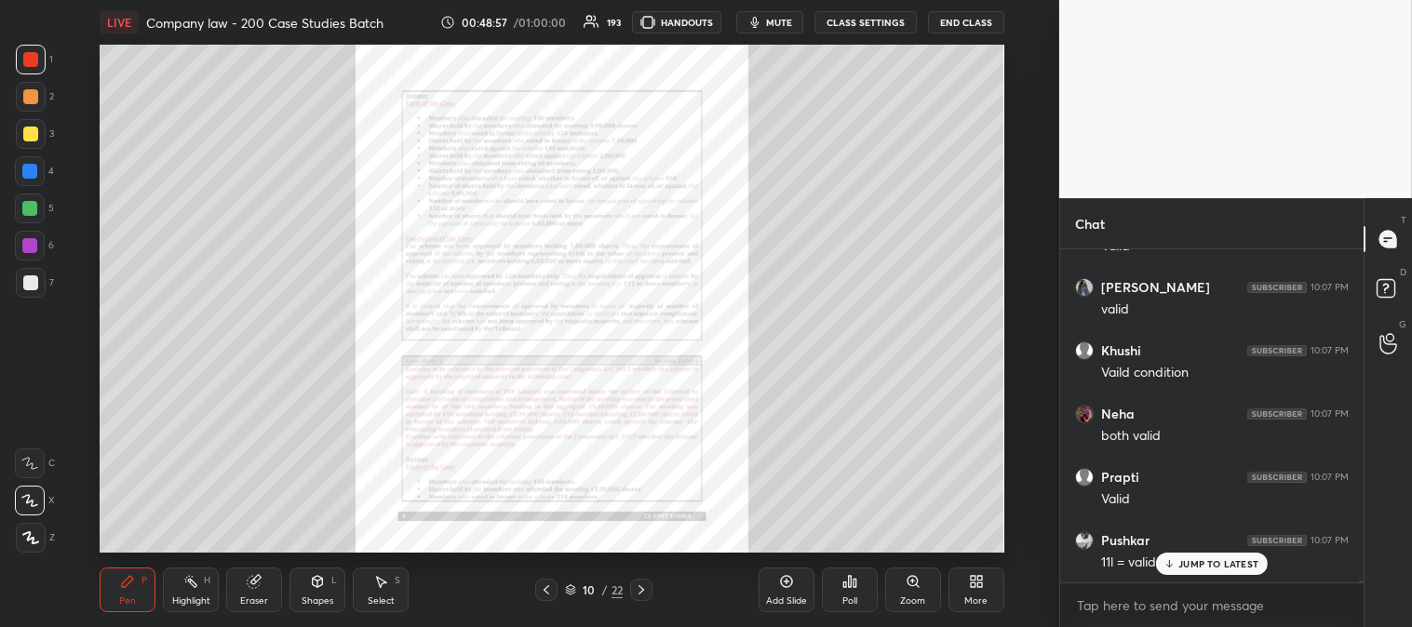
click at [188, 586] on icon at bounding box center [190, 581] width 15 height 15
click at [1202, 565] on p "JUMP TO LATEST" at bounding box center [1218, 563] width 80 height 11
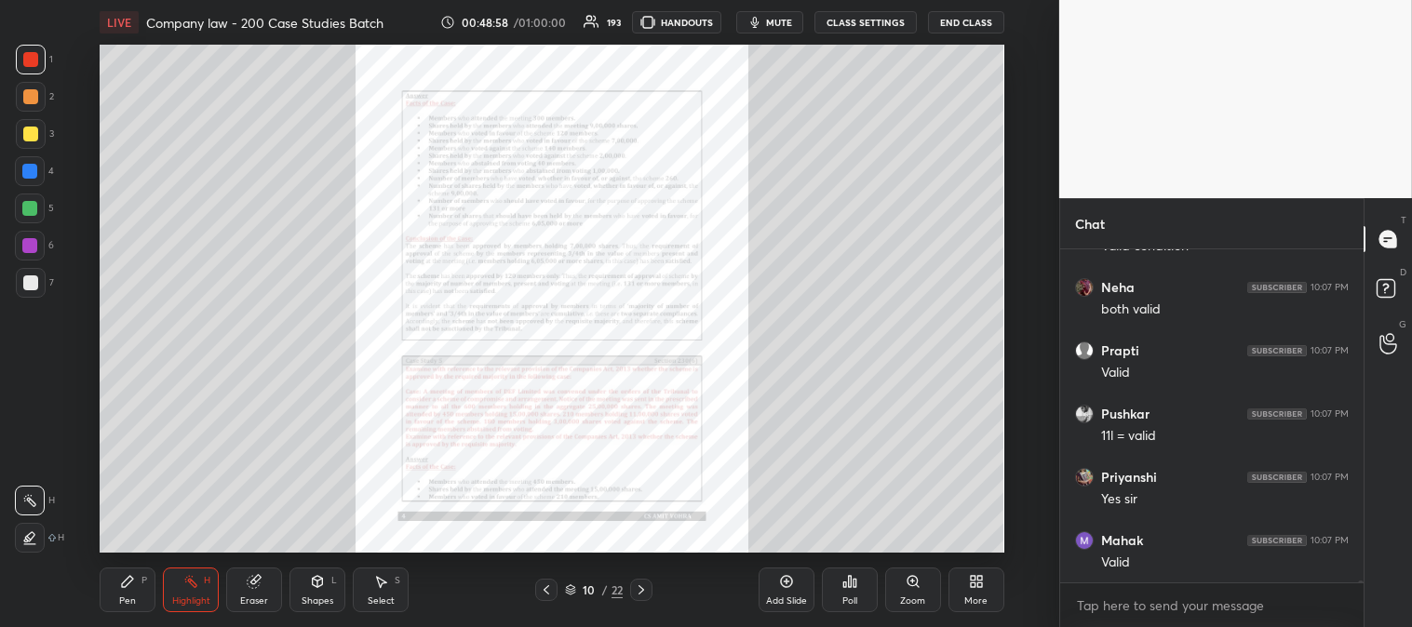
scroll to position [49018, 0]
click at [33, 42] on div "1 2 3 4 5 6 7 C X Z C X Z E E Erase all H H LIVE Company law - 200 Case Studies…" at bounding box center [522, 313] width 1044 height 627
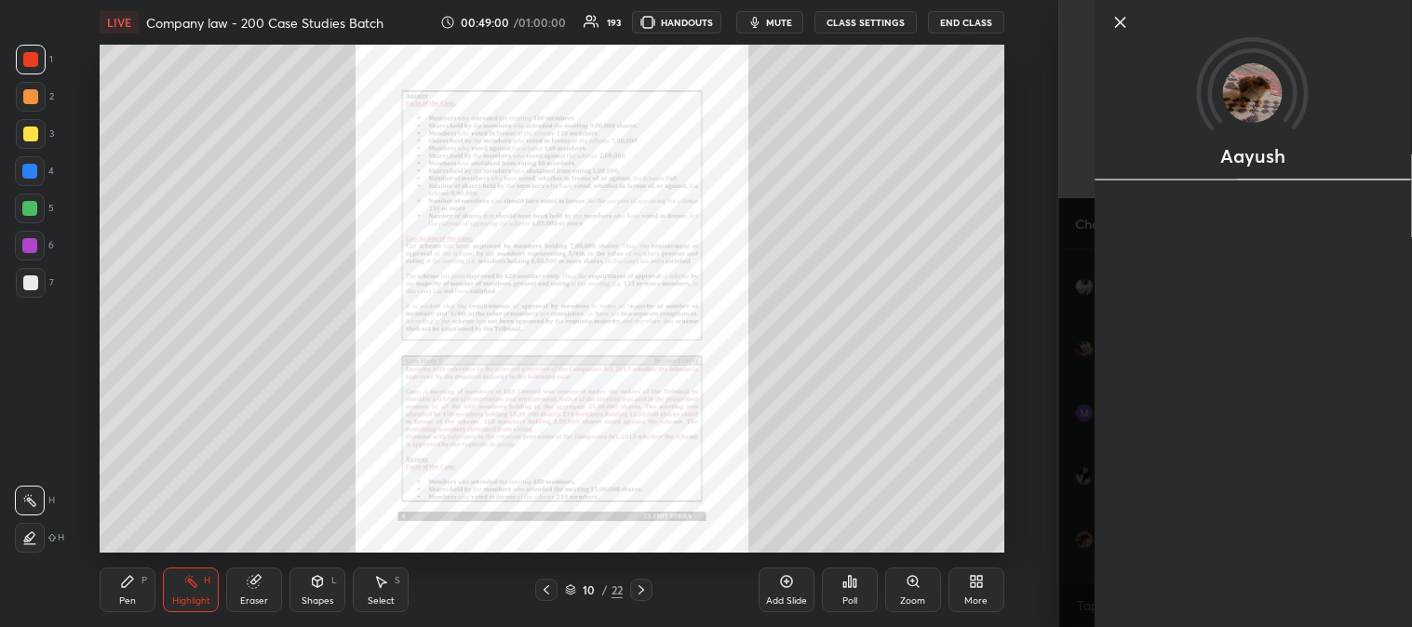
scroll to position [49145, 0]
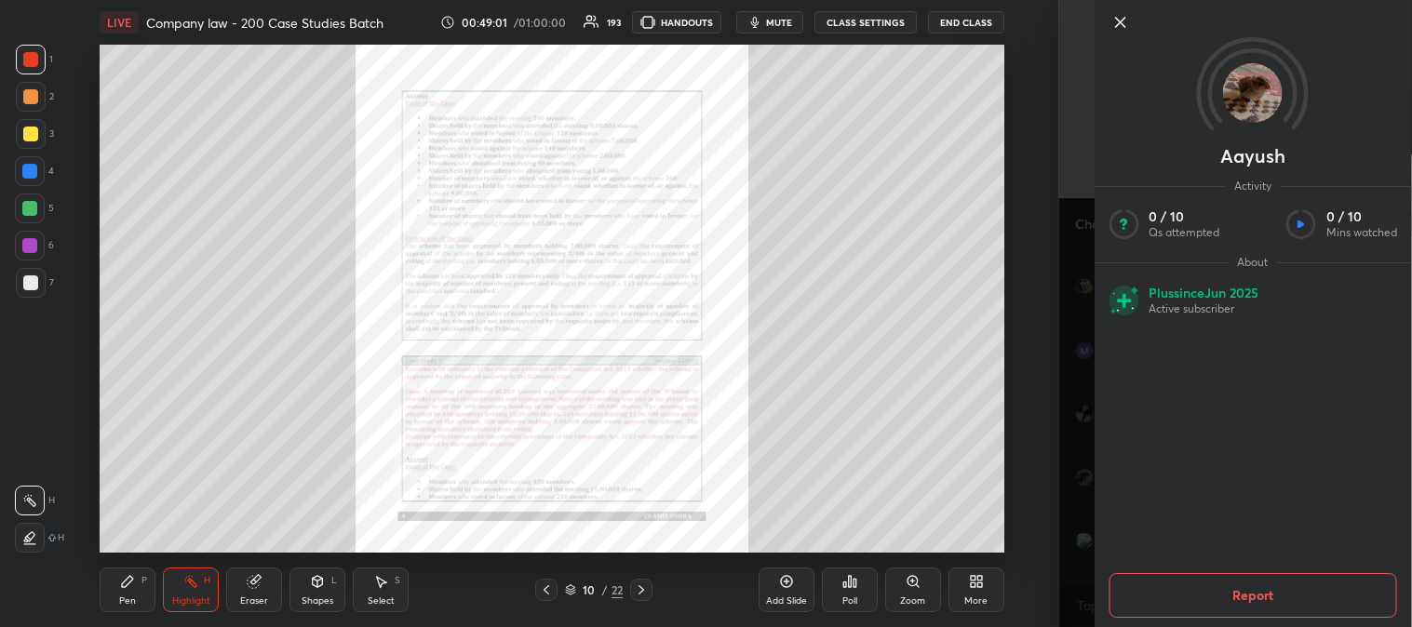
click at [1113, 25] on icon at bounding box center [1119, 22] width 22 height 22
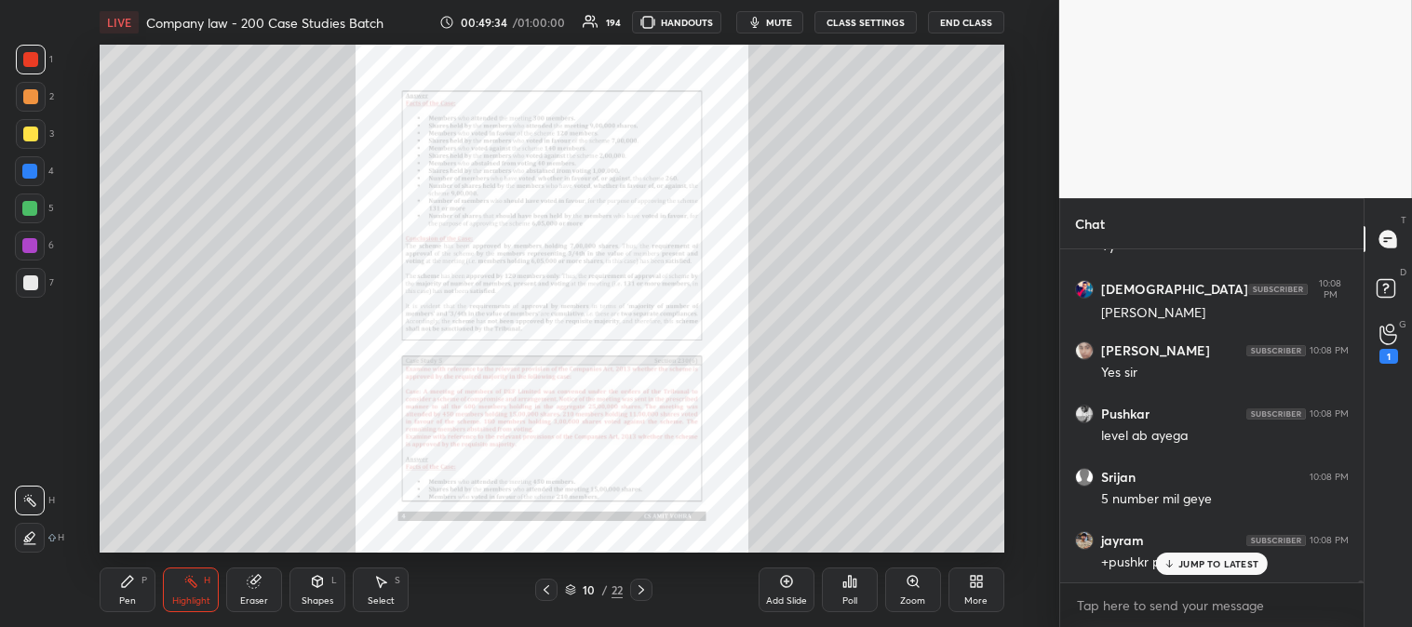
scroll to position [6, 5]
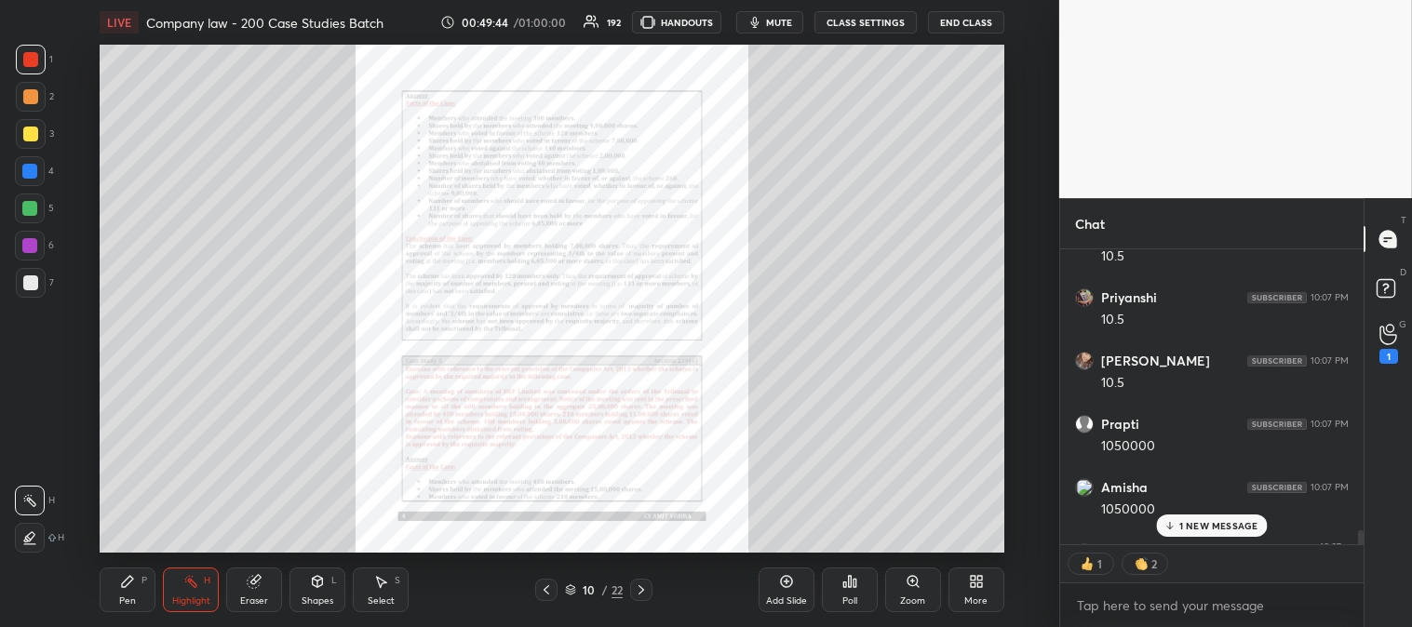
click at [1211, 532] on div "1 NEW MESSAGE" at bounding box center [1211, 526] width 111 height 22
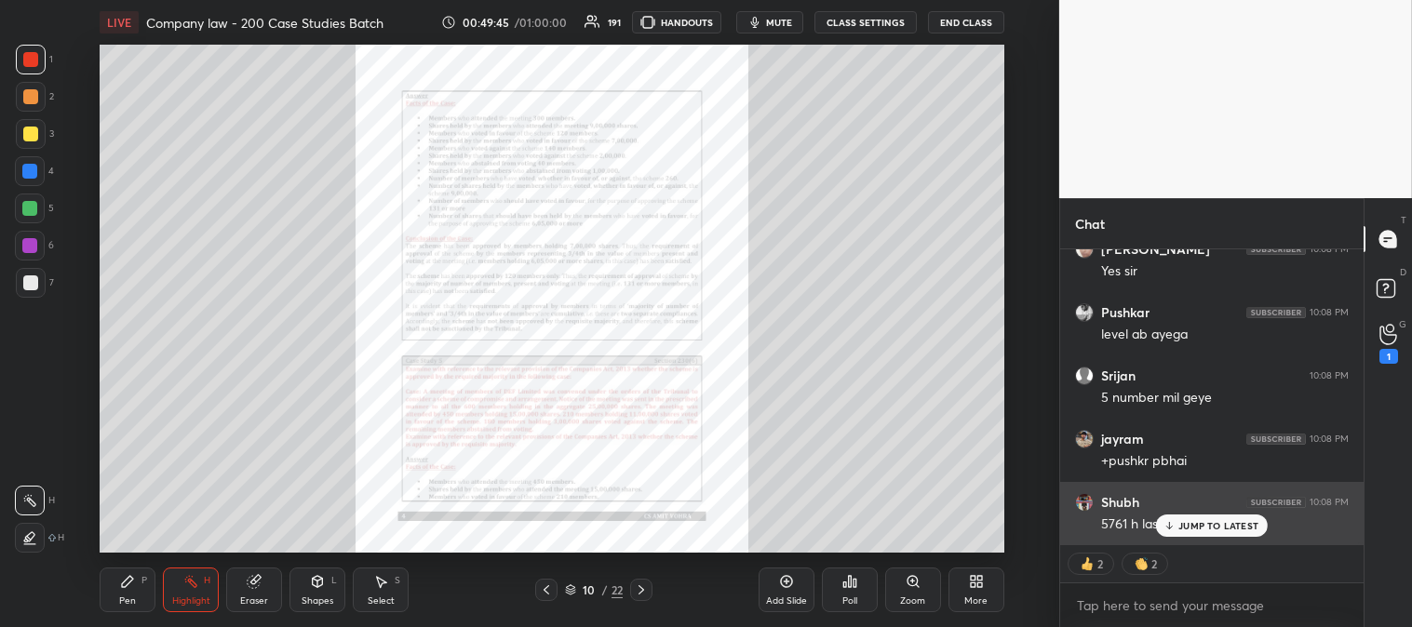
click at [1215, 530] on p "JUMP TO LATEST" at bounding box center [1218, 525] width 80 height 11
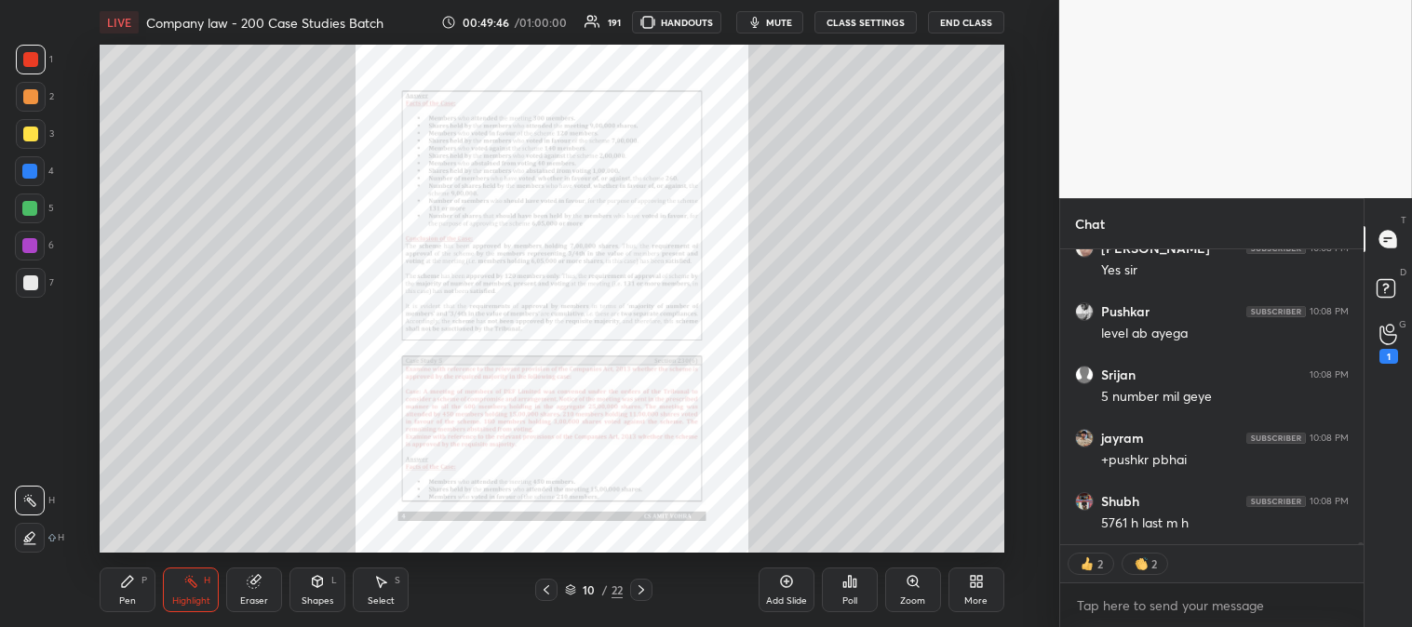
scroll to position [50448, 0]
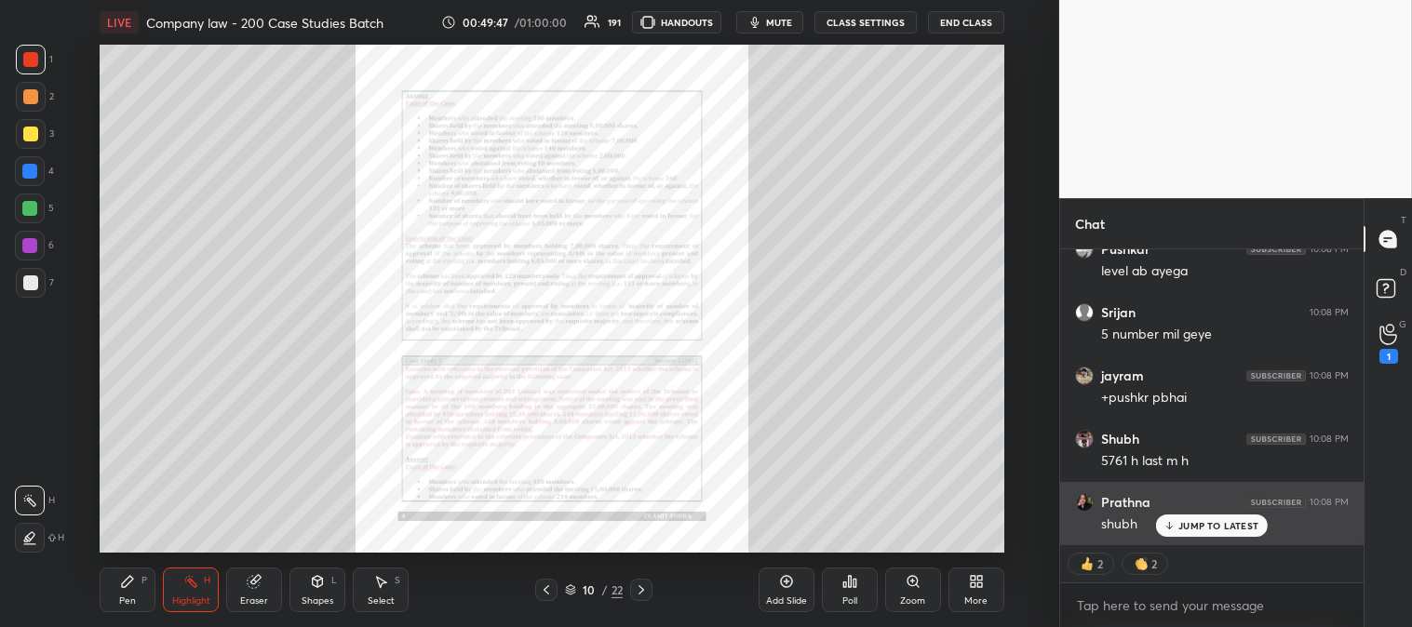
click at [1197, 530] on p "JUMP TO LATEST" at bounding box center [1218, 525] width 80 height 11
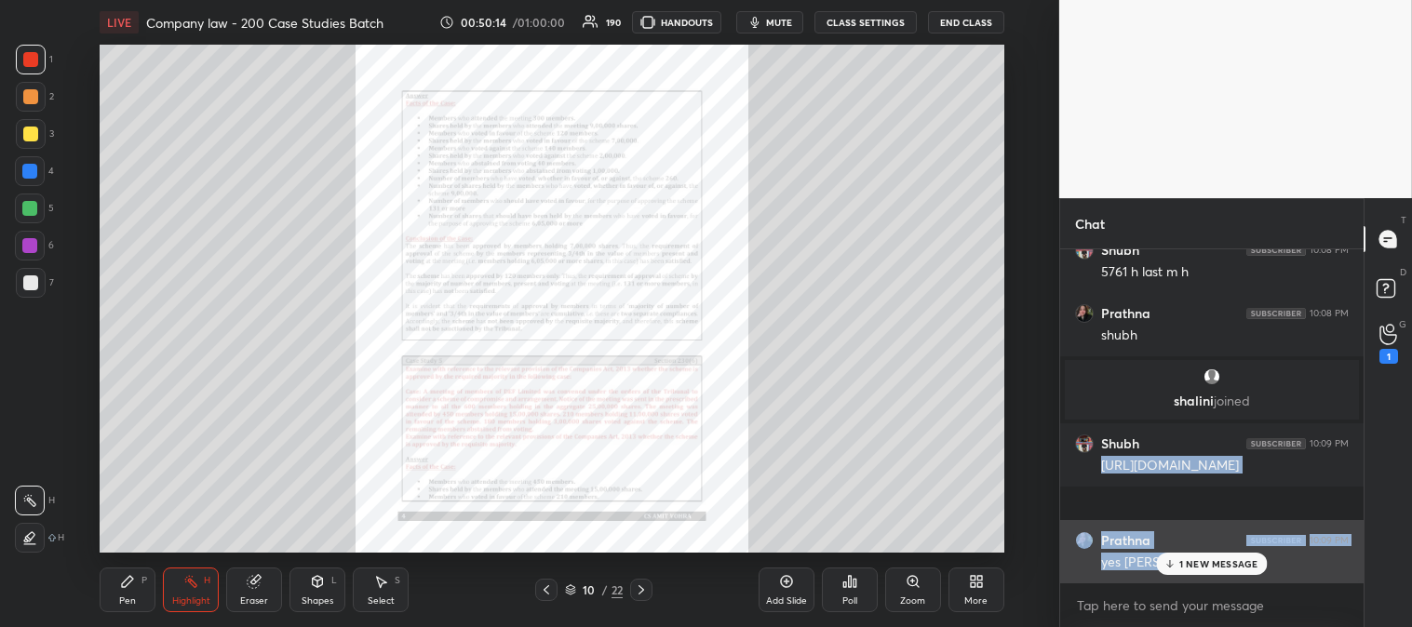
scroll to position [50701, 0]
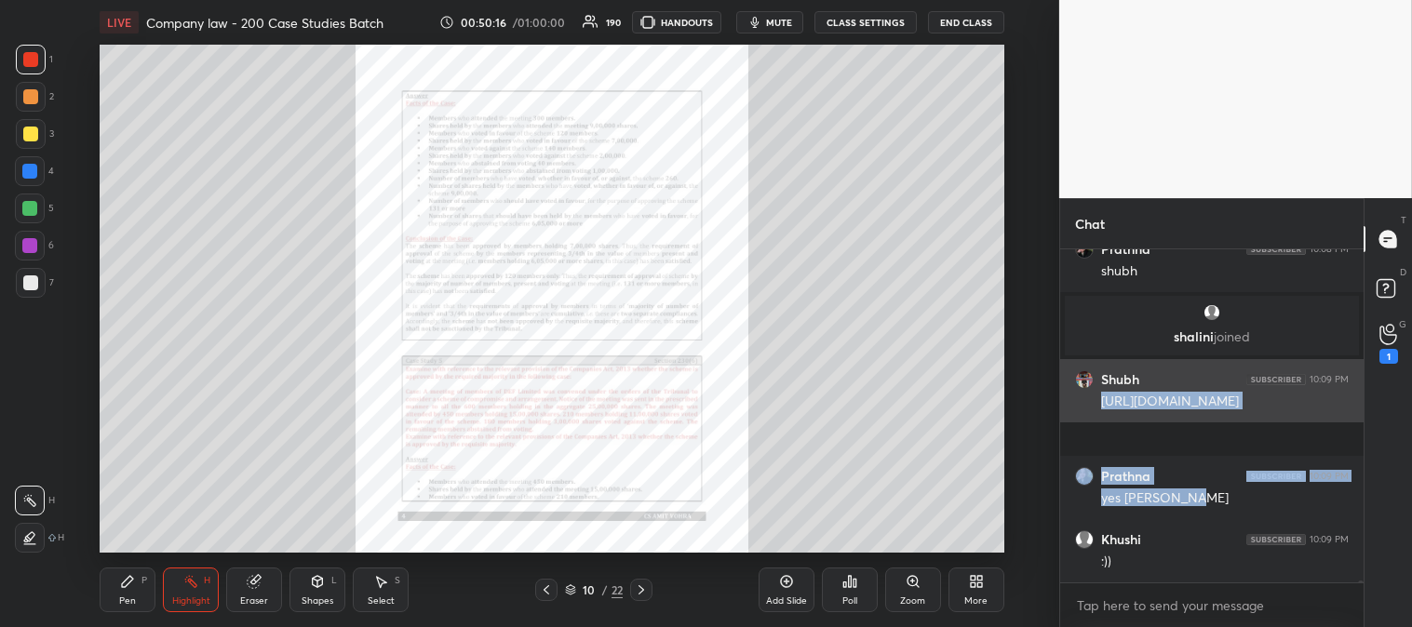
drag, startPoint x: 1100, startPoint y: 460, endPoint x: 1313, endPoint y: 434, distance: 214.7
click at [1313, 422] on div "Shubh 10:09 PM [URL][DOMAIN_NAME]" at bounding box center [1211, 390] width 303 height 63
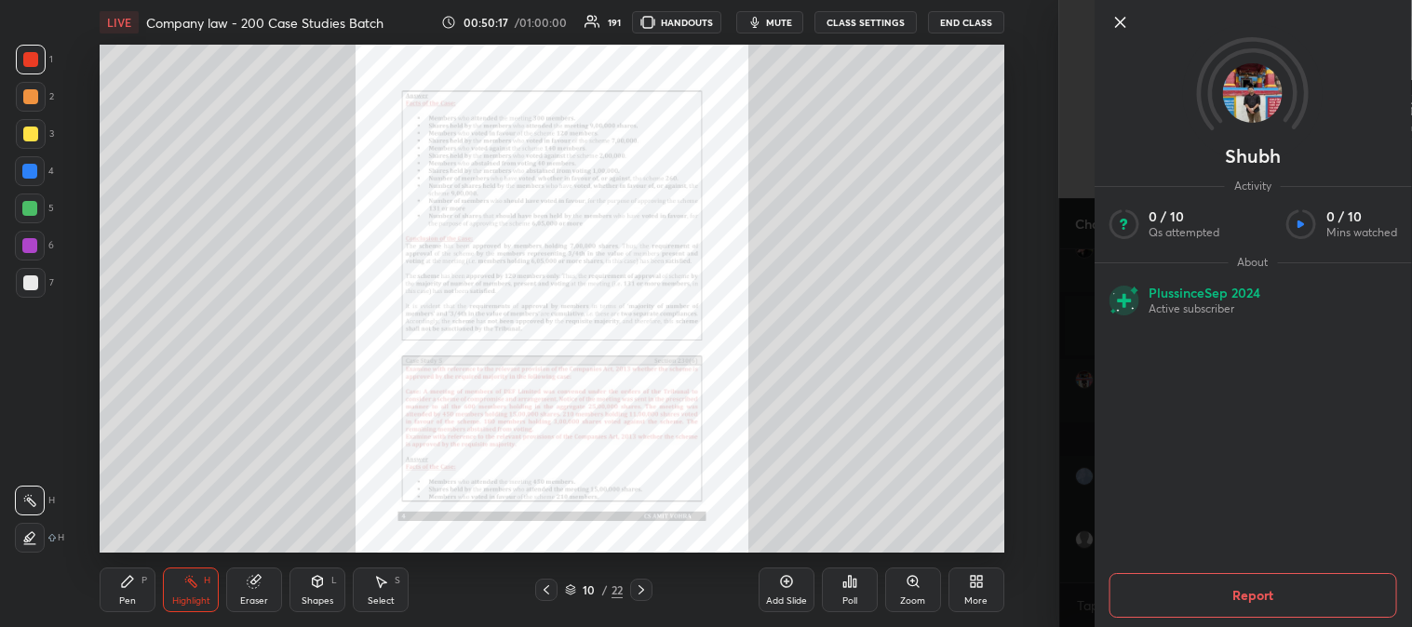
scroll to position [50764, 0]
copy div "[URL][DOMAIN_NAME]"
click at [1119, 17] on icon at bounding box center [1119, 22] width 22 height 22
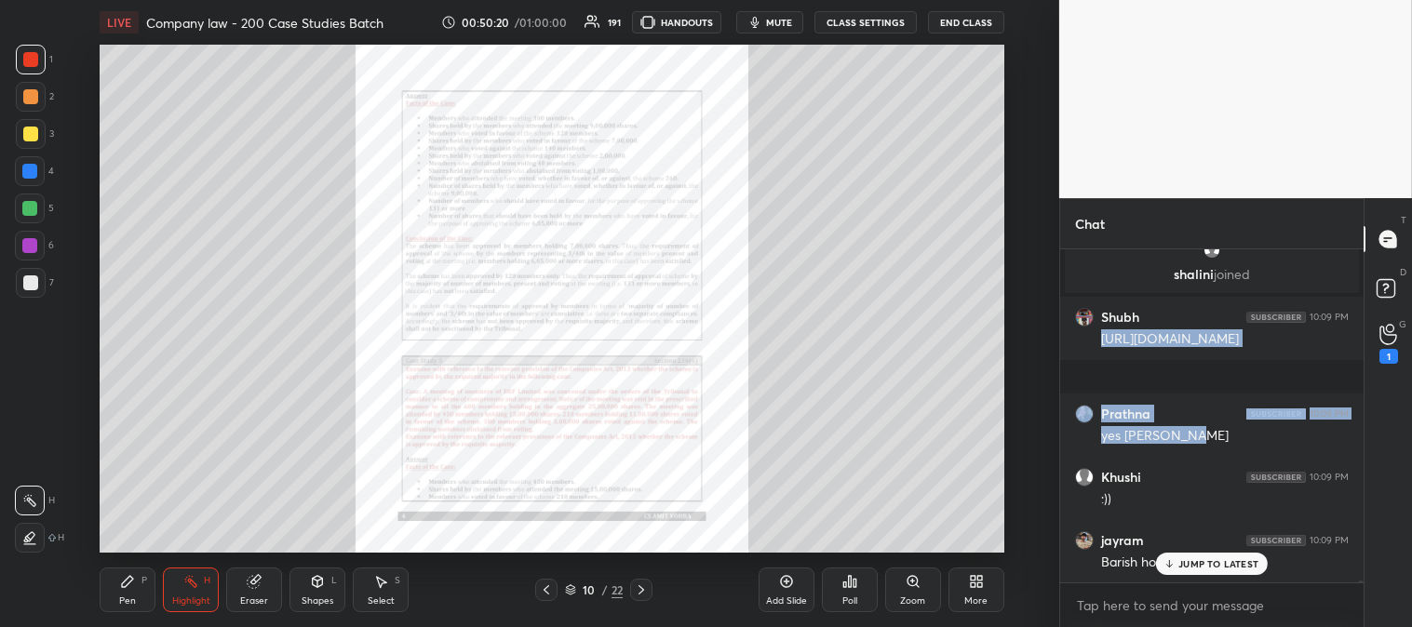
scroll to position [50827, 0]
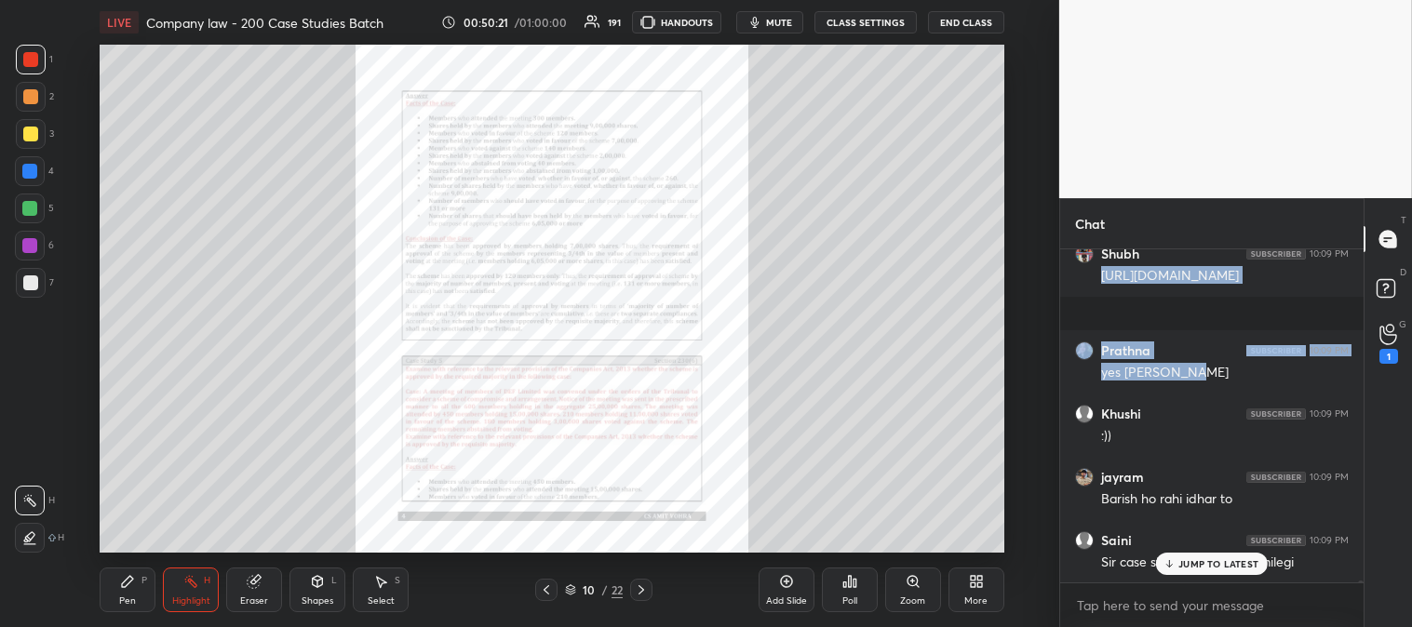
click at [1158, 606] on body "1 2 3 4 5 6 7 C X Z C X Z E E Erase all H H LIVE Company law - 200 Case Studies…" at bounding box center [706, 313] width 1412 height 627
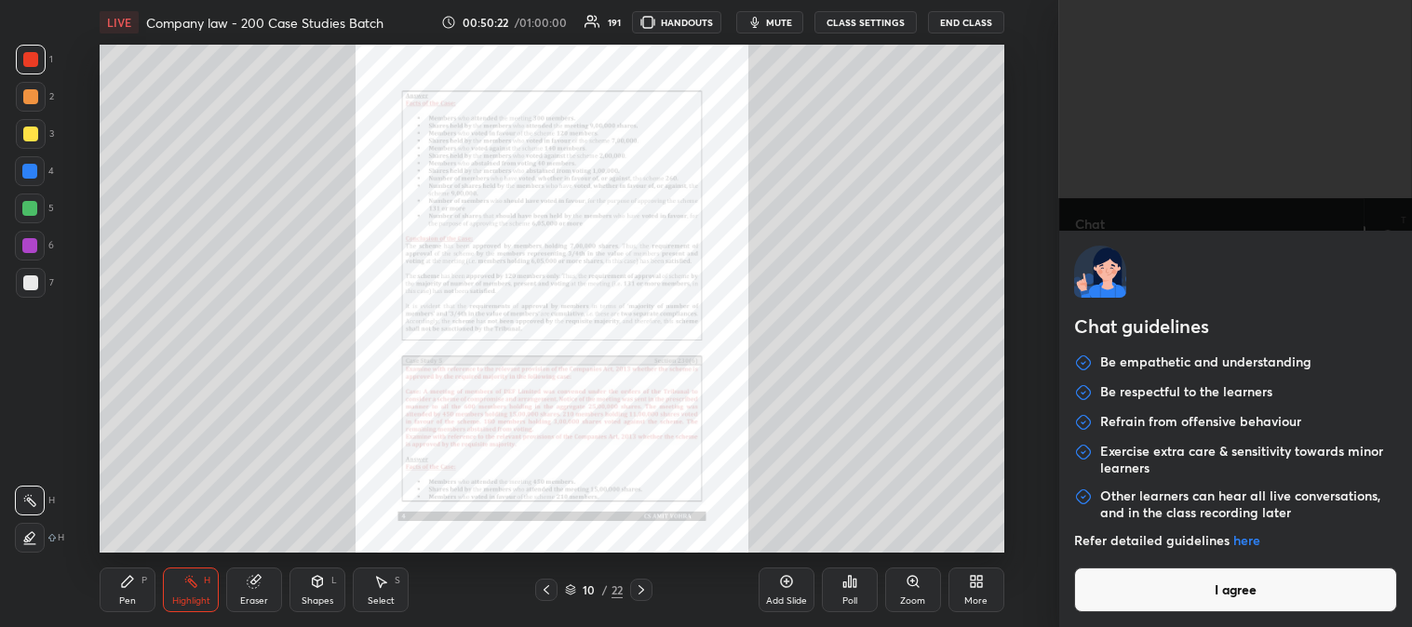
click at [1152, 583] on button "I agree" at bounding box center [1235, 590] width 323 height 45
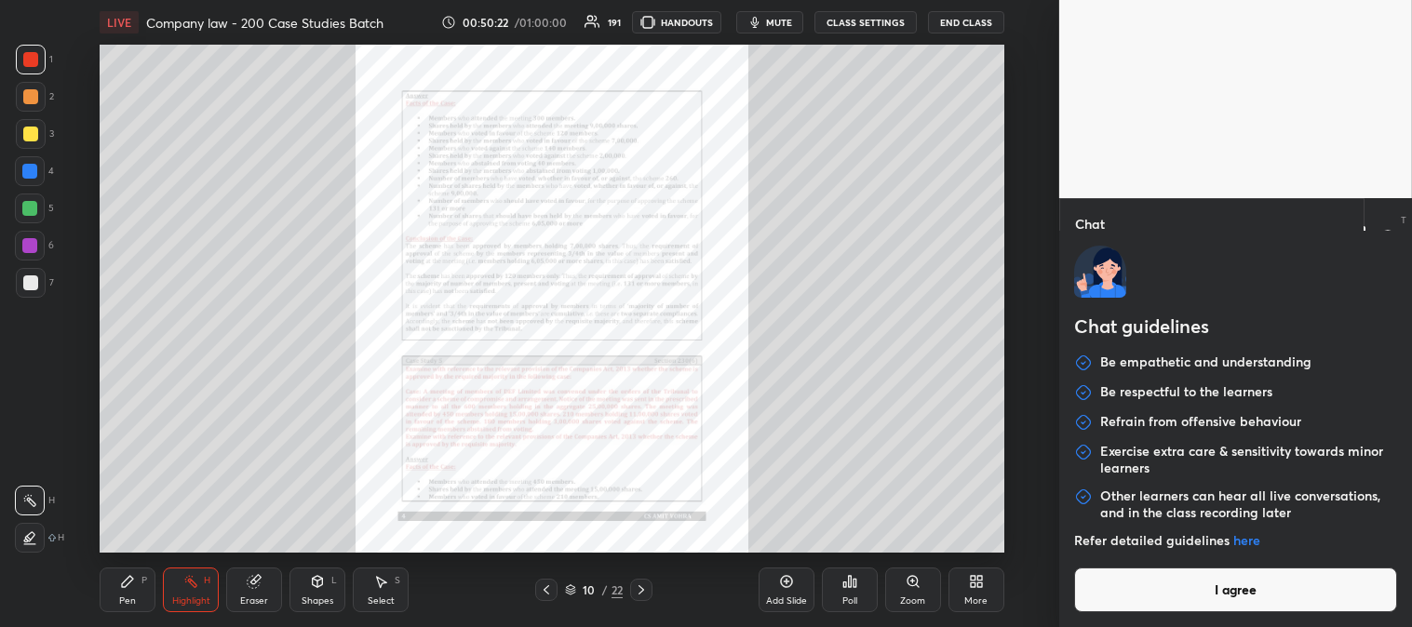
type textarea "x"
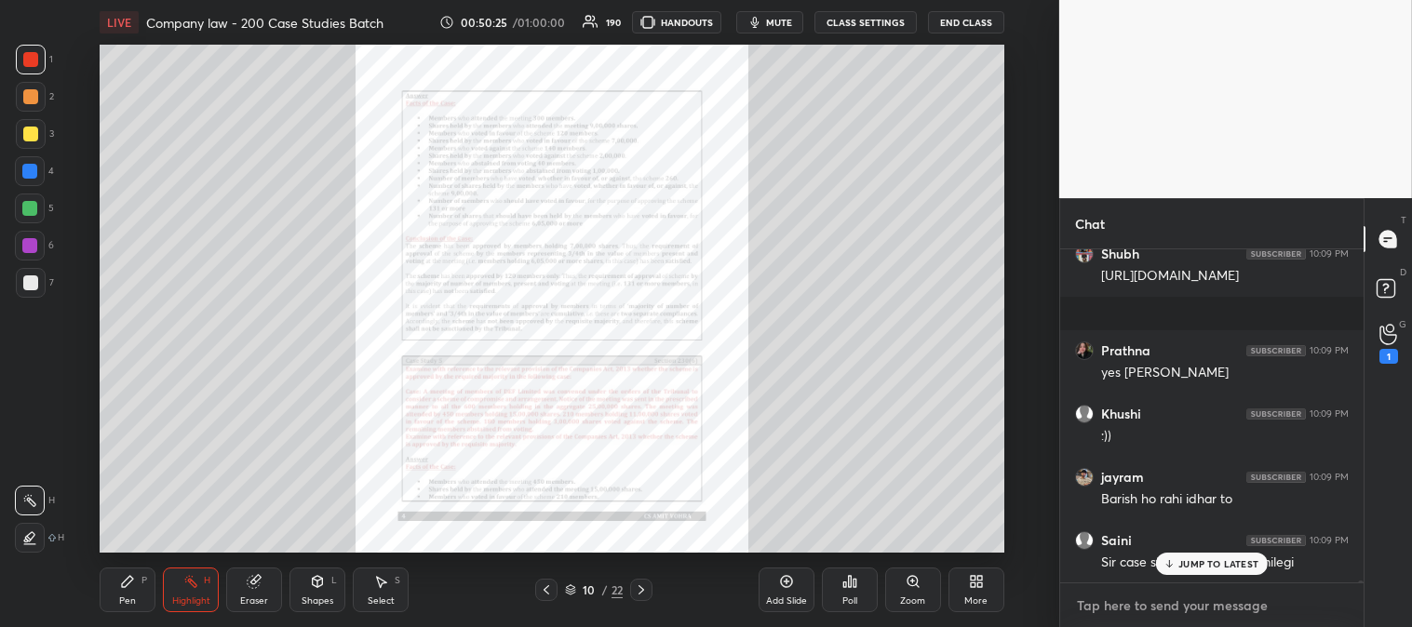
scroll to position [50890, 0]
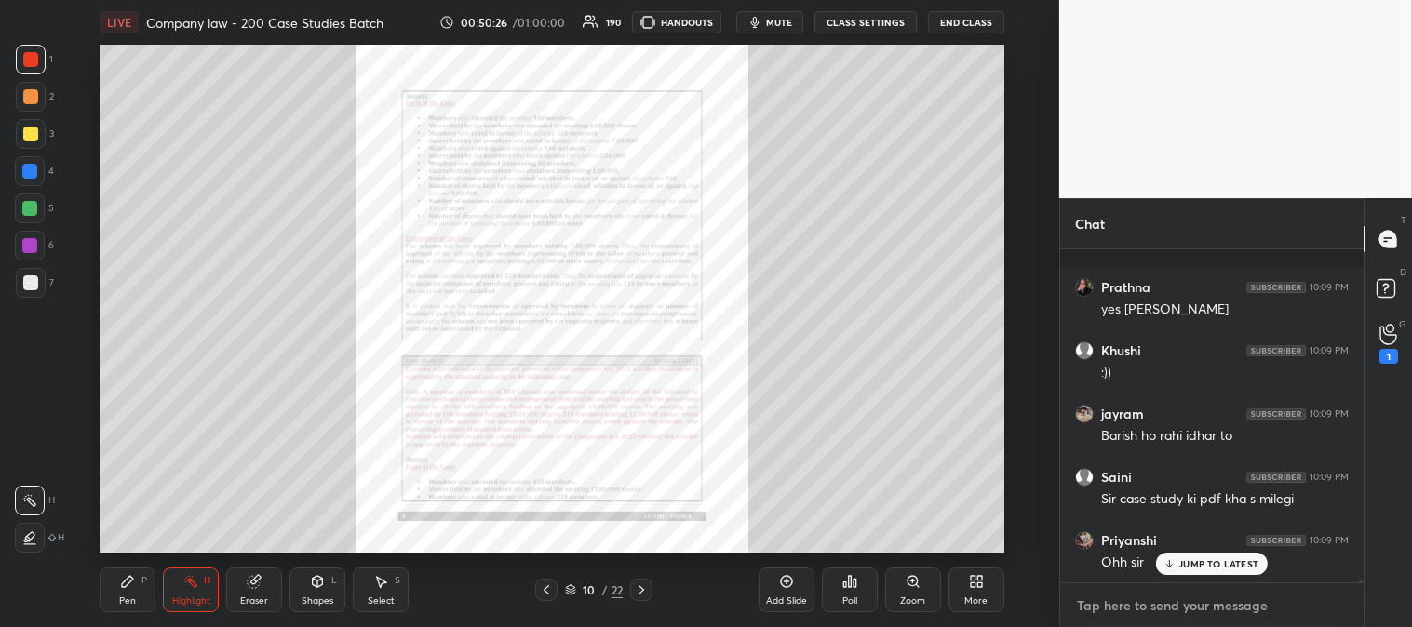
paste textarea "[URL][DOMAIN_NAME]"
type textarea "[URL][DOMAIN_NAME]"
type textarea "x"
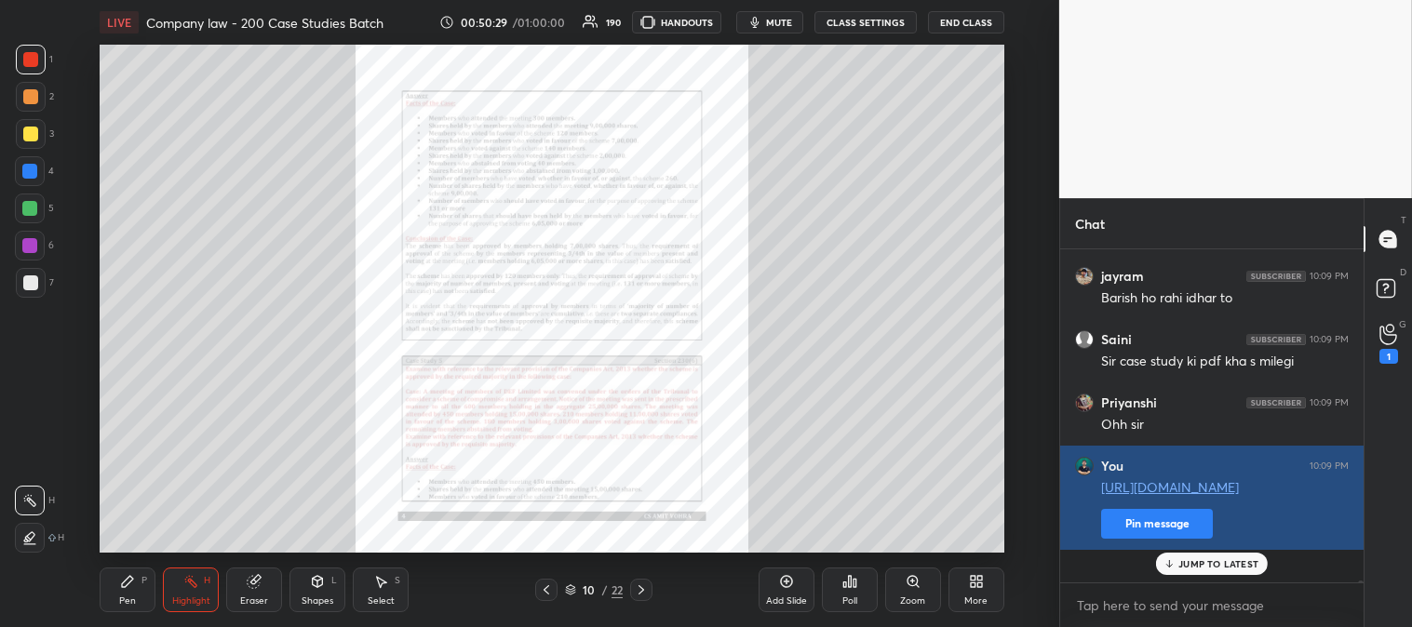
click at [1141, 539] on button "Pin message" at bounding box center [1157, 524] width 112 height 30
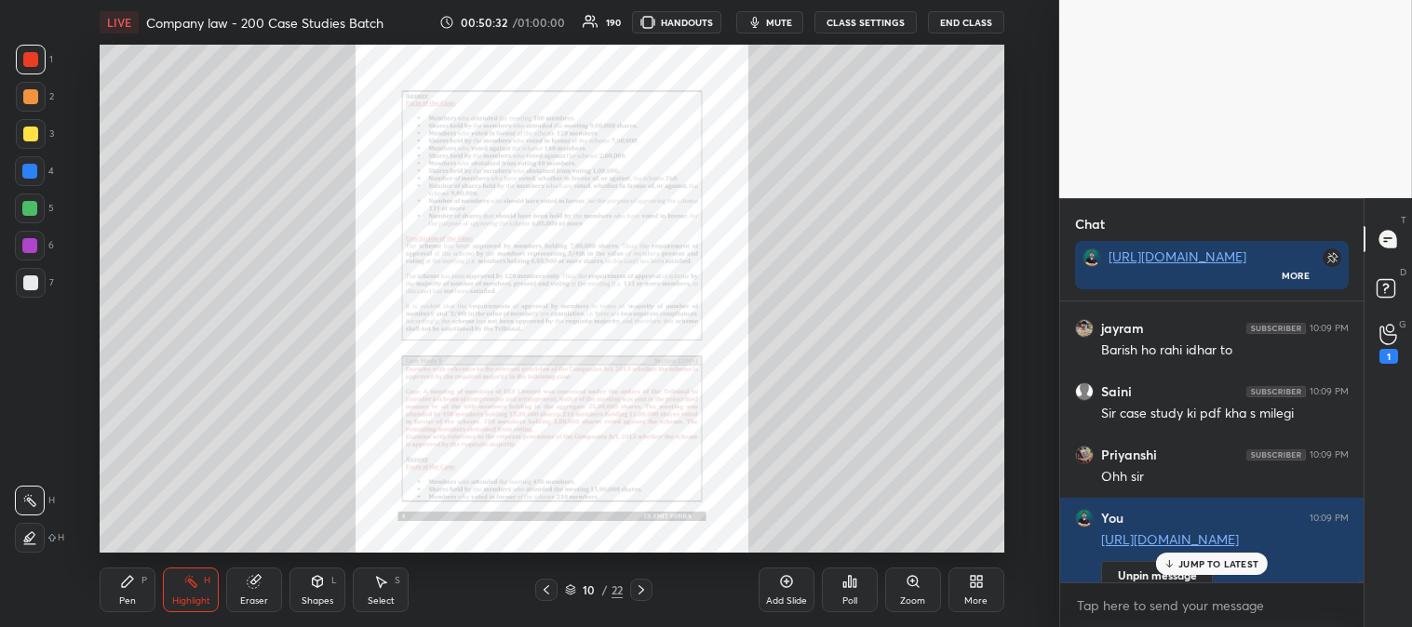
scroll to position [51080, 0]
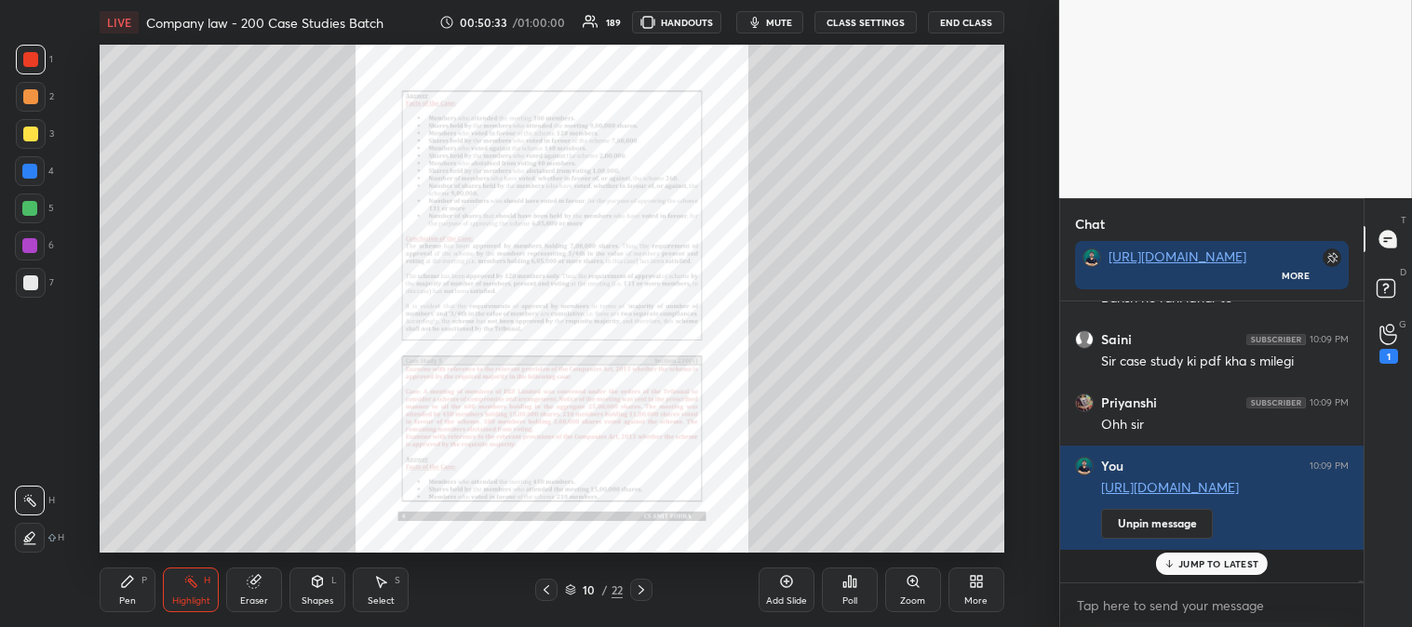
click at [140, 586] on div "Pen P" at bounding box center [128, 590] width 56 height 45
click at [186, 593] on div "Highlight H" at bounding box center [191, 590] width 56 height 45
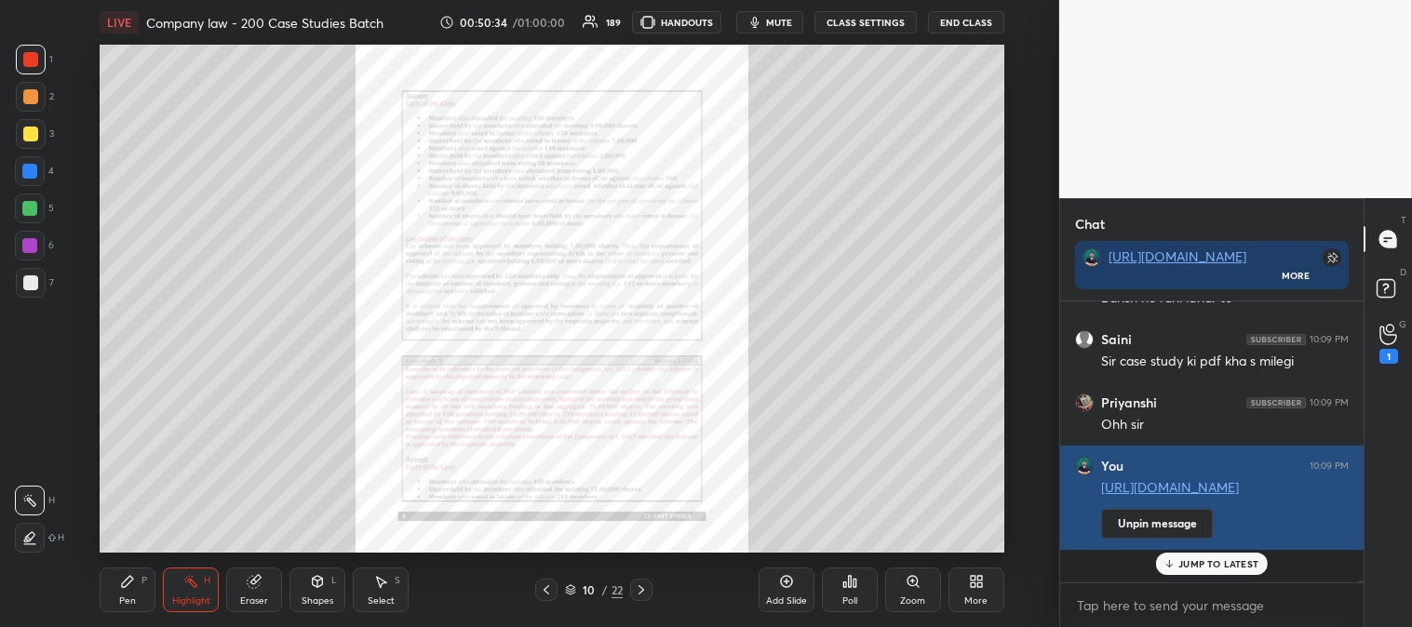
click at [1193, 564] on p "JUMP TO LATEST" at bounding box center [1218, 563] width 80 height 11
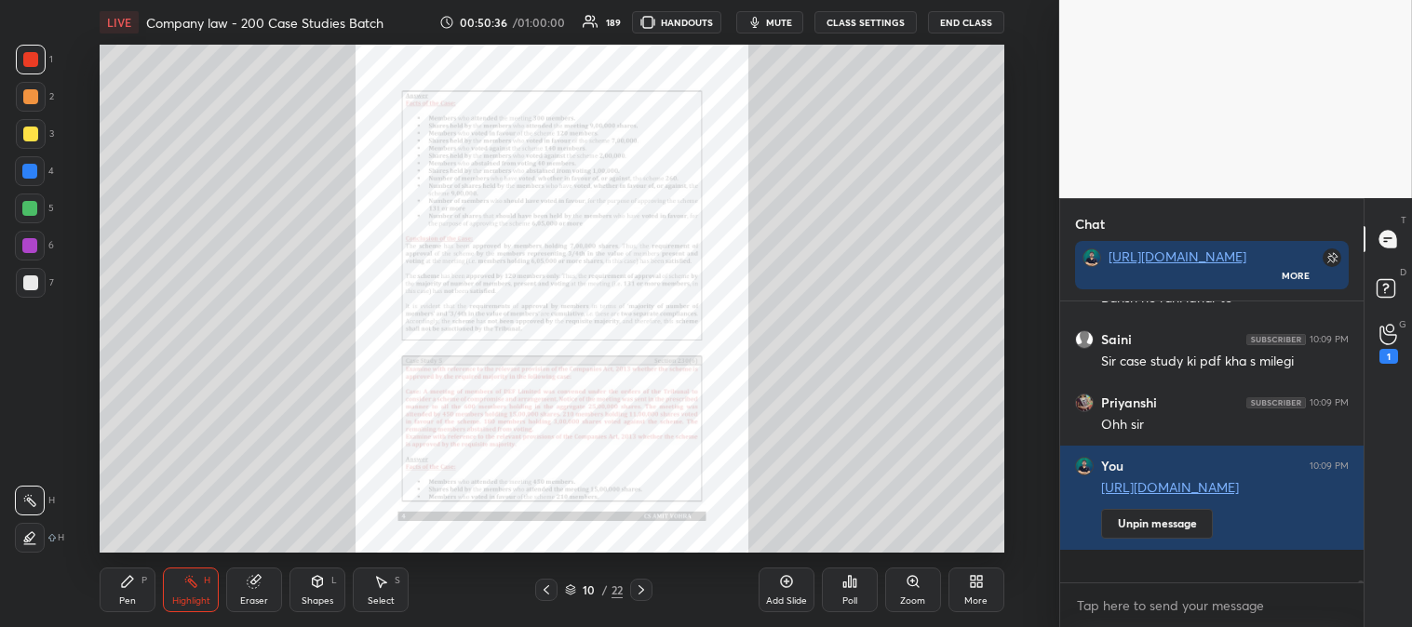
scroll to position [51143, 0]
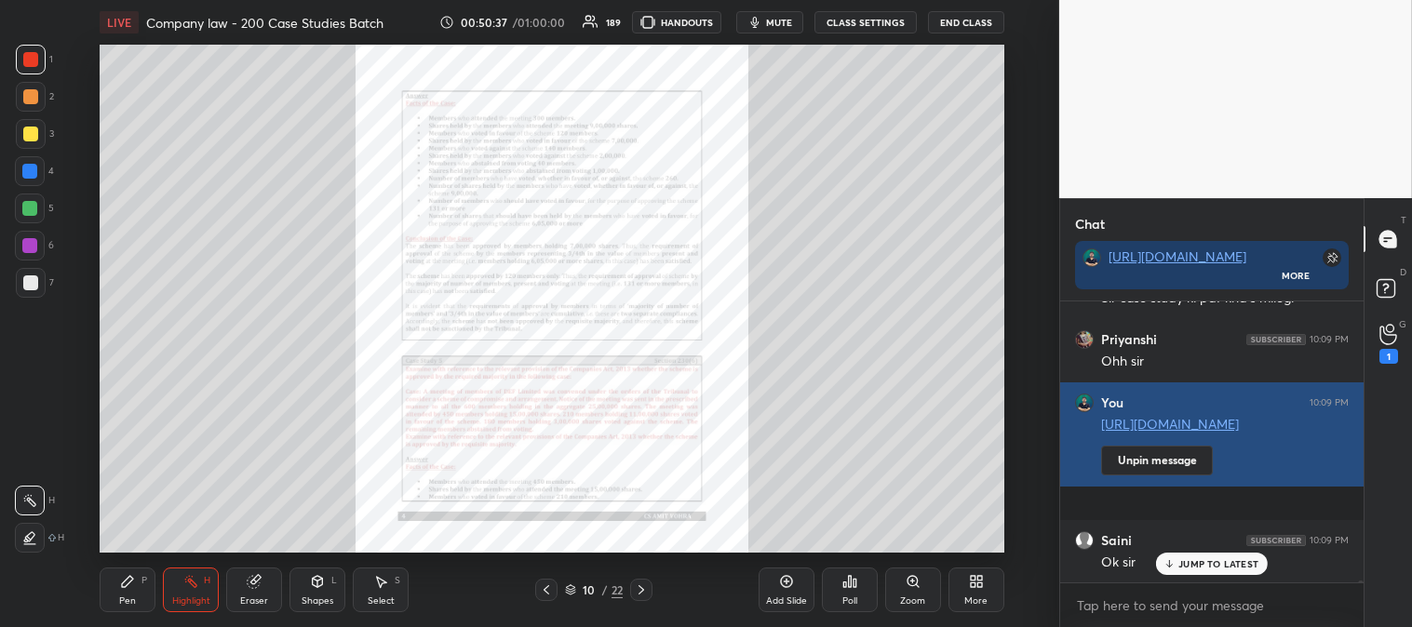
click at [1195, 565] on p "JUMP TO LATEST" at bounding box center [1218, 563] width 80 height 11
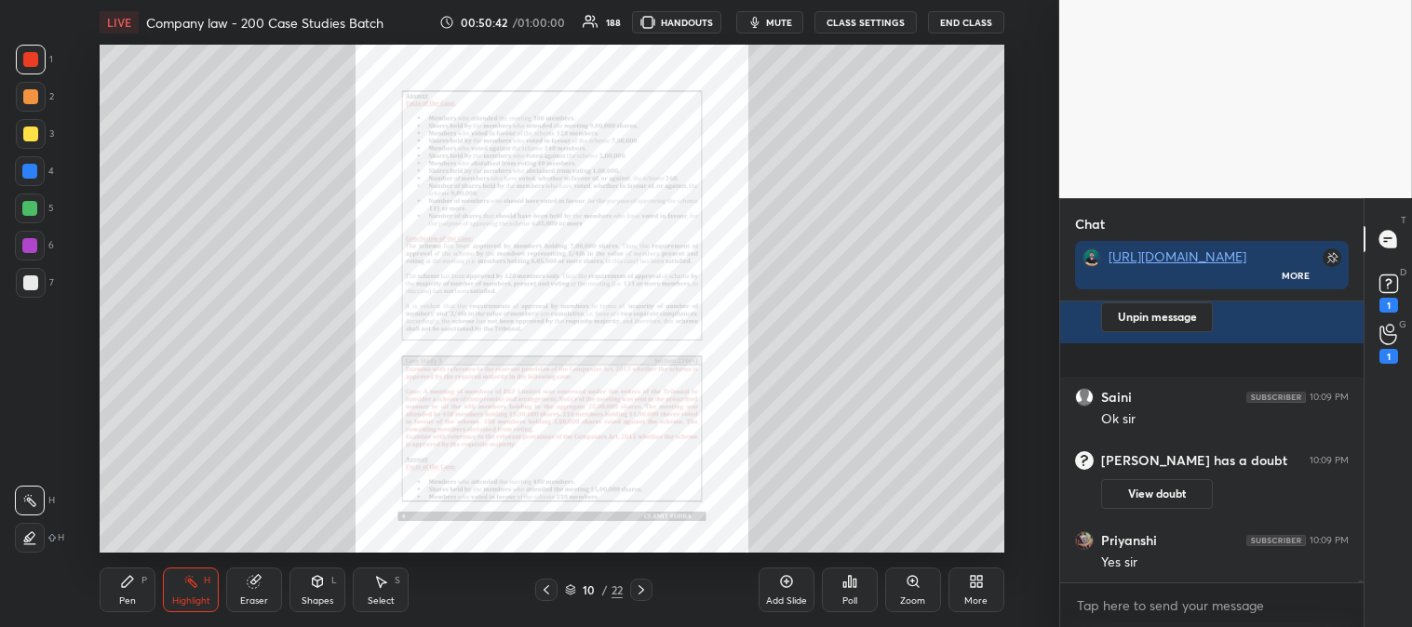
scroll to position [49429, 0]
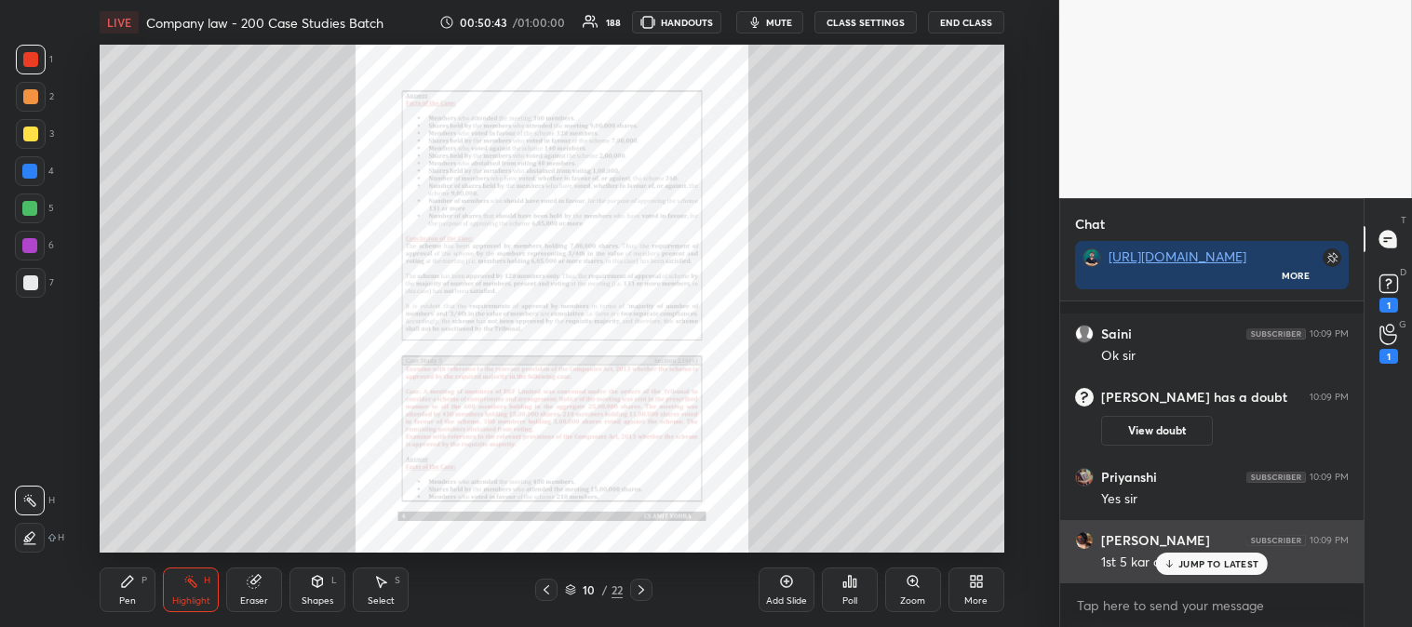
click at [1198, 564] on p "JUMP TO LATEST" at bounding box center [1218, 563] width 80 height 11
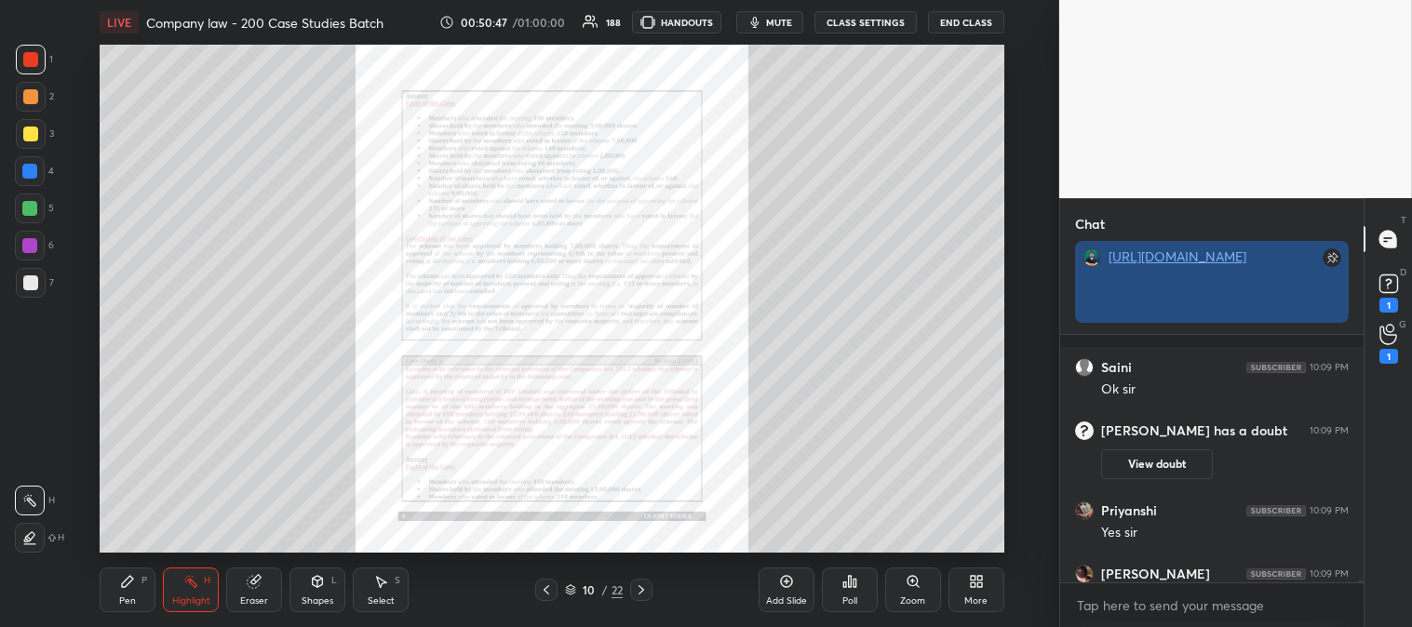
scroll to position [6, 5]
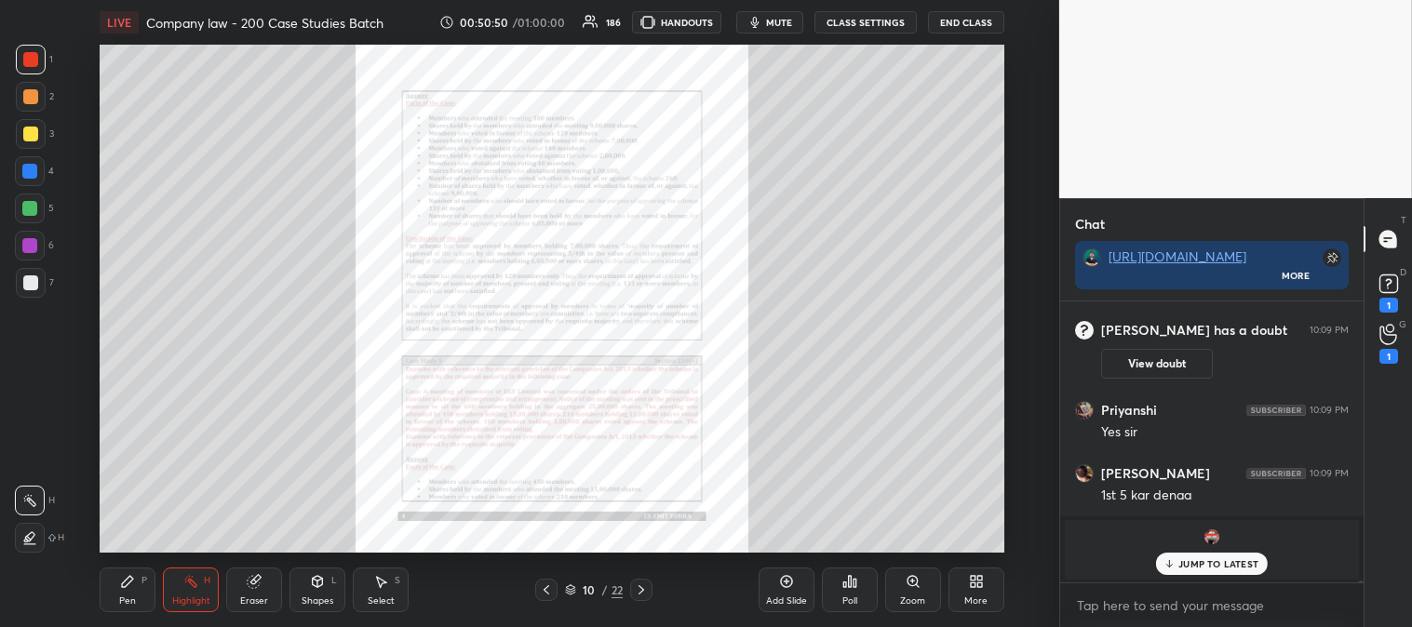
click at [1197, 569] on p "JUMP TO LATEST" at bounding box center [1218, 563] width 80 height 11
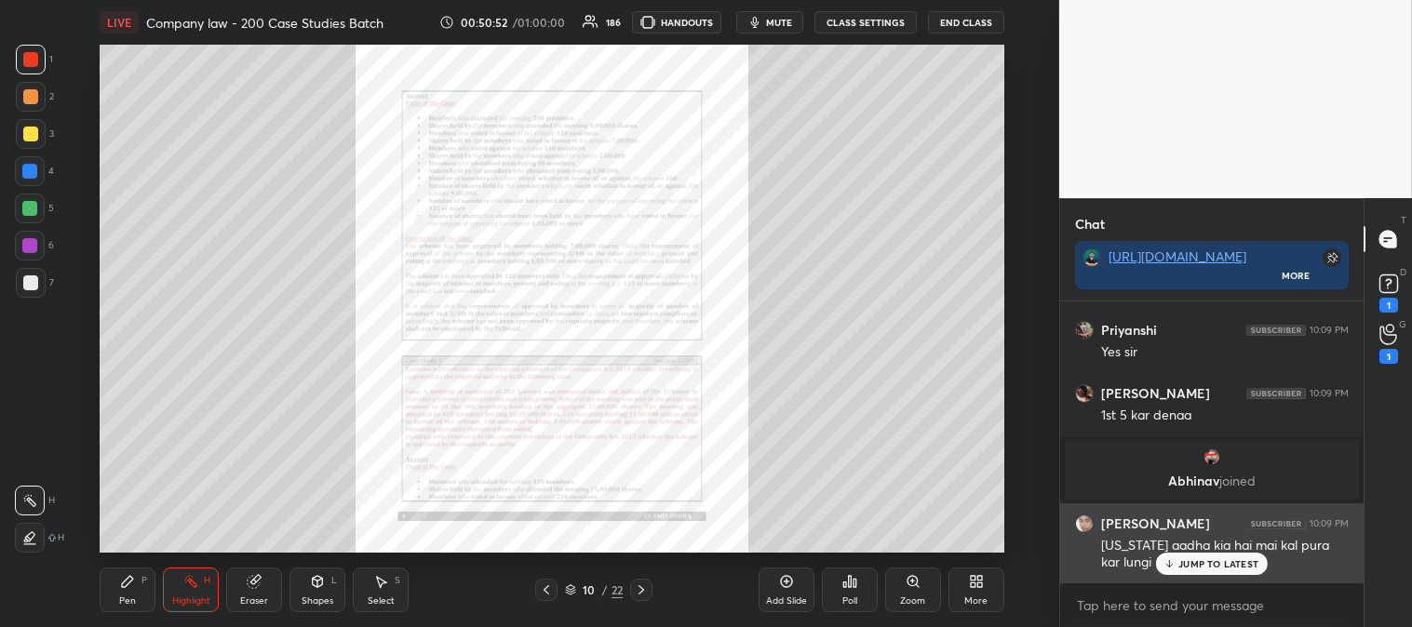
click at [1196, 573] on div "JUMP TO LATEST" at bounding box center [1212, 564] width 112 height 22
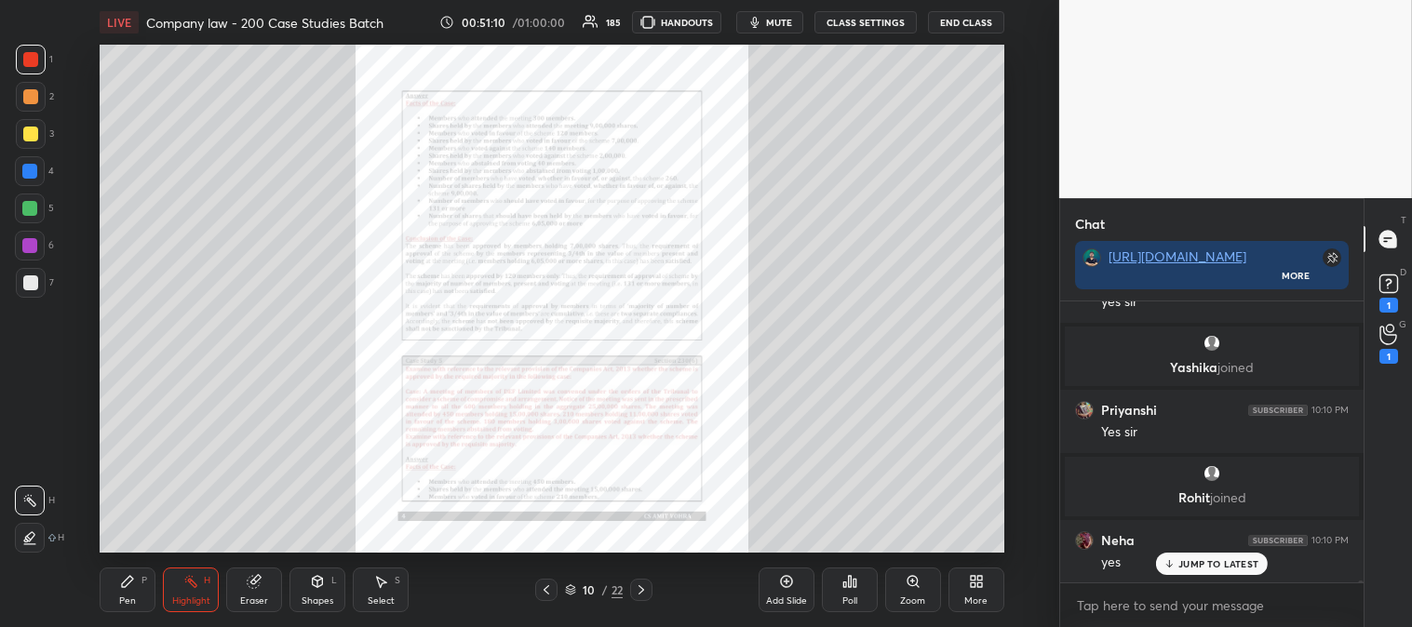
click at [842, 594] on div "Poll" at bounding box center [850, 590] width 56 height 45
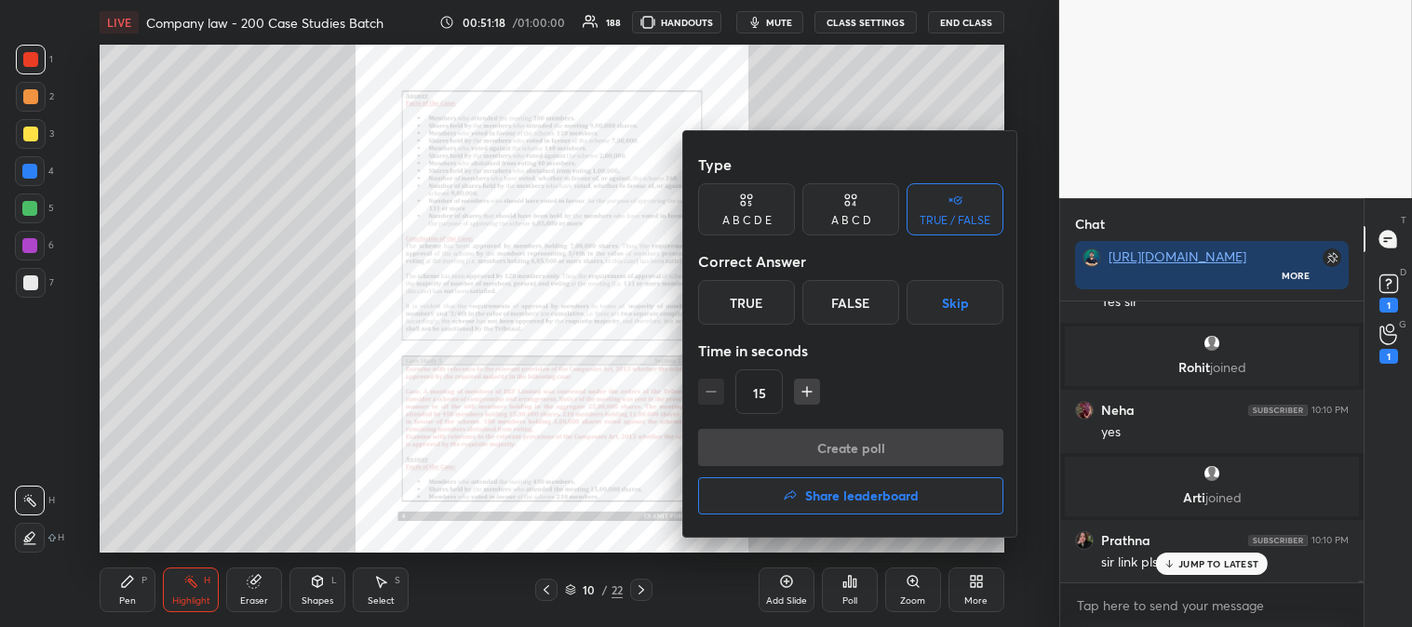
click at [849, 300] on div "False" at bounding box center [850, 302] width 97 height 45
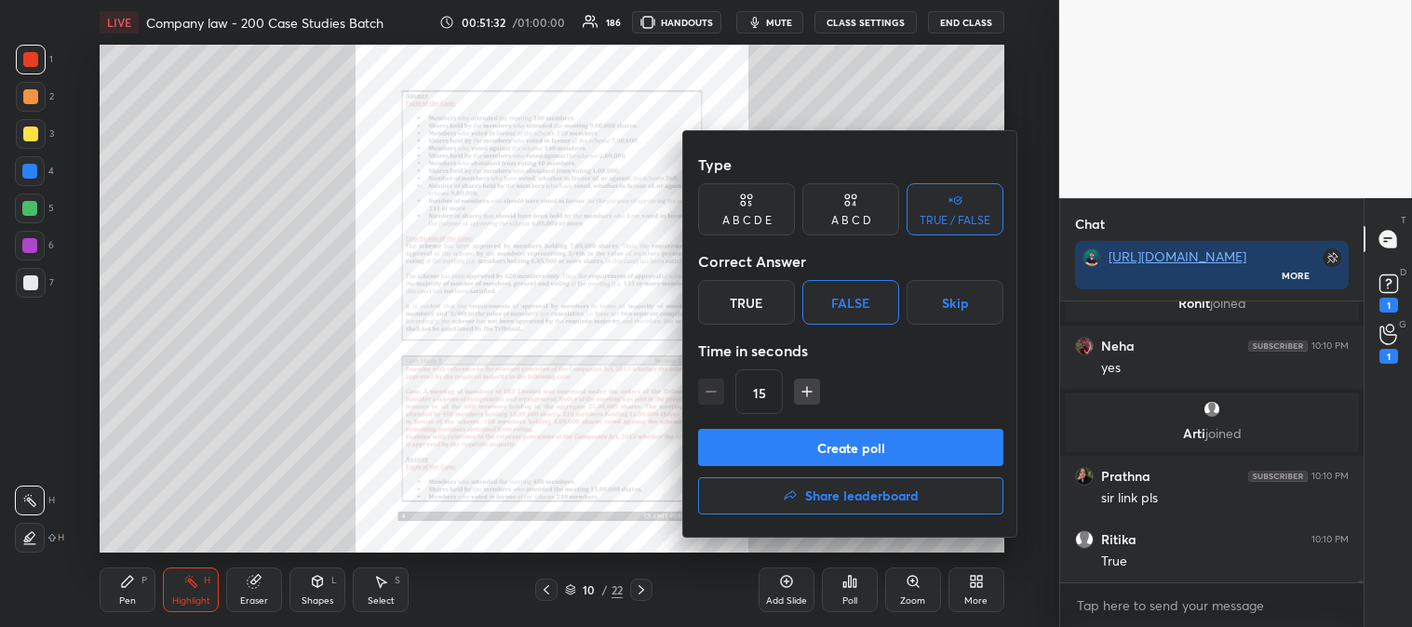
click at [872, 448] on button "Create poll" at bounding box center [850, 447] width 305 height 37
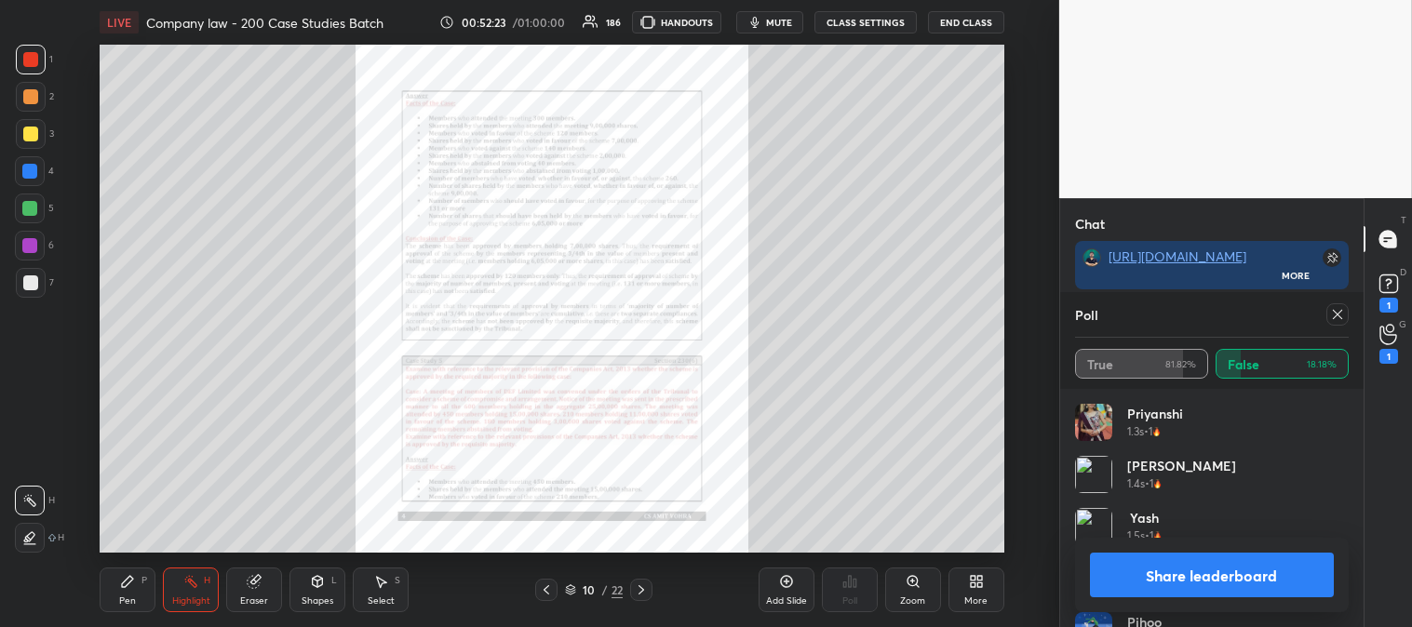
scroll to position [23, 298]
click at [1333, 313] on icon at bounding box center [1337, 314] width 15 height 15
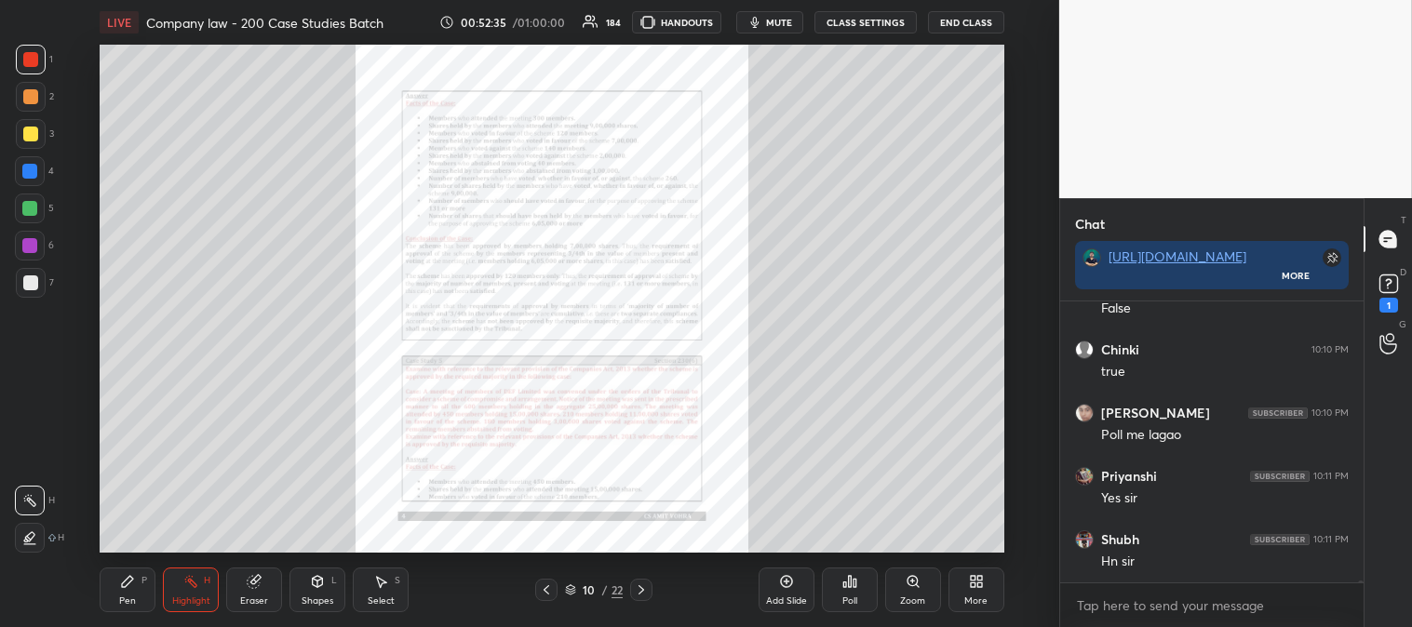
scroll to position [5, 5]
click at [1391, 292] on rect at bounding box center [1388, 284] width 18 height 18
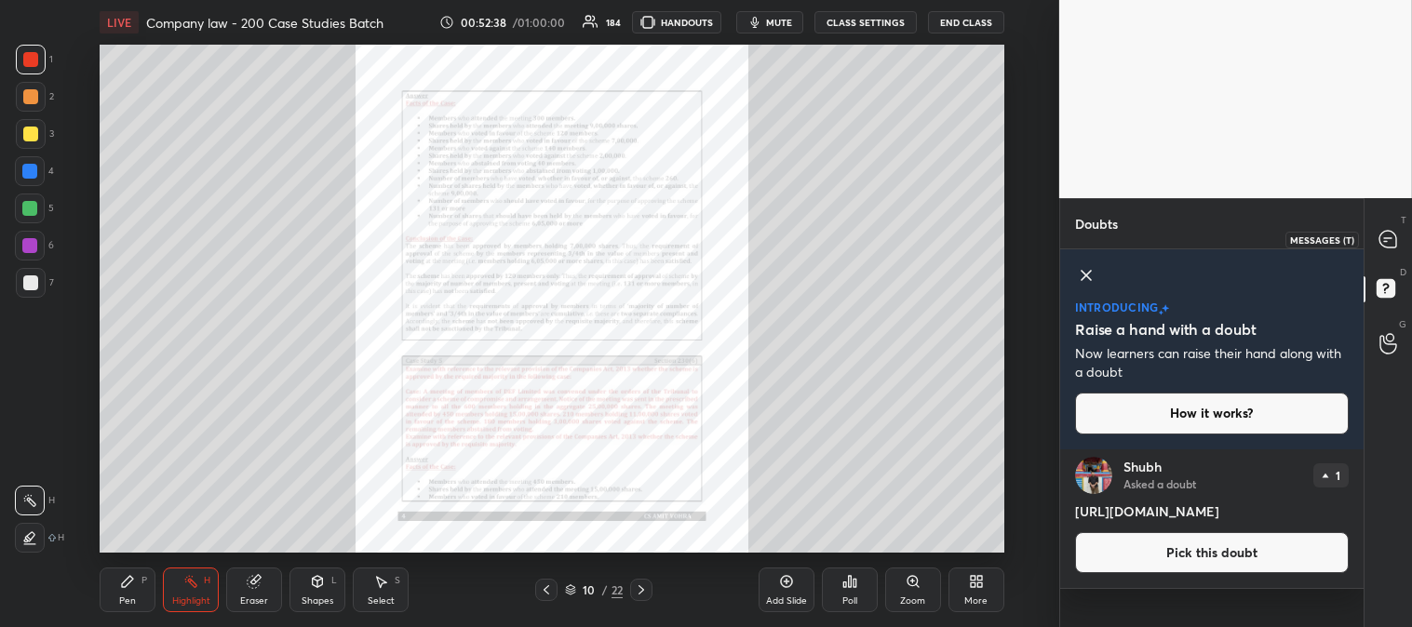
click at [1396, 234] on icon at bounding box center [1388, 240] width 20 height 20
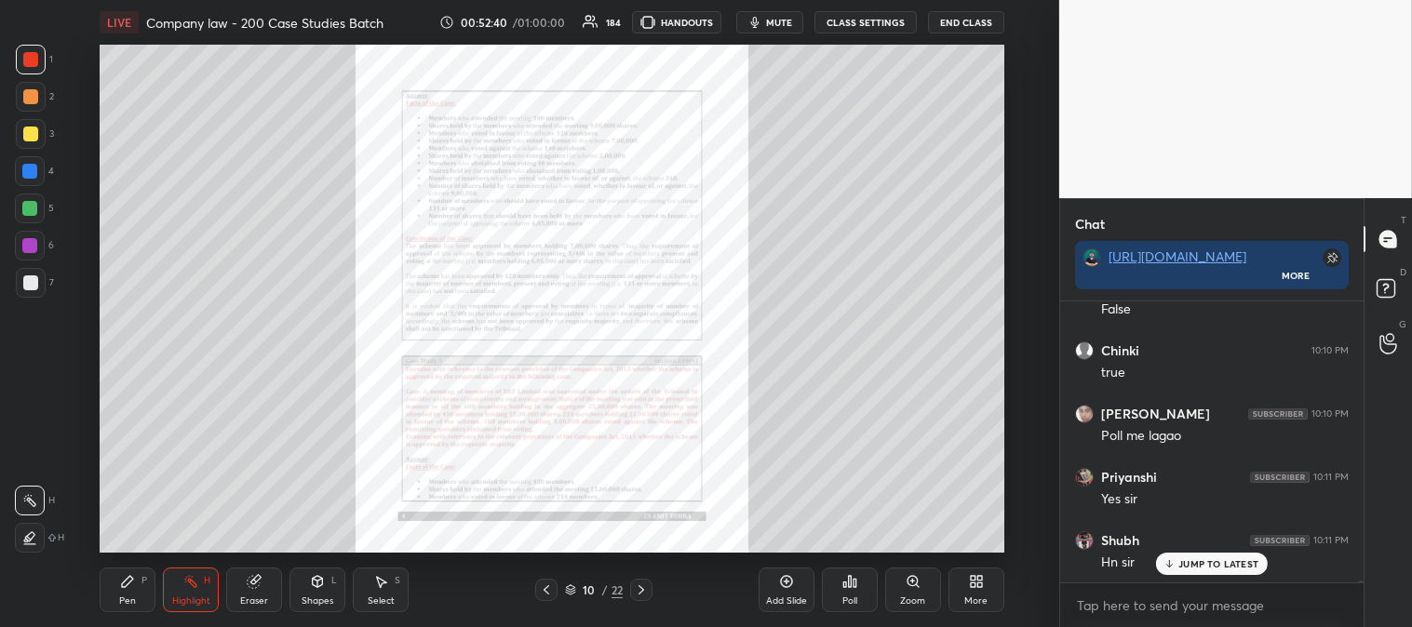
click at [1195, 561] on p "JUMP TO LATEST" at bounding box center [1218, 563] width 80 height 11
click at [1188, 559] on p "JUMP TO LATEST" at bounding box center [1218, 563] width 80 height 11
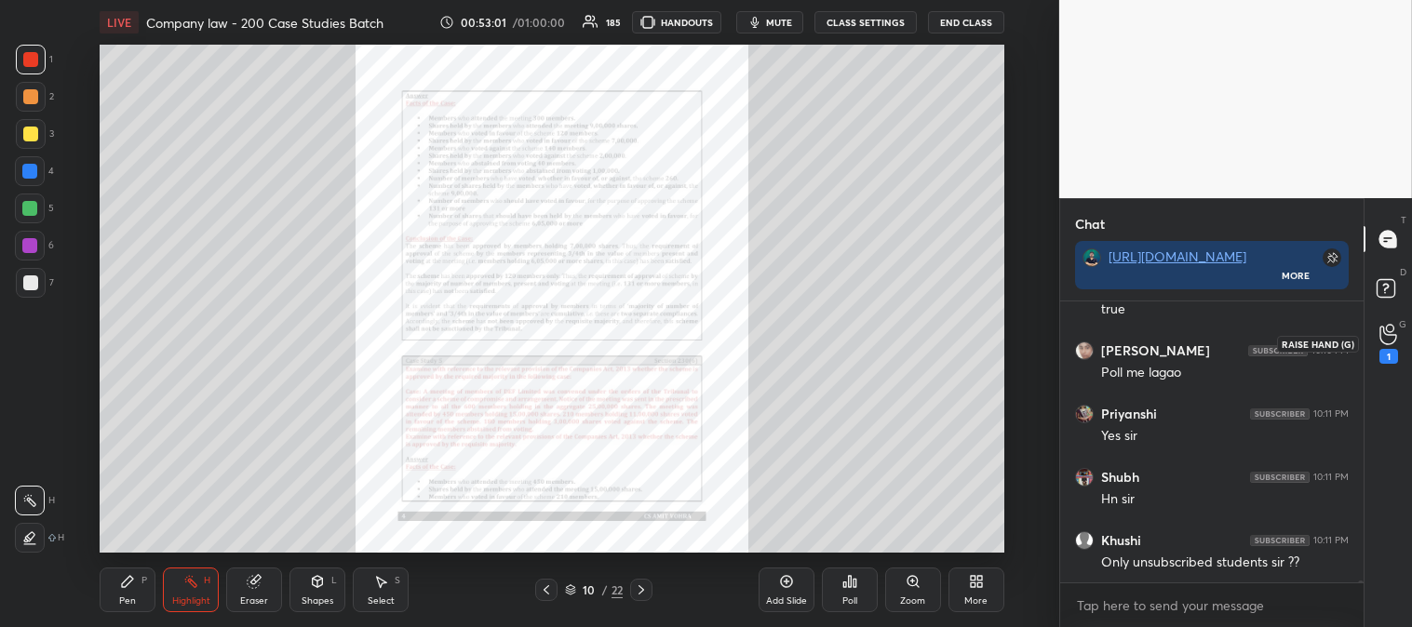
click at [1399, 337] on div "1" at bounding box center [1388, 343] width 37 height 33
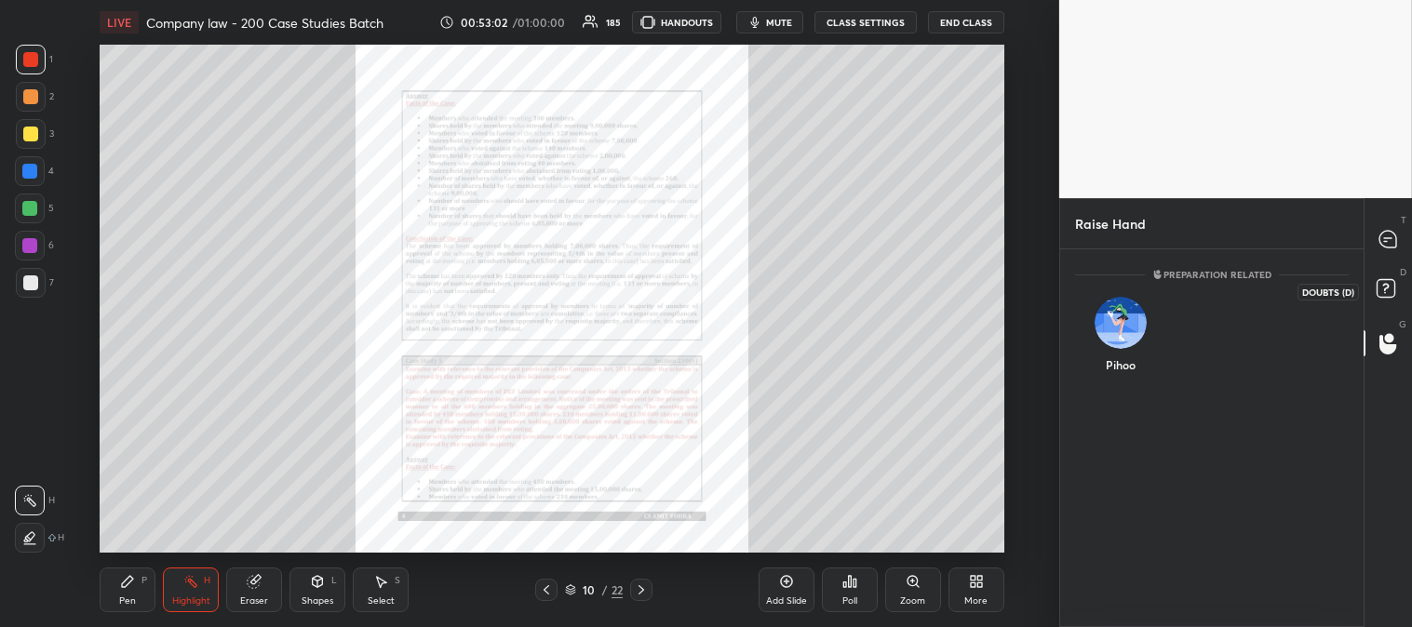
click at [1389, 289] on rect at bounding box center [1385, 289] width 18 height 18
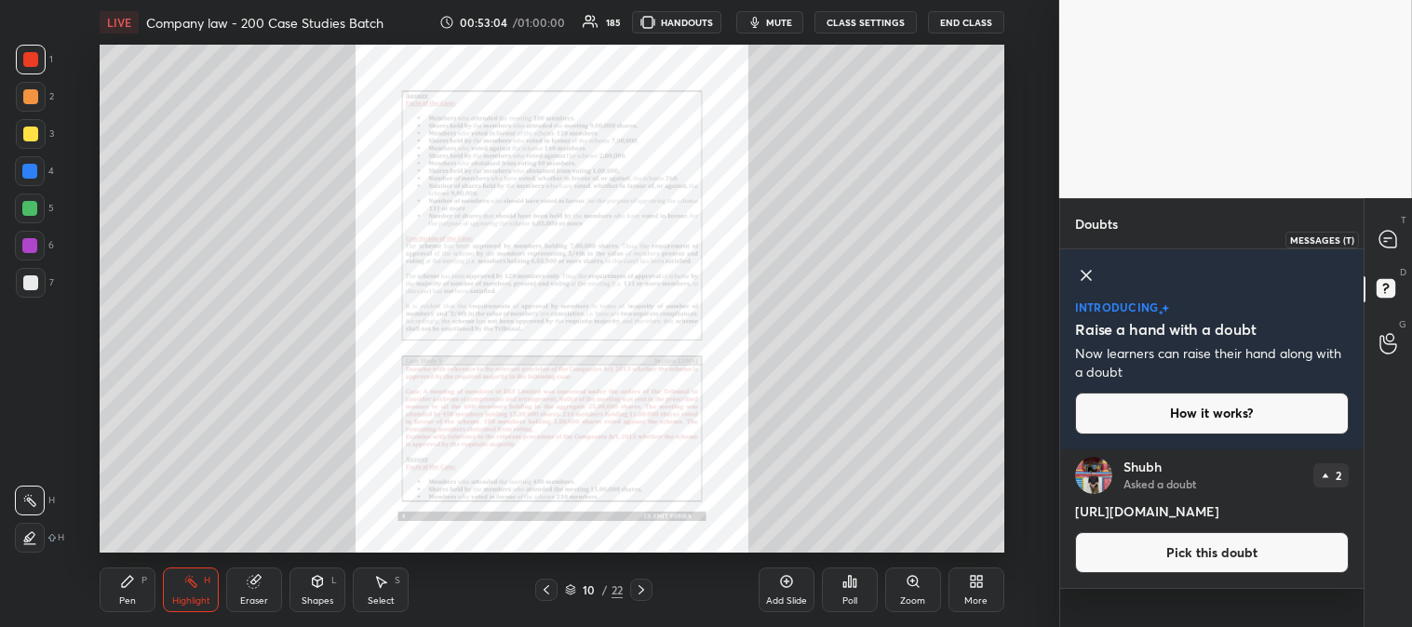
click at [1387, 233] on icon at bounding box center [1387, 239] width 17 height 17
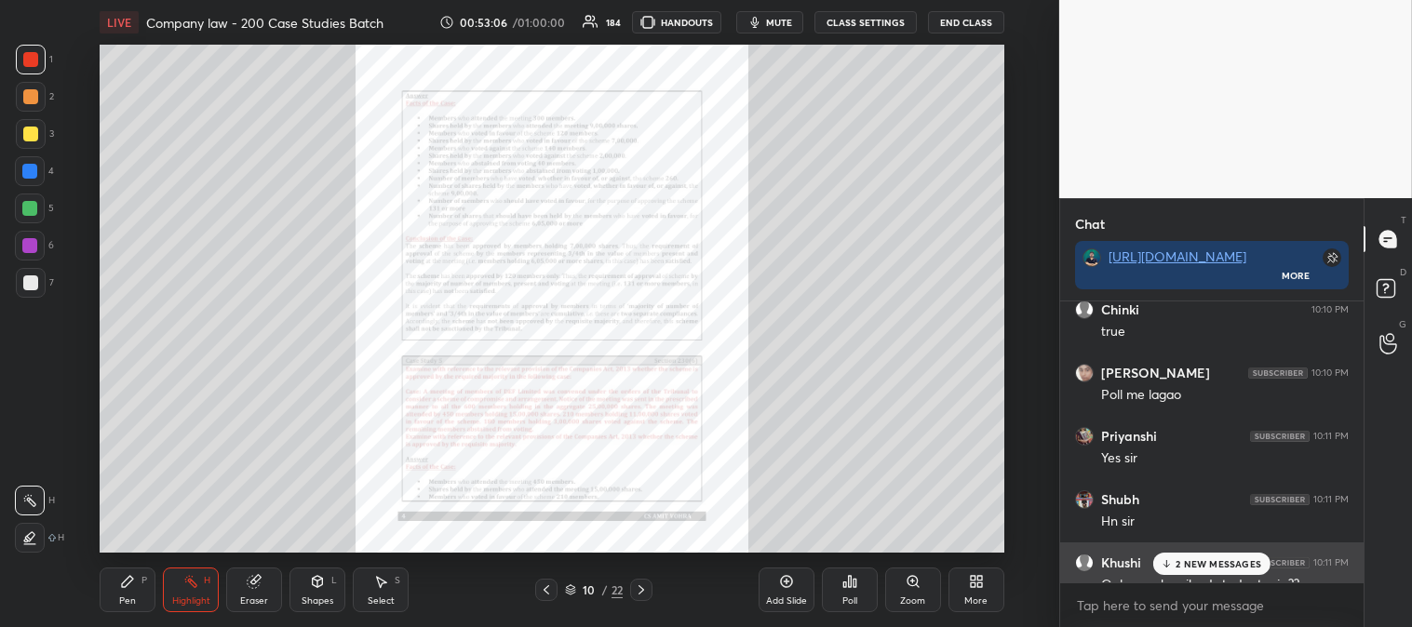
click at [1201, 551] on div "Khushi 10:11 PM Only unsubscribed students sir ??" at bounding box center [1211, 573] width 303 height 63
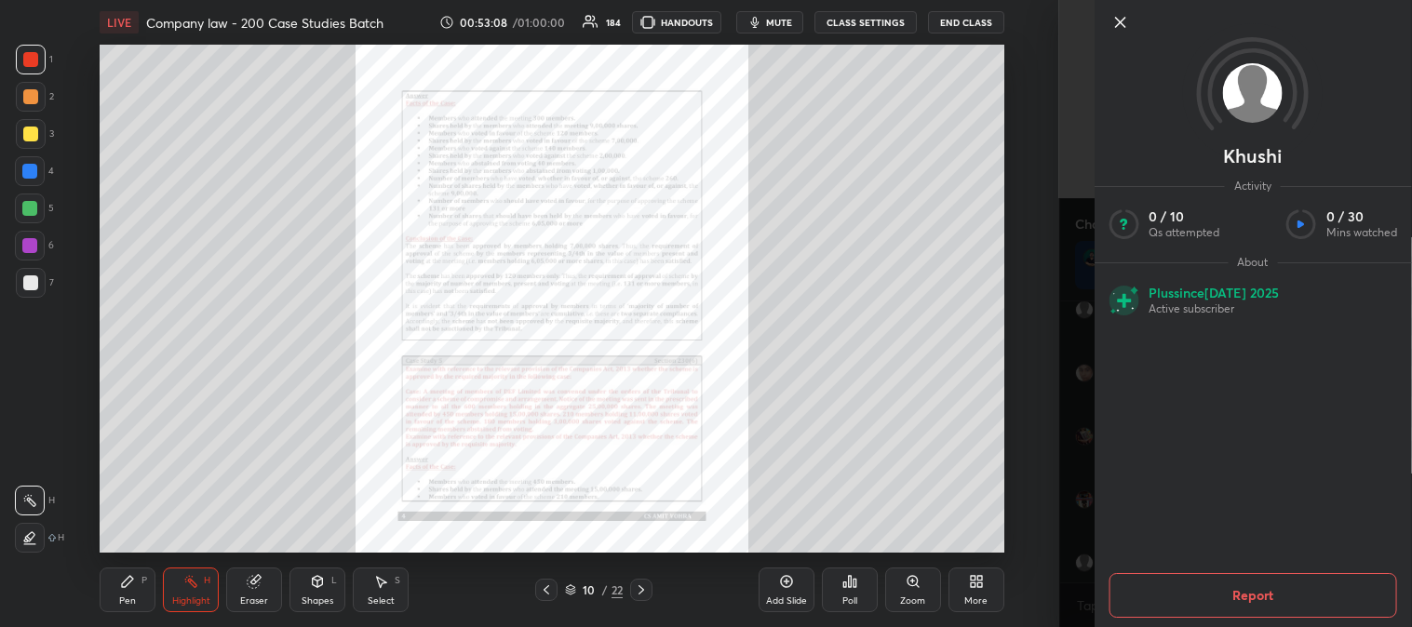
click at [1117, 22] on icon at bounding box center [1119, 22] width 22 height 22
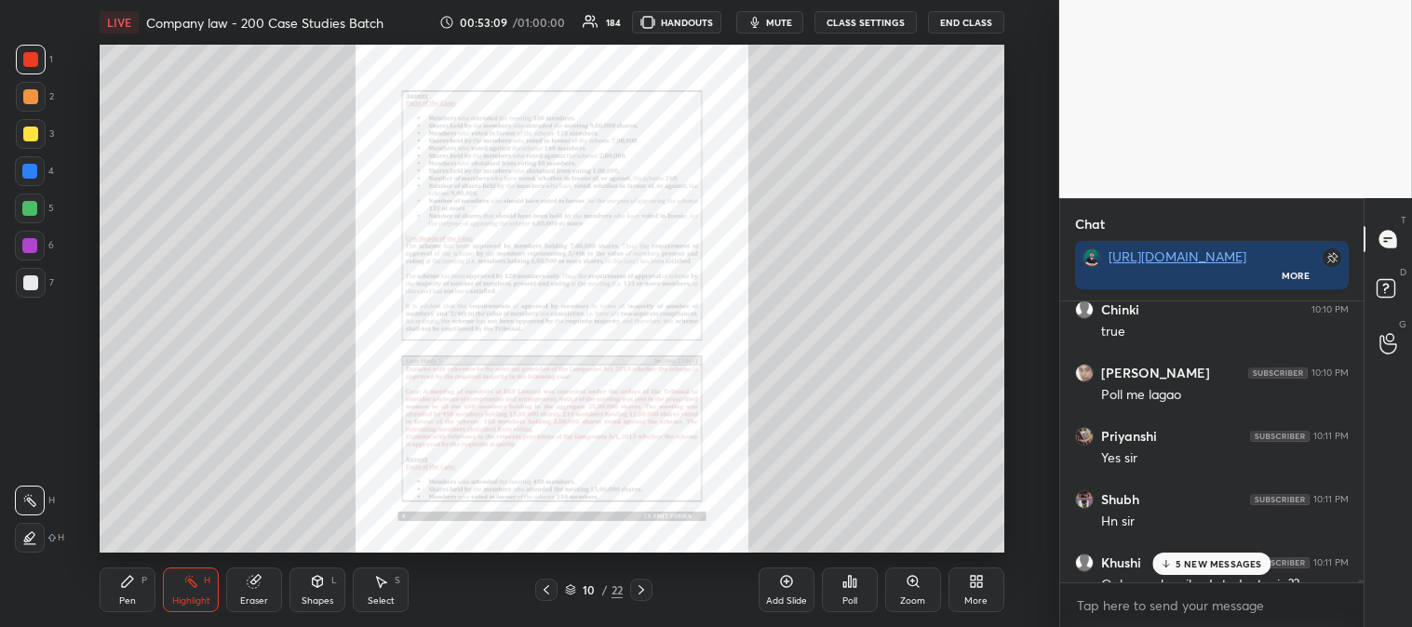
click at [1178, 555] on div "5 NEW MESSAGES" at bounding box center [1211, 564] width 118 height 22
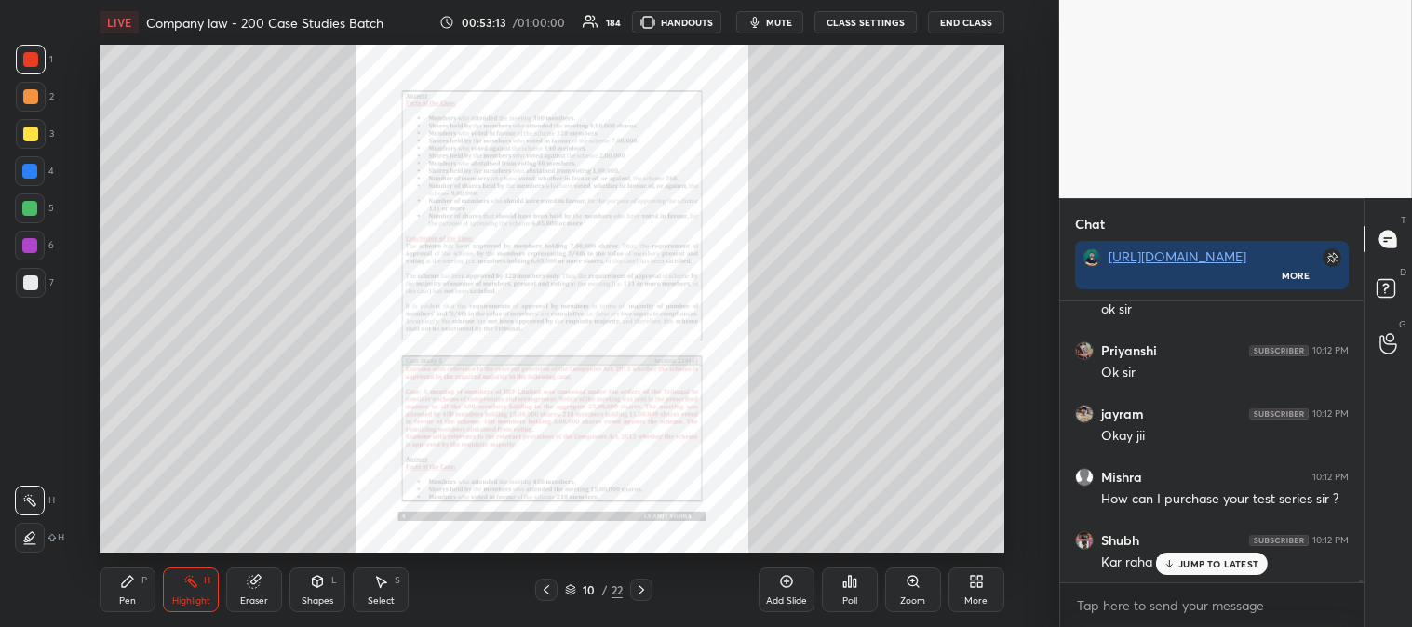
click at [1189, 565] on p "JUMP TO LATEST" at bounding box center [1218, 563] width 80 height 11
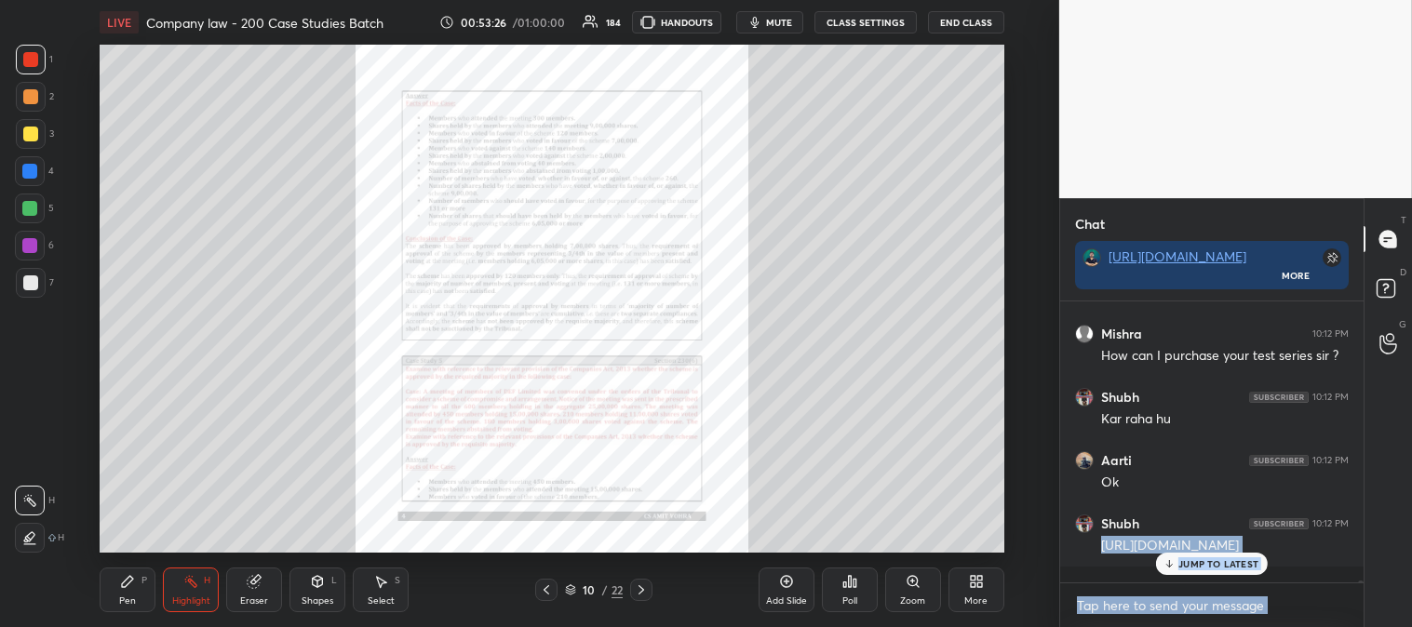
drag, startPoint x: 1099, startPoint y: 550, endPoint x: 1401, endPoint y: 551, distance: 302.4
click at [1401, 551] on div "Chat [URL][DOMAIN_NAME] More Chinki 10:10 PM true Ani 10:10 PM Poll me [PERSON_…" at bounding box center [1235, 412] width 353 height 429
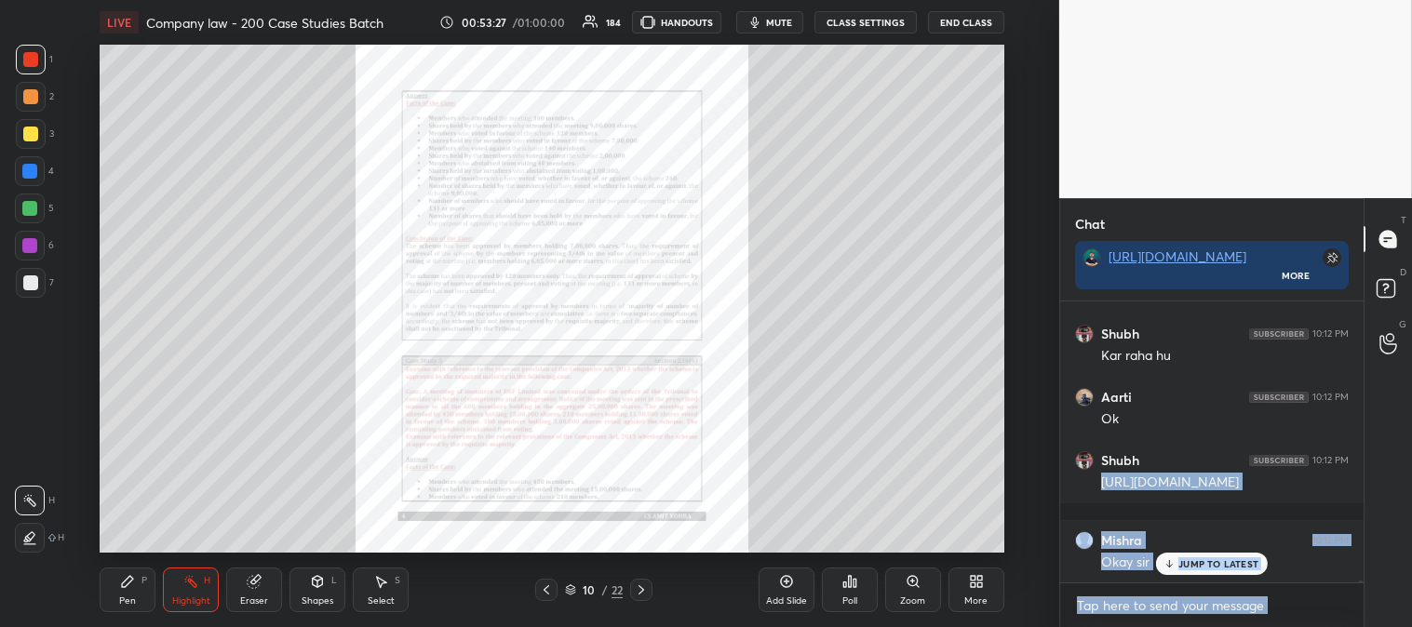
copy div "[URL][DOMAIN_NAME] JUMP TO LATEST Enable hand raising Enable raise hand to spea…"
type textarea "x"
click at [1299, 609] on textarea at bounding box center [1212, 606] width 274 height 30
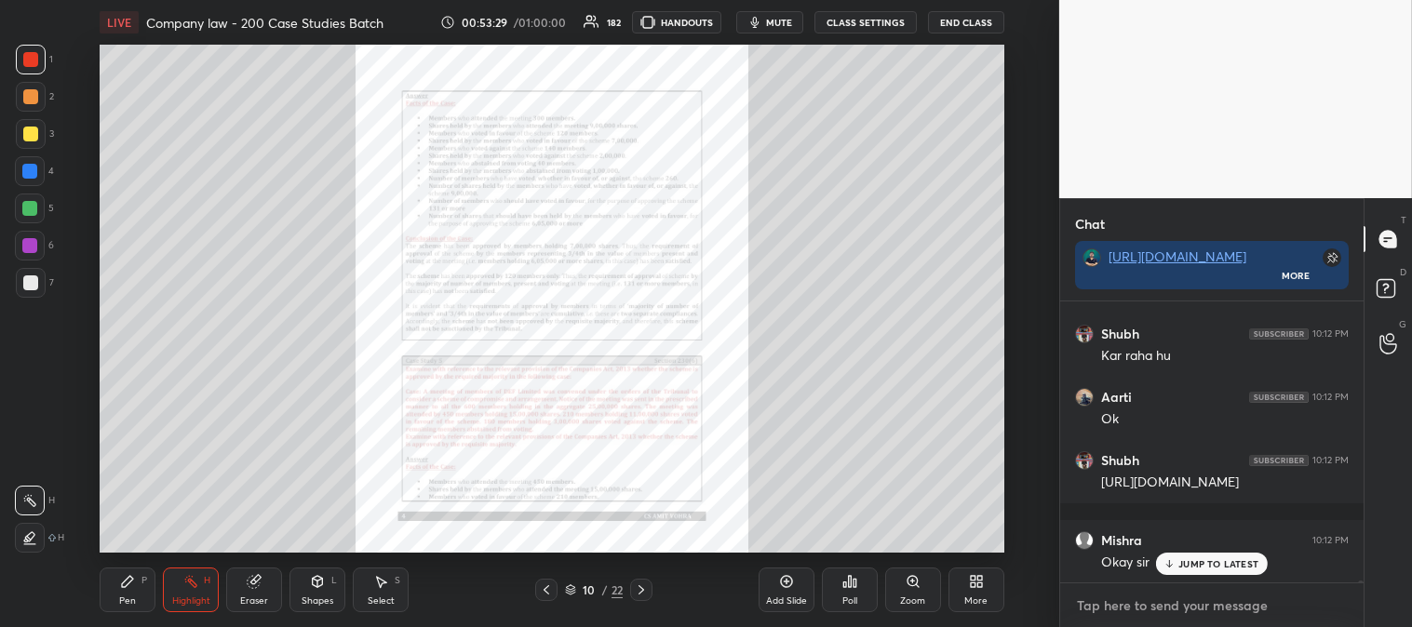
paste textarea "[URL][DOMAIN_NAME] [GEOGRAPHIC_DATA] 10:12 PM Okay sir JUMP TO LATEST Enable ha…"
type textarea "[URL][DOMAIN_NAME] [GEOGRAPHIC_DATA] 10:12 PM Okay sir JUMP TO LATEST Enable ha…"
type textarea "x"
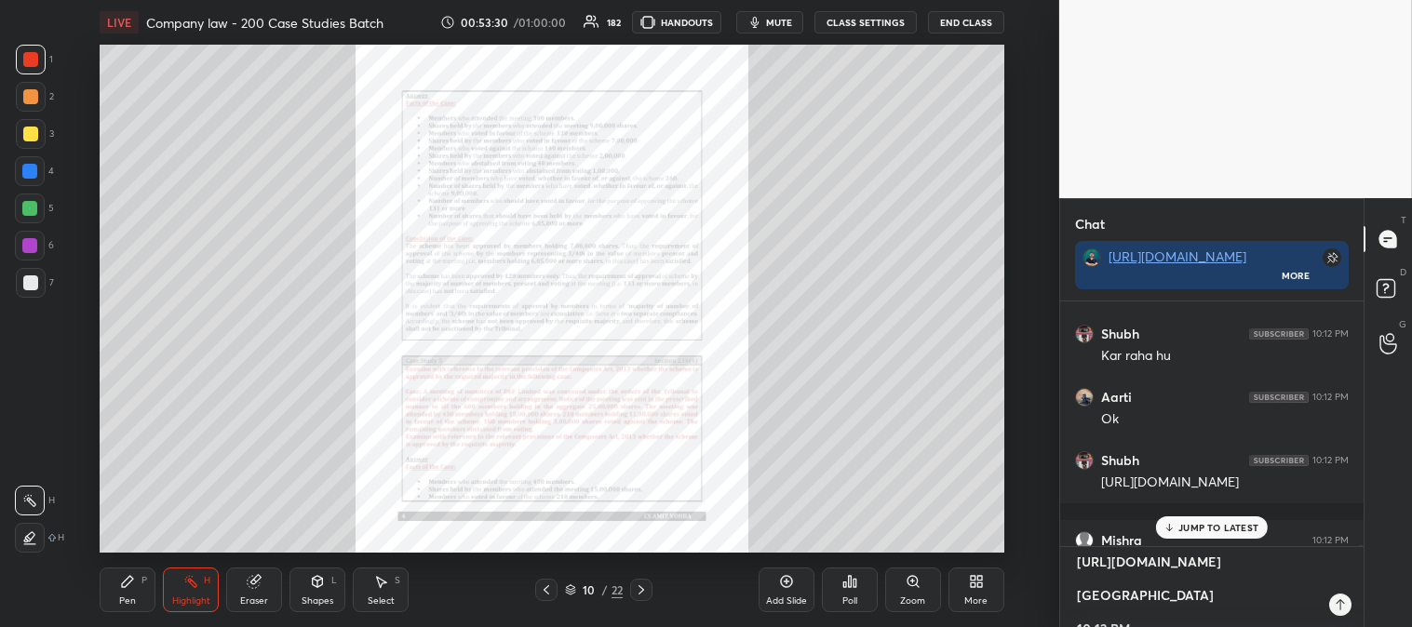
scroll to position [6, 5]
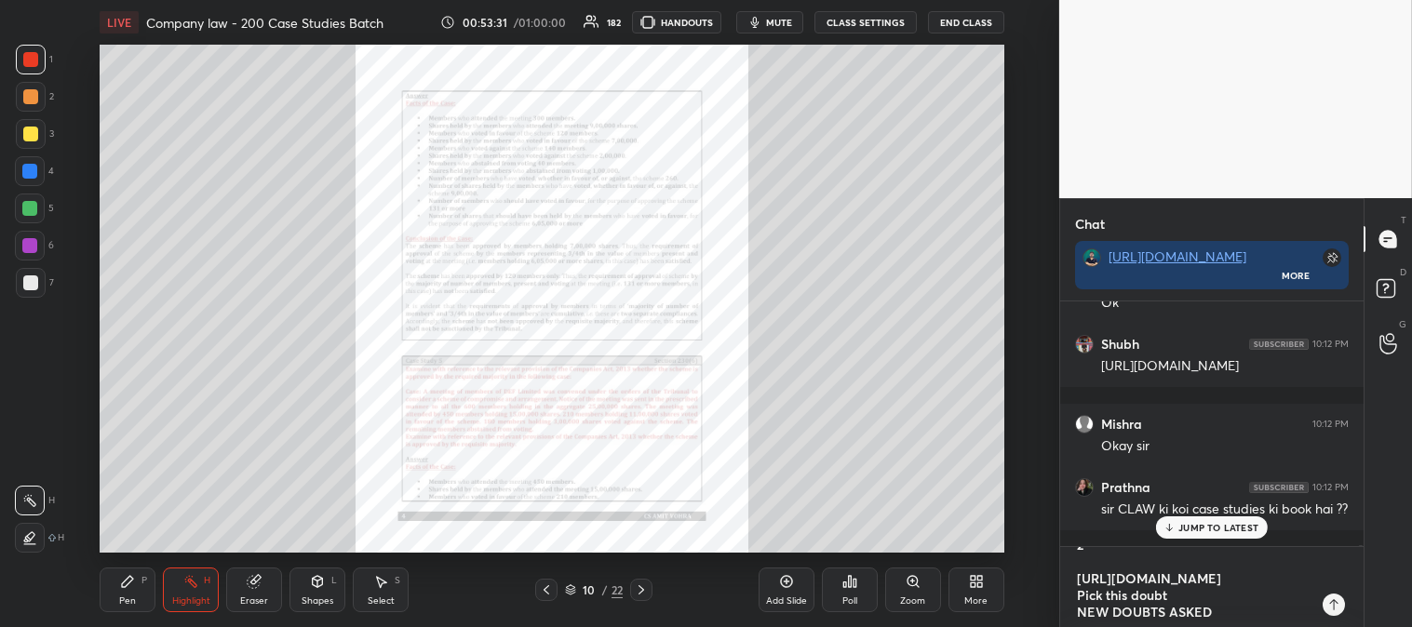
click at [1224, 615] on textarea "[URL][DOMAIN_NAME] [GEOGRAPHIC_DATA] 10:12 PM Okay sir JUMP TO LATEST Enable ha…" at bounding box center [1193, 587] width 236 height 80
type textarea "[URL][DOMAIN_NAME] [GEOGRAPHIC_DATA] 10:12 PM Okay sir JUMP TO LATEST Enable ha…"
type textarea "x"
type textarea "[URL][DOMAIN_NAME] [GEOGRAPHIC_DATA] 10:12 PM Okay sir JUMP TO LATEST Enable ha…"
type textarea "x"
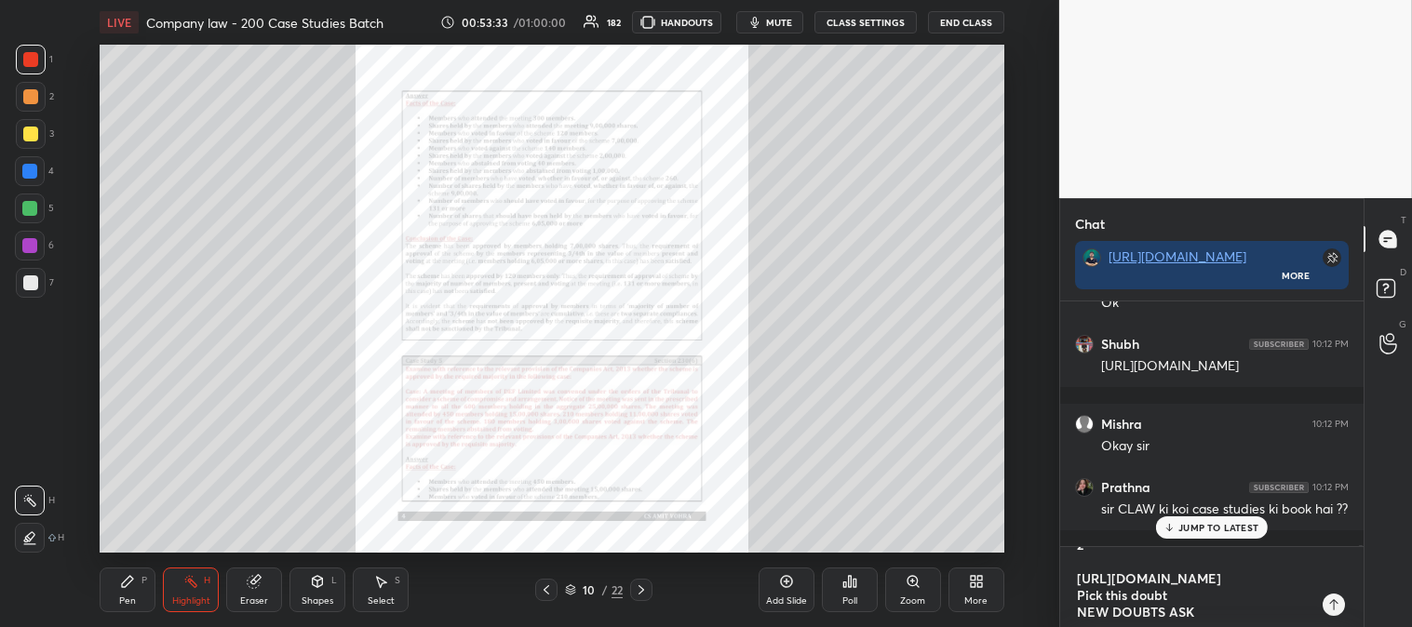
type textarea "[URL][DOMAIN_NAME] [GEOGRAPHIC_DATA] 10:12 PM Okay sir JUMP TO LATEST Enable ha…"
type textarea "x"
type textarea "[URL][DOMAIN_NAME] [GEOGRAPHIC_DATA] 10:12 PM Okay sir JUMP TO LATEST Enable ha…"
type textarea "x"
type textarea "[URL][DOMAIN_NAME] [GEOGRAPHIC_DATA] 10:12 PM Okay sir JUMP TO LATEST Enable ha…"
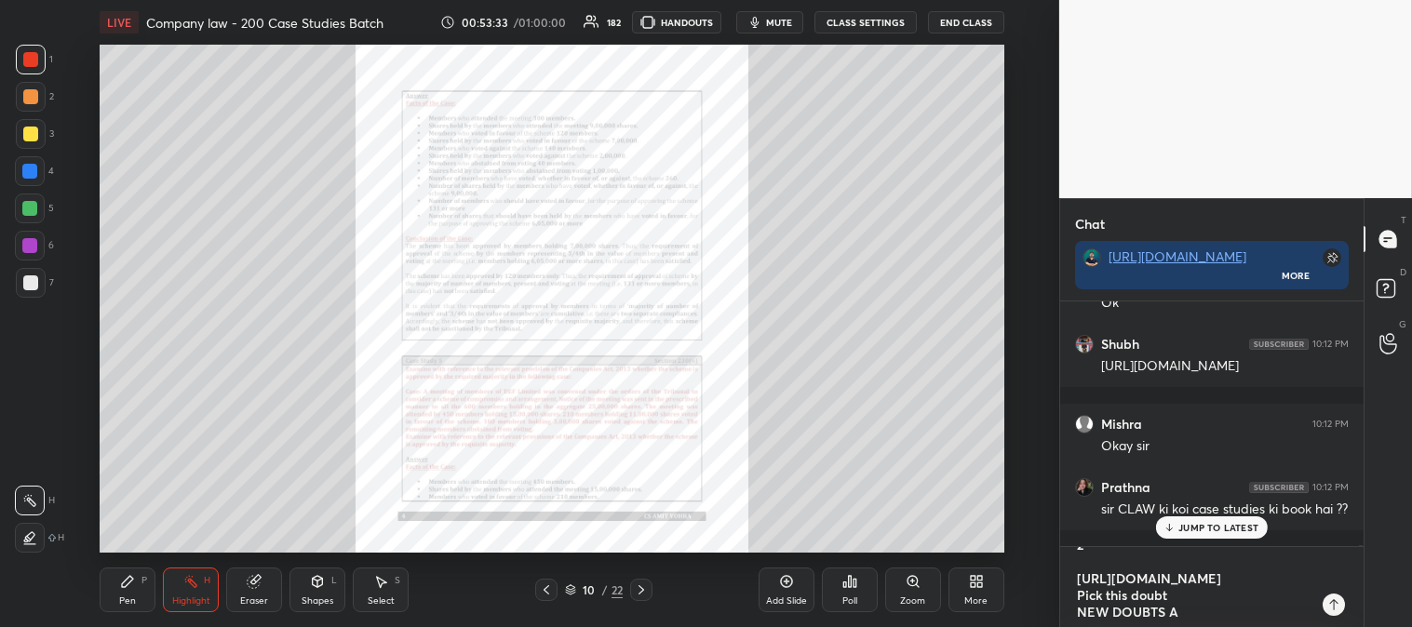
type textarea "x"
type textarea "[URL][DOMAIN_NAME] [GEOGRAPHIC_DATA] 10:12 PM Okay sir JUMP TO LATEST Enable ha…"
type textarea "x"
type textarea "[URL][DOMAIN_NAME] [GEOGRAPHIC_DATA] 10:12 PM Okay sir JUMP TO LATEST Enable ha…"
type textarea "x"
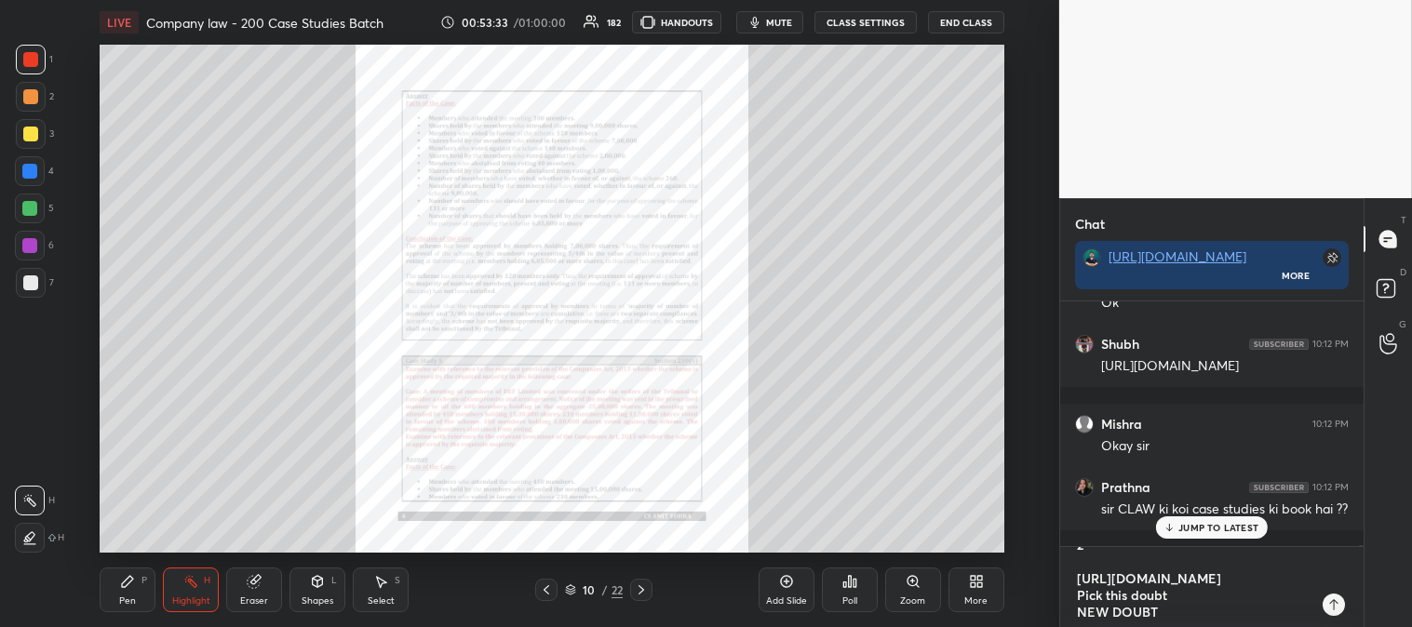
type textarea "[URL][DOMAIN_NAME] [GEOGRAPHIC_DATA] 10:12 PM Okay sir JUMP TO LATEST Enable ha…"
type textarea "x"
type textarea "[URL][DOMAIN_NAME] [GEOGRAPHIC_DATA] 10:12 PM Okay sir JUMP TO LATEST Enable ha…"
type textarea "x"
type textarea "[URL][DOMAIN_NAME] [GEOGRAPHIC_DATA] 10:12 PM Okay sir JUMP TO LATEST Enable ha…"
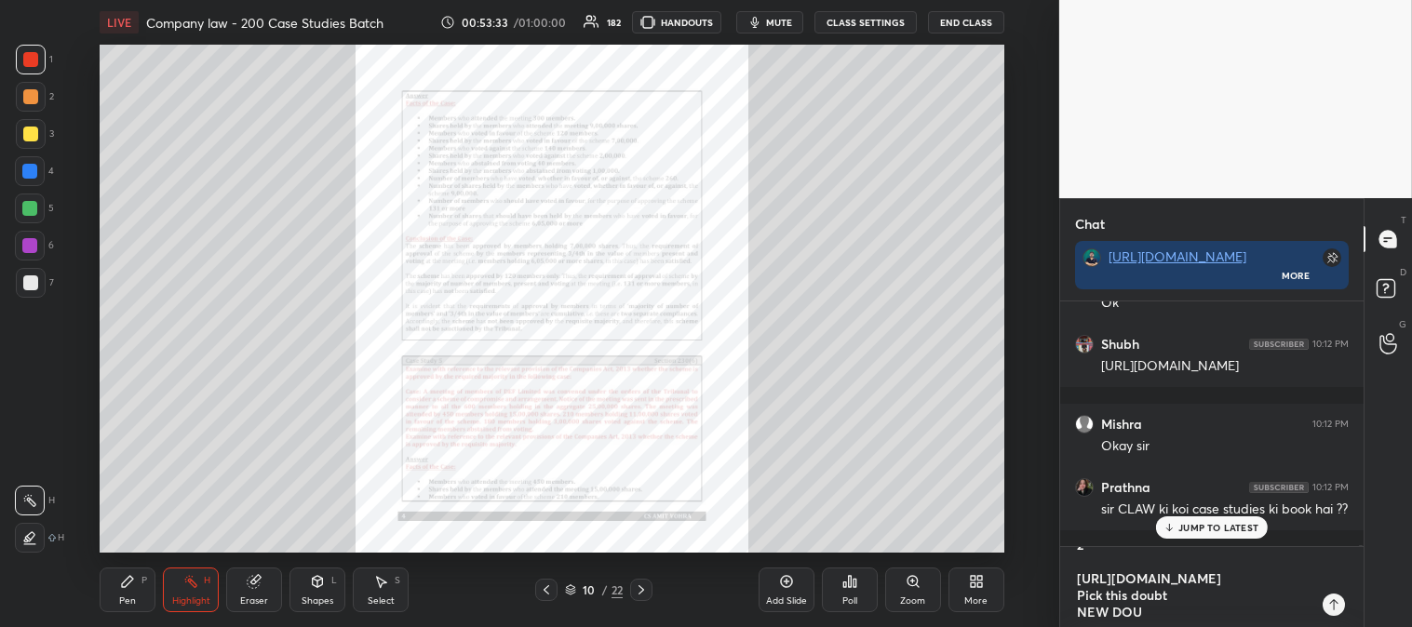
type textarea "x"
type textarea "[URL][DOMAIN_NAME] [GEOGRAPHIC_DATA] 10:12 PM Okay sir JUMP TO LATEST Enable ha…"
type textarea "x"
type textarea "[URL][DOMAIN_NAME] [GEOGRAPHIC_DATA] 10:12 PM Okay sir JUMP TO LATEST Enable ha…"
type textarea "x"
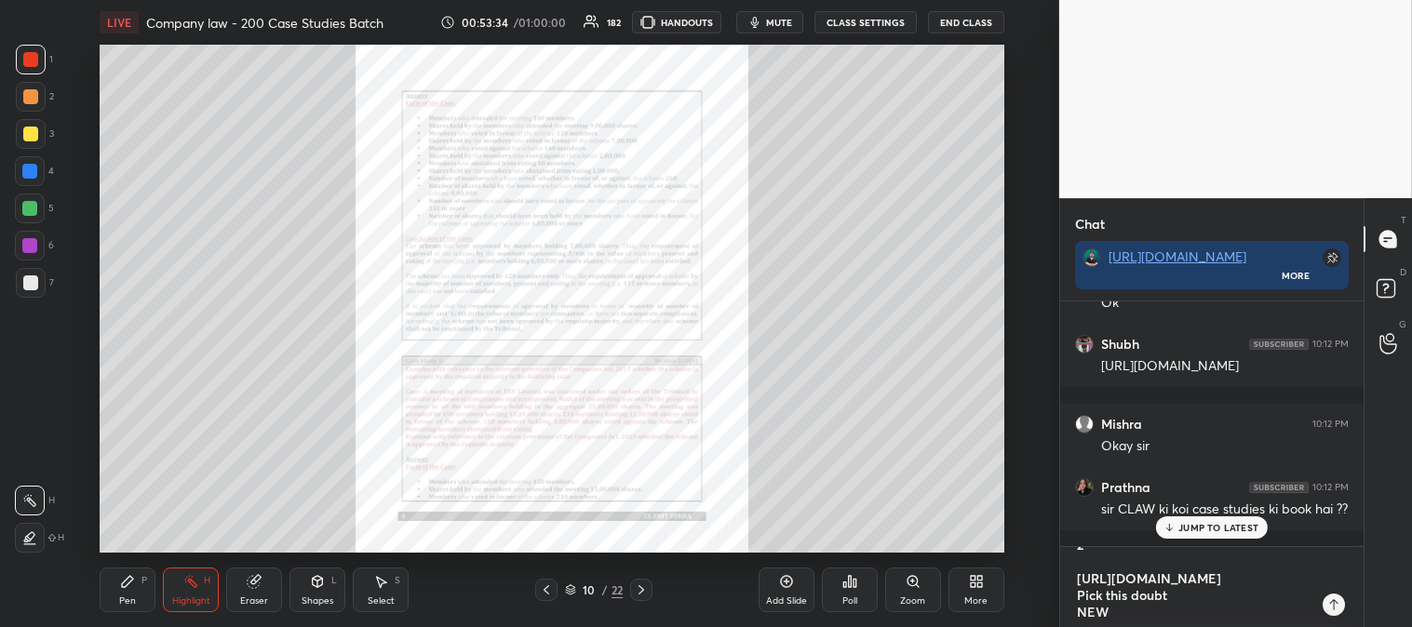
type textarea "[URL][DOMAIN_NAME] [GEOGRAPHIC_DATA] 10:12 PM Okay sir JUMP TO LATEST Enable ha…"
type textarea "x"
type textarea "[URL][DOMAIN_NAME] [GEOGRAPHIC_DATA] 10:12 PM Okay sir JUMP TO LATEST Enable ha…"
type textarea "x"
type textarea "[URL][DOMAIN_NAME] [GEOGRAPHIC_DATA] 10:12 PM Okay sir JUMP TO LATEST Enable ha…"
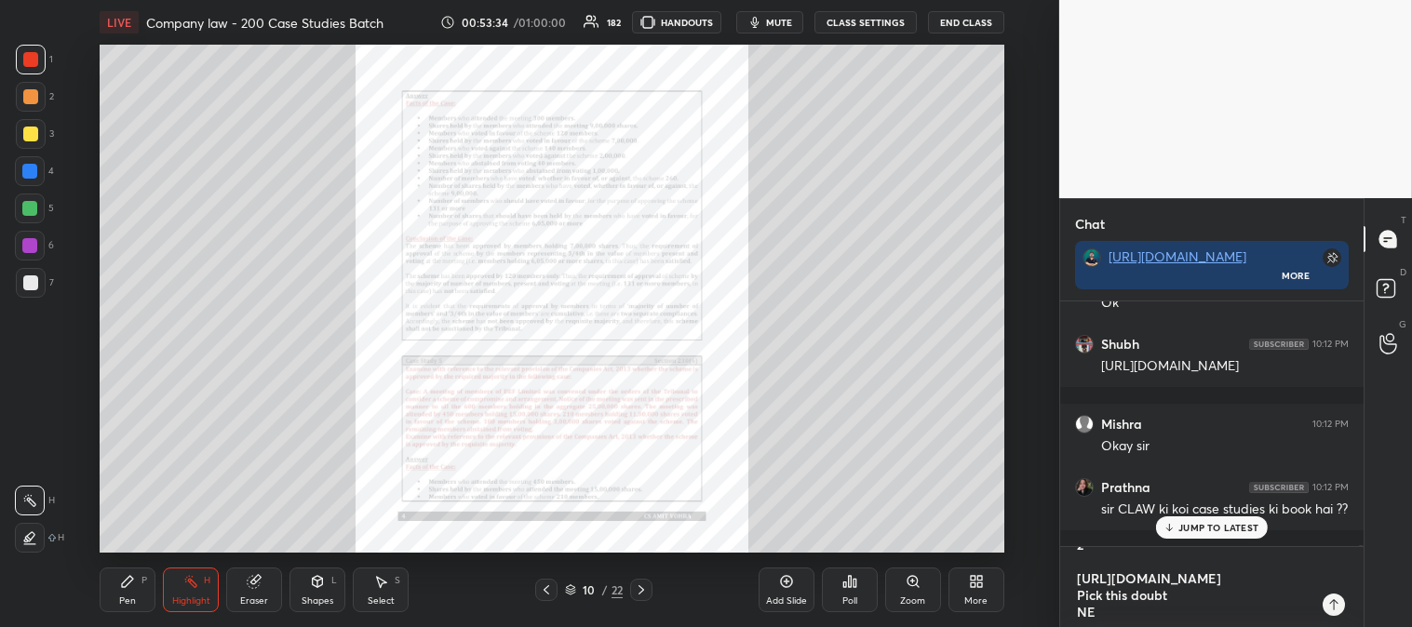
type textarea "x"
type textarea "[URL][DOMAIN_NAME] [GEOGRAPHIC_DATA] 10:12 PM Okay sir JUMP TO LATEST Enable ha…"
type textarea "x"
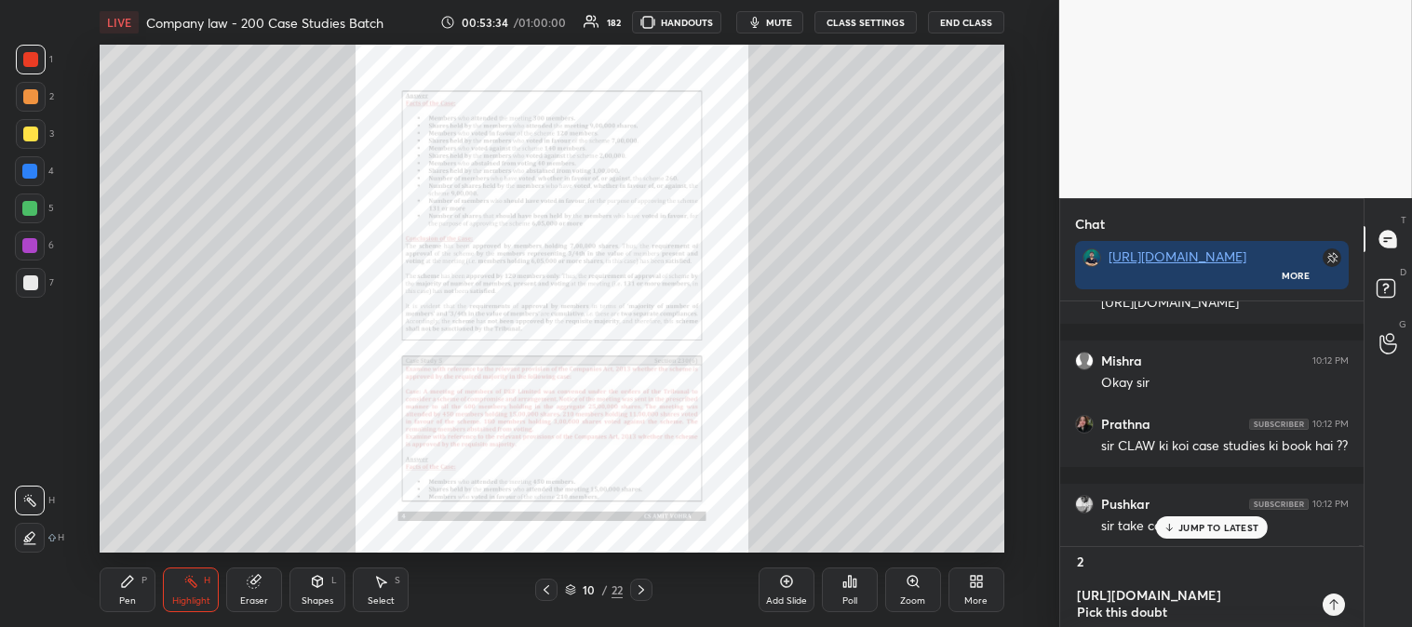
type textarea "[URL][DOMAIN_NAME] [GEOGRAPHIC_DATA] 10:12 PM Okay sir JUMP TO LATEST Enable ha…"
type textarea "x"
type textarea "[URL][DOMAIN_NAME] [GEOGRAPHIC_DATA] 10:12 PM Okay sir JUMP TO LATEST Enable ha…"
type textarea "x"
type textarea "[URL][DOMAIN_NAME] [GEOGRAPHIC_DATA] 10:12 PM Okay sir JUMP TO LATEST Enable ha…"
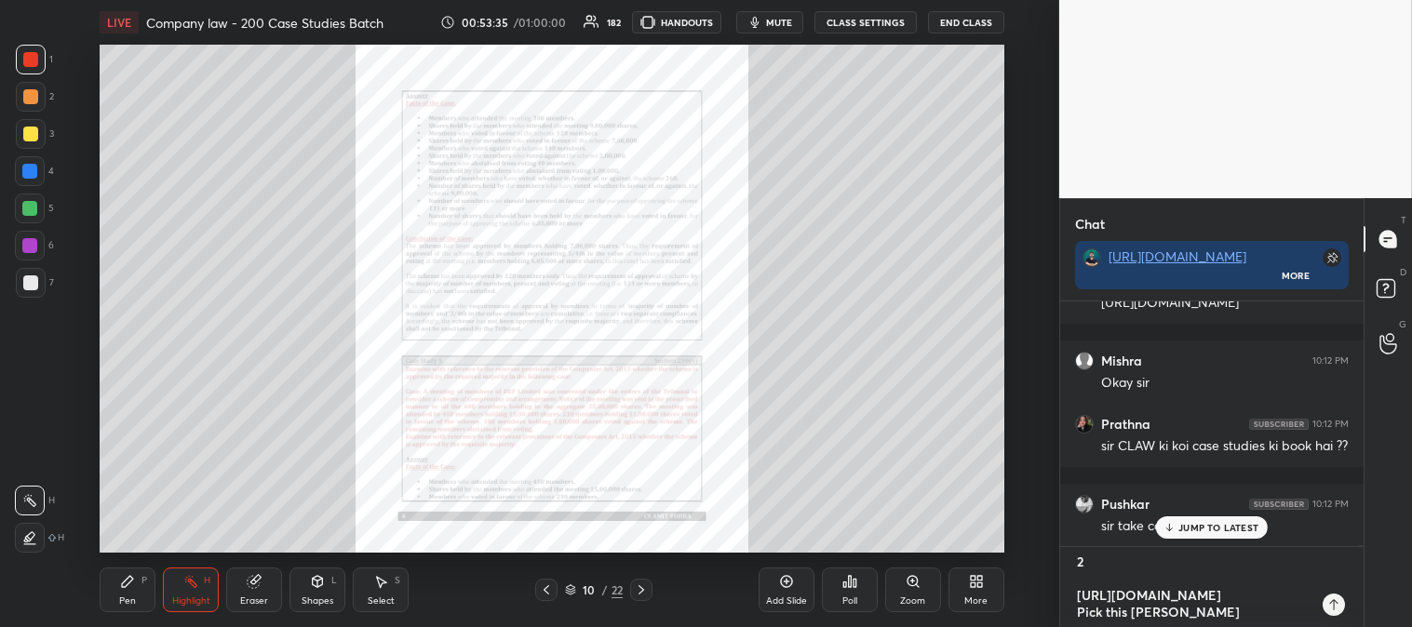
type textarea "x"
type textarea "[URL][DOMAIN_NAME] [GEOGRAPHIC_DATA] 10:12 PM Okay sir JUMP TO LATEST Enable ha…"
type textarea "x"
type textarea "[URL][DOMAIN_NAME] [GEOGRAPHIC_DATA] 10:12 PM Okay sir JUMP TO LATEST Enable ha…"
type textarea "x"
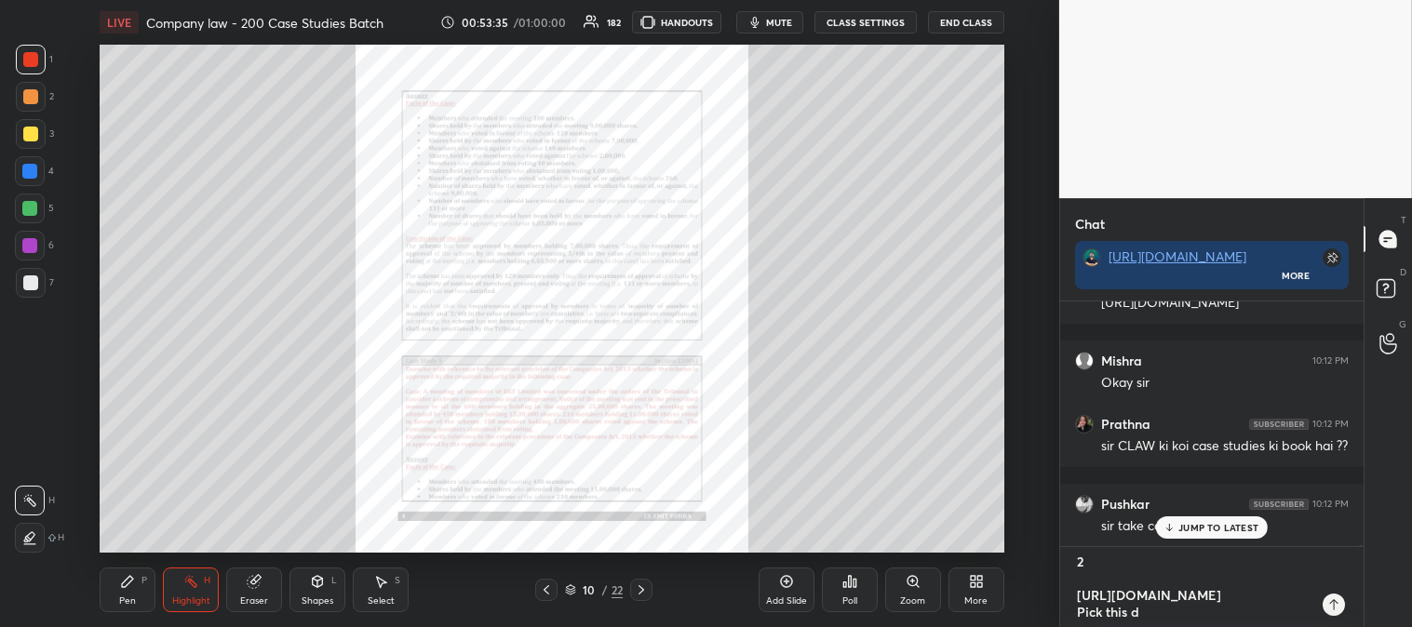
type textarea "[URL][DOMAIN_NAME] [GEOGRAPHIC_DATA] 10:12 PM Okay sir JUMP TO LATEST Enable ha…"
type textarea "x"
type textarea "[URL][DOMAIN_NAME] [GEOGRAPHIC_DATA] 10:12 PM Okay sir JUMP TO LATEST Enable ha…"
type textarea "x"
type textarea "[URL][DOMAIN_NAME] [GEOGRAPHIC_DATA] 10:12 PM Okay sir JUMP TO LATEST Enable ha…"
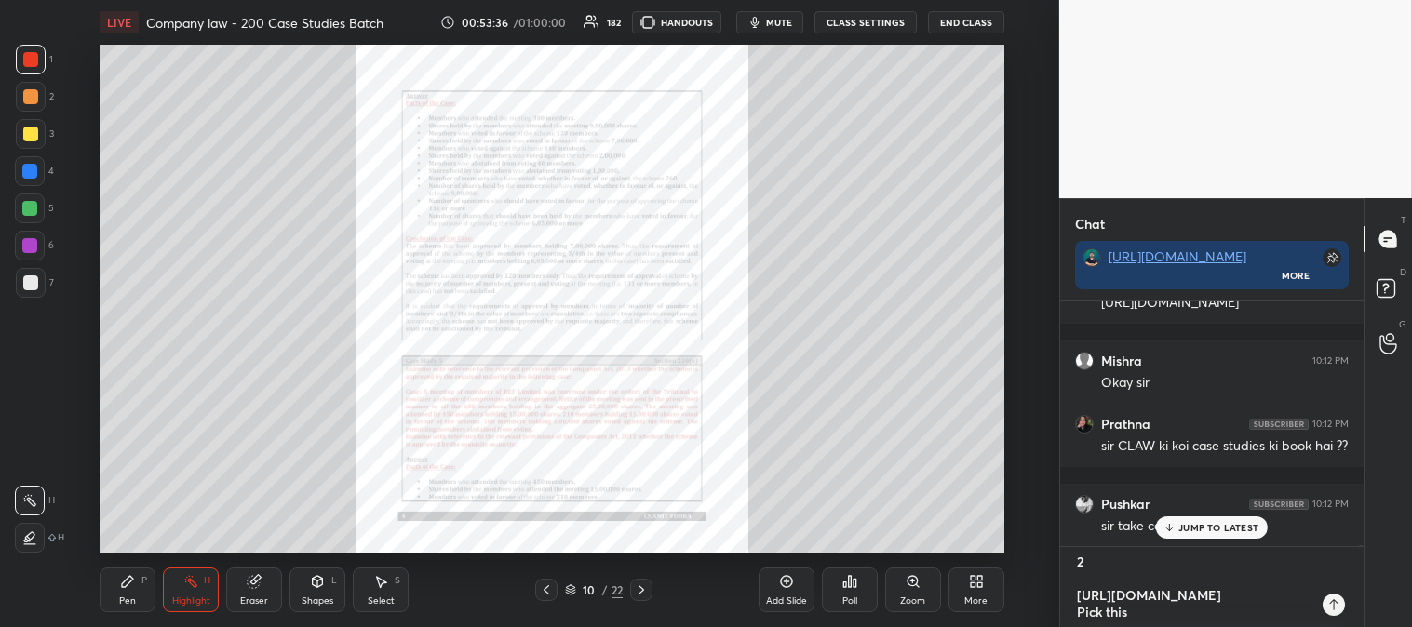
type textarea "x"
type textarea "[URL][DOMAIN_NAME] [GEOGRAPHIC_DATA] 10:12 PM Okay sir JUMP TO LATEST Enable ha…"
type textarea "x"
type textarea "[URL][DOMAIN_NAME] [GEOGRAPHIC_DATA] 10:12 PM Okay sir JUMP TO LATEST Enable ha…"
type textarea "x"
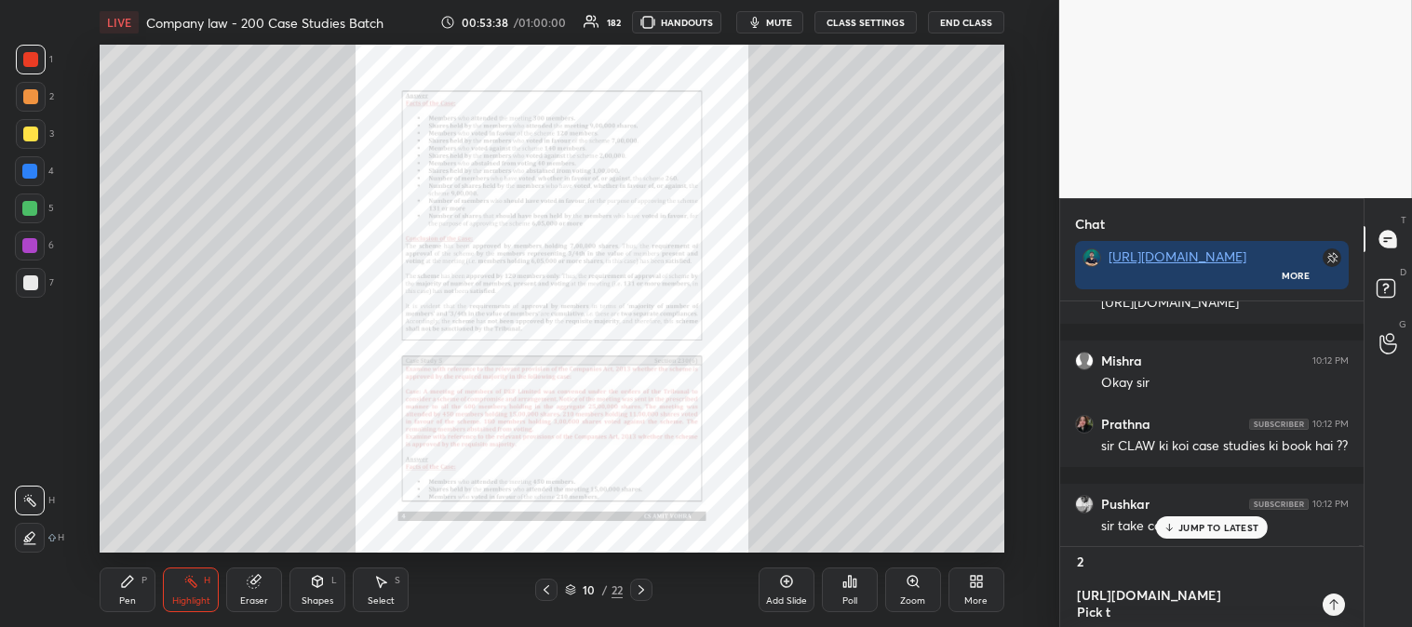
type textarea "[URL][DOMAIN_NAME] [GEOGRAPHIC_DATA] 10:12 PM Okay sir JUMP TO LATEST Enable ha…"
type textarea "x"
type textarea "[URL][DOMAIN_NAME] [GEOGRAPHIC_DATA] 10:12 PM Okay sir JUMP TO LATEST Enable ha…"
type textarea "x"
type textarea "[URL][DOMAIN_NAME] [GEOGRAPHIC_DATA] 10:12 PM Okay sir JUMP TO LATEST Enable ha…"
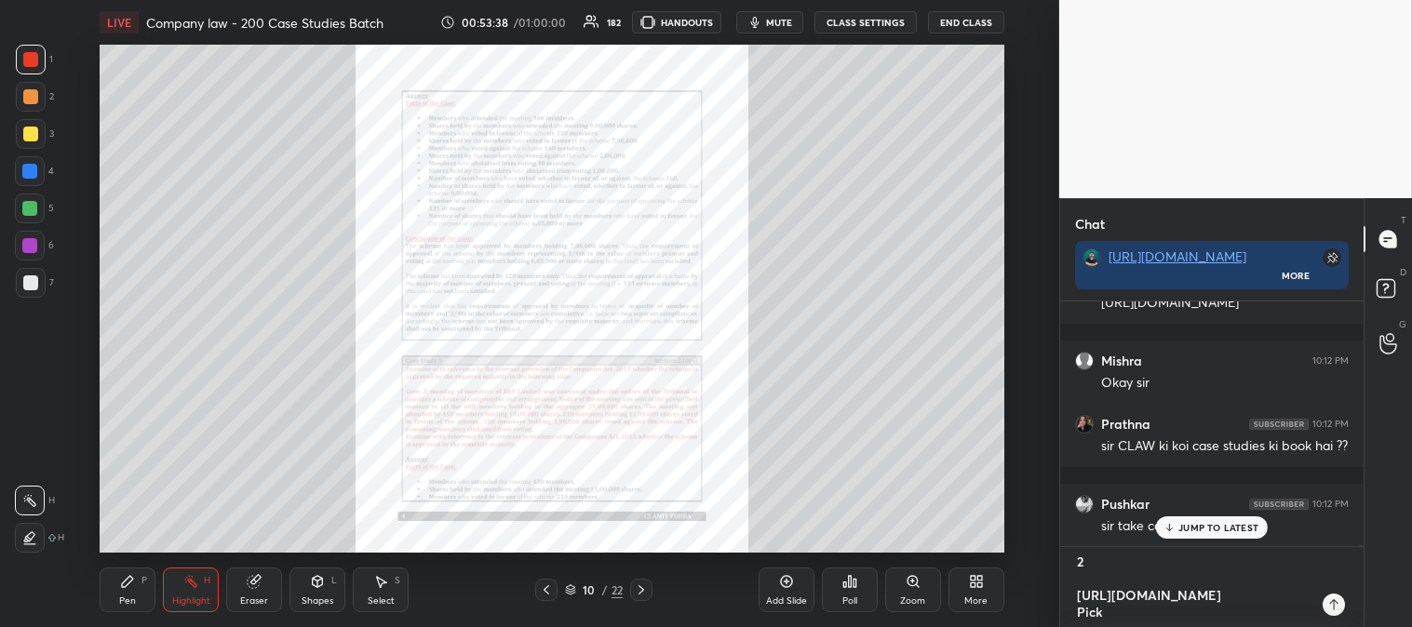
type textarea "x"
type textarea "[URL][DOMAIN_NAME] [GEOGRAPHIC_DATA] 10:12 PM Okay sir JUMP TO LATEST Enable ha…"
type textarea "x"
type textarea "[URL][DOMAIN_NAME] [GEOGRAPHIC_DATA] 10:12 PM Okay sir JUMP TO LATEST Enable ha…"
type textarea "x"
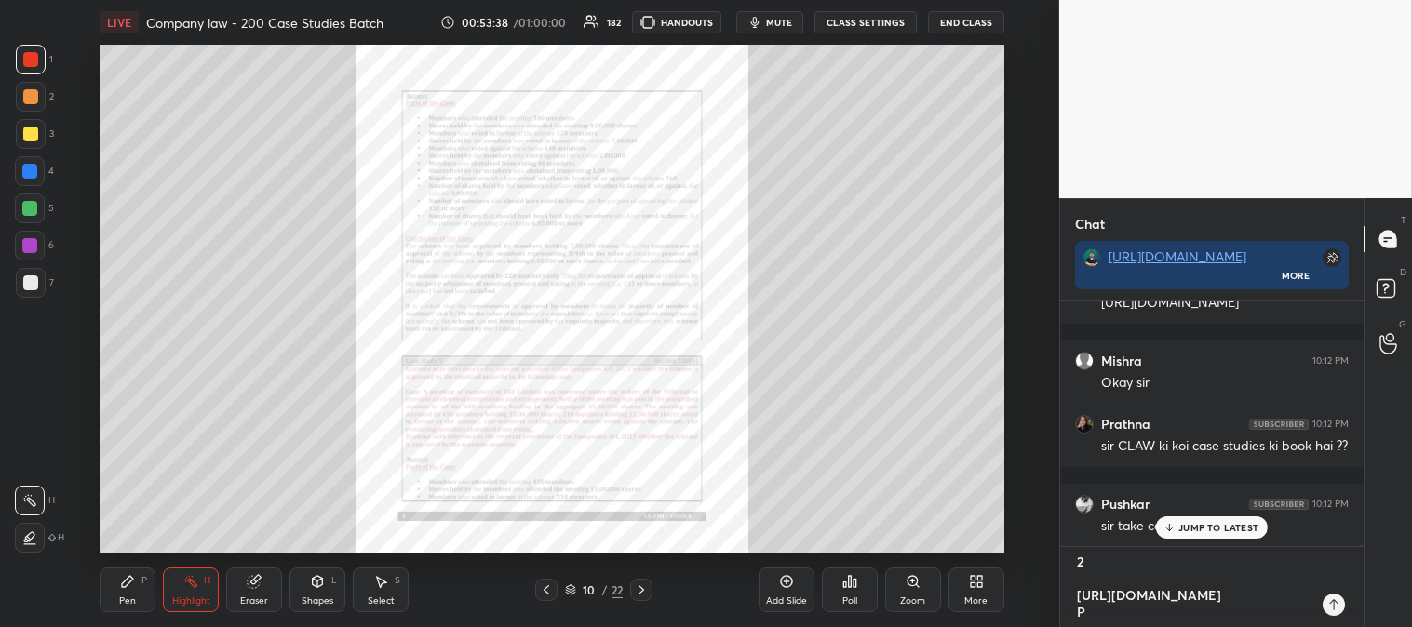
type textarea "[URL][DOMAIN_NAME] [GEOGRAPHIC_DATA] 10:12 PM Okay sir JUMP TO LATEST Enable ha…"
type textarea "x"
type textarea "[URL][DOMAIN_NAME] [GEOGRAPHIC_DATA] 10:12 PM Okay sir JUMP TO LATEST Enable ha…"
type textarea "x"
type textarea "[URL][DOMAIN_NAME] [GEOGRAPHIC_DATA] 10:12 PM Okay sir JUMP TO LATEST Enable ha…"
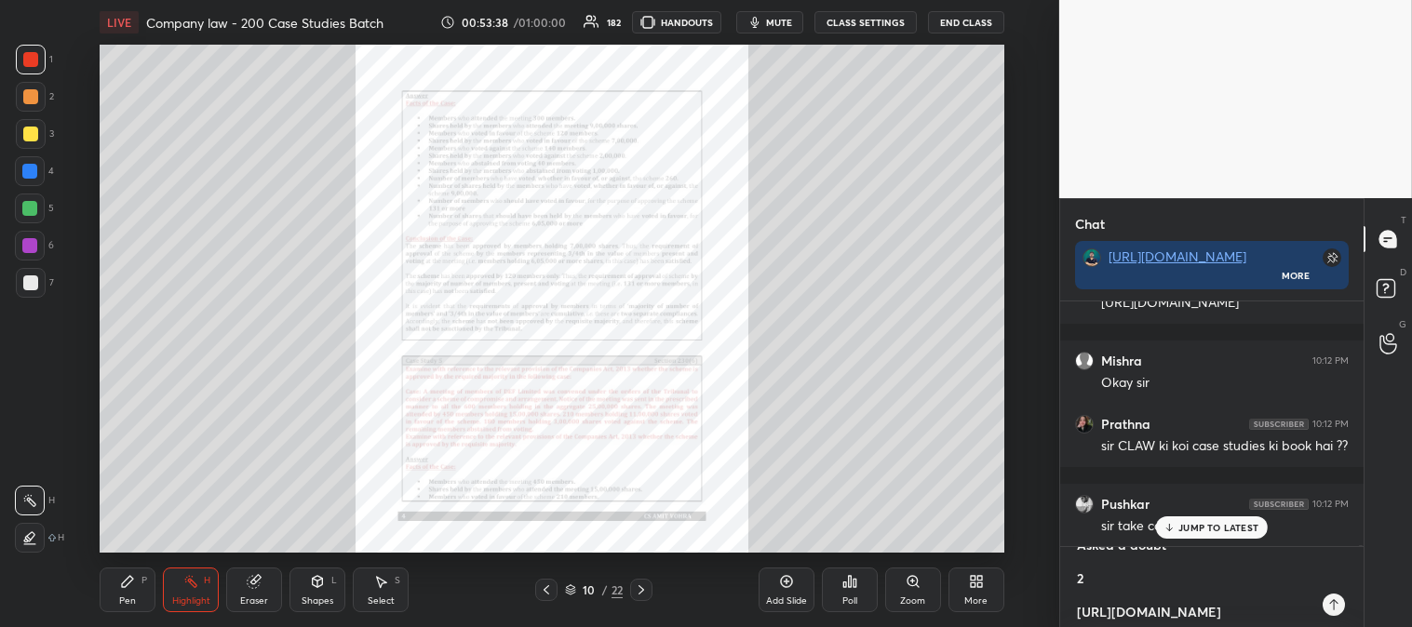
type textarea "x"
type textarea "[URL][DOMAIN_NAME] [GEOGRAPHIC_DATA] 10:12 PM Okay sir JUMP TO LATEST Enable ha…"
type textarea "x"
type textarea "[URL][DOMAIN_NAME] [GEOGRAPHIC_DATA] 10:12 PM Okay sir JUMP TO LATEST Enable ha…"
type textarea "x"
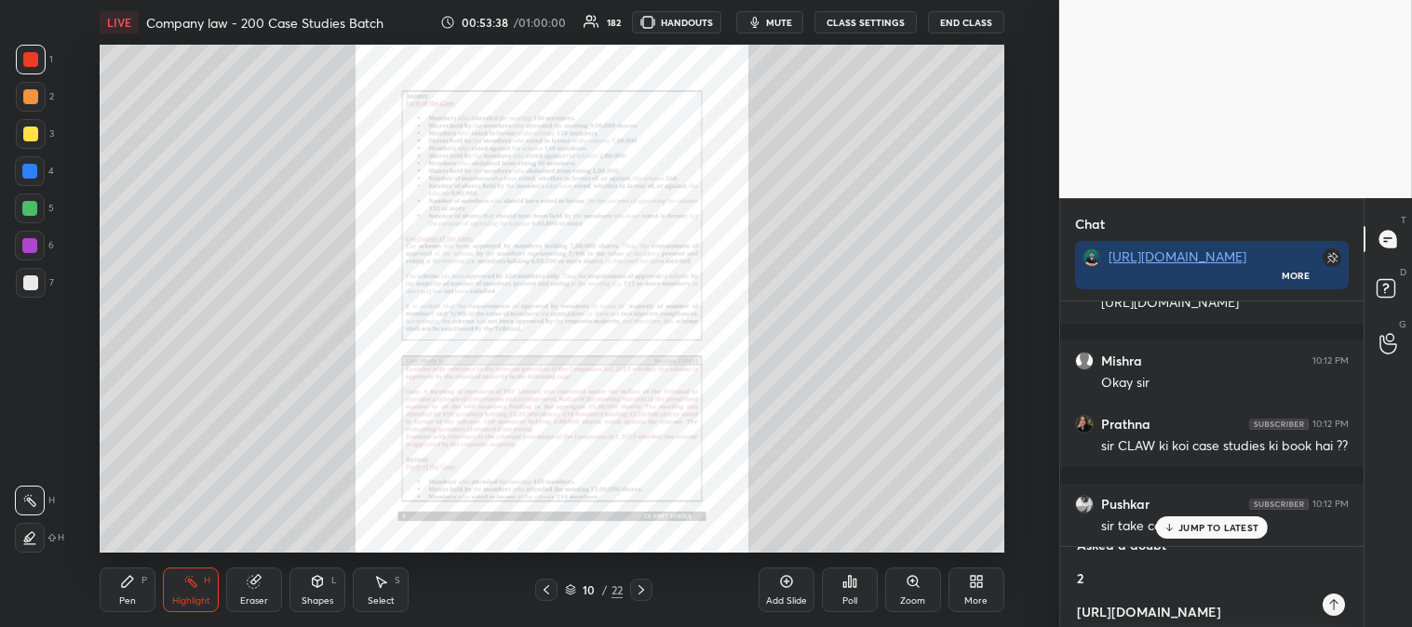
type textarea "[URL][DOMAIN_NAME] [GEOGRAPHIC_DATA] 10:12 PM Okay sir JUMP TO LATEST Enable ha…"
type textarea "x"
type textarea "[URL][DOMAIN_NAME] [GEOGRAPHIC_DATA] 10:12 PM Okay sir JUMP TO LATEST Enable ha…"
type textarea "x"
type textarea "[URL][DOMAIN_NAME] [GEOGRAPHIC_DATA] 10:12 PM Okay sir JUMP TO LATEST Enable ha…"
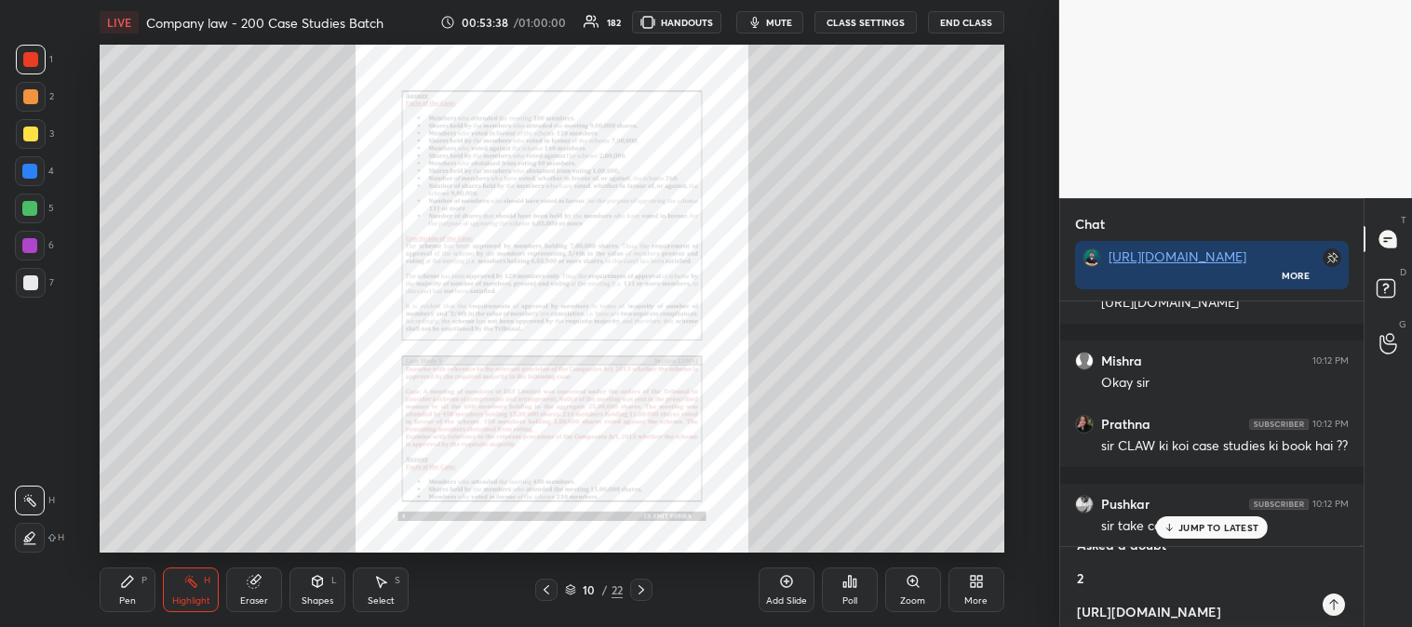
type textarea "x"
type textarea "[URL][DOMAIN_NAME] [GEOGRAPHIC_DATA] 10:12 PM Okay sir JUMP TO LATEST Enable ha…"
type textarea "x"
type textarea "[URL][DOMAIN_NAME] [GEOGRAPHIC_DATA] 10:12 PM Okay sir JUMP TO LATEST Enable ha…"
type textarea "x"
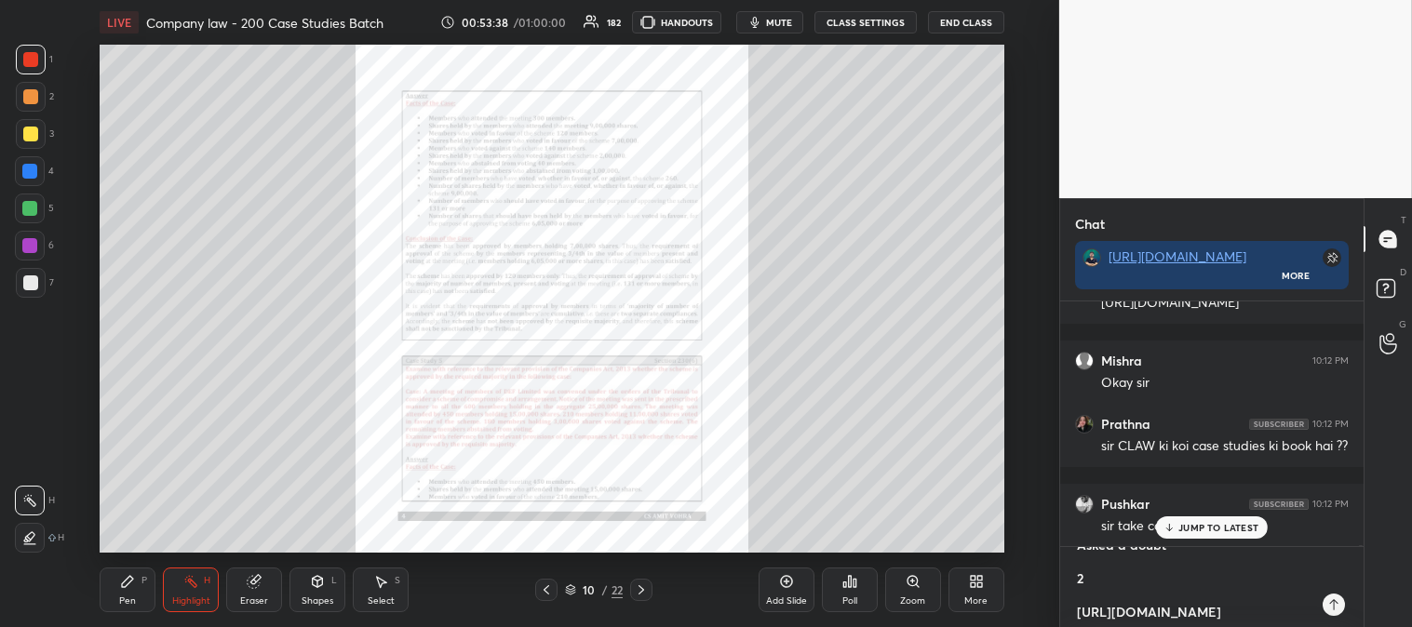
type textarea "[URL][DOMAIN_NAME] [GEOGRAPHIC_DATA] 10:12 PM Okay sir JUMP TO LATEST Enable ha…"
type textarea "x"
type textarea "[URL][DOMAIN_NAME] [GEOGRAPHIC_DATA] 10:12 PM Okay sir JUMP TO LATEST Enable ha…"
type textarea "x"
type textarea "[URL][DOMAIN_NAME] [GEOGRAPHIC_DATA] 10:12 PM Okay sir JUMP TO LATEST Enable ha…"
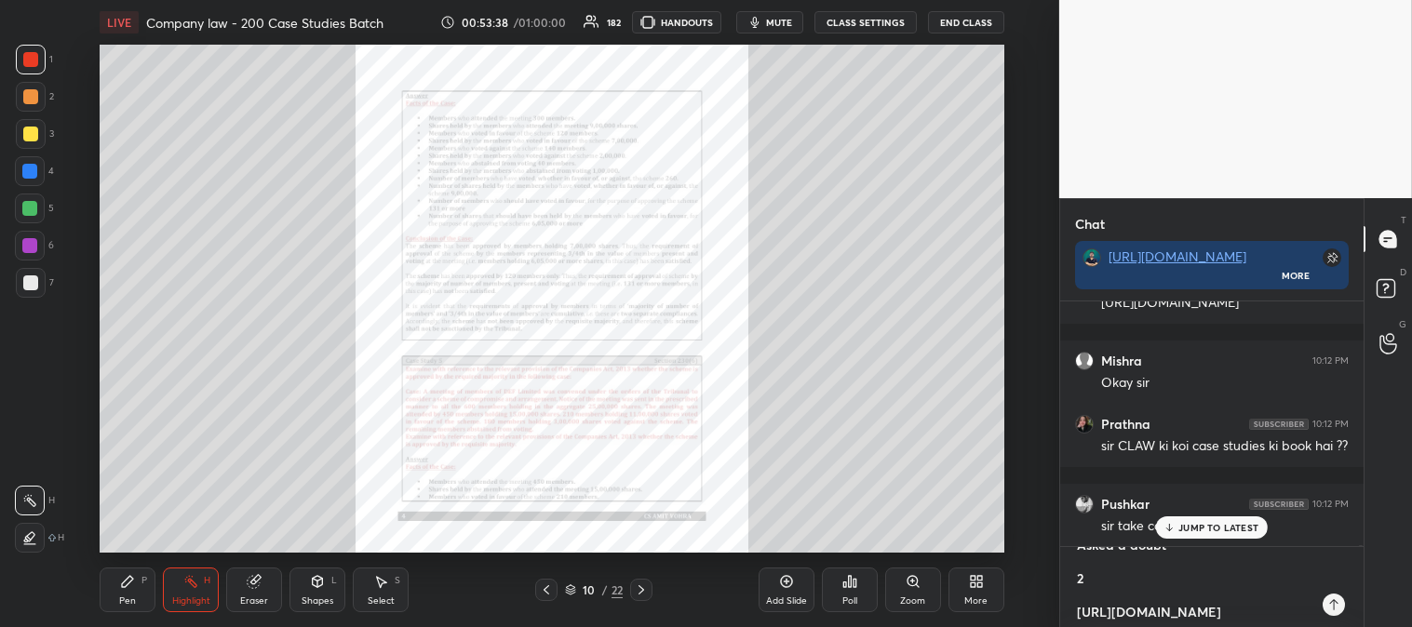
type textarea "x"
type textarea "[URL][DOMAIN_NAME] [GEOGRAPHIC_DATA] 10:12 PM Okay sir JUMP TO LATEST Enable ha…"
type textarea "x"
type textarea "[URL][DOMAIN_NAME] [GEOGRAPHIC_DATA] 10:12 PM Okay sir JUMP TO LATEST Enable ha…"
type textarea "x"
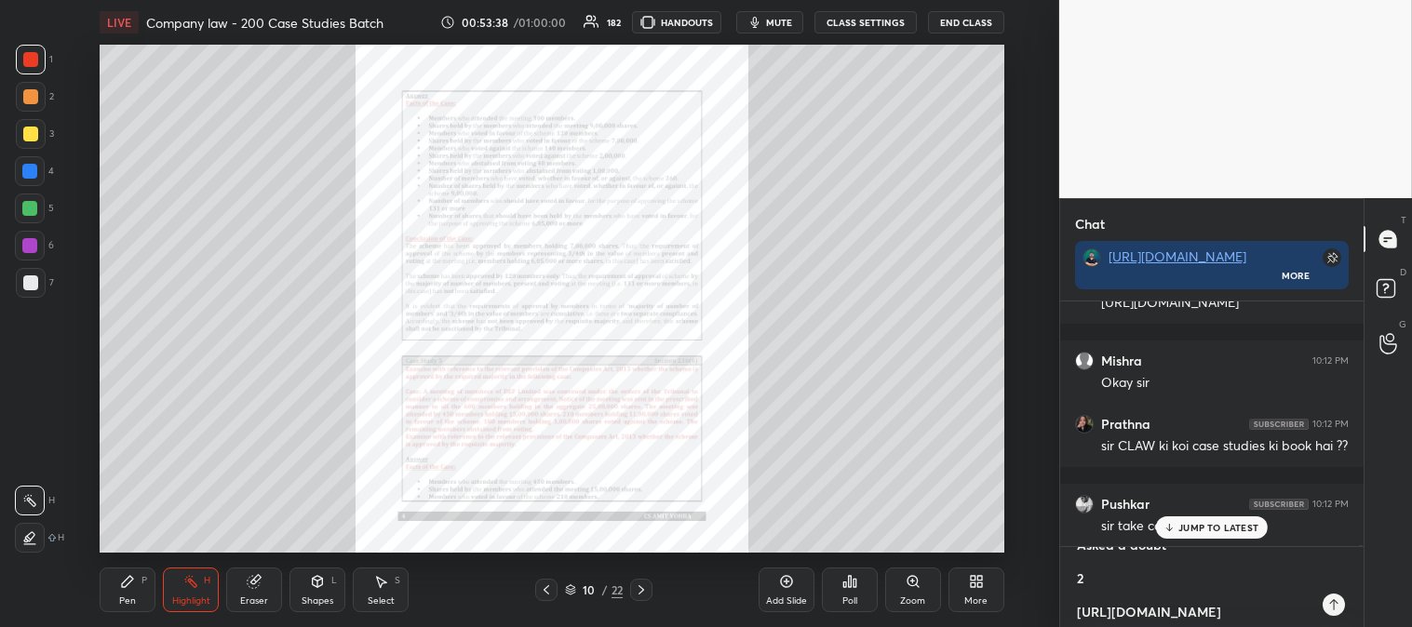
type textarea "[URL][DOMAIN_NAME] [GEOGRAPHIC_DATA] 10:12 PM Okay sir JUMP TO LATEST Enable ha…"
type textarea "x"
type textarea "[URL][DOMAIN_NAME] [GEOGRAPHIC_DATA] 10:12 PM Okay sir JUMP TO LATEST Enable ha…"
type textarea "x"
type textarea "[URL][DOMAIN_NAME] [GEOGRAPHIC_DATA] 10:12 PM Okay sir JUMP TO LATEST Enable ha…"
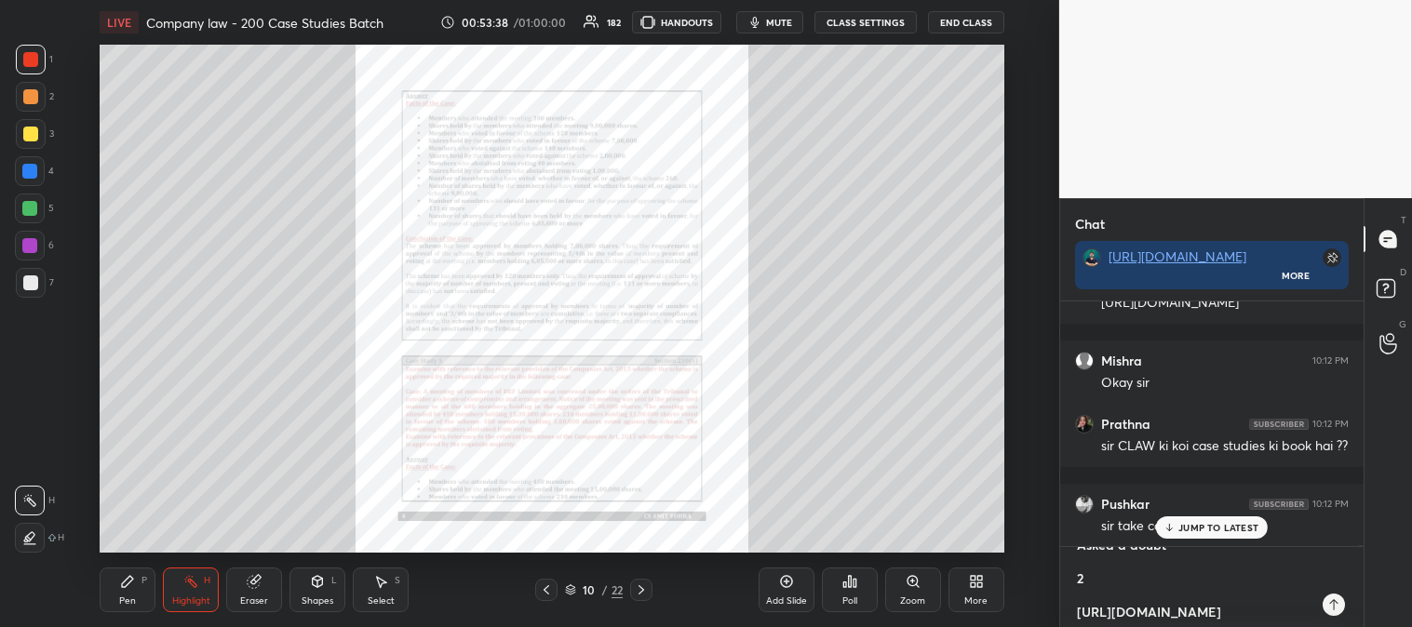
type textarea "x"
type textarea "[URL][DOMAIN_NAME] [GEOGRAPHIC_DATA] 10:12 PM Okay sir JUMP TO LATEST Enable ha…"
type textarea "x"
type textarea "[URL][DOMAIN_NAME] [GEOGRAPHIC_DATA] 10:12 PM Okay sir JUMP TO LATEST Enable ha…"
type textarea "x"
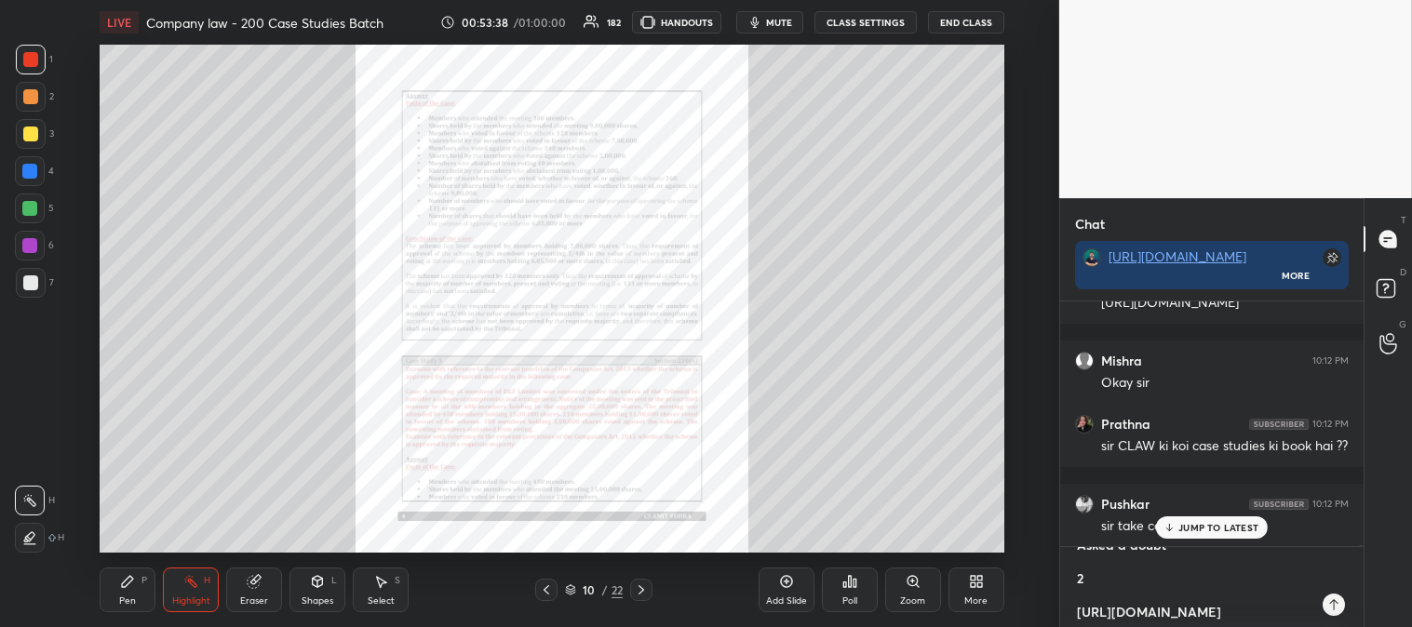
type textarea "[URL][DOMAIN_NAME] [GEOGRAPHIC_DATA] 10:12 PM Okay sir JUMP TO LATEST Enable ha…"
type textarea "x"
type textarea "[URL][DOMAIN_NAME] [GEOGRAPHIC_DATA] 10:12 PM Okay sir JUMP TO LATEST Enable ha…"
type textarea "x"
type textarea "[URL][DOMAIN_NAME] [GEOGRAPHIC_DATA] 10:12 PM Okay sir JUMP TO LATEST Enable ha…"
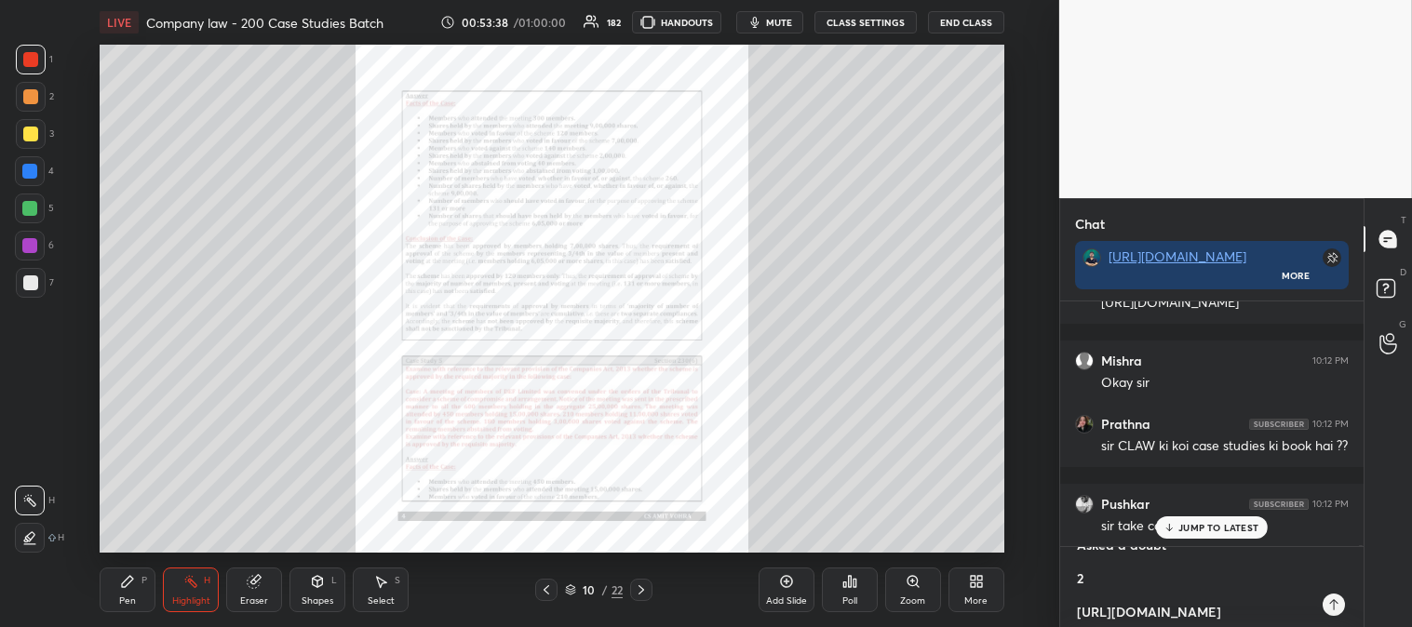
type textarea "x"
type textarea "[URL][DOMAIN_NAME] [GEOGRAPHIC_DATA] 10:12 PM Okay sir JUMP TO LATEST Enable ha…"
type textarea "x"
type textarea "[URL][DOMAIN_NAME] [GEOGRAPHIC_DATA] 10:12 PM Okay sir JUMP TO LATEST Enable ha…"
type textarea "x"
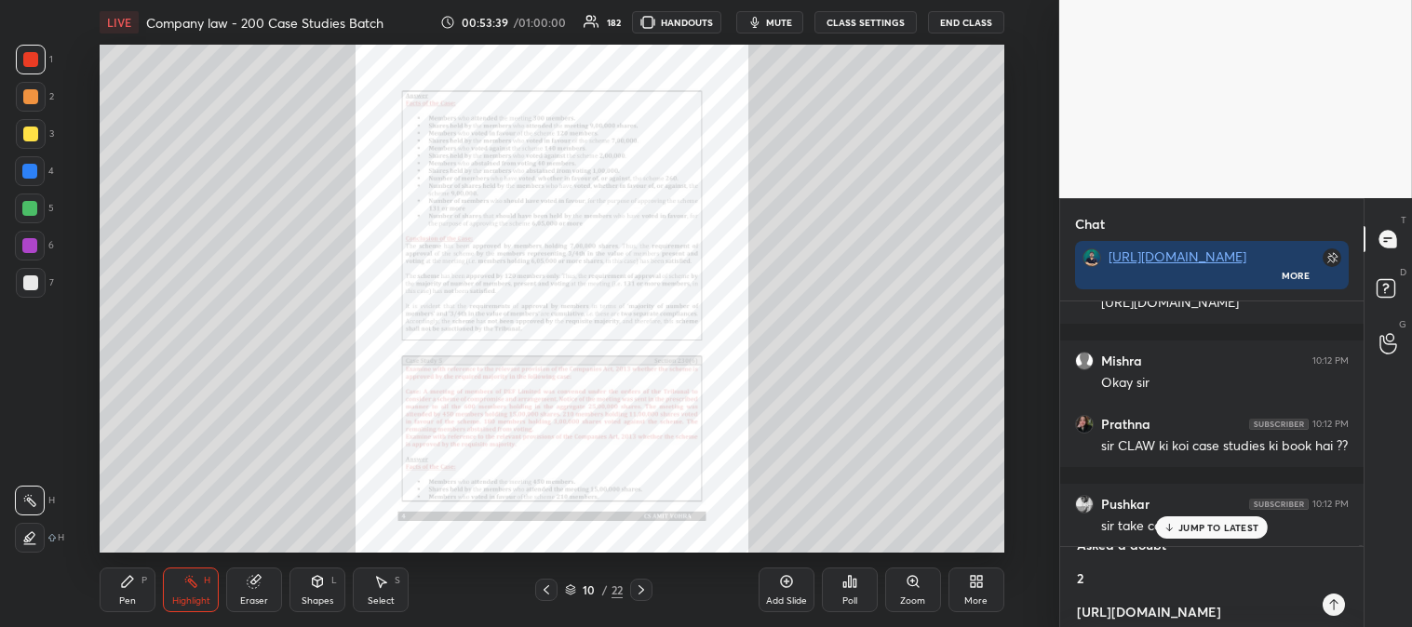
type textarea "[URL][DOMAIN_NAME] [GEOGRAPHIC_DATA] 10:12 PM Okay sir JUMP TO LATEST Enable ha…"
type textarea "x"
type textarea "[URL][DOMAIN_NAME] [GEOGRAPHIC_DATA] 10:12 PM Okay sir JUMP TO LATEST Enable ha…"
type textarea "x"
type textarea "[URL][DOMAIN_NAME] [GEOGRAPHIC_DATA] 10:12 PM Okay sir JUMP TO LATEST Enable ha…"
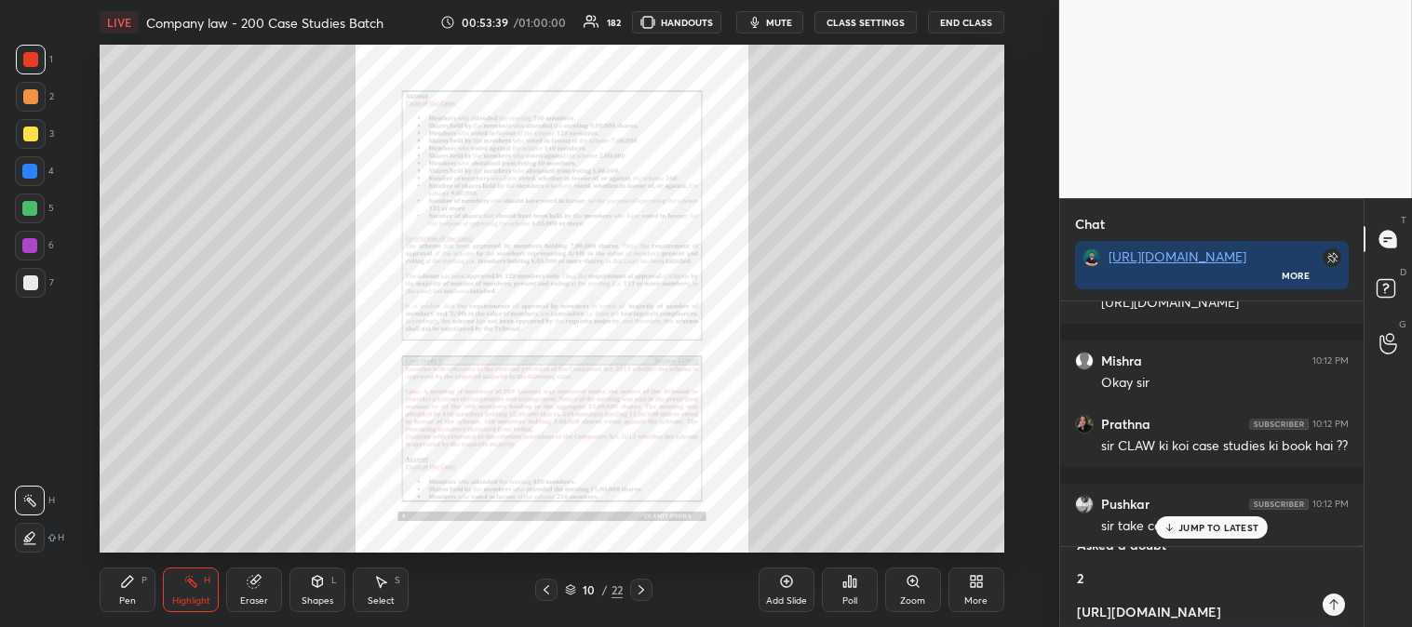
type textarea "x"
type textarea "[URL][DOMAIN_NAME] [GEOGRAPHIC_DATA] 10:12 PM Okay sir JUMP TO LATEST Enable ha…"
type textarea "x"
type textarea "[URL][DOMAIN_NAME] [GEOGRAPHIC_DATA] 10:12 PM Okay sir JUMP TO LATEST Enable ha…"
type textarea "x"
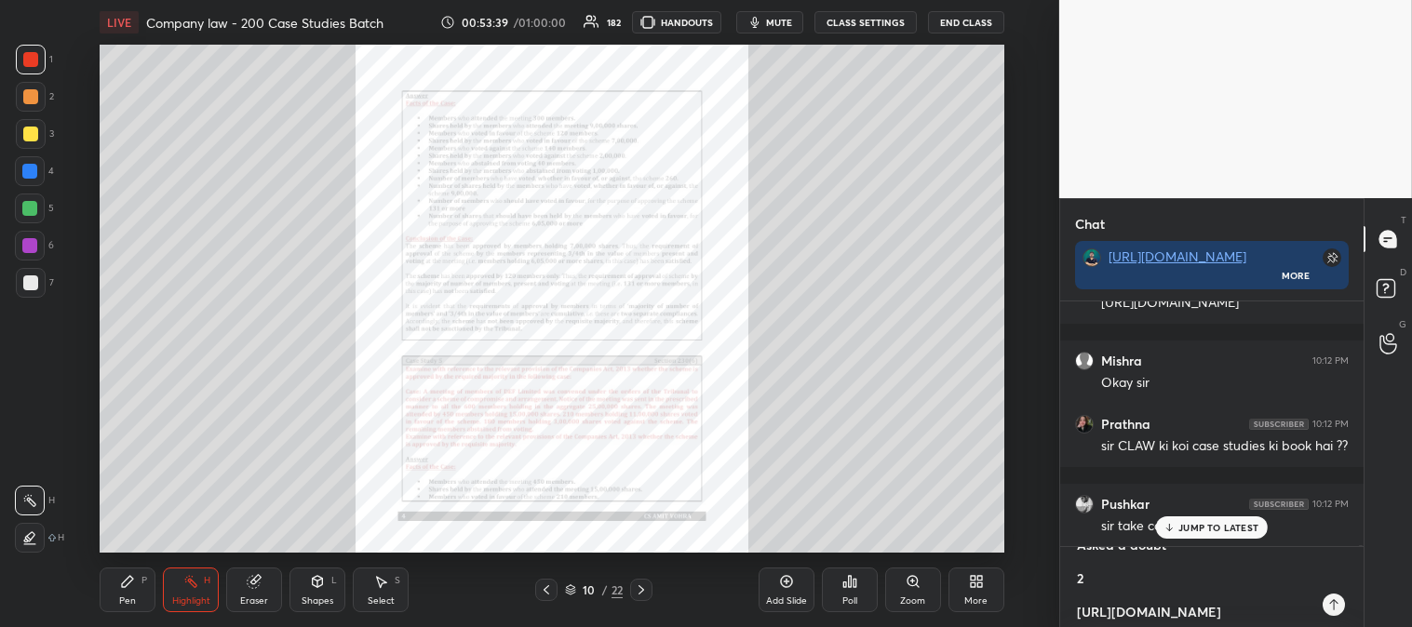
type textarea "[URL][DOMAIN_NAME] [GEOGRAPHIC_DATA] 10:12 PM Okay sir JUMP TO LATEST Enable ha…"
type textarea "x"
type textarea "[URL][DOMAIN_NAME] [GEOGRAPHIC_DATA] 10:12 PM Okay sir JUMP TO LATEST Enable ha…"
type textarea "x"
type textarea "[URL][DOMAIN_NAME] [GEOGRAPHIC_DATA] 10:12 PM Okay sir JUMP TO LATEST Enable ha…"
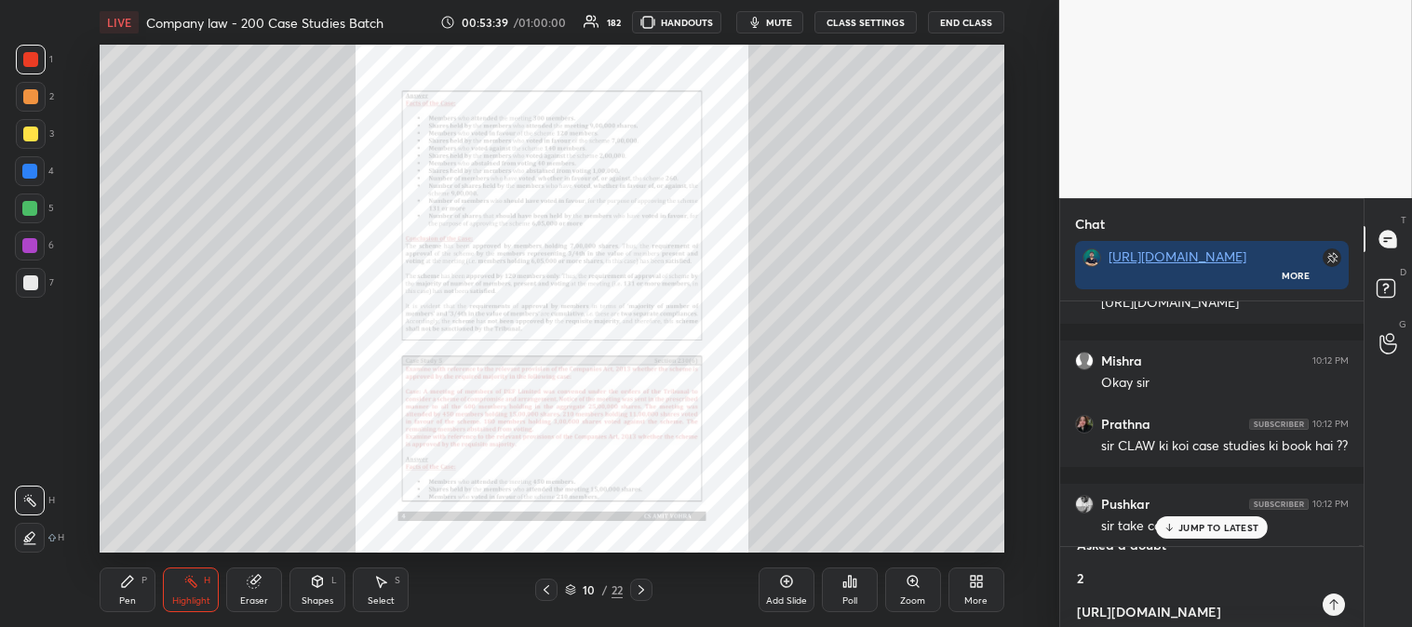
type textarea "x"
type textarea "[URL][DOMAIN_NAME] [GEOGRAPHIC_DATA] 10:12 PM Okay sir JUMP TO LATEST Enable ha…"
type textarea "x"
type textarea "[URL][DOMAIN_NAME] [GEOGRAPHIC_DATA] 10:12 PM Okay sir JUMP TO LATEST Enable ha…"
type textarea "x"
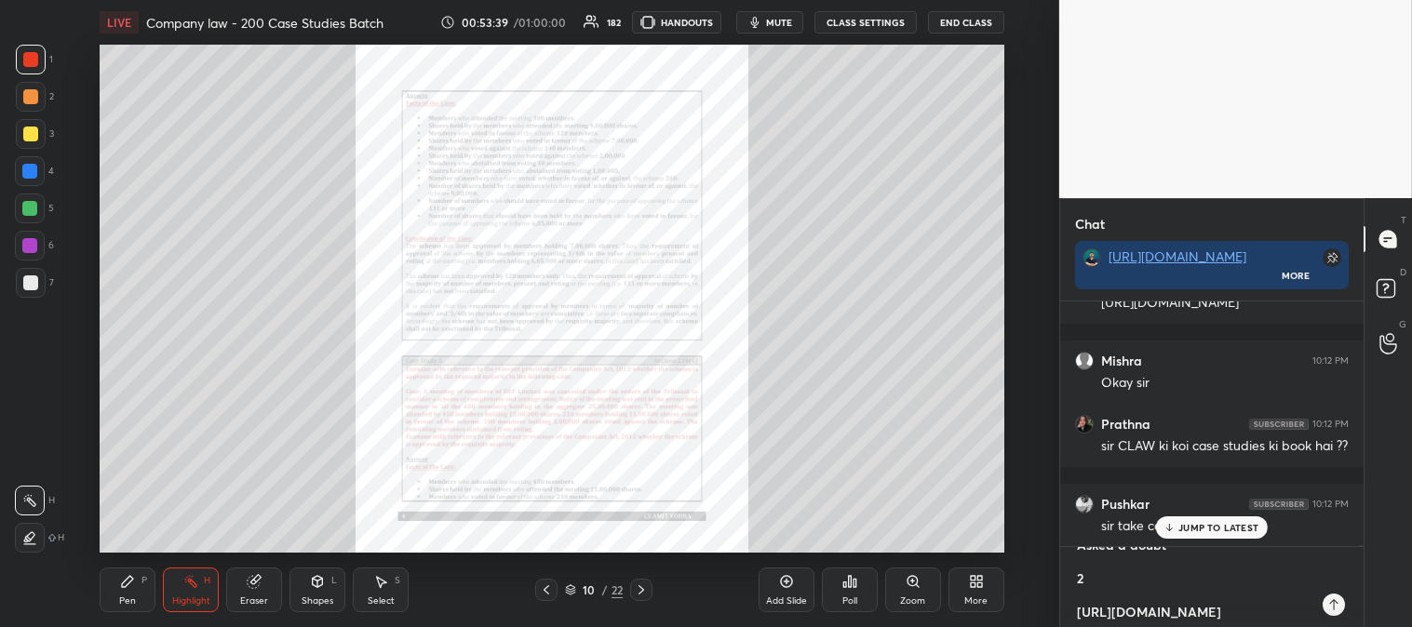
type textarea "[URL][DOMAIN_NAME] [GEOGRAPHIC_DATA] 10:12 PM Okay sir JUMP TO LATEST Enable ha…"
type textarea "x"
type textarea "[URL][DOMAIN_NAME] [GEOGRAPHIC_DATA] 10:12 PM Okay sir JUMP TO LATEST Enable ha…"
type textarea "x"
type textarea "[URL][DOMAIN_NAME] [GEOGRAPHIC_DATA] 10:12 PM Okay sir JUMP TO LATEST Enable ha…"
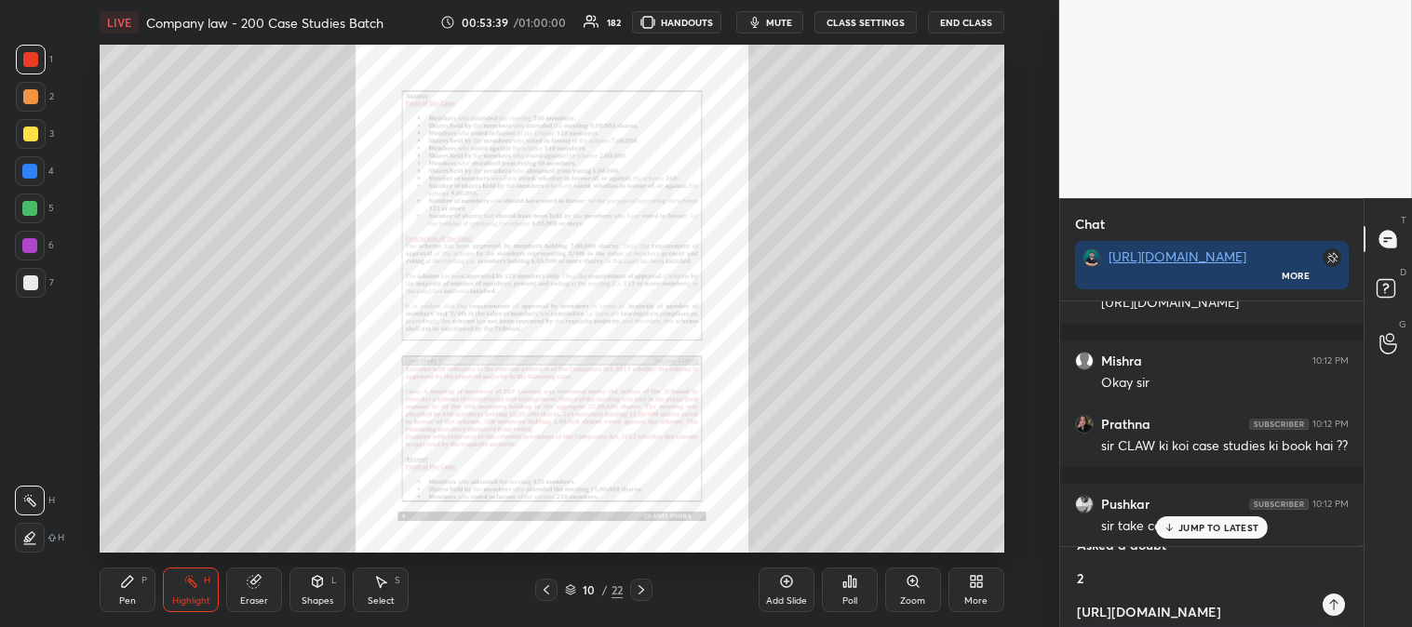
type textarea "x"
type textarea "[URL][DOMAIN_NAME] [GEOGRAPHIC_DATA] 10:12 PM Okay sir JUMP TO LATEST Enable ha…"
type textarea "x"
type textarea "[URL][DOMAIN_NAME] [GEOGRAPHIC_DATA] 10:12 PM Okay sir JUMP TO LATEST Enable ha…"
type textarea "x"
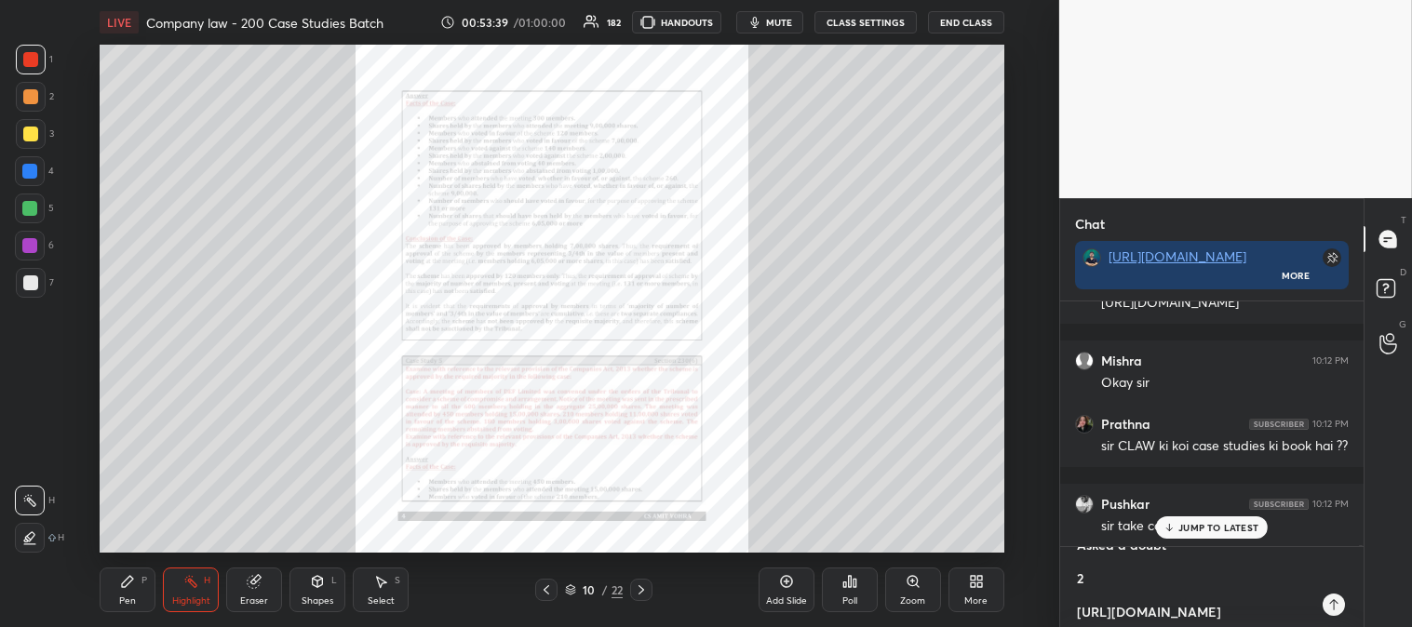
type textarea "[URL][DOMAIN_NAME] [GEOGRAPHIC_DATA] 10:12 PM Okay sir JUMP TO LATEST Enable ha…"
type textarea "x"
type textarea "[URL][DOMAIN_NAME] [GEOGRAPHIC_DATA] 10:12 PM Okay sir JUMP TO LATEST Enable ha…"
type textarea "x"
type textarea "[URL][DOMAIN_NAME] [GEOGRAPHIC_DATA] 10:12 PM Okay sir JUMP TO LATEST Enable ha…"
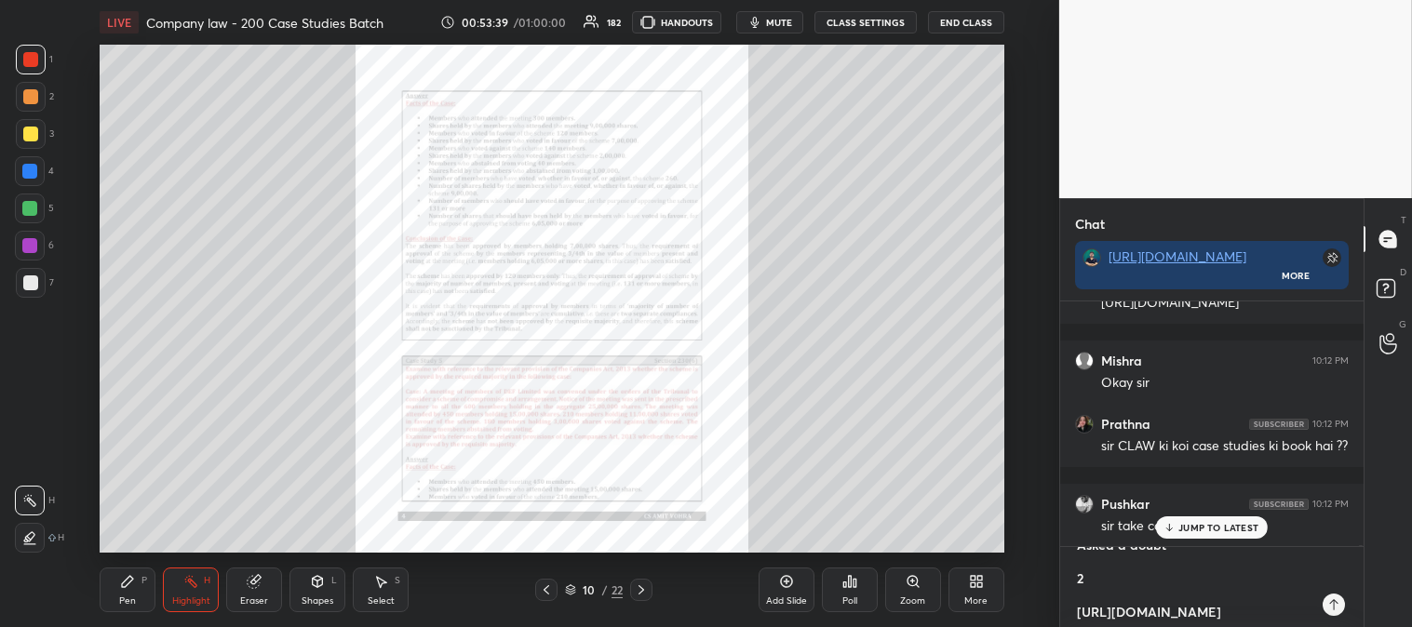
type textarea "x"
type textarea "[URL][DOMAIN_NAME] [GEOGRAPHIC_DATA] 10:12 PM Okay sir JUMP TO LATEST Enable ha…"
type textarea "x"
type textarea "[URL][DOMAIN_NAME] [GEOGRAPHIC_DATA] 10:12 PM Okay sir JUMP TO LATEST Enable ha…"
type textarea "x"
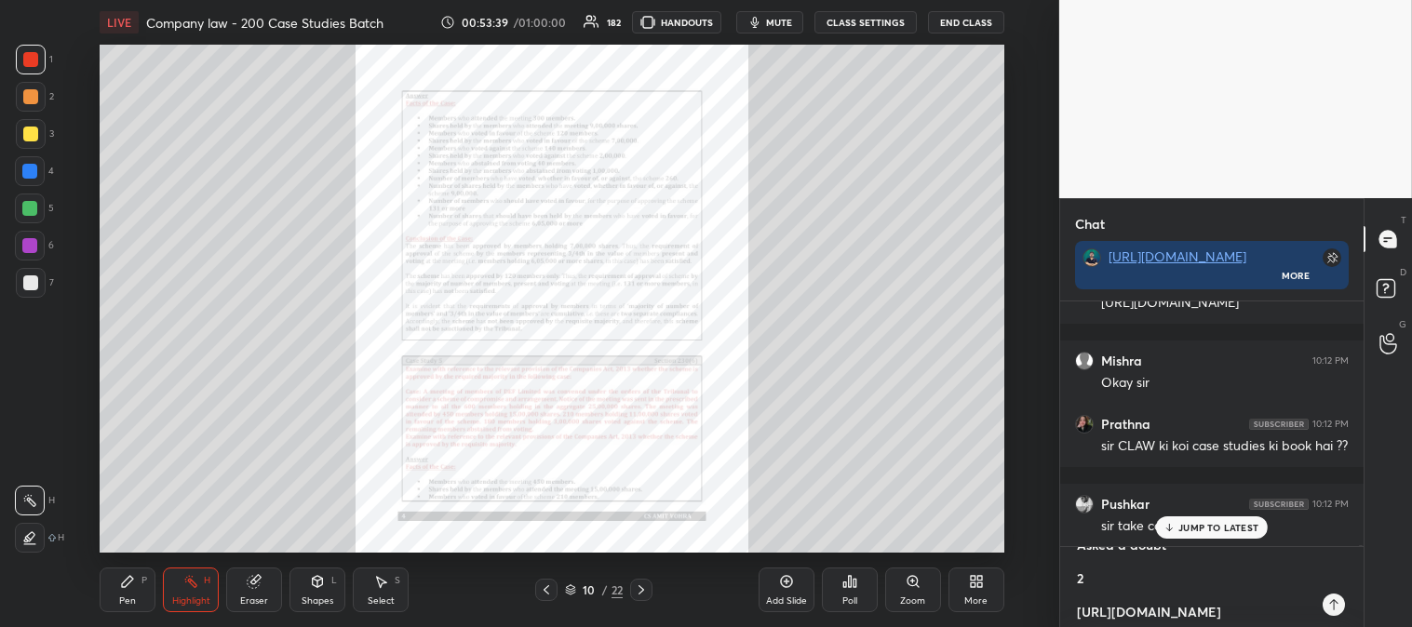
type textarea "[URL][DOMAIN_NAME] [GEOGRAPHIC_DATA] 10:12 PM Okay sir JUMP TO LATEST Enable ha…"
type textarea "x"
type textarea "[URL][DOMAIN_NAME] [GEOGRAPHIC_DATA] 10:12 PM Okay sir JUMP TO LATEST Enable ha…"
type textarea "x"
type textarea "[URL][DOMAIN_NAME] [GEOGRAPHIC_DATA] 10:12 PM Okay sir JUMP TO LATEST Enable ha…"
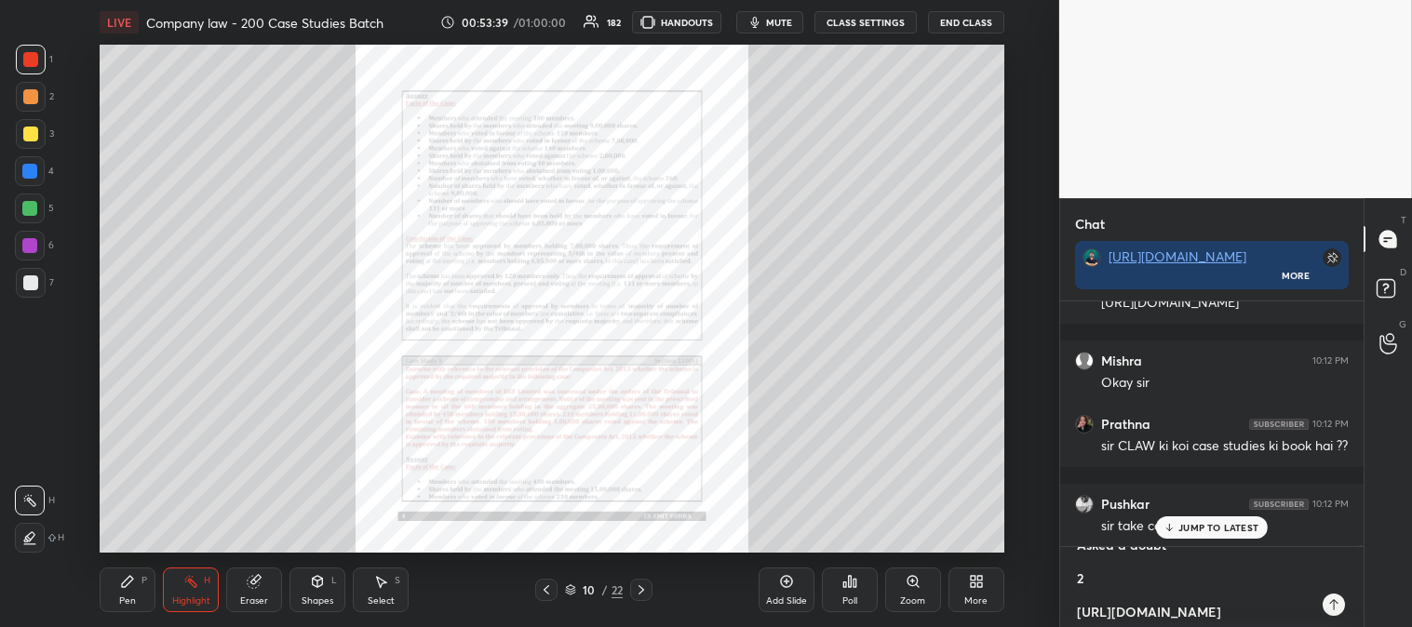
type textarea "x"
type textarea "[URL][DOMAIN_NAME] [GEOGRAPHIC_DATA] 10:12 PM Okay sir JUMP TO LATEST Enable ha…"
type textarea "x"
type textarea "[URL][DOMAIN_NAME] [GEOGRAPHIC_DATA] 10:12 PM Okay sir JUMP TO LATEST Enable ha…"
type textarea "x"
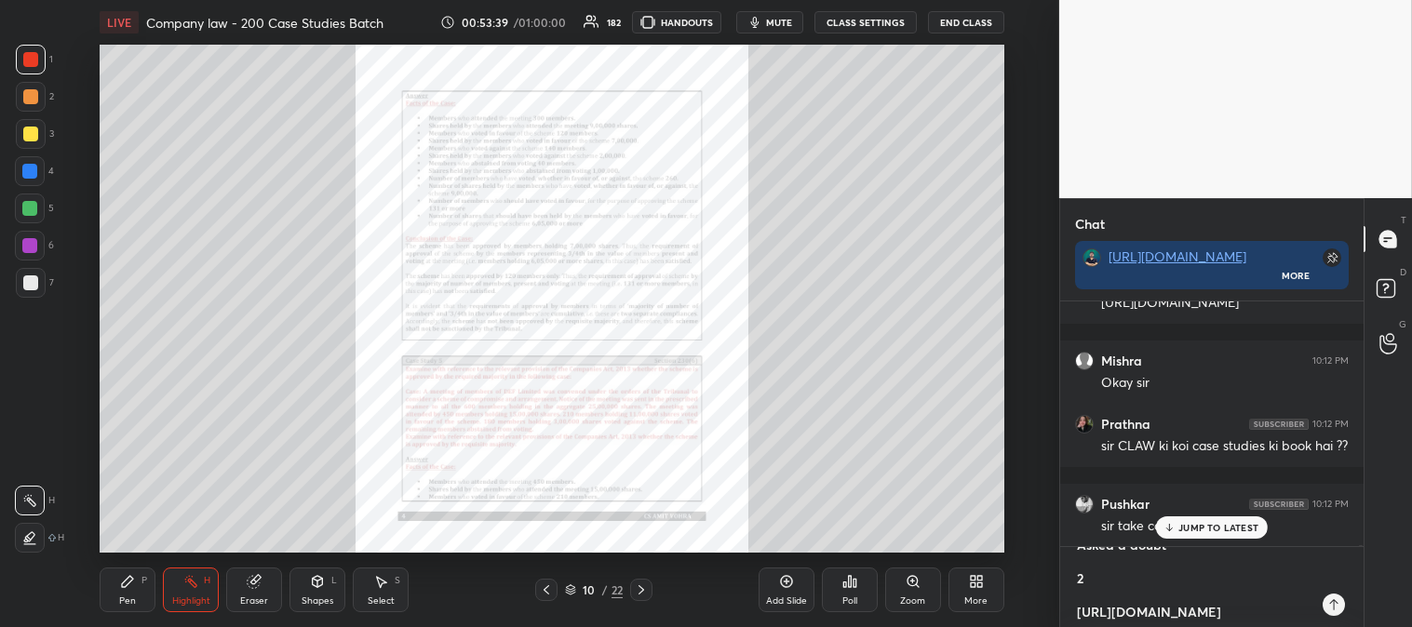
type textarea "[URL][DOMAIN_NAME] [GEOGRAPHIC_DATA] 10:12 PM Okay sir JUMP TO LATEST Enable ha…"
type textarea "x"
type textarea "[URL][DOMAIN_NAME] [GEOGRAPHIC_DATA] 10:12 PM Okay sir JUMP TO LATEST Enable ha…"
type textarea "x"
type textarea "[URL][DOMAIN_NAME] [GEOGRAPHIC_DATA] 10:12 PM Okay sir JUMP TO LATEST Enable ha…"
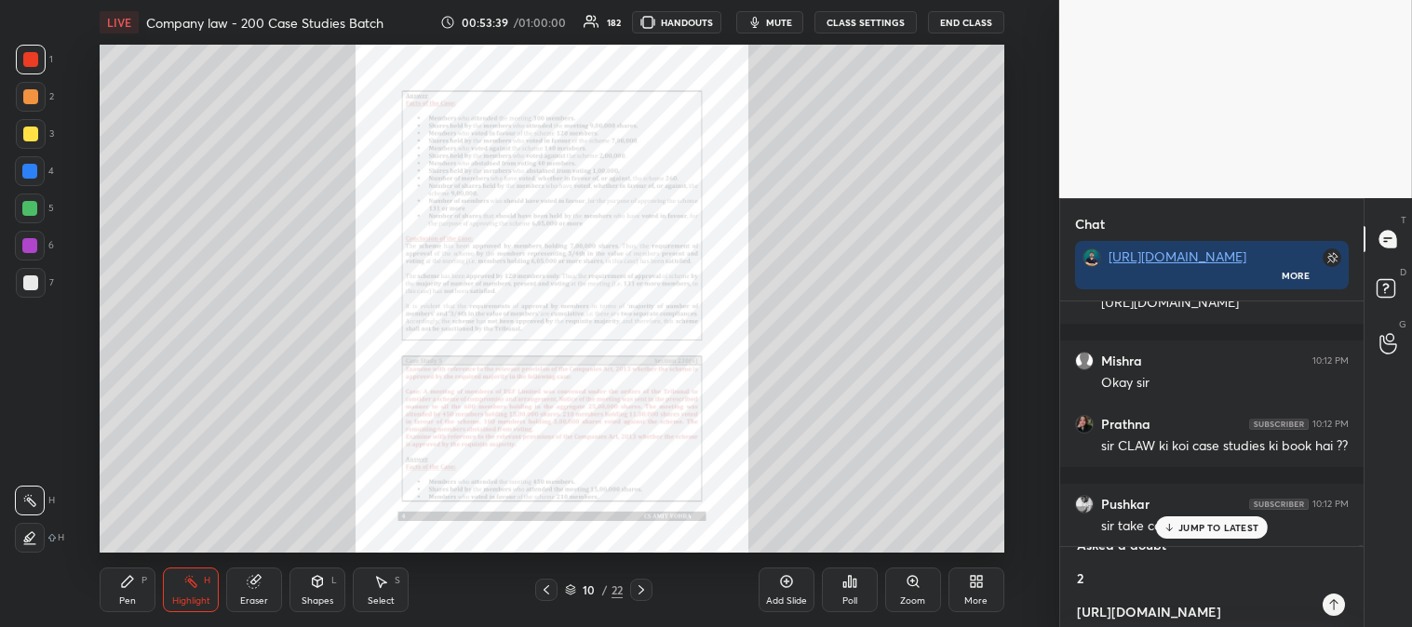
type textarea "x"
type textarea "[URL][DOMAIN_NAME] [GEOGRAPHIC_DATA] 10:12 PM Okay sir JUMP TO LATEST Enable ha…"
type textarea "x"
type textarea "[URL][DOMAIN_NAME] [GEOGRAPHIC_DATA] 10:12 PM Okay sir JUMP TO LATEST Enable ha…"
type textarea "x"
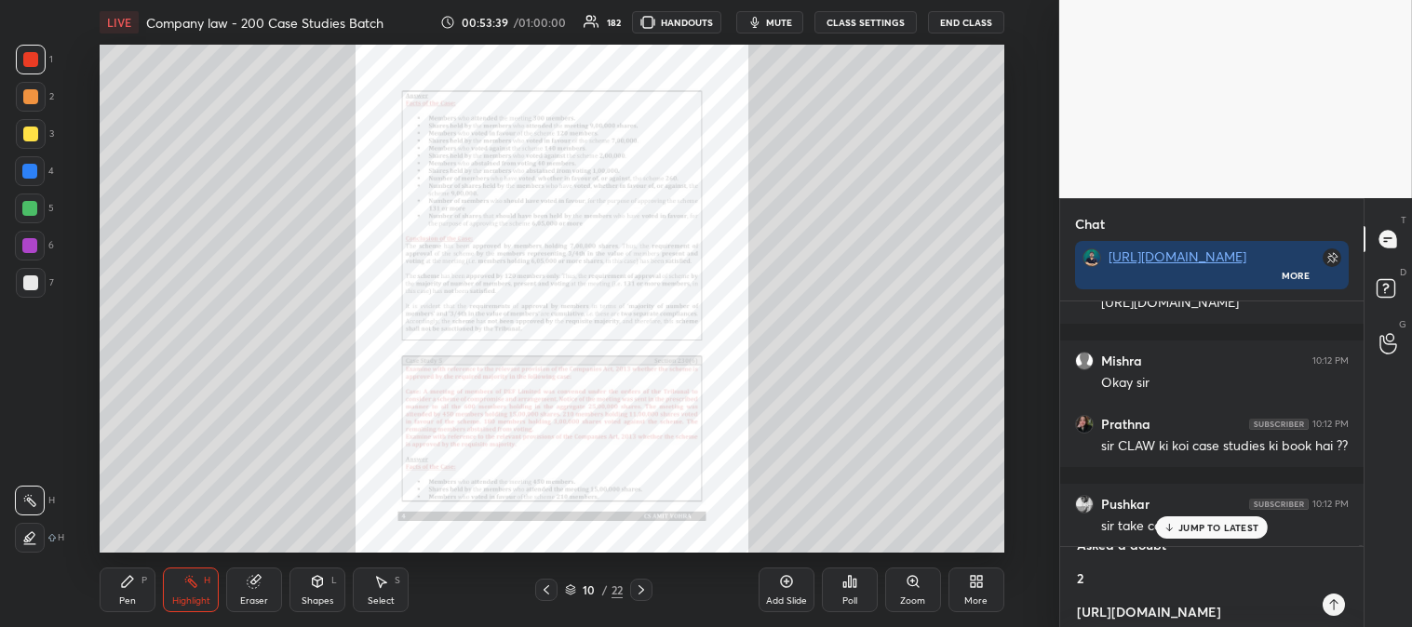
scroll to position [469, 0]
type textarea "[URL][DOMAIN_NAME] [GEOGRAPHIC_DATA] 10:12 PM Okay sir JUMP TO LATEST Enable ha…"
type textarea "x"
type textarea "[URL][DOMAIN_NAME] [GEOGRAPHIC_DATA] 10:12 PM Okay sir JUMP TO LATEST Enable ha…"
type textarea "x"
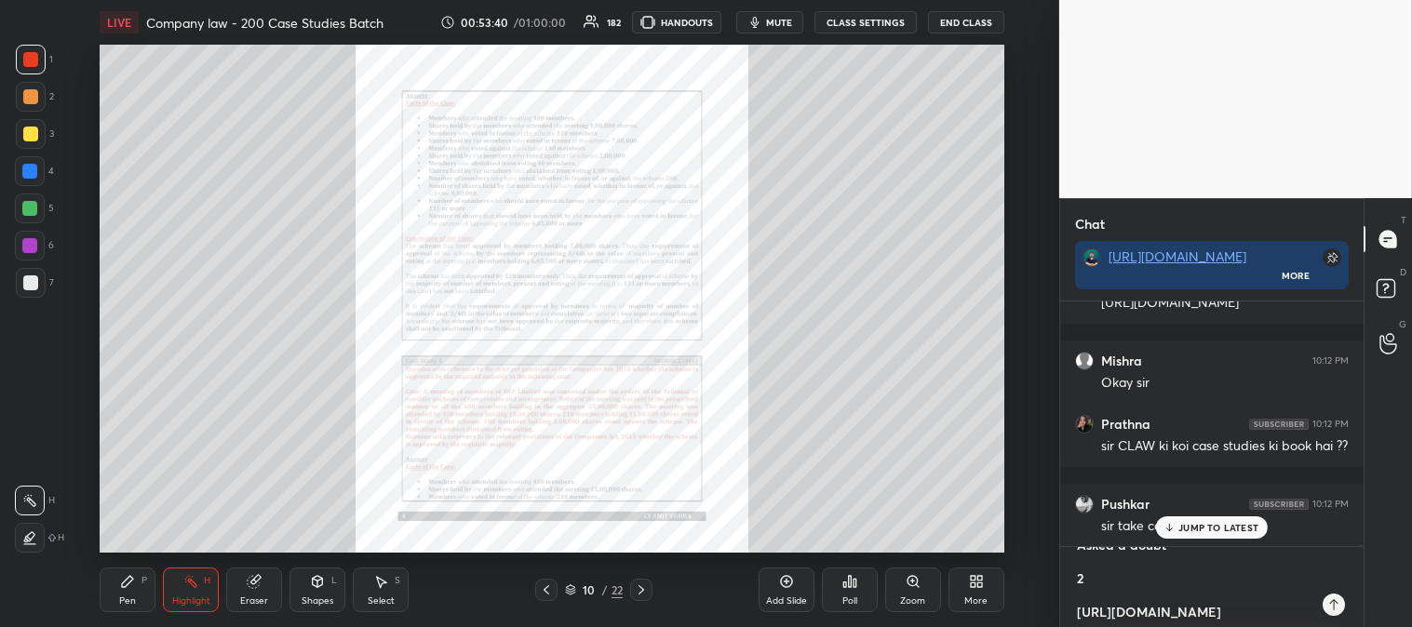
type textarea "[URL][DOMAIN_NAME] [GEOGRAPHIC_DATA] 10:12 PM Okay sir JUMP TO LATEST Enable ha…"
type textarea "x"
type textarea "[URL][DOMAIN_NAME] [GEOGRAPHIC_DATA] 10:12 PM Okay sir JUMP TO LATEST Enable ha…"
type textarea "x"
type textarea "[URL][DOMAIN_NAME] [GEOGRAPHIC_DATA] 10:12 PM Okay sir JUMP TO LATEST Enable ha…"
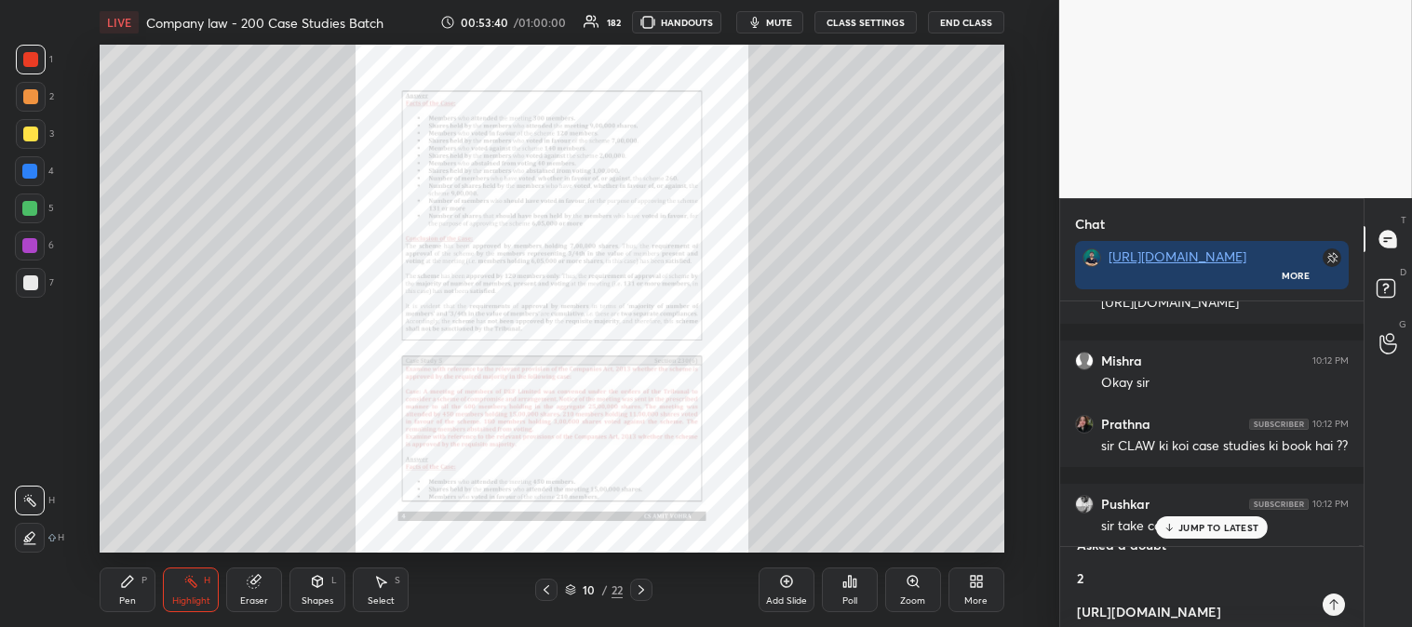
type textarea "x"
type textarea "[URL][DOMAIN_NAME] [GEOGRAPHIC_DATA] 10:12 PM Okay sir JUMP TO LATEST Enable ha…"
type textarea "x"
type textarea "[URL][DOMAIN_NAME] [GEOGRAPHIC_DATA] 10:12 PM Okay sir JUMP TO LATEST Enable ha…"
type textarea "x"
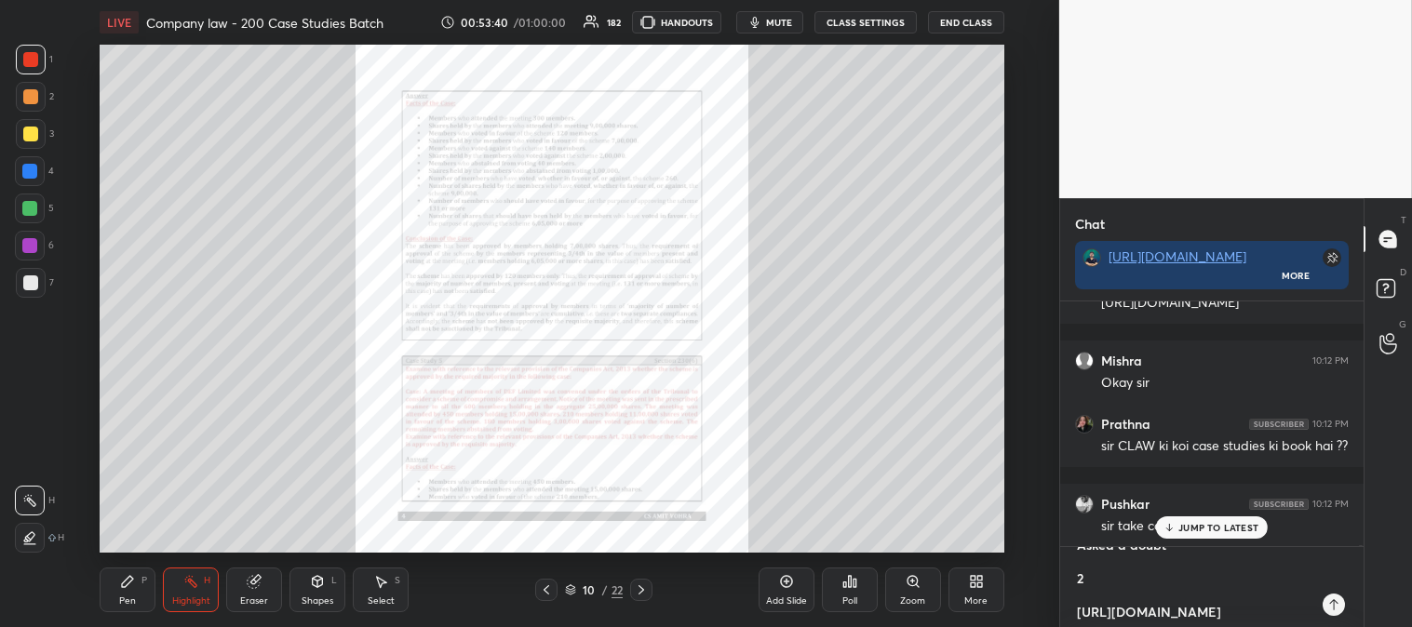
type textarea "[URL][DOMAIN_NAME] [GEOGRAPHIC_DATA] 10:12 PM Okay sir JUMP TO LATEST Enable ha…"
type textarea "x"
type textarea "[URL][DOMAIN_NAME] [GEOGRAPHIC_DATA] 10:12 PM Okay sir JUMP TO LATEST Enable ha…"
type textarea "x"
type textarea "[URL][DOMAIN_NAME] [GEOGRAPHIC_DATA] 10:12 PM Okay sir JUMP TO LATEST Enable ha…"
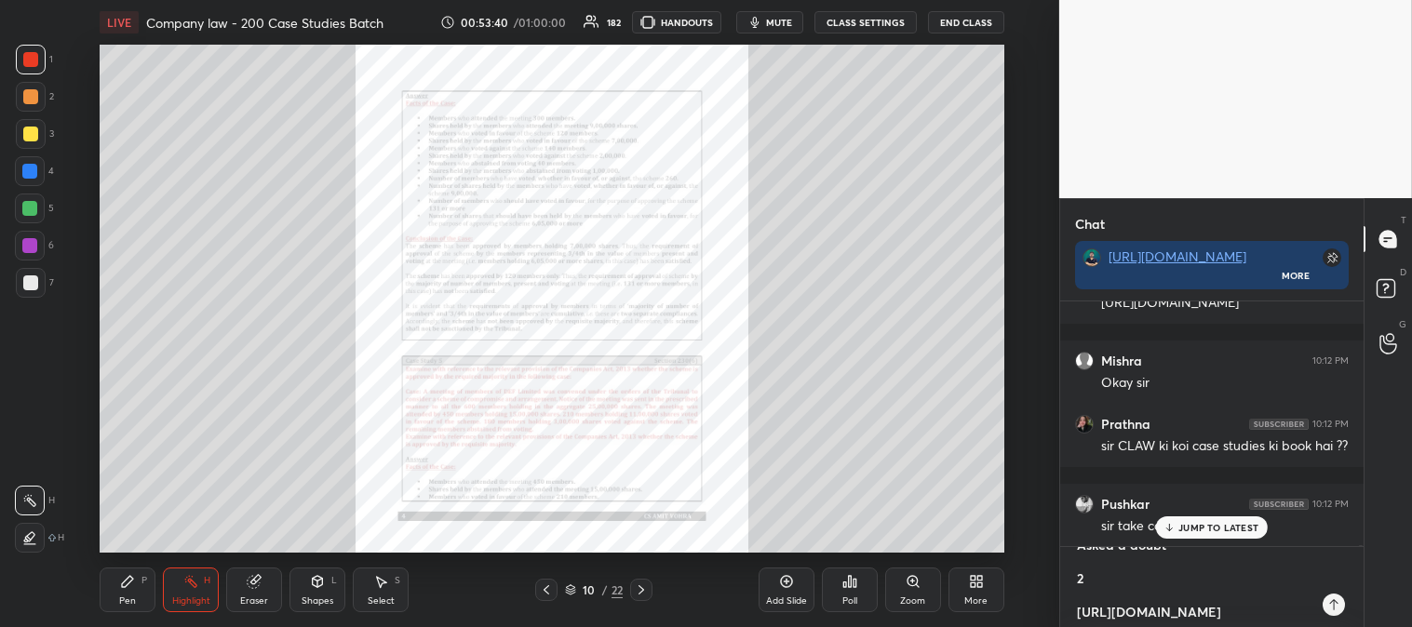
type textarea "x"
type textarea "[URL][DOMAIN_NAME] [GEOGRAPHIC_DATA] 10:12 PM Okay sir JUMP TO LATEST Enable ha…"
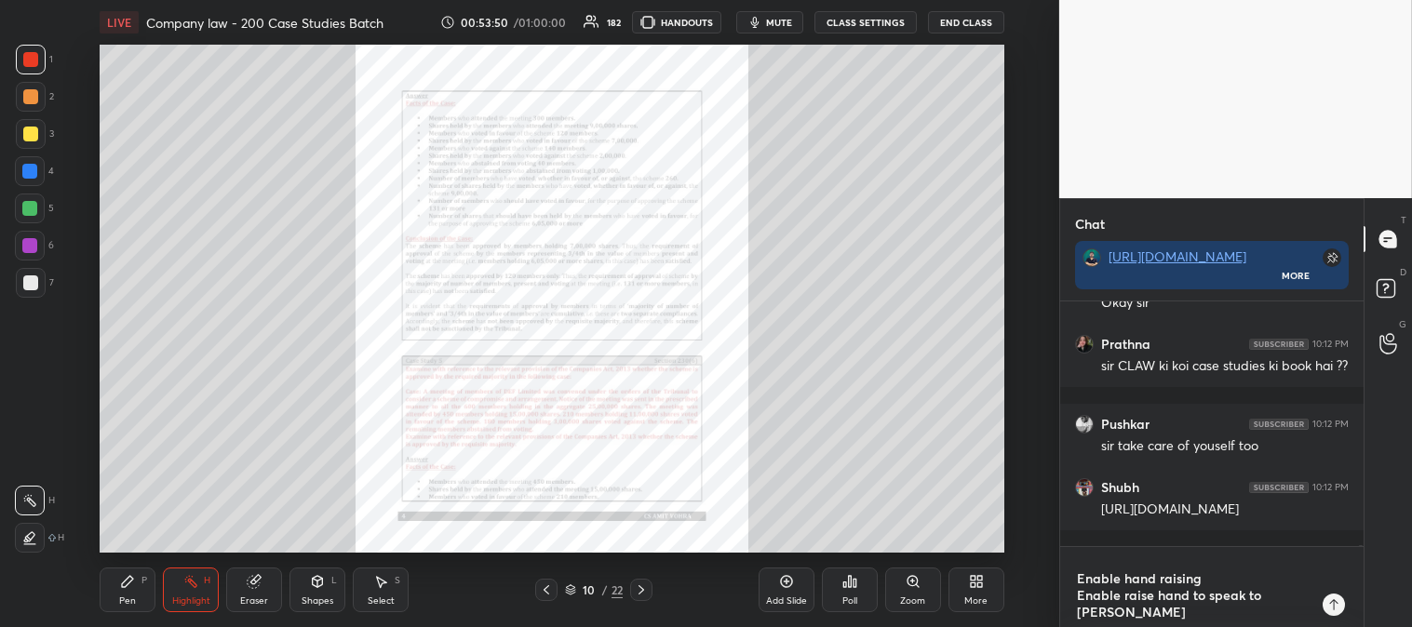
scroll to position [151, 0]
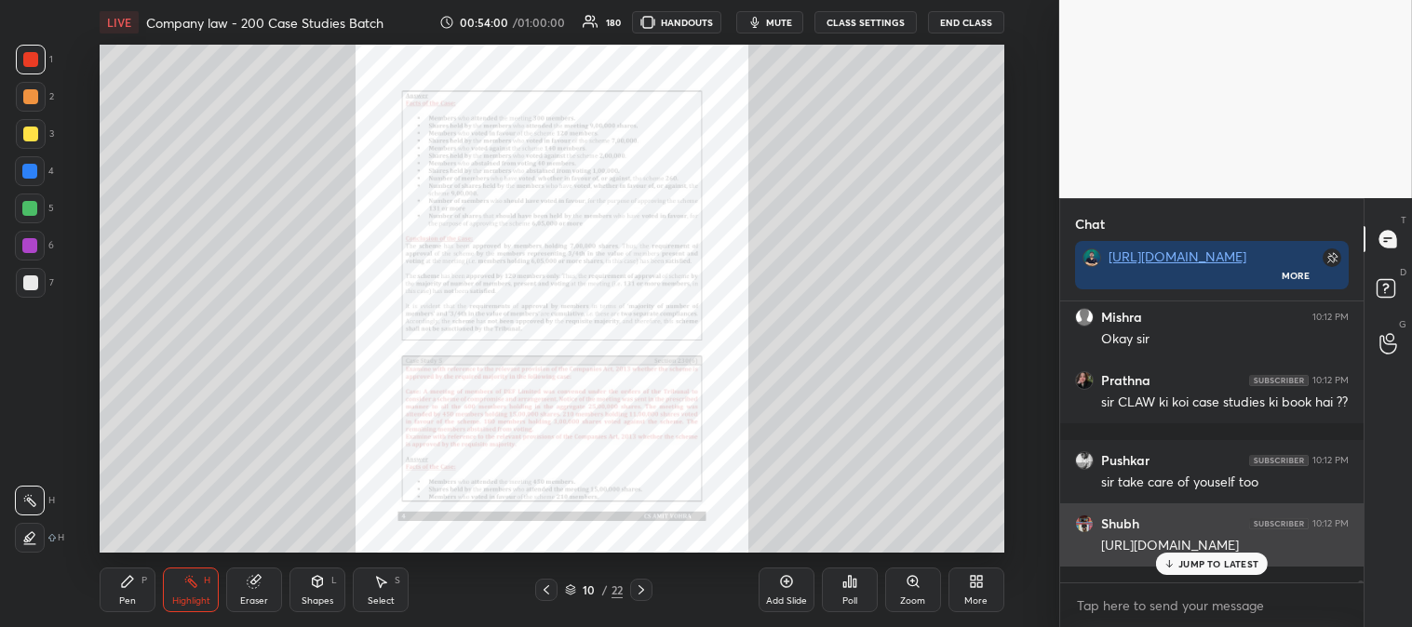
drag, startPoint x: 1101, startPoint y: 542, endPoint x: 1338, endPoint y: 555, distance: 237.6
click at [1338, 555] on div "[URL][DOMAIN_NAME]" at bounding box center [1225, 546] width 248 height 19
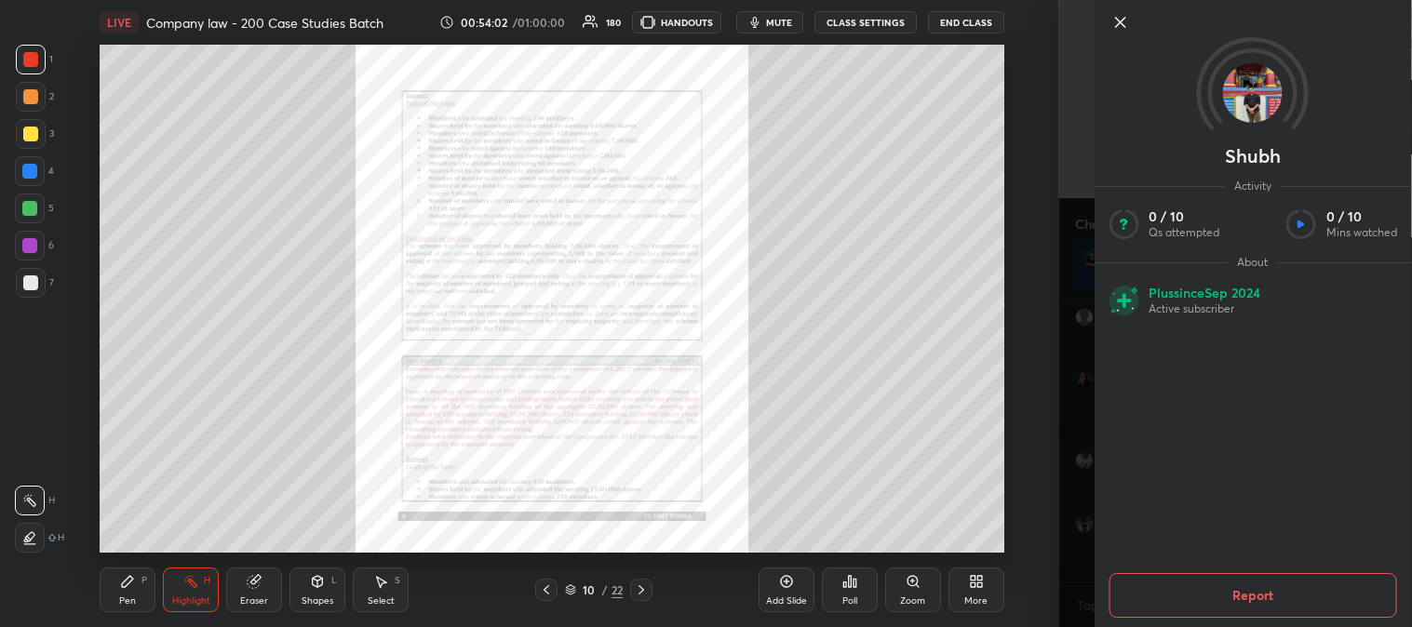
copy div "[URL][DOMAIN_NAME]"
click at [1120, 17] on icon at bounding box center [1119, 22] width 22 height 22
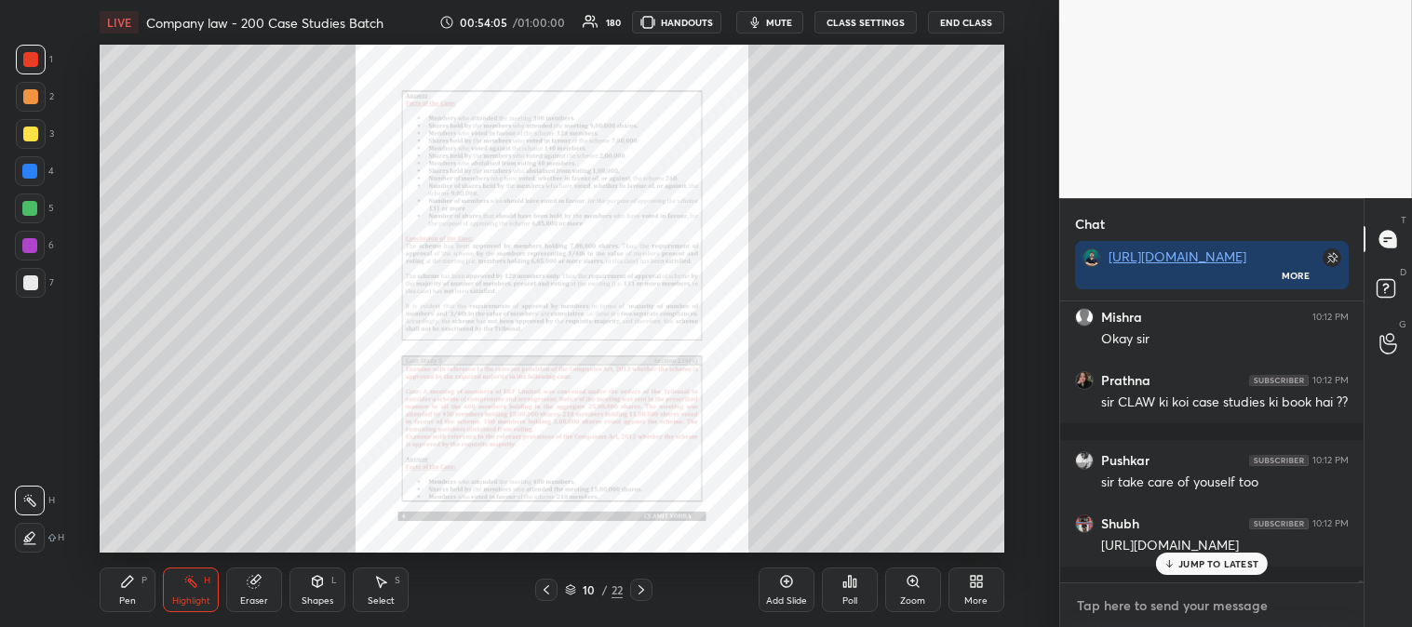
click at [1146, 606] on textarea at bounding box center [1212, 606] width 274 height 30
paste textarea "[URL][DOMAIN_NAME]"
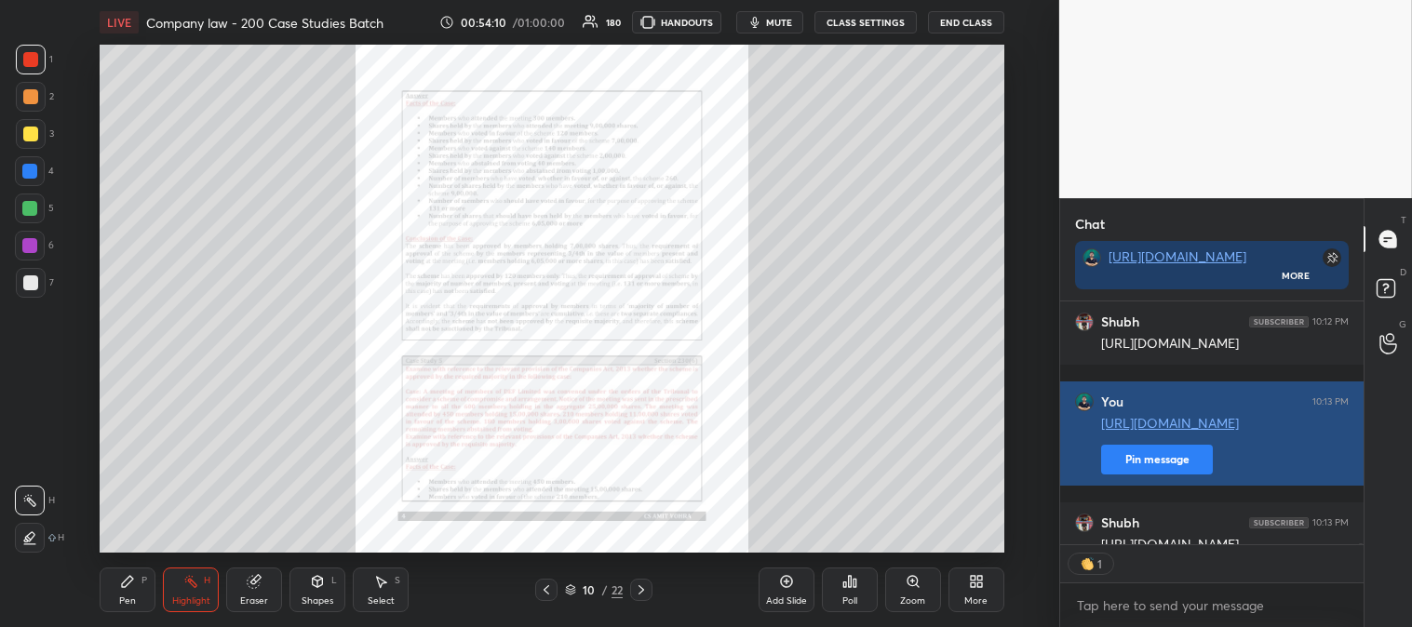
click at [1172, 475] on button "Pin message" at bounding box center [1157, 460] width 112 height 30
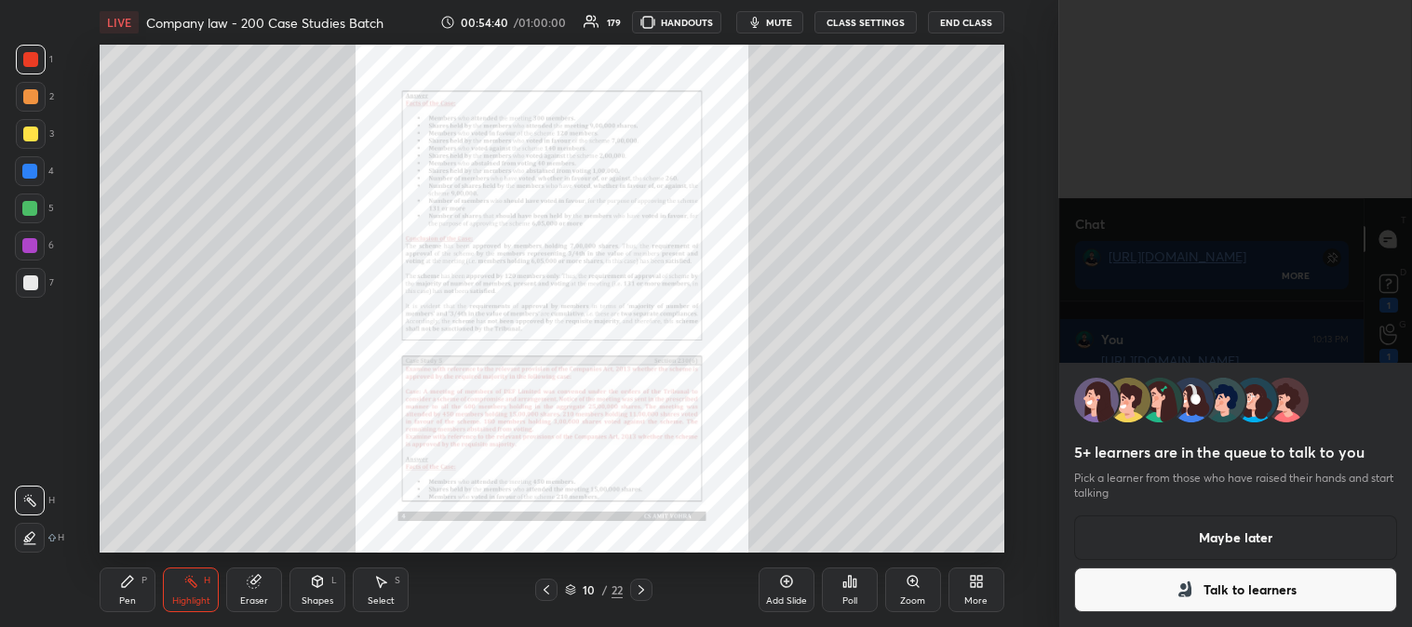
click at [1157, 589] on button "Talk to learners" at bounding box center [1235, 590] width 323 height 45
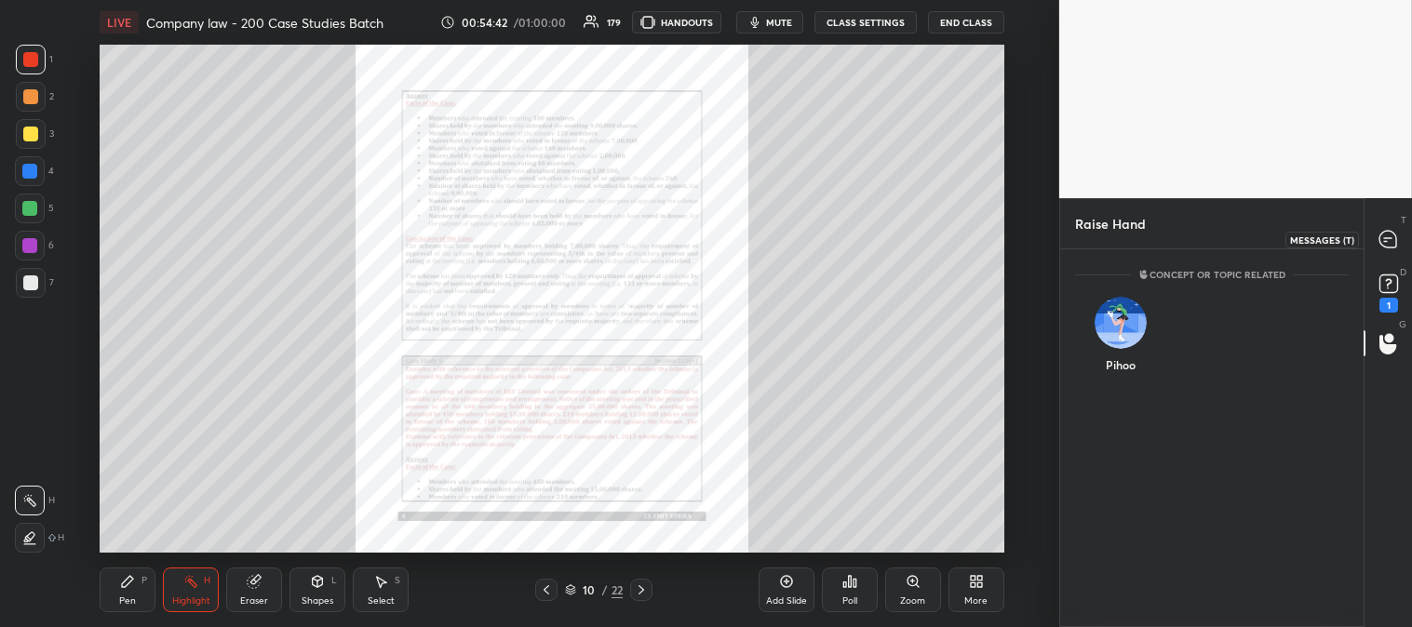
click at [1386, 241] on icon at bounding box center [1385, 241] width 3 height 0
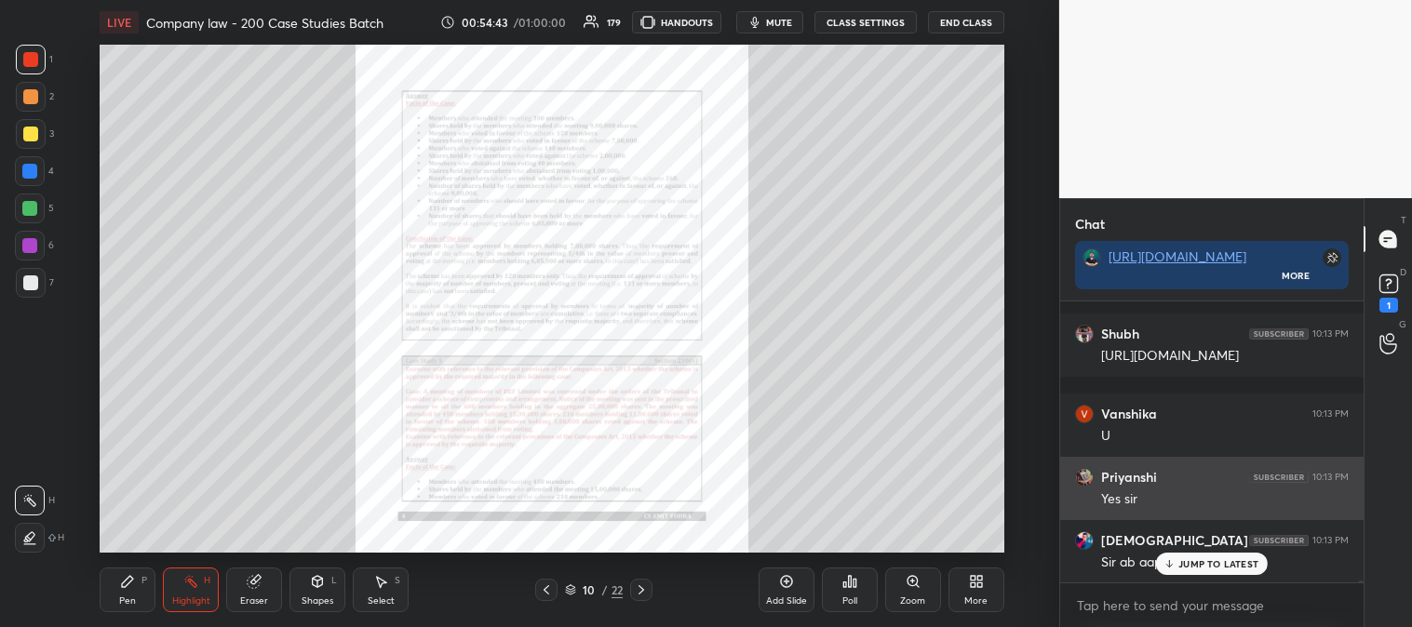
click at [1192, 566] on p "JUMP TO LATEST" at bounding box center [1218, 563] width 80 height 11
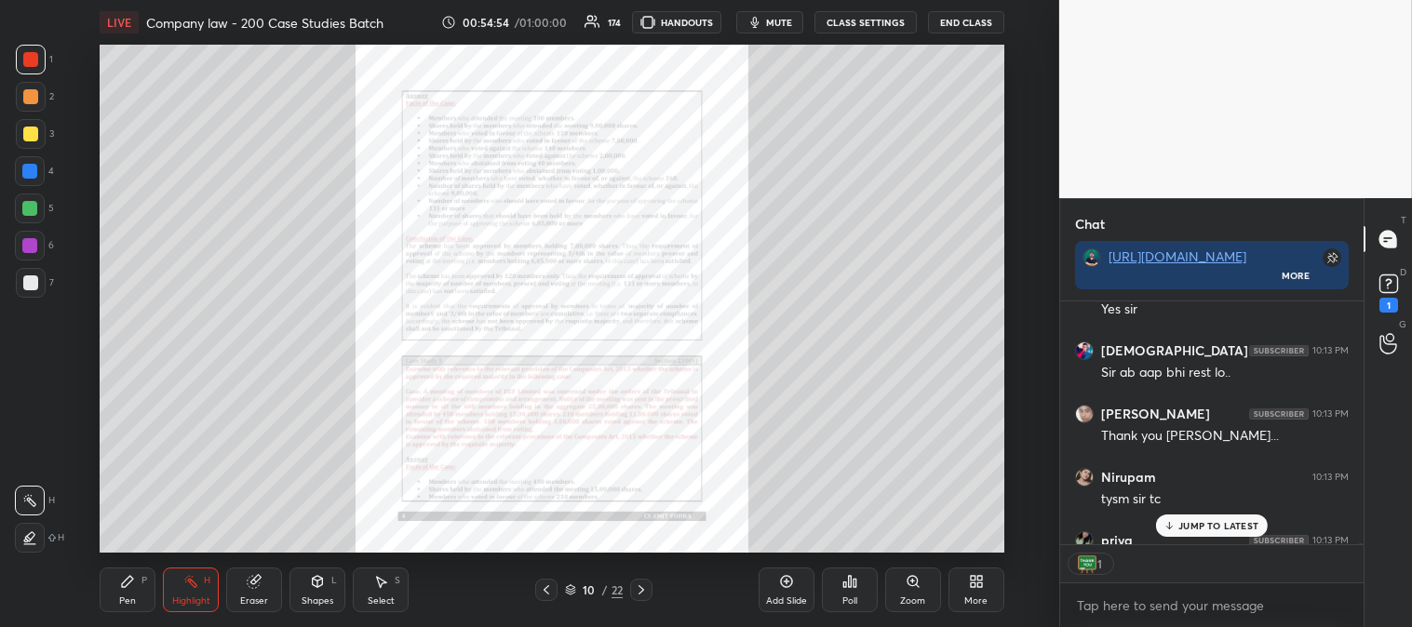
click at [138, 587] on div "Pen P" at bounding box center [128, 590] width 56 height 45
click at [195, 588] on rect at bounding box center [192, 583] width 9 height 9
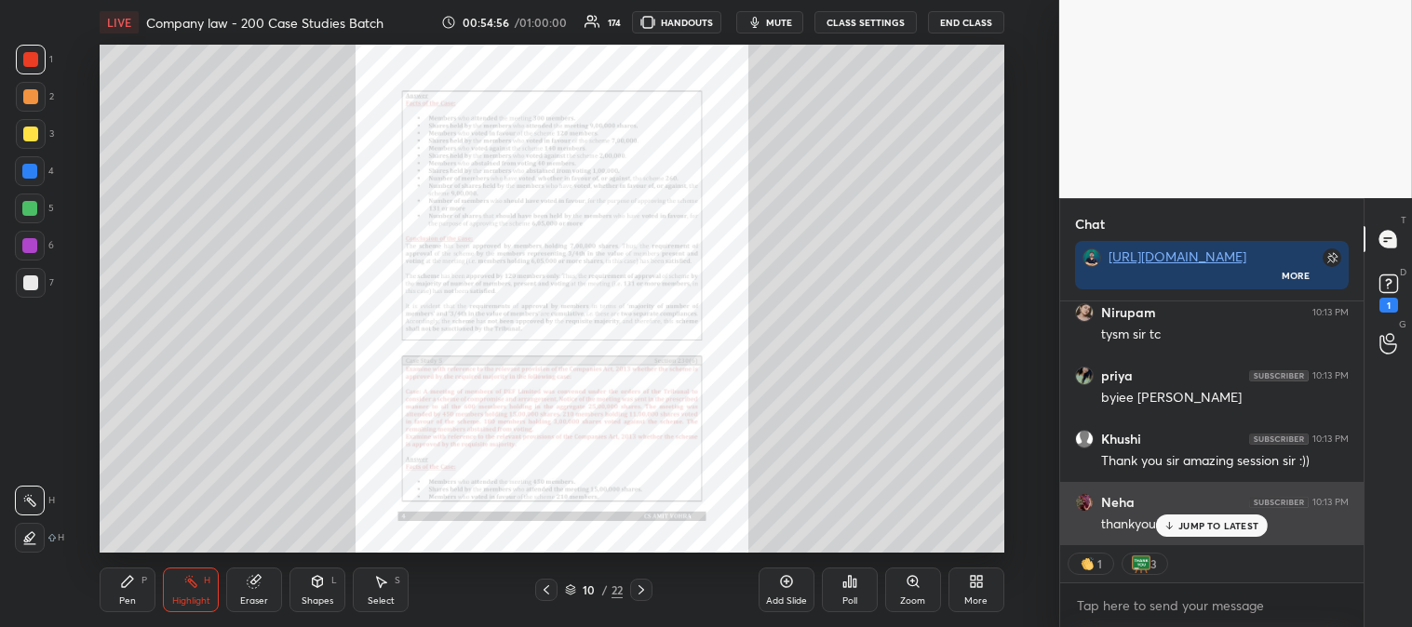
click at [1198, 527] on p "JUMP TO LATEST" at bounding box center [1218, 525] width 80 height 11
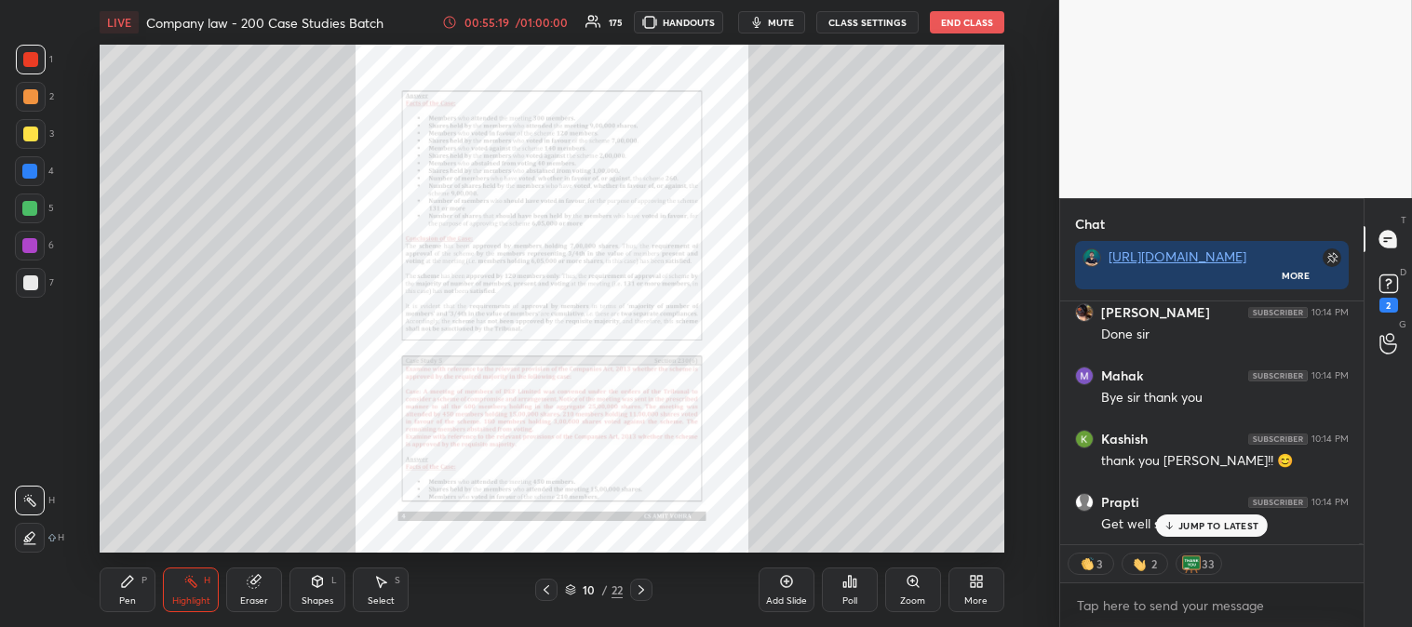
scroll to position [53396, 0]
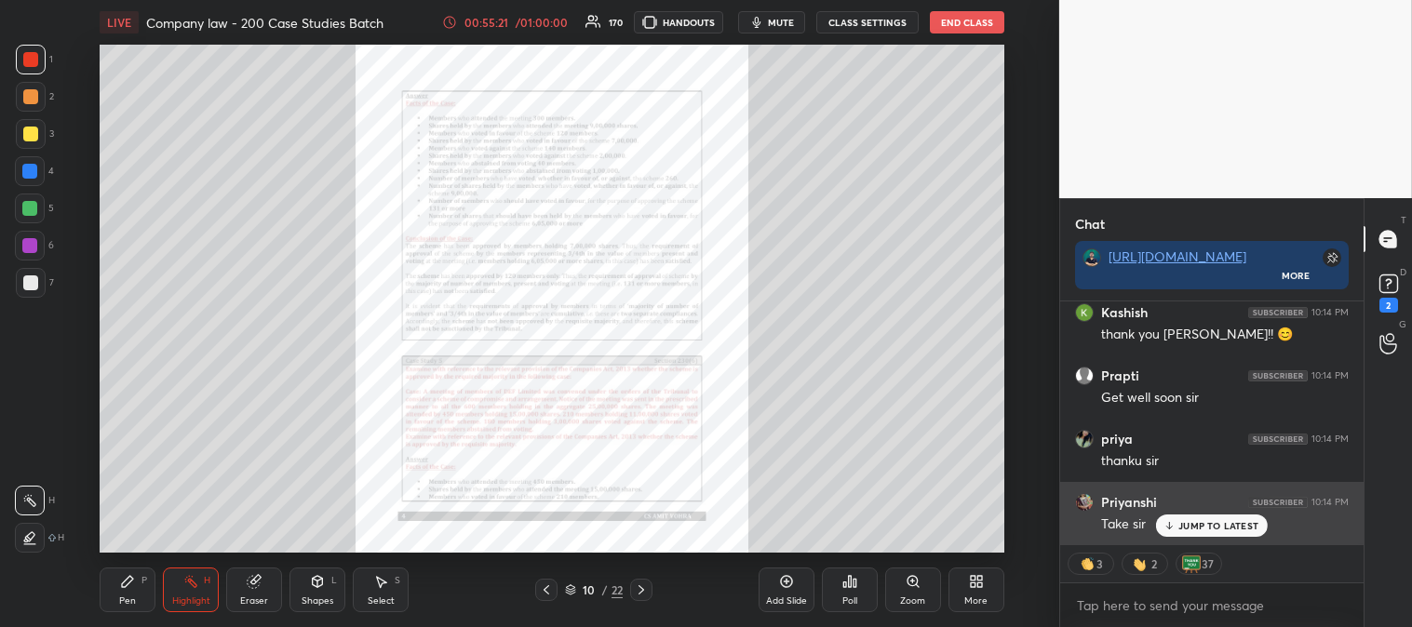
click at [1202, 532] on div "JUMP TO LATEST" at bounding box center [1212, 526] width 112 height 22
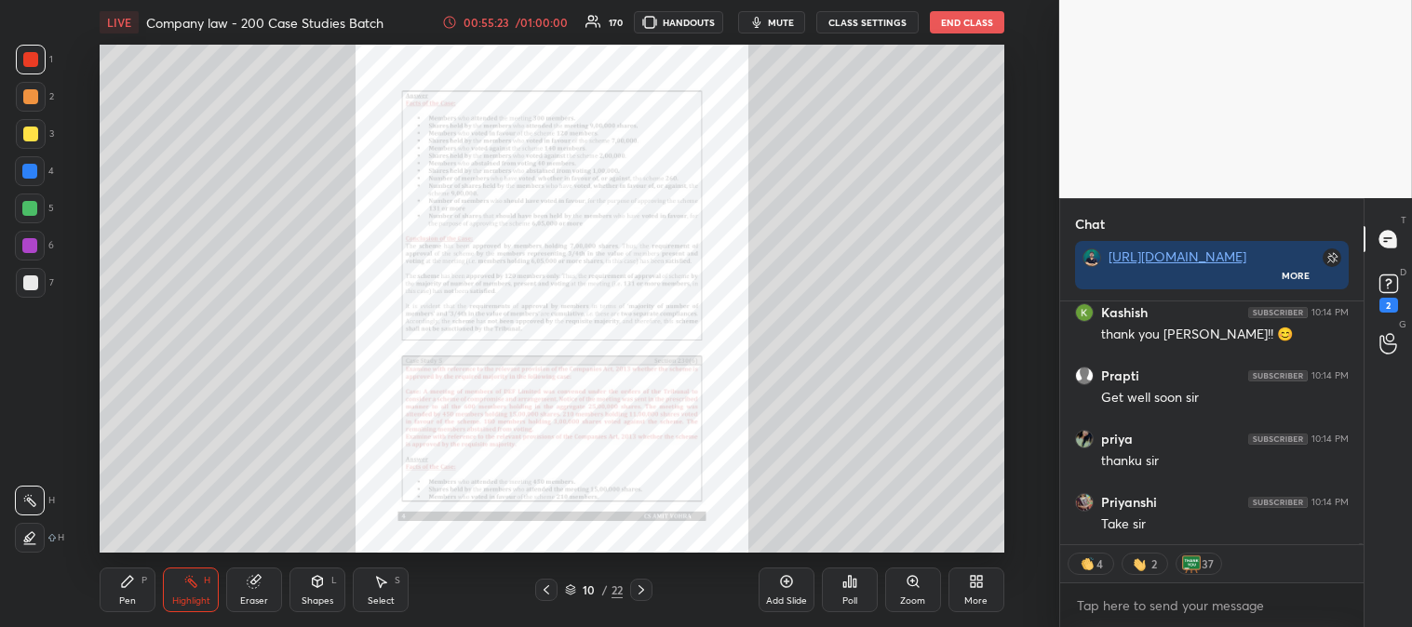
scroll to position [53459, 0]
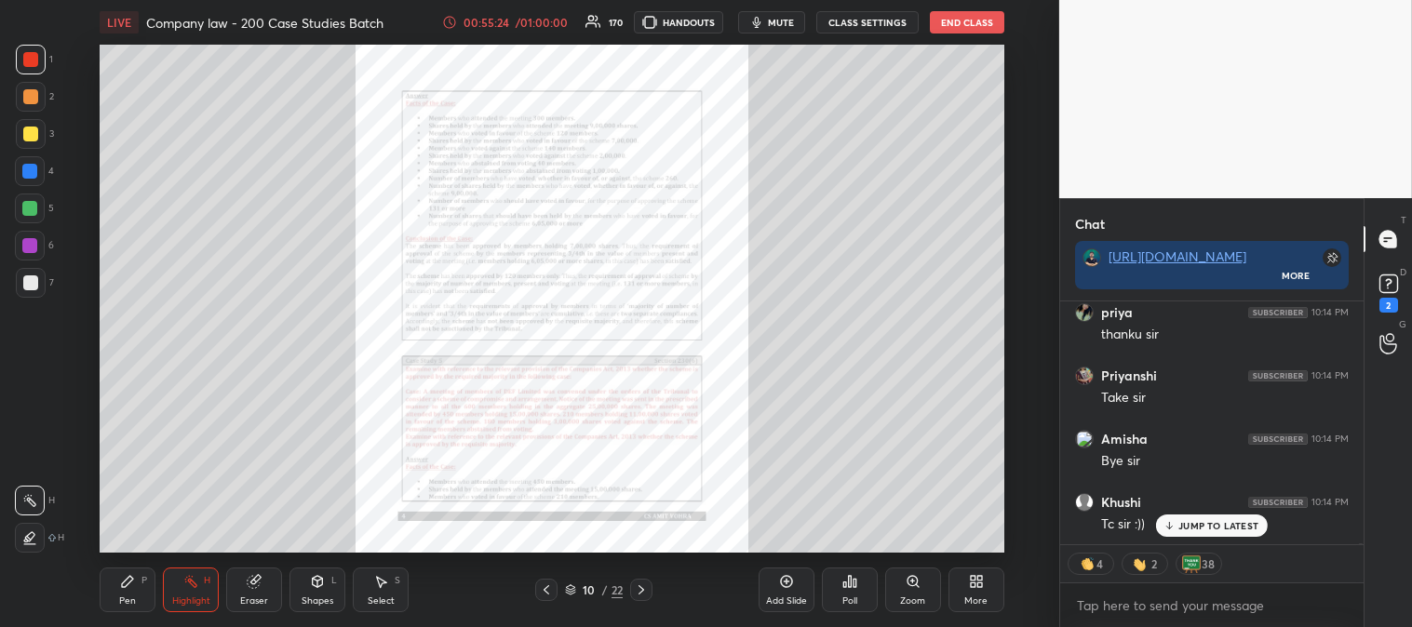
click at [966, 22] on button "End Class" at bounding box center [967, 22] width 74 height 22
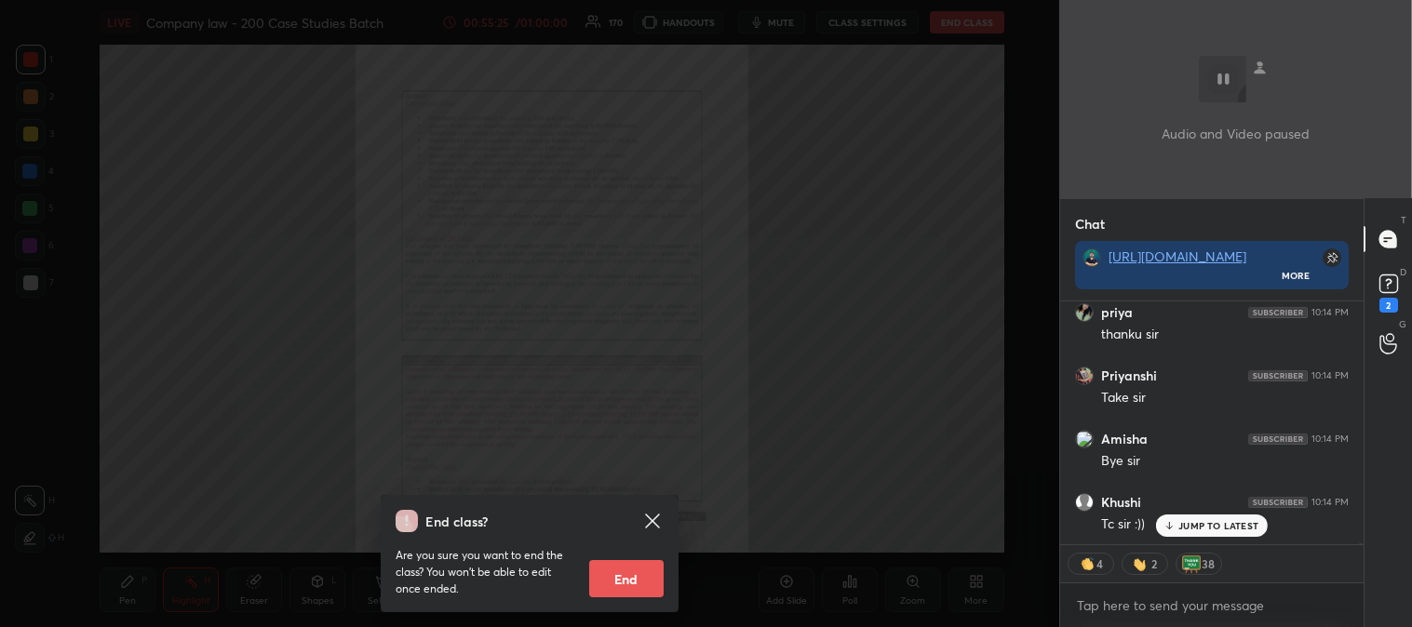
scroll to position [53586, 0]
click at [629, 582] on button "End" at bounding box center [626, 578] width 74 height 37
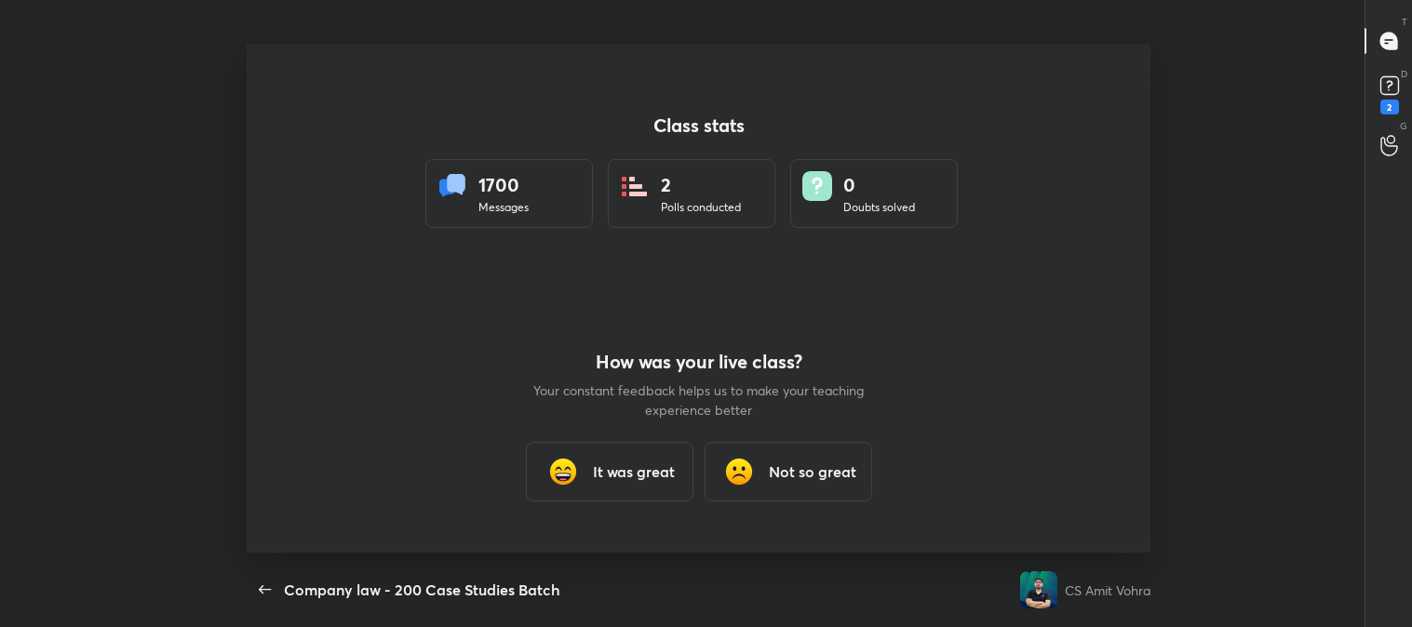
scroll to position [6, 0]
